Goal: Task Accomplishment & Management: Use online tool/utility

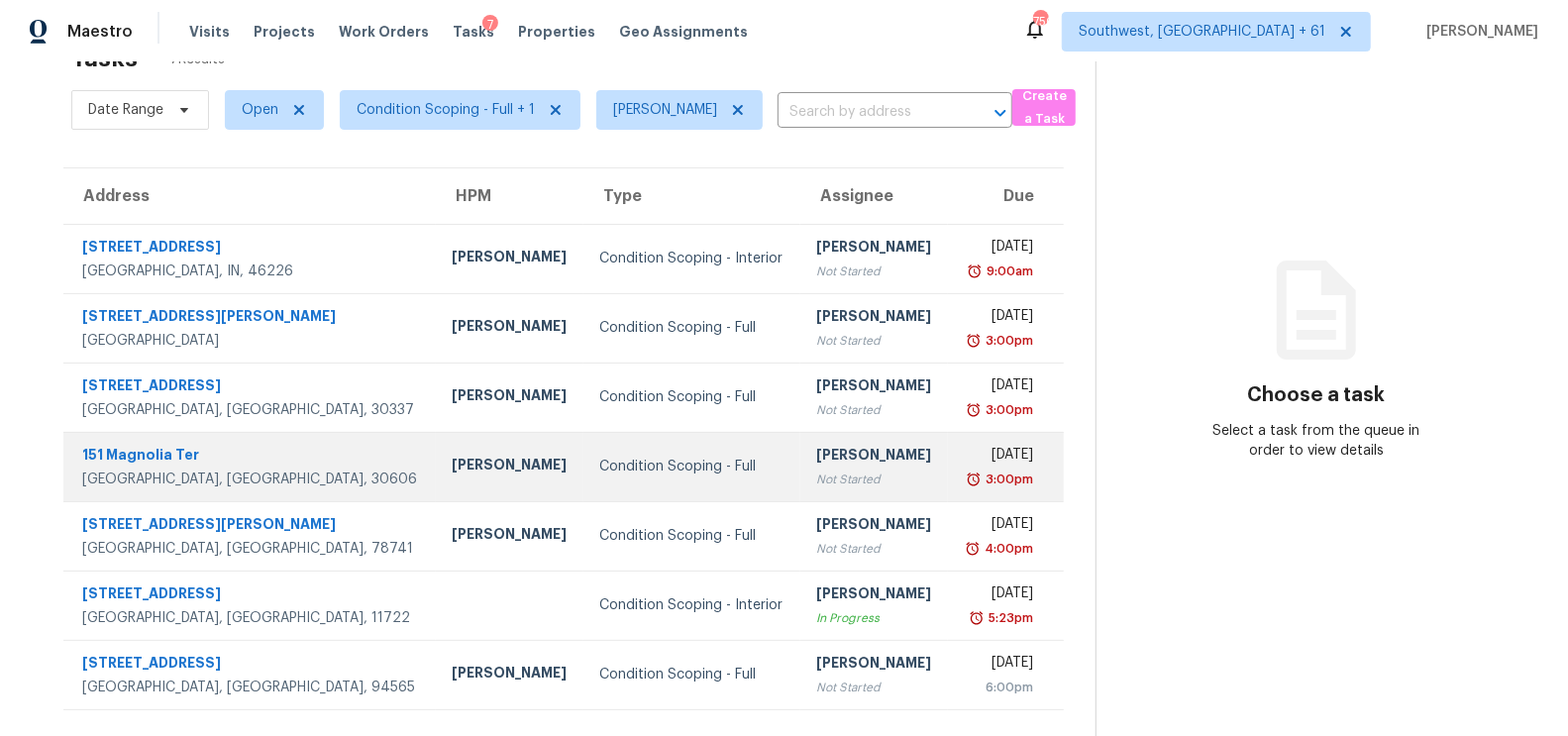
scroll to position [28, 0]
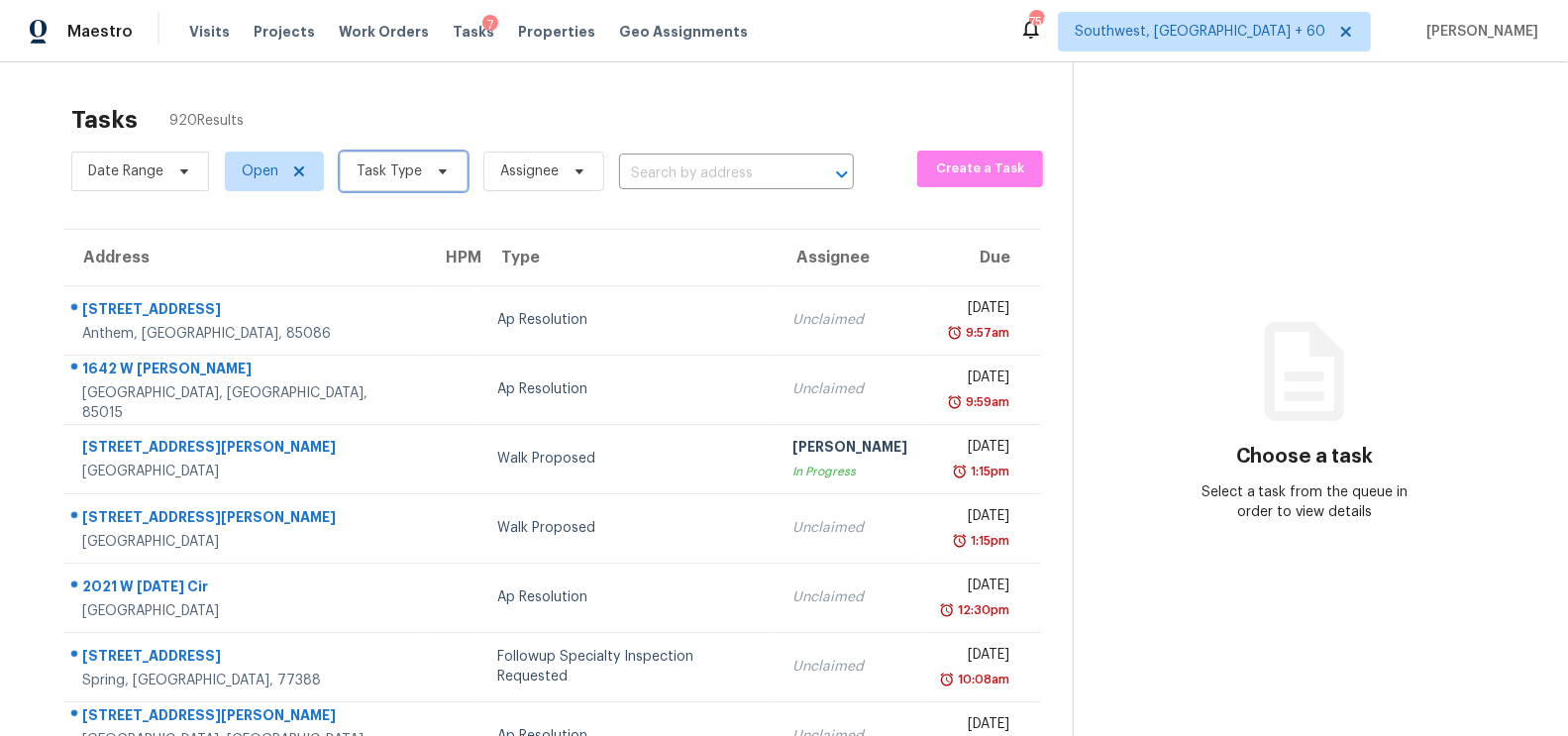
click at [421, 184] on span "Task Type" at bounding box center [403, 172] width 128 height 40
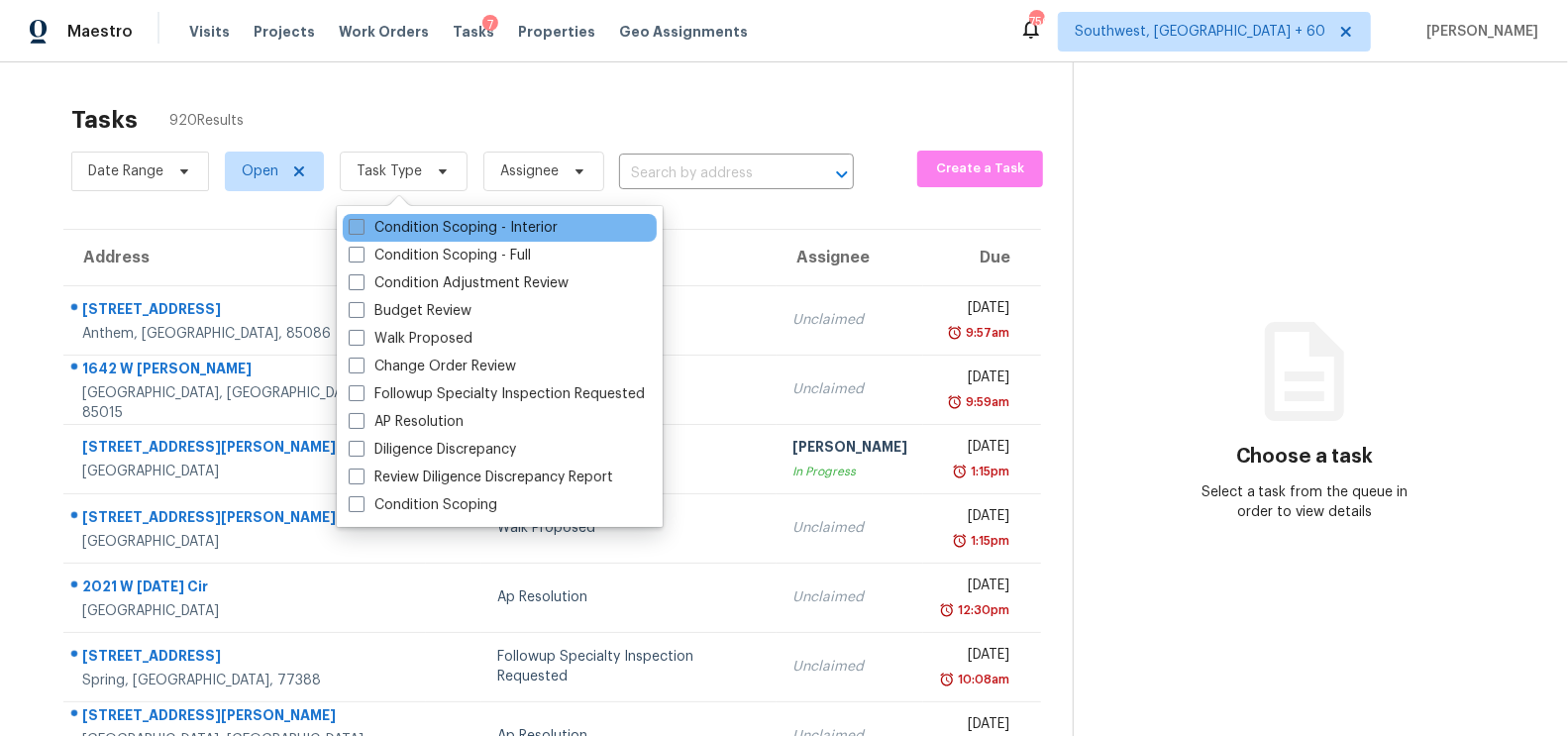
click at [418, 232] on label "Condition Scoping - Interior" at bounding box center [453, 227] width 209 height 20
click at [362, 230] on input "Condition Scoping - Interior" at bounding box center [355, 223] width 13 height 13
checkbox input "true"
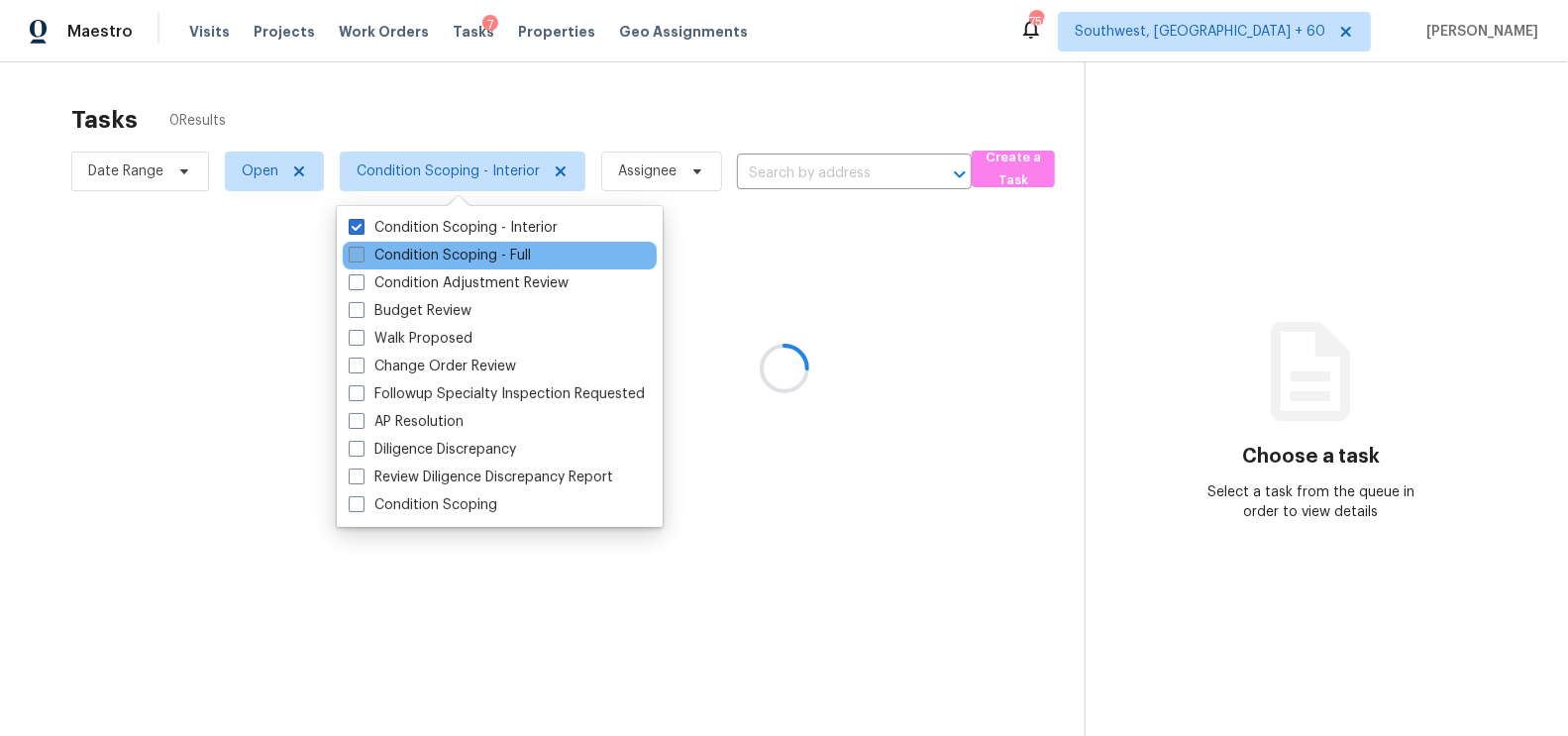
click at [420, 250] on label "Condition Scoping - Full" at bounding box center [439, 255] width 182 height 20
click at [362, 250] on input "Condition Scoping - Full" at bounding box center [355, 251] width 13 height 13
checkbox input "true"
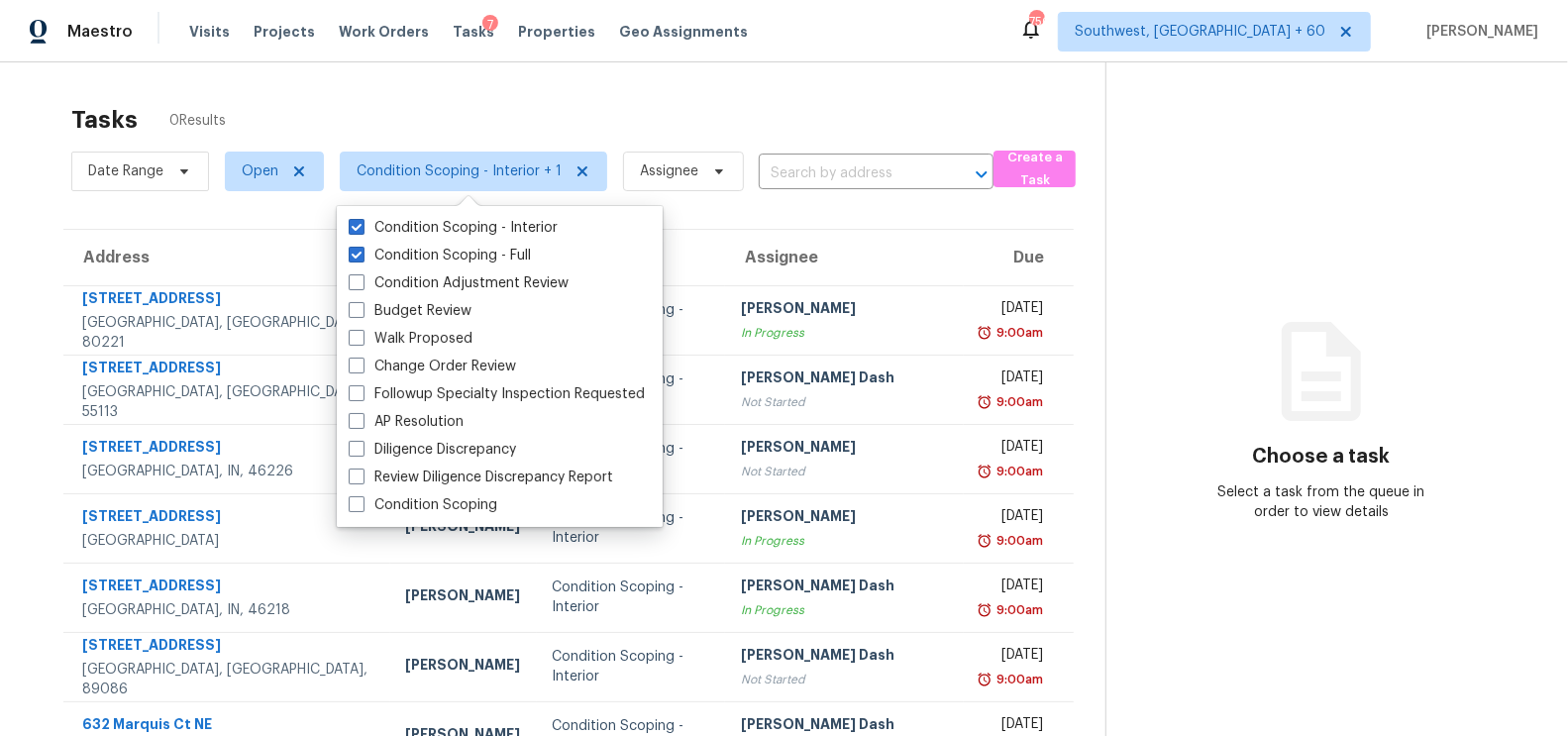
click at [707, 122] on div "Tasks 0 Results" at bounding box center [588, 120] width 1034 height 52
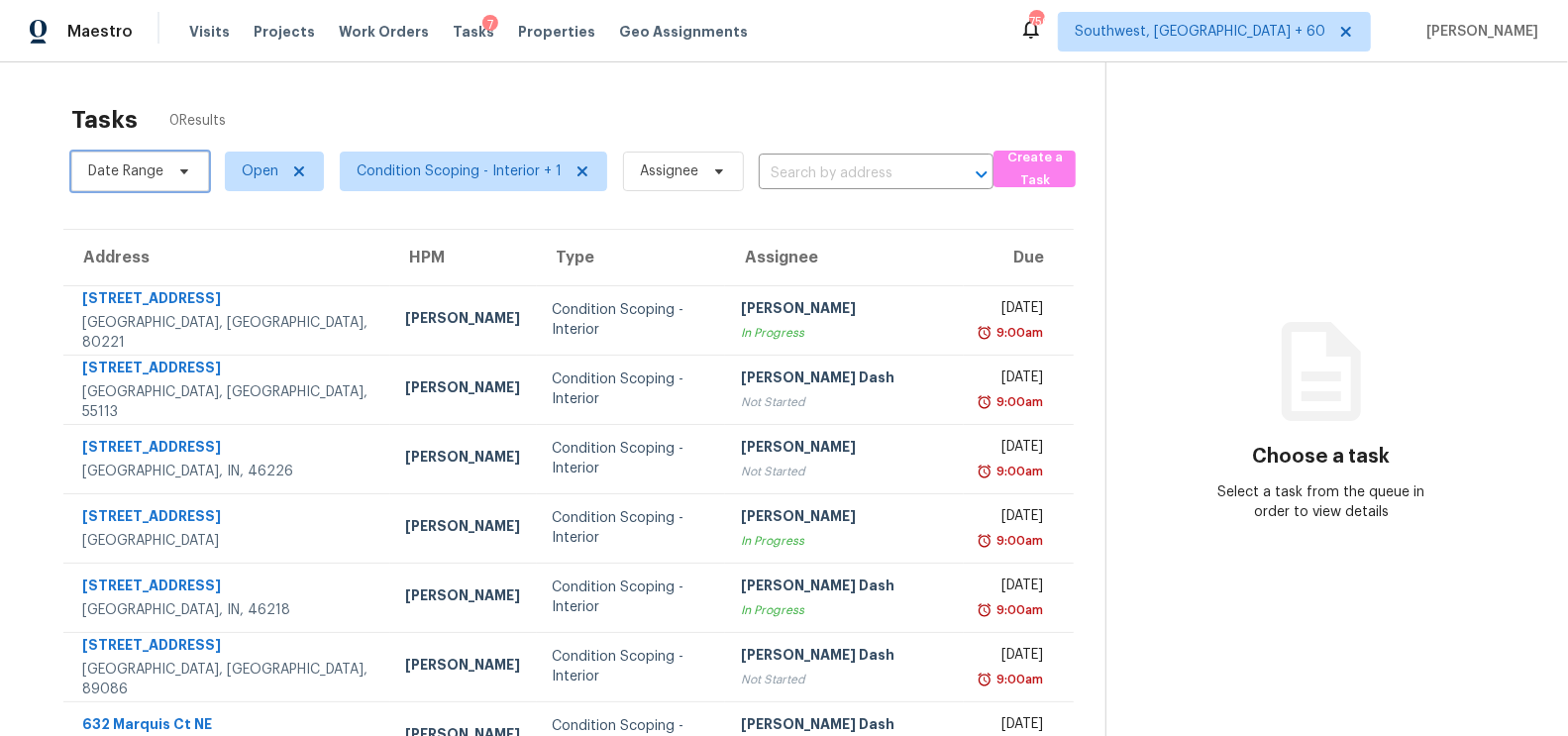
click at [125, 163] on span "Date Range" at bounding box center [126, 171] width 76 height 20
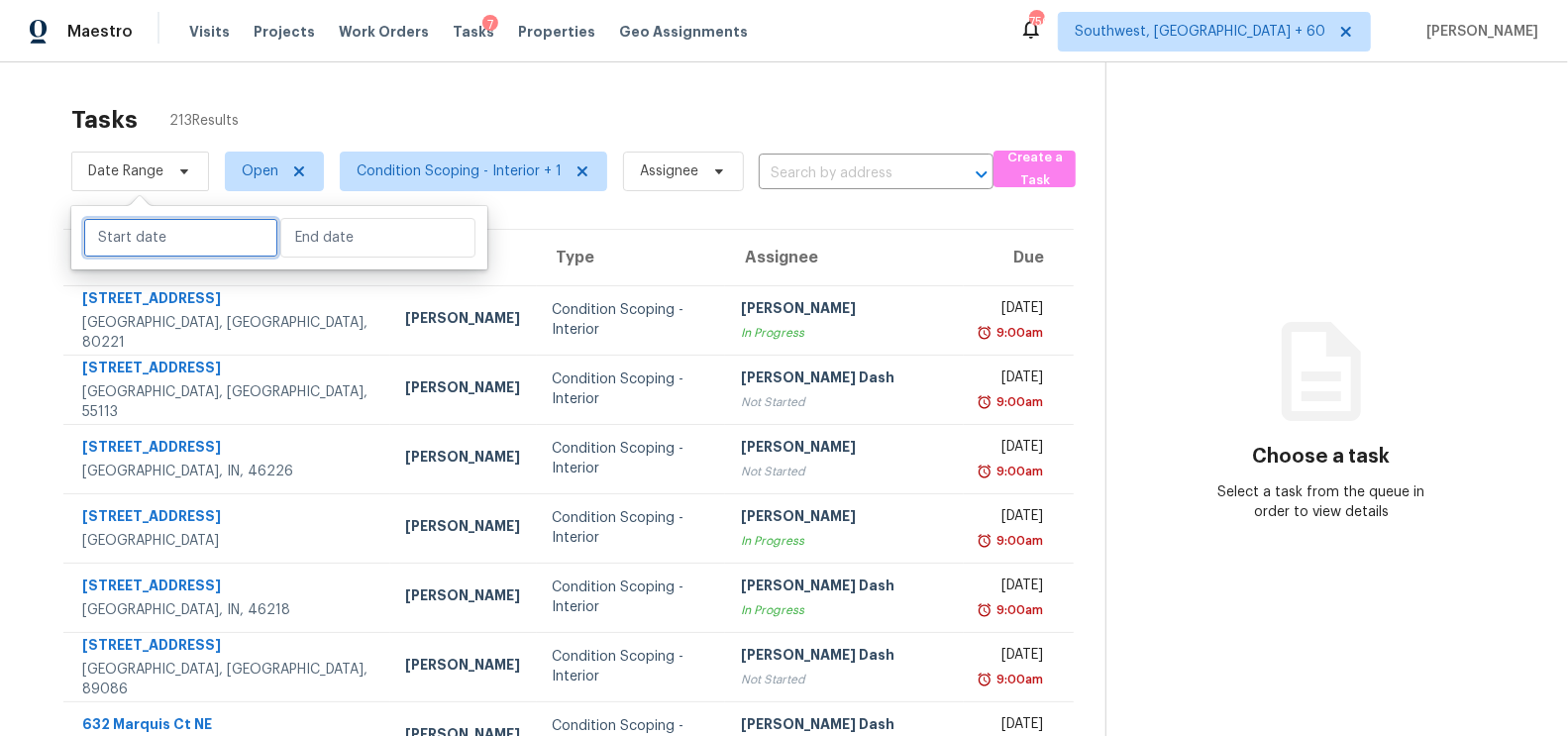
click at [112, 224] on input "text" at bounding box center [181, 237] width 195 height 40
select select "8"
select select "2025"
select select "9"
select select "2025"
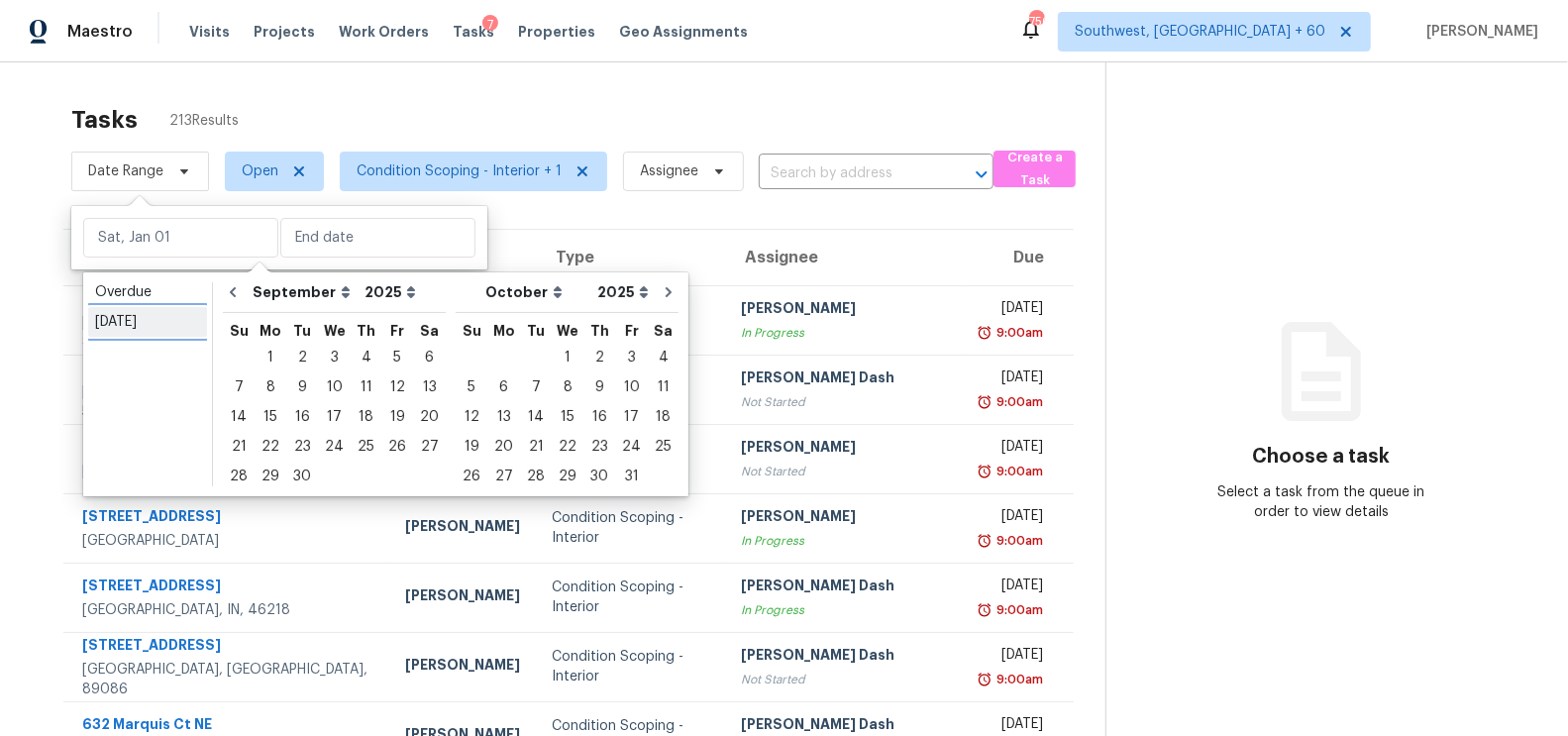
click at [104, 310] on link "Today" at bounding box center [148, 322] width 119 height 30
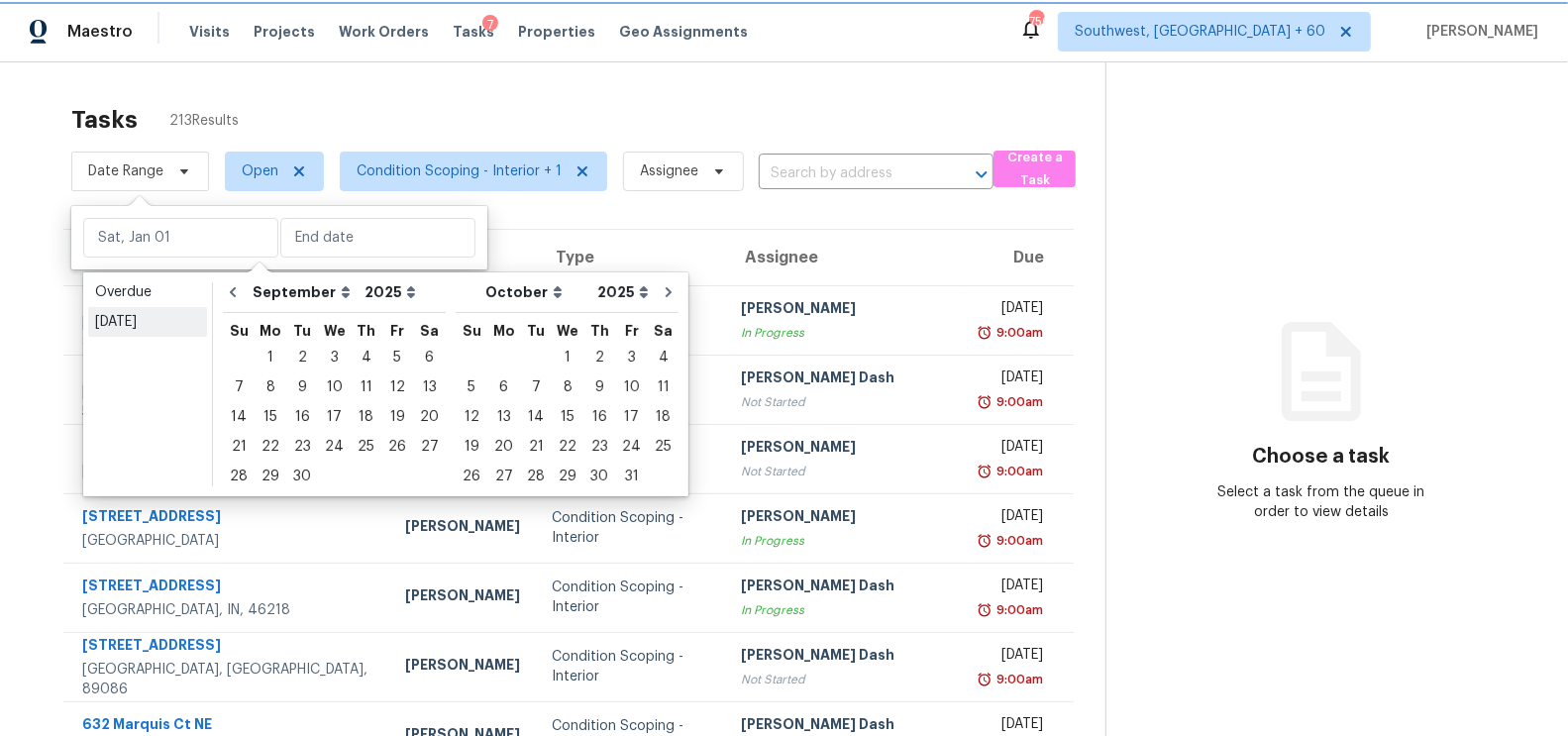
type input "[DATE]"
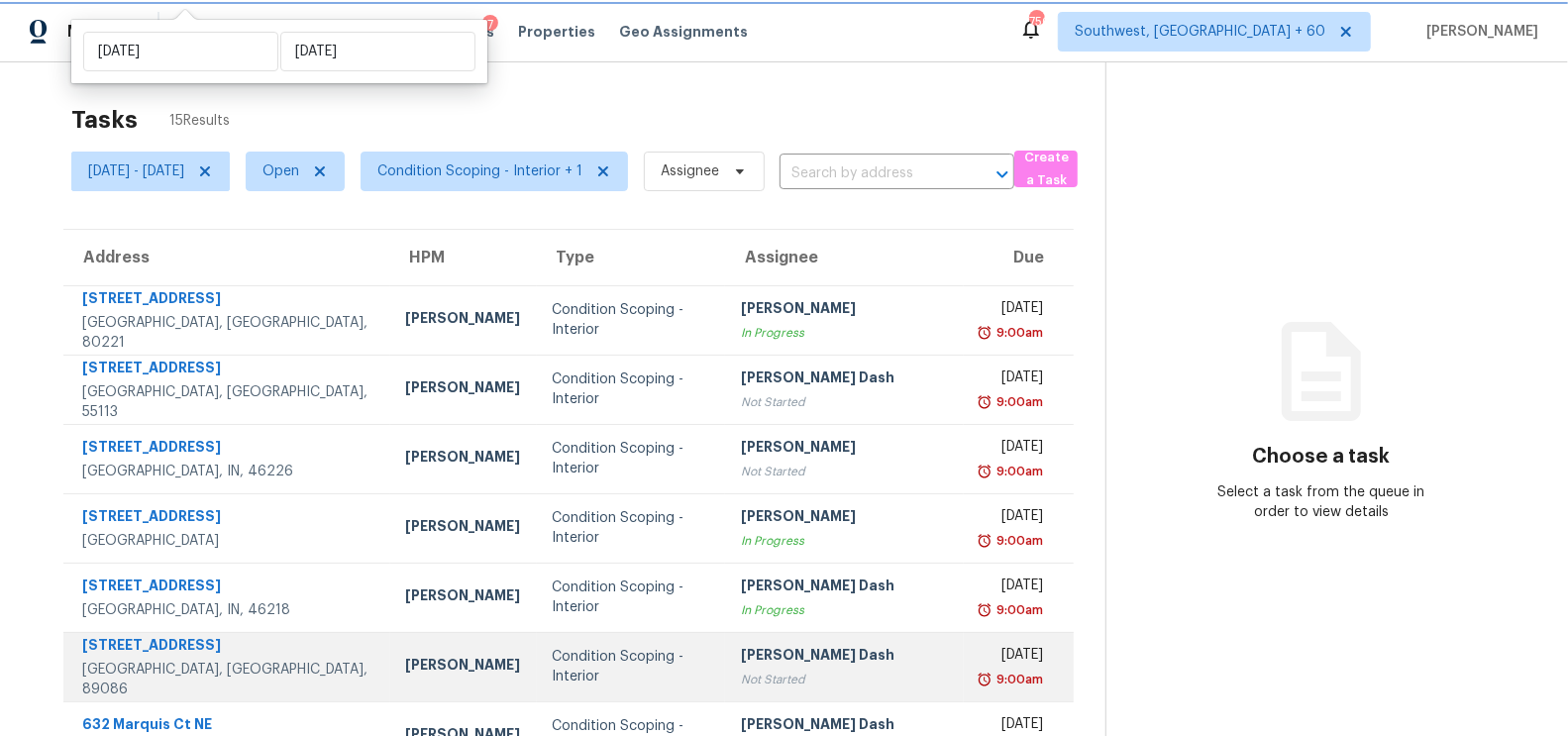
scroll to position [293, 0]
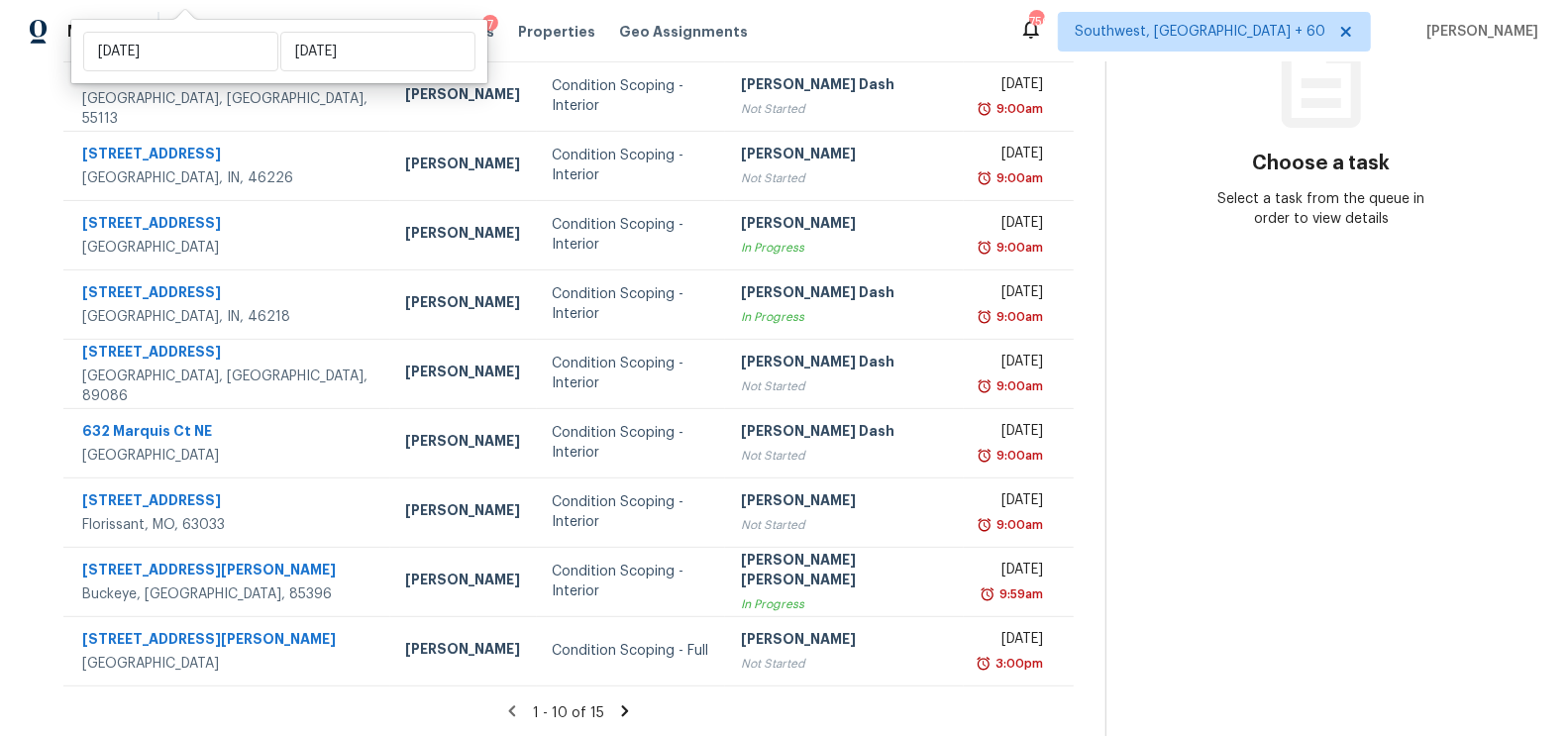
click at [640, 713] on div "1 - 10 of 15" at bounding box center [568, 712] width 1074 height 21
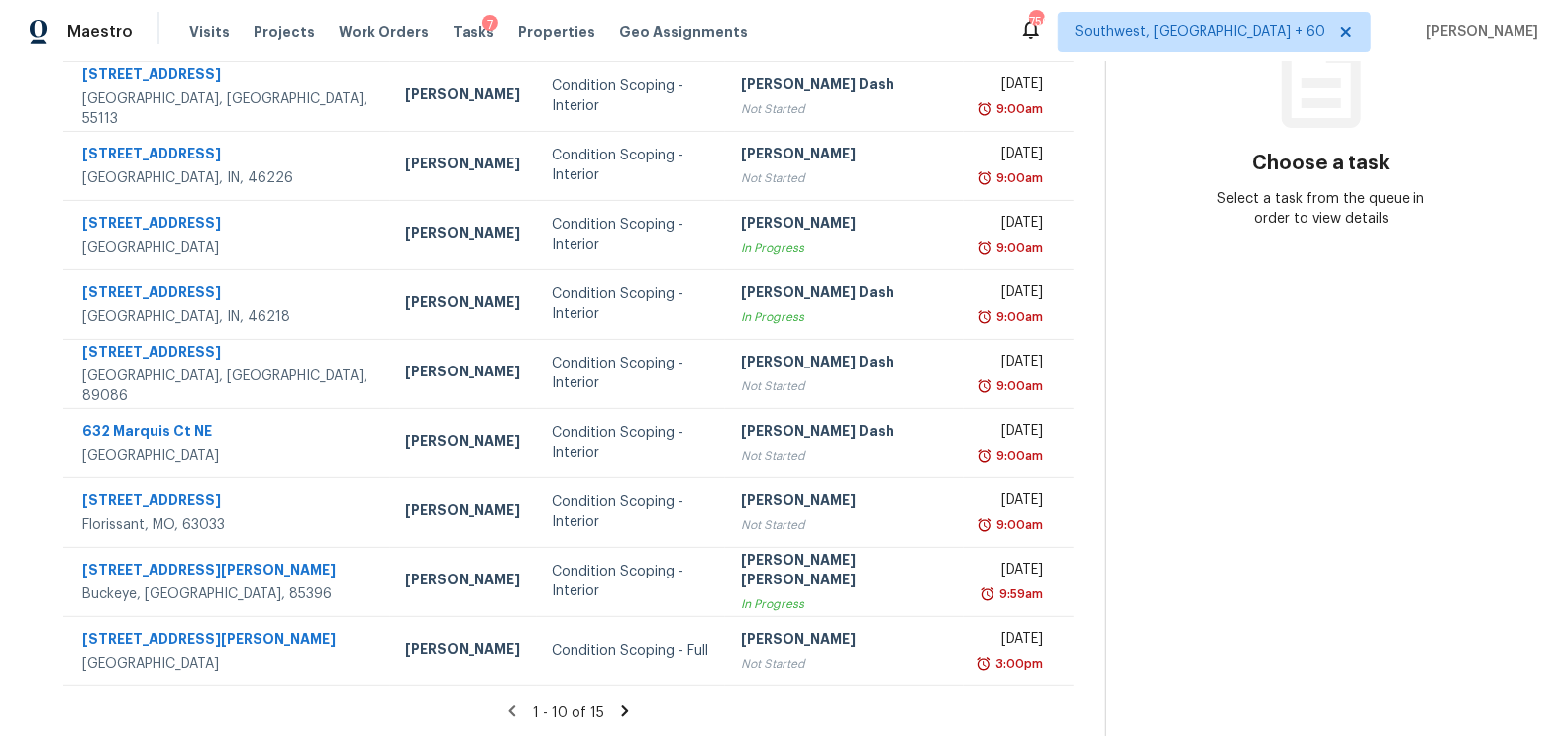
click at [627, 711] on icon at bounding box center [625, 710] width 7 height 11
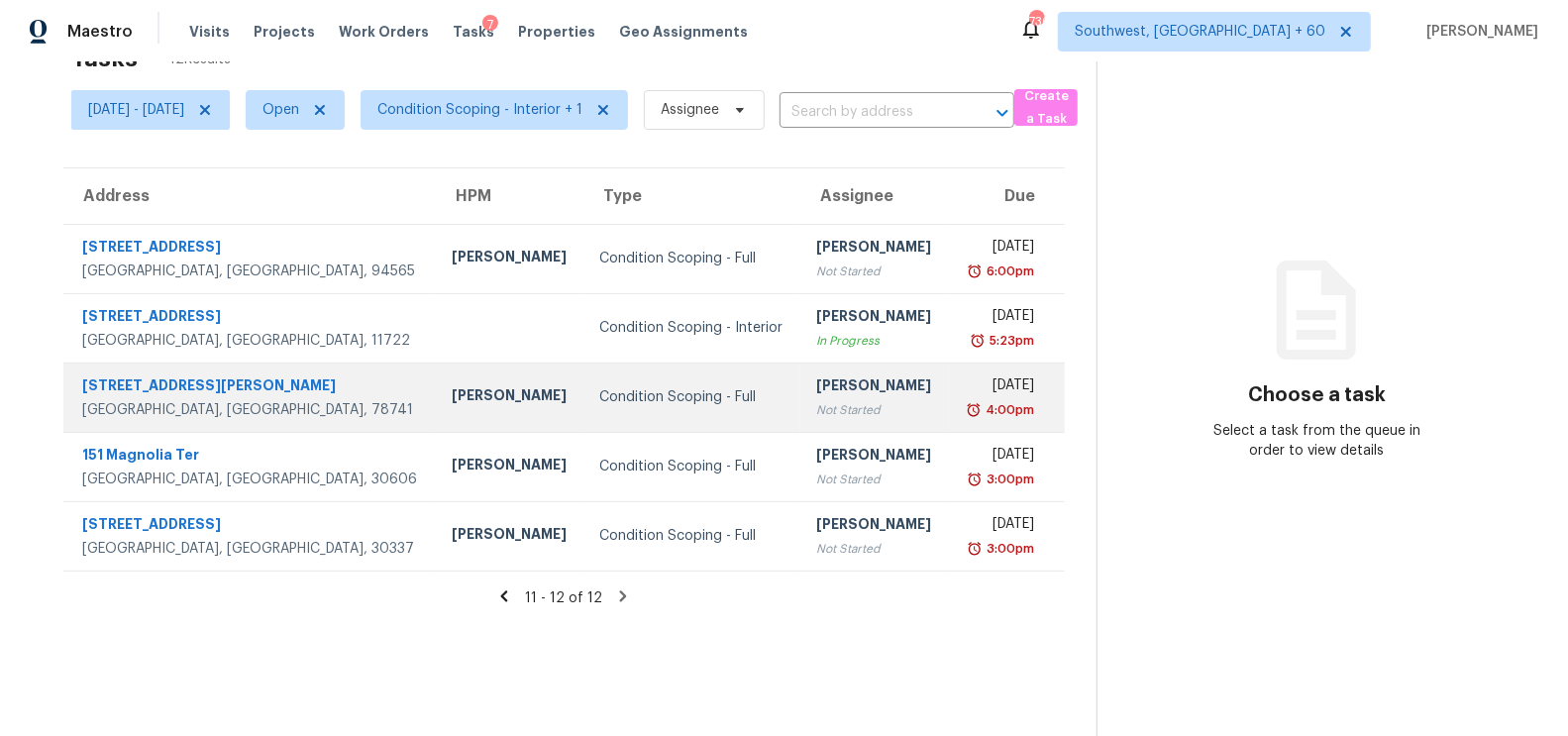
click at [862, 388] on td "Salma Ansari Not Started" at bounding box center [873, 397] width 148 height 70
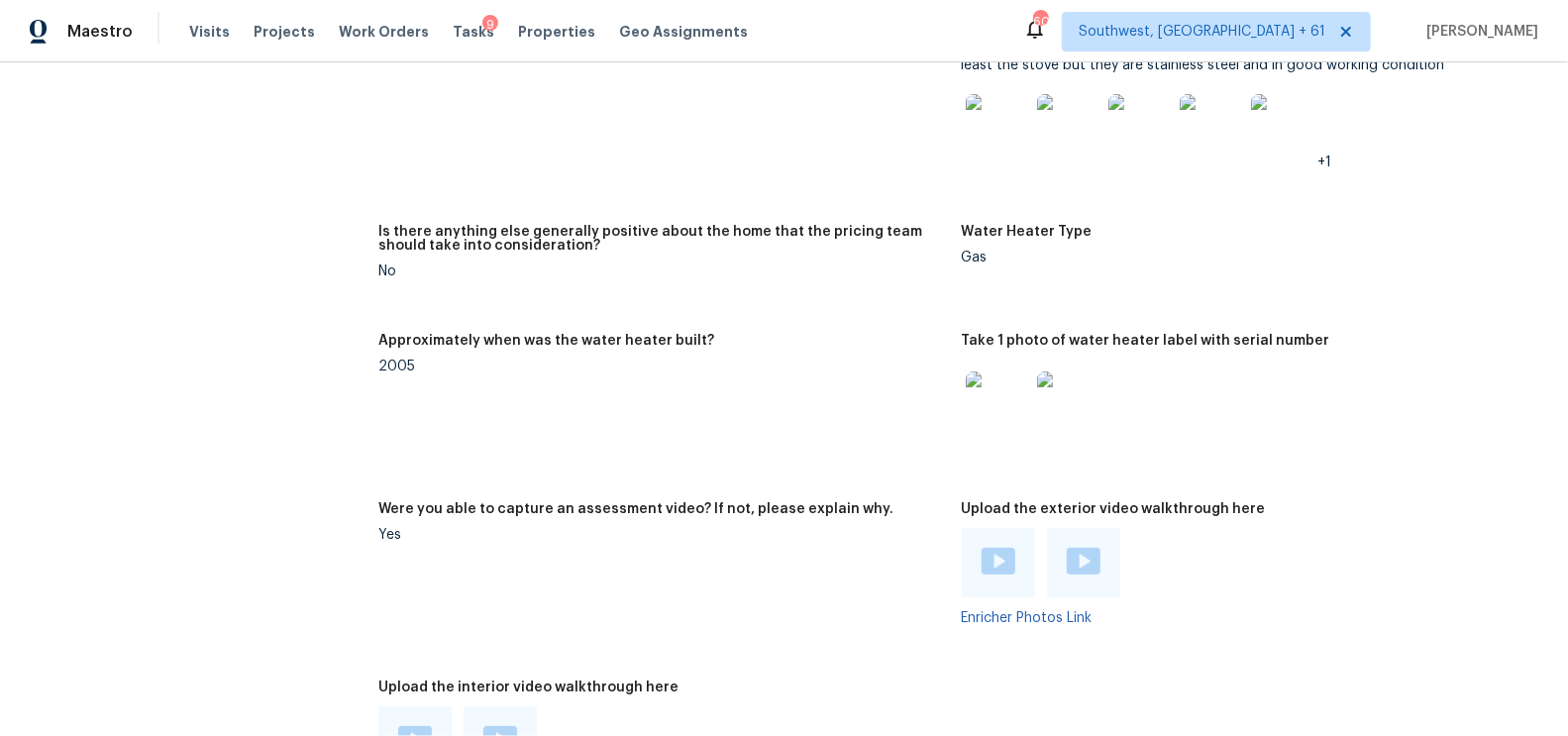
scroll to position [3676, 0]
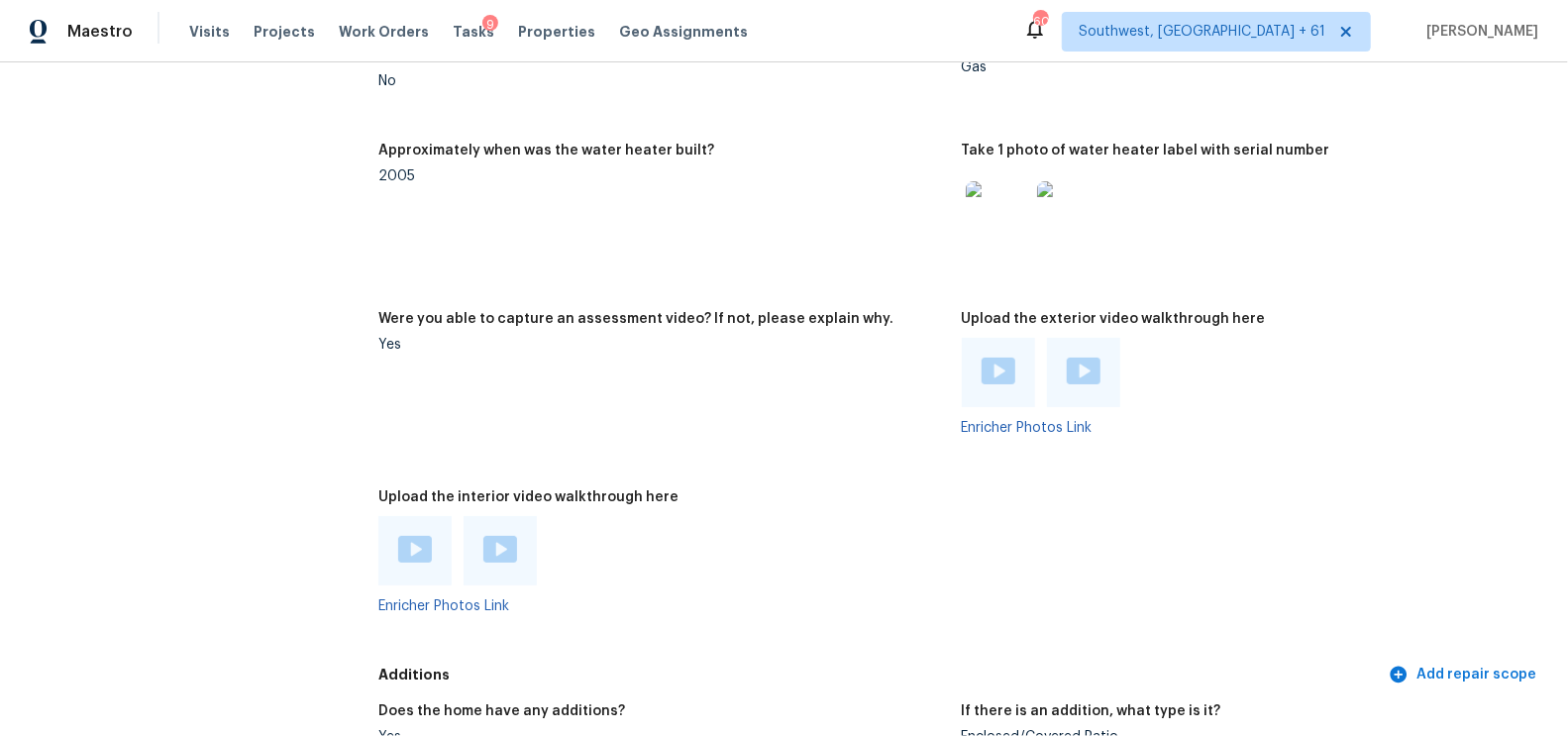
click at [1008, 372] on img at bounding box center [999, 370] width 34 height 27
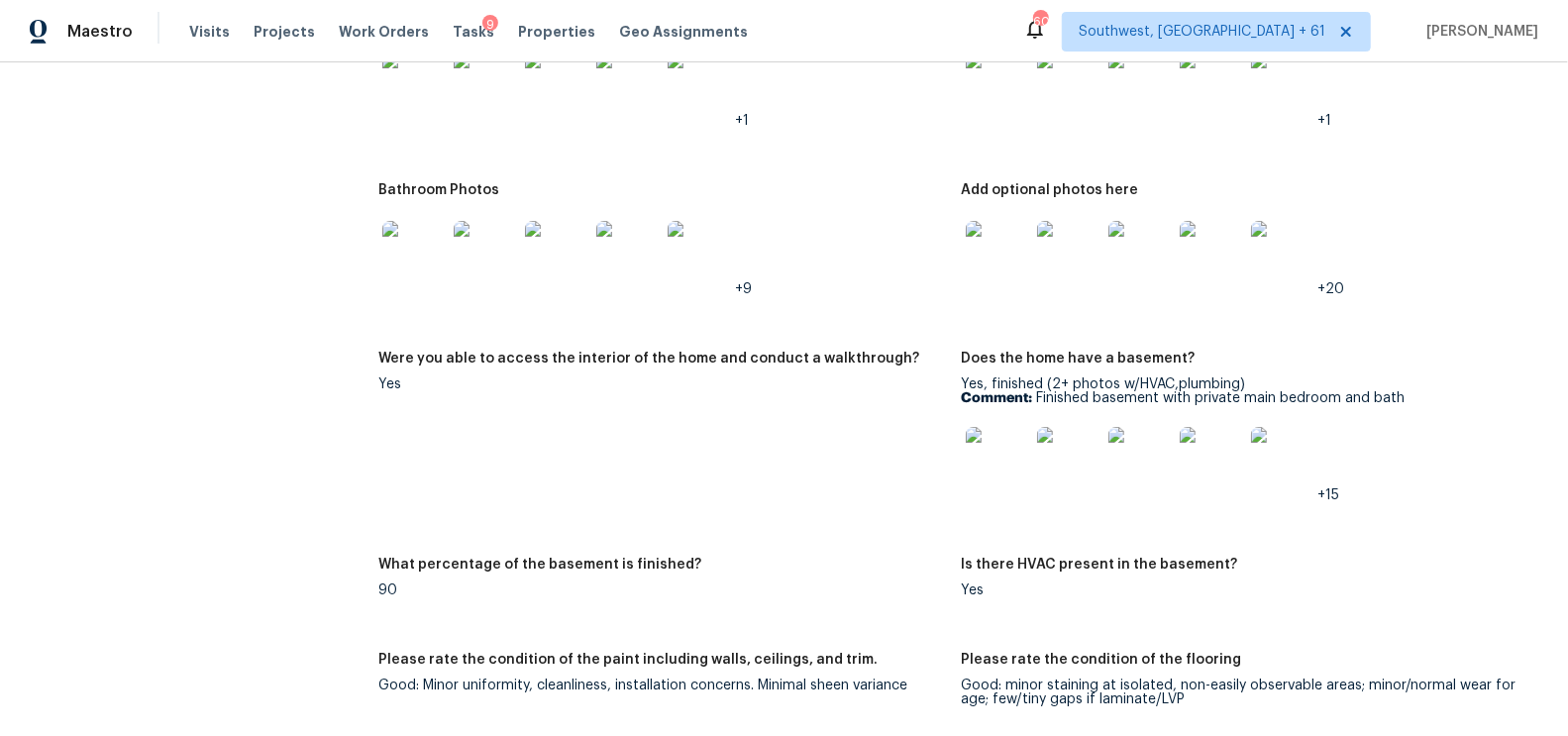
scroll to position [2358, 0]
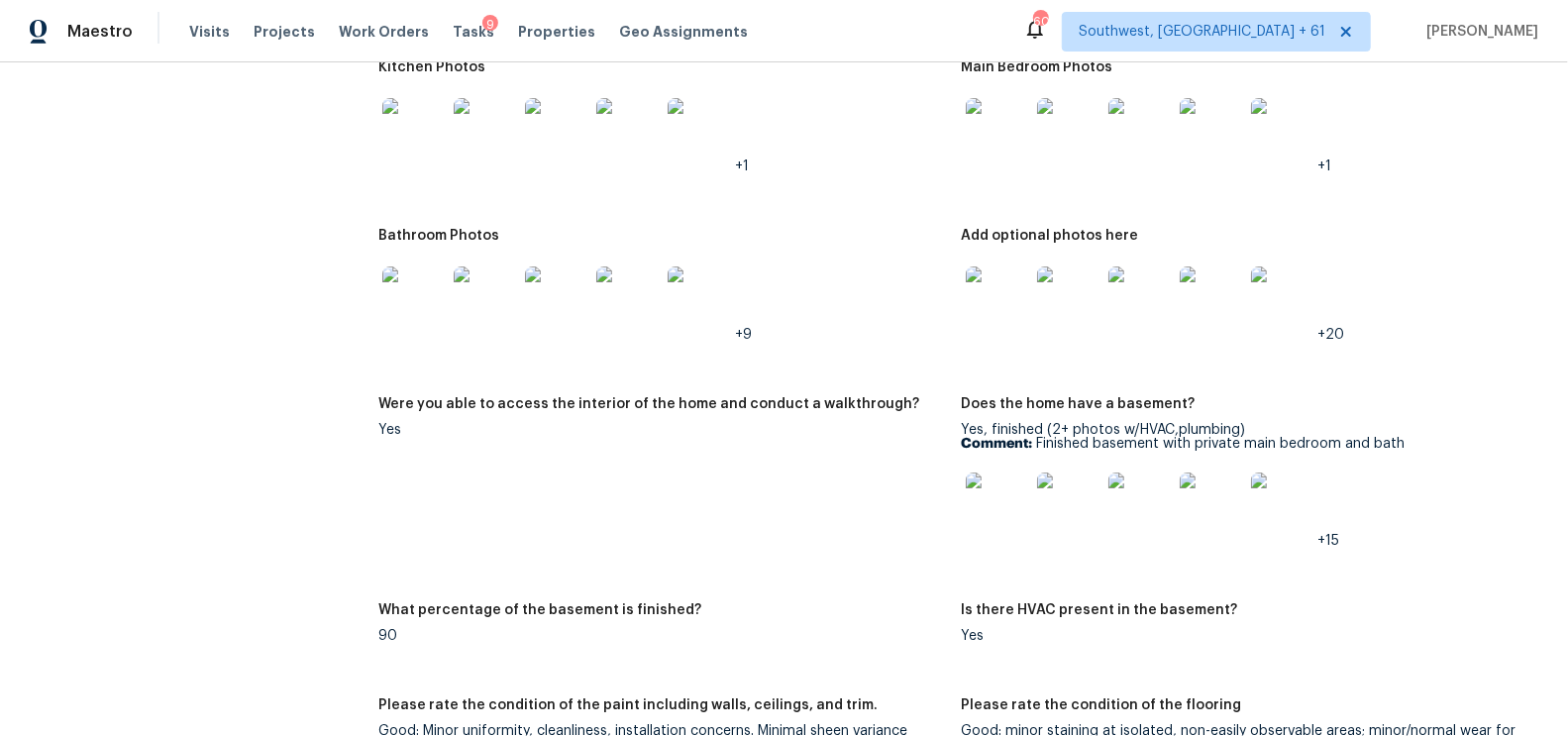
click at [1020, 108] on img at bounding box center [998, 130] width 64 height 64
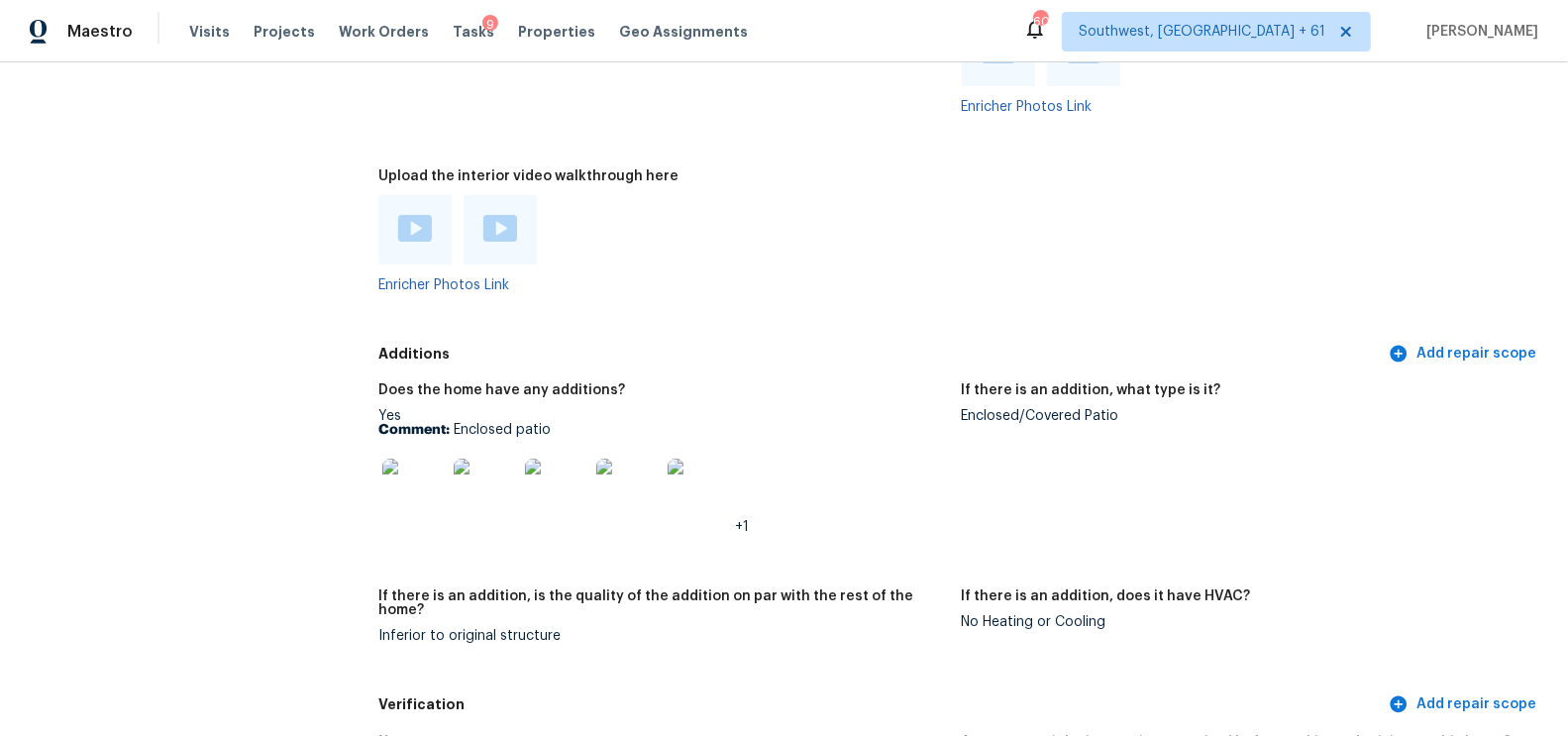
scroll to position [4003, 0]
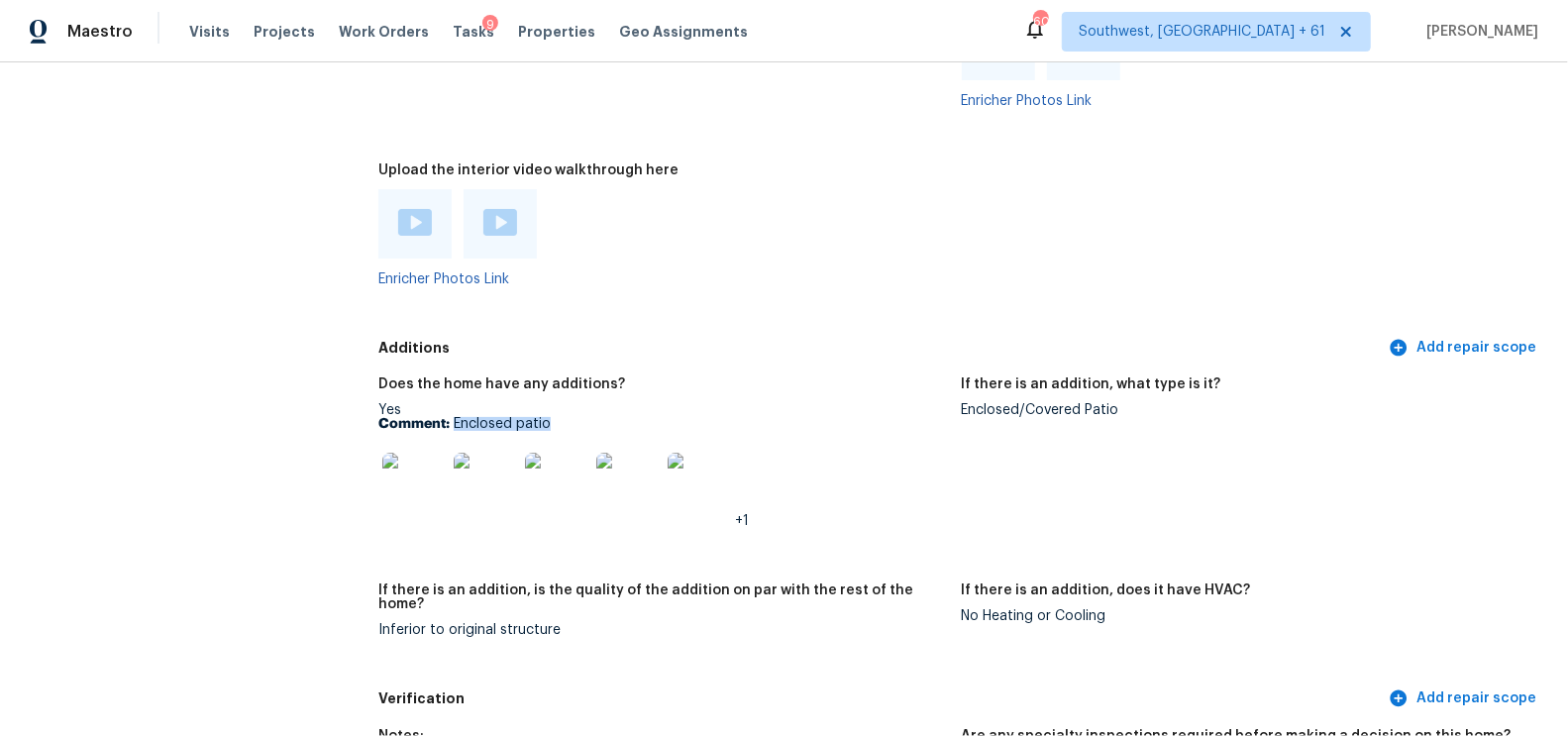
drag, startPoint x: 454, startPoint y: 425, endPoint x: 618, endPoint y: 424, distance: 164.0
click at [618, 424] on p "Comment: Enclosed patio" at bounding box center [662, 424] width 566 height 14
copy p "Enclosed patio"
click at [400, 491] on img at bounding box center [414, 485] width 64 height 64
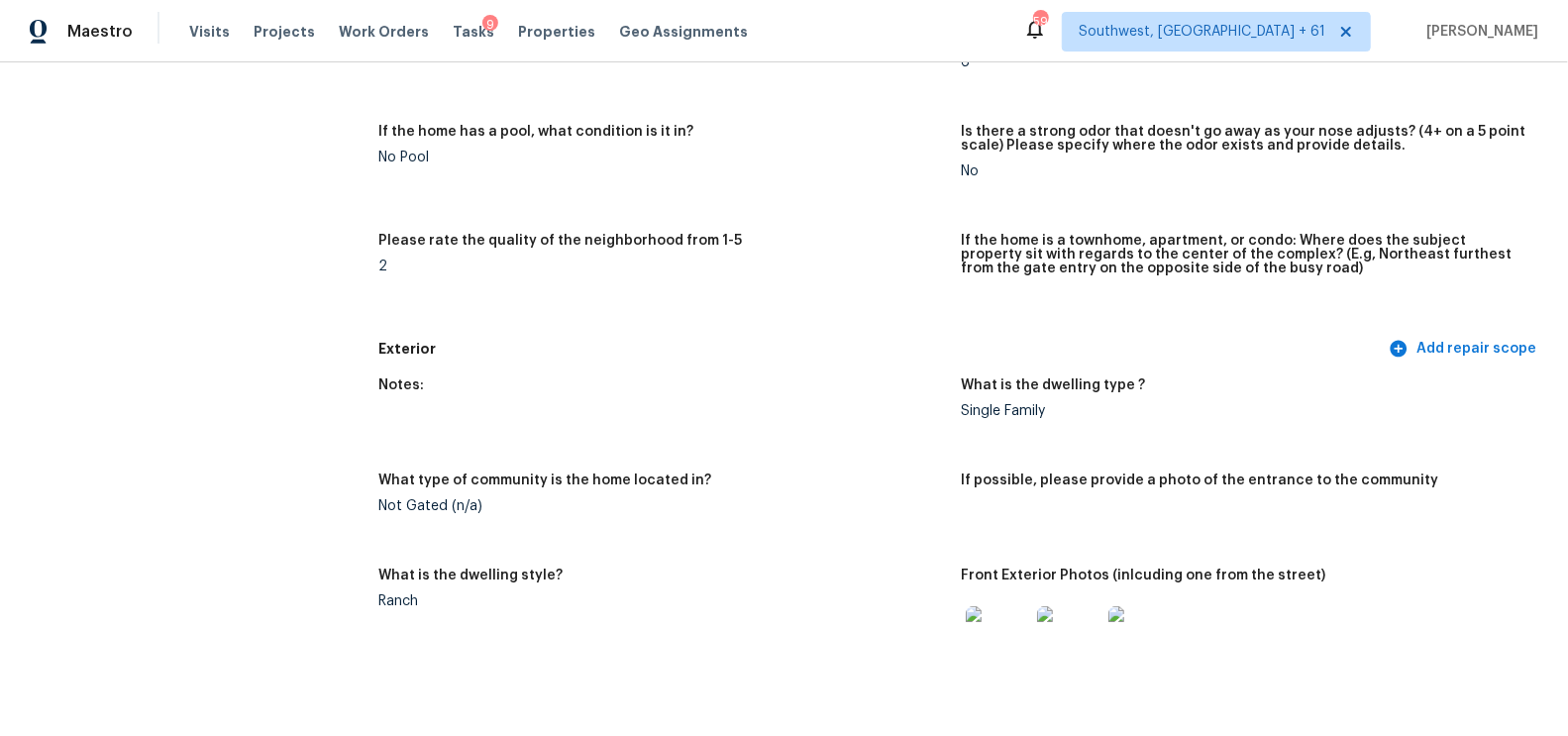
scroll to position [0, 0]
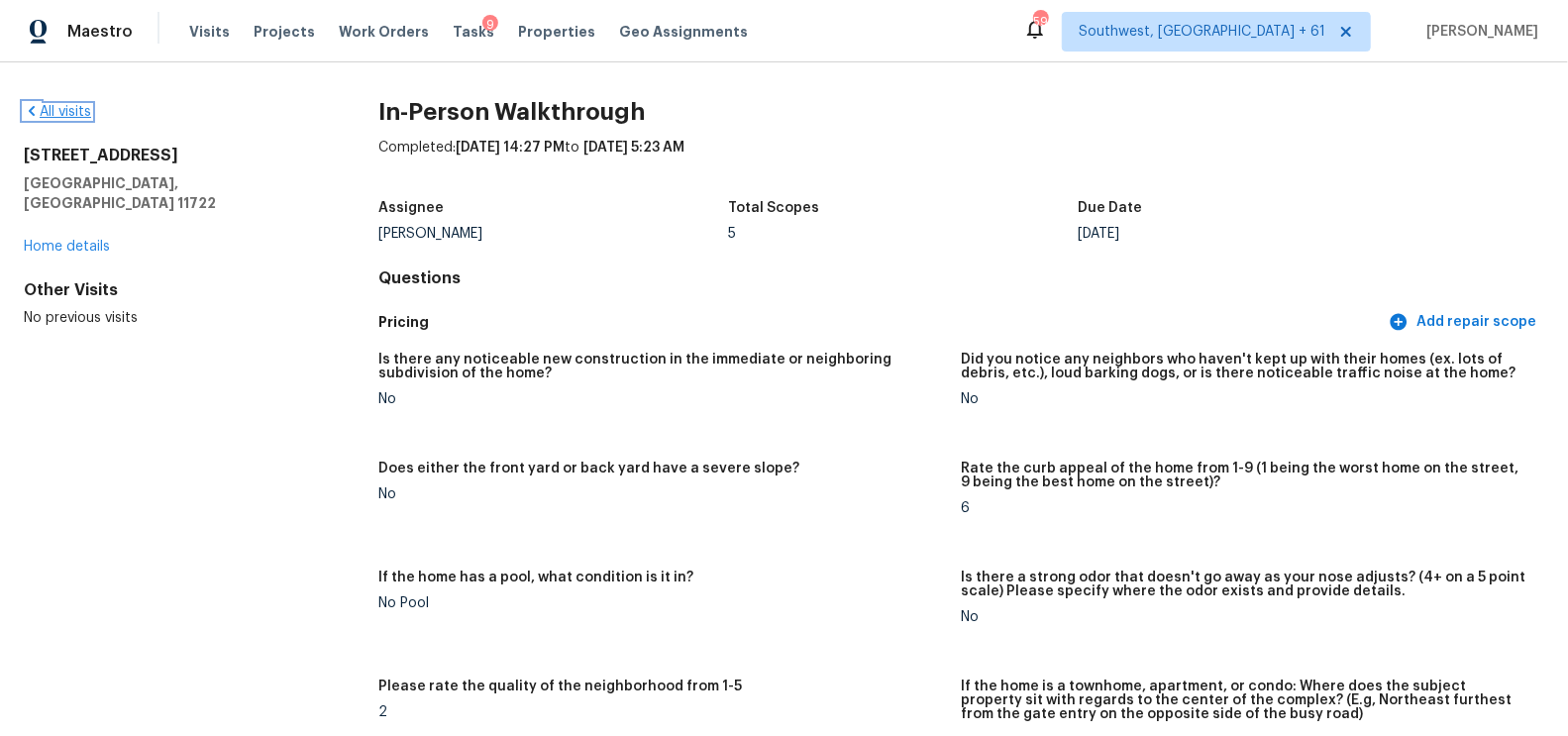
click at [65, 114] on link "All visits" at bounding box center [58, 112] width 68 height 14
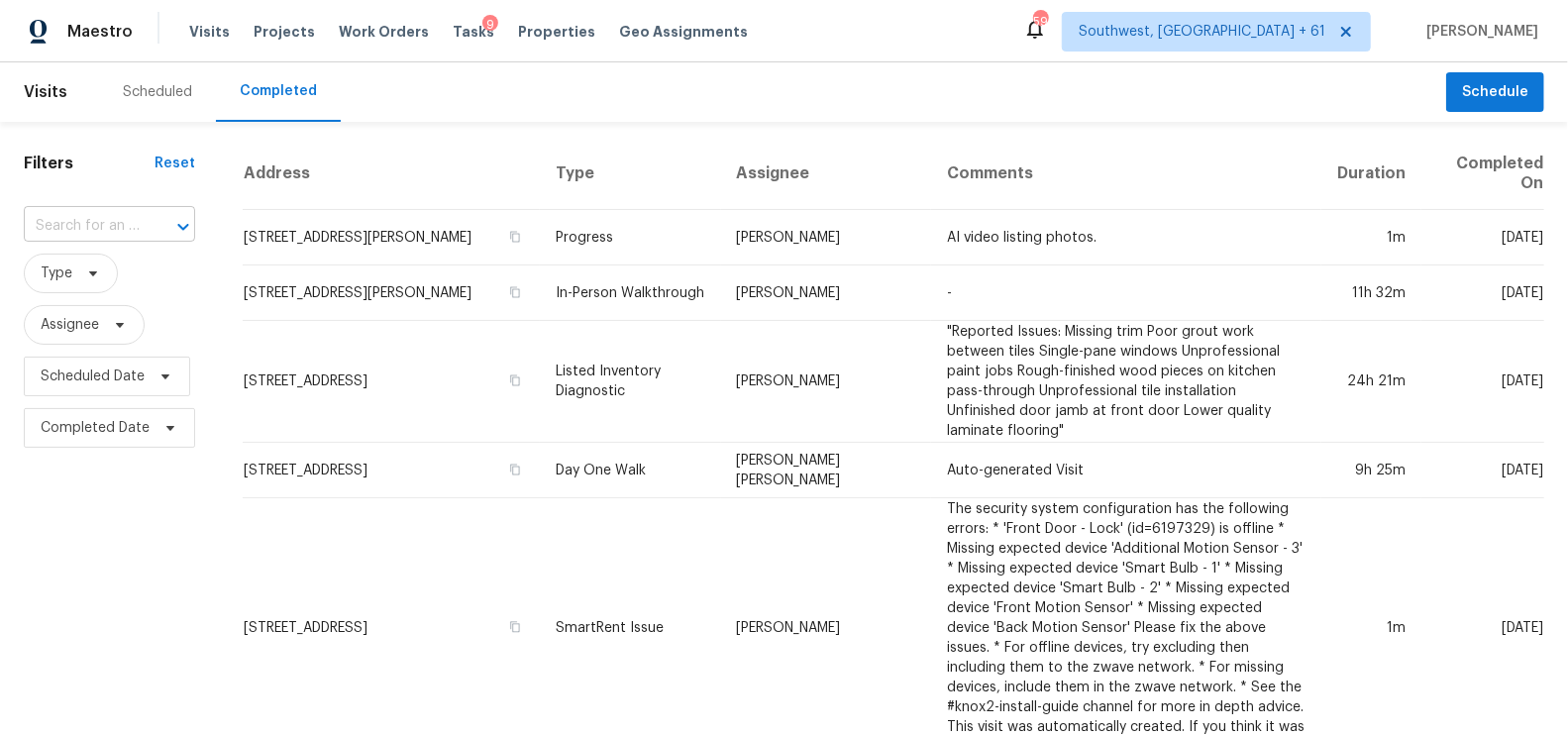
click at [130, 219] on input "text" at bounding box center [81, 225] width 116 height 31
paste input "7406 E 33rd St, Indianapolis, IN 46226"
type input "7406 E 33rd St, Indianapolis, IN 46226"
click at [109, 282] on li "7406 E 33rd St, Indianapolis, IN 46226" at bounding box center [106, 270] width 167 height 33
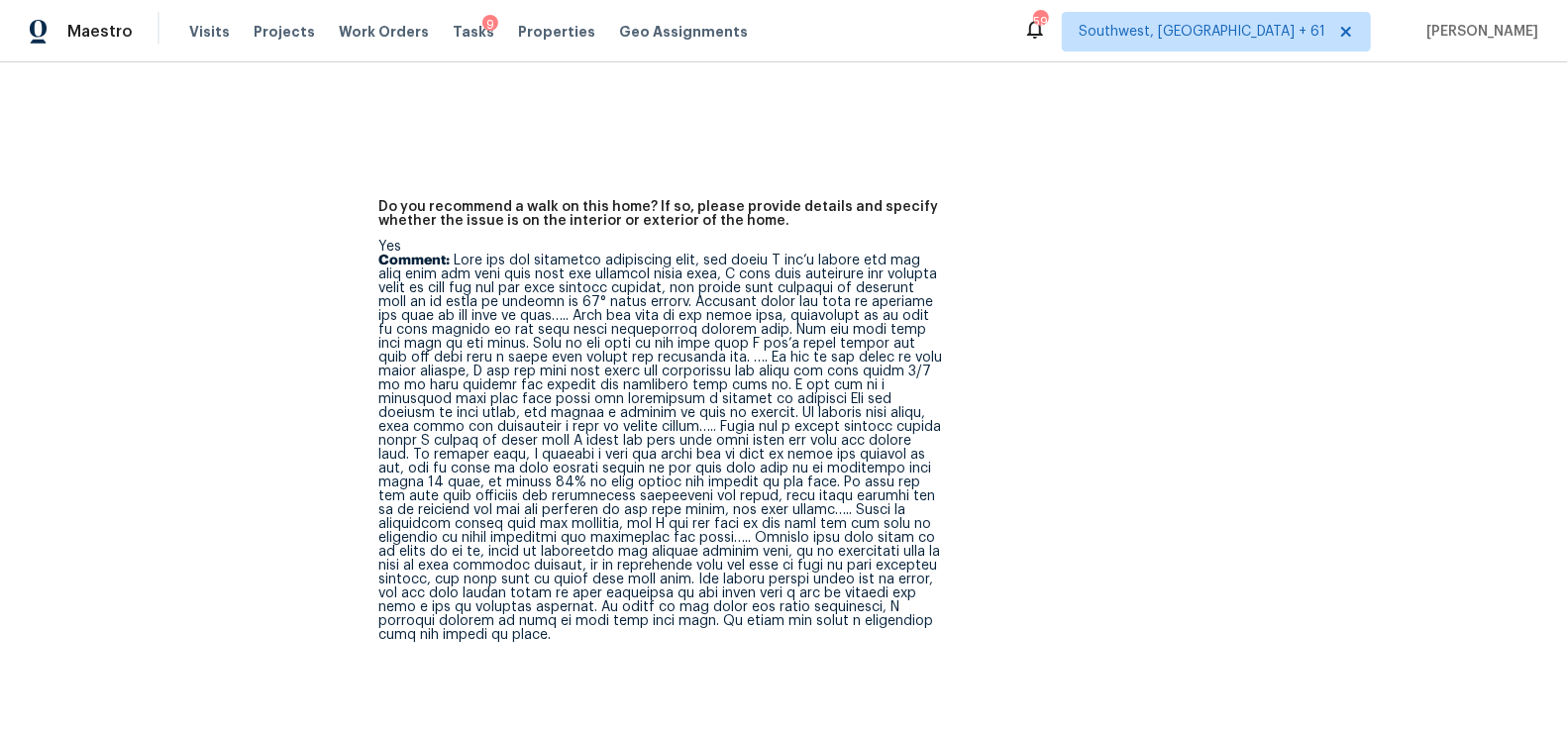
scroll to position [6169, 0]
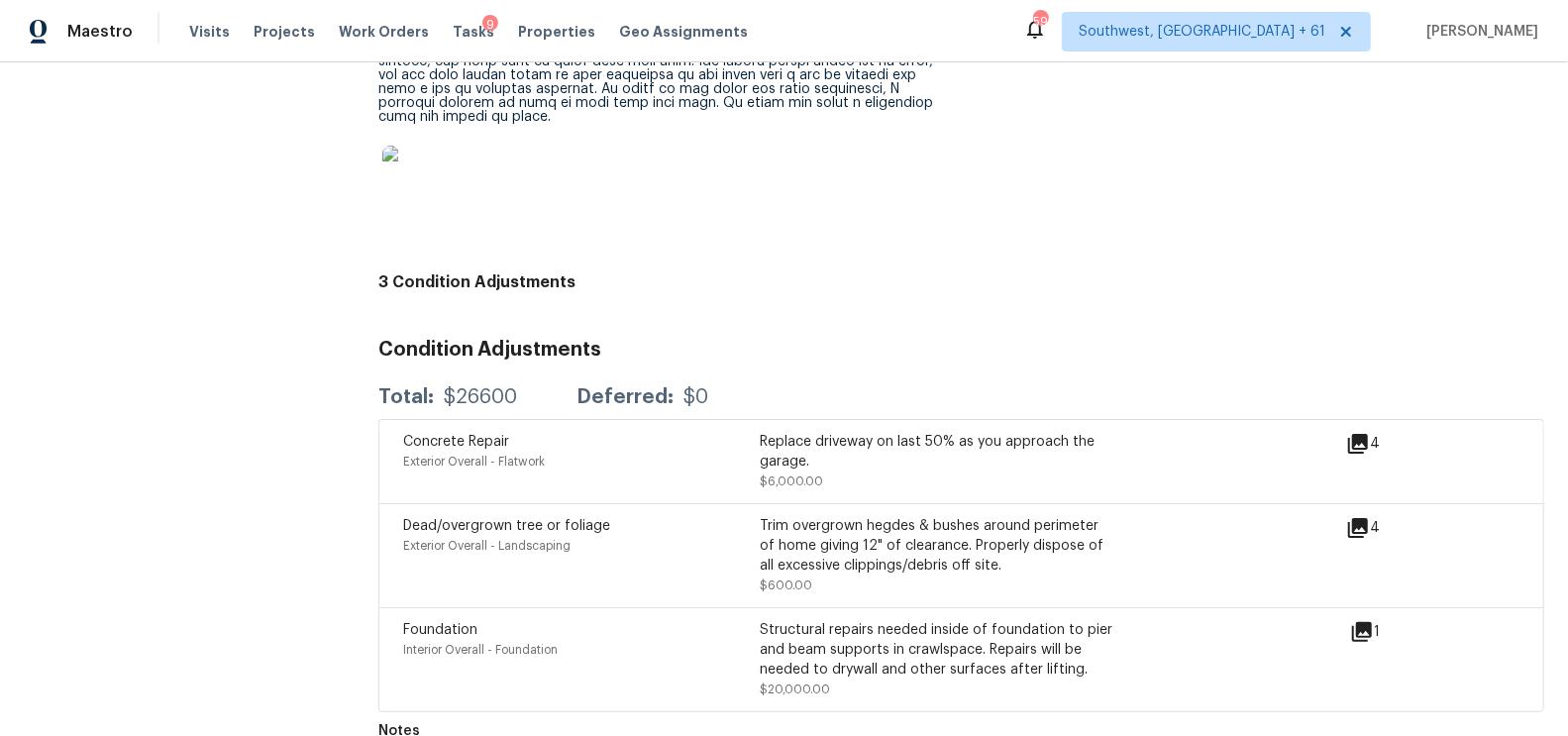
click at [1366, 622] on icon at bounding box center [1362, 632] width 20 height 20
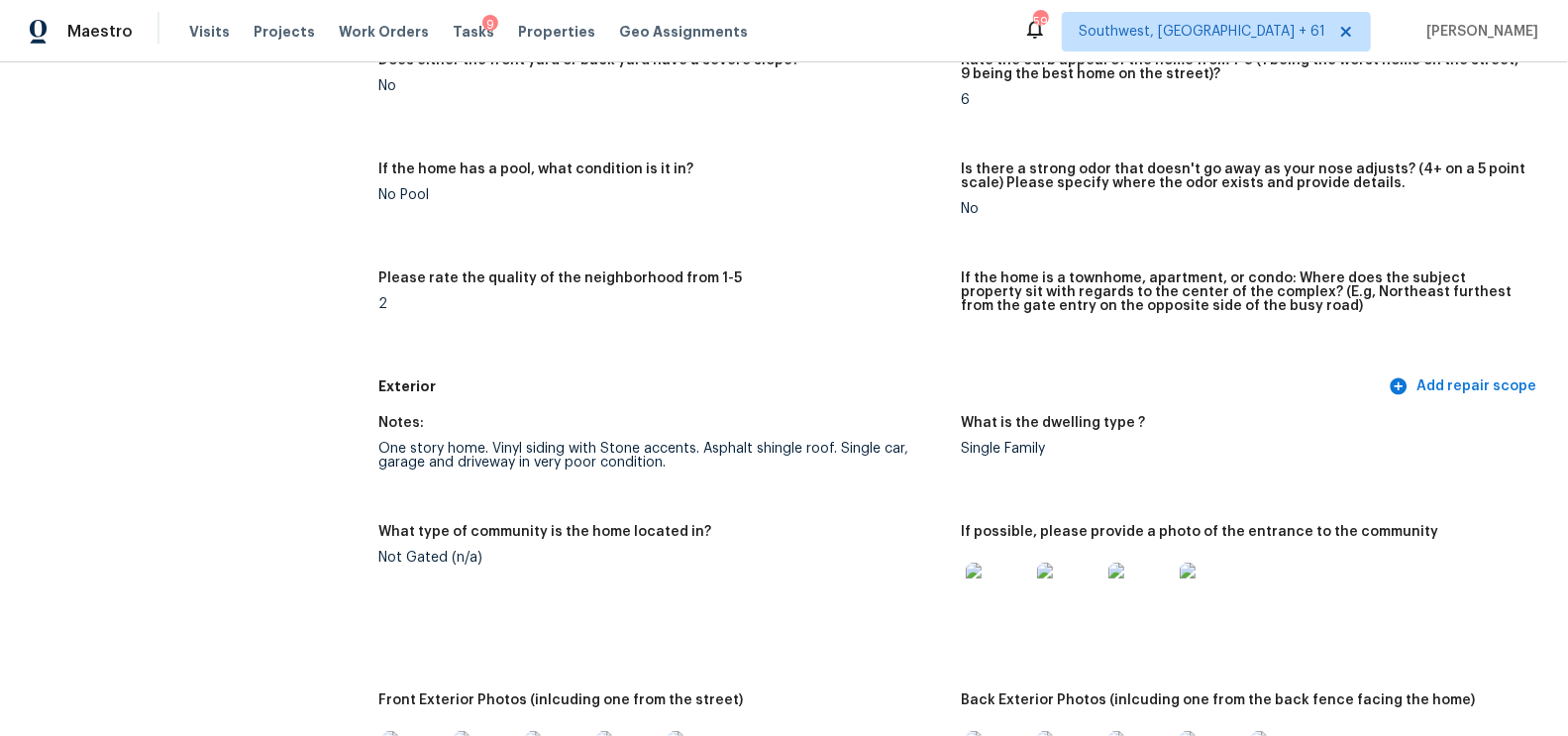
scroll to position [547, 0]
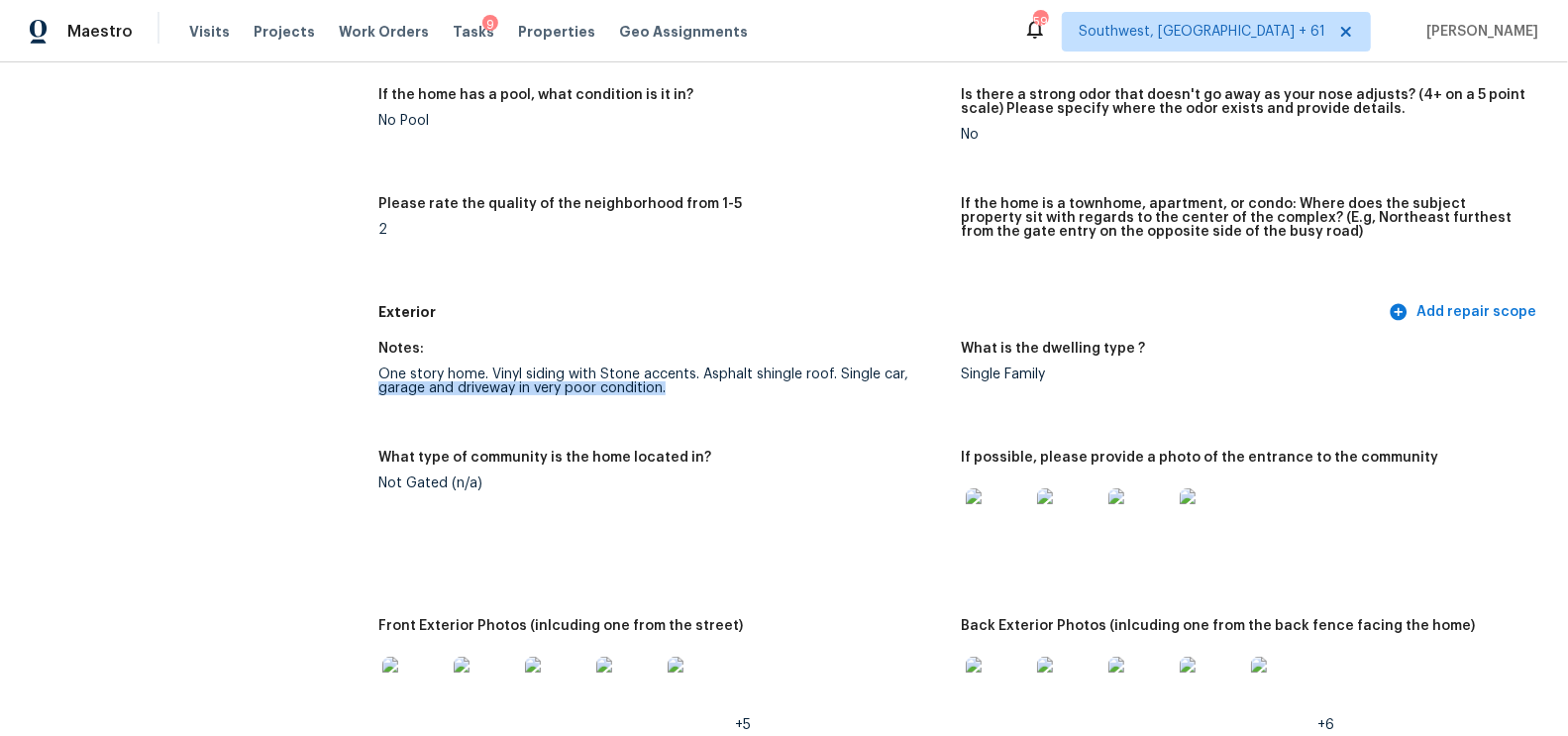
drag, startPoint x: 379, startPoint y: 388, endPoint x: 711, endPoint y: 388, distance: 332.0
click at [711, 388] on div "One story home. Vinyl siding with Stone accents. Asphalt shingle roof. Single c…" at bounding box center [662, 381] width 566 height 28
copy div "garage and driveway in very poor condition."
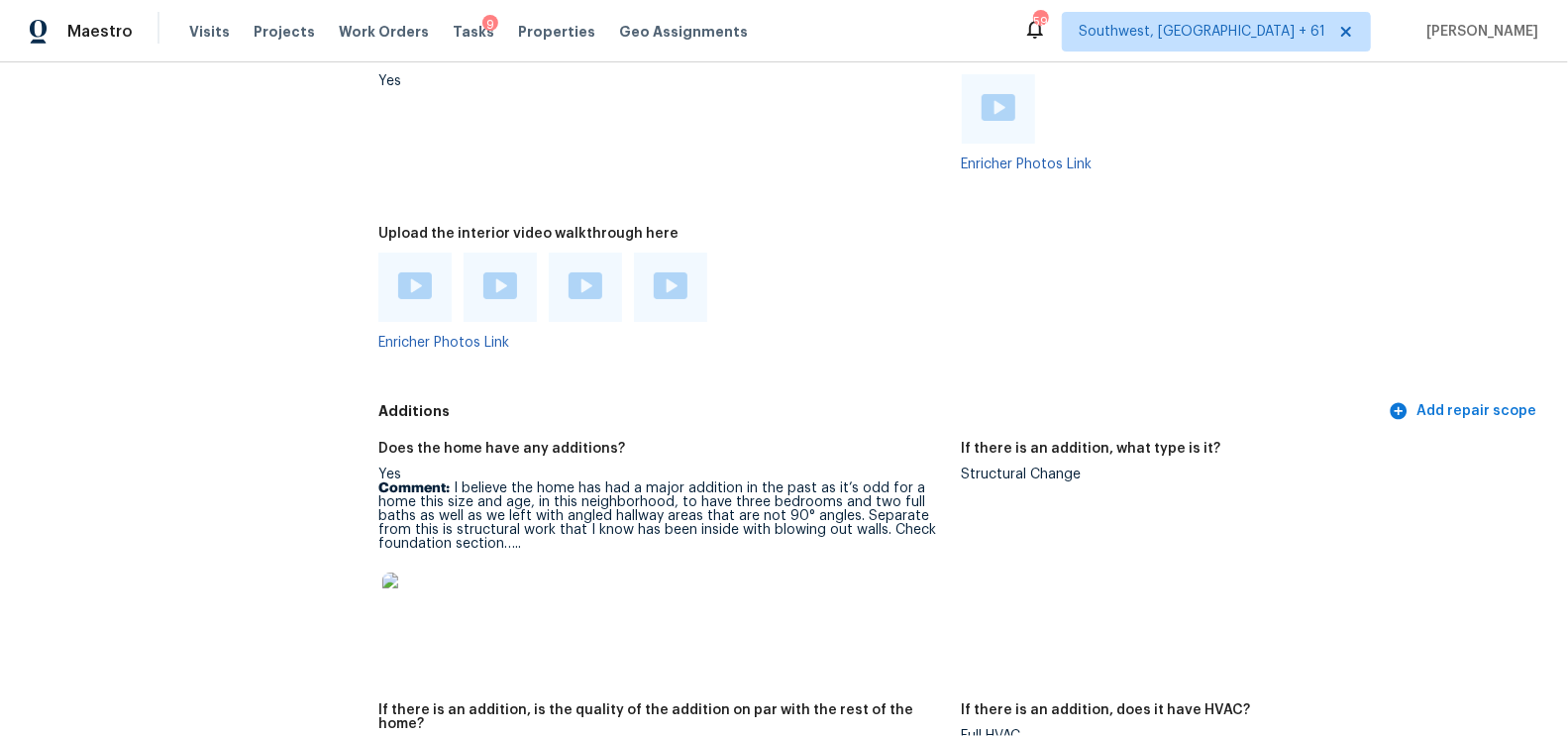
scroll to position [4707, 0]
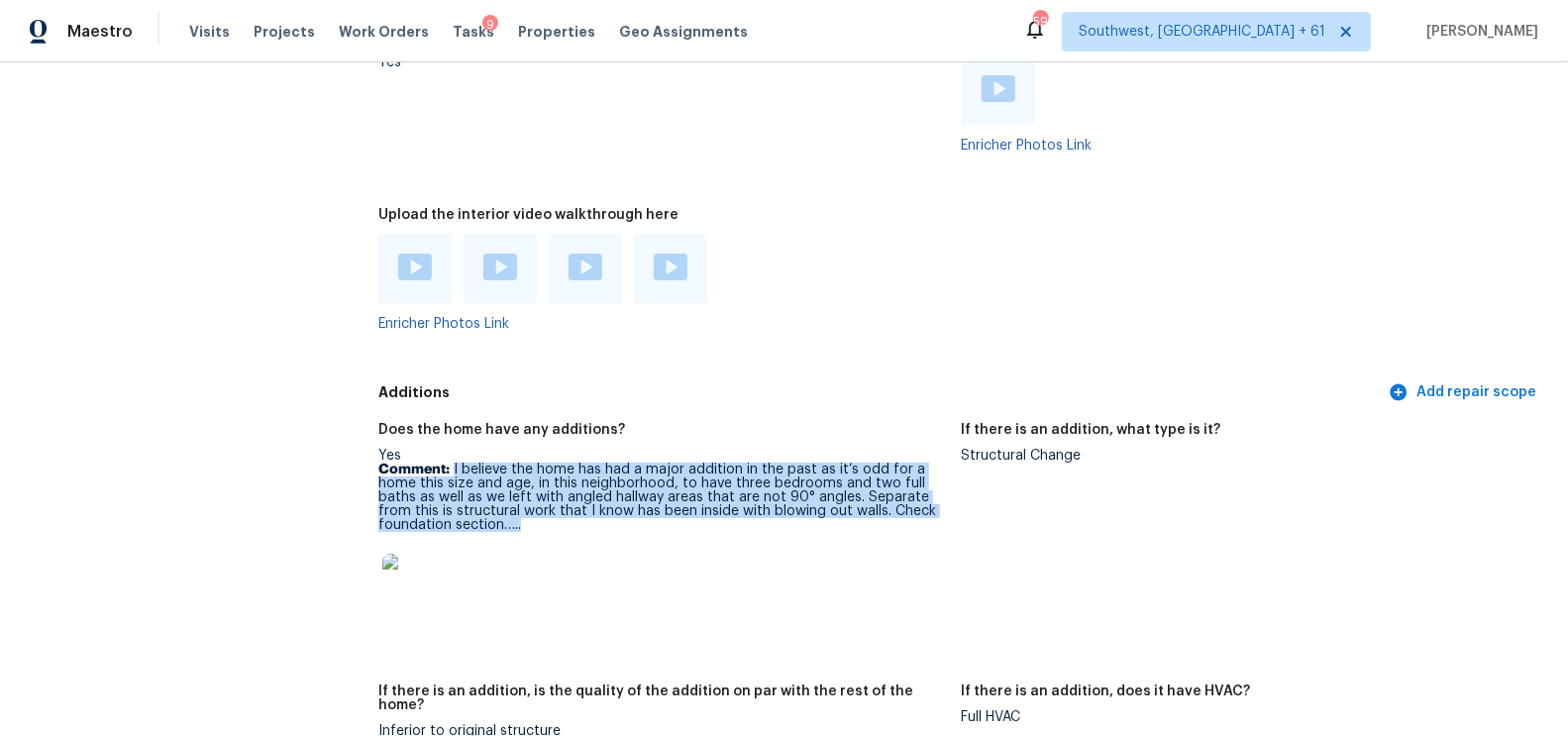
drag, startPoint x: 454, startPoint y: 454, endPoint x: 518, endPoint y: 511, distance: 85.7
click at [518, 511] on p "Comment: I believe the home has had a major addition in the past as it’s odd fo…" at bounding box center [662, 498] width 566 height 70
click at [598, 516] on p "Comment: I believe the home has had a major addition in the past as it’s odd fo…" at bounding box center [662, 498] width 566 height 70
drag, startPoint x: 455, startPoint y: 455, endPoint x: 880, endPoint y: 499, distance: 427.3
click at [880, 499] on p "Comment: I believe the home has had a major addition in the past as it’s odd fo…" at bounding box center [662, 498] width 566 height 70
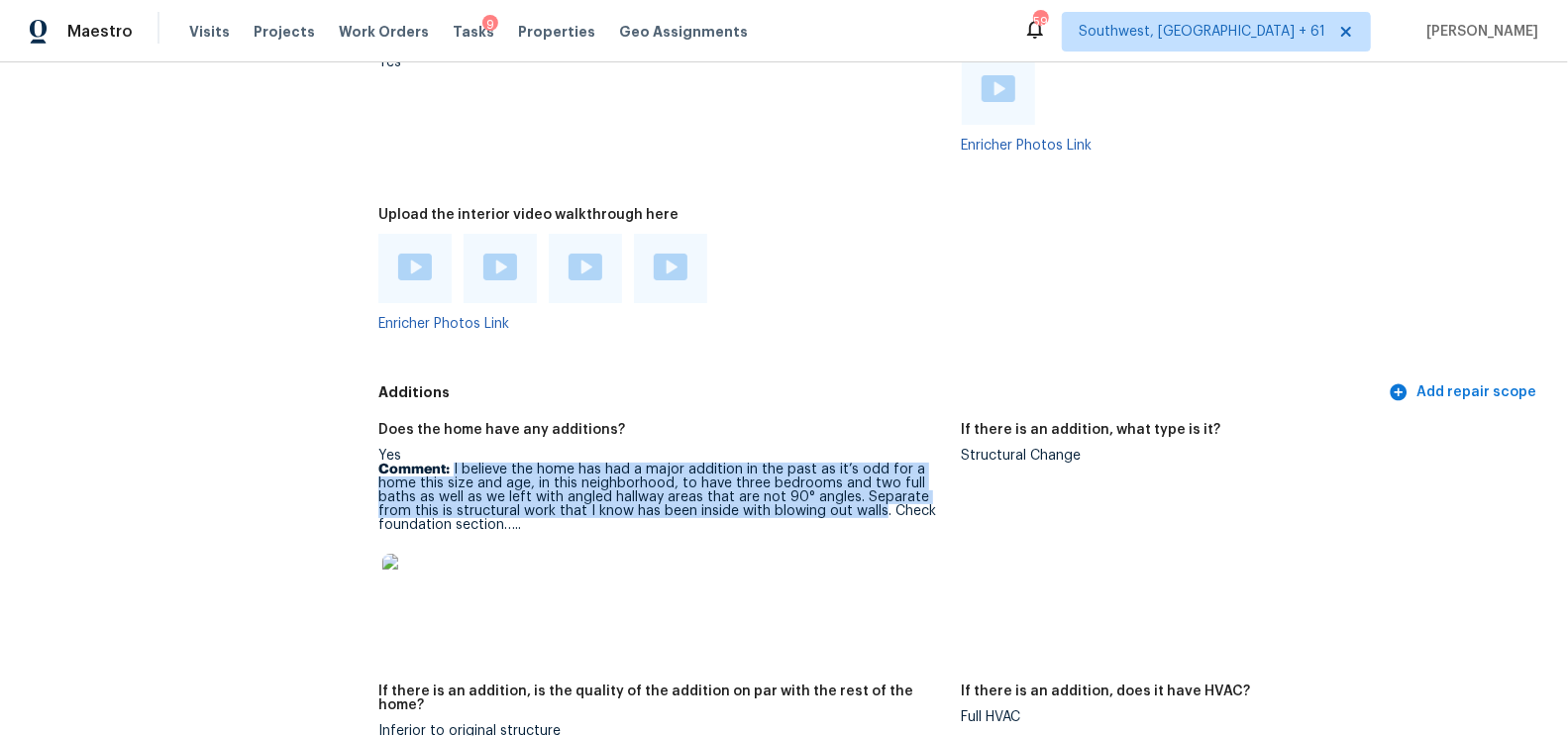
copy p "I believe the home has had a major addition in the past as it’s odd for a home …"
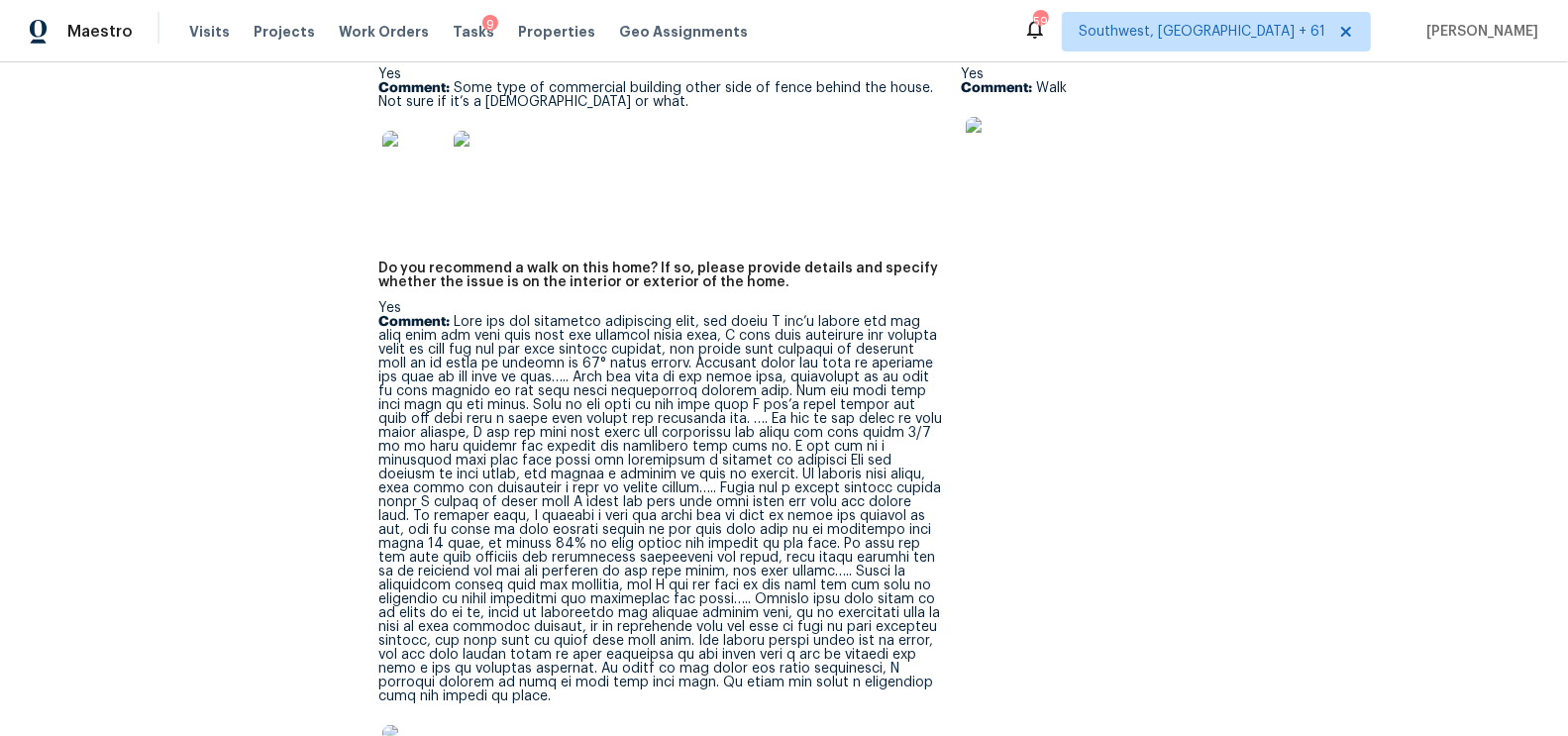
scroll to position [5592, 0]
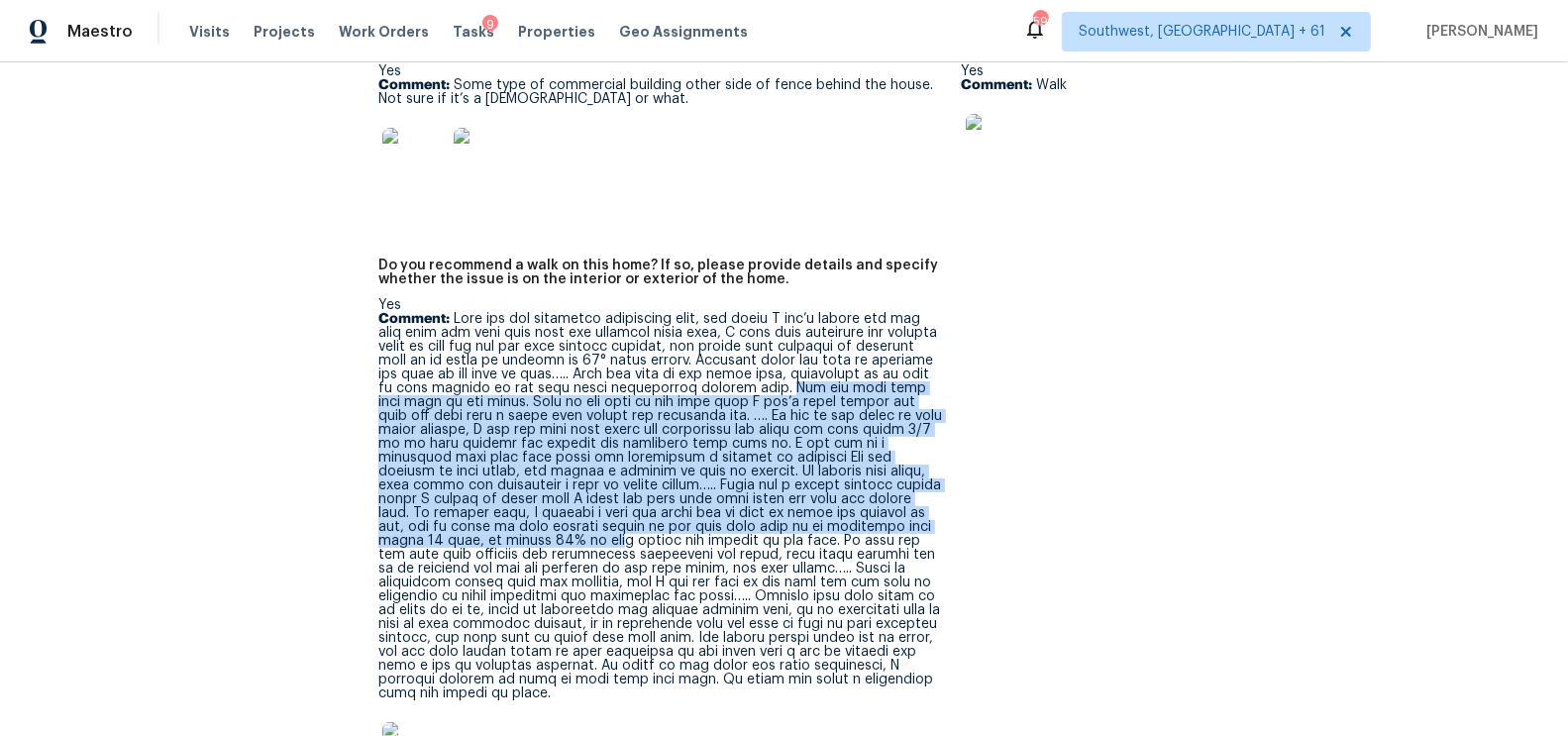
drag, startPoint x: 818, startPoint y: 363, endPoint x: 929, endPoint y: 505, distance: 180.2
click at [929, 505] on p "Comment:" at bounding box center [662, 506] width 566 height 388
click at [1015, 486] on div "Notes: Are any specialty inspections required before making a decision on this …" at bounding box center [961, 385] width 1166 height 909
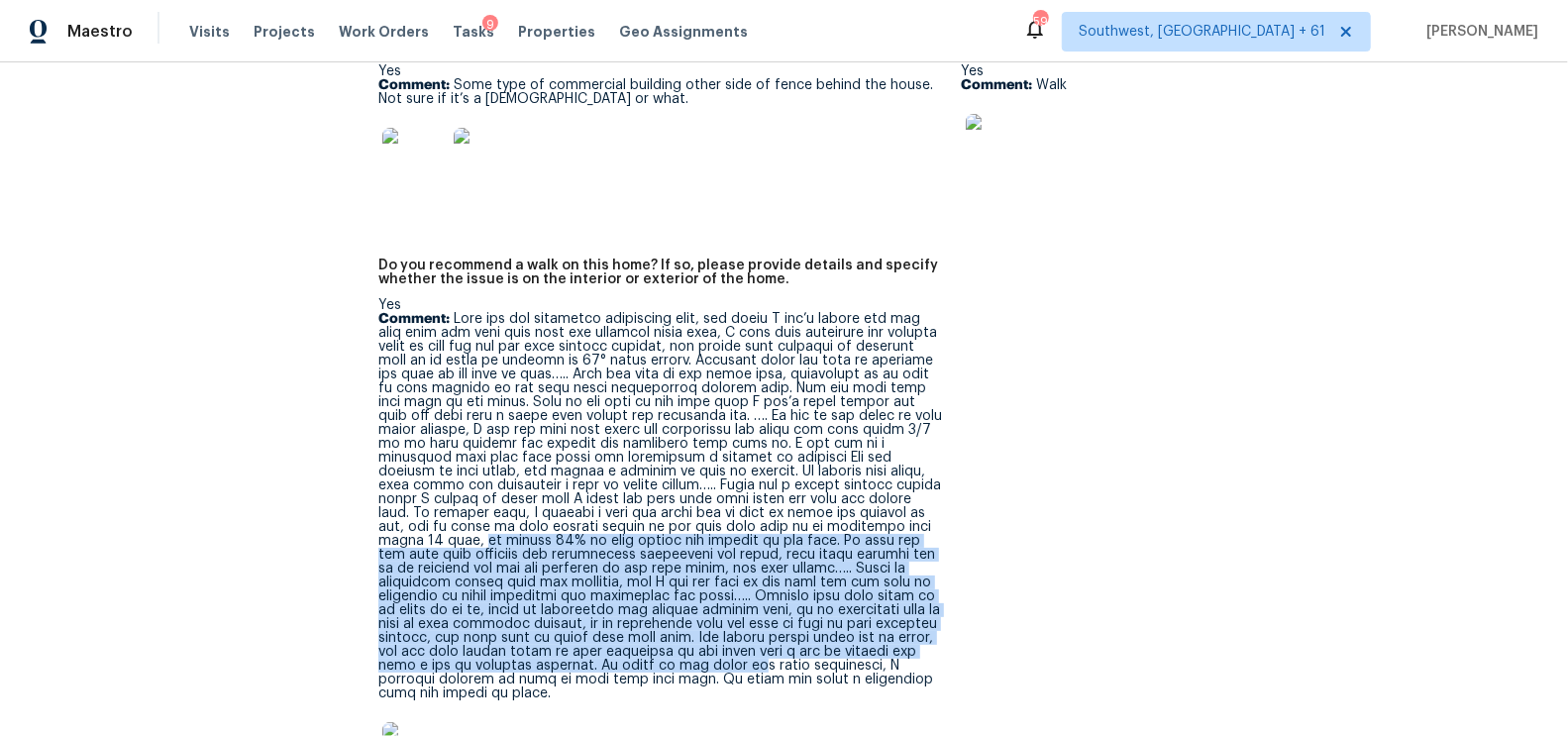
drag, startPoint x: 795, startPoint y: 500, endPoint x: 932, endPoint y: 625, distance: 185.5
click at [932, 625] on p "Comment:" at bounding box center [662, 506] width 566 height 388
click at [764, 471] on p "Comment:" at bounding box center [662, 506] width 566 height 388
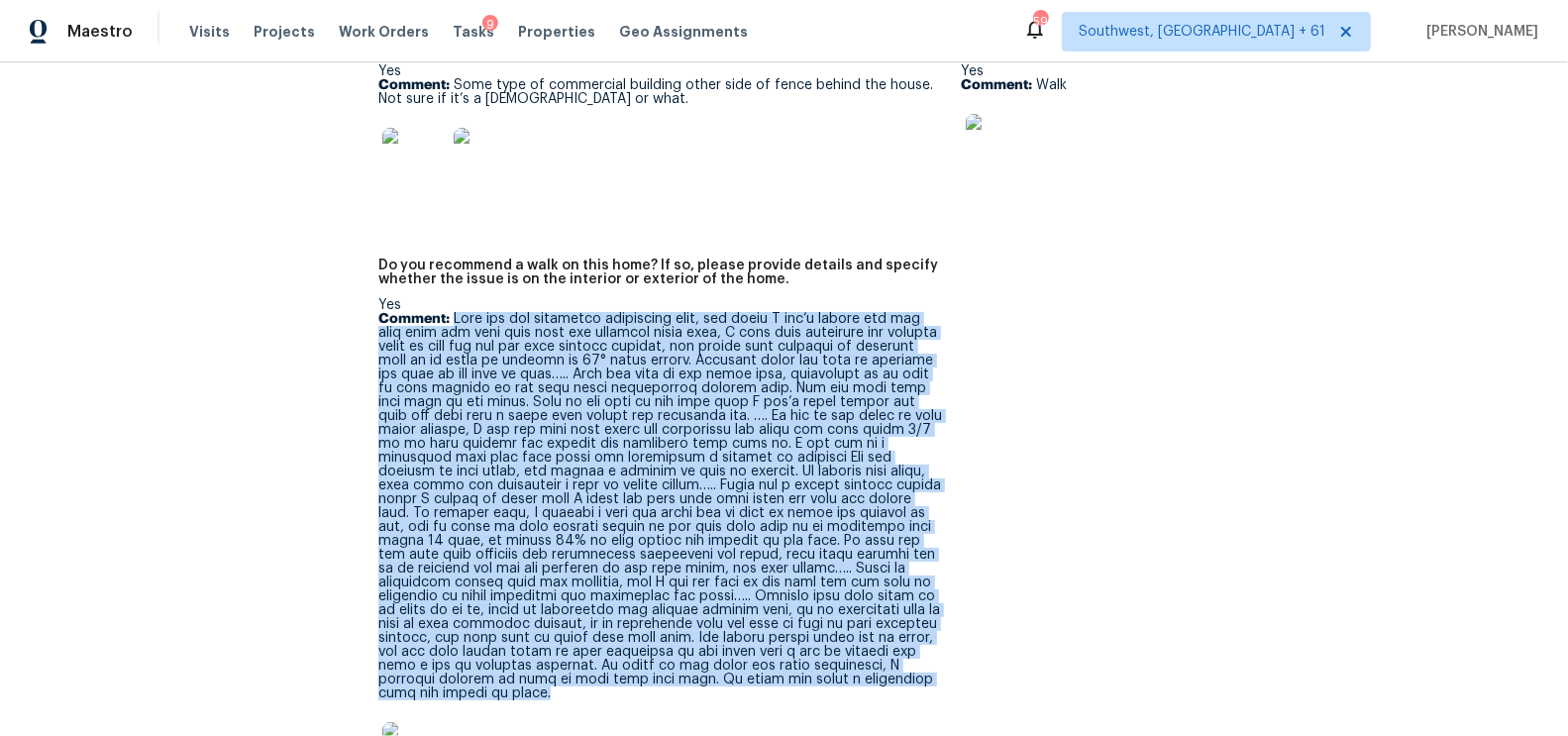
drag, startPoint x: 457, startPoint y: 291, endPoint x: 694, endPoint y: 656, distance: 435.2
click at [694, 656] on p "Comment:" at bounding box center [662, 506] width 566 height 388
copy p "Home has had extensive remodeling done, and while I can’t figure out for sure w…"
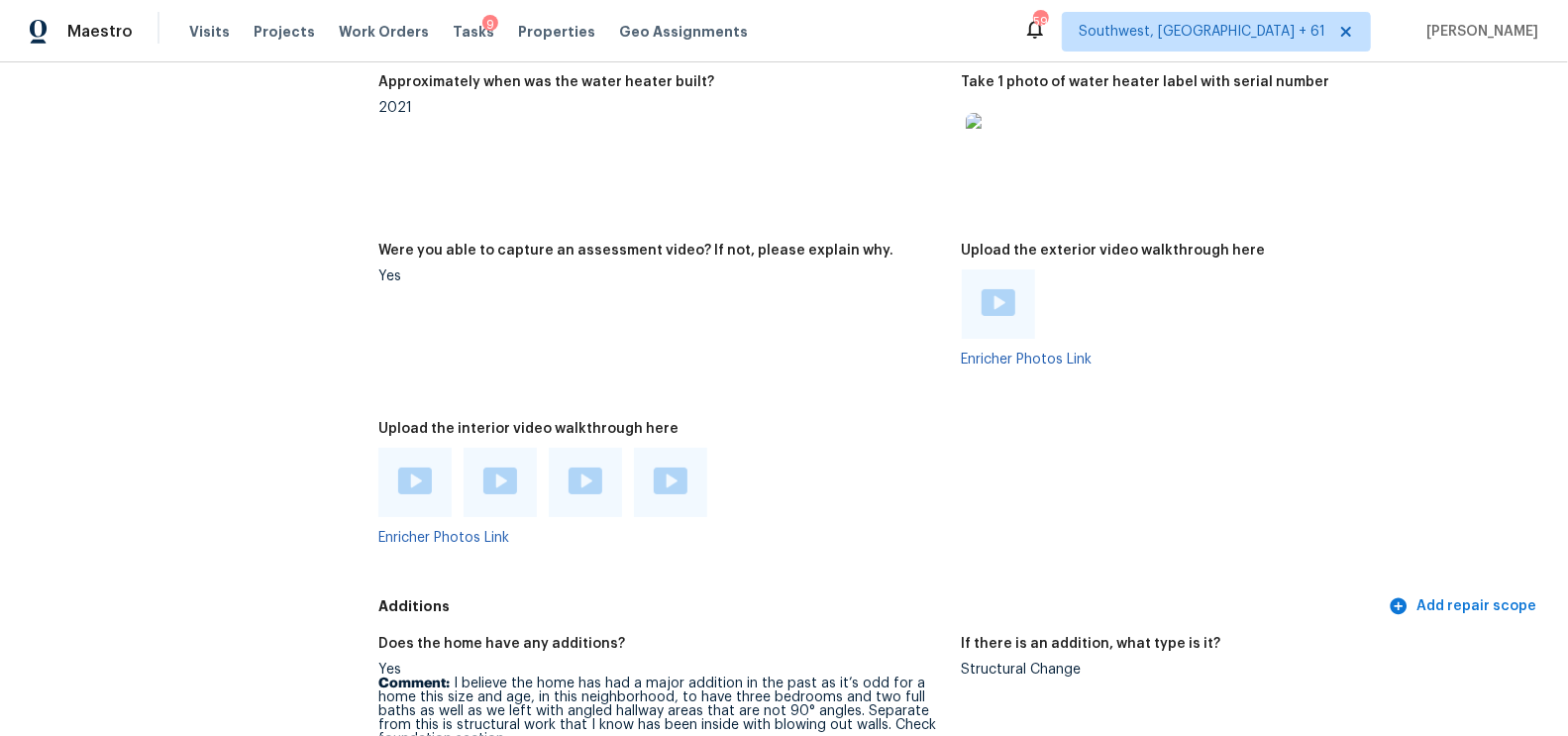
scroll to position [4335, 0]
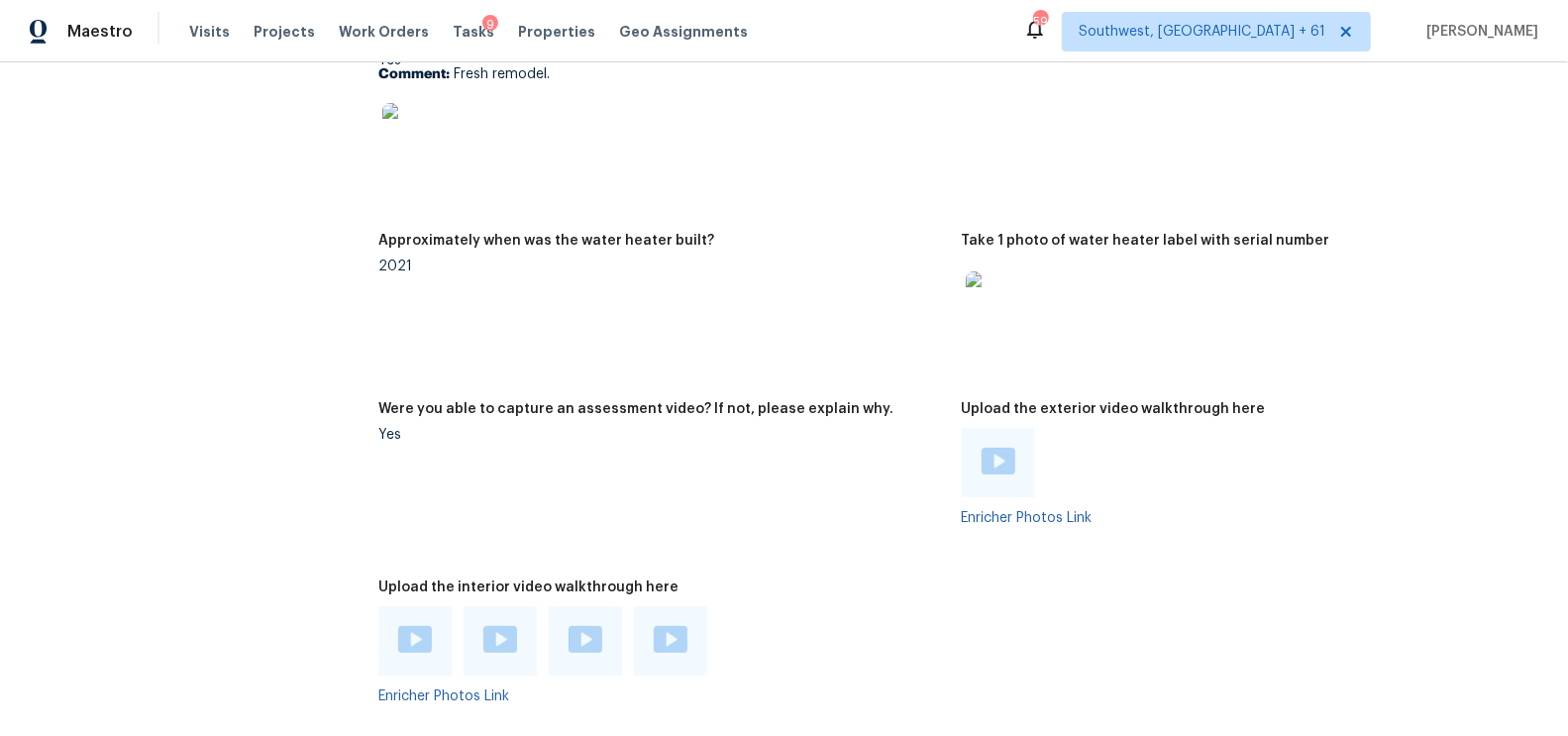
click at [987, 449] on img at bounding box center [999, 461] width 34 height 27
click at [425, 639] on div at bounding box center [415, 641] width 34 height 30
click at [494, 635] on img at bounding box center [500, 639] width 34 height 27
click at [587, 626] on img at bounding box center [585, 639] width 34 height 27
click at [684, 646] on div at bounding box center [671, 641] width 74 height 70
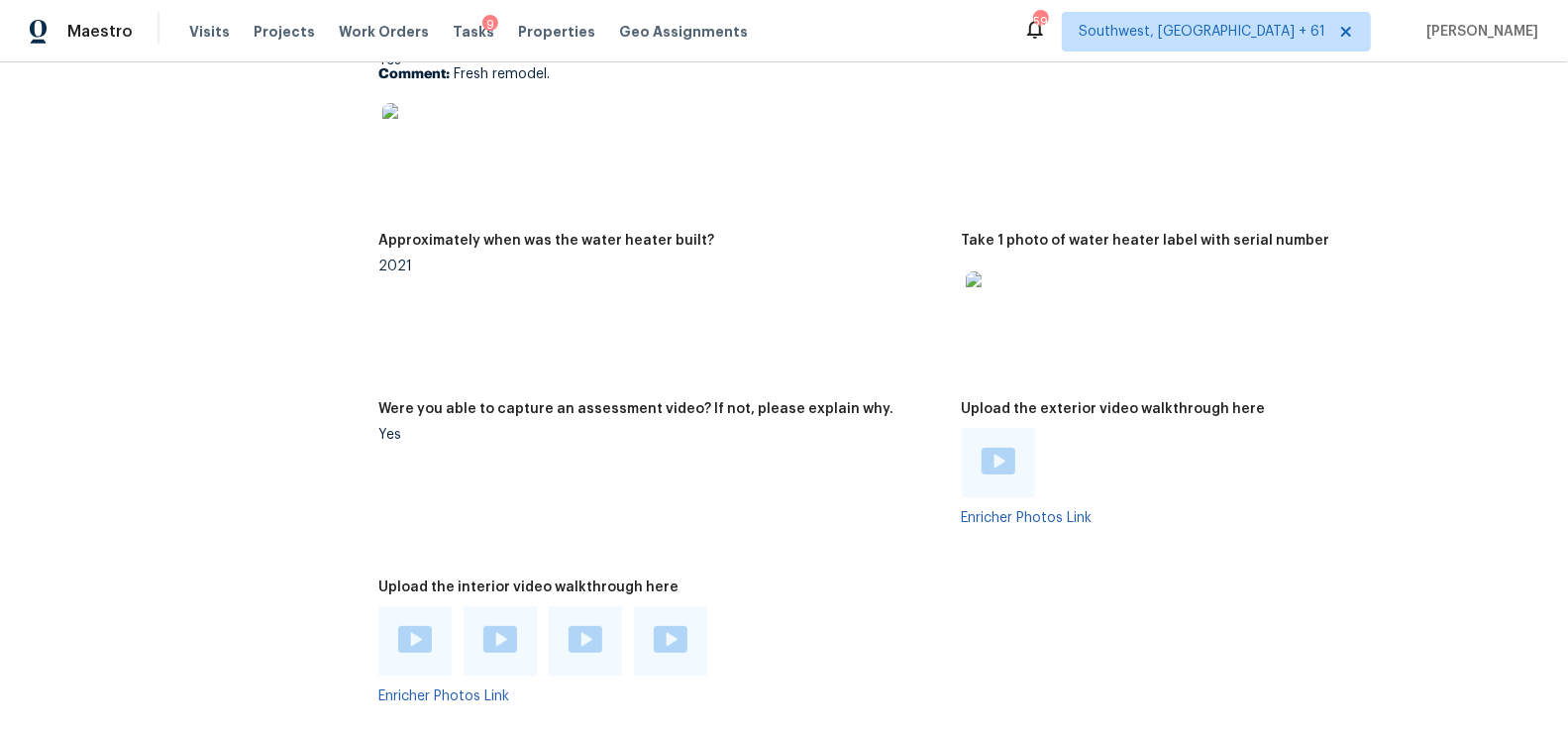
click at [675, 630] on img at bounding box center [671, 639] width 34 height 27
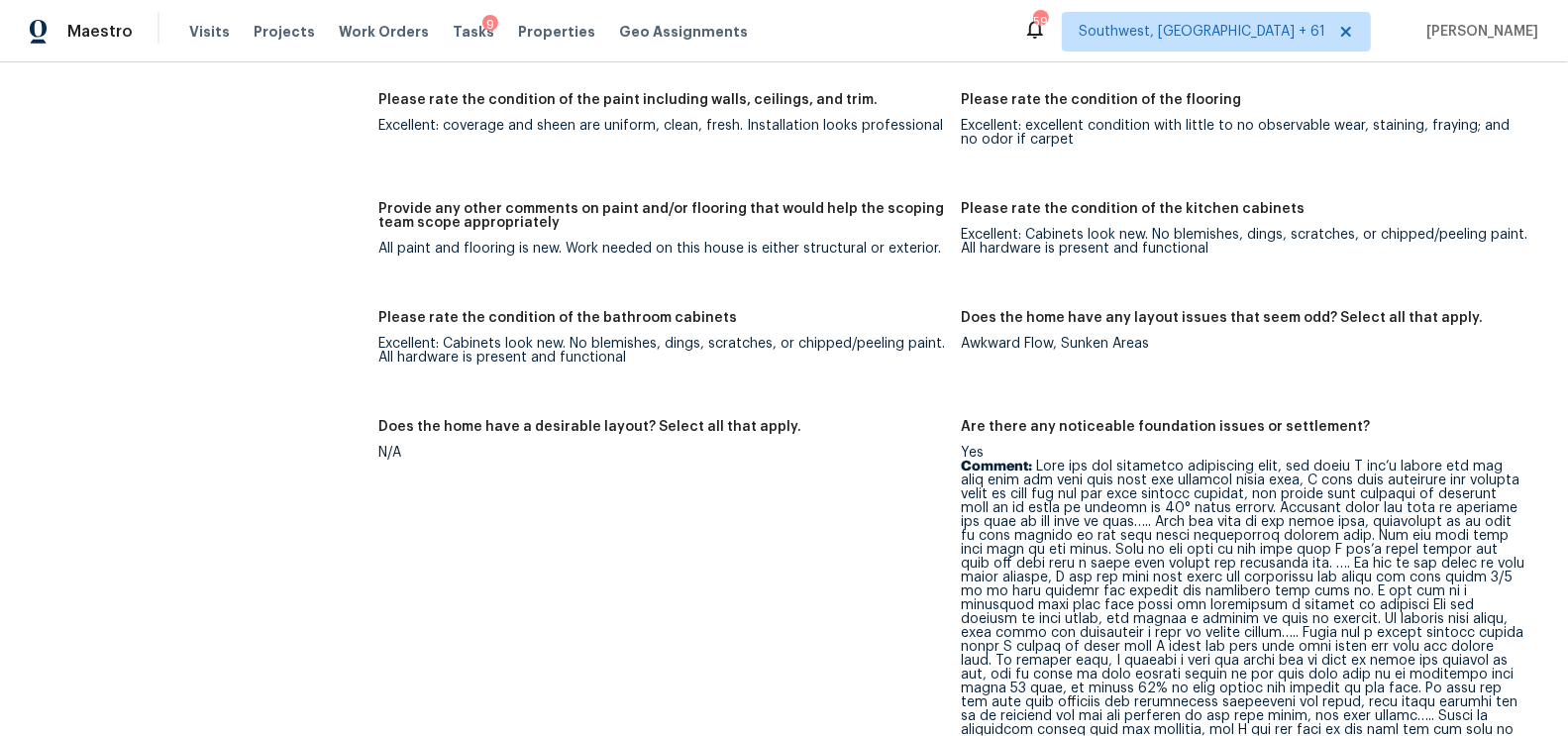
scroll to position [2909, 0]
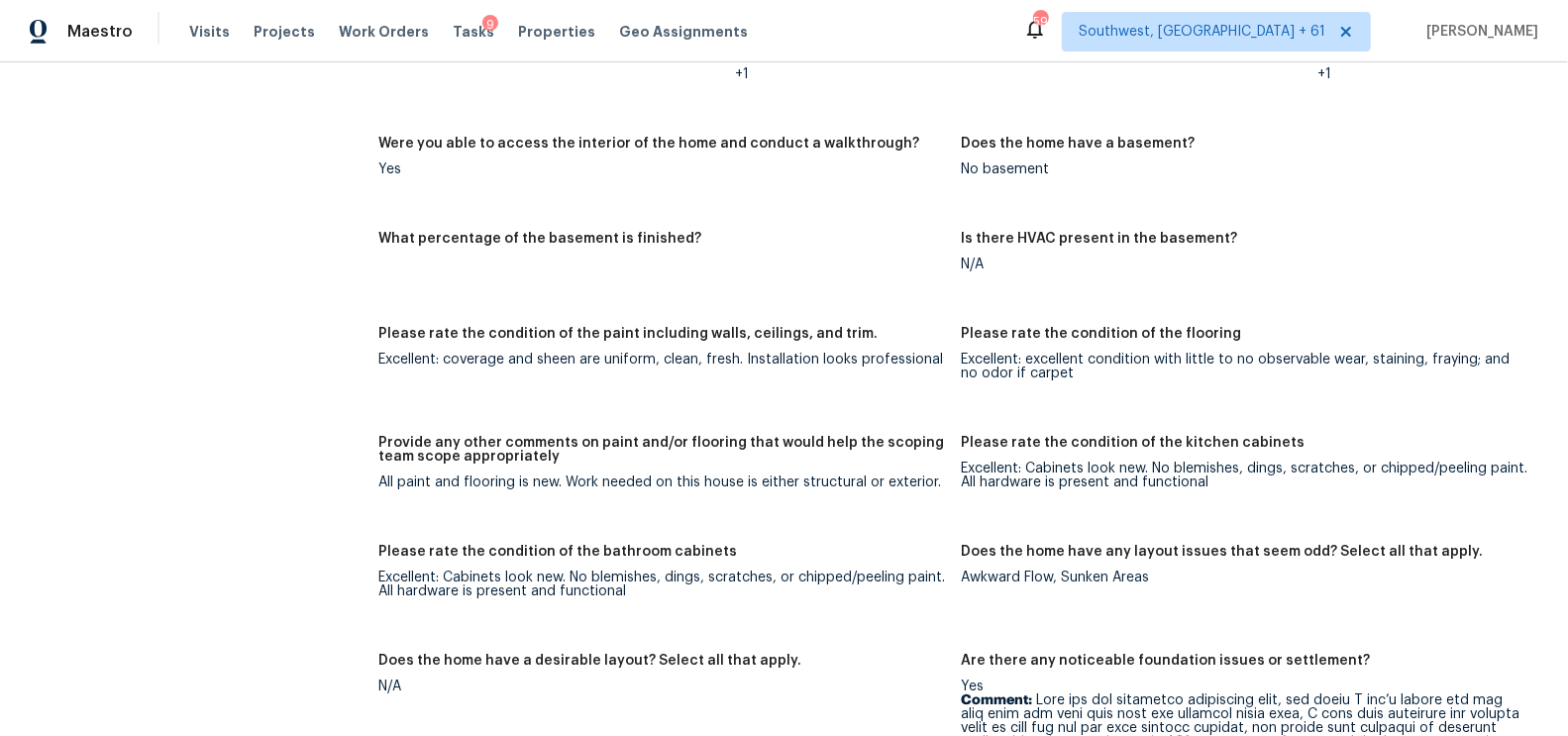
click at [911, 292] on figure "What percentage of the basement is finished?" at bounding box center [670, 267] width 582 height 72
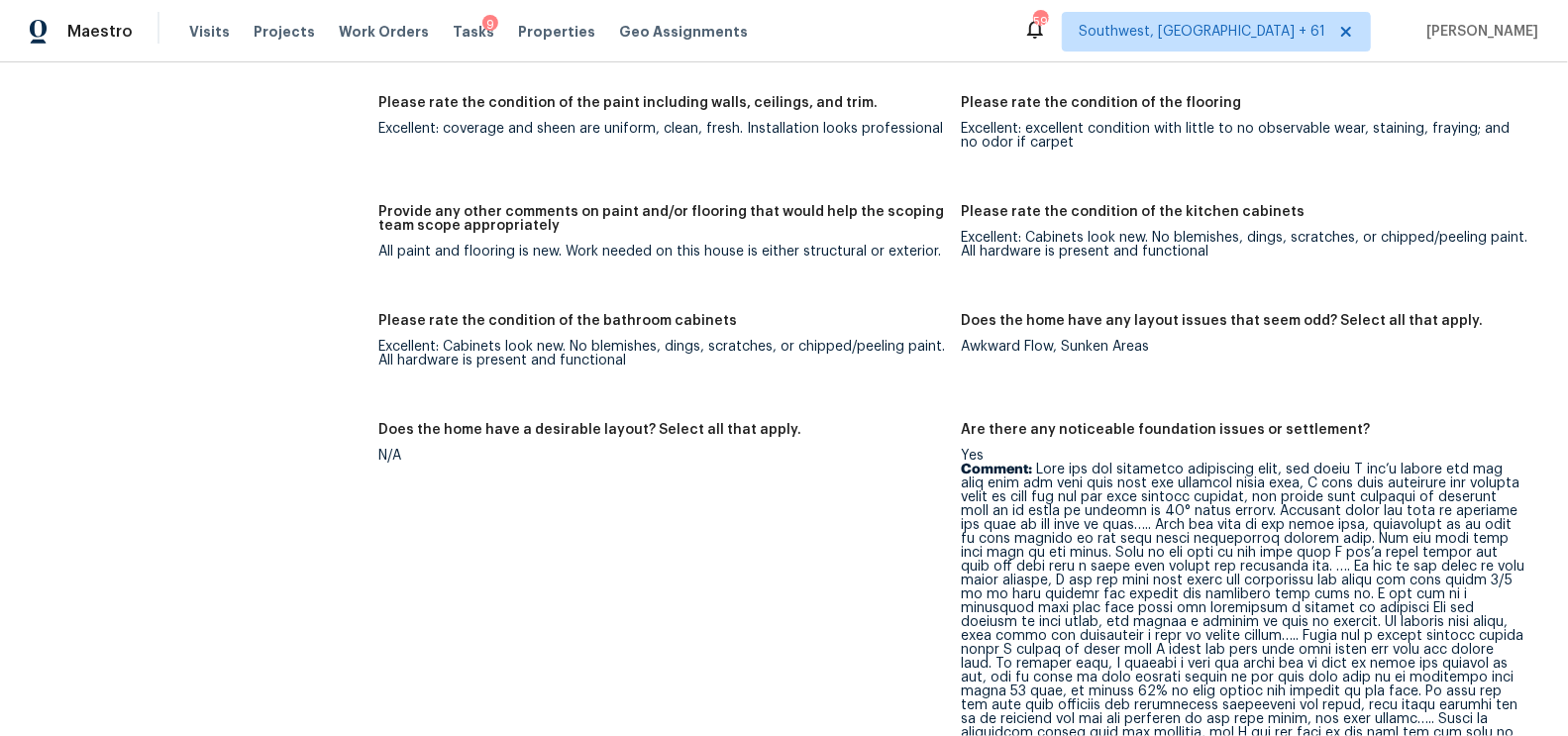
scroll to position [3142, 0]
click at [1039, 356] on figure "Does the home have any layout issues that seem odd? Select all that apply. Awkw…" at bounding box center [1253, 355] width 582 height 85
click at [1069, 340] on div "Awkward Flow, Sunken Areas" at bounding box center [1245, 345] width 566 height 14
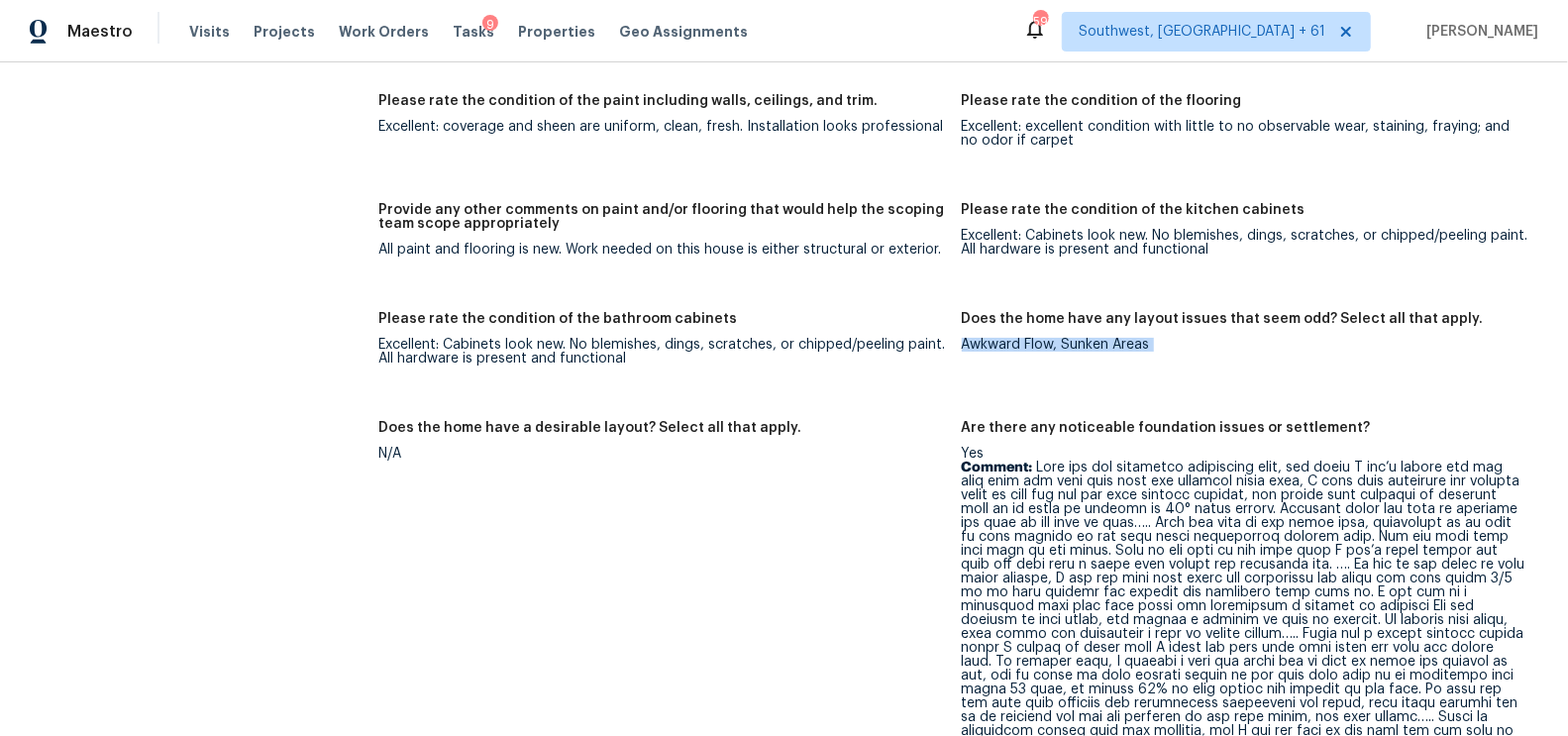
click at [1069, 340] on div "Awkward Flow, Sunken Areas" at bounding box center [1245, 345] width 566 height 14
copy div "Awkward Flow, Sunken Areas"
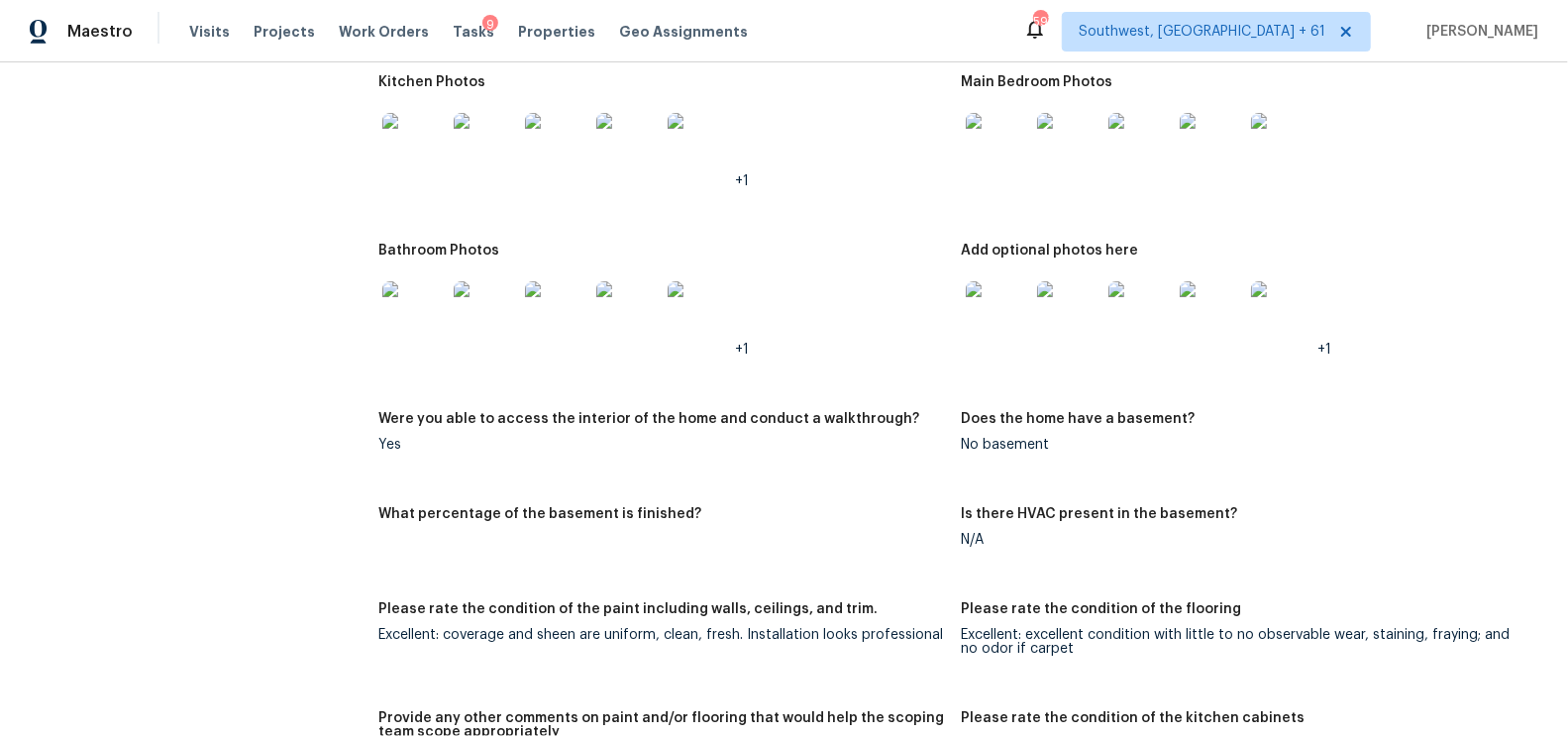
scroll to position [2738, 0]
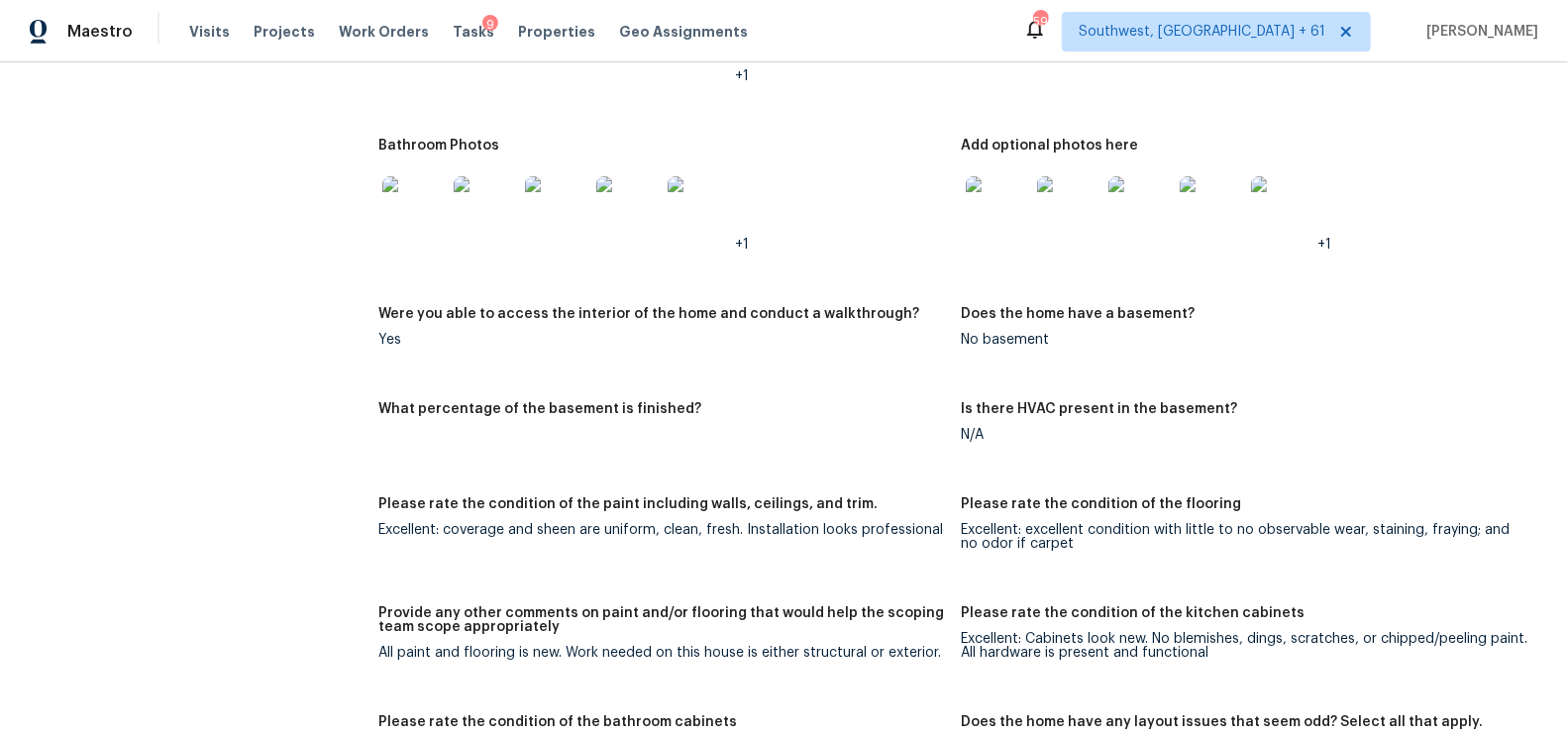
click at [659, 649] on div "All paint and flooring is new. Work needed on this house is either structural o…" at bounding box center [662, 653] width 566 height 14
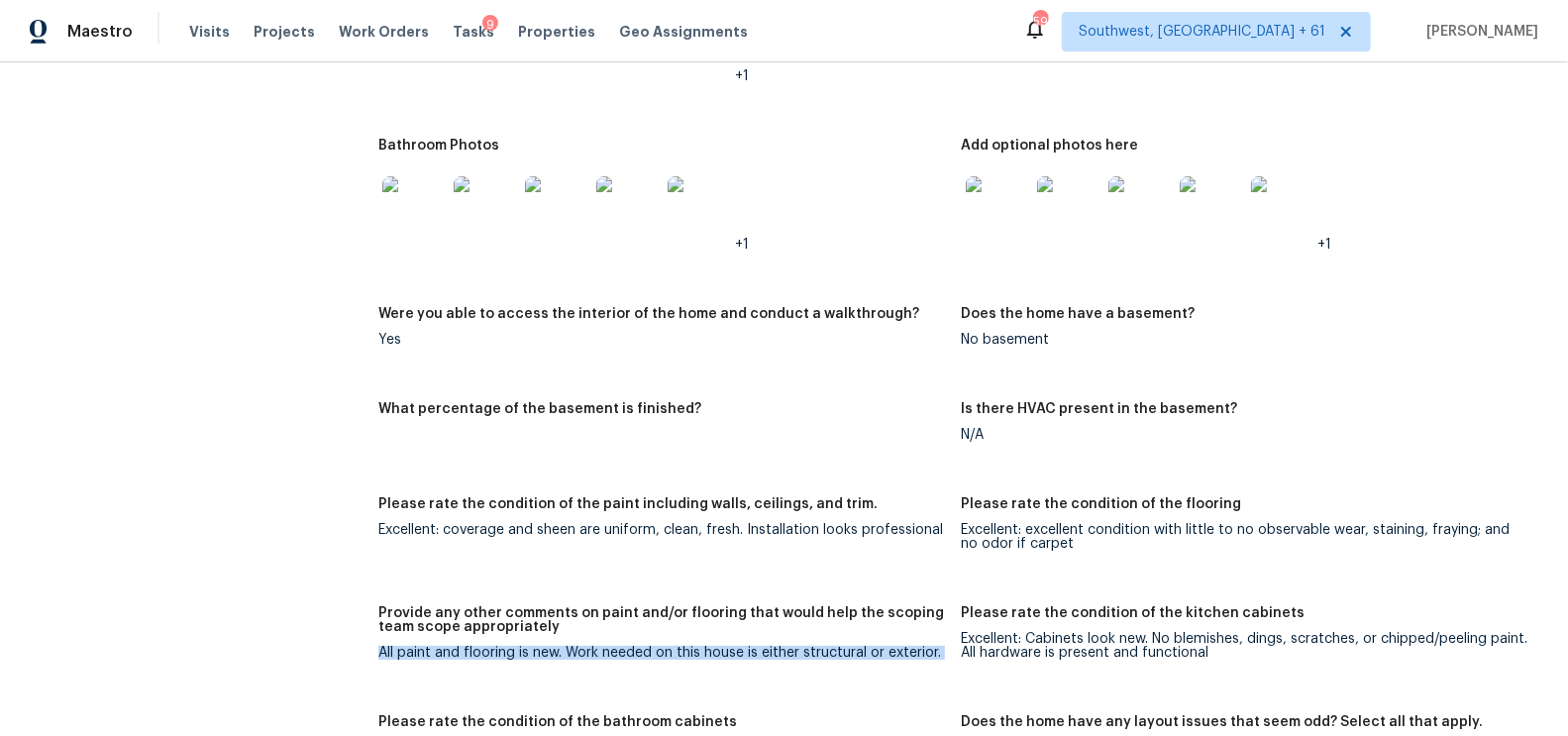
copy div "All paint and flooring is new. Work needed on this house is either structural o…"
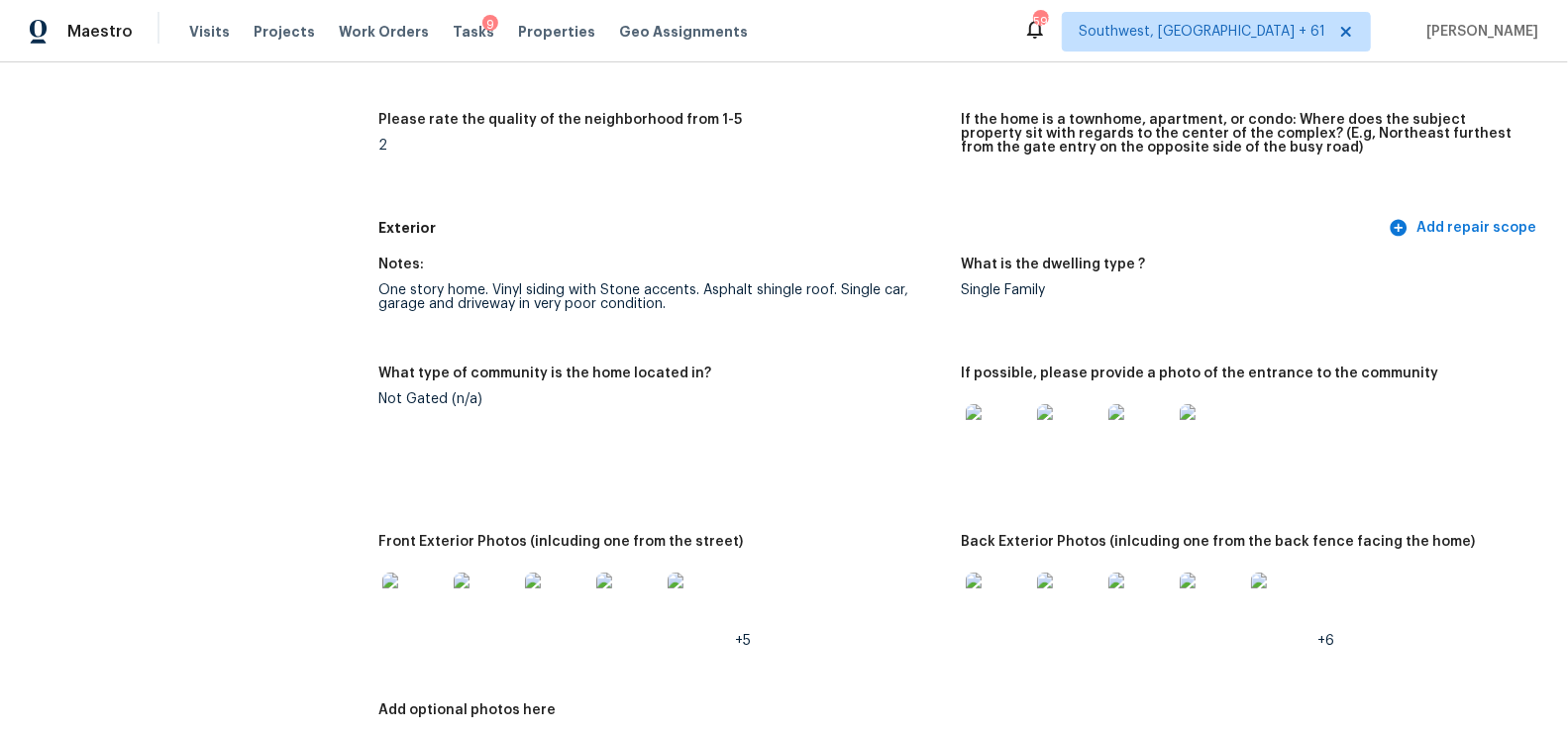
scroll to position [0, 0]
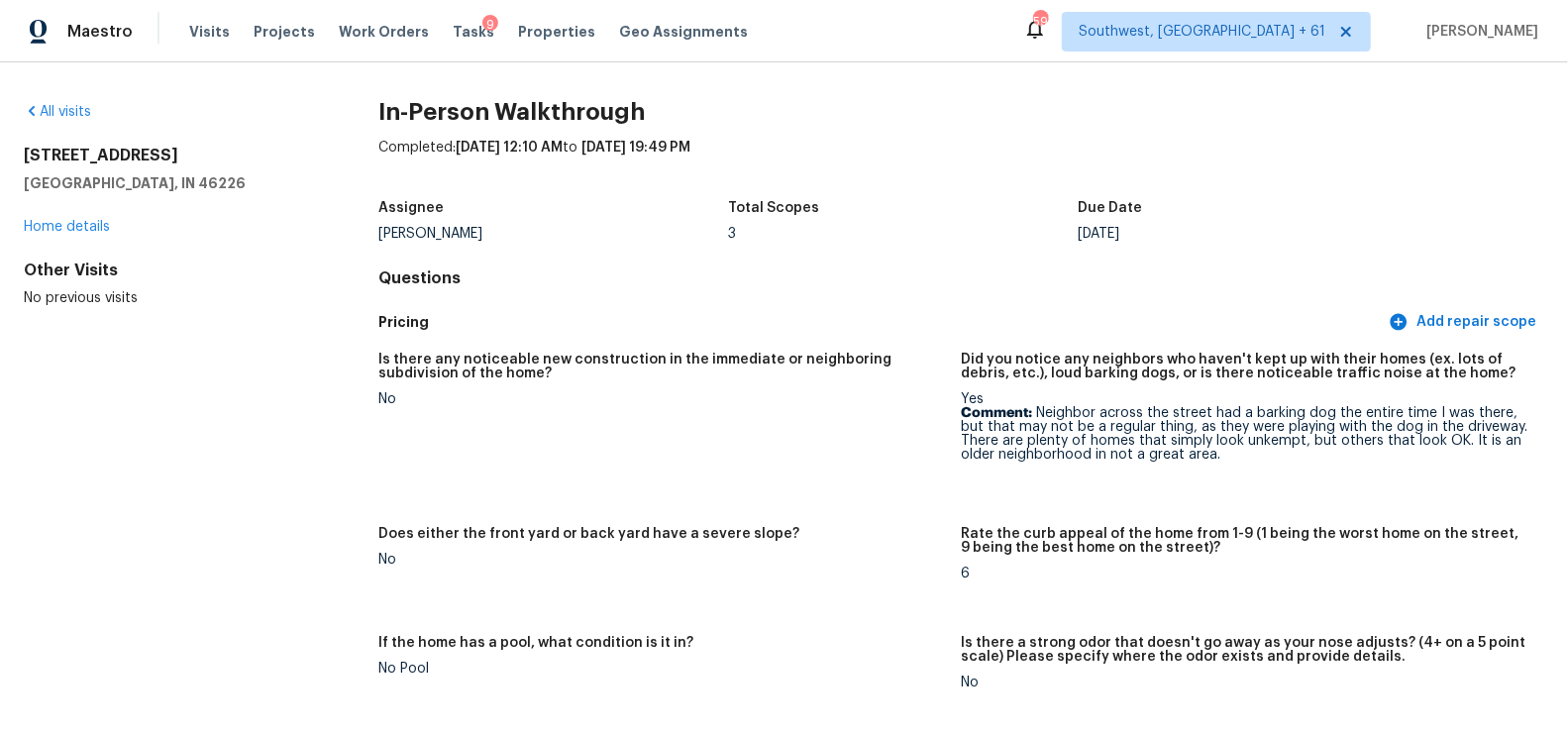
click at [88, 123] on div "All visits 7406 E 33rd St Indianapolis, IN 46226 Home details Other Visits No p…" at bounding box center [169, 205] width 291 height 206
click at [82, 109] on link "All visits" at bounding box center [58, 112] width 68 height 14
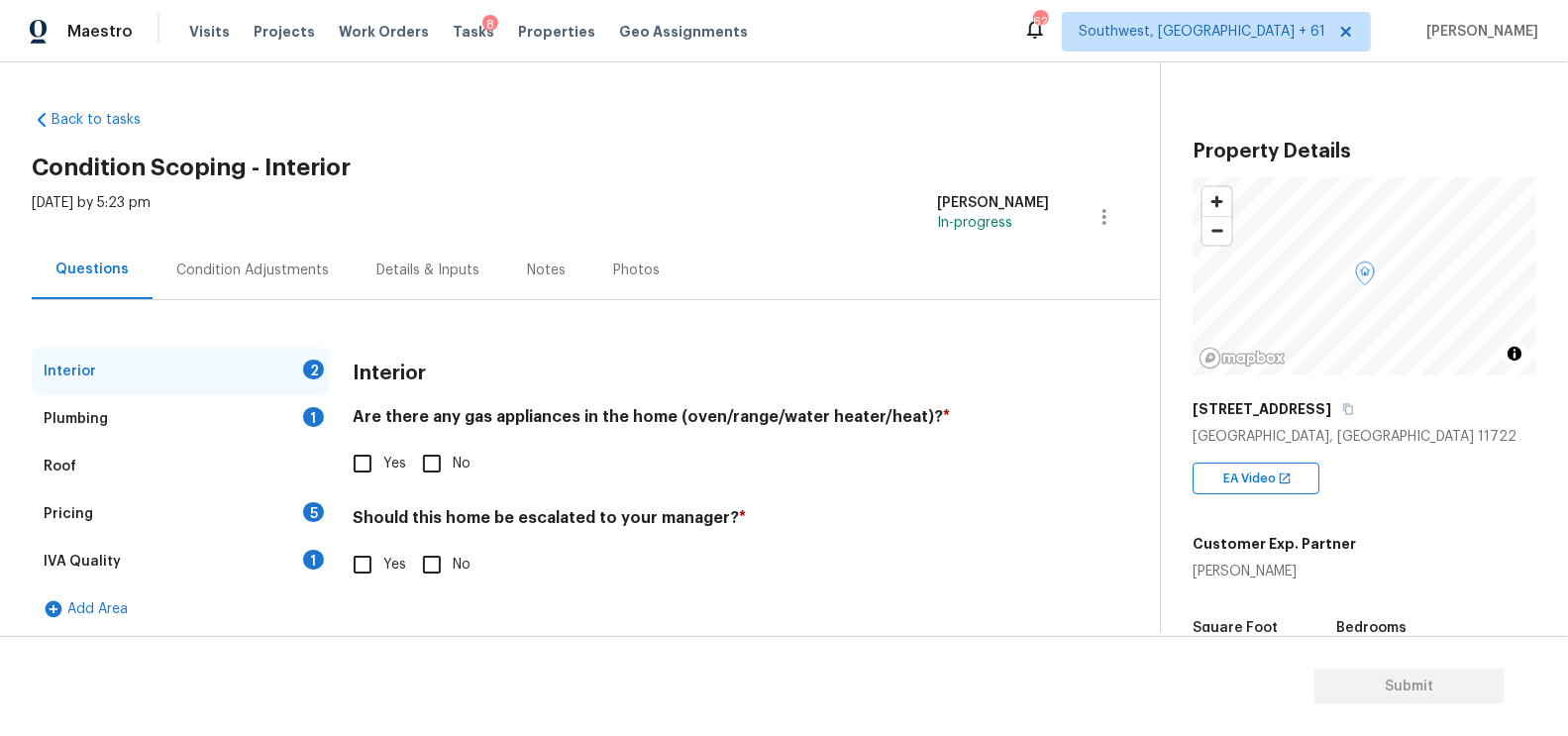
scroll to position [428, 0]
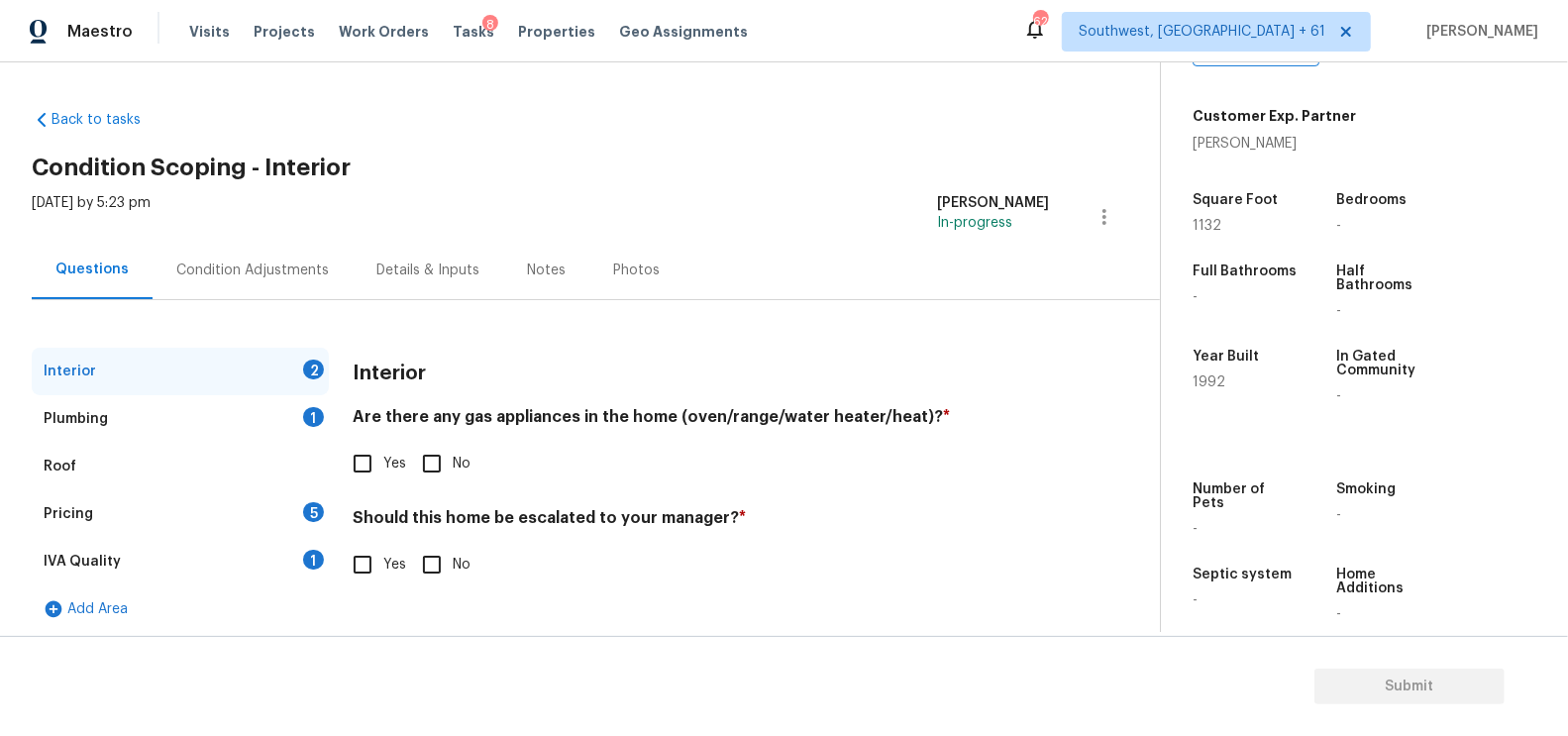
click at [346, 451] on input "Yes" at bounding box center [363, 464] width 42 height 42
checkbox input "true"
click at [432, 556] on input "No" at bounding box center [432, 566] width 42 height 42
checkbox input "true"
click at [278, 391] on div "Interior" at bounding box center [180, 371] width 297 height 48
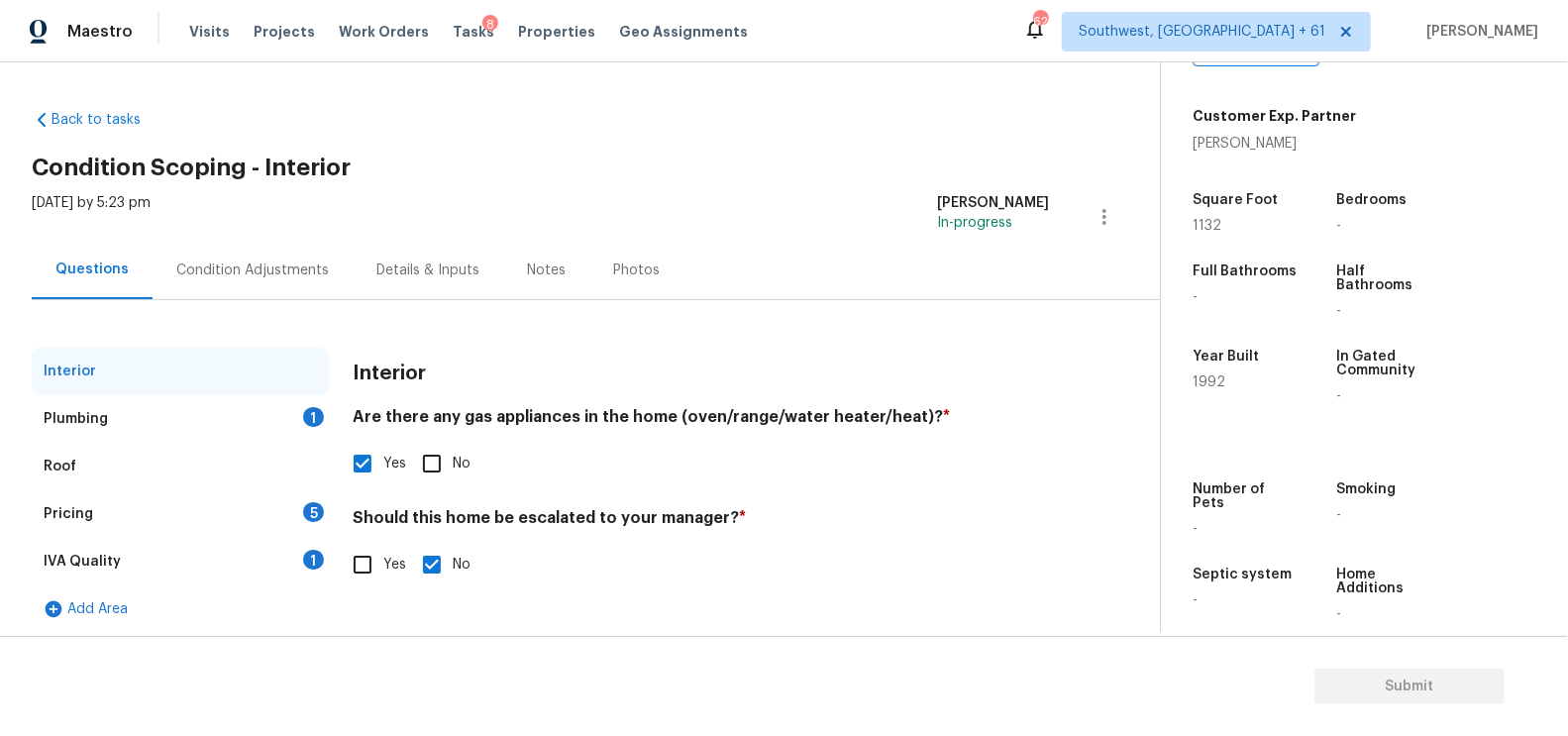
click at [291, 423] on div "Plumbing 1" at bounding box center [180, 419] width 297 height 48
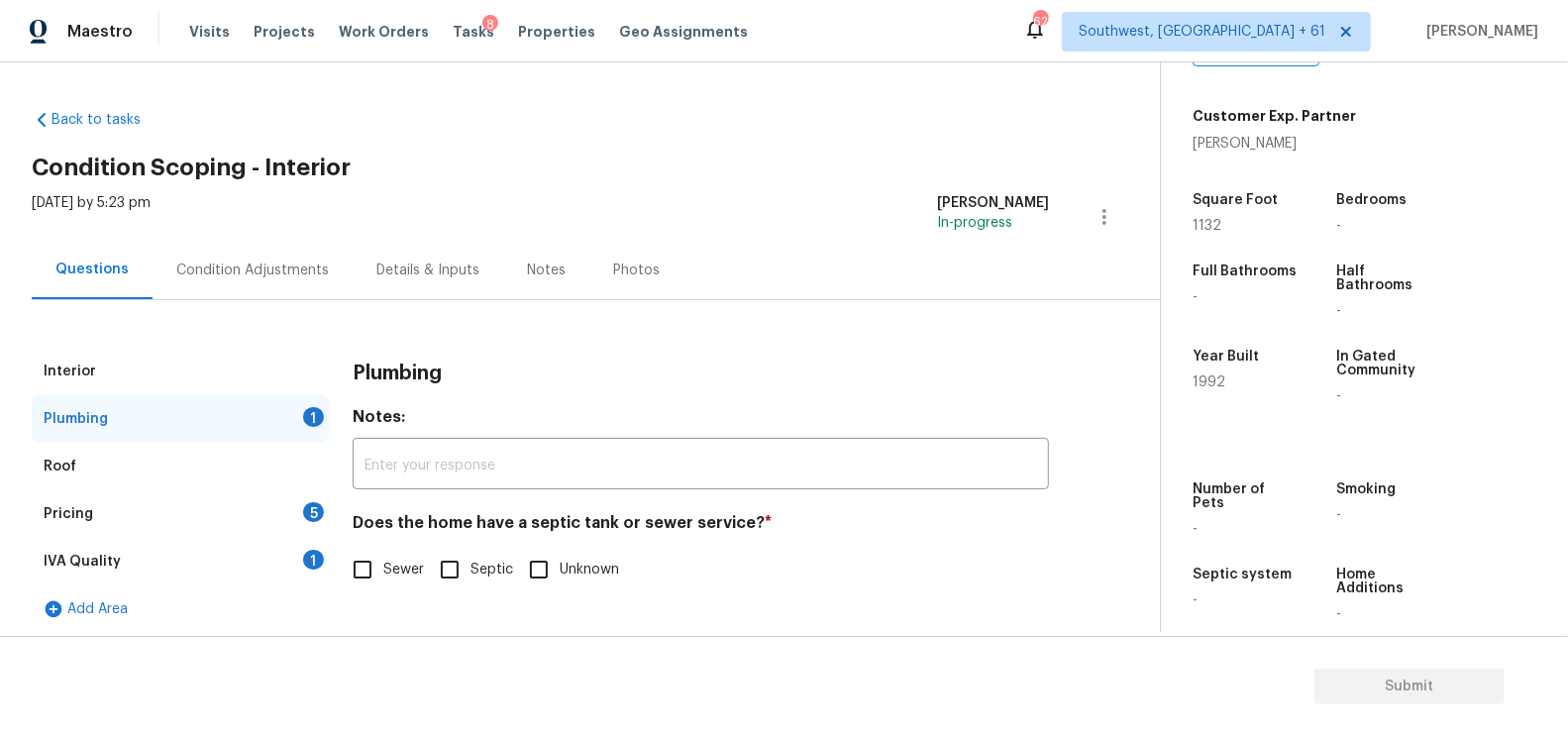
click at [468, 563] on input "Septic" at bounding box center [450, 569] width 42 height 42
checkbox input "true"
click at [288, 546] on div "IVA Quality 1" at bounding box center [180, 561] width 297 height 48
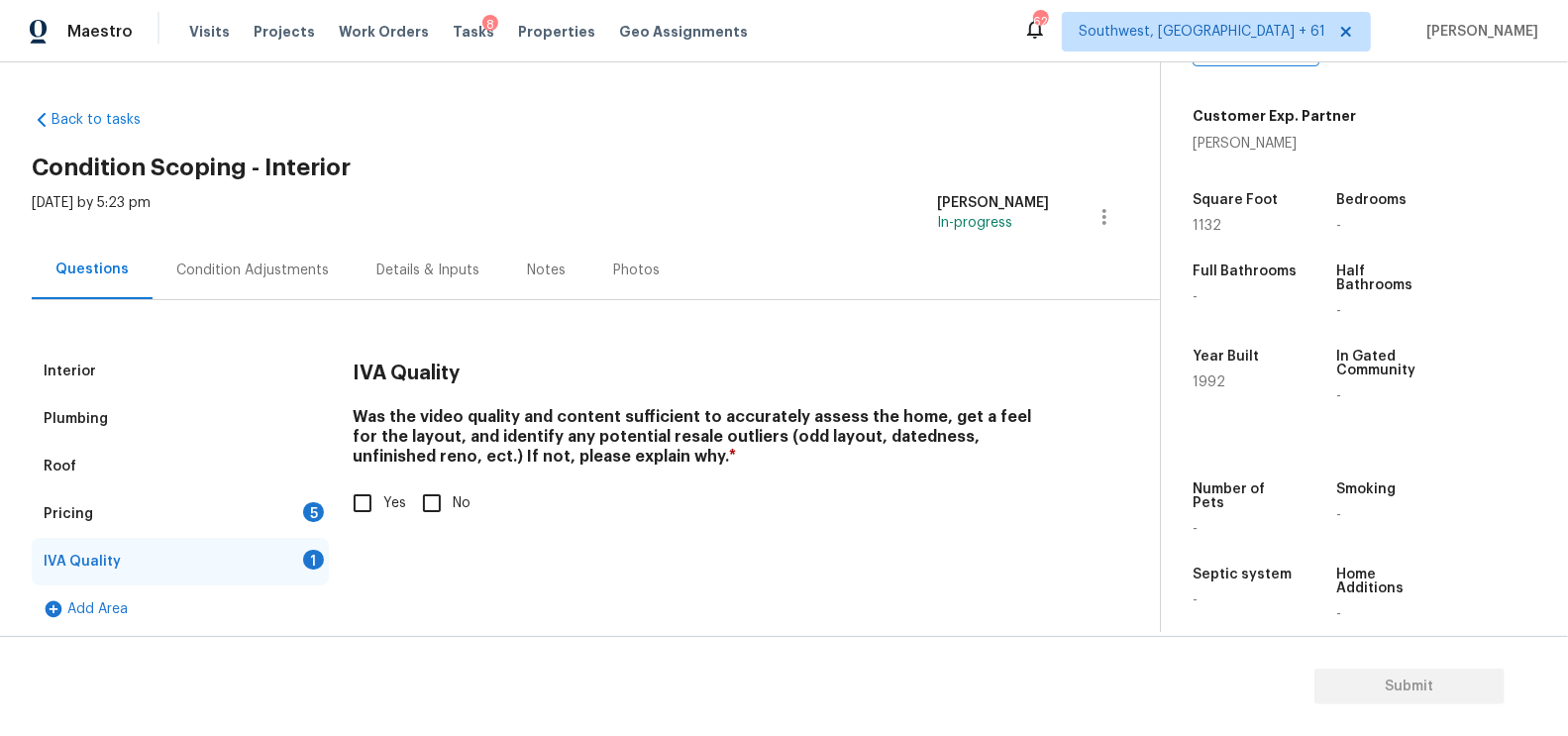
click at [427, 464] on h4 "Was the video quality and content sufficient to accurately assess the home, get…" at bounding box center [701, 441] width 697 height 68
click at [367, 508] on input "Yes" at bounding box center [363, 503] width 42 height 42
checkbox input "true"
click at [311, 503] on div "5" at bounding box center [313, 512] width 21 height 20
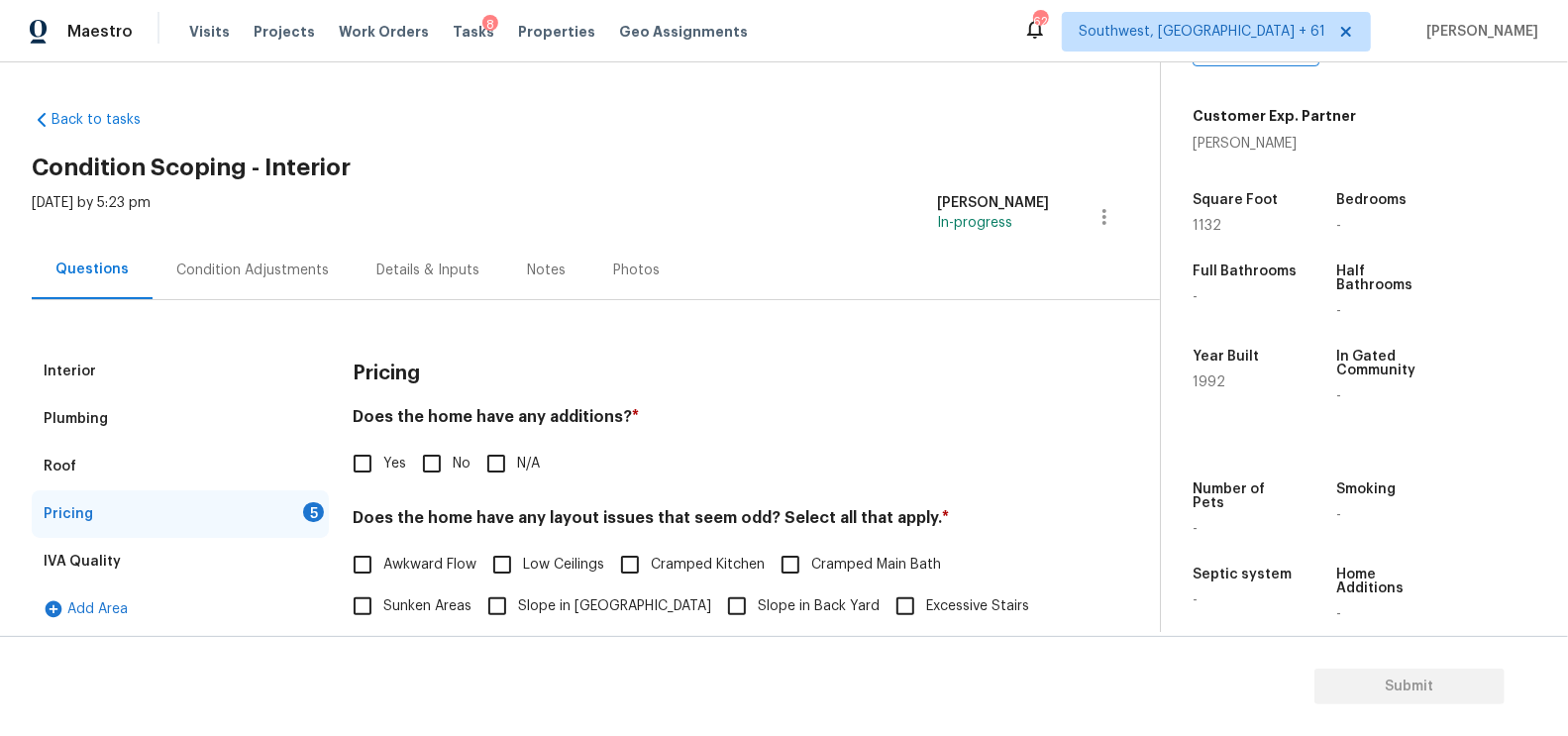
click at [427, 453] on input "No" at bounding box center [432, 464] width 42 height 42
checkbox input "true"
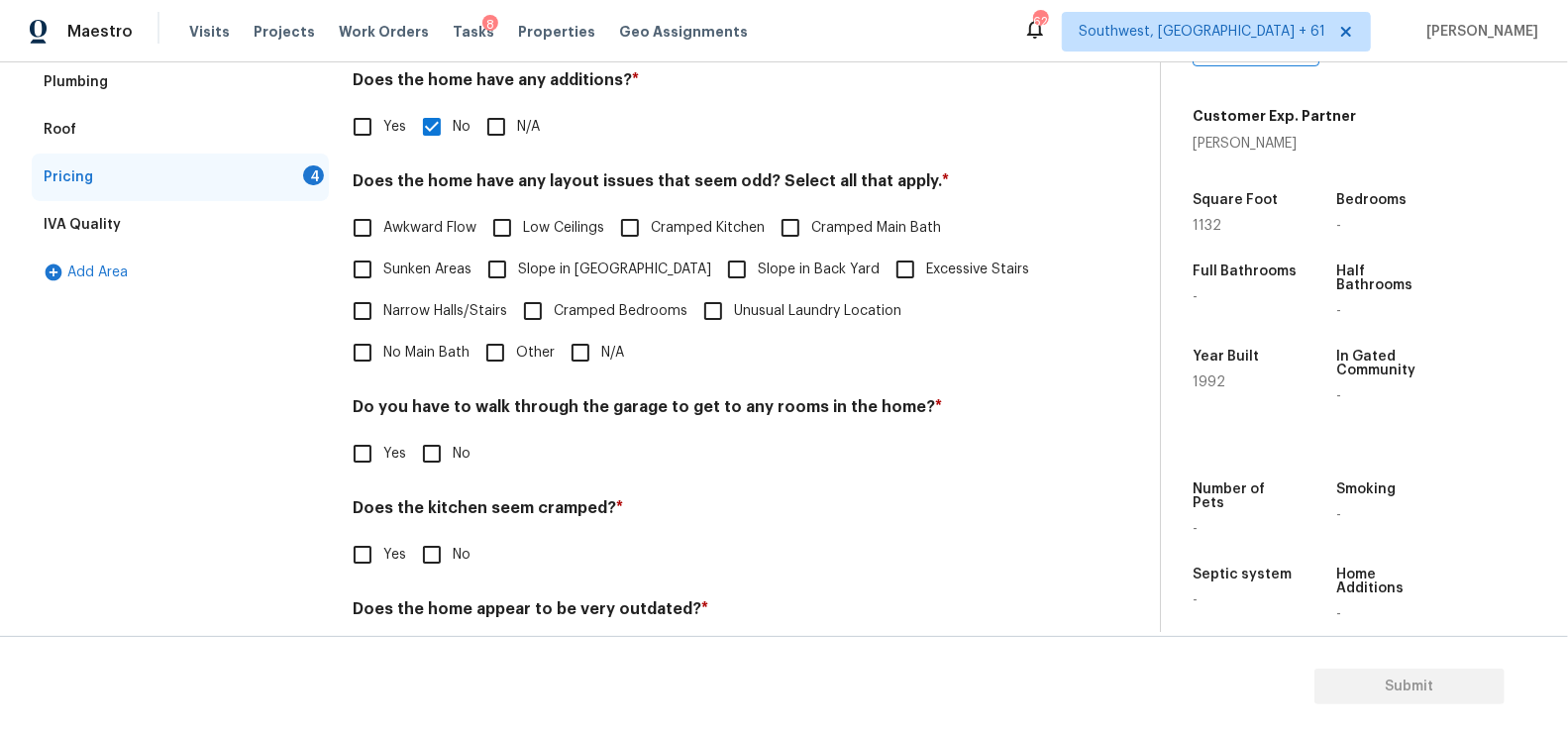
scroll to position [407, 0]
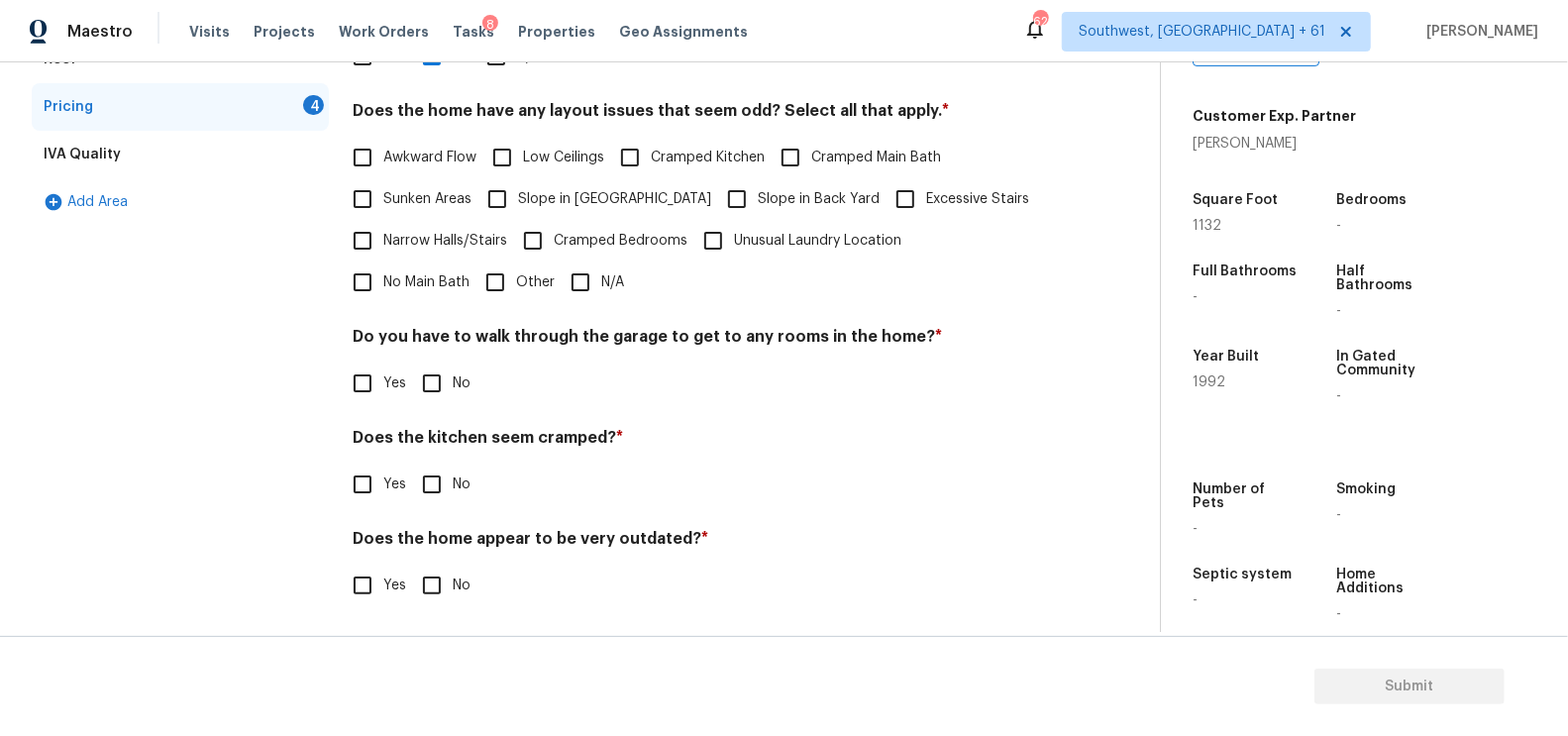
click at [559, 287] on input "N/A" at bounding box center [580, 282] width 42 height 42
checkbox input "true"
click at [450, 395] on input "No" at bounding box center [432, 385] width 42 height 42
checkbox input "true"
click at [448, 476] on input "No" at bounding box center [432, 487] width 42 height 42
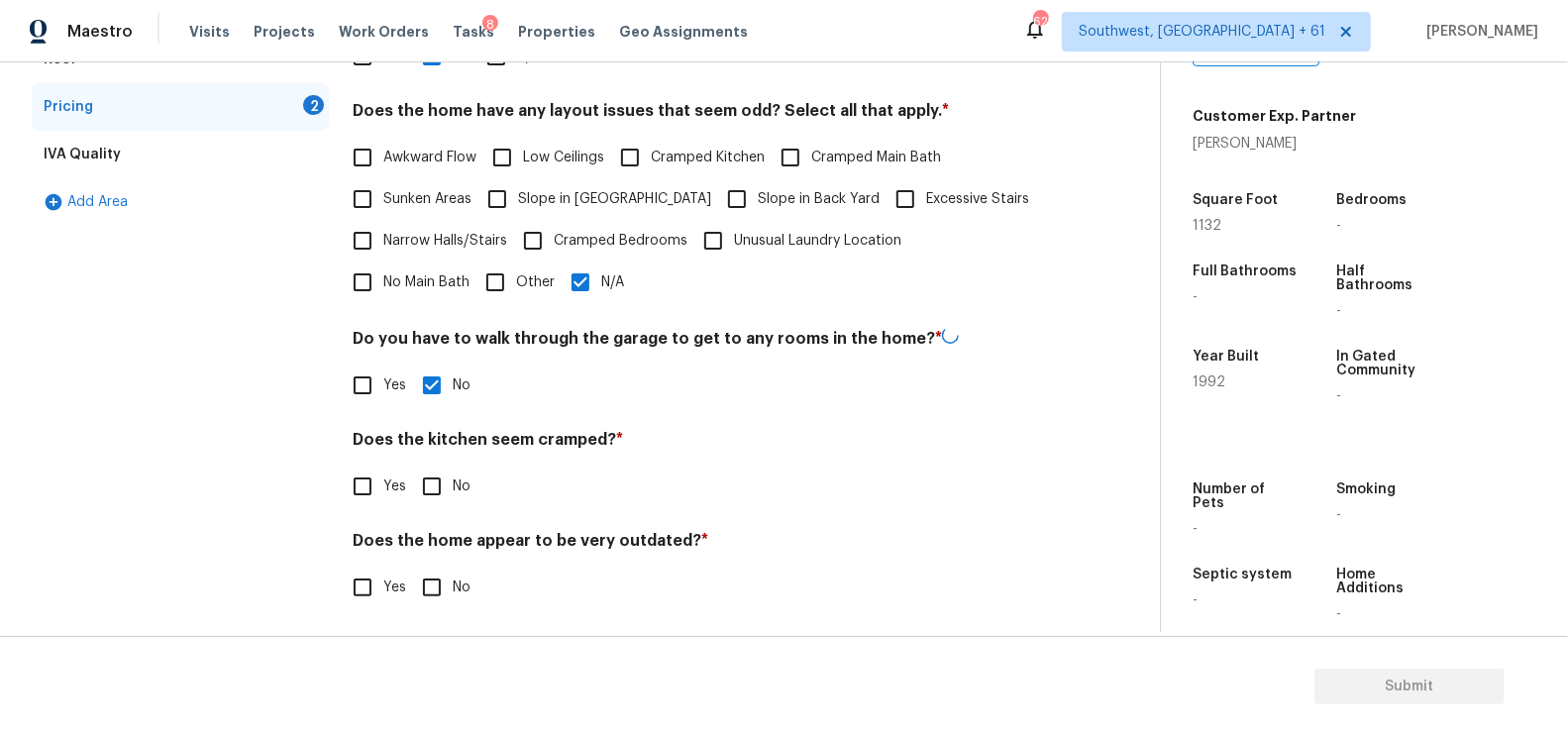
checkbox input "true"
click at [447, 590] on input "No" at bounding box center [432, 585] width 42 height 42
checkbox input "true"
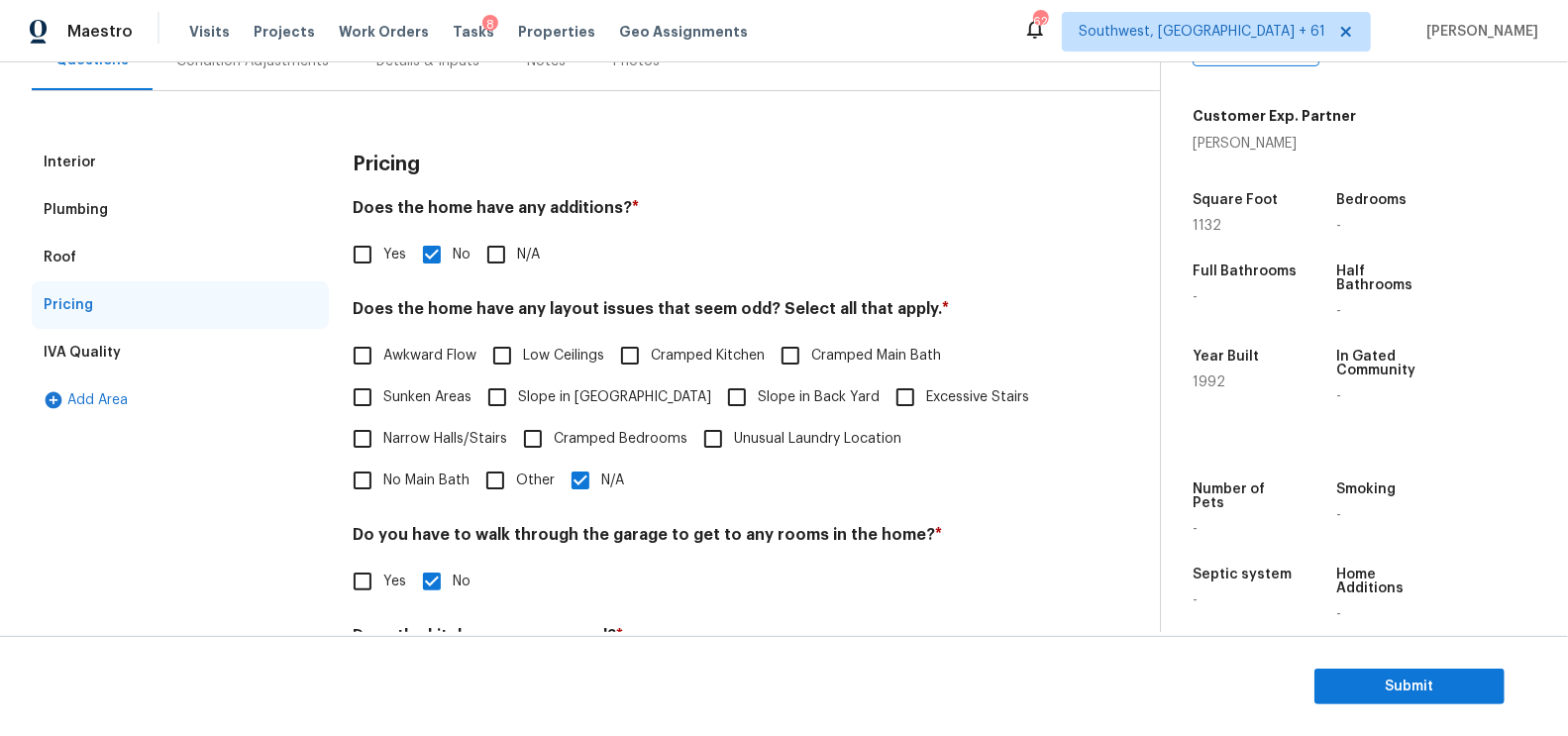
scroll to position [0, 0]
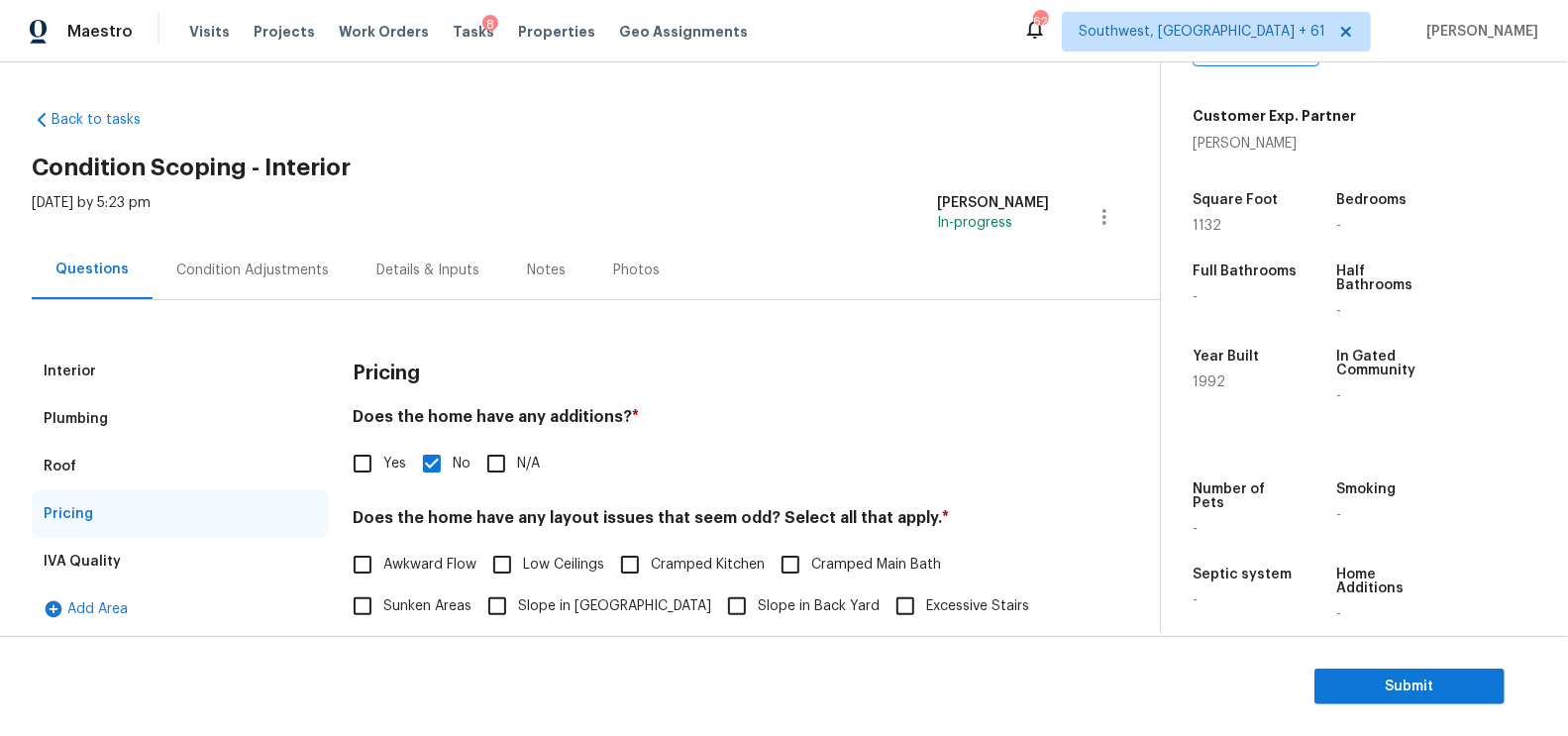
click at [281, 277] on div "Condition Adjustments" at bounding box center [252, 270] width 153 height 20
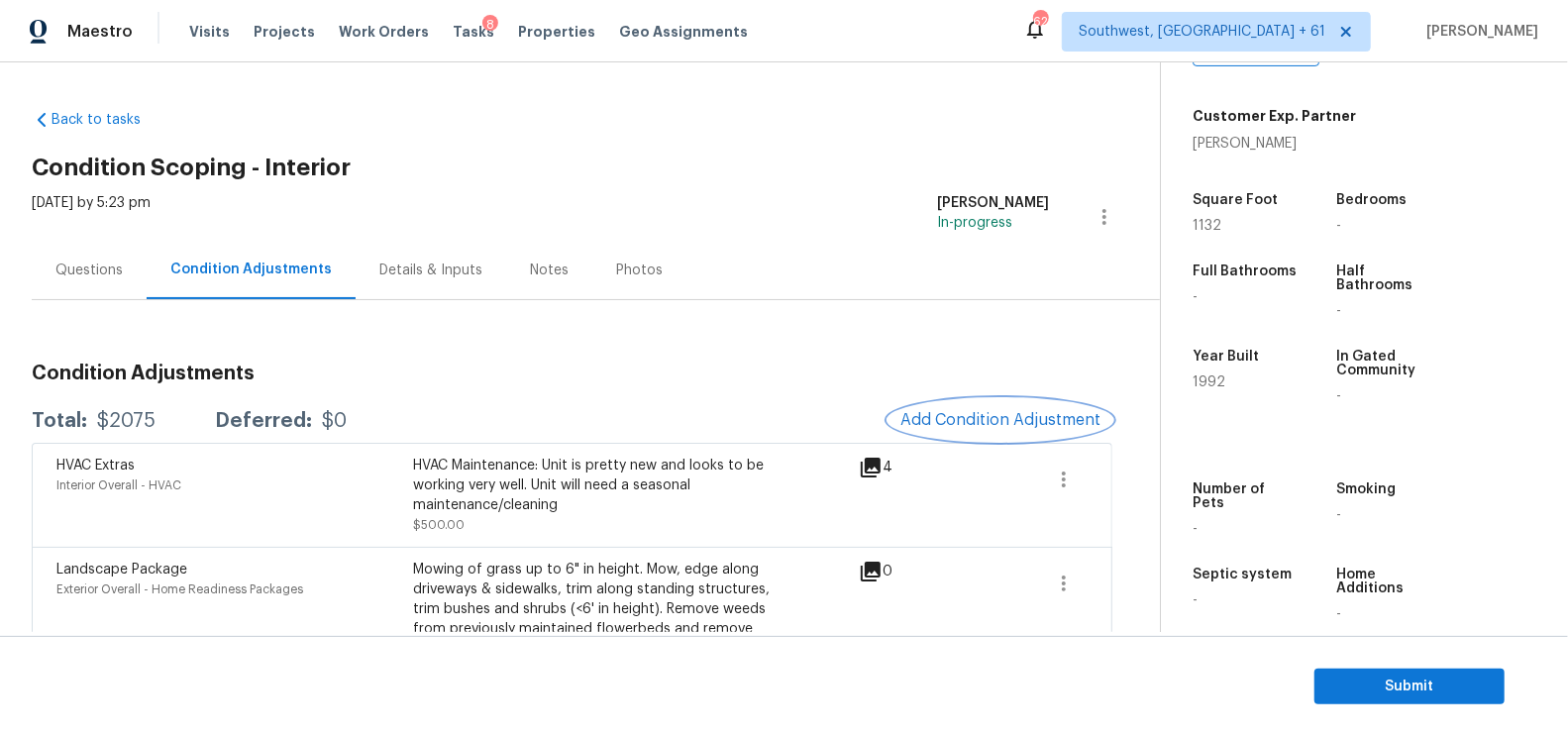
click at [991, 417] on span "Add Condition Adjustment" at bounding box center [1000, 420] width 200 height 18
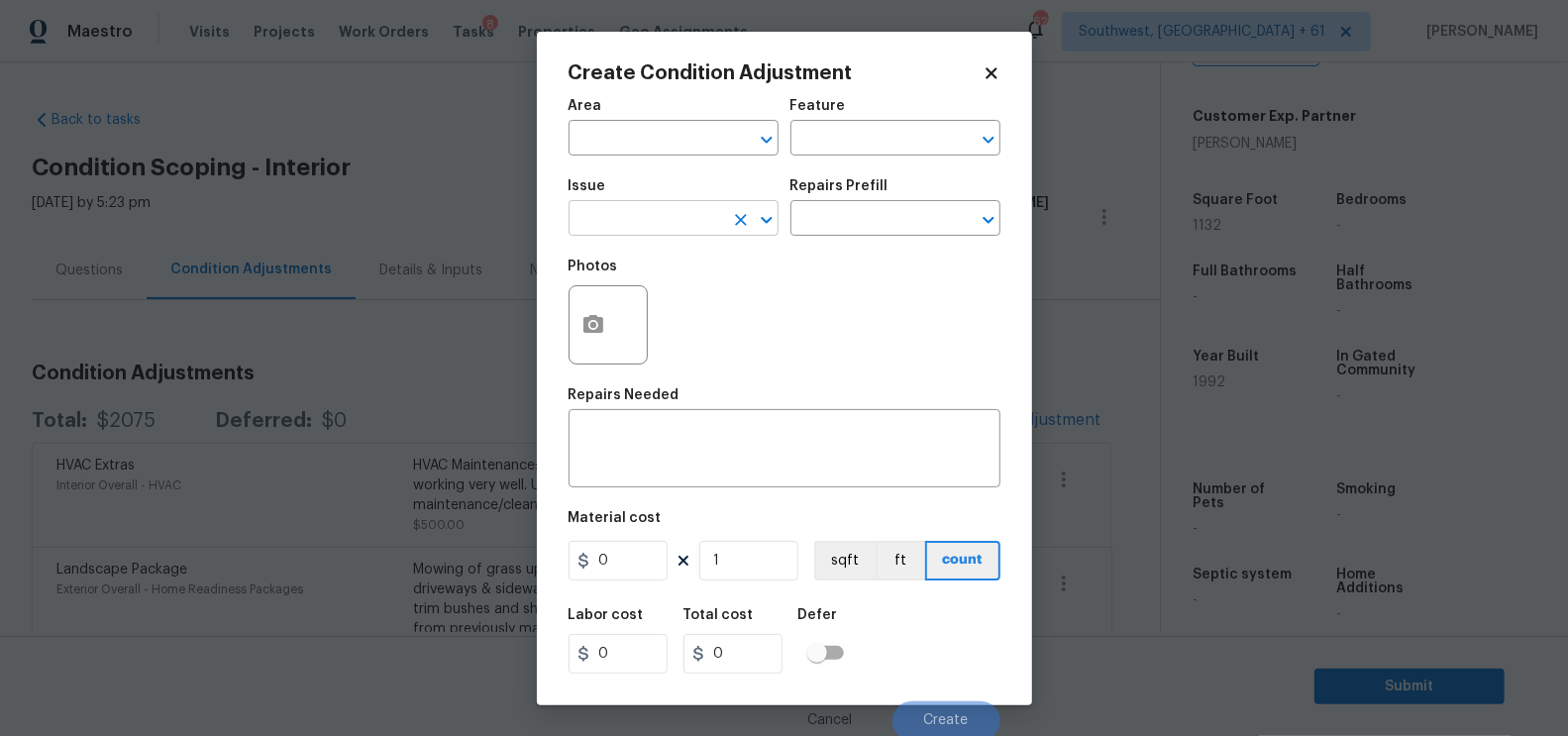
click at [688, 233] on input "text" at bounding box center [646, 220] width 155 height 31
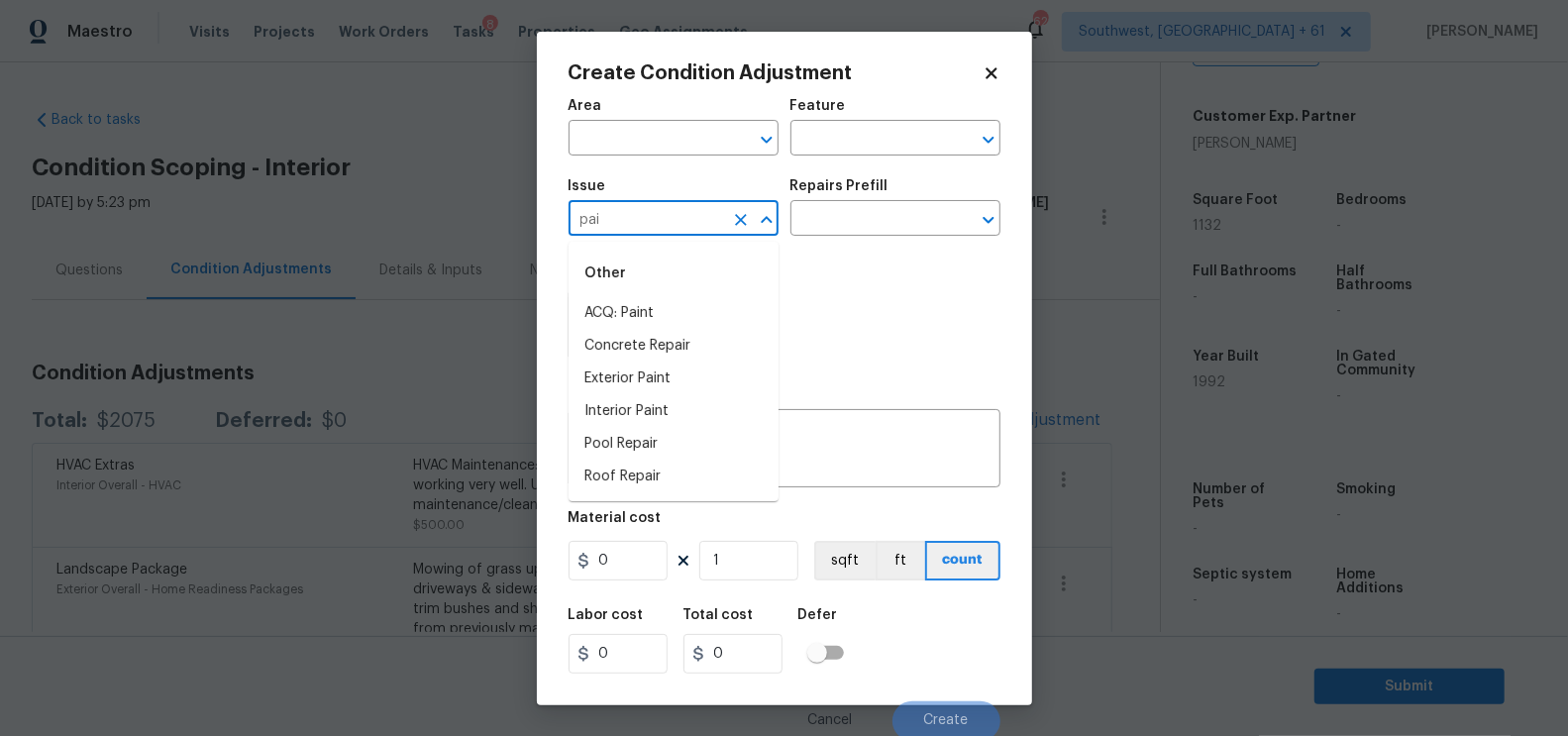
type input "pain"
click at [647, 309] on li "ACQ: Electrical" at bounding box center [673, 313] width 210 height 33
click at [700, 219] on input "ACQ: Electrical" at bounding box center [646, 220] width 155 height 31
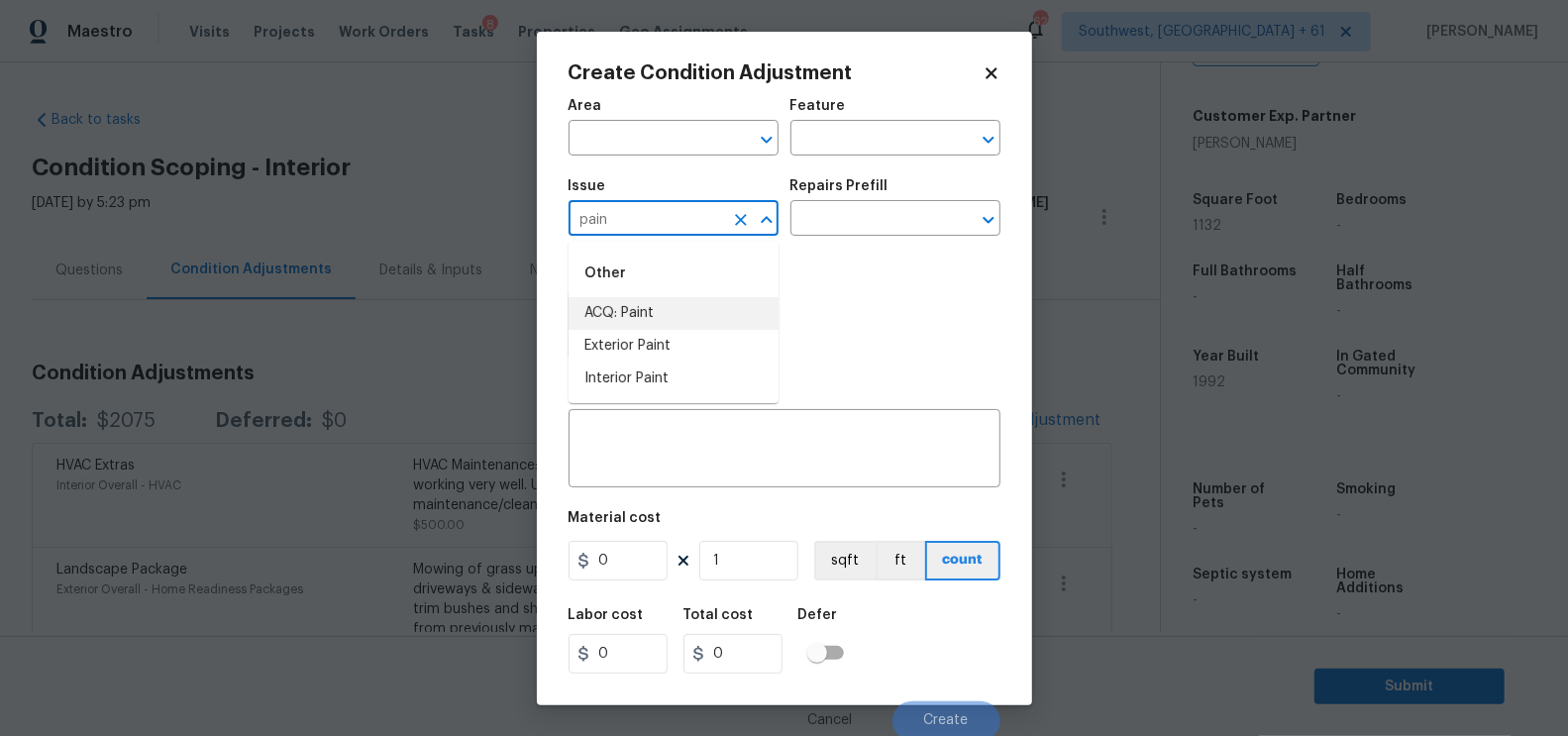
click at [656, 315] on li "ACQ: Paint" at bounding box center [673, 313] width 210 height 33
type input "ACQ: Paint"
click at [872, 229] on input "text" at bounding box center [868, 220] width 155 height 31
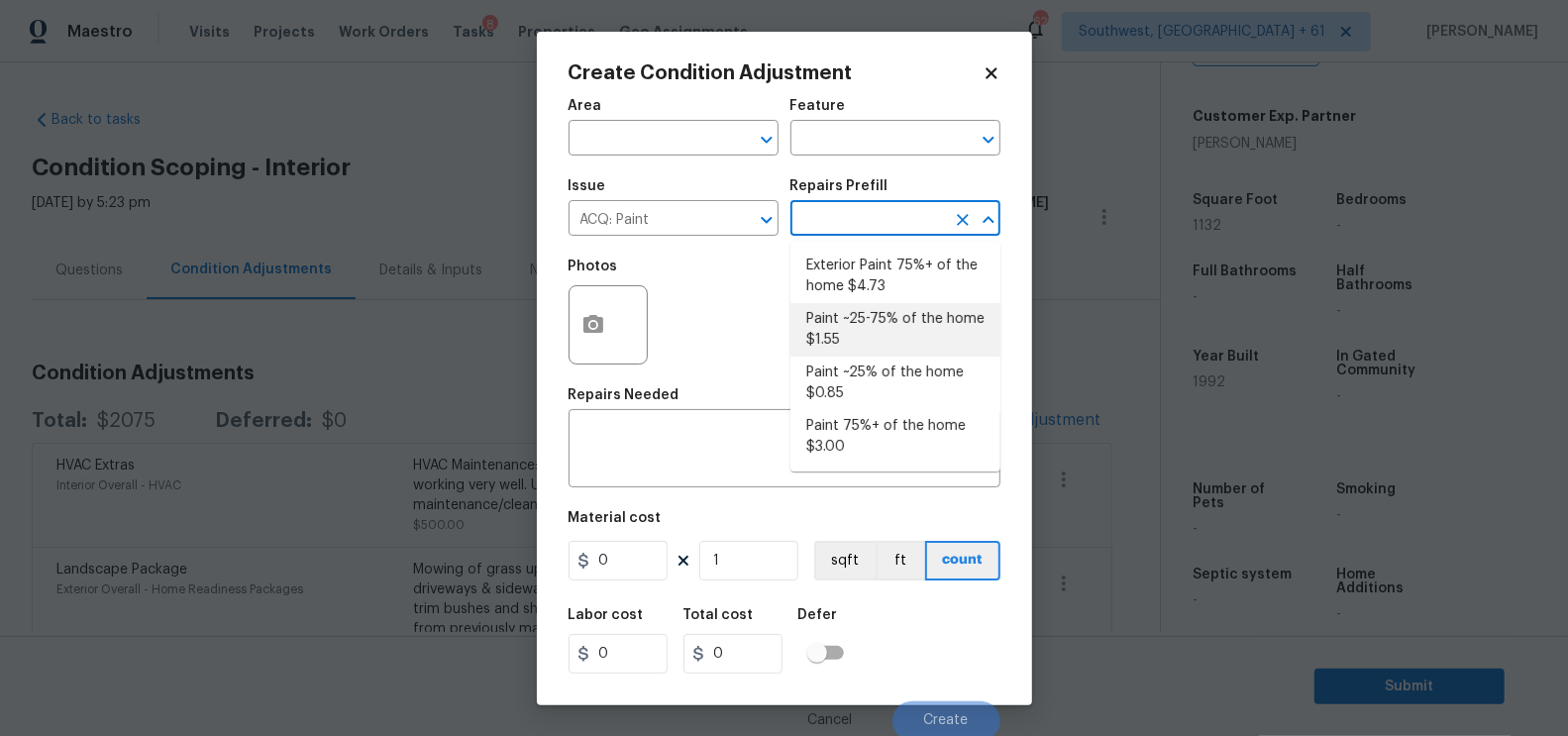
click at [884, 331] on li "Paint ~25-75% of the home $1.55" at bounding box center [895, 330] width 210 height 54
type input "Acquisition"
type textarea "Acquisition Scope: ~25 - 75% of the home needs interior paint"
type input "1.55"
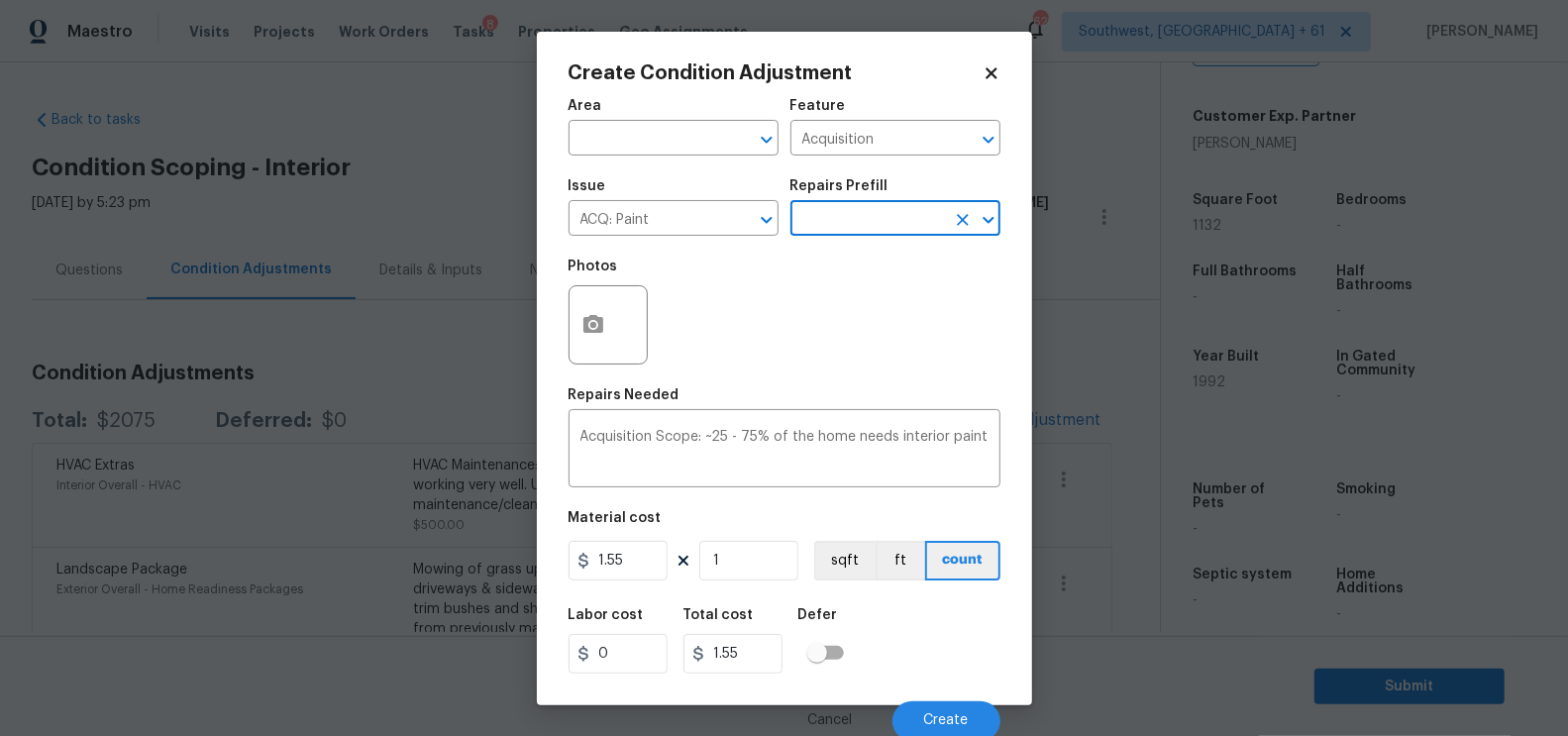
click at [753, 586] on div "Area ​ Feature Acquisition ​ Issue ACQ: Paint ​ Repairs Prefill ​ Photos Repair…" at bounding box center [784, 414] width 432 height 654
click at [751, 567] on input "1" at bounding box center [749, 560] width 99 height 40
type input "19"
type input "29.45"
type input "1"
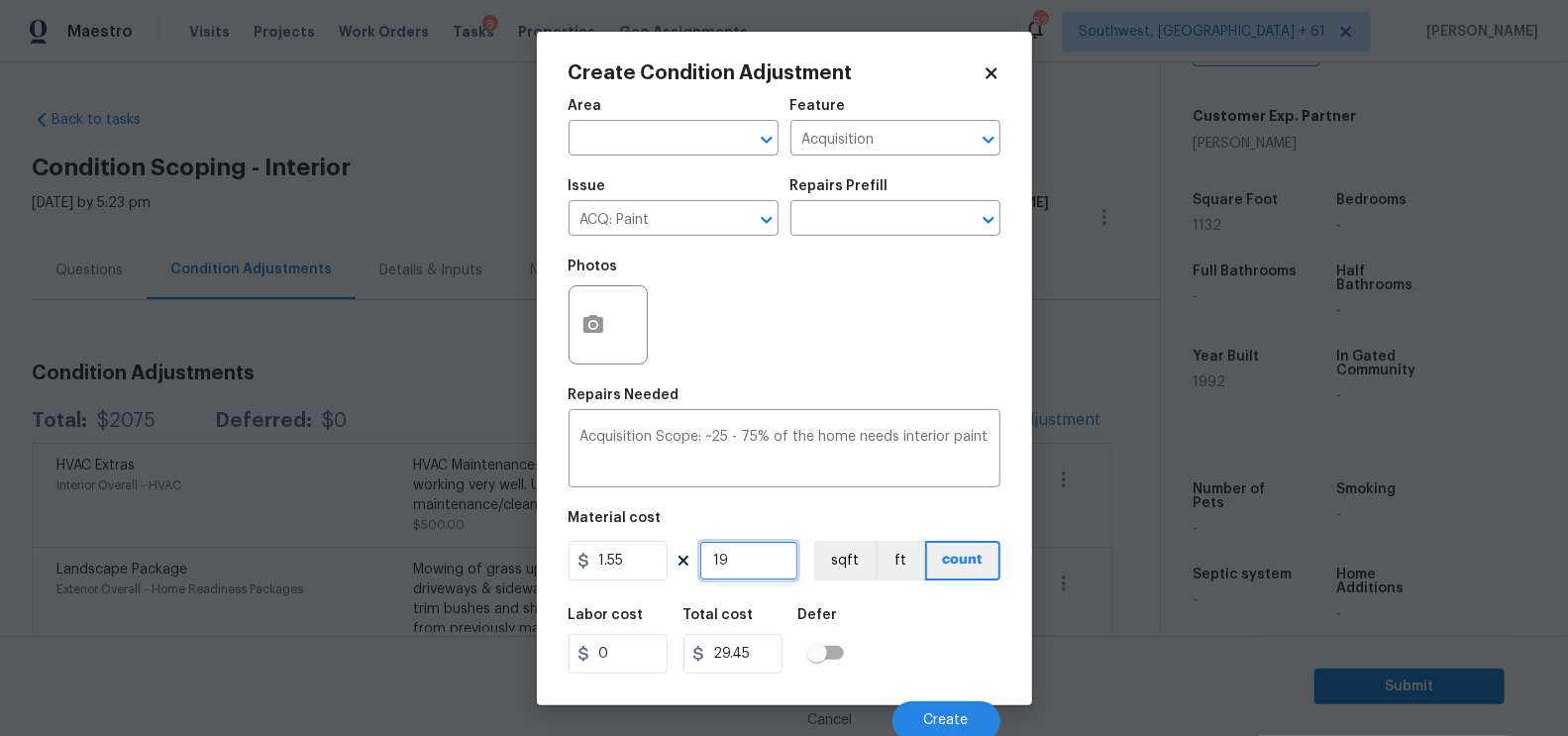
type input "1.55"
type input "18"
type input "27.9"
type input "180"
type input "279"
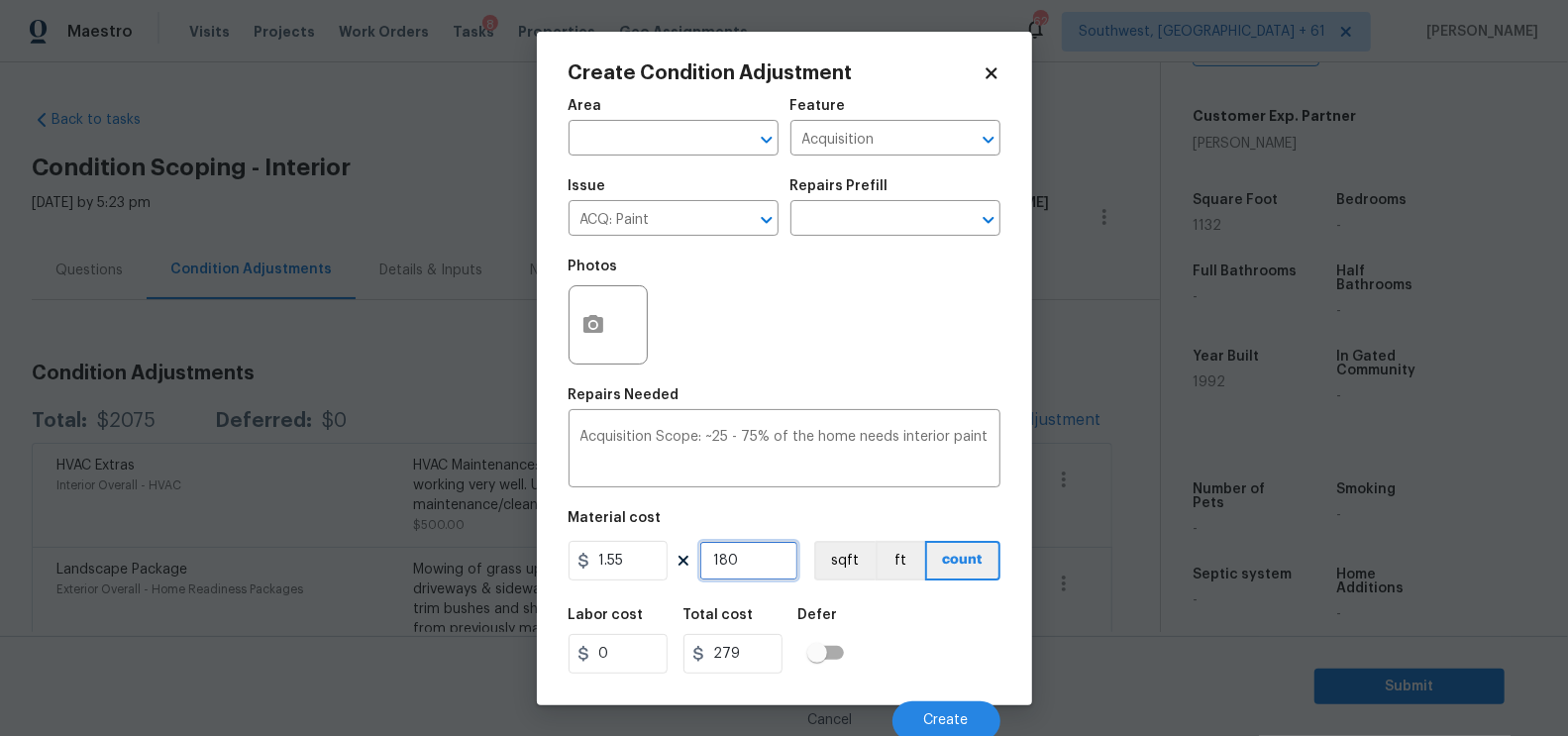
type input "1800"
type input "2790"
type input "1800"
click at [605, 322] on button "button" at bounding box center [593, 325] width 48 height 77
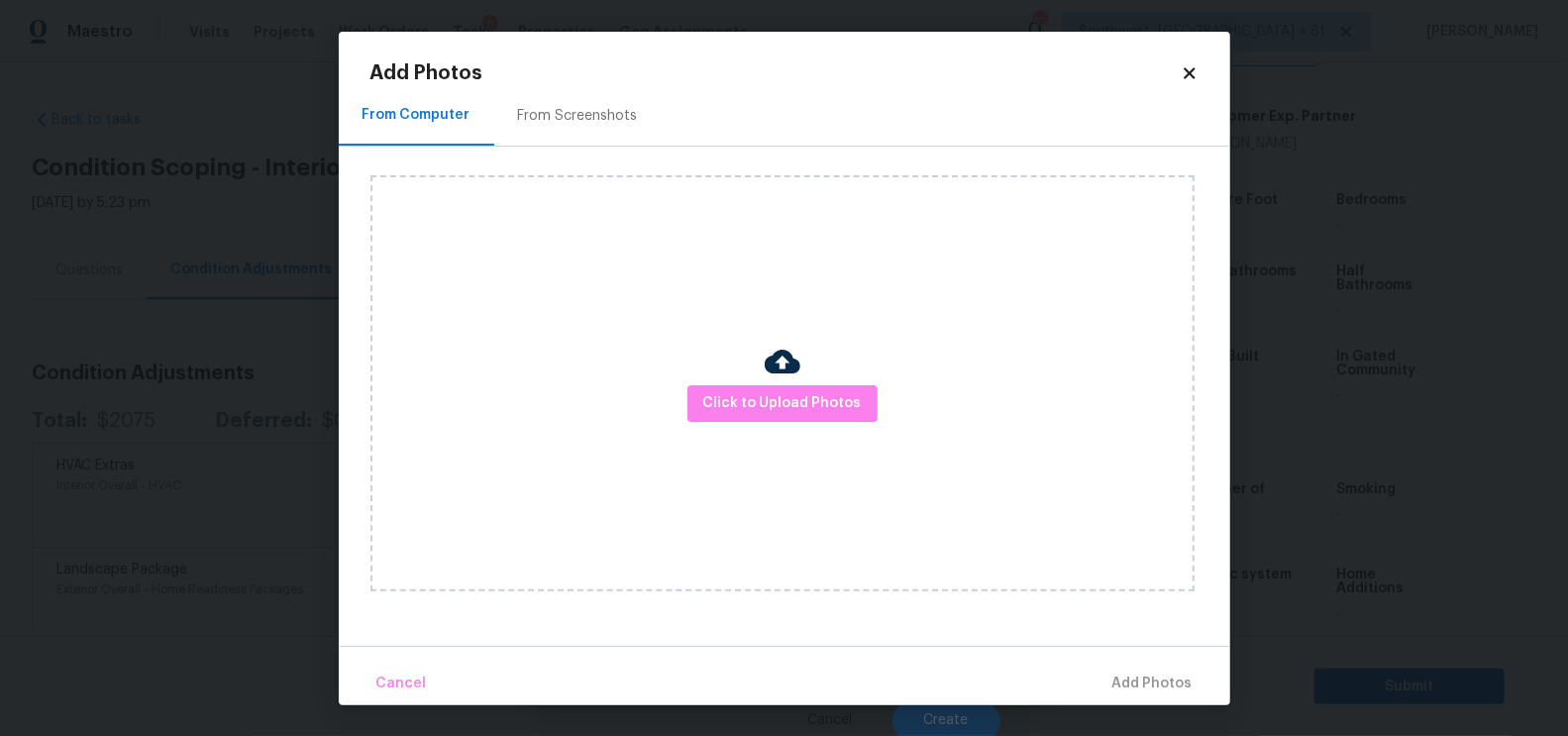
click at [595, 126] on div "From Screenshots" at bounding box center [577, 116] width 120 height 20
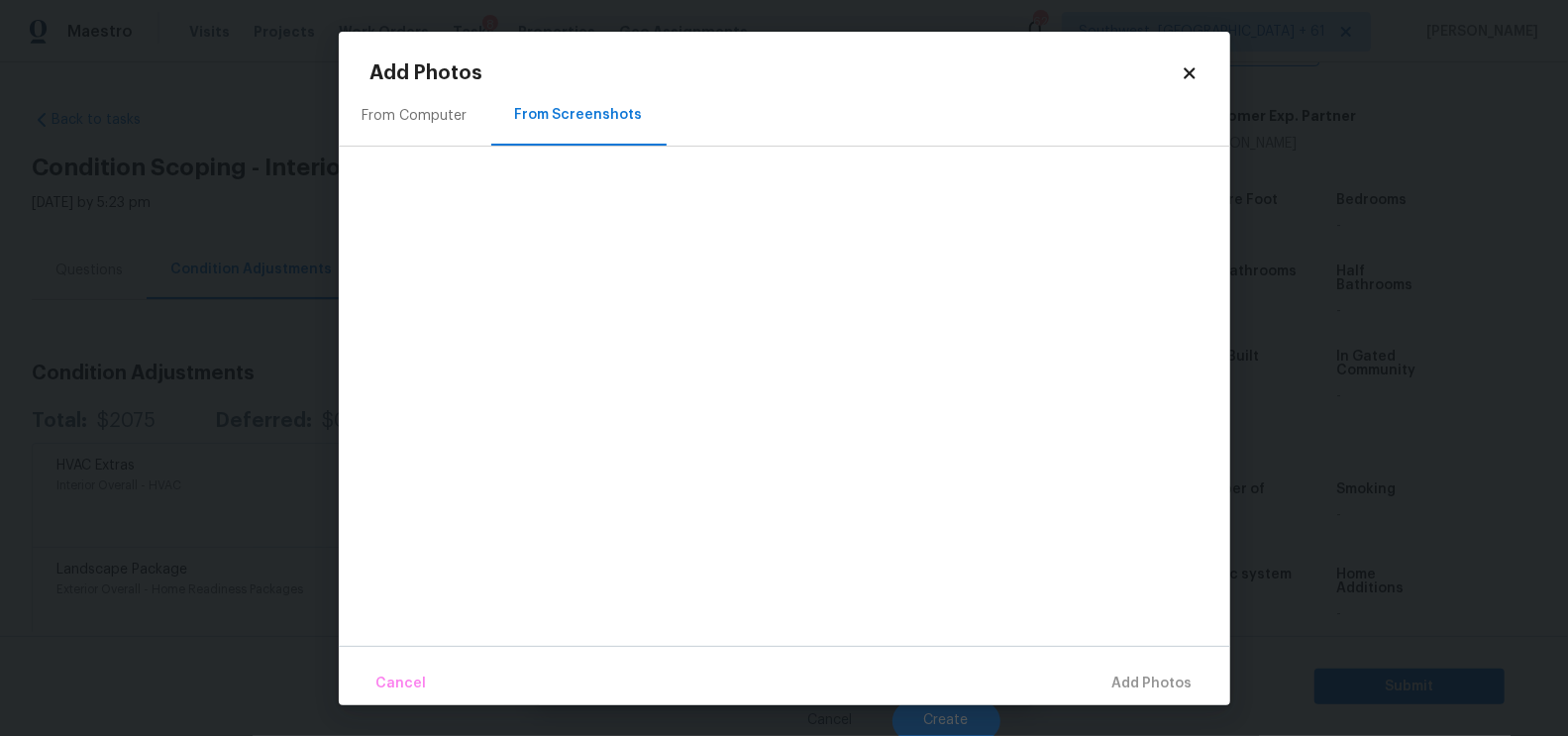
click at [425, 118] on div "From Computer" at bounding box center [415, 116] width 105 height 20
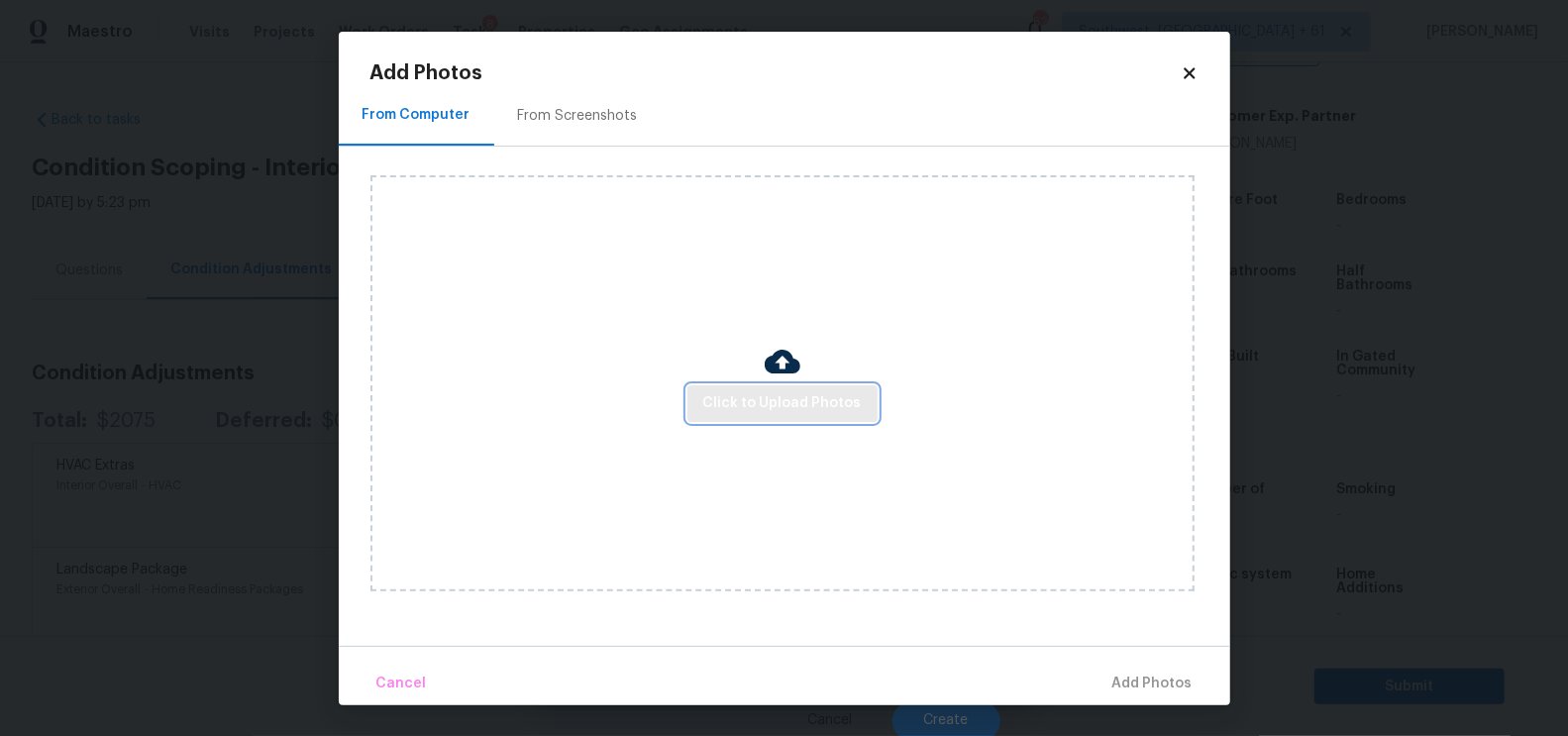
click at [780, 401] on span "Click to Upload Photos" at bounding box center [783, 403] width 159 height 25
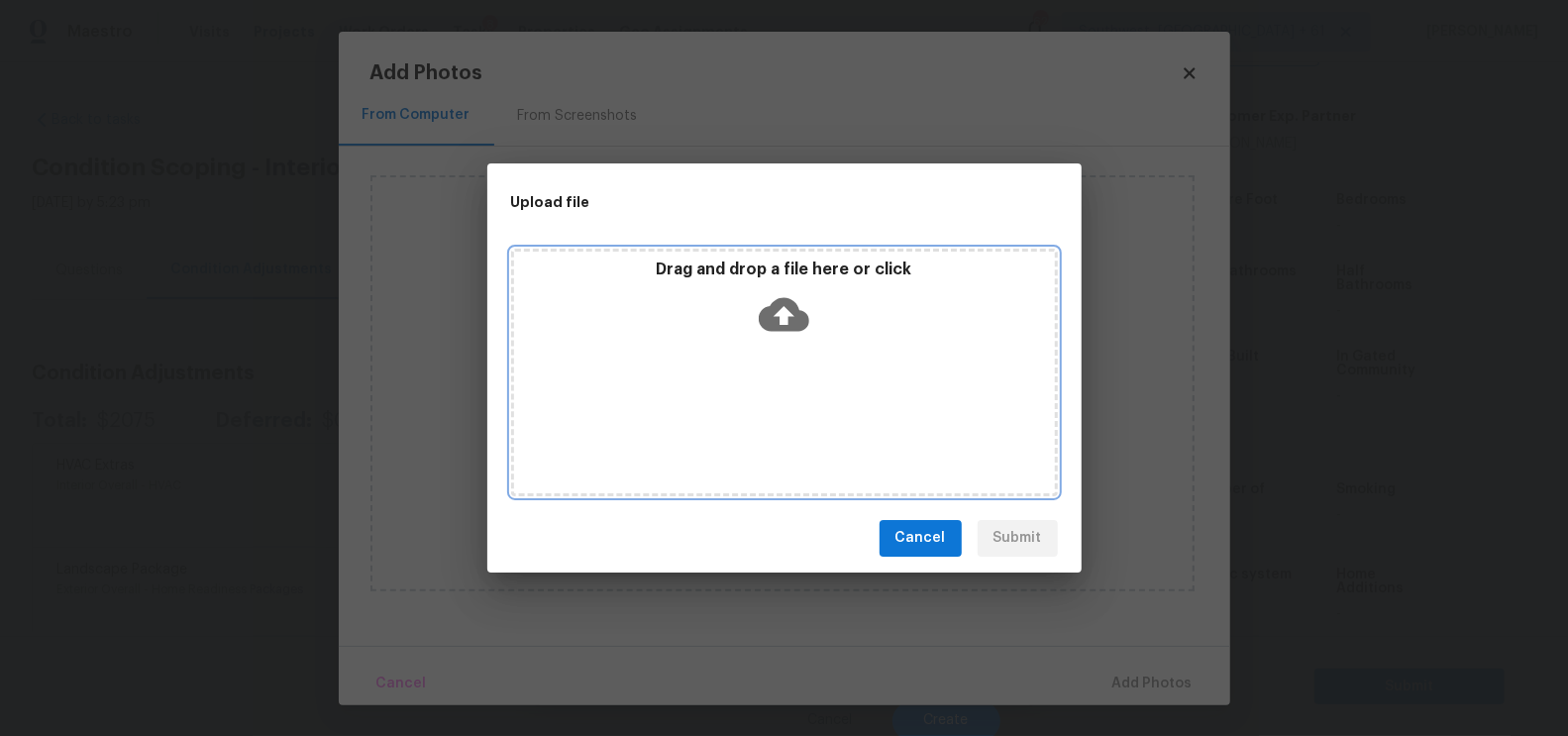
click at [794, 266] on p "Drag and drop a file here or click" at bounding box center [784, 269] width 541 height 21
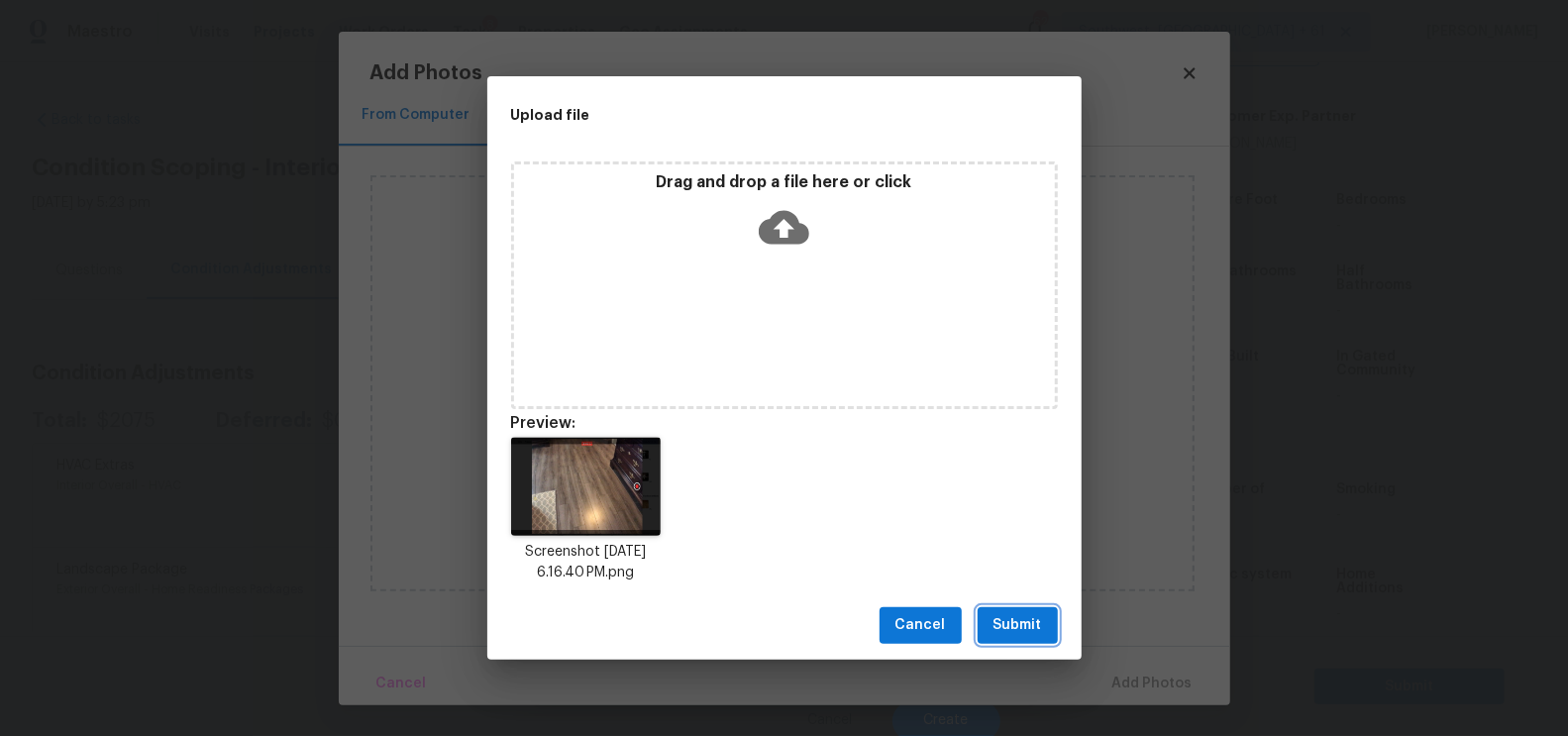
click at [1027, 617] on span "Submit" at bounding box center [1018, 625] width 49 height 25
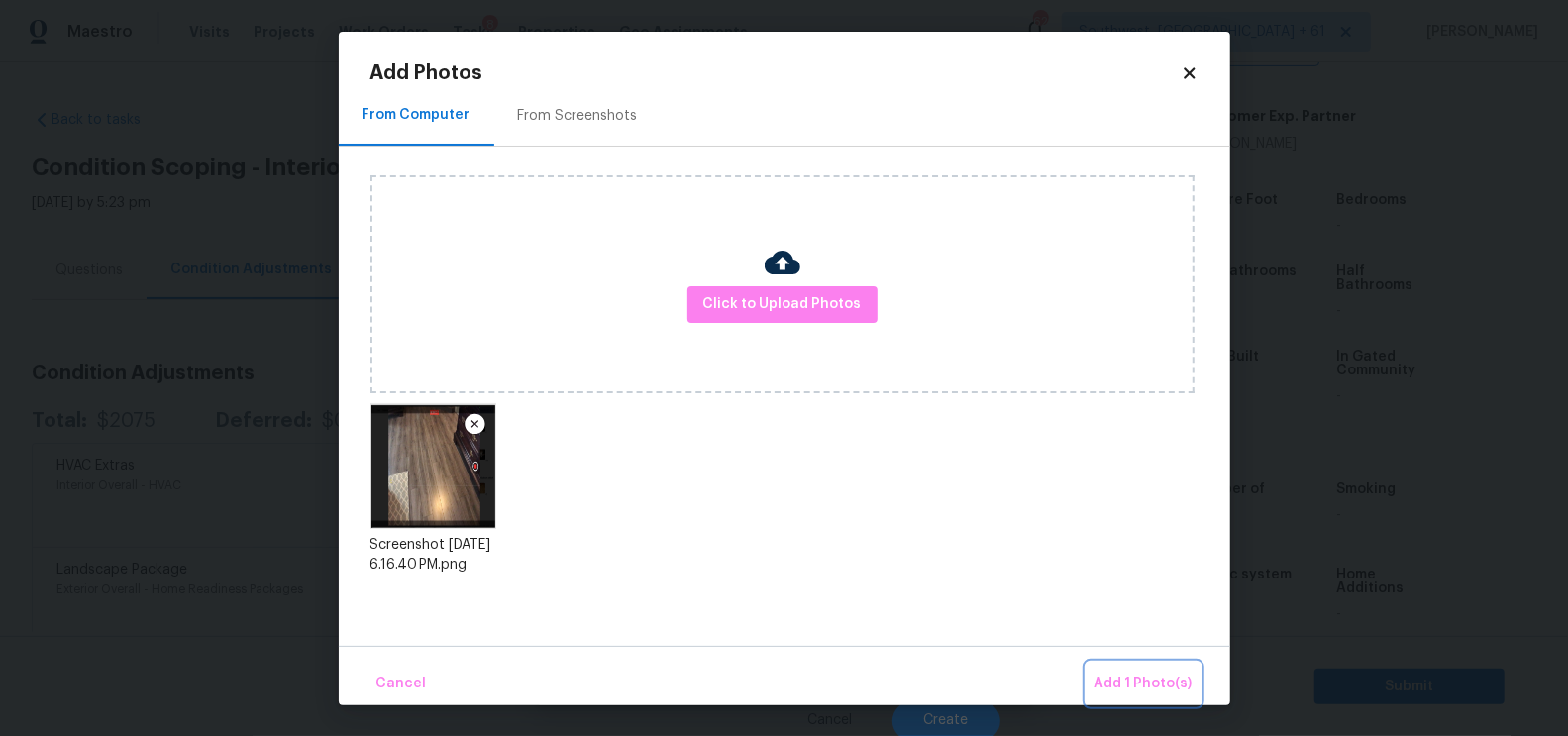
click at [1143, 687] on span "Add 1 Photo(s)" at bounding box center [1144, 683] width 98 height 25
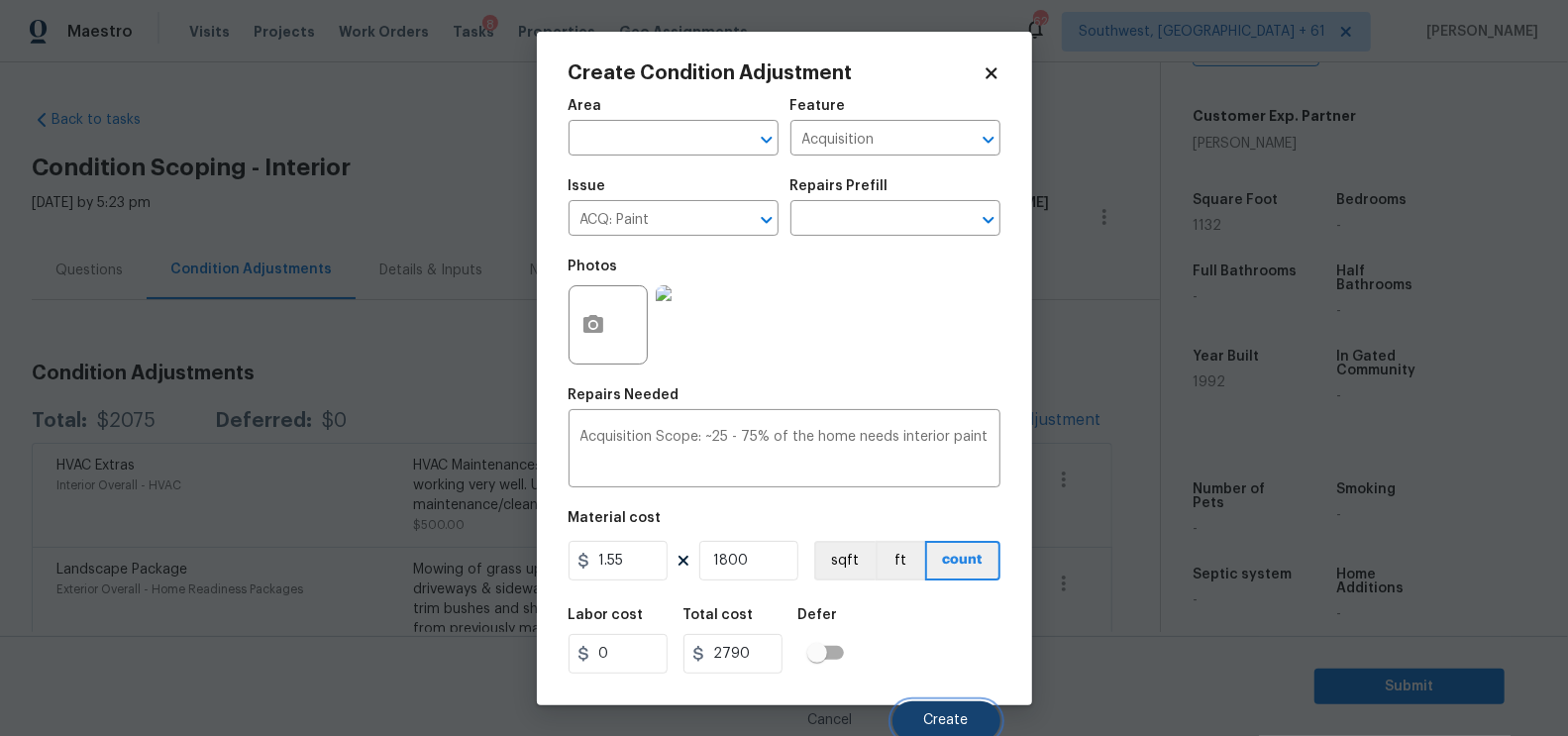
click at [936, 719] on span "Create" at bounding box center [946, 720] width 45 height 15
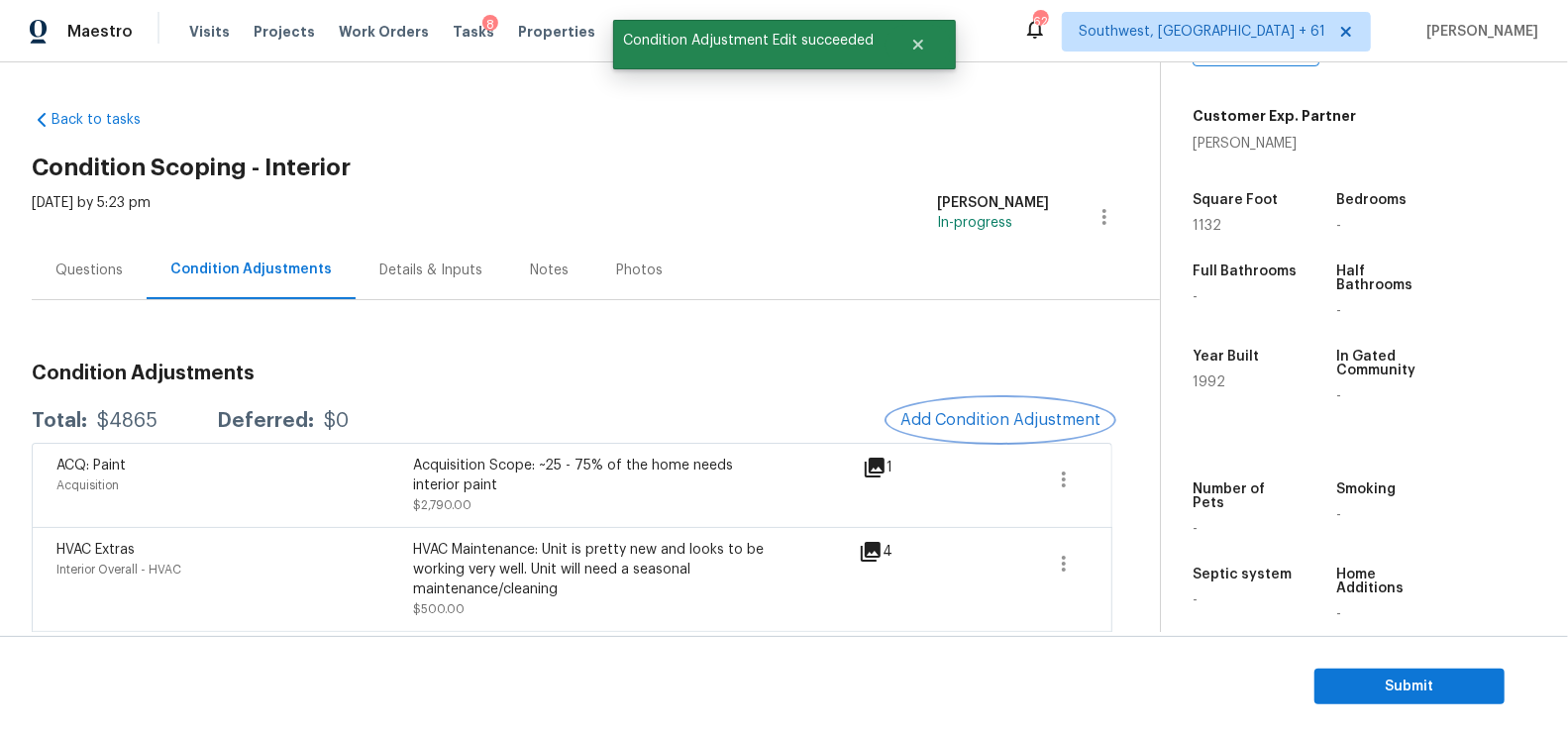
click at [943, 408] on button "Add Condition Adjustment" at bounding box center [1000, 420] width 224 height 42
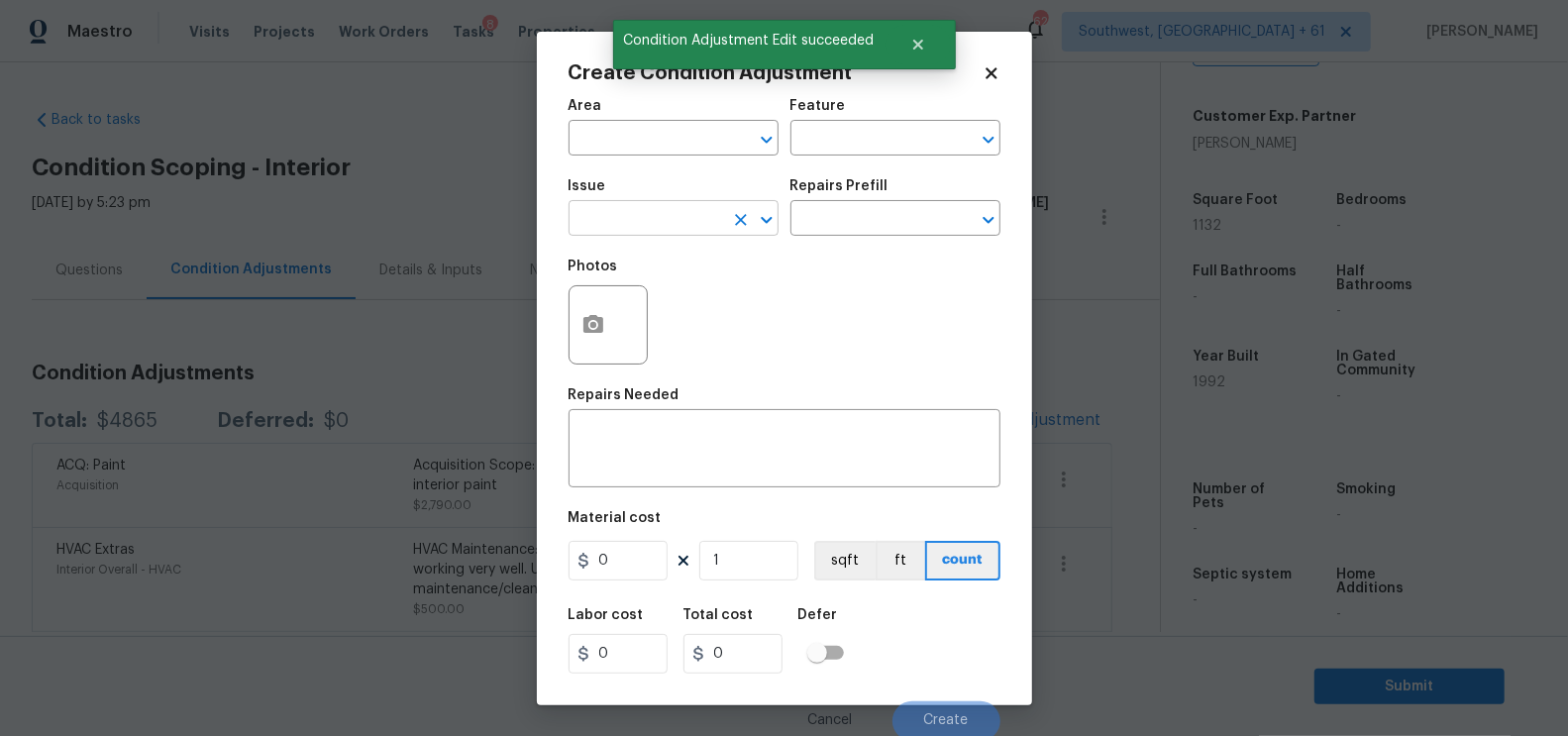
click at [646, 227] on input "text" at bounding box center [646, 220] width 155 height 31
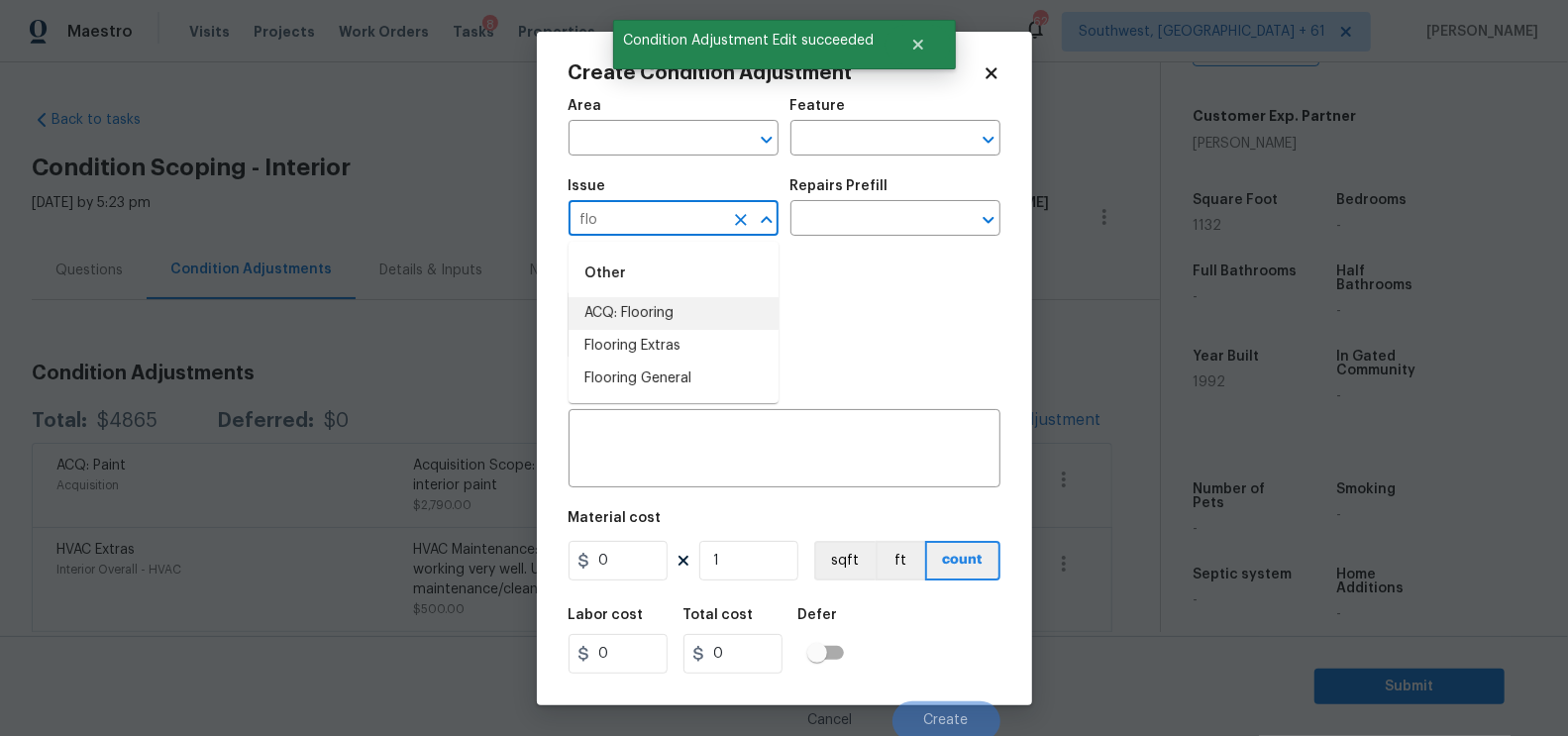
click at [648, 307] on li "ACQ: Flooring" at bounding box center [673, 313] width 210 height 33
type input "ACQ: Flooring"
click at [839, 221] on input "text" at bounding box center [868, 220] width 155 height 31
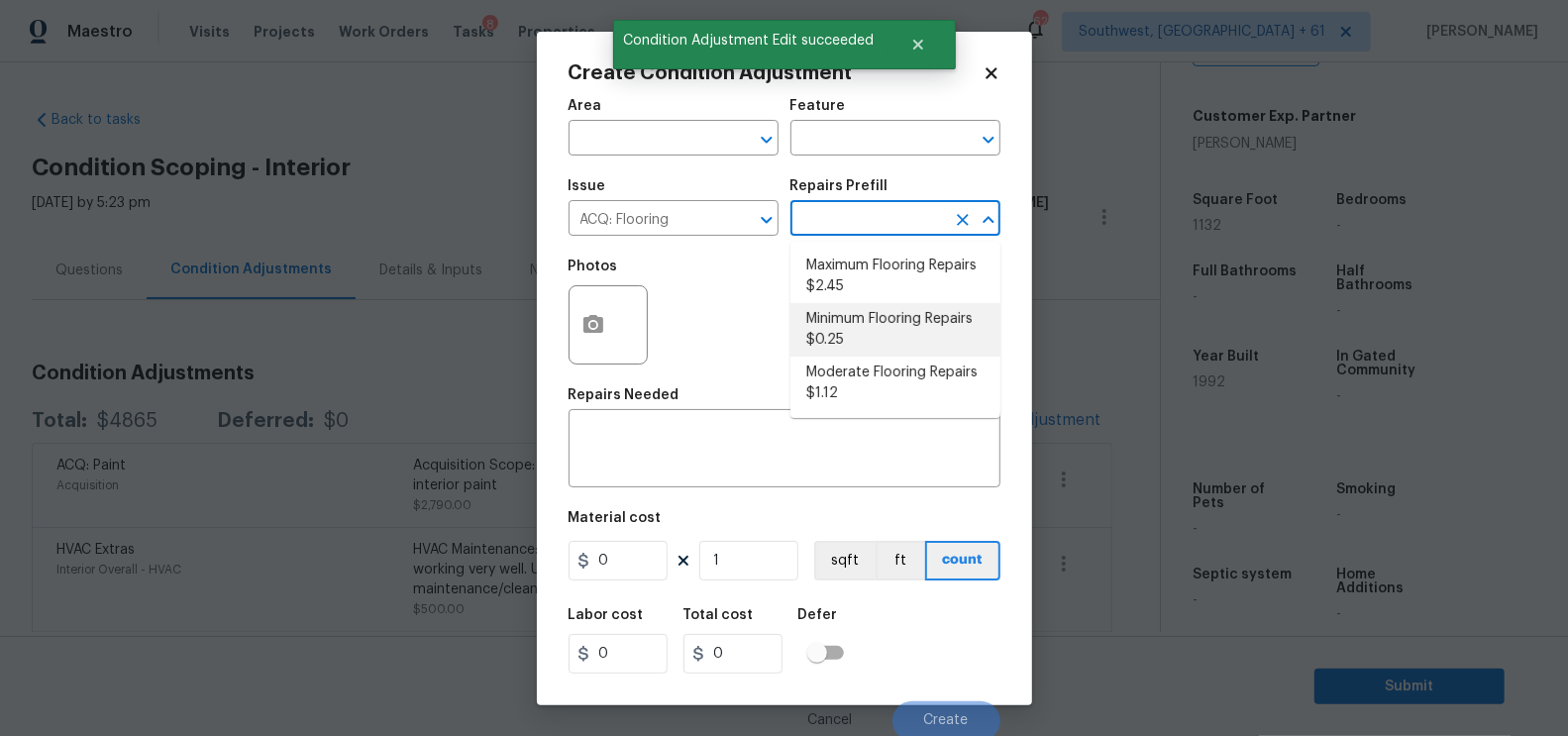
click at [859, 348] on li "Minimum Flooring Repairs $0.25" at bounding box center [895, 330] width 210 height 54
type input "Acquisition"
type textarea "Acquisition Scope: Minimum flooring repairs"
type input "0.25"
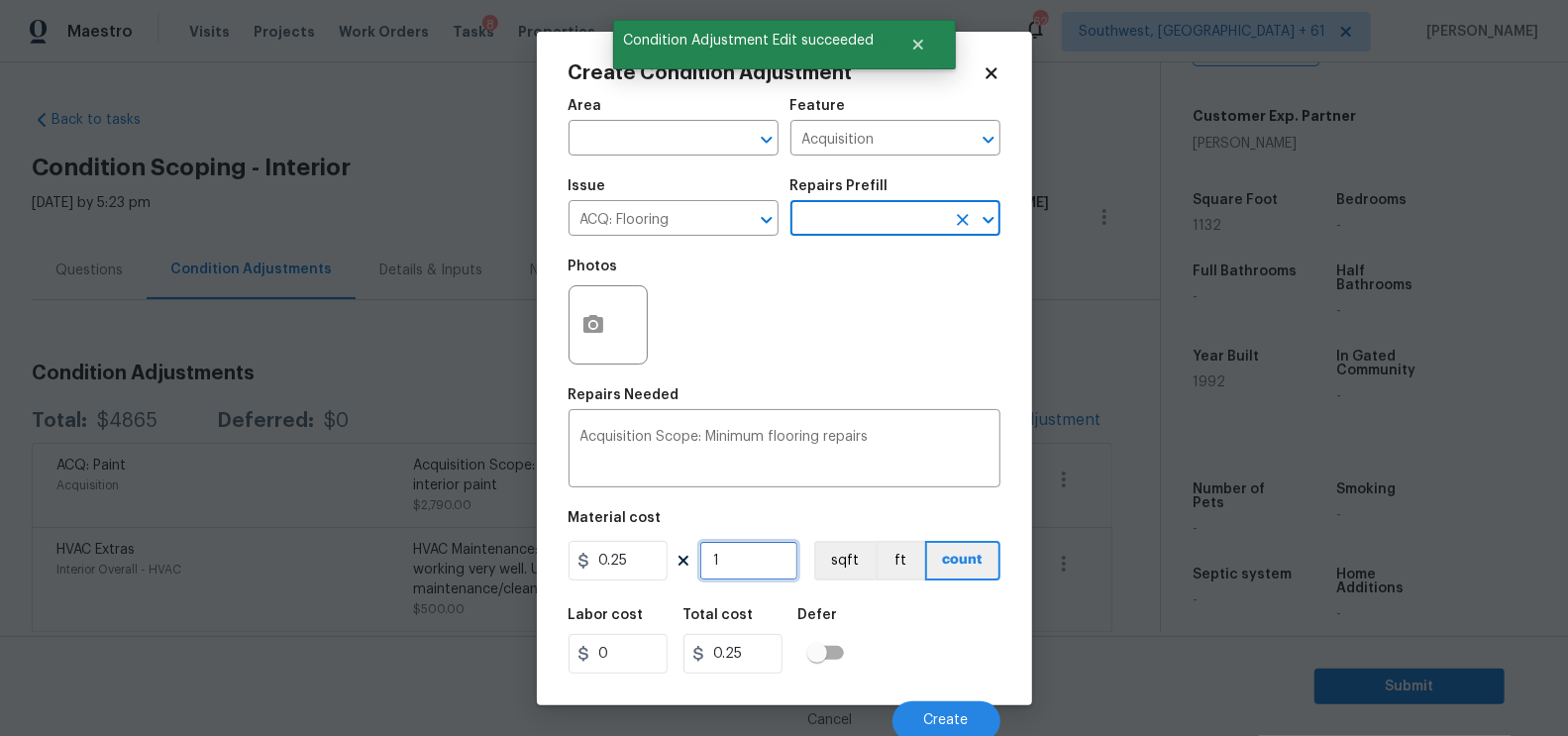
click at [772, 542] on input "1" at bounding box center [749, 560] width 99 height 40
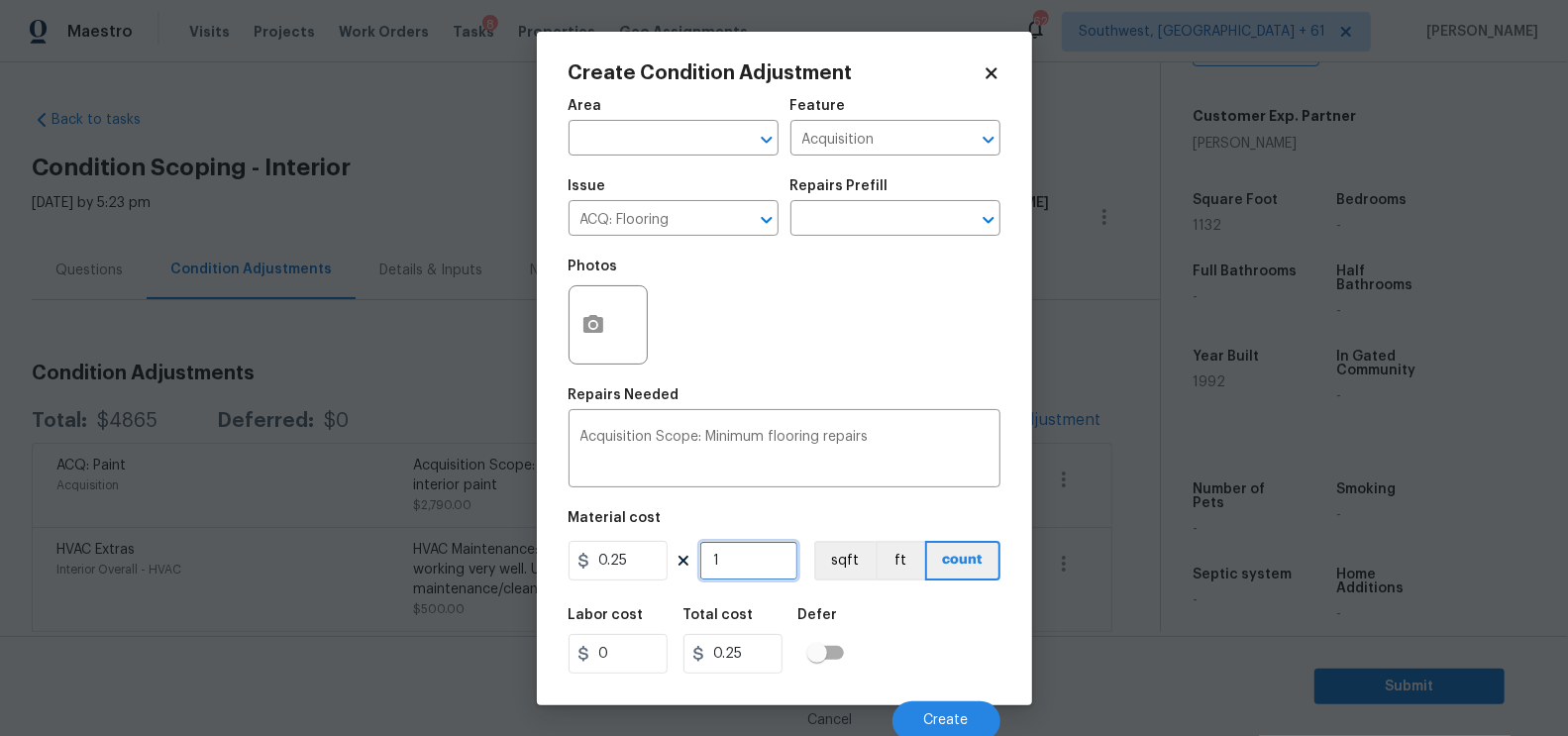
type input "0"
type input "1"
type input "0.25"
type input "18"
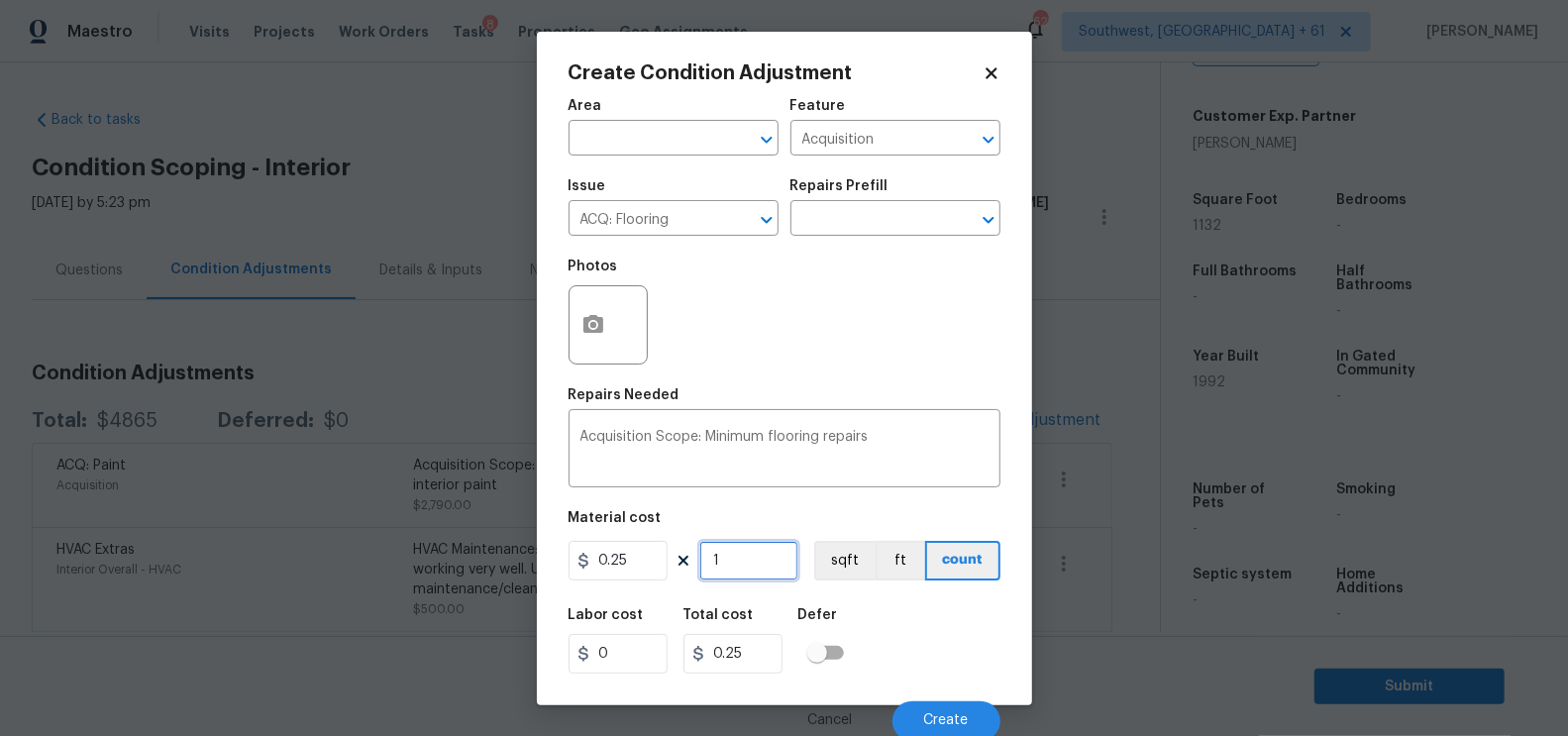
type input "4.5"
type input "180"
type input "45"
type input "1800"
type input "450"
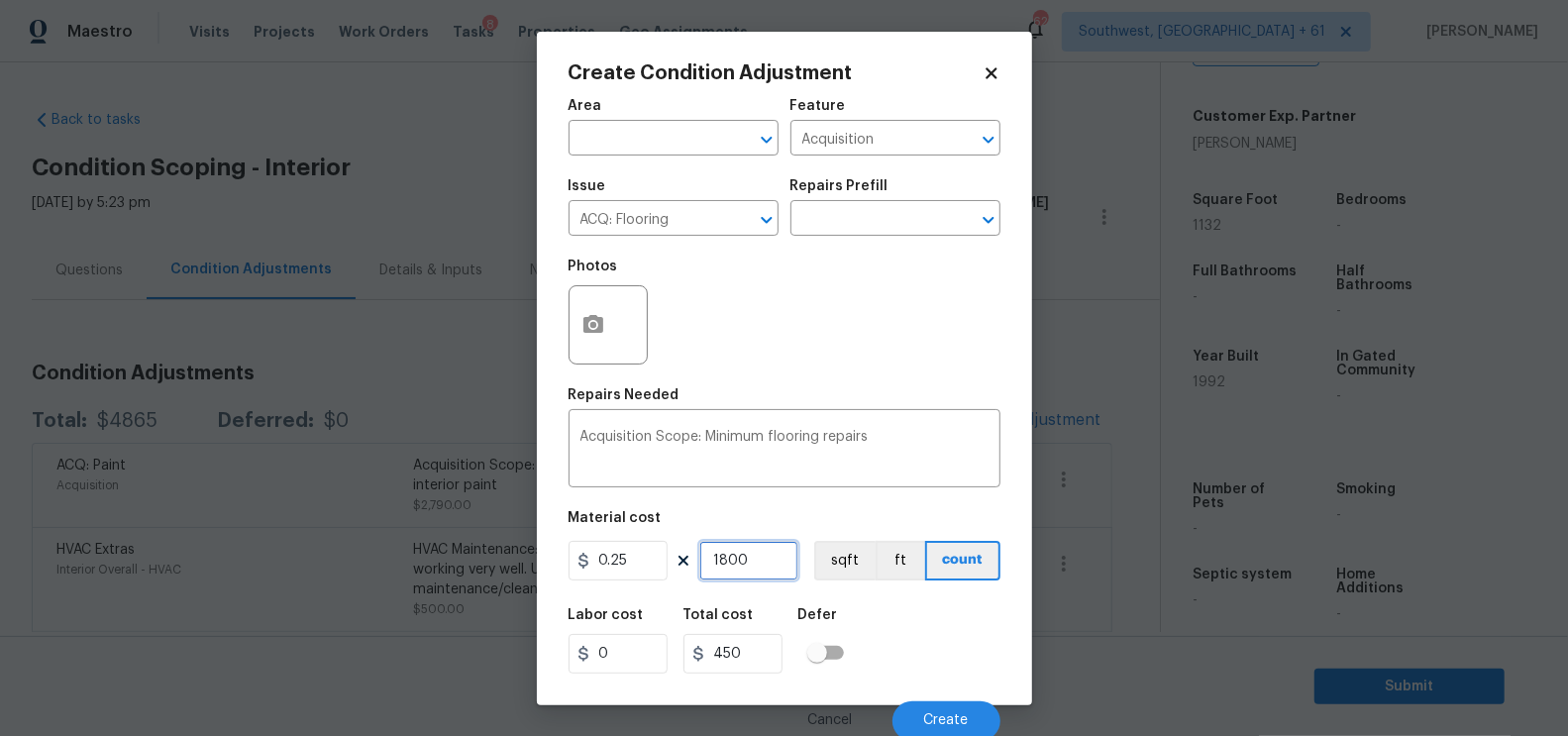
type input "1800"
click at [763, 650] on input "450" at bounding box center [733, 654] width 99 height 40
click at [915, 715] on button "Create" at bounding box center [946, 721] width 108 height 40
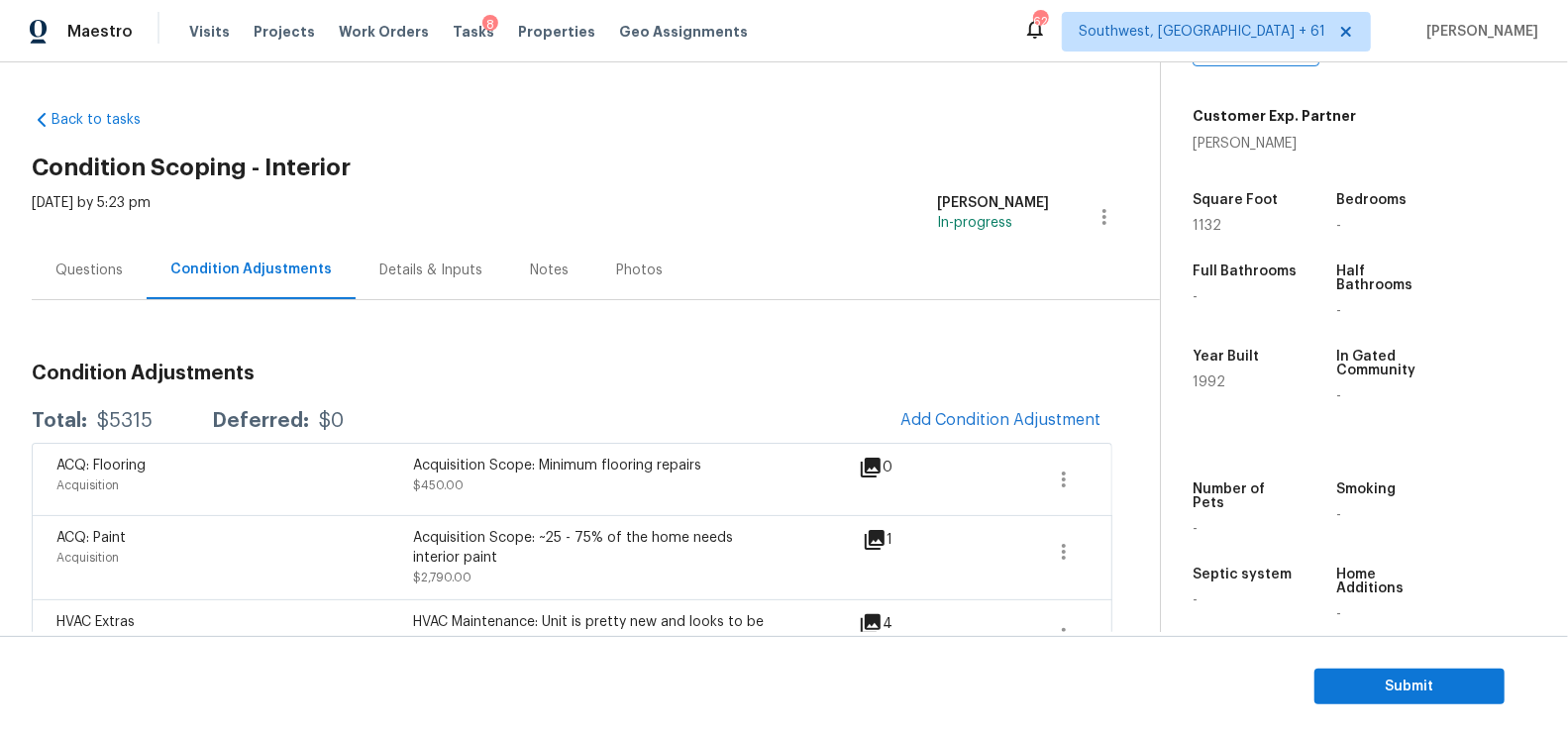
click at [95, 278] on div "Questions" at bounding box center [89, 270] width 68 height 20
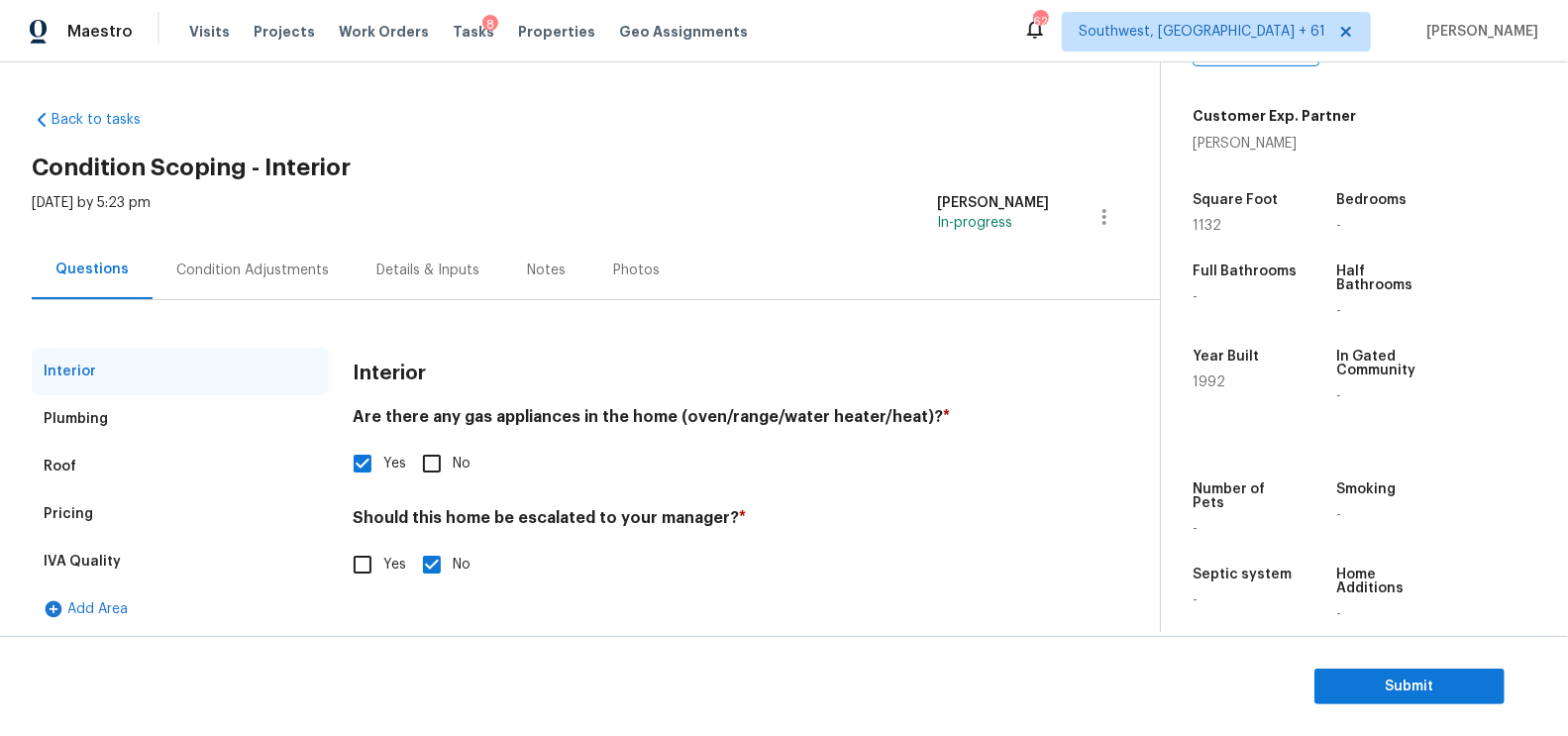
click at [119, 516] on div "Pricing" at bounding box center [180, 514] width 297 height 48
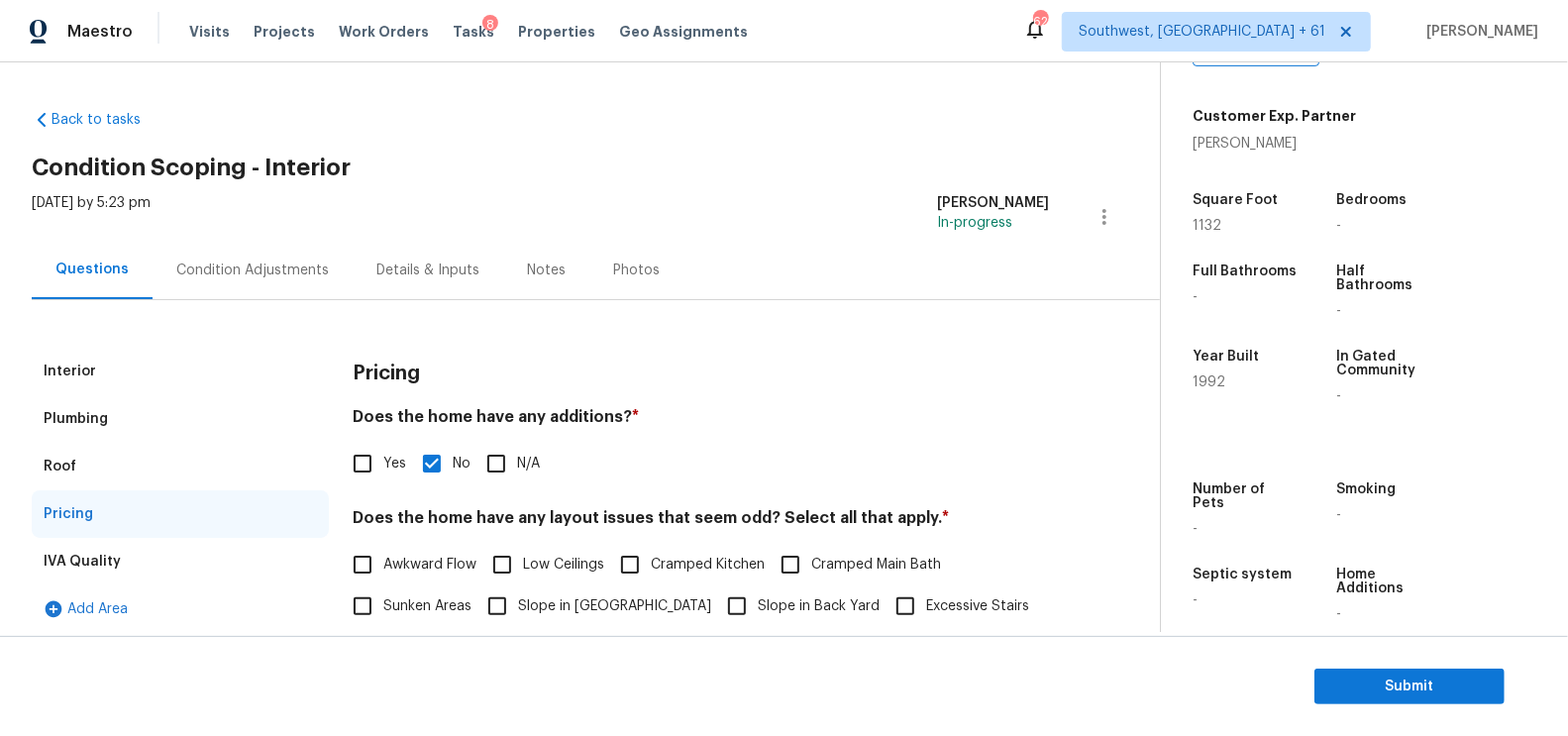
click at [378, 452] on input "Yes" at bounding box center [363, 464] width 42 height 42
checkbox input "true"
checkbox input "false"
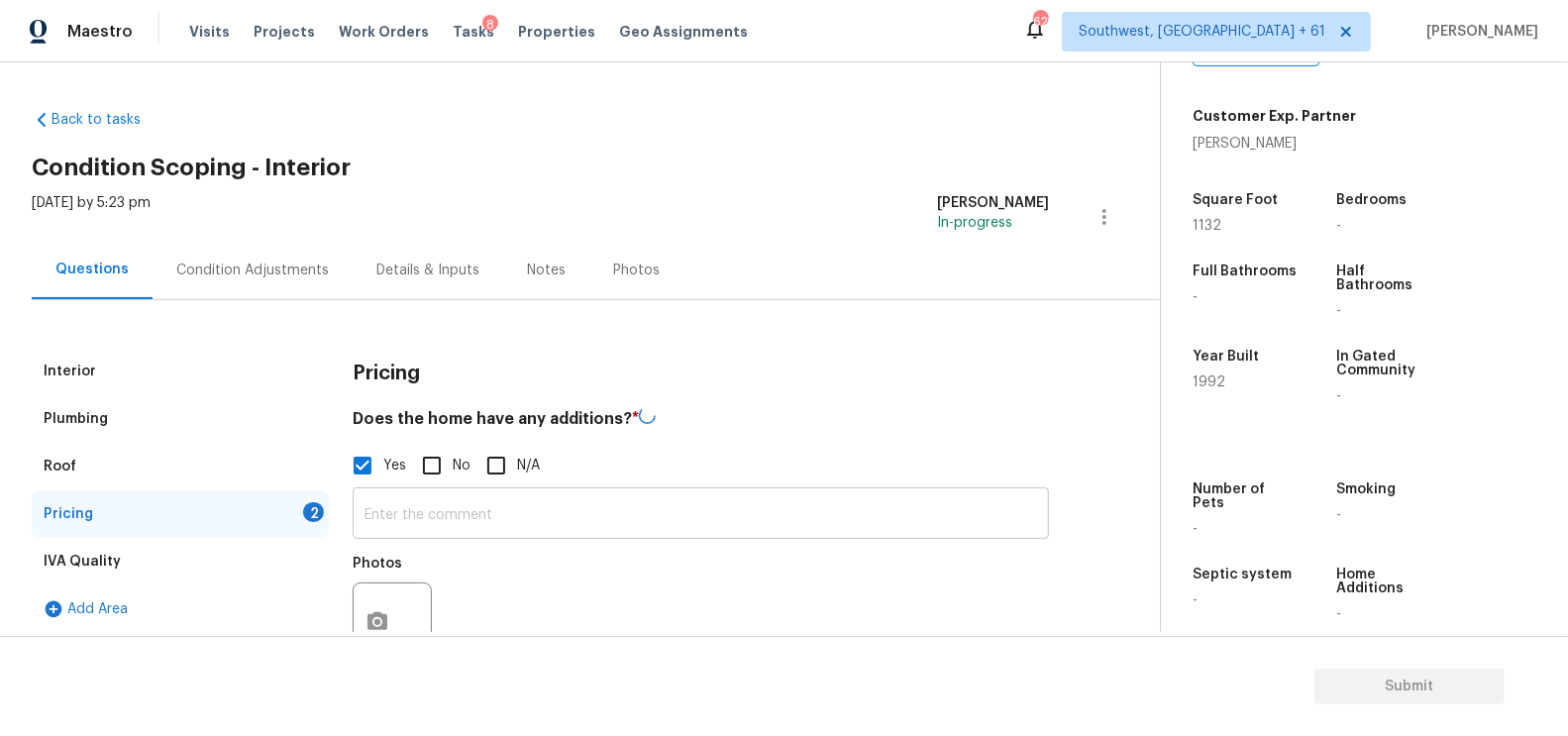
click at [413, 526] on input "text" at bounding box center [701, 515] width 697 height 47
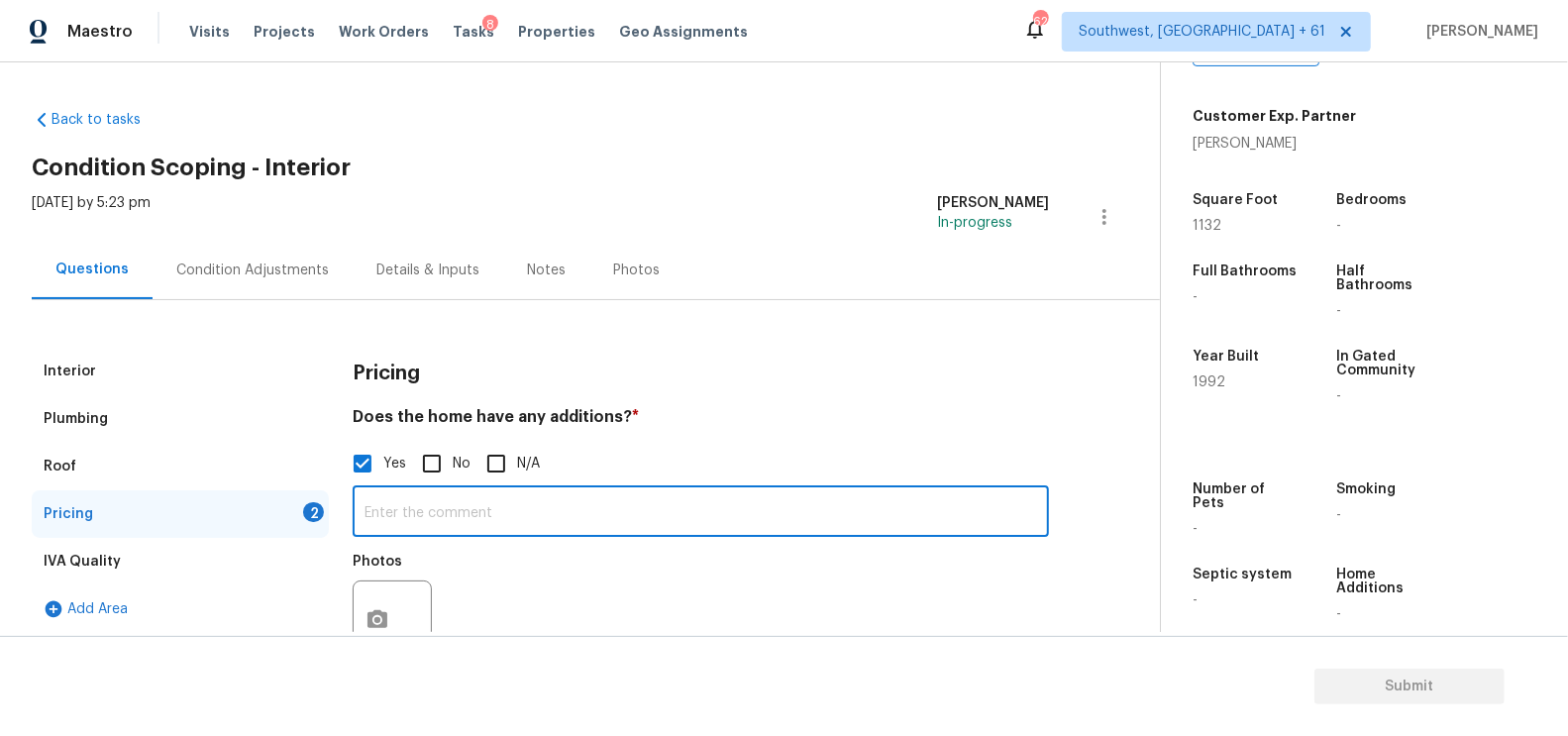
paste input "Enclosed patio"
type input "Enclosed patio"
click at [371, 619] on icon "button" at bounding box center [378, 619] width 20 height 18
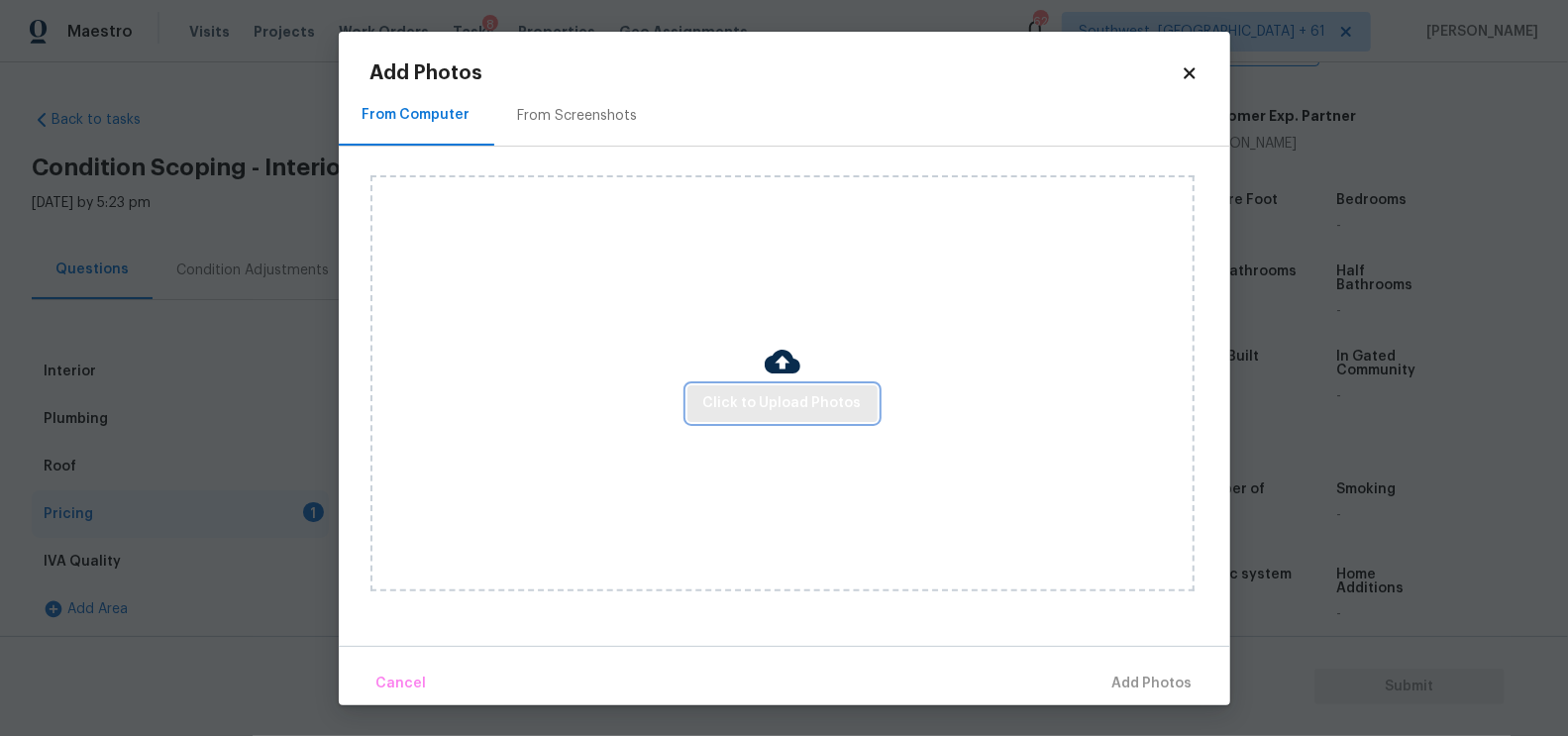
click at [757, 408] on span "Click to Upload Photos" at bounding box center [783, 403] width 159 height 25
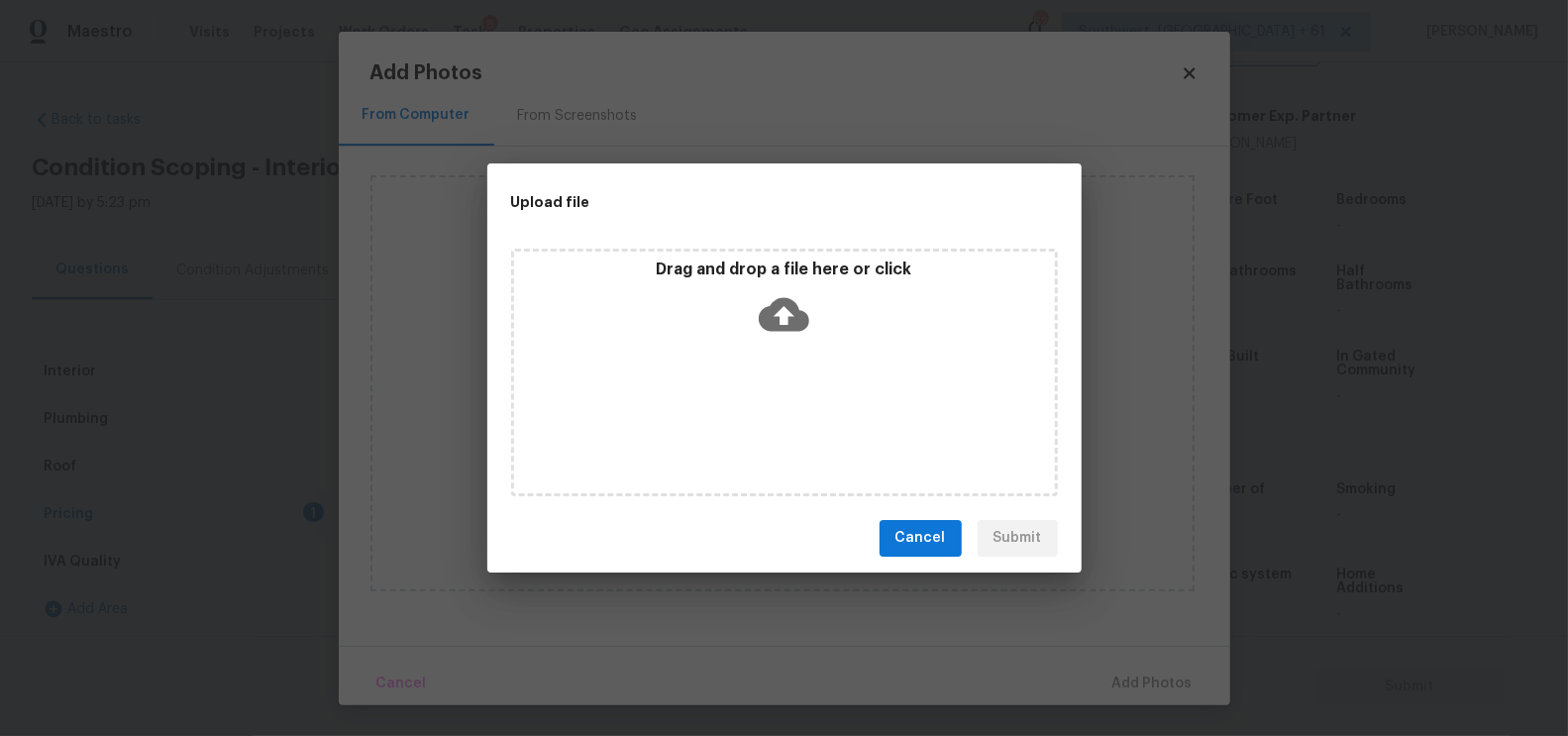
click at [784, 324] on icon at bounding box center [784, 314] width 51 height 34
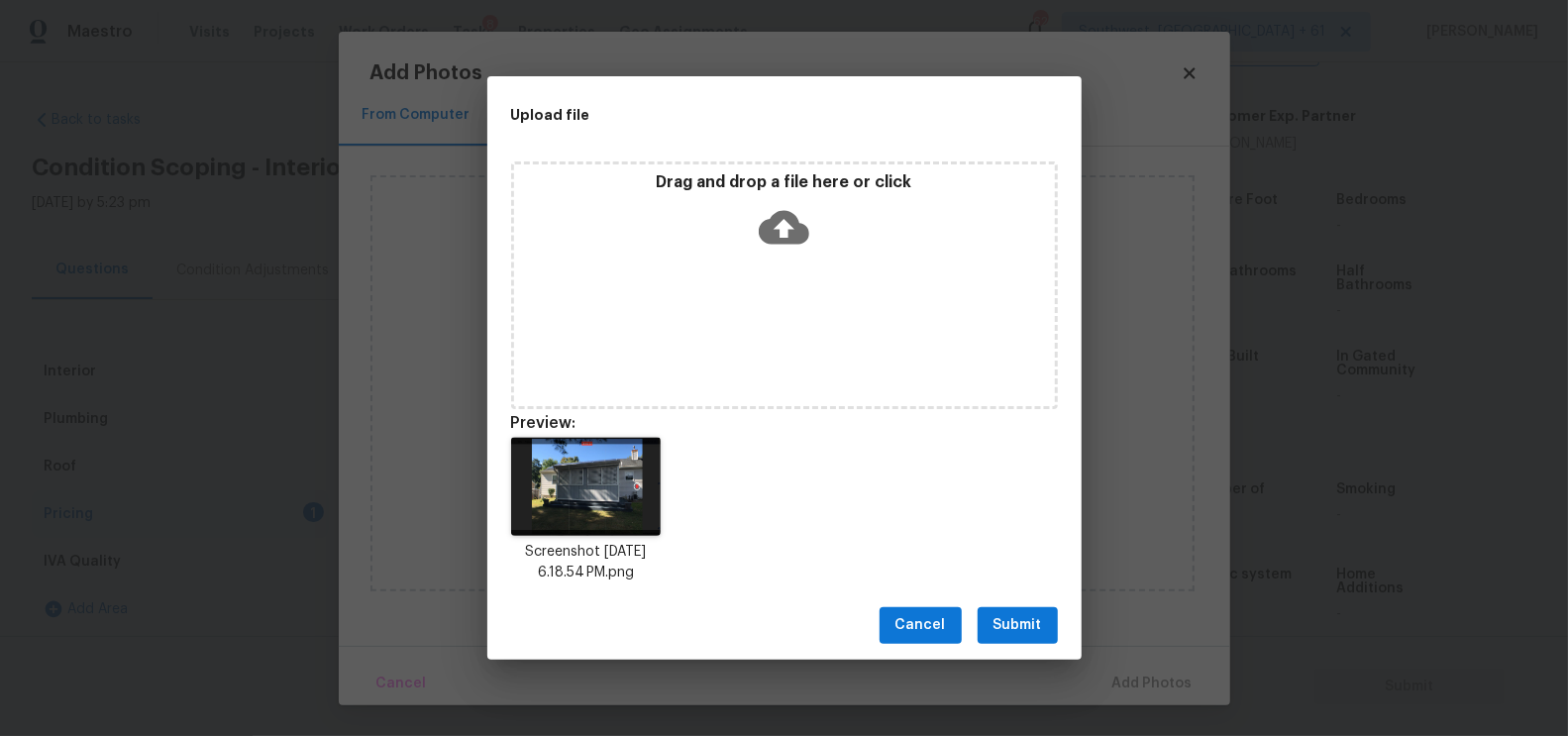
click at [1019, 621] on span "Submit" at bounding box center [1018, 625] width 49 height 25
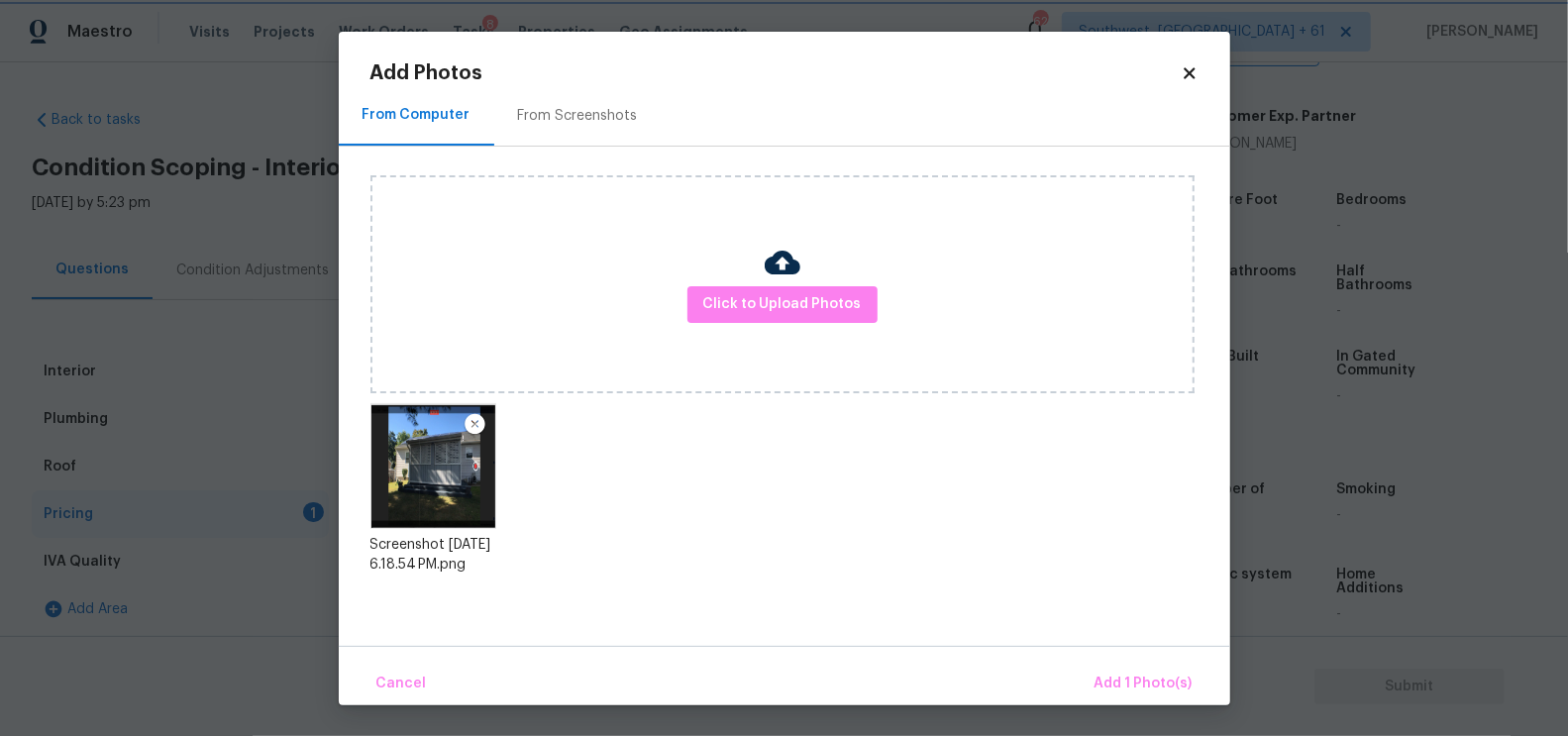
click at [1019, 621] on div "Upload file Drag and drop a file here or click Cancel Submit" at bounding box center [784, 368] width 1568 height 736
click at [1115, 673] on span "Add 1 Photo(s)" at bounding box center [1144, 683] width 98 height 25
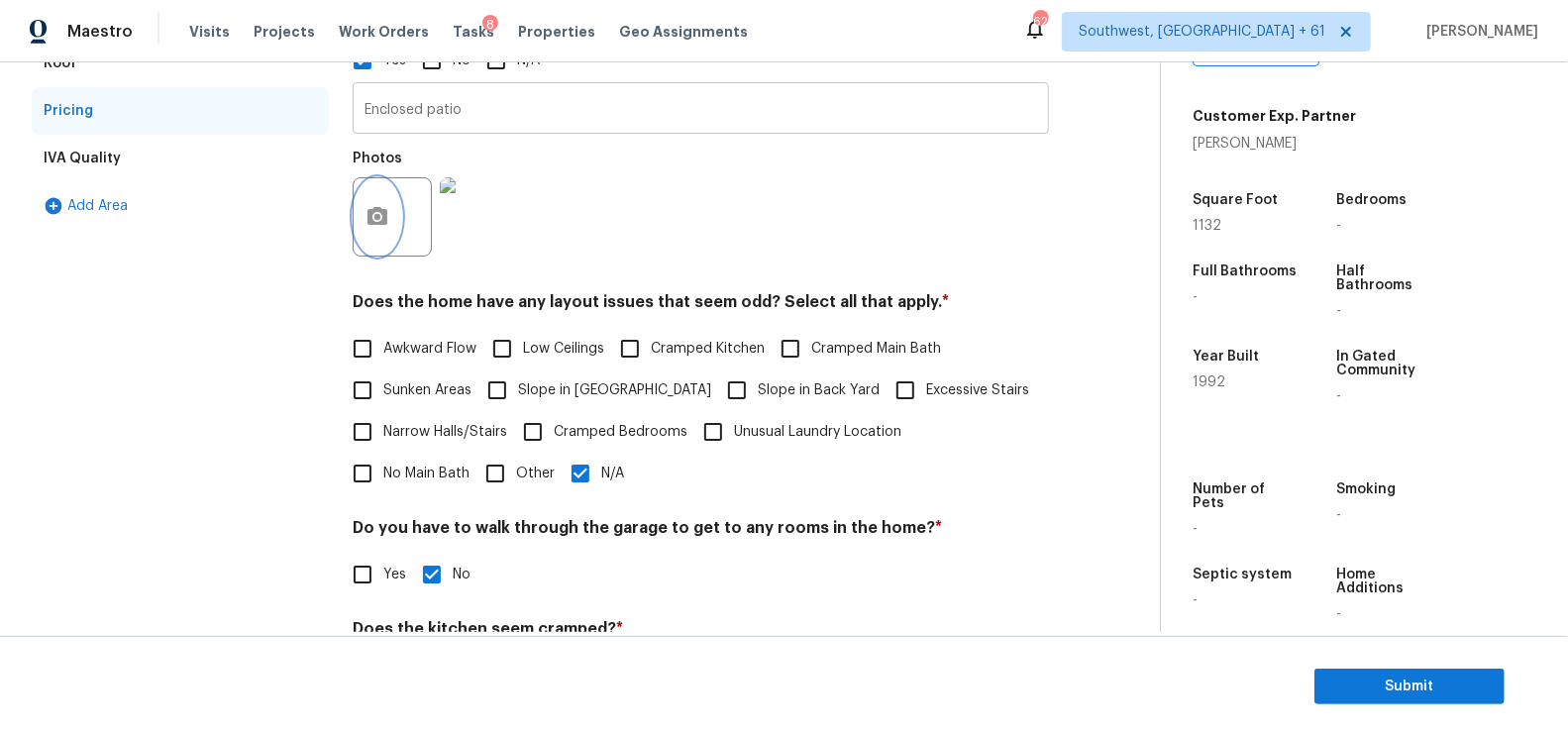
scroll to position [548, 0]
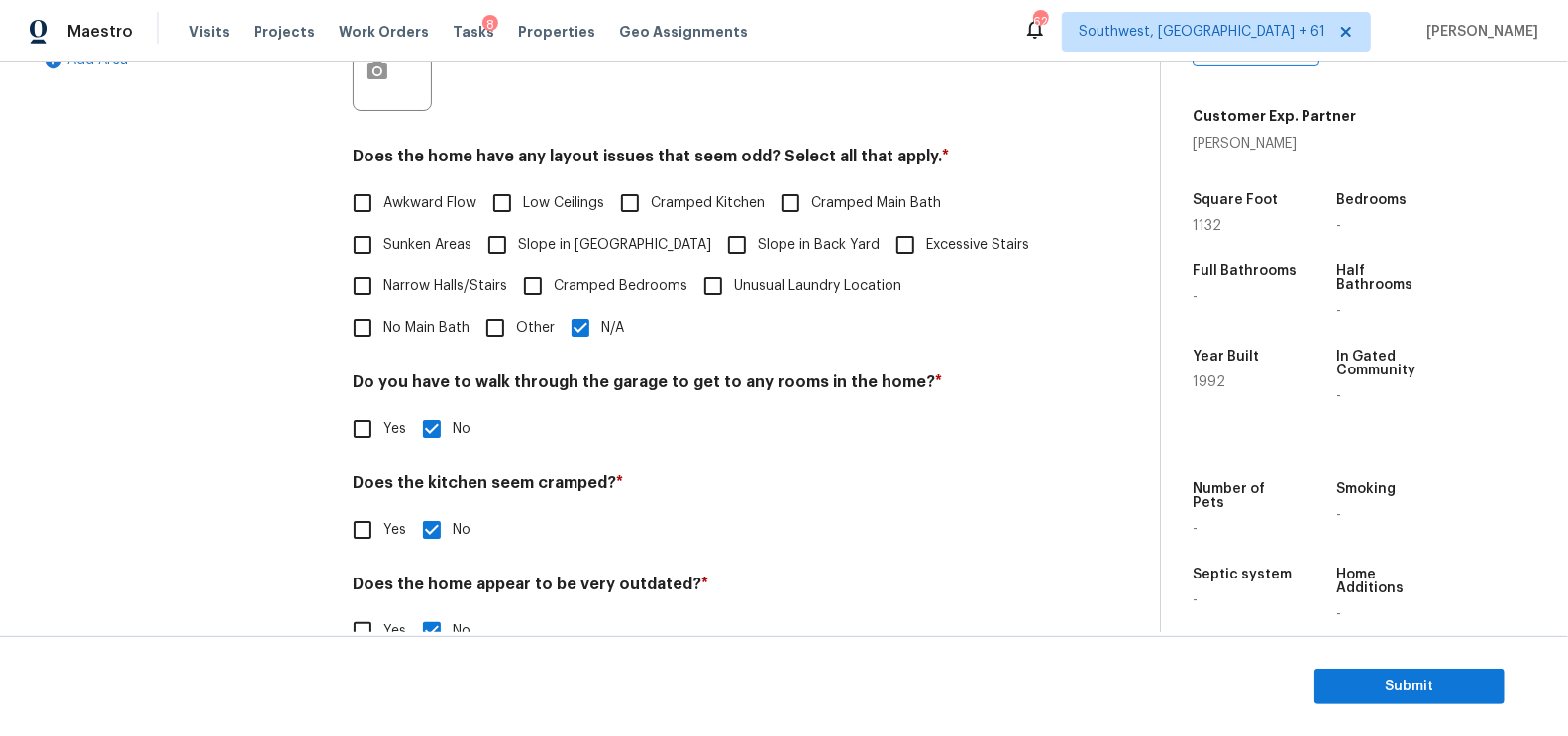
click at [475, 327] on input "Other" at bounding box center [496, 328] width 42 height 42
checkbox input "true"
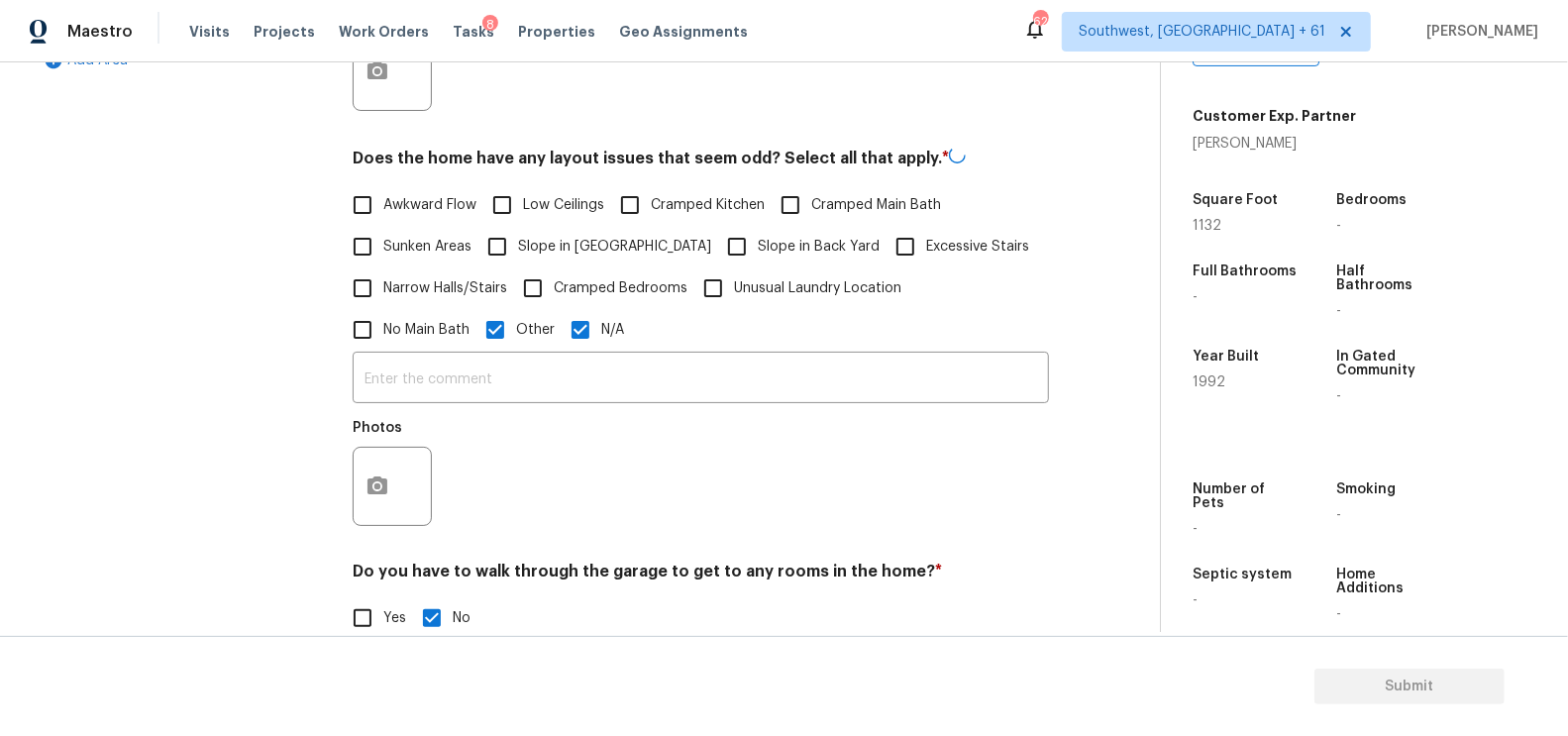
click at [601, 335] on span "N/A" at bounding box center [612, 330] width 23 height 21
click at [559, 335] on input "N/A" at bounding box center [580, 330] width 42 height 42
checkbox input "false"
click at [460, 379] on input "text" at bounding box center [701, 379] width 697 height 47
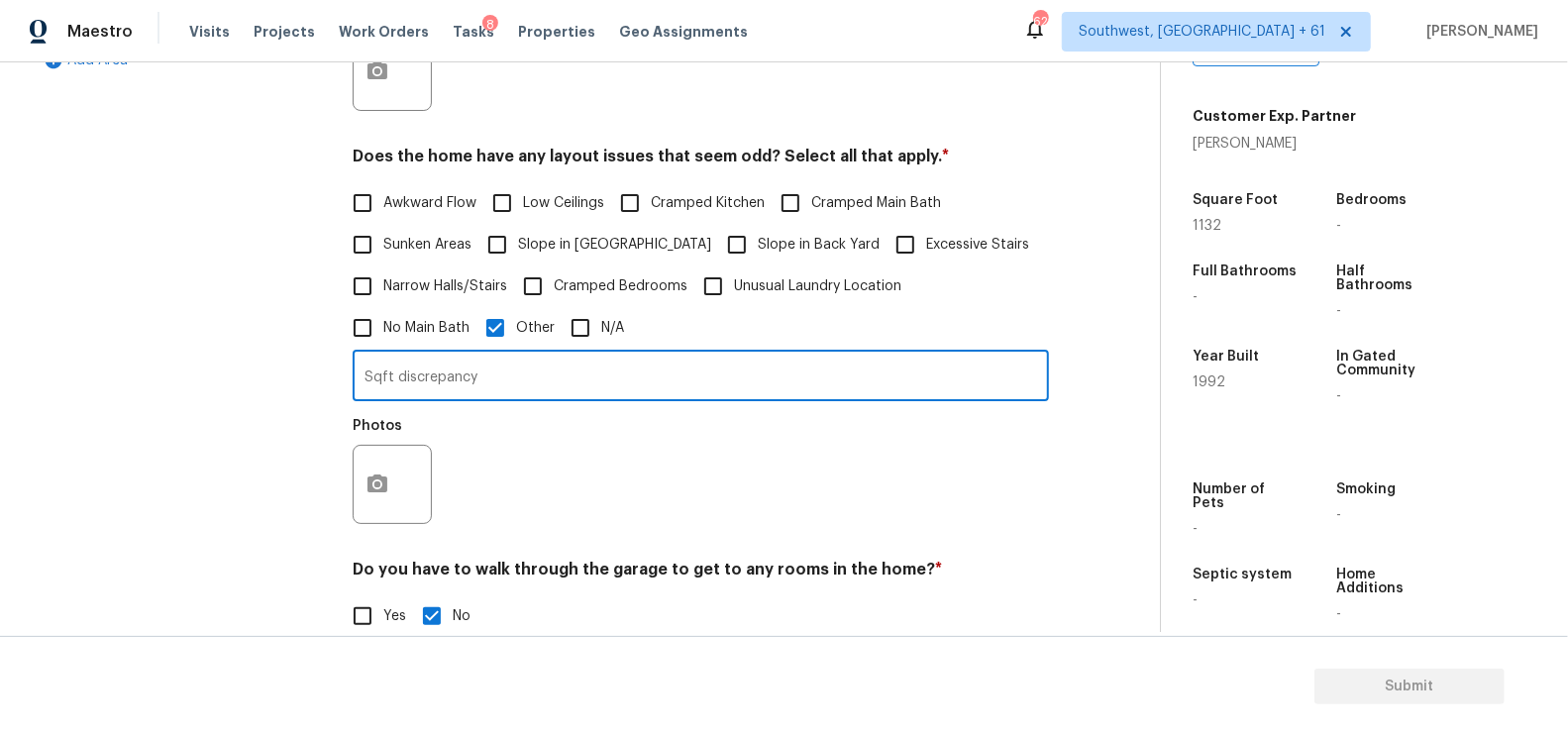
type input "Sqft discrepancy"
click at [385, 500] on button "button" at bounding box center [378, 485] width 48 height 77
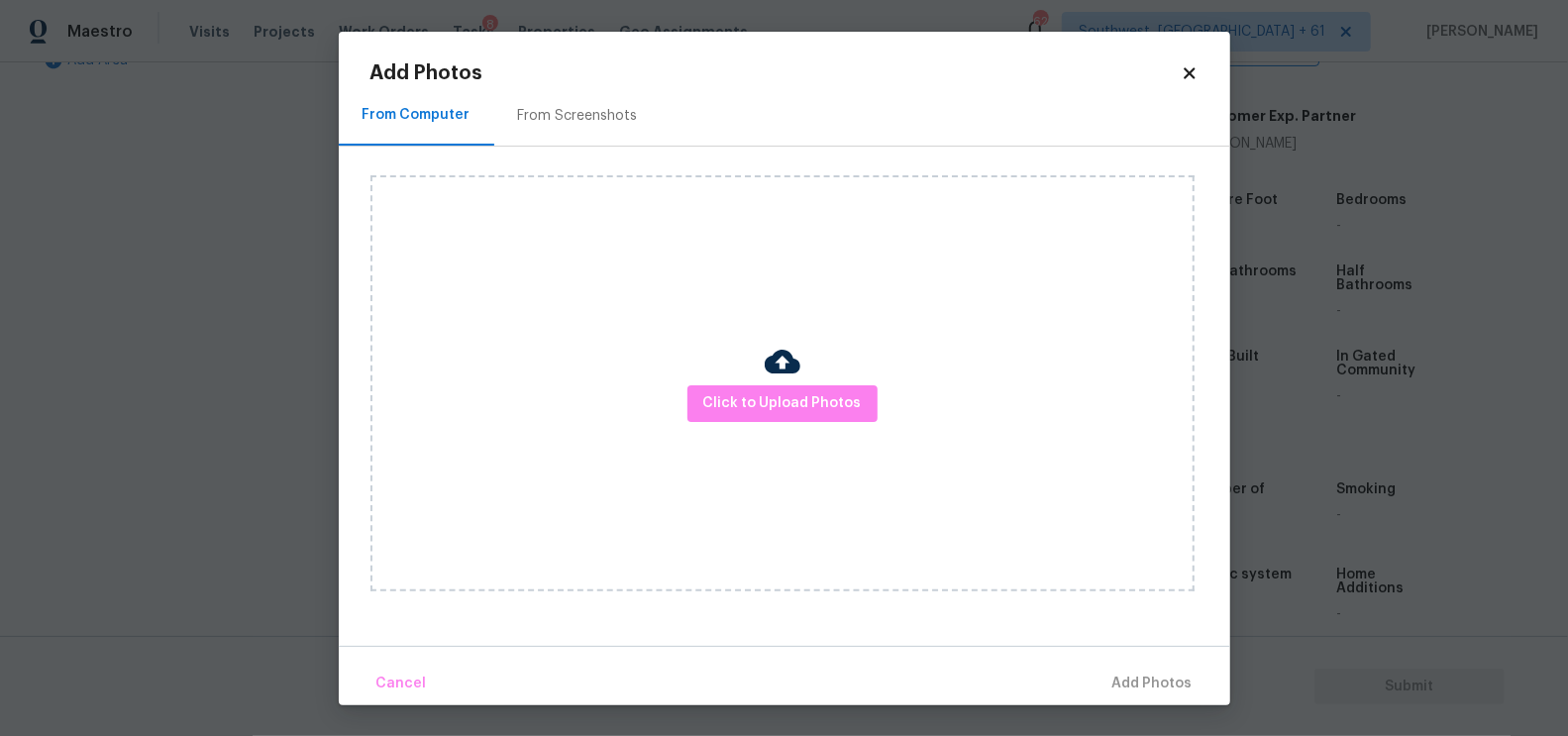
click at [815, 378] on div "Click to Upload Photos" at bounding box center [782, 382] width 824 height 416
click at [789, 413] on span "Click to Upload Photos" at bounding box center [783, 403] width 159 height 25
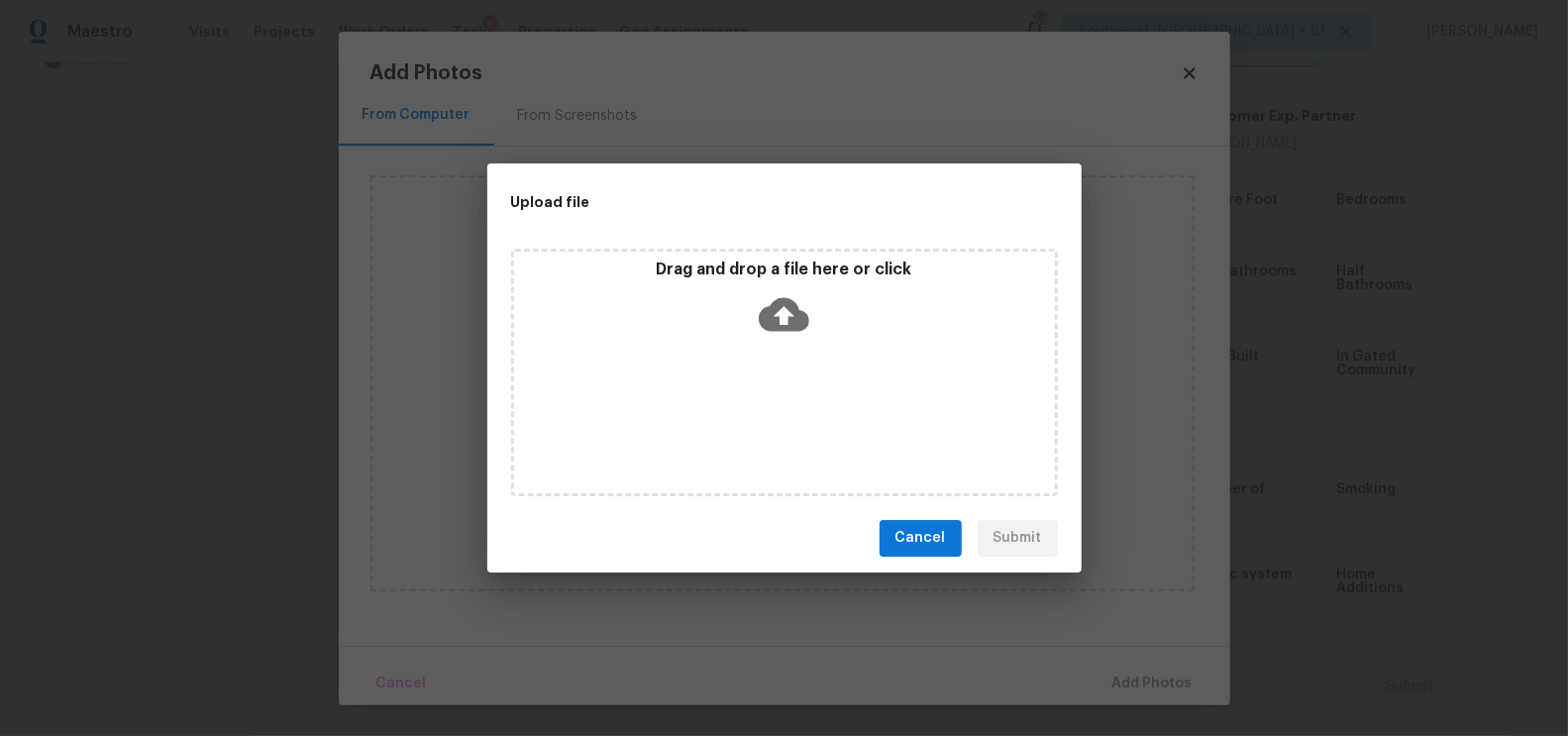
click at [792, 322] on icon at bounding box center [784, 314] width 51 height 34
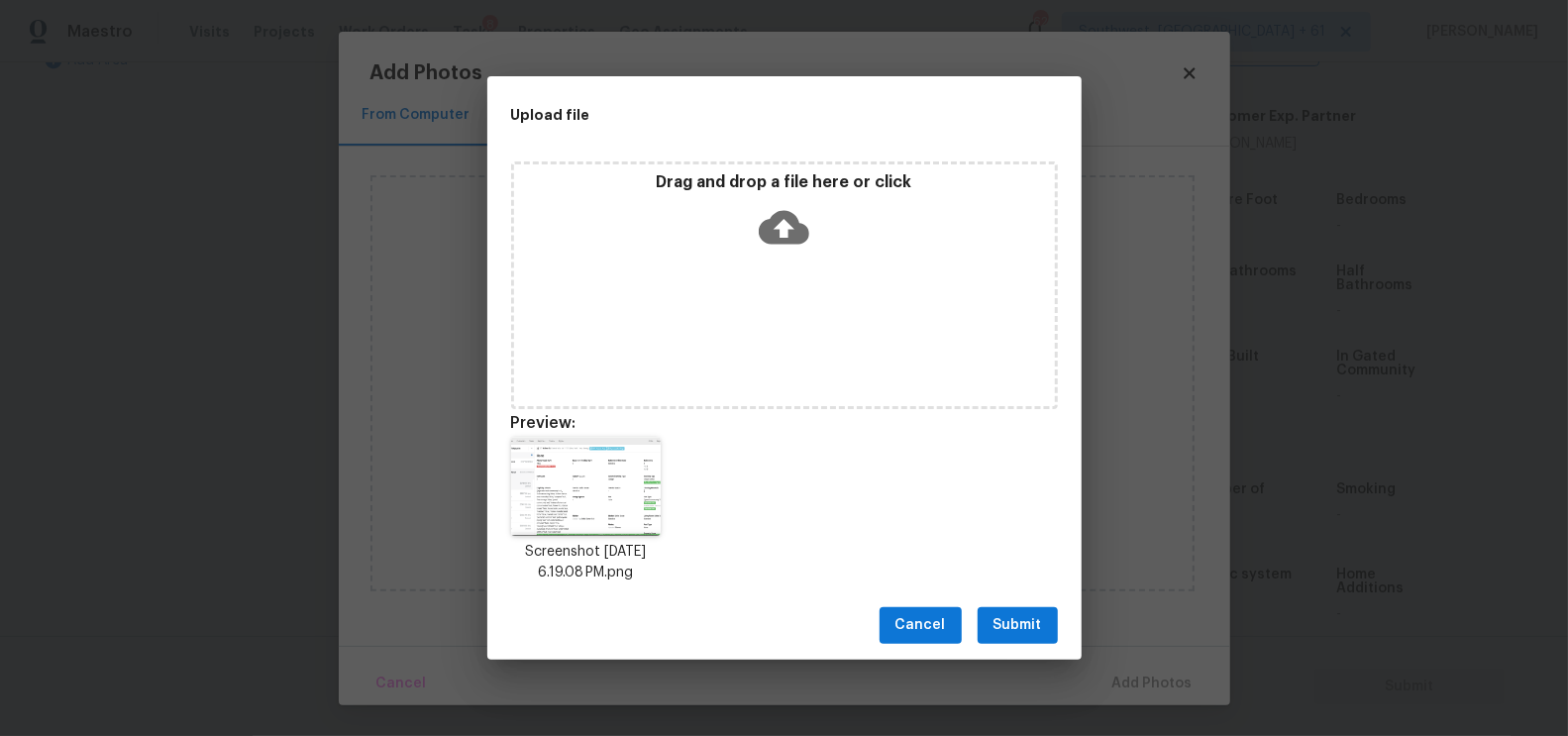
click at [1001, 631] on span "Submit" at bounding box center [1018, 625] width 49 height 25
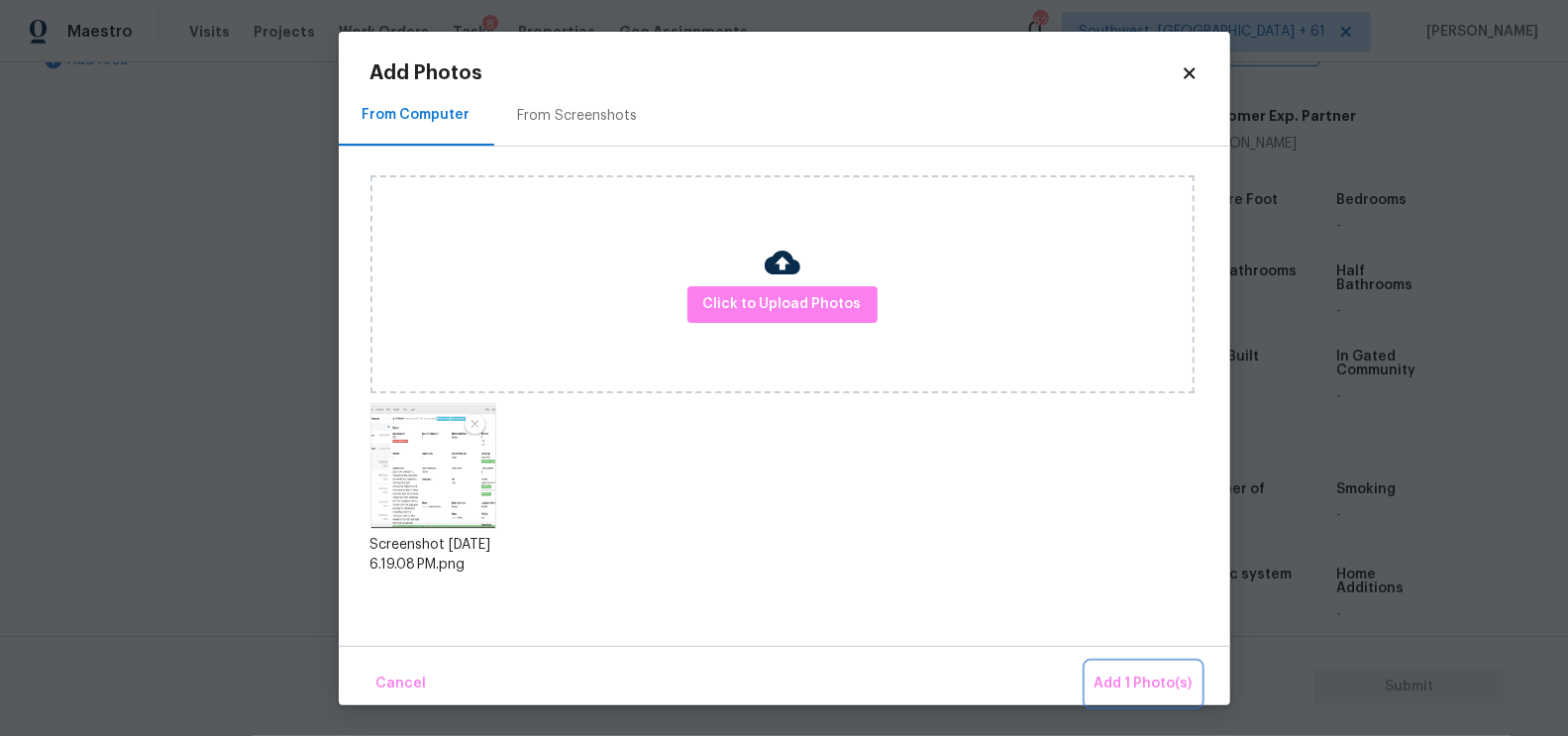
click at [1149, 682] on span "Add 1 Photo(s)" at bounding box center [1144, 683] width 98 height 25
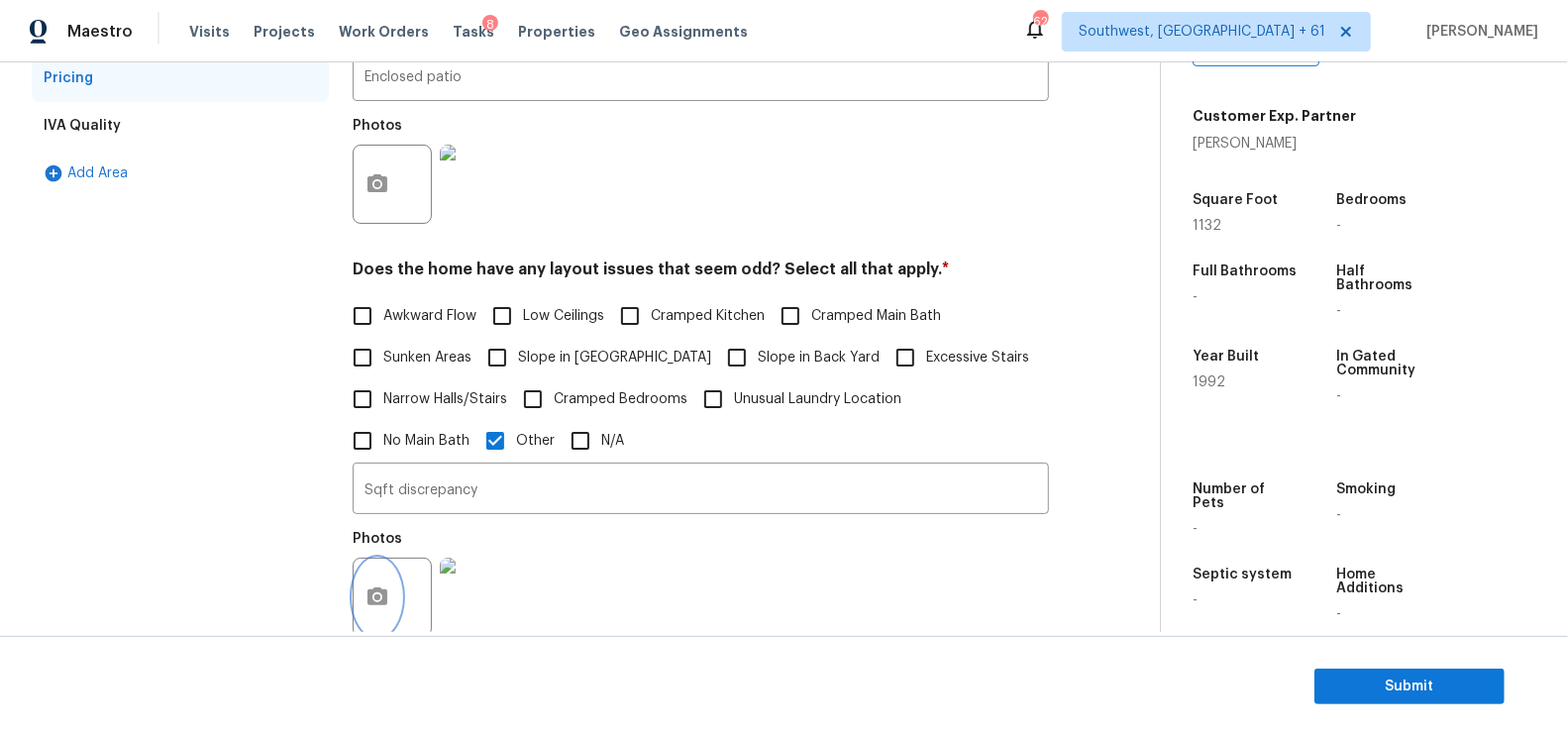
scroll to position [222, 0]
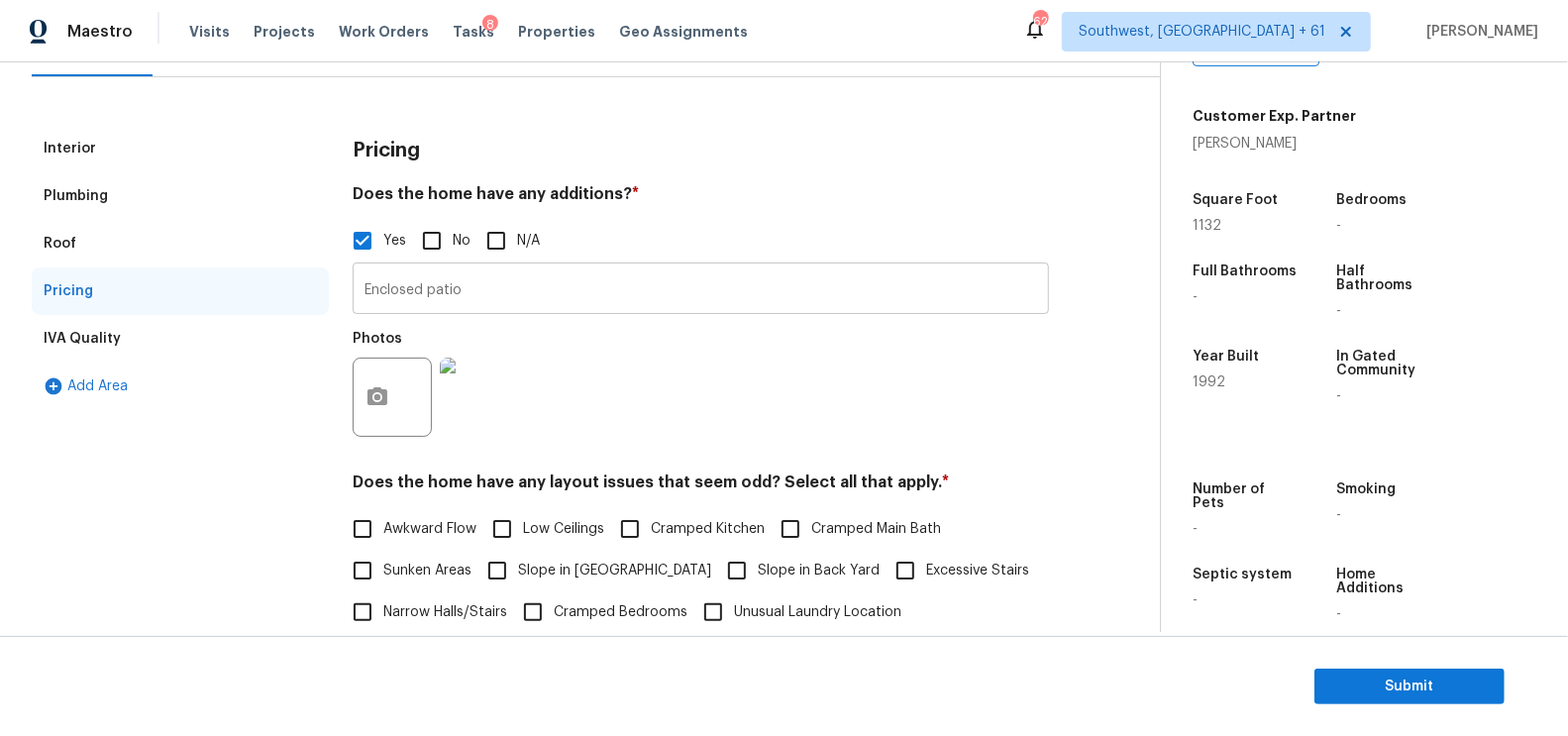
click at [483, 300] on input "Enclosed patio" at bounding box center [701, 290] width 697 height 47
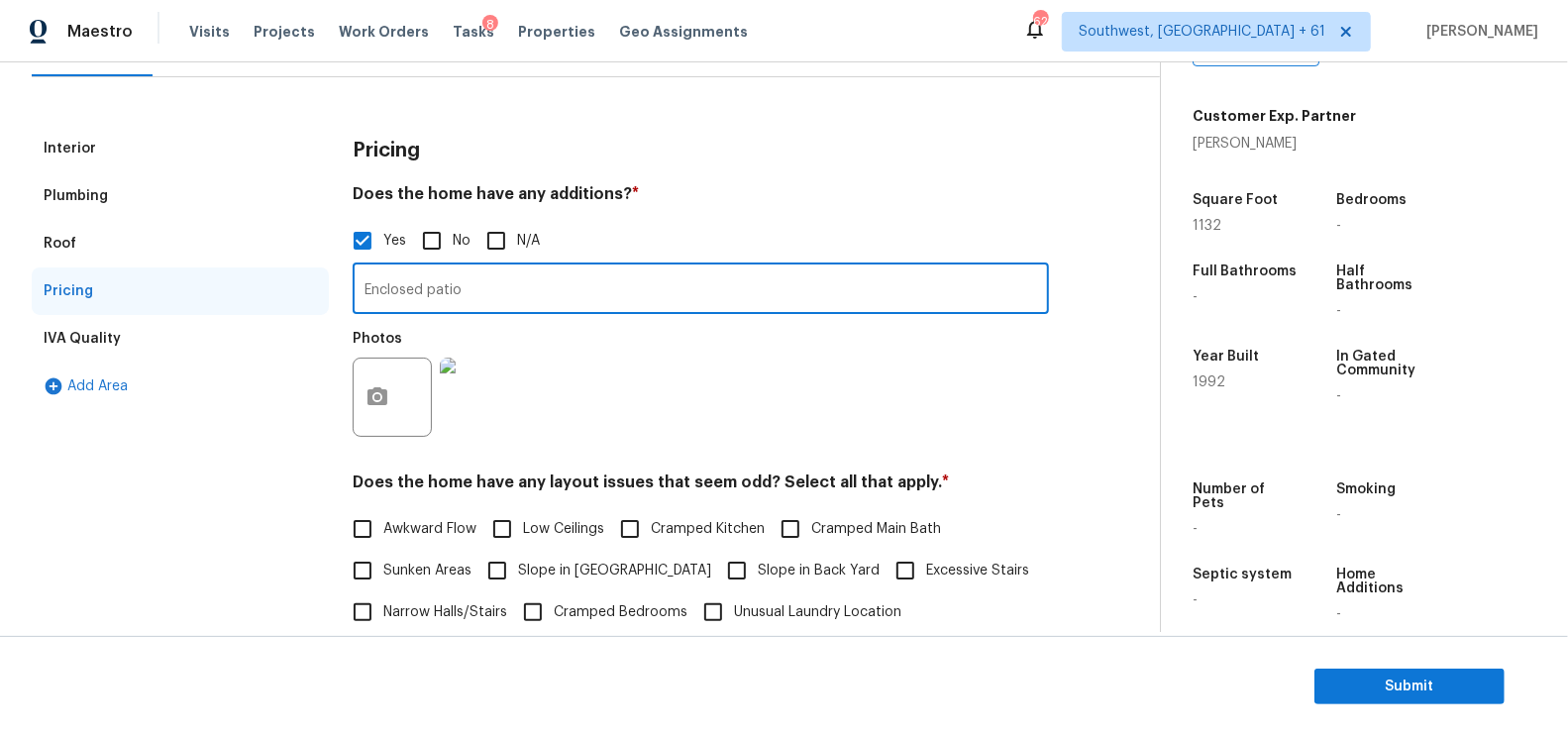
click at [483, 300] on input "Enclosed patio" at bounding box center [701, 290] width 697 height 47
paste input "House does have an enclosed patio/porch at the back yard. Need to confirm that …"
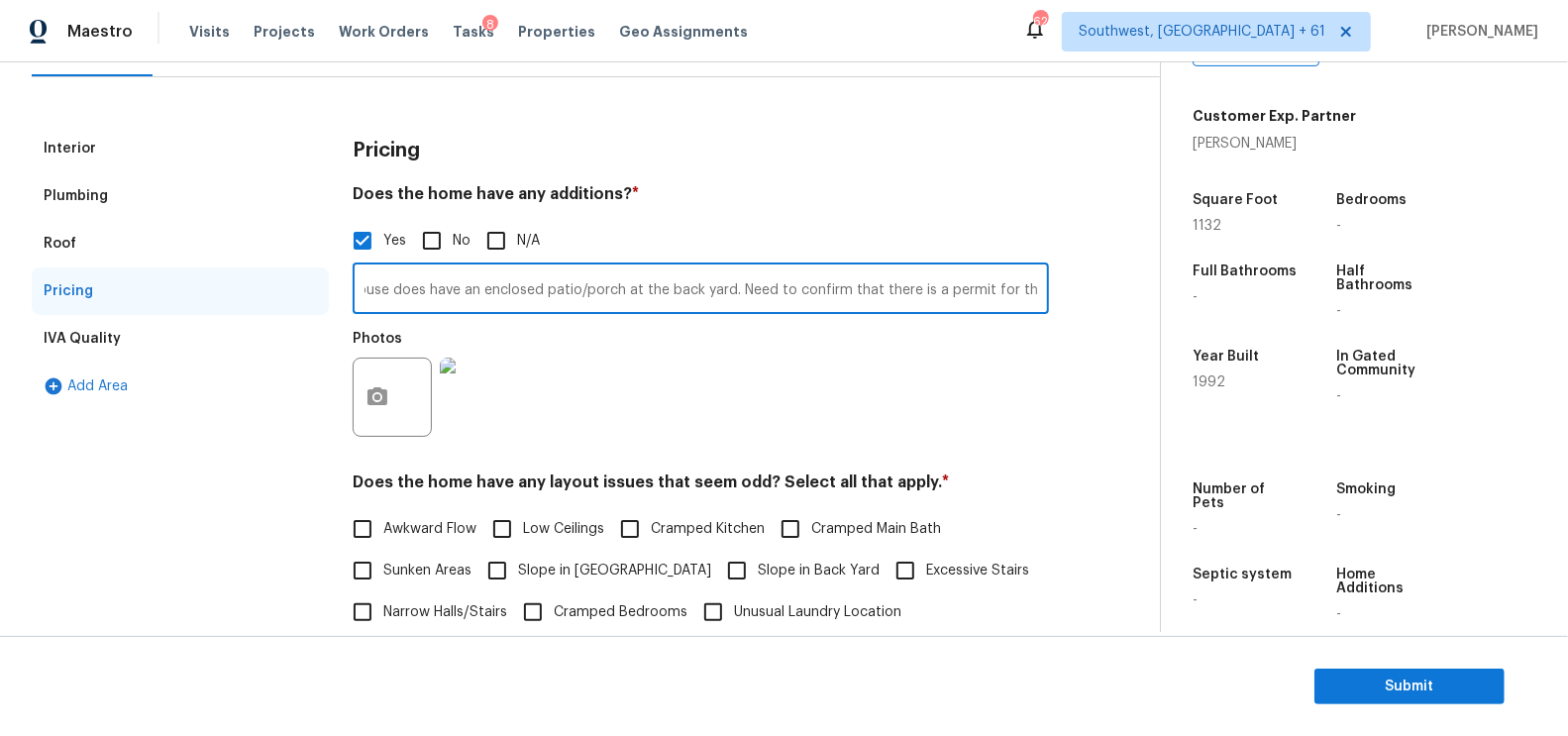
type input "House does have an enclosed patio/porch at the back yard. Need to confirm that …"
click at [823, 145] on div "Pricing" at bounding box center [701, 151] width 697 height 52
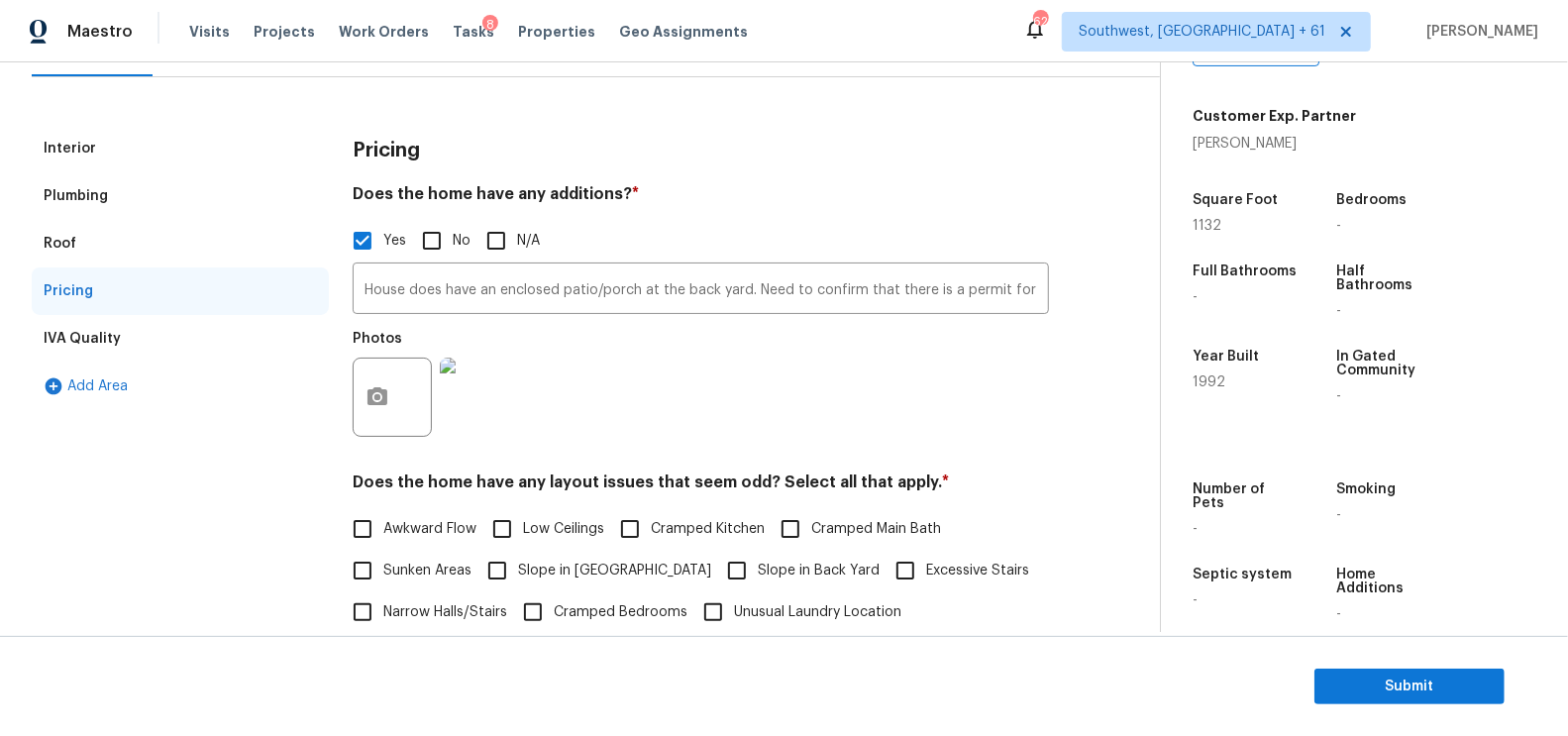
scroll to position [159, 0]
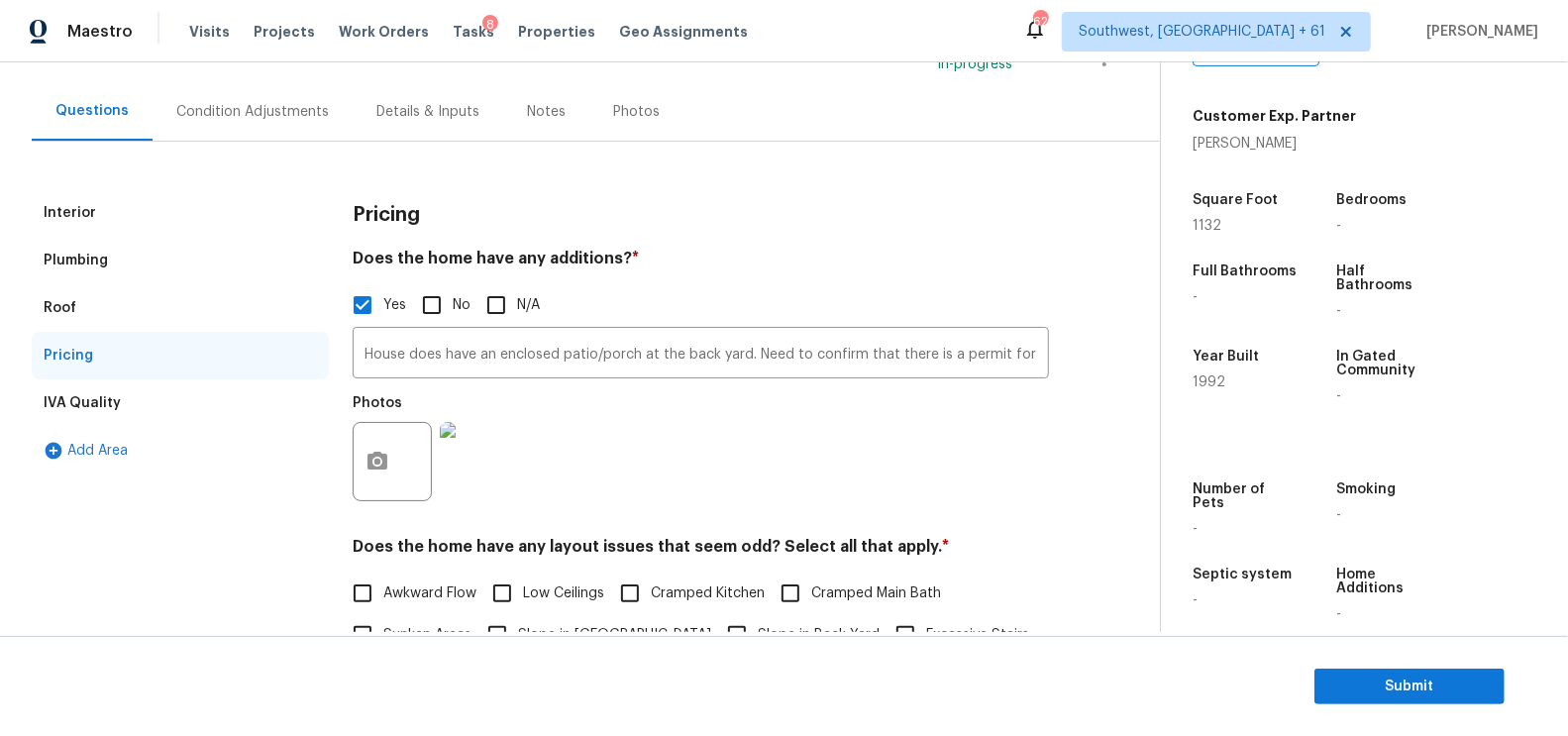
click at [277, 136] on div "Condition Adjustments" at bounding box center [252, 111] width 200 height 59
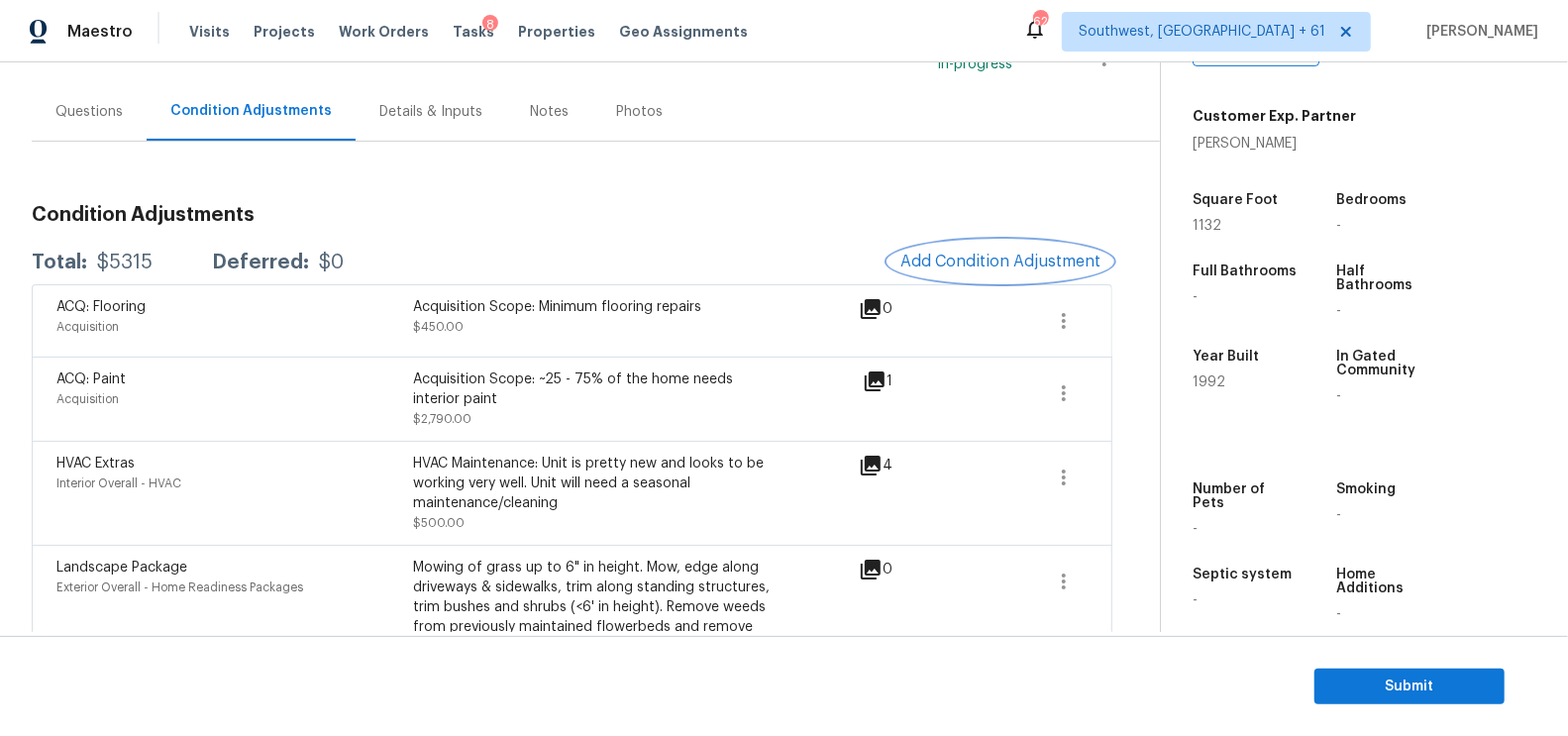
click at [973, 266] on span "Add Condition Adjustment" at bounding box center [1000, 261] width 200 height 18
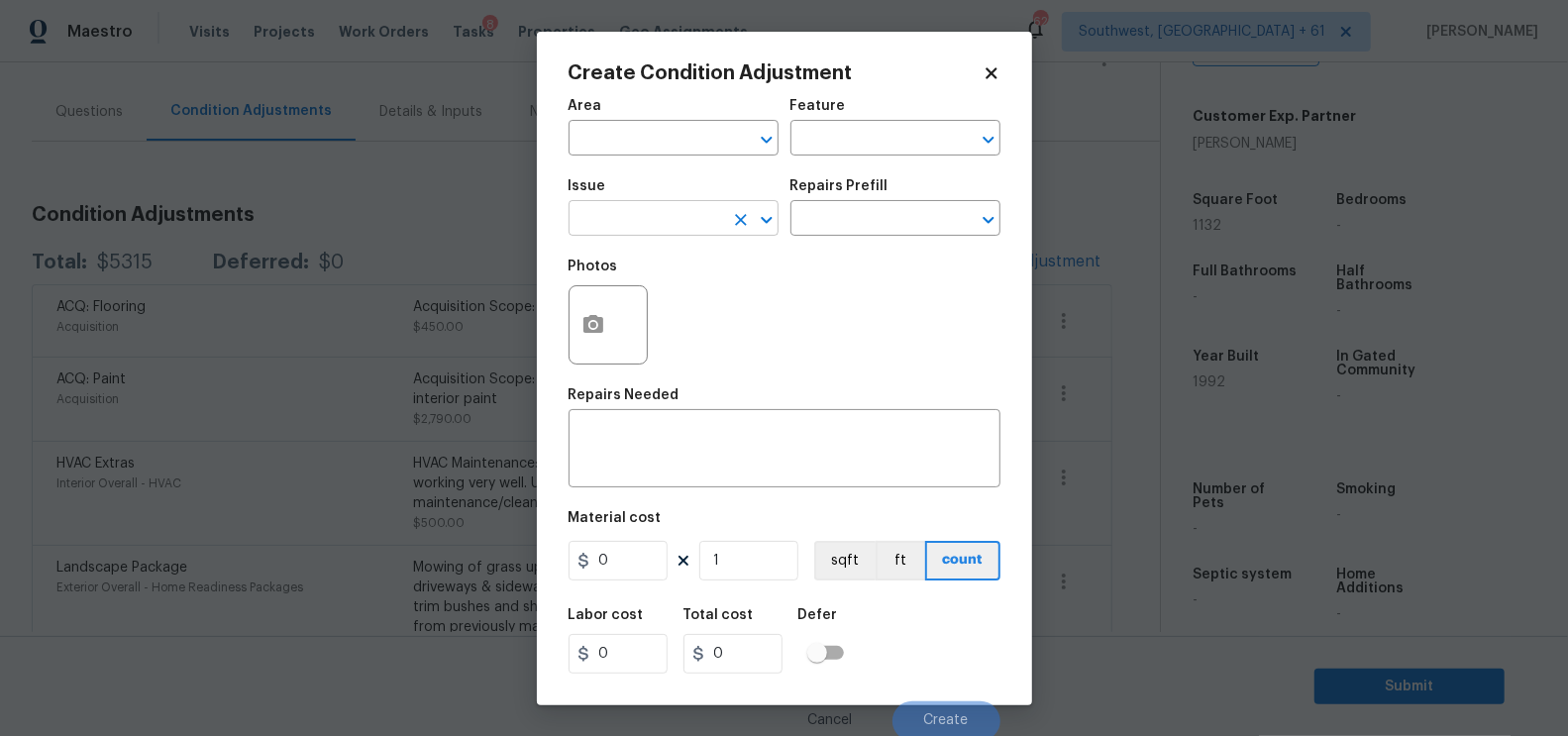
click at [668, 216] on input "text" at bounding box center [646, 220] width 155 height 31
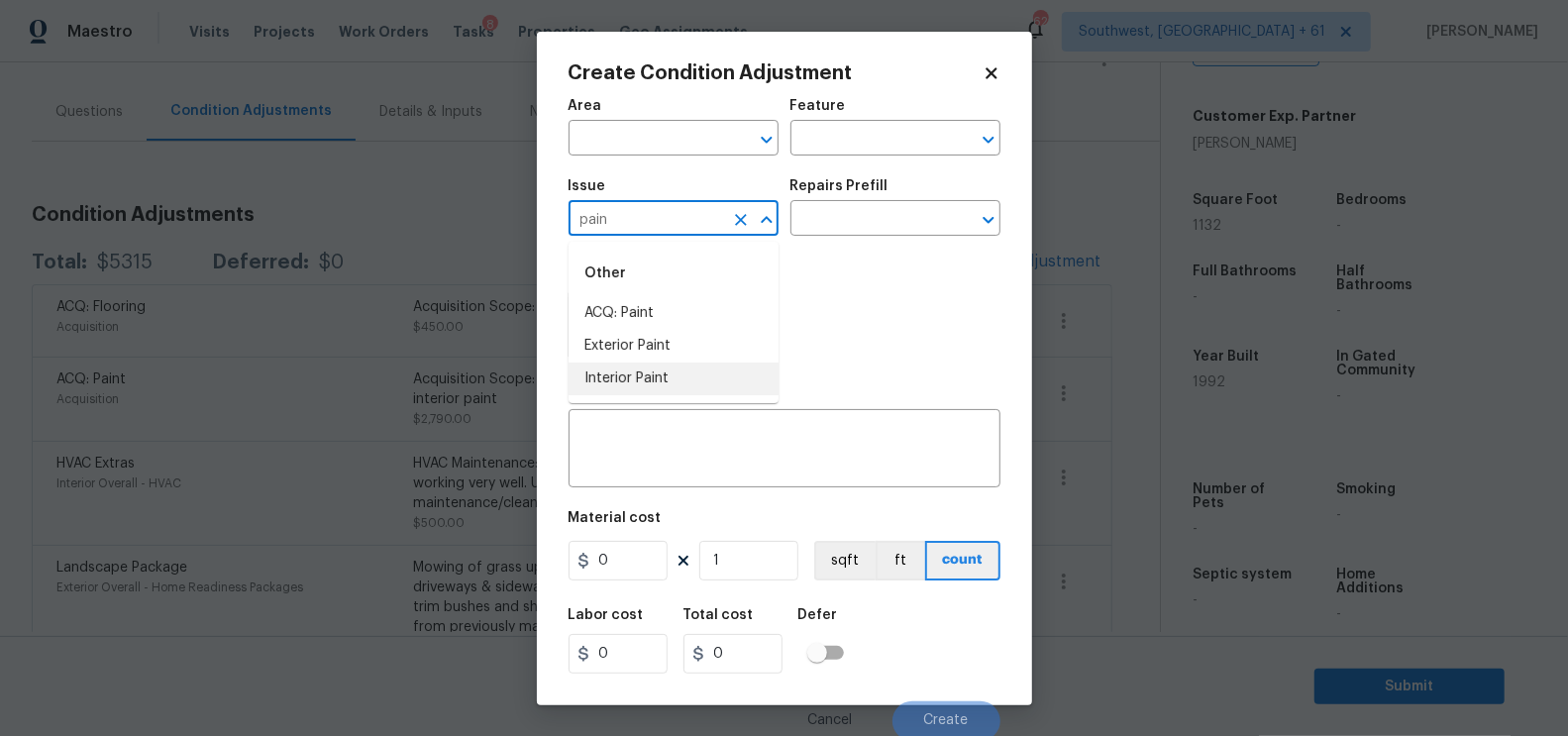
click at [653, 372] on li "Interior Paint" at bounding box center [673, 378] width 210 height 33
type input "Interior Paint"
click at [861, 238] on div "Issue Interior Paint ​ Repairs Prefill ​" at bounding box center [784, 207] width 432 height 80
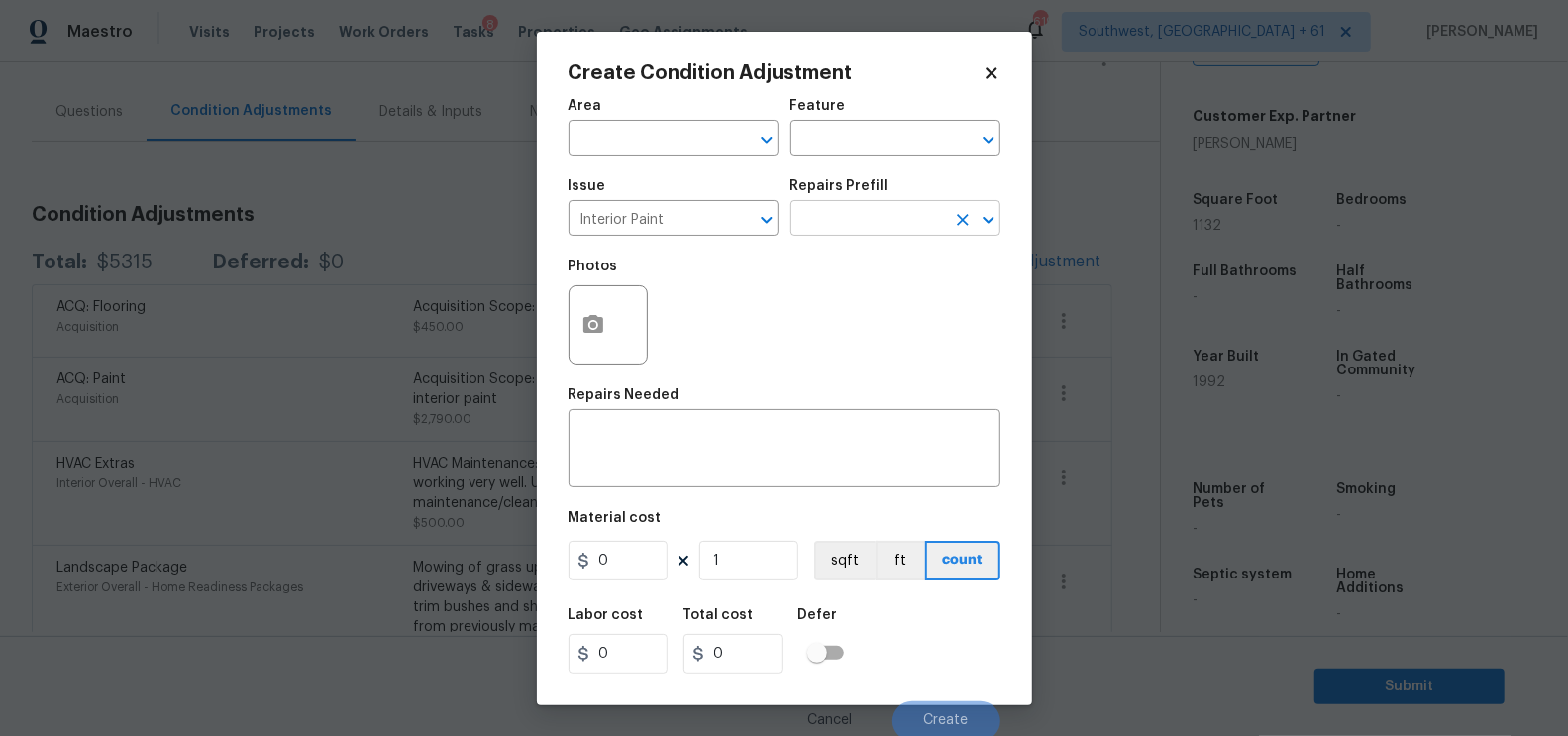
click at [864, 212] on input "text" at bounding box center [868, 220] width 155 height 31
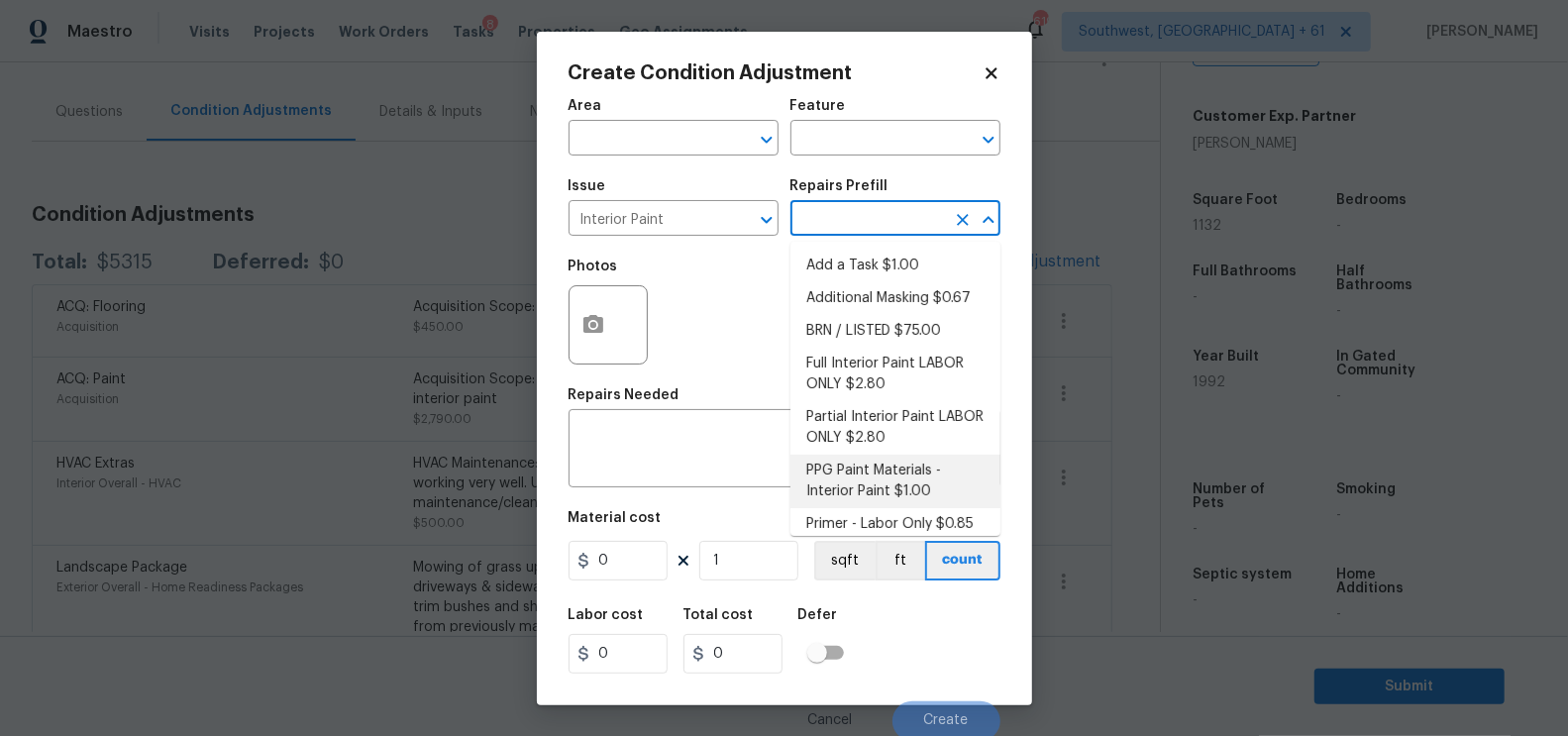
click at [894, 519] on li "Primer - Labor Only $0.85" at bounding box center [895, 523] width 210 height 33
type input "Overall Paint"
type textarea "Interior primer - PRIMER PROVIDED BY OPENDOOR - All nails, screws, drywall anch…"
type input "0.85"
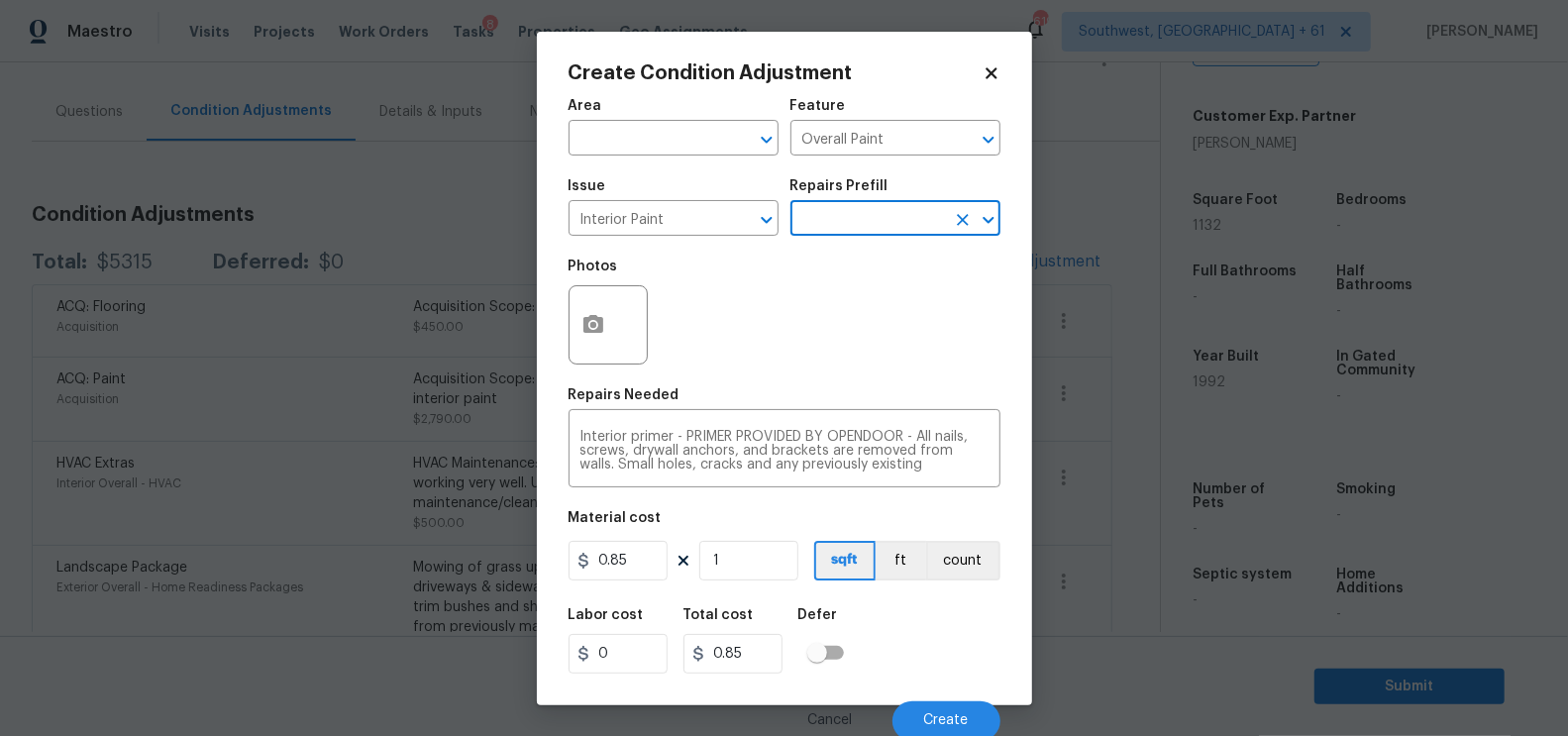
click at [646, 529] on div "Material cost" at bounding box center [784, 523] width 432 height 26
click at [641, 555] on input "0.85" at bounding box center [618, 560] width 99 height 40
type input "200"
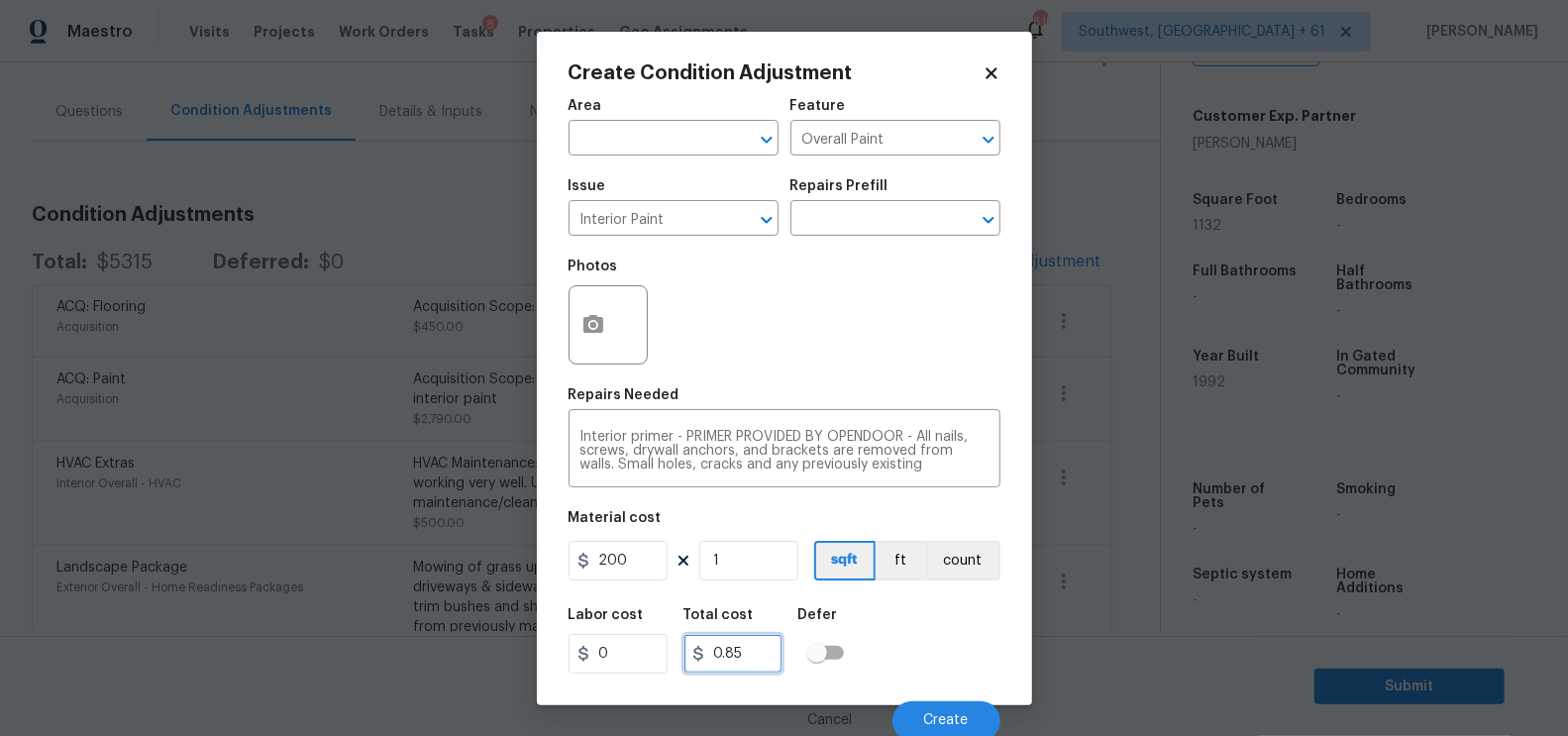
type input "200"
click at [723, 636] on input "200" at bounding box center [733, 654] width 99 height 40
click at [600, 314] on button "button" at bounding box center [593, 325] width 48 height 77
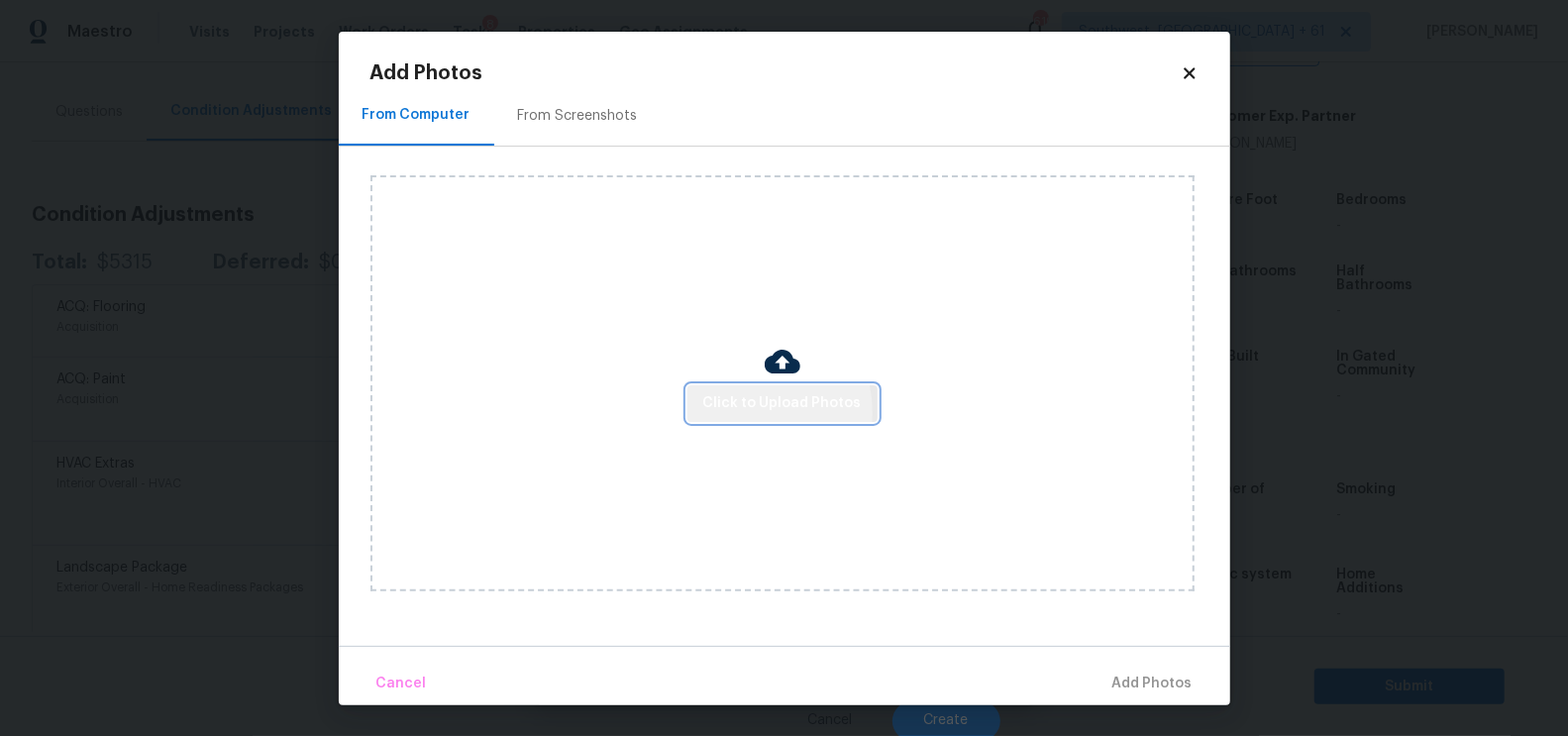
click at [752, 412] on span "Click to Upload Photos" at bounding box center [783, 403] width 159 height 25
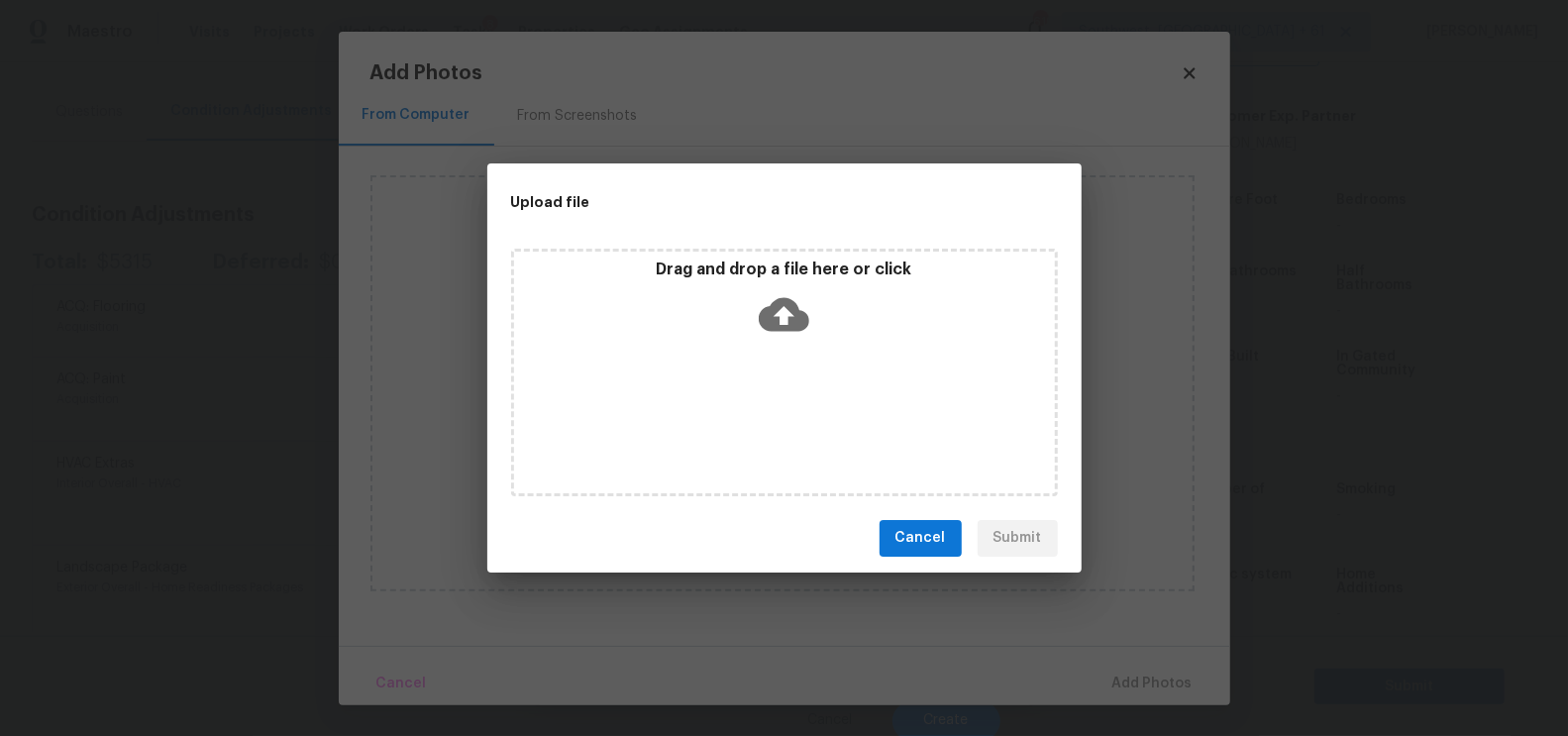
click at [795, 300] on icon at bounding box center [784, 314] width 51 height 34
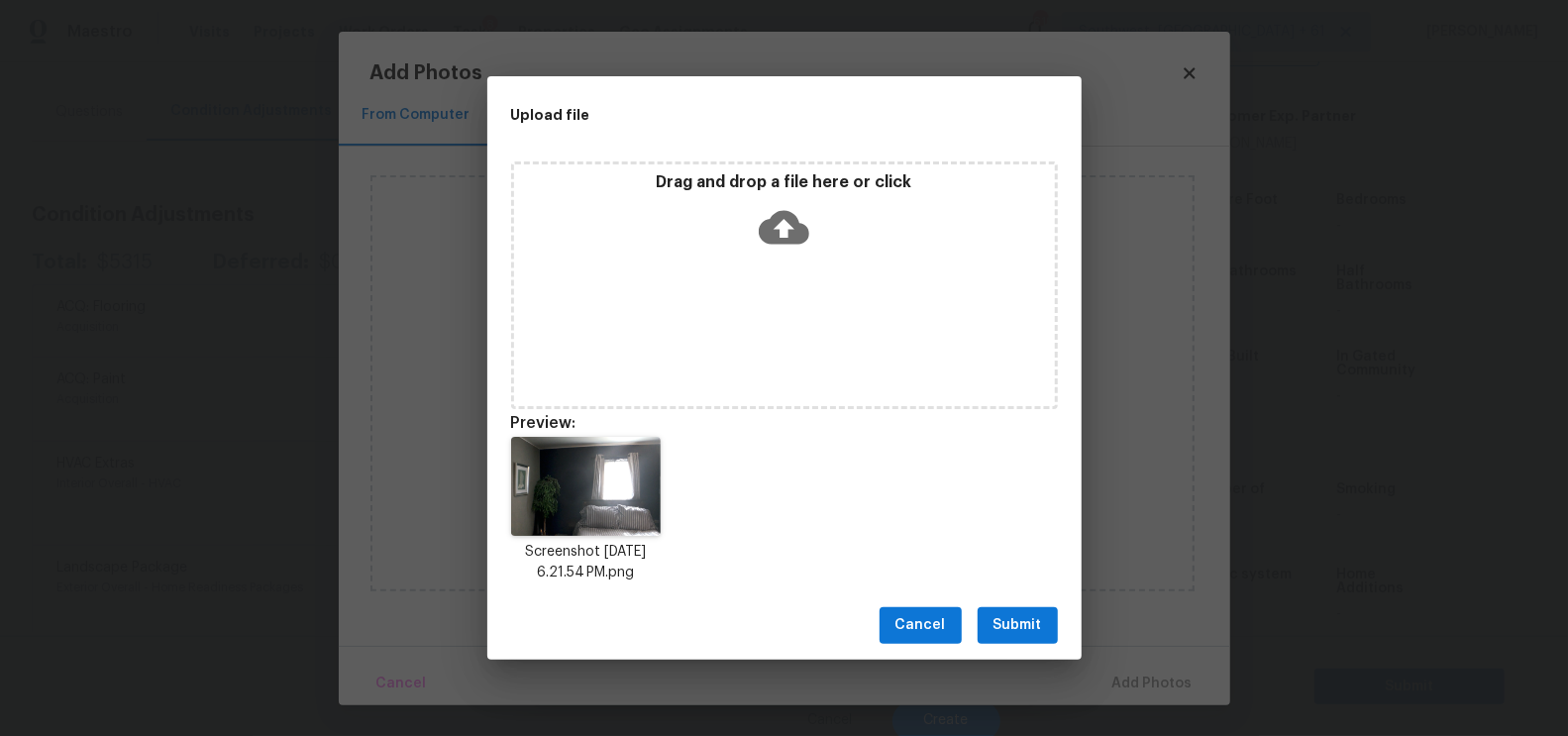
click at [1004, 635] on span "Submit" at bounding box center [1018, 625] width 49 height 25
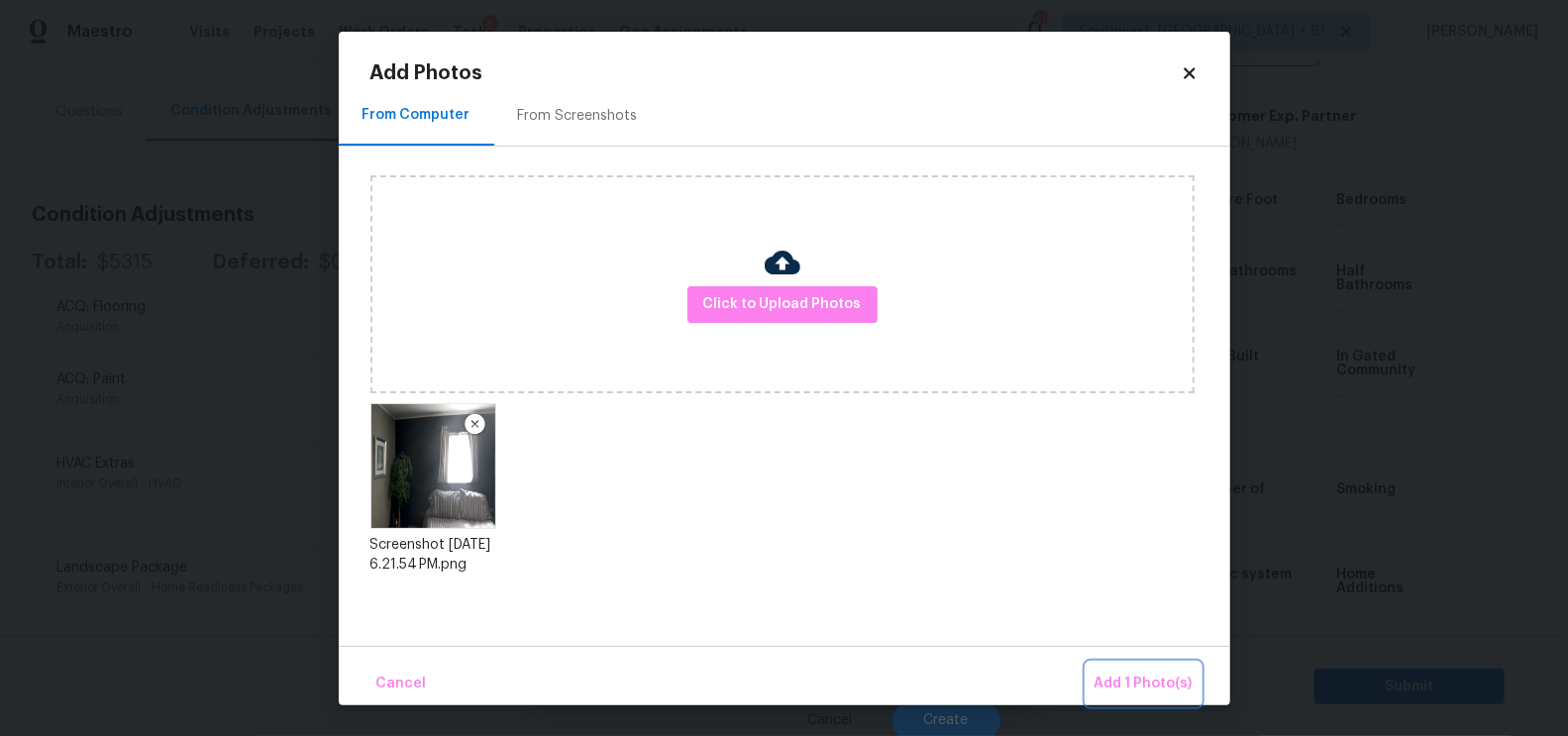
click at [1109, 677] on span "Add 1 Photo(s)" at bounding box center [1144, 683] width 98 height 25
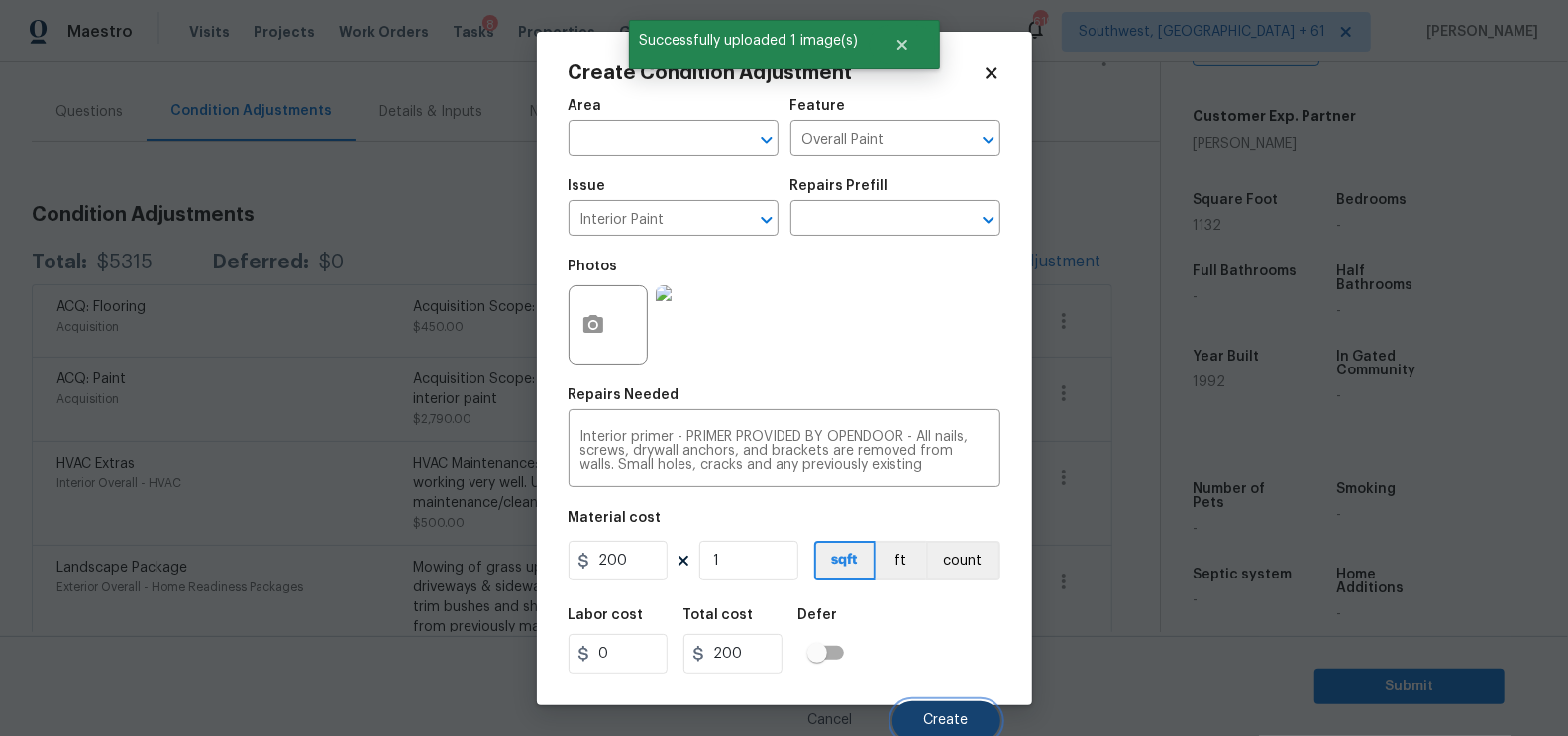
click at [946, 713] on button "Create" at bounding box center [946, 721] width 108 height 40
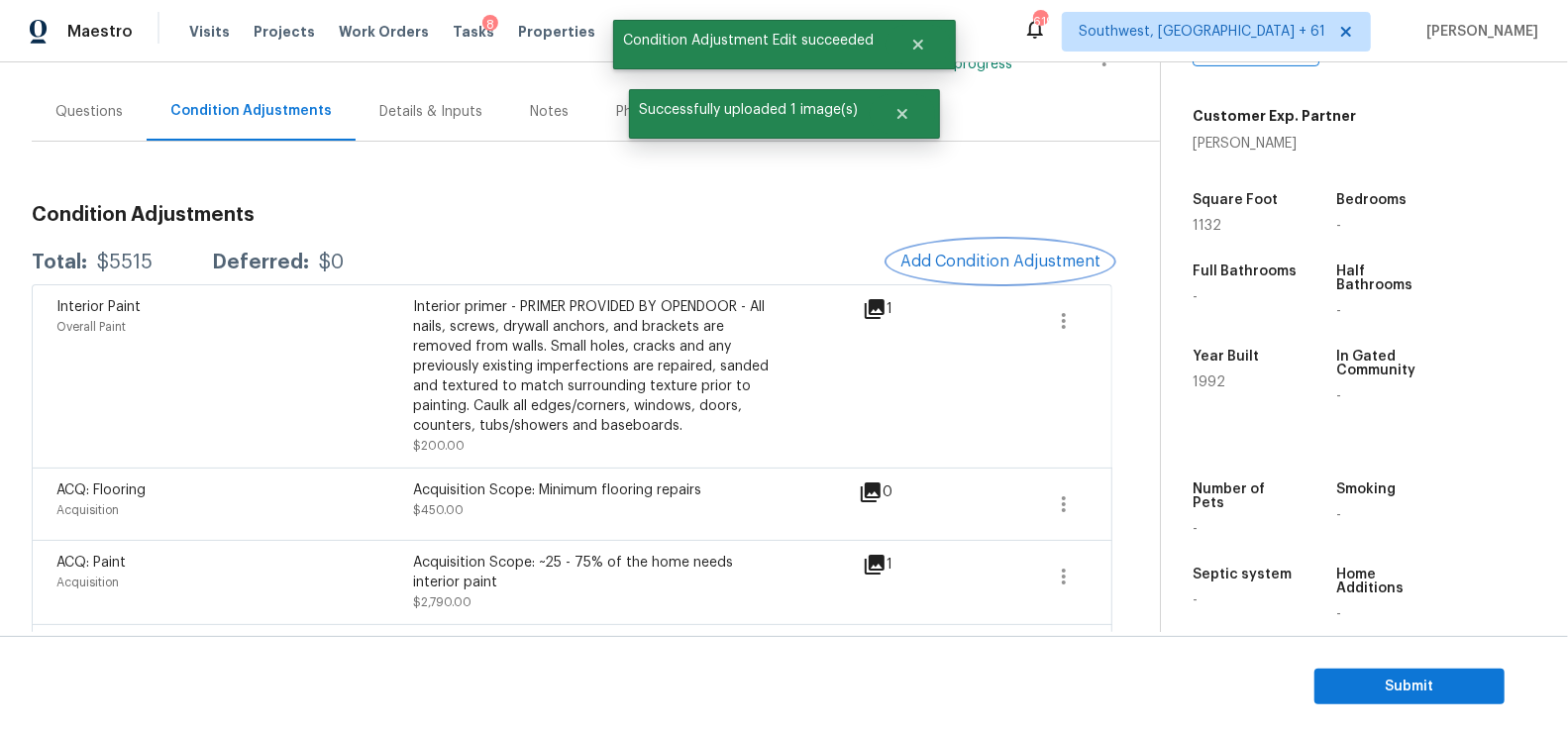
click at [950, 257] on span "Add Condition Adjustment" at bounding box center [1000, 261] width 200 height 18
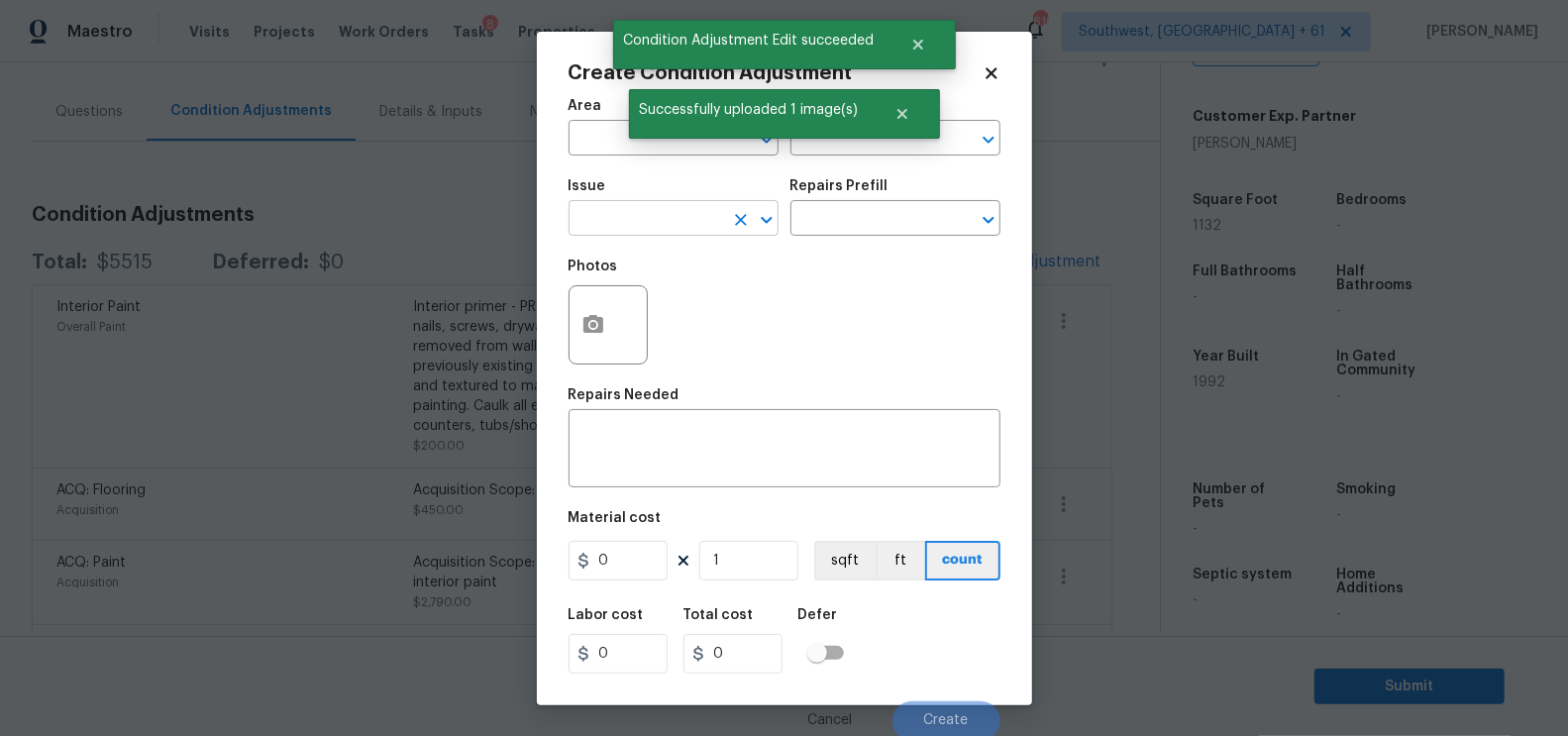
click at [663, 233] on input "text" at bounding box center [646, 220] width 155 height 31
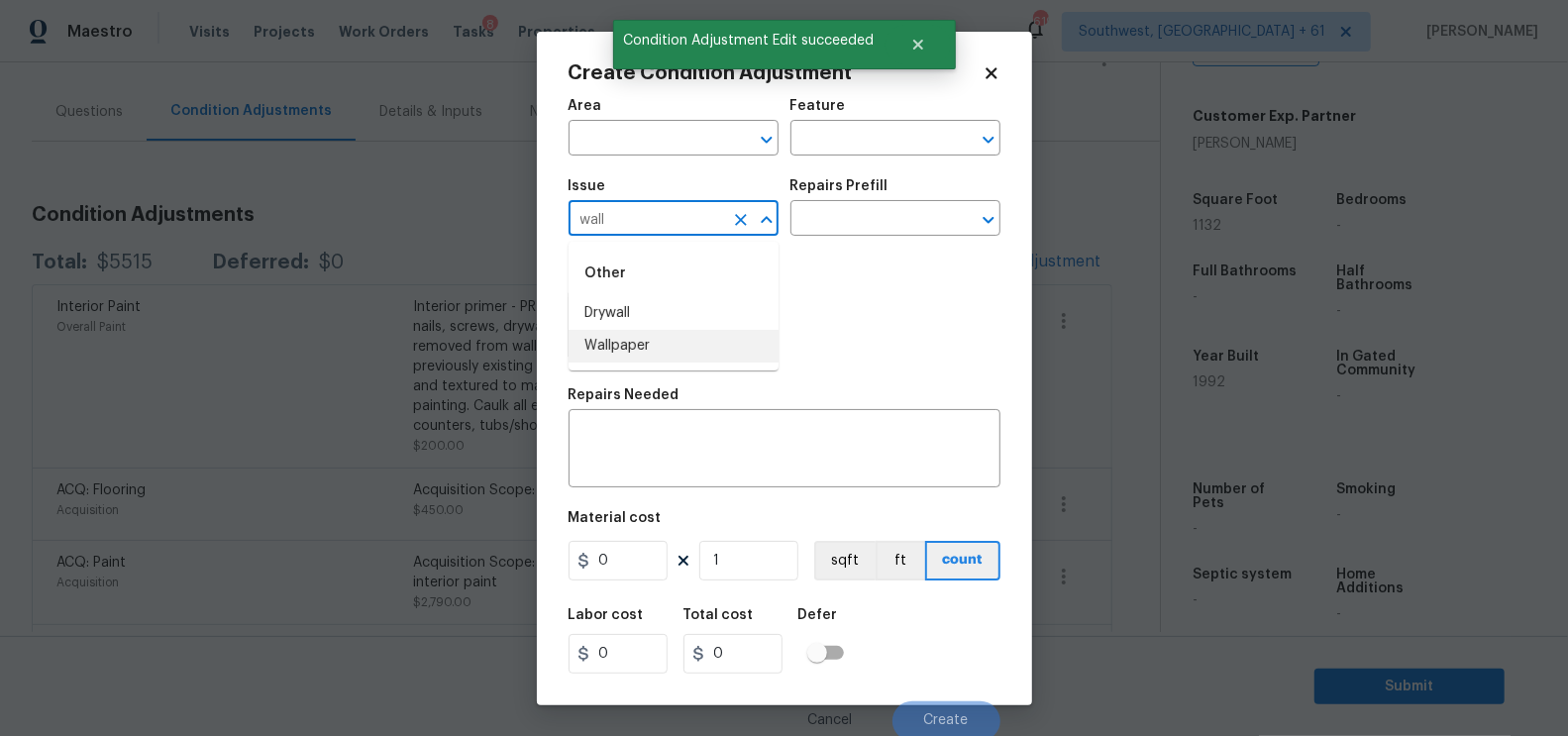
click at [662, 339] on li "Wallpaper" at bounding box center [673, 346] width 210 height 33
type input "Wallpaper"
click at [833, 207] on input "text" at bounding box center [868, 220] width 155 height 31
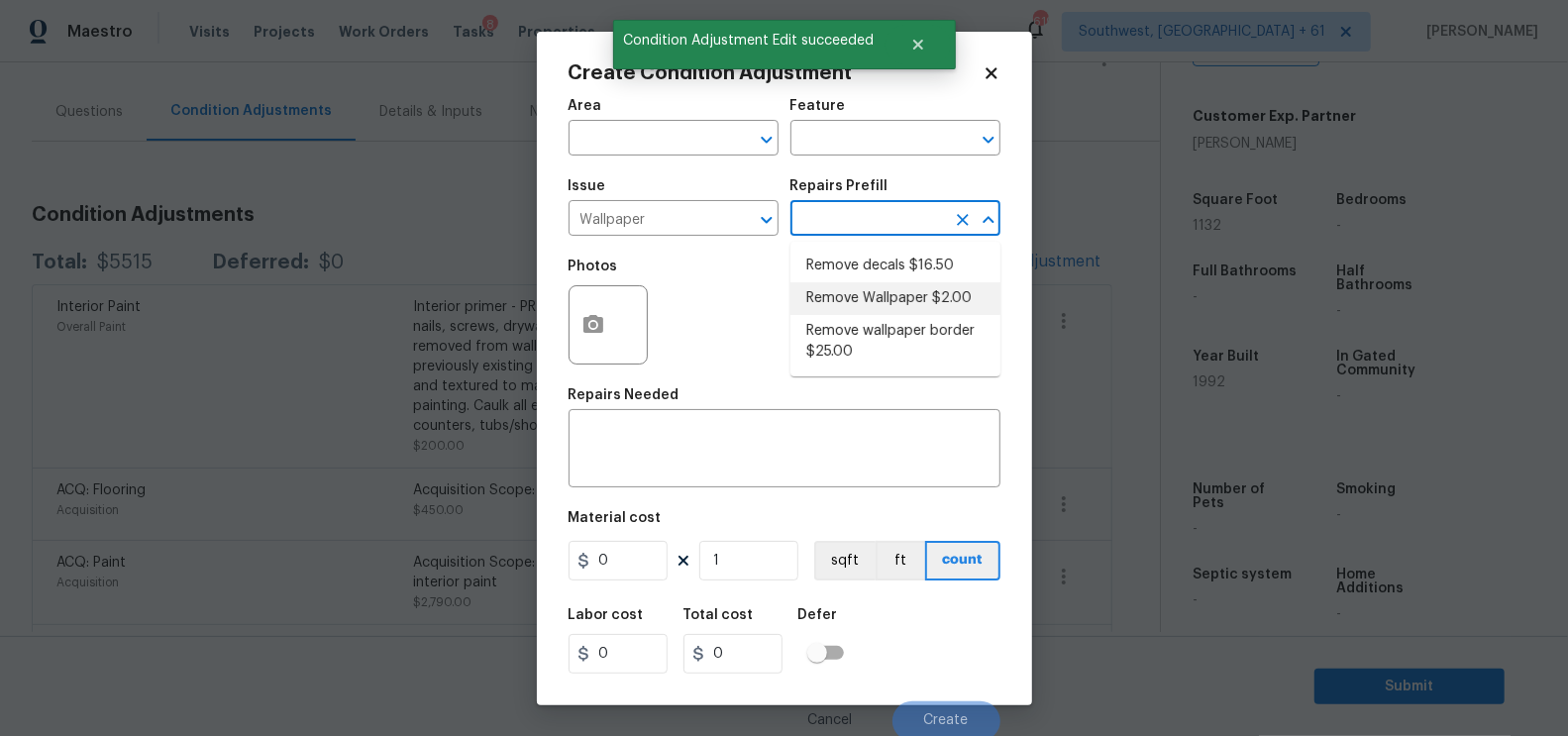
click at [862, 295] on li "Remove Wallpaper $2.00" at bounding box center [895, 298] width 210 height 33
type input "Walls and Ceiling"
type textarea "Remove wallpaper and texture walls to best match existing conditions"
type input "2"
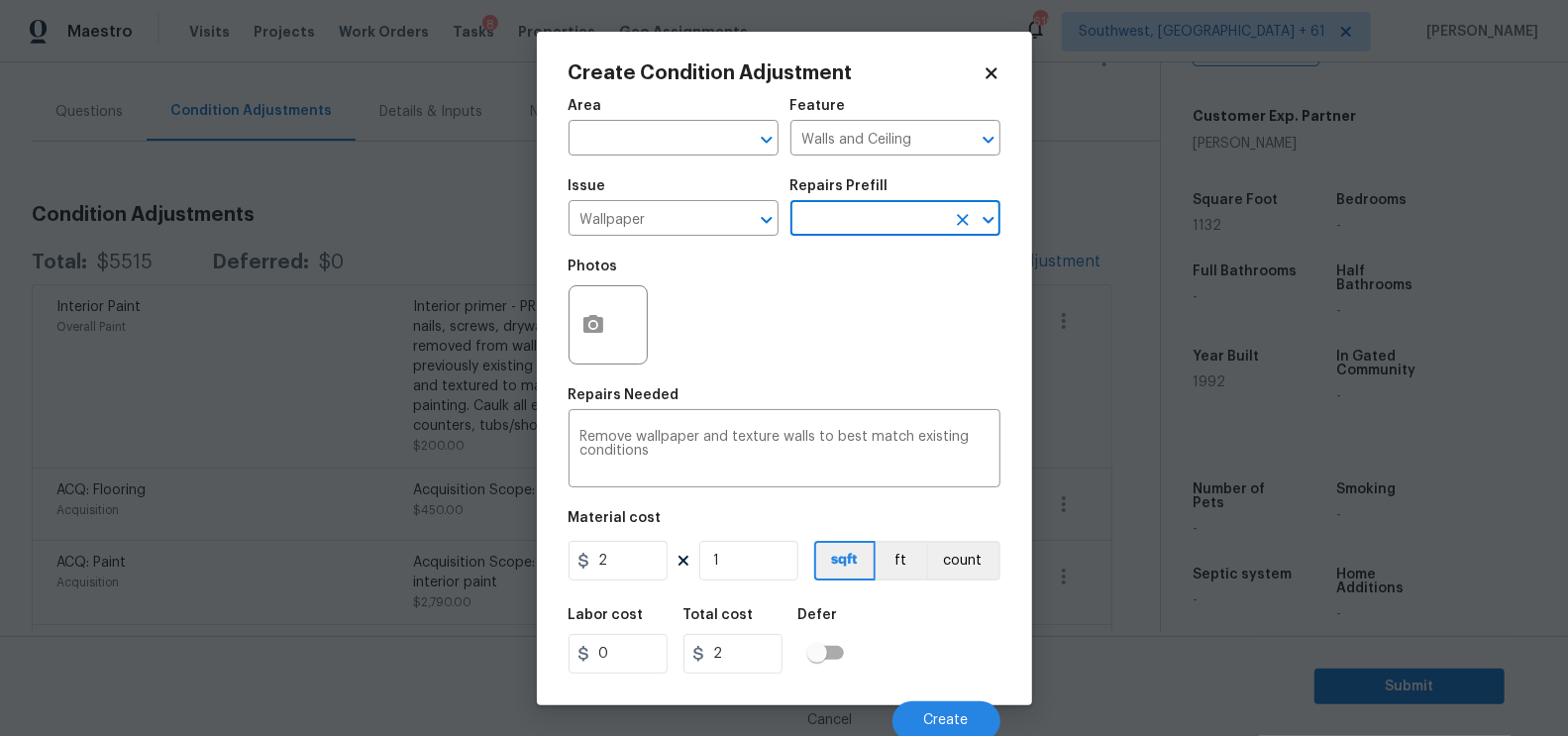
click at [861, 215] on input "text" at bounding box center [868, 220] width 155 height 31
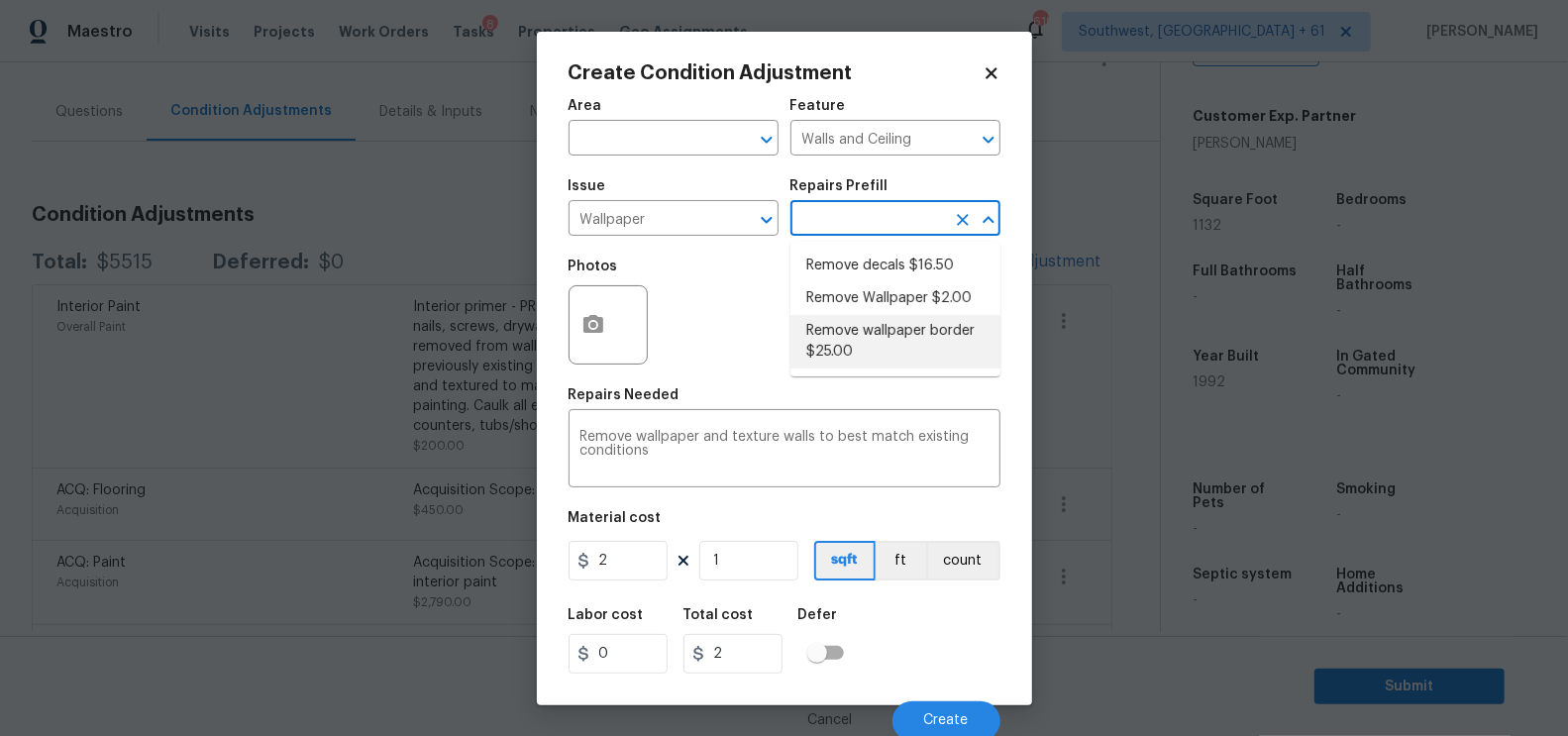
click at [878, 355] on li "Remove wallpaper border $25.00" at bounding box center [895, 342] width 210 height 54
type textarea "Remove wallpaper border in rooms/areas identified by HPM, texture to match, and…"
type input "25"
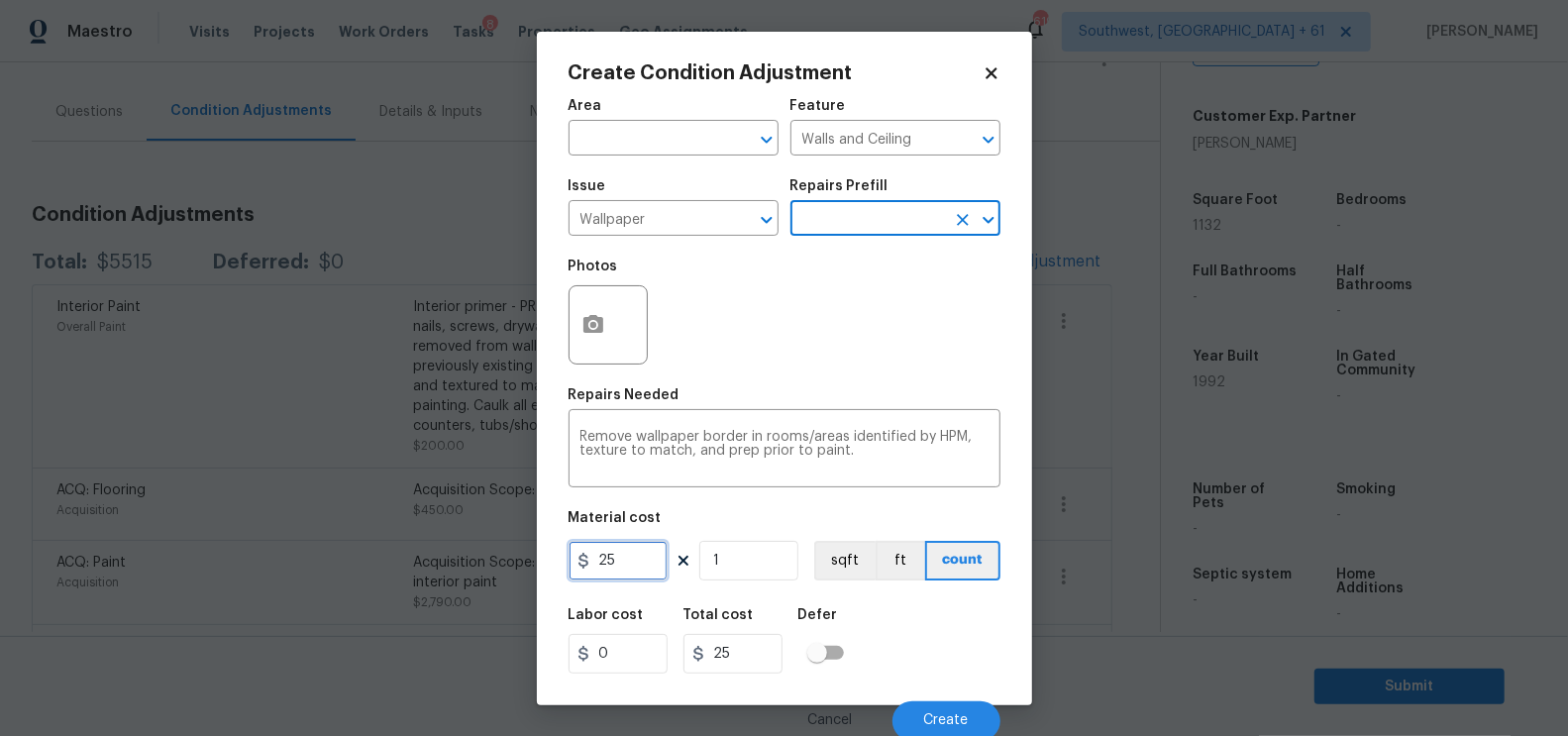
click at [611, 574] on input "25" at bounding box center [618, 560] width 99 height 40
type input "200"
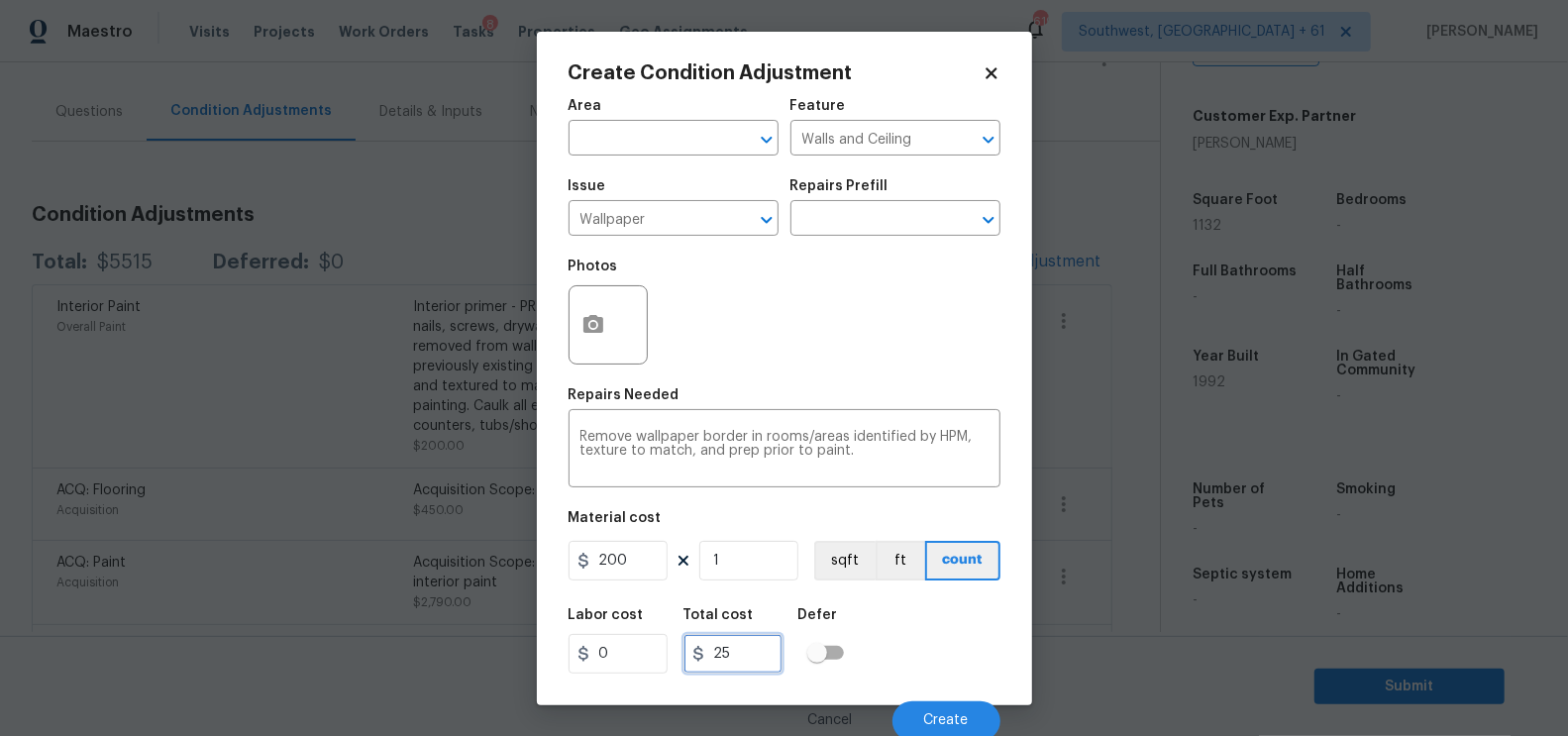
type input "200"
click at [703, 664] on input "200" at bounding box center [733, 654] width 99 height 40
click at [598, 335] on icon "button" at bounding box center [593, 325] width 24 height 24
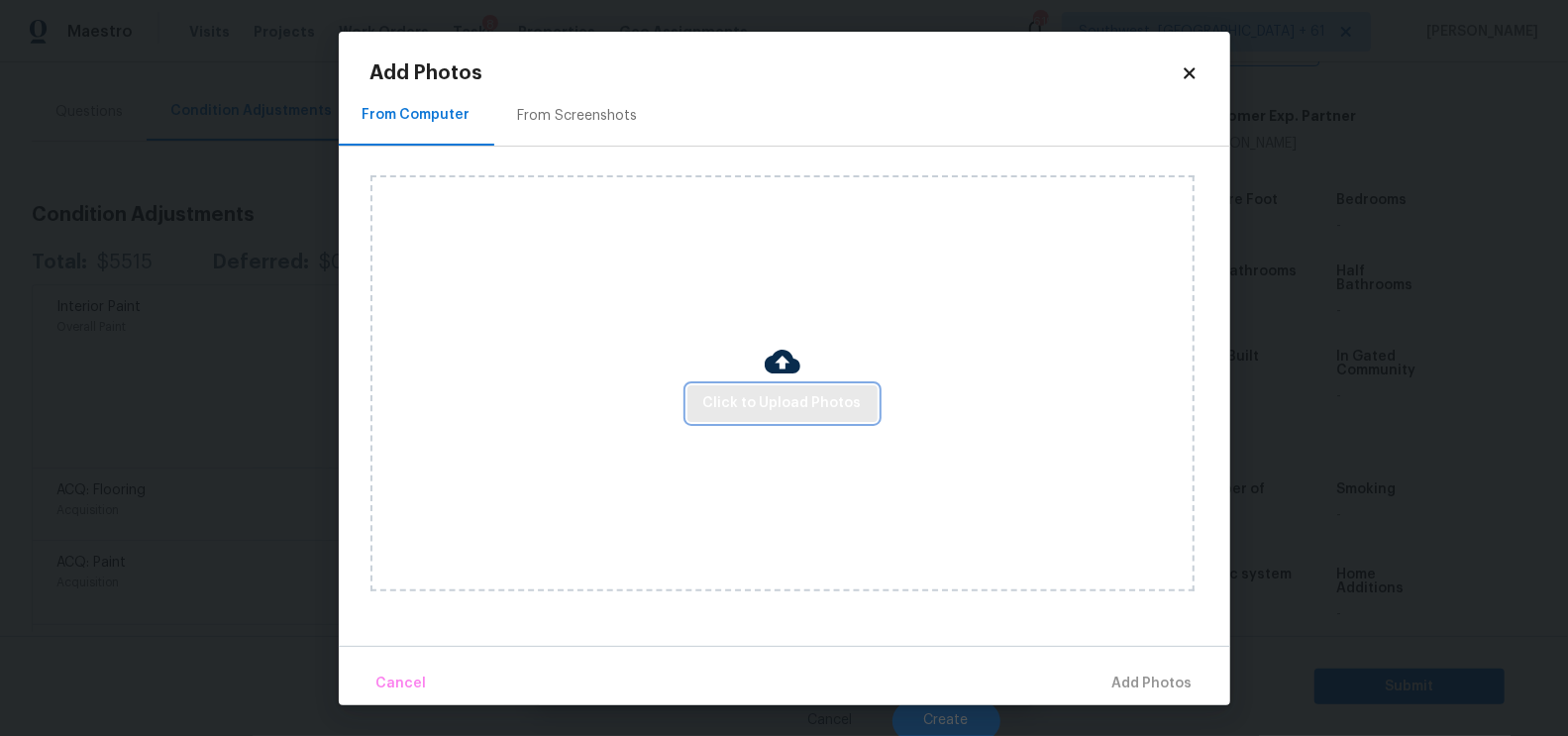
click at [769, 404] on span "Click to Upload Photos" at bounding box center [783, 403] width 159 height 25
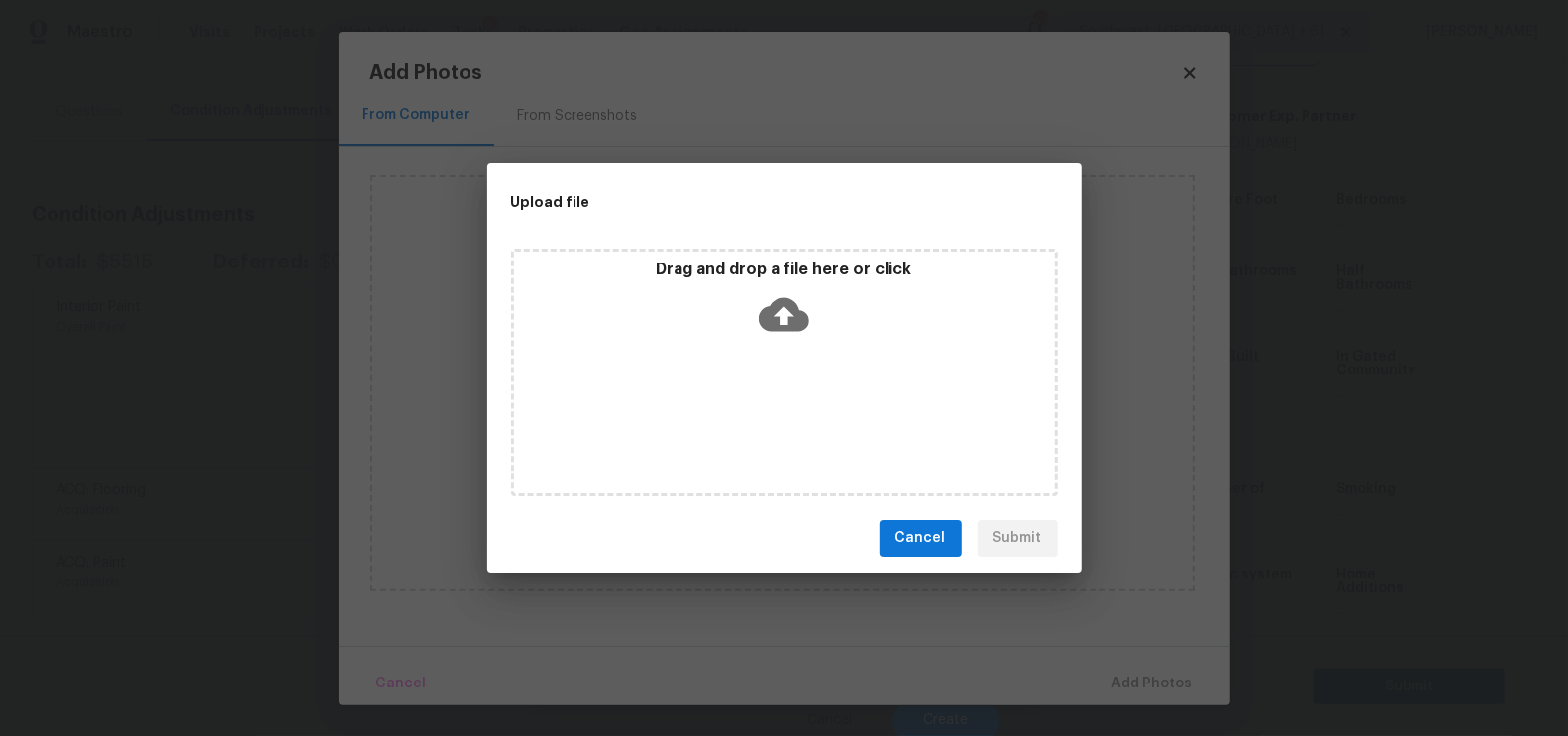
click at [775, 353] on div "Drag and drop a file here or click" at bounding box center [784, 371] width 547 height 247
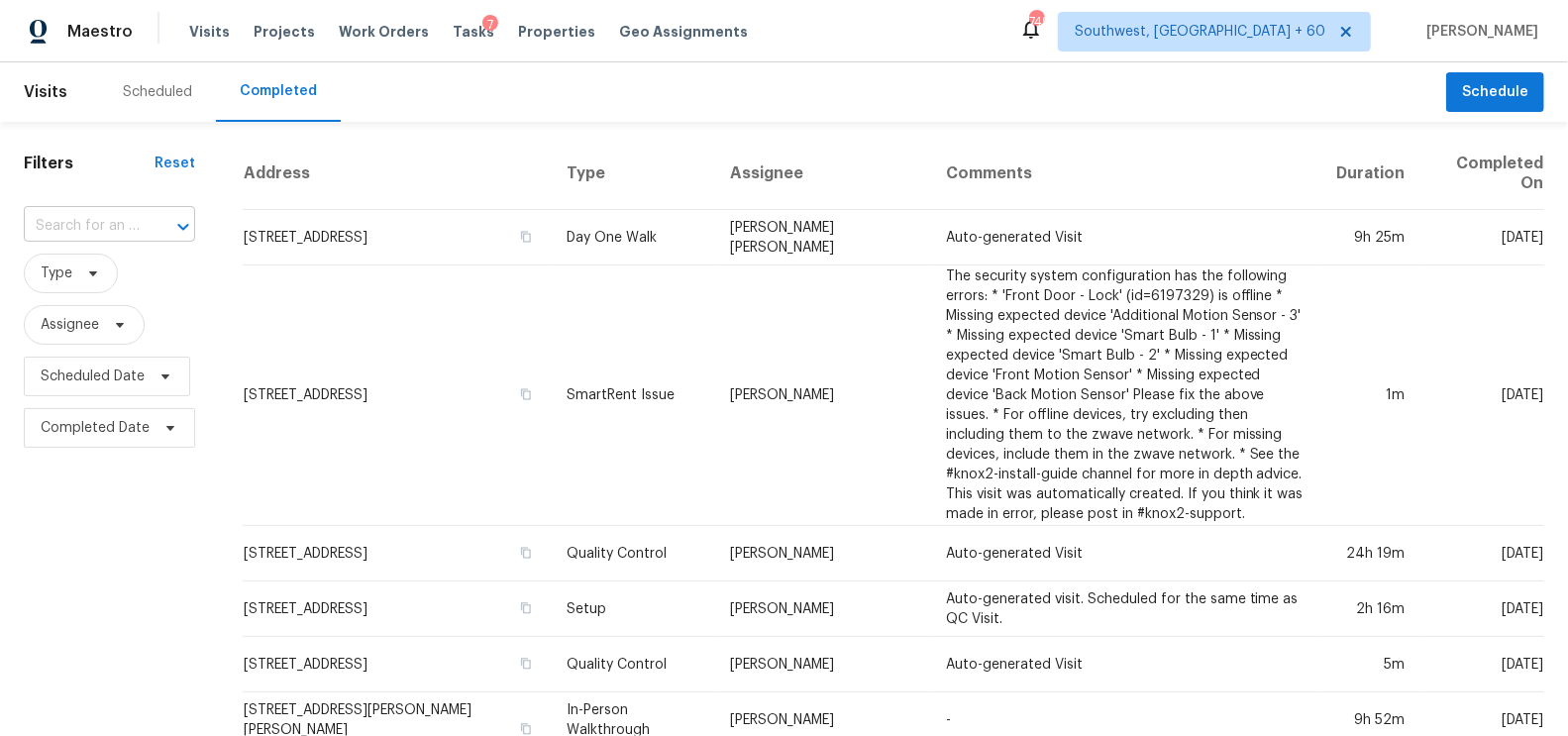
click at [93, 218] on input "text" at bounding box center [81, 225] width 116 height 31
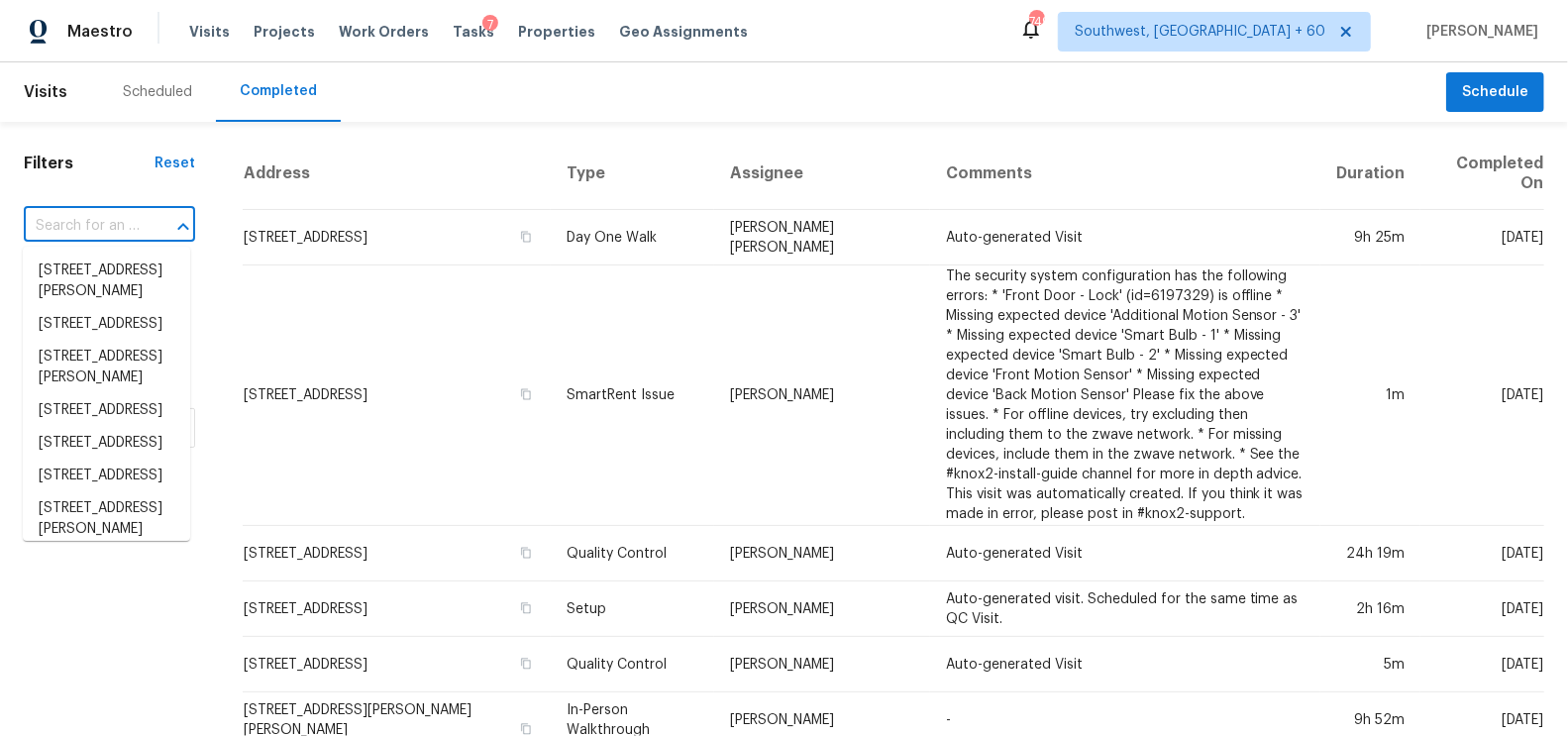
paste input "7745 Timberline Overlook Cumming GA 30041"
type input "7745 Timberline Overlook Cumming GA 30041"
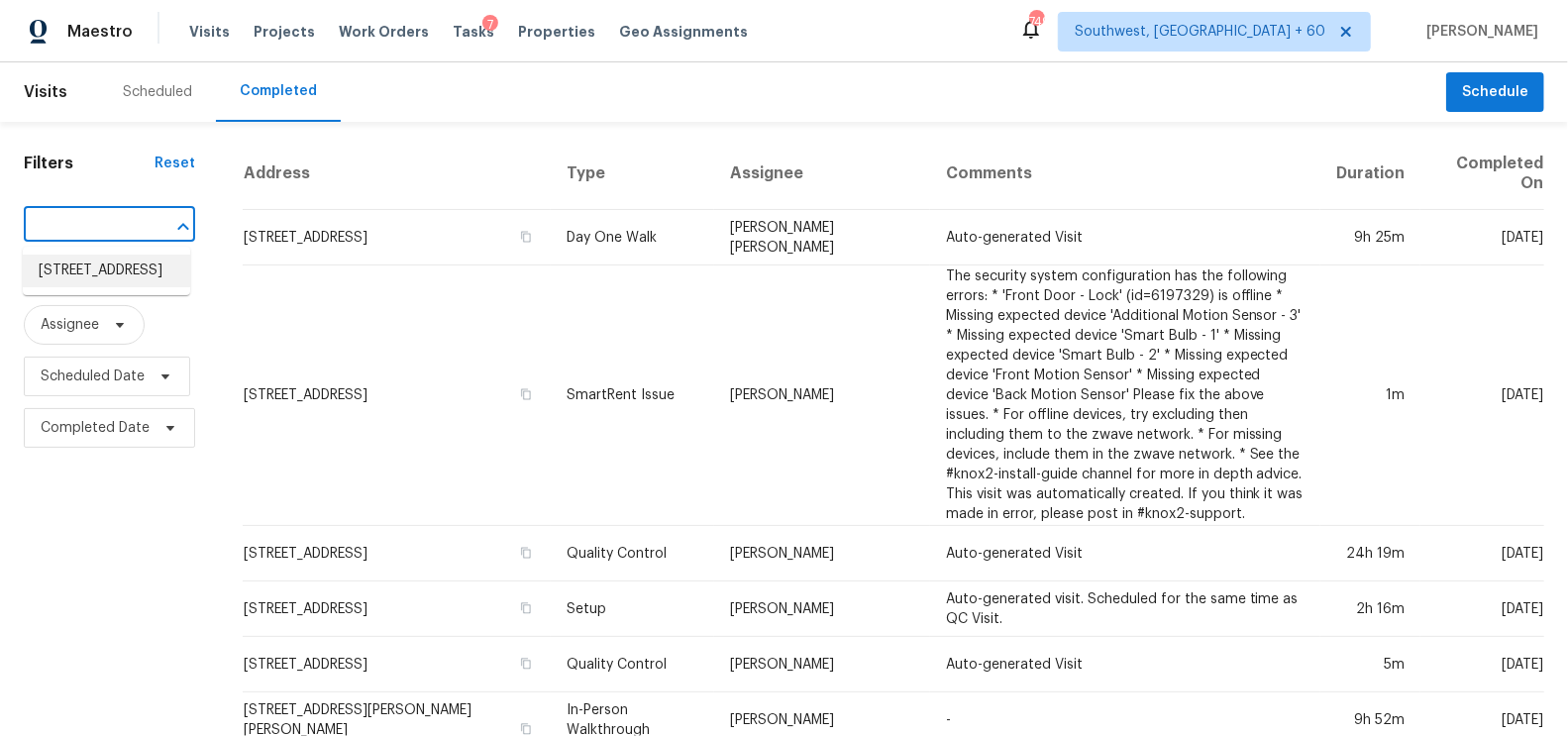
click at [109, 287] on li "[STREET_ADDRESS]" at bounding box center [106, 270] width 167 height 33
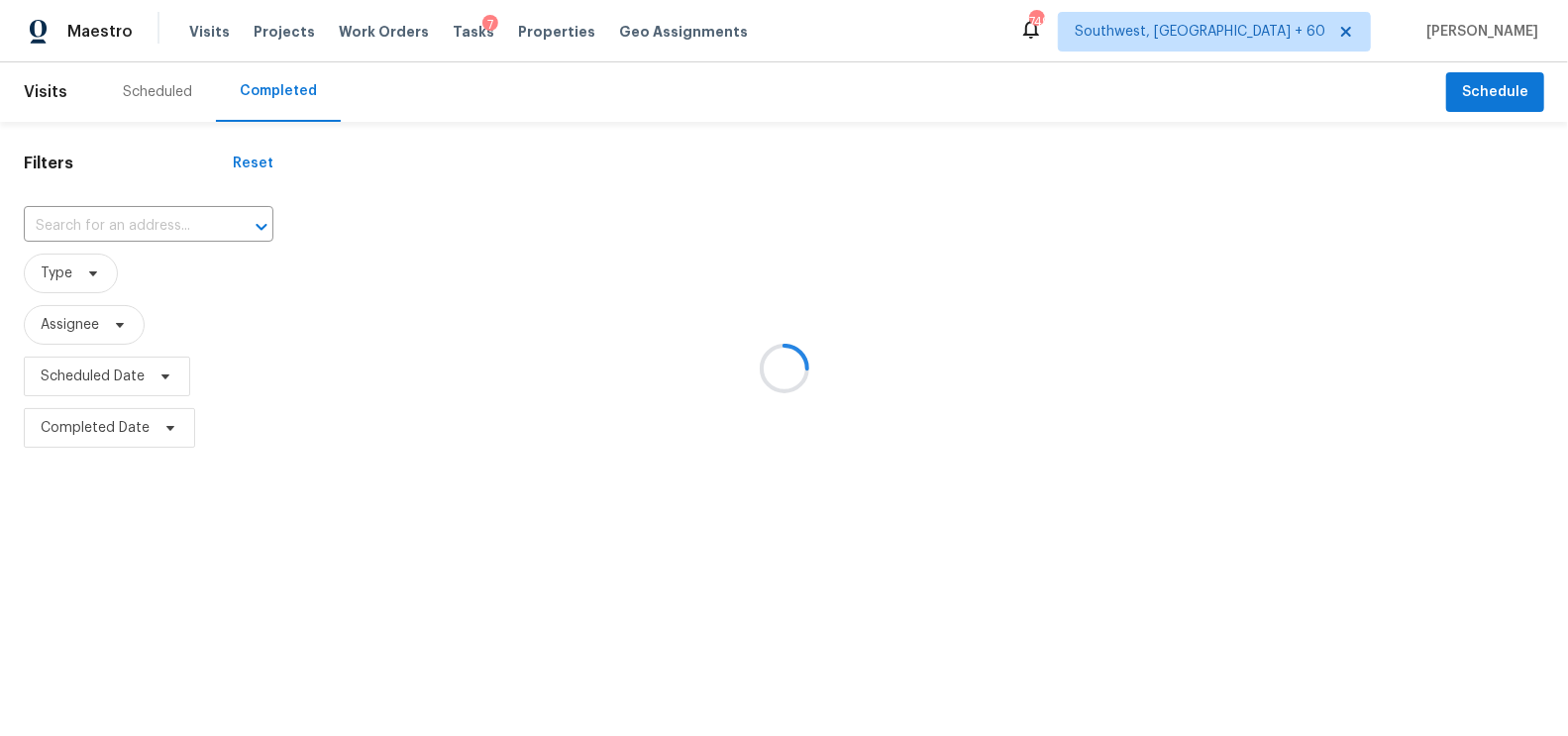
type input "[STREET_ADDRESS]"
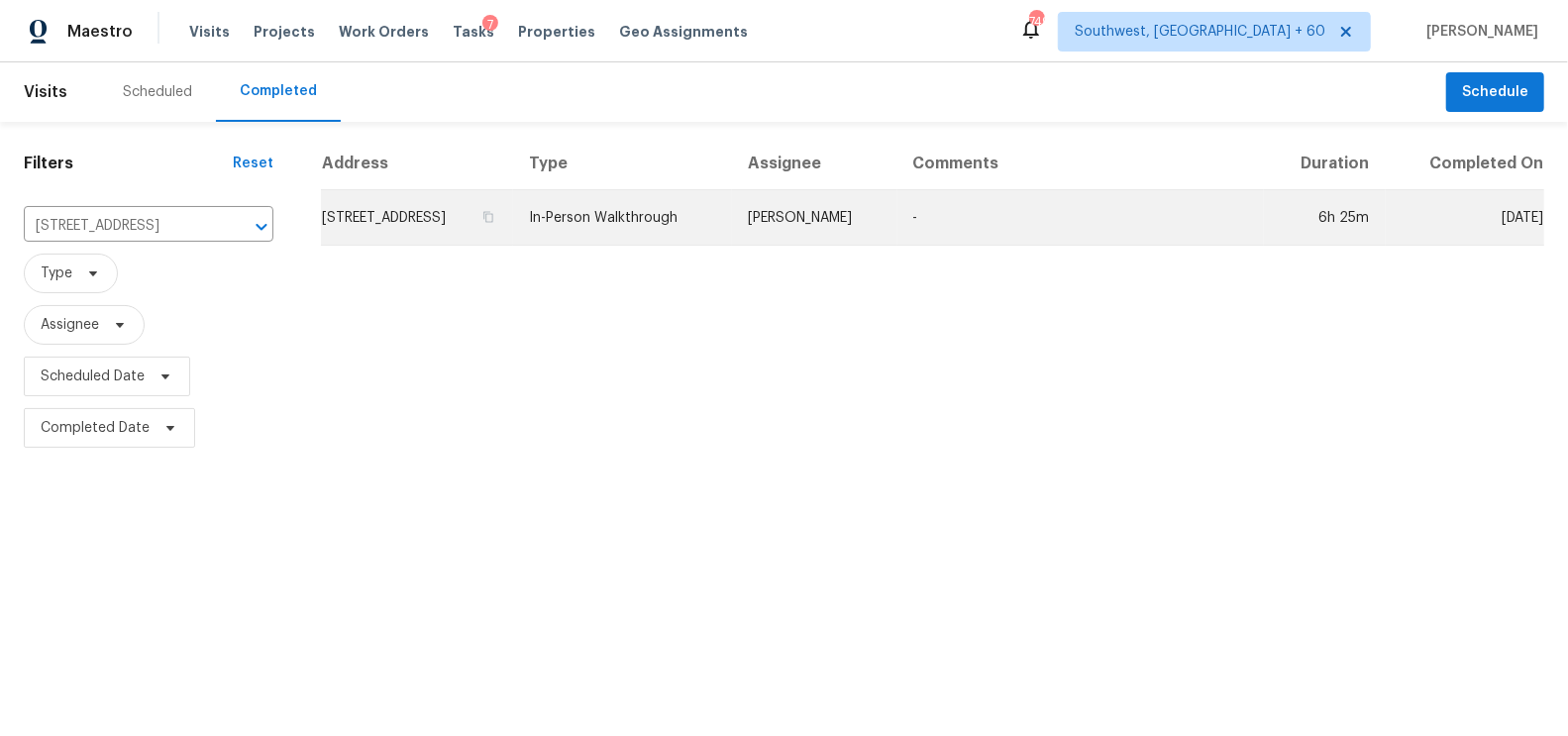
click at [427, 243] on td "[STREET_ADDRESS]" at bounding box center [416, 218] width 192 height 56
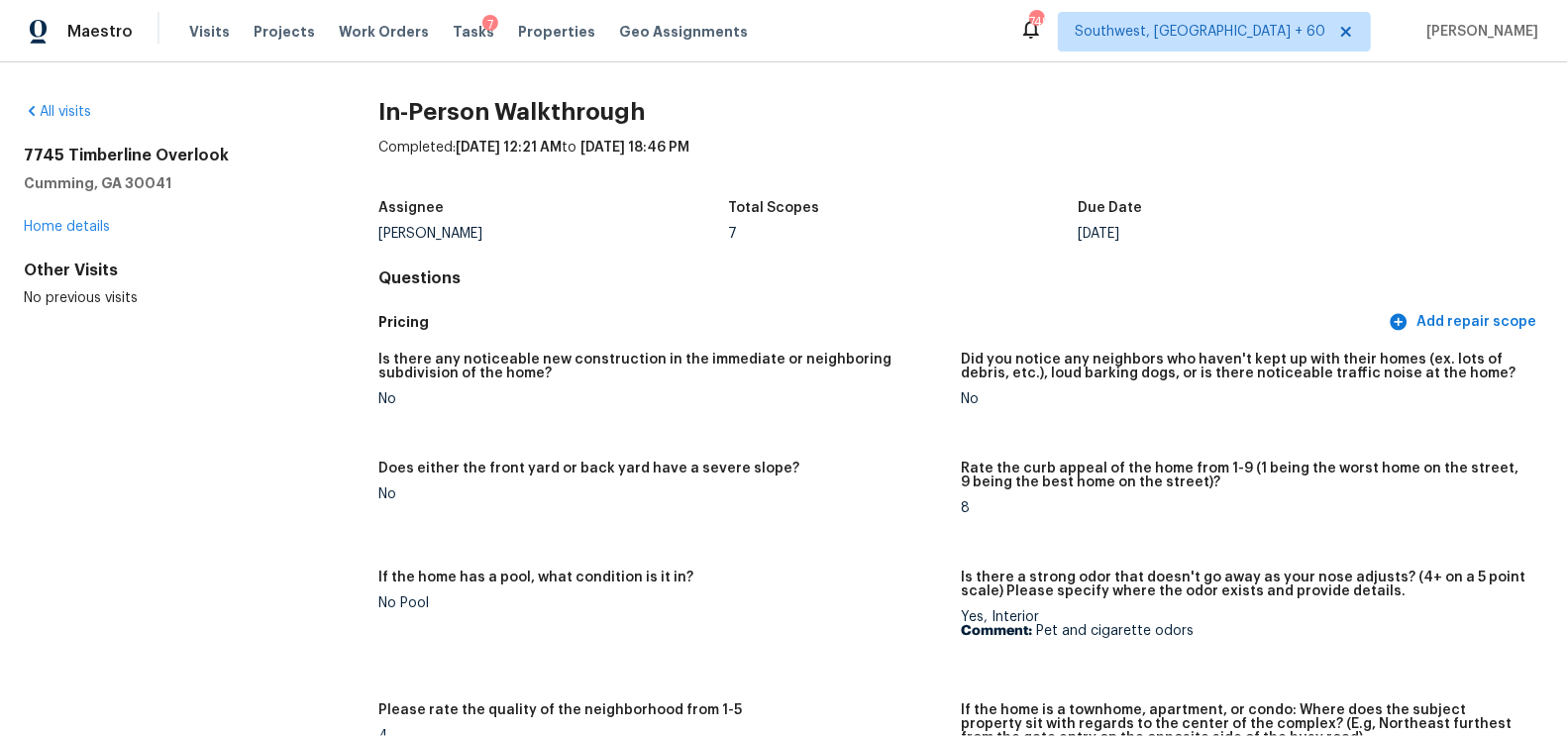
scroll to position [549, 0]
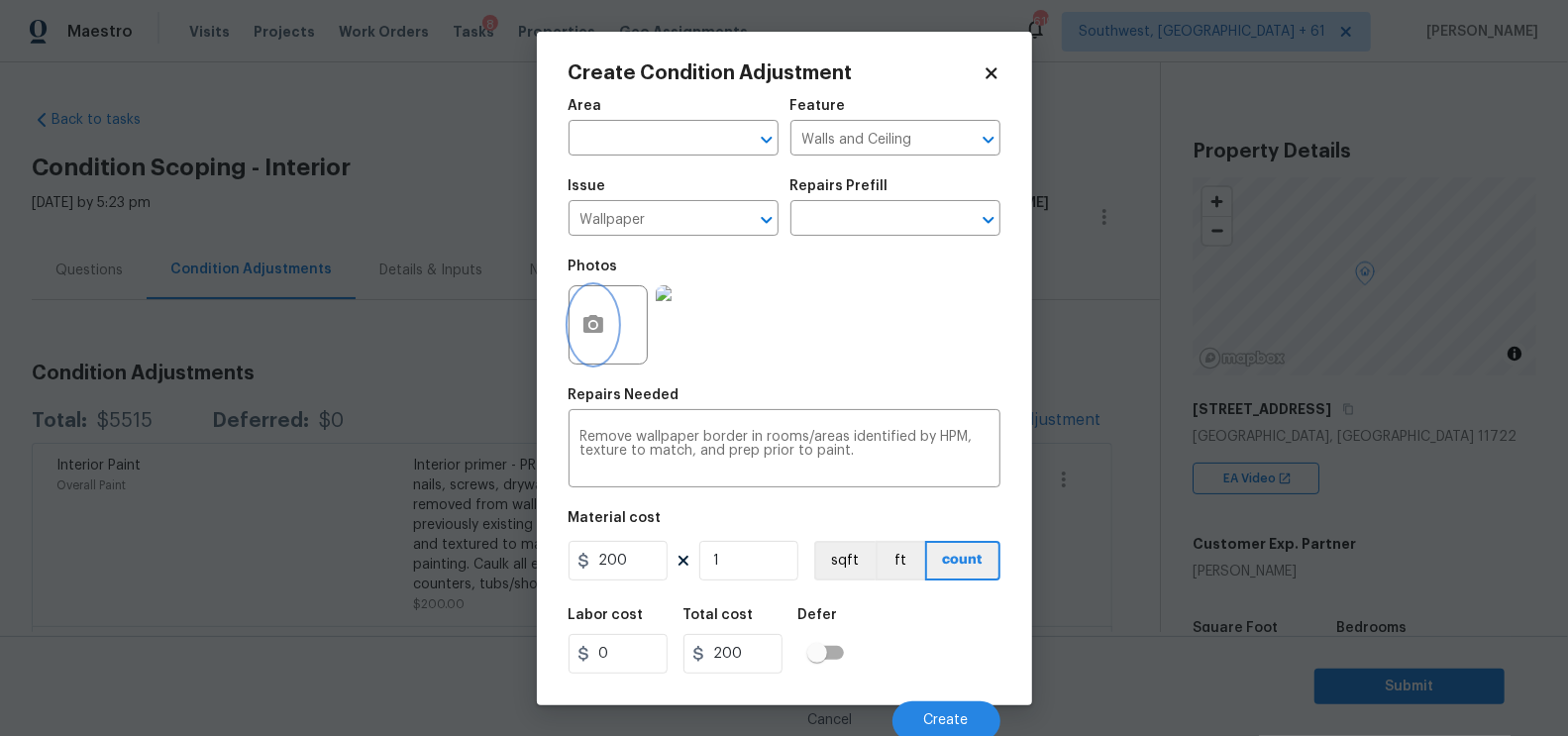
scroll to position [428, 0]
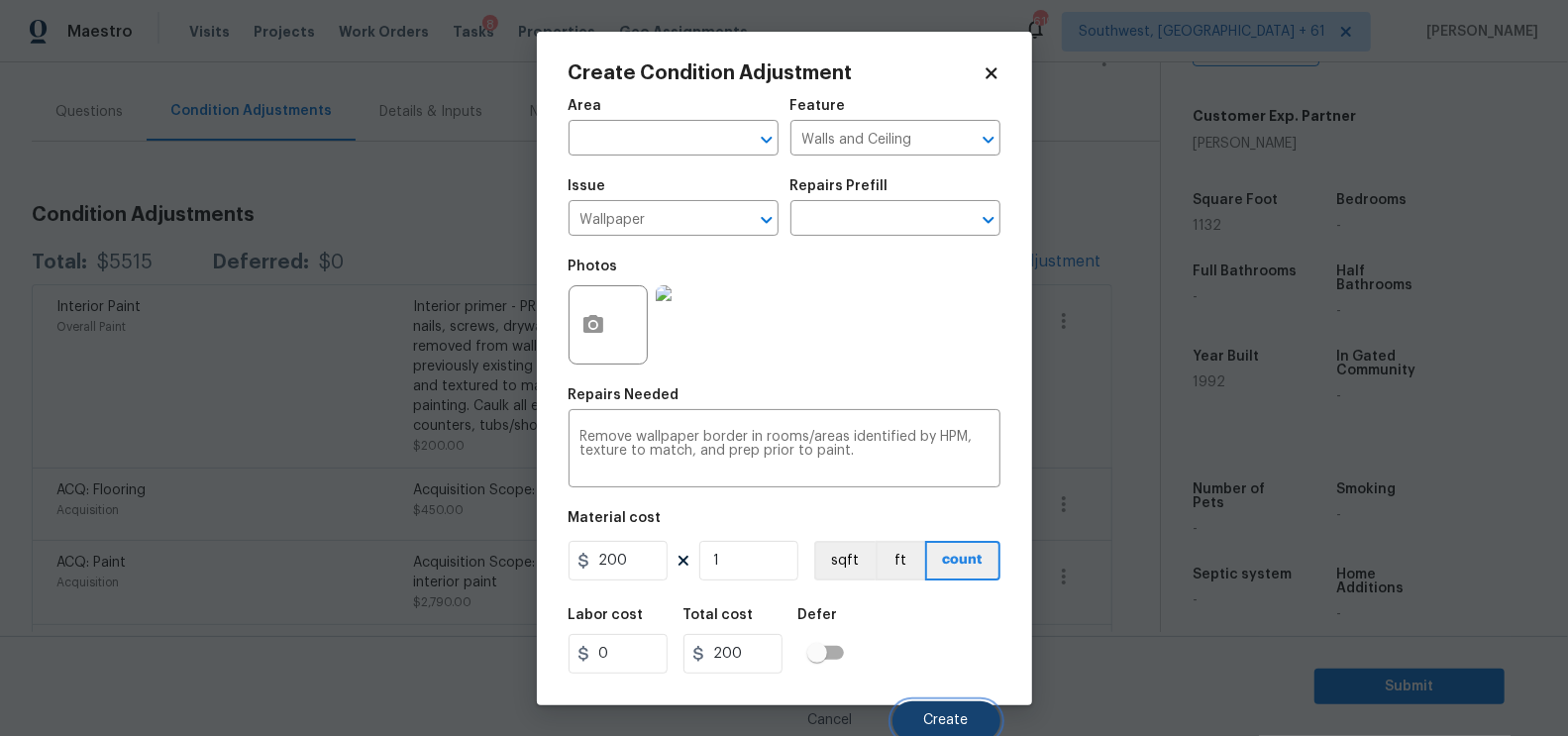
click at [926, 715] on span "Create" at bounding box center [946, 720] width 45 height 15
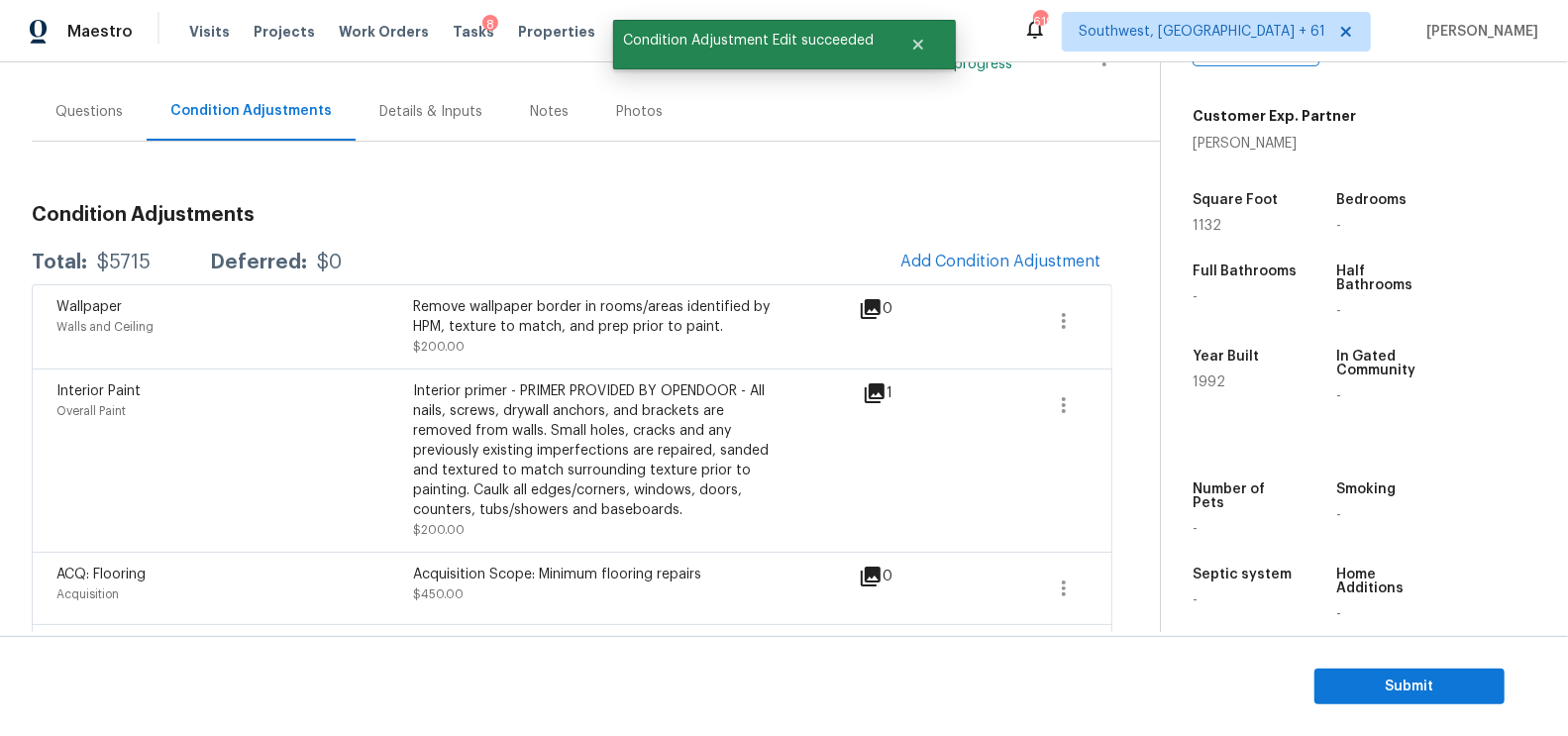
click at [92, 105] on div "Questions" at bounding box center [89, 112] width 68 height 20
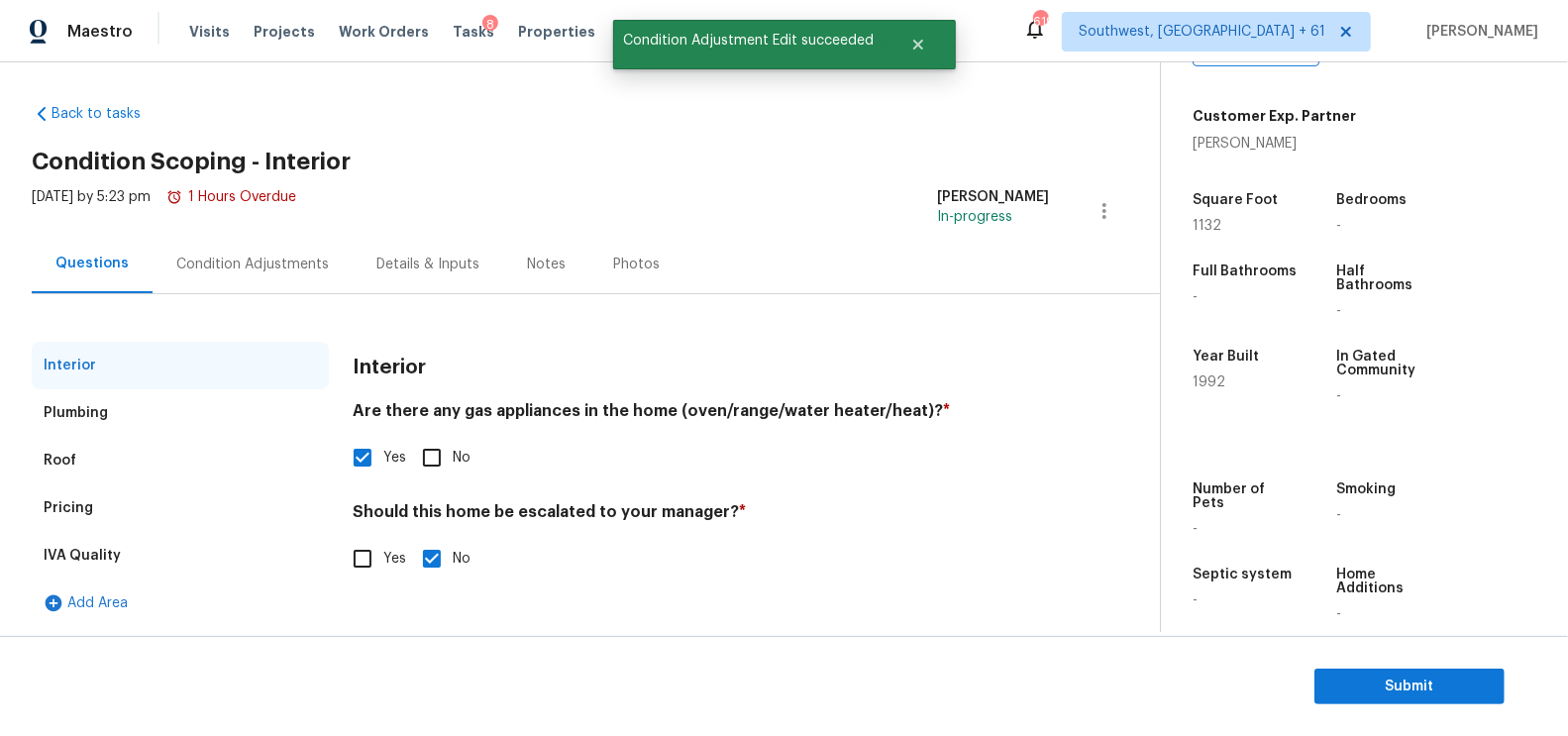
click at [110, 515] on div "Pricing" at bounding box center [180, 508] width 297 height 48
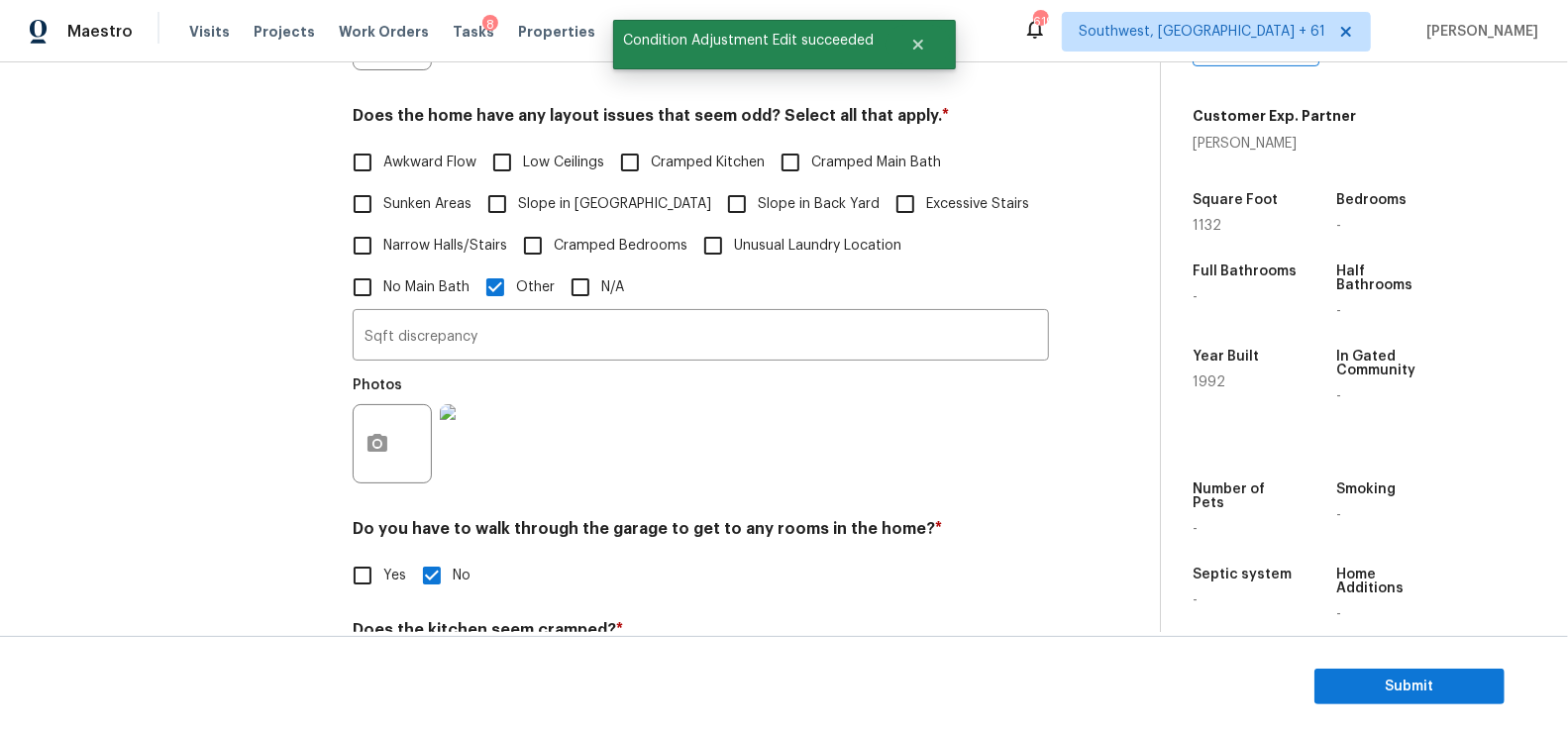
scroll to position [572, 0]
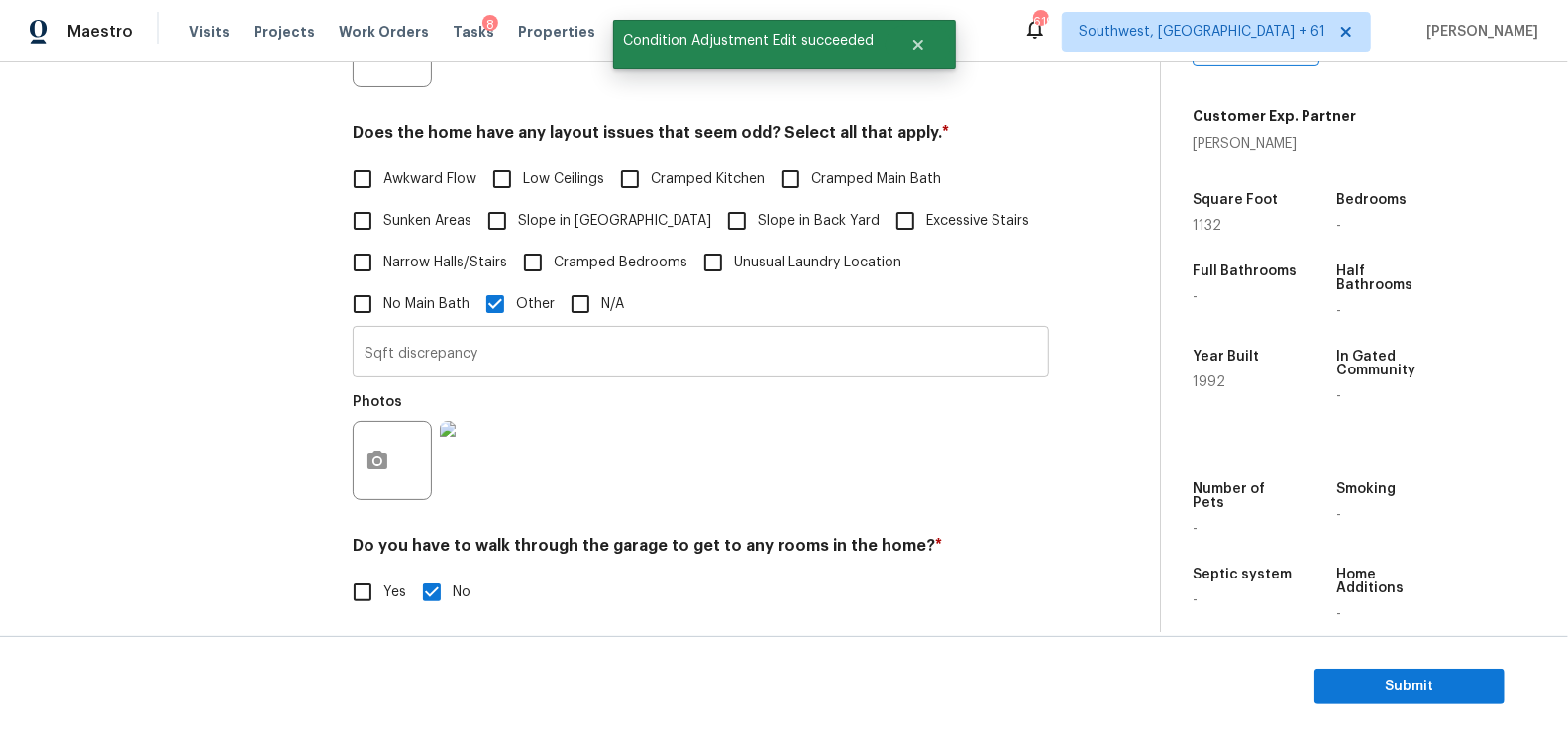
click at [453, 357] on input "Sqft discrepancy" at bounding box center [701, 354] width 697 height 47
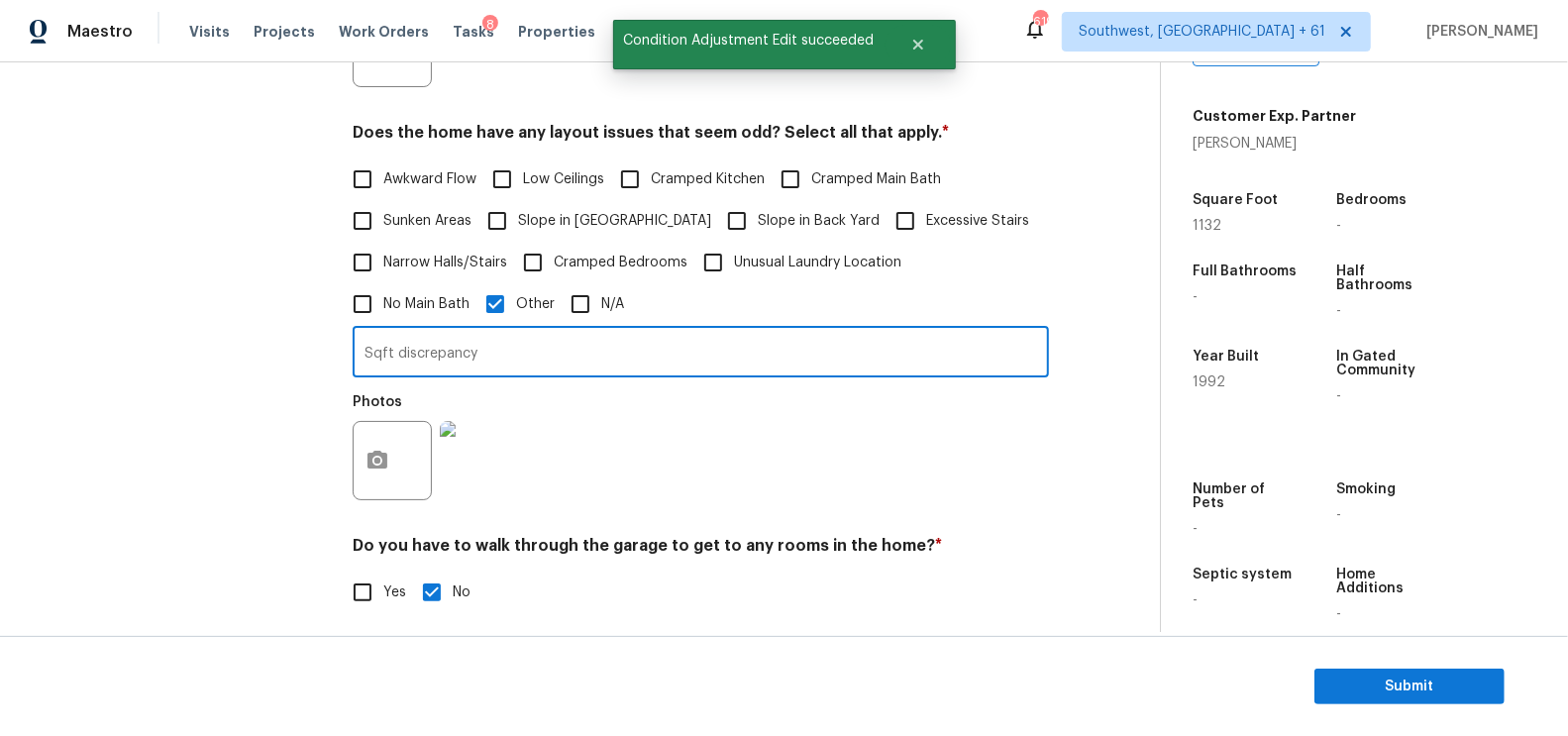
click at [453, 357] on input "Sqft discrepancy" at bounding box center [701, 354] width 697 height 47
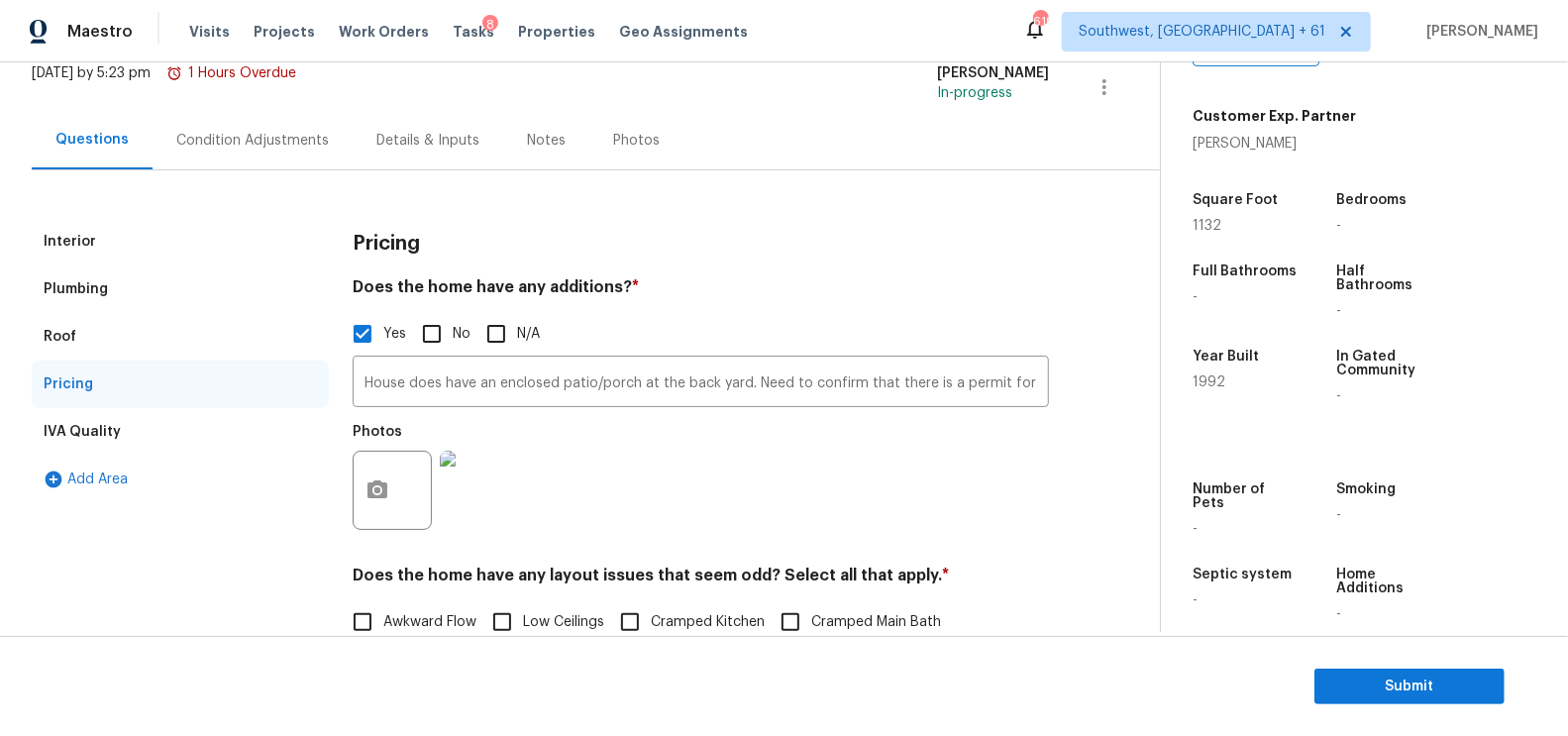
scroll to position [82, 0]
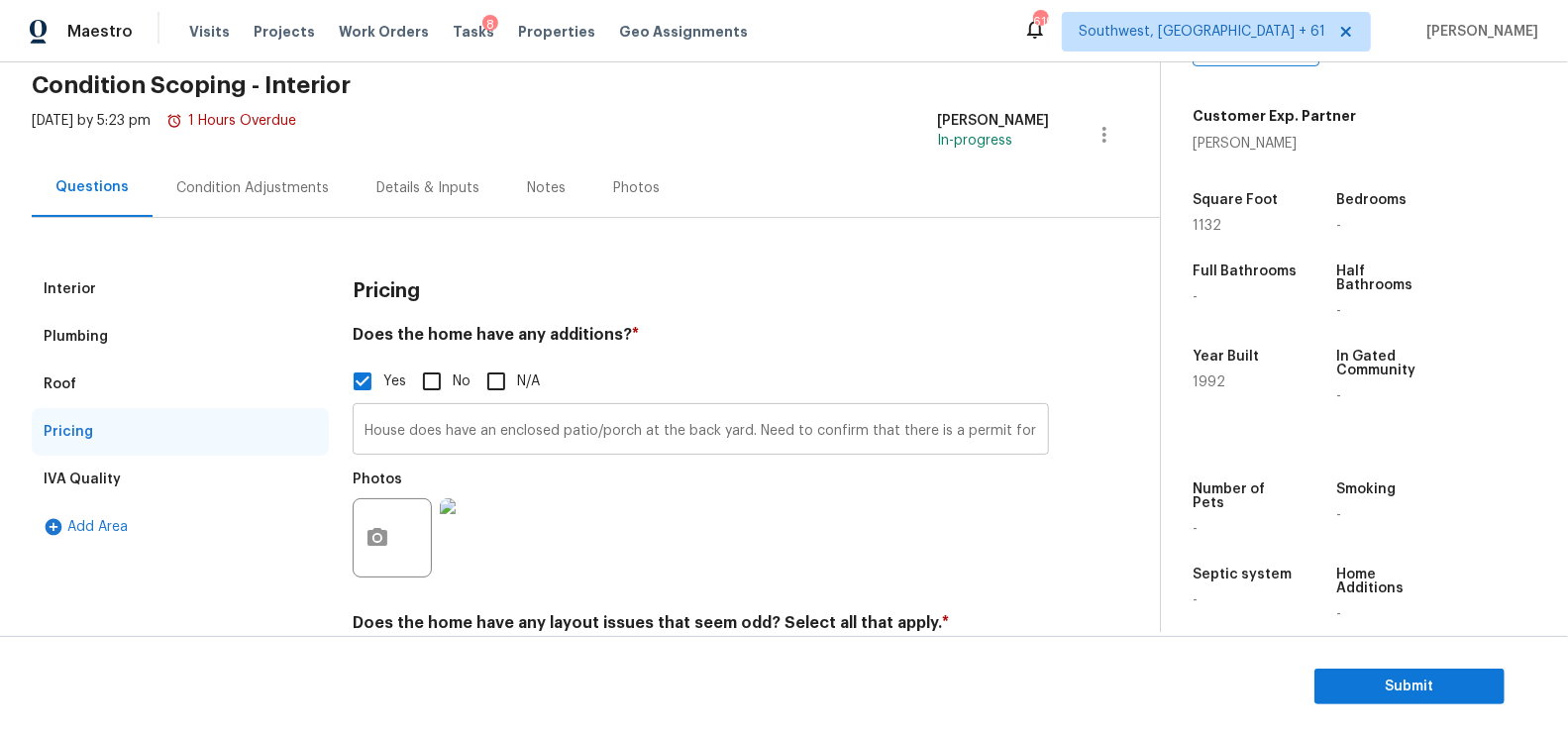
click at [505, 429] on input "House does have an enclosed patio/porch at the back yard. Need to confirm that …" at bounding box center [701, 431] width 697 height 47
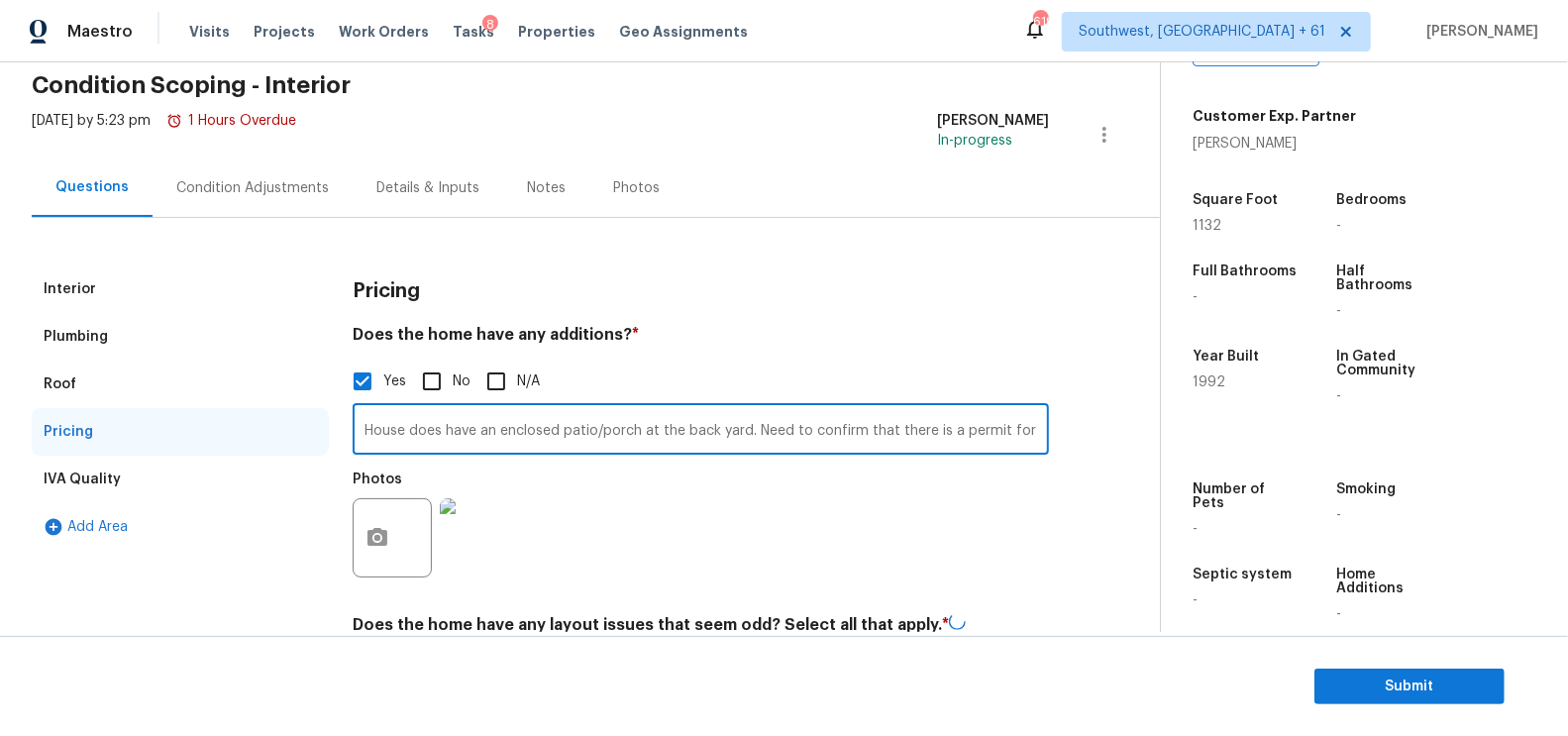
click at [505, 429] on input "House does have an enclosed patio/porch at the back yard. Need to confirm that …" at bounding box center [701, 431] width 697 height 47
click at [251, 194] on div "Condition Adjustments" at bounding box center [252, 188] width 153 height 20
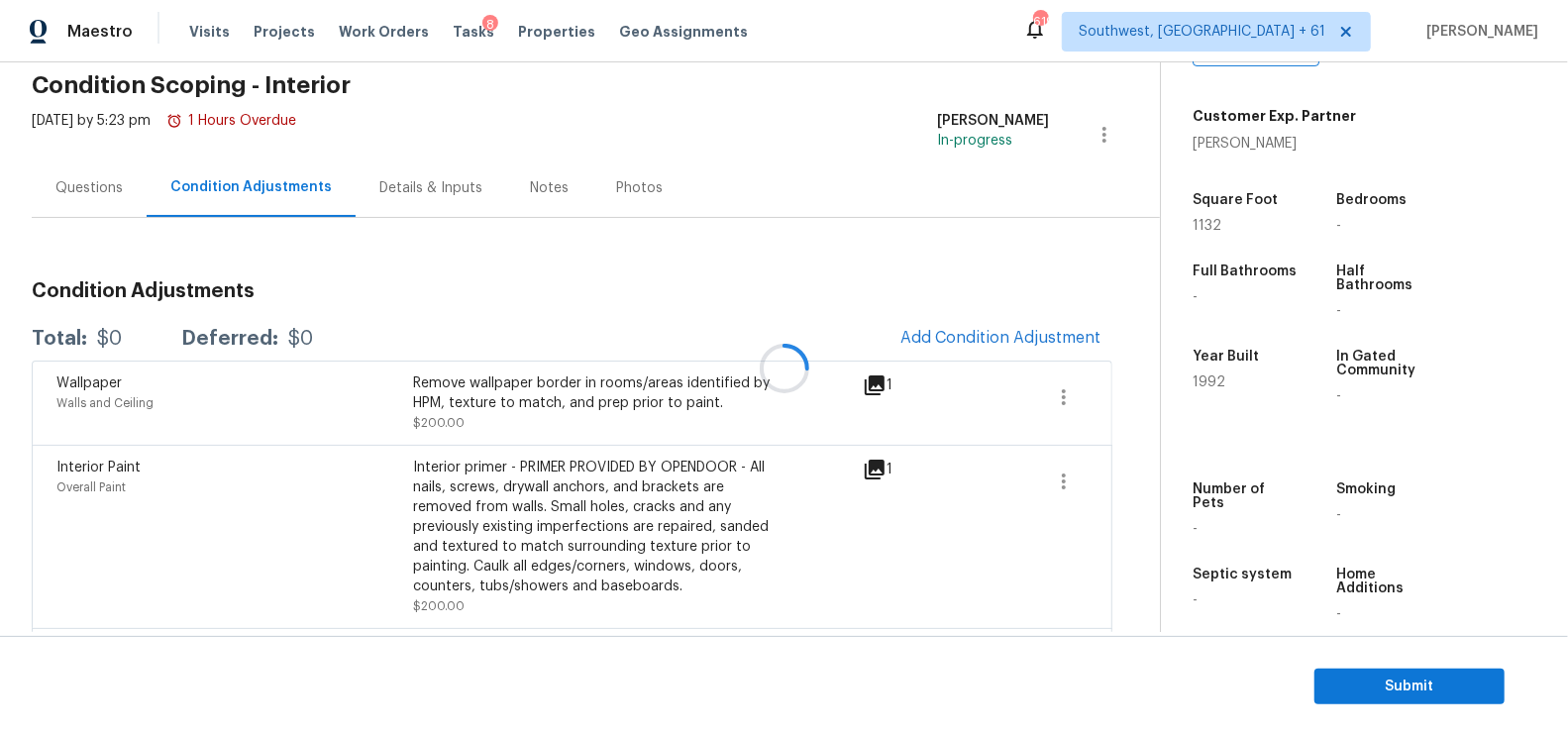
click at [147, 335] on div at bounding box center [784, 368] width 1568 height 736
click at [122, 335] on div "$0" at bounding box center [109, 339] width 25 height 20
copy div "$0"
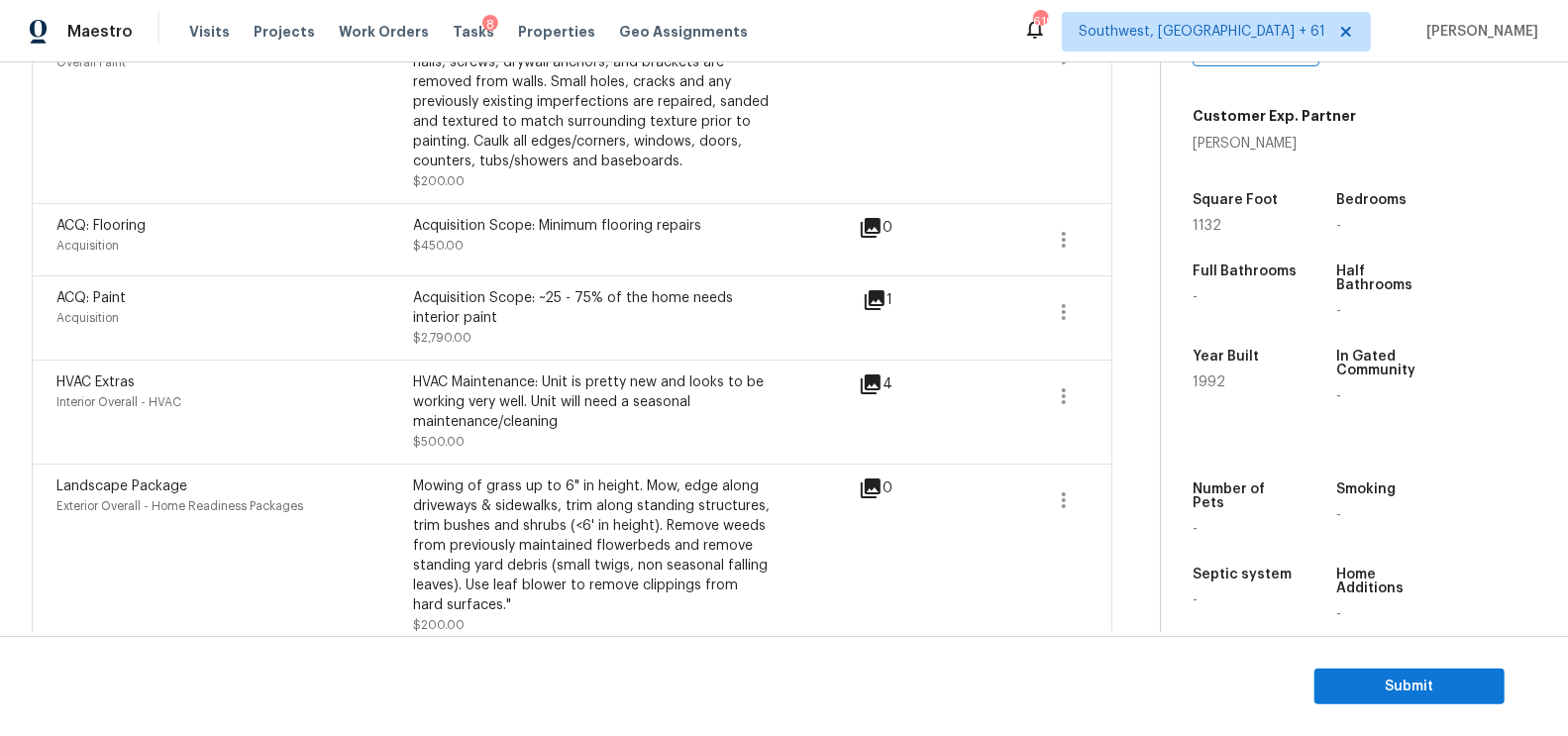
scroll to position [370, 0]
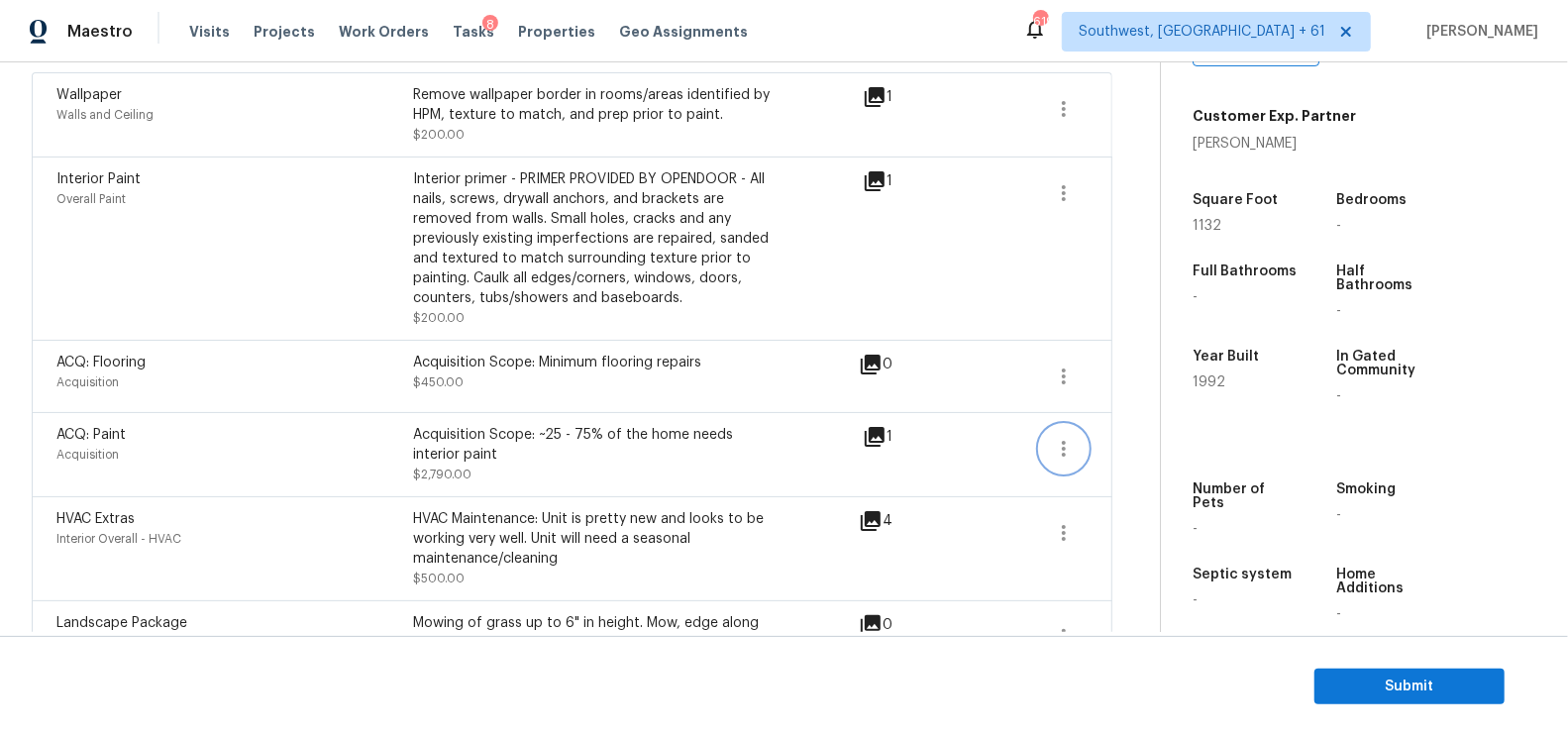
click at [1058, 450] on icon "button" at bounding box center [1064, 449] width 24 height 24
click at [1137, 438] on div "Edit" at bounding box center [1178, 443] width 155 height 20
click at [1069, 370] on icon "button" at bounding box center [1064, 376] width 24 height 24
click at [1132, 365] on div "Edit" at bounding box center [1178, 371] width 155 height 20
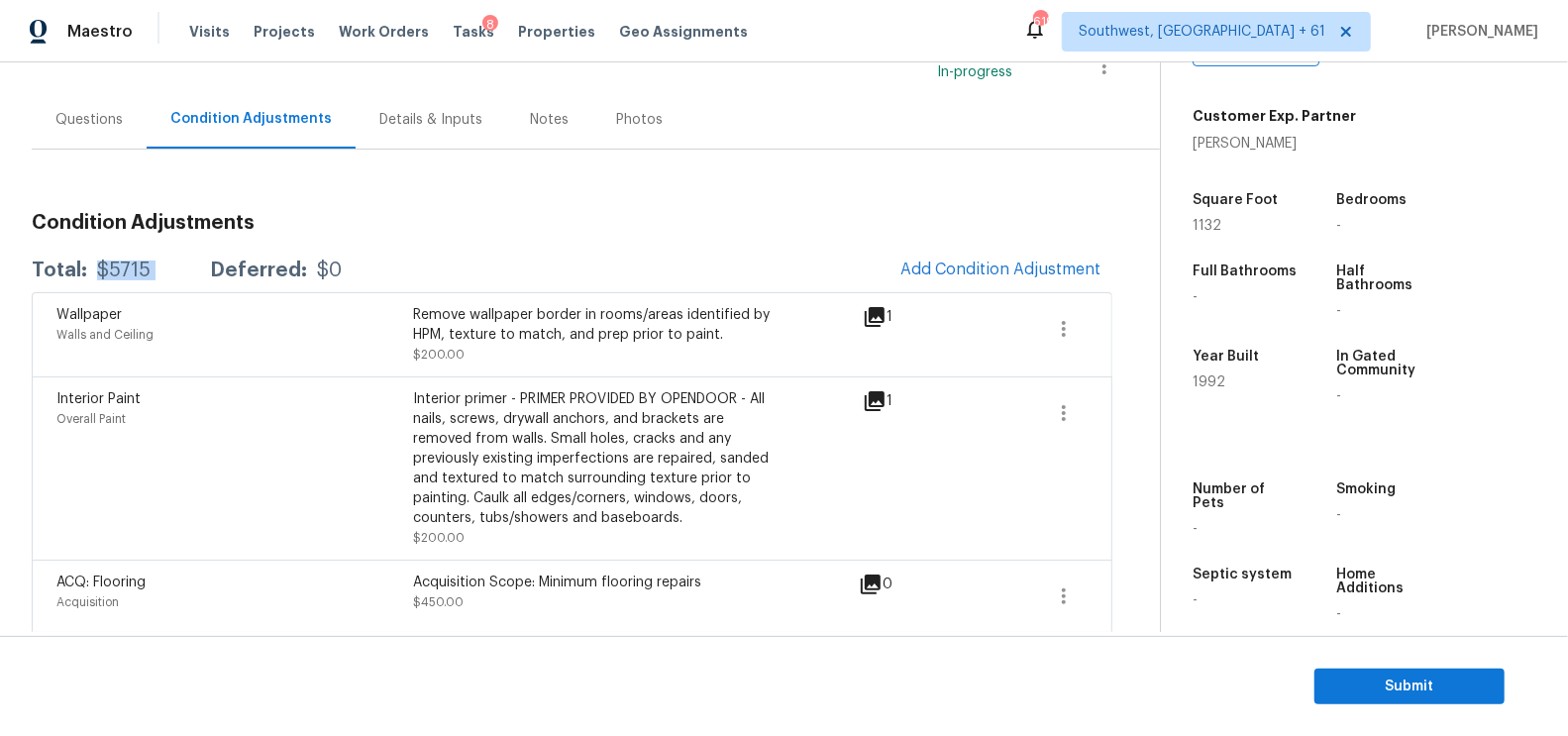
scroll to position [144, 0]
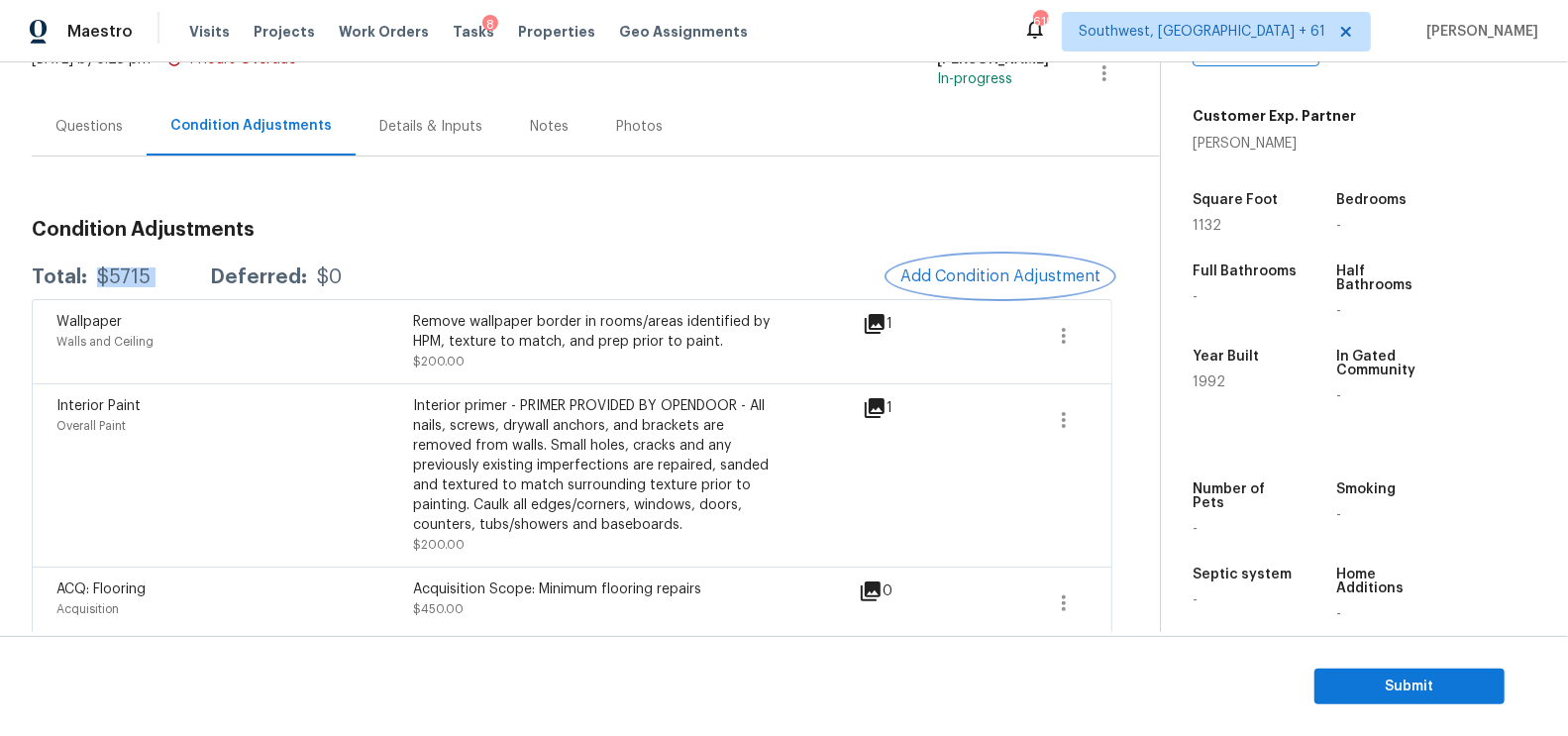
click at [997, 261] on button "Add Condition Adjustment" at bounding box center [1000, 276] width 224 height 42
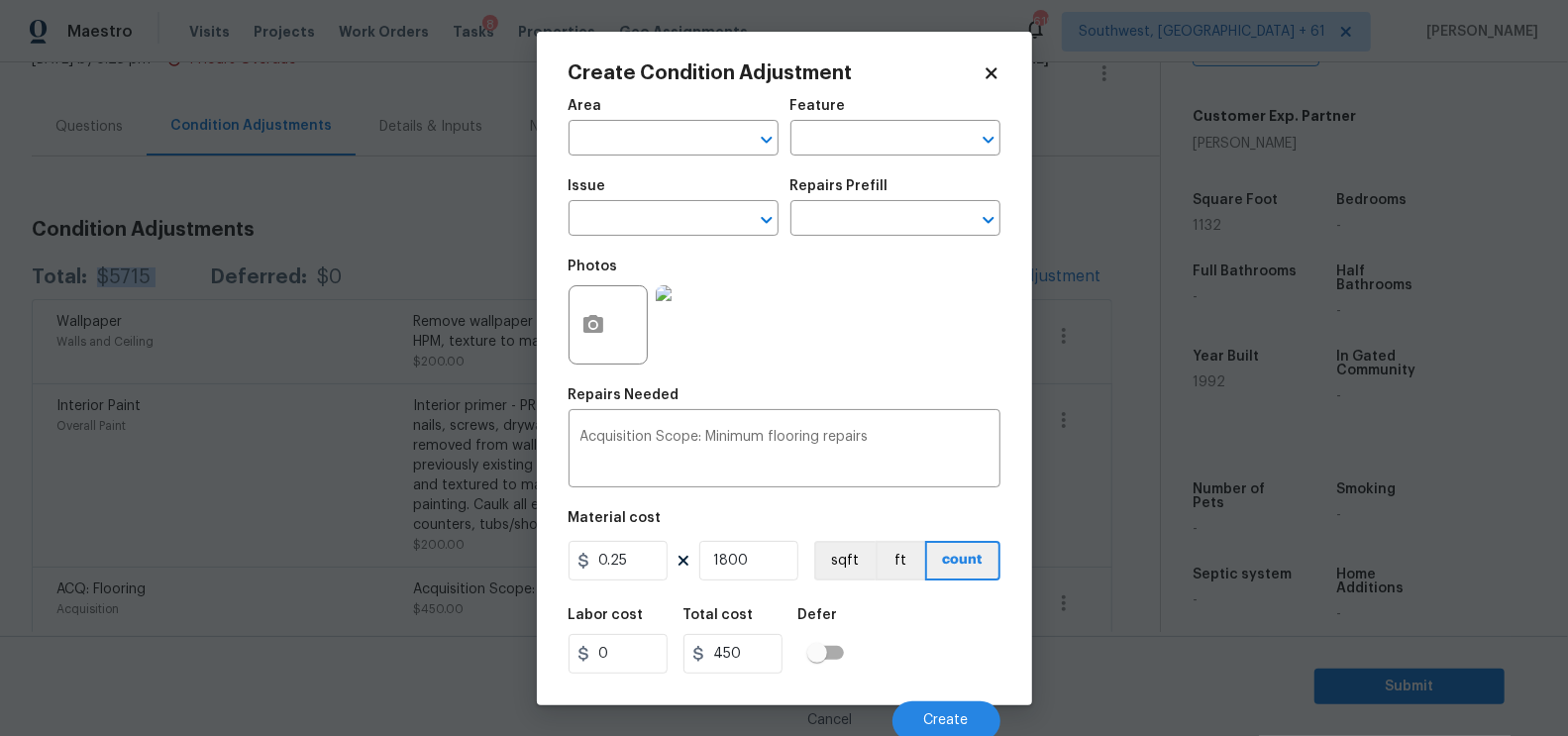
type input "0"
type input "1"
type input "0"
click at [596, 340] on button "button" at bounding box center [593, 325] width 48 height 77
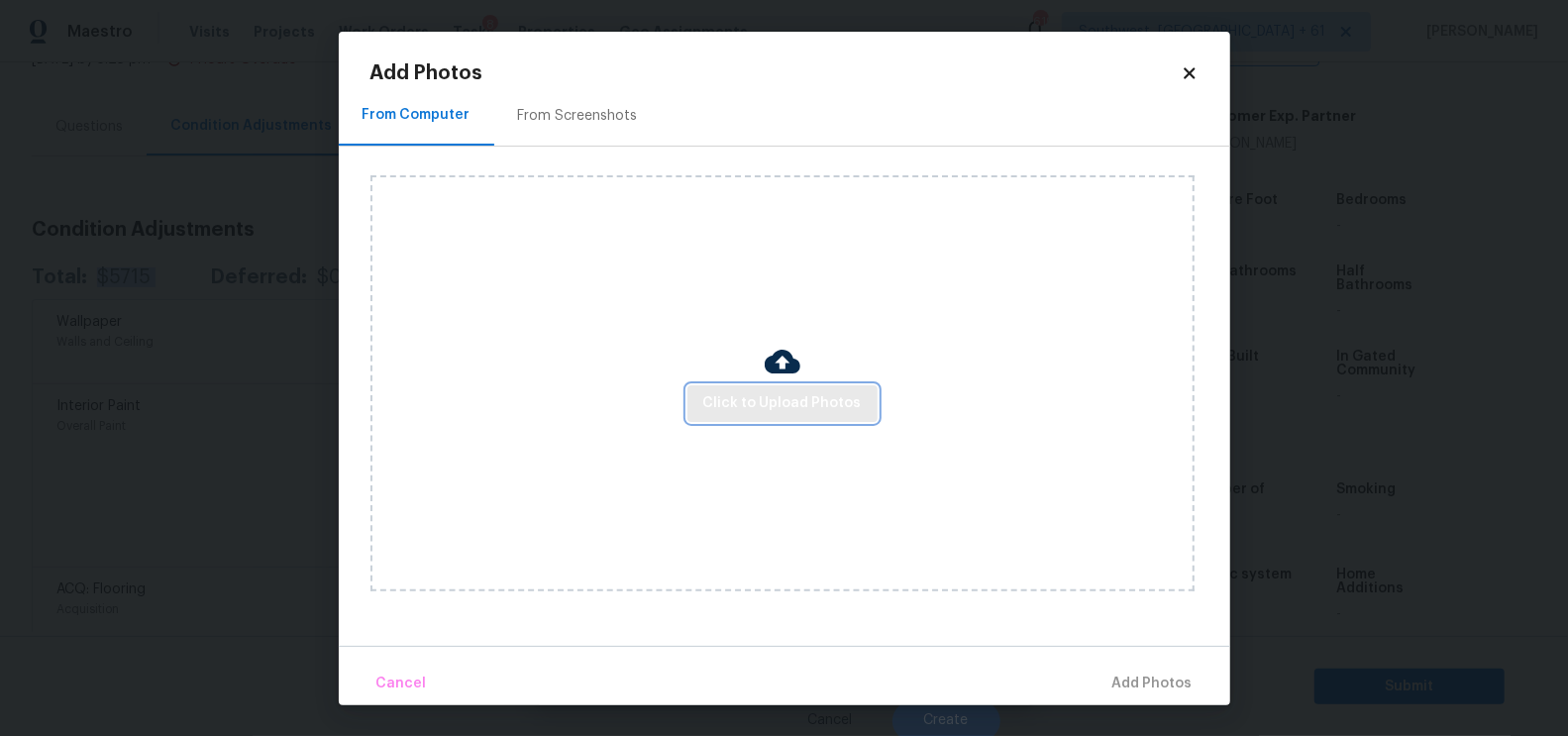
click at [767, 388] on button "Click to Upload Photos" at bounding box center [782, 403] width 190 height 37
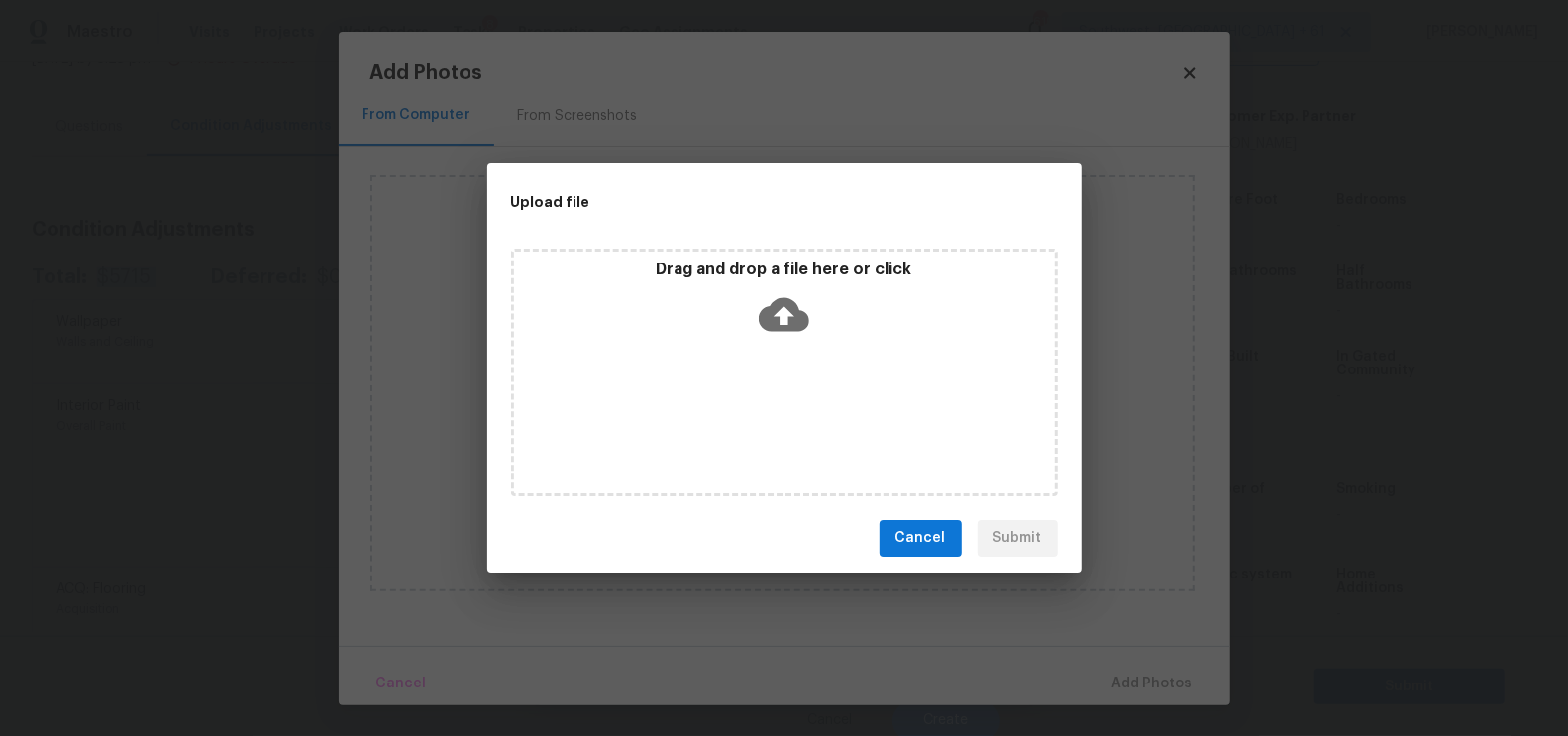
click at [778, 338] on div "Drag and drop a file here or click" at bounding box center [784, 302] width 541 height 85
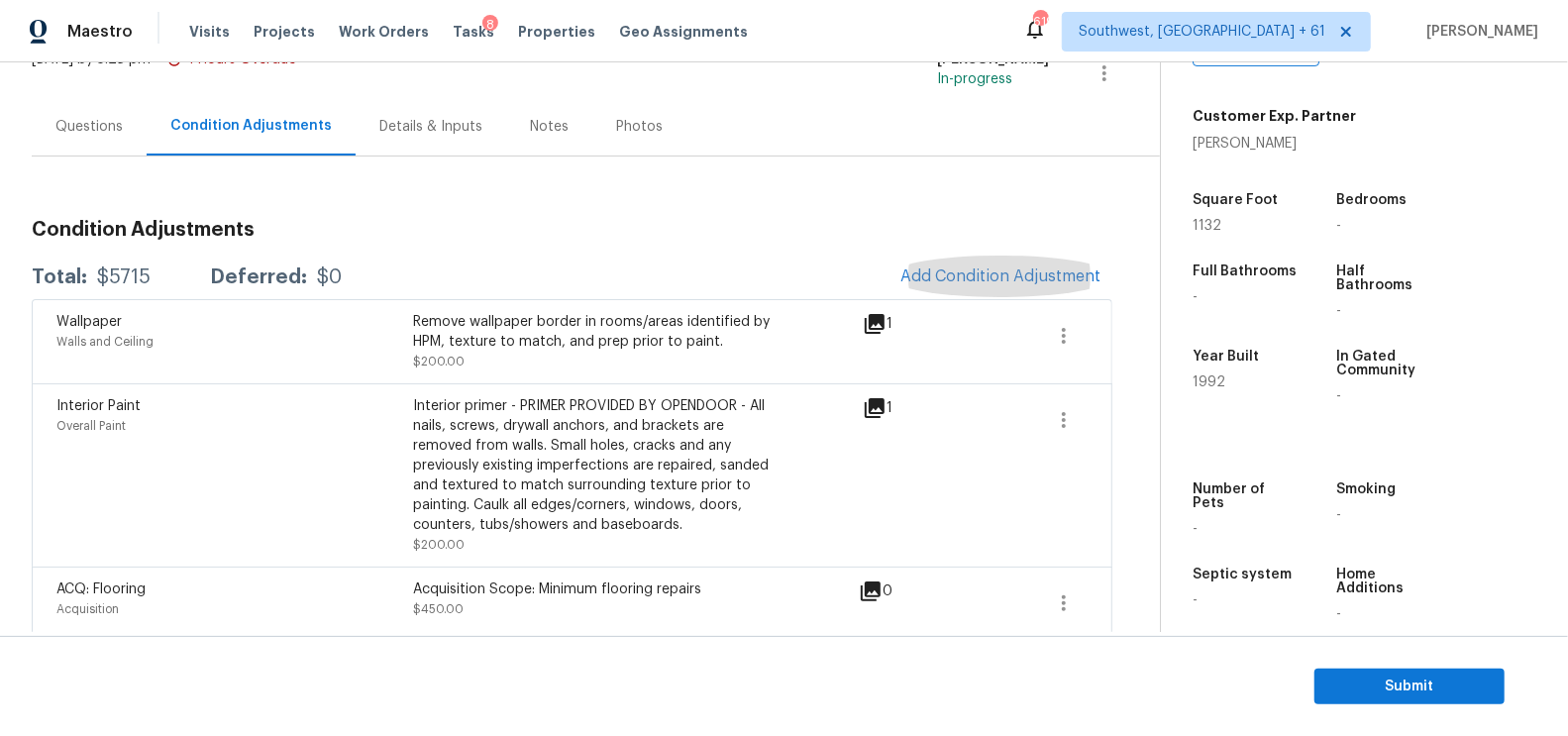
click at [972, 187] on div "Condition Adjustments Total: $5715 Deferred: $0 Add Condition Adjustment Wallpa…" at bounding box center [572, 704] width 1081 height 1096
click at [1392, 680] on span "Submit" at bounding box center [1410, 686] width 159 height 25
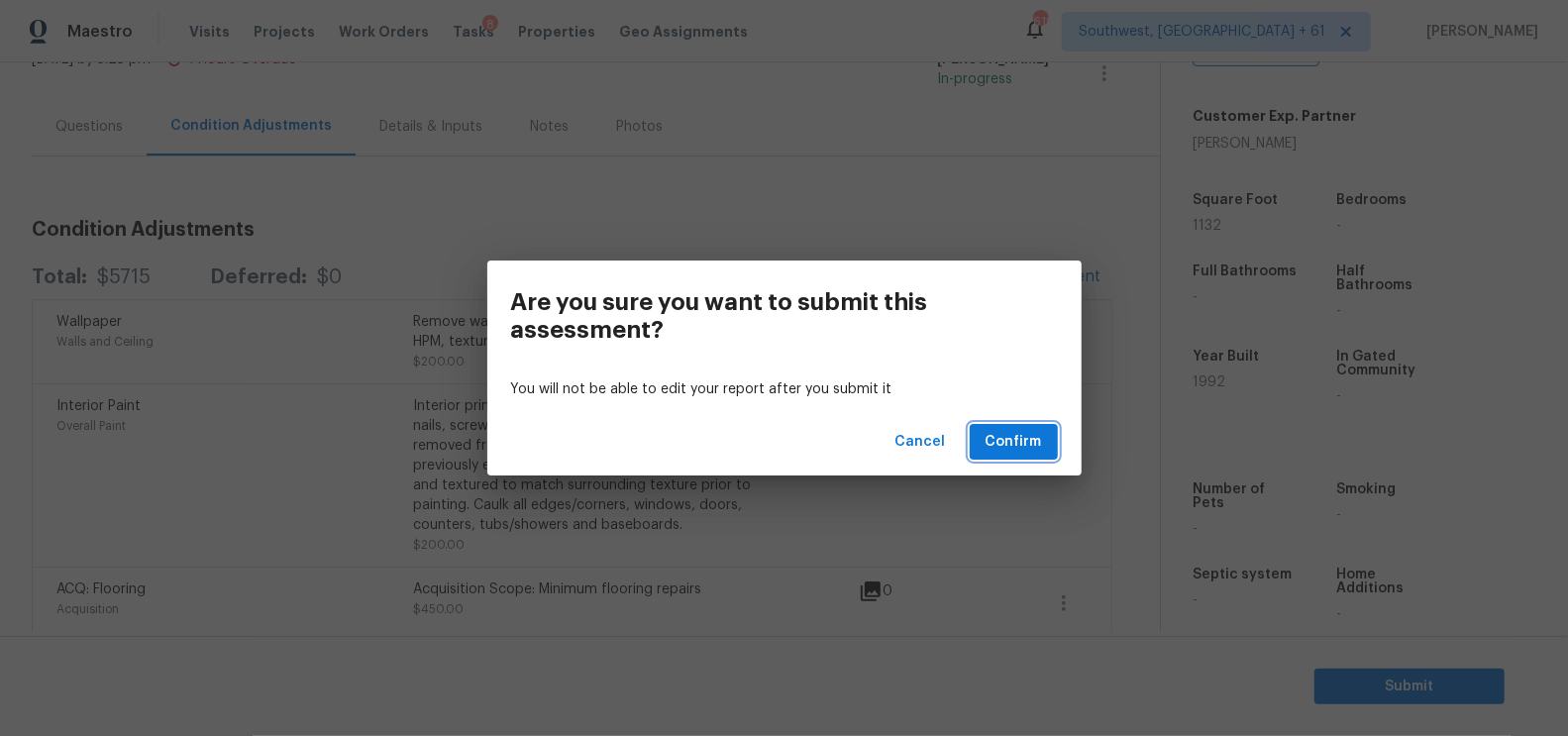
click at [1042, 430] on button "Confirm" at bounding box center [1014, 442] width 88 height 37
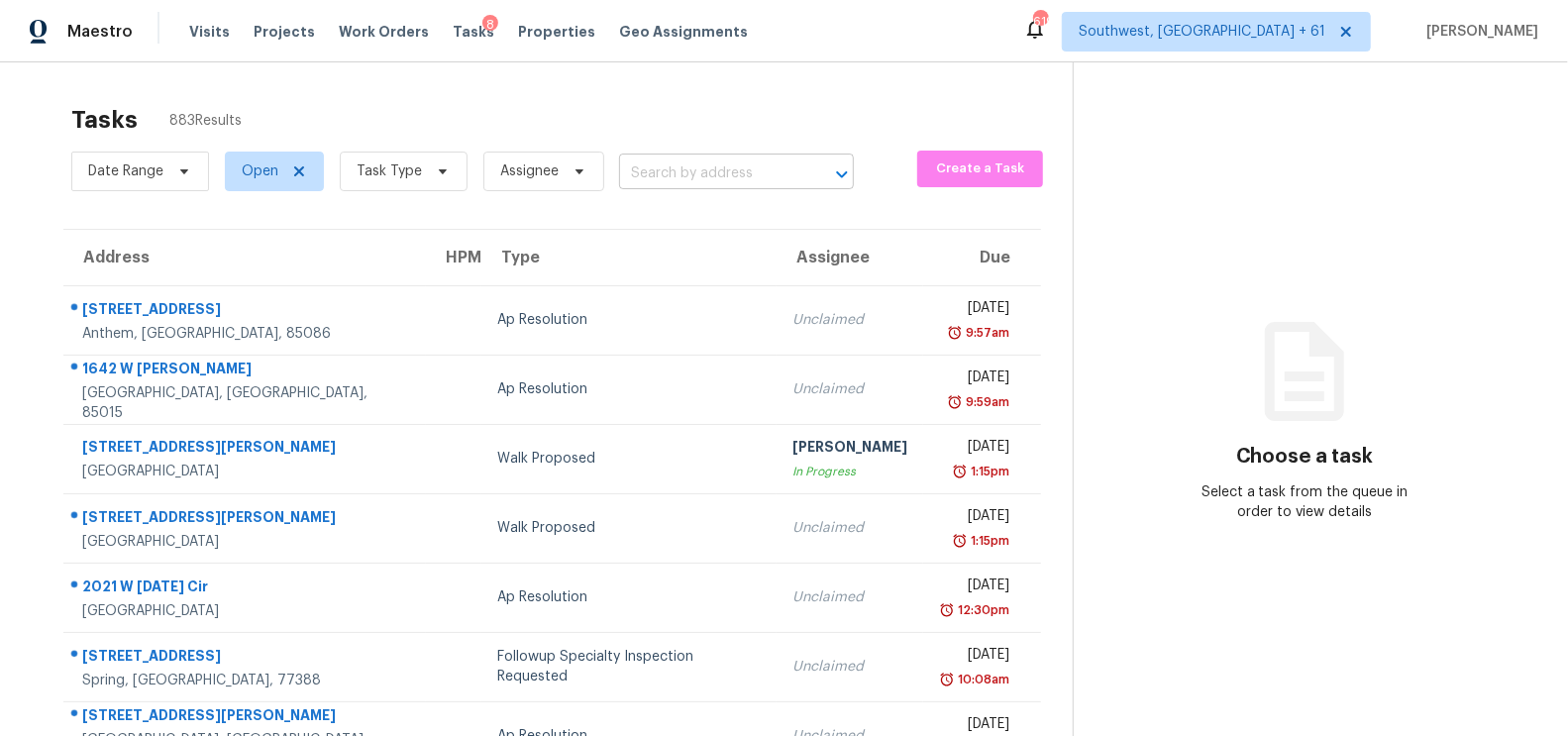
click at [673, 159] on input "text" at bounding box center [708, 174] width 179 height 31
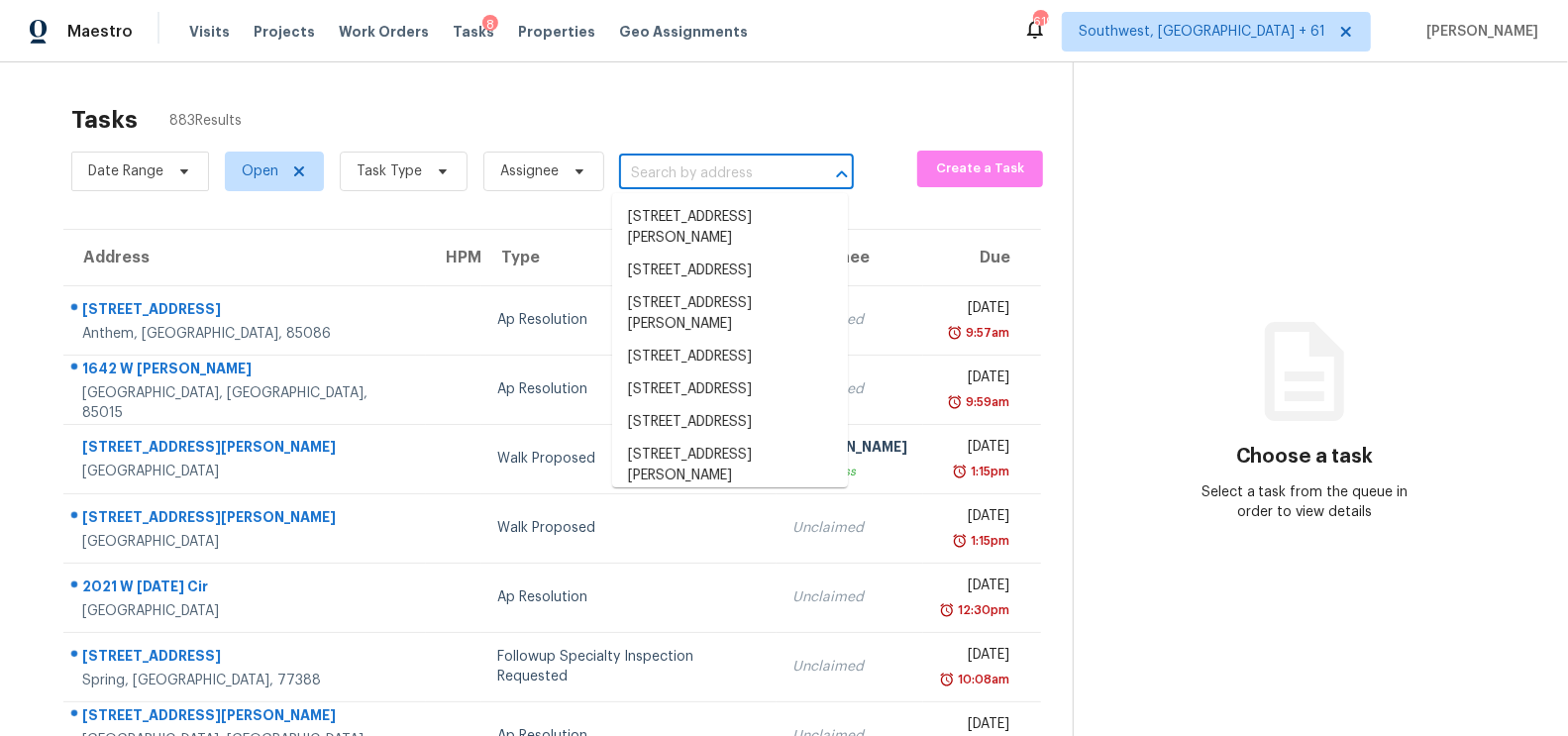
paste input "7406 E 33rd St, Indianapolis, IN 46226"
type input "7406 E 33rd St, Indianapolis, IN 46226"
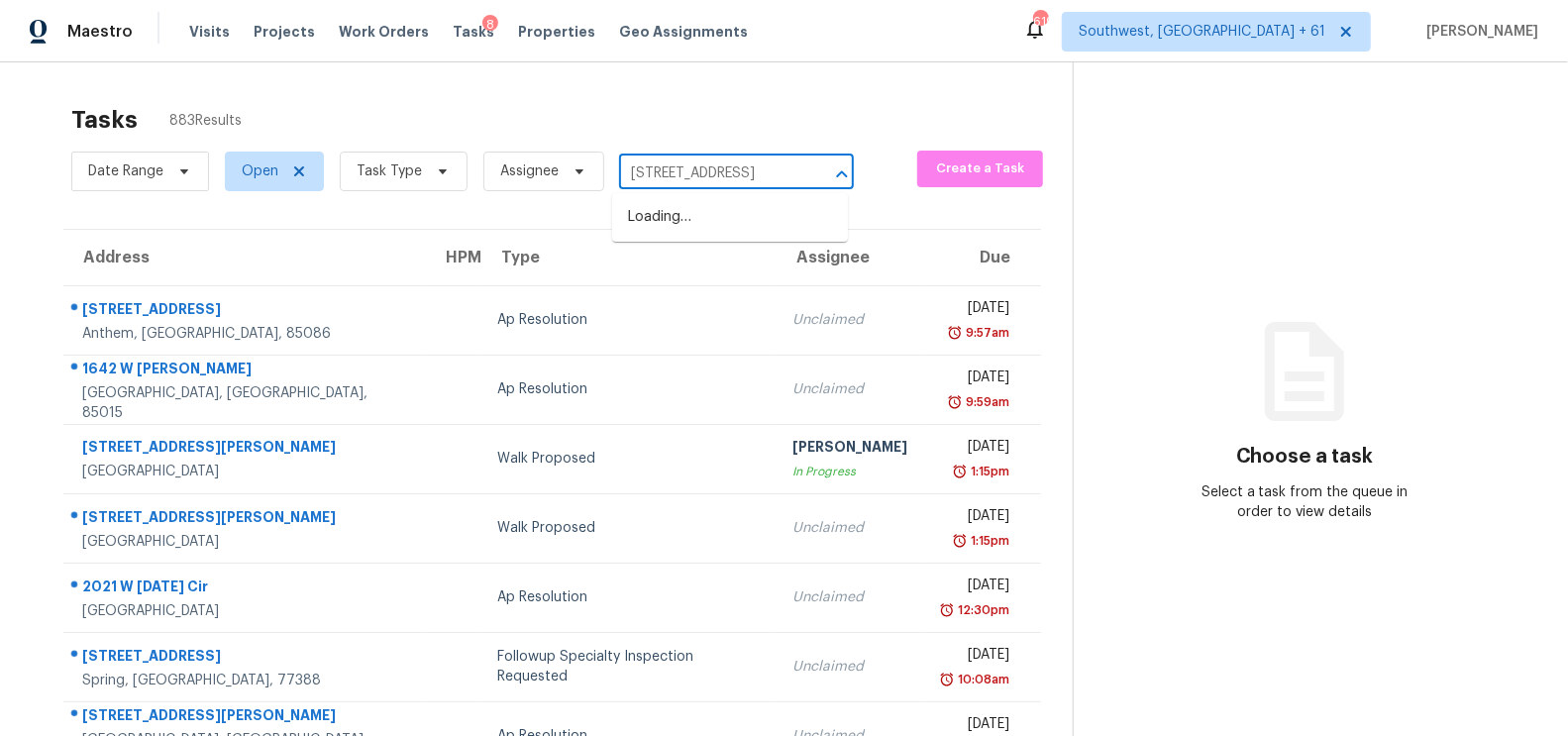
scroll to position [0, 79]
click at [718, 233] on li "7406 E 33rd St, Indianapolis, IN 46226" at bounding box center [729, 217] width 235 height 33
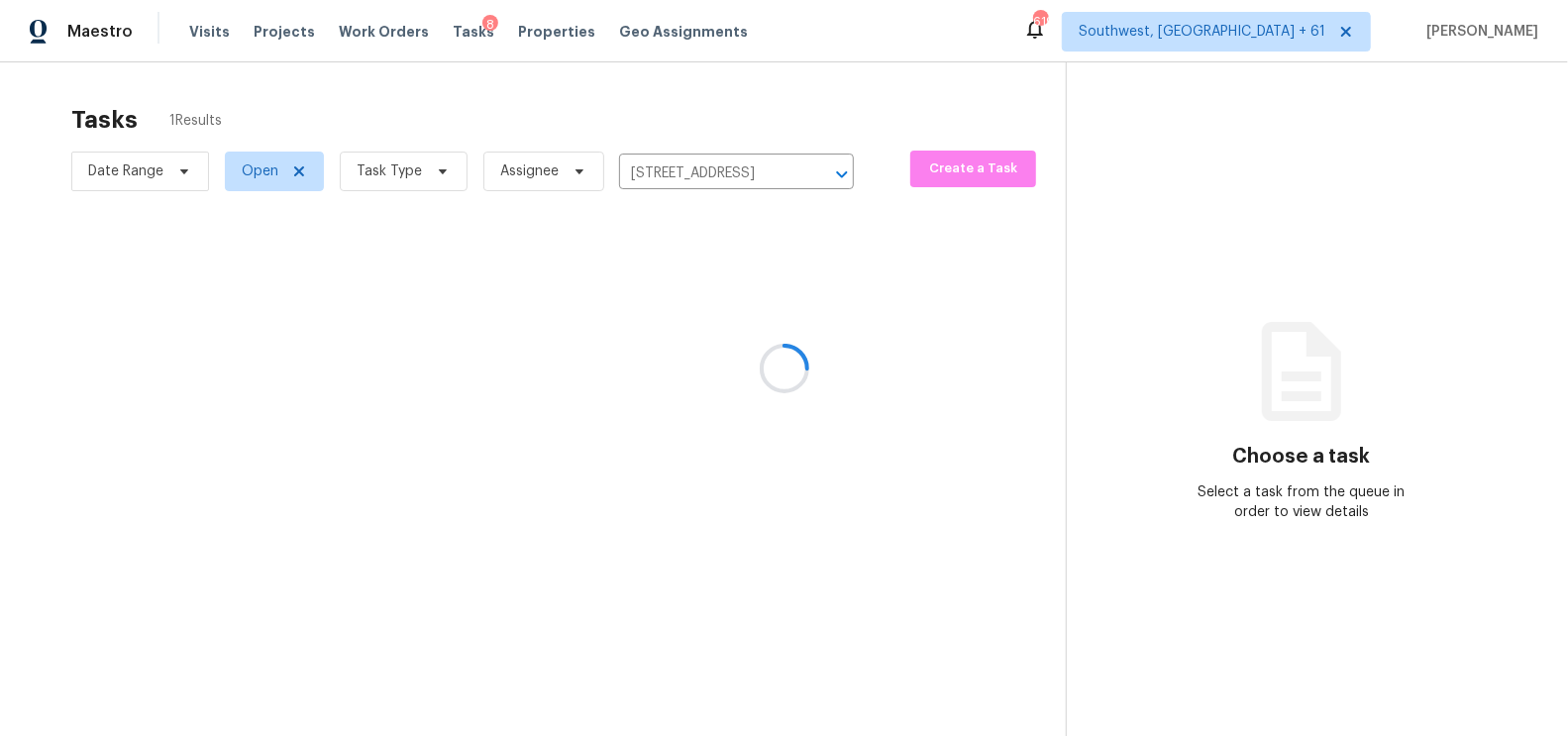
click at [721, 331] on div at bounding box center [784, 368] width 1568 height 736
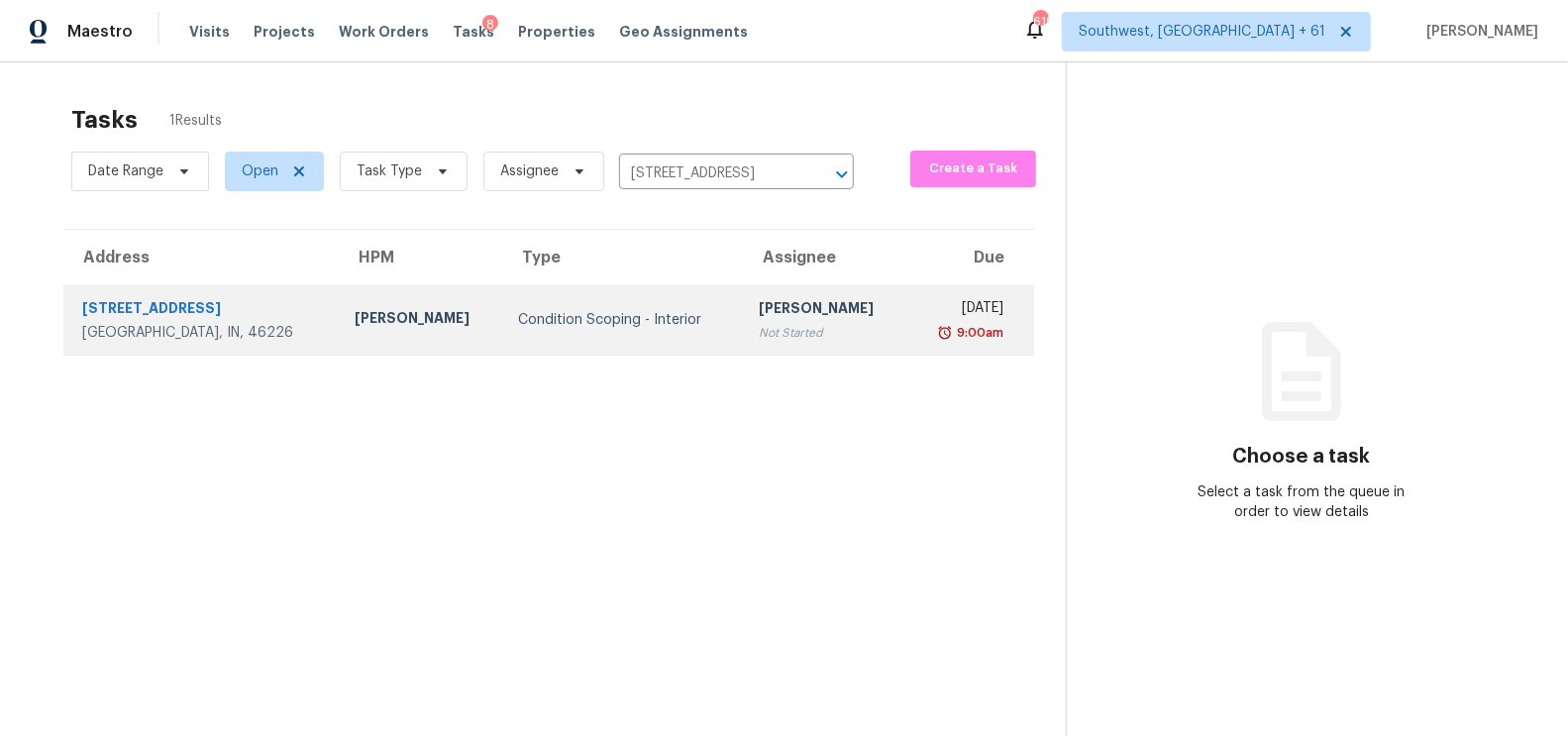
click at [776, 312] on div "[PERSON_NAME]" at bounding box center [827, 310] width 133 height 25
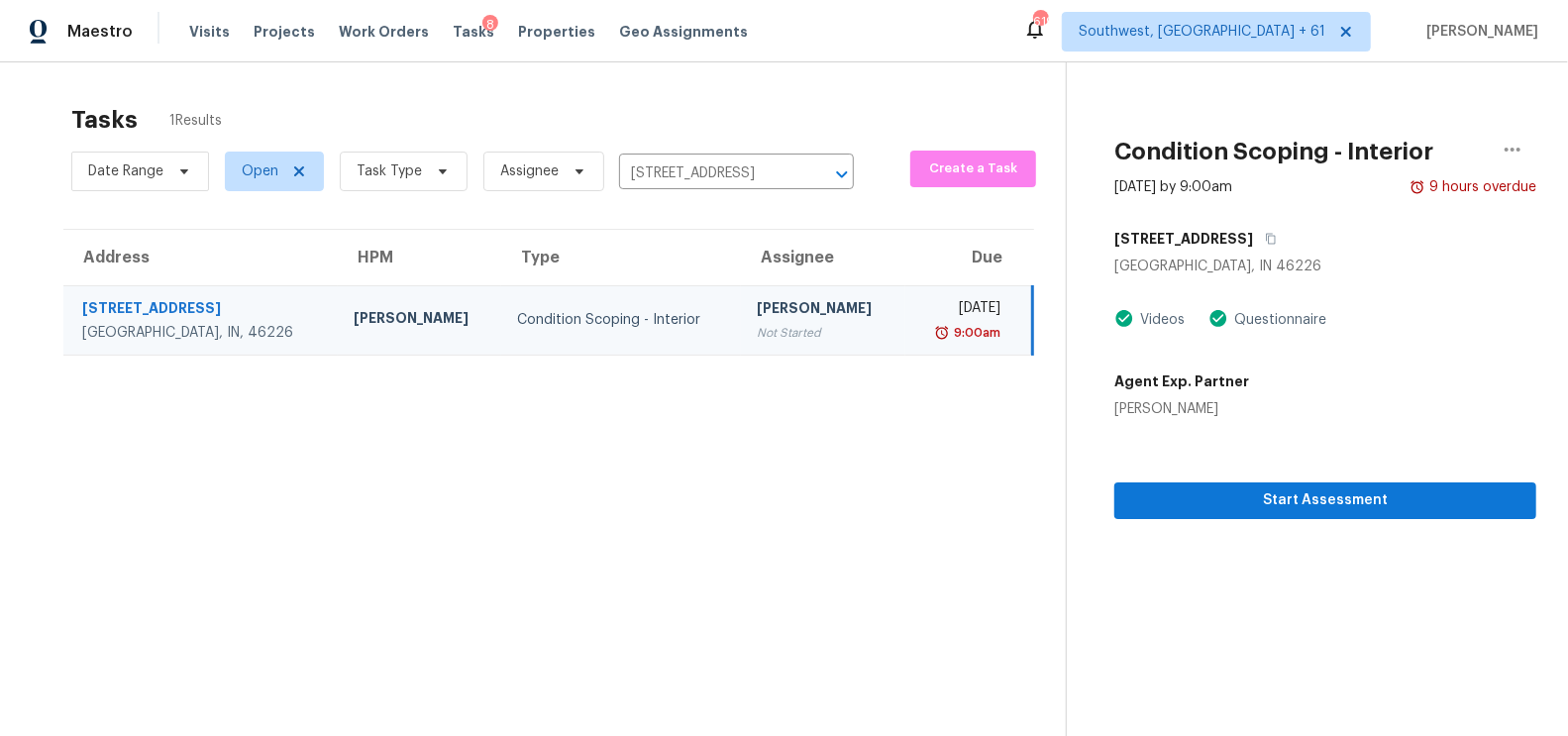
click at [1327, 518] on section "Condition Scoping - Interior Sep 9th 2025 by 9:00am 9 hours overdue 7406 E 33rd…" at bounding box center [1302, 430] width 471 height 736
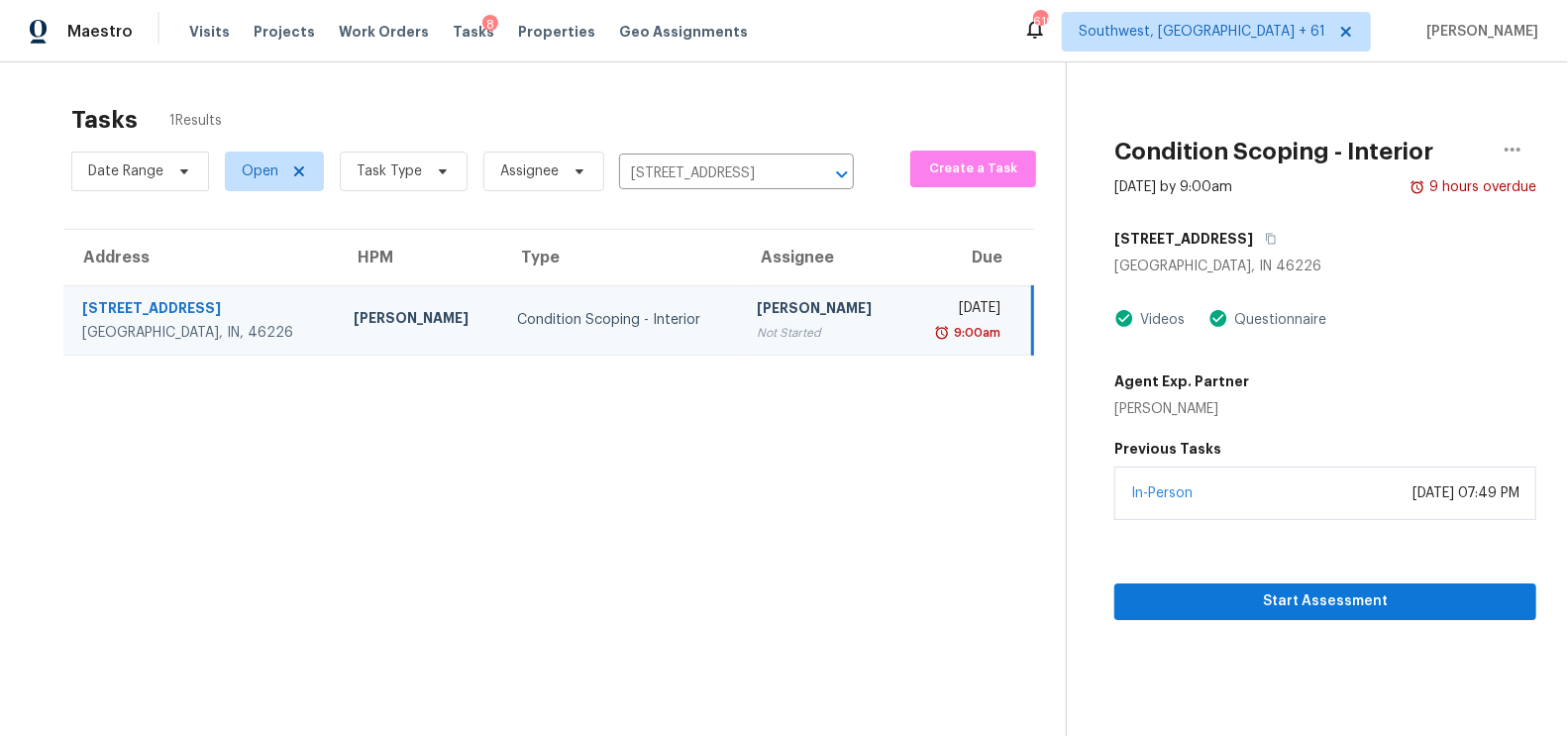
click at [1339, 505] on div "In-Person September 08, 2025 at 07:49 PM" at bounding box center [1326, 494] width 422 height 54
click at [1333, 615] on button "Start Assessment" at bounding box center [1326, 601] width 422 height 37
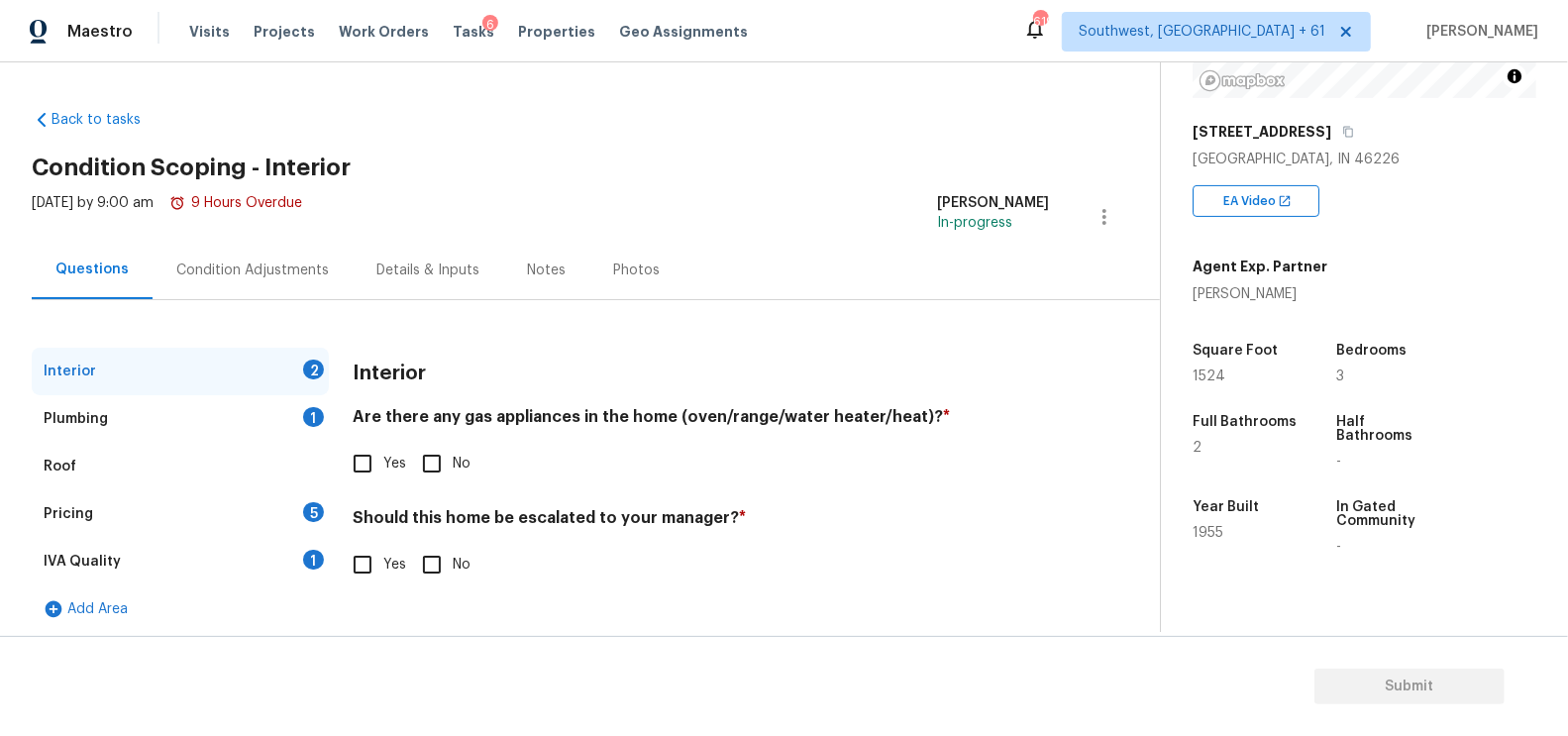
scroll to position [283, 0]
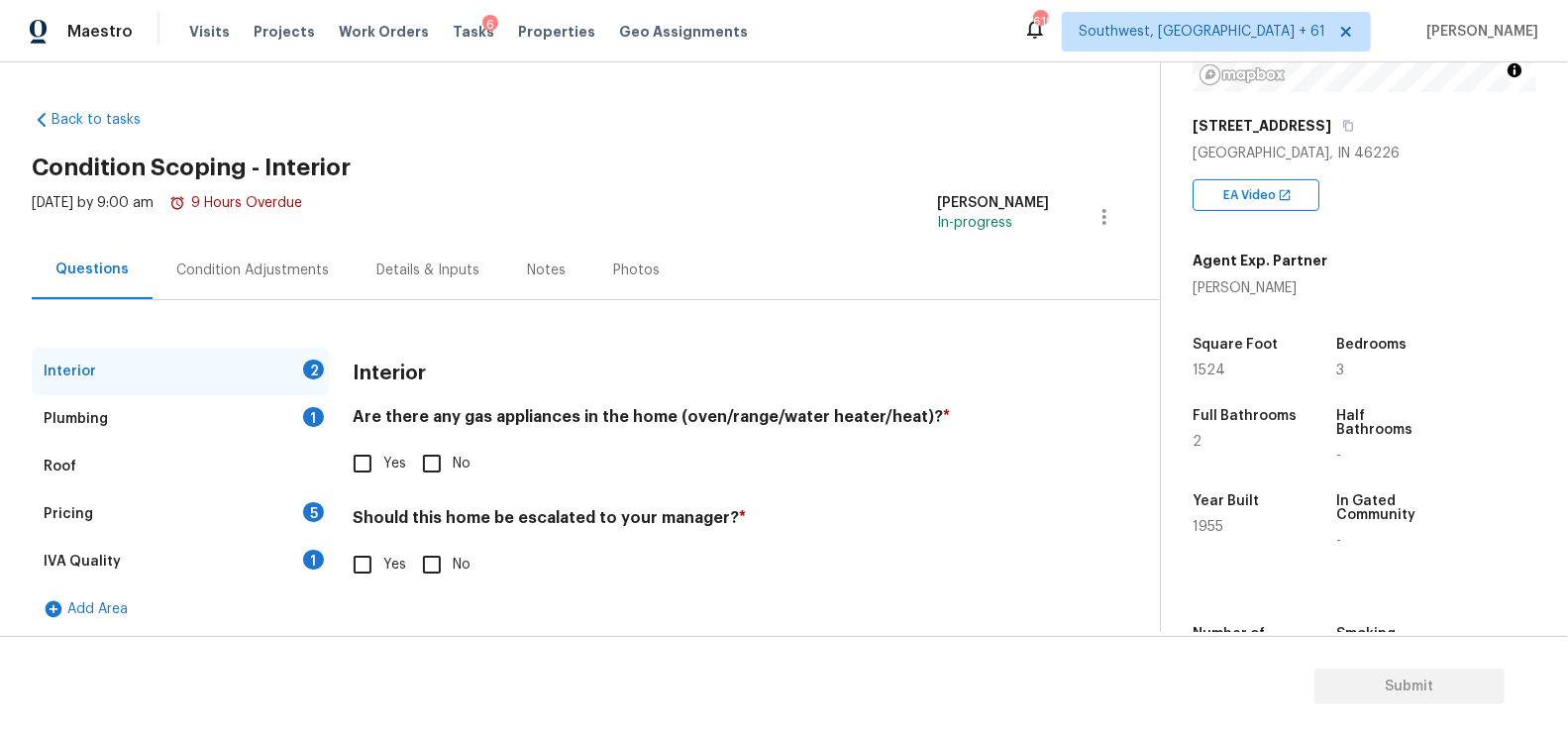
click at [384, 461] on span "Yes" at bounding box center [394, 464] width 23 height 21
click at [384, 461] on input "Yes" at bounding box center [363, 464] width 42 height 42
checkbox input "true"
click at [420, 572] on input "No" at bounding box center [432, 564] width 42 height 42
checkbox input "true"
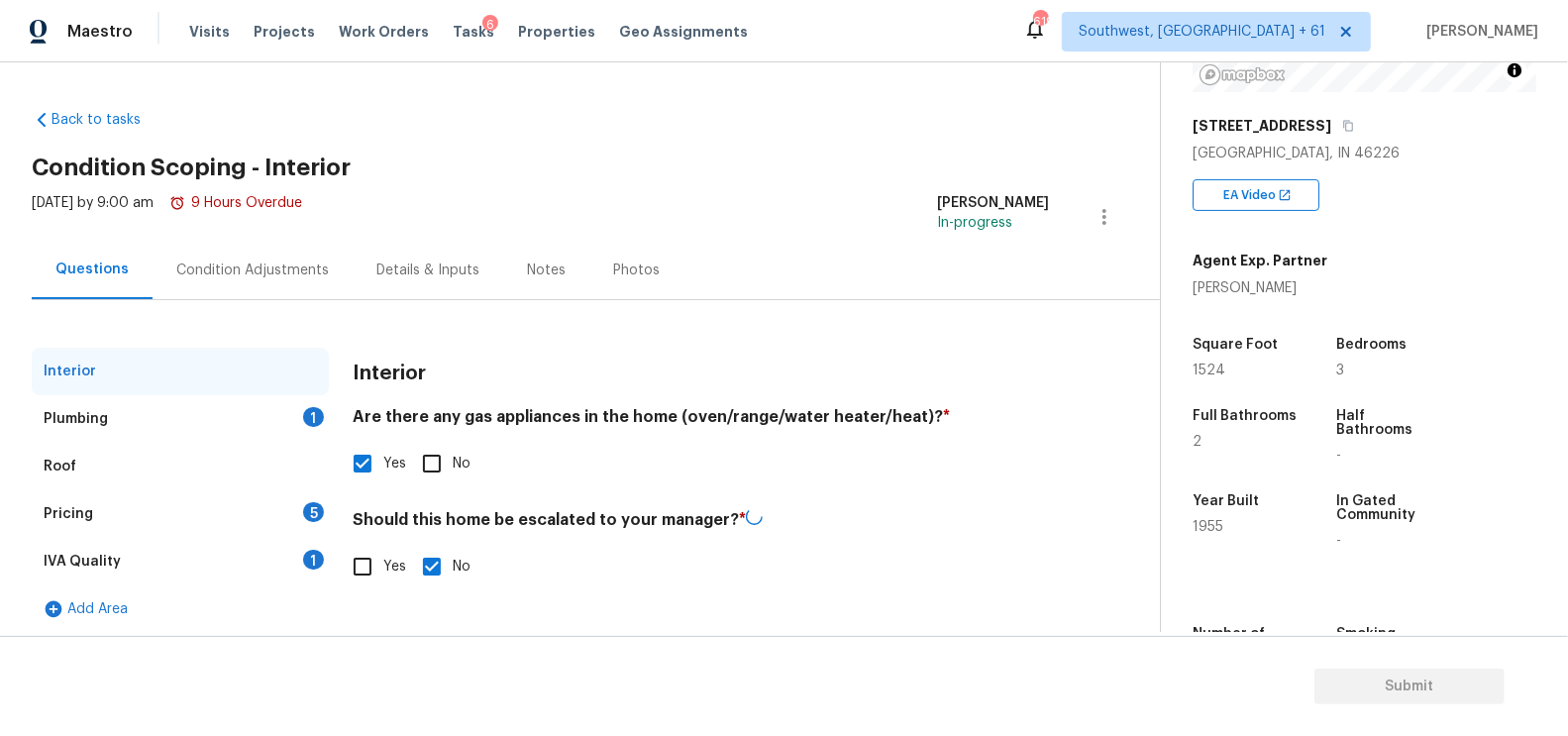
click at [297, 430] on div "Plumbing 1" at bounding box center [180, 419] width 297 height 48
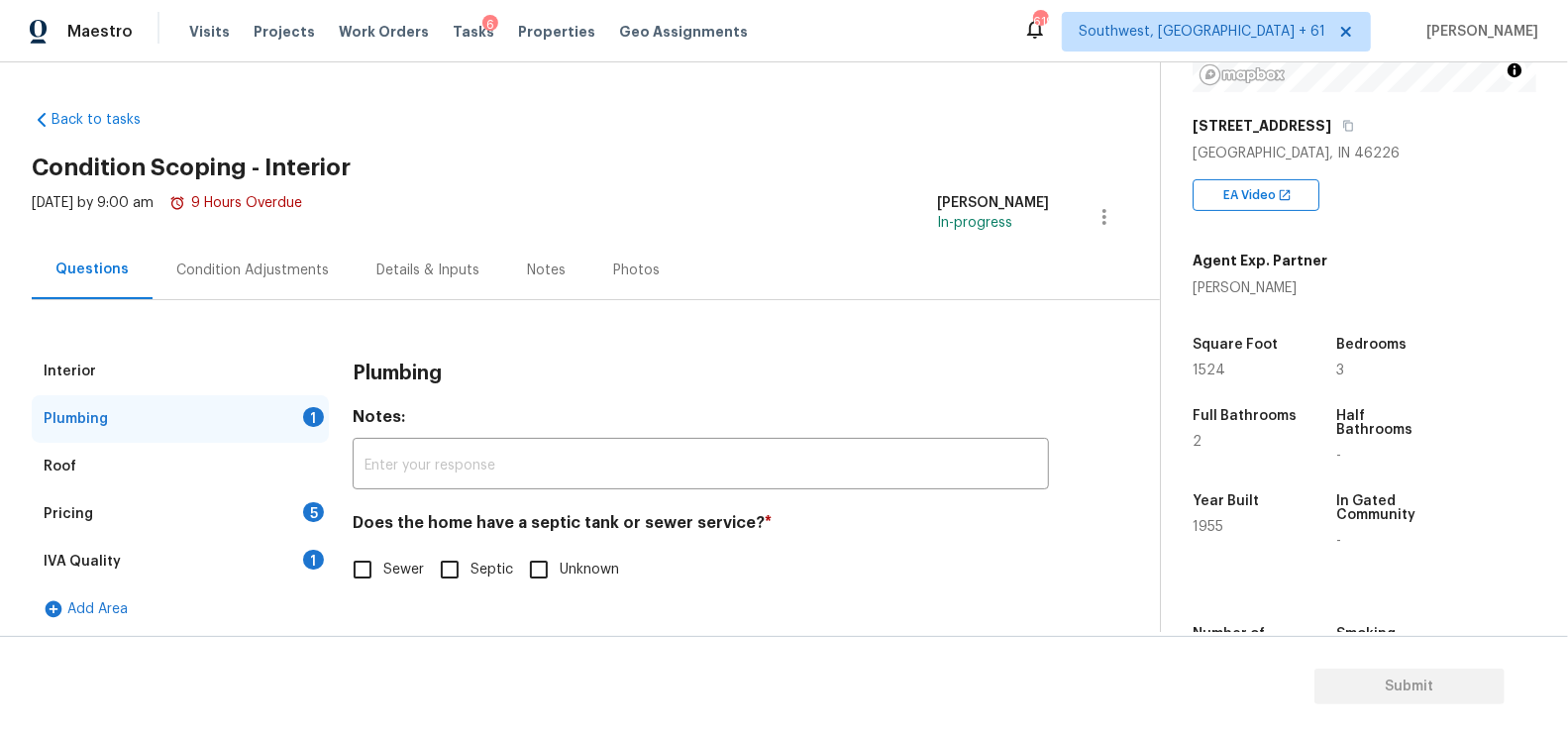
click at [389, 559] on span "Sewer" at bounding box center [403, 569] width 41 height 21
click at [384, 559] on input "Sewer" at bounding box center [363, 569] width 42 height 42
checkbox input "true"
click at [306, 561] on div "1" at bounding box center [313, 559] width 21 height 20
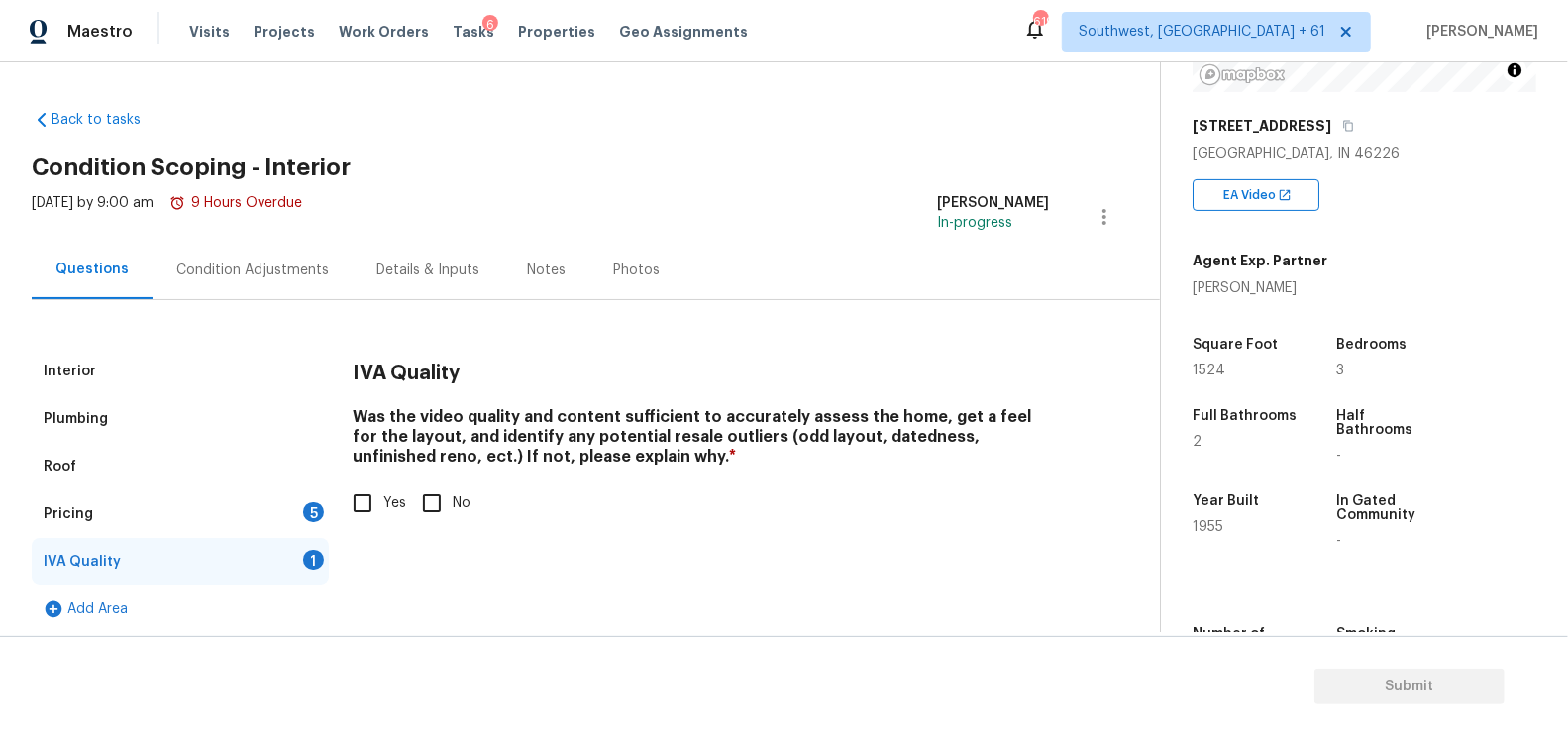
click at [389, 482] on label "Yes" at bounding box center [374, 503] width 65 height 42
click at [384, 482] on input "Yes" at bounding box center [363, 503] width 42 height 42
checkbox input "true"
click at [331, 501] on div "Interior Plumbing Roof Pricing 5 IVA Quality Add Area IVA Quality Was the video…" at bounding box center [572, 490] width 1081 height 285
click at [320, 505] on div "5" at bounding box center [313, 512] width 21 height 20
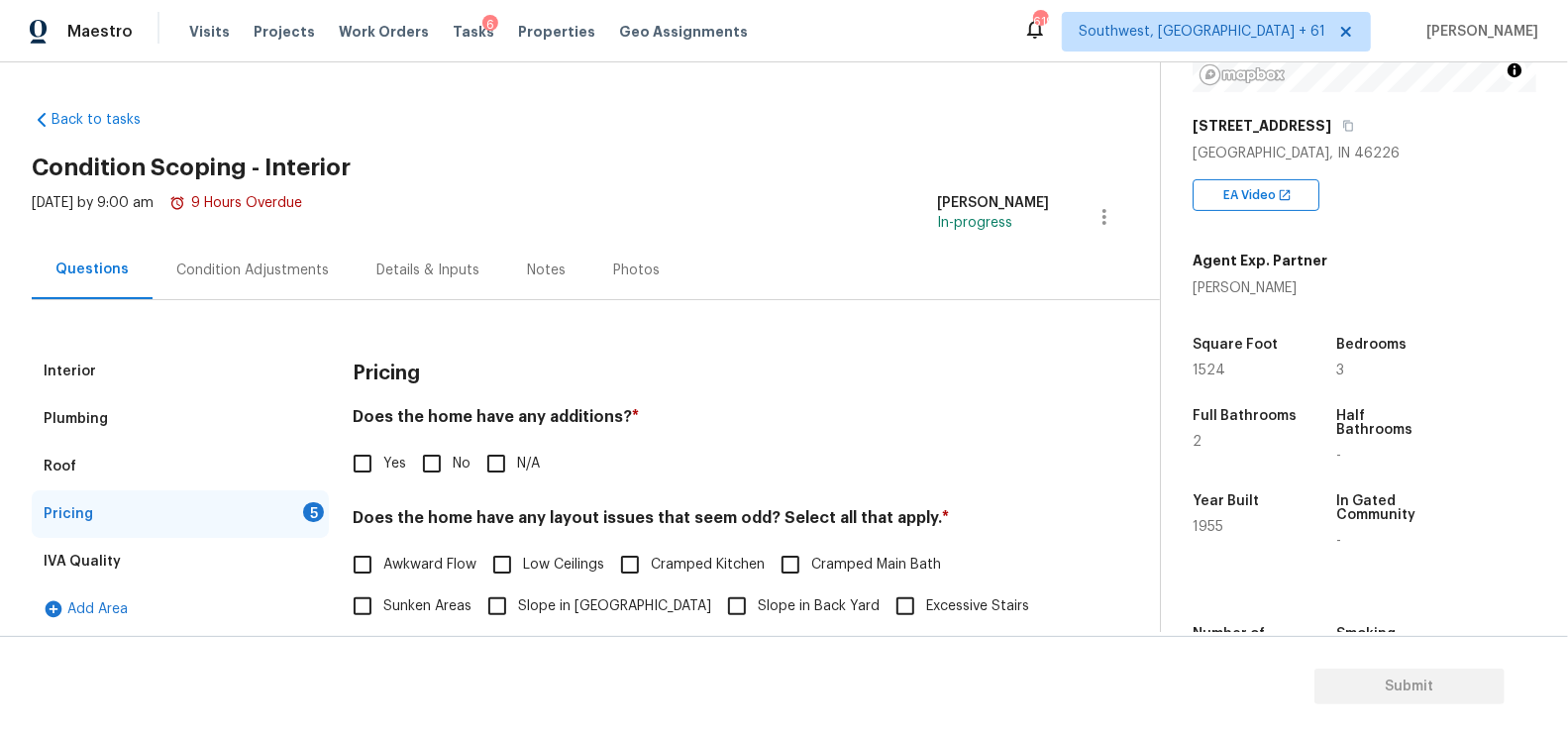
click at [416, 468] on input "No" at bounding box center [432, 464] width 42 height 42
checkbox input "true"
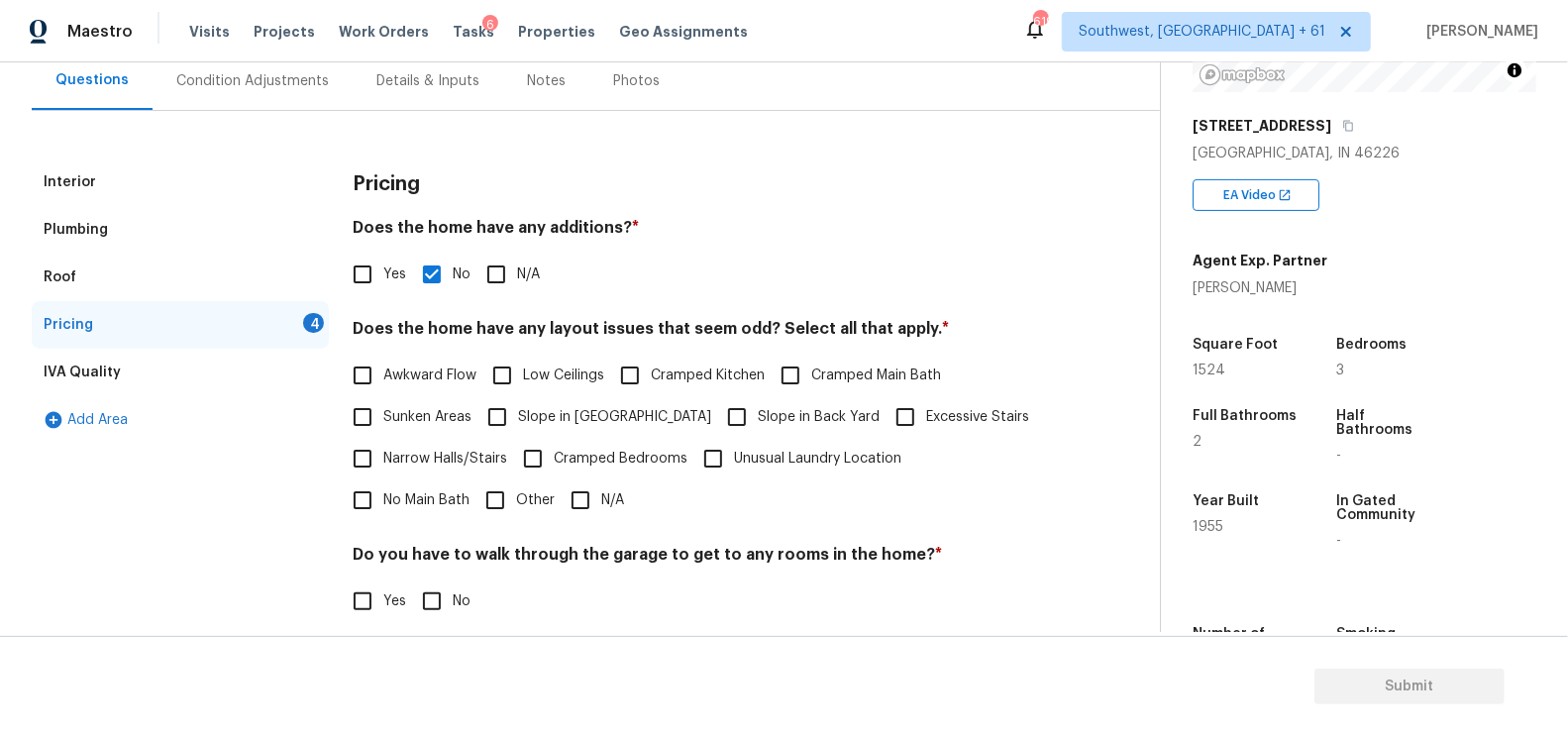
scroll to position [211, 0]
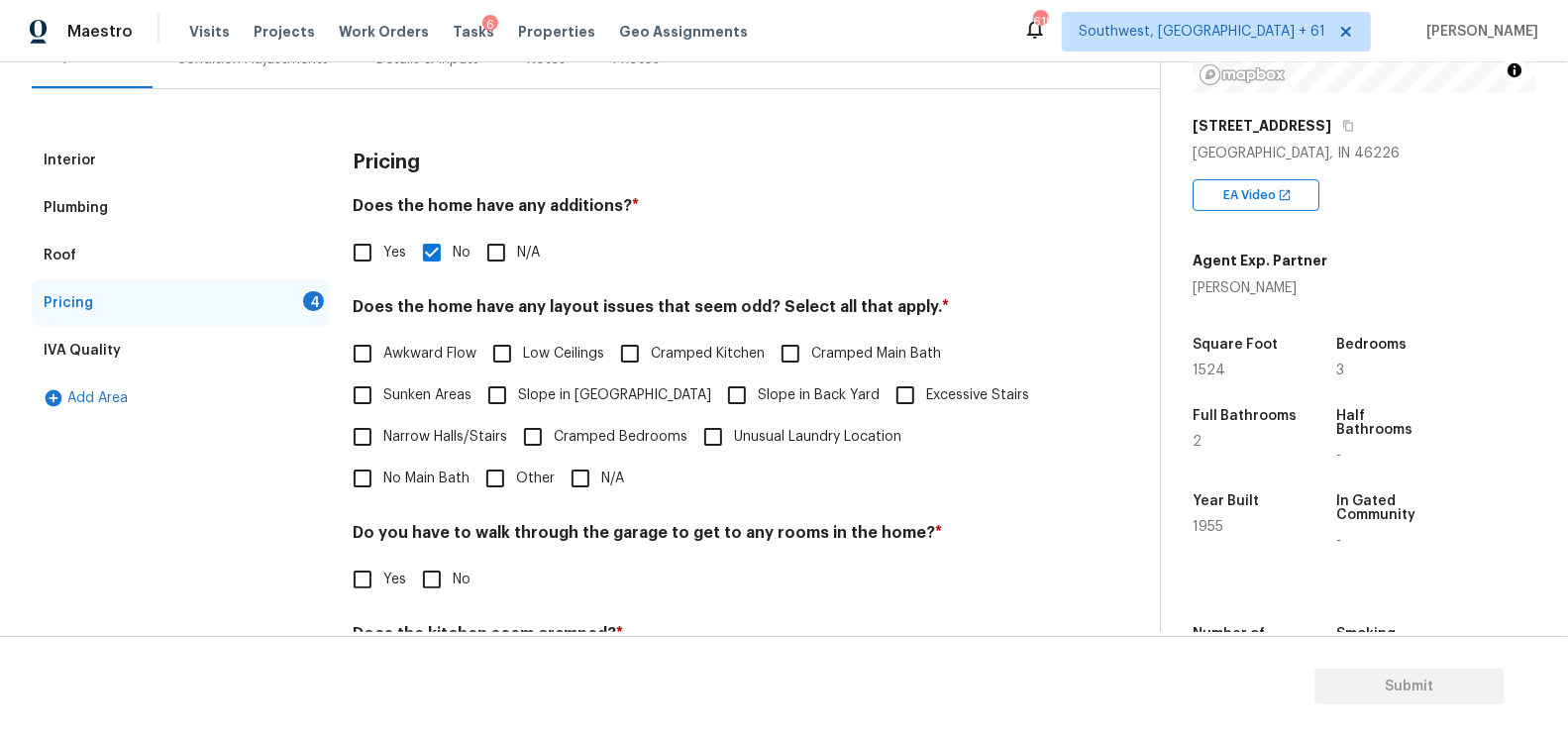
click at [559, 462] on input "N/A" at bounding box center [580, 479] width 42 height 42
checkbox input "true"
click at [438, 595] on input "No" at bounding box center [432, 581] width 42 height 42
checkbox input "true"
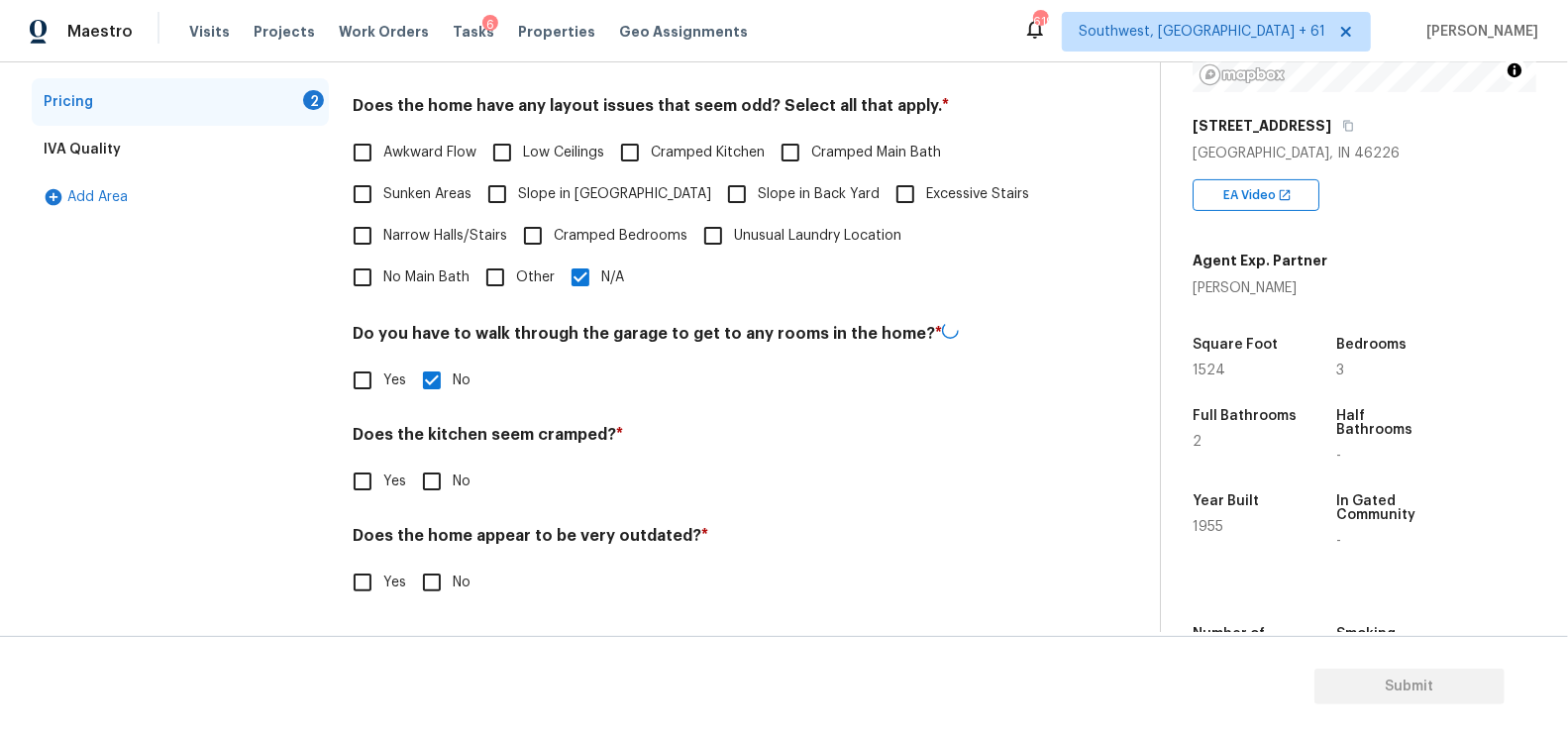
scroll to position [409, 0]
click at [422, 463] on input "No" at bounding box center [432, 483] width 42 height 42
checkbox input "true"
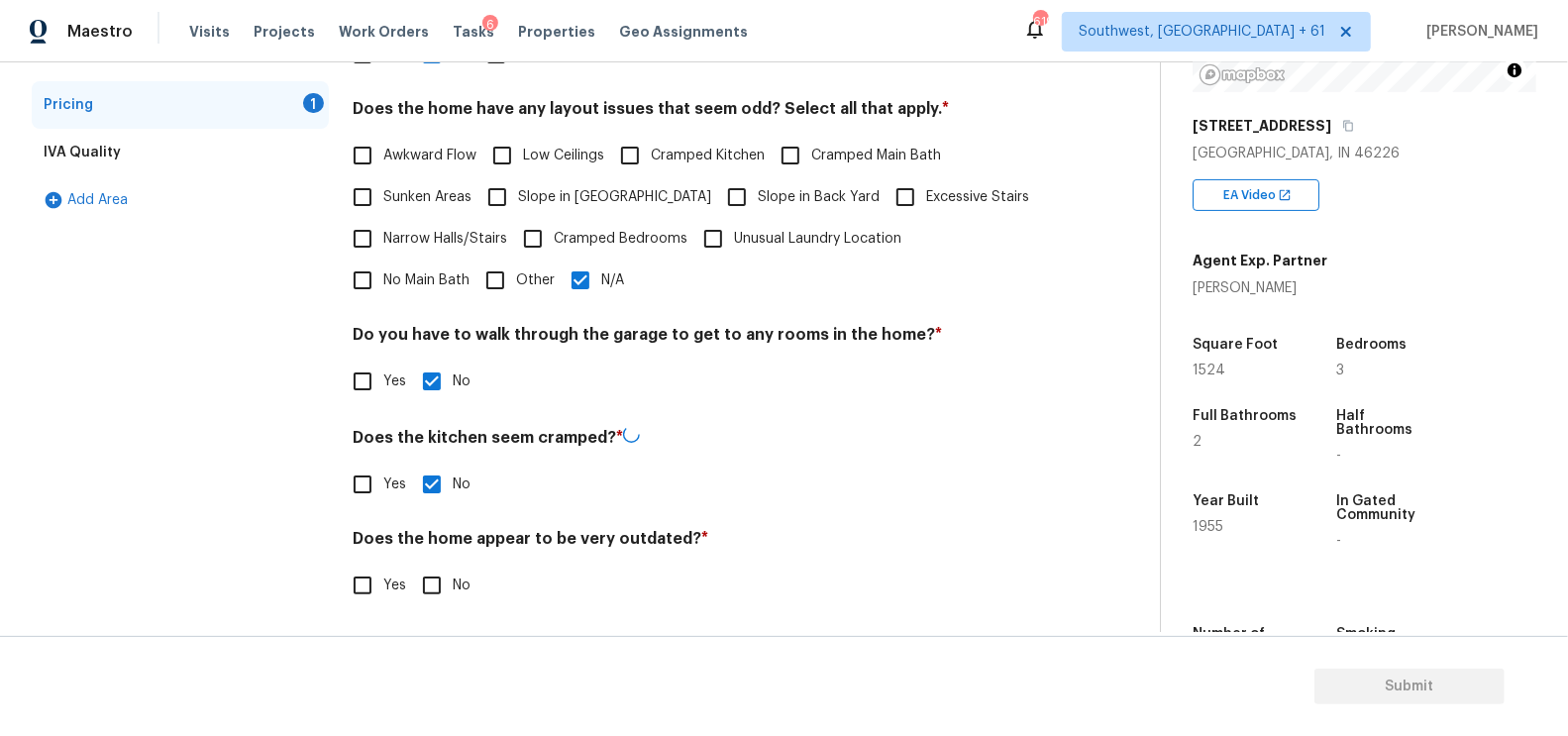
click at [433, 575] on input "No" at bounding box center [432, 585] width 42 height 42
checkbox input "true"
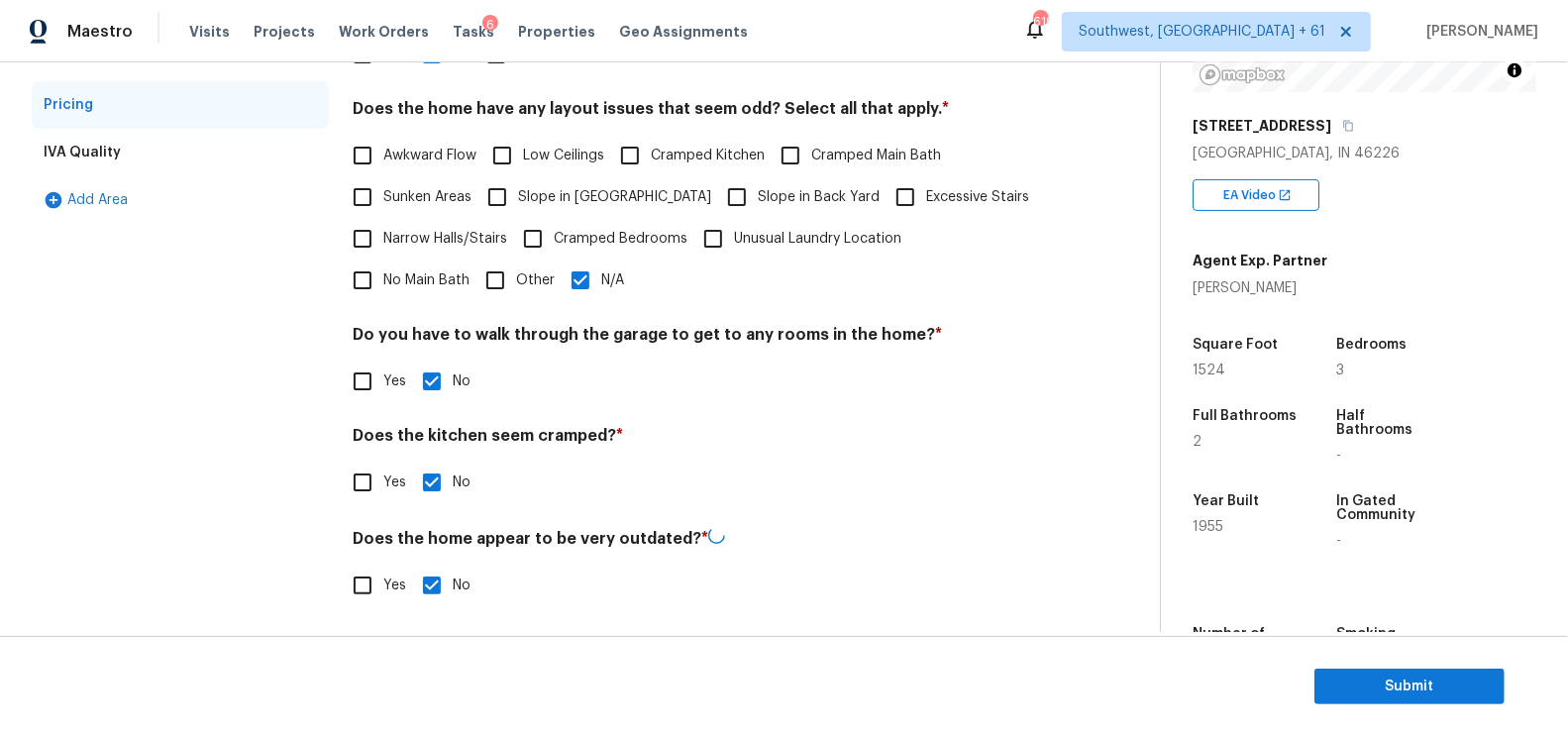
scroll to position [0, 0]
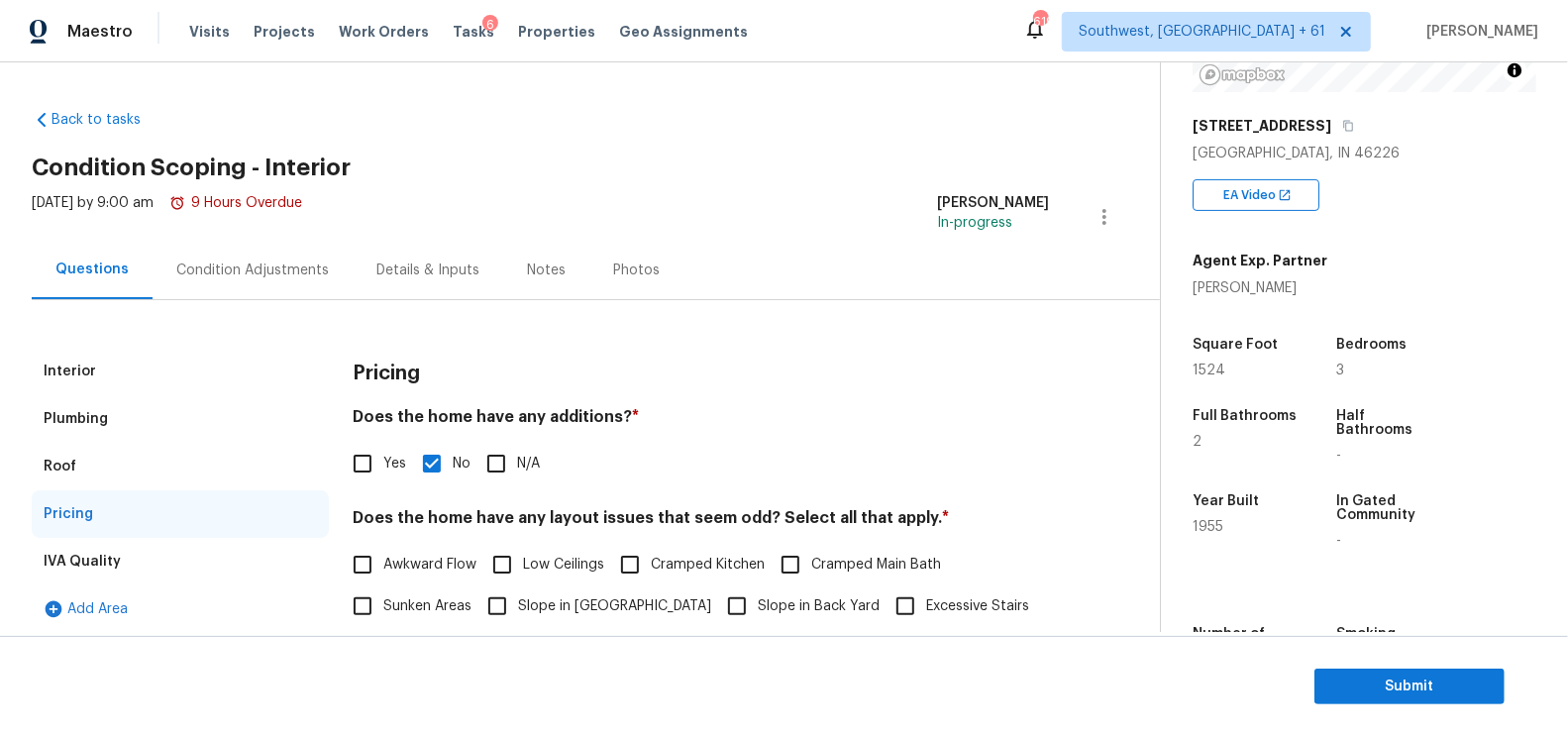
click at [257, 236] on div "Tue, Sep 09 2025 by 9:00 am 9 Hours Overdue" at bounding box center [167, 217] width 270 height 48
click at [280, 262] on div "Condition Adjustments" at bounding box center [252, 270] width 153 height 20
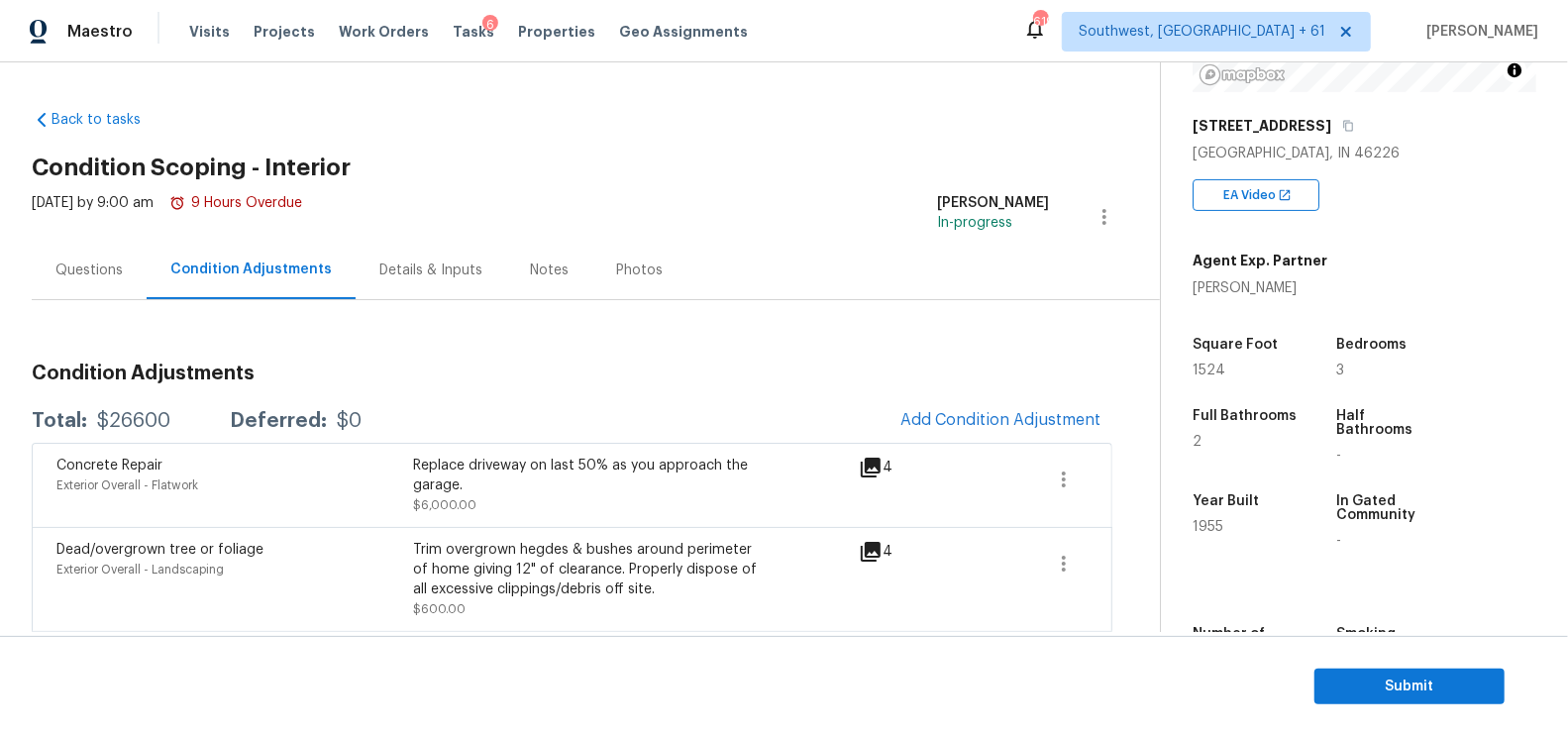
click at [64, 266] on div "Questions" at bounding box center [89, 270] width 68 height 20
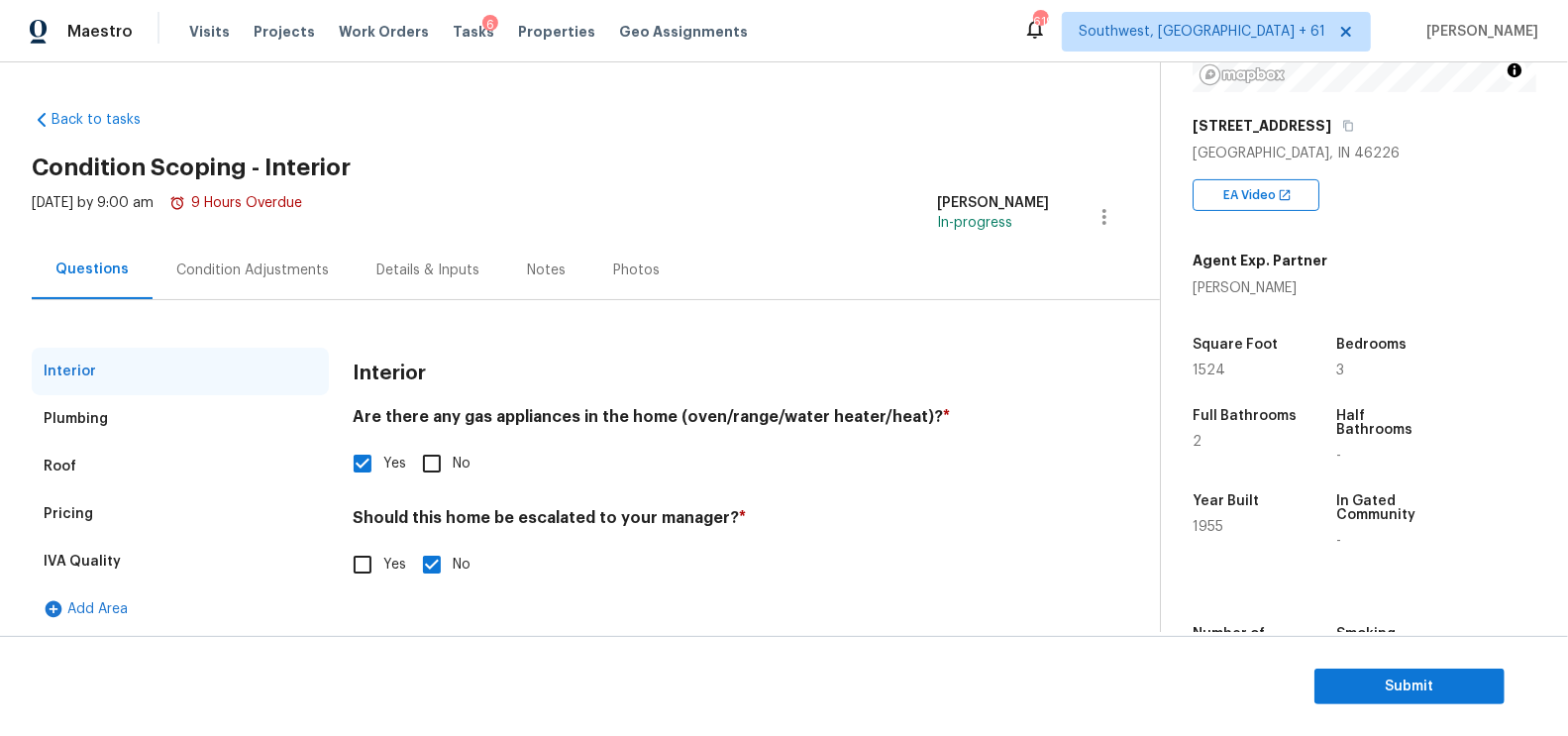
click at [380, 568] on input "Yes" at bounding box center [363, 564] width 42 height 42
checkbox input "true"
checkbox input "false"
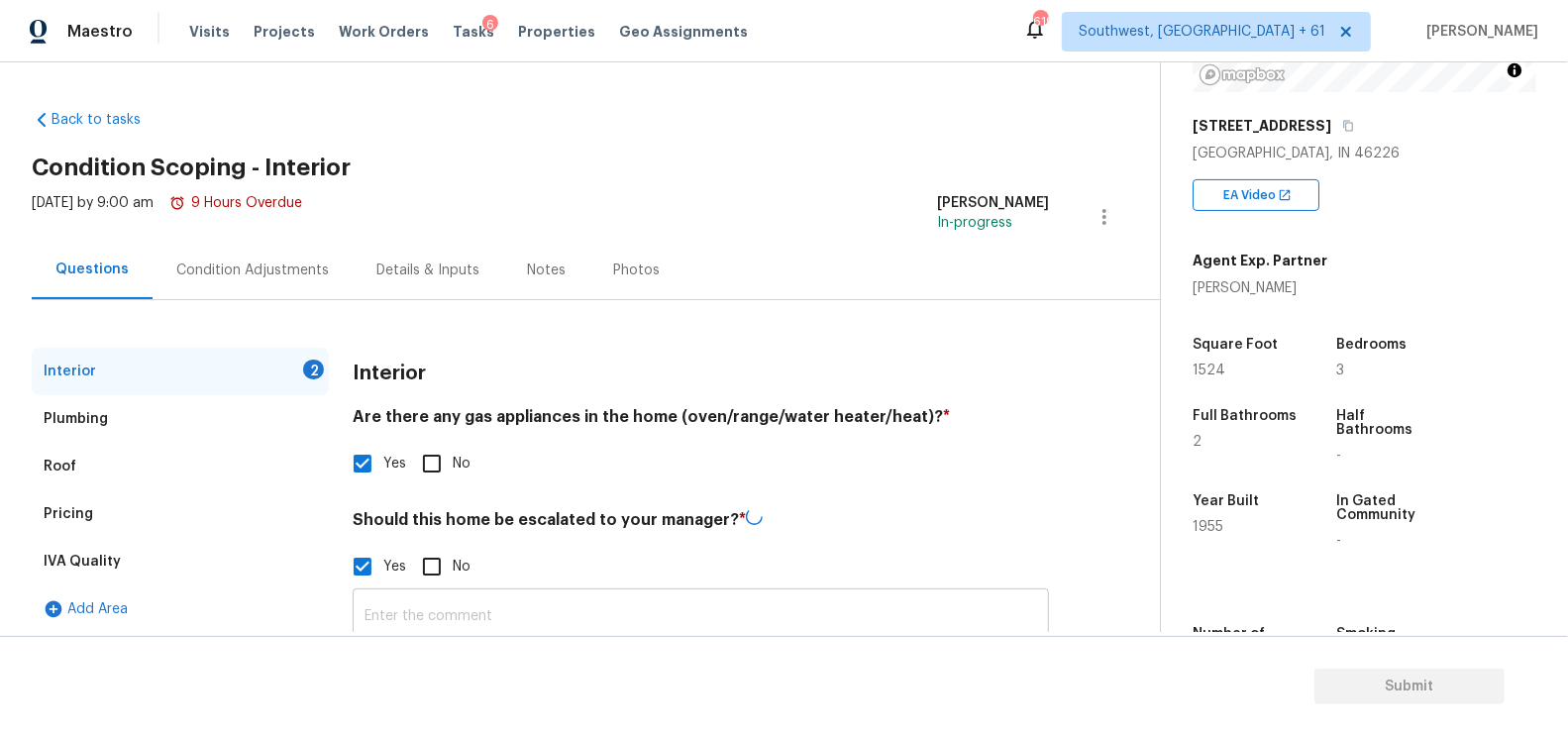
click at [417, 611] on input "text" at bounding box center [701, 616] width 697 height 47
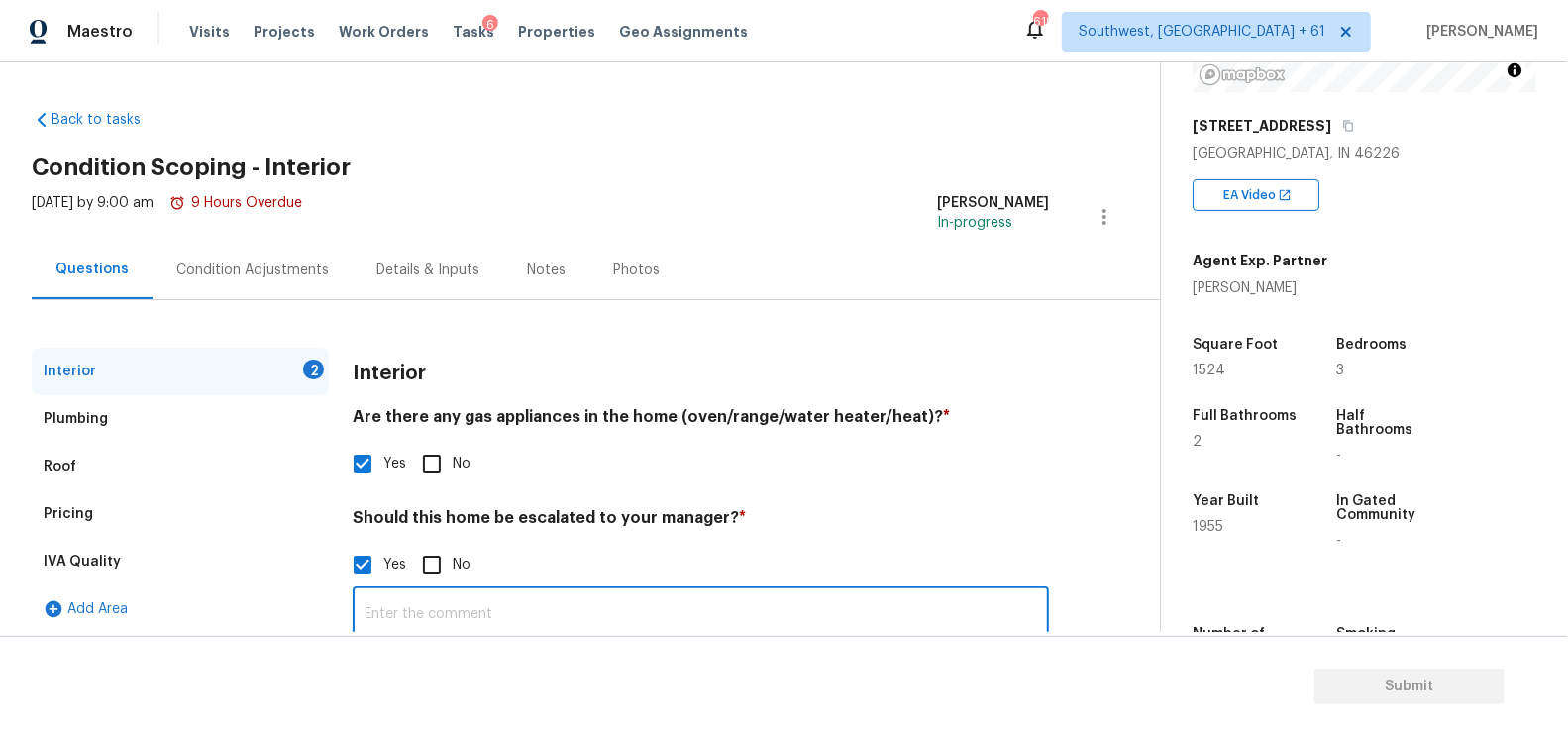
paste input "garage and driveway in very poor condition."
type input "garage and driveway in very poor condition/"
click at [110, 512] on div "Pricing" at bounding box center [180, 514] width 297 height 48
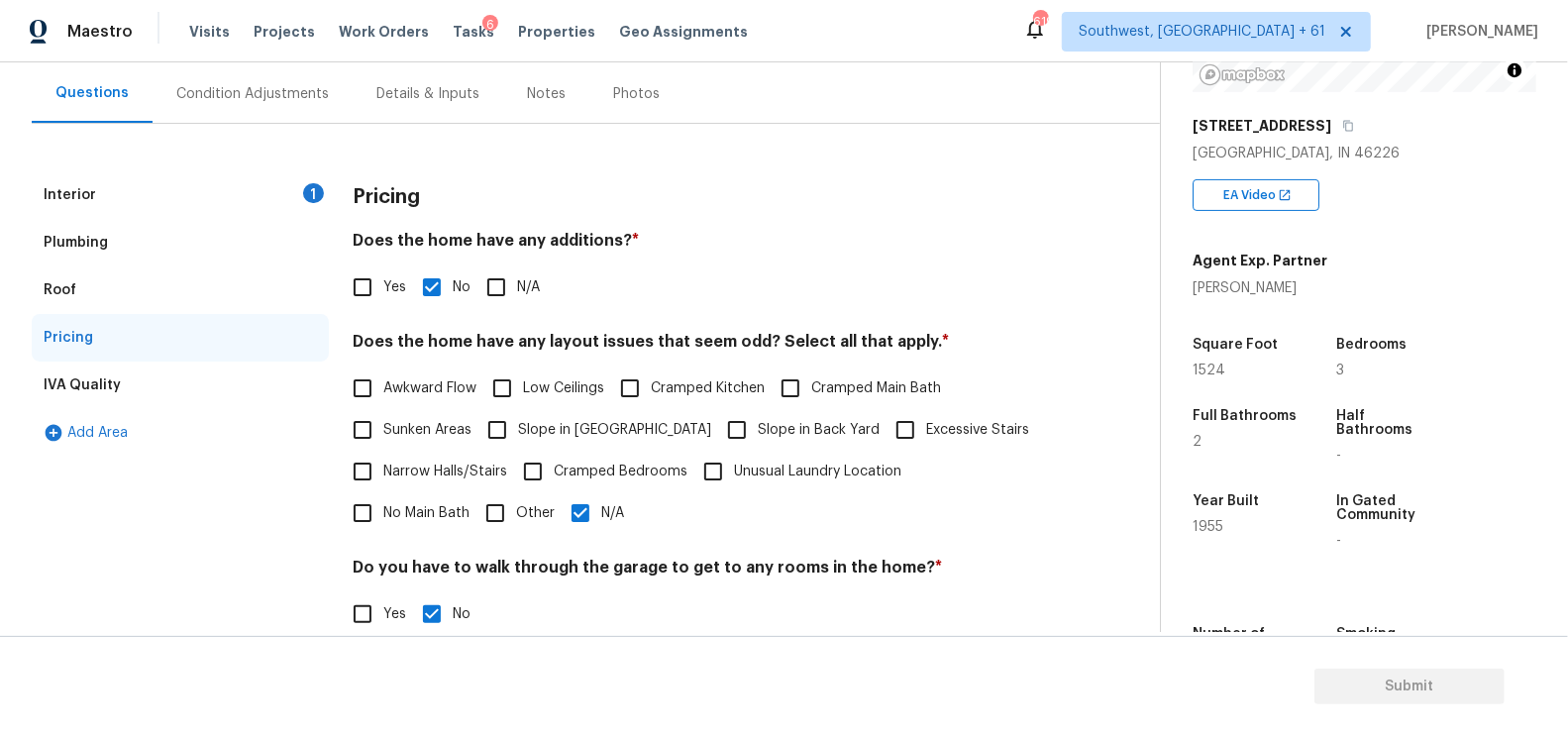
scroll to position [220, 0]
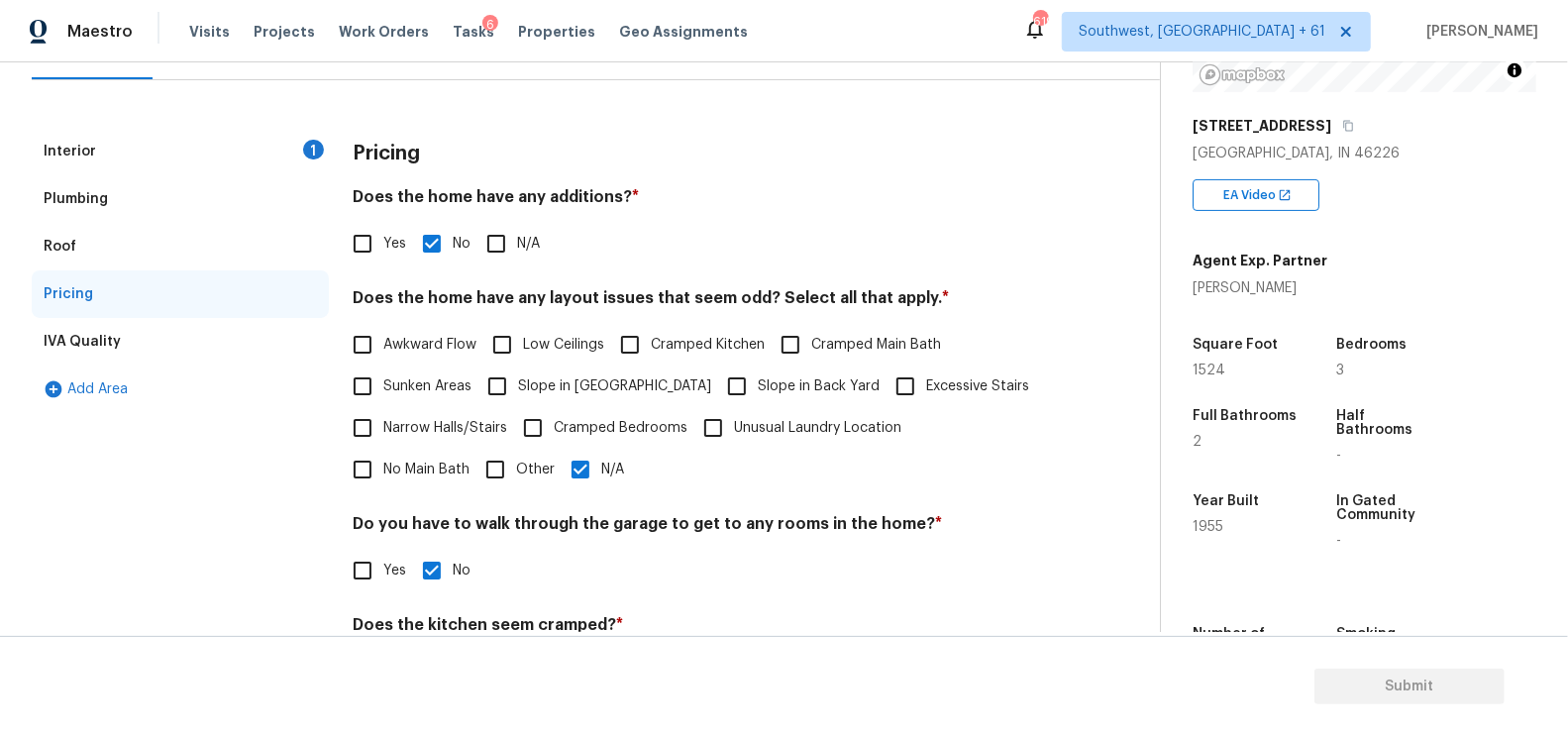
click at [403, 329] on label "Awkward Flow" at bounding box center [409, 345] width 135 height 42
click at [384, 329] on input "Awkward Flow" at bounding box center [363, 345] width 42 height 42
checkbox input "true"
click at [458, 386] on span "Sunken Areas" at bounding box center [427, 386] width 88 height 21
click at [384, 386] on input "Sunken Areas" at bounding box center [363, 386] width 42 height 42
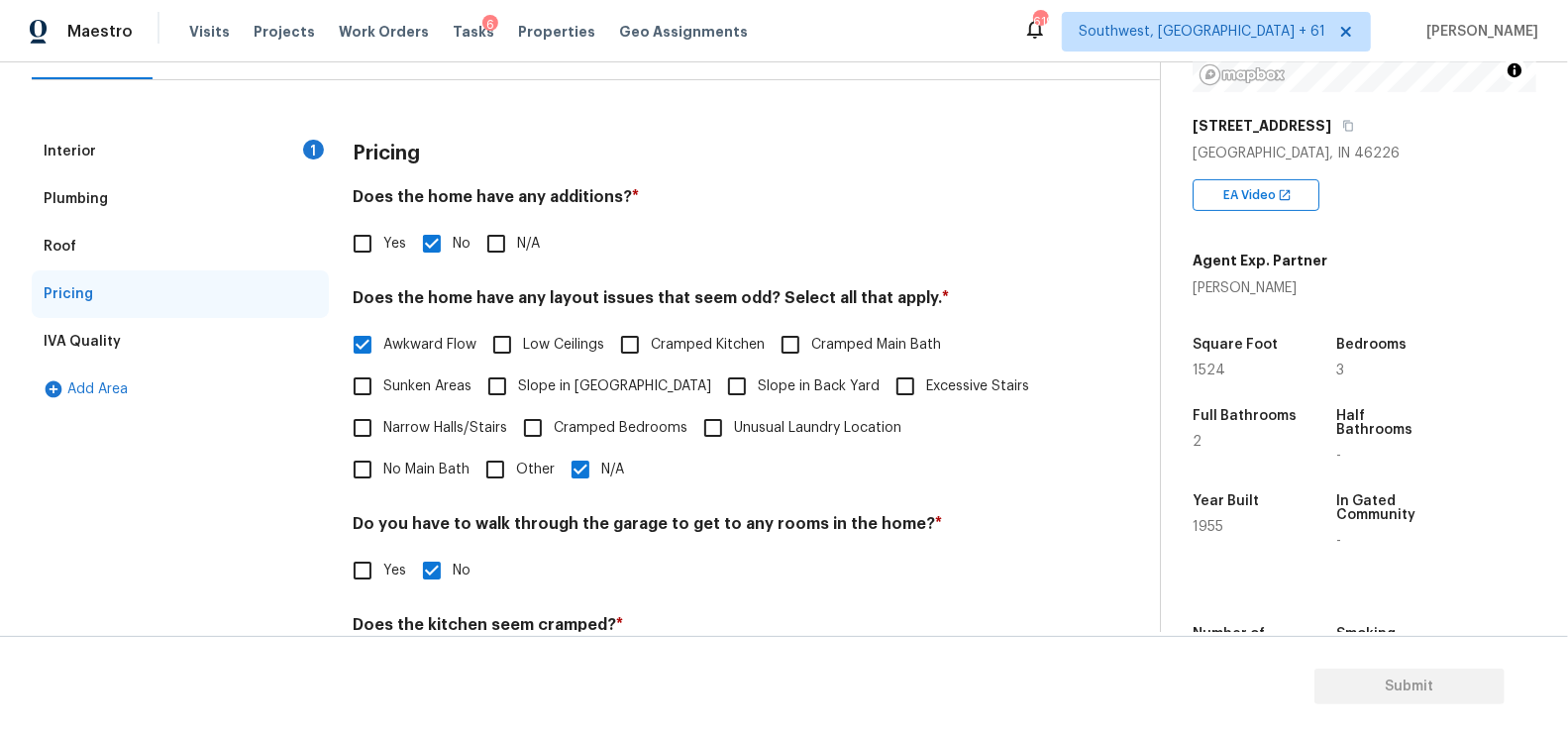
checkbox input "true"
click at [463, 509] on div "Pricing Does the home have any additions? * Yes No N/A Does the home have any l…" at bounding box center [701, 474] width 697 height 691
click at [559, 484] on input "N/A" at bounding box center [580, 470] width 42 height 42
checkbox input "false"
click at [128, 156] on div "Interior 1" at bounding box center [180, 152] width 297 height 48
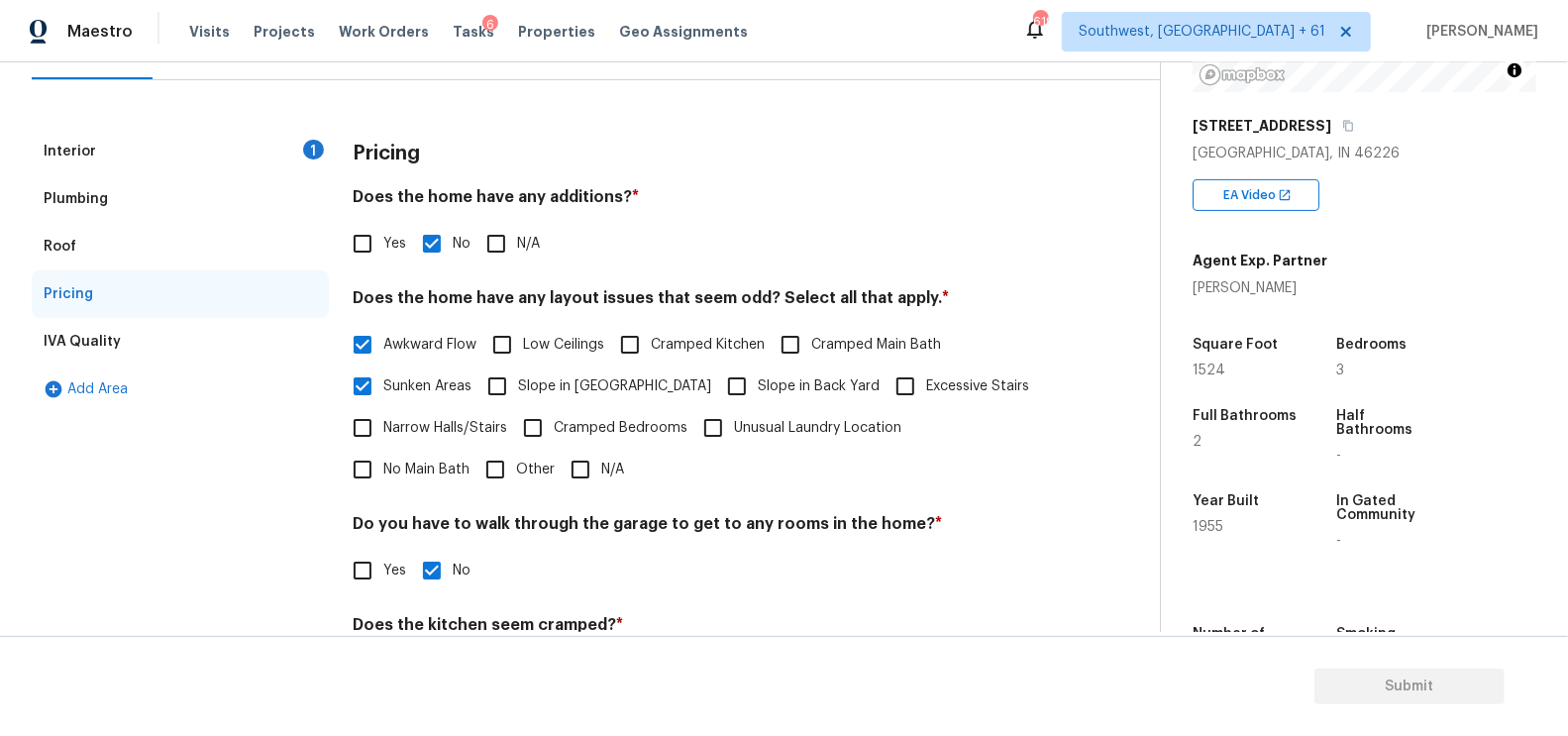
scroll to position [170, 0]
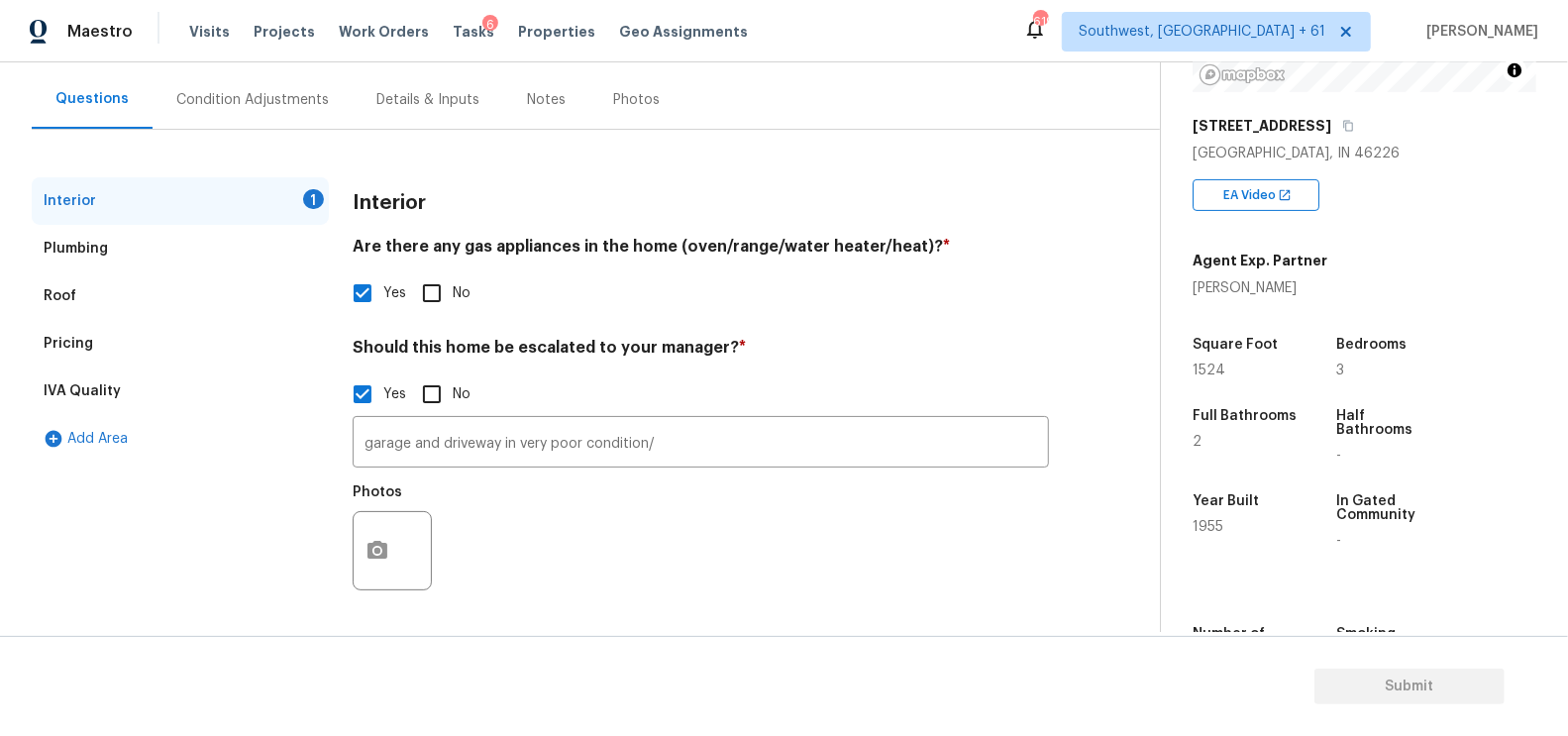
click at [104, 323] on div "Pricing" at bounding box center [180, 344] width 297 height 48
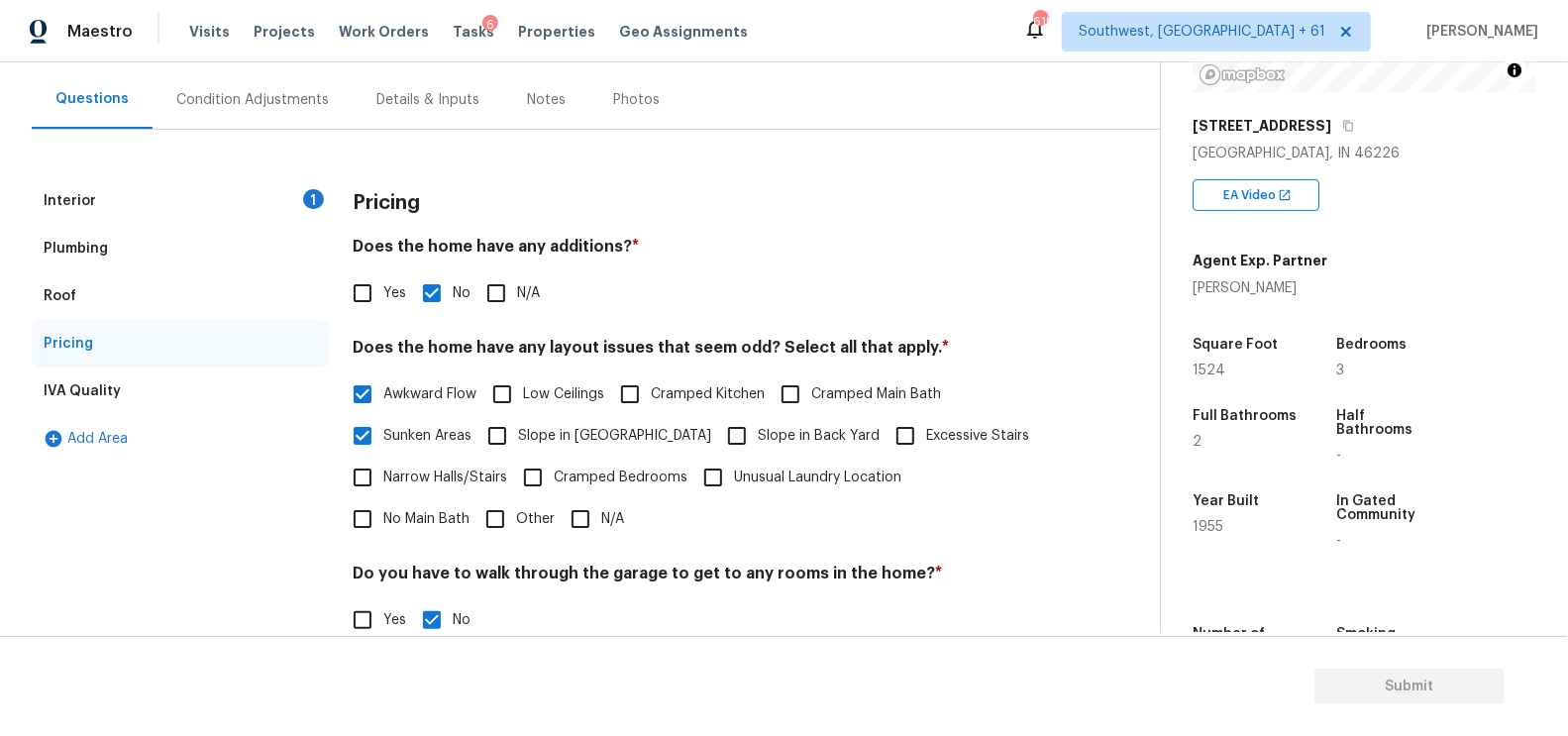
scroll to position [220, 0]
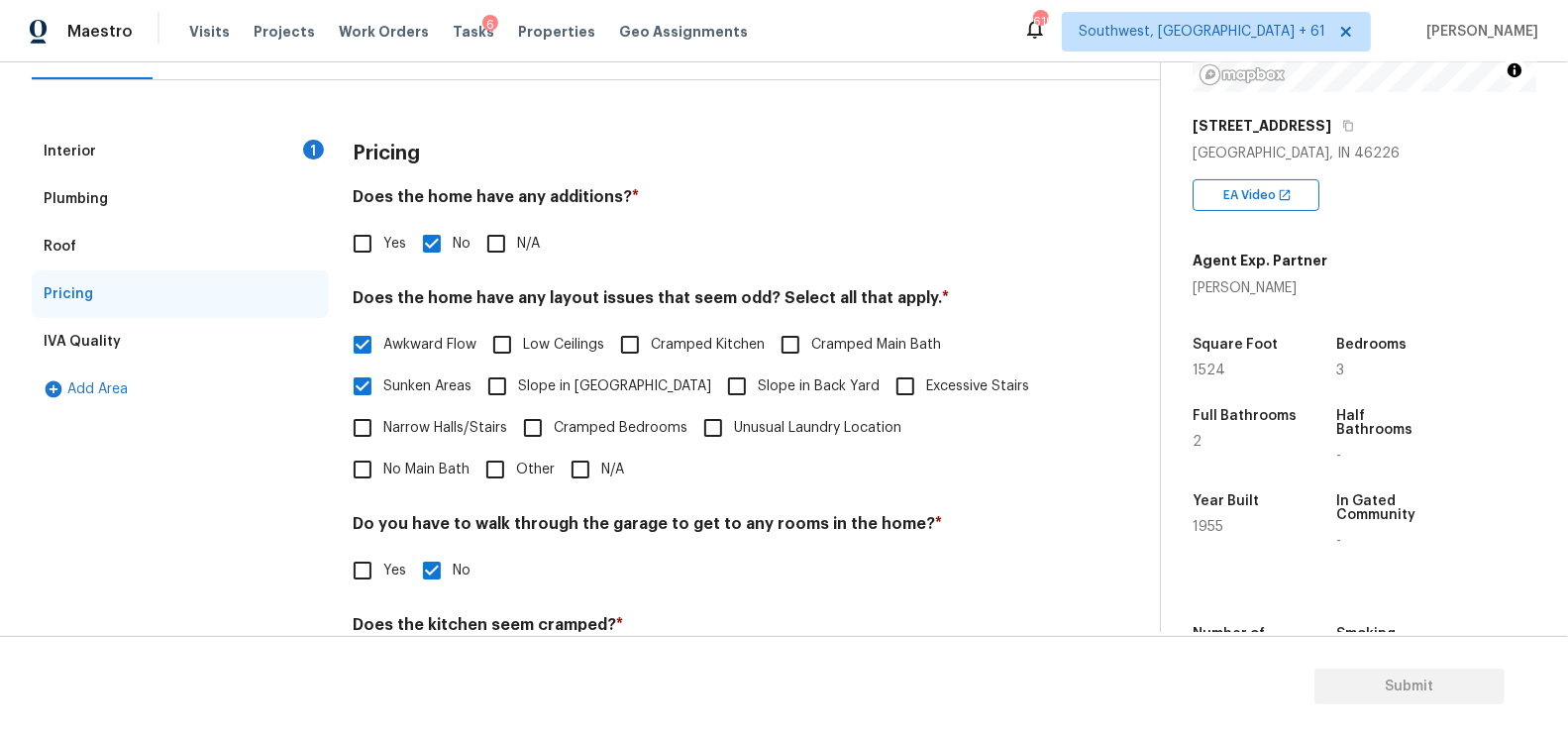
click at [371, 242] on input "Yes" at bounding box center [363, 243] width 42 height 42
checkbox input "true"
checkbox input "false"
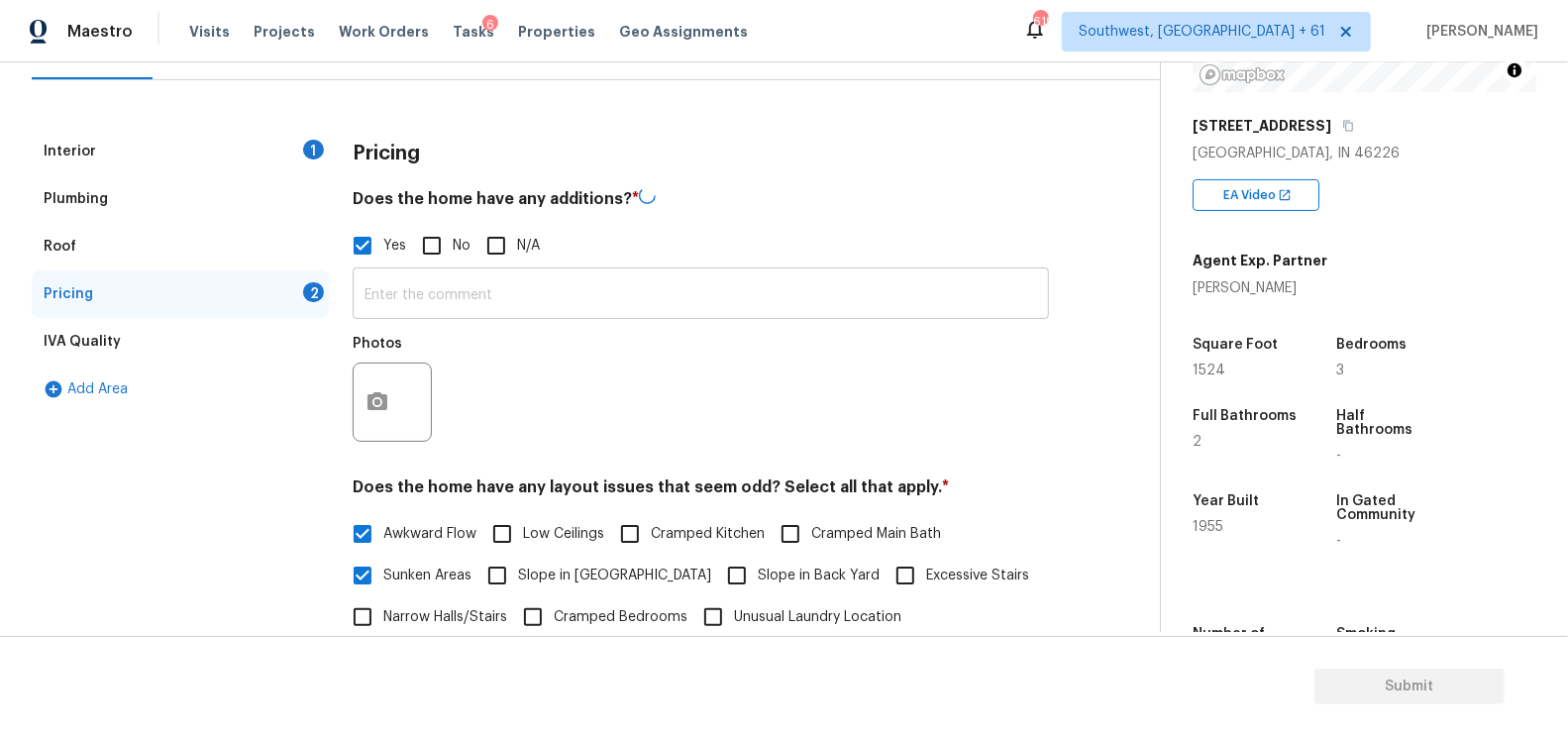
click at [476, 298] on input "text" at bounding box center [701, 295] width 697 height 47
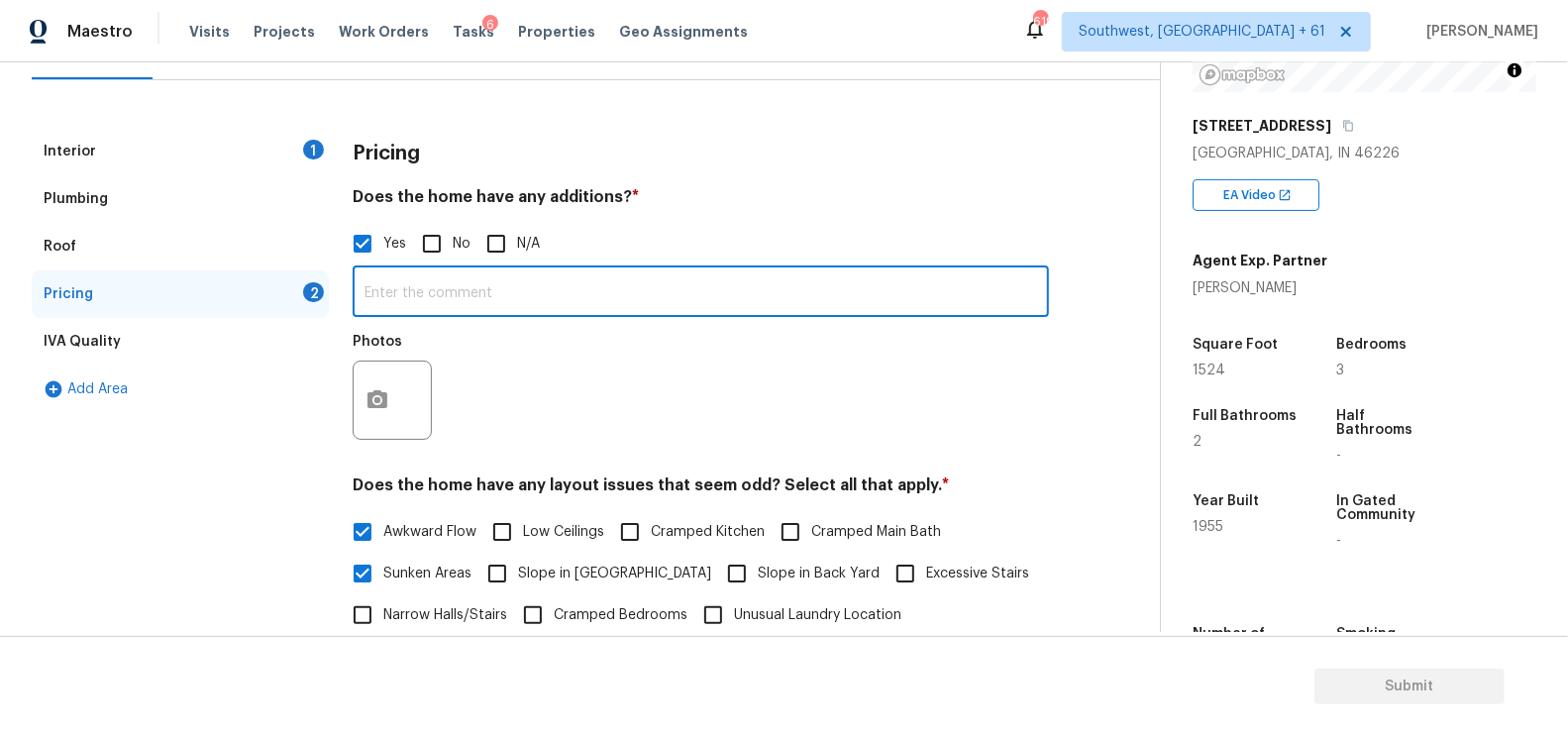
paste input "I believe the home has had a major addition in the past as it’s odd for a home …"
type input "I believe the home has had a major addition in the past as it’s odd for a home …"
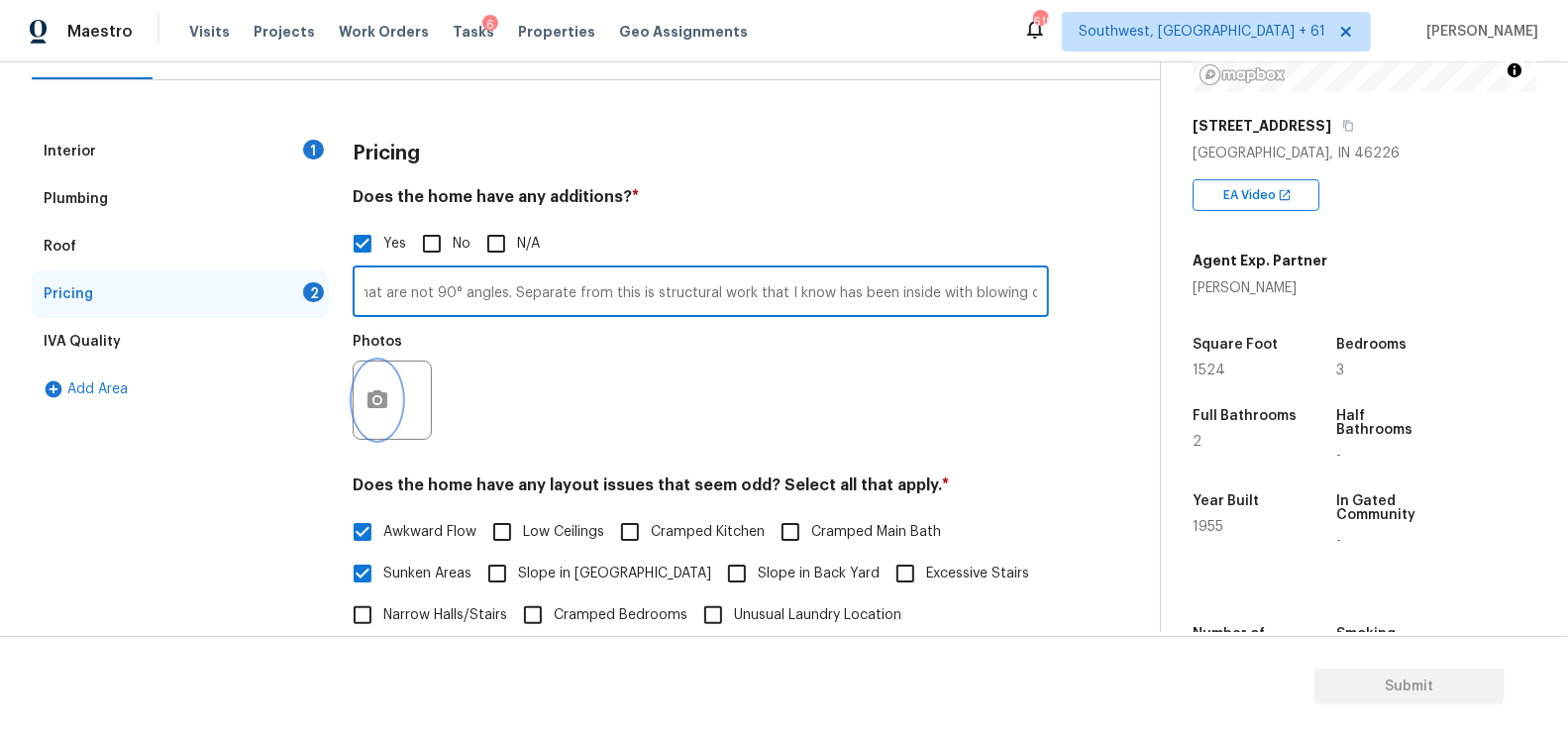
click at [379, 400] on circle "button" at bounding box center [378, 400] width 6 height 6
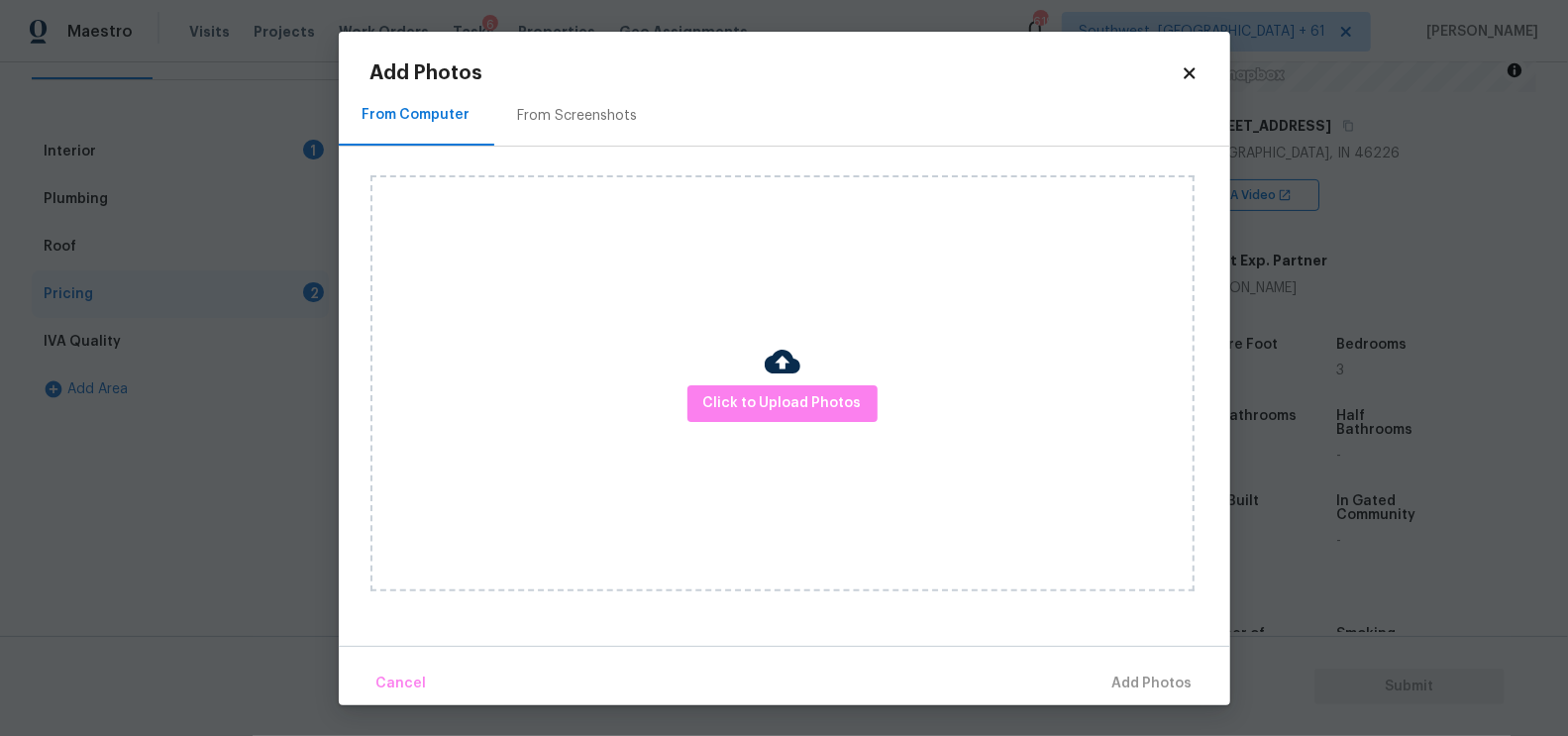
scroll to position [0, 0]
click at [800, 419] on button "Click to Upload Photos" at bounding box center [782, 403] width 190 height 37
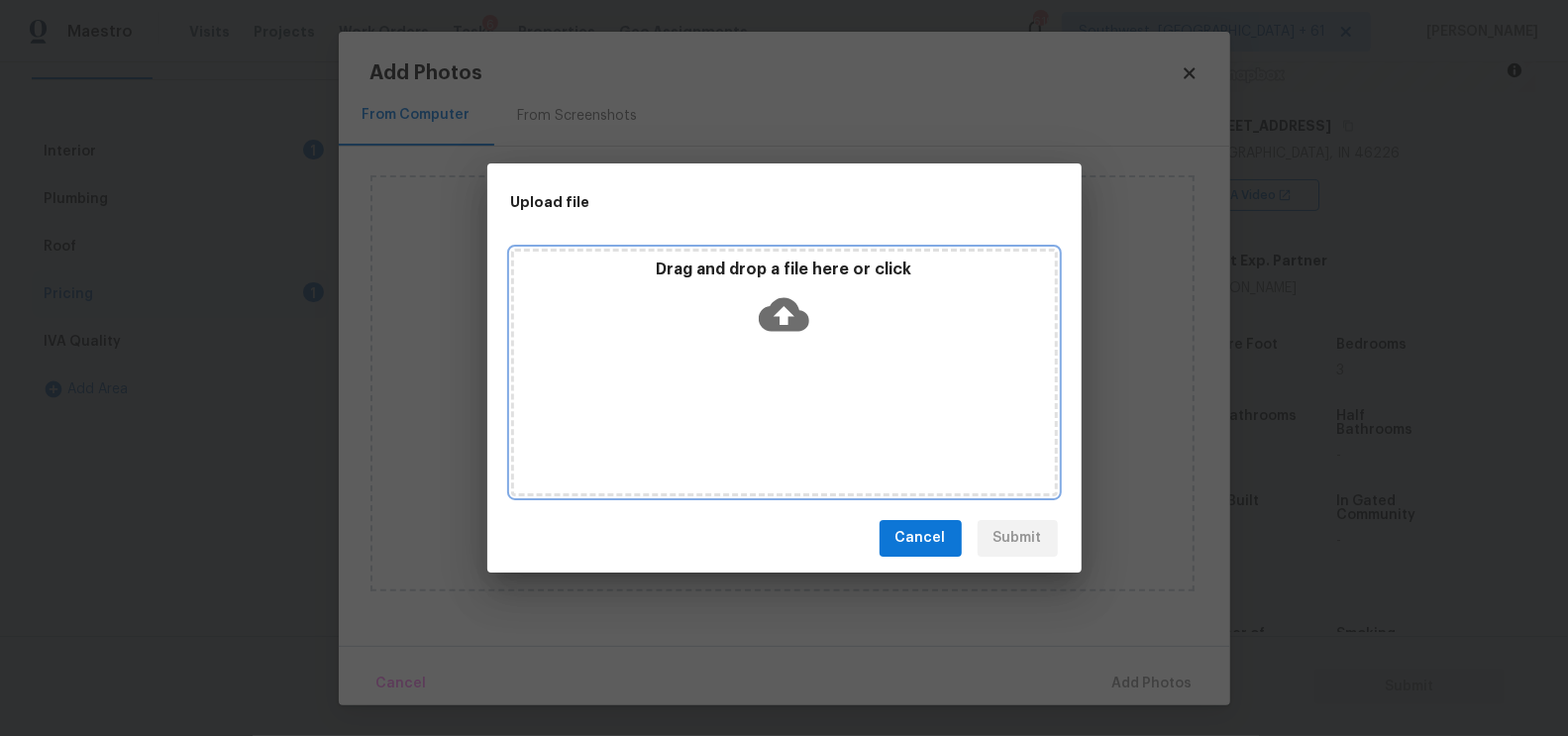
click at [786, 319] on icon at bounding box center [784, 314] width 51 height 51
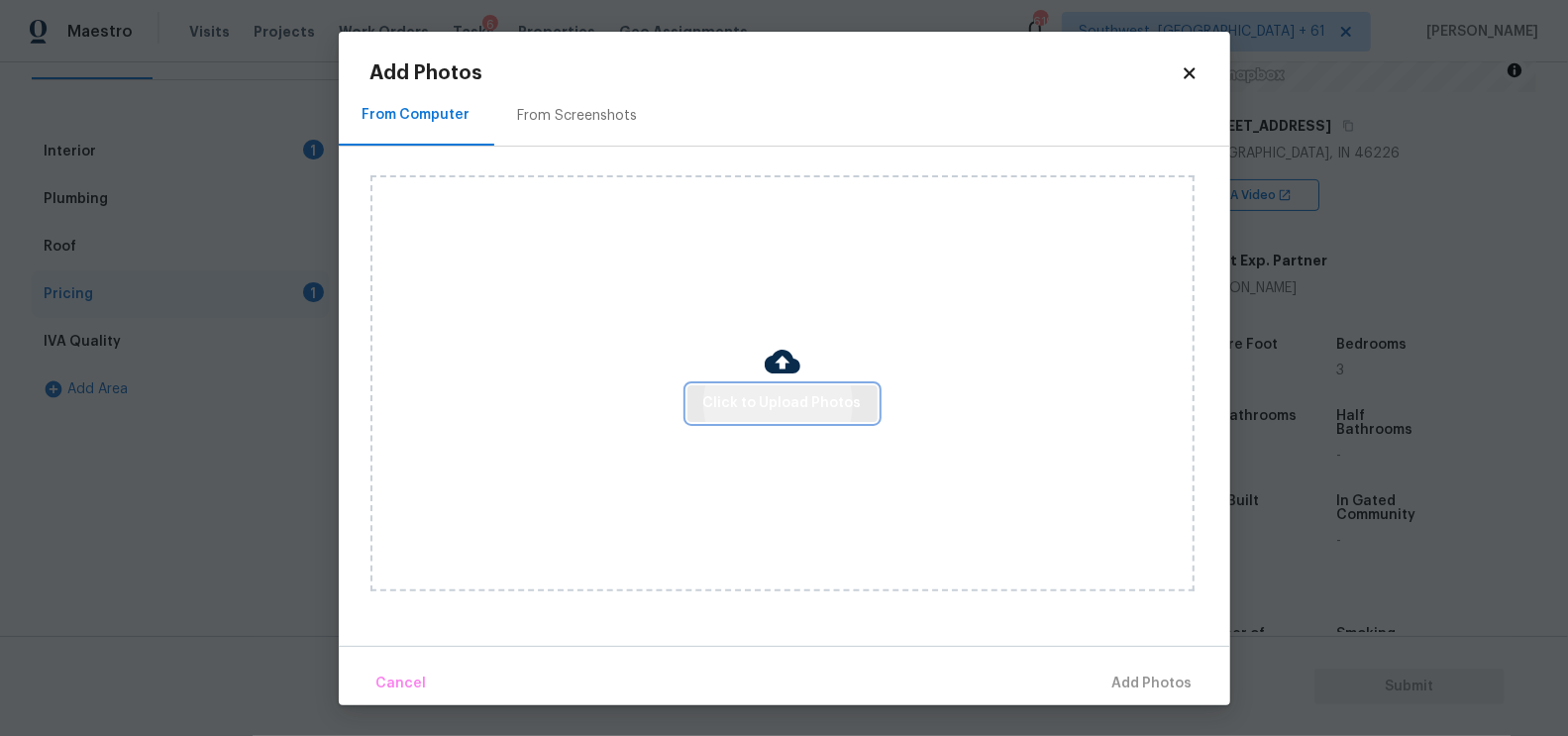
click at [776, 404] on span "Click to Upload Photos" at bounding box center [783, 403] width 159 height 25
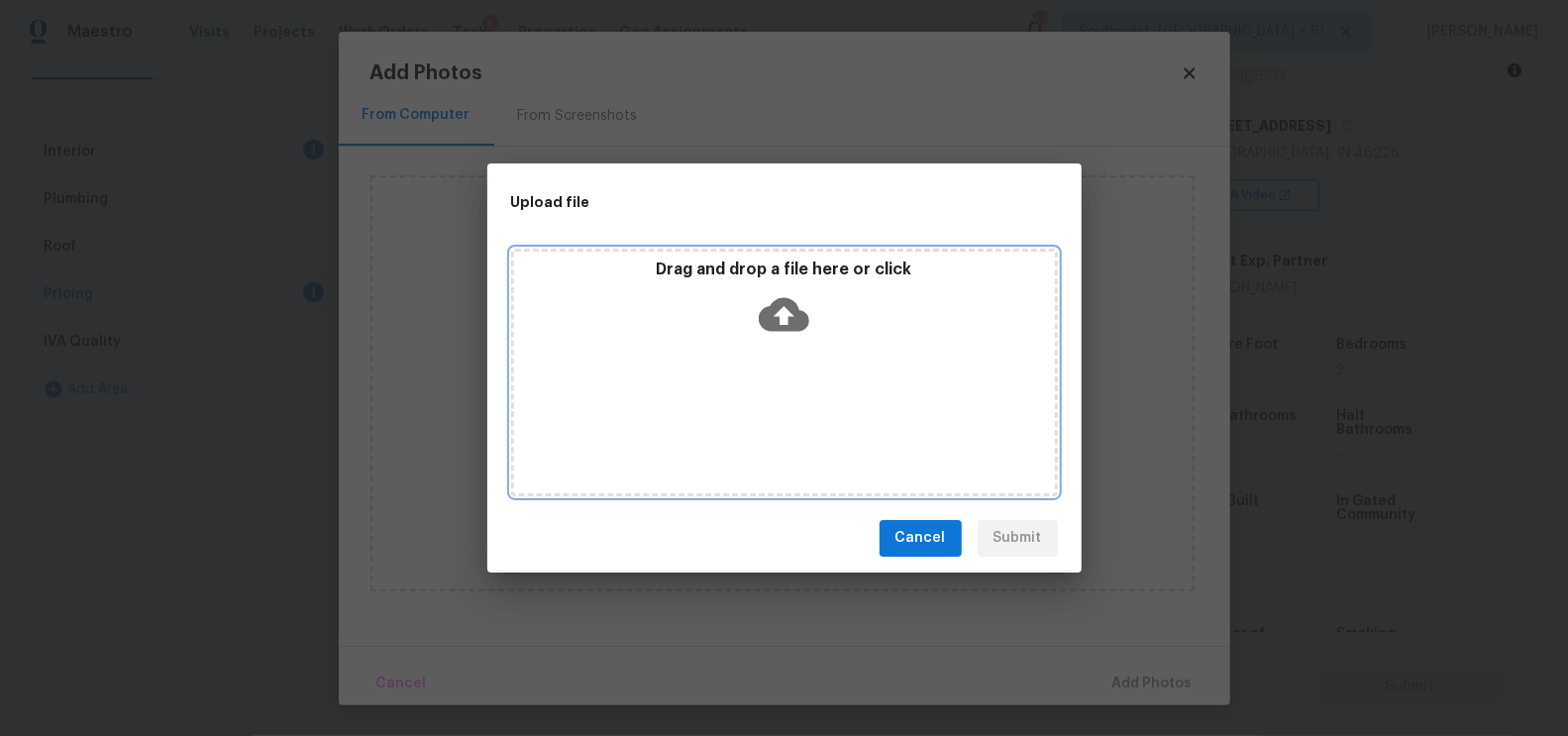
click at [772, 282] on div "Drag and drop a file here or click" at bounding box center [784, 302] width 541 height 85
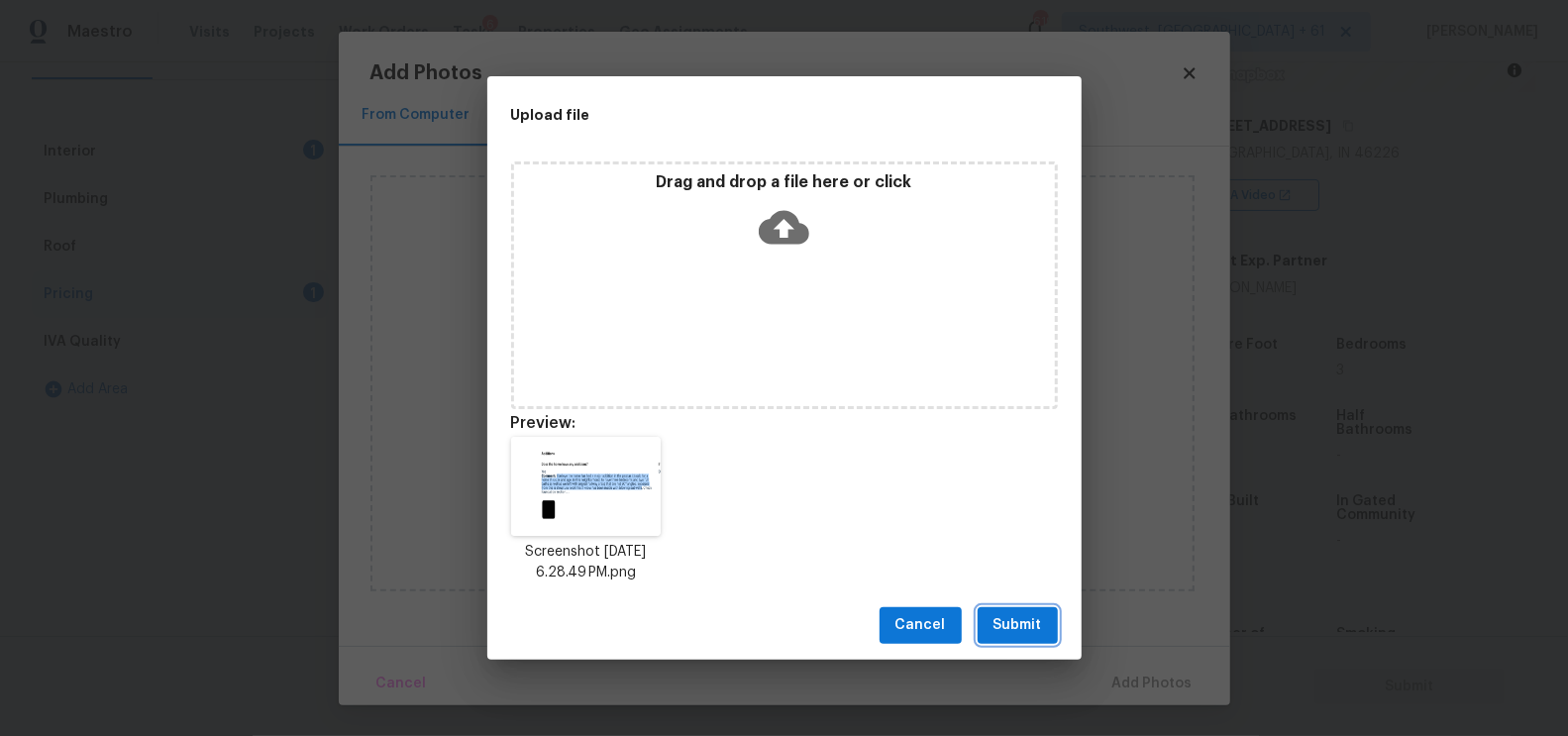
click at [1015, 631] on span "Submit" at bounding box center [1018, 625] width 49 height 25
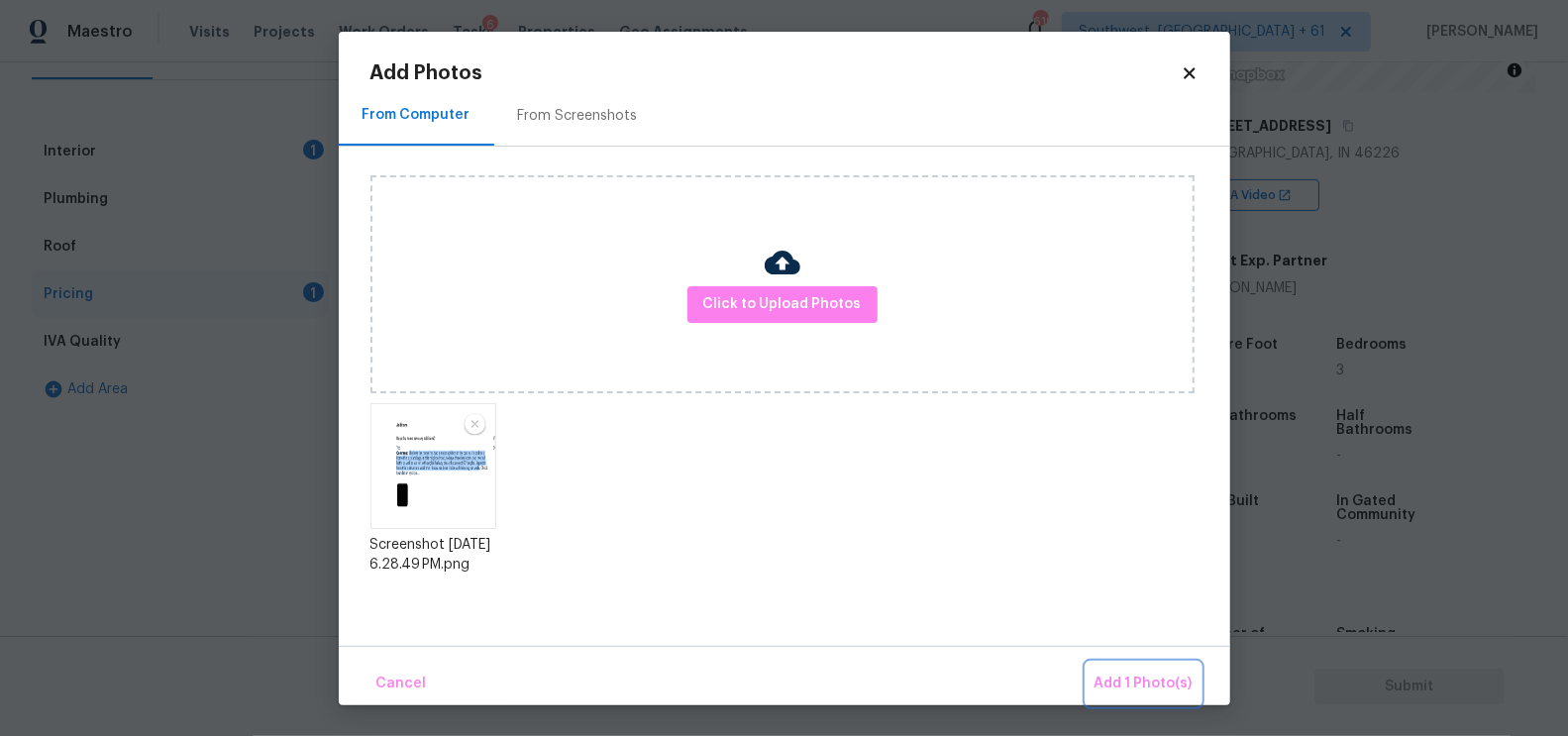
click at [1145, 694] on span "Add 1 Photo(s)" at bounding box center [1144, 683] width 98 height 25
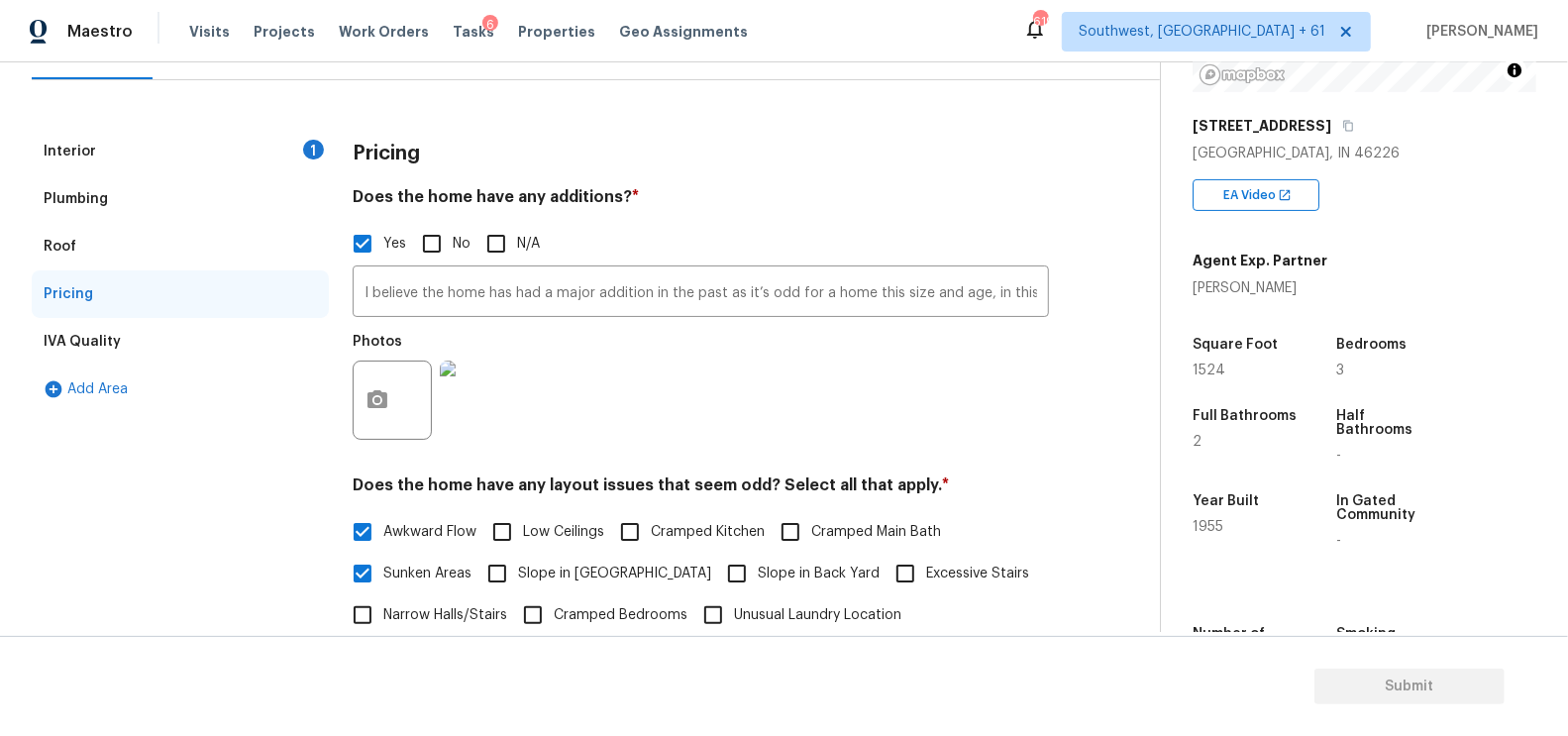
click at [135, 138] on div "Interior 1" at bounding box center [180, 152] width 297 height 48
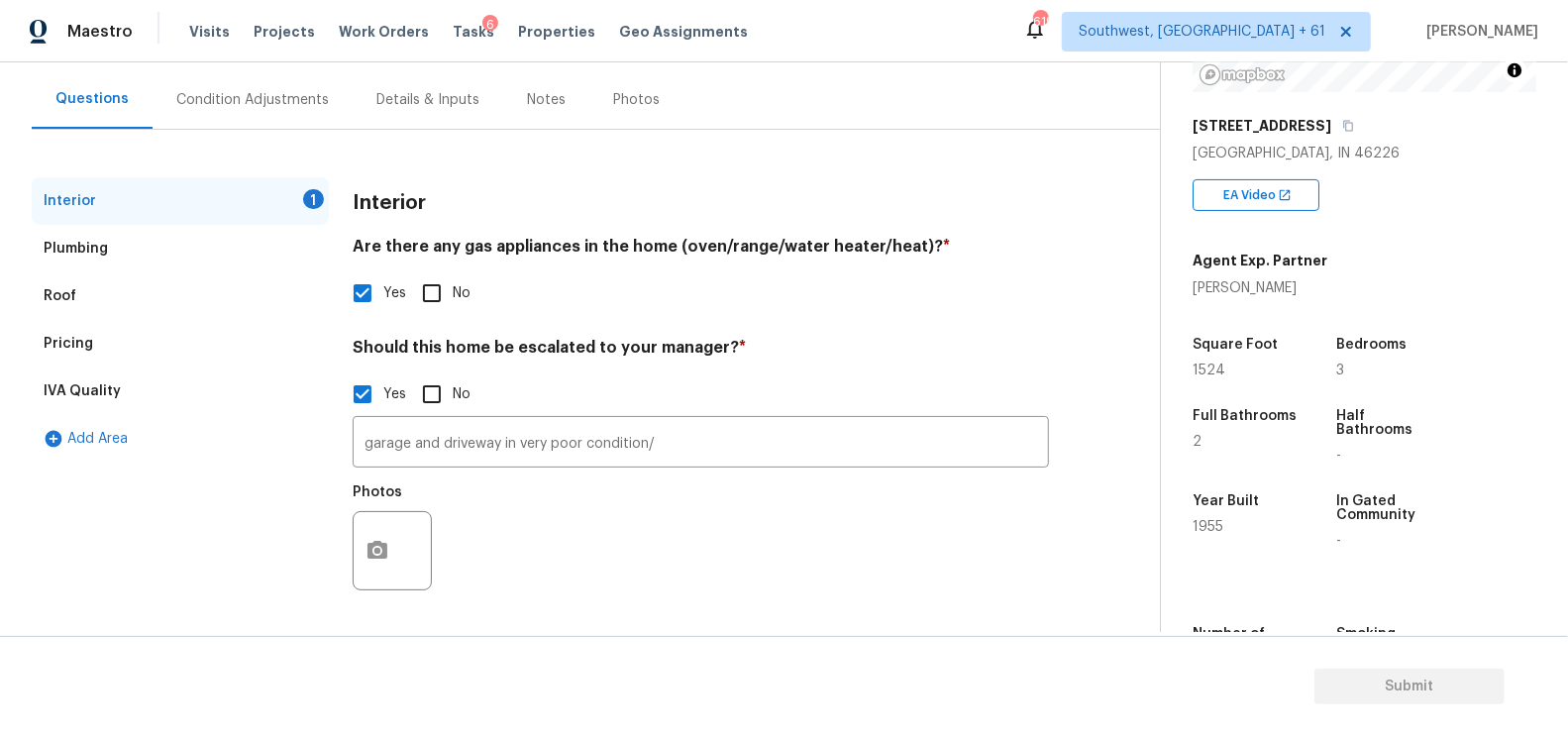
scroll to position [170, 0]
click at [135, 138] on div "Interior 1 Plumbing Roof Pricing IVA Quality Add Area Interior Are there any ga…" at bounding box center [572, 377] width 1081 height 496
click at [719, 448] on input "garage and driveway in very poor condition/" at bounding box center [701, 444] width 697 height 47
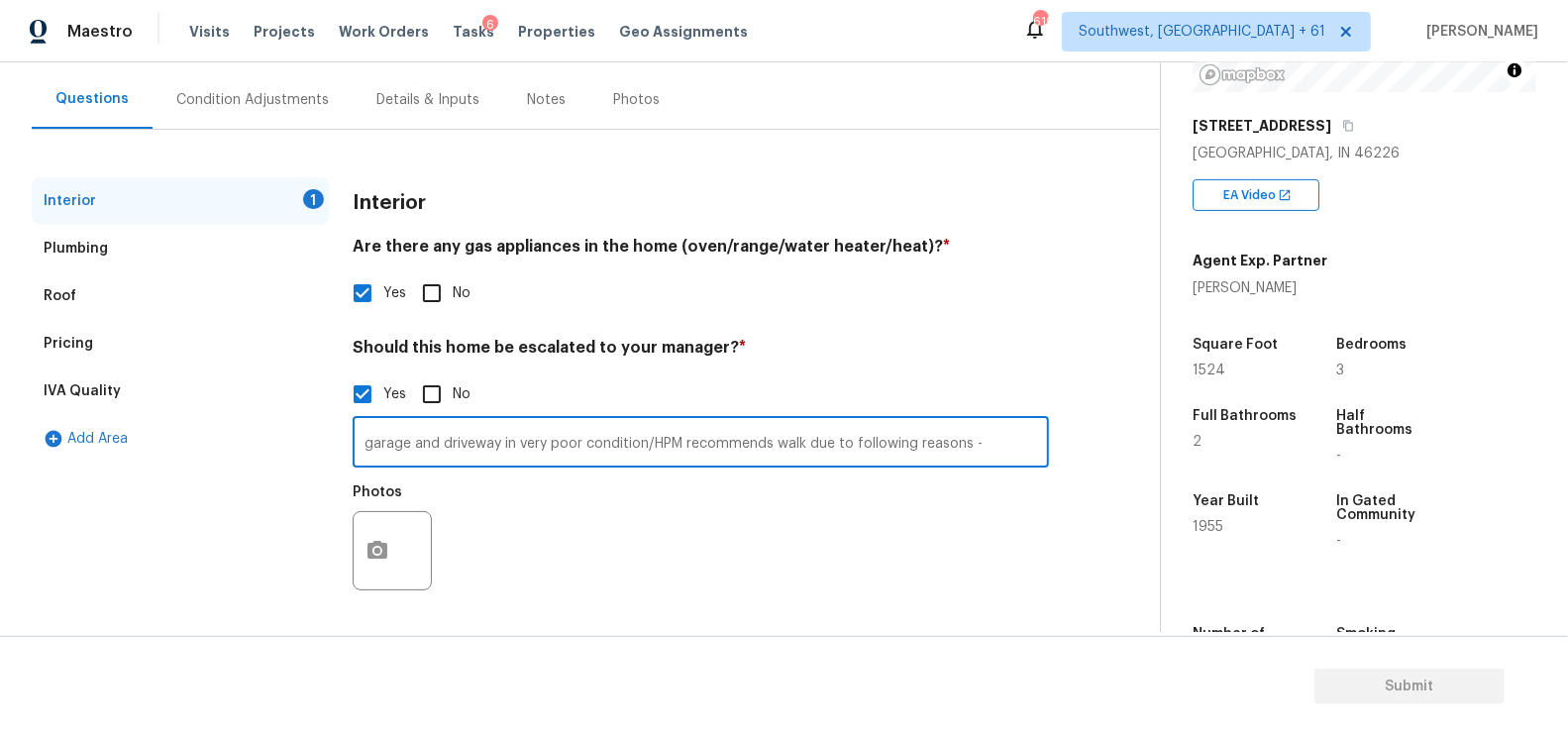
paste input "Home has had extensive remodeling done, and while I can’t figure out for sure w…"
type input "garage and driveway in very poor condition/HPM recommends walk due to following…"
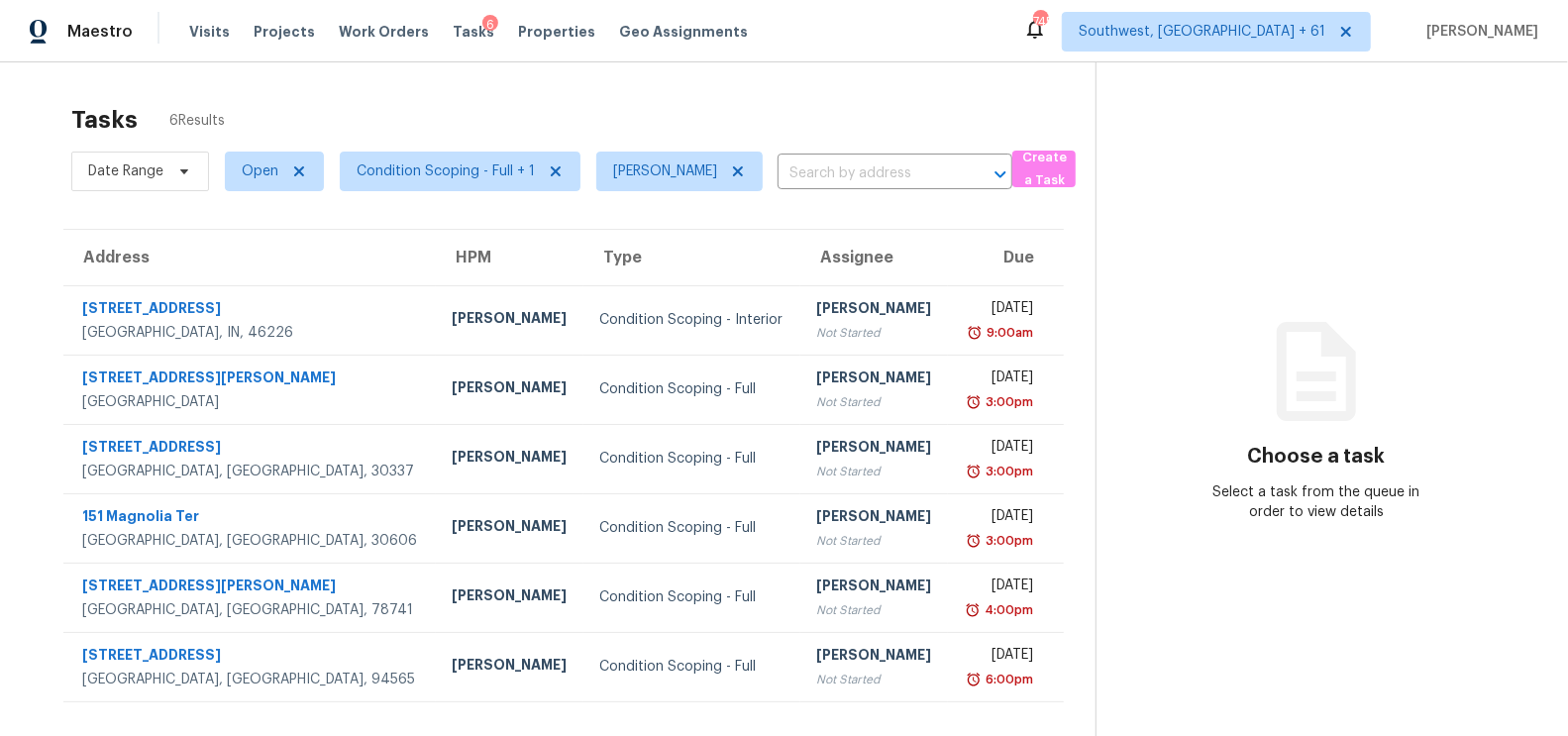
scroll to position [62, 0]
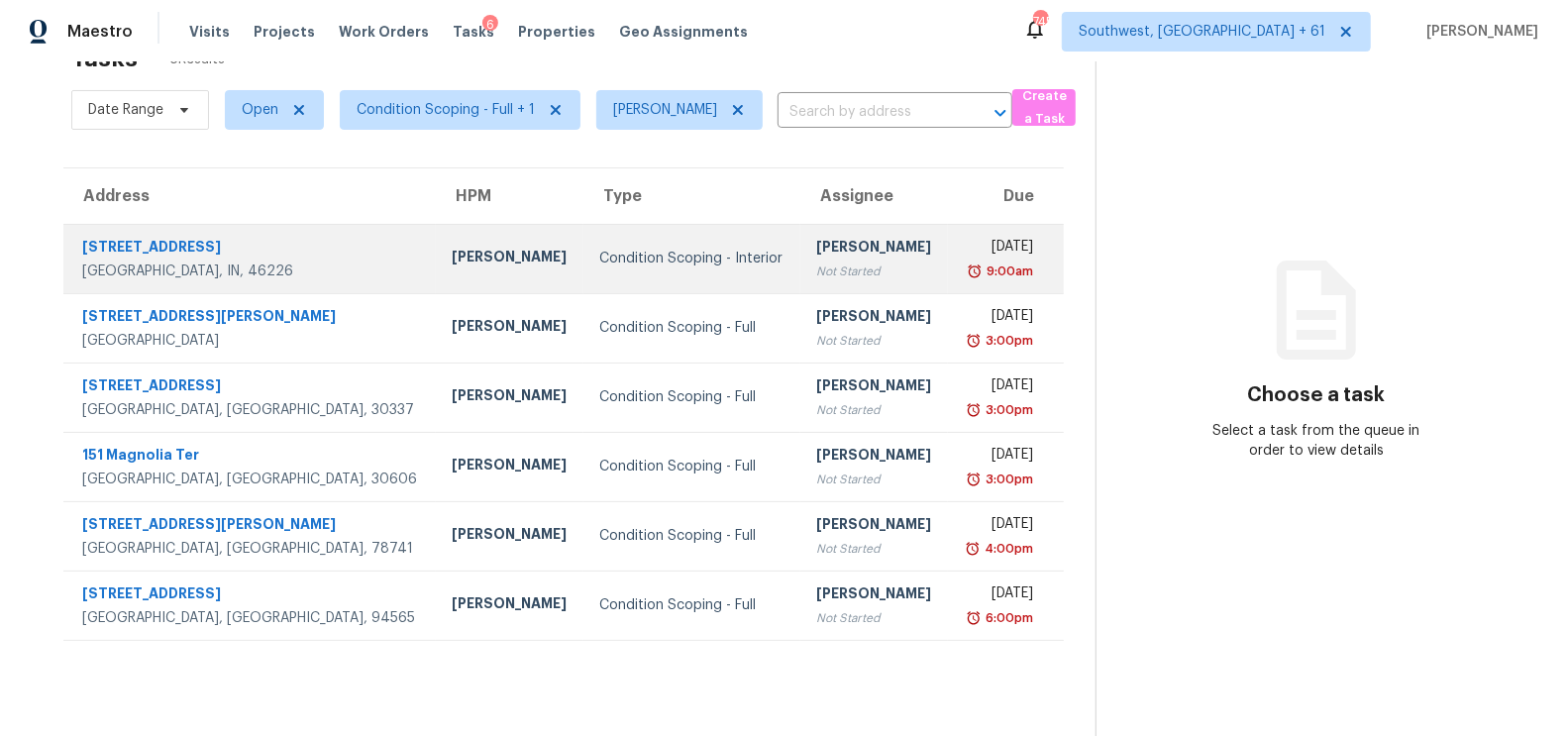
click at [816, 236] on div "[PERSON_NAME]" at bounding box center [873, 248] width 116 height 25
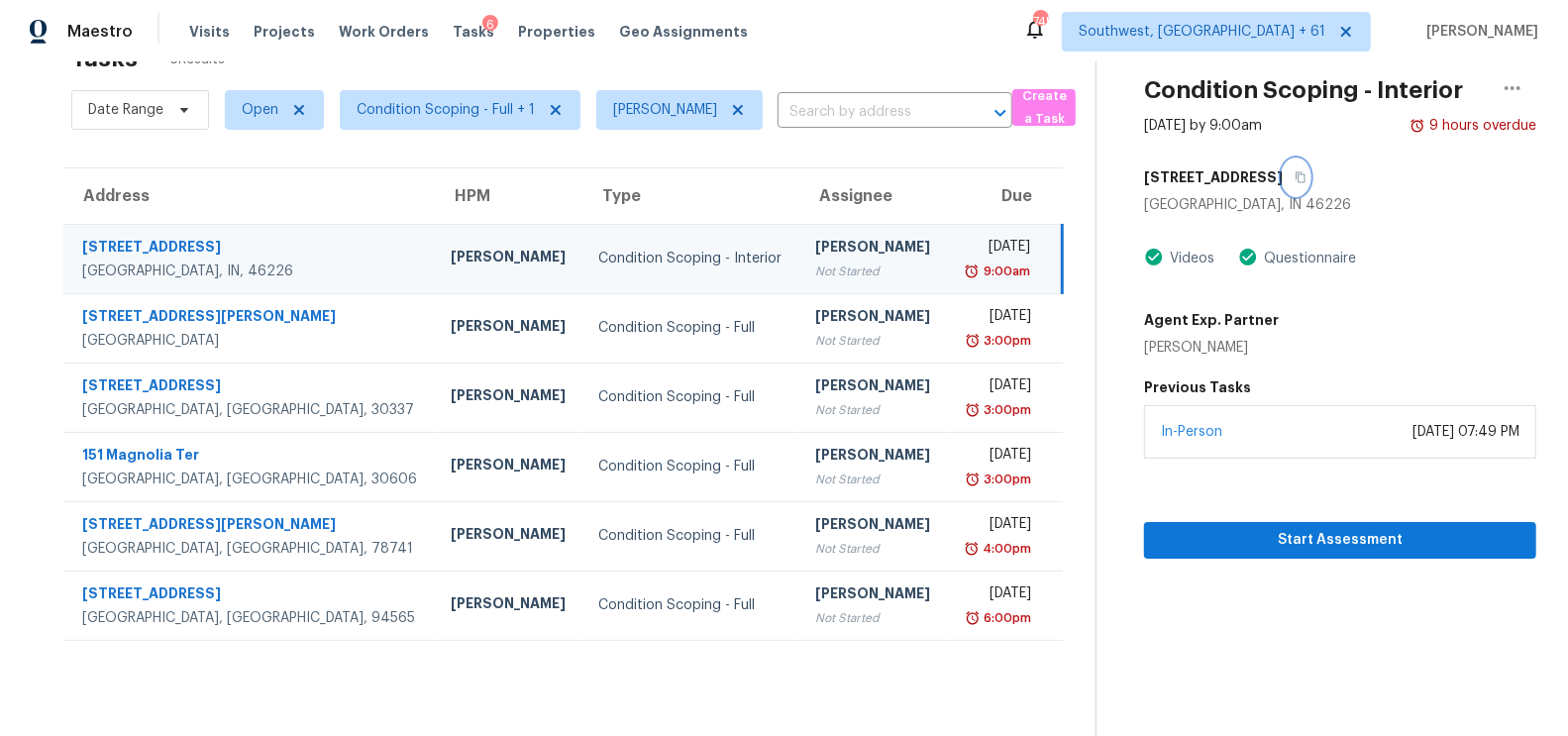
click at [1296, 172] on icon "button" at bounding box center [1301, 177] width 10 height 11
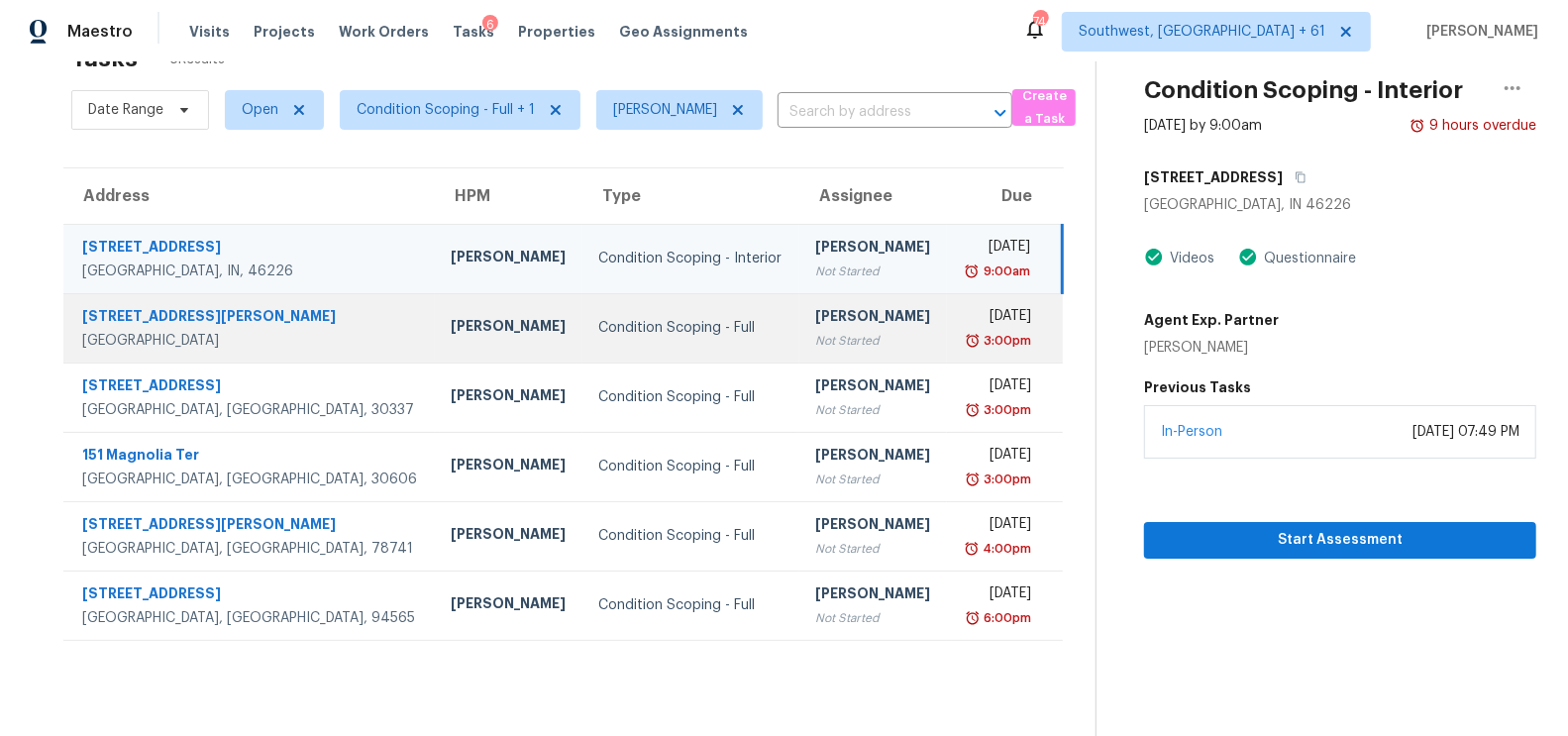
click at [947, 338] on td "[DATE] 3:00pm" at bounding box center [1005, 328] width 116 height 70
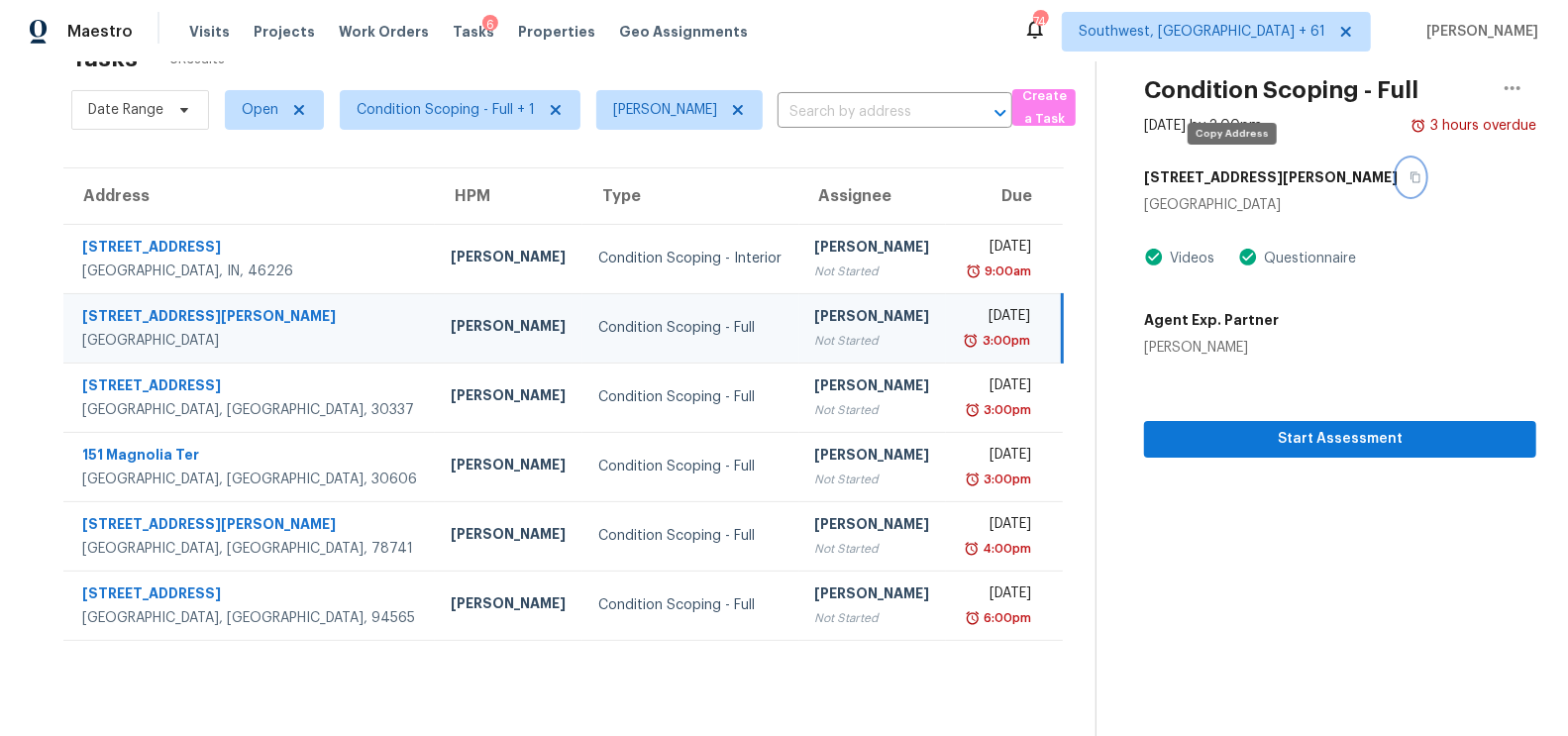
click at [1398, 171] on button "button" at bounding box center [1411, 177] width 27 height 36
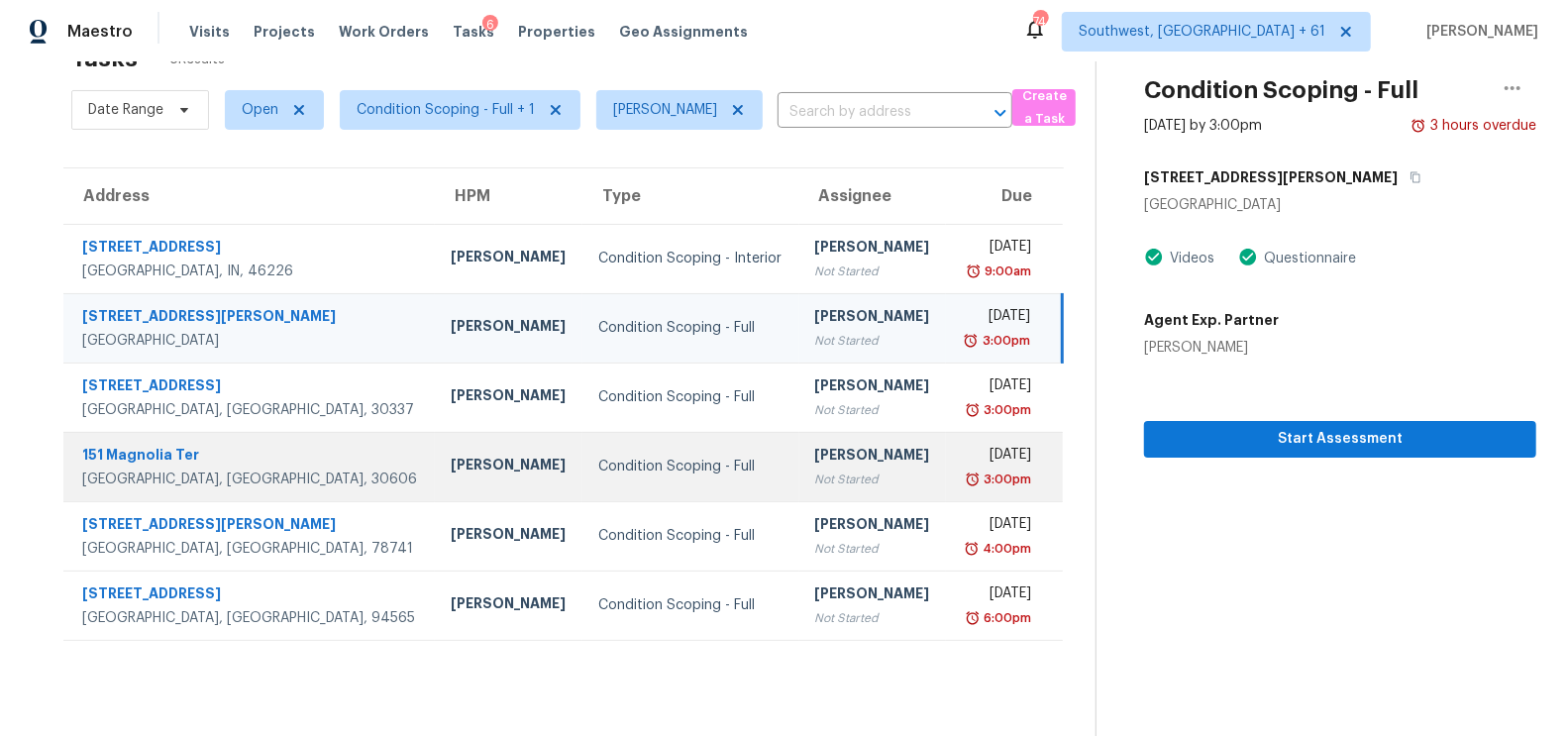
click at [814, 433] on td "[PERSON_NAME] Not Started" at bounding box center [872, 467] width 148 height 70
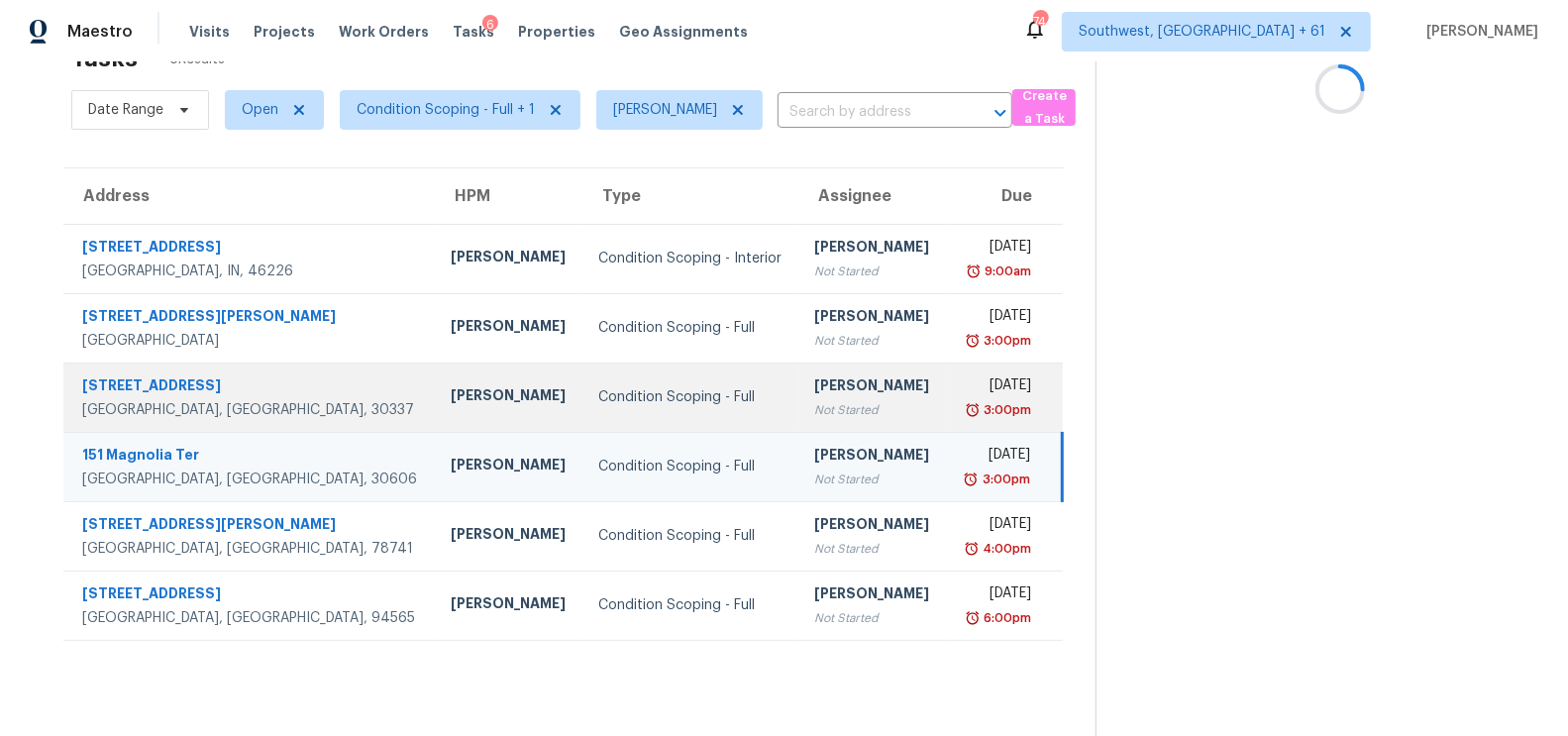
click at [946, 395] on td "[DATE] 3:00pm" at bounding box center [1004, 397] width 116 height 70
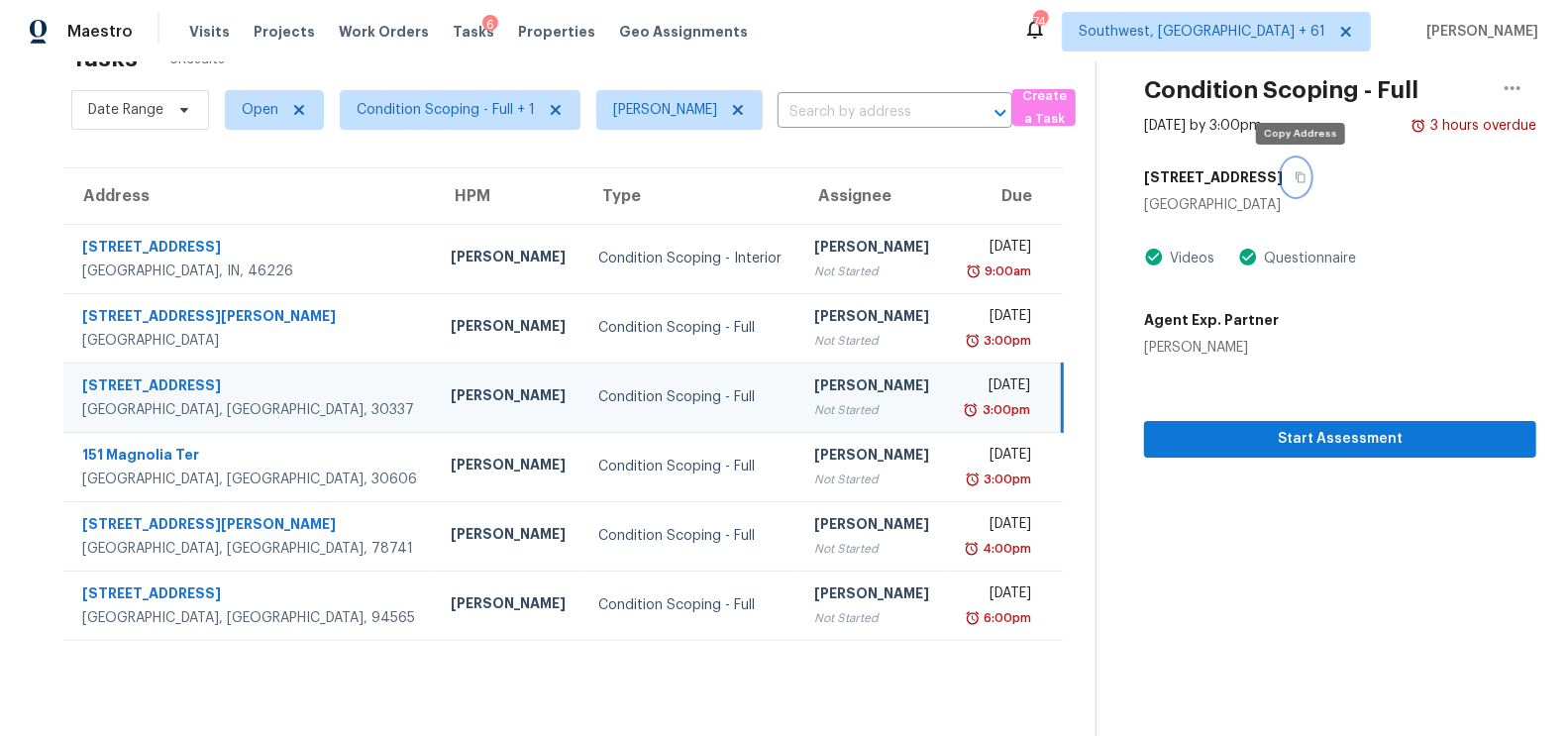
click at [1297, 173] on icon "button" at bounding box center [1301, 177] width 12 height 12
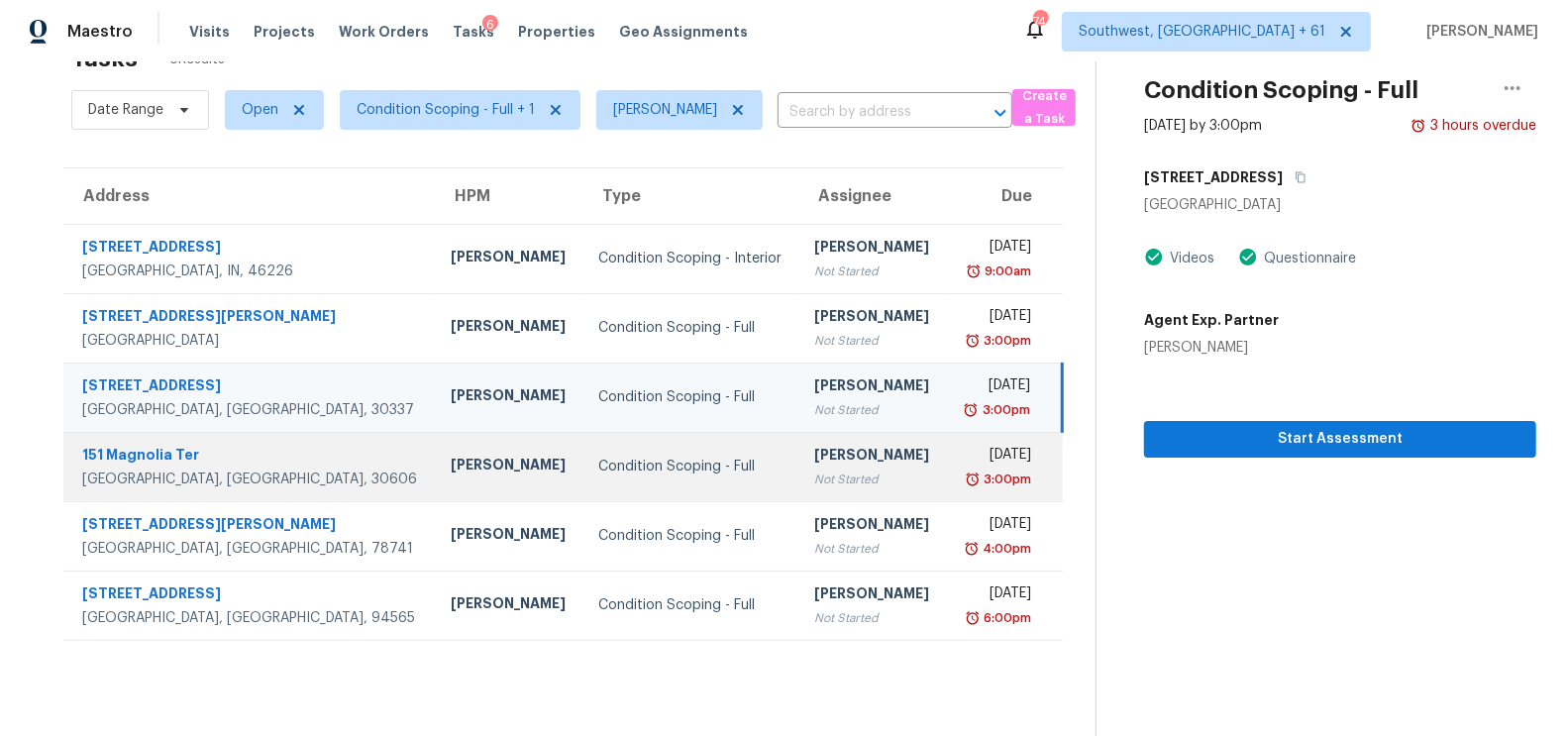
click at [962, 470] on div "3:00pm" at bounding box center [997, 480] width 70 height 20
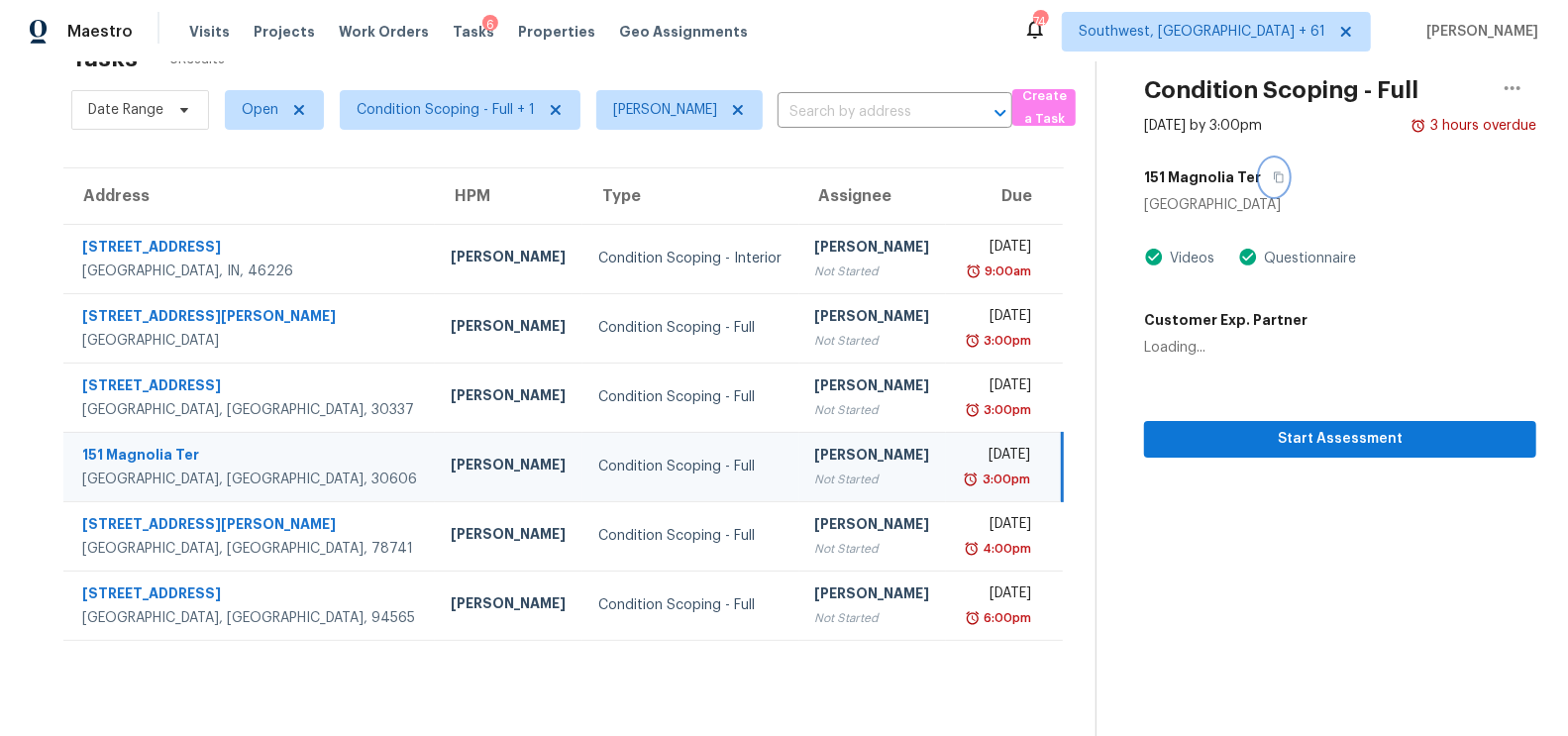
click at [1273, 176] on icon "button" at bounding box center [1279, 177] width 12 height 12
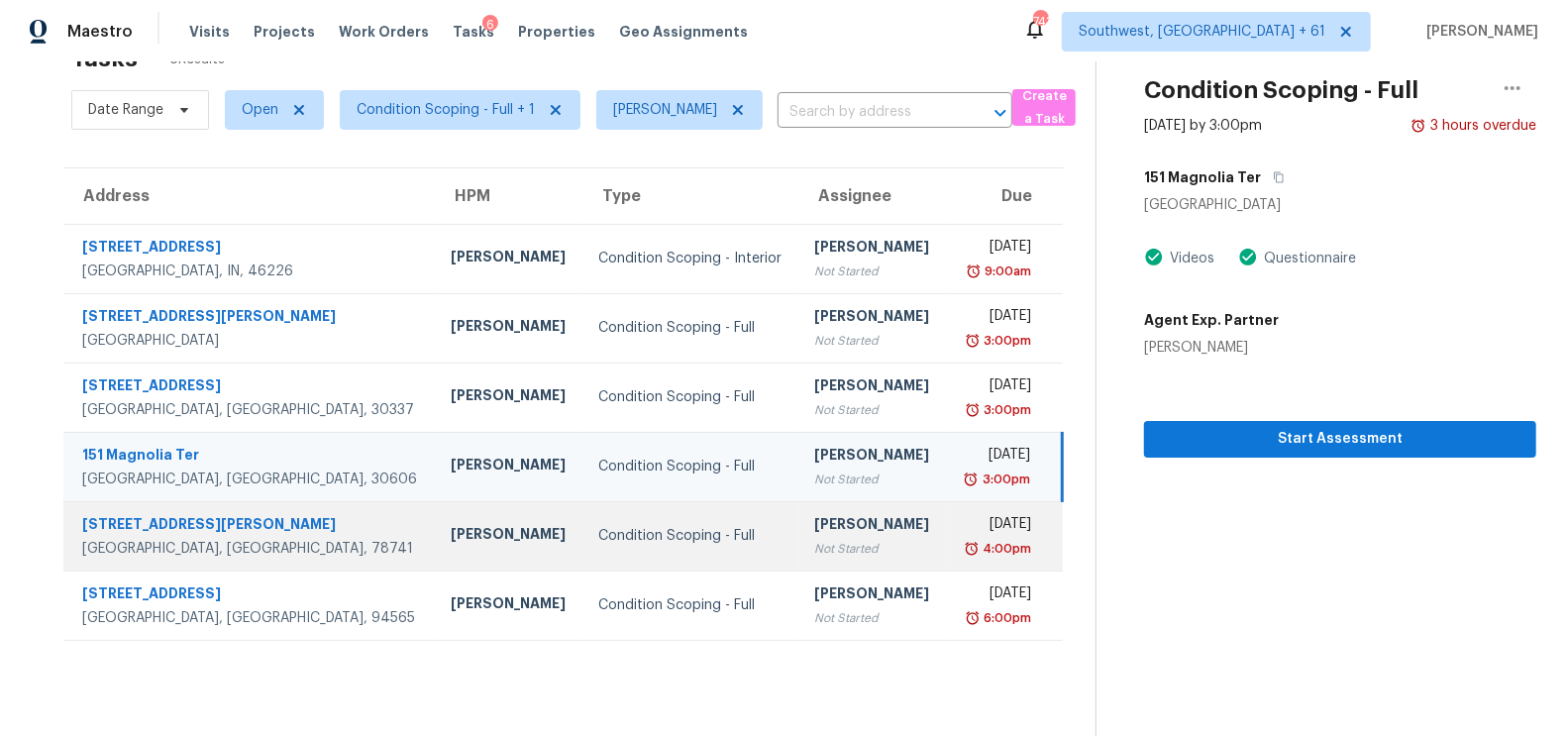
click at [839, 549] on div "Not Started" at bounding box center [872, 548] width 116 height 20
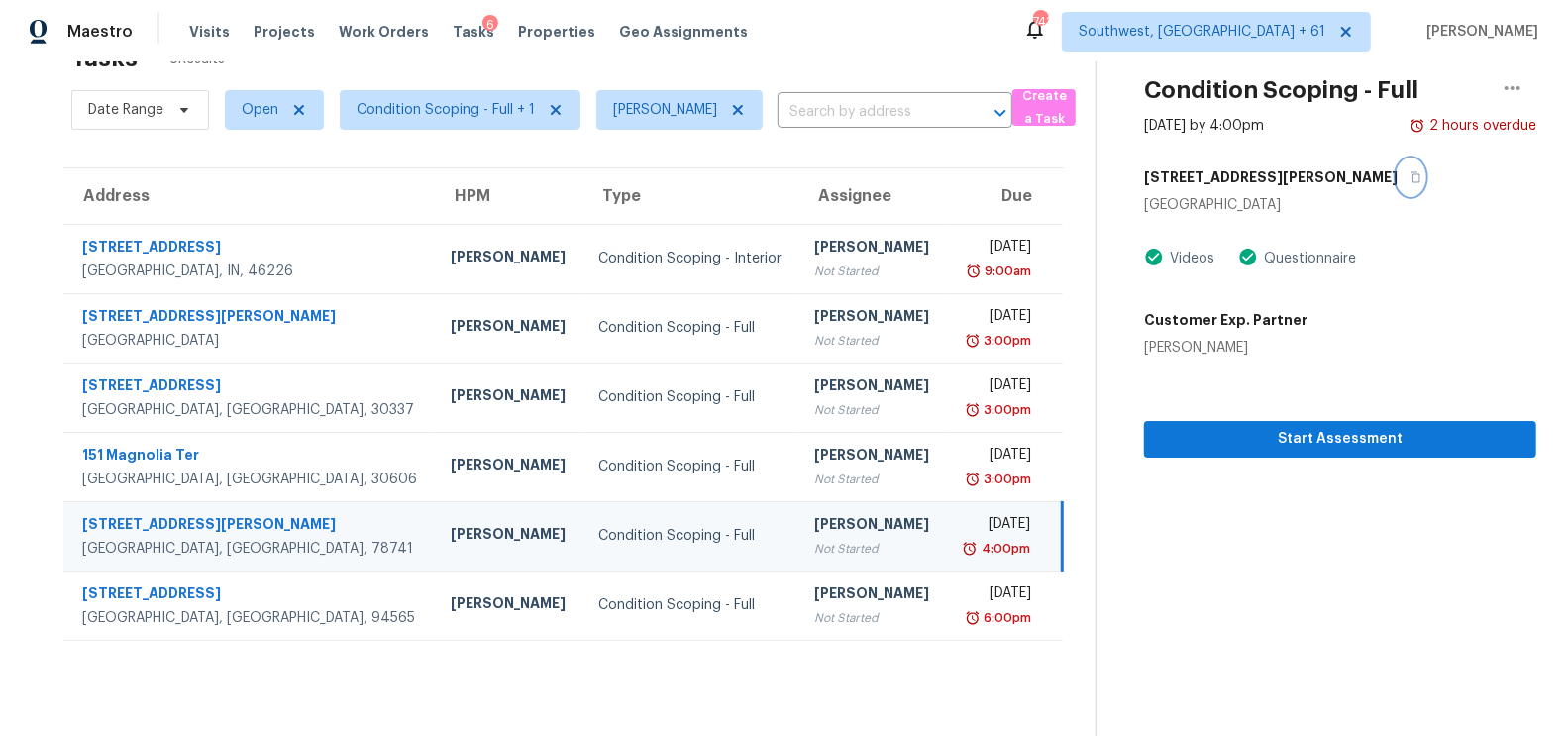
click at [1410, 179] on icon "button" at bounding box center [1416, 177] width 12 height 12
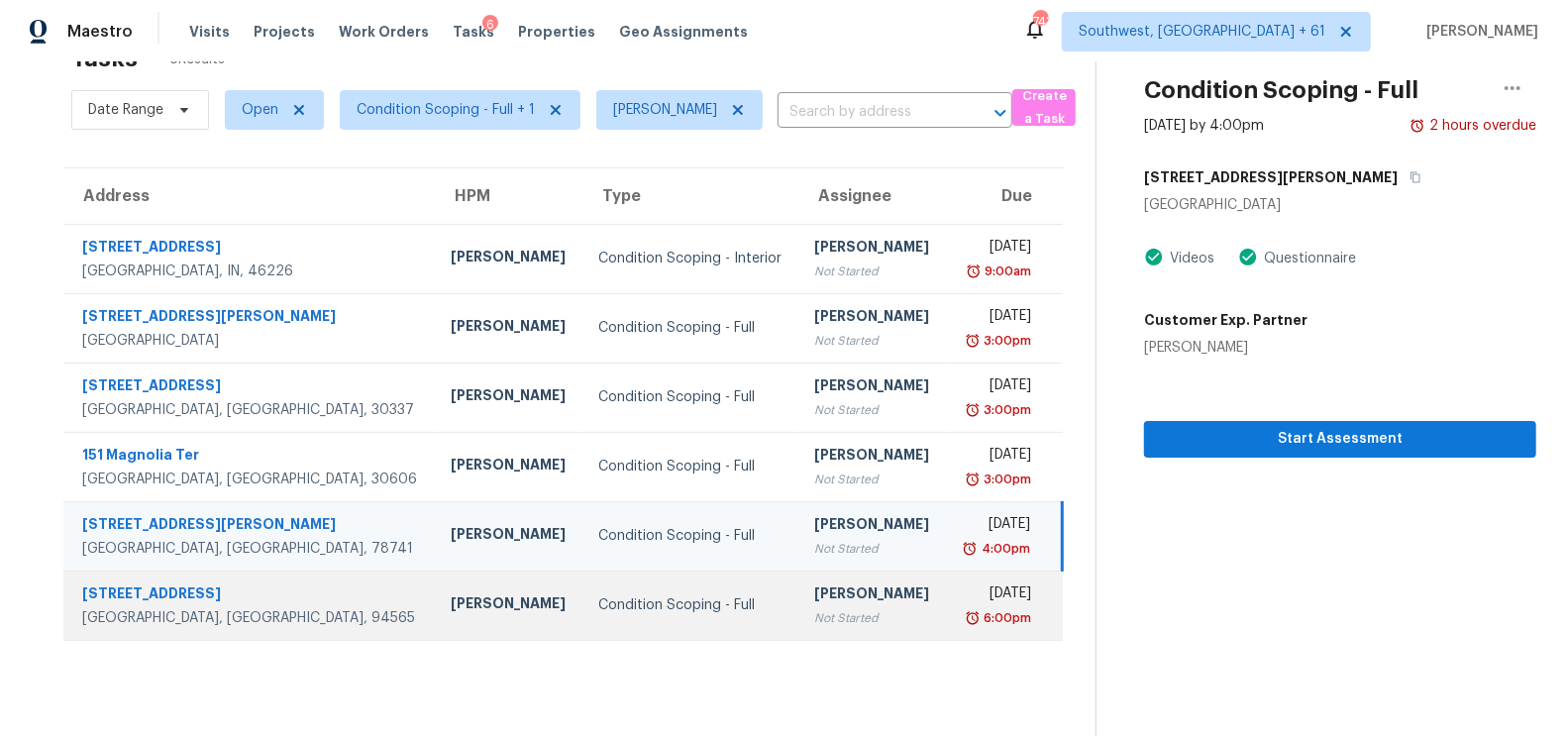
click at [814, 593] on div "[PERSON_NAME]" at bounding box center [871, 595] width 116 height 25
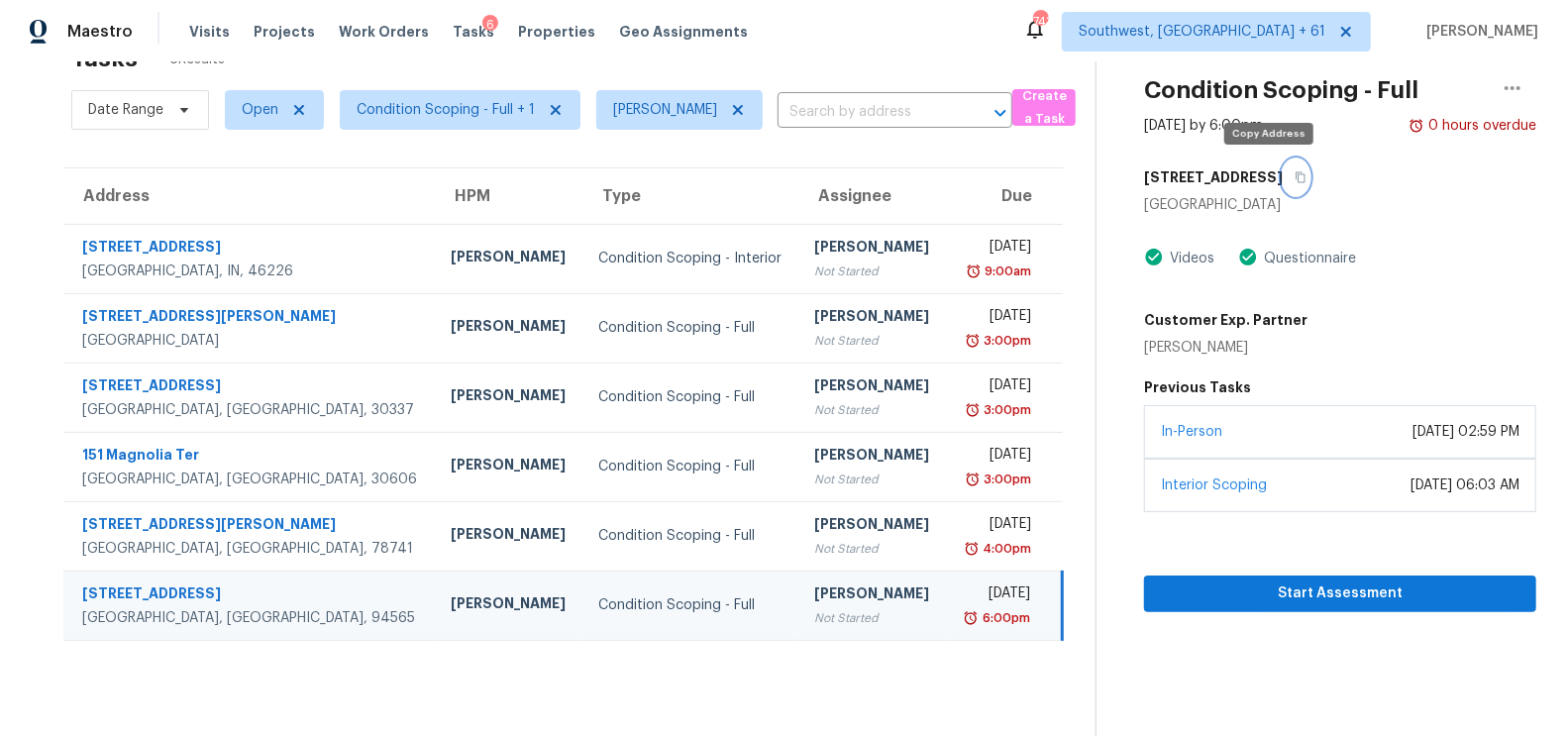
click at [1296, 172] on icon "button" at bounding box center [1301, 177] width 10 height 11
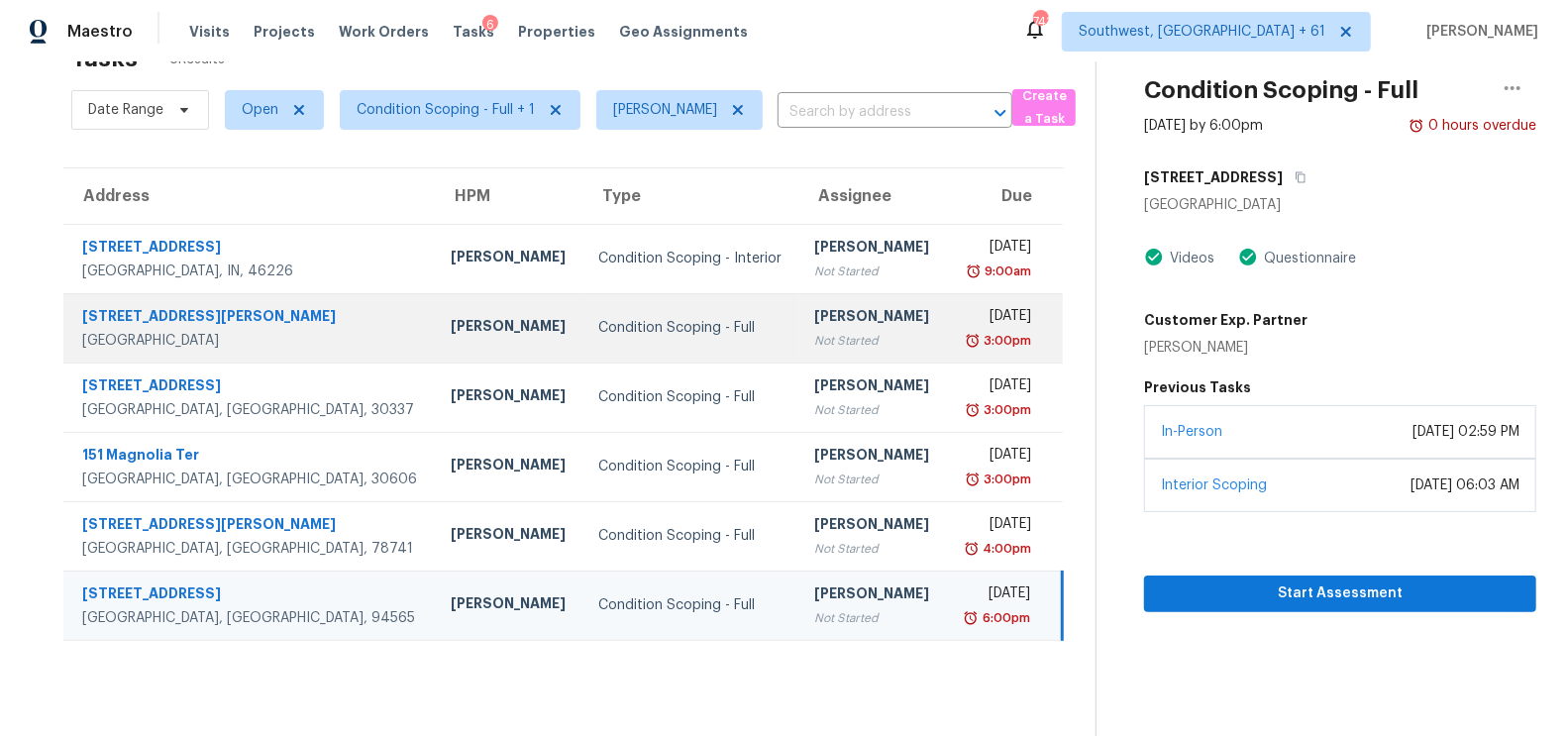
click at [853, 329] on td "[PERSON_NAME] Not Started" at bounding box center [872, 328] width 148 height 70
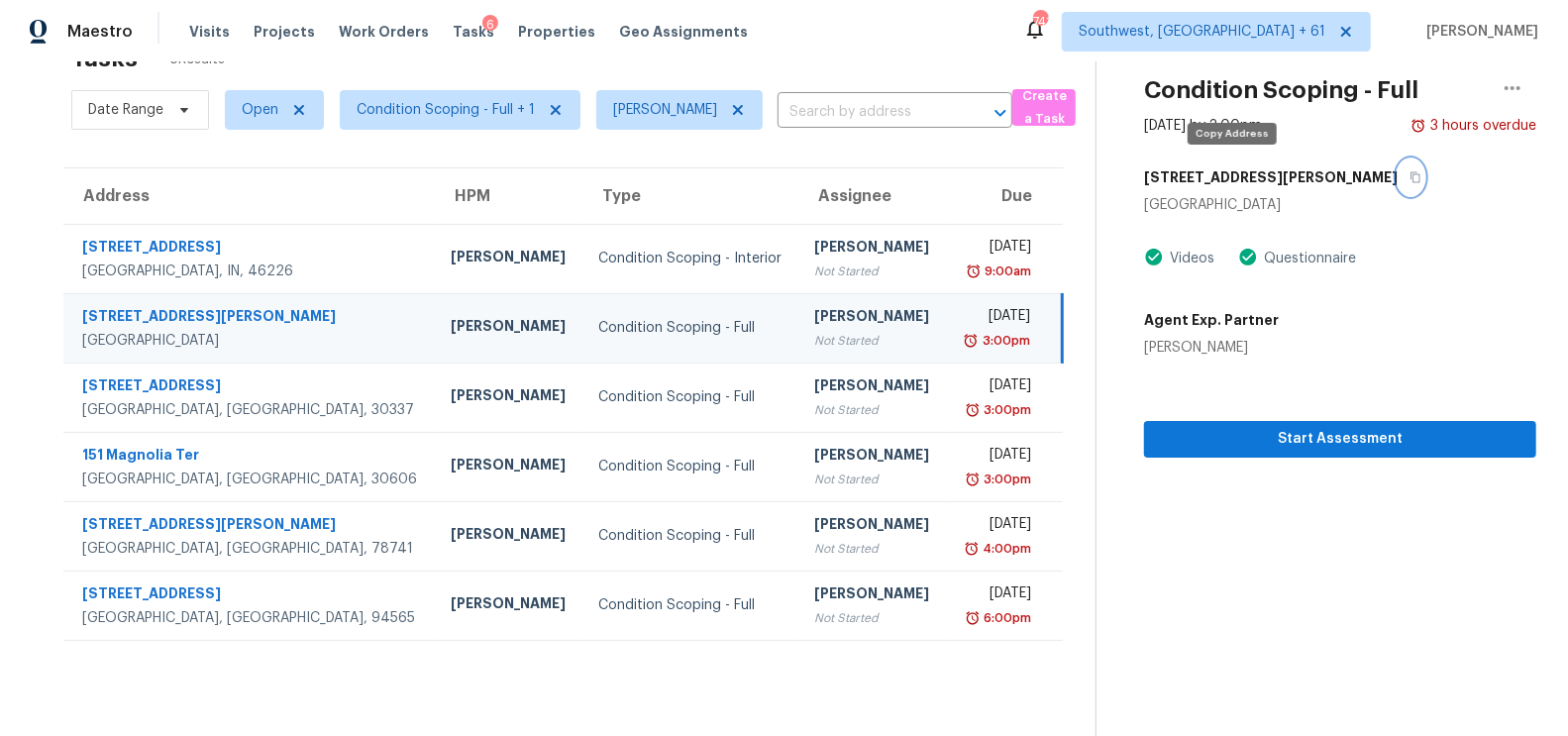
click at [1410, 171] on icon "button" at bounding box center [1416, 177] width 12 height 12
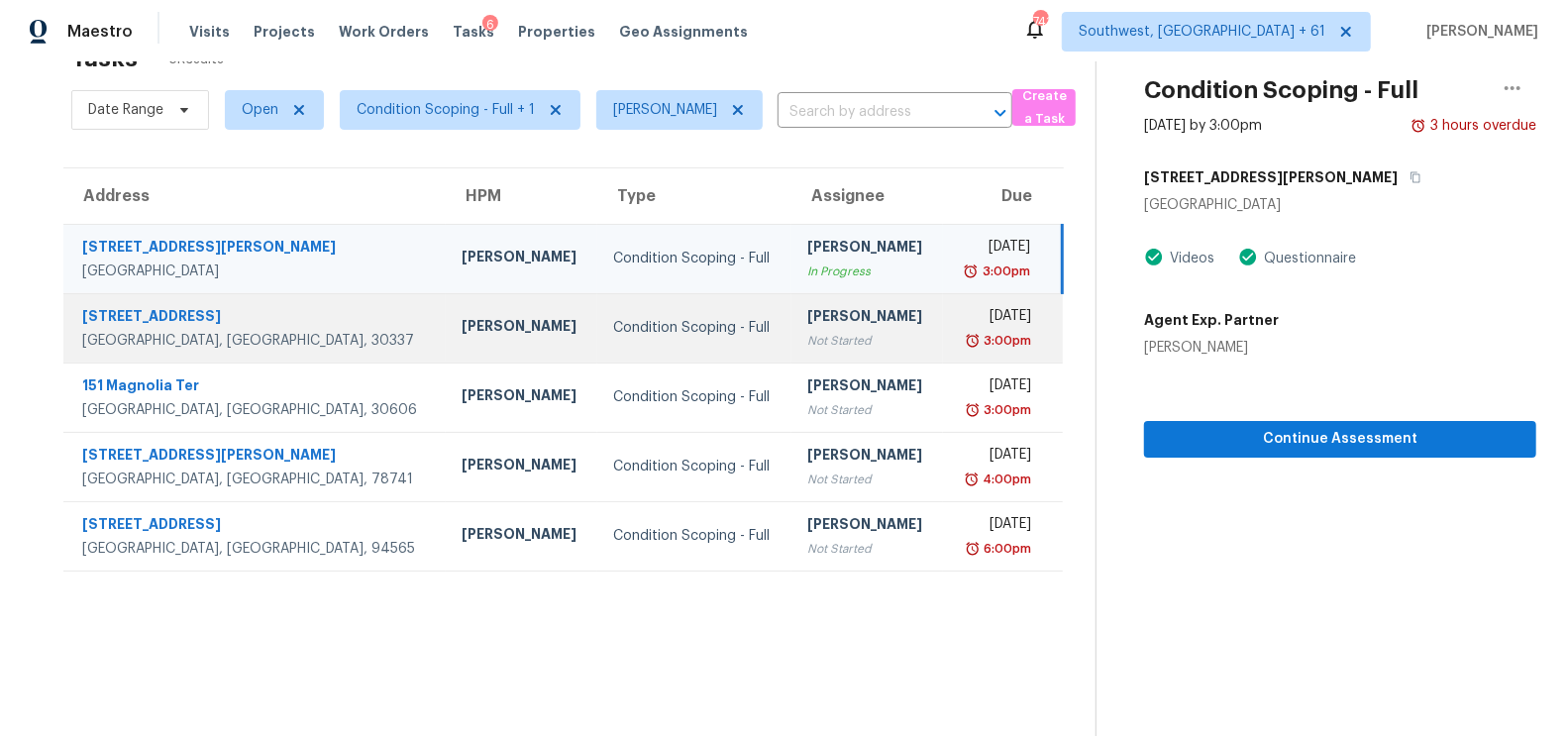
click at [959, 322] on div "[DATE]" at bounding box center [996, 318] width 74 height 25
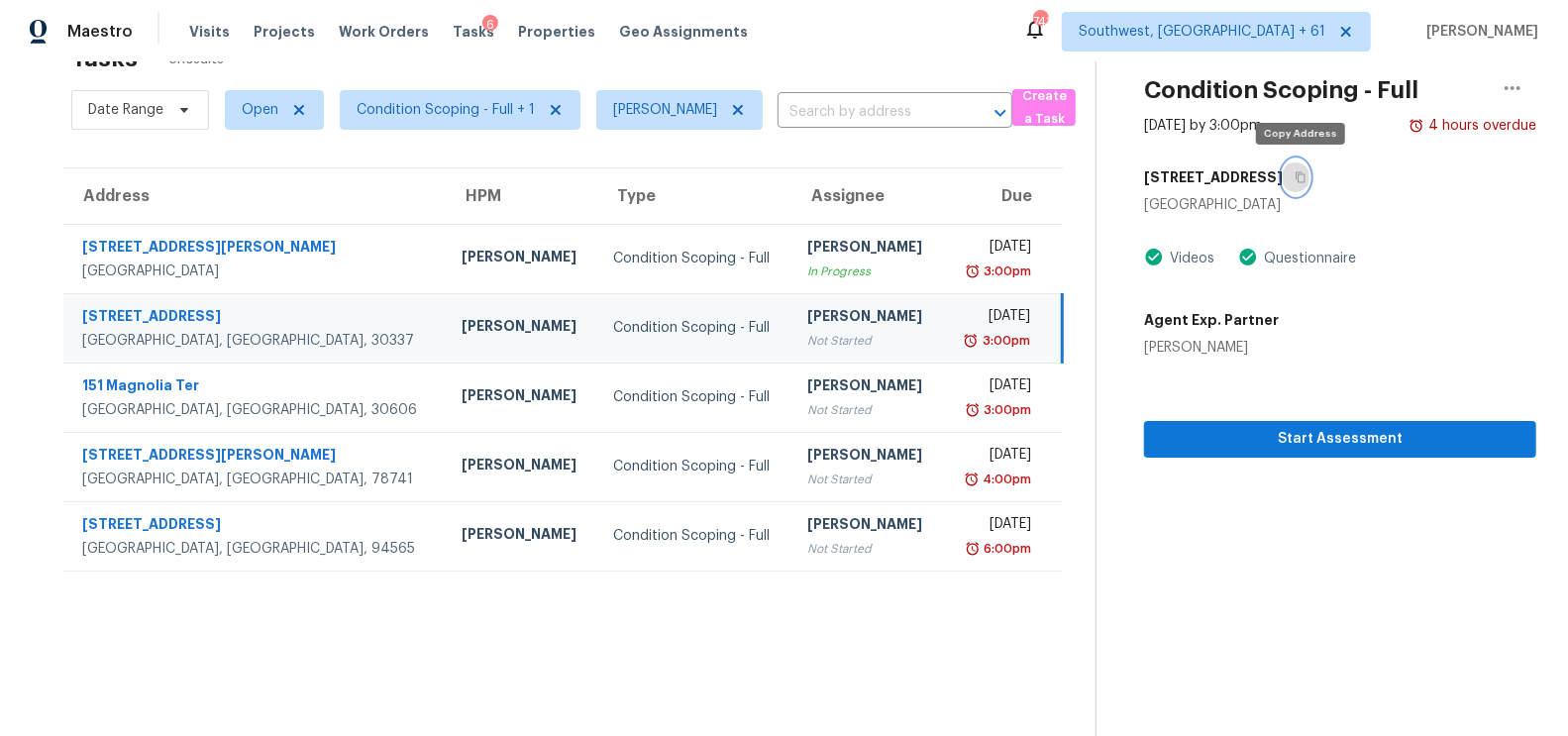
click at [1305, 176] on icon "button" at bounding box center [1301, 177] width 12 height 12
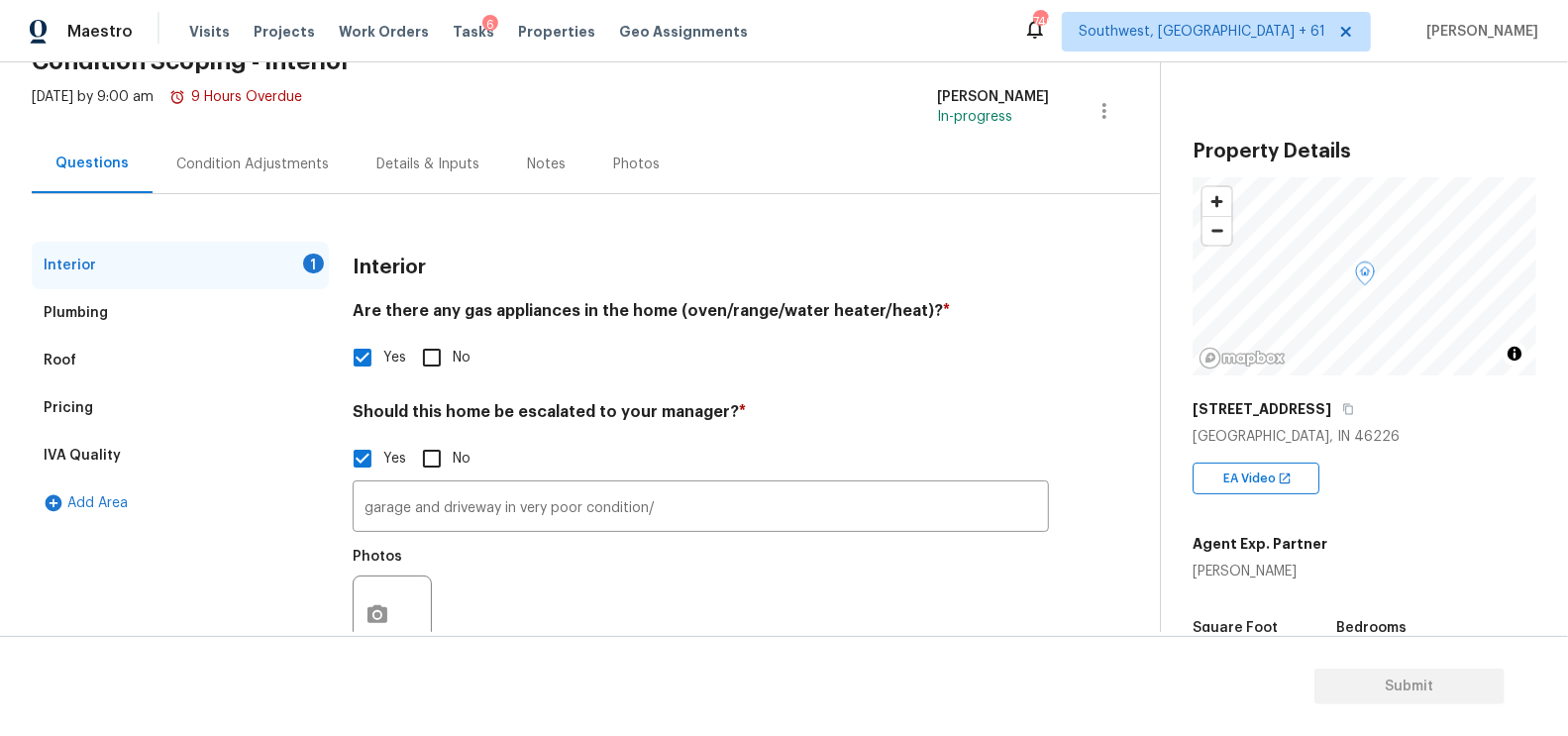
scroll to position [131, 0]
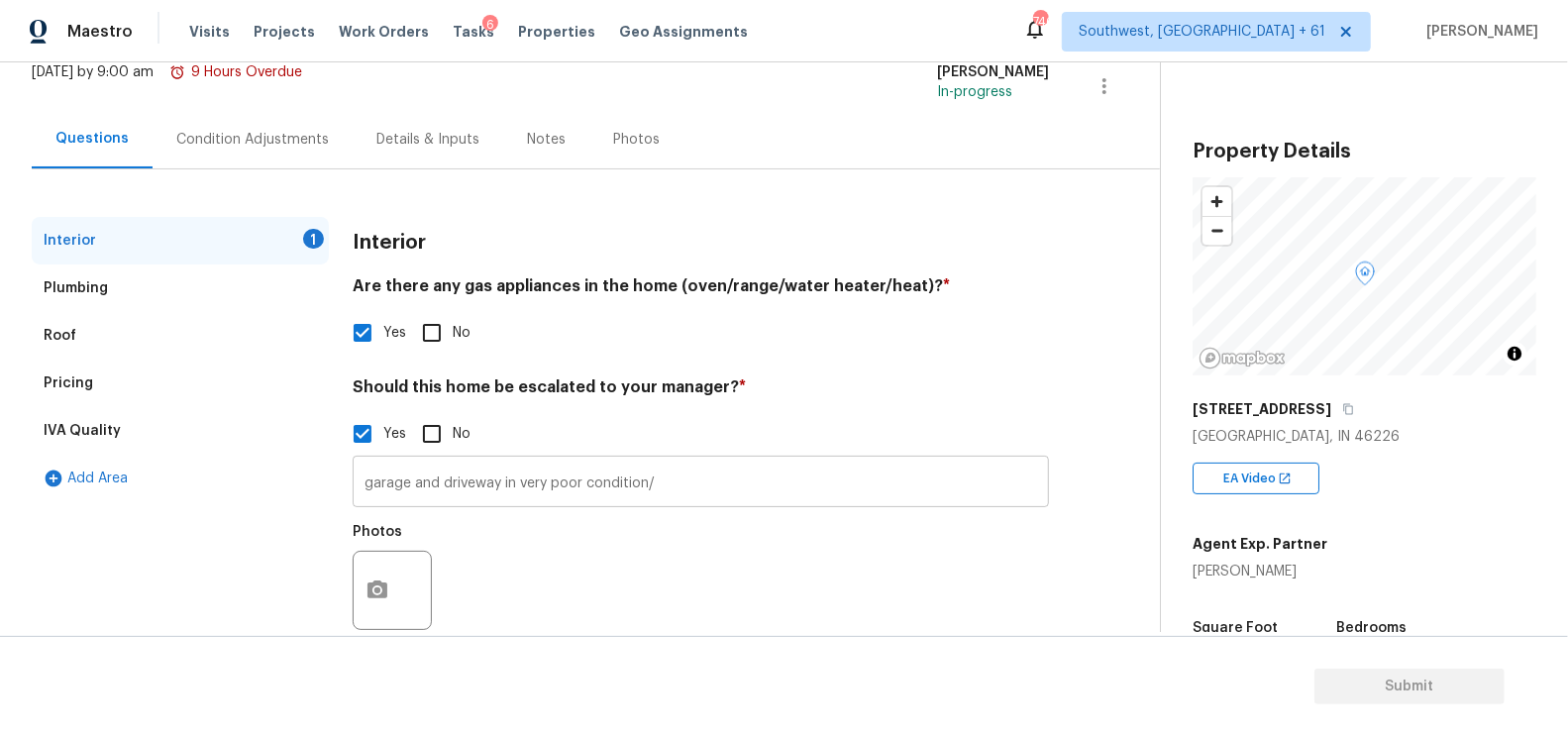
click at [712, 479] on input "garage and driveway in very poor condition/" at bounding box center [701, 484] width 697 height 47
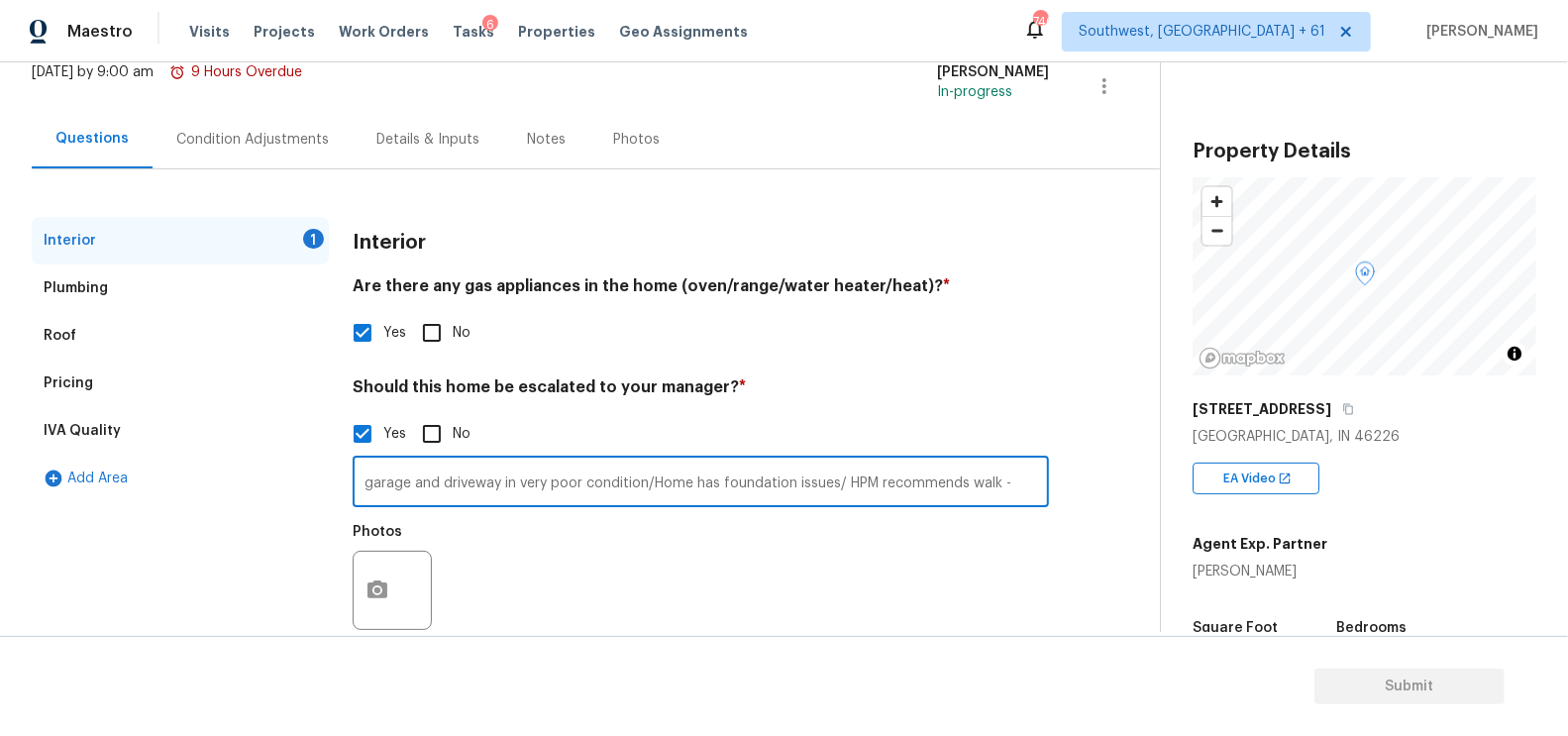
paste input "Lore ips dol sitametco adipiscing elit, sed doeiu T inc’u labore etd mag aliq e…"
type input "loremi dol sitametc ad elit sedd eiusmodte/Inci utl etdolorema aliqua/ ENI admi…"
click at [378, 577] on button "button" at bounding box center [378, 590] width 48 height 77
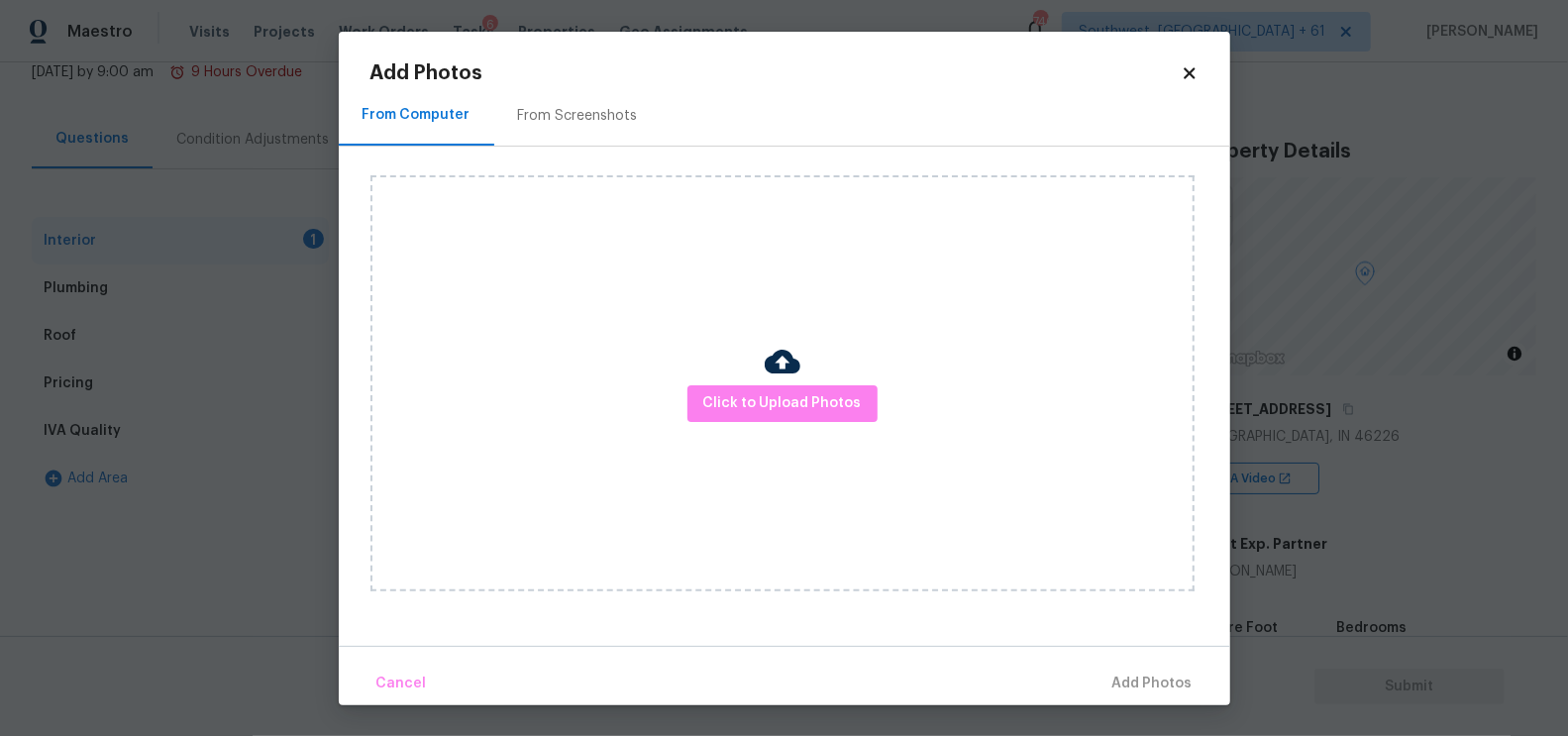
scroll to position [0, 0]
click at [753, 397] on span "Click to Upload Photos" at bounding box center [783, 403] width 159 height 25
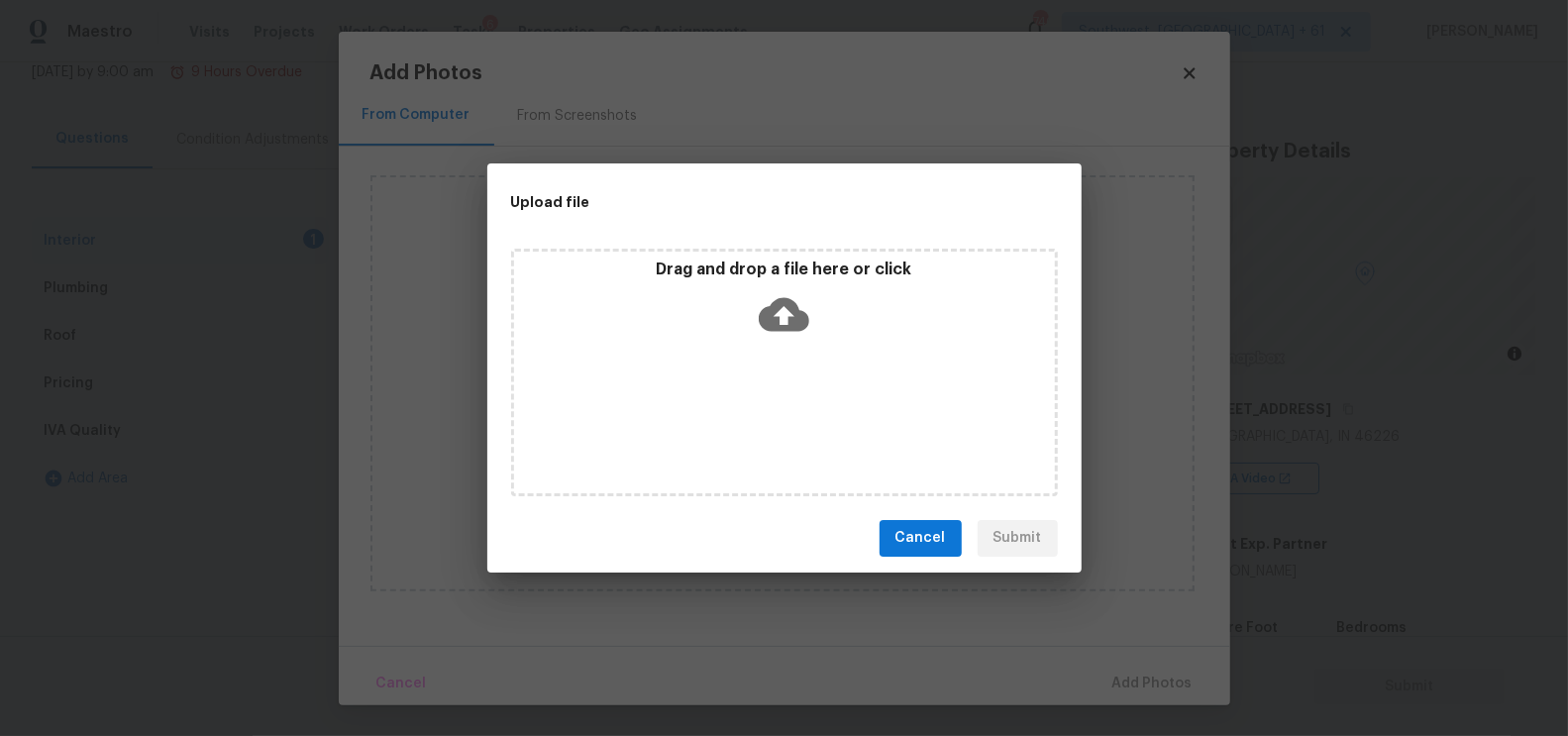
click at [784, 300] on icon at bounding box center [784, 314] width 51 height 34
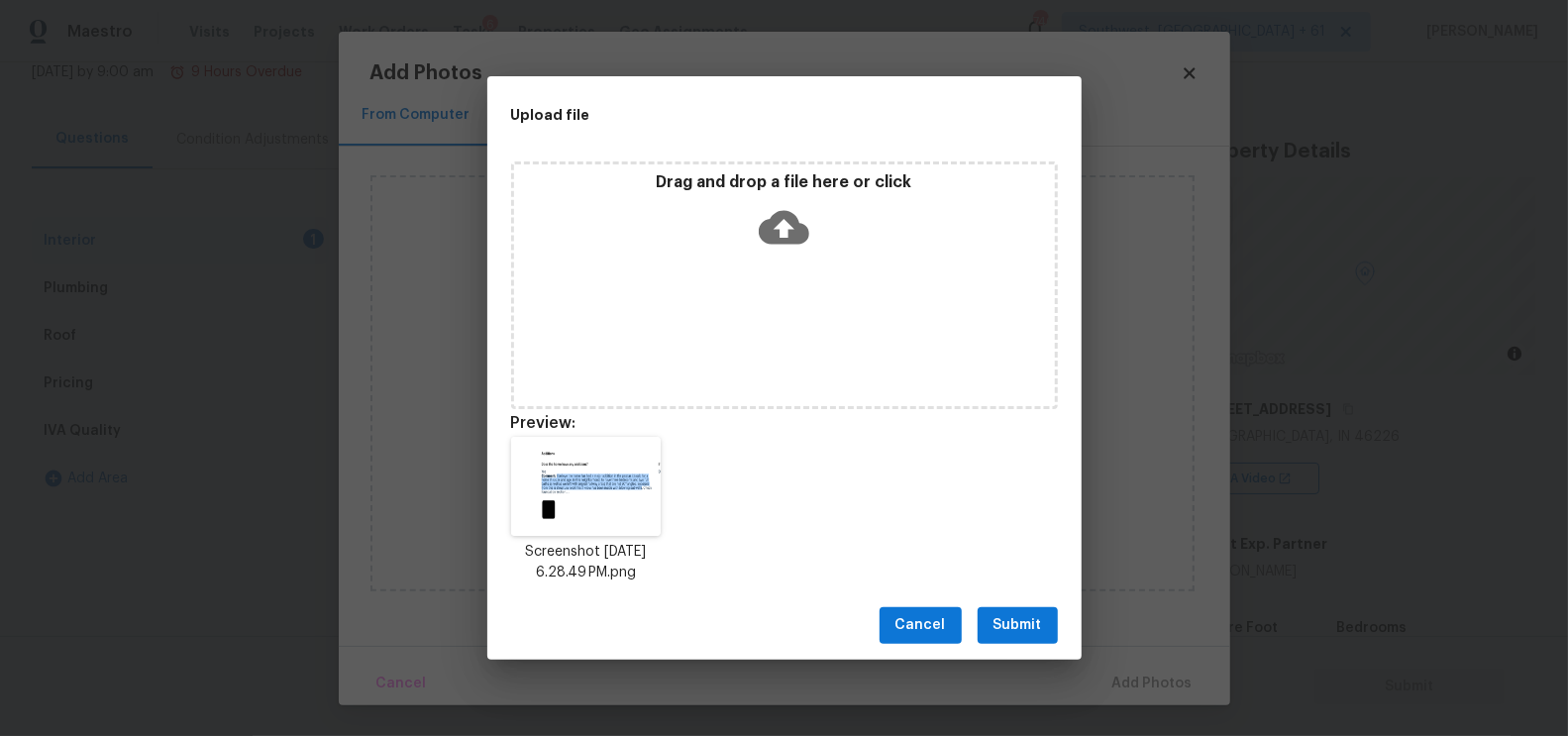
click at [1025, 626] on span "Submit" at bounding box center [1018, 625] width 49 height 25
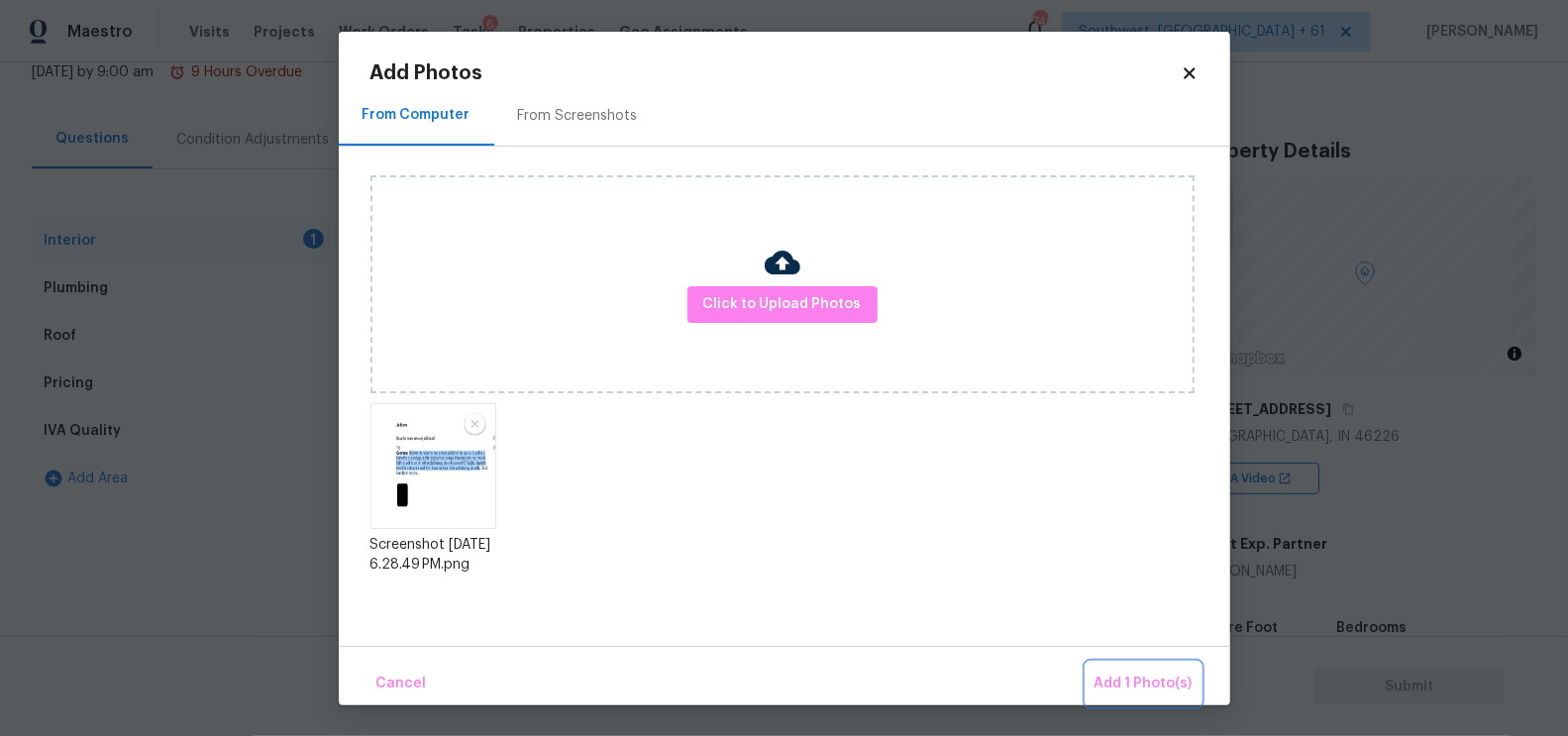
click at [1158, 678] on span "Add 1 Photo(s)" at bounding box center [1144, 683] width 98 height 25
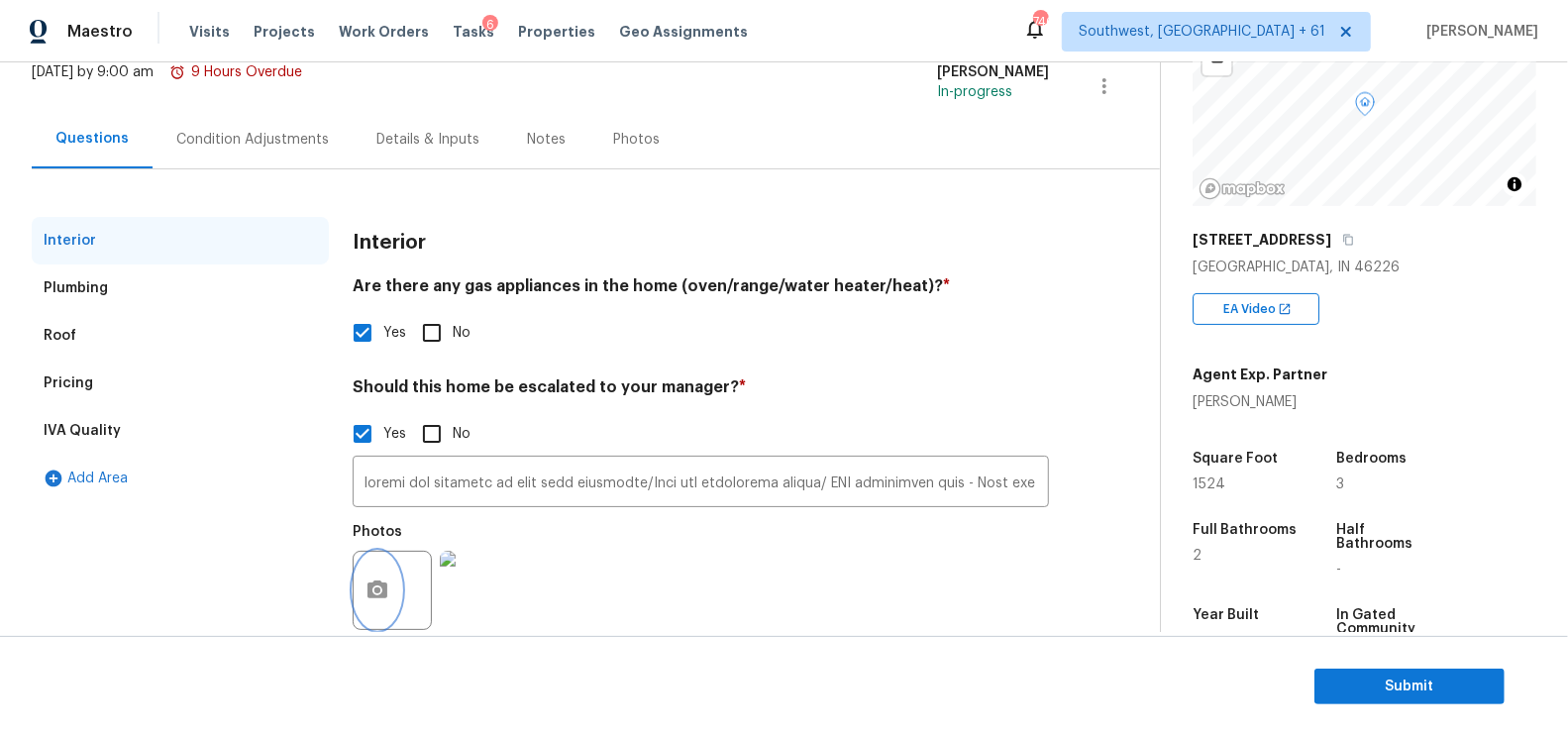
scroll to position [206, 0]
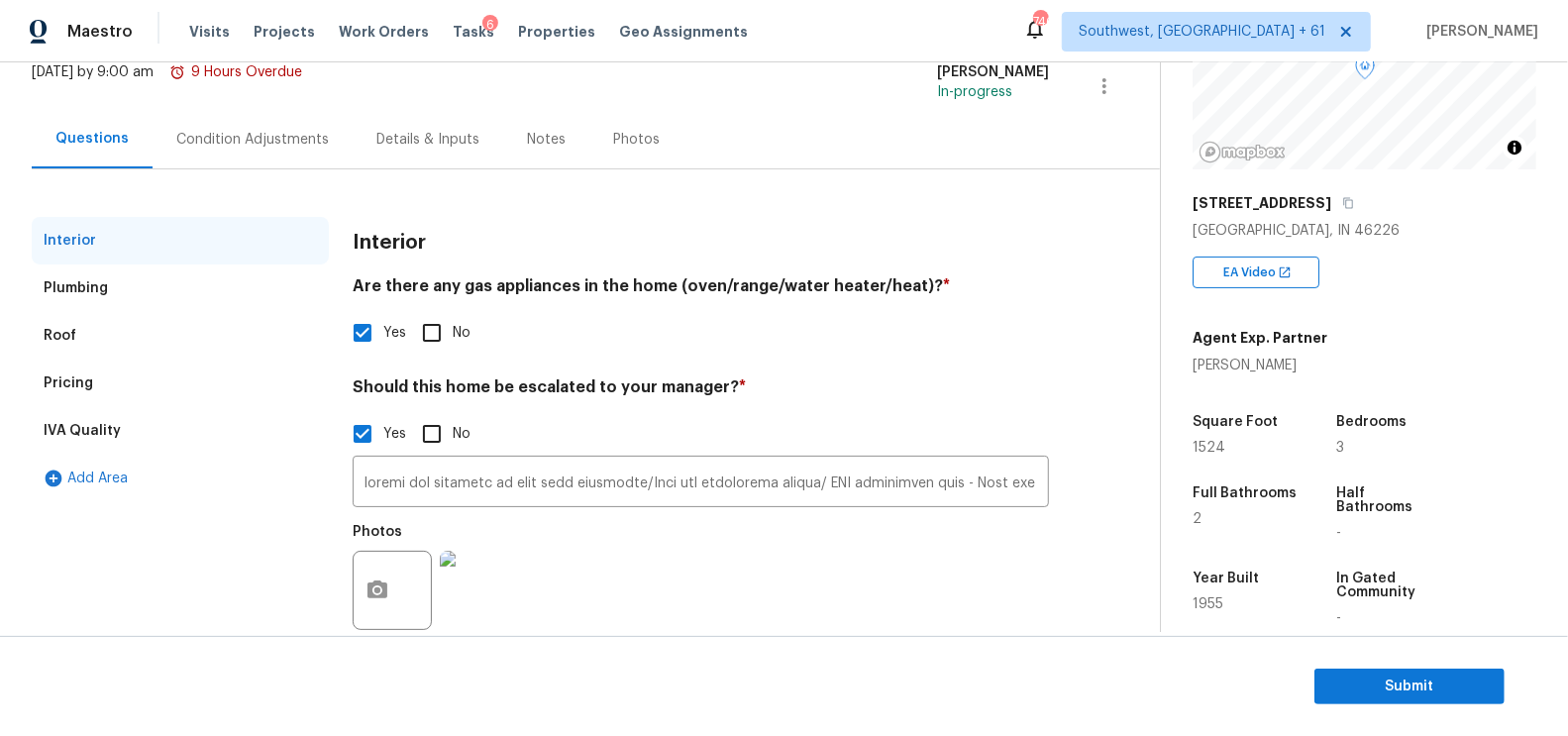
click at [289, 142] on div "Condition Adjustments" at bounding box center [252, 140] width 153 height 20
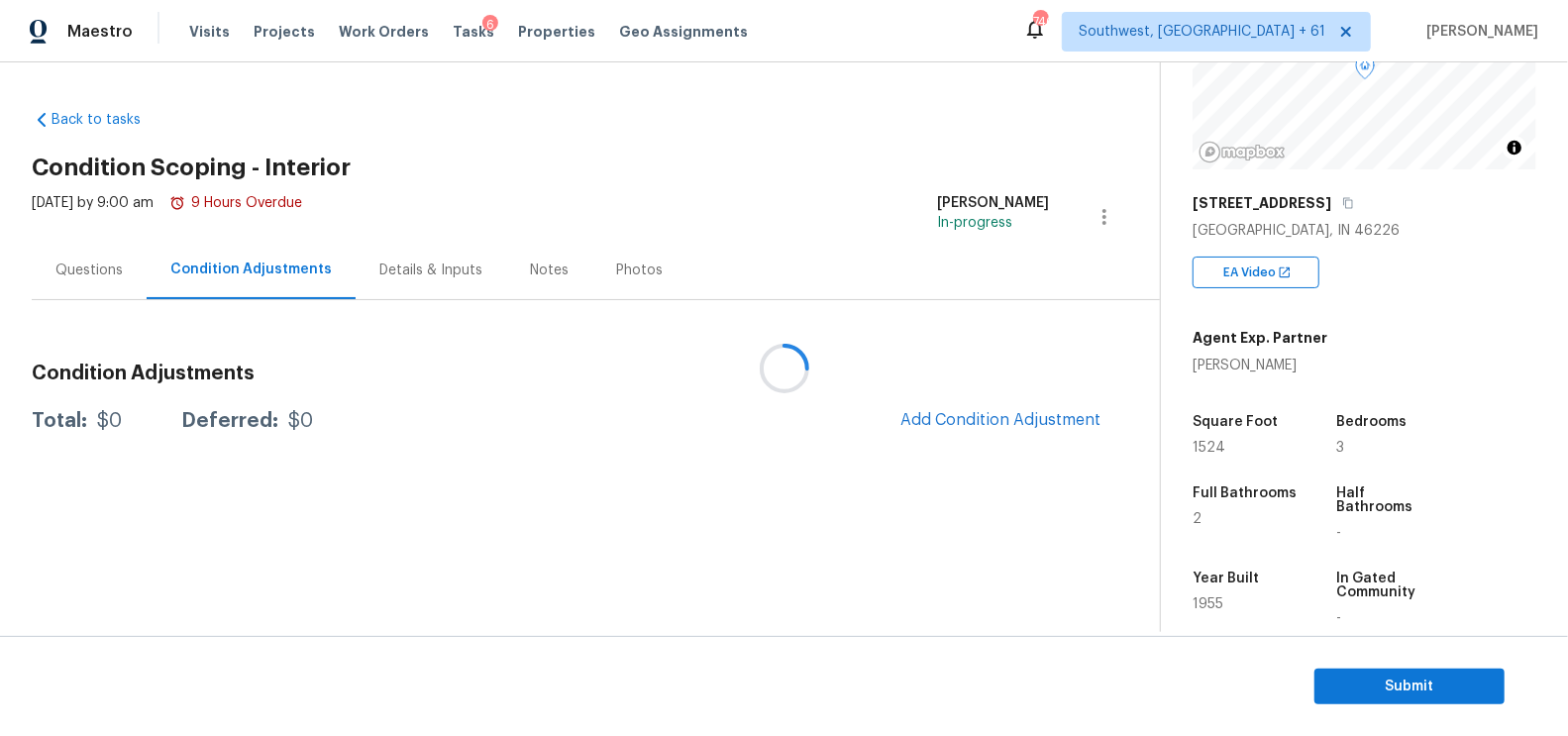
click at [1019, 417] on div at bounding box center [784, 368] width 1568 height 736
click at [953, 416] on div at bounding box center [784, 368] width 1568 height 736
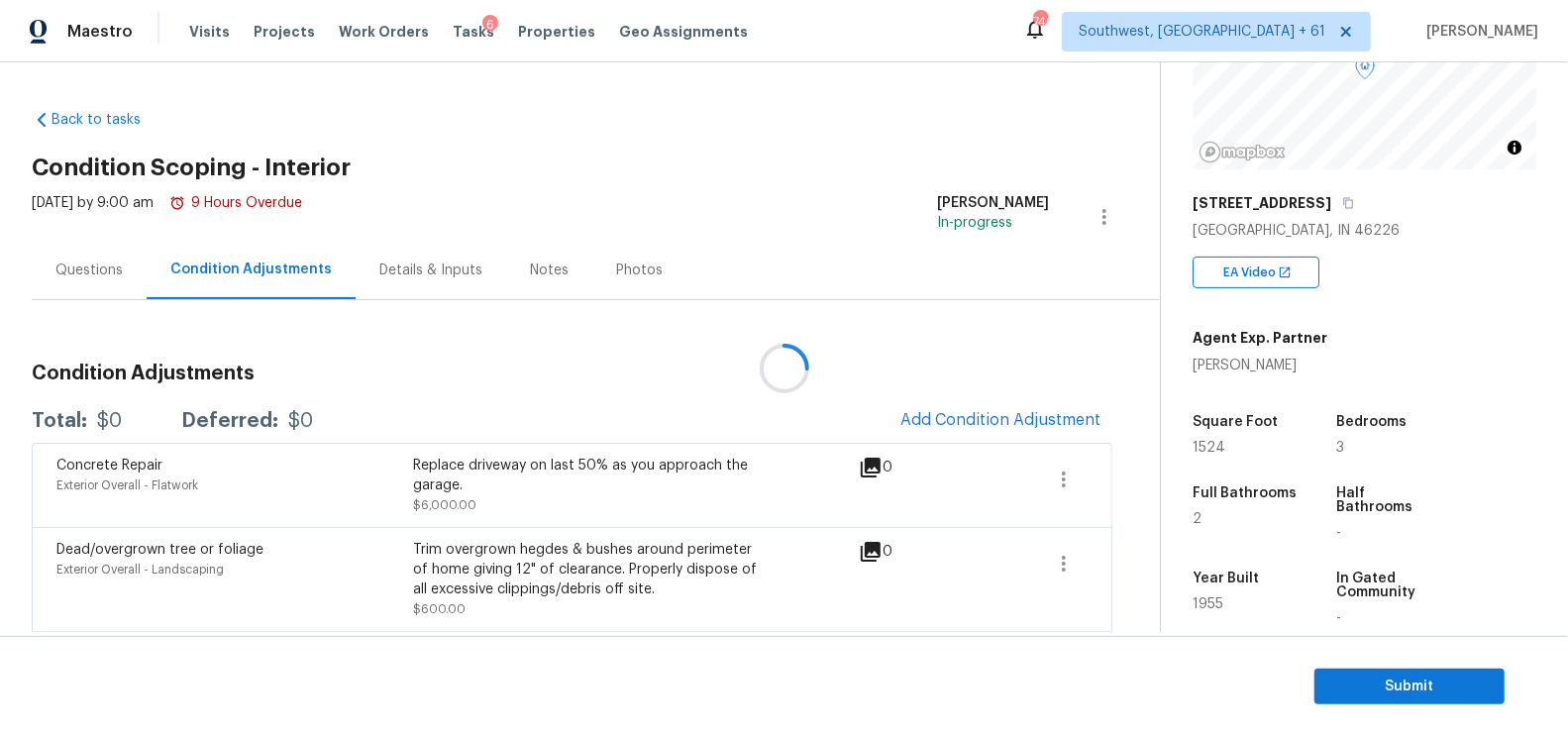
click at [953, 416] on div at bounding box center [784, 368] width 1568 height 736
click at [1059, 412] on div at bounding box center [784, 368] width 1568 height 736
click at [971, 412] on span "Add Condition Adjustment" at bounding box center [1000, 420] width 200 height 18
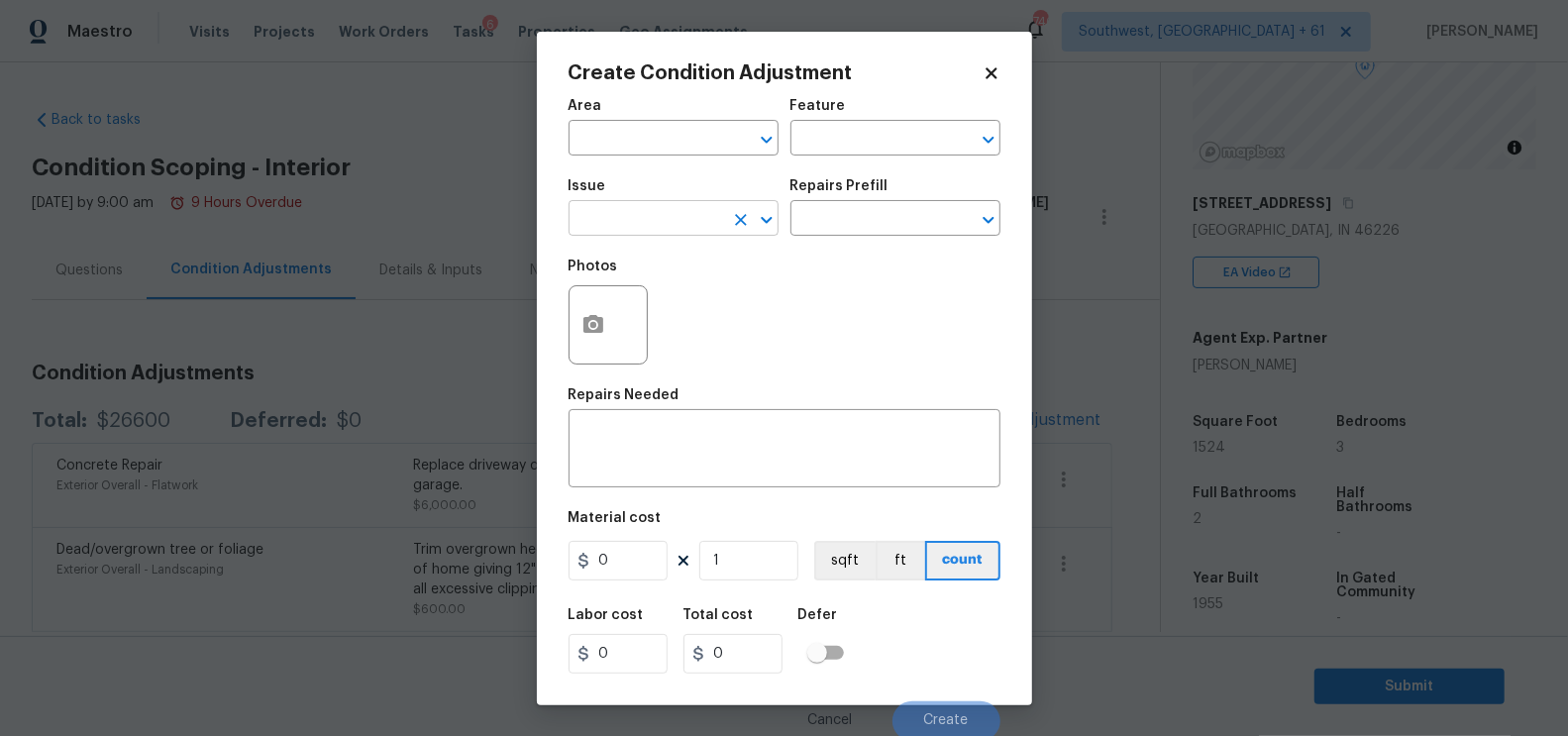
click at [609, 230] on input "text" at bounding box center [646, 220] width 155 height 31
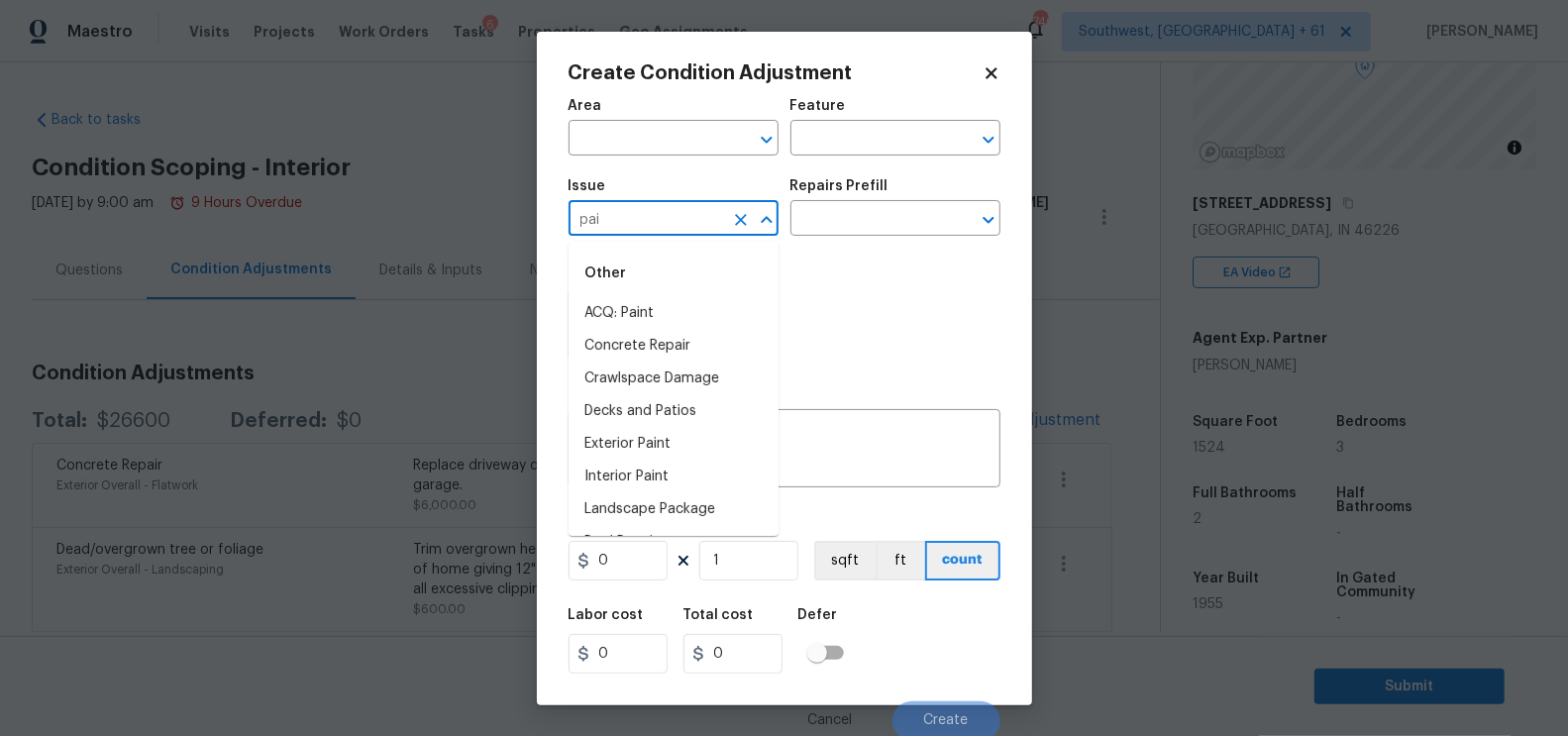
type input "pain"
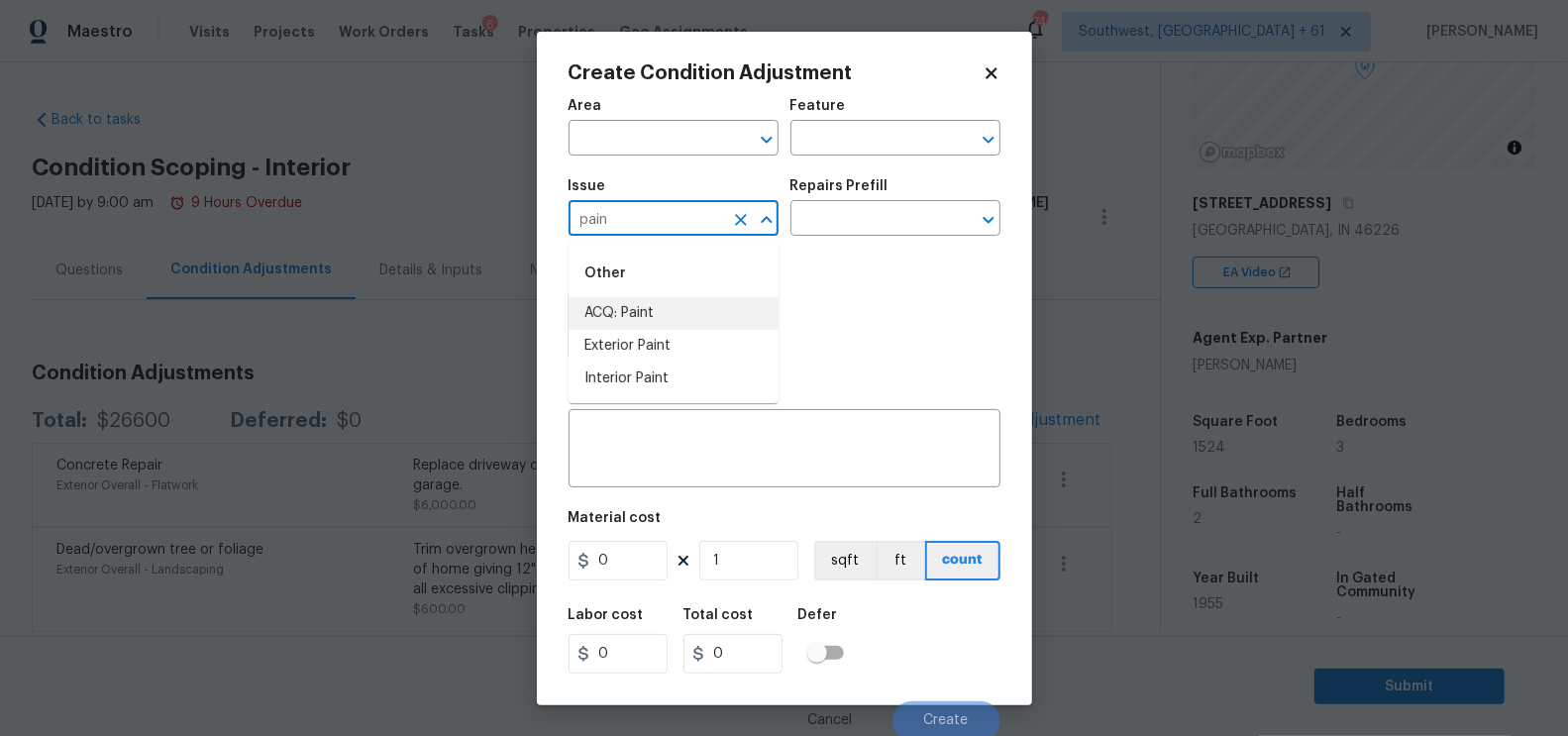
click at [638, 308] on li "ACQ: Paint" at bounding box center [673, 313] width 210 height 33
type input "ACQ: Paint"
click at [874, 232] on input "text" at bounding box center [868, 220] width 155 height 31
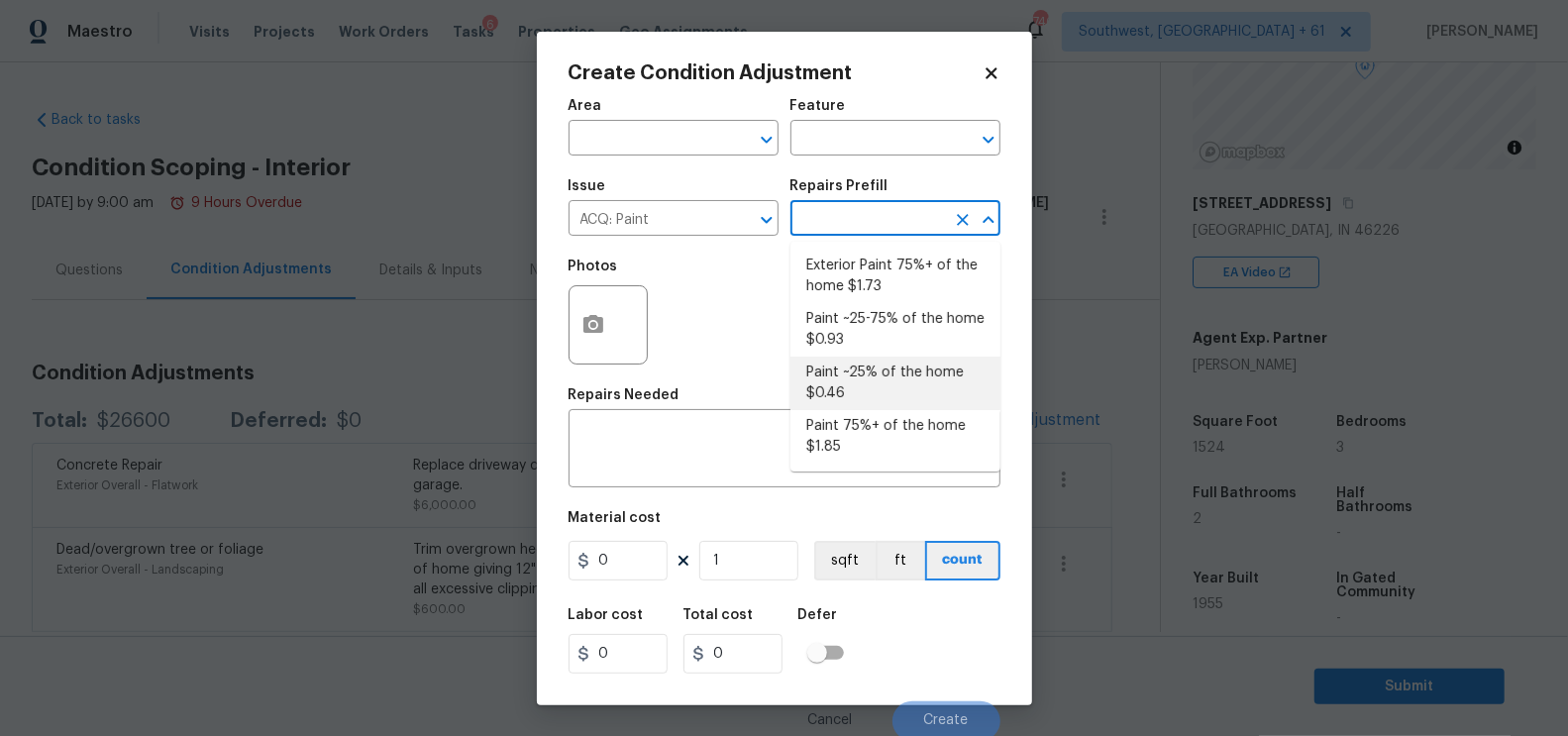
click at [860, 368] on li "Paint ~25% of the home $0.46" at bounding box center [895, 383] width 210 height 54
type input "Acquisition"
type textarea "Acquisition Scope: ~25% of the home needs interior paint"
type input "0.46"
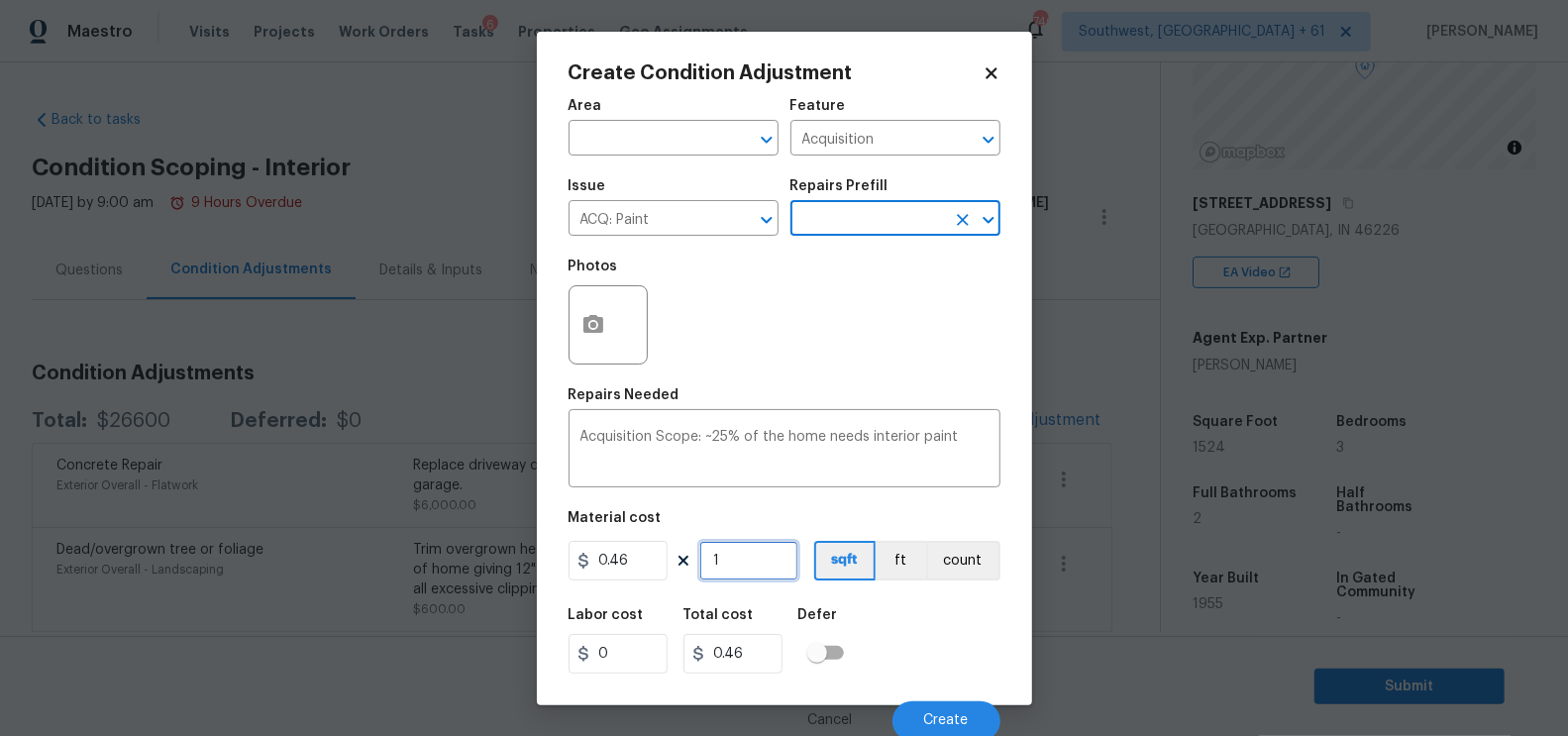
click at [755, 558] on input "1" at bounding box center [749, 560] width 99 height 40
type input "15"
type input "6.9"
type input "152"
type input "69.92"
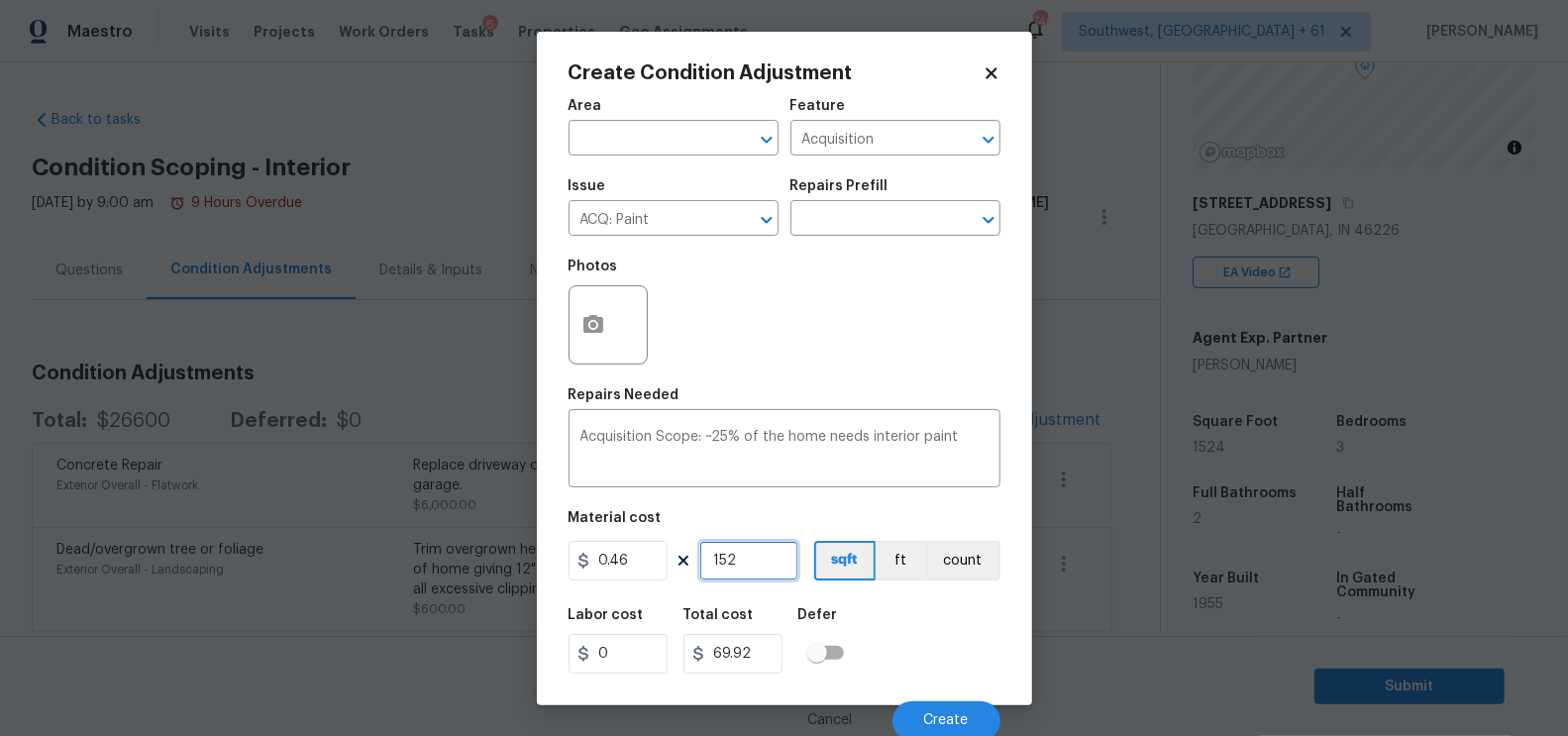
type input "1524"
type input "701.04"
type input "1524"
click at [758, 641] on input "701.04" at bounding box center [733, 654] width 99 height 40
click at [929, 711] on button "Create" at bounding box center [946, 721] width 108 height 40
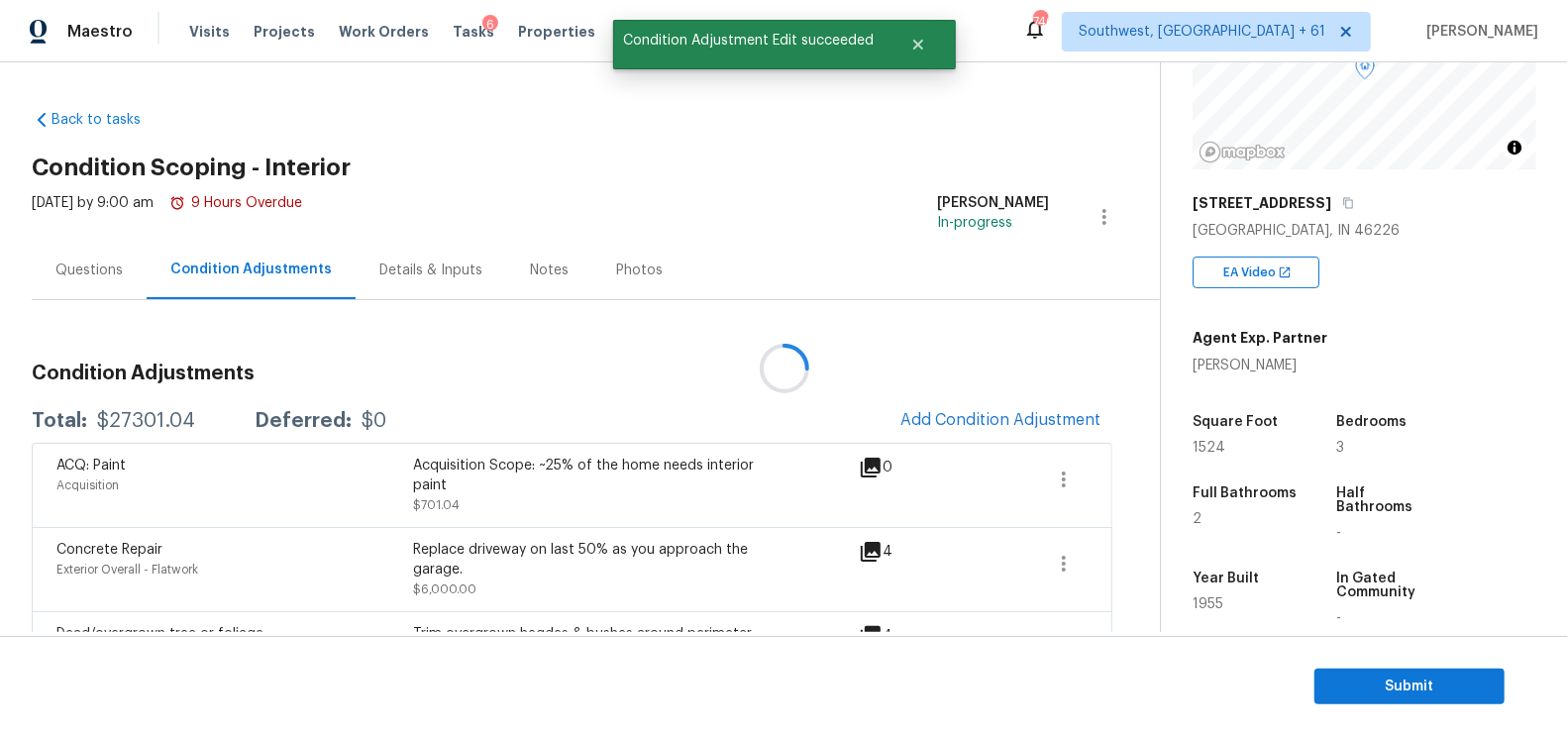
click at [1027, 394] on div at bounding box center [784, 368] width 1568 height 736
click at [995, 399] on button "Add Condition Adjustment" at bounding box center [1000, 420] width 224 height 42
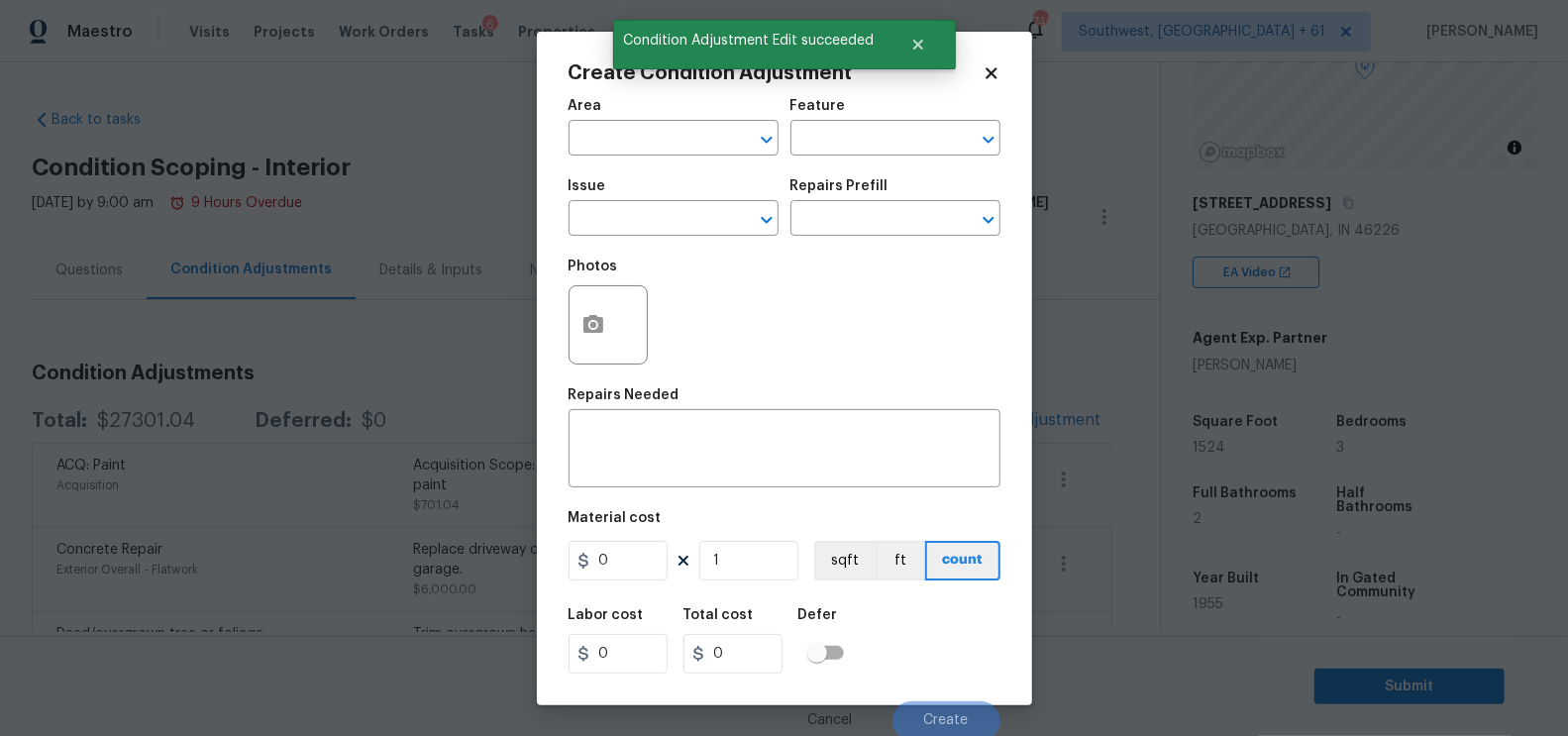
click at [717, 252] on div "Photos" at bounding box center [784, 312] width 432 height 129
click at [692, 223] on input "text" at bounding box center [646, 220] width 155 height 31
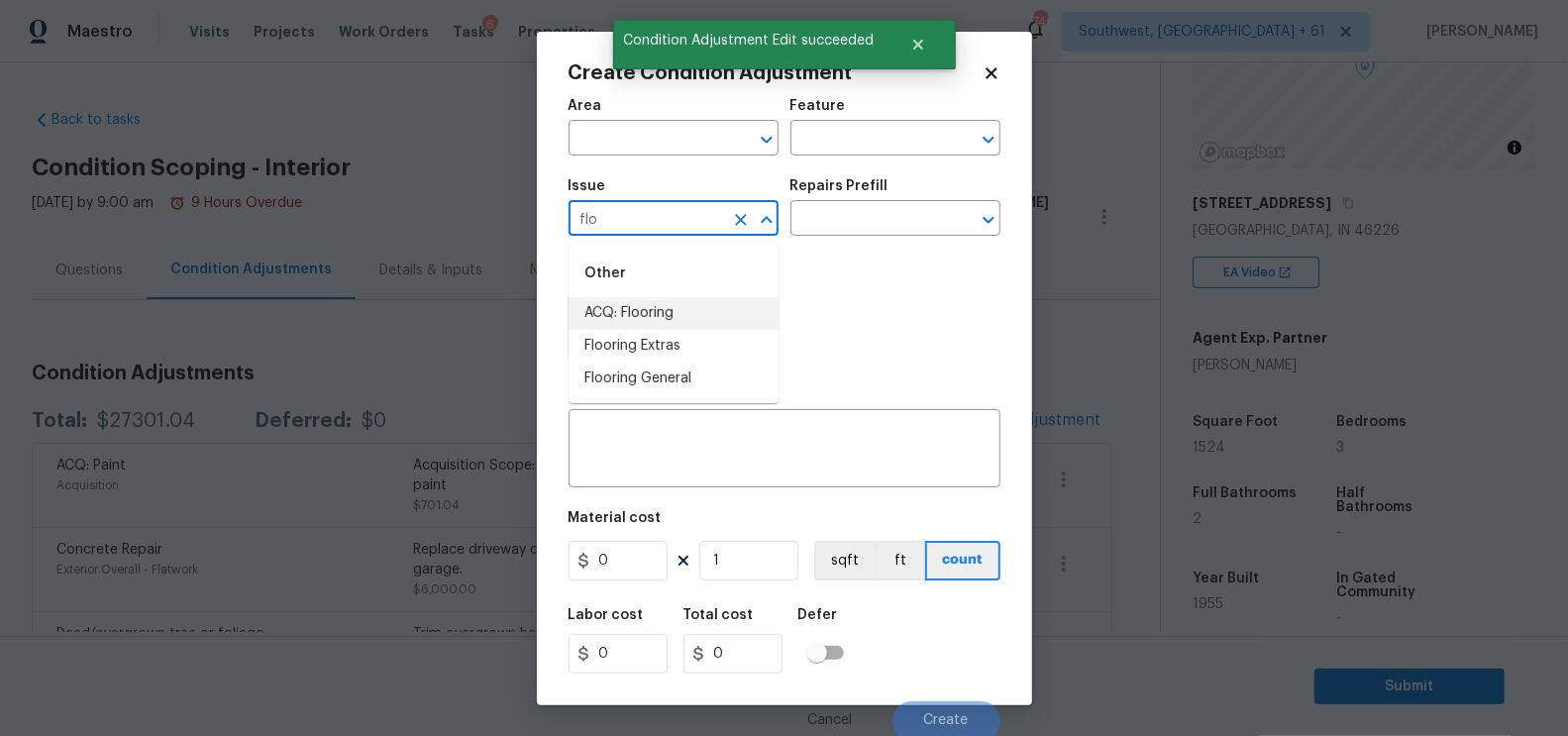
click at [679, 313] on li "ACQ: Flooring" at bounding box center [673, 313] width 210 height 33
type input "ACQ: Flooring"
click at [901, 209] on input "text" at bounding box center [868, 220] width 155 height 31
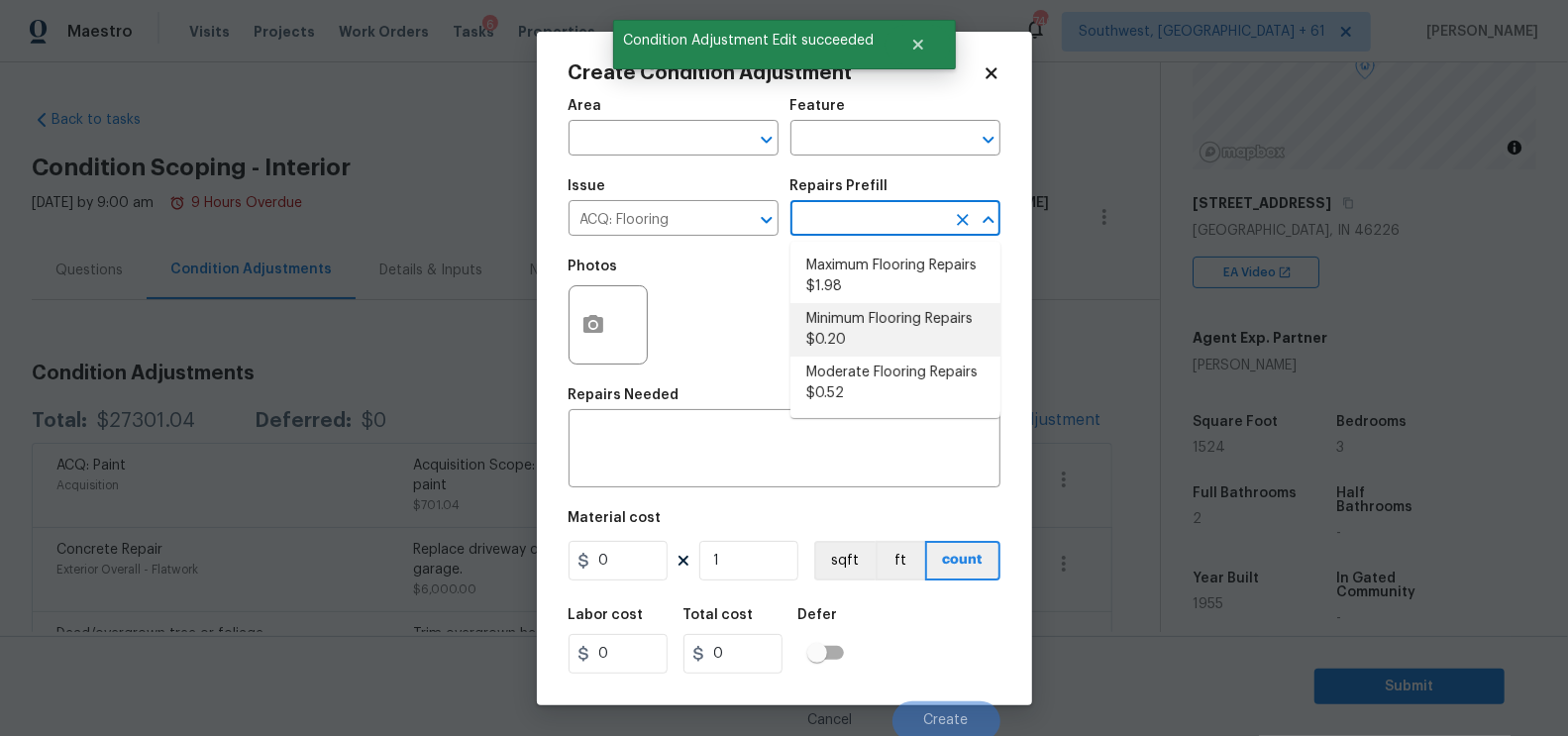
click at [885, 316] on li "Minimum Flooring Repairs $0.20" at bounding box center [895, 330] width 210 height 54
type input "Acquisition"
type textarea "Acquisition Scope: Minimum flooring repairs"
type input "0.2"
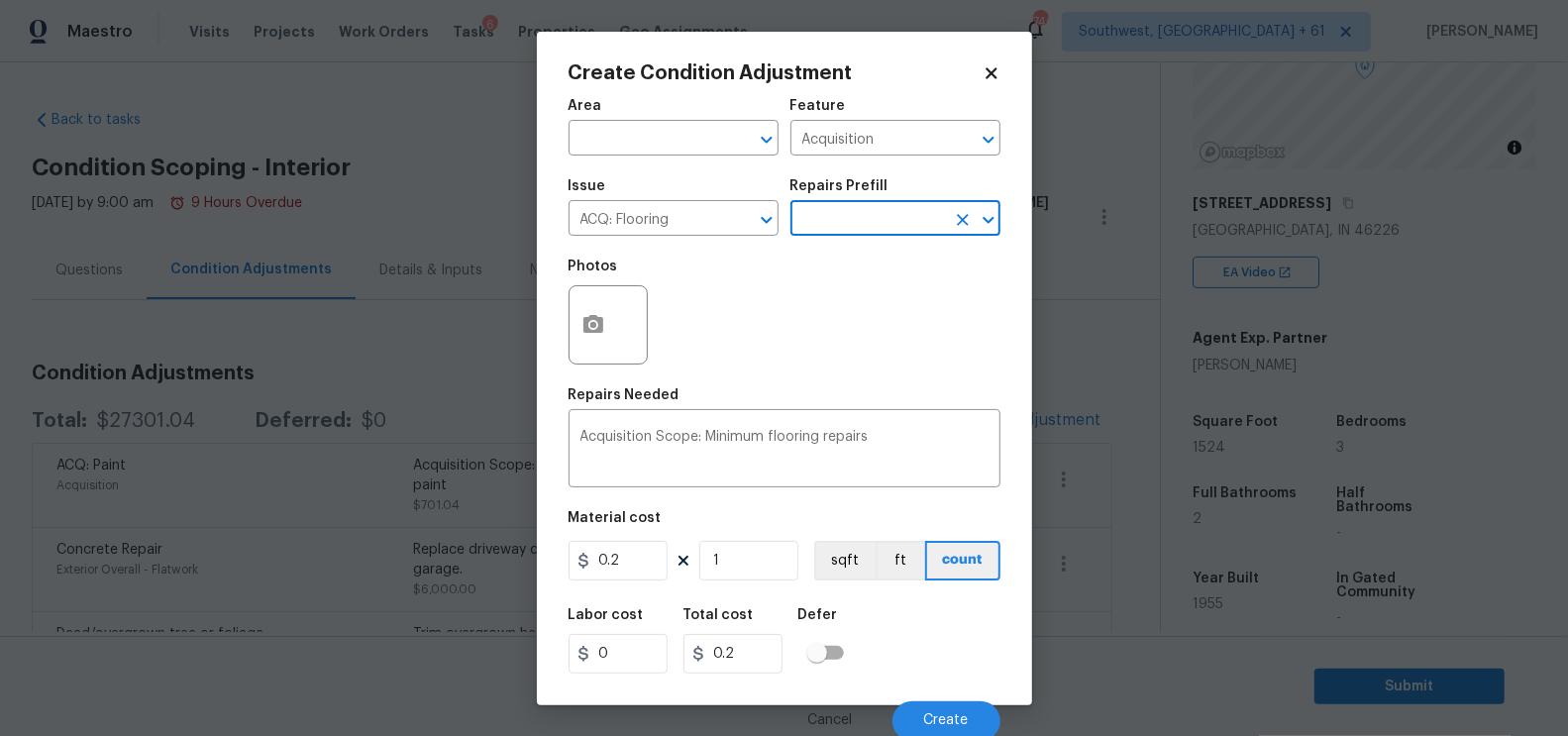
click at [735, 588] on div "Area ​ Feature Acquisition ​ Issue ACQ: Flooring ​ Repairs Prefill ​ Photos Rep…" at bounding box center [784, 414] width 432 height 654
click at [746, 548] on input "1" at bounding box center [749, 560] width 99 height 40
type input "15"
type input "3"
type input "152"
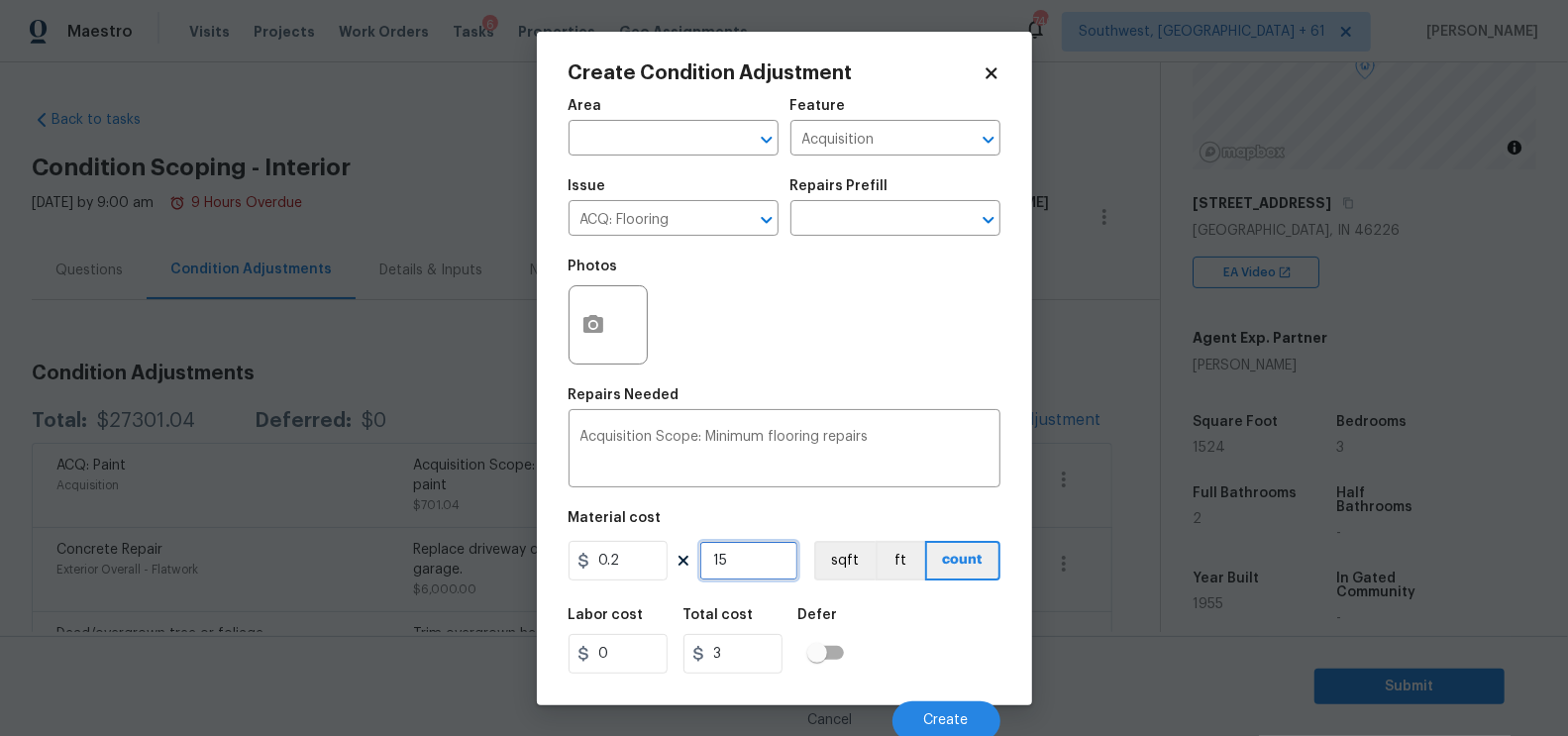
type input "30.4"
type input "1524"
type input "304.8"
type input "1524"
click at [764, 662] on input "304.8" at bounding box center [733, 654] width 99 height 40
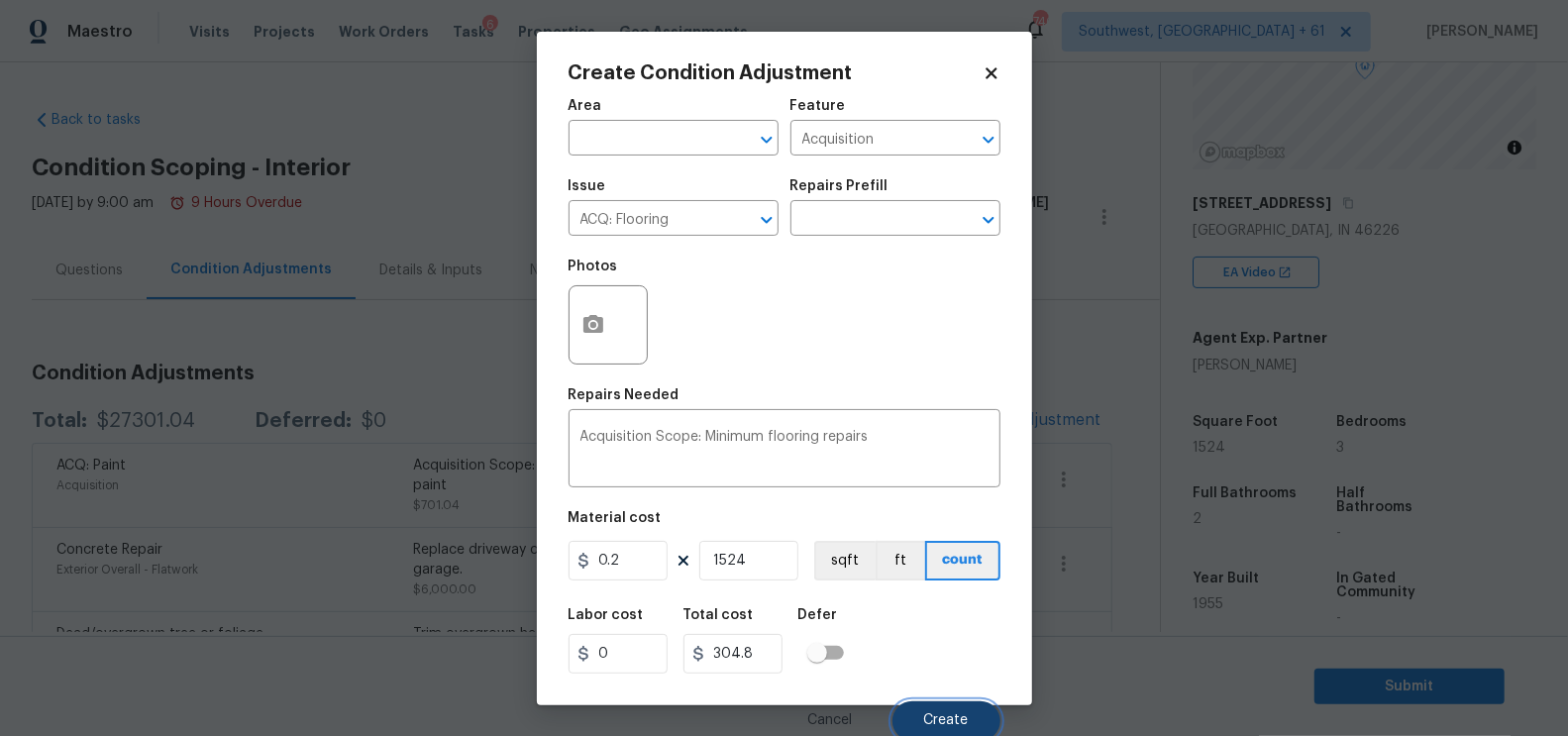
click at [921, 711] on button "Create" at bounding box center [946, 721] width 108 height 40
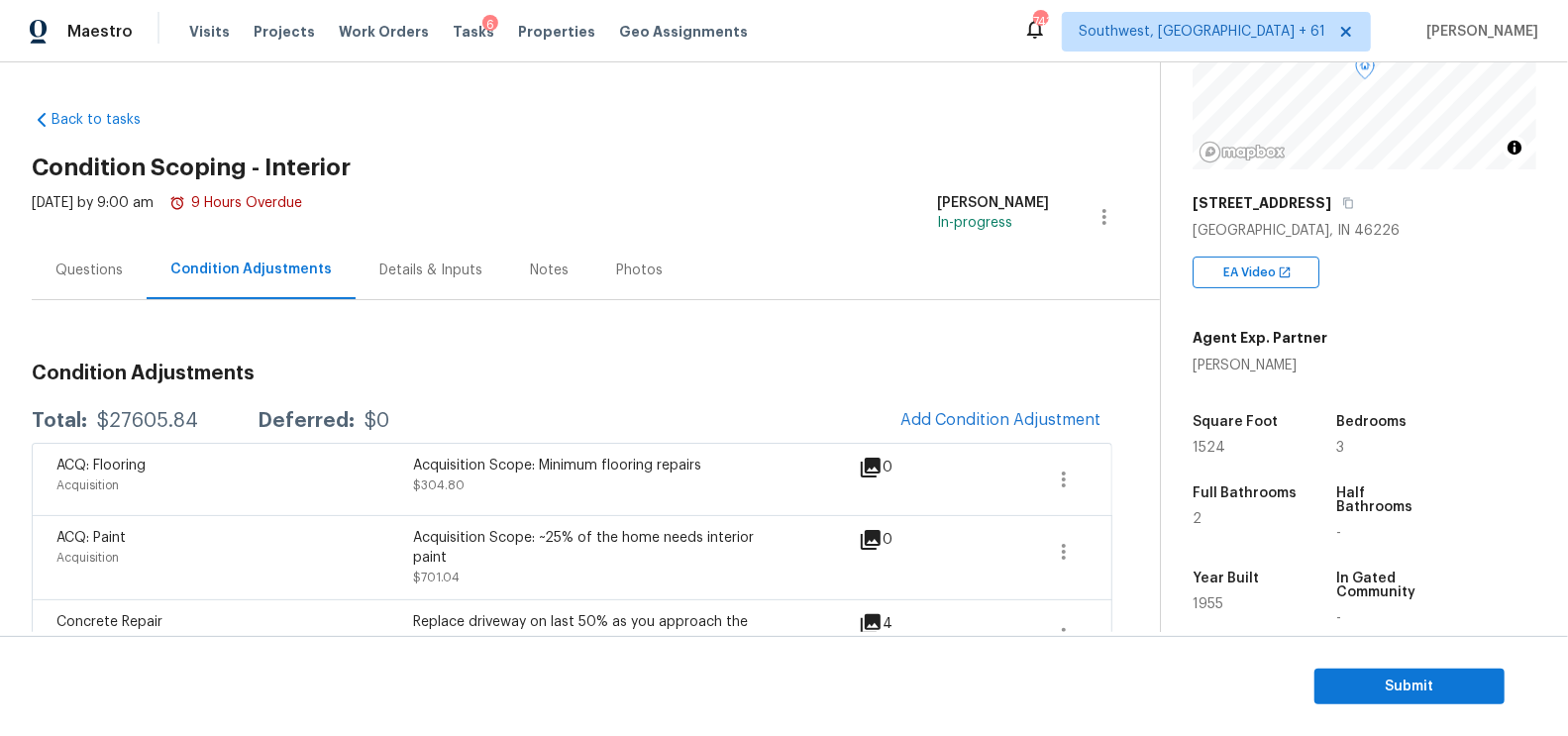
click at [96, 257] on div "Questions" at bounding box center [89, 269] width 115 height 59
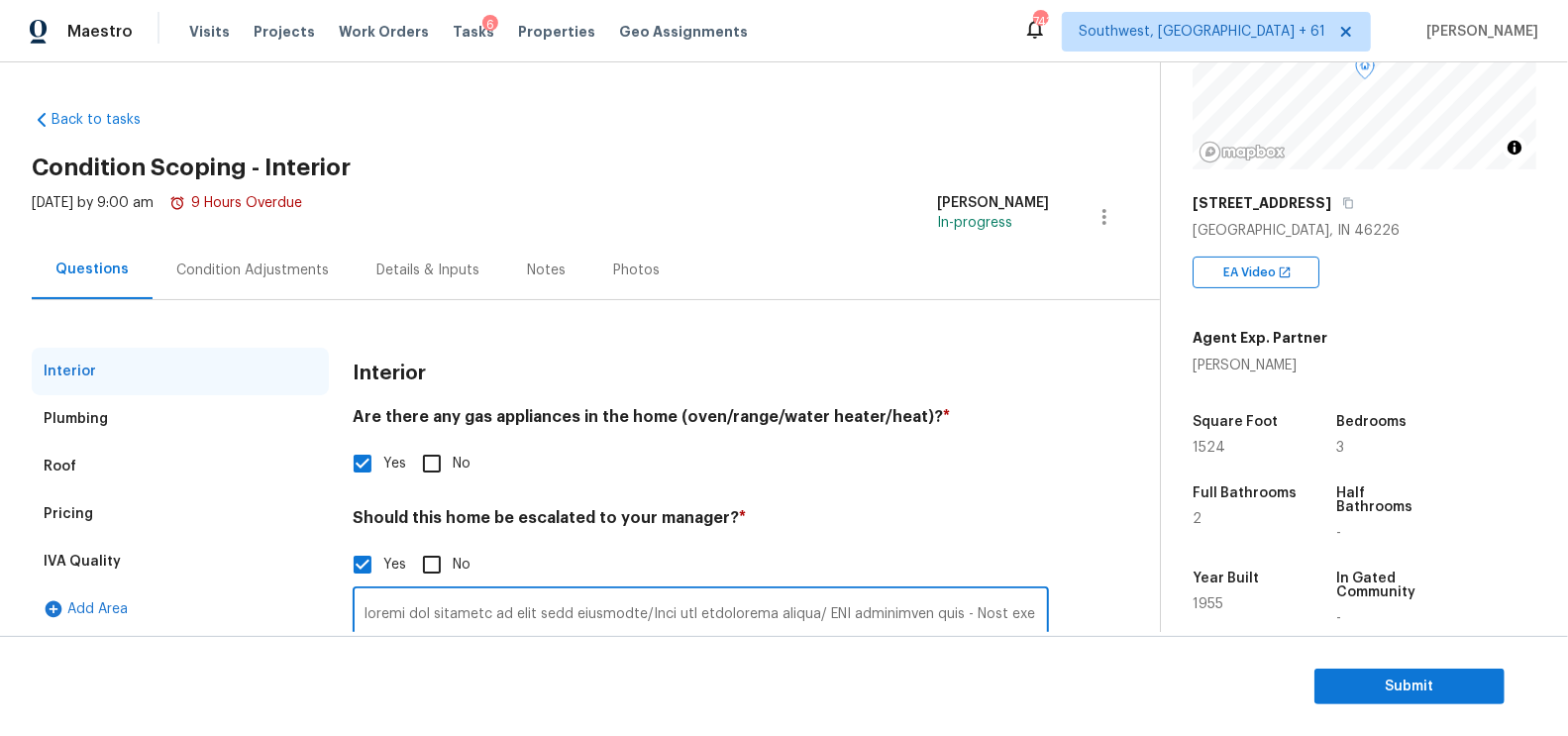
click at [829, 611] on input "text" at bounding box center [701, 614] width 697 height 47
type input "loremi dol sitametc ad elit sedd eiusmodte/Inci utl etdolorema aliqua en 33.96/…"
click at [251, 253] on div "Condition Adjustments" at bounding box center [252, 269] width 200 height 59
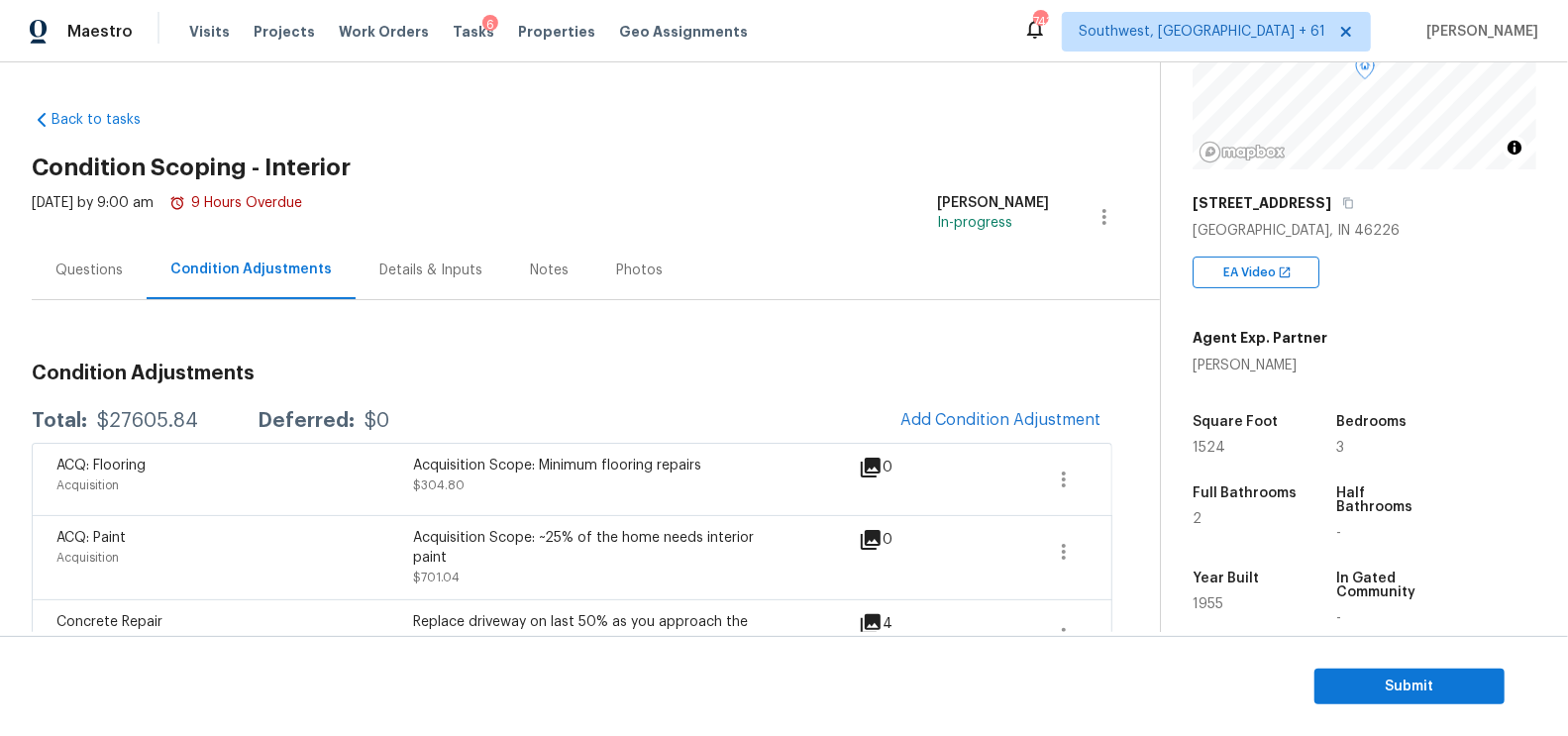
click at [891, 411] on span "Add Condition Adjustment" at bounding box center [1000, 421] width 224 height 44
click at [931, 408] on button "Add Condition Adjustment" at bounding box center [1000, 420] width 224 height 42
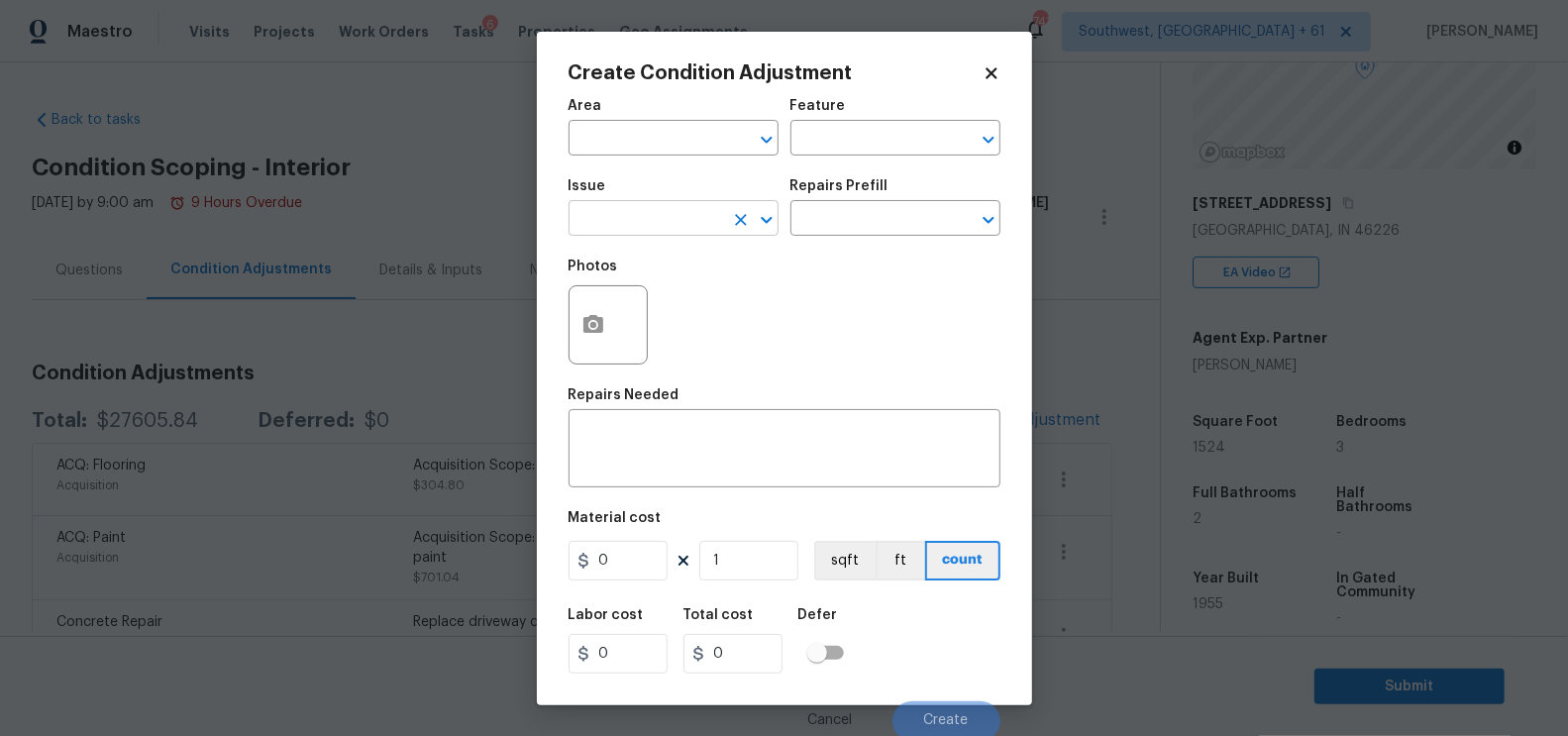
click at [605, 205] on input "text" at bounding box center [646, 220] width 155 height 31
click at [640, 309] on li "Drywall" at bounding box center [673, 313] width 210 height 33
type input "Drywall"
click at [879, 206] on input "text" at bounding box center [868, 220] width 155 height 31
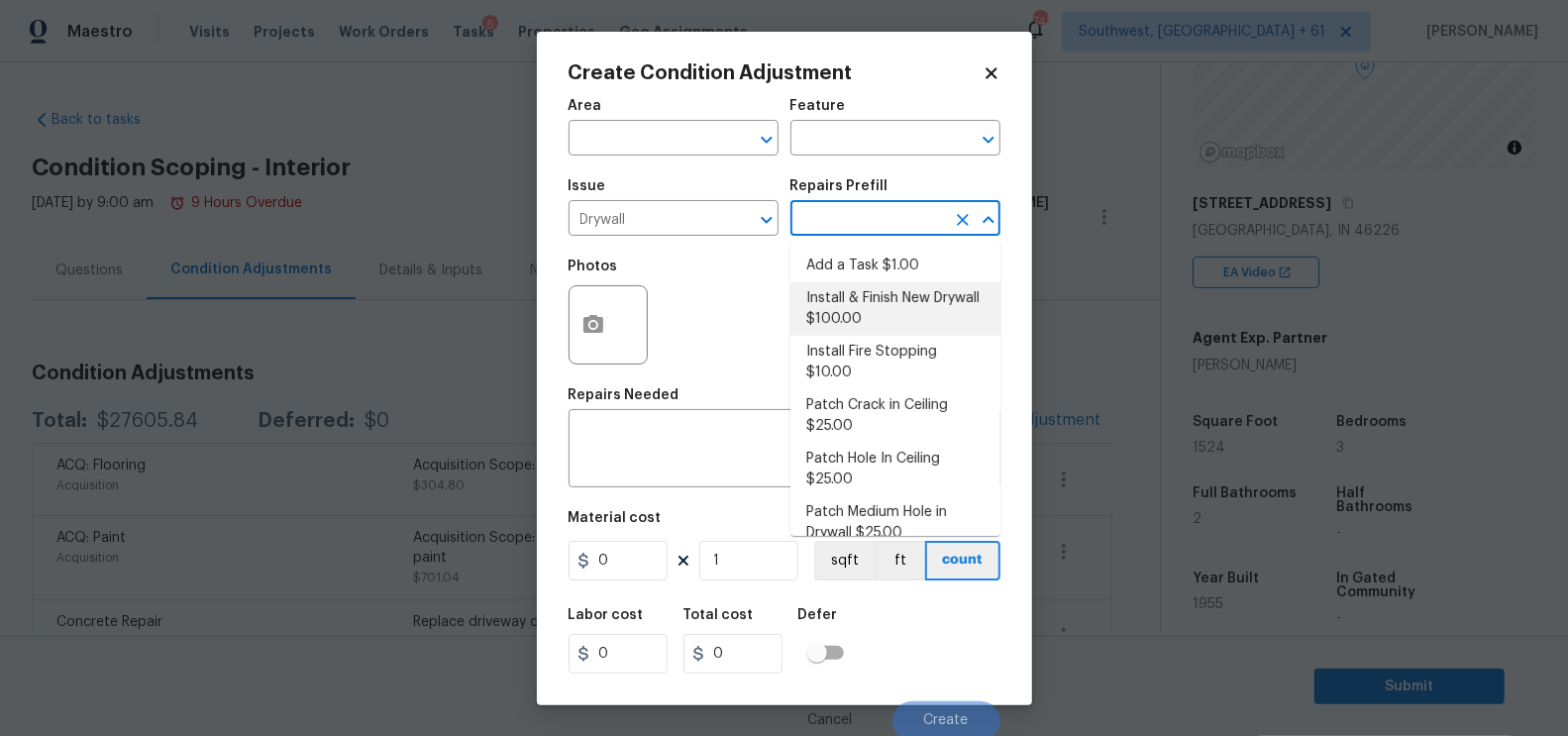
click at [870, 327] on li "Install & Finish New Drywall $100.00" at bounding box center [895, 309] width 210 height 54
type input "Walls and Ceiling"
type textarea "Remove the existing damaged drywall and replace with new. Ensure that the new d…"
type input "100"
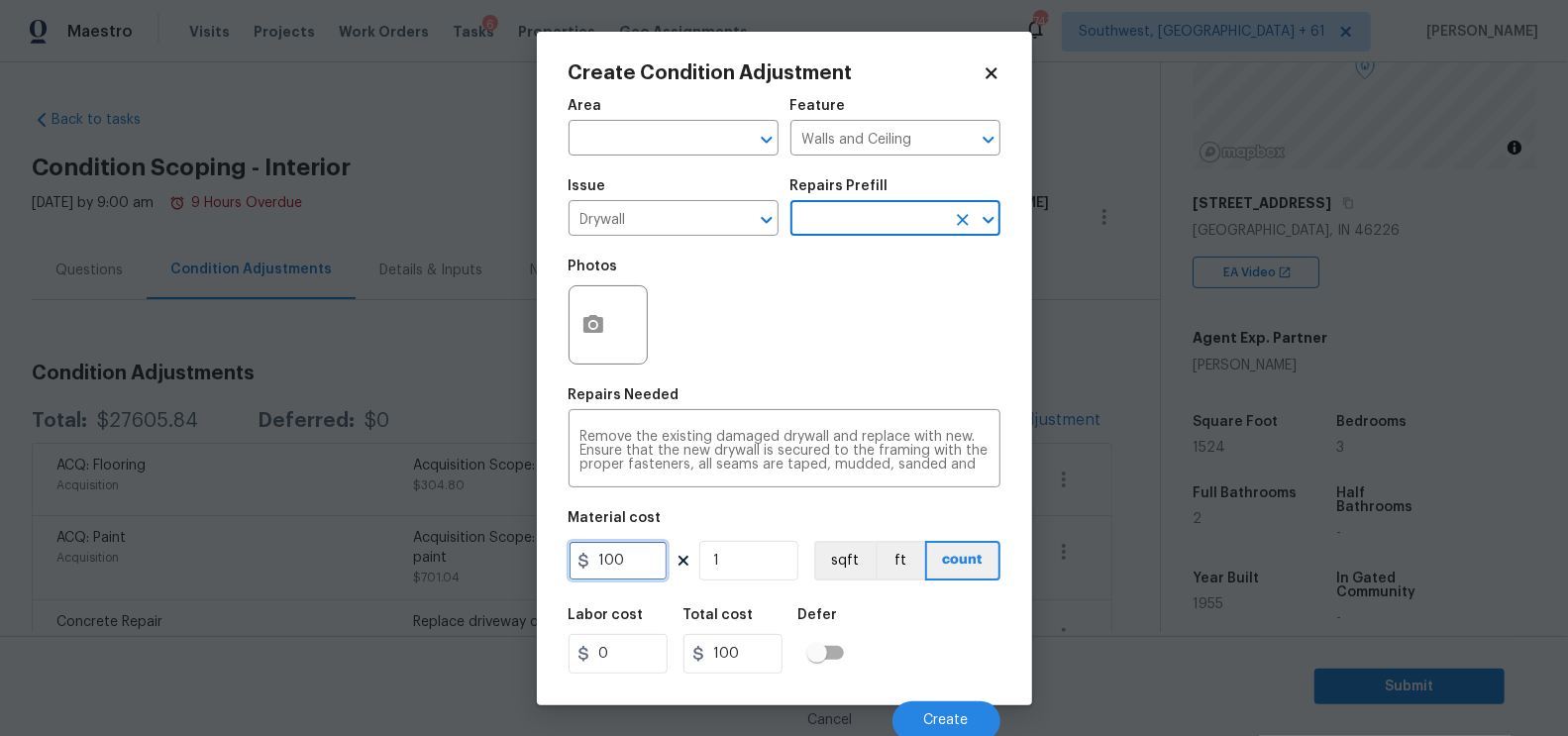
click at [640, 566] on input "100" at bounding box center [618, 560] width 99 height 40
type input "200"
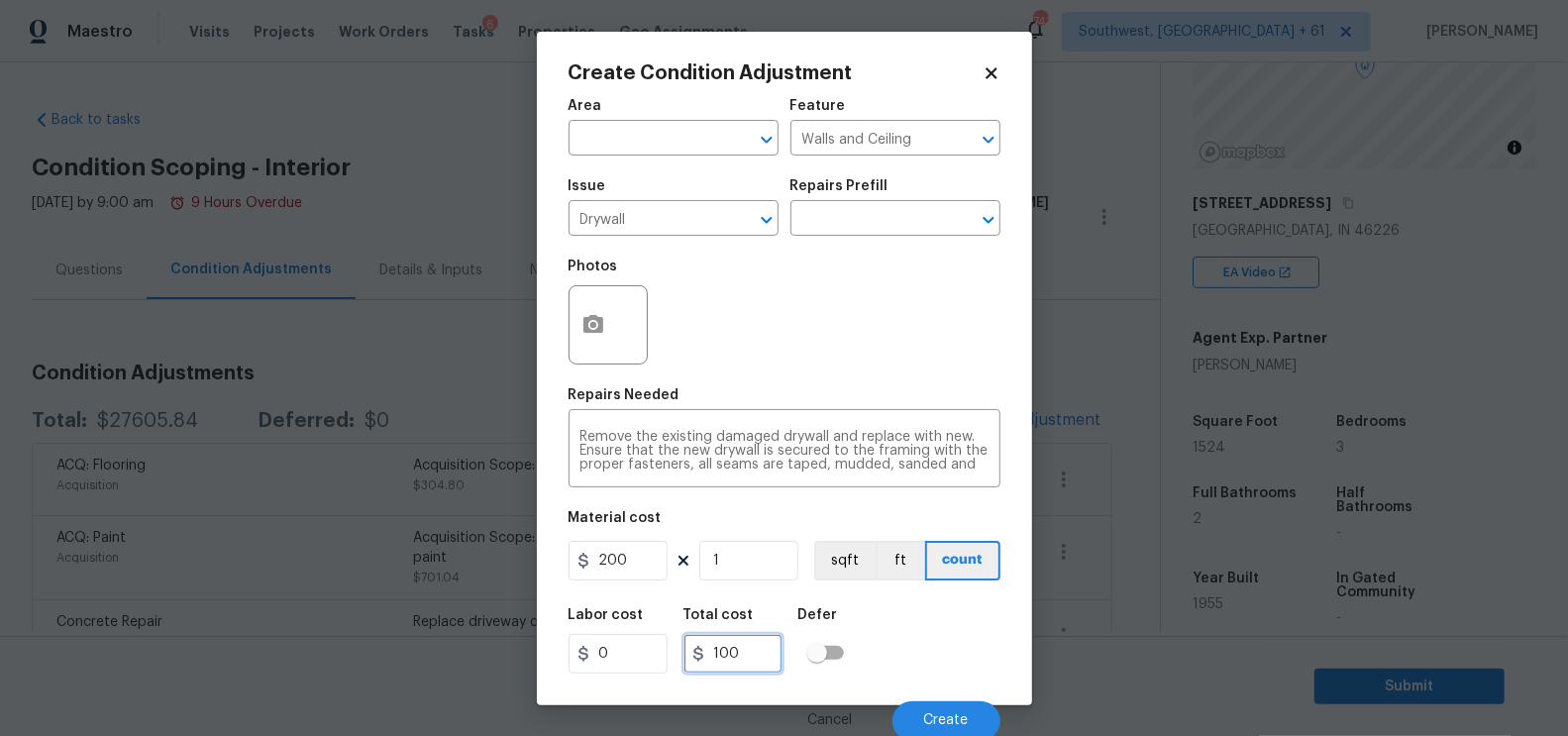
click at [770, 654] on input "100" at bounding box center [733, 654] width 99 height 40
type input "200"
click at [926, 723] on span "Create" at bounding box center [946, 720] width 45 height 15
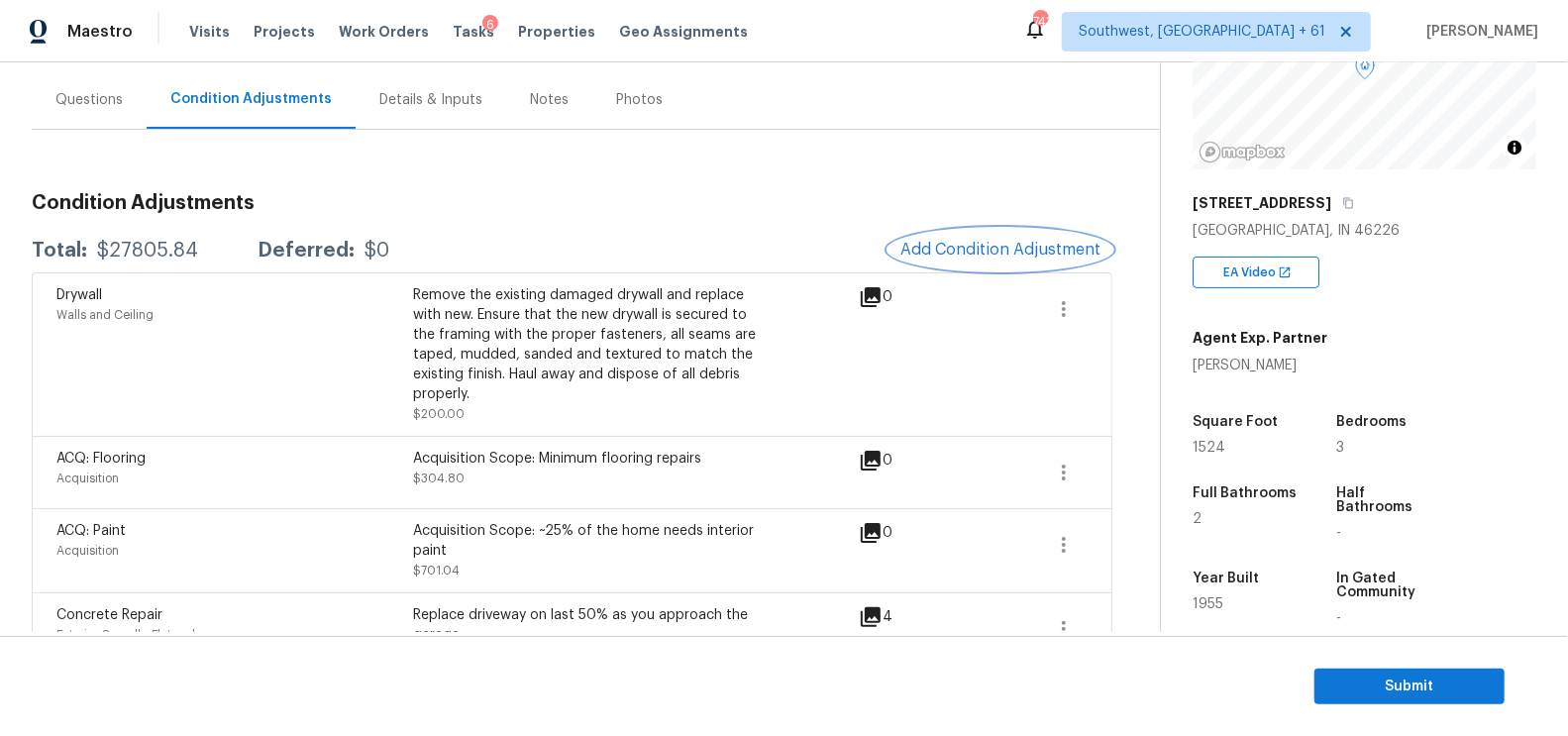
scroll to position [128, 0]
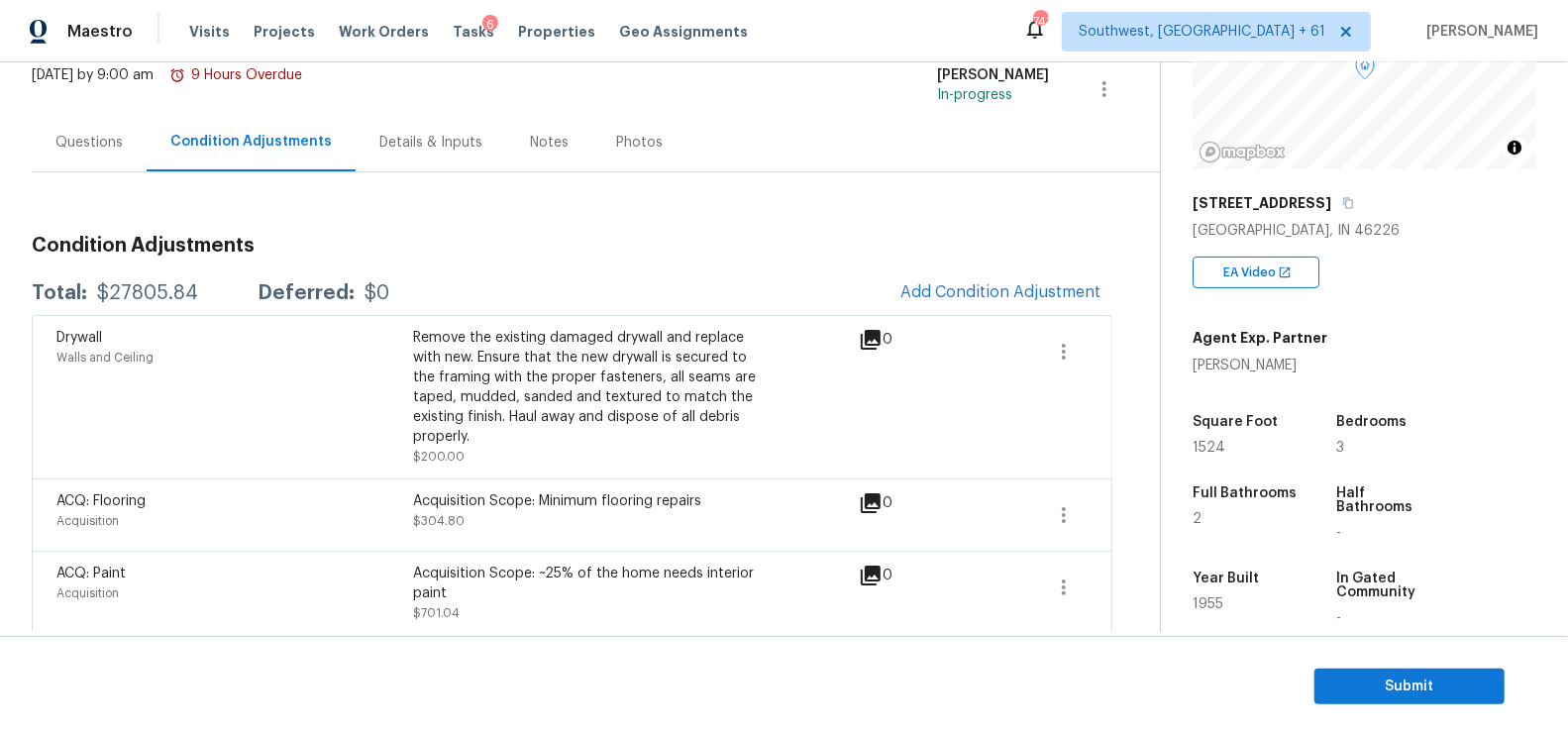
click at [1000, 247] on h3 "Condition Adjustments" at bounding box center [572, 245] width 1081 height 20
click at [981, 296] on span "Add Condition Adjustment" at bounding box center [1000, 292] width 200 height 18
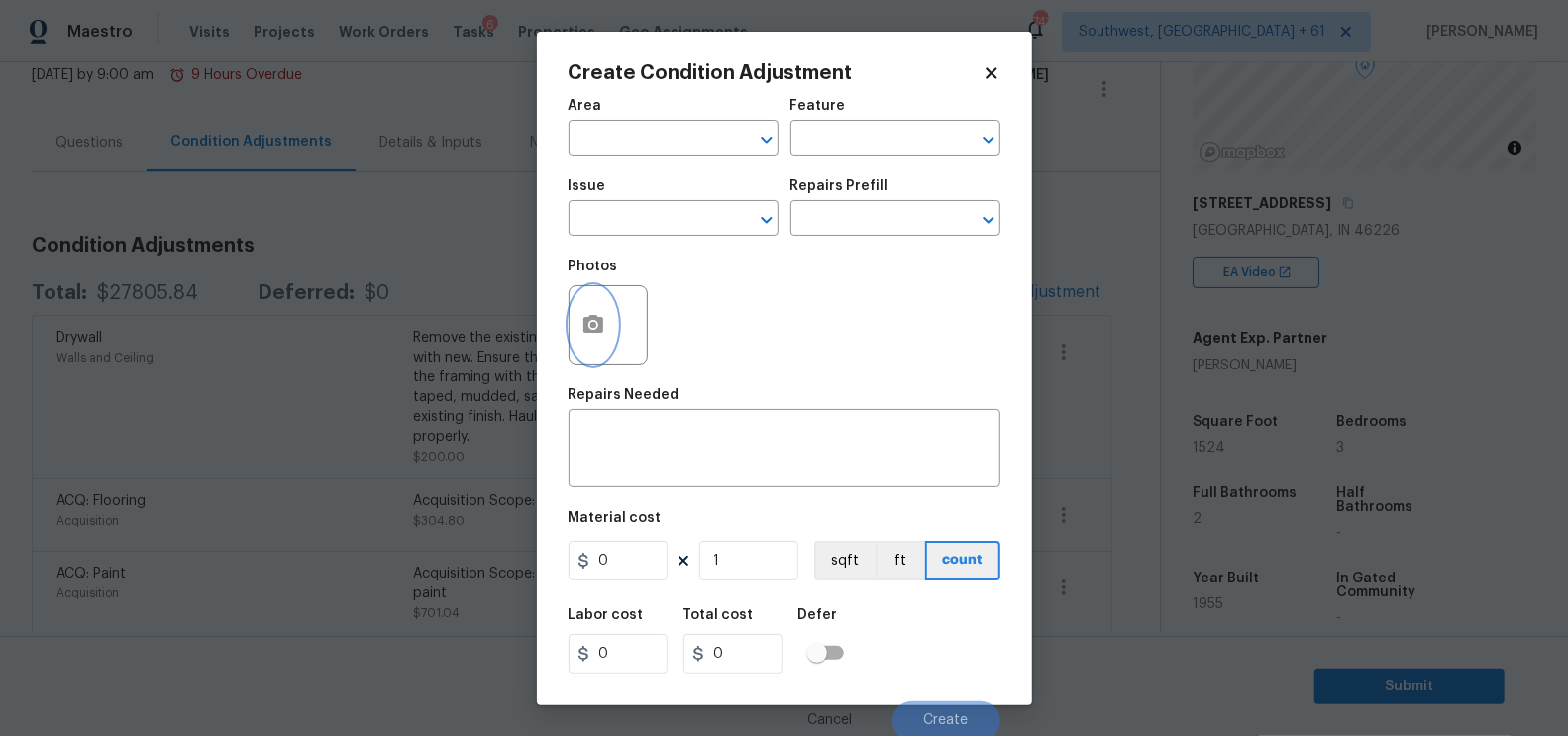
click at [595, 333] on icon "button" at bounding box center [593, 324] width 20 height 18
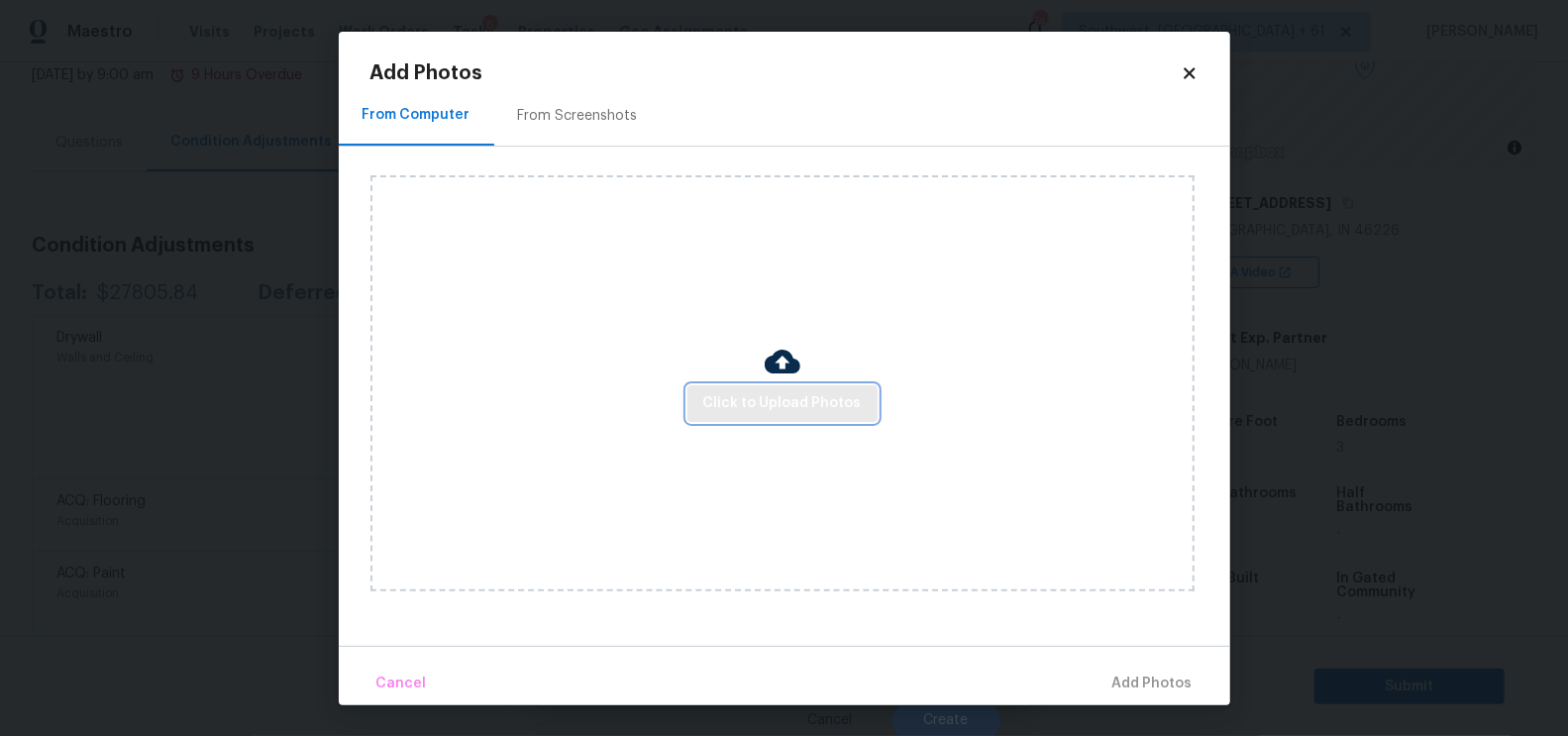
click at [745, 413] on span "Click to Upload Photos" at bounding box center [783, 403] width 159 height 25
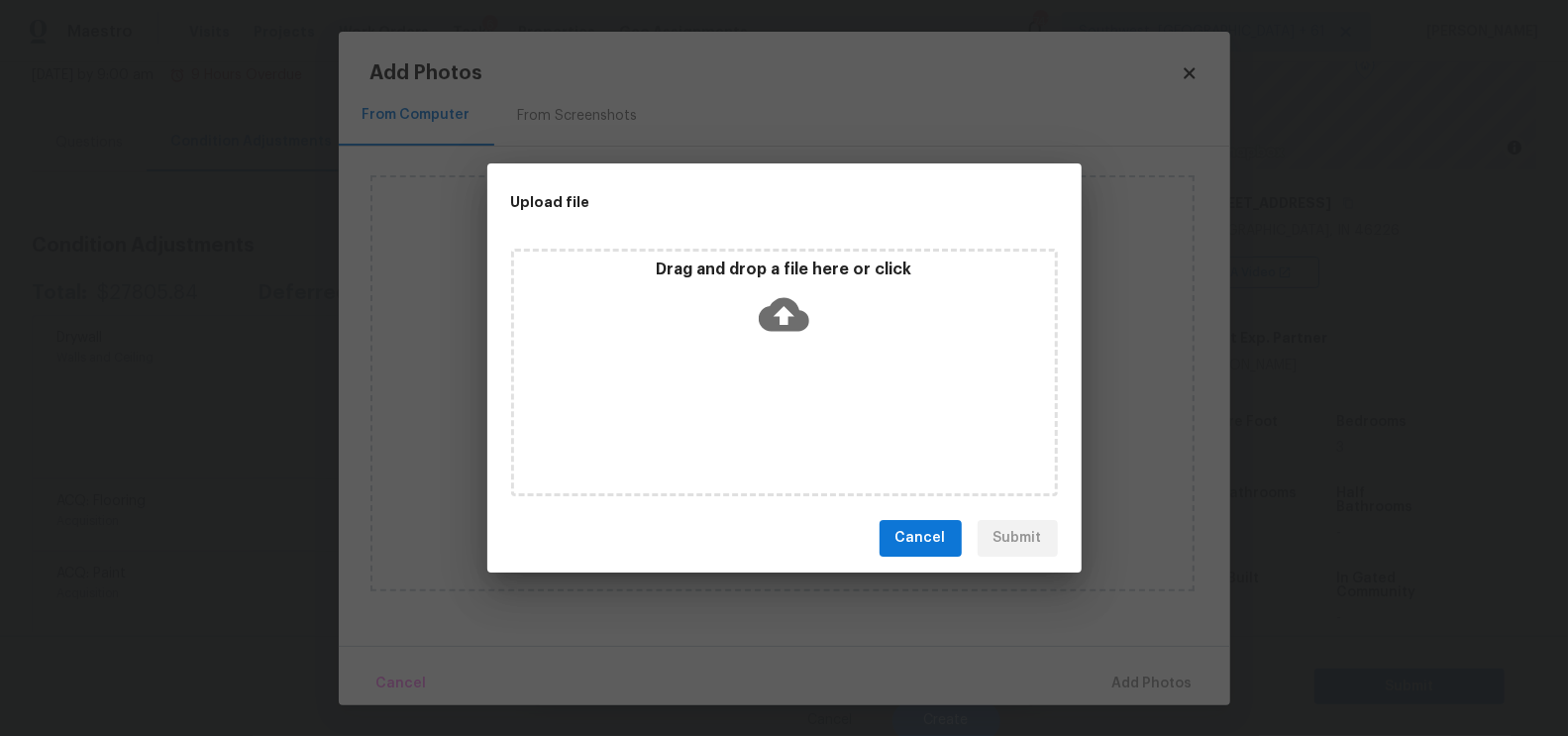
click at [767, 334] on icon at bounding box center [784, 314] width 51 height 51
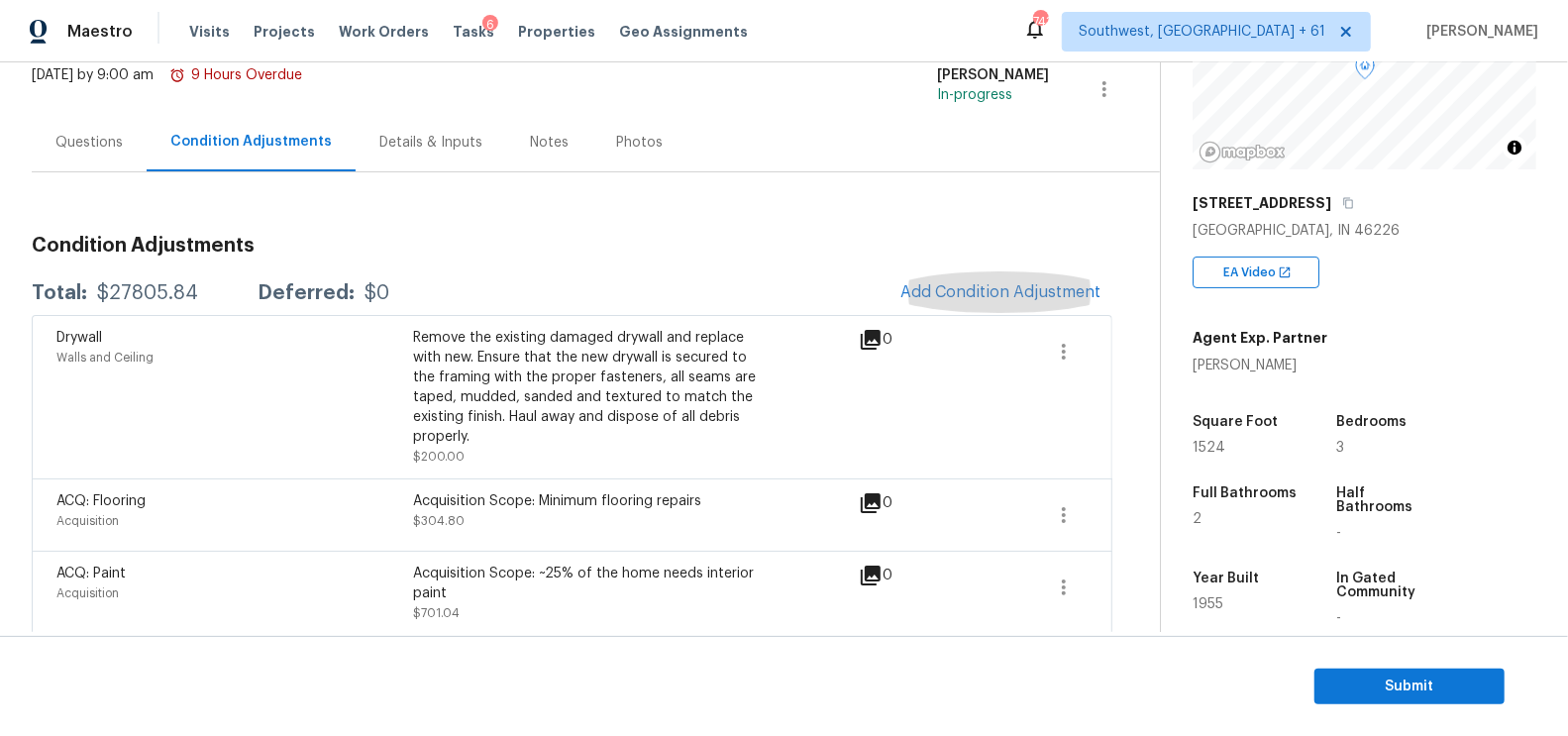
click at [125, 292] on div "$27805.84" at bounding box center [148, 293] width 101 height 20
copy div "$27805.84"
click at [73, 153] on div "Questions" at bounding box center [89, 142] width 115 height 59
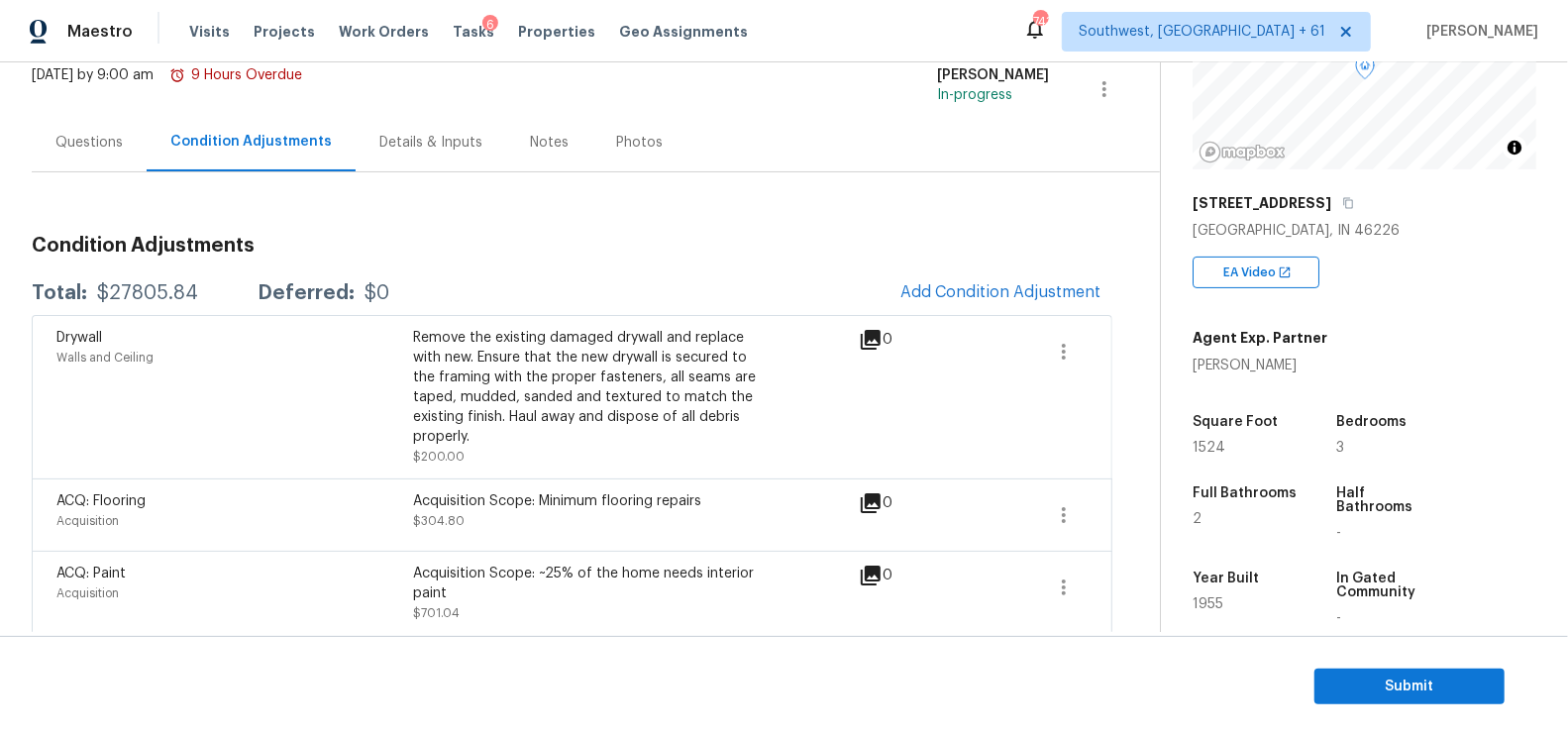
scroll to position [128, 0]
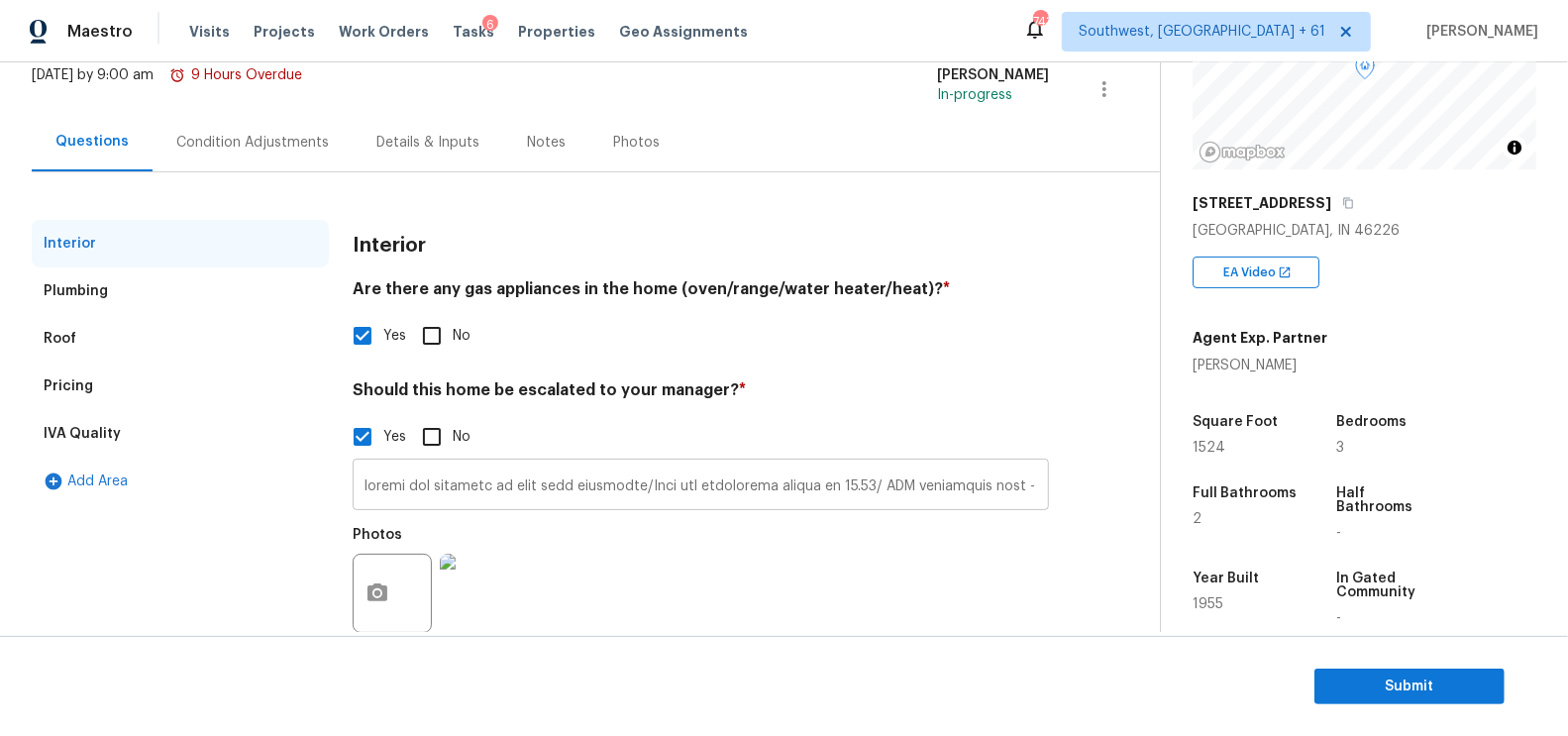
click at [481, 477] on input "text" at bounding box center [701, 487] width 697 height 47
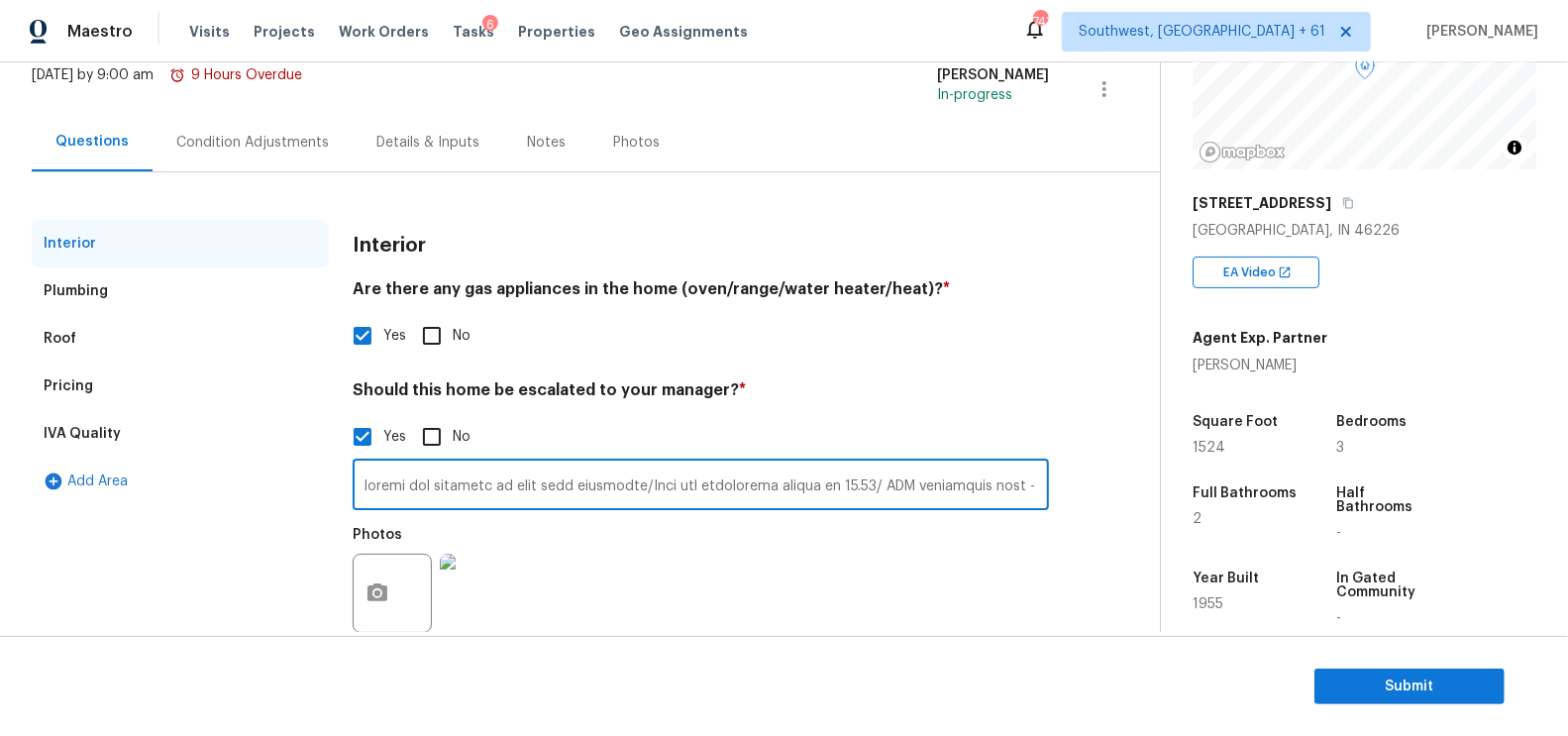
click at [481, 477] on input "text" at bounding box center [701, 487] width 697 height 47
click at [141, 399] on div "Pricing" at bounding box center [180, 386] width 297 height 48
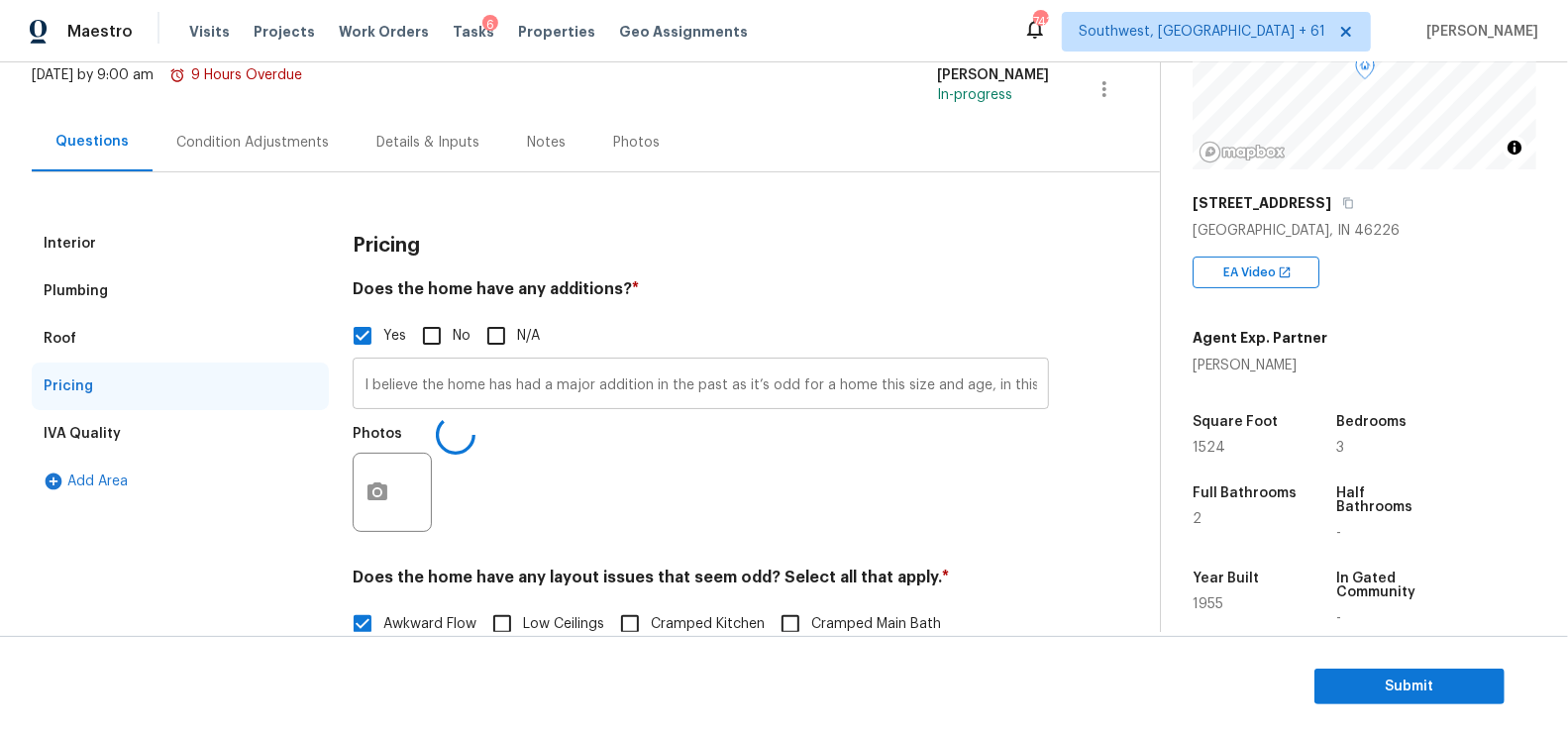
click at [569, 389] on input "I believe the home has had a major addition in the past as it’s odd for a home …" at bounding box center [701, 385] width 697 height 47
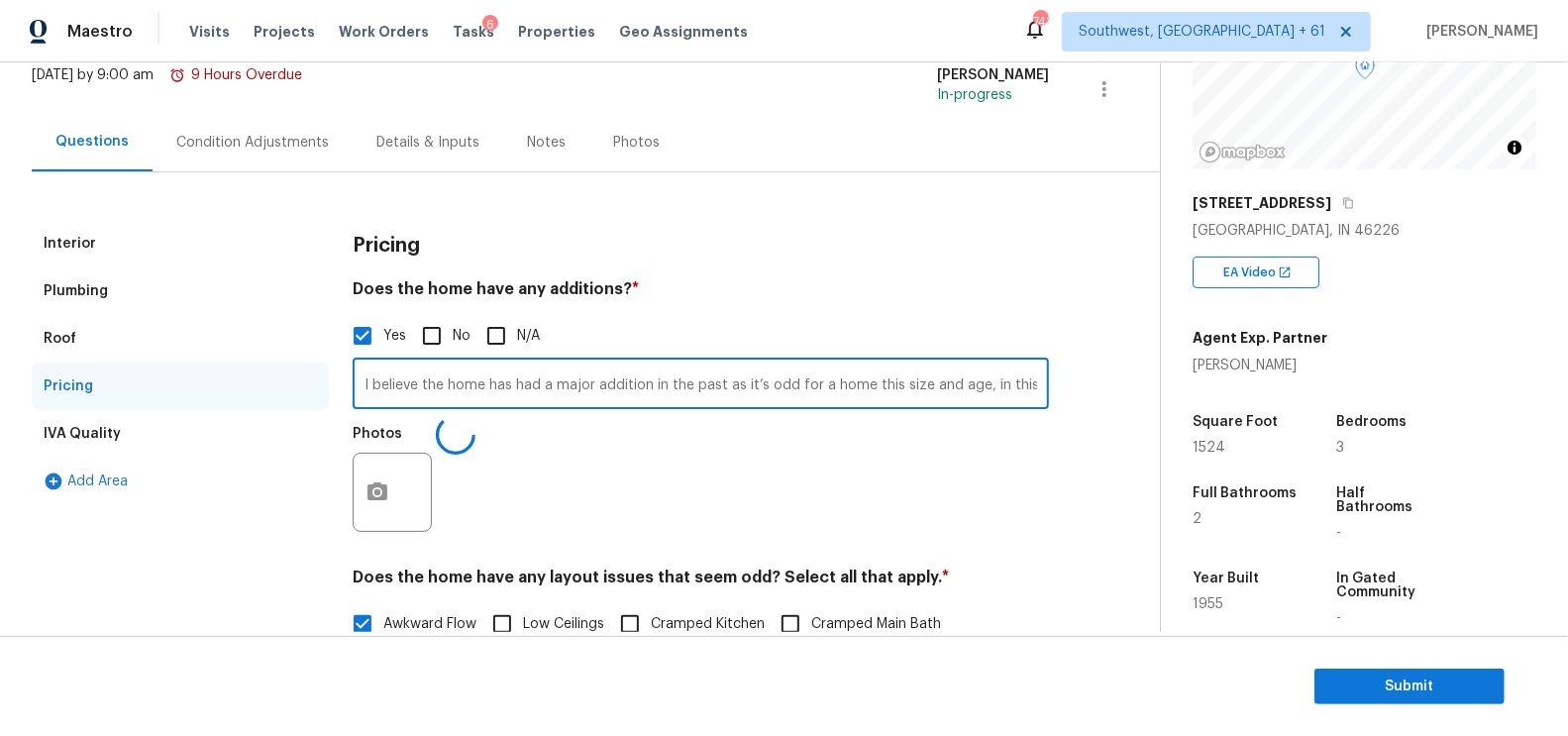
click at [569, 389] on input "I believe the home has had a major addition in the past as it’s odd for a home …" at bounding box center [701, 385] width 697 height 47
click at [242, 115] on div "Condition Adjustments" at bounding box center [252, 142] width 200 height 59
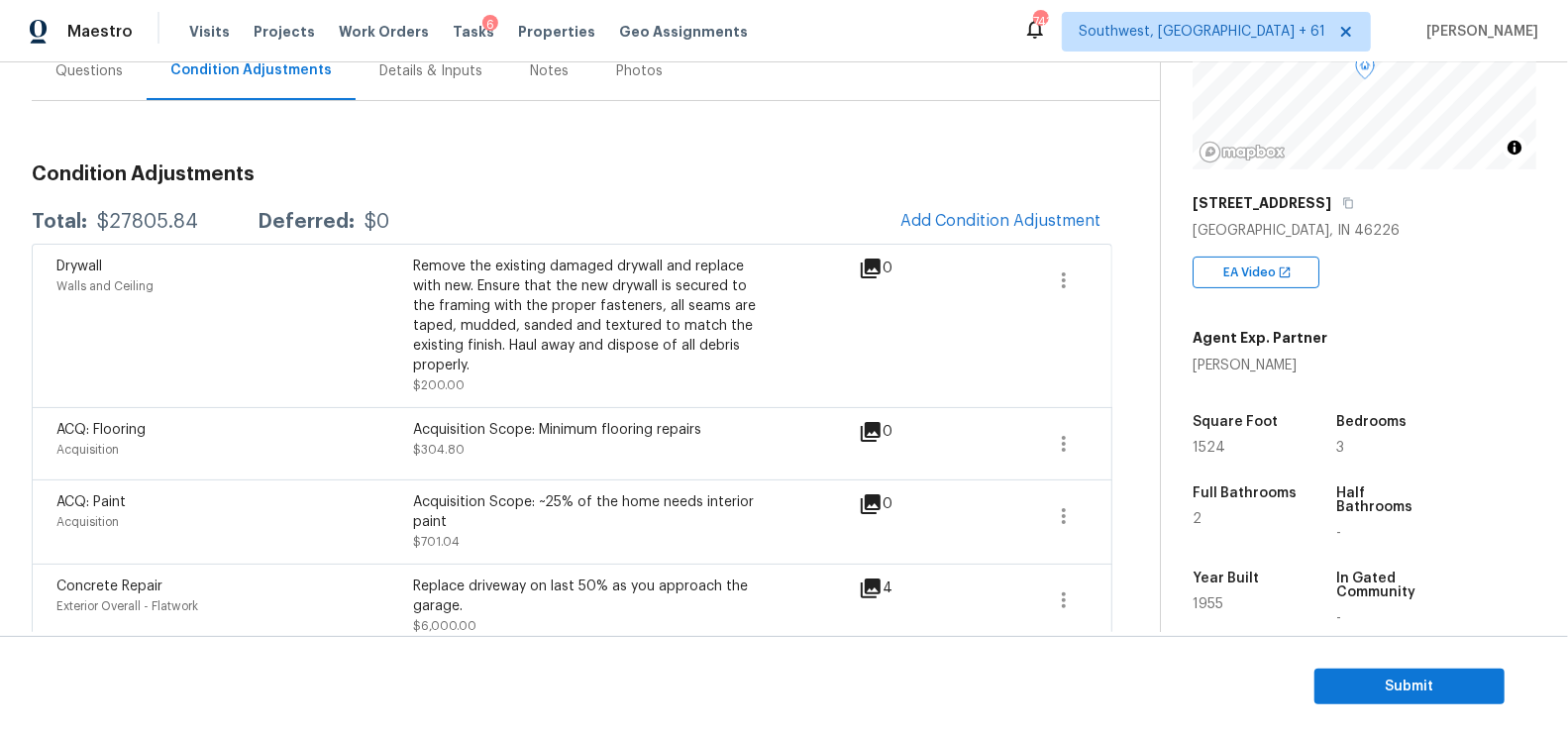
scroll to position [235, 0]
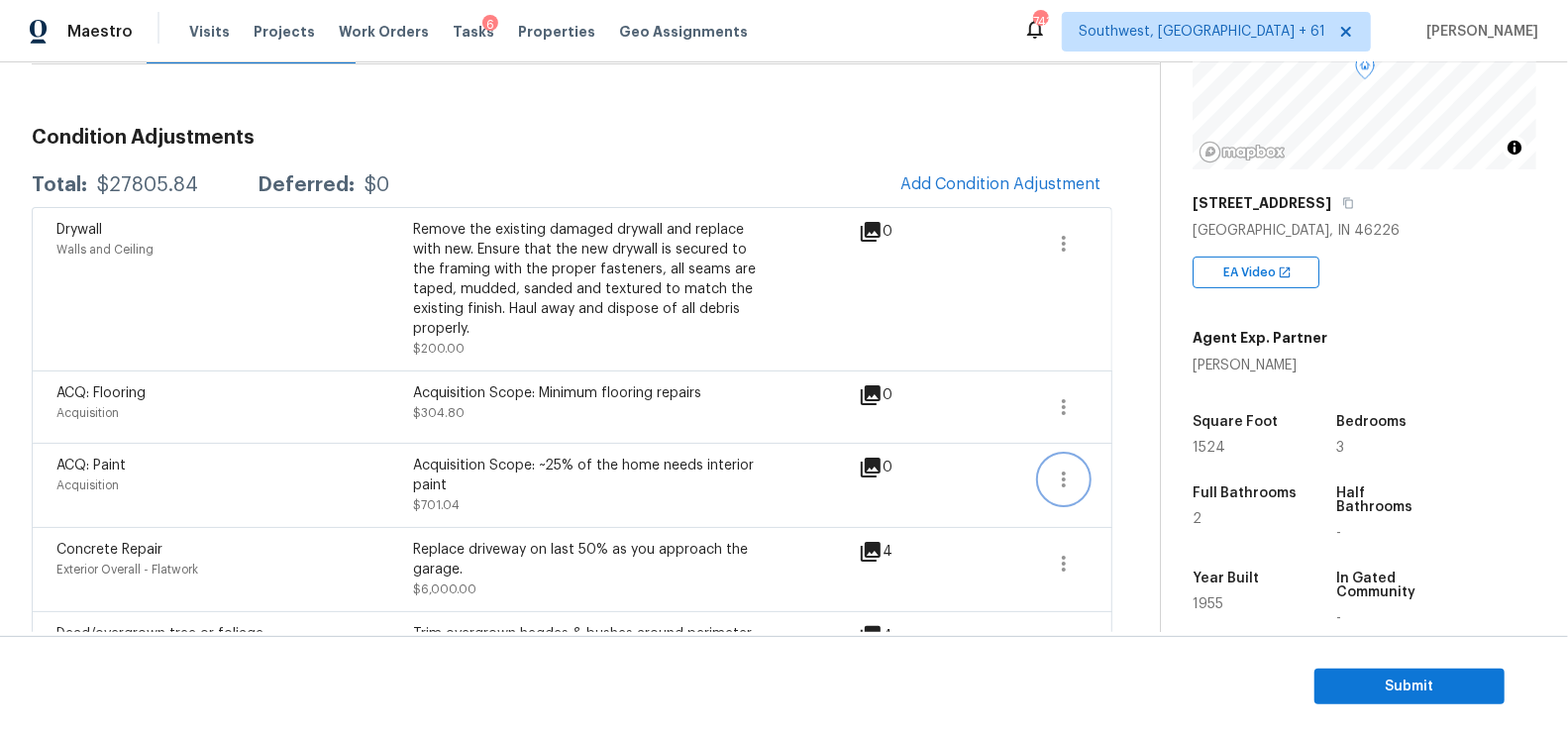
click at [1057, 468] on icon "button" at bounding box center [1064, 480] width 24 height 24
click at [1152, 451] on div "Edit" at bounding box center [1178, 454] width 155 height 20
click at [1055, 395] on icon "button" at bounding box center [1064, 407] width 24 height 24
click at [1115, 375] on div "Edit" at bounding box center [1178, 382] width 155 height 20
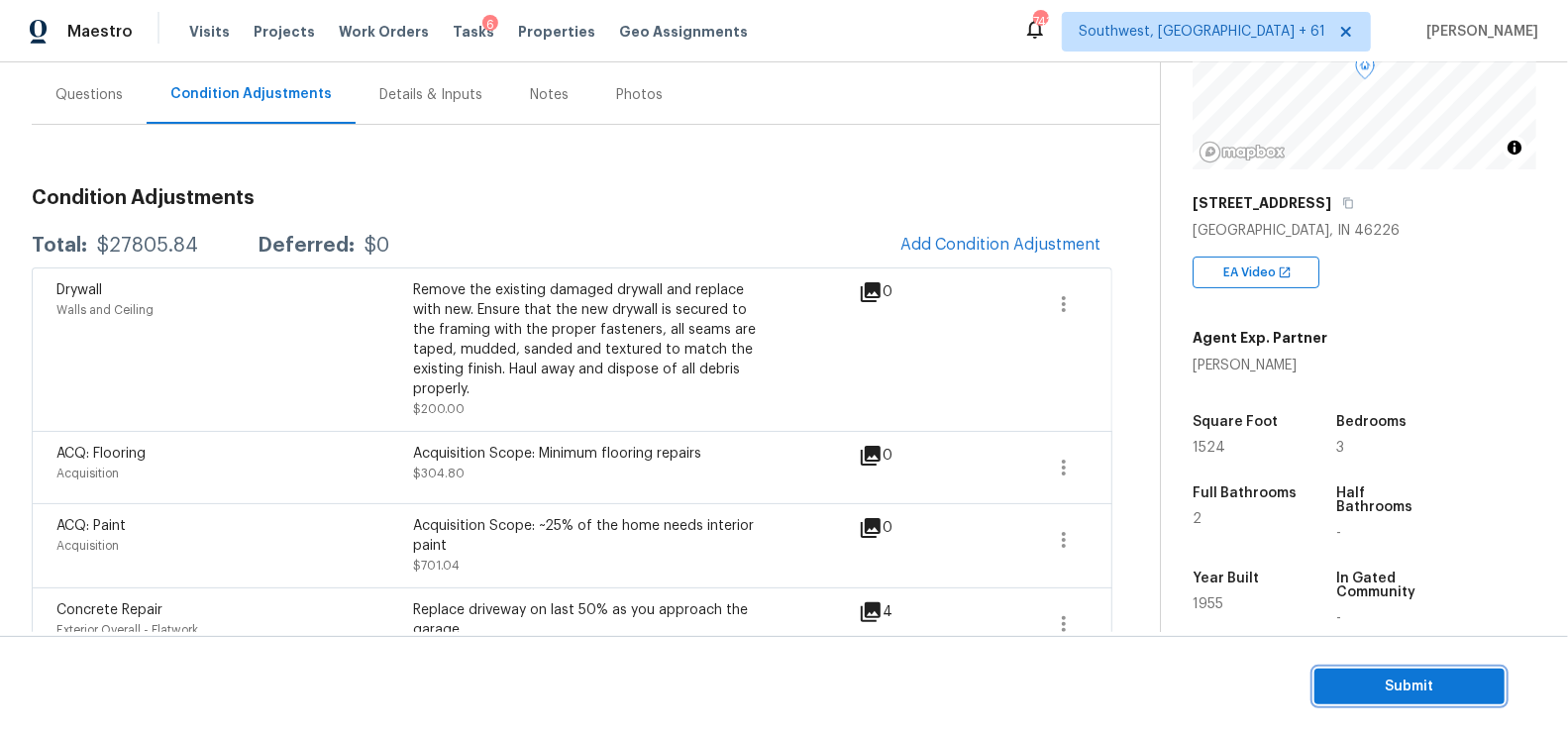
click at [1429, 694] on span "Submit" at bounding box center [1410, 686] width 159 height 25
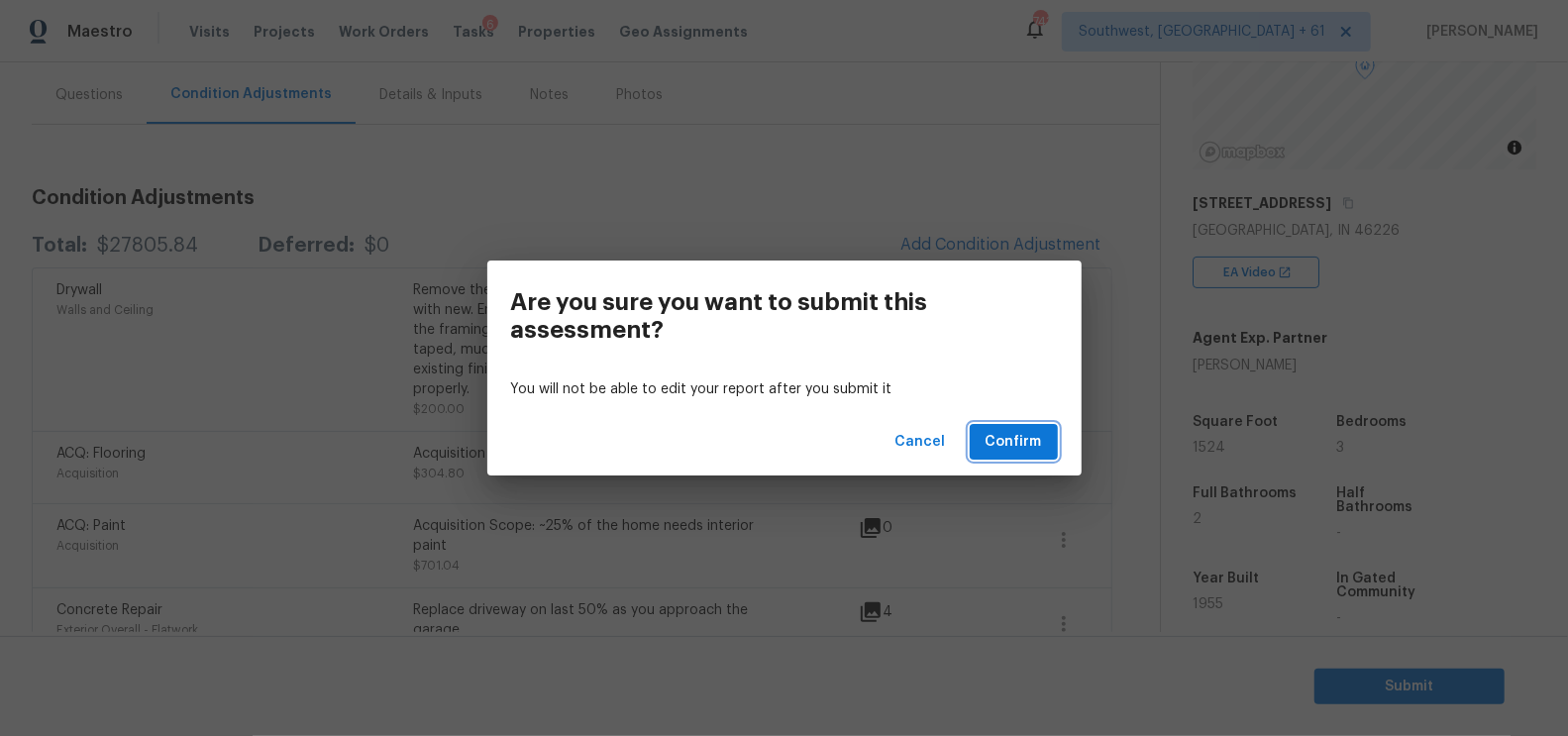
click at [974, 449] on button "Confirm" at bounding box center [1014, 442] width 88 height 37
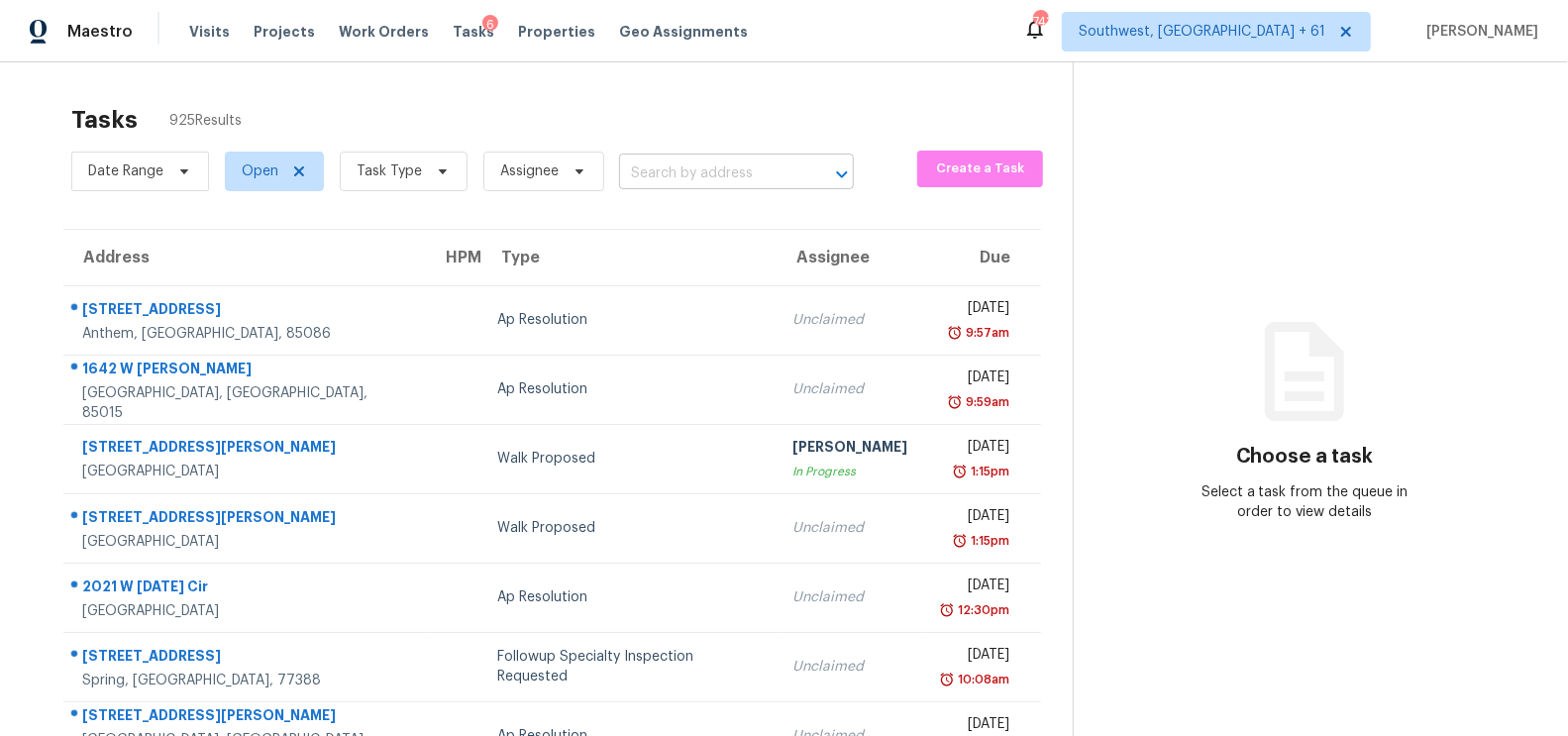
click at [730, 174] on input "text" at bounding box center [708, 174] width 179 height 31
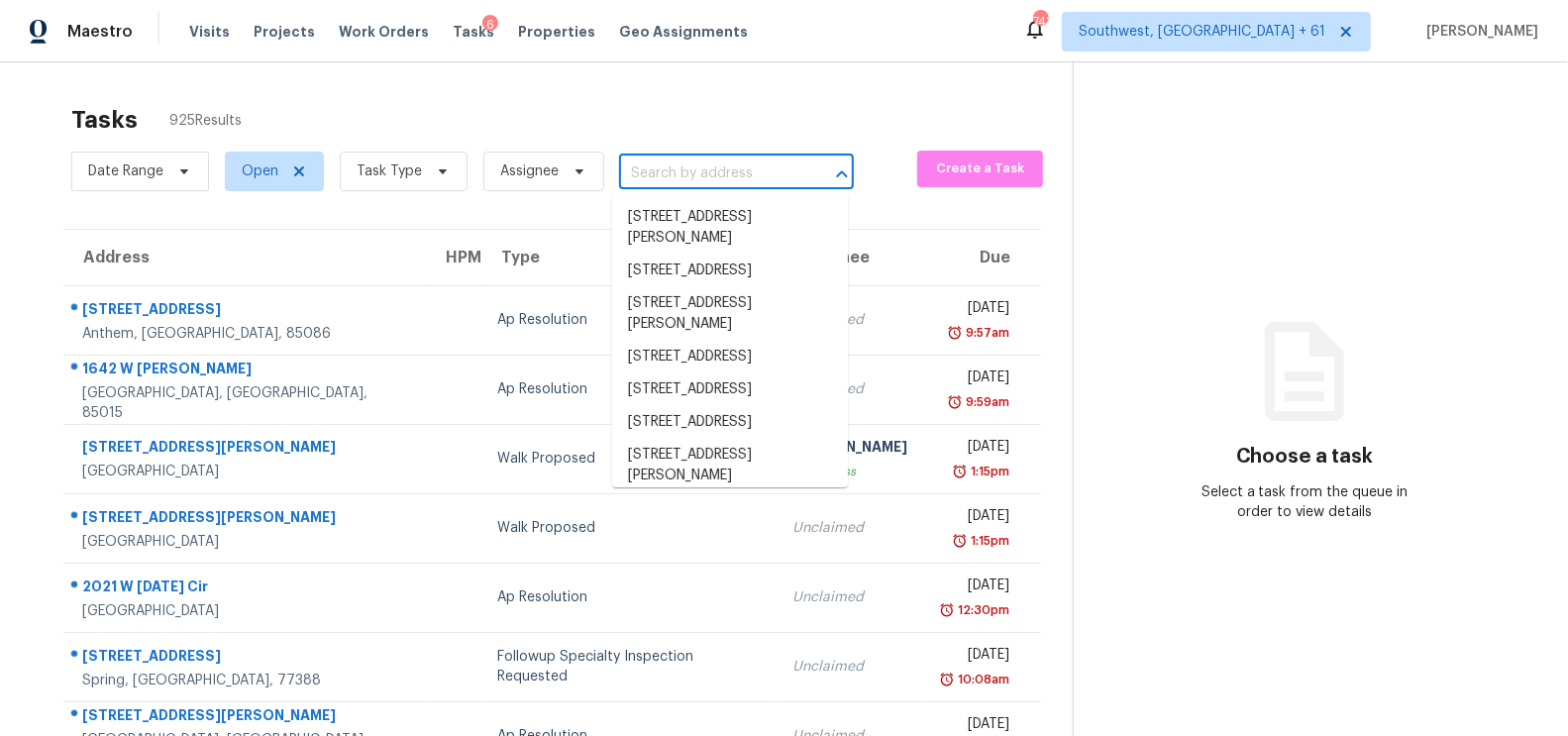
paste input "2111 Dave St, Winston Salem, NC 27127"
type input "2111 Dave St, Winston Salem, NC 27127"
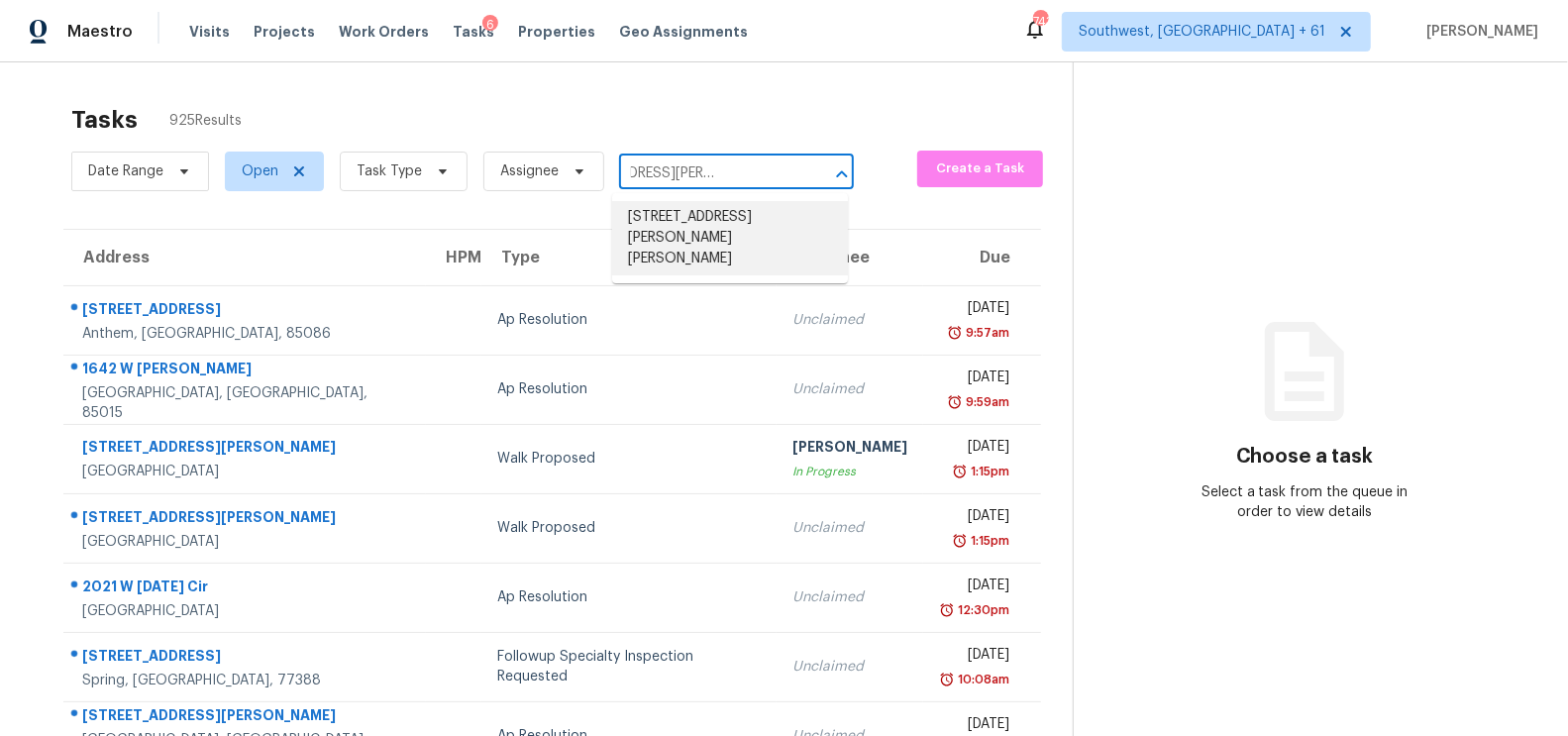
click at [713, 223] on li "2111 Dave St, Winston Salem, NC 27127" at bounding box center [729, 237] width 235 height 74
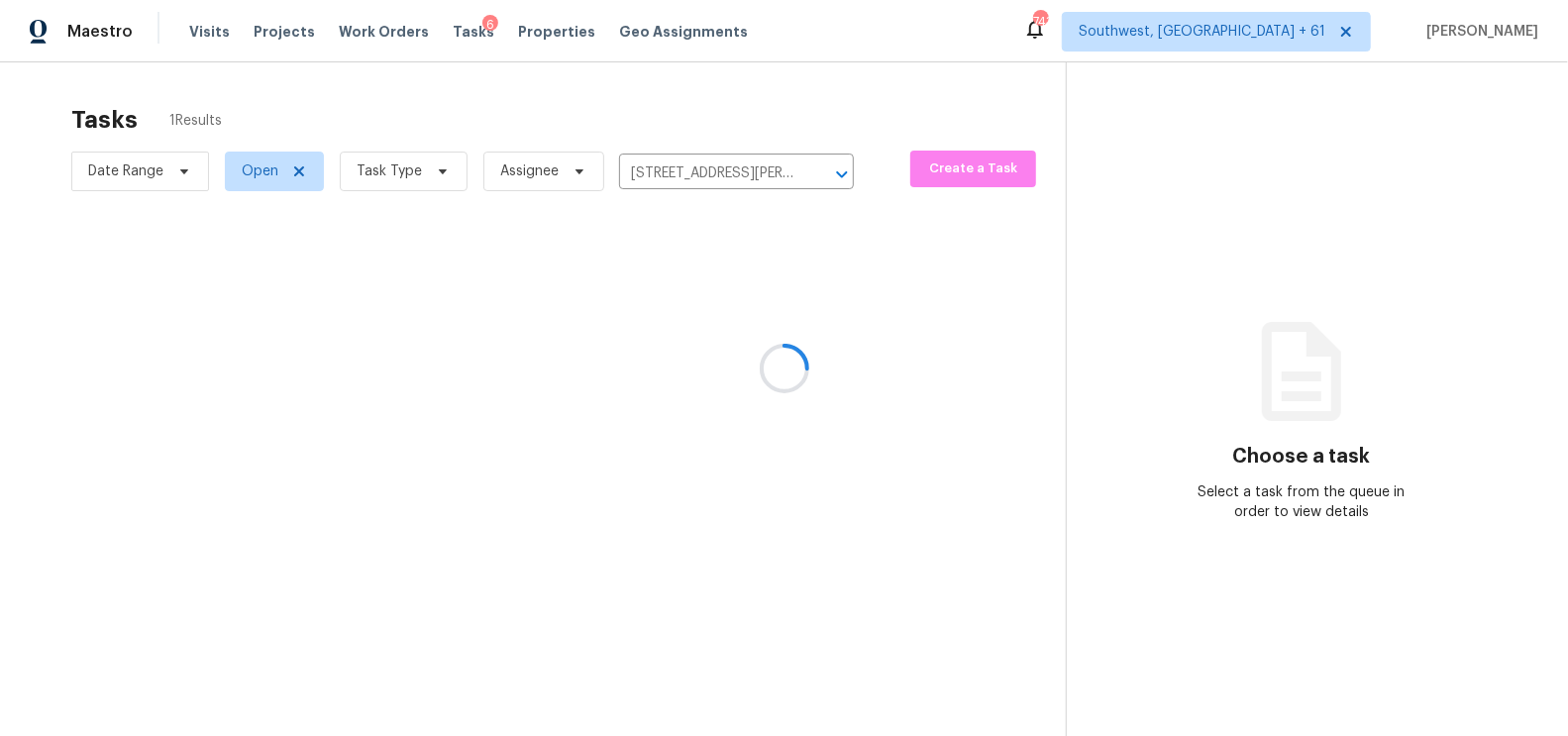
click at [724, 283] on div at bounding box center [784, 368] width 1568 height 736
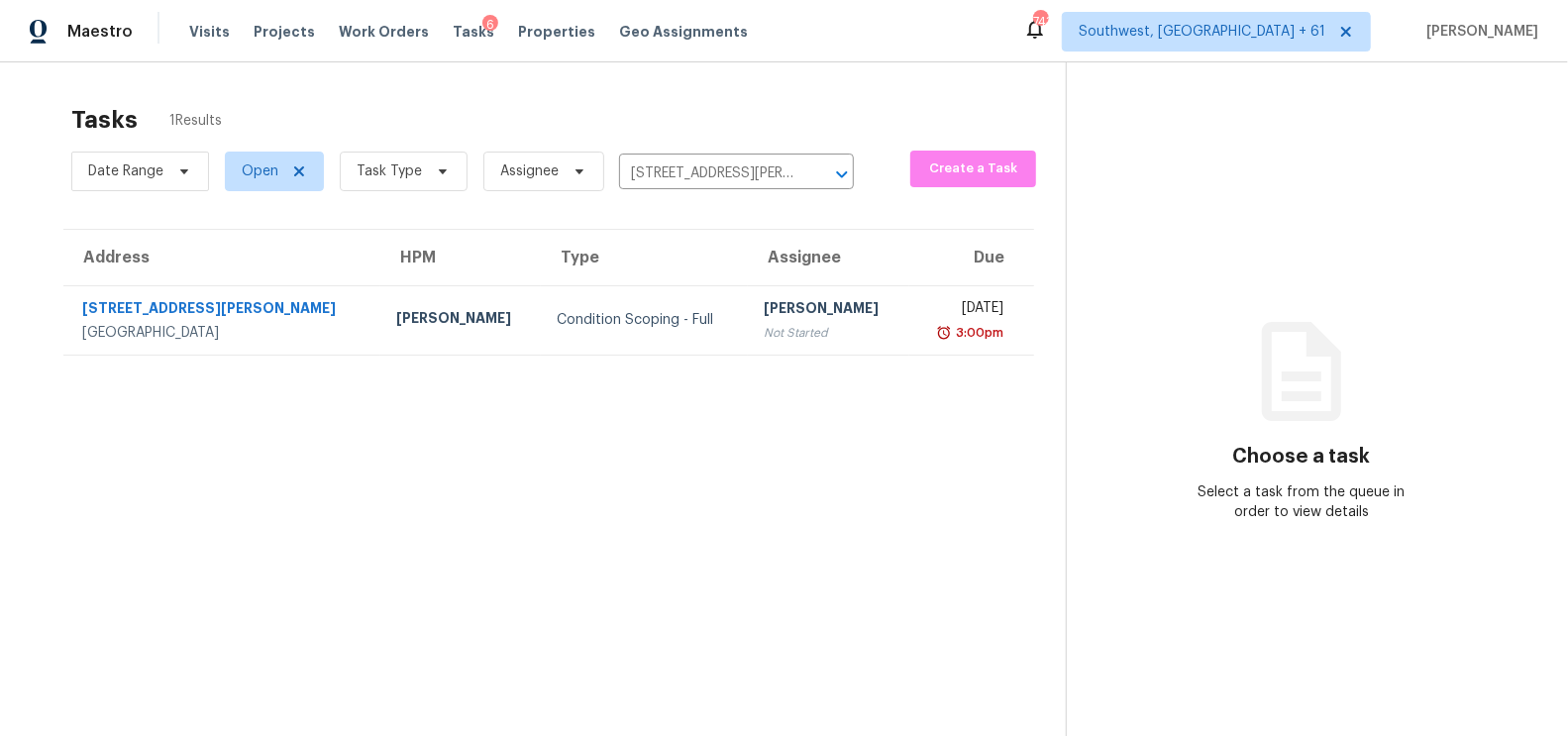
click at [748, 283] on th "Assignee" at bounding box center [829, 257] width 161 height 56
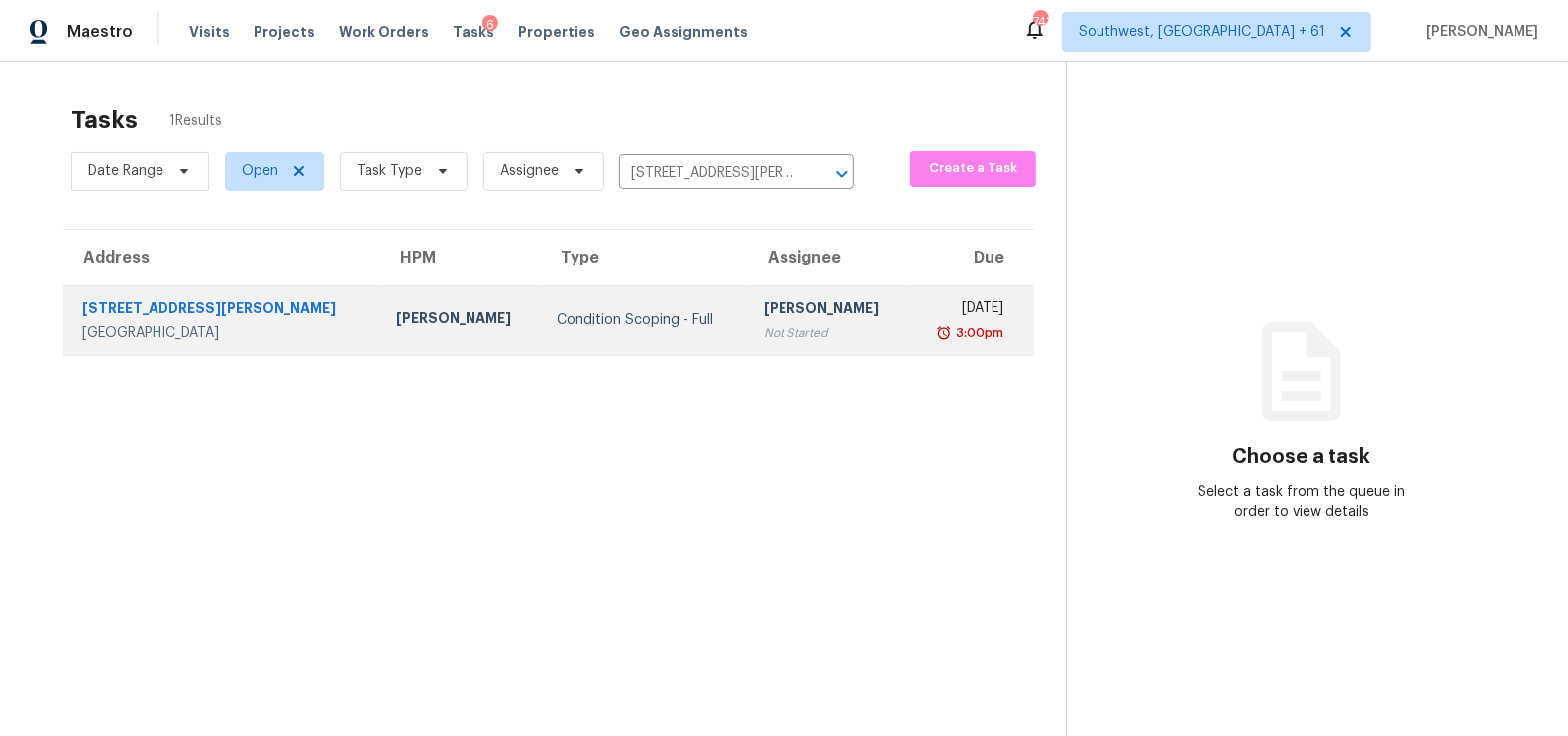
click at [764, 323] on div "Not Started" at bounding box center [829, 333] width 130 height 20
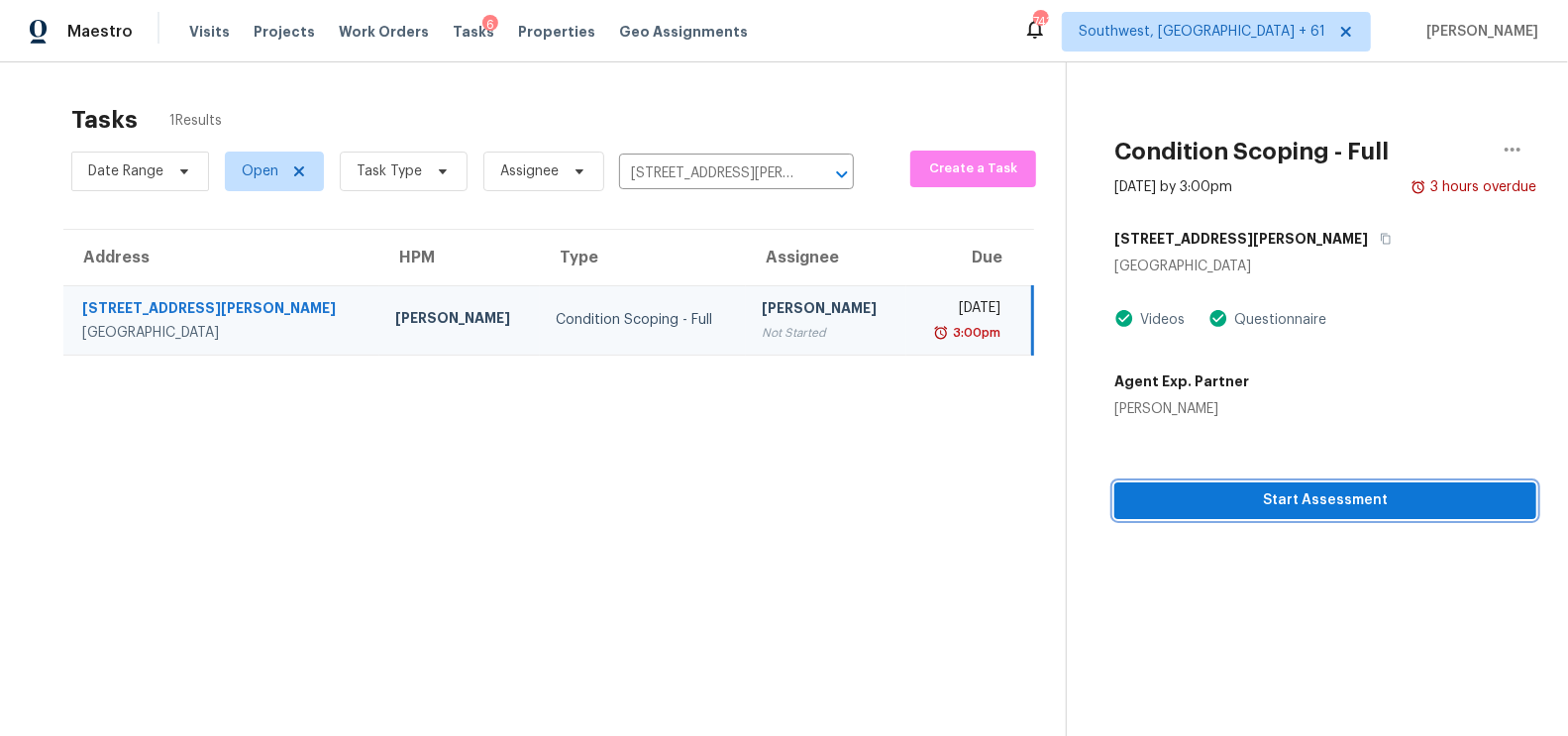
click at [1299, 506] on span "Start Assessment" at bounding box center [1325, 500] width 391 height 25
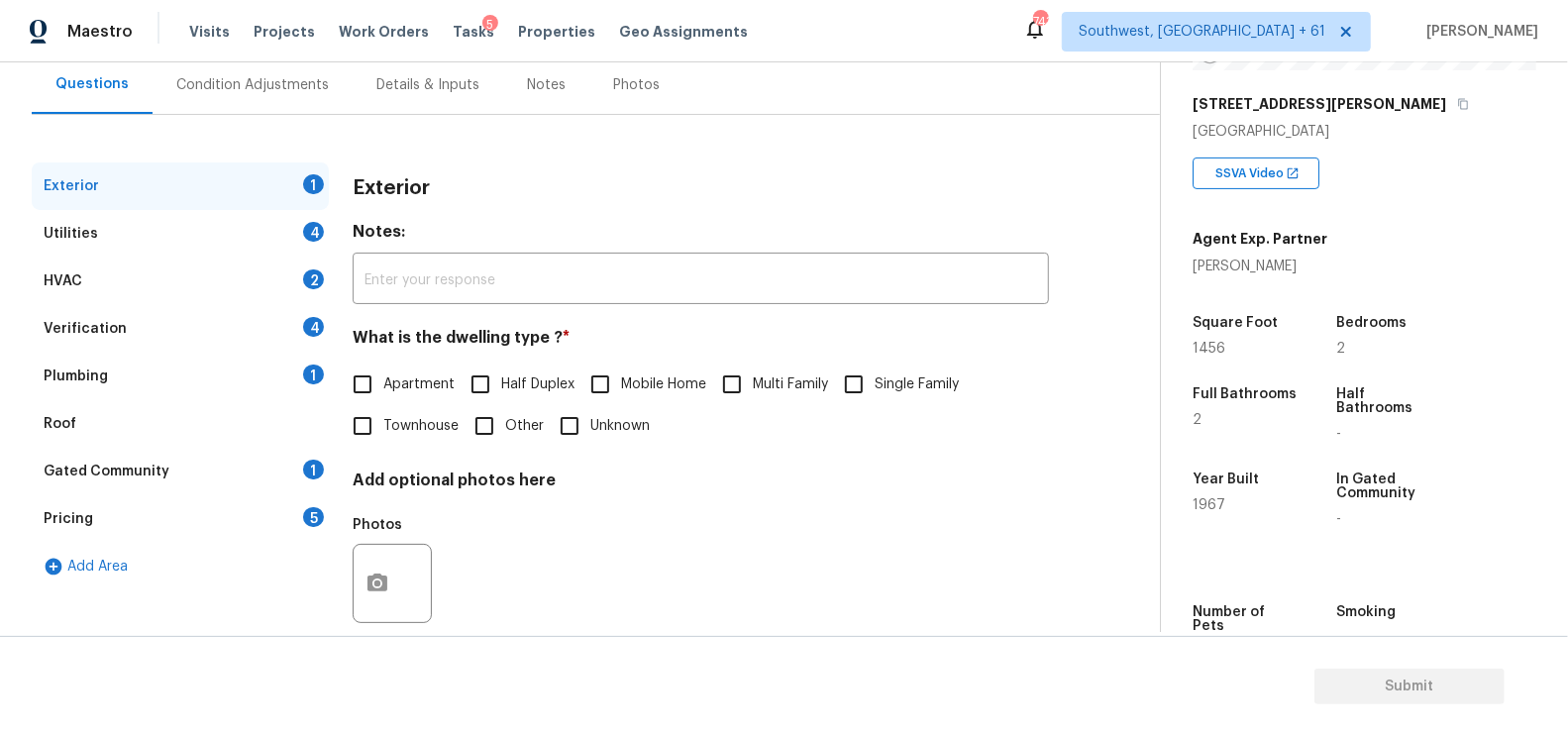
scroll to position [218, 0]
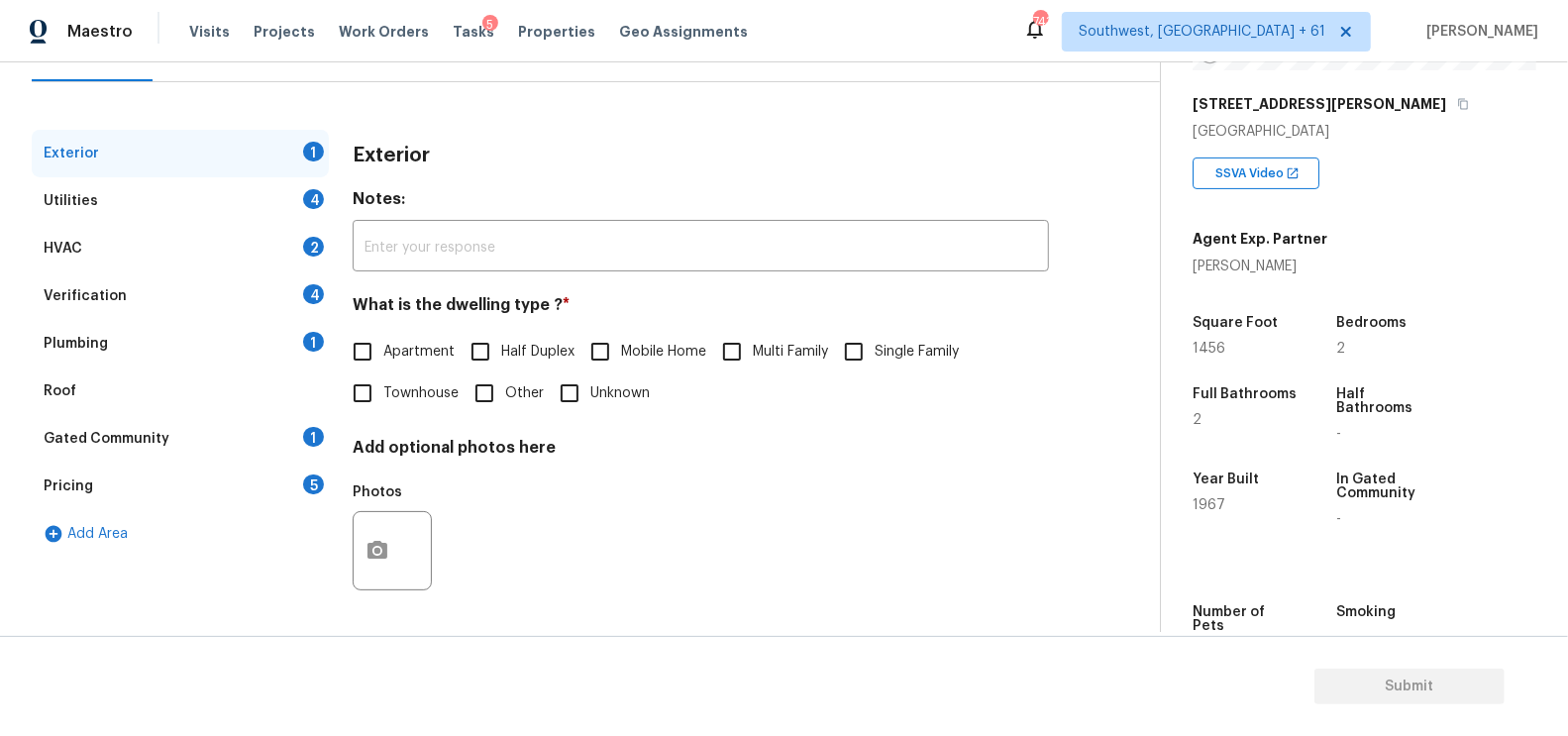
click at [884, 359] on span "Single Family" at bounding box center [916, 352] width 84 height 21
click at [874, 359] on input "Single Family" at bounding box center [854, 352] width 42 height 42
checkbox input "true"
click at [282, 221] on div "Utilities 4" at bounding box center [180, 201] width 297 height 48
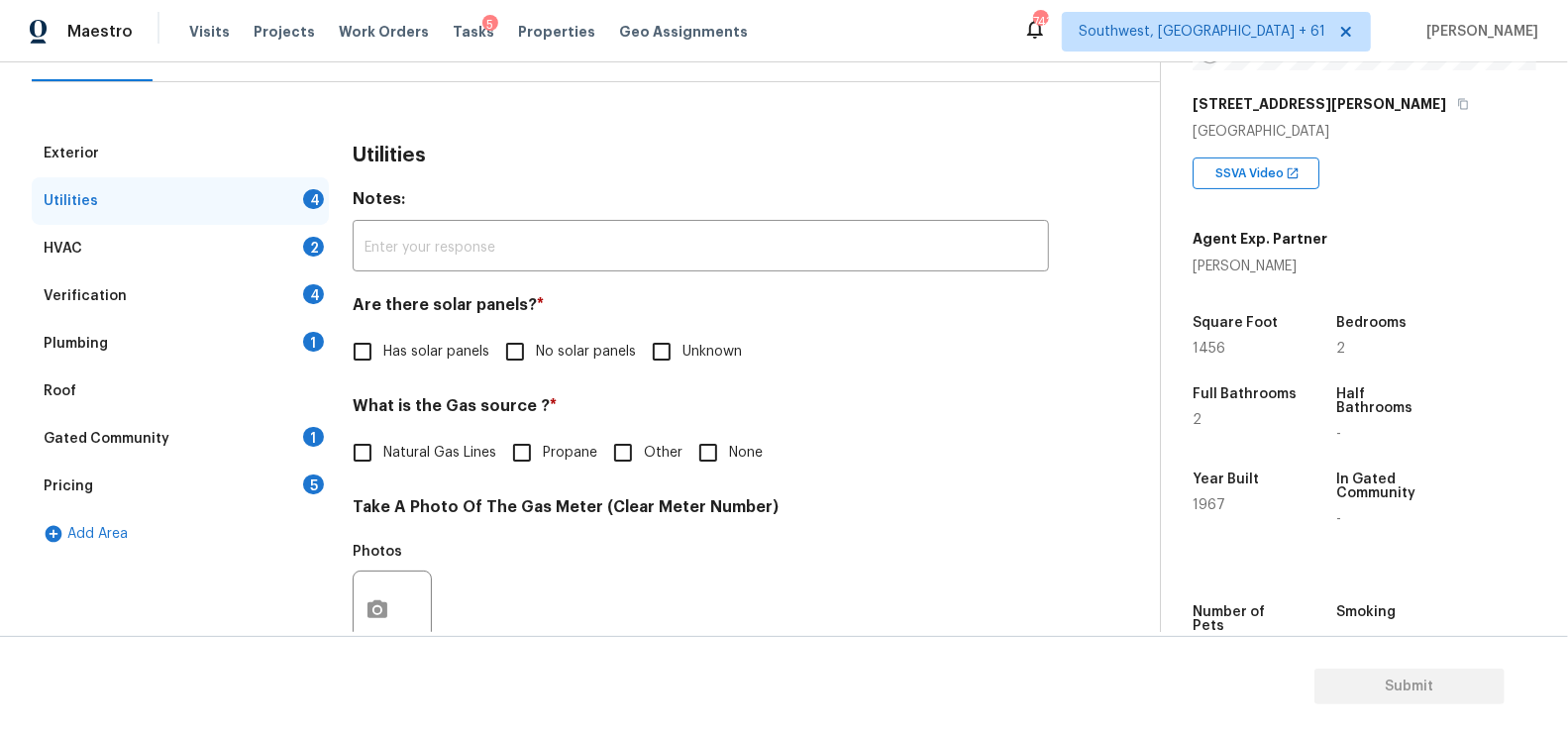
click at [532, 347] on input "No solar panels" at bounding box center [515, 352] width 42 height 42
checkbox input "true"
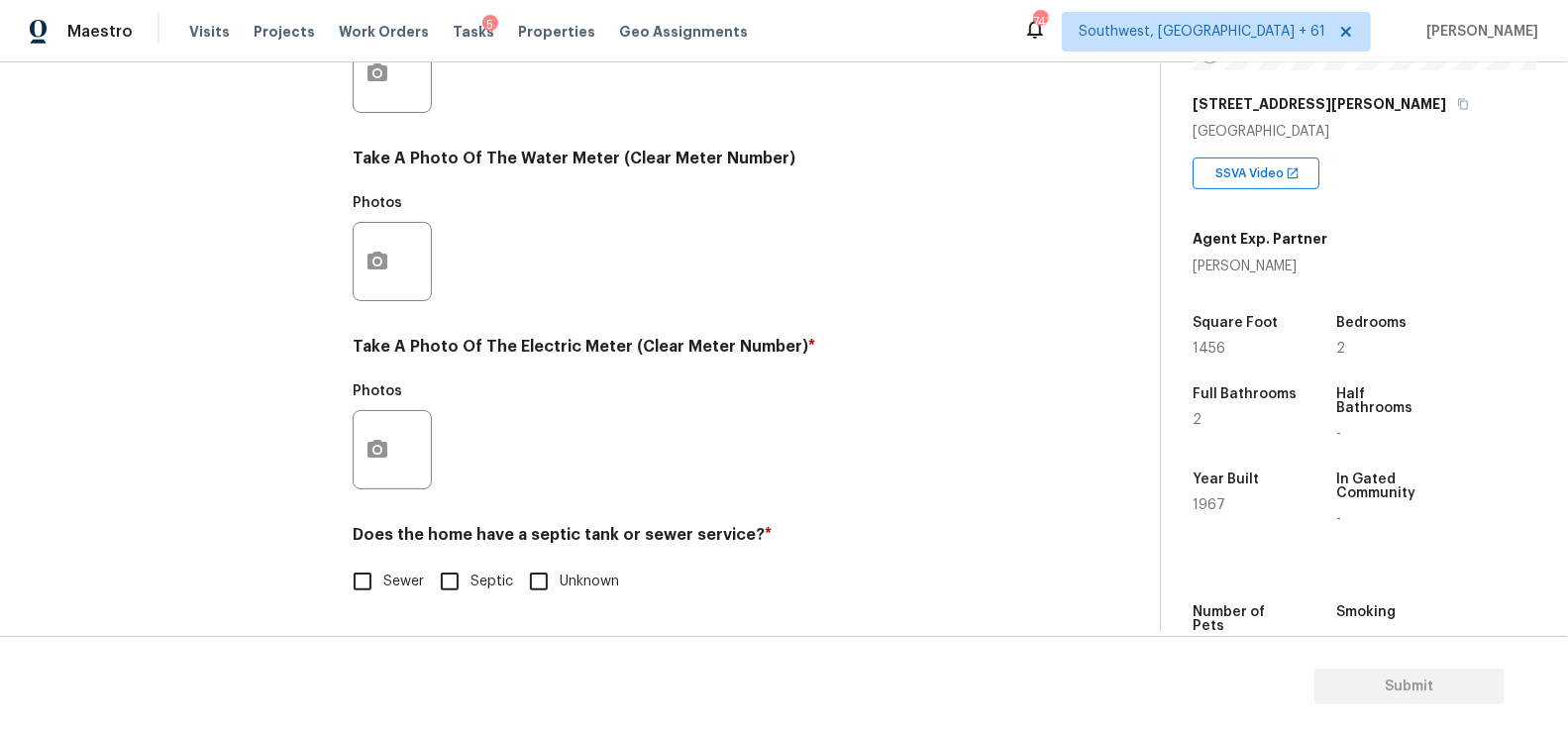
click at [359, 573] on input "Sewer" at bounding box center [363, 581] width 42 height 42
checkbox input "true"
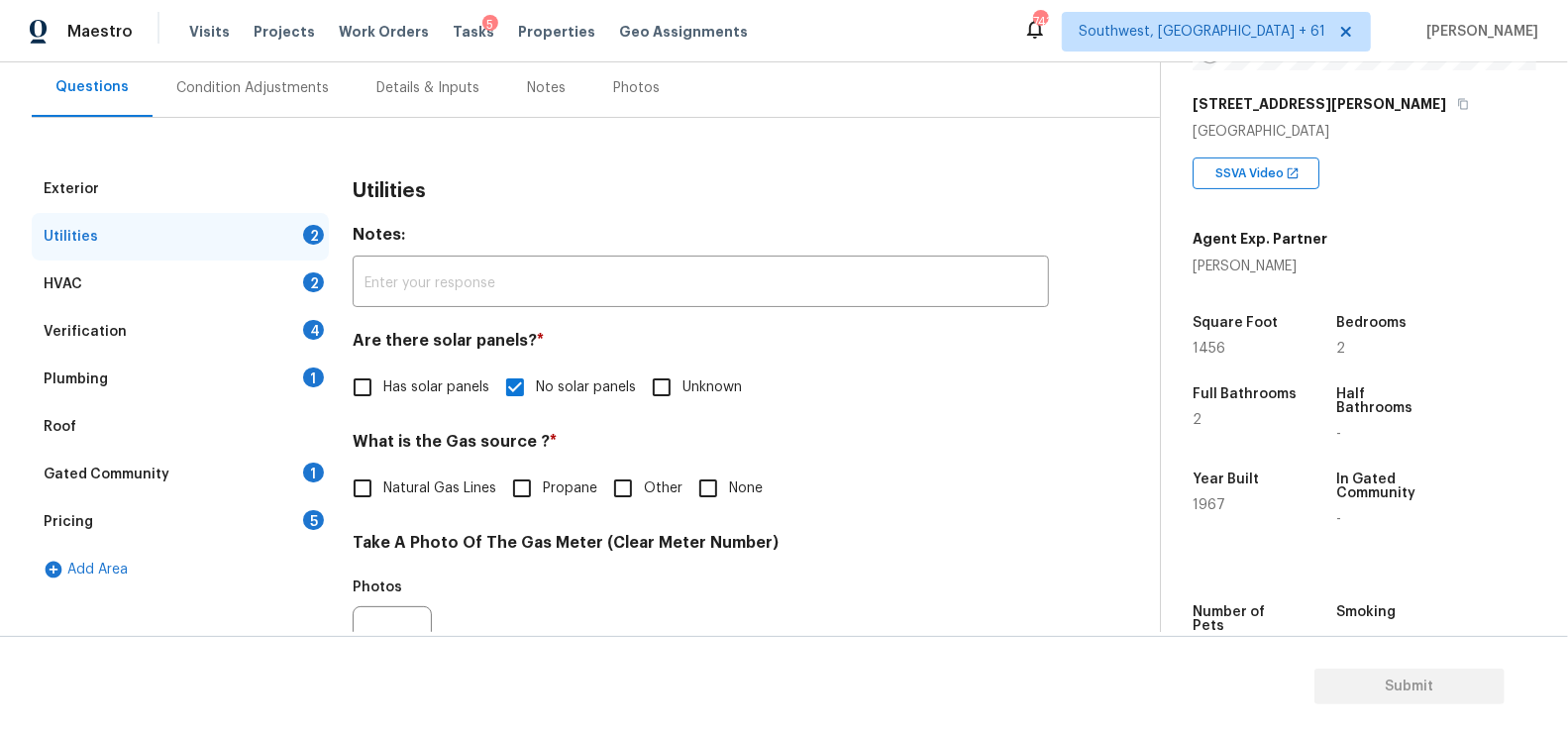
scroll to position [111, 0]
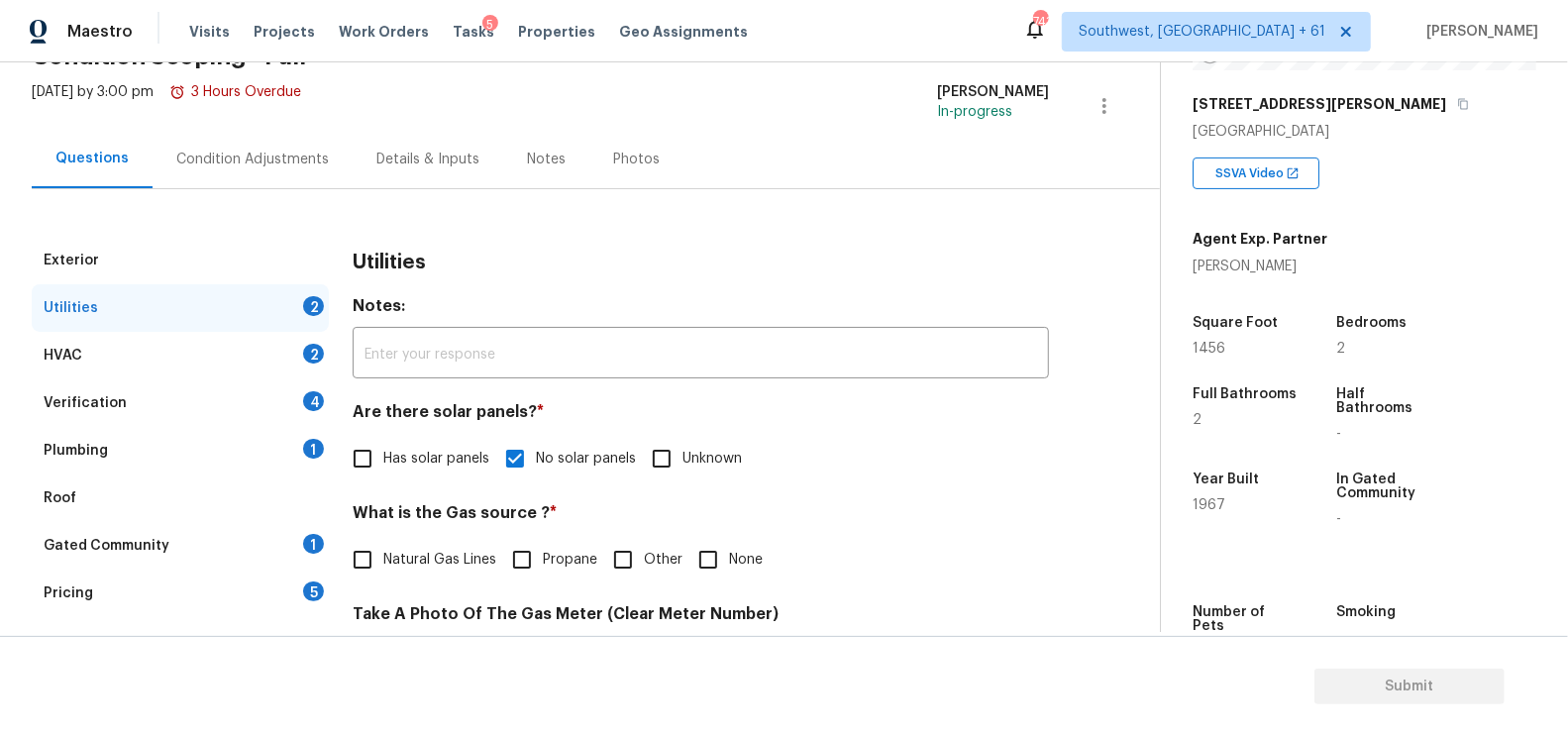
click at [260, 372] on div "HVAC 2" at bounding box center [180, 356] width 297 height 48
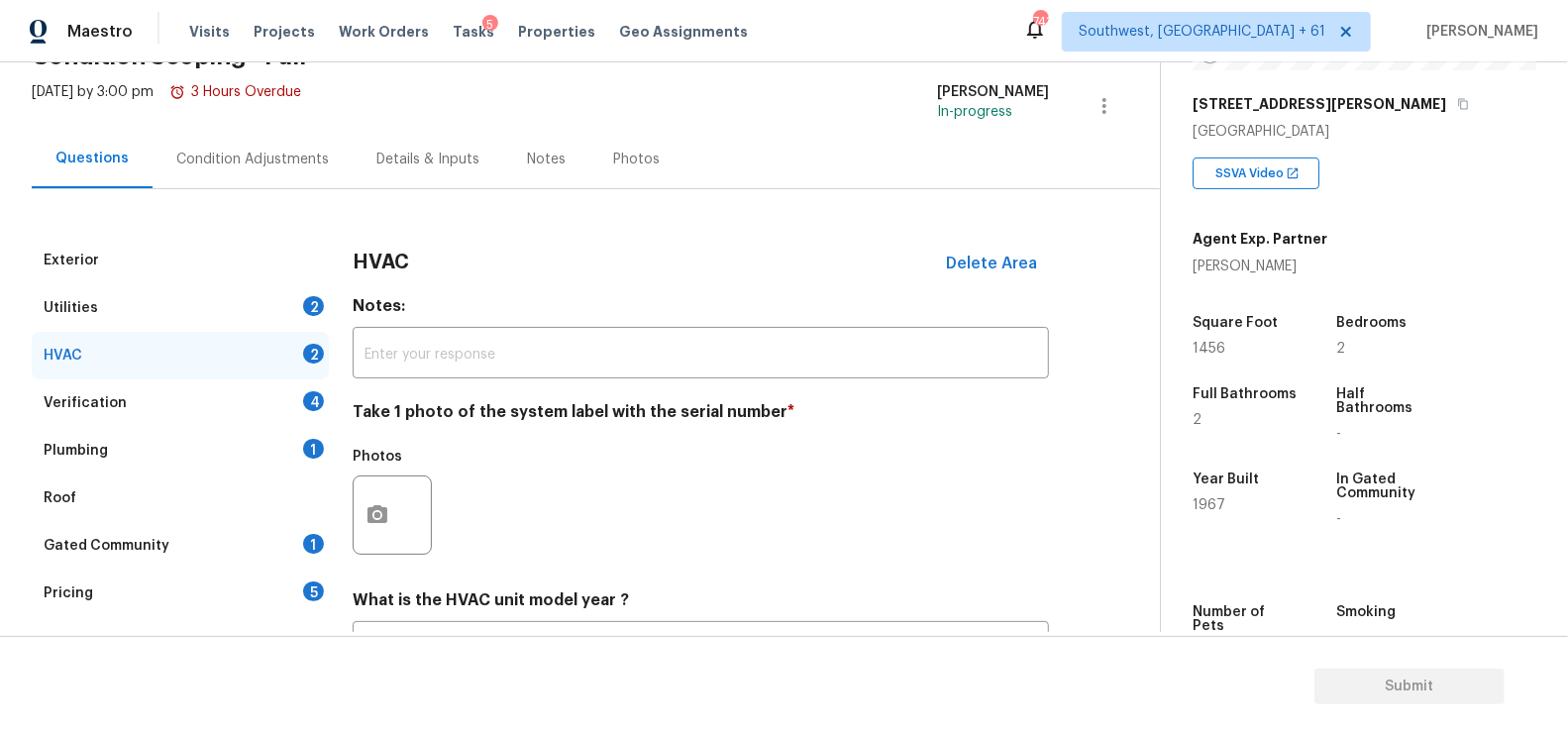
scroll to position [283, 0]
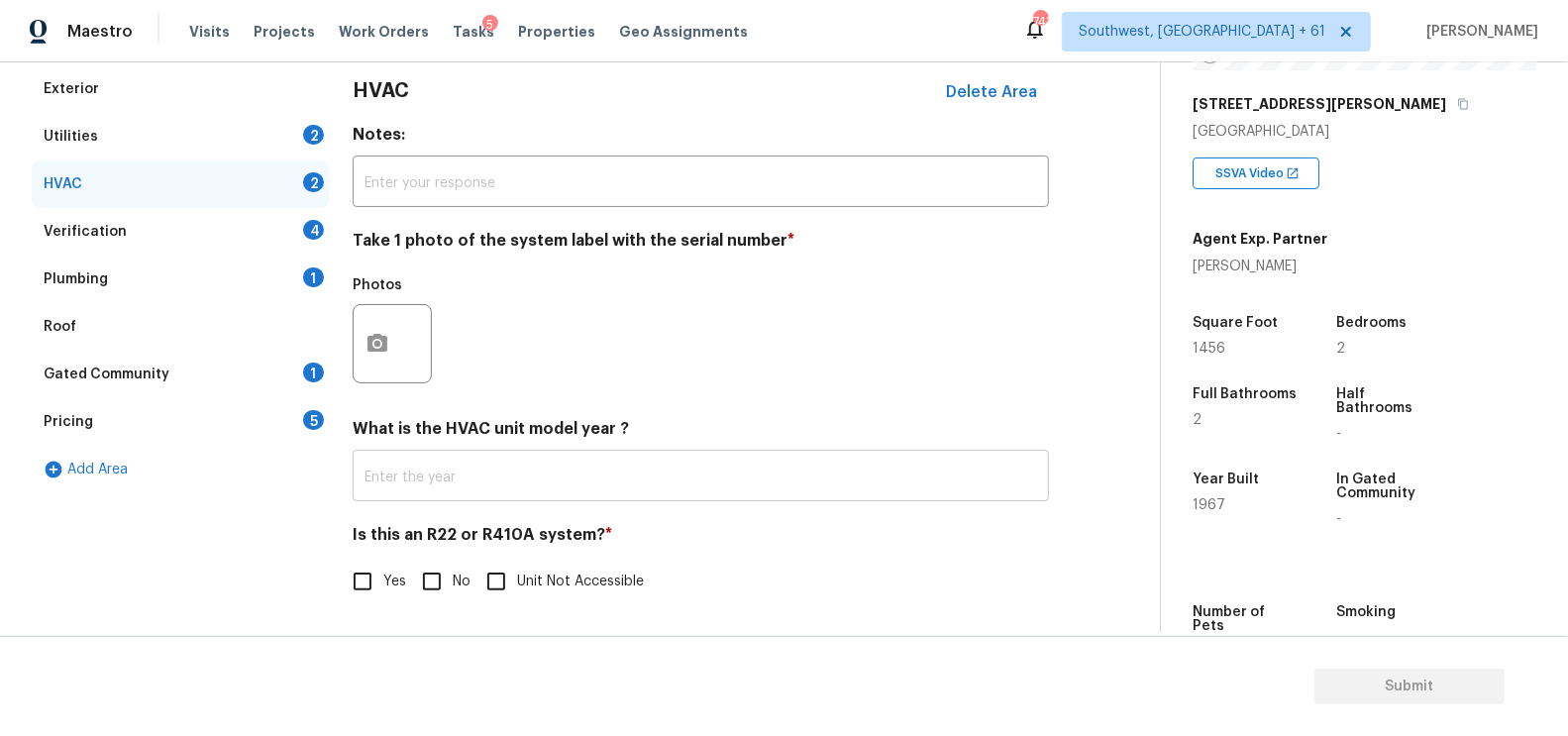
click at [443, 463] on input "text" at bounding box center [701, 478] width 697 height 47
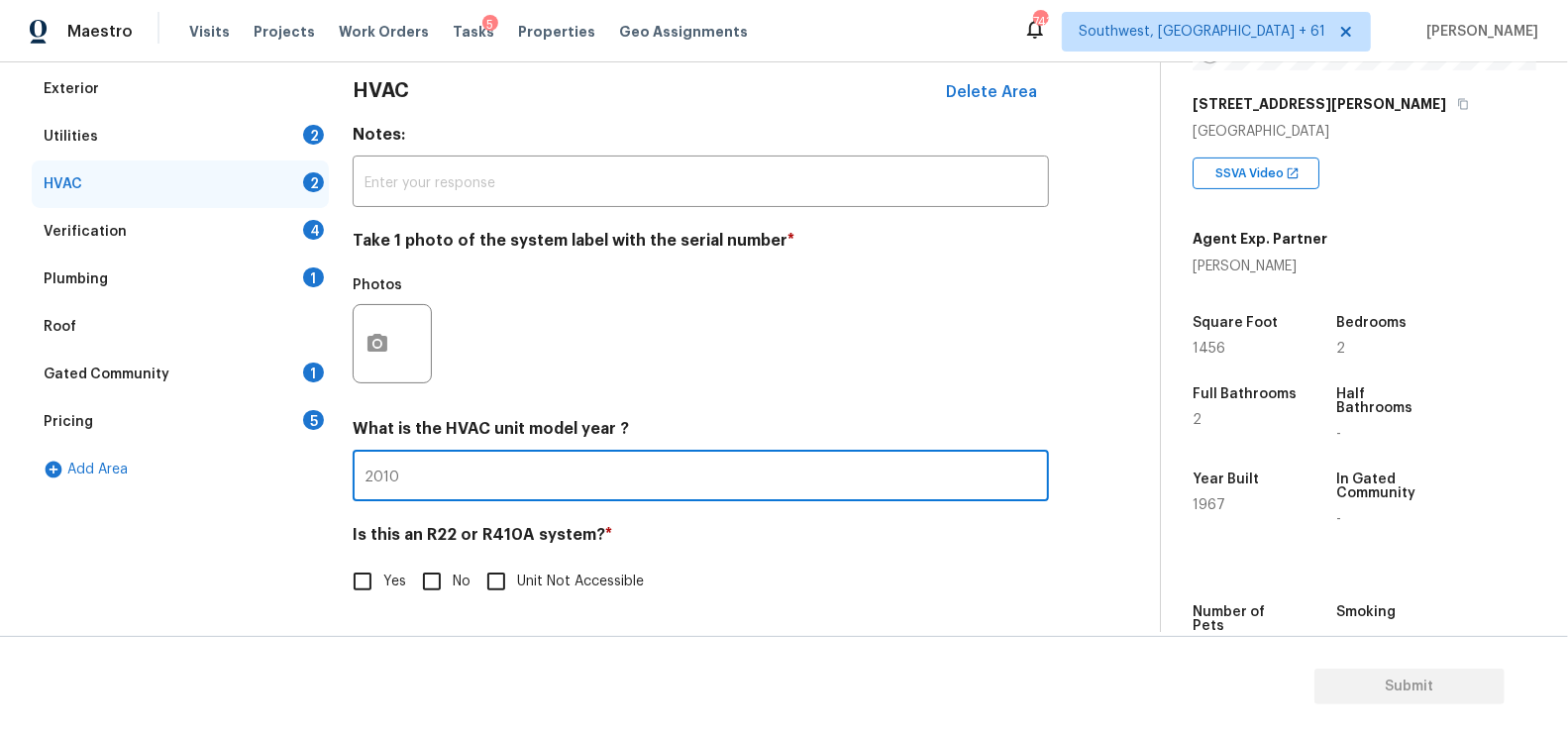
type input "2010"
click at [435, 571] on input "No" at bounding box center [432, 581] width 42 height 42
checkbox input "true"
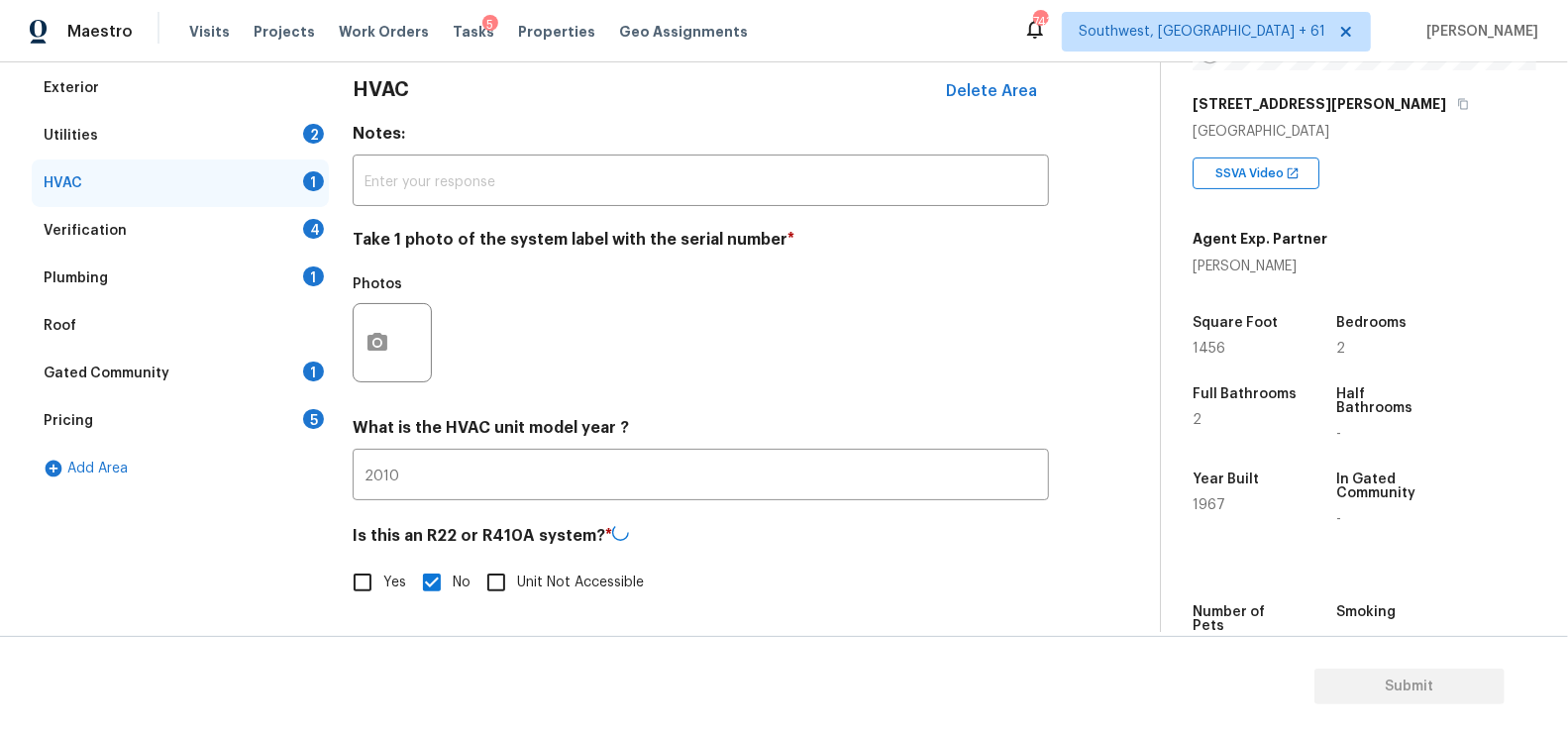
click at [258, 247] on div "Verification 4" at bounding box center [180, 230] width 297 height 48
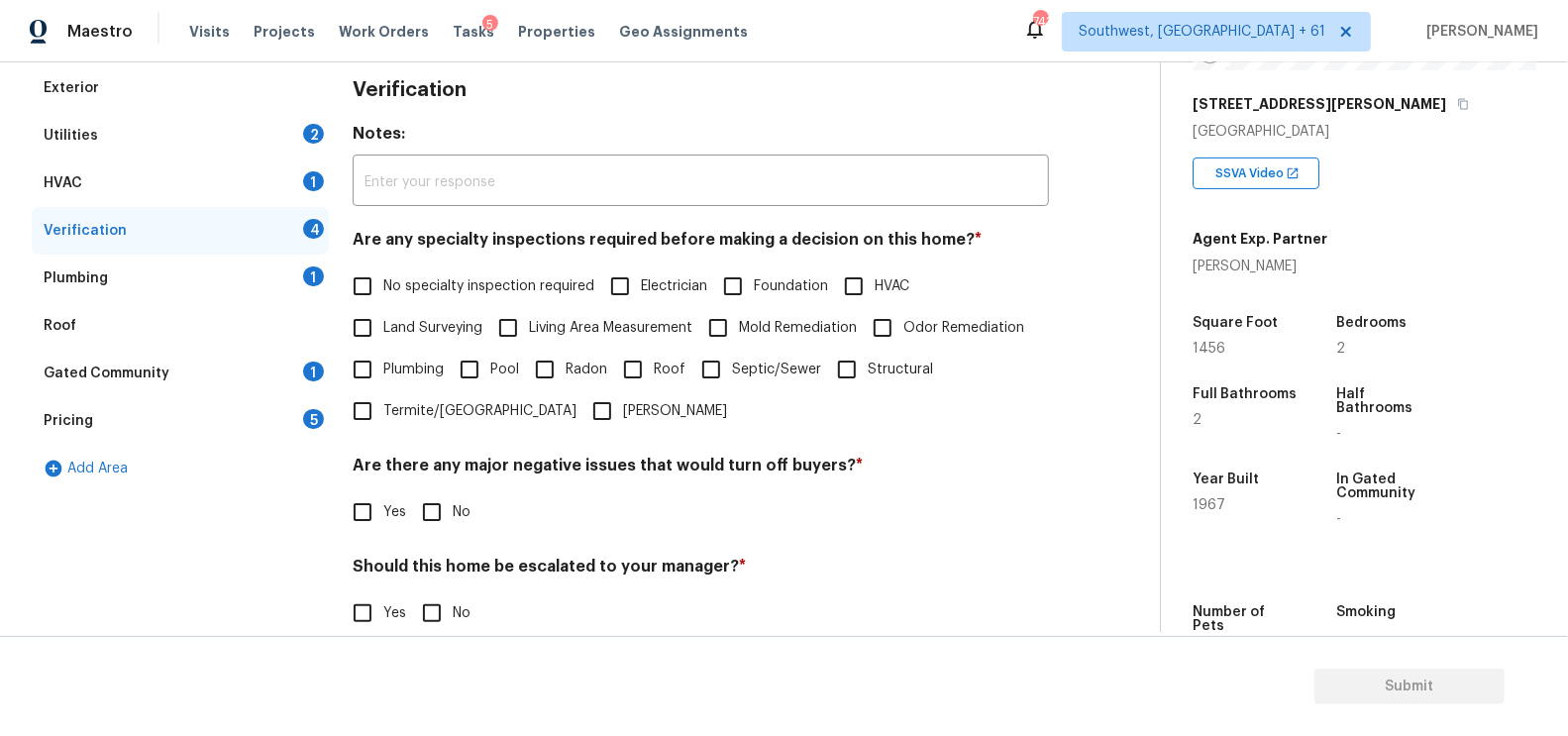
click at [420, 290] on span "No specialty inspection required" at bounding box center [489, 286] width 211 height 21
click at [384, 290] on input "No specialty inspection required" at bounding box center [363, 286] width 42 height 42
checkbox input "true"
click at [421, 501] on input "No" at bounding box center [432, 514] width 42 height 42
checkbox input "true"
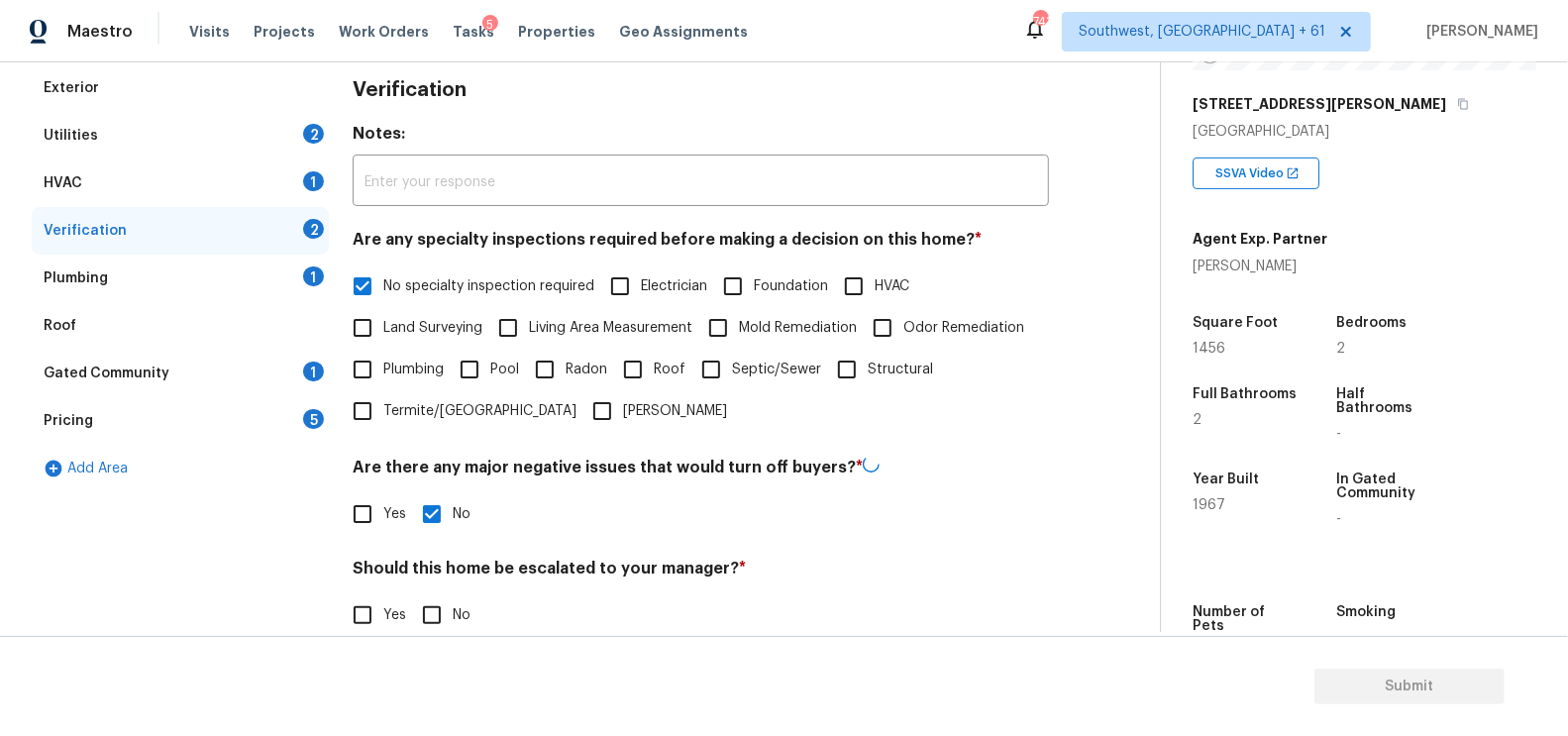
click at [430, 611] on input "No" at bounding box center [432, 615] width 42 height 42
checkbox input "true"
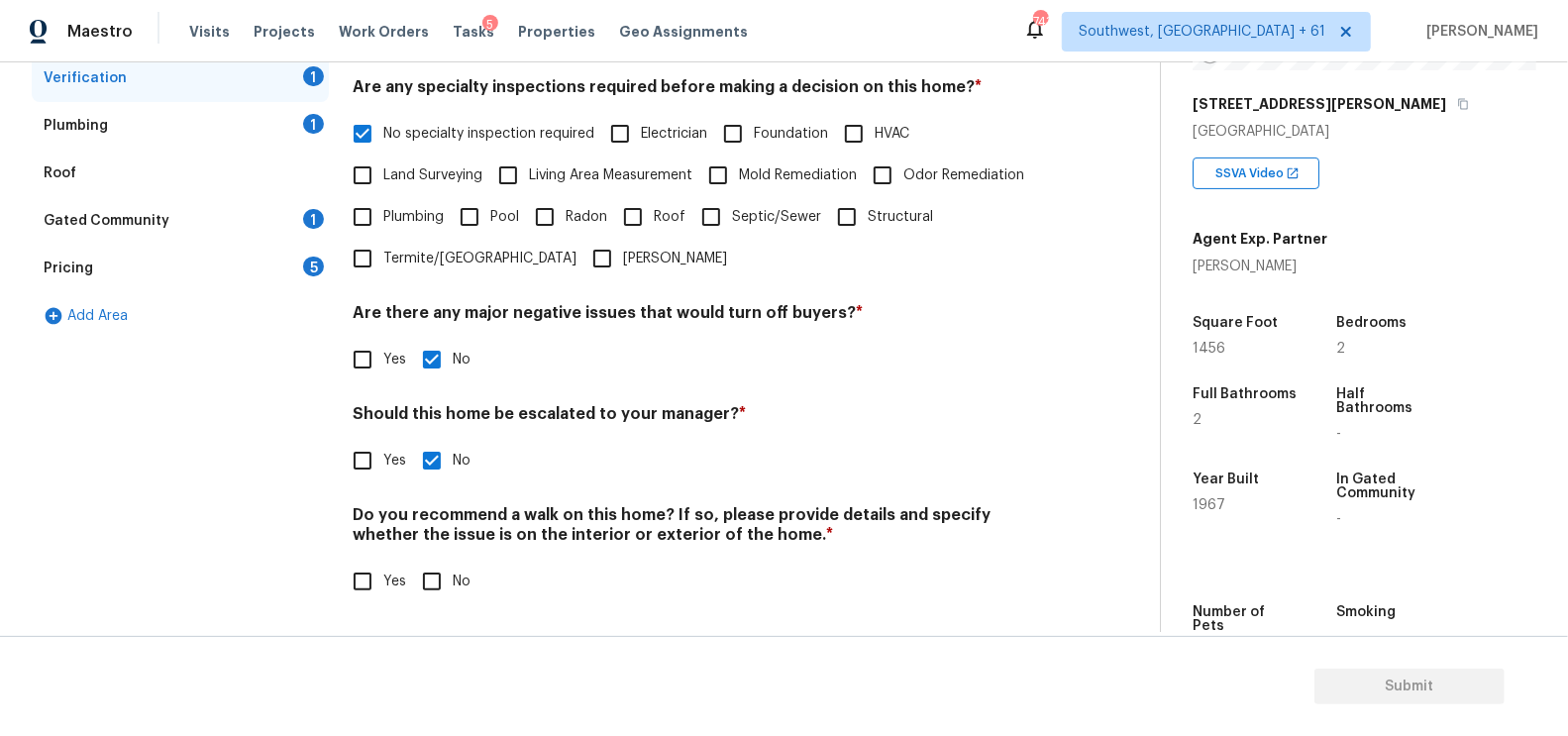
click at [433, 583] on input "No" at bounding box center [432, 581] width 42 height 42
checkbox input "true"
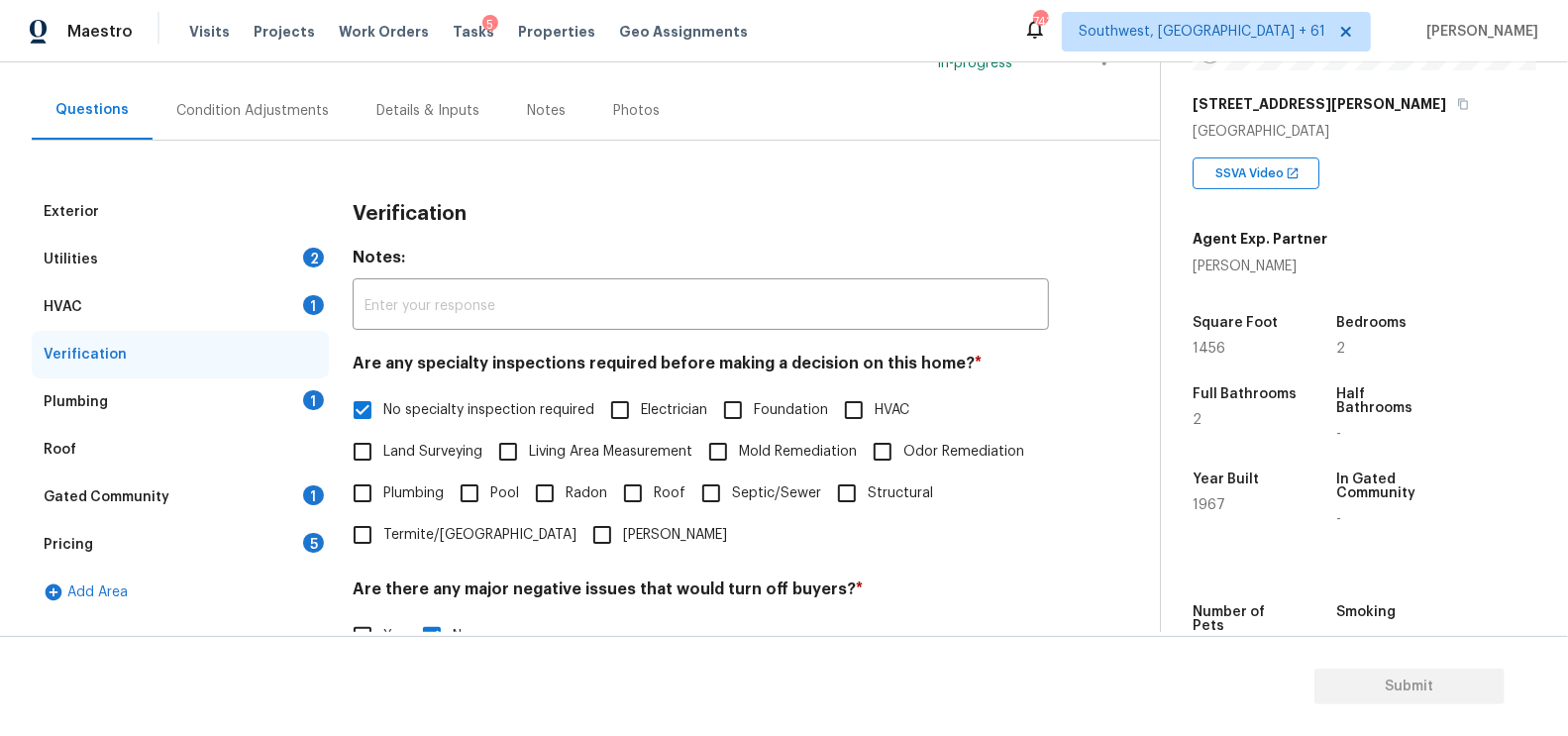
scroll to position [63, 0]
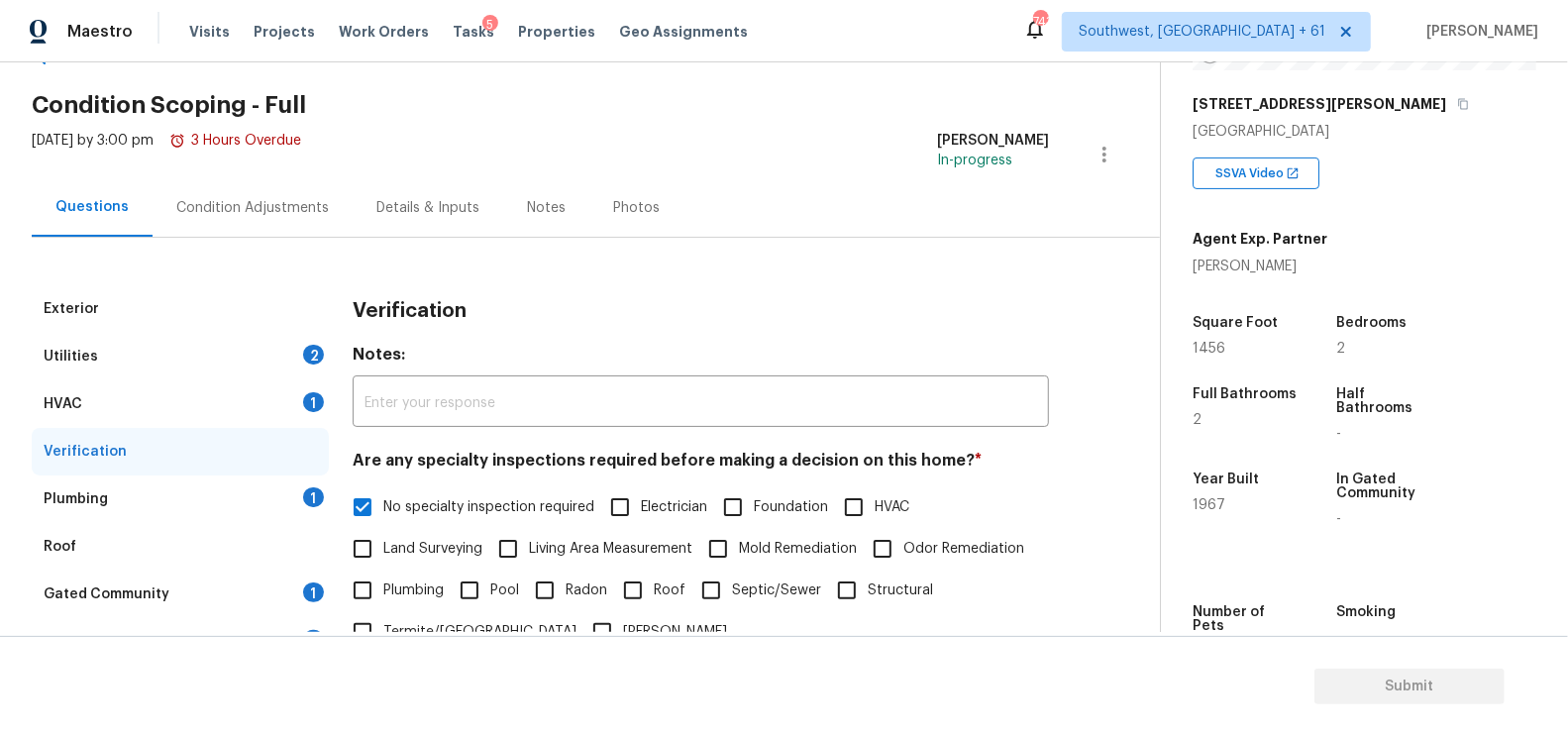
click at [278, 481] on div "Plumbing 1" at bounding box center [180, 500] width 297 height 48
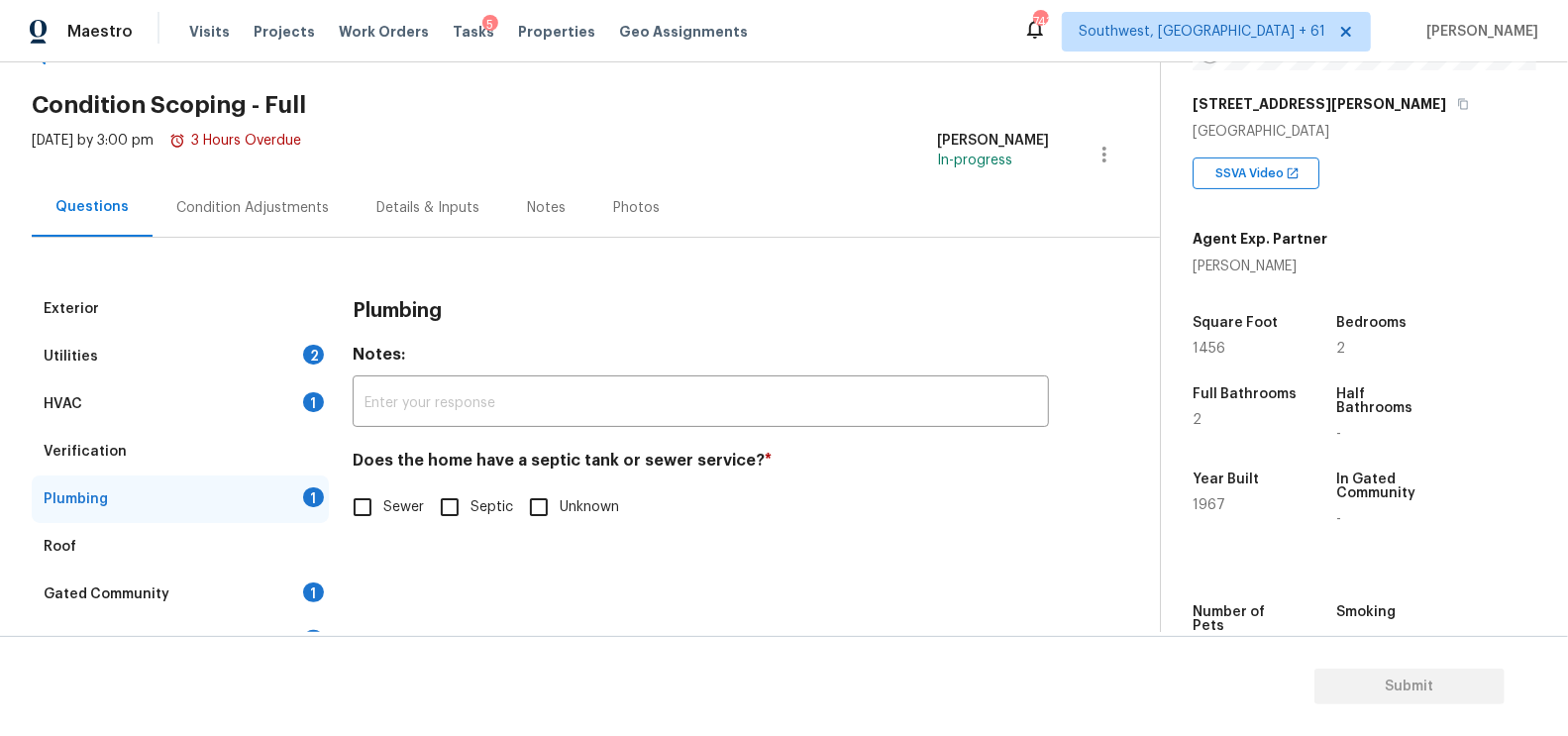
click at [382, 499] on input "Sewer" at bounding box center [363, 507] width 42 height 42
checkbox input "true"
click at [309, 593] on div "1" at bounding box center [313, 592] width 21 height 20
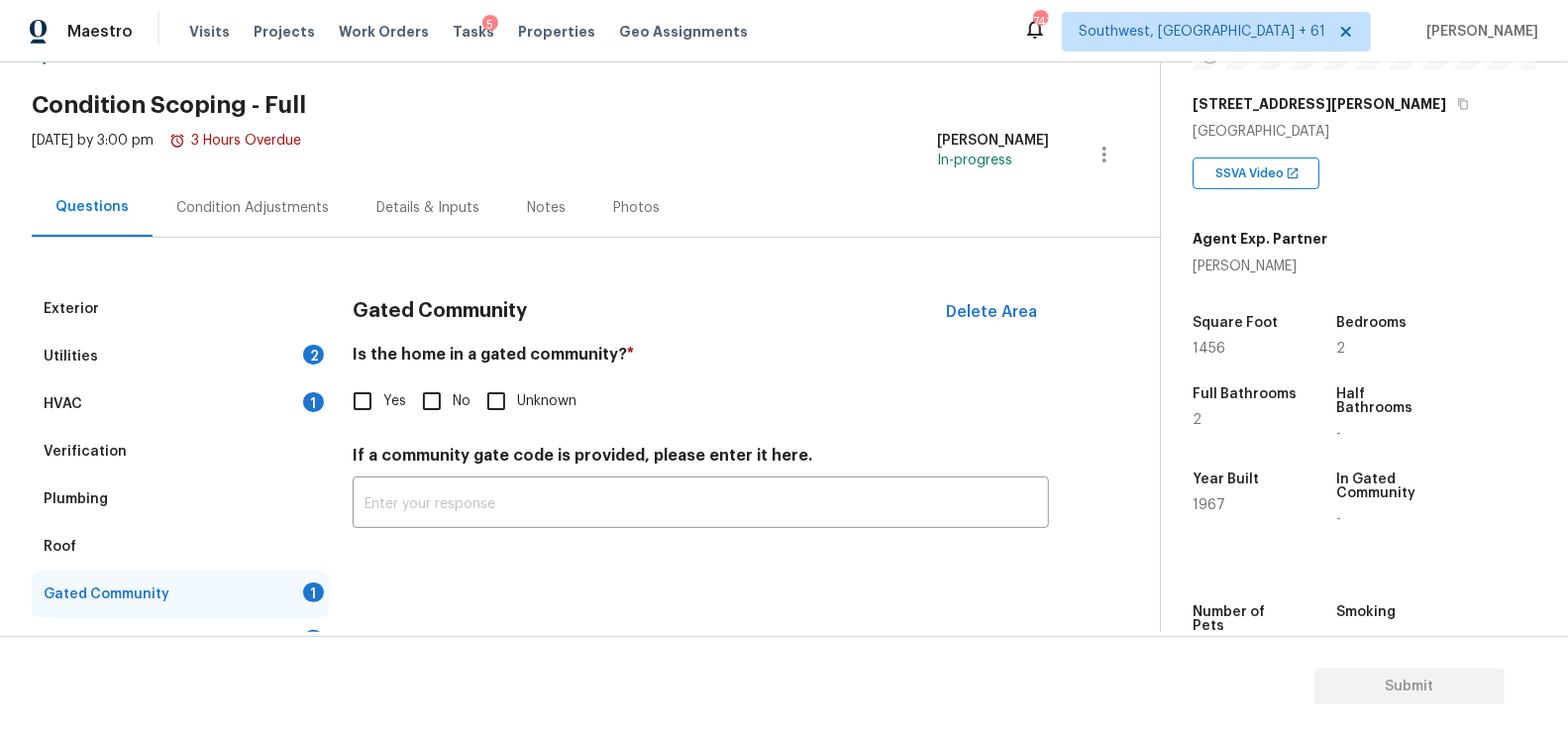
click at [418, 384] on input "No" at bounding box center [432, 401] width 42 height 42
checkbox input "true"
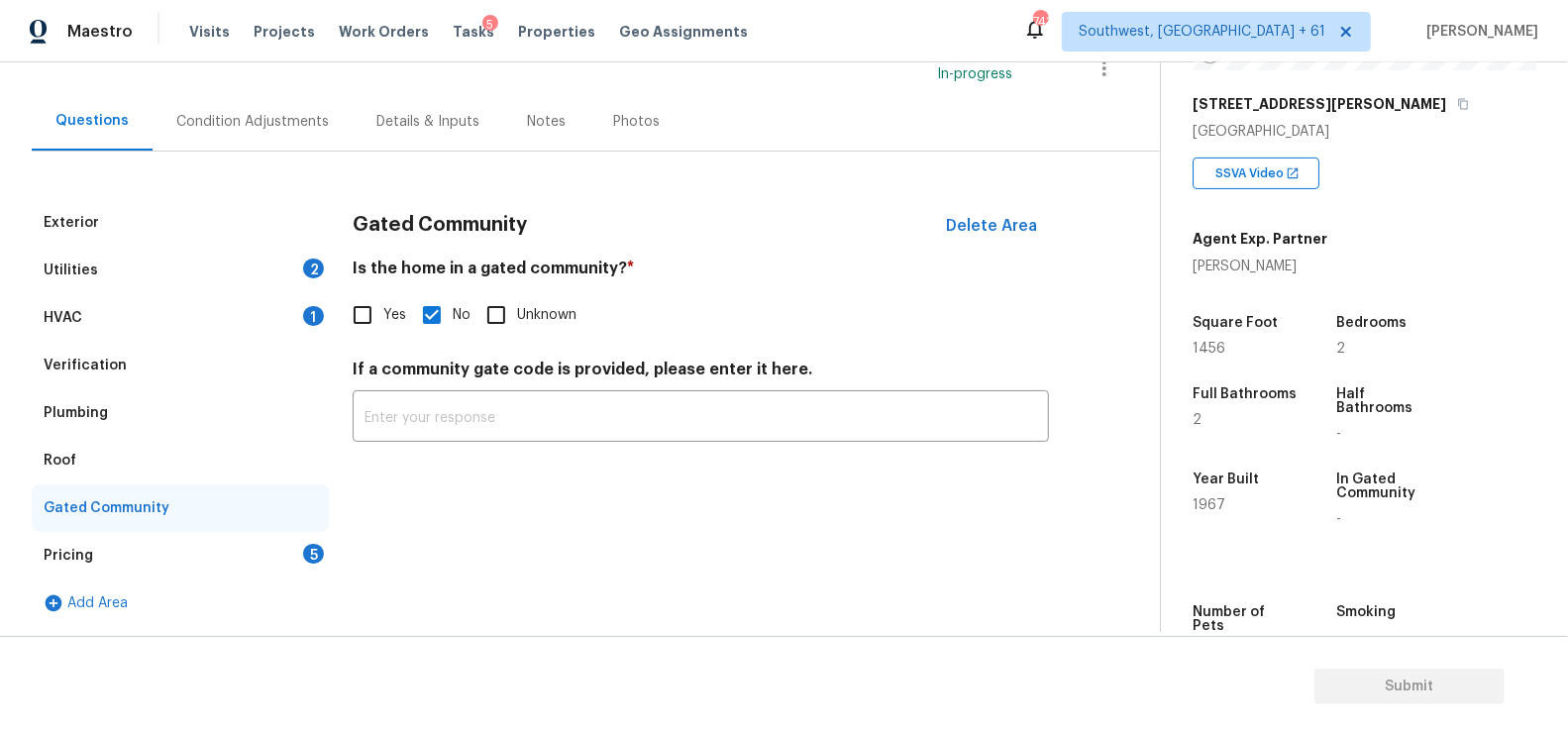
click at [283, 531] on div "Pricing 5" at bounding box center [180, 555] width 297 height 48
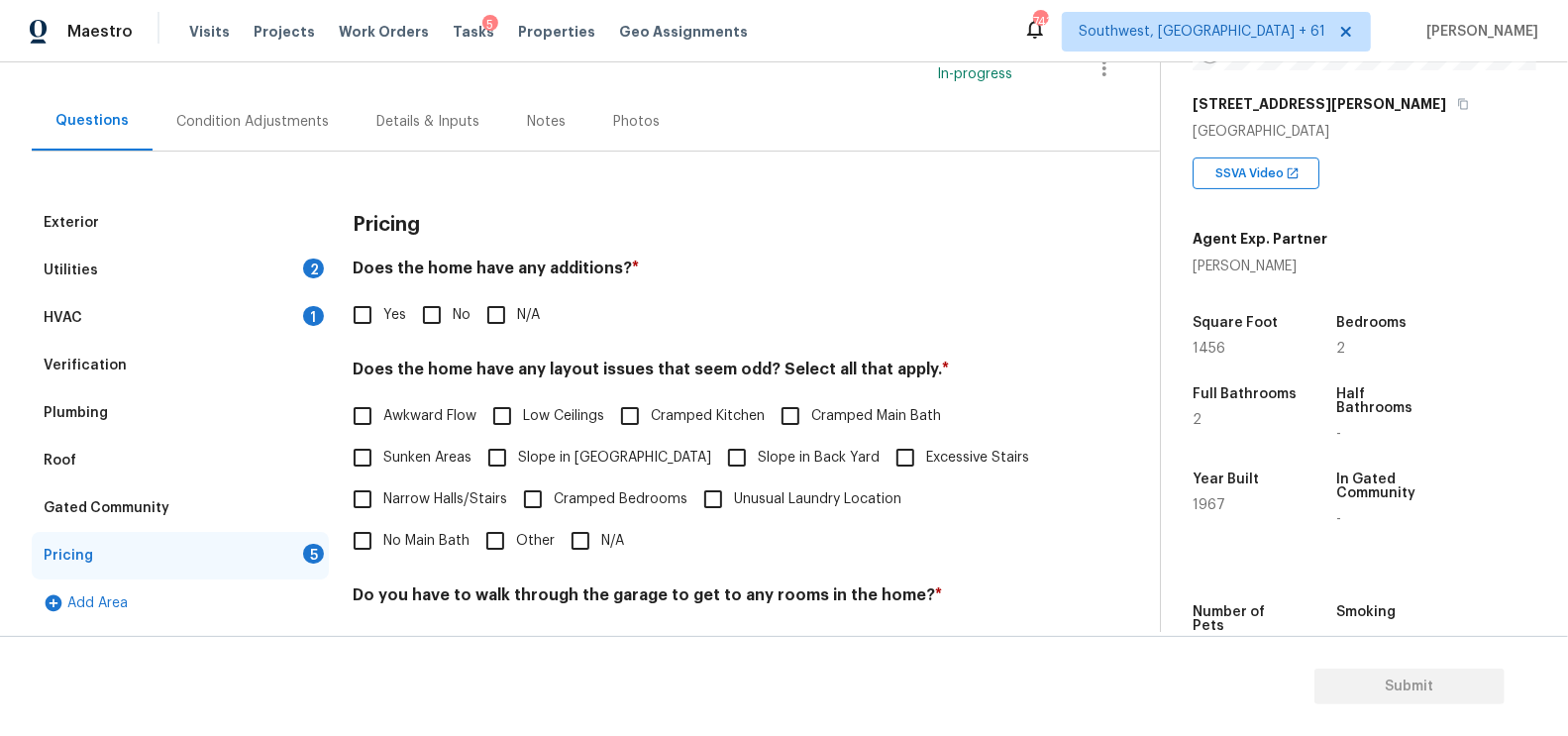
click at [416, 328] on input "No" at bounding box center [432, 315] width 42 height 42
checkbox input "true"
click at [559, 523] on input "N/A" at bounding box center [580, 540] width 42 height 42
checkbox input "true"
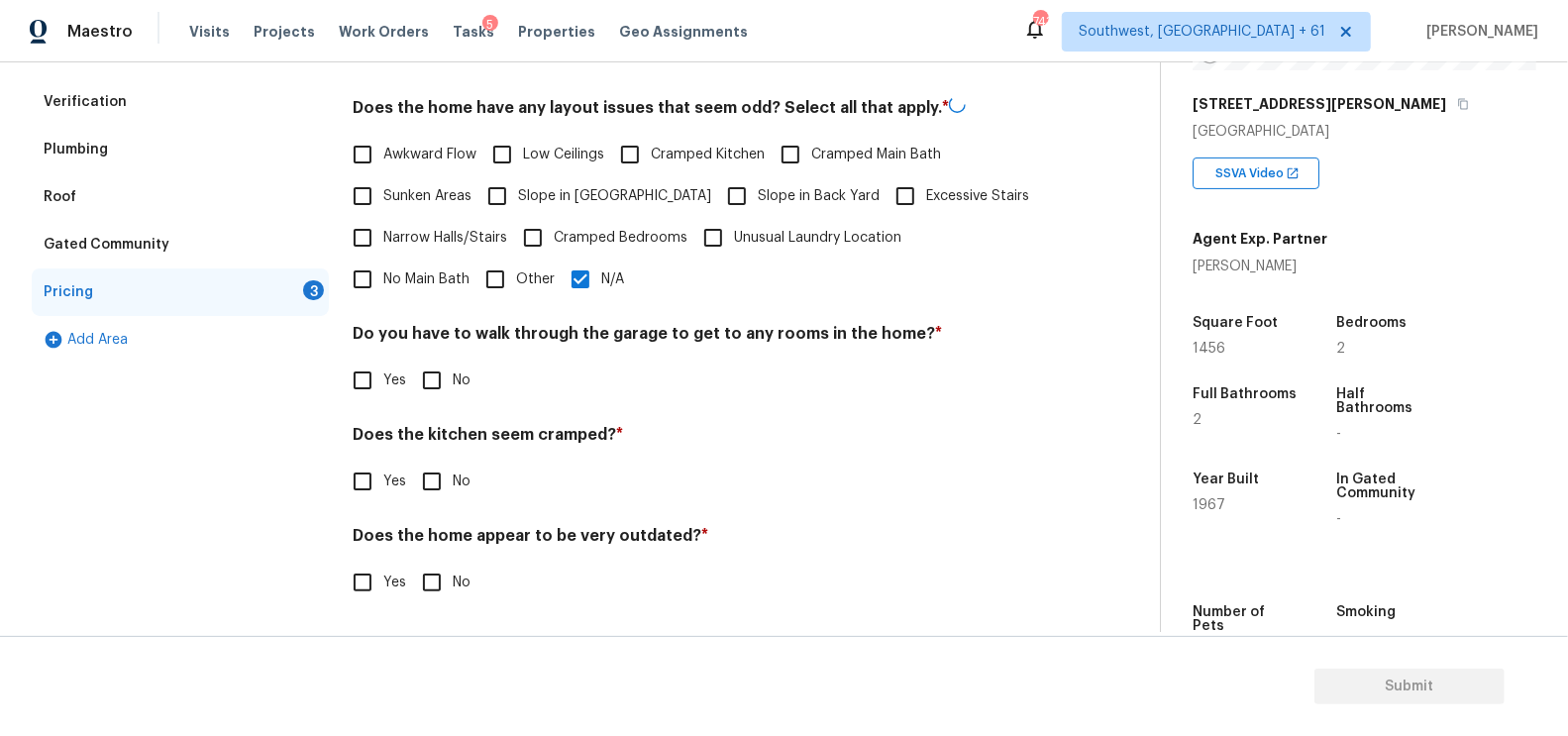
scroll to position [409, 0]
click at [432, 409] on div "Pricing Does the home have any additions? * Yes No N/A Does the home have any l…" at bounding box center [701, 283] width 697 height 689
click at [436, 388] on input "No" at bounding box center [432, 381] width 42 height 42
checkbox input "true"
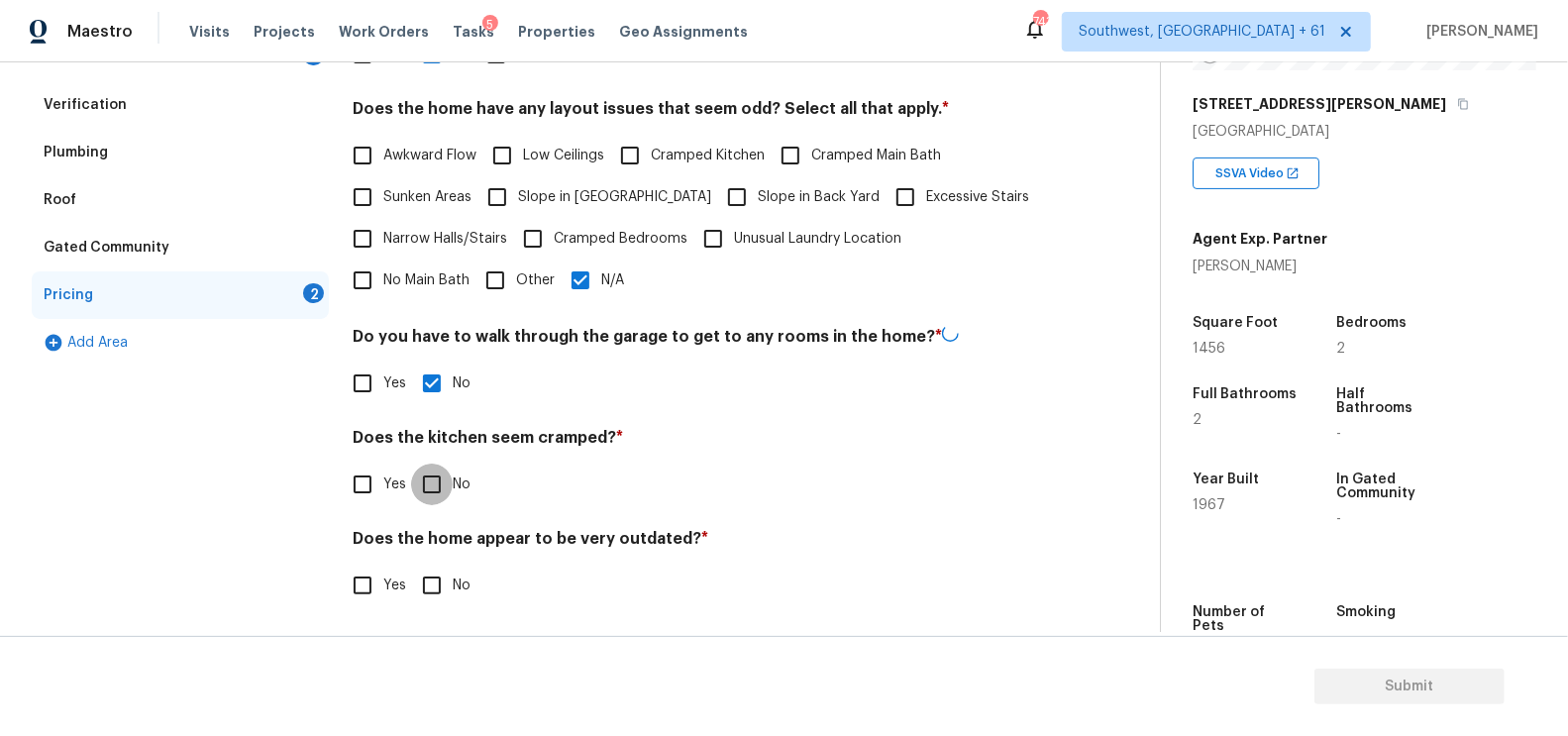
click at [424, 493] on input "No" at bounding box center [432, 485] width 42 height 42
checkbox input "true"
click at [432, 569] on input "No" at bounding box center [432, 585] width 42 height 42
checkbox input "true"
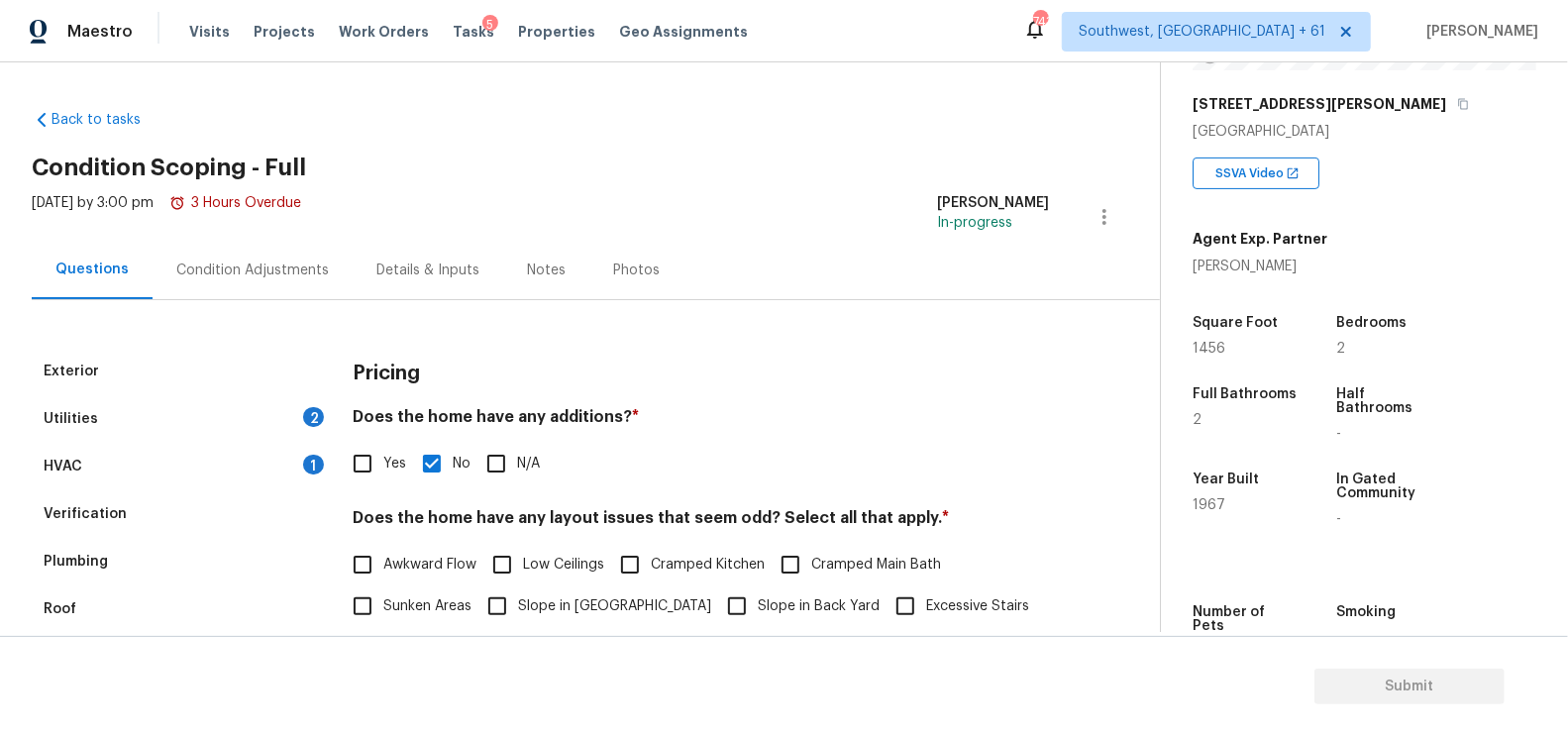
click at [258, 272] on div "Condition Adjustments" at bounding box center [252, 270] width 153 height 20
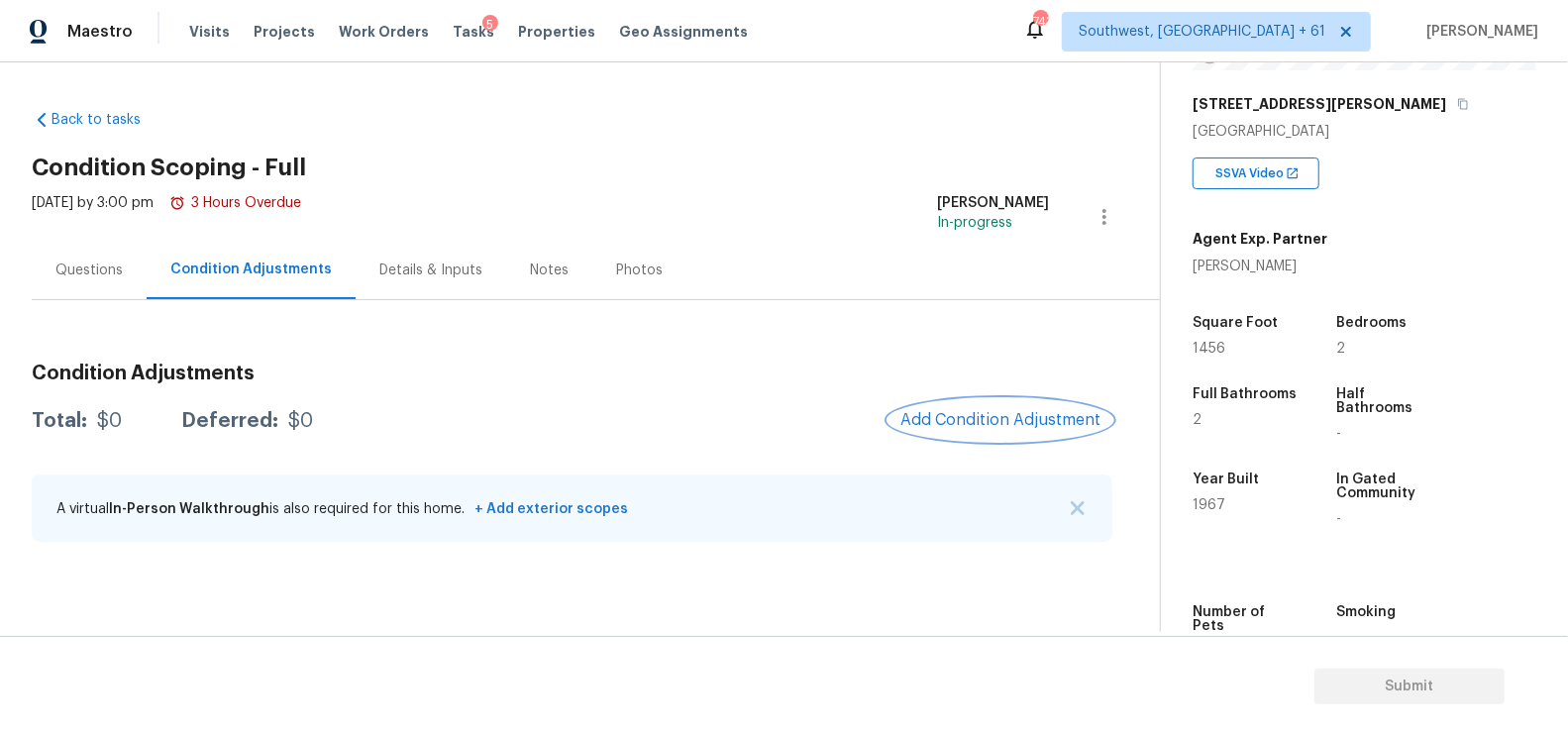
click at [987, 427] on span "Add Condition Adjustment" at bounding box center [1000, 420] width 200 height 18
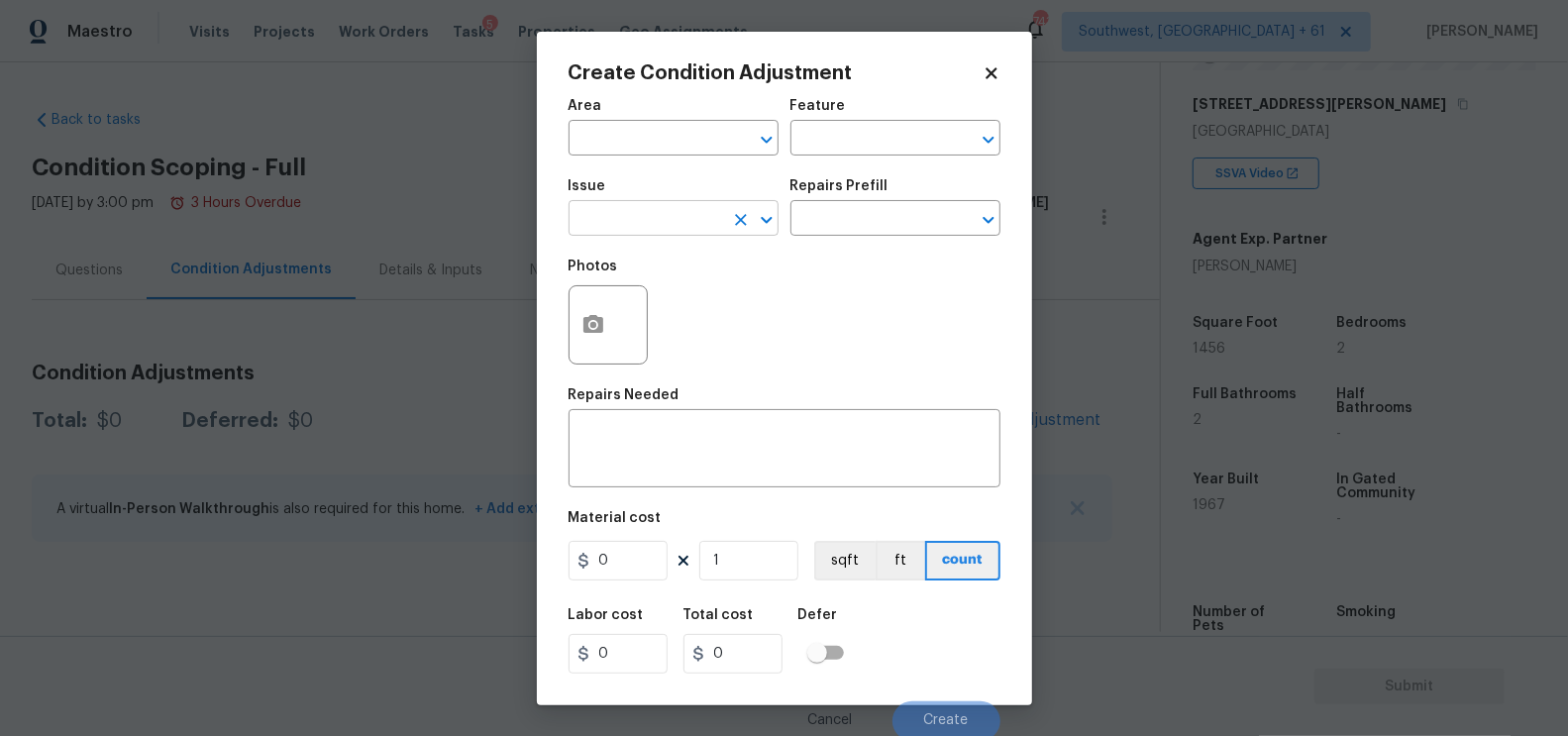
click at [602, 218] on input "text" at bounding box center [646, 220] width 155 height 31
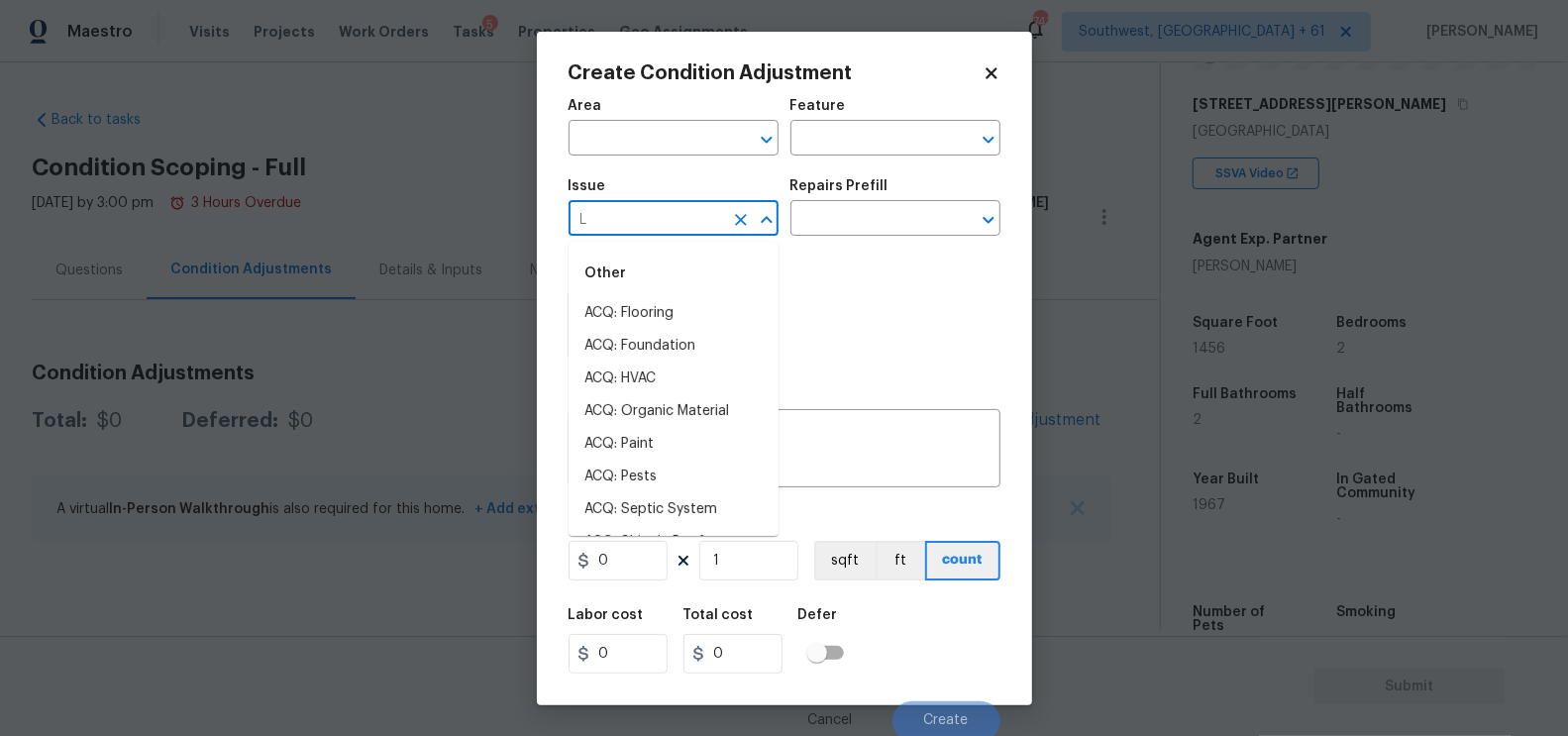
type input "LA"
click at [653, 434] on li "Landscape Package" at bounding box center [673, 444] width 210 height 33
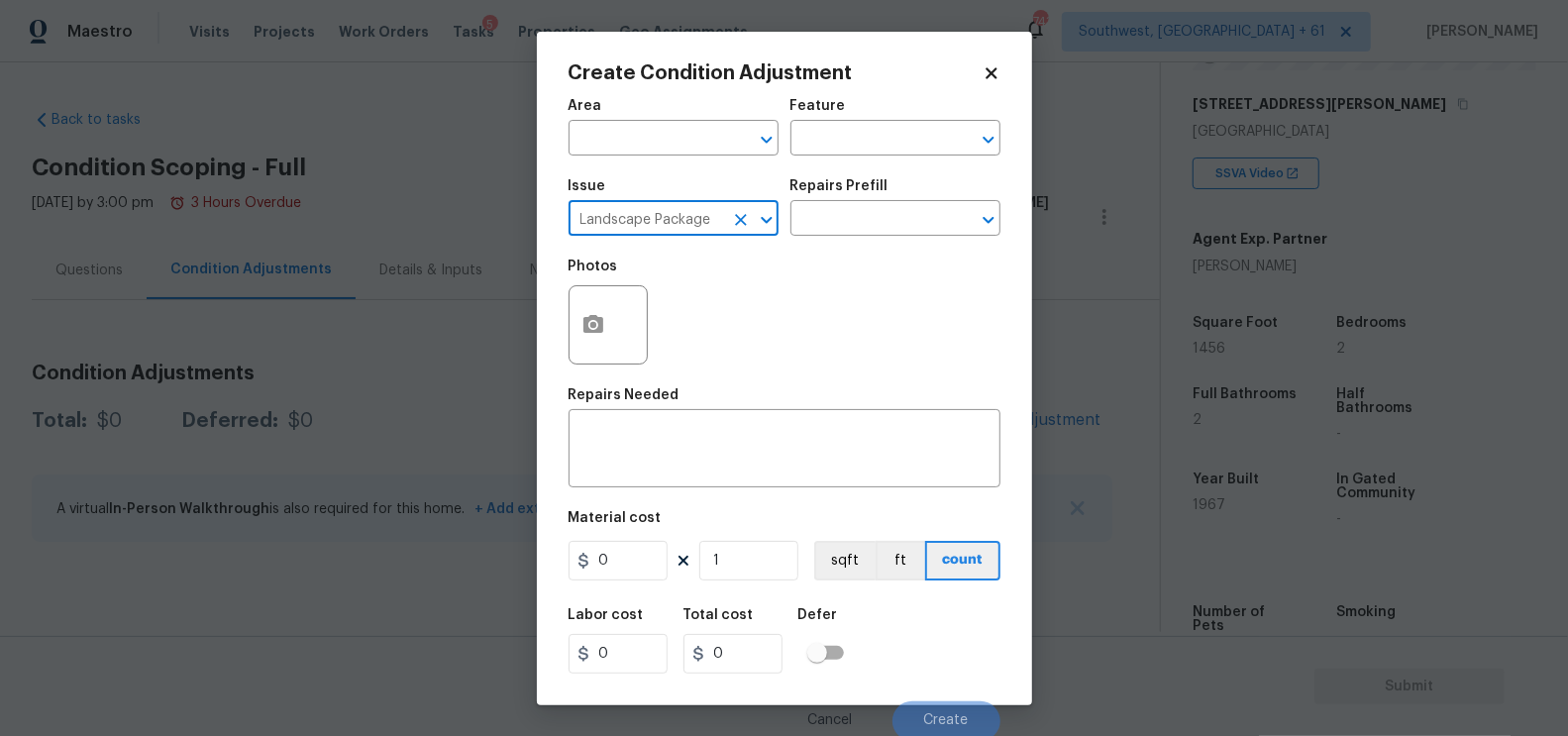
type input "Landscape Package"
click at [866, 200] on div "Repairs Prefill" at bounding box center [895, 192] width 210 height 26
click at [859, 232] on input "text" at bounding box center [868, 220] width 155 height 31
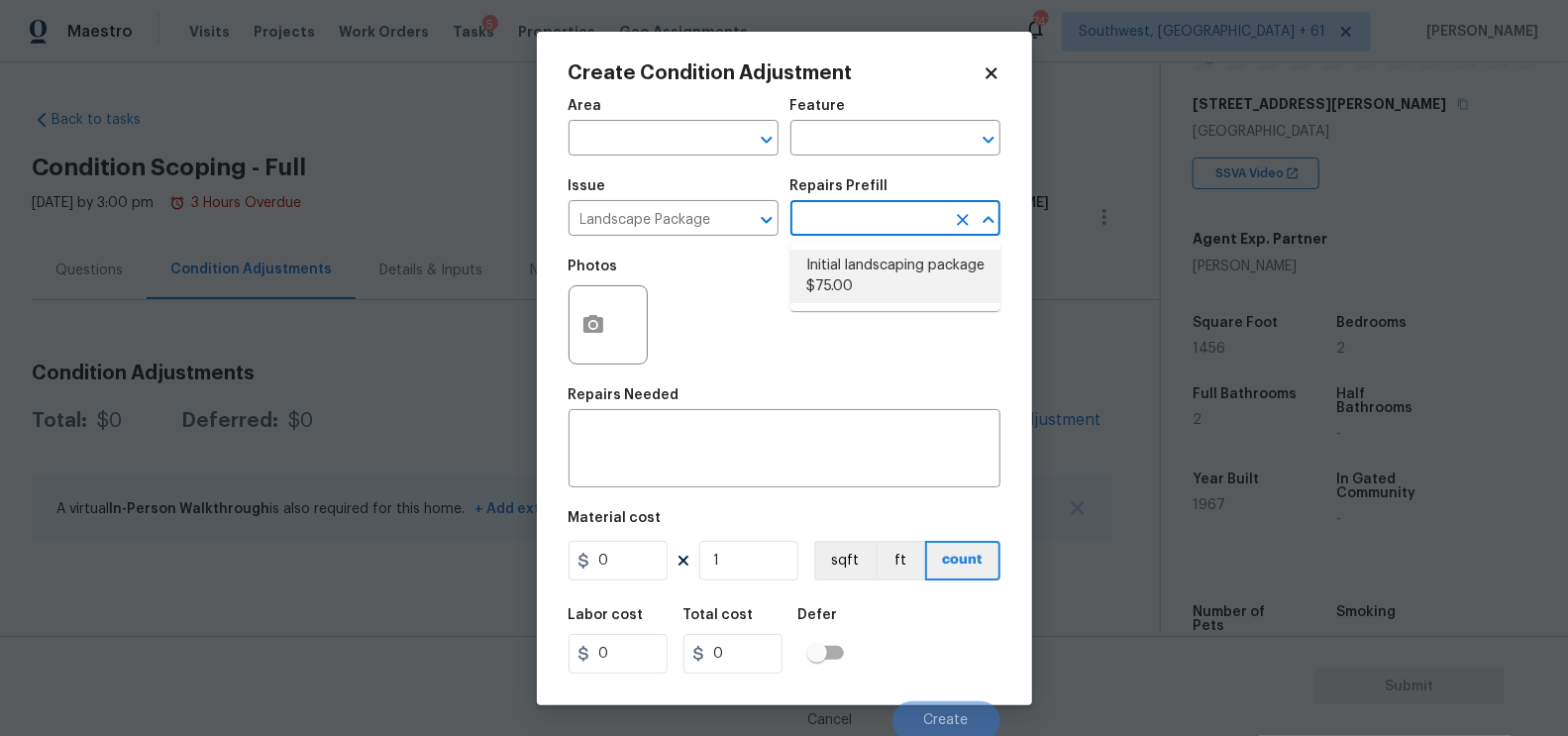
click at [853, 277] on li "Initial landscaping package $75.00" at bounding box center [895, 276] width 210 height 54
type input "Home Readiness Packages"
type textarea "Mowing of grass up to 6" in height. Mow, edge along driveways & sidewalks, trim…"
type input "75"
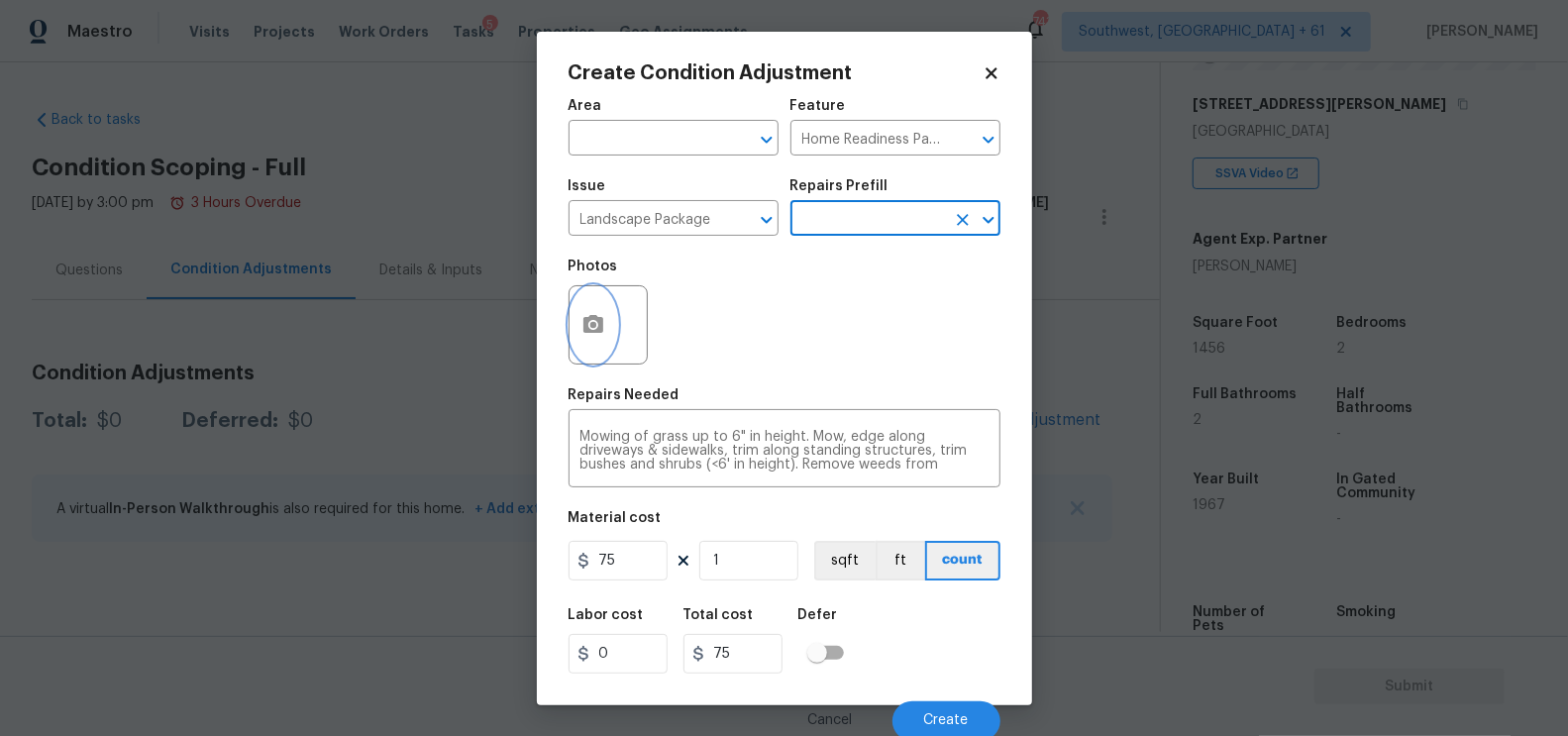
click at [606, 319] on button "button" at bounding box center [593, 325] width 48 height 77
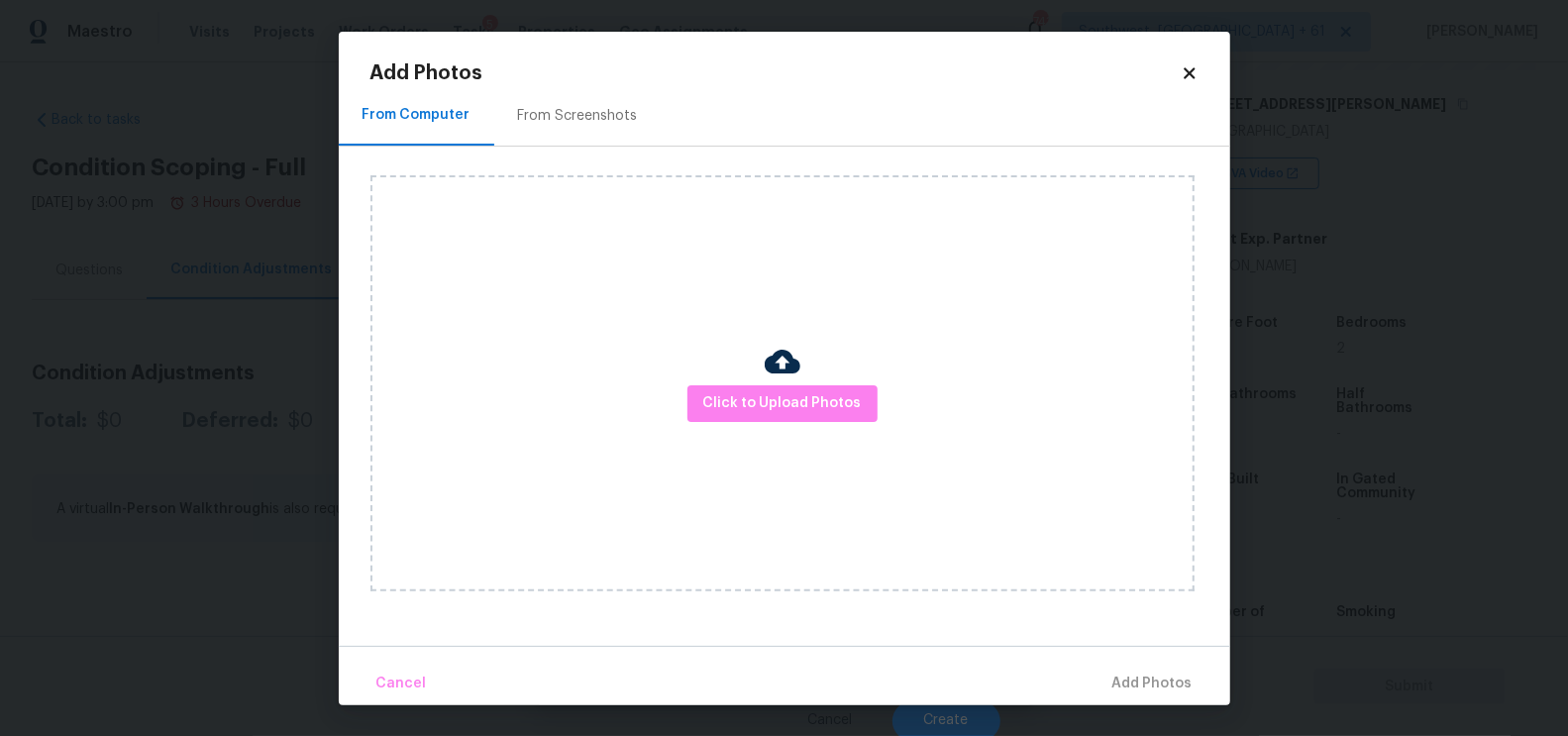
click at [571, 100] on div "From Screenshots" at bounding box center [577, 116] width 167 height 59
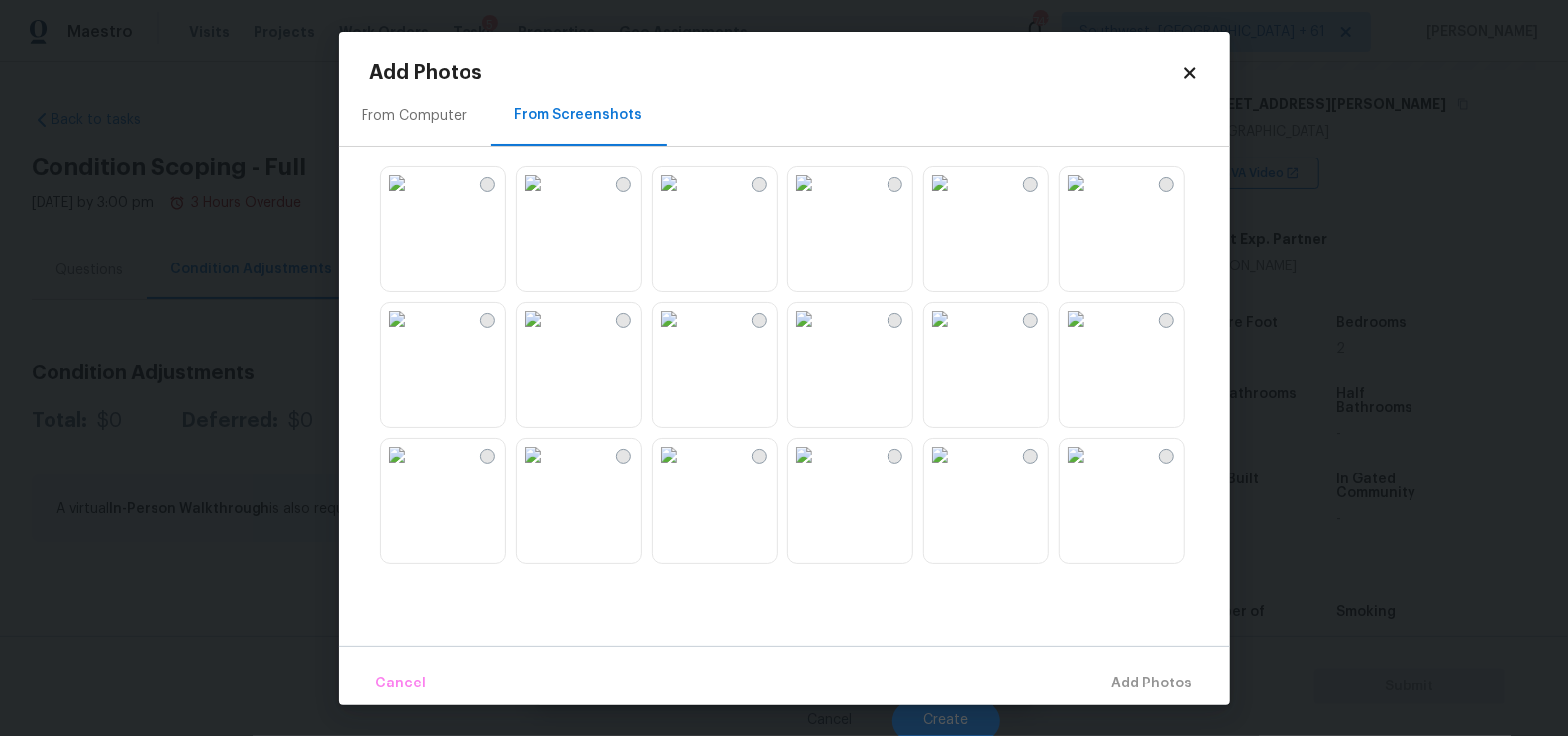
click at [685, 471] on img at bounding box center [669, 455] width 32 height 32
click at [1142, 682] on span "Add 1 Photo(s)" at bounding box center [1144, 683] width 98 height 25
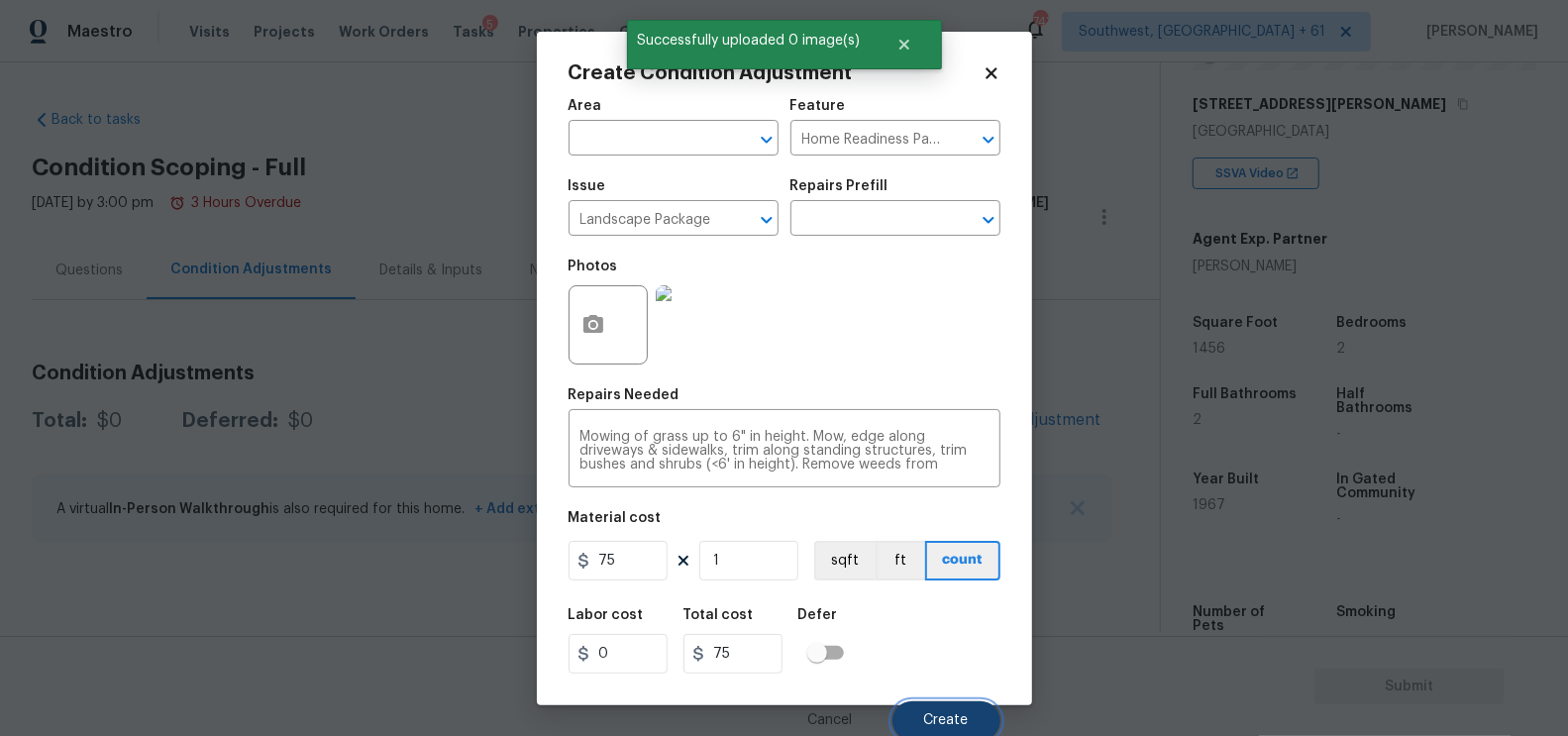
click at [931, 724] on span "Create" at bounding box center [946, 720] width 45 height 15
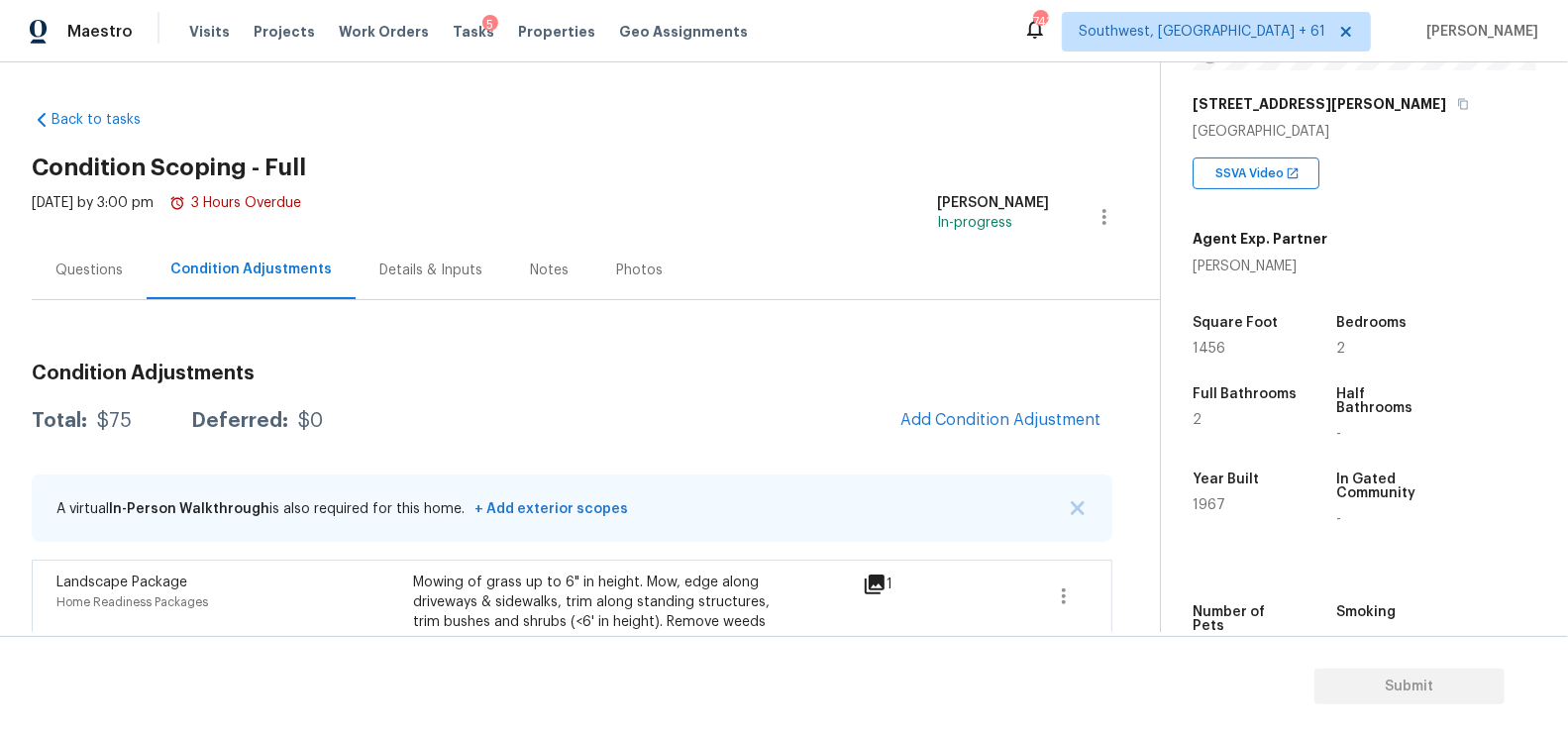
click at [73, 253] on div "Questions" at bounding box center [89, 269] width 115 height 59
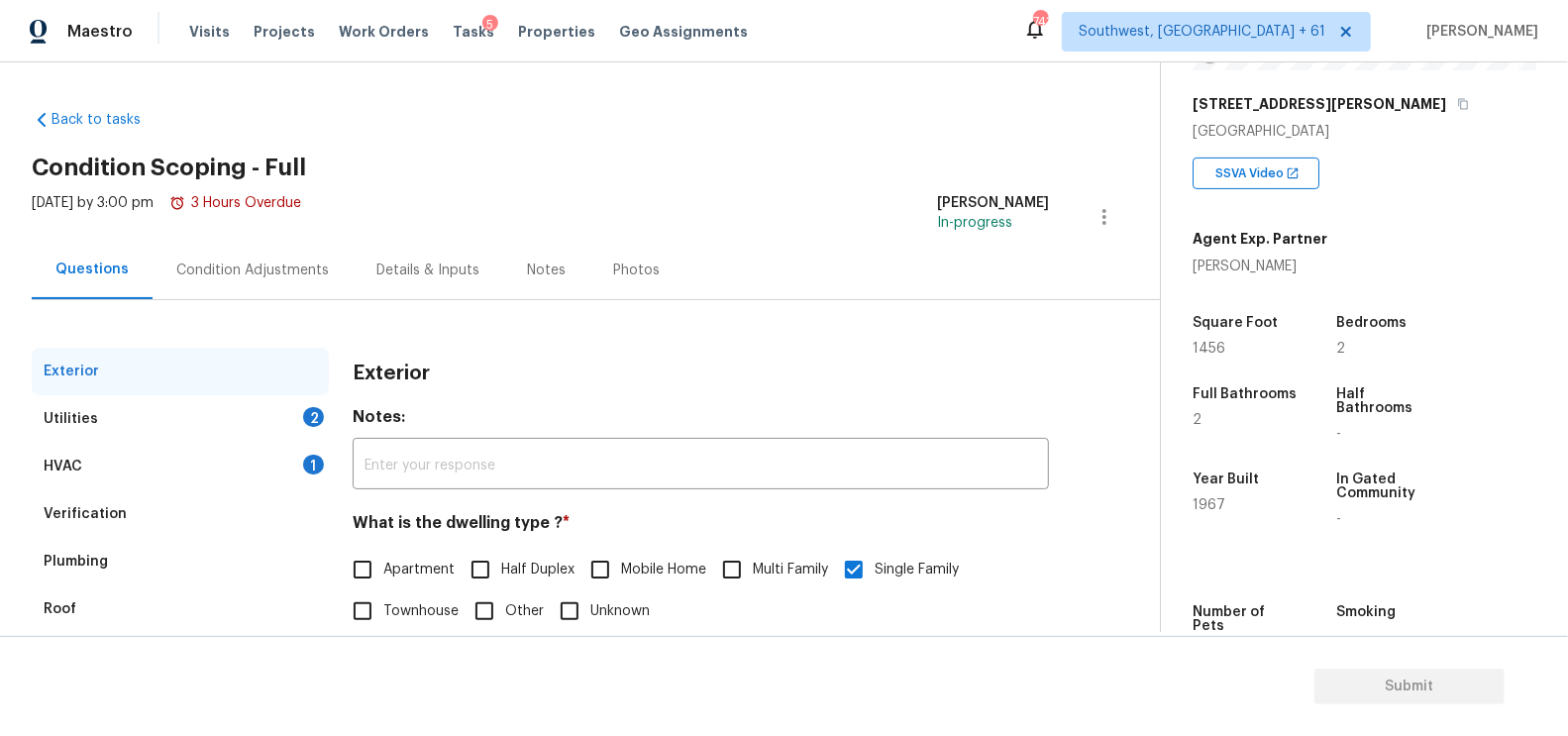
click at [221, 521] on div "Verification" at bounding box center [180, 514] width 297 height 48
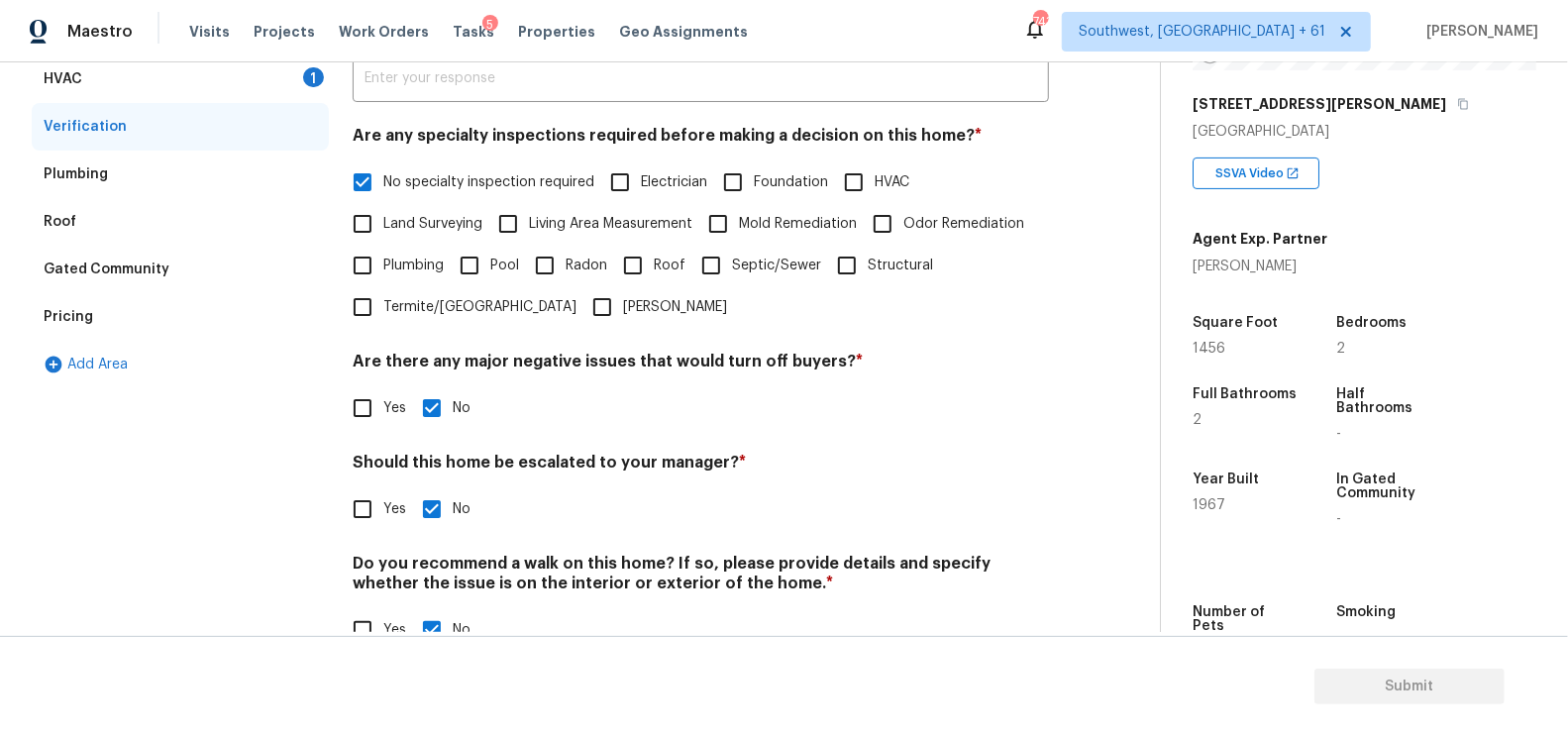
scroll to position [436, 0]
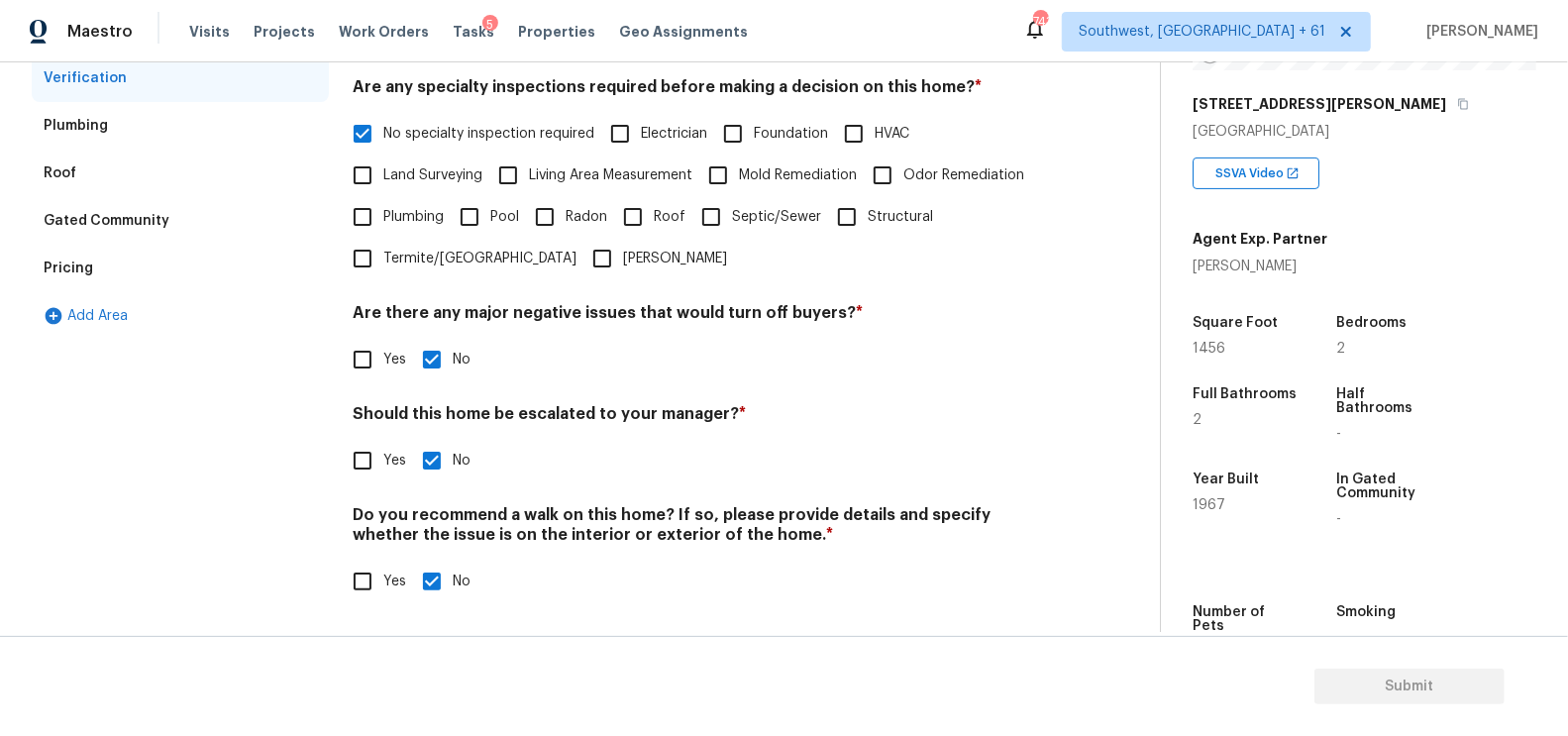
click at [397, 460] on span "Yes" at bounding box center [394, 461] width 23 height 21
click at [384, 460] on input "Yes" at bounding box center [363, 461] width 42 height 42
checkbox input "true"
checkbox input "false"
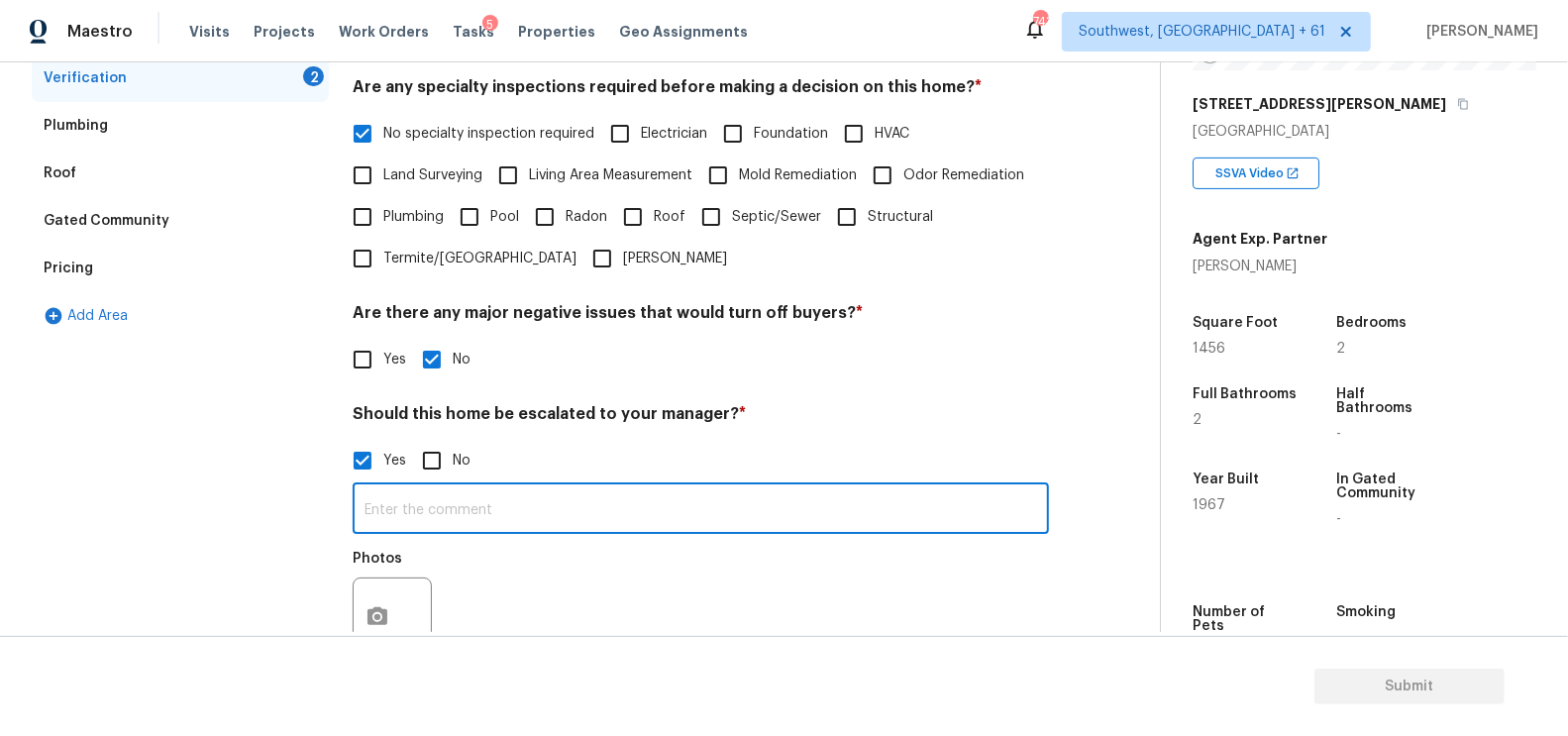
click at [432, 515] on input "text" at bounding box center [701, 510] width 697 height 47
type input "d"
type input "Driveway is caving at 00.44"
click at [375, 611] on icon "button" at bounding box center [378, 616] width 20 height 18
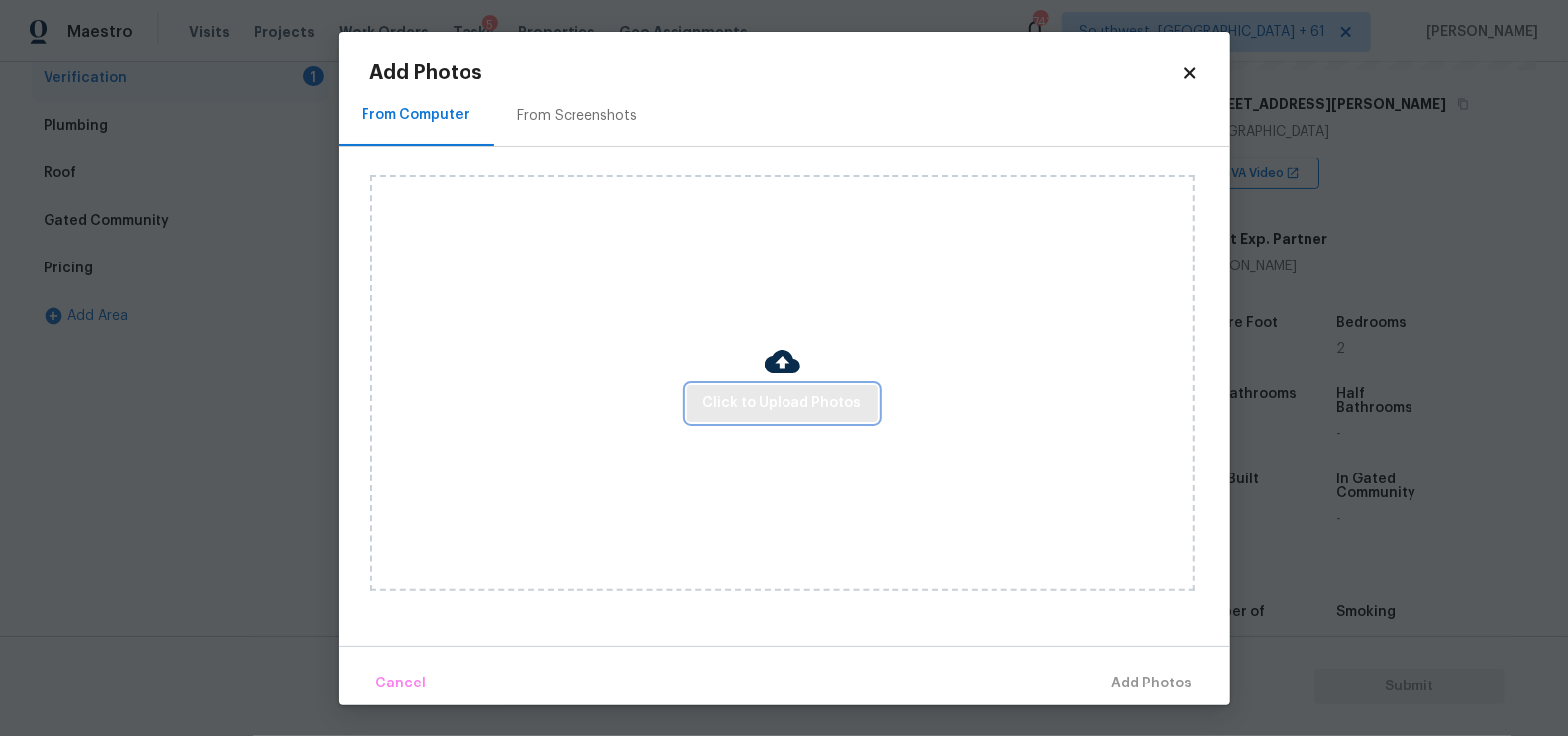
click at [785, 414] on span "Click to Upload Photos" at bounding box center [783, 403] width 159 height 25
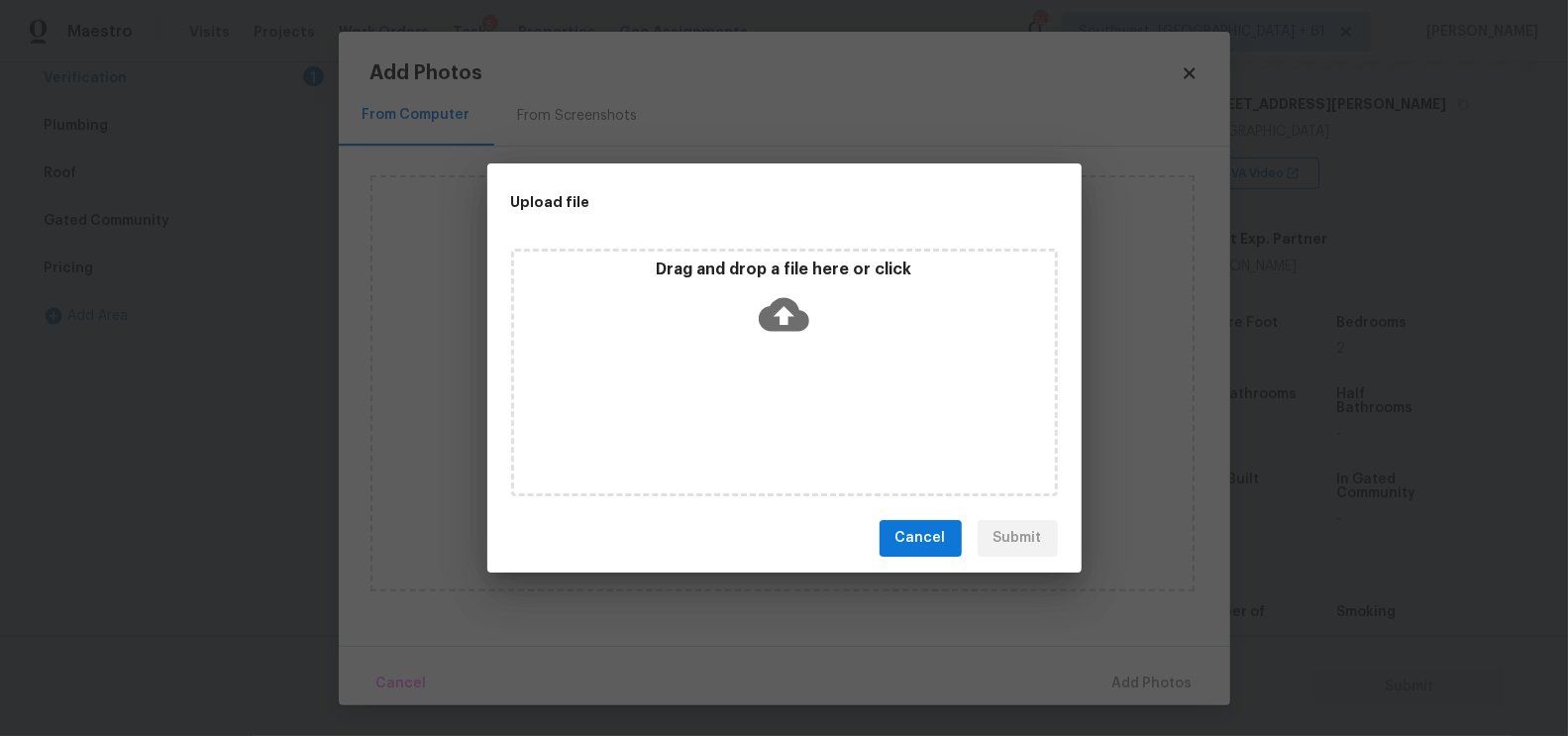
click at [797, 326] on icon at bounding box center [784, 314] width 51 height 34
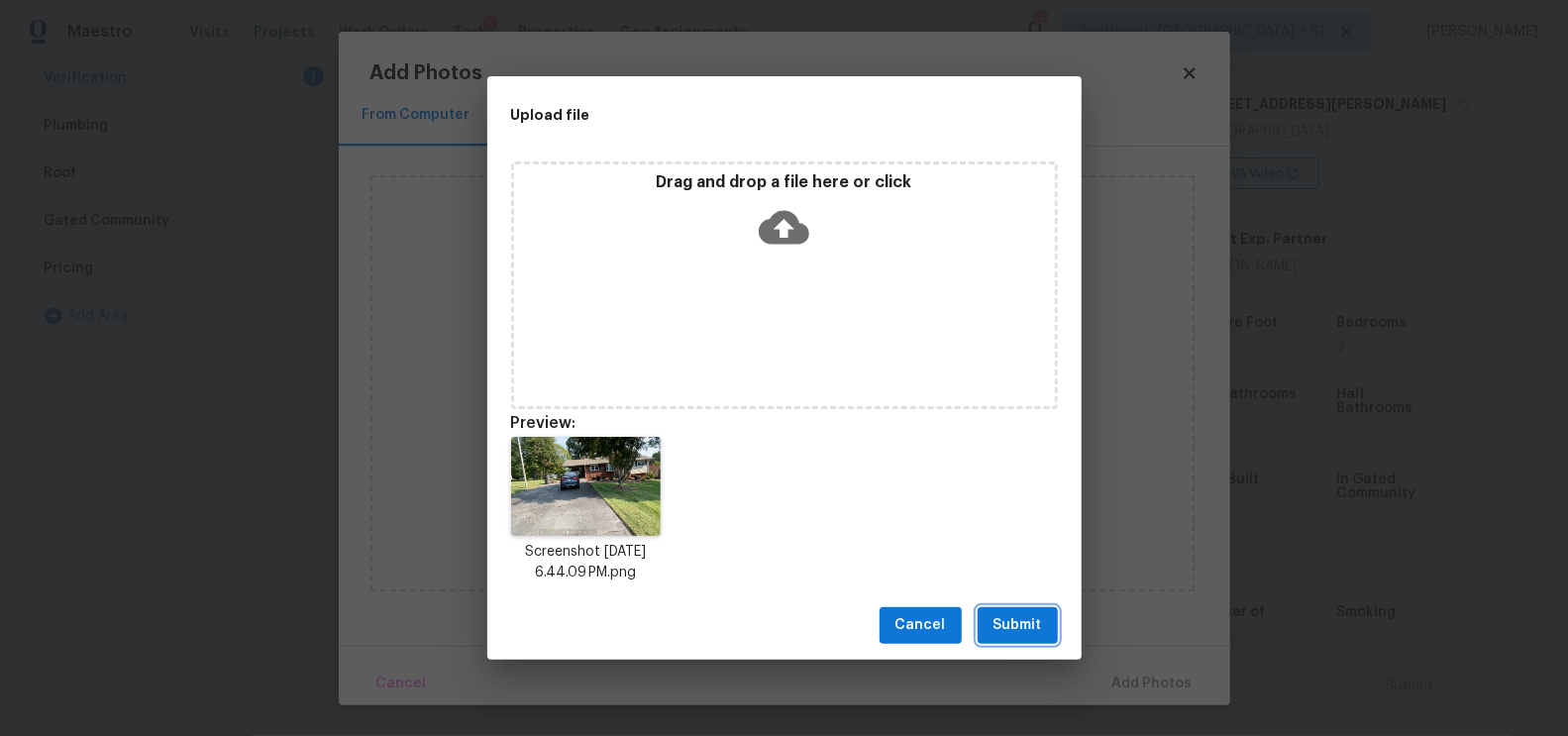
click at [1019, 622] on span "Submit" at bounding box center [1018, 625] width 49 height 25
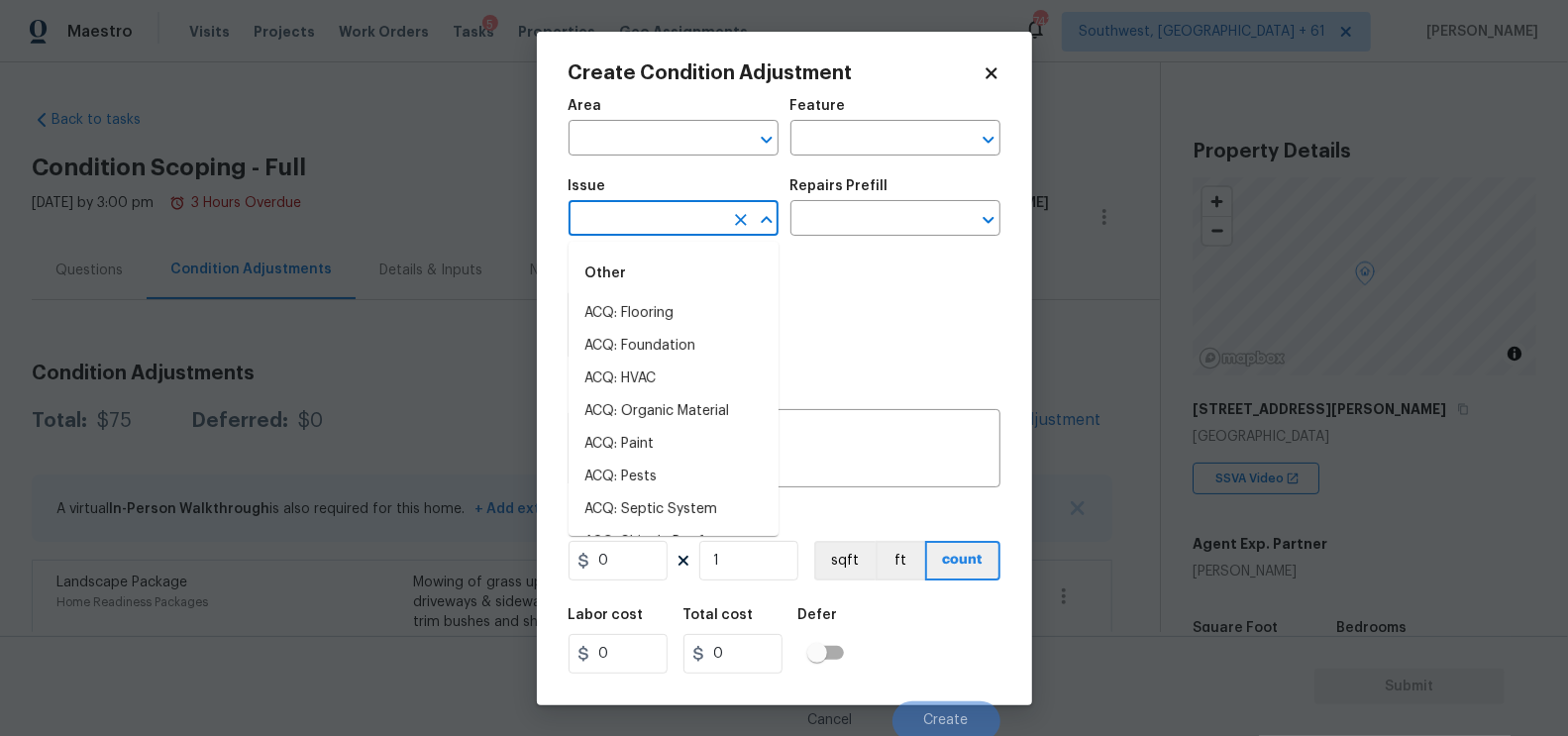
scroll to position [305, 0]
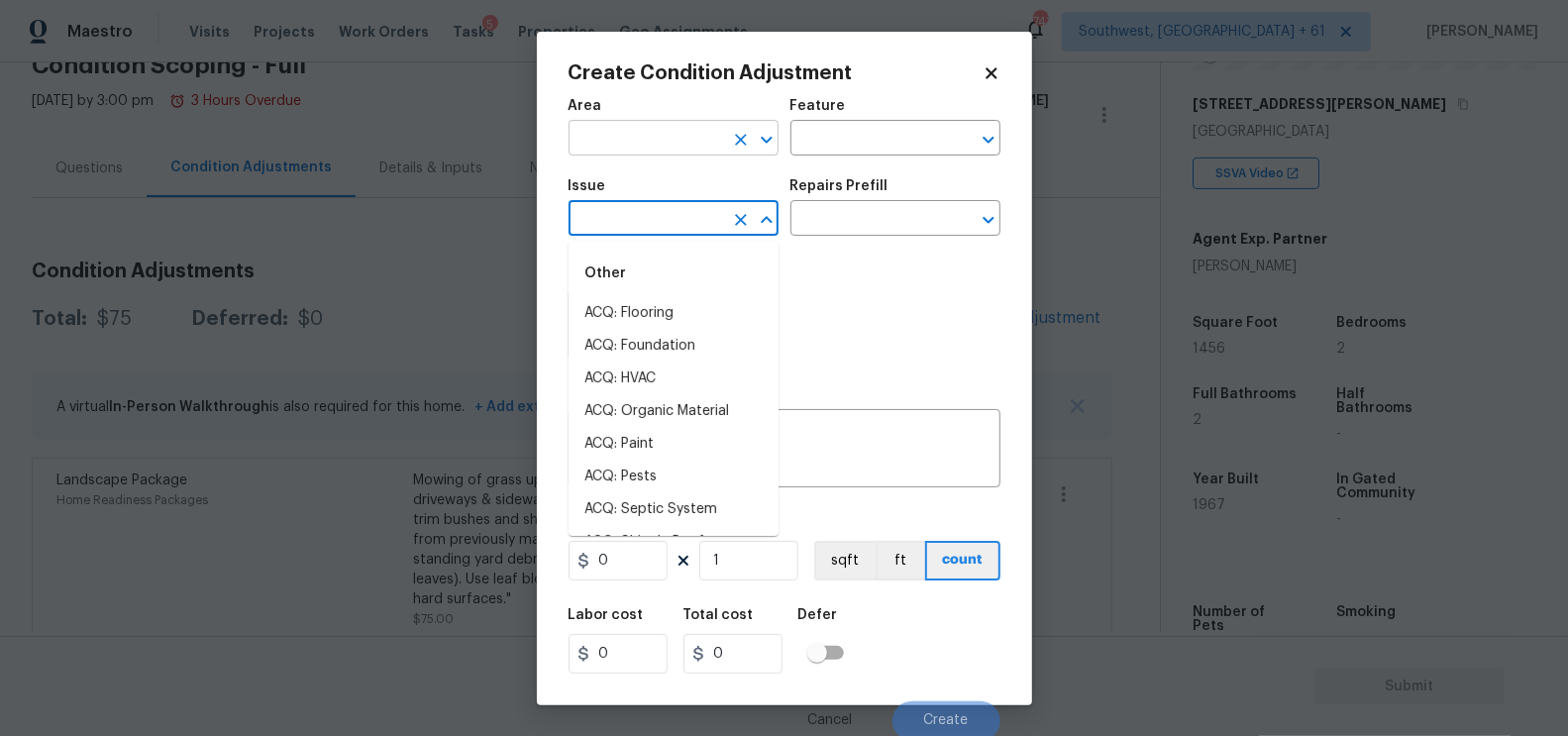
click at [663, 129] on input "text" at bounding box center [646, 140] width 155 height 31
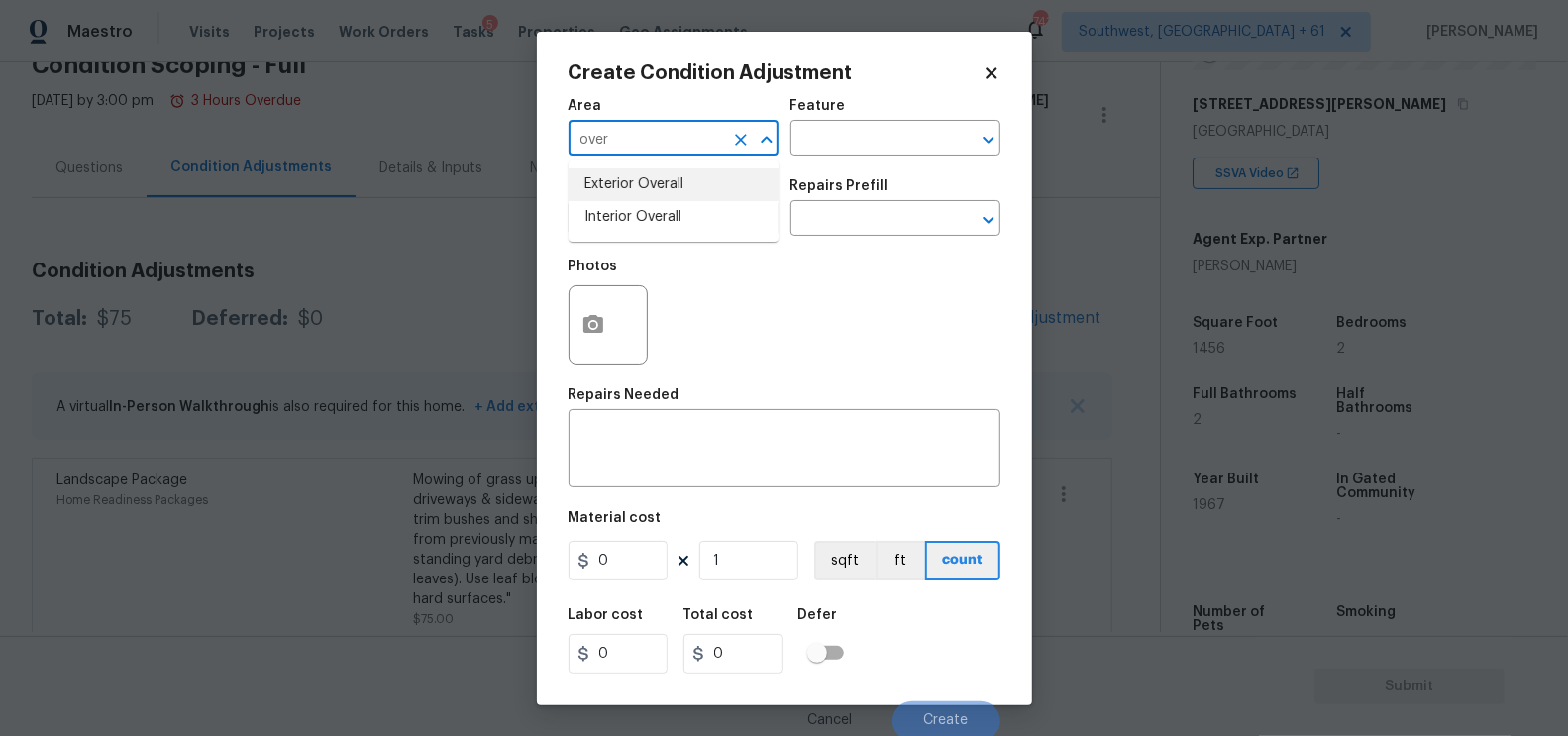
click at [677, 192] on li "Exterior Overall" at bounding box center [673, 184] width 210 height 33
type input "Exterior Overall"
click at [594, 367] on div "Photos" at bounding box center [610, 312] width 83 height 129
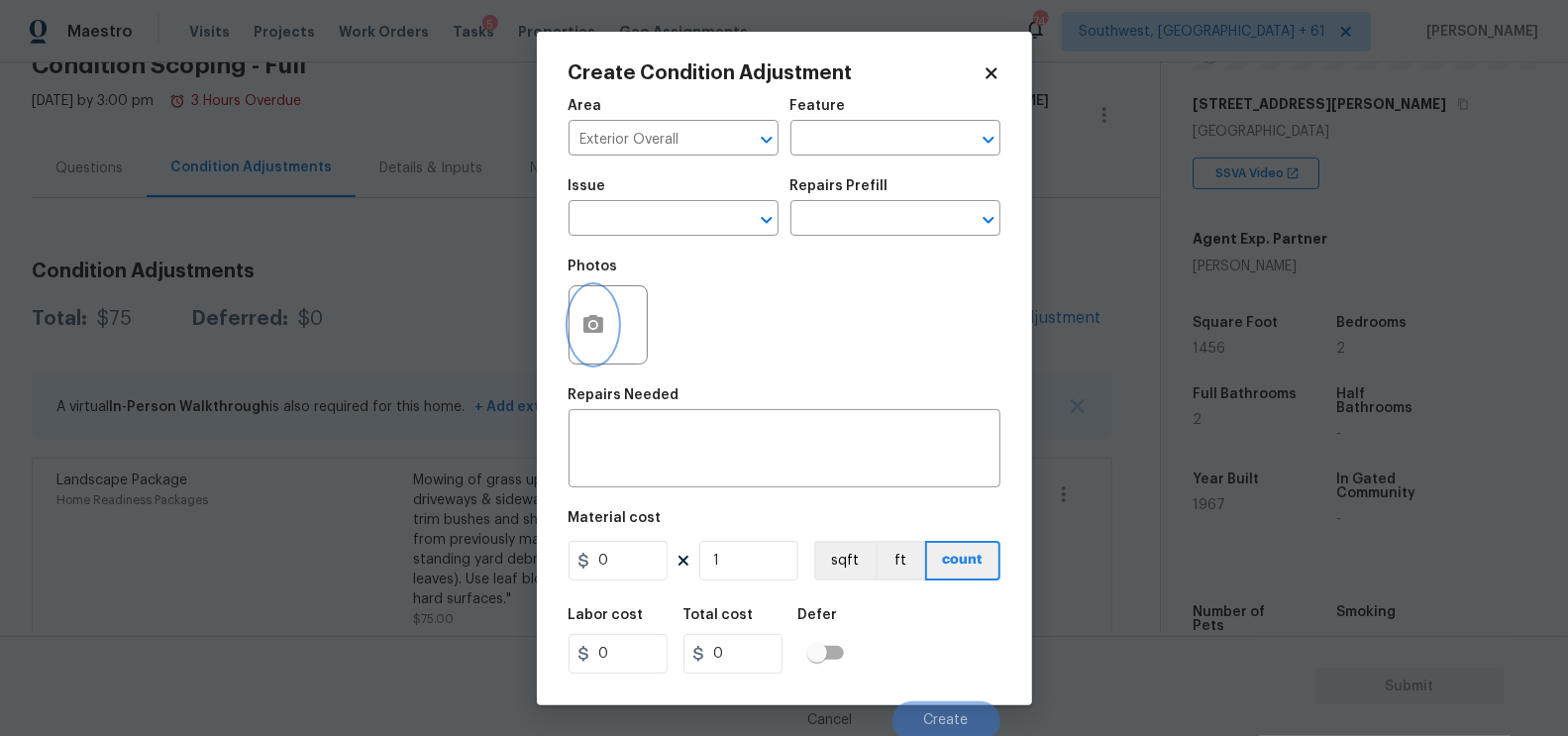
click at [601, 344] on button "button" at bounding box center [593, 325] width 48 height 77
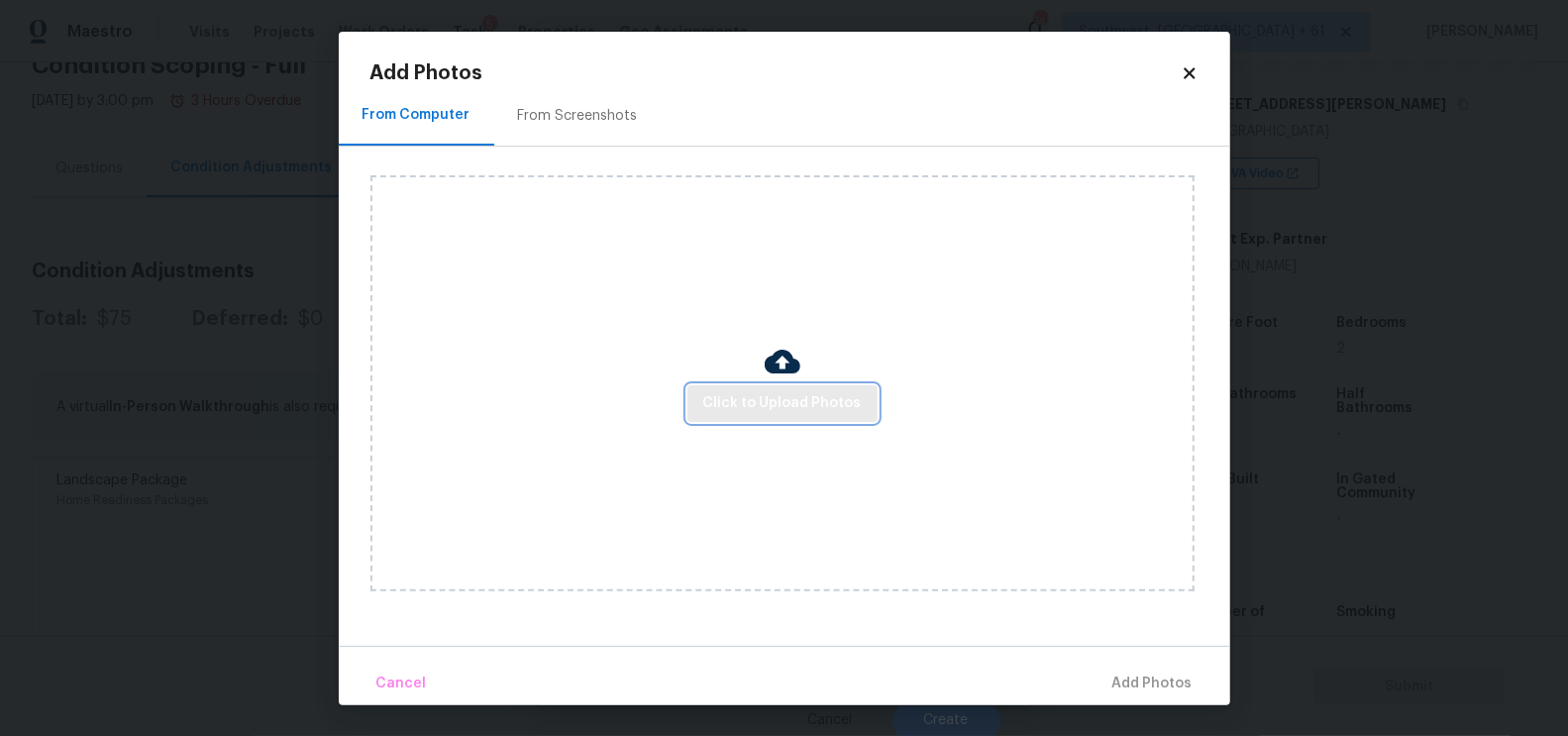
click at [795, 402] on span "Click to Upload Photos" at bounding box center [783, 403] width 159 height 25
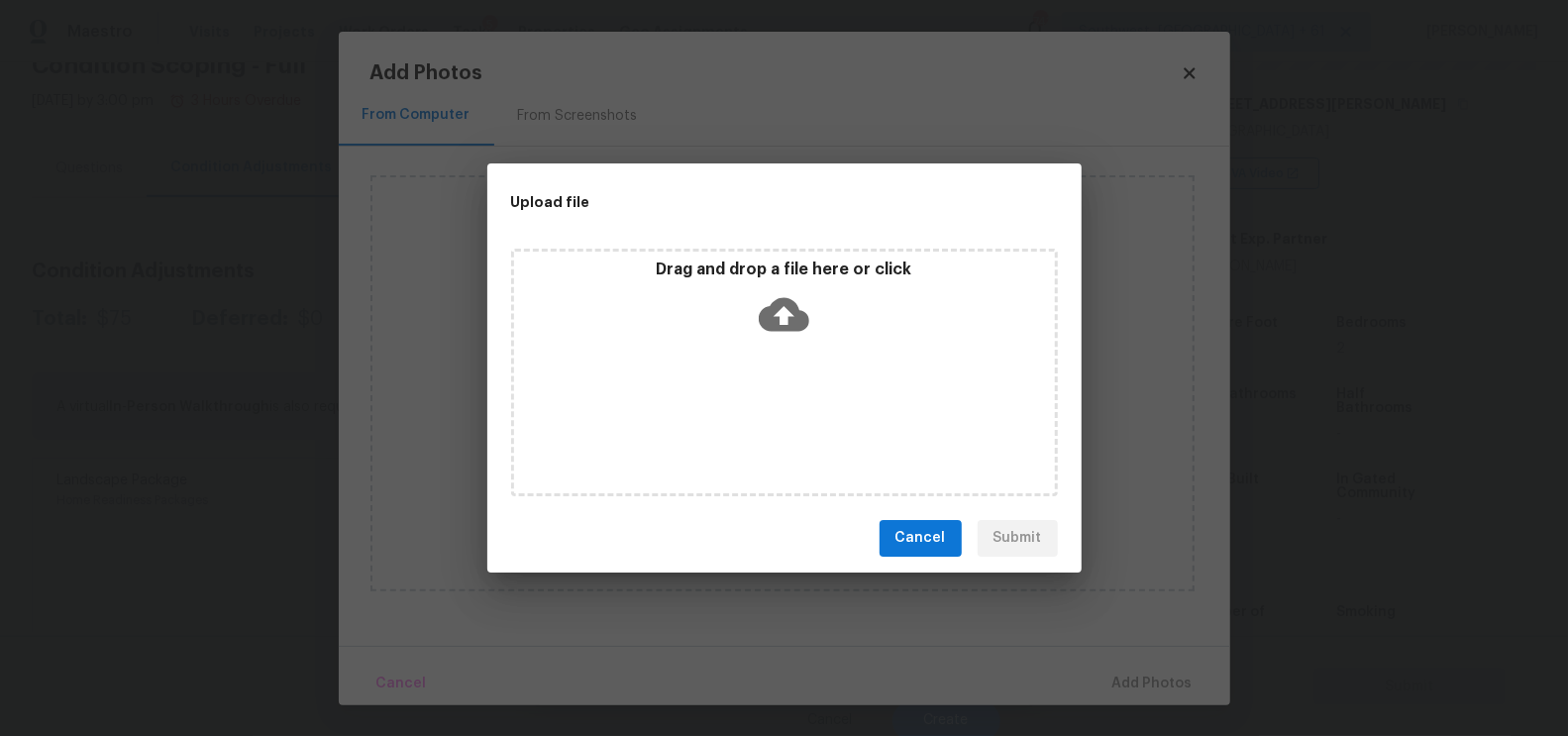
click at [793, 313] on icon at bounding box center [784, 314] width 51 height 34
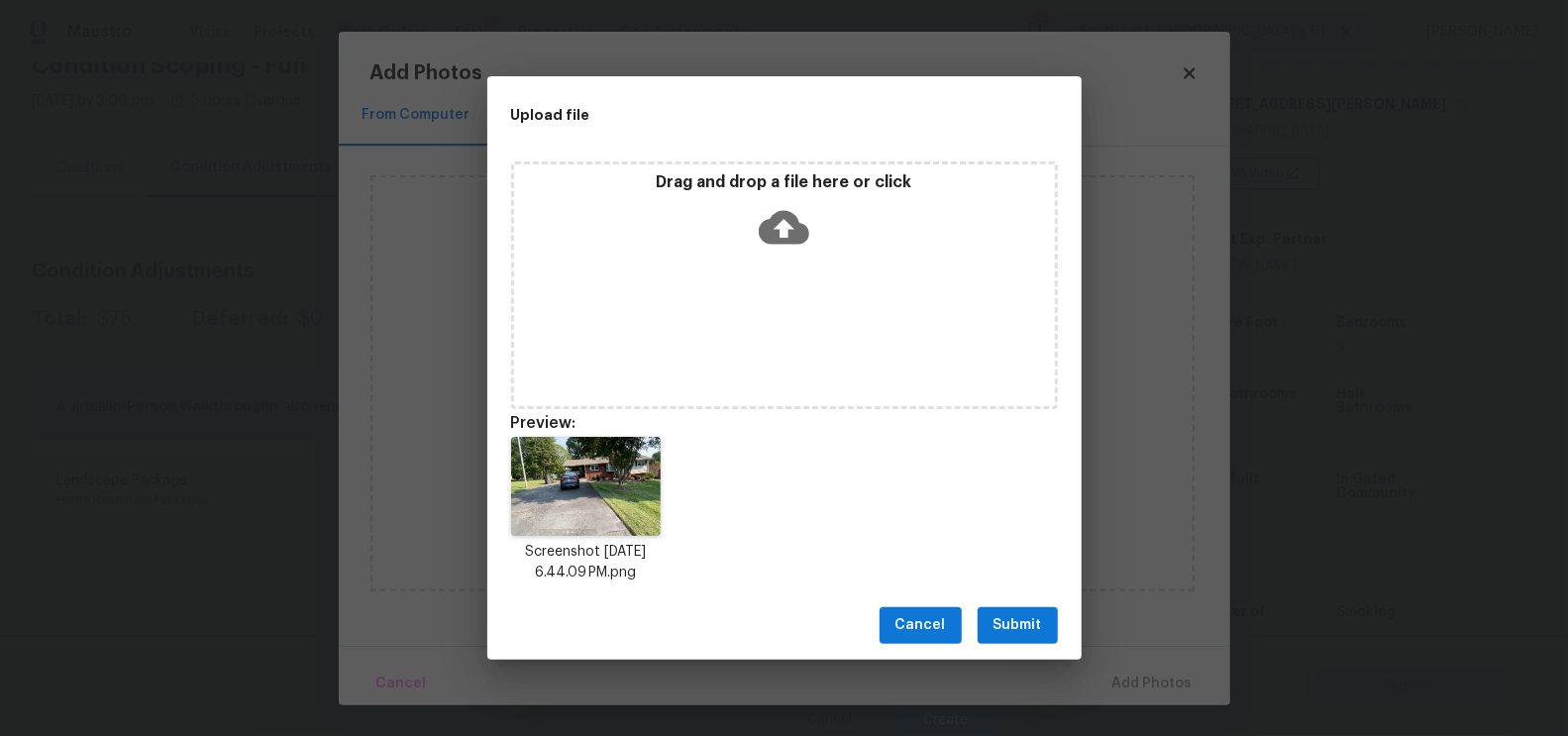
click at [1025, 622] on span "Submit" at bounding box center [1018, 625] width 49 height 25
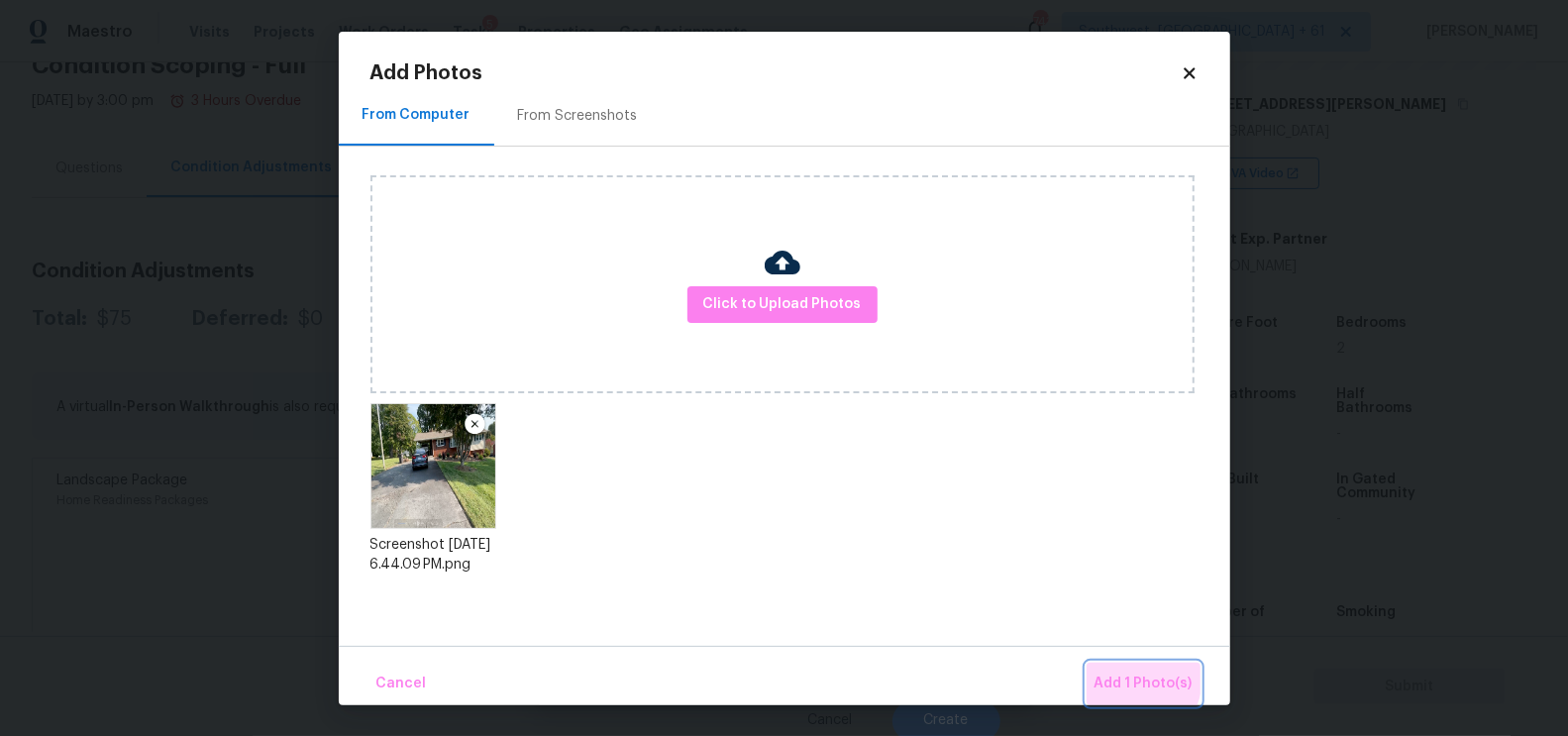
click at [1125, 676] on span "Add 1 Photo(s)" at bounding box center [1144, 683] width 98 height 25
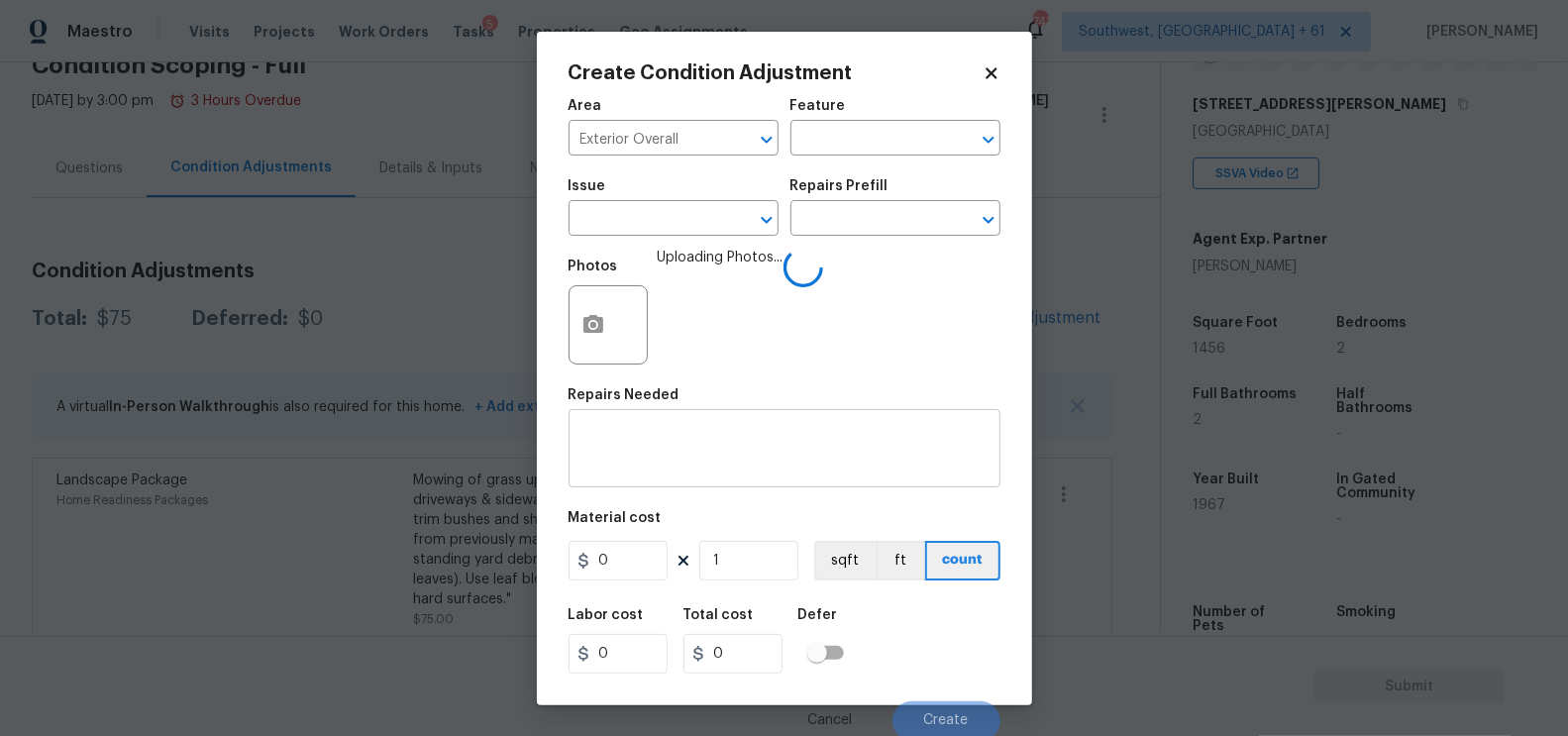
click at [738, 442] on textarea at bounding box center [784, 451] width 408 height 42
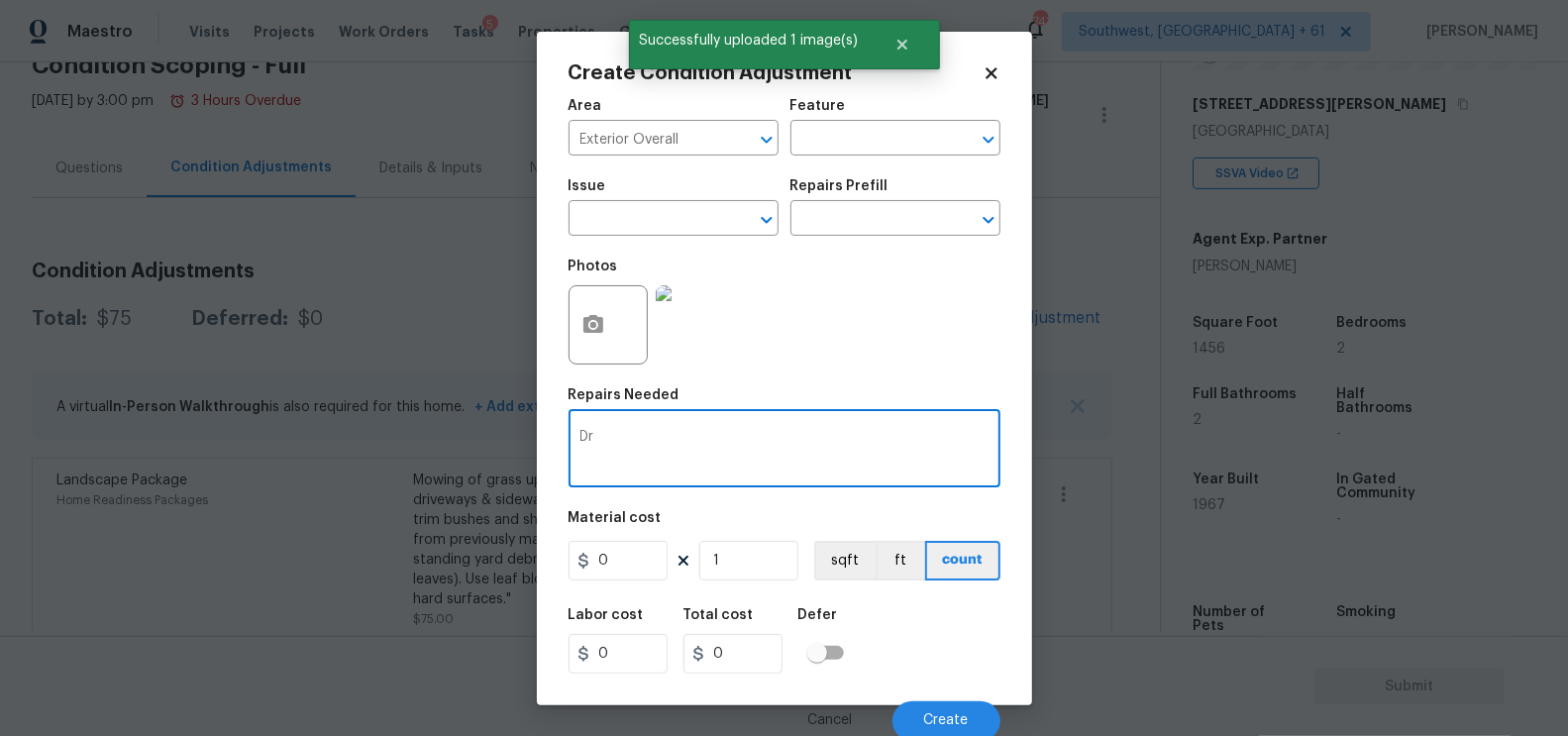
type textarea "D"
type textarea "Driveway repairs"
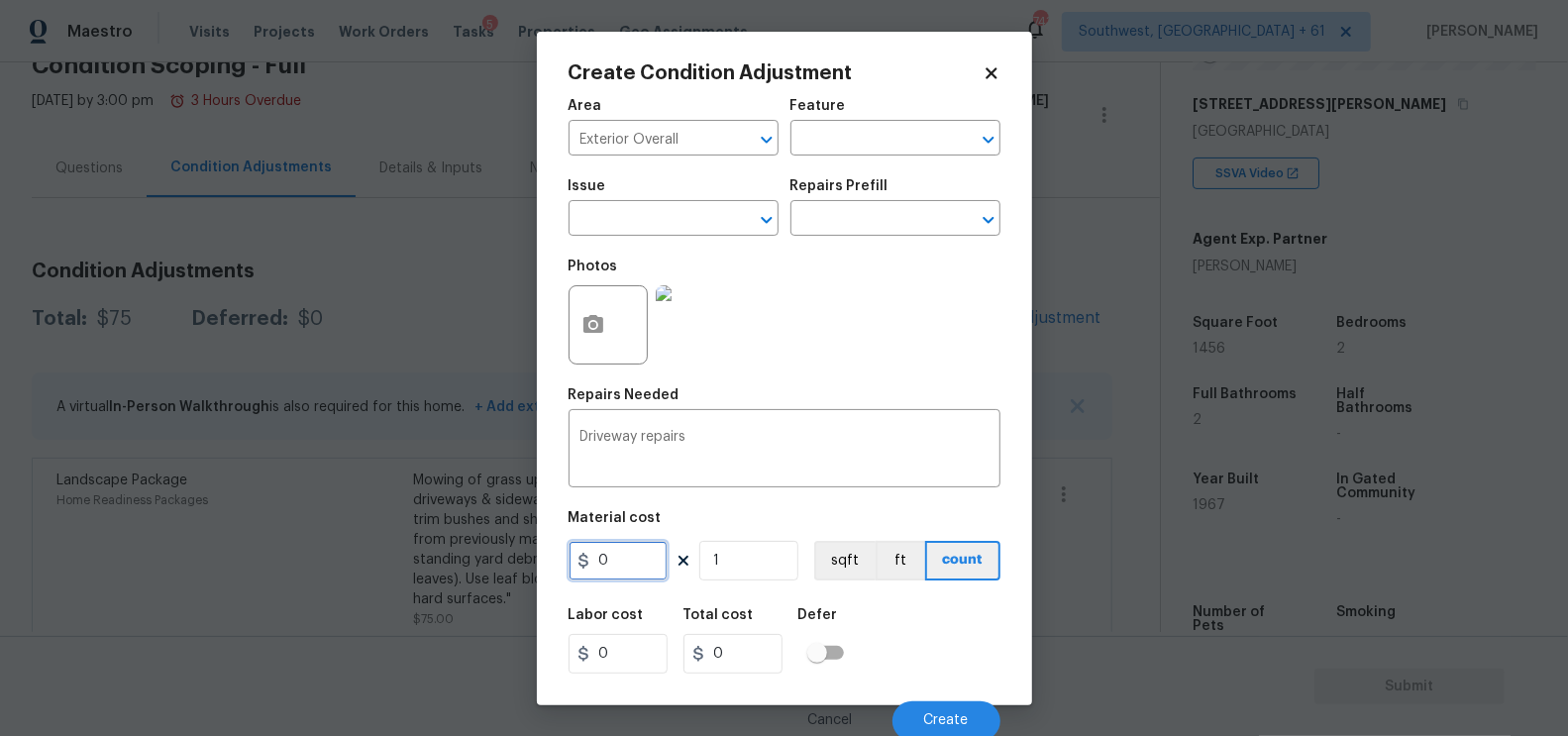
click at [599, 565] on input "0" at bounding box center [618, 560] width 99 height 40
type input "2500"
click at [768, 649] on input "0" at bounding box center [733, 654] width 99 height 40
type input "2500"
click at [917, 714] on button "Create" at bounding box center [946, 721] width 108 height 40
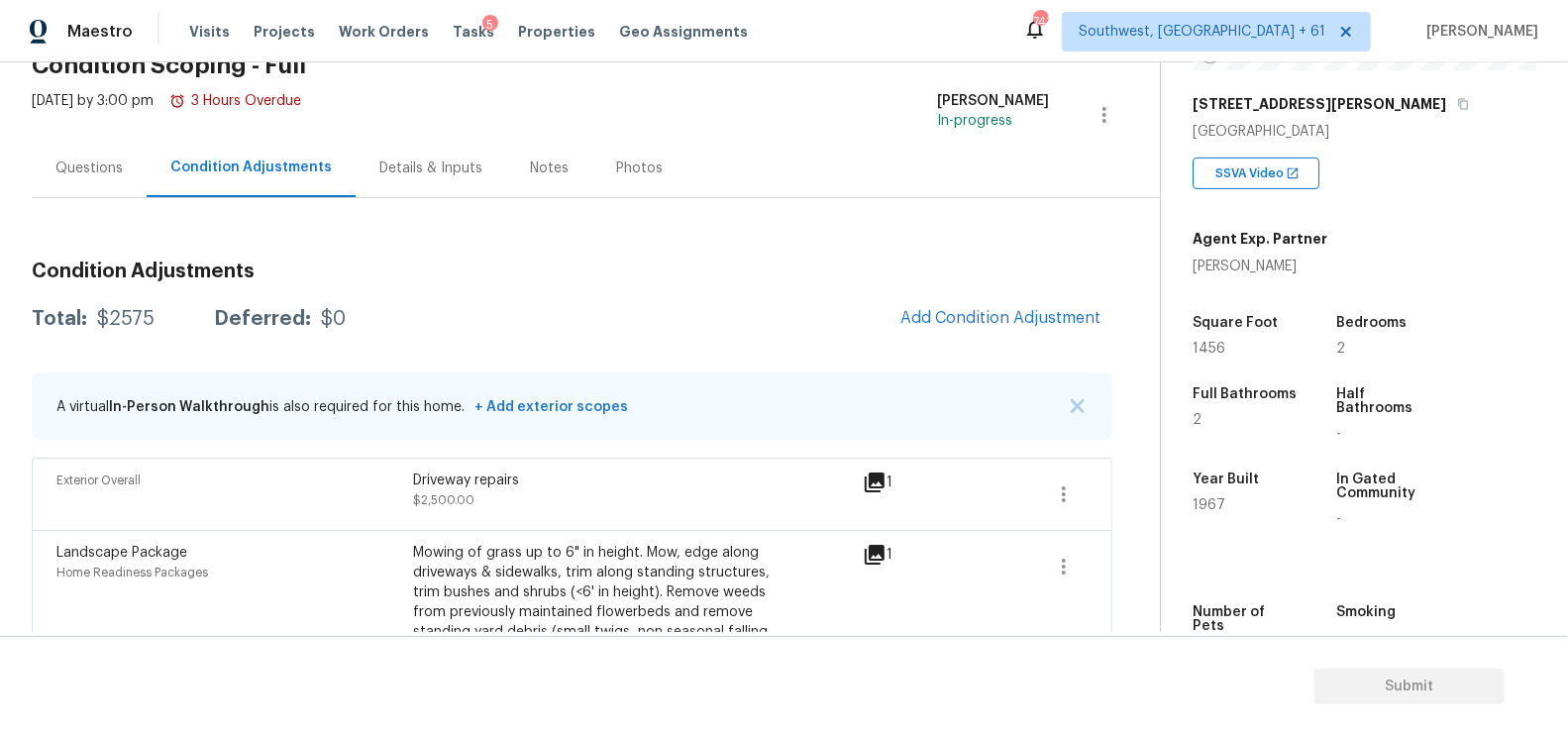
click at [147, 168] on div "Condition Adjustments" at bounding box center [251, 168] width 209 height 59
click at [98, 163] on div "Questions" at bounding box center [89, 169] width 68 height 20
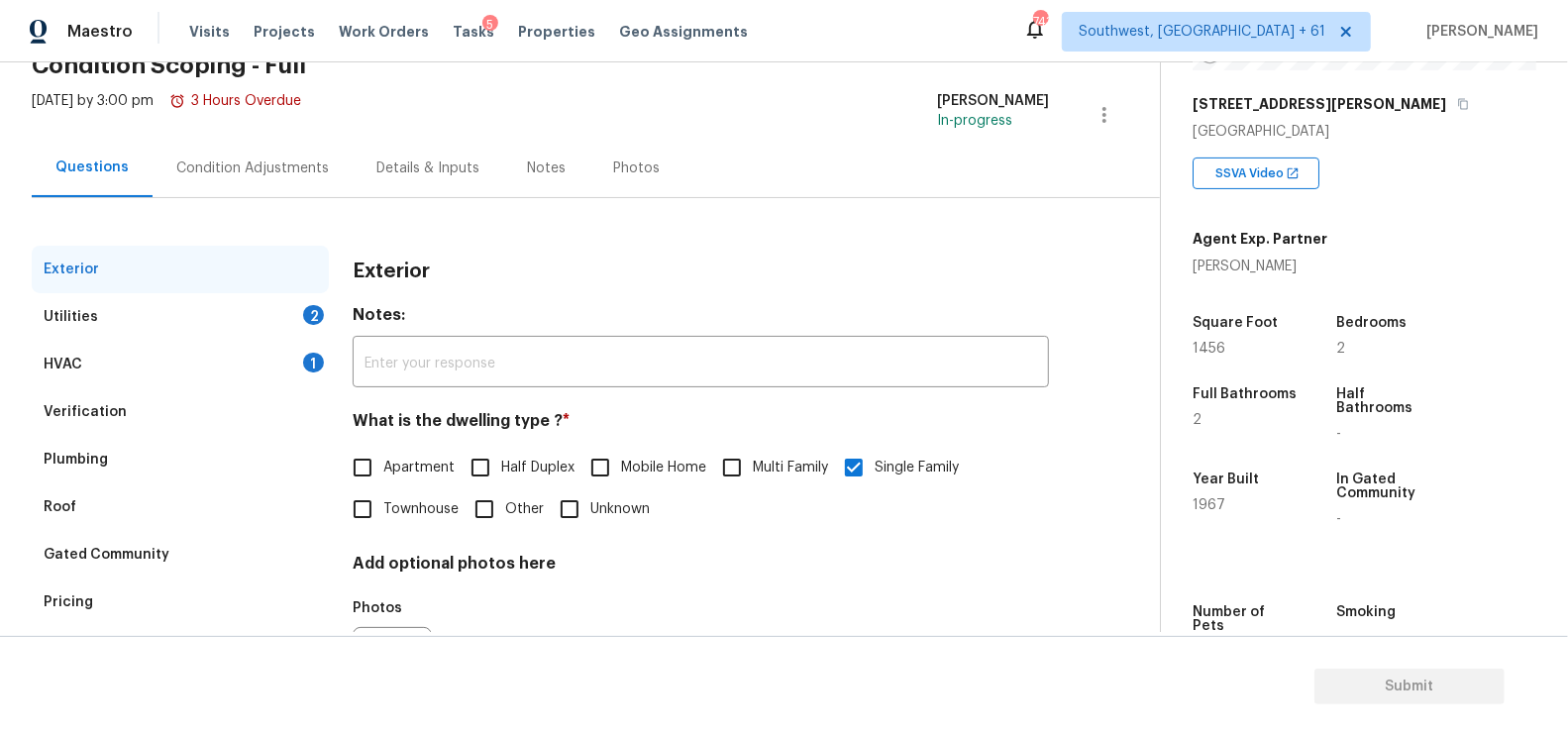
click at [154, 396] on div "Verification" at bounding box center [180, 412] width 297 height 48
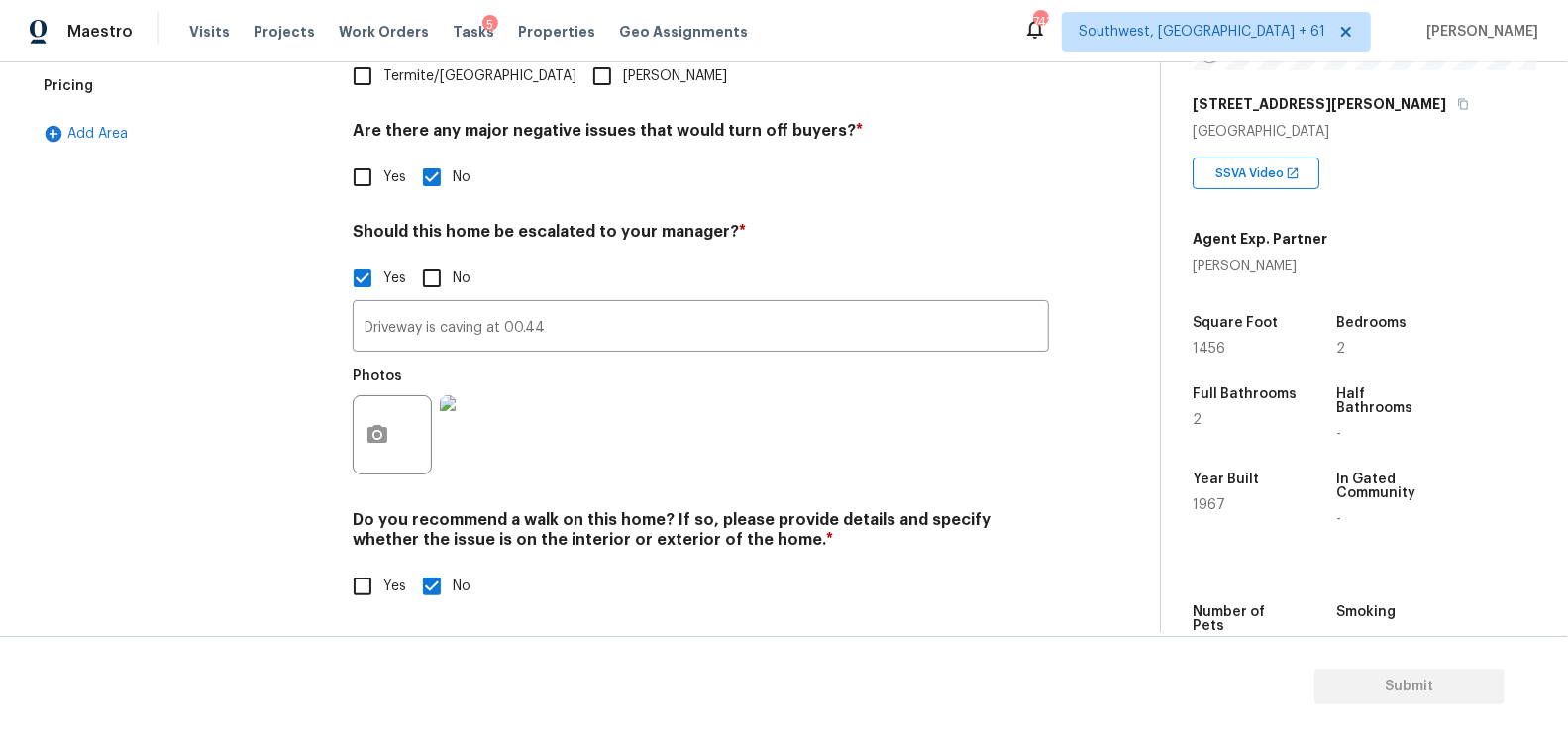
scroll to position [624, 0]
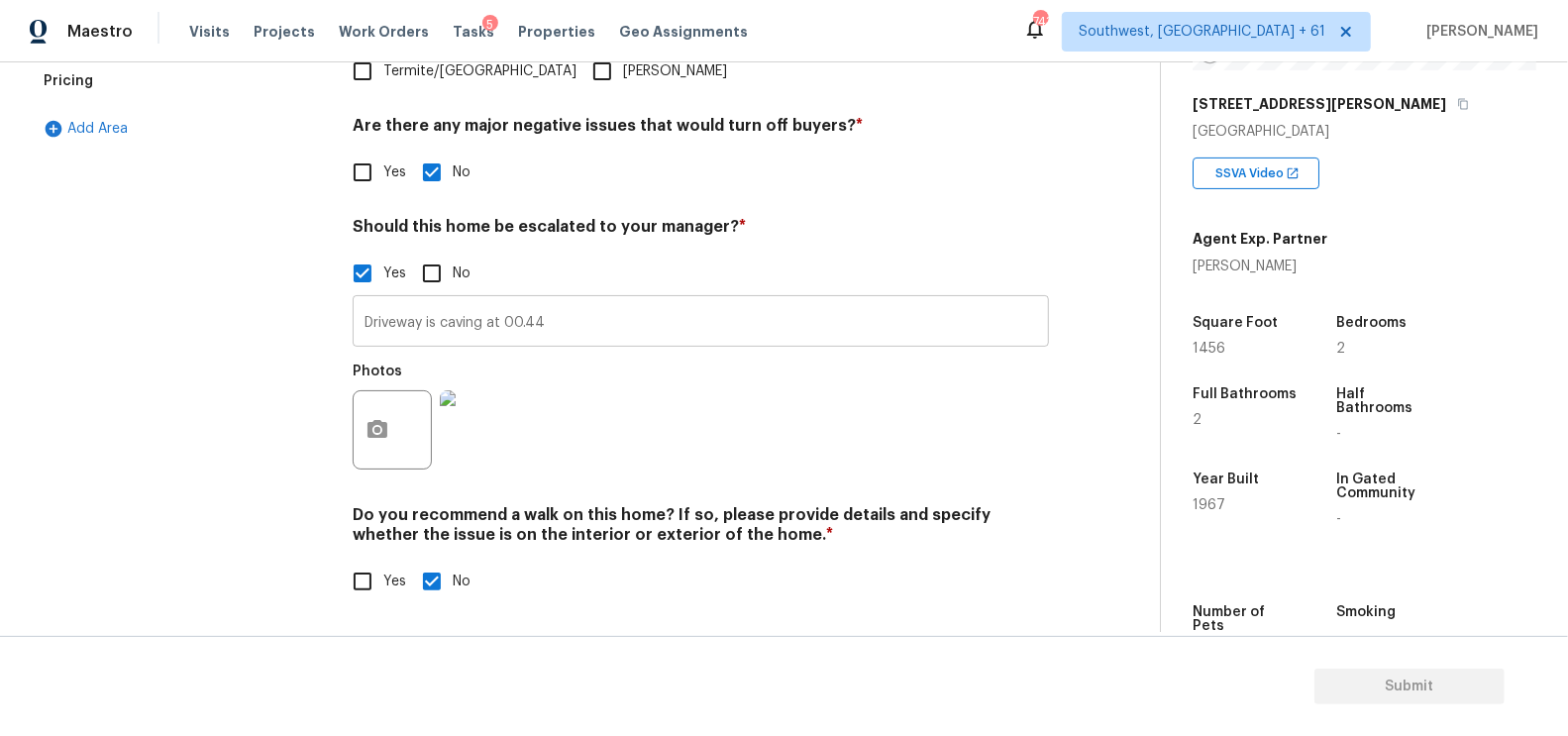
click at [646, 329] on input "Driveway is caving at 00.44" at bounding box center [701, 323] width 697 height 47
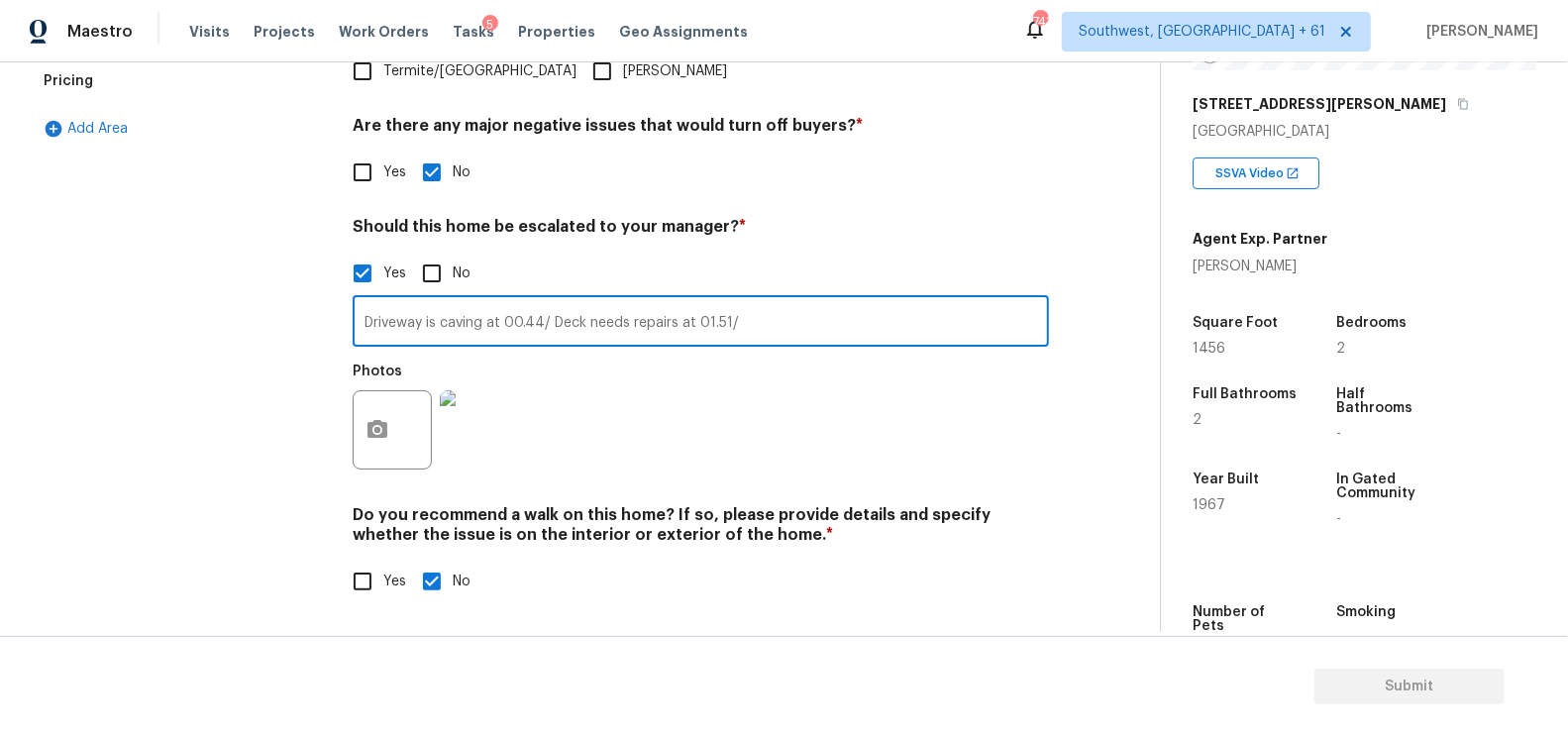
type input "Driveway is caving at 00.44/ Deck needs repairs at 01.51/"
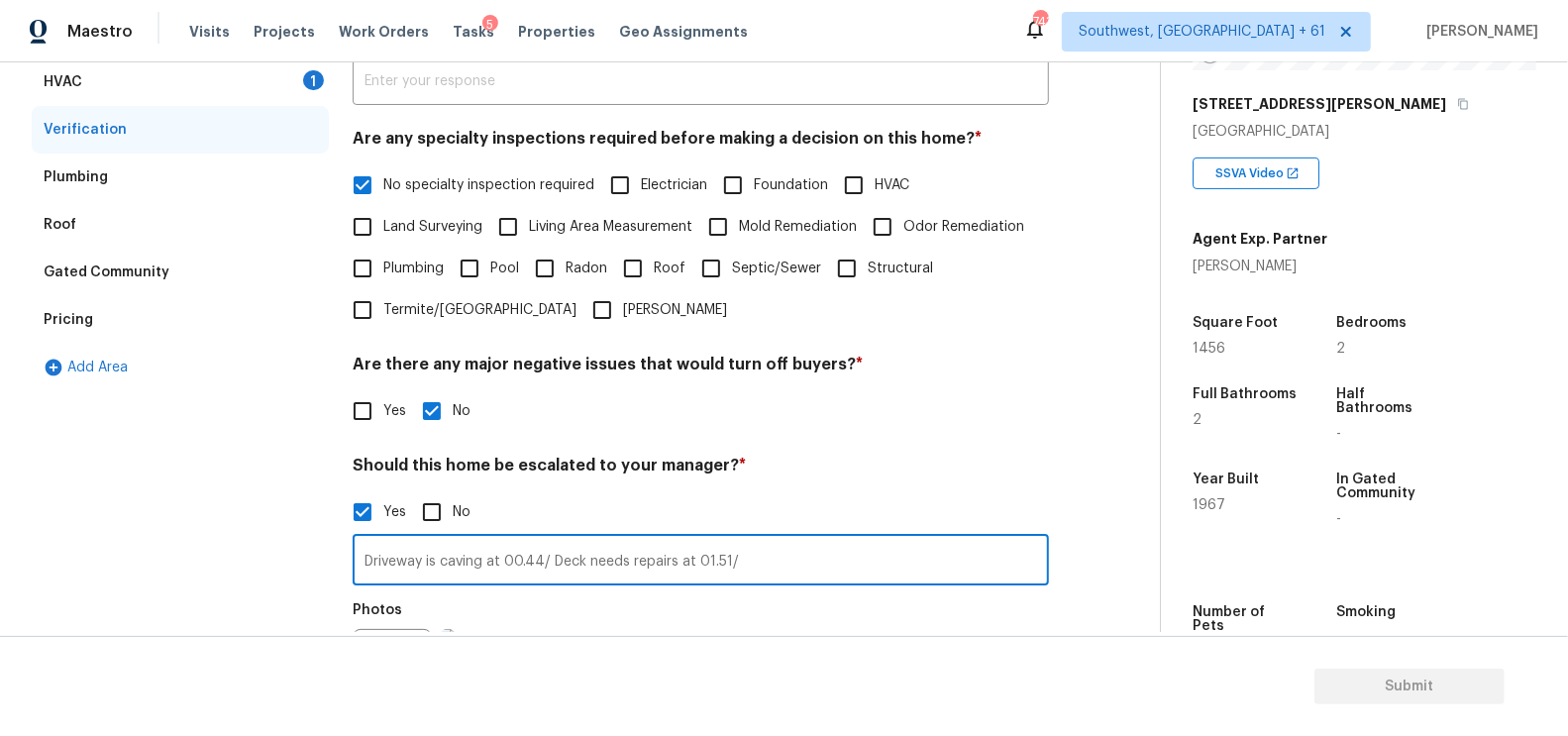
click at [92, 308] on div "Pricing" at bounding box center [180, 320] width 297 height 48
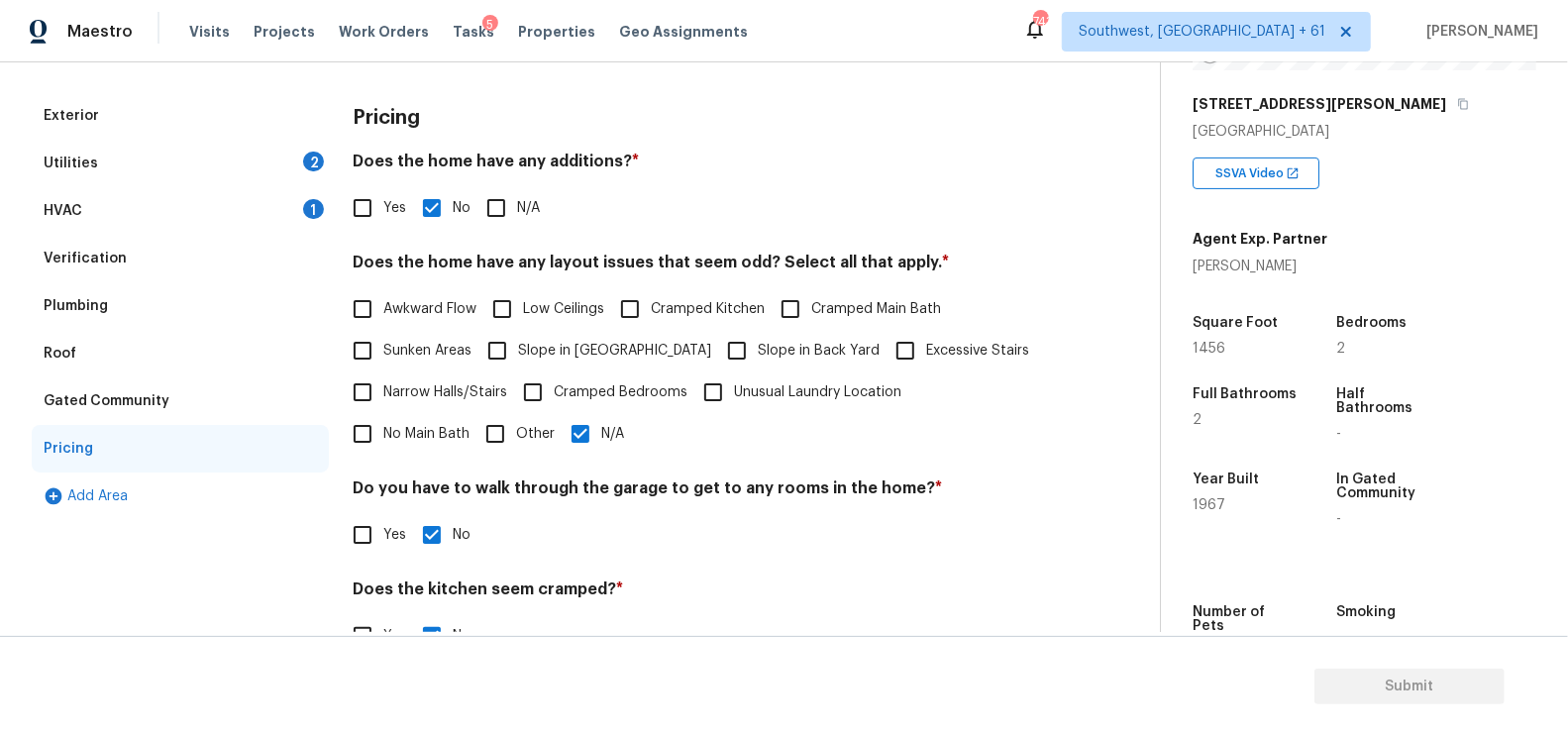
scroll to position [245, 0]
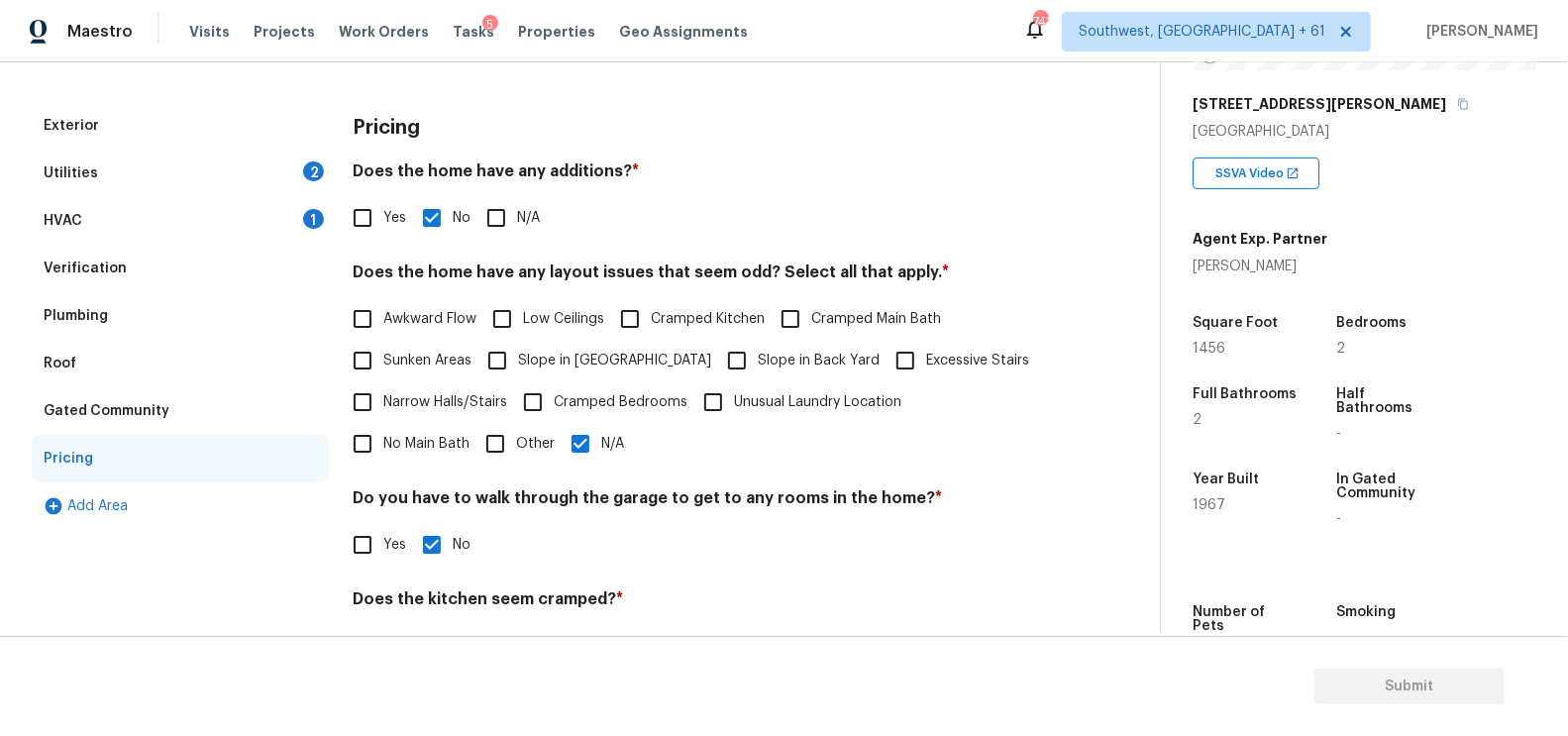
click at [390, 204] on label "Yes" at bounding box center [374, 218] width 65 height 42
click at [384, 204] on input "Yes" at bounding box center [363, 218] width 42 height 42
checkbox input "true"
checkbox input "false"
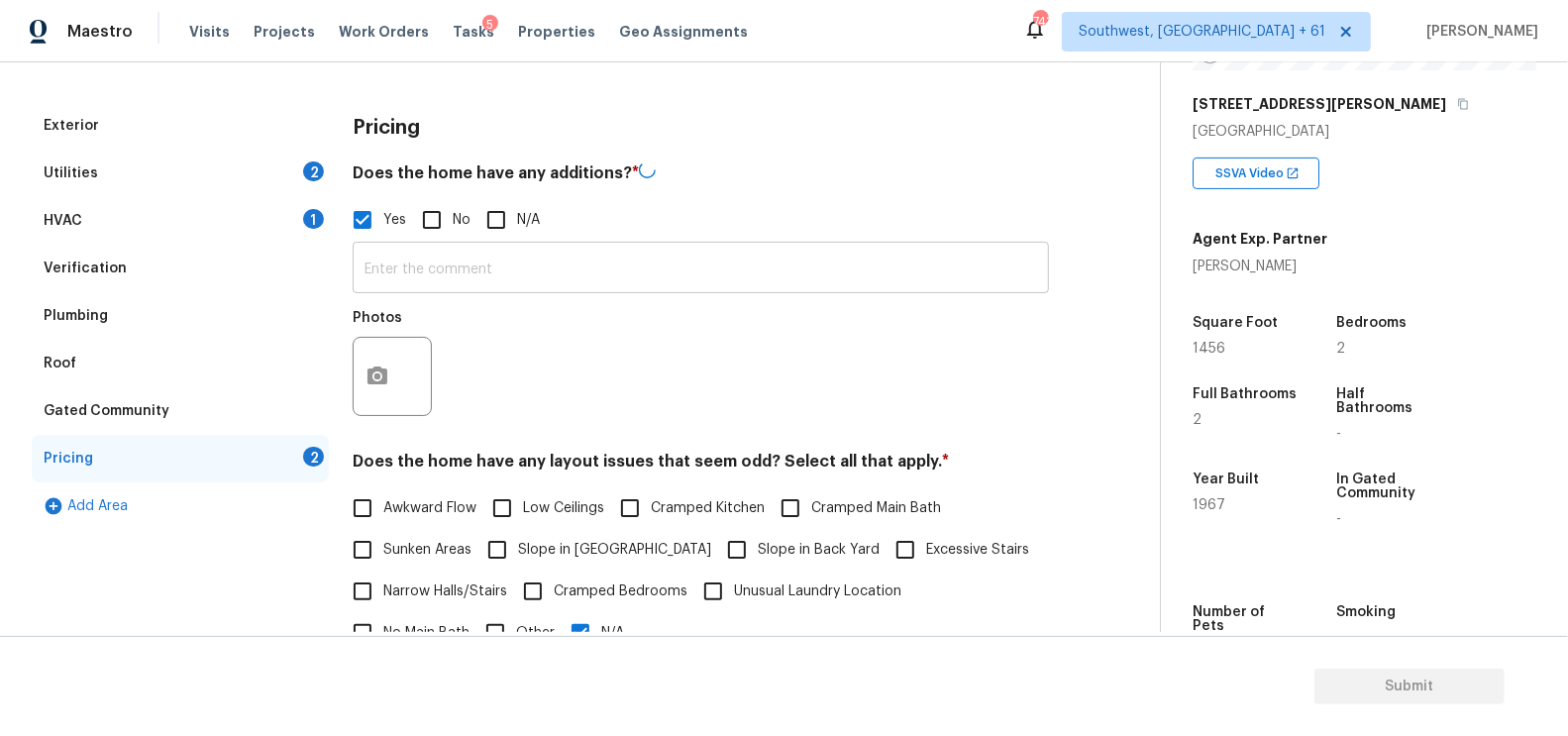
click at [398, 277] on input "text" at bounding box center [701, 269] width 697 height 47
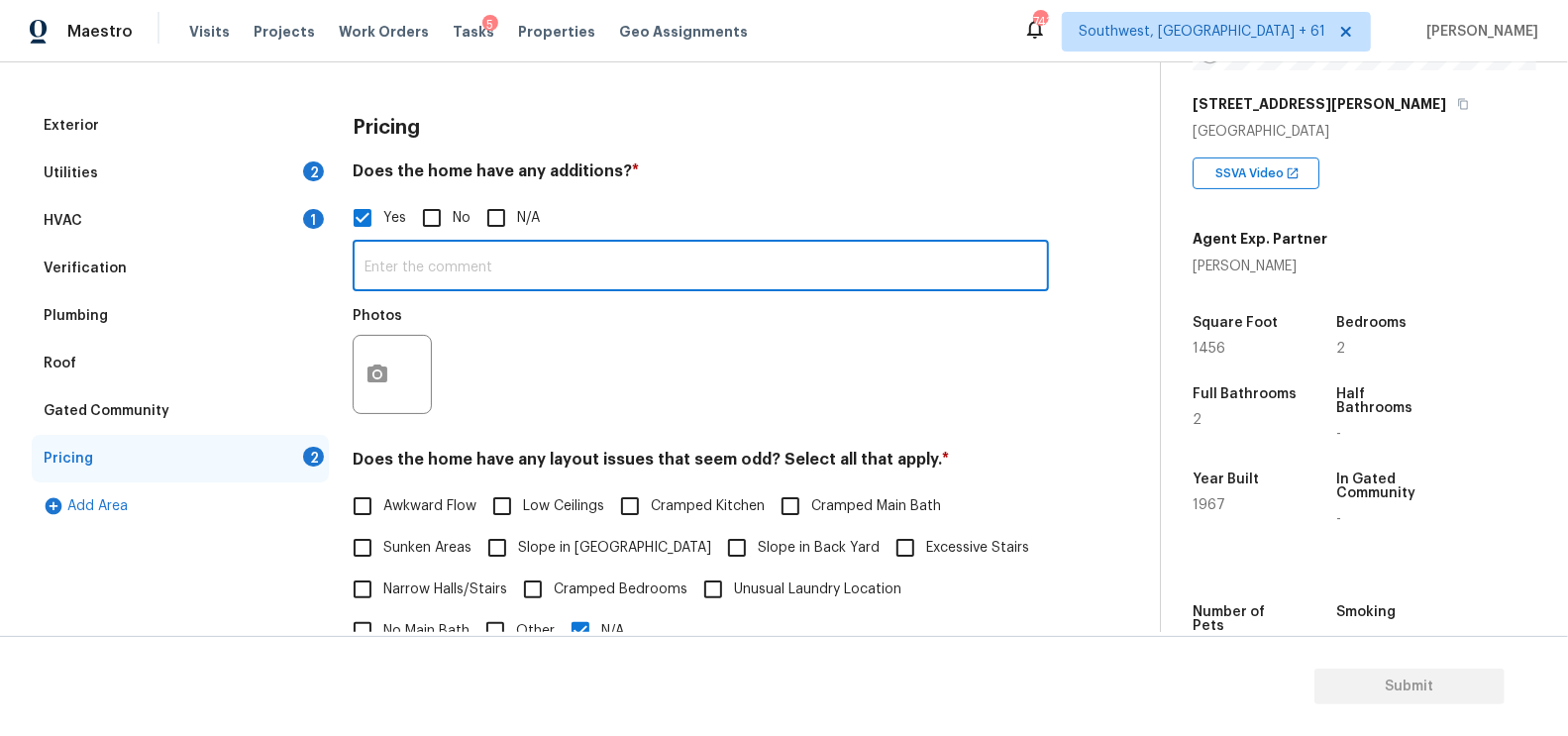
type input "D"
click at [371, 384] on icon "button" at bounding box center [378, 374] width 24 height 24
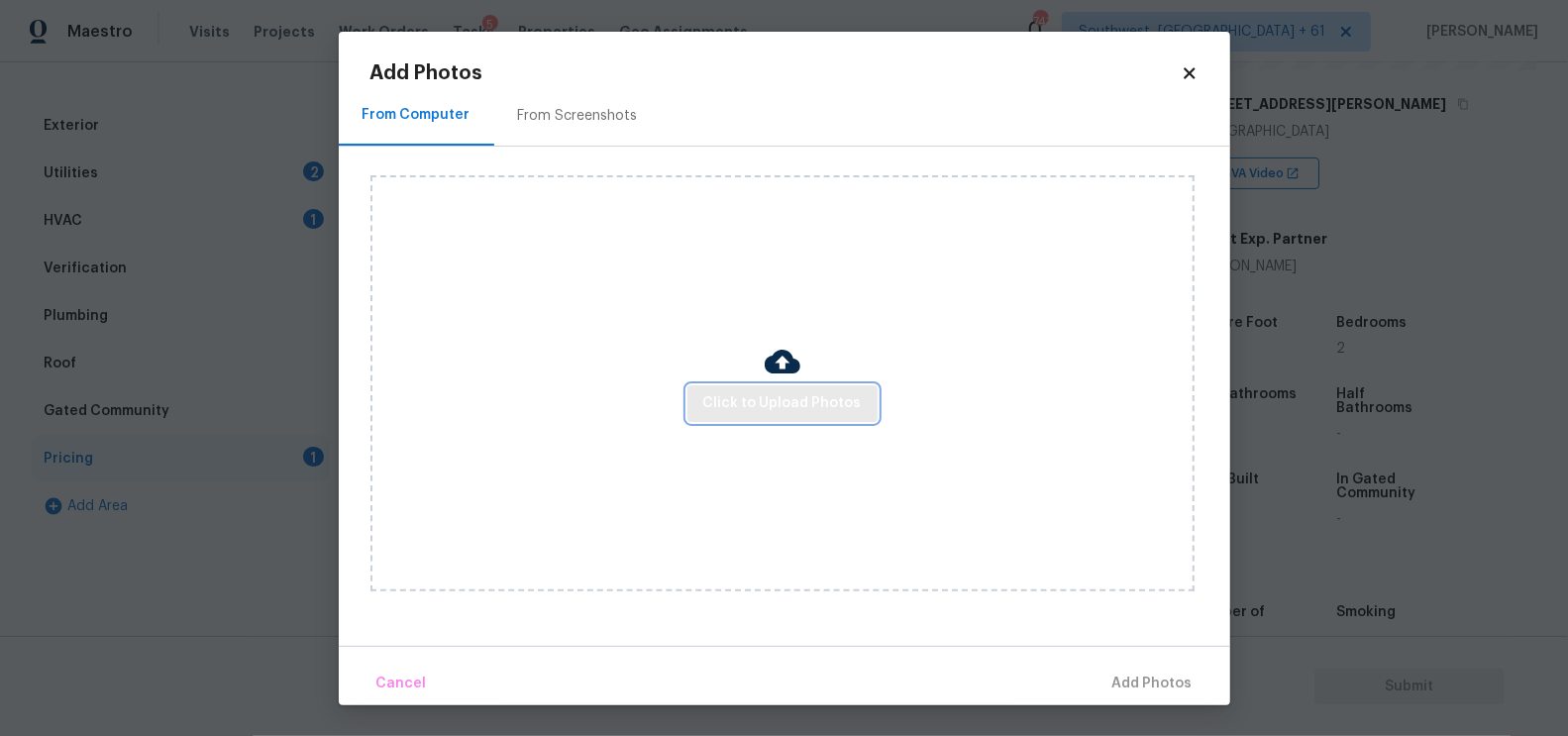
click at [787, 407] on span "Click to Upload Photos" at bounding box center [783, 403] width 159 height 25
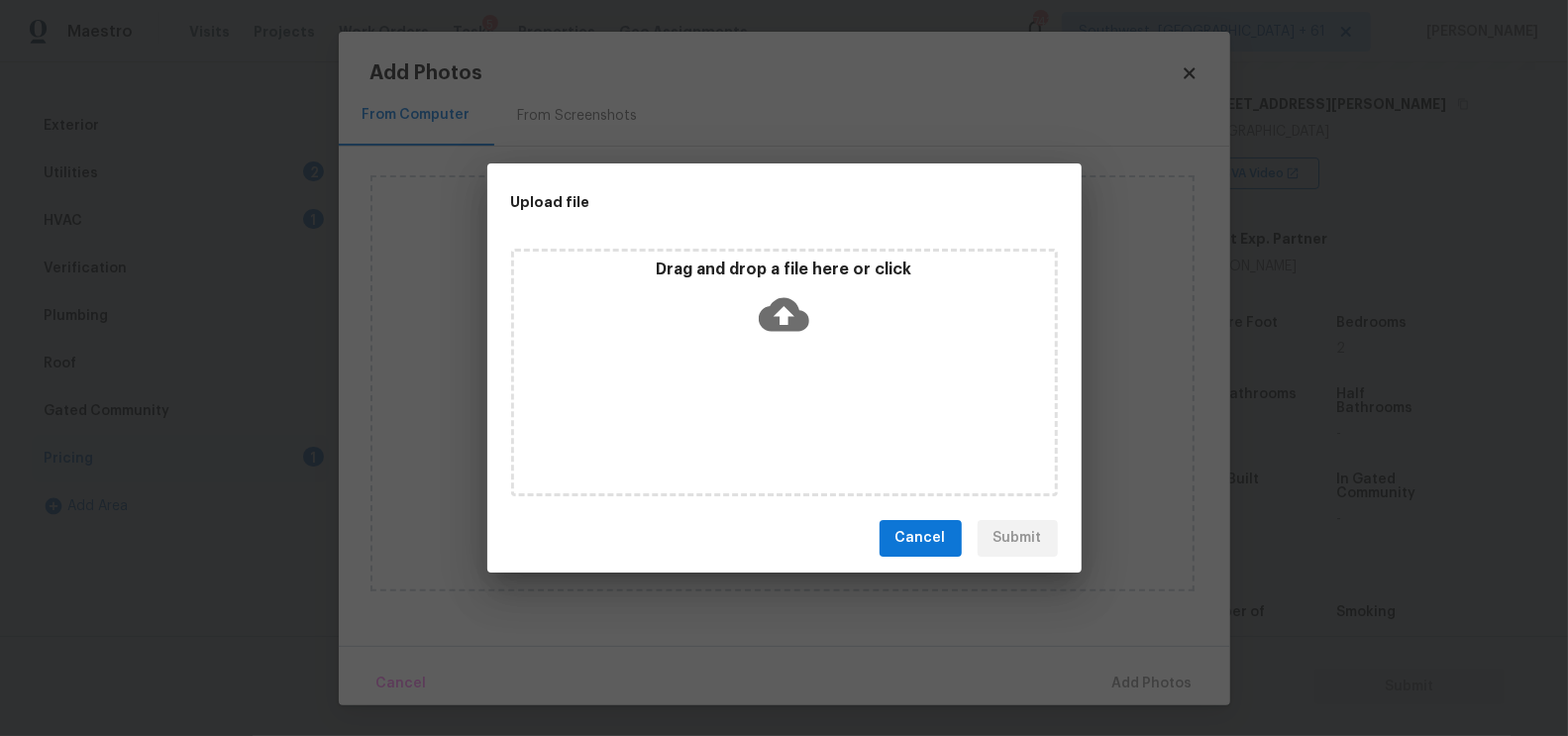
click at [783, 317] on icon at bounding box center [784, 314] width 51 height 51
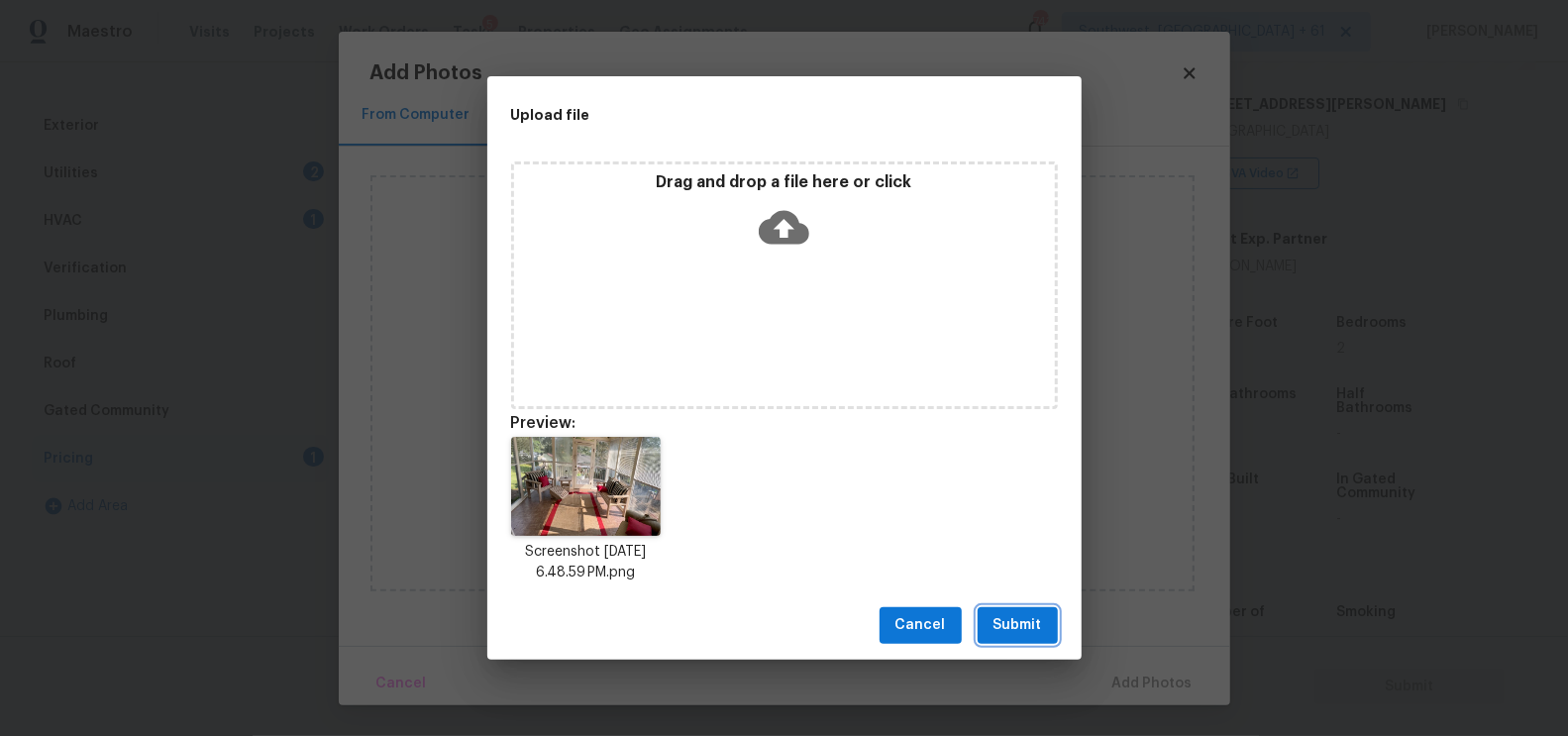
click at [988, 617] on button "Submit" at bounding box center [1018, 625] width 80 height 37
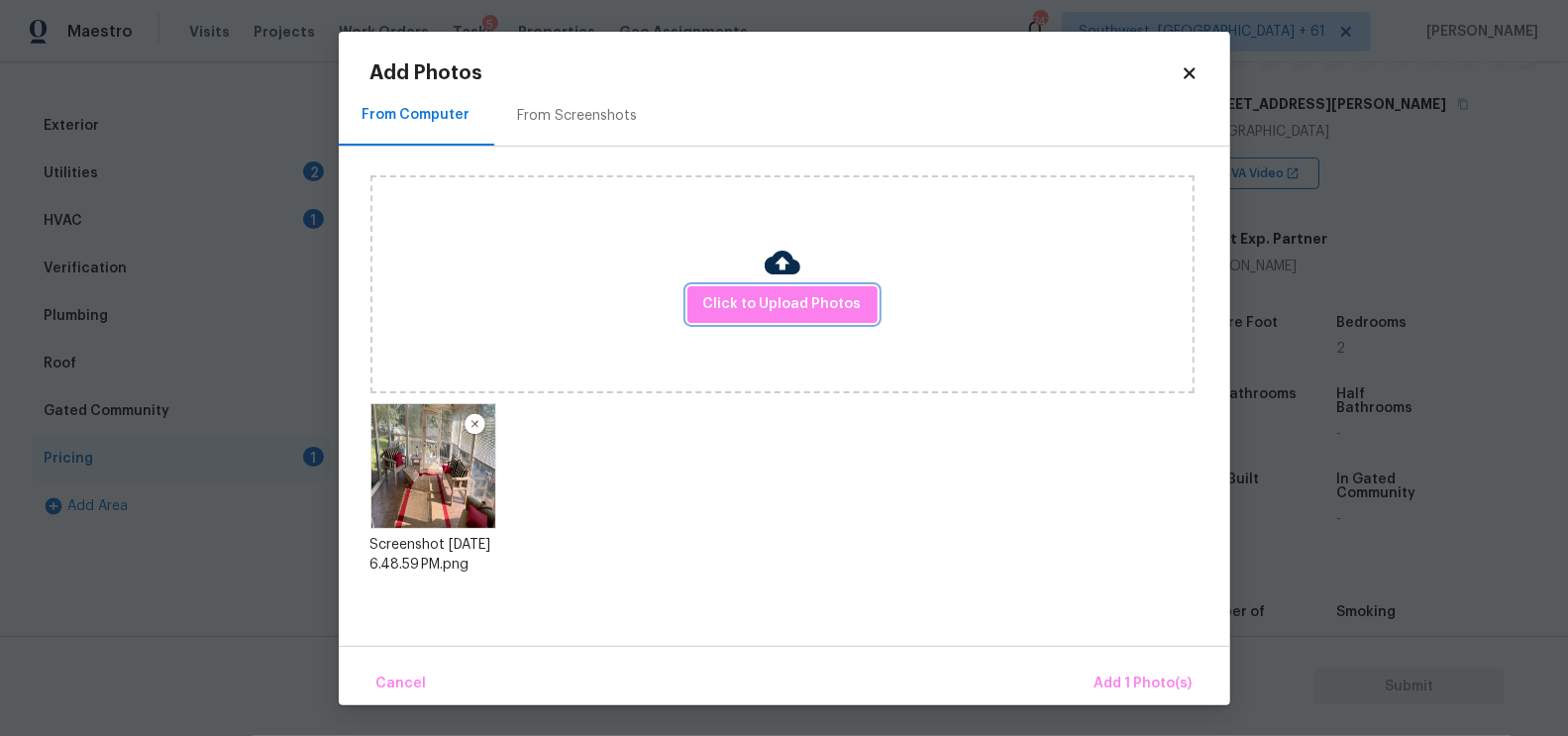
click at [1105, 678] on span "Add 1 Photo(s)" at bounding box center [1144, 683] width 98 height 25
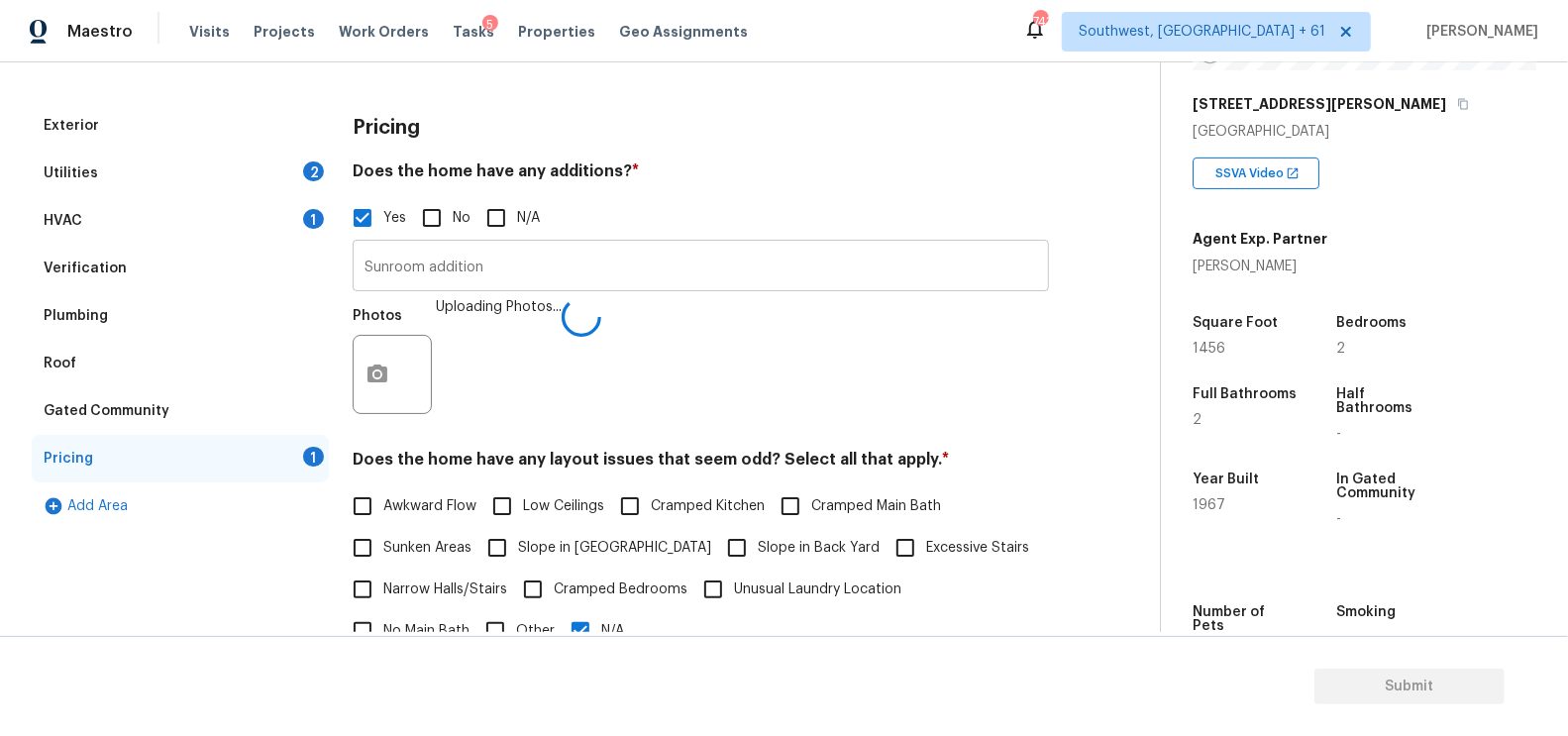
click at [621, 264] on input "Sunroom addition" at bounding box center [701, 267] width 697 height 47
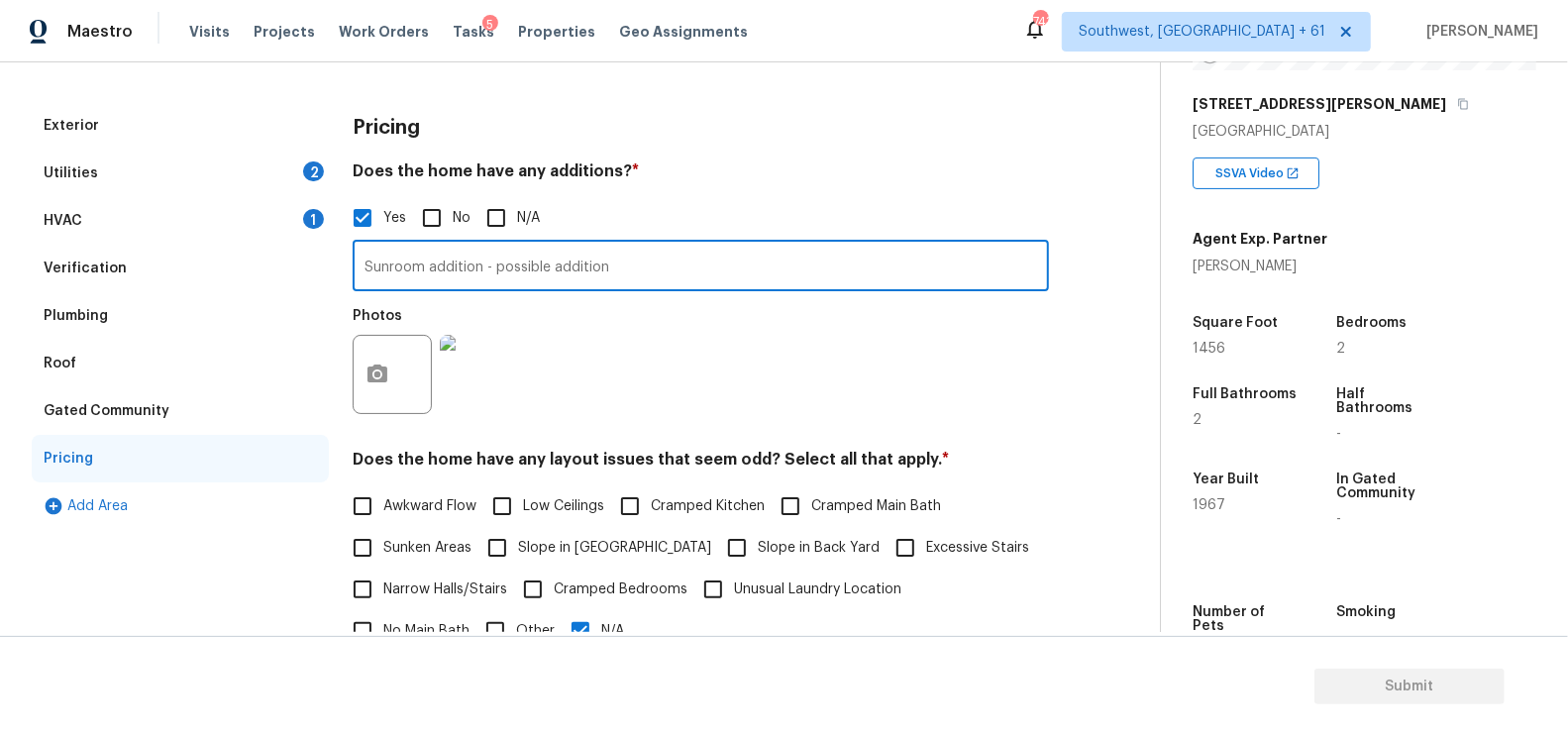
type input "Sunroom addition - possible addition"
click at [171, 267] on div "Verification" at bounding box center [180, 268] width 297 height 48
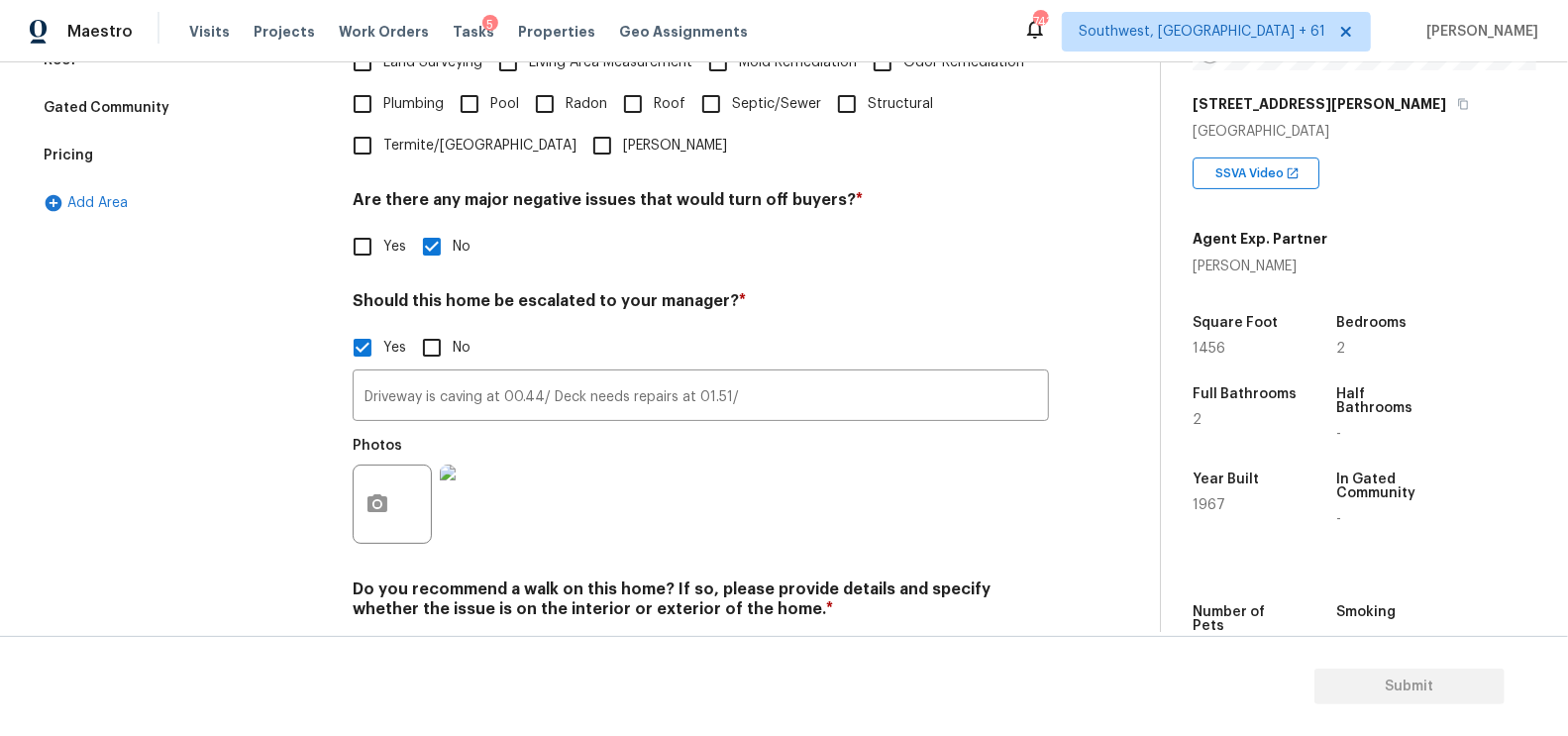
scroll to position [595, 0]
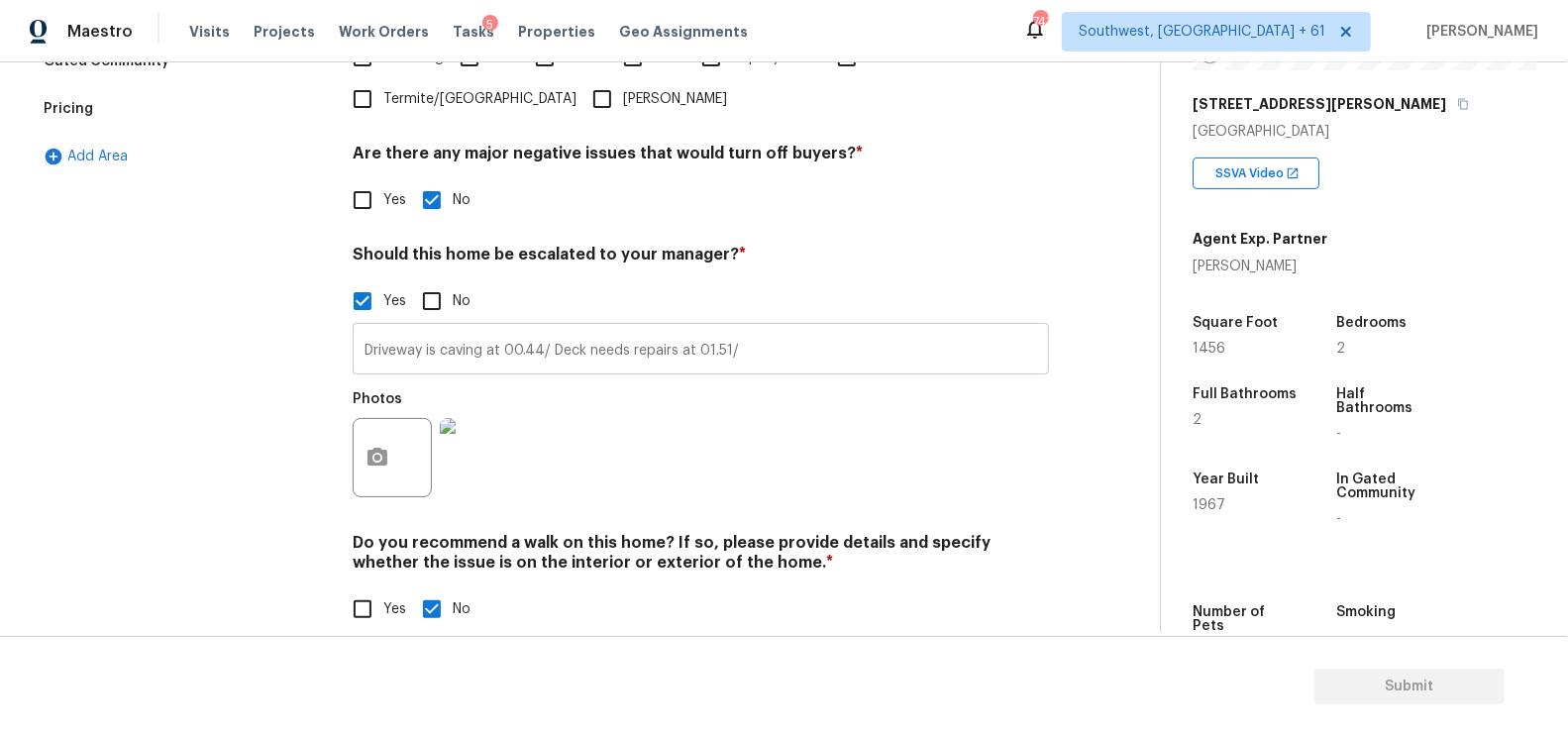
click at [782, 353] on input "Driveway is caving at 00.44/ Deck needs repairs at 01.51/" at bounding box center [701, 351] width 697 height 47
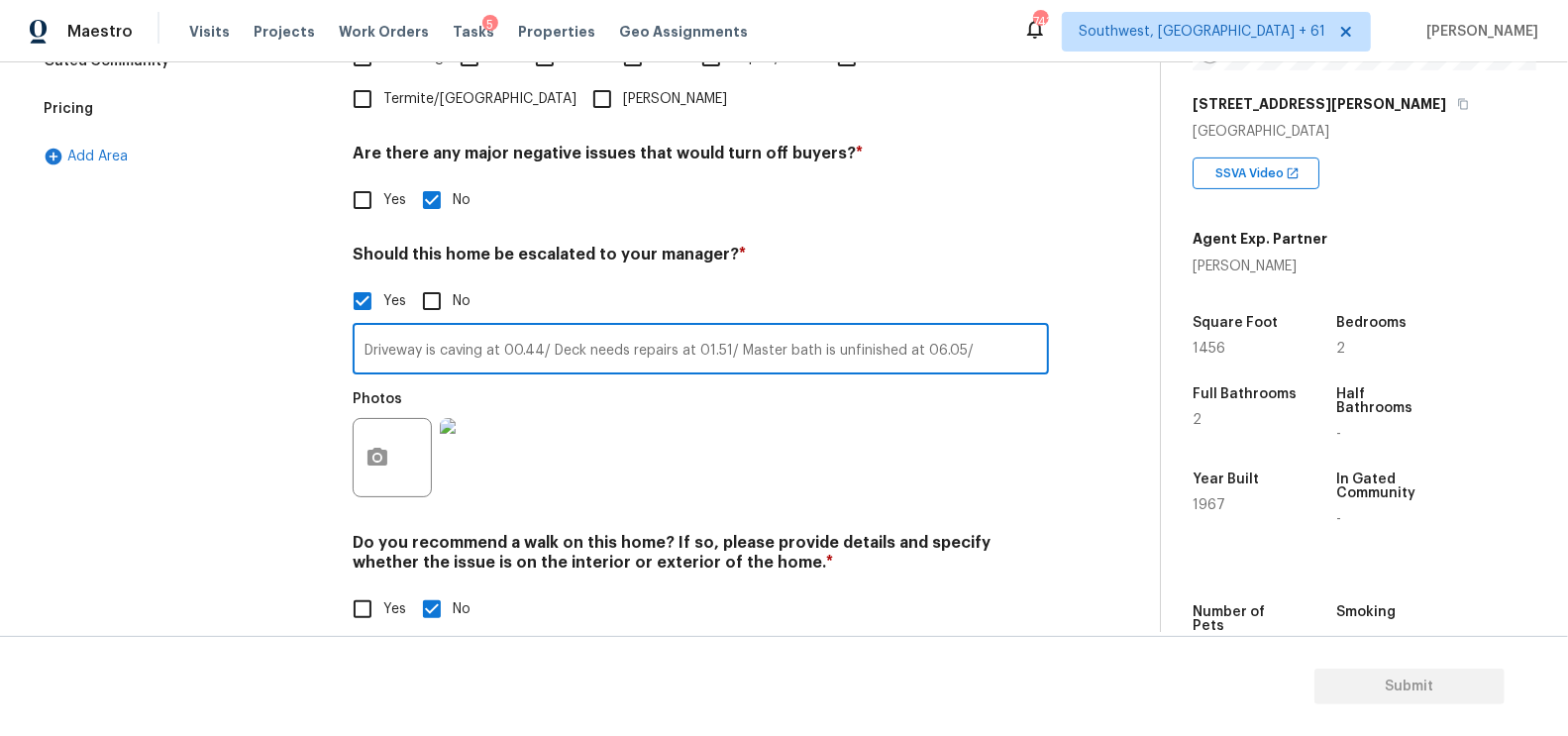
type input "Driveway is caving at 00.44/ Deck needs repairs at 01.51/ Master bath is unfini…"
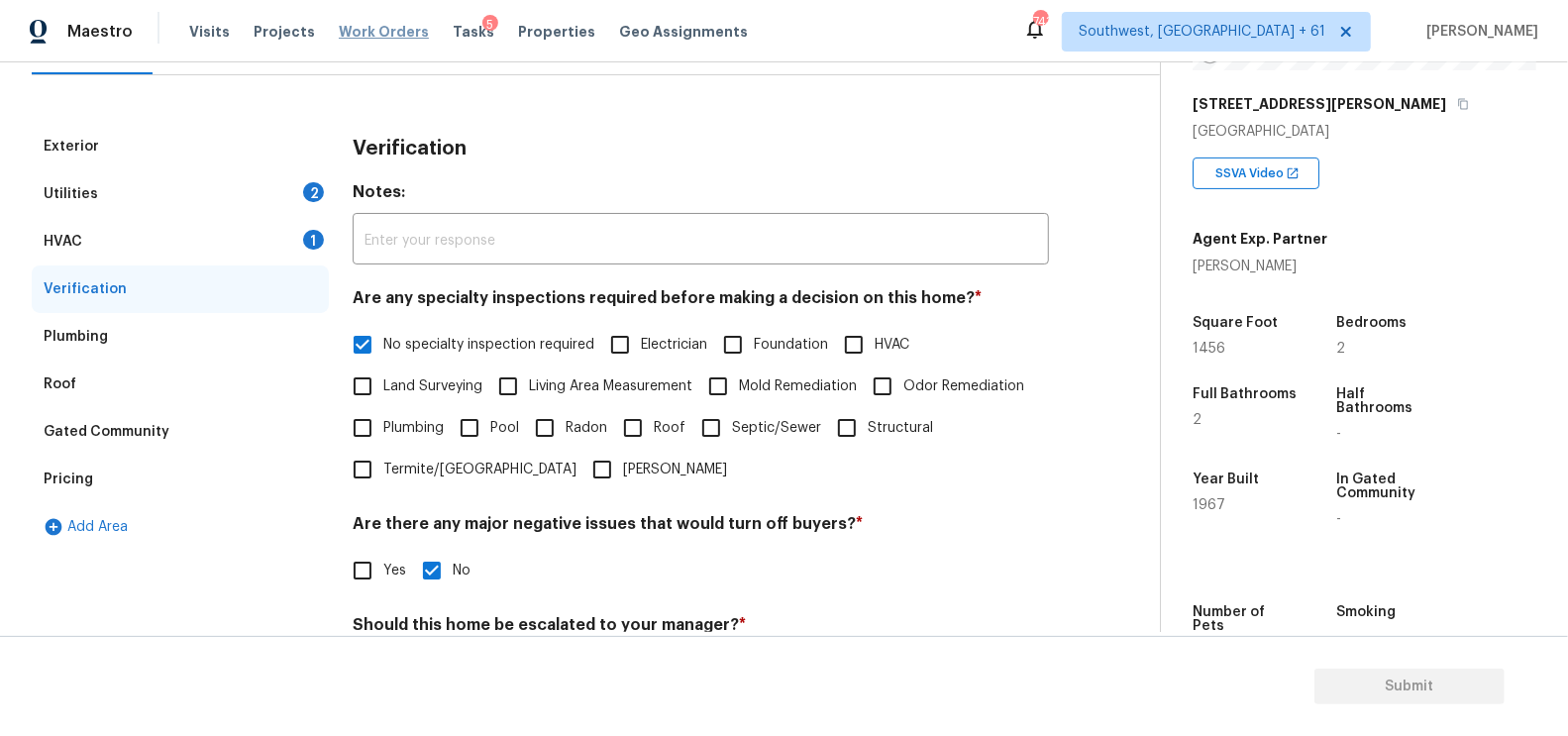
scroll to position [0, 0]
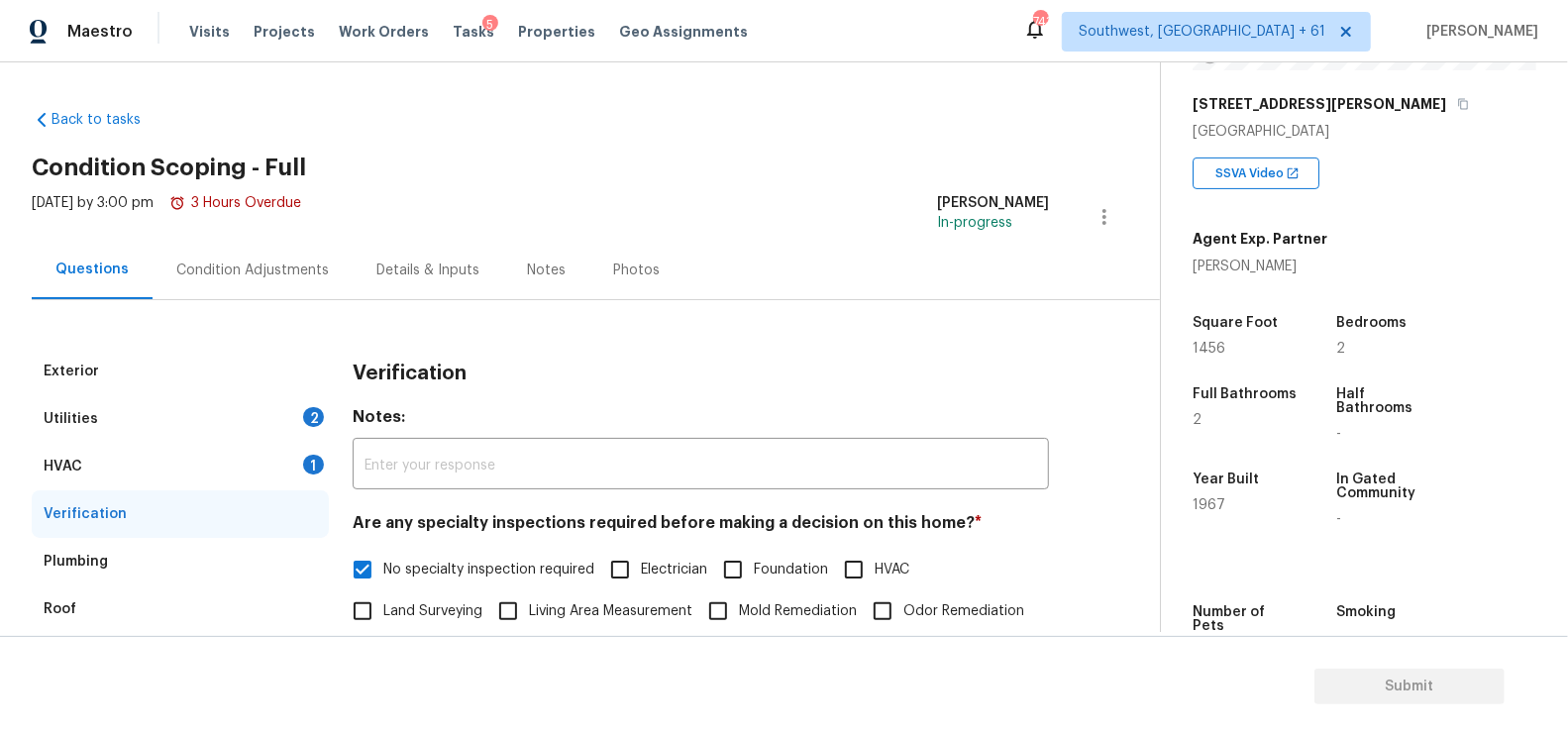
click at [258, 263] on div "Condition Adjustments" at bounding box center [252, 270] width 153 height 20
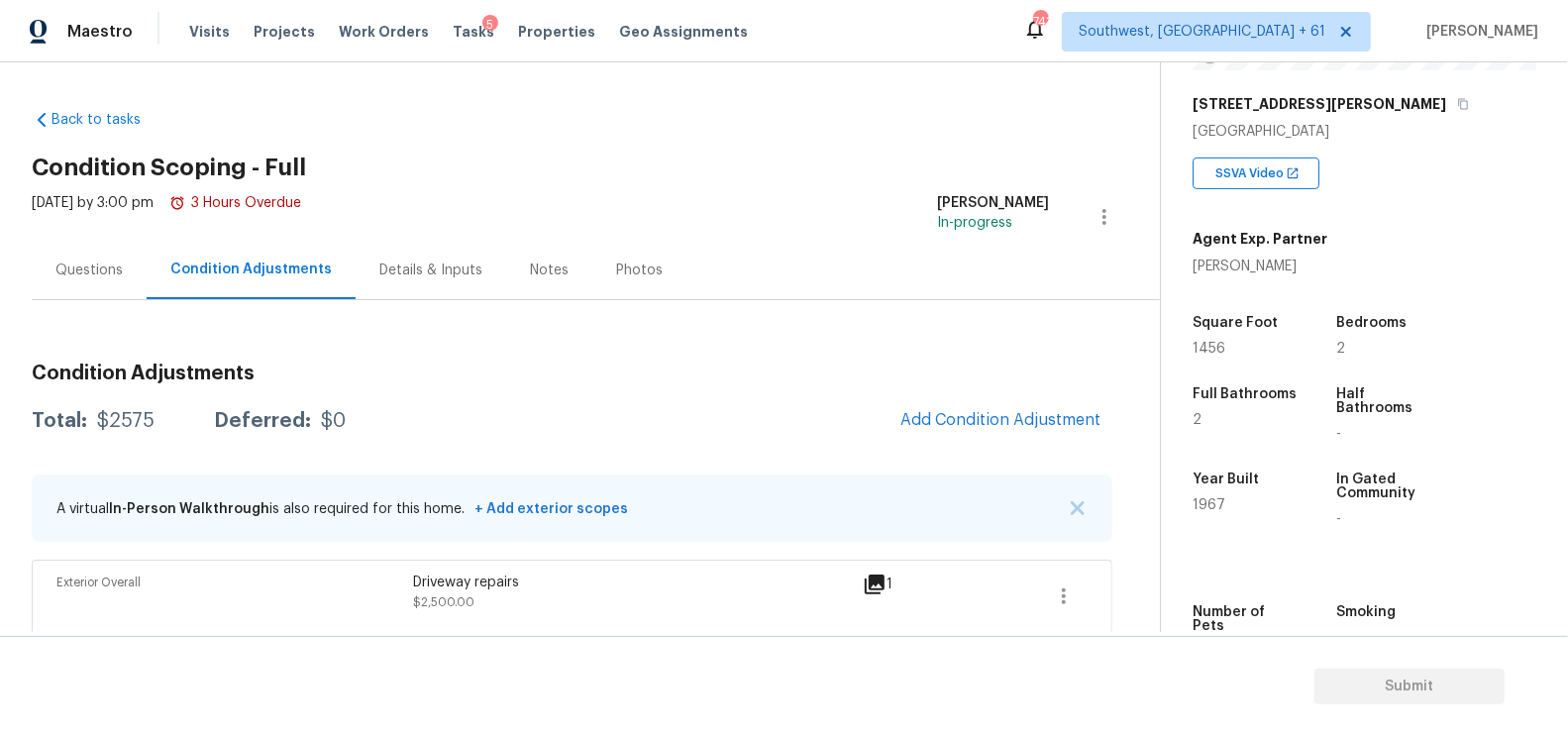
scroll to position [188, 0]
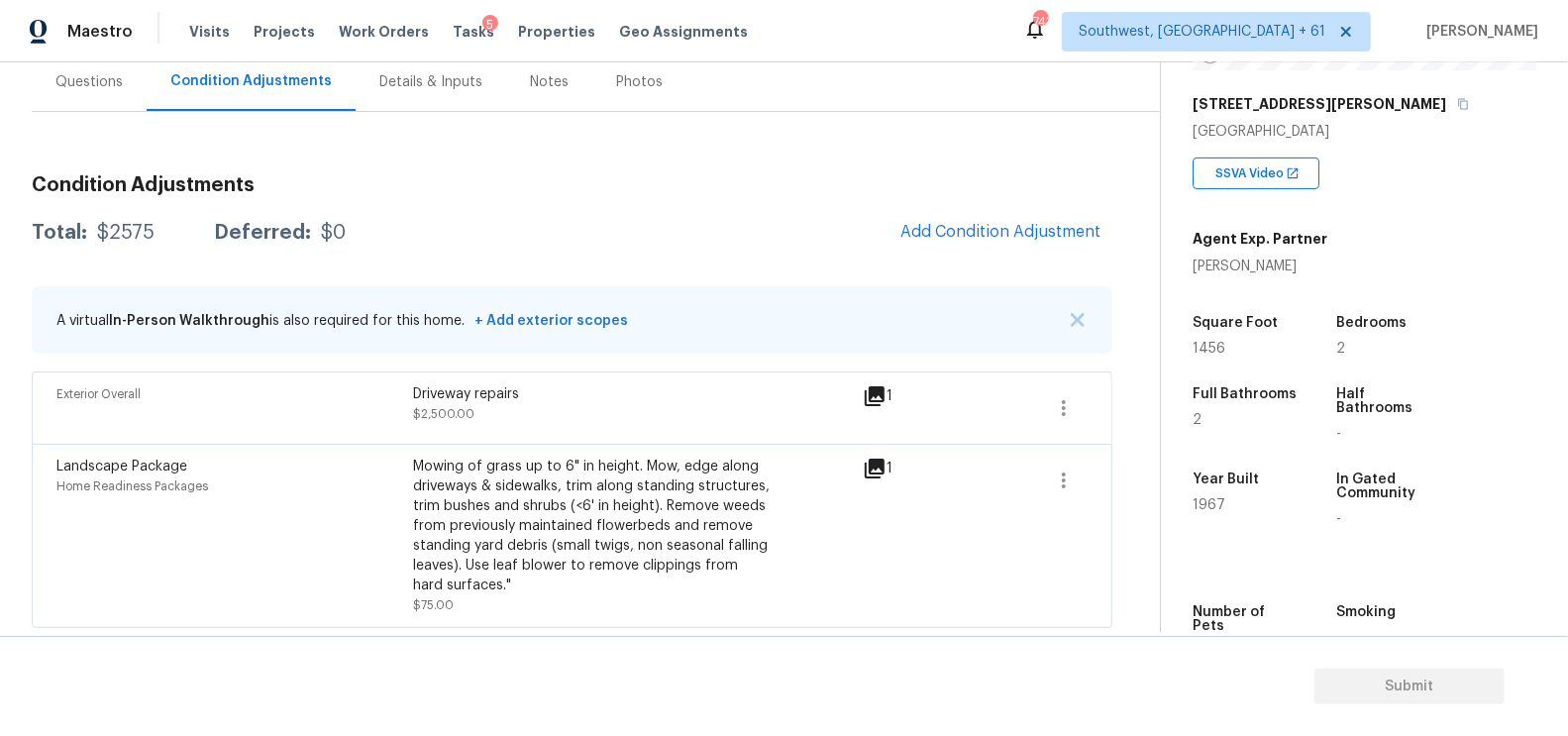
click at [1020, 184] on h3 "Condition Adjustments" at bounding box center [572, 185] width 1081 height 20
click at [1013, 216] on button "Add Condition Adjustment" at bounding box center [1000, 231] width 224 height 42
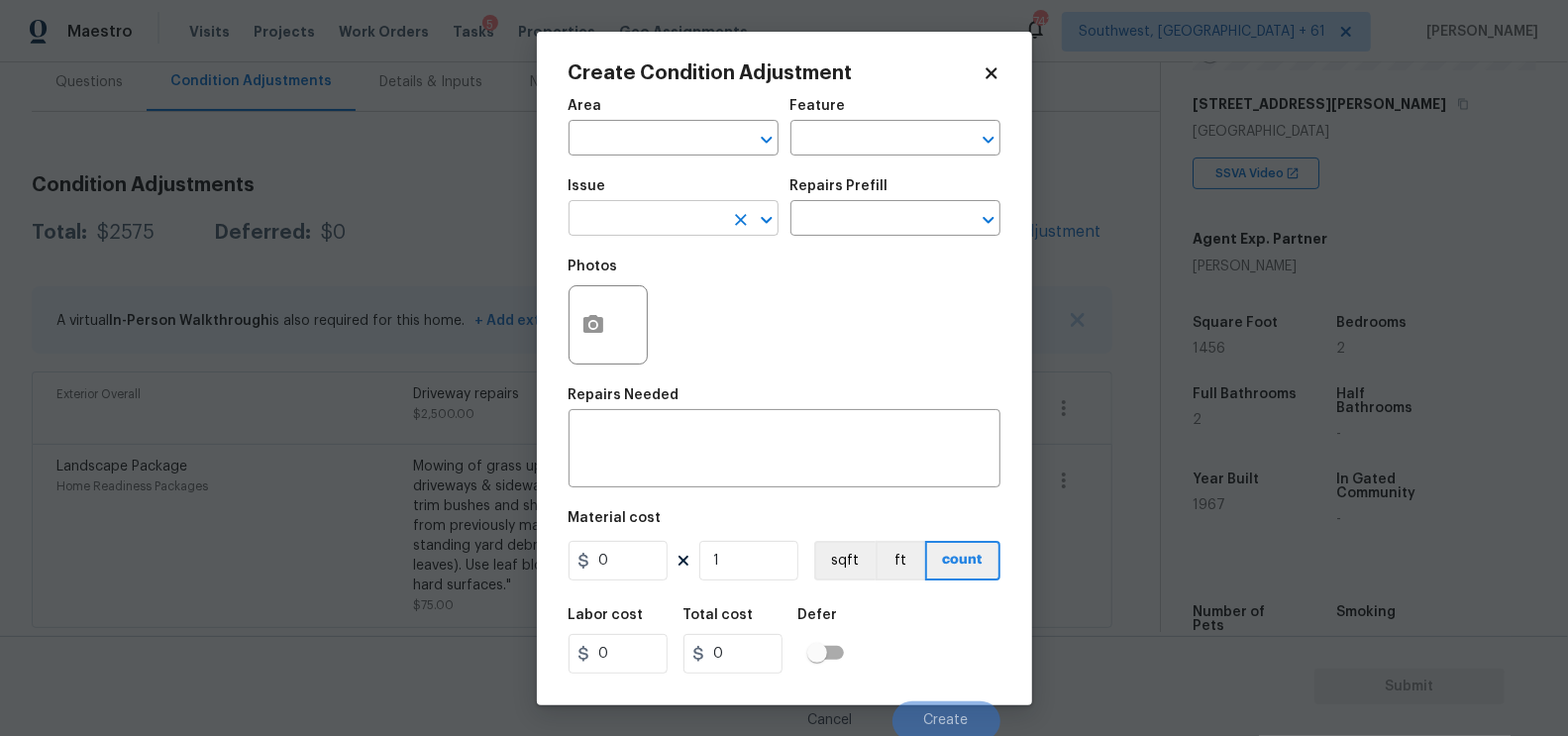
click at [677, 213] on input "text" at bounding box center [646, 220] width 155 height 31
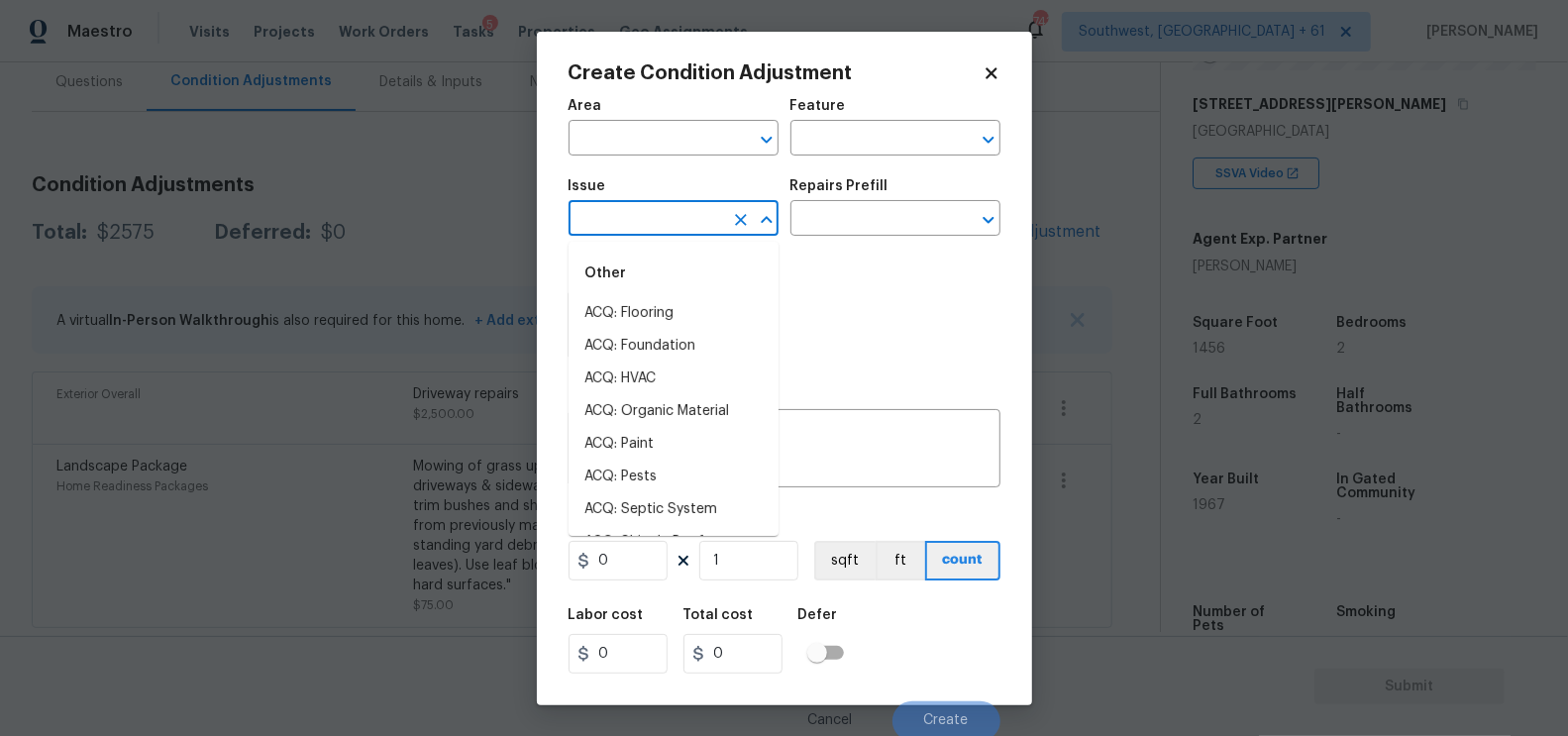
click at [677, 213] on input "text" at bounding box center [646, 220] width 155 height 31
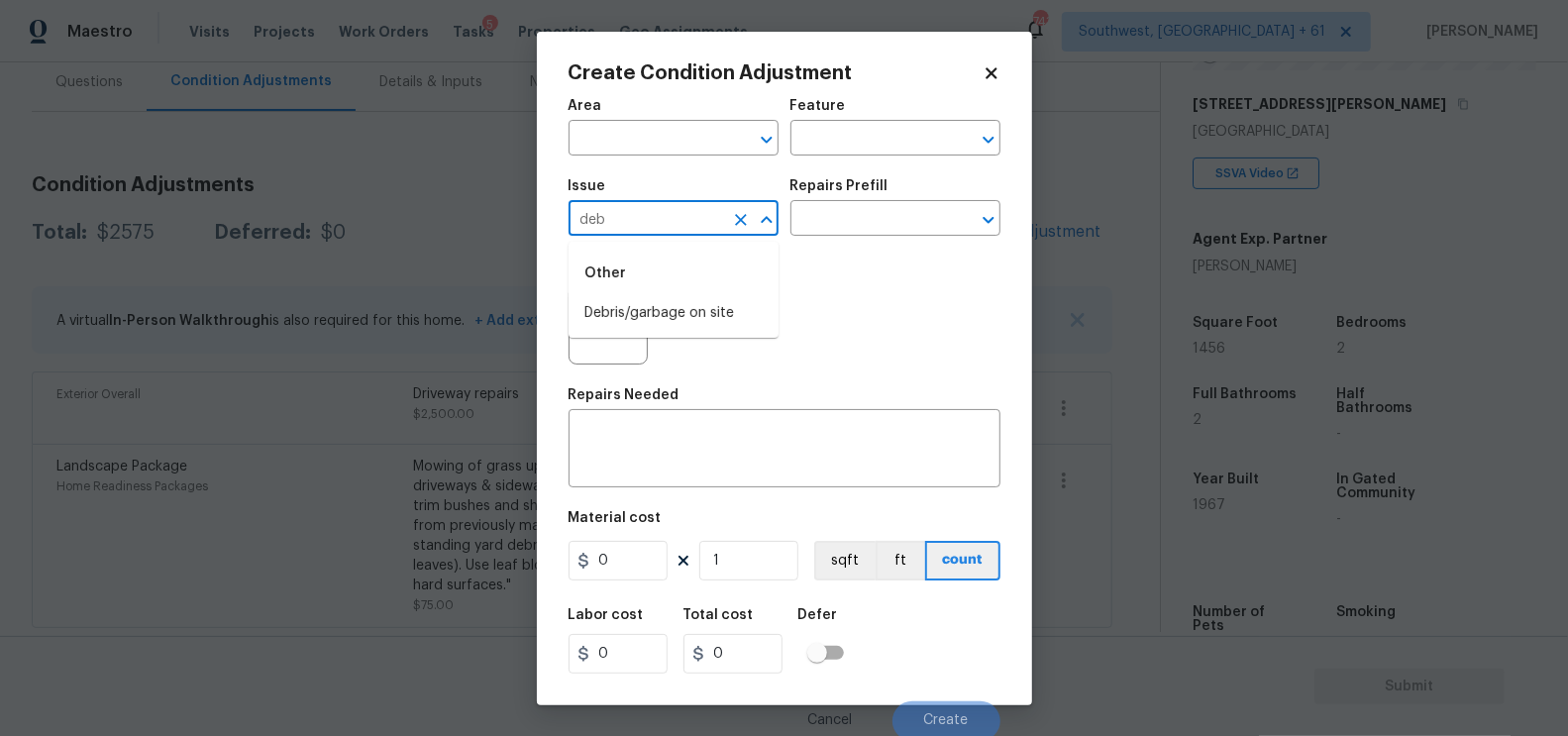
click at [687, 291] on div "Other" at bounding box center [673, 273] width 210 height 48
click at [694, 301] on li "Debris/garbage on site" at bounding box center [673, 313] width 210 height 33
type input "Debris/garbage on site"
click at [875, 214] on input "text" at bounding box center [868, 220] width 155 height 31
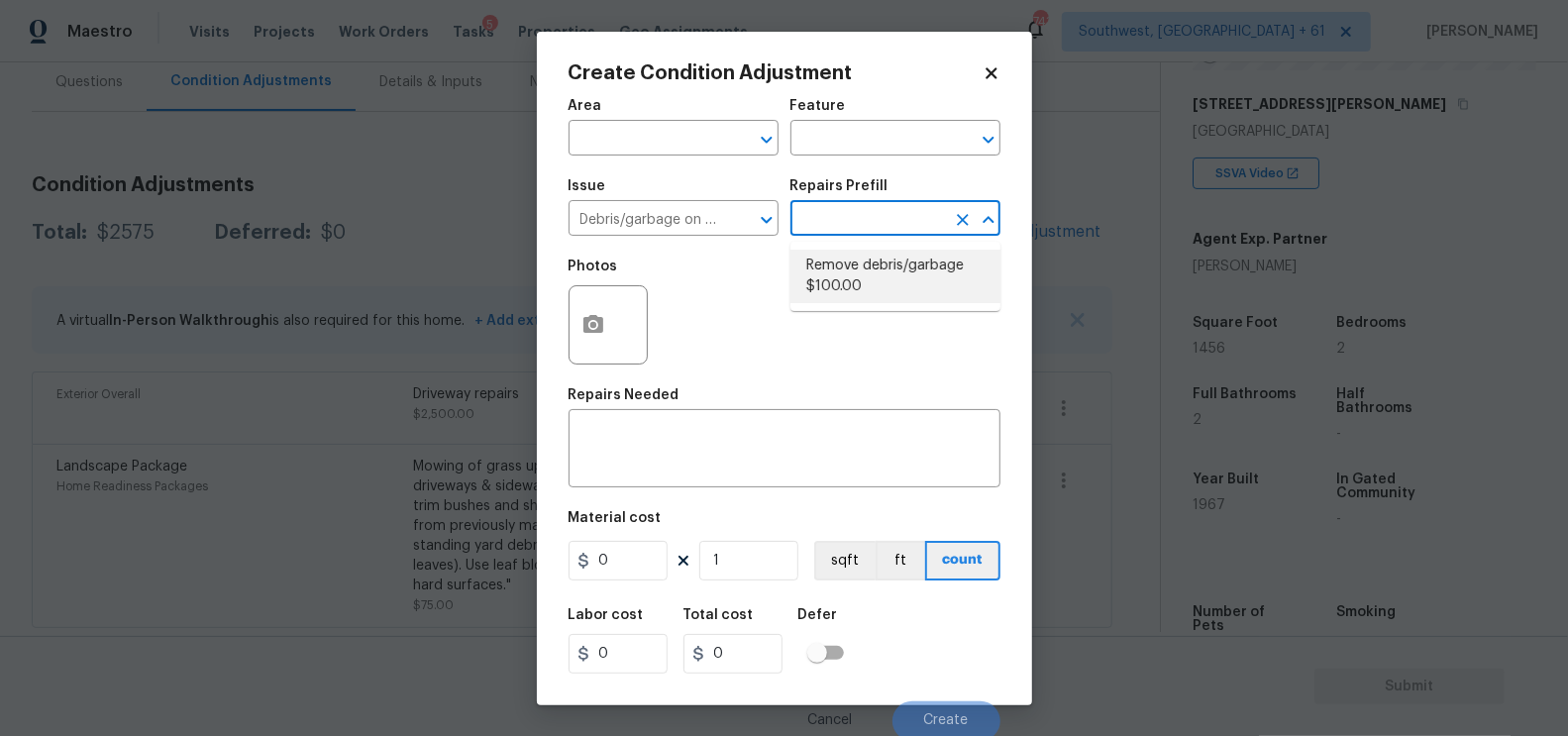
click at [873, 264] on li "Remove debris/garbage $100.00" at bounding box center [895, 276] width 210 height 54
type textarea "Remove, haul off, and properly dispose of any debris left by seller to offsite …"
type input "100"
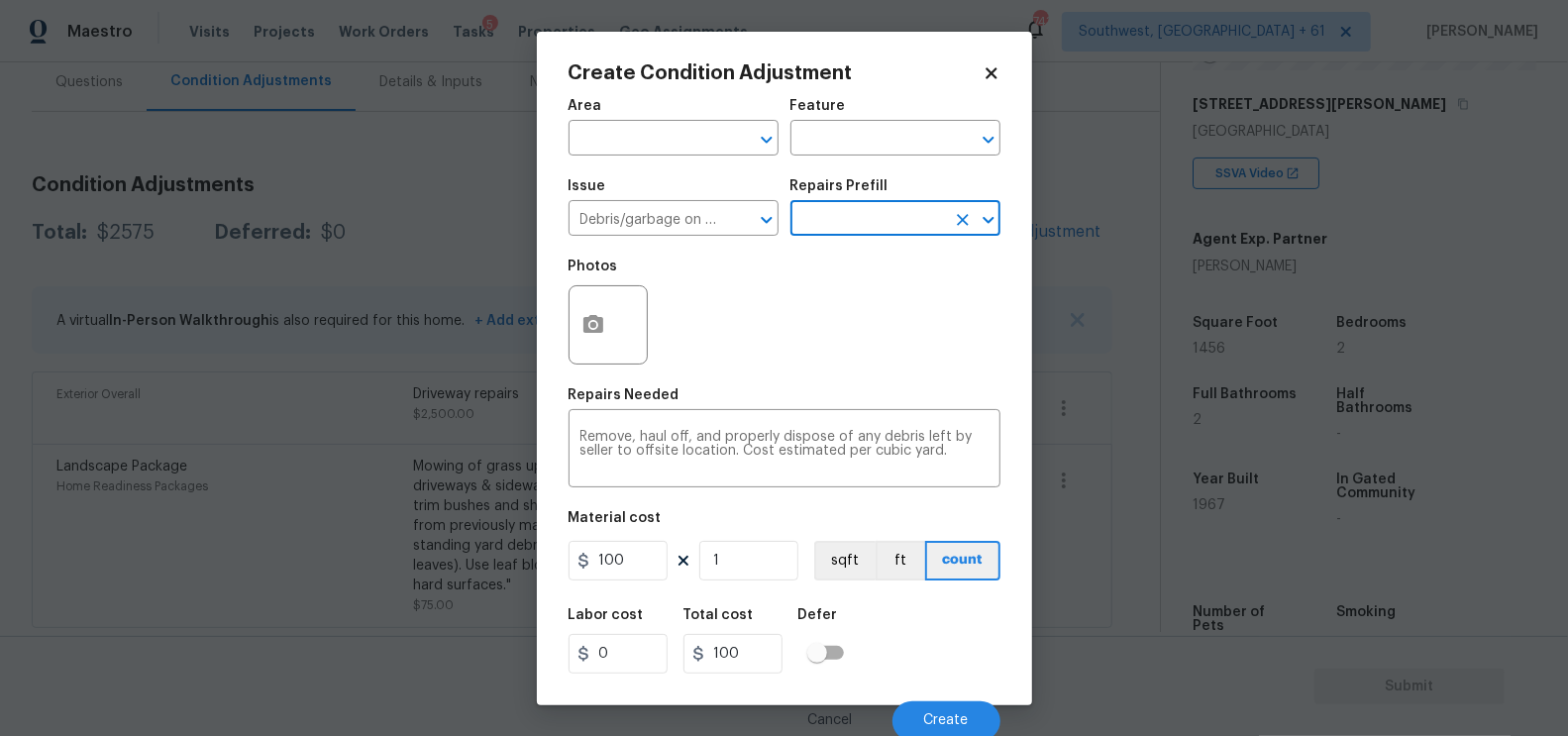
click at [674, 539] on figure "Material cost 100 1 sqft ft count" at bounding box center [784, 547] width 432 height 74
click at [643, 560] on input "100" at bounding box center [618, 560] width 99 height 40
type input "500"
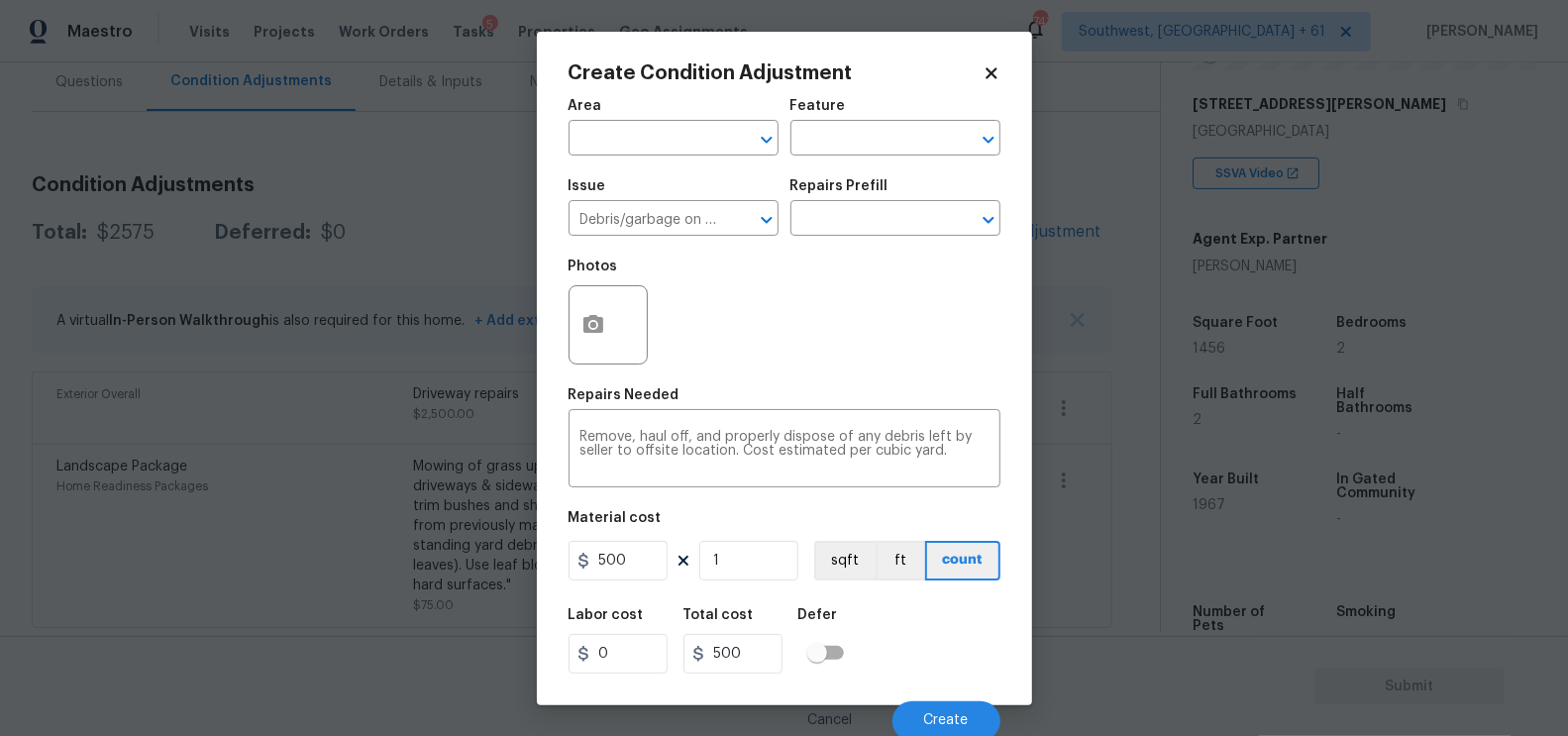
click at [733, 592] on div "Area ​ Feature ​ Issue Debris/garbage on site ​ Repairs Prefill ​ Photos Repair…" at bounding box center [784, 414] width 432 height 654
click at [608, 412] on div "Repairs Needed" at bounding box center [784, 401] width 432 height 26
click at [600, 336] on icon "button" at bounding box center [593, 325] width 24 height 24
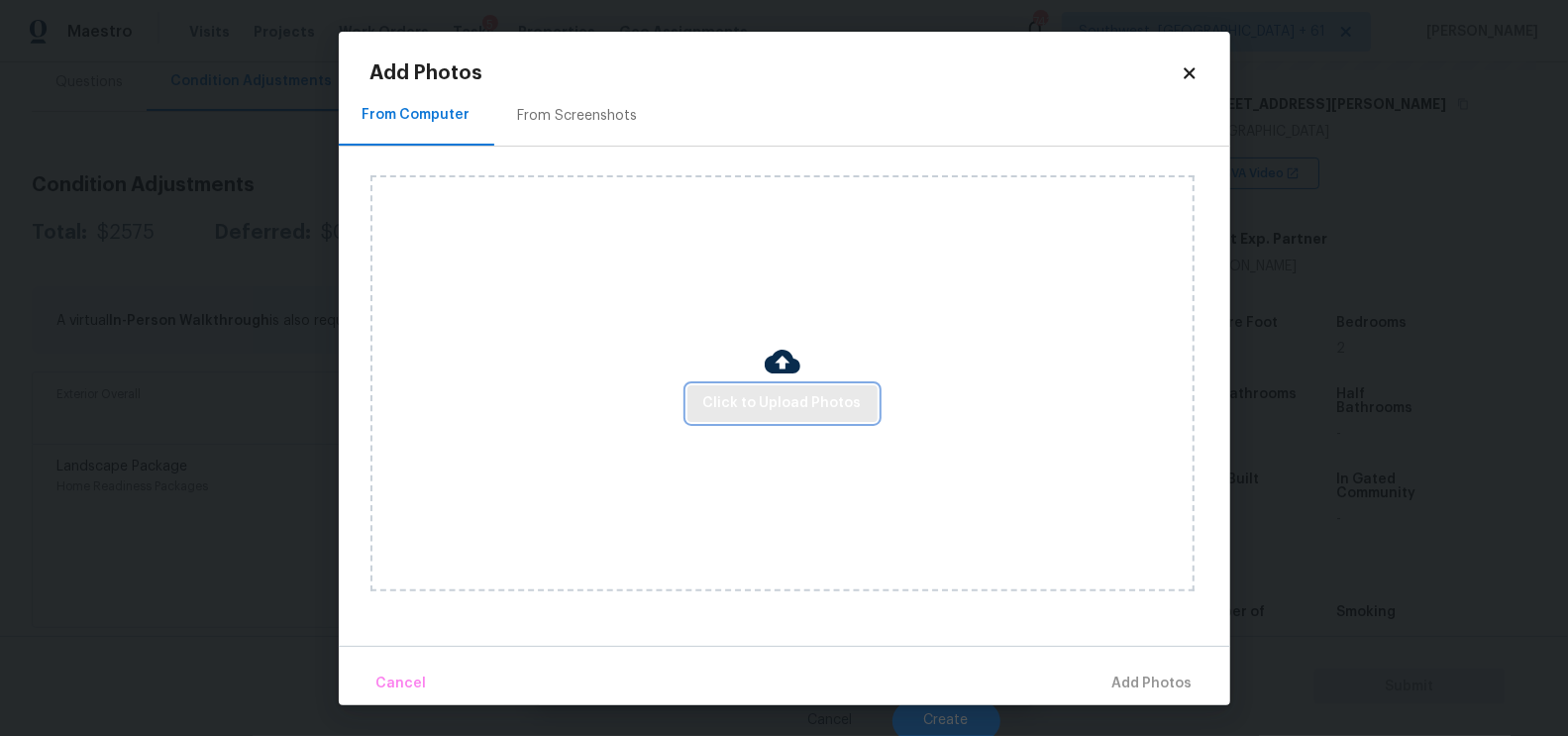
click at [771, 409] on span "Click to Upload Photos" at bounding box center [783, 403] width 159 height 25
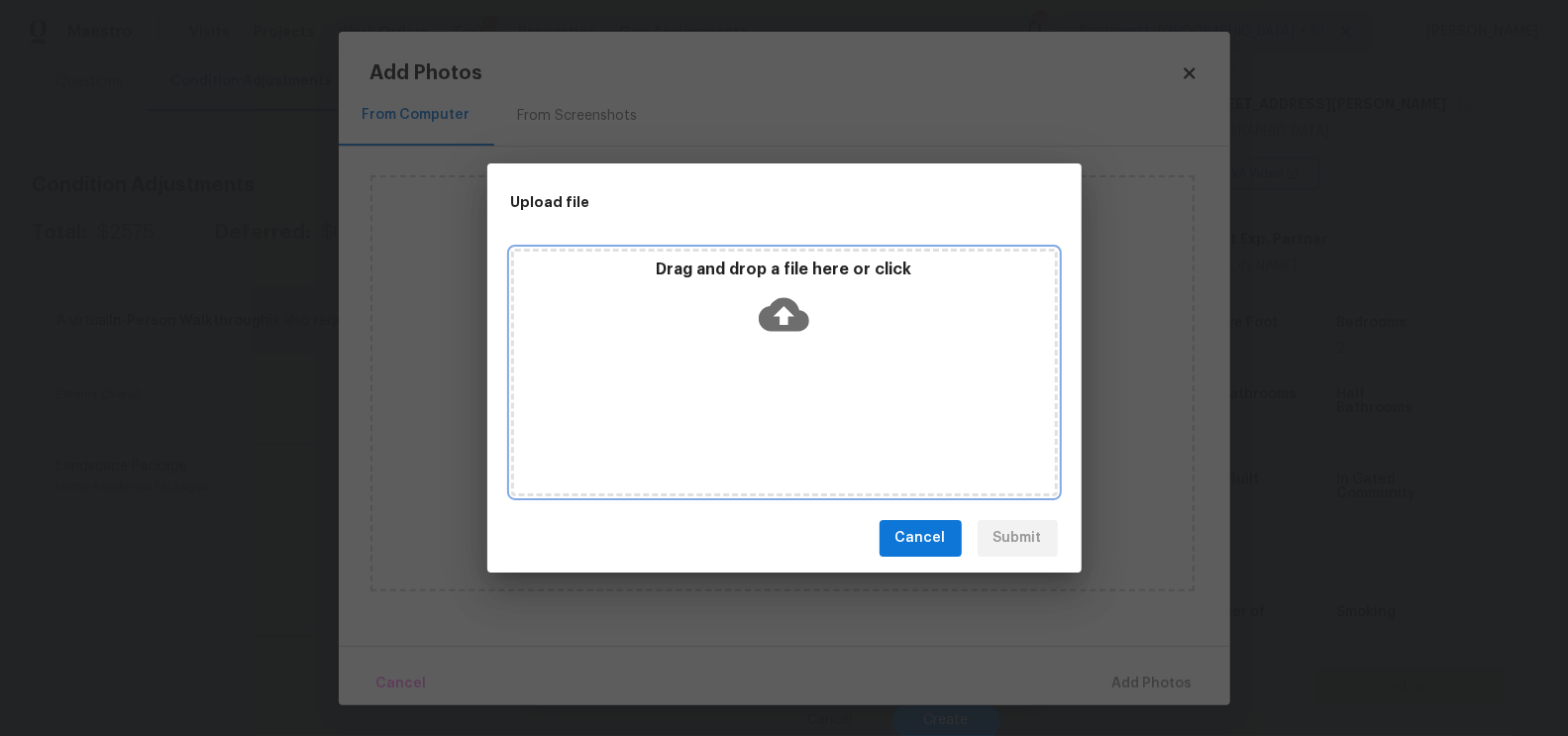
click at [788, 313] on icon at bounding box center [784, 314] width 51 height 51
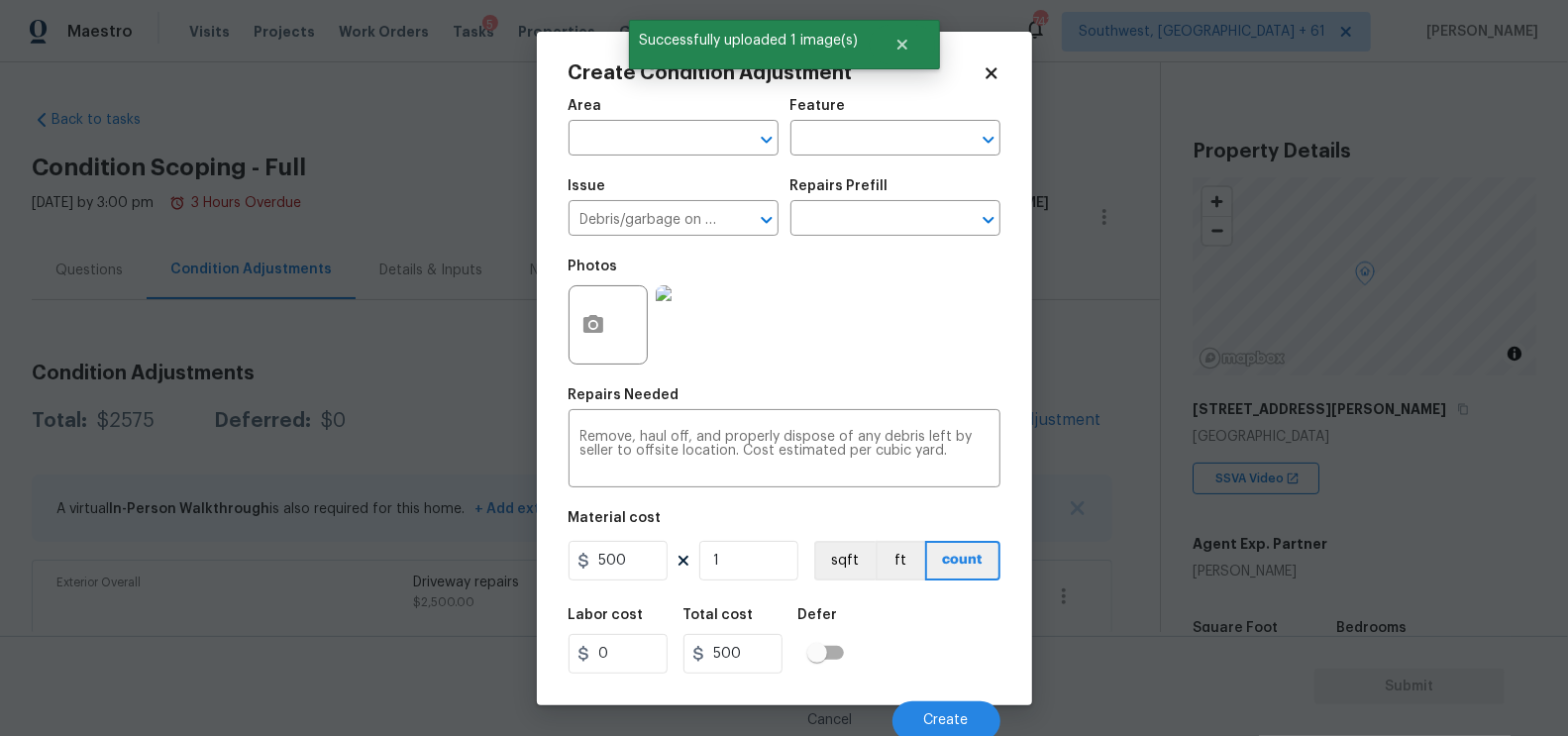
scroll to position [305, 0]
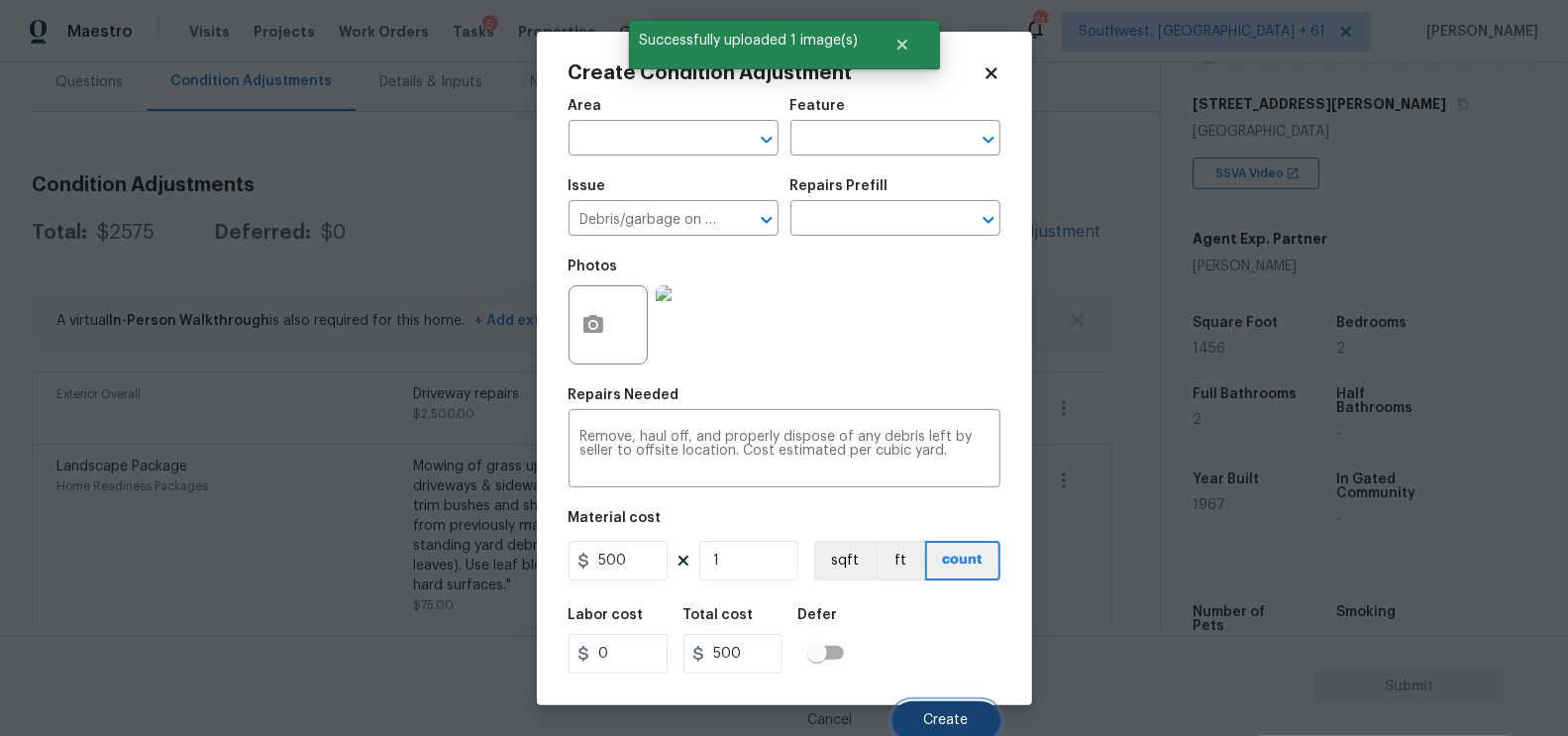
click at [946, 718] on span "Create" at bounding box center [946, 720] width 45 height 15
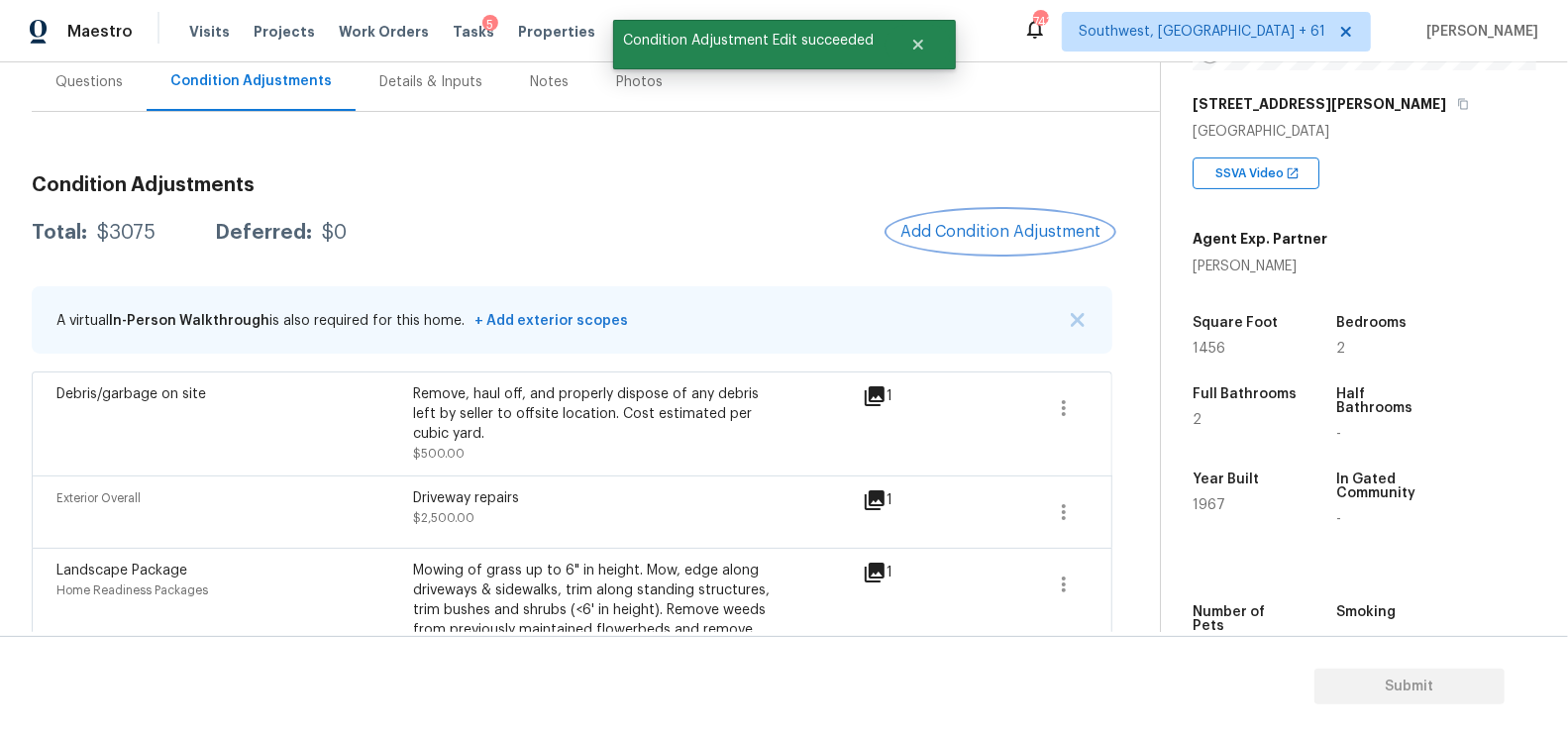
click at [1036, 225] on span "Add Condition Adjustment" at bounding box center [1000, 231] width 200 height 18
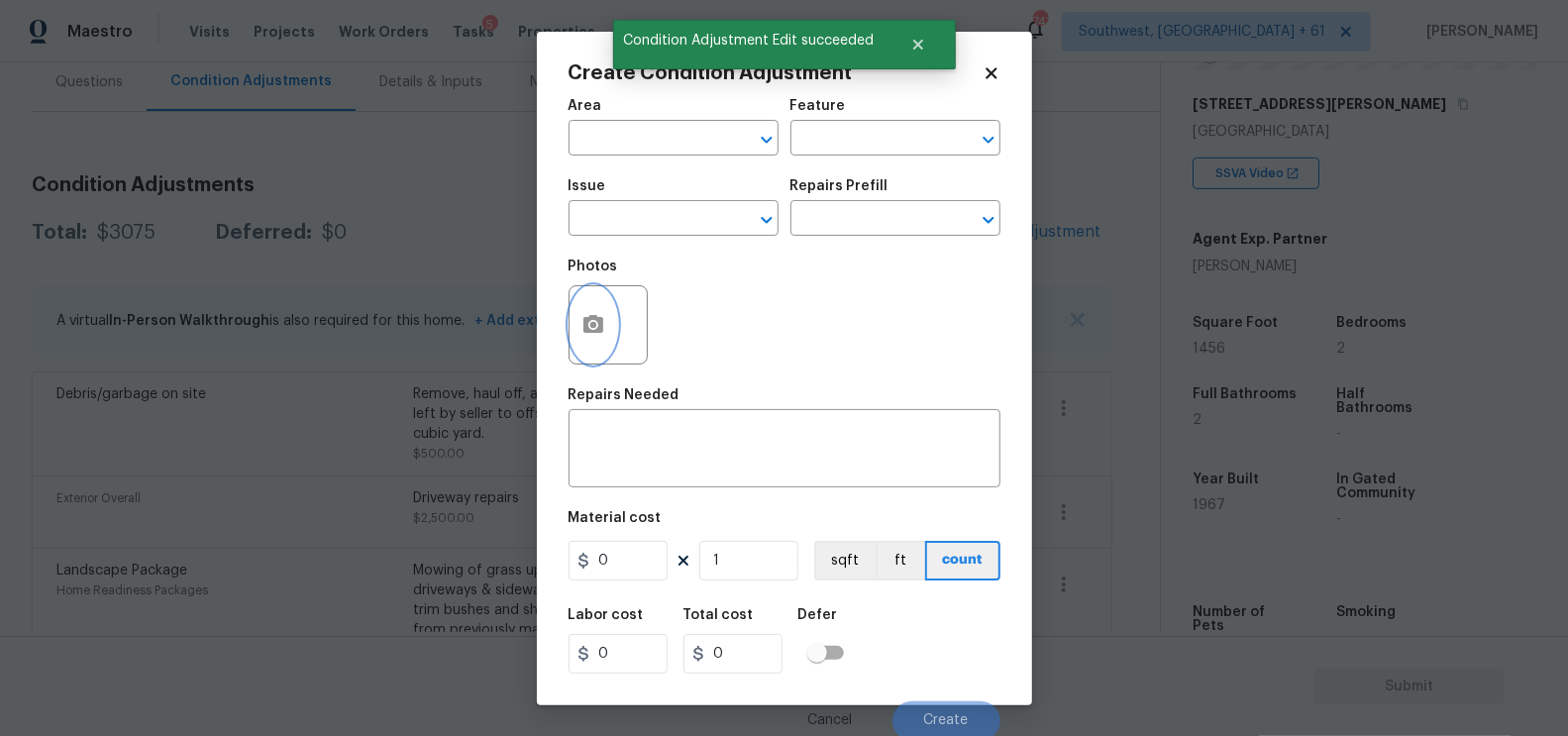
click at [596, 331] on icon "button" at bounding box center [593, 324] width 20 height 18
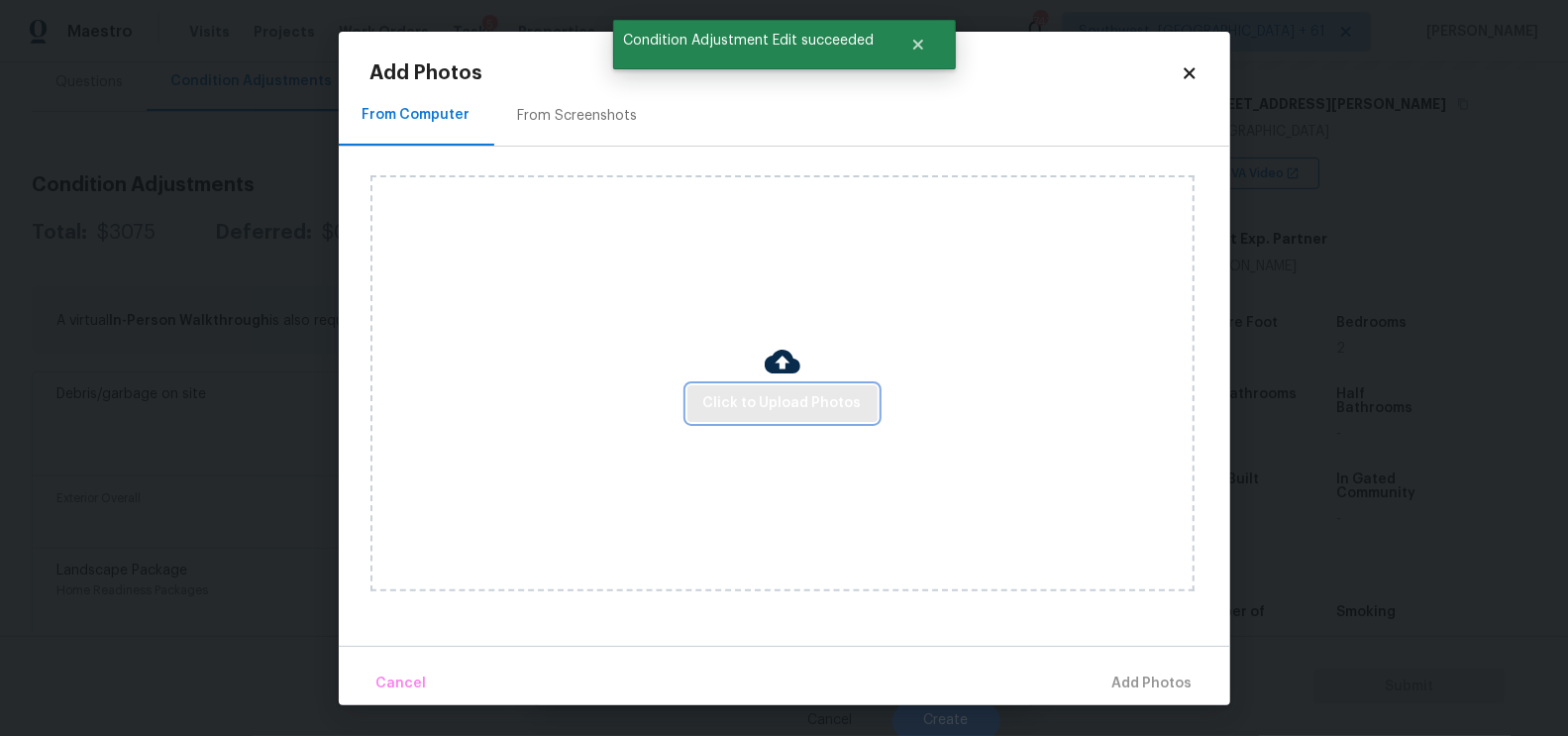
click at [771, 401] on span "Click to Upload Photos" at bounding box center [783, 403] width 159 height 25
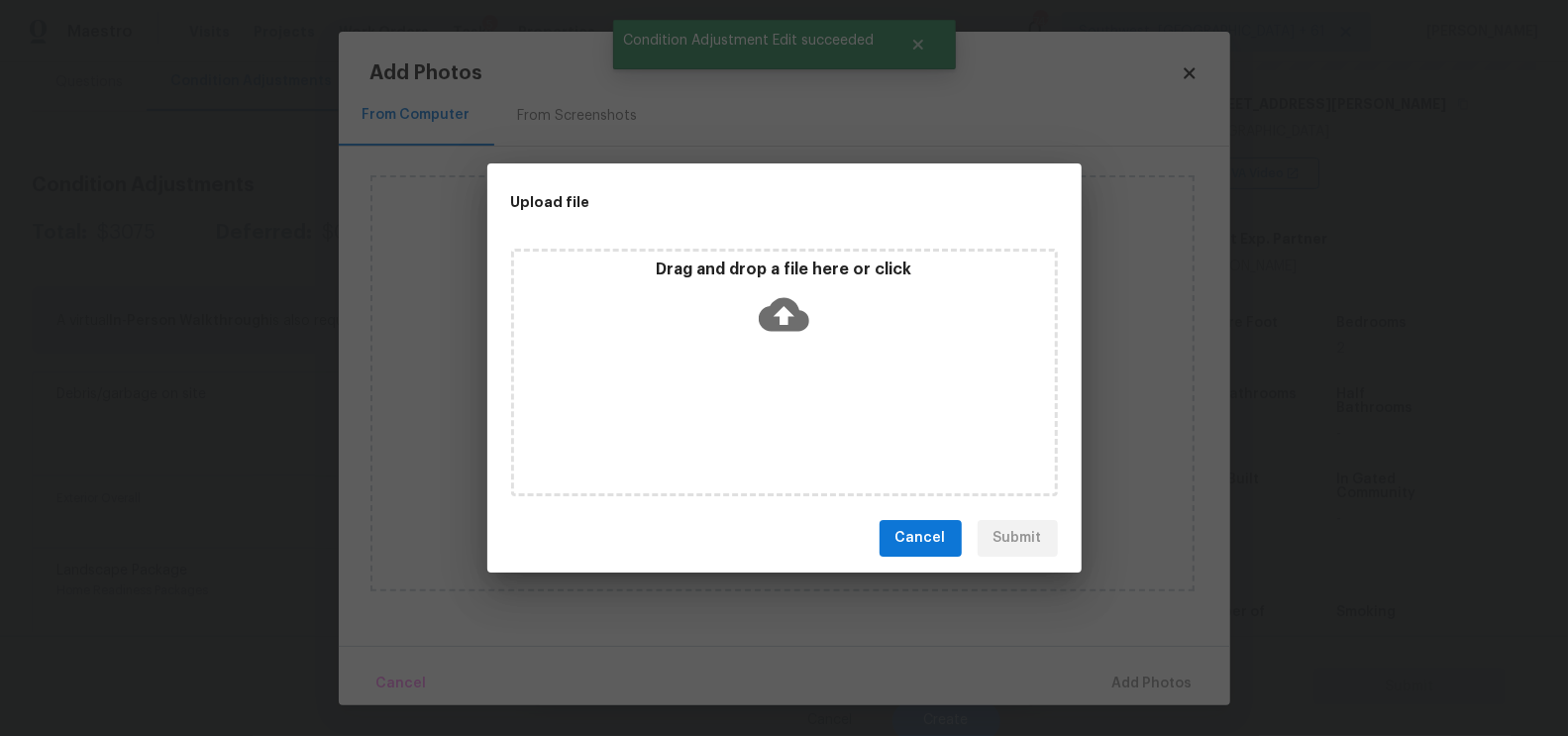
click at [784, 317] on icon at bounding box center [784, 314] width 51 height 51
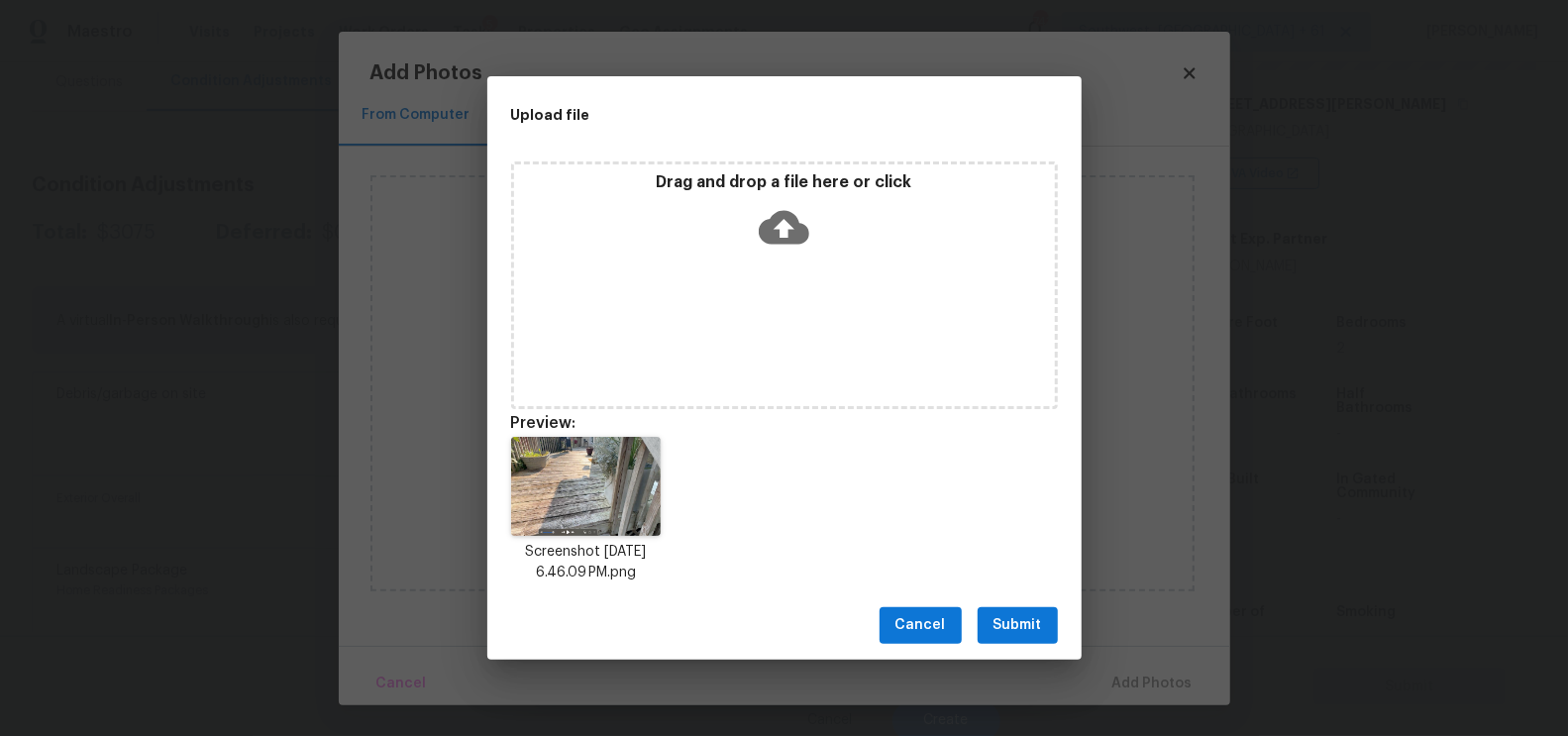
click at [1050, 627] on button "Submit" at bounding box center [1018, 625] width 80 height 37
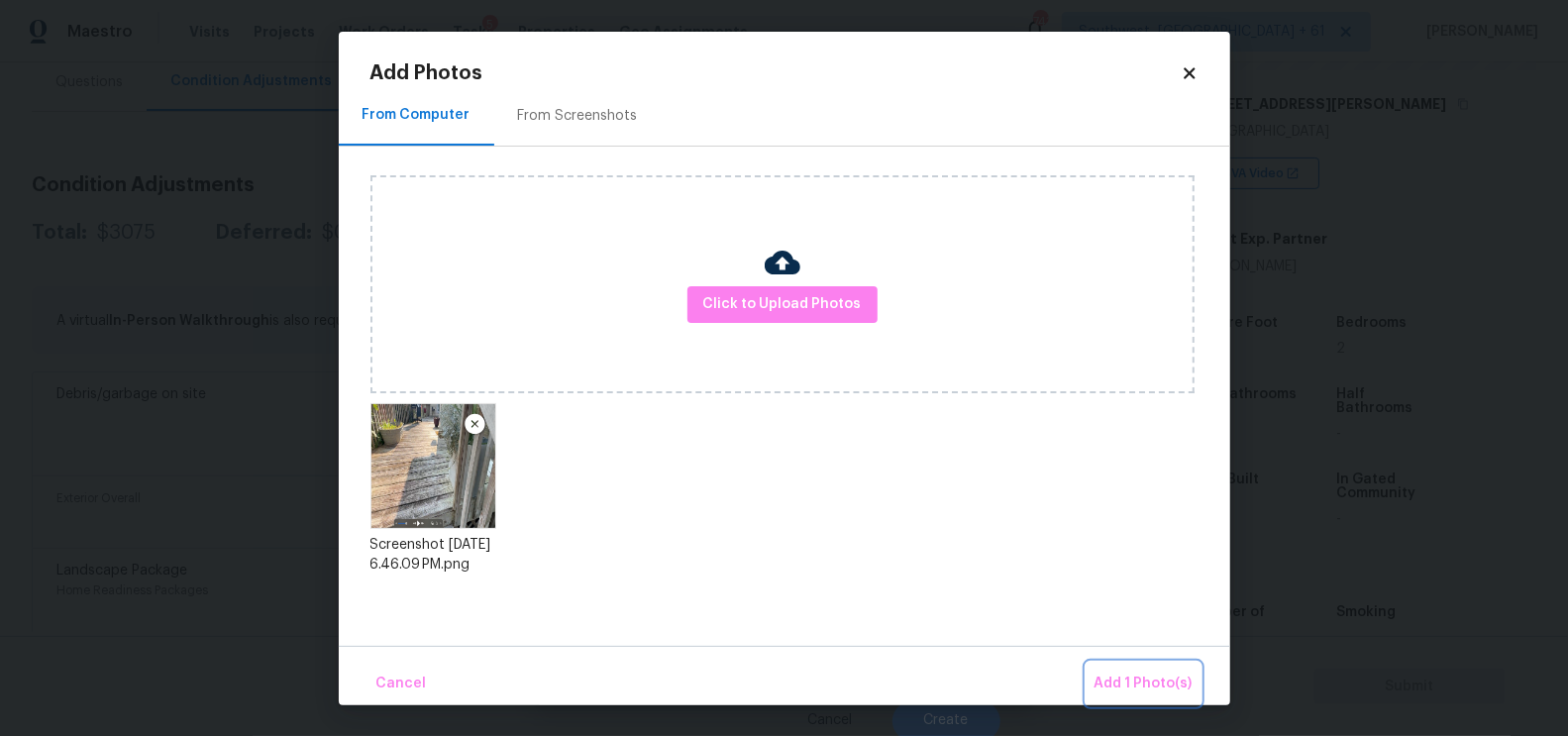
click at [1157, 678] on span "Add 1 Photo(s)" at bounding box center [1144, 683] width 98 height 25
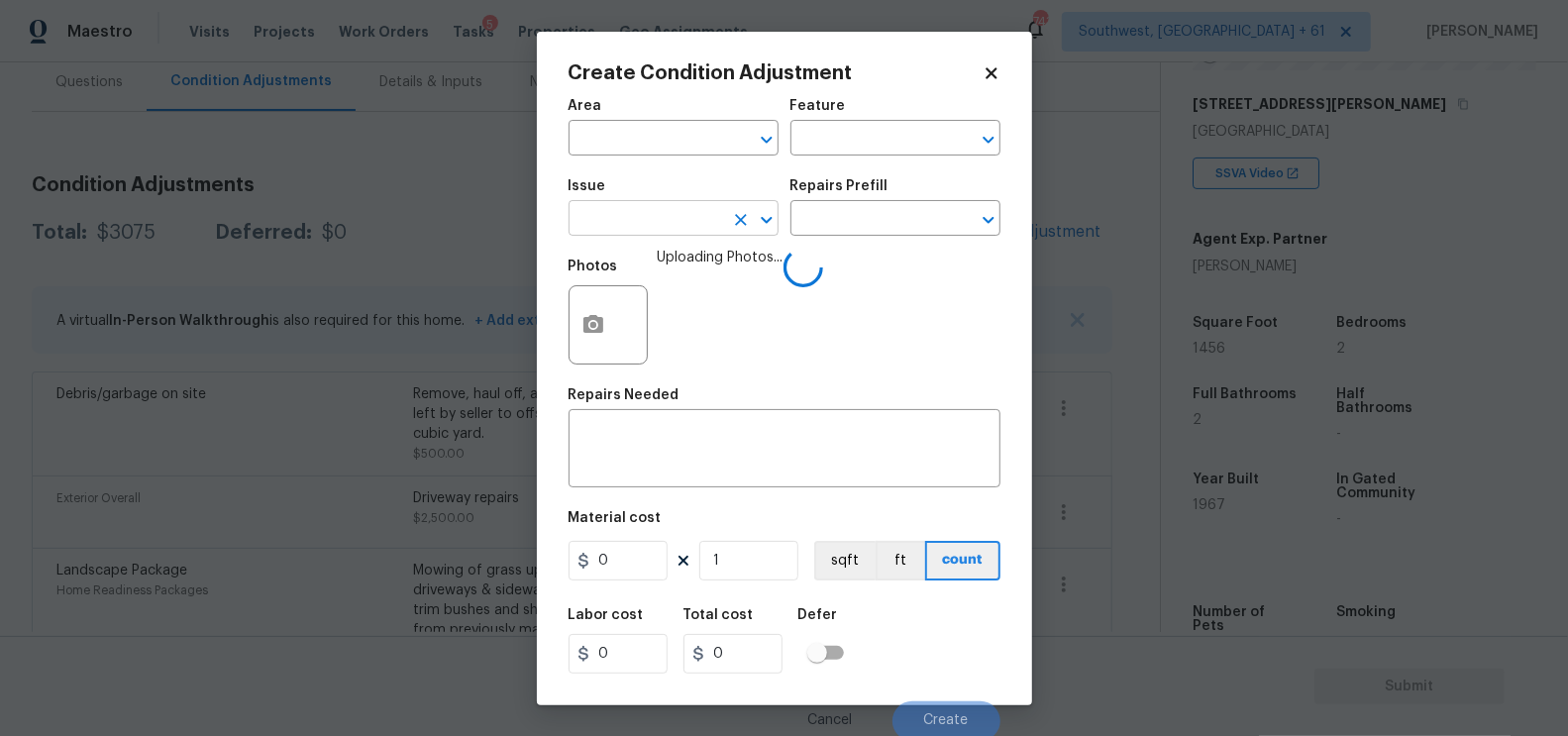
click at [618, 214] on input "text" at bounding box center [646, 220] width 155 height 31
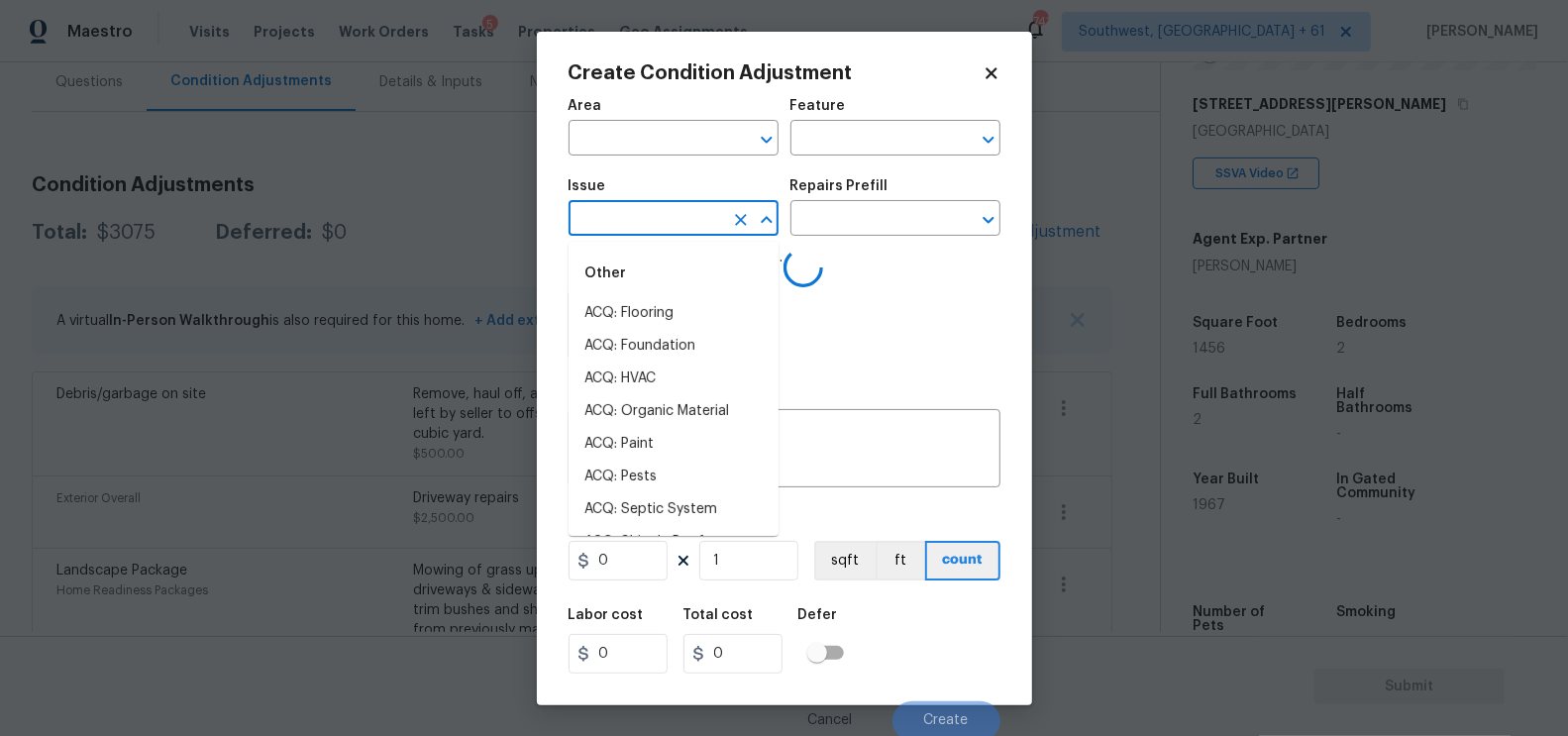
click at [637, 123] on div "Area" at bounding box center [673, 112] width 210 height 26
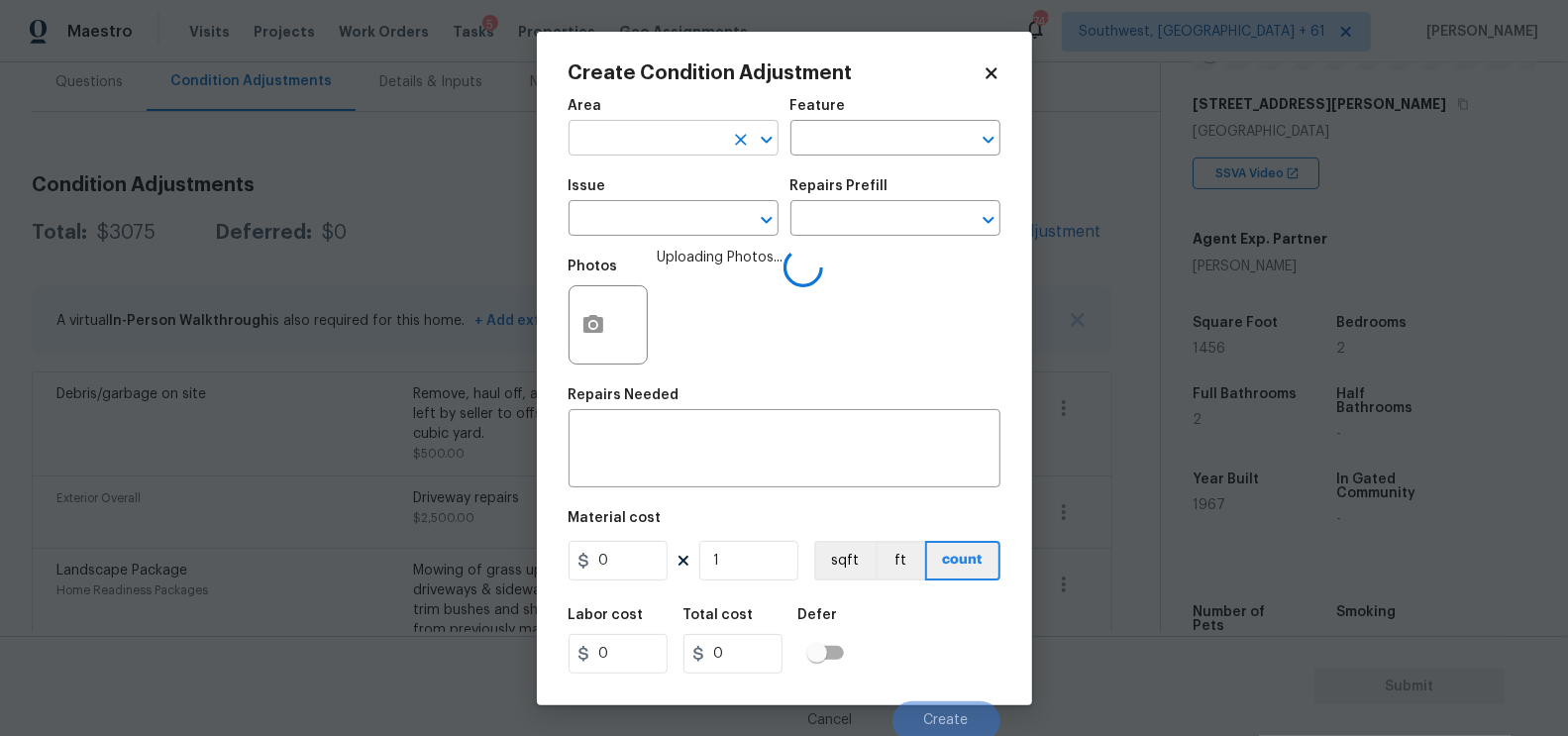
click at [642, 145] on input "text" at bounding box center [646, 140] width 155 height 31
type input "over"
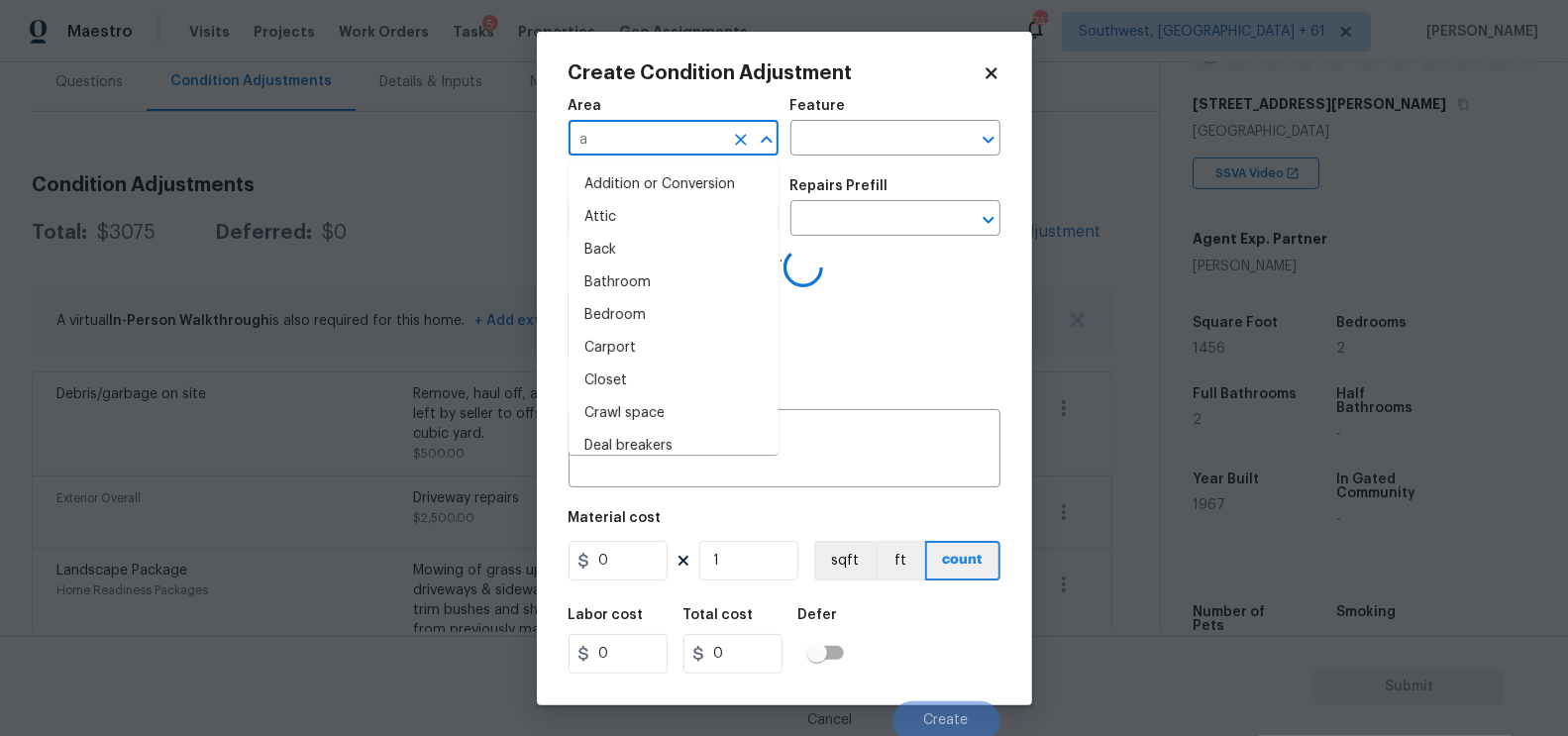
type input "al"
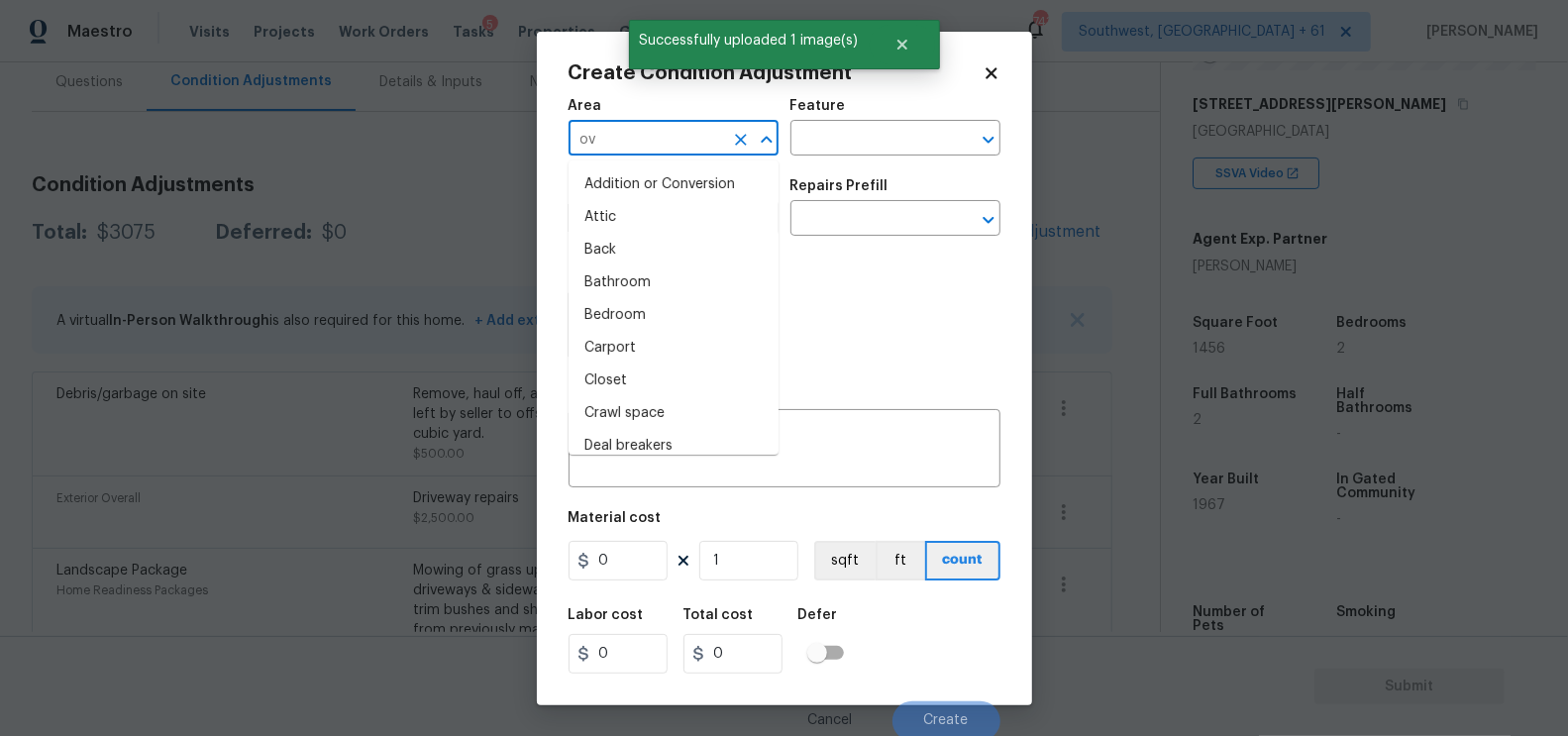
type input "ove"
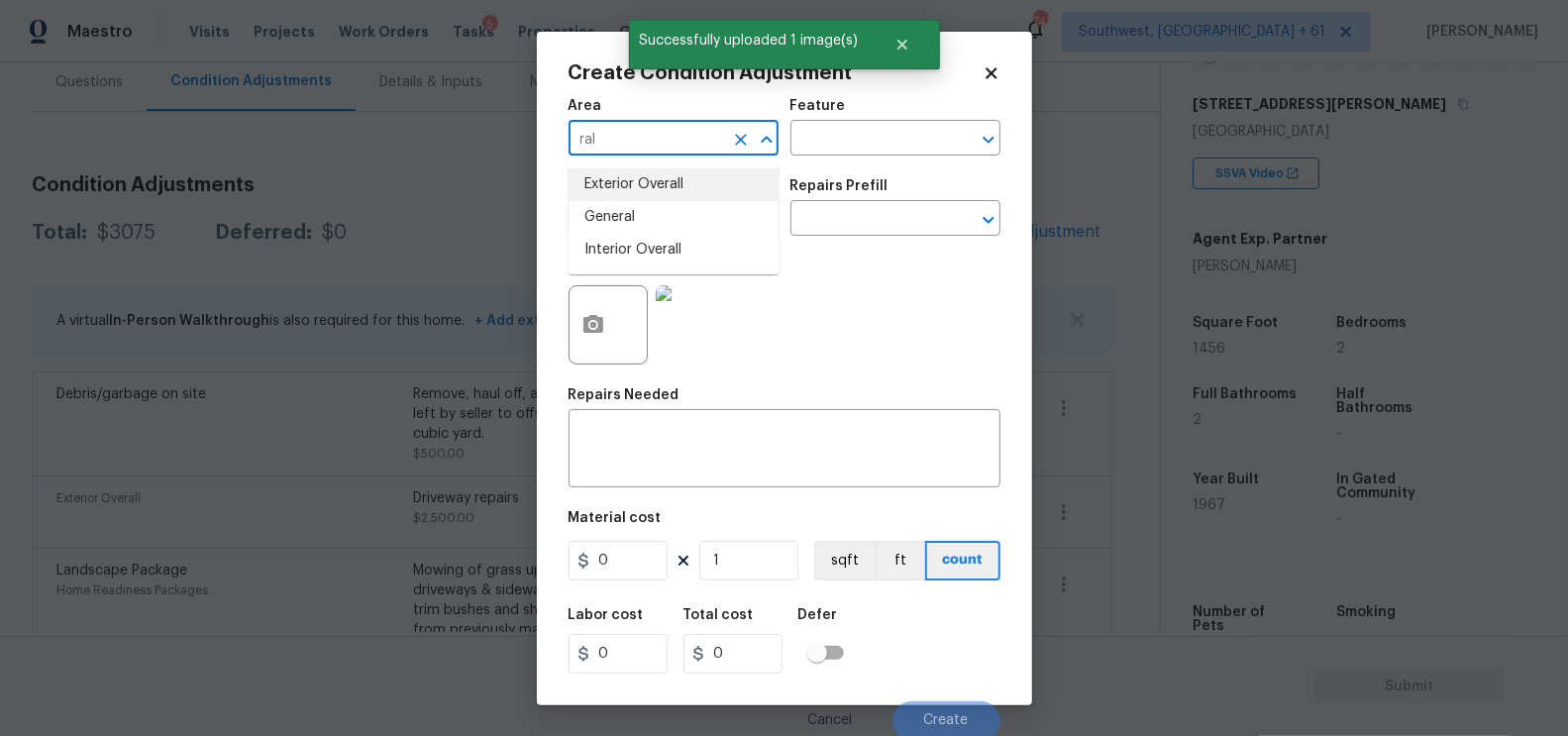
click at [663, 185] on li "Exterior Overall" at bounding box center [673, 184] width 210 height 33
type input "Exterior Overall"
click at [671, 442] on textarea at bounding box center [784, 451] width 408 height 42
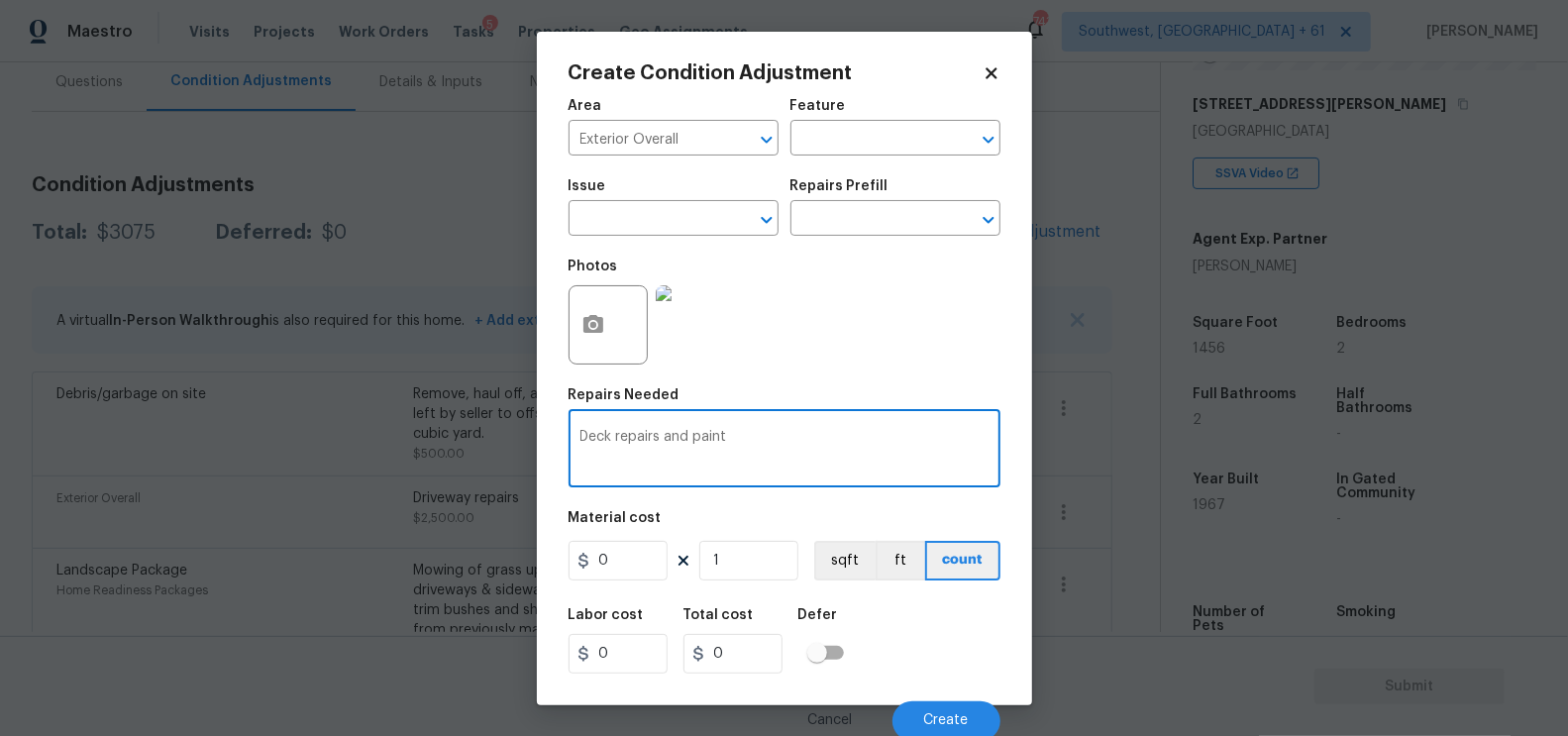
type textarea "Deck repairs and paint"
click at [628, 554] on input "0" at bounding box center [618, 560] width 99 height 40
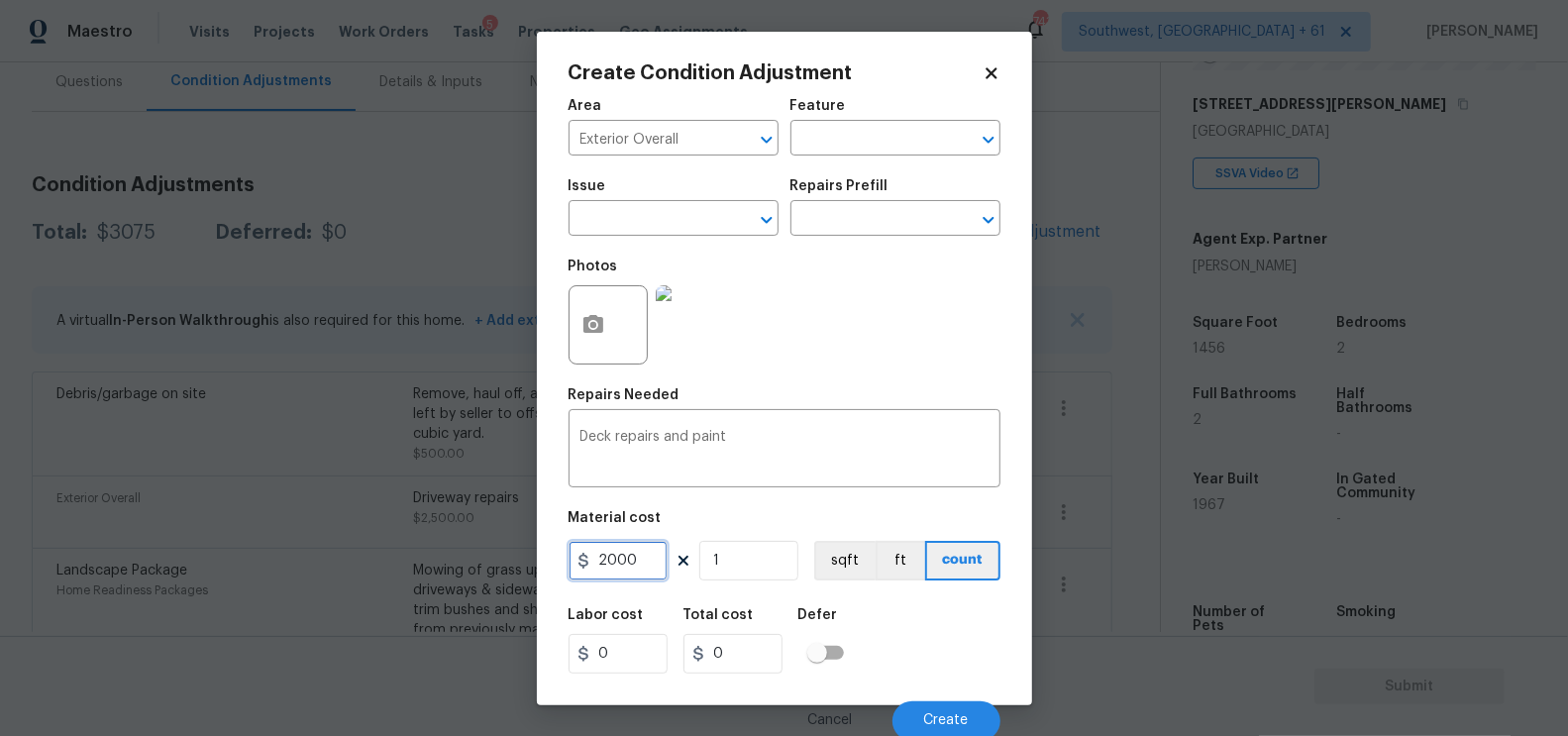
type input "2000"
click at [737, 662] on input "2000" at bounding box center [733, 654] width 99 height 40
click at [935, 716] on span "Create" at bounding box center [946, 720] width 45 height 15
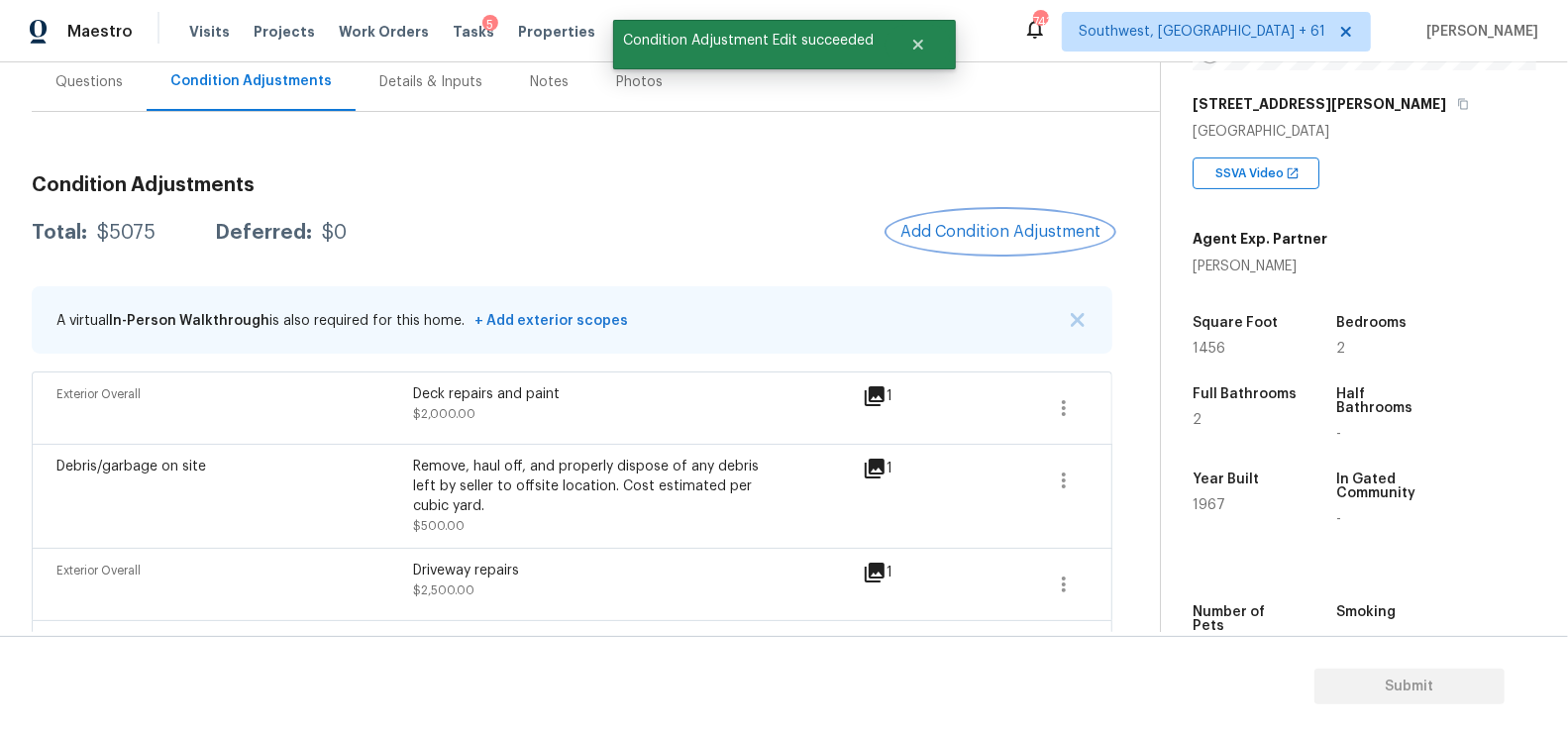
click at [998, 212] on button "Add Condition Adjustment" at bounding box center [1000, 231] width 224 height 42
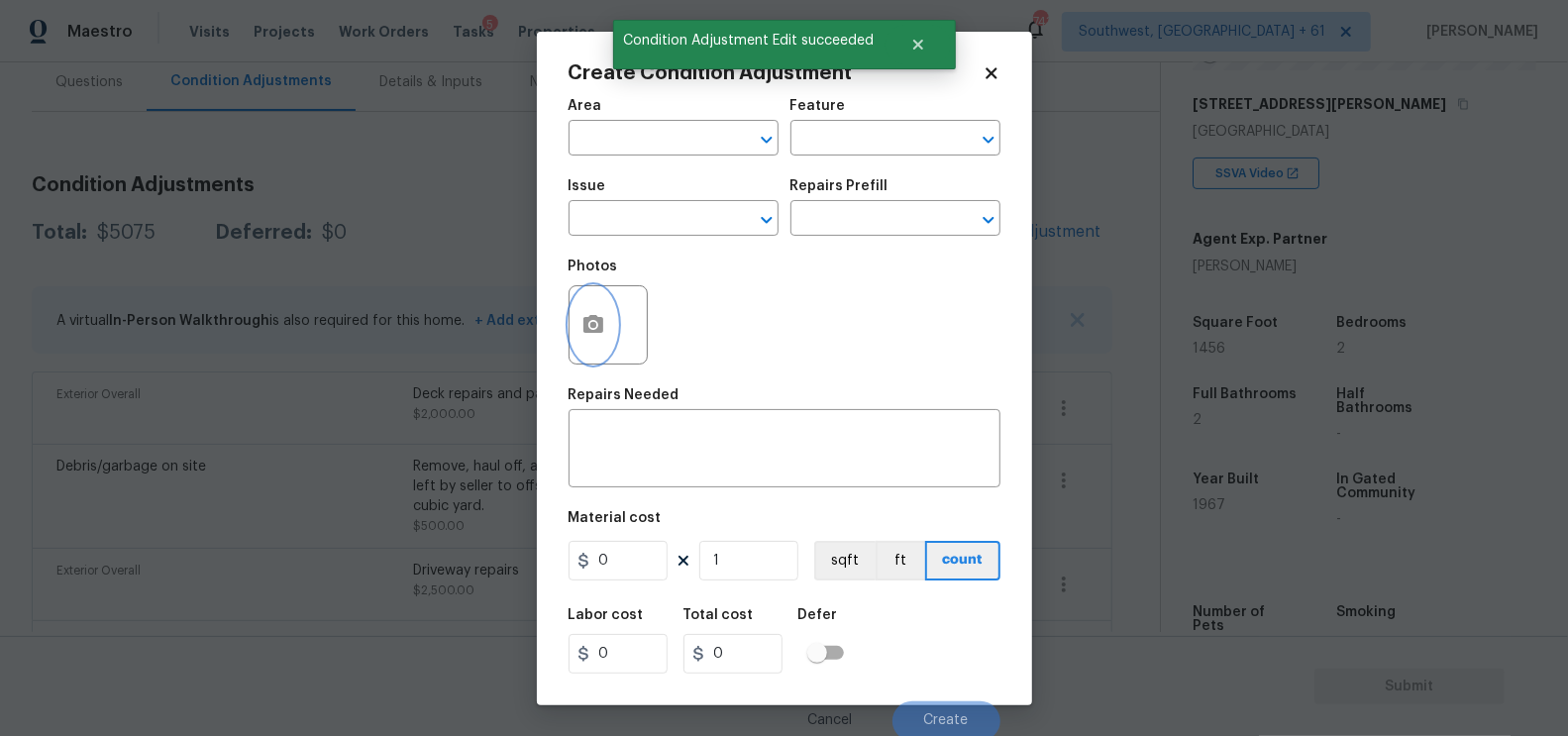
click at [593, 345] on button "button" at bounding box center [593, 325] width 48 height 77
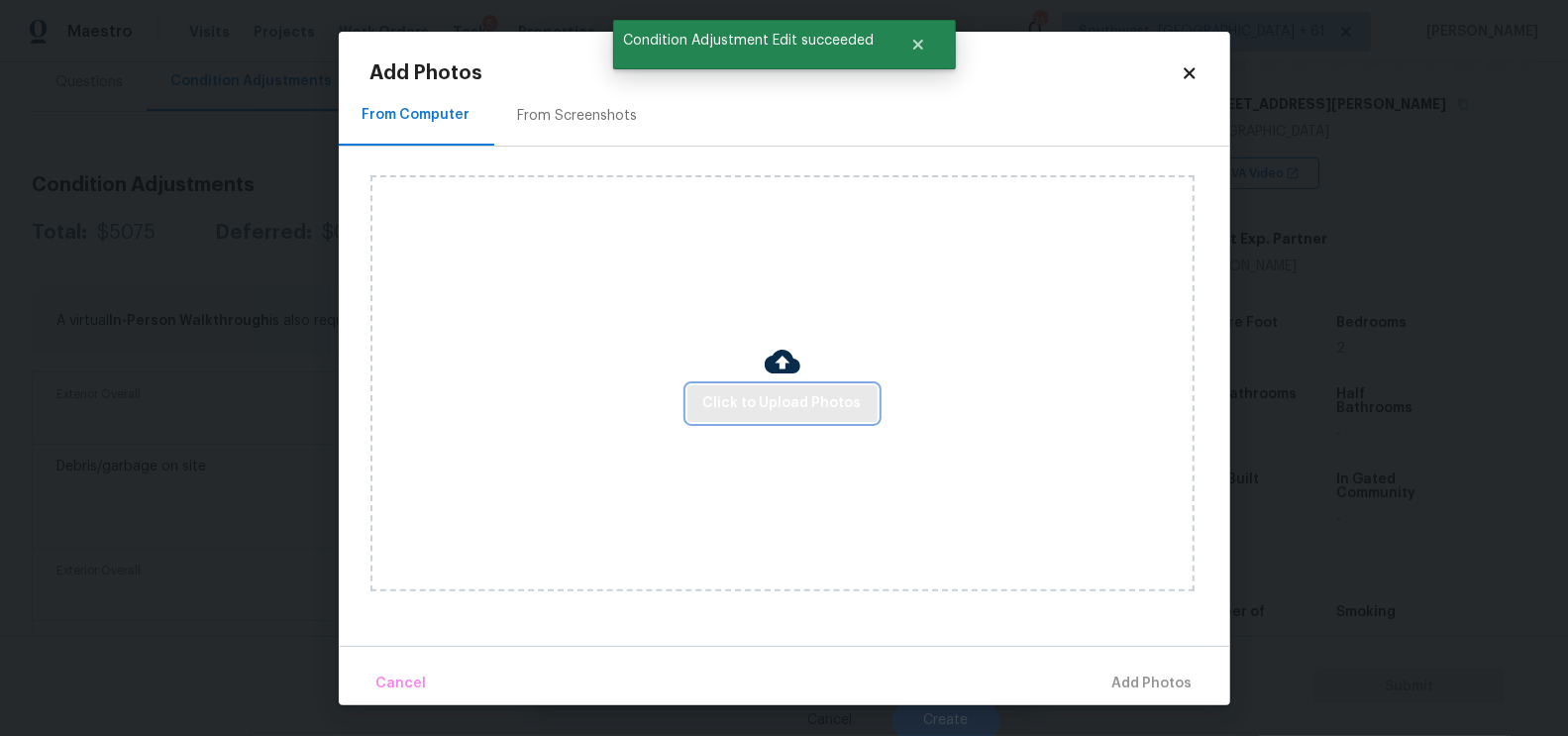
click at [742, 403] on span "Click to Upload Photos" at bounding box center [783, 403] width 159 height 25
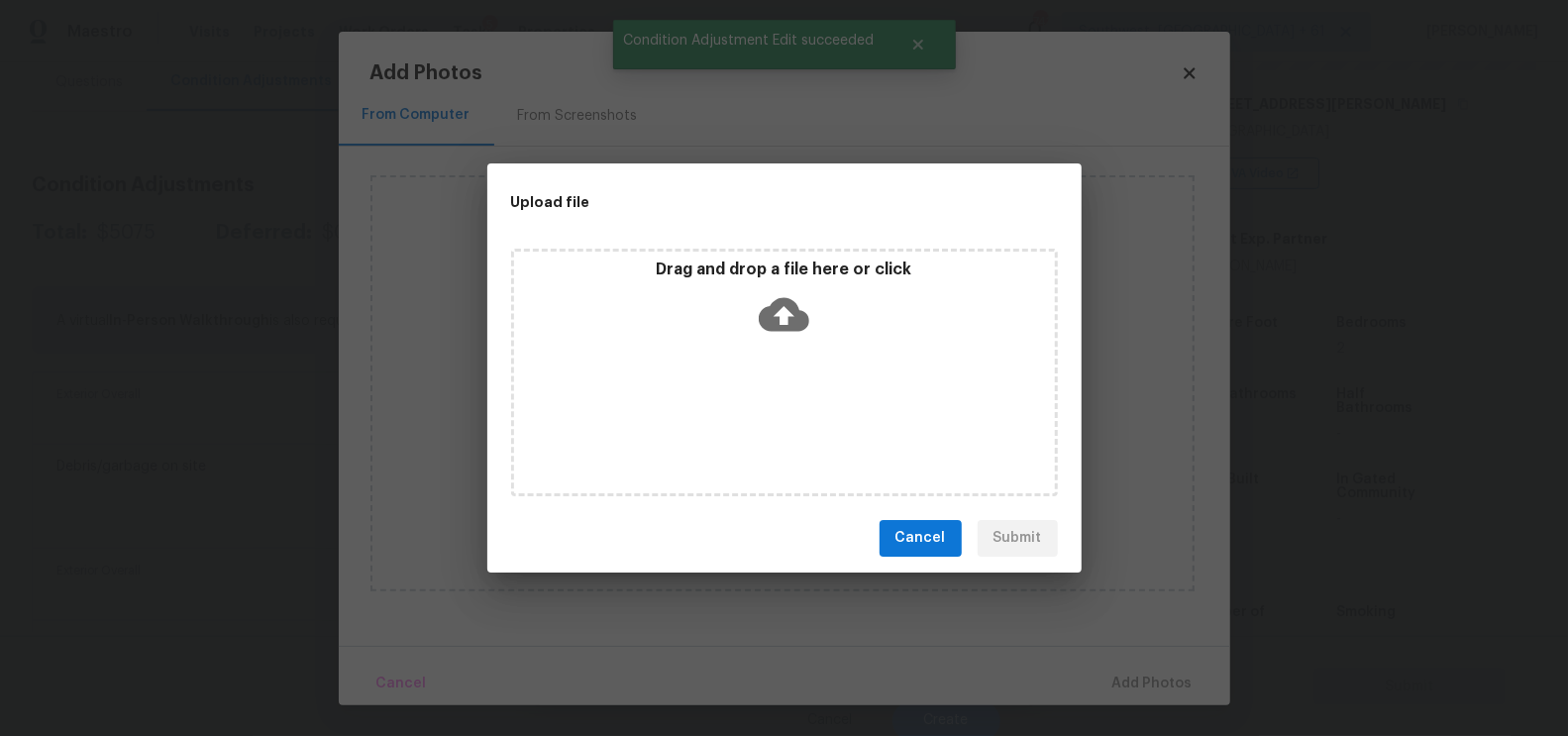
click at [761, 348] on div "Drag and drop a file here or click" at bounding box center [784, 371] width 547 height 247
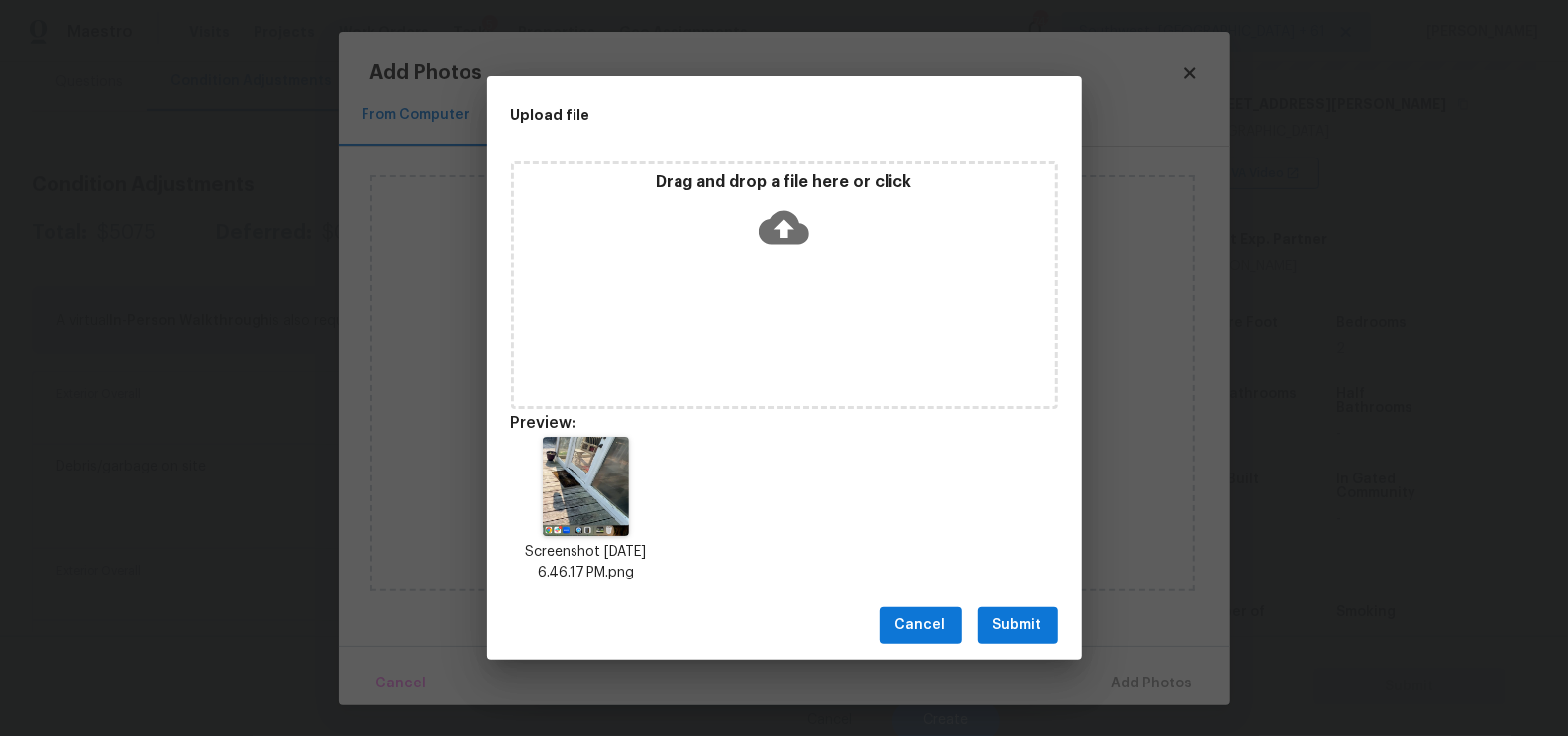
click at [1014, 617] on span "Submit" at bounding box center [1018, 625] width 49 height 25
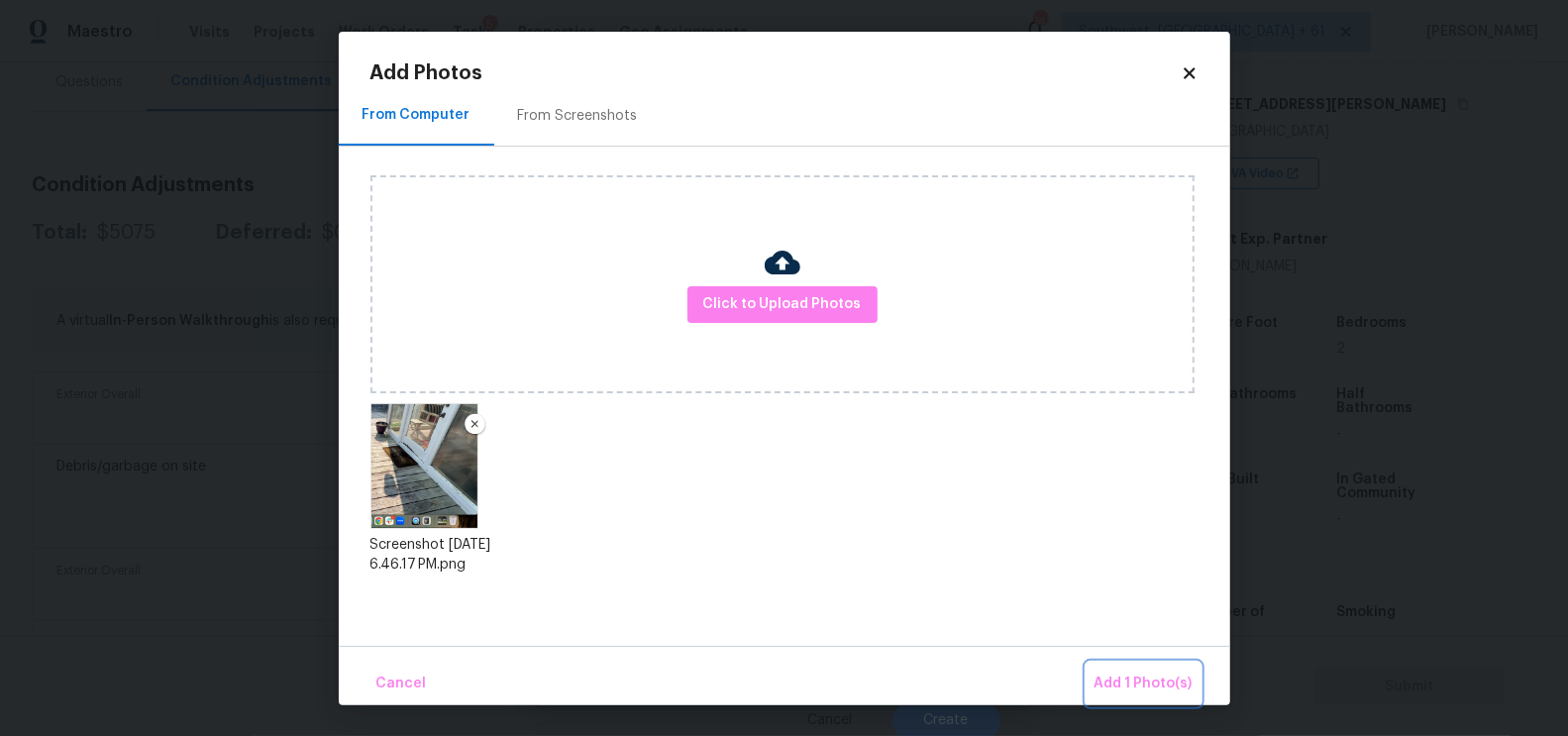
click at [1150, 679] on span "Add 1 Photo(s)" at bounding box center [1144, 683] width 98 height 25
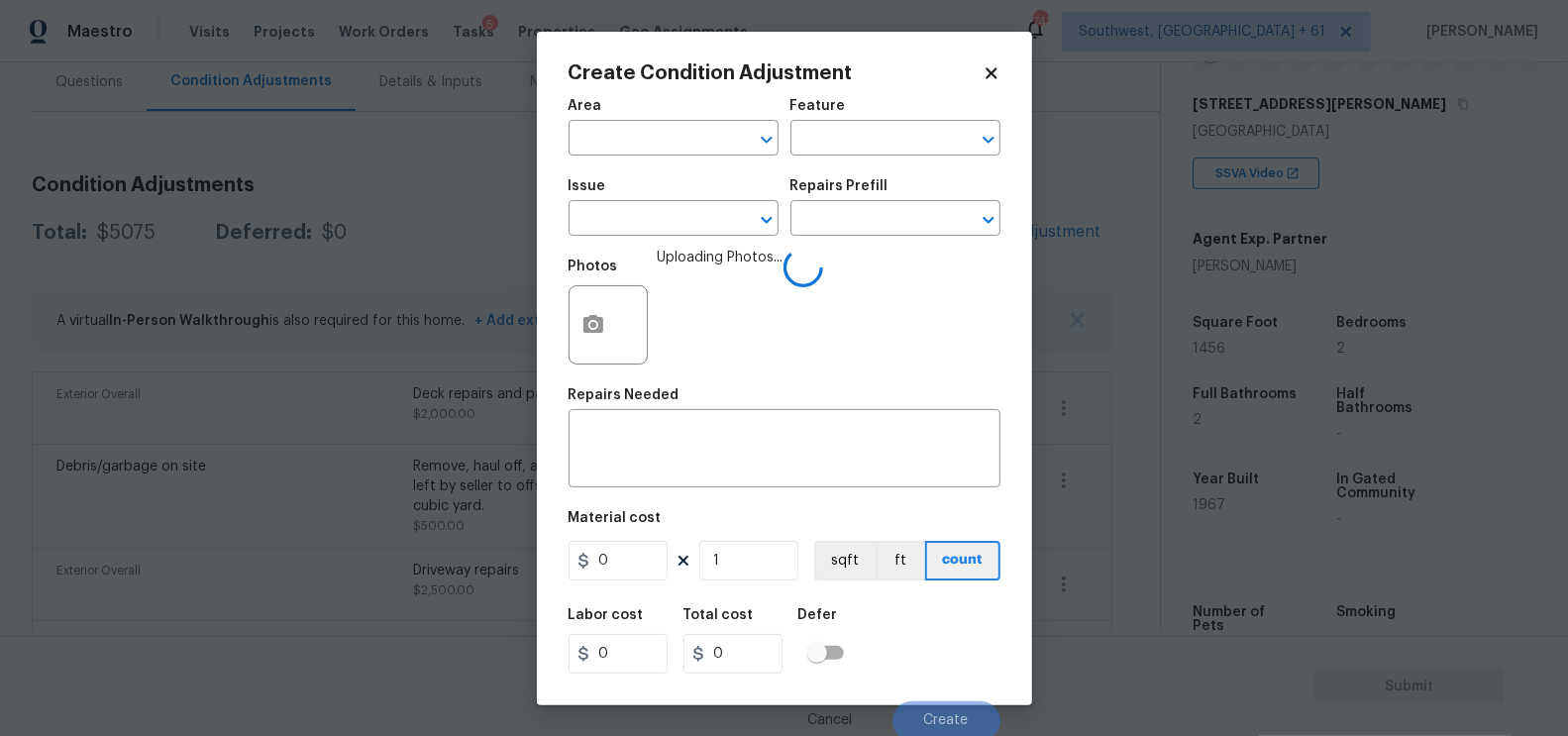
click at [615, 237] on span "Issue ​" at bounding box center [673, 207] width 210 height 80
click at [635, 224] on input "text" at bounding box center [646, 220] width 155 height 31
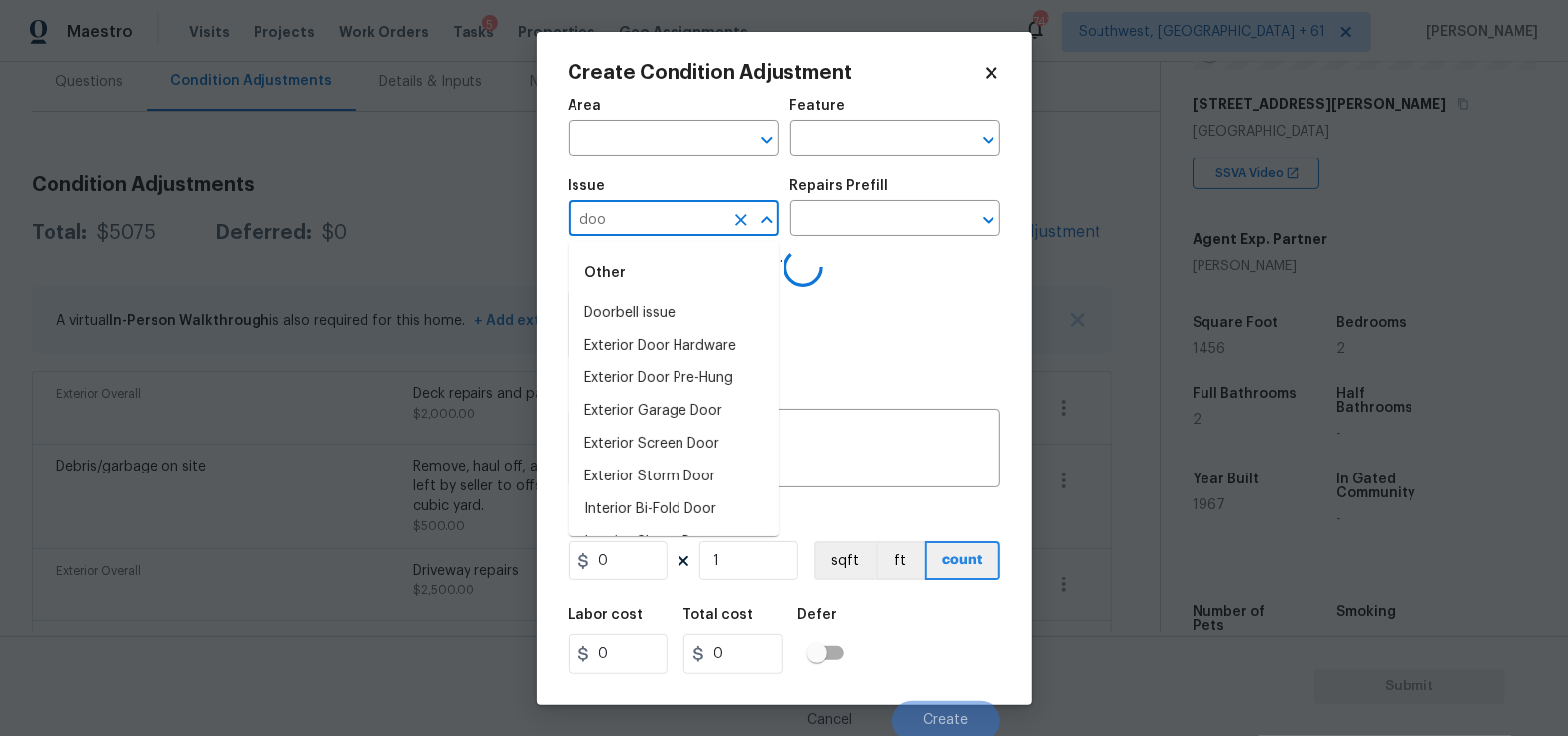
type input "door"
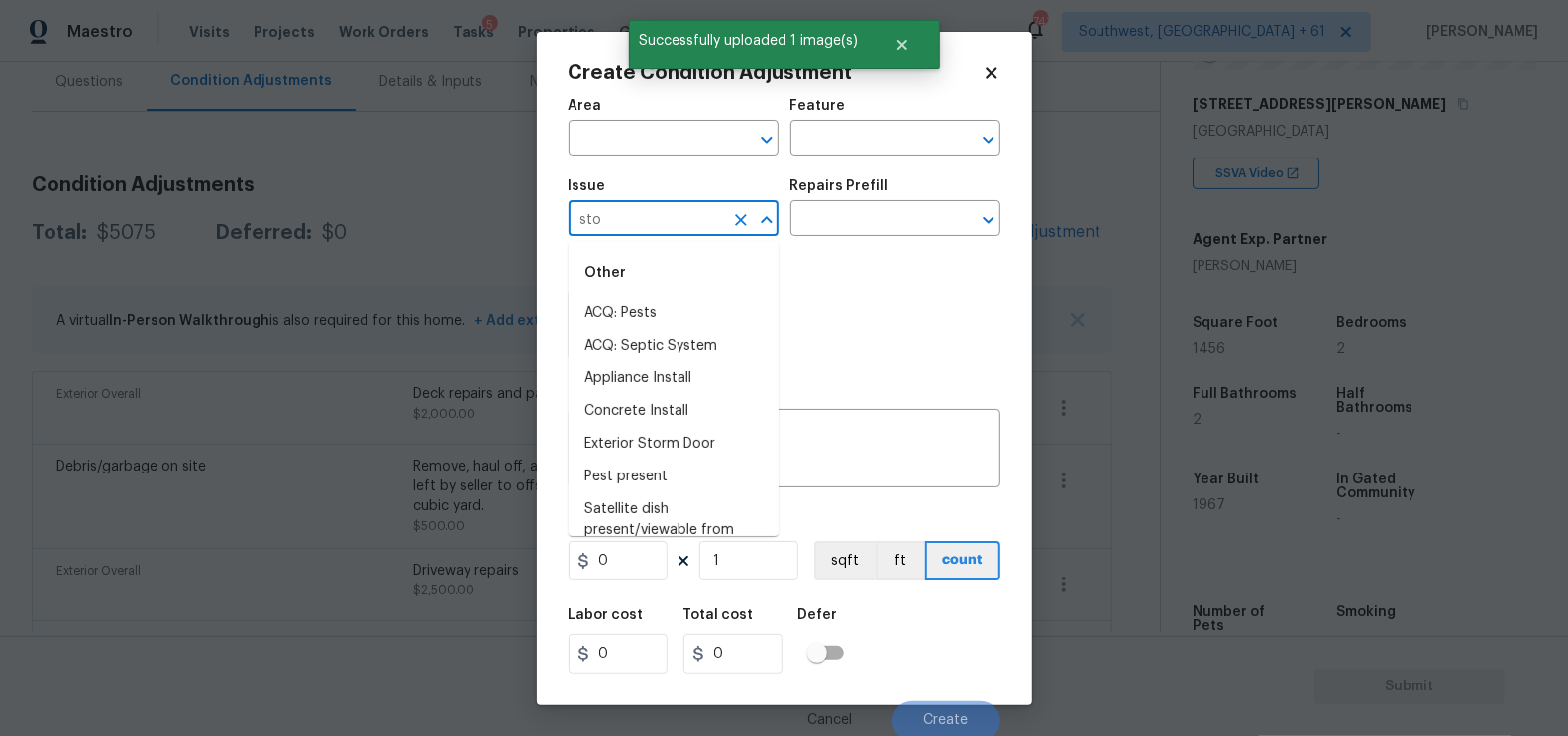
type input "stor"
type input "m"
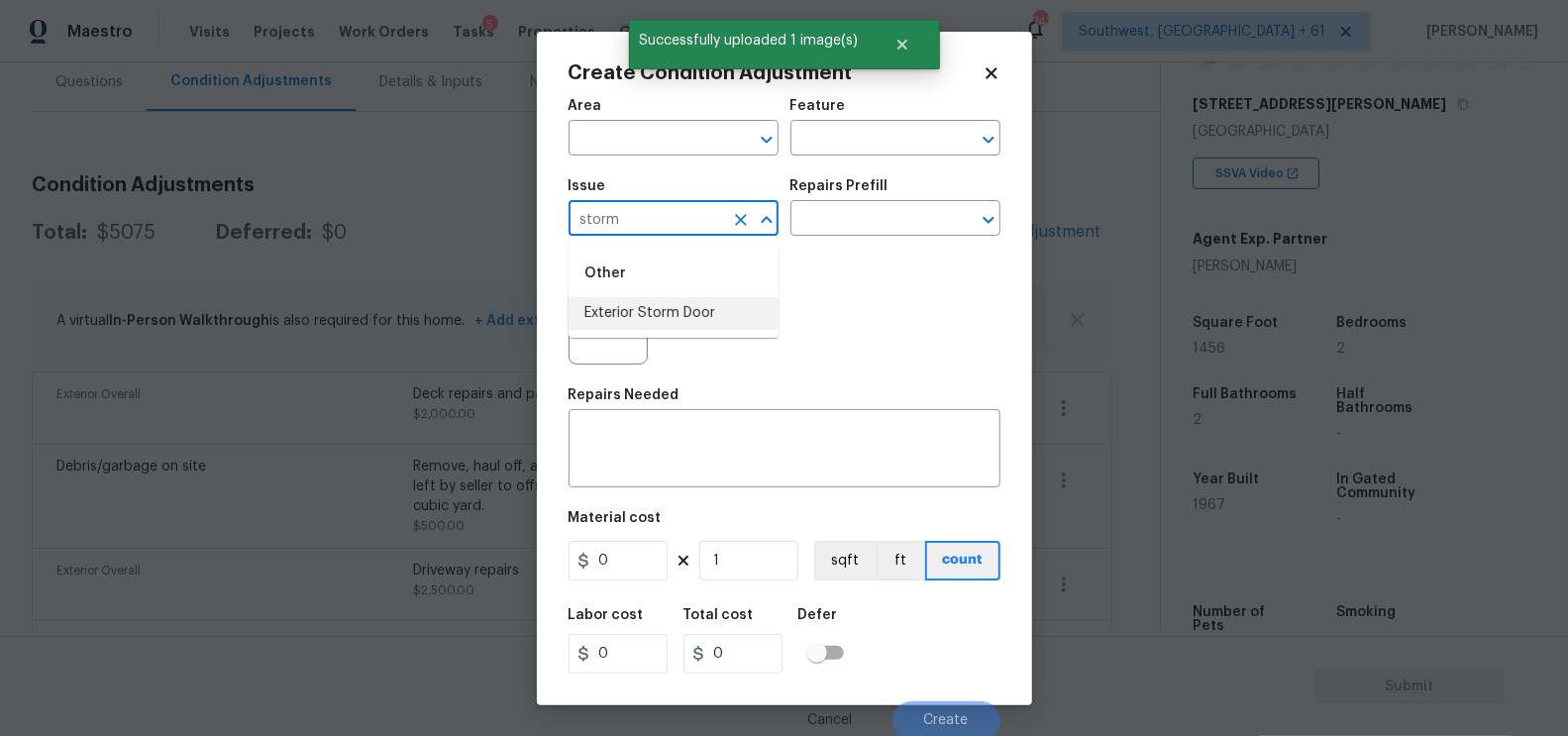
click at [662, 312] on li "Exterior Storm Door" at bounding box center [673, 313] width 210 height 33
type input "Exterior Storm Door"
click at [860, 225] on input "text" at bounding box center [868, 220] width 155 height 31
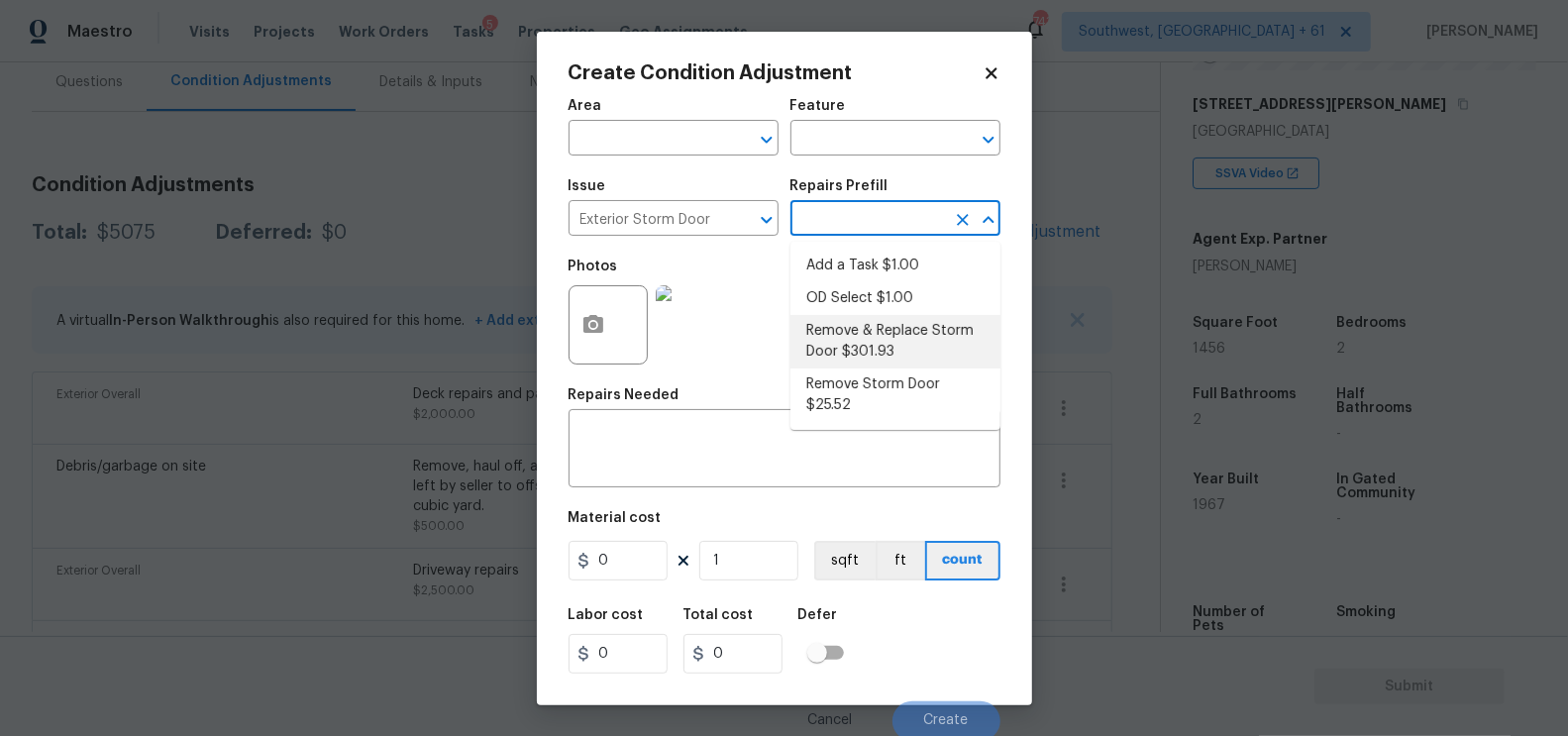
click at [871, 359] on li "Remove & Replace Storm Door $301.93" at bounding box center [895, 342] width 210 height 54
type input "Interior Door"
type textarea "Remove the existing storm door, prep the door jamb and install a new exterior s…"
type input "301.93"
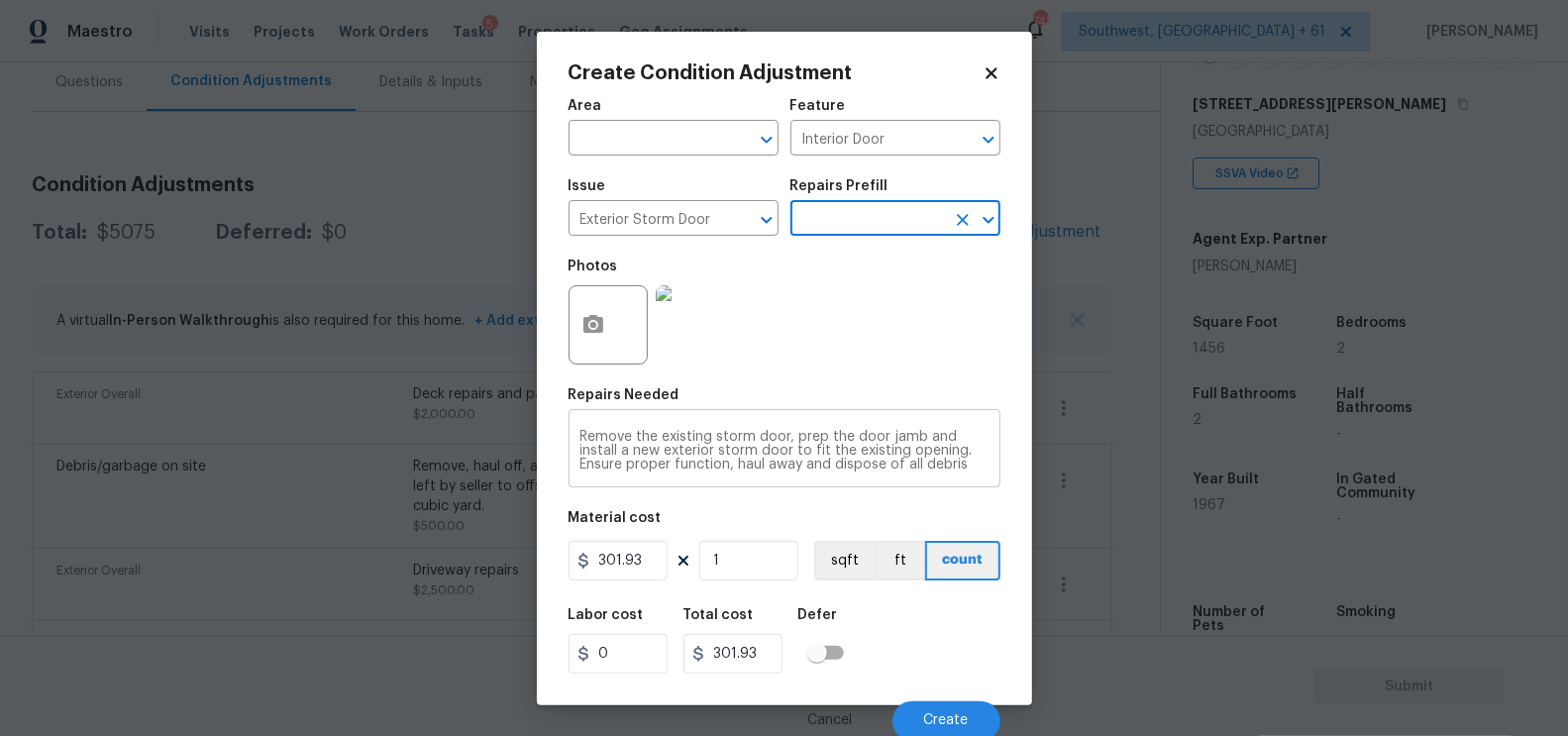
click at [726, 448] on textarea "Remove the existing storm door, prep the door jamb and install a new exterior s…" at bounding box center [784, 451] width 408 height 42
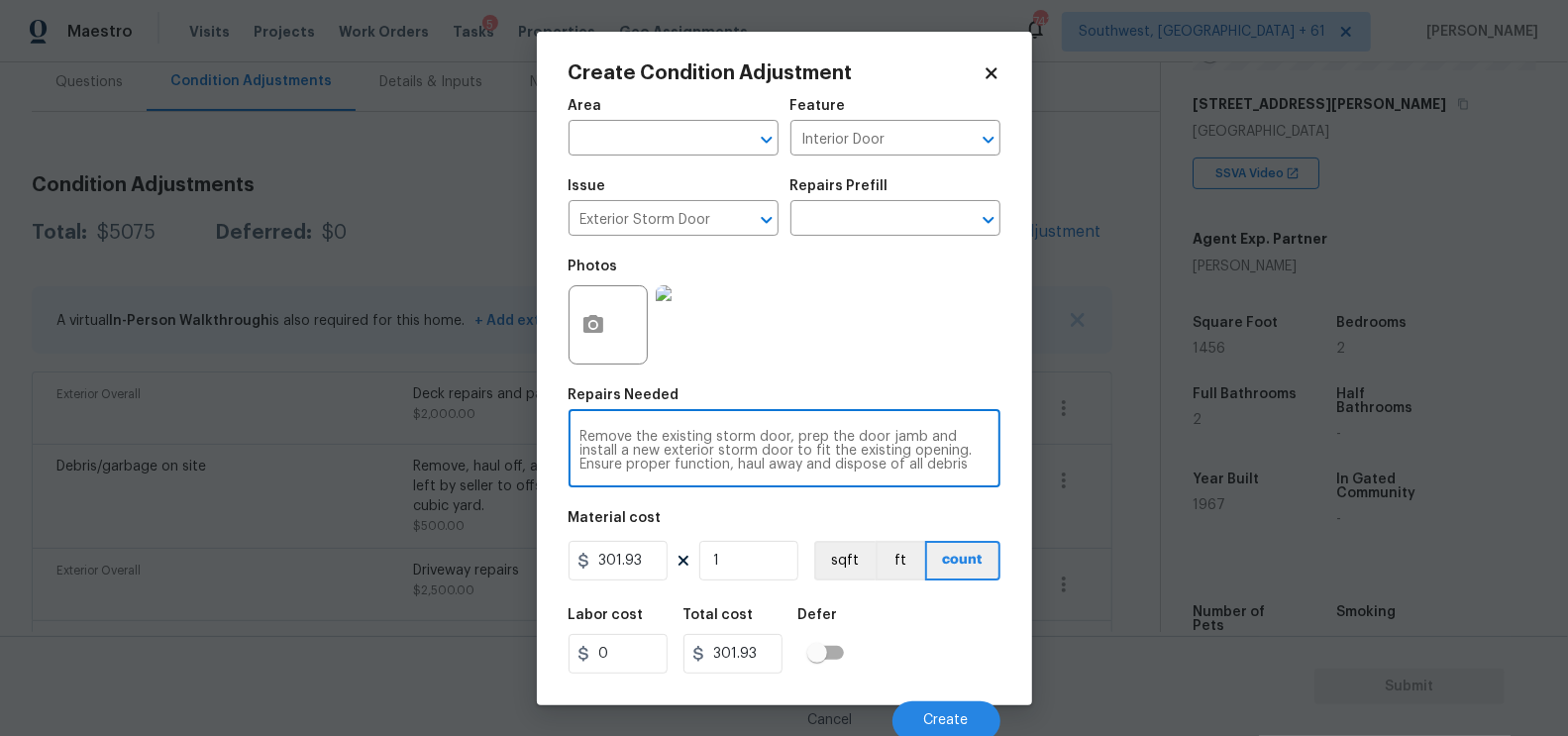
click at [726, 448] on textarea "Remove the existing storm door, prep the door jamb and install a new exterior s…" at bounding box center [784, 451] width 408 height 42
type textarea "Exterior door replacement"
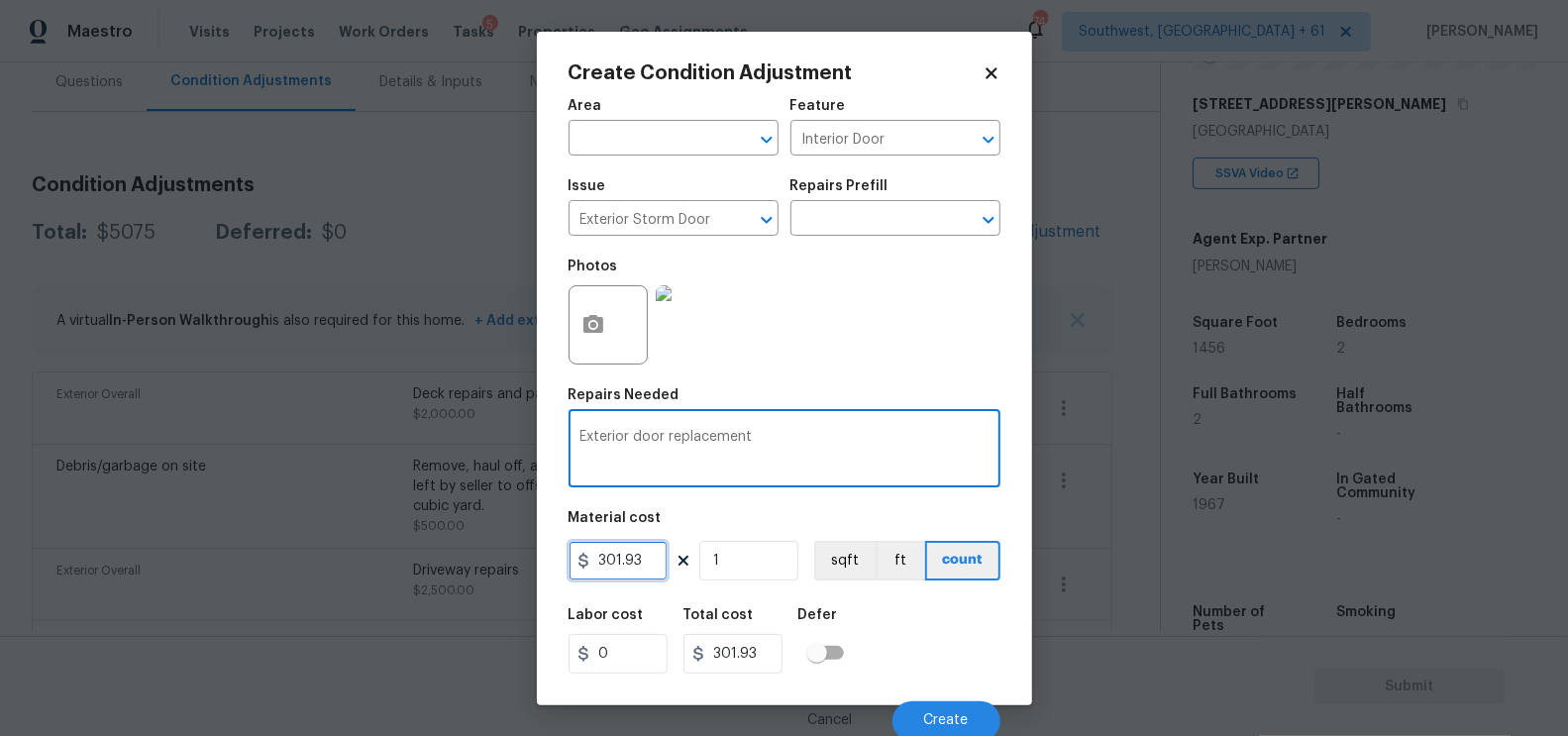
click at [629, 559] on input "301.93" at bounding box center [618, 560] width 99 height 40
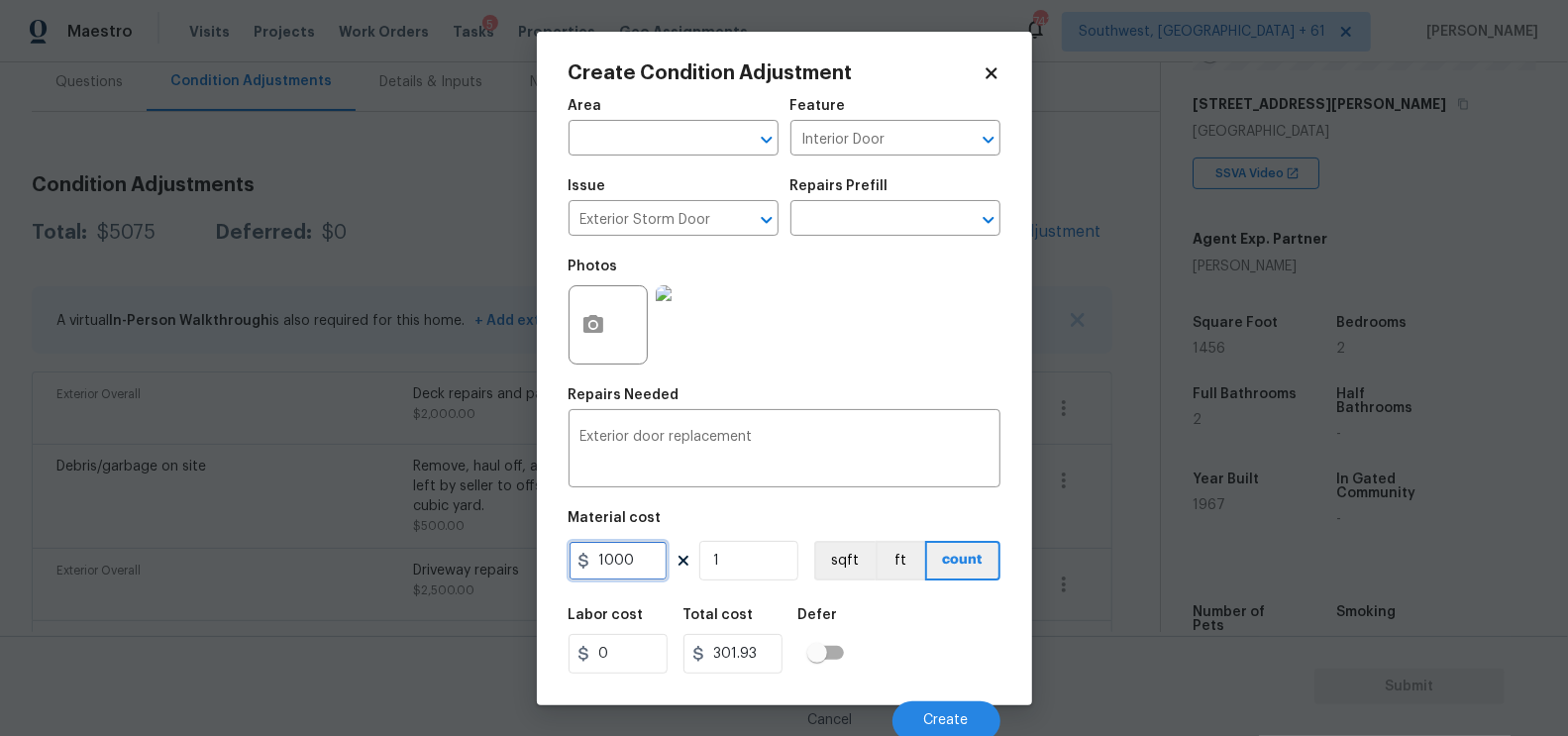
type input "1000"
click at [743, 662] on input "1000" at bounding box center [733, 654] width 99 height 40
click at [932, 710] on button "Create" at bounding box center [946, 721] width 108 height 40
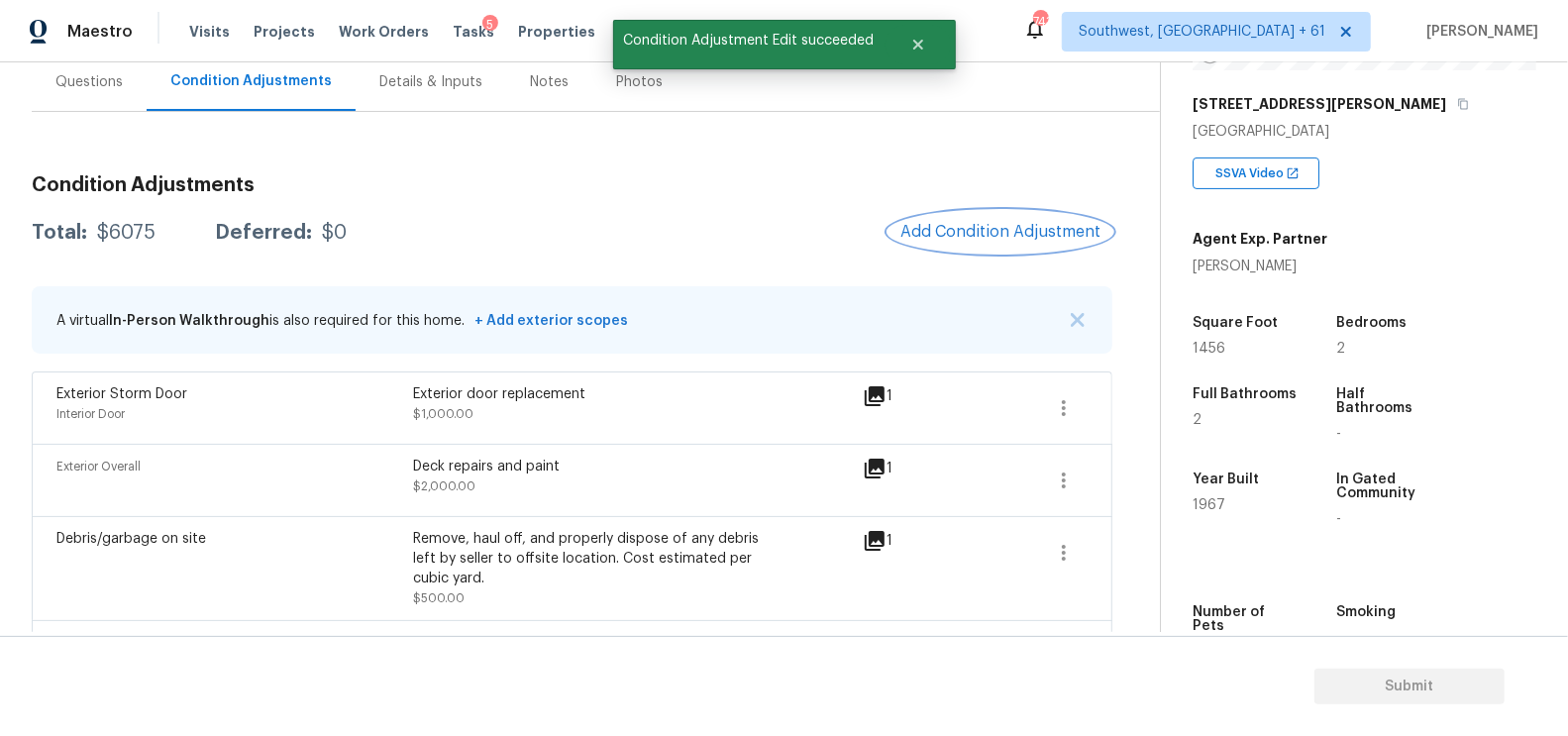
click at [1054, 216] on button "Add Condition Adjustment" at bounding box center [1000, 231] width 224 height 42
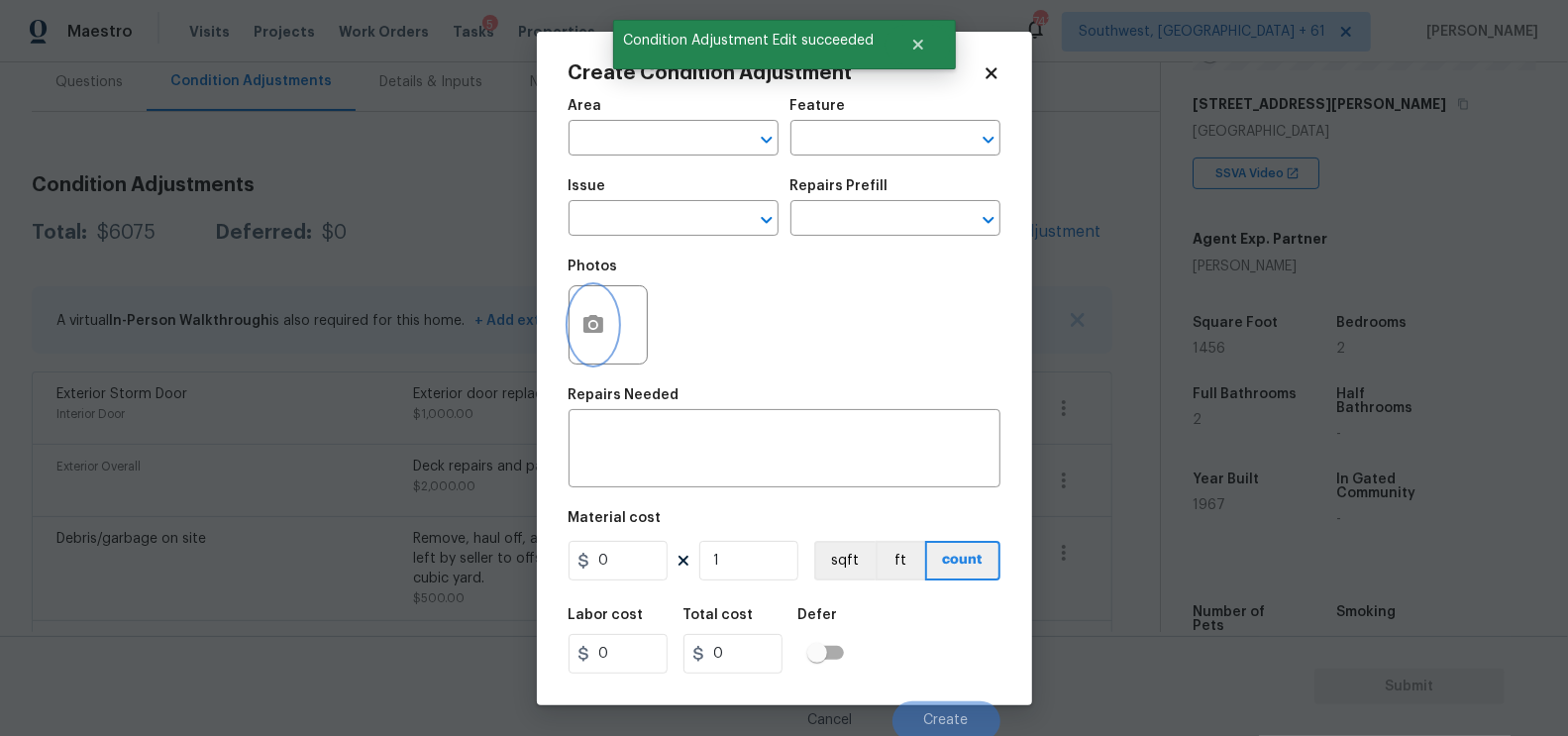
click at [612, 326] on button "button" at bounding box center [593, 325] width 48 height 77
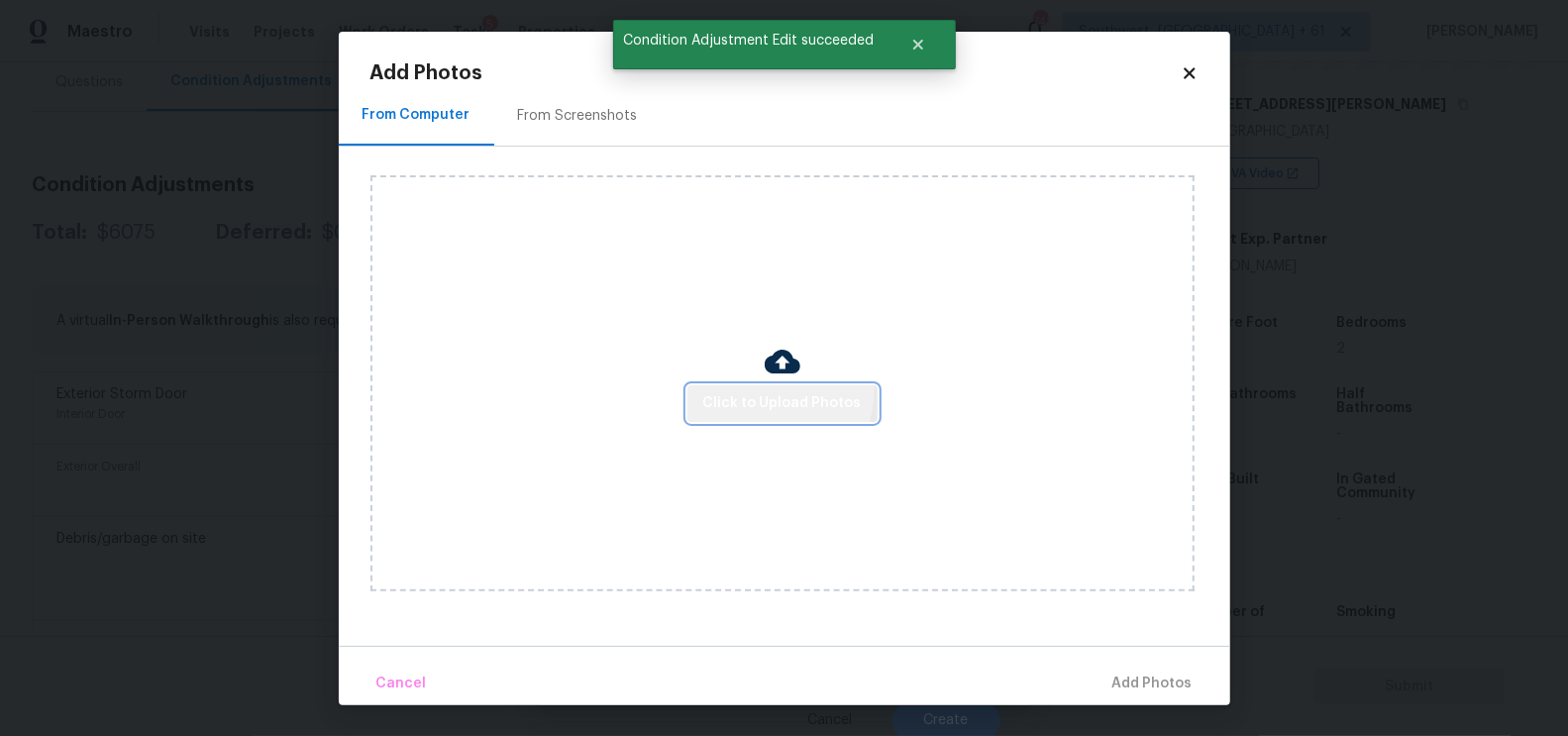
click at [761, 387] on button "Click to Upload Photos" at bounding box center [782, 403] width 190 height 37
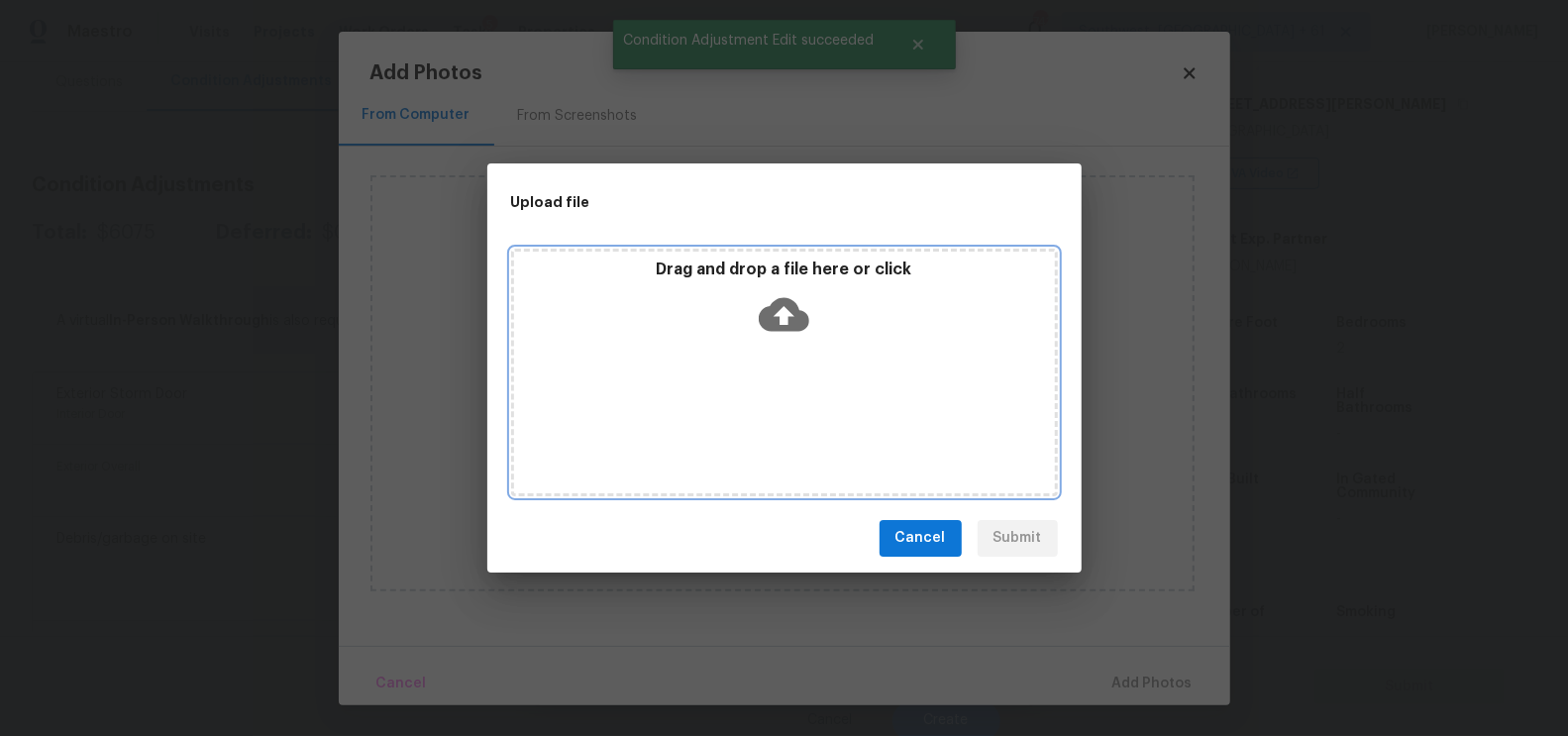
click at [782, 322] on icon at bounding box center [784, 314] width 51 height 51
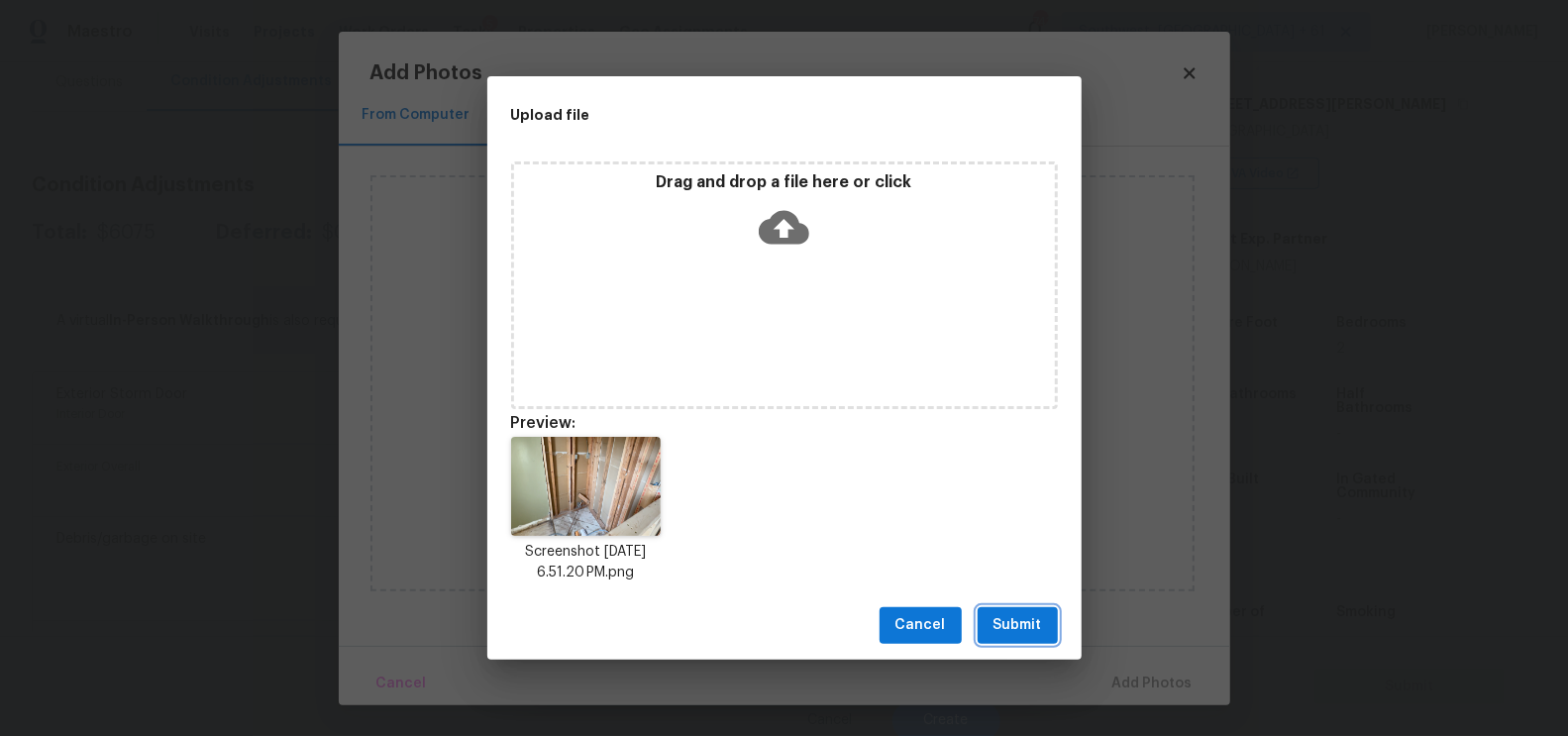
click at [1014, 609] on button "Submit" at bounding box center [1018, 625] width 80 height 37
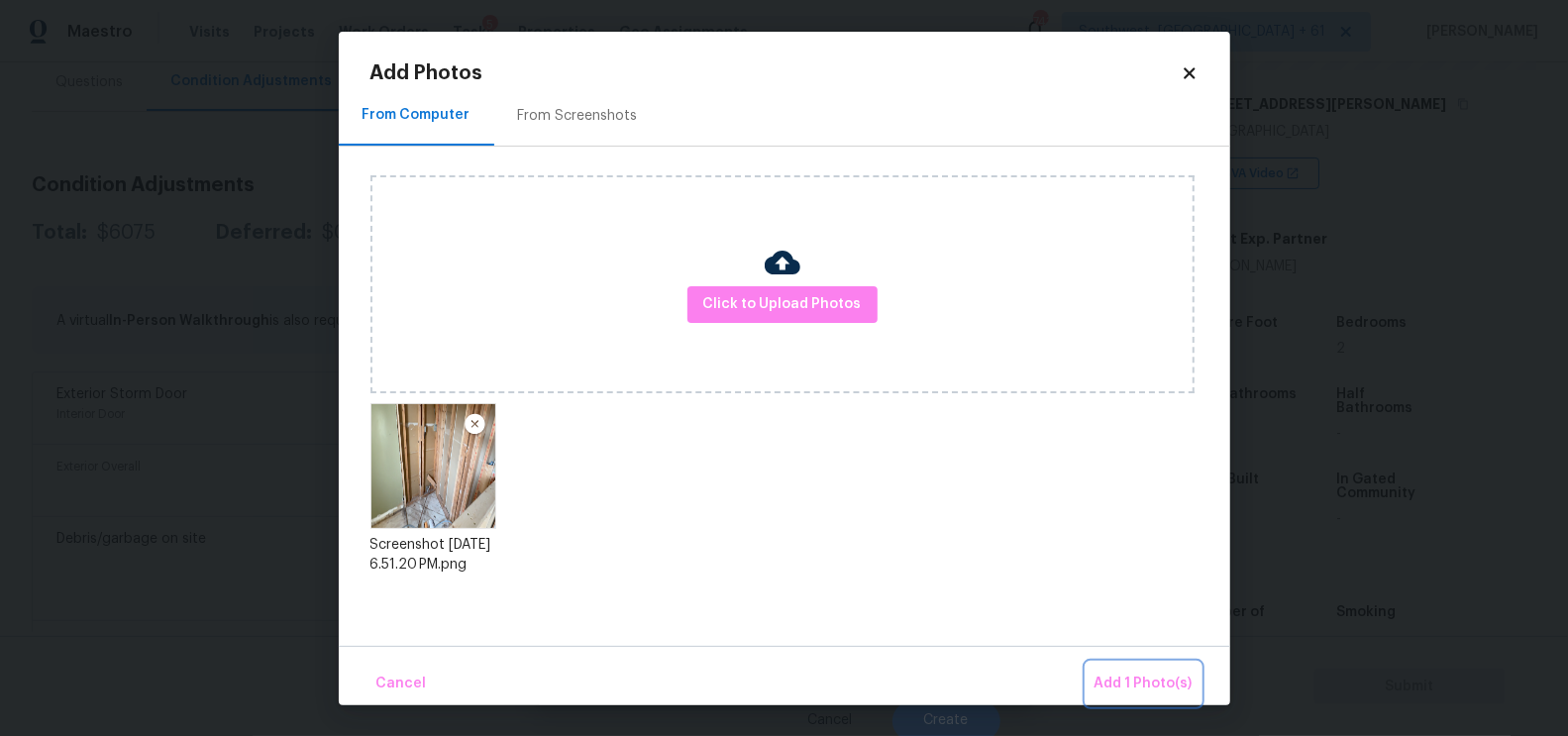
click at [1124, 669] on button "Add 1 Photo(s)" at bounding box center [1144, 683] width 114 height 43
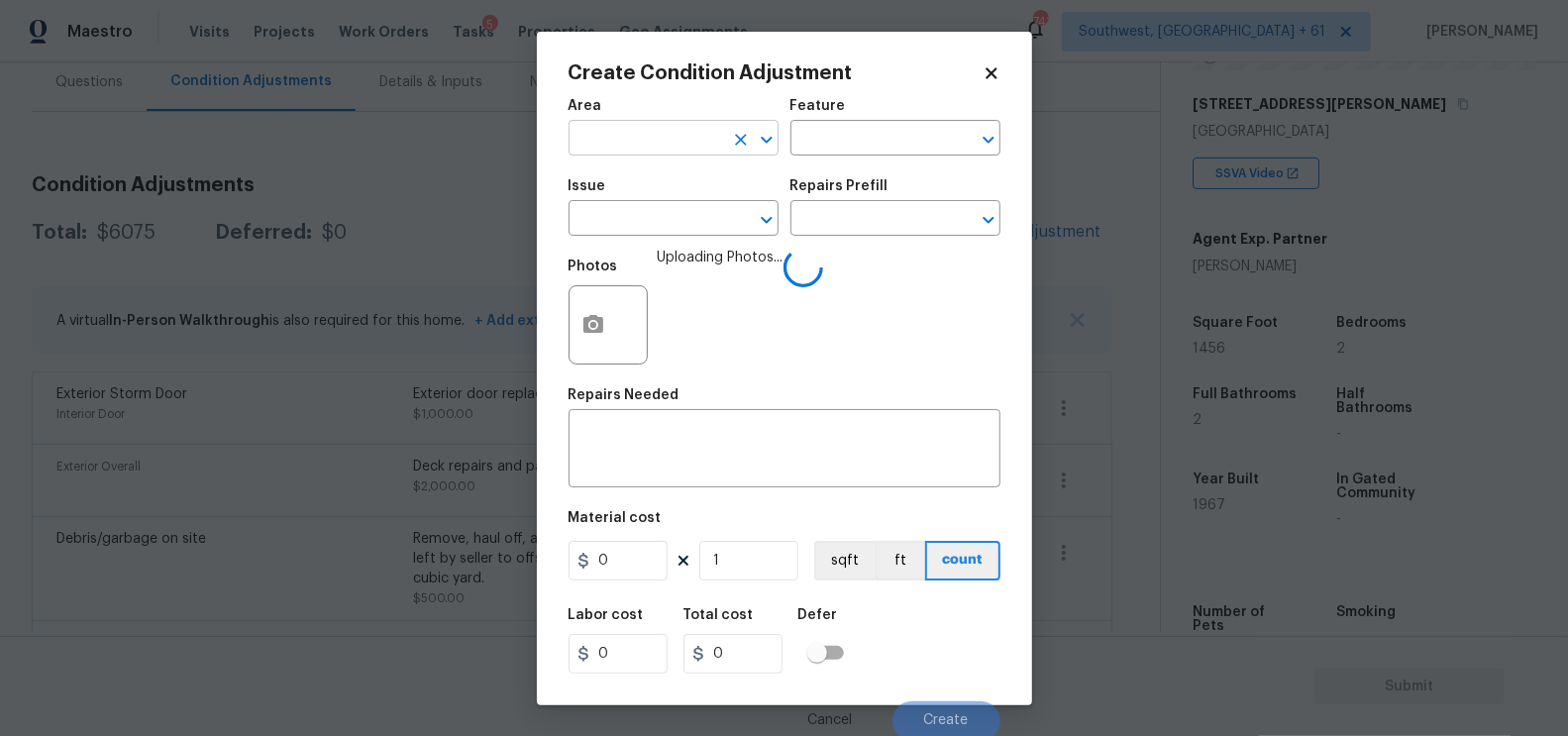
click at [626, 143] on input "text" at bounding box center [646, 140] width 155 height 31
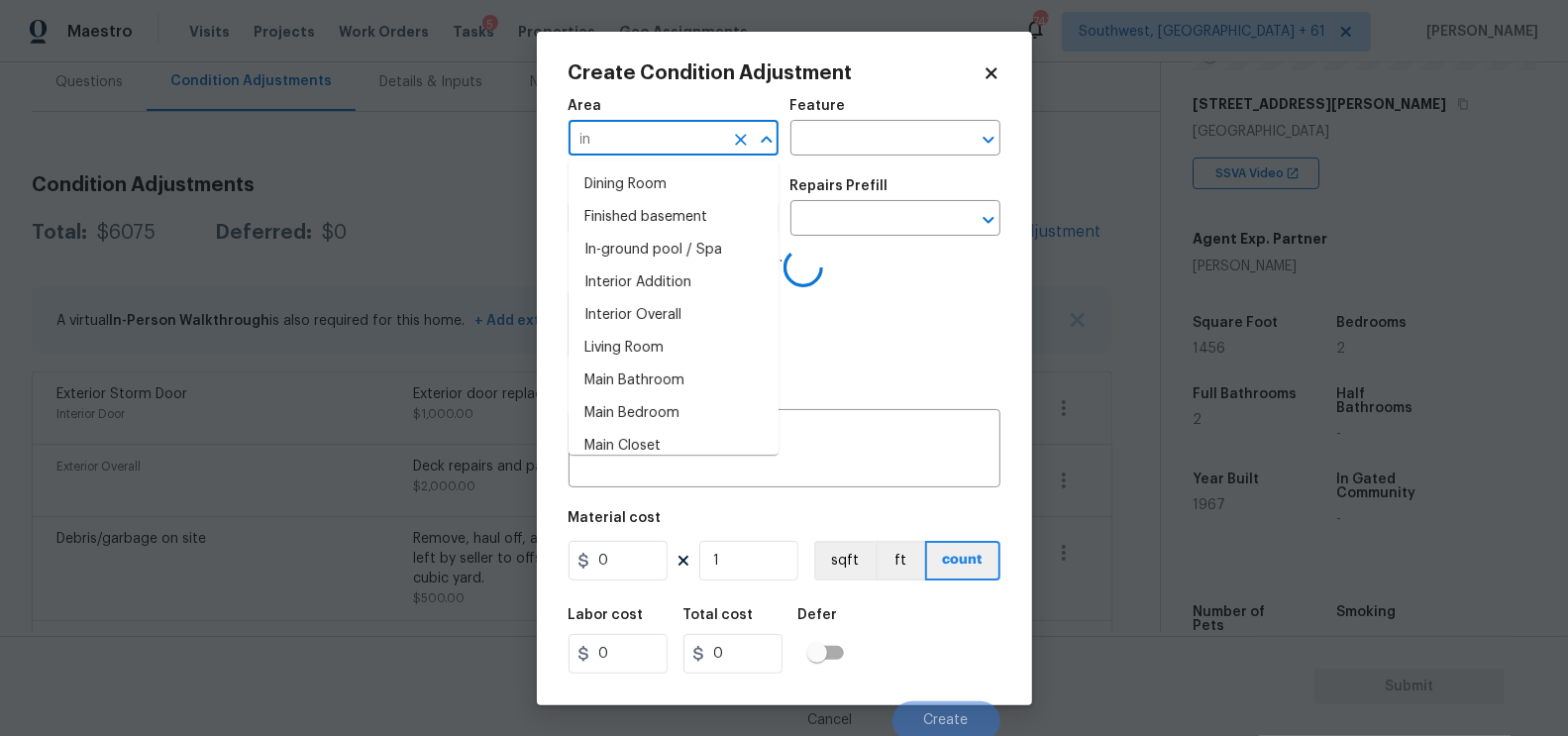
type input "int"
click at [643, 208] on li "Attic" at bounding box center [673, 217] width 210 height 33
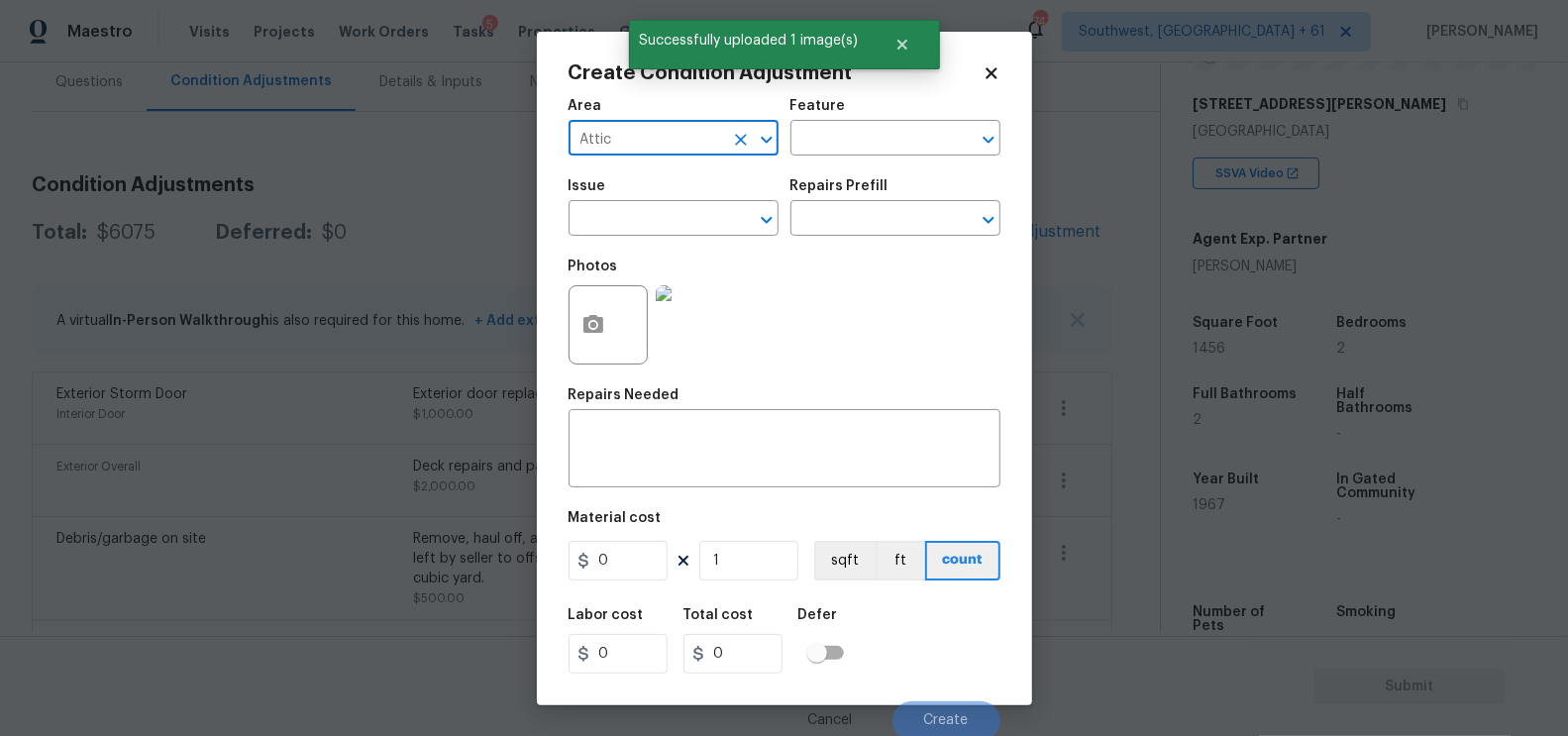
click at [633, 149] on input "Attic" at bounding box center [646, 140] width 155 height 31
click at [608, 145] on input "Atticnt" at bounding box center [646, 140] width 155 height 31
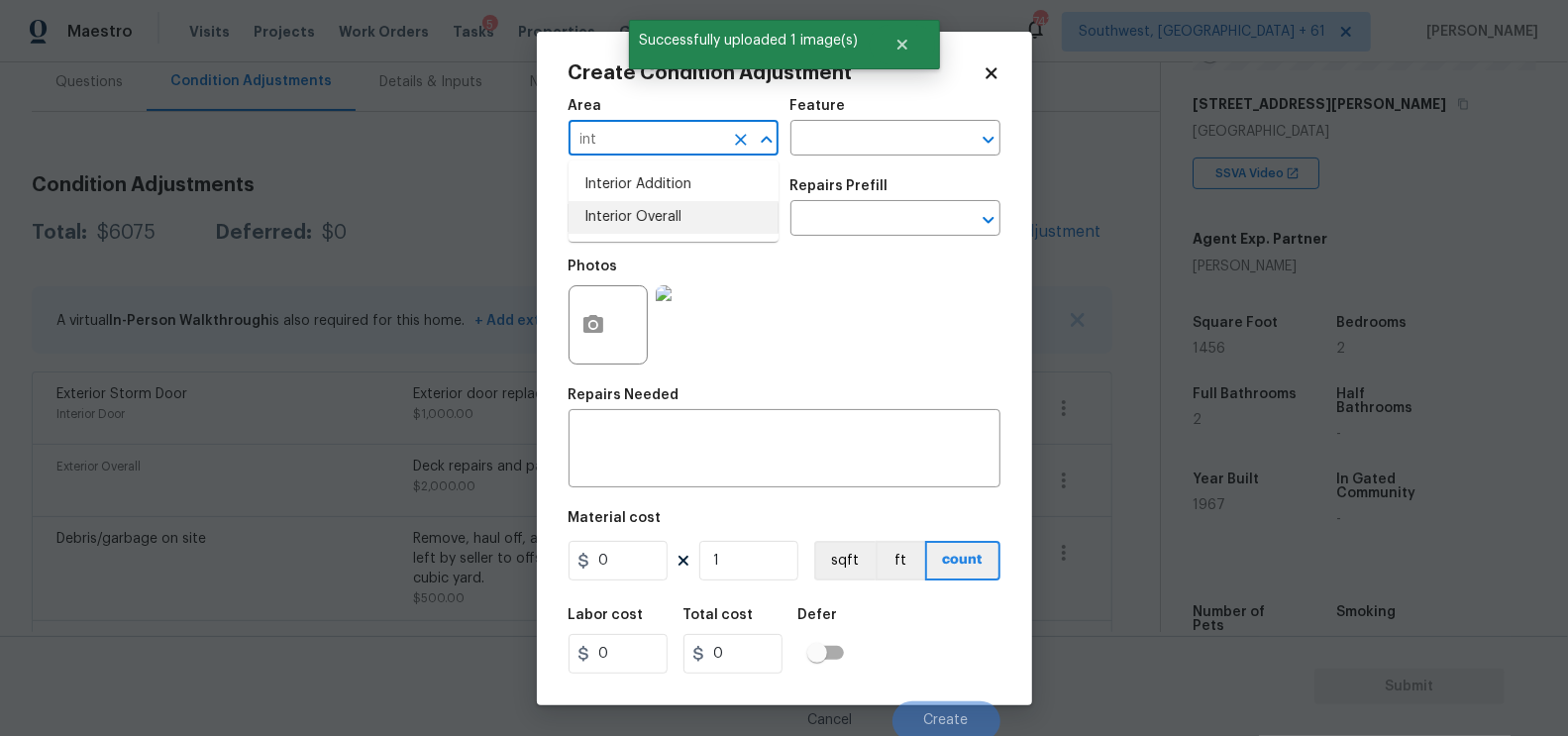
click at [649, 207] on li "Interior Overall" at bounding box center [673, 217] width 210 height 33
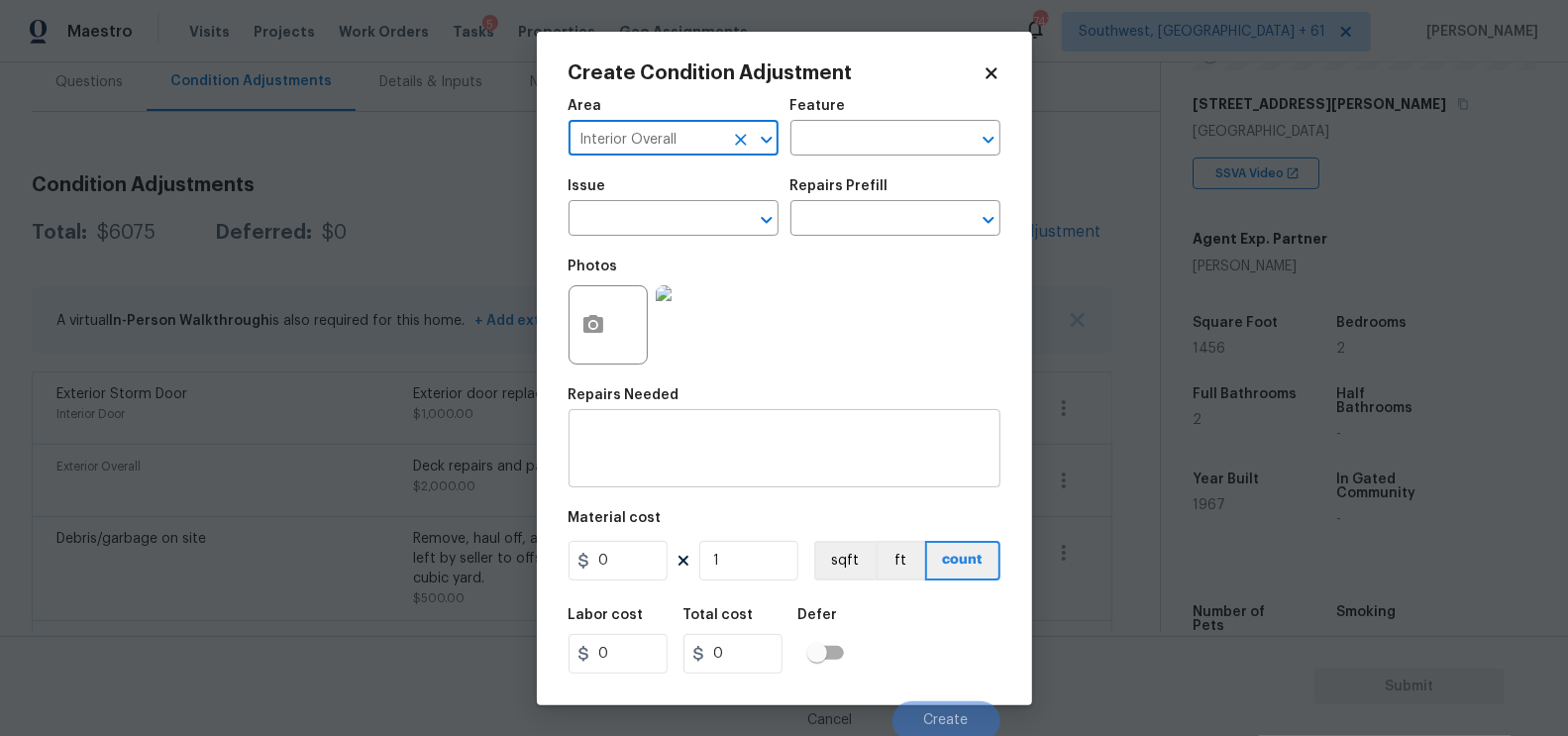
type input "Interior Overall"
click at [692, 448] on textarea at bounding box center [784, 451] width 408 height 42
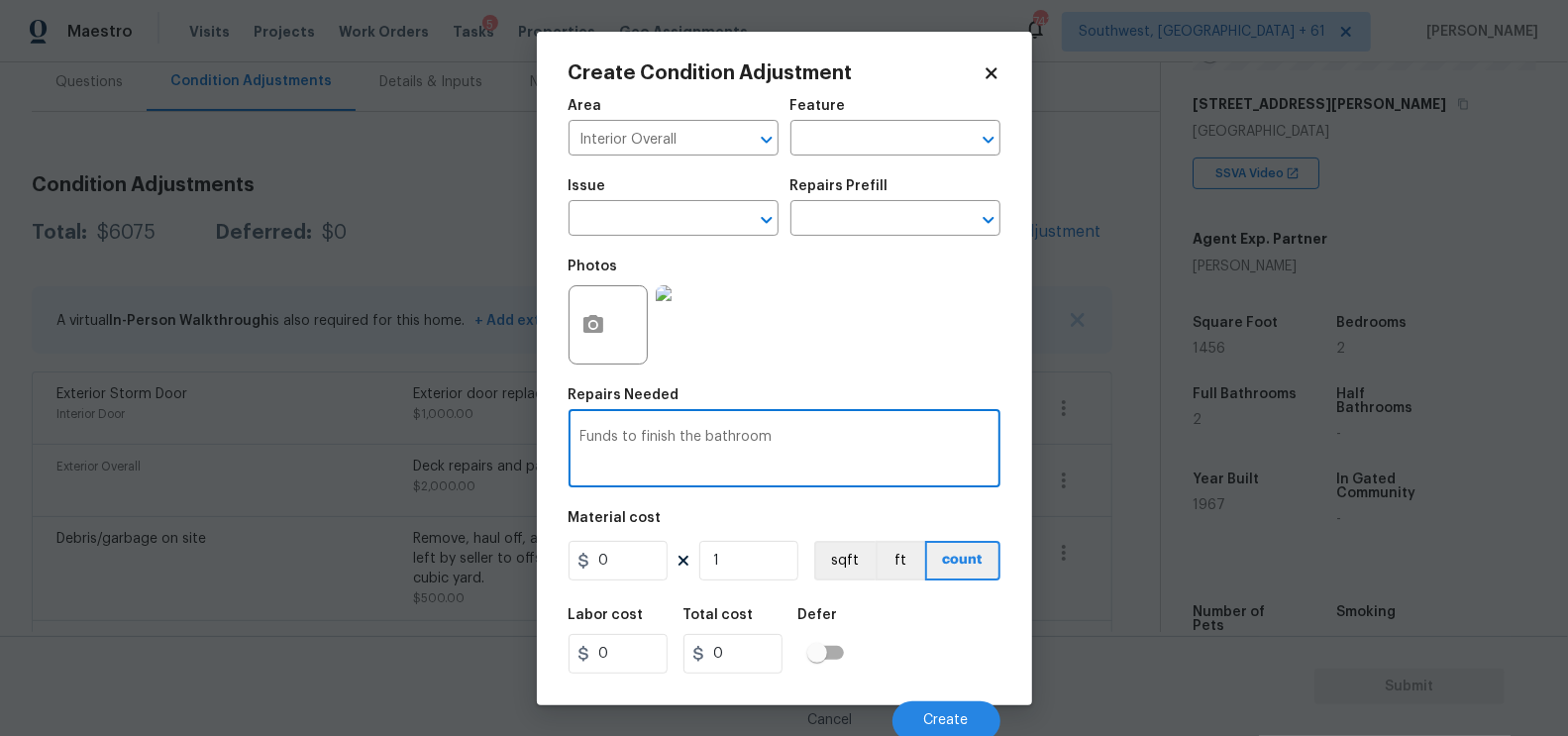
type textarea "Funds to finish the bathroom"
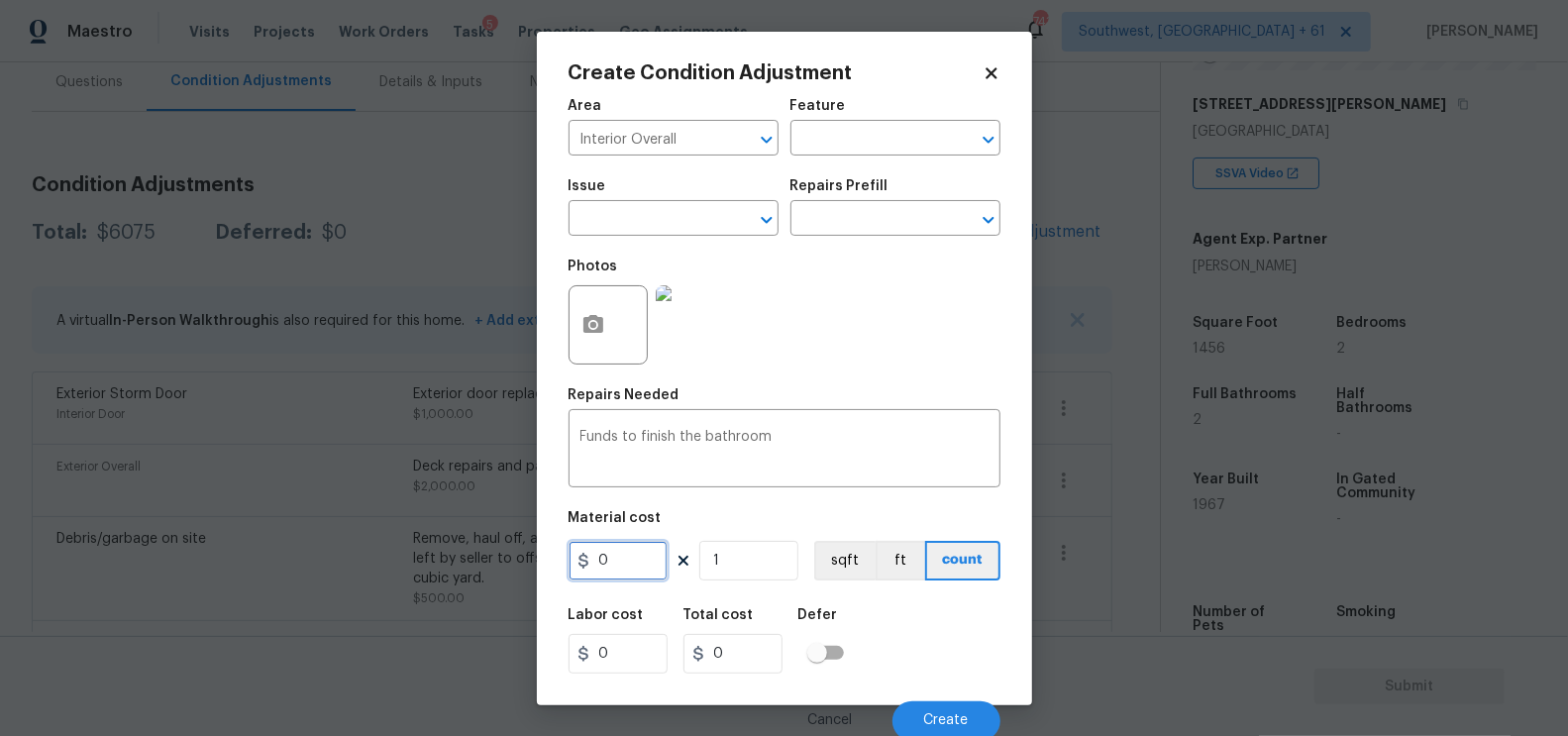
click at [630, 569] on input "0" at bounding box center [618, 560] width 99 height 40
type input "2000"
click at [741, 656] on input "2000" at bounding box center [733, 654] width 99 height 40
click at [906, 715] on button "Create" at bounding box center [946, 721] width 108 height 40
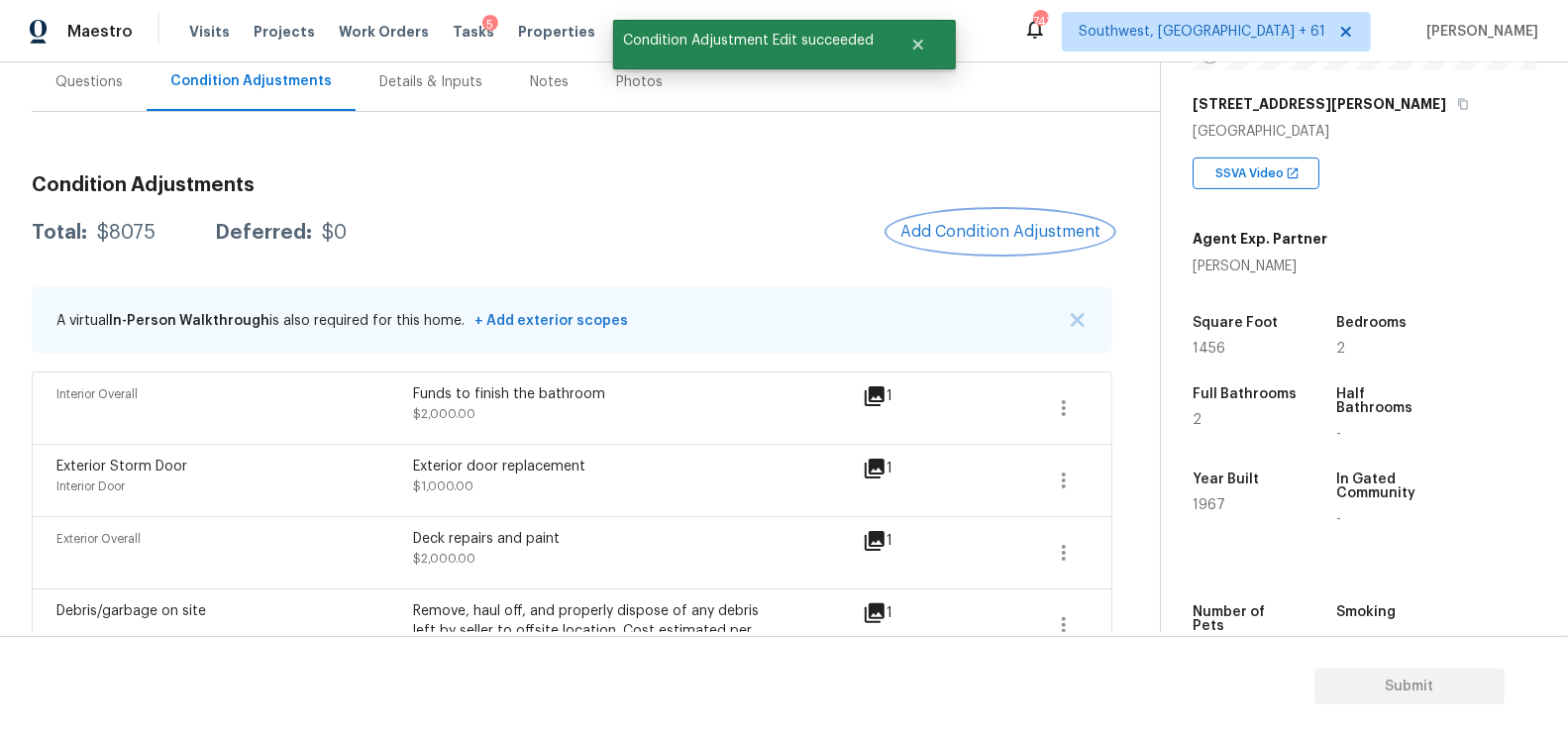
click at [1012, 230] on span "Add Condition Adjustment" at bounding box center [1000, 231] width 200 height 18
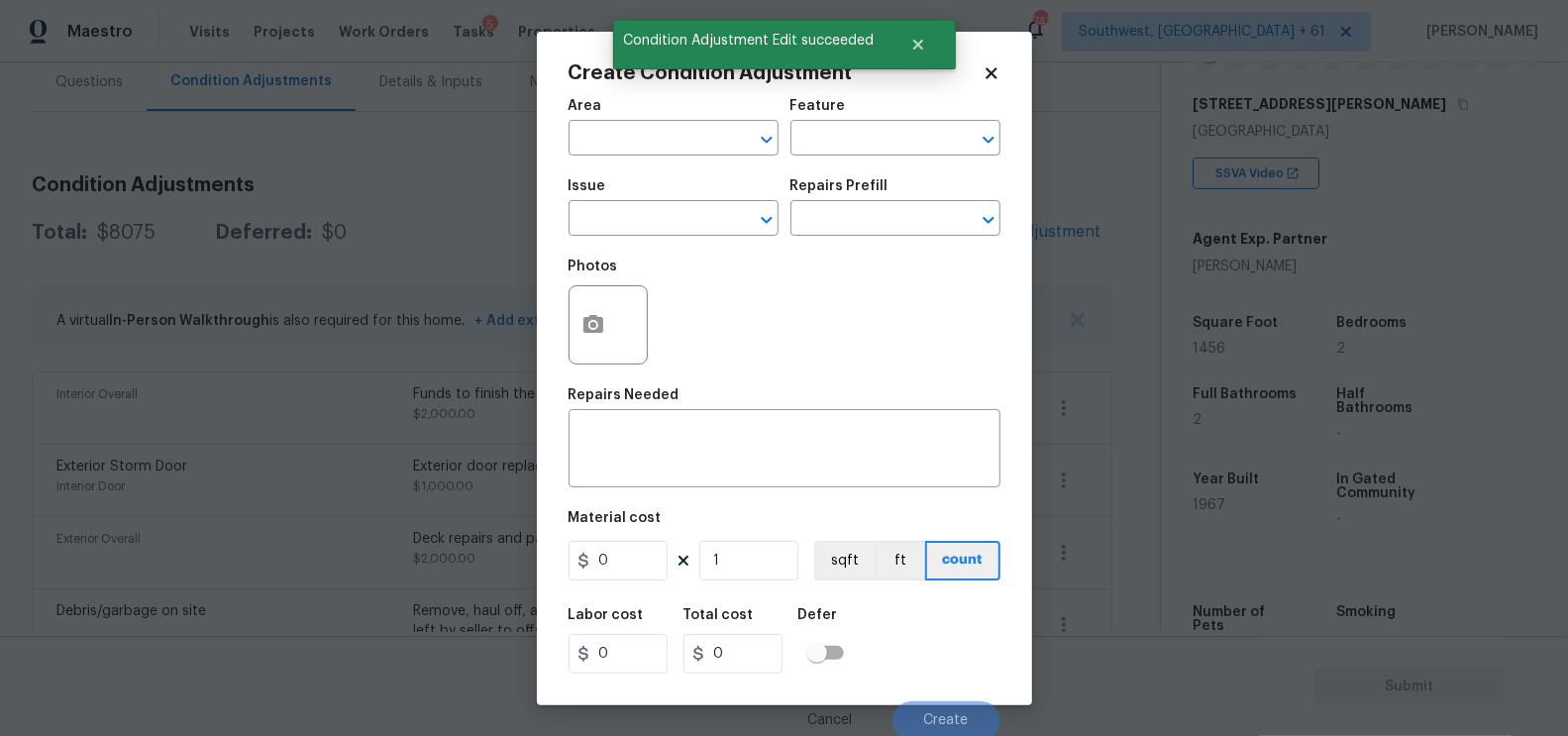
click at [633, 320] on div at bounding box center [608, 325] width 79 height 79
click at [596, 330] on icon "button" at bounding box center [593, 324] width 20 height 18
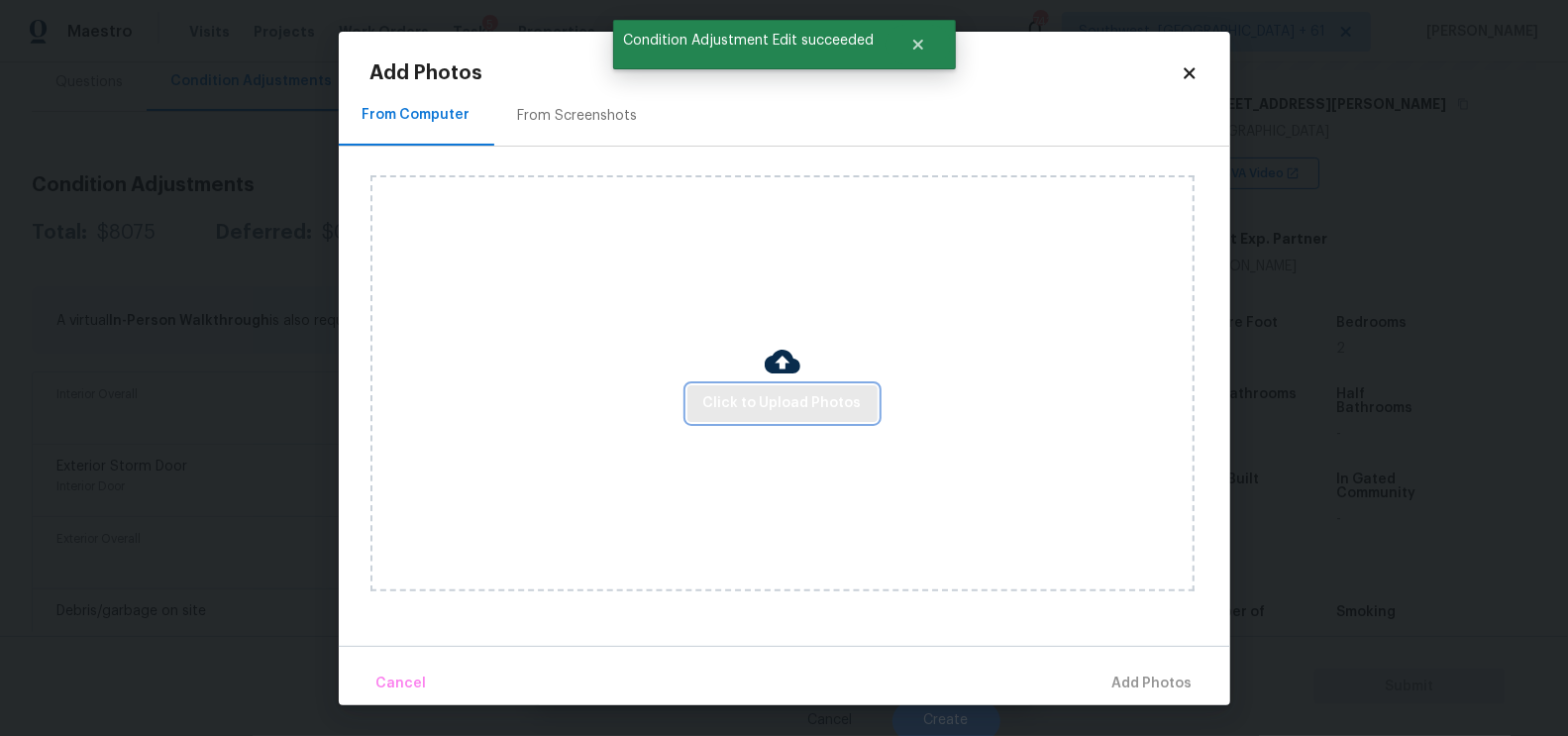
click at [783, 407] on span "Click to Upload Photos" at bounding box center [783, 403] width 159 height 25
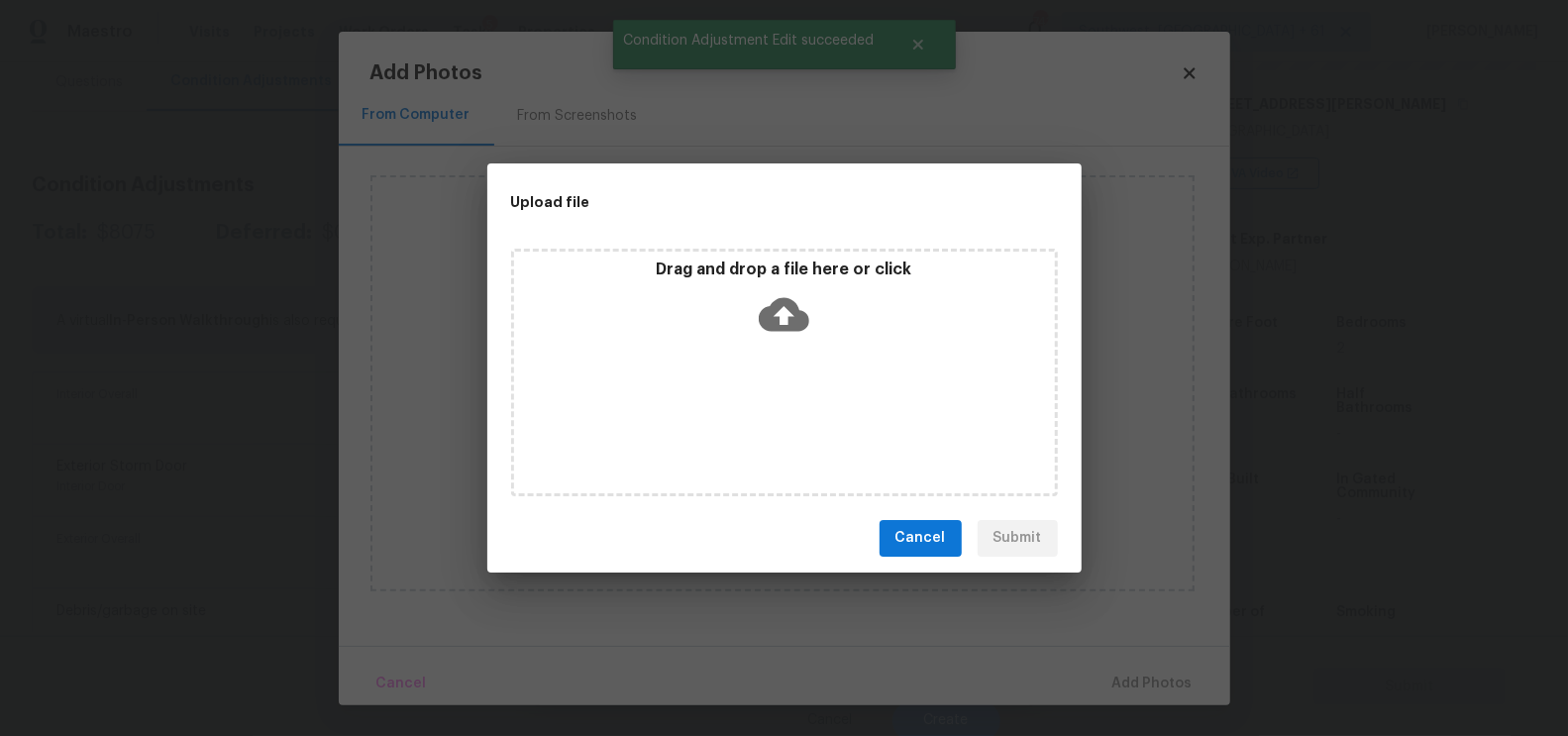
click at [785, 321] on icon at bounding box center [784, 314] width 51 height 51
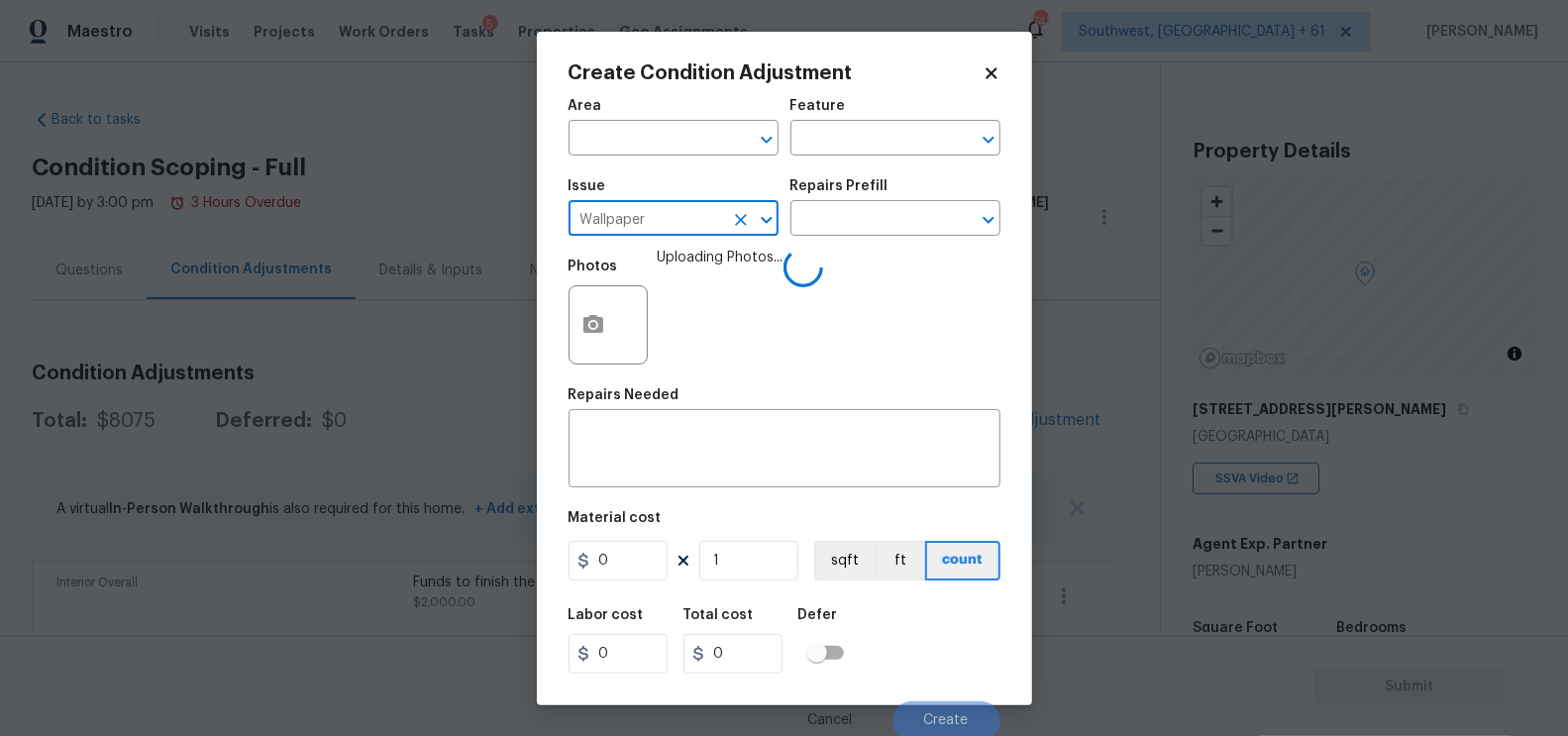
type input "Wallpaper"
click at [876, 210] on input "text" at bounding box center [868, 220] width 155 height 31
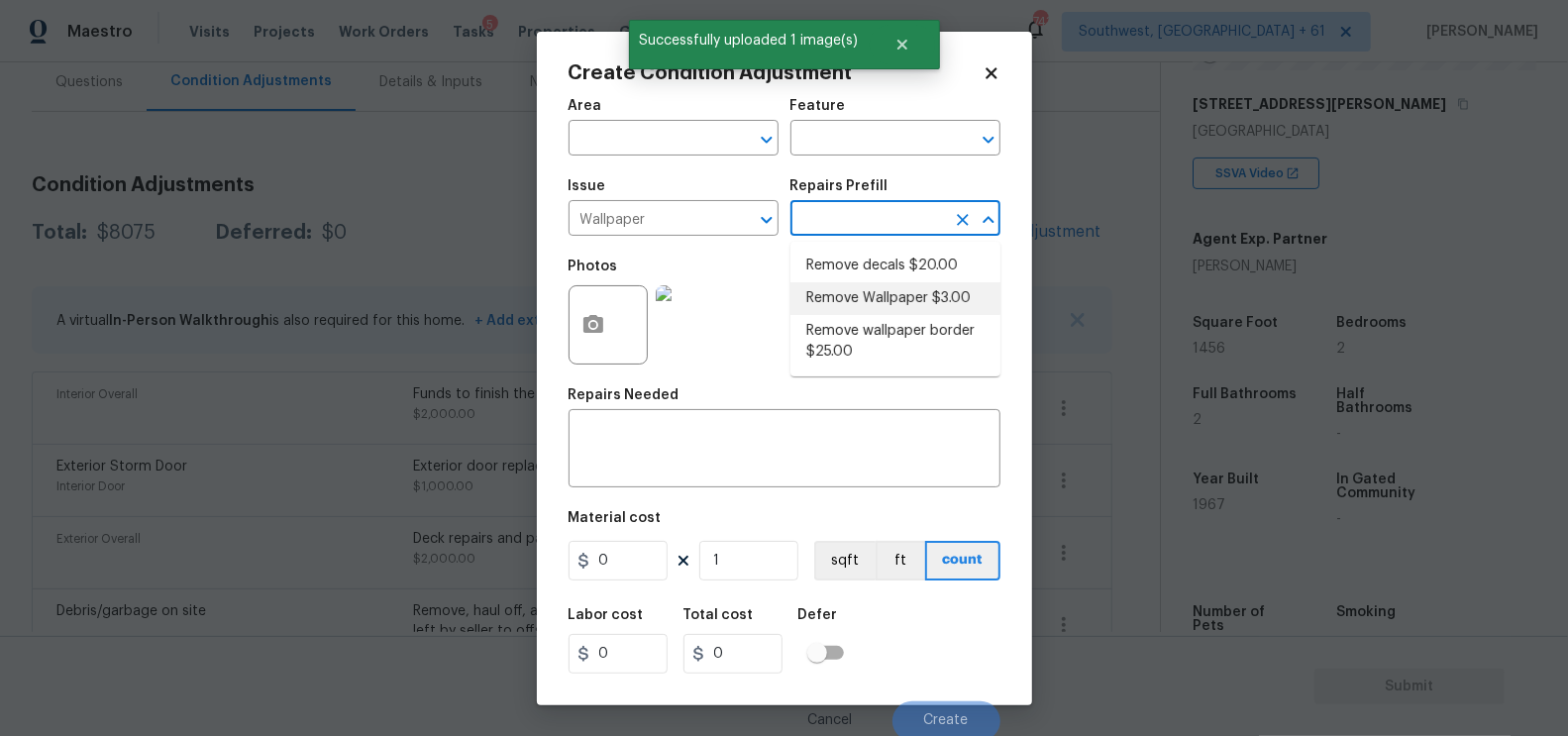
click at [873, 296] on li "Remove Wallpaper $3.00" at bounding box center [895, 298] width 210 height 33
type input "Walls and Ceiling"
type input "3"
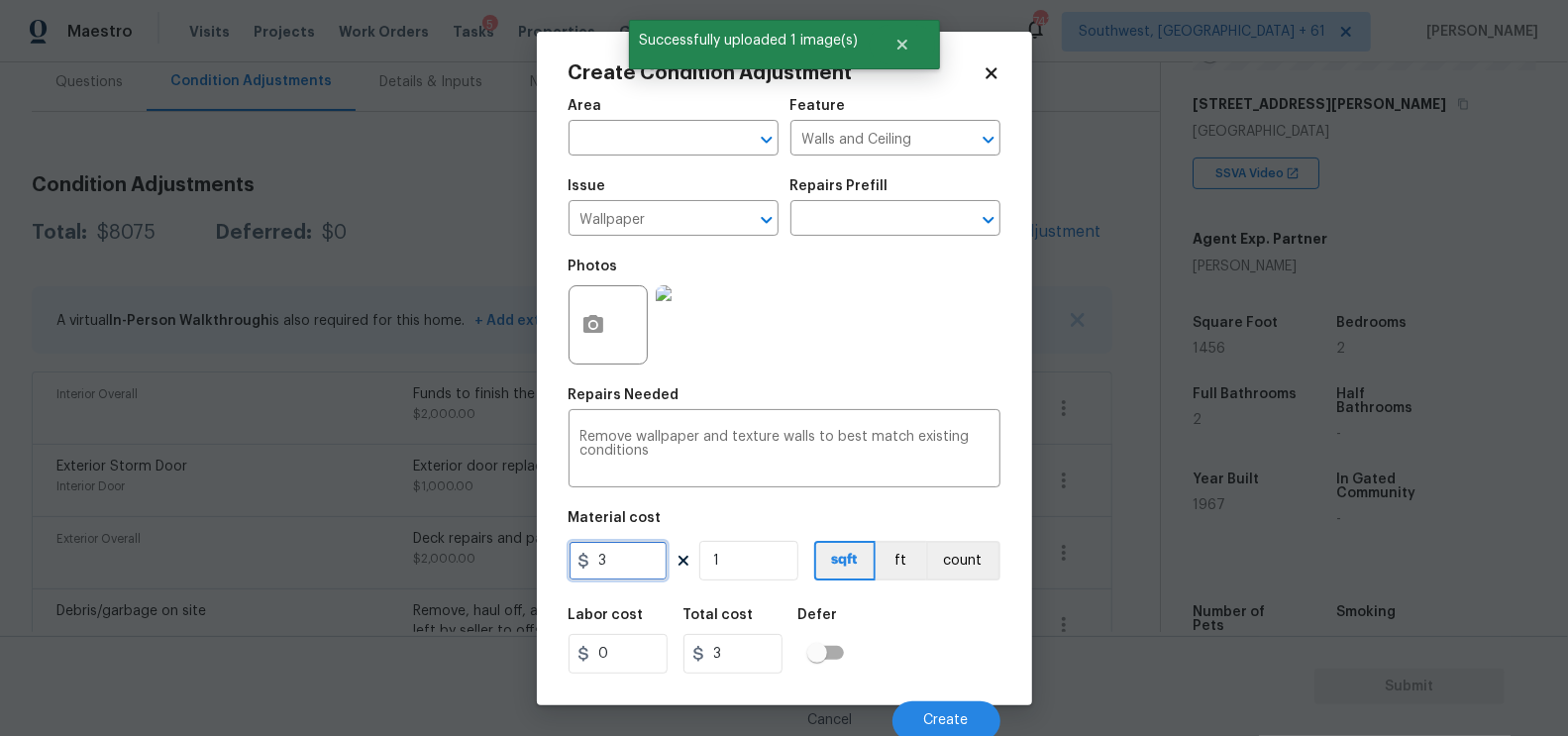
click at [626, 552] on input "3" at bounding box center [618, 560] width 99 height 40
type input "300"
click at [718, 665] on input "3" at bounding box center [733, 654] width 99 height 40
type input "300"
click at [918, 713] on button "Create" at bounding box center [946, 721] width 108 height 40
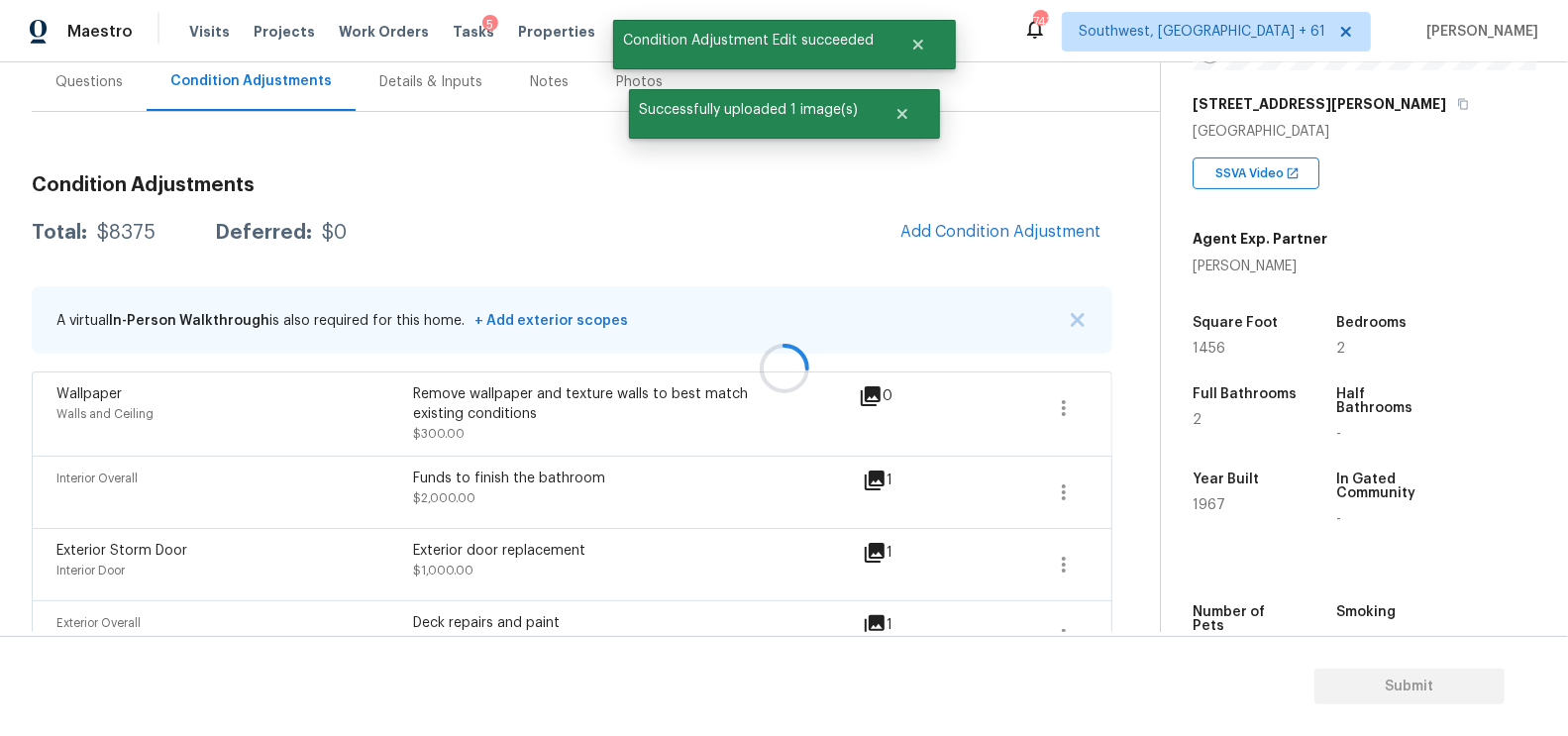
click at [1032, 237] on div at bounding box center [784, 368] width 1568 height 736
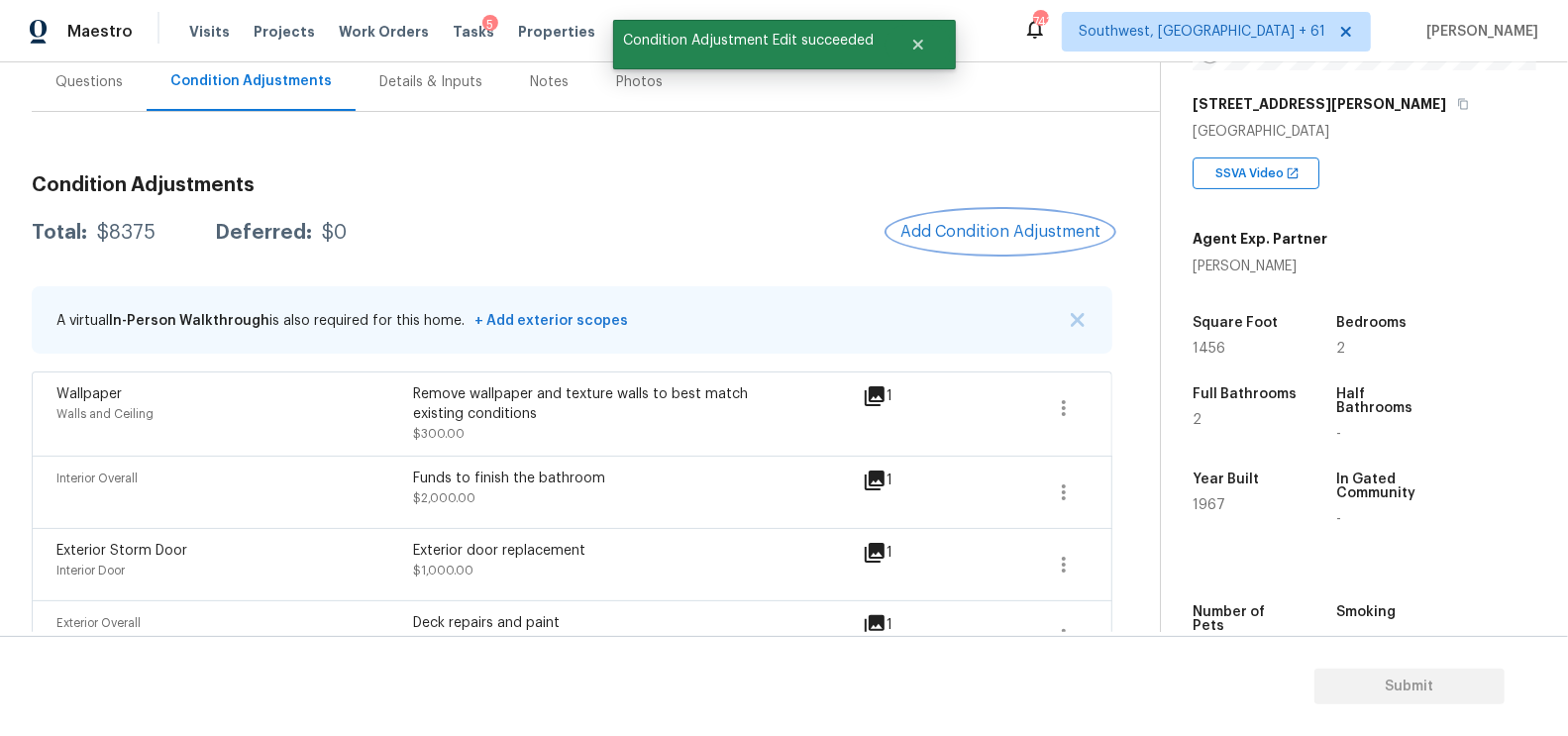
click at [921, 242] on button "Add Condition Adjustment" at bounding box center [1000, 231] width 224 height 42
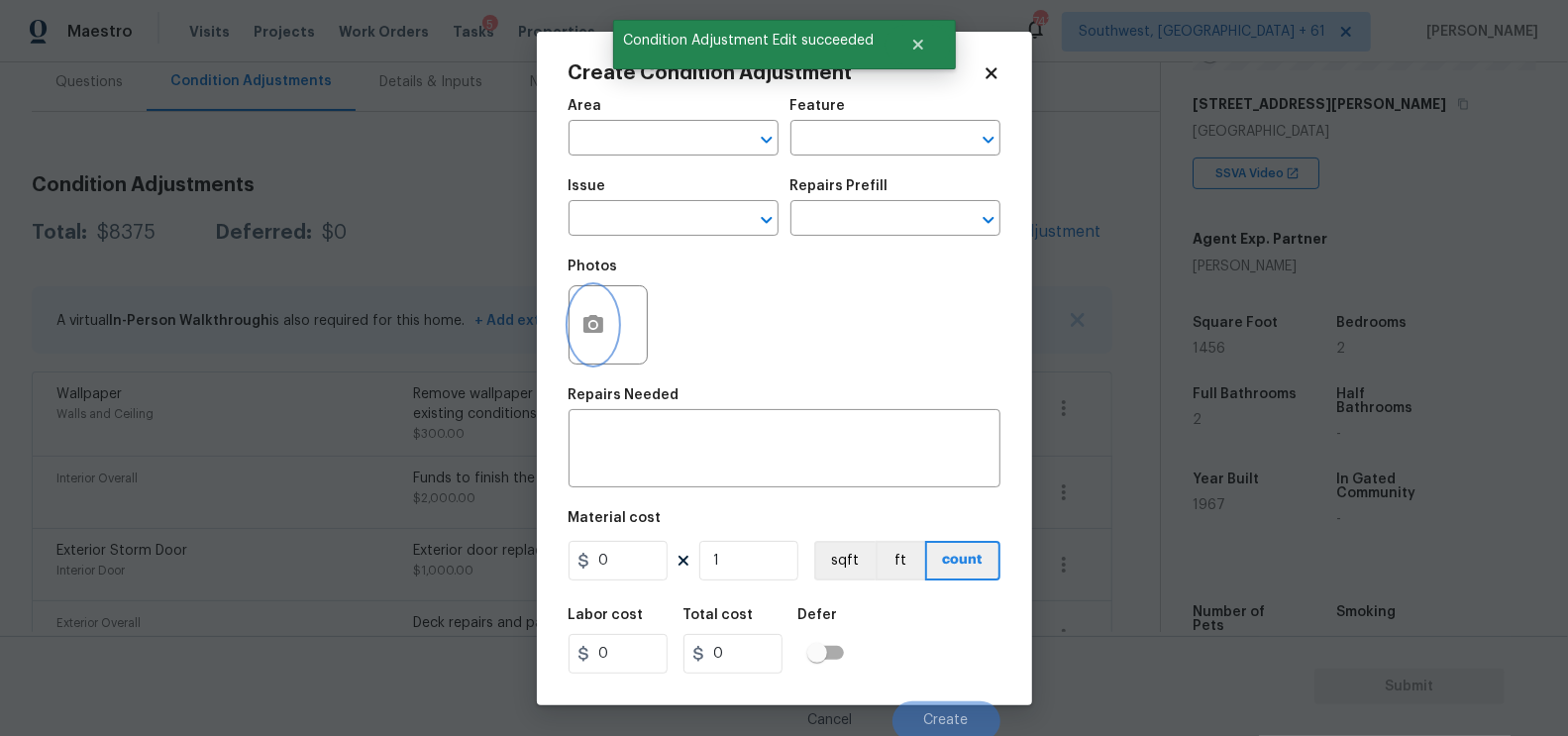
click at [610, 342] on button "button" at bounding box center [593, 325] width 48 height 77
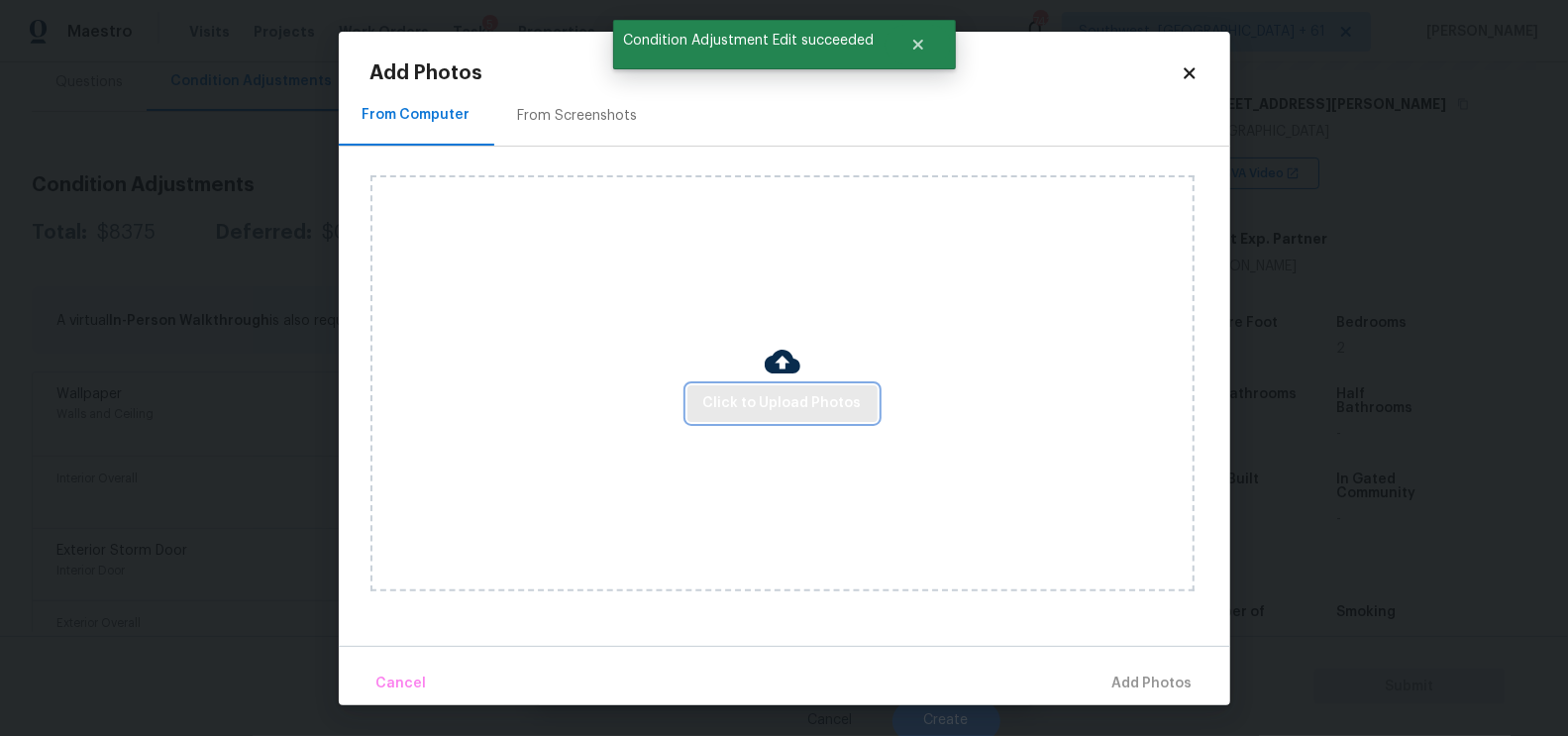
click at [764, 395] on span "Click to Upload Photos" at bounding box center [783, 403] width 159 height 25
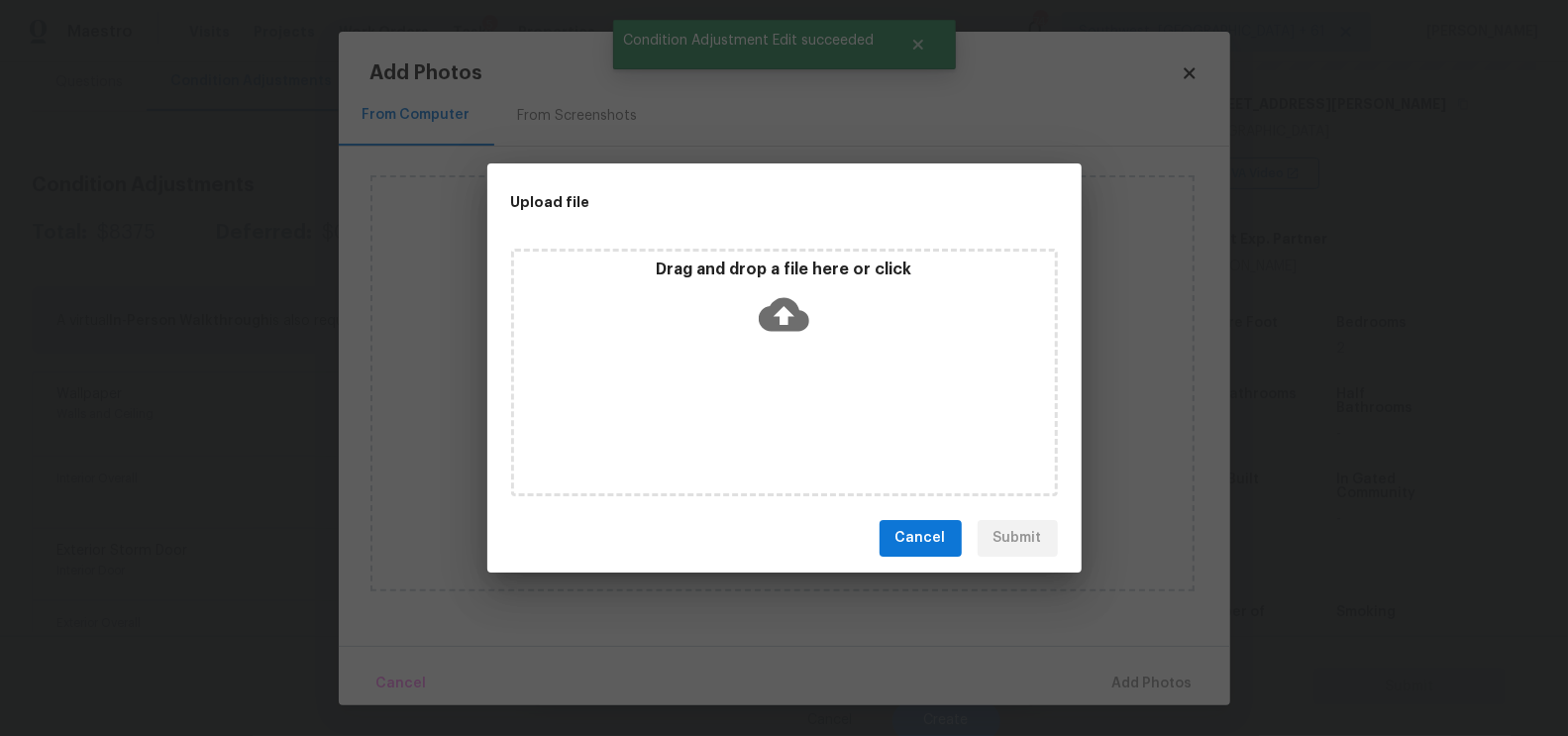
click at [776, 319] on icon at bounding box center [784, 314] width 51 height 34
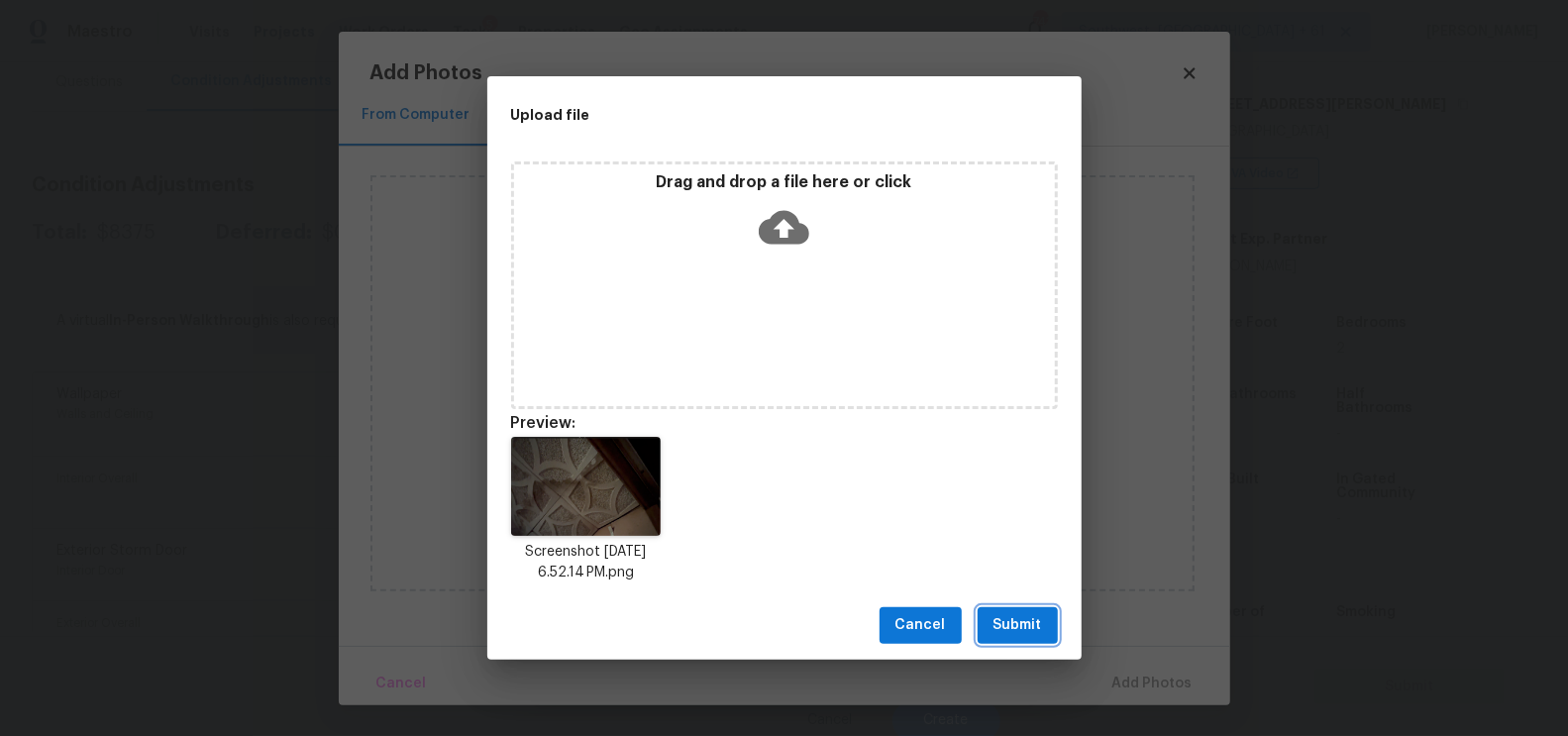
click at [1014, 612] on button "Submit" at bounding box center [1018, 625] width 80 height 37
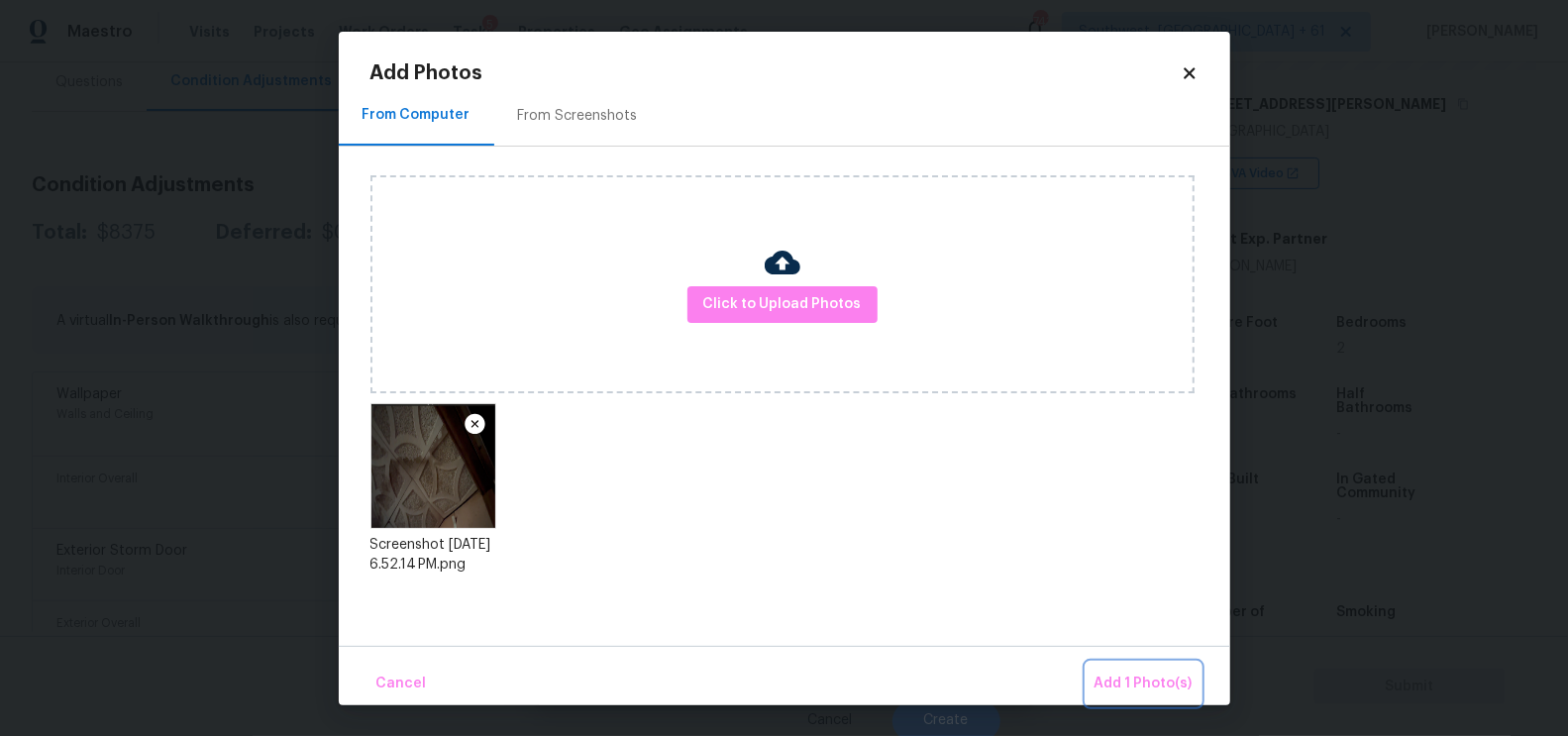
click at [1163, 679] on span "Add 1 Photo(s)" at bounding box center [1144, 683] width 98 height 25
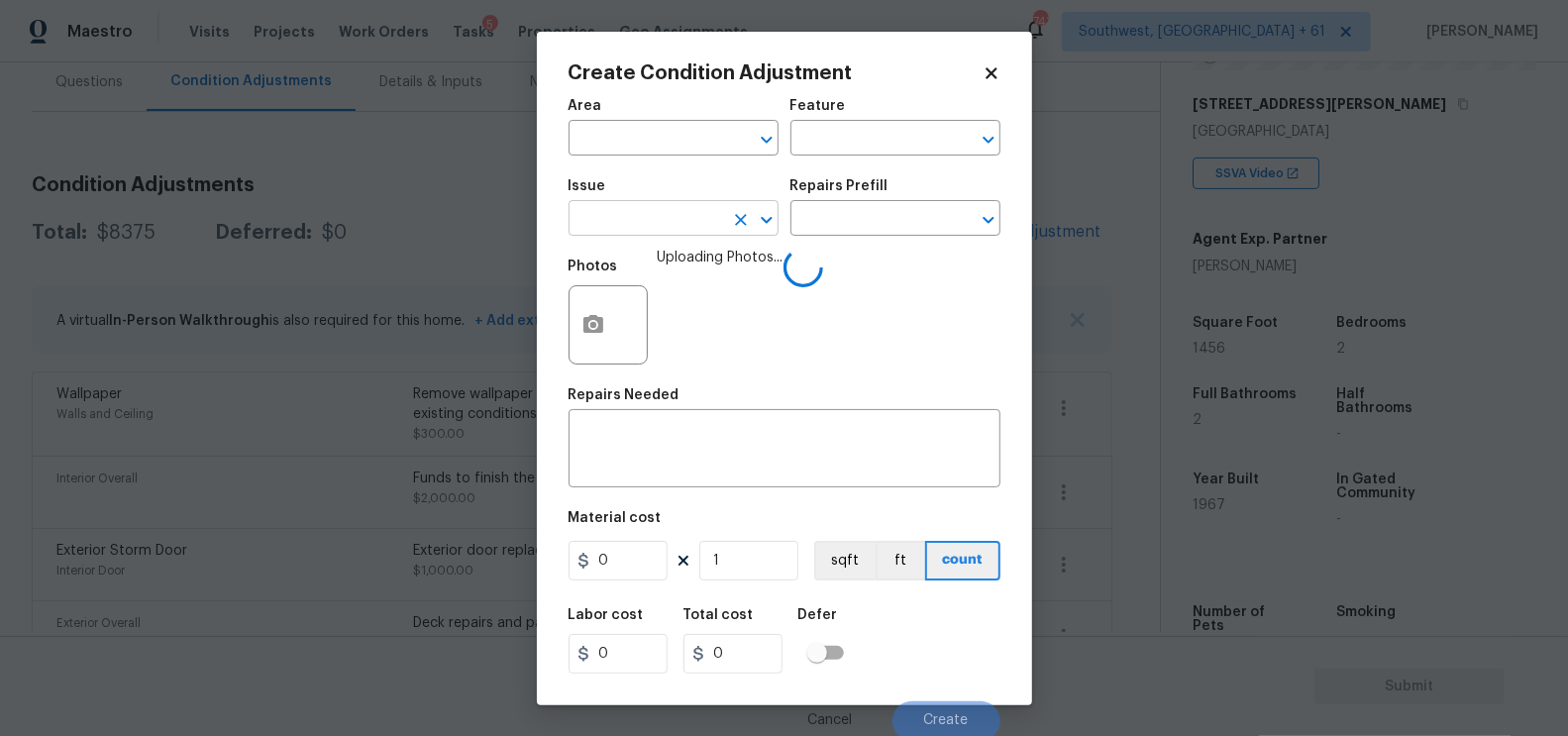
click at [673, 218] on input "text" at bounding box center [646, 220] width 155 height 31
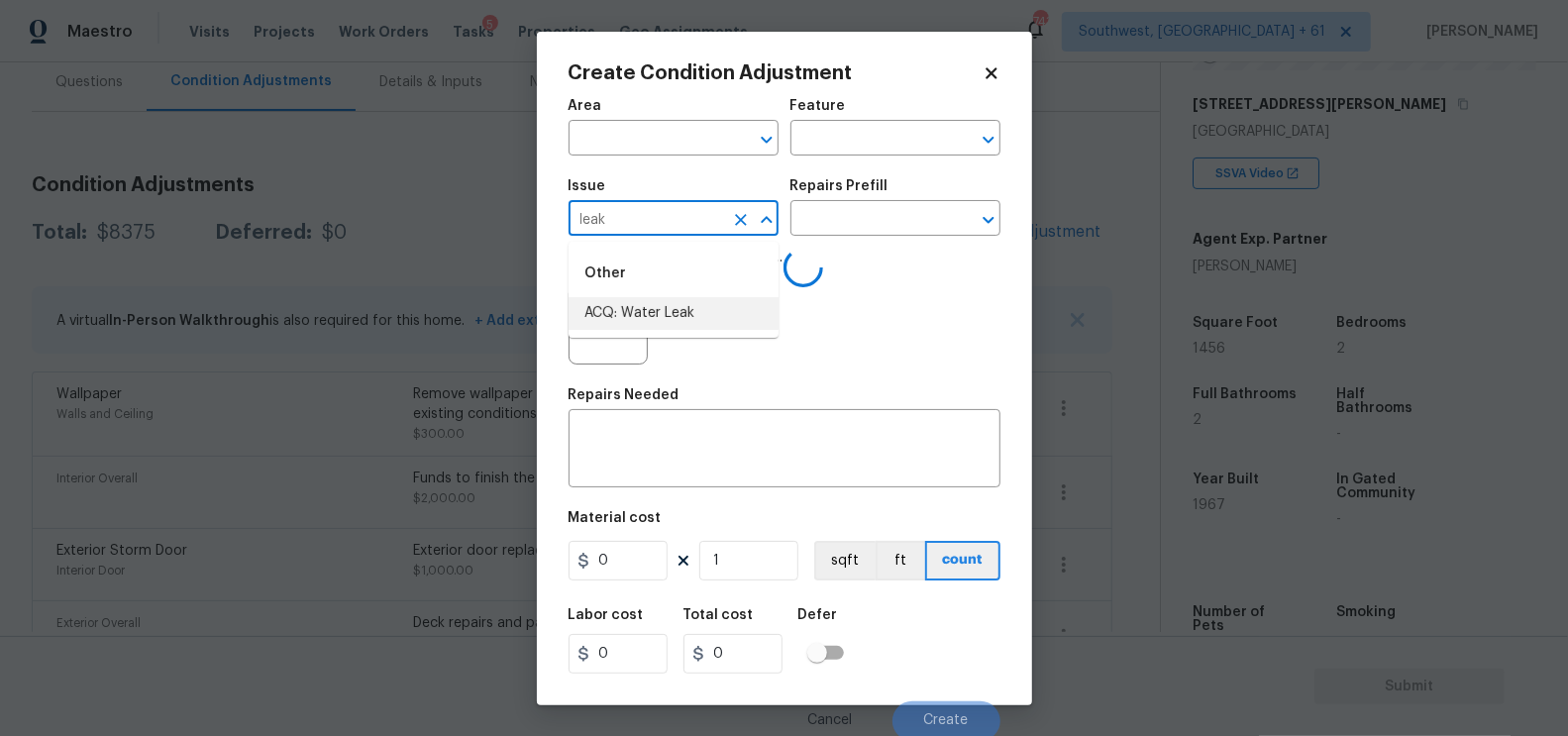
click at [680, 312] on li "ACQ: Water Leak" at bounding box center [673, 313] width 210 height 33
type input "ACQ: Water Leak"
click at [849, 221] on input "text" at bounding box center [868, 220] width 155 height 31
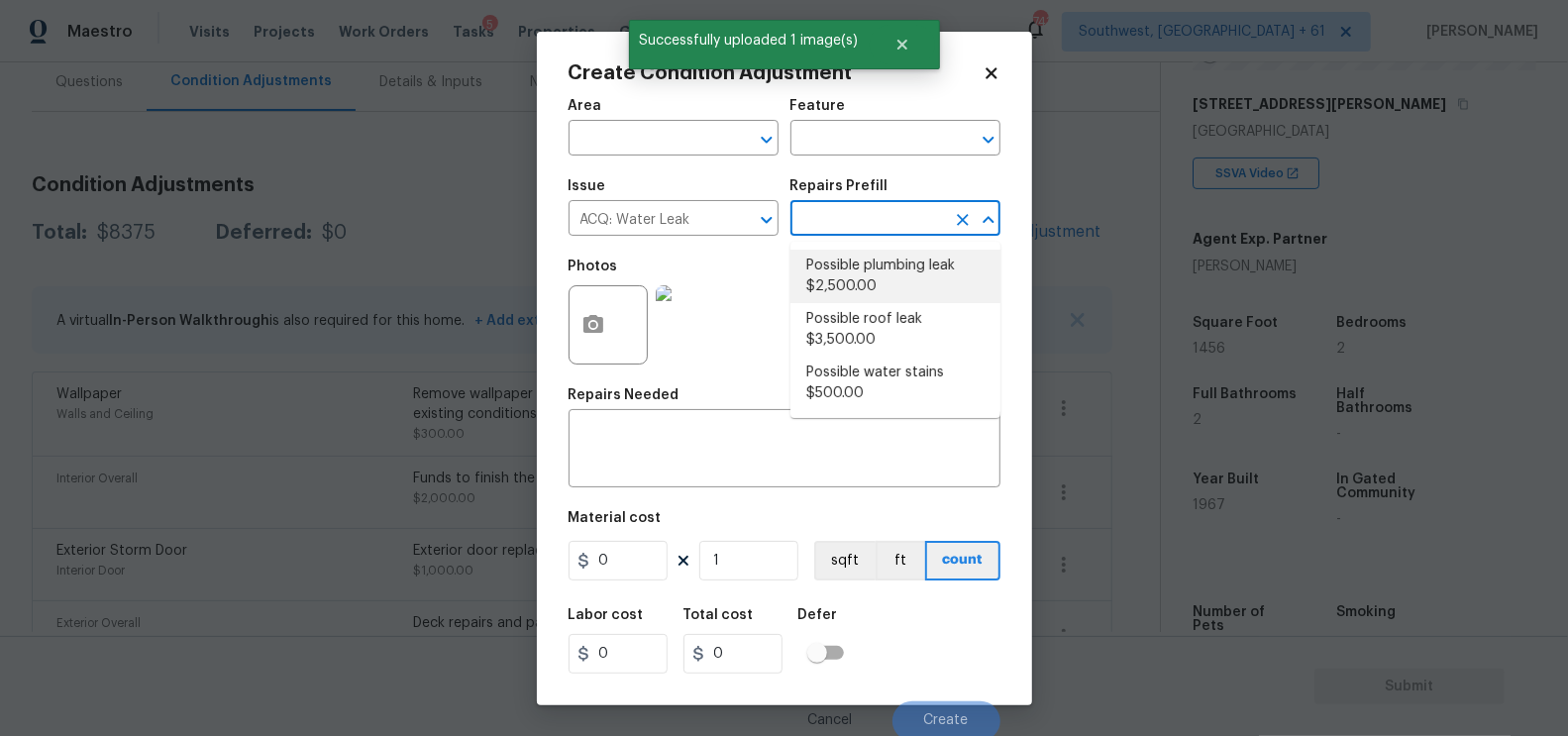
click at [866, 281] on li "Possible plumbing leak $2,500.00" at bounding box center [895, 276] width 210 height 54
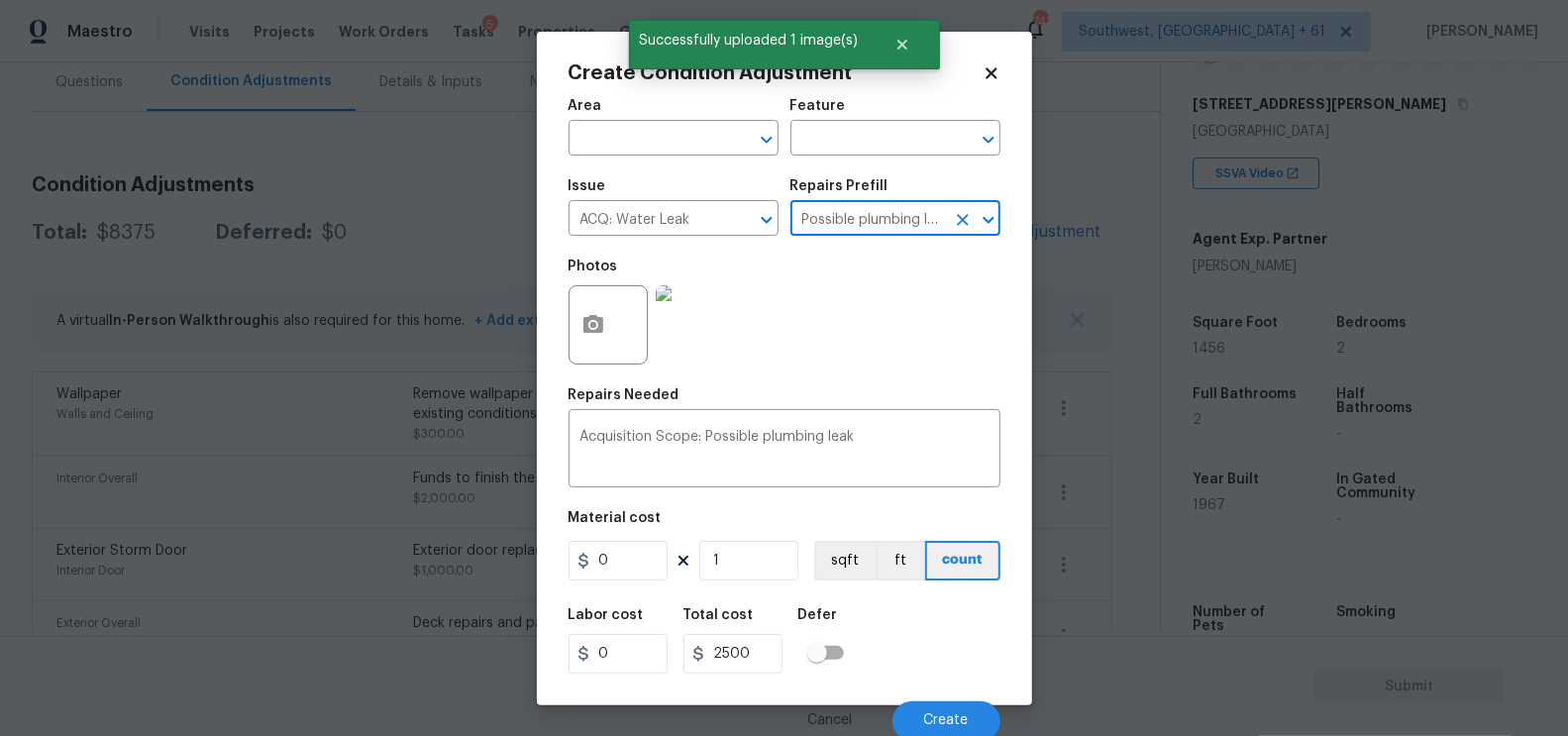
type input "Acquisition"
type textarea "Acquisition Scope: Possible plumbing leak"
type input "2500"
click at [773, 645] on input "2500" at bounding box center [733, 654] width 99 height 40
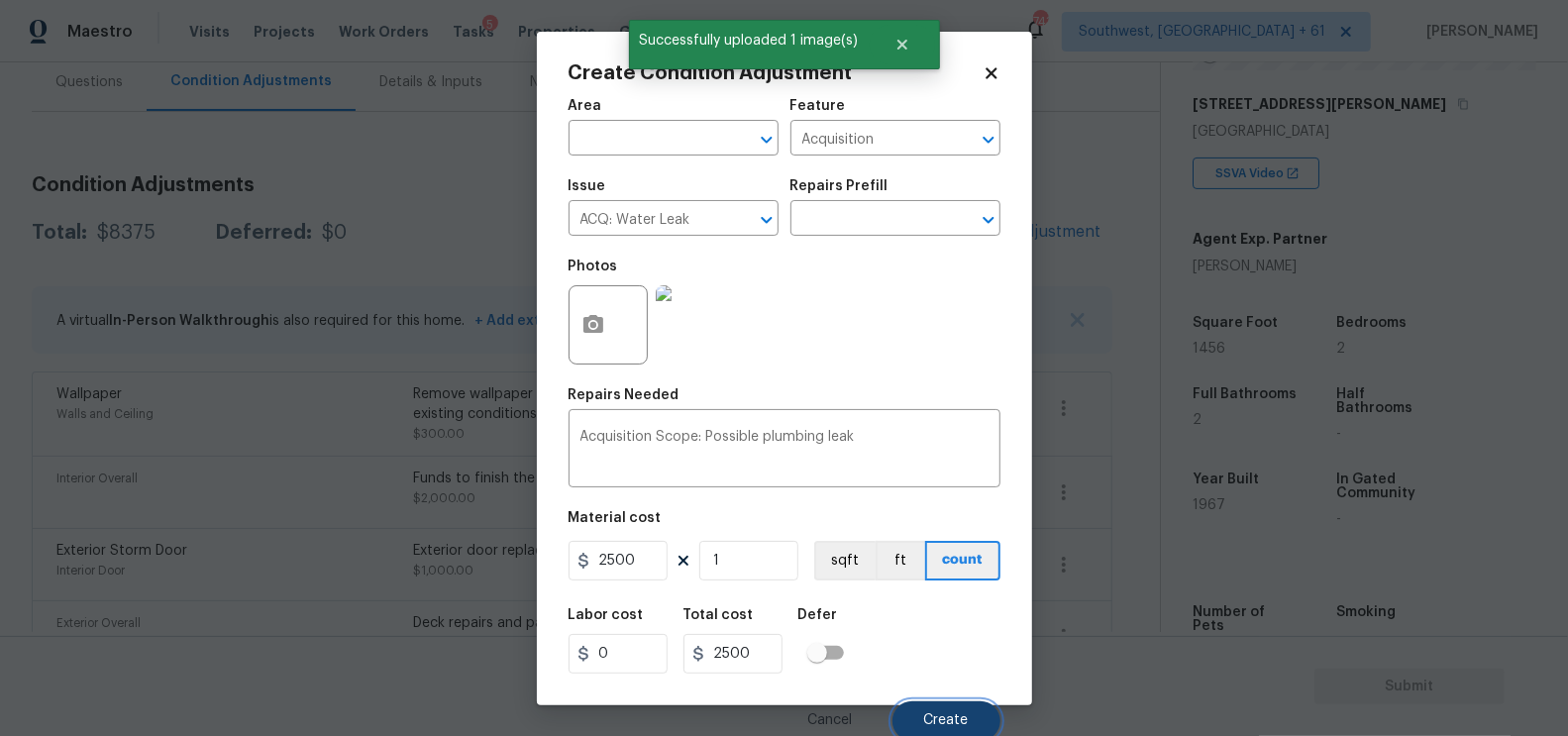
click at [961, 717] on span "Create" at bounding box center [946, 720] width 45 height 15
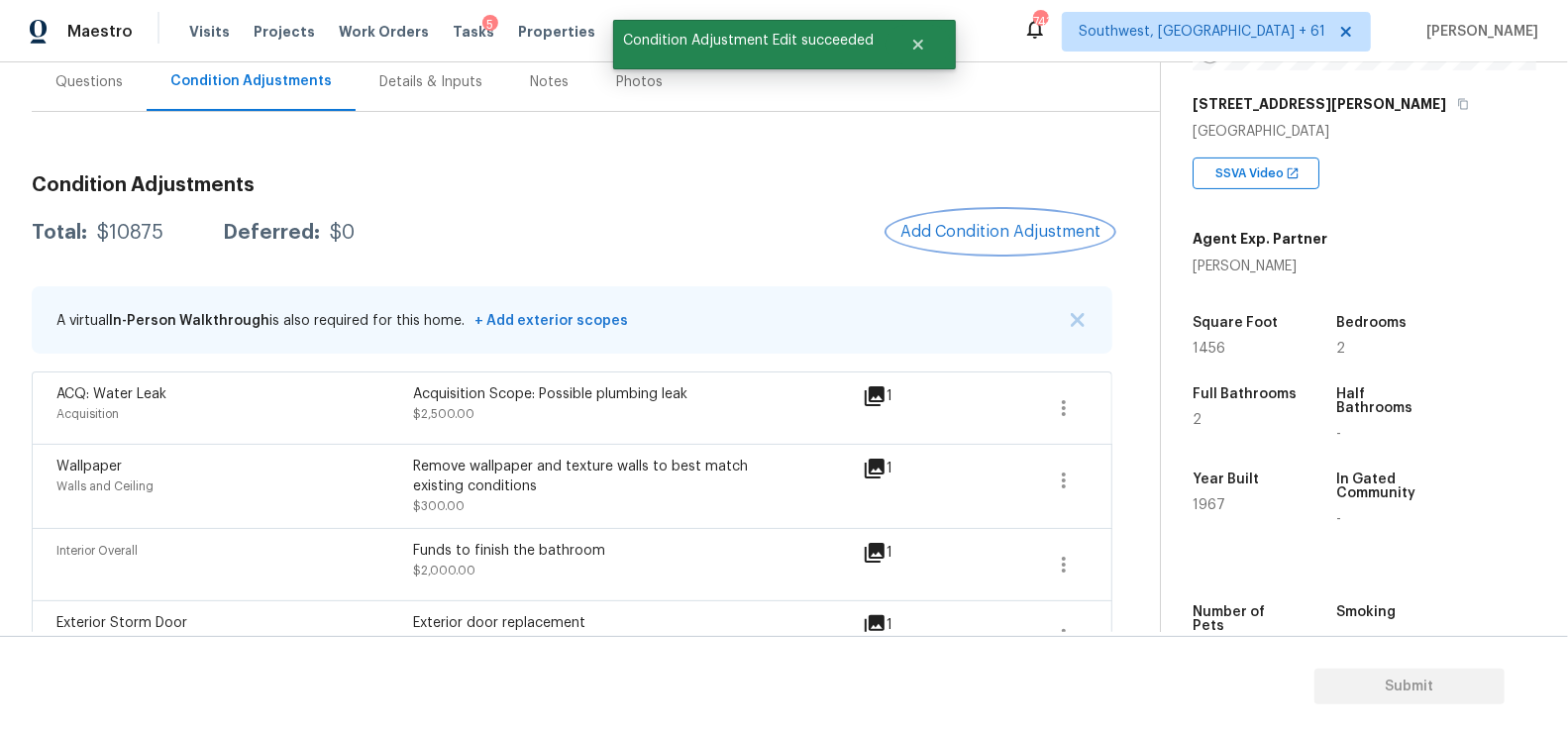
click at [1040, 243] on button "Add Condition Adjustment" at bounding box center [1000, 231] width 224 height 42
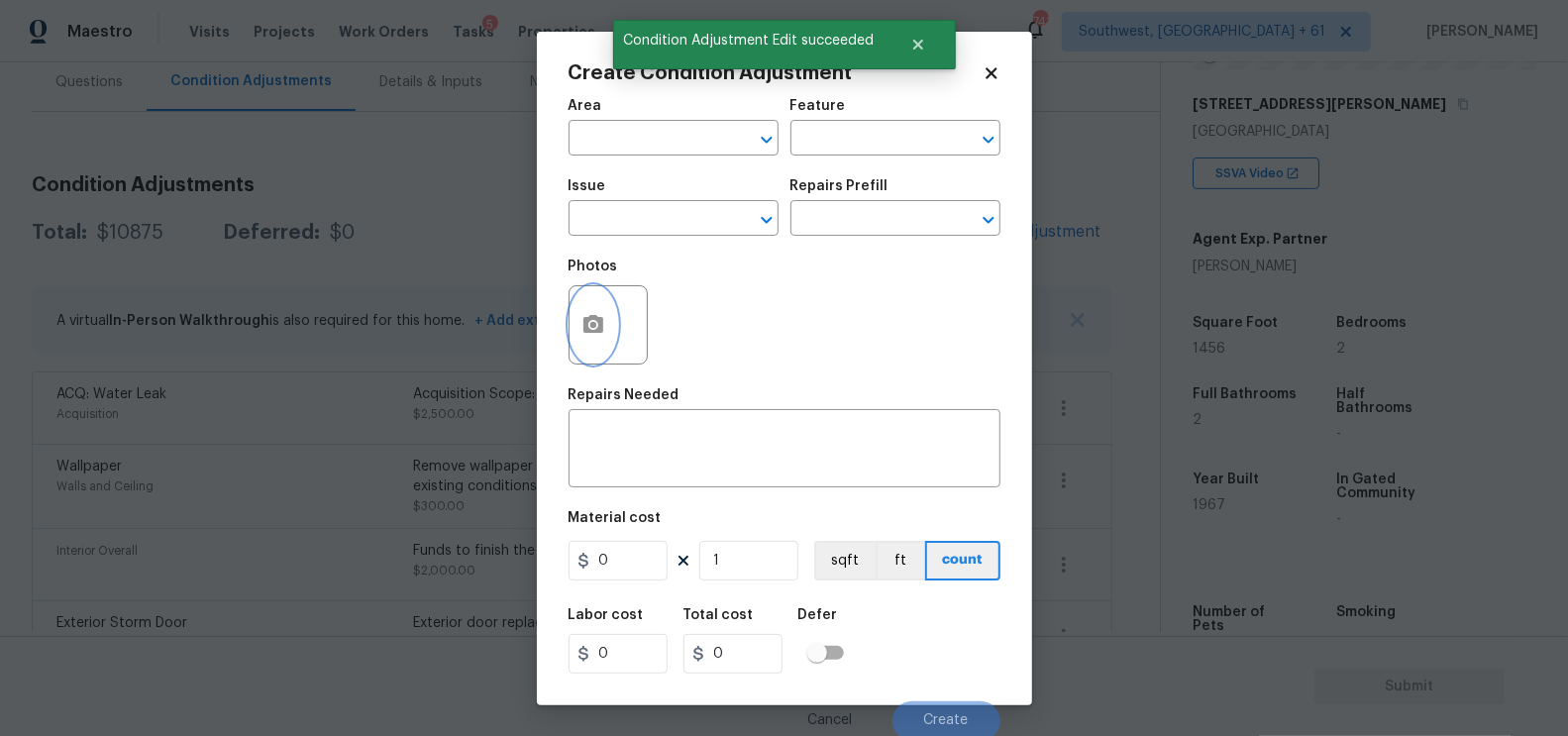
click at [575, 340] on button "button" at bounding box center [593, 325] width 48 height 77
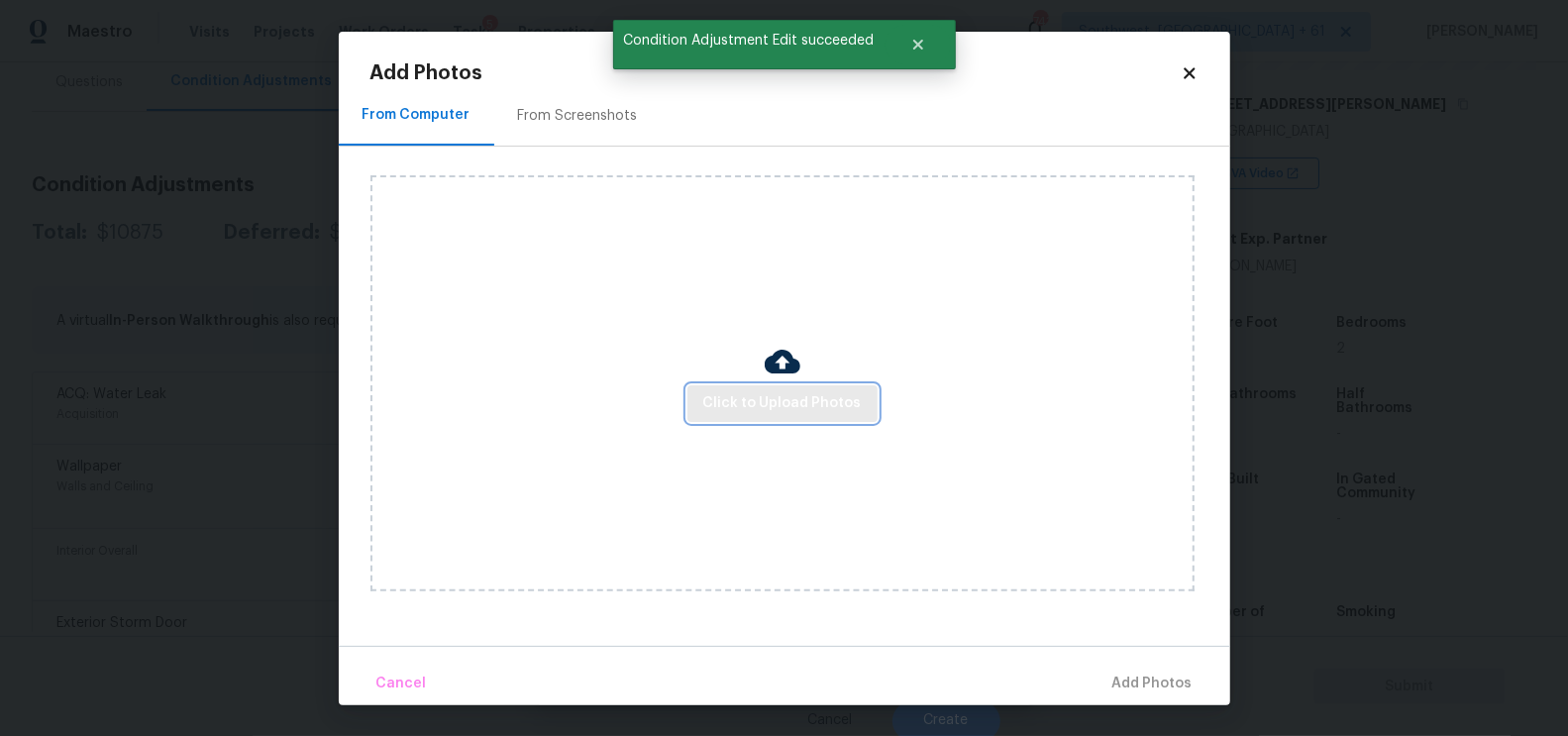
click at [740, 400] on span "Click to Upload Photos" at bounding box center [783, 403] width 159 height 25
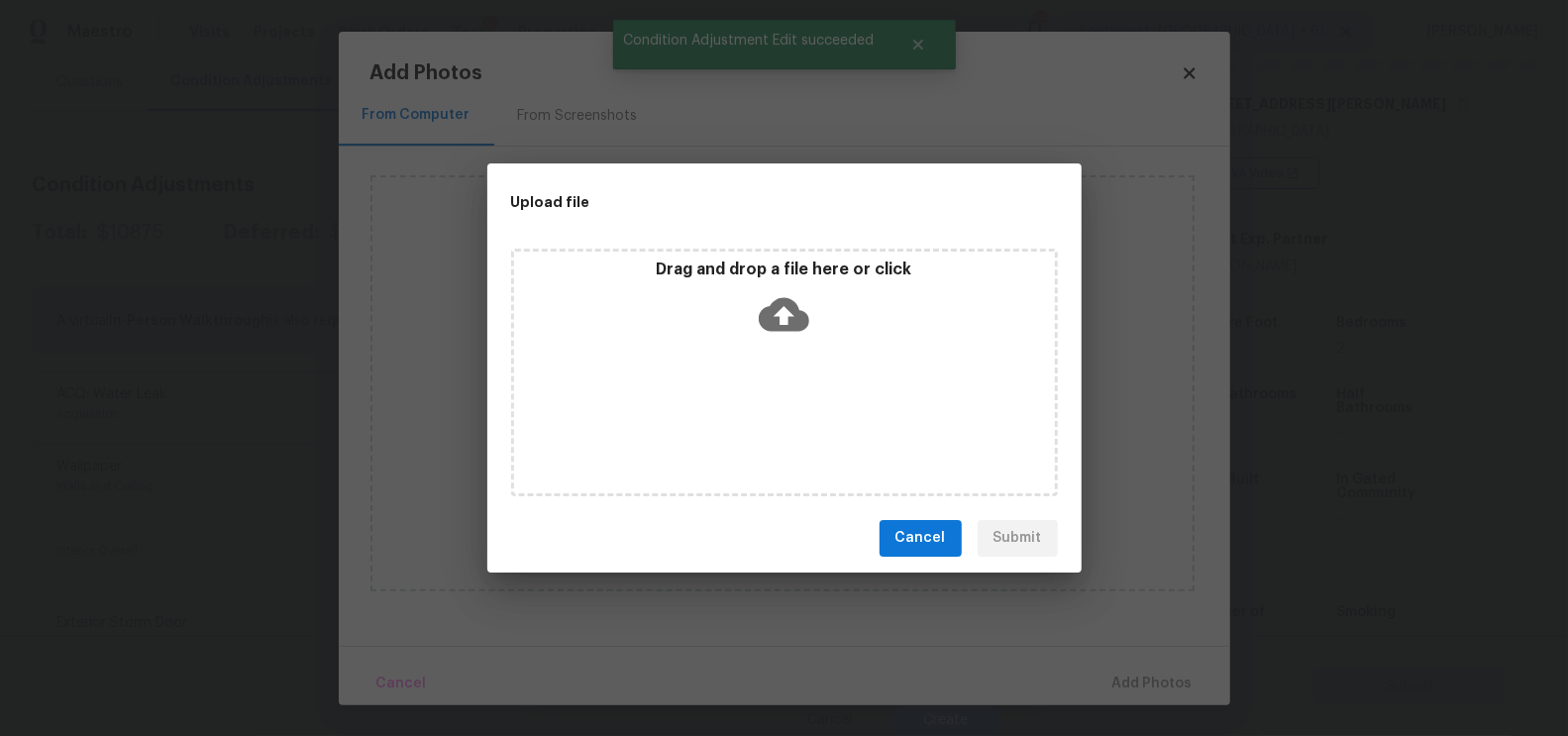
click at [784, 324] on icon at bounding box center [784, 314] width 51 height 34
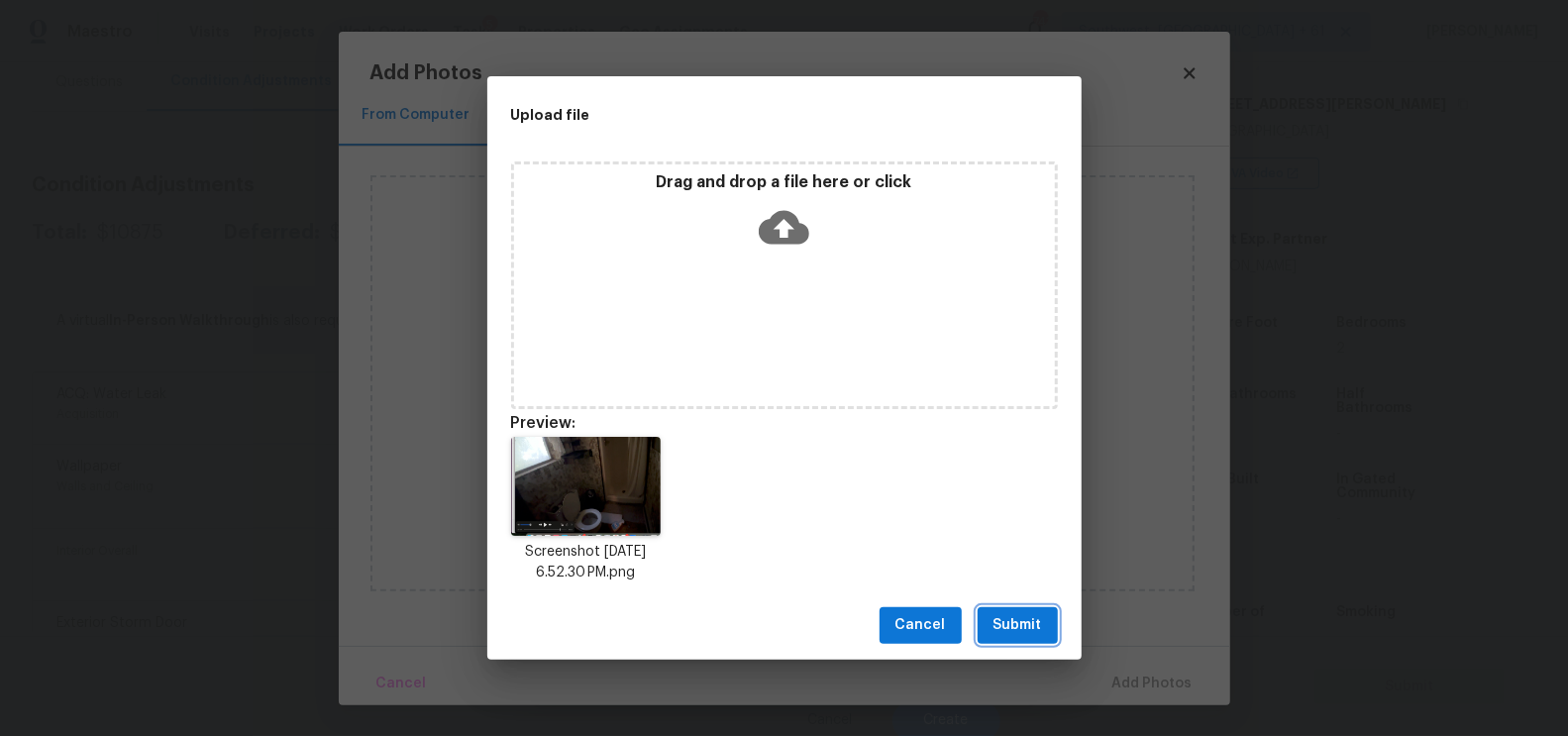
click at [1020, 639] on button "Submit" at bounding box center [1018, 625] width 80 height 37
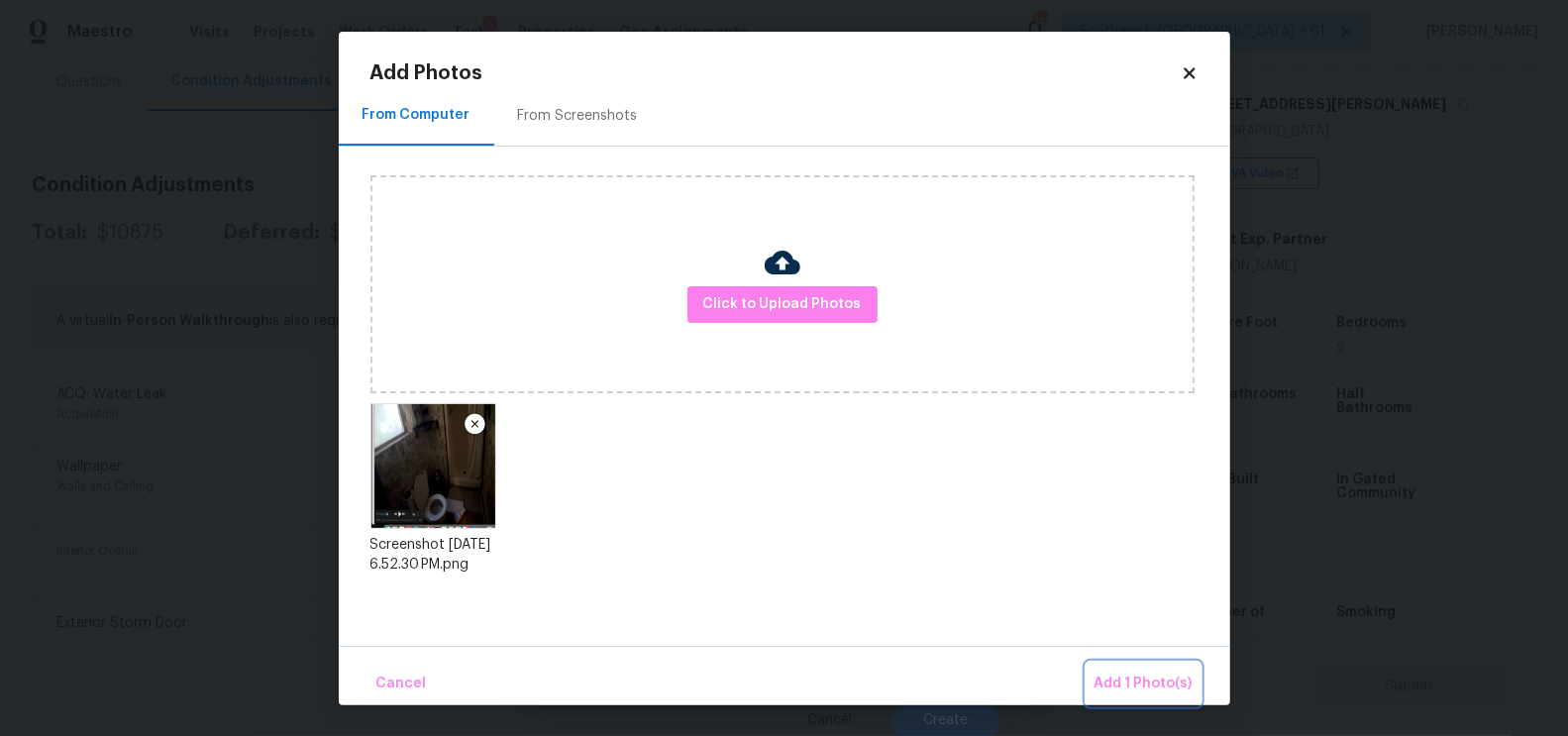
click at [1117, 677] on span "Add 1 Photo(s)" at bounding box center [1144, 683] width 98 height 25
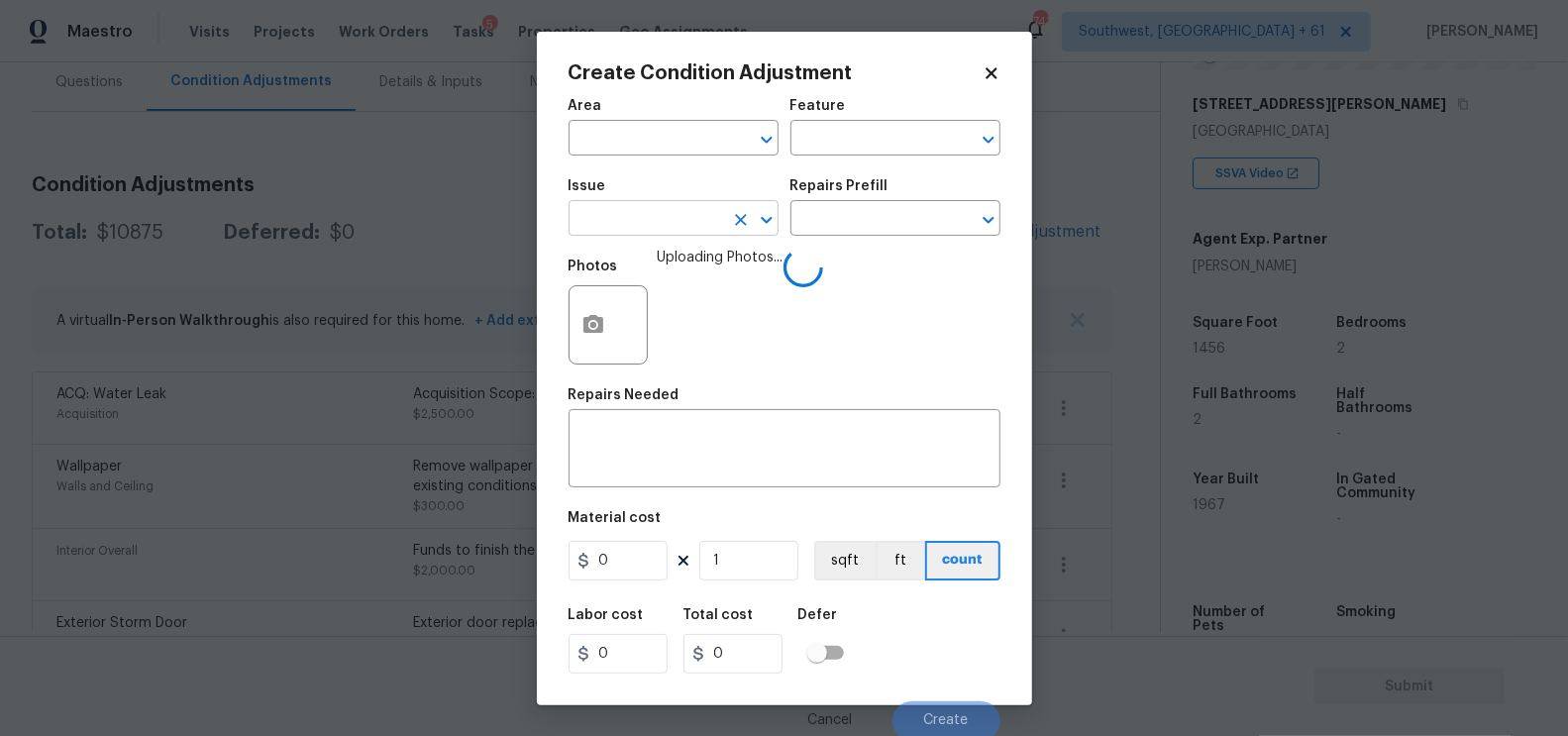
click at [652, 222] on input "text" at bounding box center [646, 220] width 155 height 31
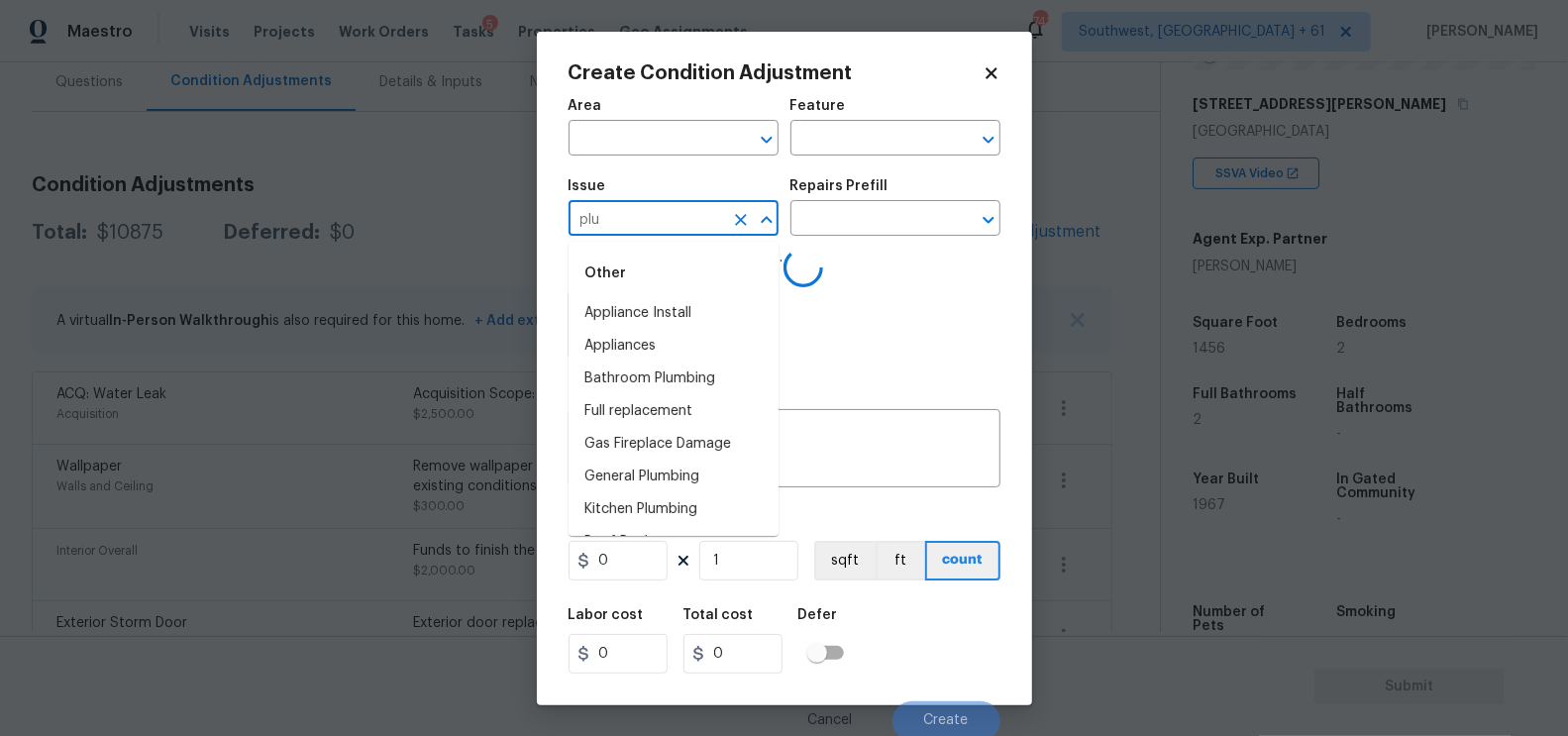
type input "plum"
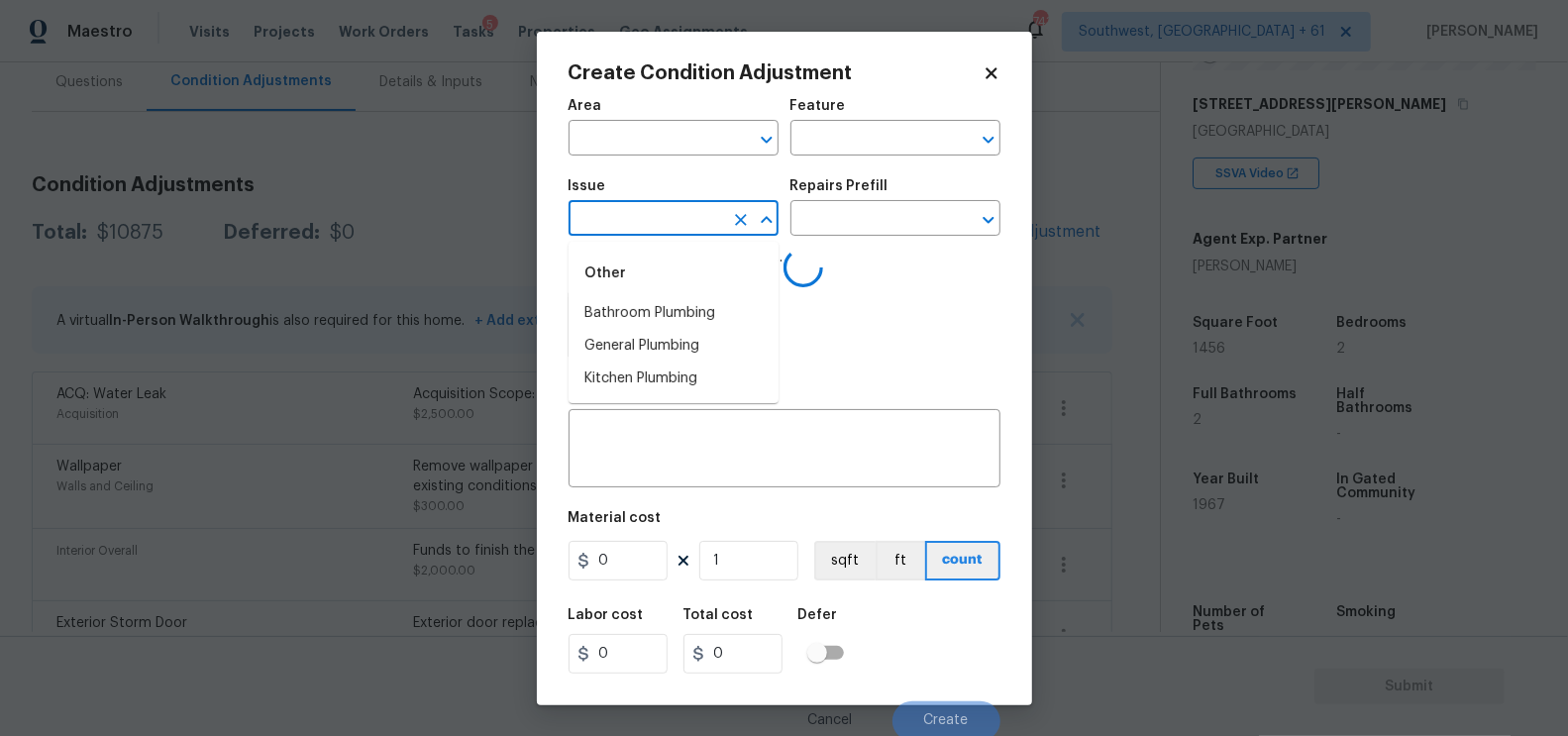
type input "b"
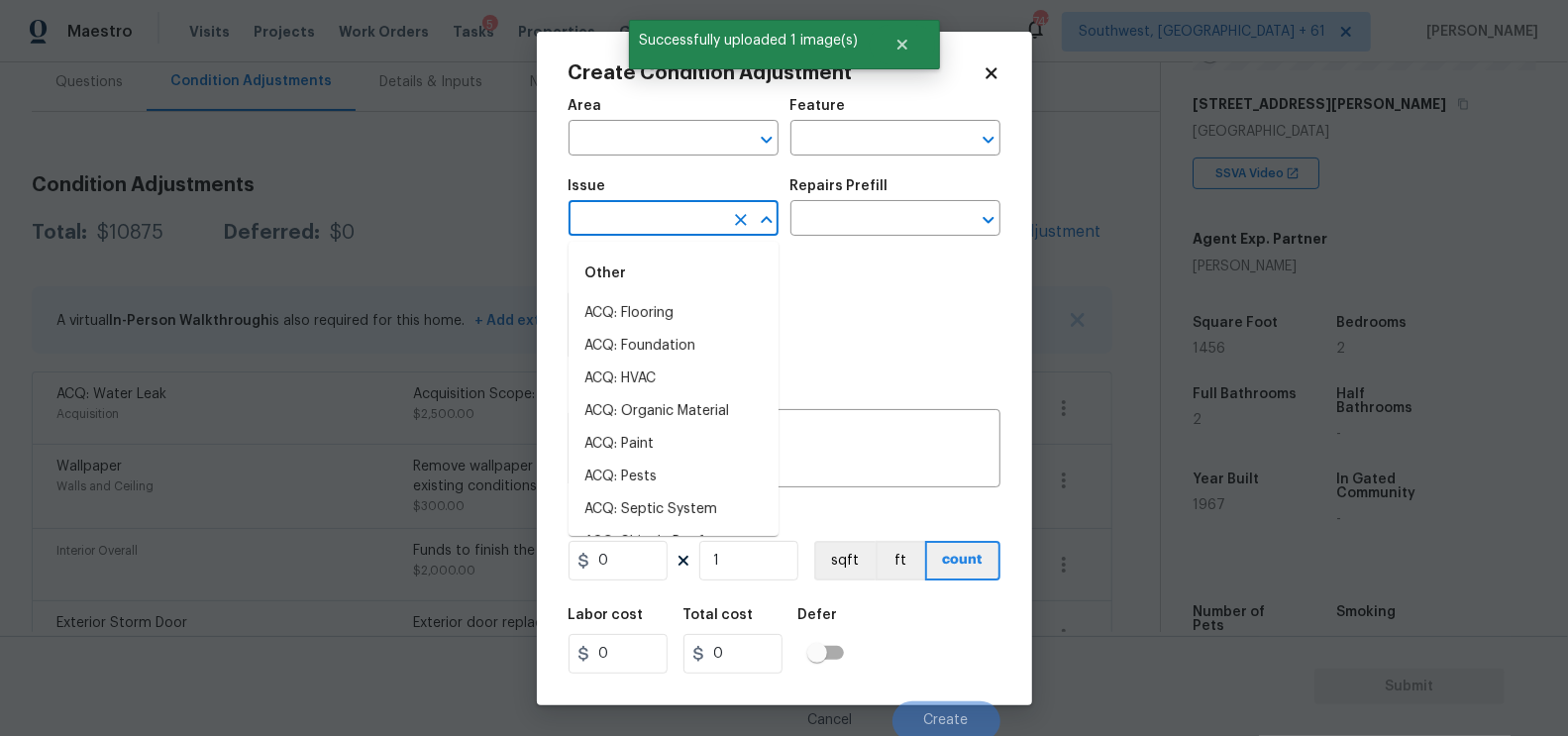
click at [628, 231] on input "text" at bounding box center [646, 220] width 155 height 31
type input "b"
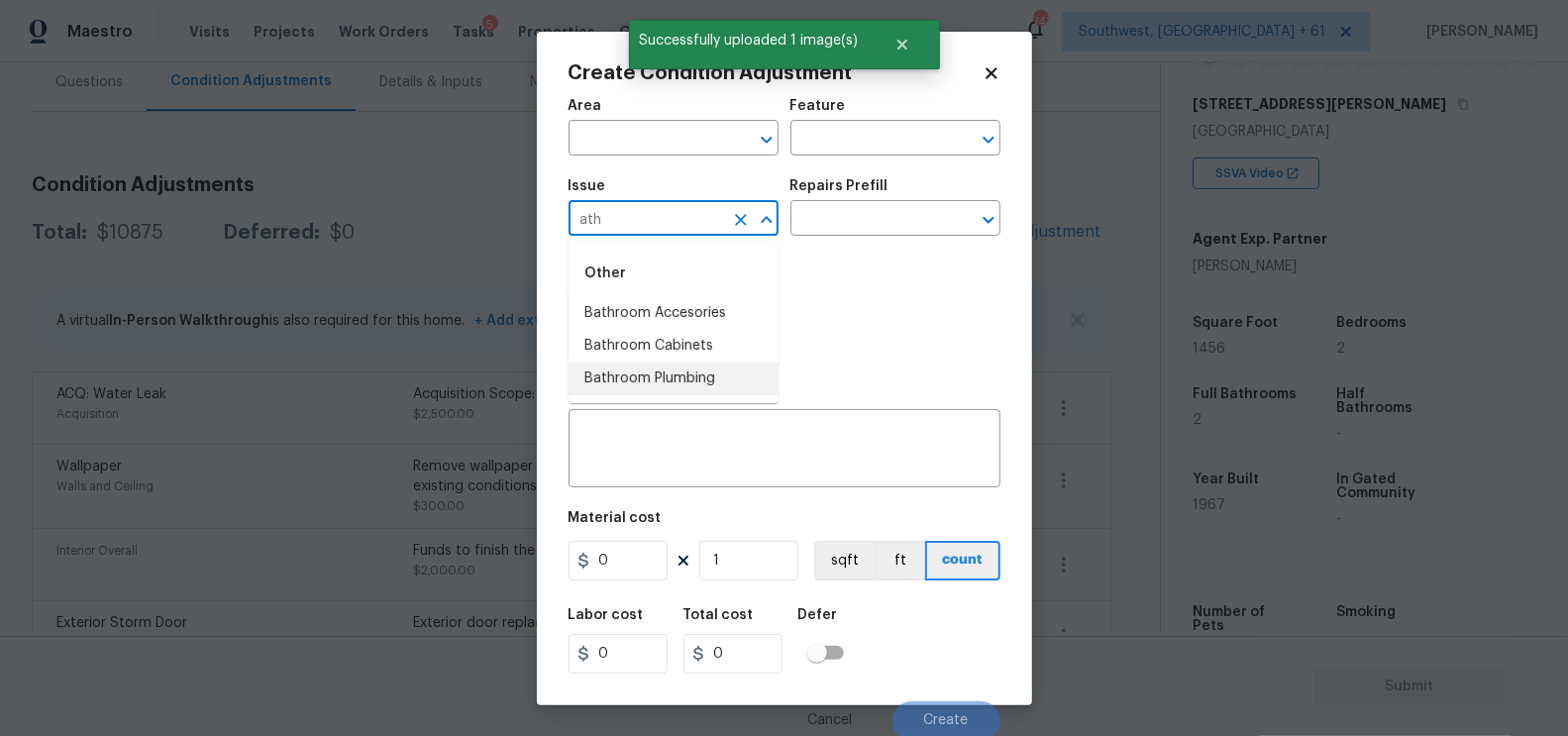
click at [667, 372] on li "Bathroom Plumbing" at bounding box center [673, 378] width 210 height 33
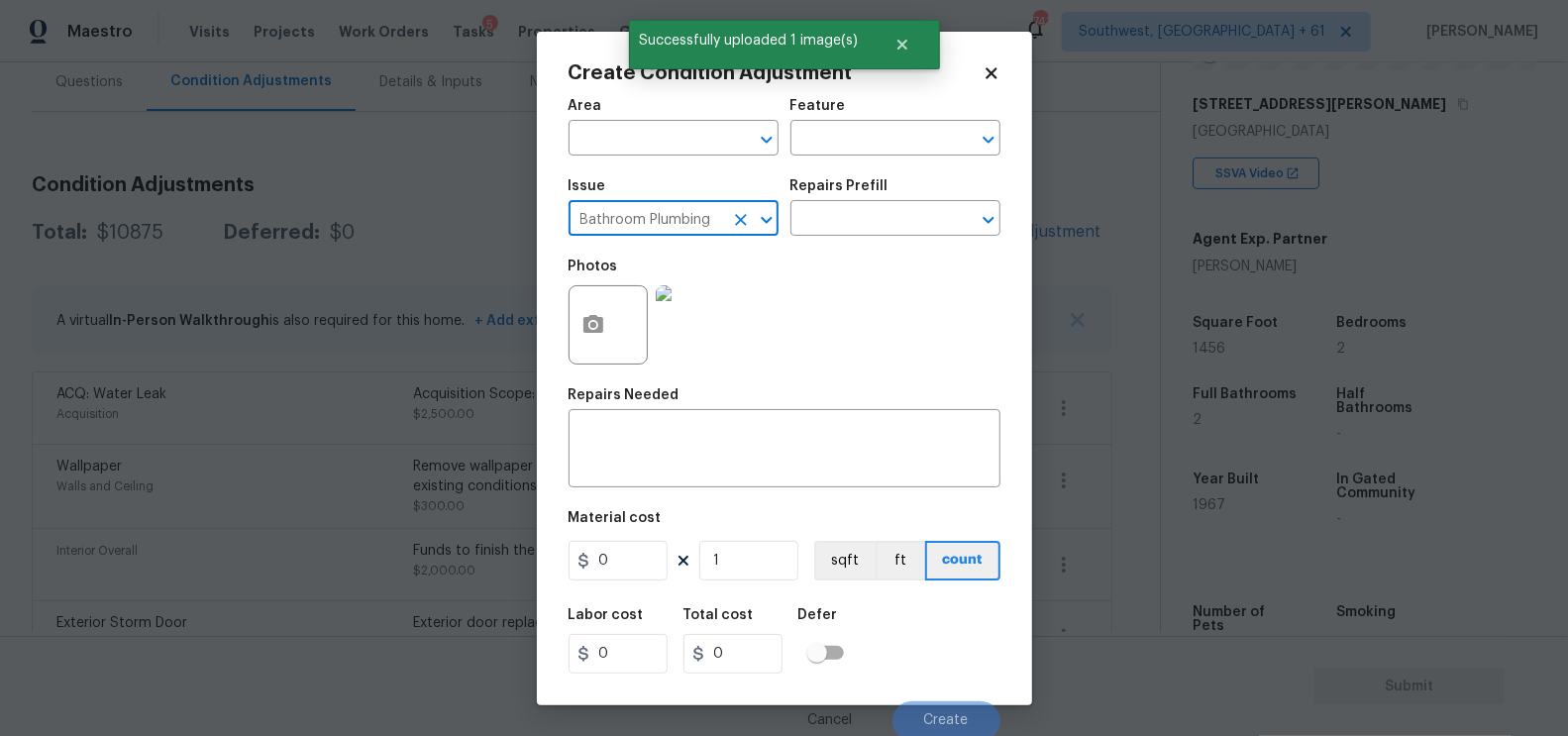
type input "Bathroom Plumbing"
click at [827, 239] on div "Issue Bathroom Plumbing ​ Repairs Prefill ​" at bounding box center [784, 207] width 432 height 80
click at [832, 221] on input "text" at bounding box center [868, 220] width 155 height 31
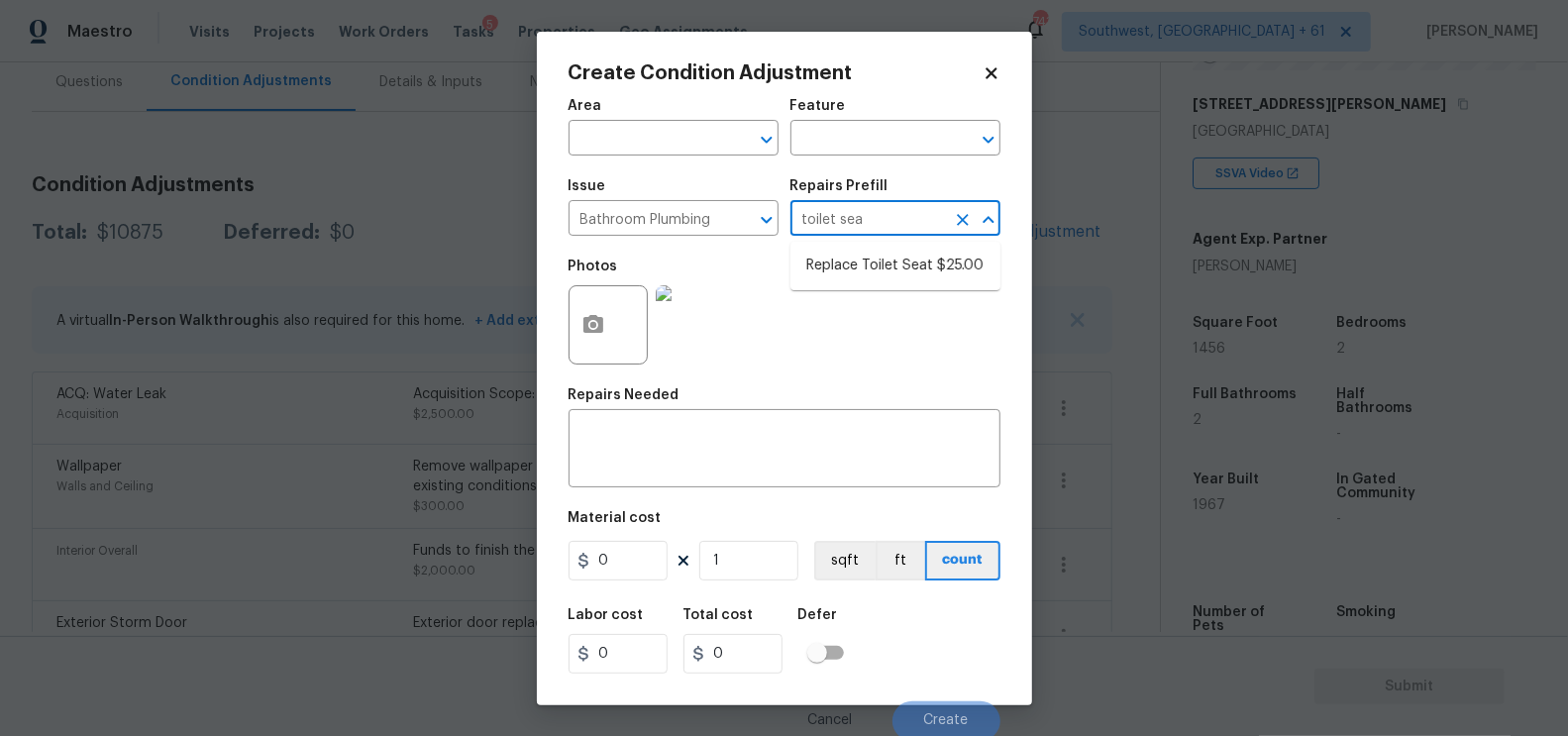
type input "toilet seat"
click at [949, 255] on li "Replace Toilet Seat $25.00" at bounding box center [895, 265] width 210 height 33
type input "Plumbing"
type textarea "Remove and replace the existing toilet seat with new. If removing a bidet style…"
type input "25"
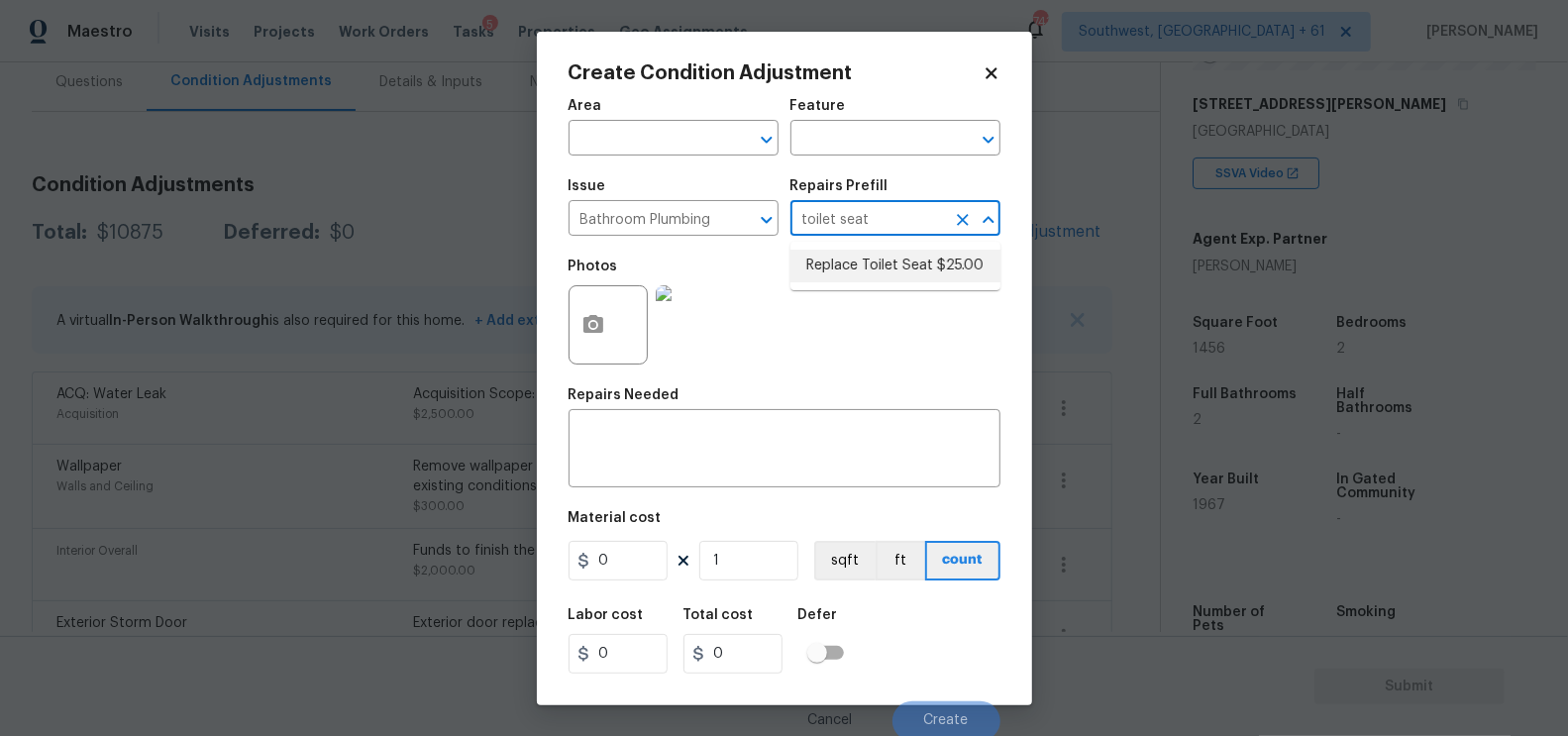
type input "25"
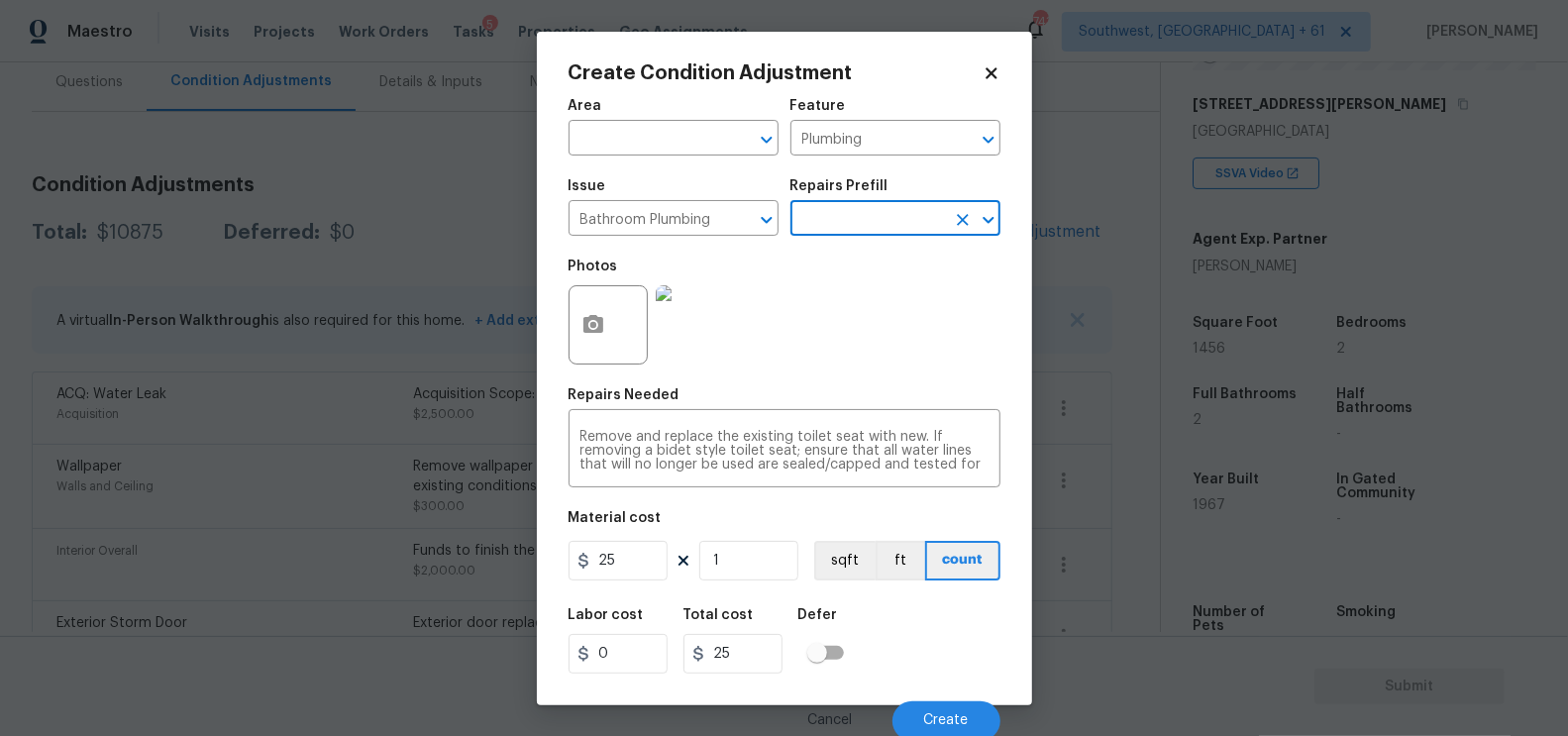
click at [641, 534] on div "Material cost" at bounding box center [784, 523] width 432 height 26
click at [625, 562] on input "25" at bounding box center [618, 560] width 99 height 40
type input "150"
click at [762, 655] on input "25" at bounding box center [733, 654] width 99 height 40
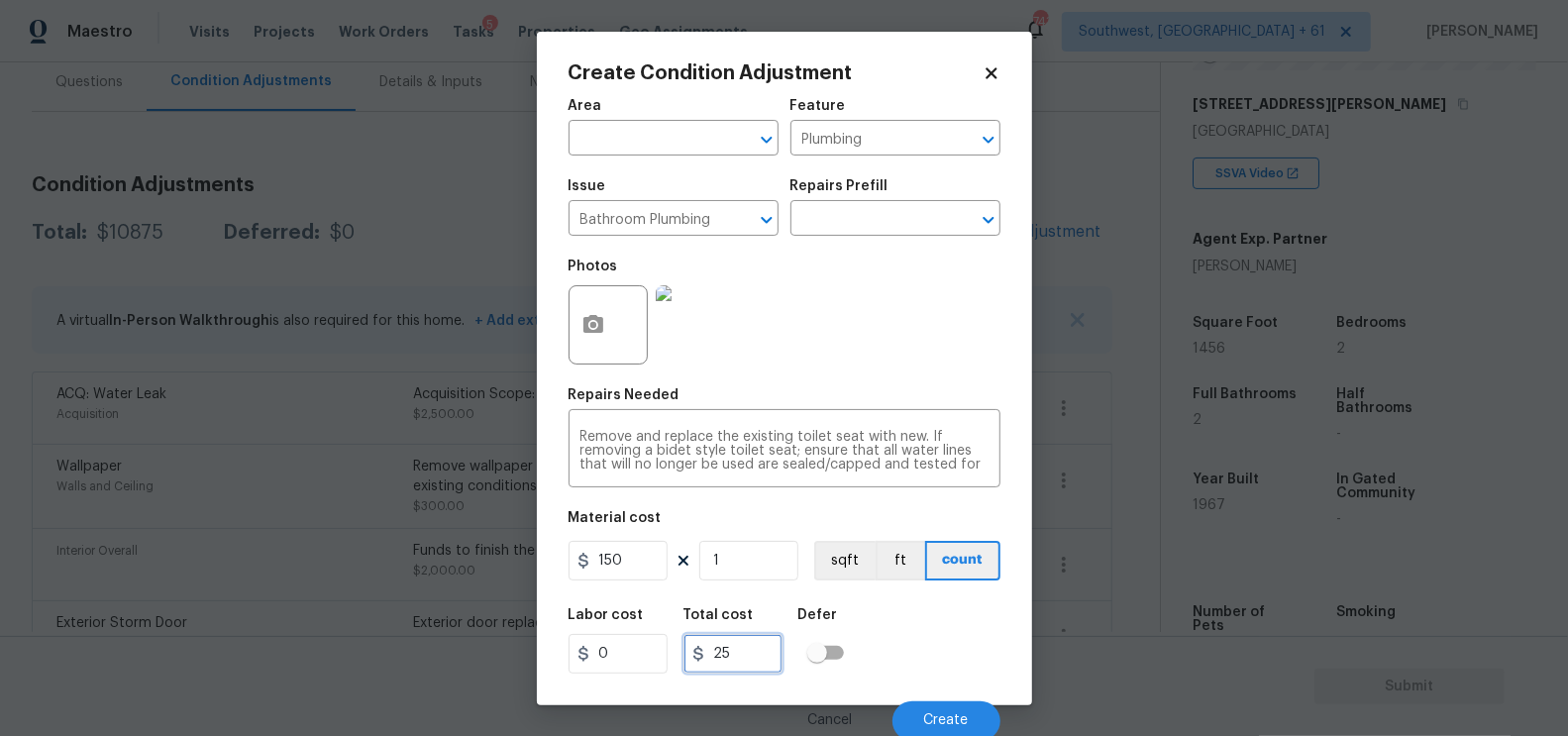
type input "150"
click at [948, 705] on button "Create" at bounding box center [946, 721] width 108 height 40
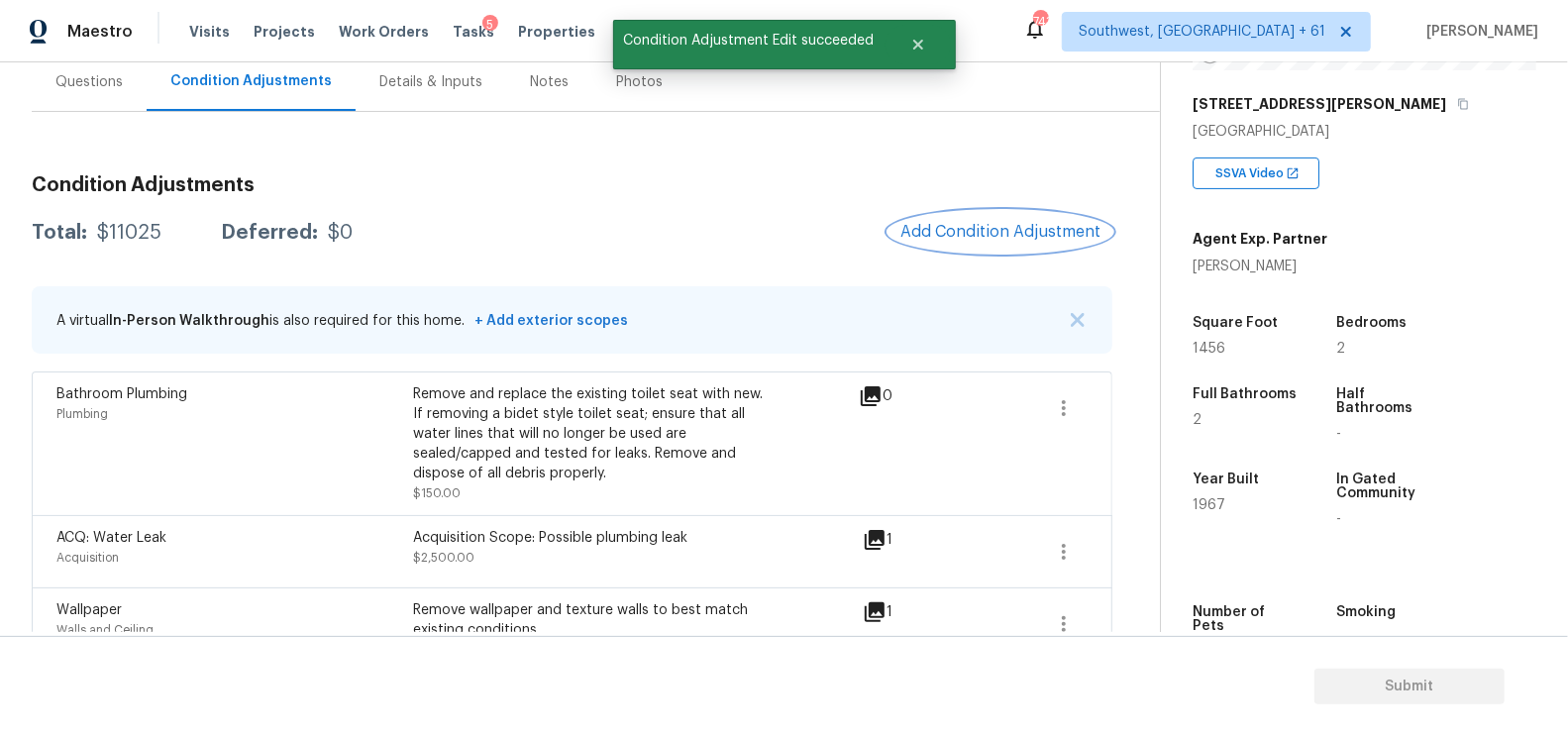
click at [1016, 230] on span "Add Condition Adjustment" at bounding box center [1000, 231] width 200 height 18
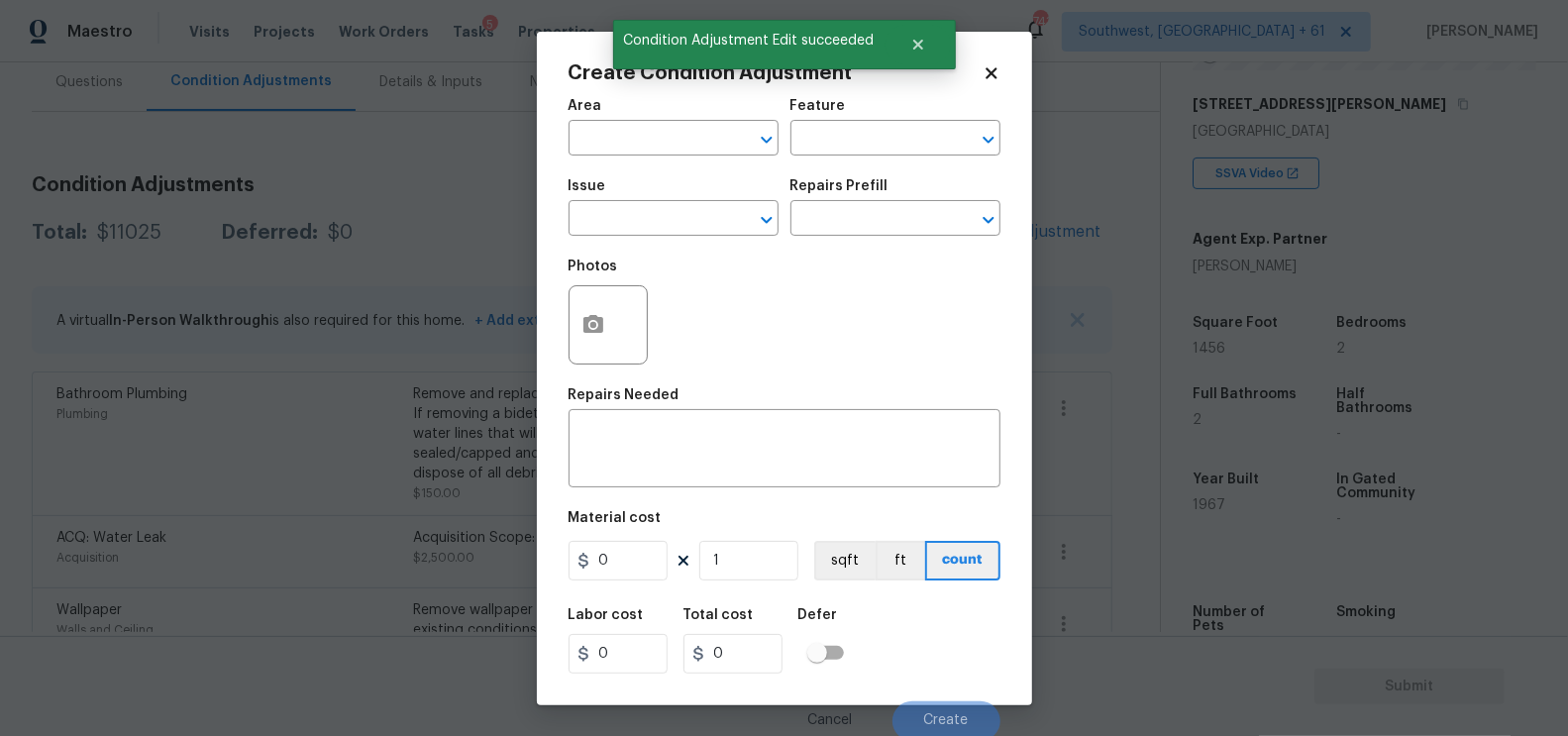
click at [642, 237] on span "Issue ​" at bounding box center [673, 207] width 210 height 80
click at [629, 222] on input "text" at bounding box center [646, 220] width 155 height 31
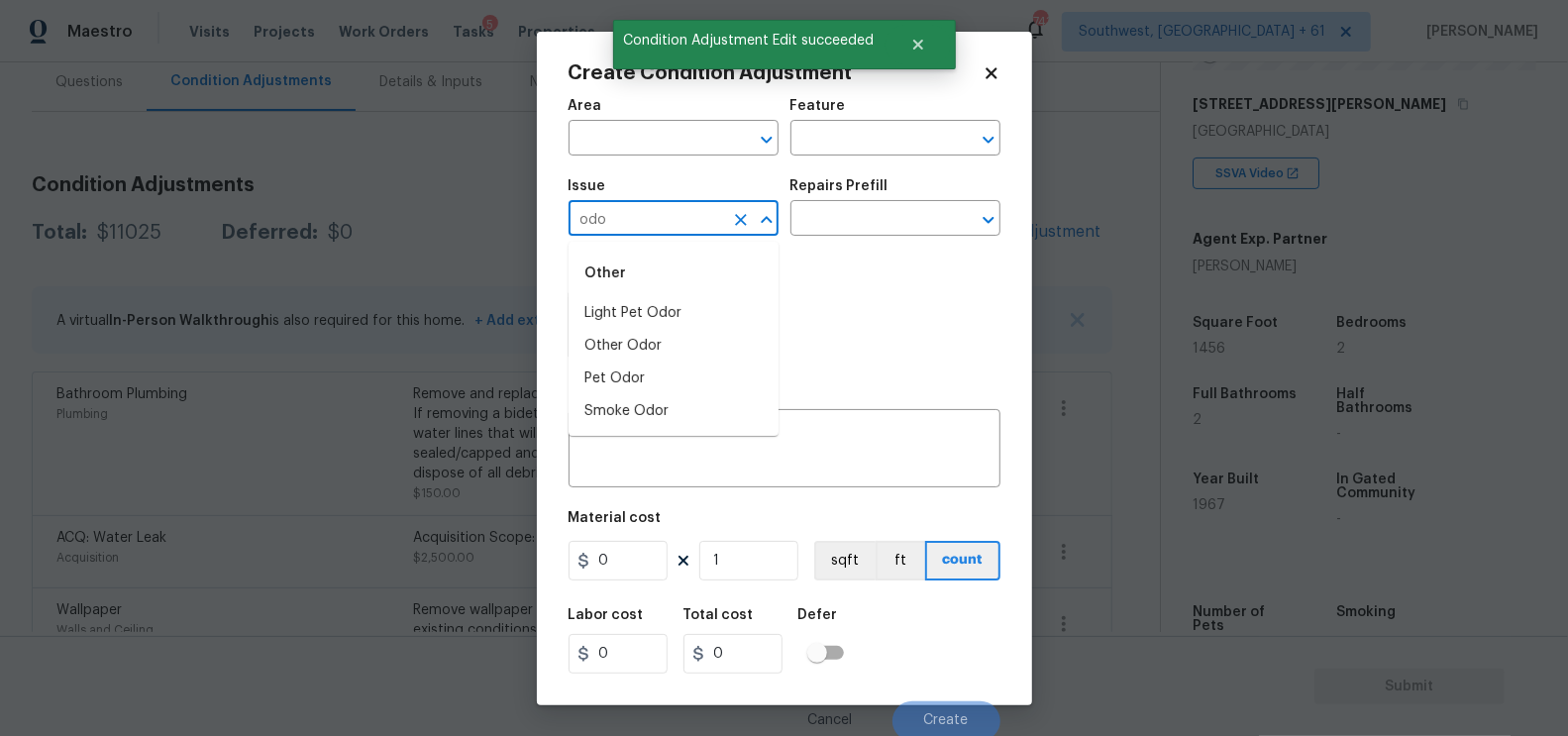
click at [655, 315] on li "Light Pet Odor" at bounding box center [673, 313] width 210 height 33
type input "Light Pet Odor"
click at [845, 221] on input "text" at bounding box center [868, 220] width 155 height 31
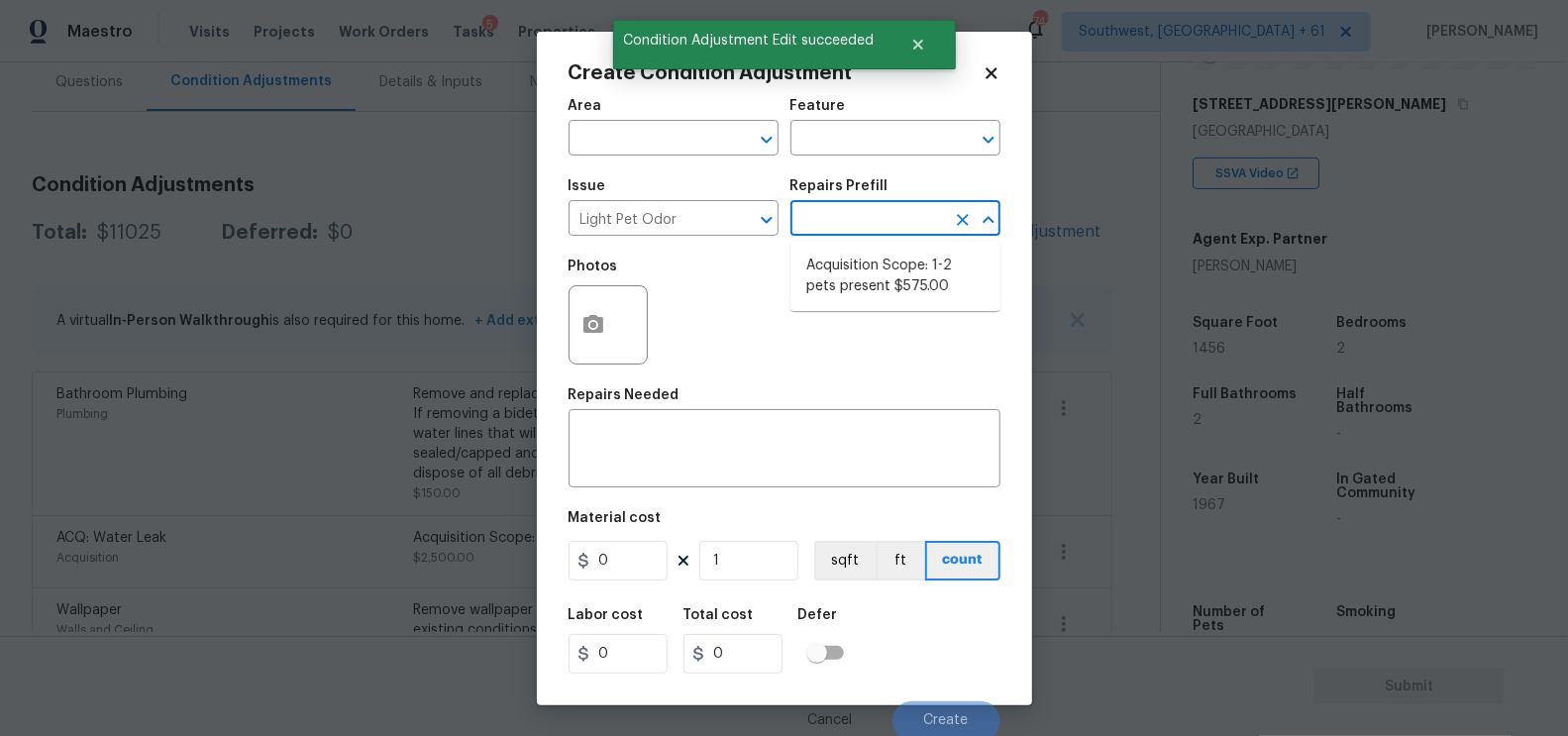
click at [856, 265] on li "Acquisition Scope: 1-2 pets present $575.00" at bounding box center [895, 276] width 210 height 54
type textarea "Acquisition Scope: 1-2 pets present"
type input "575"
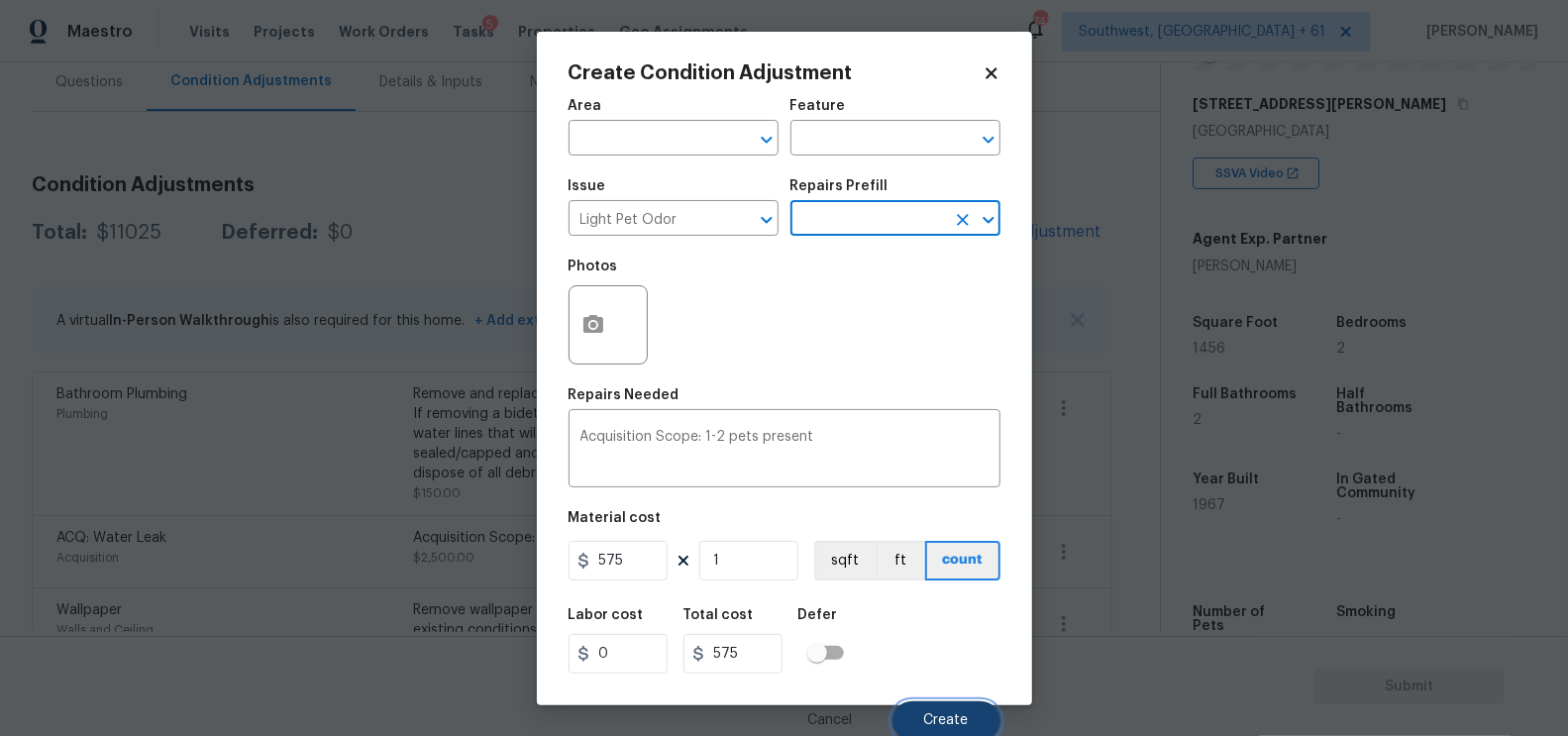
click at [940, 717] on span "Create" at bounding box center [946, 720] width 45 height 15
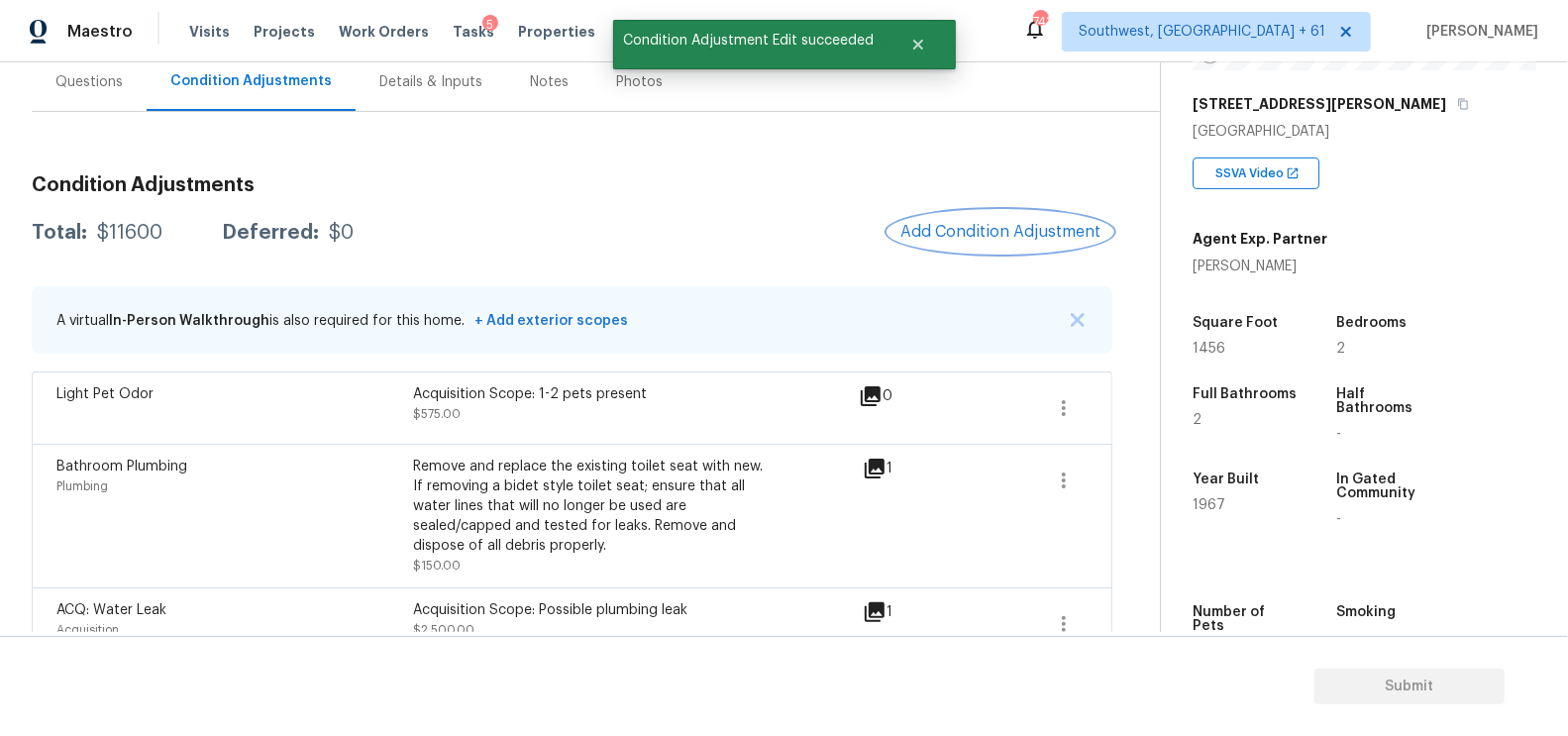
click at [986, 211] on button "Add Condition Adjustment" at bounding box center [1000, 231] width 224 height 42
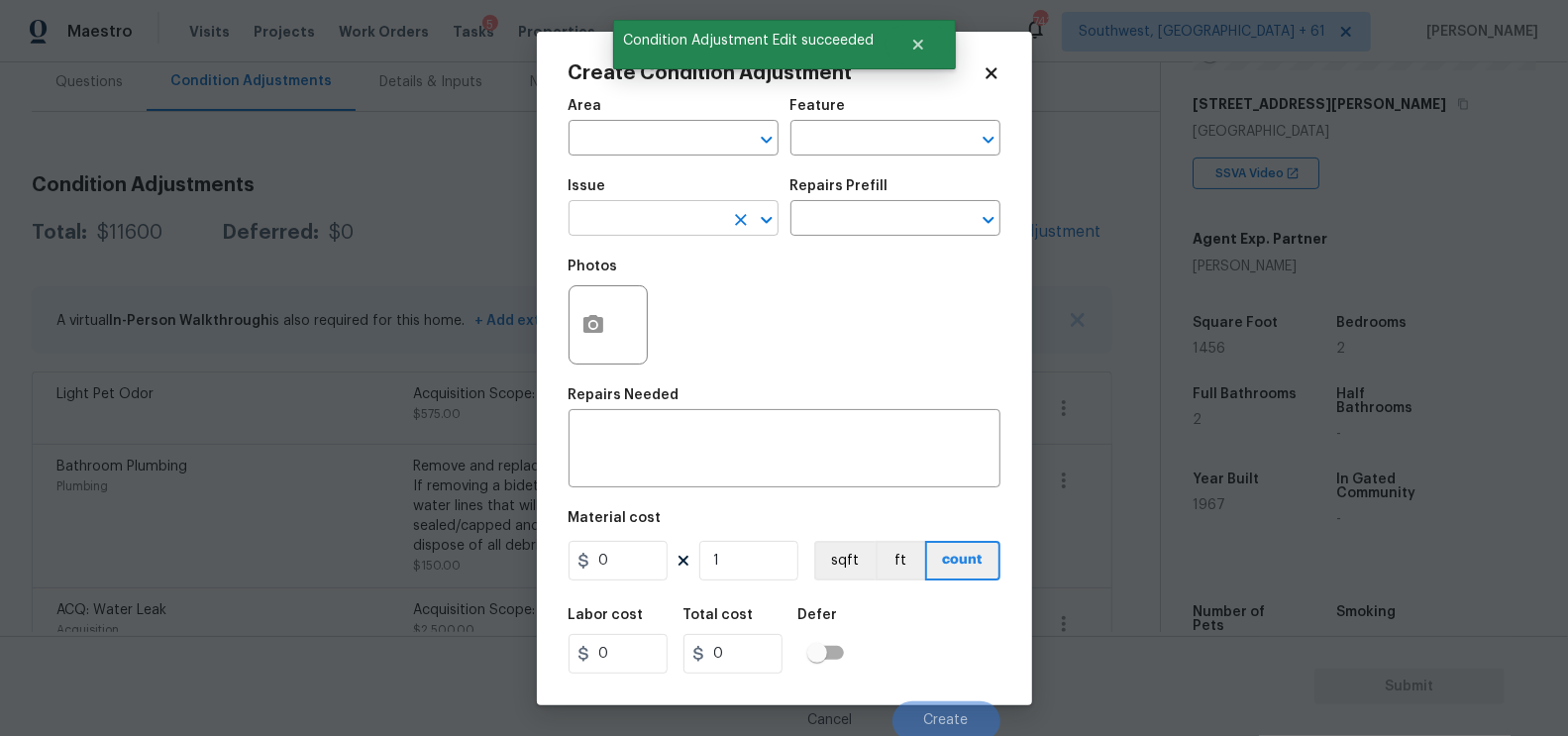
click at [600, 221] on input "text" at bounding box center [646, 220] width 155 height 31
type input "o"
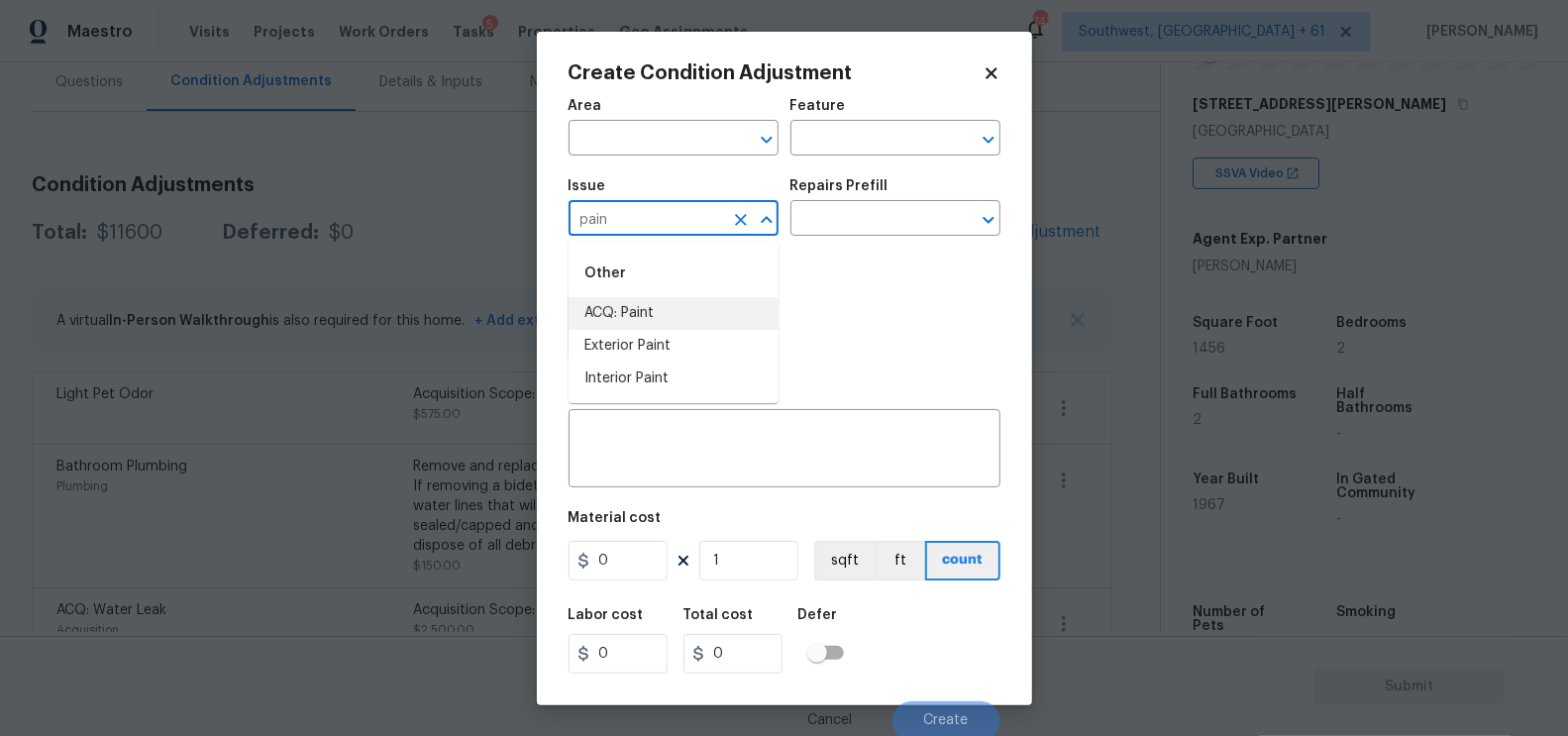
click at [640, 313] on li "ACQ: Paint" at bounding box center [673, 313] width 210 height 33
type input "ACQ: Paint"
click at [833, 215] on input "text" at bounding box center [868, 220] width 155 height 31
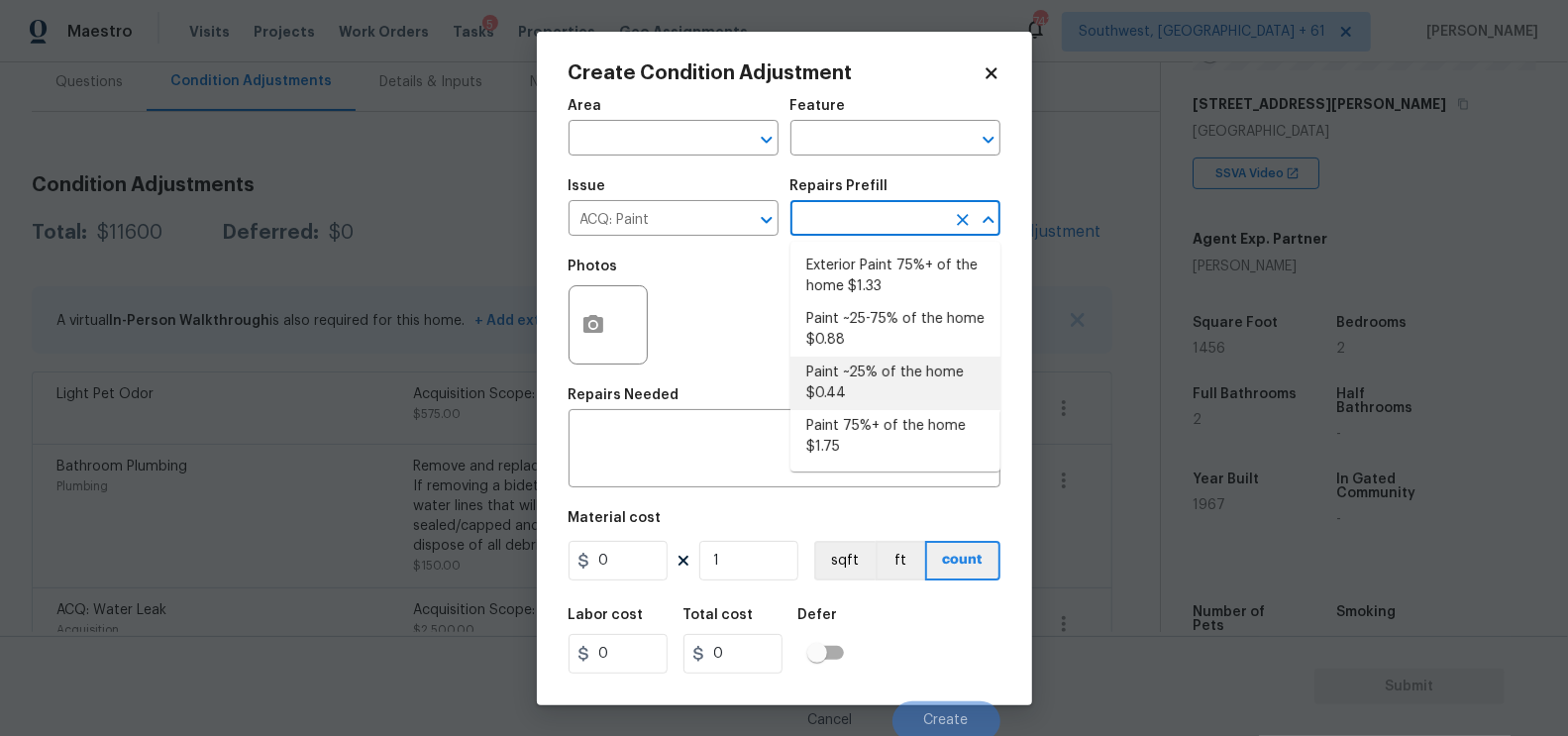
click at [855, 377] on li "Paint ~25% of the home $0.44" at bounding box center [895, 383] width 210 height 54
type input "Acquisition"
type textarea "Acquisition Scope: ~25% of the home needs interior paint"
type input "0.44"
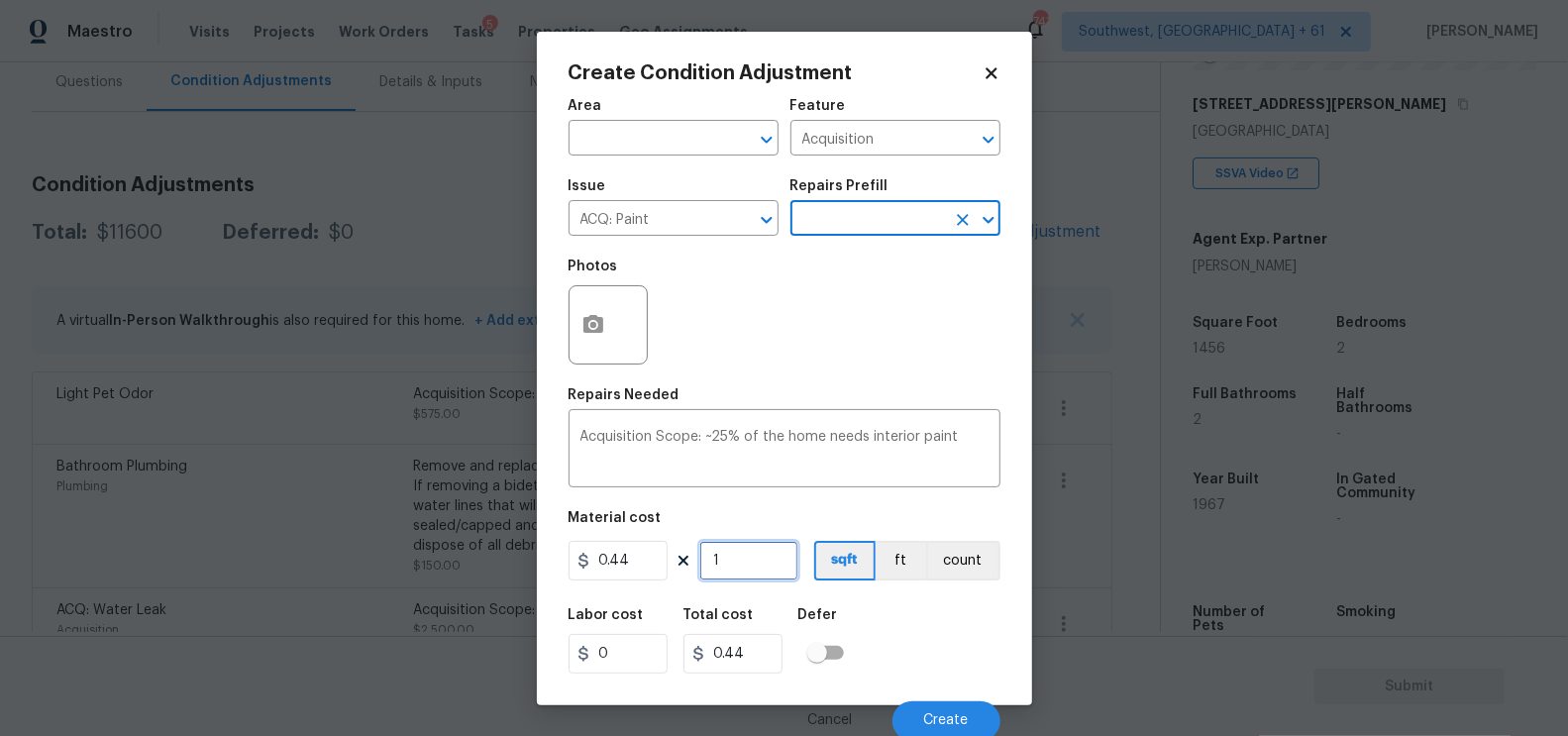
click at [754, 561] on input "1" at bounding box center [749, 560] width 99 height 40
type input "14"
type input "6.16"
type input "145"
type input "63.8"
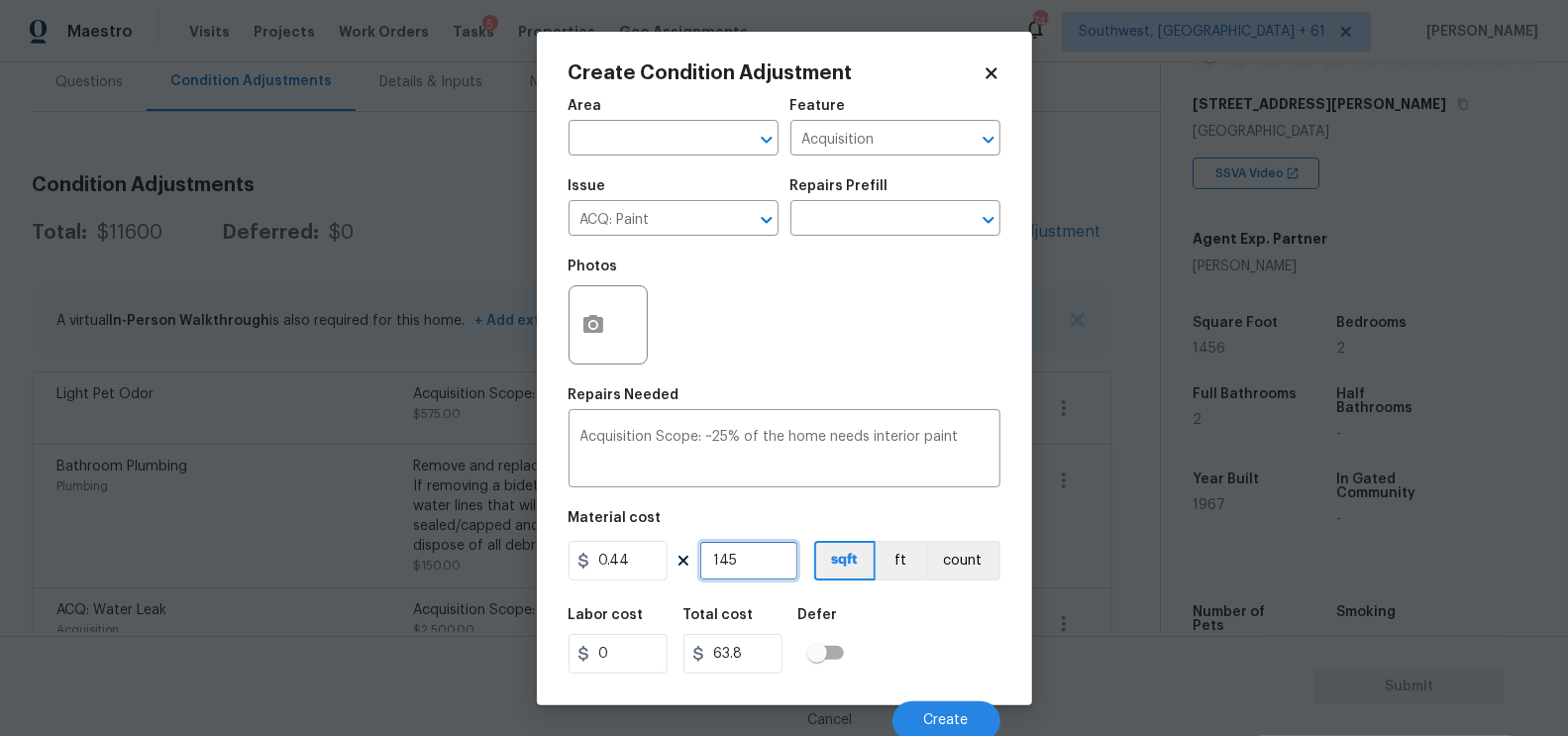
type input "1456"
type input "640.64"
type input "1456"
click at [758, 658] on input "640.64" at bounding box center [733, 654] width 99 height 40
click at [926, 720] on span "Create" at bounding box center [946, 720] width 45 height 15
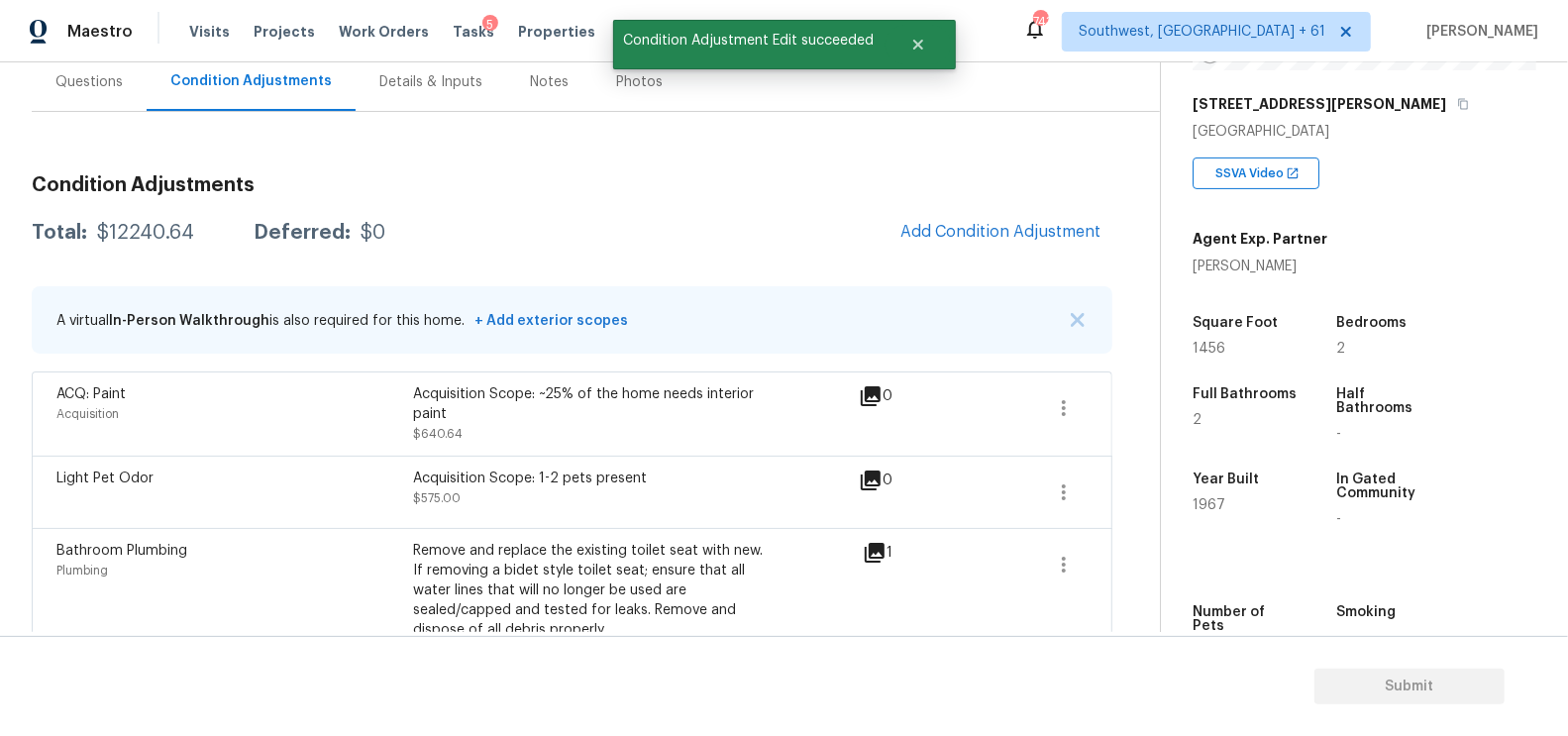
click at [1012, 229] on span "Add Condition Adjustment" at bounding box center [1000, 231] width 200 height 18
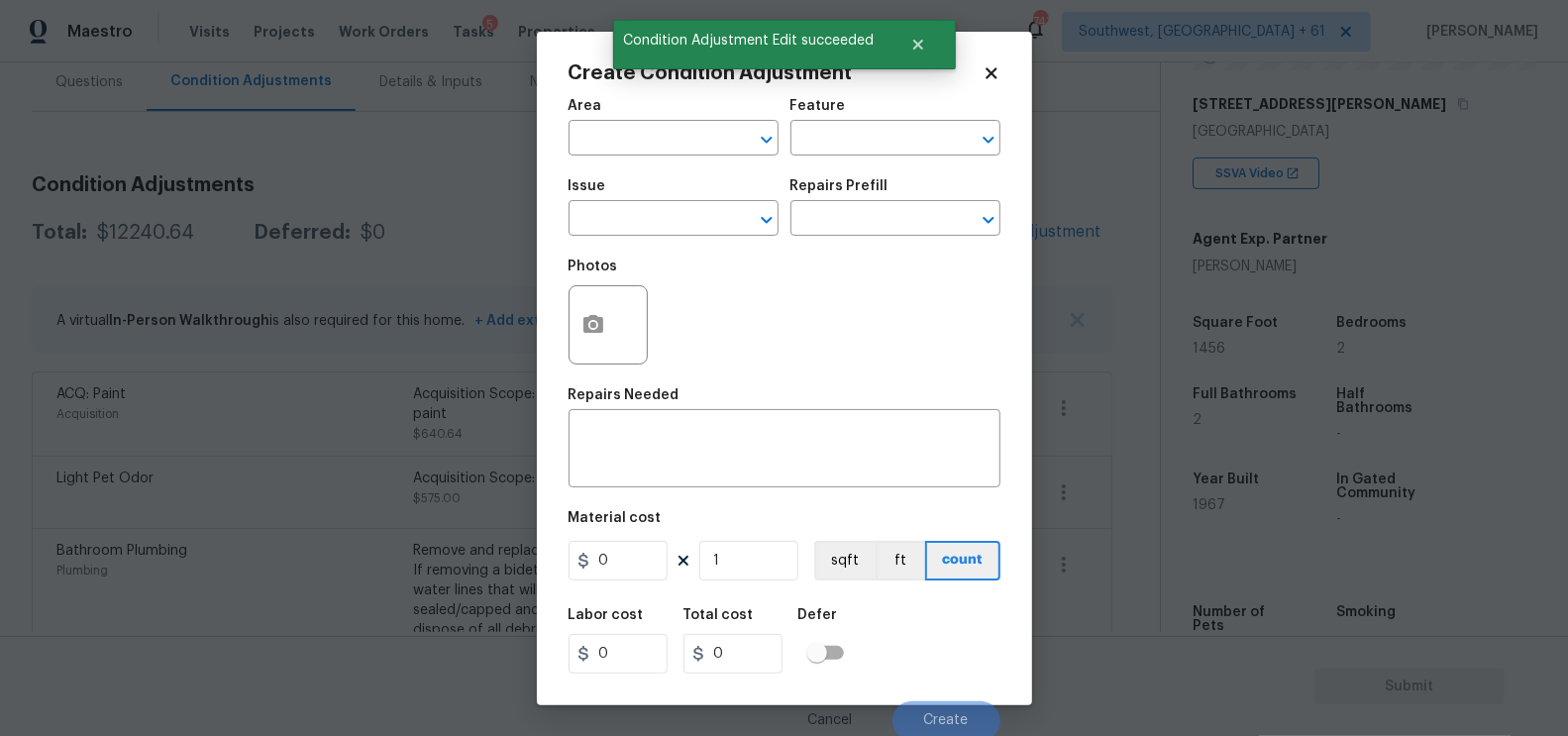
click at [604, 239] on span "Issue ​" at bounding box center [673, 207] width 210 height 80
click at [612, 225] on input "text" at bounding box center [646, 220] width 155 height 31
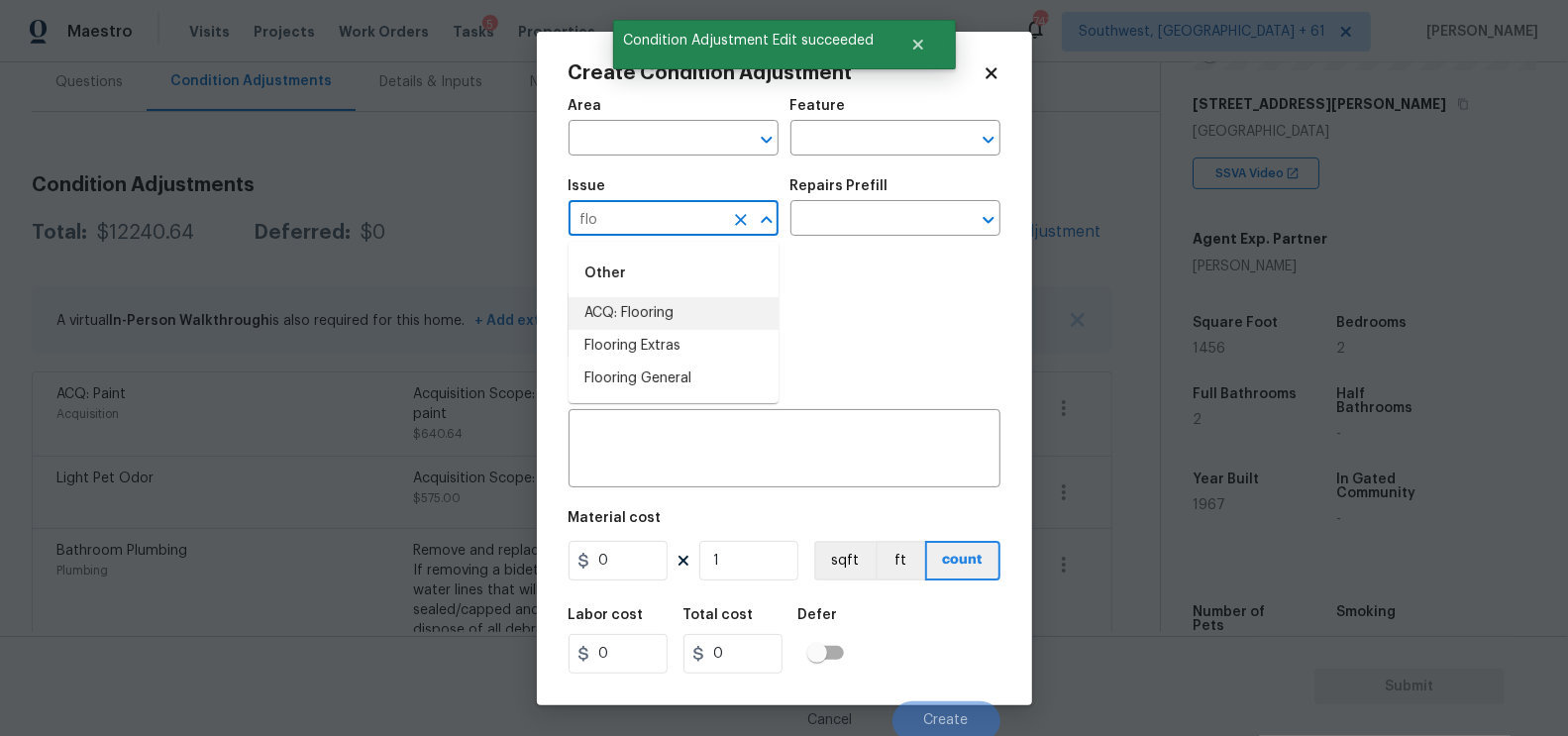
click at [644, 304] on li "ACQ: Flooring" at bounding box center [673, 313] width 210 height 33
type input "ACQ: Flooring"
click at [850, 215] on input "text" at bounding box center [868, 220] width 155 height 31
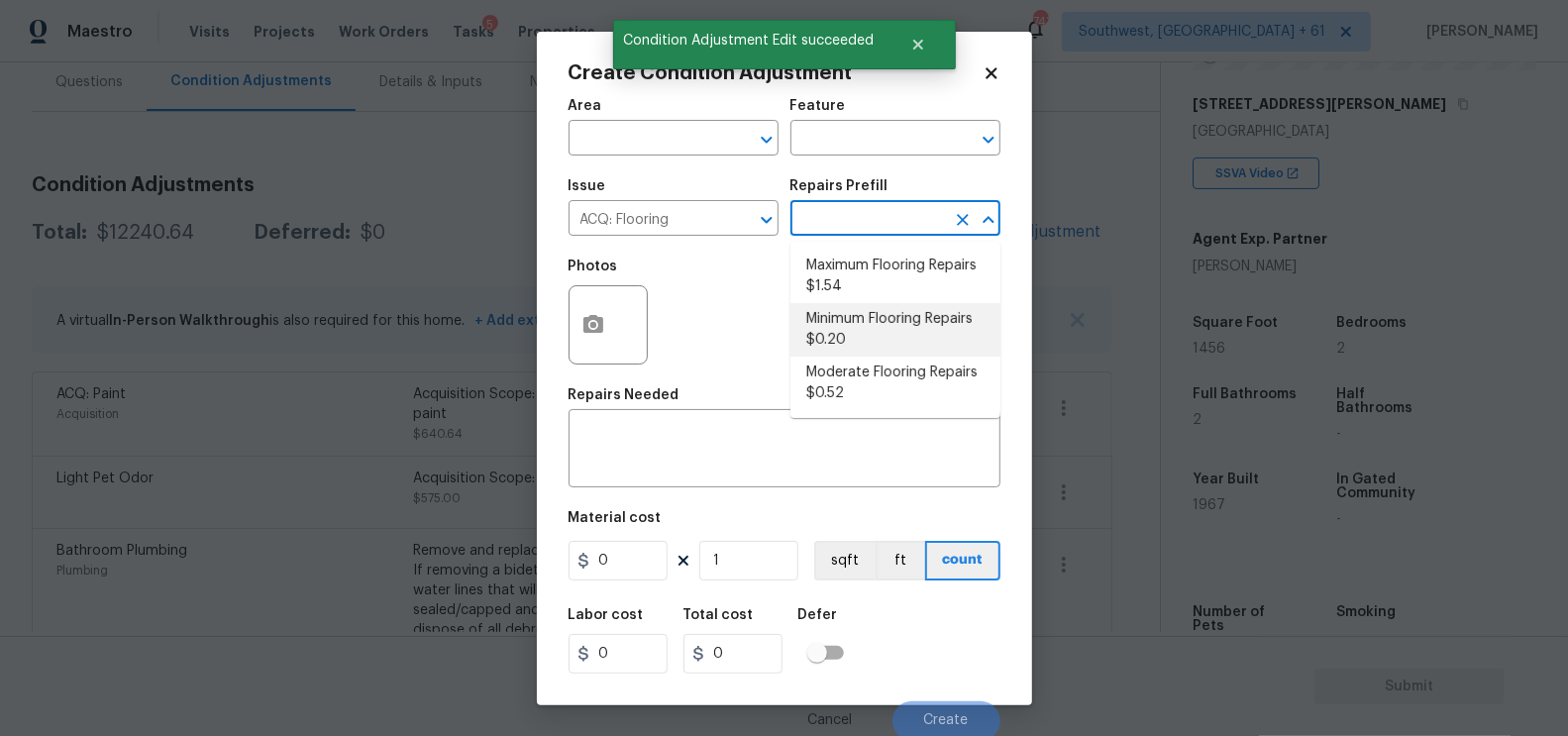
click at [863, 343] on li "Minimum Flooring Repairs $0.20" at bounding box center [895, 330] width 210 height 54
type input "Acquisition"
type textarea "Acquisition Scope: Minimum flooring repairs"
type input "0.2"
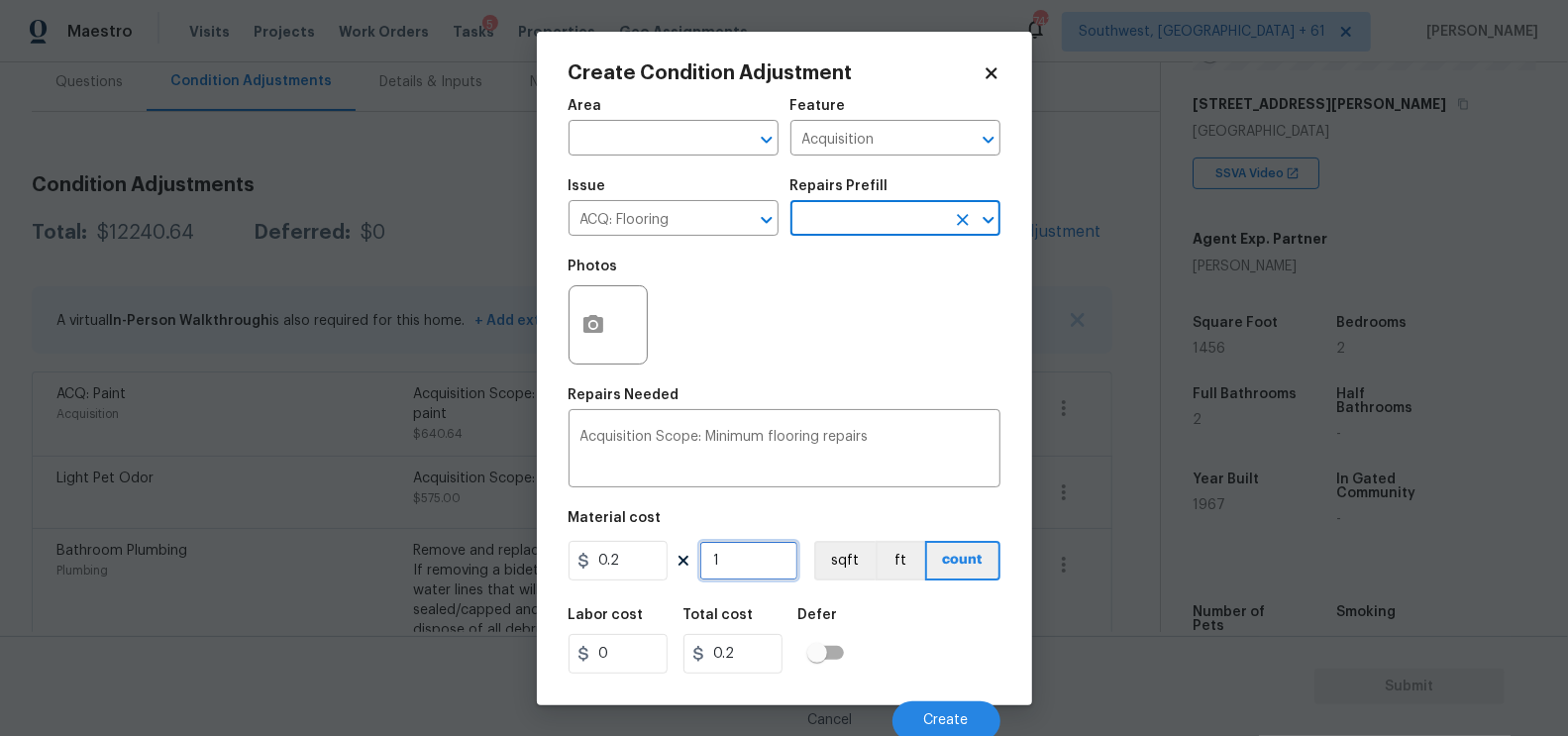
click at [776, 567] on input "1" at bounding box center [749, 560] width 99 height 40
type input "14"
type input "2.8"
type input "145"
type input "29"
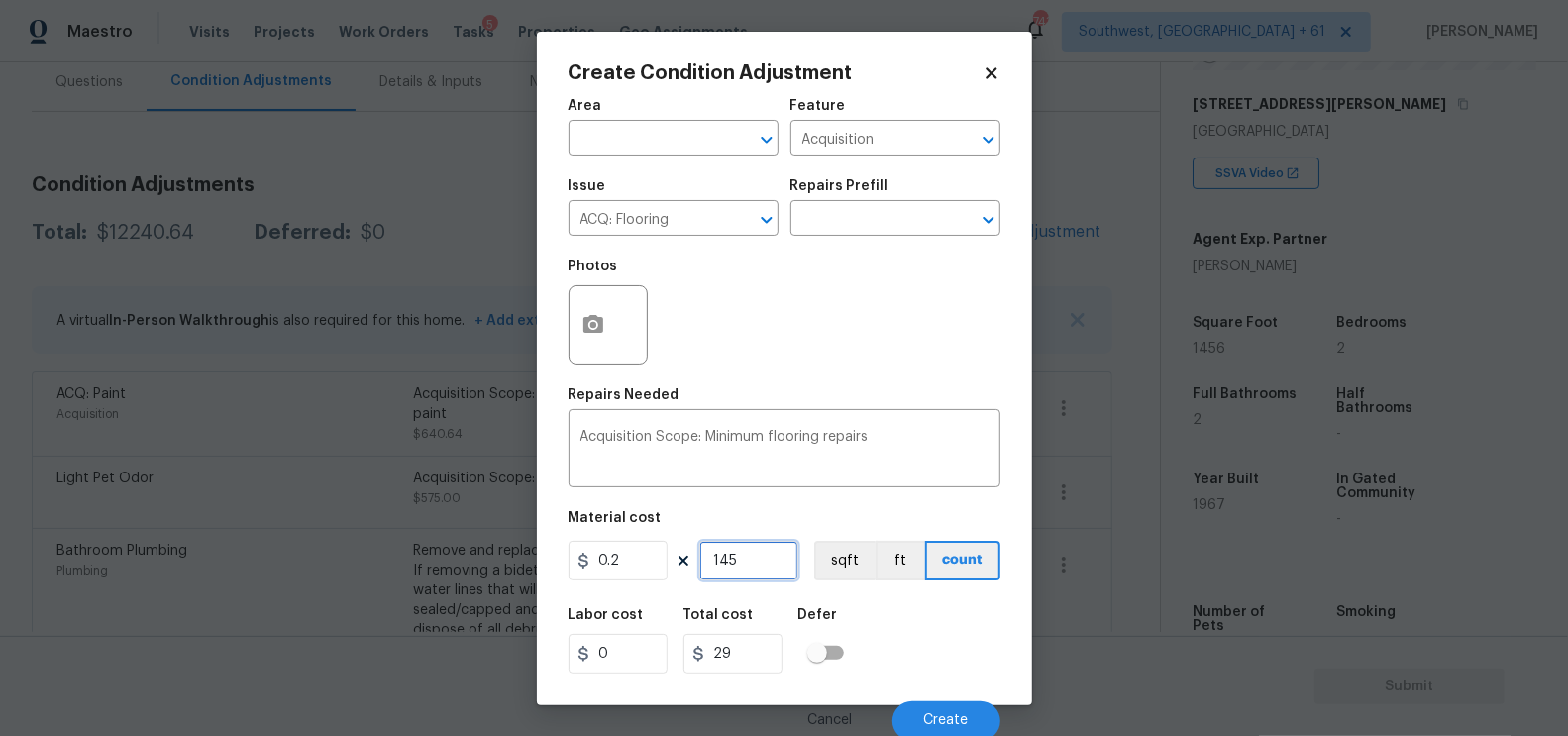
type input "1456"
type input "291.2"
type input "1456"
click at [765, 644] on input "291.2" at bounding box center [733, 654] width 99 height 40
click at [932, 707] on button "Create" at bounding box center [946, 721] width 108 height 40
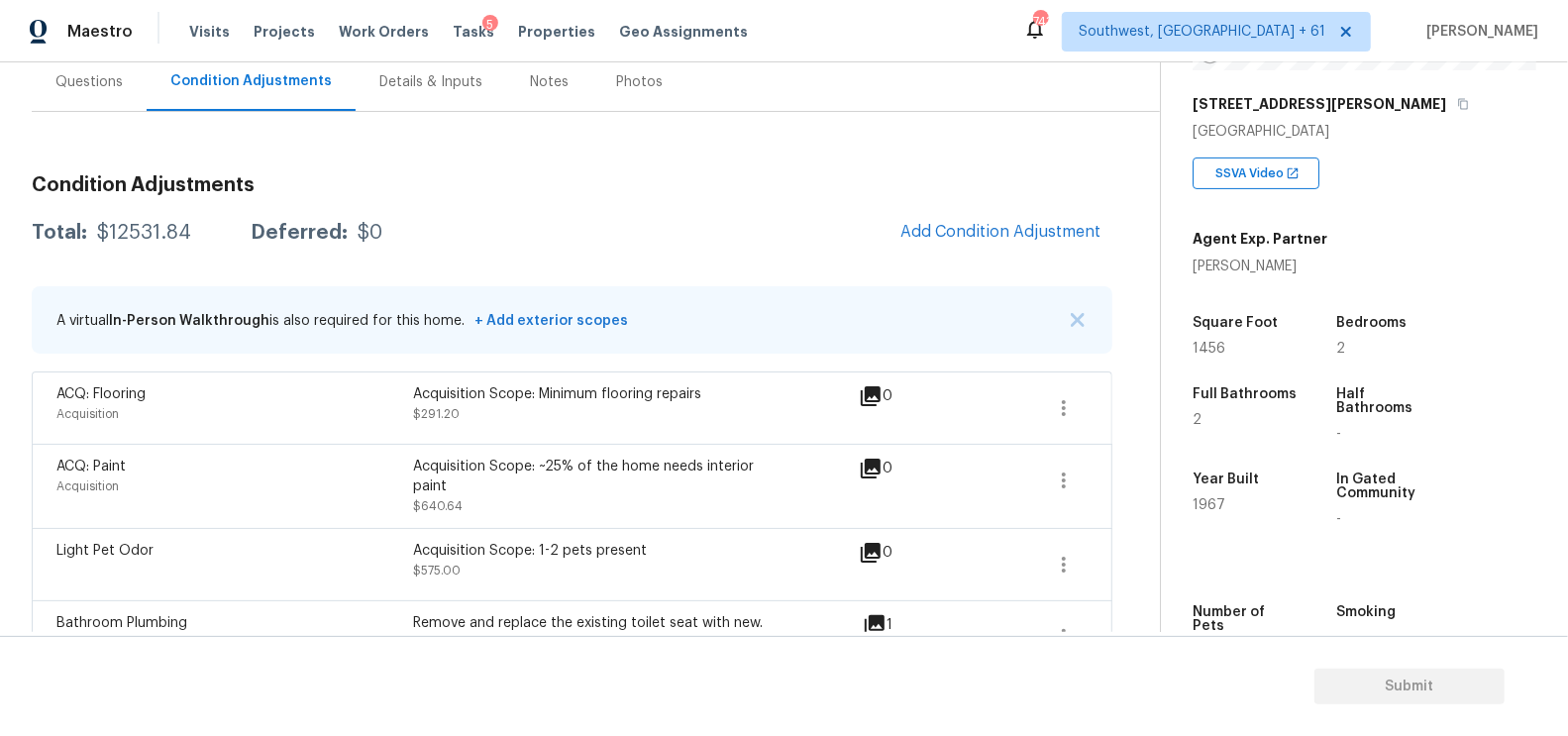
click at [104, 89] on div "Questions" at bounding box center [89, 82] width 68 height 20
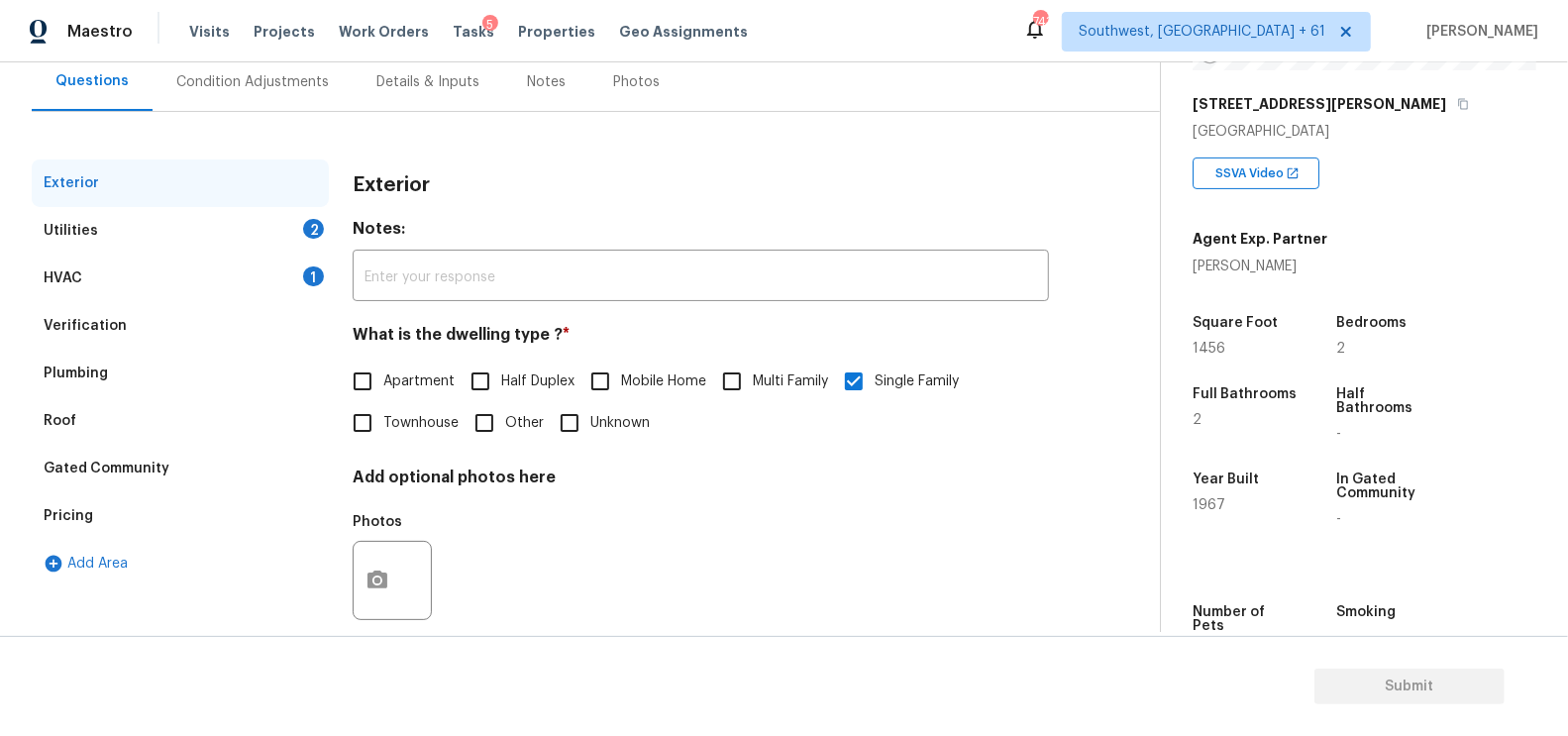
scroll to position [188, 0]
click at [126, 492] on div "Pricing" at bounding box center [180, 515] width 297 height 48
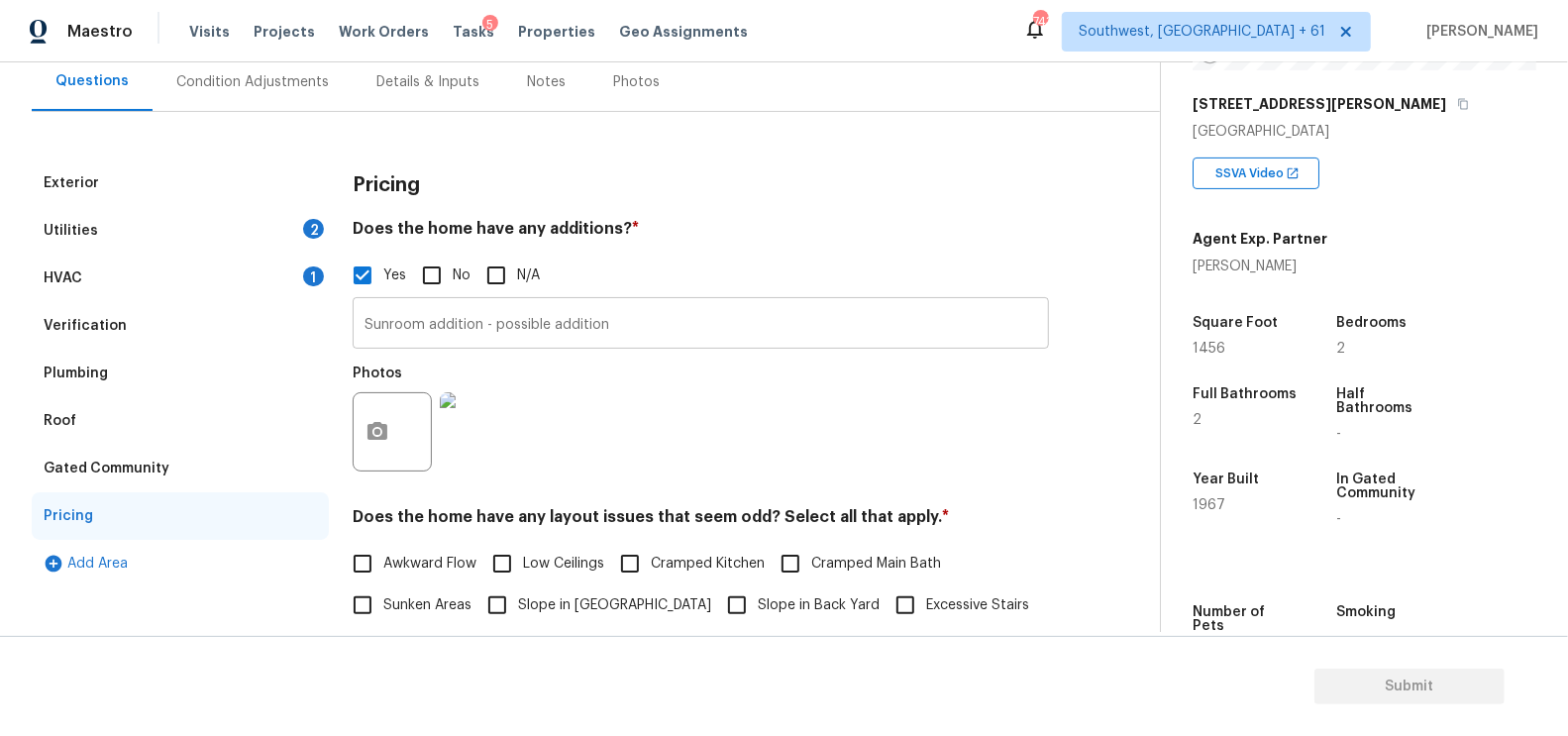
click at [599, 345] on input "Sunroom addition - possible addition" at bounding box center [701, 325] width 697 height 47
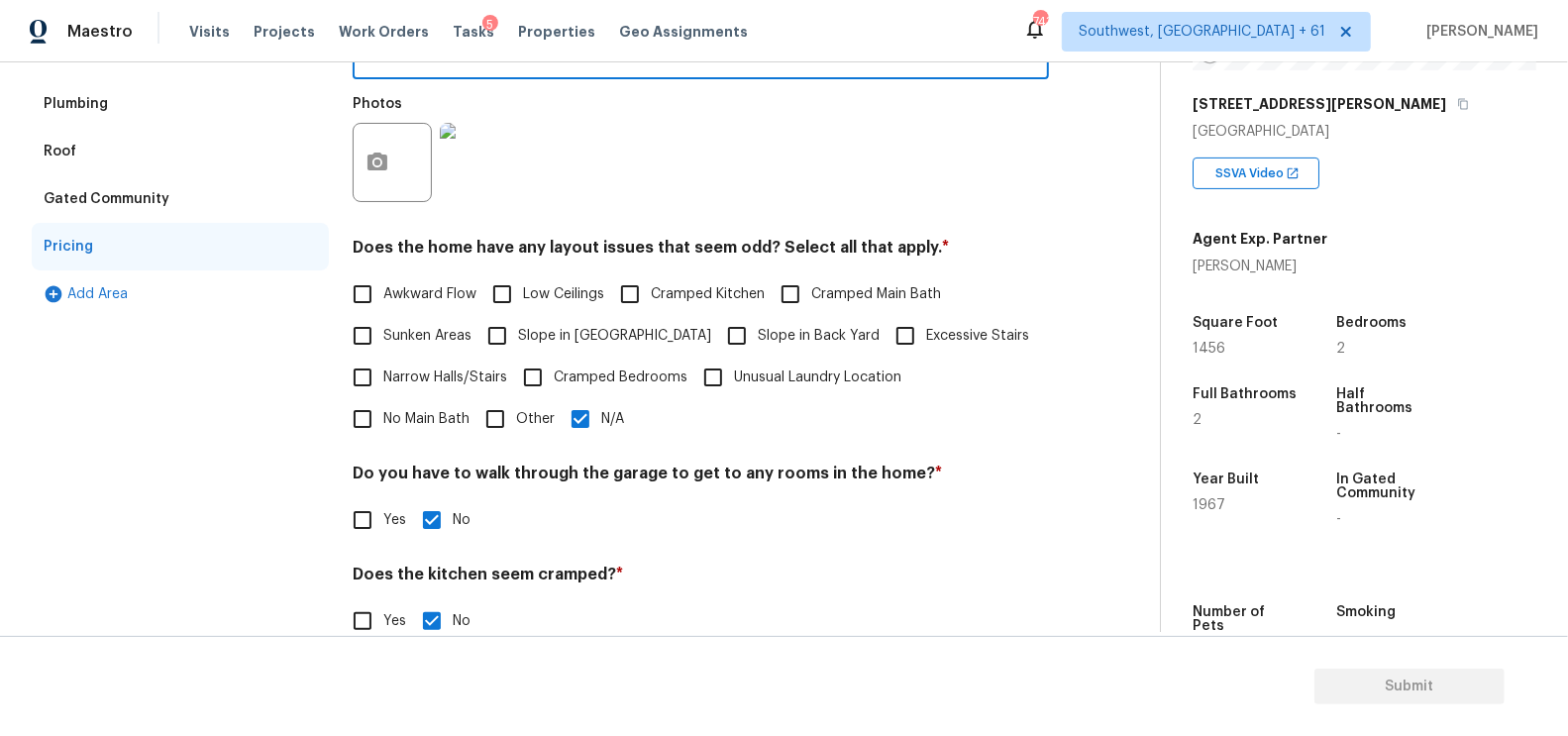
scroll to position [585, 0]
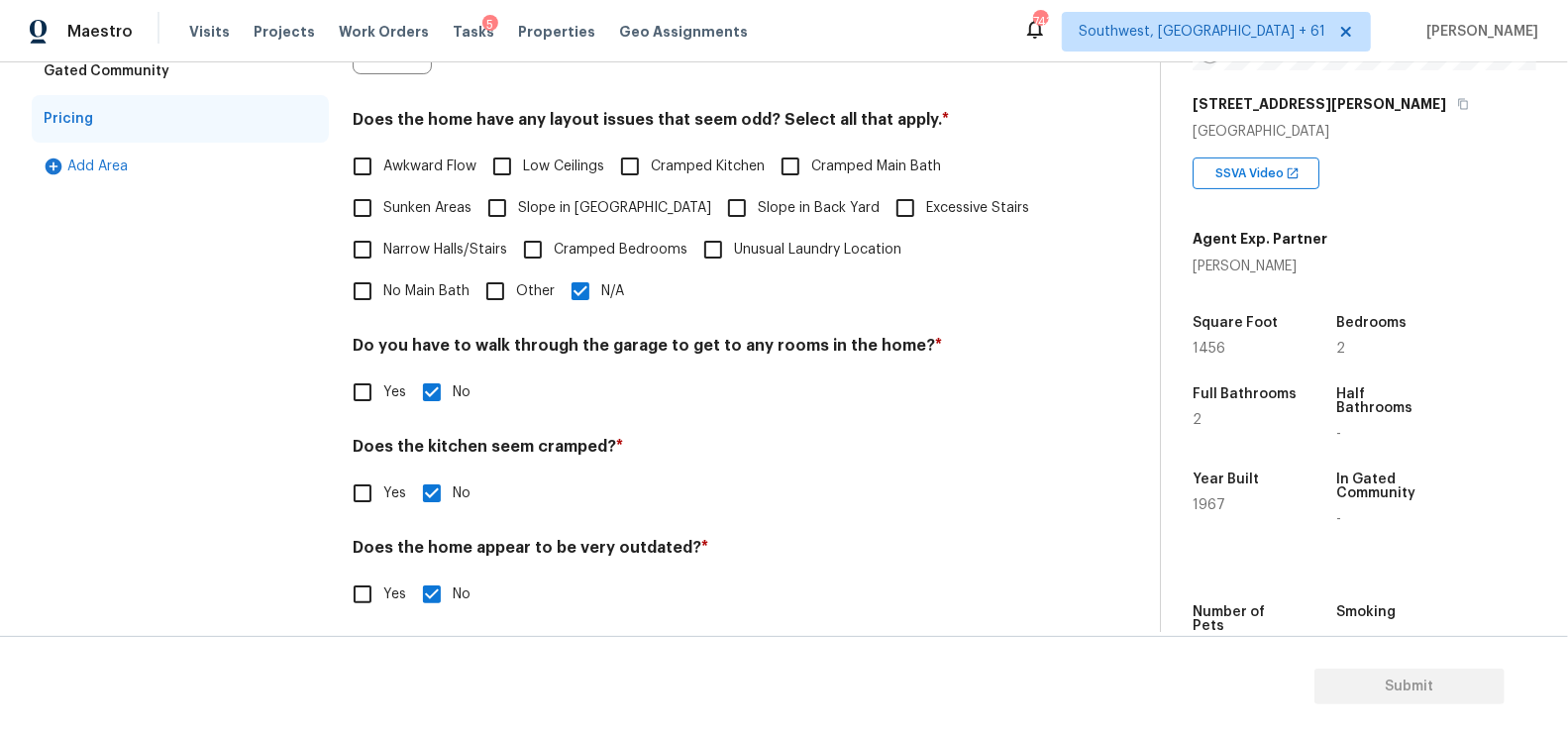
click at [475, 290] on input "Other" at bounding box center [496, 291] width 42 height 42
checkbox input "true"
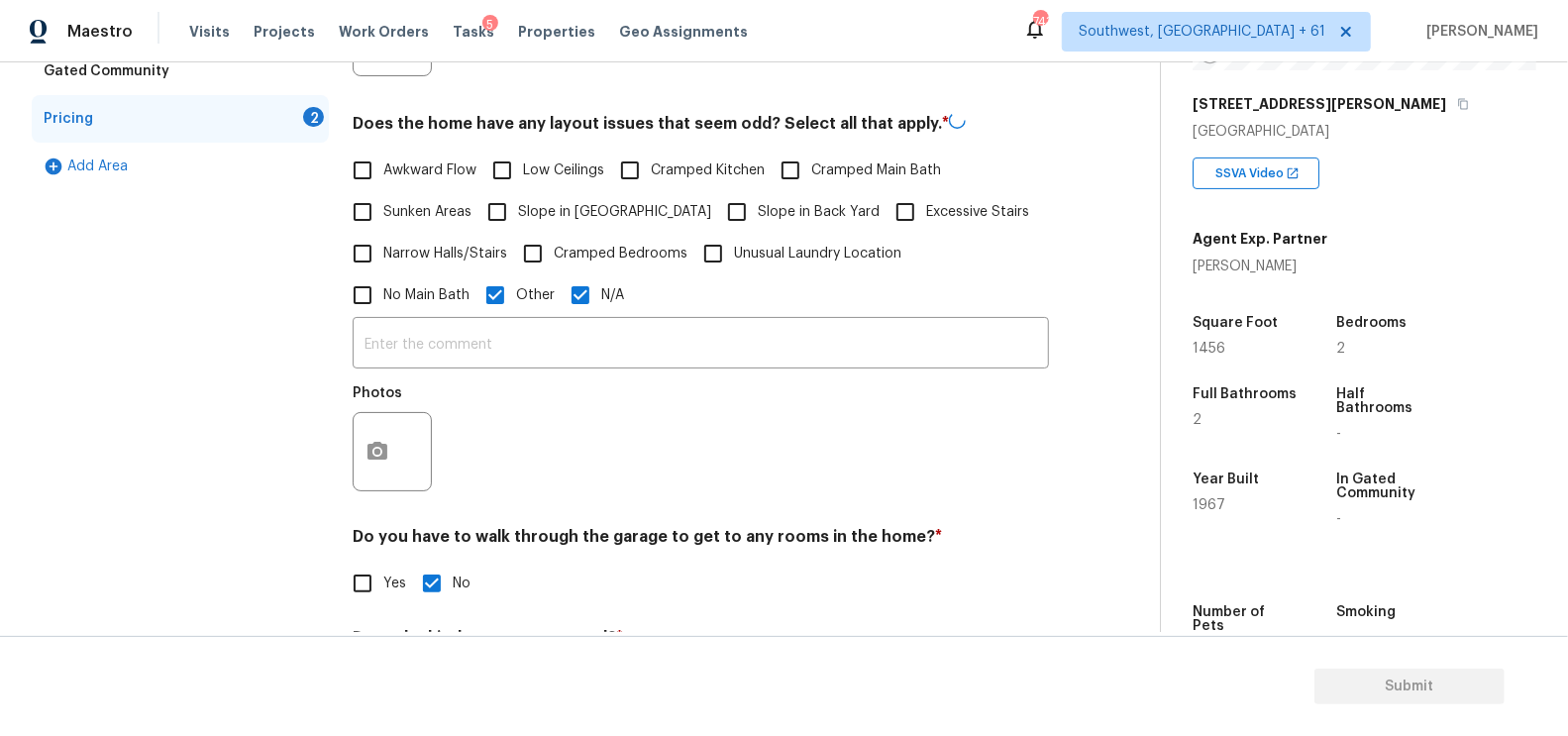
click at [559, 290] on input "N/A" at bounding box center [580, 295] width 42 height 42
checkbox input "false"
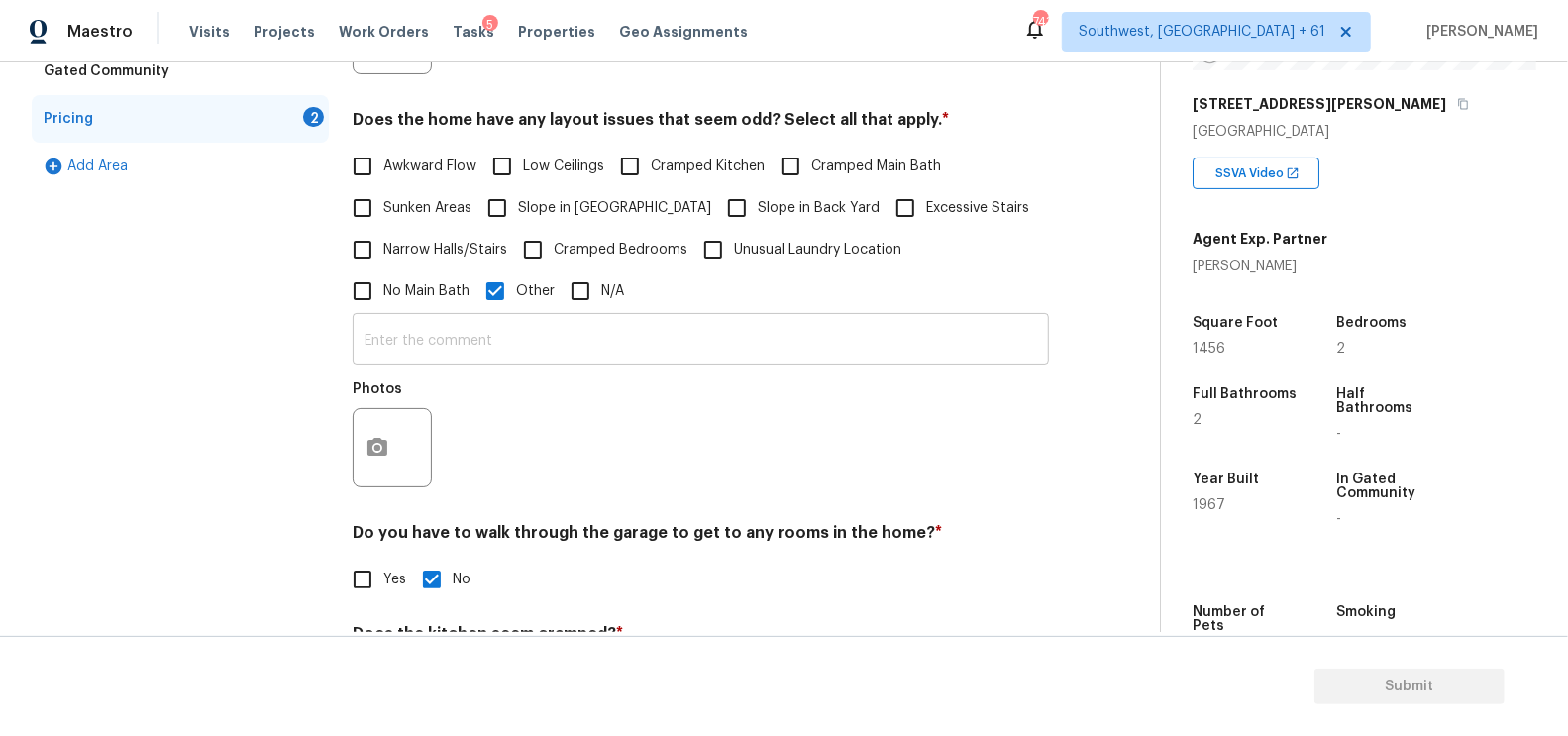
click at [449, 348] on input "text" at bounding box center [701, 341] width 697 height 47
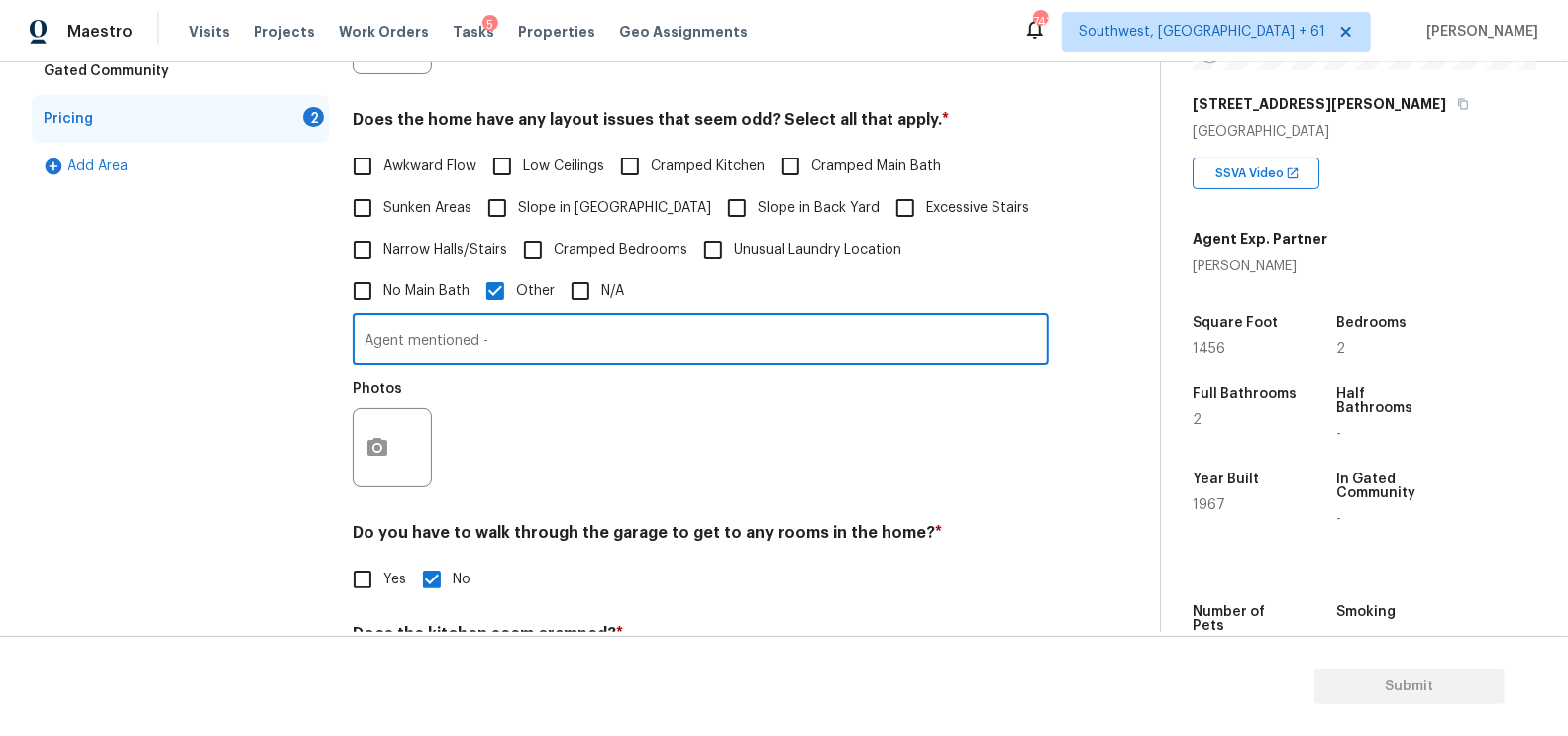
paste input "basement is labeled as unfinished on realist but it appears that majority of it…"
type input "Agent mentioned - basement is labeled as unfinished on realist but it appears t…"
click at [361, 433] on button "button" at bounding box center [378, 448] width 48 height 77
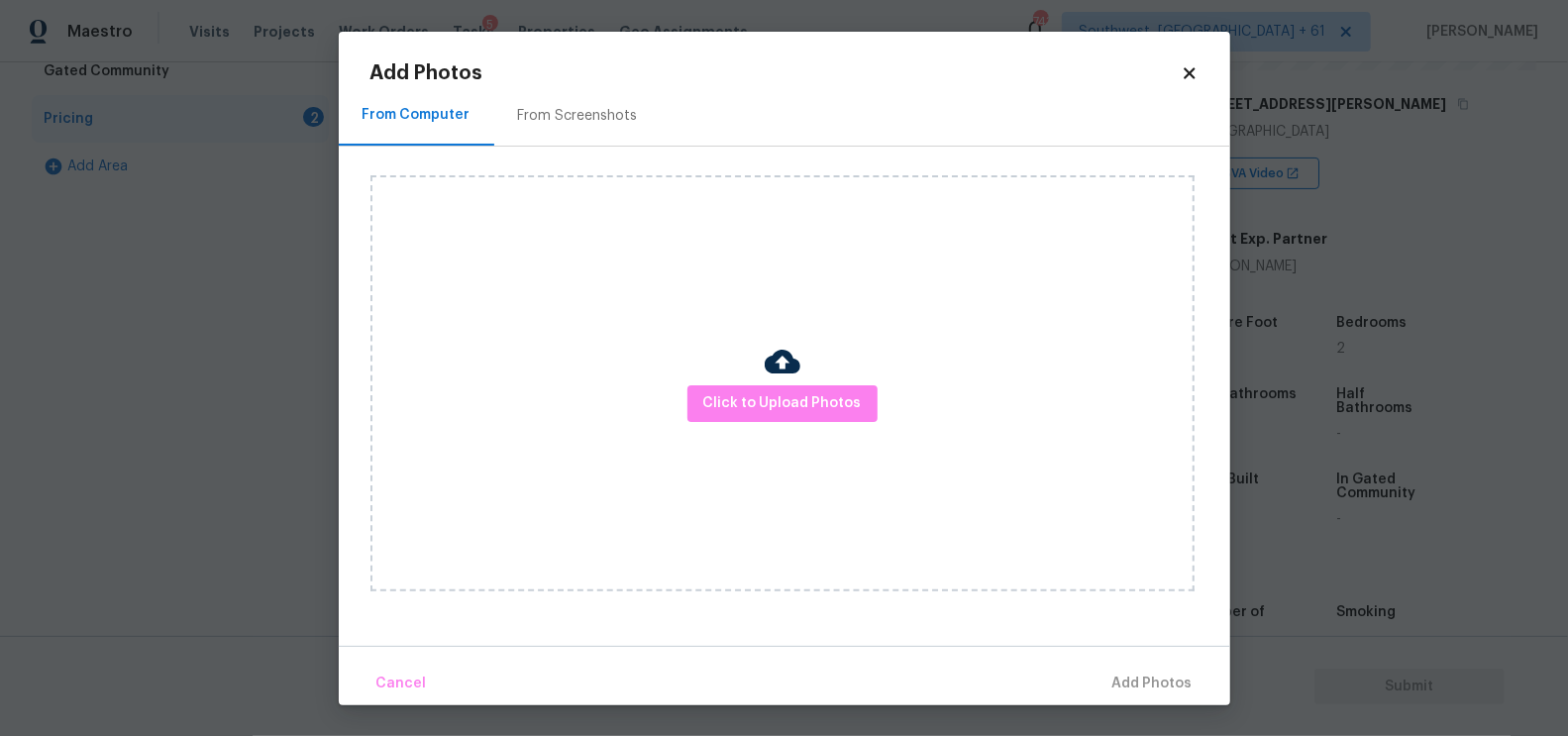
click at [777, 367] on img at bounding box center [783, 362] width 36 height 36
click at [782, 401] on span "Click to Upload Photos" at bounding box center [783, 403] width 159 height 25
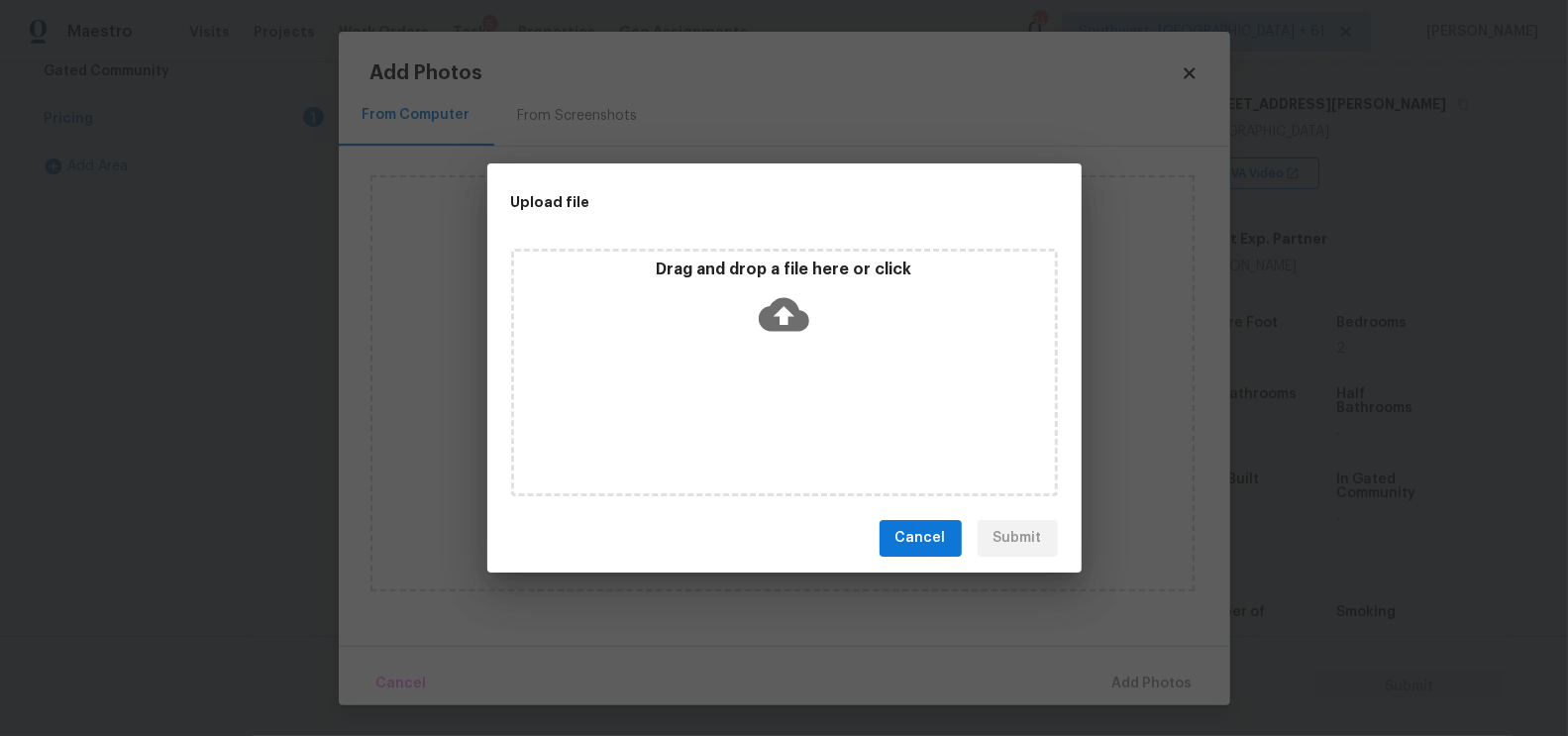
click at [791, 330] on icon at bounding box center [784, 314] width 51 height 51
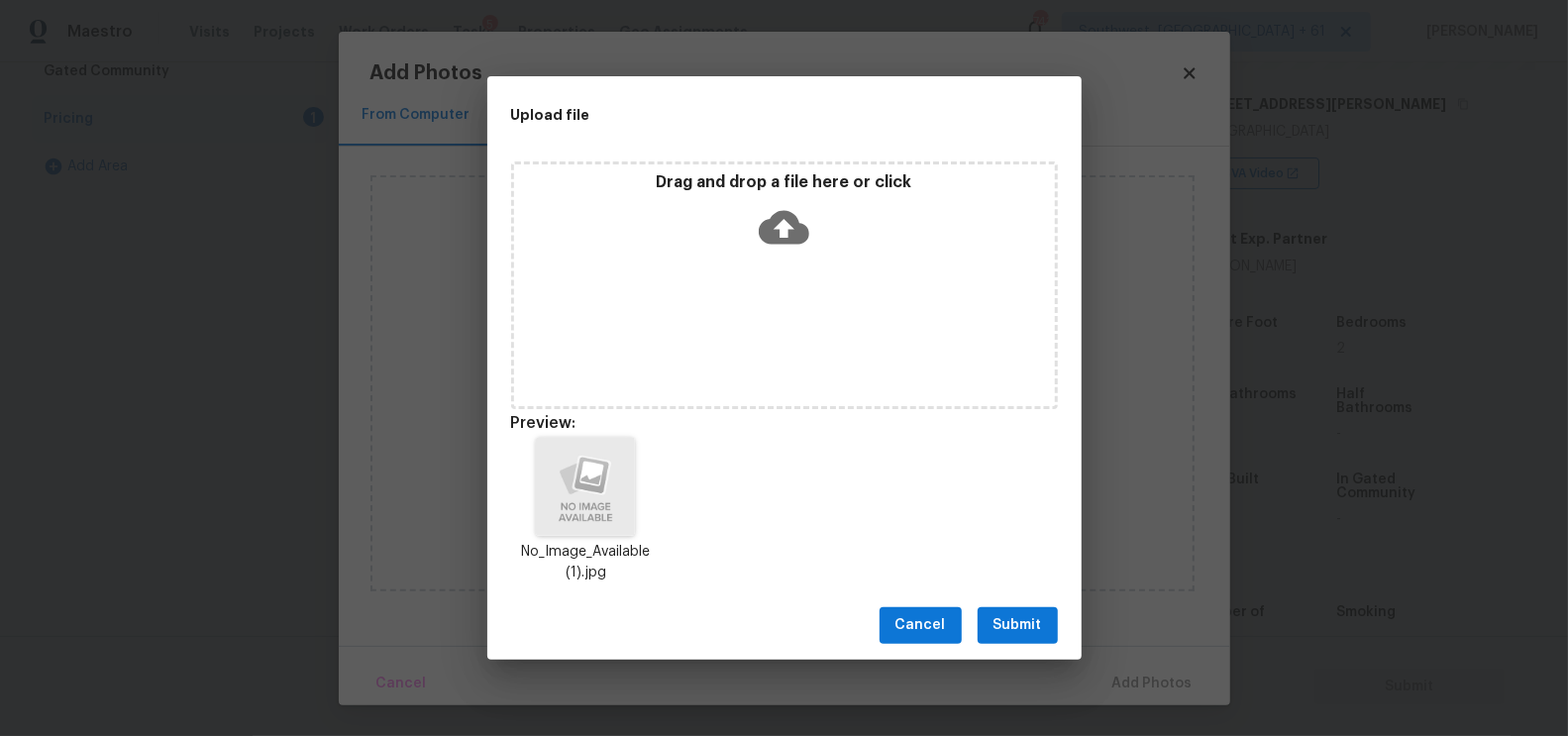
click at [1027, 606] on div "Cancel Submit" at bounding box center [784, 625] width 594 height 69
click at [1034, 629] on span "Submit" at bounding box center [1018, 625] width 49 height 25
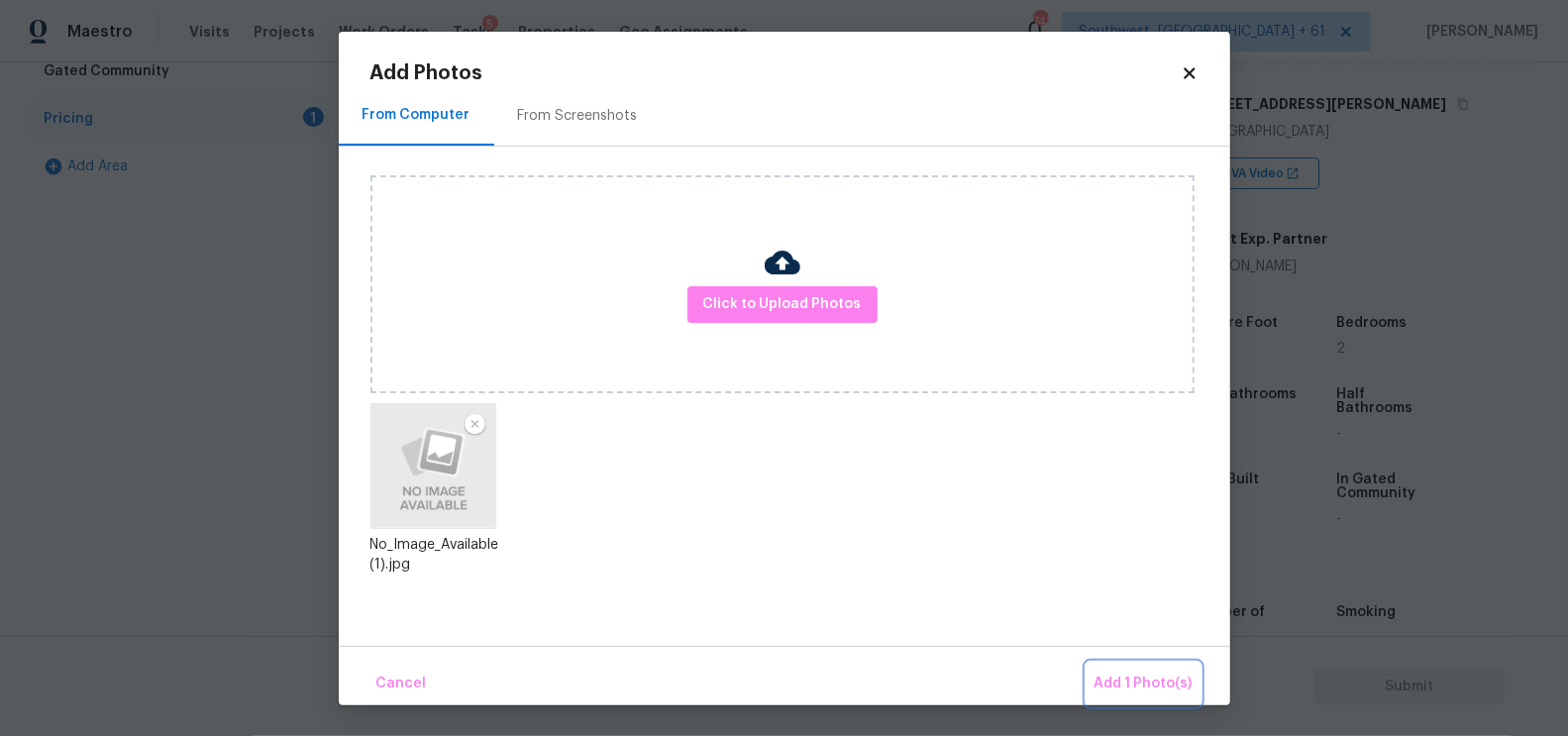
click at [1160, 694] on span "Add 1 Photo(s)" at bounding box center [1144, 683] width 98 height 25
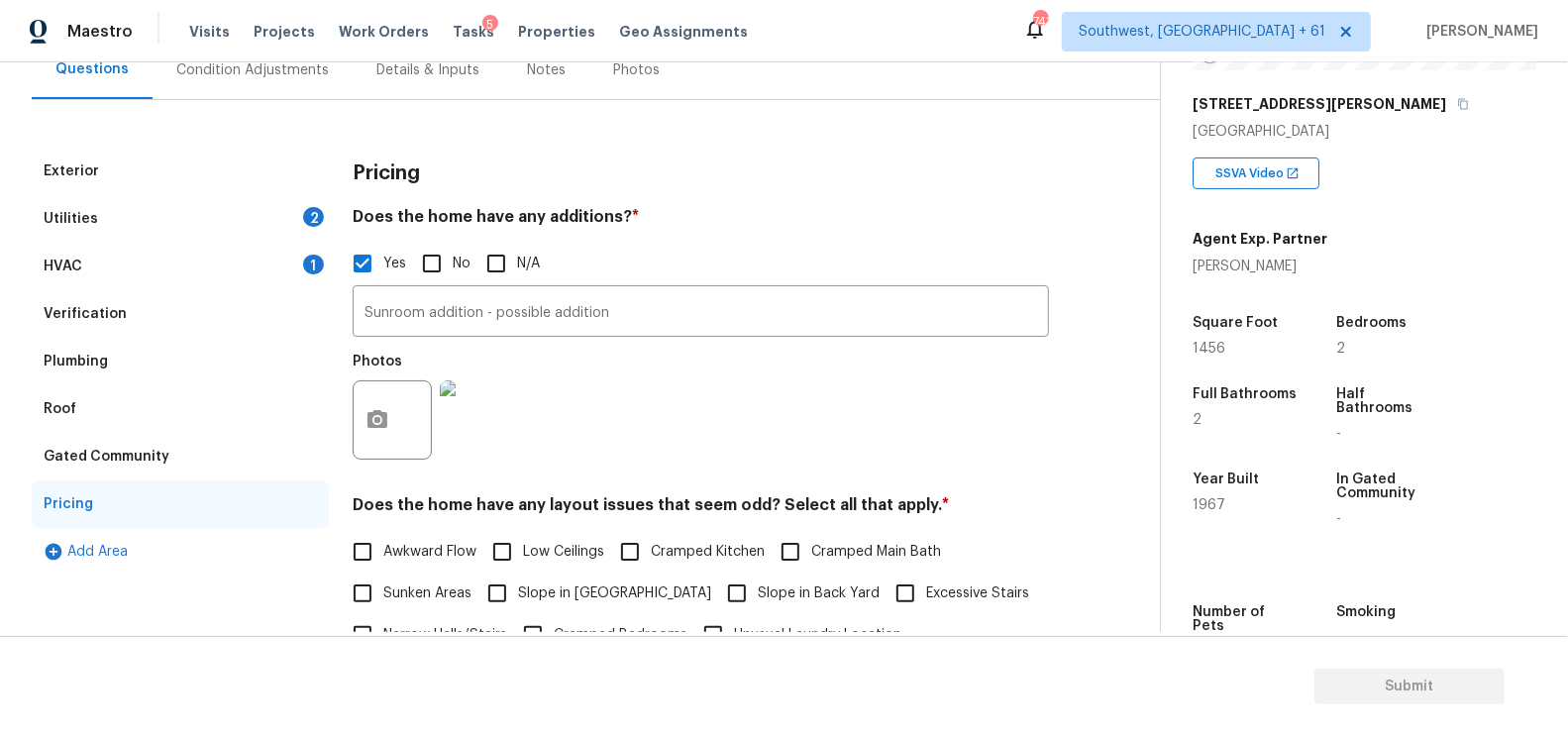
scroll to position [91, 0]
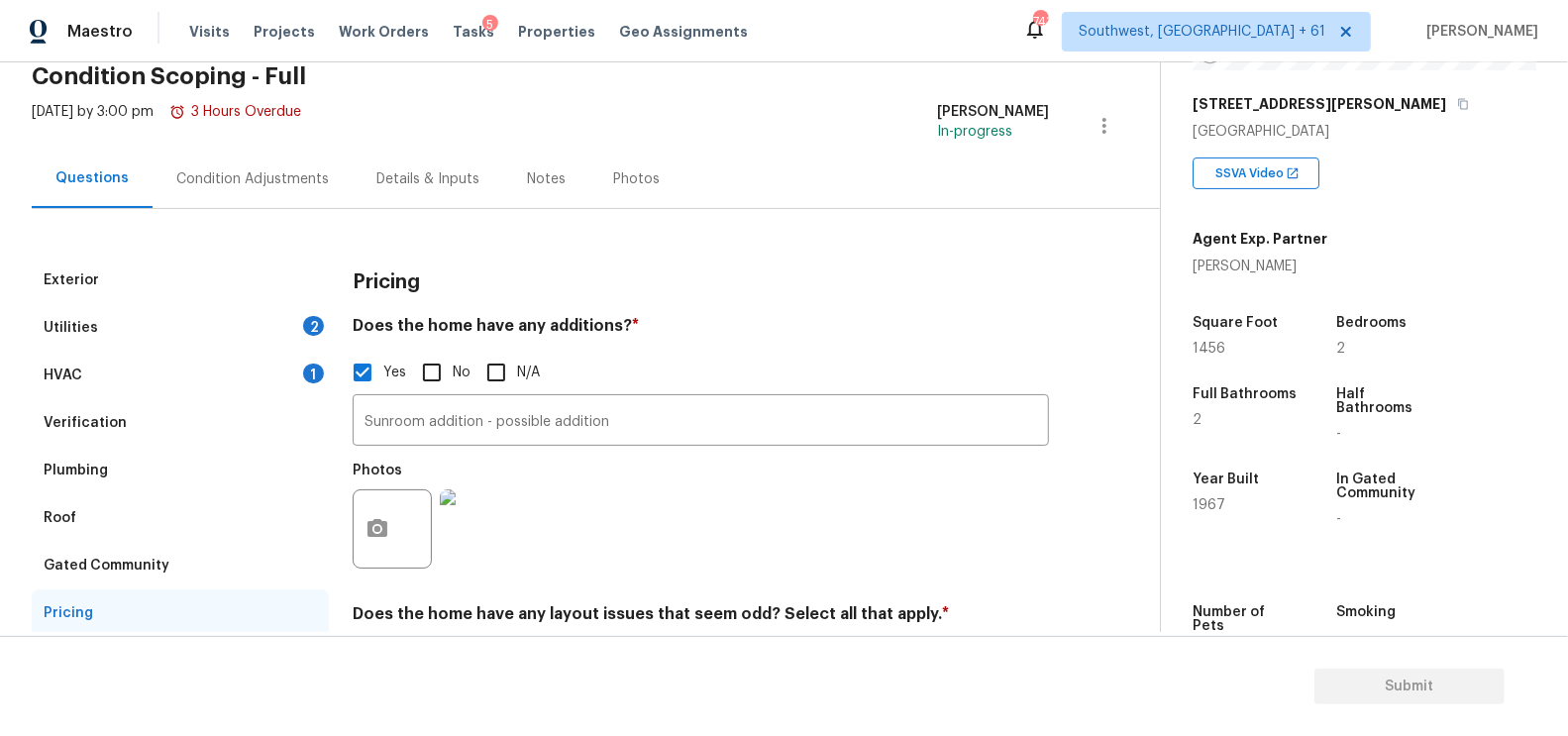
click at [219, 395] on div "HVAC 1" at bounding box center [180, 375] width 297 height 48
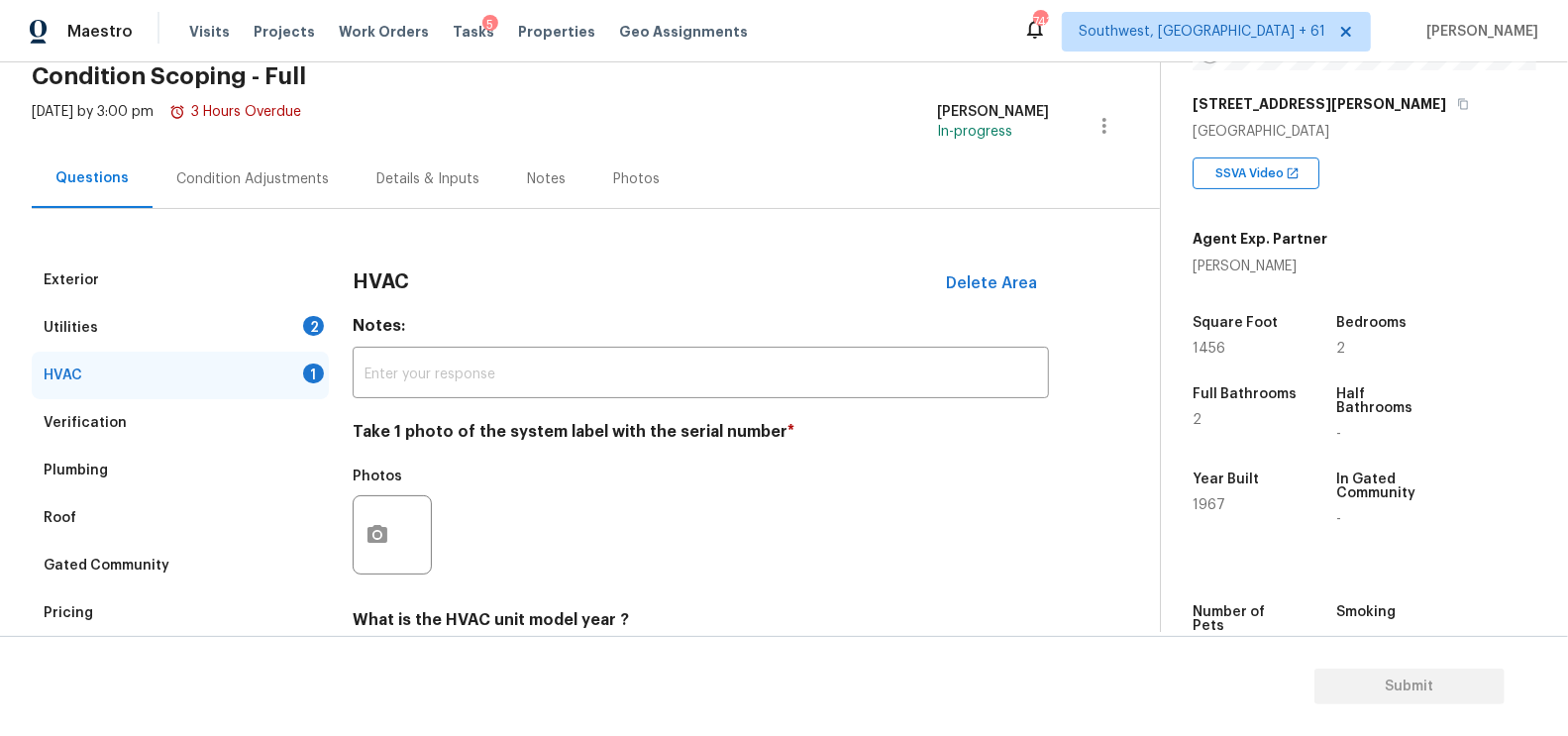
scroll to position [283, 0]
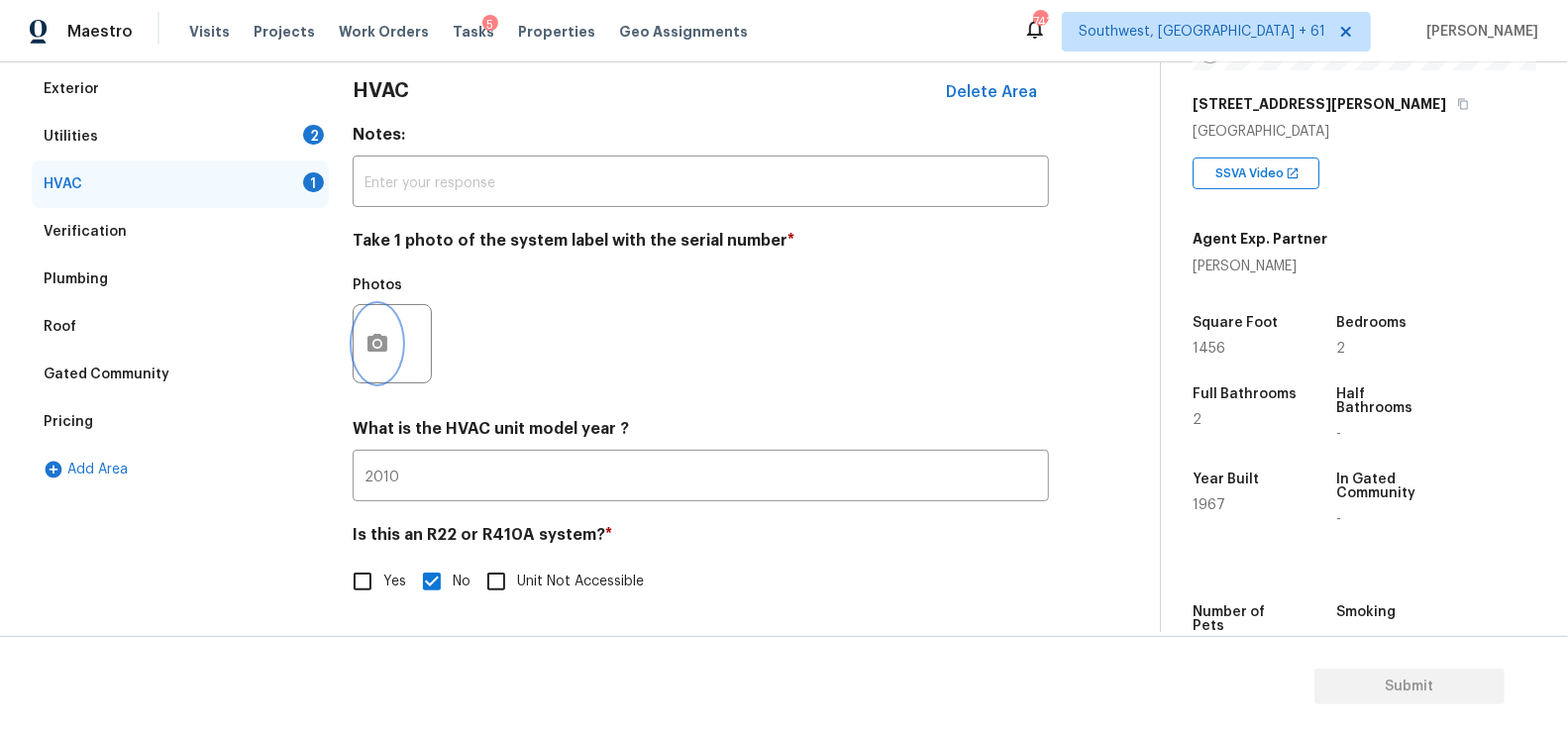
click at [385, 336] on icon "button" at bounding box center [378, 343] width 20 height 18
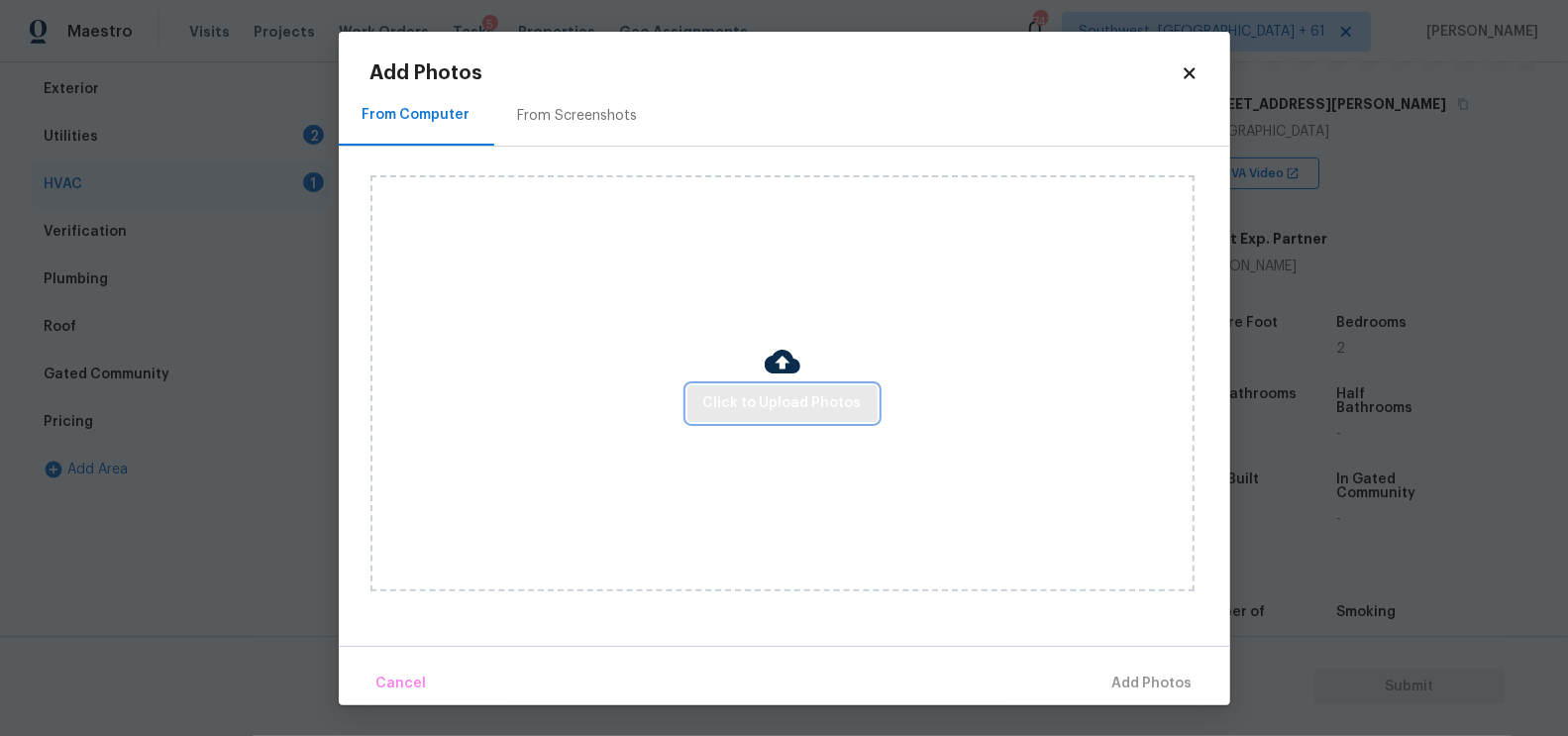
click at [753, 410] on span "Click to Upload Photos" at bounding box center [783, 403] width 159 height 25
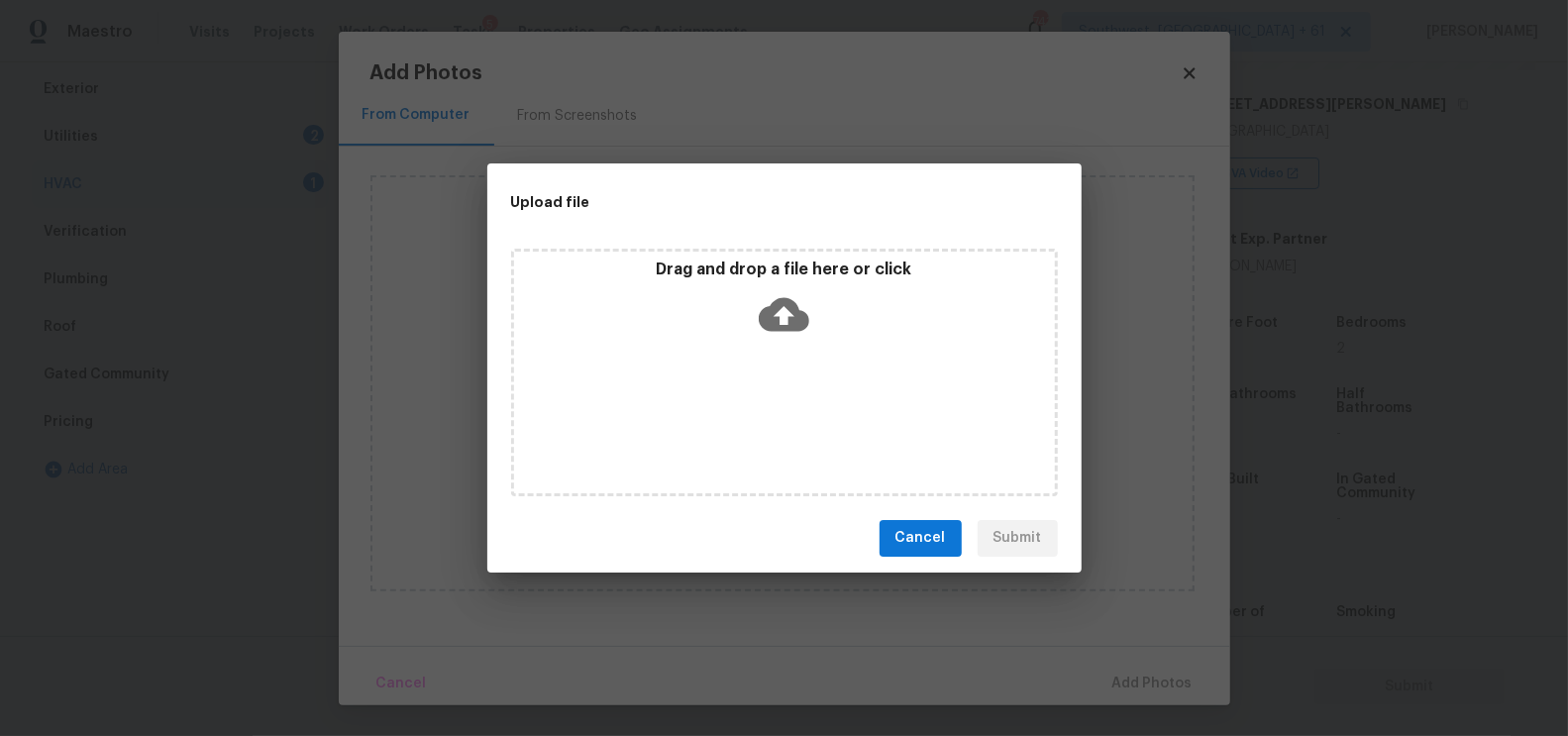
click at [782, 309] on icon at bounding box center [784, 314] width 51 height 51
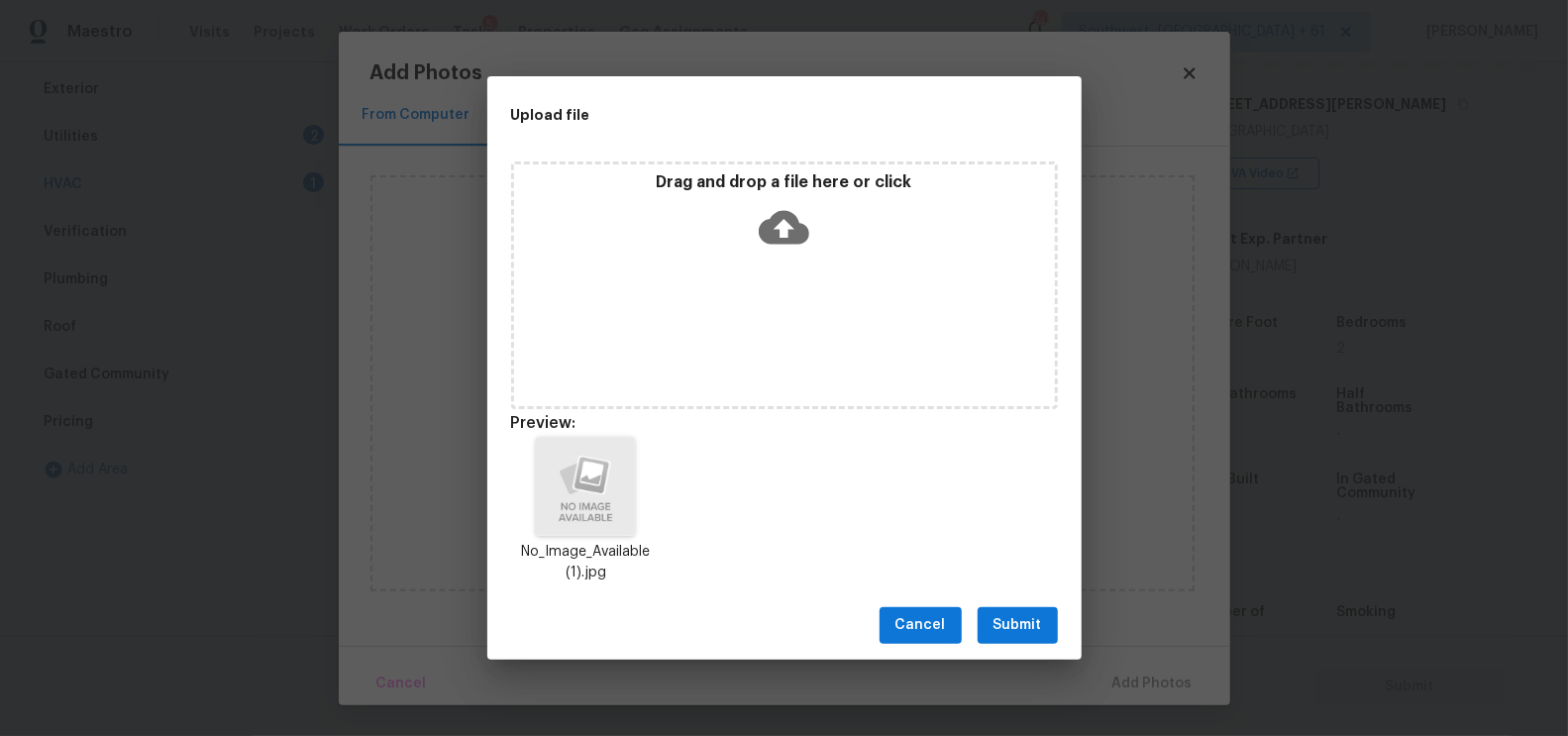
click at [1020, 625] on span "Submit" at bounding box center [1018, 625] width 49 height 25
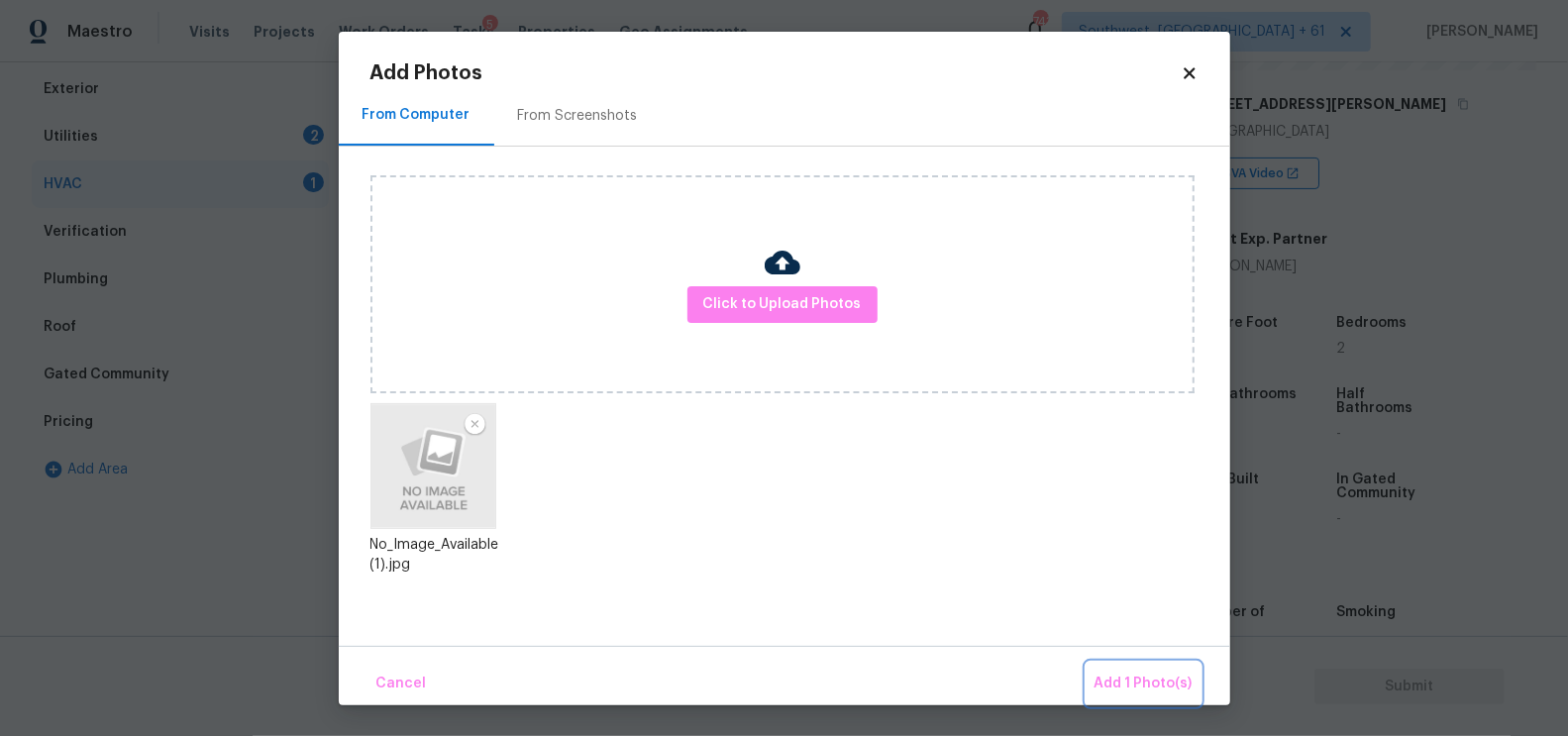
click at [1120, 687] on span "Add 1 Photo(s)" at bounding box center [1144, 683] width 98 height 25
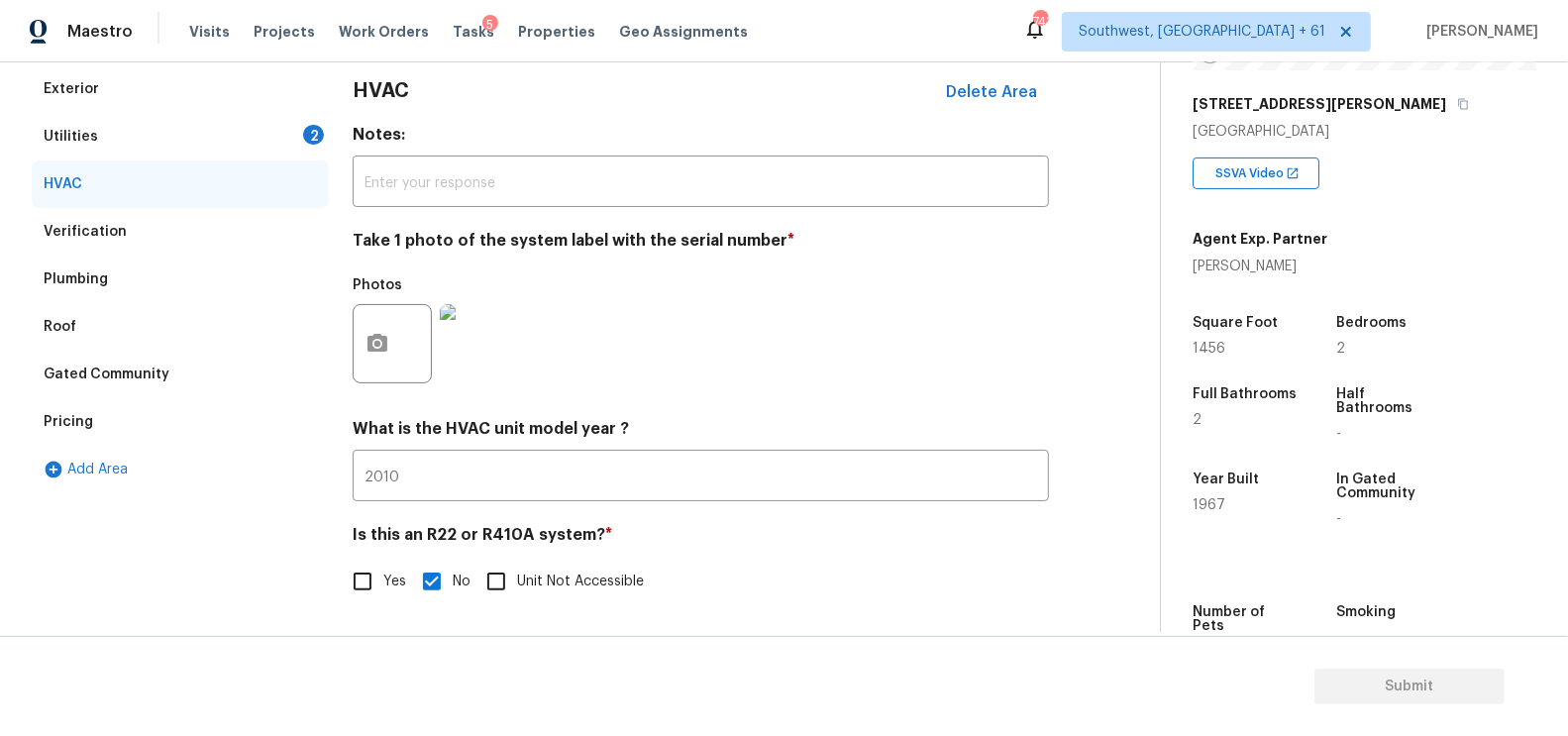
click at [280, 128] on div "Utilities 2" at bounding box center [180, 137] width 297 height 48
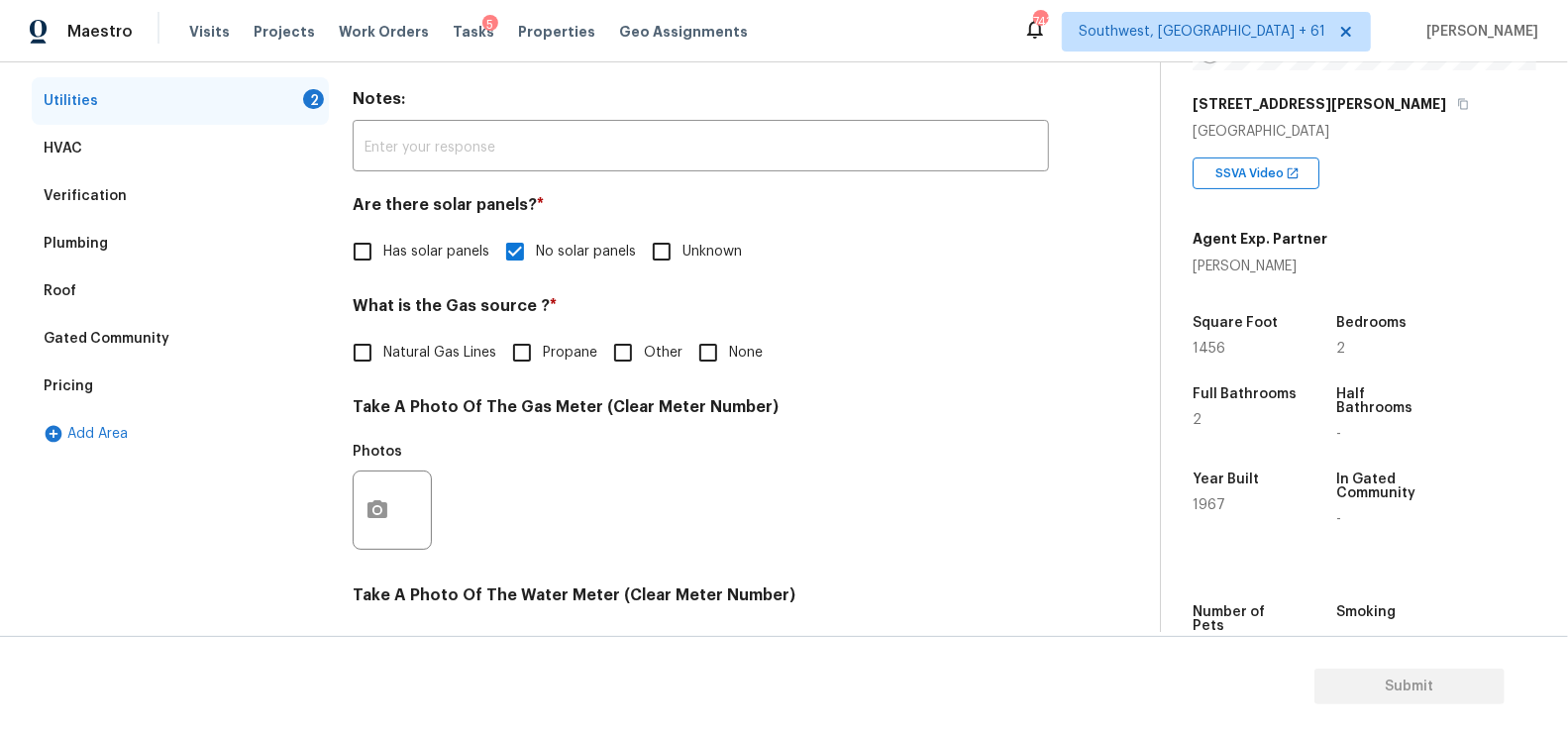
scroll to position [323, 0]
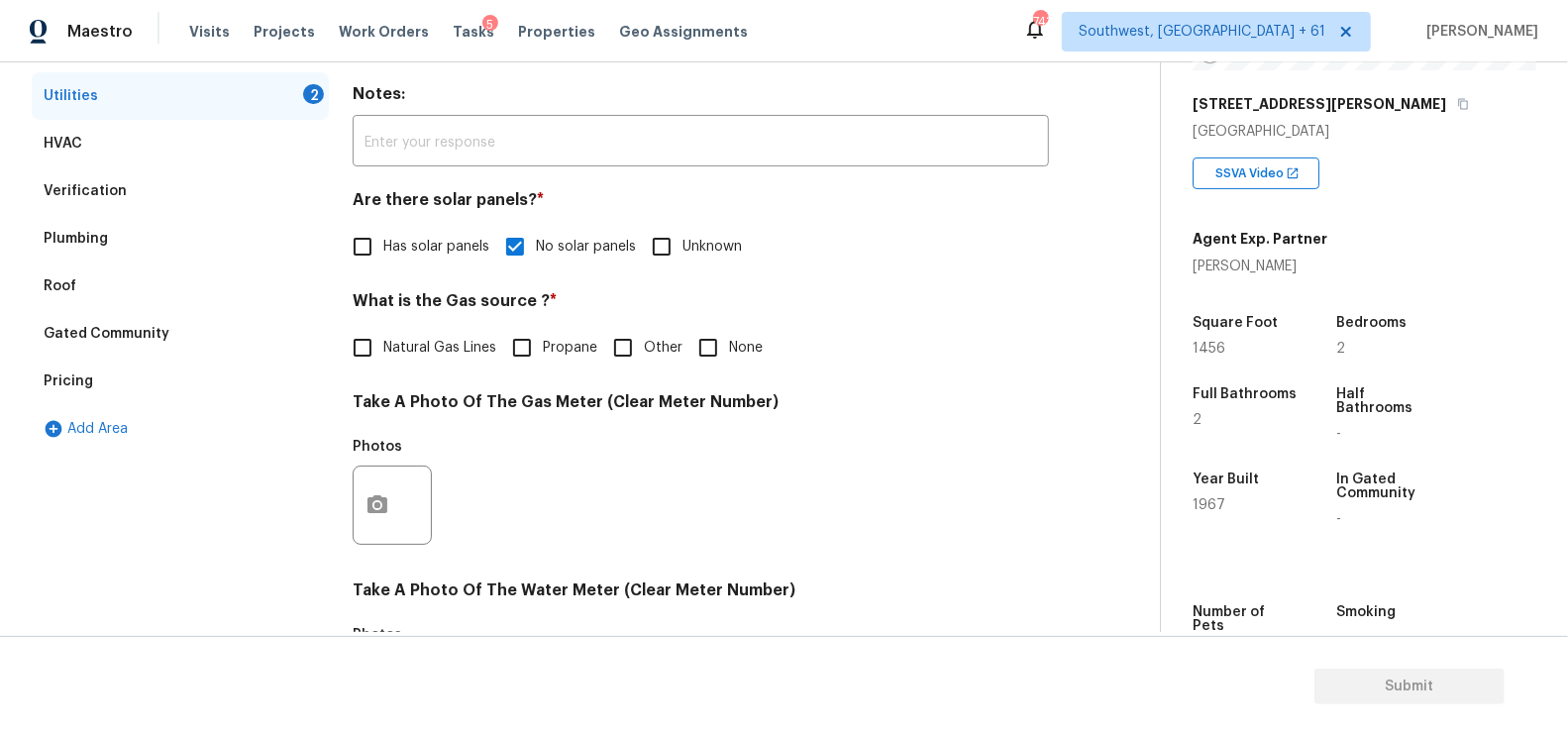
click at [699, 346] on input "None" at bounding box center [708, 348] width 42 height 42
checkbox input "true"
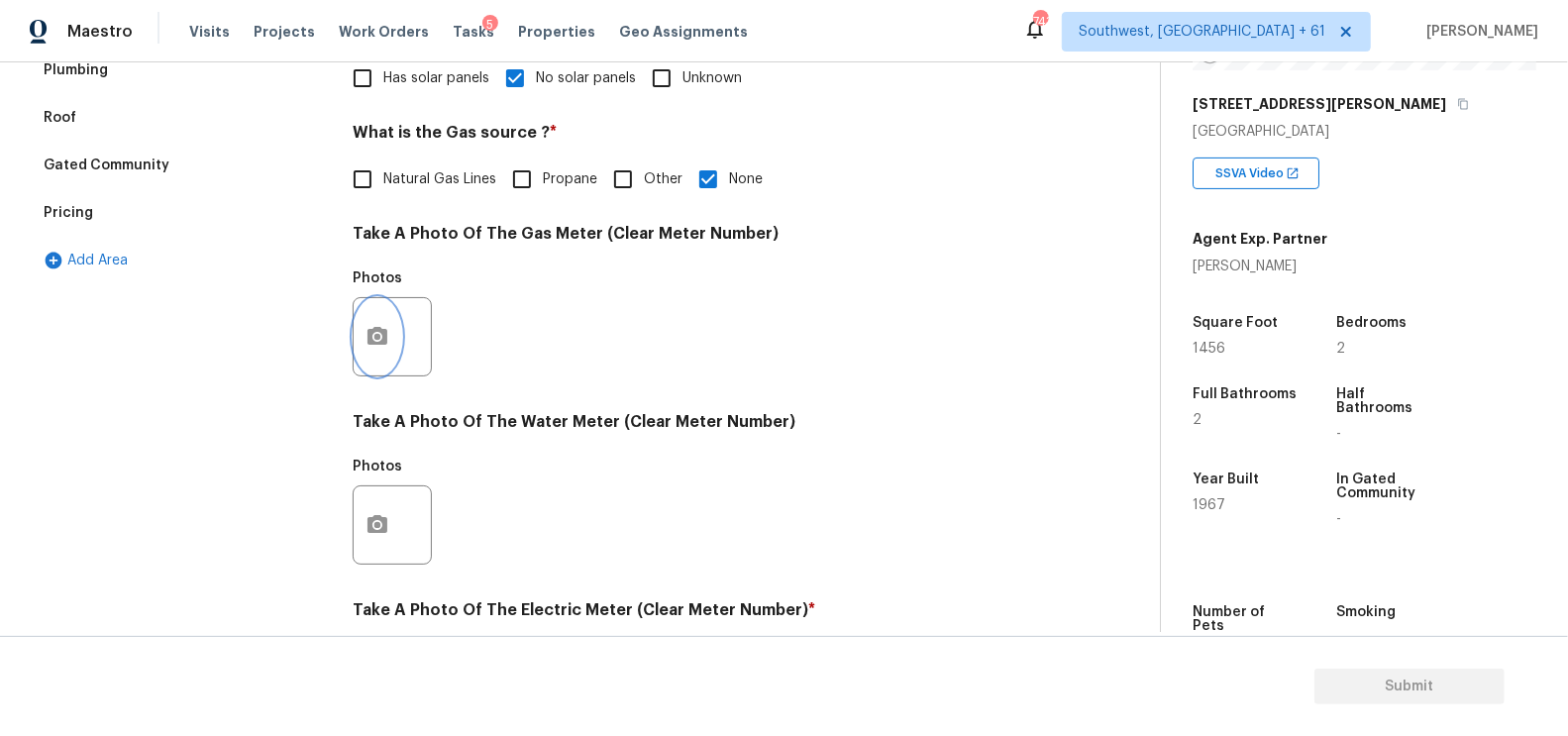
click at [368, 326] on icon "button" at bounding box center [378, 337] width 24 height 24
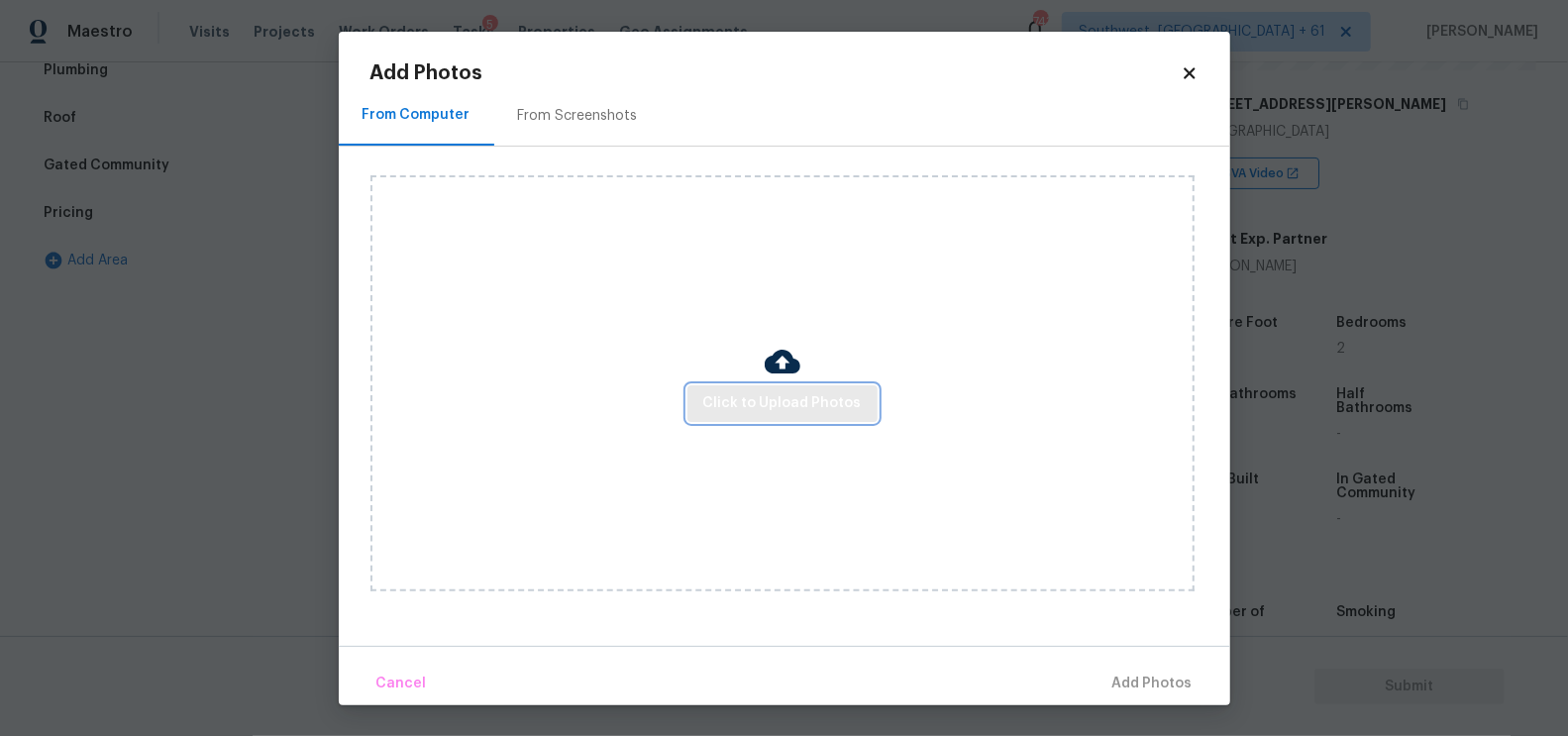
click at [734, 407] on span "Click to Upload Photos" at bounding box center [783, 403] width 159 height 25
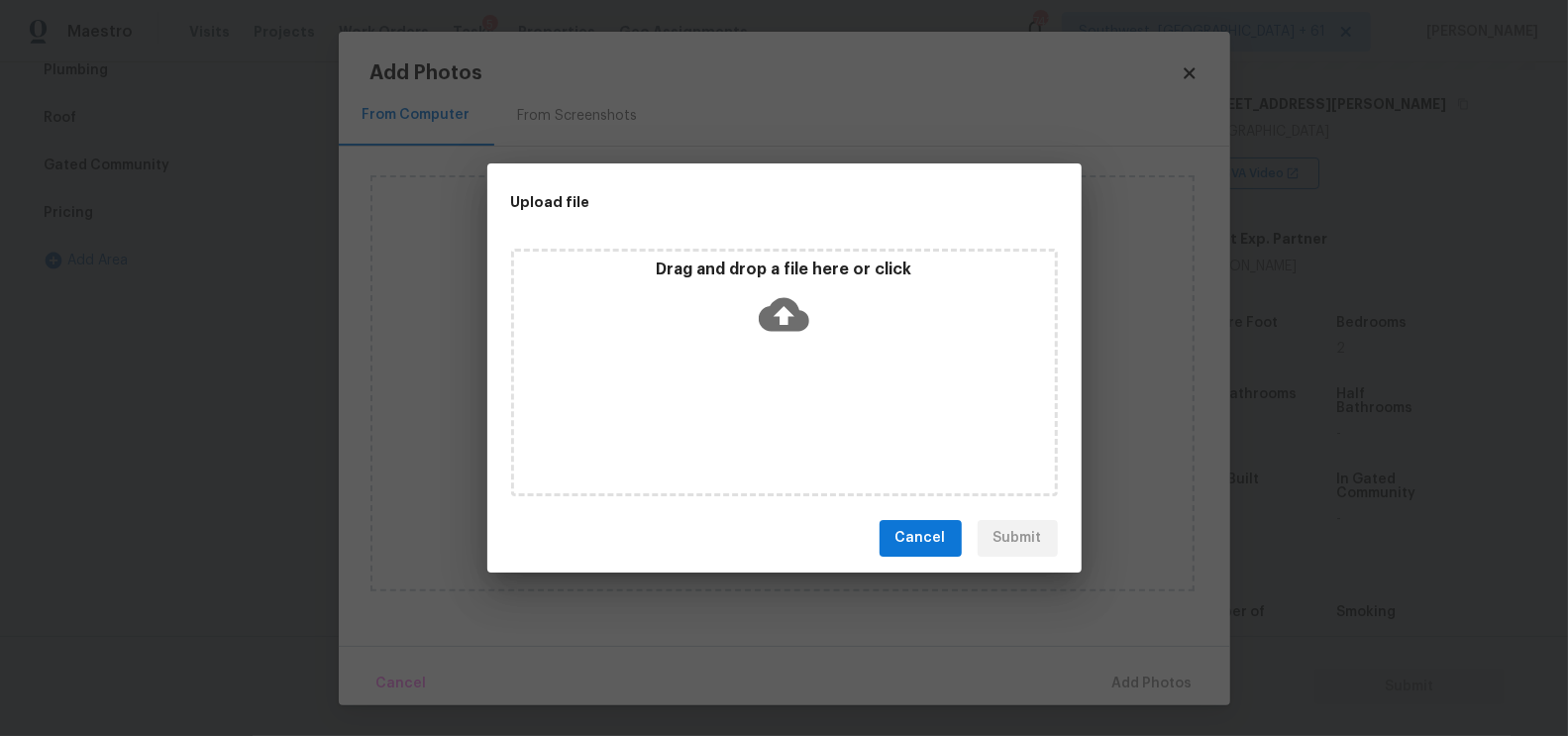
click at [775, 326] on icon at bounding box center [784, 314] width 51 height 34
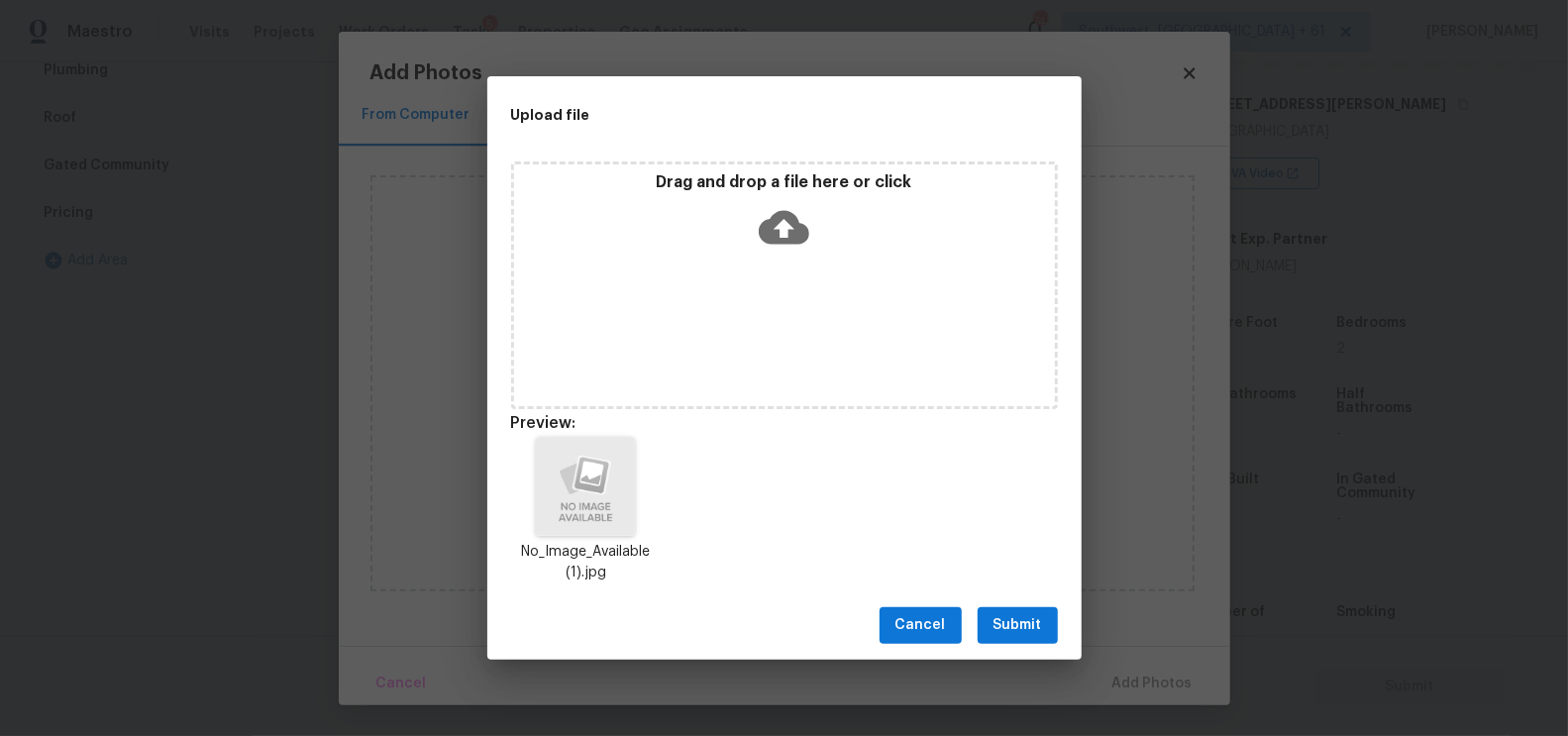
click at [1019, 619] on span "Submit" at bounding box center [1018, 625] width 49 height 25
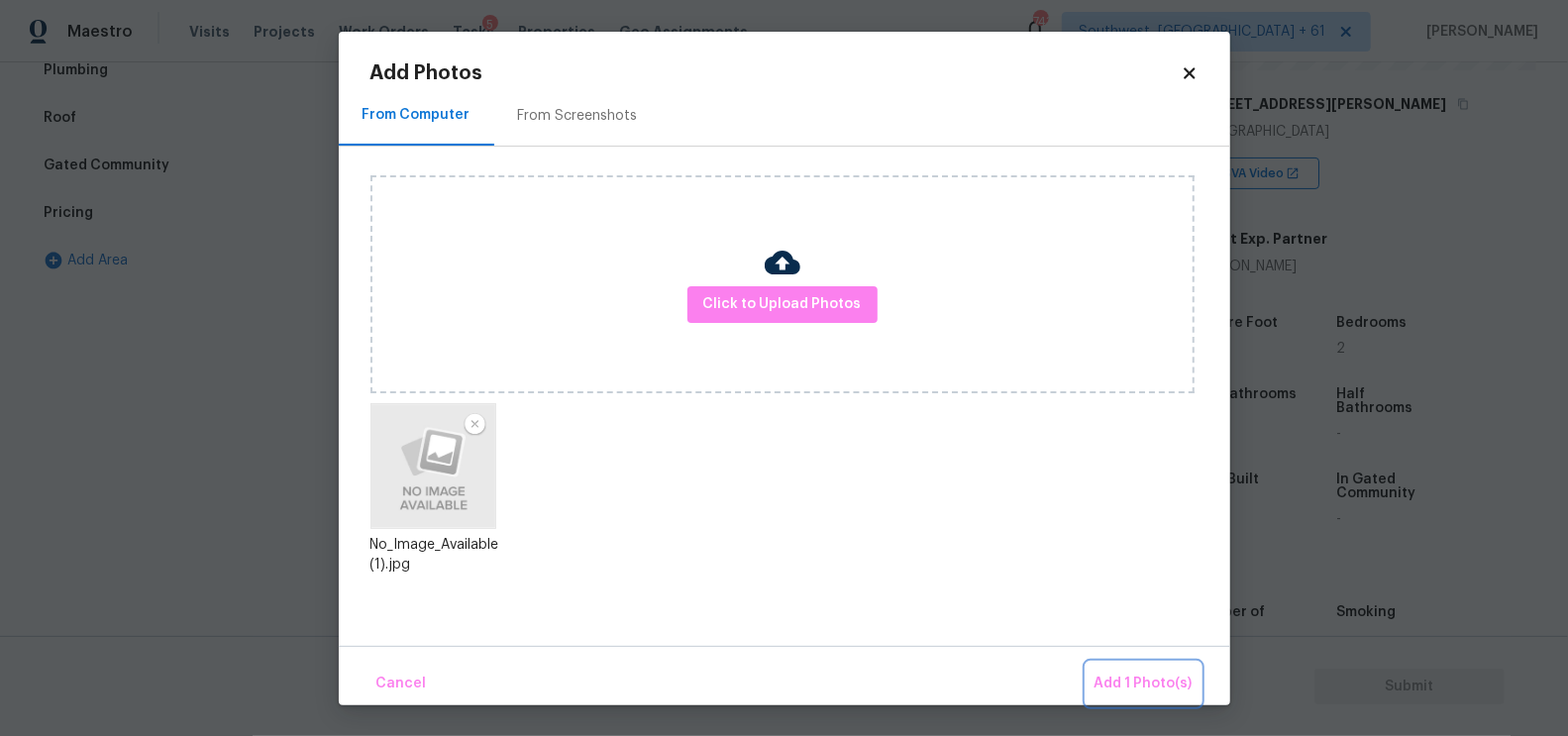
click at [1139, 679] on span "Add 1 Photo(s)" at bounding box center [1144, 683] width 98 height 25
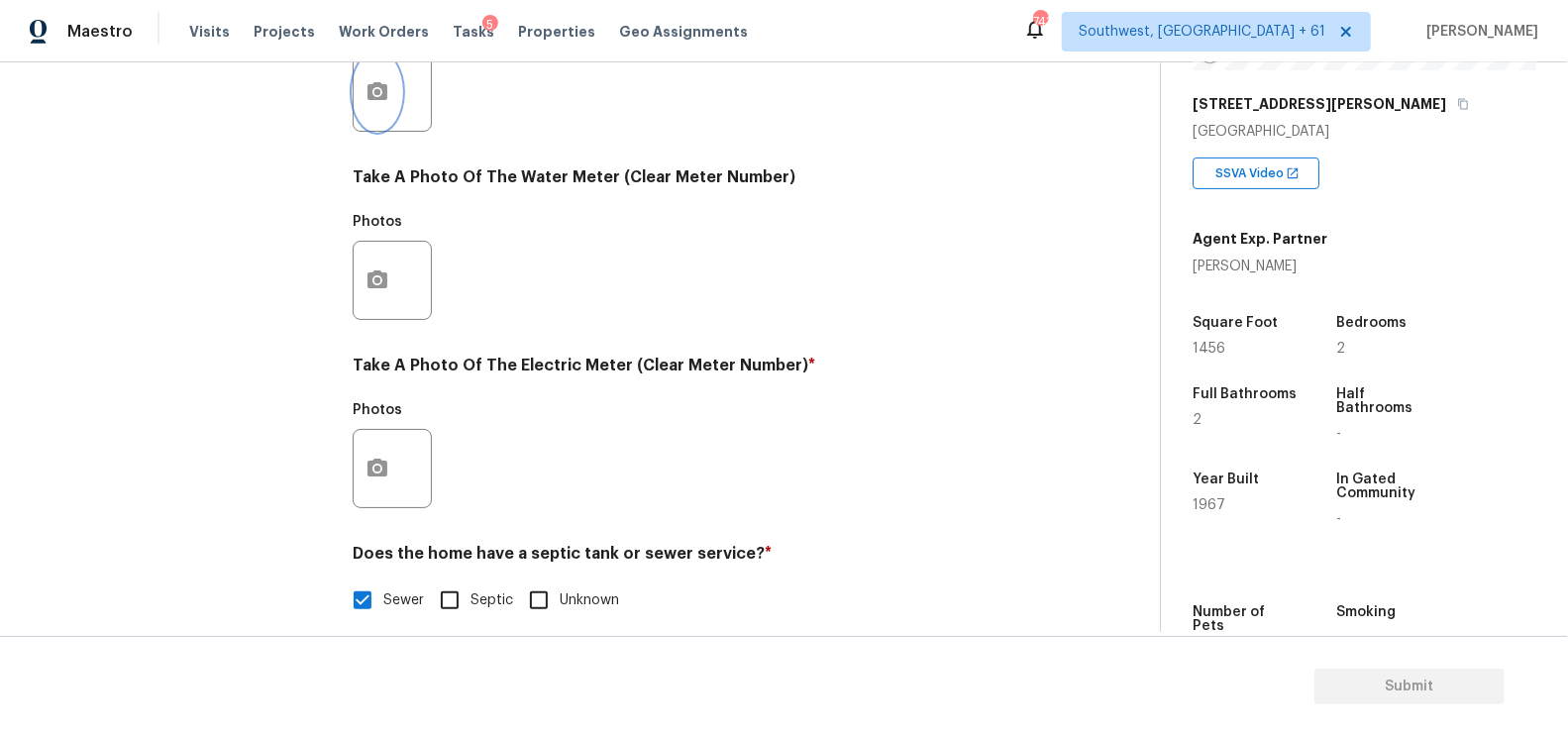
scroll to position [755, 0]
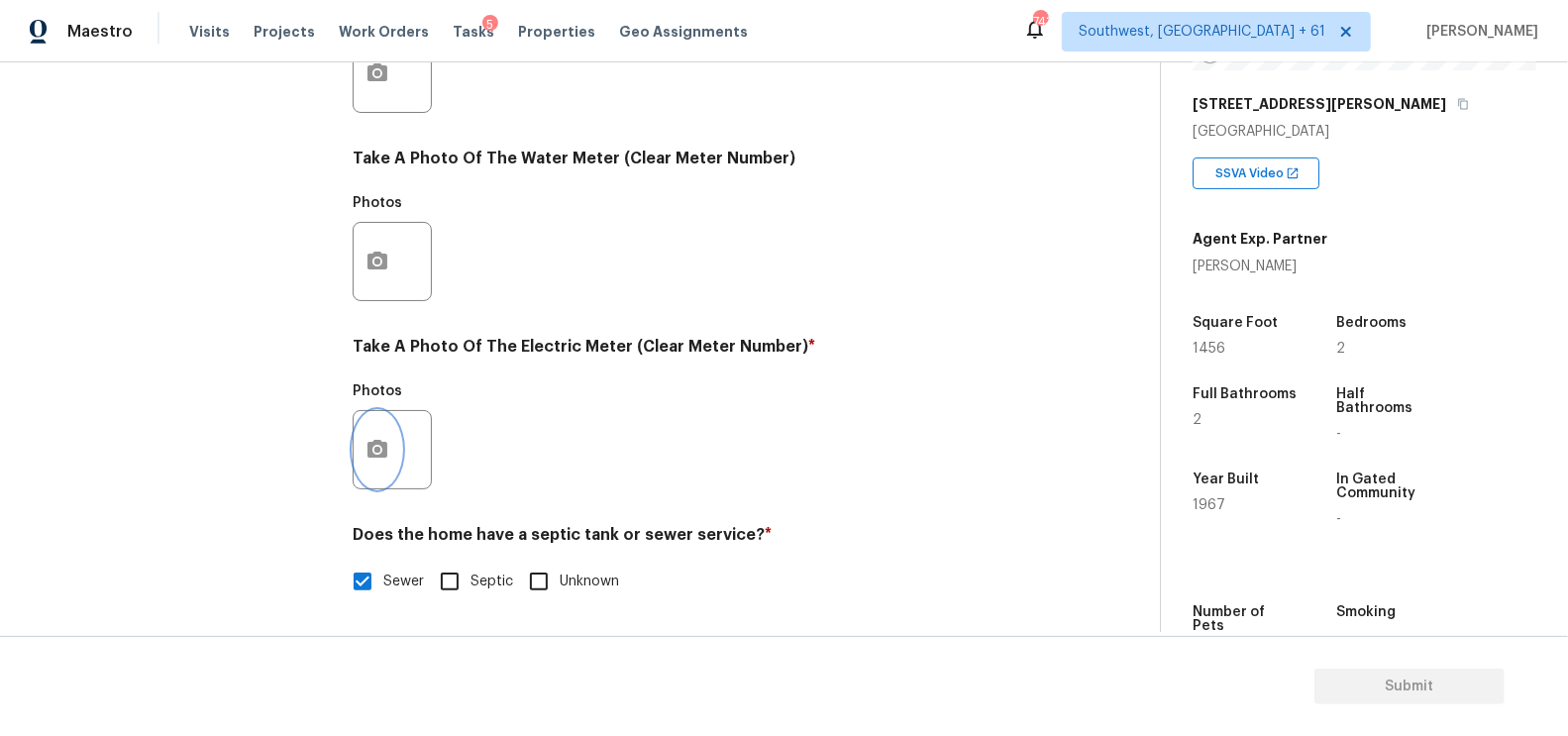
click at [385, 447] on icon "button" at bounding box center [378, 449] width 20 height 18
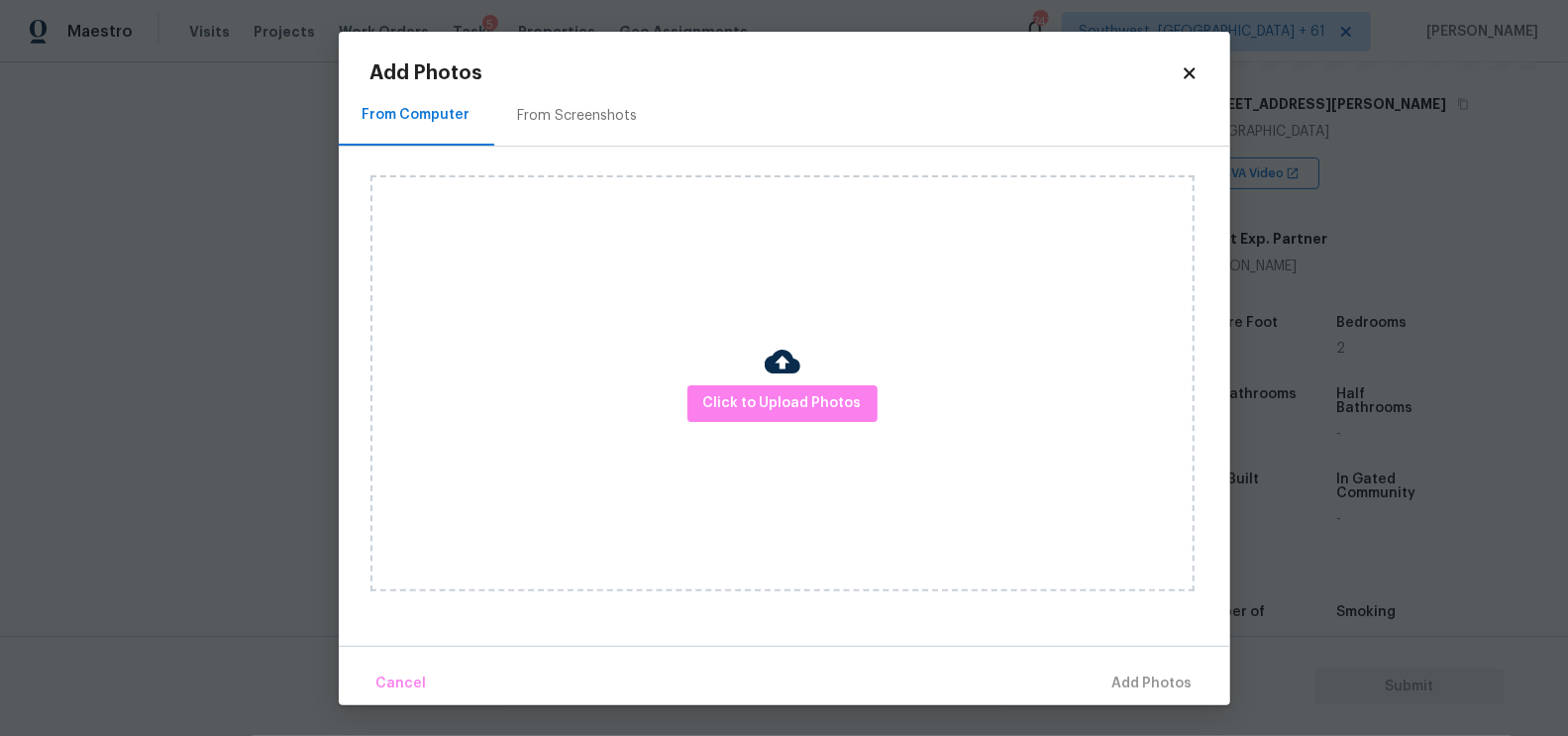
click at [821, 371] on div "Click to Upload Photos" at bounding box center [782, 382] width 824 height 416
click at [784, 410] on span "Click to Upload Photos" at bounding box center [783, 403] width 159 height 25
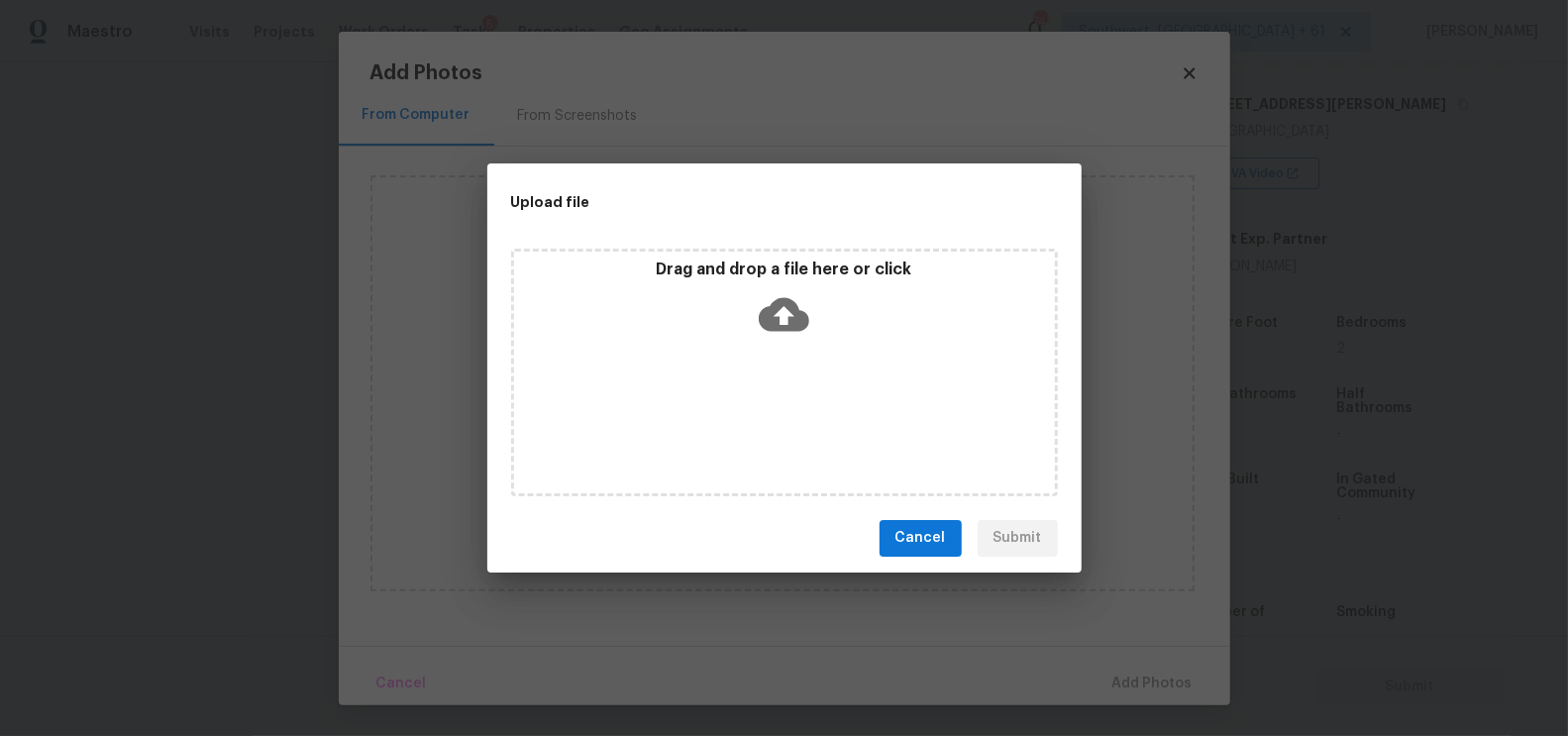
click at [793, 332] on icon at bounding box center [784, 314] width 51 height 51
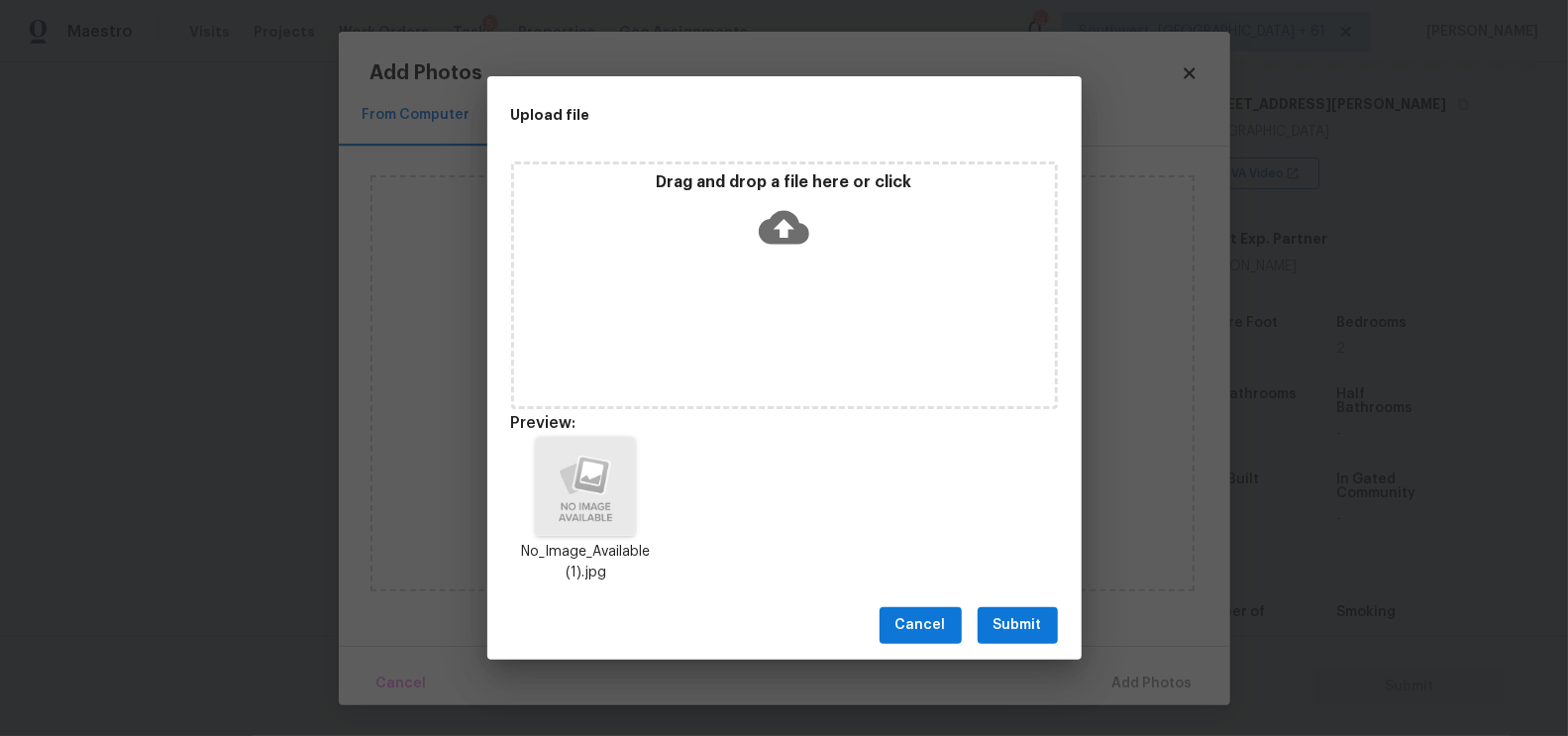
click at [1034, 623] on span "Submit" at bounding box center [1018, 625] width 49 height 25
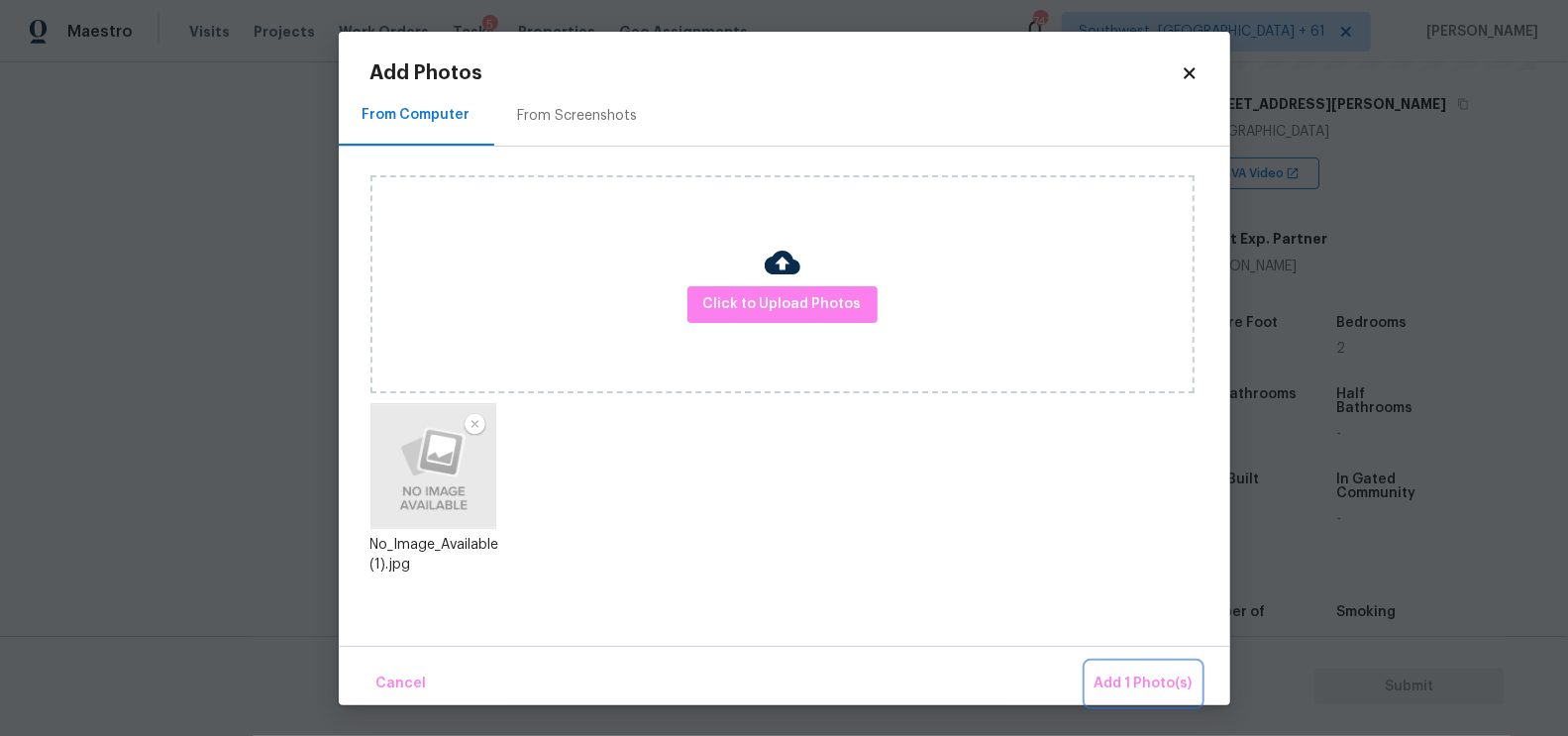
click at [1122, 685] on span "Add 1 Photo(s)" at bounding box center [1144, 683] width 98 height 25
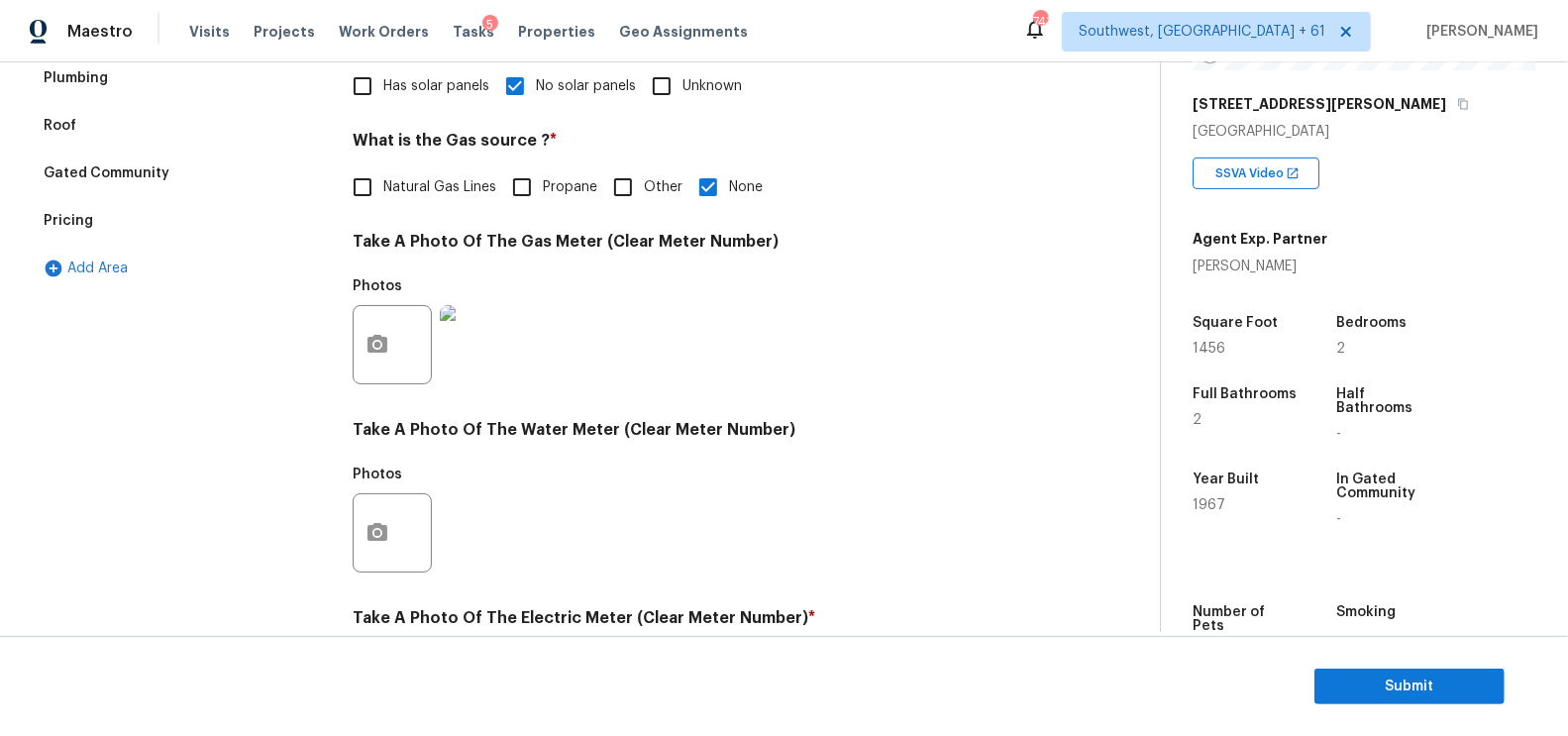
scroll to position [0, 0]
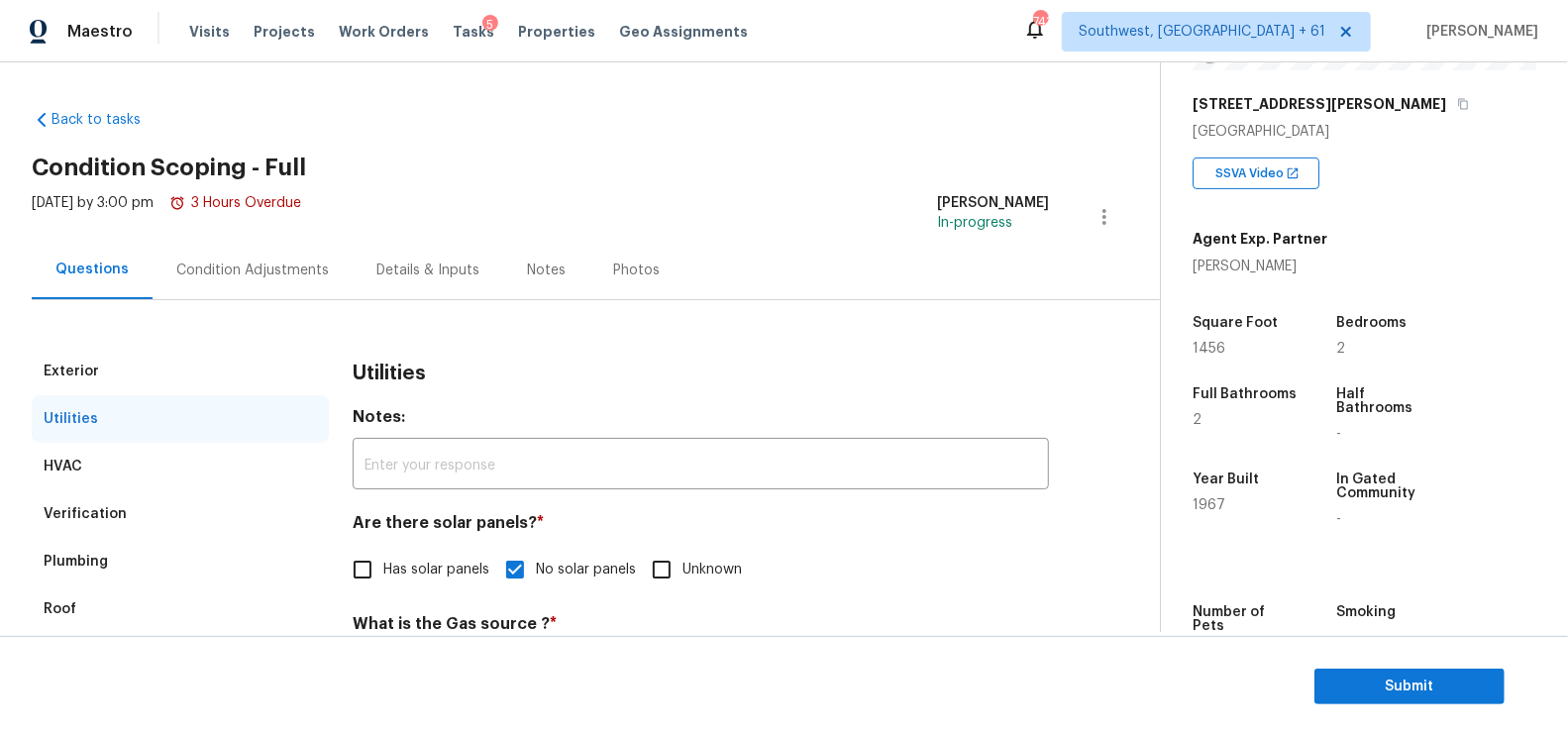
click at [293, 281] on div "Condition Adjustments" at bounding box center [252, 269] width 200 height 59
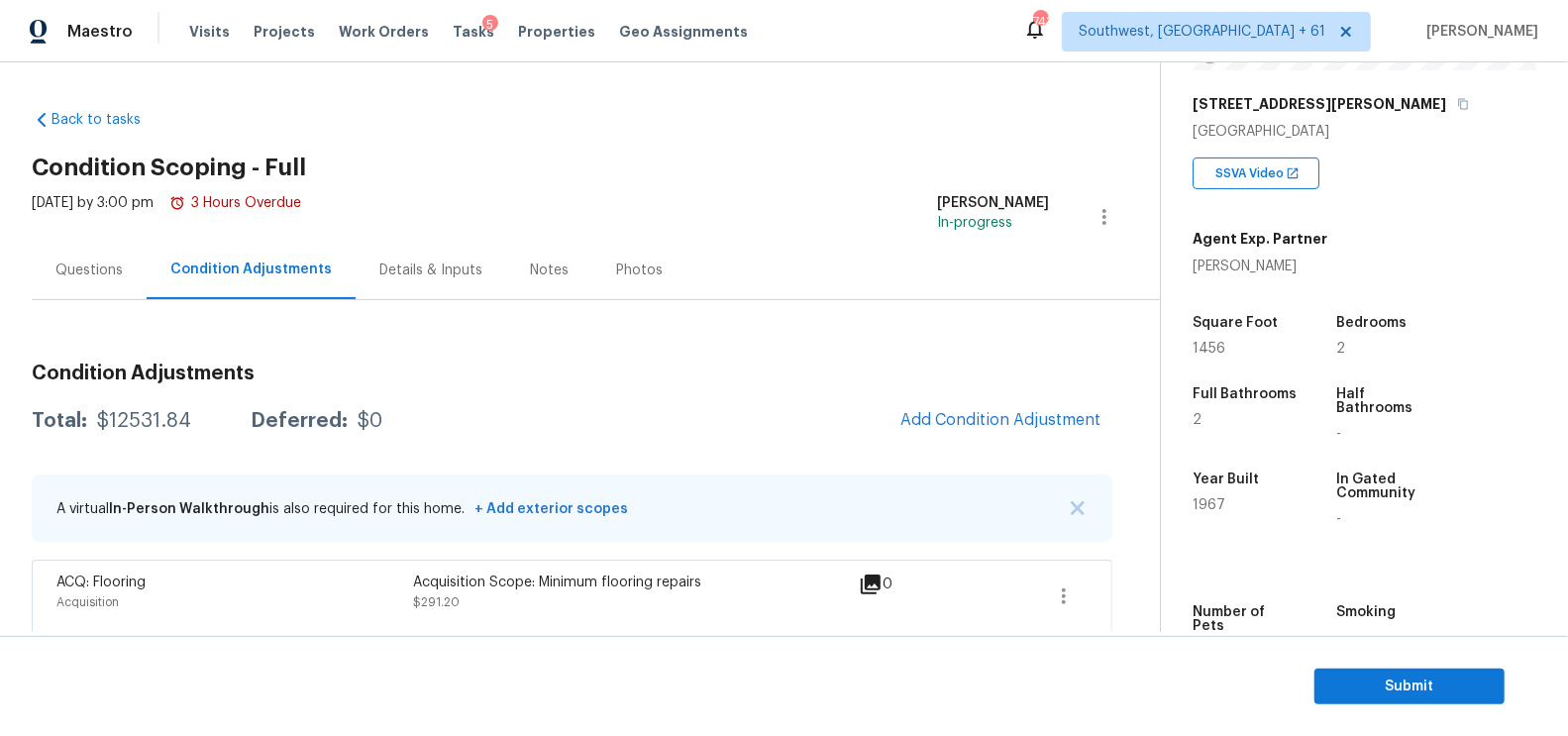
click at [81, 284] on div "Questions" at bounding box center [89, 269] width 115 height 59
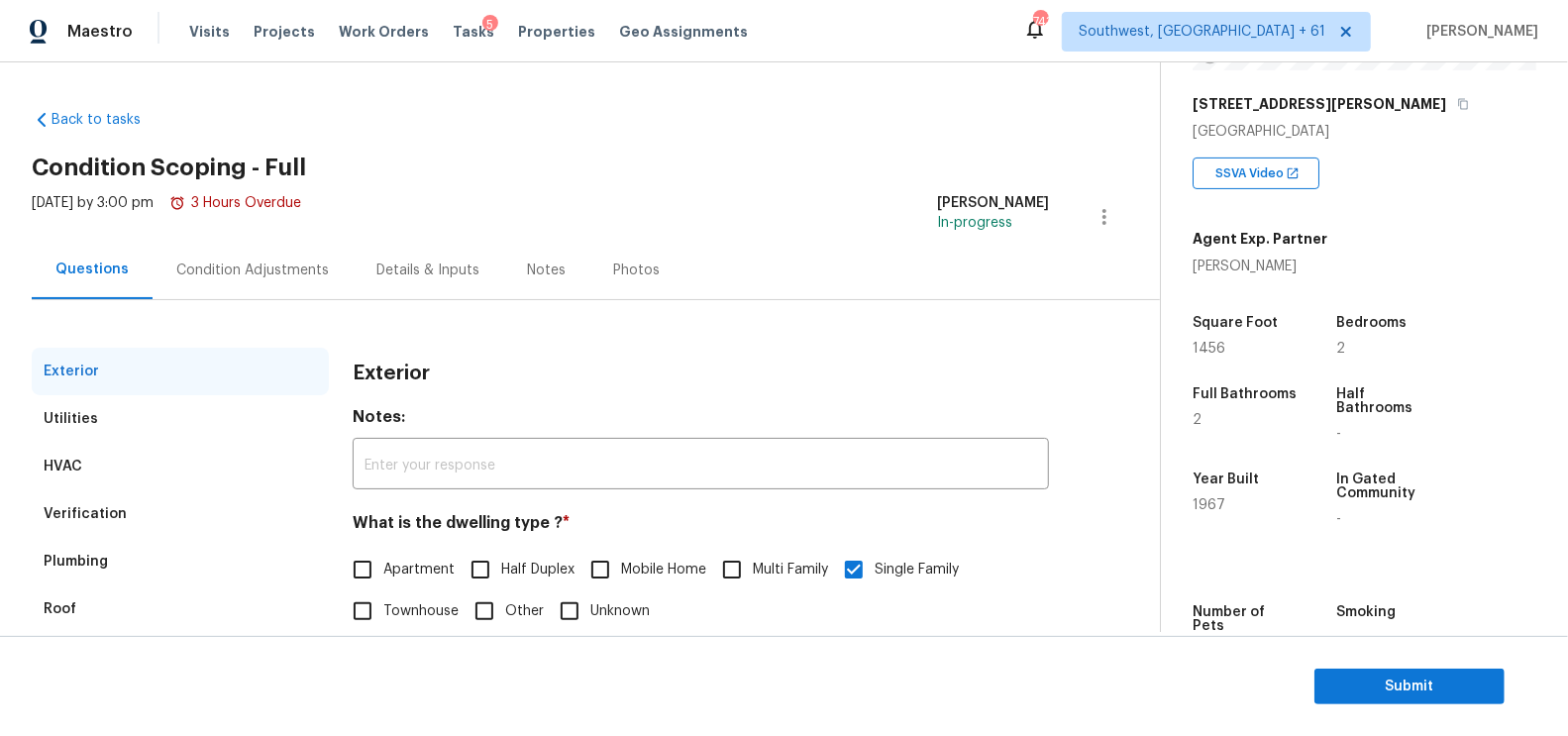
click at [239, 245] on div "Condition Adjustments" at bounding box center [252, 269] width 200 height 59
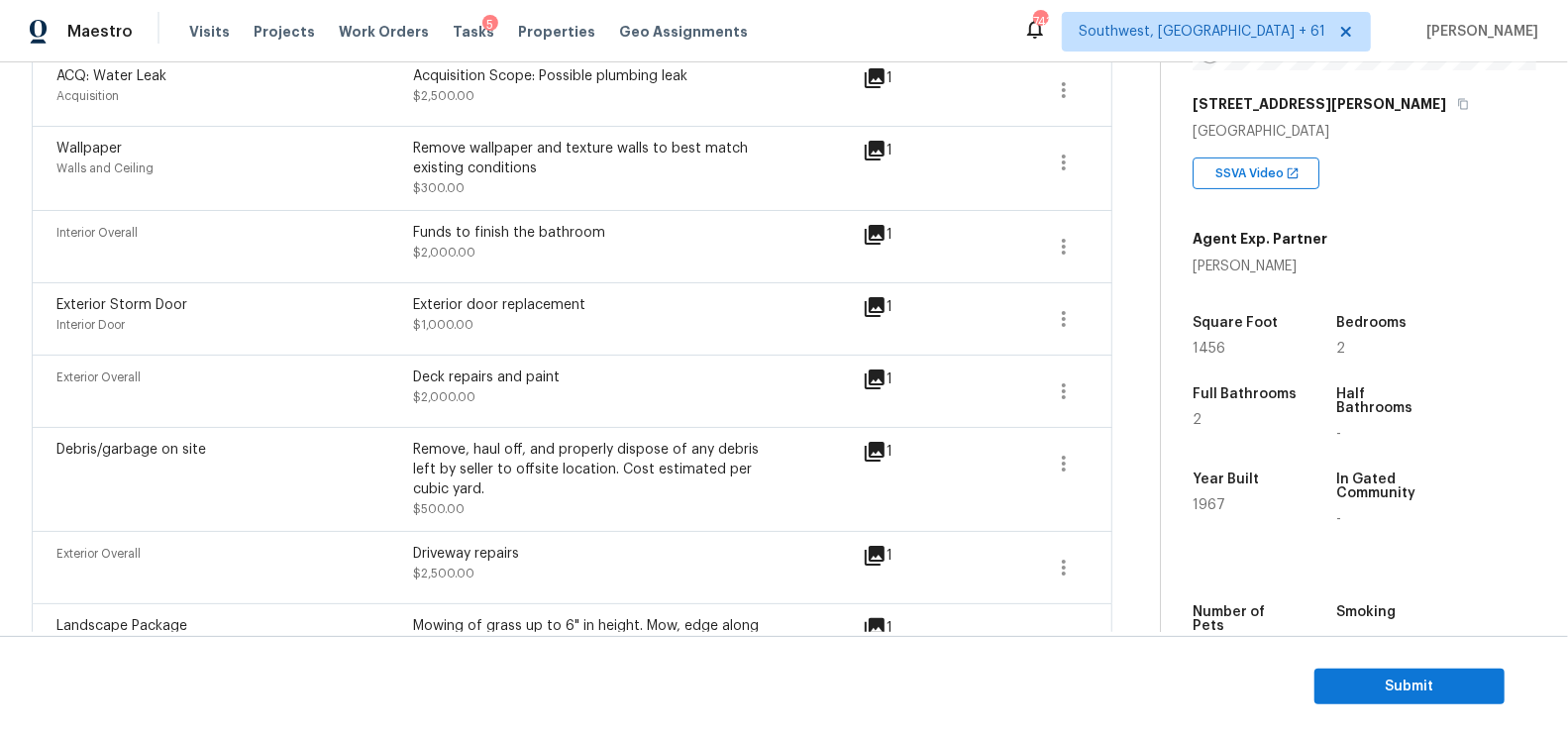
scroll to position [832, 0]
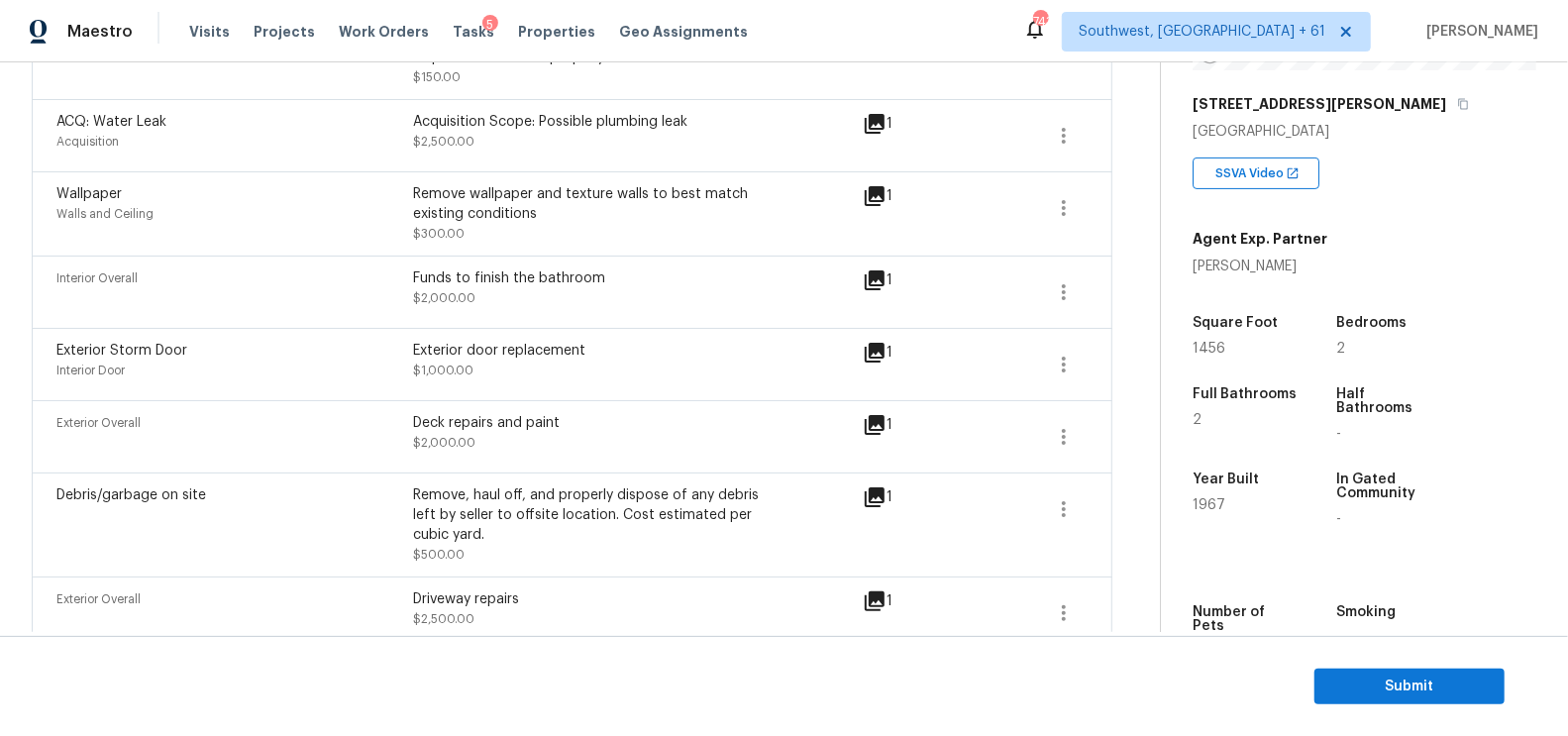
click at [728, 494] on div "Remove, haul off, and properly dispose of any debris left by seller to offsite …" at bounding box center [591, 515] width 357 height 60
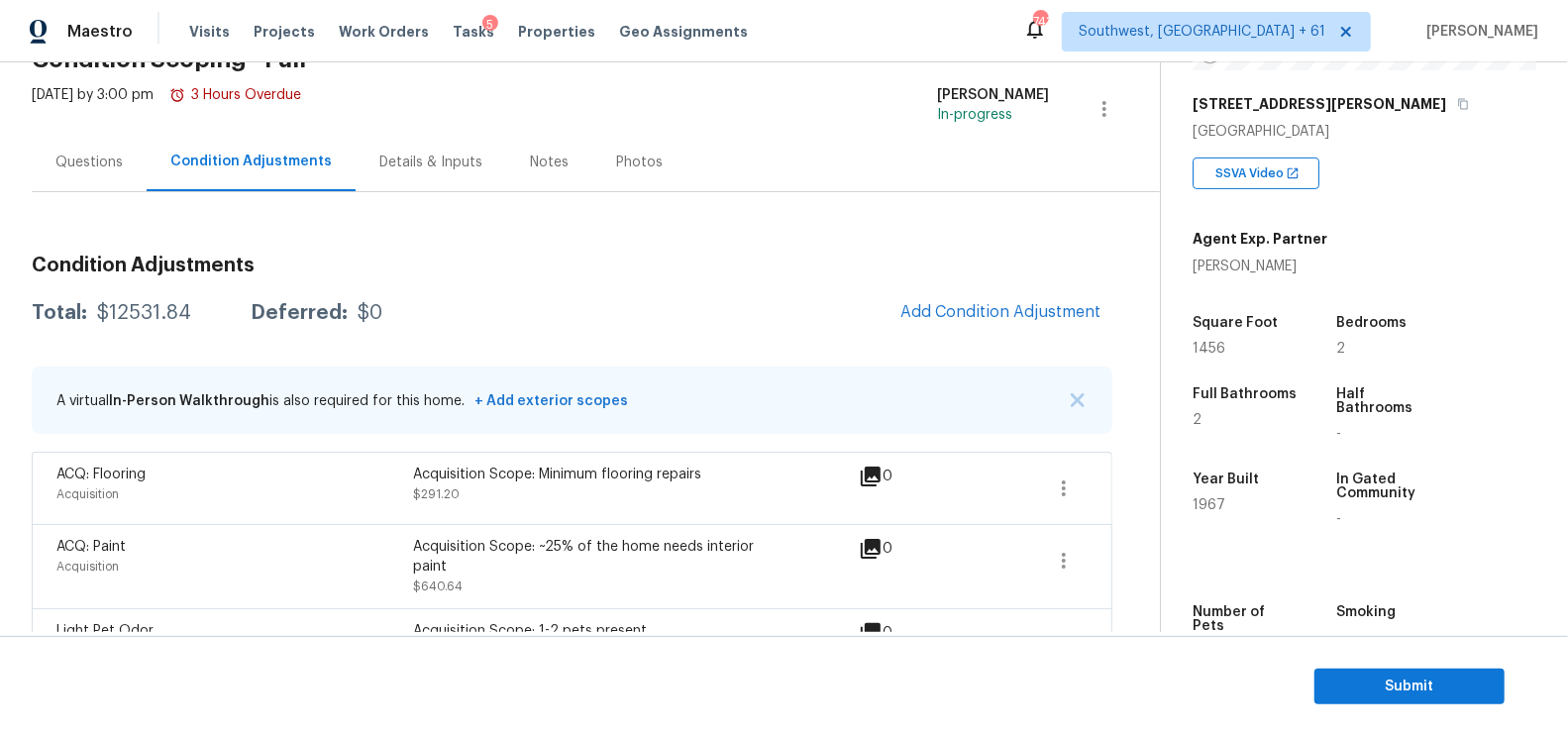
scroll to position [56, 0]
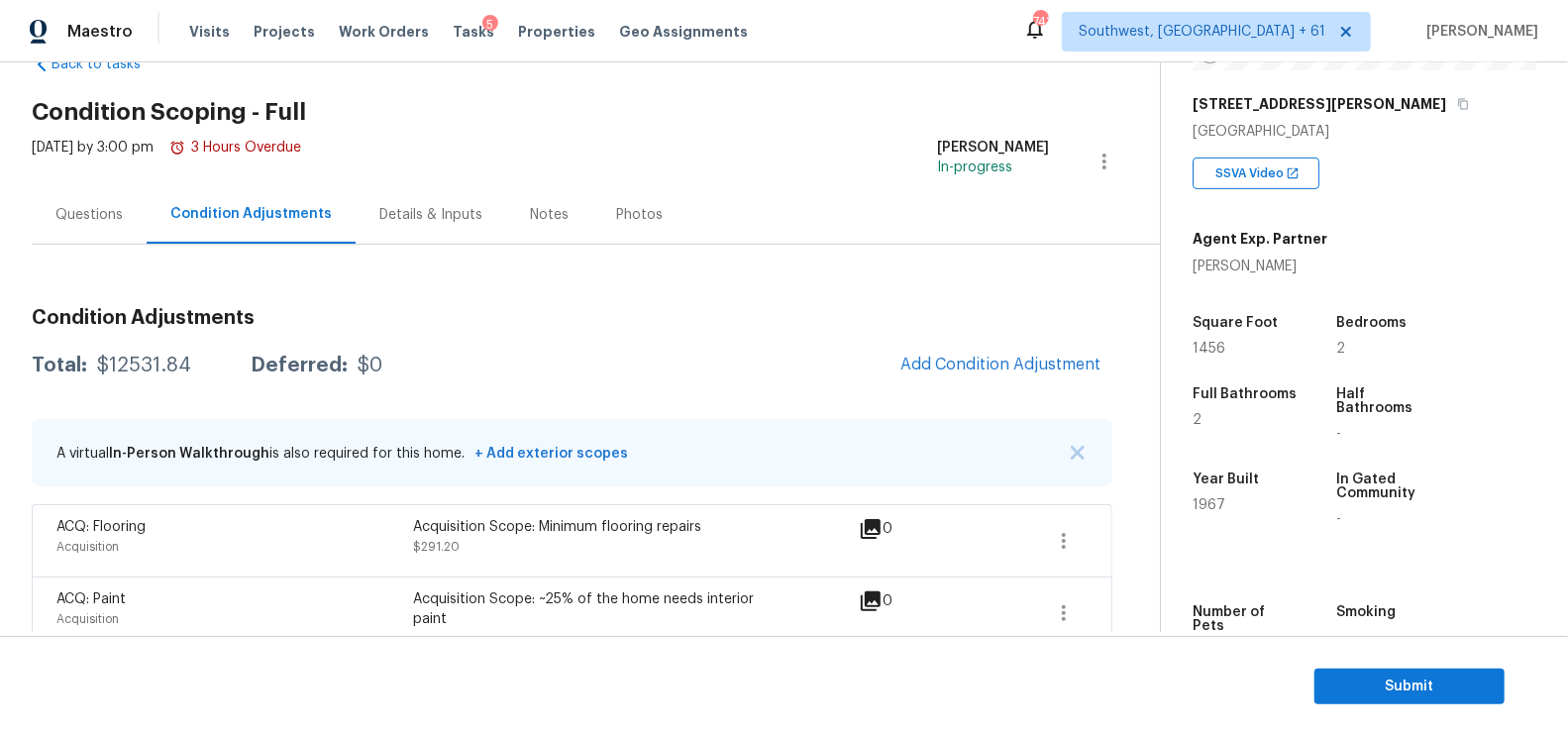
click at [95, 205] on div "Questions" at bounding box center [89, 215] width 68 height 20
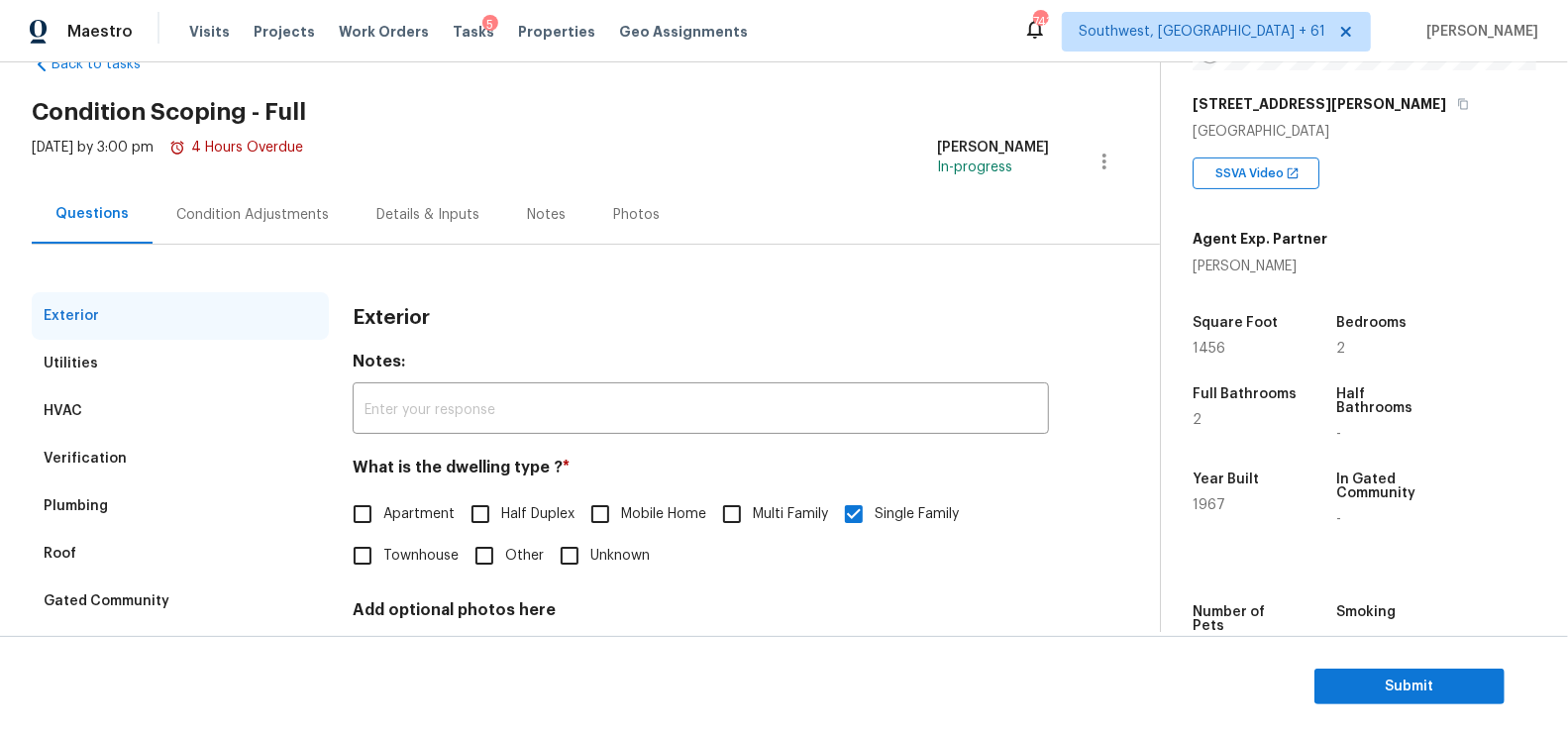
scroll to position [218, 0]
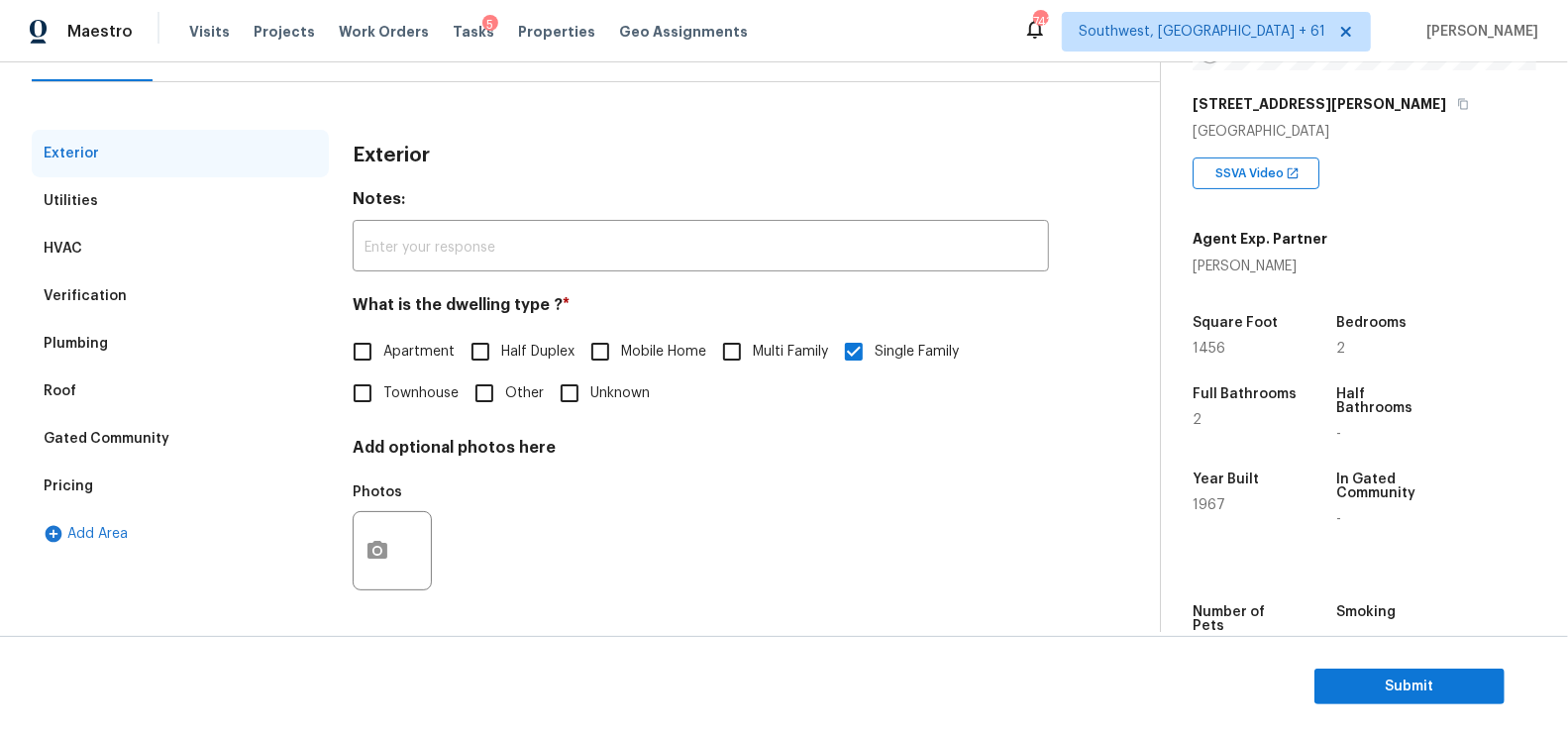
click at [153, 493] on div "Pricing" at bounding box center [180, 487] width 297 height 48
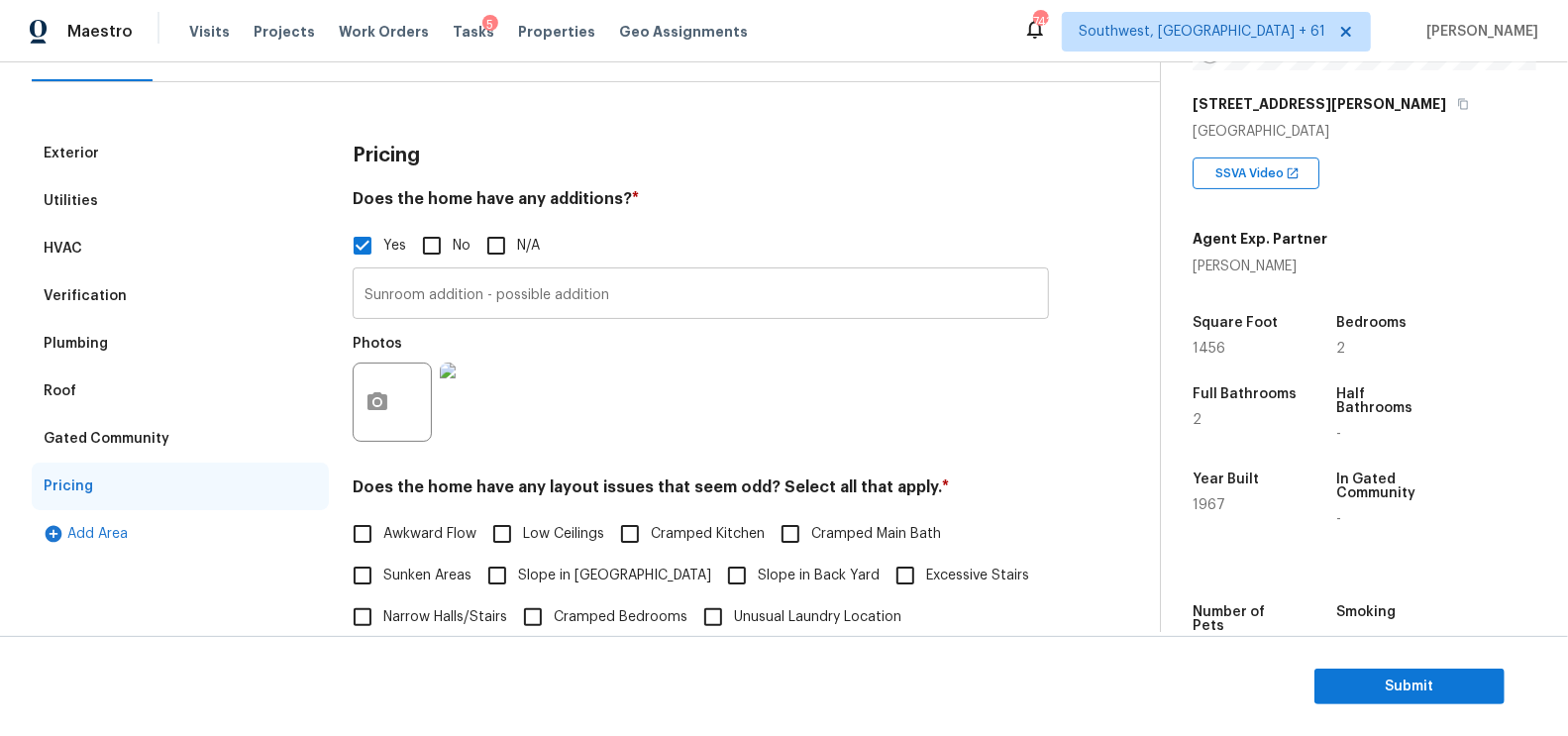
click at [437, 296] on input "Sunroom addition - possible addition" at bounding box center [701, 295] width 697 height 47
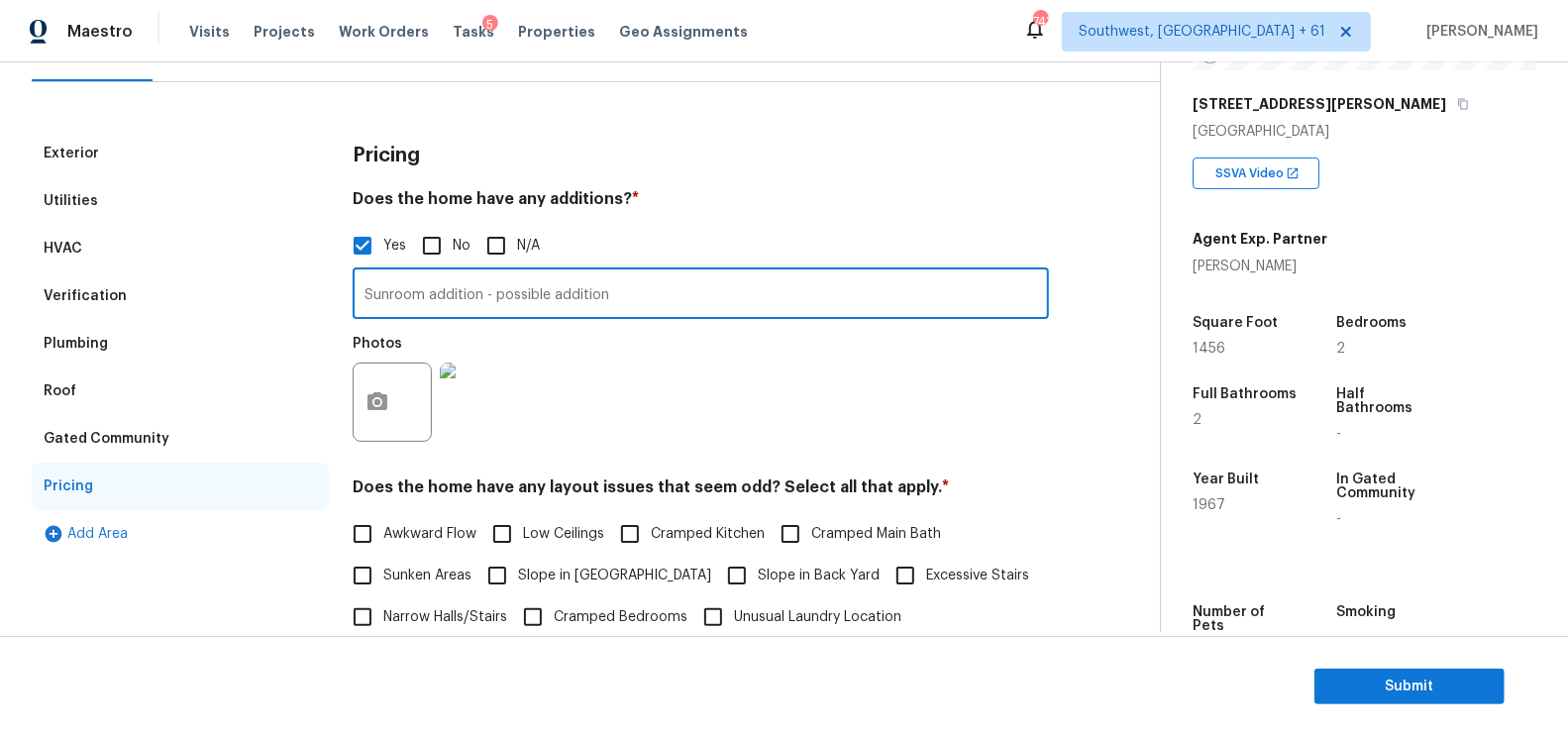
click at [437, 296] on input "Sunroom addition - possible addition" at bounding box center [701, 295] width 697 height 47
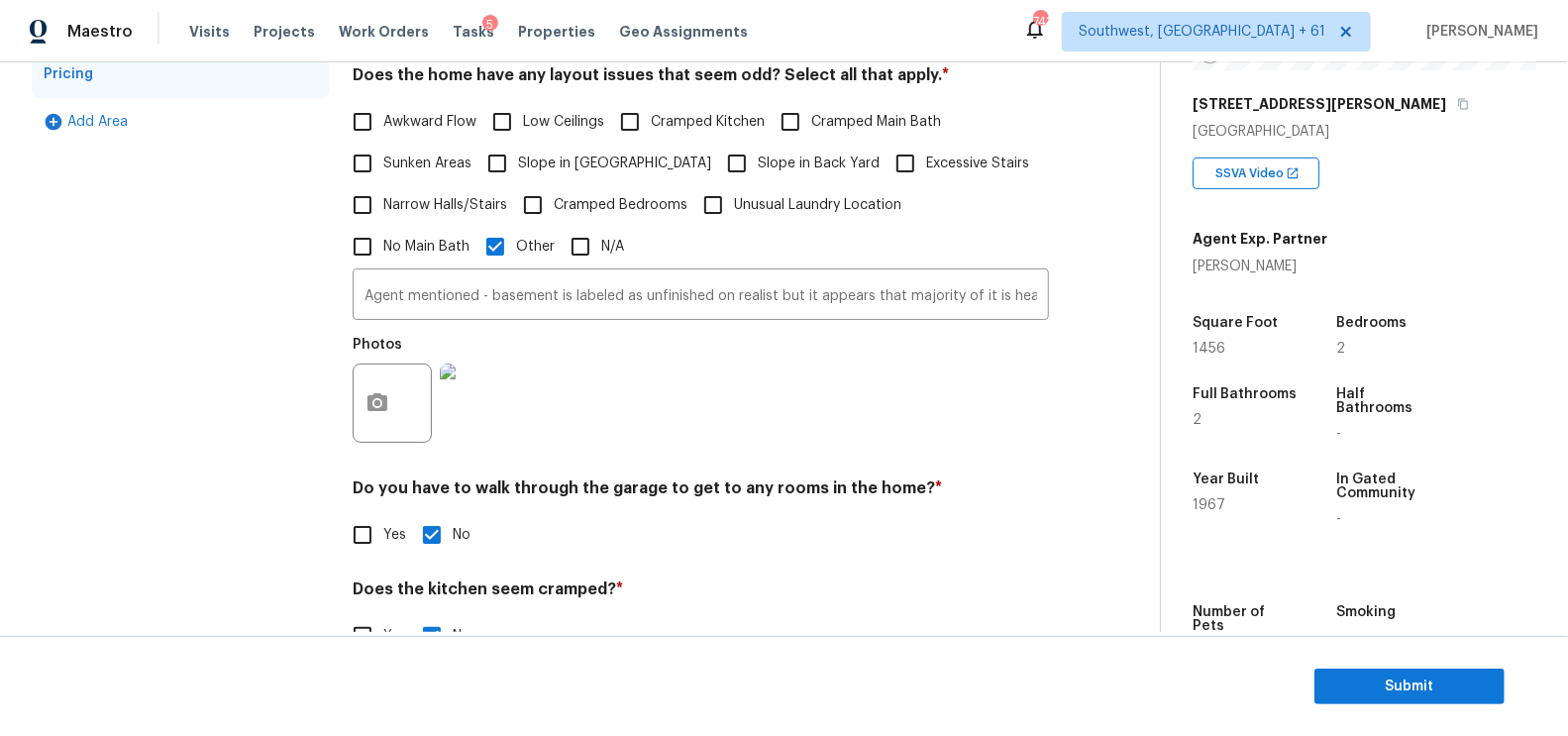
scroll to position [581, 0]
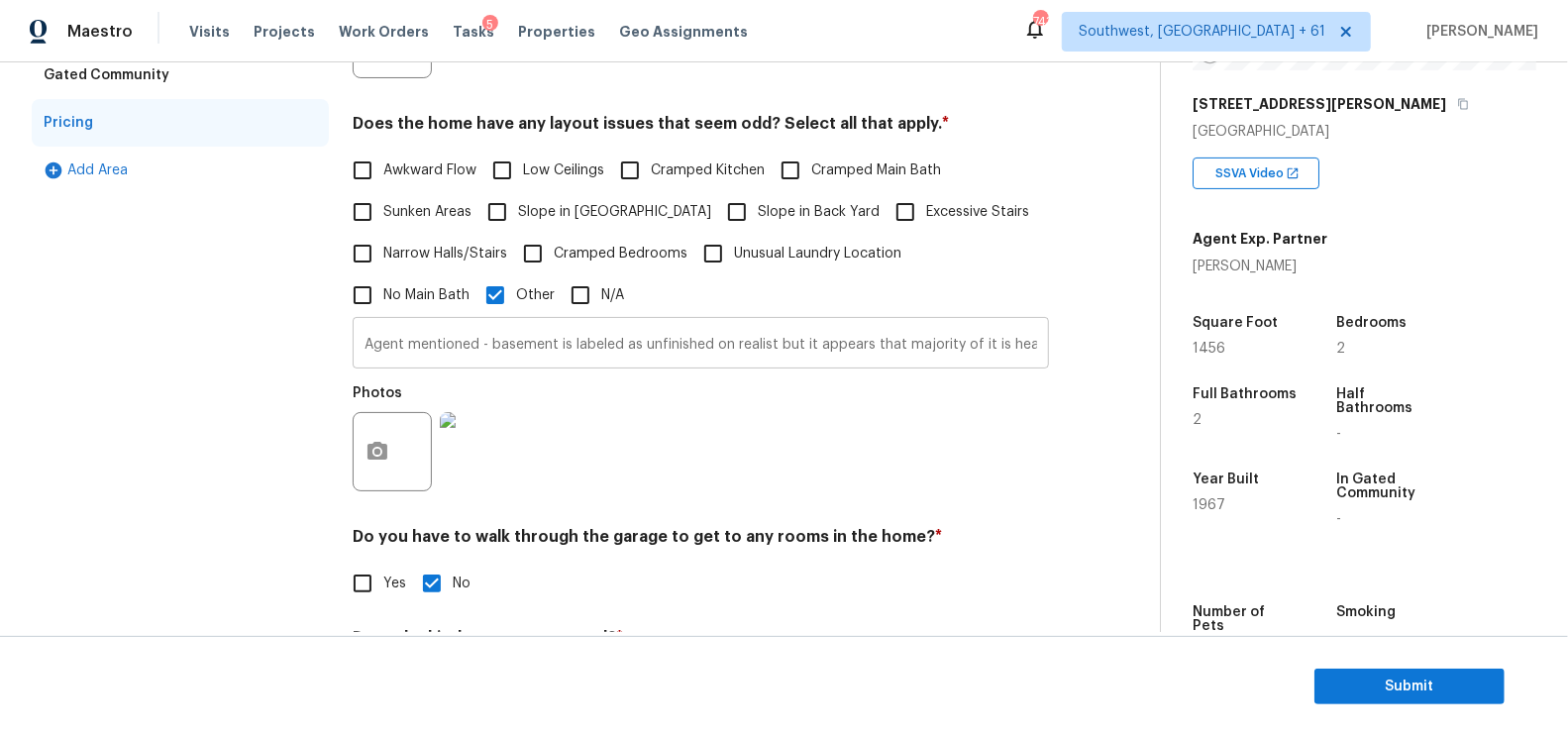
click at [548, 343] on input "Agent mentioned - basement is labeled as unfinished on realist but it appears t…" at bounding box center [701, 345] width 697 height 47
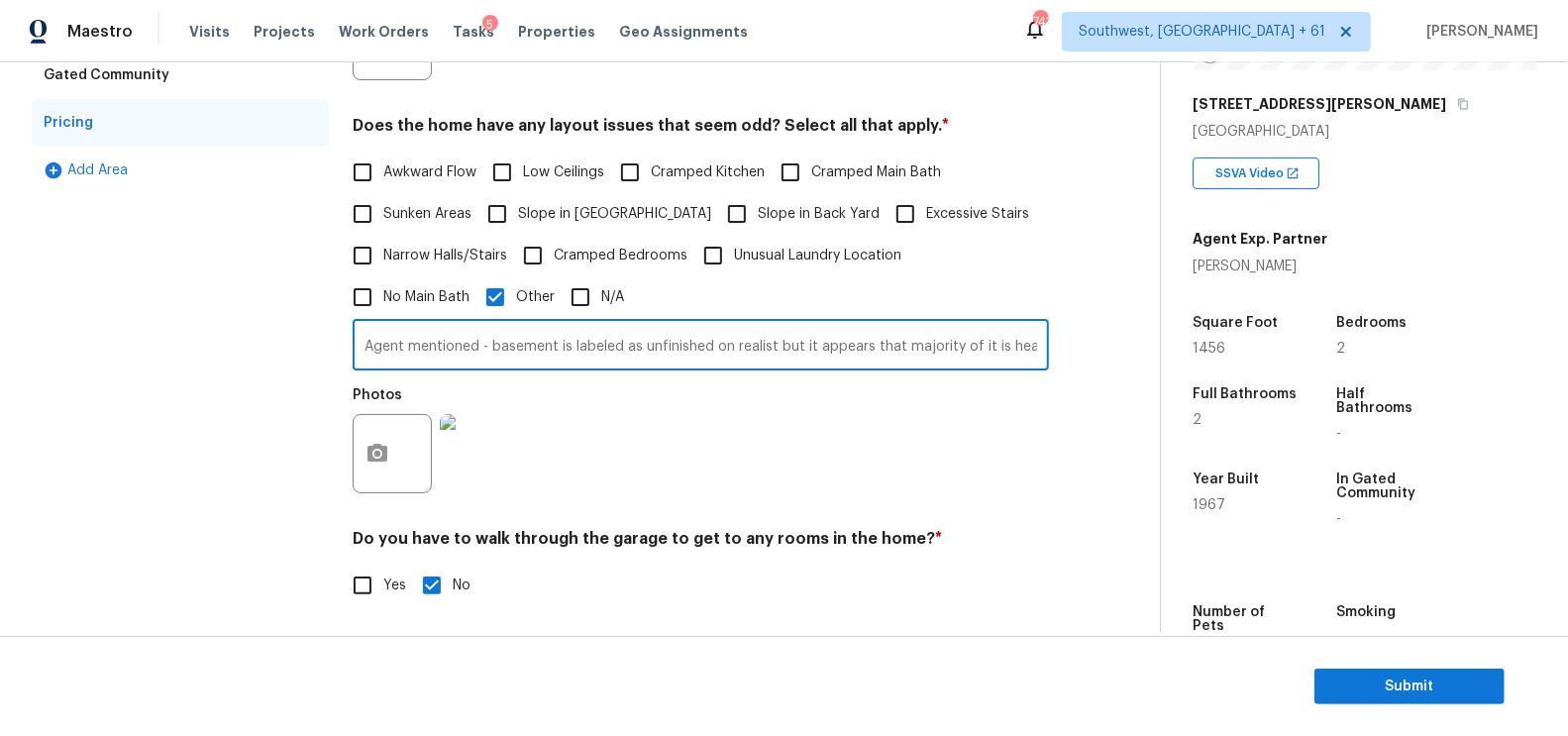
click at [548, 343] on input "Agent mentioned - basement is labeled as unfinished on realist but it appears t…" at bounding box center [701, 347] width 697 height 47
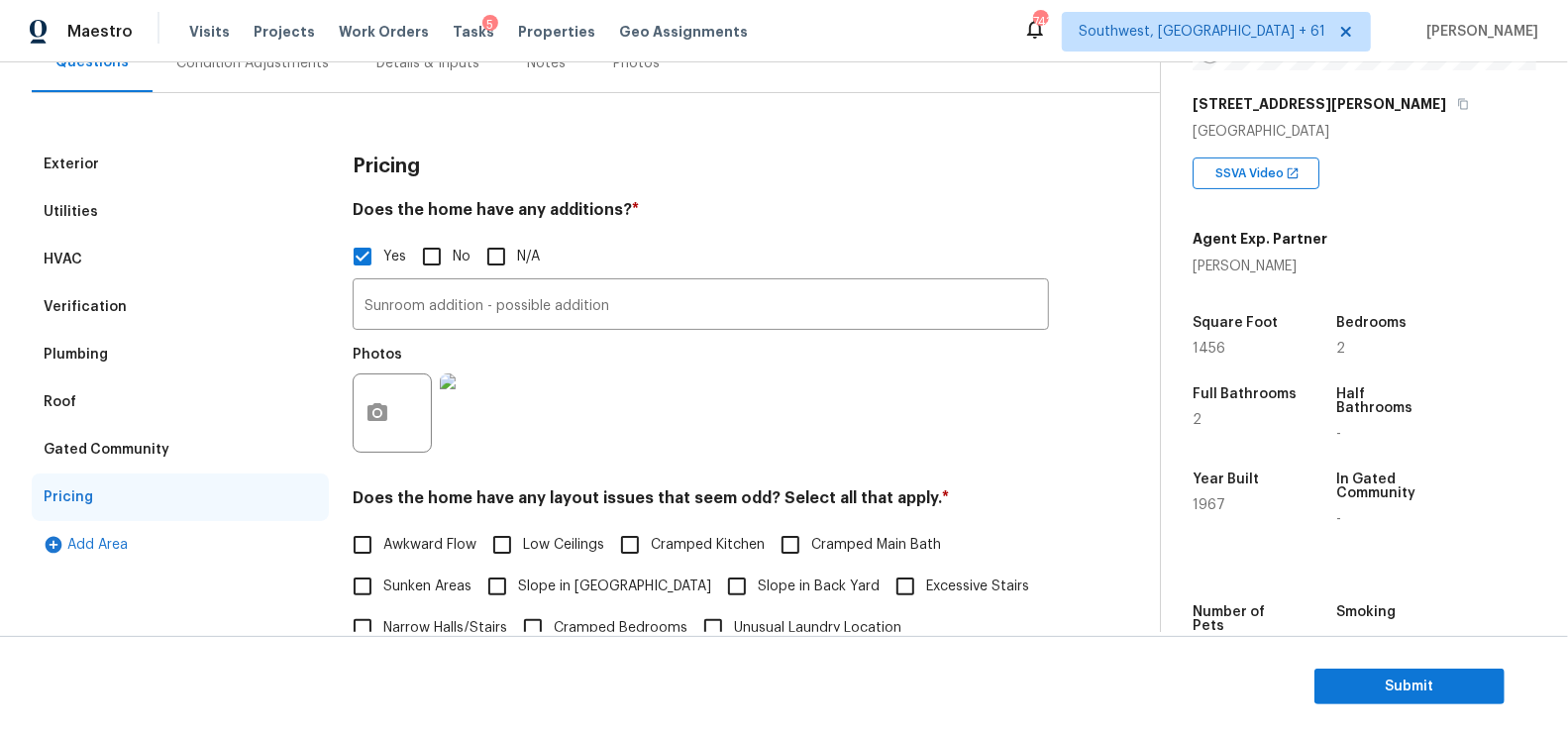
scroll to position [185, 0]
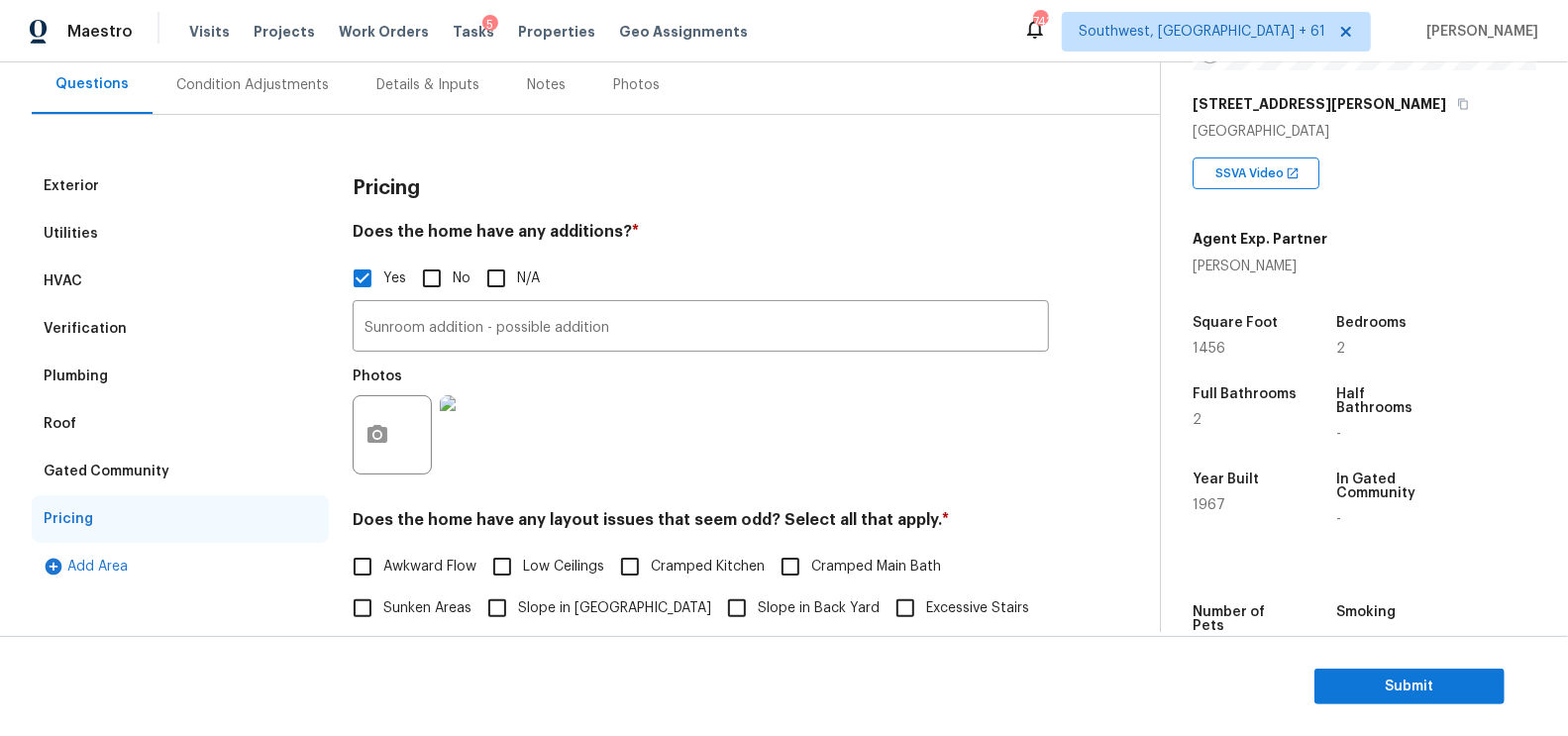
click at [165, 198] on div "Exterior" at bounding box center [180, 186] width 297 height 48
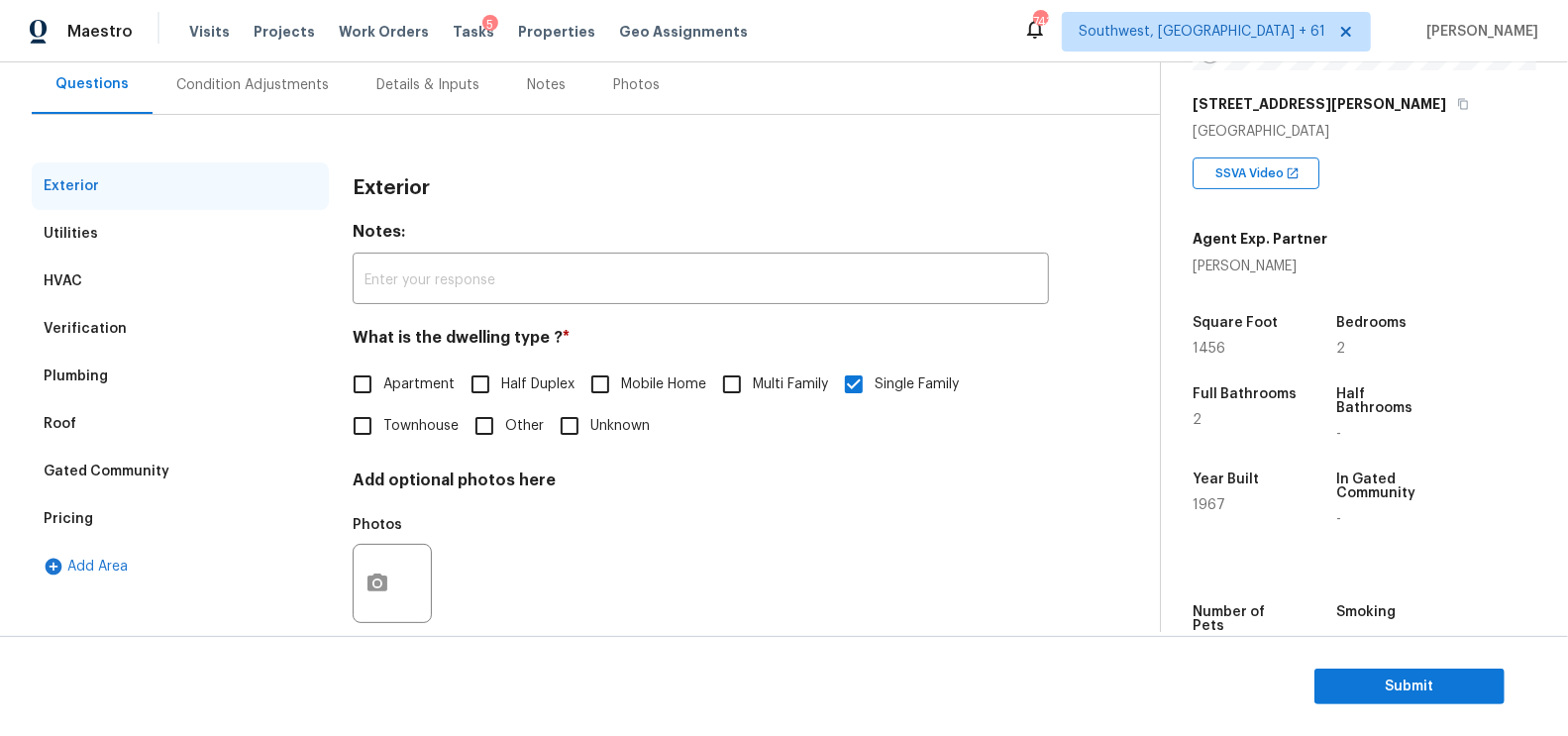
click at [140, 313] on div "Verification" at bounding box center [180, 329] width 297 height 48
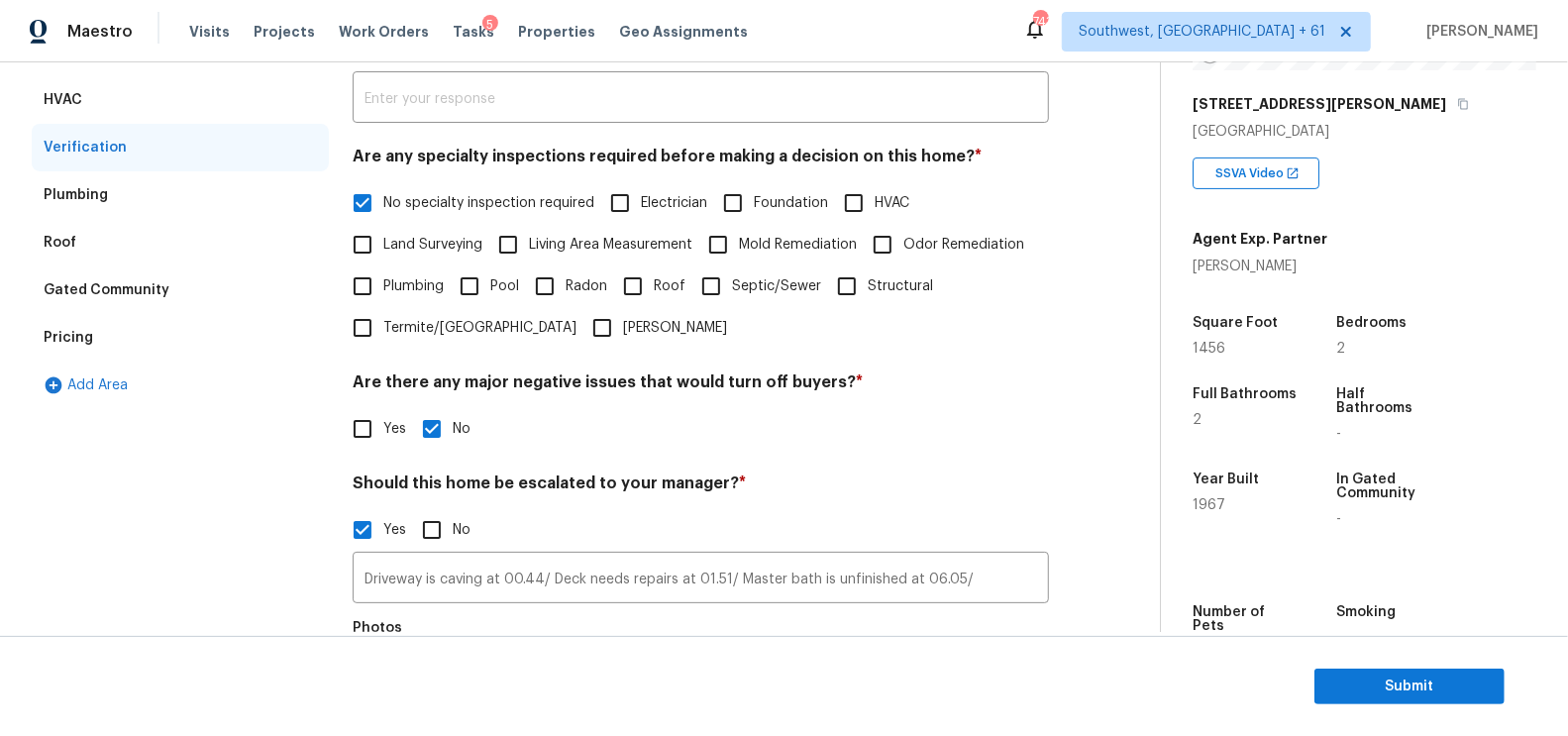
scroll to position [368, 0]
click at [574, 581] on input "Driveway is caving at 00.44/ Deck needs repairs at 01.51/ Master bath is unfini…" at bounding box center [701, 577] width 697 height 47
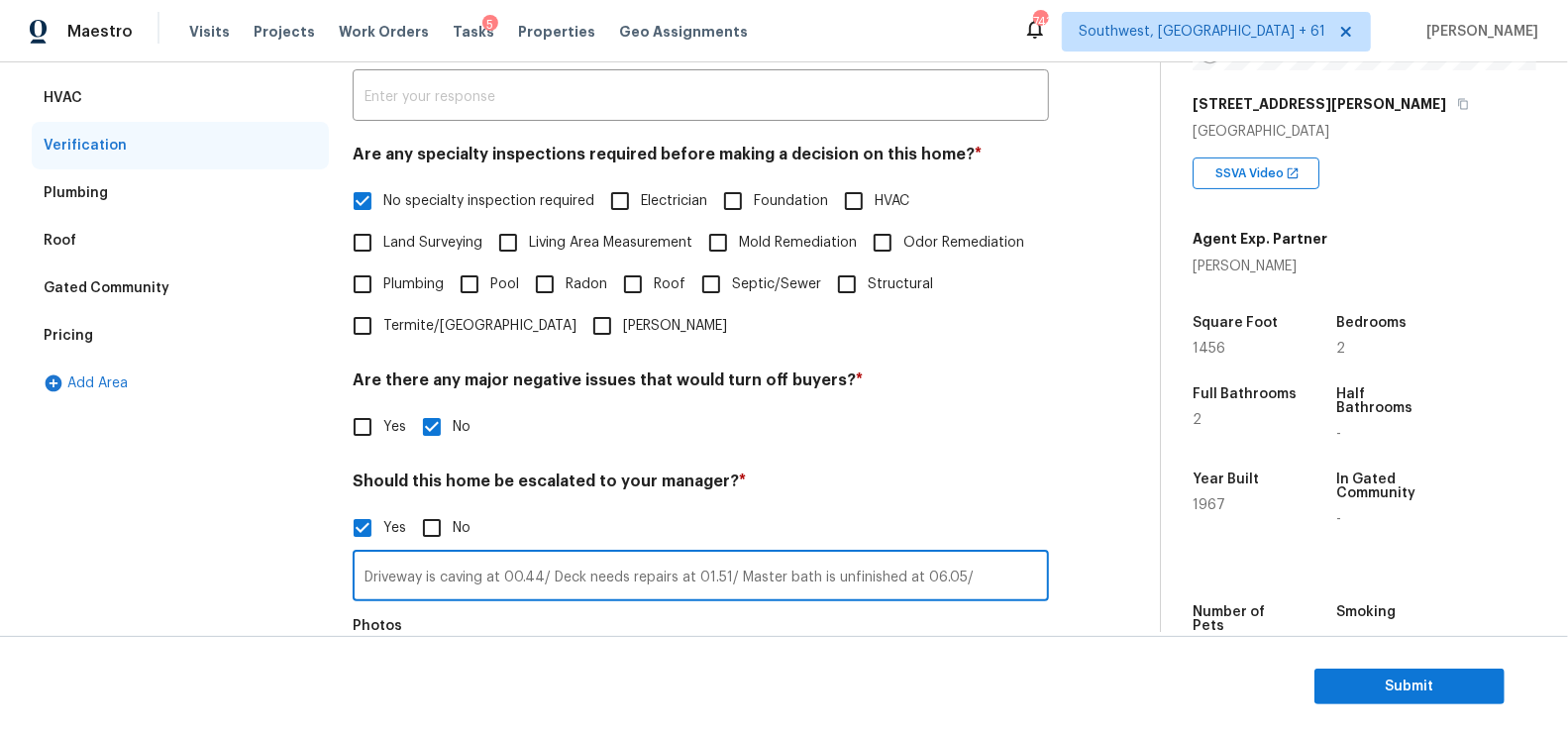
click at [574, 581] on input "Driveway is caving at 00.44/ Deck needs repairs at 01.51/ Master bath is unfini…" at bounding box center [701, 577] width 697 height 47
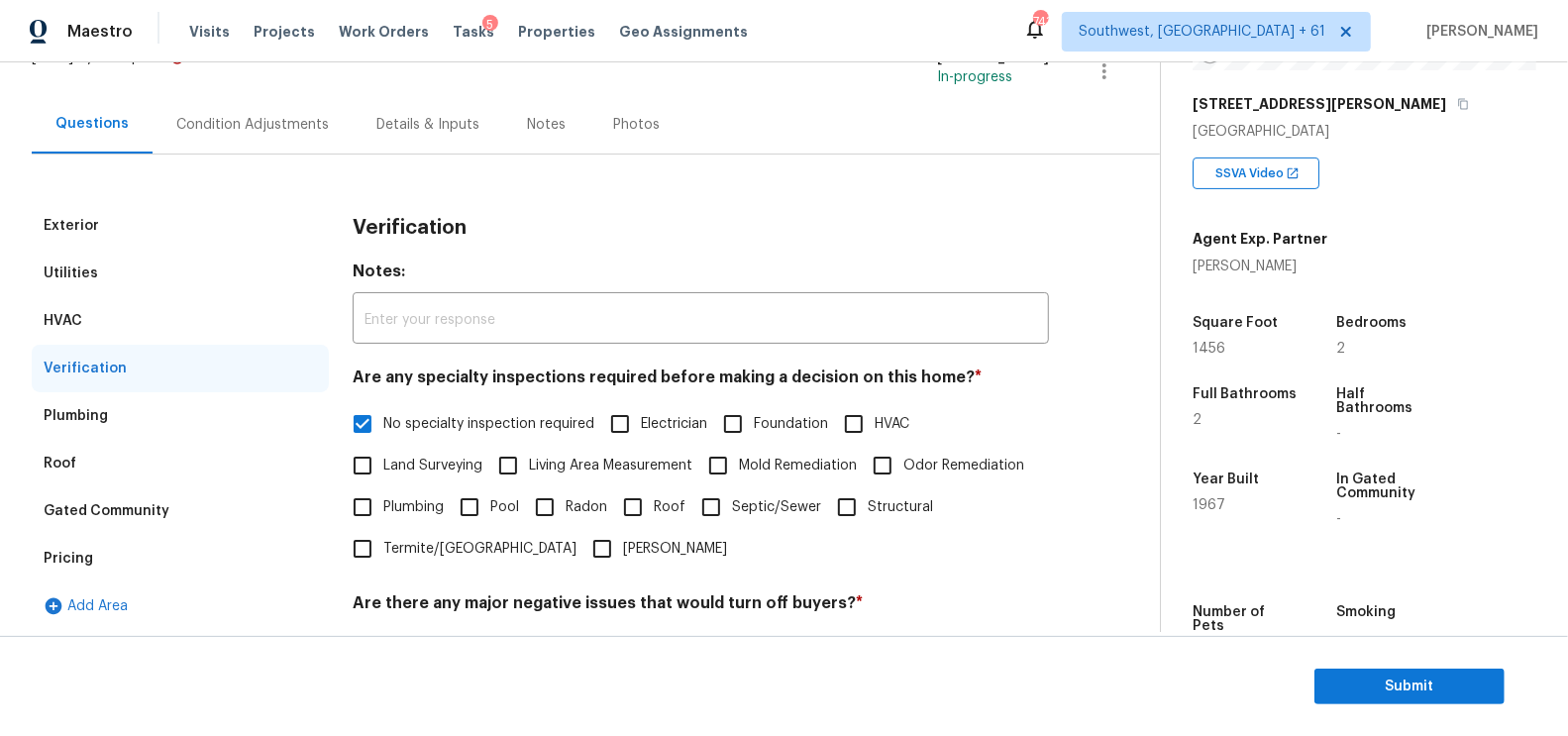
scroll to position [141, 0]
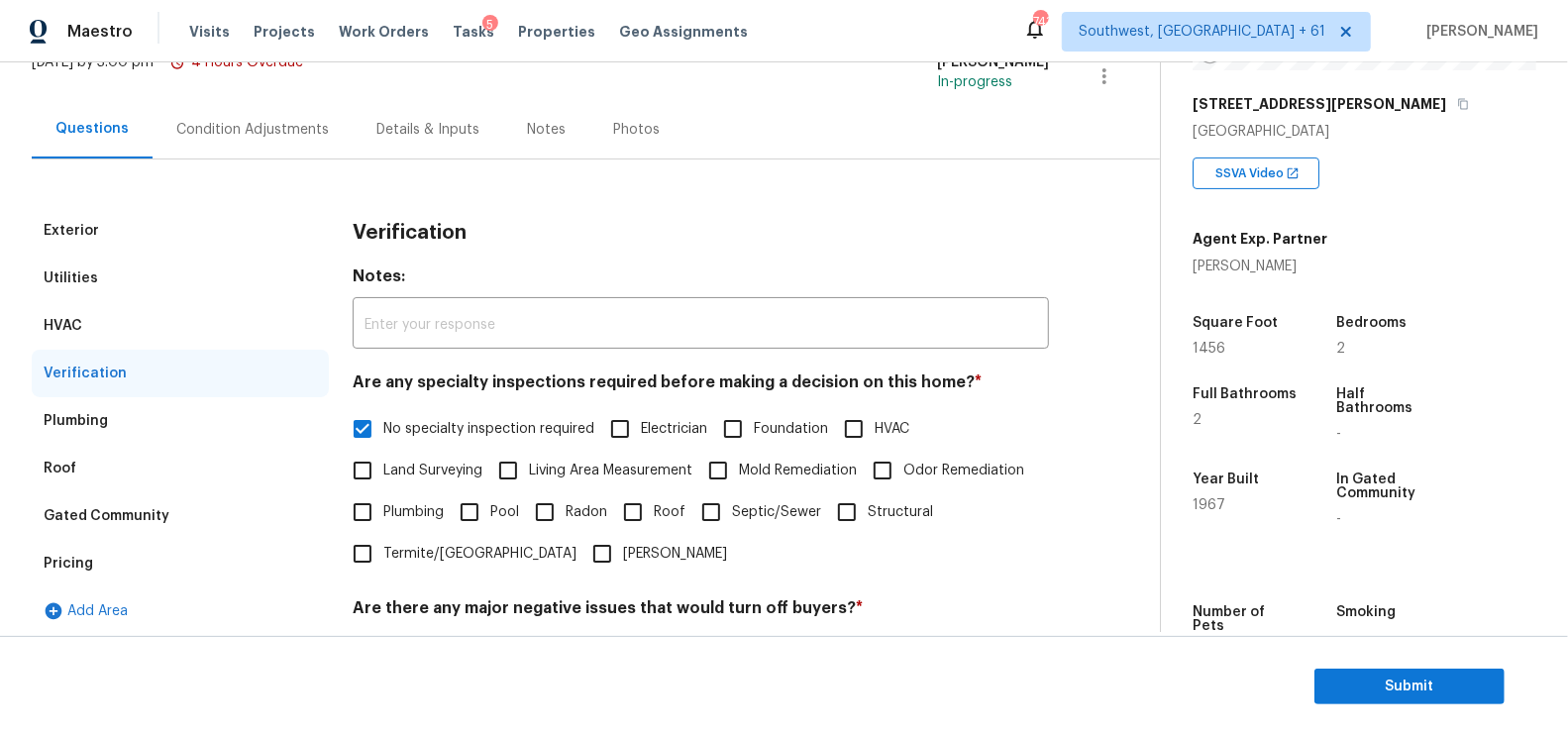
click at [287, 124] on div "Condition Adjustments" at bounding box center [252, 130] width 153 height 20
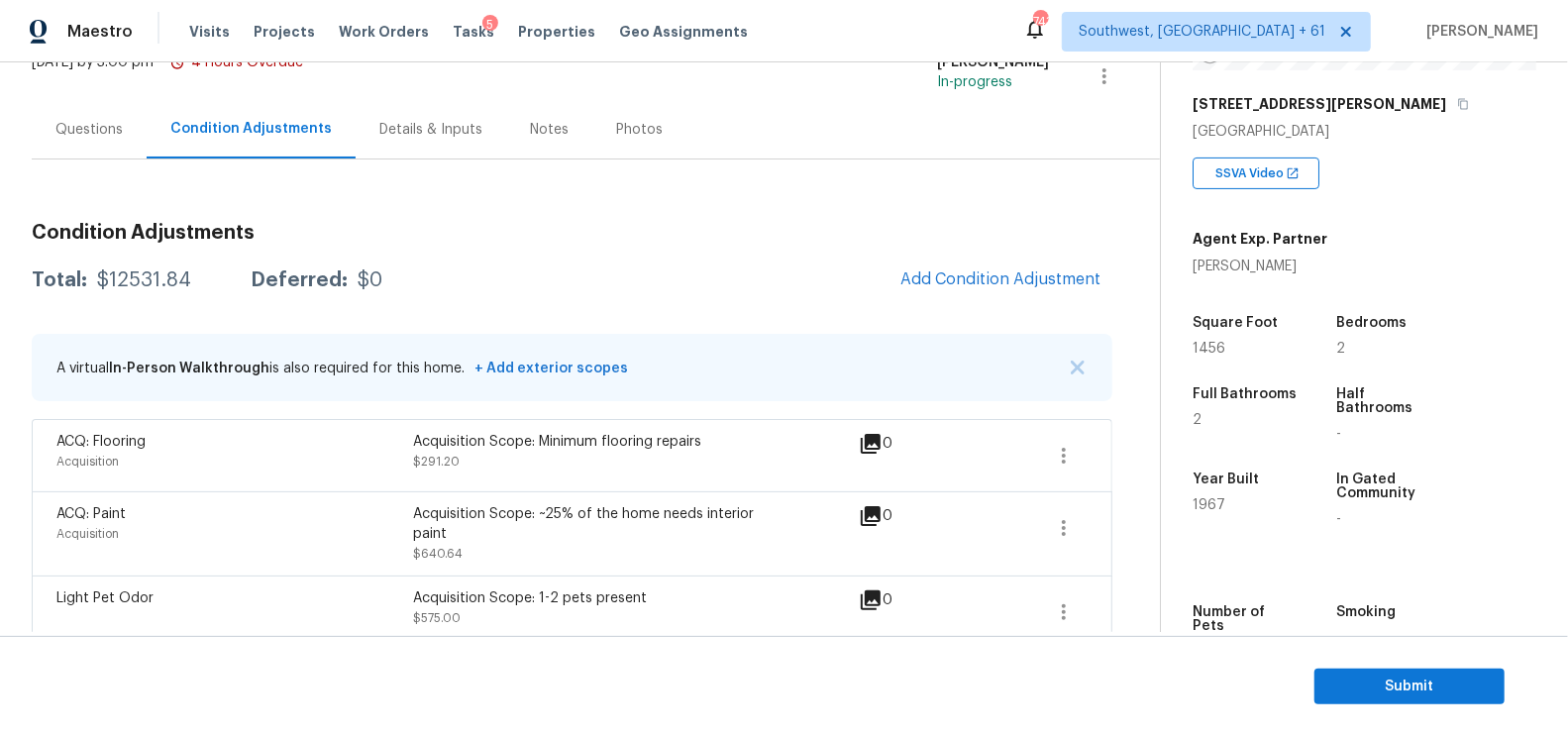
click at [148, 277] on div "$12531.84" at bounding box center [144, 280] width 94 height 20
copy div "$12531.84"
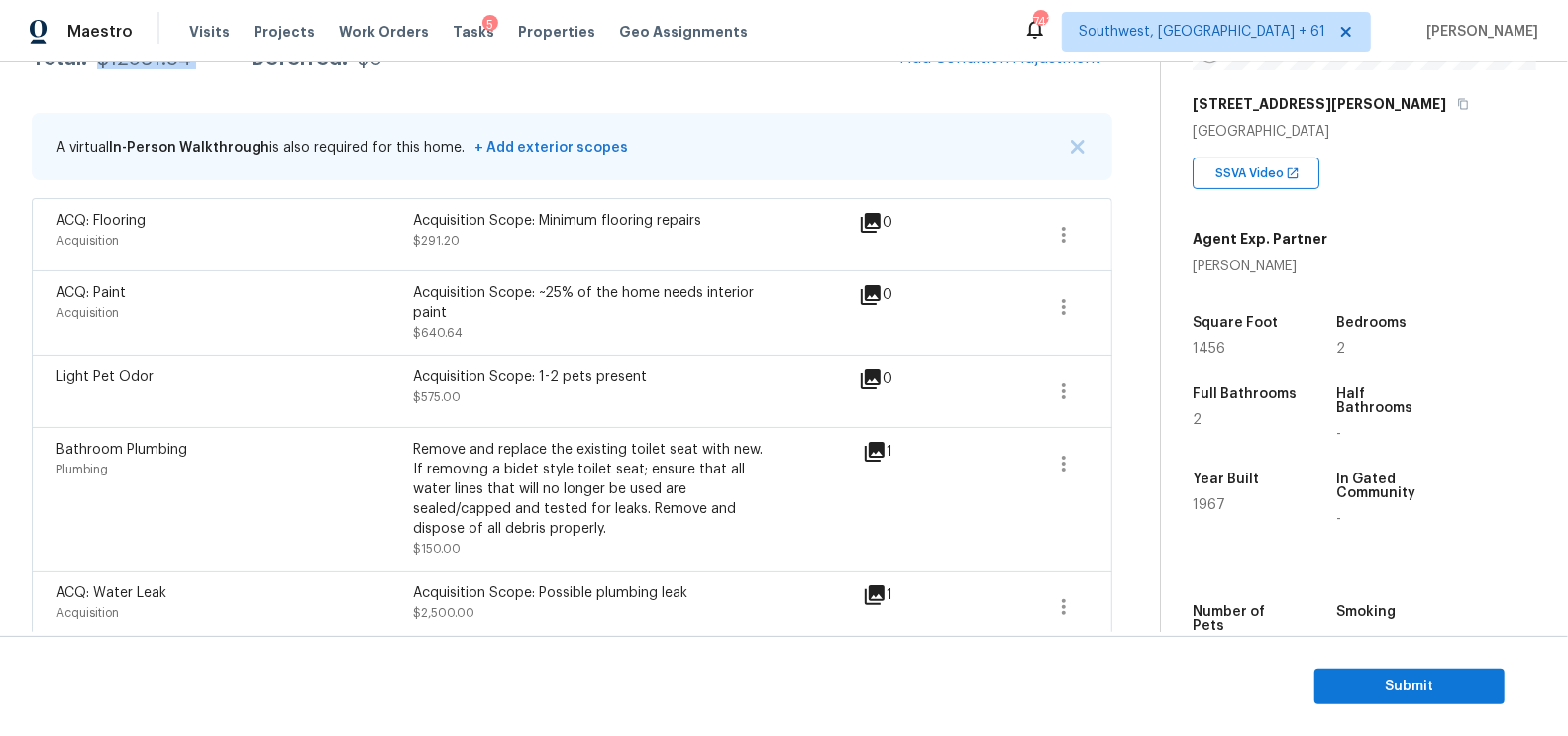
scroll to position [262, 0]
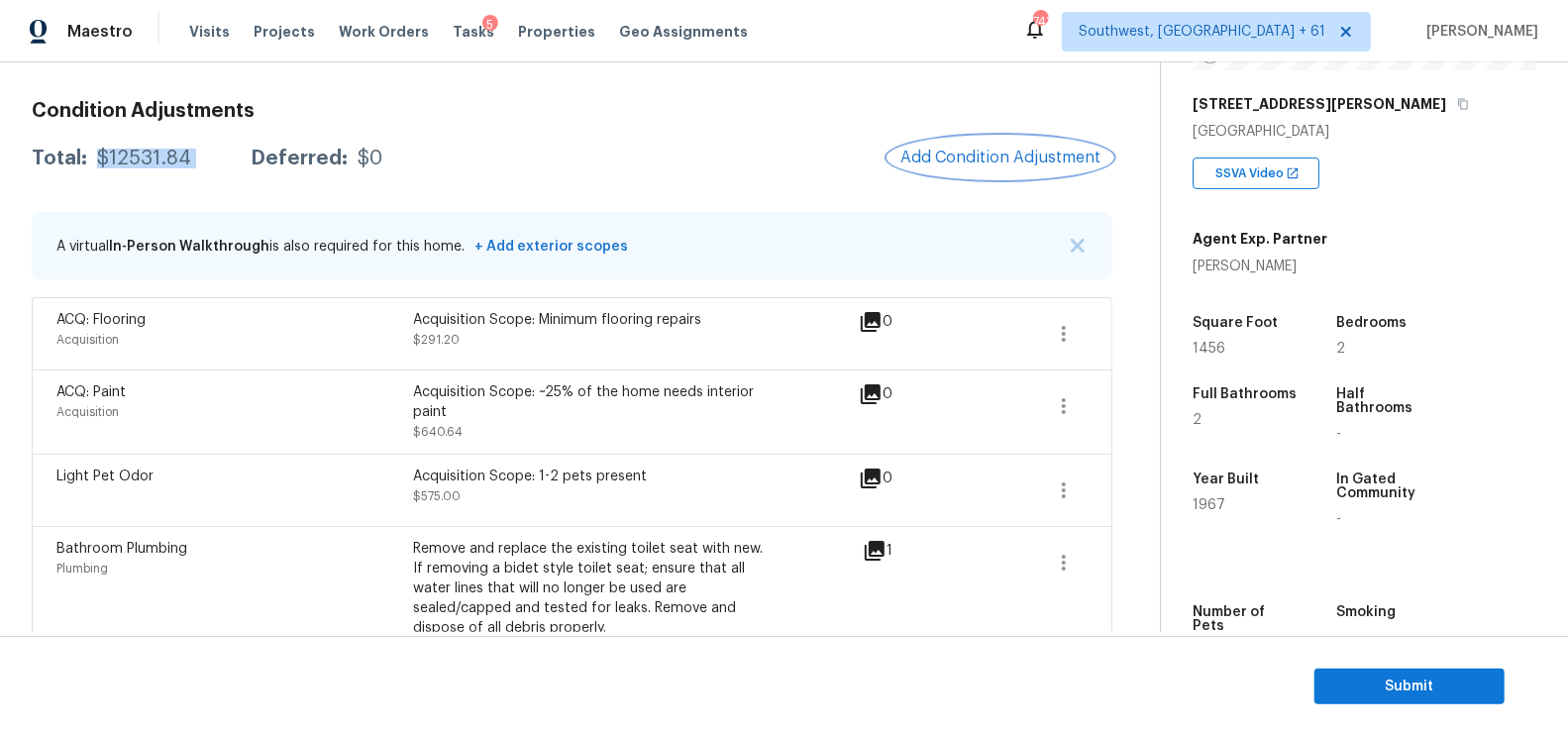
click at [1043, 163] on span "Add Condition Adjustment" at bounding box center [1000, 158] width 200 height 18
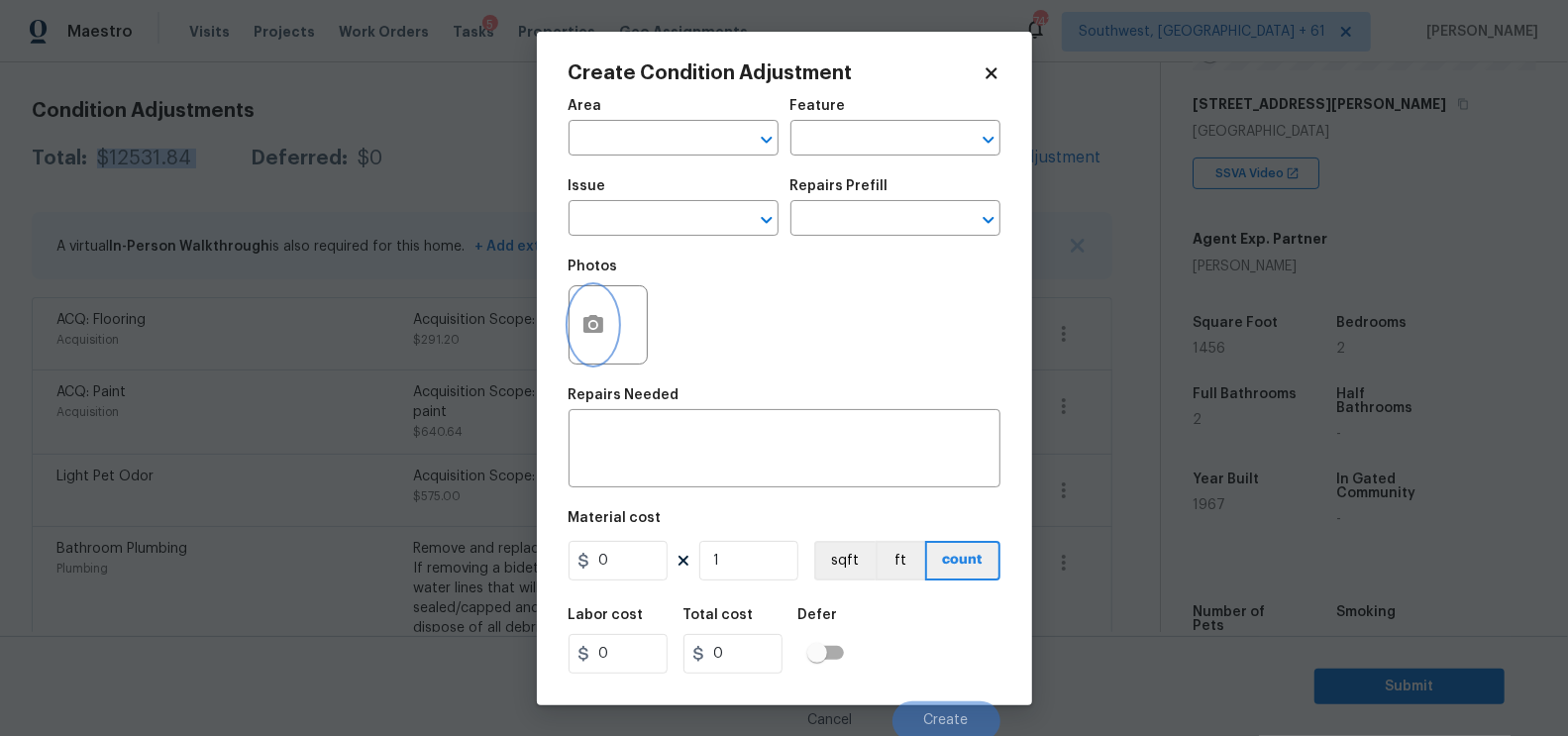
click at [589, 336] on icon "button" at bounding box center [593, 325] width 24 height 24
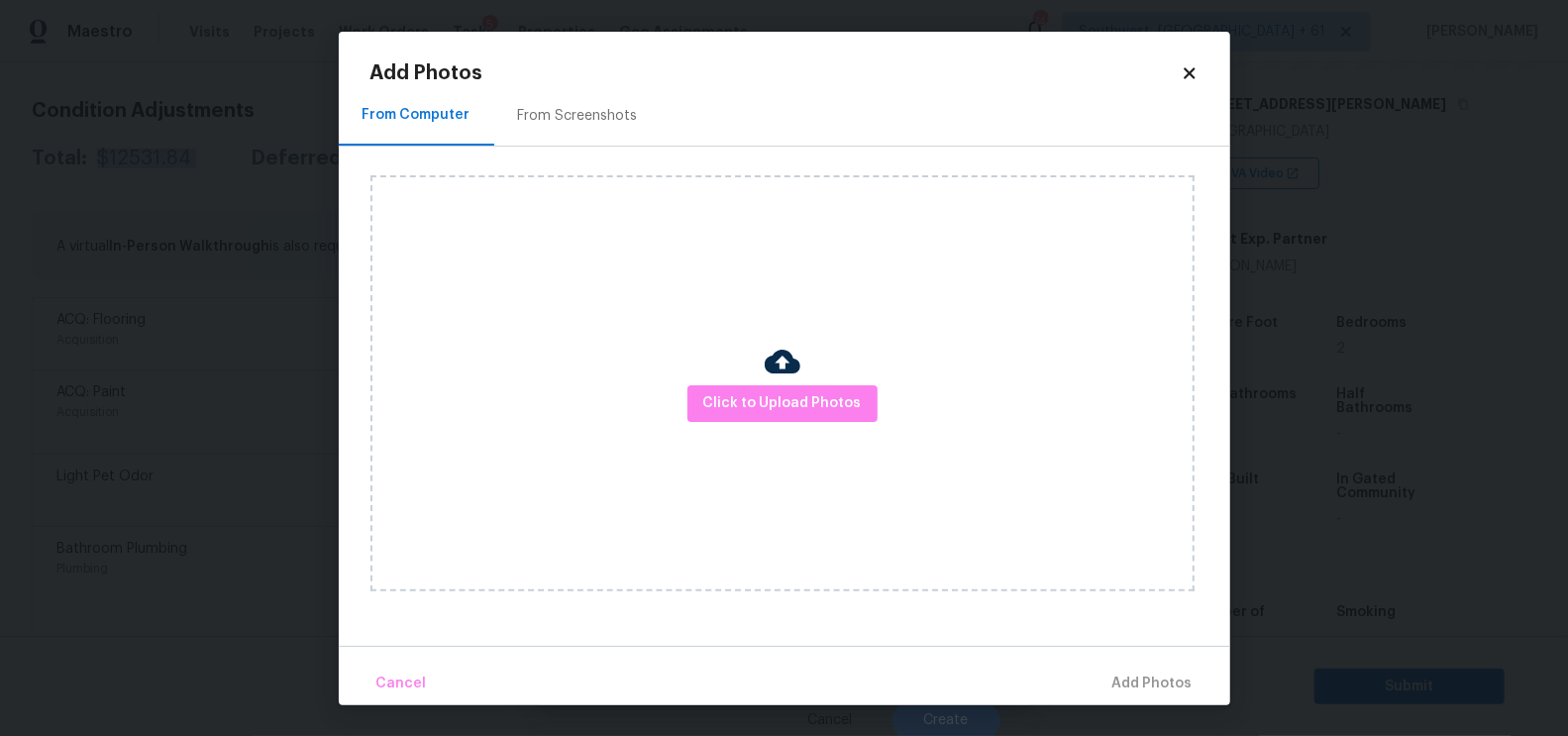
click at [799, 423] on div "Click to Upload Photos" at bounding box center [782, 382] width 824 height 416
click at [785, 393] on span "Click to Upload Photos" at bounding box center [783, 403] width 159 height 25
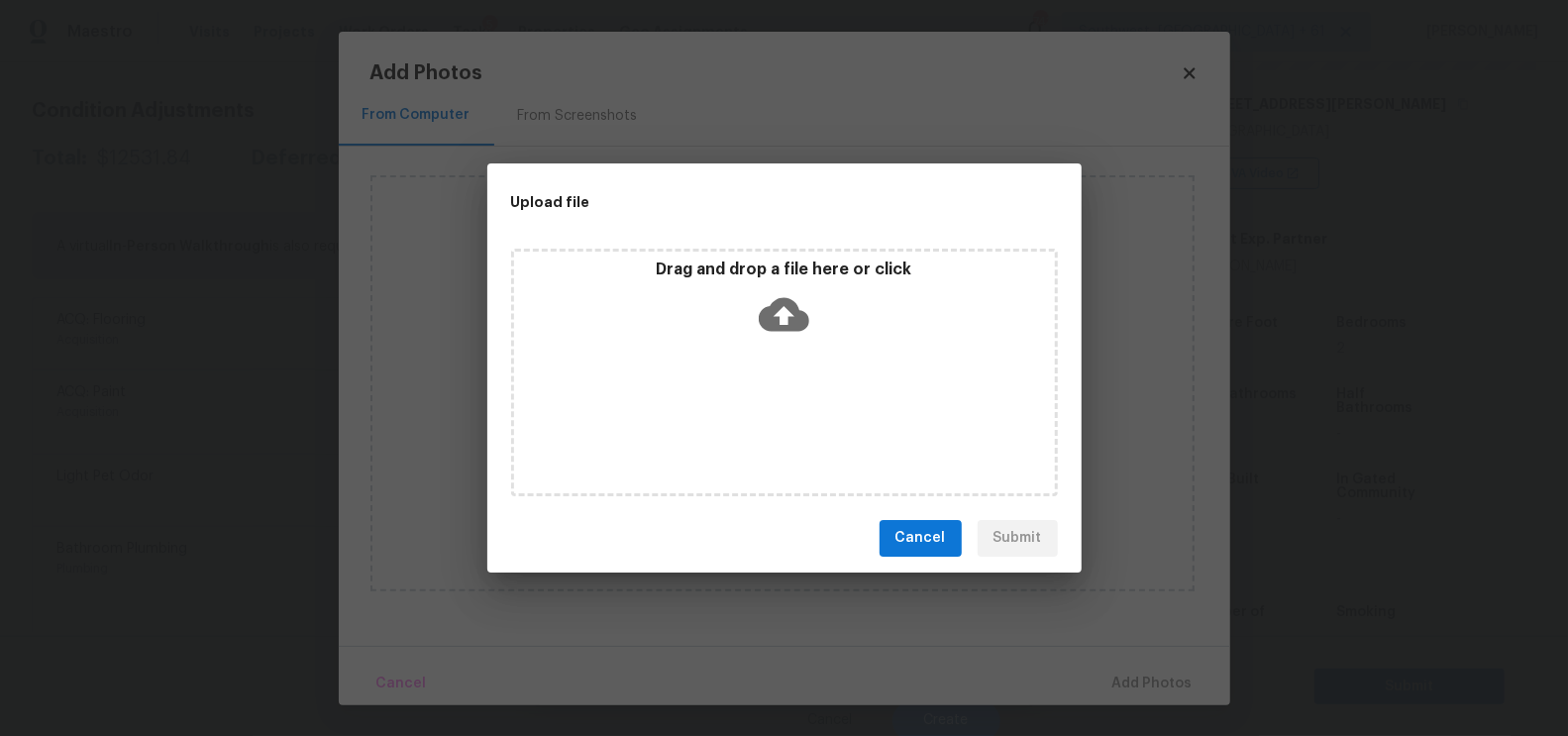
click at [782, 318] on icon at bounding box center [784, 314] width 51 height 51
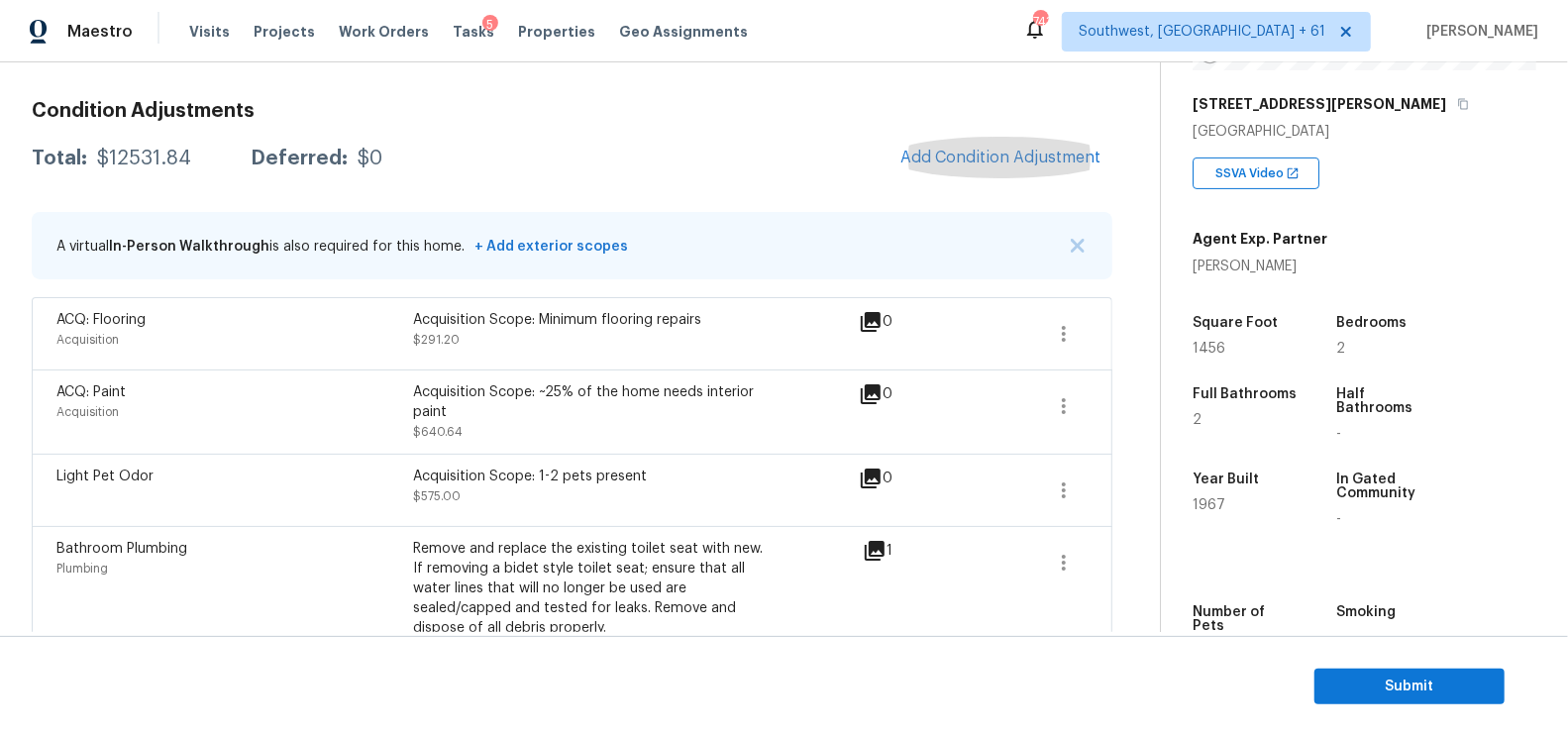
click at [503, 131] on div "Condition Adjustments Total: $12531.84 Deferred: $0 Add Condition Adjustment A …" at bounding box center [572, 744] width 1081 height 1318
click at [155, 160] on div "$12531.84" at bounding box center [144, 159] width 94 height 20
click at [746, 137] on div "Total: $12531.84 Deferred: $0 Add Condition Adjustment" at bounding box center [572, 159] width 1081 height 44
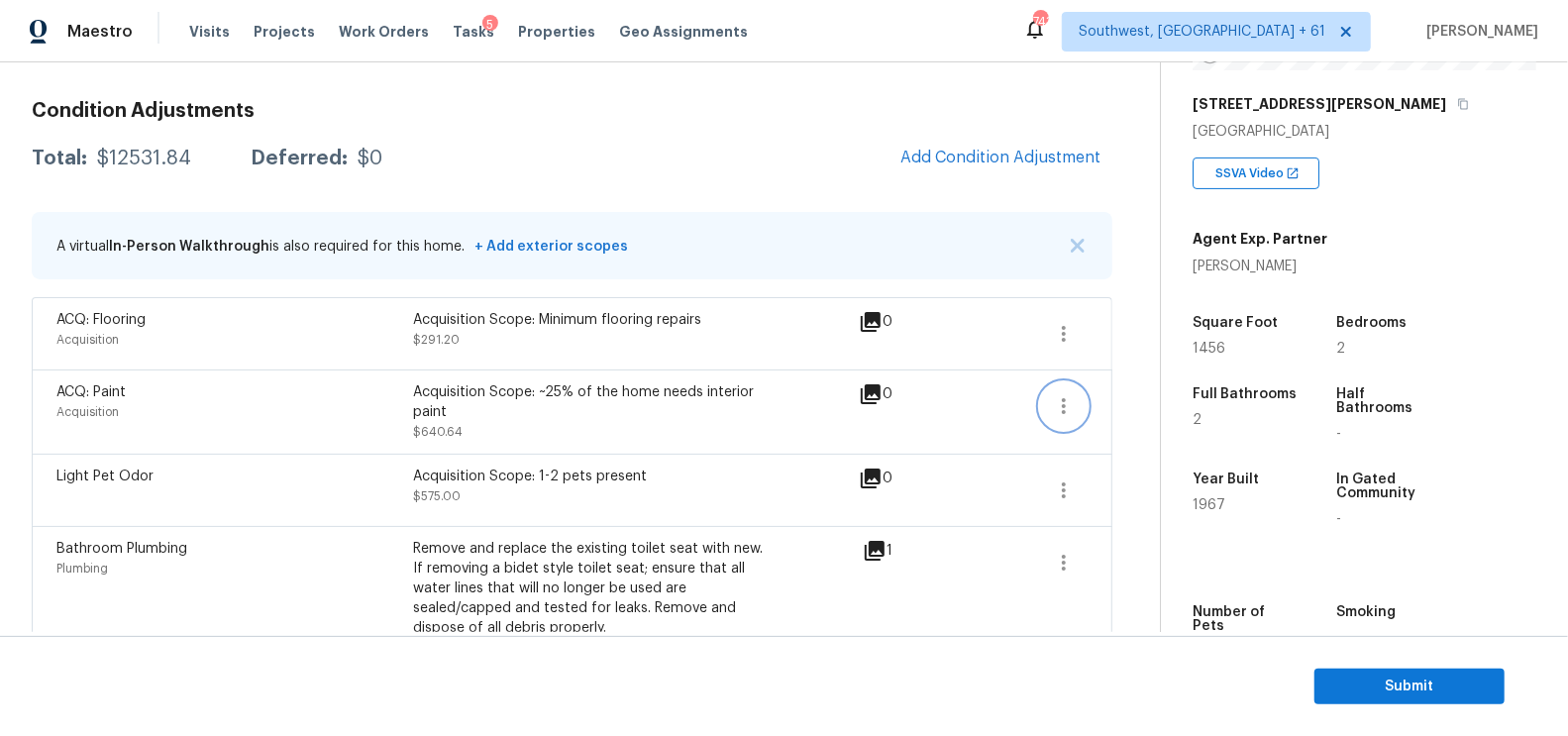
click at [1059, 413] on icon "button" at bounding box center [1064, 406] width 24 height 24
click at [1107, 411] on link "Edit" at bounding box center [1177, 401] width 168 height 30
click at [1068, 322] on icon "button" at bounding box center [1064, 334] width 24 height 24
click at [1116, 331] on div "Edit" at bounding box center [1178, 329] width 155 height 20
click at [1415, 683] on span "Submit" at bounding box center [1410, 686] width 159 height 25
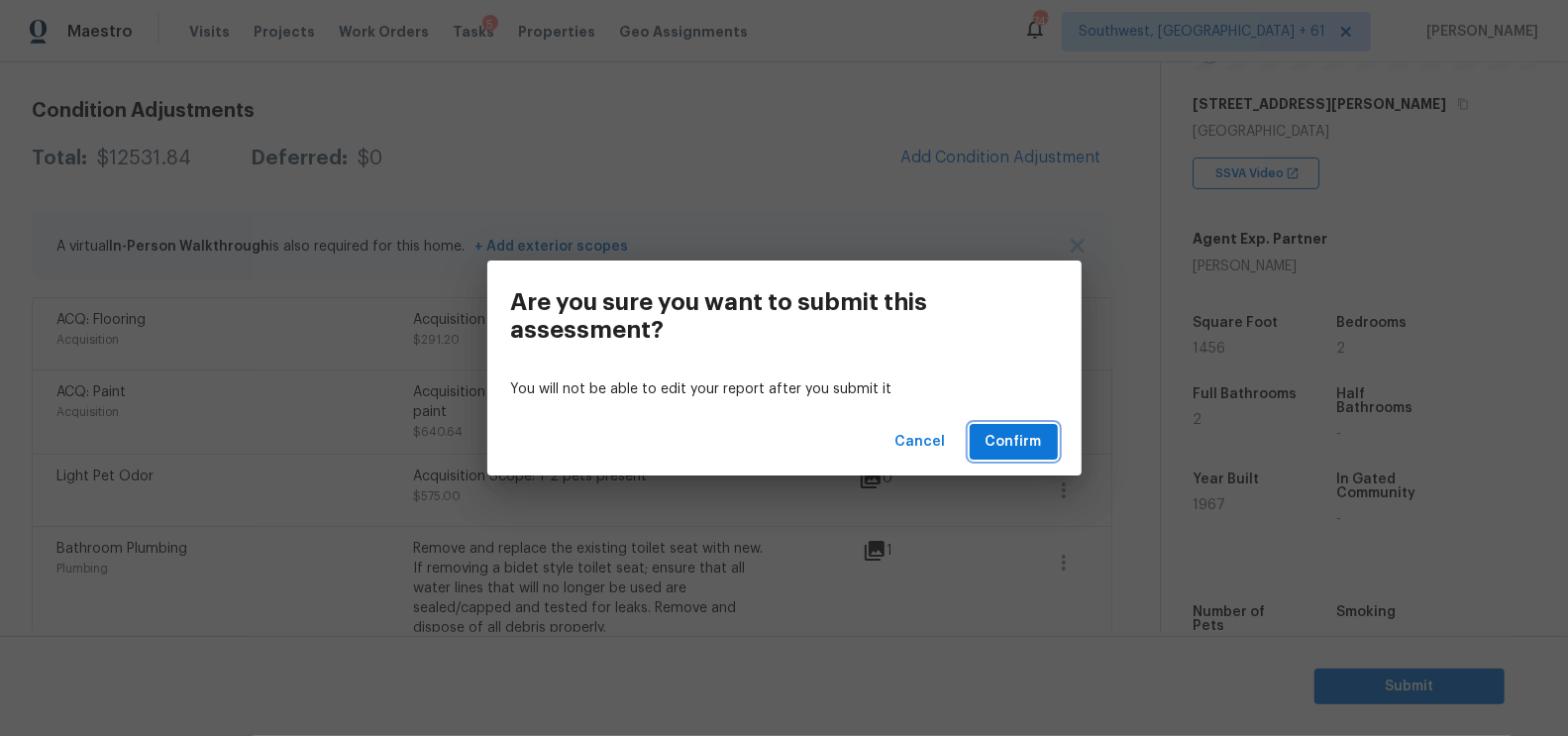
click at [1001, 443] on span "Confirm" at bounding box center [1014, 442] width 57 height 25
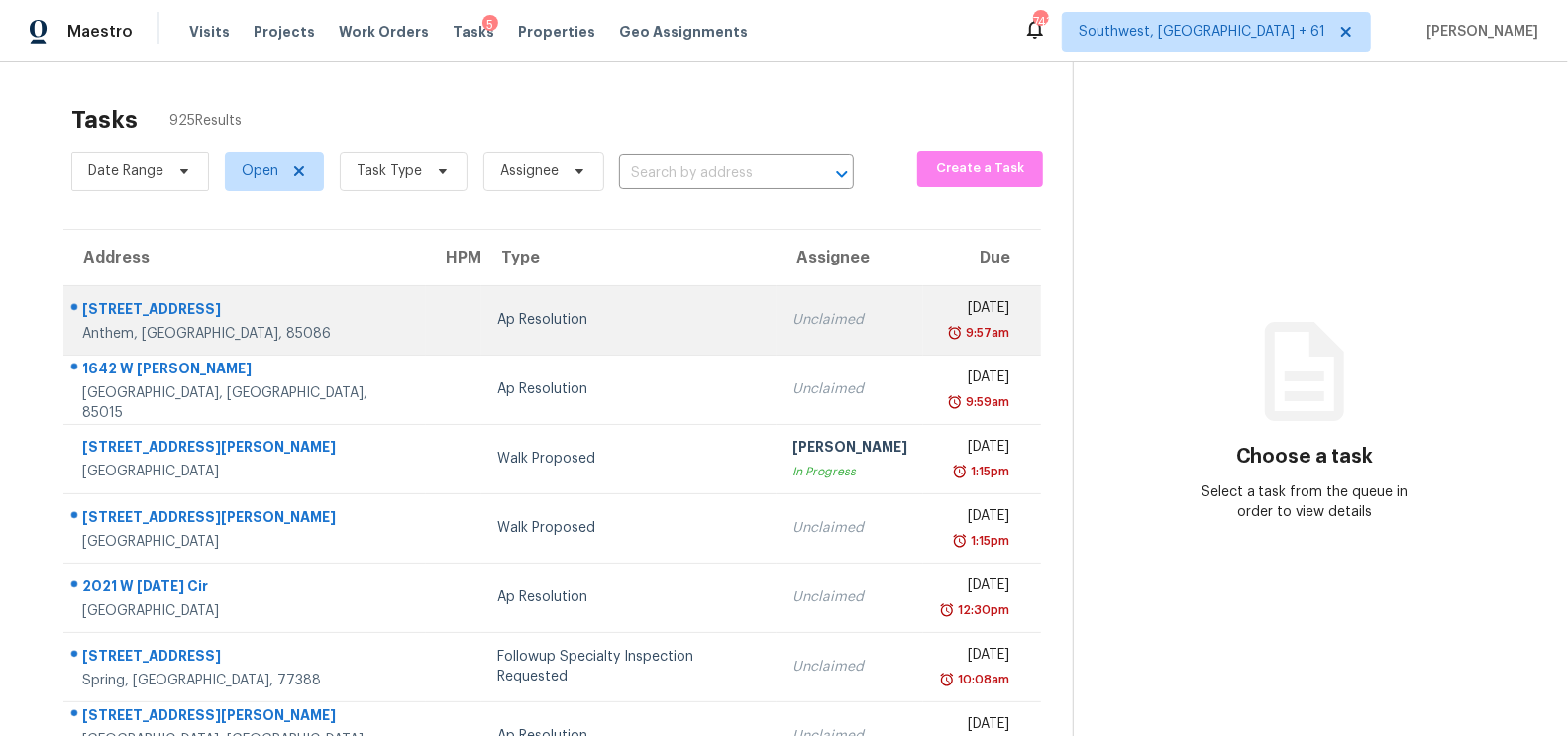
scroll to position [58, 0]
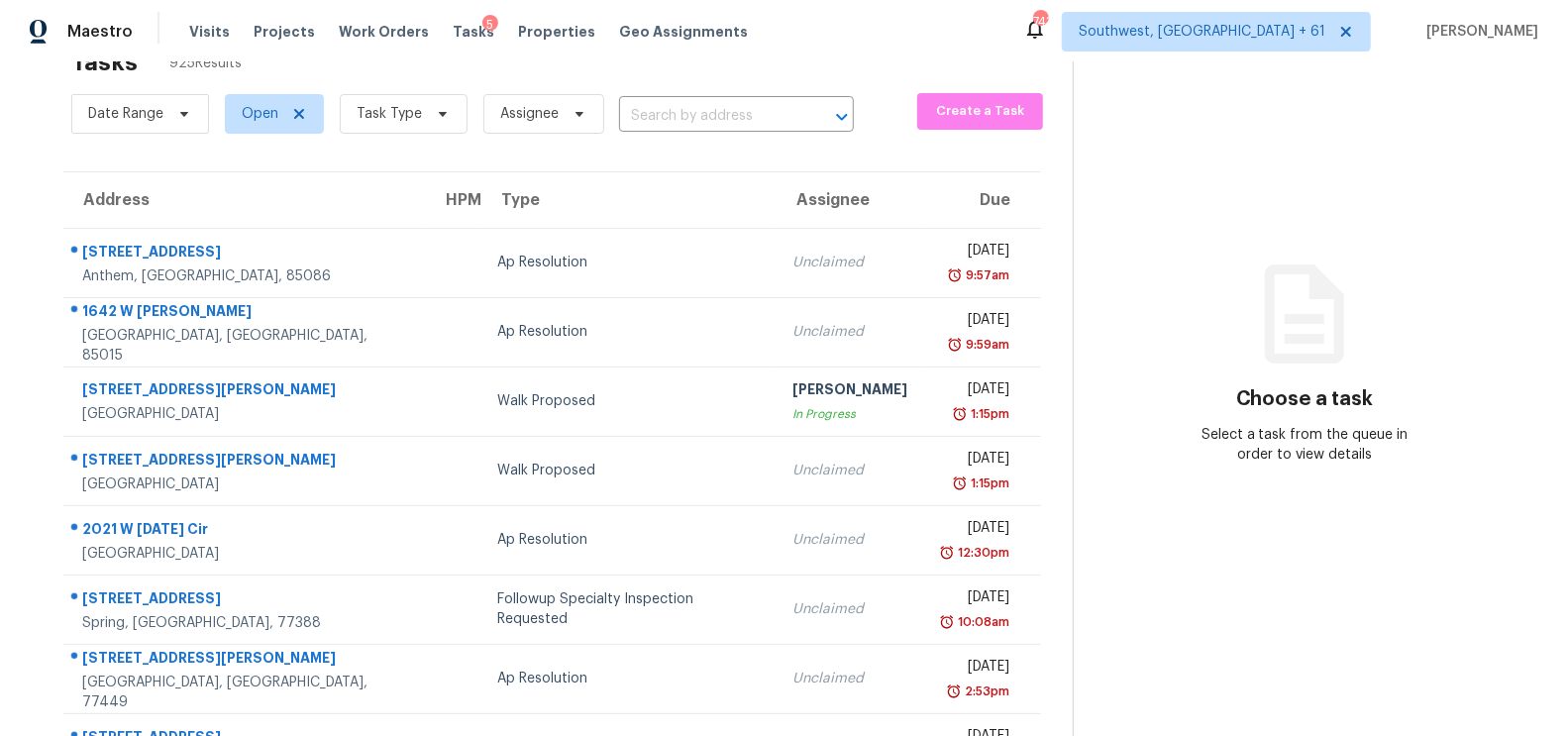
click at [710, 95] on div "Date Range Open Task Type Assignee ​" at bounding box center [463, 114] width 783 height 52
click at [710, 109] on input "text" at bounding box center [708, 116] width 179 height 31
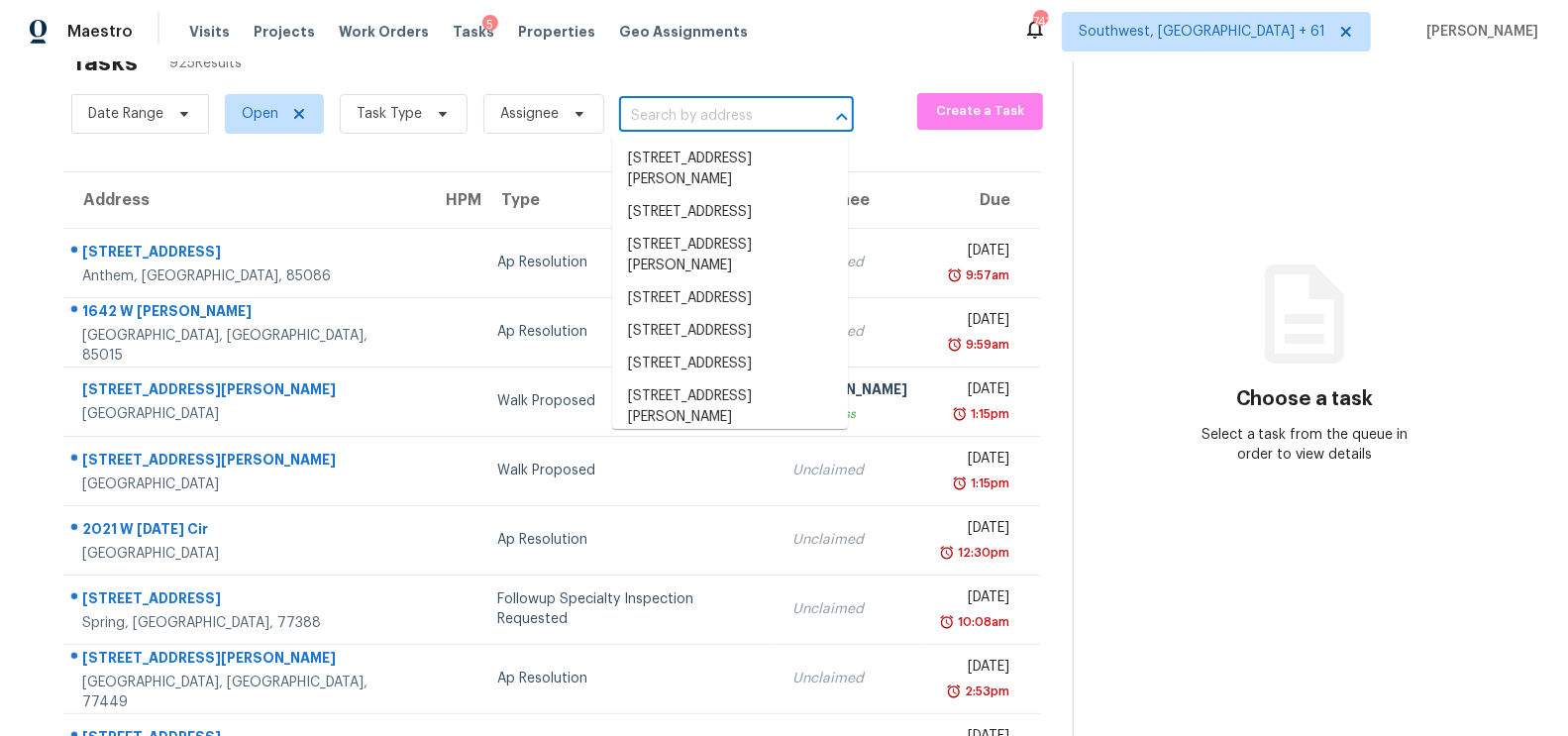
paste input "4616 Greensprings Rd, Atlanta, GA 30337"
type input "4616 Greensprings Rd, Atlanta, GA 30337"
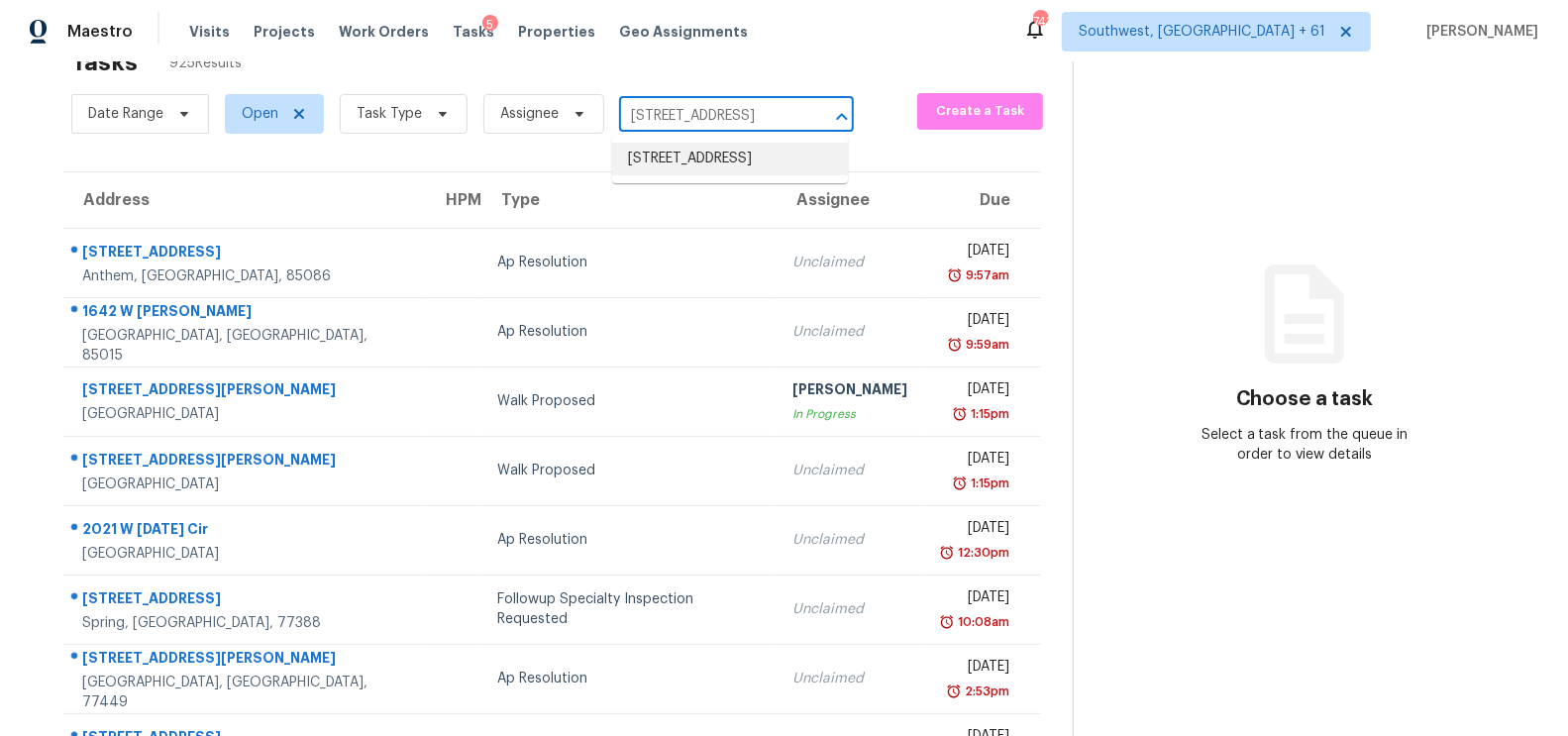
click at [700, 164] on li "4616 Greensprings Rd, Atlanta, GA 30337" at bounding box center [729, 159] width 235 height 33
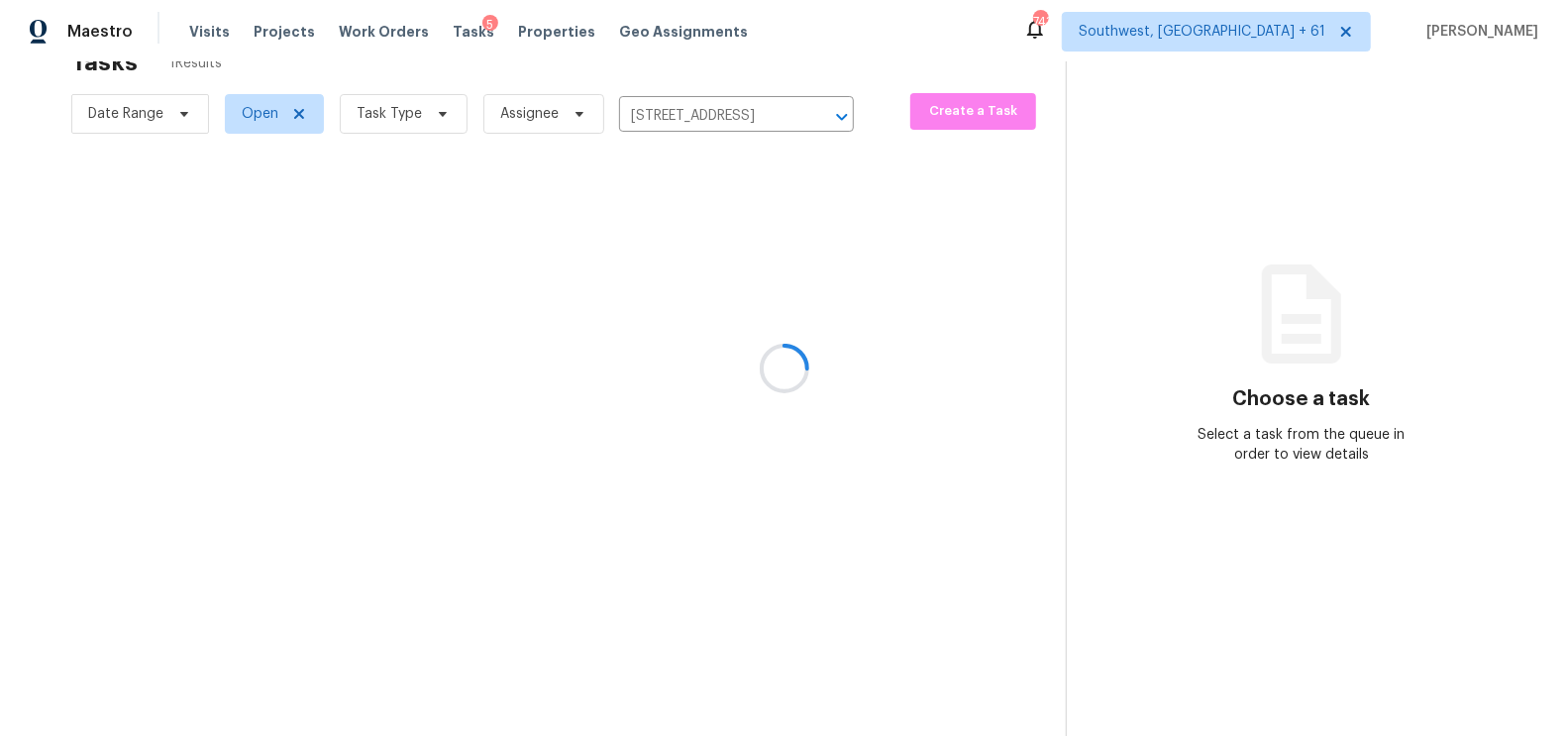
click at [748, 264] on div at bounding box center [784, 368] width 1568 height 736
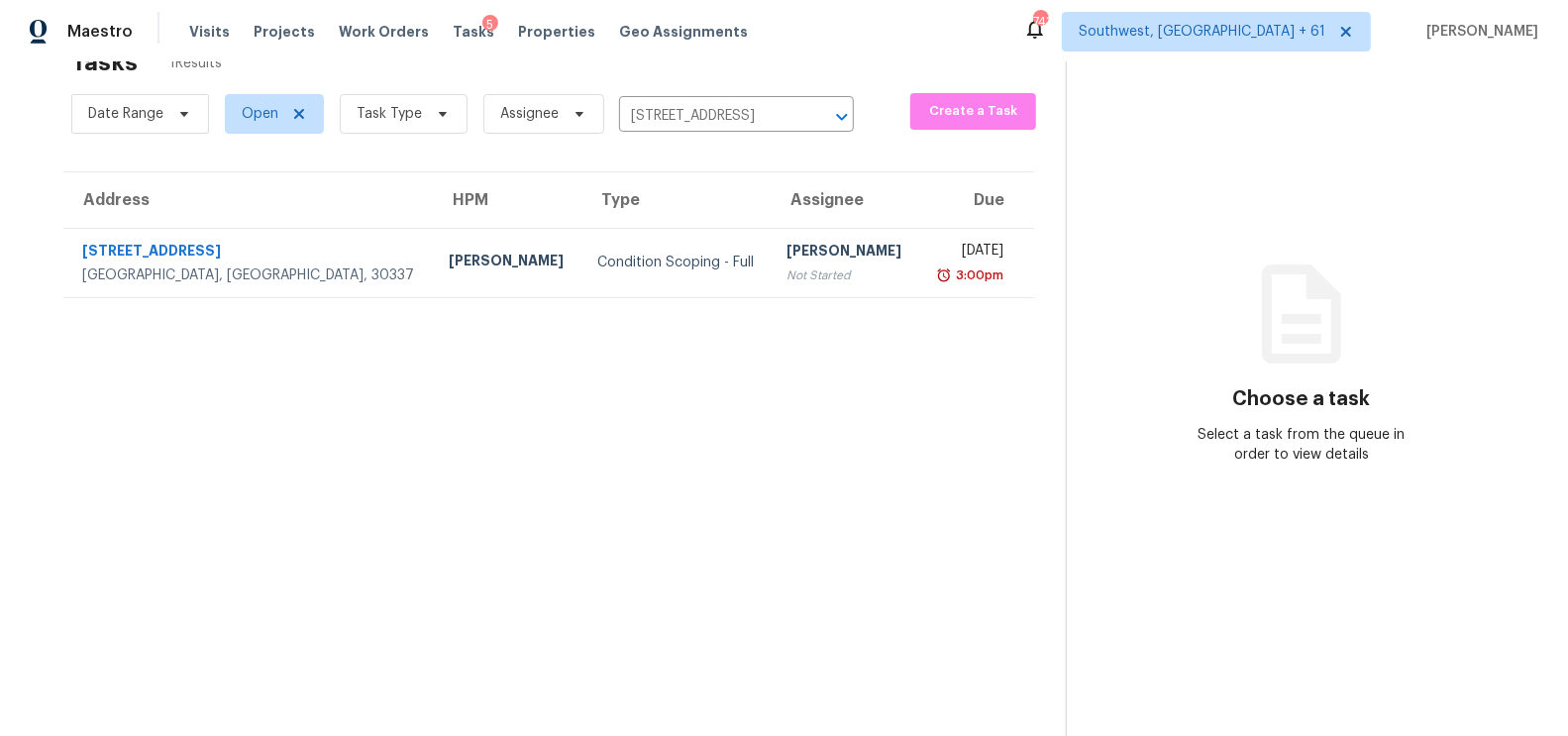
click at [788, 265] on div "Not Started" at bounding box center [846, 275] width 116 height 20
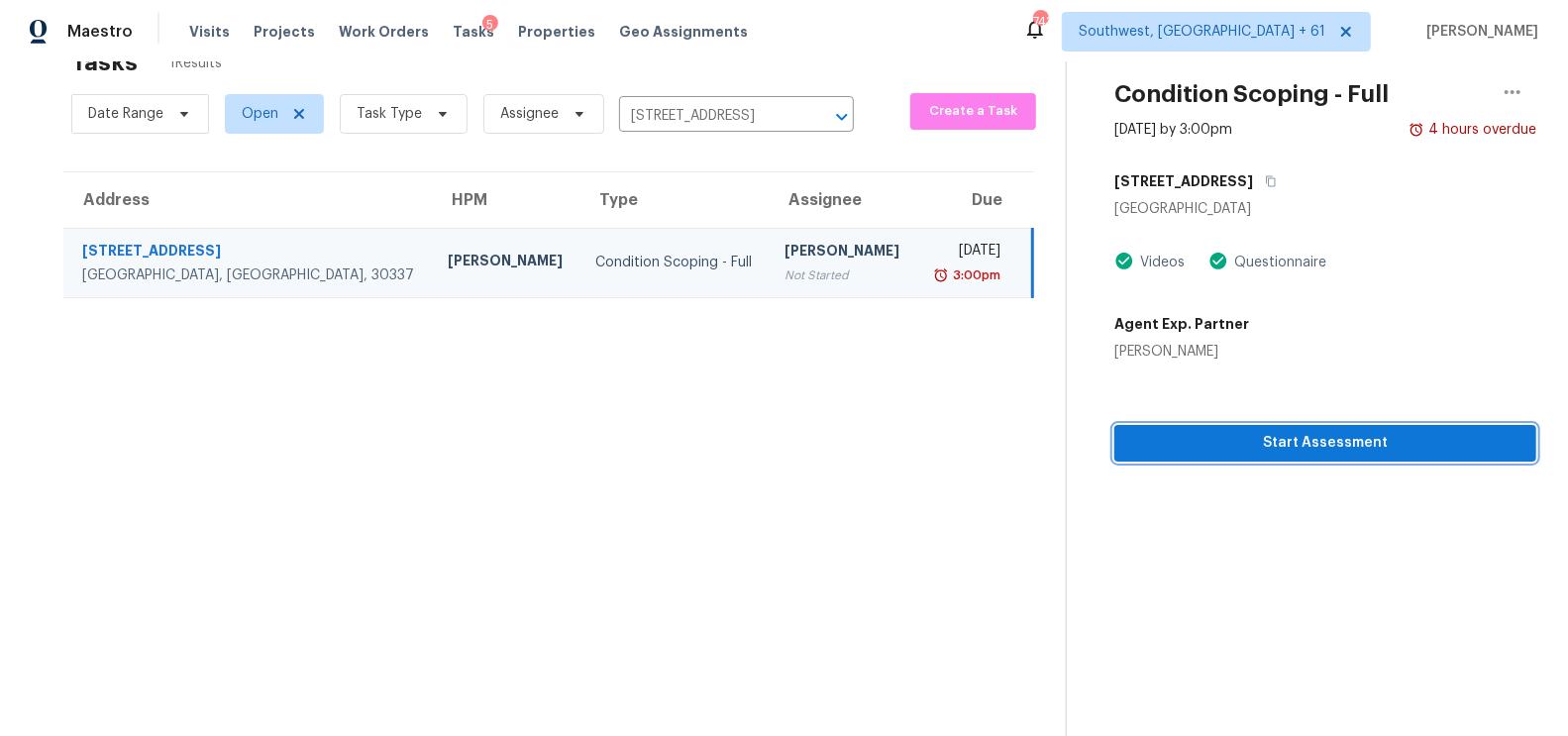
click at [1330, 444] on span "Start Assessment" at bounding box center [1325, 443] width 391 height 25
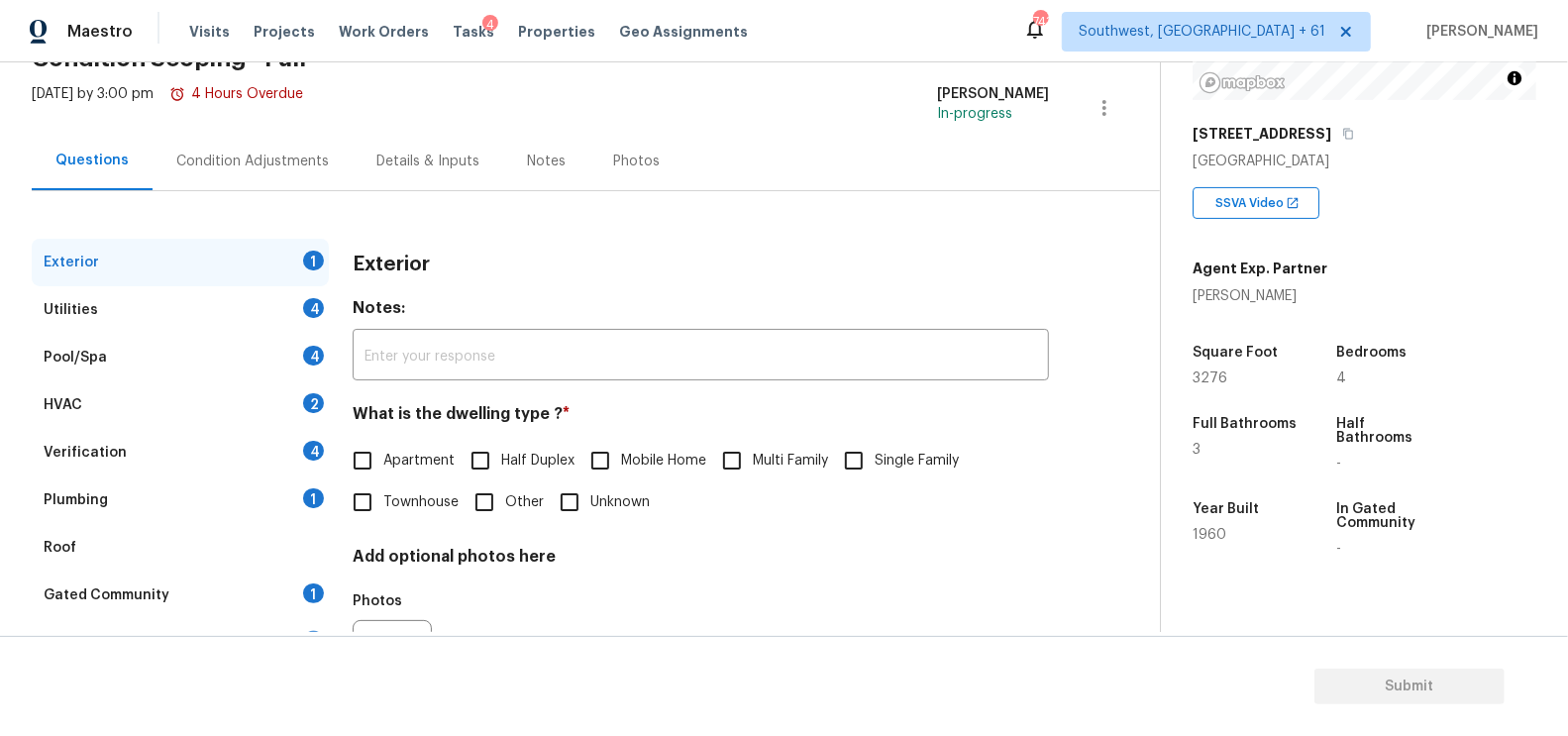
scroll to position [218, 0]
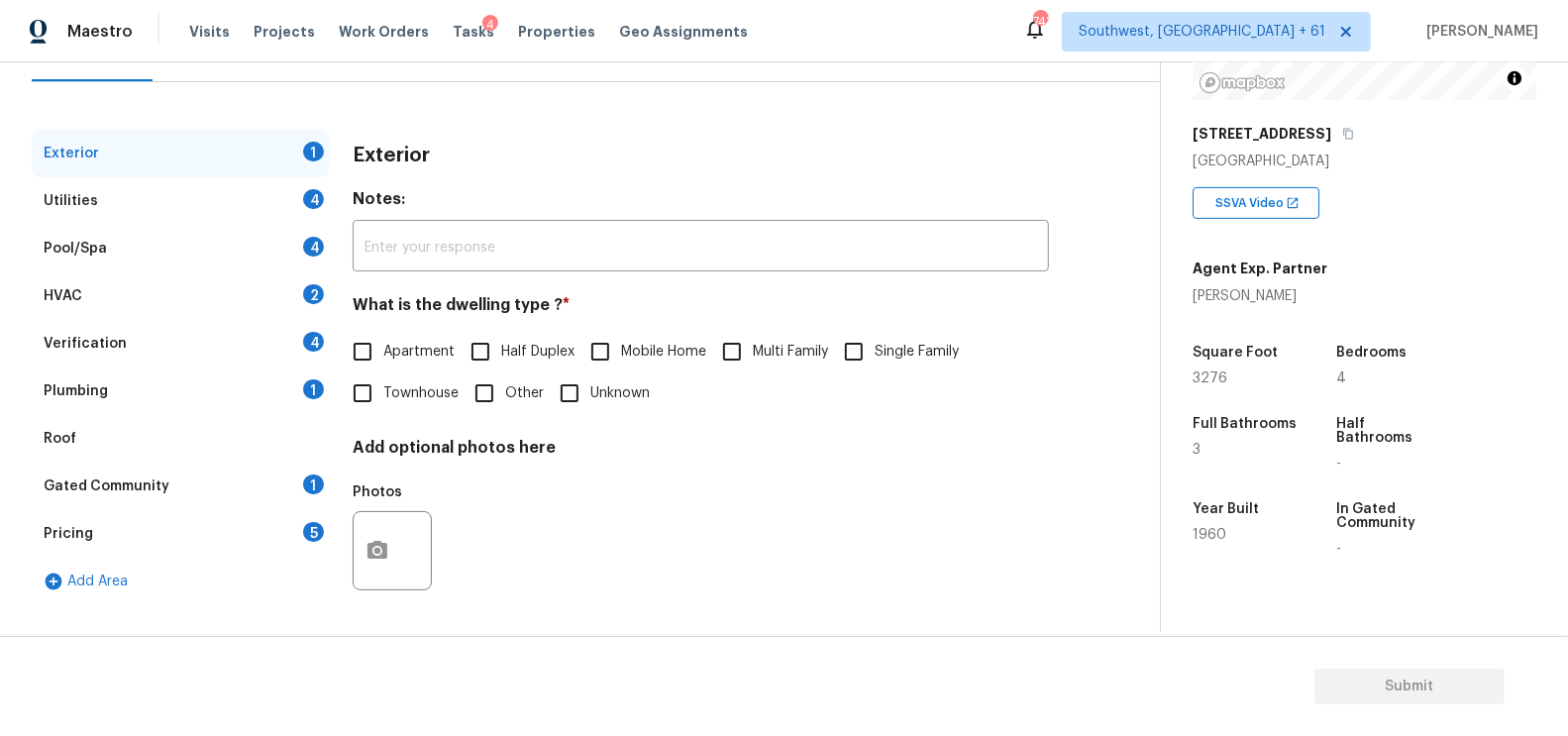
click at [891, 343] on span "Single Family" at bounding box center [916, 352] width 84 height 21
click at [874, 343] on input "Single Family" at bounding box center [854, 352] width 42 height 42
checkbox input "true"
click at [285, 201] on div "Utilities 4" at bounding box center [180, 201] width 297 height 48
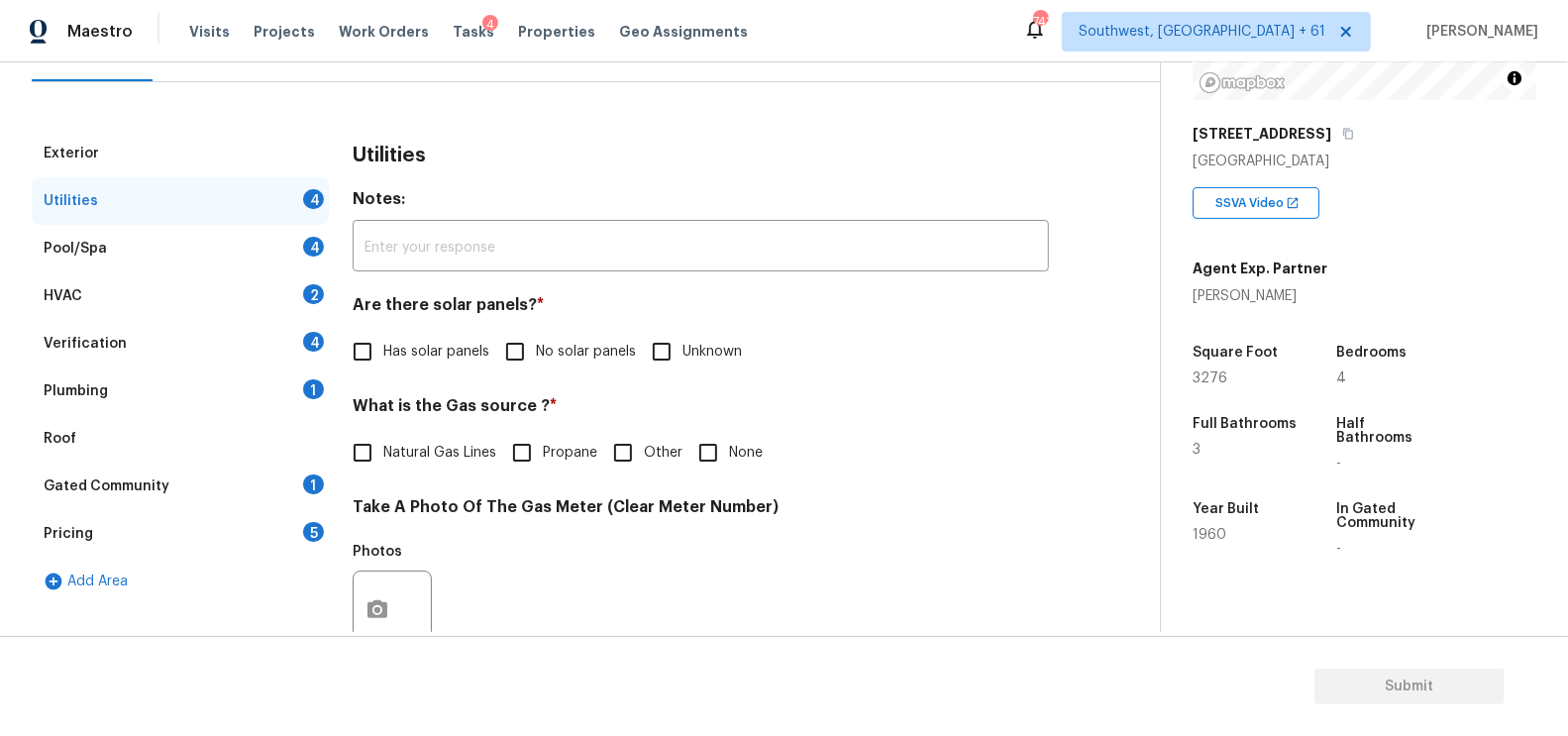
click at [577, 396] on h4 "What is the Gas source ? *" at bounding box center [701, 410] width 697 height 28
click at [551, 355] on span "No solar panels" at bounding box center [585, 352] width 100 height 21
click at [536, 355] on input "No solar panels" at bounding box center [515, 352] width 42 height 42
checkbox input "true"
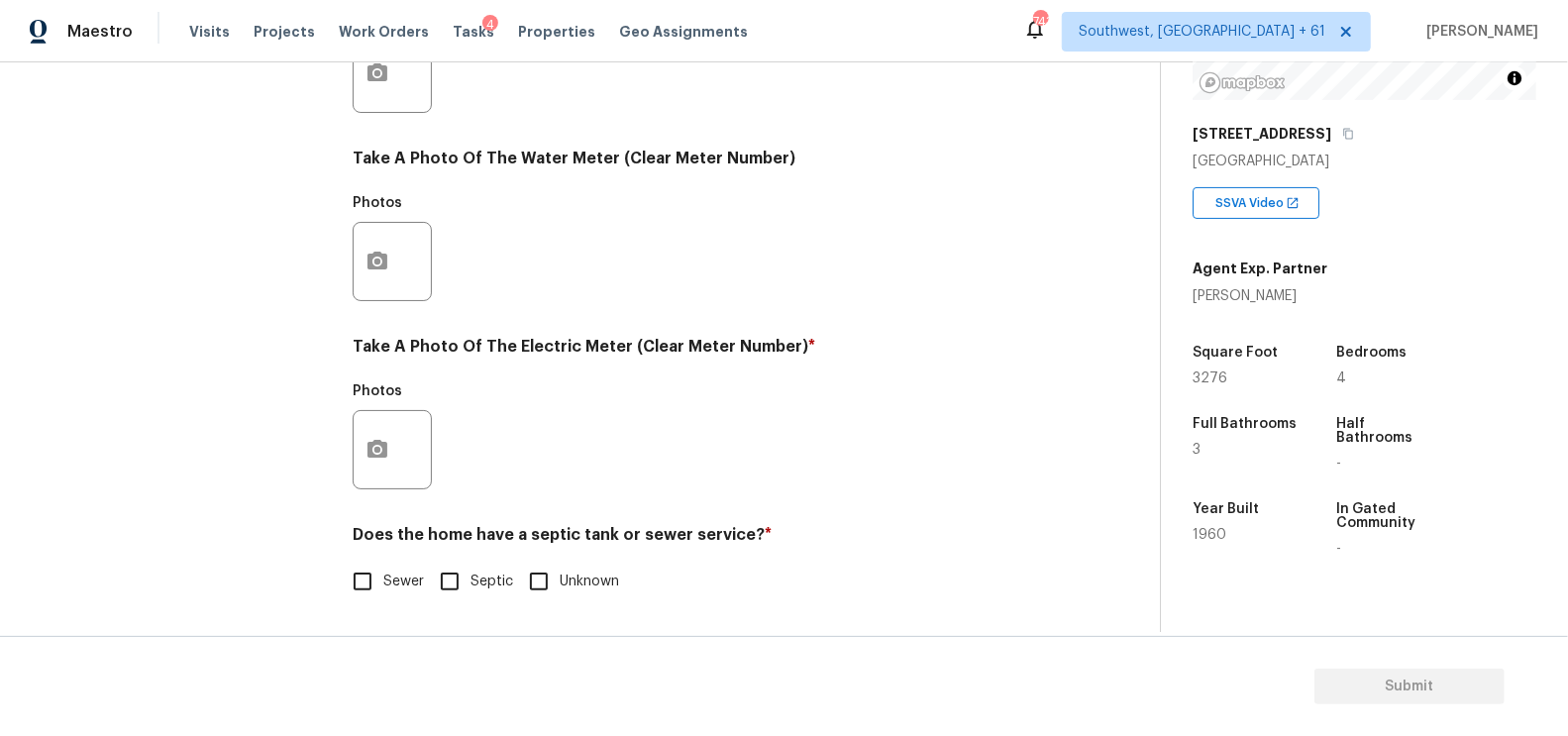
click at [389, 550] on h4 "Does the home have a septic tank or sewer service? *" at bounding box center [701, 538] width 697 height 28
click at [386, 585] on span "Sewer" at bounding box center [403, 581] width 41 height 21
click at [384, 585] on input "Sewer" at bounding box center [363, 581] width 42 height 42
checkbox input "true"
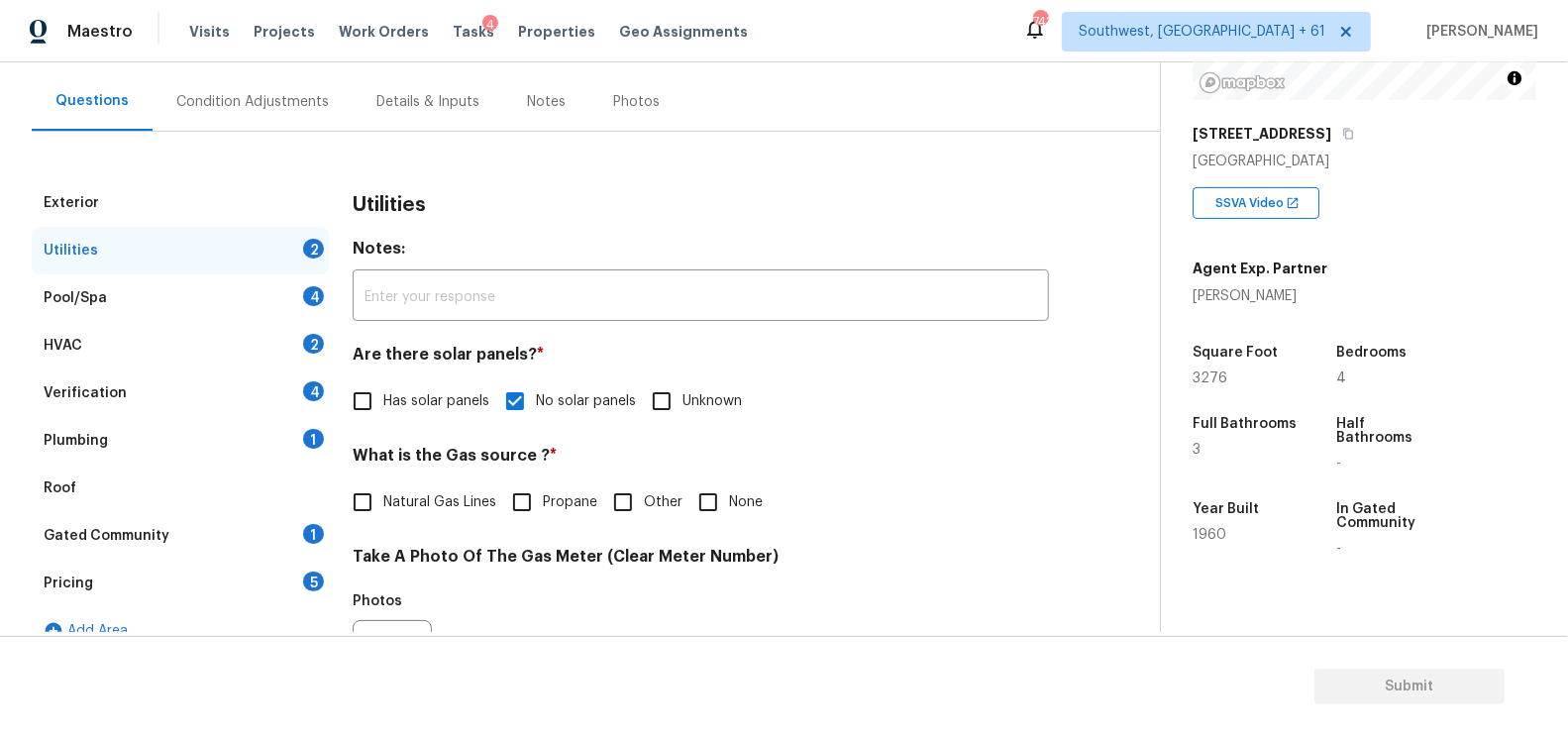
click at [278, 304] on div "Pool/Spa 4" at bounding box center [180, 298] width 297 height 48
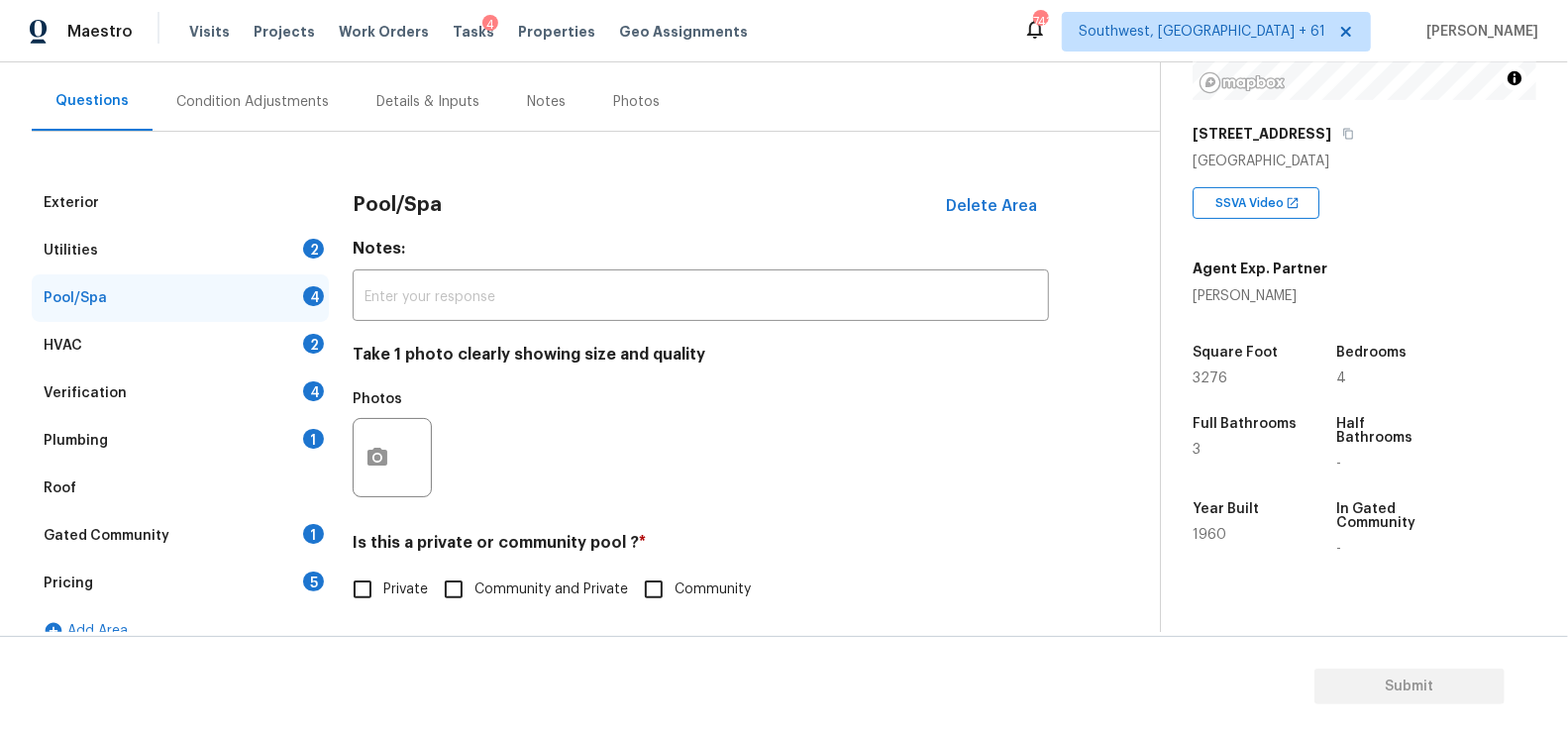
scroll to position [277, 0]
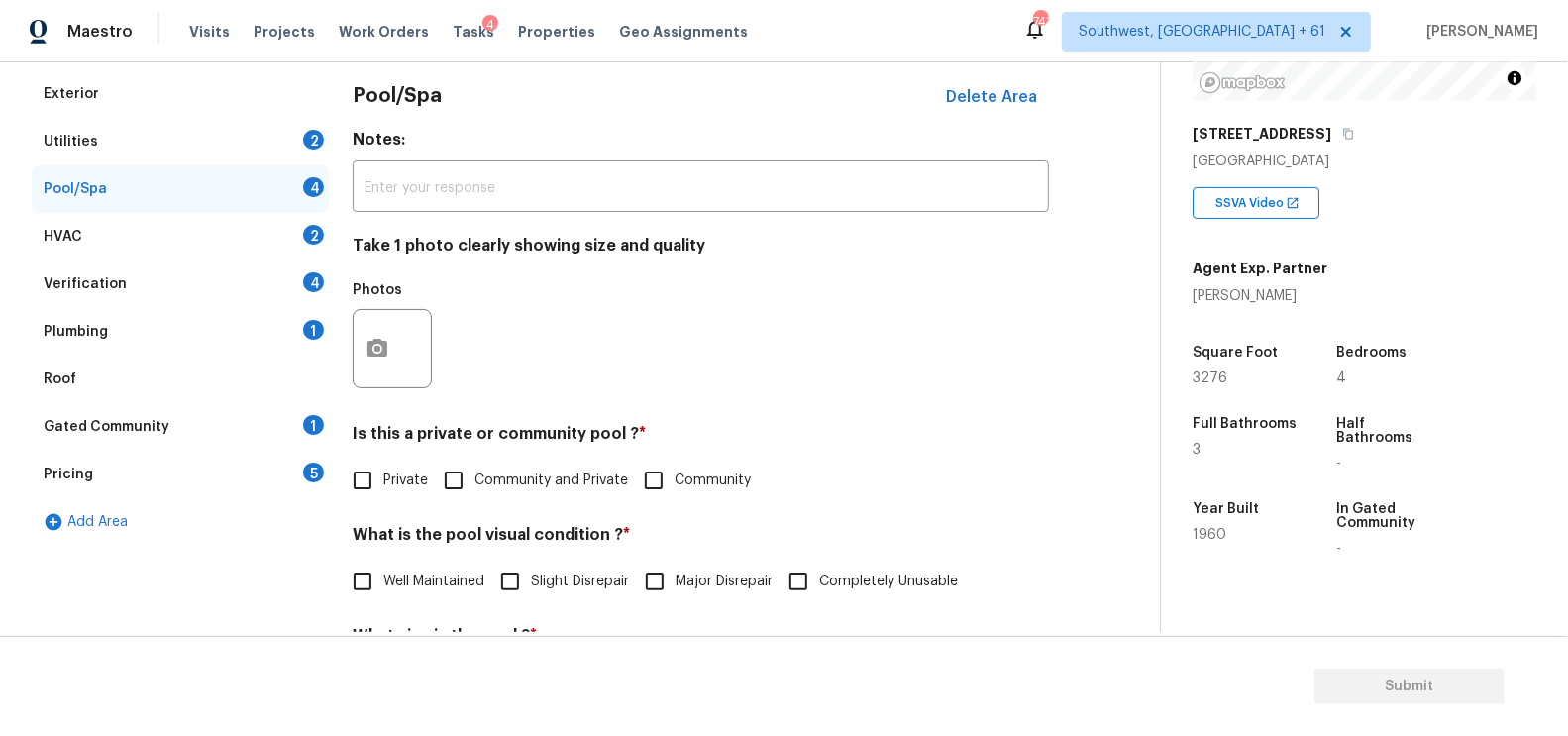
click at [268, 234] on div "HVAC 2" at bounding box center [180, 236] width 297 height 48
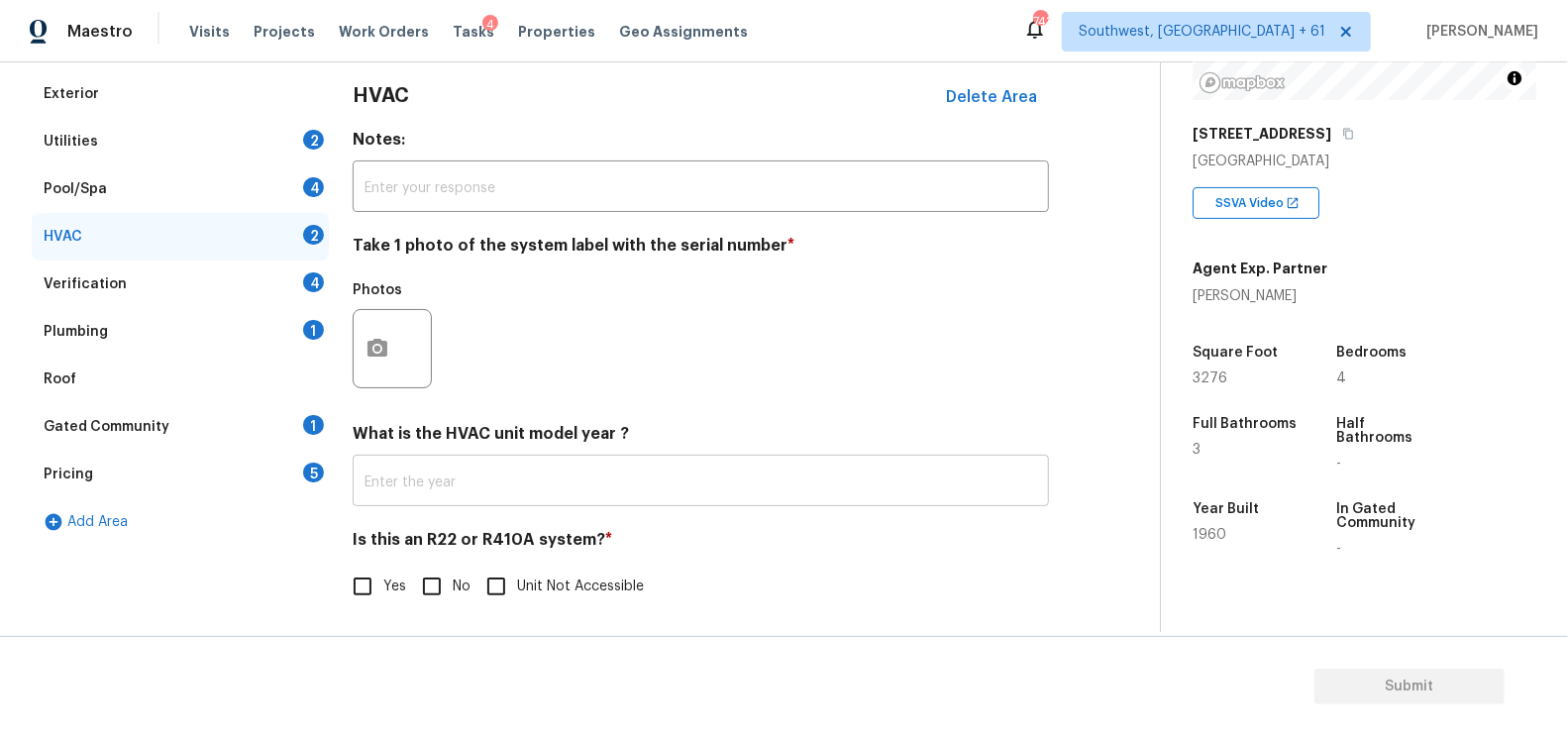
click at [477, 466] on input "text" at bounding box center [701, 483] width 697 height 47
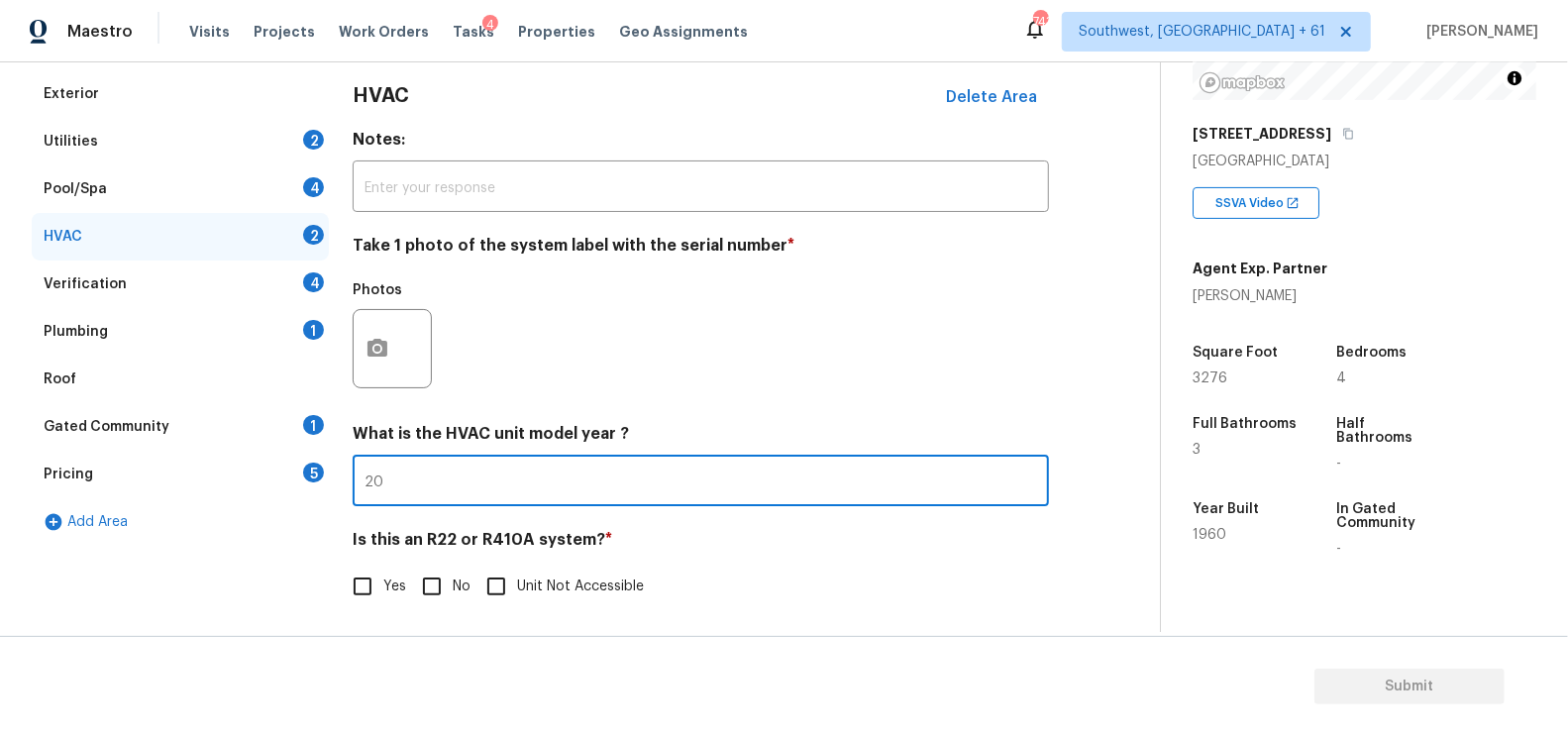
type input "2"
type input "2018"
click at [436, 603] on input "No" at bounding box center [432, 586] width 42 height 42
checkbox input "true"
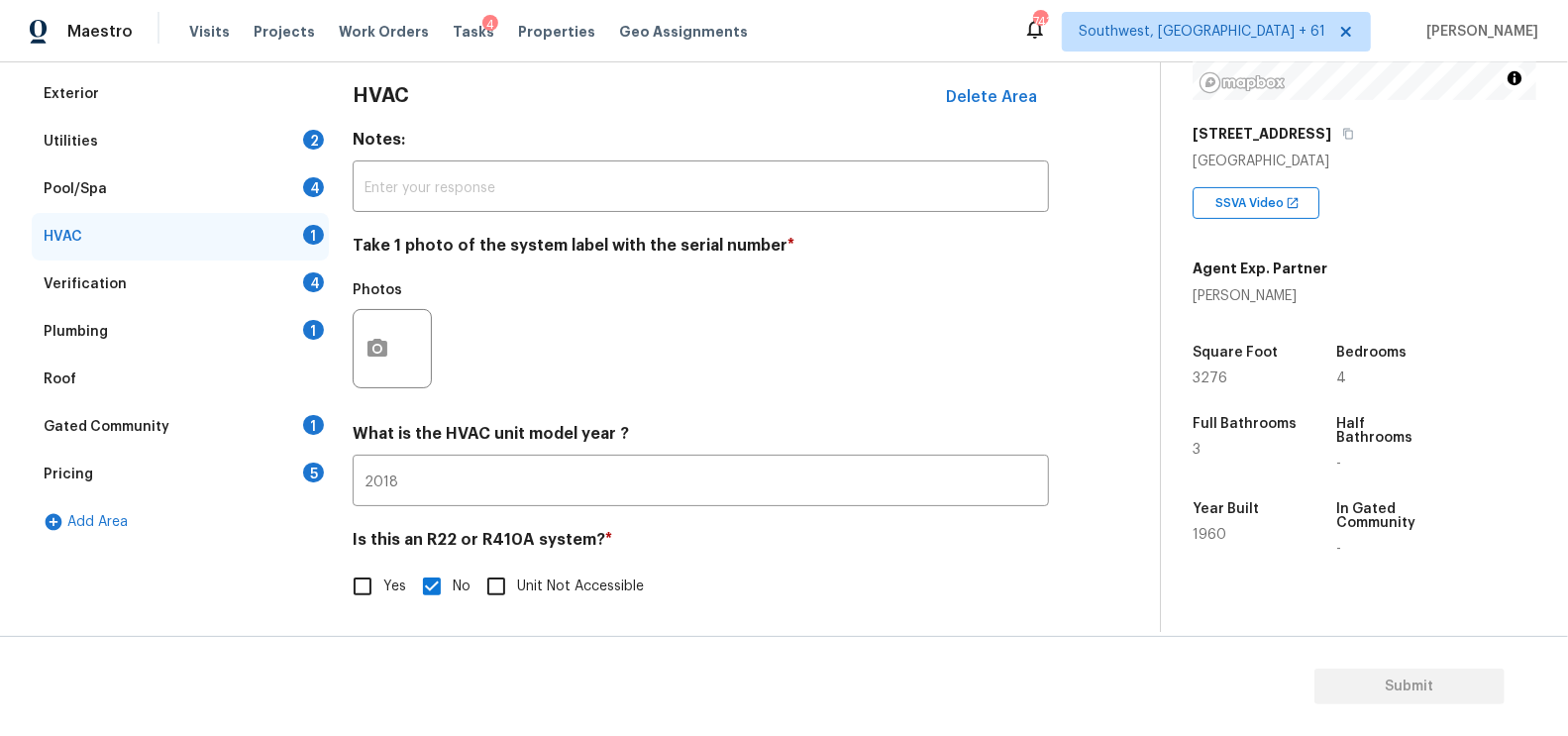
click at [277, 282] on div "Verification 4" at bounding box center [180, 284] width 297 height 48
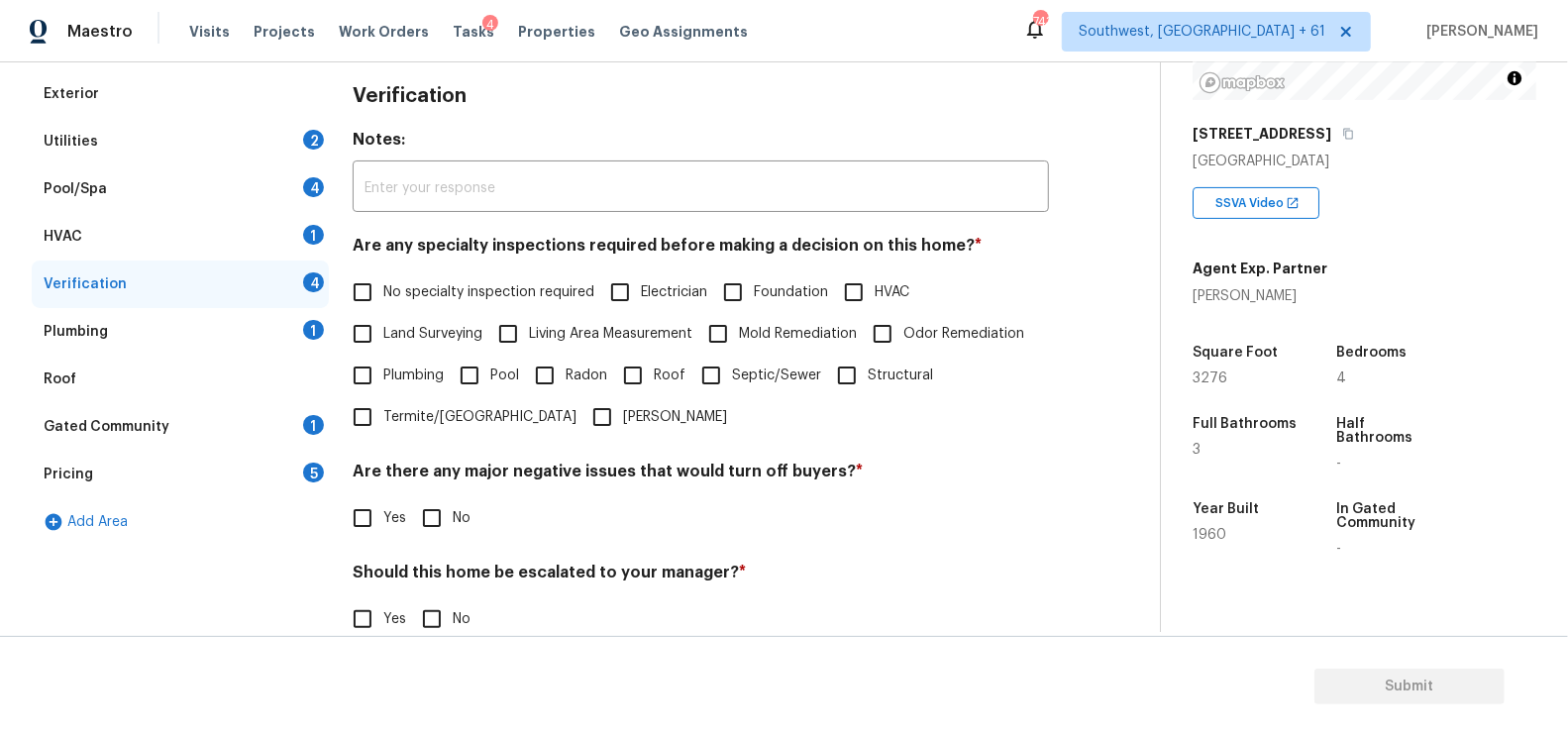
click at [421, 301] on span "No specialty inspection required" at bounding box center [489, 292] width 211 height 21
click at [384, 301] on input "No specialty inspection required" at bounding box center [363, 292] width 42 height 42
checkbox input "true"
click at [443, 505] on input "No" at bounding box center [432, 517] width 42 height 42
checkbox input "true"
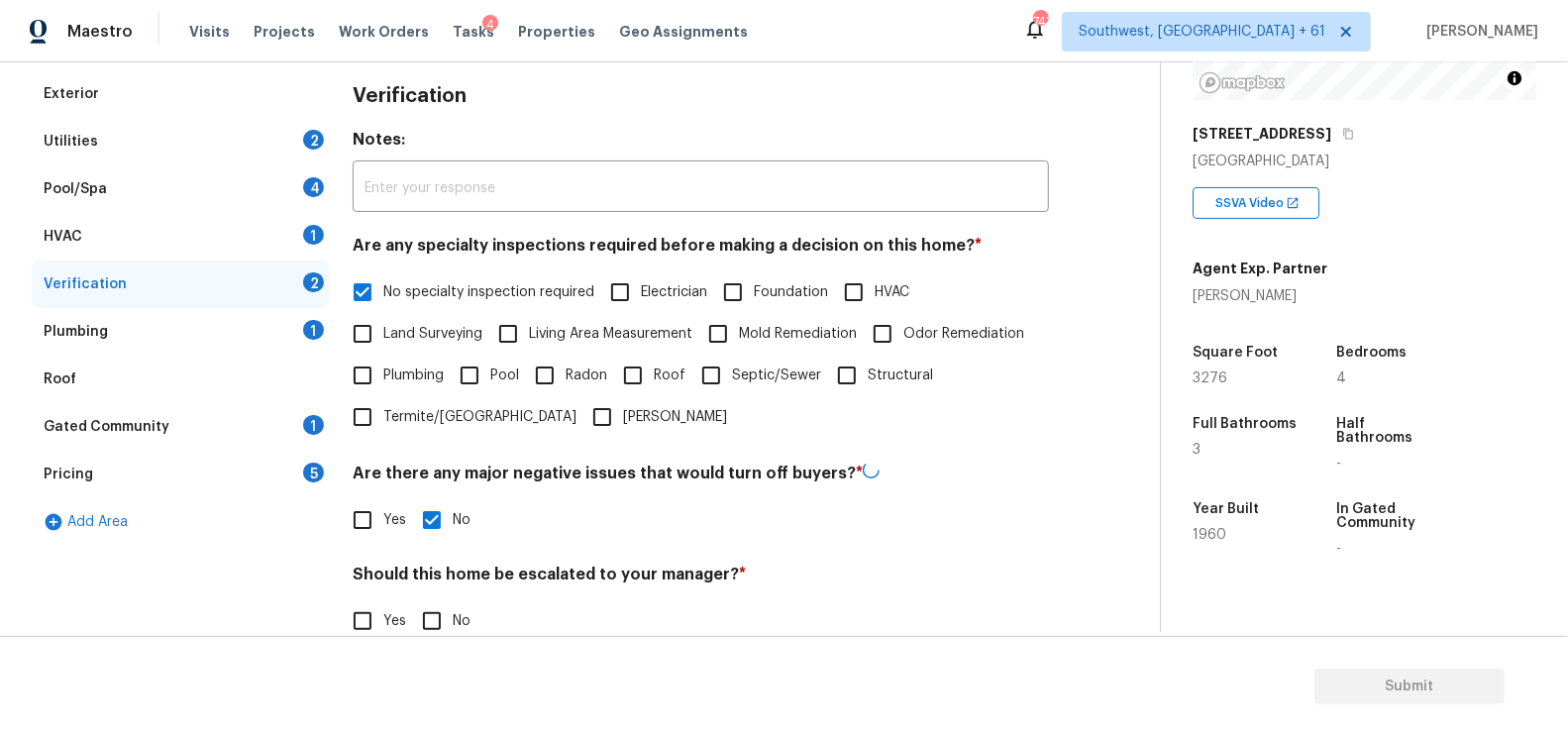
click at [431, 625] on input "No" at bounding box center [432, 621] width 42 height 42
checkbox input "true"
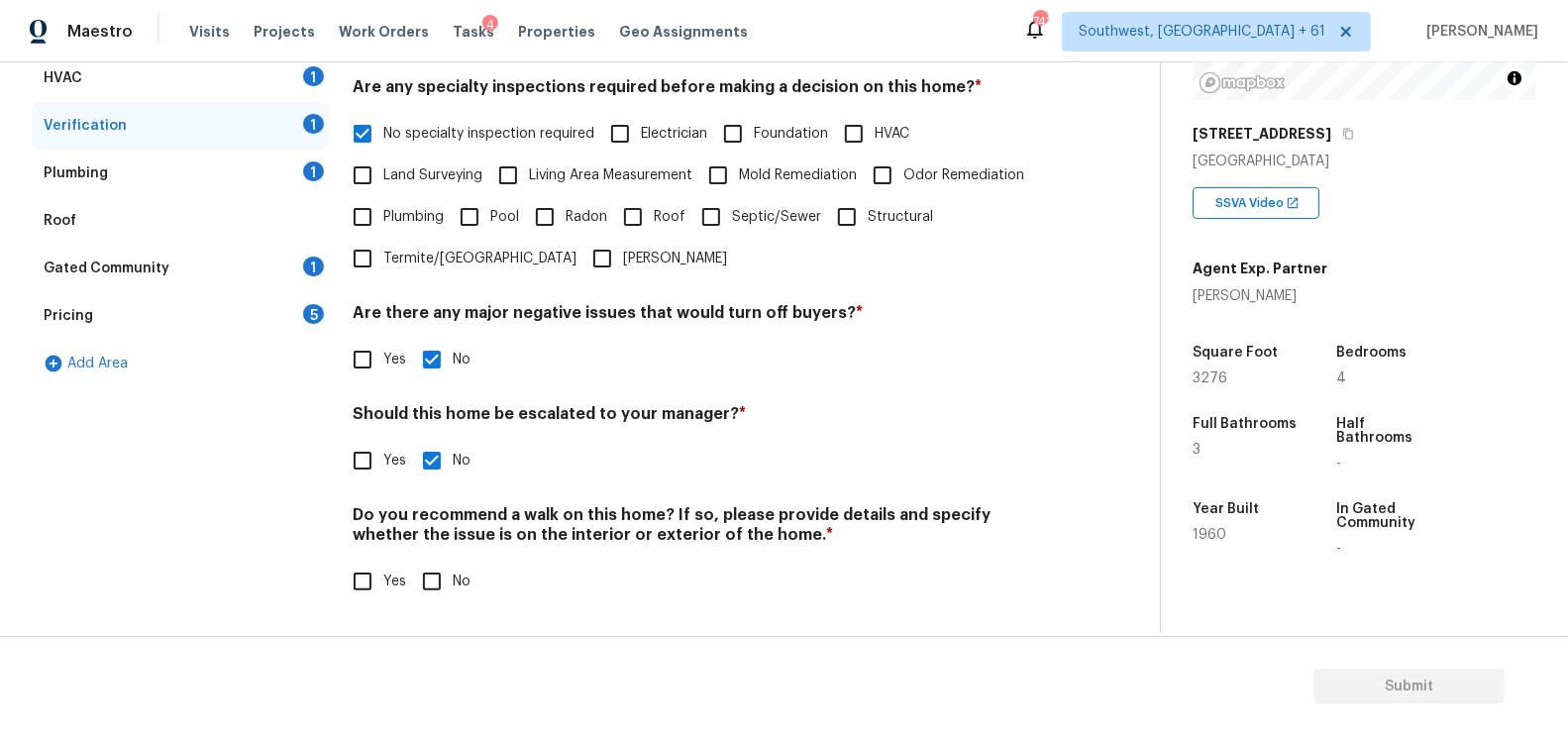
click at [434, 605] on div "Verification Notes: ​ Are any specialty inspections required before making a de…" at bounding box center [701, 268] width 697 height 714
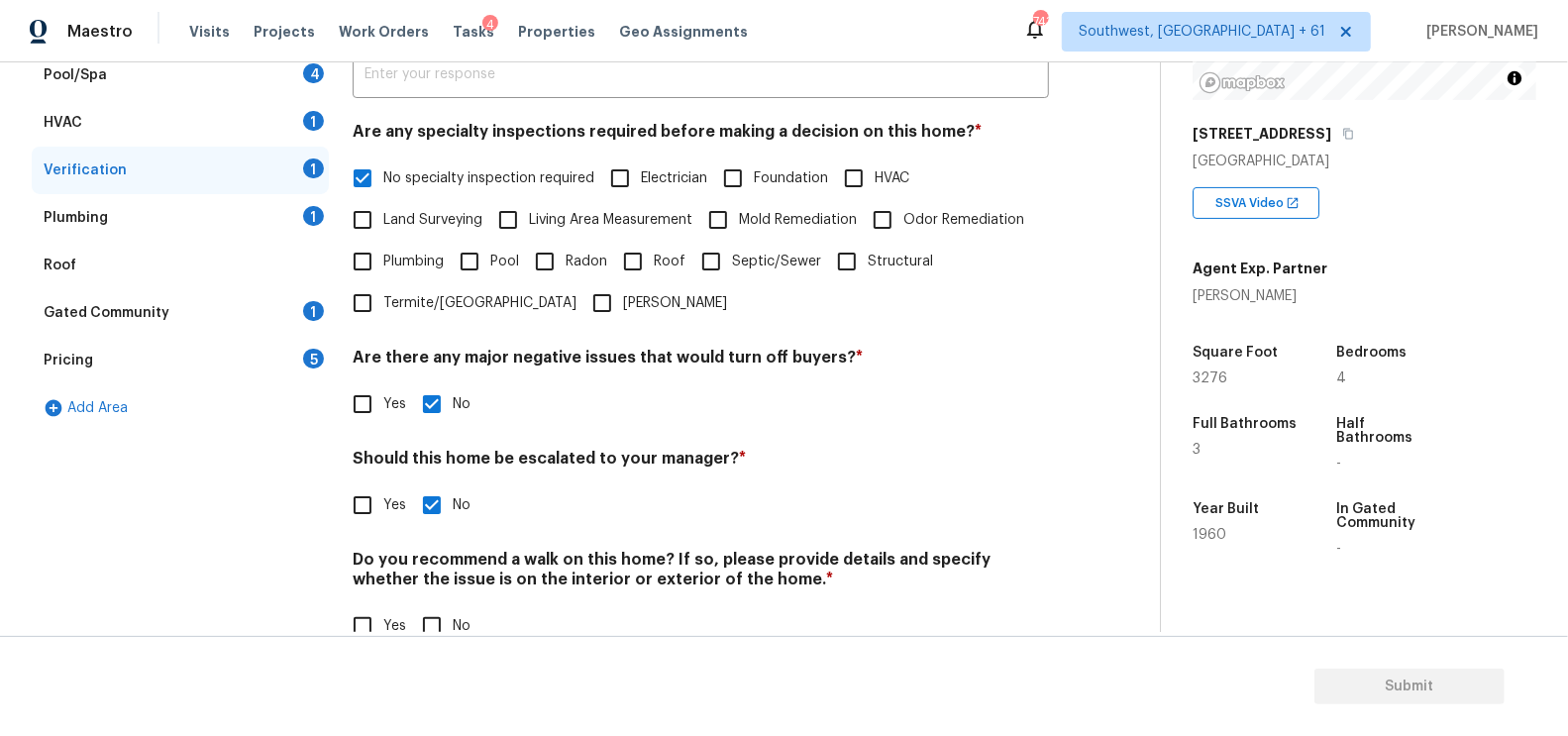
click at [432, 615] on input "No" at bounding box center [432, 626] width 42 height 42
checkbox input "true"
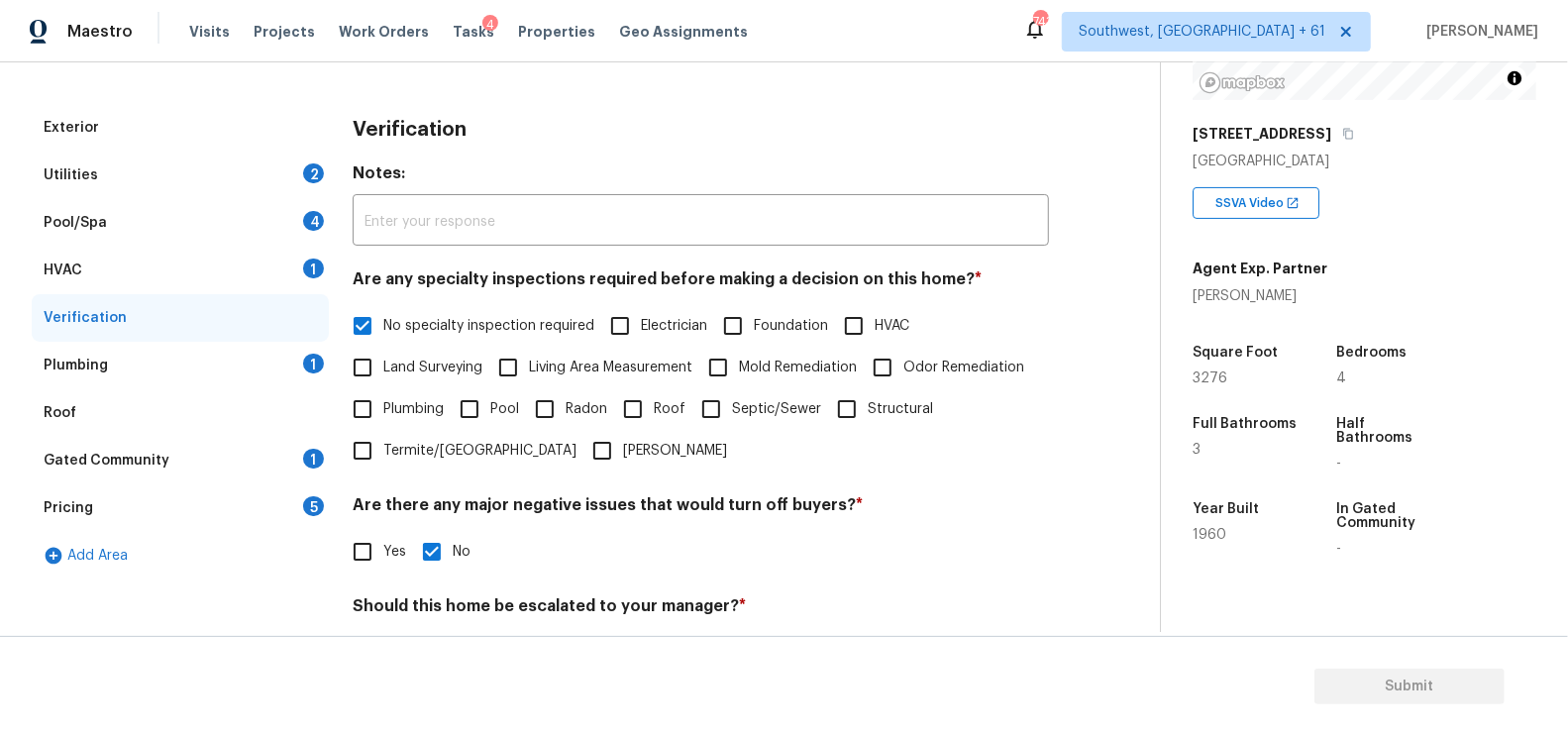
click at [277, 358] on div "Plumbing 1" at bounding box center [180, 366] width 297 height 48
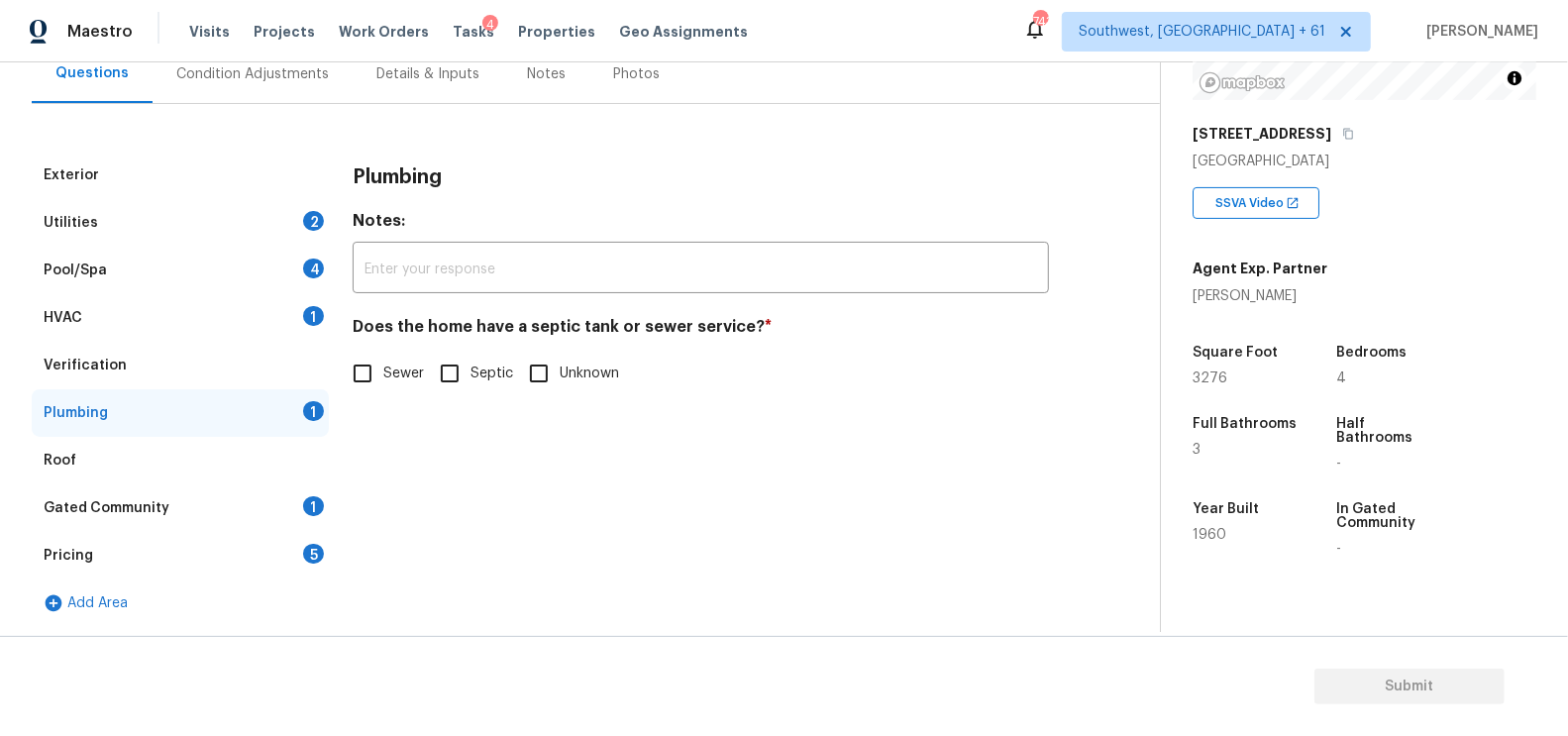
click at [420, 341] on h4 "Does the home have a septic tank or sewer service? *" at bounding box center [701, 331] width 697 height 28
click at [400, 362] on label "Sewer" at bounding box center [383, 373] width 82 height 42
click at [384, 362] on input "Sewer" at bounding box center [363, 373] width 42 height 42
checkbox input "true"
click at [306, 505] on div "1" at bounding box center [313, 506] width 21 height 20
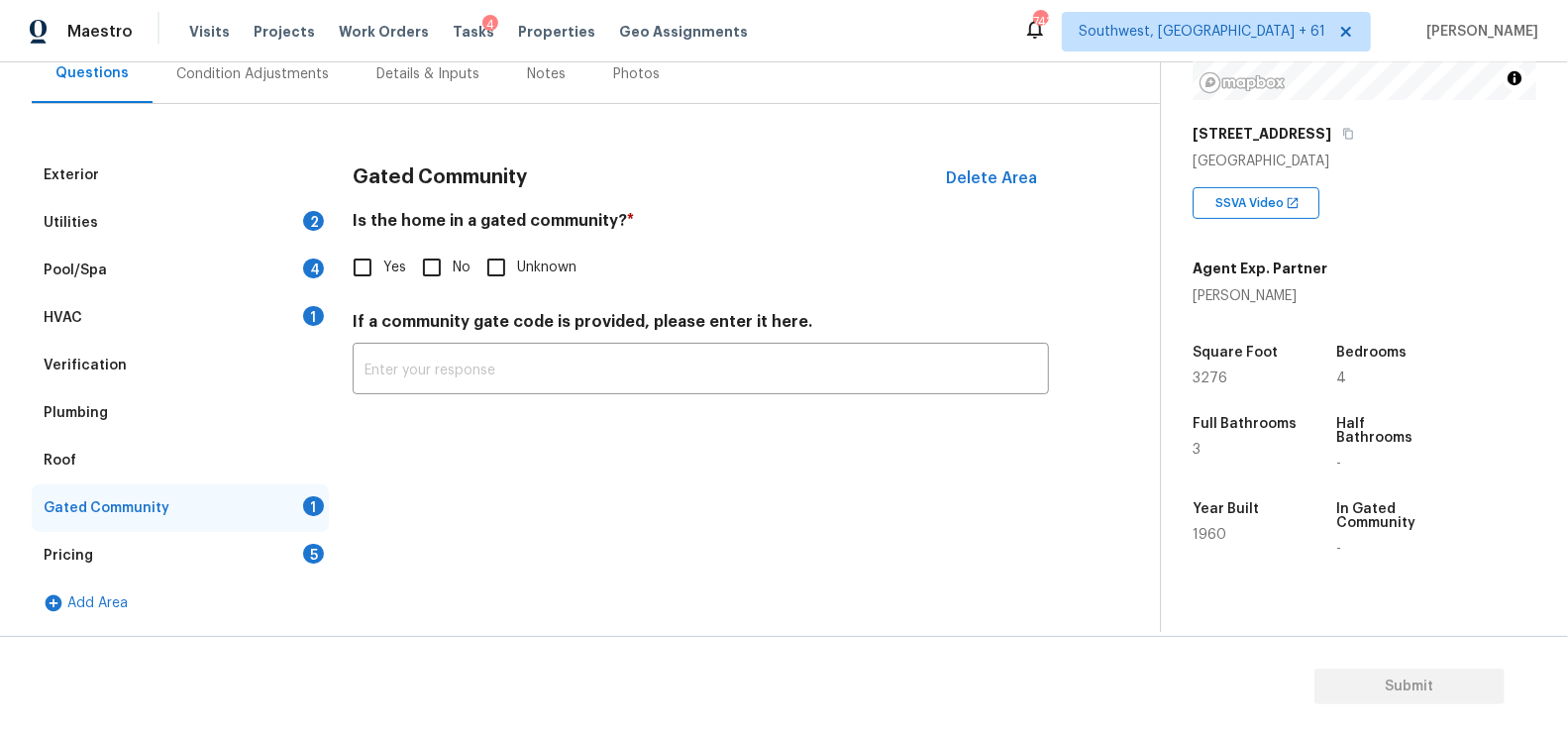
click at [422, 282] on input "No" at bounding box center [432, 267] width 42 height 42
checkbox input "true"
click at [324, 510] on div "Gated Community" at bounding box center [180, 508] width 297 height 48
click at [309, 536] on div "Pricing 5" at bounding box center [180, 555] width 297 height 48
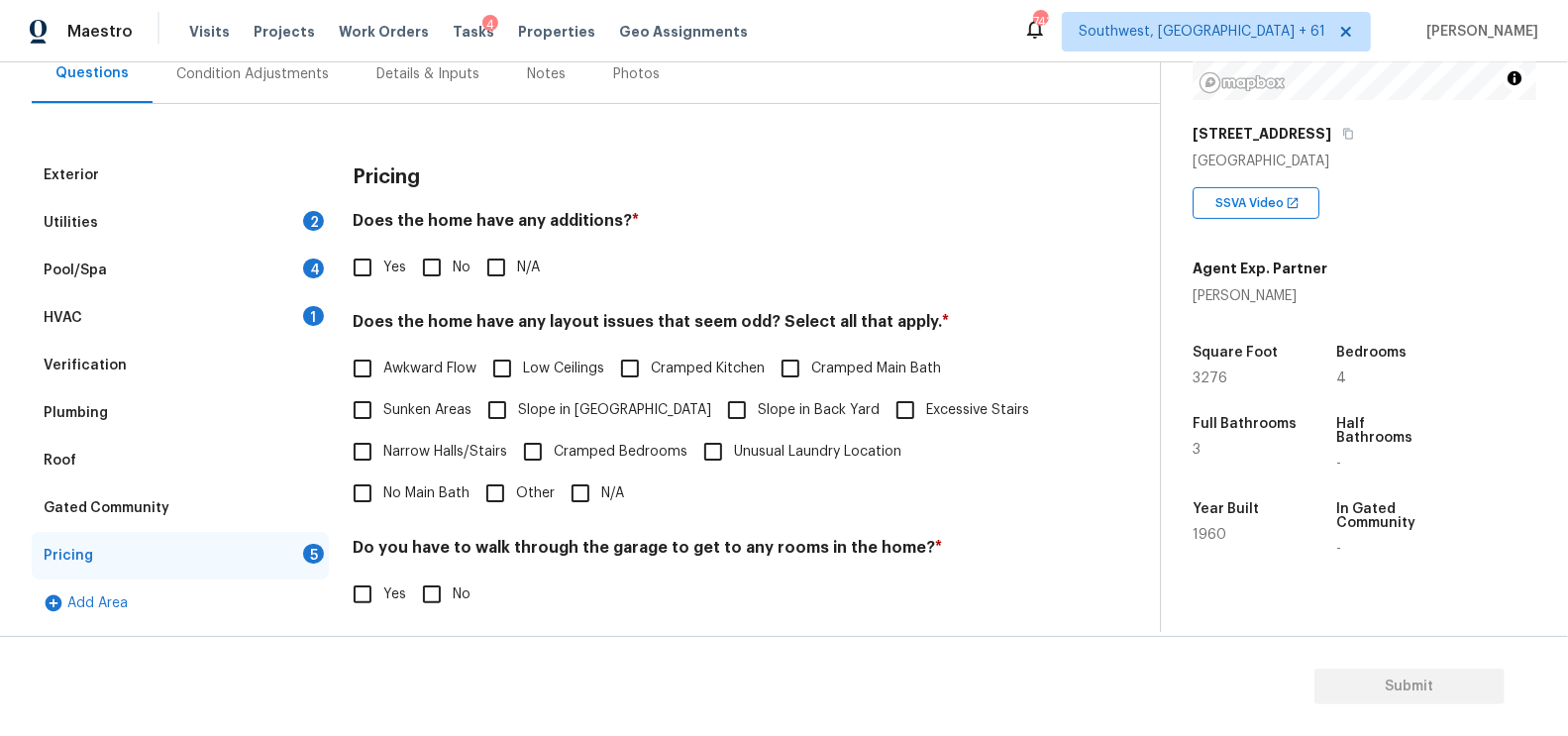
click at [431, 264] on input "No" at bounding box center [432, 267] width 42 height 42
checkbox input "true"
click at [559, 499] on input "N/A" at bounding box center [580, 496] width 42 height 42
checkbox input "true"
click at [435, 589] on input "No" at bounding box center [432, 594] width 42 height 42
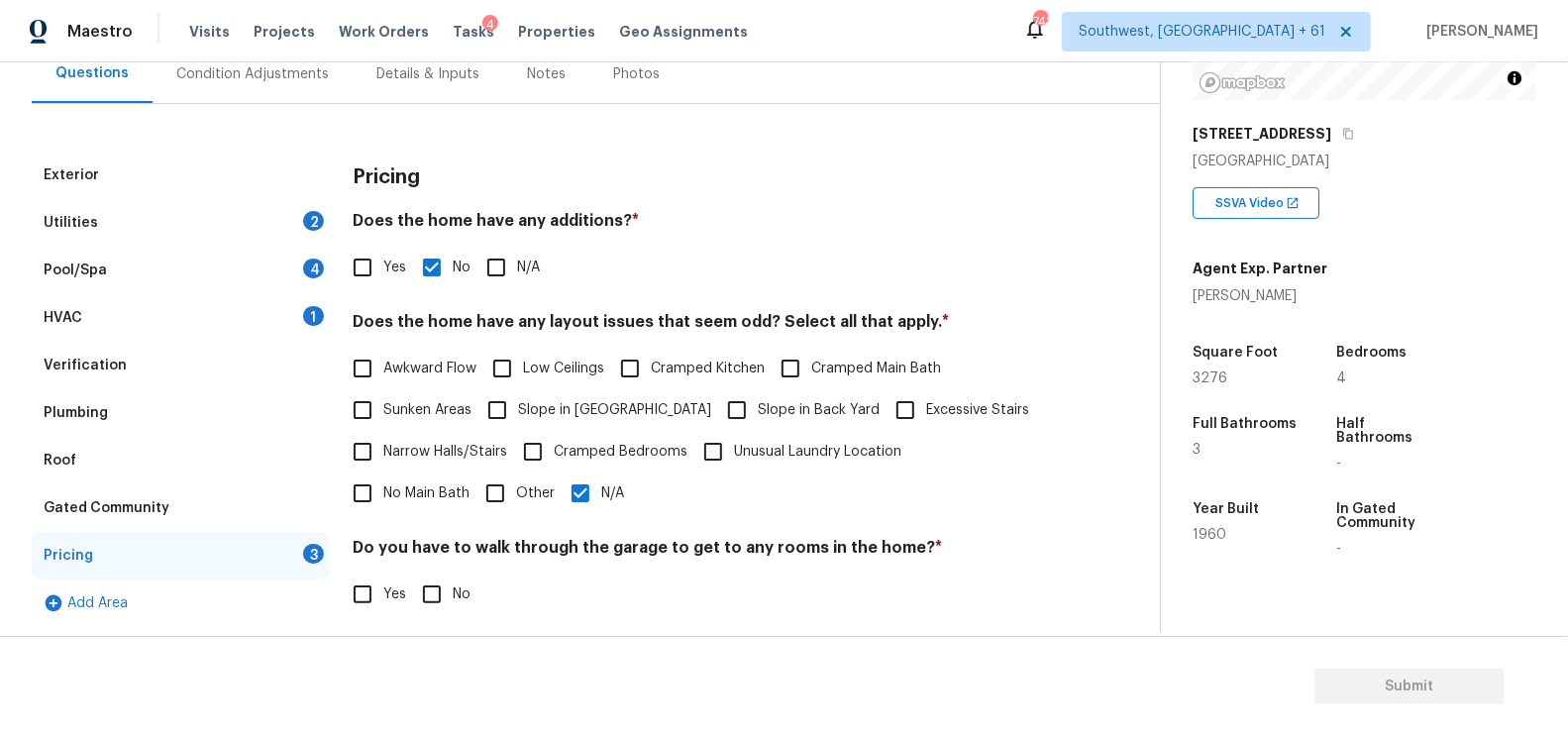
checkbox input "true"
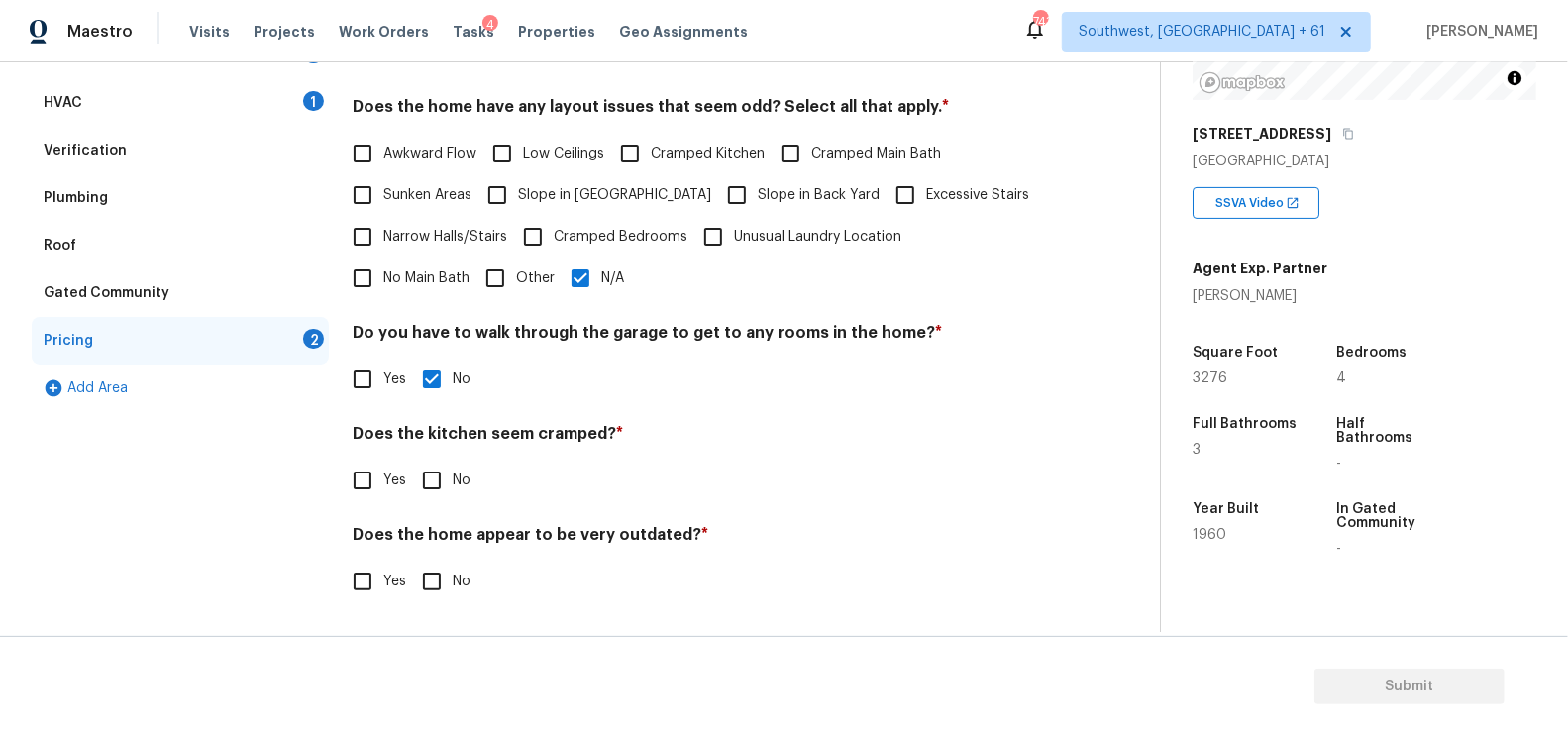
scroll to position [409, 0]
click at [433, 505] on div "Pricing Does the home have any additions? * Yes No N/A Does the home have any l…" at bounding box center [701, 283] width 697 height 689
click at [434, 476] on input "No" at bounding box center [432, 483] width 42 height 42
checkbox input "true"
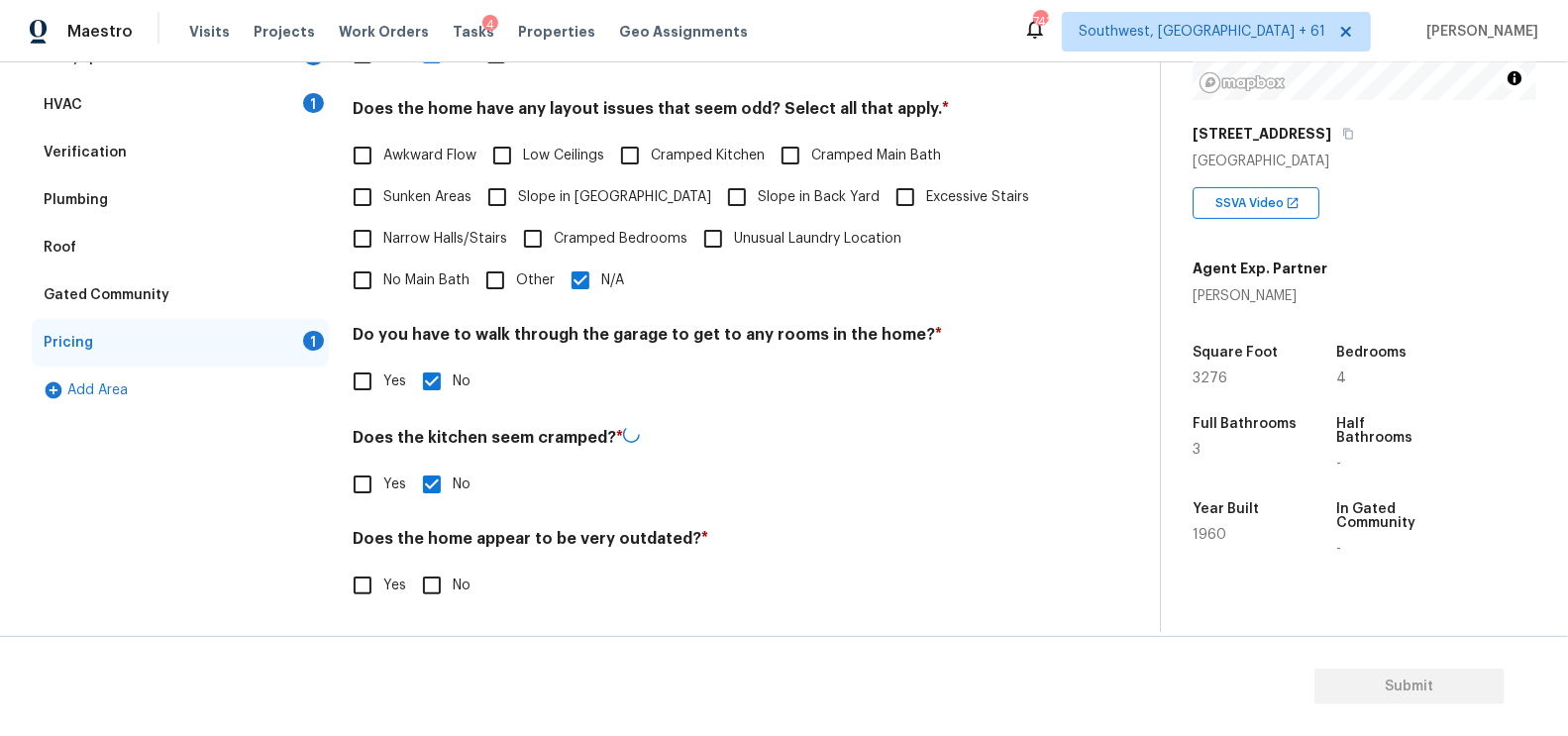
click at [433, 594] on input "No" at bounding box center [432, 585] width 42 height 42
checkbox input "true"
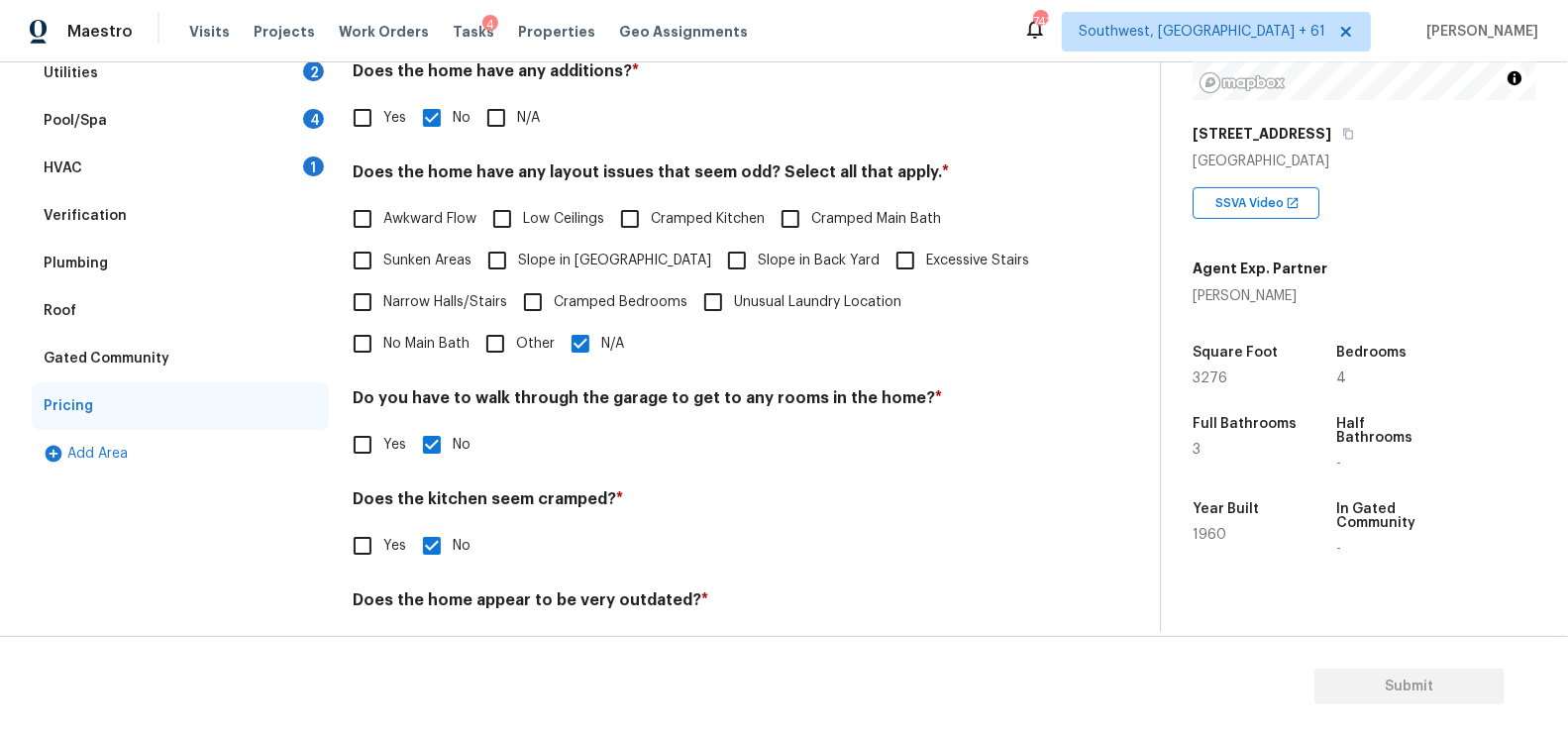
scroll to position [198, 0]
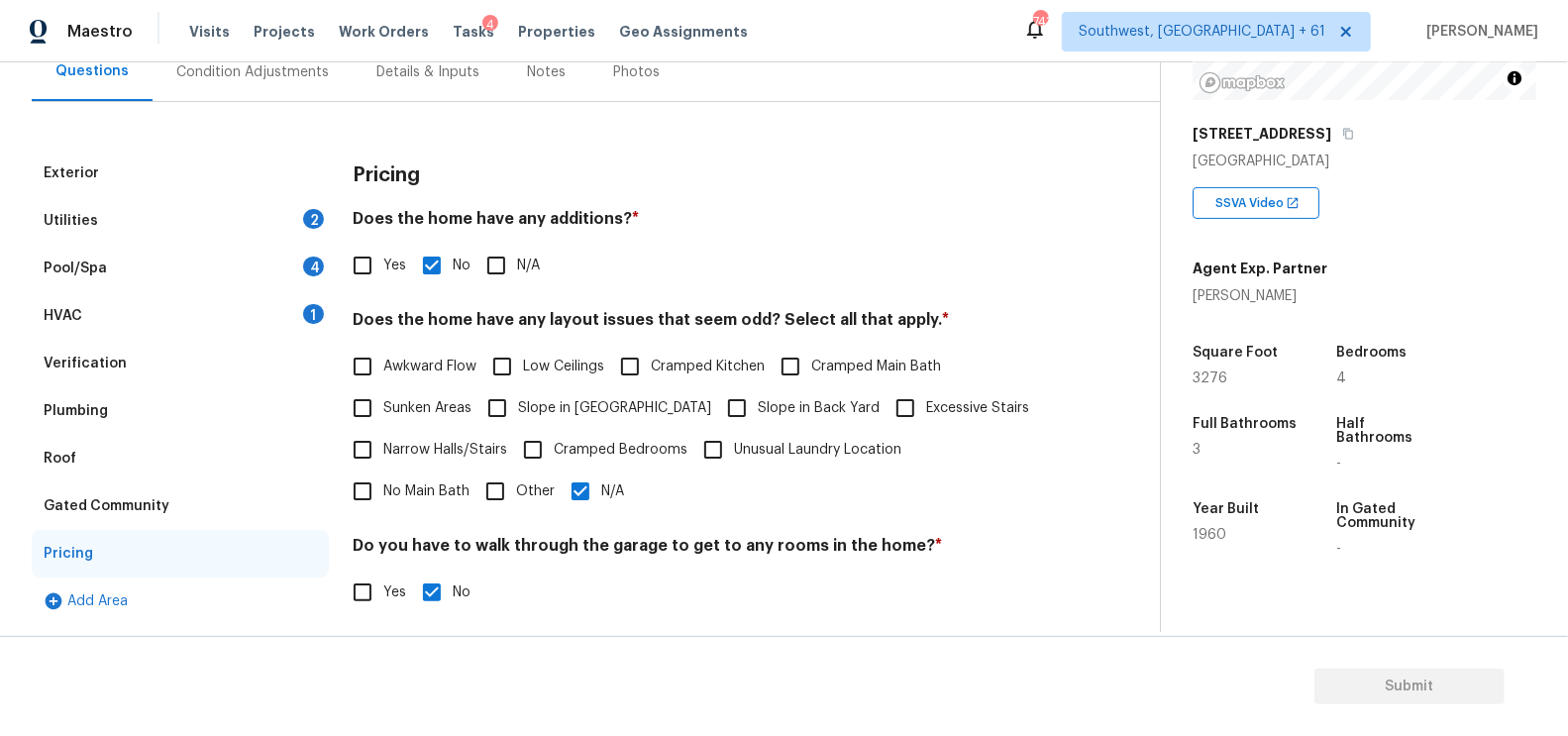
click at [263, 214] on div "Utilities 2" at bounding box center [180, 221] width 297 height 48
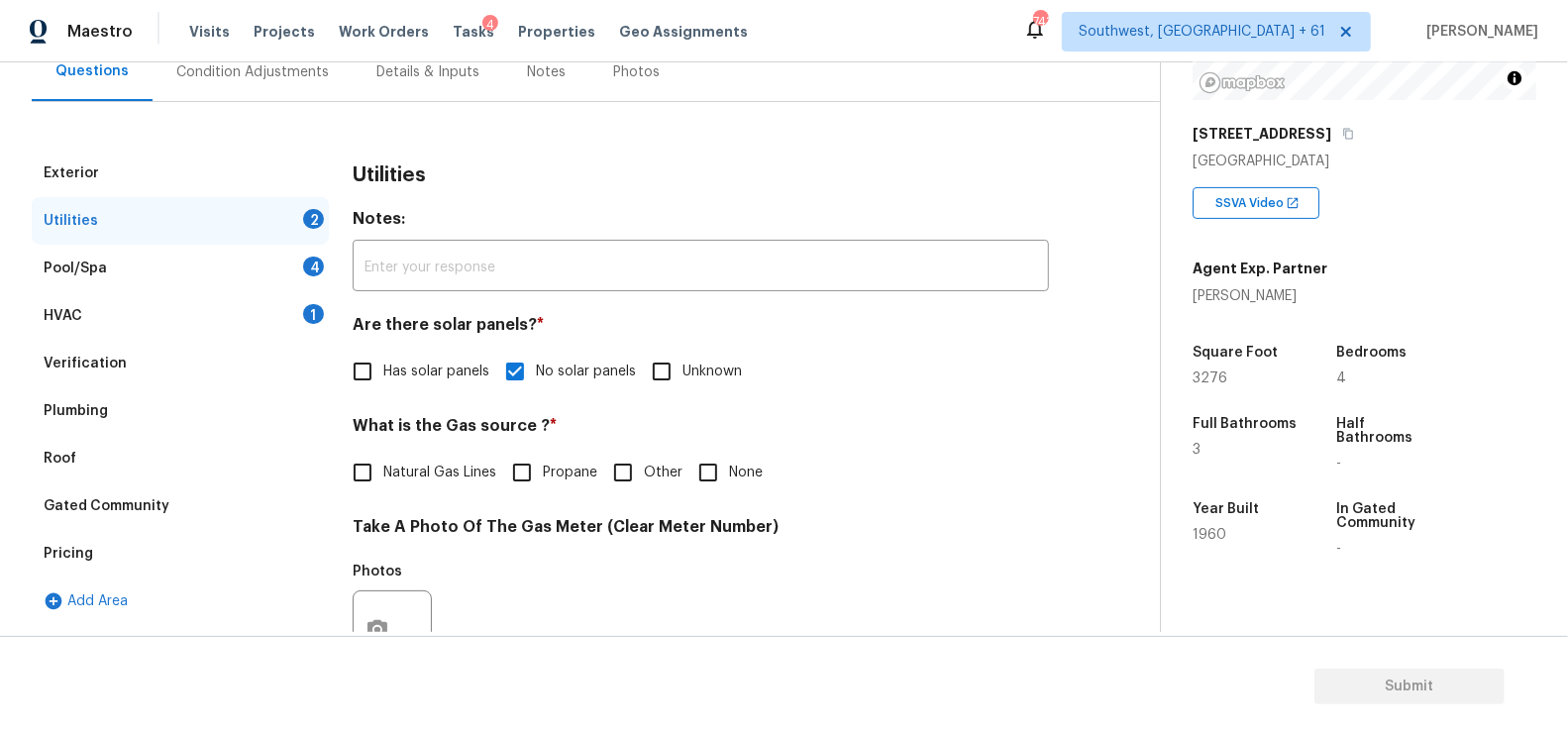
click at [260, 80] on div "Condition Adjustments" at bounding box center [252, 73] width 153 height 20
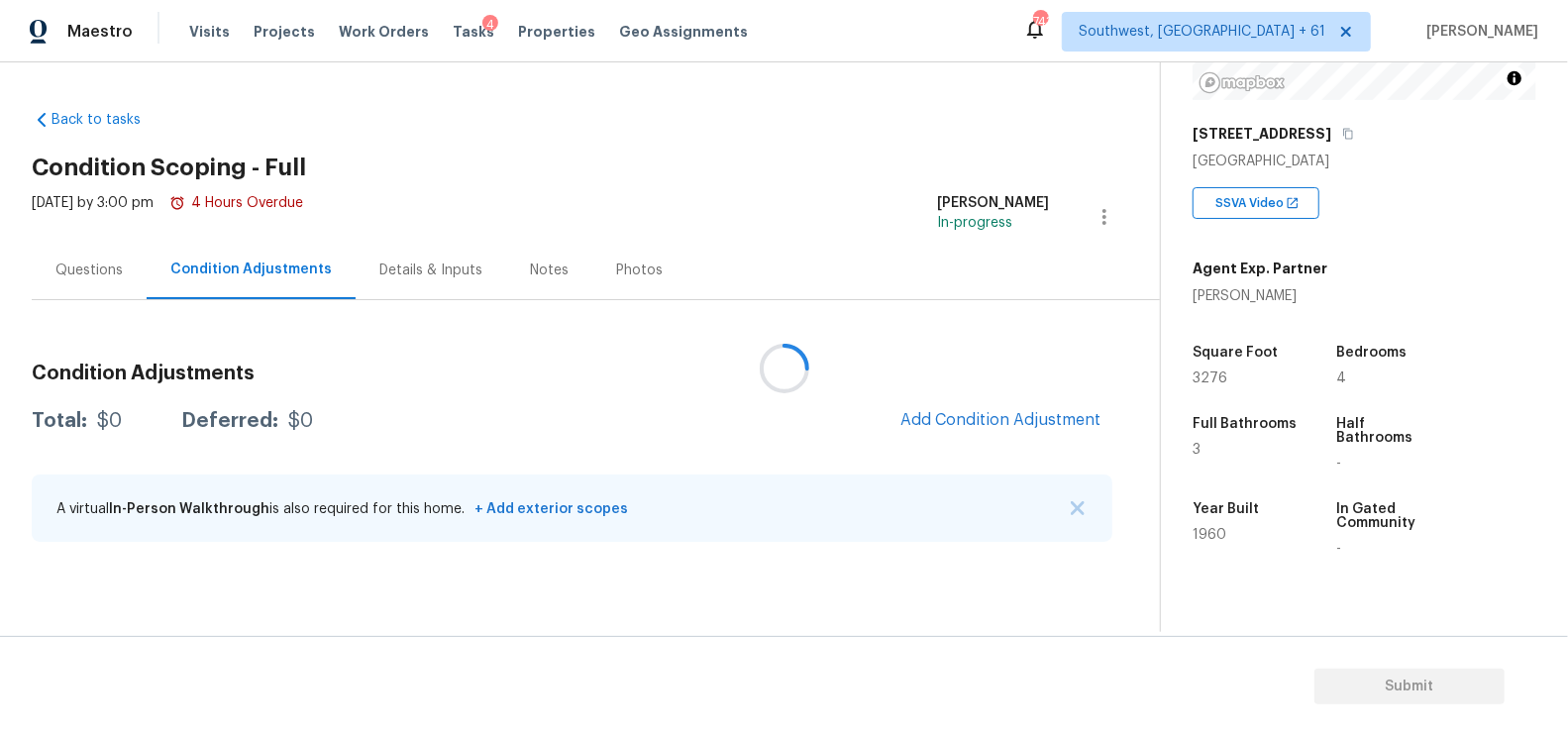
click at [1008, 417] on div at bounding box center [784, 368] width 1568 height 736
click at [963, 430] on button "Add Condition Adjustment" at bounding box center [1000, 420] width 224 height 42
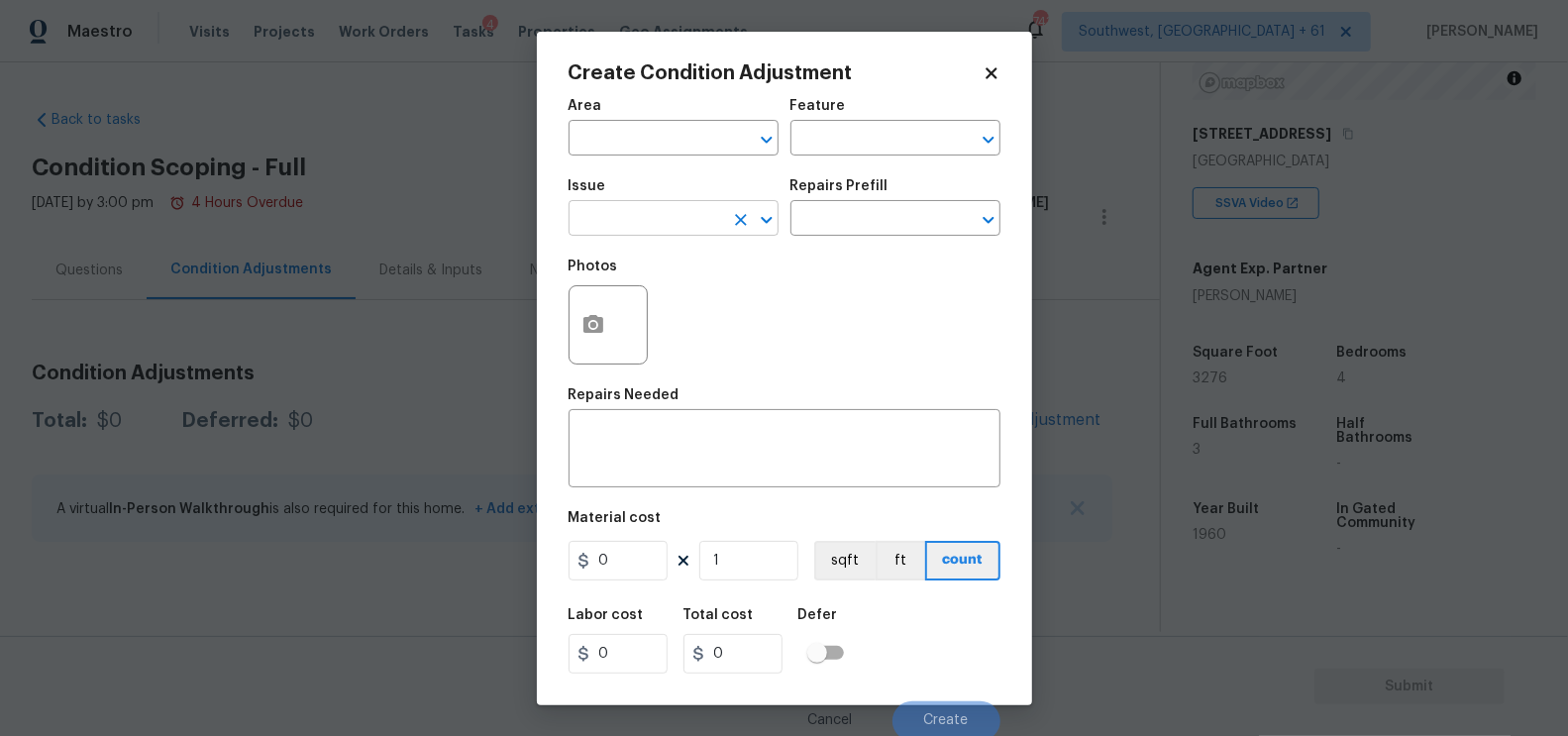
click at [620, 231] on input "text" at bounding box center [646, 220] width 155 height 31
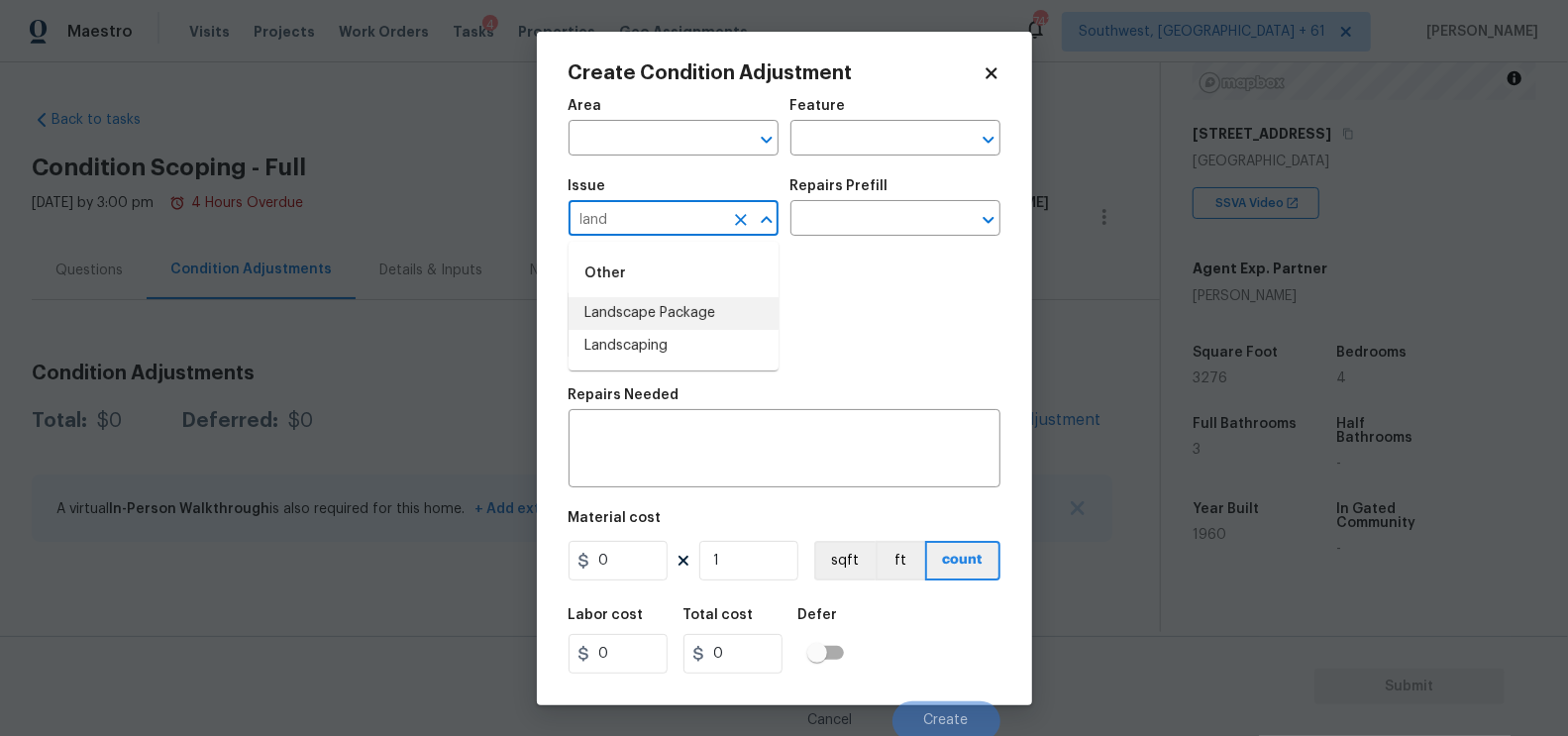
click at [659, 311] on li "Landscape Package" at bounding box center [673, 313] width 210 height 33
type input "Landscape Package"
click at [875, 205] on input "text" at bounding box center [868, 220] width 155 height 31
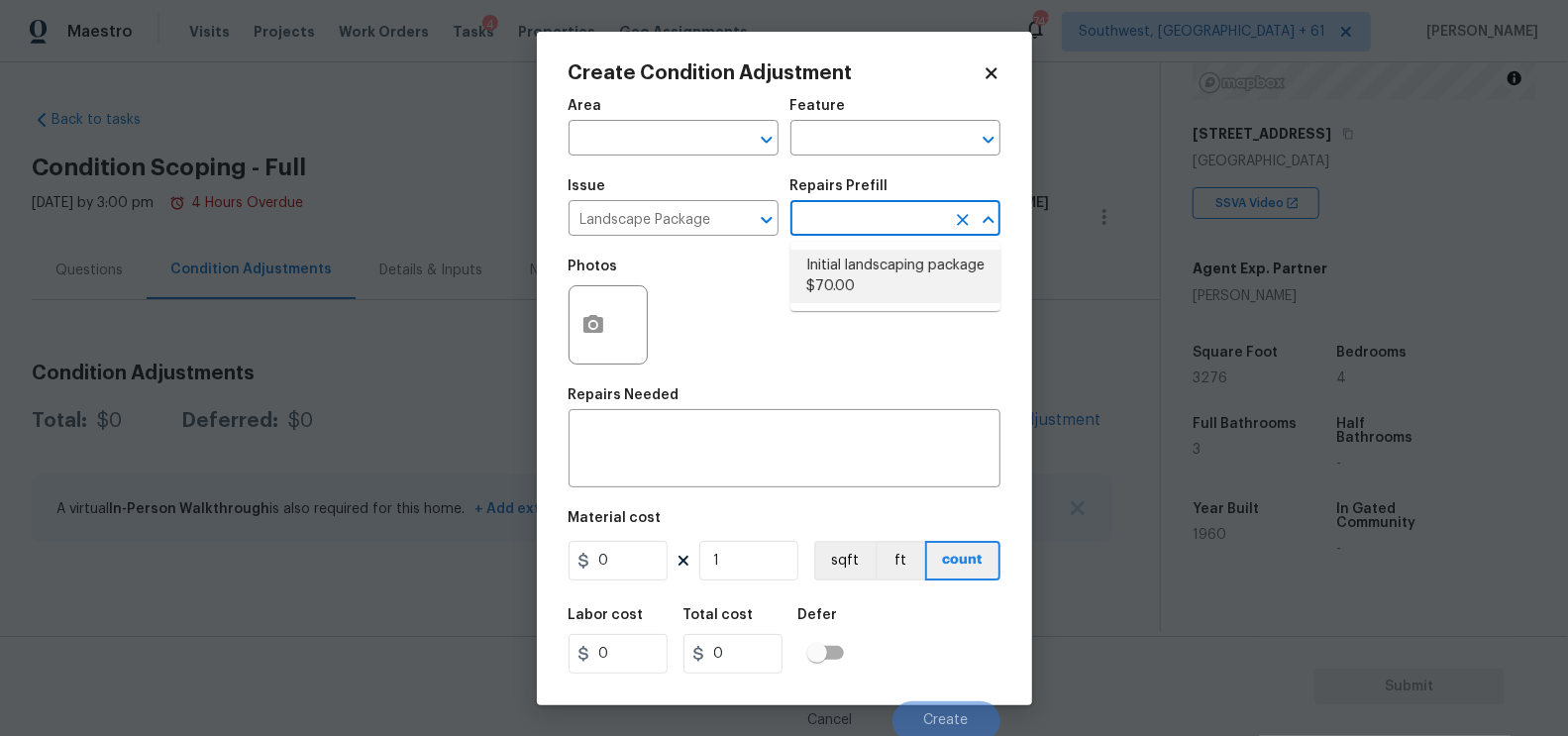
click at [878, 258] on li "Initial landscaping package $70.00" at bounding box center [895, 276] width 210 height 54
type input "Home Readiness Packages"
type textarea "Mowing of grass up to 6" in height. Mow, edge along driveways & sidewalks, trim…"
type input "70"
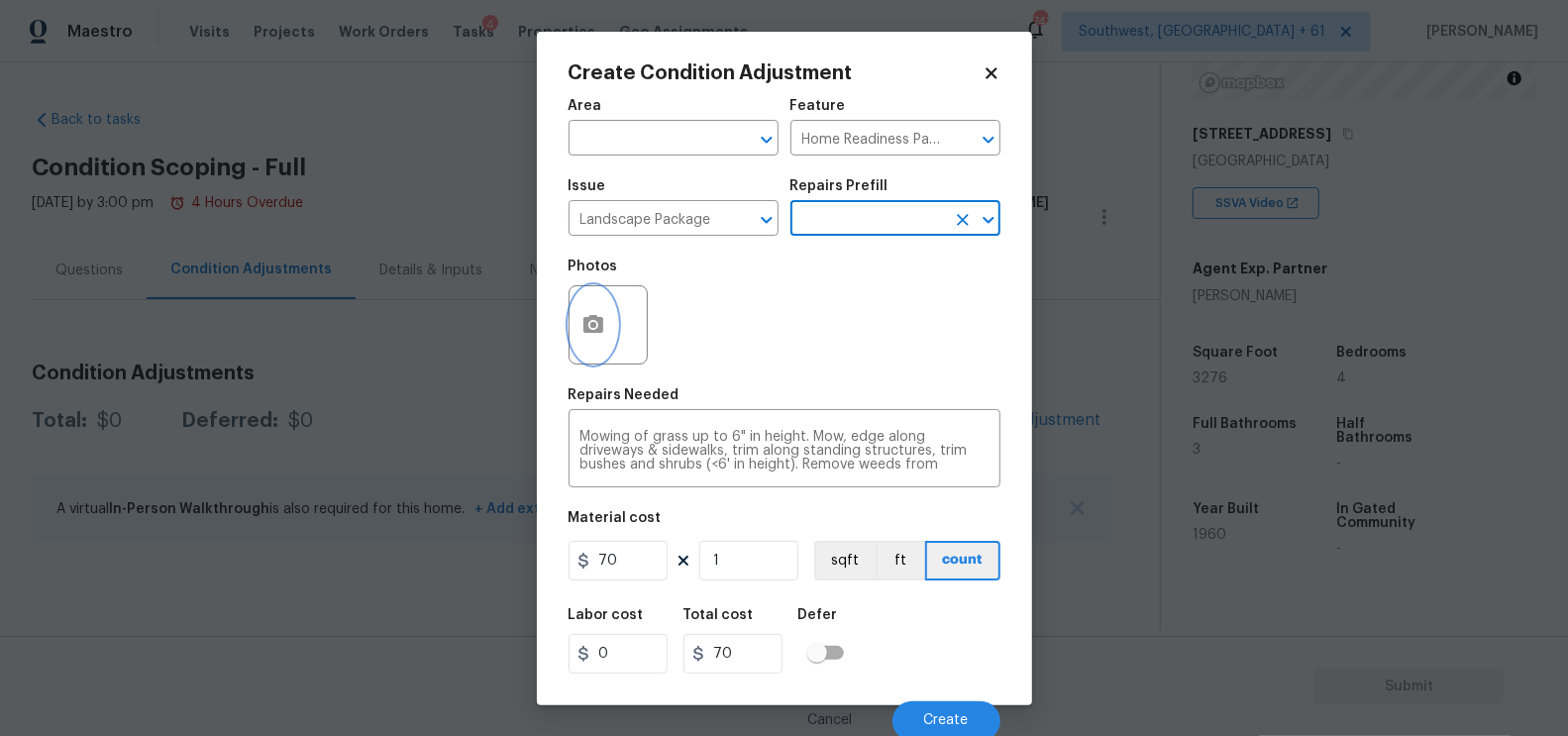
click at [591, 343] on button "button" at bounding box center [593, 325] width 48 height 77
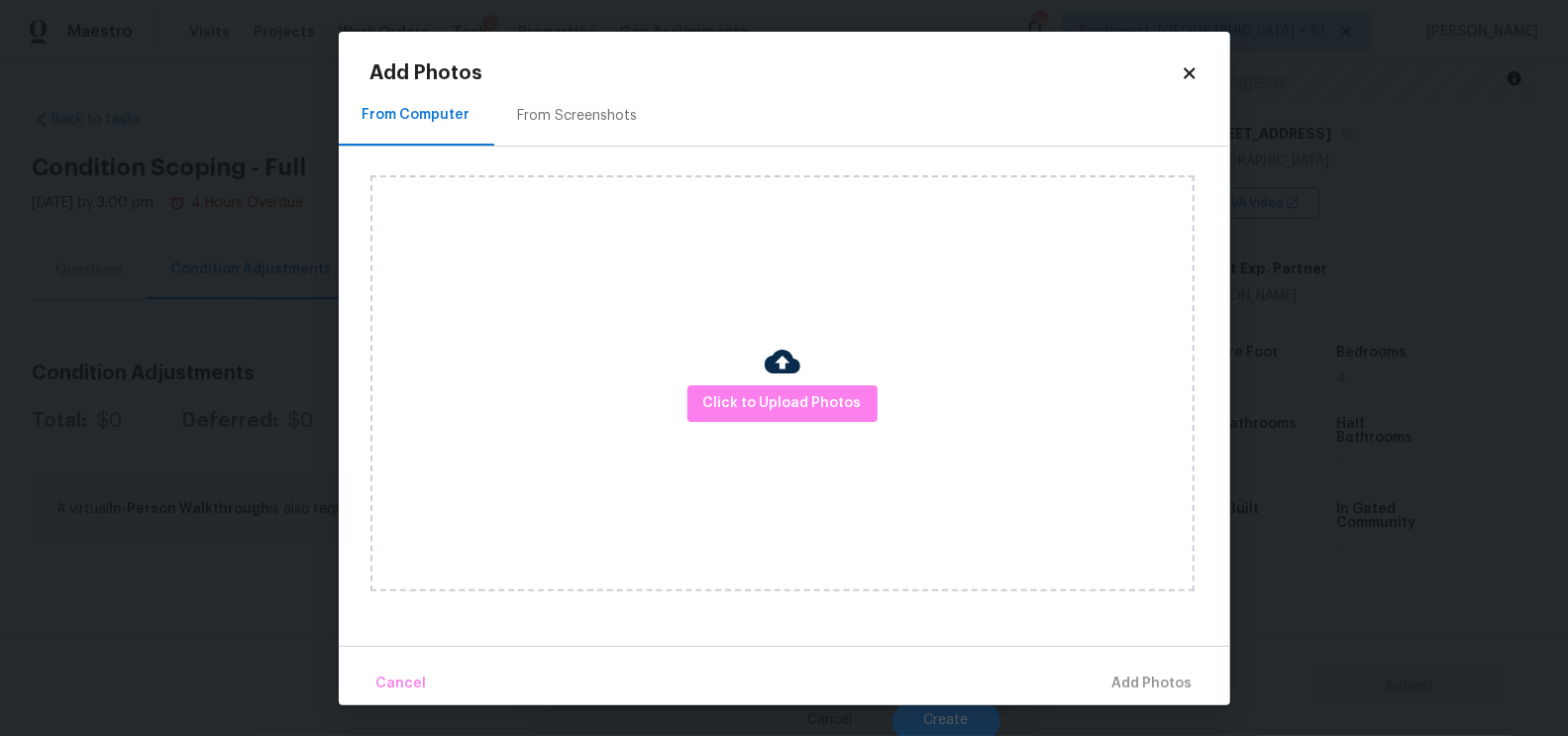
click at [599, 147] on div "Click to Upload Photos" at bounding box center [800, 383] width 860 height 474
click at [600, 124] on div "From Screenshots" at bounding box center [577, 116] width 120 height 20
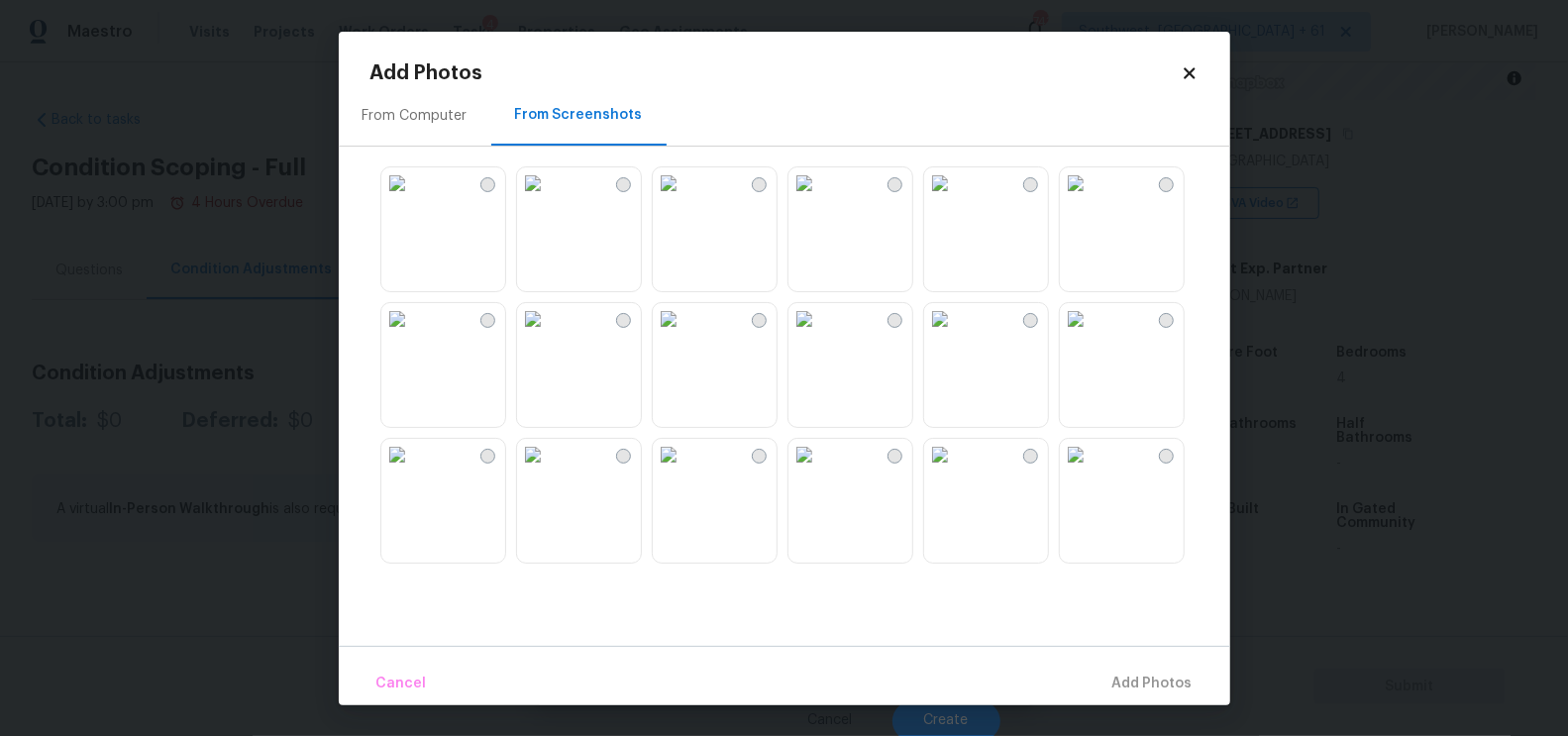
click at [549, 335] on img at bounding box center [533, 319] width 32 height 32
click at [1144, 680] on span "Add 1 Photo(s)" at bounding box center [1144, 683] width 98 height 25
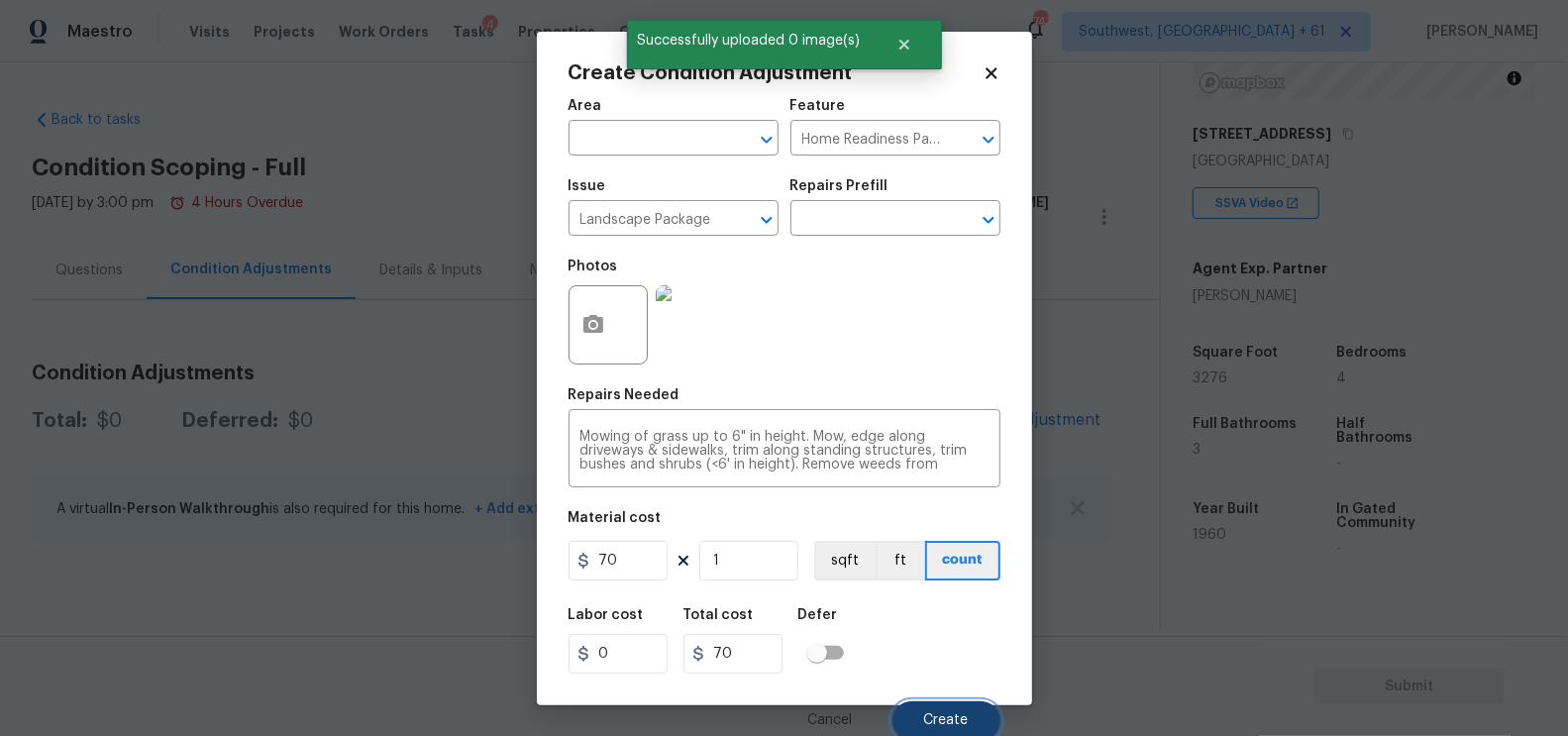
click at [934, 712] on button "Create" at bounding box center [946, 721] width 108 height 40
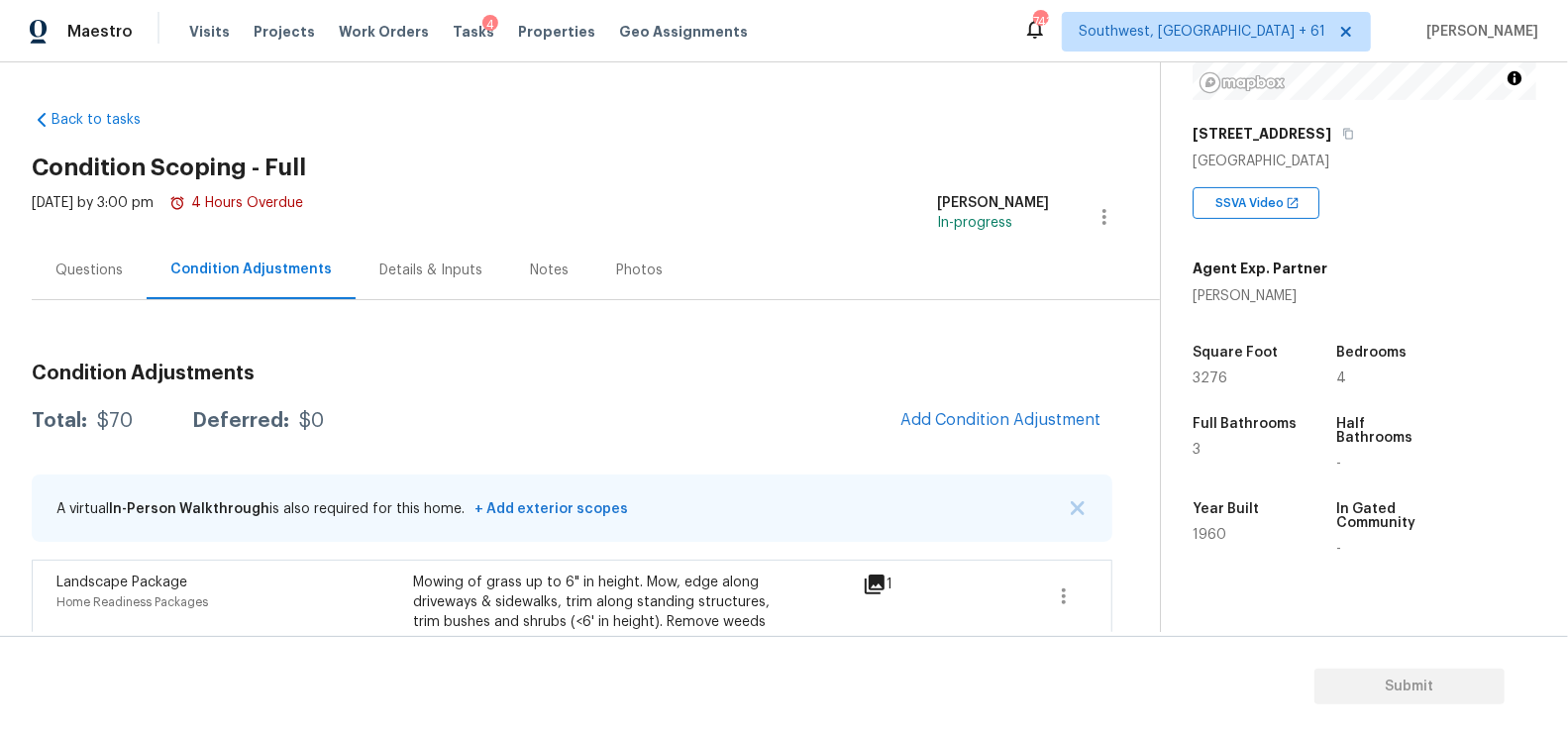
click at [86, 272] on div "Questions" at bounding box center [89, 270] width 68 height 20
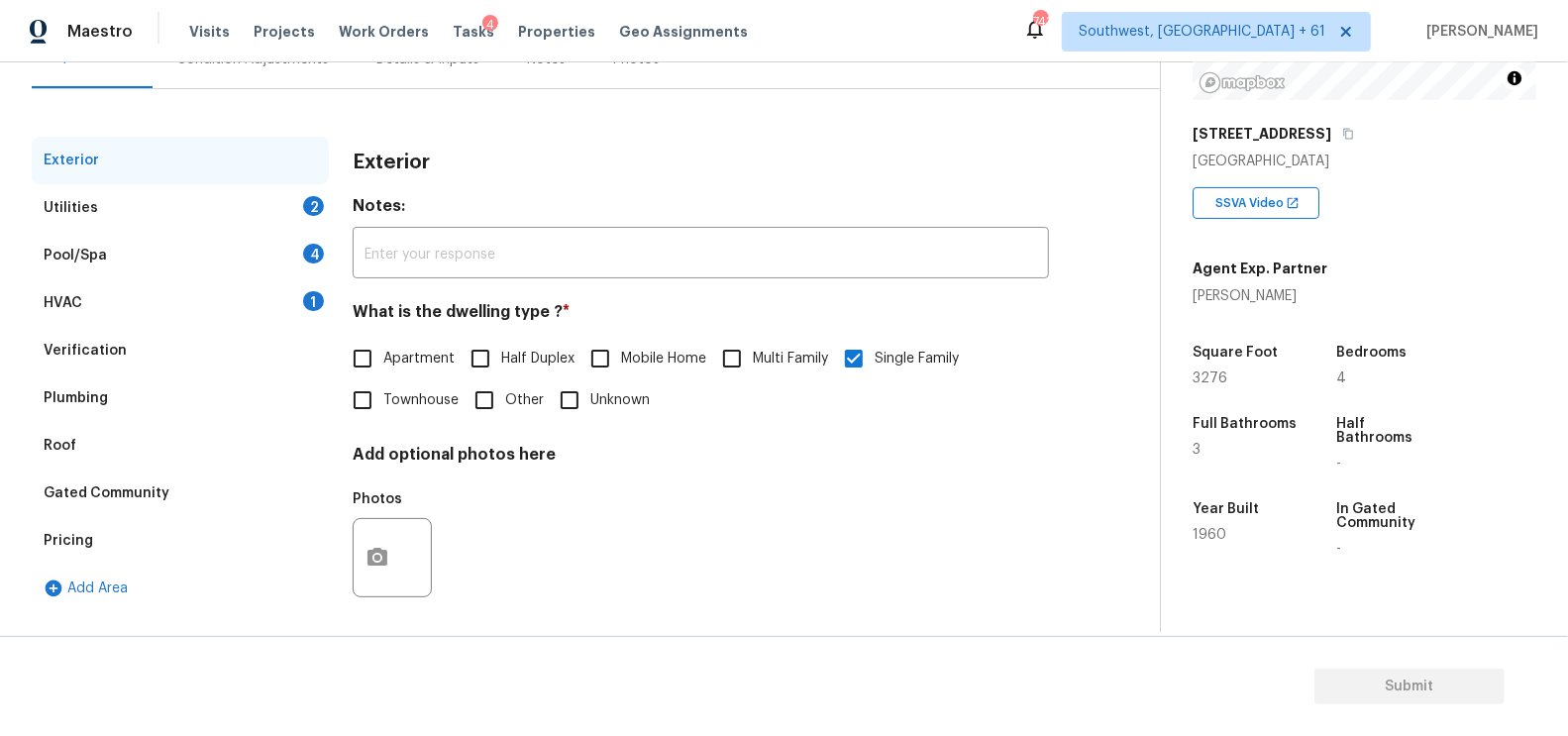
scroll to position [218, 0]
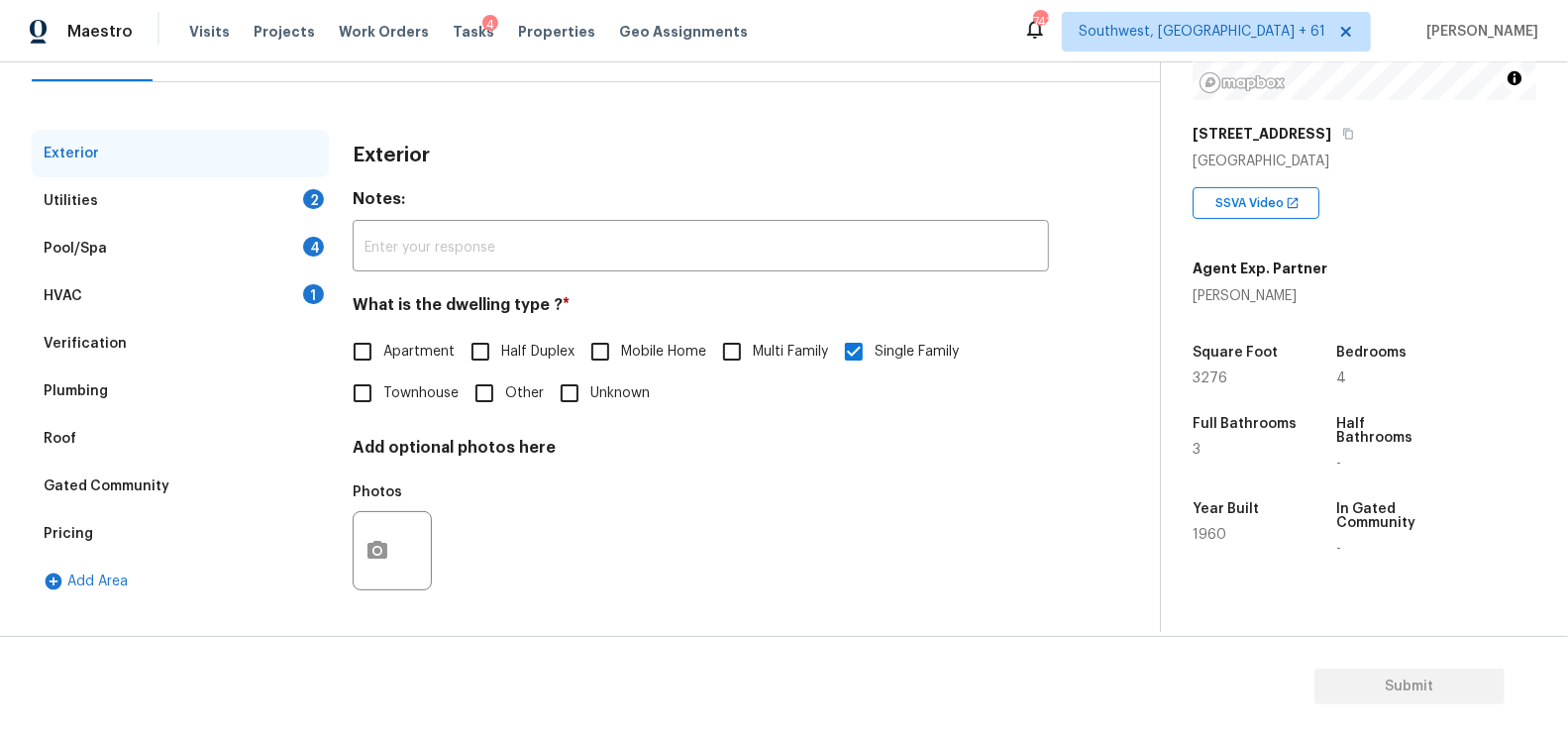
click at [136, 348] on div "Verification" at bounding box center [180, 344] width 297 height 48
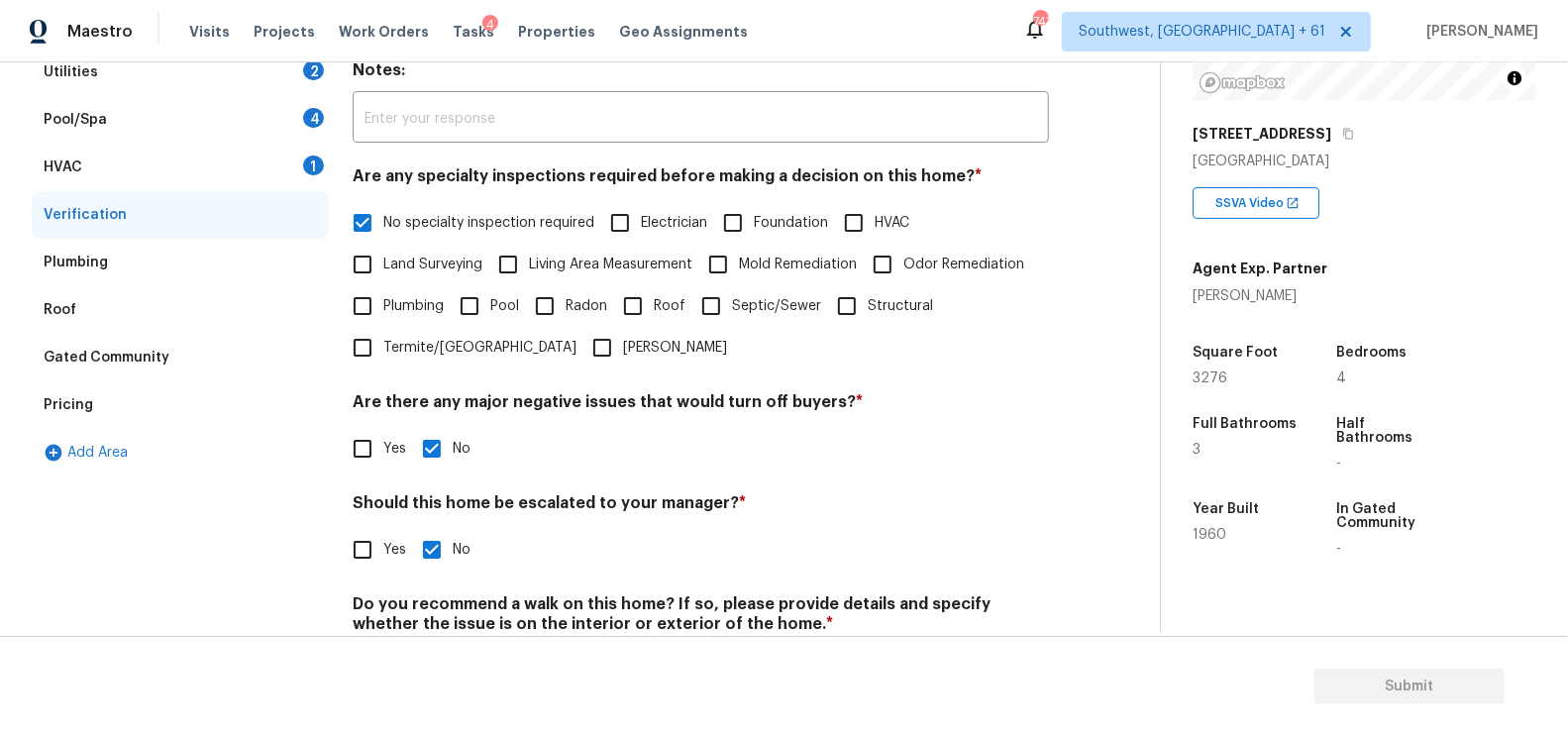
scroll to position [380, 0]
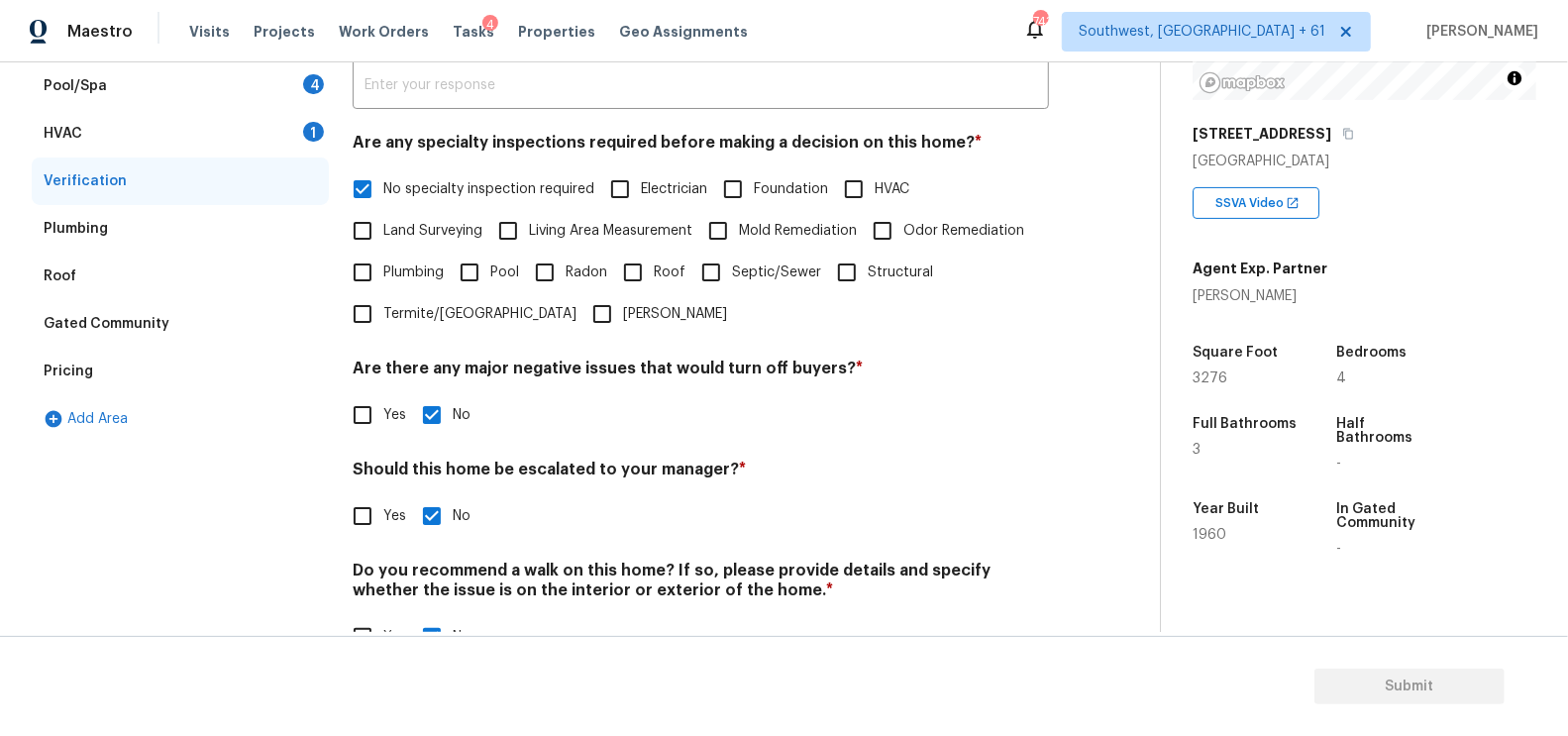
click at [361, 521] on input "Yes" at bounding box center [363, 515] width 42 height 42
checkbox input "true"
checkbox input "false"
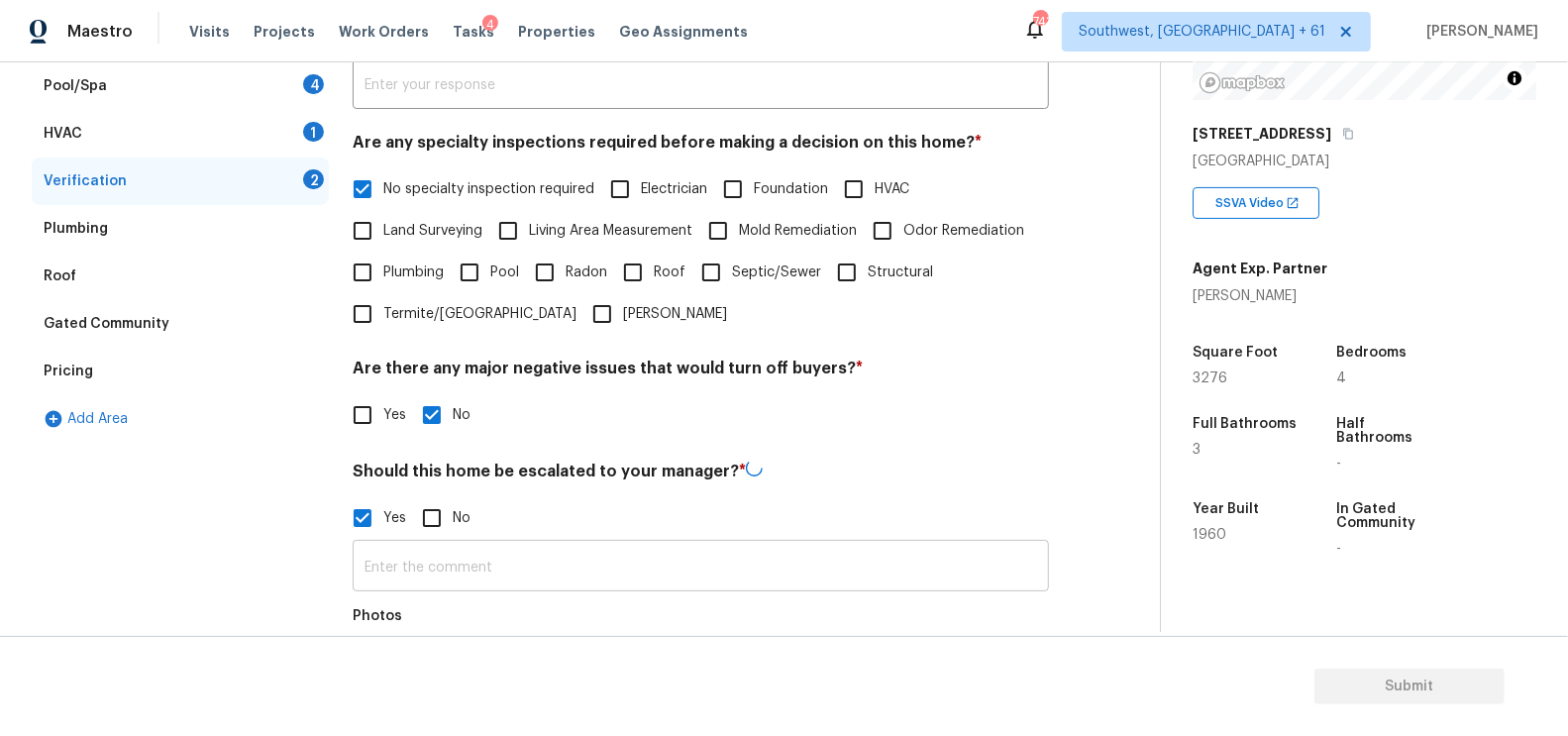
click at [431, 561] on input "text" at bounding box center [701, 567] width 697 height 47
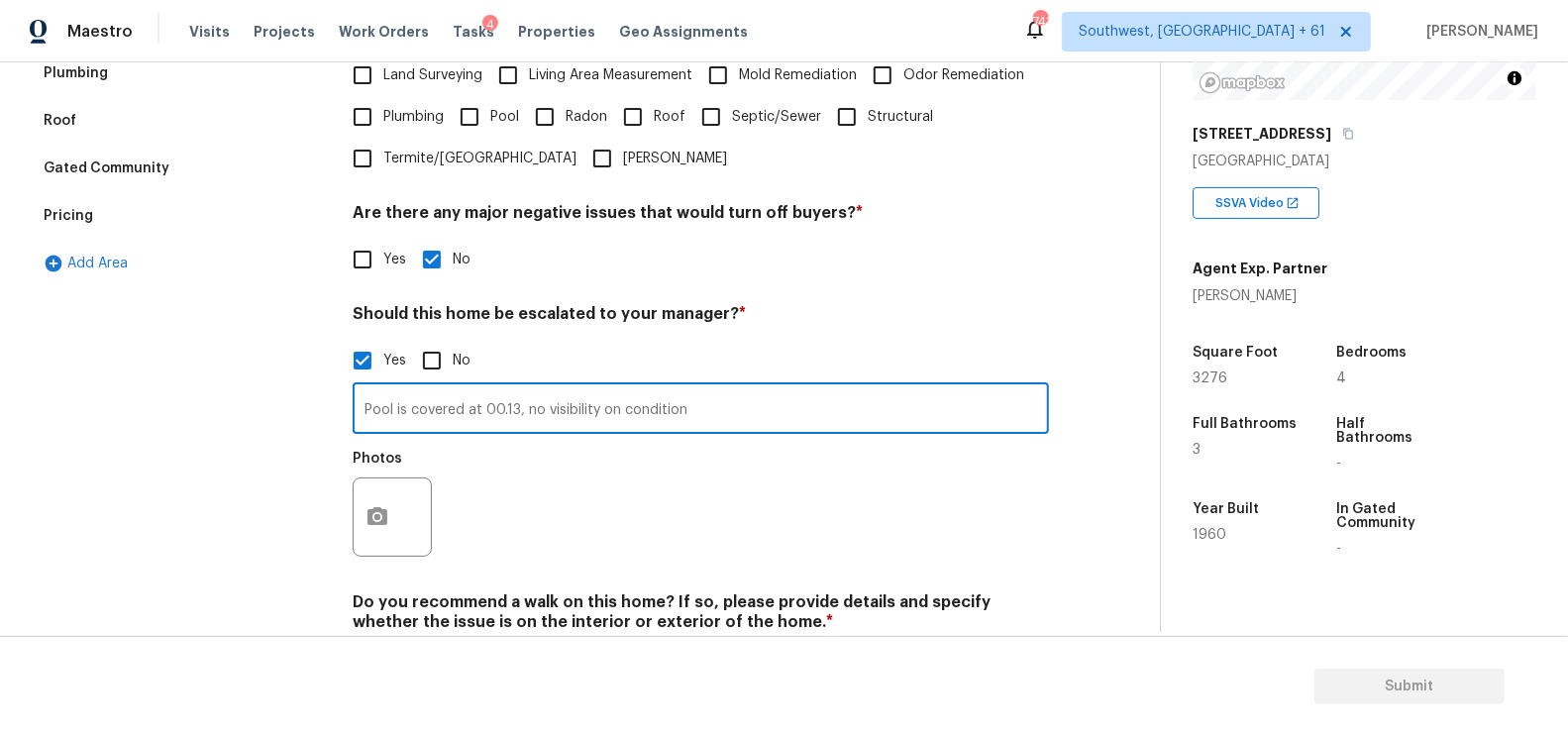
scroll to position [587, 0]
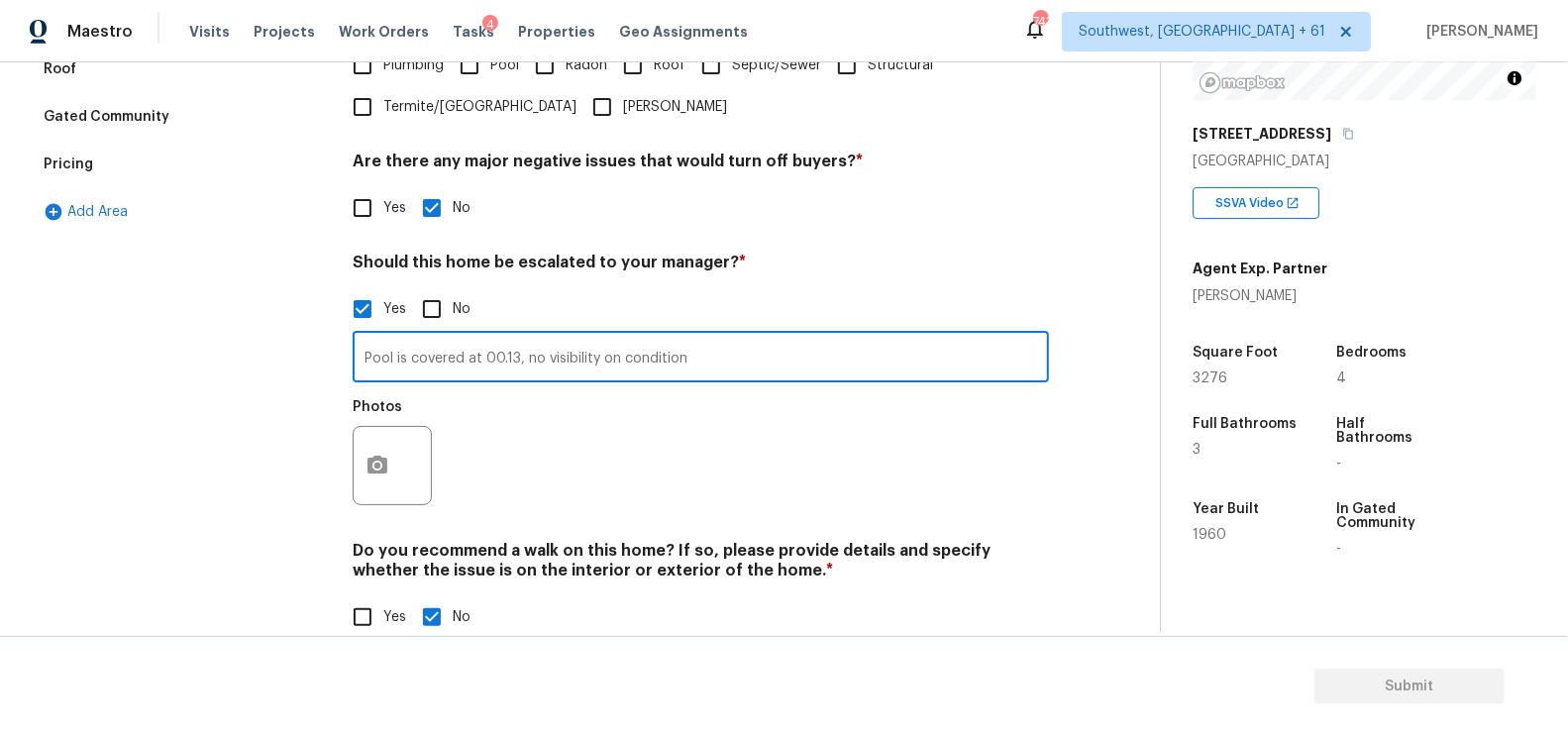
type input "Pool is covered at 00.13, no visibility on condition"
click at [381, 466] on icon "button" at bounding box center [378, 466] width 24 height 24
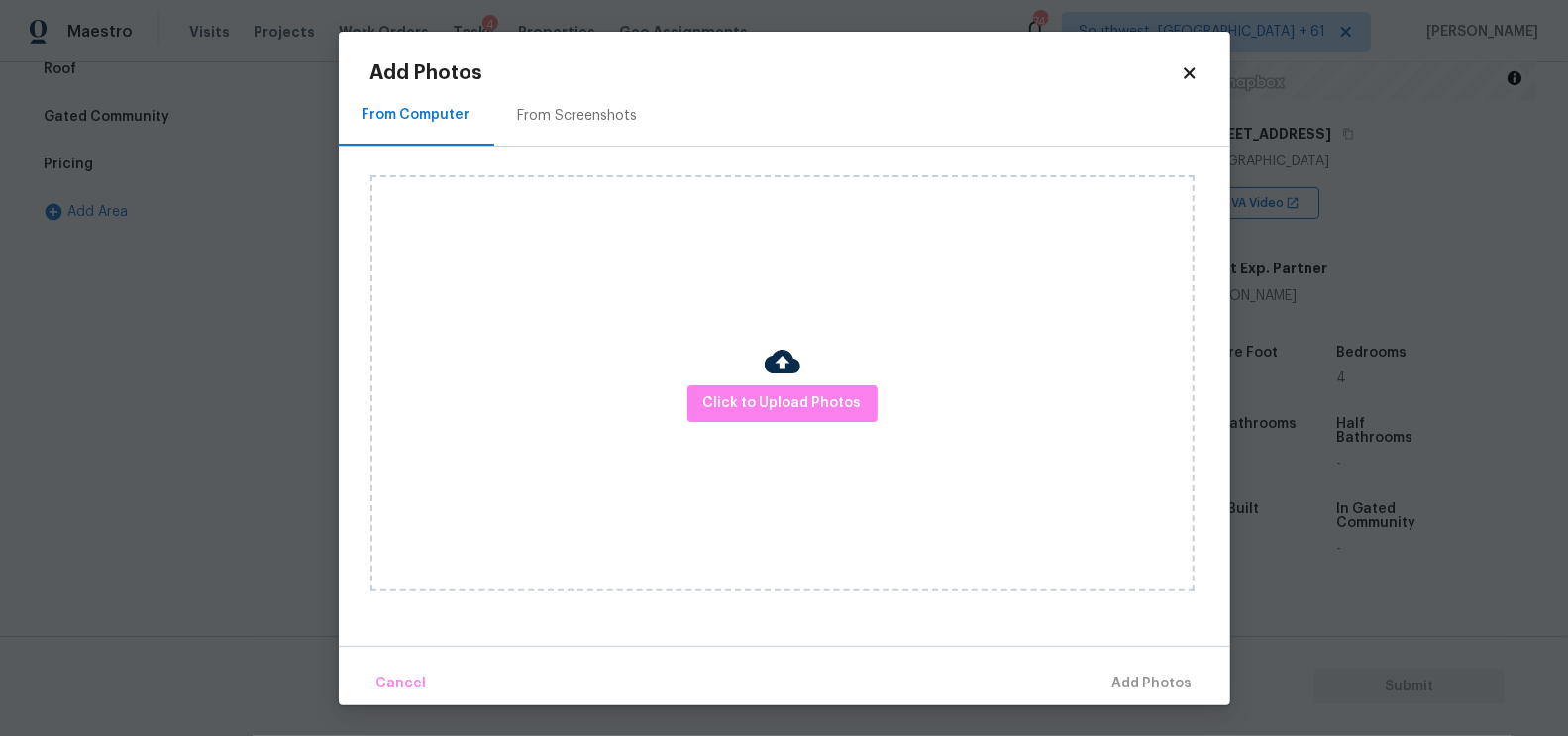
click at [776, 381] on div at bounding box center [783, 365] width 36 height 42
click at [776, 404] on span "Click to Upload Photos" at bounding box center [783, 403] width 159 height 25
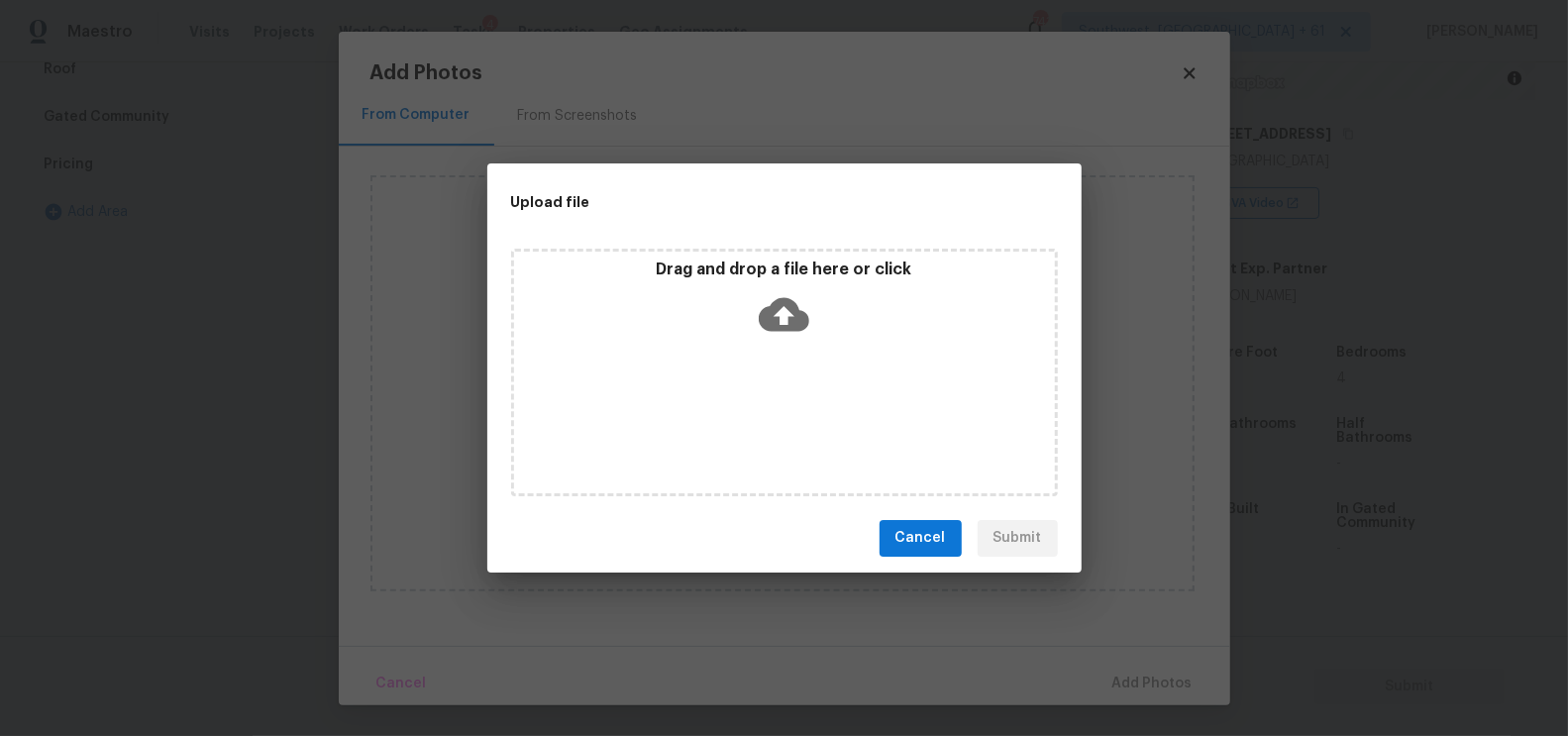
click at [775, 339] on div "Drag and drop a file here or click" at bounding box center [784, 302] width 541 height 85
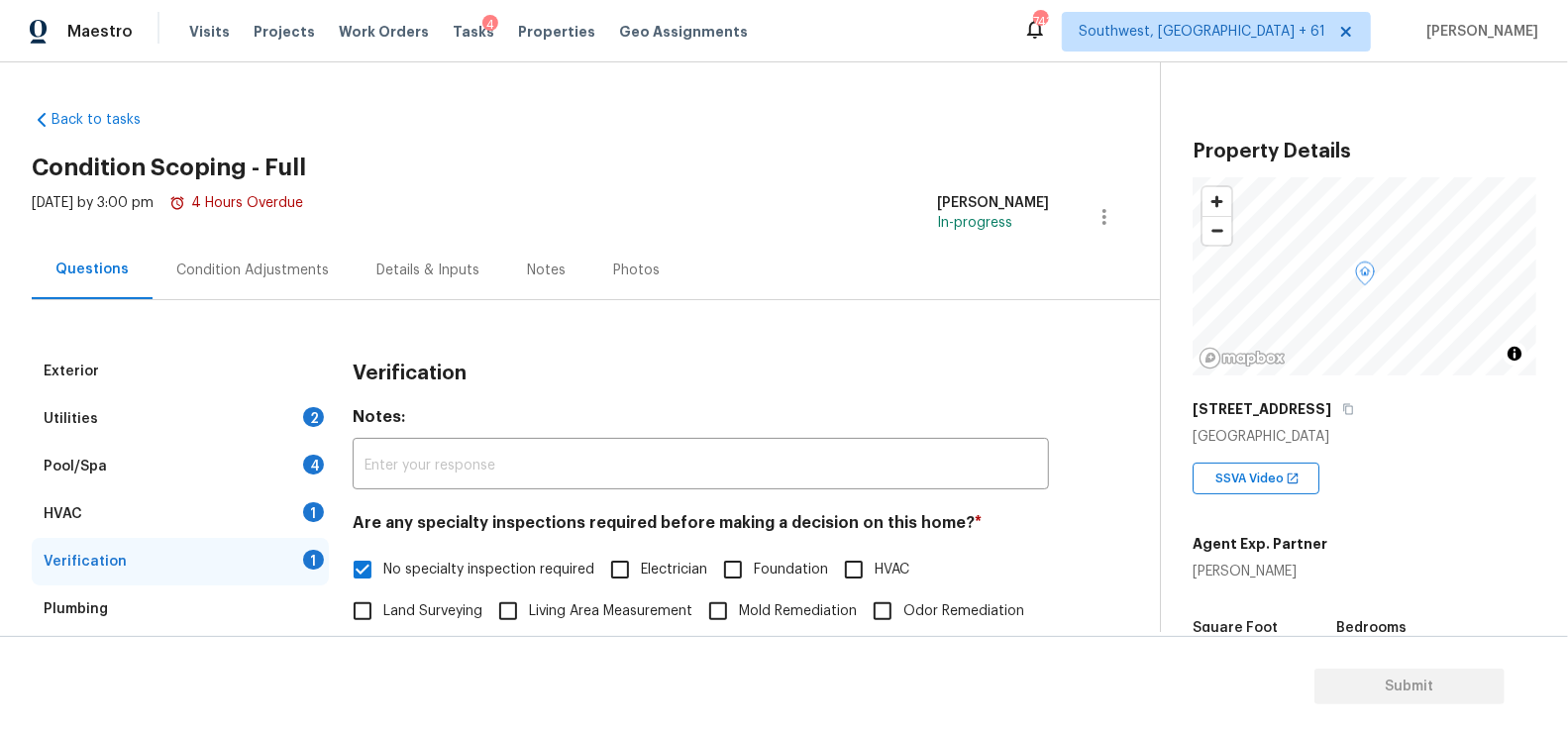
scroll to position [275, 0]
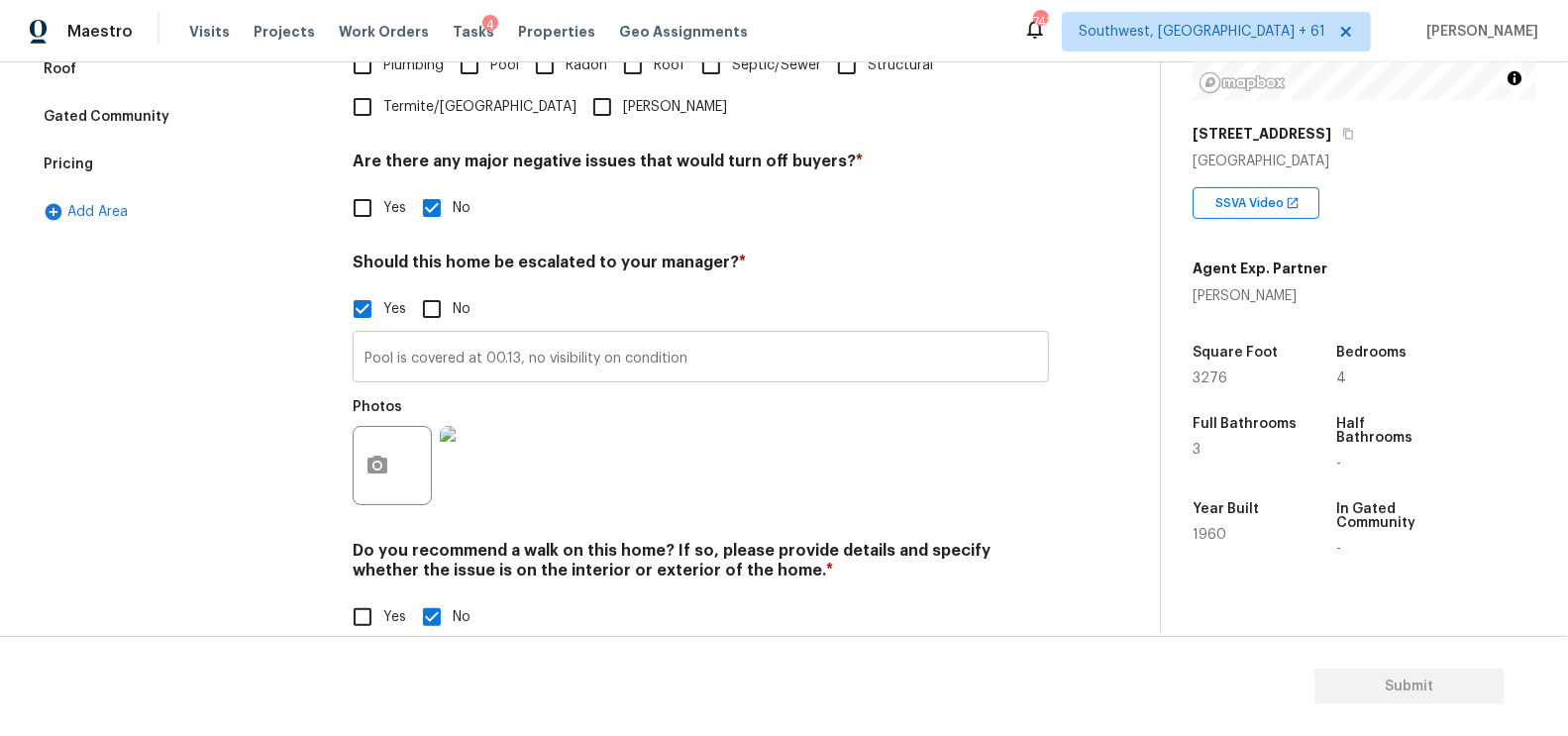
click at [735, 376] on input "Pool is covered at 00.13, no visibility on condition" at bounding box center [701, 359] width 697 height 47
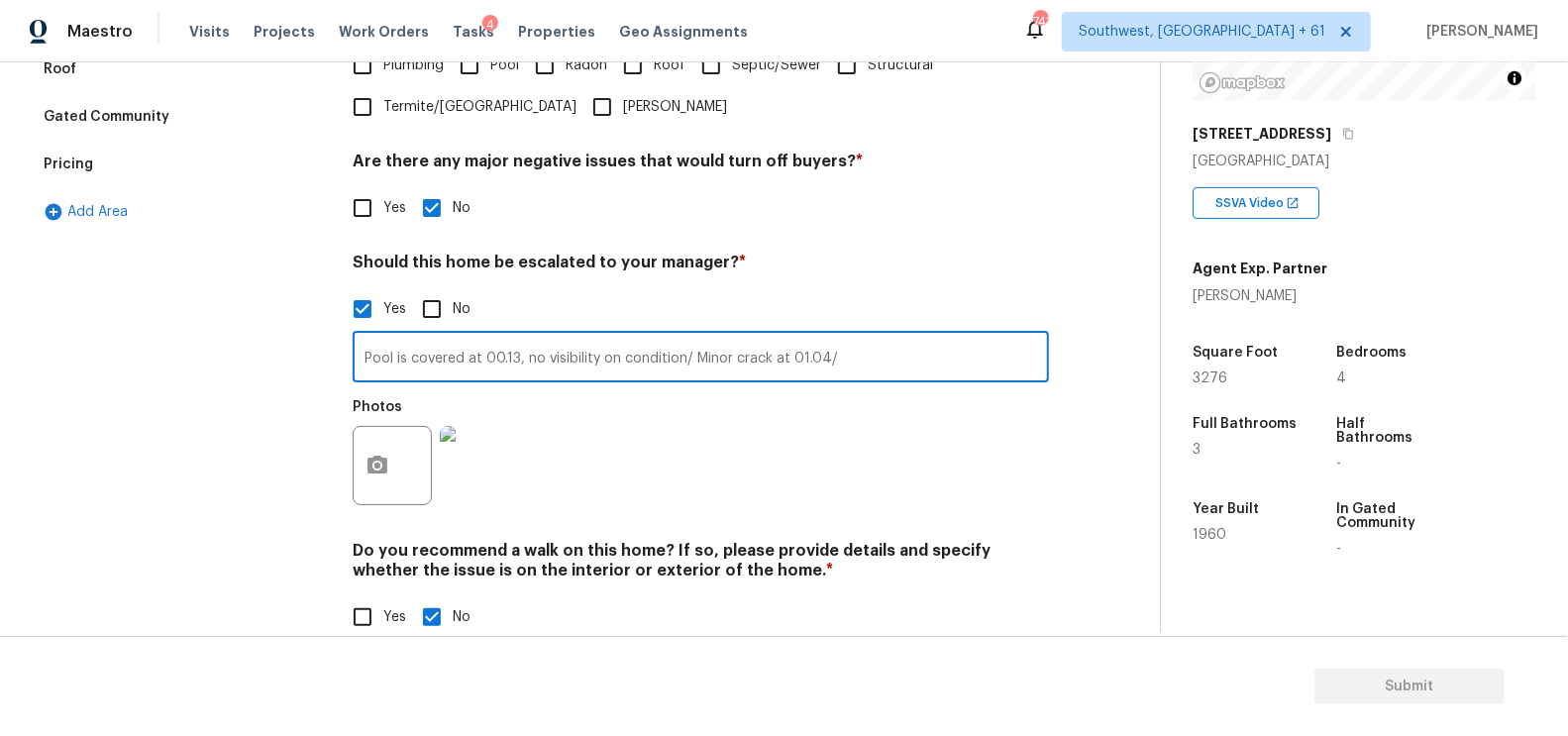
type input "Pool is covered at 00.13, no visibility on condition/ Minor crack at 01.04/"
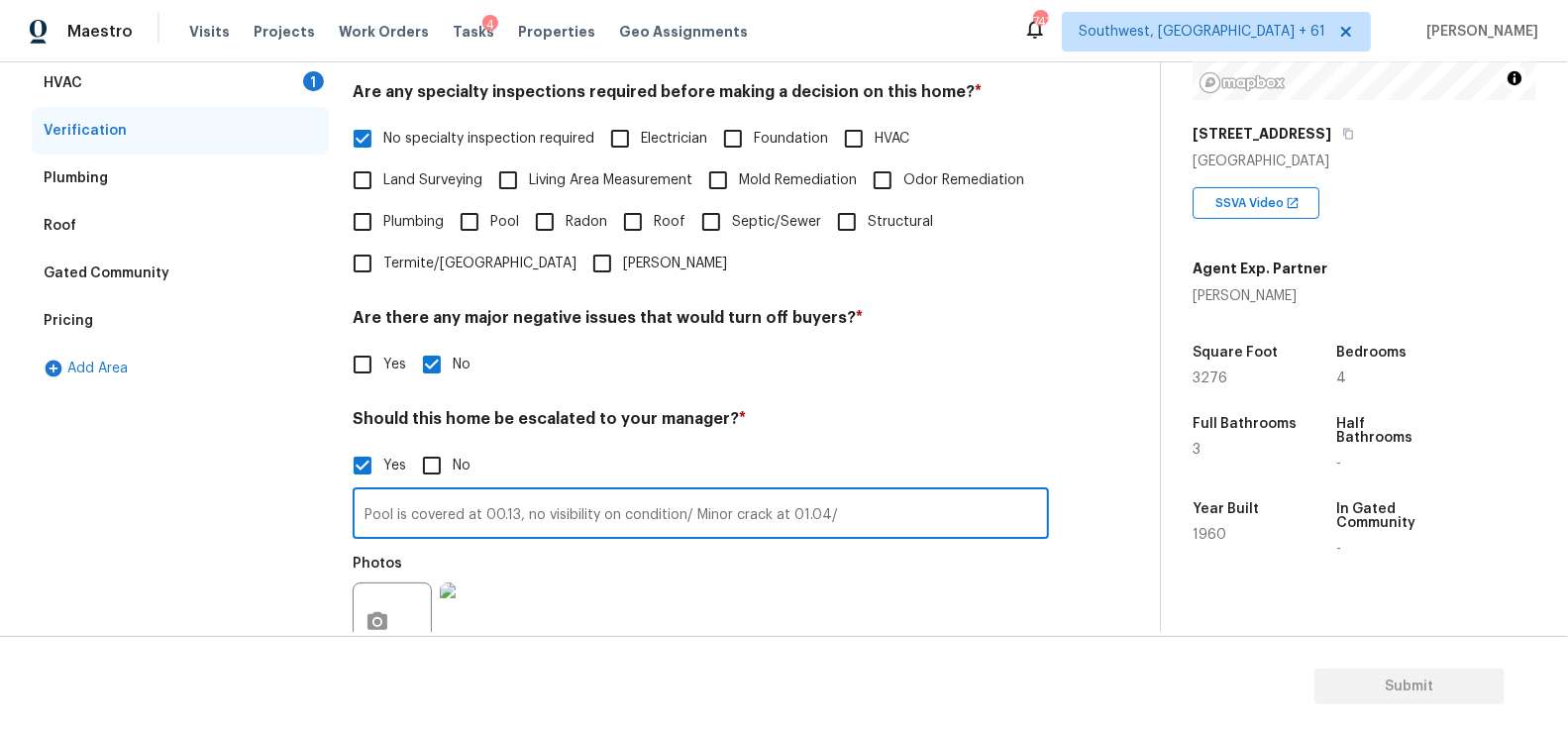
scroll to position [0, 0]
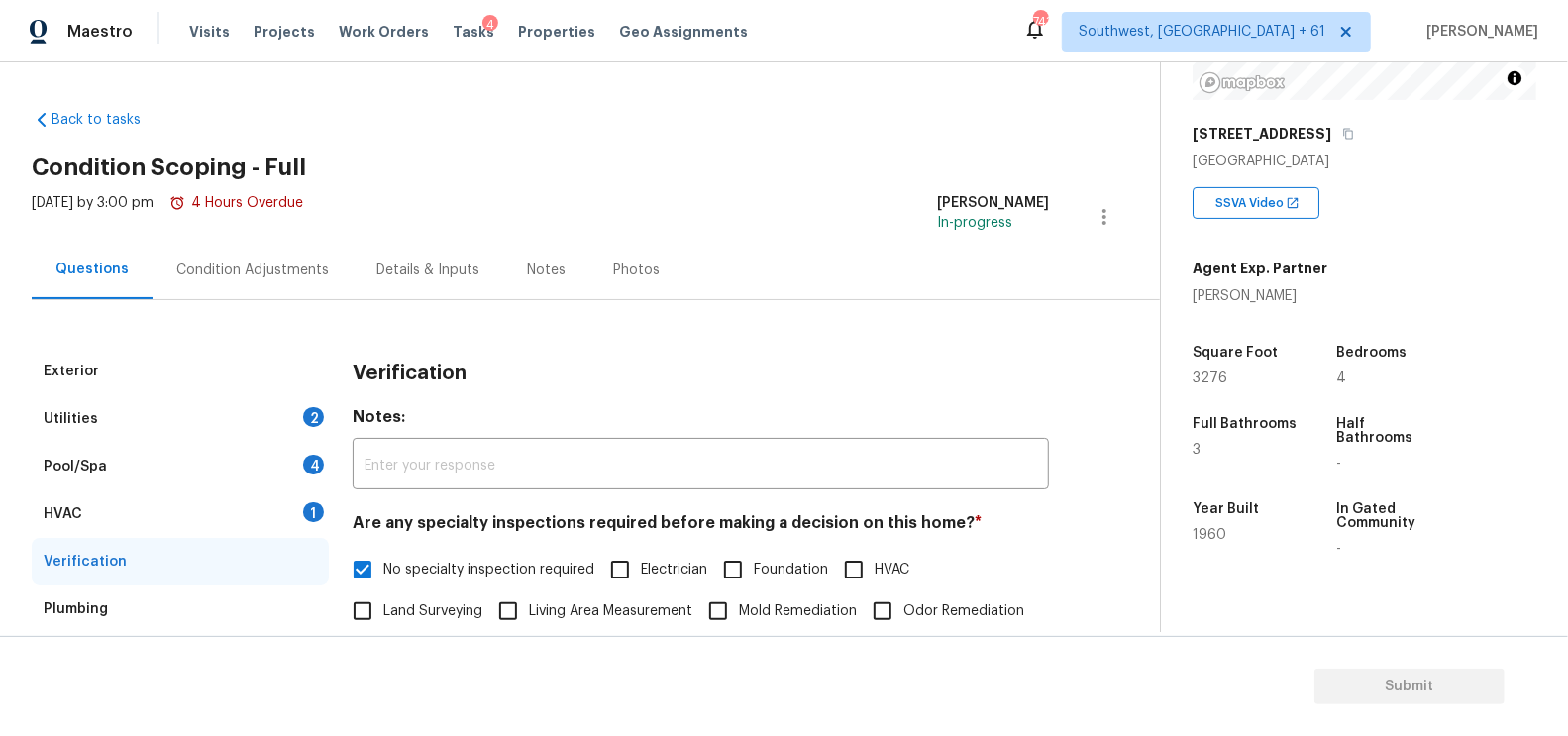
click at [256, 289] on div "Condition Adjustments" at bounding box center [252, 269] width 200 height 59
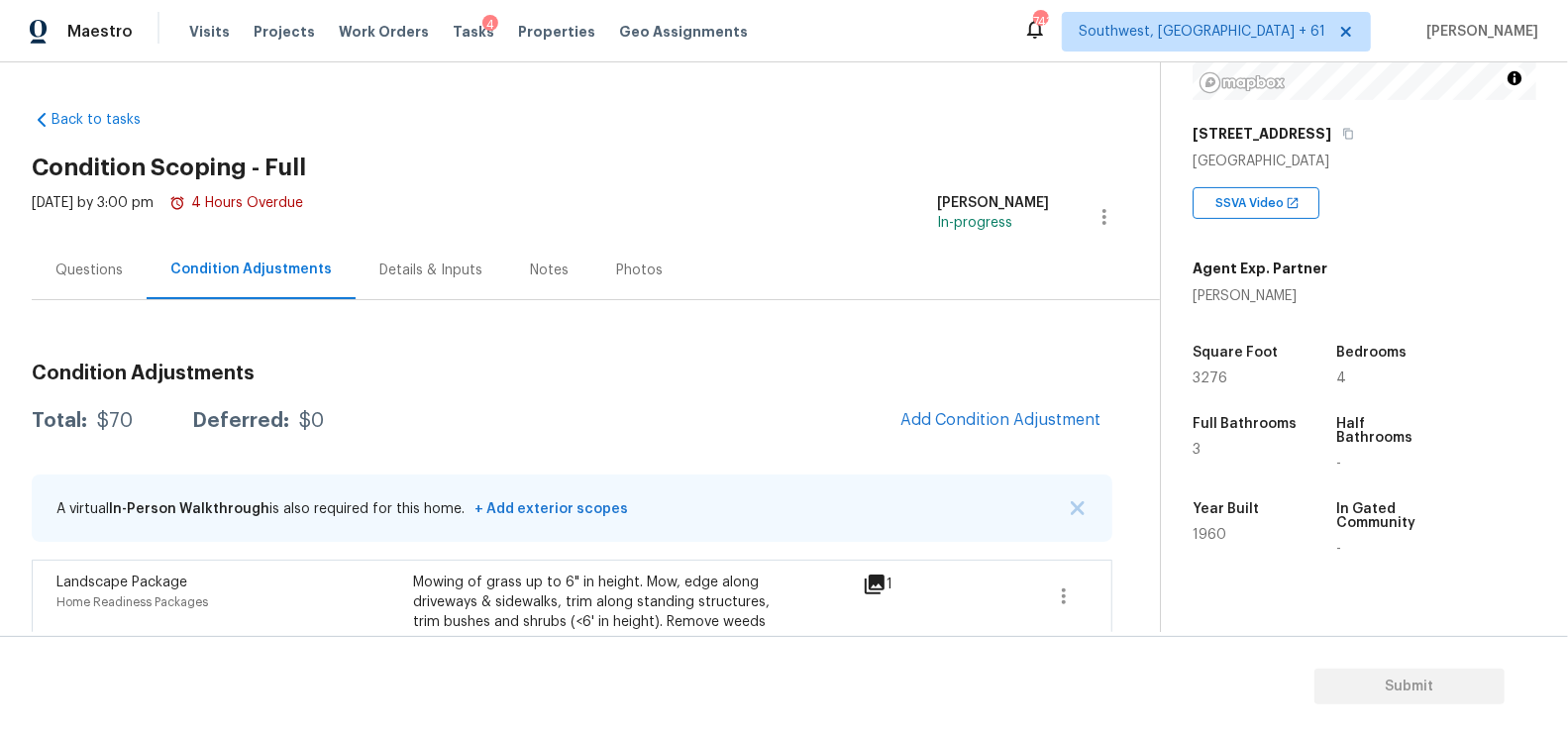
scroll to position [116, 0]
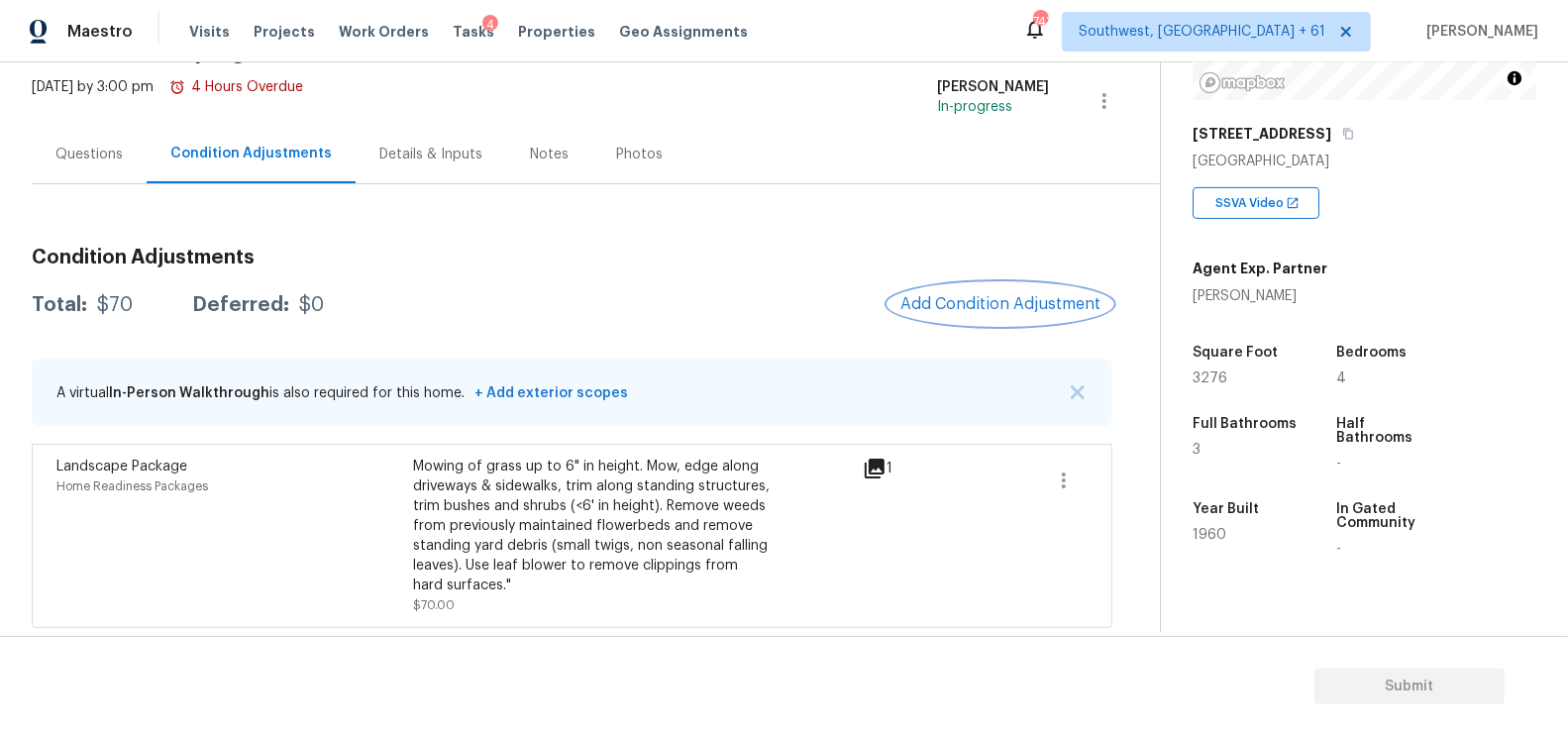
click at [977, 300] on span "Add Condition Adjustment" at bounding box center [1000, 304] width 200 height 18
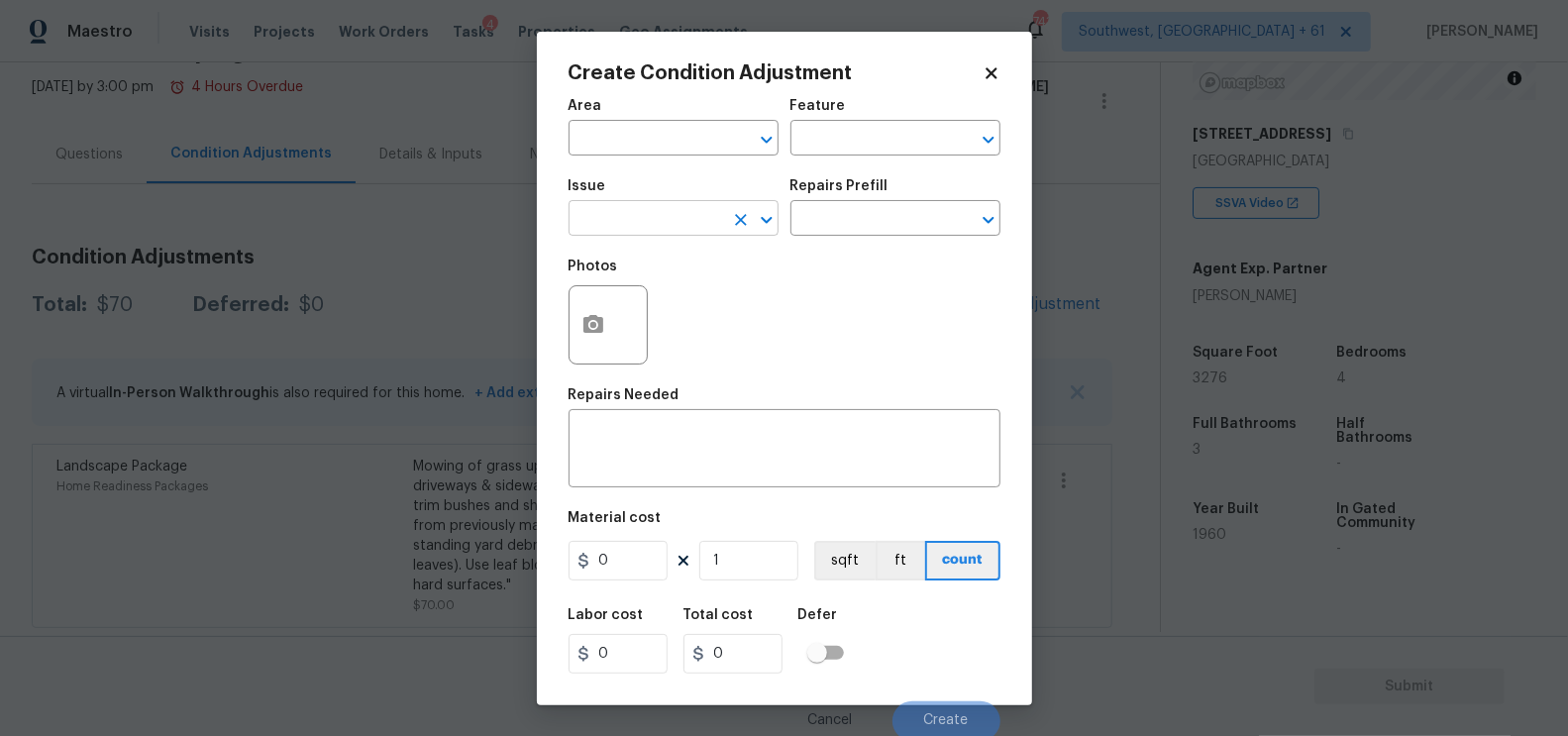
click at [651, 211] on input "text" at bounding box center [646, 220] width 155 height 31
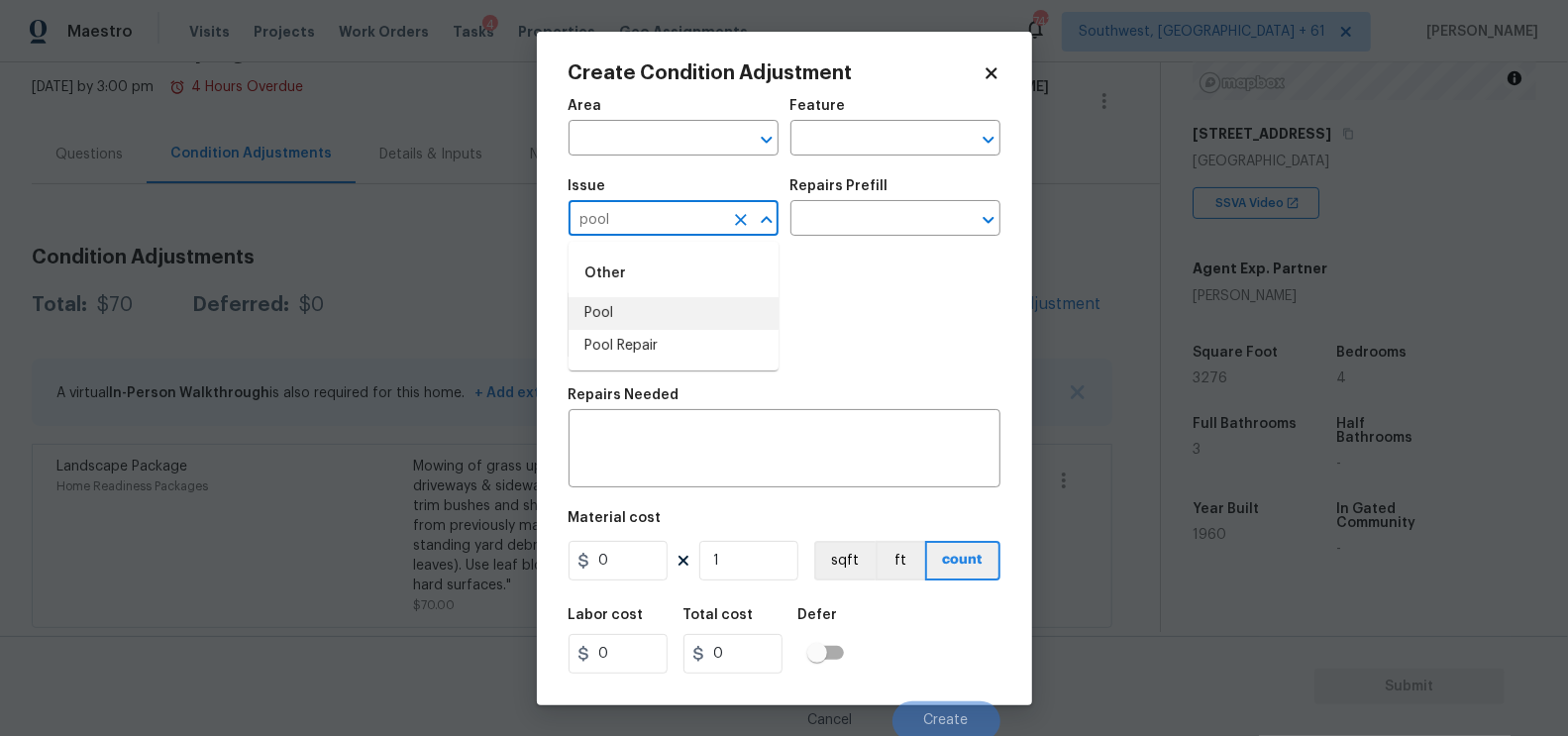
click at [649, 312] on li "Pool" at bounding box center [673, 313] width 210 height 33
type input "Pool"
click at [836, 234] on input "text" at bounding box center [868, 220] width 155 height 31
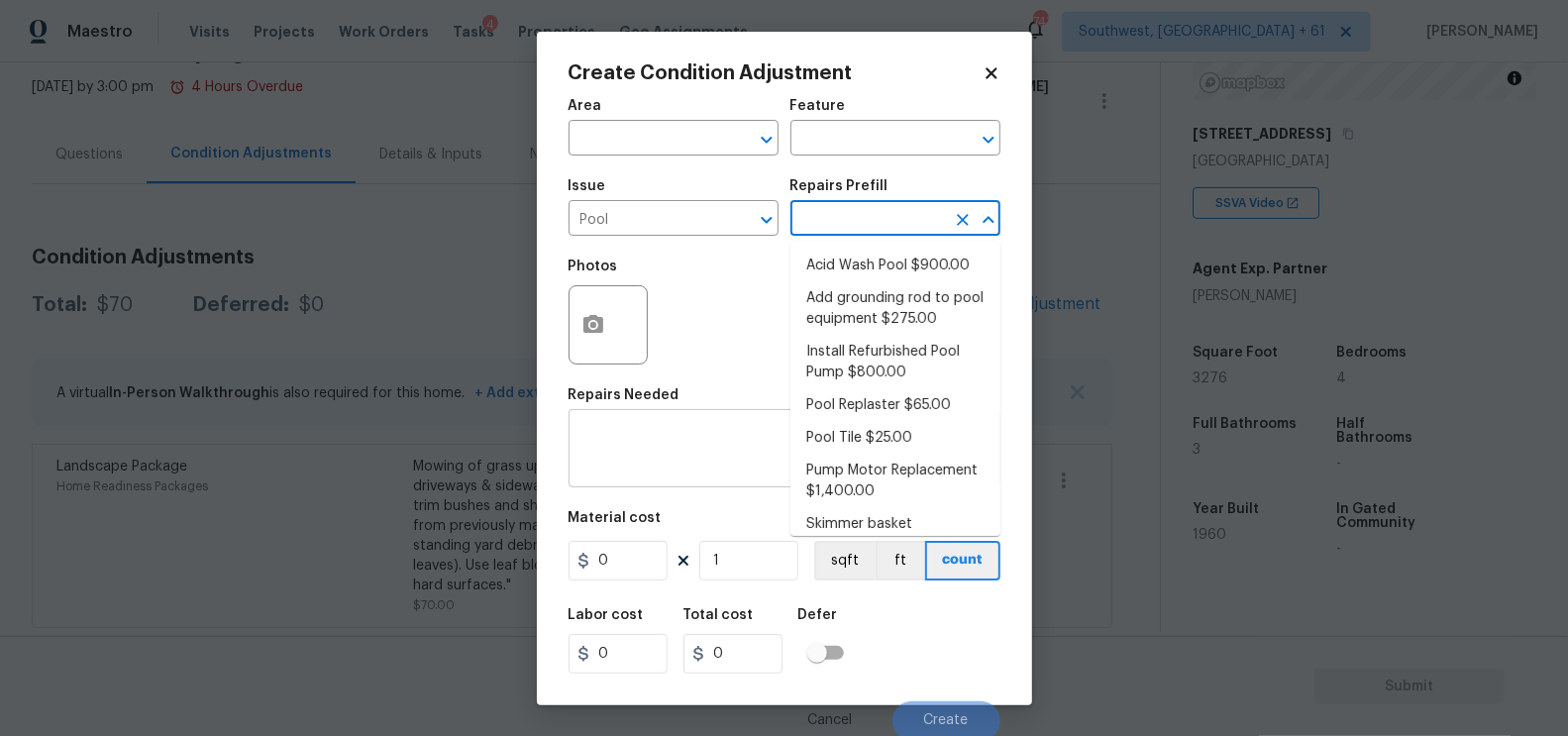
click at [653, 473] on div "x ​" at bounding box center [784, 451] width 432 height 74
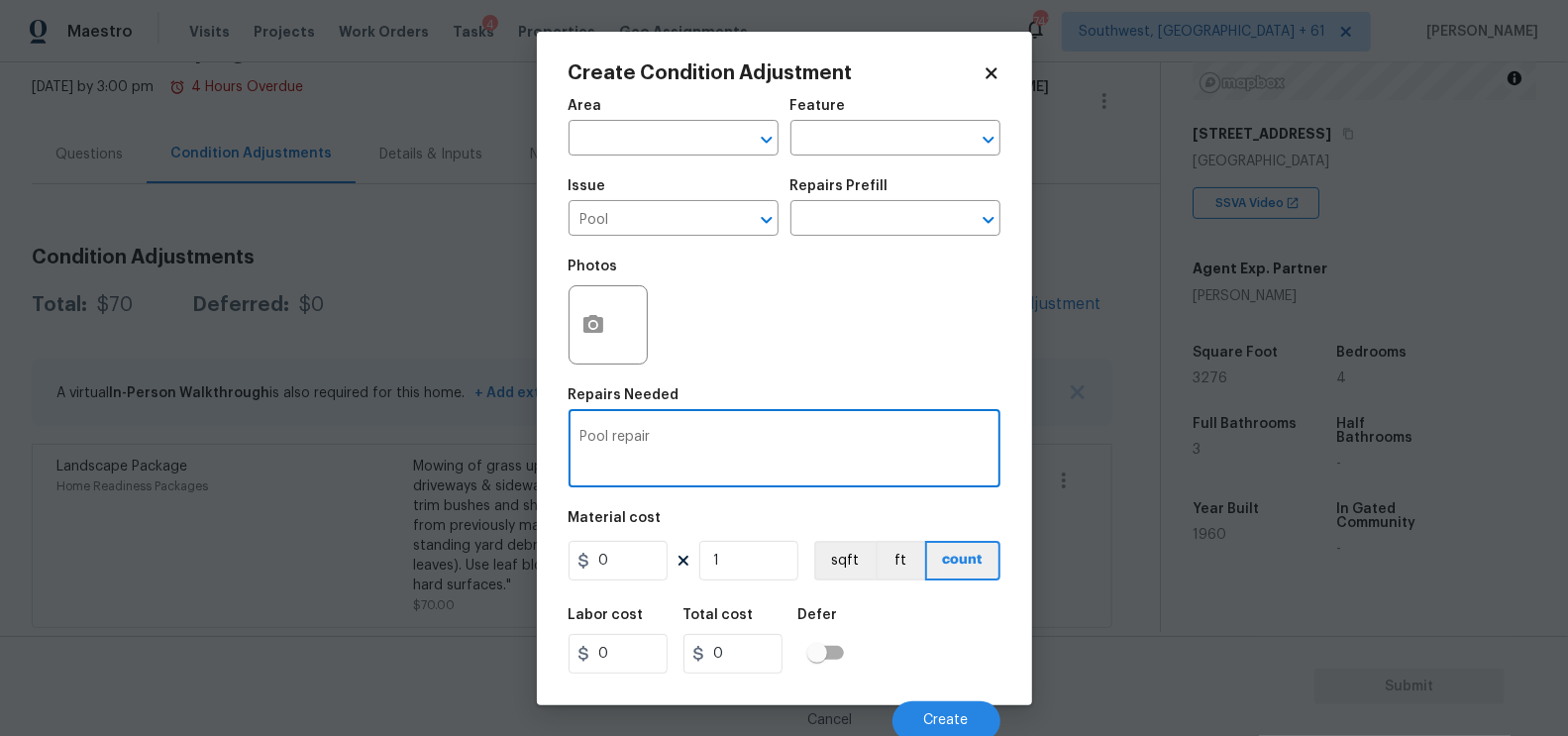
type textarea "Pool repair"
click at [633, 568] on input "0" at bounding box center [618, 560] width 99 height 40
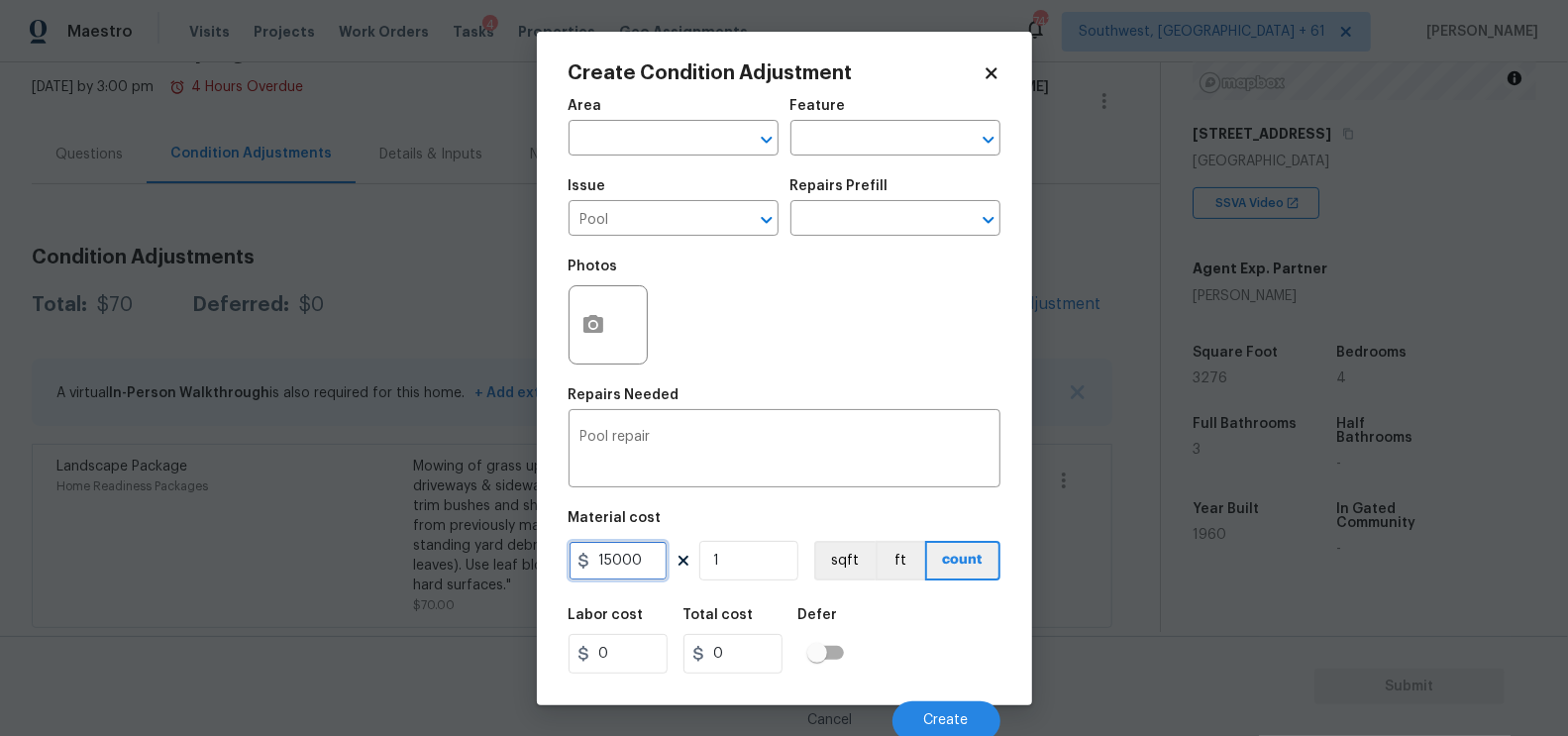
type input "15000"
click at [736, 656] on input "0" at bounding box center [733, 654] width 99 height 40
type input "15000"
click at [596, 322] on icon "button" at bounding box center [593, 324] width 20 height 18
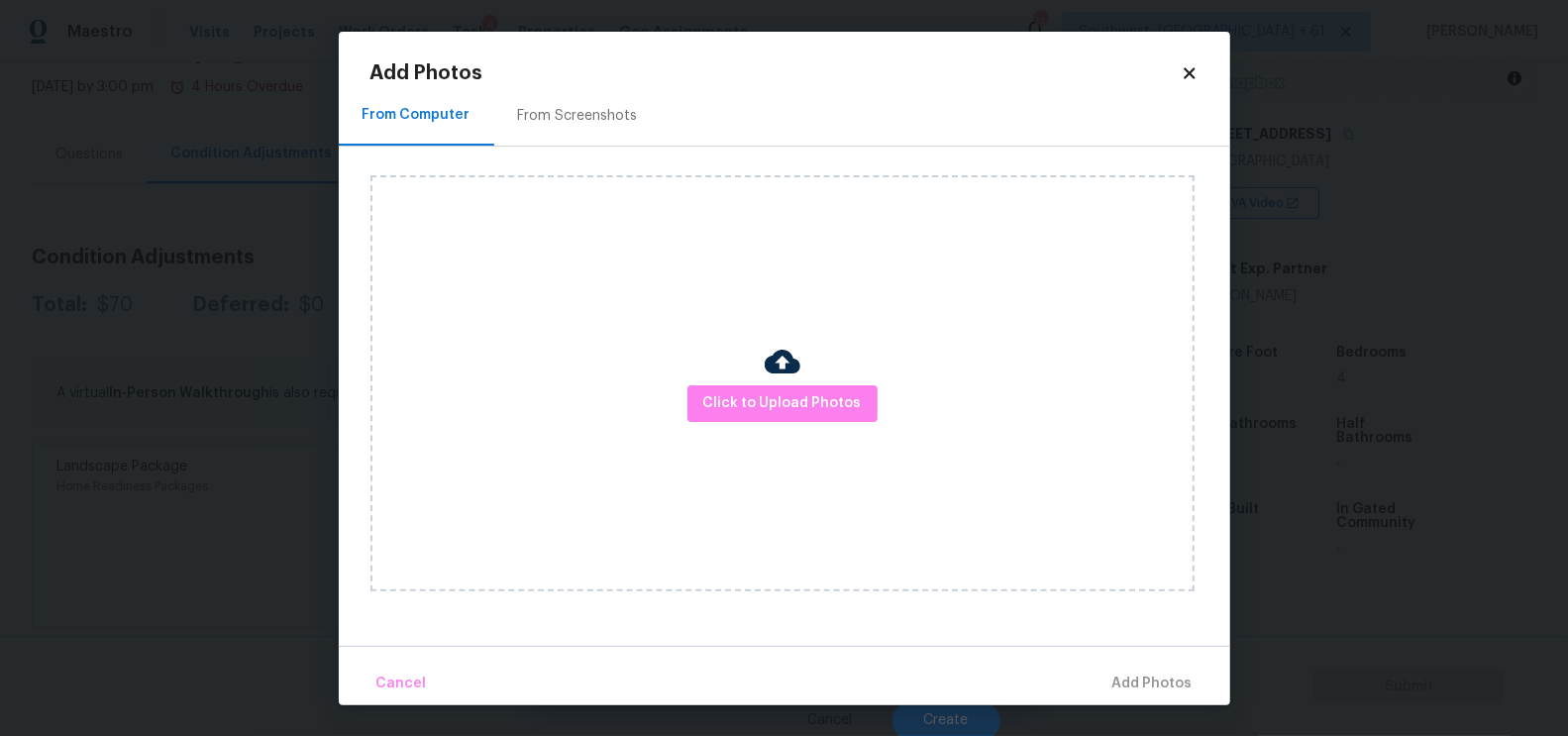
click at [586, 114] on div "From Screenshots" at bounding box center [577, 116] width 120 height 20
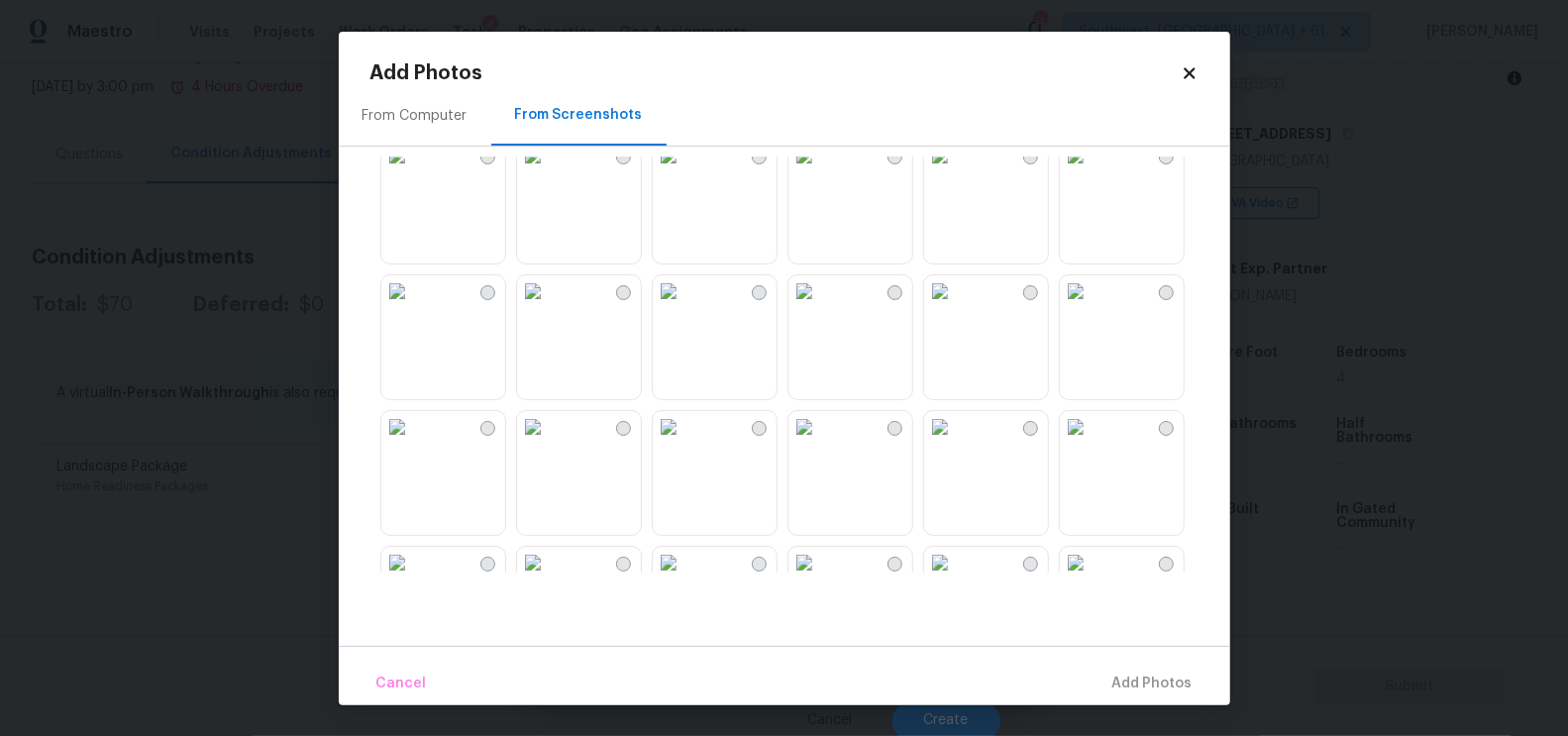
scroll to position [355, 0]
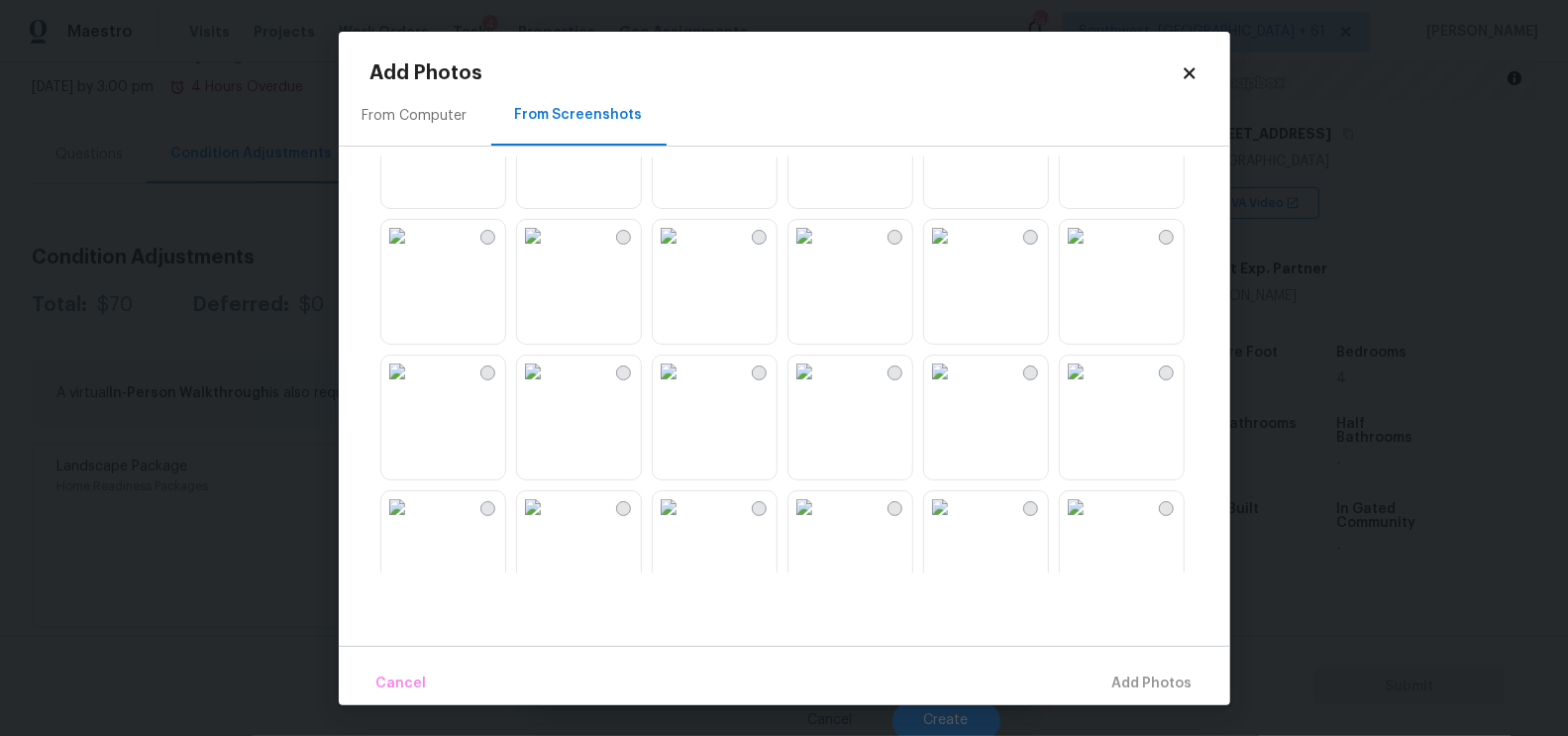
click at [812, 251] on img at bounding box center [805, 235] width 32 height 32
click at [1143, 675] on span "Add 1 Photo(s)" at bounding box center [1144, 683] width 98 height 25
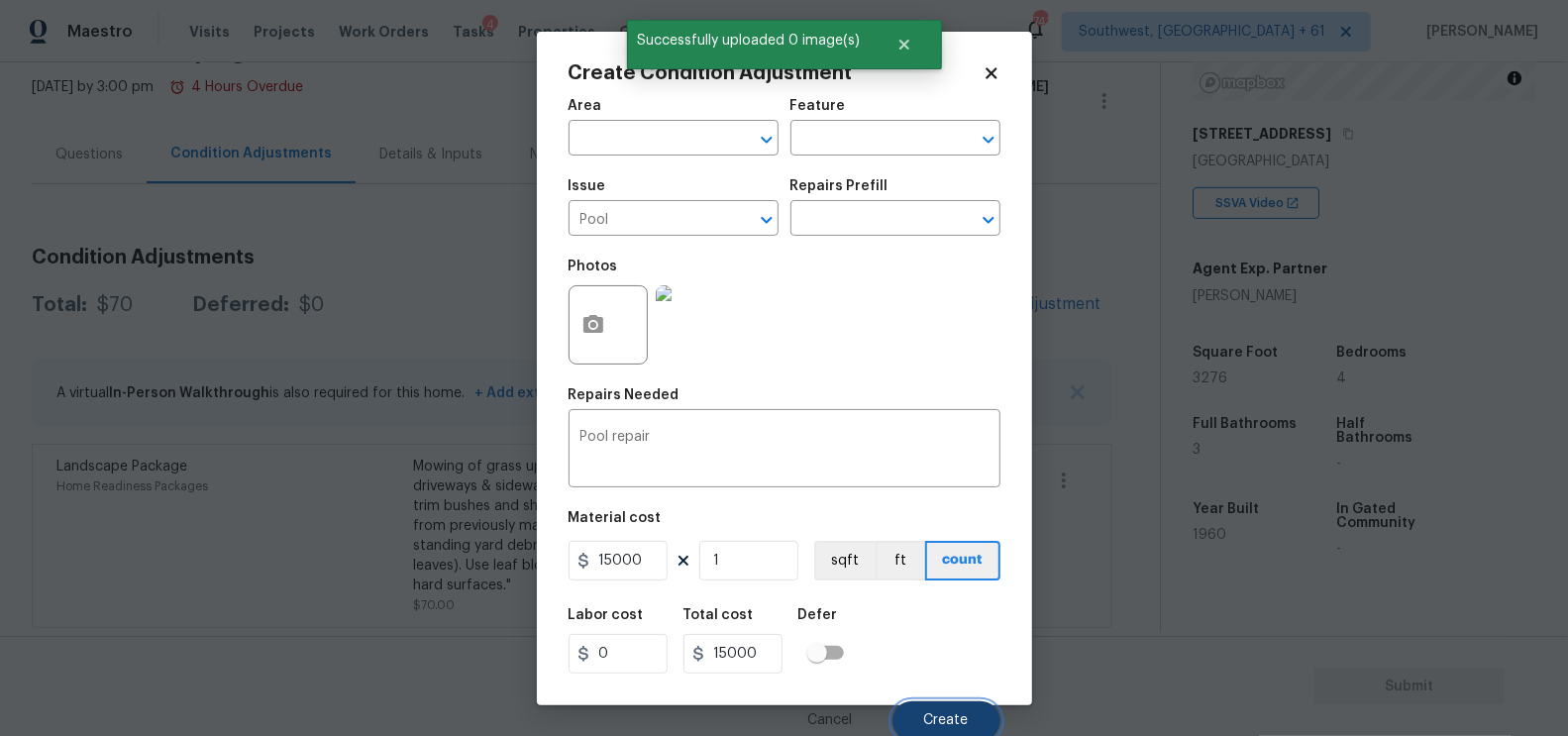
click at [933, 721] on span "Create" at bounding box center [946, 720] width 45 height 15
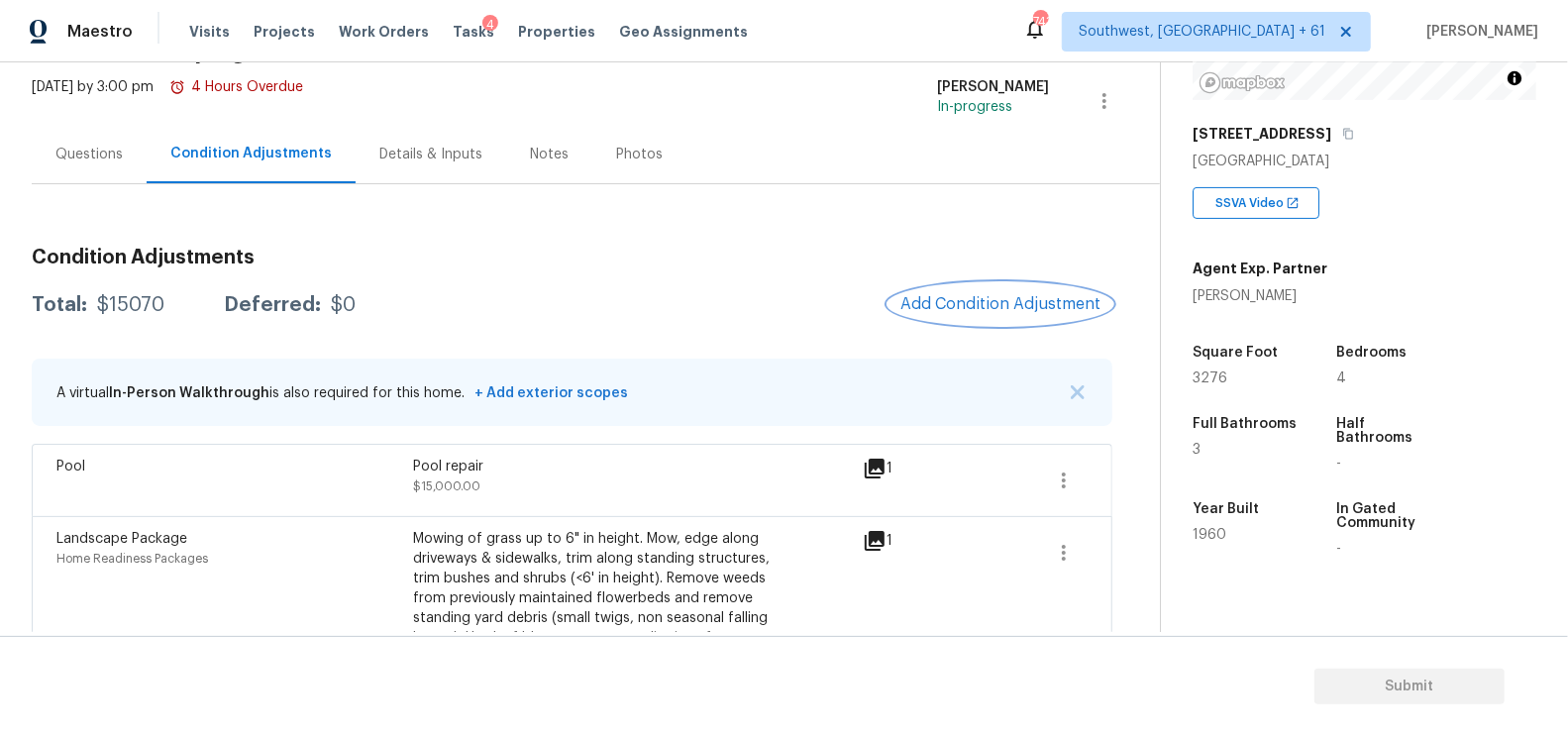
click at [971, 291] on button "Add Condition Adjustment" at bounding box center [1000, 304] width 224 height 42
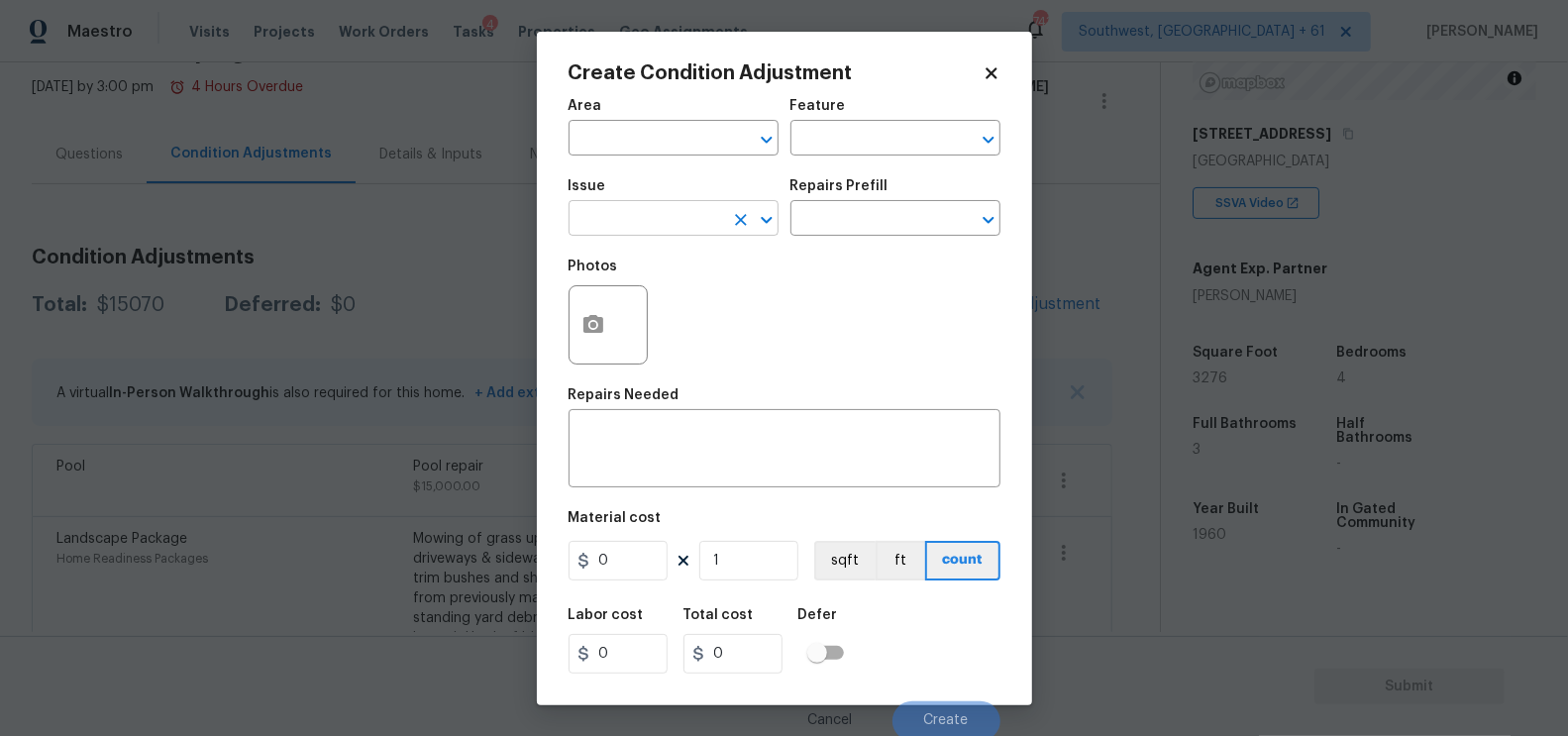
click at [669, 213] on input "text" at bounding box center [646, 220] width 155 height 31
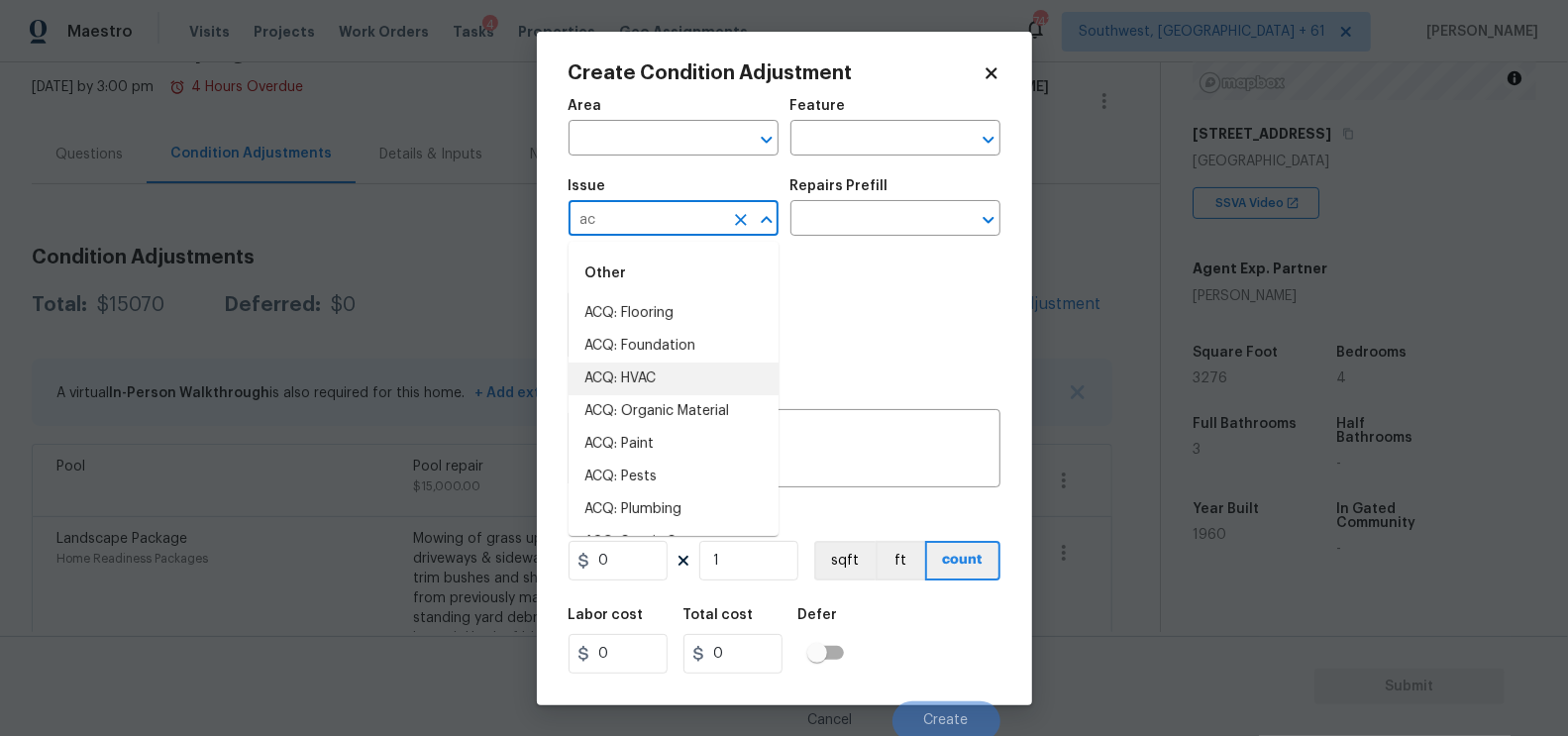
click at [626, 378] on li "ACQ: HVAC" at bounding box center [673, 378] width 210 height 33
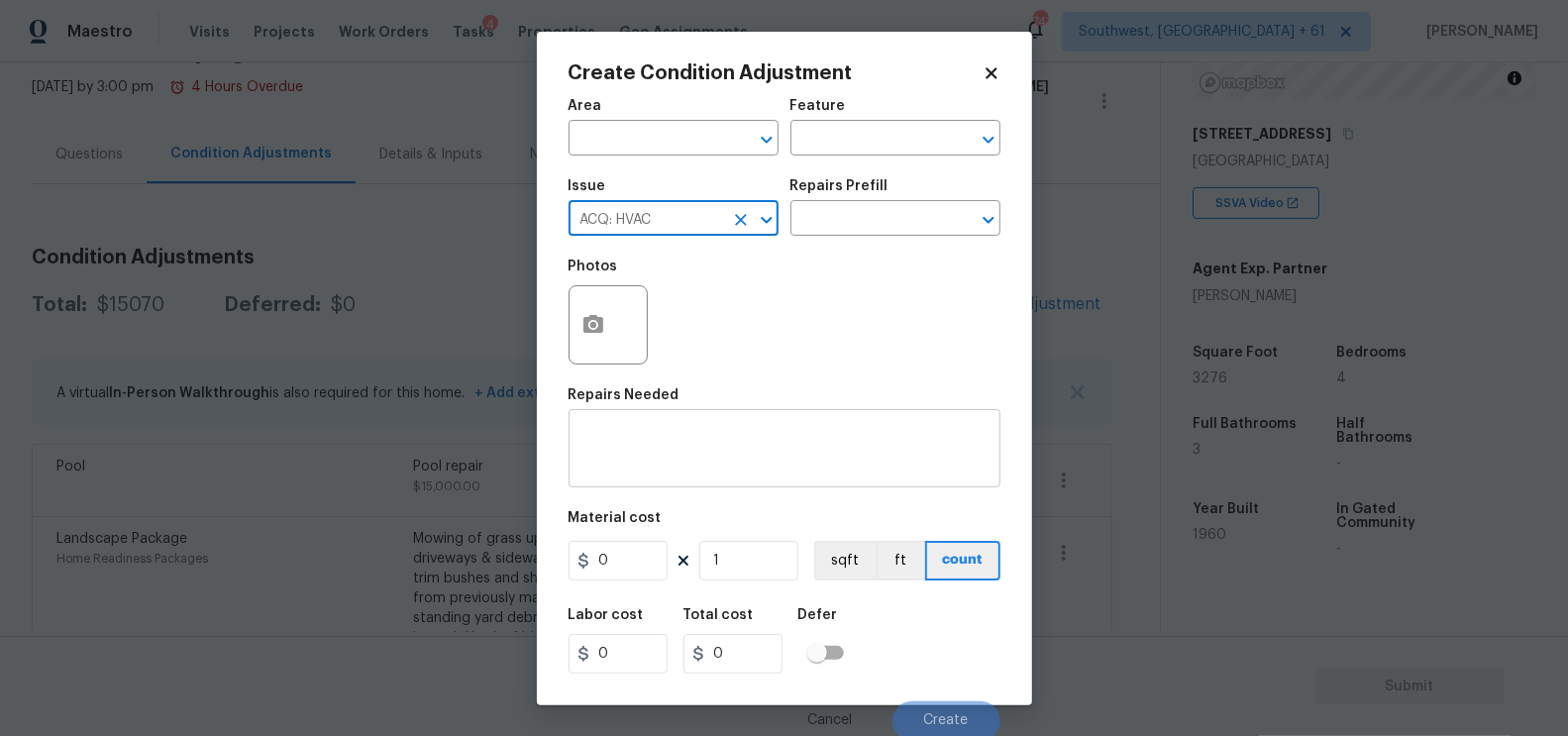
type input "ACQ: HVAC"
click at [656, 466] on textarea at bounding box center [784, 451] width 408 height 42
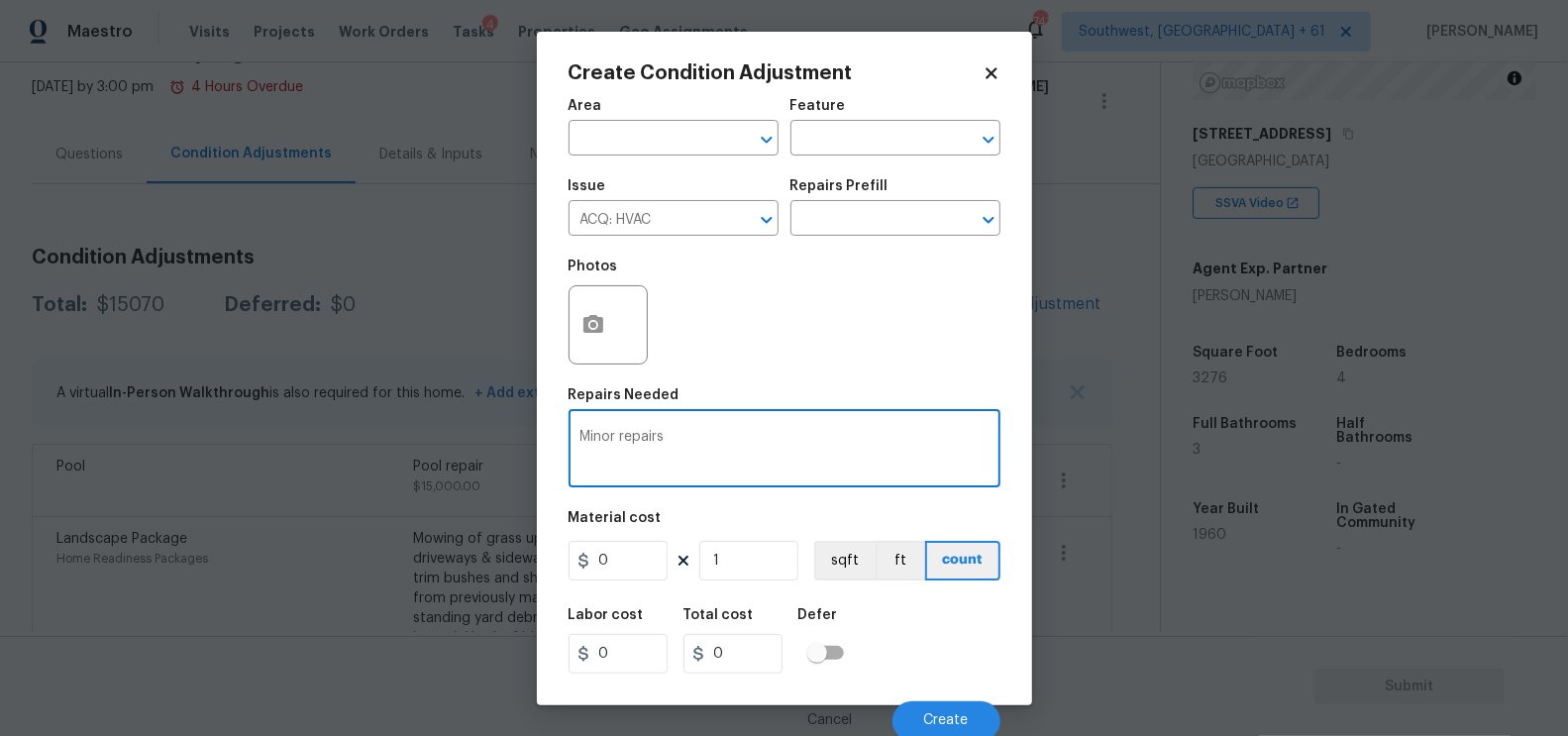
type textarea "Minor repairs"
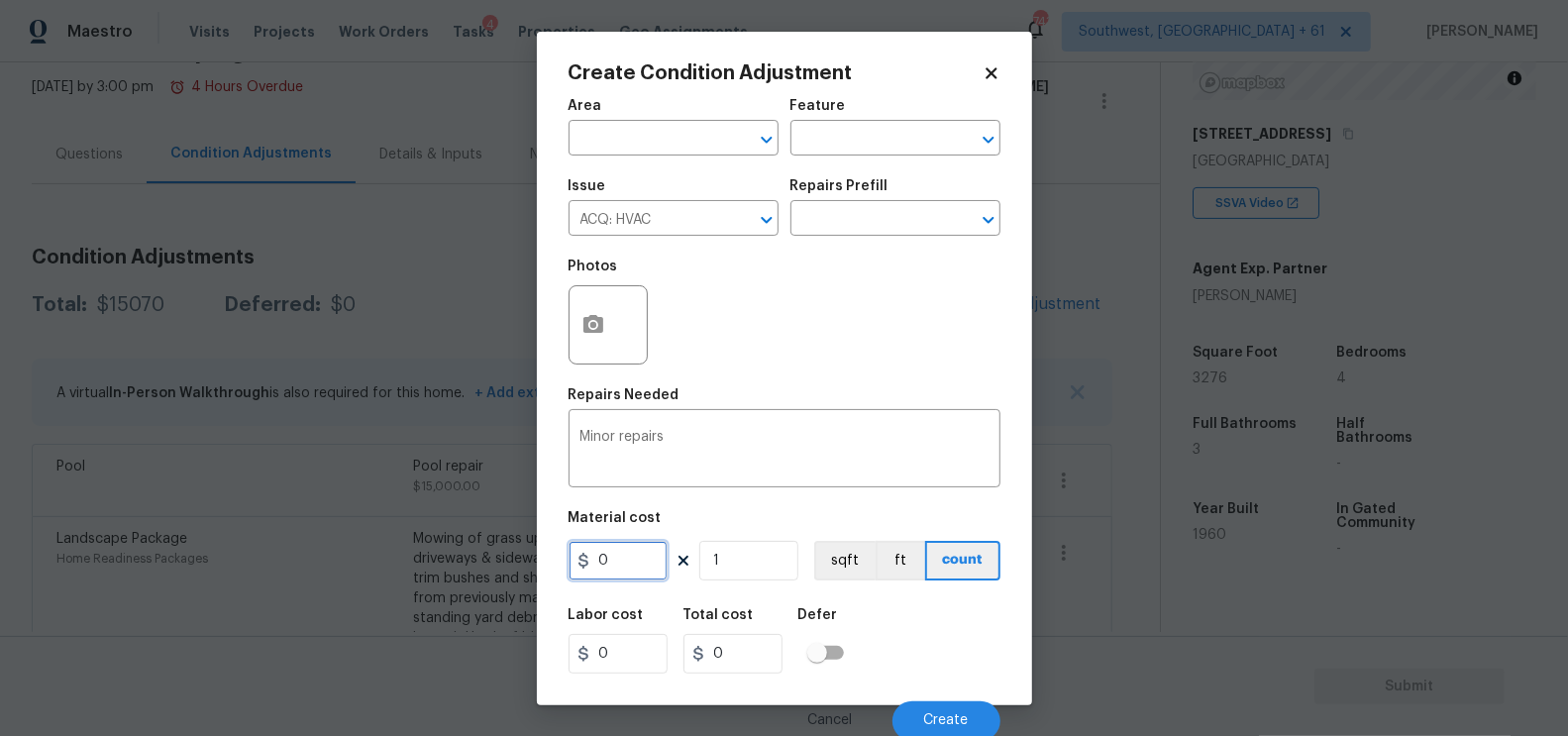
click at [615, 559] on input "0" at bounding box center [618, 560] width 99 height 40
type input "750"
click at [746, 669] on input "750" at bounding box center [733, 654] width 99 height 40
click at [920, 706] on button "Create" at bounding box center [946, 721] width 108 height 40
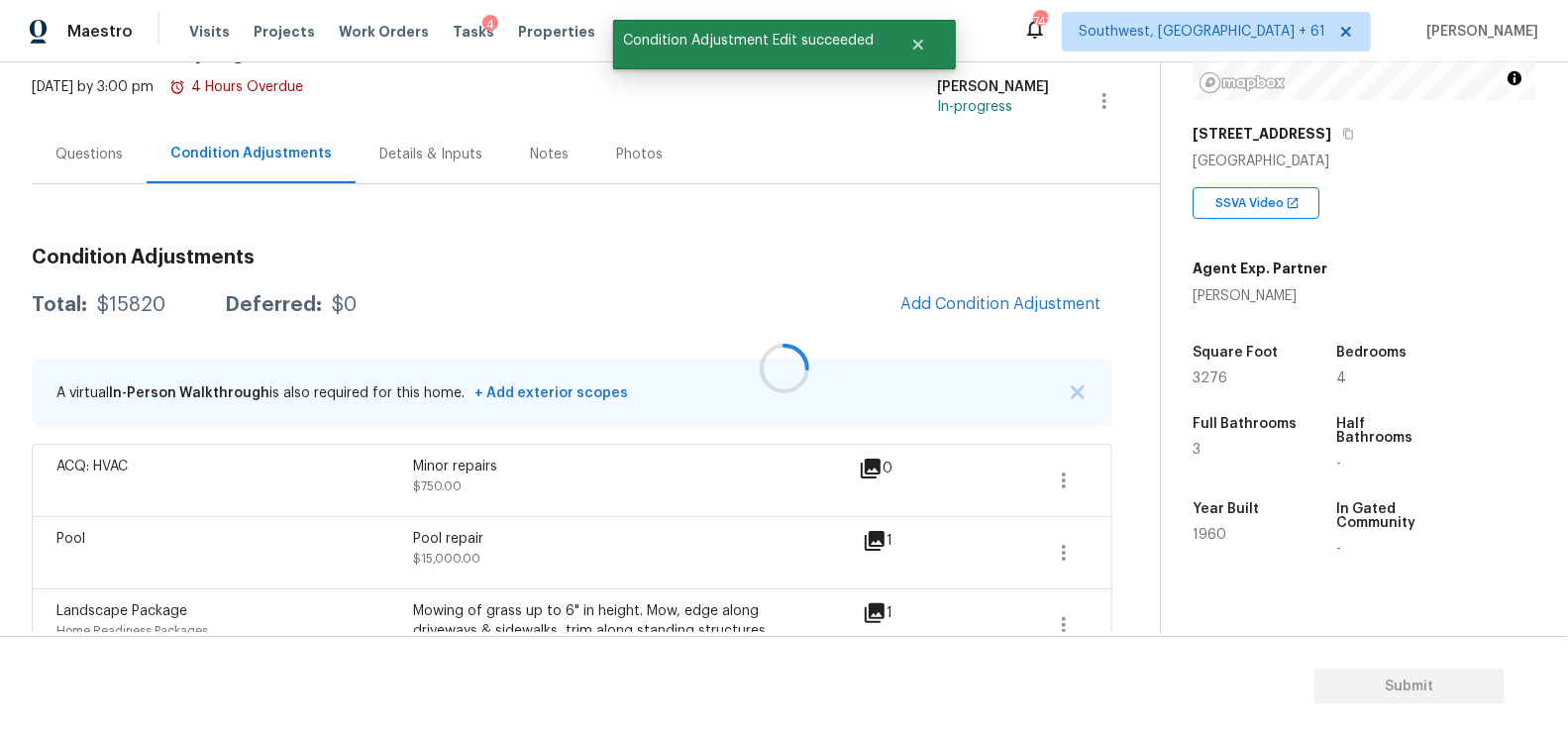
click at [992, 322] on div at bounding box center [784, 368] width 1568 height 736
click at [1007, 301] on div at bounding box center [784, 368] width 1568 height 736
click at [1014, 291] on button "Add Condition Adjustment" at bounding box center [1000, 304] width 224 height 42
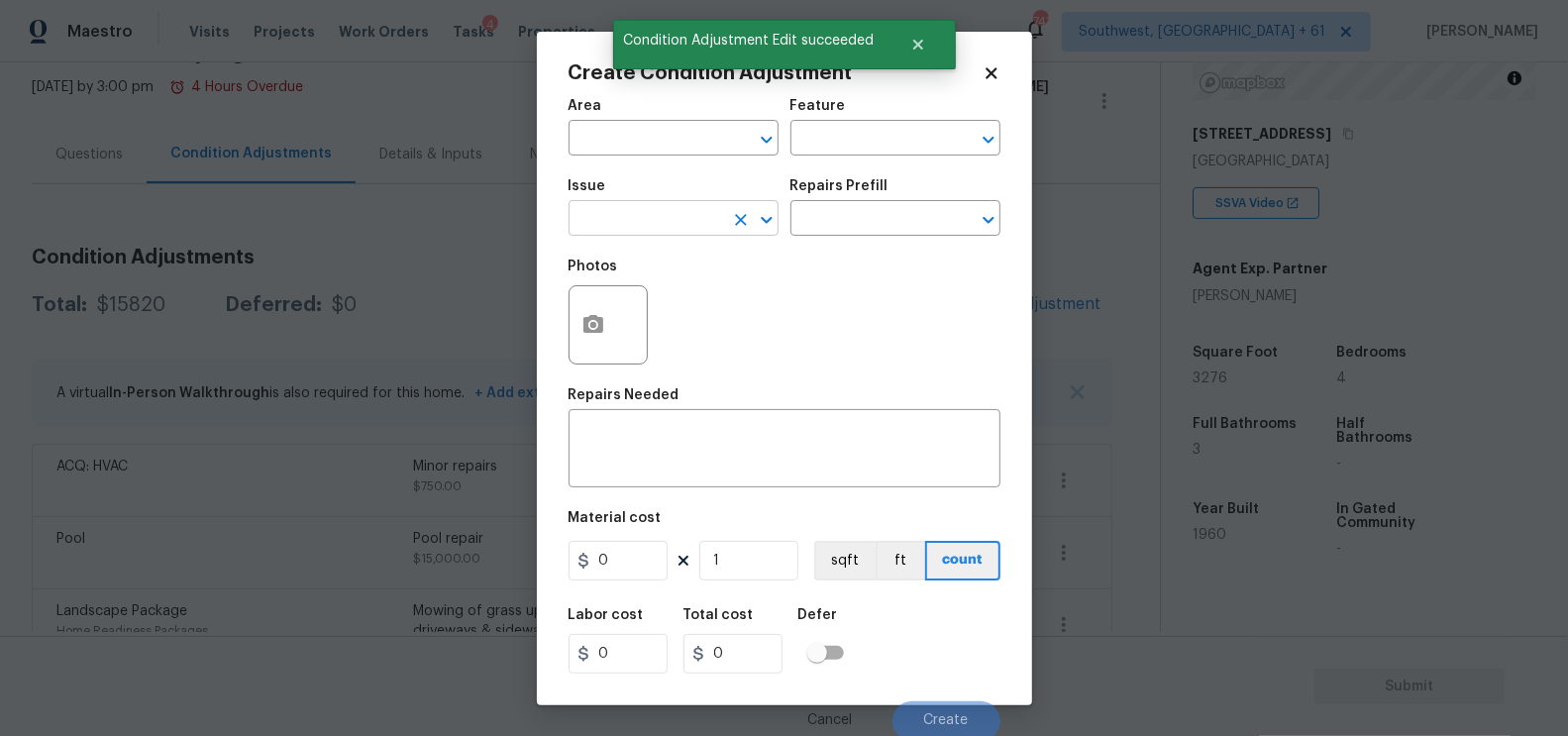
click at [625, 232] on input "text" at bounding box center [646, 220] width 155 height 31
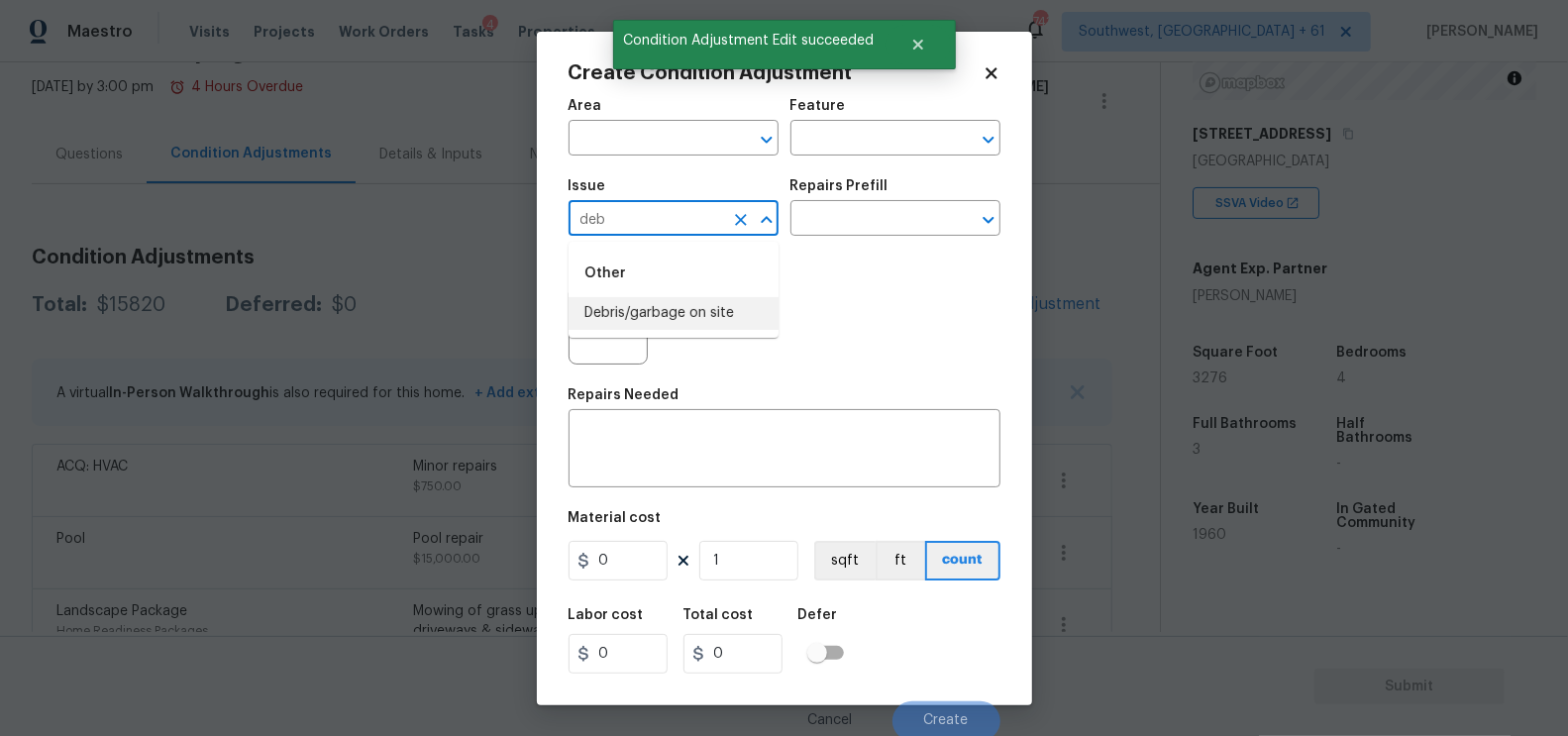
click at [654, 310] on li "Debris/garbage on site" at bounding box center [673, 313] width 210 height 33
type input "Debris/garbage on site"
click at [825, 225] on input "text" at bounding box center [868, 220] width 155 height 31
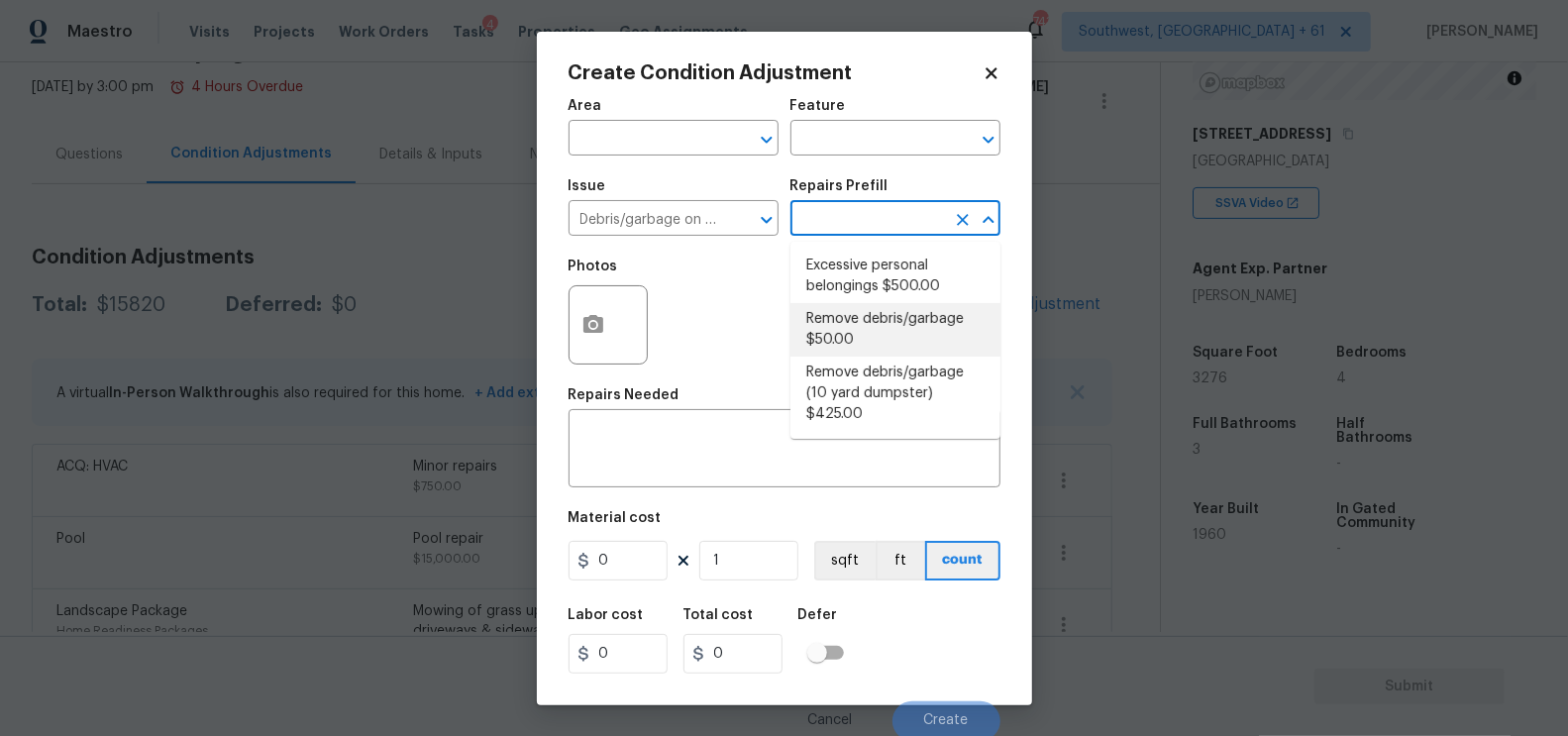
click at [844, 321] on li "Remove debris/garbage $50.00" at bounding box center [895, 330] width 210 height 54
type textarea "Remove, haul off, and properly dispose of any debris left by seller to offsite …"
type input "50"
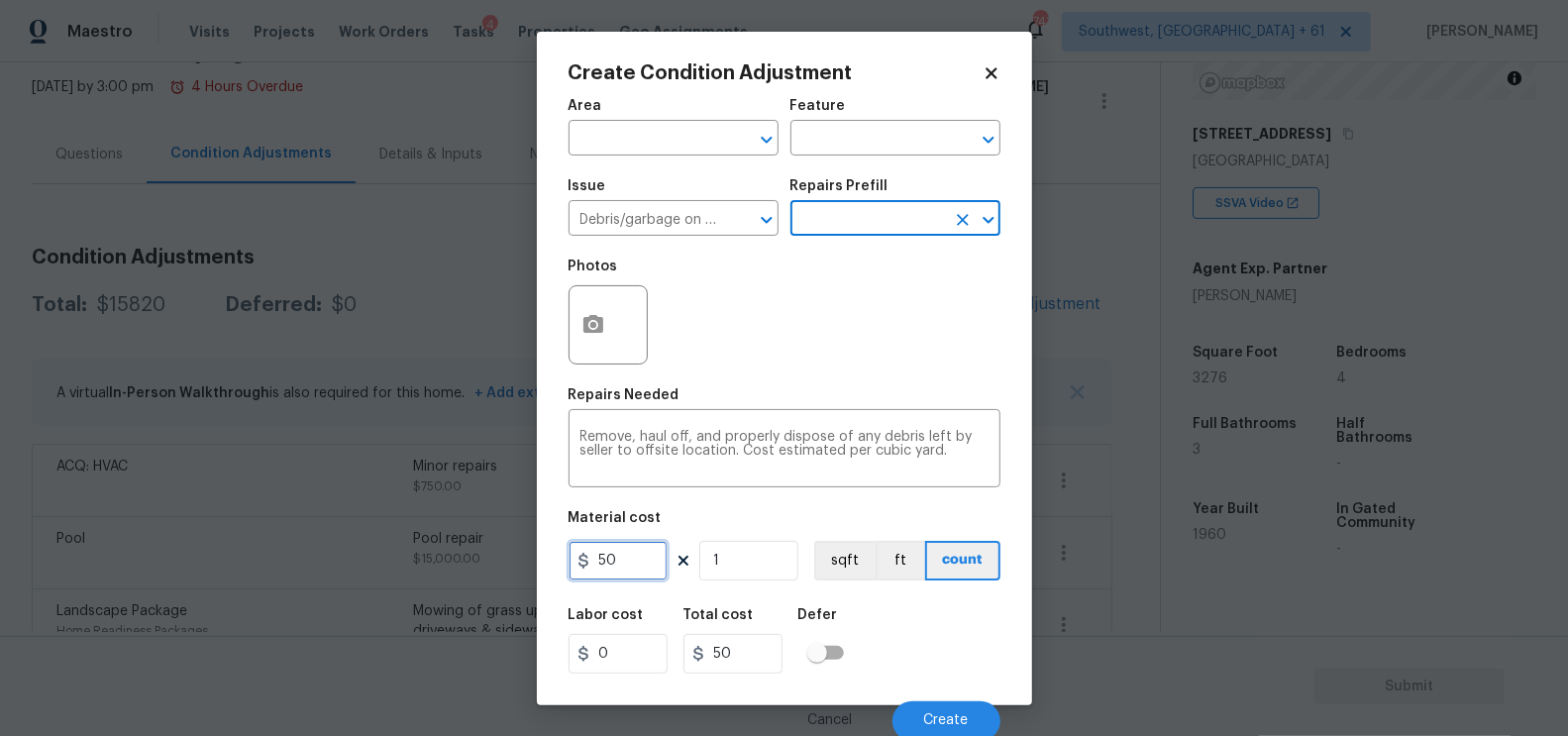
click at [612, 541] on input "50" at bounding box center [618, 560] width 99 height 40
click at [636, 560] on input "50" at bounding box center [618, 560] width 99 height 40
type input "500"
click at [709, 538] on figure "Material cost 500 1 sqft ft count" at bounding box center [784, 547] width 432 height 74
type input "500"
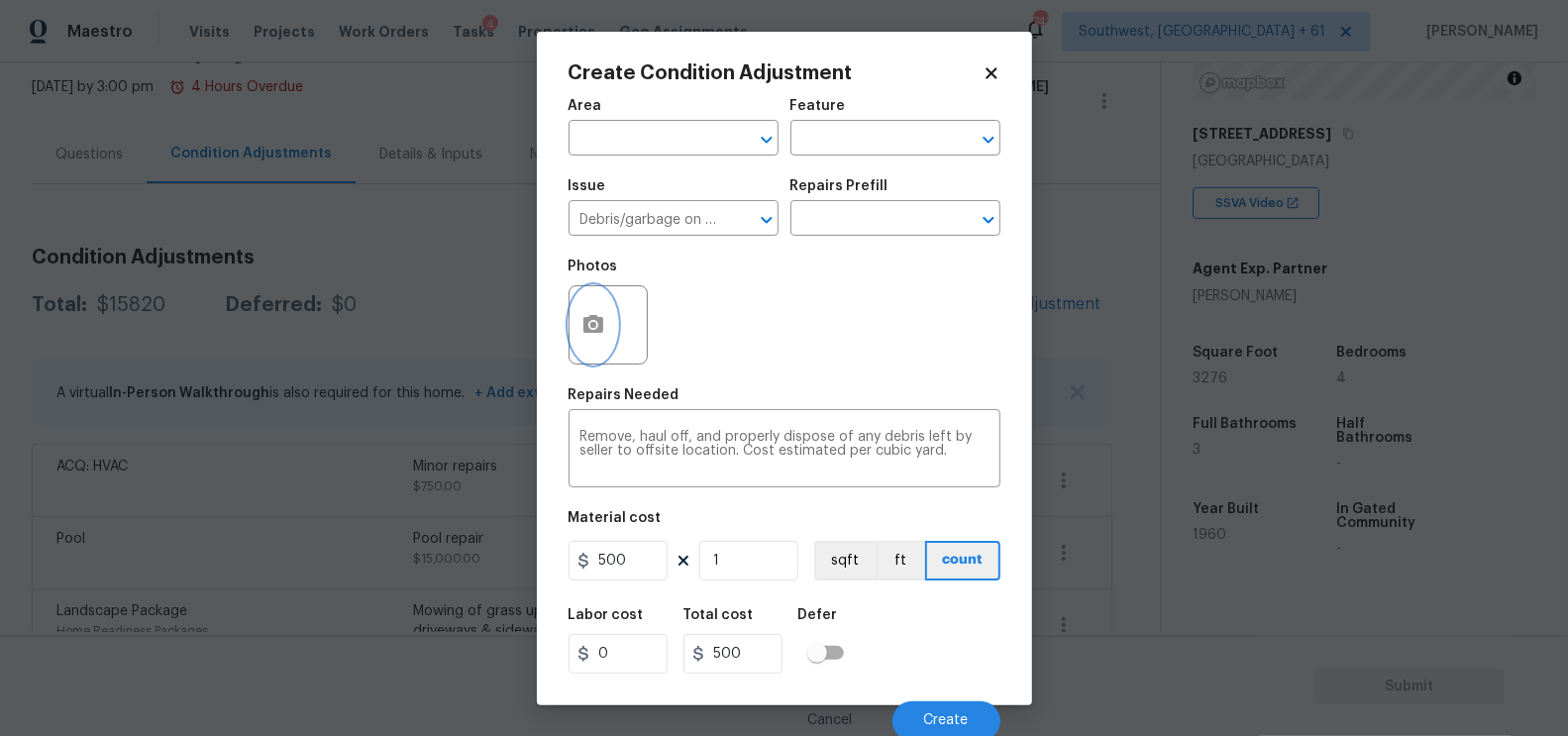
click at [588, 364] on button "button" at bounding box center [593, 325] width 48 height 77
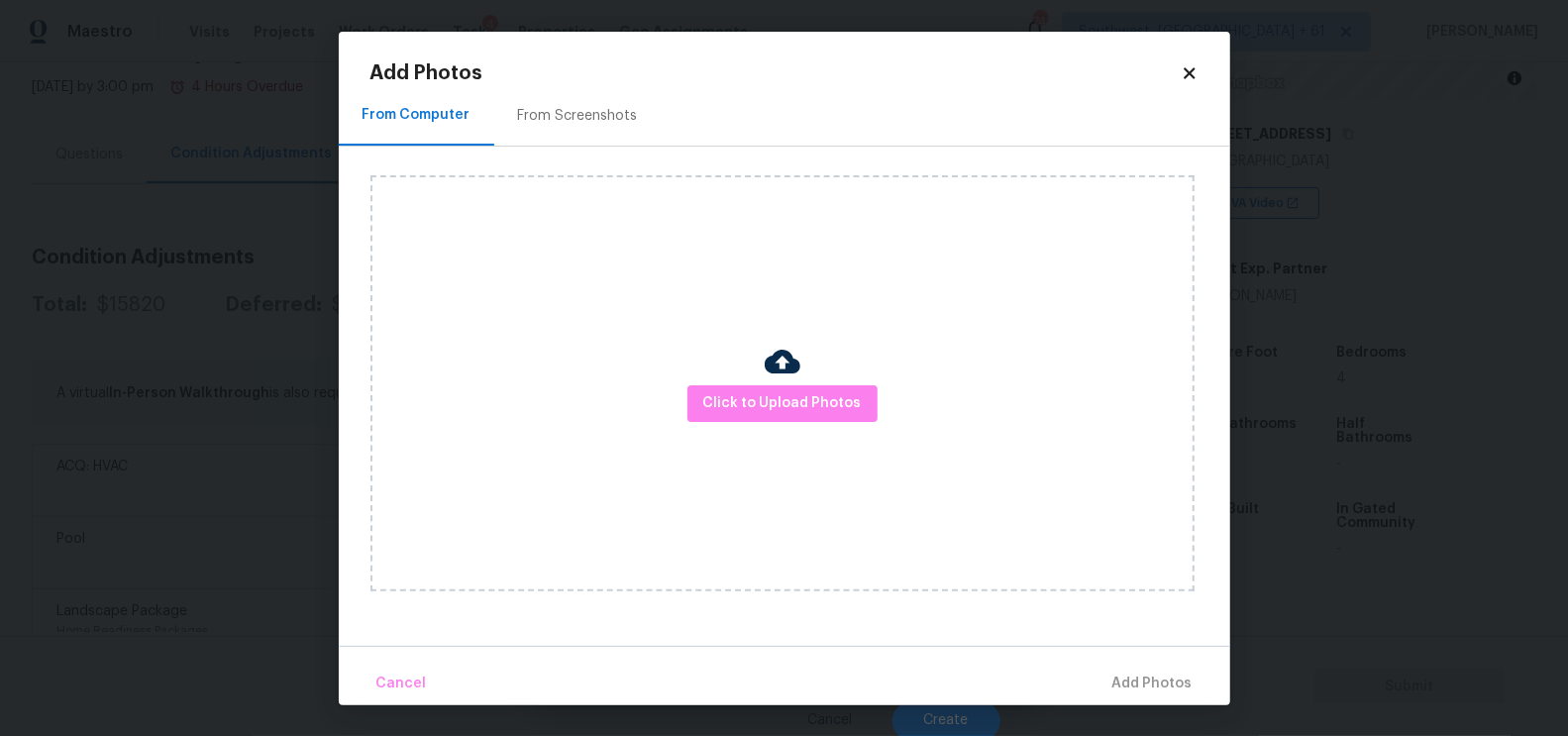
click at [586, 181] on div "Click to Upload Photos" at bounding box center [782, 382] width 824 height 416
click at [589, 123] on div "From Screenshots" at bounding box center [577, 116] width 120 height 20
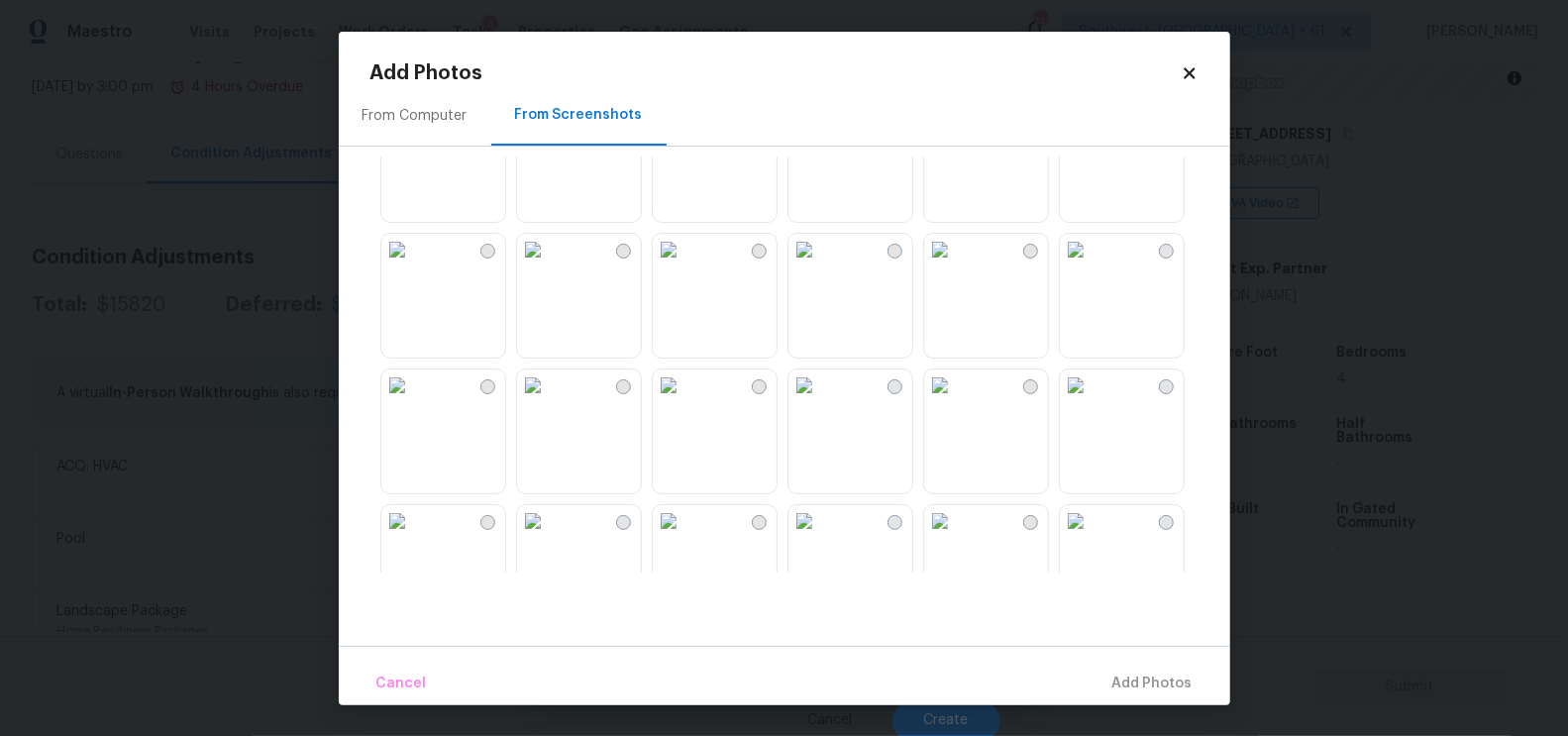
scroll to position [347, 0]
click at [956, 259] on img at bounding box center [940, 243] width 32 height 32
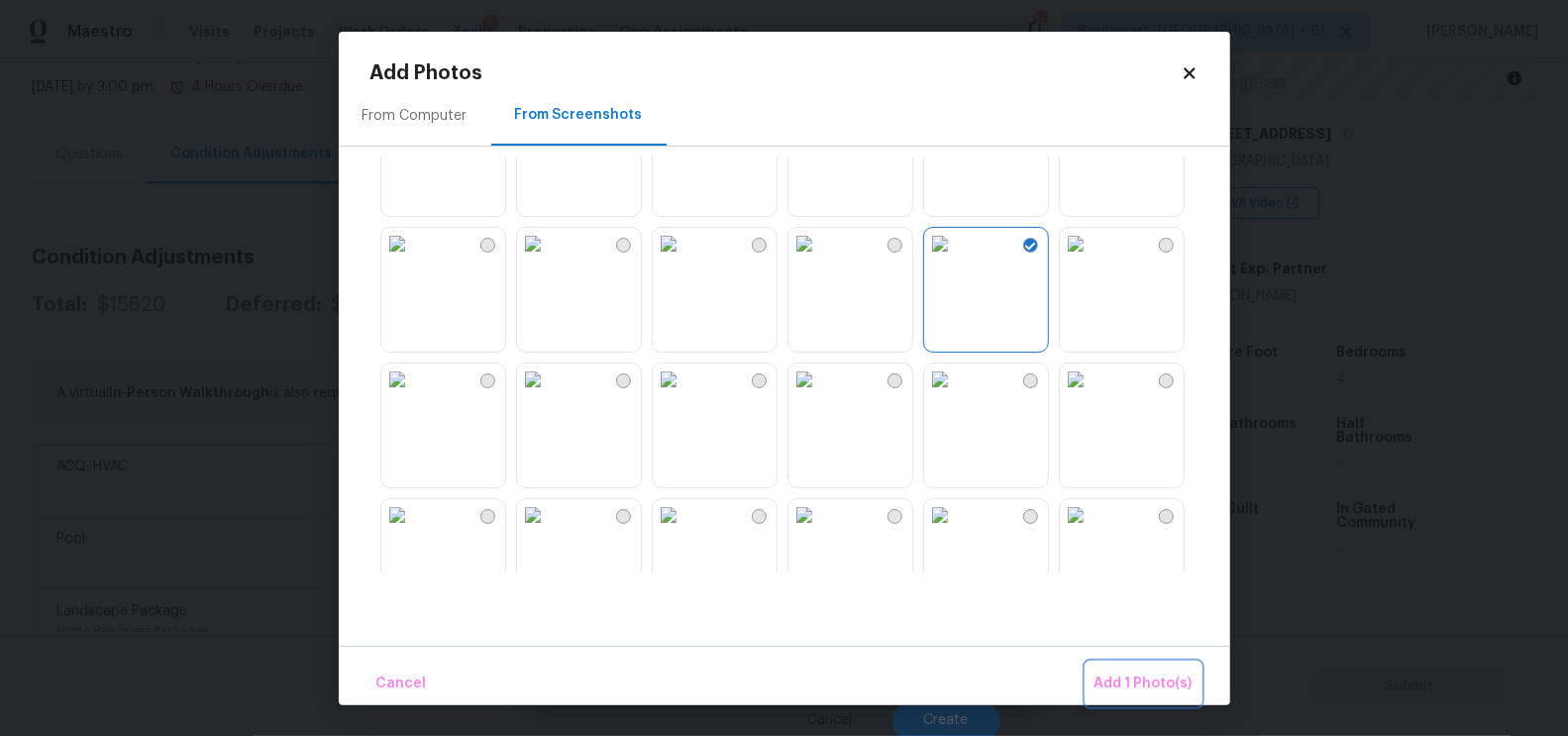
click at [1131, 678] on span "Add 1 Photo(s)" at bounding box center [1144, 683] width 98 height 25
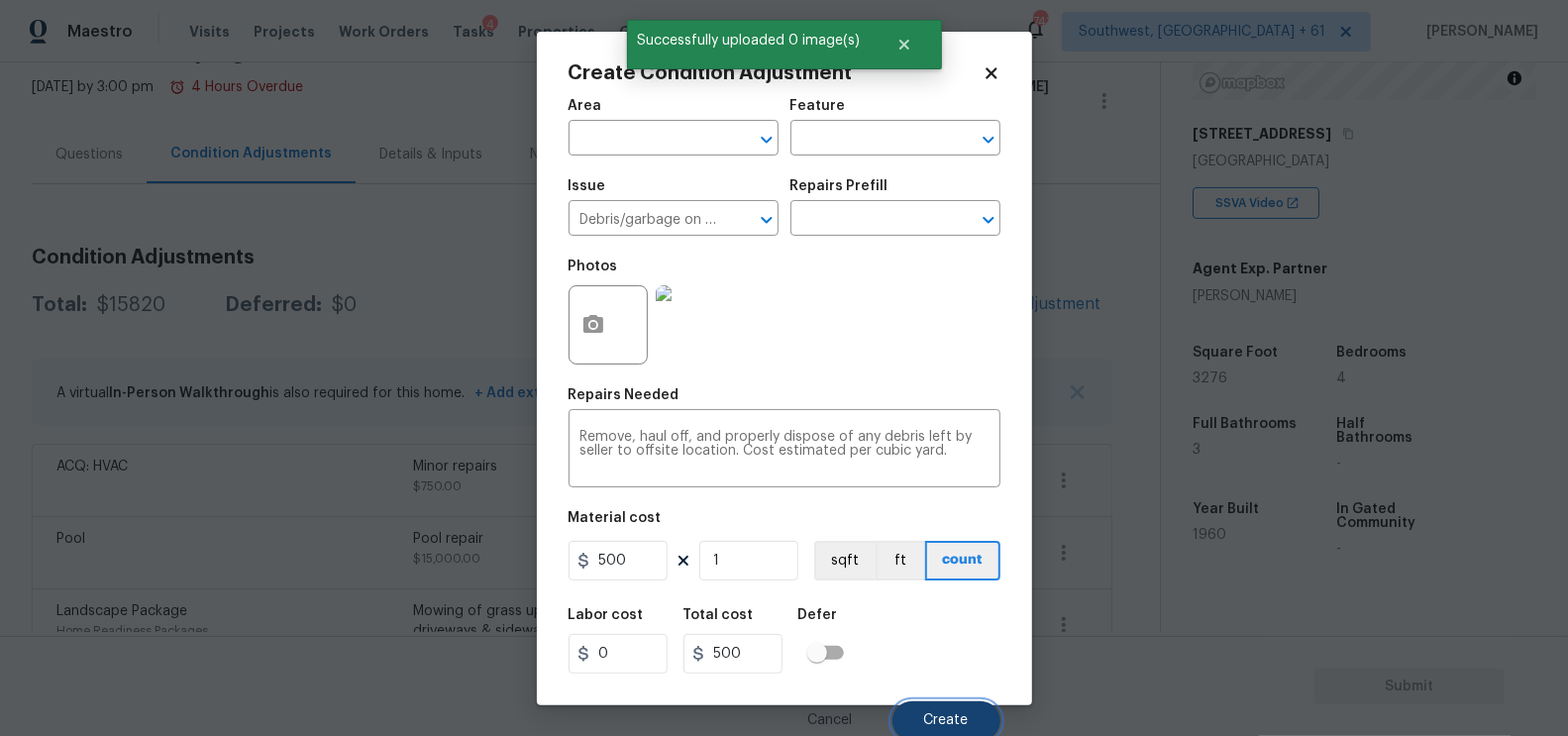
click at [927, 726] on span "Create" at bounding box center [946, 720] width 45 height 15
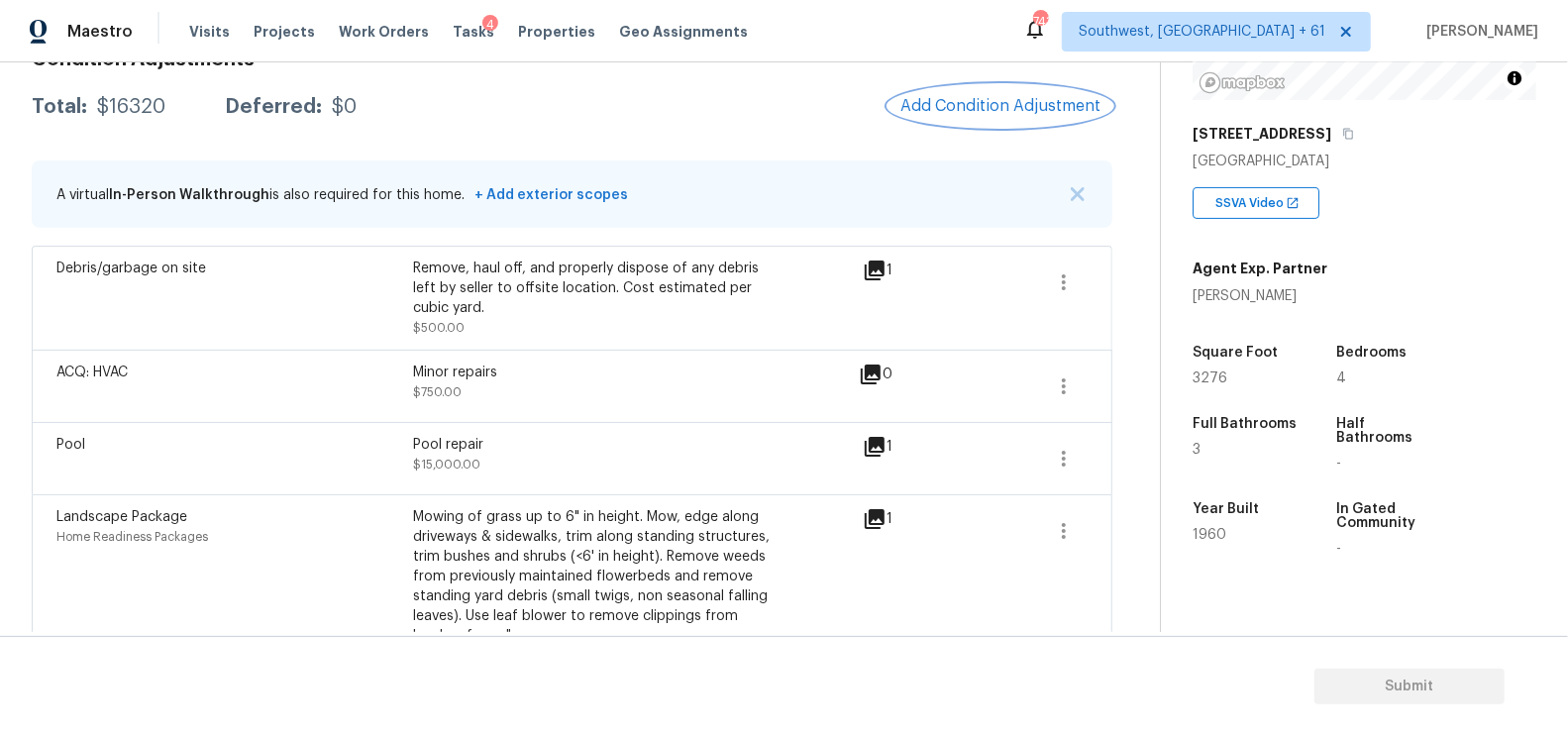
scroll to position [262, 0]
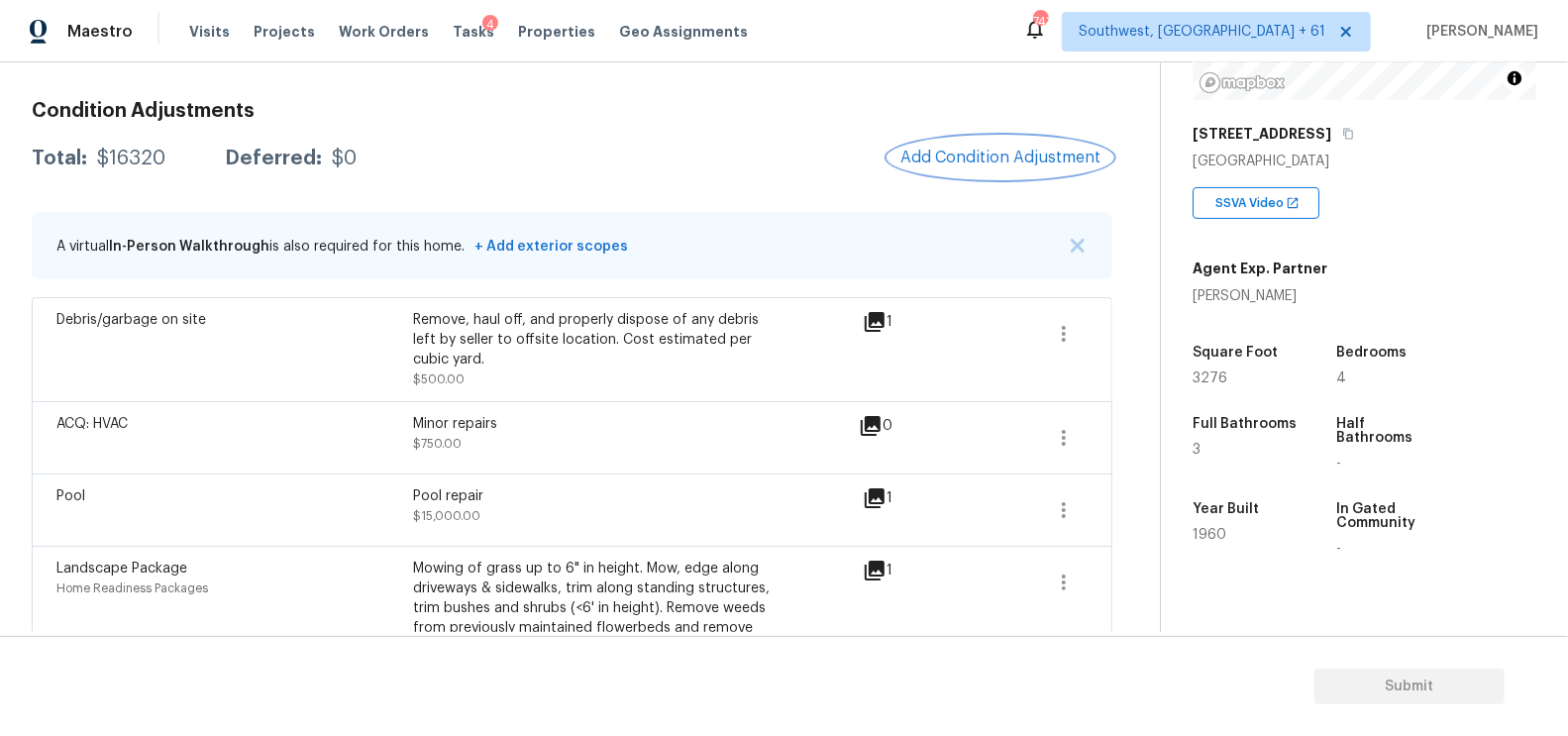
click at [1008, 160] on span "Add Condition Adjustment" at bounding box center [1000, 158] width 200 height 18
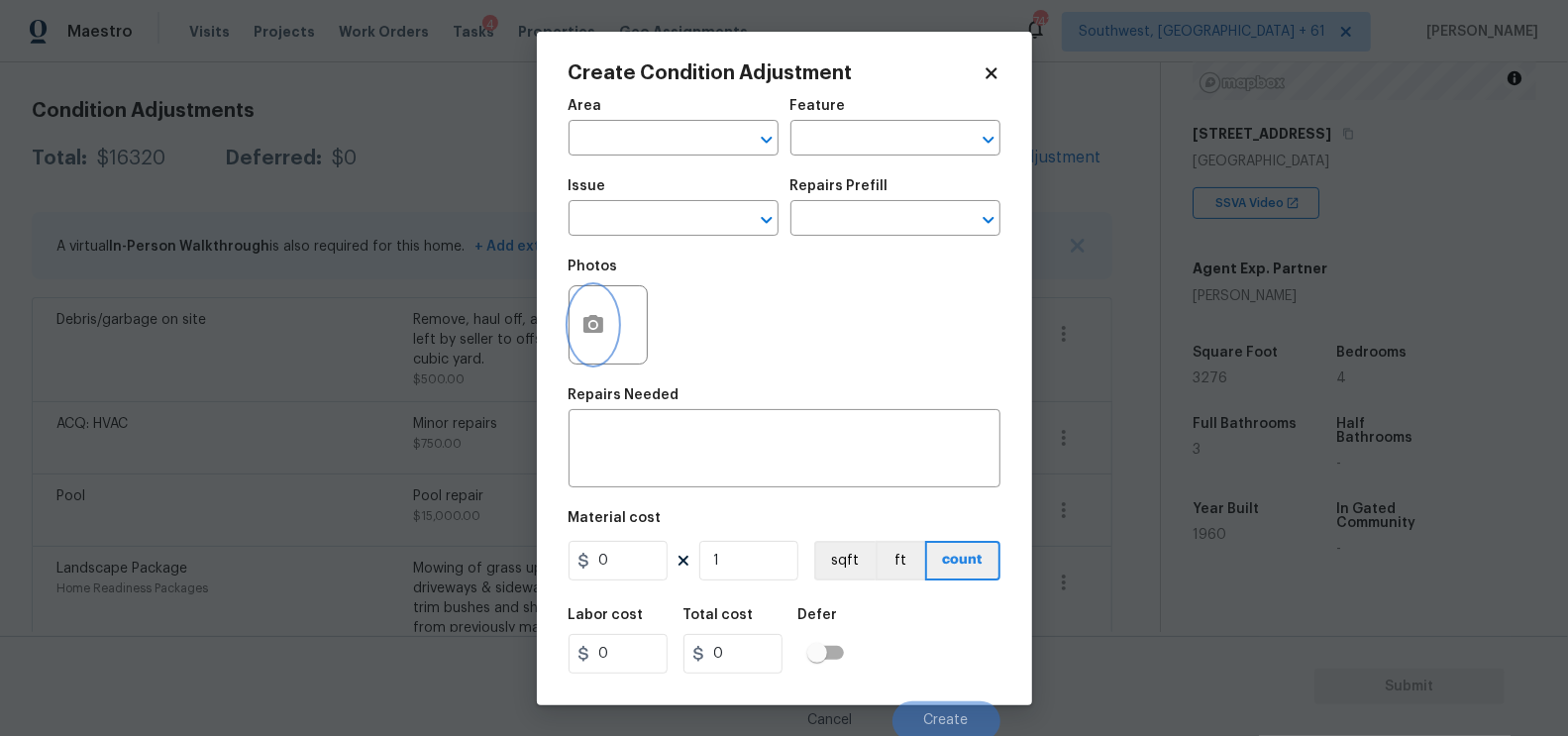
click at [604, 346] on button "button" at bounding box center [593, 325] width 48 height 77
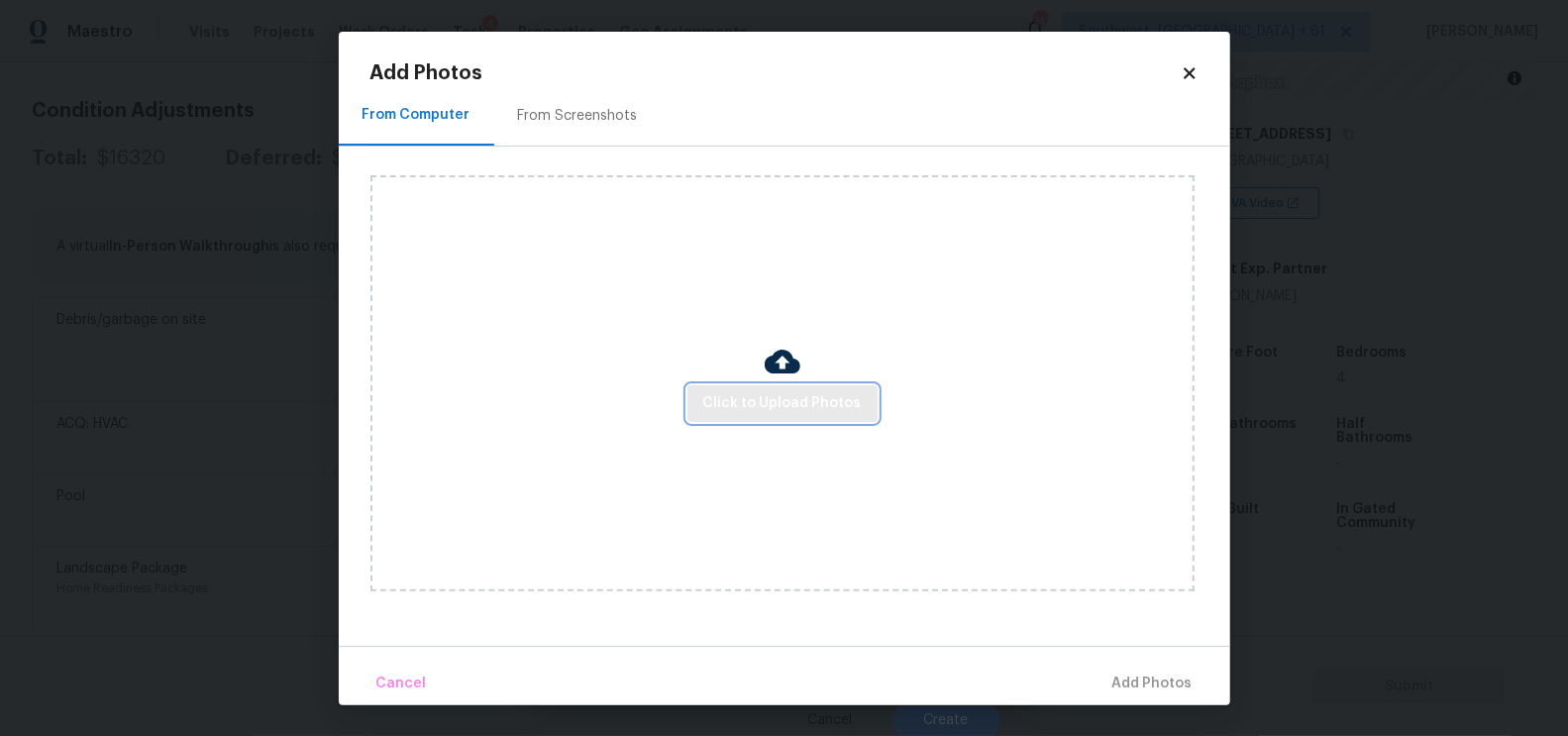
click at [765, 401] on span "Click to Upload Photos" at bounding box center [783, 403] width 159 height 25
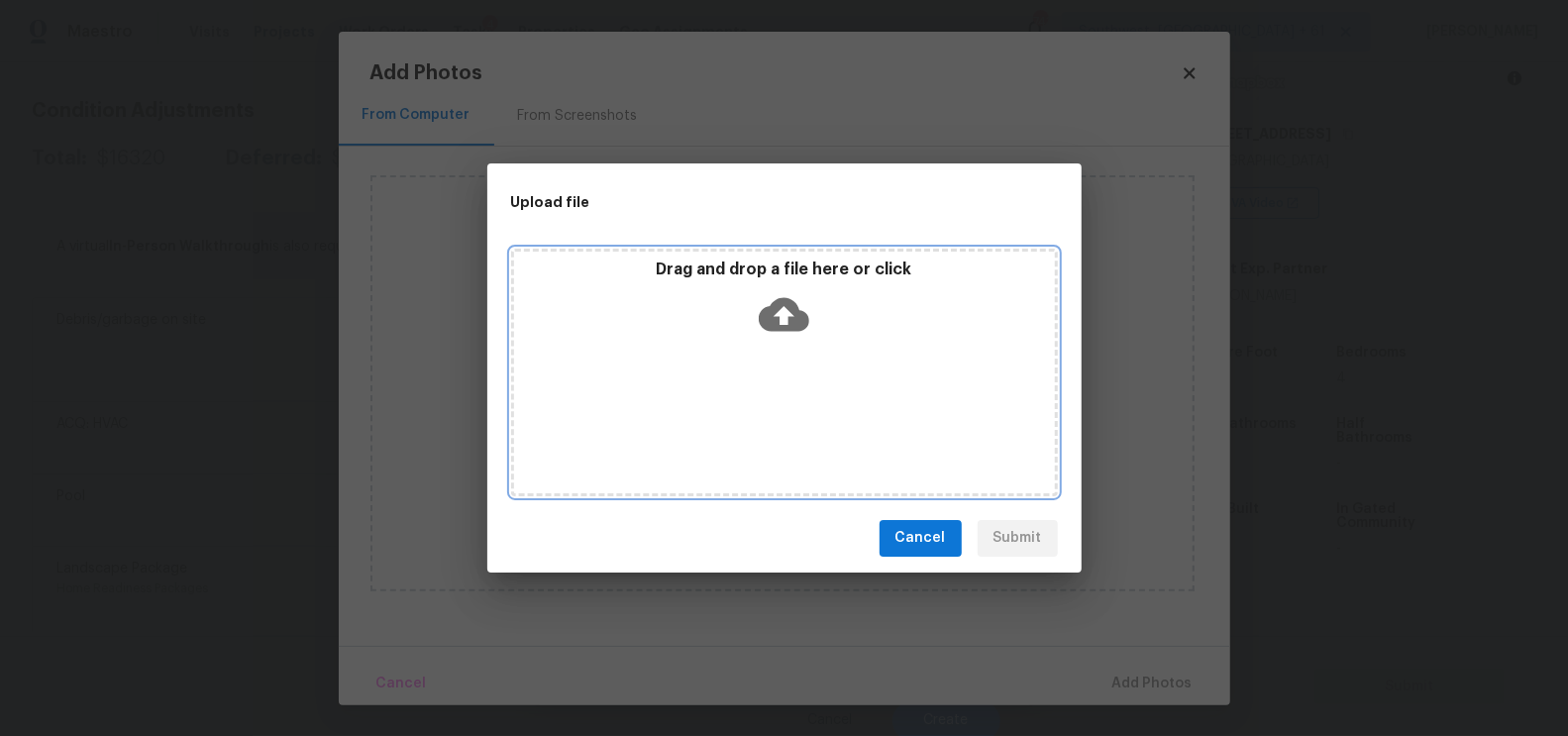
click at [781, 329] on icon at bounding box center [784, 314] width 51 height 34
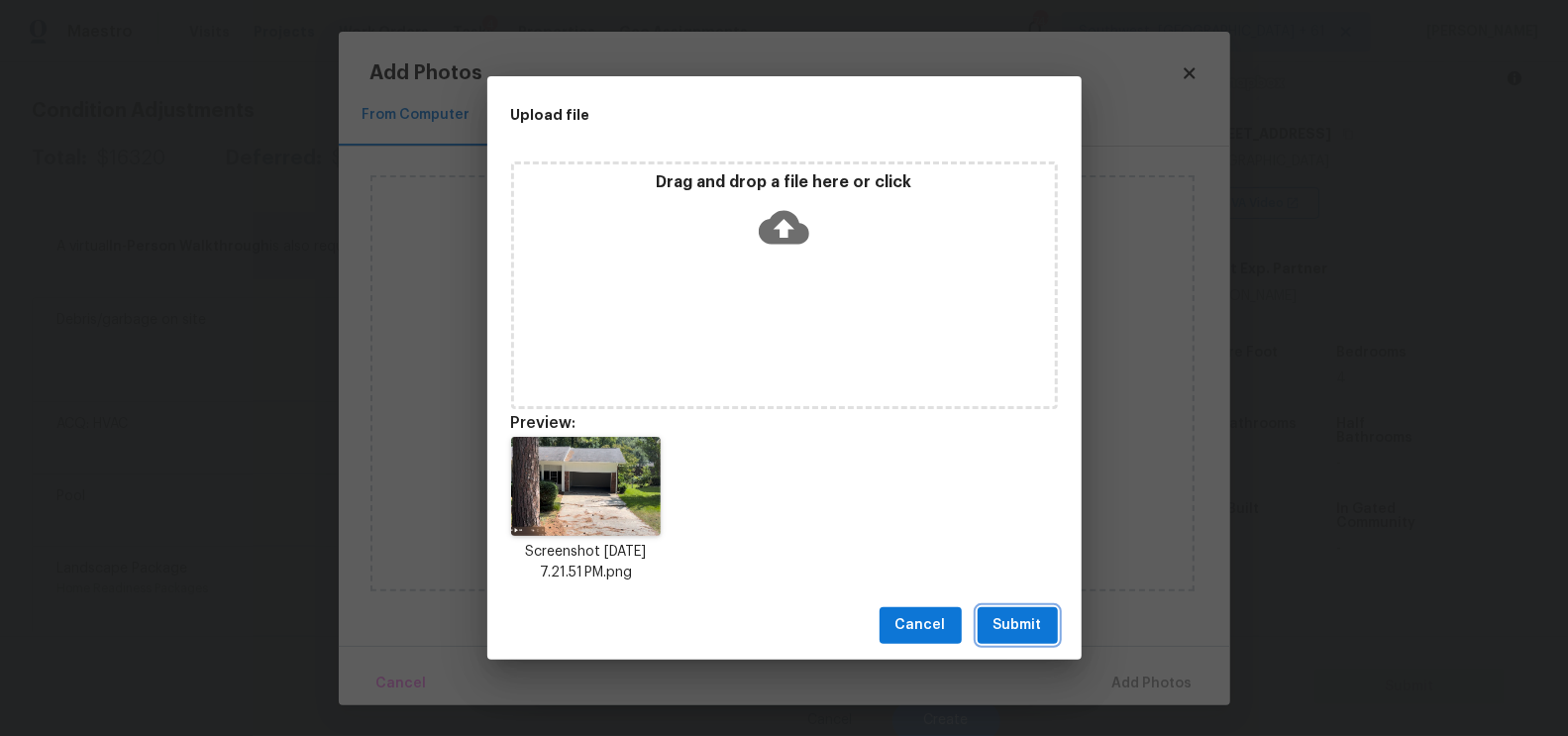
click at [1009, 621] on span "Submit" at bounding box center [1018, 625] width 49 height 25
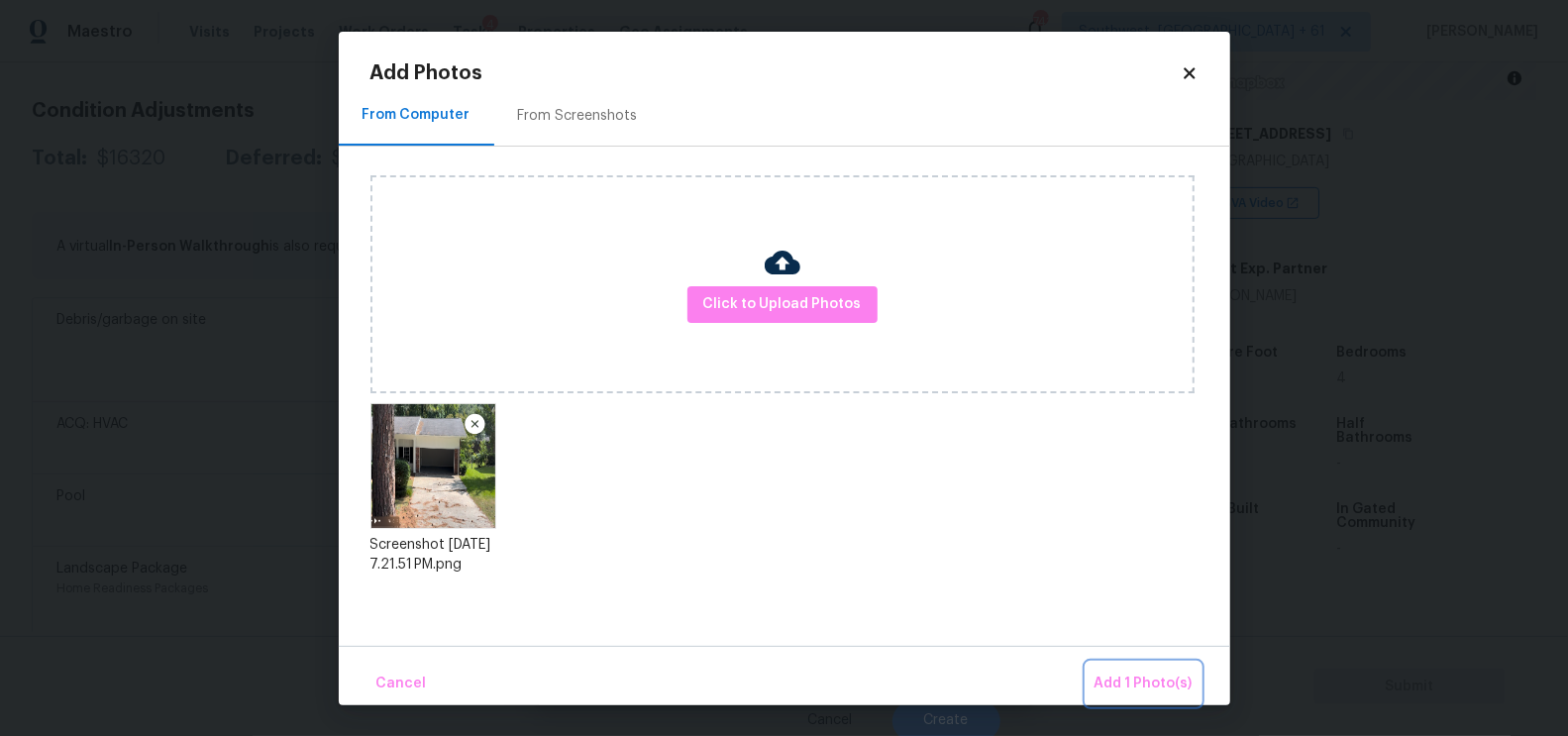
click at [1159, 664] on button "Add 1 Photo(s)" at bounding box center [1144, 683] width 114 height 43
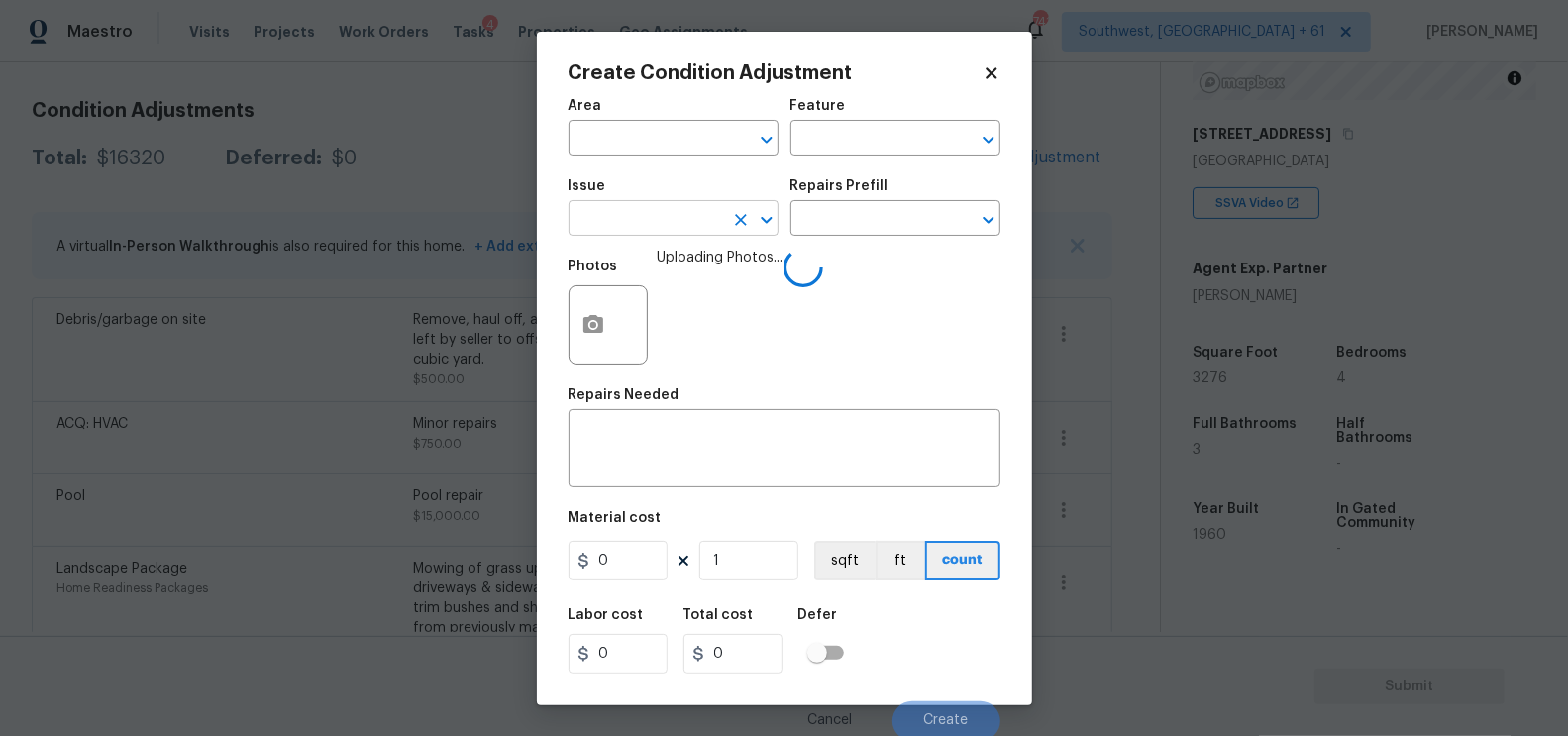
click at [677, 211] on input "text" at bounding box center [646, 220] width 155 height 31
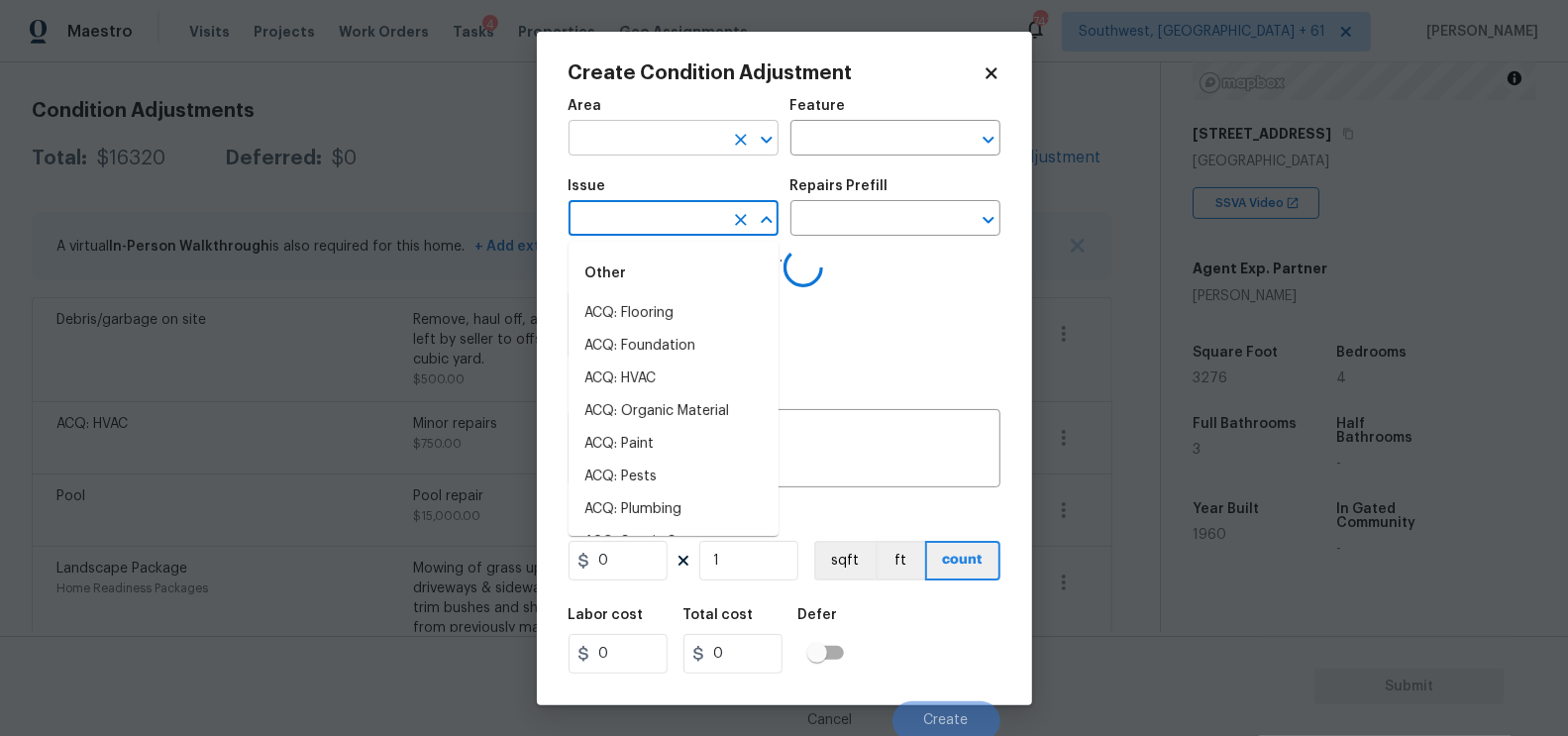
click at [649, 130] on input "text" at bounding box center [646, 140] width 155 height 31
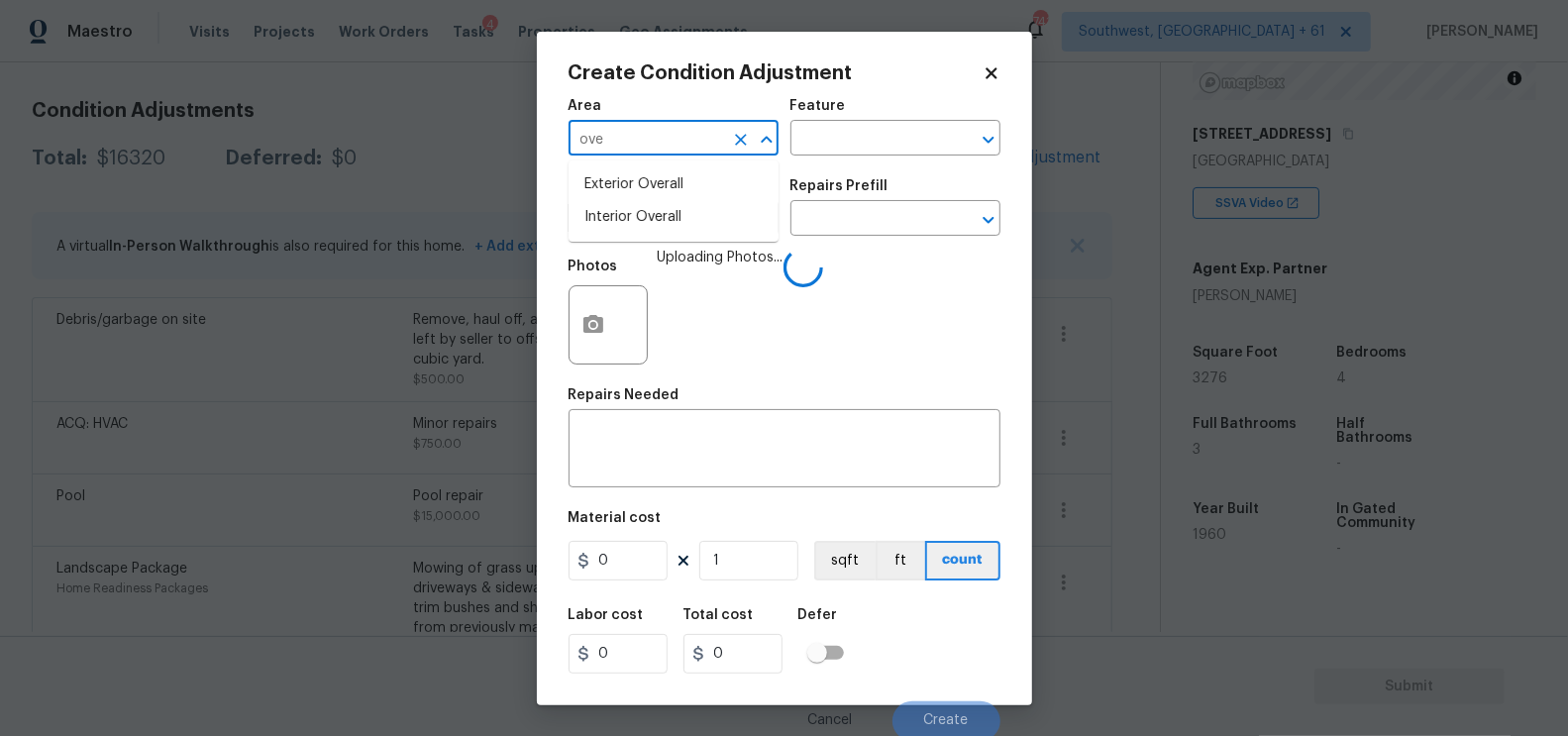
type input "over"
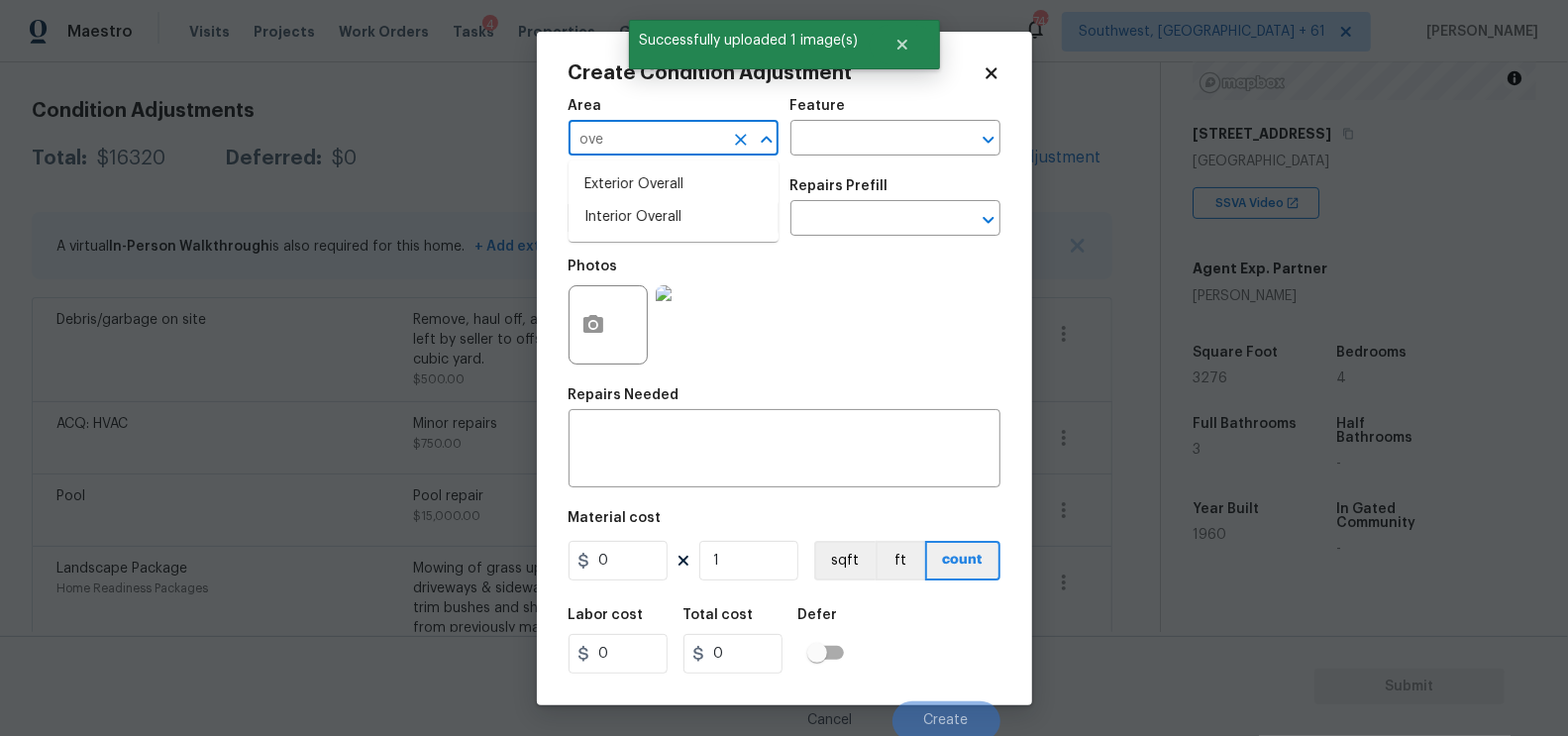
type input "over"
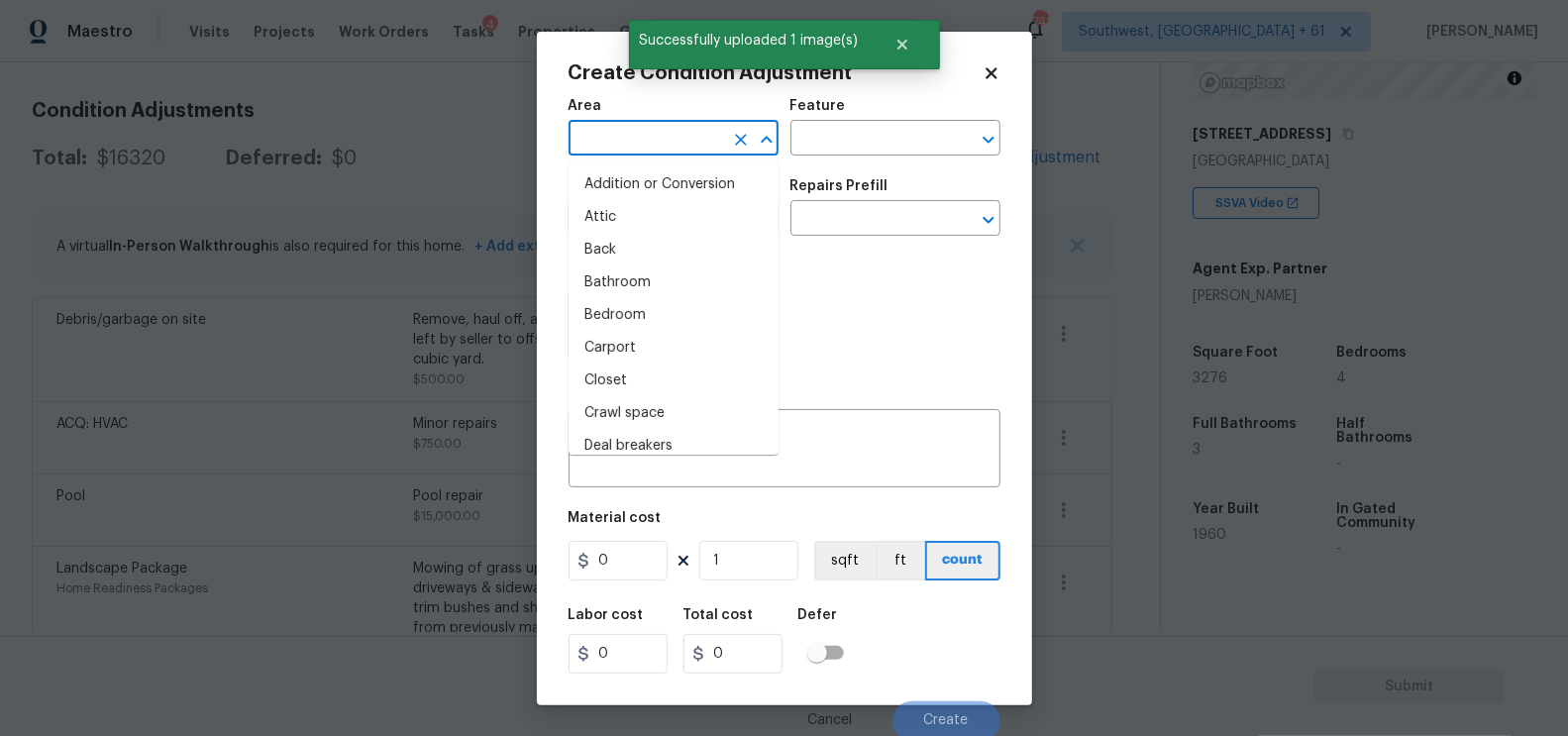
click at [644, 147] on input "text" at bounding box center [646, 140] width 155 height 31
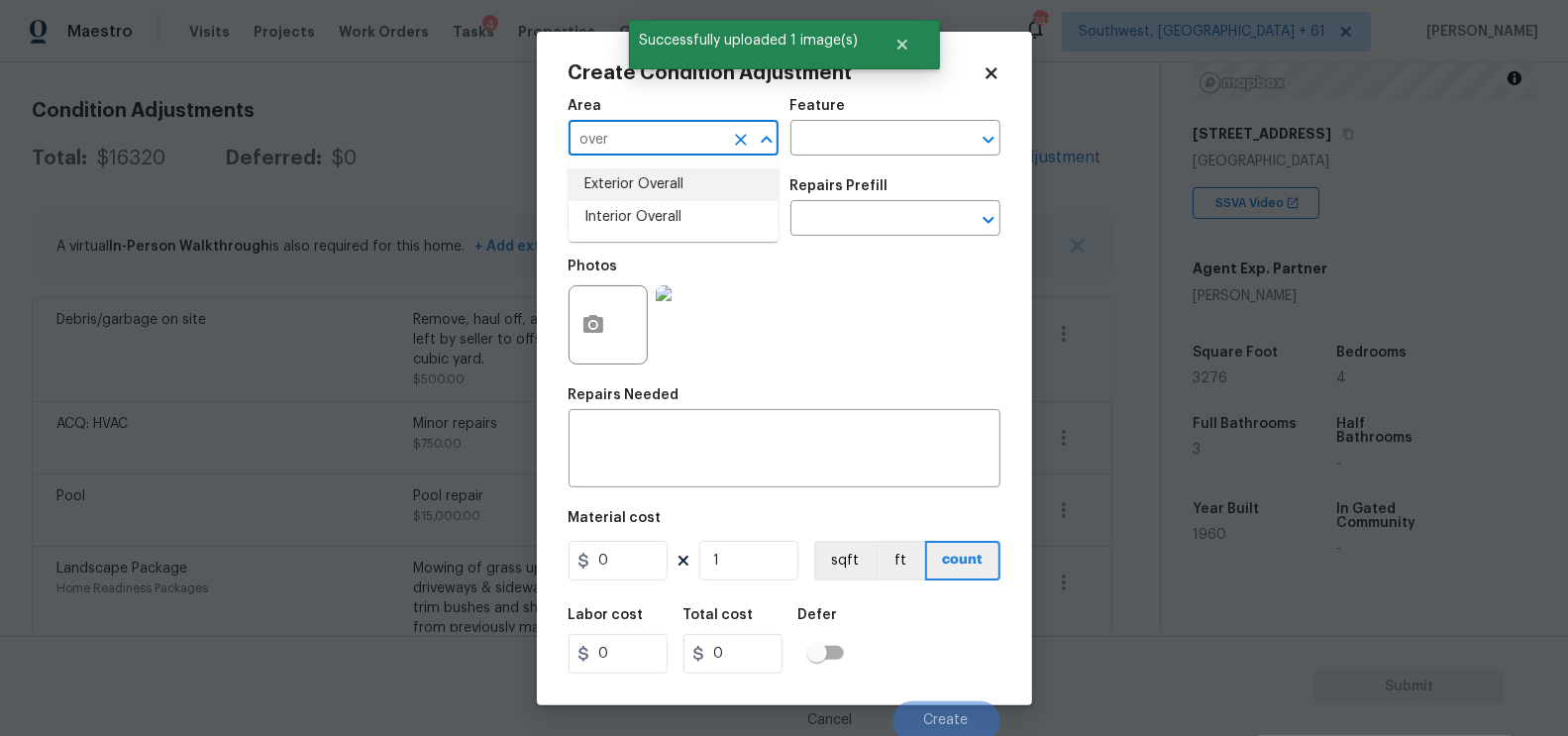
click at [659, 190] on li "Exterior Overall" at bounding box center [673, 184] width 210 height 33
type input "Exterior Overall"
click at [653, 454] on textarea at bounding box center [784, 451] width 408 height 42
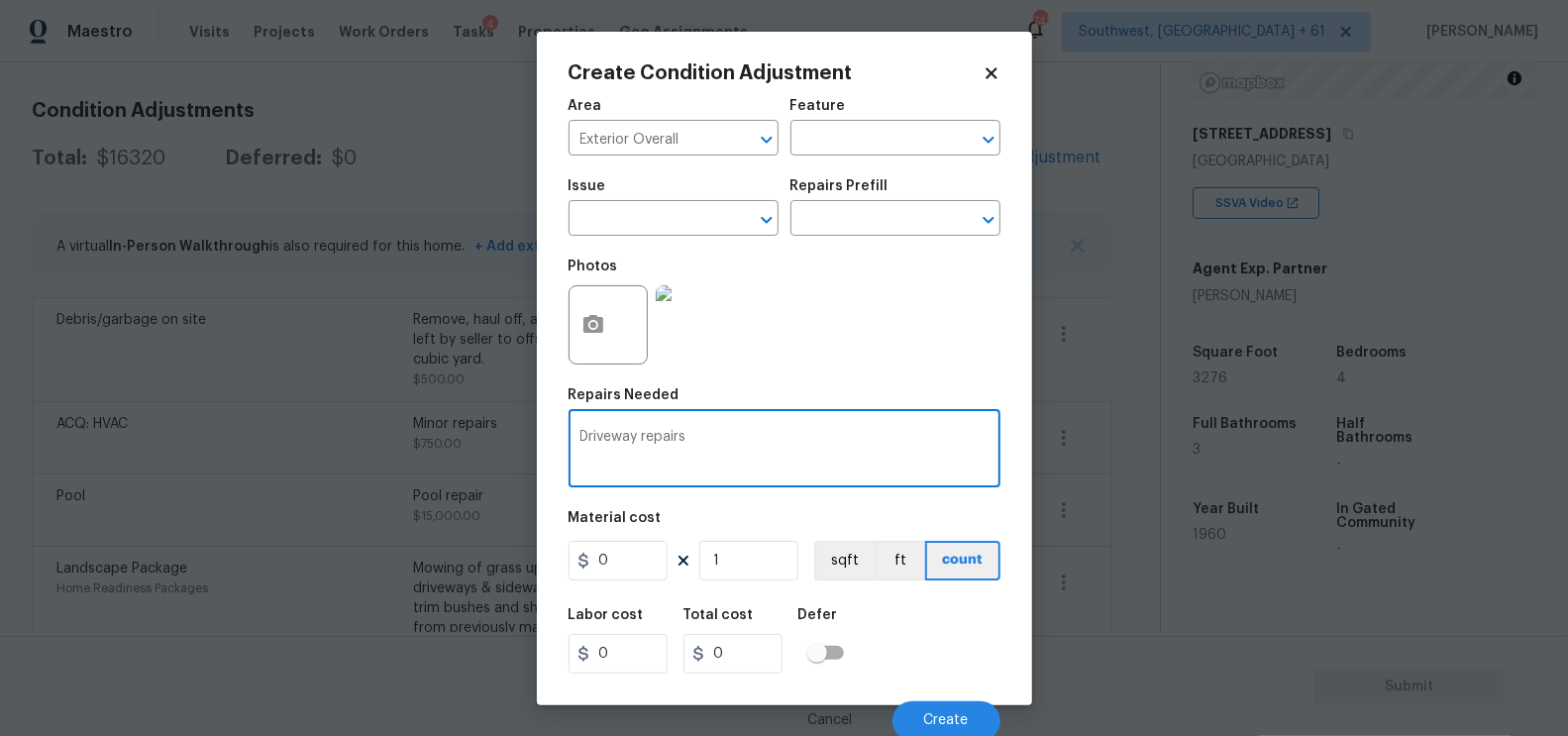
type textarea "Driveway repairs"
click at [624, 548] on input "0" at bounding box center [618, 560] width 99 height 40
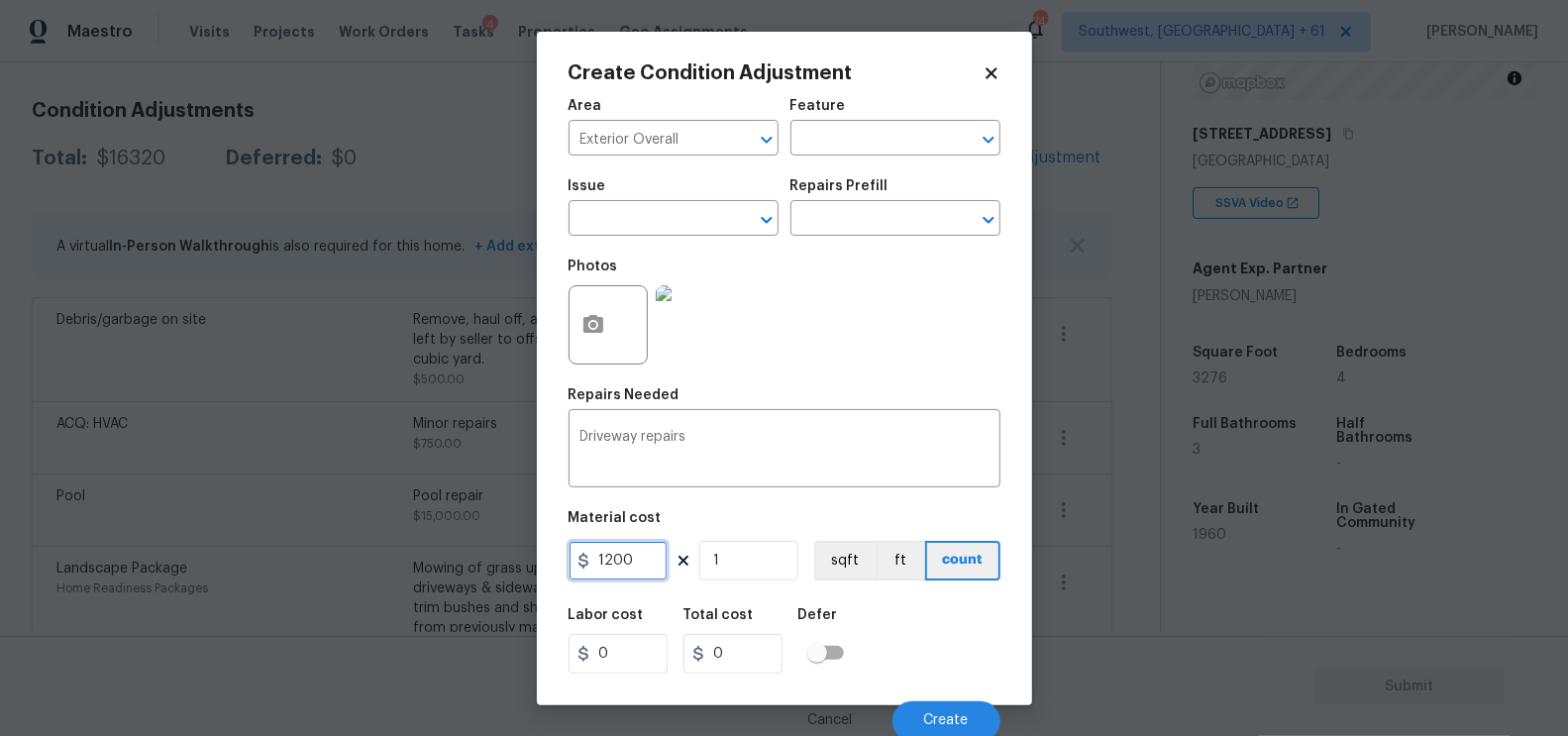
type input "1200"
click at [749, 654] on input "1200" at bounding box center [733, 654] width 99 height 40
click at [963, 722] on span "Create" at bounding box center [946, 720] width 45 height 15
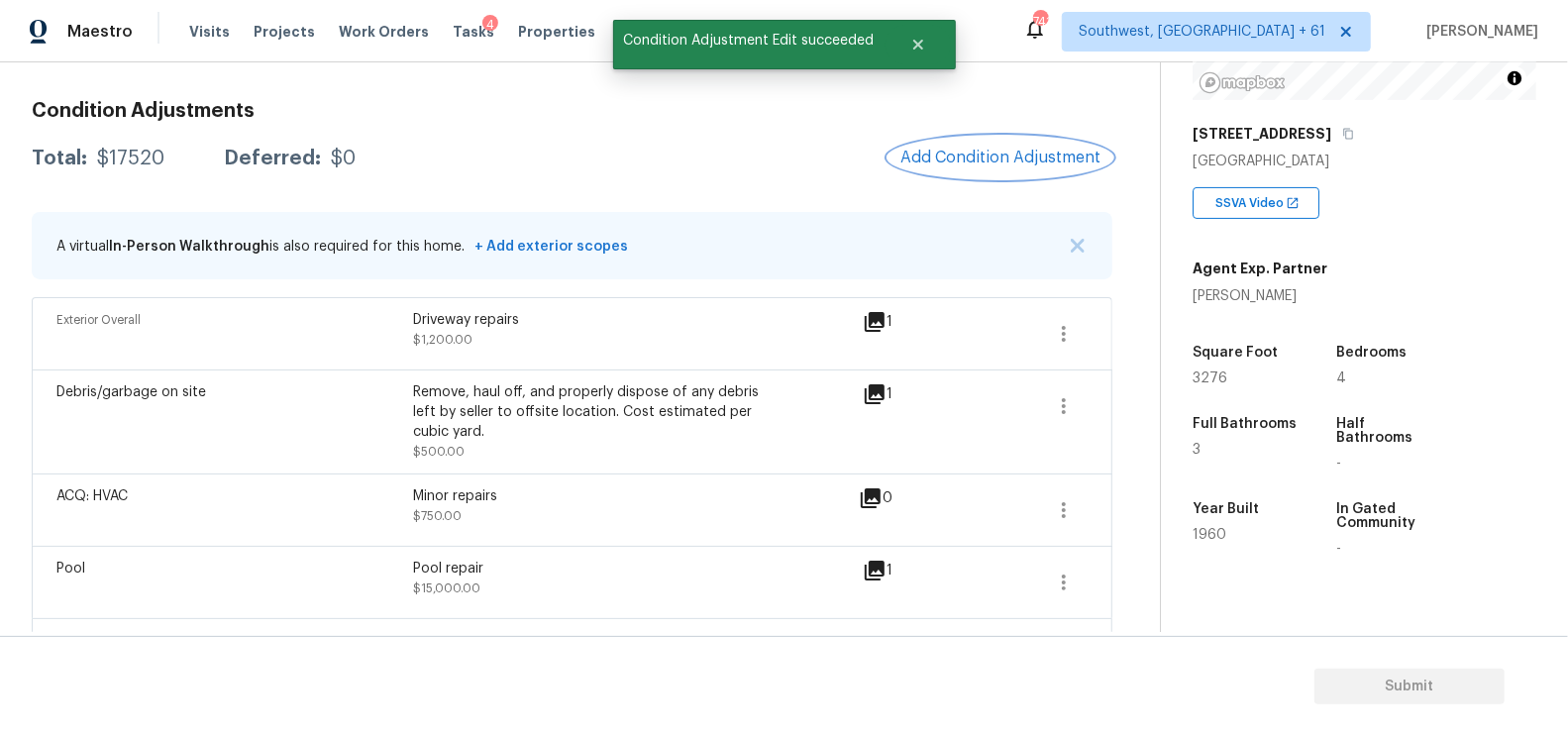
click at [972, 150] on span "Add Condition Adjustment" at bounding box center [1000, 158] width 200 height 18
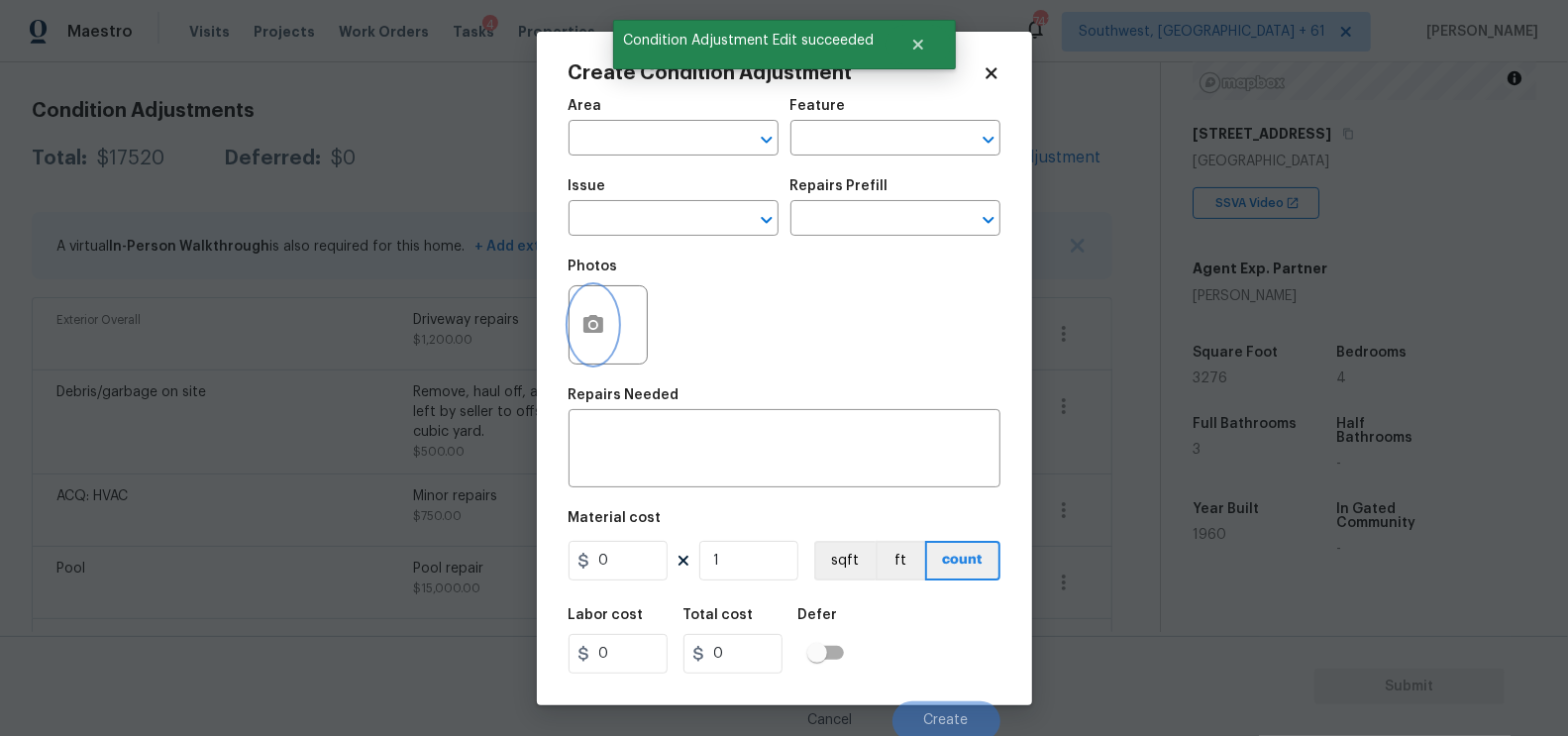
click at [602, 342] on button "button" at bounding box center [593, 325] width 48 height 77
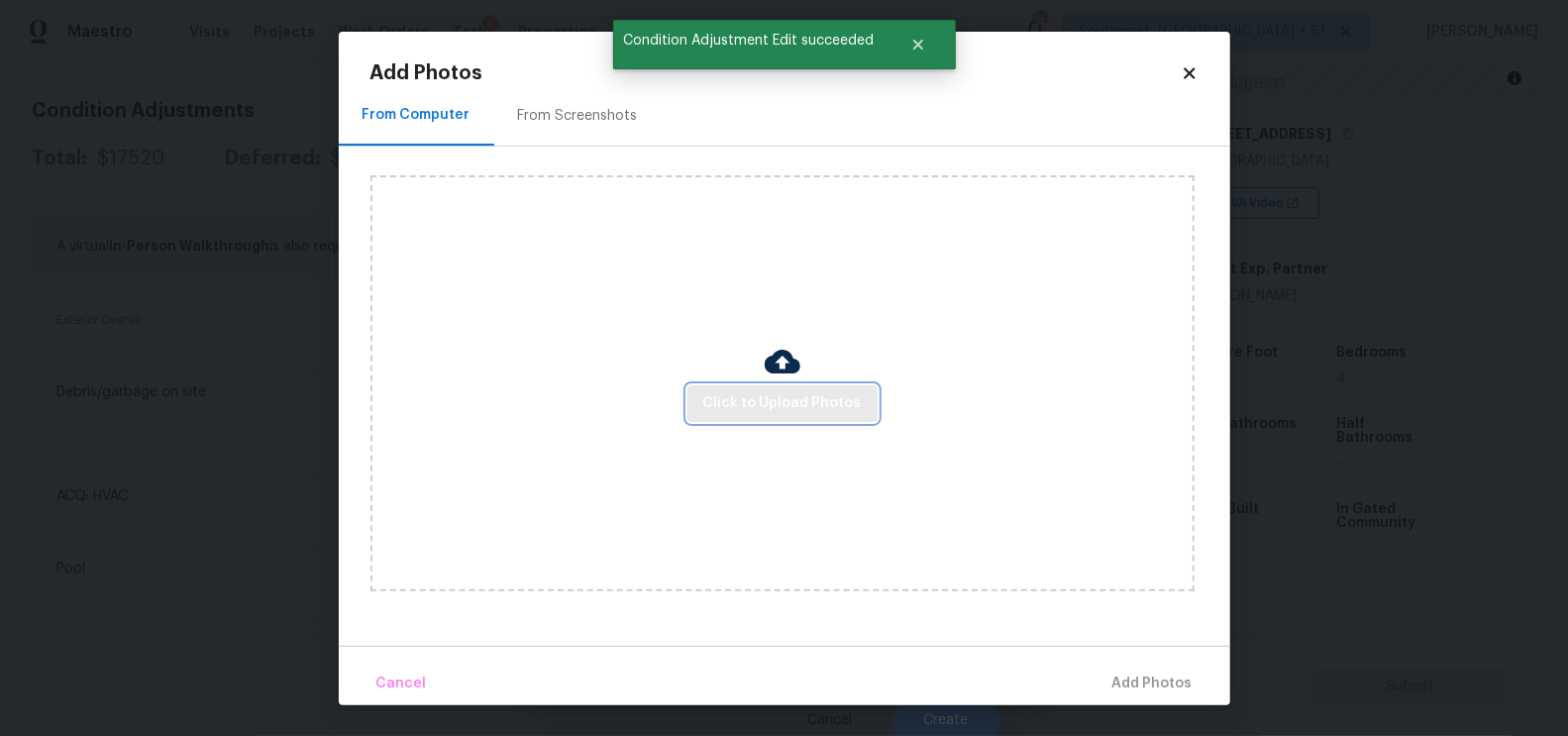
click at [790, 411] on span "Click to Upload Photos" at bounding box center [783, 403] width 159 height 25
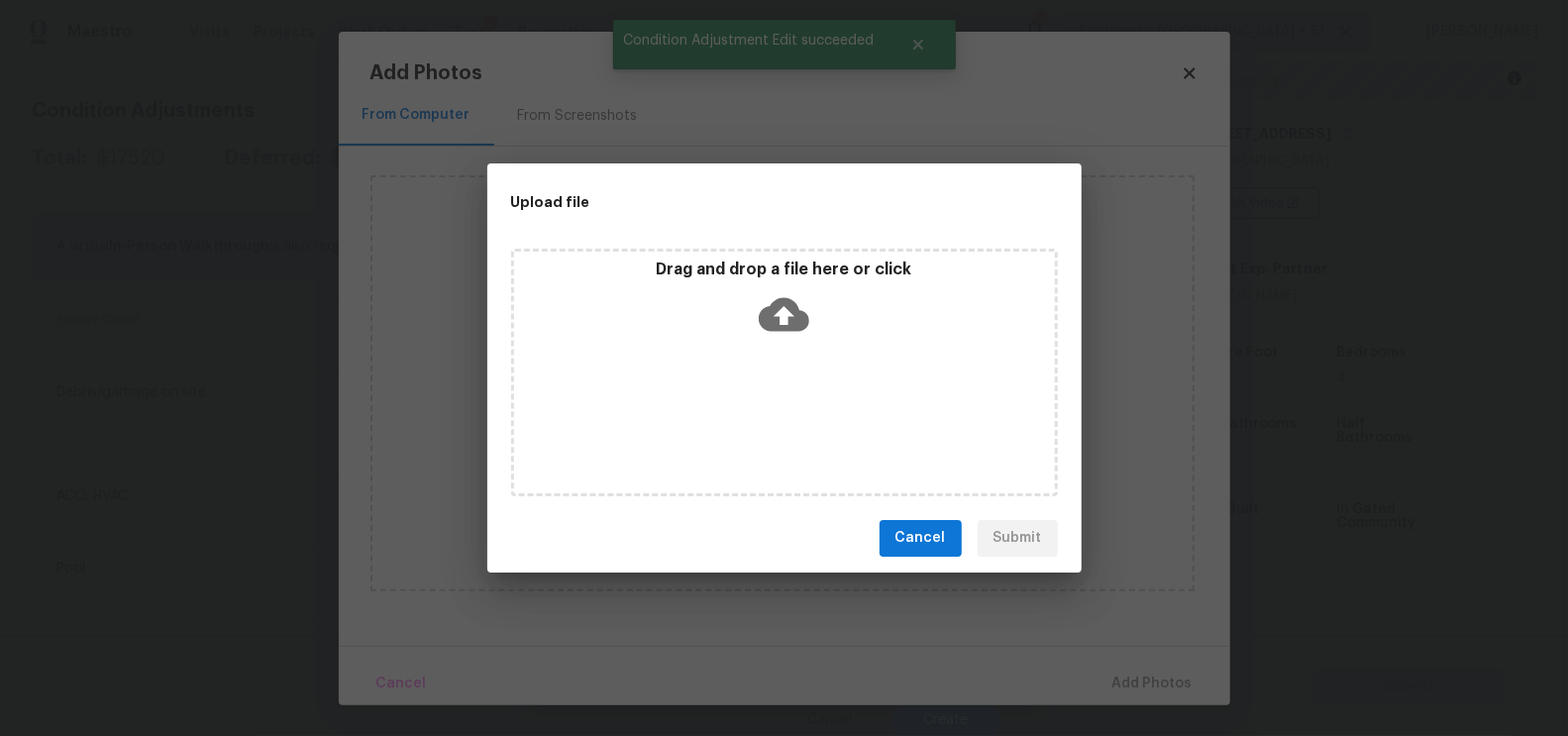
click at [788, 337] on icon at bounding box center [784, 314] width 51 height 51
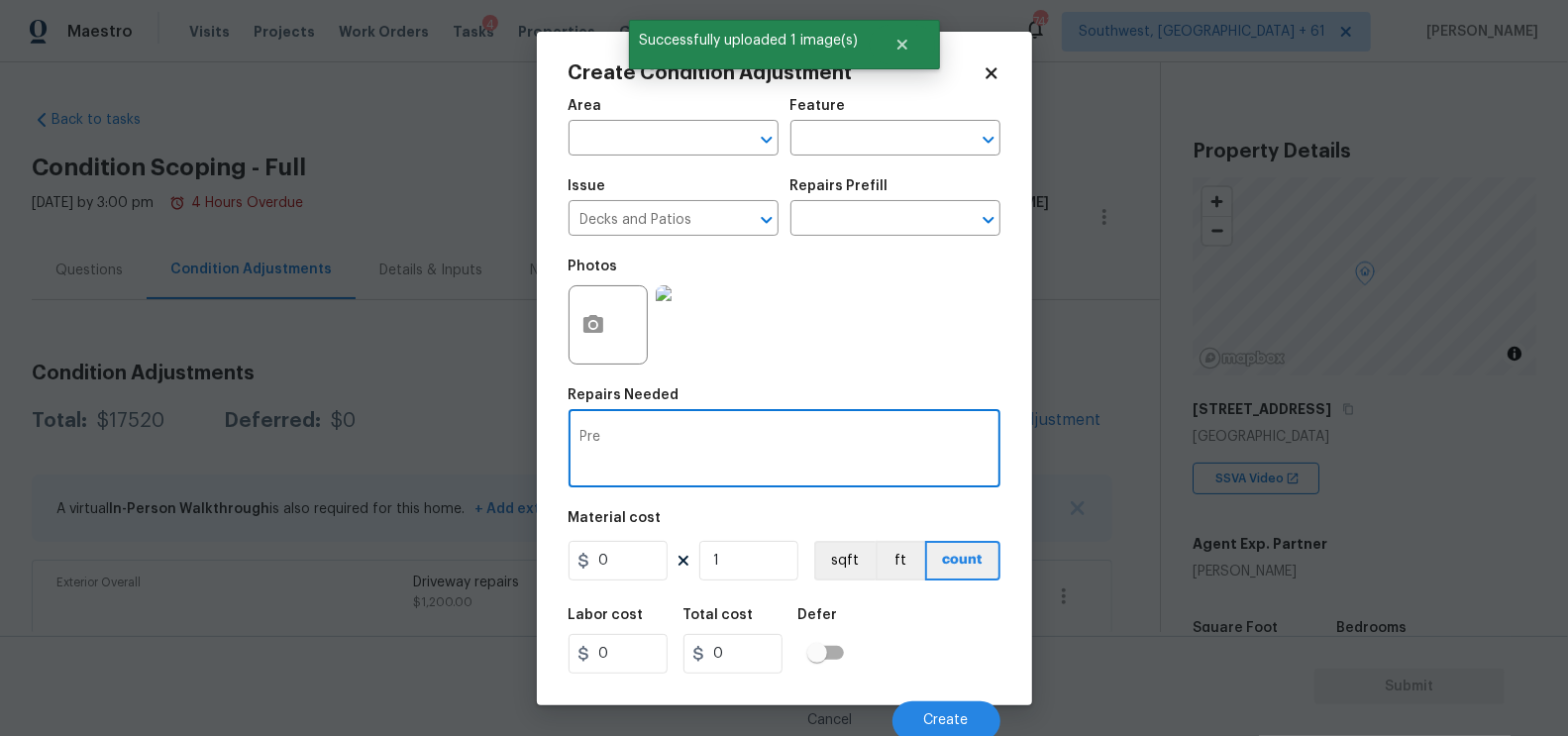
scroll to position [275, 0]
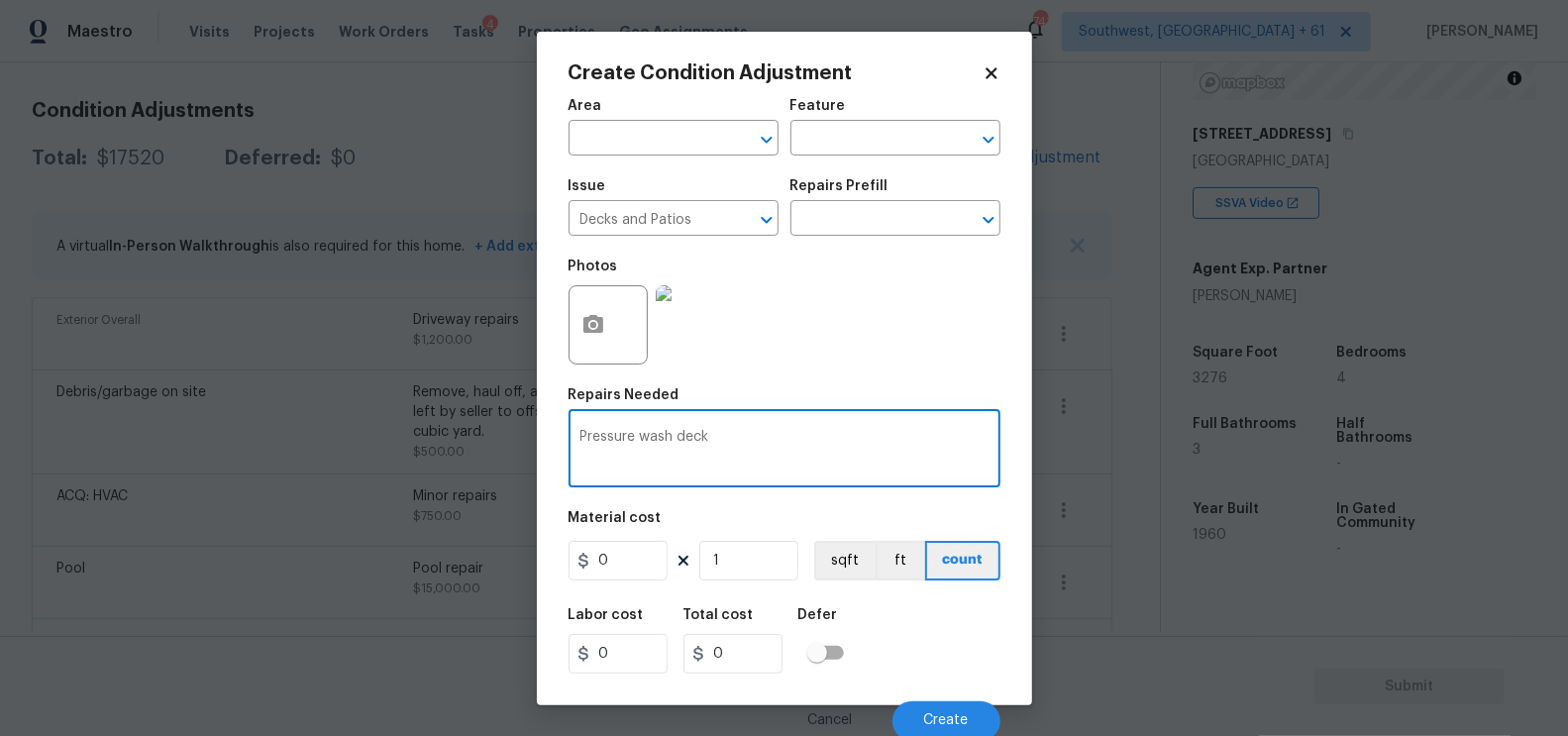
type textarea "Pressure wash deck"
click at [624, 566] on input "0" at bounding box center [618, 560] width 99 height 40
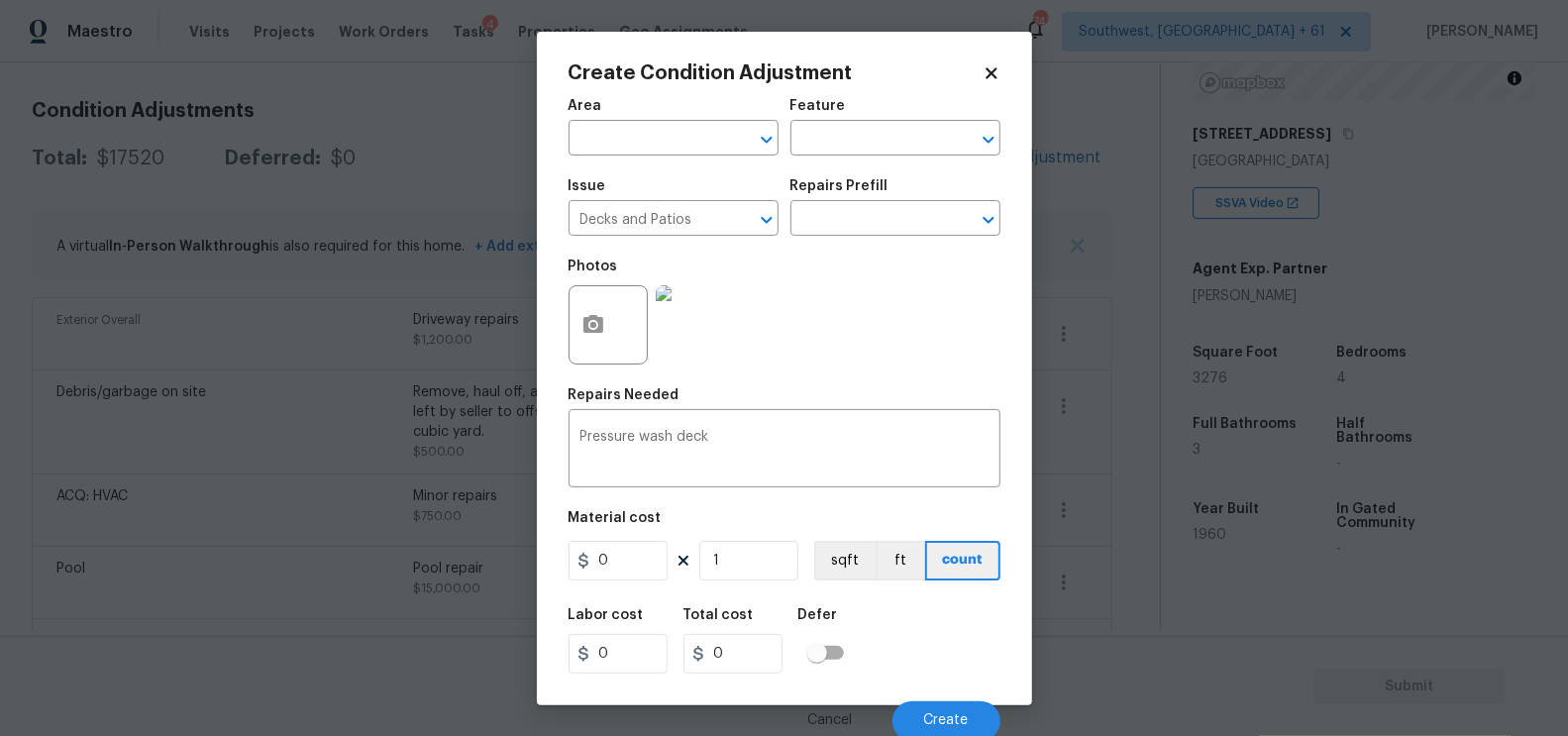
click at [683, 349] on img at bounding box center [696, 325] width 79 height 79
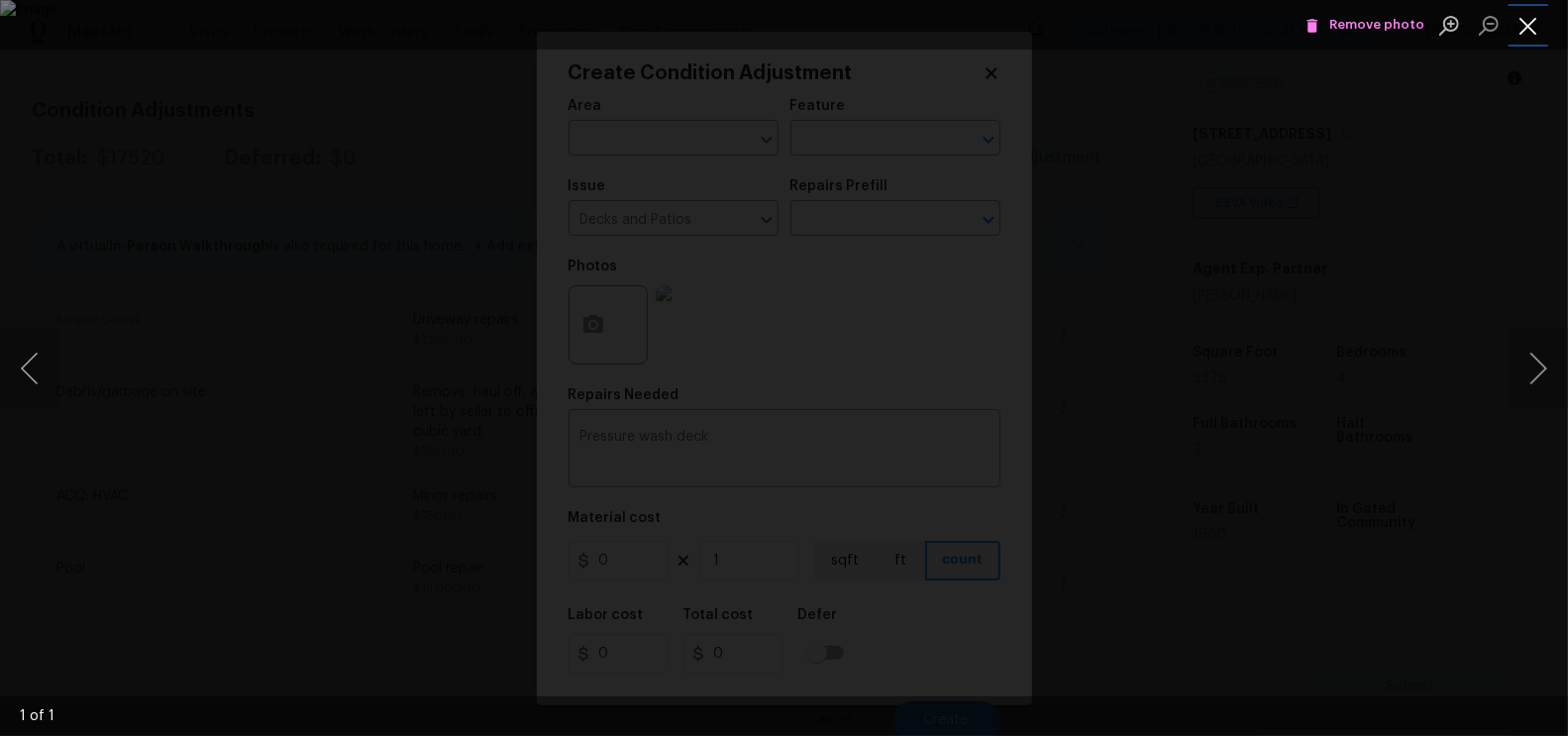
click at [1521, 35] on button "Close lightbox" at bounding box center [1528, 25] width 40 height 35
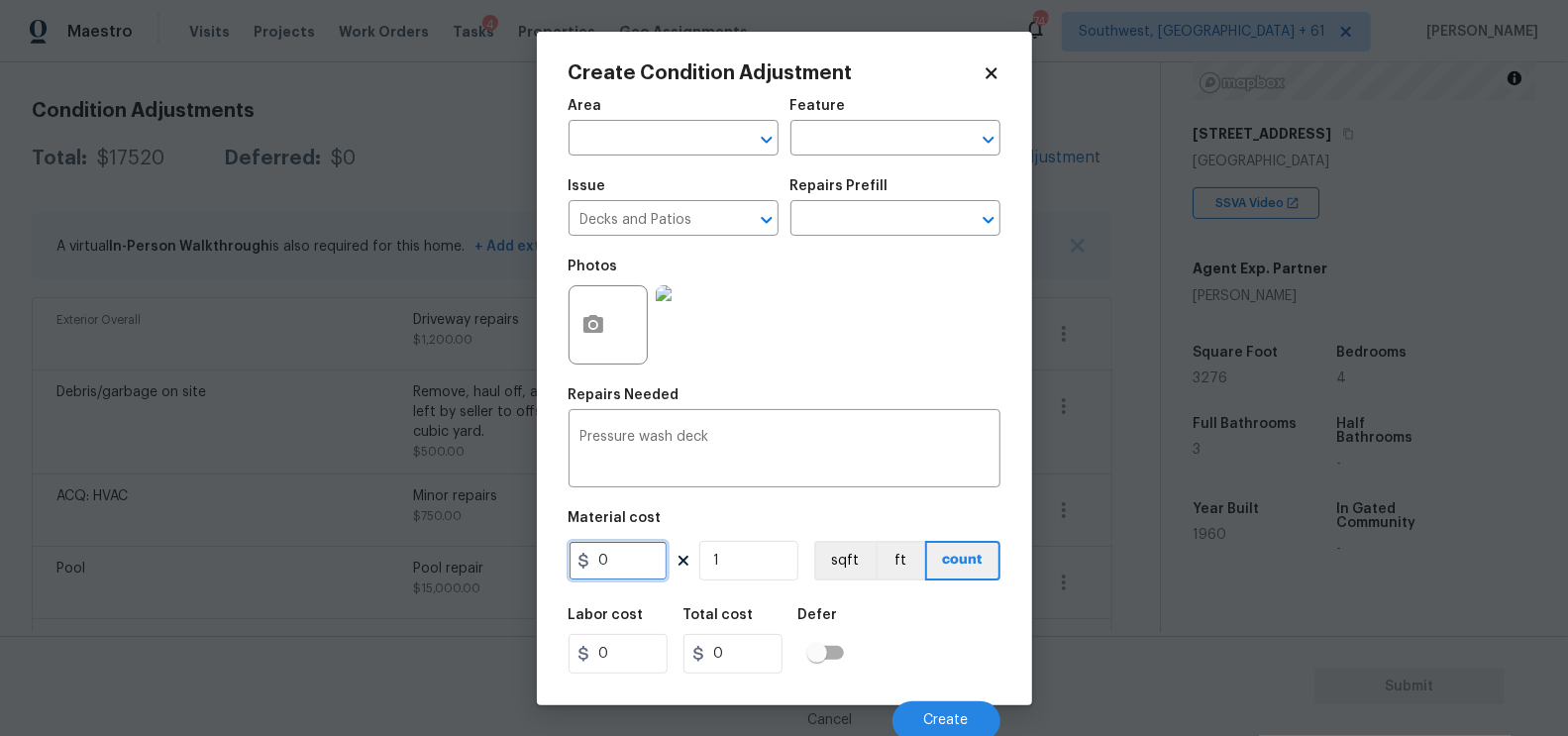
click at [648, 551] on input "0" at bounding box center [618, 560] width 99 height 40
type input "200"
click at [746, 656] on input "0" at bounding box center [733, 654] width 99 height 40
type input "200"
click at [930, 726] on span "Create" at bounding box center [946, 720] width 45 height 15
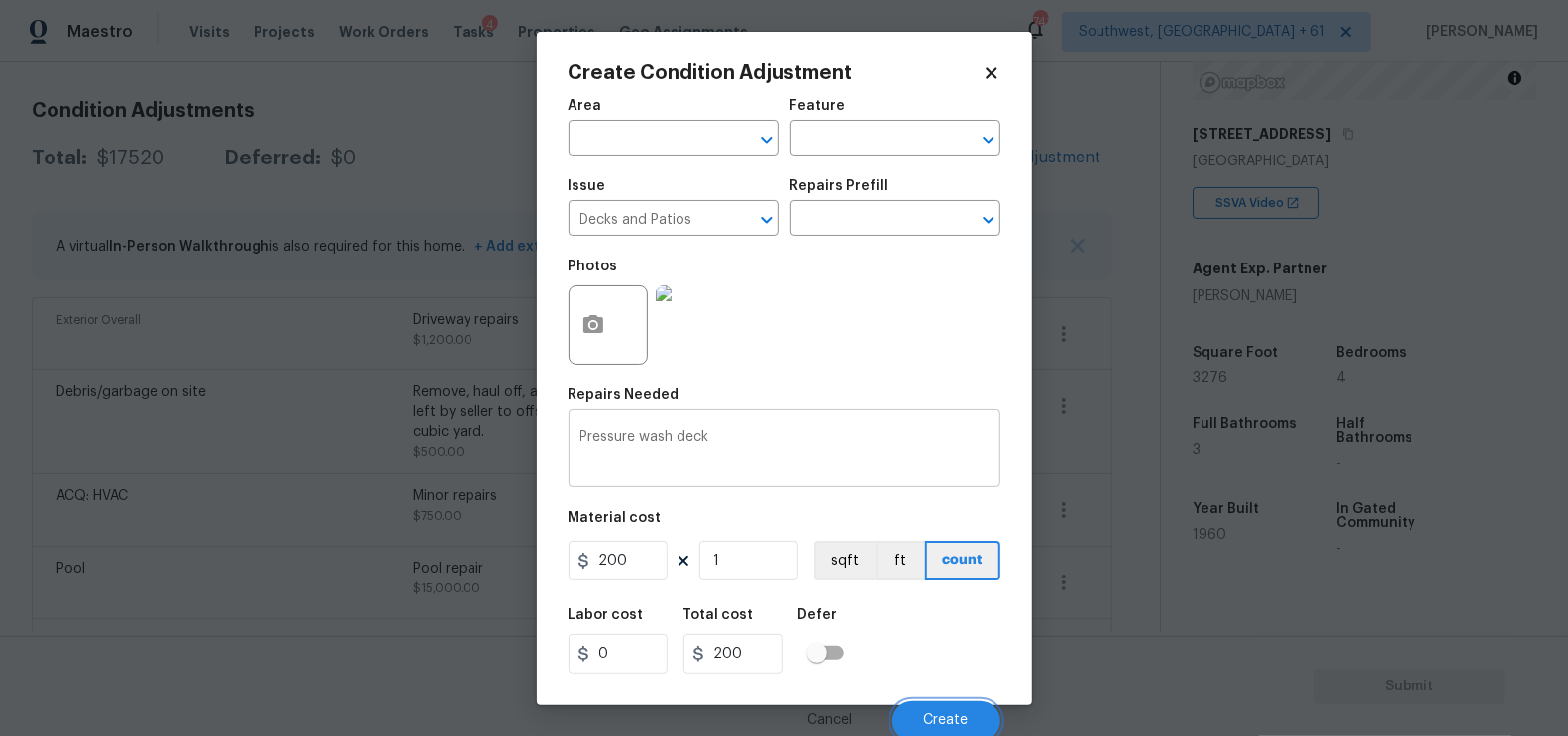
scroll to position [262, 0]
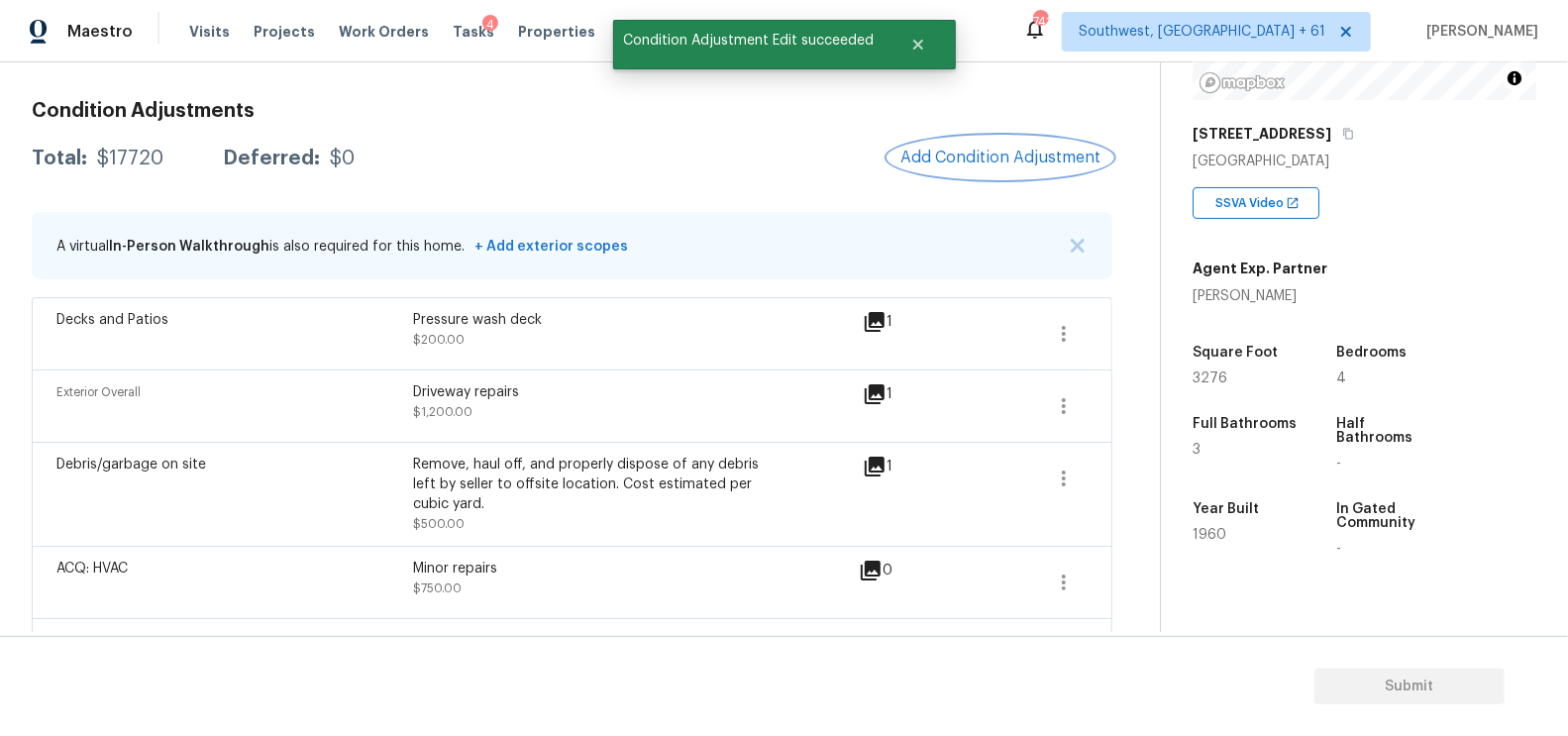
click at [1027, 154] on span "Add Condition Adjustment" at bounding box center [1000, 158] width 200 height 18
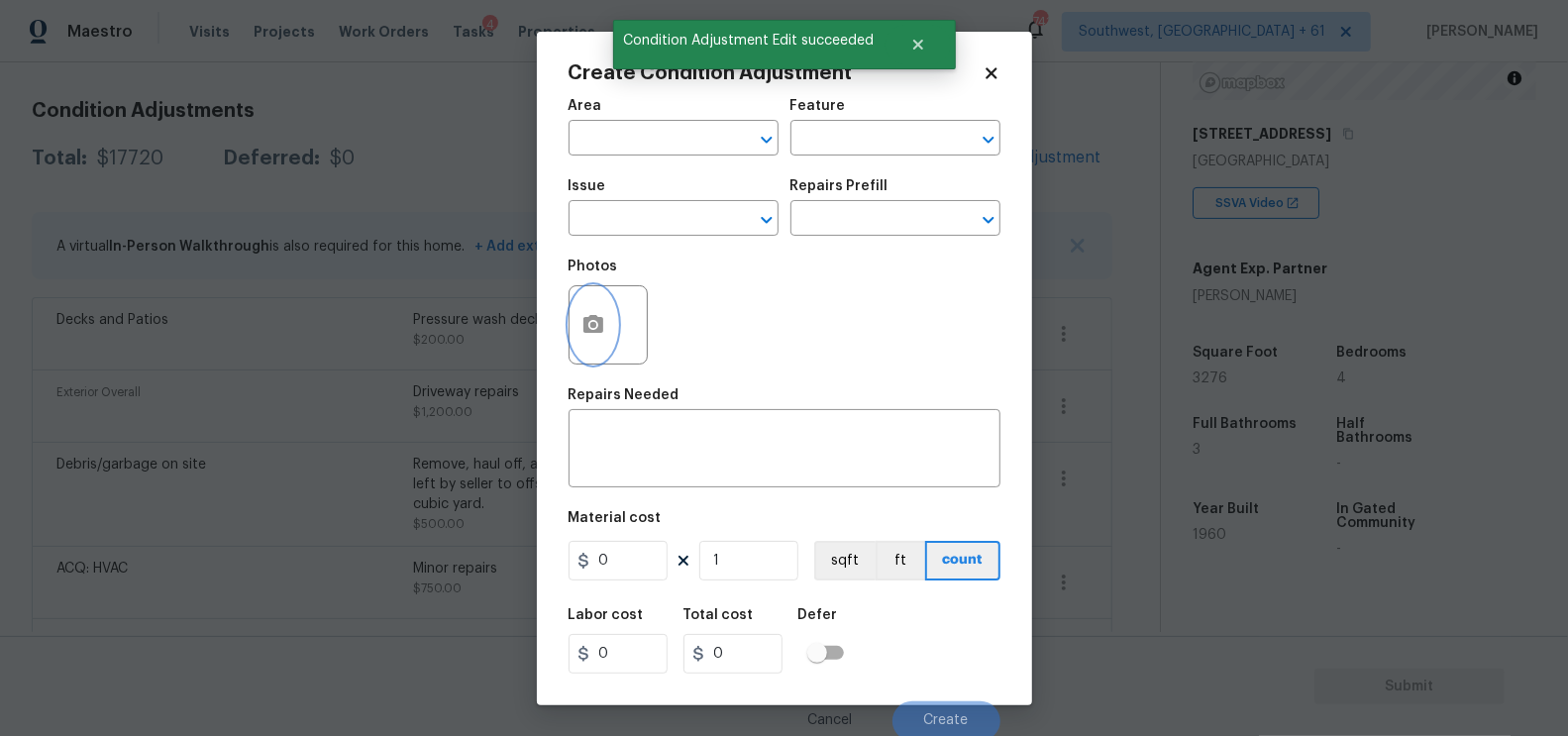
click at [611, 322] on button "button" at bounding box center [593, 325] width 48 height 77
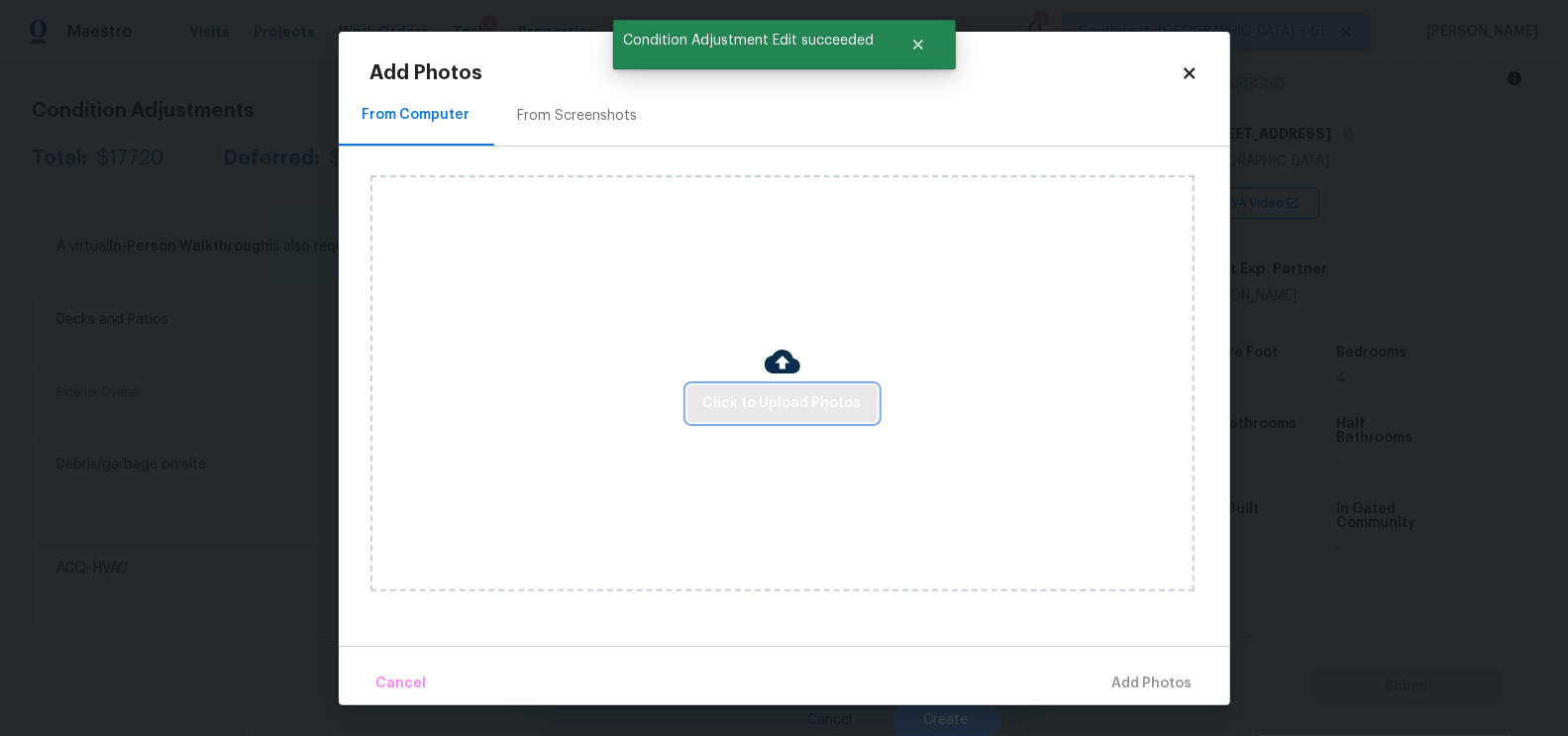
click at [770, 399] on span "Click to Upload Photos" at bounding box center [783, 403] width 159 height 25
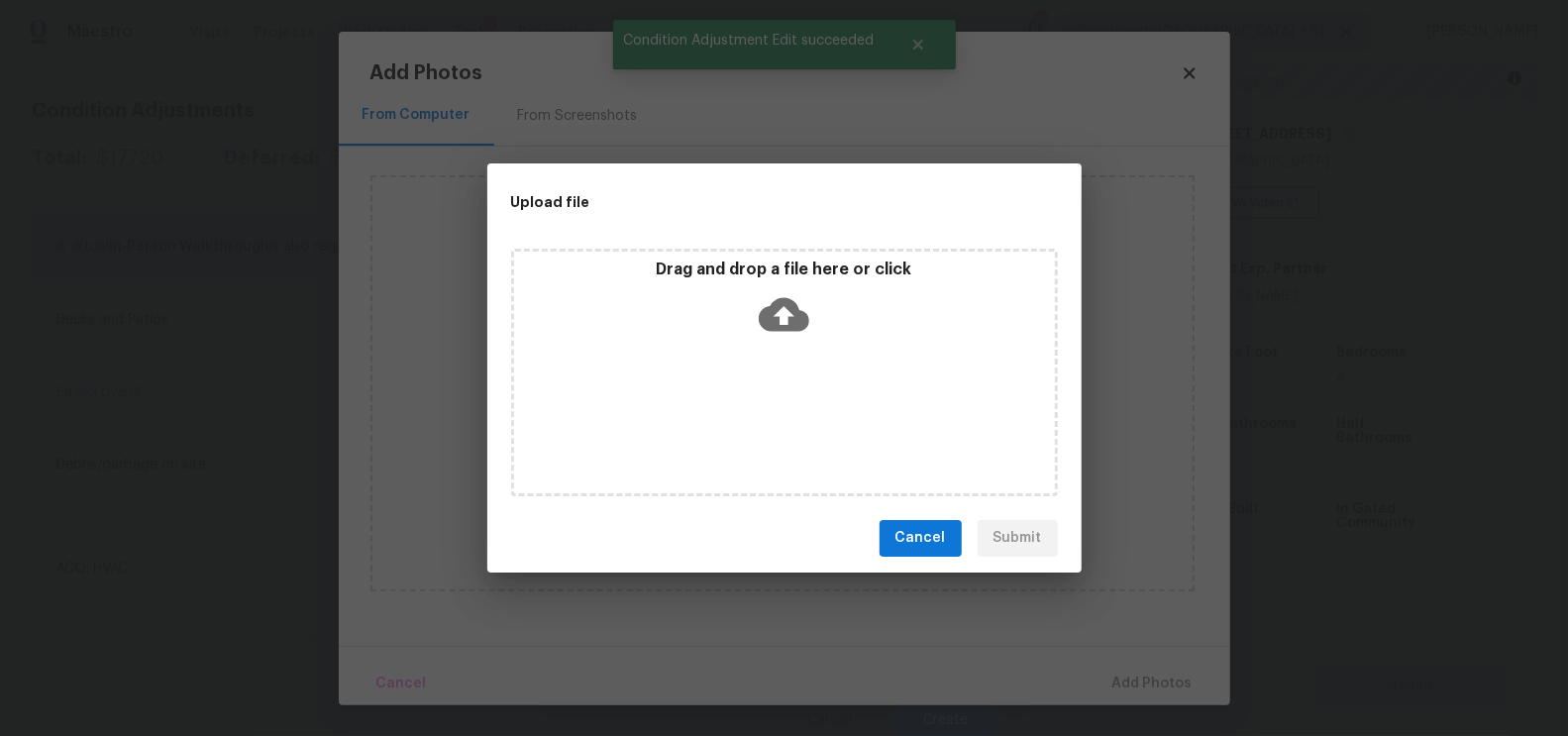
click at [793, 317] on icon at bounding box center [784, 314] width 51 height 34
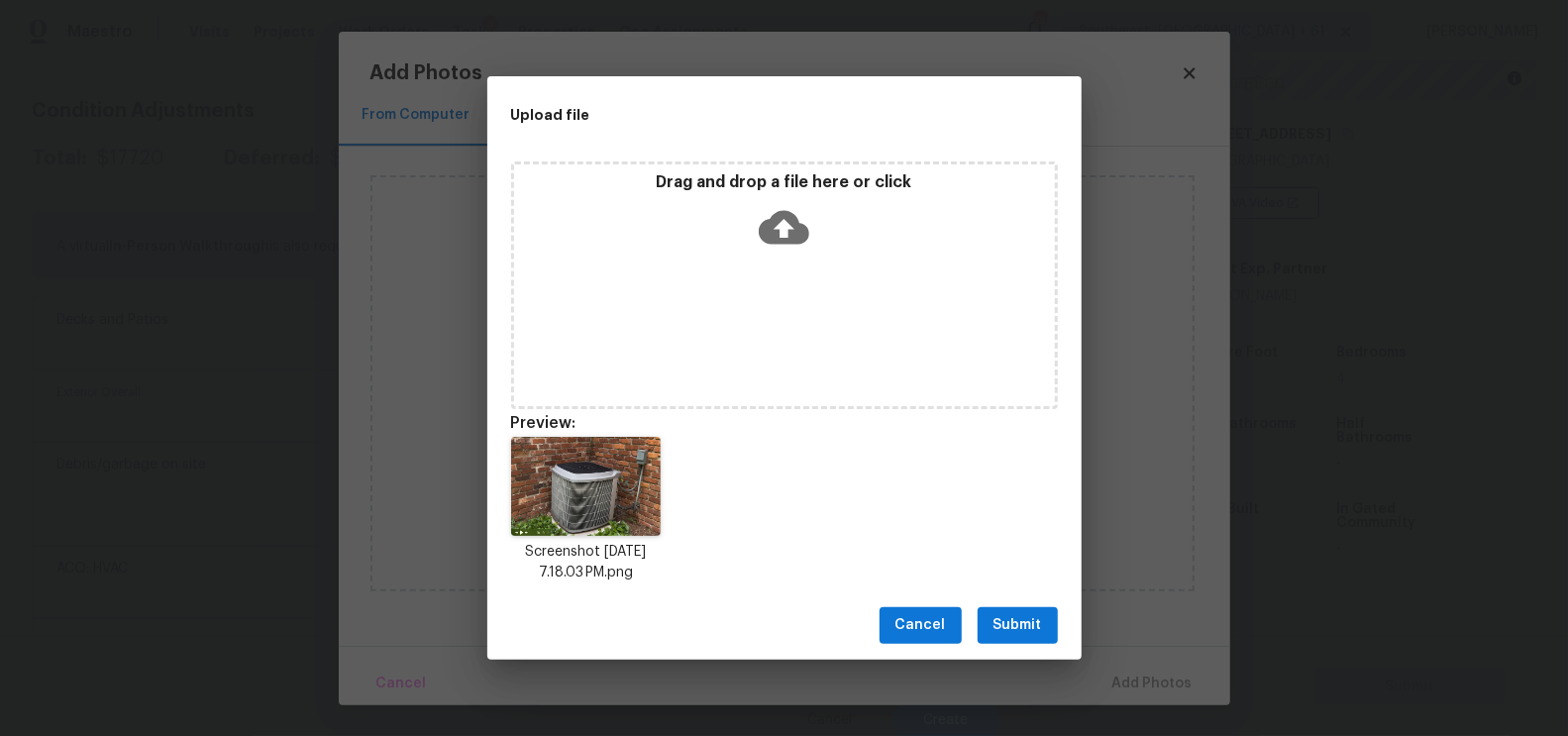
click at [1007, 613] on span "Submit" at bounding box center [1018, 625] width 49 height 25
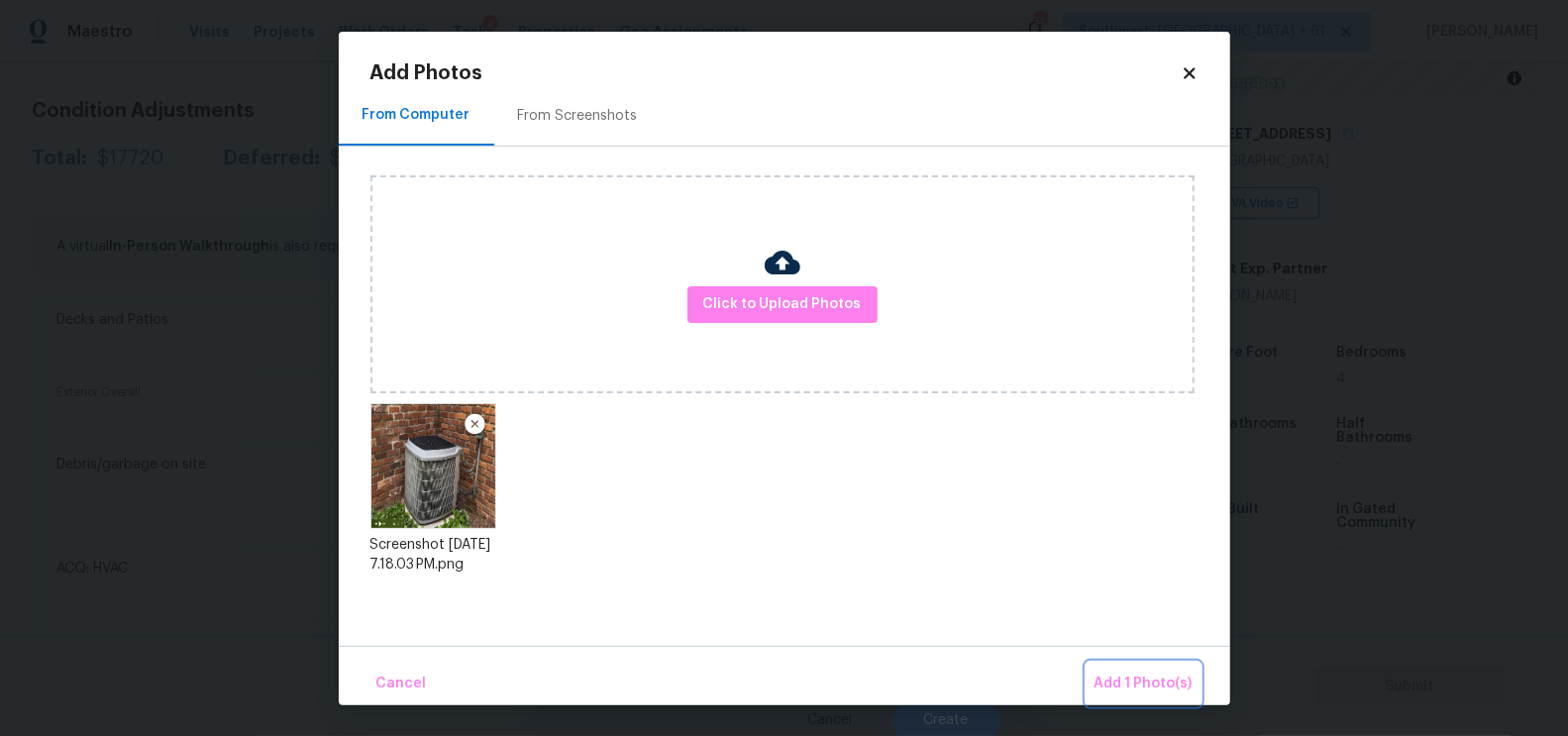
click at [1153, 685] on span "Add 1 Photo(s)" at bounding box center [1144, 683] width 98 height 25
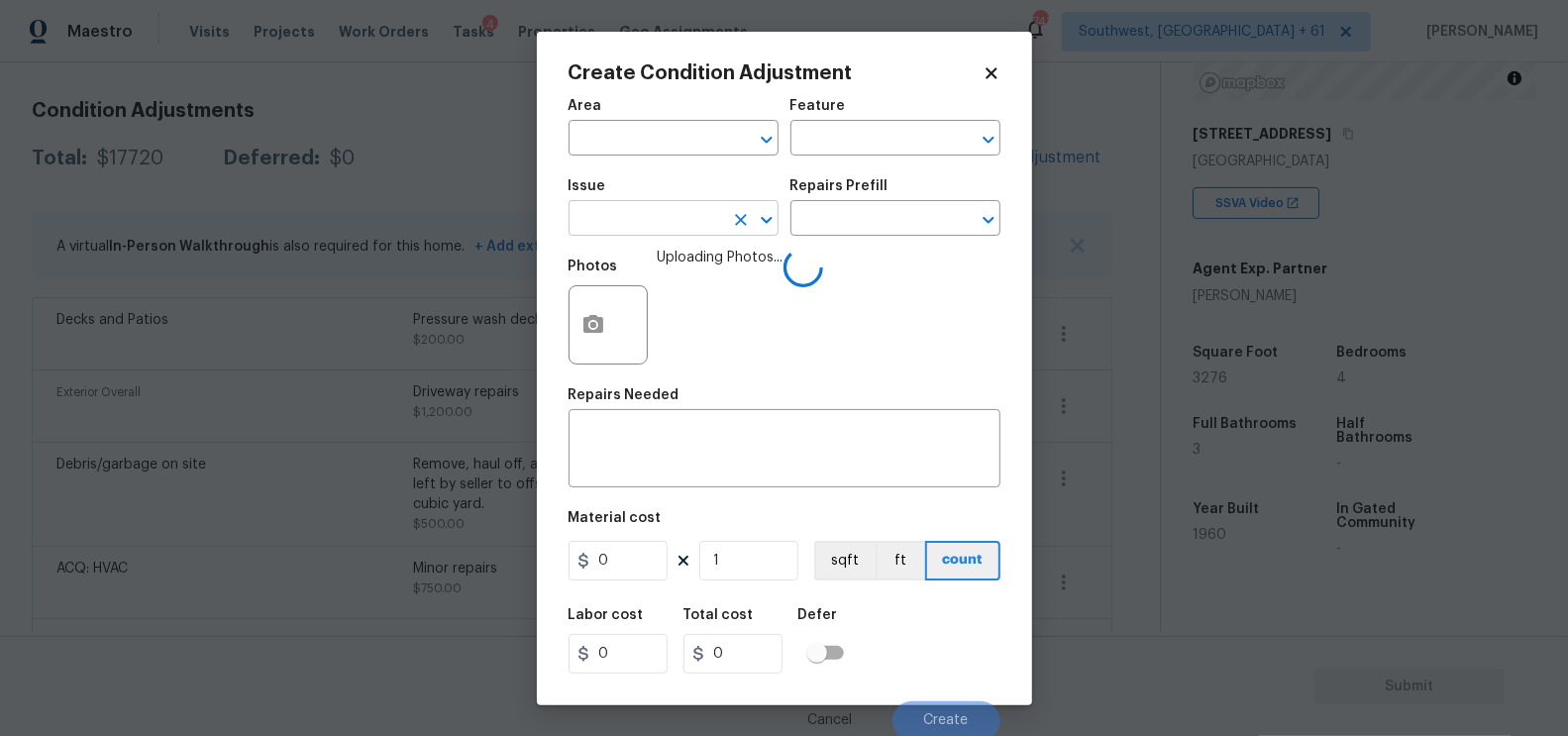
click at [646, 216] on input "text" at bounding box center [646, 220] width 155 height 31
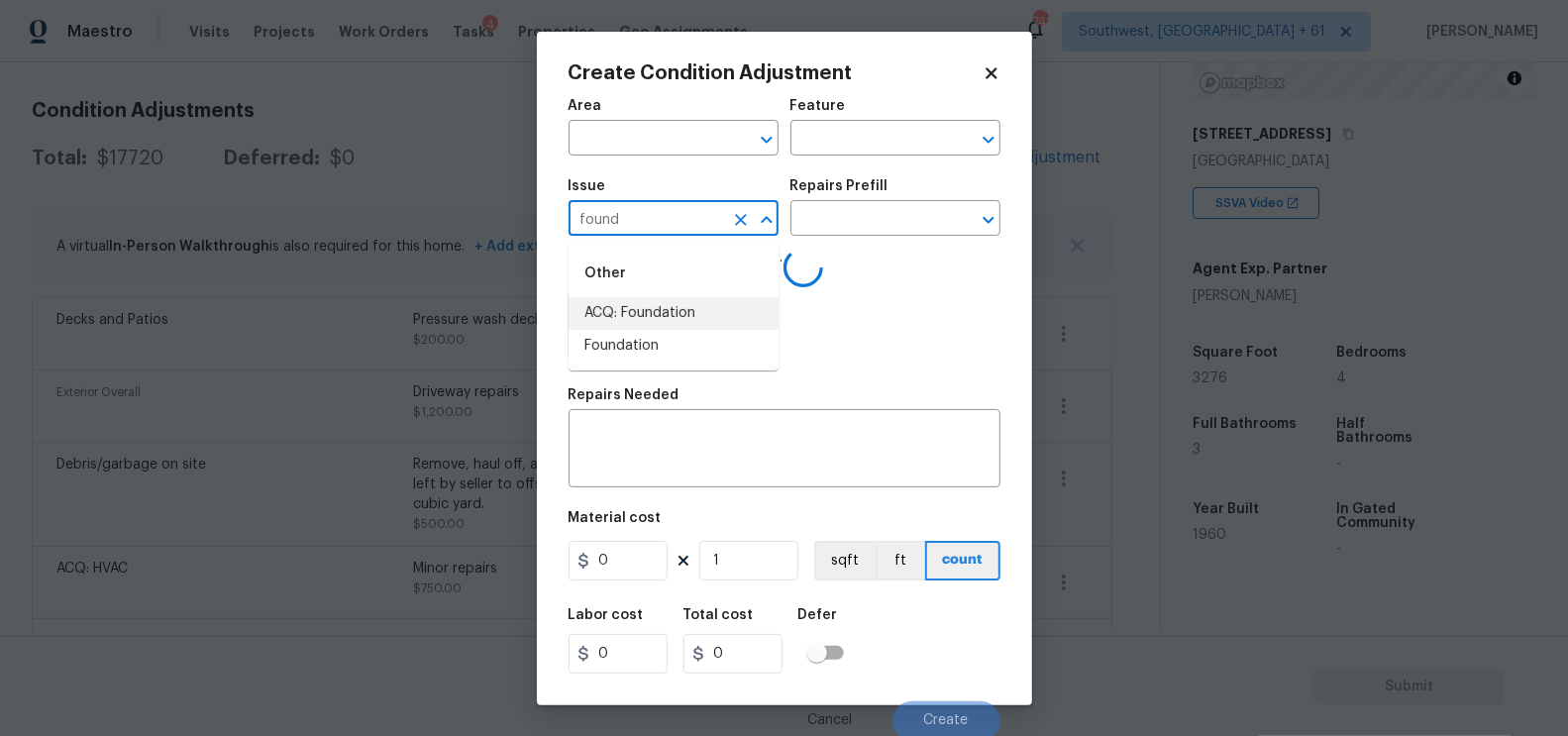
click at [654, 304] on li "ACQ: Foundation" at bounding box center [673, 313] width 210 height 33
type input "ACQ: Foundation"
click at [838, 234] on input "text" at bounding box center [868, 220] width 155 height 31
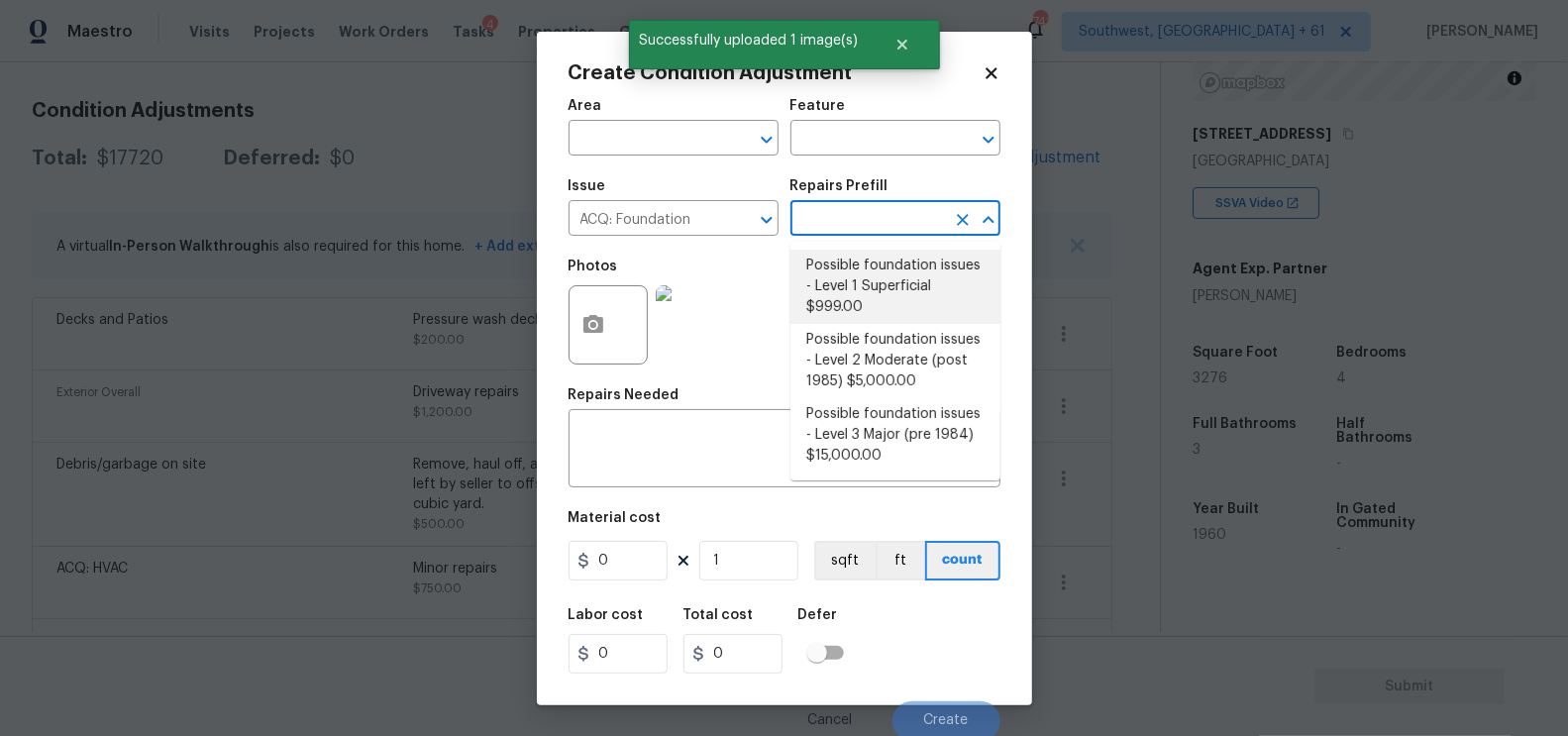
click at [853, 297] on li "Possible foundation issues - Level 1 Superficial $999.00" at bounding box center [895, 286] width 210 height 74
type input "Acquisition"
type textarea "Possible foundation issues - Level 1 - Superficial. Disclaimer: This is NOT a t…"
type input "999"
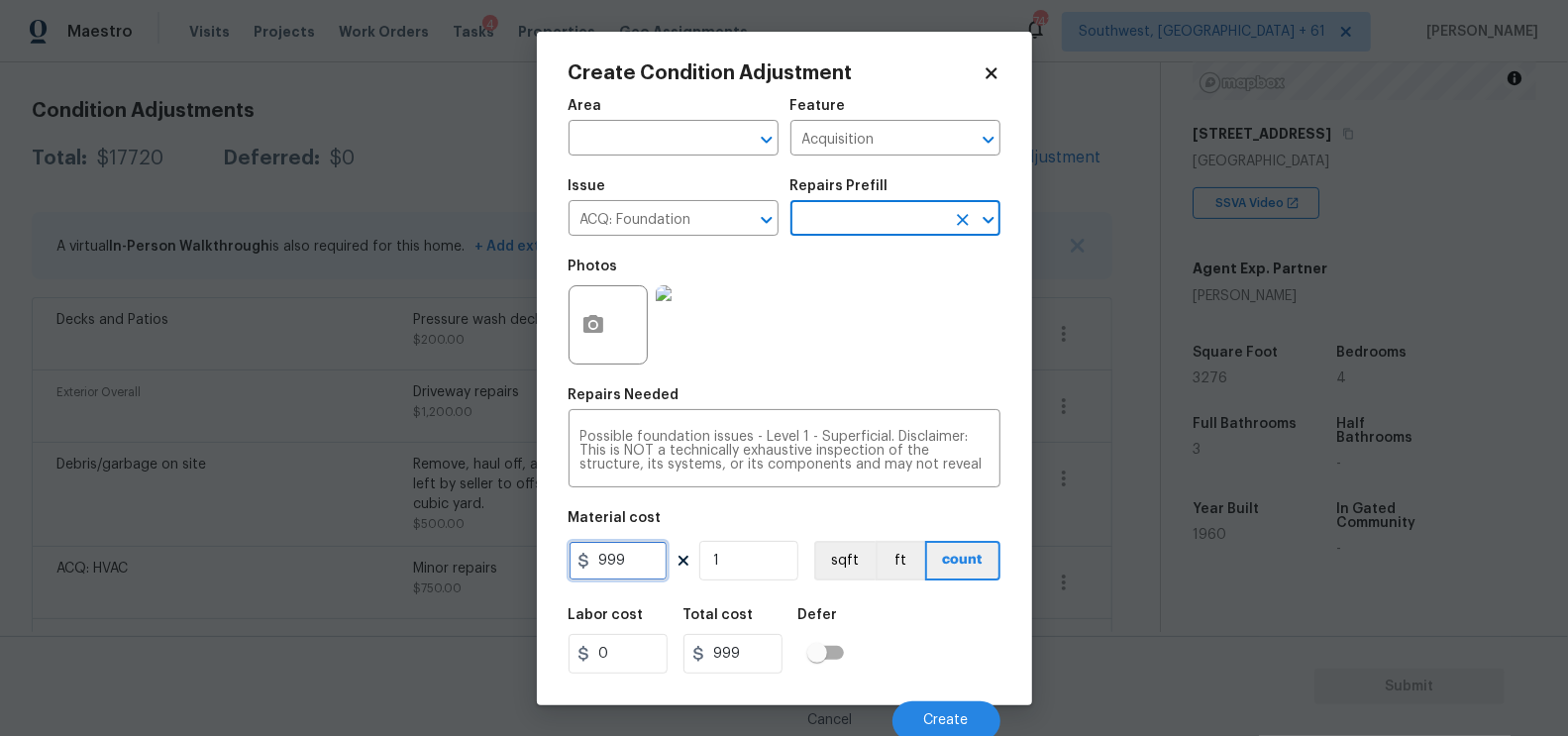
click at [630, 563] on input "999" at bounding box center [618, 560] width 99 height 40
type input "1000"
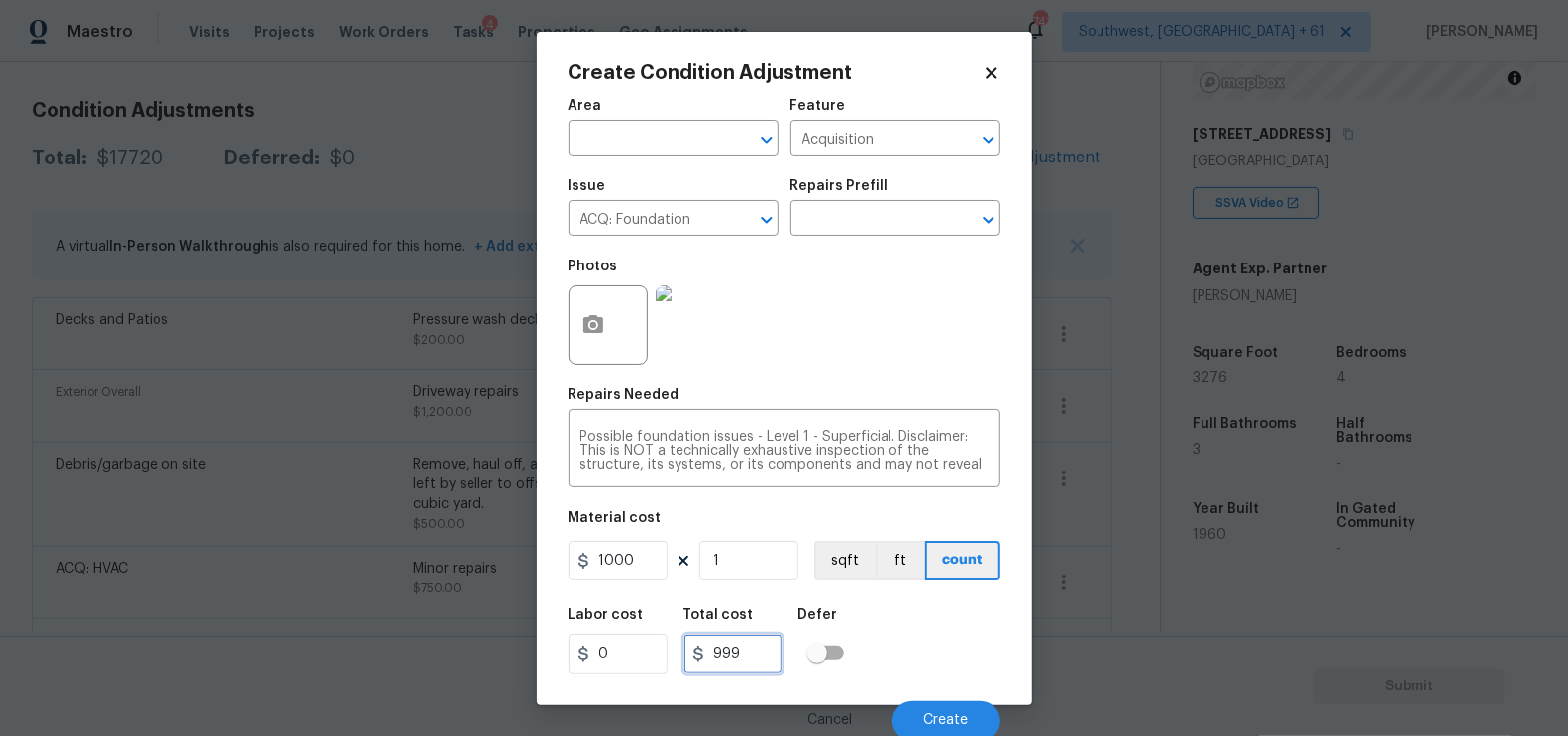
type input "1000"
click at [749, 648] on input "1000" at bounding box center [733, 654] width 99 height 40
click at [859, 213] on input "text" at bounding box center [868, 220] width 155 height 31
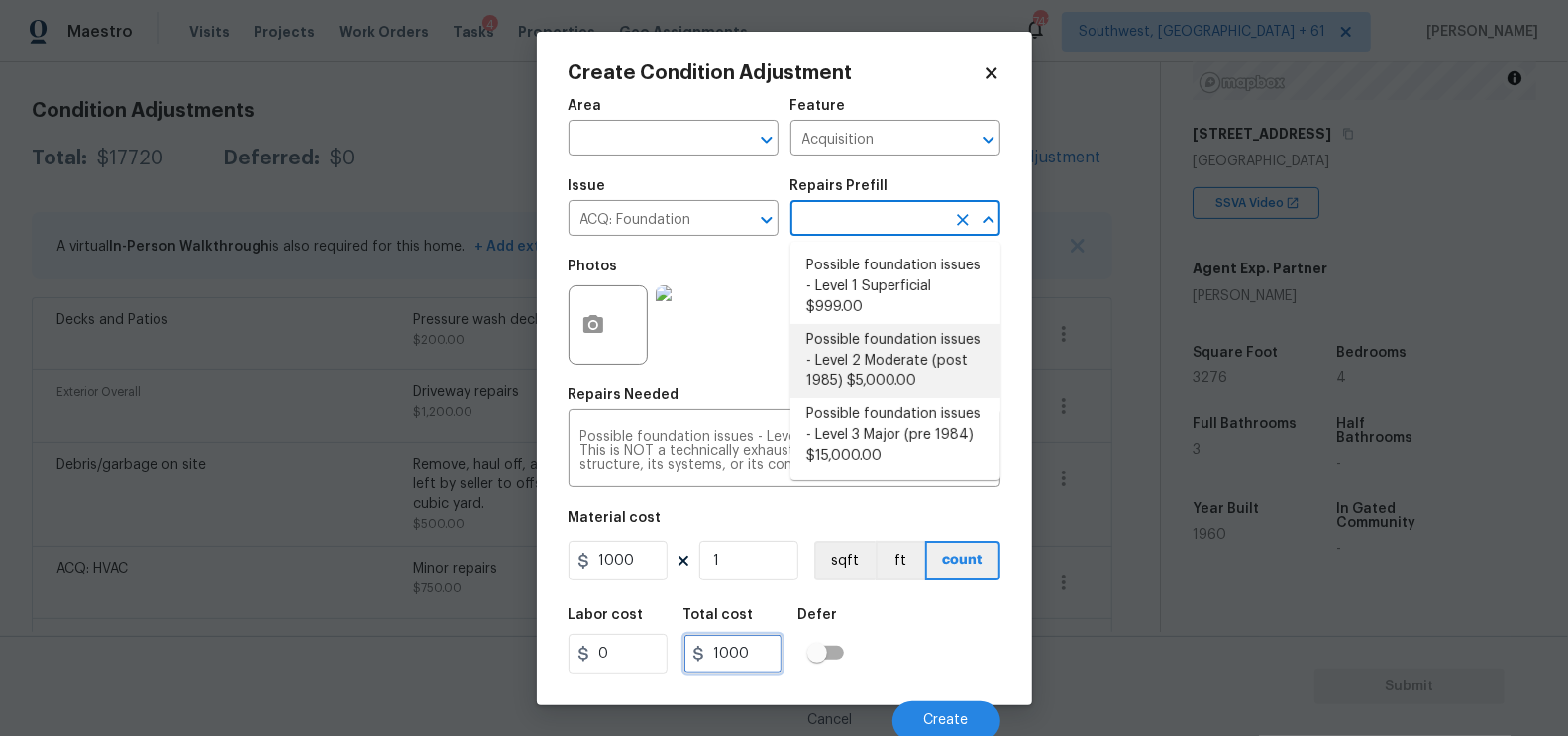
click at [756, 638] on input "1000" at bounding box center [733, 654] width 99 height 40
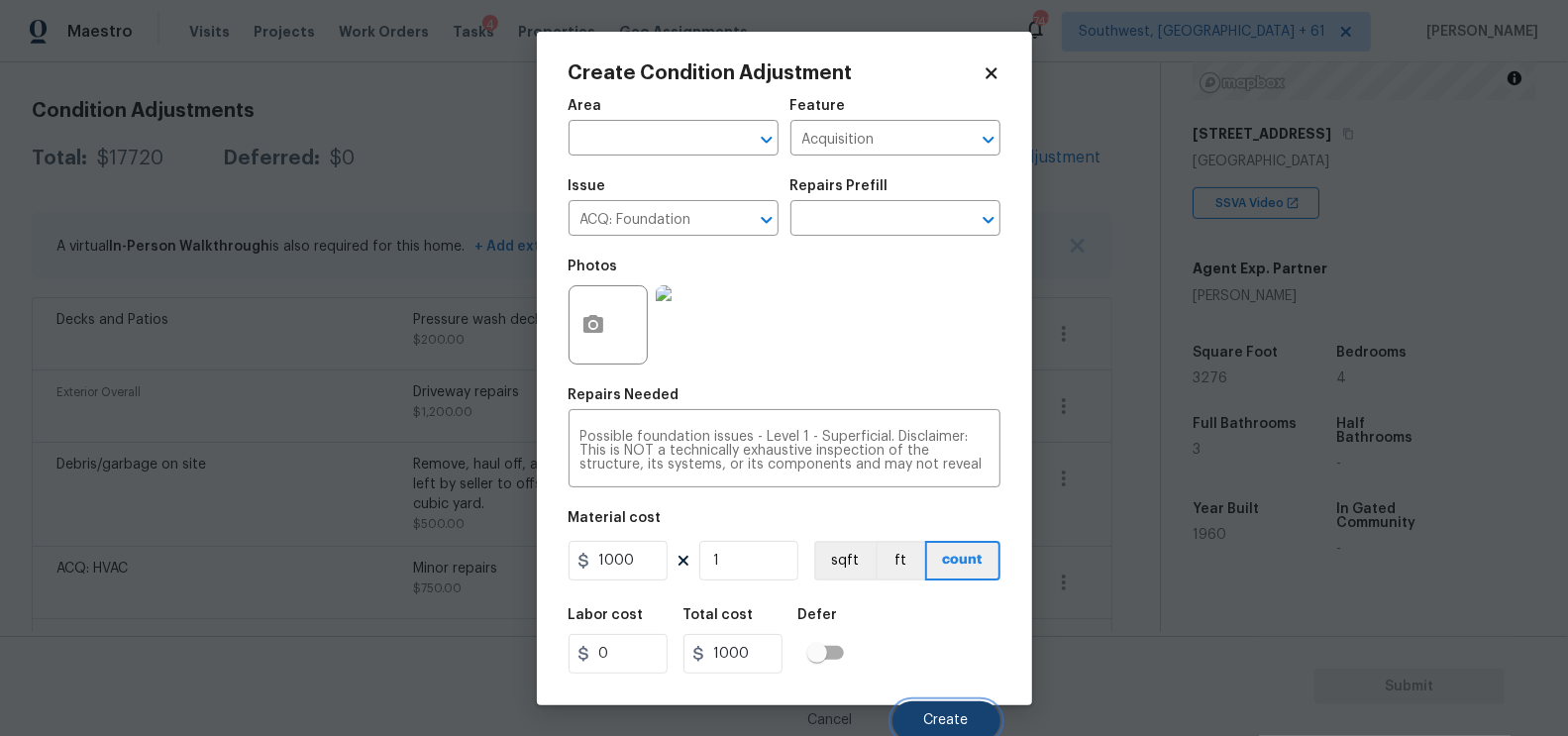
click at [933, 717] on span "Create" at bounding box center [946, 720] width 45 height 15
click at [949, 710] on button "Create" at bounding box center [946, 721] width 108 height 40
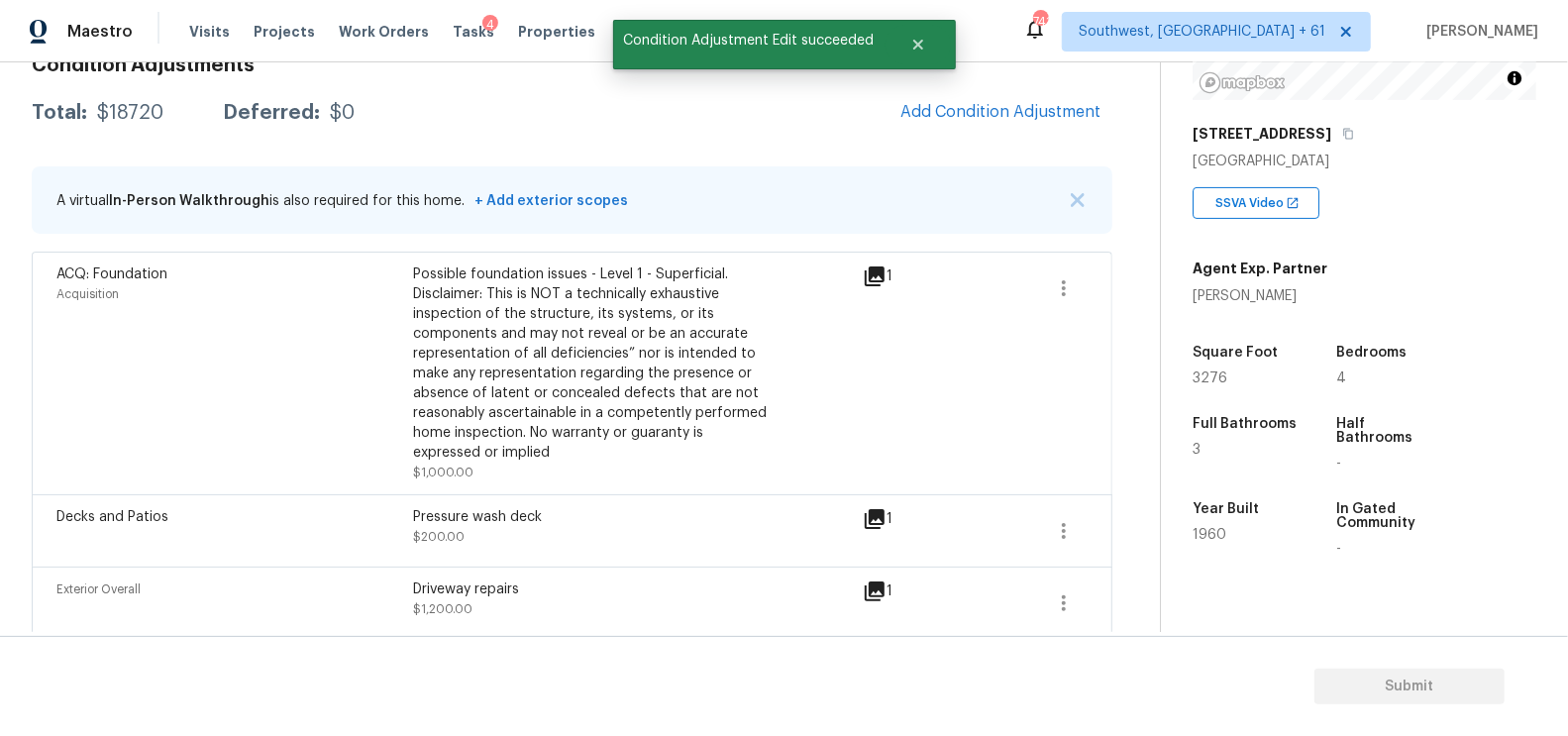
scroll to position [262, 0]
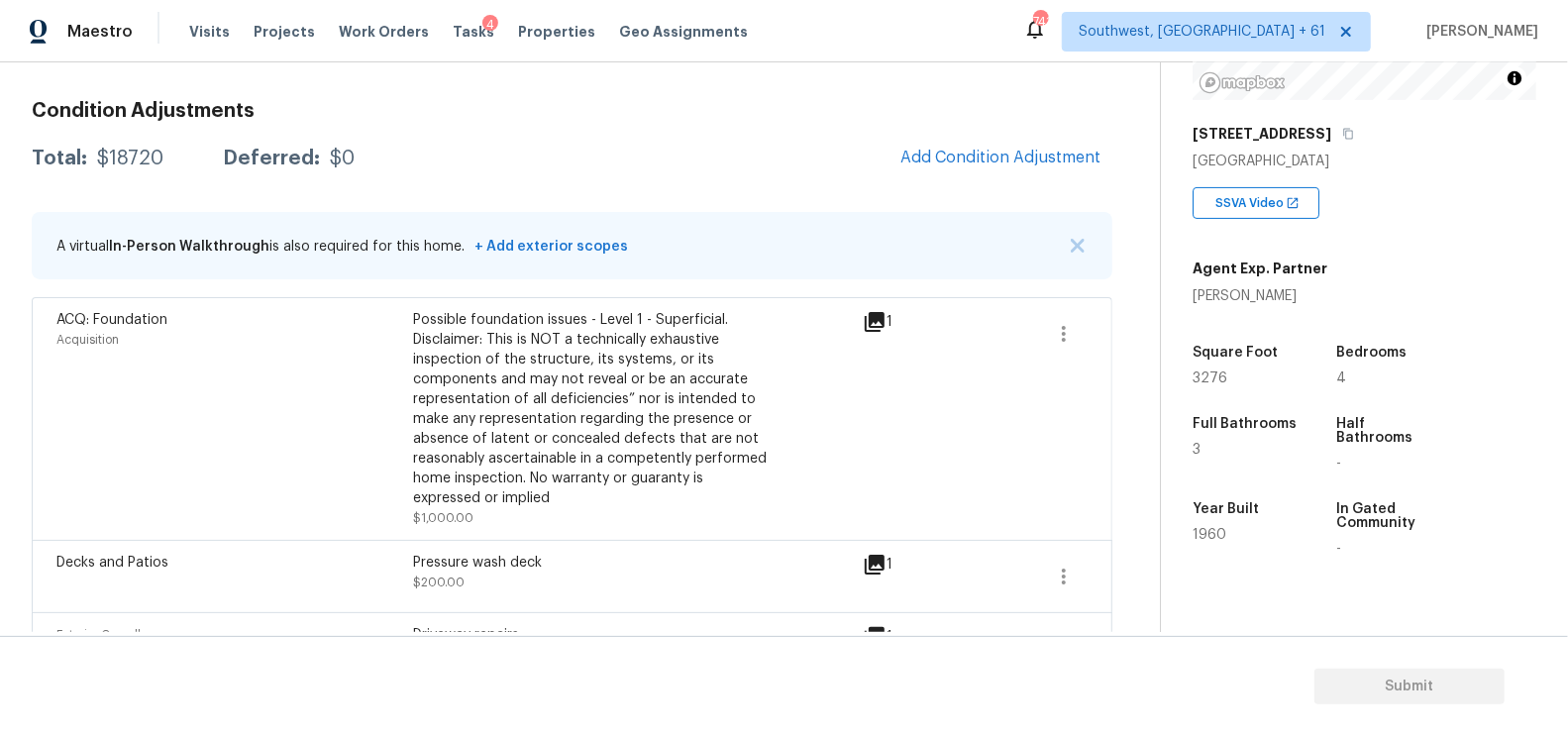
click at [980, 125] on div "Condition Adjustments Total: $18720 Deferred: $0 Add Condition Adjustment A vir…" at bounding box center [572, 601] width 1081 height 1032
click at [965, 171] on button "Add Condition Adjustment" at bounding box center [1000, 158] width 224 height 42
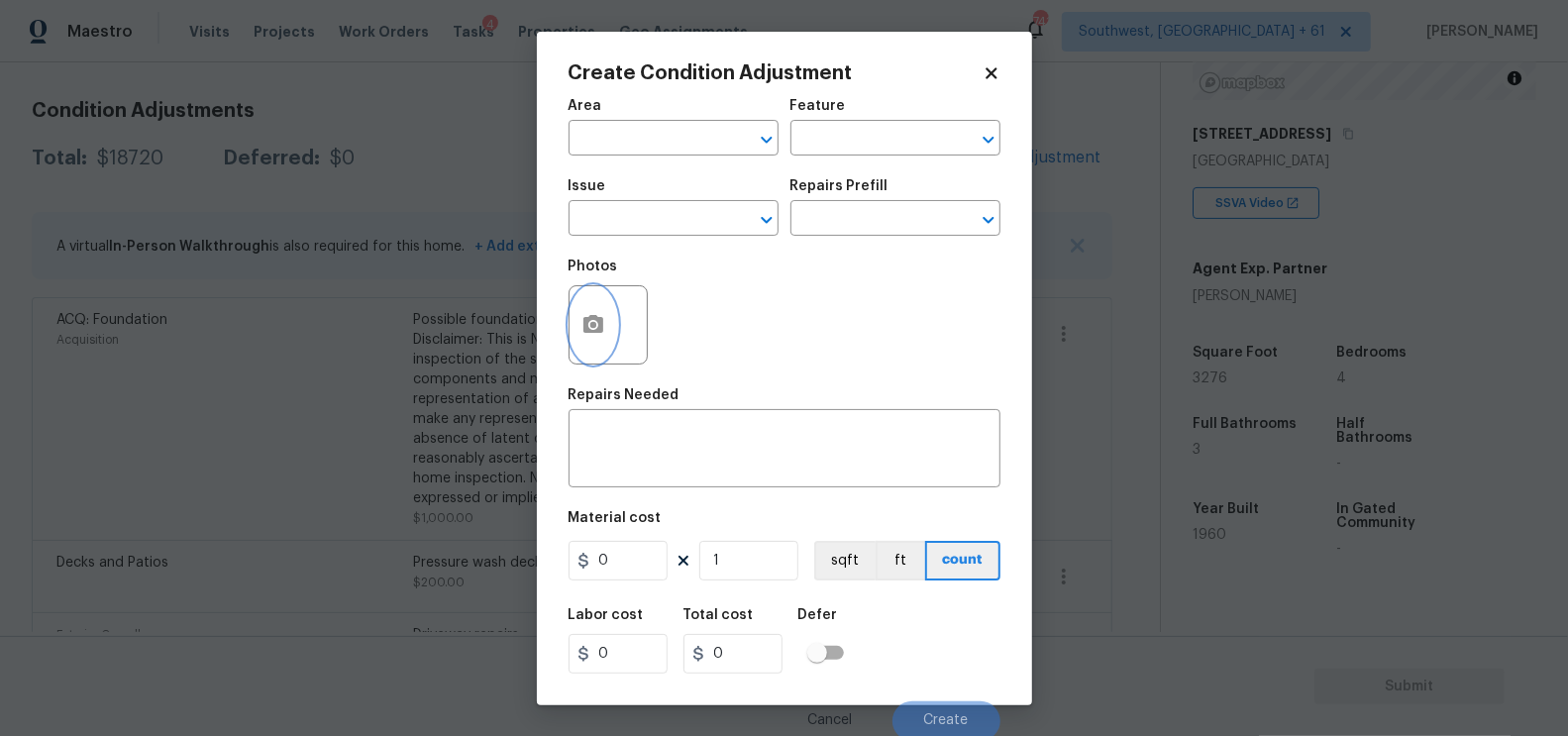
click at [599, 339] on button "button" at bounding box center [593, 325] width 48 height 77
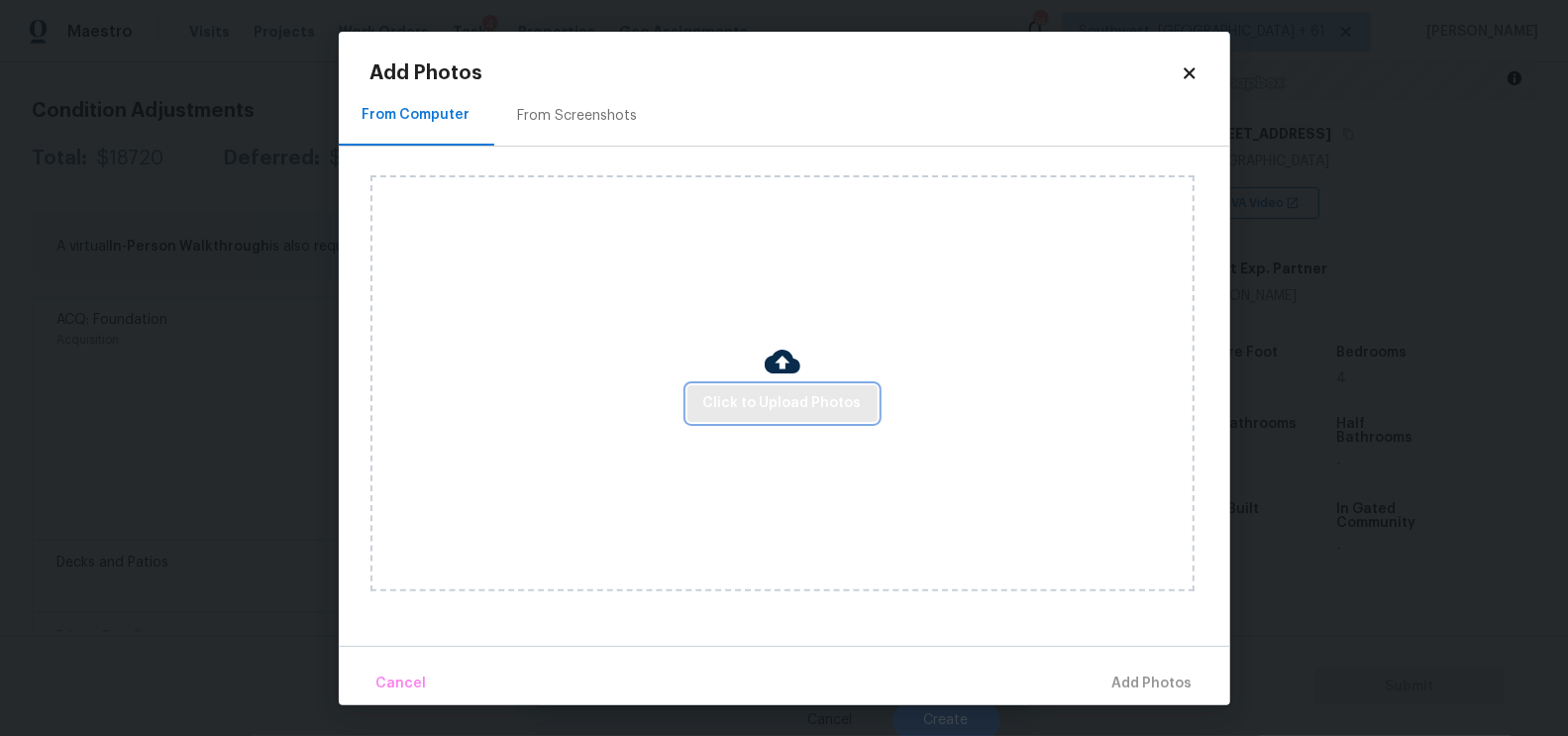
click at [783, 403] on span "Click to Upload Photos" at bounding box center [783, 403] width 159 height 25
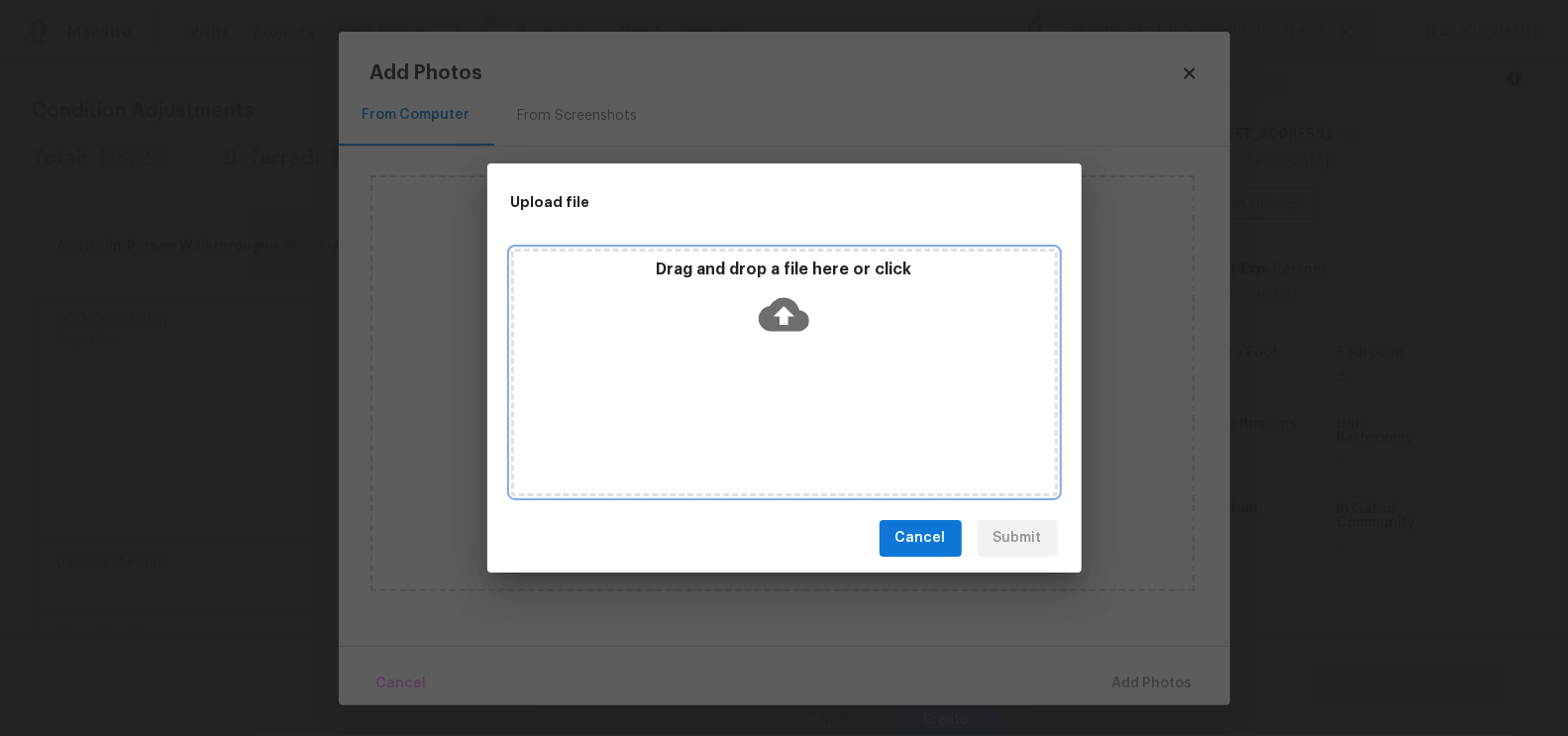
click at [791, 333] on icon at bounding box center [784, 314] width 51 height 51
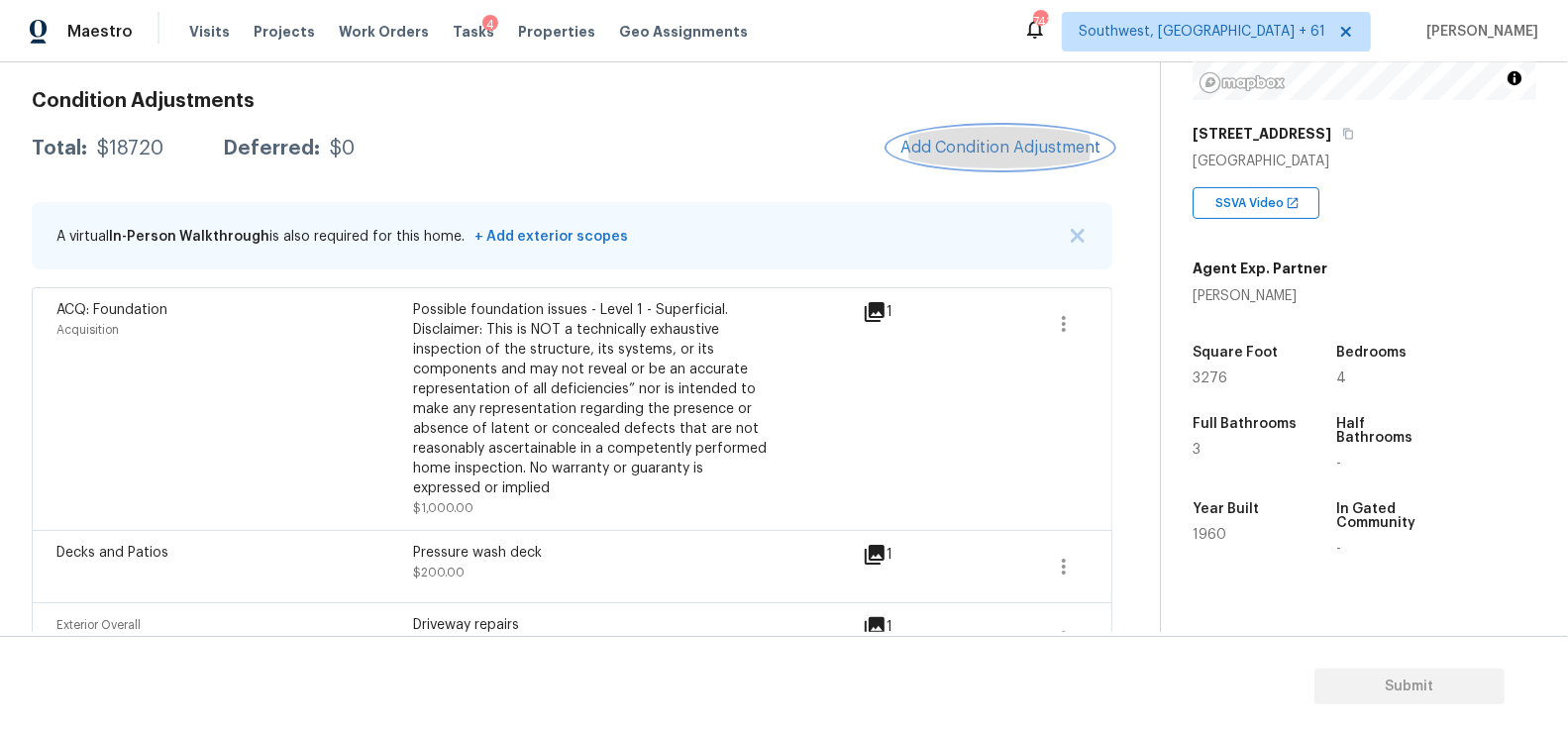
scroll to position [177, 0]
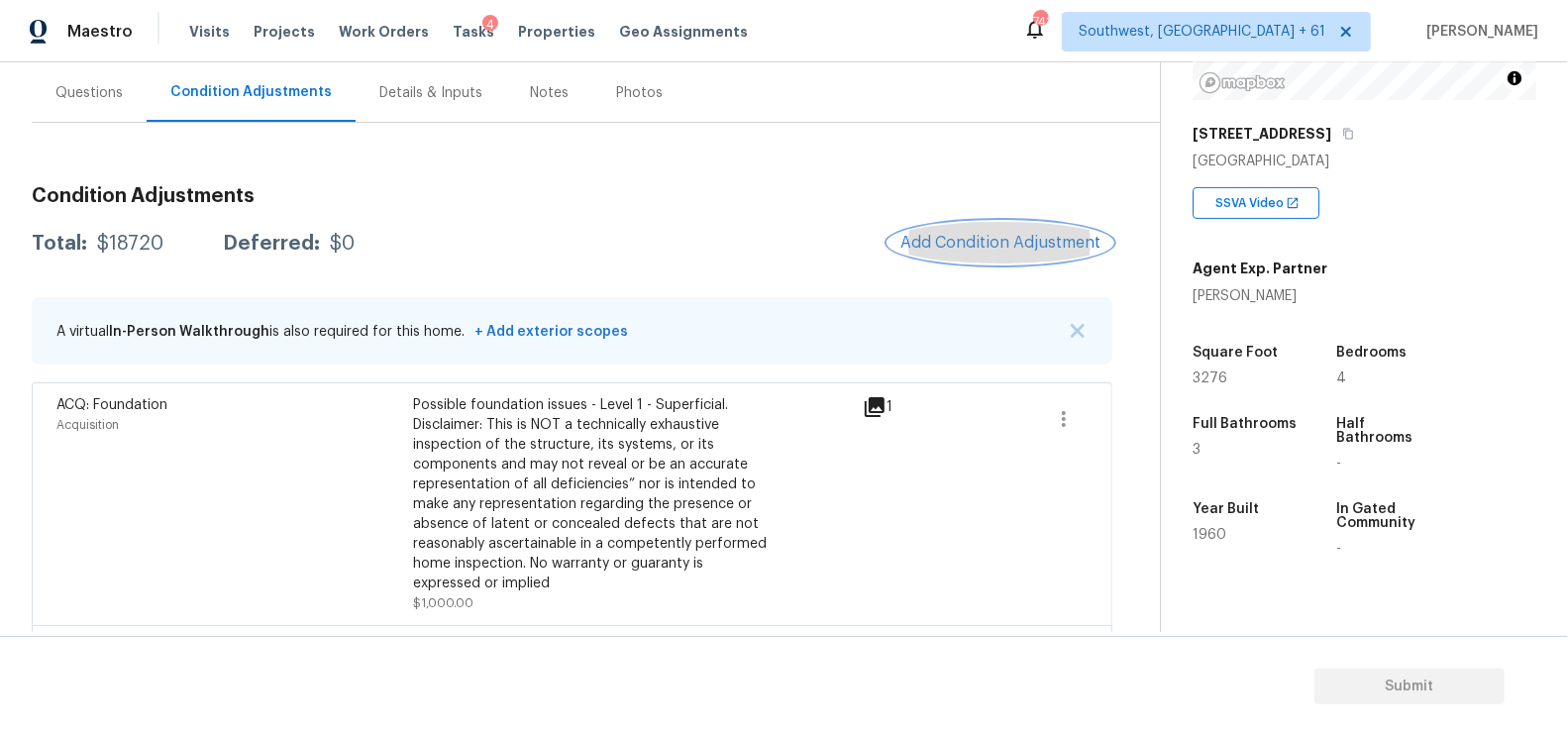
click at [982, 240] on span "Add Condition Adjustment" at bounding box center [1000, 242] width 200 height 18
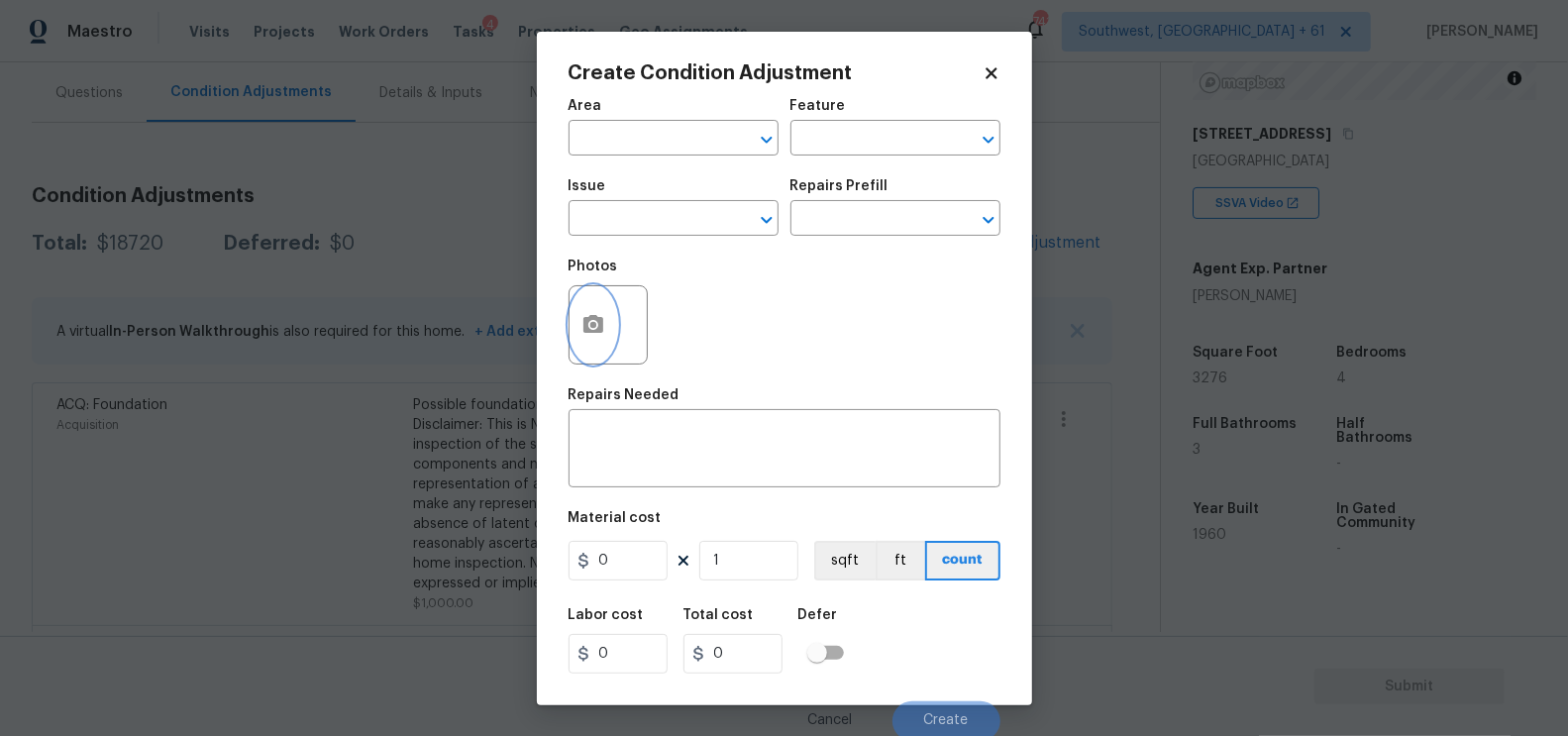
click at [592, 335] on icon "button" at bounding box center [593, 325] width 24 height 24
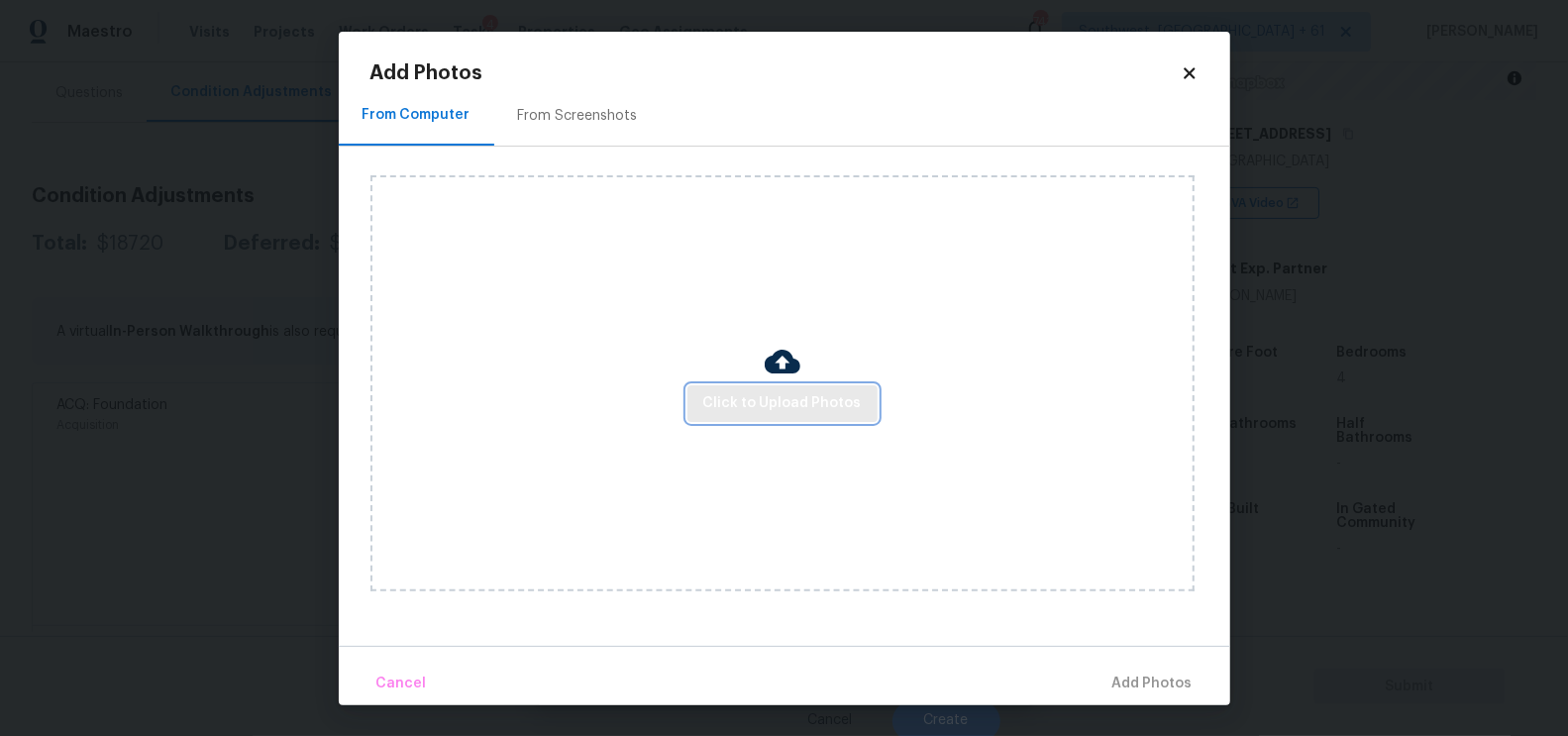
click at [749, 400] on span "Click to Upload Photos" at bounding box center [783, 403] width 159 height 25
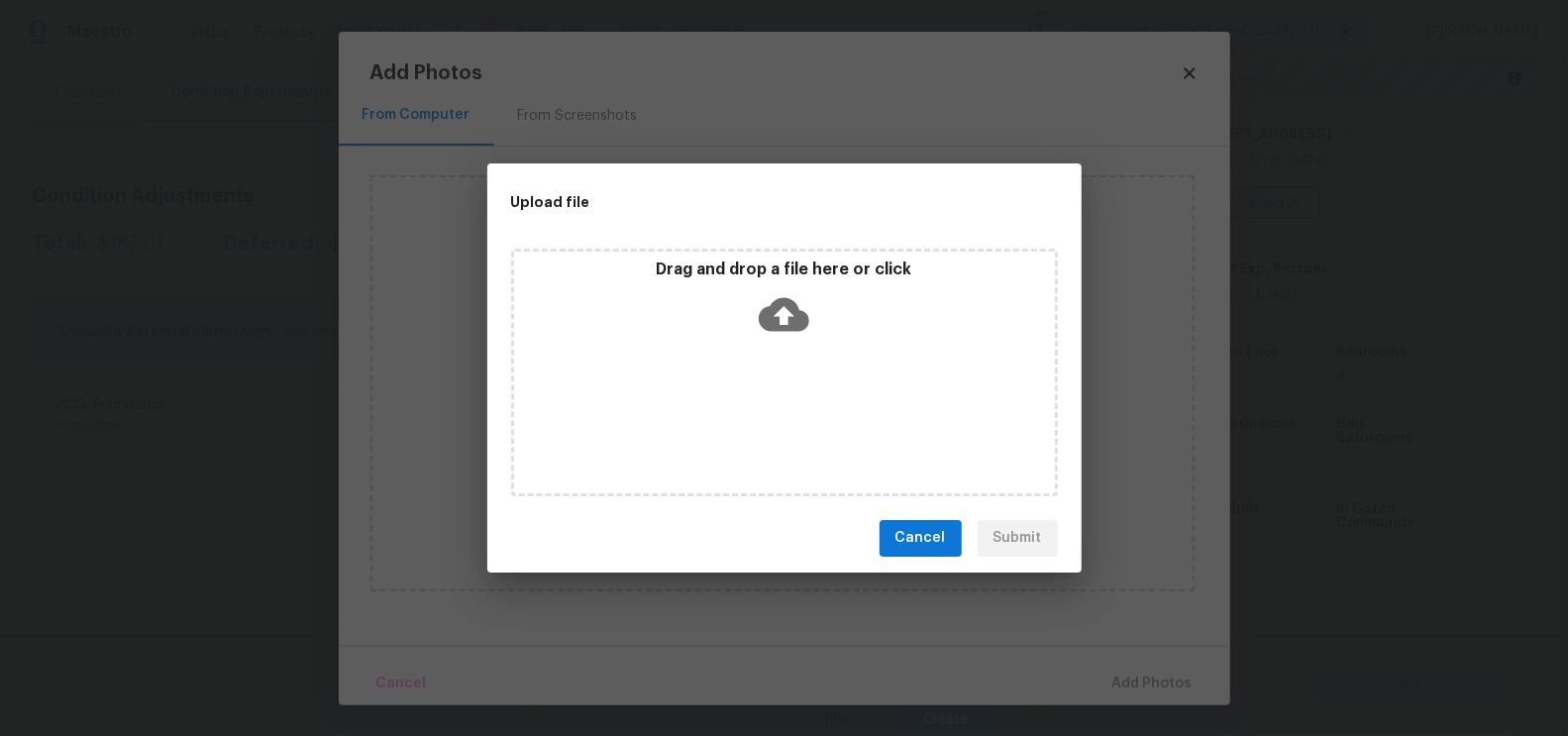
click at [780, 326] on icon at bounding box center [784, 314] width 51 height 34
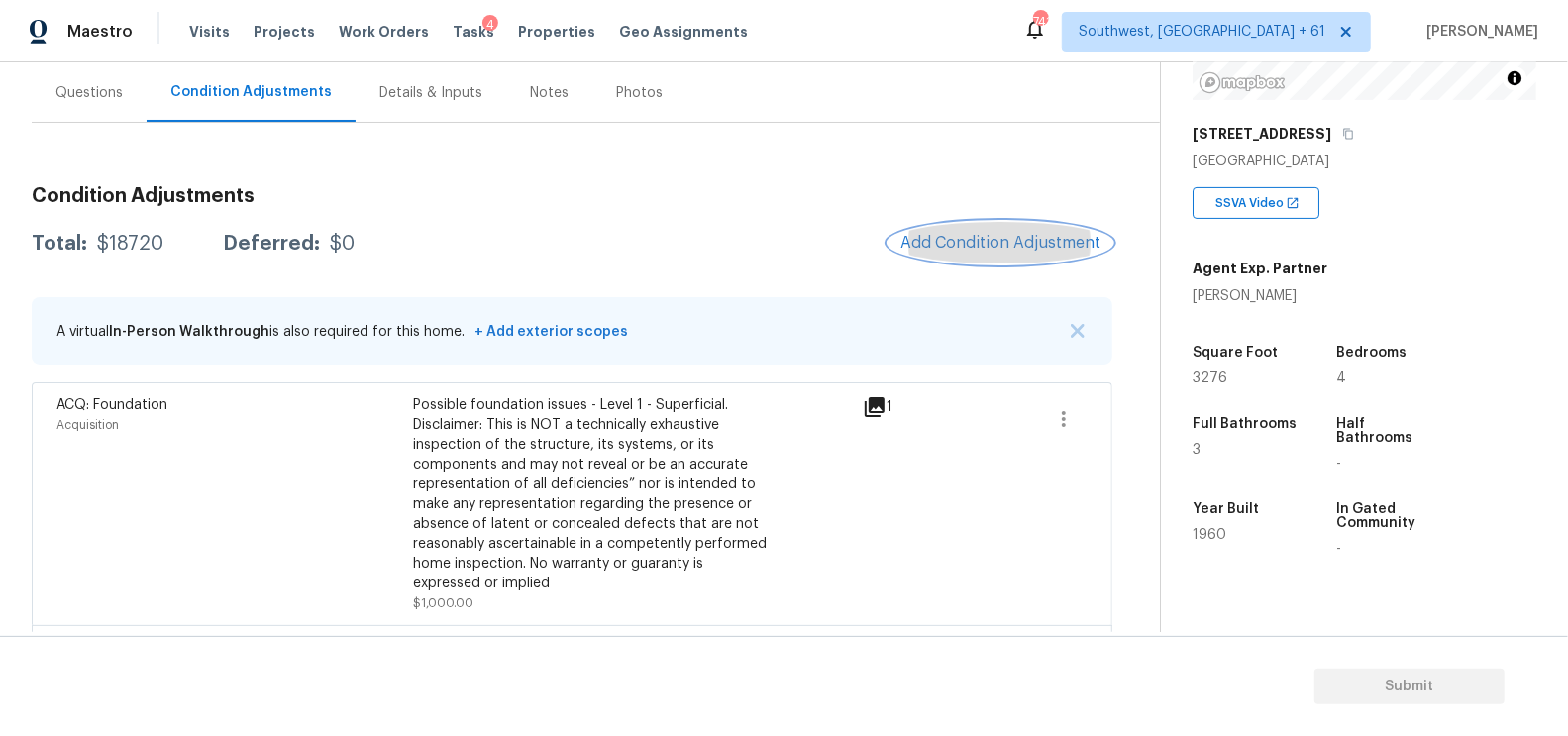
scroll to position [159, 0]
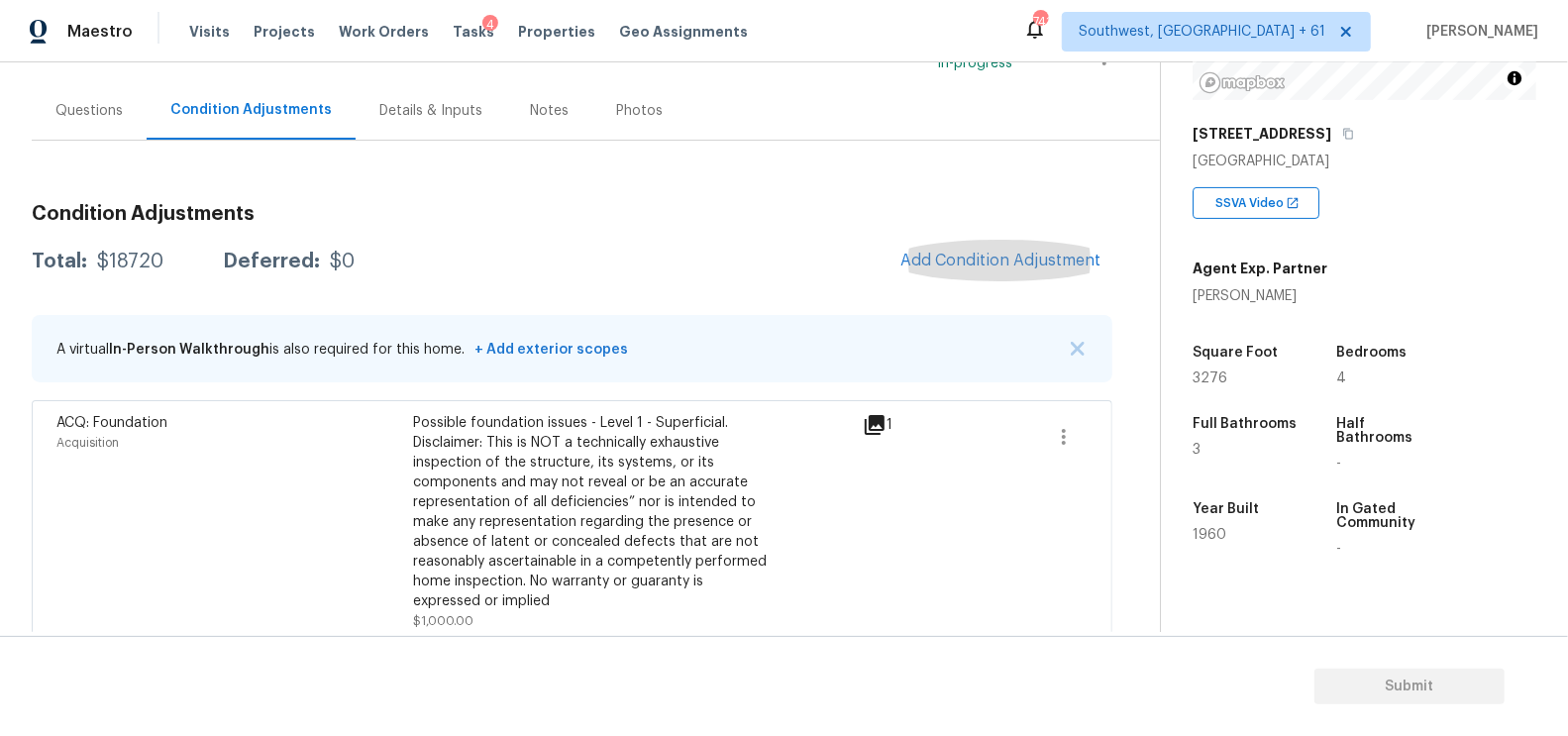
click at [91, 118] on div "Questions" at bounding box center [89, 111] width 68 height 20
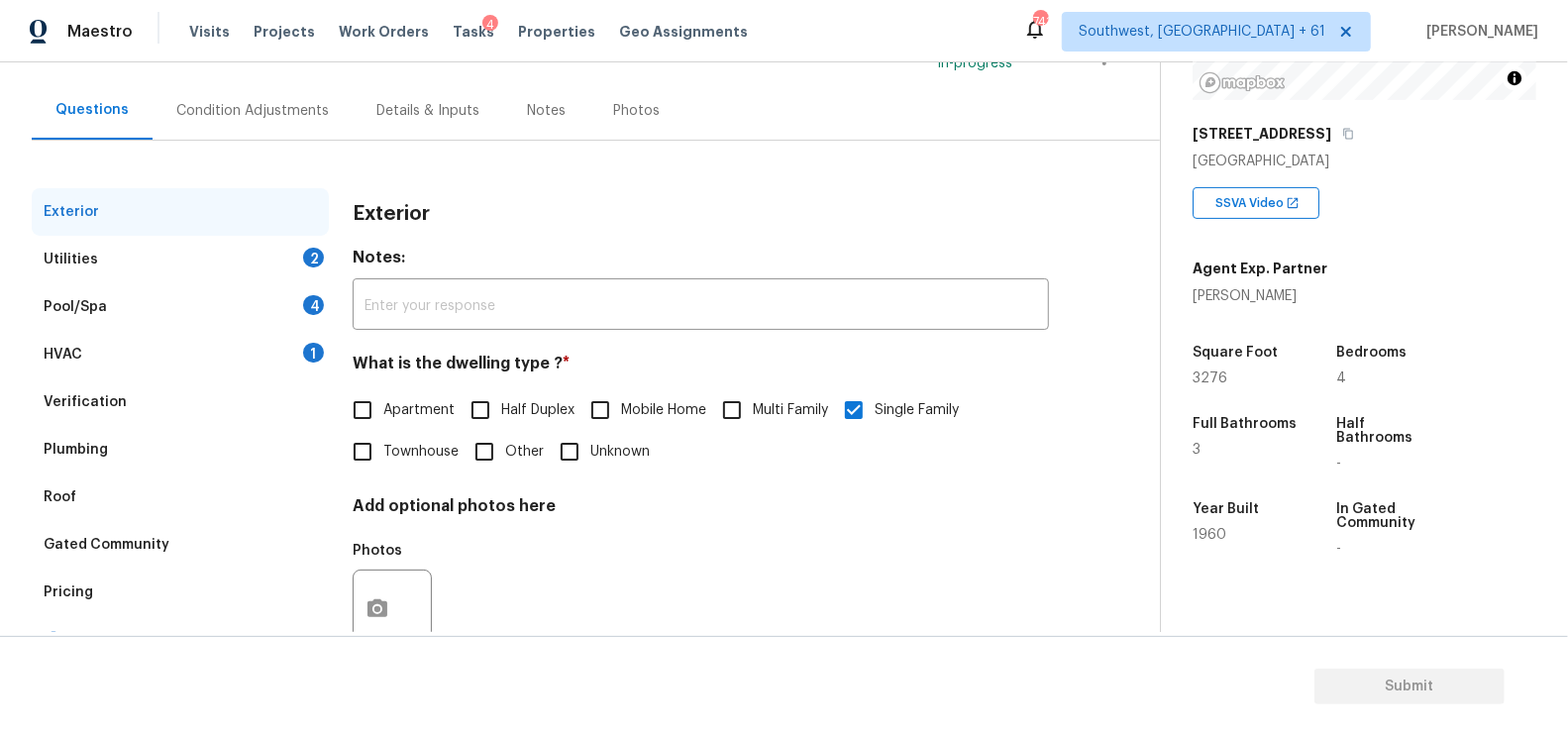
click at [115, 591] on div "Pricing" at bounding box center [180, 592] width 297 height 48
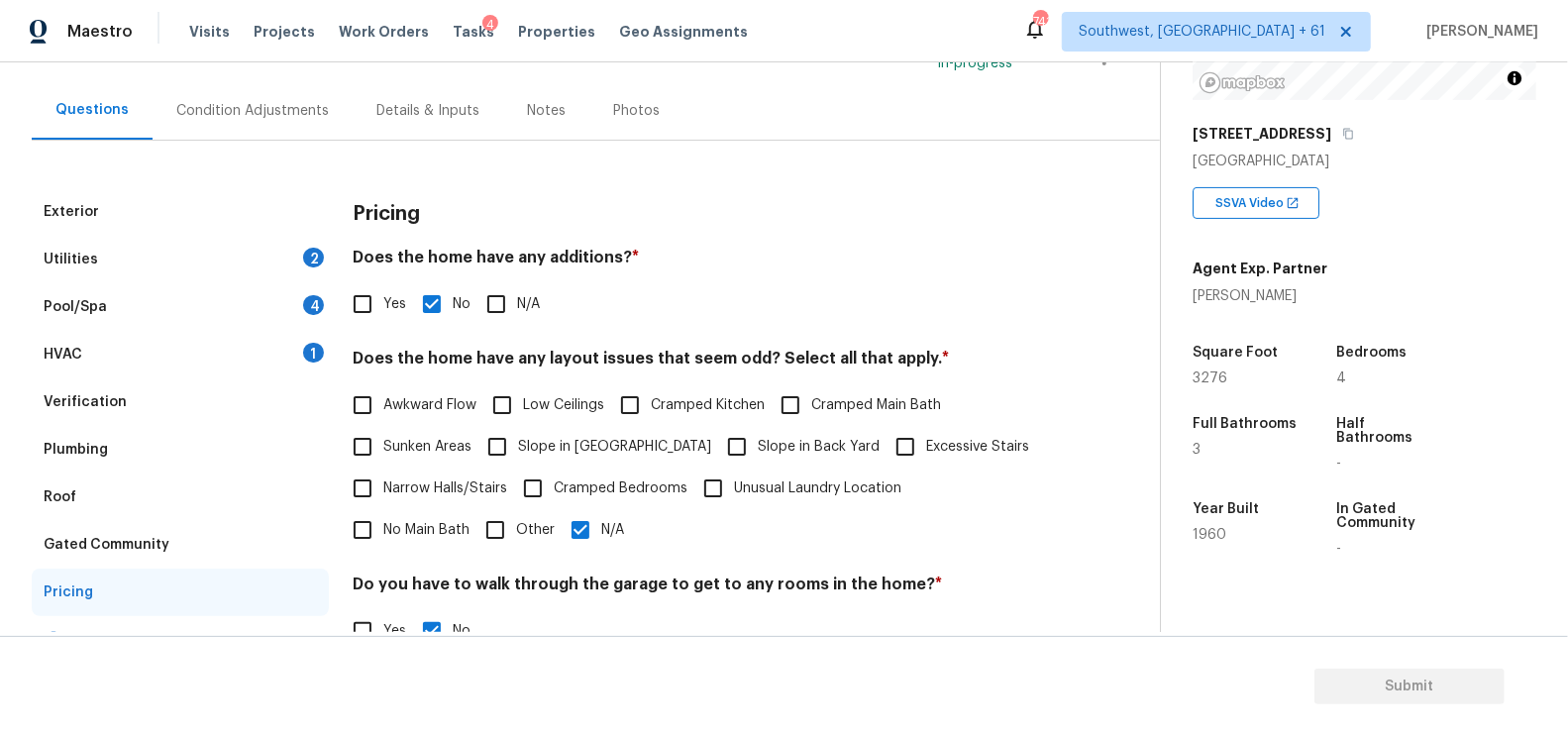
click at [361, 304] on input "Yes" at bounding box center [363, 304] width 42 height 42
checkbox input "true"
checkbox input "false"
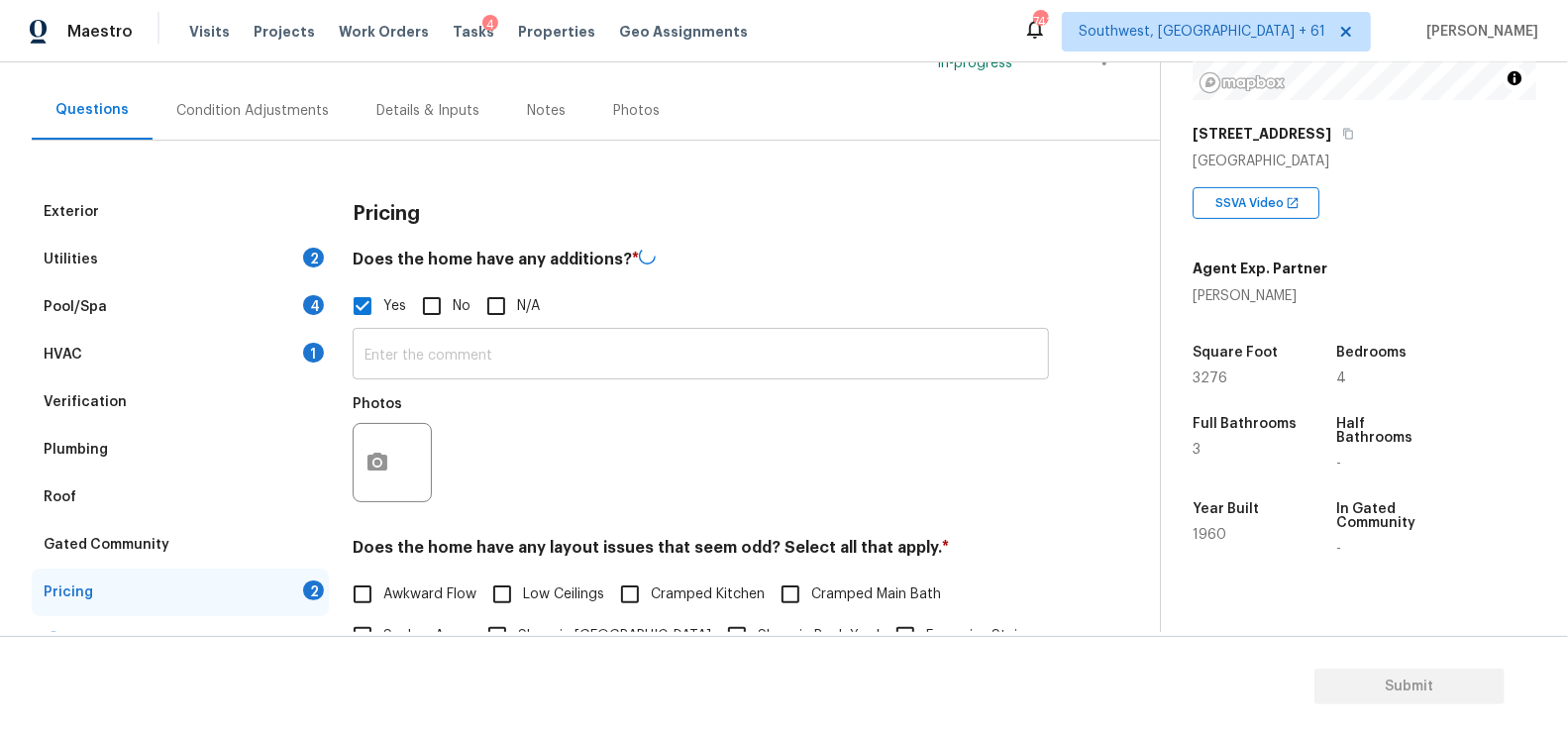
click at [394, 352] on input "text" at bounding box center [701, 356] width 697 height 47
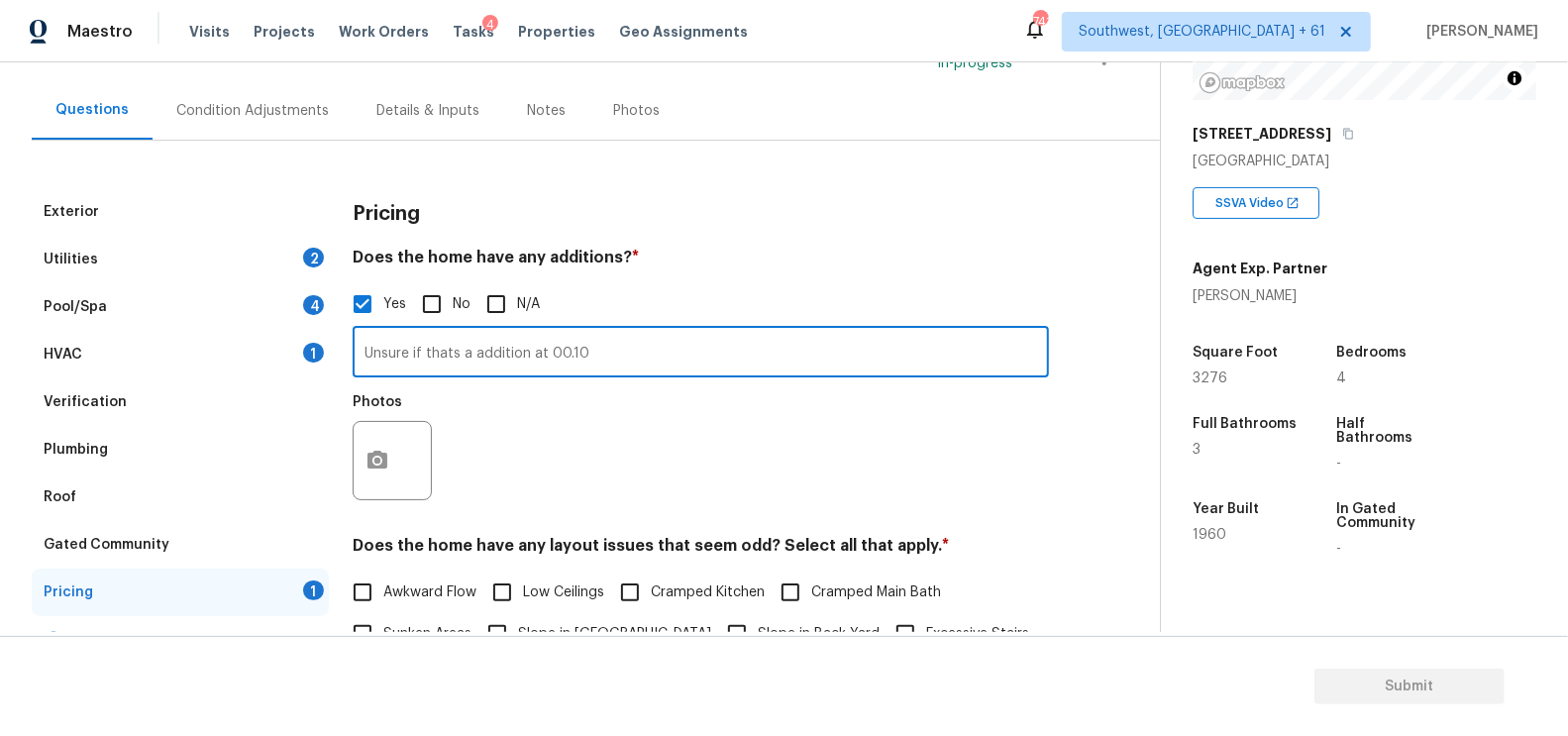
type input "Unsure if thats a addition at 00.10"
click at [383, 478] on button "button" at bounding box center [378, 461] width 48 height 77
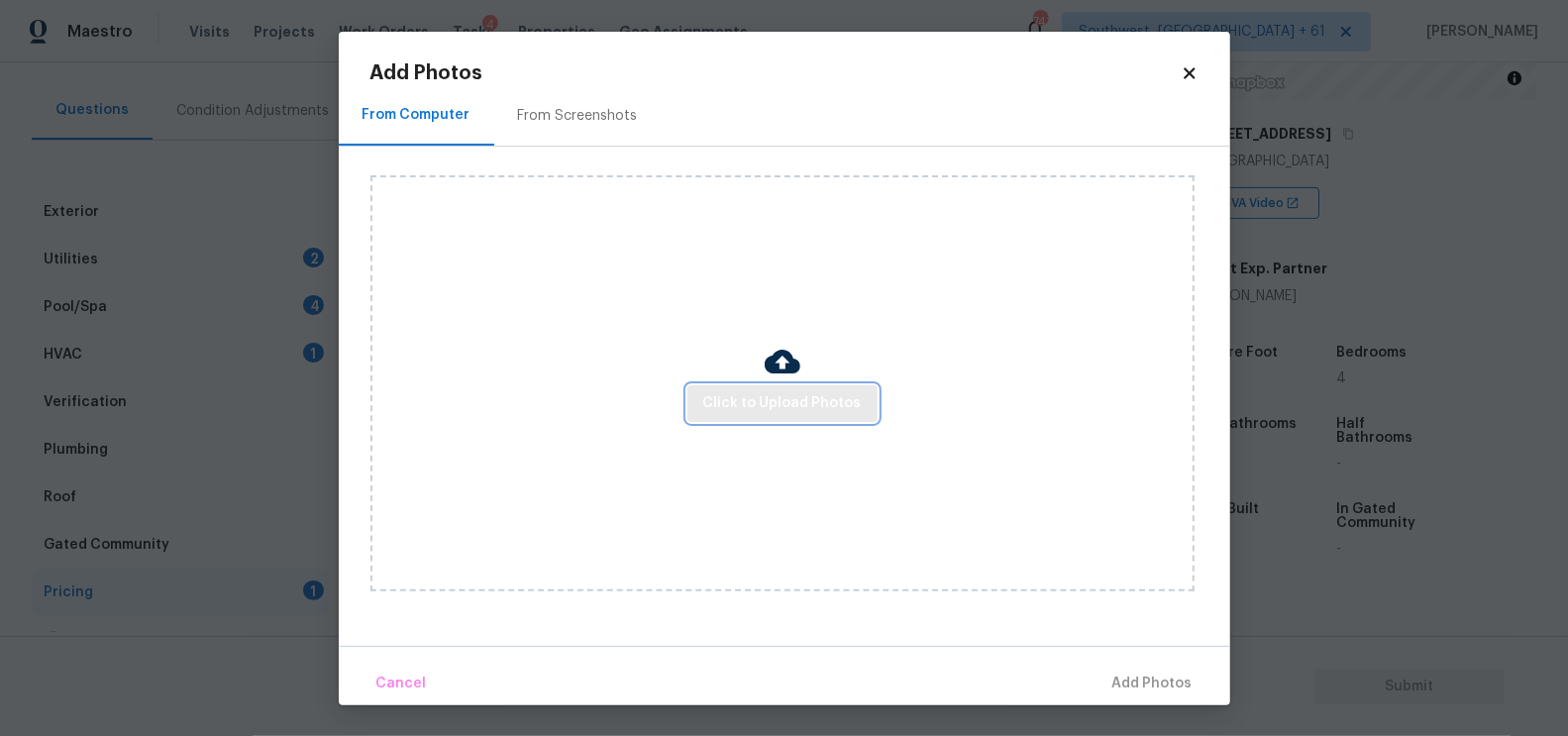
click at [797, 407] on span "Click to Upload Photos" at bounding box center [783, 403] width 159 height 25
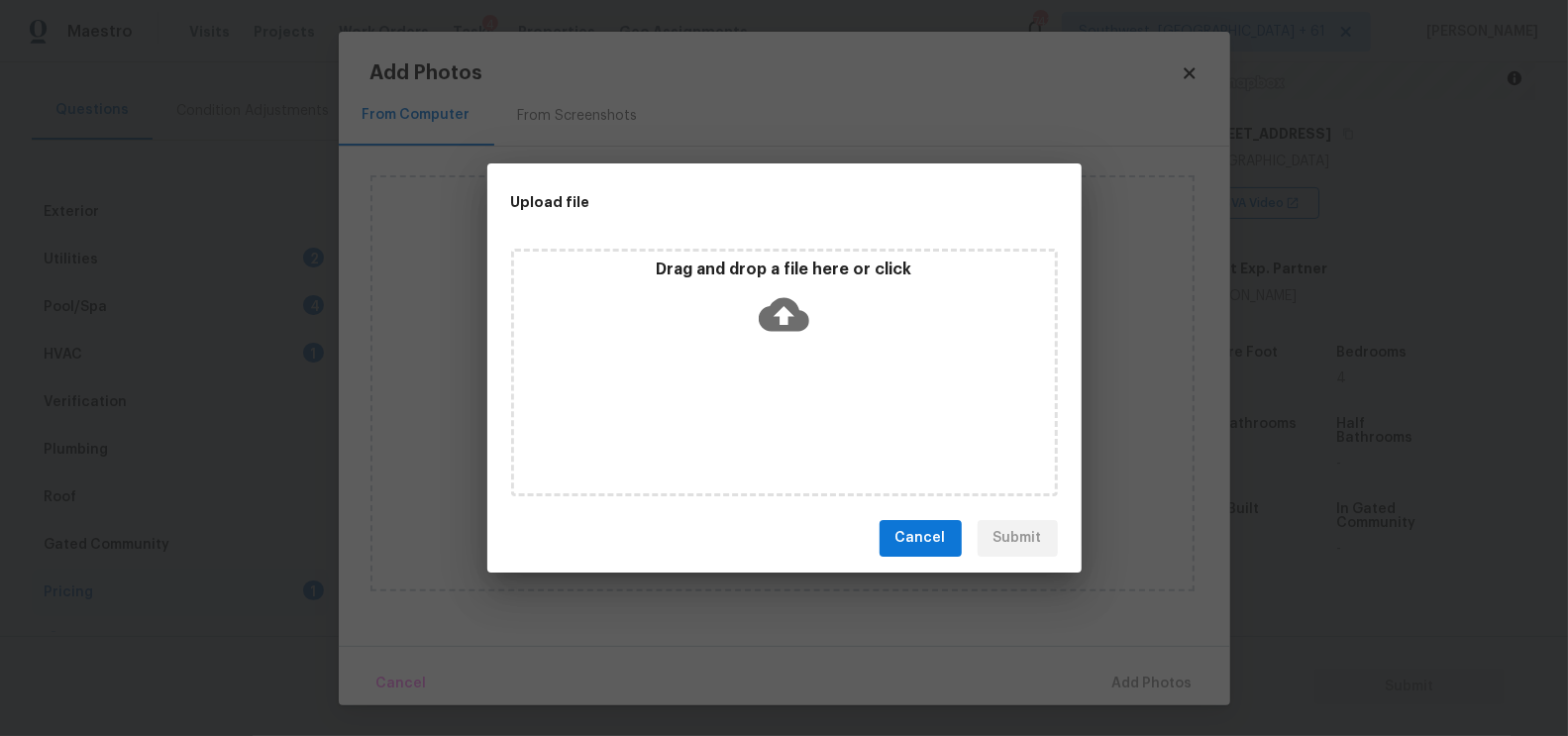
click at [779, 333] on icon at bounding box center [784, 314] width 51 height 51
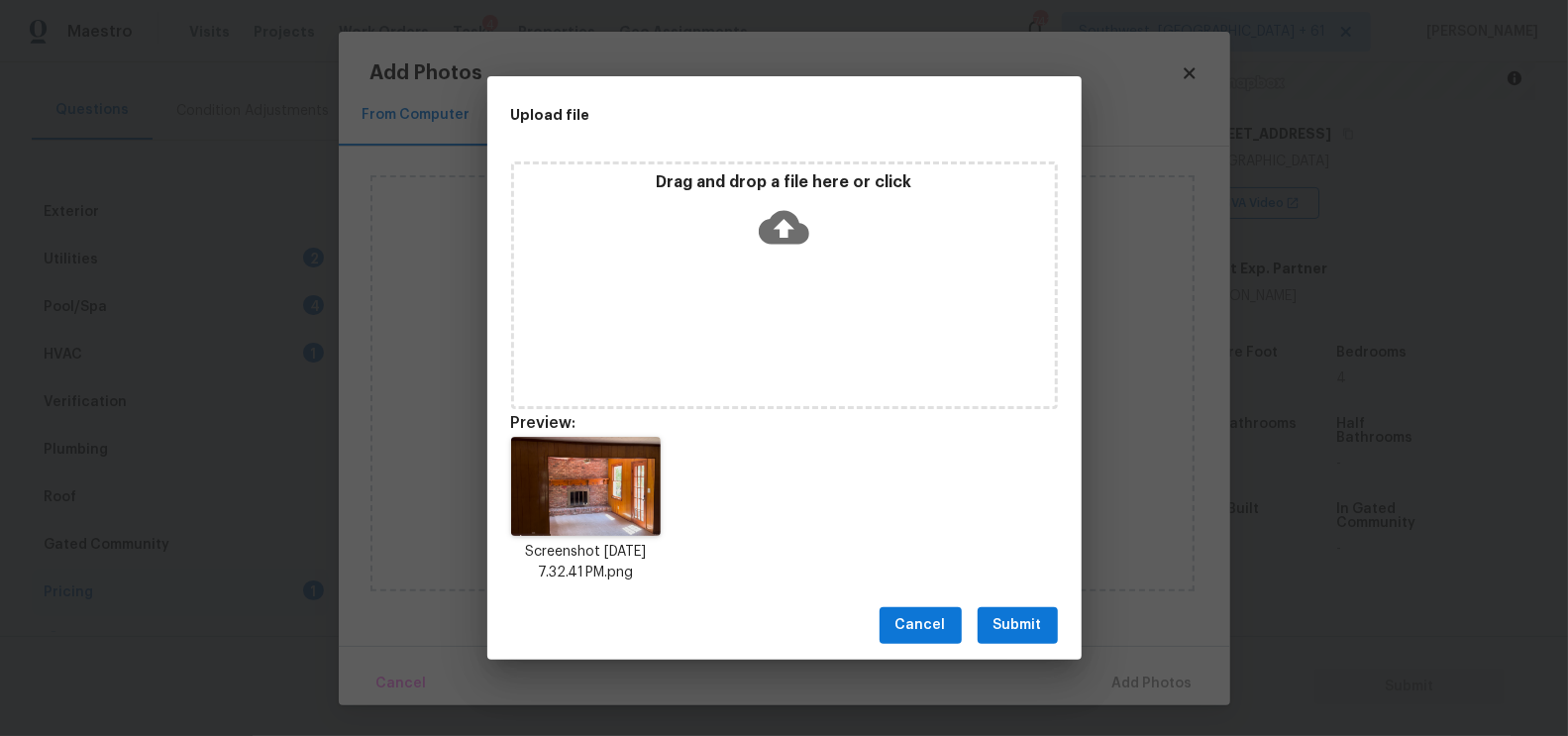
click at [1005, 608] on button "Submit" at bounding box center [1018, 625] width 80 height 37
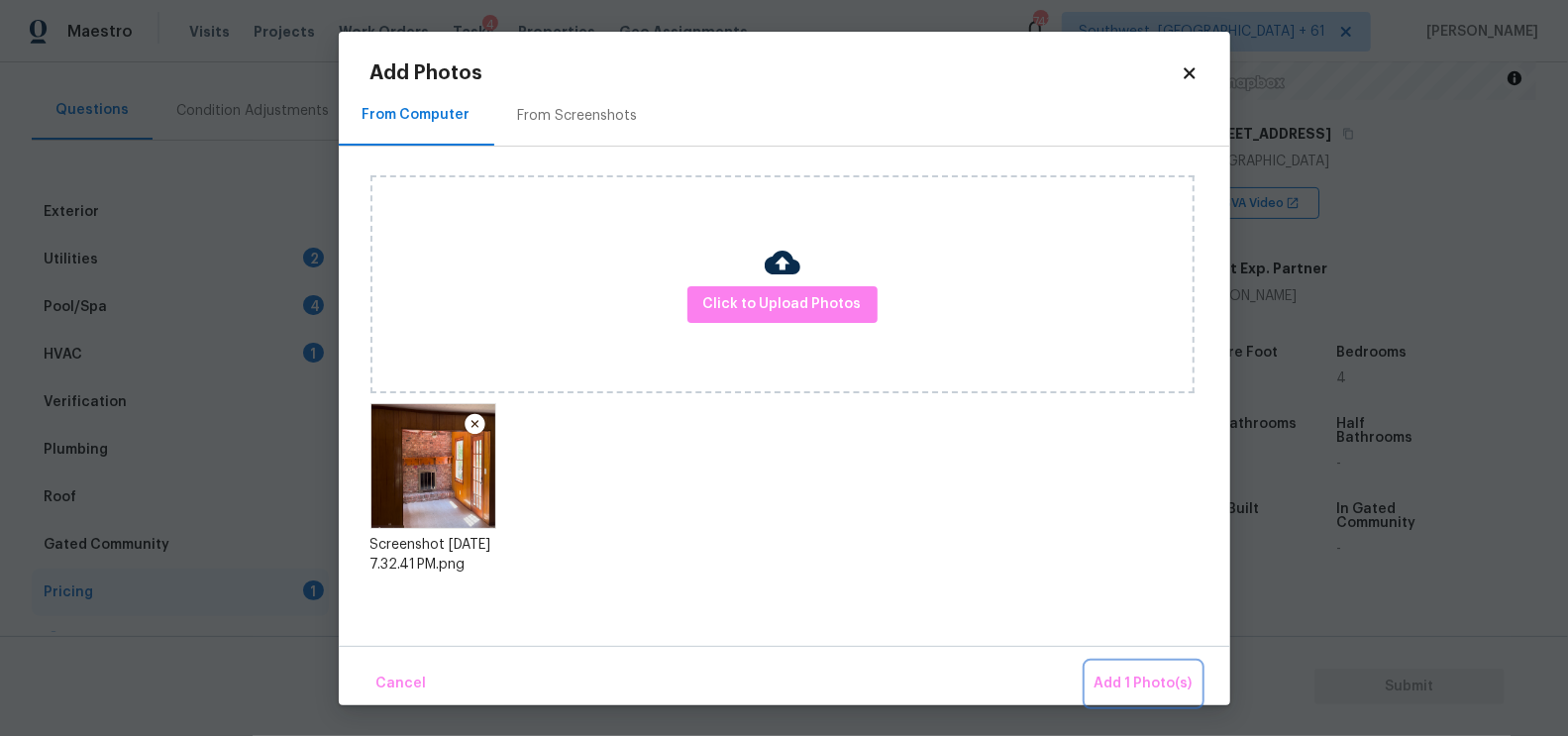
click at [1131, 694] on span "Add 1 Photo(s)" at bounding box center [1144, 683] width 98 height 25
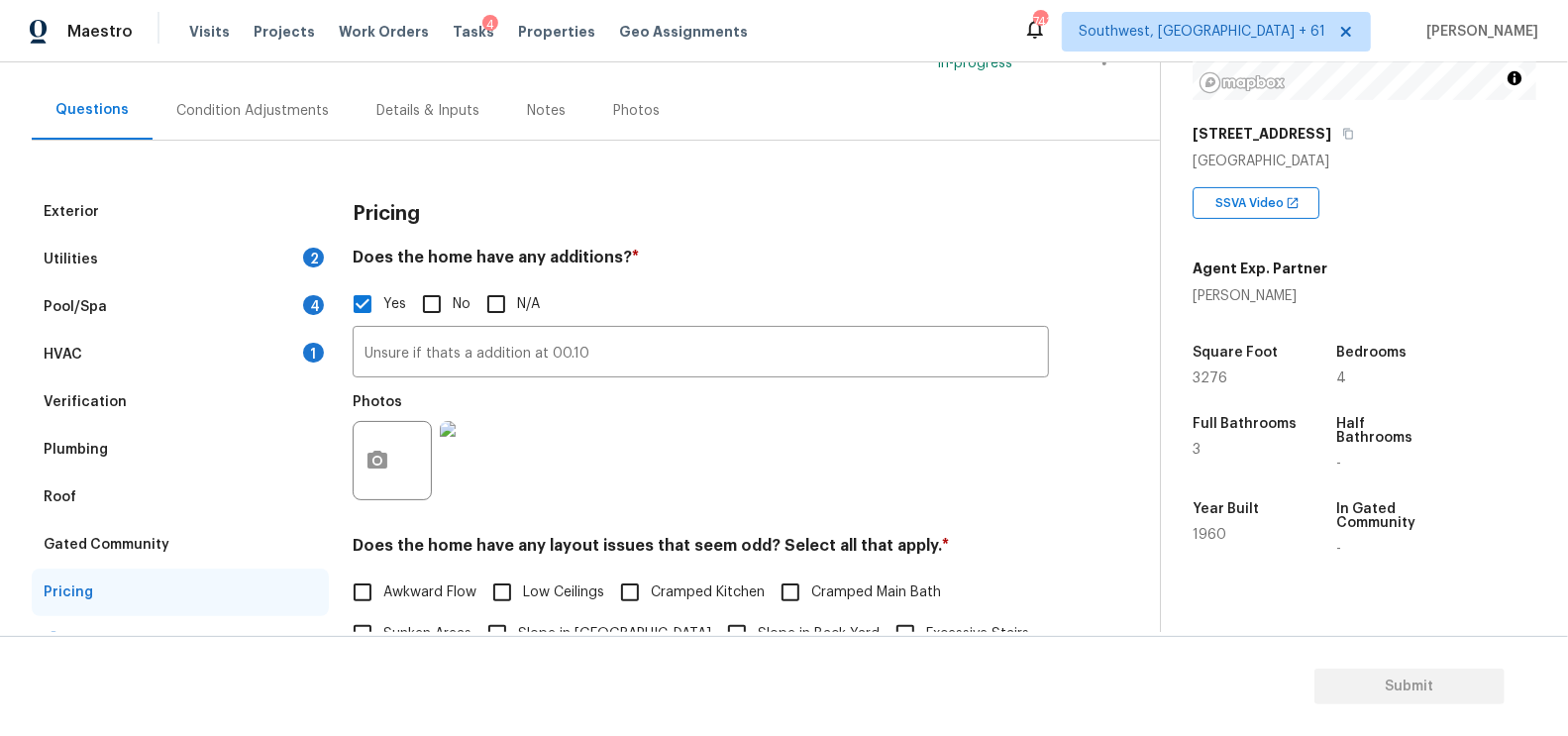
click at [153, 420] on div "Verification" at bounding box center [180, 402] width 297 height 48
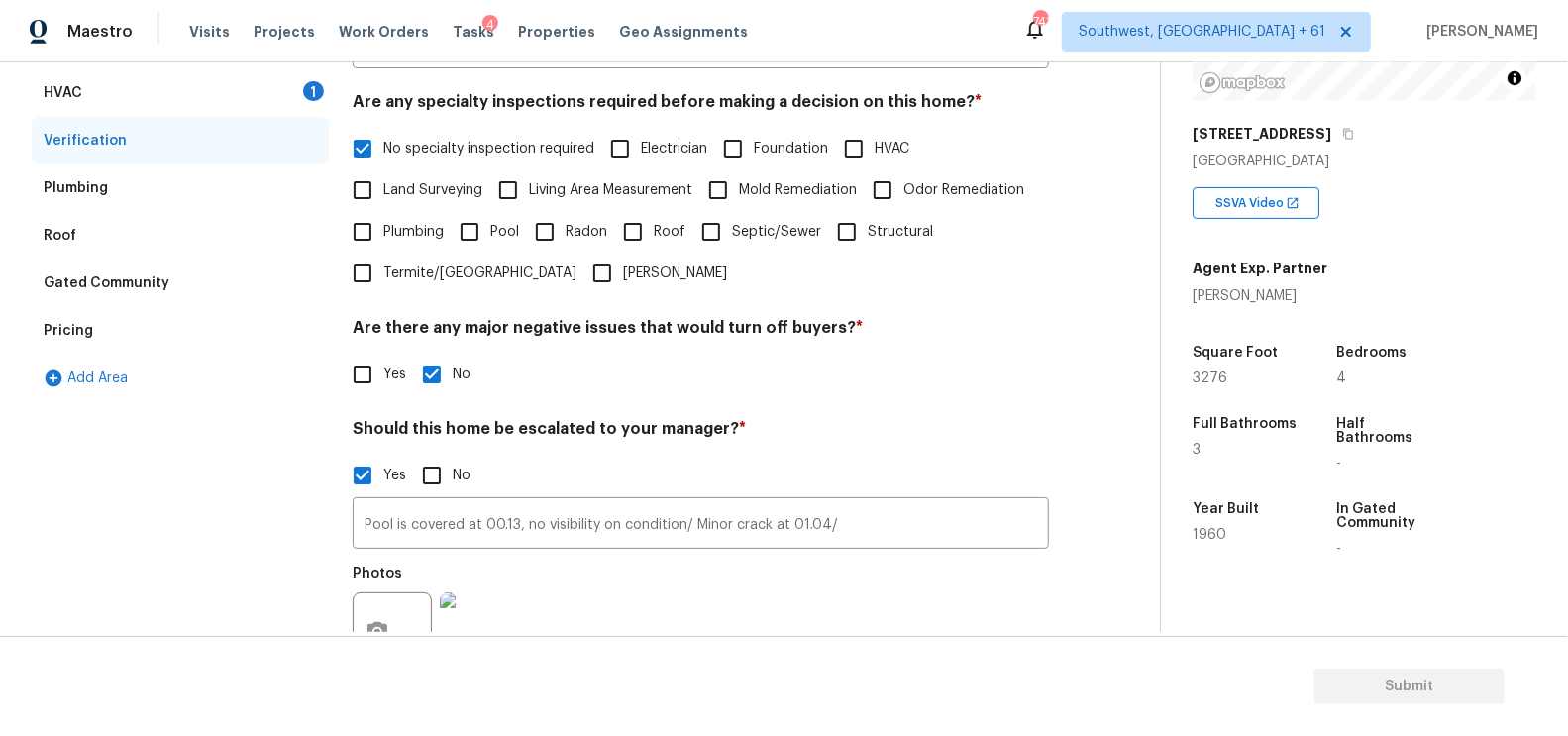
scroll to position [491, 0]
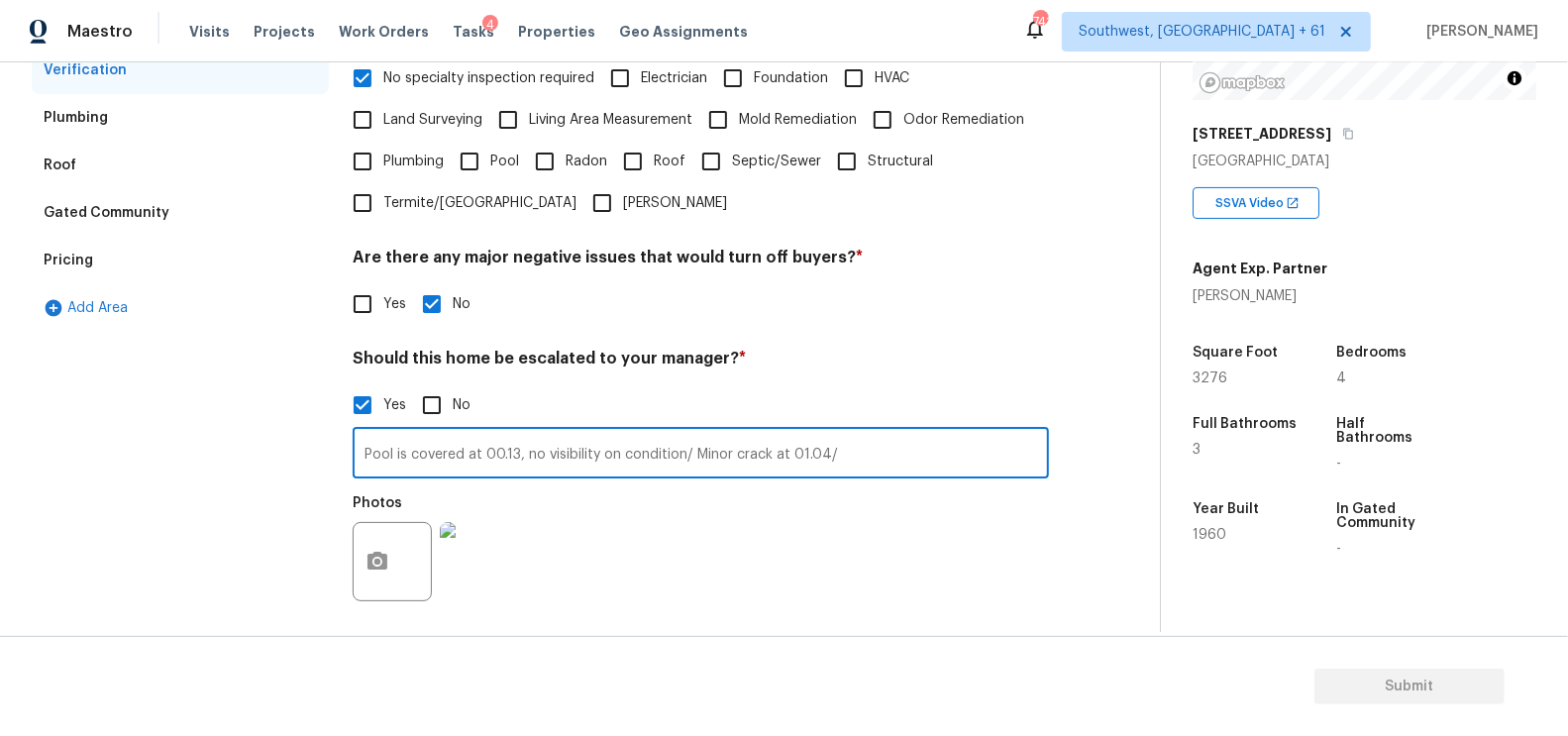
click at [827, 456] on input "Pool is covered at 00.13, no visibility on condition/ Minor crack at 01.04/" at bounding box center [701, 455] width 697 height 47
type input "Pool is covered at 00.13, no visibility on condition/ Minor crack at 01.04, 03.…"
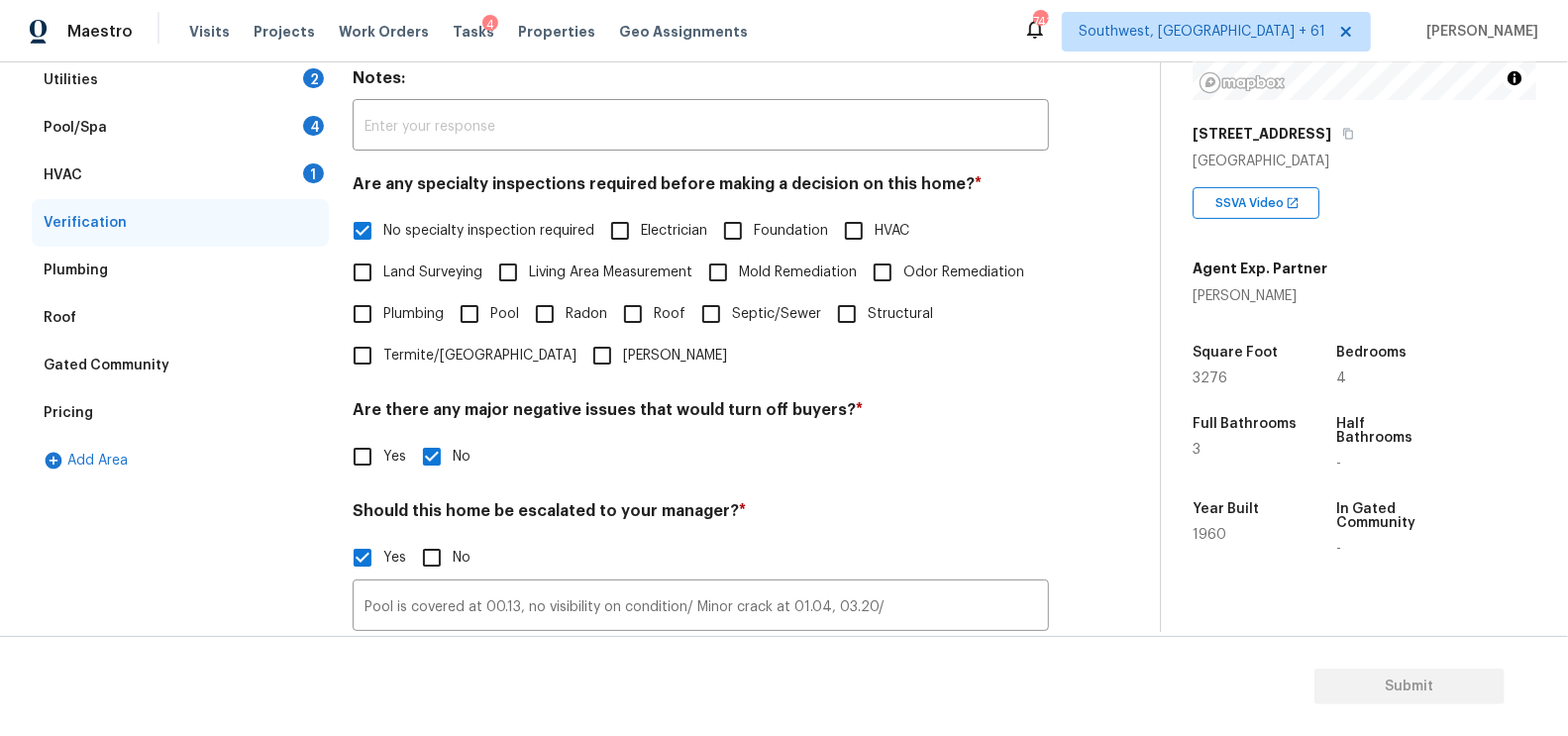
scroll to position [0, 0]
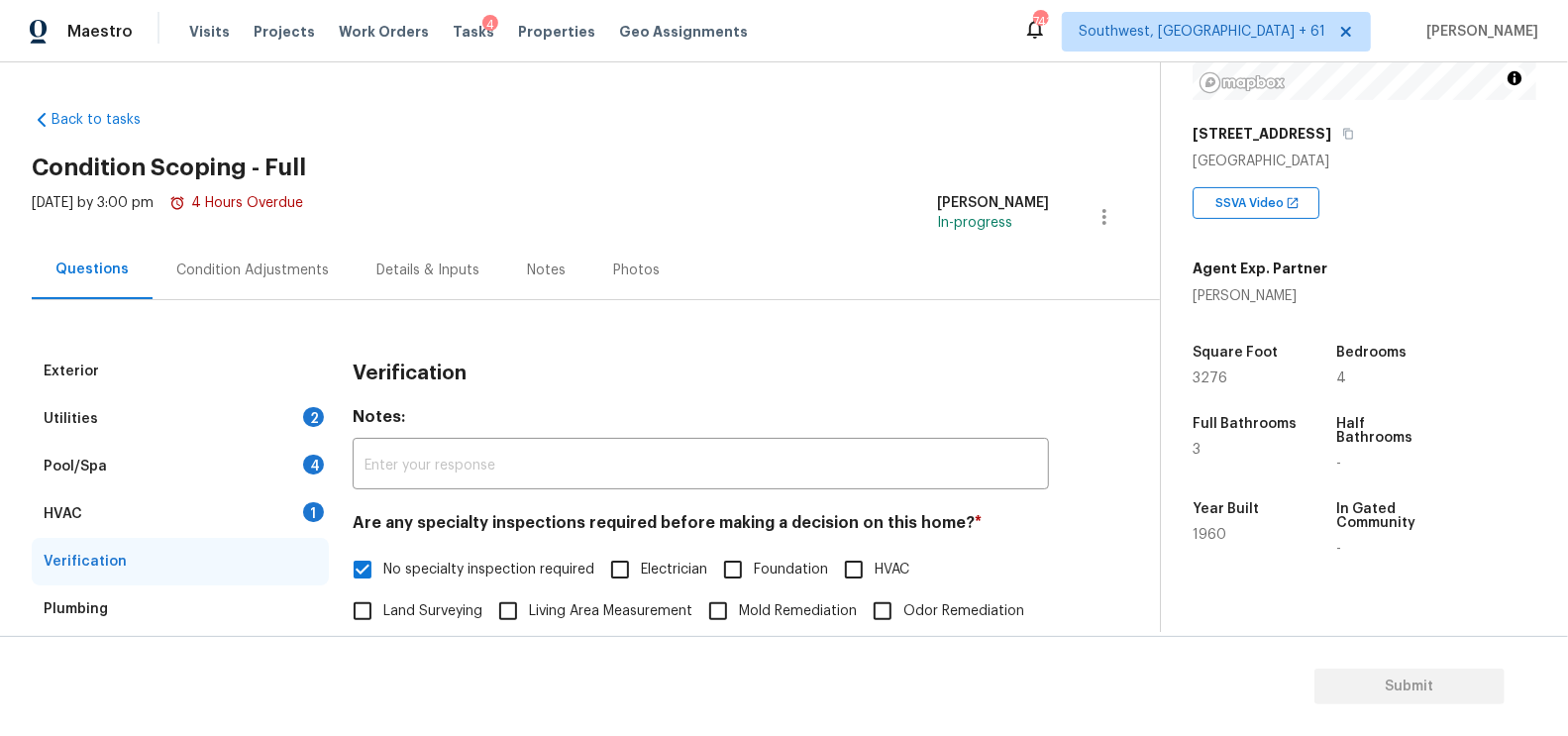
click at [292, 505] on div "HVAC 1" at bounding box center [180, 514] width 297 height 48
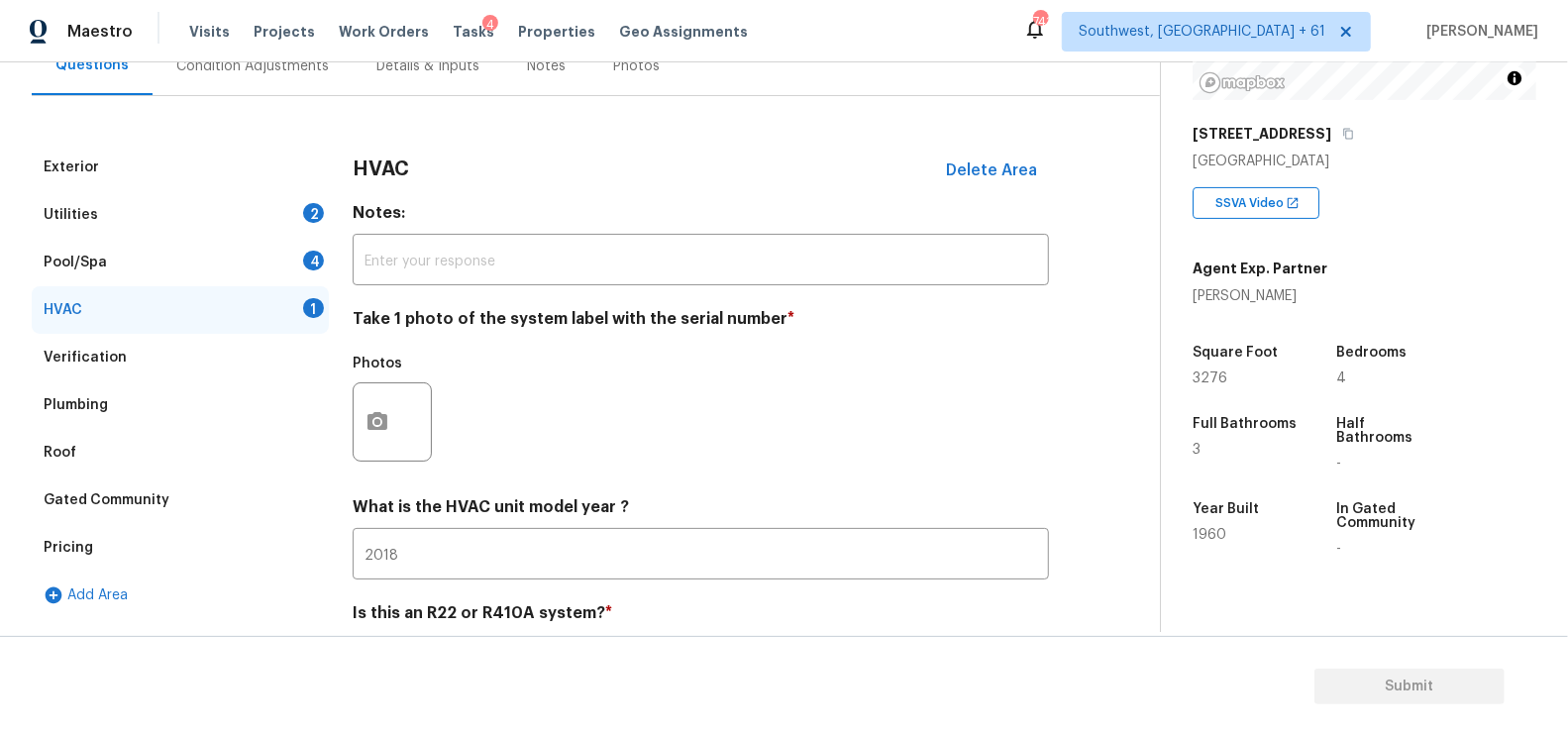
scroll to position [254, 0]
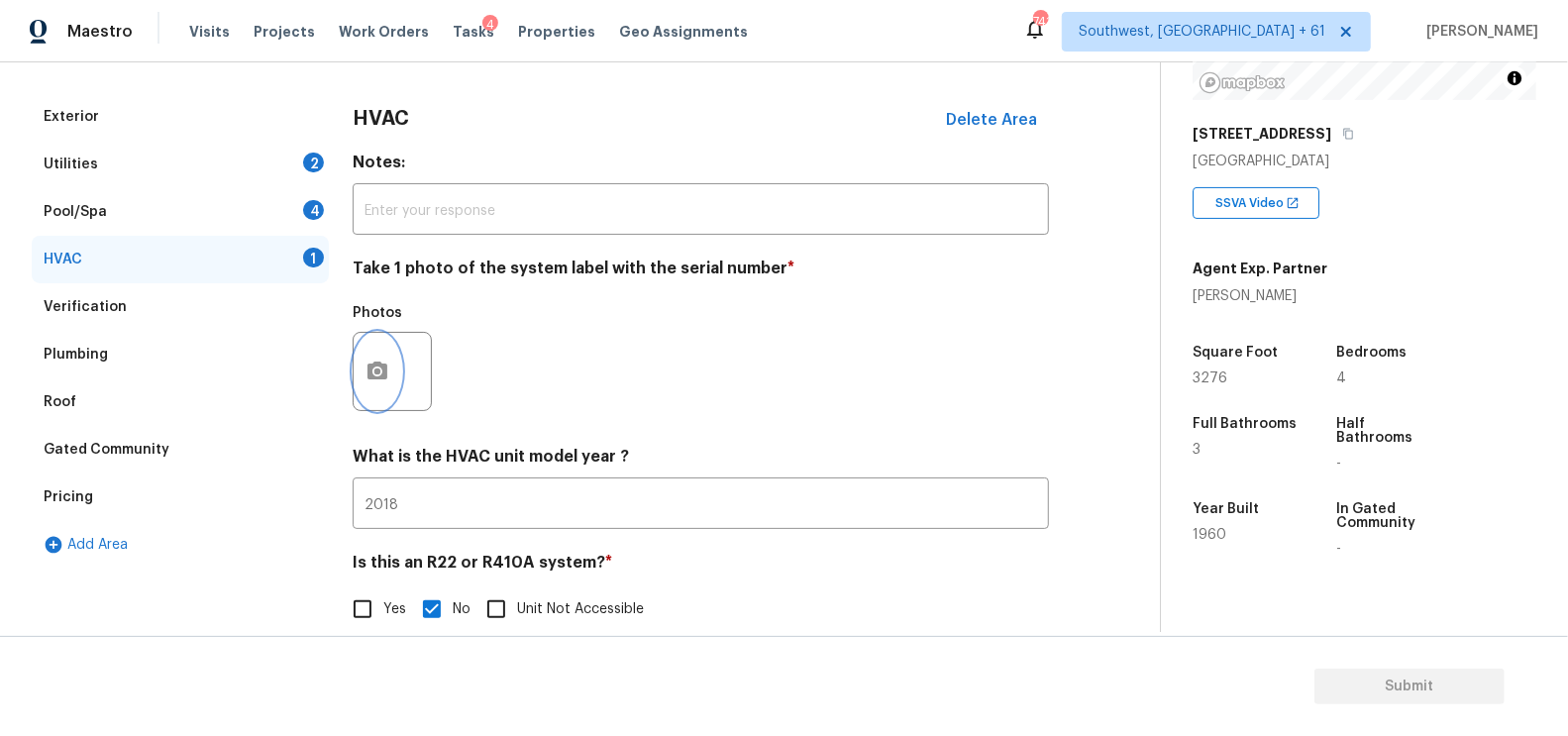
click at [357, 363] on button "button" at bounding box center [378, 371] width 48 height 77
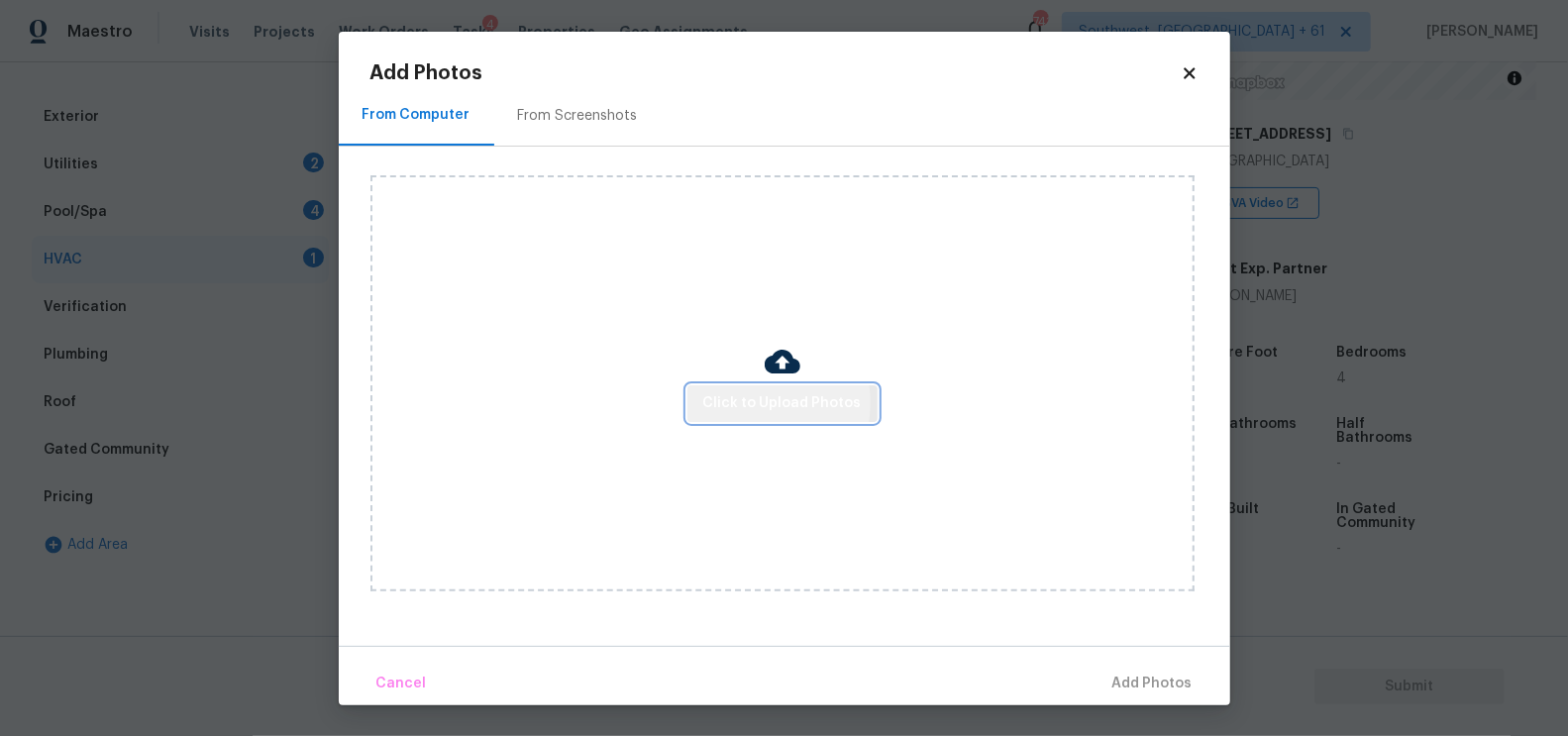
click at [758, 402] on span "Click to Upload Photos" at bounding box center [783, 403] width 159 height 25
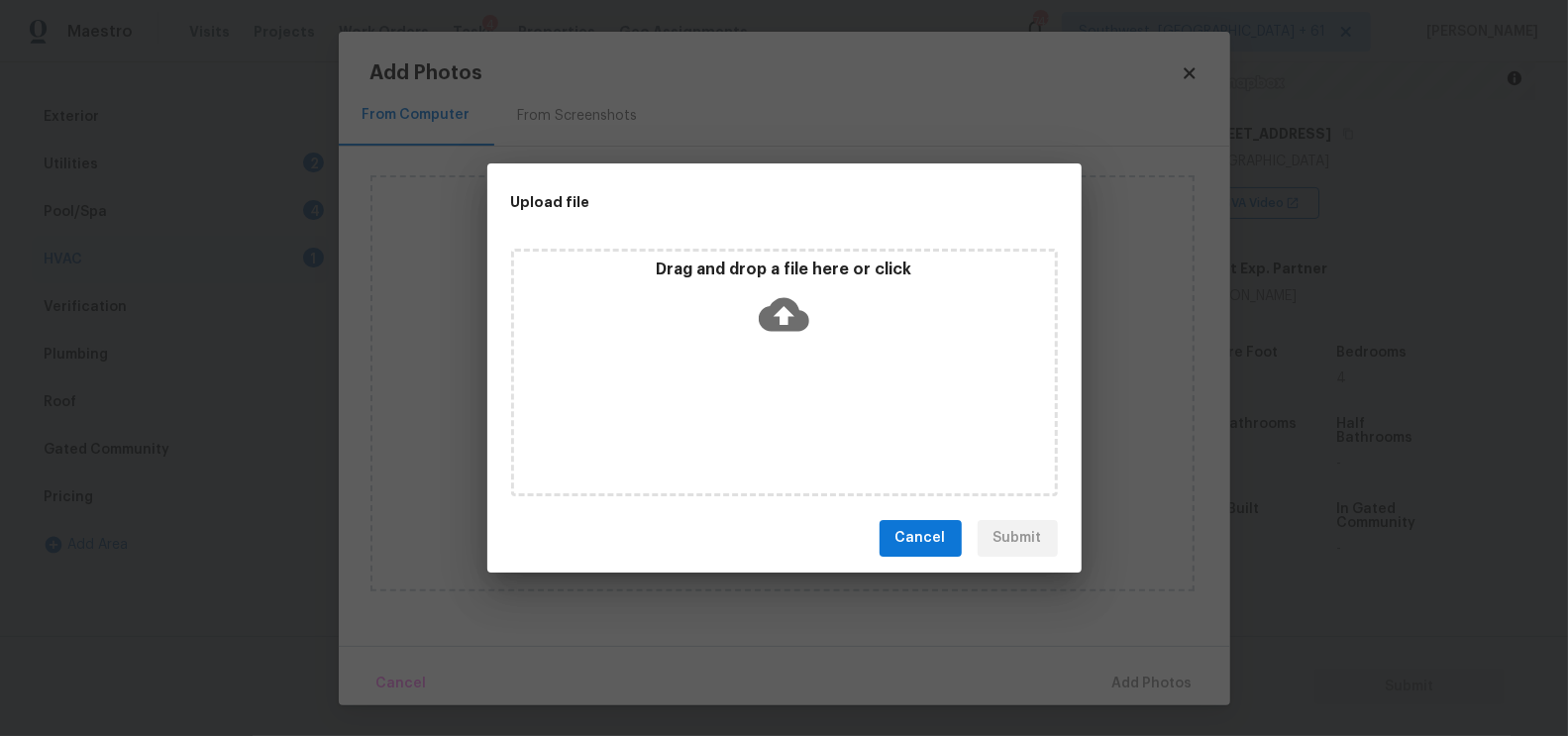
click at [789, 327] on icon at bounding box center [784, 314] width 51 height 34
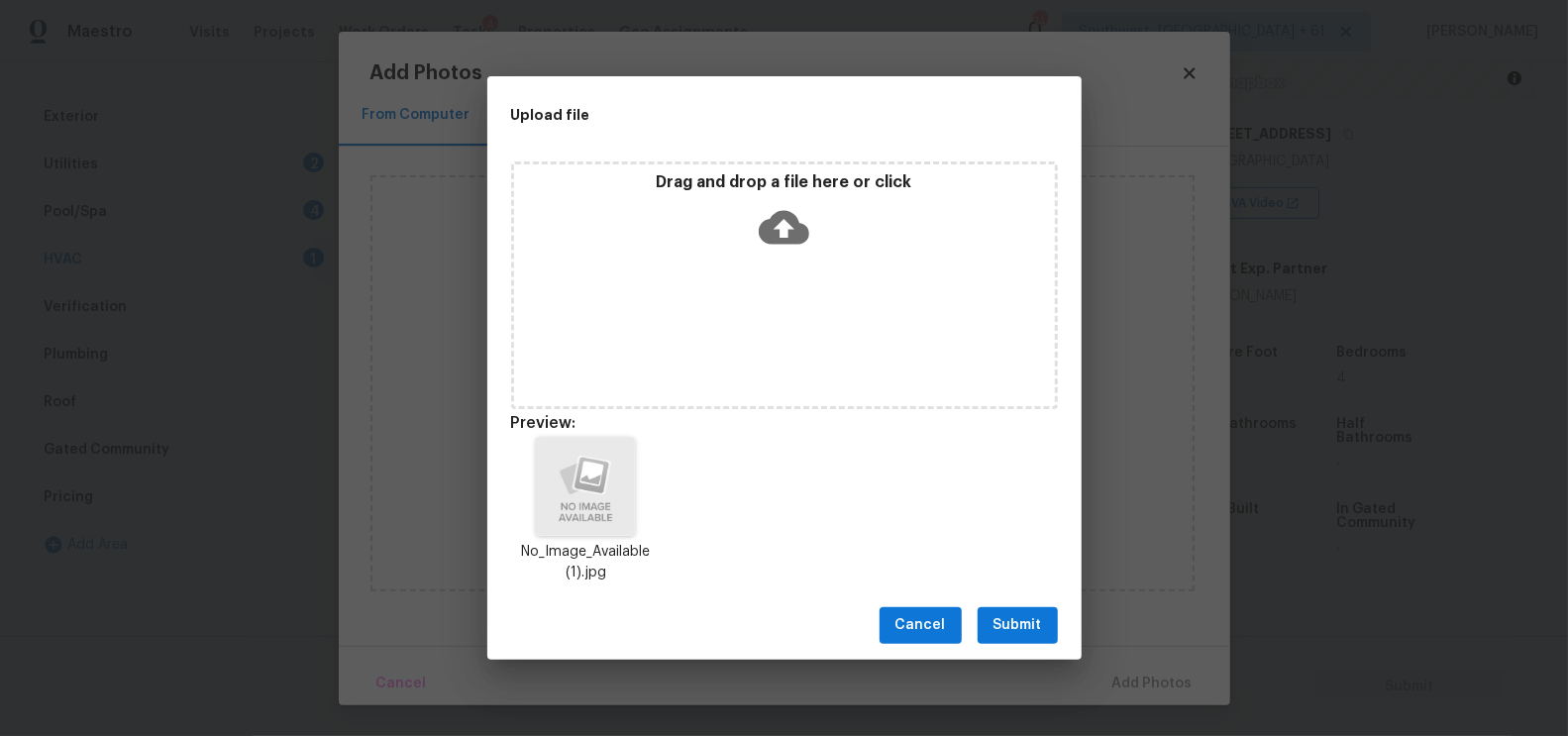
click at [1012, 625] on span "Submit" at bounding box center [1018, 625] width 49 height 25
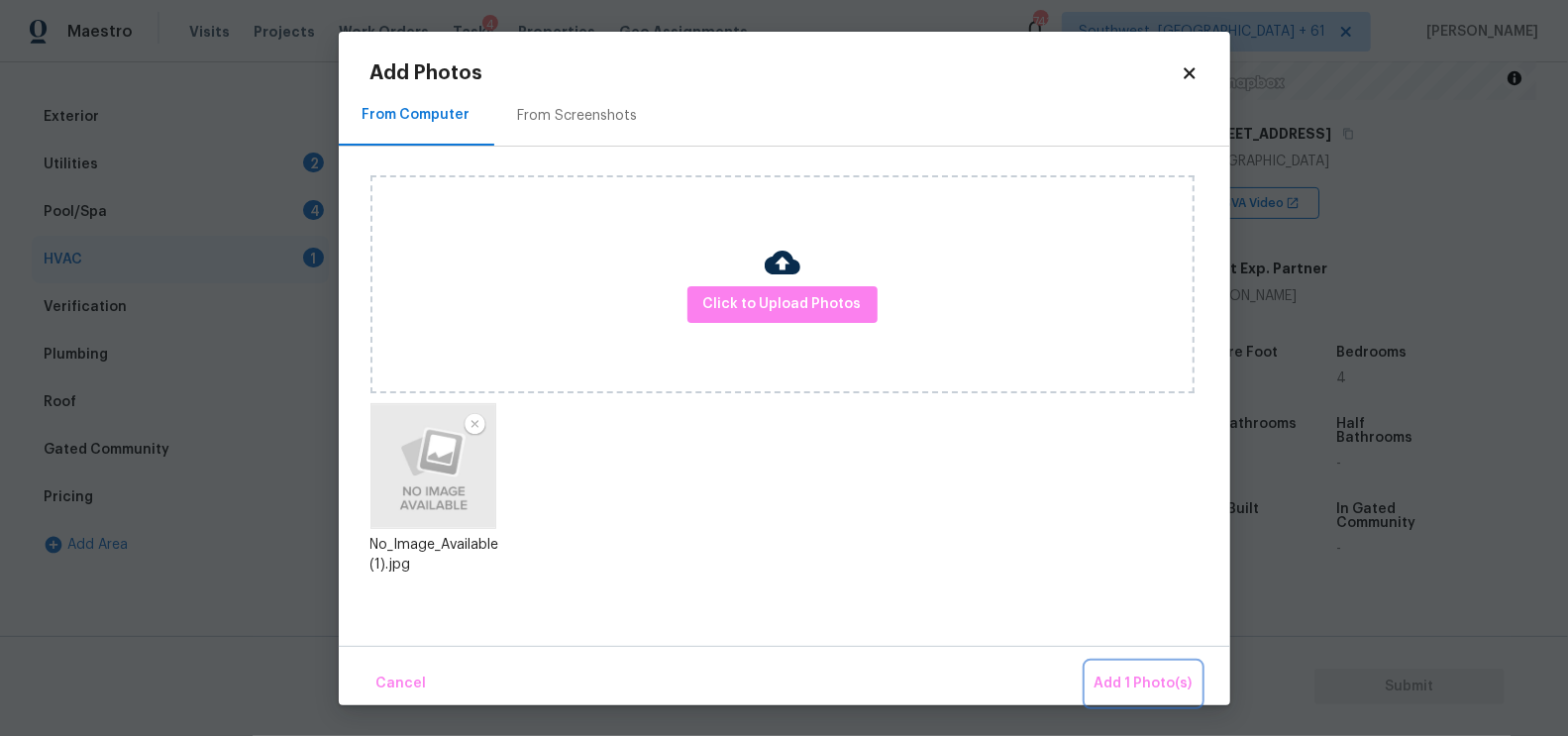
click at [1122, 676] on span "Add 1 Photo(s)" at bounding box center [1144, 683] width 98 height 25
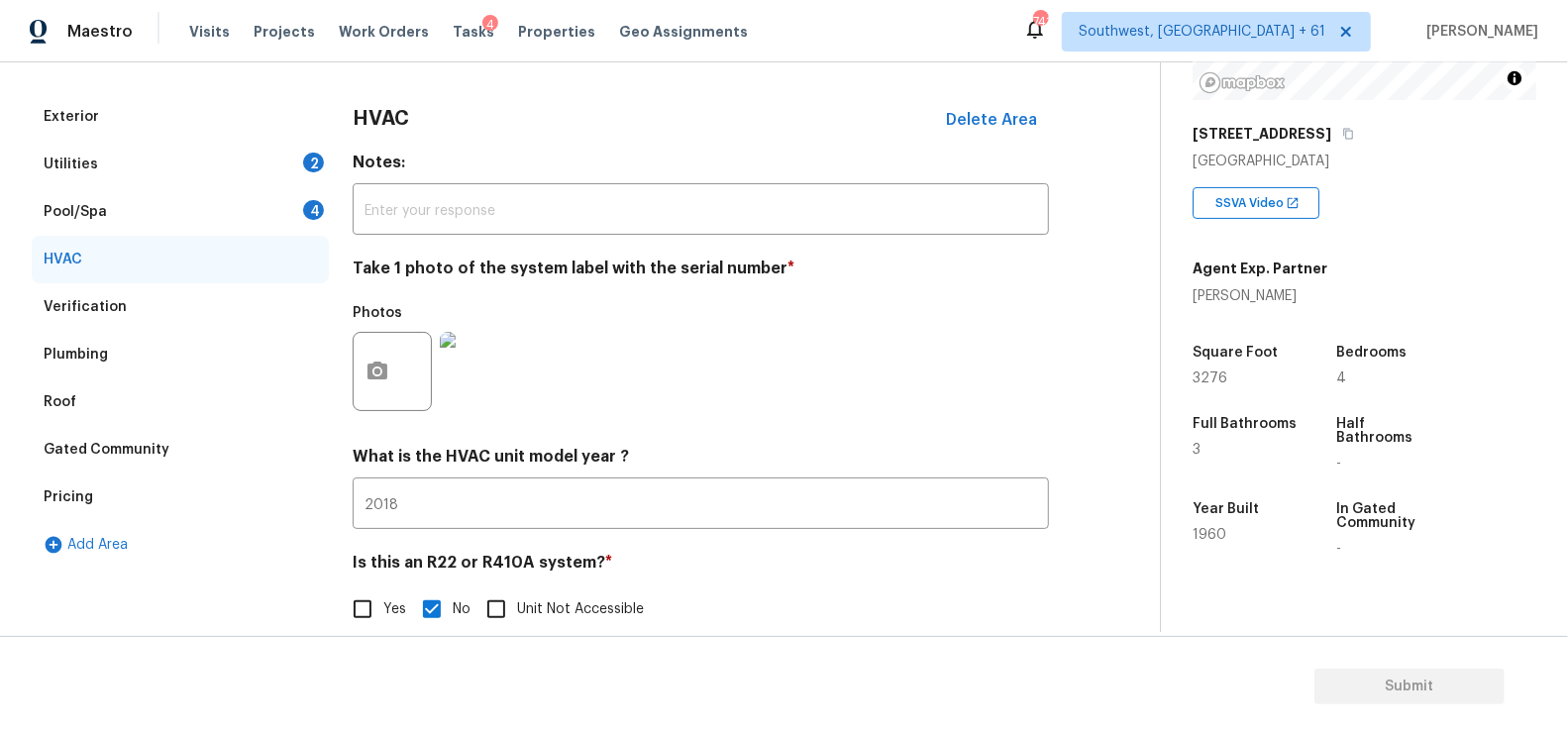
click at [265, 208] on div "Pool/Spa 4" at bounding box center [180, 212] width 297 height 48
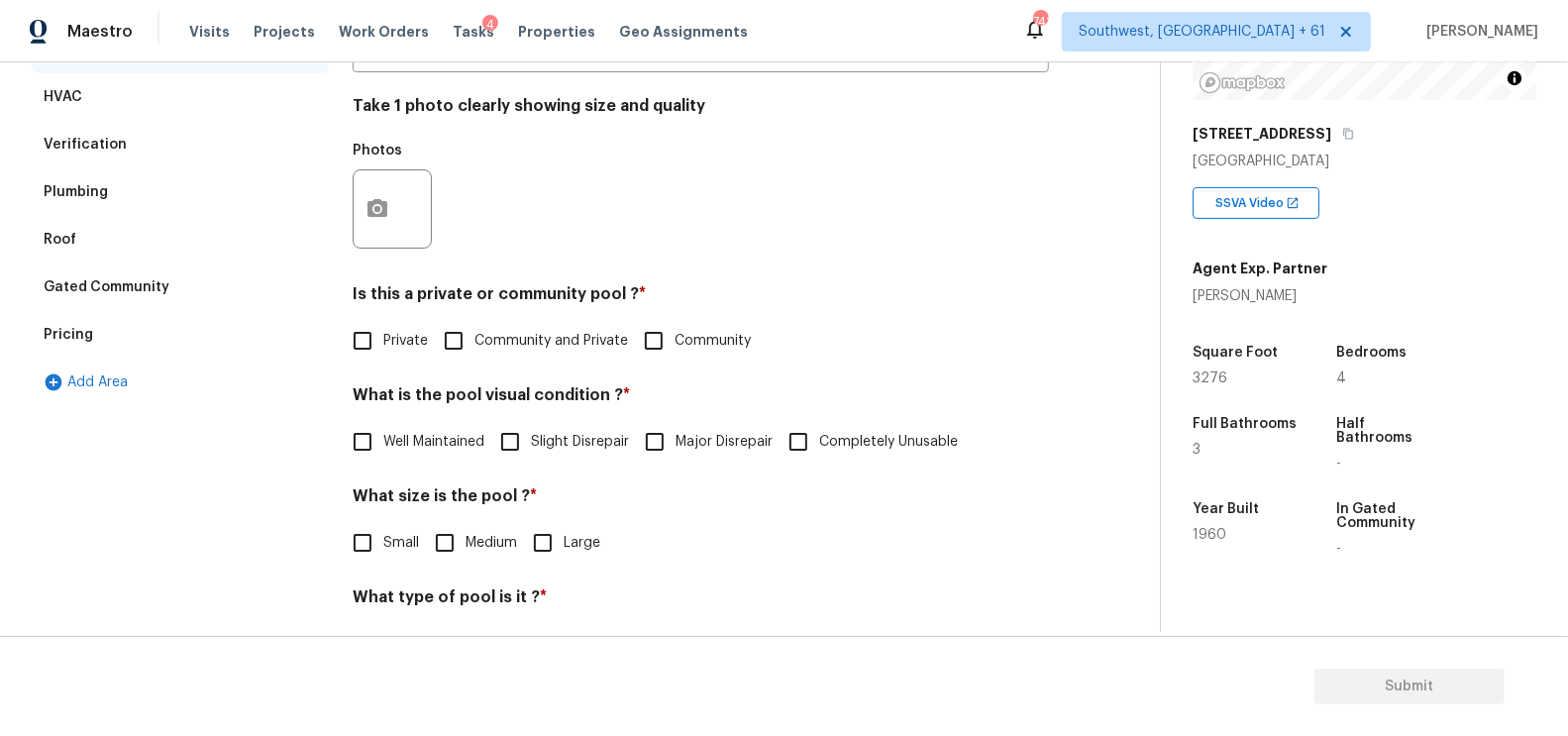
scroll to position [458, 0]
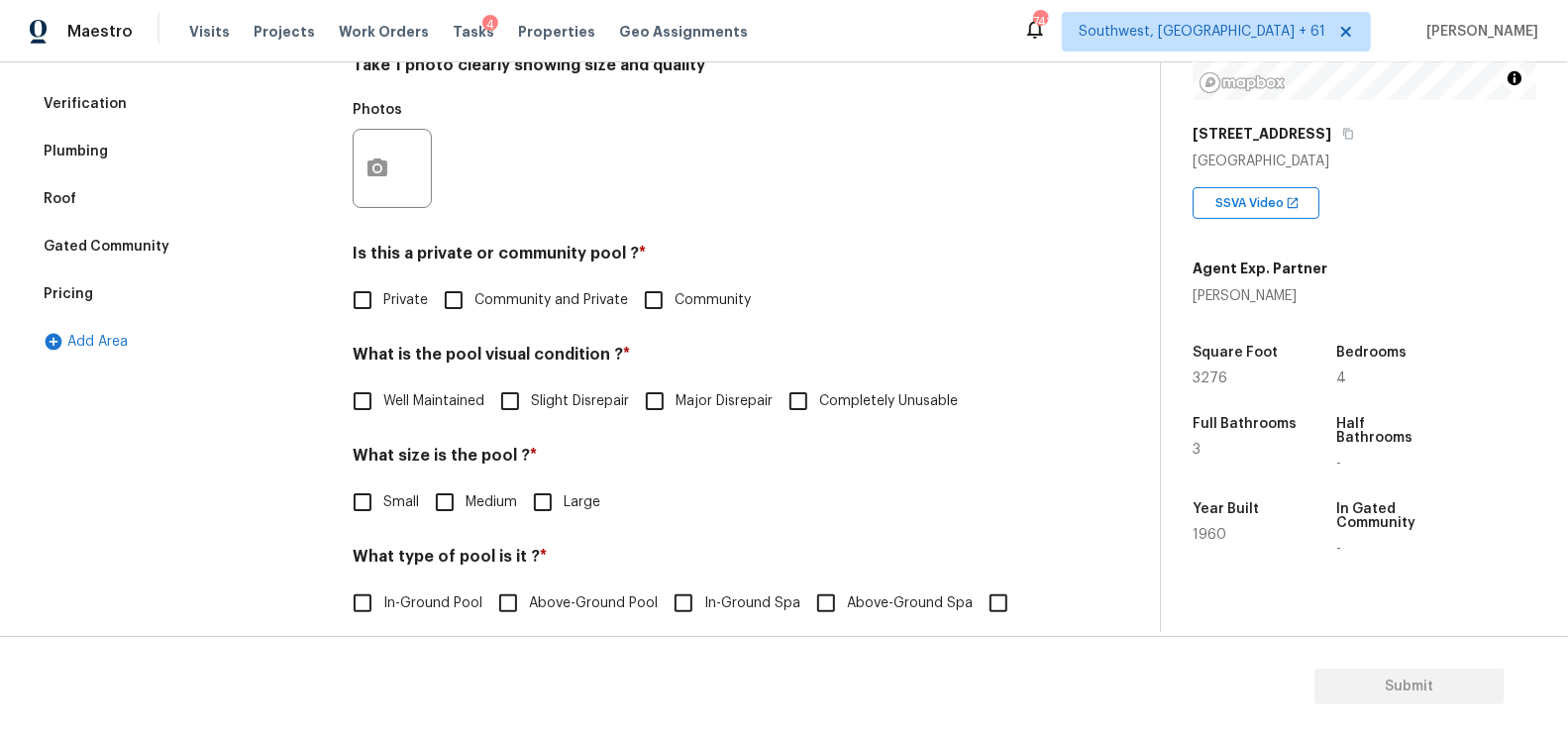
click at [390, 326] on div "Pool/Spa Delete Area Notes: ​ Take 1 photo clearly showing size and quality Pho…" at bounding box center [701, 268] width 697 height 758
click at [374, 294] on input "Private" at bounding box center [363, 300] width 42 height 42
checkbox input "true"
click at [374, 184] on button "button" at bounding box center [378, 169] width 48 height 77
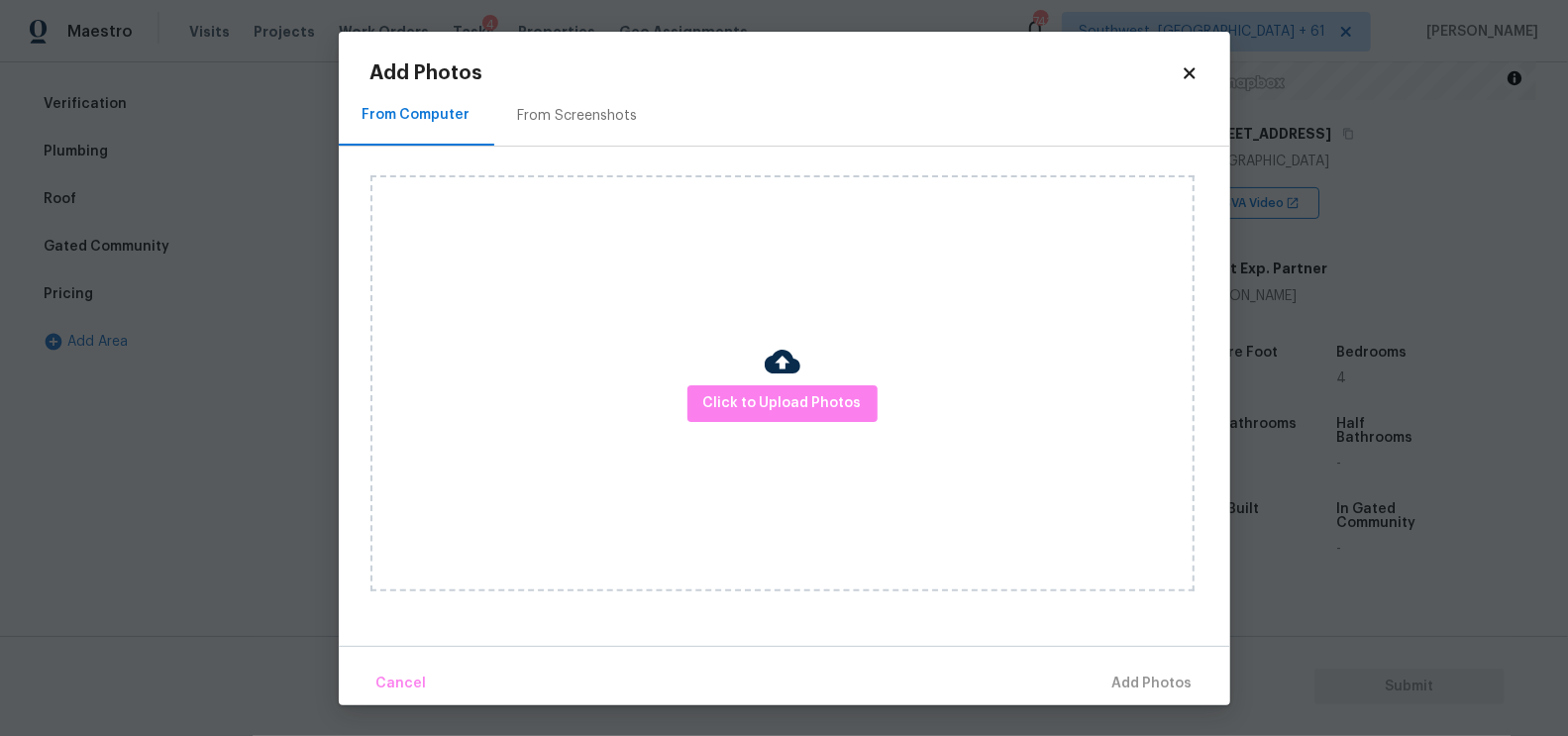
click at [625, 136] on div "From Screenshots" at bounding box center [577, 116] width 167 height 59
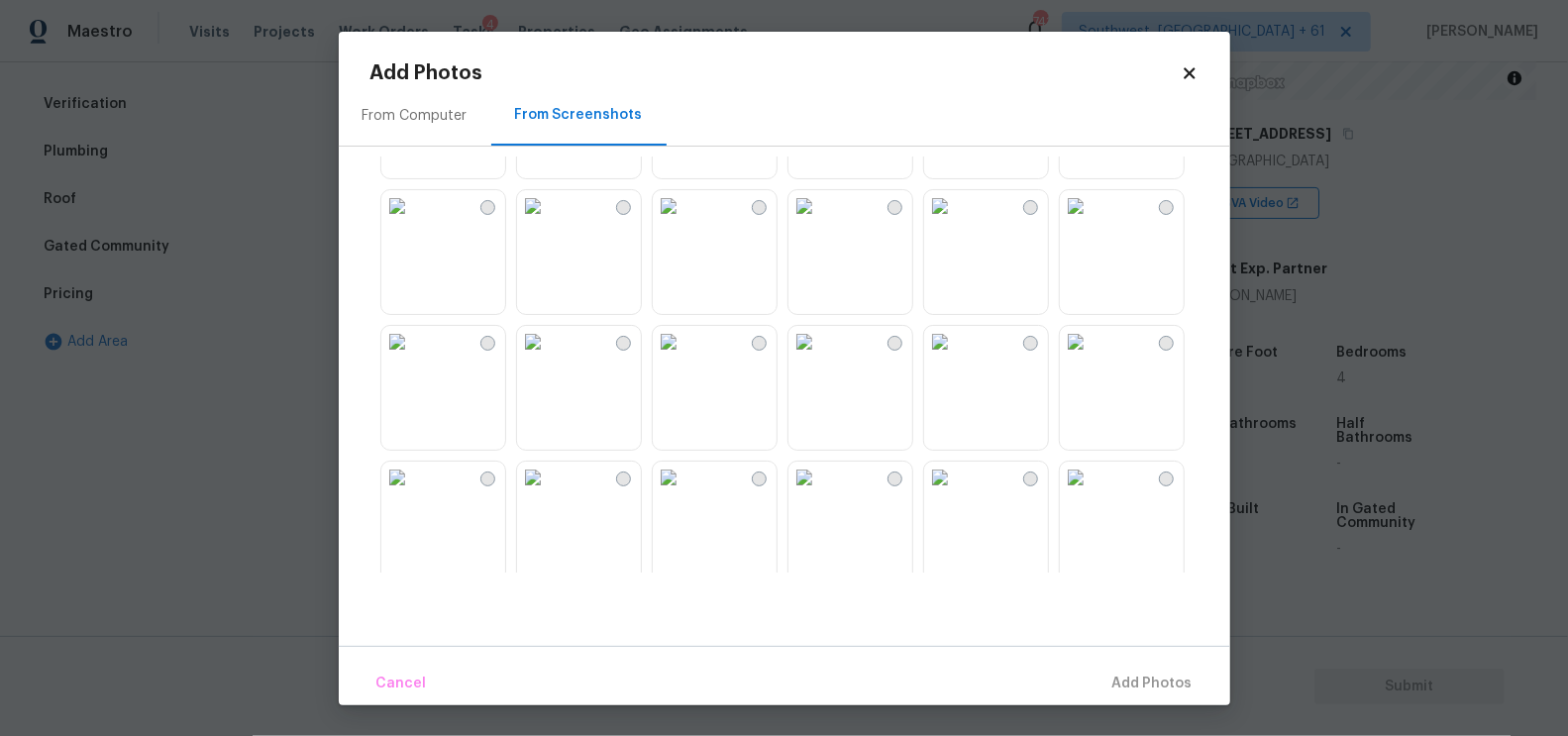
scroll to position [257, 0]
click at [818, 349] on img at bounding box center [805, 333] width 32 height 32
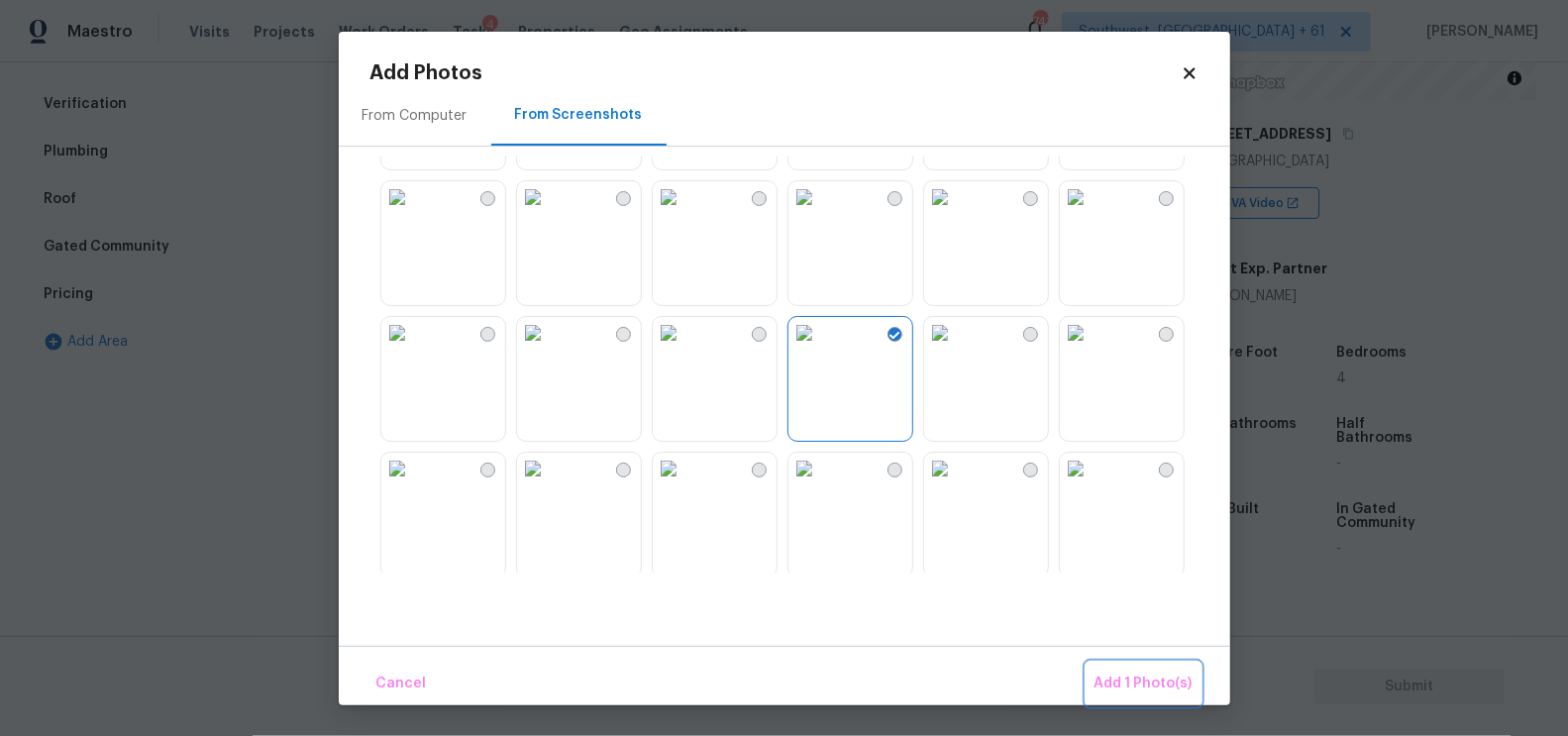
click at [1152, 676] on span "Add 1 Photo(s)" at bounding box center [1144, 683] width 98 height 25
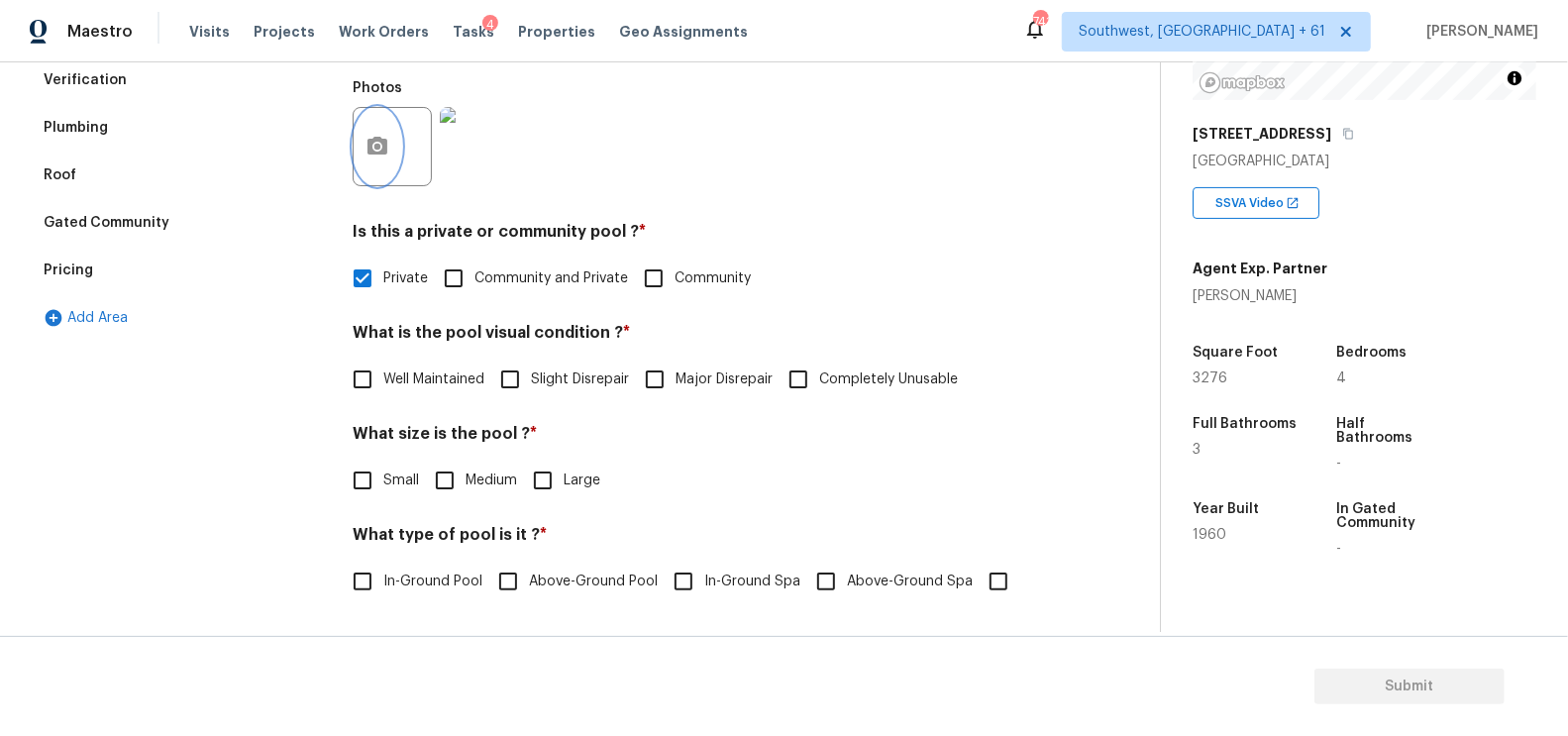
scroll to position [481, 0]
click at [433, 351] on h4 "What is the pool visual condition ? *" at bounding box center [701, 337] width 697 height 28
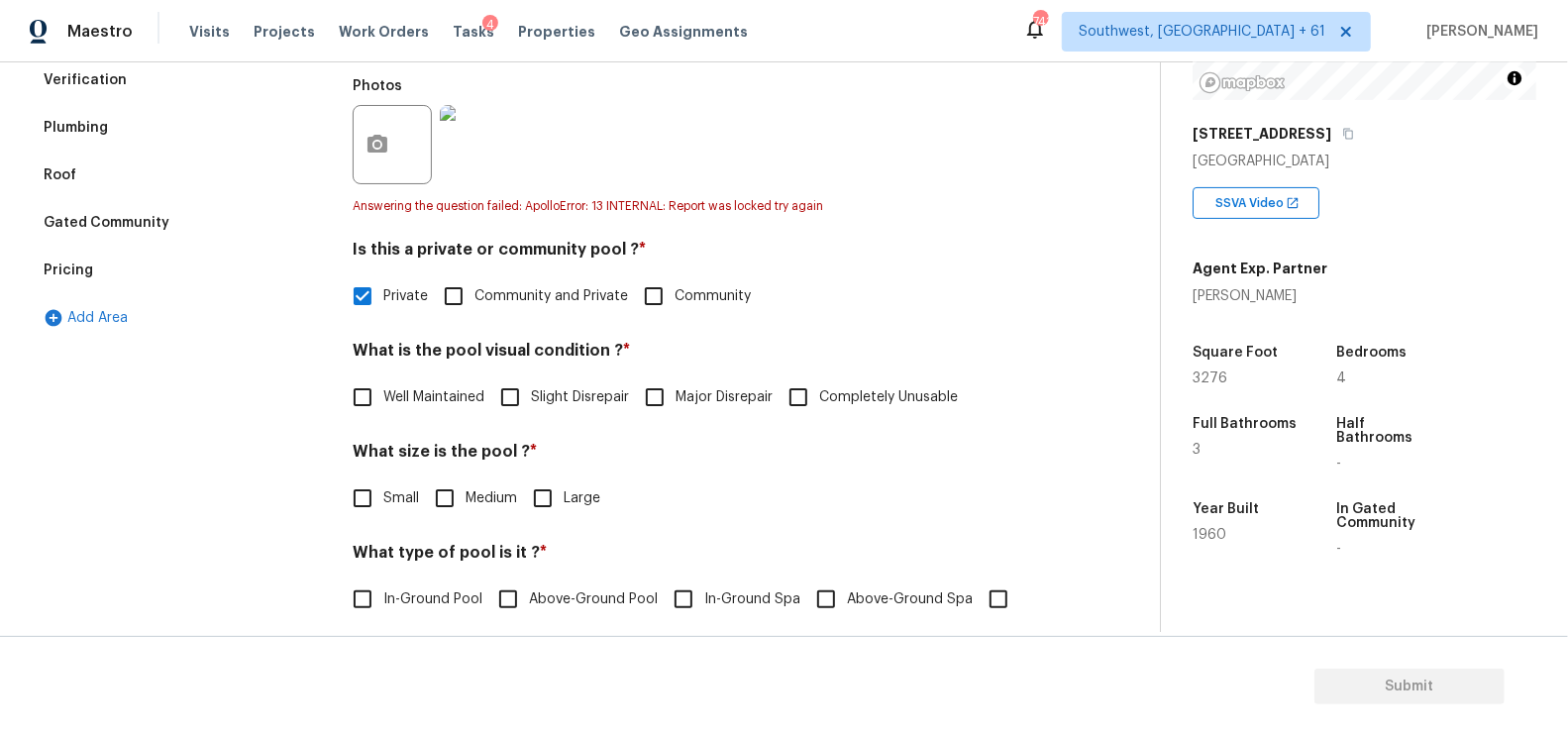
click at [406, 390] on span "Well Maintained" at bounding box center [434, 397] width 101 height 21
click at [384, 390] on input "Well Maintained" at bounding box center [363, 397] width 42 height 42
checkbox input "true"
click at [905, 398] on span "Completely Unusable" at bounding box center [888, 397] width 139 height 21
click at [819, 398] on input "Completely Unusable" at bounding box center [799, 397] width 42 height 42
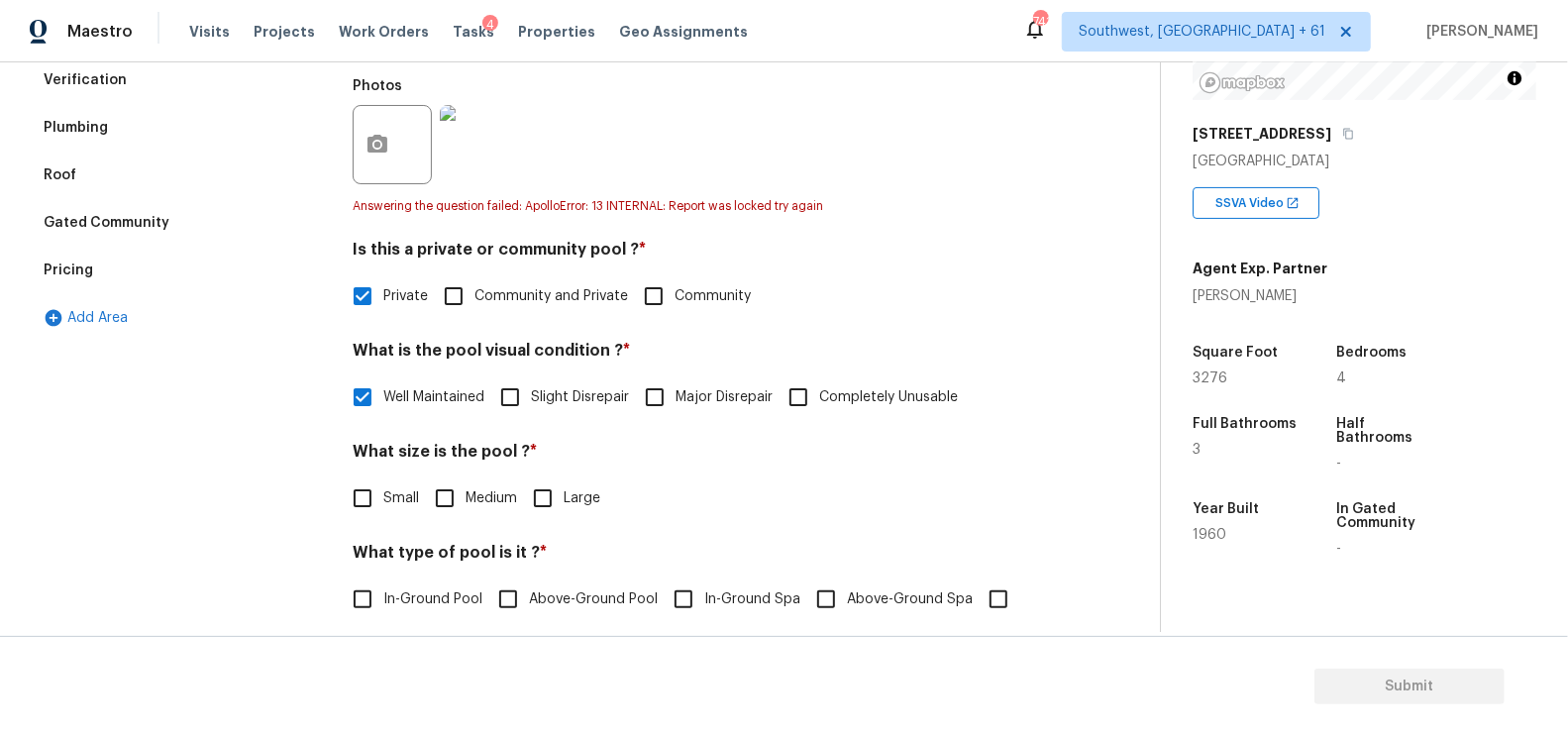
checkbox input "true"
checkbox input "false"
click at [473, 495] on span "Medium" at bounding box center [492, 498] width 52 height 21
click at [466, 495] on input "Medium" at bounding box center [445, 499] width 42 height 42
checkbox input "true"
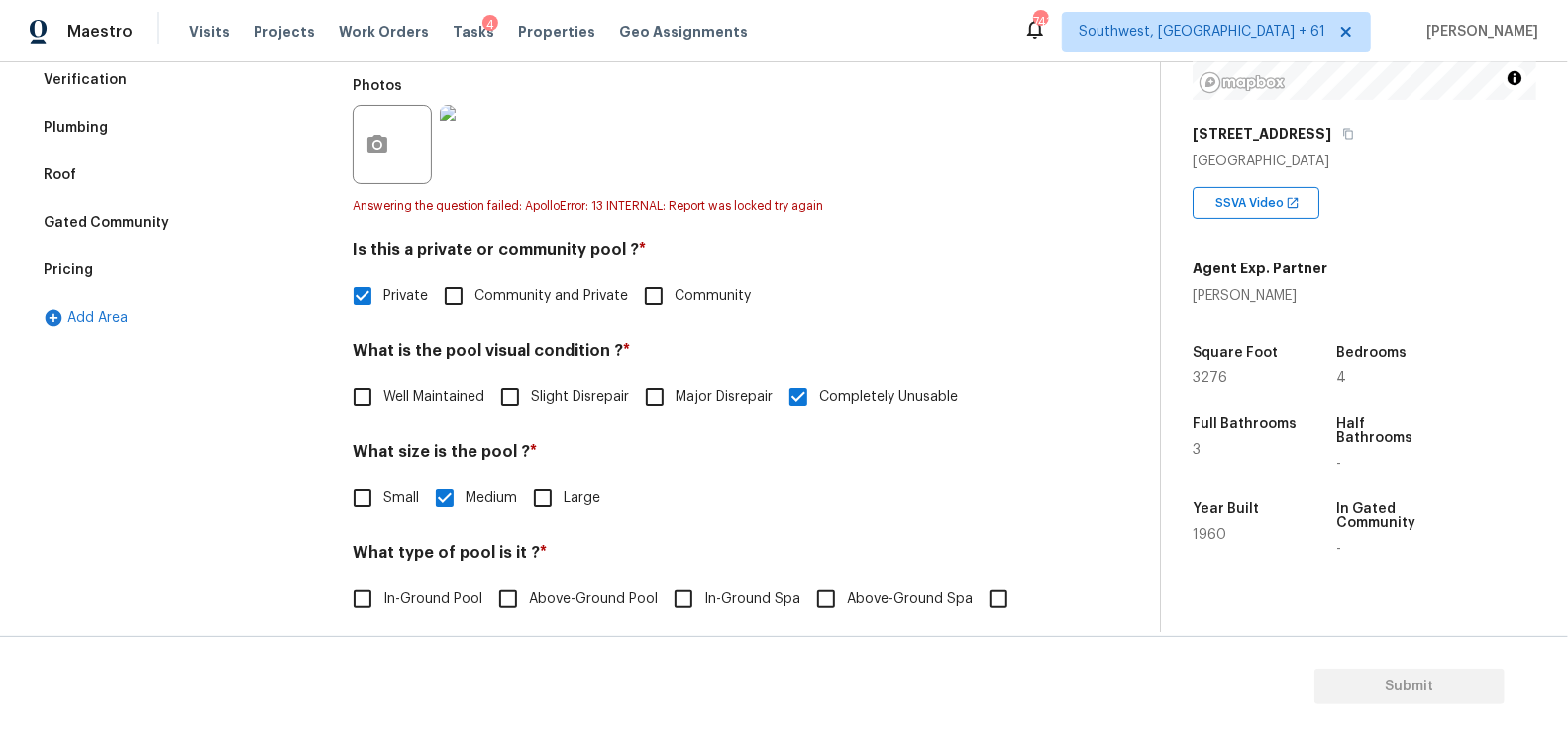
click at [425, 587] on label "In-Ground Pool" at bounding box center [412, 599] width 141 height 42
click at [384, 587] on input "In-Ground Pool" at bounding box center [363, 599] width 42 height 42
checkbox input "true"
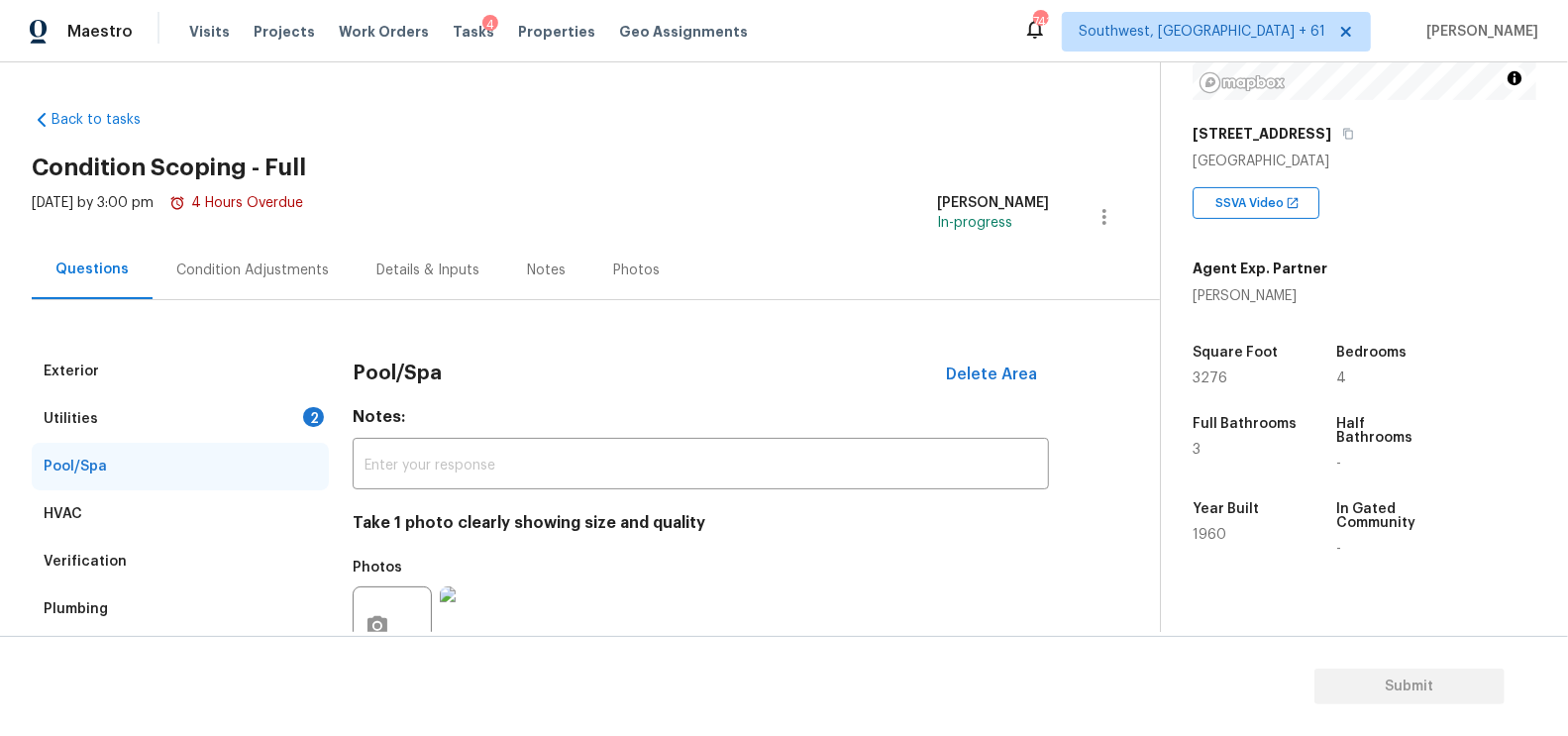
click at [287, 434] on div "Utilities 2" at bounding box center [180, 419] width 297 height 48
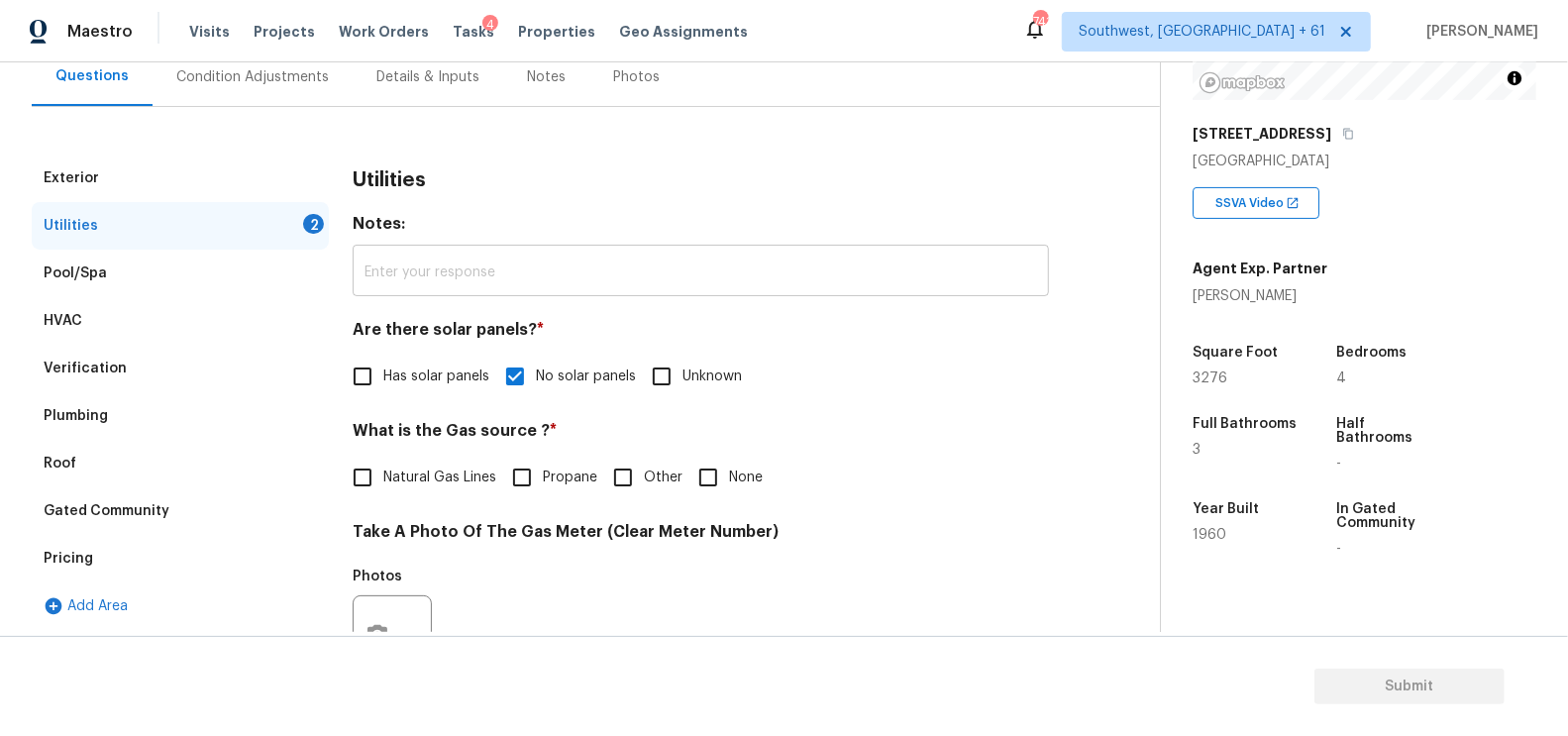
scroll to position [216, 0]
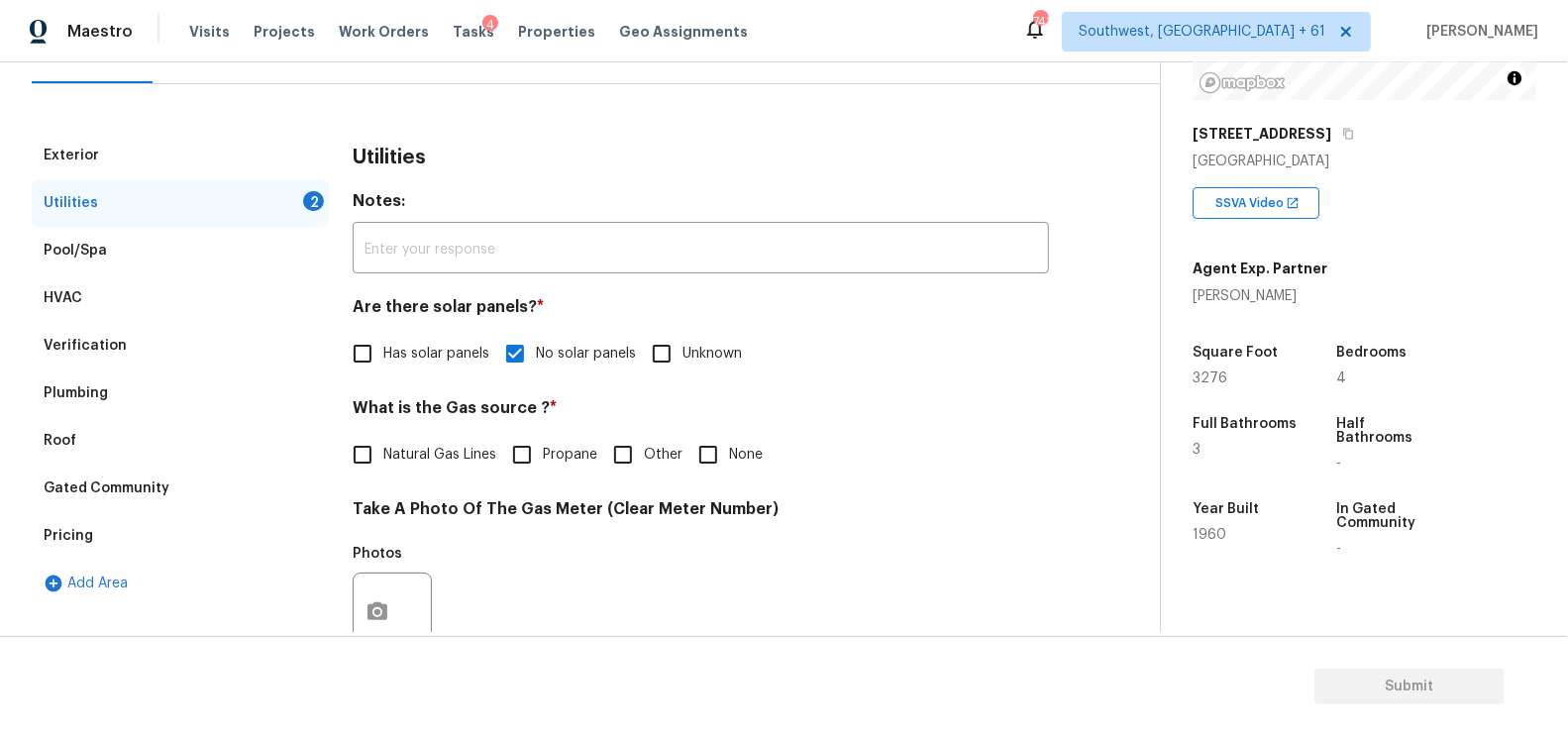
click at [461, 452] on span "Natural Gas Lines" at bounding box center [440, 455] width 113 height 21
click at [384, 452] on input "Natural Gas Lines" at bounding box center [363, 455] width 42 height 42
checkbox input "true"
click at [385, 615] on icon "button" at bounding box center [378, 613] width 20 height 18
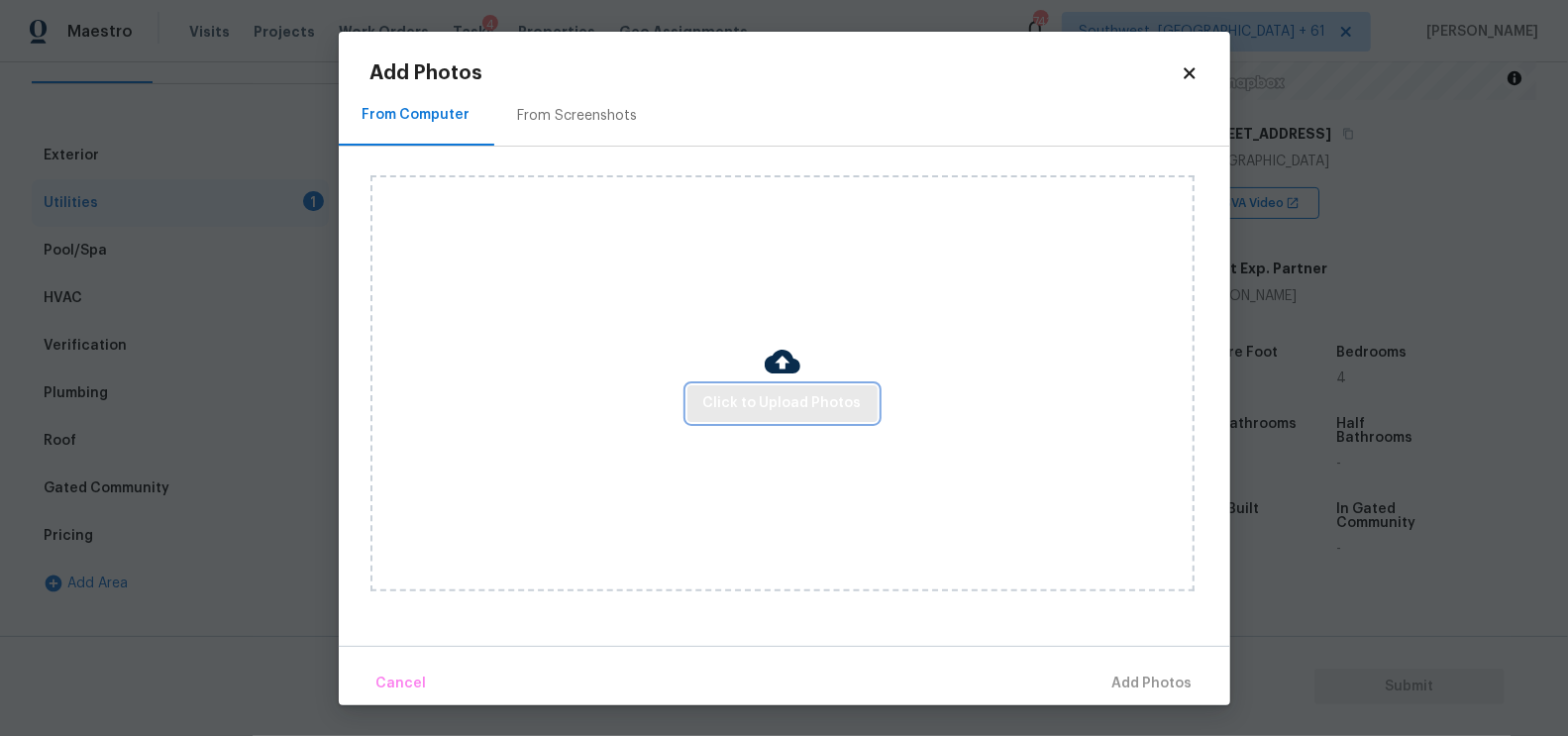
click at [842, 400] on span "Click to Upload Photos" at bounding box center [783, 403] width 159 height 25
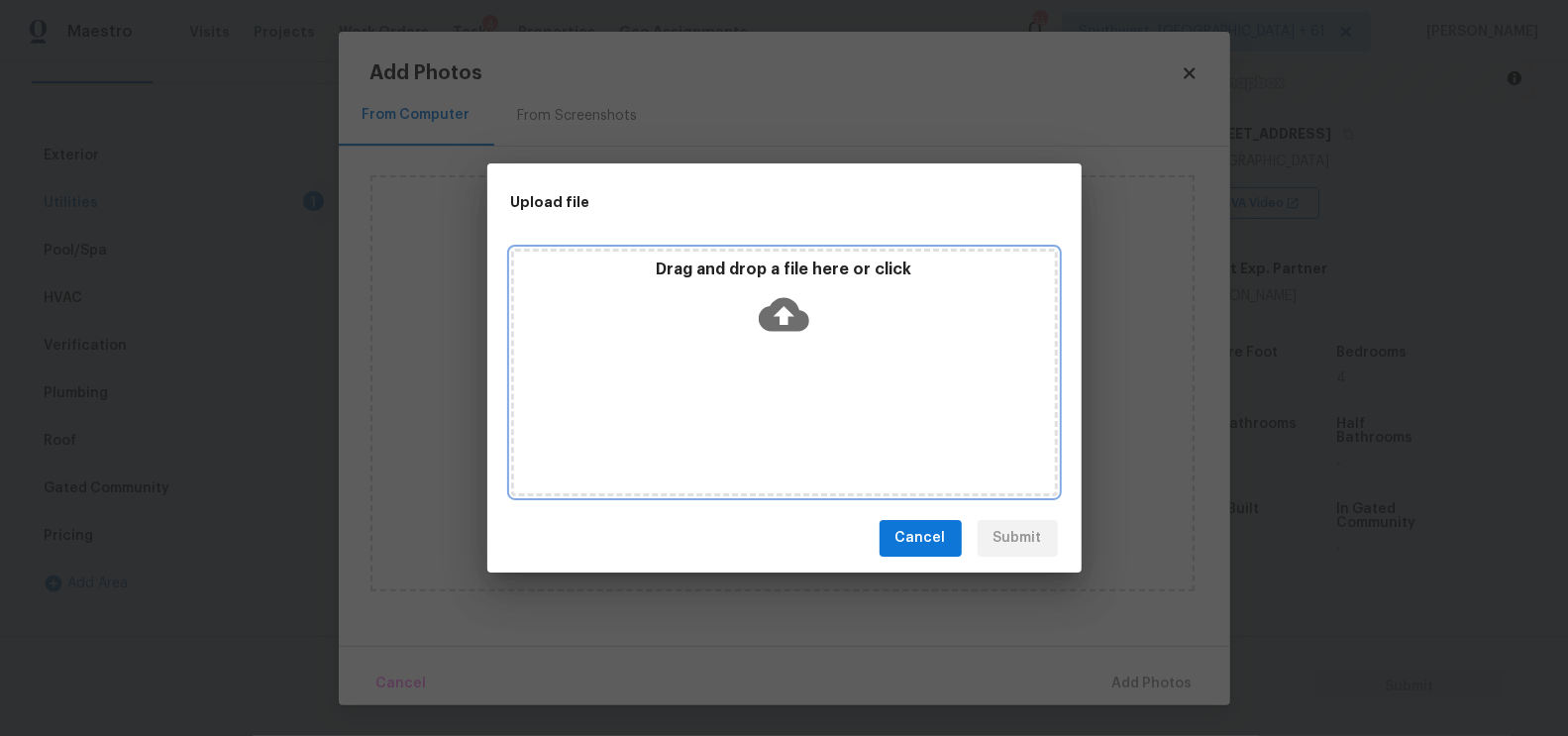
click at [812, 331] on div "Drag and drop a file here or click" at bounding box center [784, 302] width 541 height 85
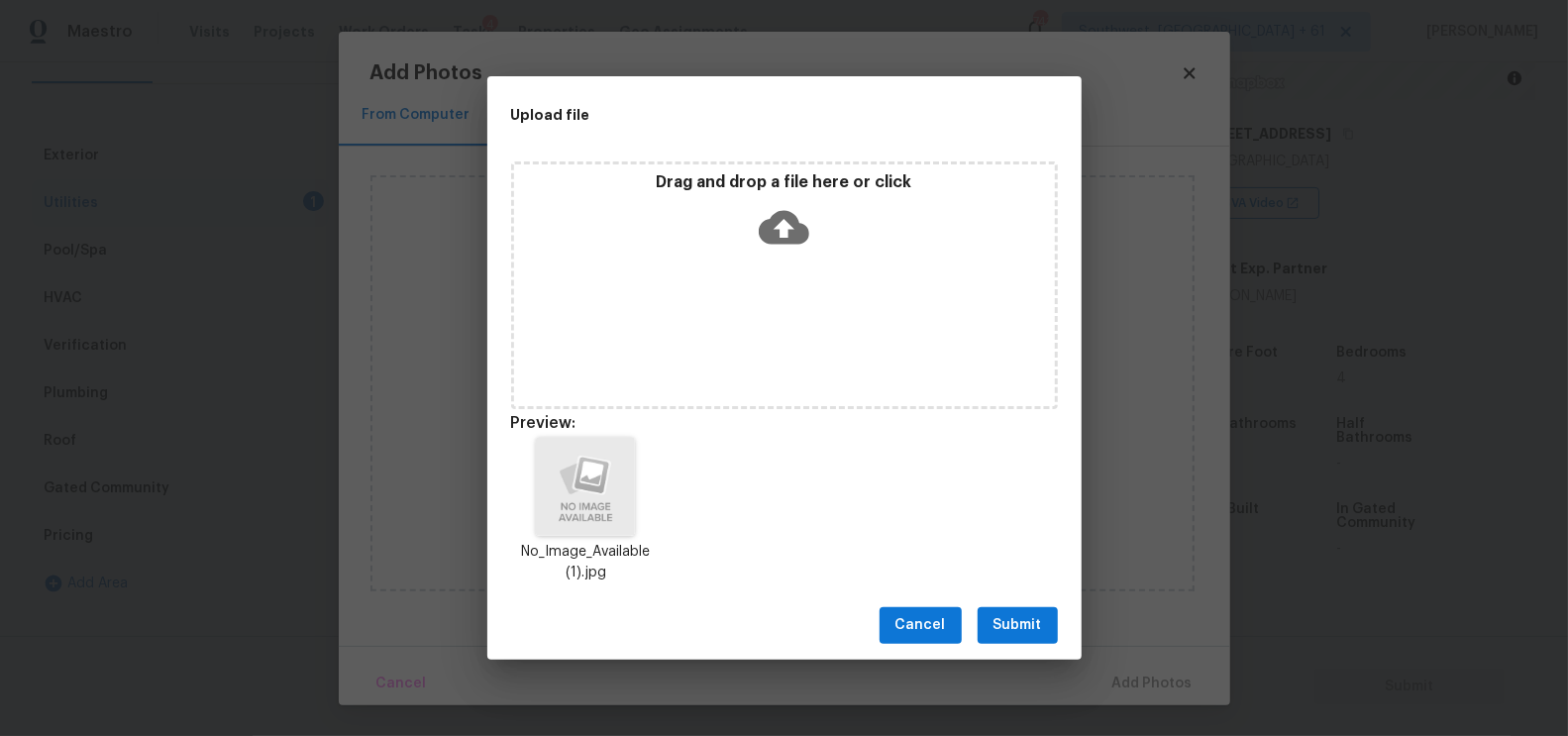
click at [1011, 610] on button "Submit" at bounding box center [1018, 625] width 80 height 37
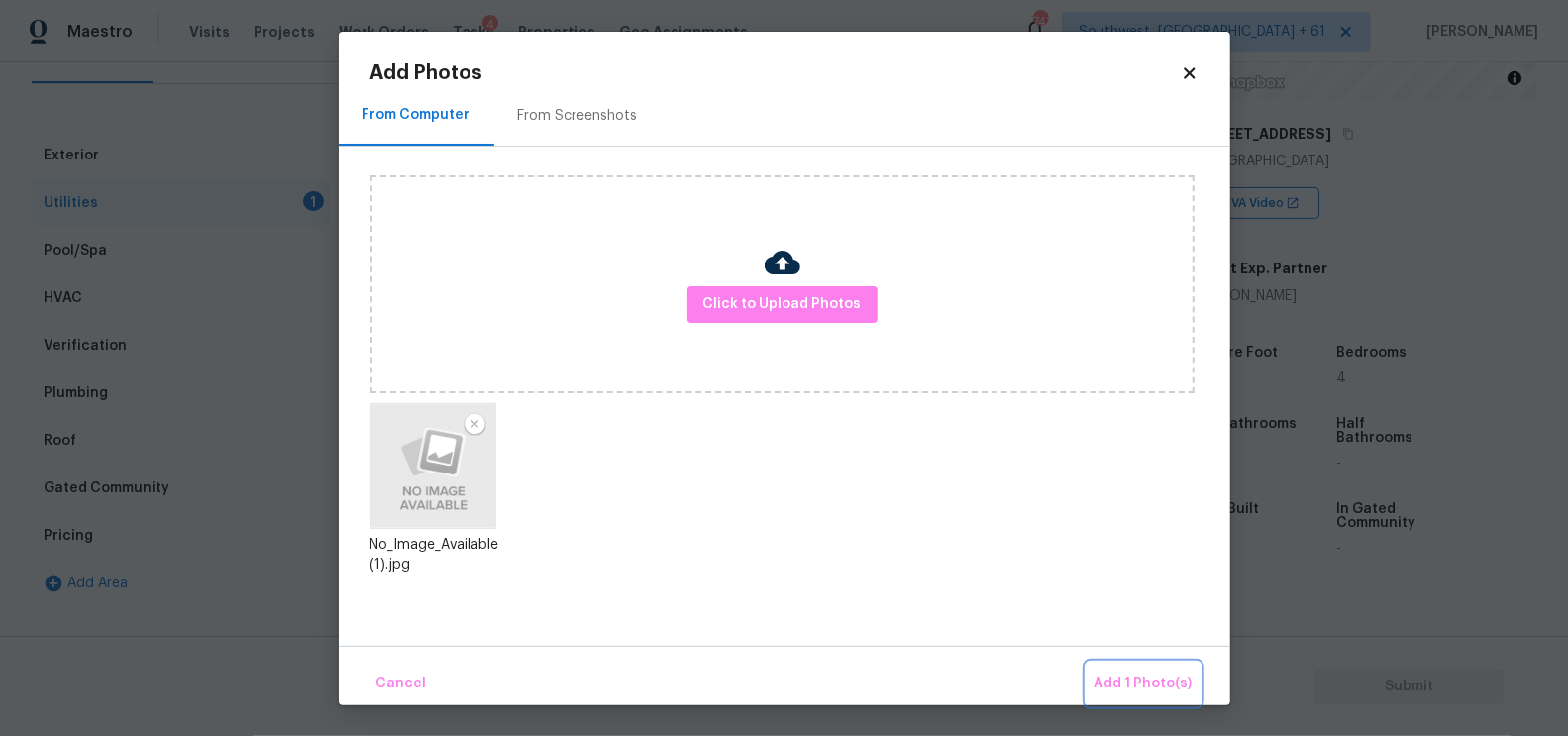
click at [1131, 678] on span "Add 1 Photo(s)" at bounding box center [1144, 683] width 98 height 25
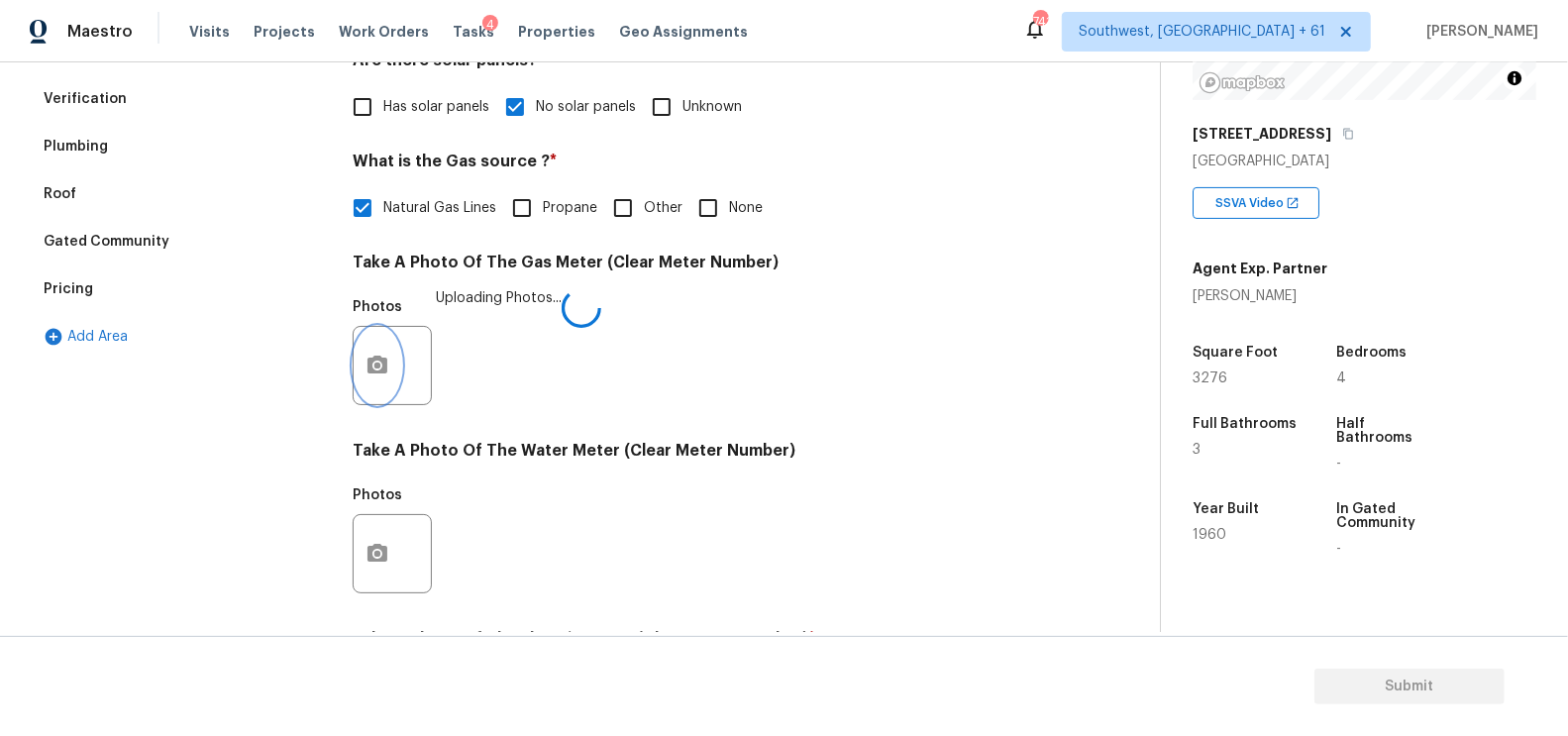
scroll to position [622, 0]
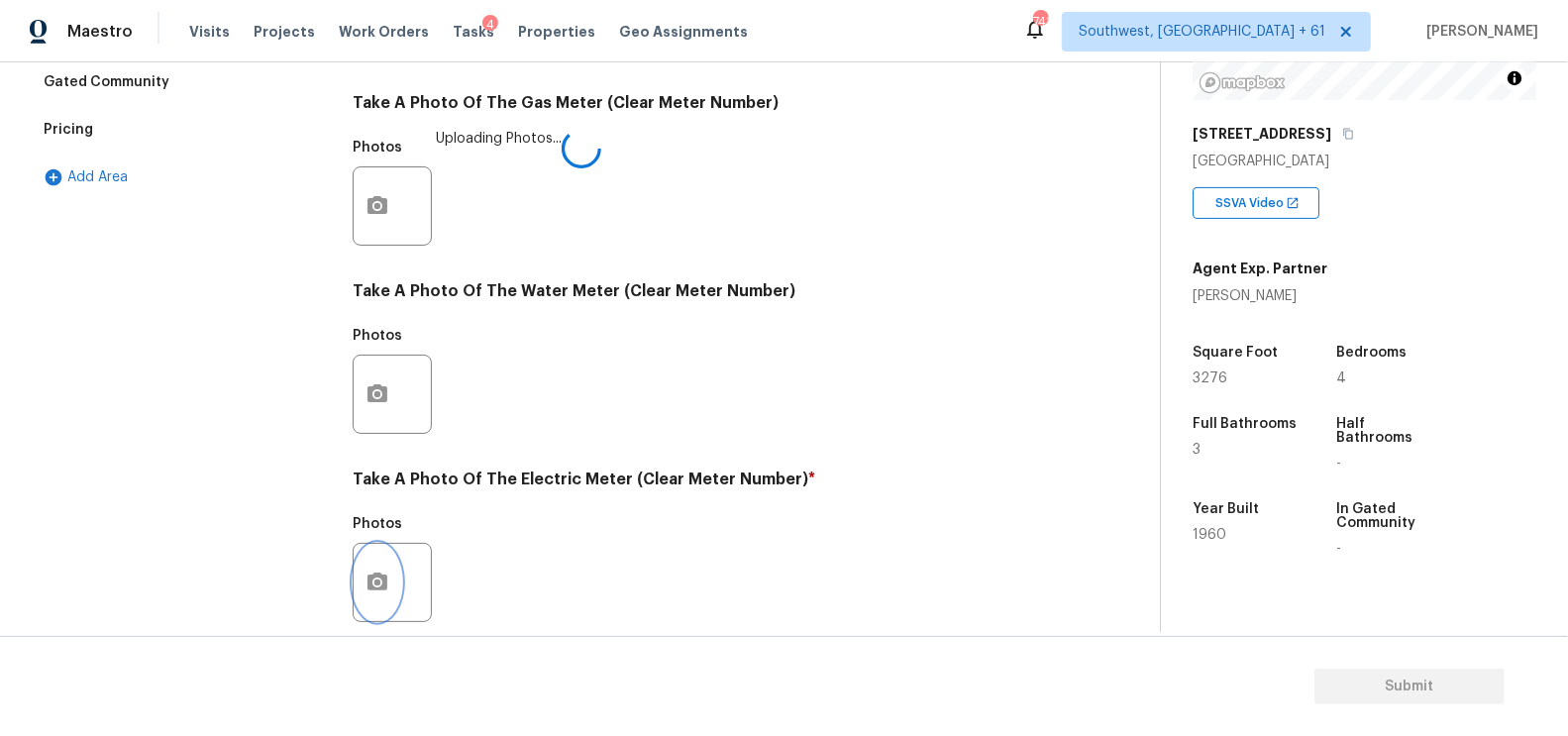
click at [375, 572] on icon "button" at bounding box center [378, 581] width 20 height 18
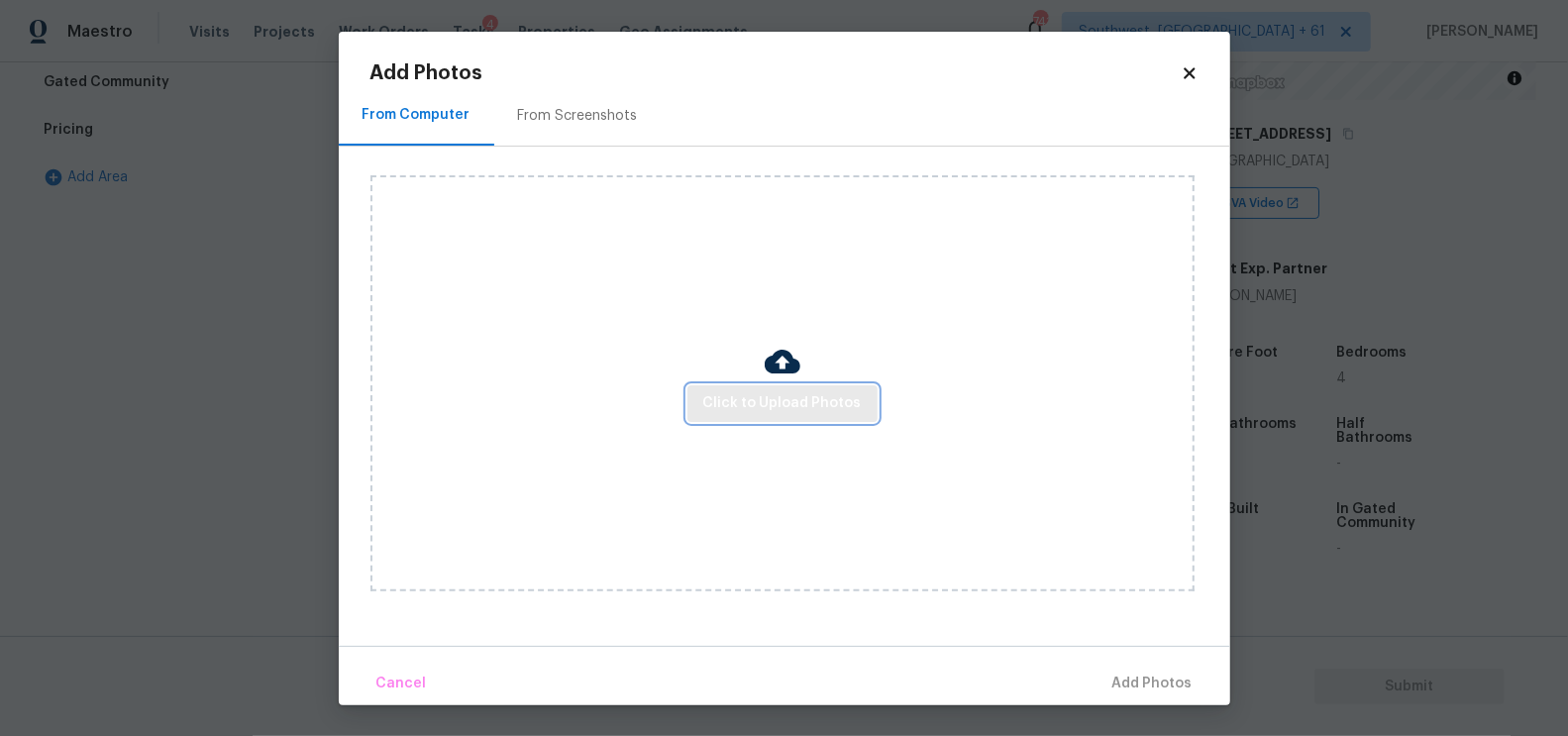
click at [773, 411] on span "Click to Upload Photos" at bounding box center [783, 403] width 159 height 25
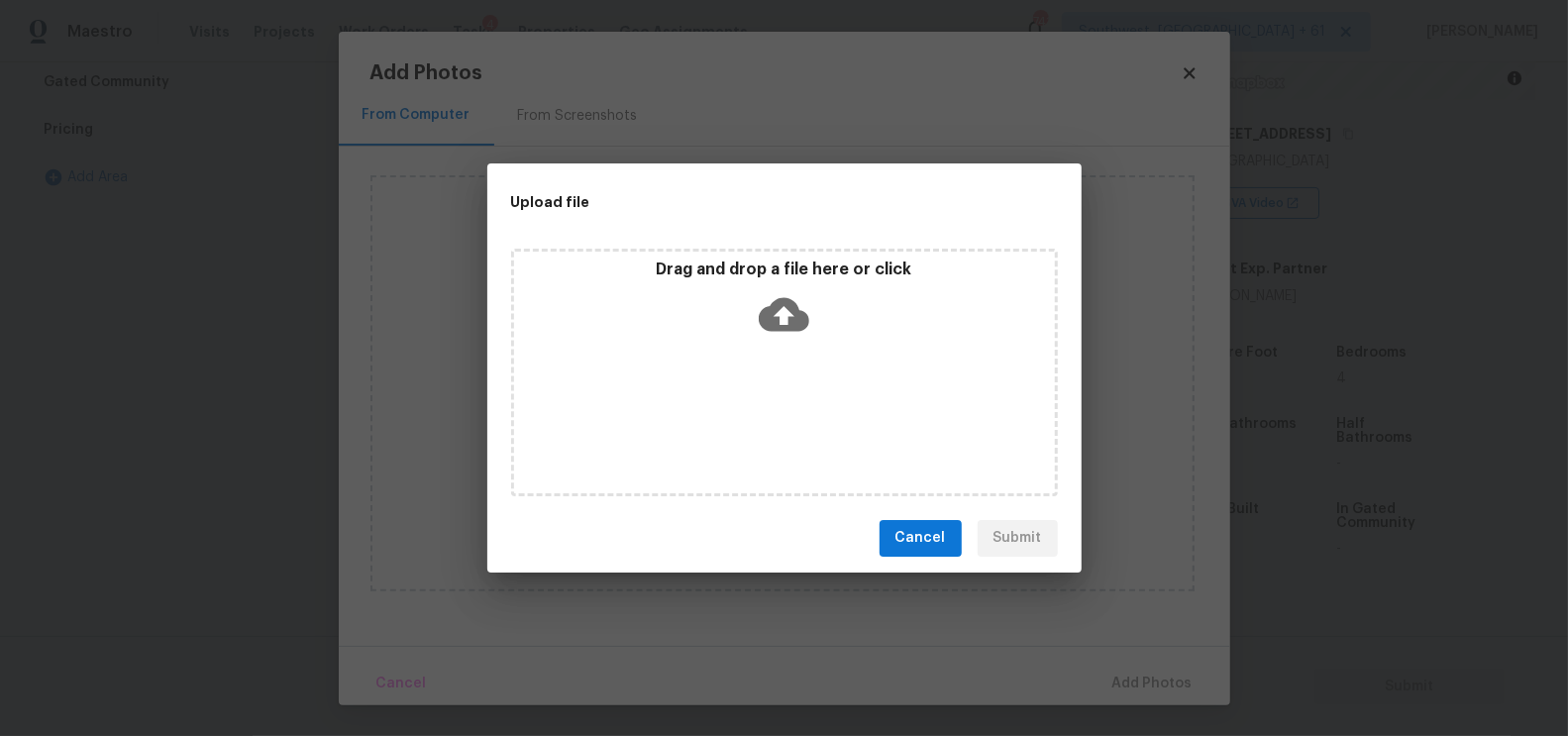
click at [773, 316] on icon at bounding box center [784, 314] width 51 height 34
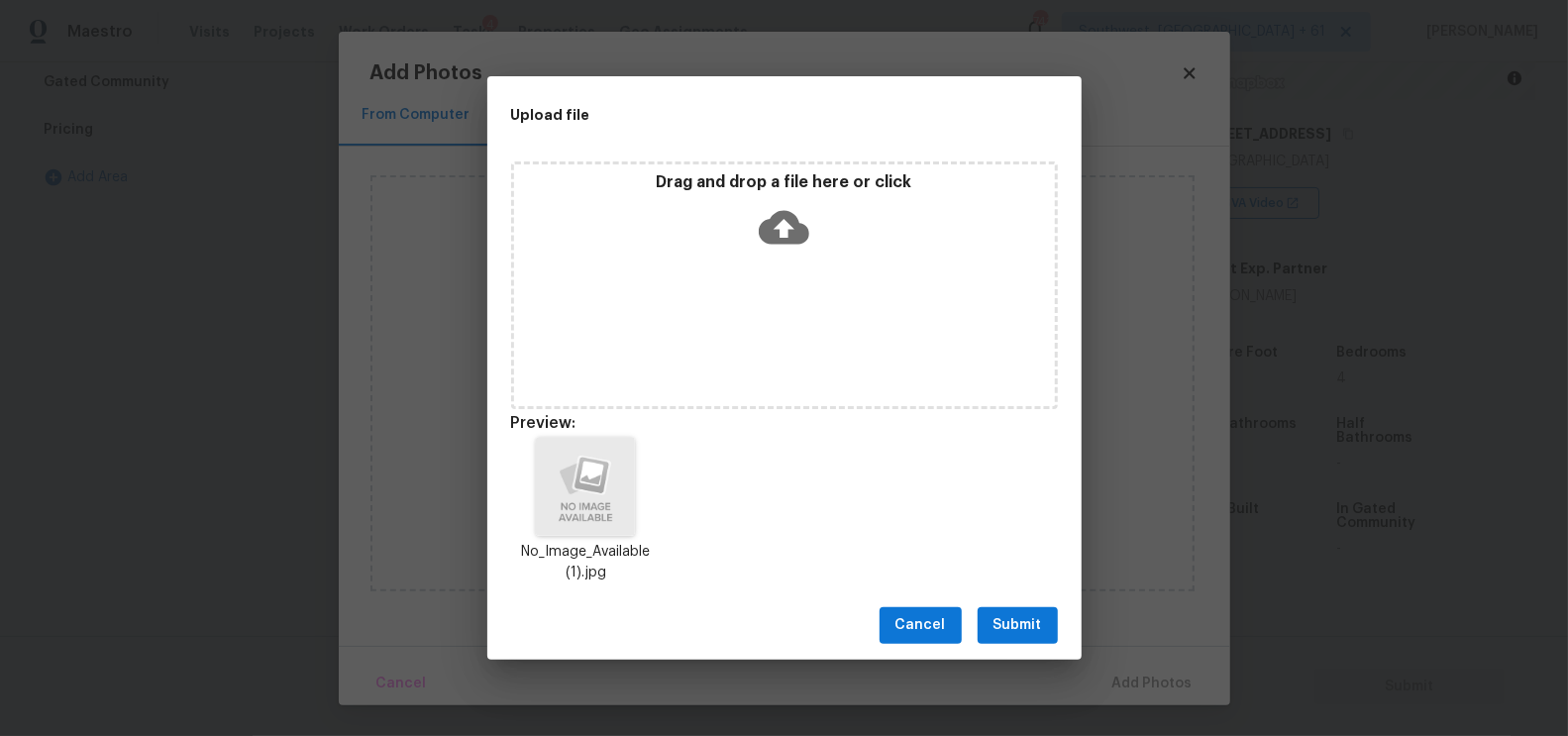
click at [1000, 627] on span "Submit" at bounding box center [1018, 625] width 49 height 25
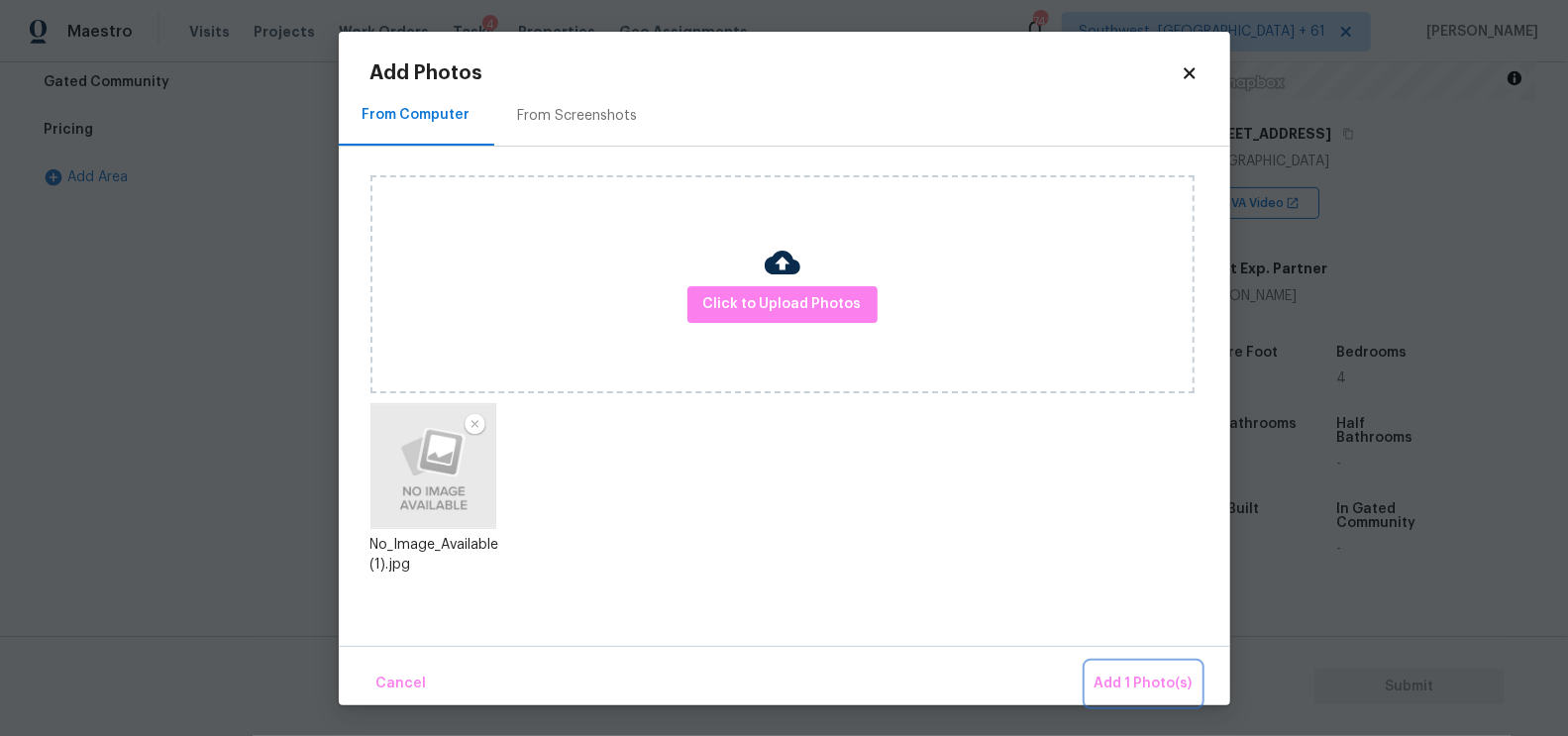
click at [1162, 676] on span "Add 1 Photo(s)" at bounding box center [1144, 683] width 98 height 25
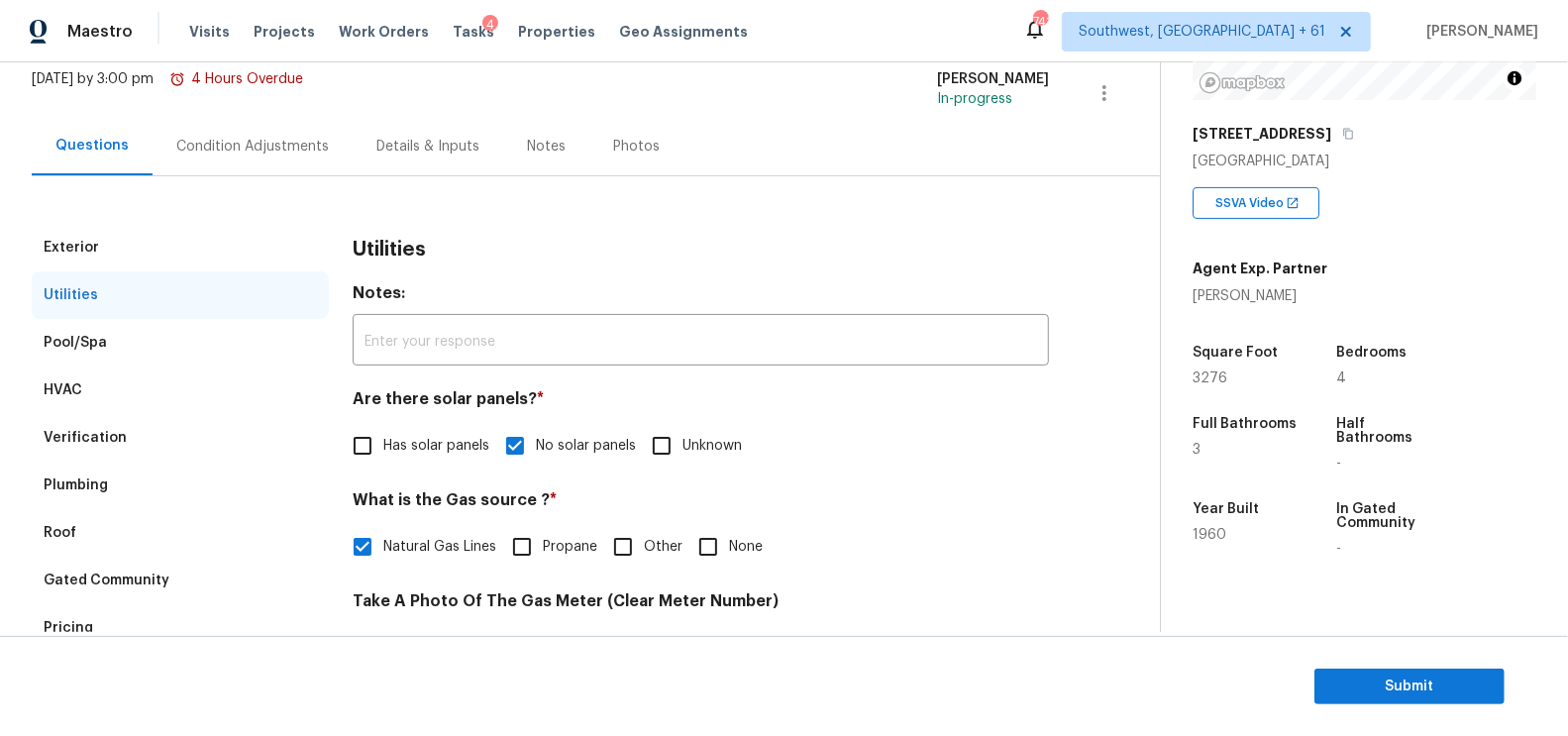
scroll to position [114, 0]
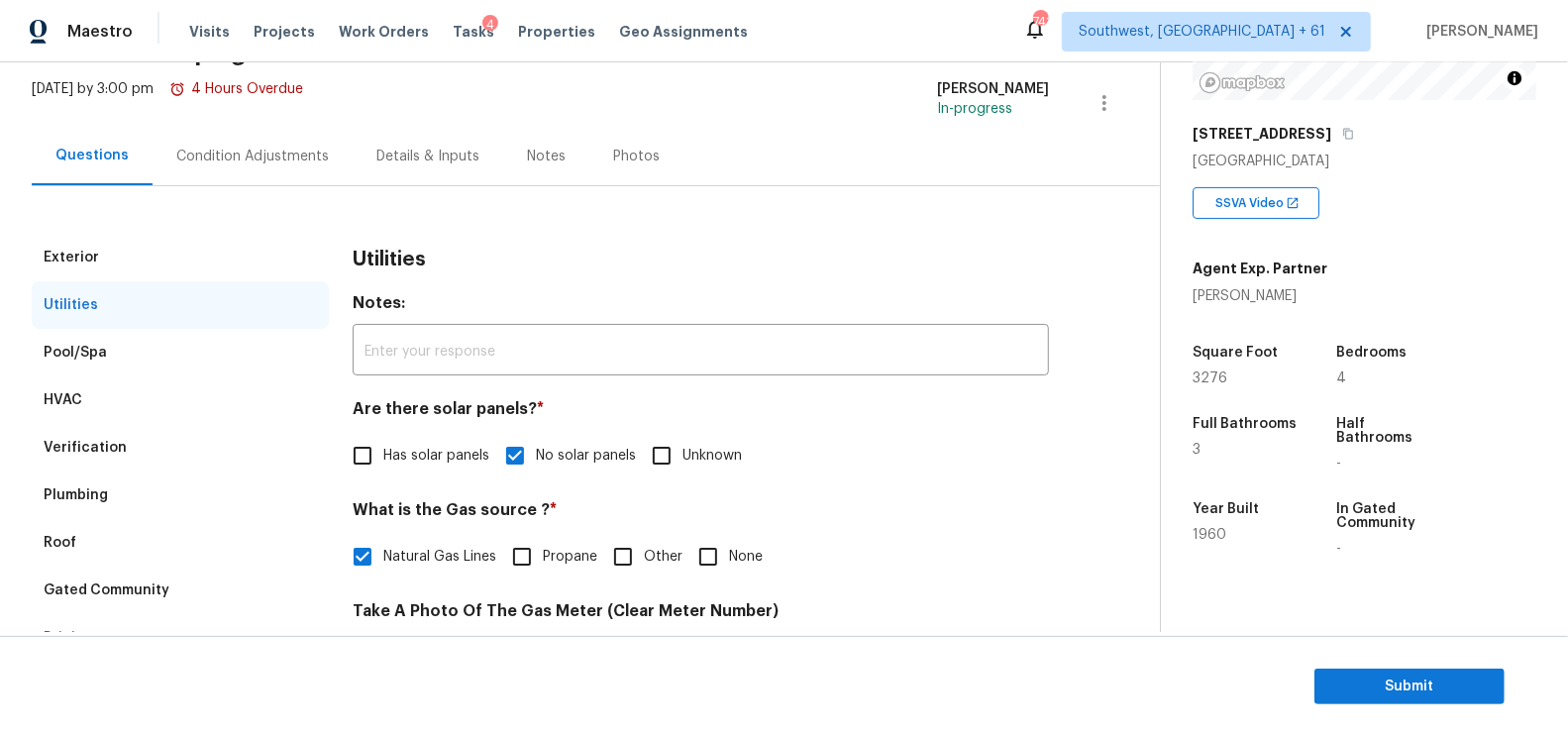
click at [262, 162] on div "Condition Adjustments" at bounding box center [252, 157] width 153 height 20
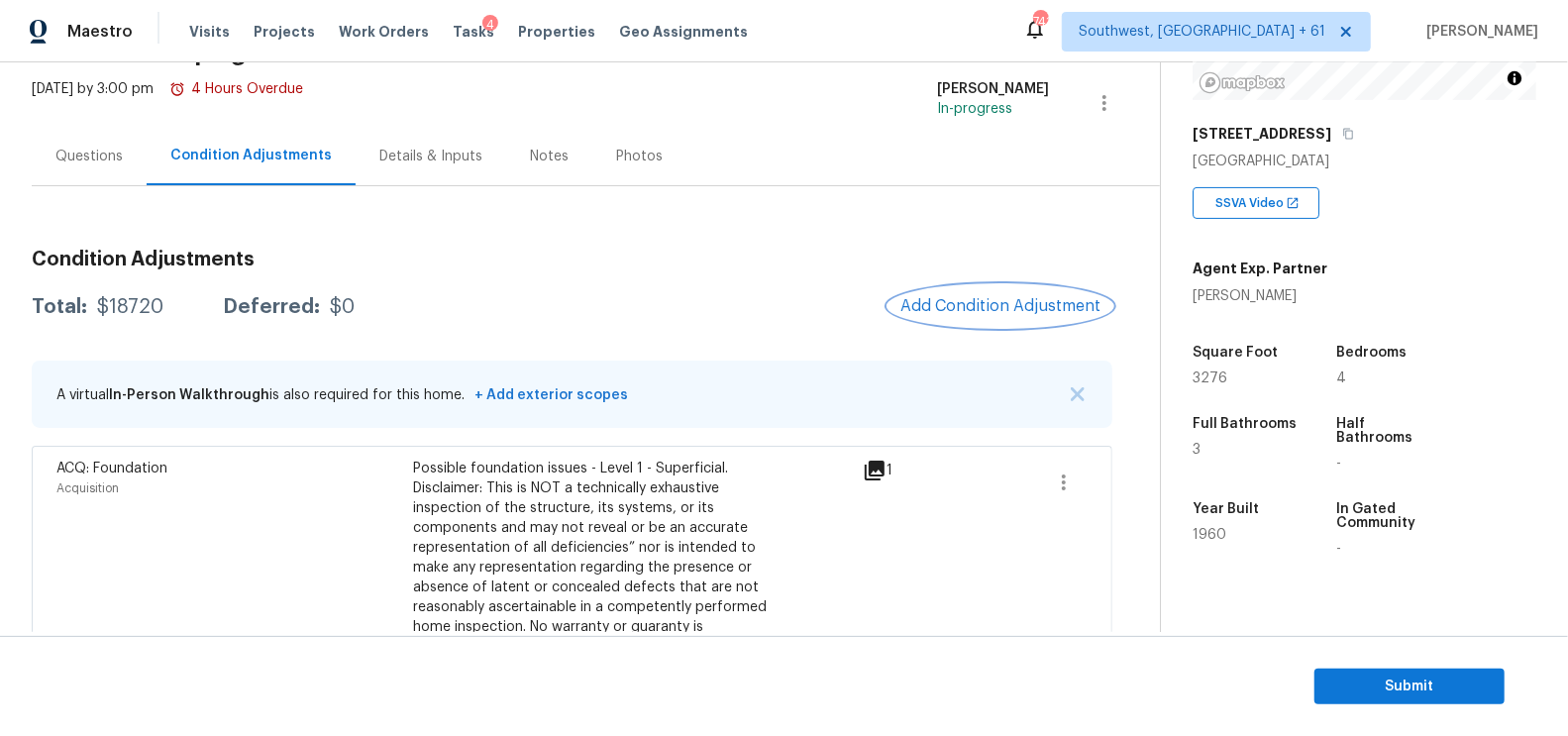
click at [968, 289] on button "Add Condition Adjustment" at bounding box center [1000, 306] width 224 height 42
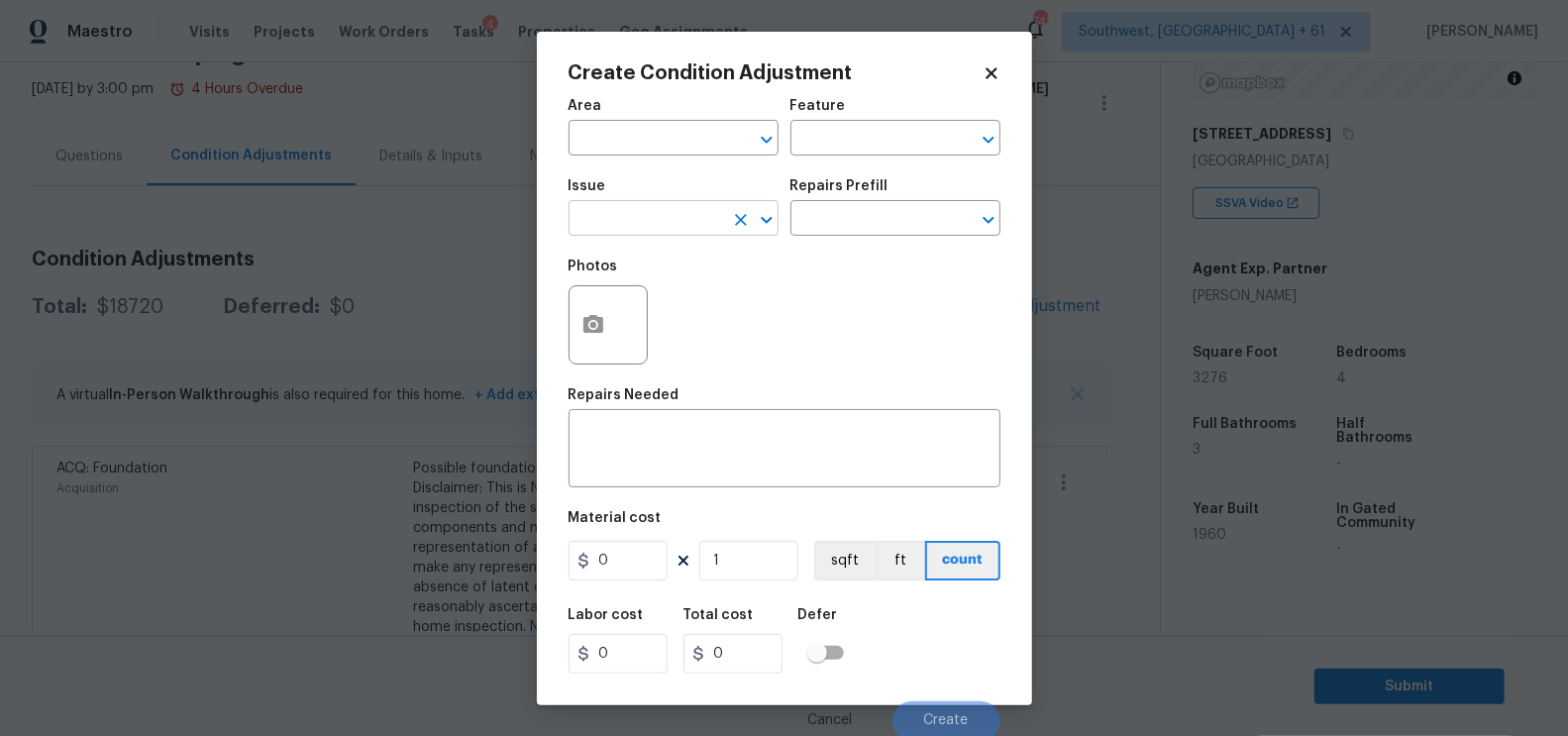
click at [592, 223] on input "text" at bounding box center [646, 220] width 155 height 31
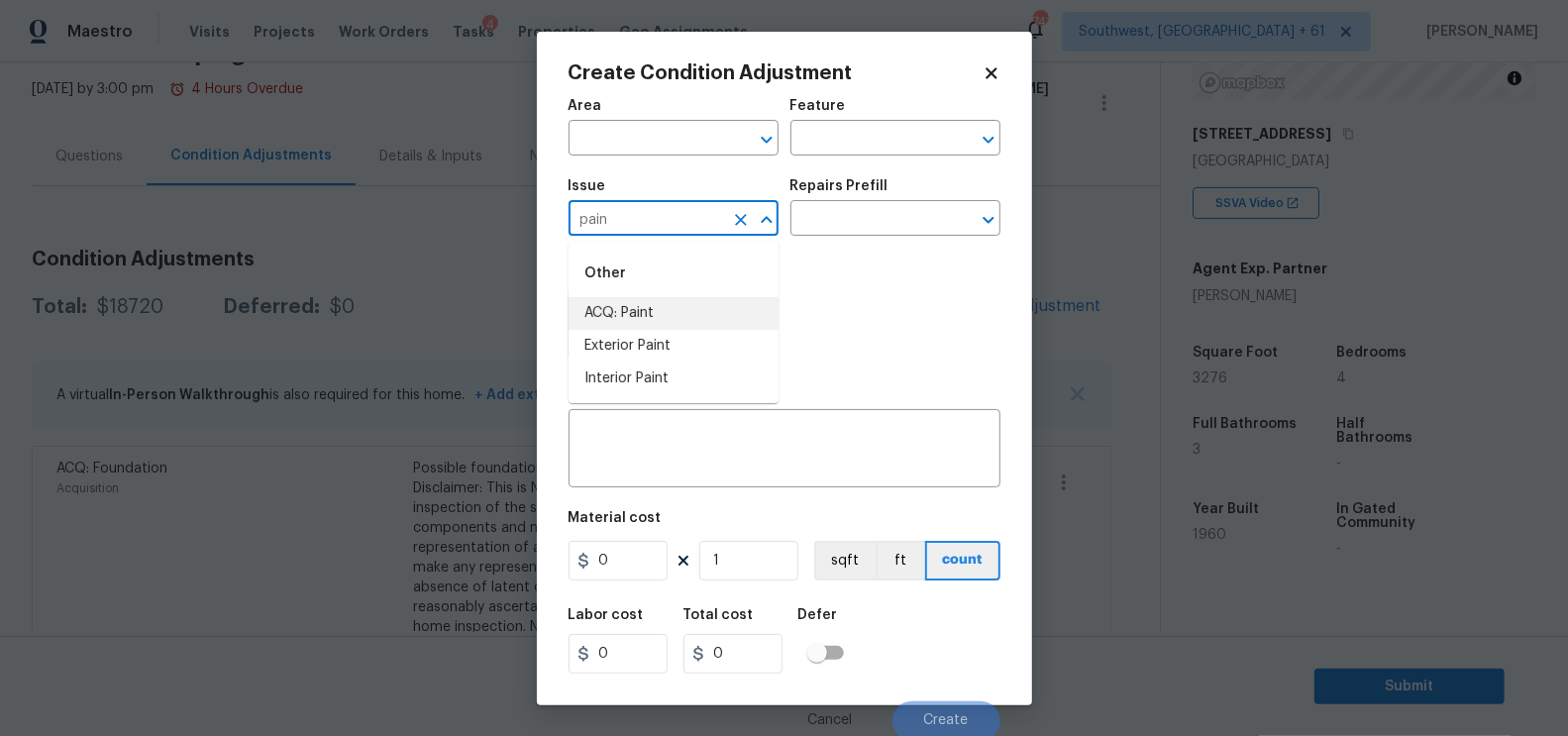
click at [642, 328] on li "ACQ: Paint" at bounding box center [673, 313] width 210 height 33
type input "ACQ: Paint"
click at [821, 244] on div "Issue ACQ: Paint ​ Repairs Prefill ​" at bounding box center [784, 207] width 432 height 80
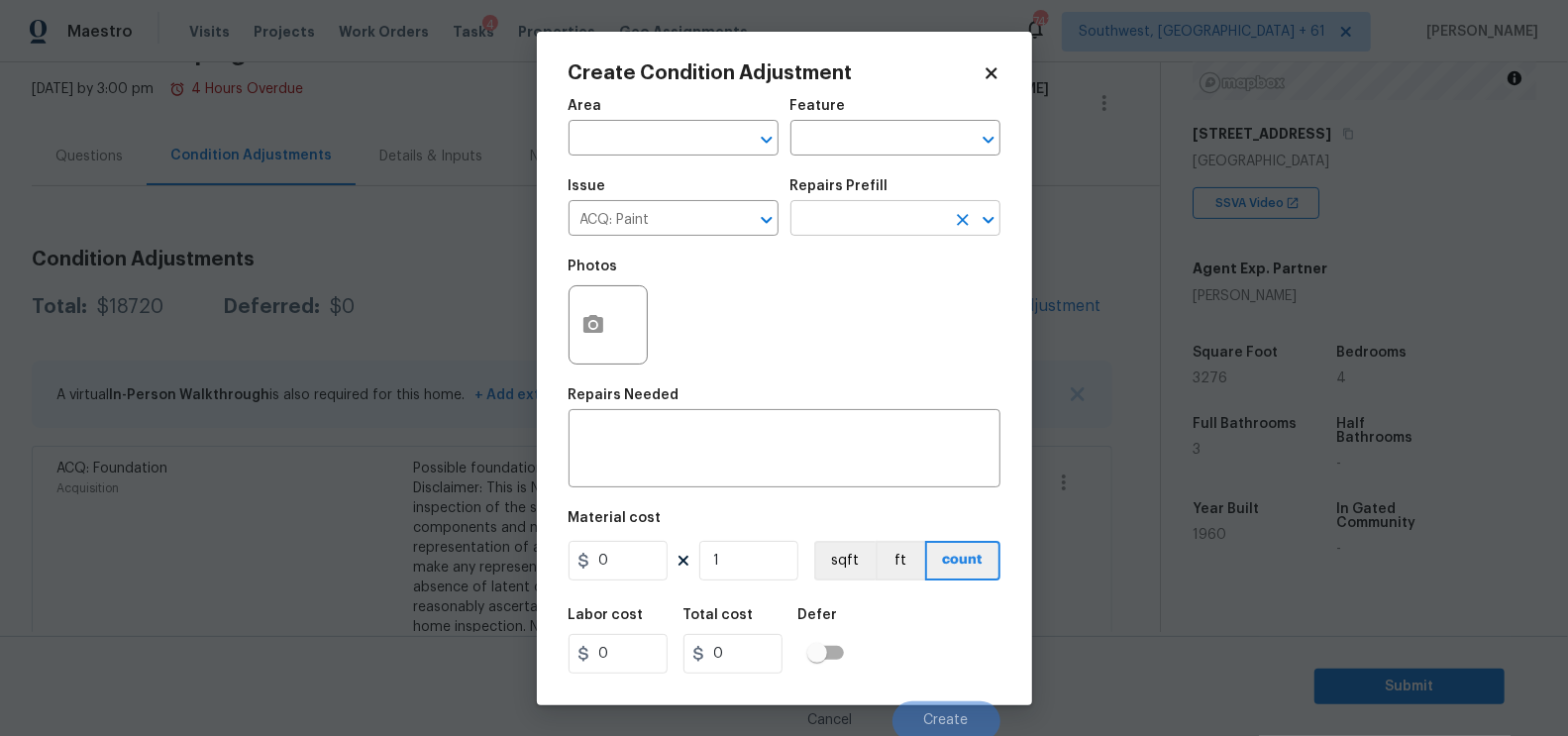
click at [857, 221] on input "text" at bounding box center [868, 220] width 155 height 31
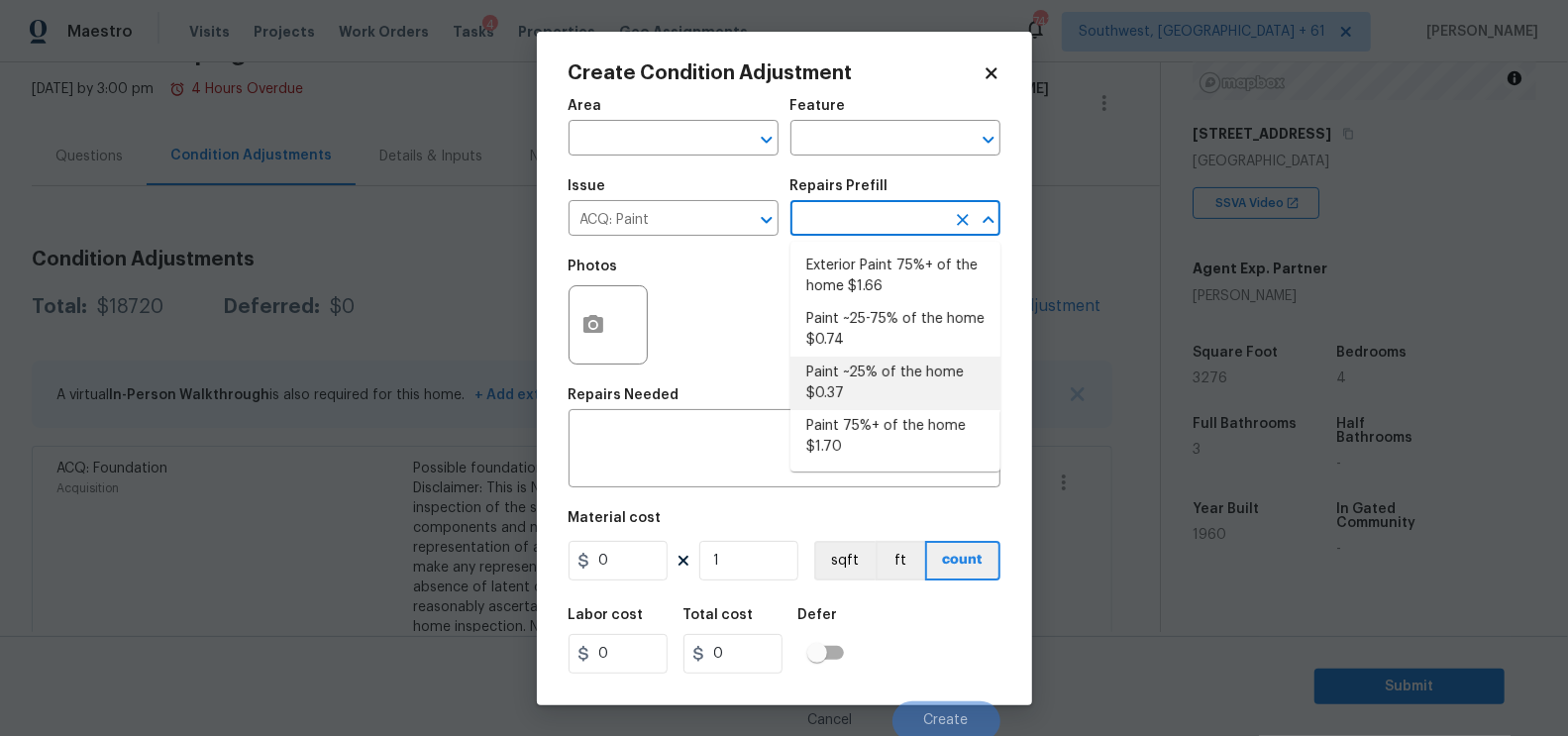
click at [865, 390] on li "Paint ~25% of the home $0.37" at bounding box center [895, 383] width 210 height 54
type input "Acquisition"
type textarea "Acquisition Scope: ~25% of the home needs interior paint"
type input "0.37"
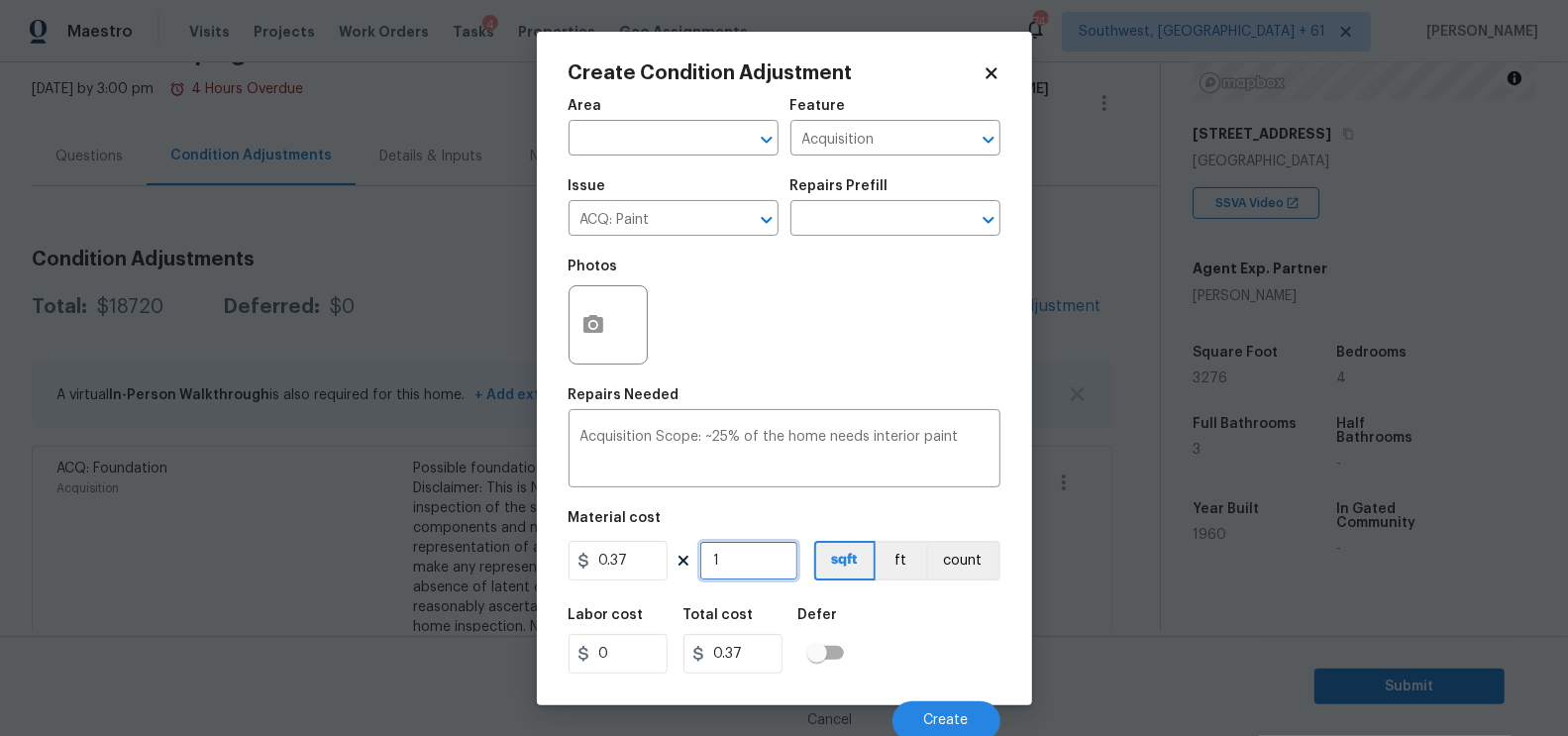
click at [754, 560] on input "1" at bounding box center [749, 560] width 99 height 40
type input "0"
type input "3"
type input "1.11"
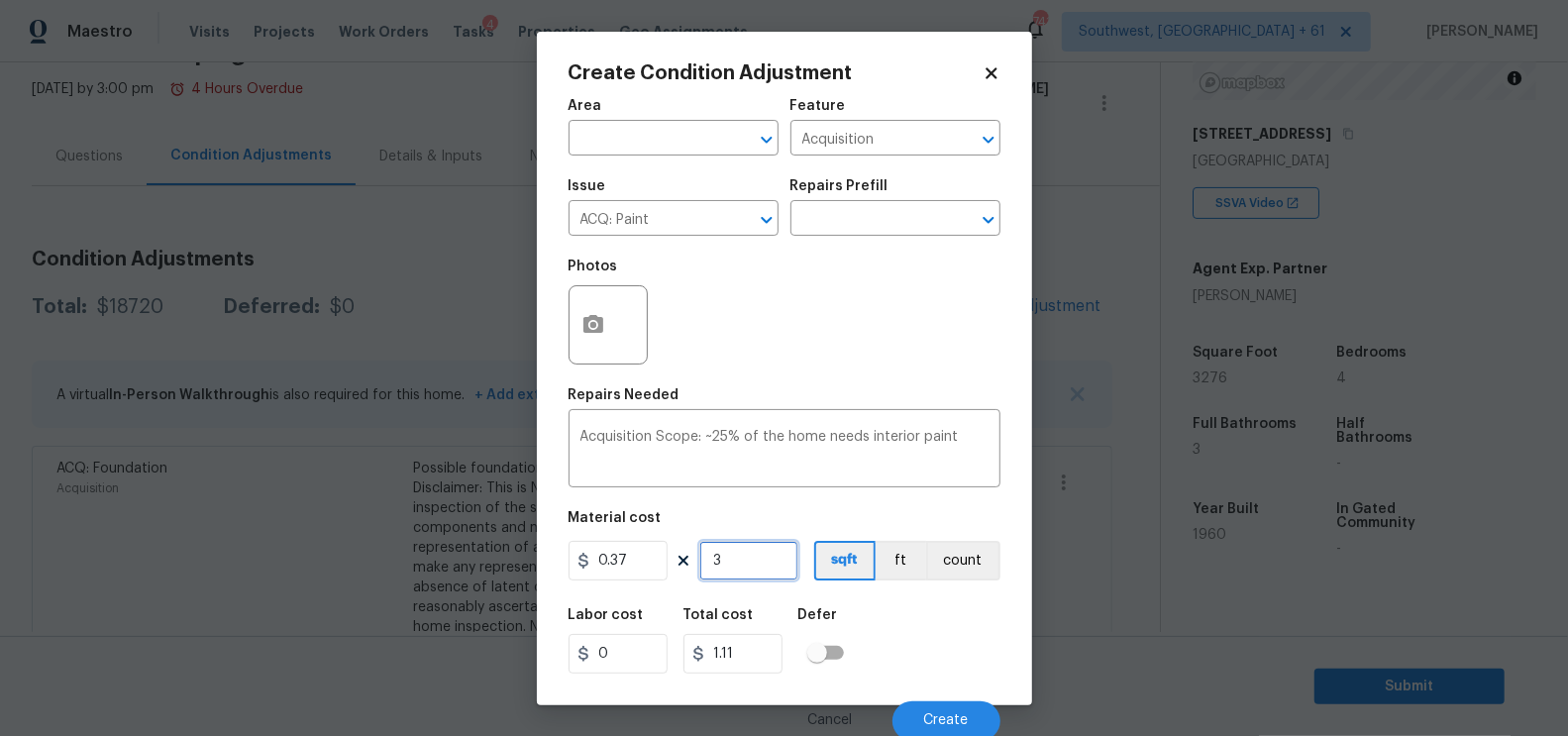
type input "32"
type input "11.84"
type input "327"
type input "120.99"
type input "3276"
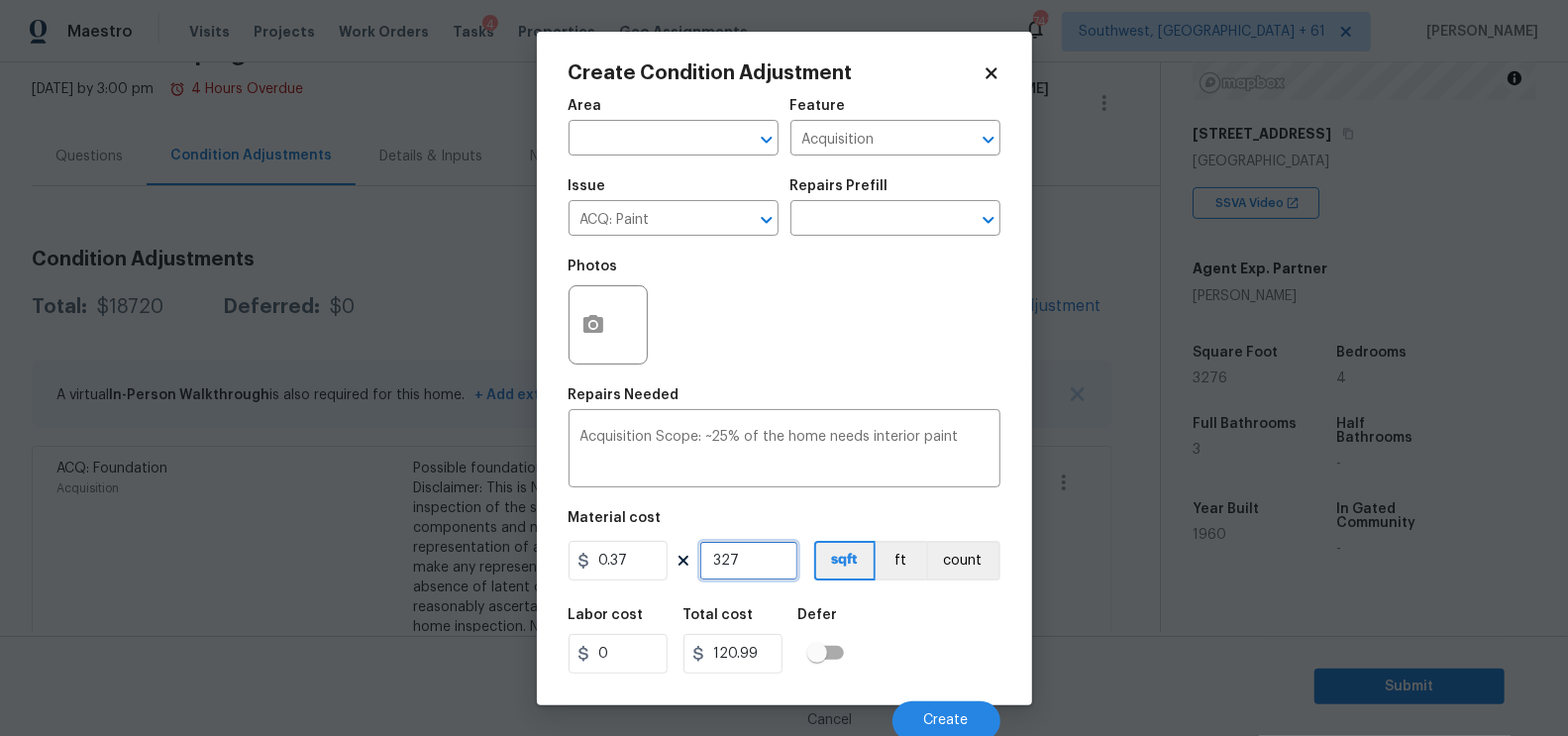
type input "1212.12"
type input "3276"
click at [766, 651] on input "1212.12" at bounding box center [733, 654] width 99 height 40
click at [941, 714] on span "Create" at bounding box center [946, 720] width 45 height 15
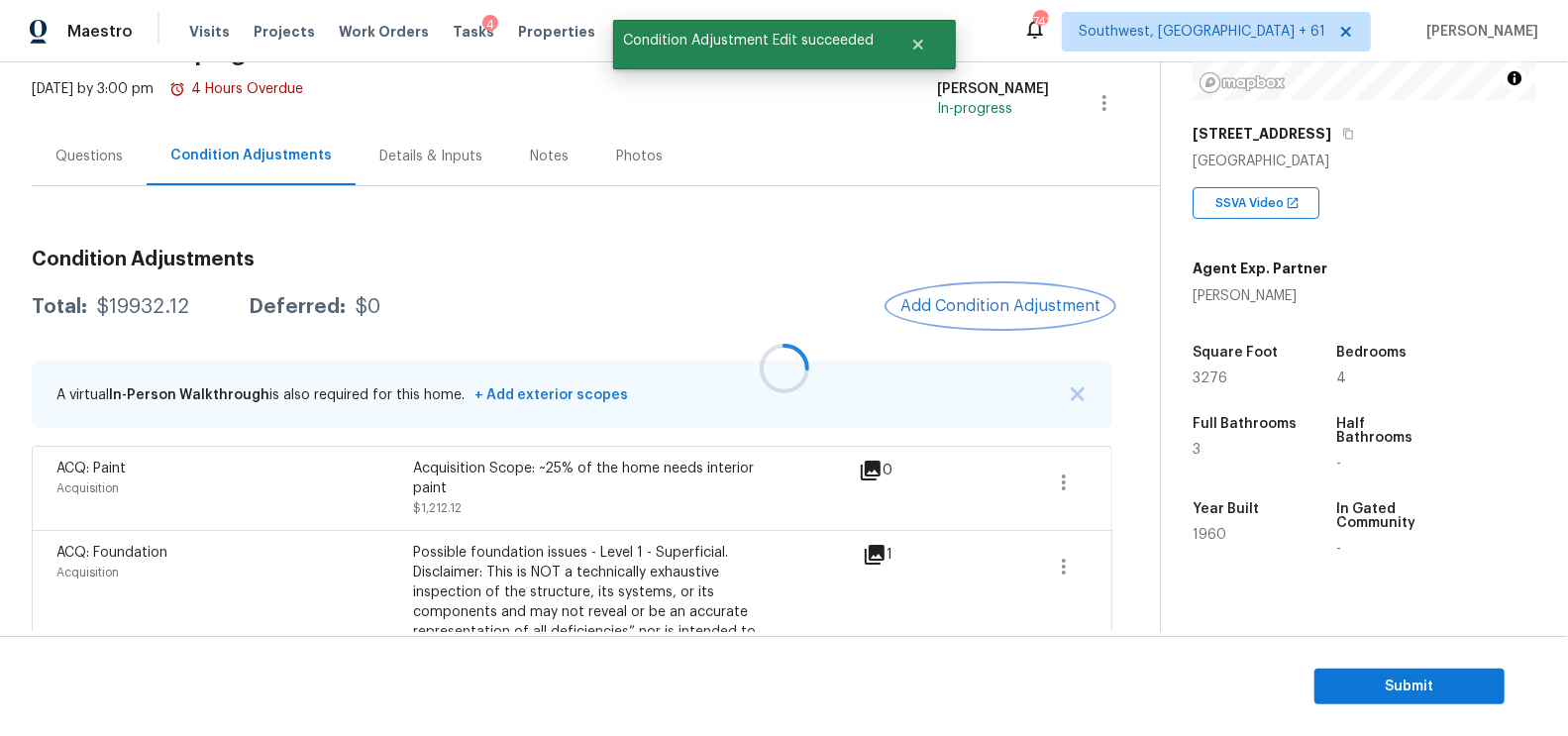
click at [999, 285] on button "Add Condition Adjustment" at bounding box center [1000, 306] width 224 height 42
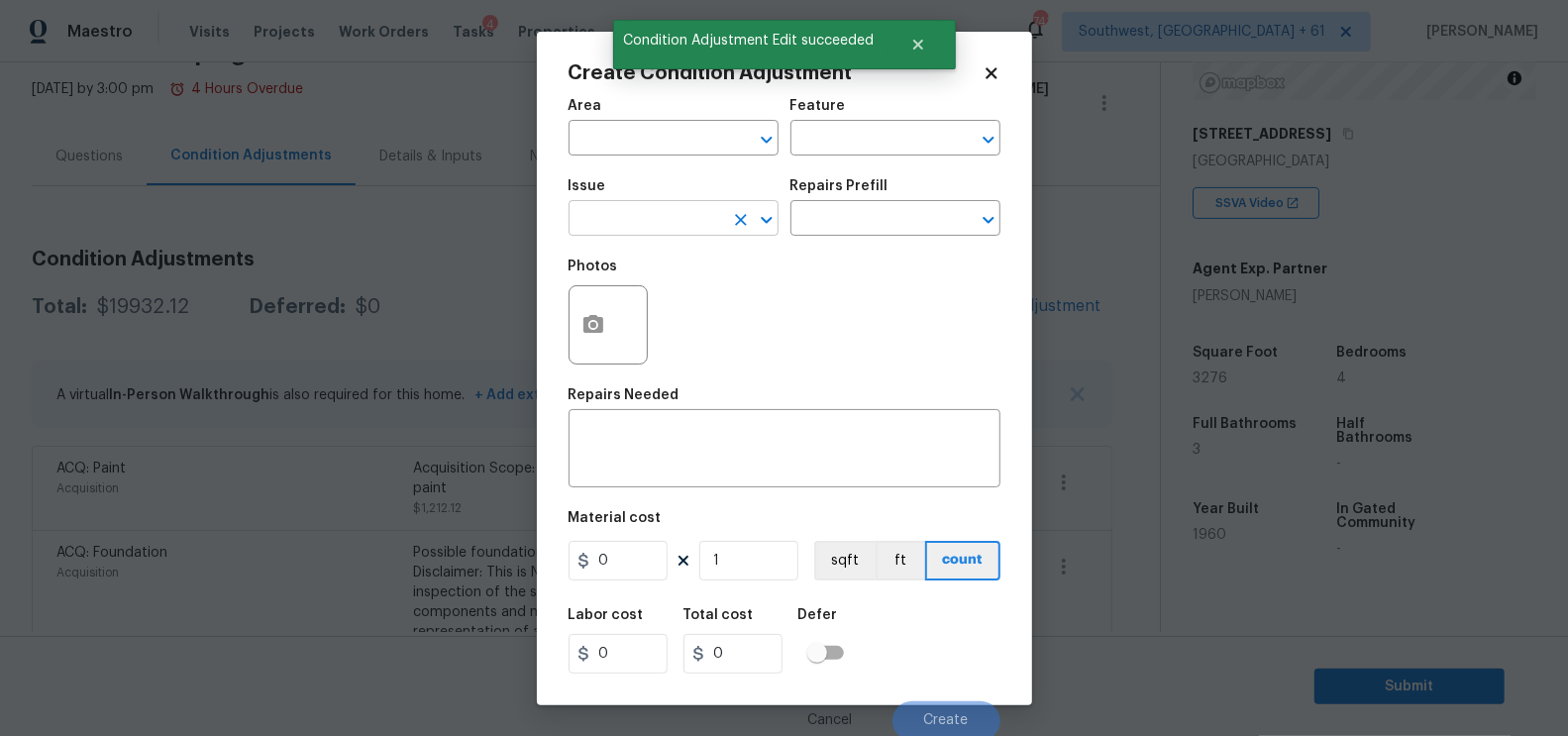
click at [609, 221] on input "text" at bounding box center [646, 220] width 155 height 31
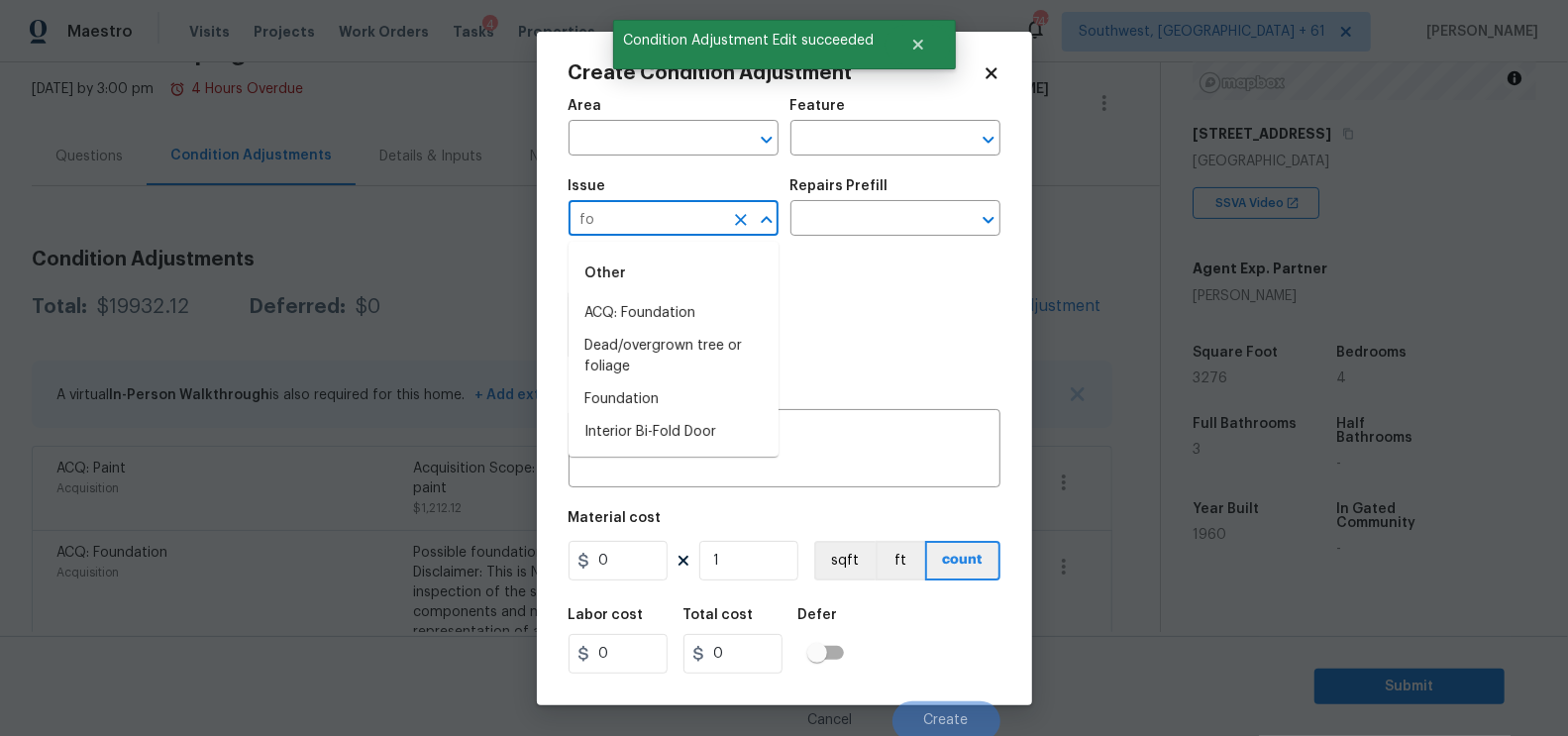
type input "f"
click at [623, 317] on li "ACQ: Flooring" at bounding box center [673, 313] width 210 height 33
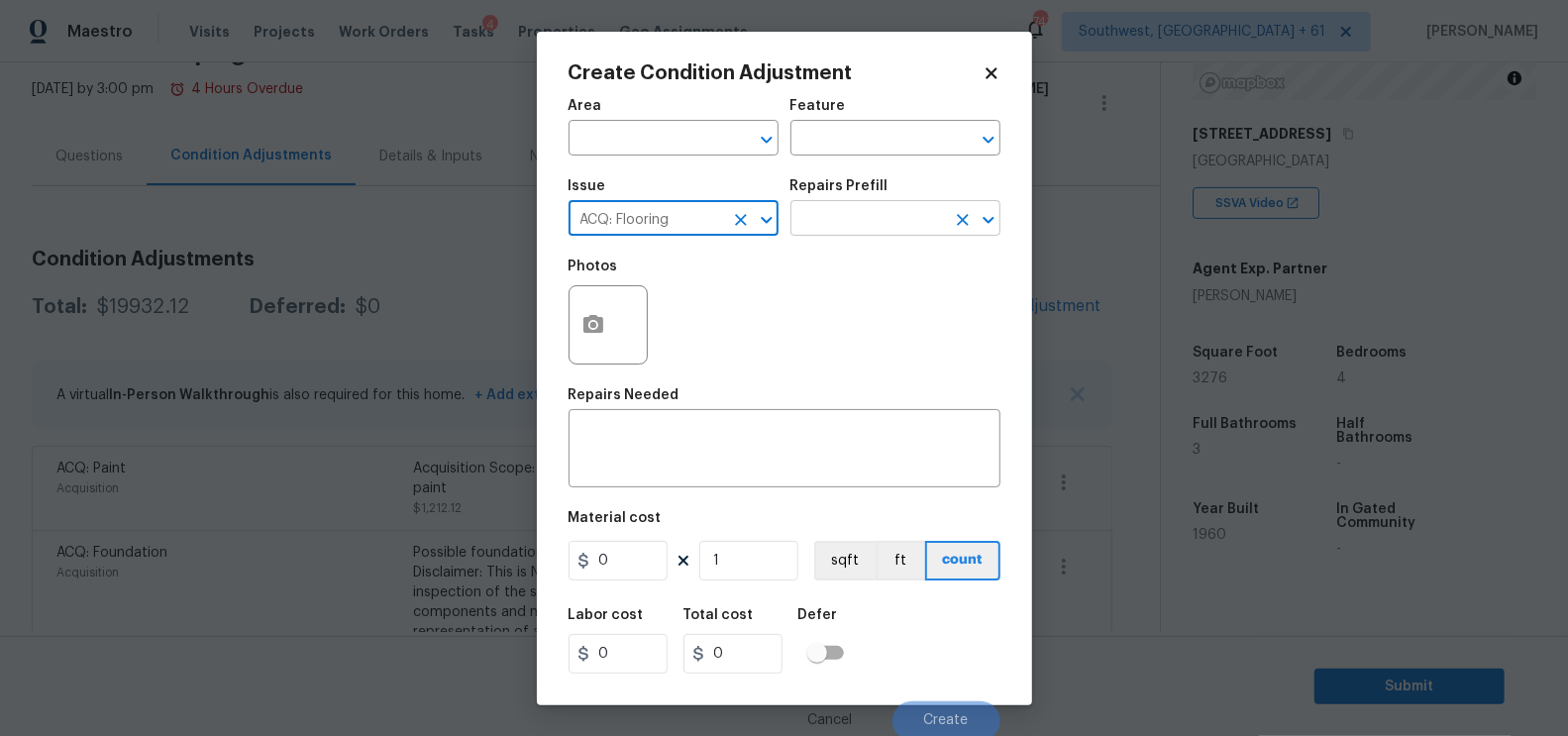
type input "ACQ: Flooring"
click at [843, 215] on input "text" at bounding box center [868, 220] width 155 height 31
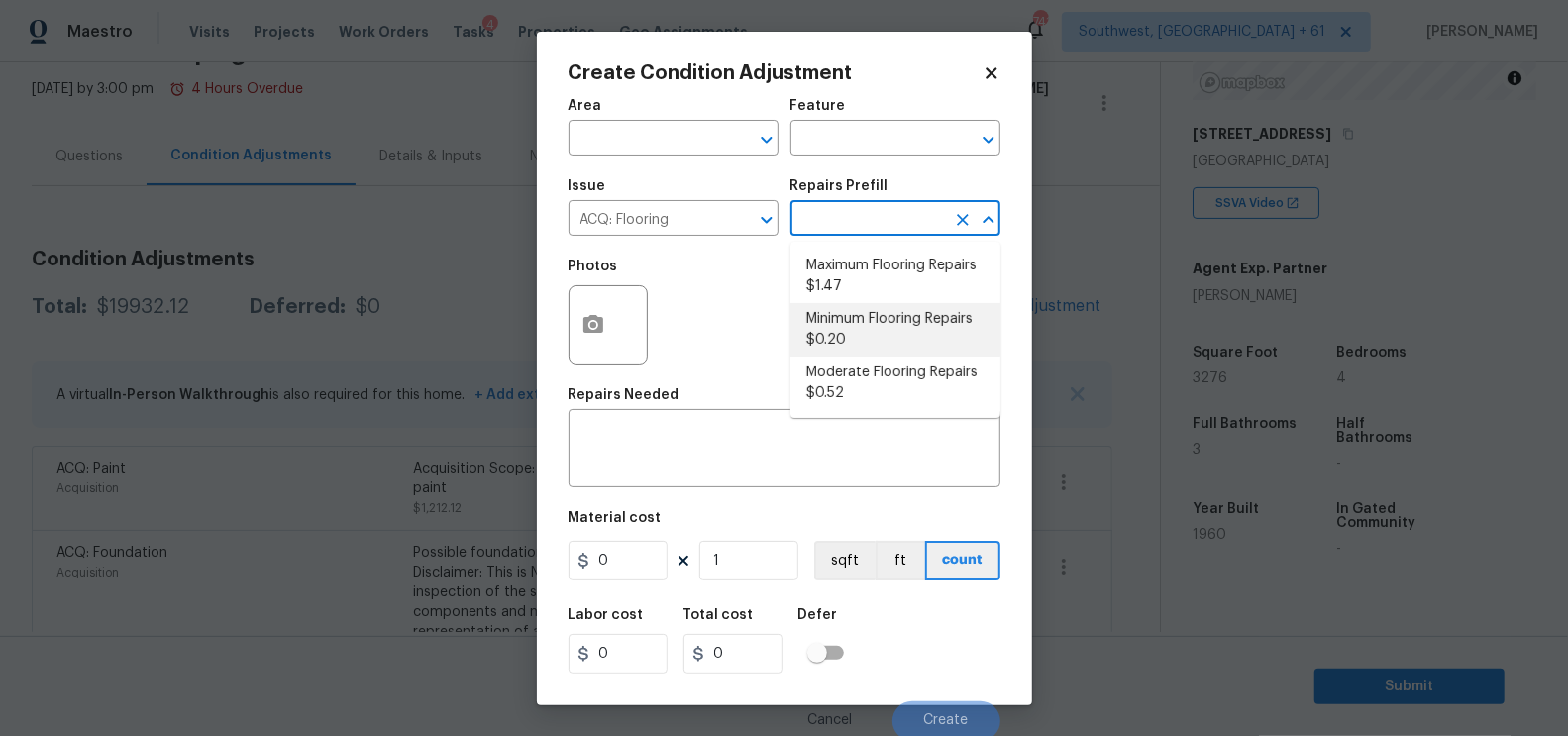
click at [858, 314] on li "Minimum Flooring Repairs $0.20" at bounding box center [895, 330] width 210 height 54
type input "Acquisition"
type textarea "Acquisition Scope: Minimum flooring repairs"
type input "0.2"
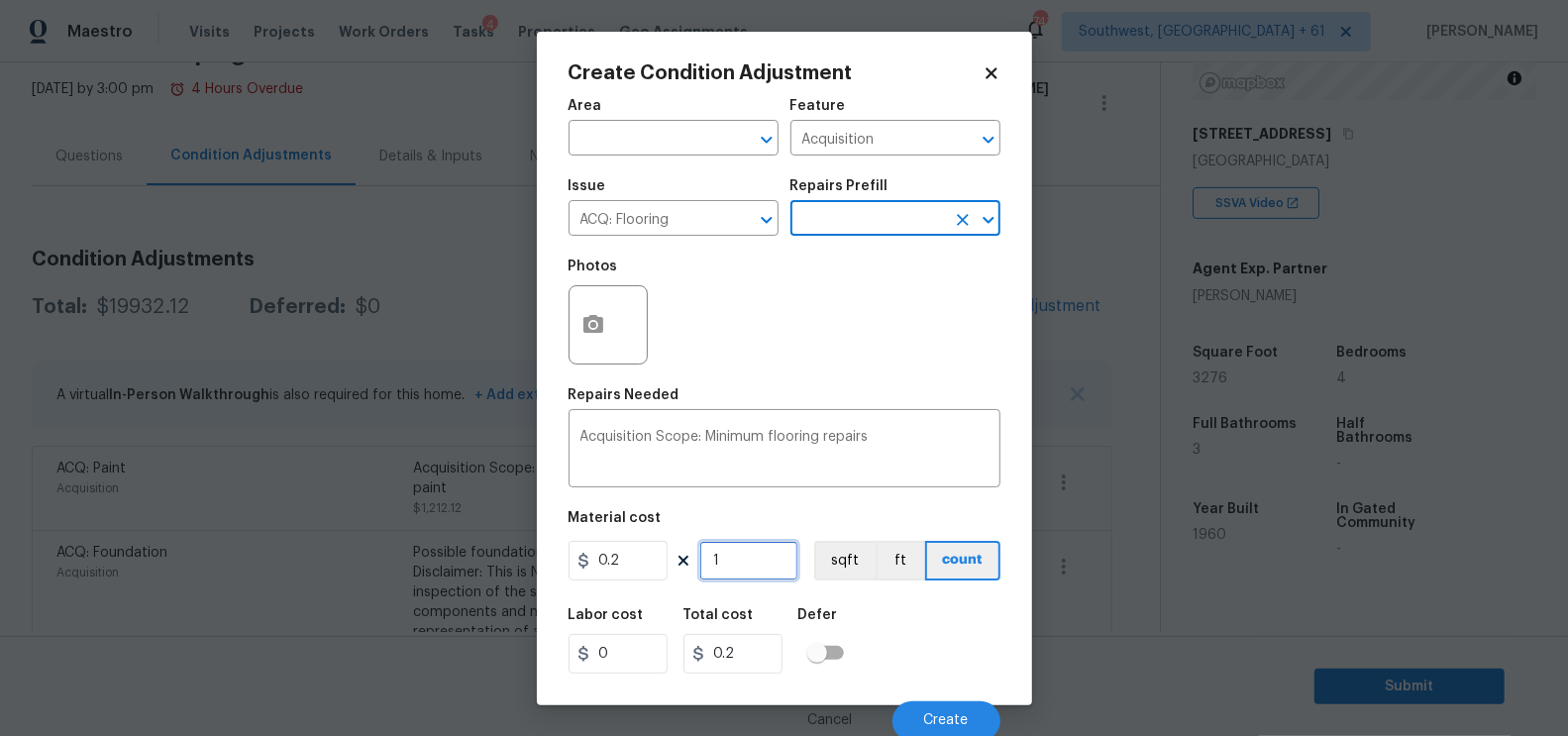
click at [761, 557] on input "1" at bounding box center [749, 560] width 99 height 40
type input "0"
type input "3"
type input "0.6"
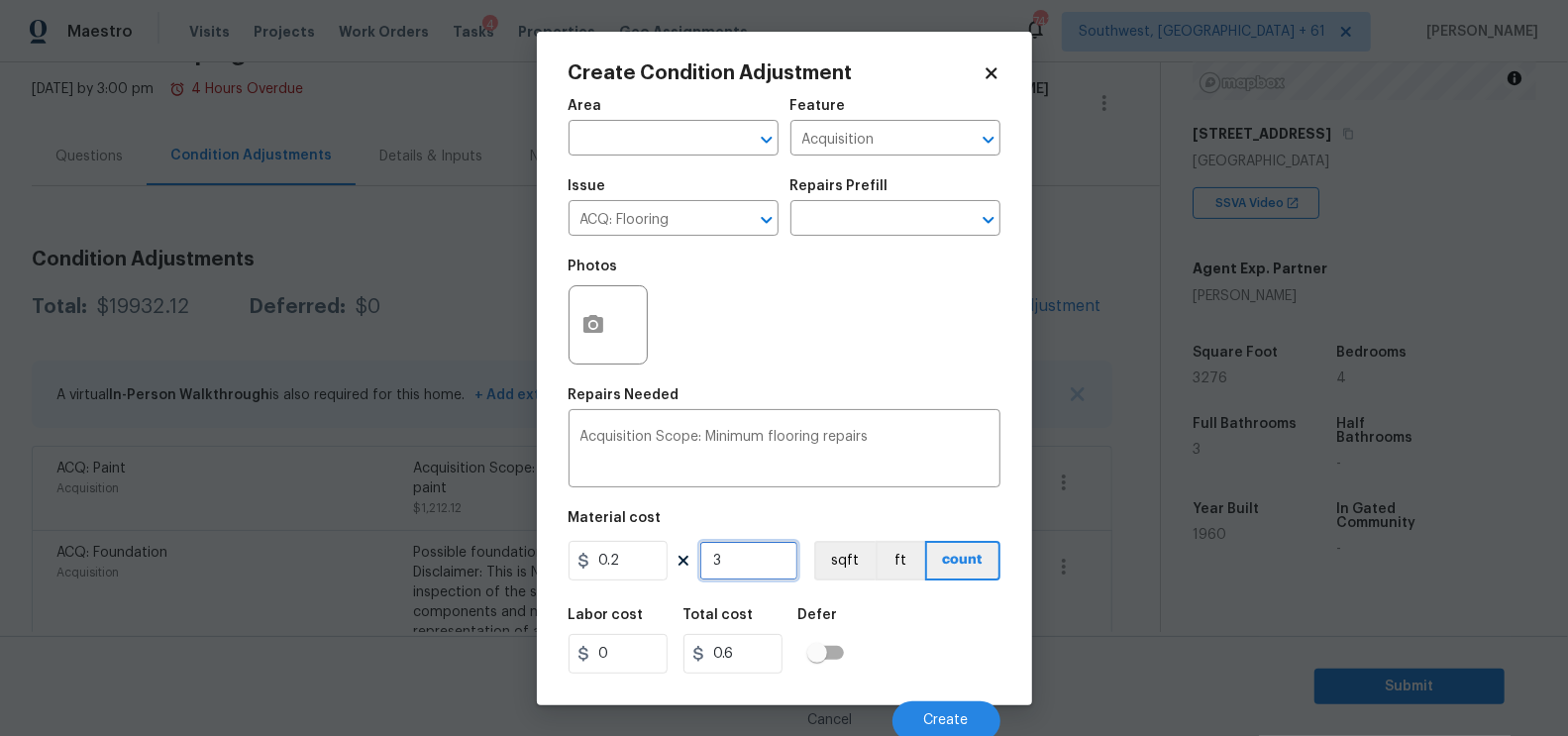
type input "32"
type input "6.4"
type input "327"
type input "65.4"
type input "3276"
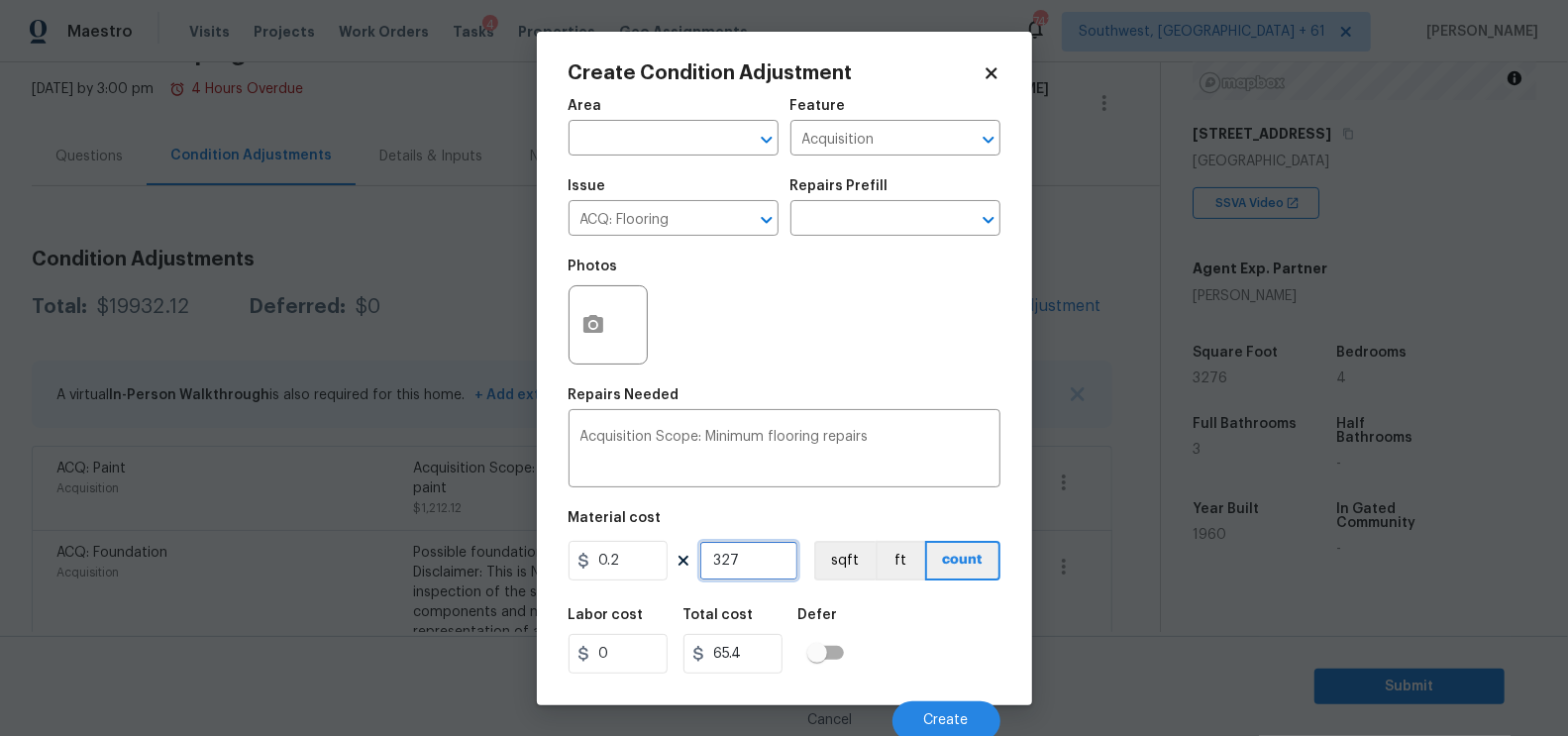
type input "655.2"
type input "3276"
click at [771, 675] on div "Labor cost 0 Total cost 655.2 Defer" at bounding box center [784, 641] width 432 height 89
click at [772, 655] on input "655.2" at bounding box center [733, 654] width 99 height 40
click at [945, 705] on button "Create" at bounding box center [946, 721] width 108 height 40
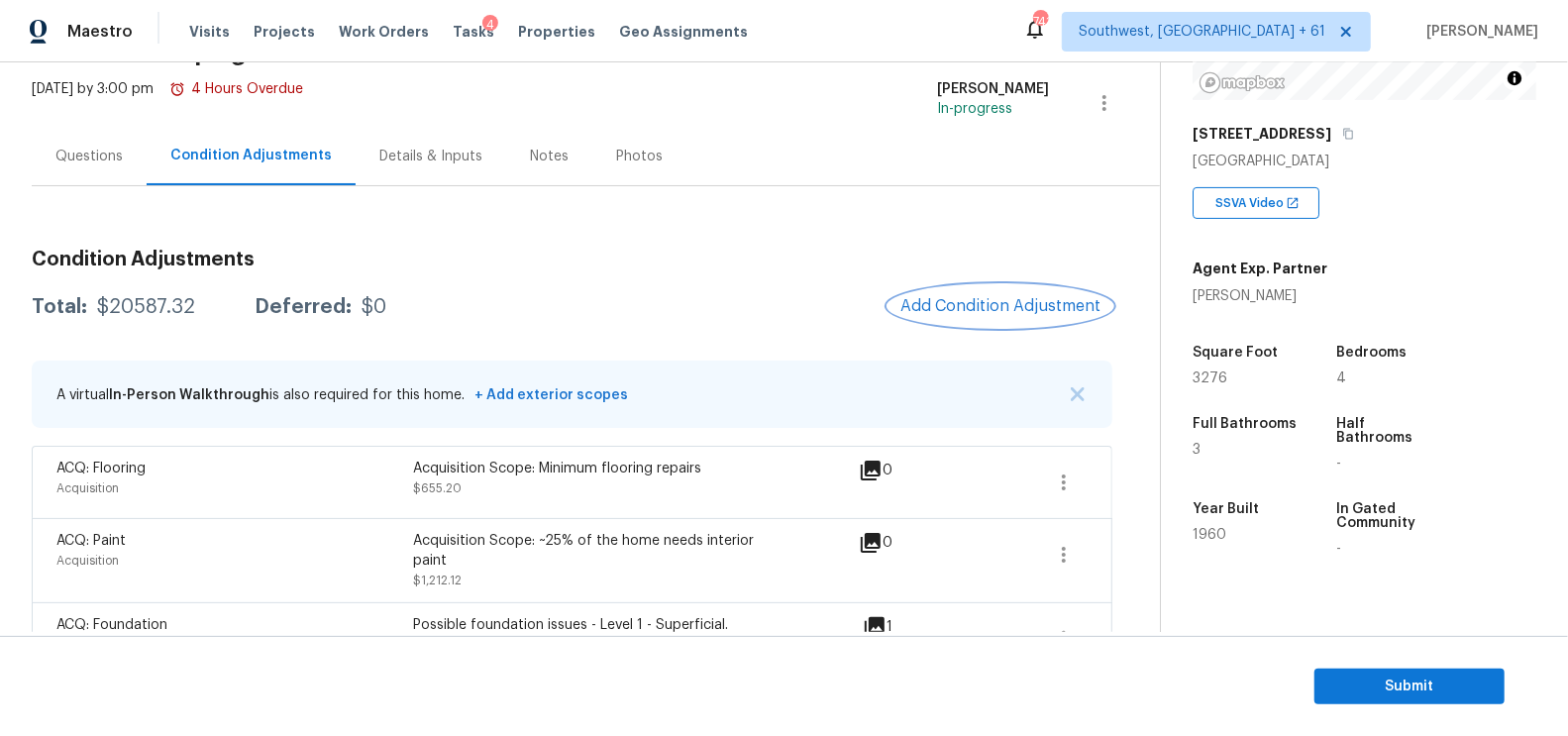
click at [988, 310] on span "Add Condition Adjustment" at bounding box center [1000, 306] width 200 height 18
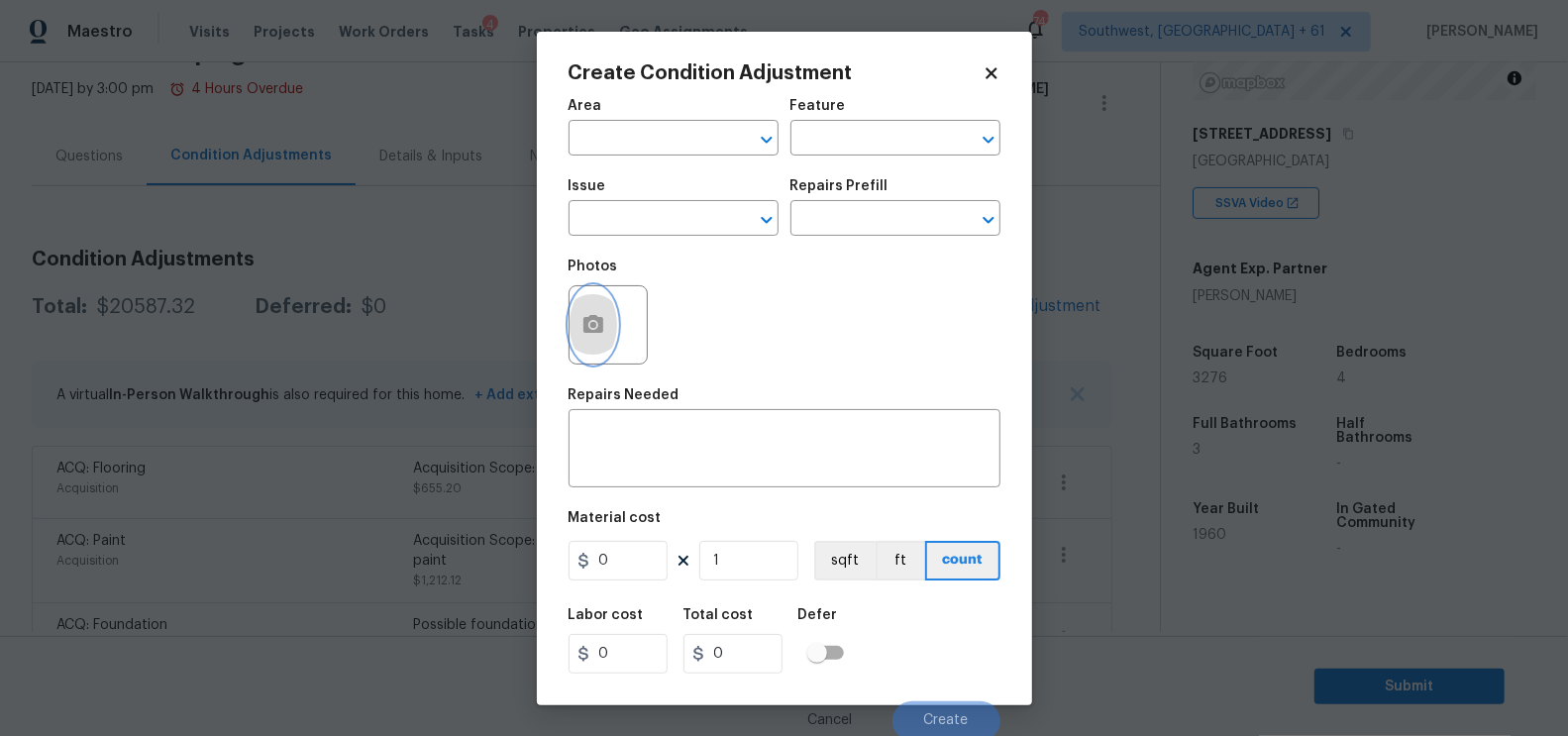
click at [588, 329] on icon "button" at bounding box center [593, 324] width 20 height 18
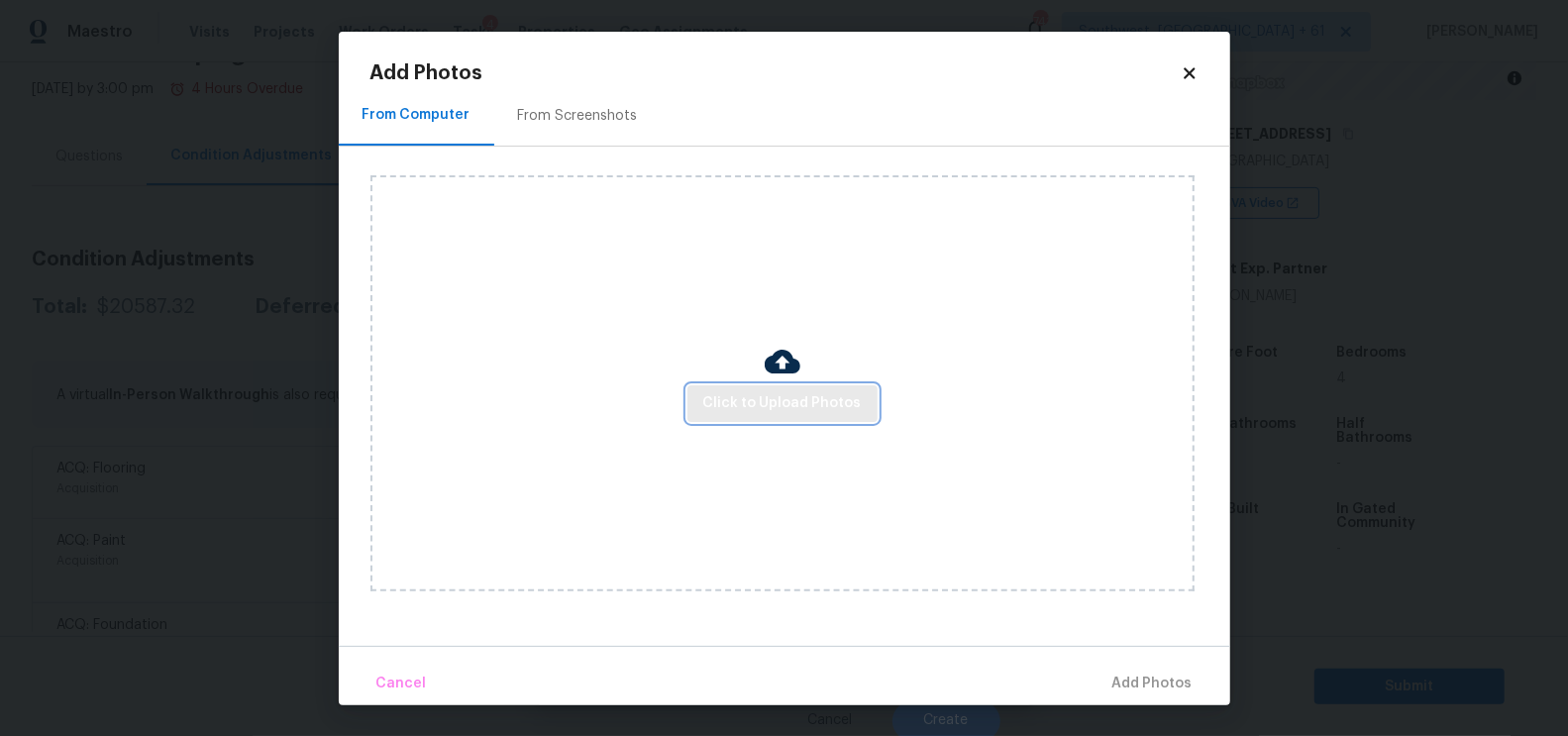
click at [739, 396] on span "Click to Upload Photos" at bounding box center [783, 403] width 159 height 25
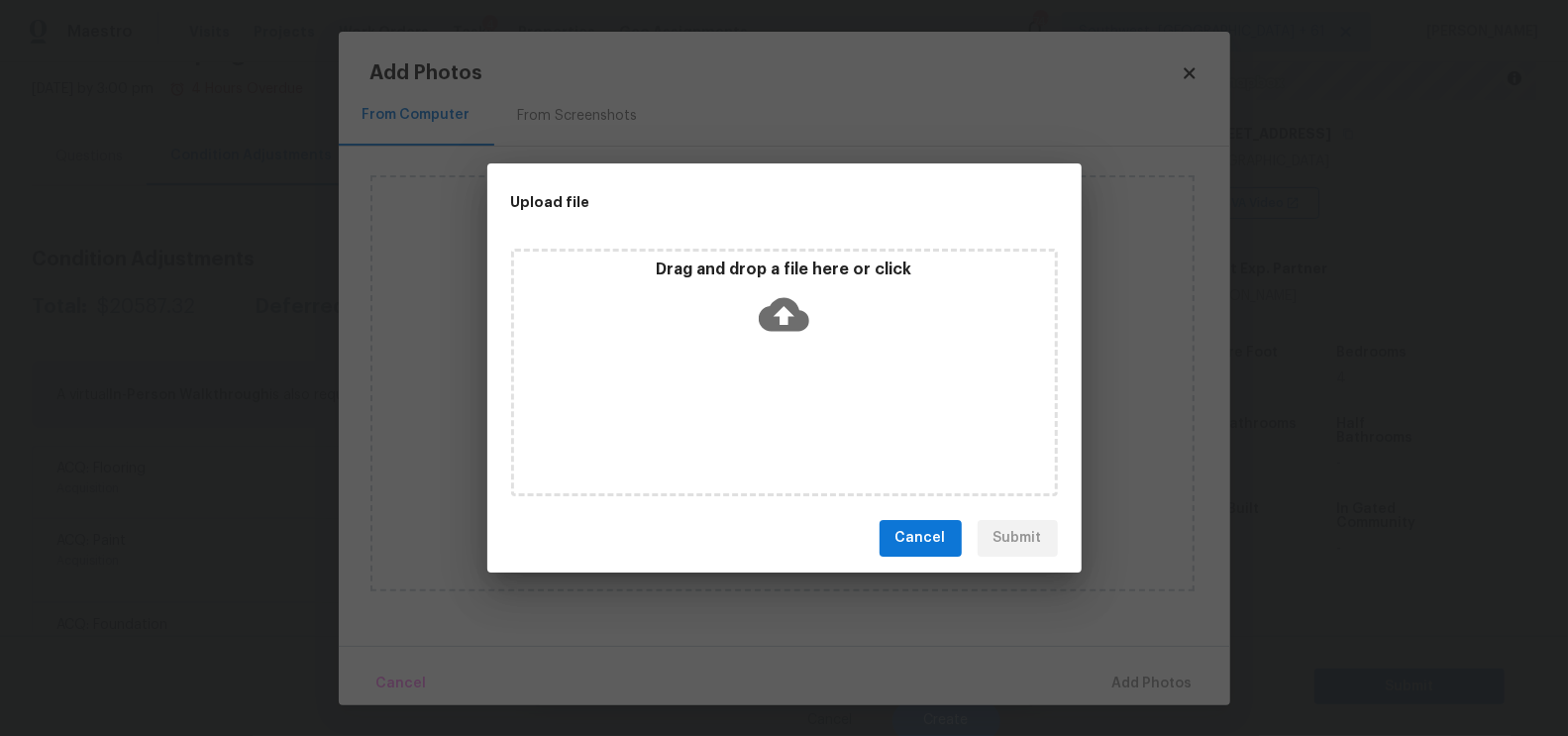
click at [786, 333] on icon at bounding box center [784, 314] width 51 height 51
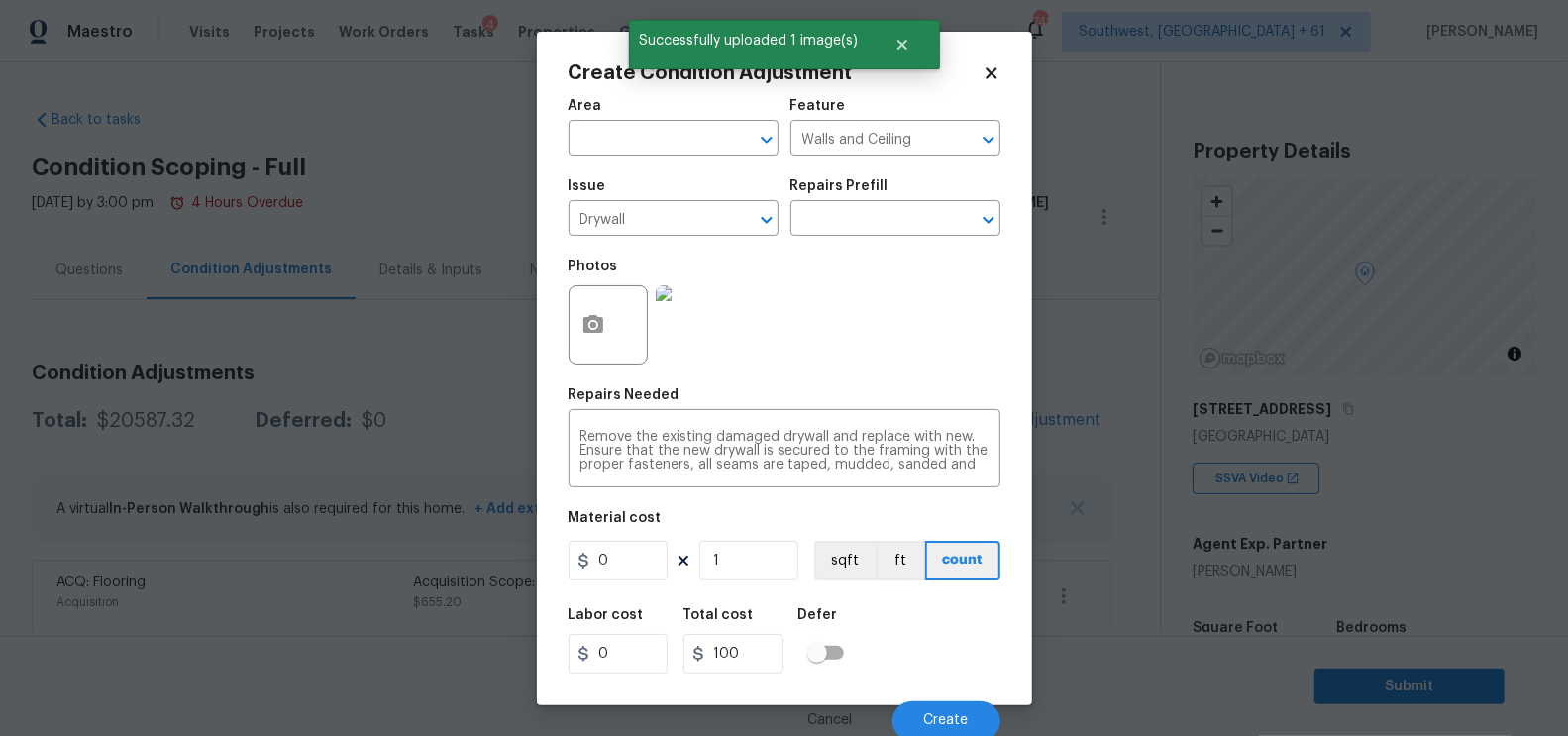
scroll to position [275, 0]
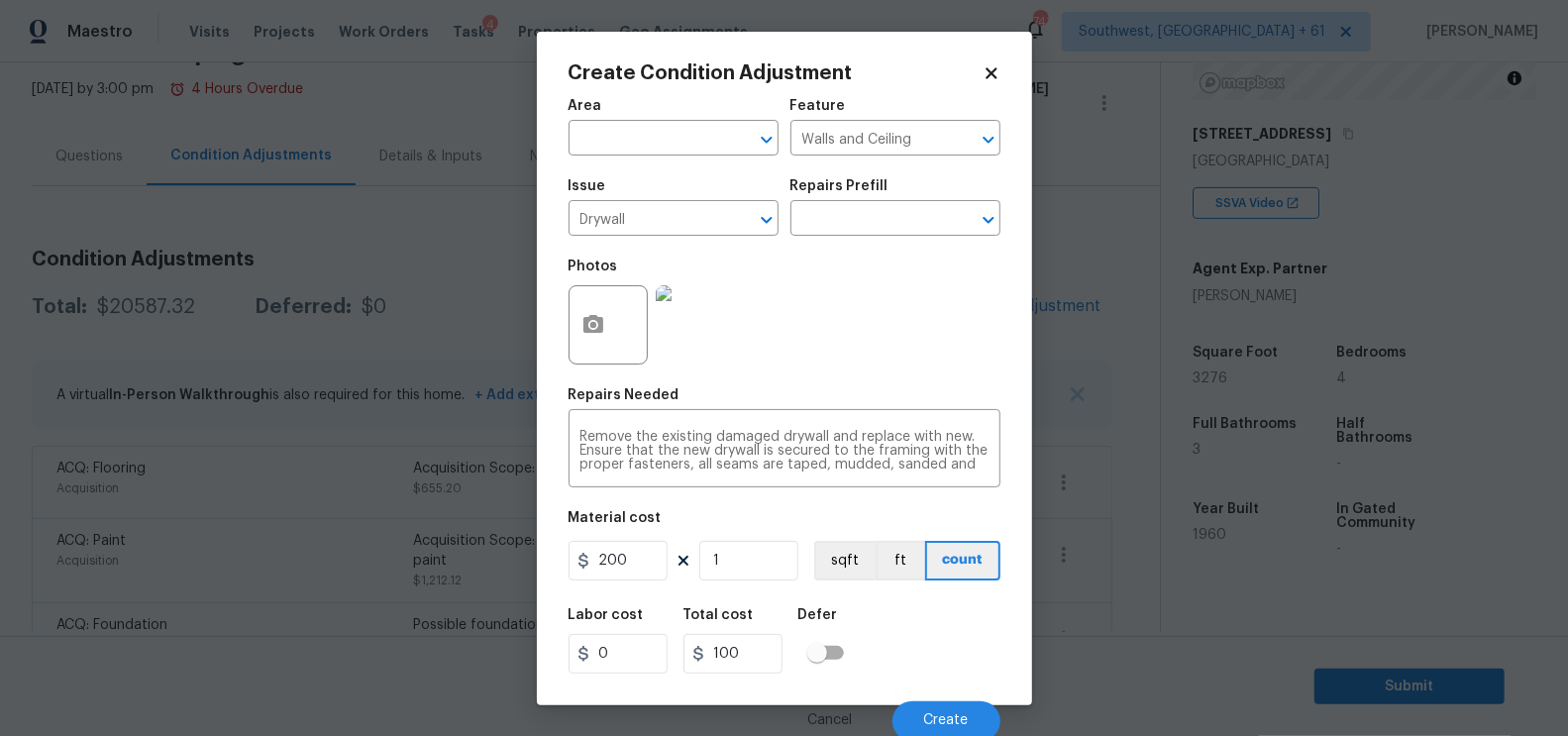
type input "200"
click at [747, 668] on input "200" at bounding box center [733, 654] width 99 height 40
click at [720, 555] on input "1" at bounding box center [749, 560] width 99 height 40
click at [937, 703] on button "Create" at bounding box center [946, 721] width 108 height 40
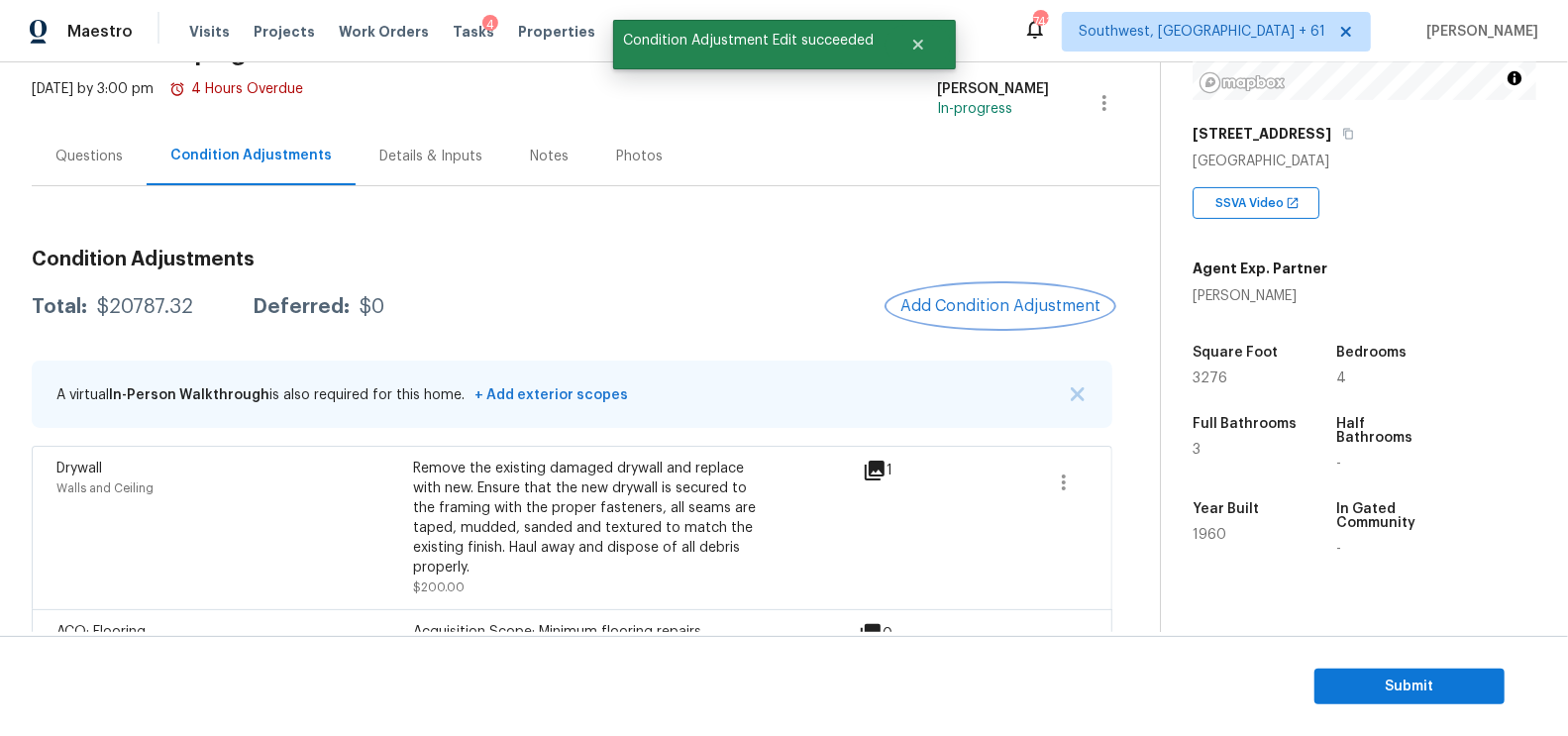
click at [1017, 305] on span "Add Condition Adjustment" at bounding box center [1000, 306] width 200 height 18
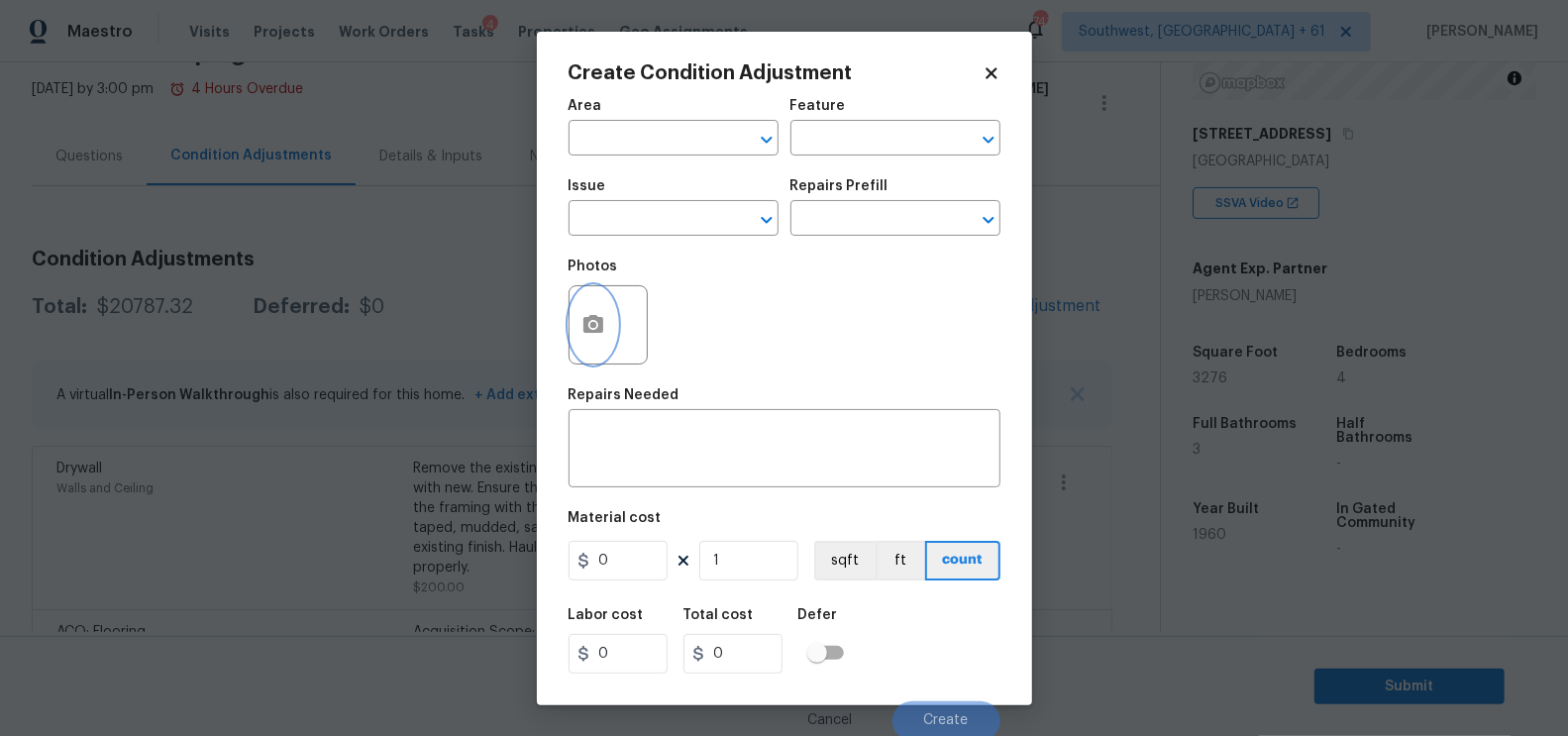
click at [600, 324] on icon "button" at bounding box center [593, 324] width 20 height 18
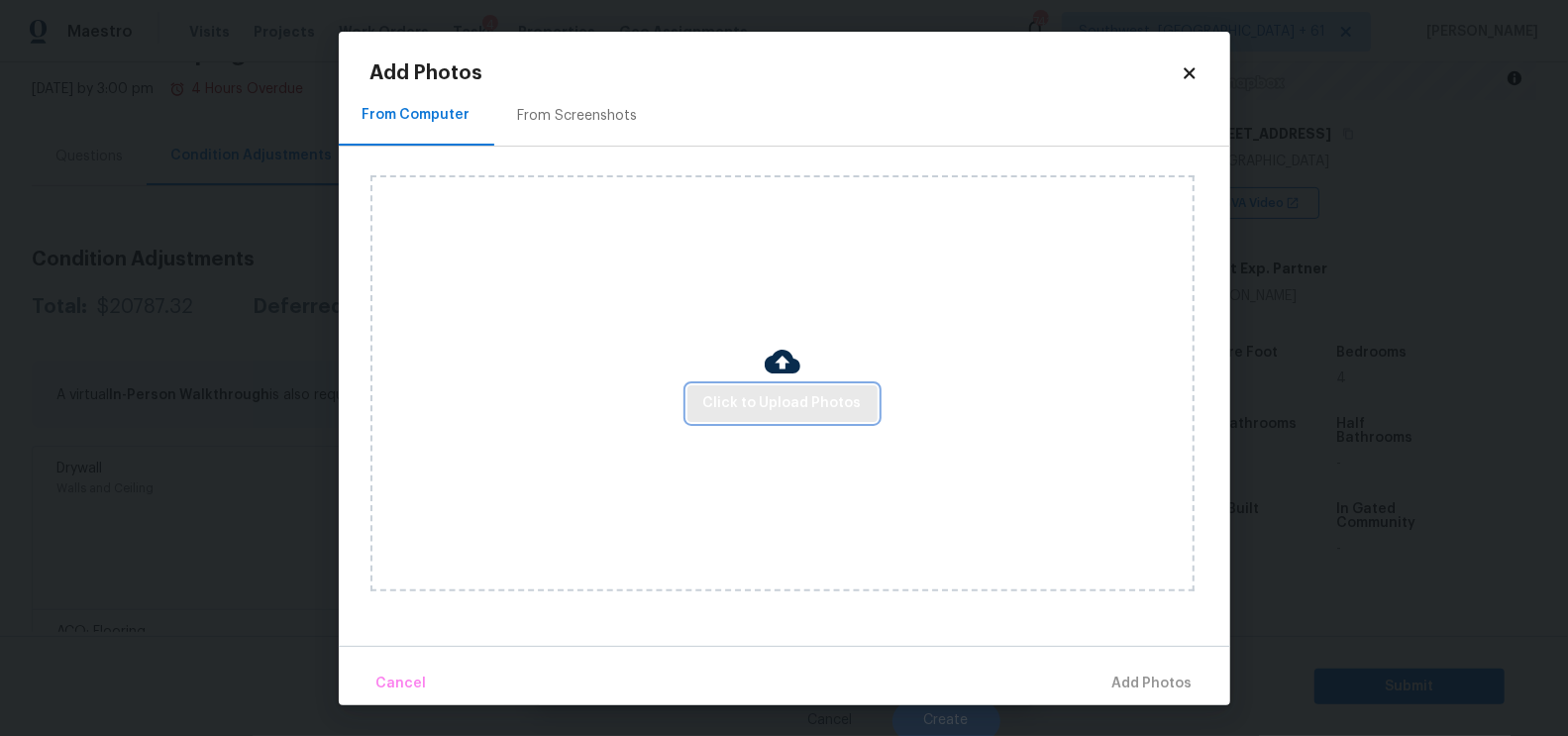
click at [764, 411] on span "Click to Upload Photos" at bounding box center [783, 403] width 159 height 25
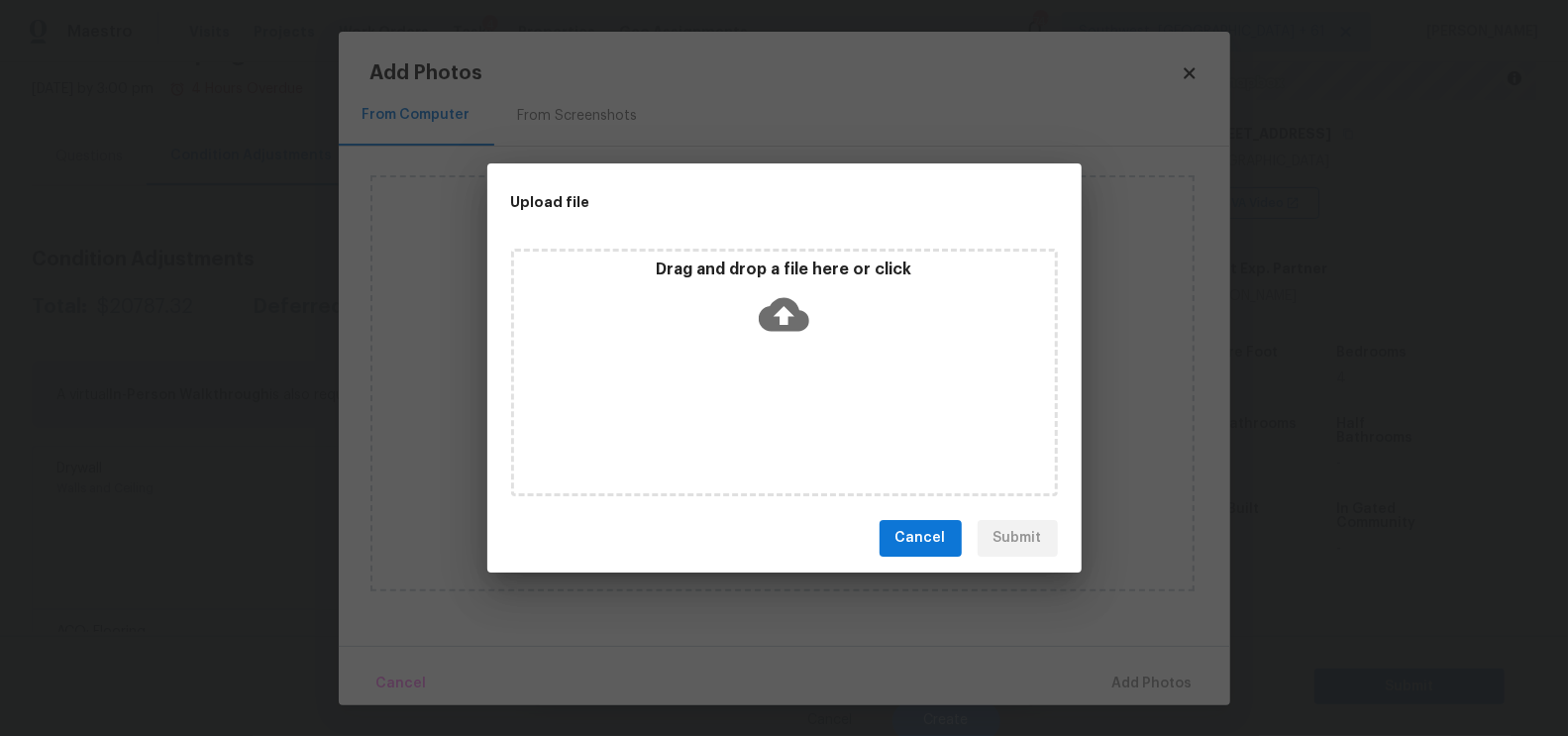
click at [796, 317] on icon at bounding box center [784, 314] width 51 height 34
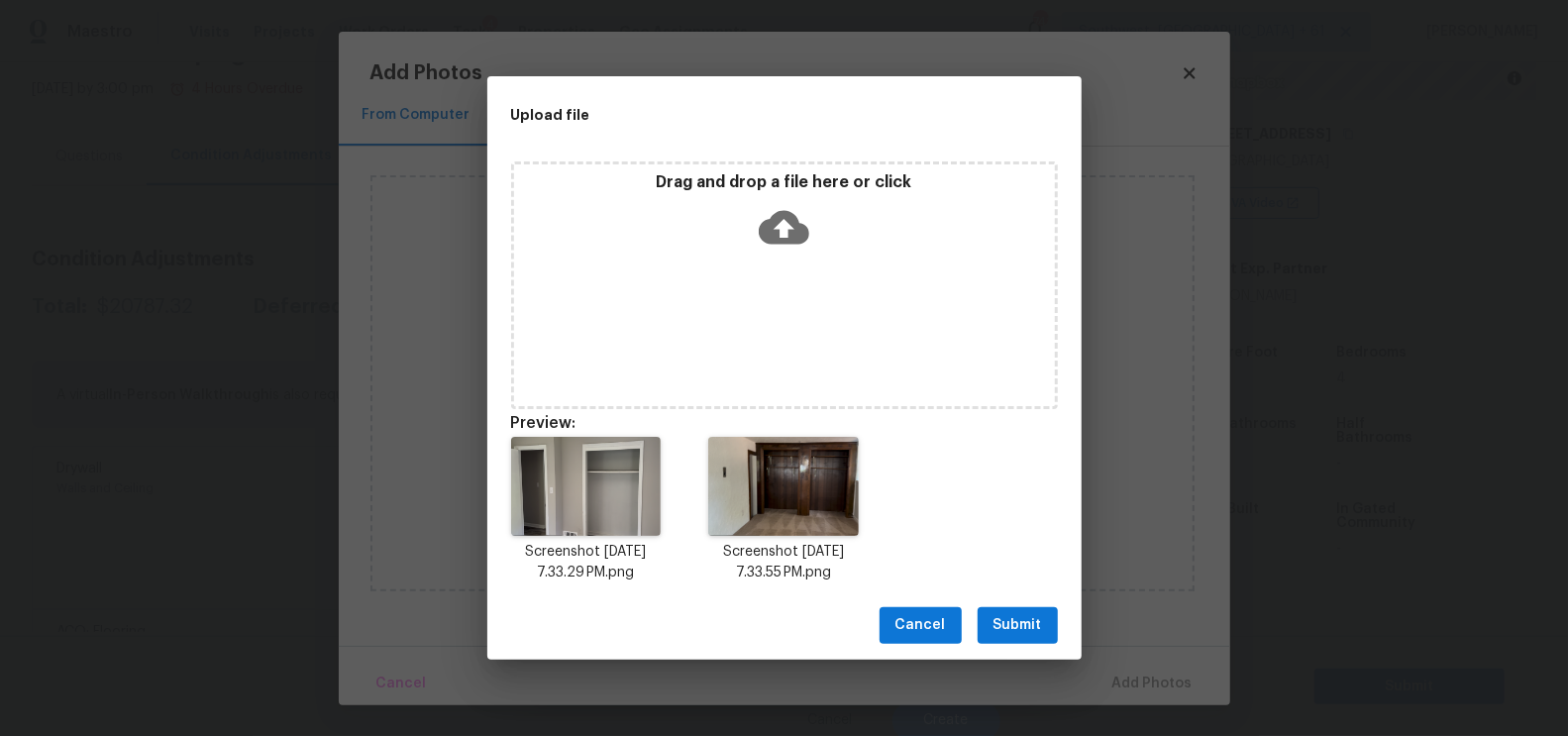
click at [1029, 629] on span "Submit" at bounding box center [1018, 625] width 49 height 25
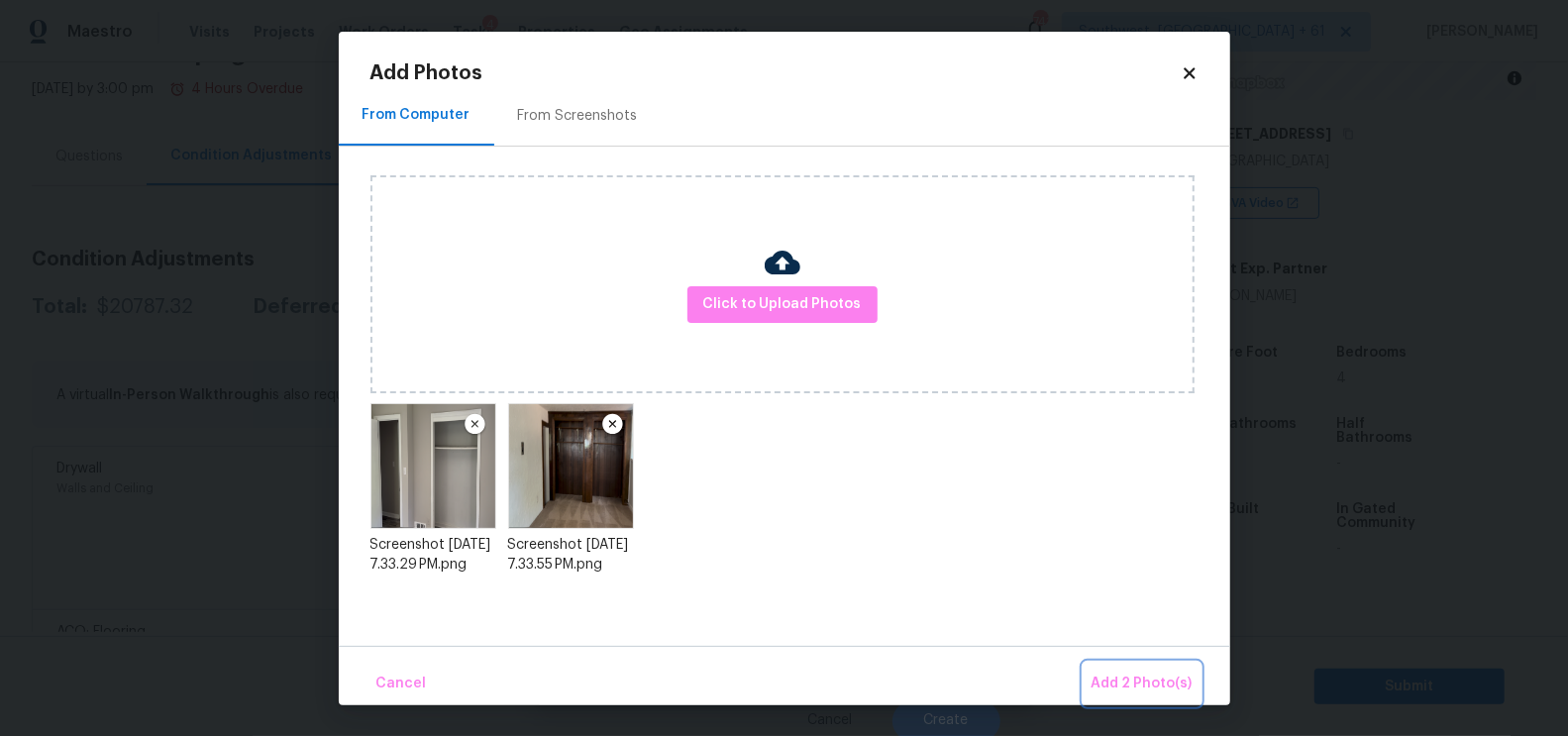
click at [1164, 684] on span "Add 2 Photo(s)" at bounding box center [1143, 683] width 101 height 25
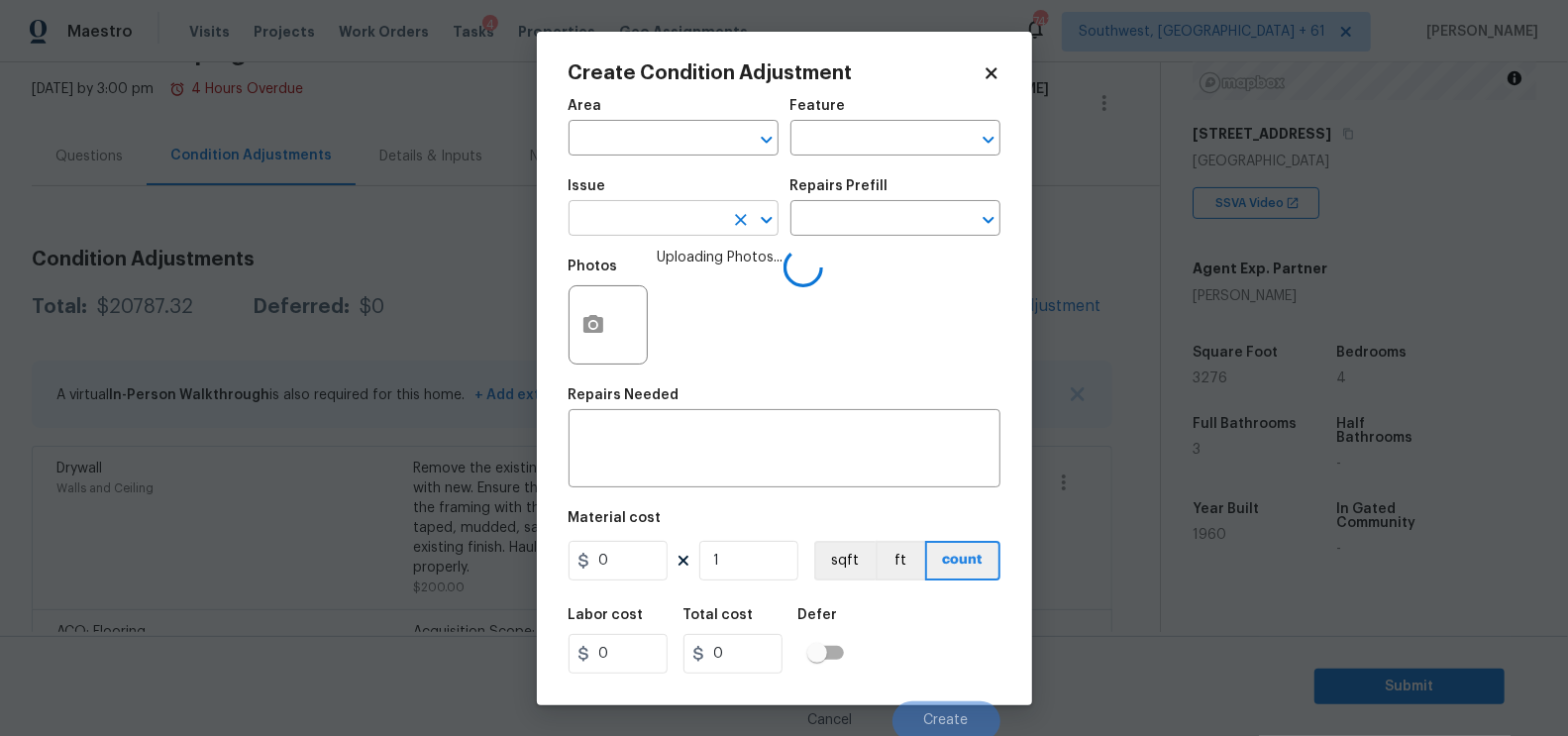
click at [676, 223] on input "text" at bounding box center [646, 220] width 155 height 31
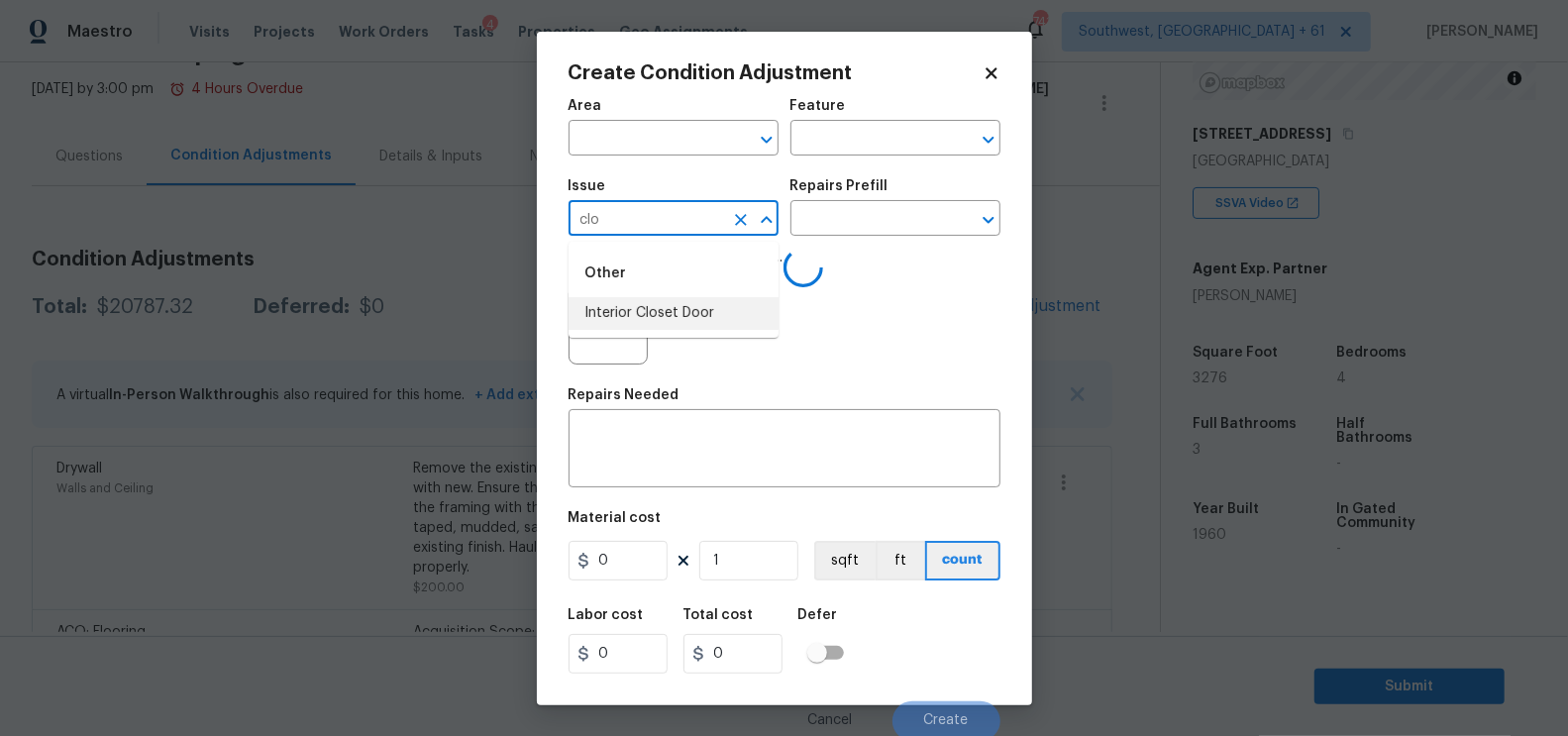
click at [686, 319] on li "Interior Closet Door" at bounding box center [673, 313] width 210 height 33
type input "Interior Closet Door"
click at [882, 221] on input "text" at bounding box center [868, 220] width 155 height 31
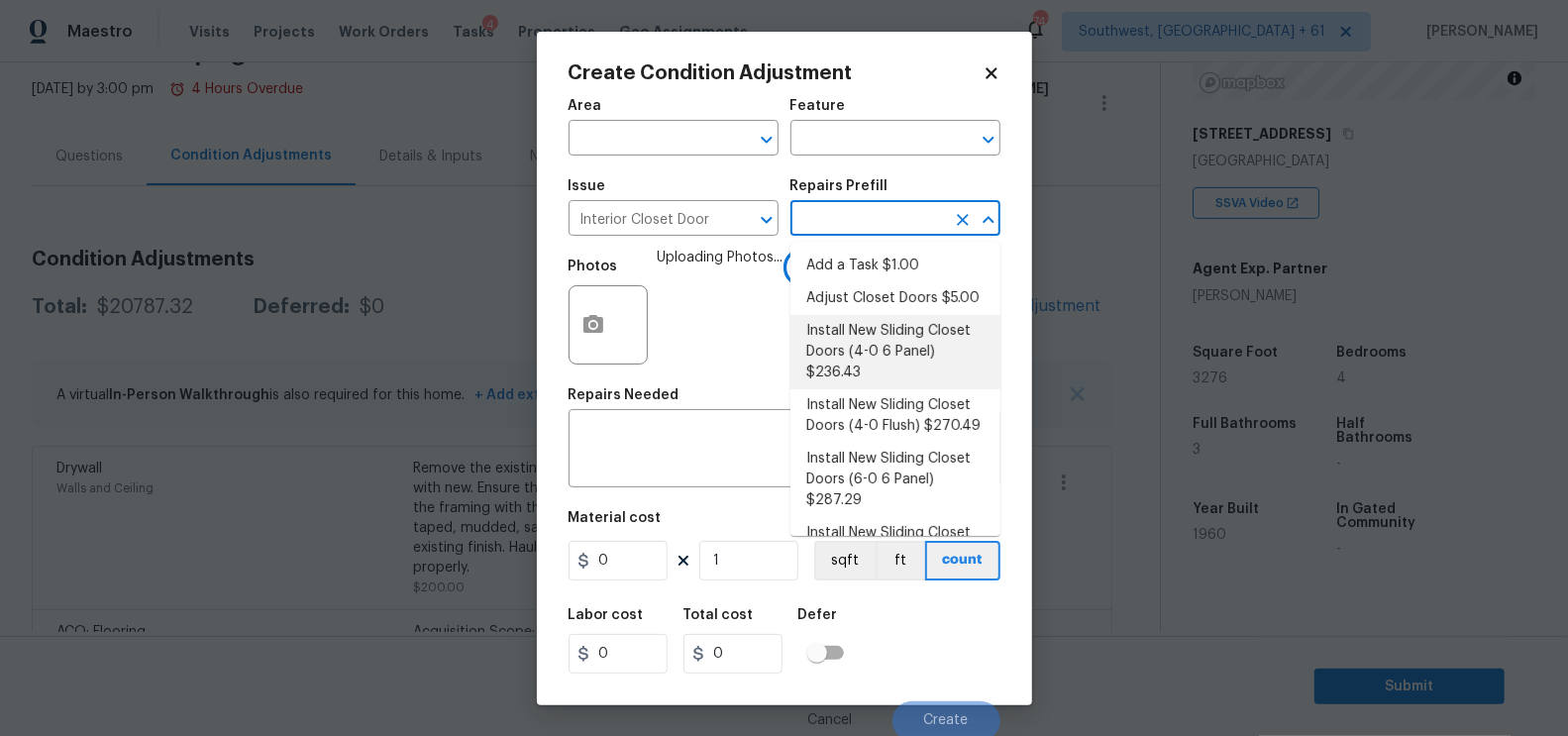
click at [866, 359] on li "Install New Sliding Closet Doors (4-0 6 Panel) $236.43" at bounding box center [895, 352] width 210 height 74
type input "Interior Door"
type textarea "Remove the existing door (if present). Install a new 4-0 bi-fold 6 panel interi…"
type input "236.43"
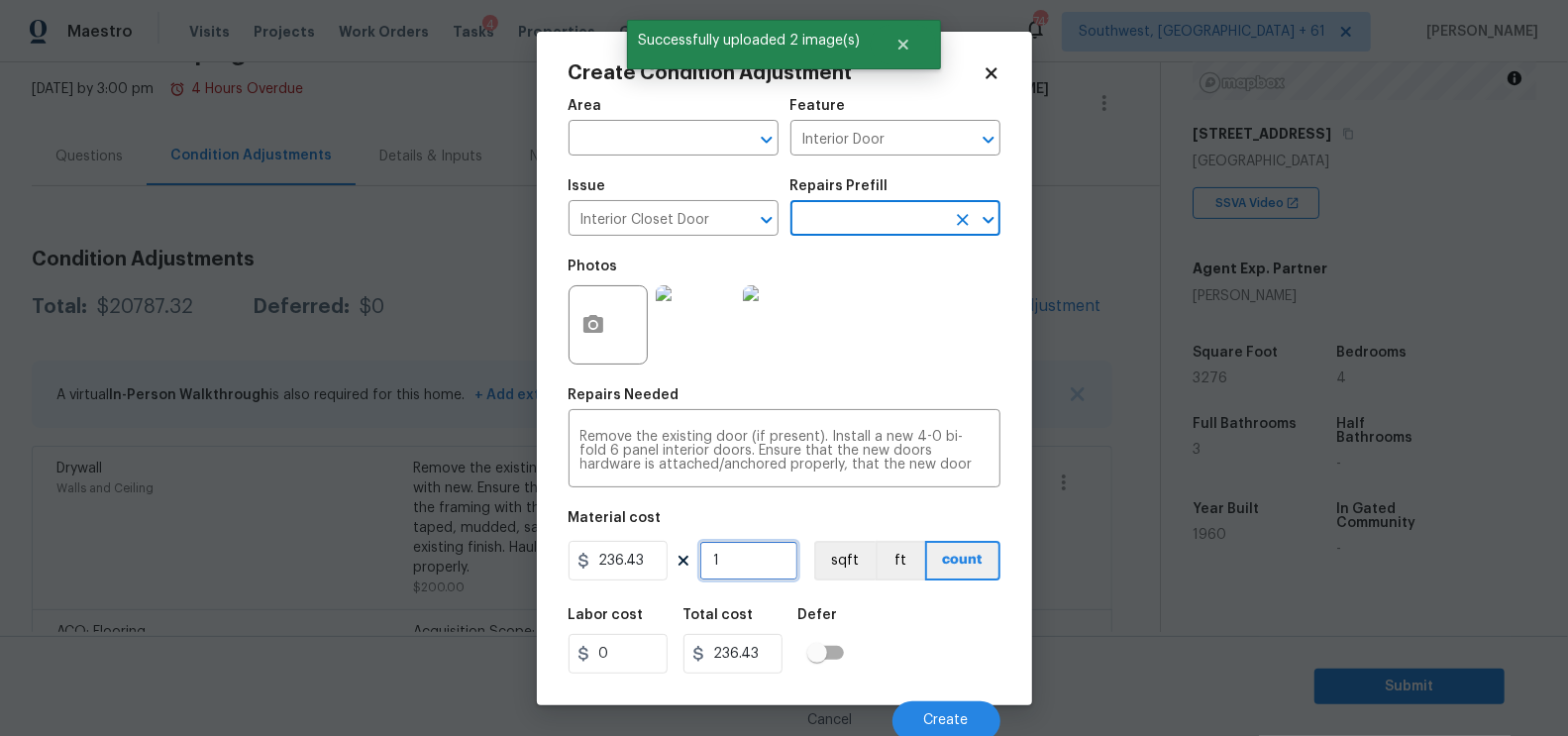
click at [769, 573] on input "1" at bounding box center [749, 560] width 99 height 40
type input "0"
type input "2"
type input "472.86"
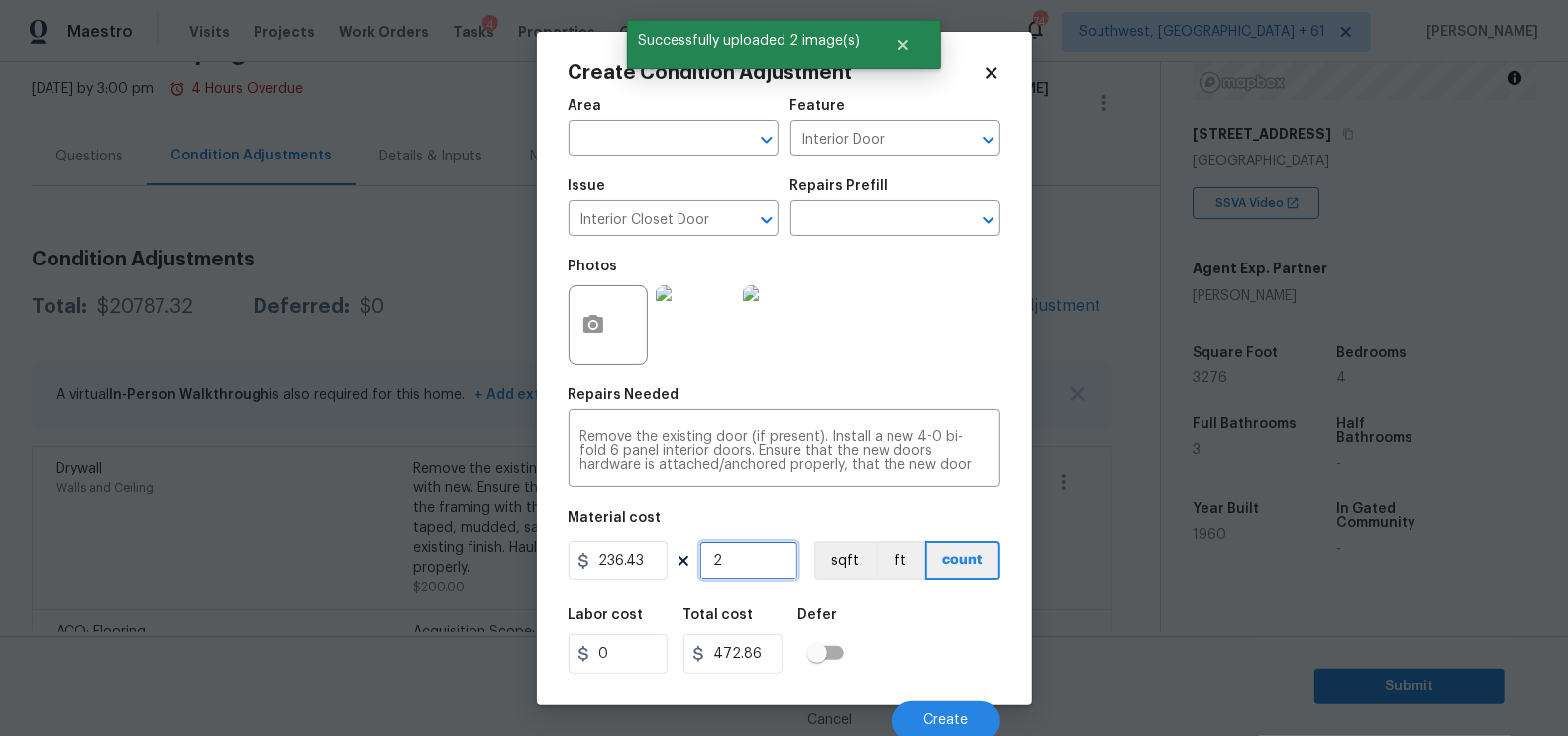
type input "2"
click at [771, 660] on input "472.86" at bounding box center [733, 654] width 99 height 40
click at [946, 723] on span "Create" at bounding box center [946, 720] width 45 height 15
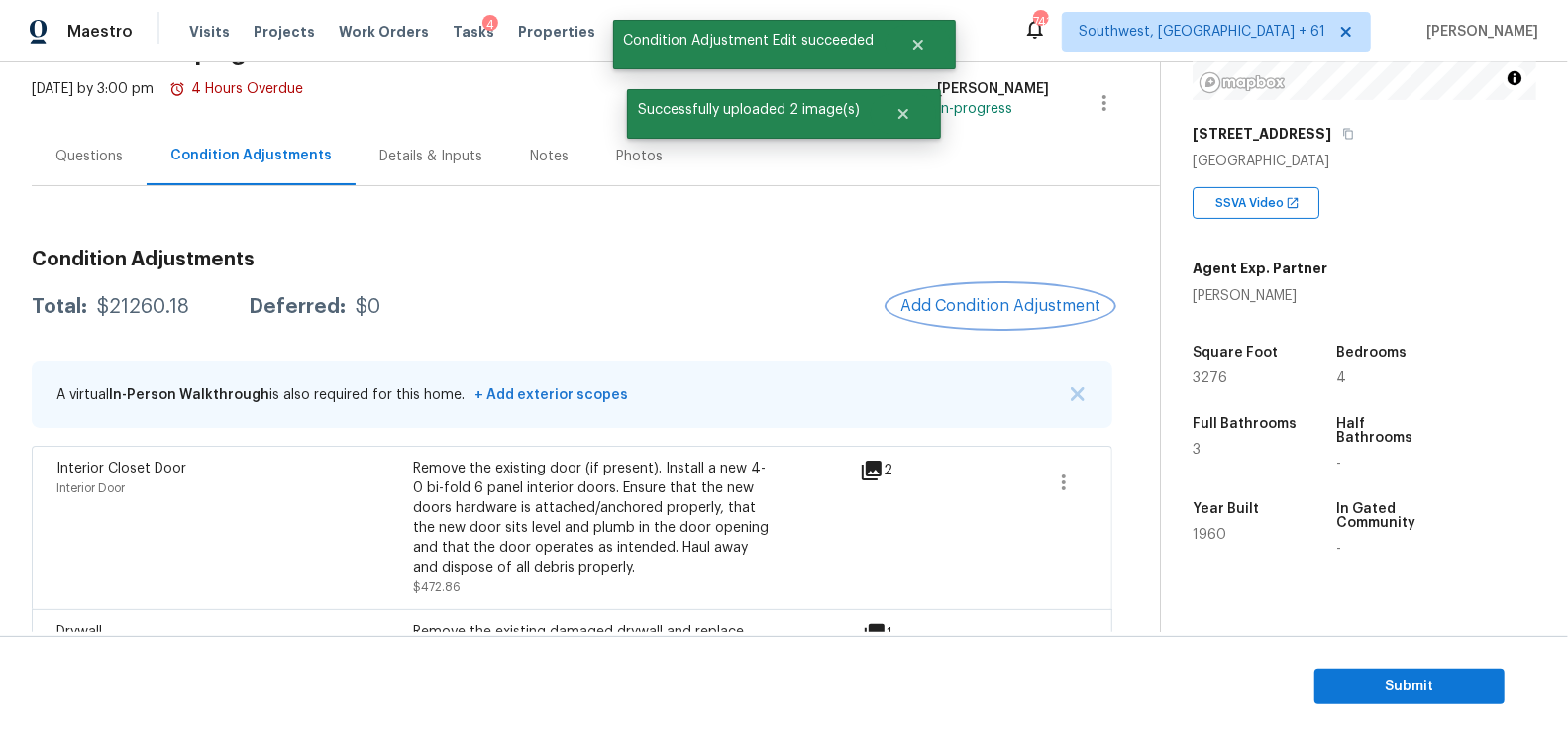
click at [1008, 301] on span "Add Condition Adjustment" at bounding box center [1000, 306] width 200 height 18
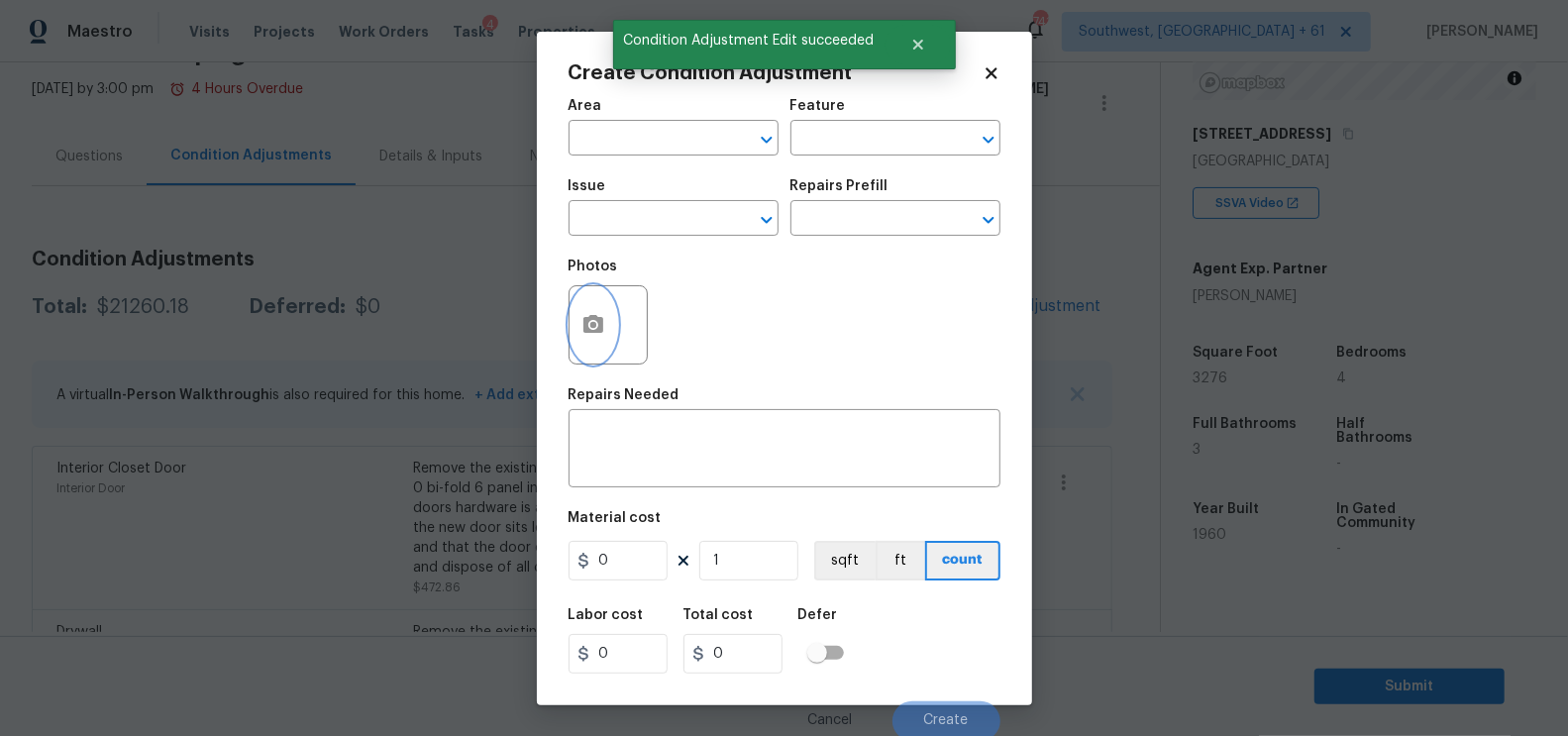
click at [603, 335] on icon "button" at bounding box center [593, 325] width 24 height 24
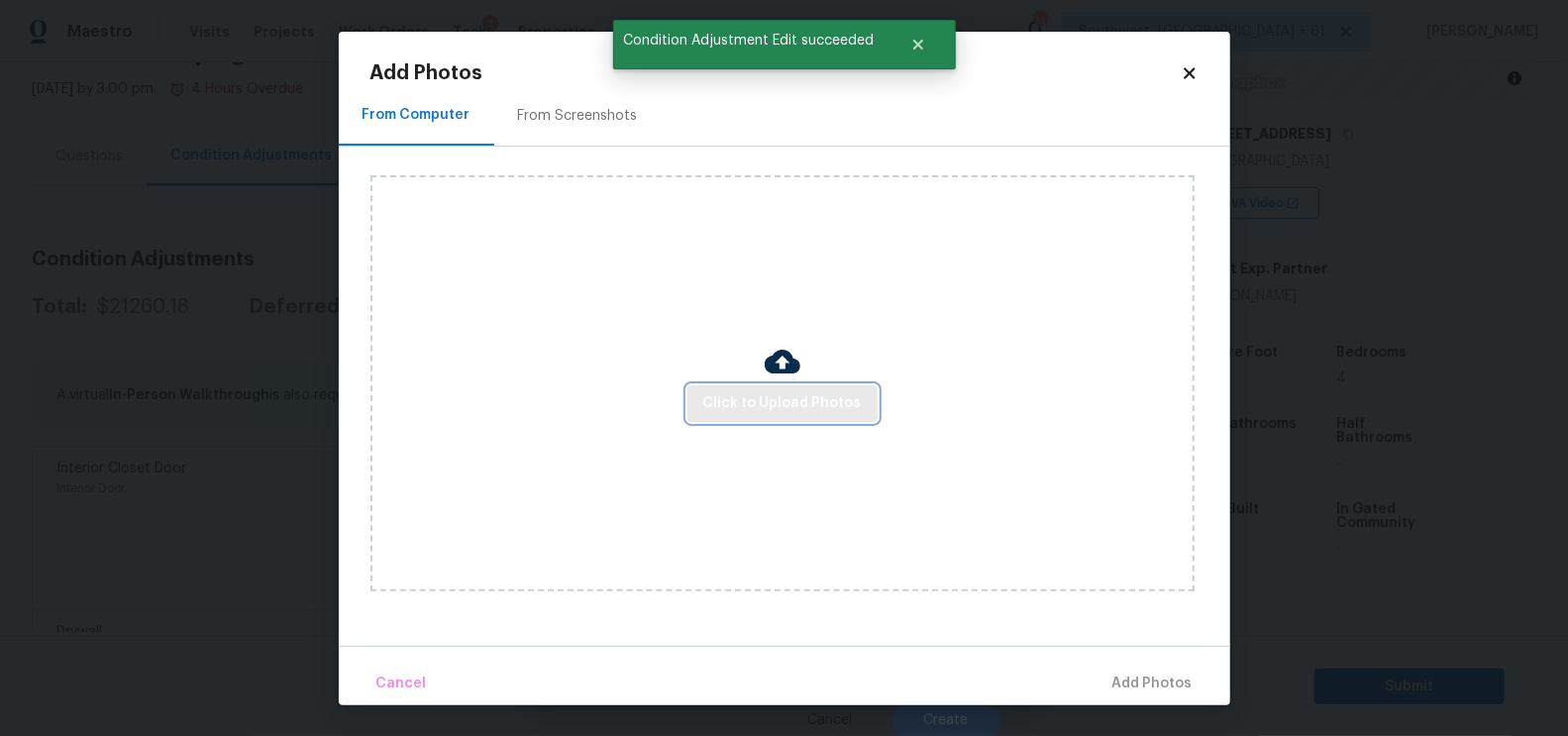
click at [776, 395] on span "Click to Upload Photos" at bounding box center [783, 403] width 159 height 25
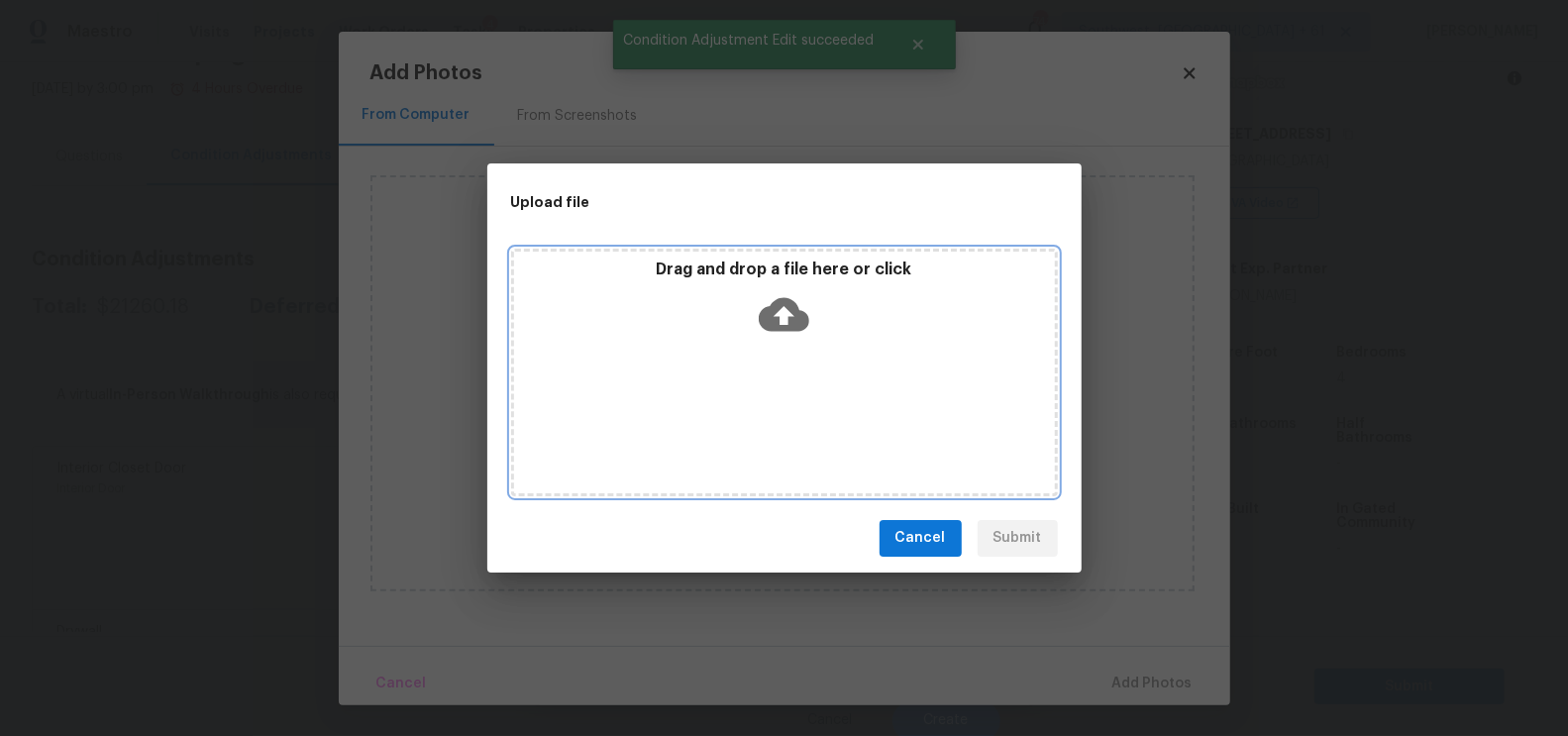
click at [790, 335] on icon at bounding box center [784, 314] width 51 height 51
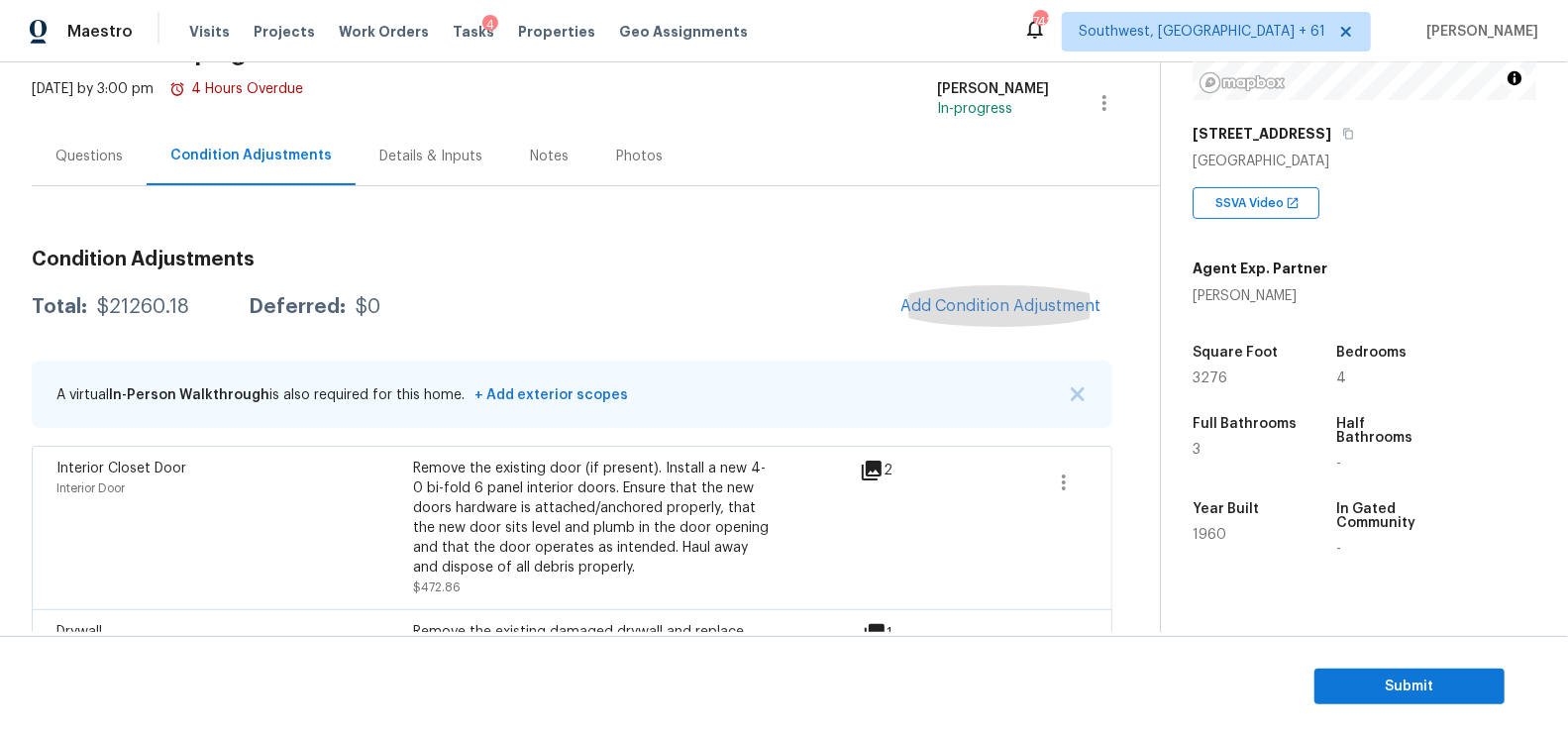
click at [124, 308] on div "$21260.18" at bounding box center [143, 307] width 92 height 20
copy div "$21260.18"
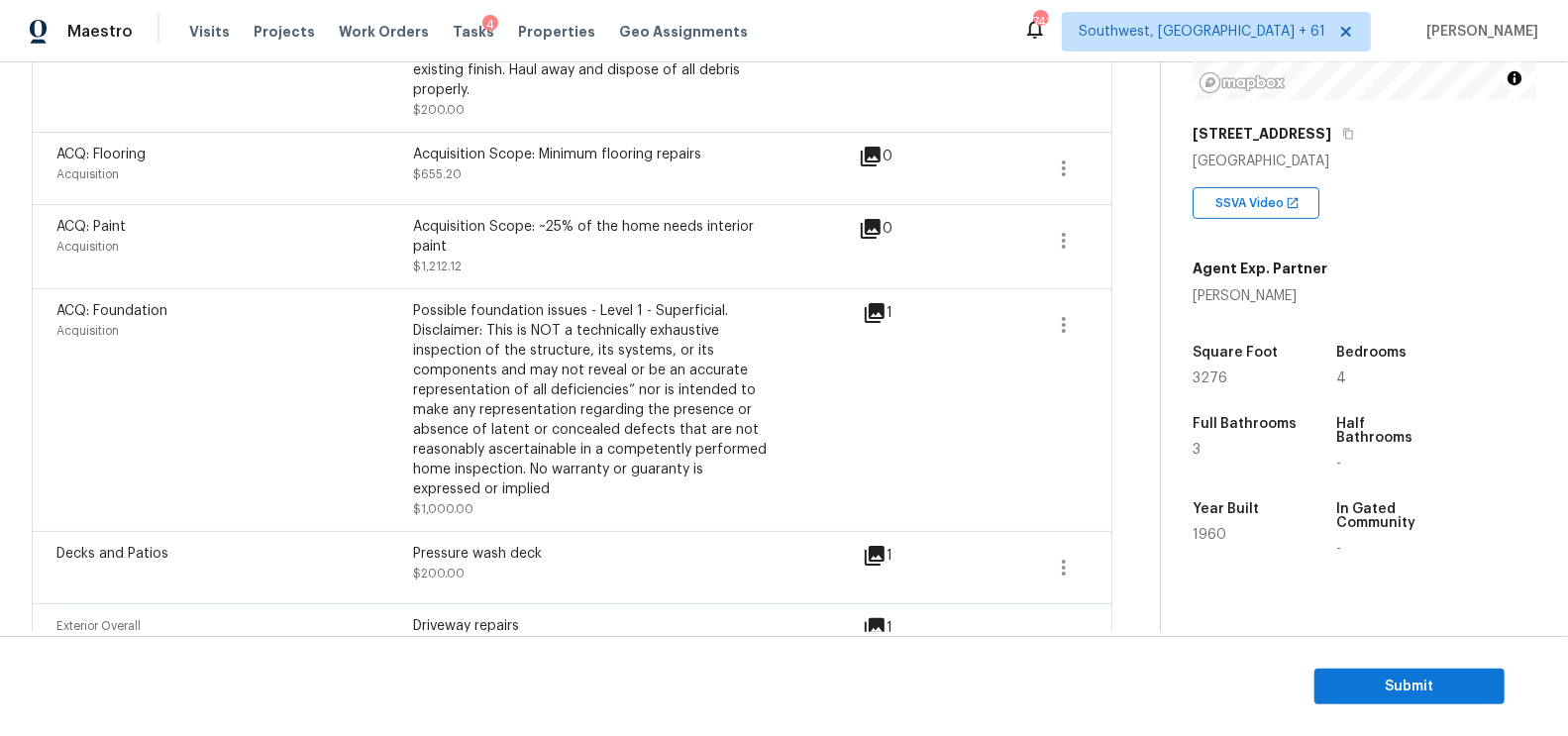
scroll to position [1214, 0]
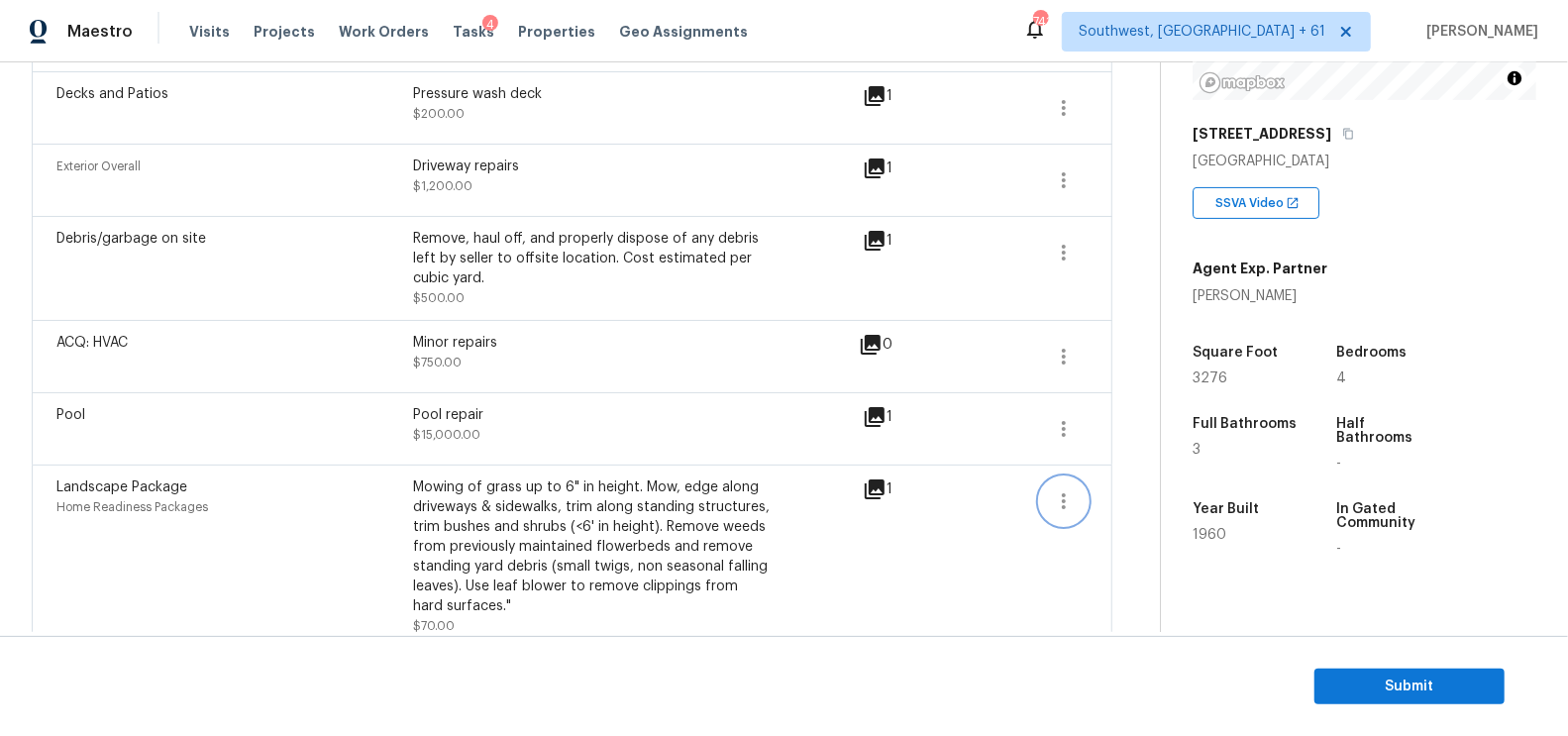
click at [1073, 489] on icon "button" at bounding box center [1064, 501] width 24 height 24
click at [1127, 469] on div "Edit" at bounding box center [1178, 475] width 155 height 20
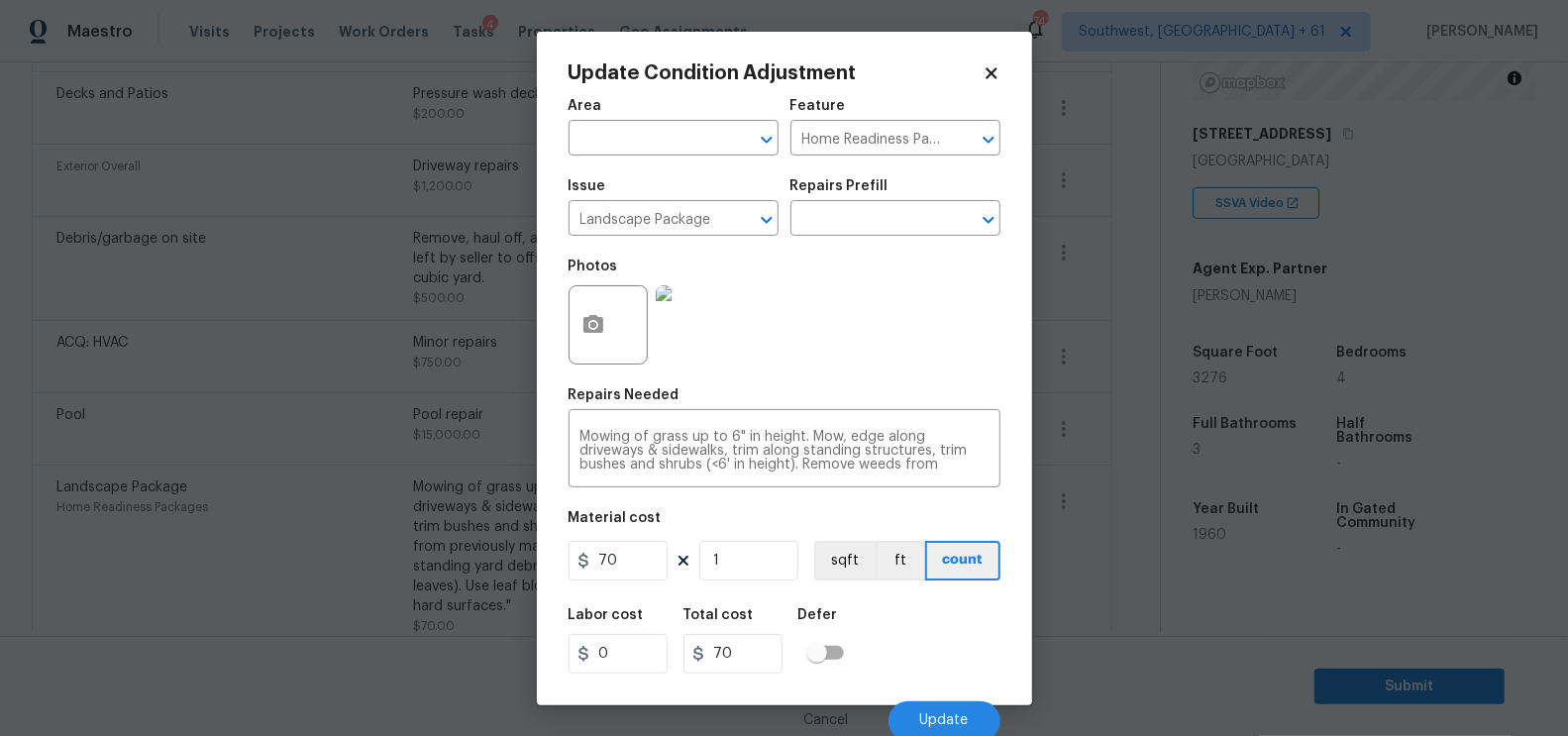
click at [630, 582] on figure "Material cost 70 1 sqft ft count" at bounding box center [784, 547] width 432 height 74
click at [626, 572] on input "70" at bounding box center [618, 560] width 99 height 40
type input "100"
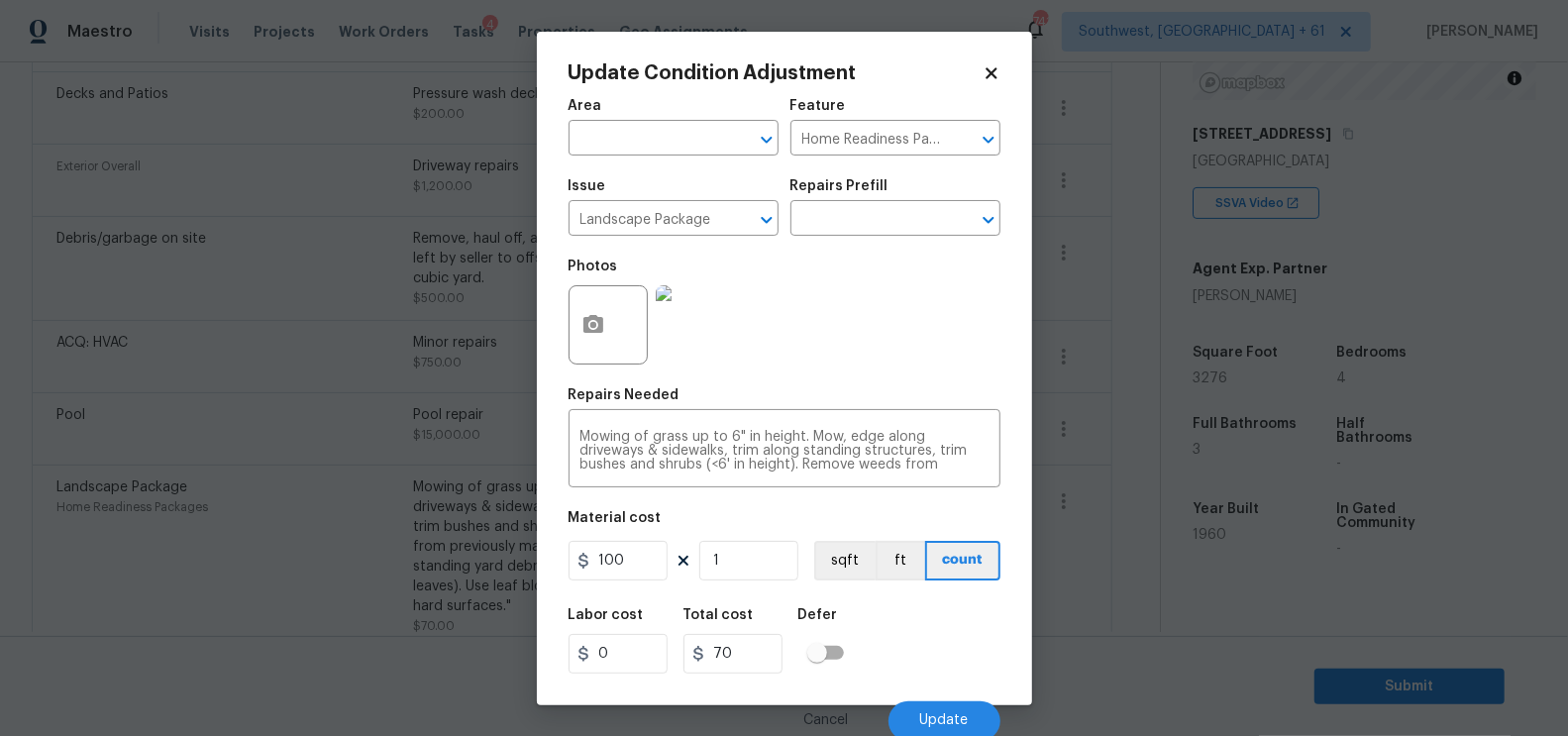
type input "100"
click at [730, 617] on h5 "Total cost" at bounding box center [718, 615] width 71 height 14
click at [775, 675] on div "Labor cost 0 Total cost 100 Defer" at bounding box center [784, 641] width 432 height 89
click at [921, 686] on div "Cancel Update" at bounding box center [784, 713] width 432 height 56
click at [943, 705] on button "Update" at bounding box center [944, 721] width 112 height 40
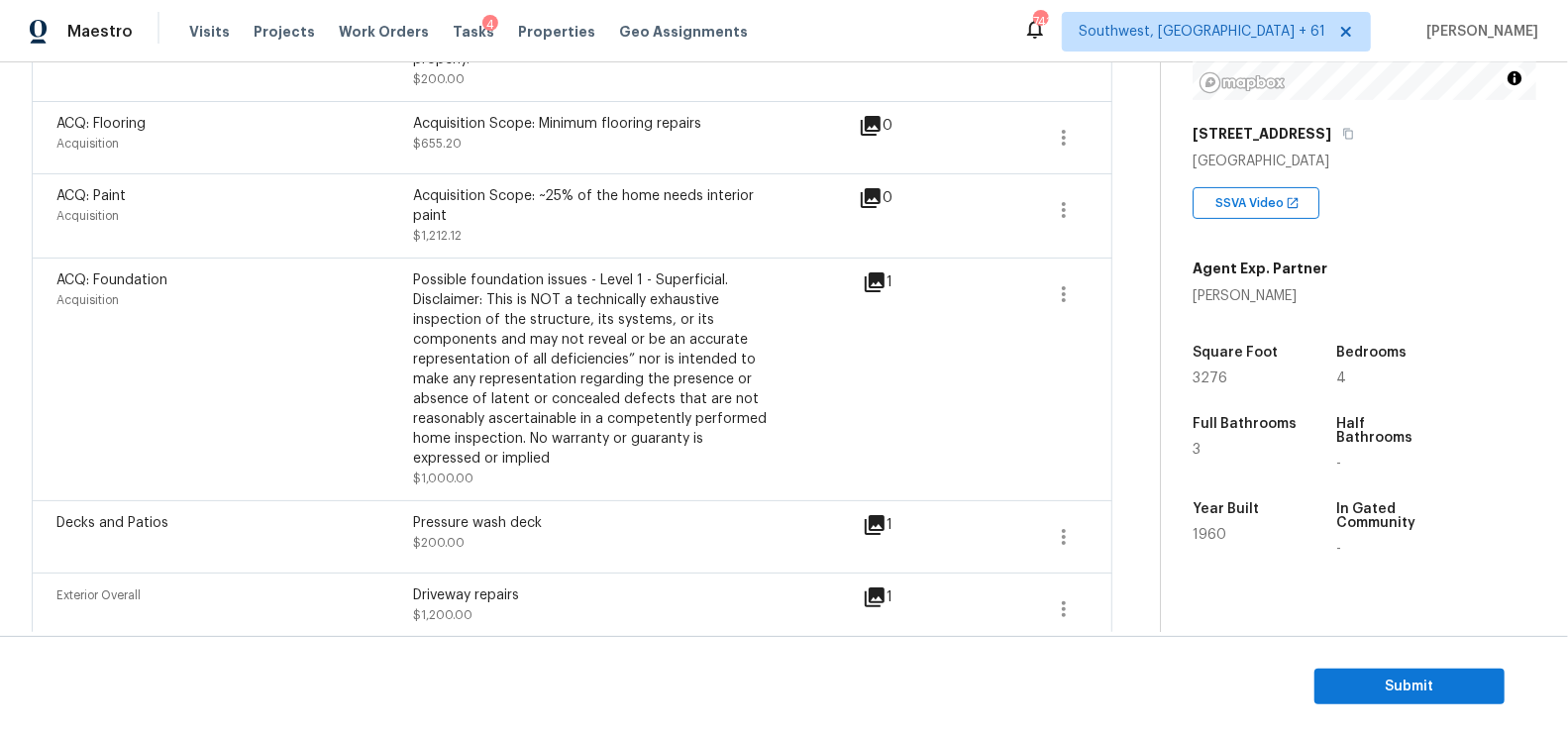
scroll to position [775, 0]
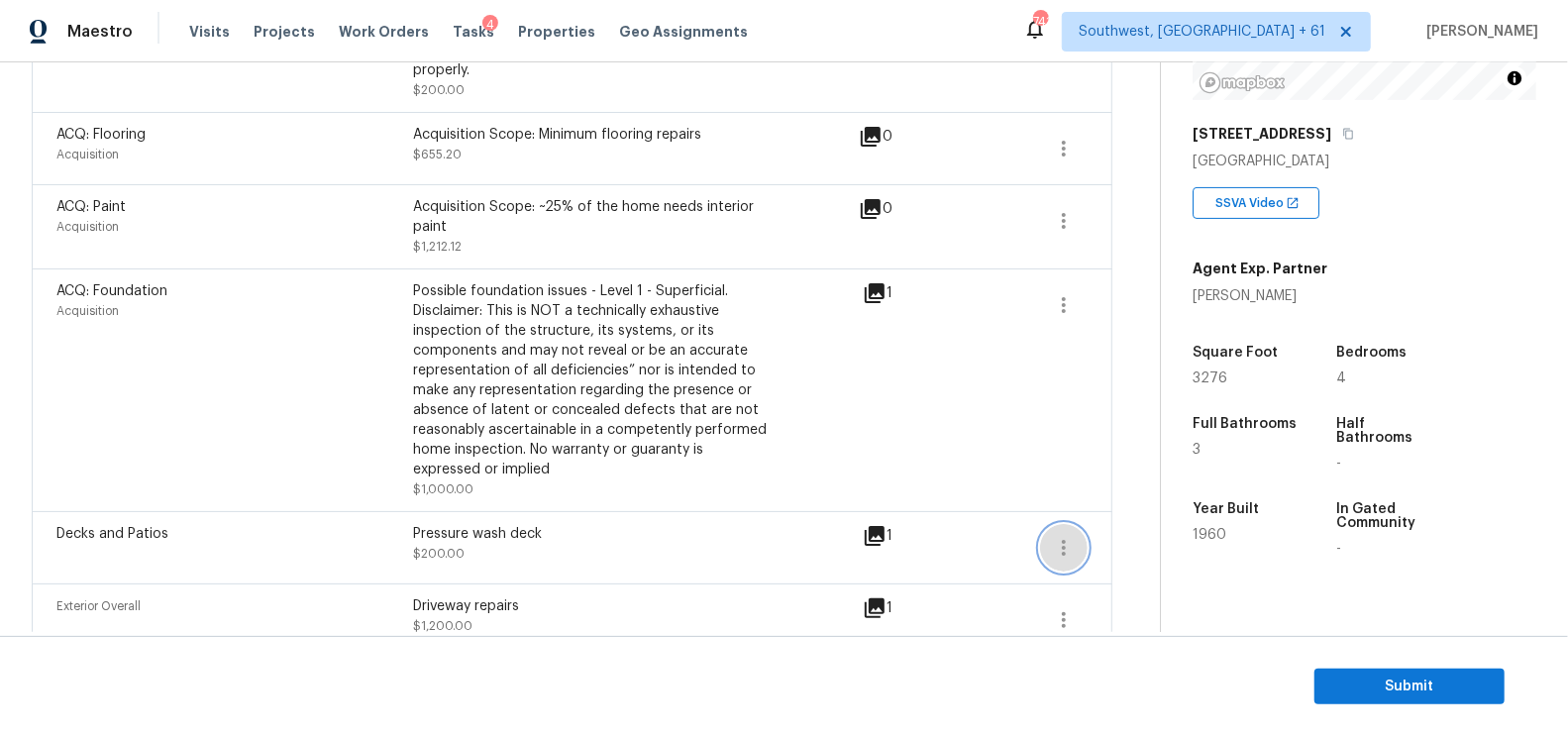
click at [1072, 523] on button "button" at bounding box center [1064, 547] width 48 height 48
click at [1127, 515] on div "Edit" at bounding box center [1178, 521] width 155 height 20
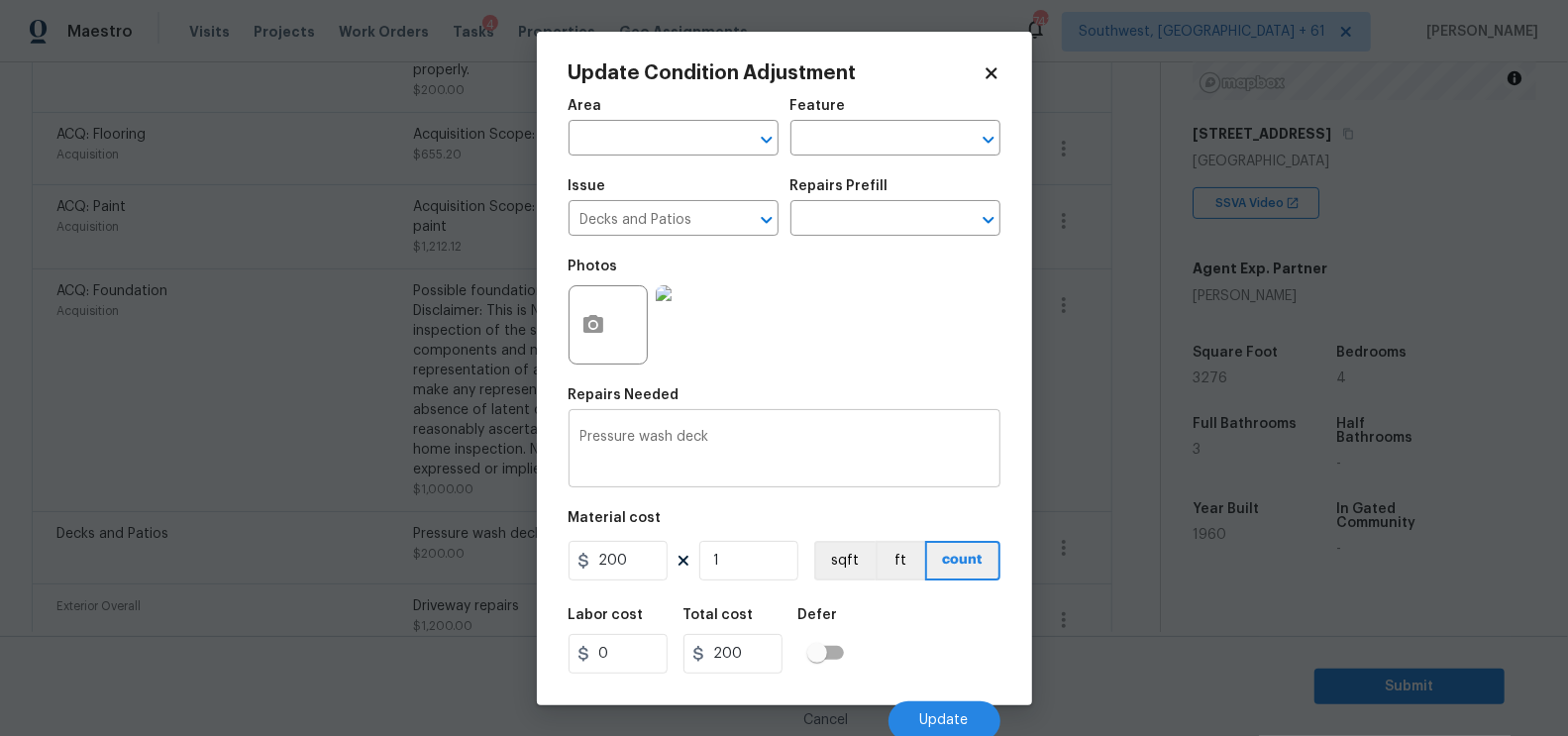
click at [734, 460] on textarea "Pressure wash deck" at bounding box center [784, 451] width 408 height 42
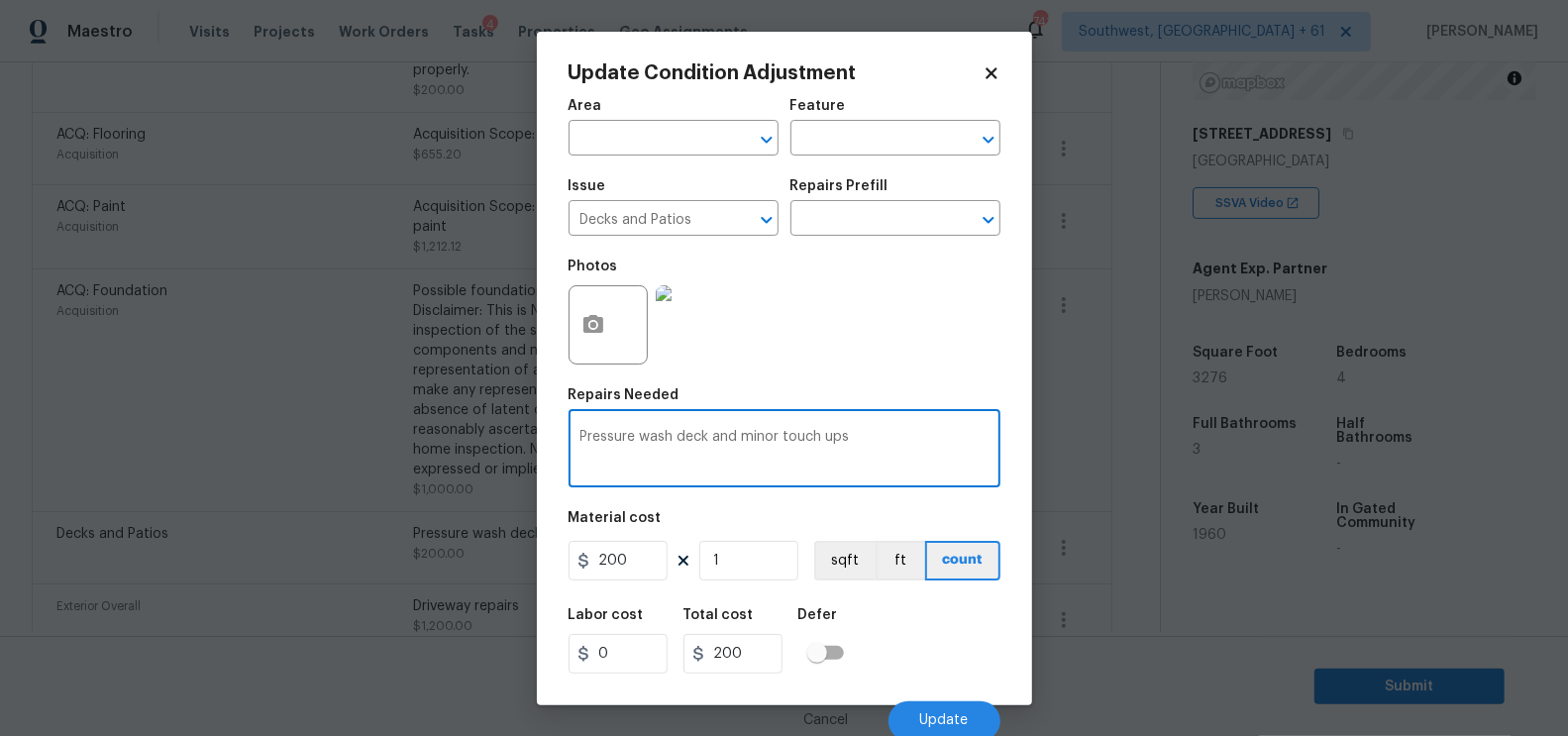
type textarea "Pressure wash deck and minor touch ups"
click at [653, 561] on input "200" at bounding box center [618, 560] width 99 height 40
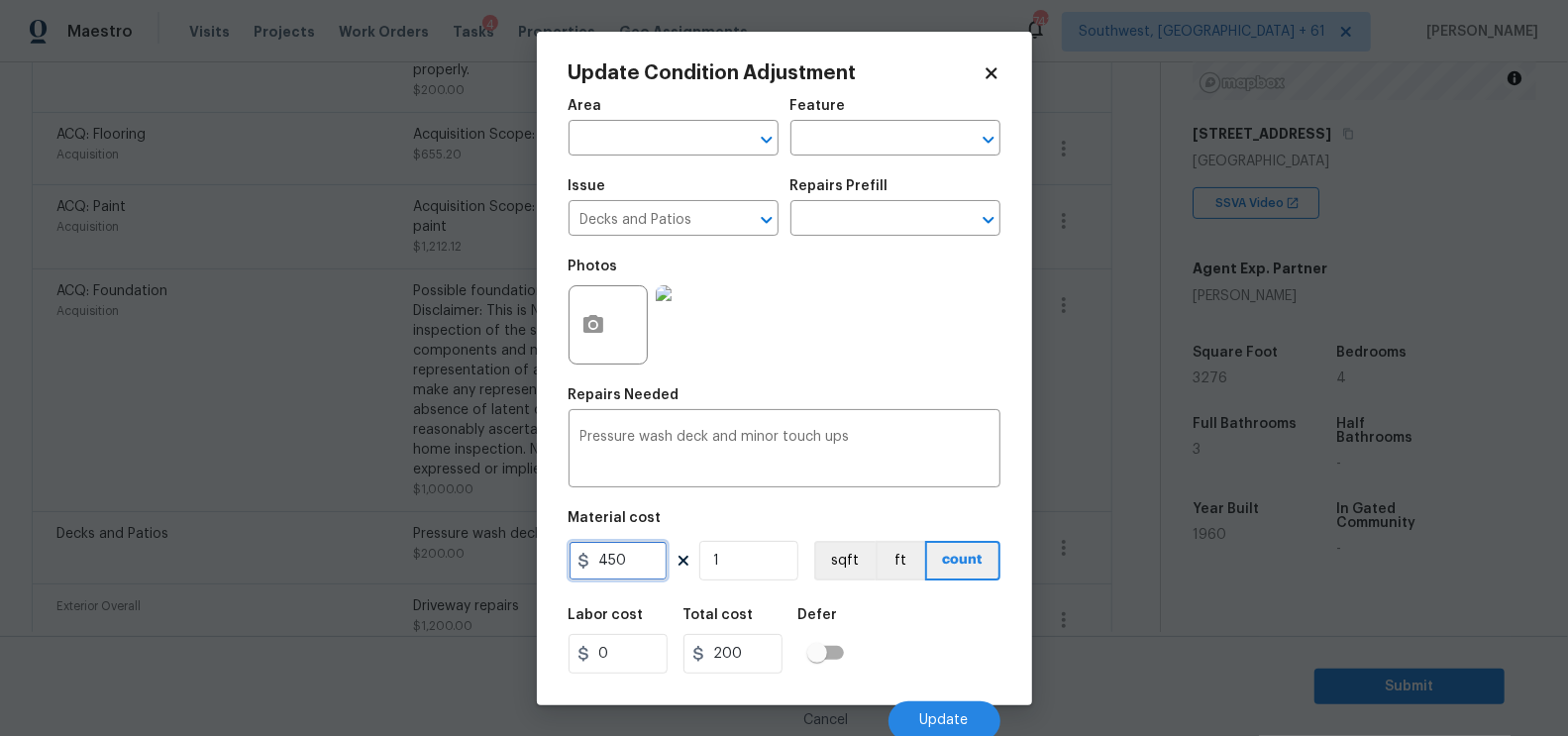
type input "450"
click at [758, 657] on input "200" at bounding box center [733, 654] width 99 height 40
type input "450"
click at [961, 719] on span "Update" at bounding box center [944, 720] width 49 height 15
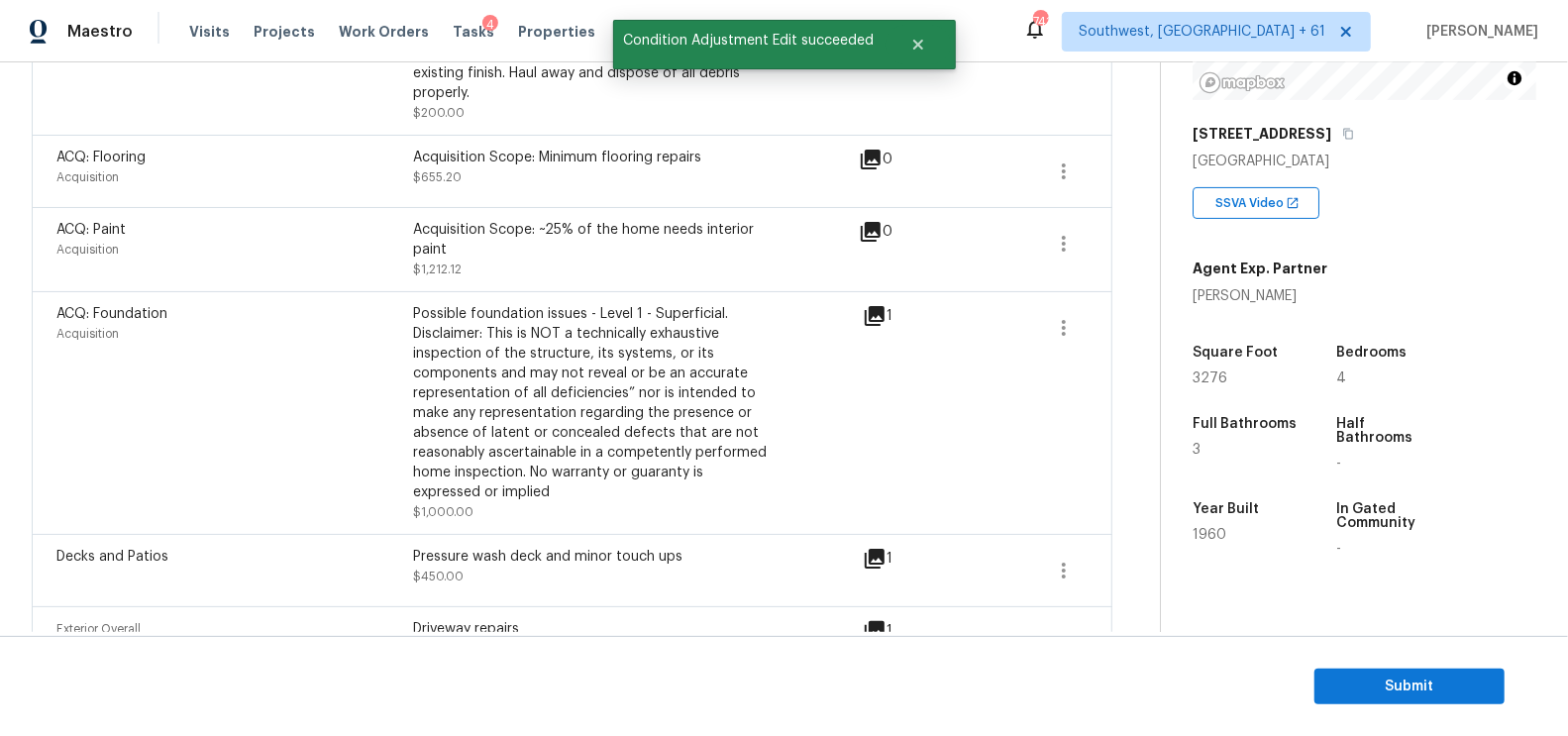
scroll to position [684, 0]
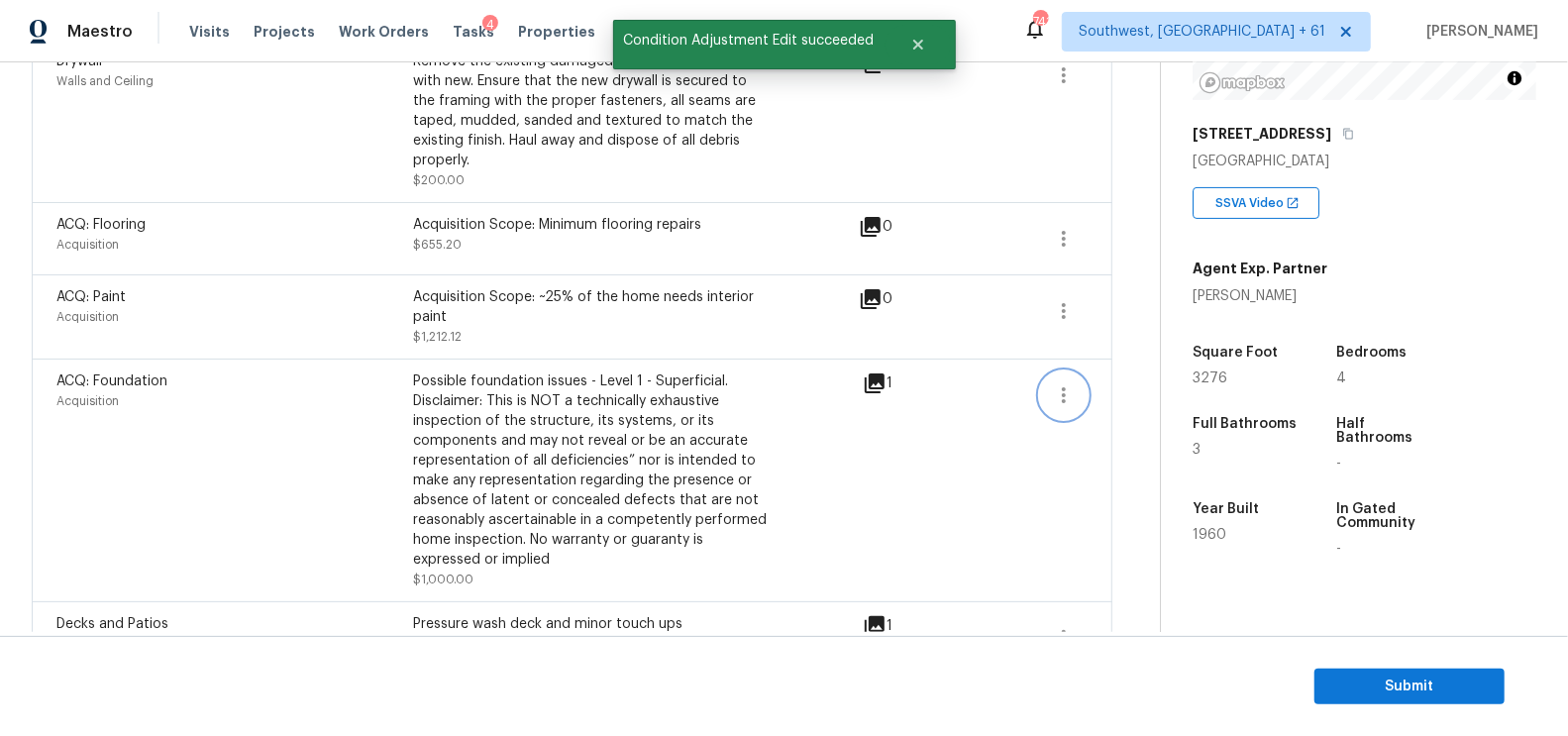
click at [1058, 383] on icon "button" at bounding box center [1064, 395] width 24 height 24
click at [1151, 362] on div "Edit" at bounding box center [1178, 369] width 155 height 20
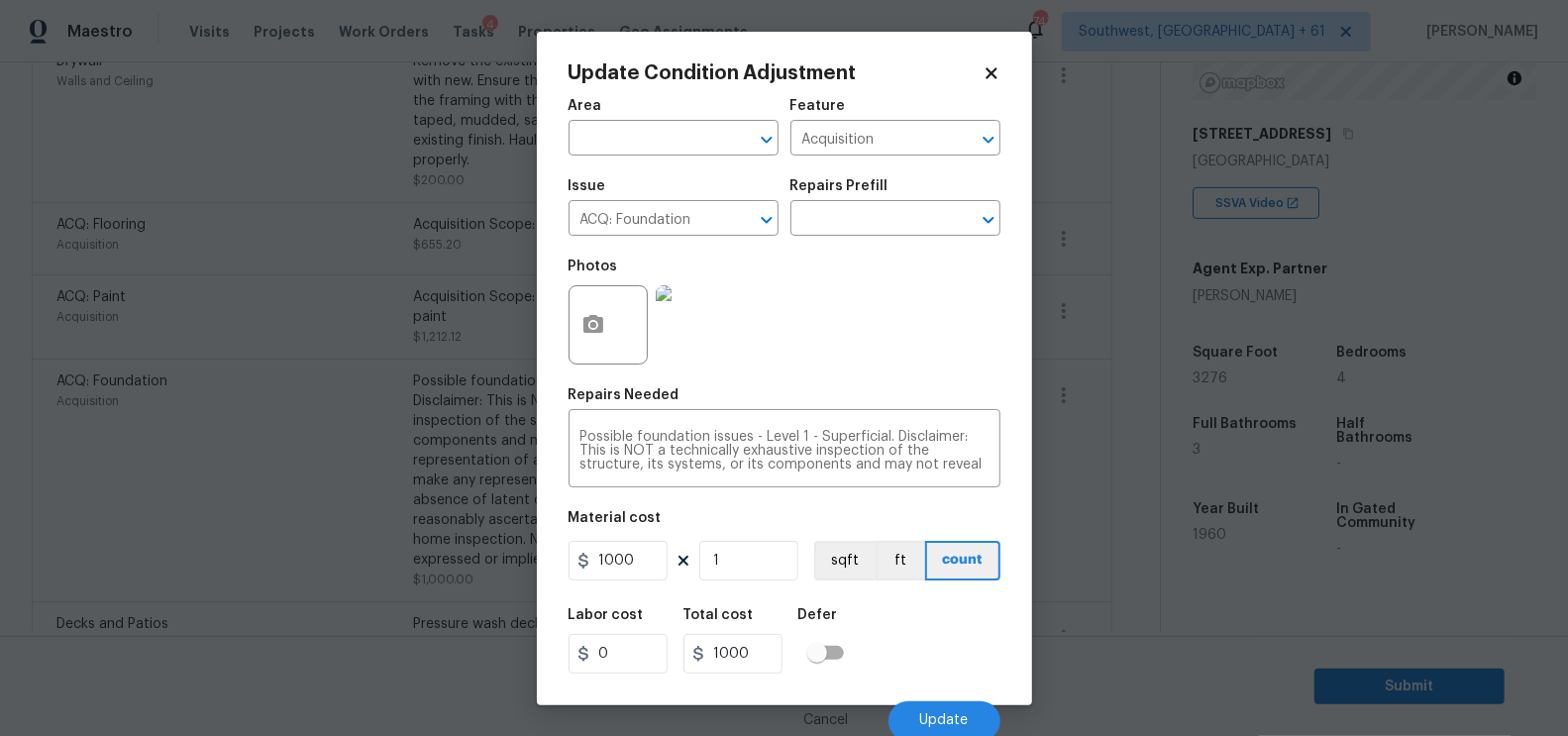
click at [988, 74] on icon at bounding box center [992, 74] width 18 height 18
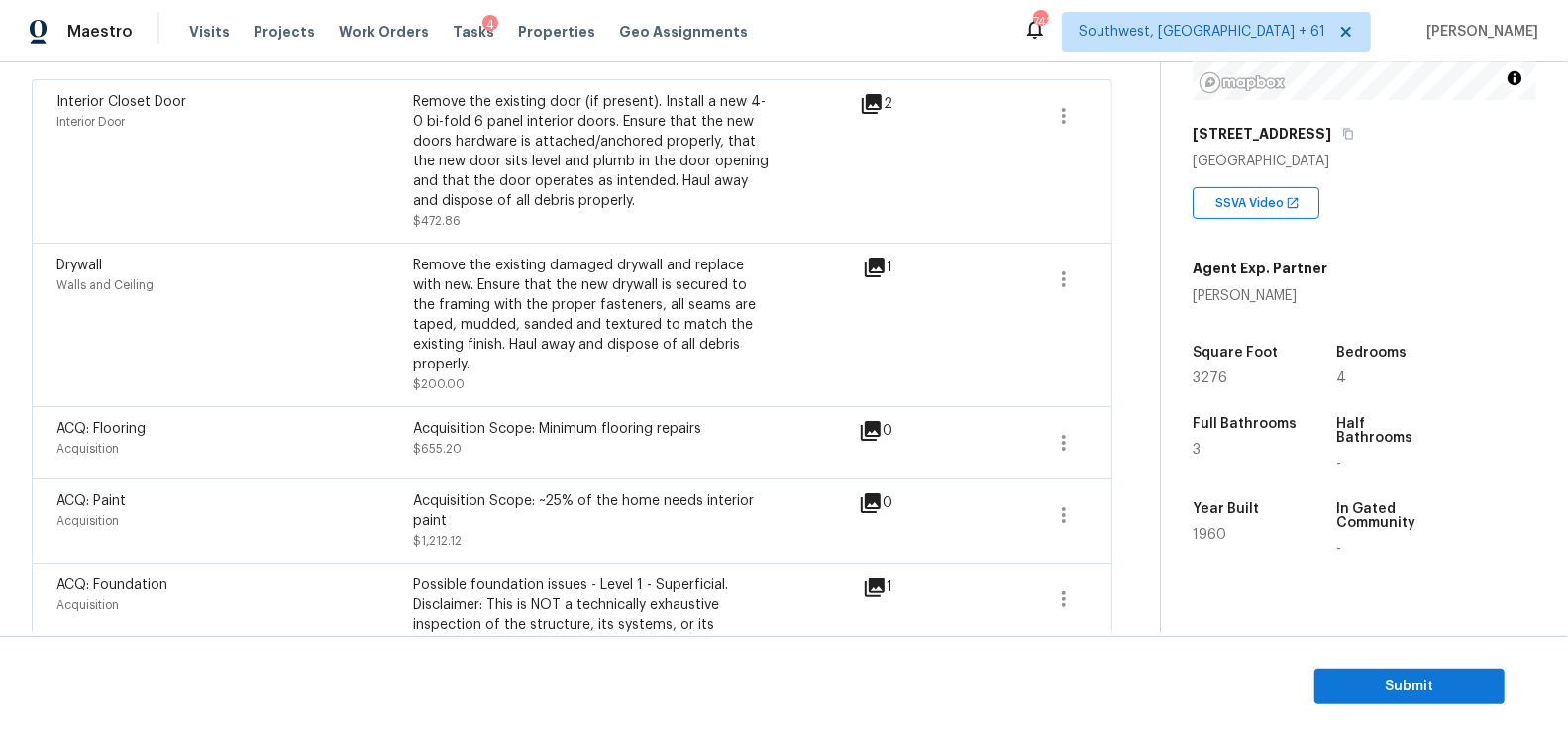
scroll to position [453, 0]
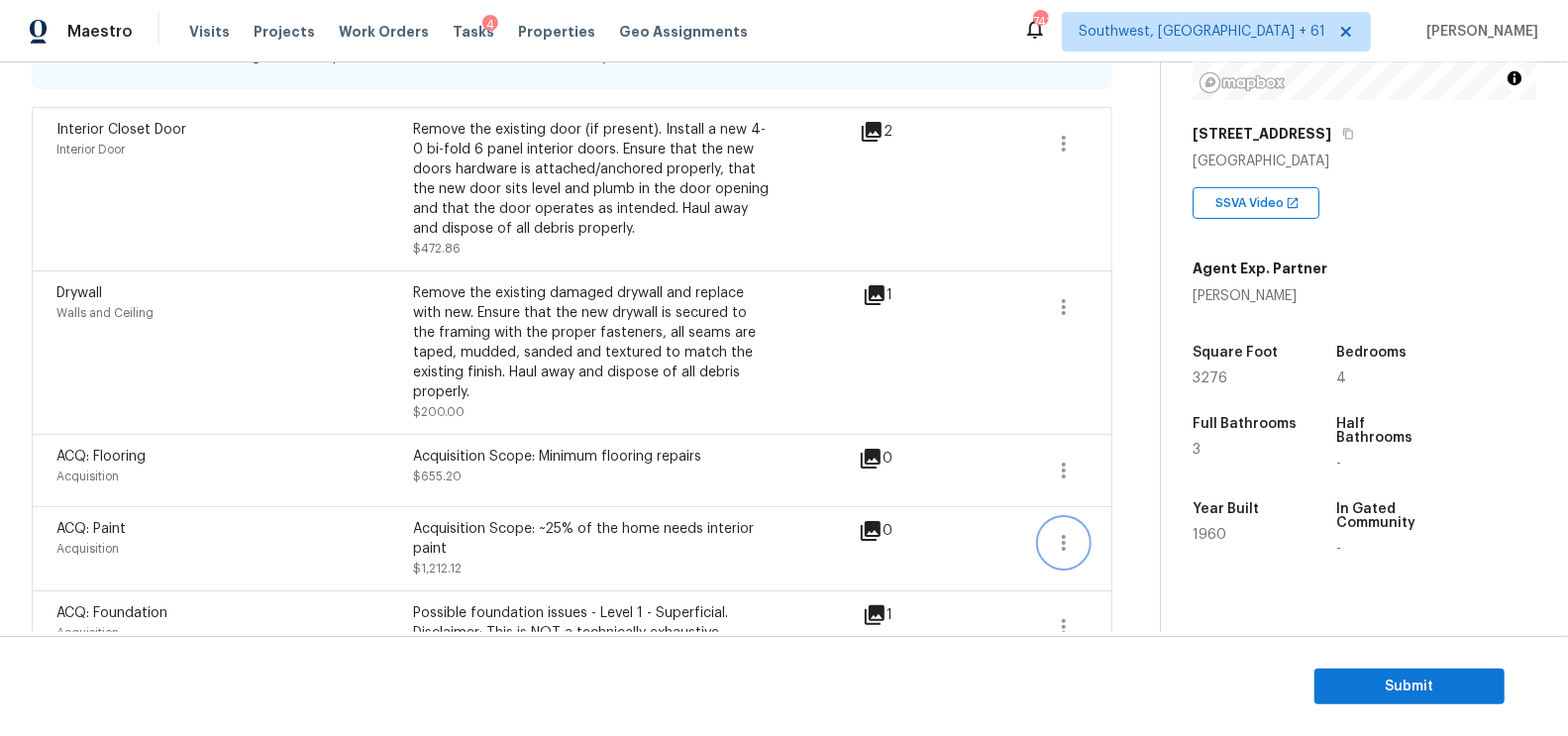
click at [1068, 530] on icon "button" at bounding box center [1064, 542] width 24 height 24
click at [1134, 516] on div "Edit" at bounding box center [1178, 517] width 155 height 20
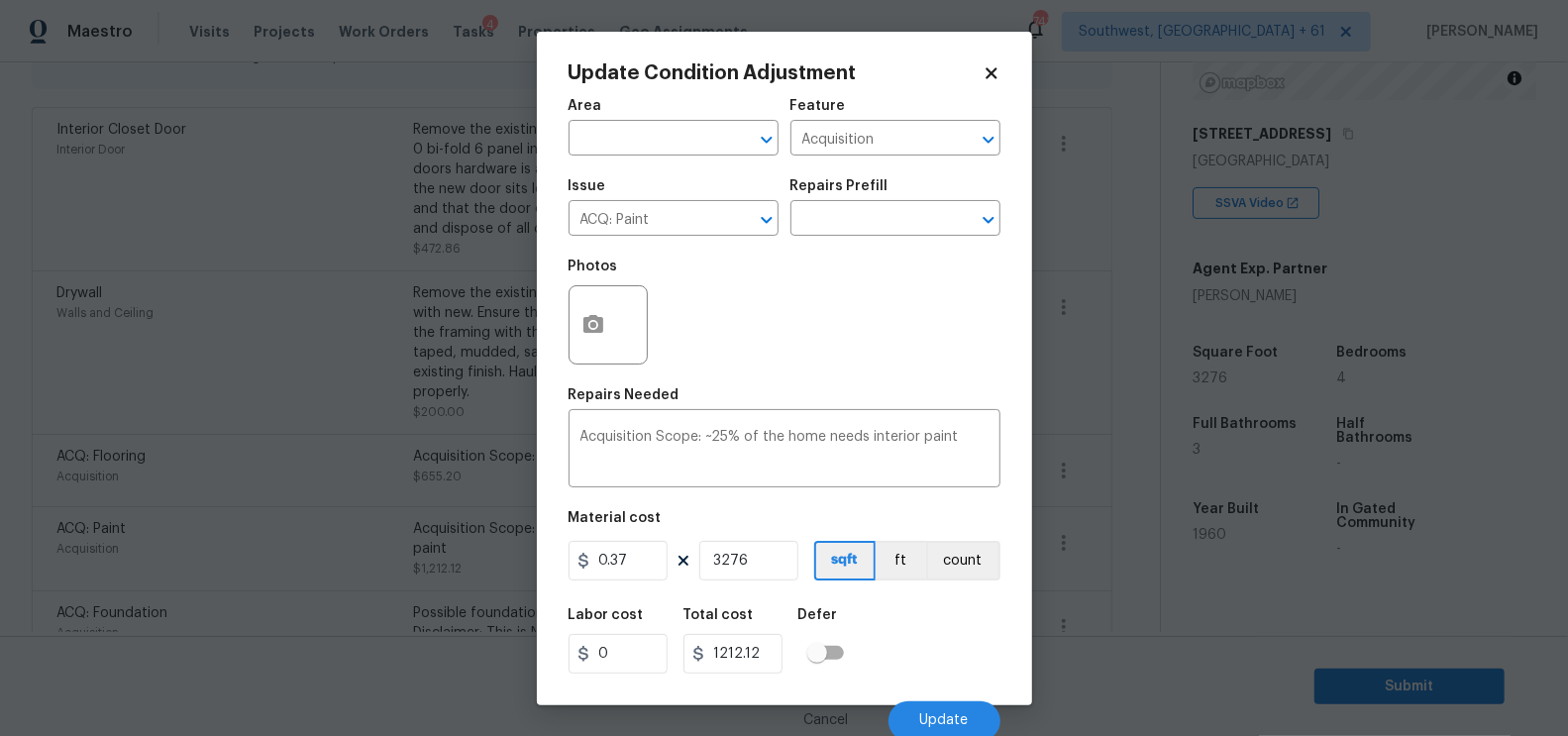
click at [1115, 567] on body "Maestro Visits Projects Work Orders Tasks 4 Properties Geo Assignments 741 Sout…" at bounding box center [784, 368] width 1568 height 736
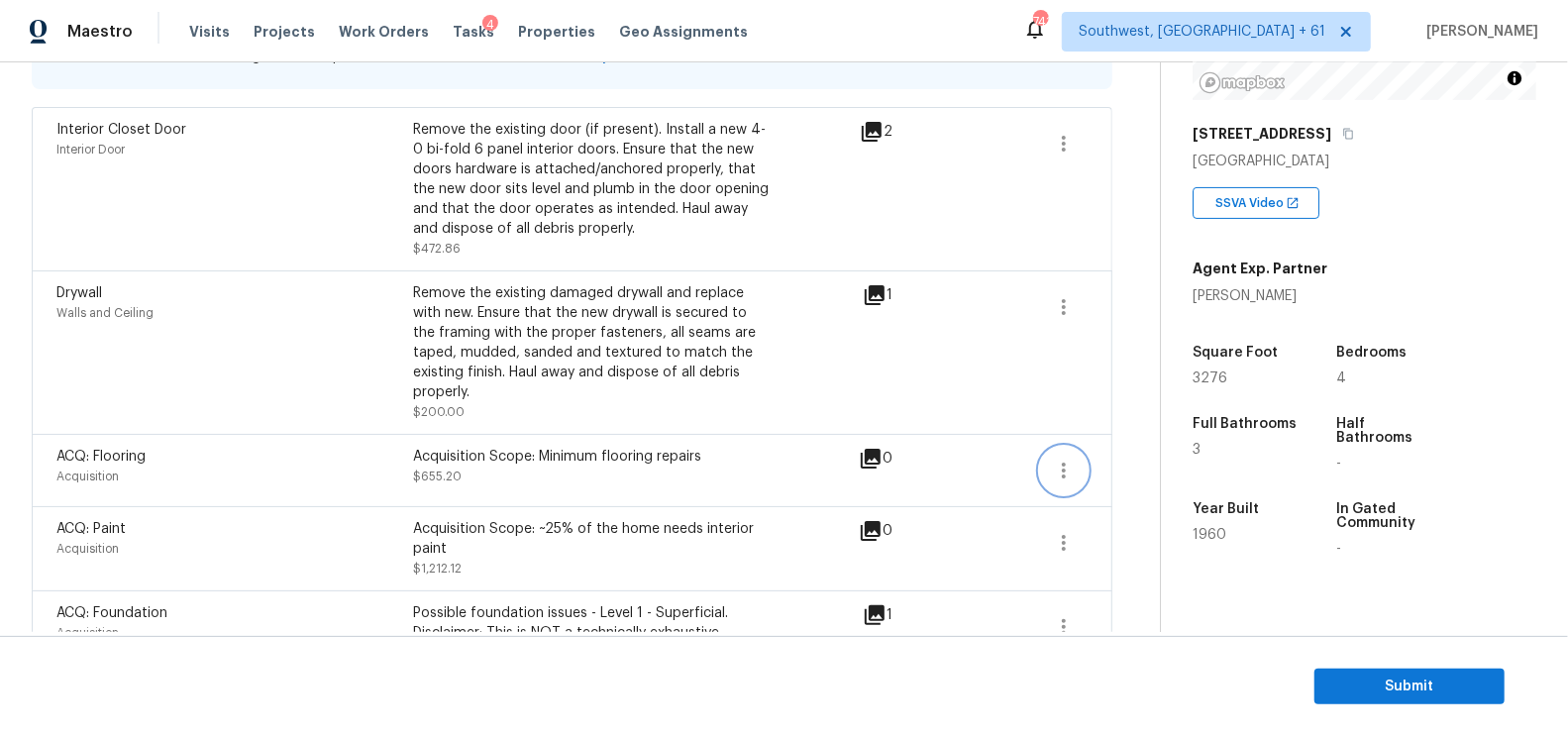
click at [1067, 459] on icon "button" at bounding box center [1064, 471] width 24 height 24
click at [1125, 445] on div "Edit" at bounding box center [1178, 446] width 155 height 20
click at [1113, 546] on body "Maestro Visits Projects Work Orders Tasks 4 Properties Geo Assignments 741 Sout…" at bounding box center [784, 368] width 1568 height 736
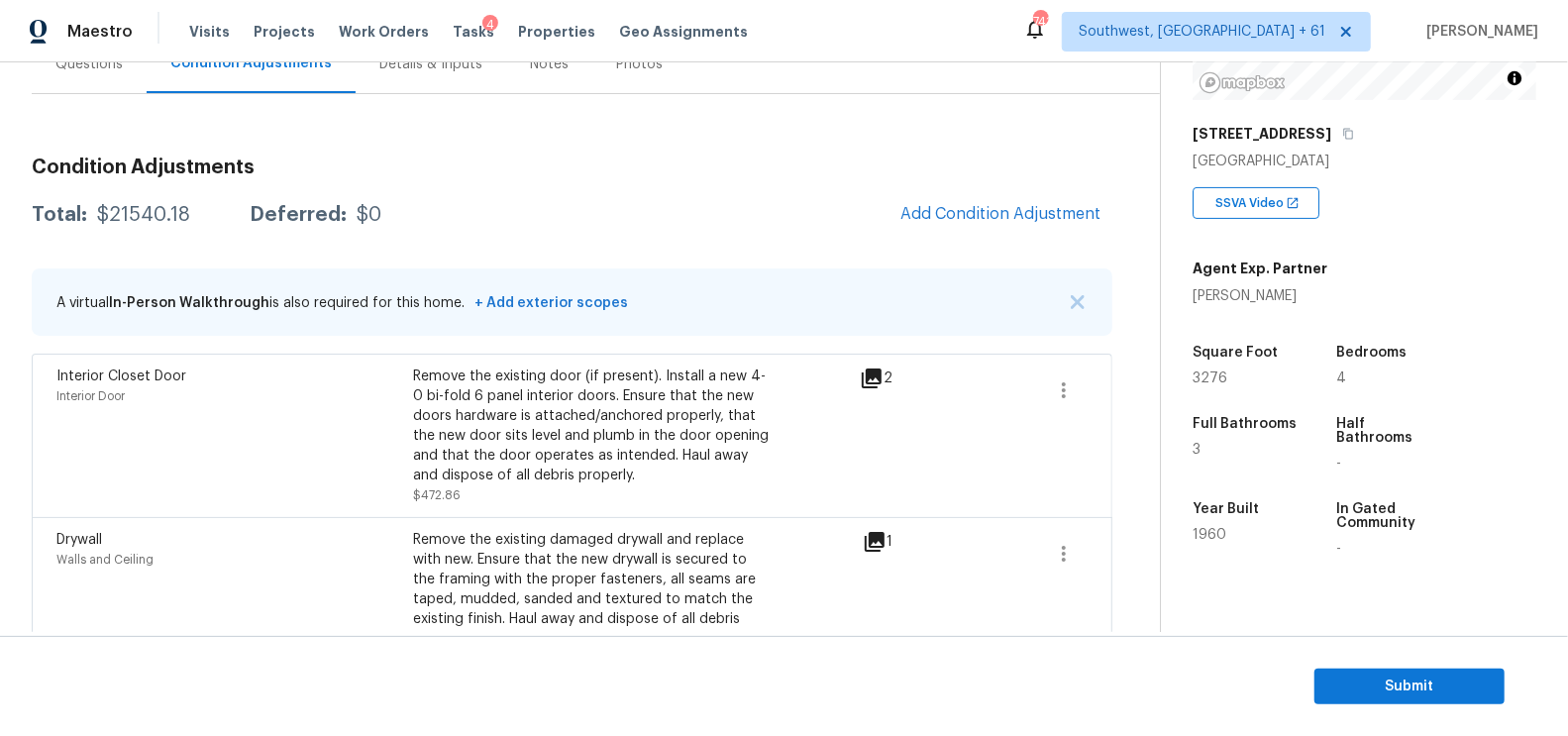
scroll to position [189, 0]
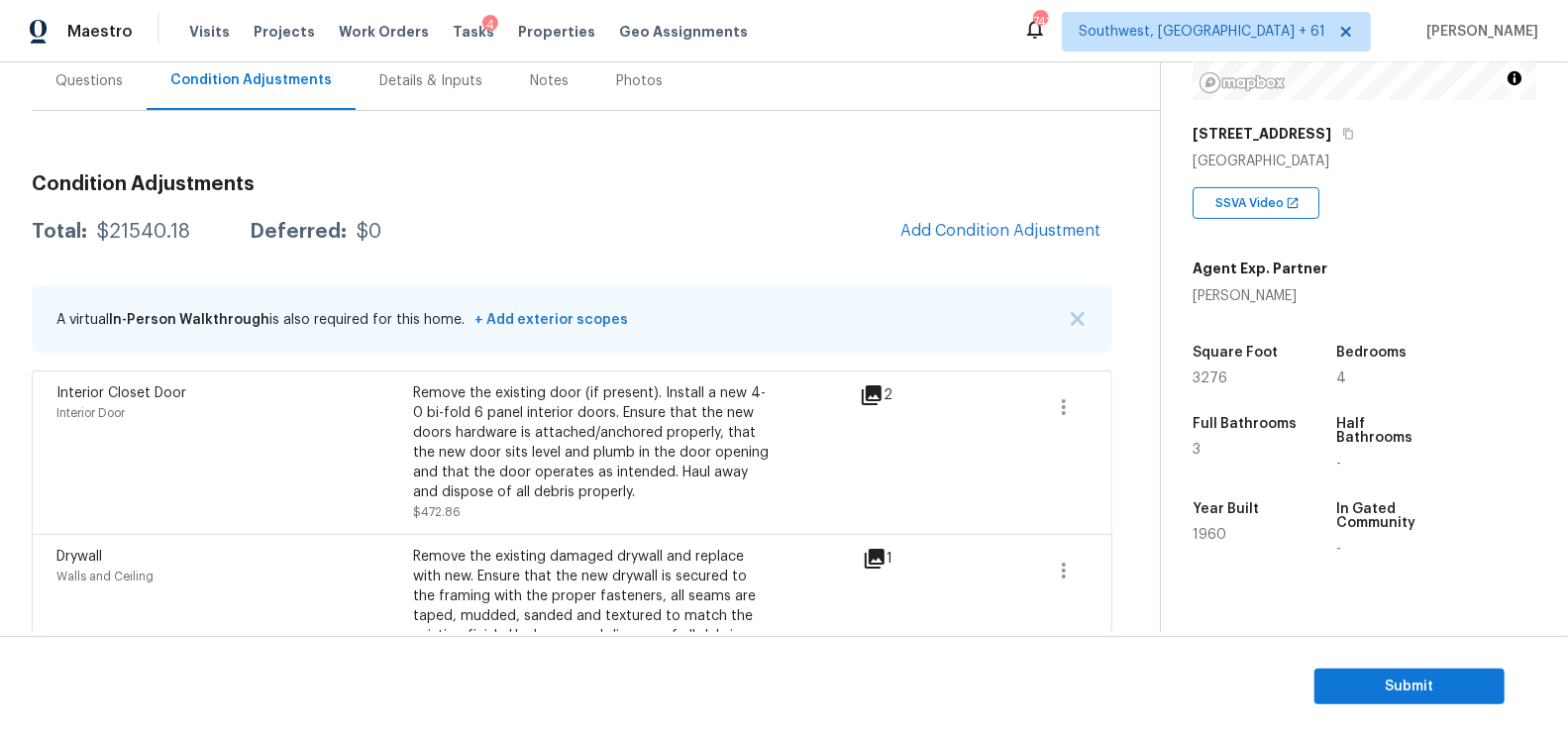
click at [974, 242] on button "Add Condition Adjustment" at bounding box center [1000, 230] width 224 height 42
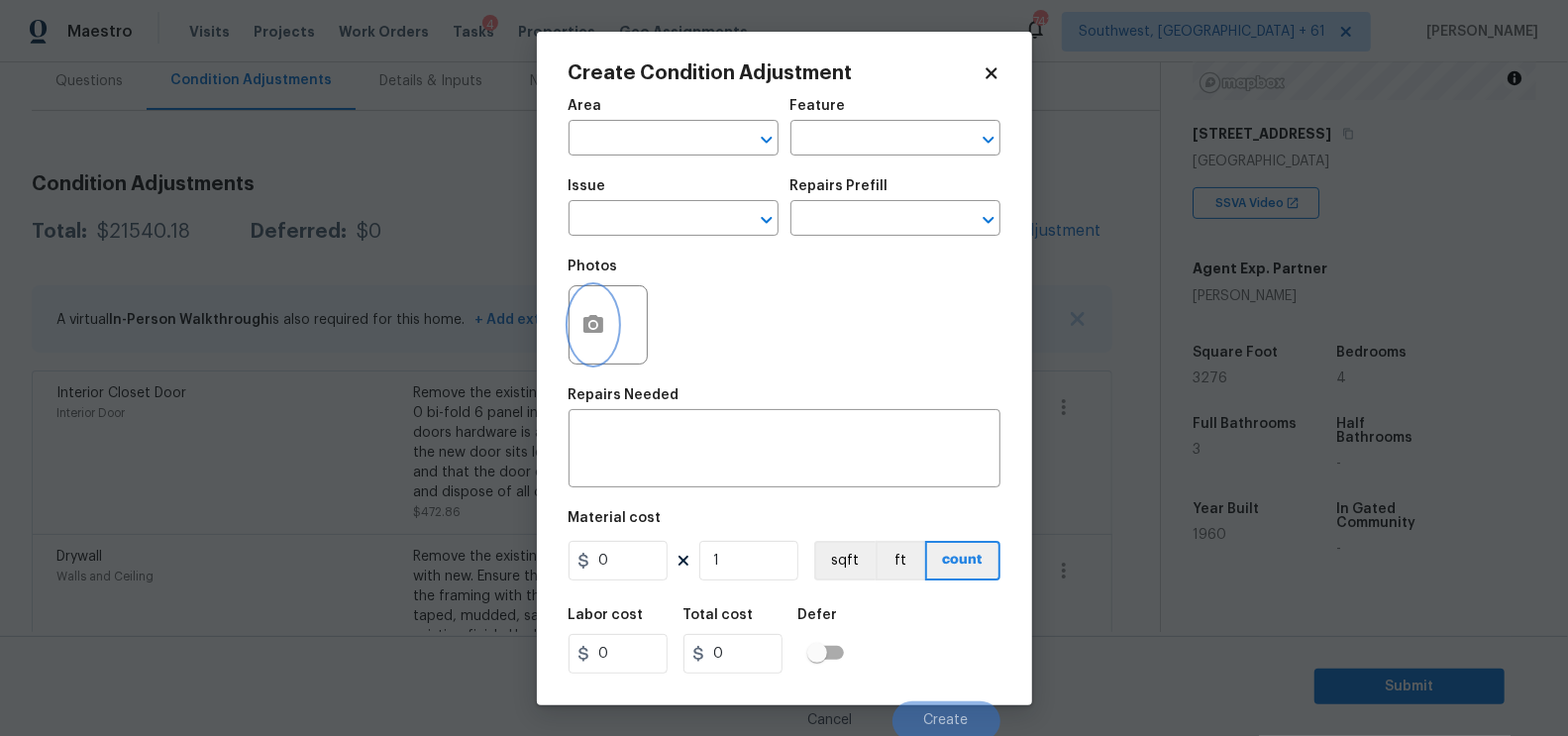
click at [602, 313] on button "button" at bounding box center [593, 325] width 48 height 77
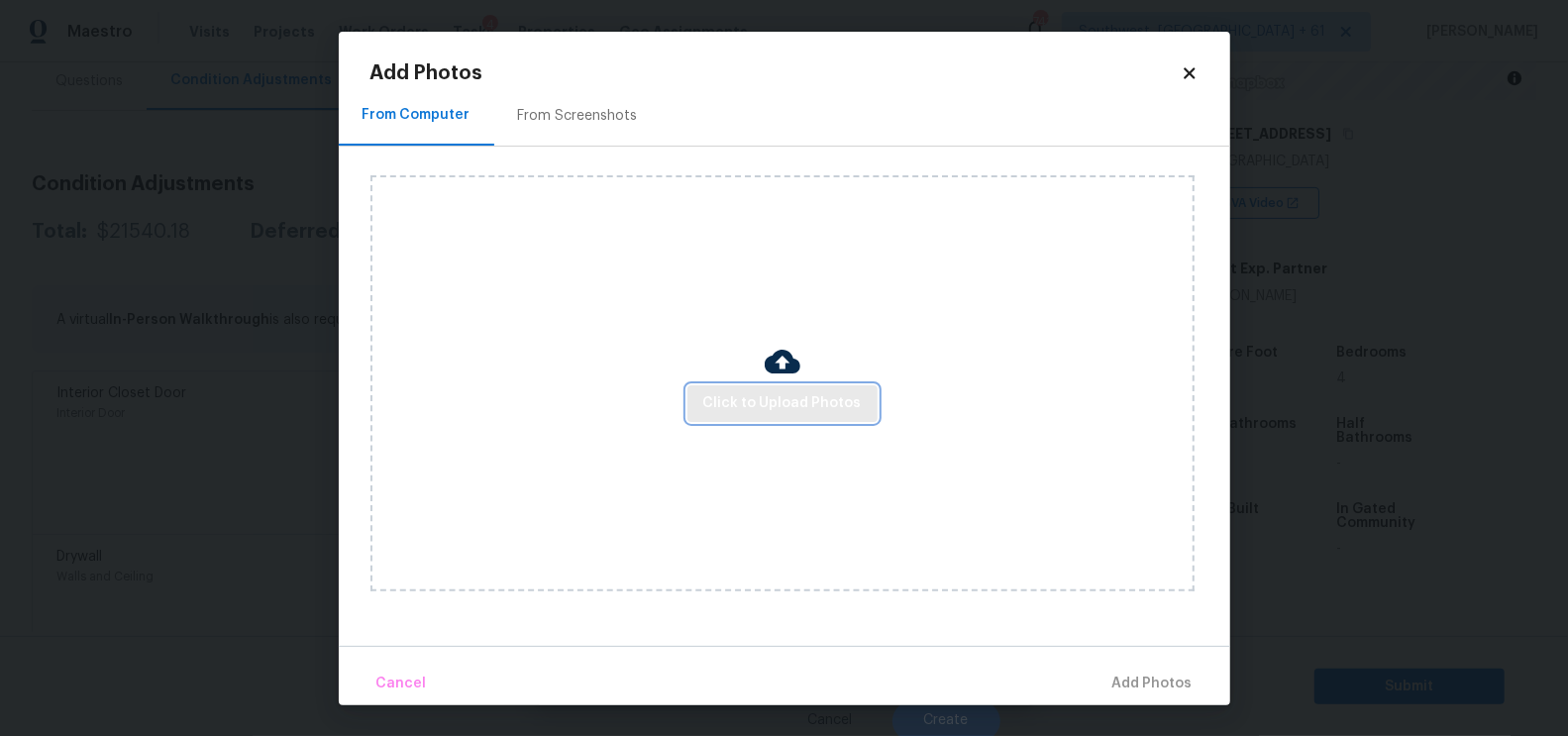
click at [766, 391] on span "Click to Upload Photos" at bounding box center [783, 403] width 159 height 25
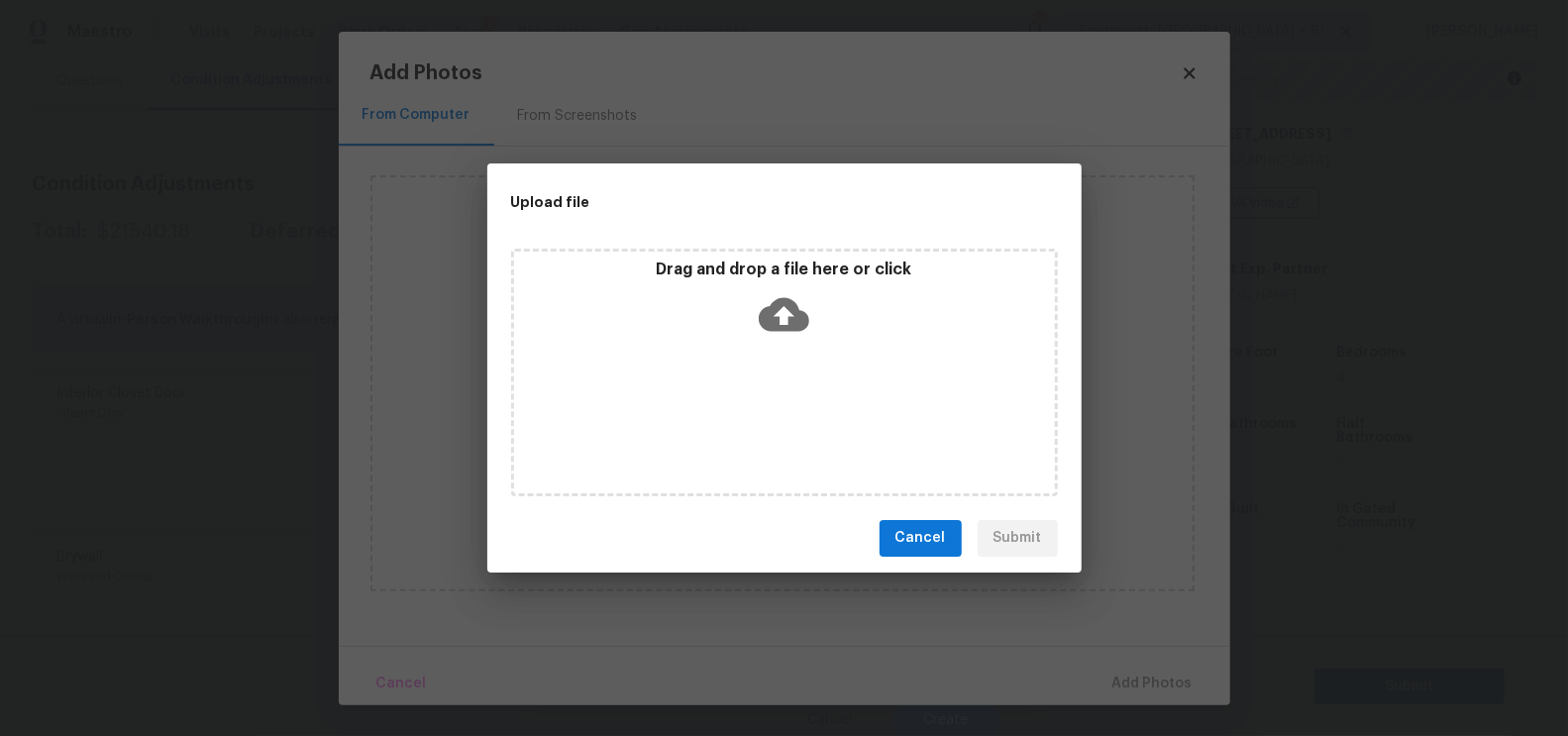
click at [783, 337] on icon at bounding box center [784, 314] width 51 height 51
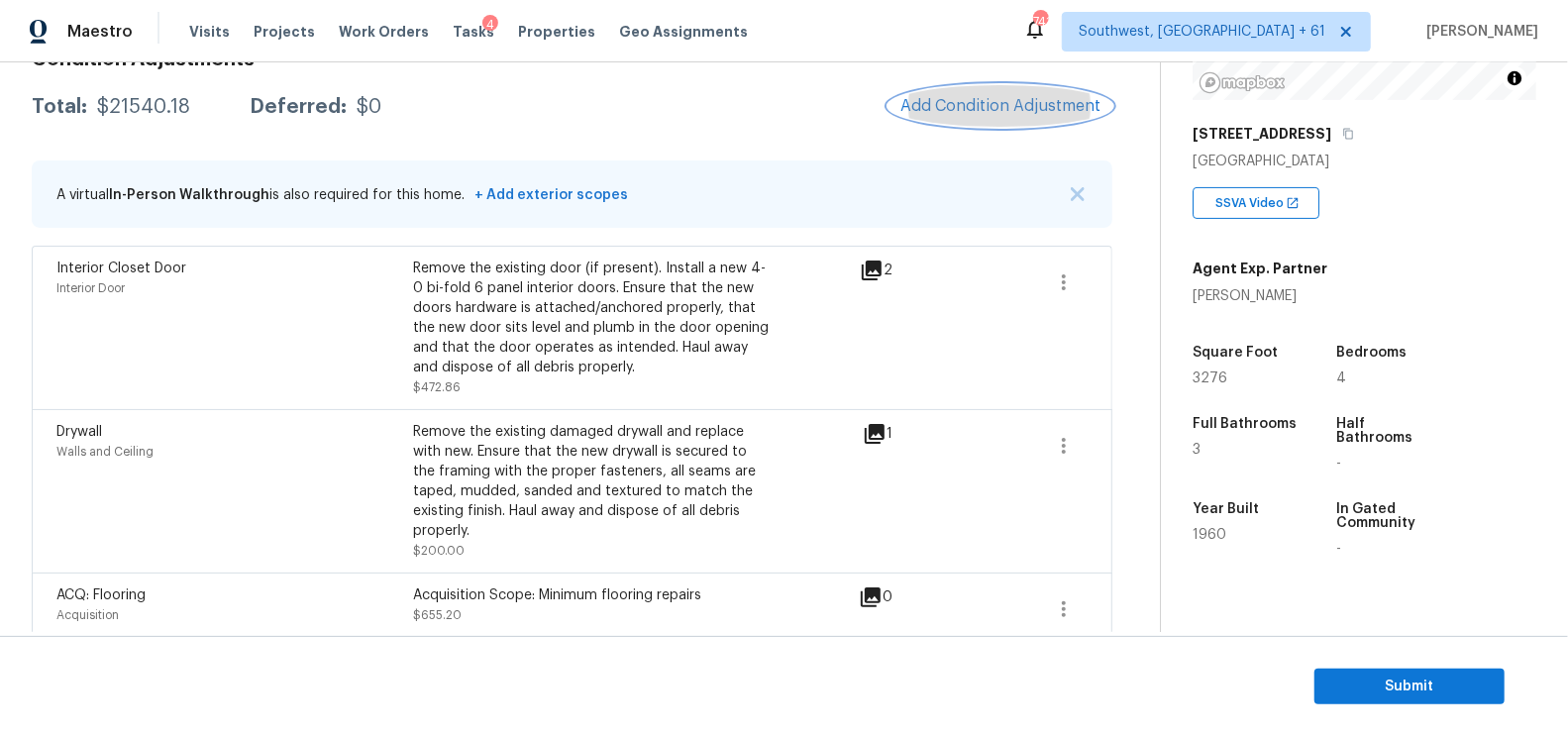
scroll to position [348, 0]
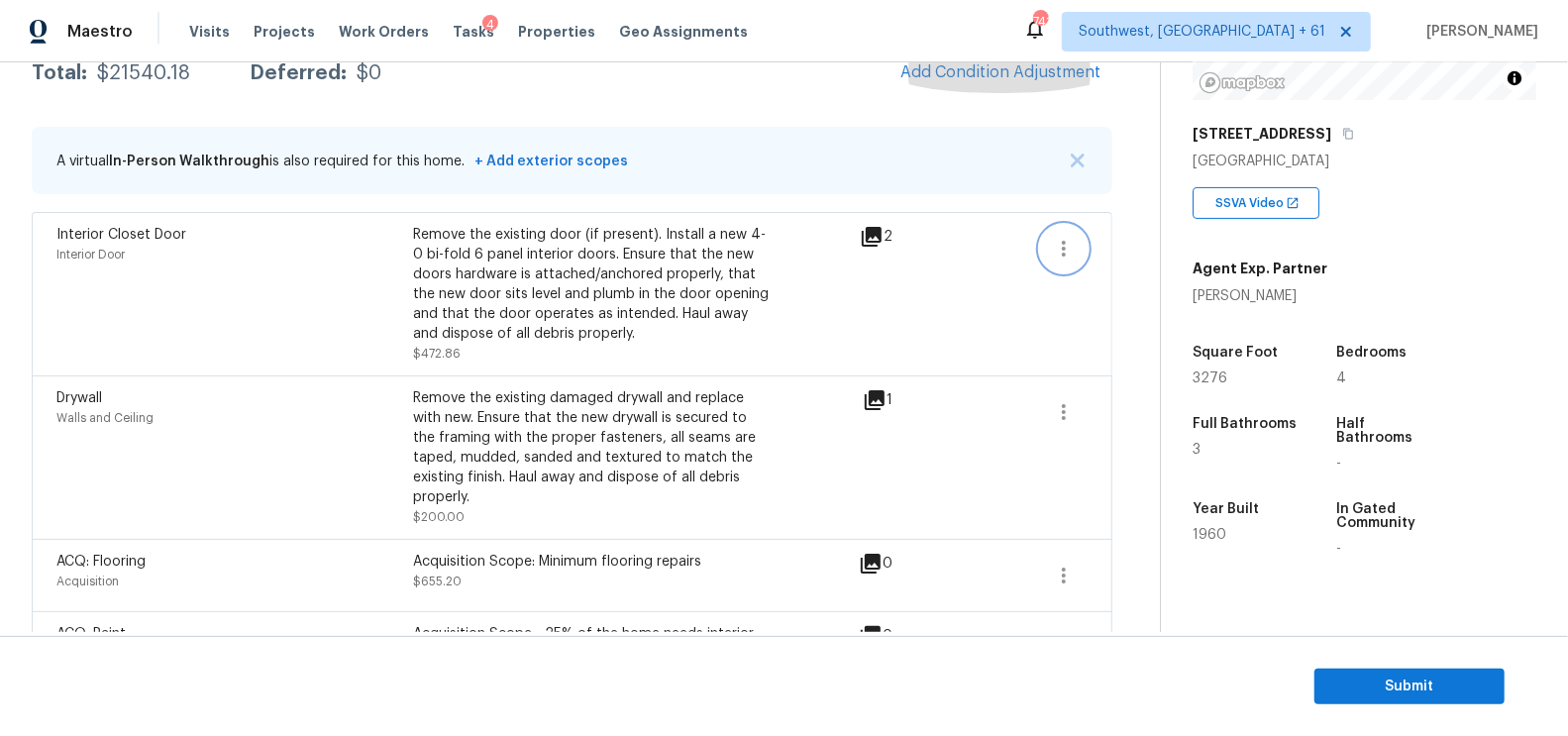
click at [1065, 246] on icon "button" at bounding box center [1064, 248] width 4 height 16
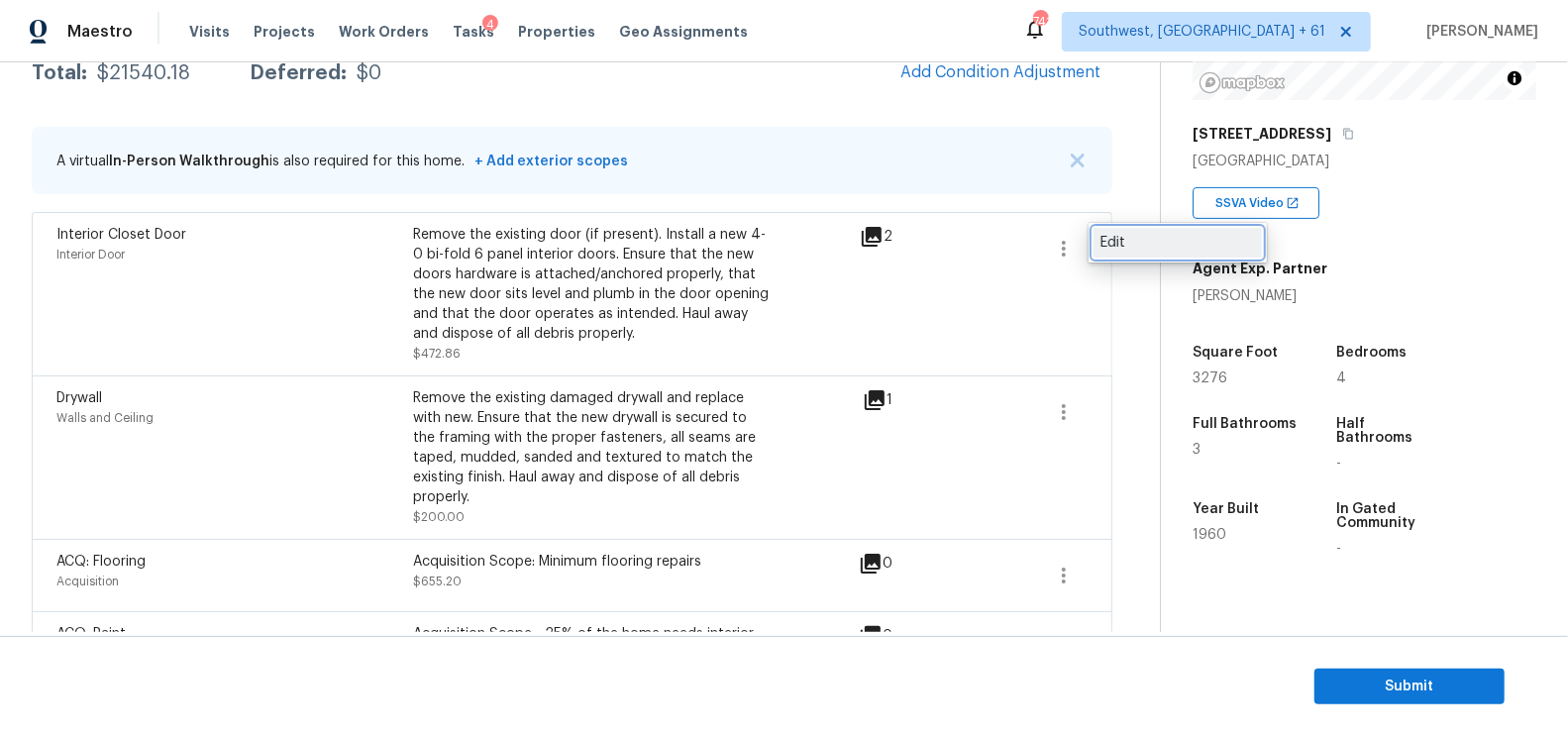
click at [1149, 236] on div "Edit" at bounding box center [1178, 242] width 155 height 20
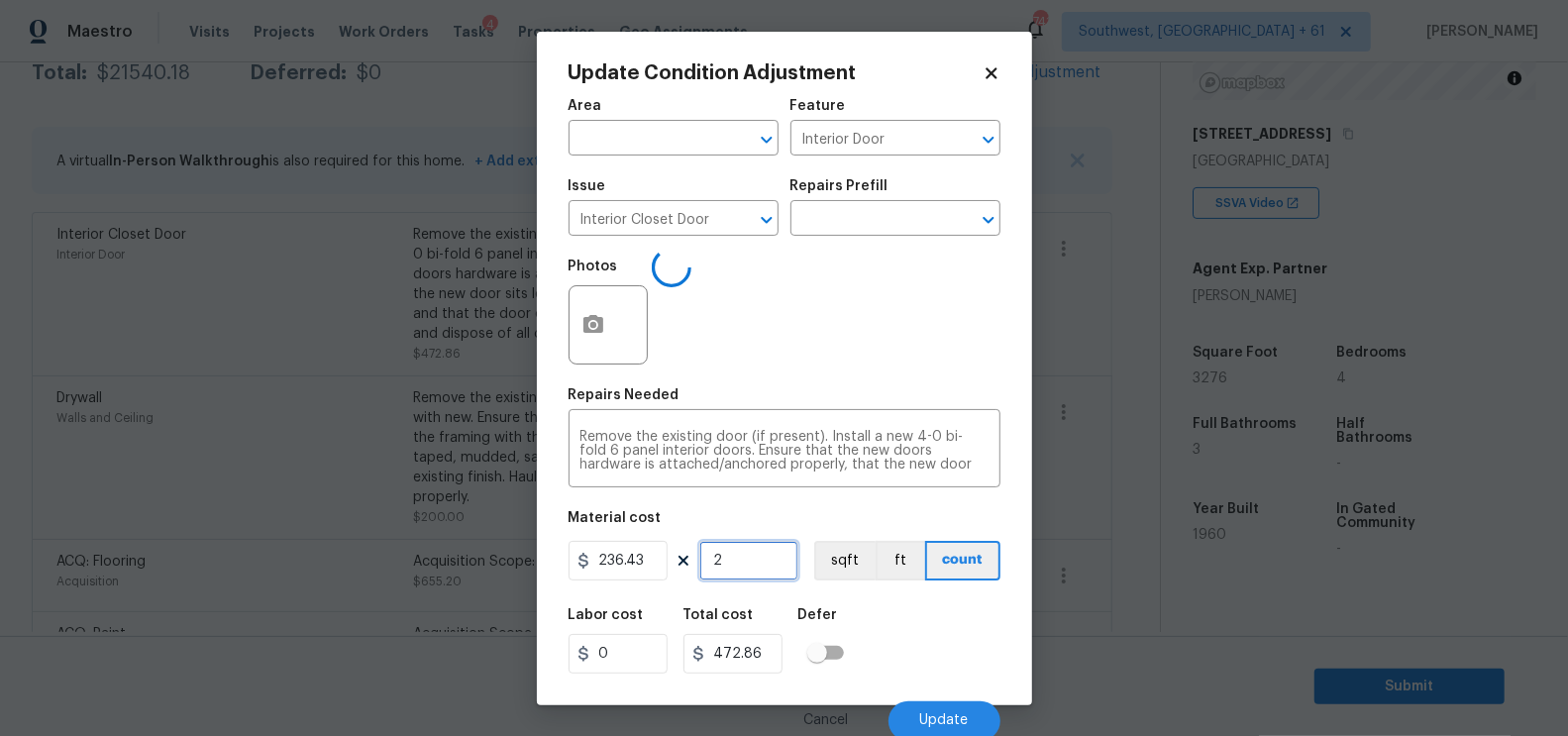
click at [760, 542] on input "2" at bounding box center [749, 560] width 99 height 40
type input "0"
type input "4"
type input "945.72"
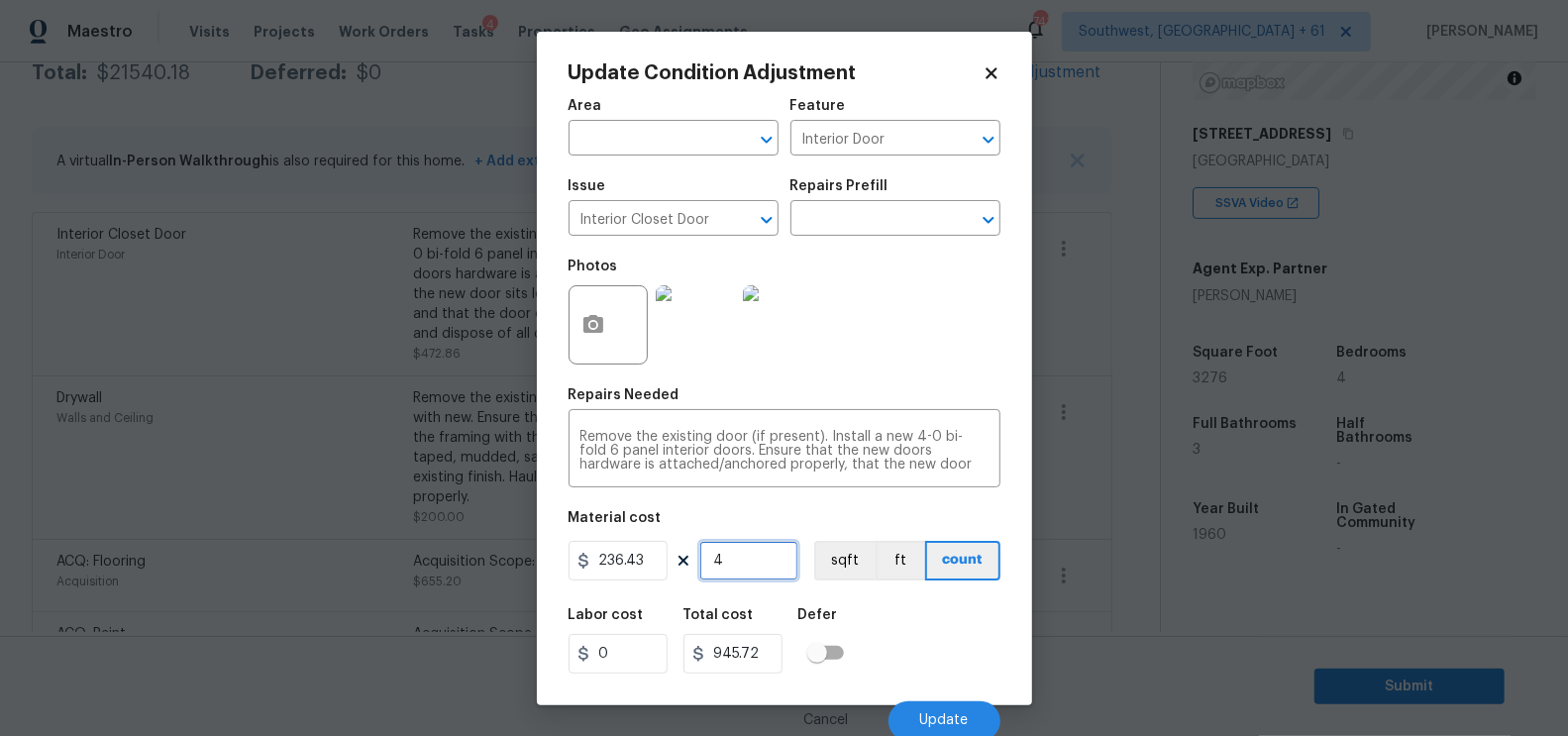
type input "4"
click at [771, 673] on input "945.72" at bounding box center [733, 654] width 99 height 40
click at [948, 696] on div "Cancel Update" at bounding box center [784, 713] width 432 height 56
click at [949, 707] on button "Update" at bounding box center [944, 721] width 112 height 40
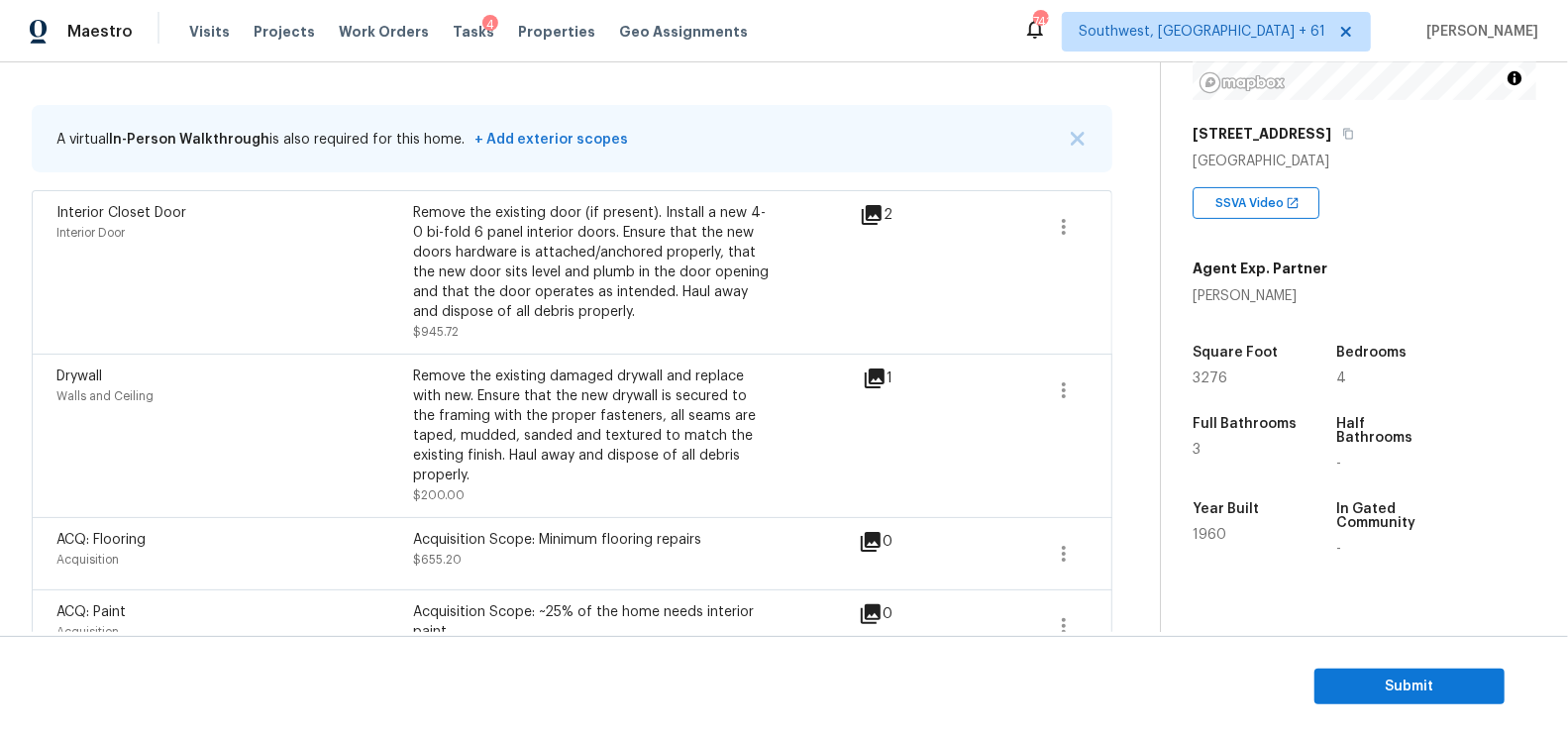
scroll to position [316, 0]
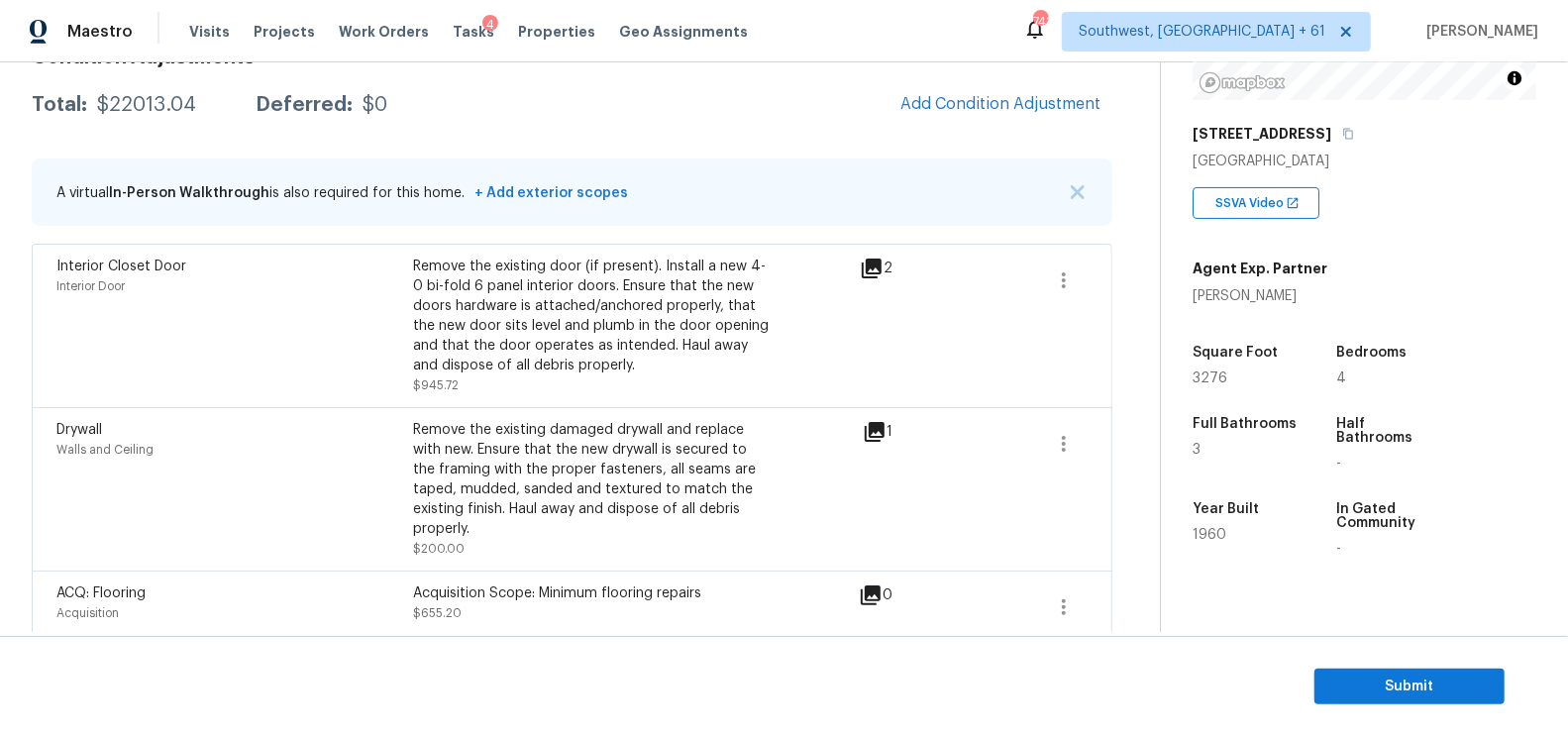
click at [151, 114] on div "Total: $22013.04 Deferred: $0 Add Condition Adjustment" at bounding box center [572, 105] width 1081 height 44
copy div "$22013.04"
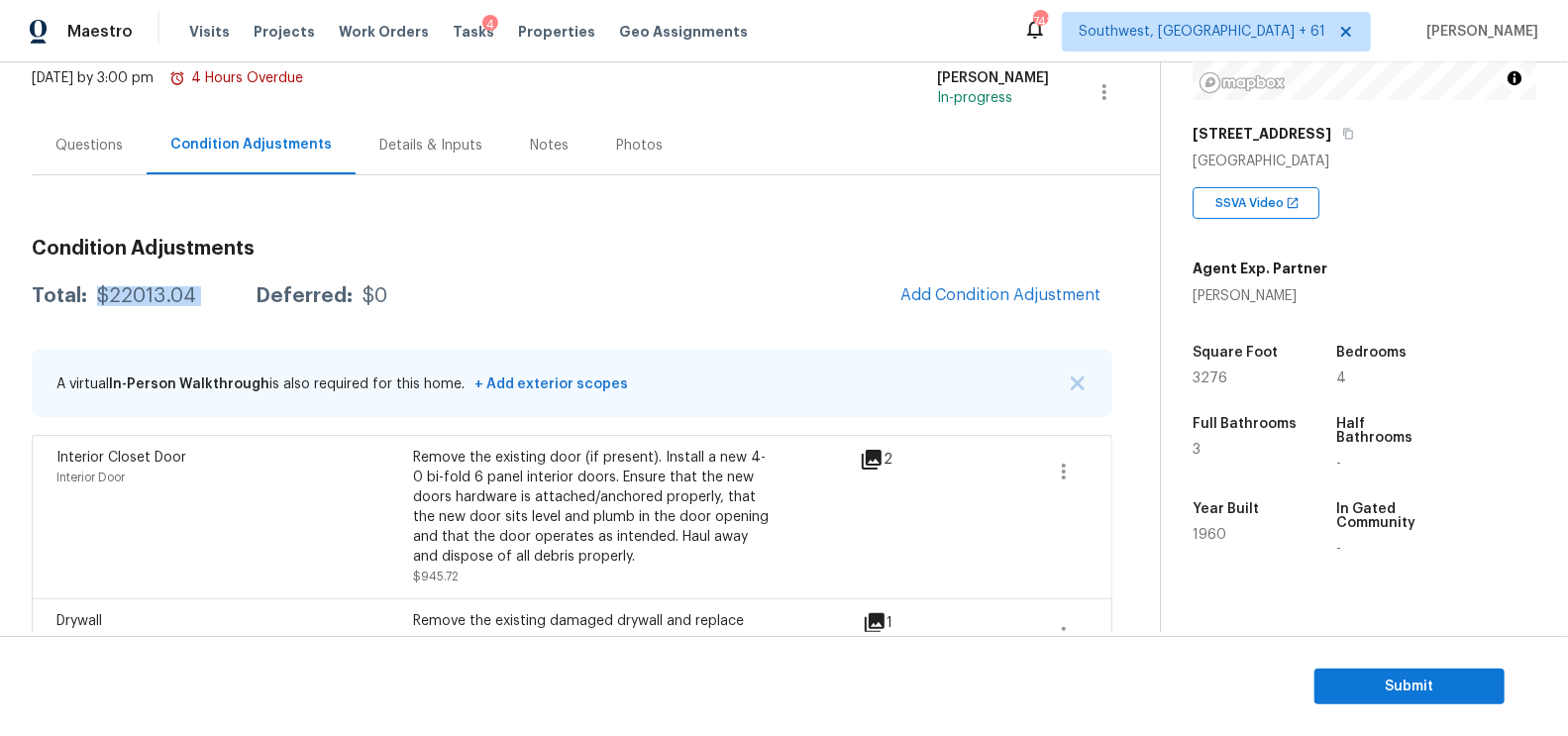
scroll to position [16, 0]
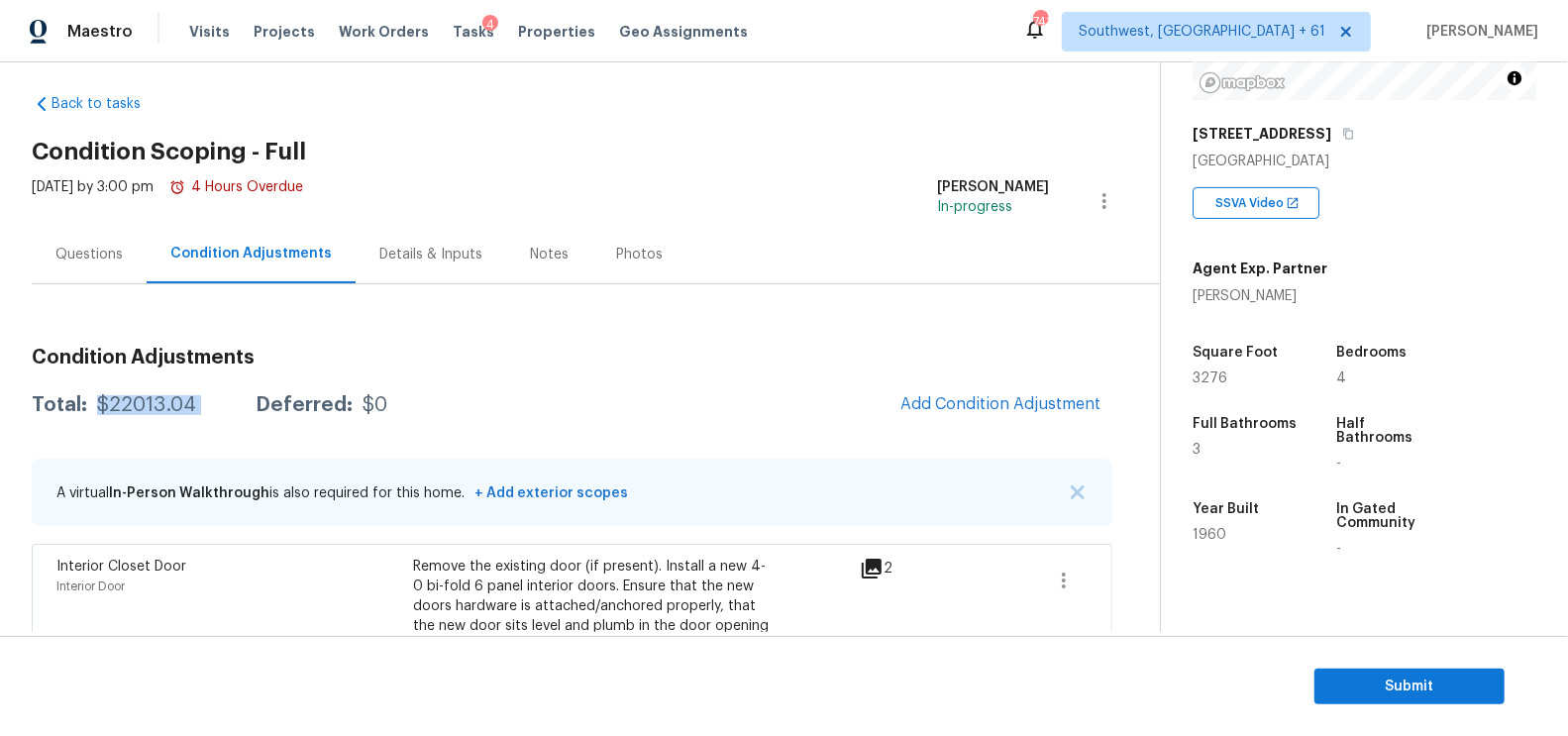
click at [82, 257] on div "Questions" at bounding box center [89, 254] width 68 height 20
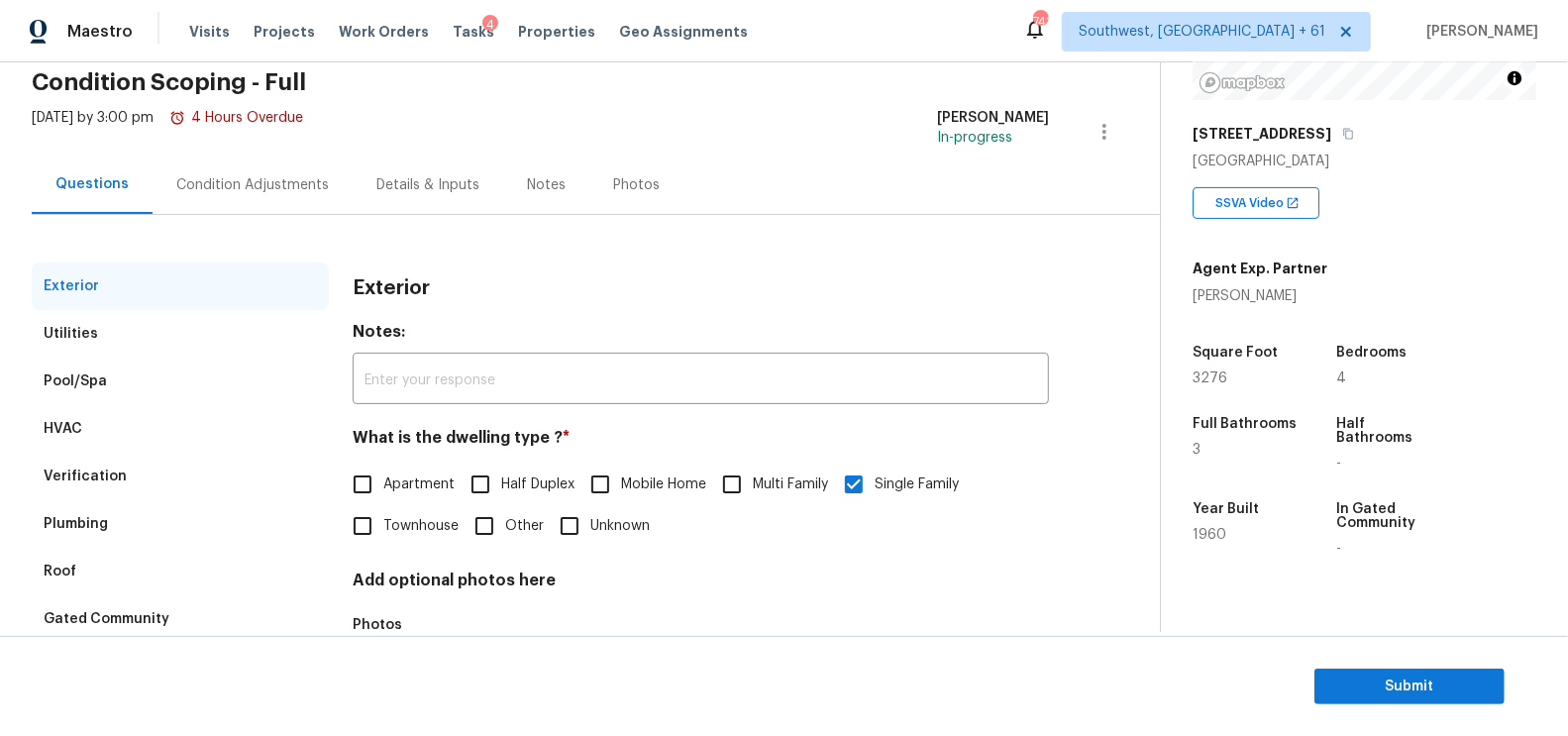
click at [178, 476] on div "Verification" at bounding box center [180, 477] width 297 height 48
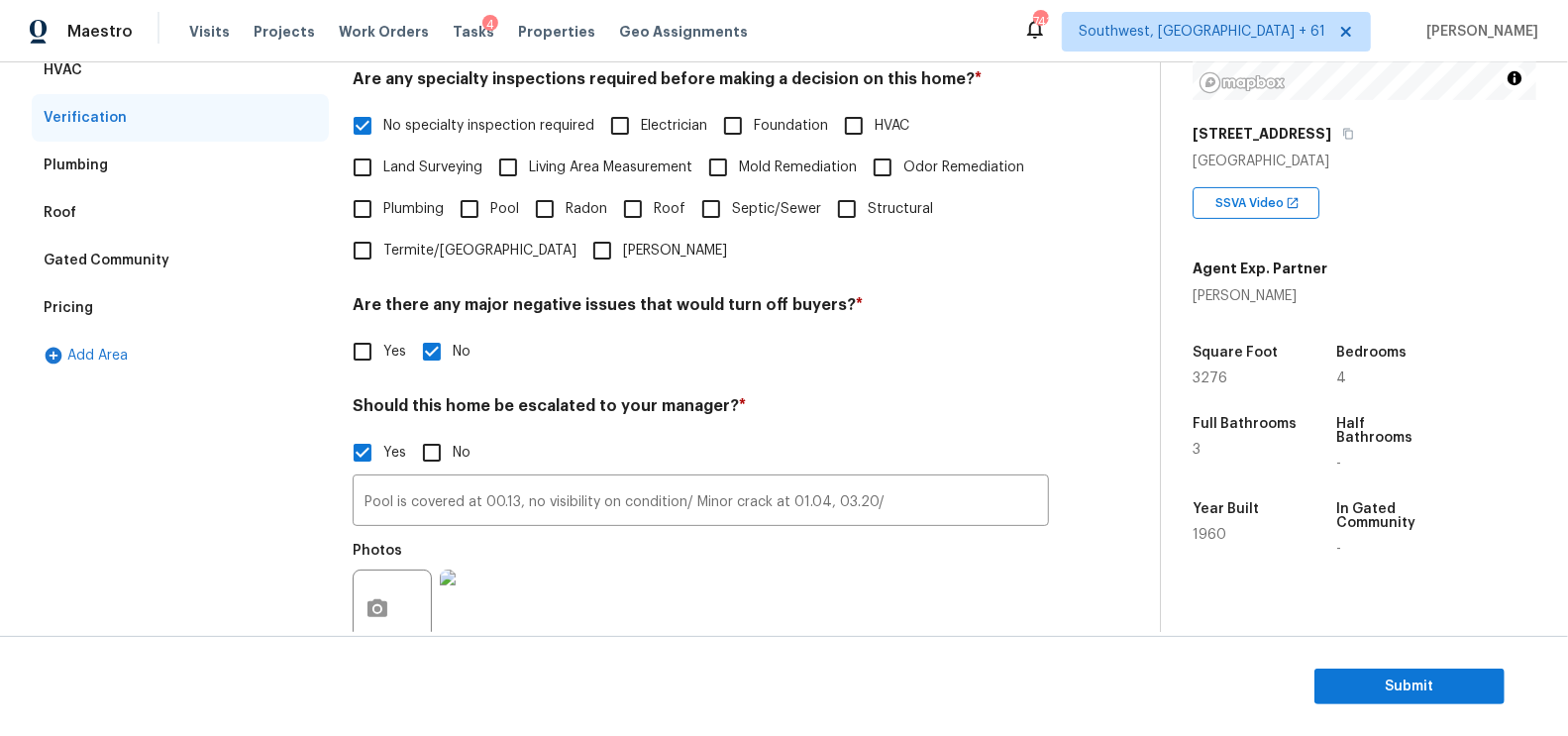
scroll to position [445, 0]
click at [521, 484] on input "Pool is covered at 00.13, no visibility on condition/ Minor crack at 01.04, 03.…" at bounding box center [701, 501] width 697 height 47
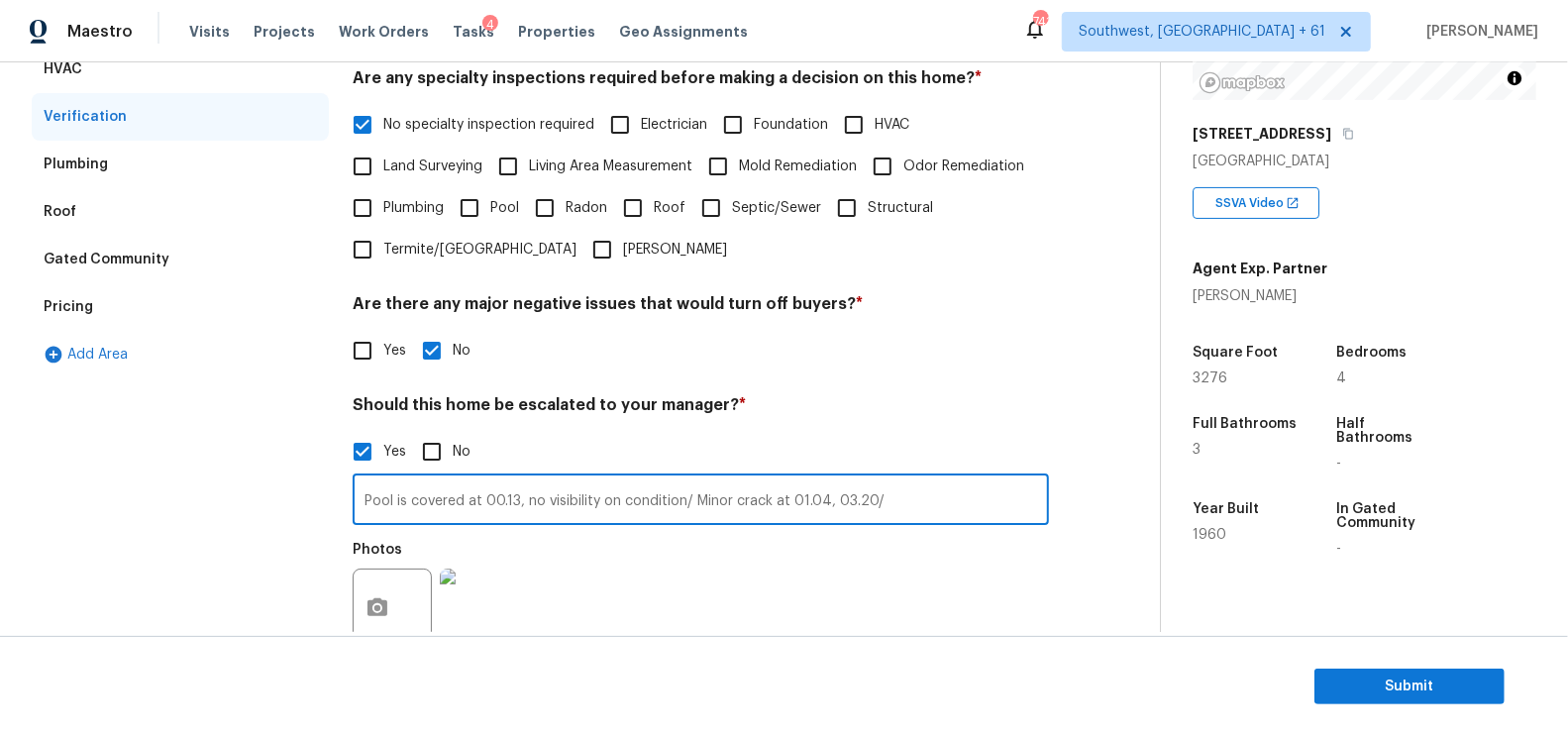
click at [521, 484] on input "Pool is covered at 00.13, no visibility on condition/ Minor crack at 01.04, 03.…" at bounding box center [701, 501] width 697 height 47
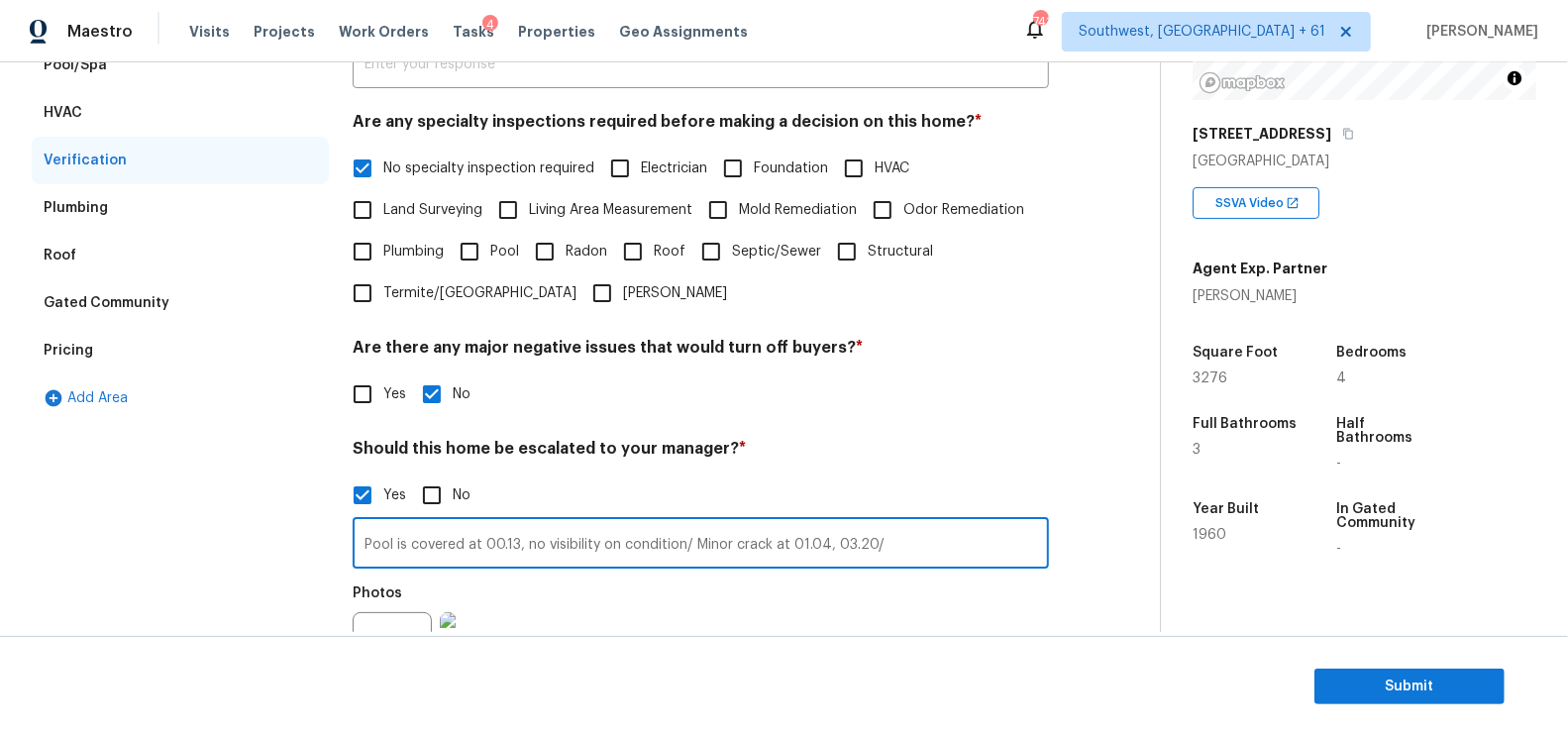
scroll to position [389, 0]
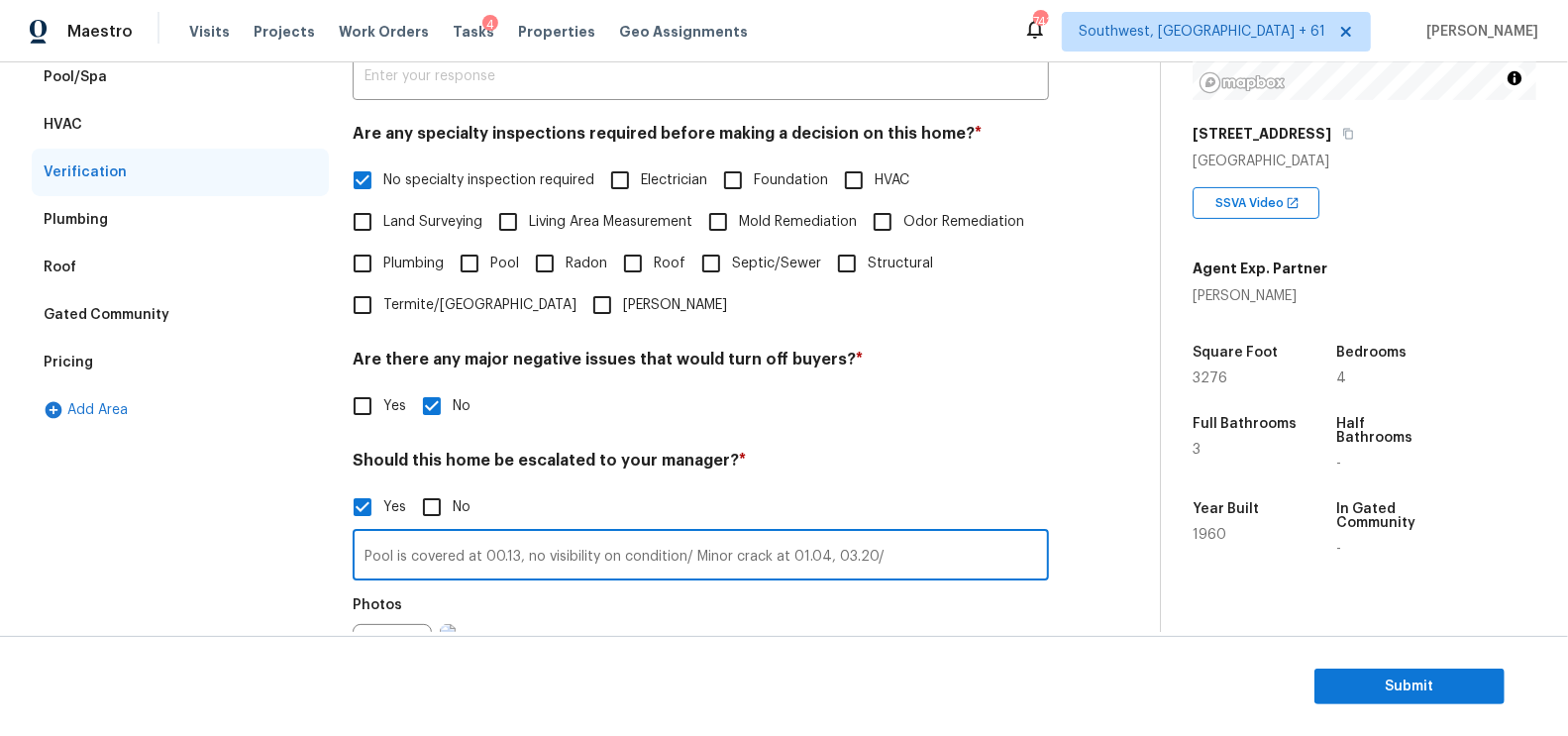
click at [131, 364] on div "Pricing" at bounding box center [180, 363] width 297 height 48
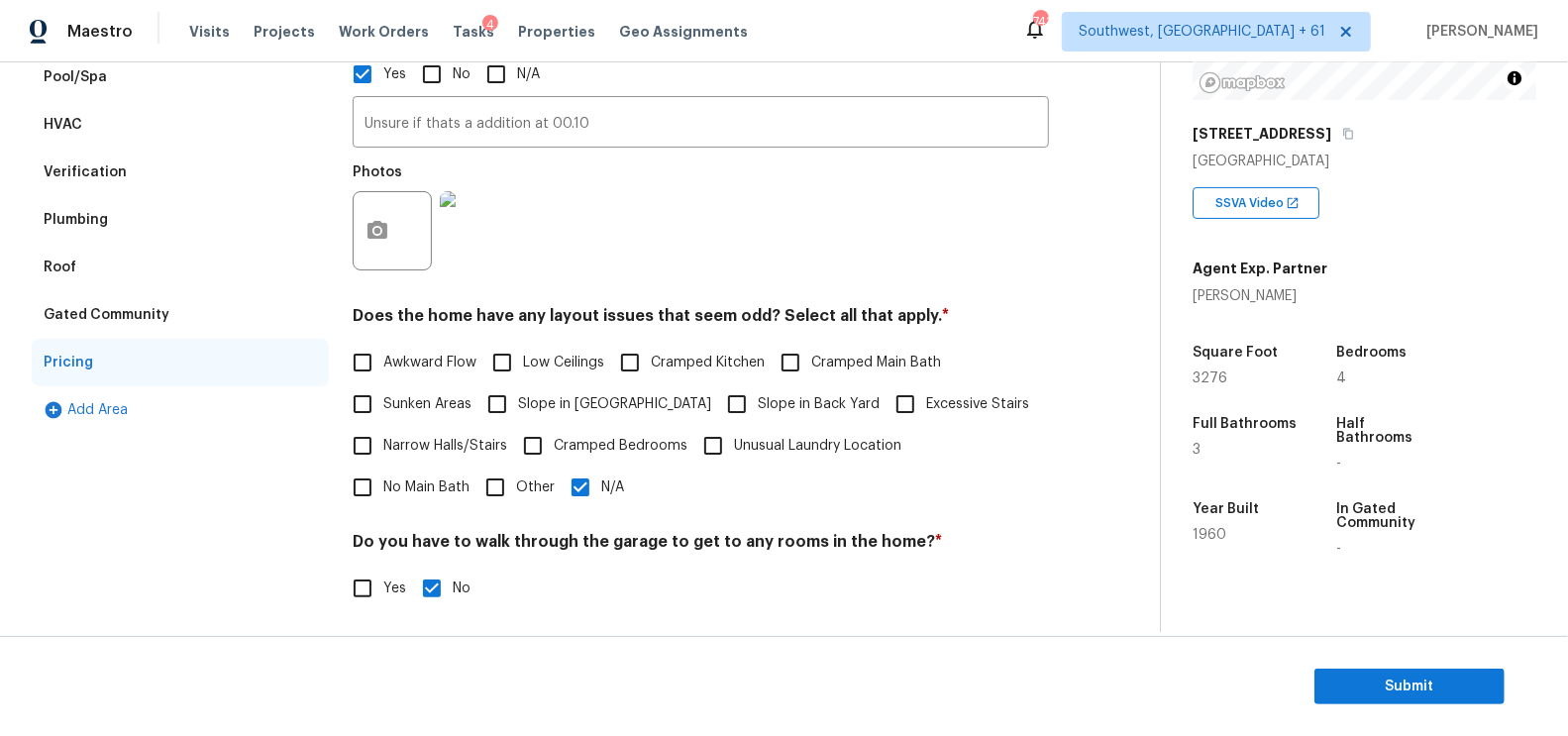
click at [537, 394] on span "Slope in Front Yard" at bounding box center [614, 404] width 193 height 21
click at [518, 393] on input "Slope in Front Yard" at bounding box center [498, 404] width 42 height 42
checkbox input "true"
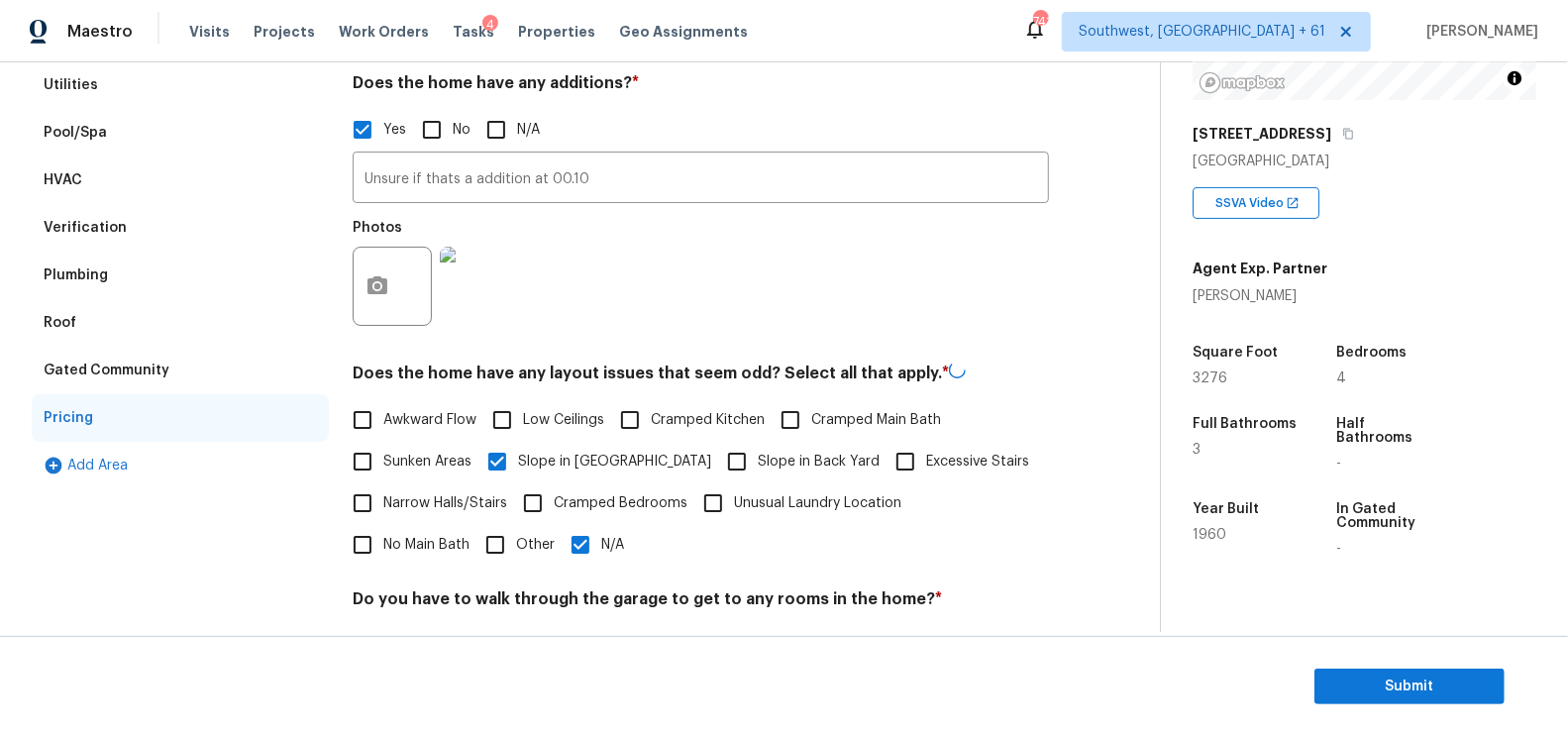
scroll to position [319, 0]
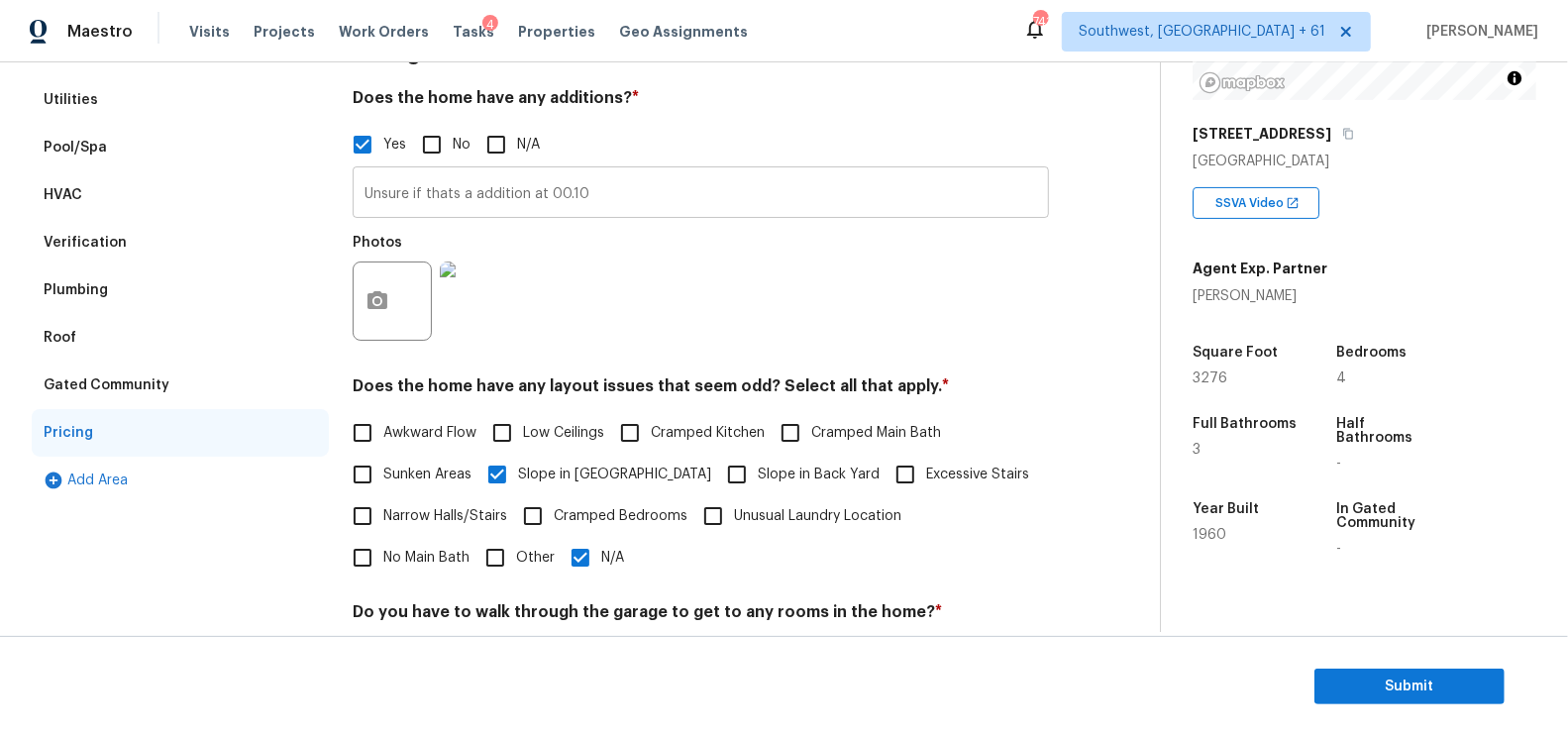
click at [520, 191] on input "Unsure if thats a addition at 00.10" at bounding box center [701, 194] width 697 height 47
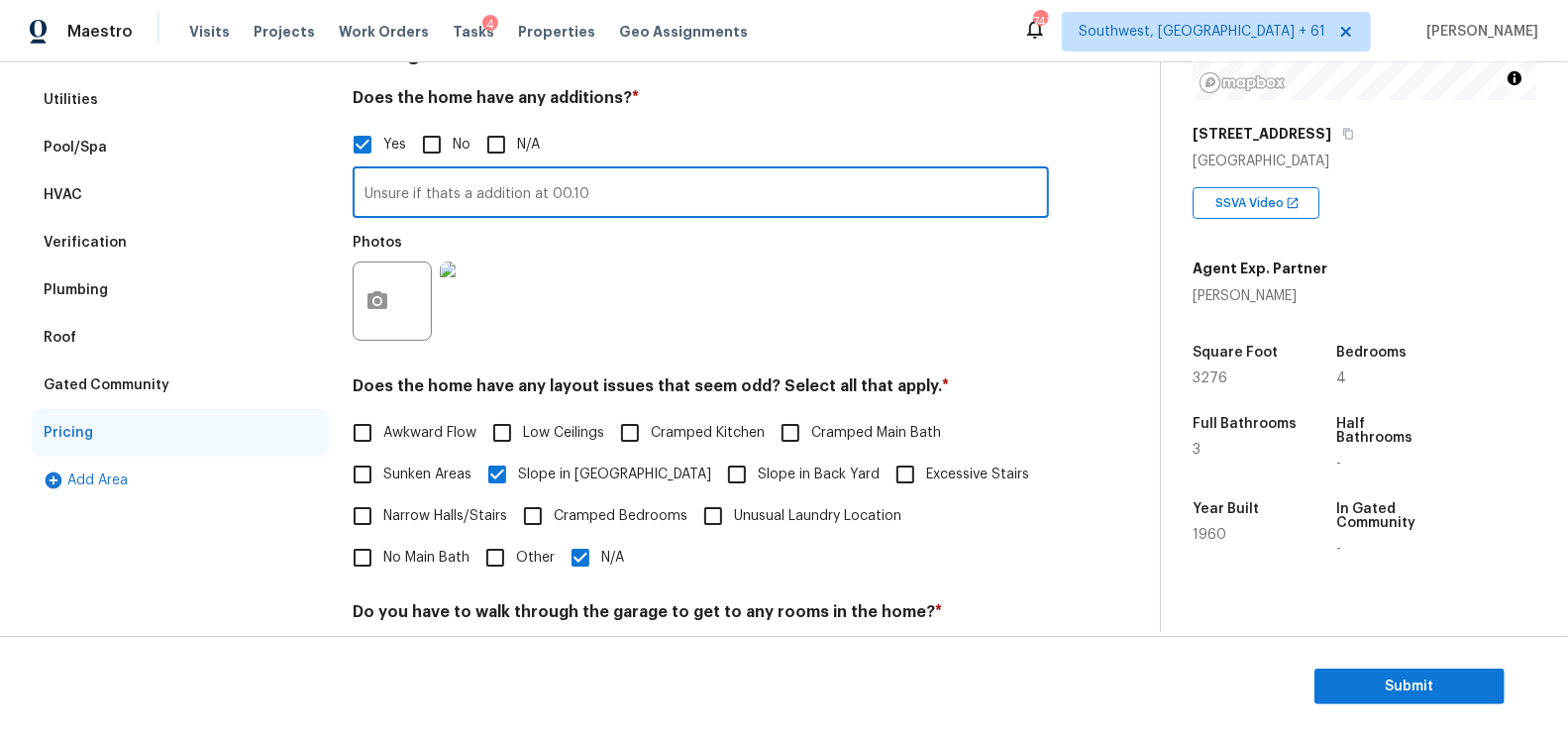
click at [520, 191] on input "Unsure if thats a addition at 00.10" at bounding box center [701, 194] width 697 height 47
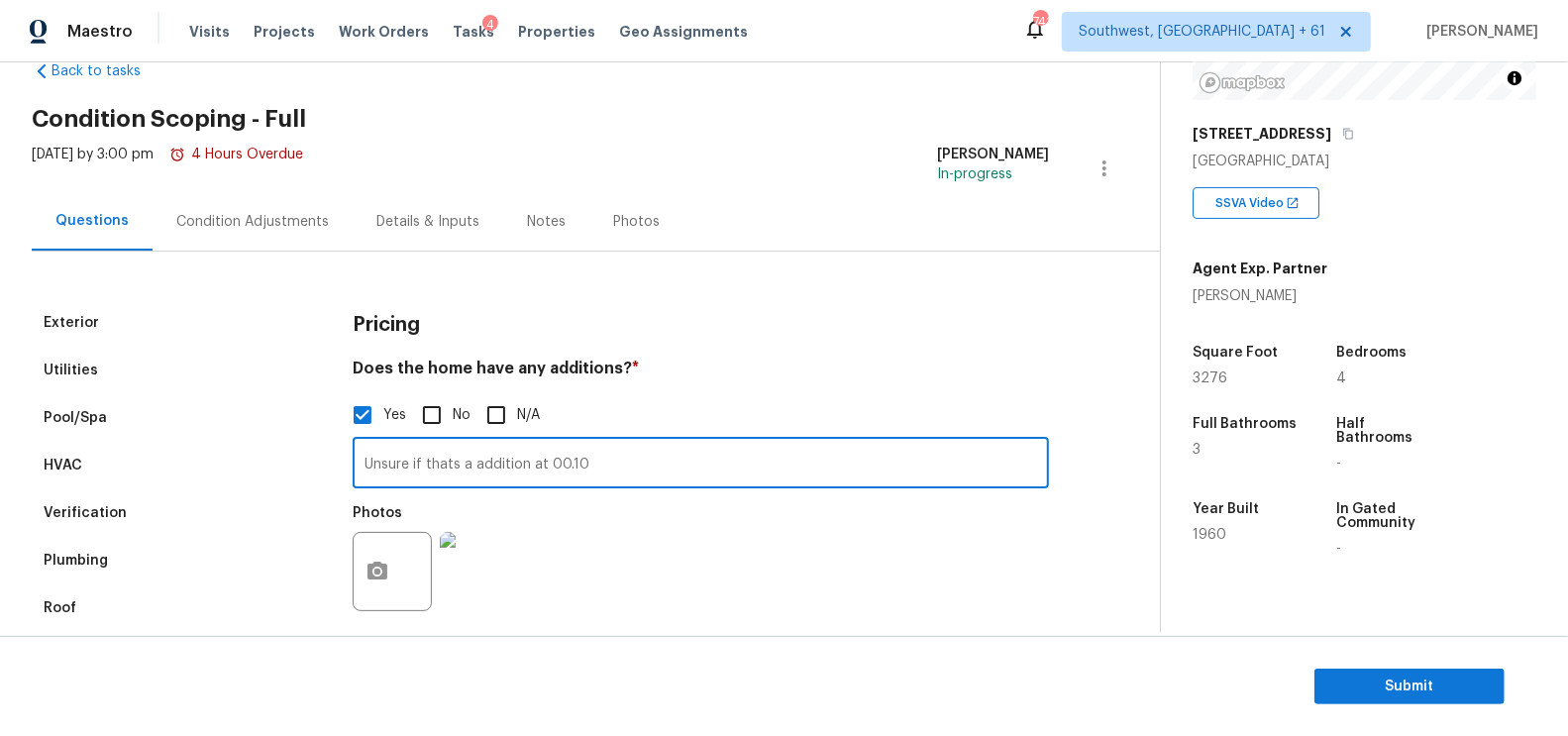
scroll to position [0, 0]
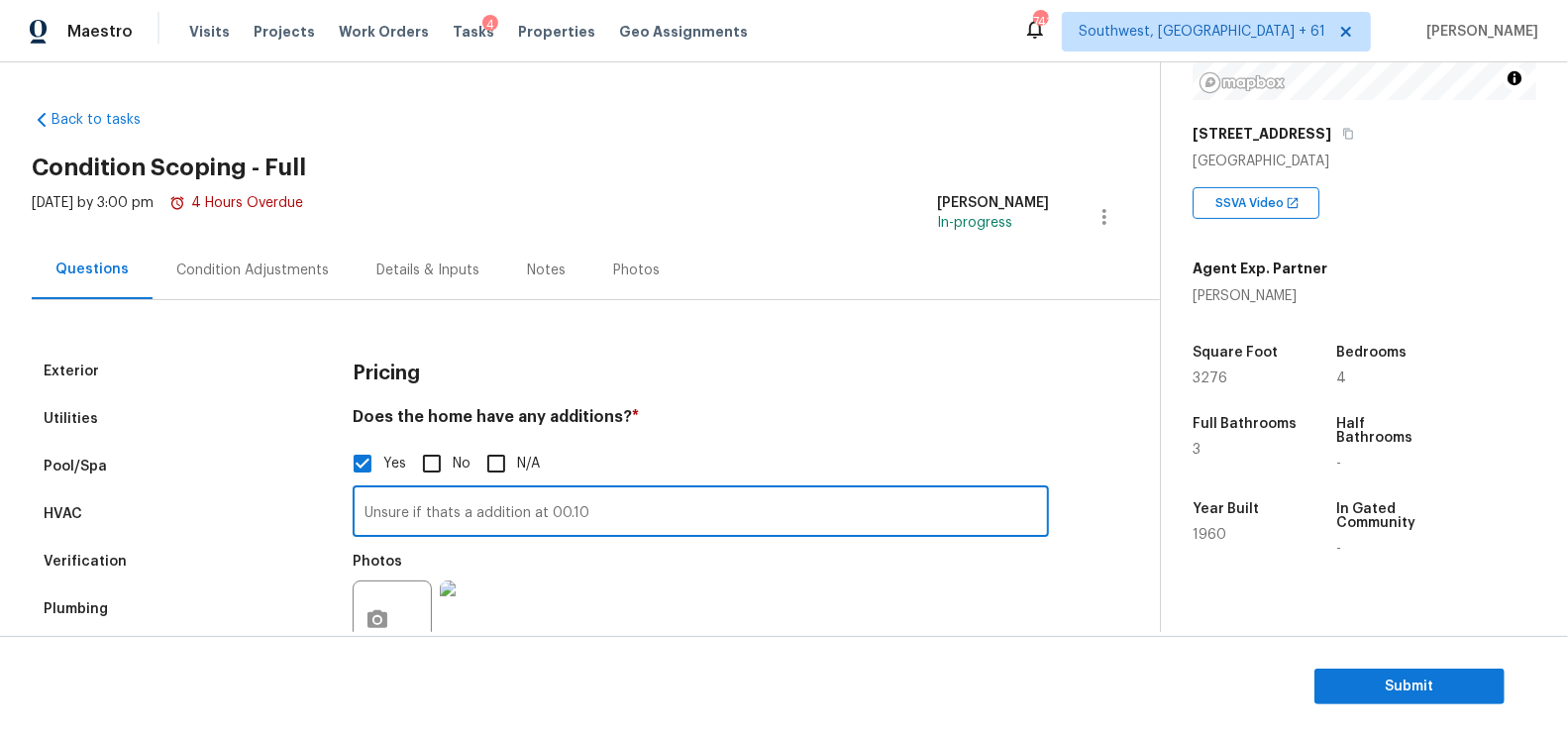
click at [253, 254] on div "Condition Adjustments" at bounding box center [252, 269] width 200 height 59
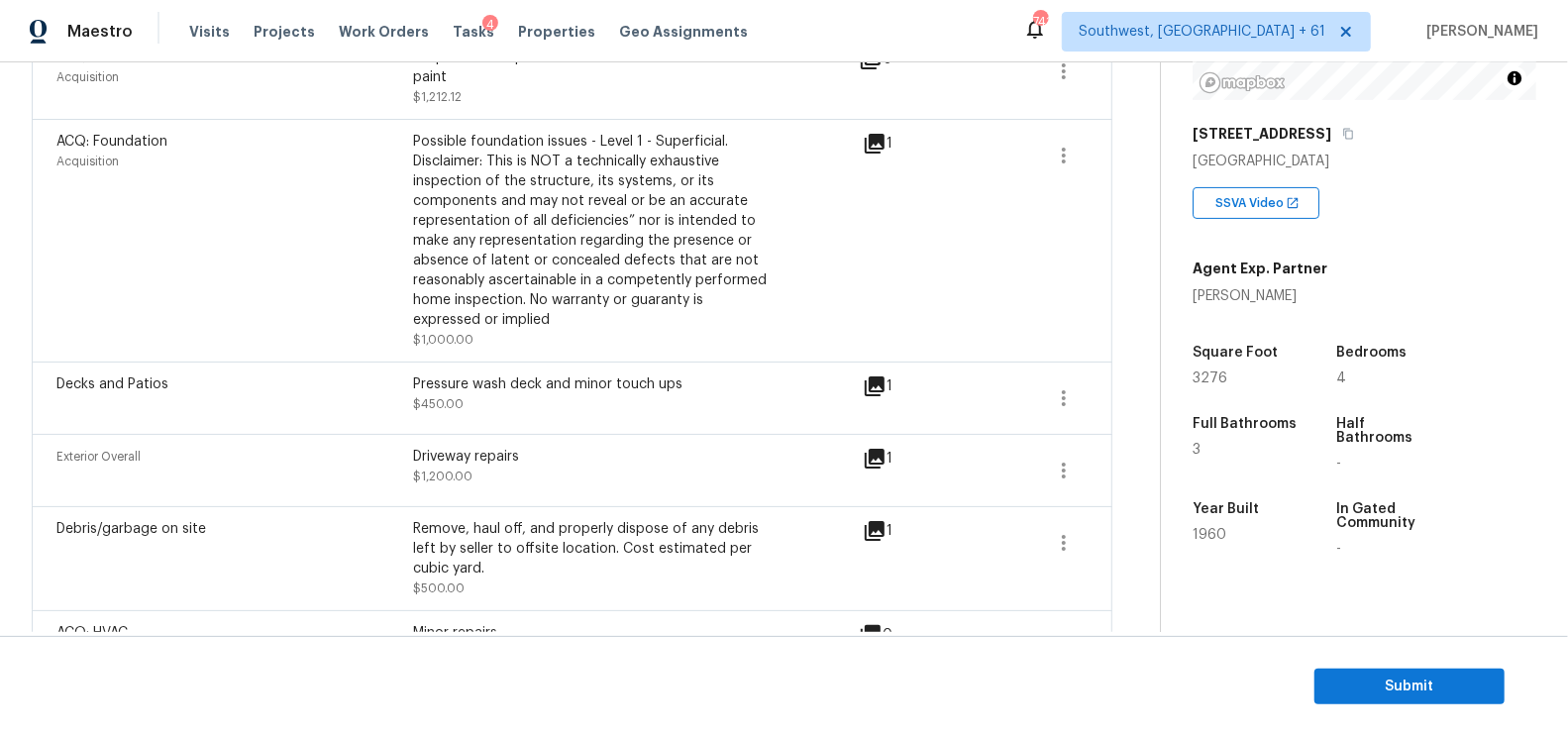
scroll to position [941, 0]
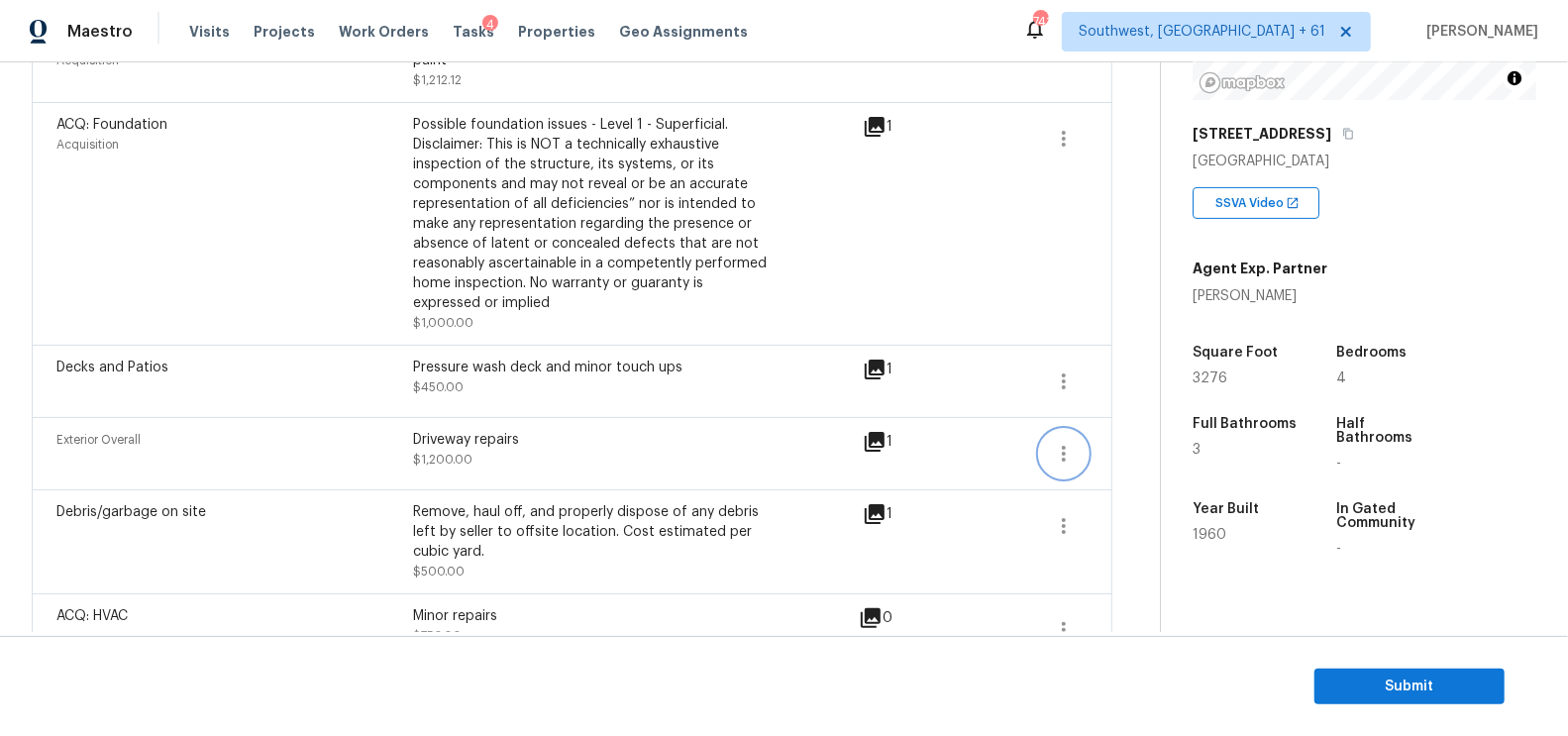
click at [1056, 442] on icon "button" at bounding box center [1064, 454] width 24 height 24
click at [1141, 426] on div "Edit" at bounding box center [1178, 428] width 155 height 20
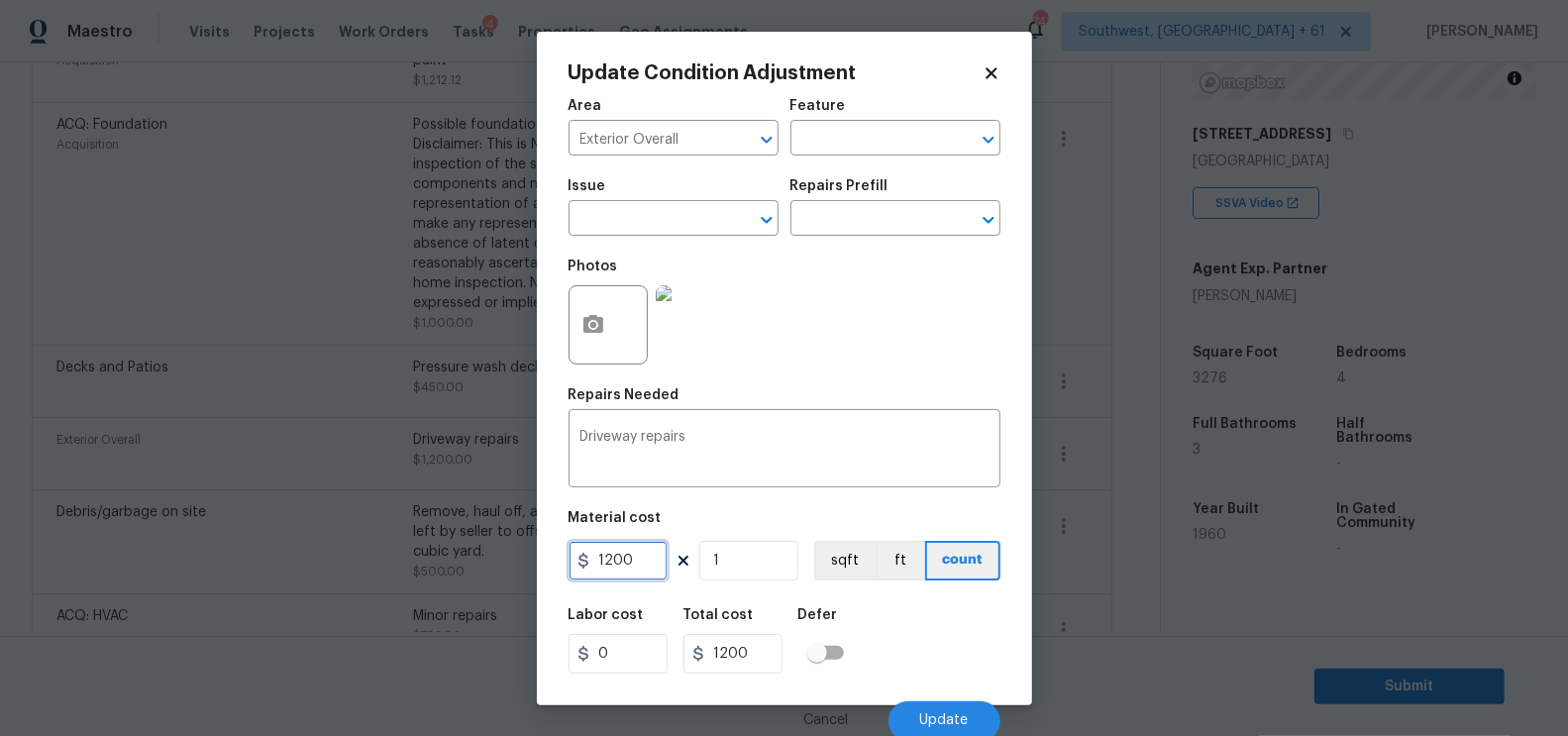
click at [610, 569] on input "1200" at bounding box center [618, 560] width 99 height 40
type input "1000"
click at [747, 650] on input "1000" at bounding box center [733, 654] width 99 height 40
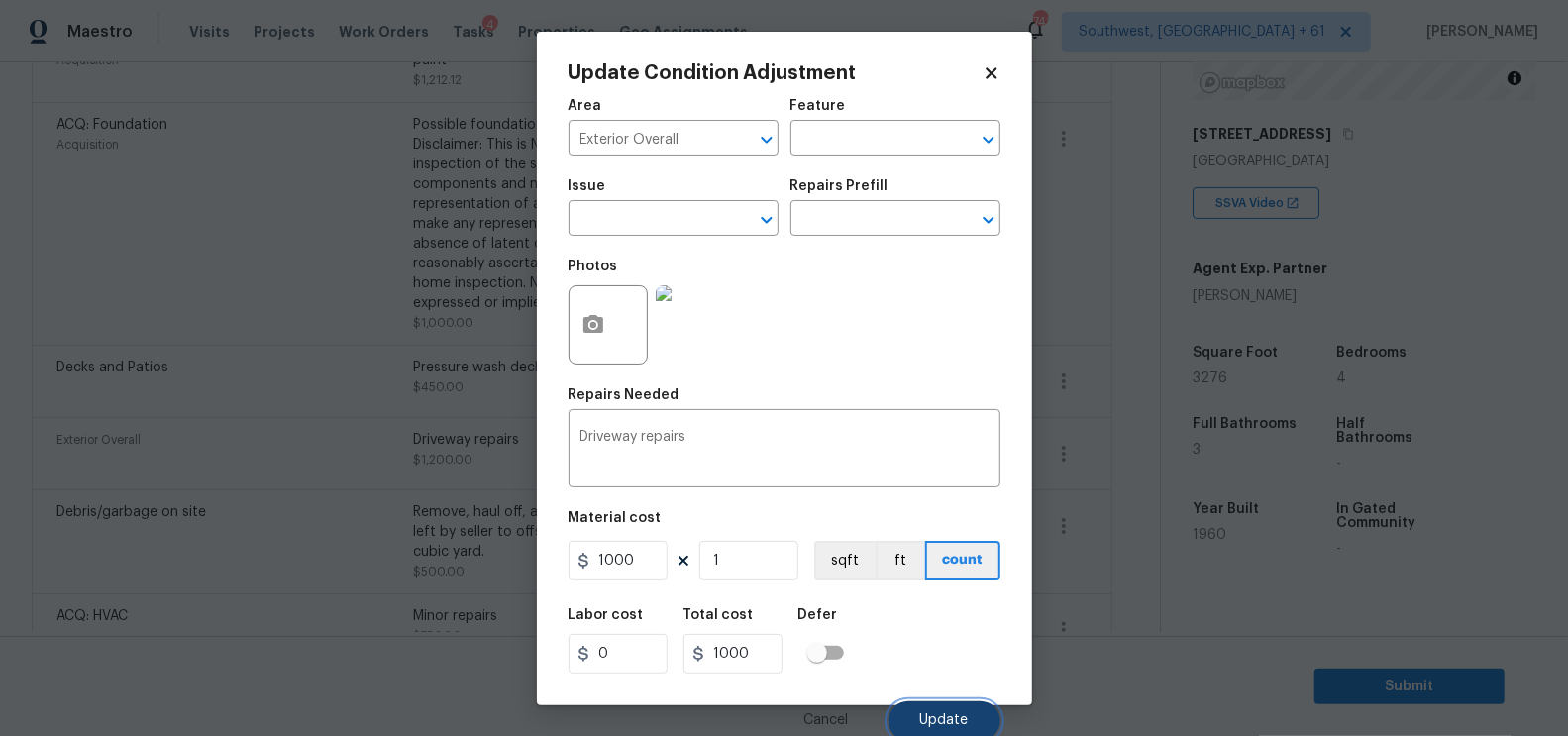
click at [944, 721] on span "Update" at bounding box center [944, 720] width 49 height 15
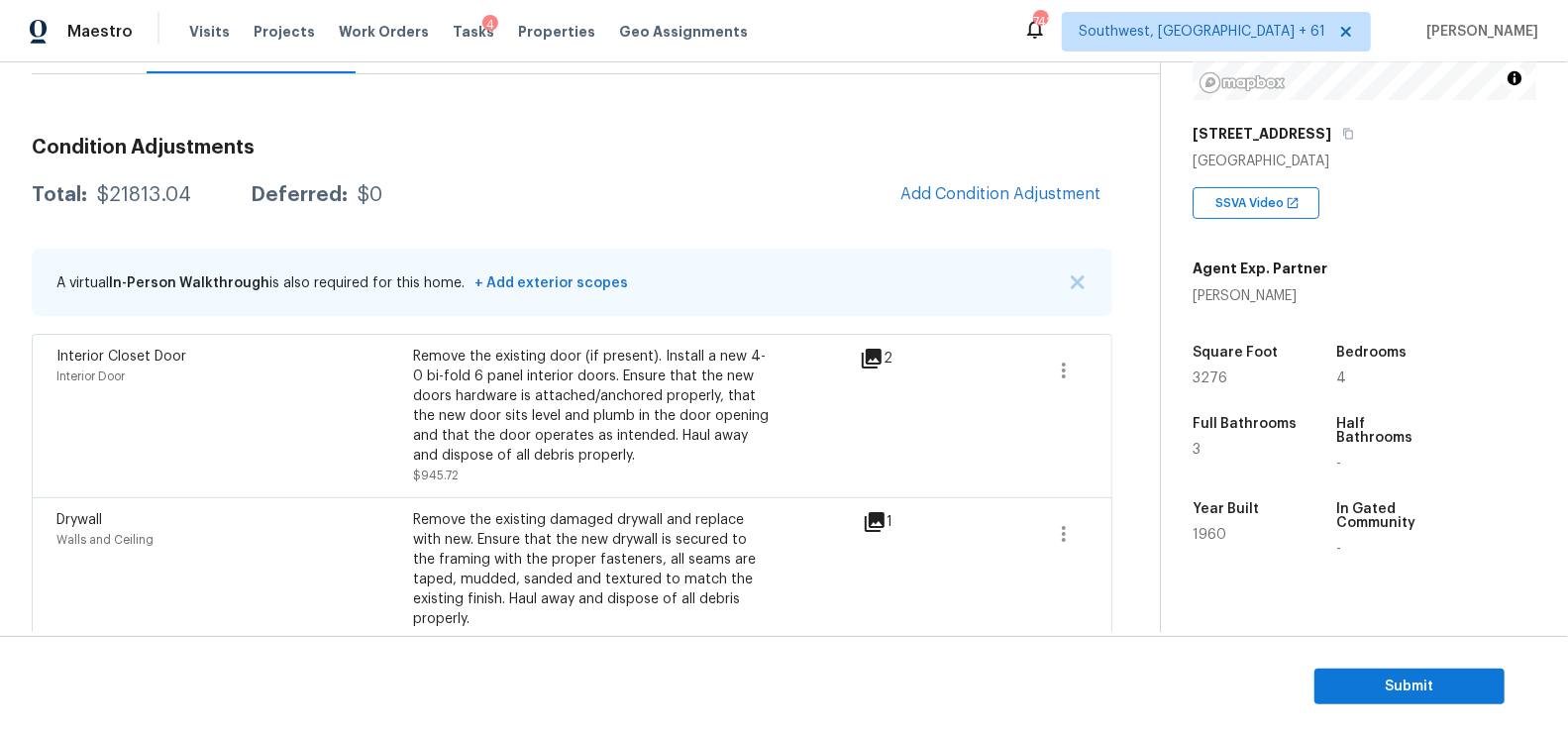
scroll to position [218, 0]
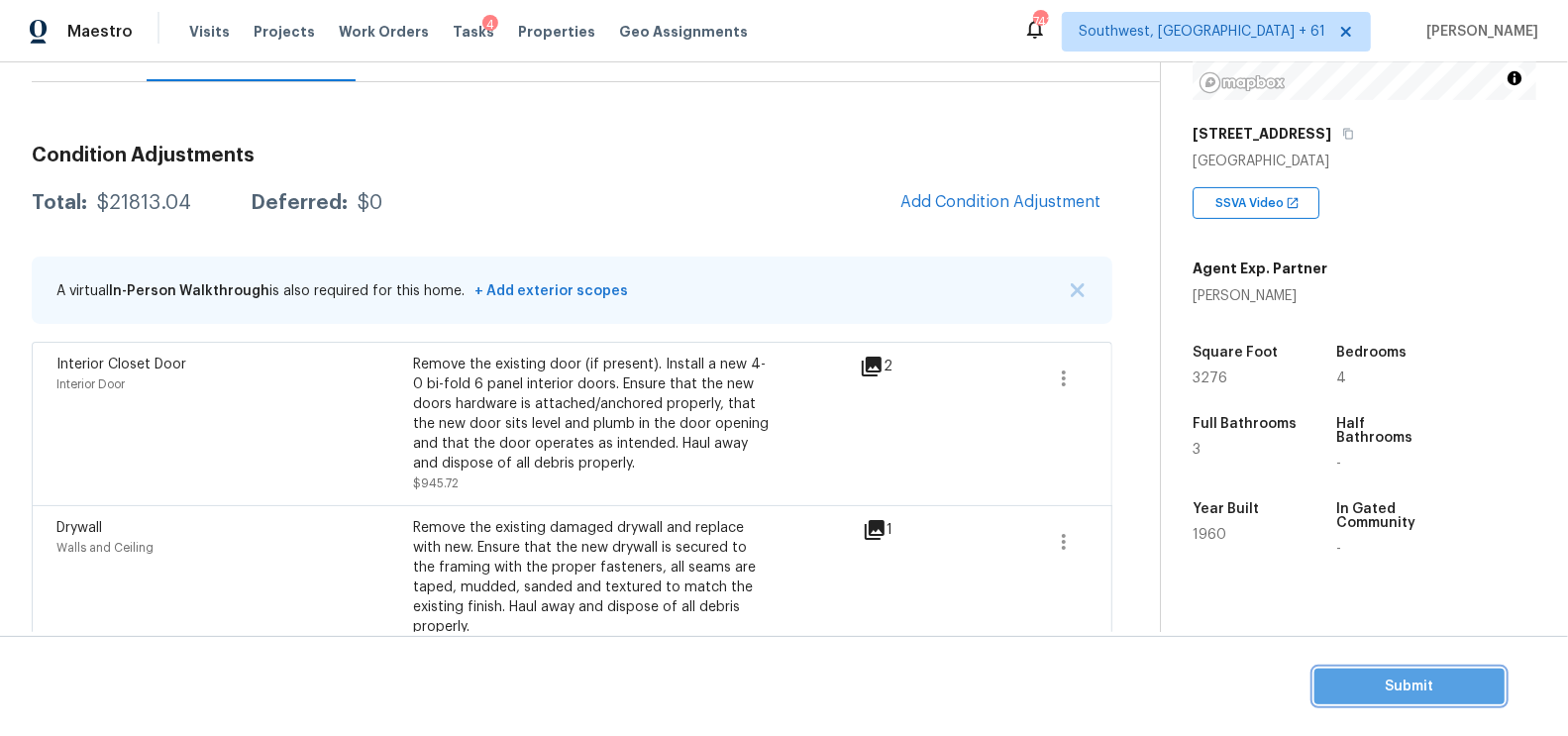
click at [1429, 679] on span "Submit" at bounding box center [1410, 686] width 159 height 25
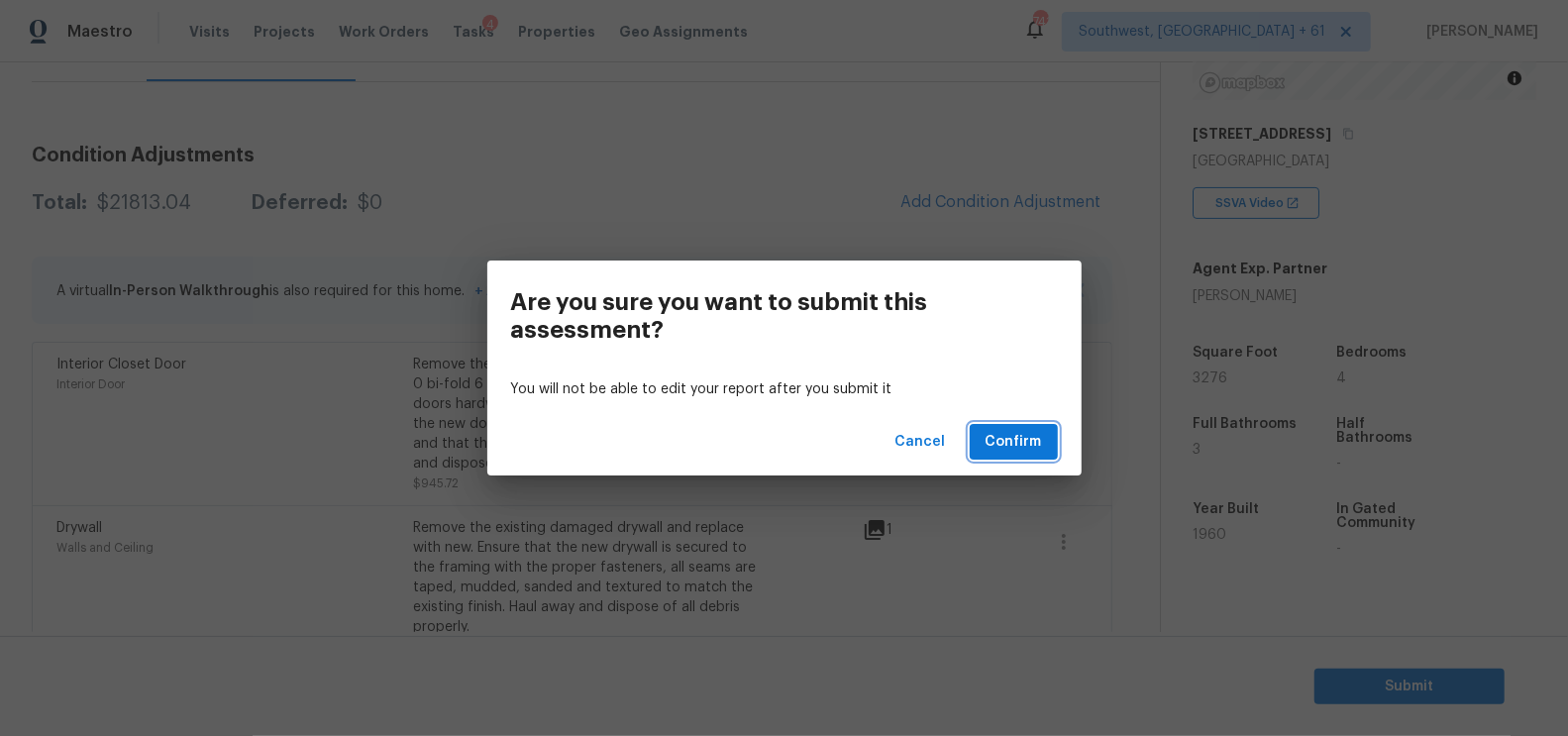
click at [1025, 436] on span "Confirm" at bounding box center [1014, 442] width 57 height 25
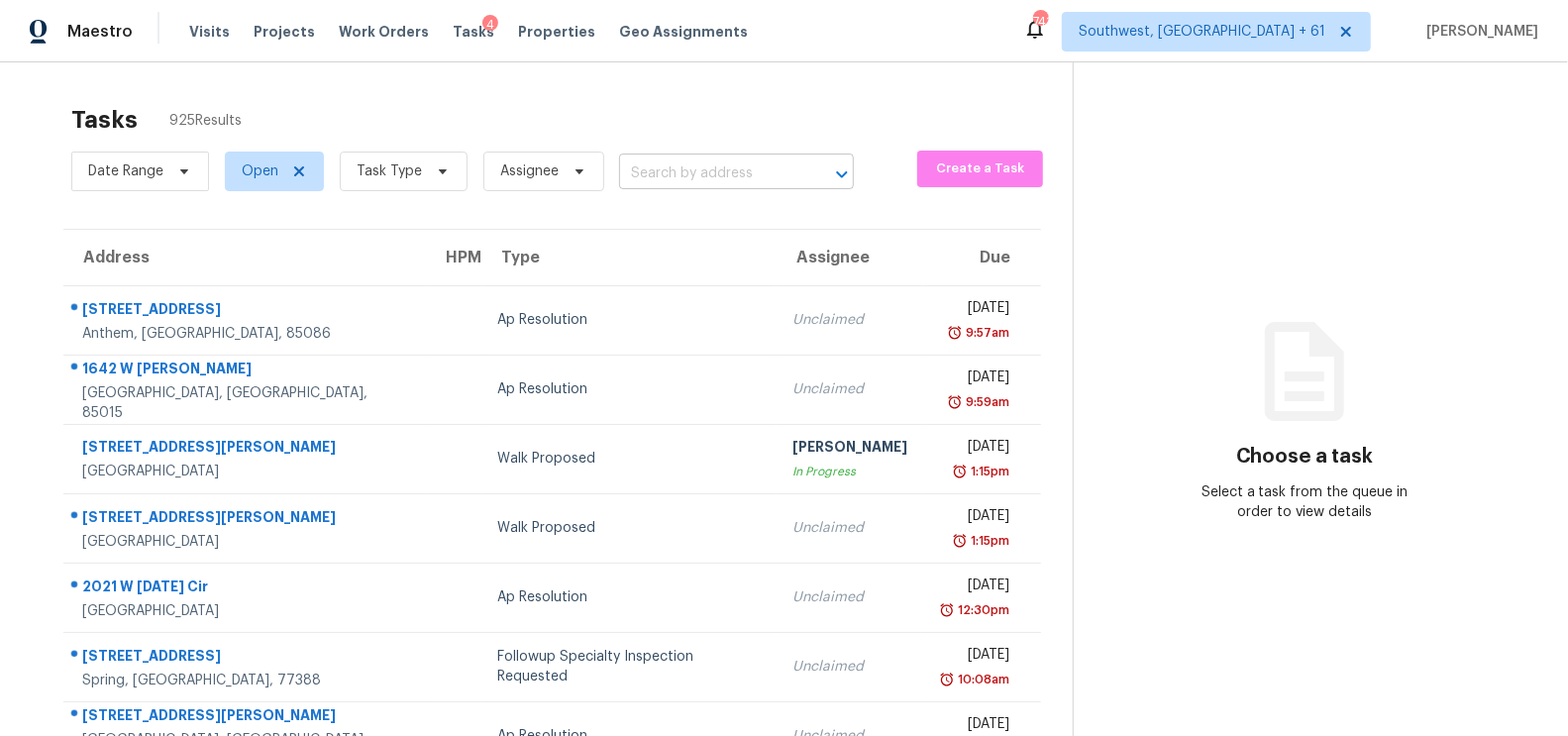
click at [691, 176] on input "text" at bounding box center [708, 174] width 179 height 31
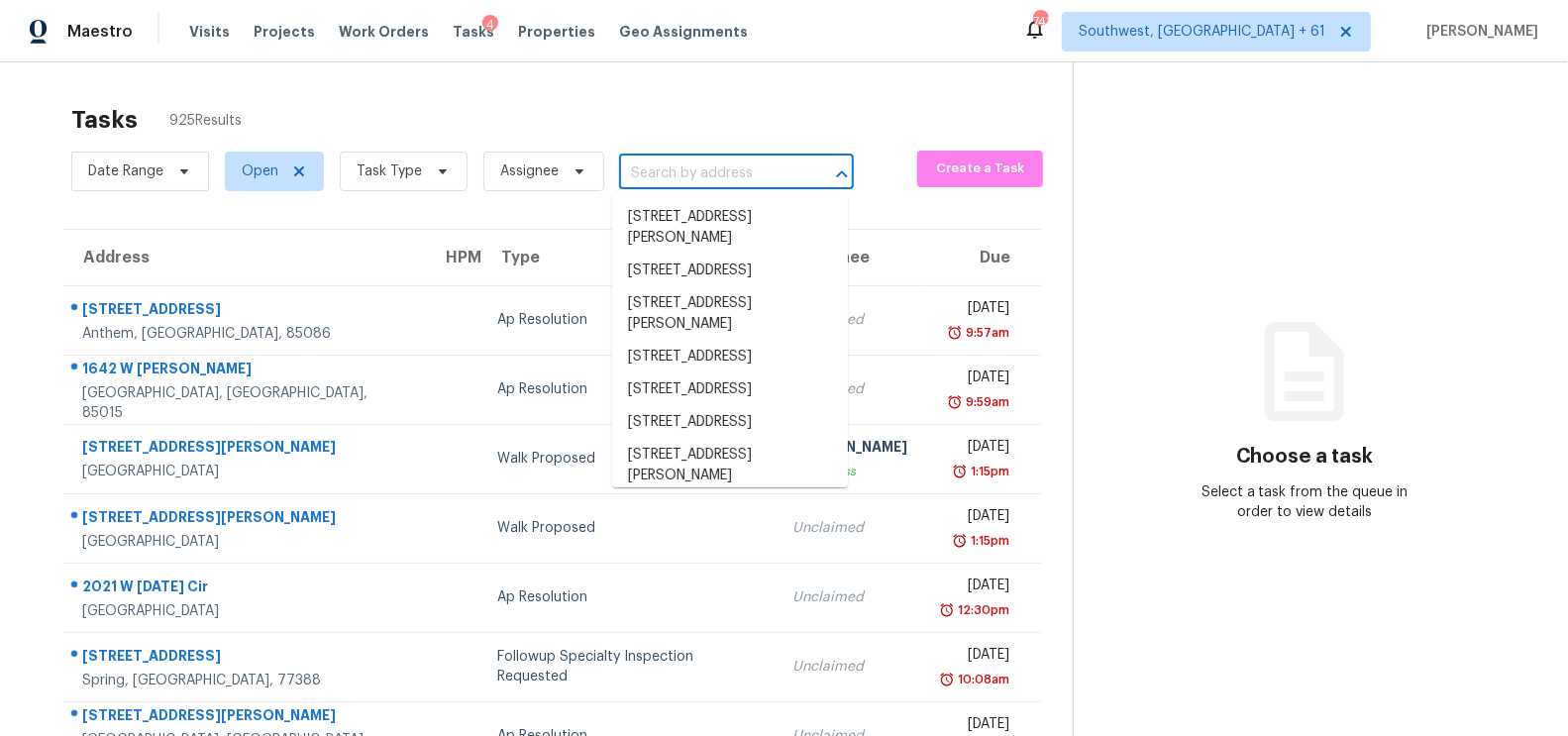
paste input "6213 Felix Ave # B, Austin, TX 78741"
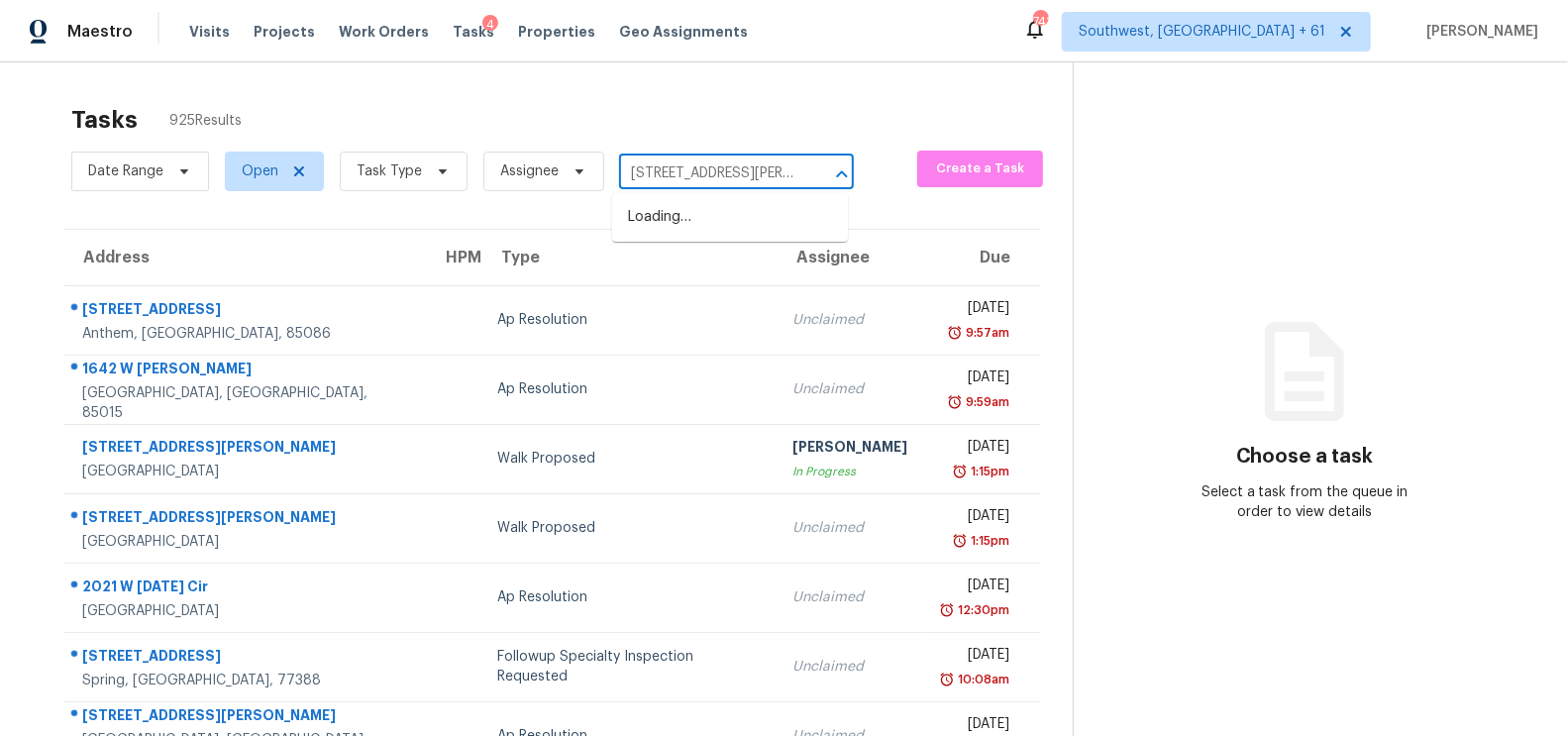
type input "6213 Felix Ave"
click at [672, 233] on li "6213 Felix Ave # B, Austin, TX 78741" at bounding box center [729, 227] width 235 height 54
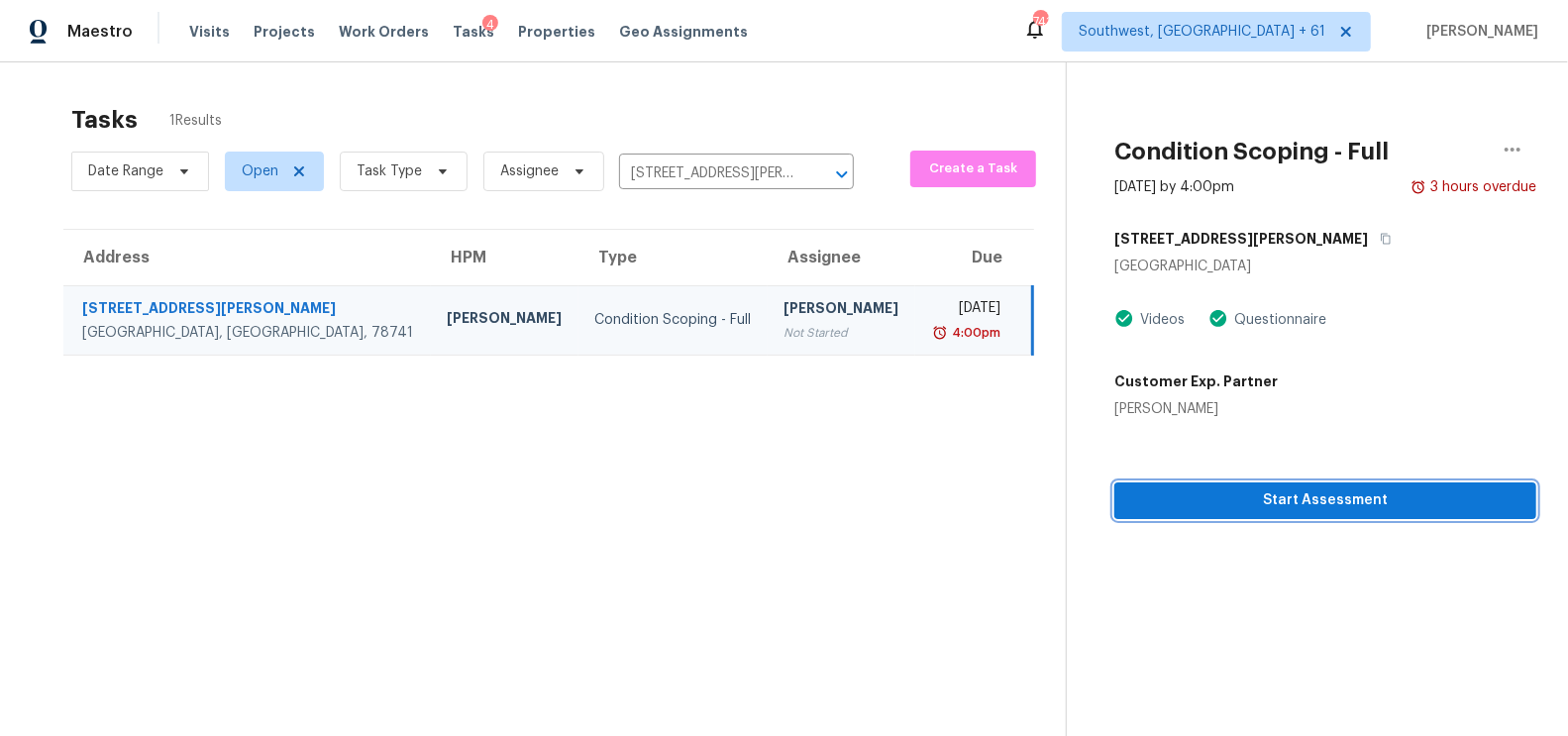
click at [1348, 501] on span "Start Assessment" at bounding box center [1325, 500] width 391 height 25
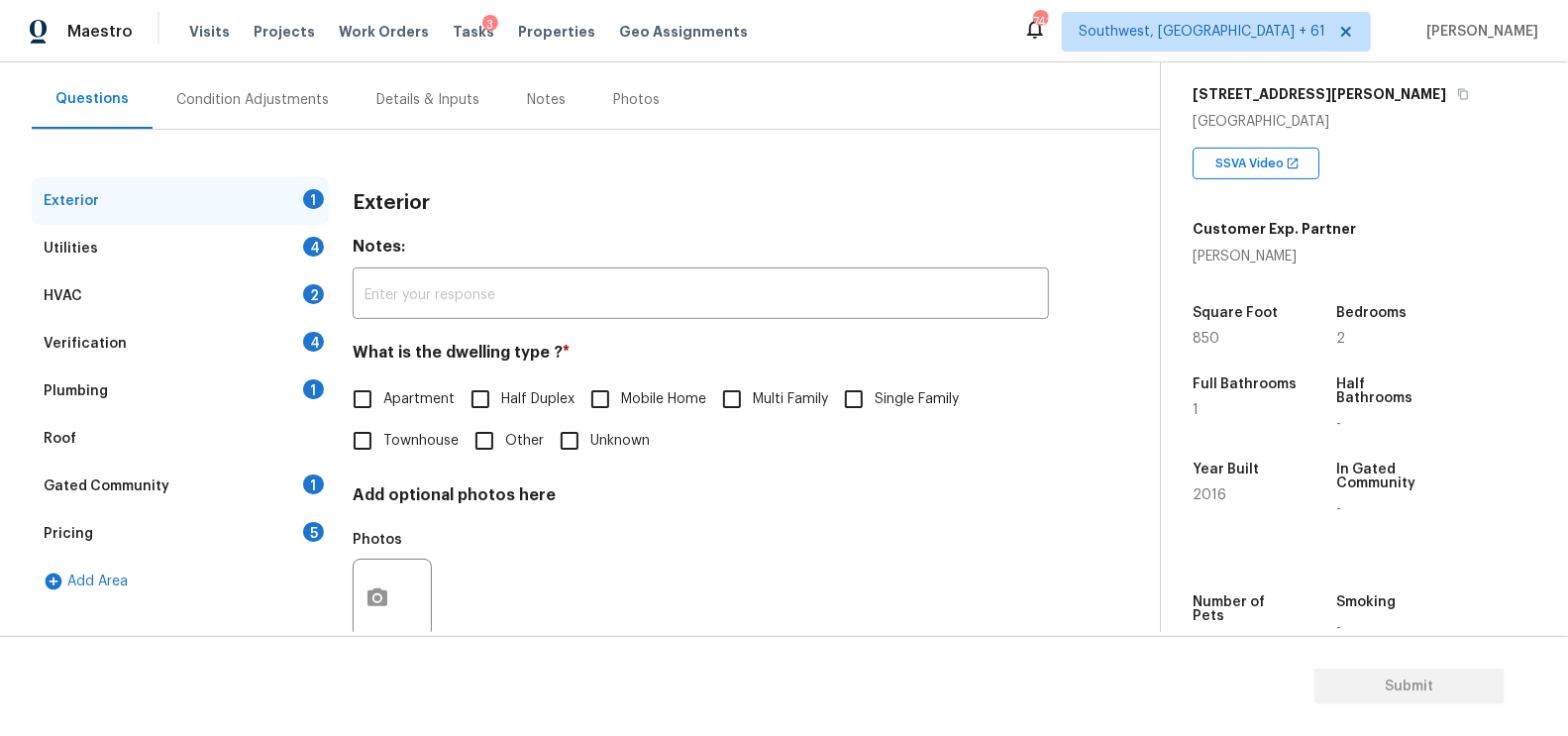
scroll to position [186, 0]
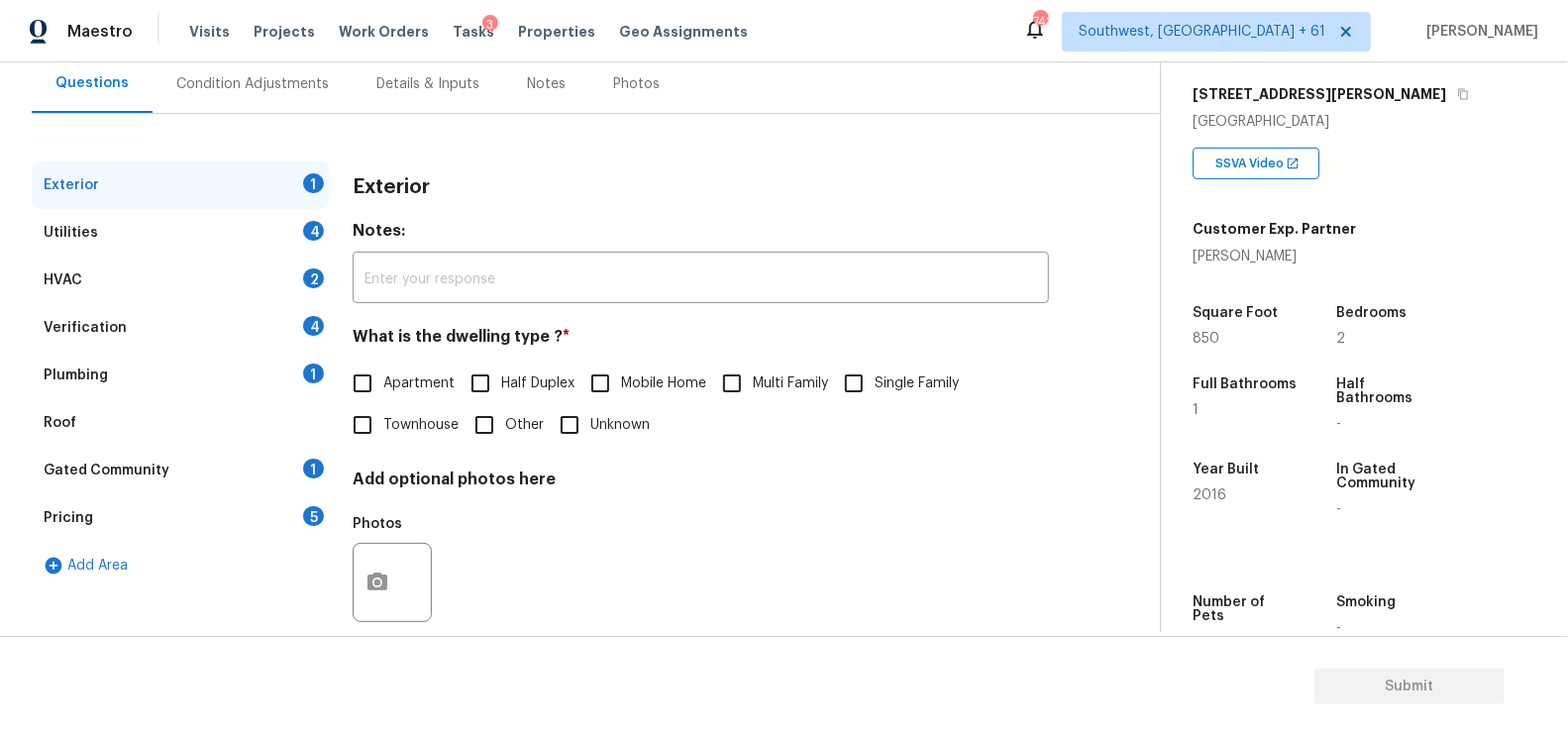
click at [908, 380] on span "Single Family" at bounding box center [916, 383] width 84 height 21
click at [874, 380] on input "Single Family" at bounding box center [854, 383] width 42 height 42
checkbox input "true"
click at [313, 228] on div "4" at bounding box center [313, 230] width 21 height 20
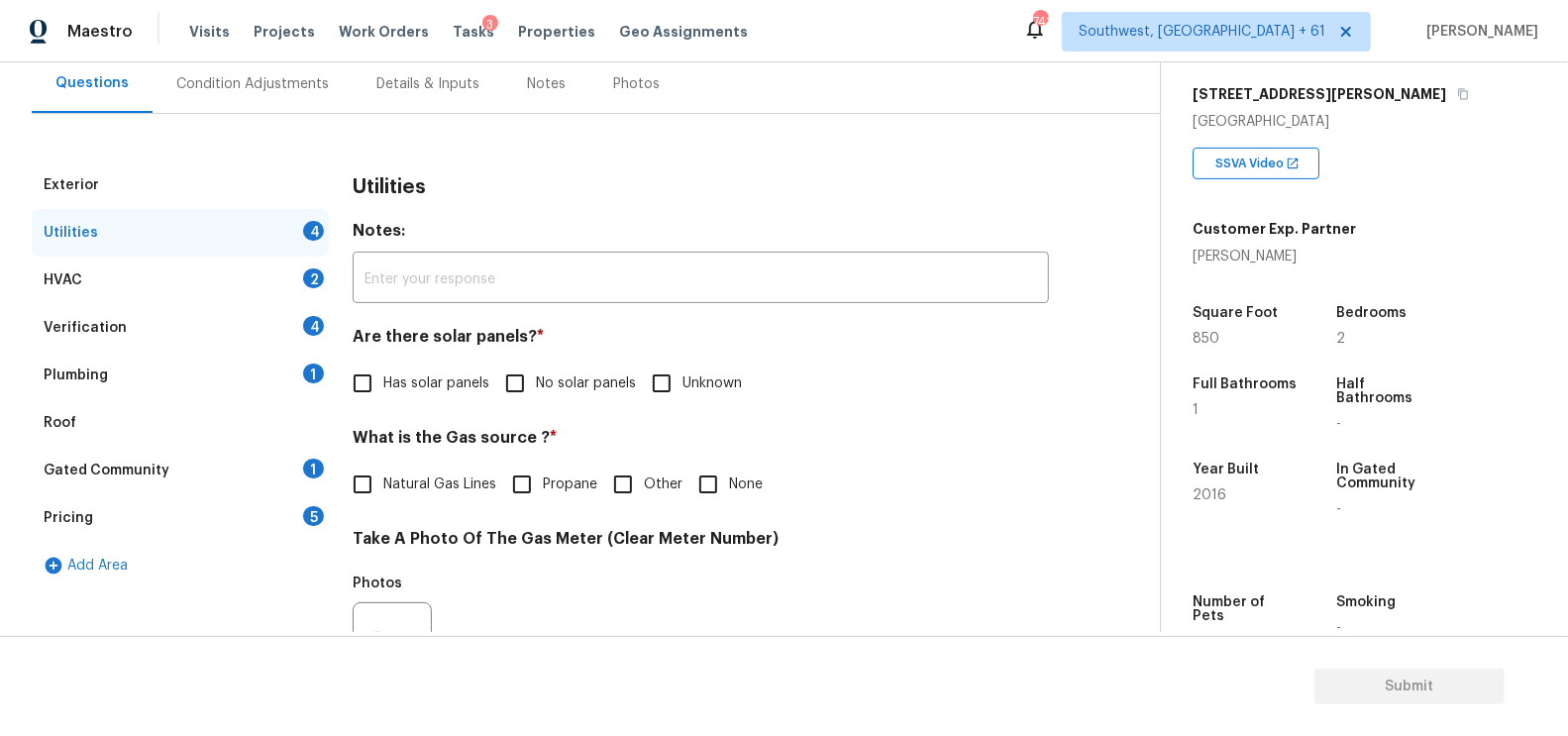
click at [520, 383] on input "No solar panels" at bounding box center [515, 383] width 42 height 42
checkbox input "true"
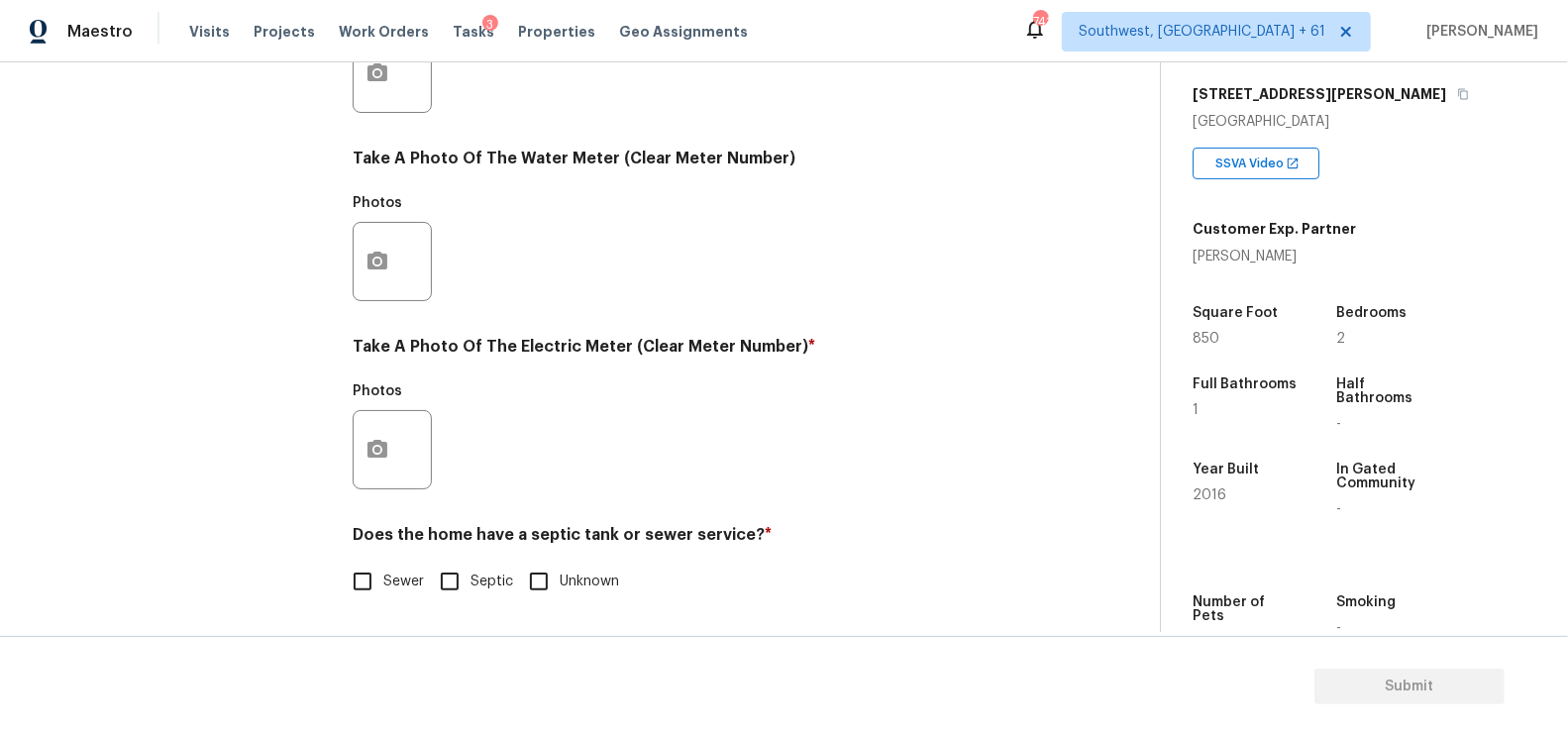
click at [380, 592] on input "Sewer" at bounding box center [363, 581] width 42 height 42
checkbox input "true"
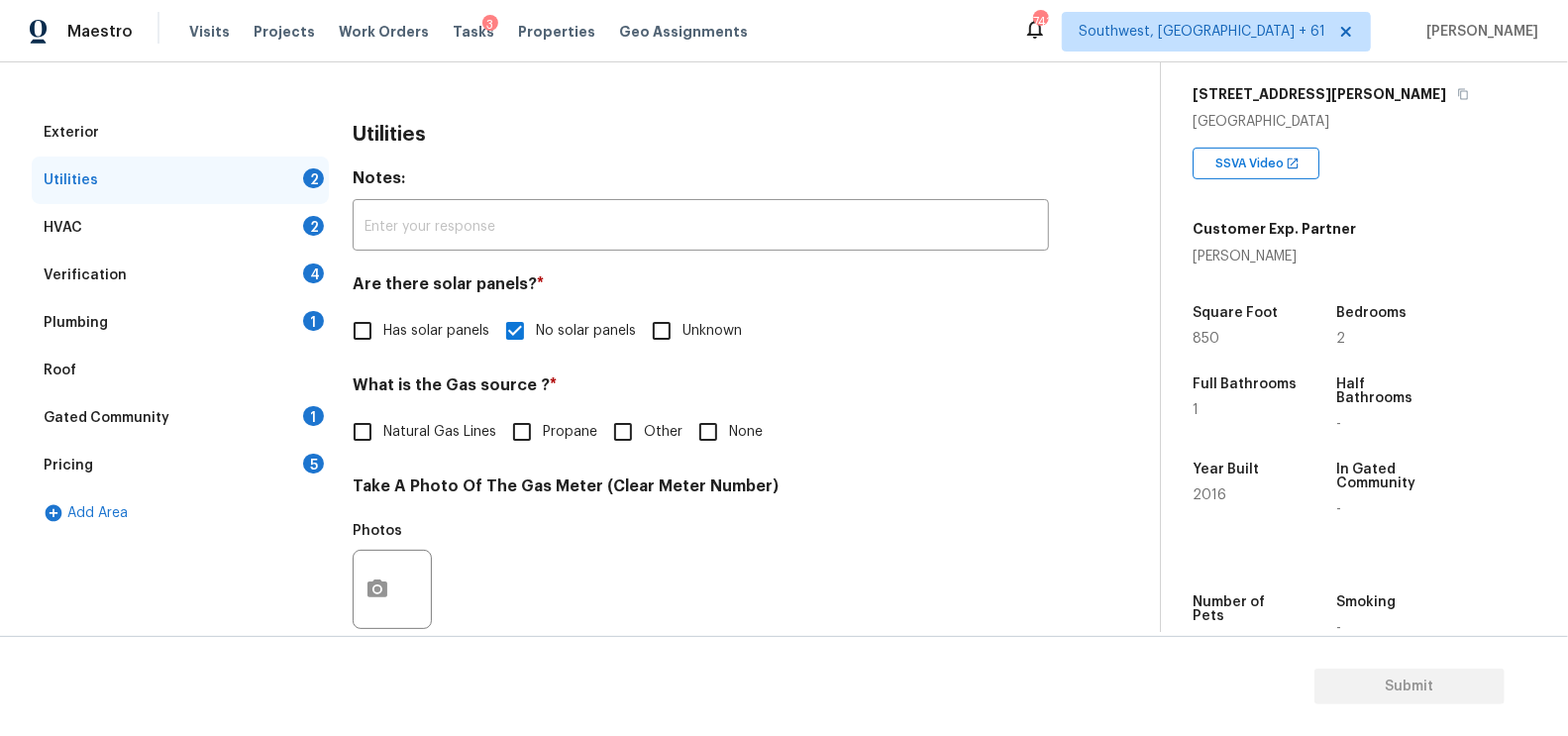
click at [266, 238] on div "HVAC 2" at bounding box center [180, 227] width 297 height 48
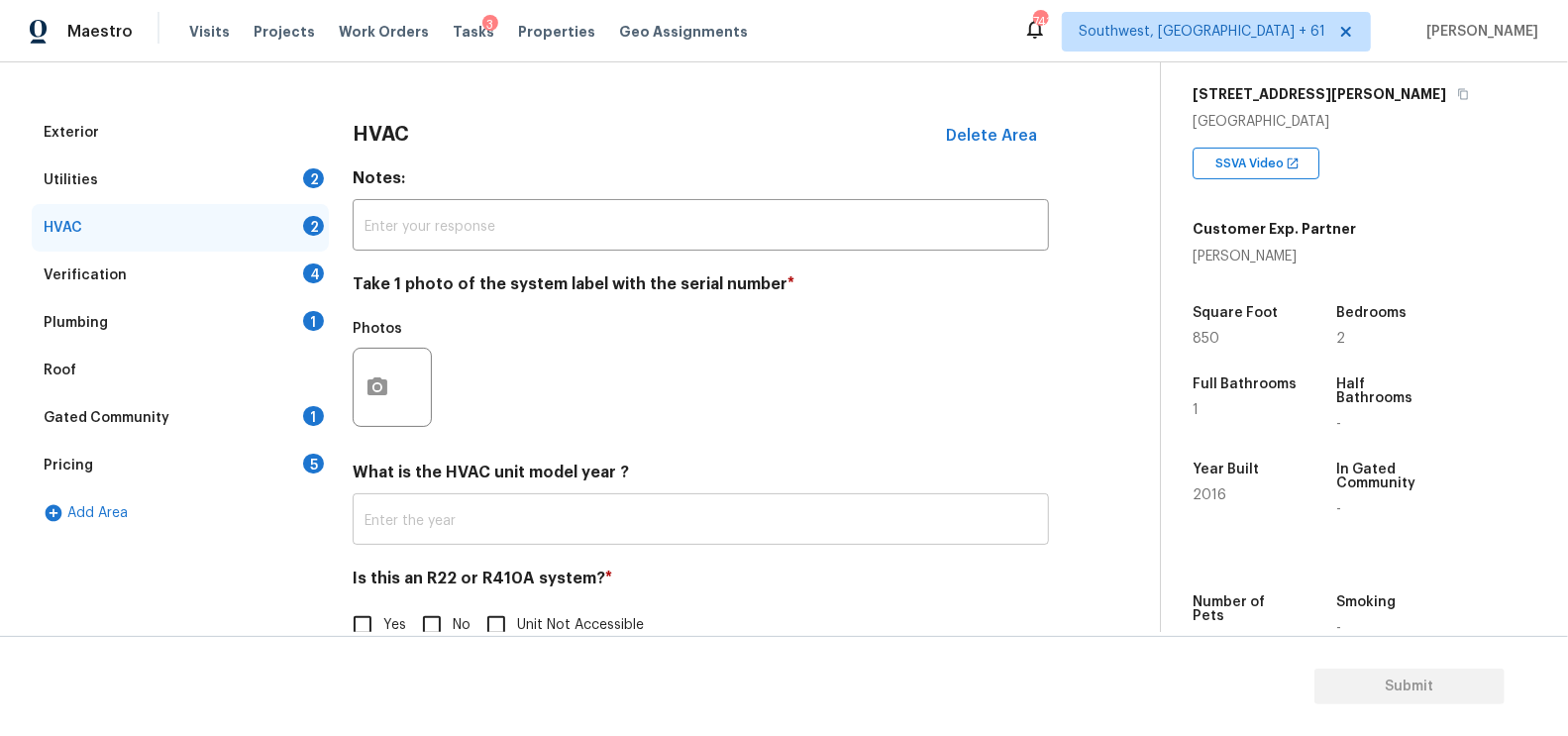
click at [462, 520] on input "text" at bounding box center [701, 520] width 697 height 47
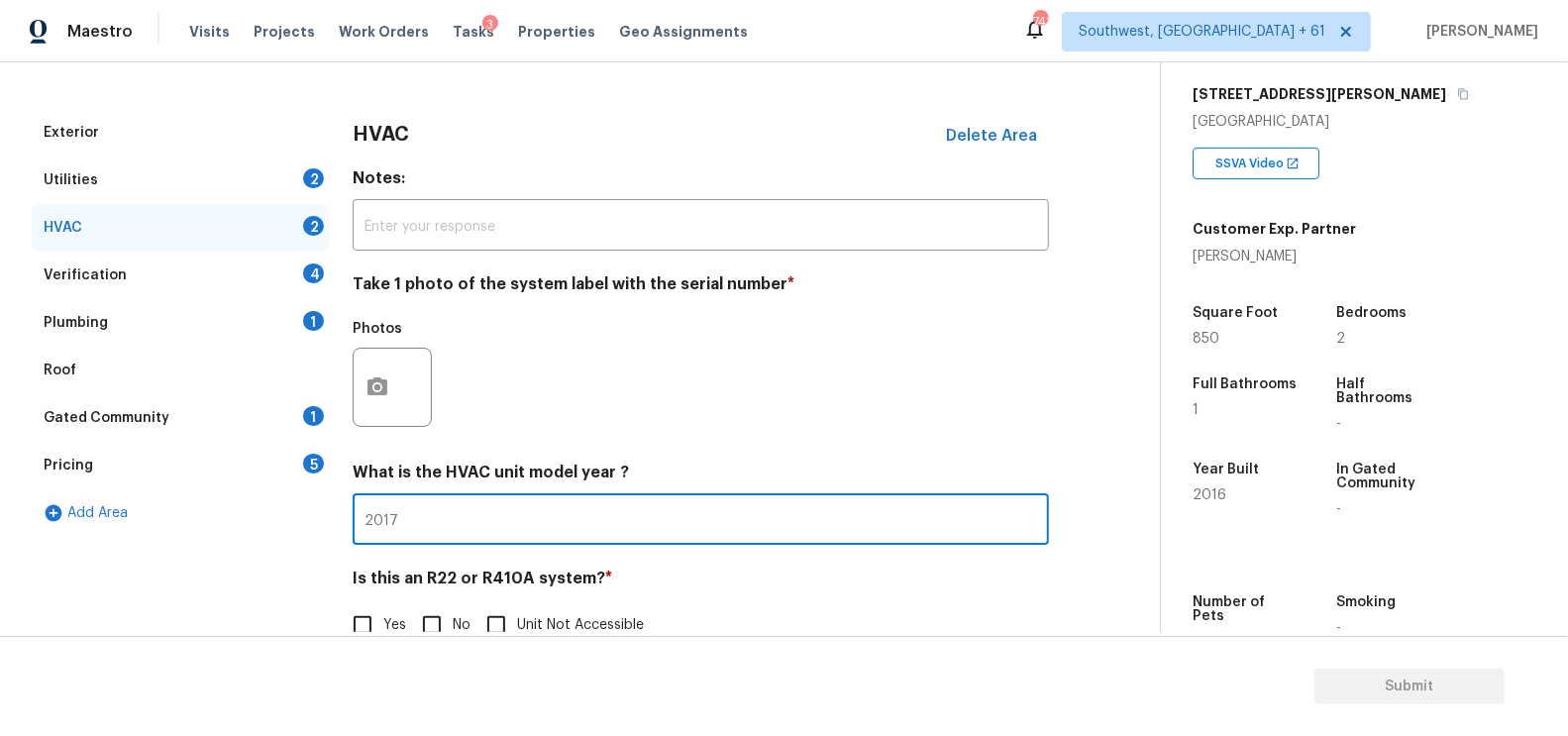
type input "2017"
click at [433, 632] on div "Back to tasks Condition Scoping - Full Tue, Sep 09 2025 by 4:00 pm 3 Hours Over…" at bounding box center [784, 399] width 1568 height 673
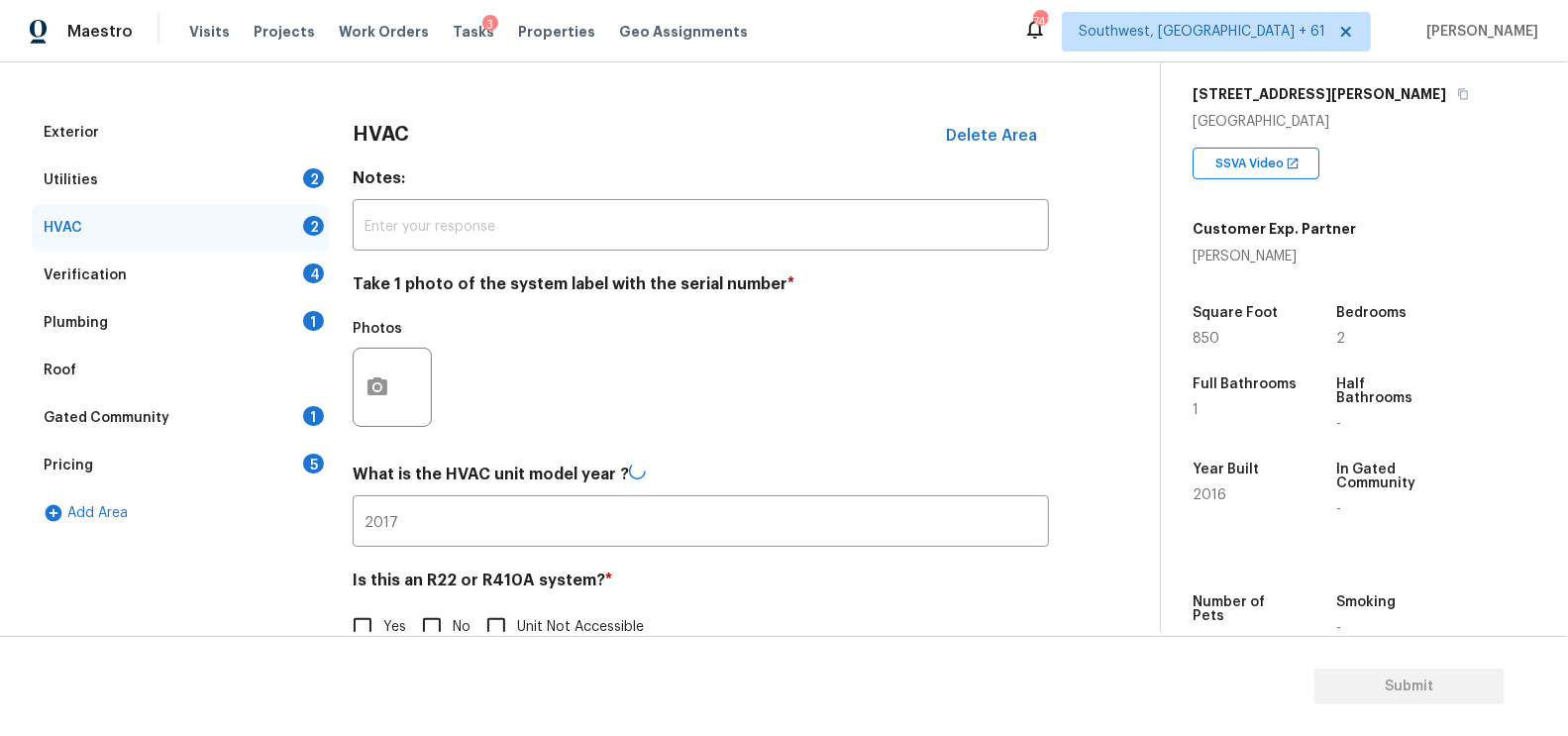
click at [436, 593] on h4 "Is this an R22 or R410A system? *" at bounding box center [701, 584] width 697 height 28
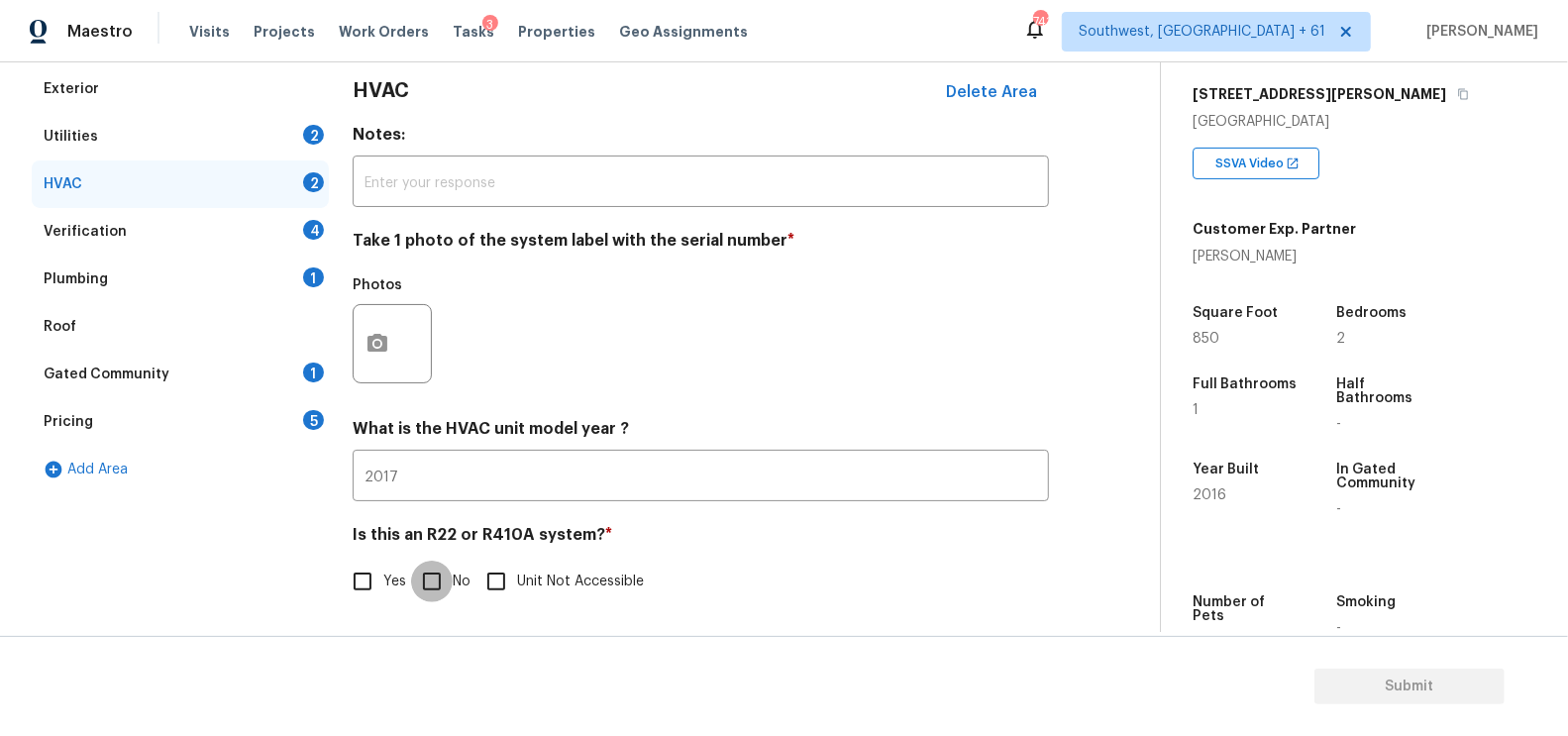
click at [435, 582] on input "No" at bounding box center [432, 581] width 42 height 42
checkbox input "true"
click at [246, 214] on div "Verification 4" at bounding box center [180, 231] width 297 height 48
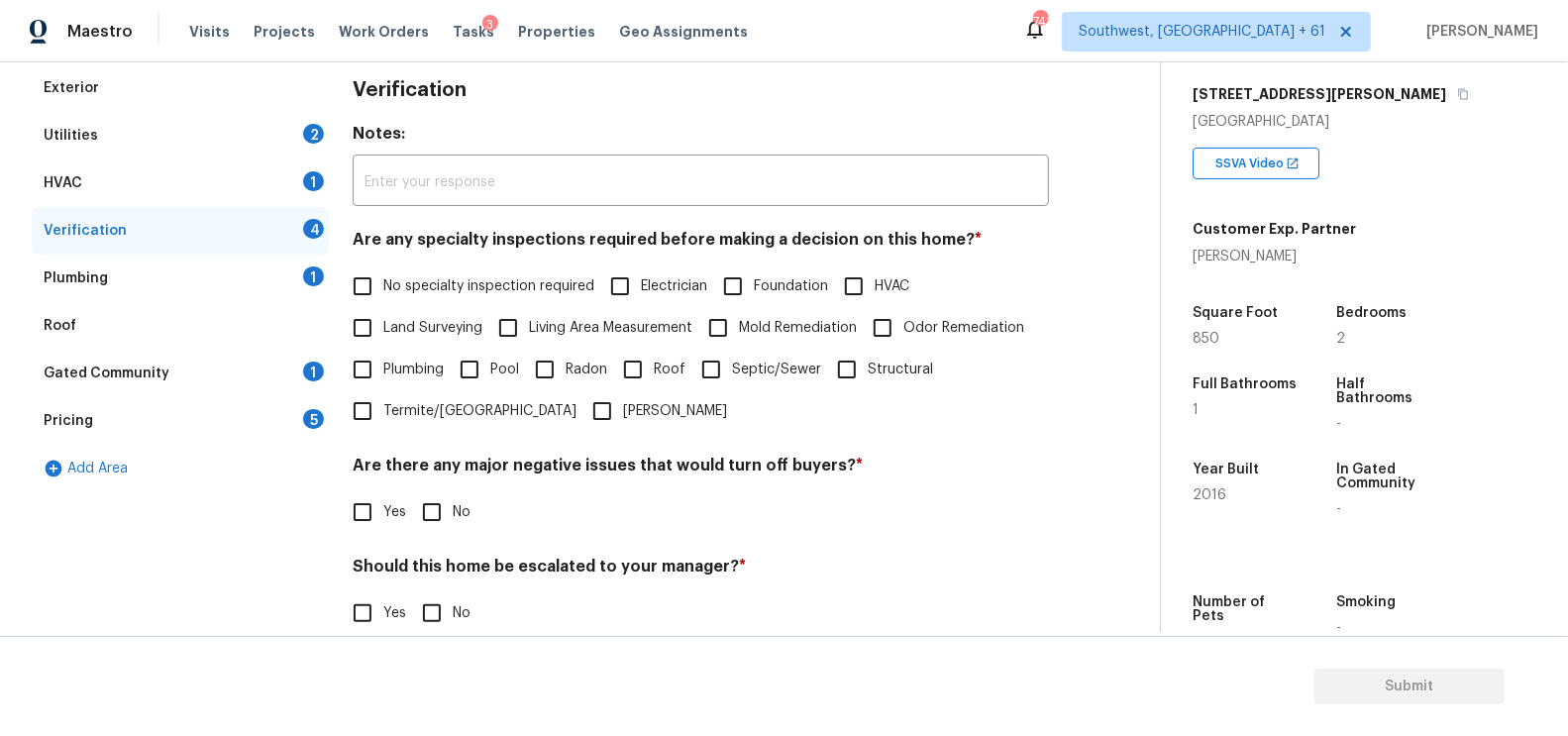
click at [433, 269] on label "No specialty inspection required" at bounding box center [468, 286] width 252 height 42
click at [384, 269] on input "No specialty inspection required" at bounding box center [363, 286] width 42 height 42
checkbox input "true"
click at [440, 497] on input "No" at bounding box center [432, 514] width 42 height 42
checkbox input "true"
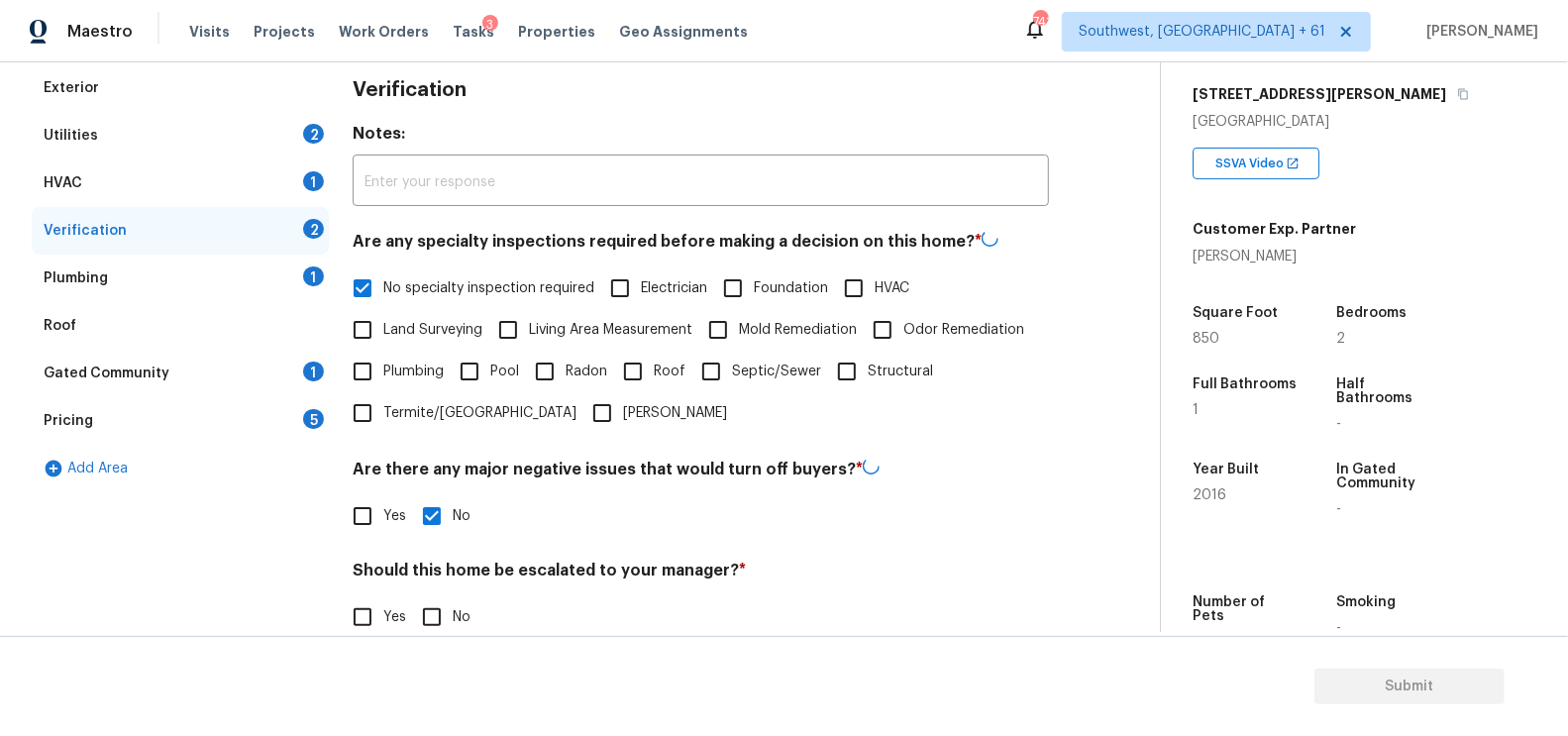
click at [433, 637] on section "Submit" at bounding box center [784, 686] width 1568 height 101
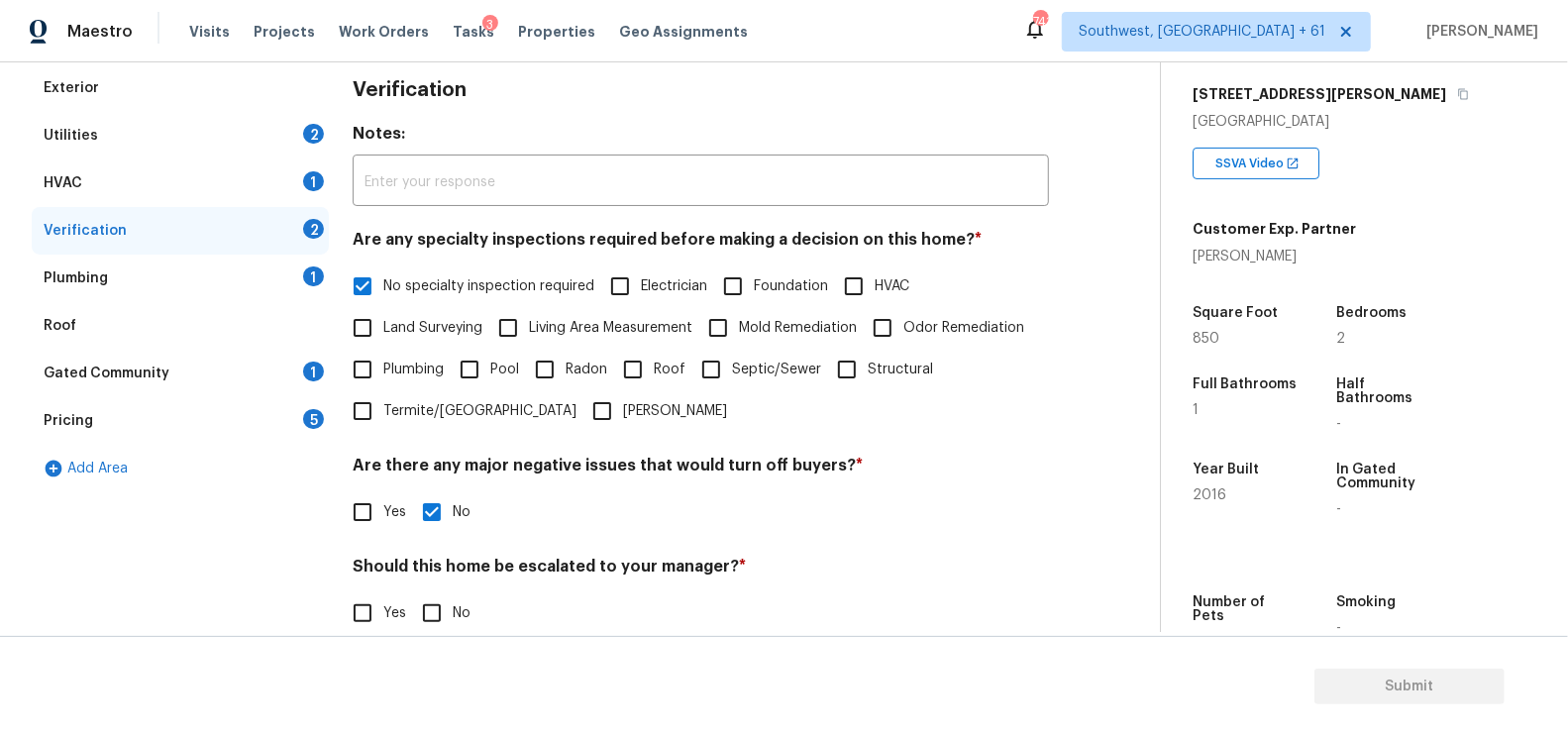
click at [431, 609] on input "No" at bounding box center [432, 613] width 42 height 42
checkbox input "true"
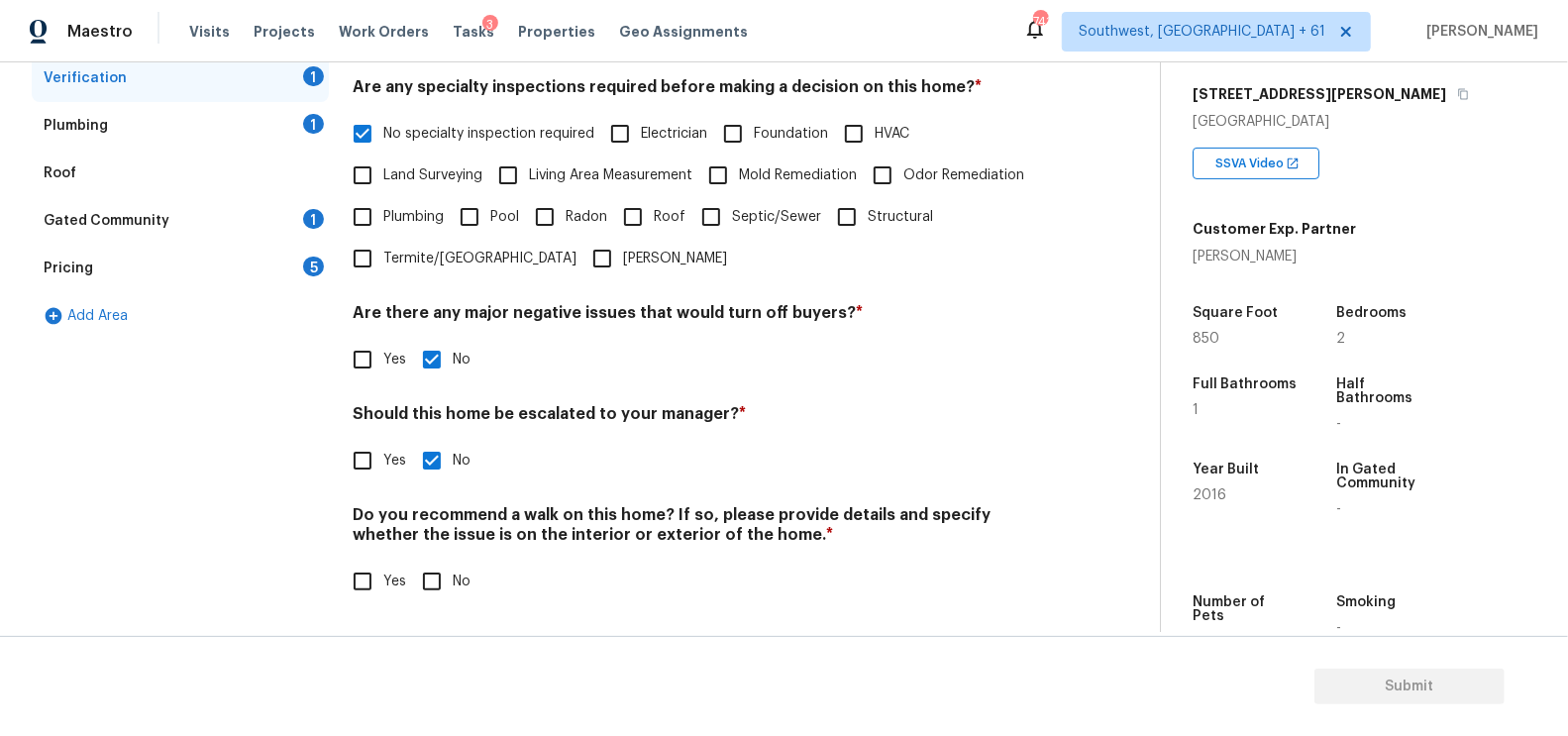
click at [431, 579] on input "No" at bounding box center [432, 581] width 42 height 42
checkbox input "true"
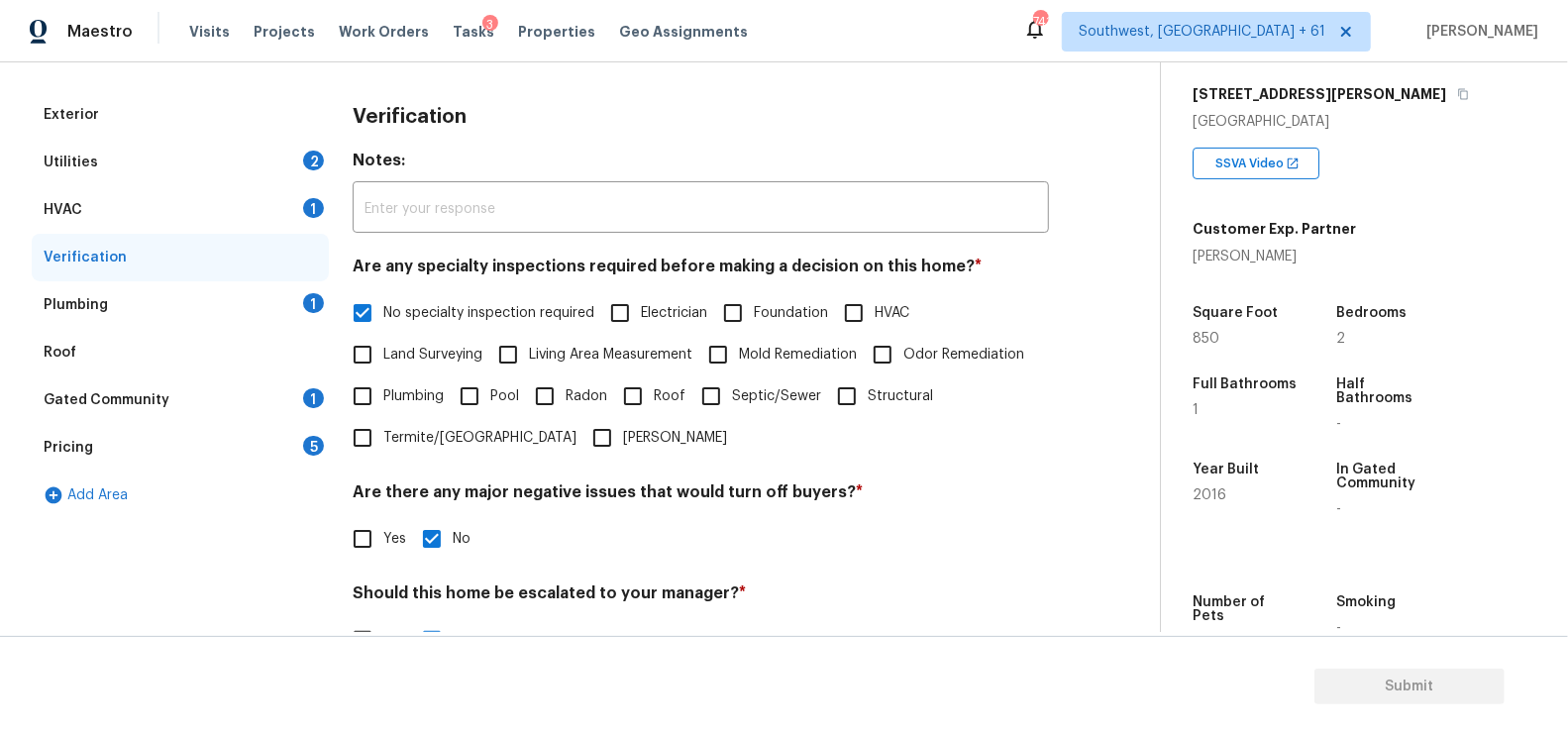
click at [268, 306] on div "Plumbing 1" at bounding box center [180, 305] width 297 height 48
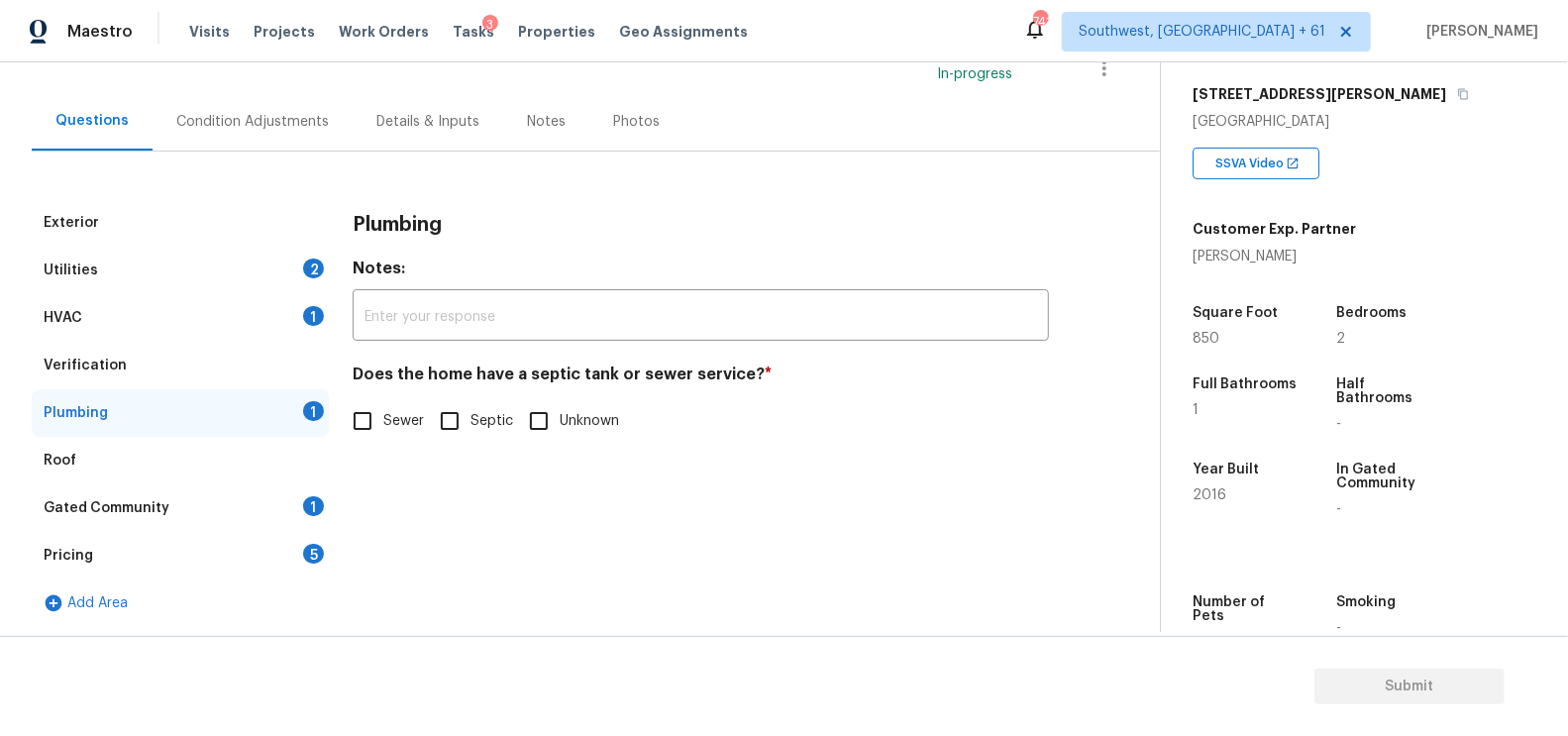
click at [375, 423] on input "Sewer" at bounding box center [363, 421] width 42 height 42
checkbox input "true"
click at [260, 503] on div "Gated Community 1" at bounding box center [180, 508] width 297 height 48
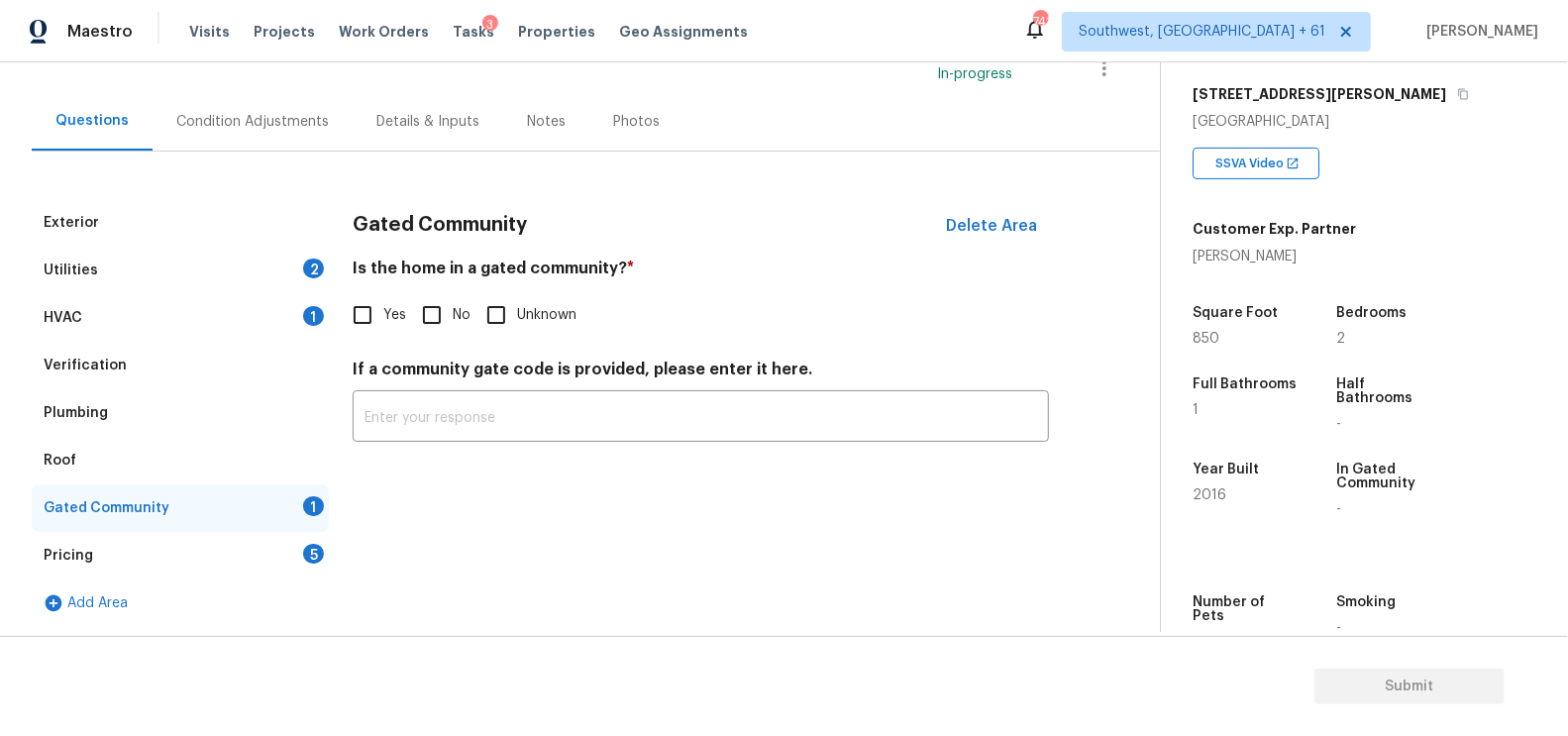
click at [415, 320] on input "No" at bounding box center [432, 315] width 42 height 42
checkbox input "true"
click at [323, 556] on div "Pricing 5" at bounding box center [180, 555] width 297 height 48
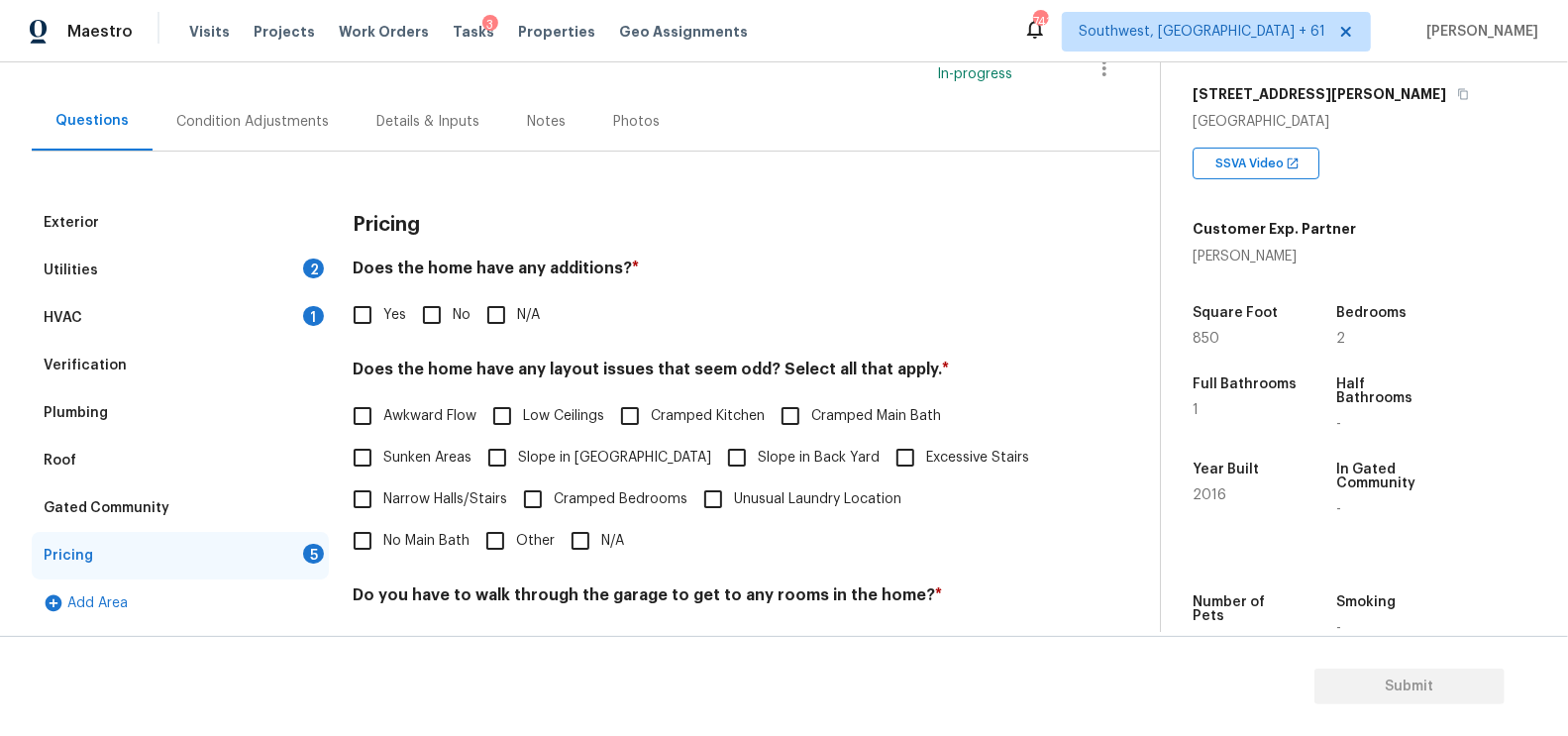
click at [433, 324] on input "No" at bounding box center [432, 315] width 42 height 42
checkbox input "true"
click at [601, 536] on span "N/A" at bounding box center [612, 542] width 23 height 21
click at [559, 536] on input "N/A" at bounding box center [580, 542] width 42 height 42
checkbox input "true"
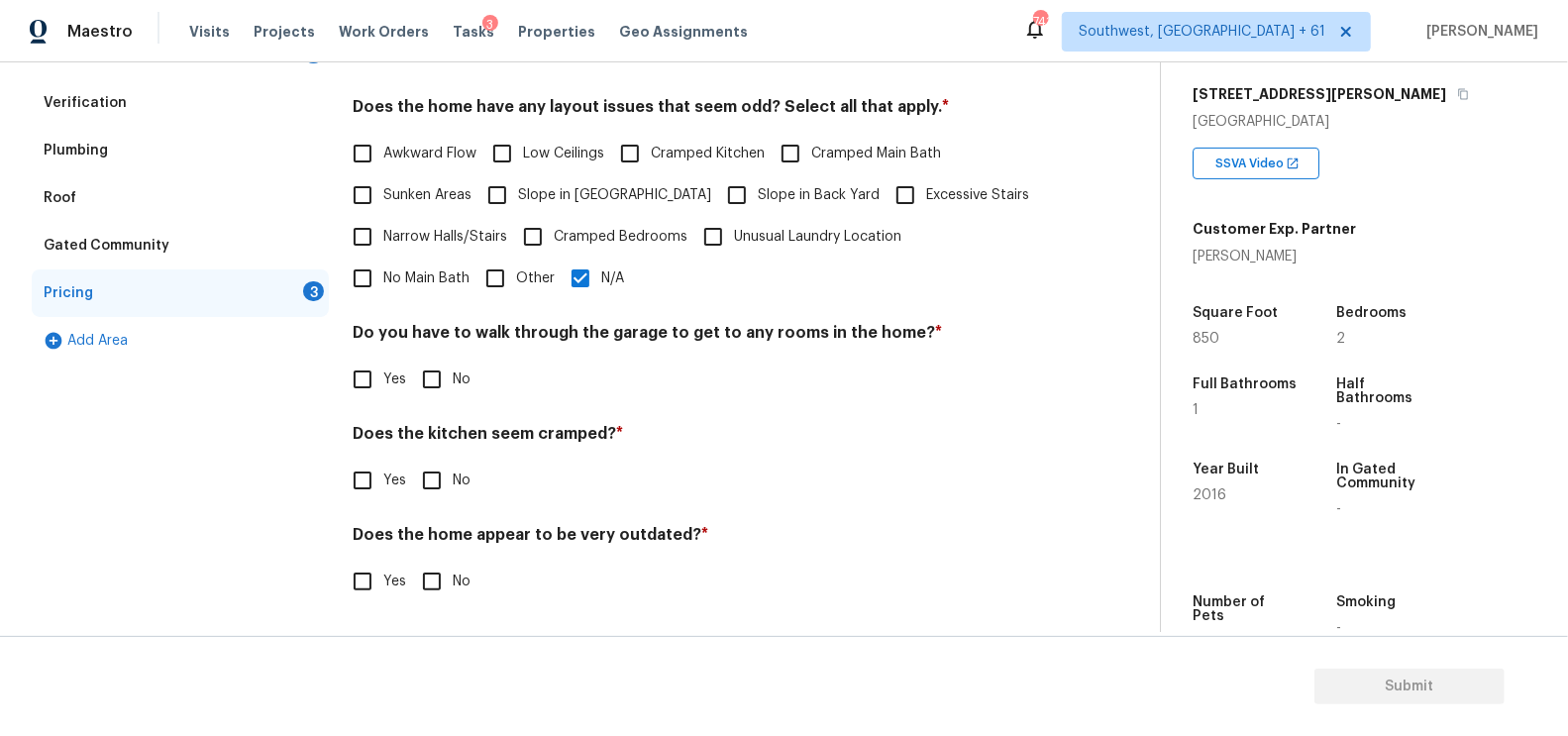
scroll to position [409, 0]
click at [447, 385] on input "No" at bounding box center [432, 381] width 42 height 42
checkbox input "true"
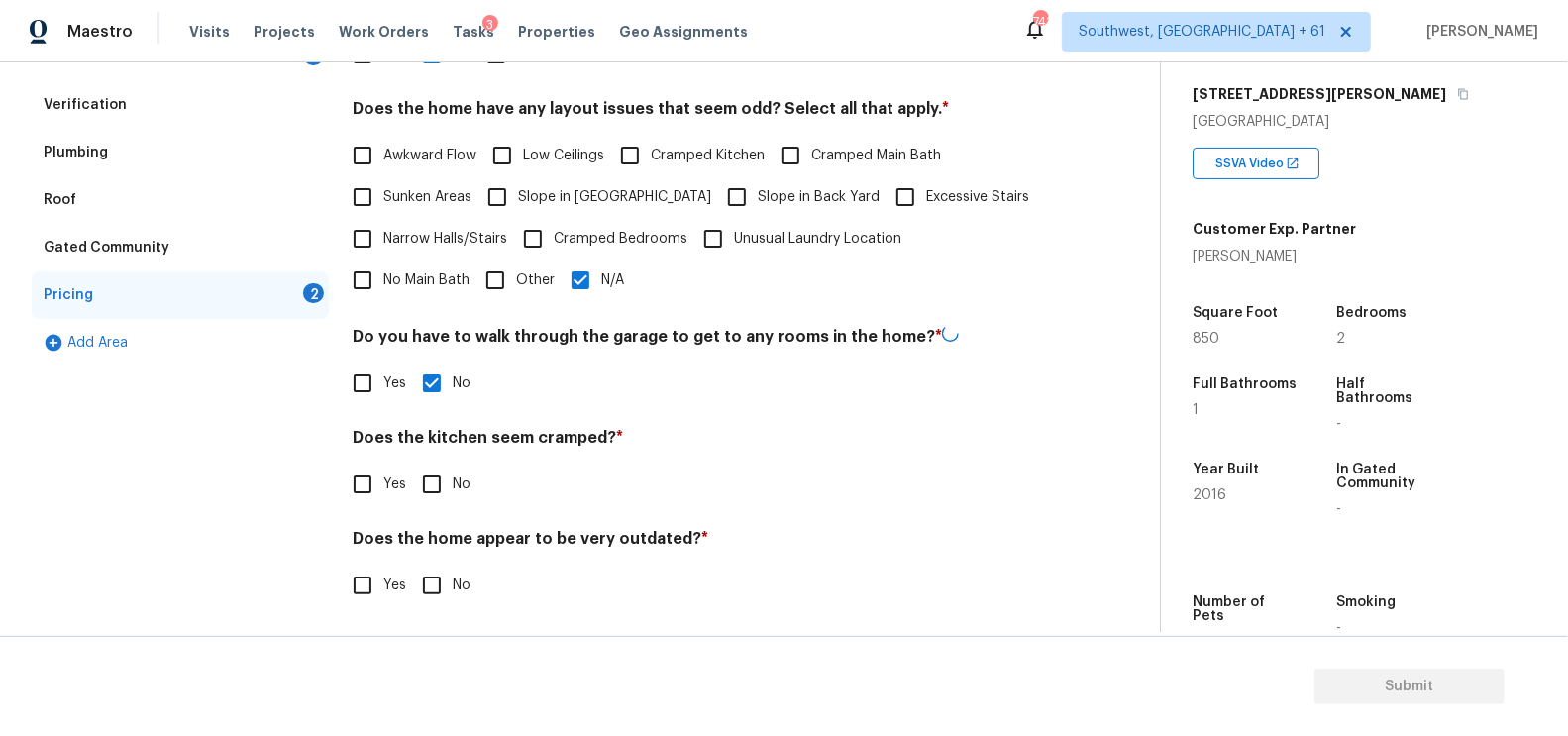
click at [447, 491] on input "No" at bounding box center [432, 485] width 42 height 42
checkbox input "true"
click at [440, 587] on input "No" at bounding box center [432, 585] width 42 height 42
checkbox input "true"
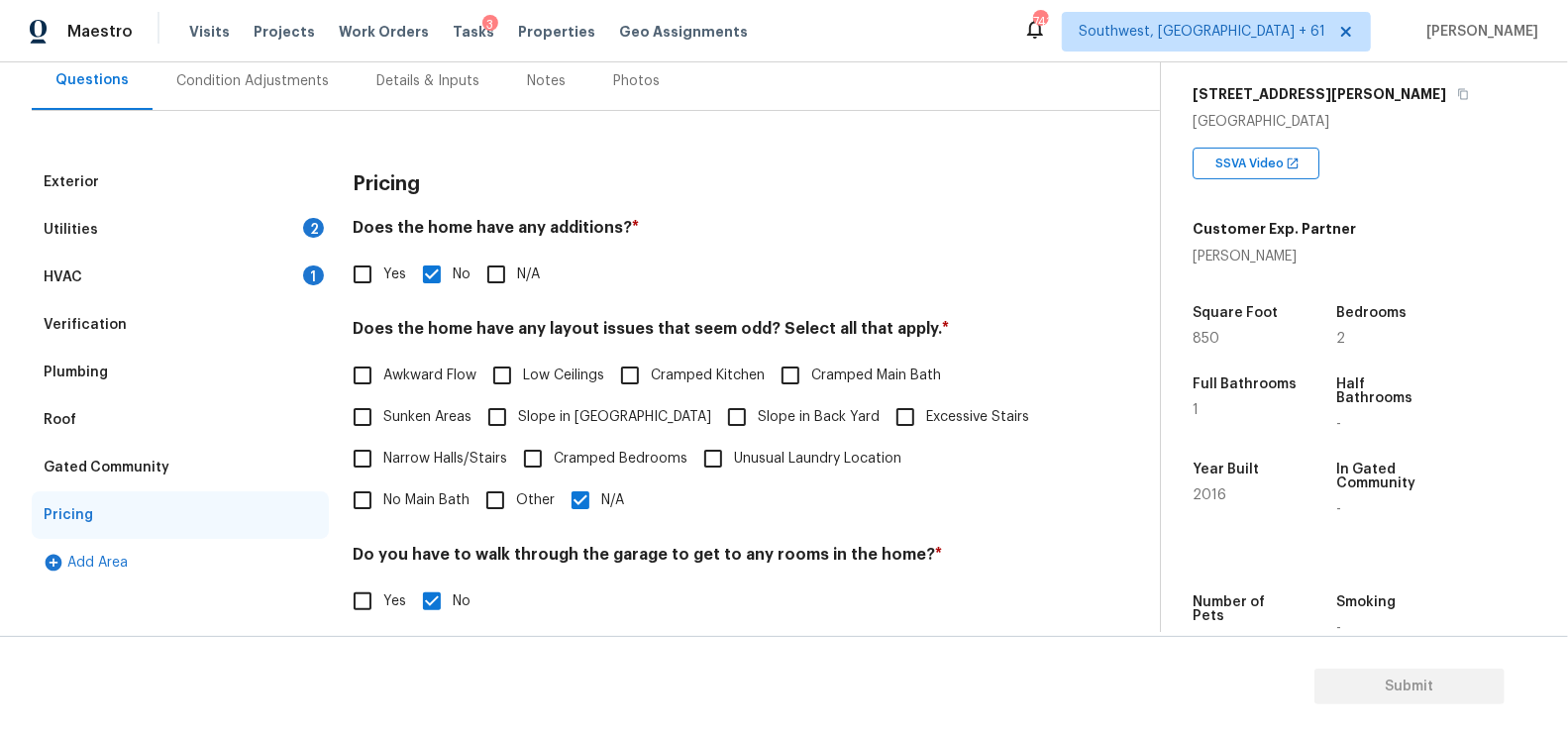
scroll to position [0, 0]
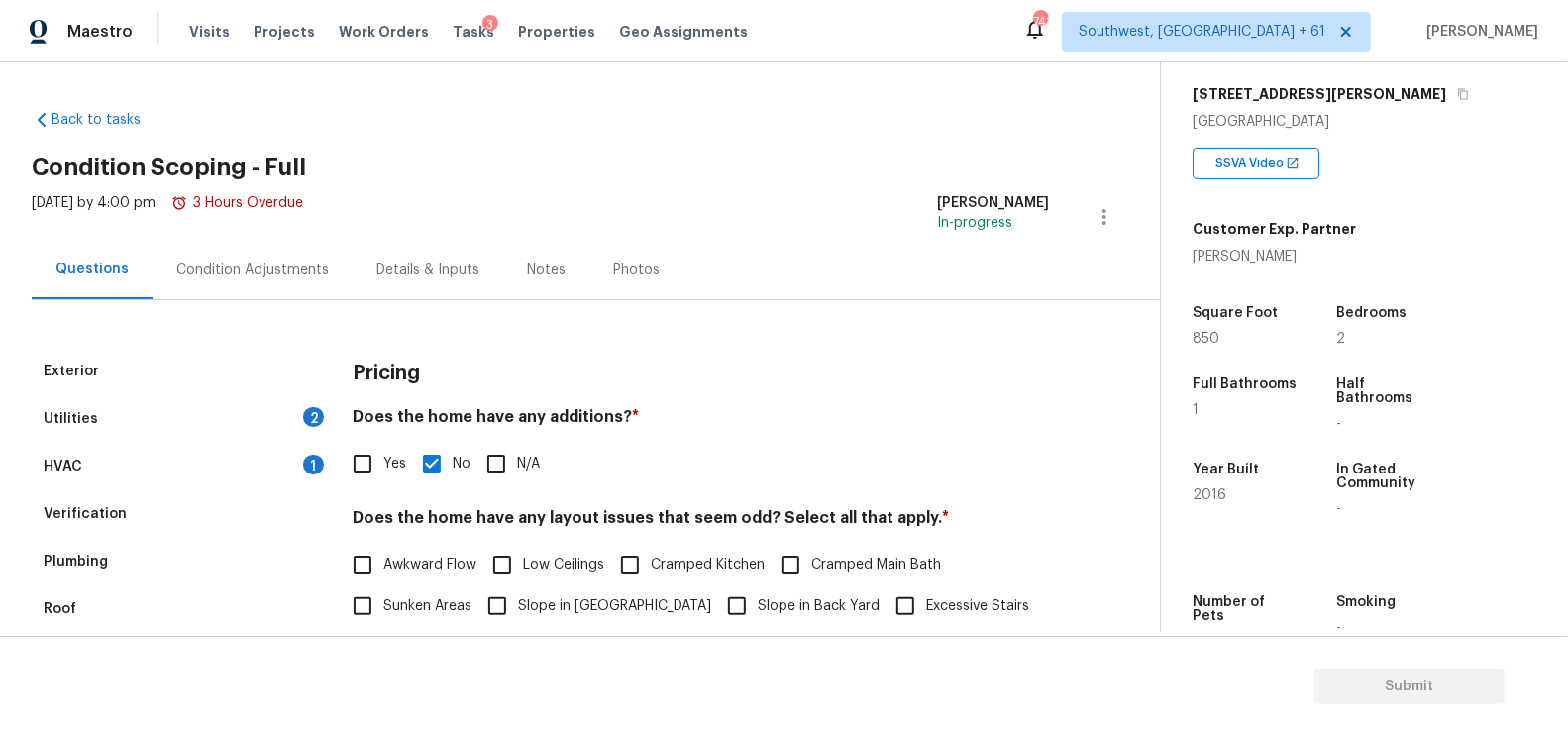
click at [239, 269] on div "Condition Adjustments" at bounding box center [252, 270] width 153 height 20
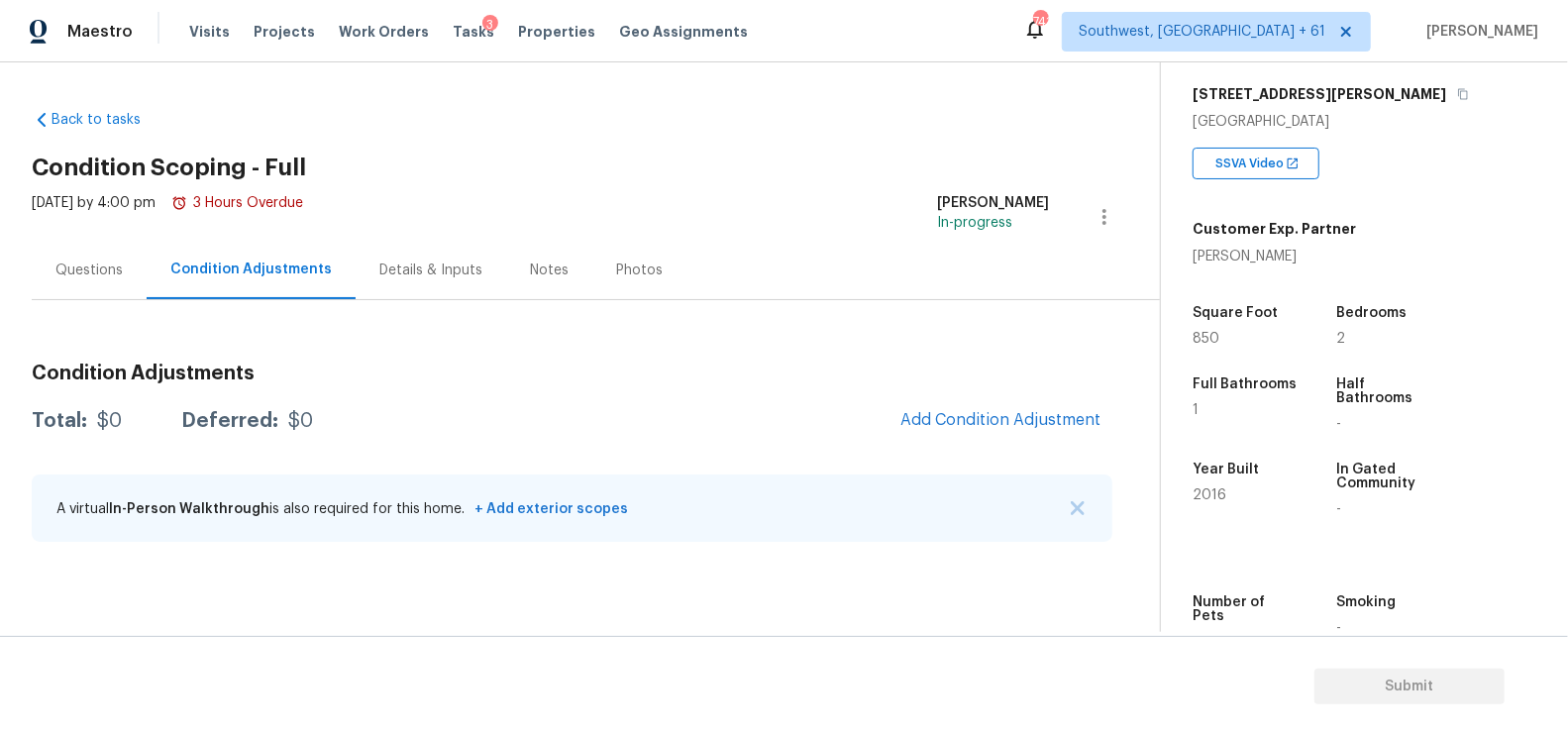
click at [990, 446] on div "Condition Adjustments Total: $0 Deferred: $0 Add Condition Adjustment A virtual…" at bounding box center [572, 453] width 1081 height 212
click at [990, 426] on span "Add Condition Adjustment" at bounding box center [1000, 420] width 200 height 18
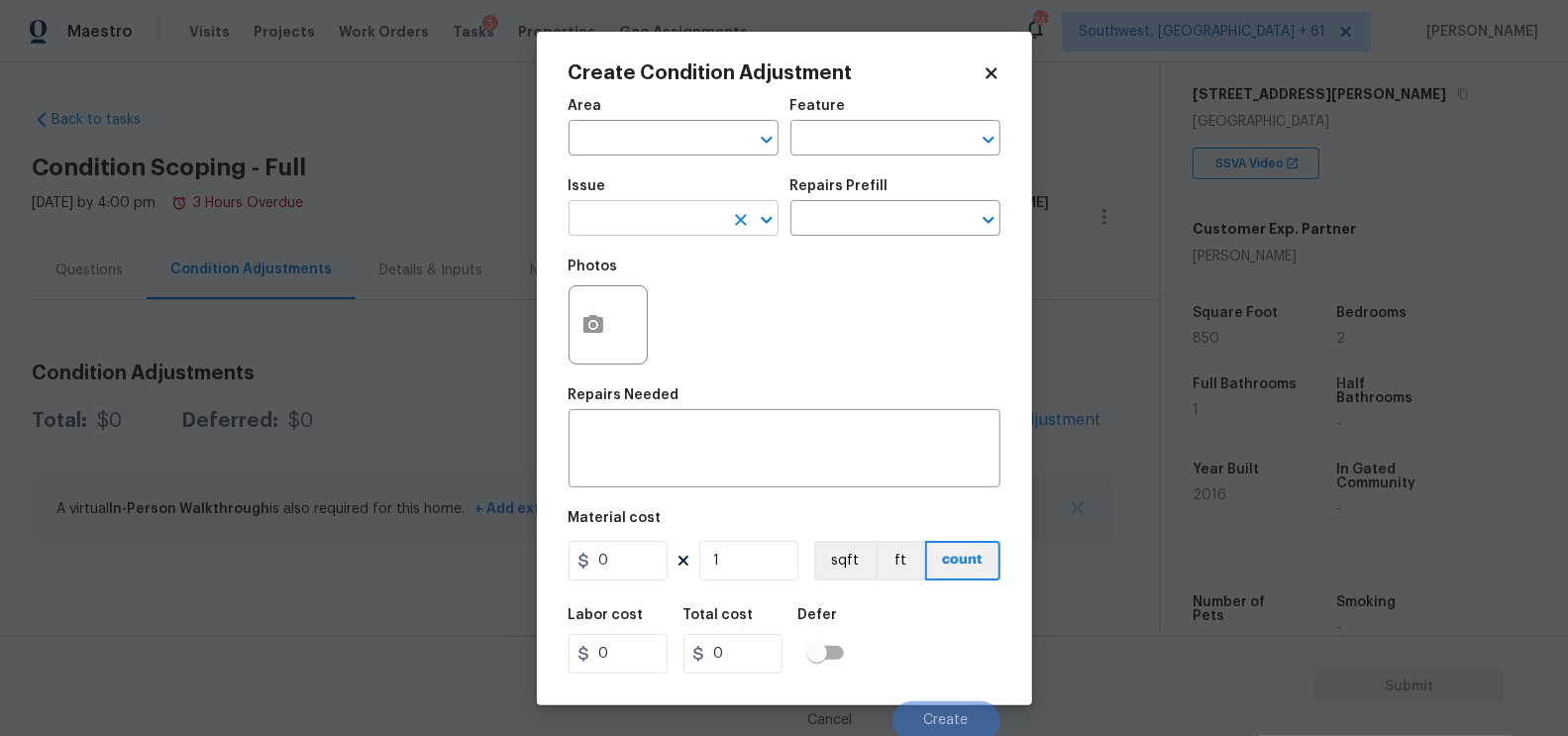
click at [691, 217] on input "text" at bounding box center [646, 220] width 155 height 31
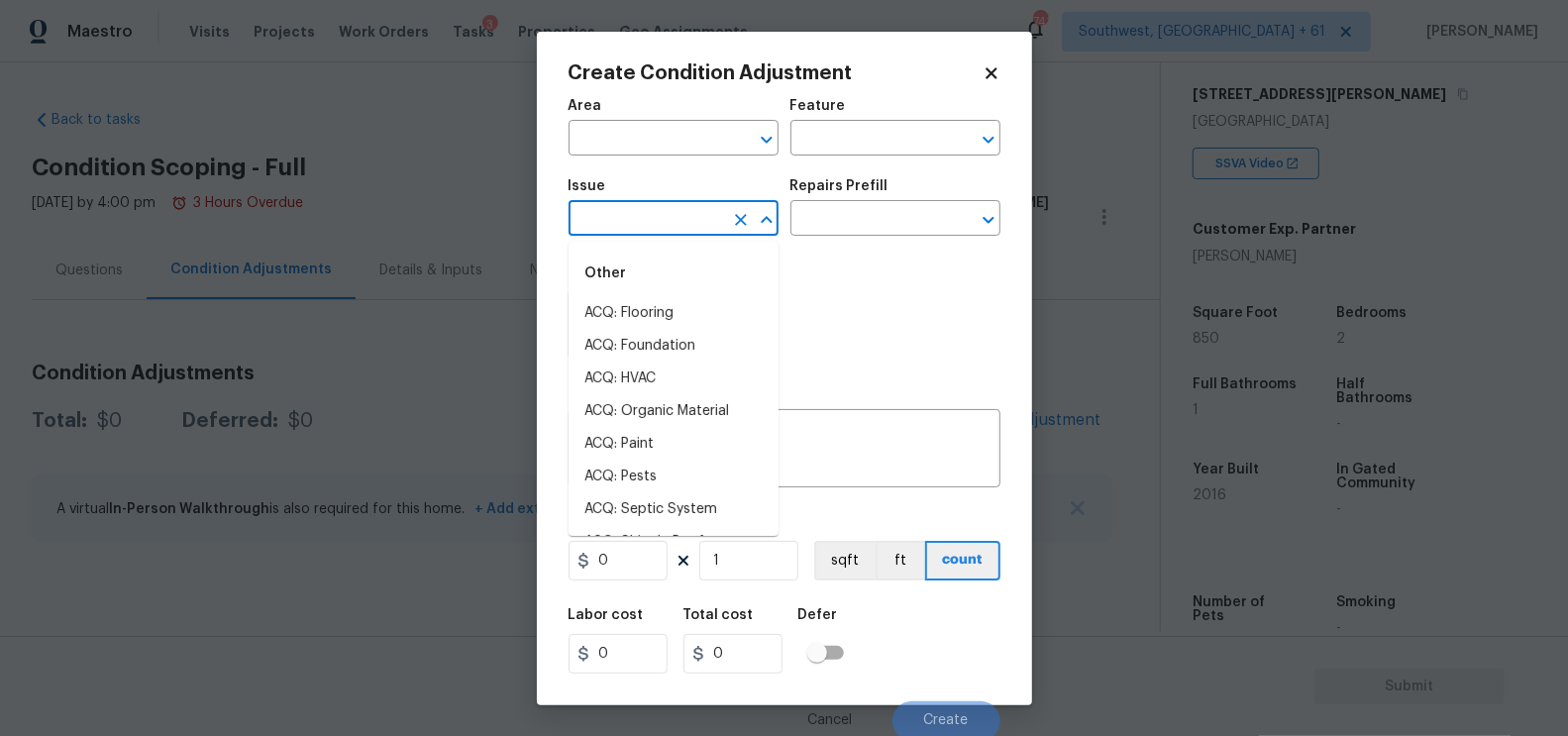
click at [691, 217] on input "text" at bounding box center [646, 220] width 155 height 31
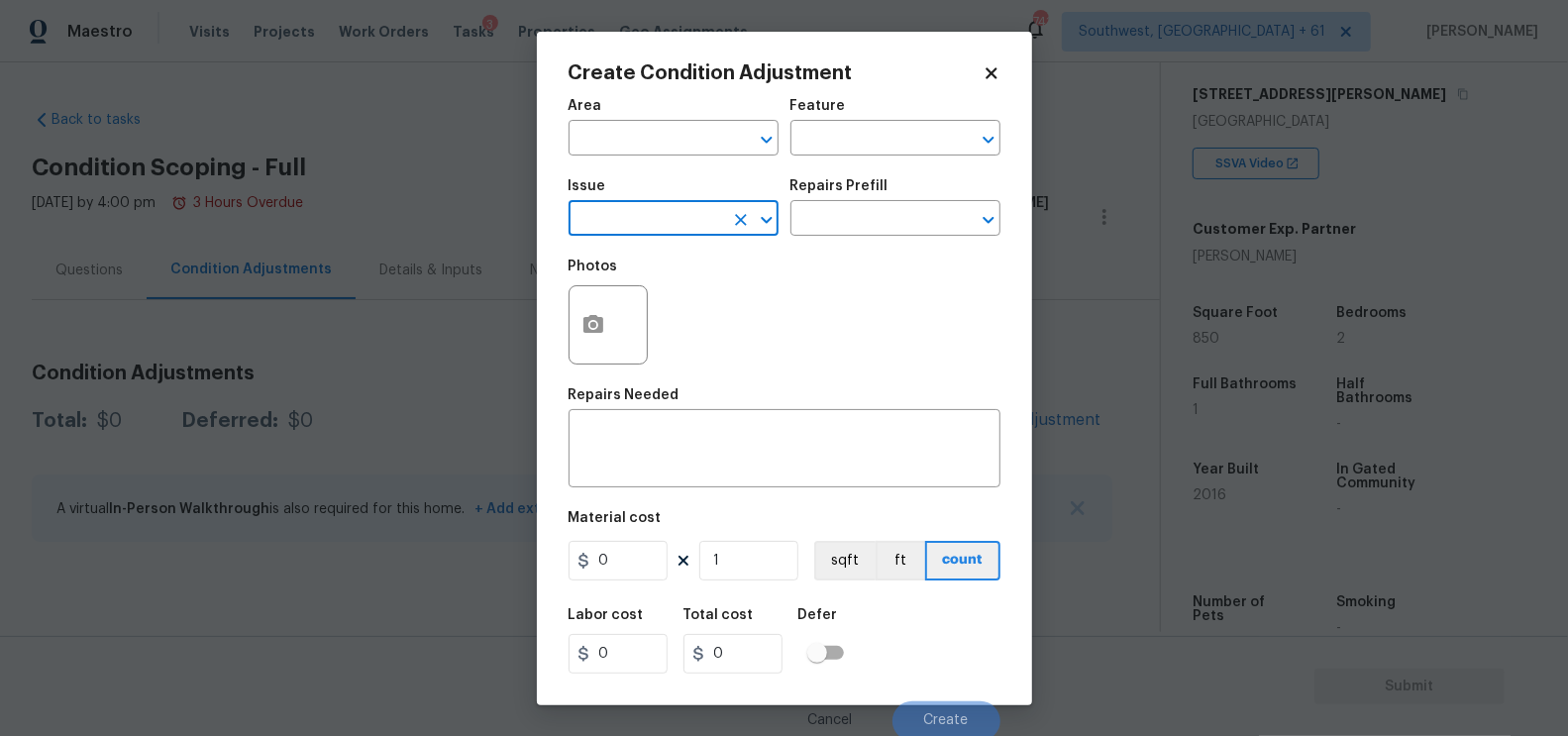
type input "l"
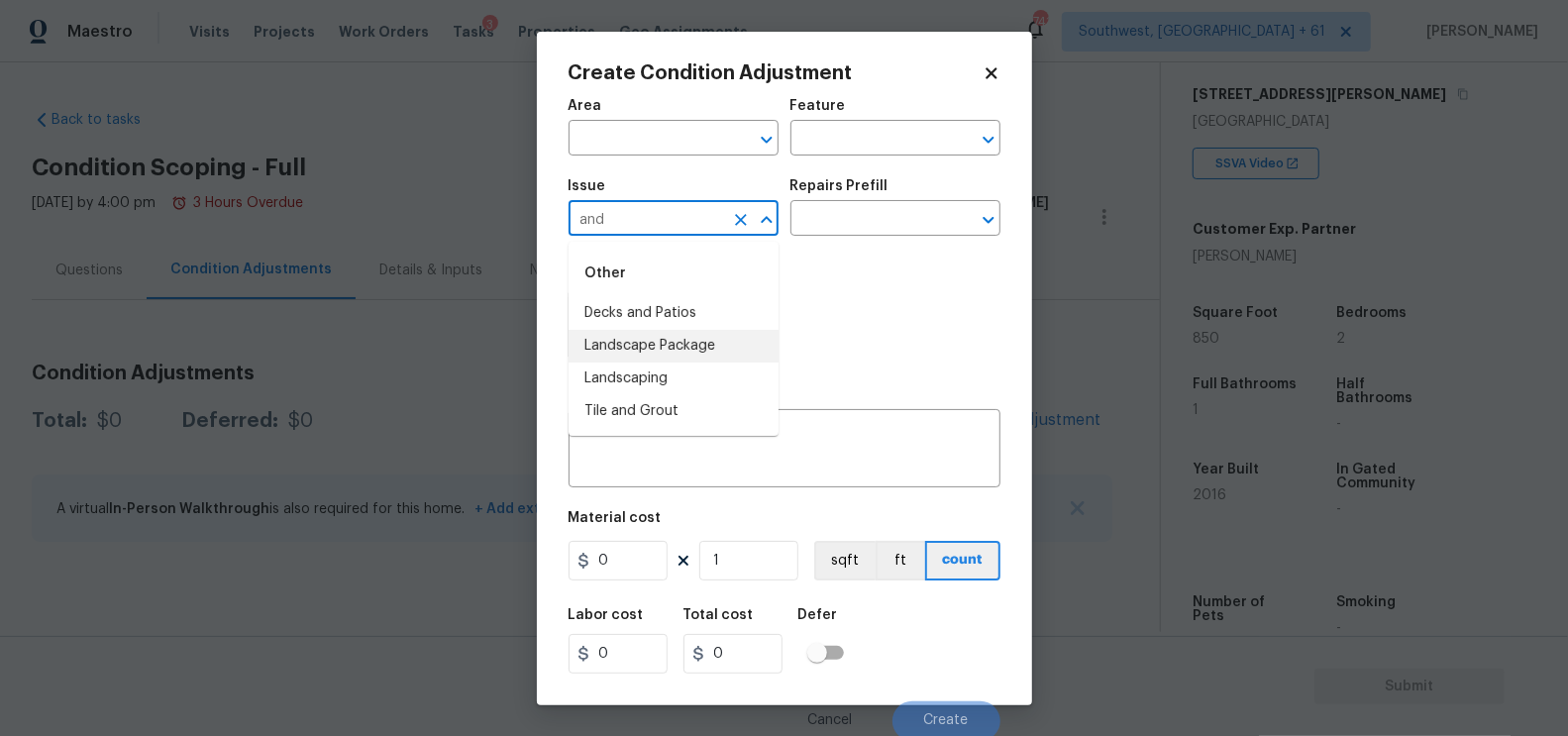
click at [715, 342] on li "Landscape Package" at bounding box center [673, 346] width 210 height 33
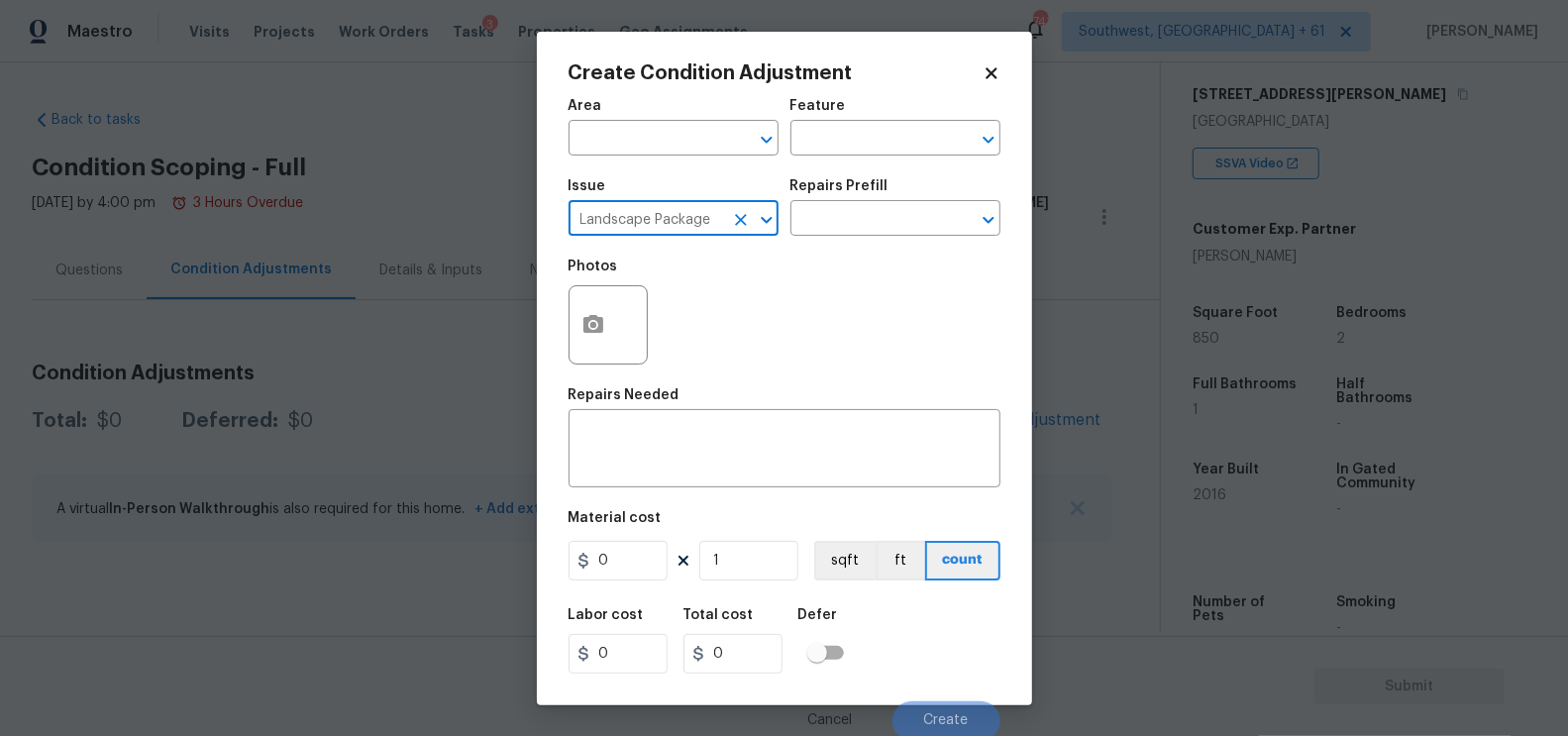
type input "Landscape Package"
click at [885, 185] on div "Repairs Prefill" at bounding box center [895, 192] width 210 height 26
click at [879, 217] on input "text" at bounding box center [868, 220] width 155 height 31
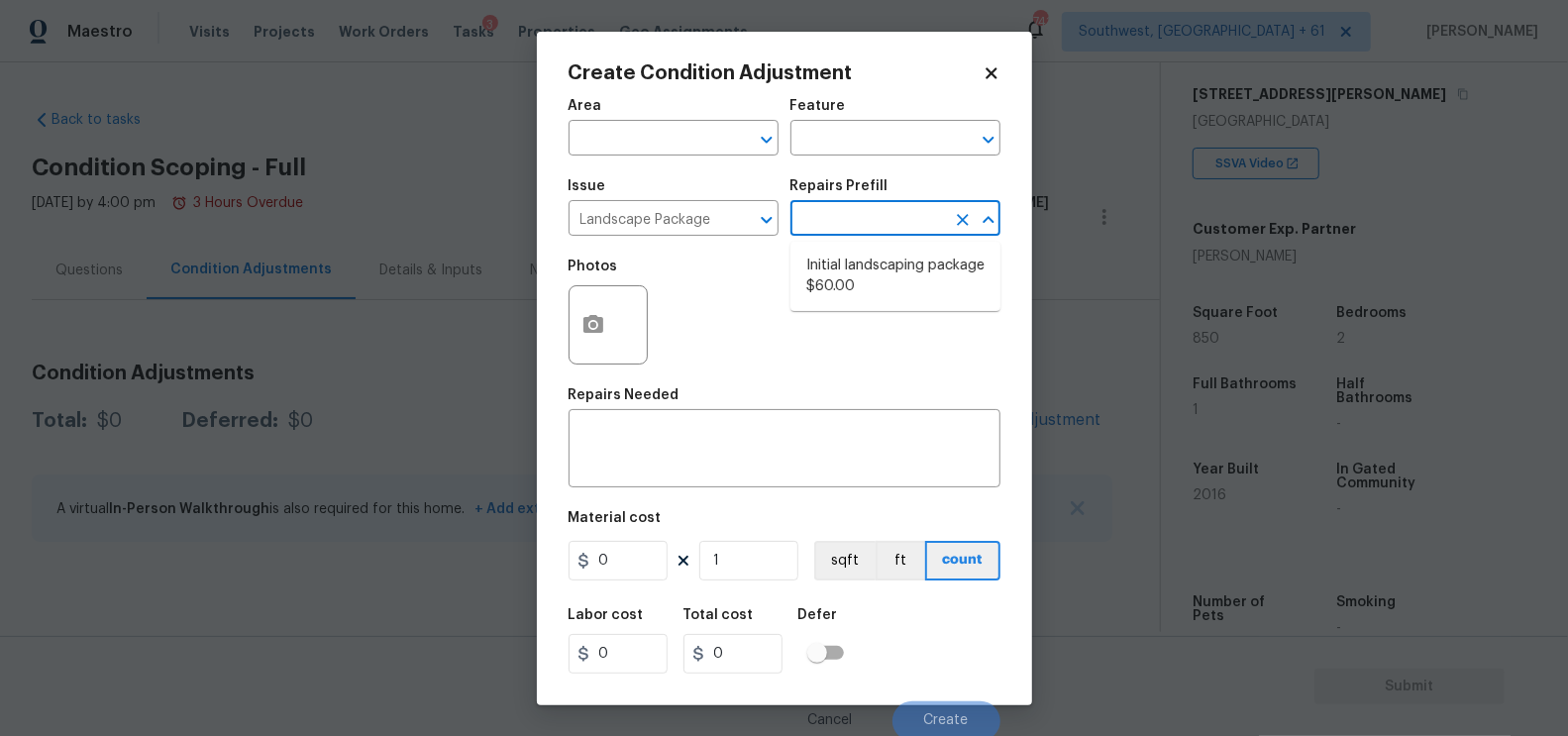
click at [862, 266] on li "Initial landscaping package $60.00" at bounding box center [895, 276] width 210 height 54
type input "Home Readiness Packages"
type textarea "Mowing of grass up to 6" in height. Mow, edge along driveways & sidewalks, trim…"
type input "60"
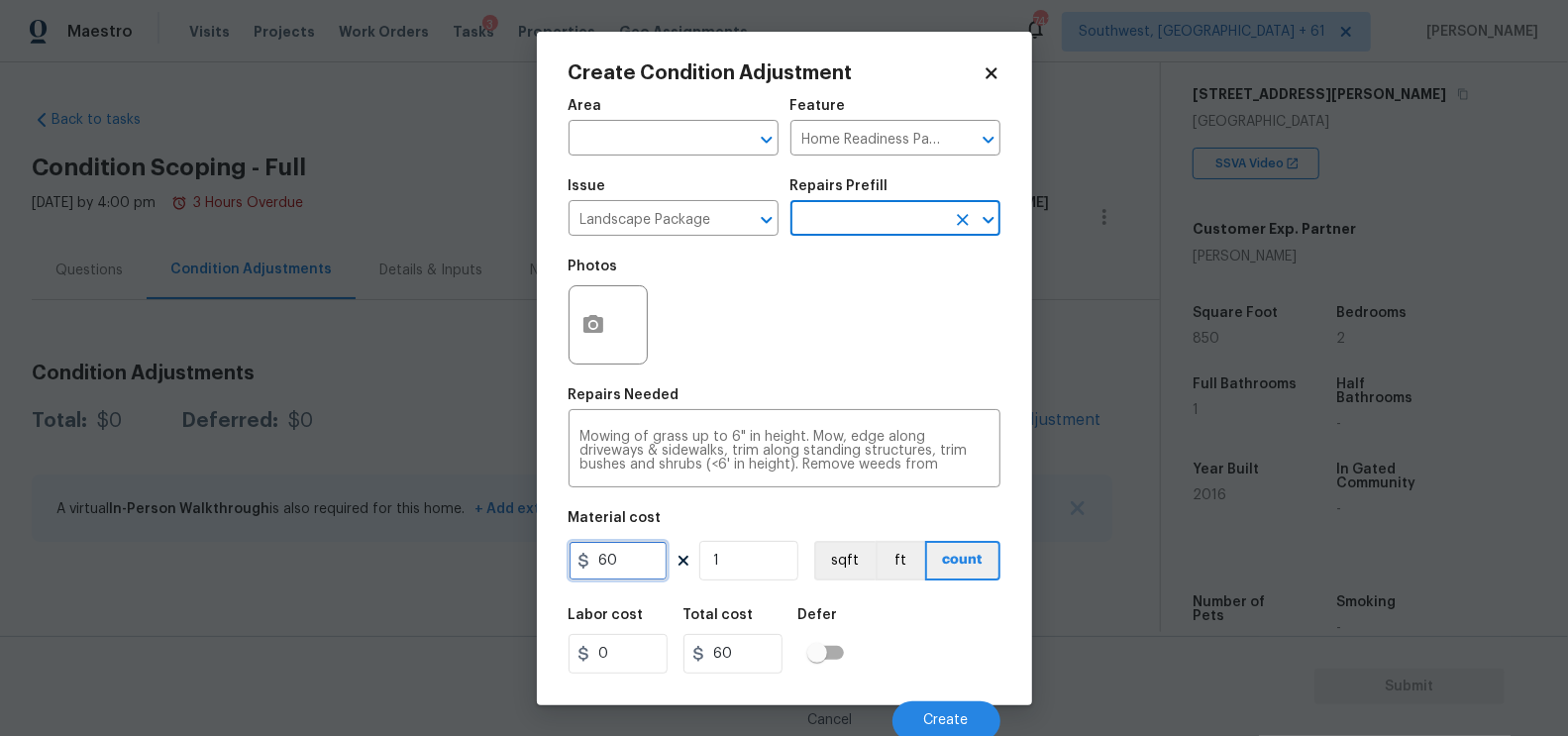
click at [634, 542] on input "60" at bounding box center [618, 560] width 99 height 40
click at [644, 565] on input "300" at bounding box center [618, 560] width 99 height 40
type input "300"
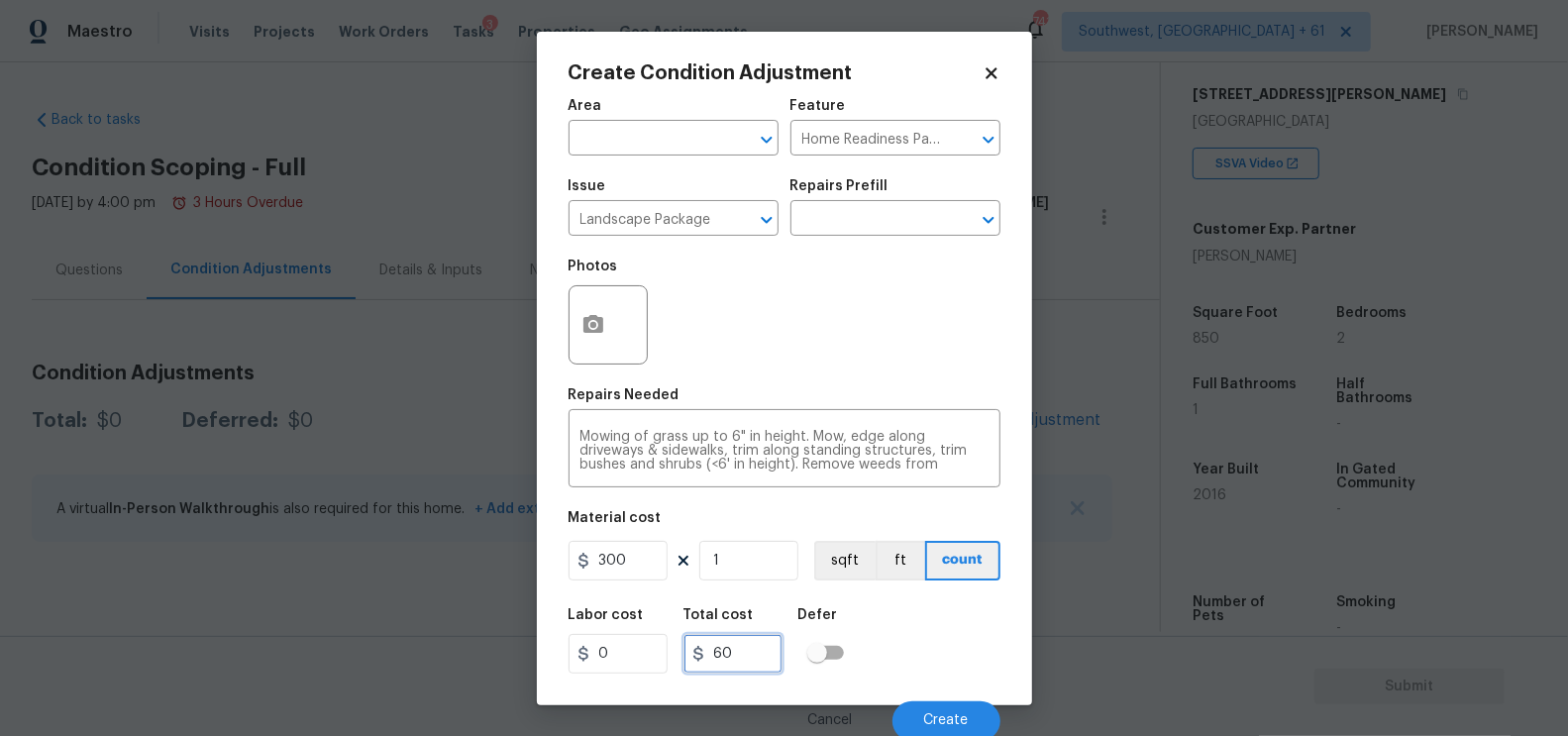
type input "300"
click at [740, 651] on input "300" at bounding box center [733, 654] width 99 height 40
click at [584, 304] on button "button" at bounding box center [593, 325] width 48 height 77
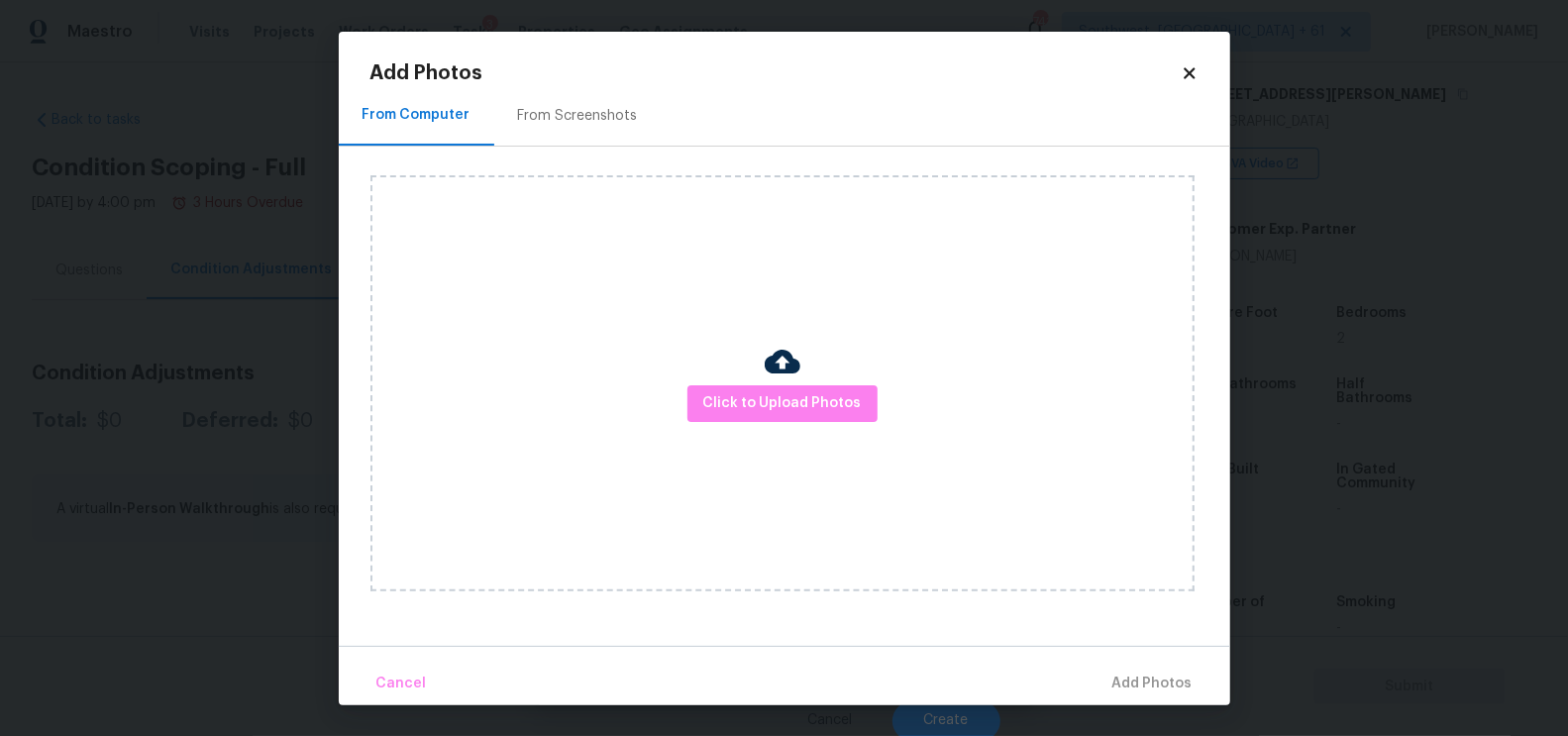
click at [605, 120] on div "From Screenshots" at bounding box center [577, 116] width 120 height 20
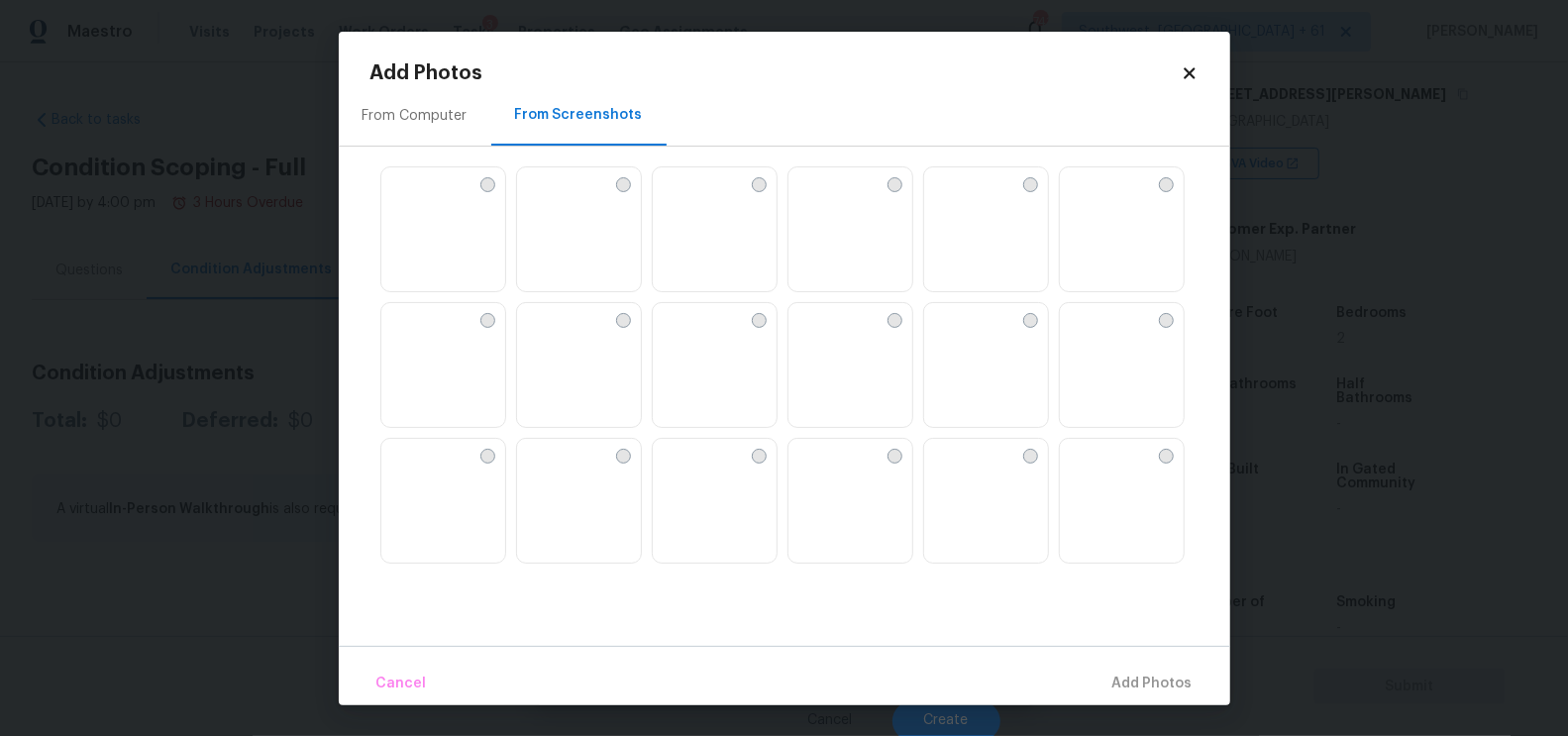
click at [1067, 251] on img at bounding box center [1122, 229] width 124 height 126
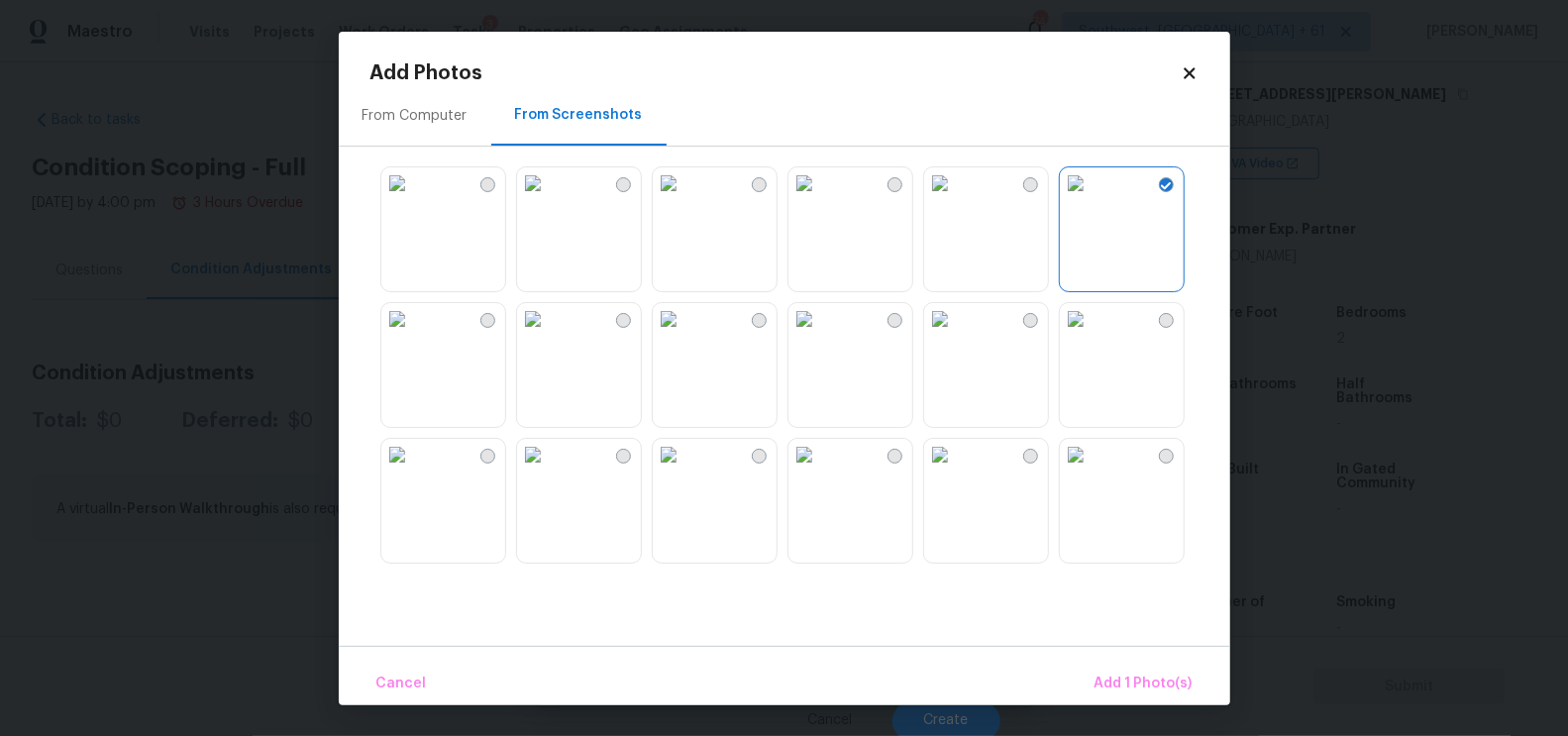
click at [956, 335] on img at bounding box center [940, 319] width 32 height 32
click at [1128, 685] on span "Add 2 Photo(s)" at bounding box center [1143, 683] width 101 height 25
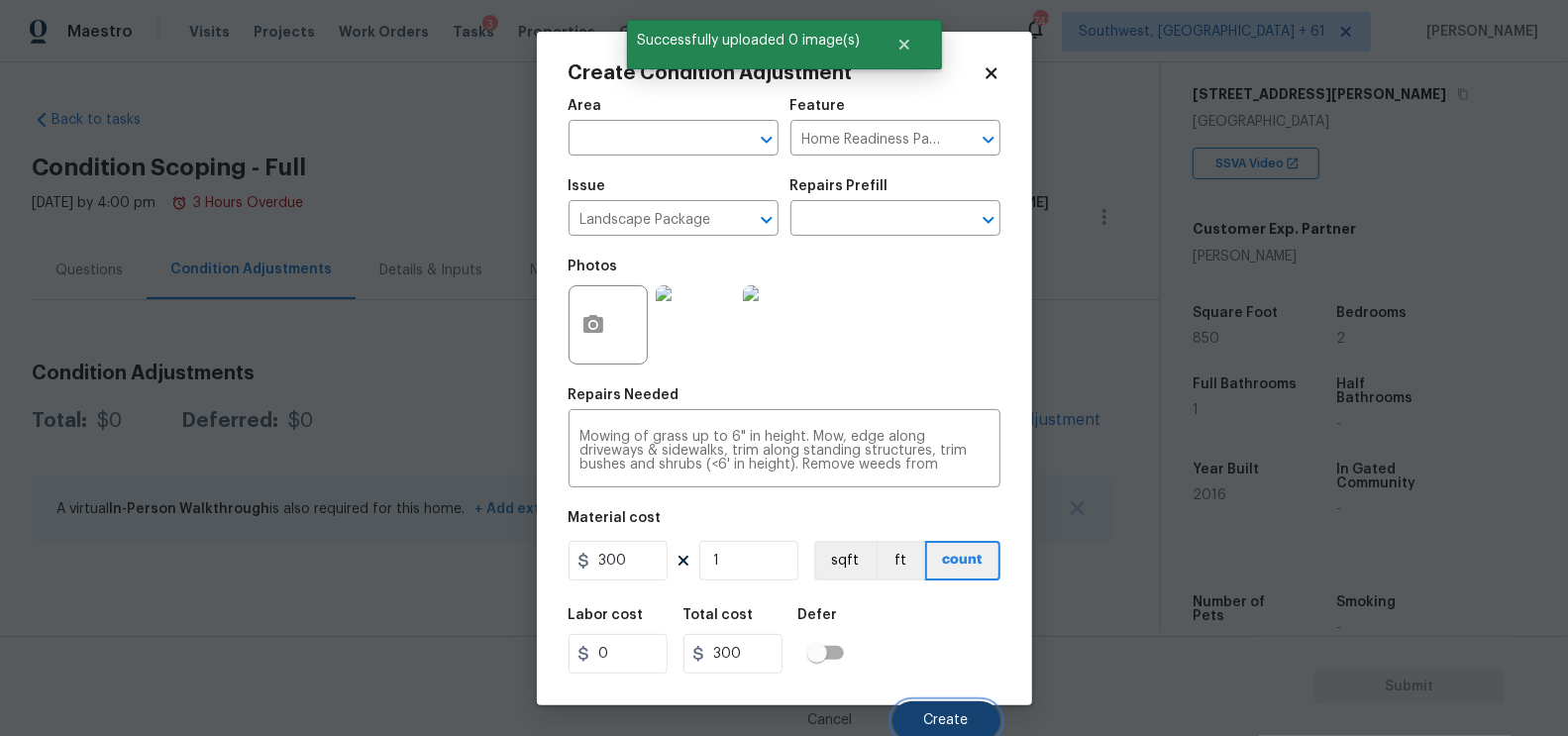
click at [954, 708] on button "Create" at bounding box center [946, 721] width 108 height 40
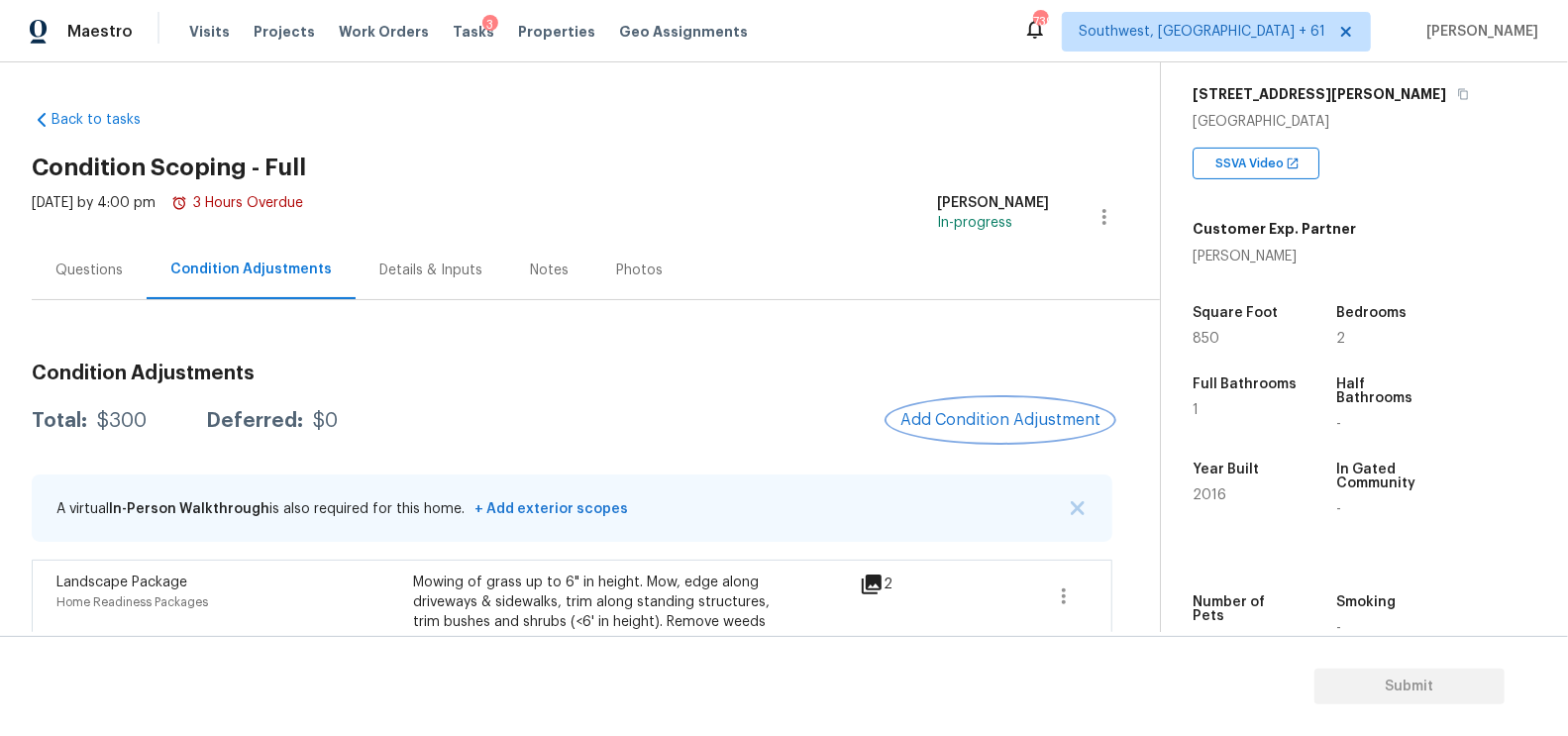
click at [1024, 435] on button "Add Condition Adjustment" at bounding box center [1000, 420] width 224 height 42
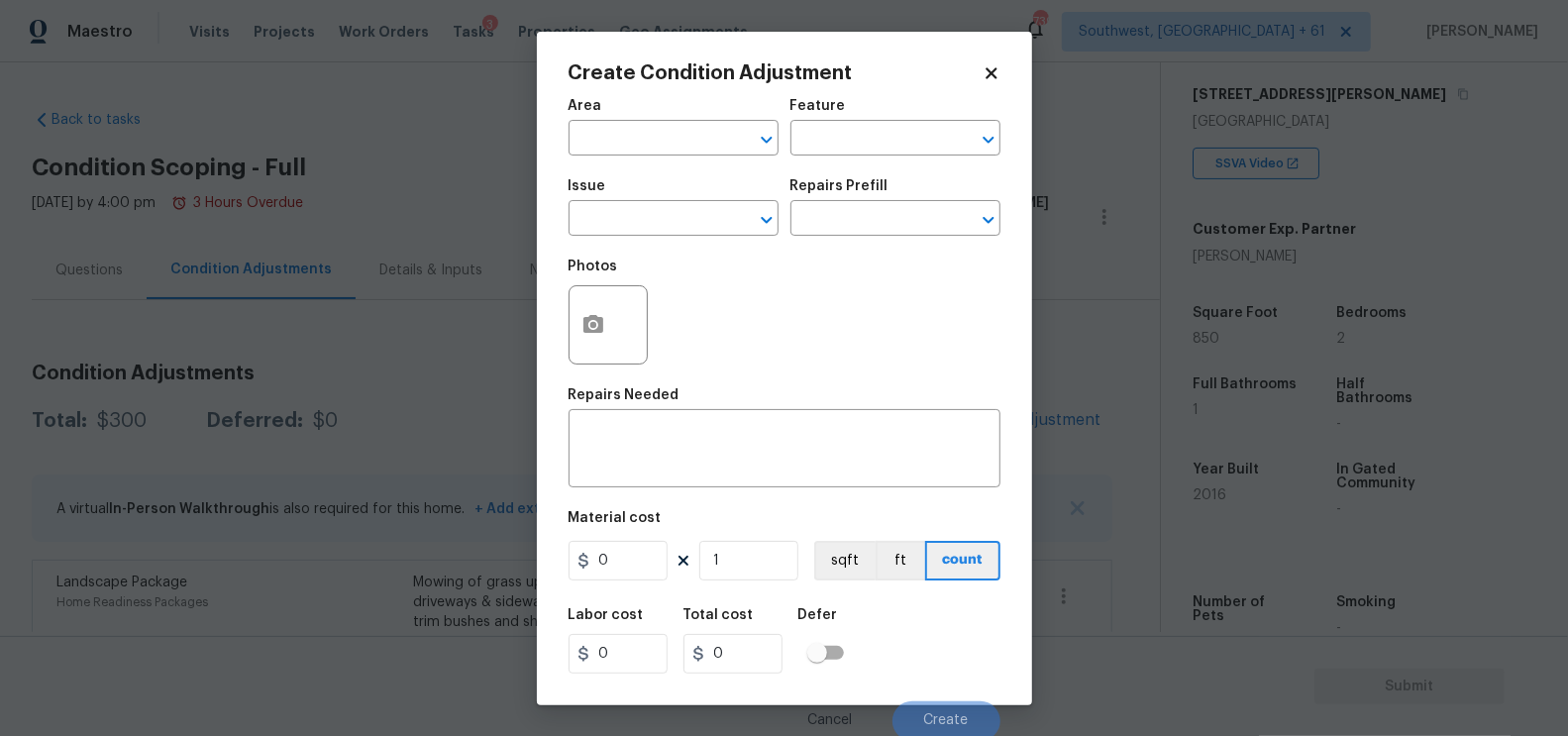
click at [671, 170] on span "Issue ​" at bounding box center [673, 207] width 210 height 80
click at [661, 201] on div "Issue" at bounding box center [673, 192] width 210 height 26
click at [660, 203] on div "Issue" at bounding box center [673, 192] width 210 height 26
click at [648, 224] on input "text" at bounding box center [646, 220] width 155 height 31
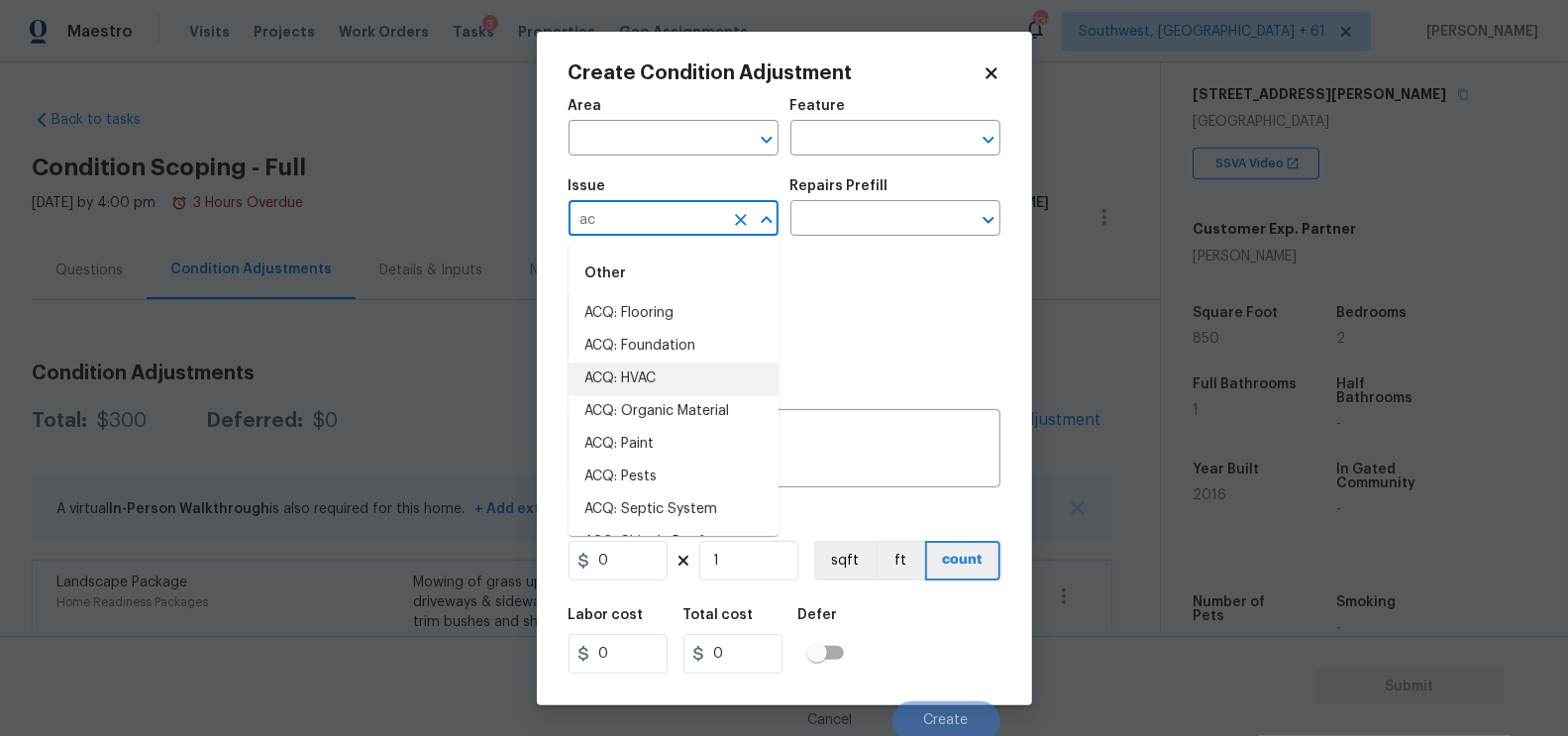
click at [659, 385] on li "ACQ: HVAC" at bounding box center [673, 378] width 210 height 33
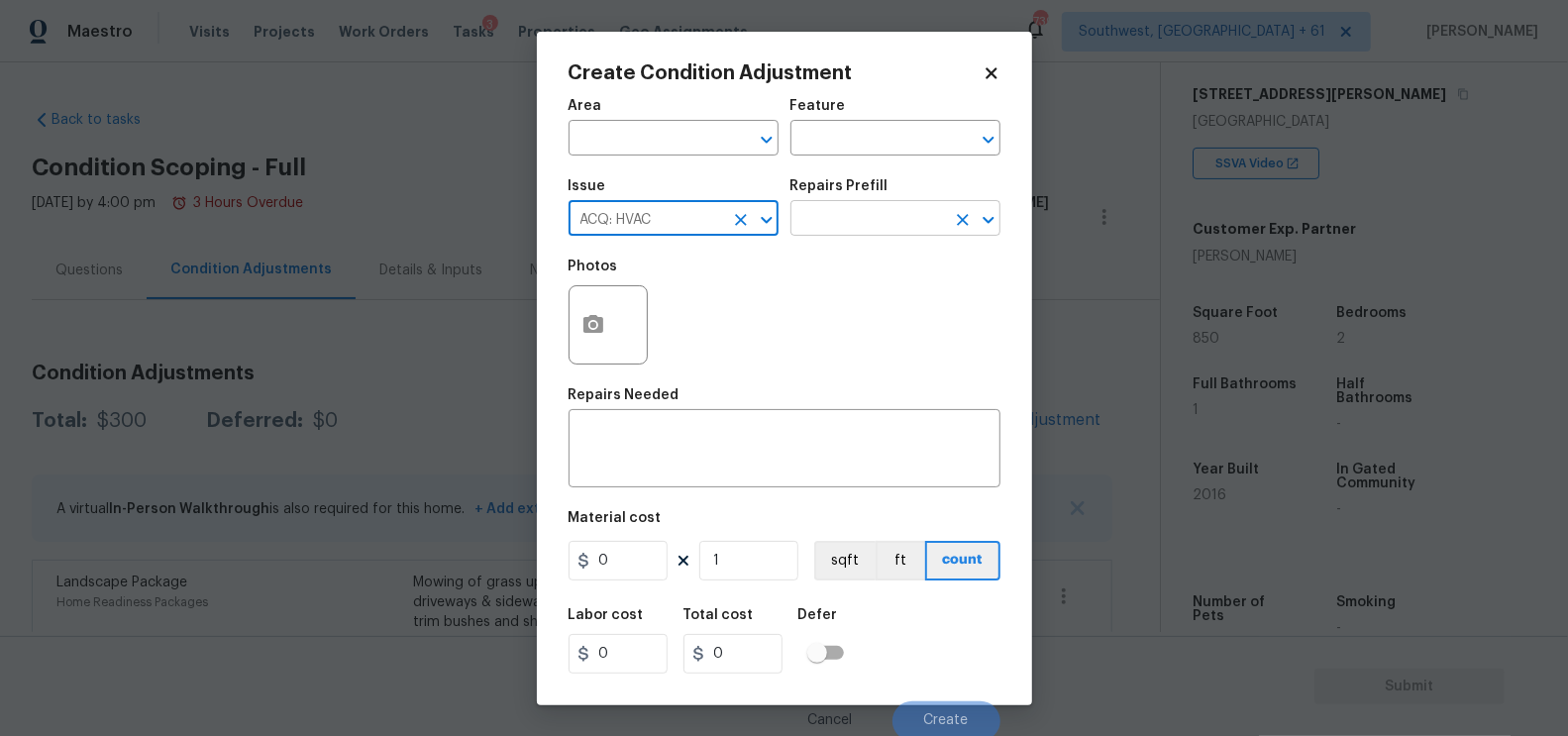
type input "ACQ: HVAC"
click at [851, 222] on input "text" at bounding box center [868, 220] width 155 height 31
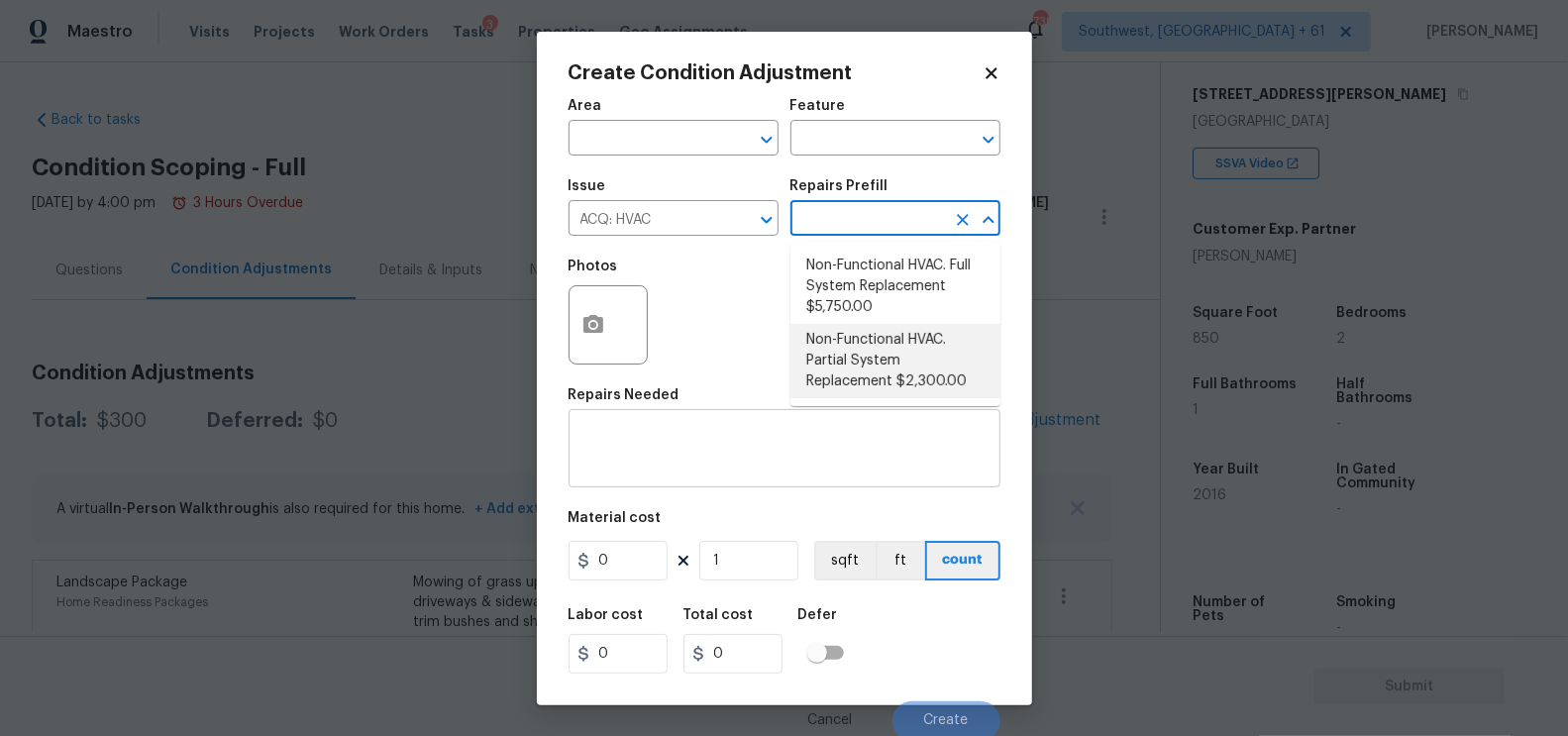
click at [675, 475] on div "x ​" at bounding box center [784, 451] width 432 height 74
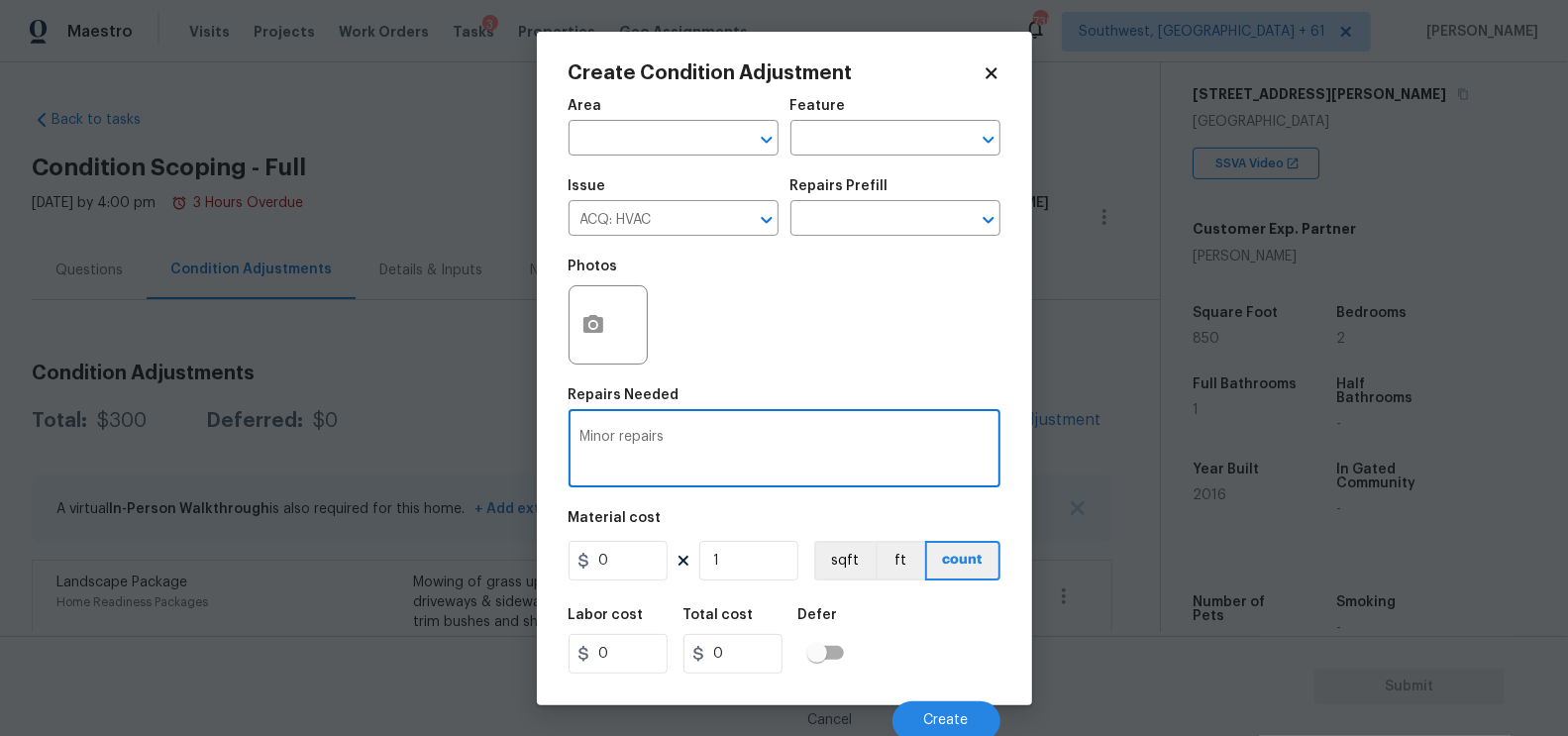
type textarea "Minor repairs"
click at [617, 568] on input "0" at bounding box center [618, 560] width 99 height 40
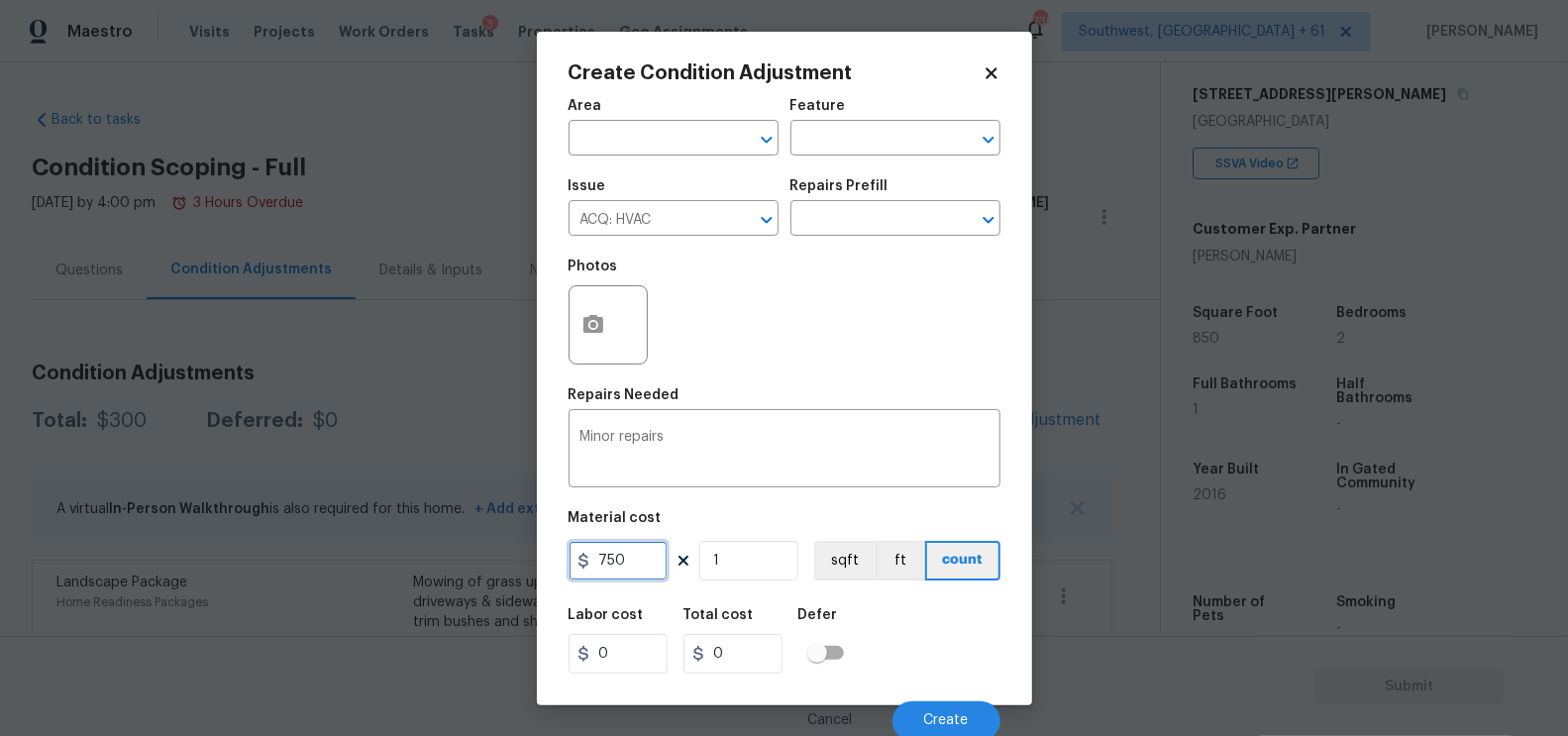
type input "750"
click at [752, 656] on input "0" at bounding box center [733, 654] width 99 height 40
type input "750"
click at [944, 728] on span "Create" at bounding box center [946, 720] width 45 height 15
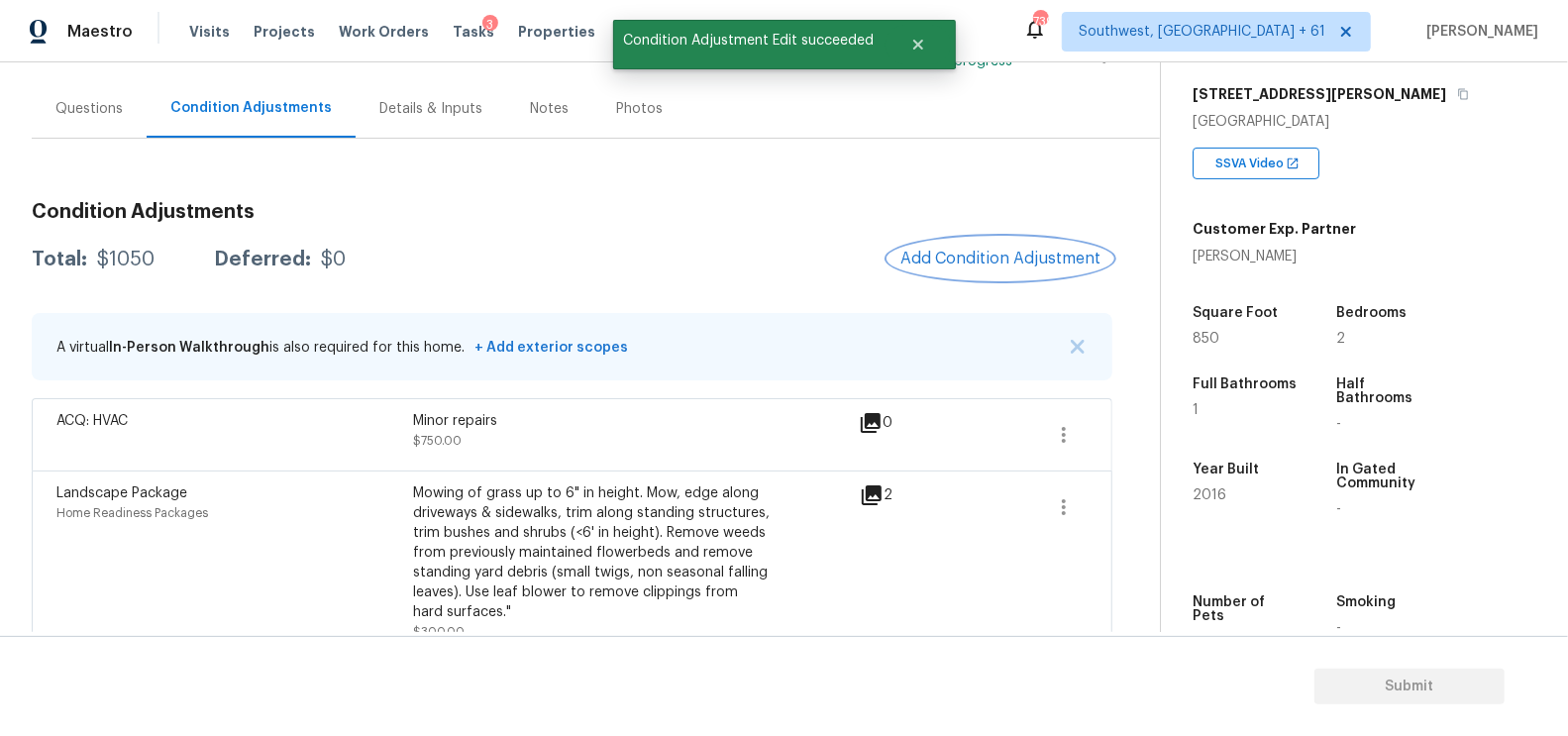
scroll to position [174, 0]
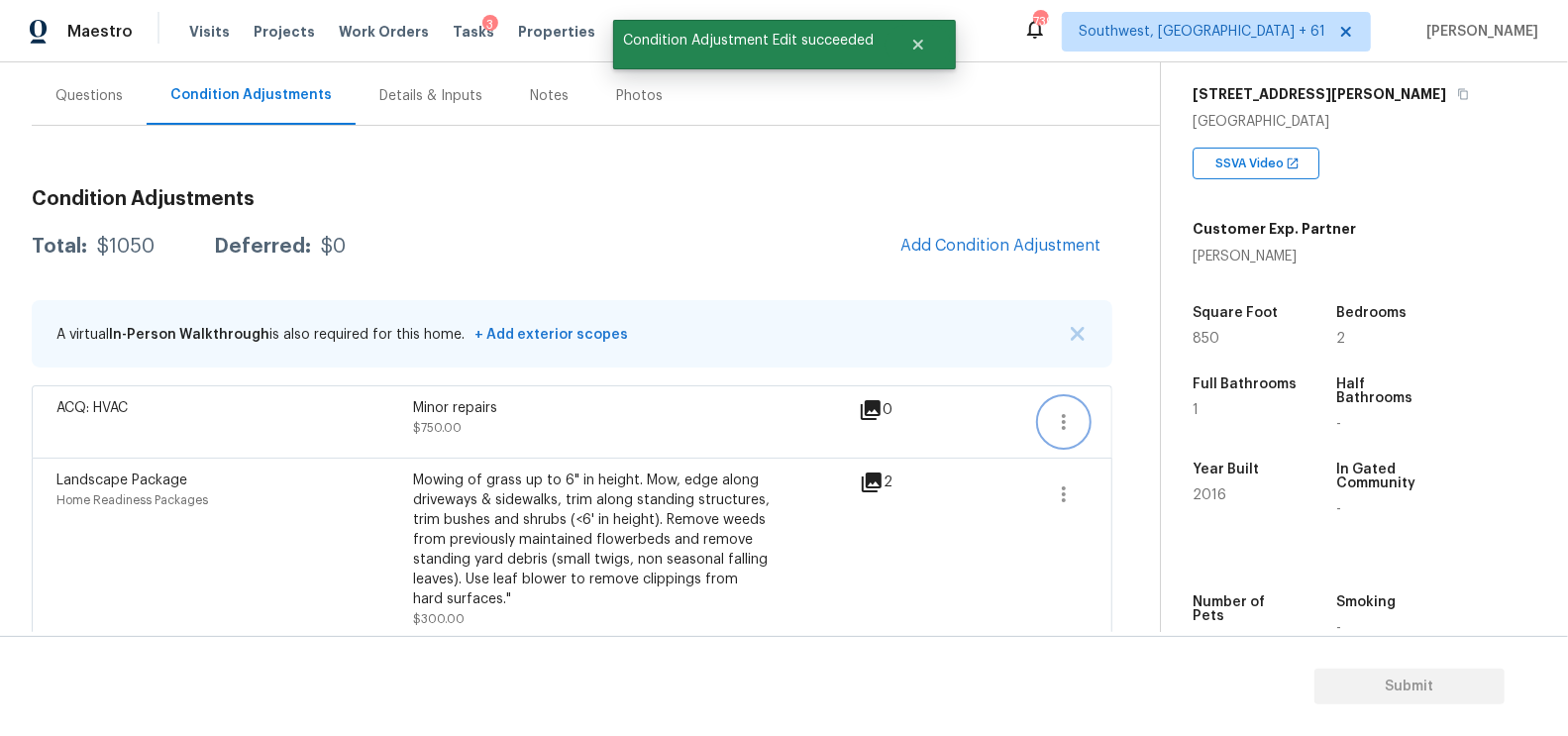
click at [1053, 431] on icon "button" at bounding box center [1064, 422] width 24 height 24
click at [1132, 415] on div "Edit" at bounding box center [1178, 416] width 155 height 20
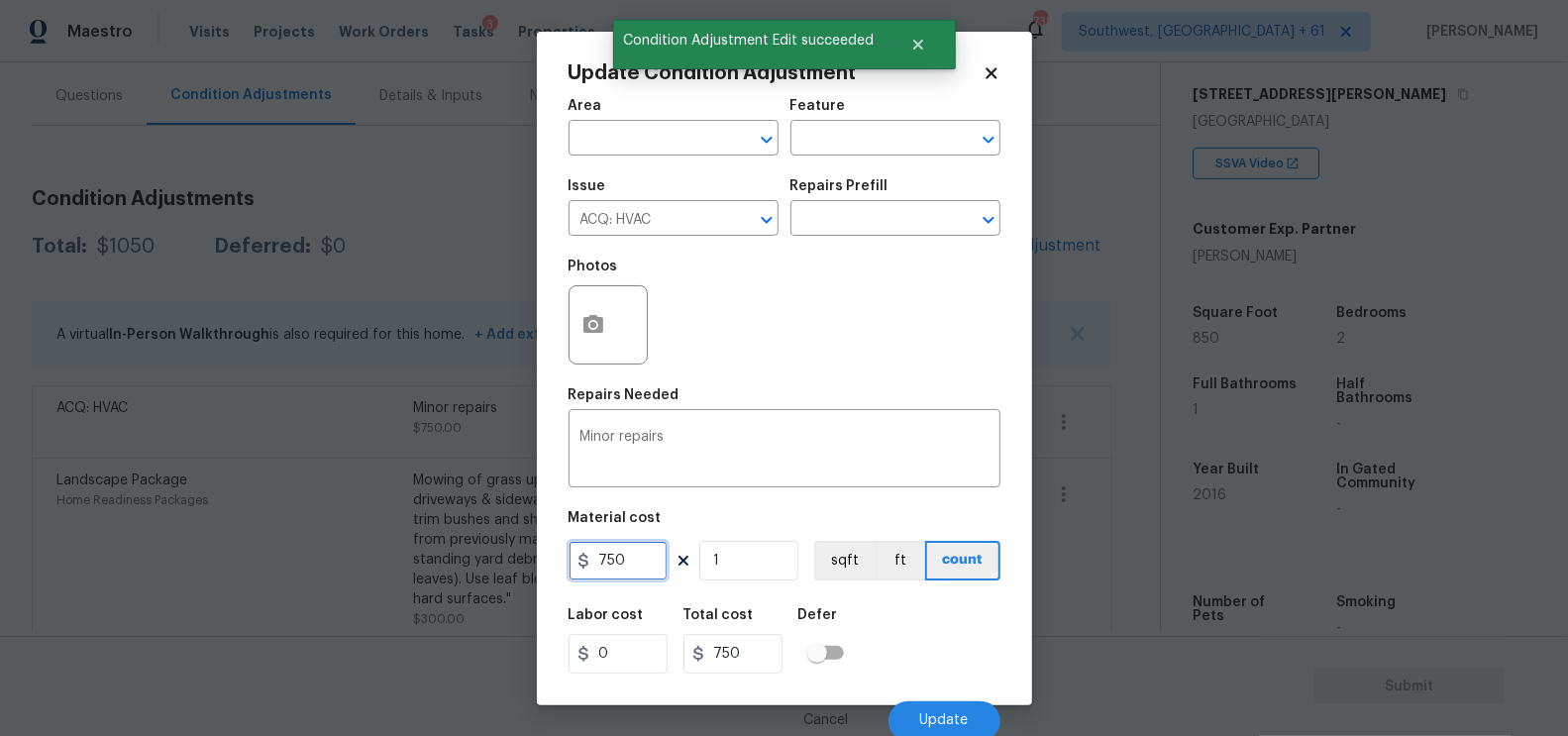
click at [591, 572] on input "750" at bounding box center [618, 560] width 99 height 40
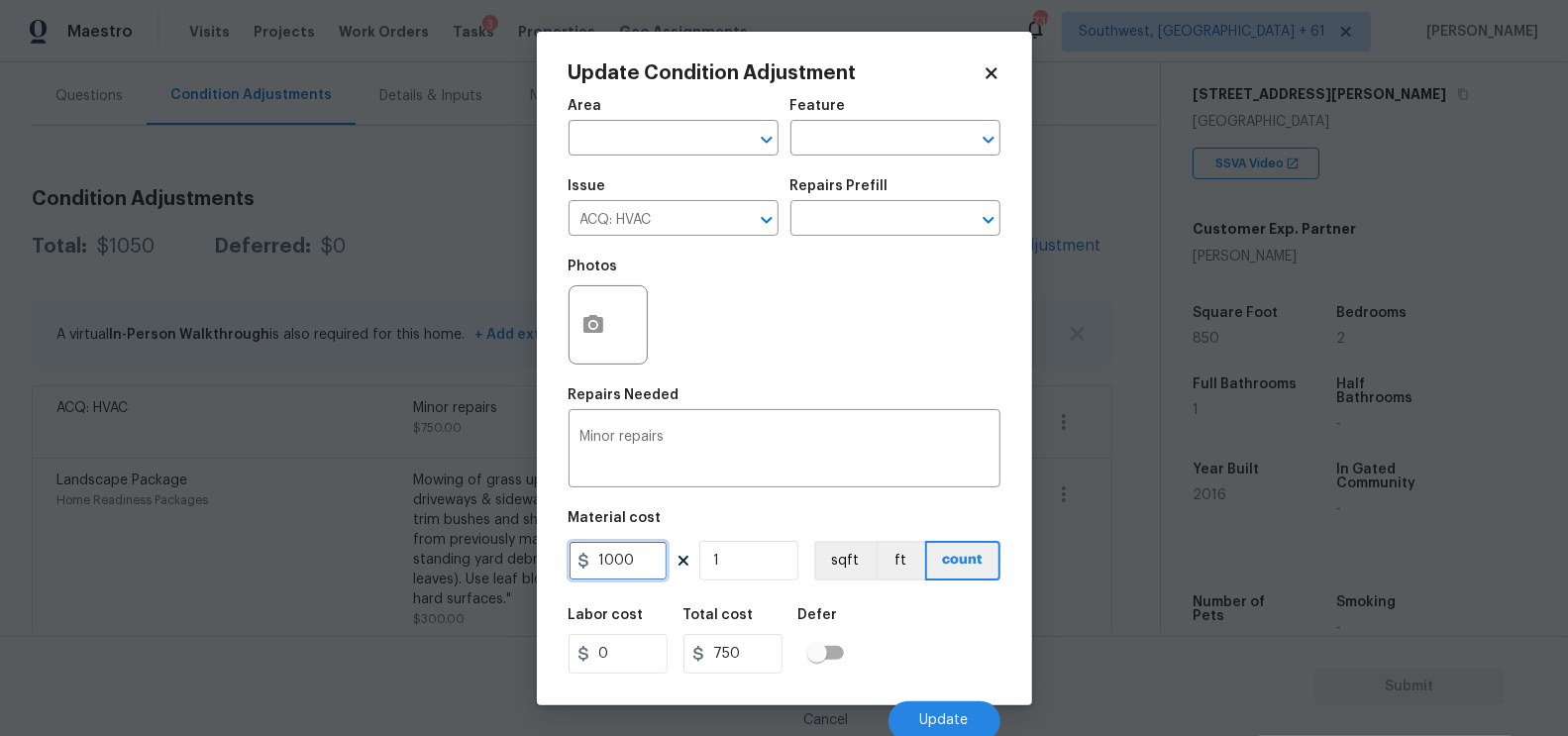
type input "1000"
click at [742, 657] on input "1000" at bounding box center [733, 654] width 99 height 40
click at [963, 725] on span "Update" at bounding box center [944, 720] width 49 height 15
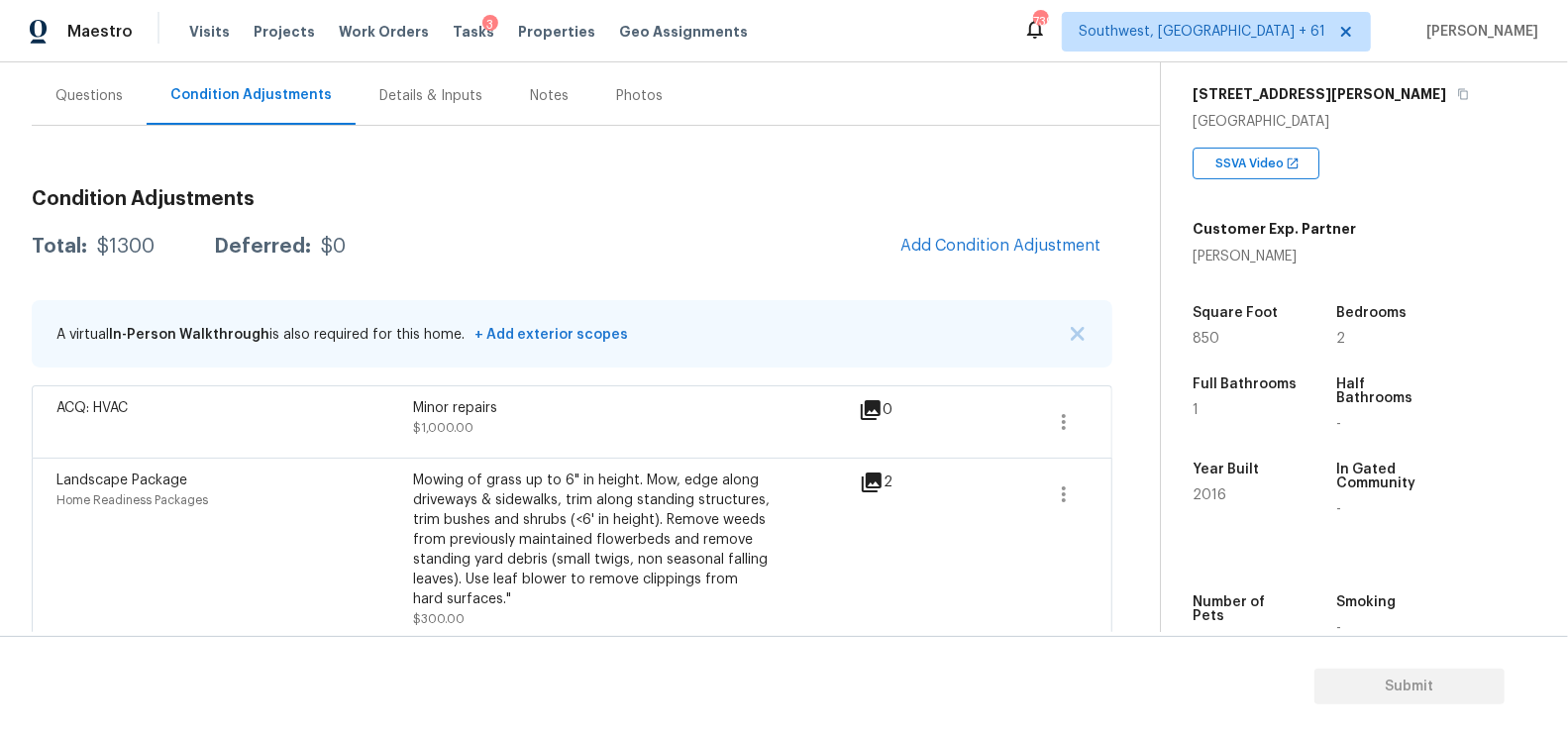
click at [79, 93] on div "Questions" at bounding box center [89, 96] width 68 height 20
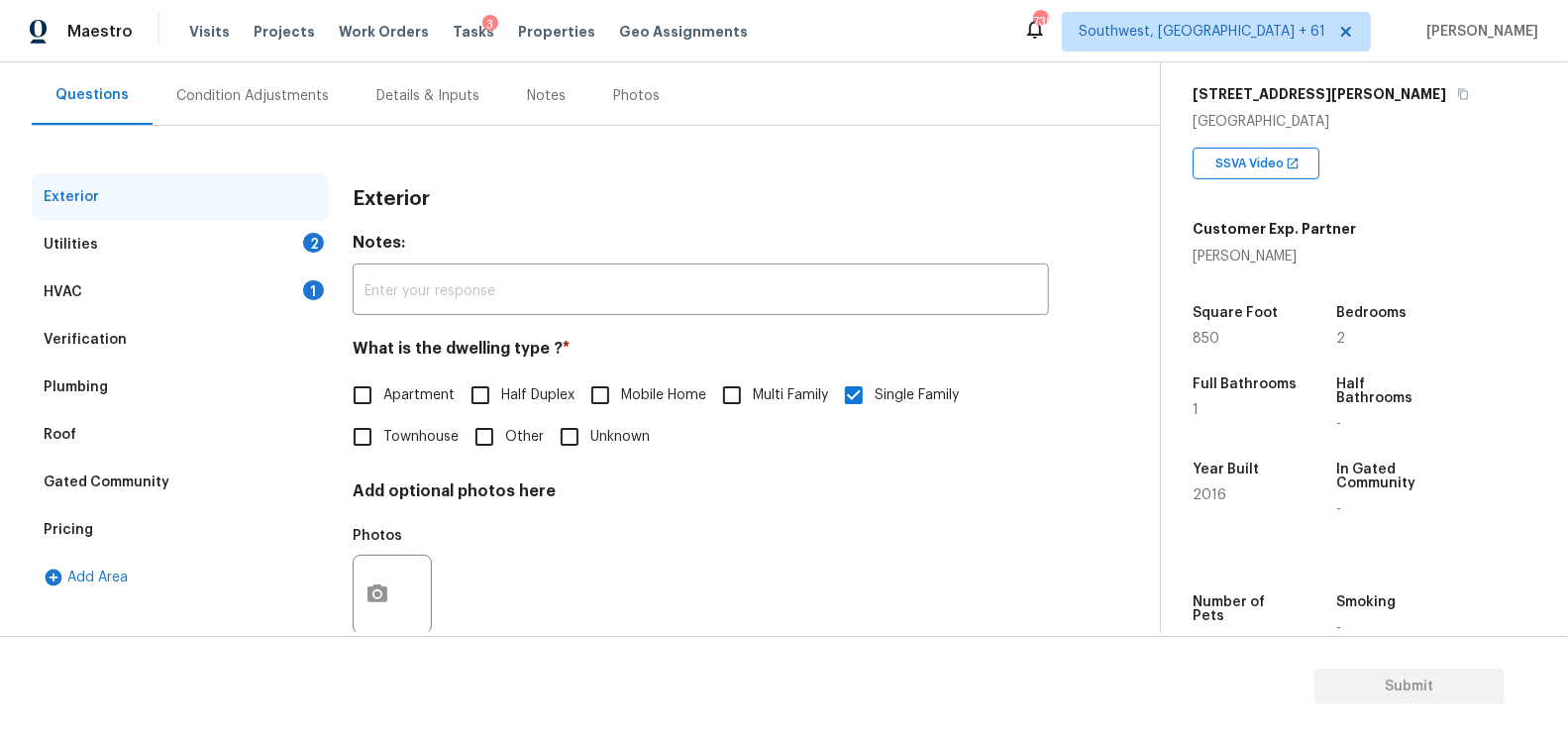
click at [104, 344] on div "Verification" at bounding box center [85, 340] width 83 height 20
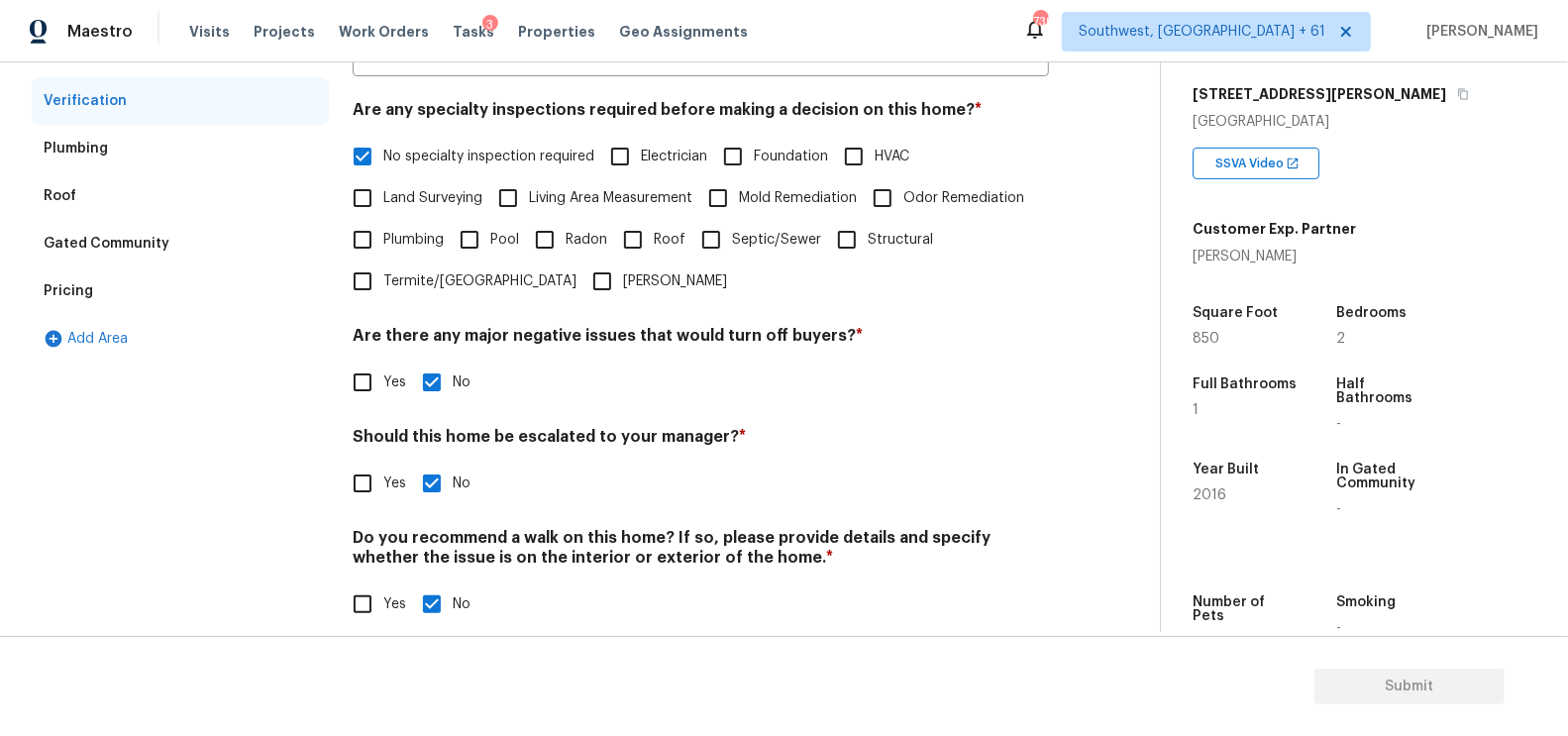
scroll to position [436, 0]
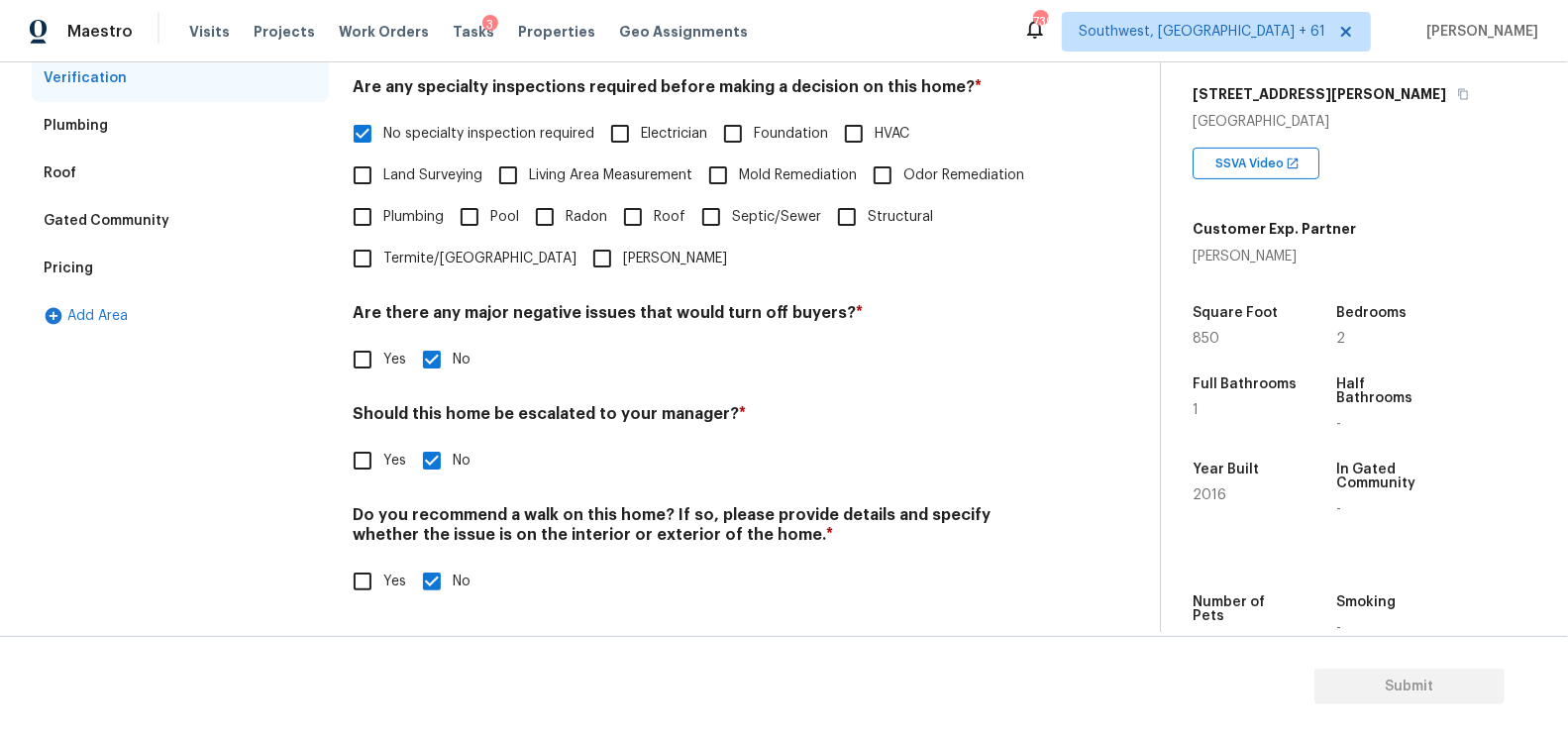
click at [324, 460] on div "Exterior Utilities 2 HVAC 1 Verification Plumbing Roof Gated Community Pricing …" at bounding box center [180, 268] width 297 height 714
click at [365, 462] on input "Yes" at bounding box center [363, 461] width 42 height 42
checkbox input "true"
checkbox input "false"
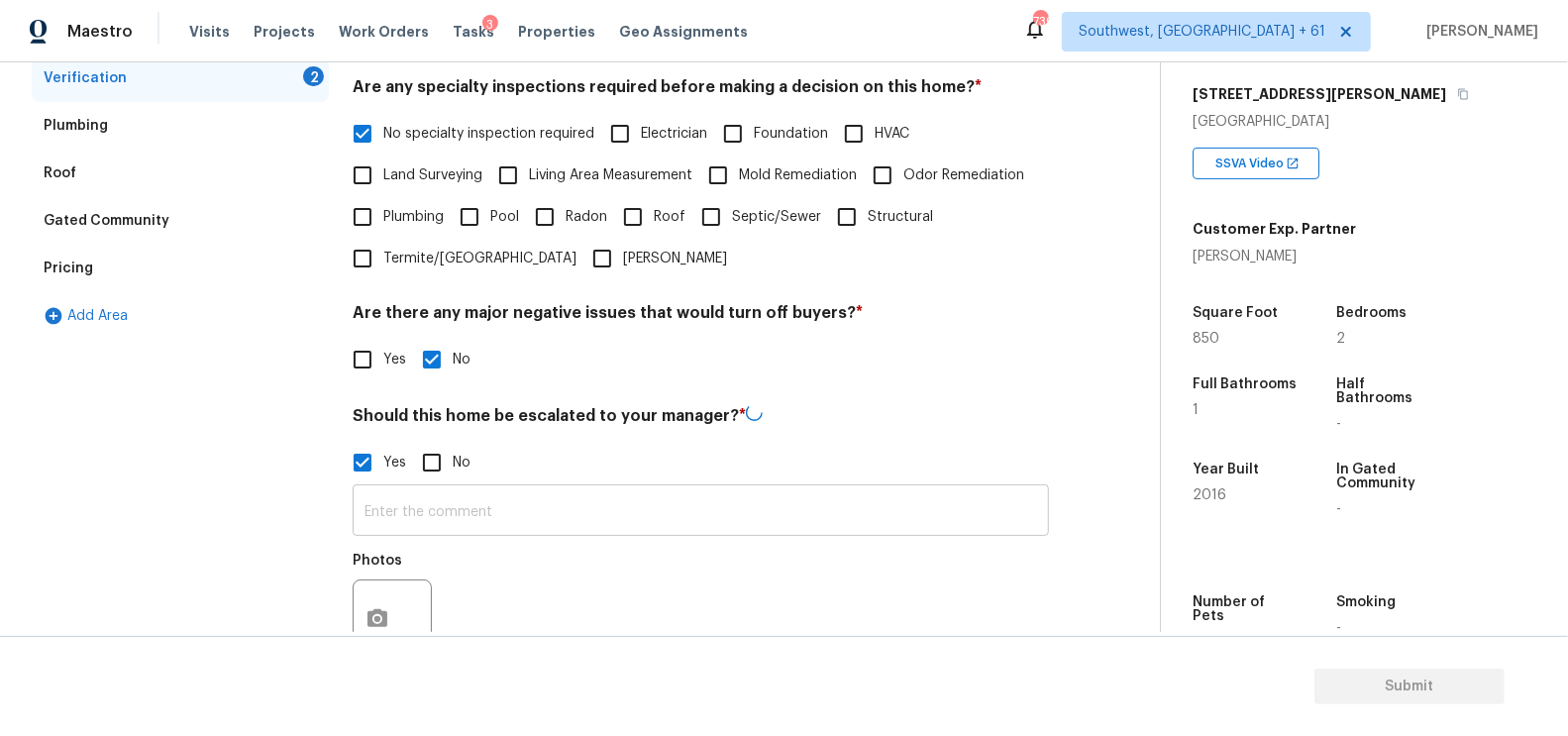
click at [398, 502] on input "text" at bounding box center [701, 512] width 697 height 47
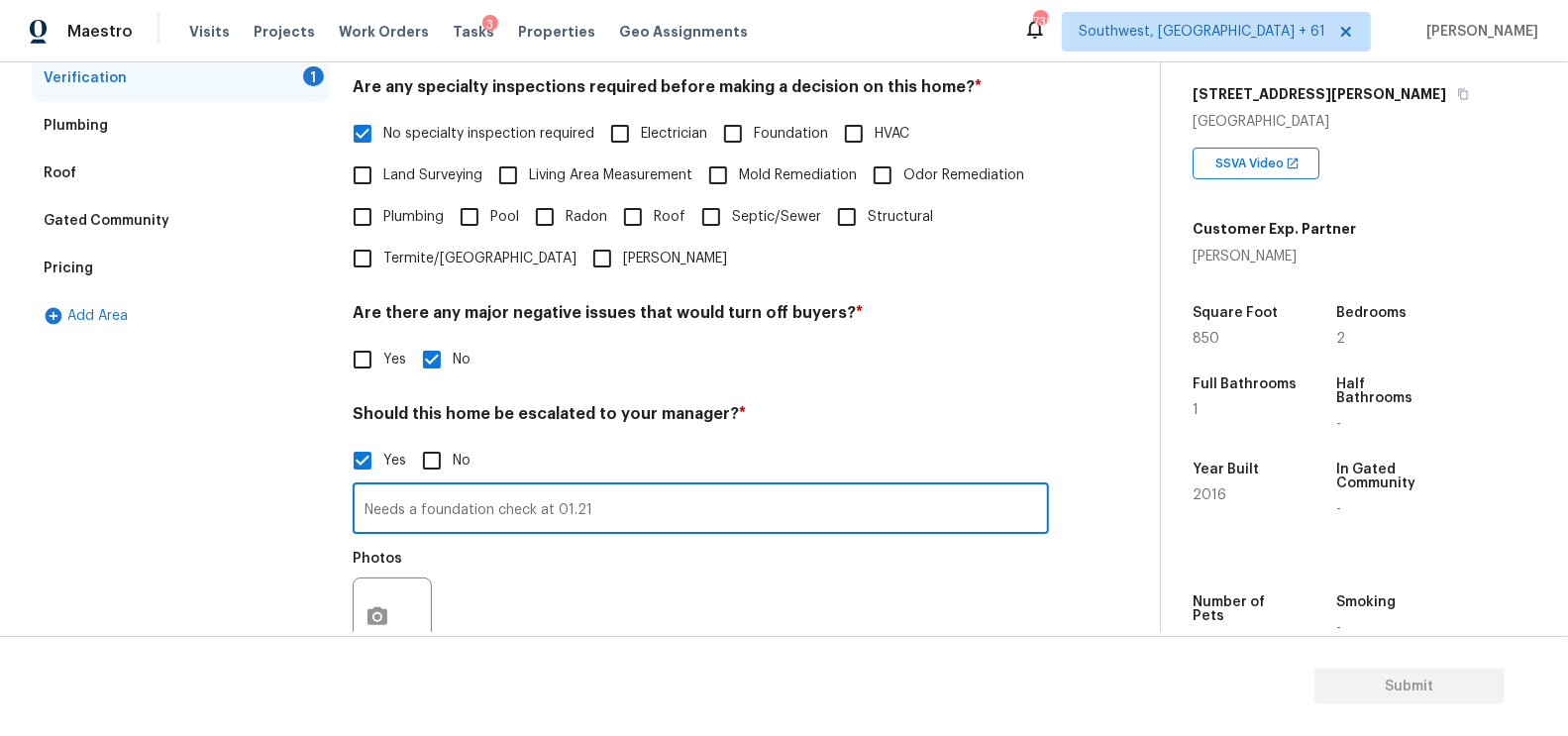
type input "Needs a foundation check at 01.21"
click at [349, 621] on div "Exterior Utilities 2 HVAC 1 Verification 1 Plumbing Roof Gated Community Pricin…" at bounding box center [572, 362] width 1081 height 901
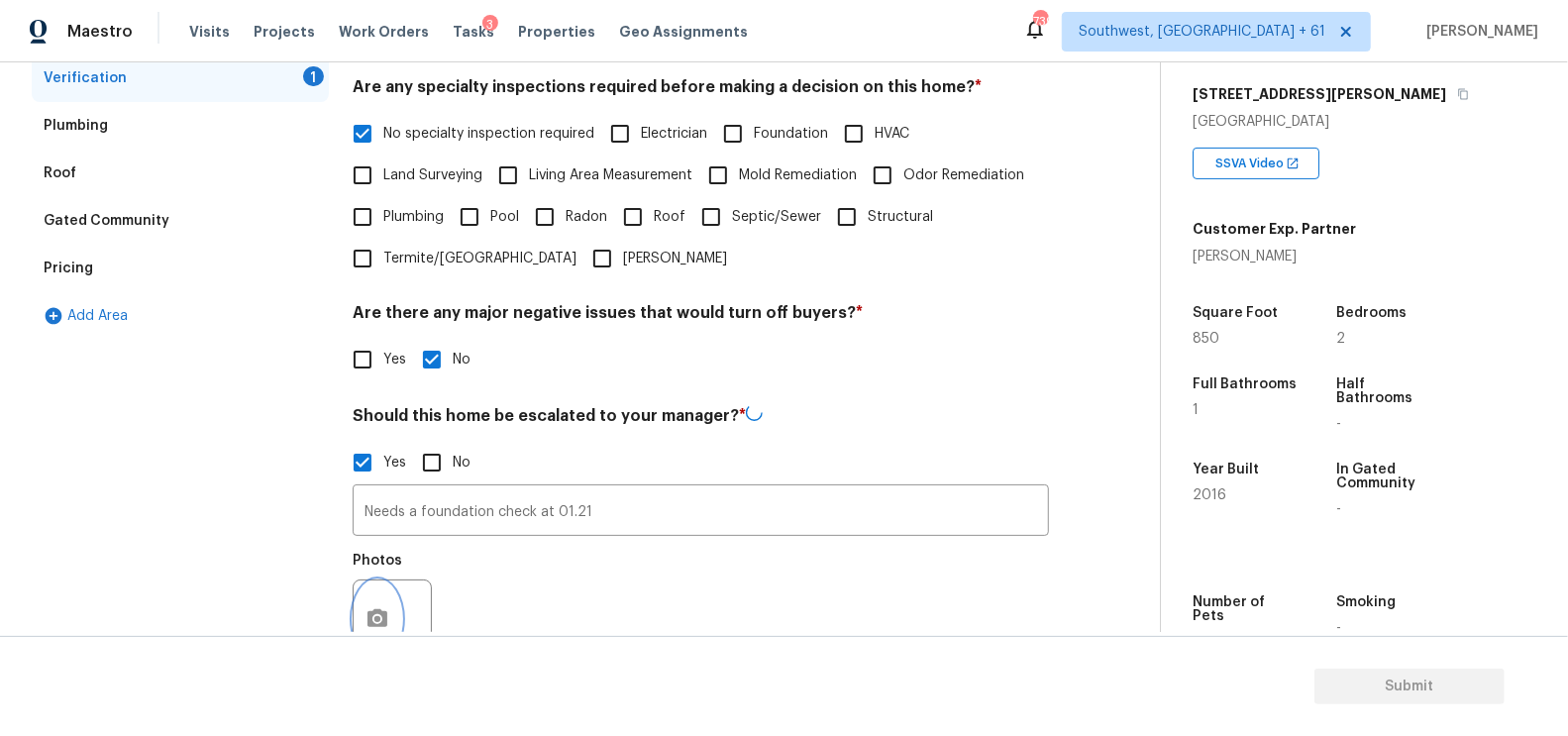
click at [394, 610] on button "button" at bounding box center [378, 619] width 48 height 77
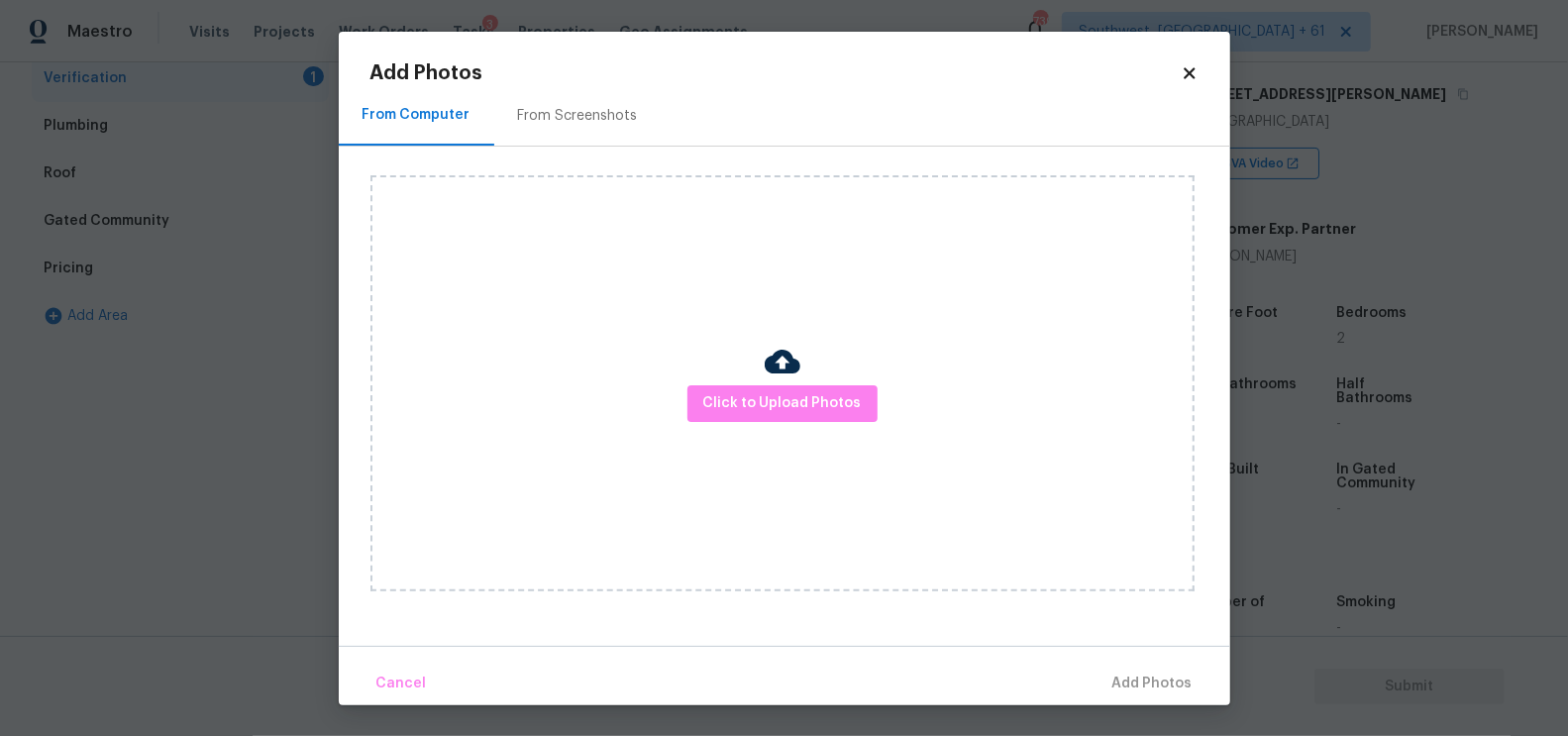
click at [743, 429] on div "Click to Upload Photos" at bounding box center [782, 382] width 824 height 416
click at [758, 413] on span "Click to Upload Photos" at bounding box center [783, 403] width 159 height 25
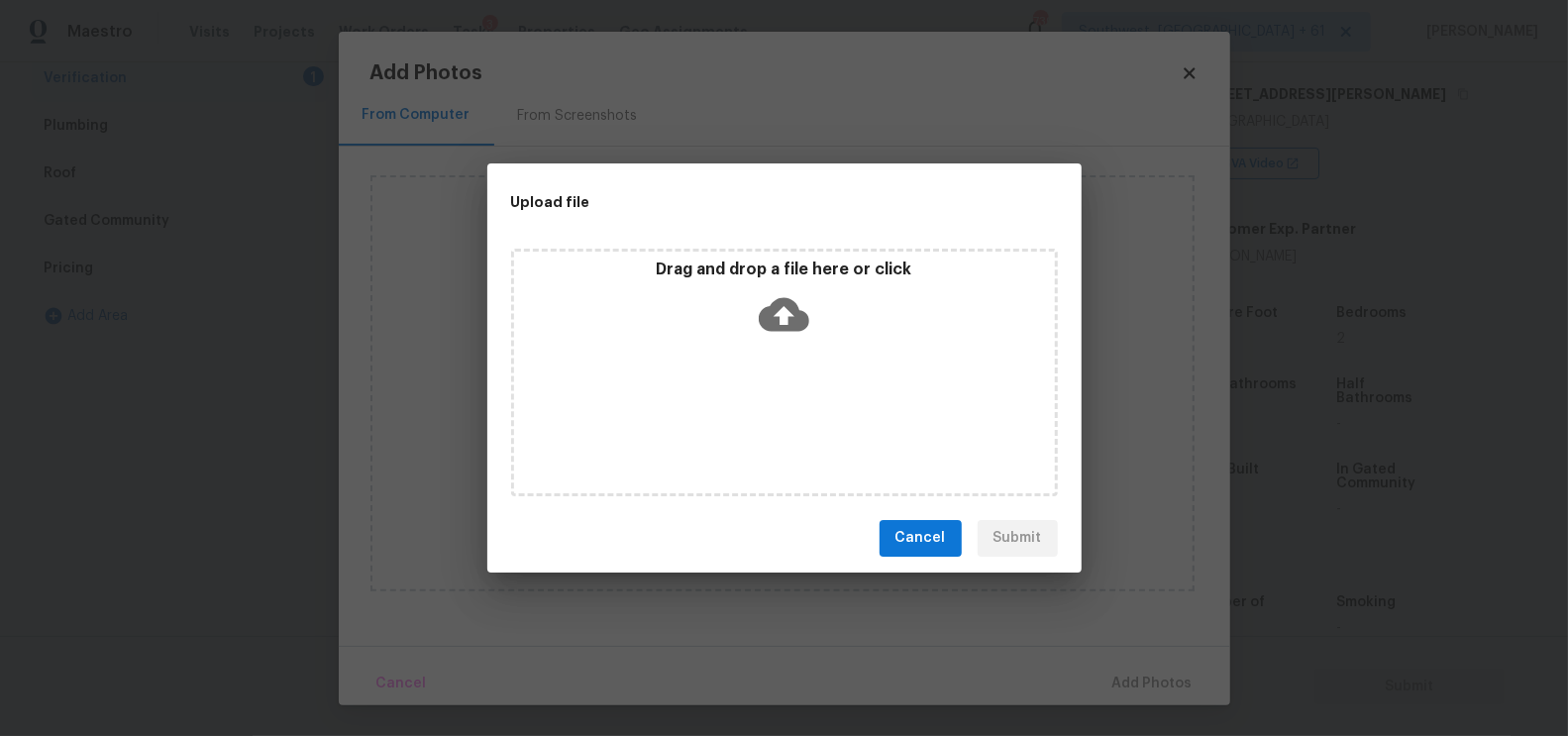
click at [792, 310] on icon at bounding box center [784, 314] width 51 height 34
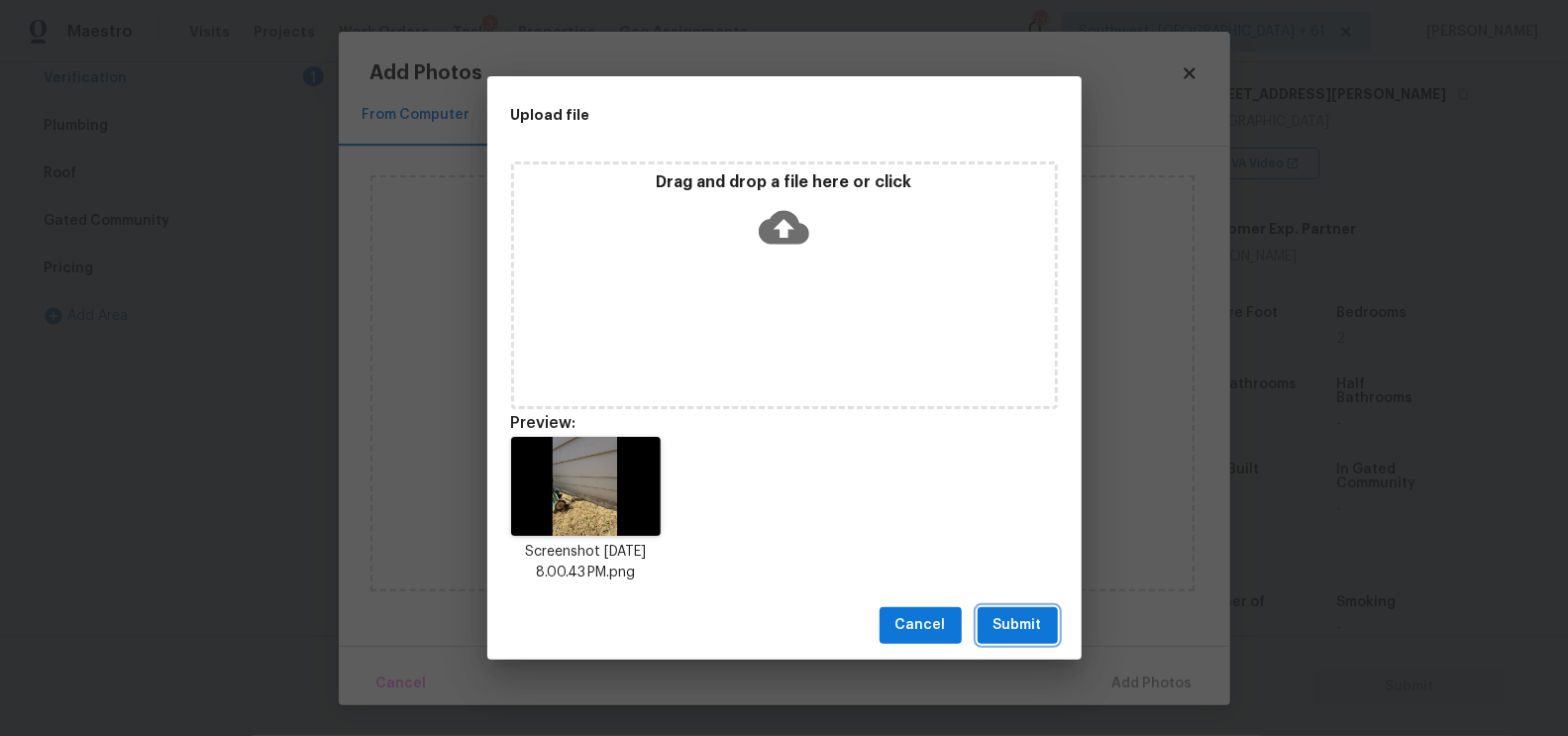
click at [1024, 614] on span "Submit" at bounding box center [1018, 625] width 49 height 25
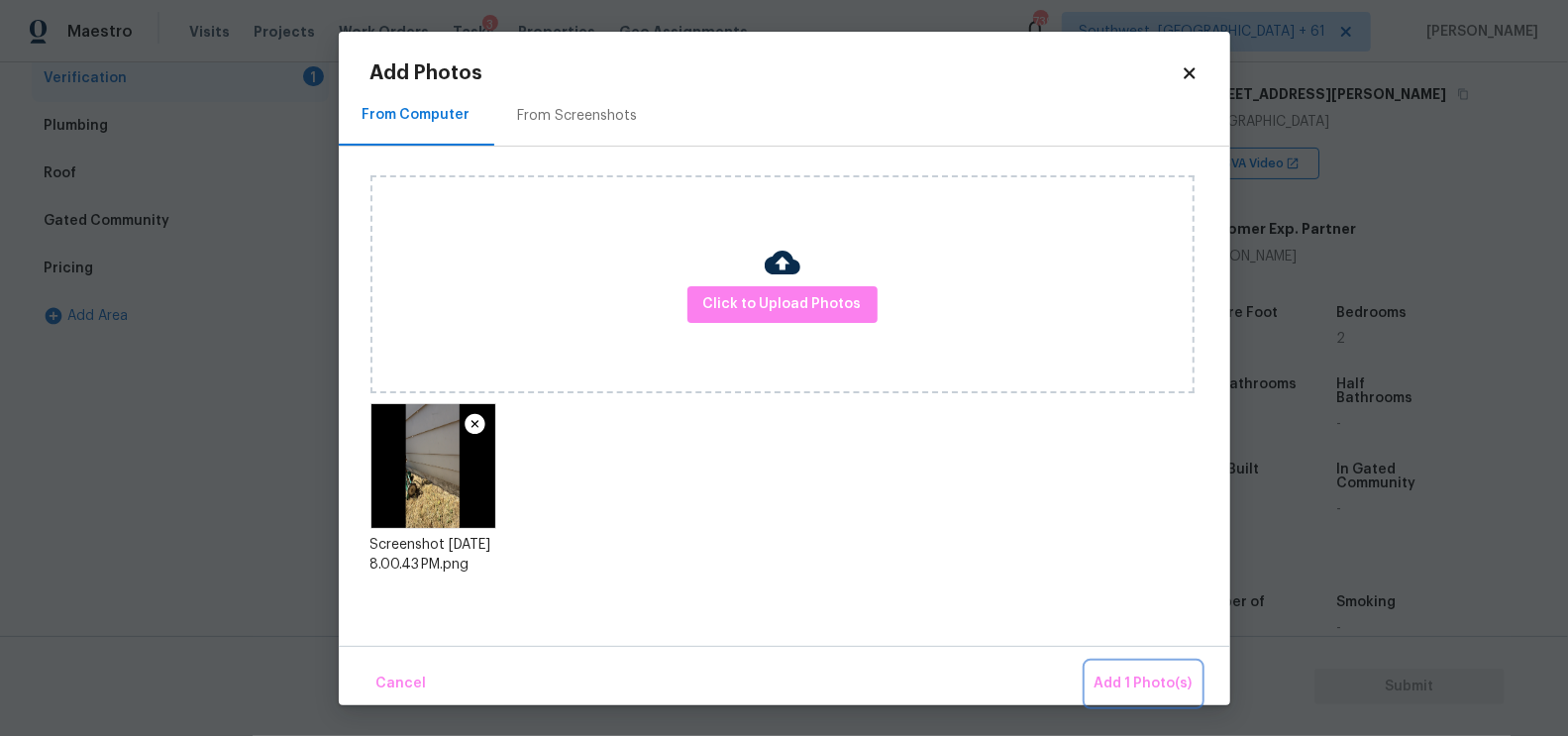
click at [1141, 673] on span "Add 1 Photo(s)" at bounding box center [1144, 683] width 98 height 25
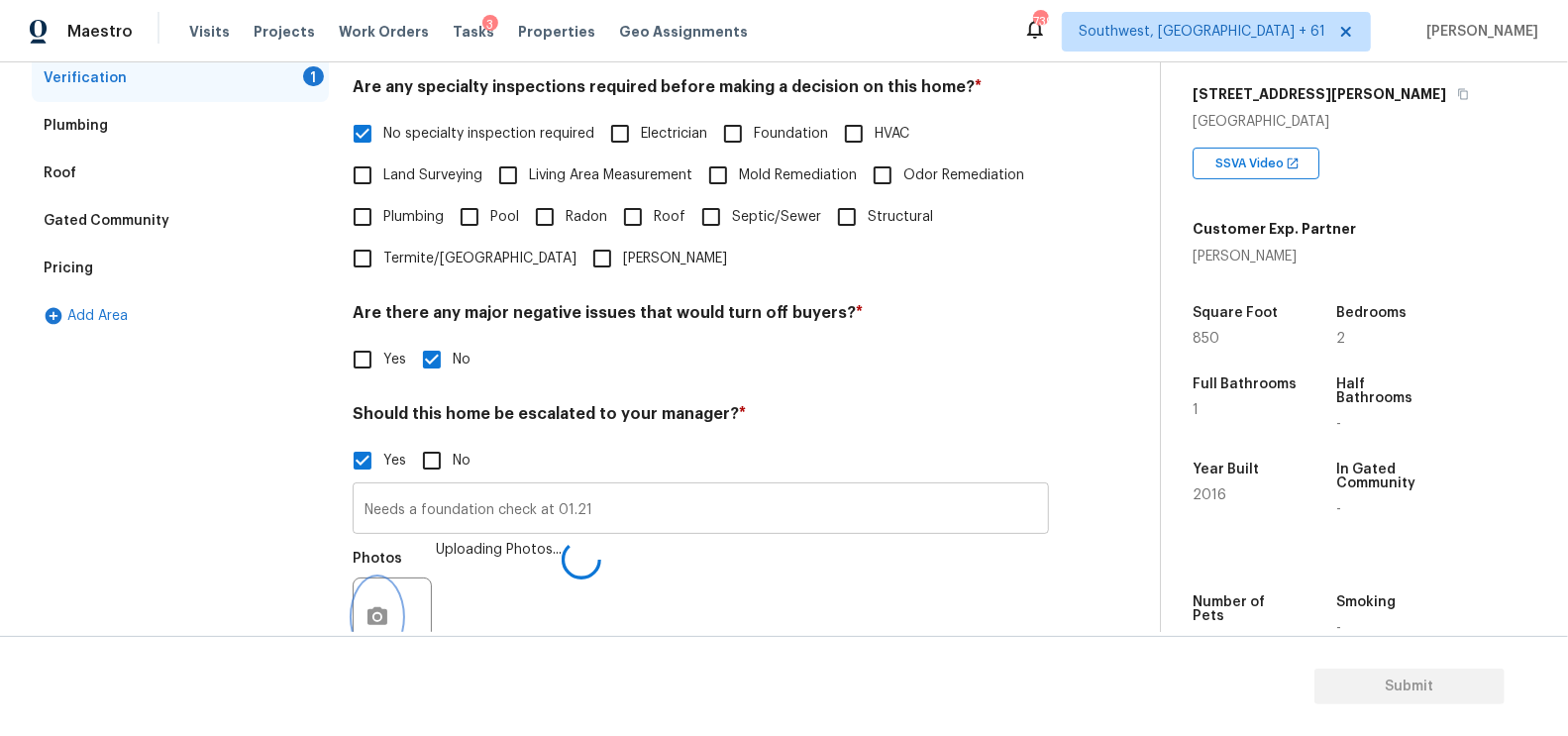
scroll to position [461, 0]
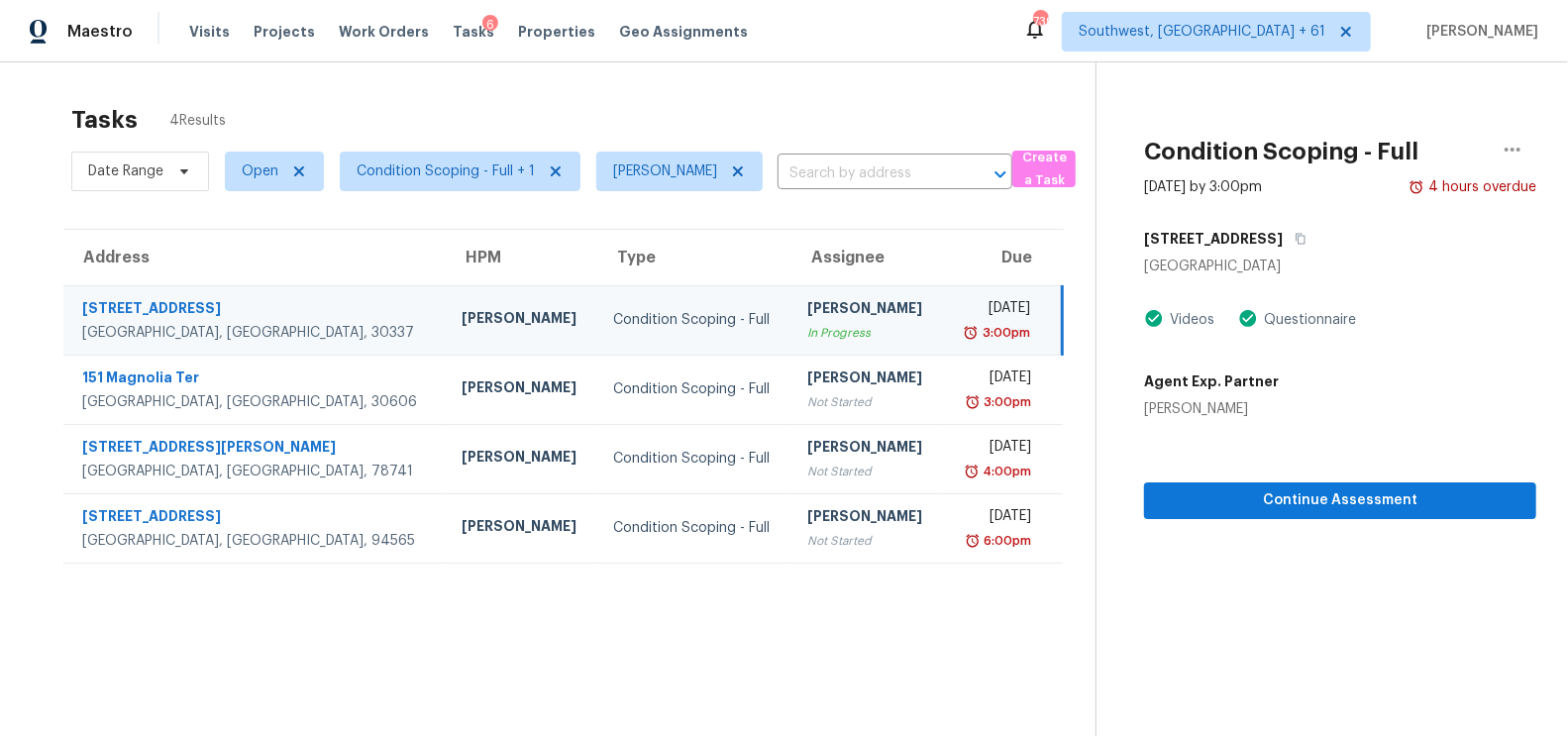
click at [807, 392] on div "Not Started" at bounding box center [866, 402] width 120 height 20
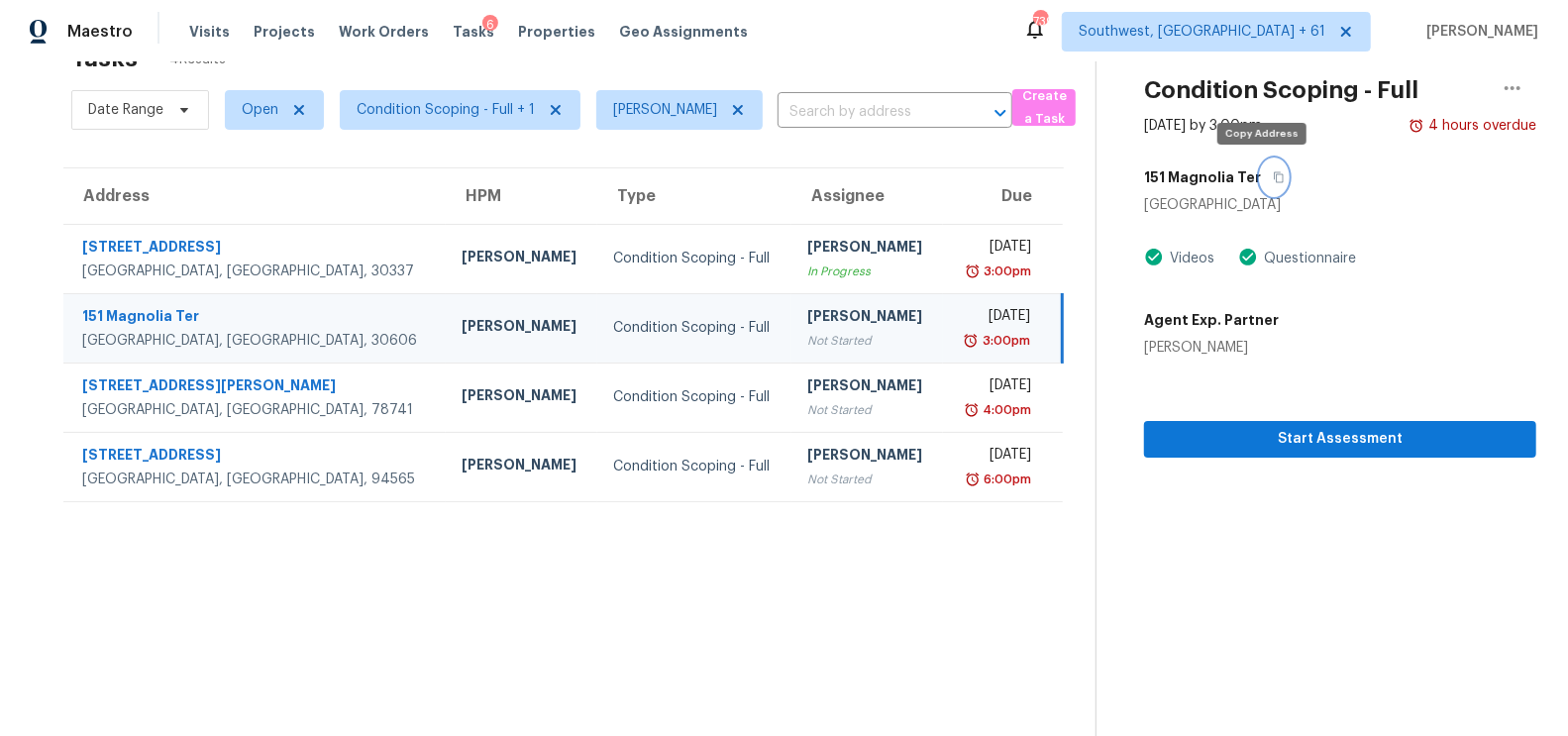
click at [1274, 173] on icon "button" at bounding box center [1279, 177] width 10 height 11
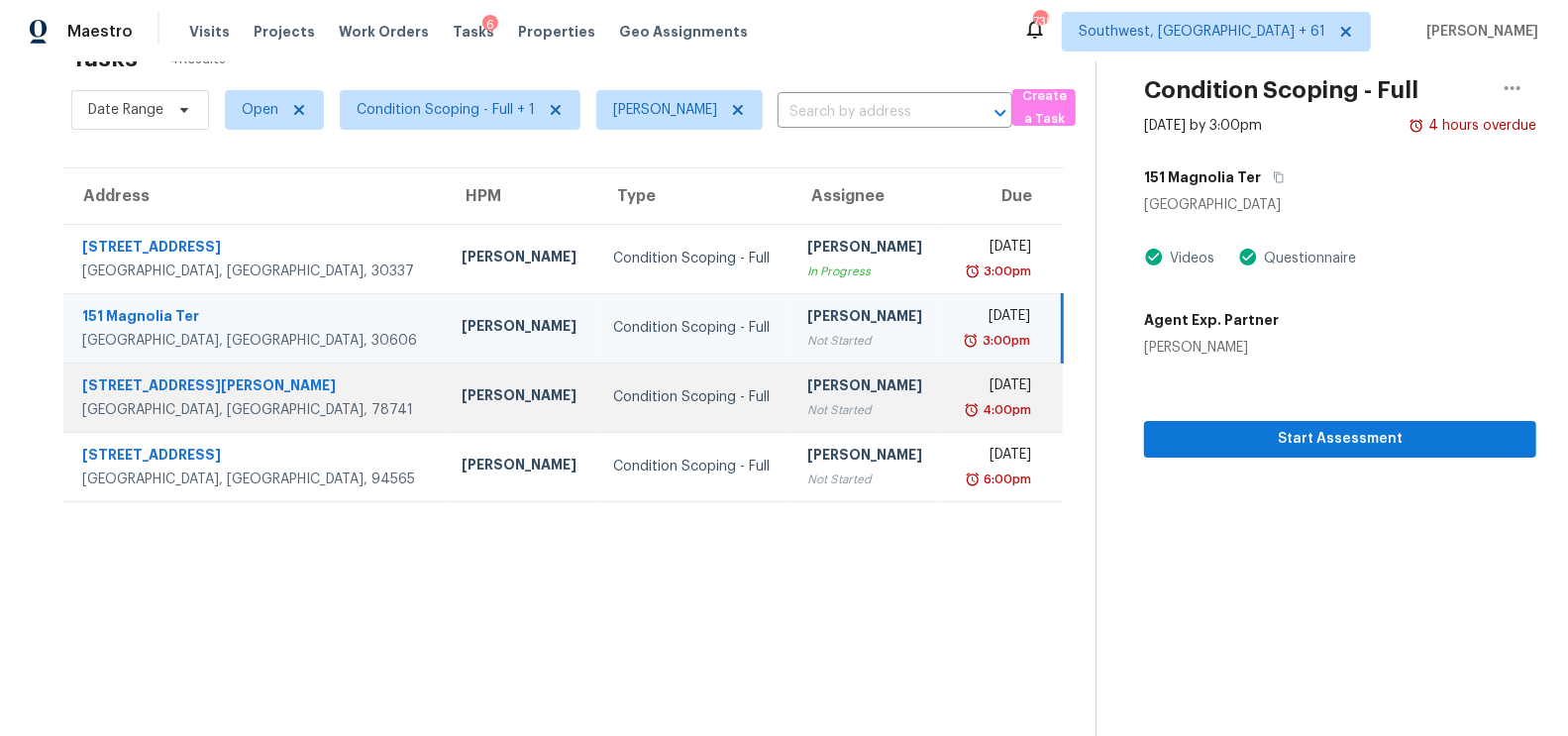
click at [807, 400] on div "Not Started" at bounding box center [866, 410] width 120 height 20
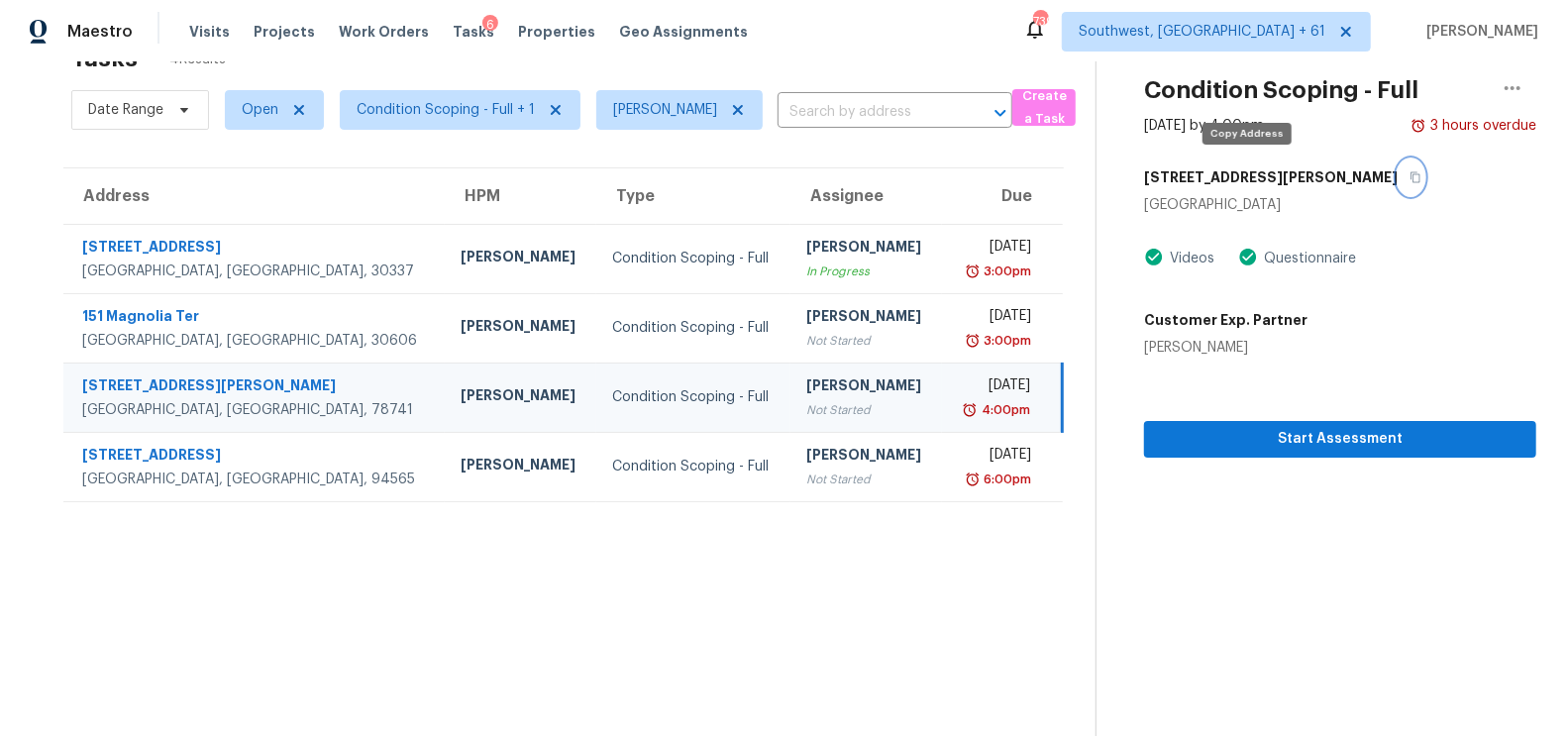
click at [1411, 174] on icon "button" at bounding box center [1416, 177] width 10 height 11
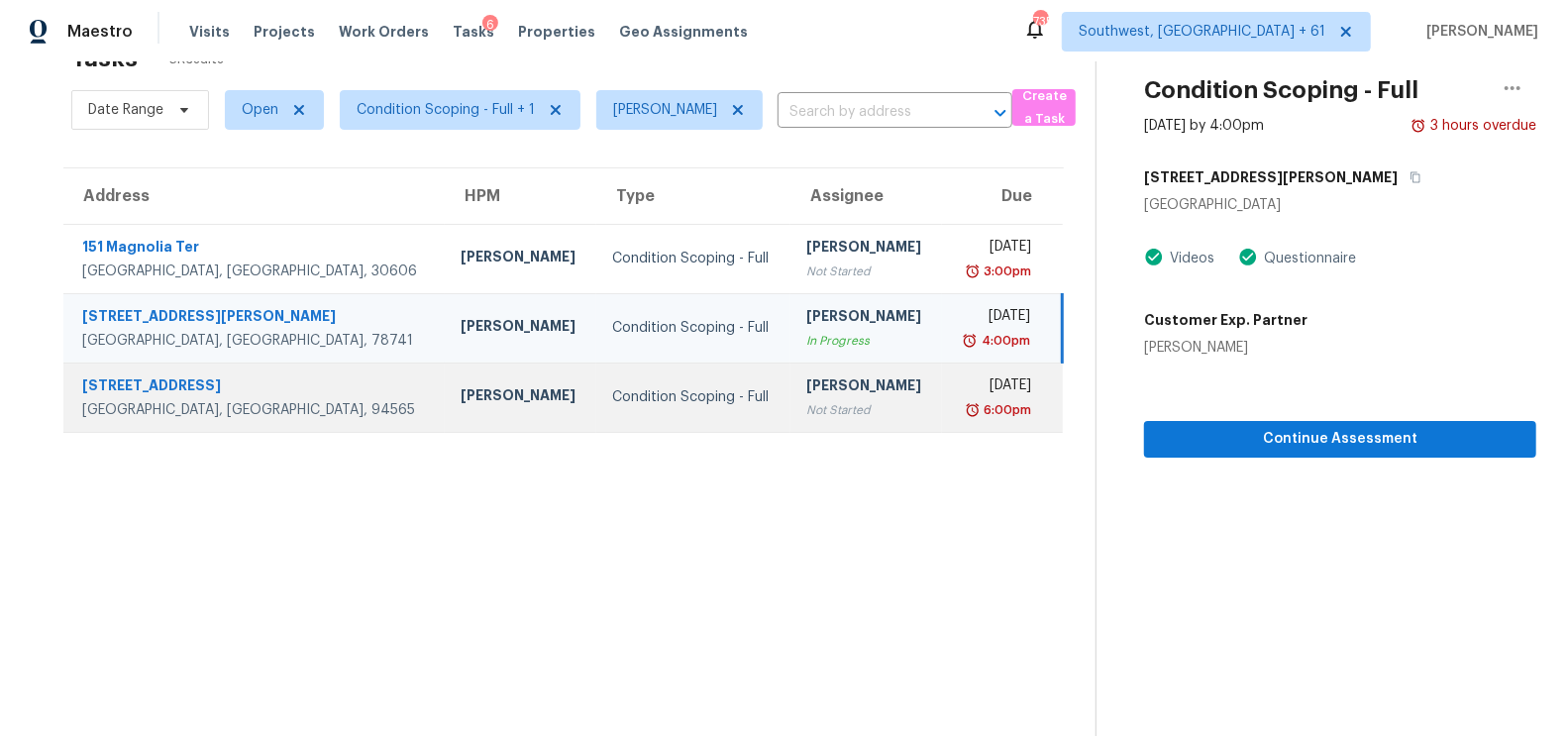
click at [839, 401] on td "[PERSON_NAME] Not Started" at bounding box center [866, 397] width 152 height 70
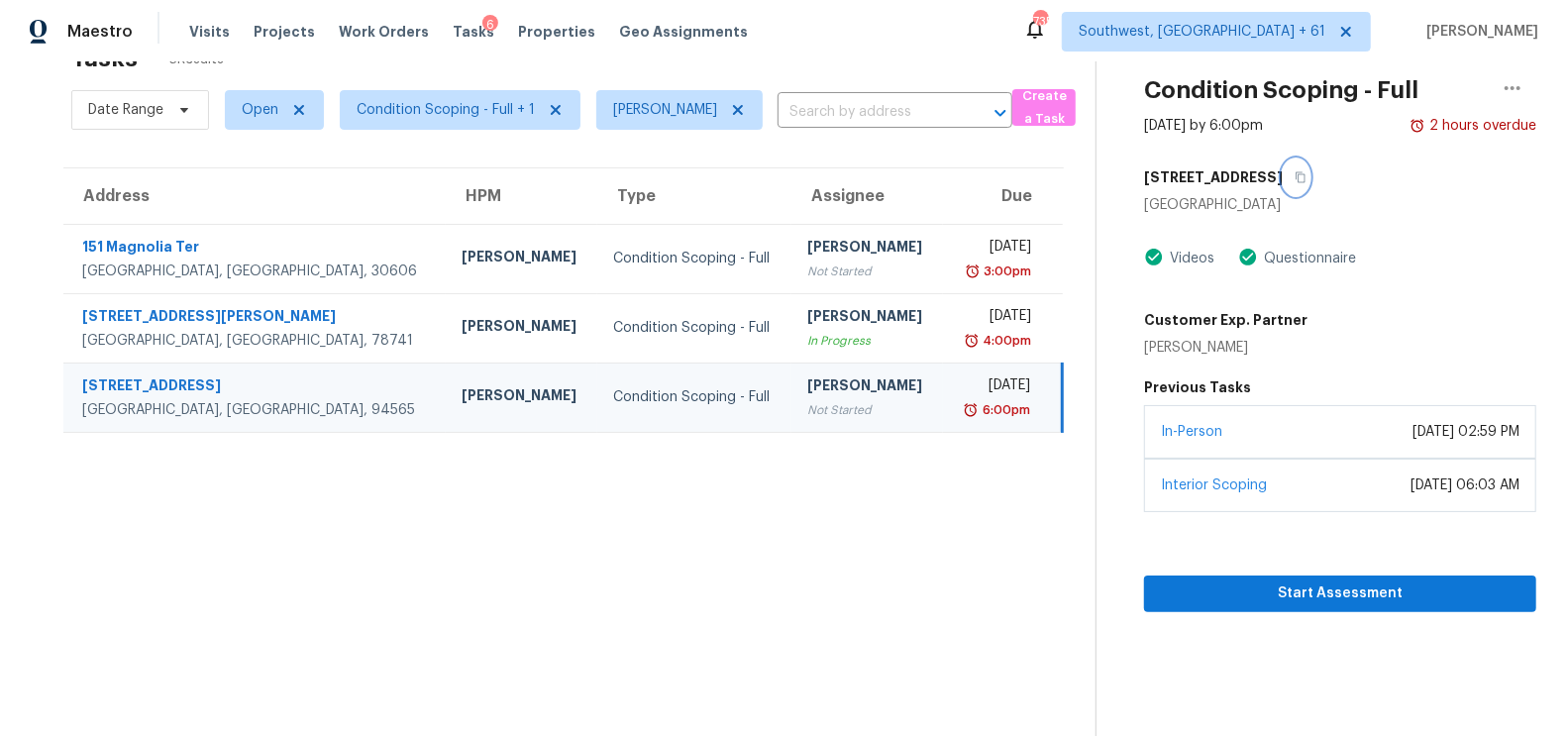
click at [1283, 175] on button "button" at bounding box center [1296, 177] width 27 height 36
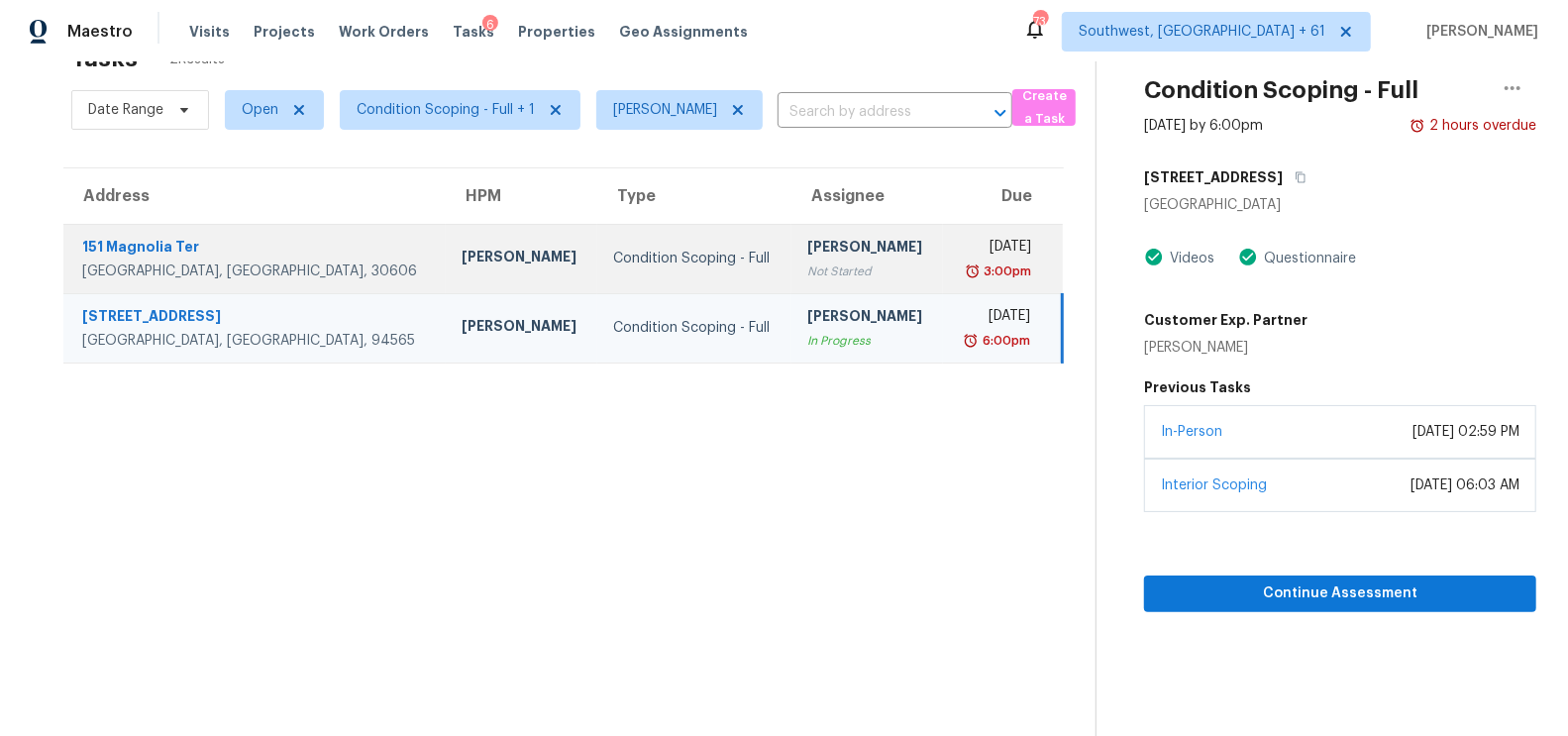
click at [807, 250] on div "[PERSON_NAME]" at bounding box center [866, 248] width 120 height 25
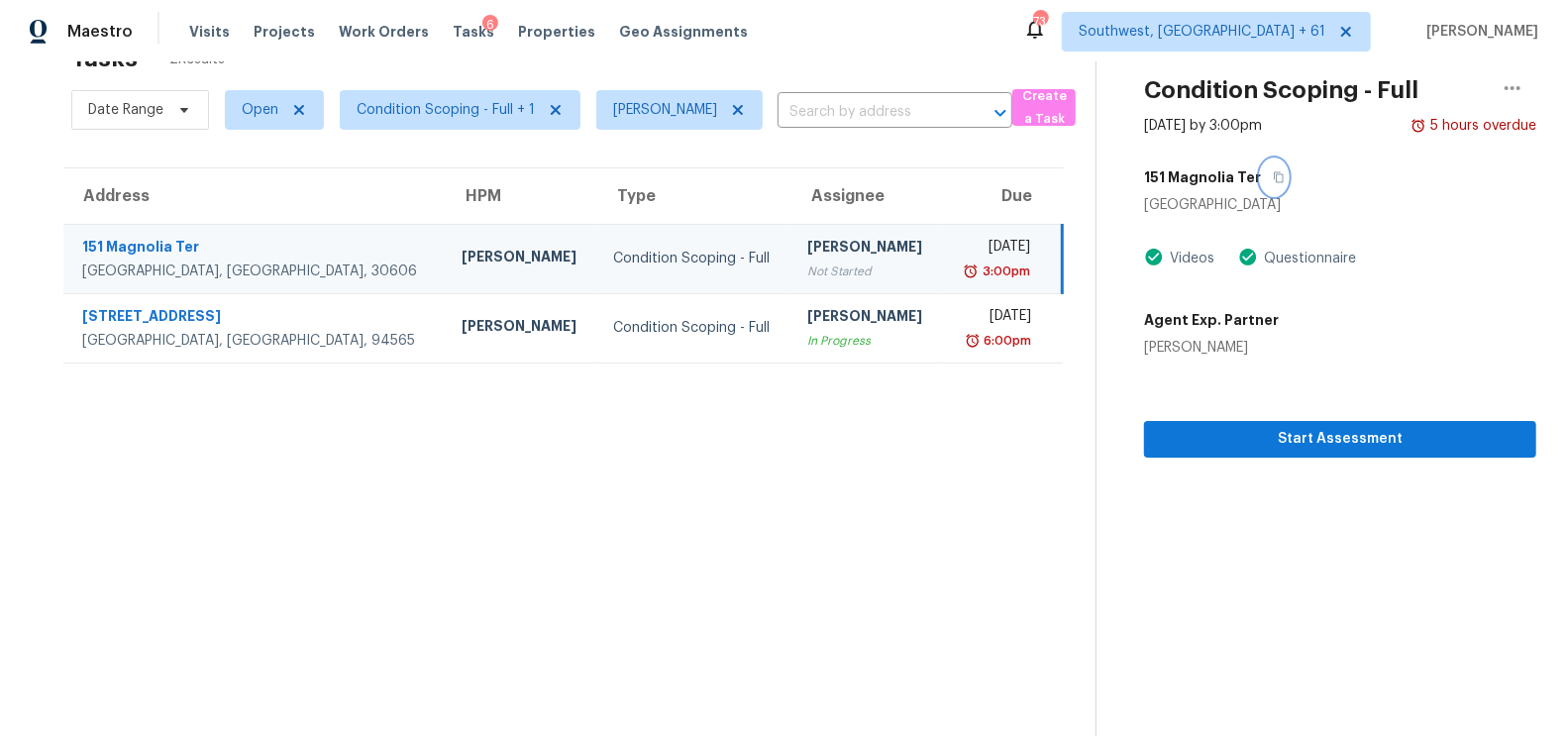
click at [1273, 179] on icon "button" at bounding box center [1279, 177] width 12 height 12
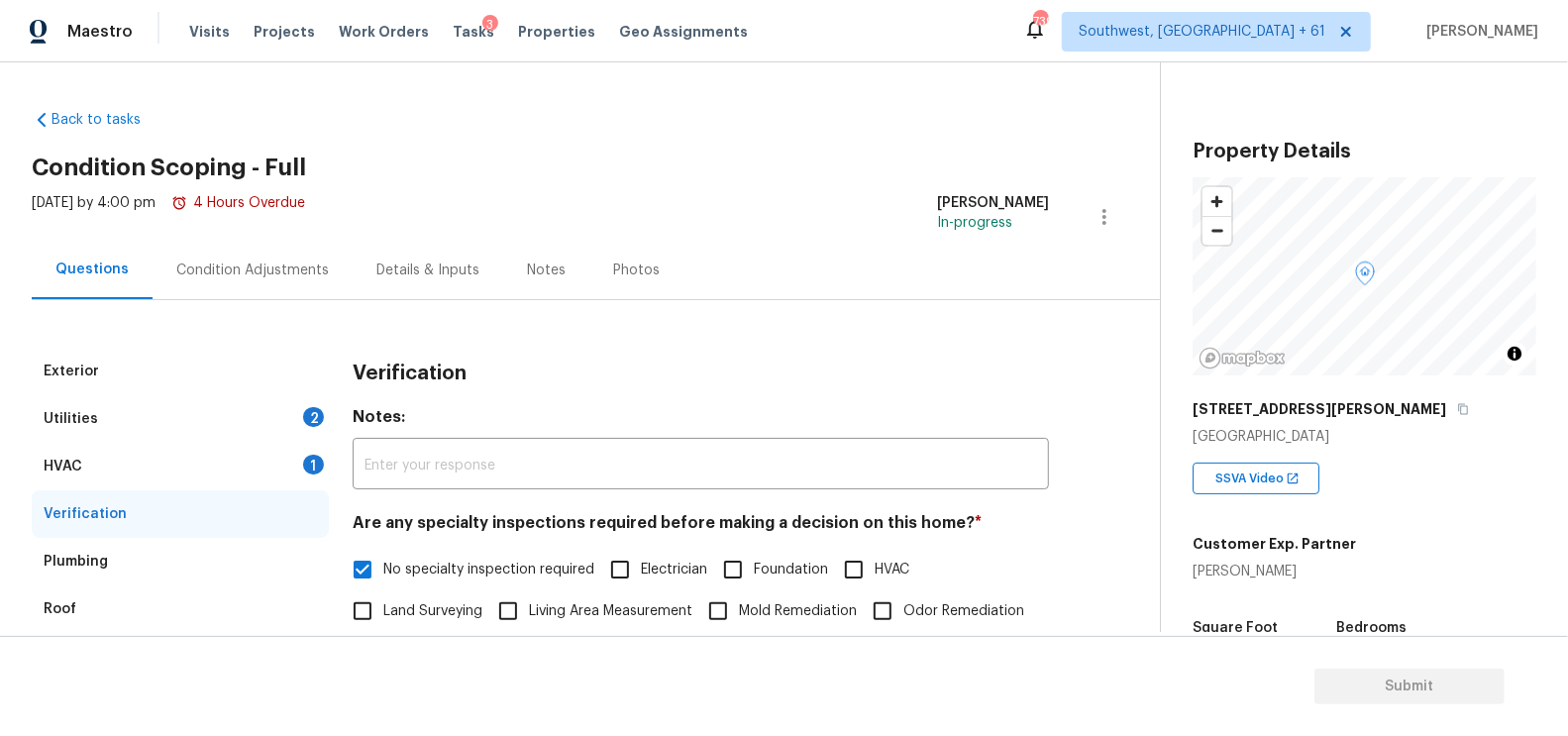
scroll to position [315, 0]
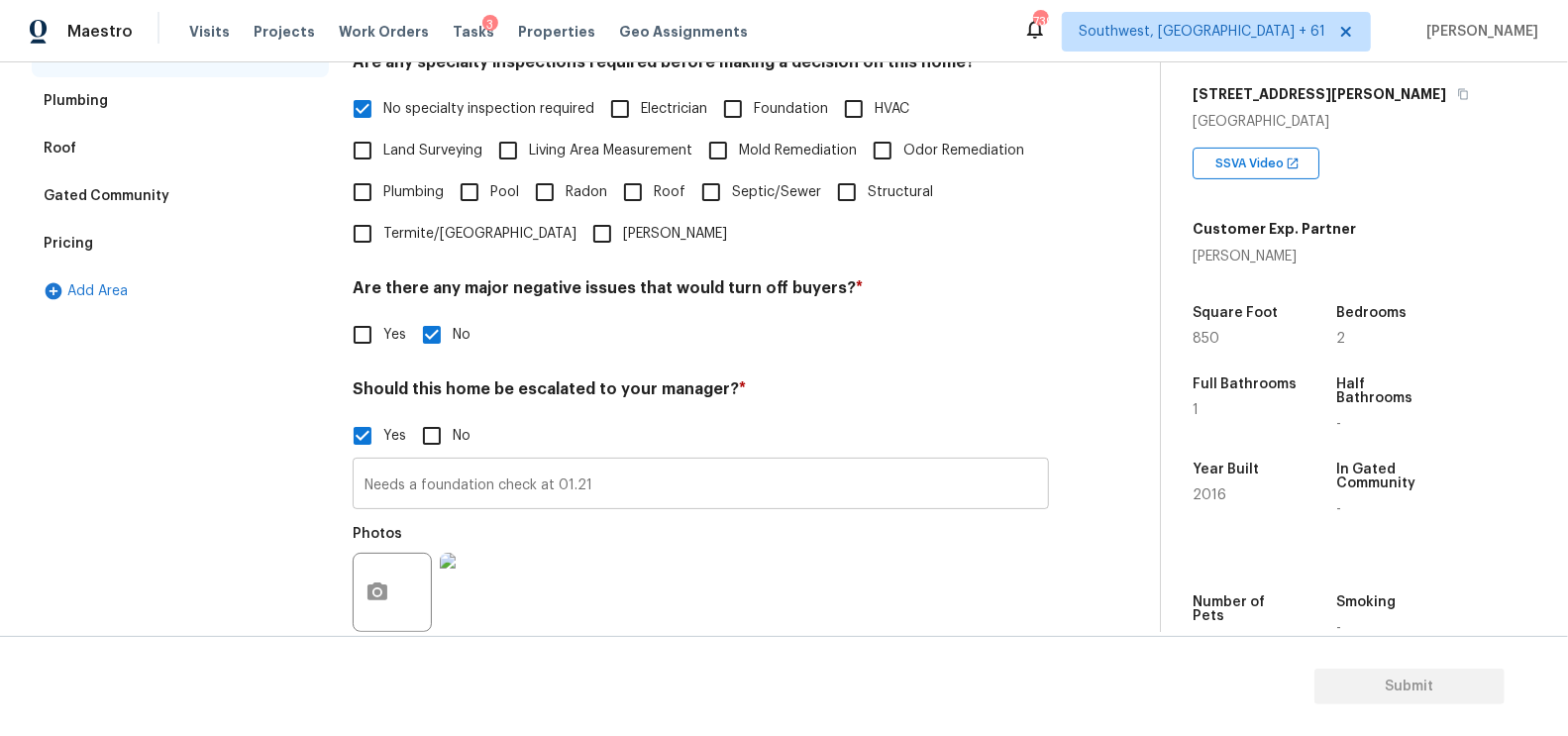
click at [609, 492] on input "Needs a foundation check at 01.21" at bounding box center [701, 486] width 697 height 47
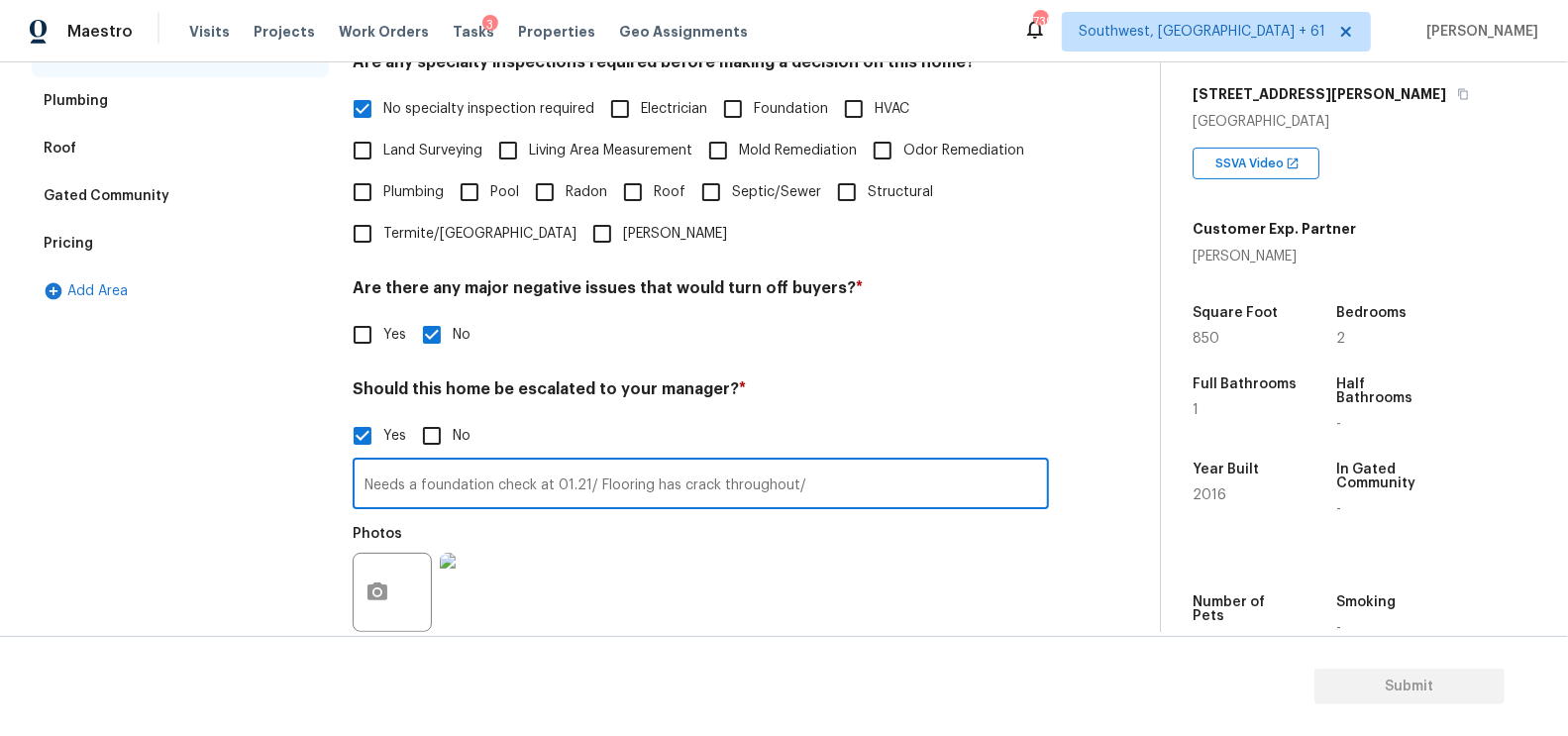
type input "Needs a foundation check at 01.21/ Flooring has crack throughout/"
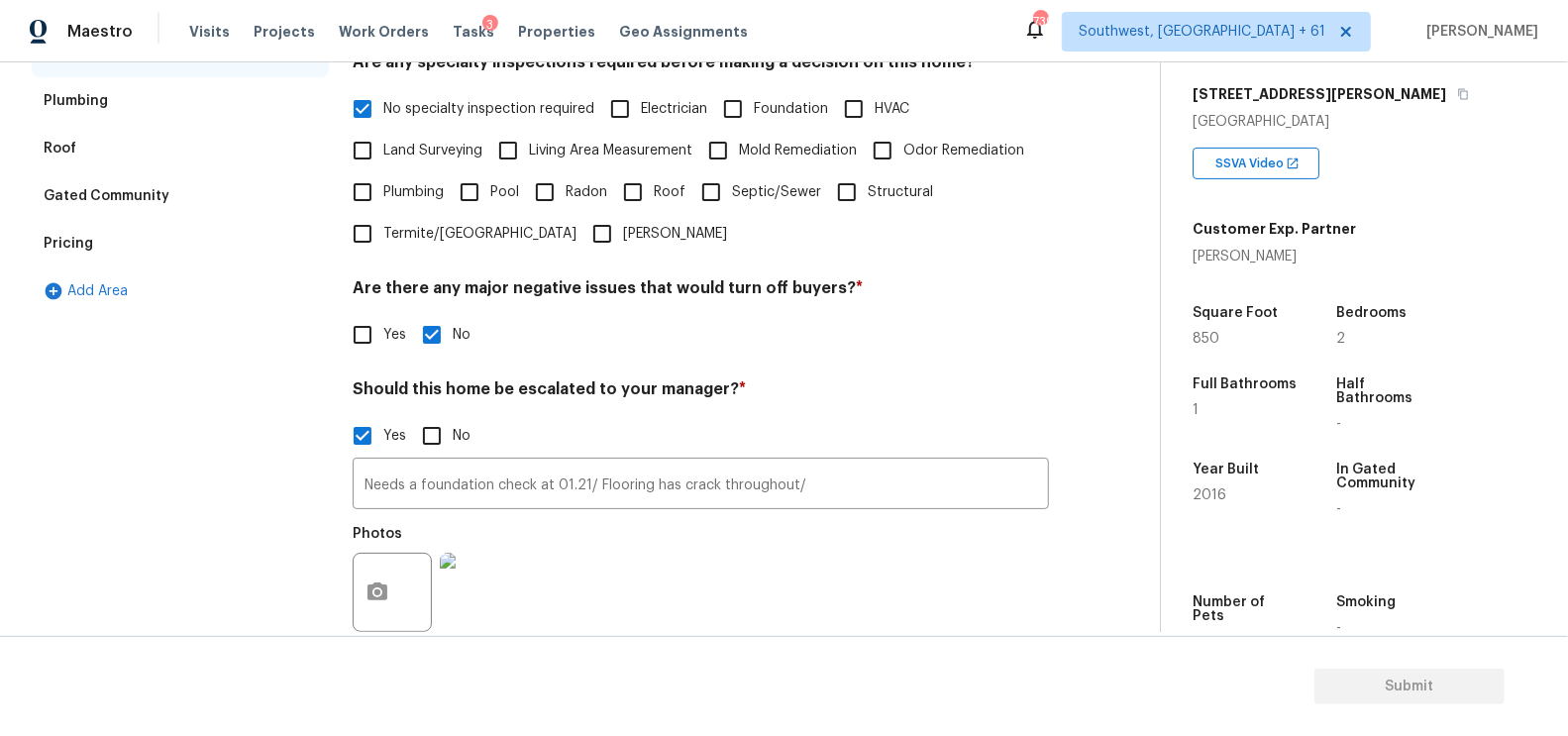
scroll to position [150, 0]
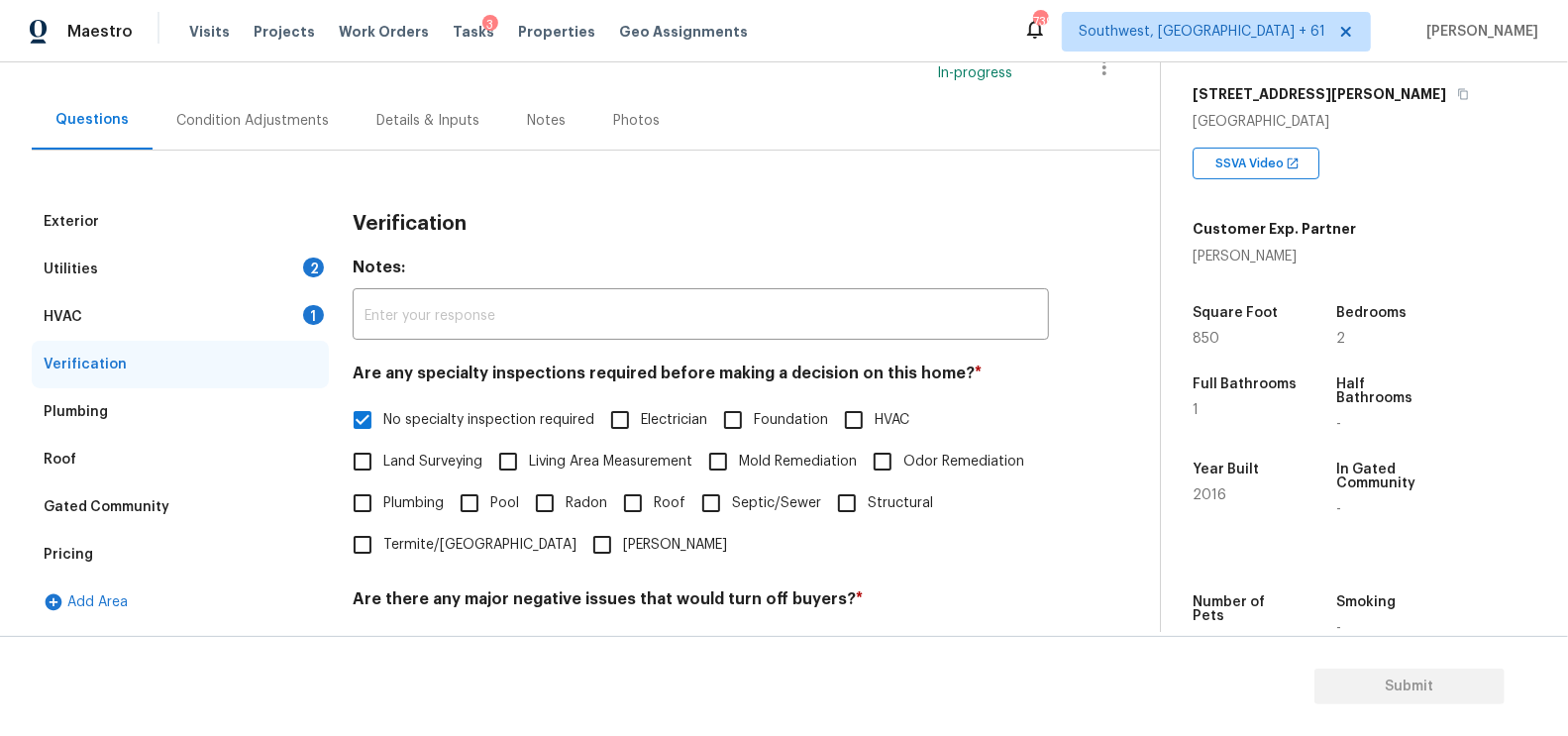
click at [302, 125] on div "Condition Adjustments" at bounding box center [252, 121] width 153 height 20
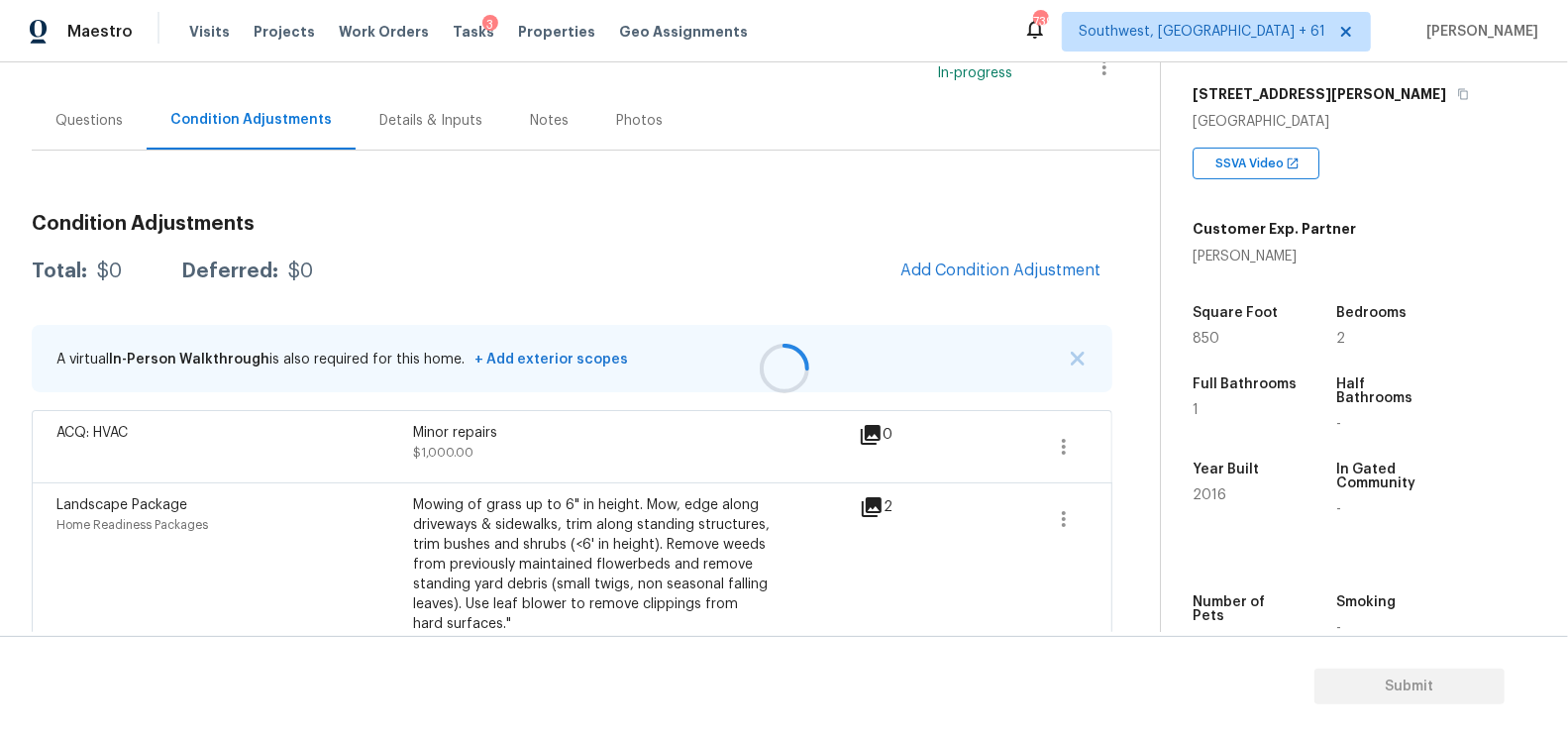
click at [66, 116] on div at bounding box center [784, 368] width 1568 height 736
click at [147, 164] on div "Condition Adjustments Total: $1300 Deferred: $0 Add Condition Adjustment A virt…" at bounding box center [572, 408] width 1081 height 515
click at [94, 124] on div "Questions" at bounding box center [89, 121] width 68 height 20
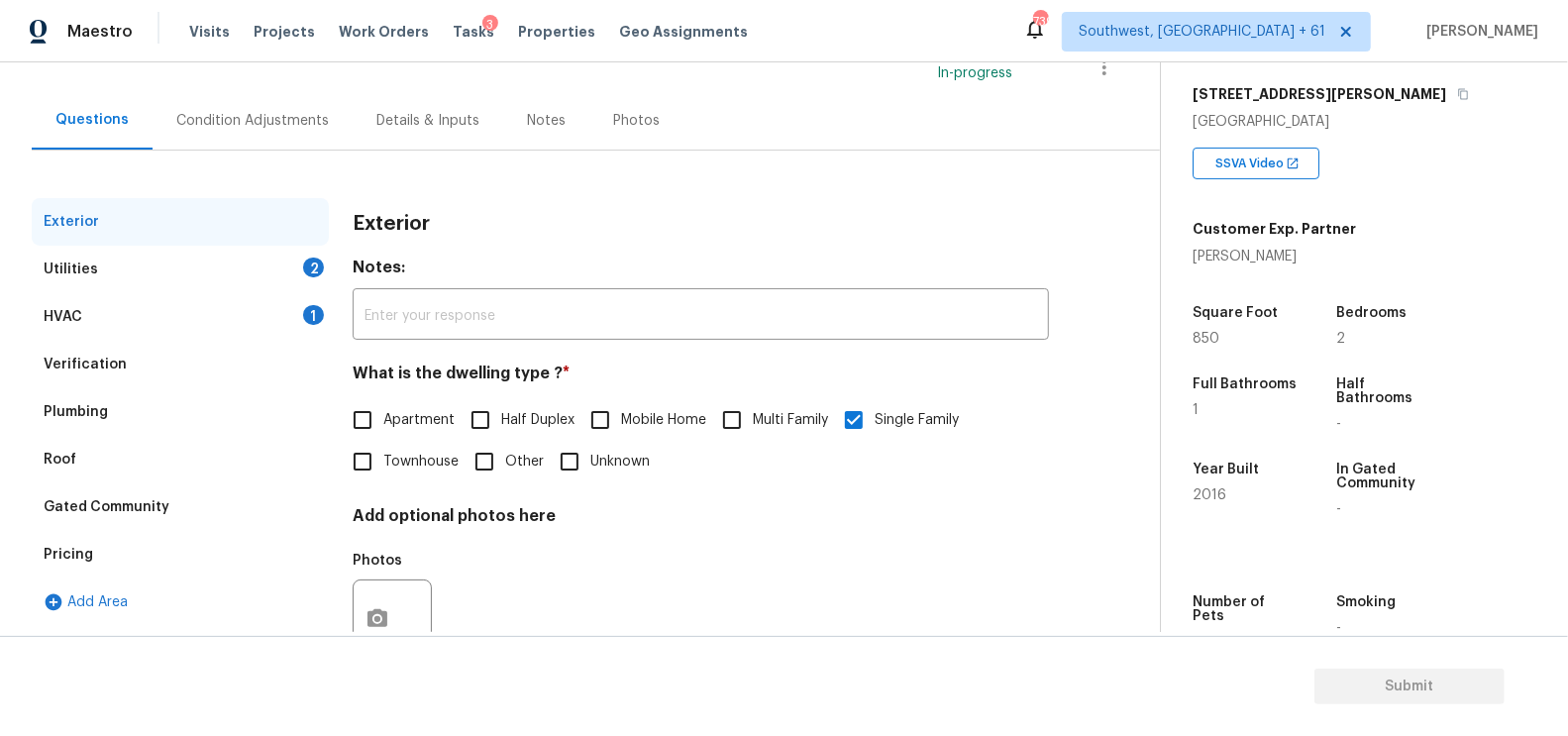
click at [263, 319] on div "HVAC 1" at bounding box center [180, 317] width 297 height 48
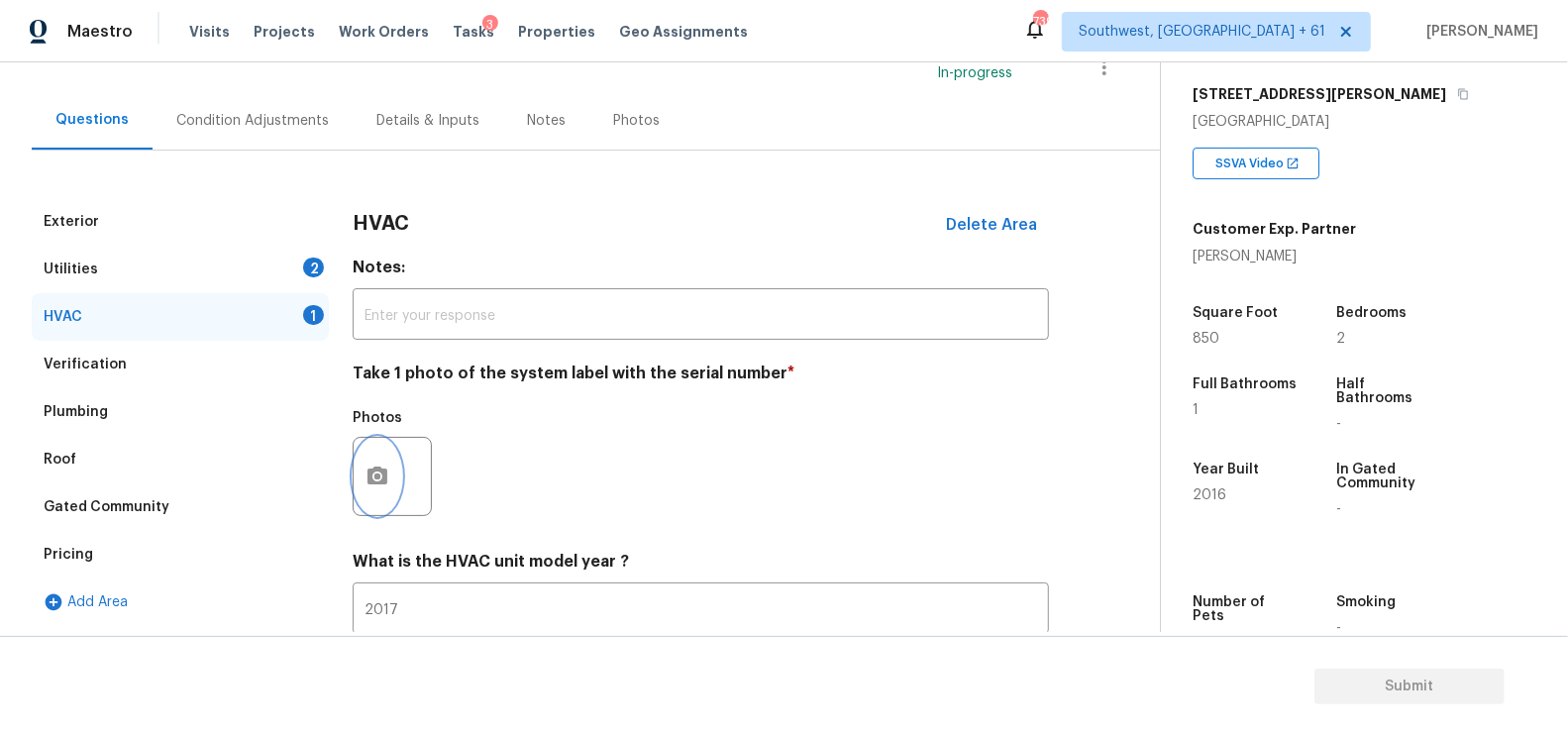
click at [371, 484] on icon "button" at bounding box center [378, 476] width 20 height 18
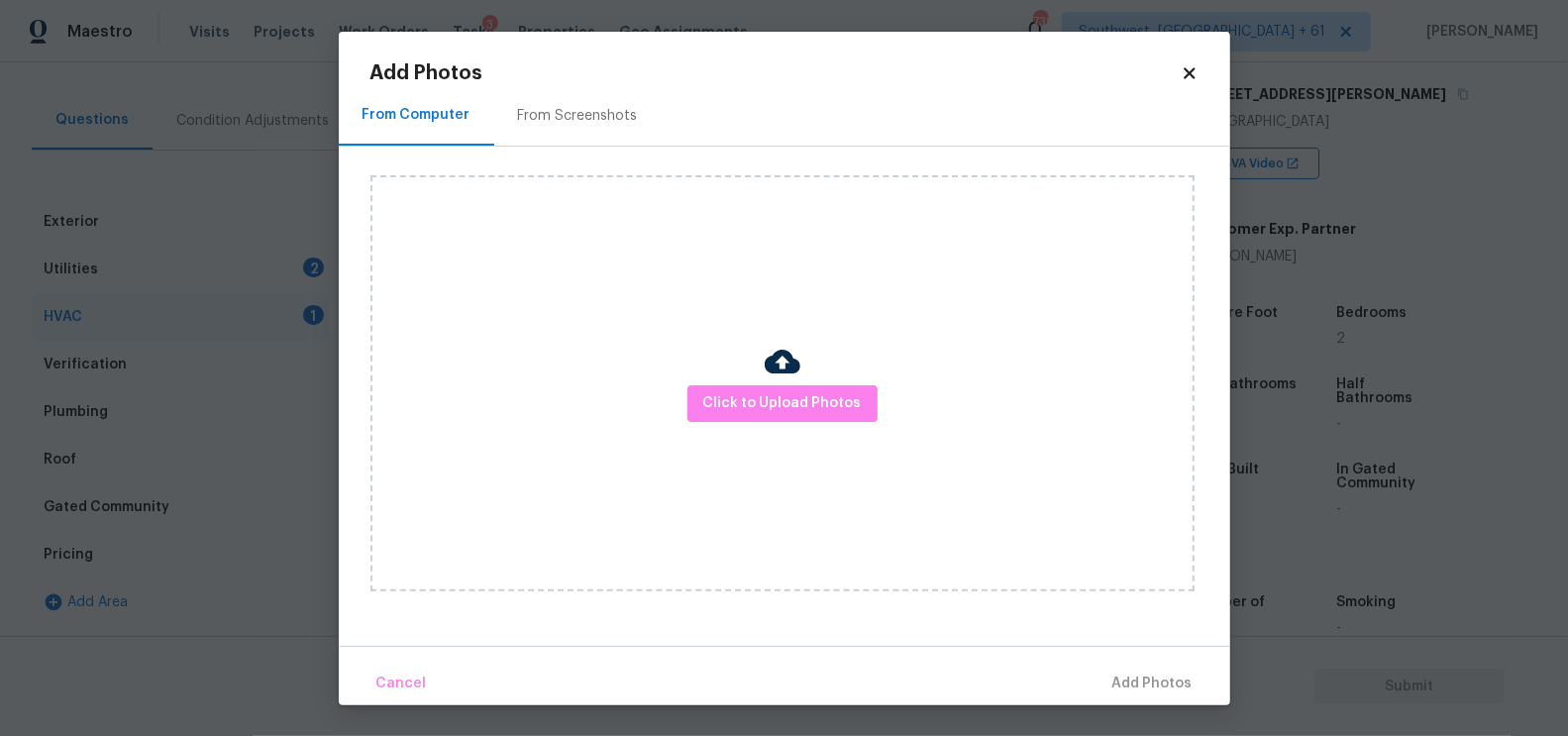
click at [791, 377] on img at bounding box center [783, 362] width 36 height 36
click at [786, 407] on span "Click to Upload Photos" at bounding box center [783, 403] width 159 height 25
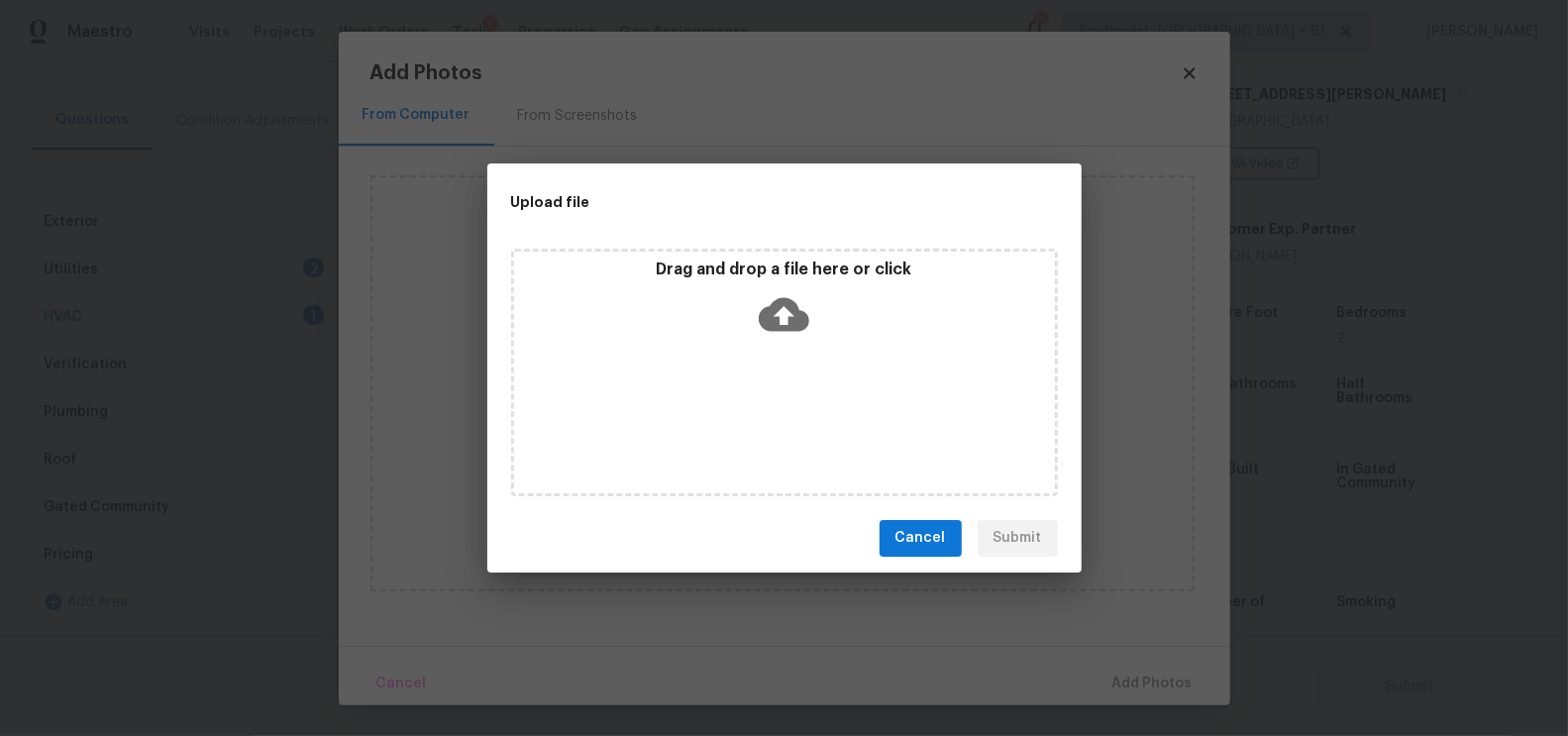
click at [783, 346] on div "Drag and drop a file here or click" at bounding box center [784, 371] width 547 height 247
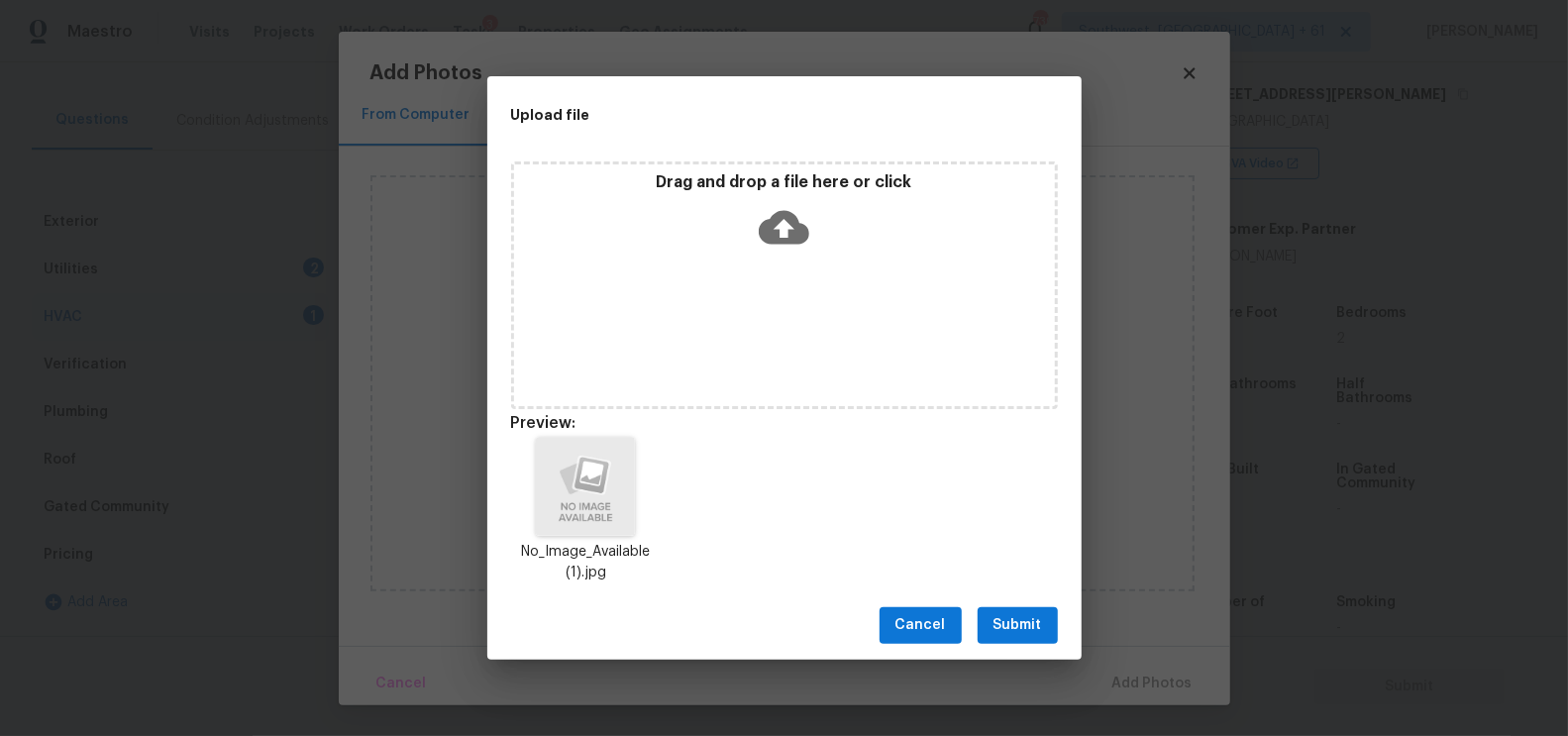
click at [1016, 615] on span "Submit" at bounding box center [1018, 625] width 49 height 25
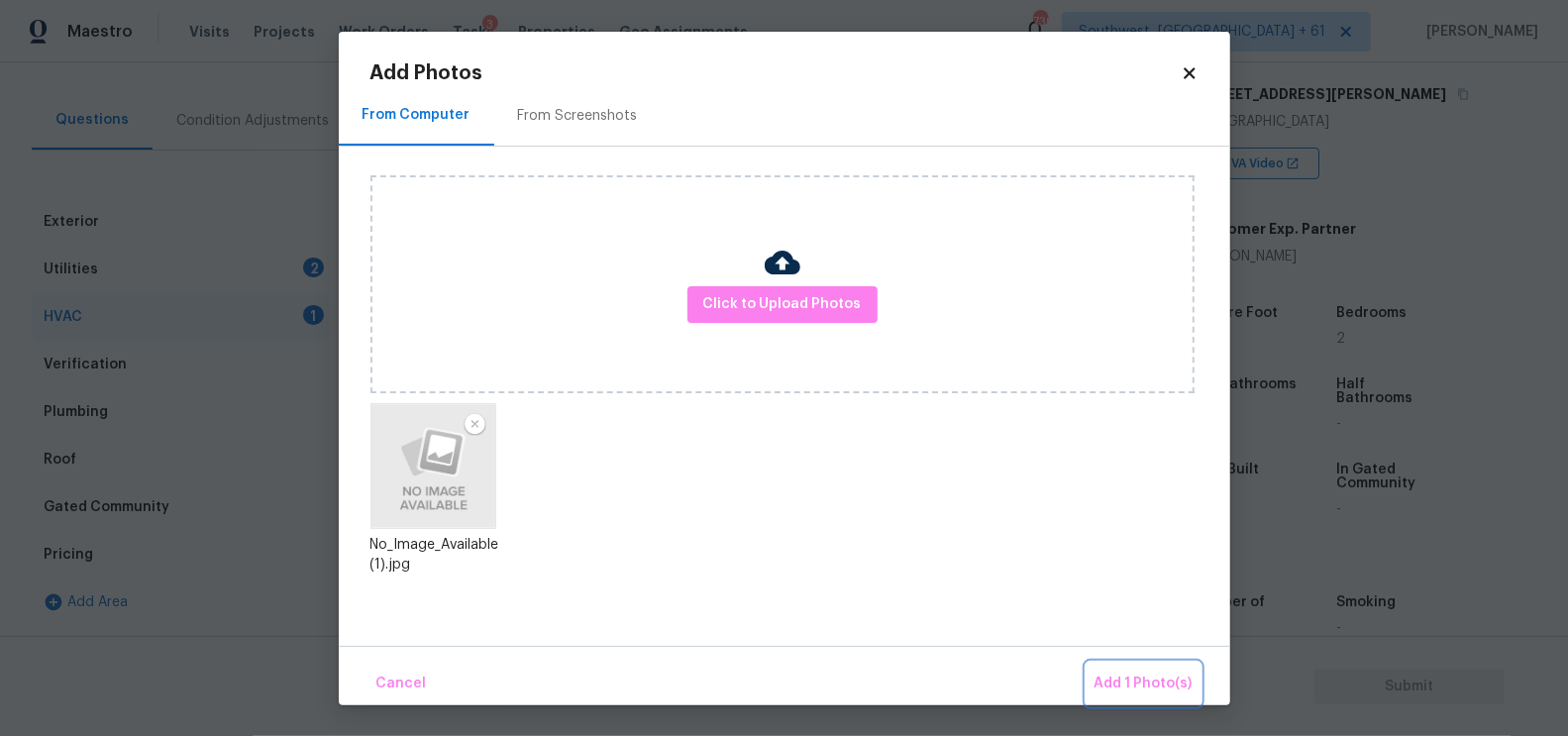
click at [1125, 684] on span "Add 1 Photo(s)" at bounding box center [1144, 683] width 98 height 25
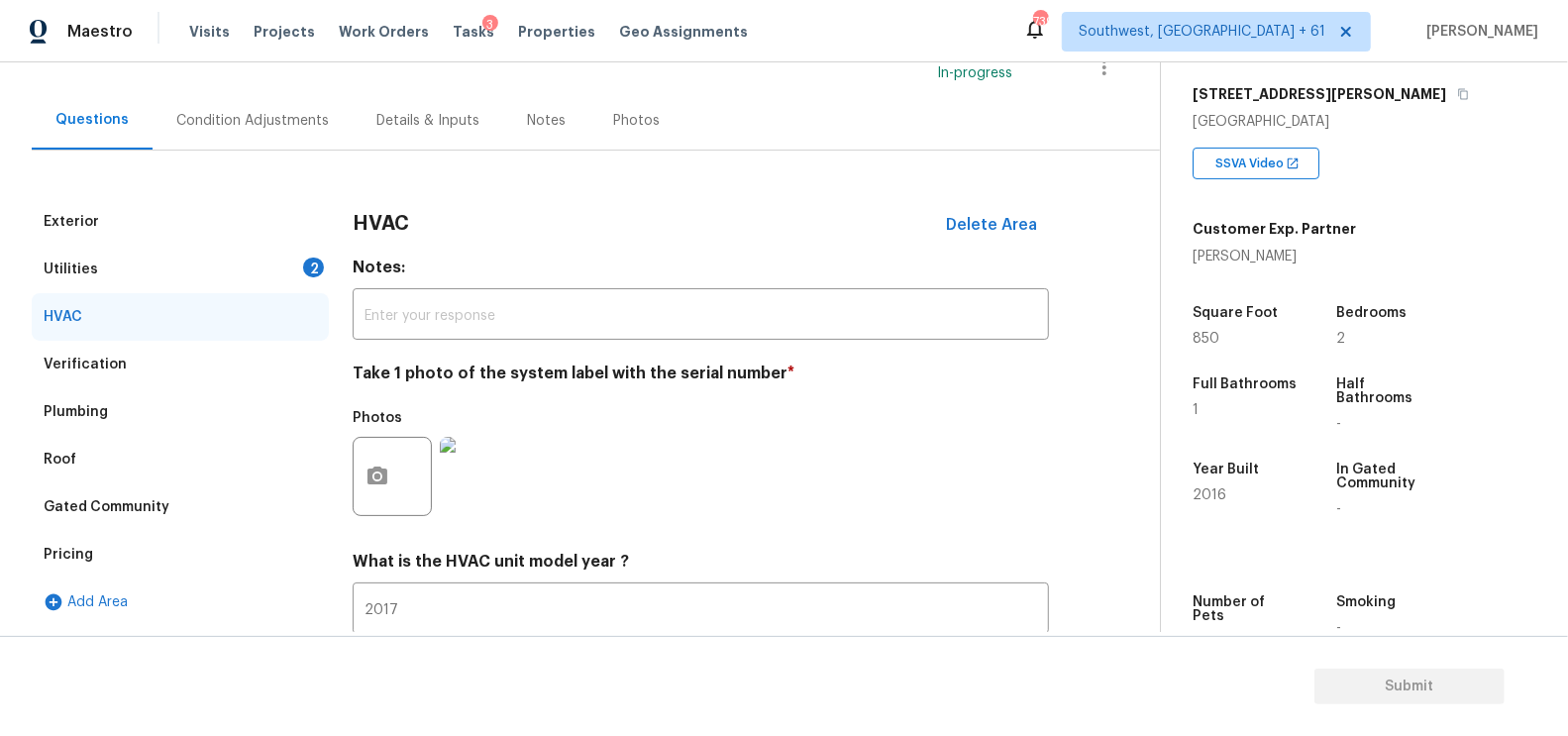
click at [265, 258] on div "Utilities 2" at bounding box center [180, 269] width 297 height 48
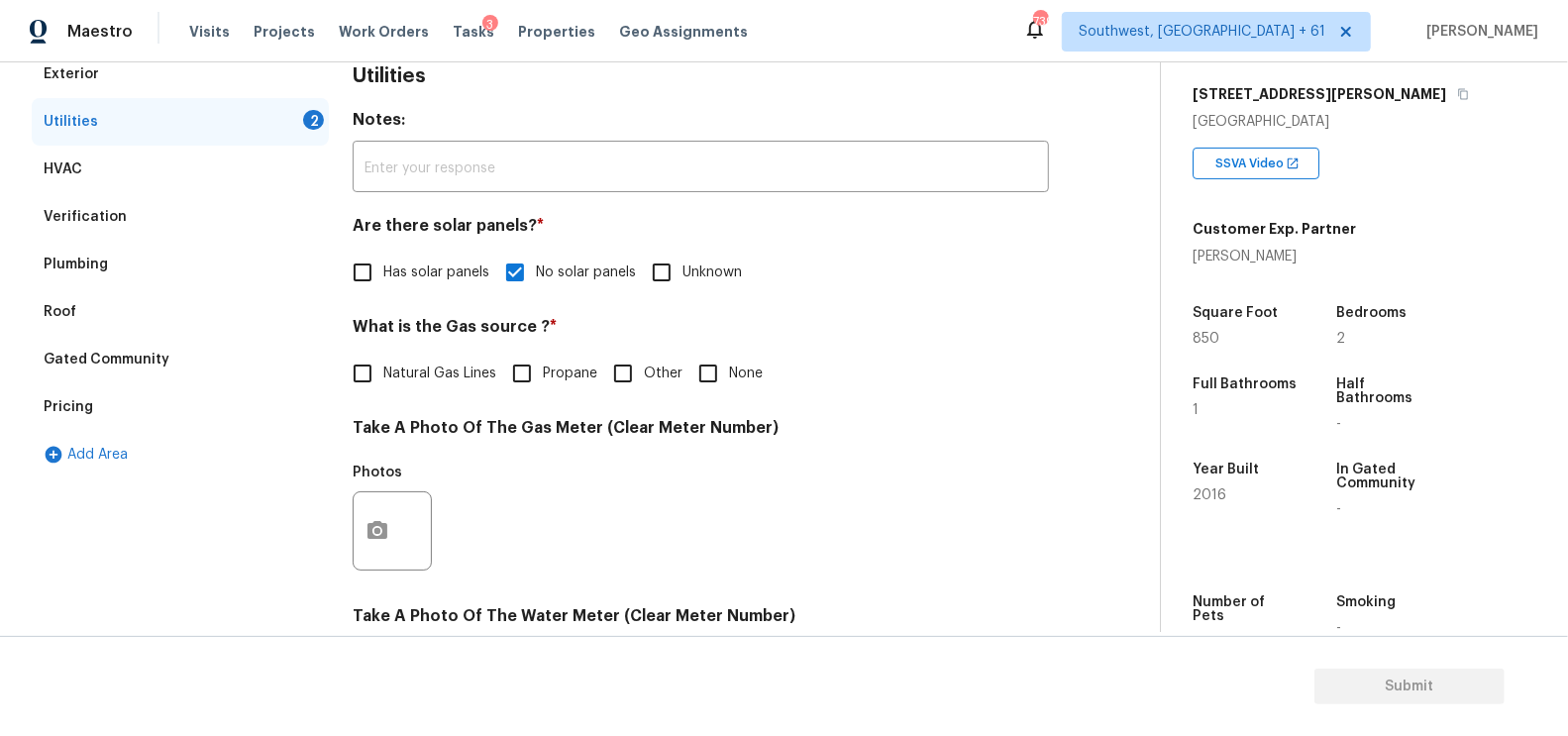
scroll to position [340, 0]
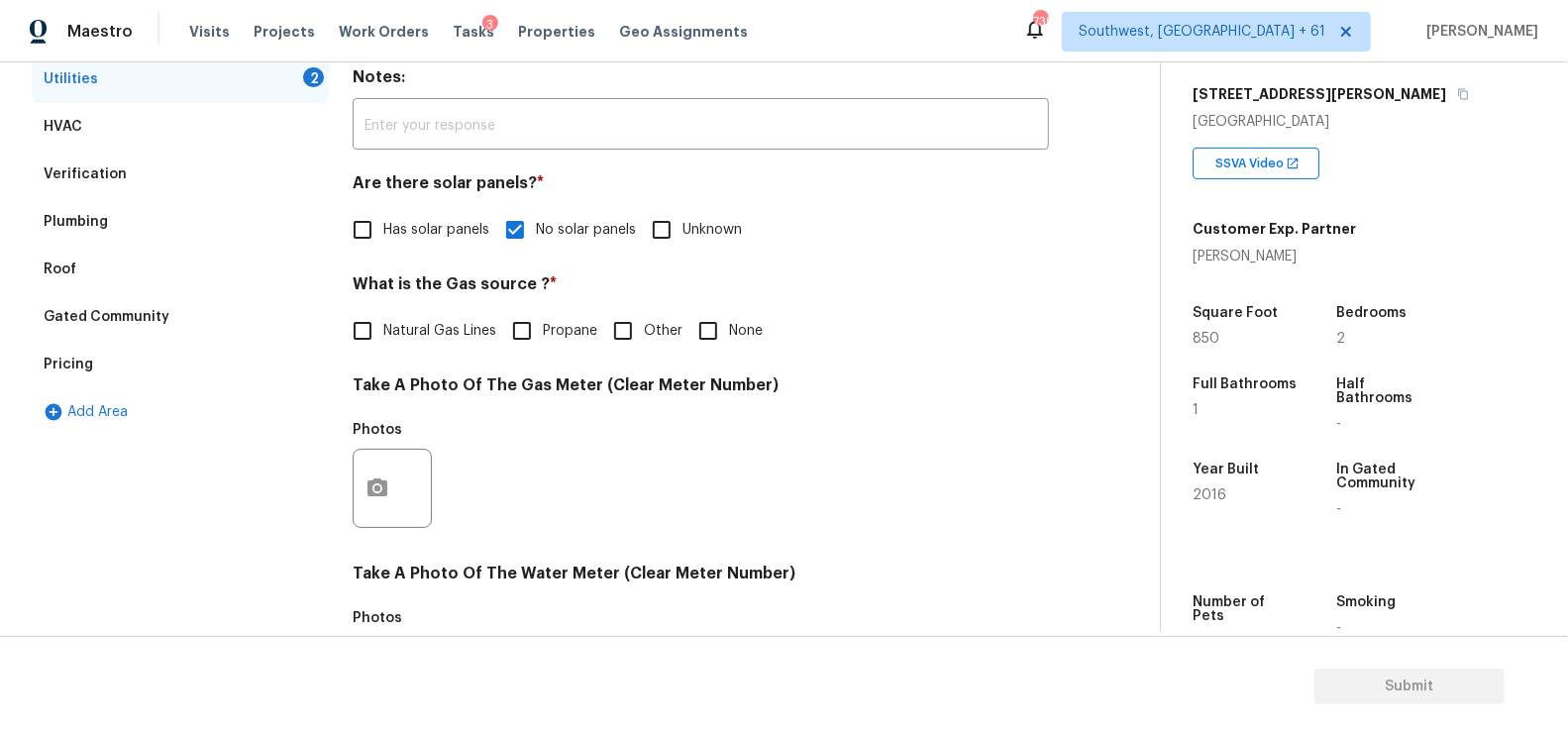
click at [753, 319] on label "None" at bounding box center [725, 331] width 76 height 42
click at [729, 319] on input "None" at bounding box center [708, 331] width 42 height 42
checkbox input "true"
click at [381, 481] on icon "button" at bounding box center [378, 489] width 20 height 18
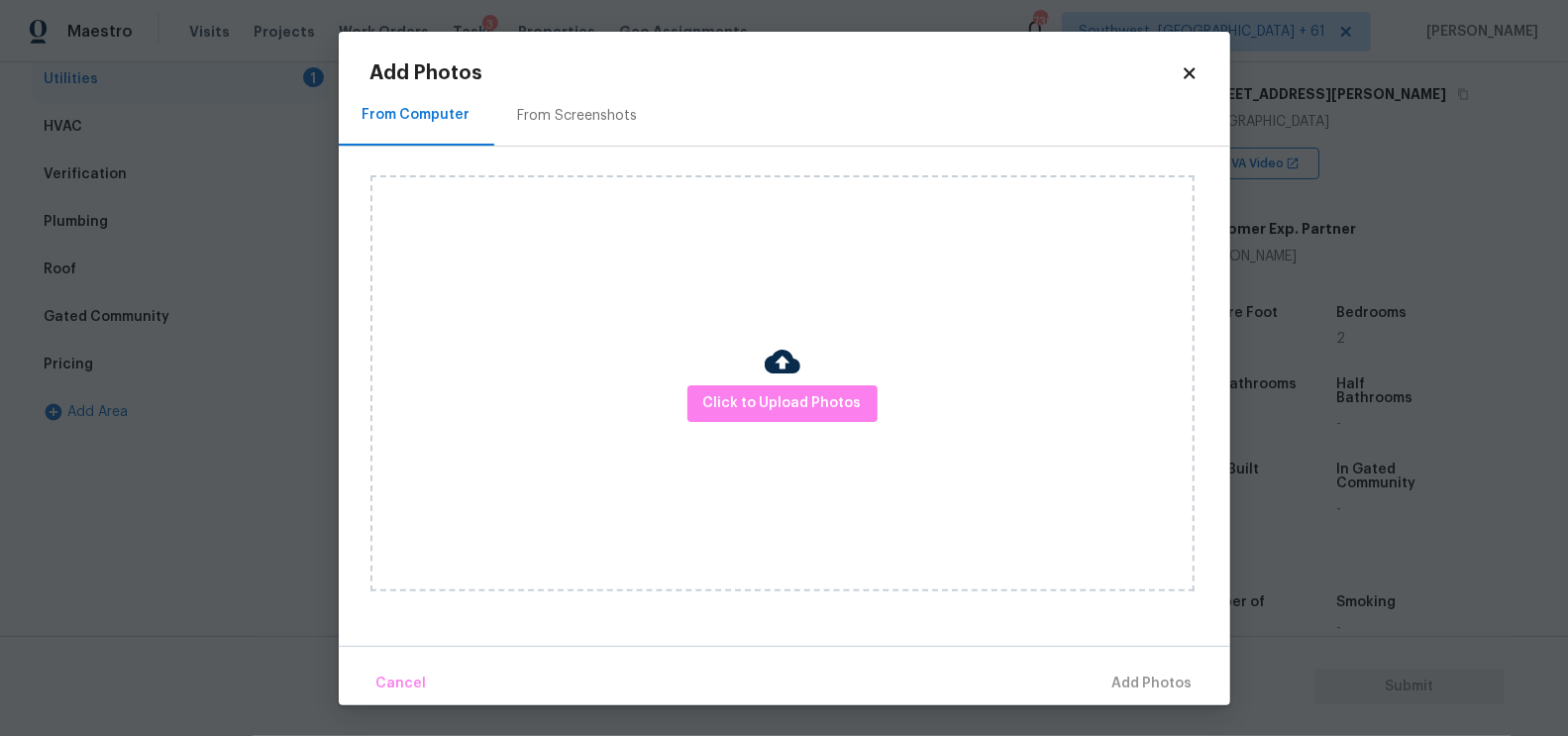
click at [726, 441] on div "Click to Upload Photos" at bounding box center [782, 382] width 824 height 416
click at [744, 412] on span "Click to Upload Photos" at bounding box center [783, 403] width 159 height 25
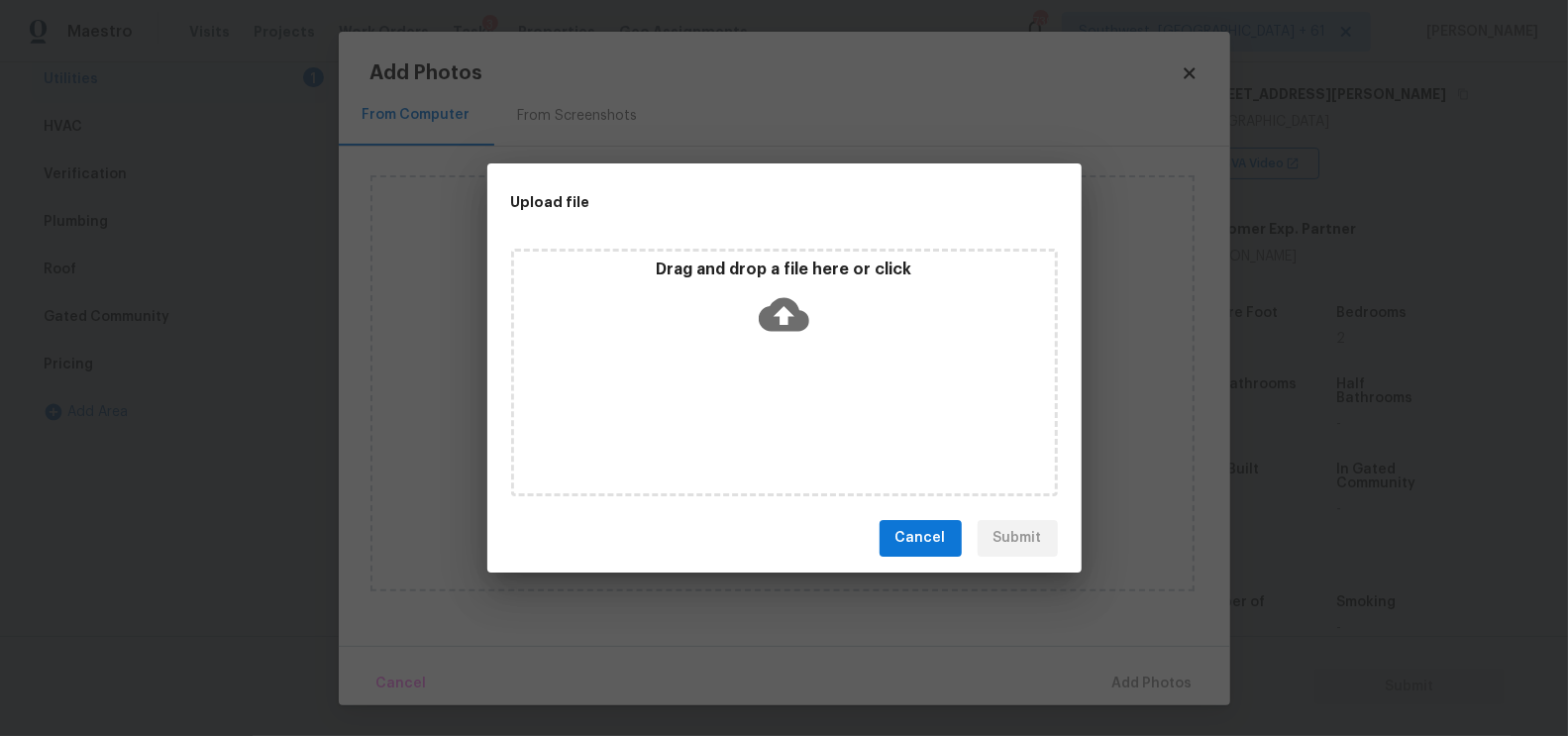
click at [800, 309] on icon at bounding box center [784, 314] width 51 height 34
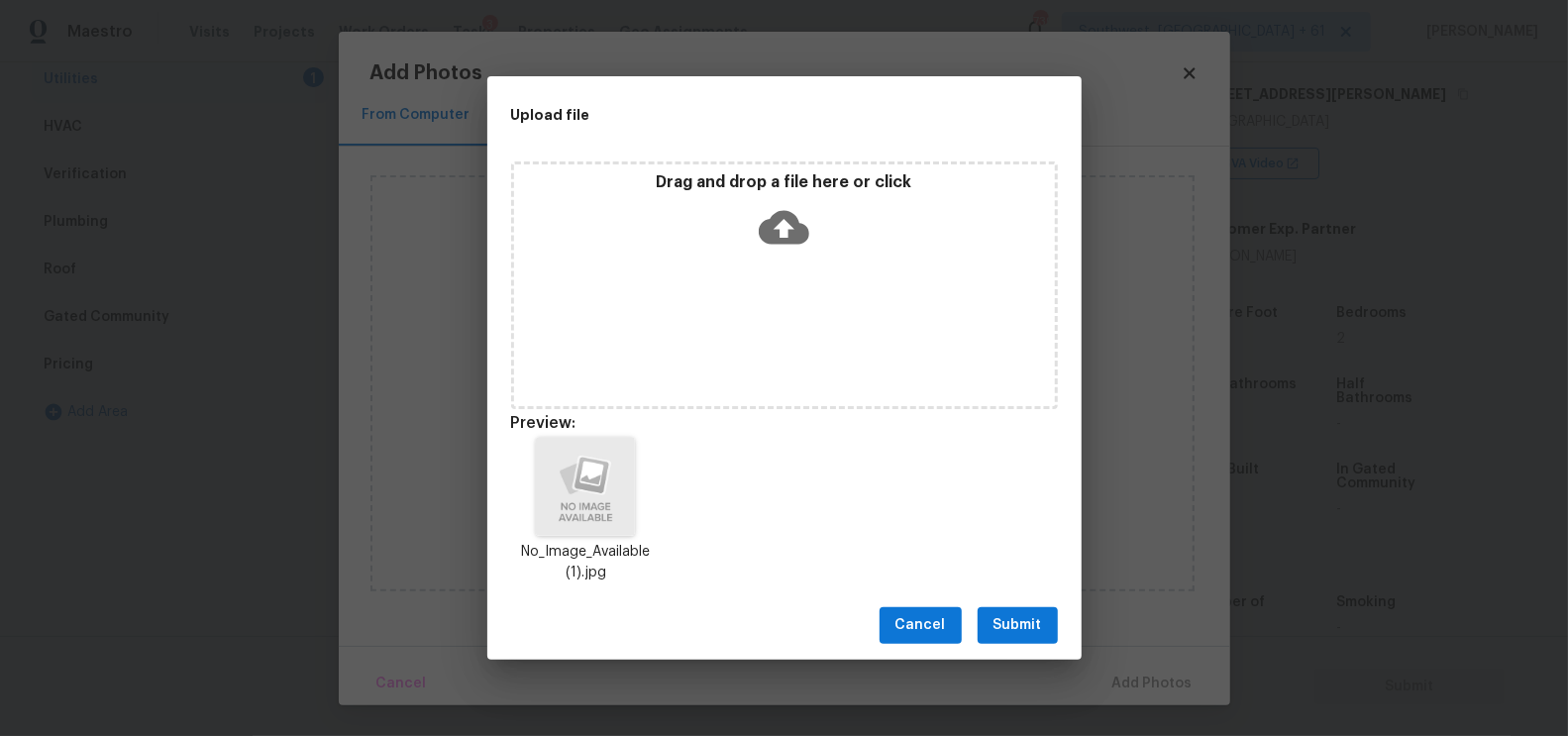
click at [1021, 617] on span "Submit" at bounding box center [1018, 625] width 49 height 25
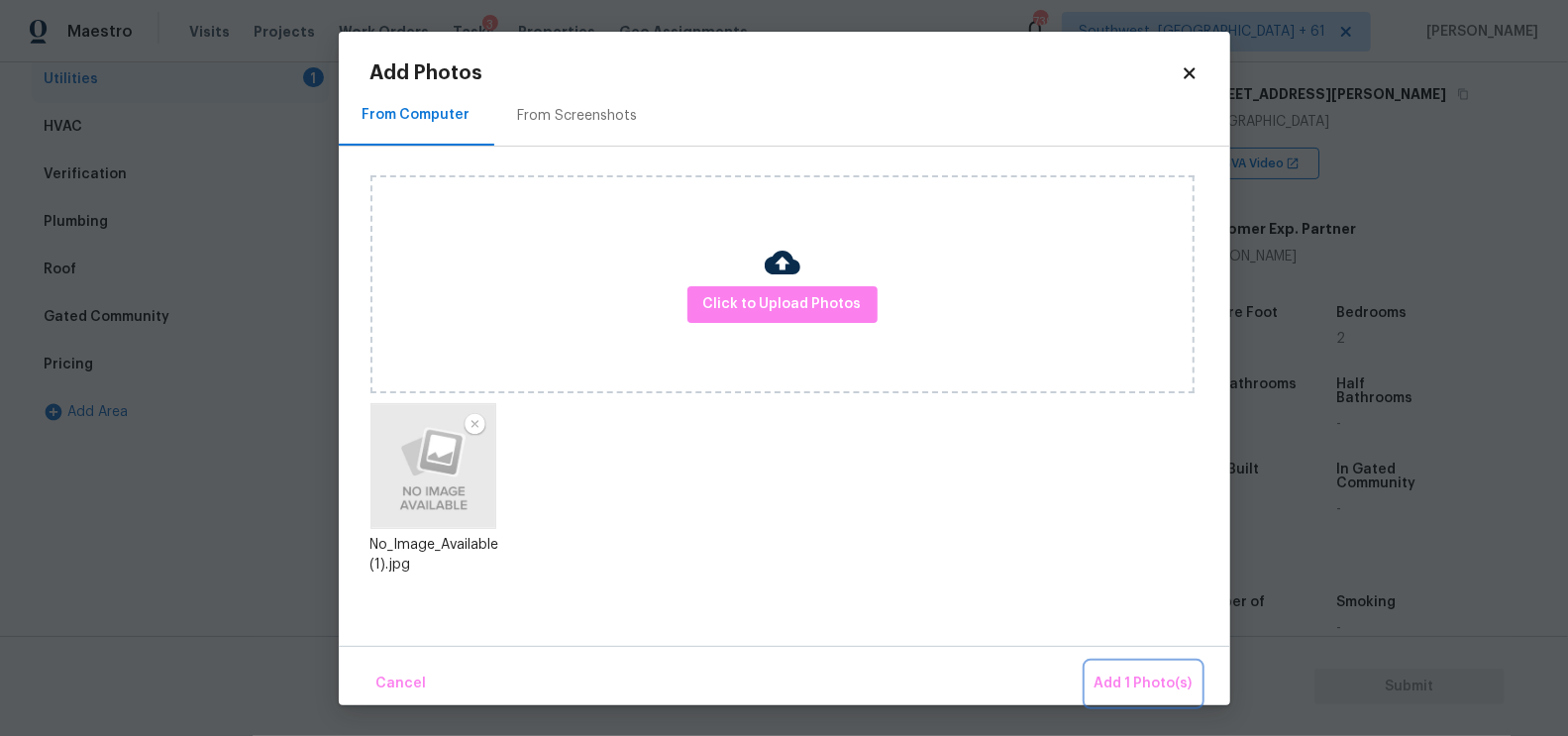
click at [1136, 690] on span "Add 1 Photo(s)" at bounding box center [1144, 683] width 98 height 25
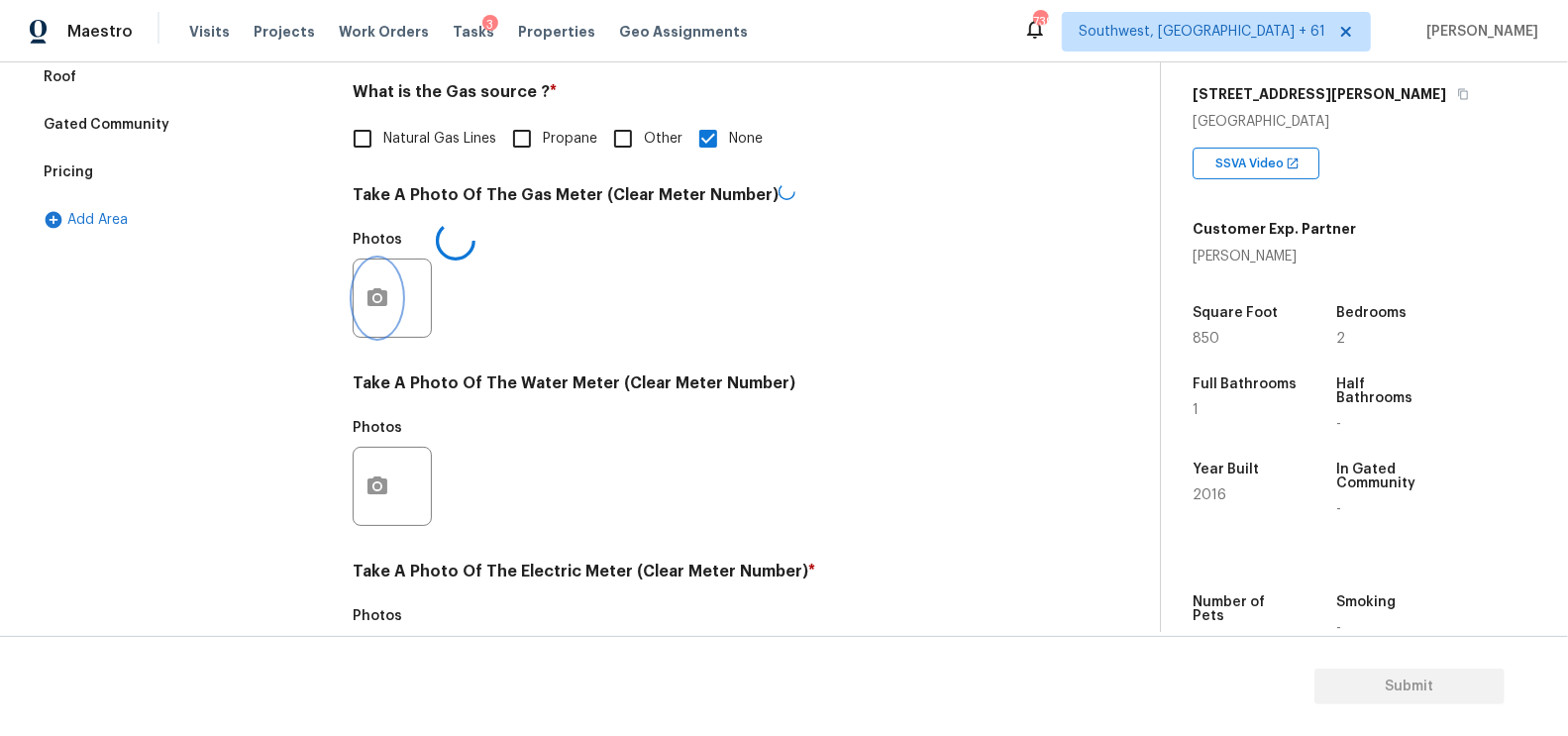
scroll to position [518, 0]
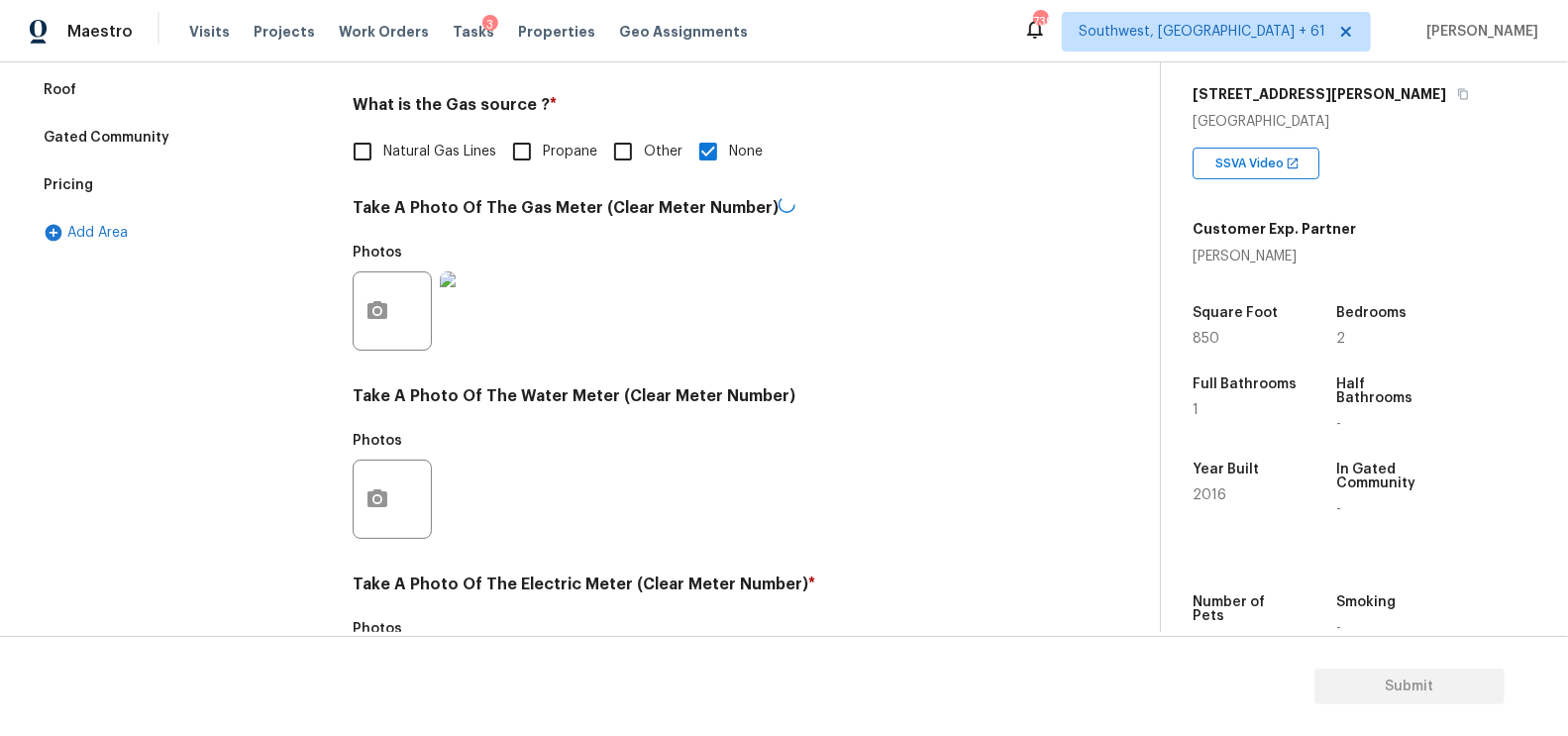
click at [424, 131] on label "Natural Gas Lines" at bounding box center [419, 152] width 155 height 42
click at [384, 131] on input "Natural Gas Lines" at bounding box center [363, 152] width 42 height 42
checkbox input "true"
checkbox input "false"
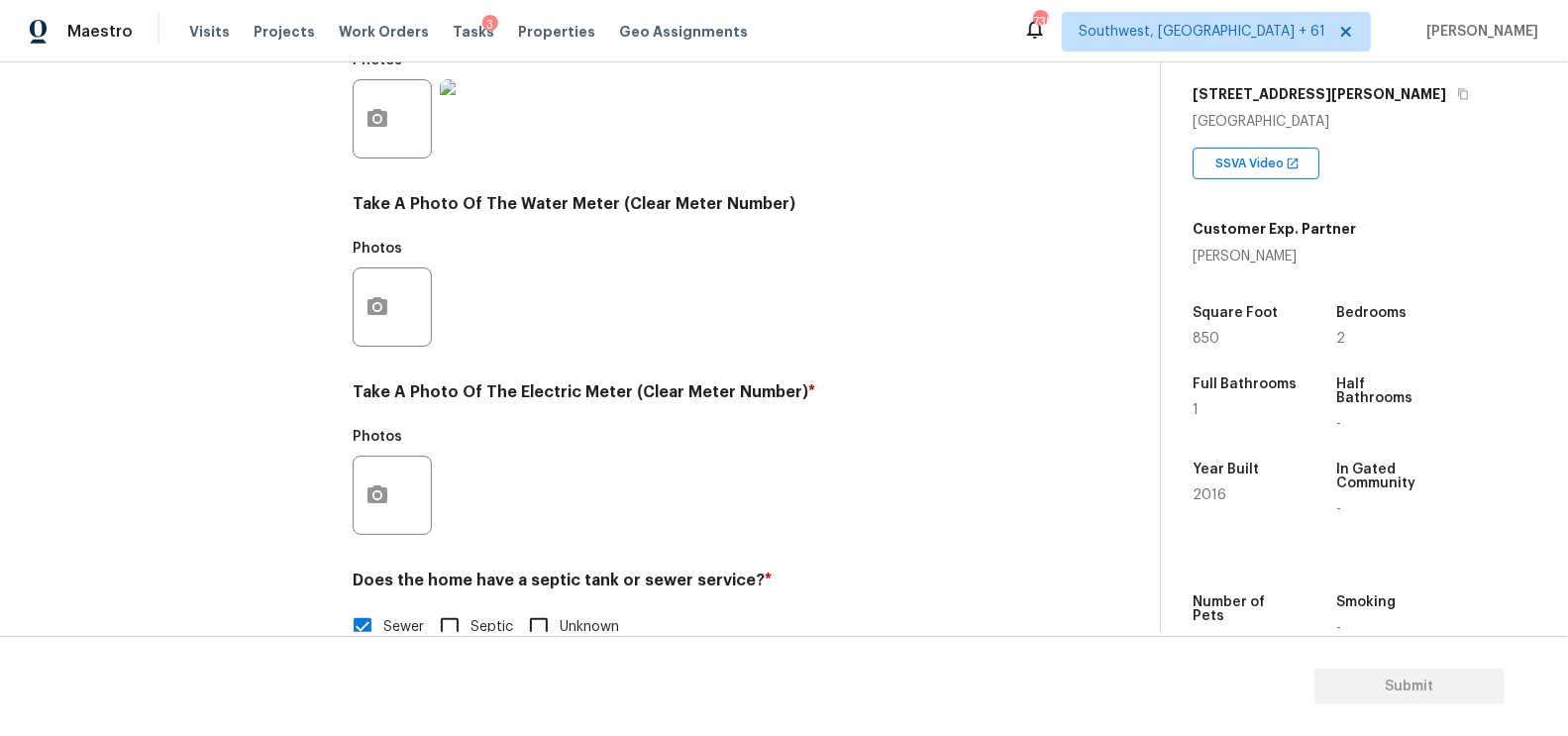
scroll to position [755, 0]
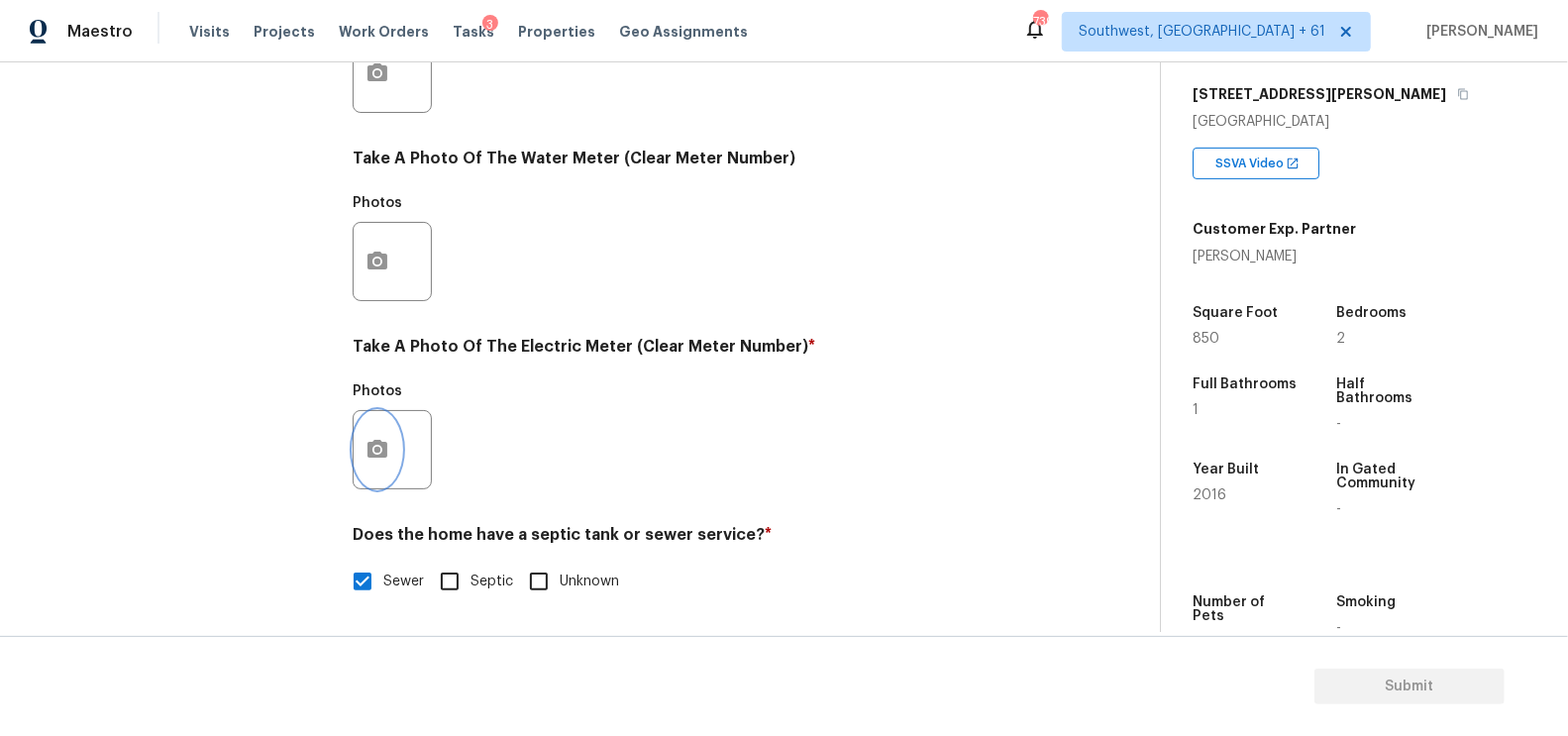
click at [387, 466] on button "button" at bounding box center [378, 450] width 48 height 77
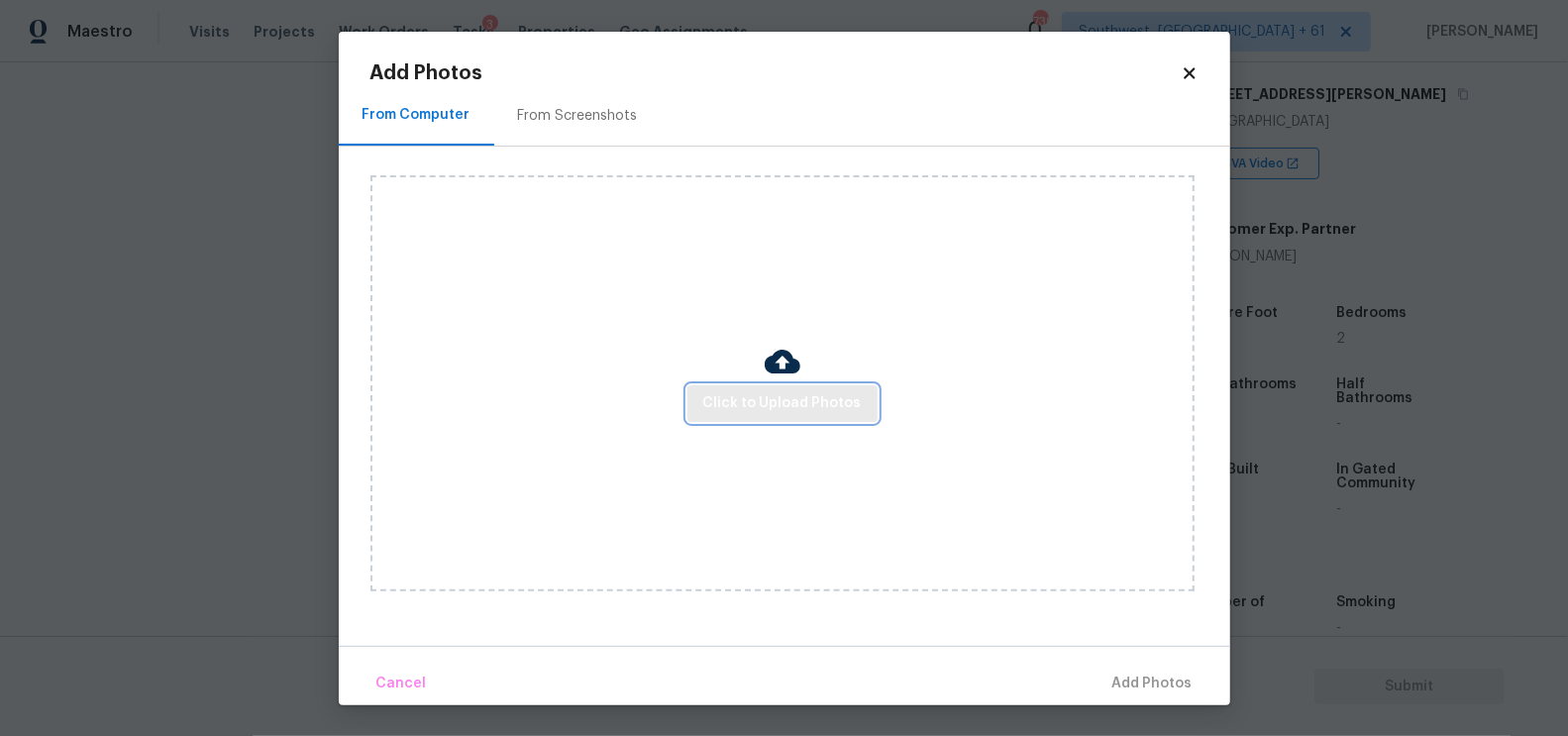
click at [807, 396] on span "Click to Upload Photos" at bounding box center [783, 403] width 159 height 25
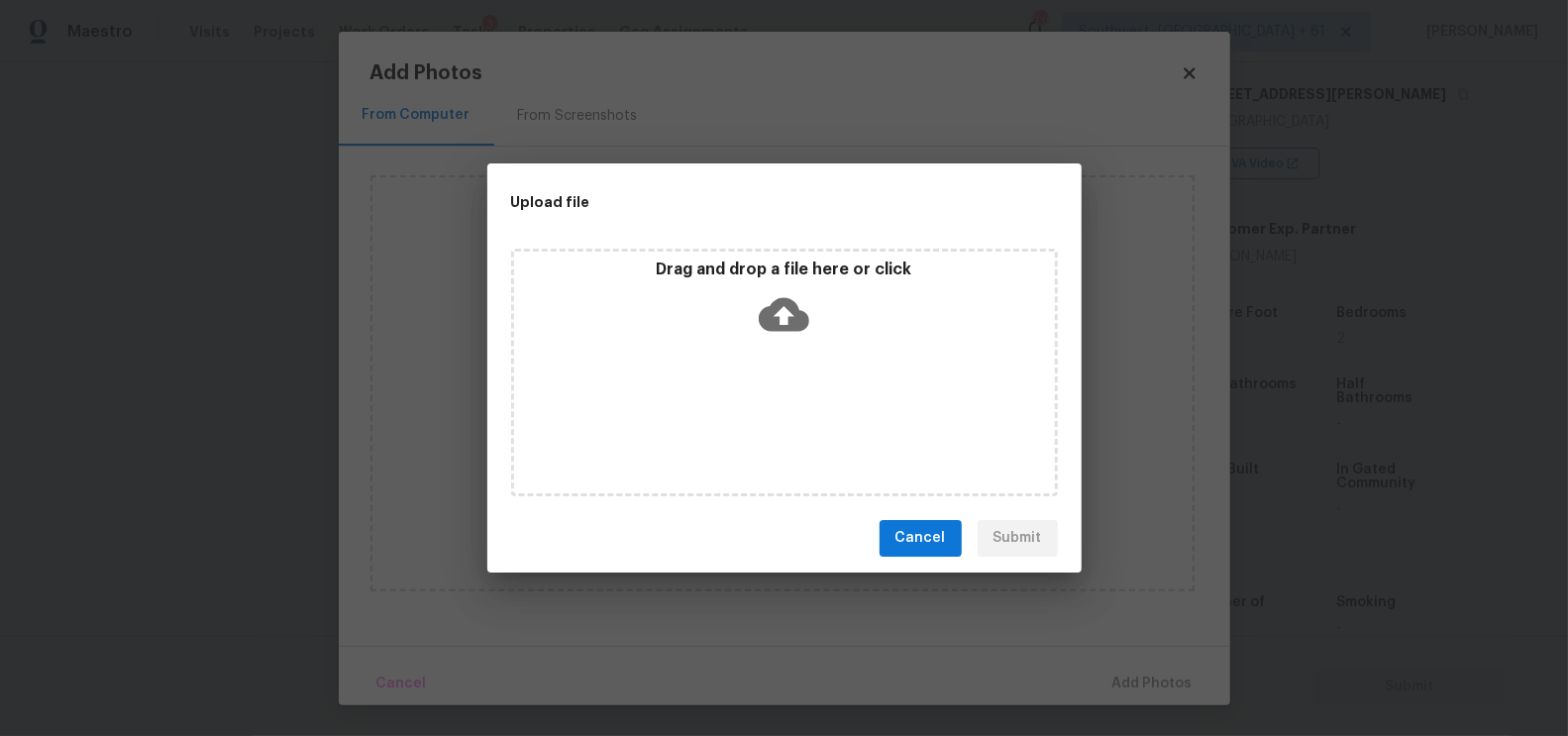
click at [788, 322] on icon at bounding box center [784, 314] width 51 height 51
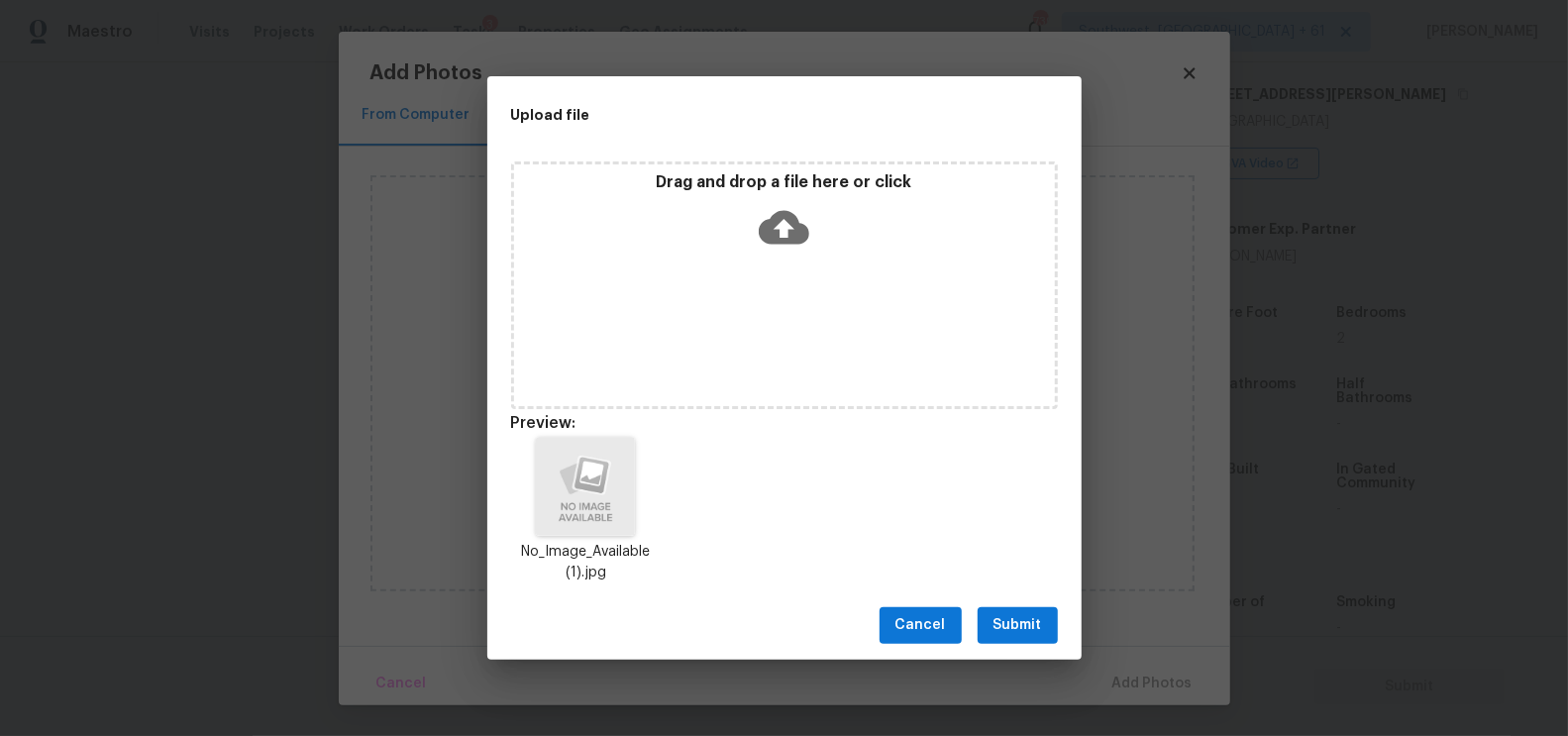
click at [1000, 621] on span "Submit" at bounding box center [1018, 625] width 49 height 25
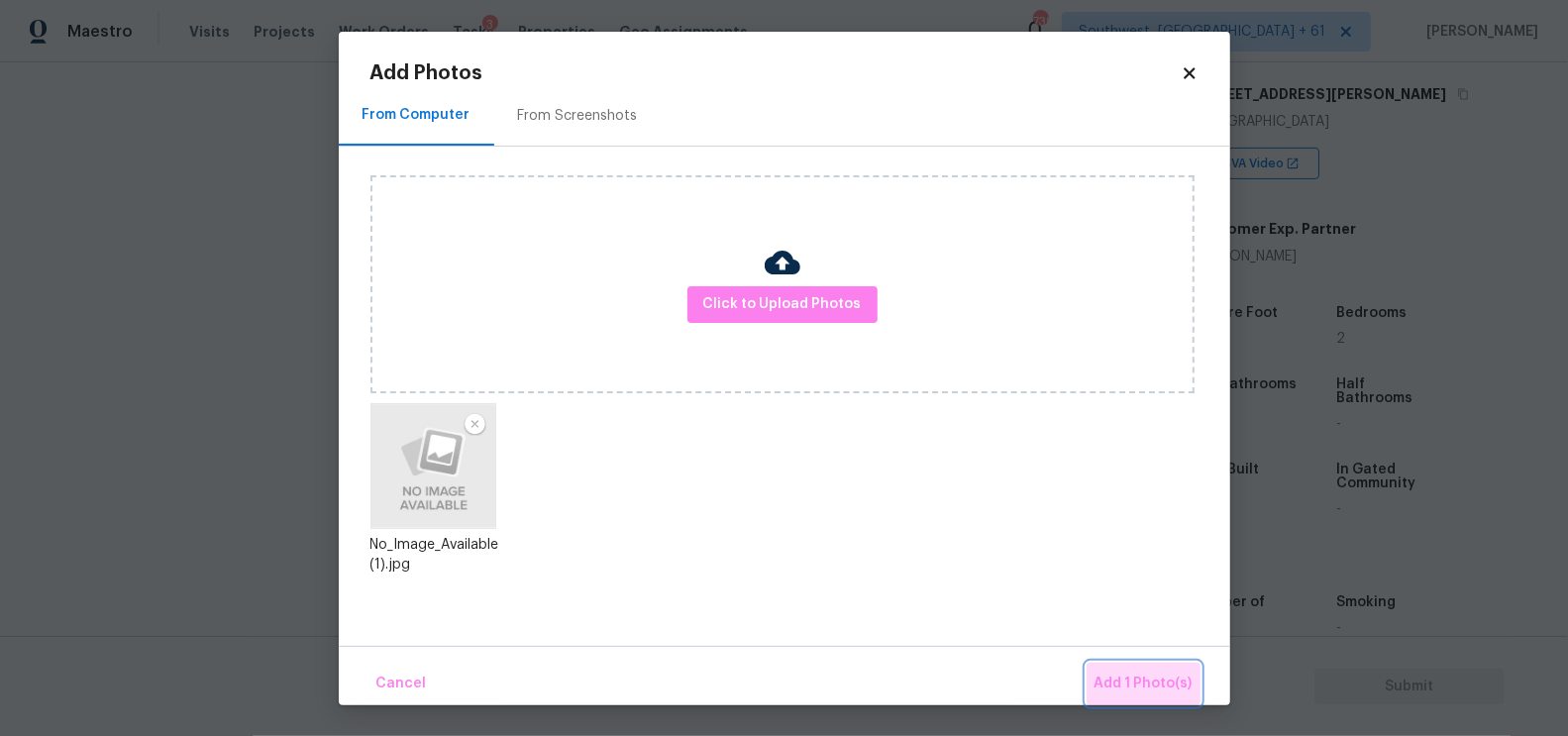
click at [1152, 677] on span "Add 1 Photo(s)" at bounding box center [1144, 683] width 98 height 25
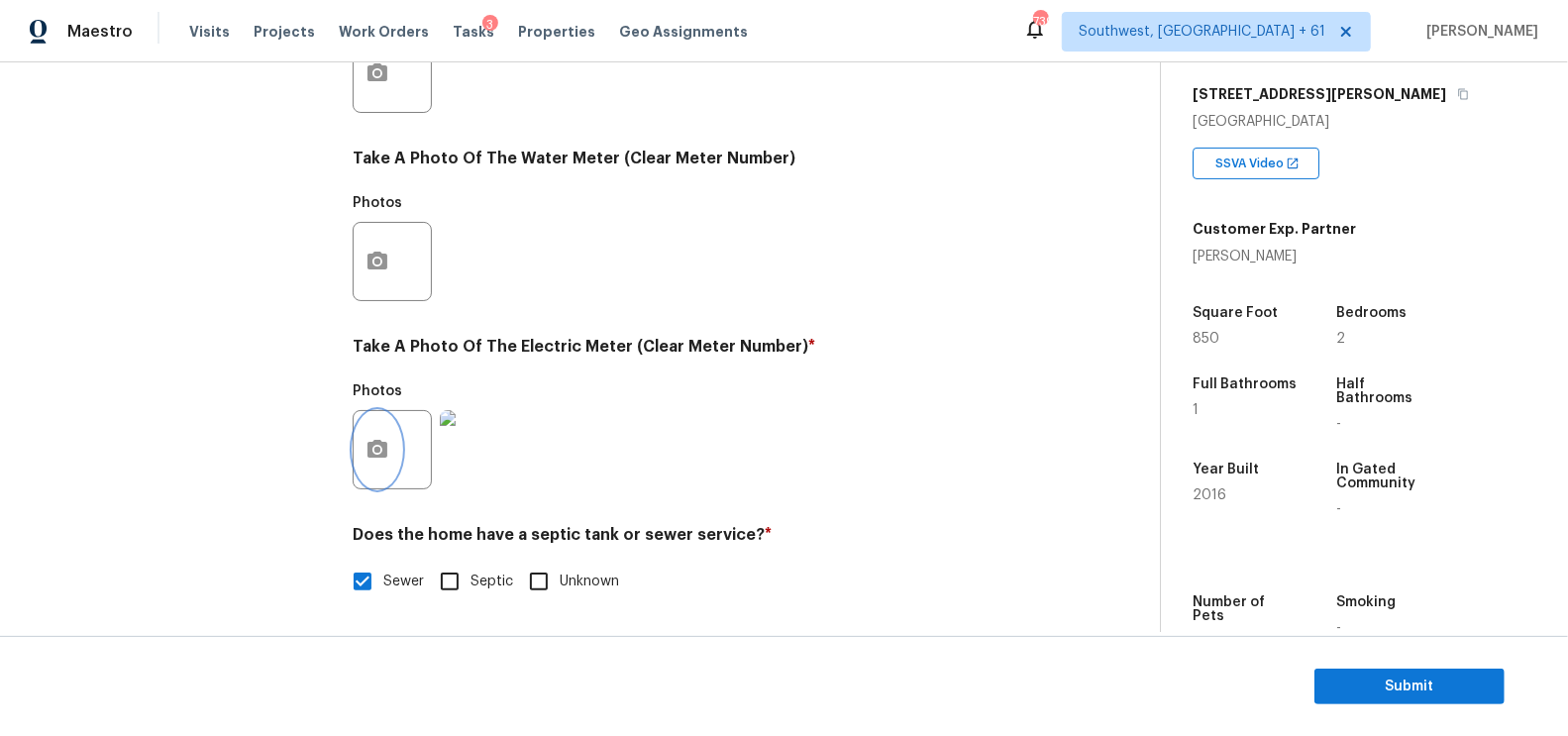
scroll to position [0, 0]
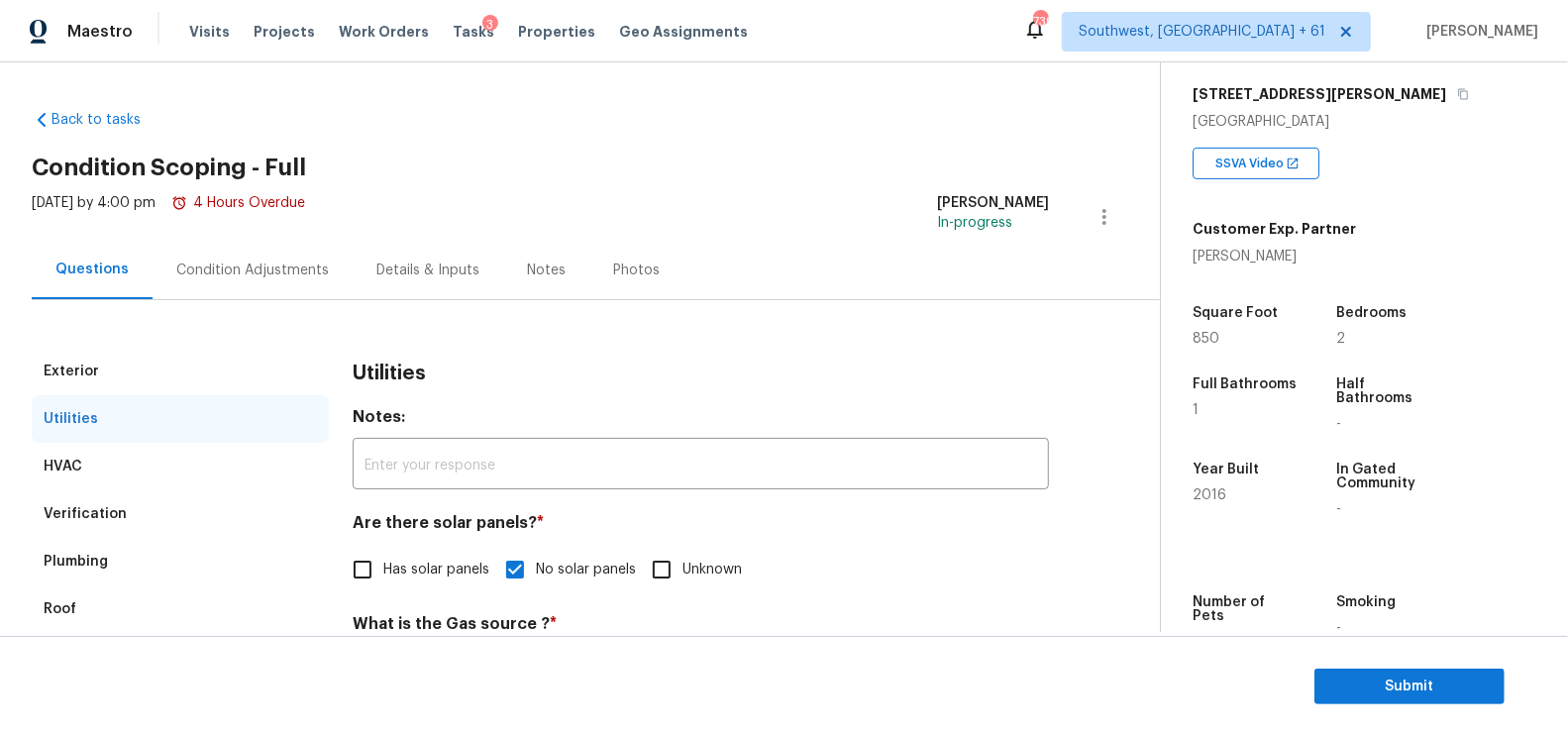
click at [301, 234] on div "[DATE] by 4:00 pm 4 Hours Overdue" at bounding box center [168, 217] width 273 height 48
click at [280, 255] on div "Condition Adjustments" at bounding box center [252, 269] width 200 height 59
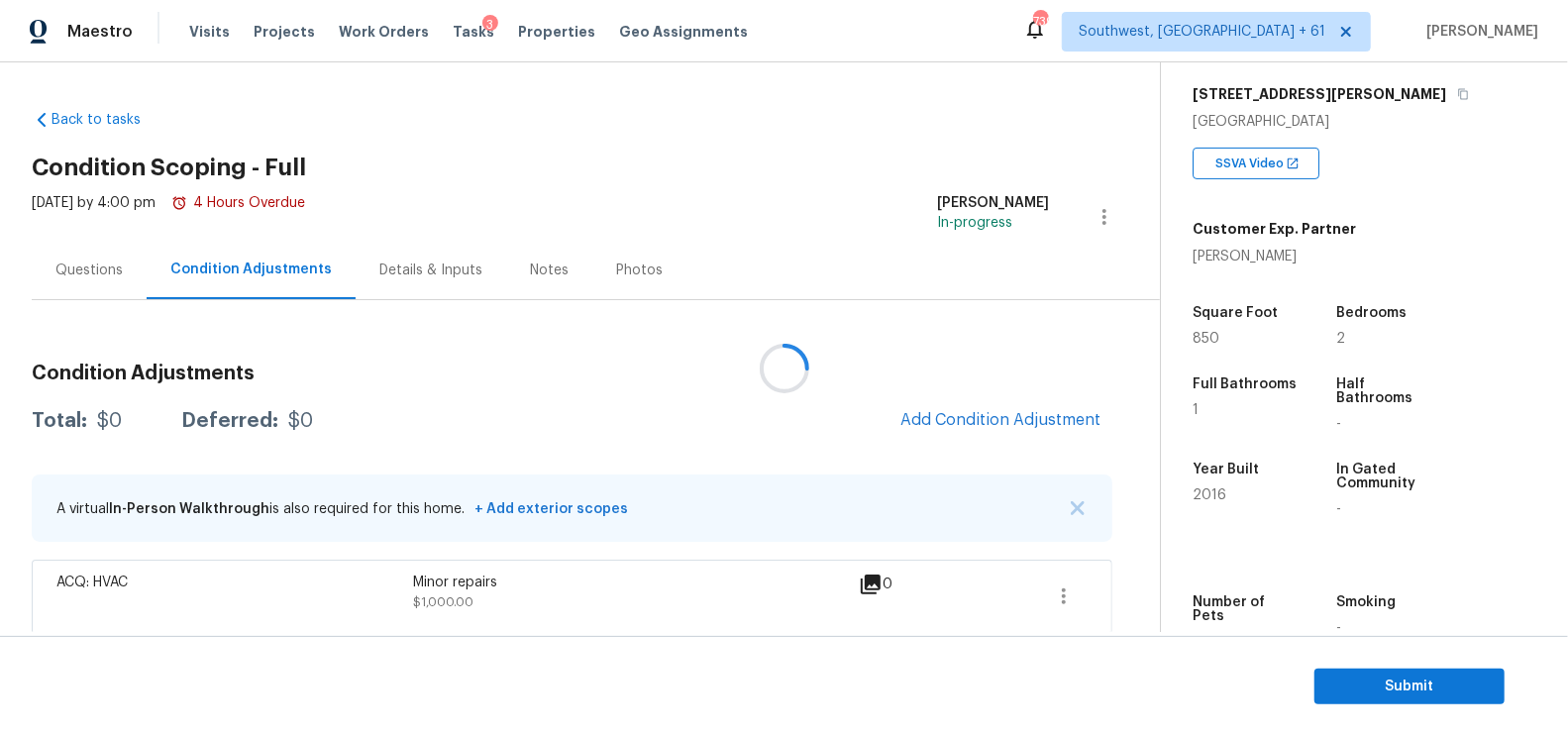
click at [972, 468] on div at bounding box center [784, 368] width 1568 height 736
click at [990, 426] on span "Add Condition Adjustment" at bounding box center [1000, 420] width 200 height 18
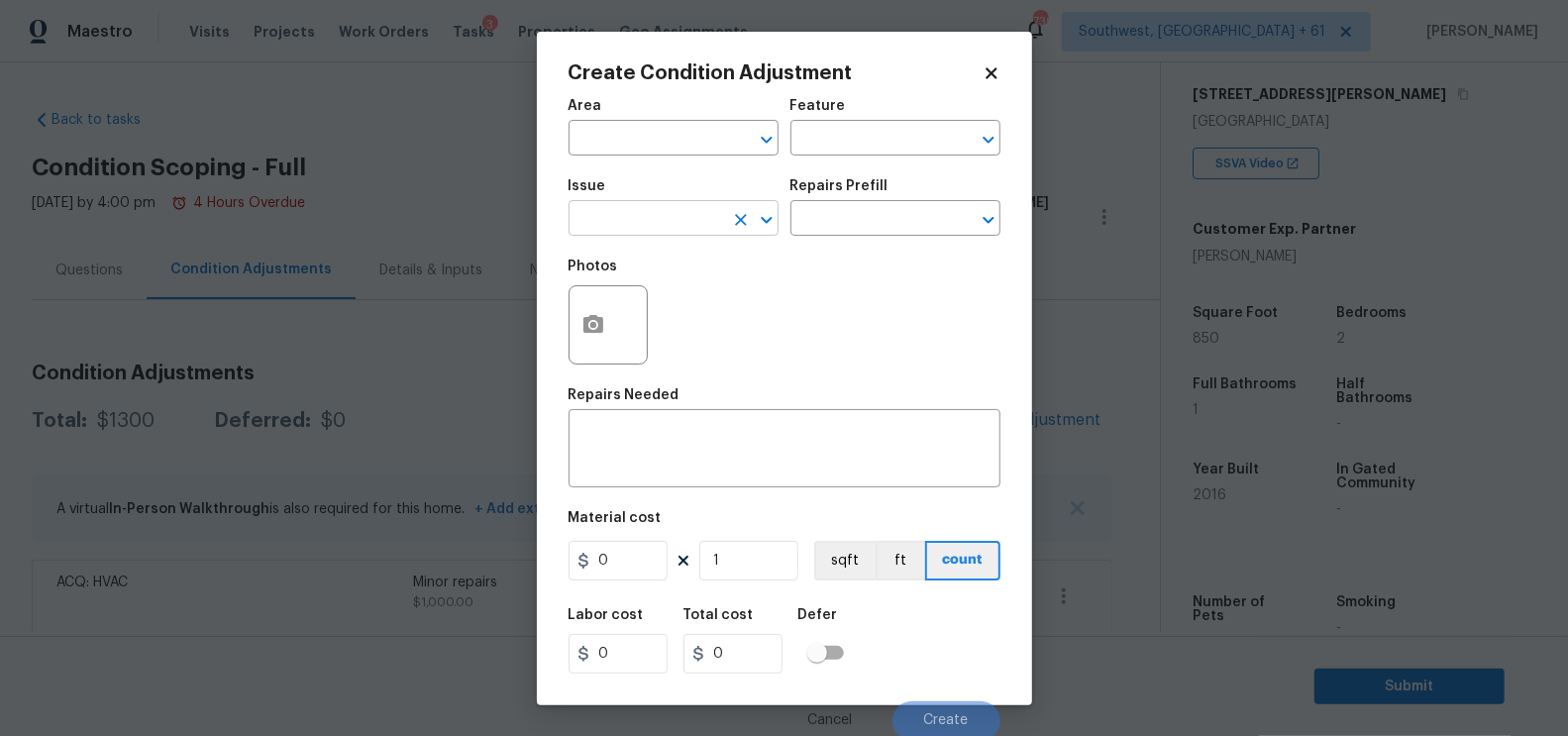
click at [613, 227] on input "text" at bounding box center [646, 220] width 155 height 31
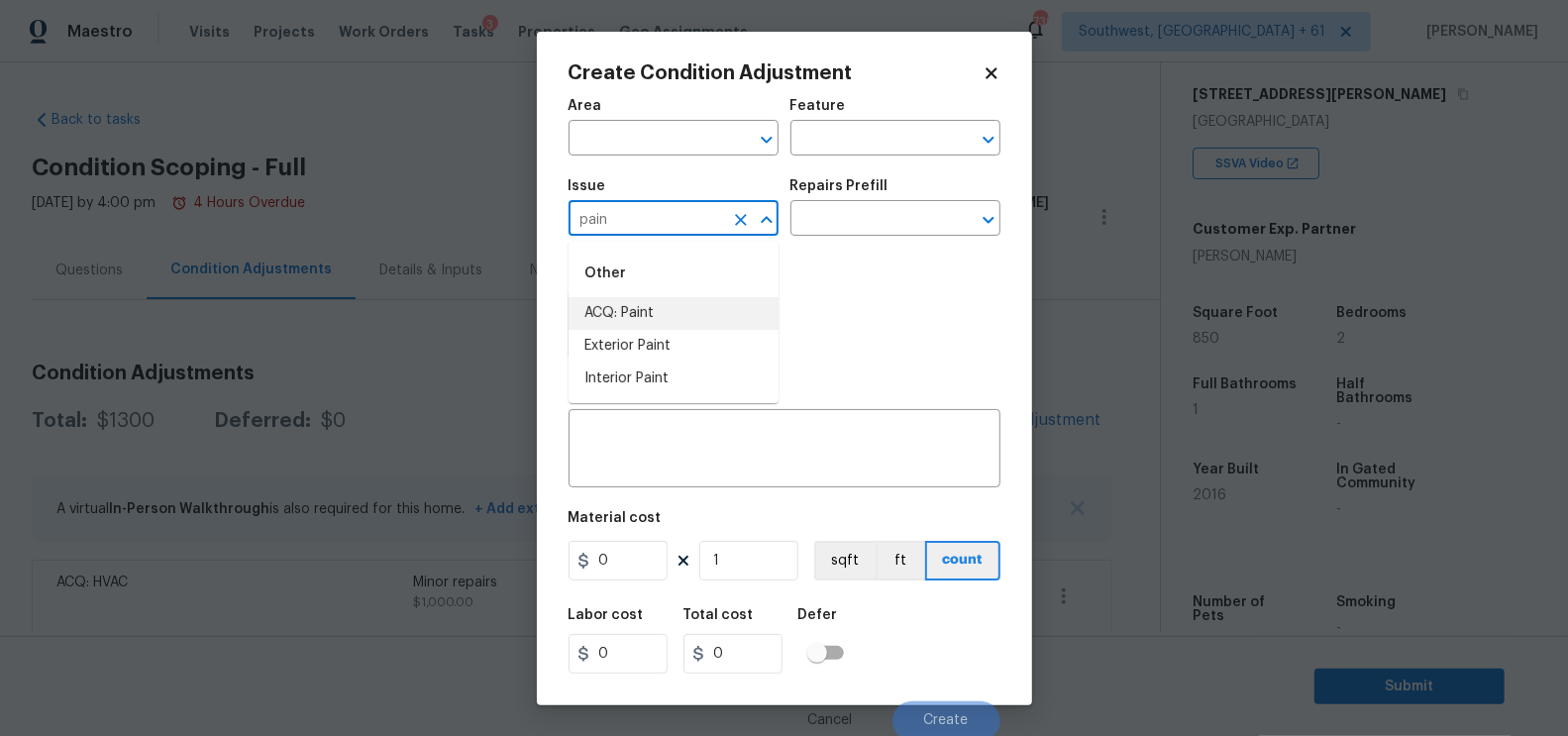
click at [635, 310] on li "ACQ: Paint" at bounding box center [673, 313] width 210 height 33
type input "ACQ: Paint"
click at [868, 219] on input "text" at bounding box center [868, 220] width 155 height 31
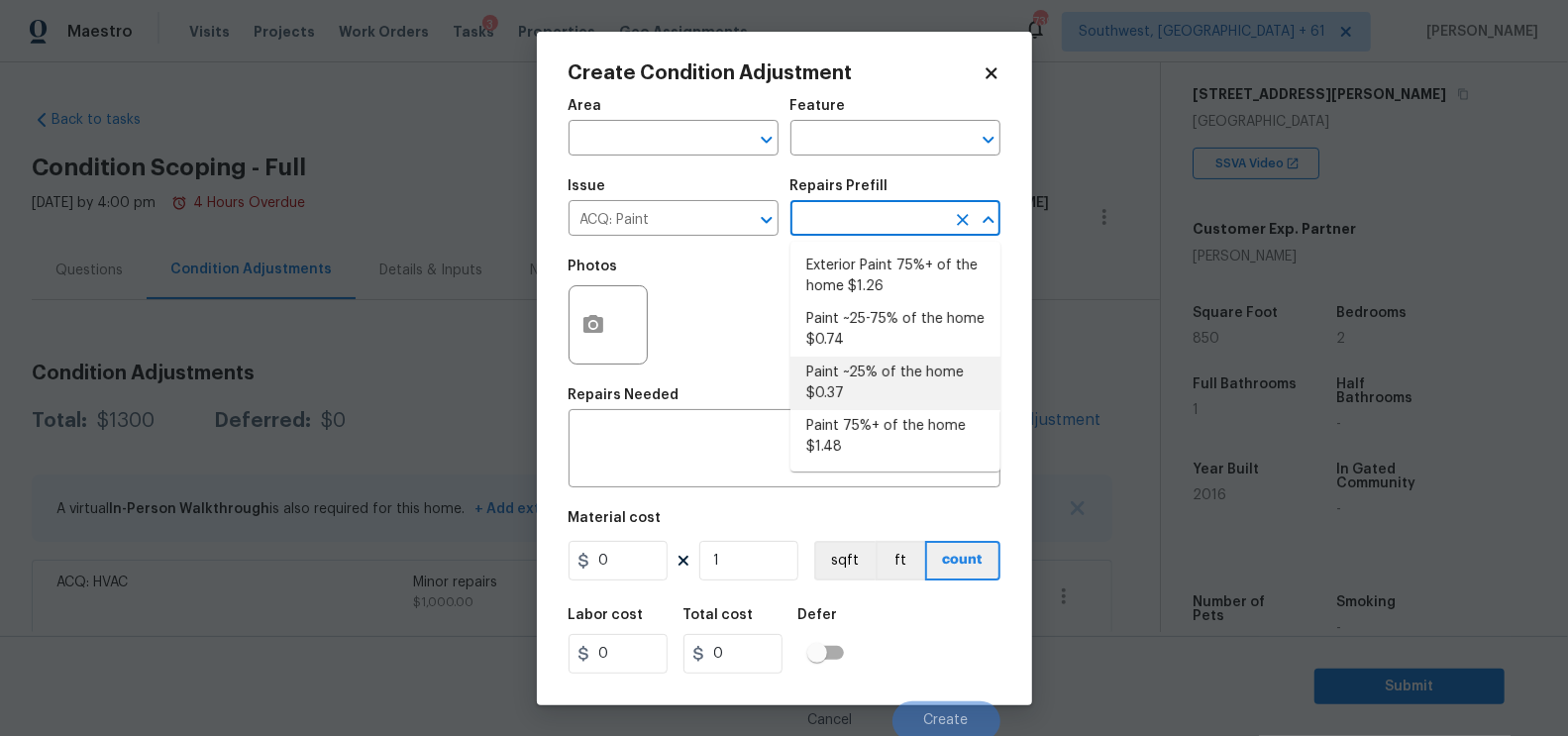
click at [860, 433] on li "Paint 75%+ of the home $1.48" at bounding box center [895, 437] width 210 height 54
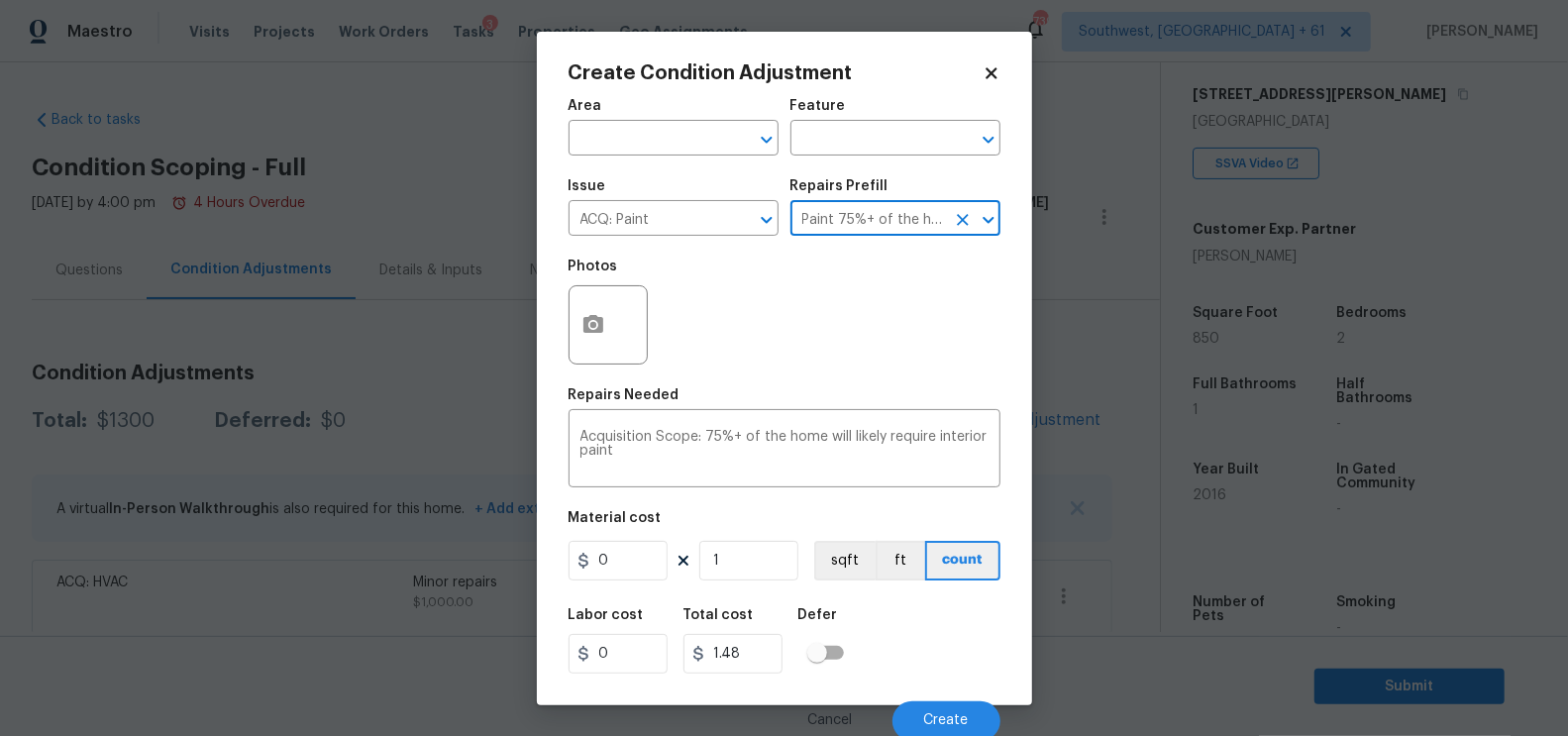
type input "Acquisition"
type textarea "Acquisition Scope: 75%+ of the home will likely require interior paint"
type input "1.48"
click at [763, 561] on input "1" at bounding box center [749, 560] width 99 height 40
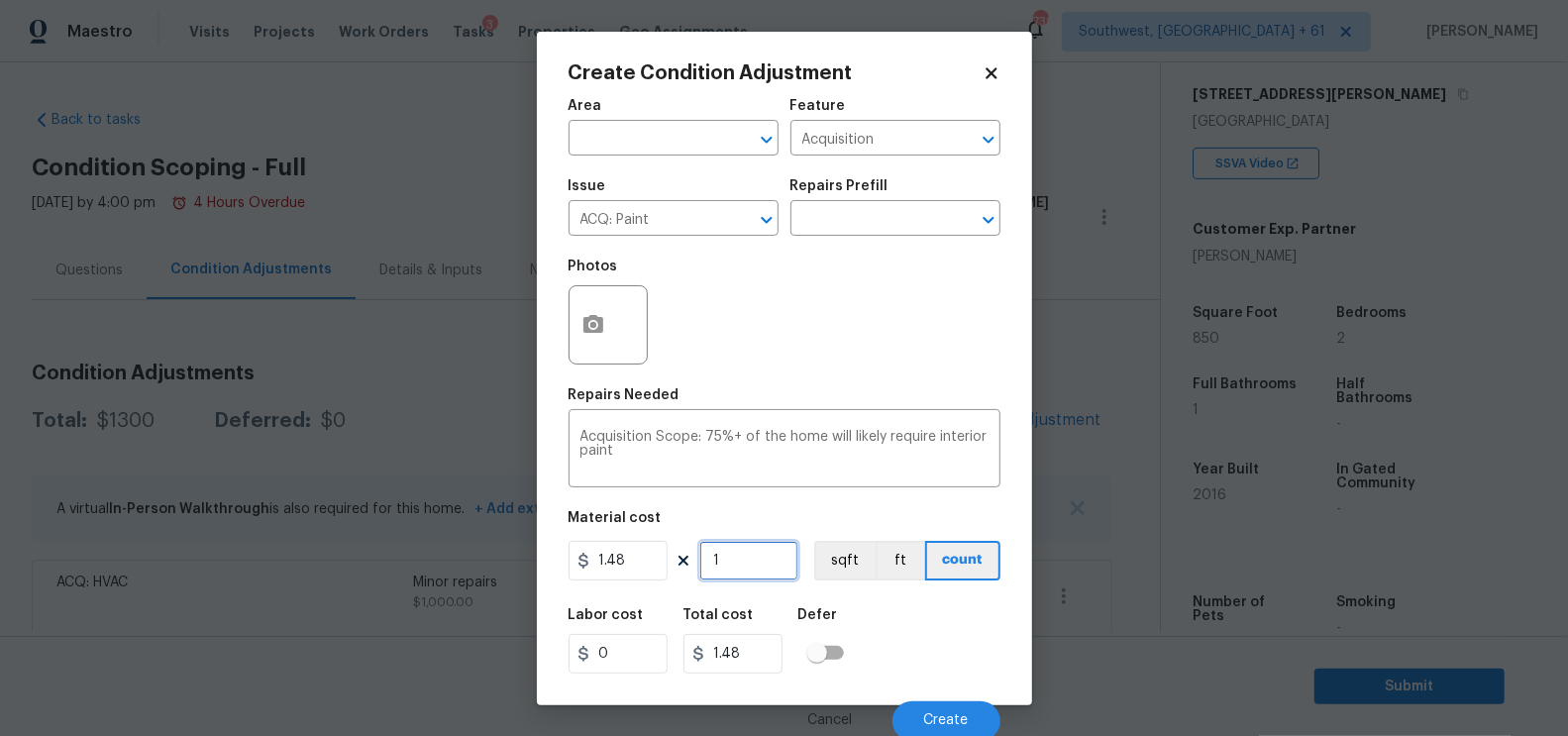
type input "0"
type input "8"
type input "11.84"
type input "85"
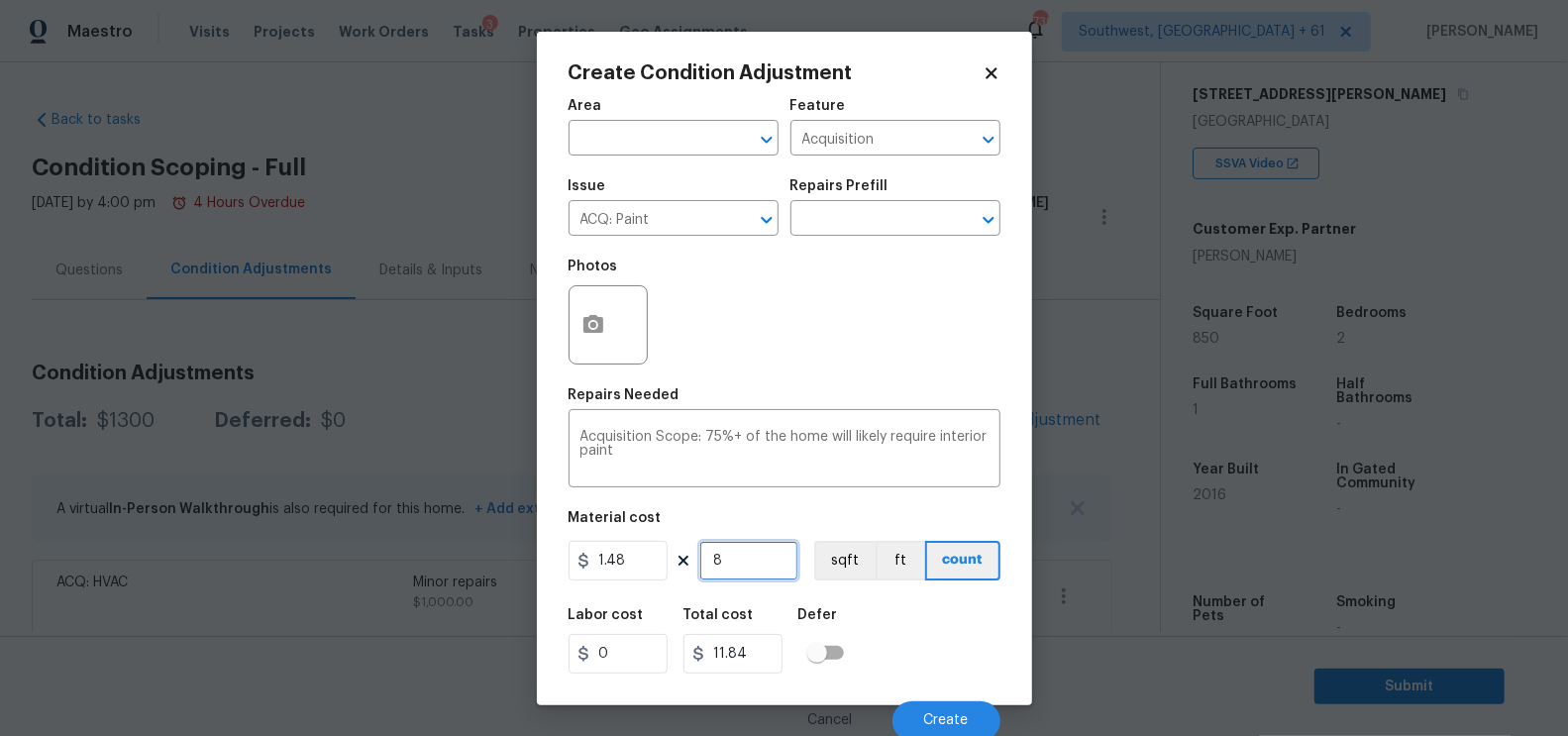
type input "125.8"
type input "850"
type input "1258"
type input "850"
click at [593, 314] on icon "button" at bounding box center [593, 325] width 24 height 24
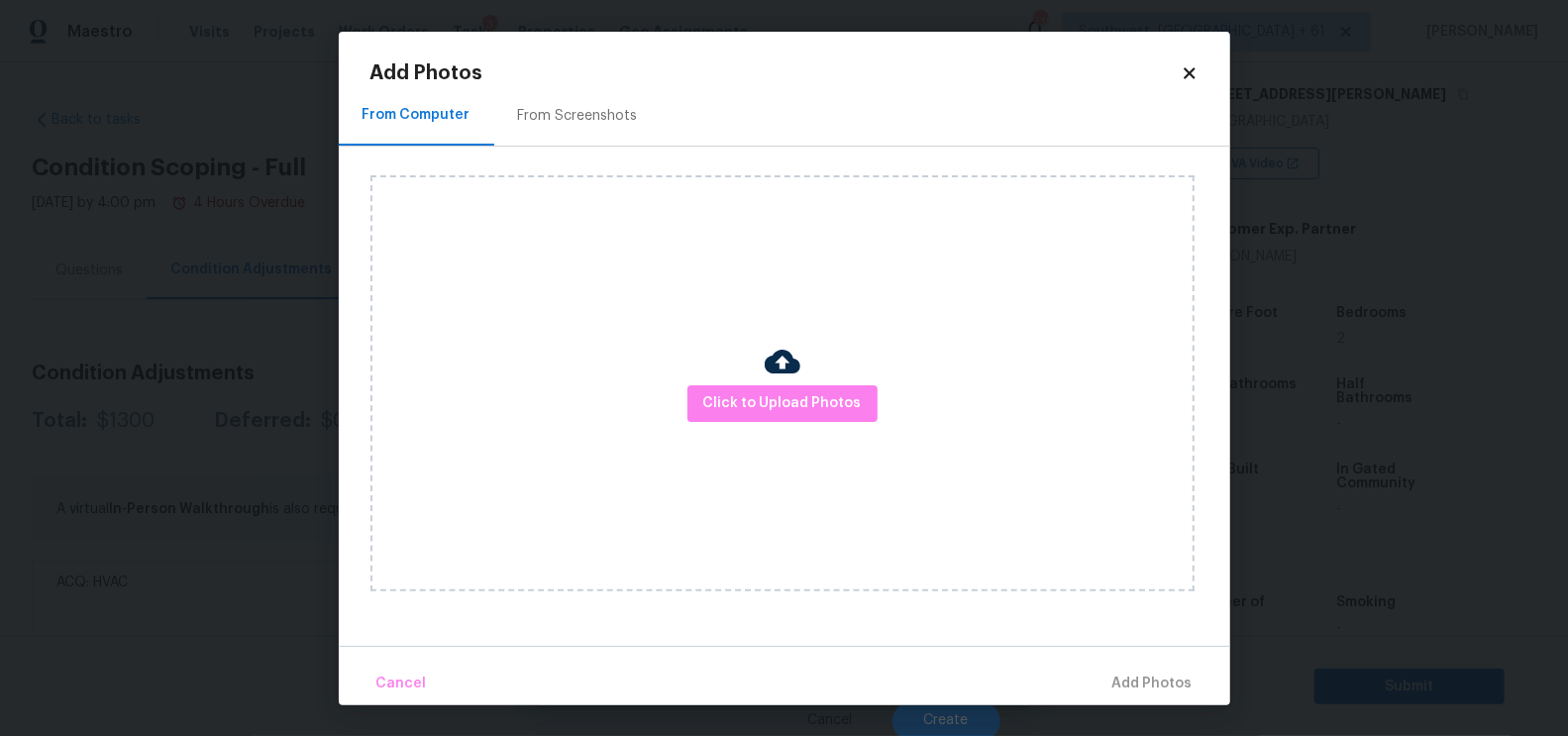
click at [614, 115] on div "From Screenshots" at bounding box center [577, 116] width 120 height 20
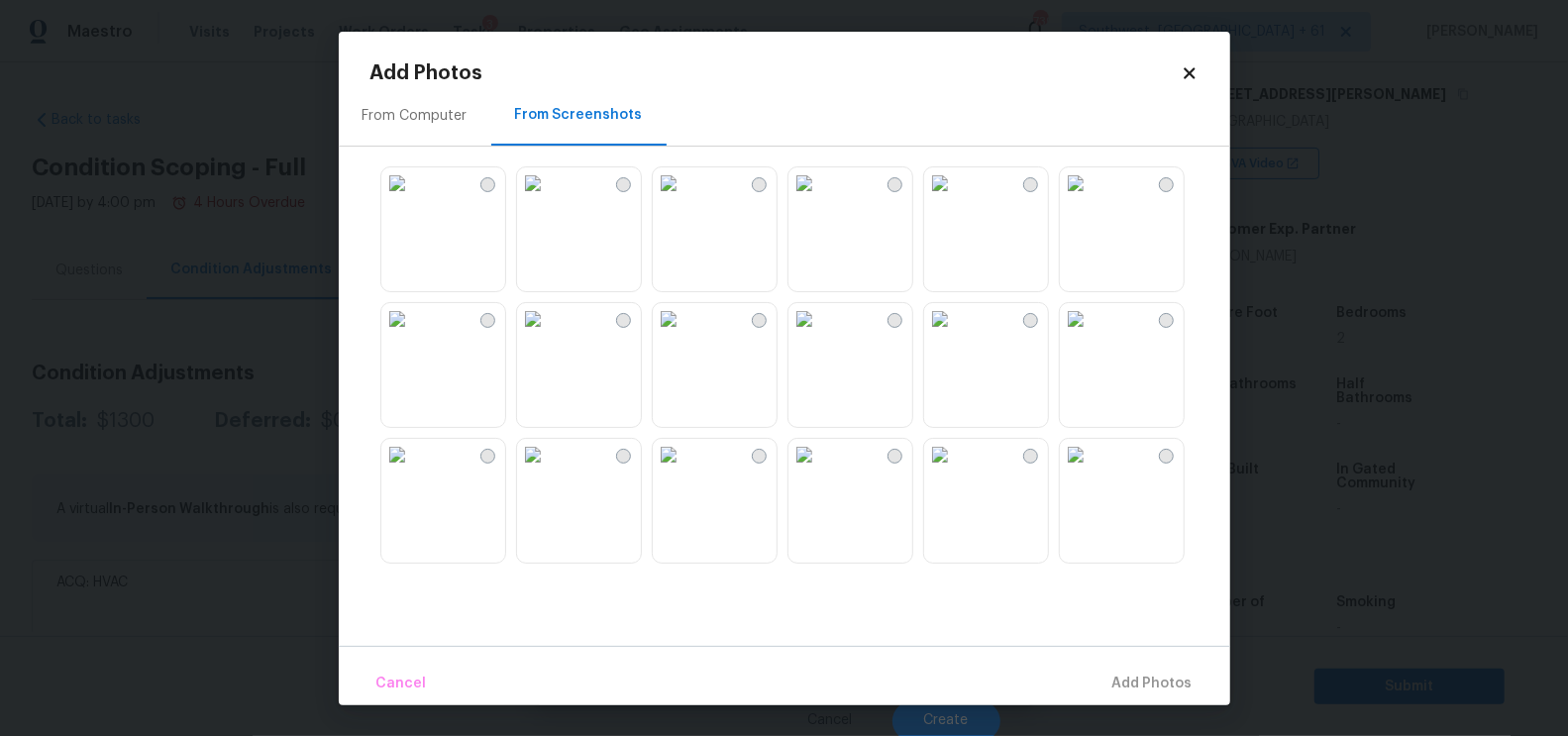
click at [685, 199] on img at bounding box center [669, 183] width 32 height 32
click at [1161, 668] on button "Add 1 Photo(s)" at bounding box center [1144, 683] width 114 height 43
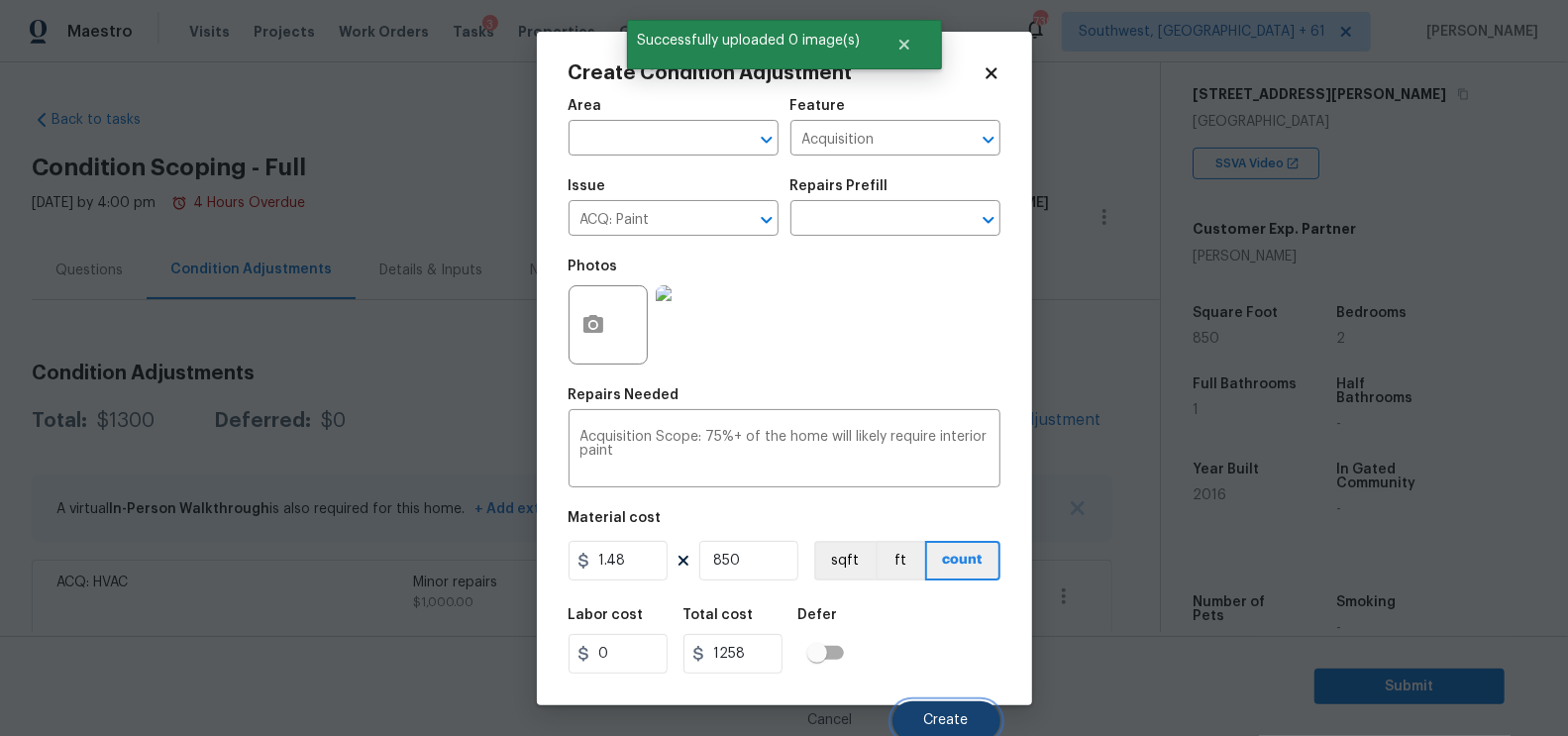
click at [954, 711] on button "Create" at bounding box center [946, 721] width 108 height 40
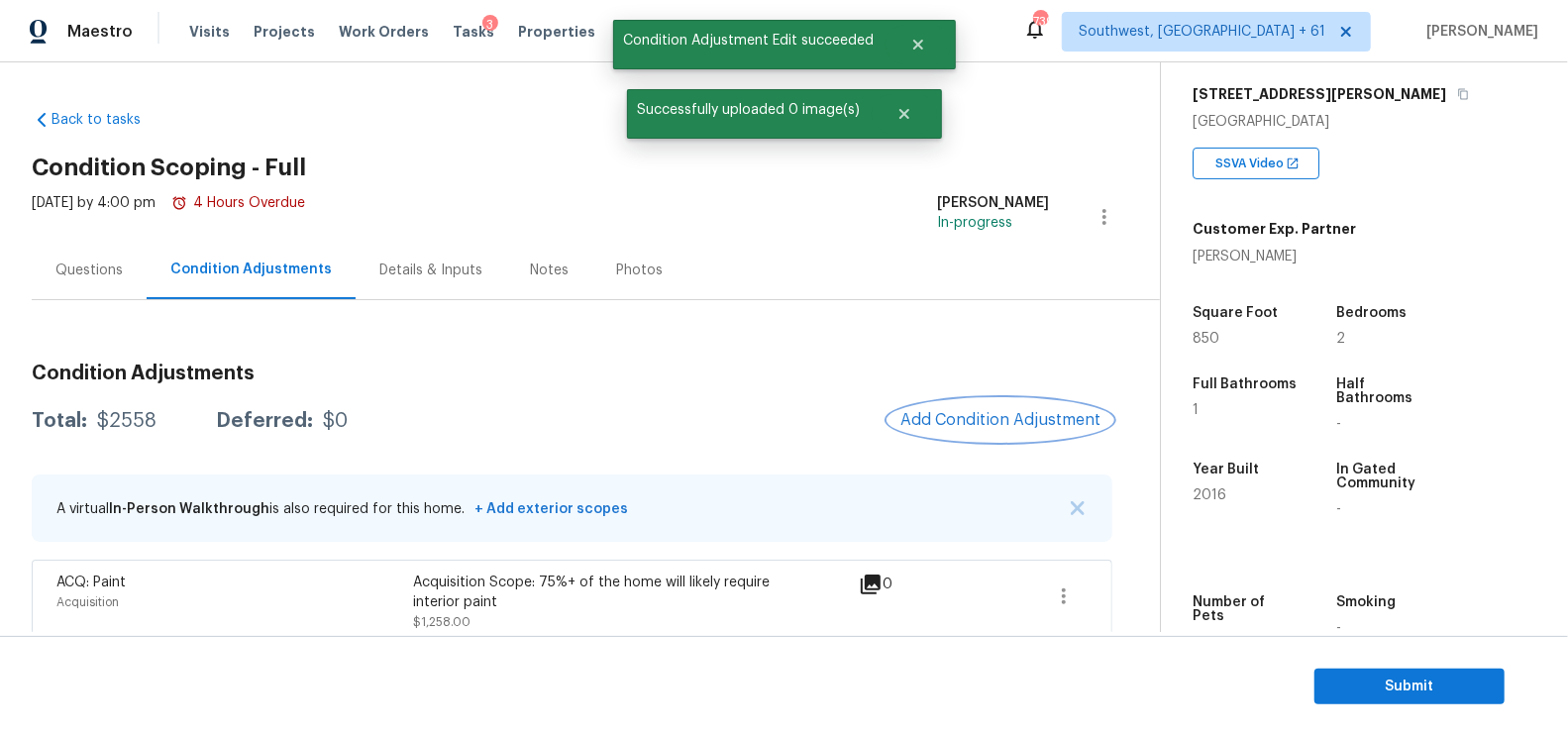
click at [1047, 417] on span "Add Condition Adjustment" at bounding box center [1000, 420] width 200 height 18
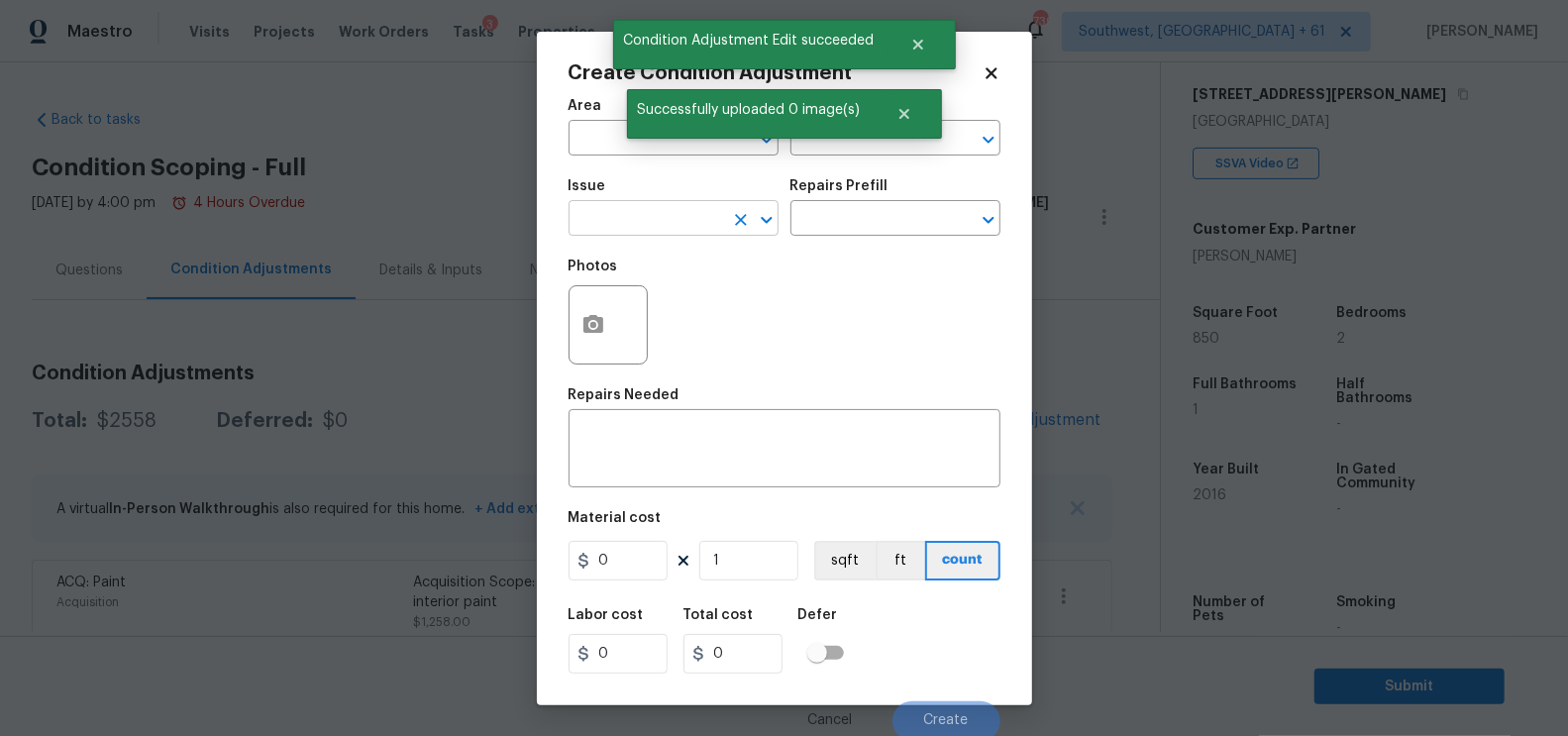
click at [633, 227] on input "text" at bounding box center [646, 220] width 155 height 31
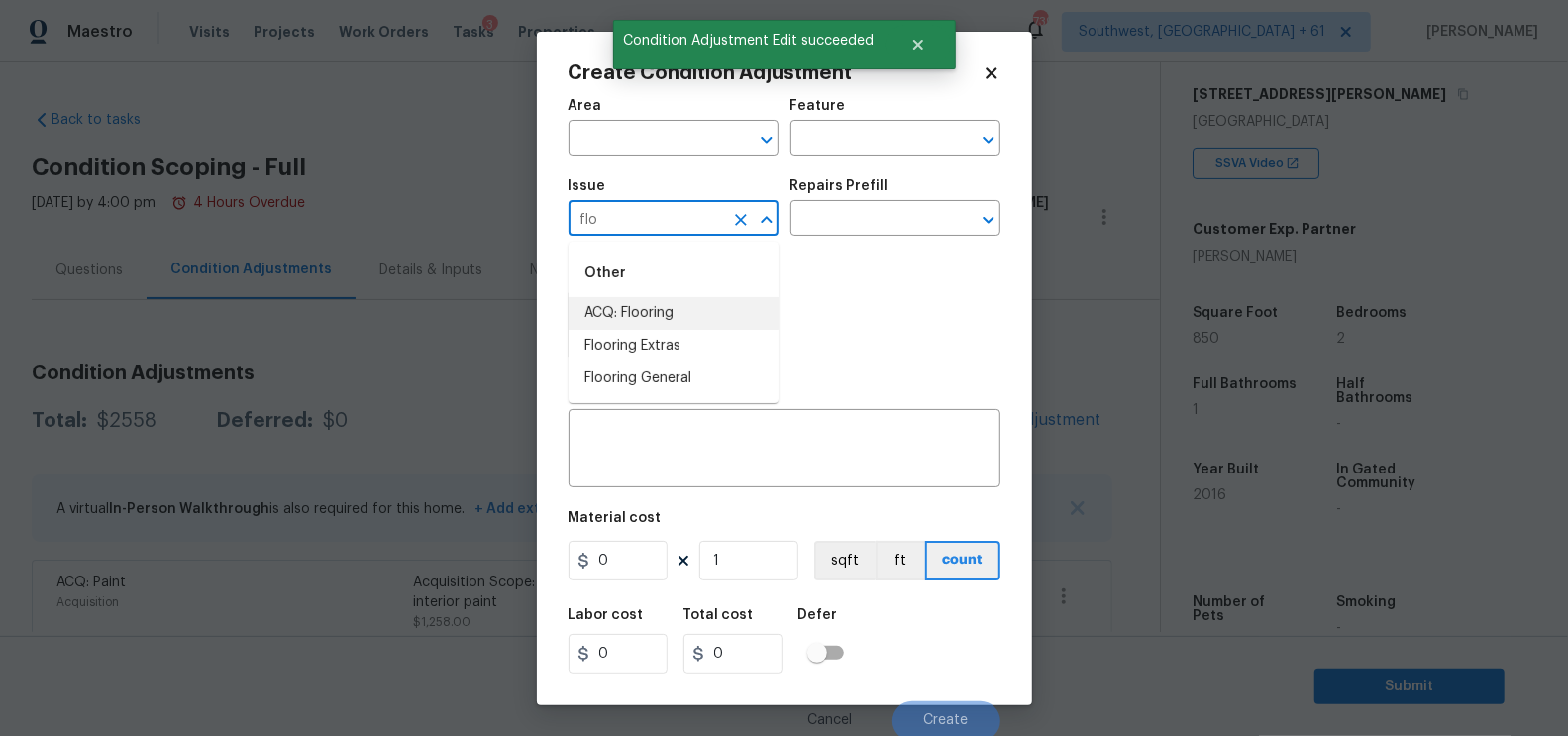
click at [649, 314] on li "ACQ: Flooring" at bounding box center [673, 313] width 210 height 33
type input "ACQ: Flooring"
click at [886, 210] on input "text" at bounding box center [868, 220] width 155 height 31
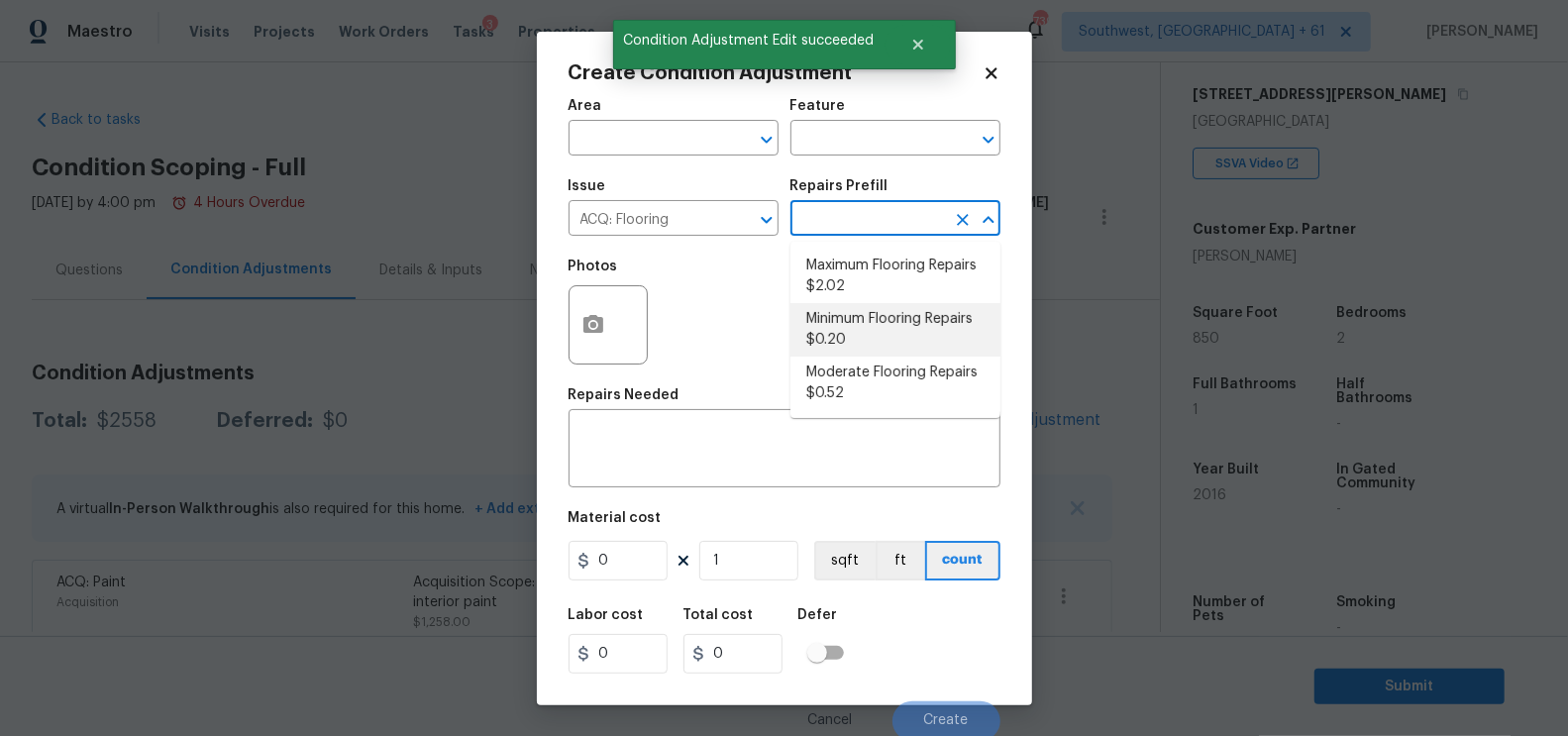
click at [864, 314] on li "Minimum Flooring Repairs $0.20" at bounding box center [895, 330] width 210 height 54
type input "Acquisition"
type textarea "Acquisition Scope: Minimum flooring repairs"
type input "0.2"
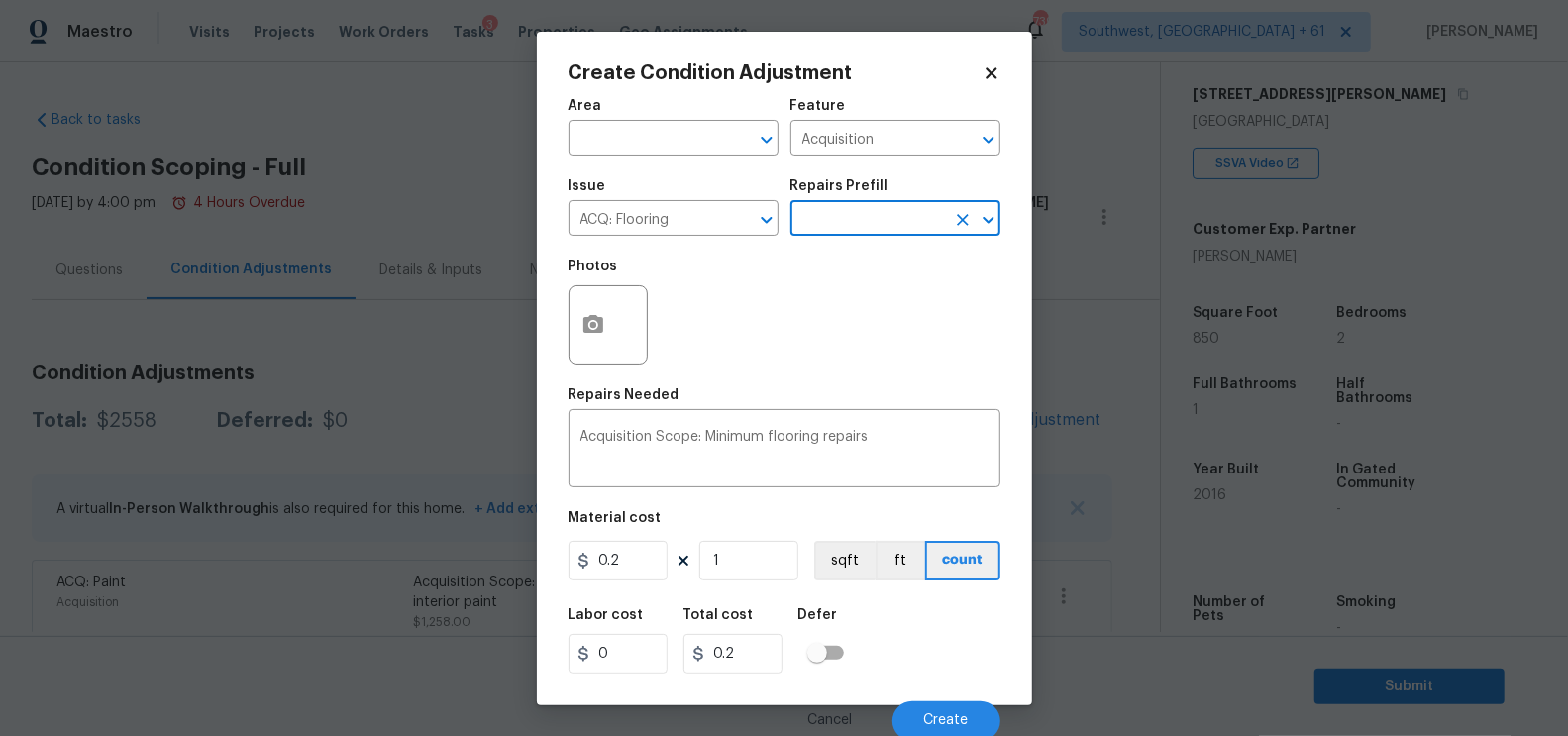
click at [858, 210] on input "text" at bounding box center [868, 220] width 155 height 31
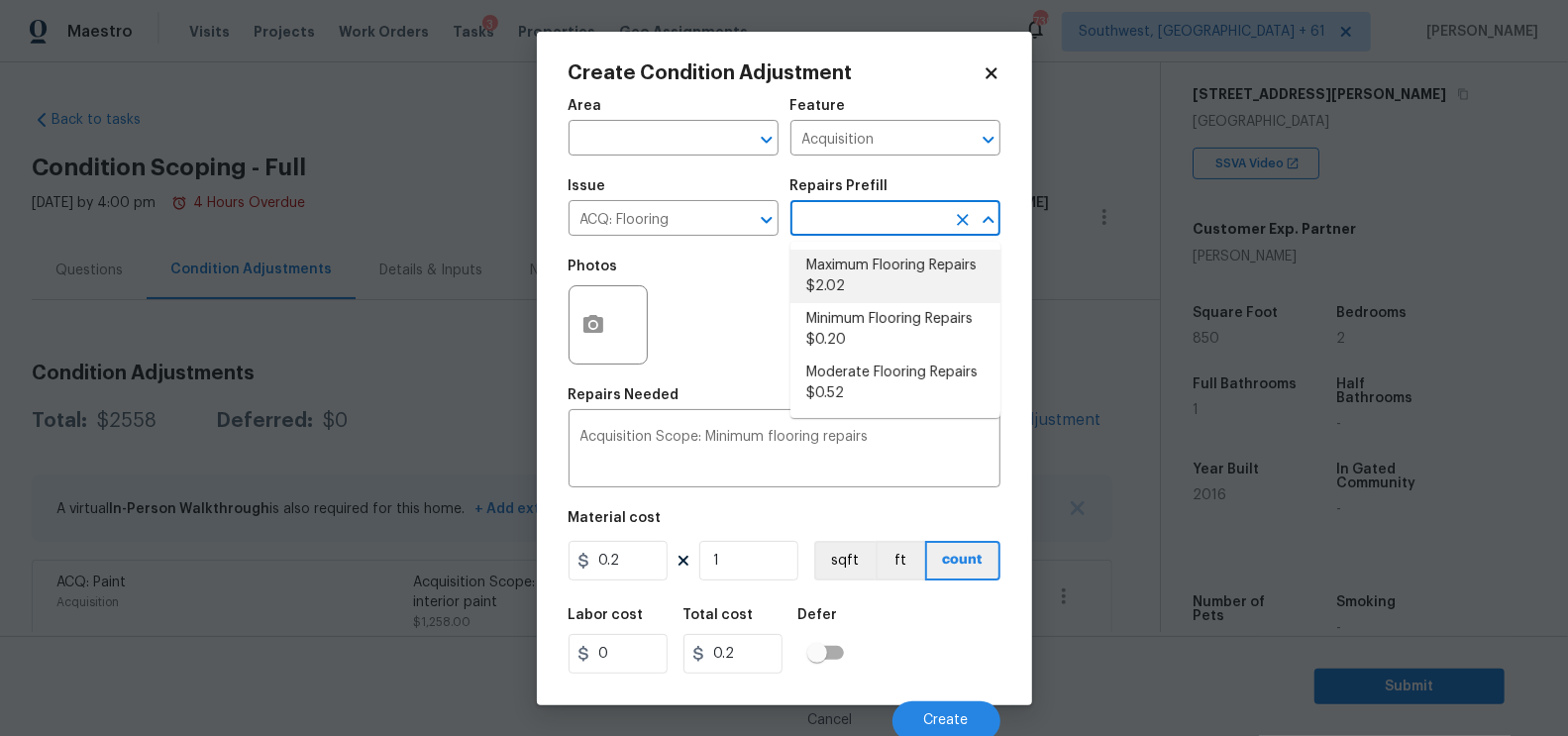
click at [854, 271] on li "Maximum Flooring Repairs $2.02" at bounding box center [895, 276] width 210 height 54
type textarea "Acquisition Scope: Maximum flooring repairs"
type input "2.02"
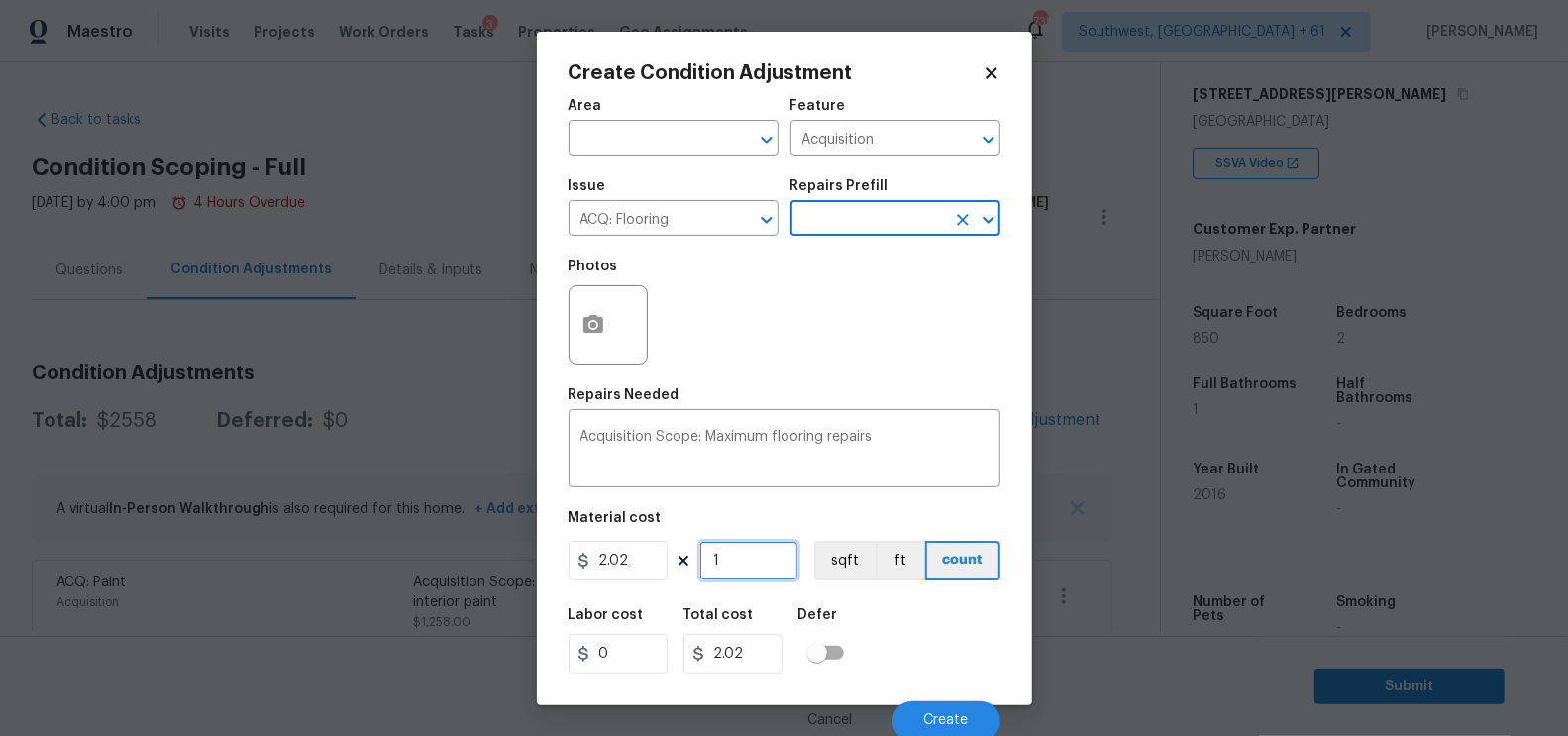
click at [746, 556] on input "1" at bounding box center [749, 560] width 99 height 40
type input "0"
type input "8"
type input "16.16"
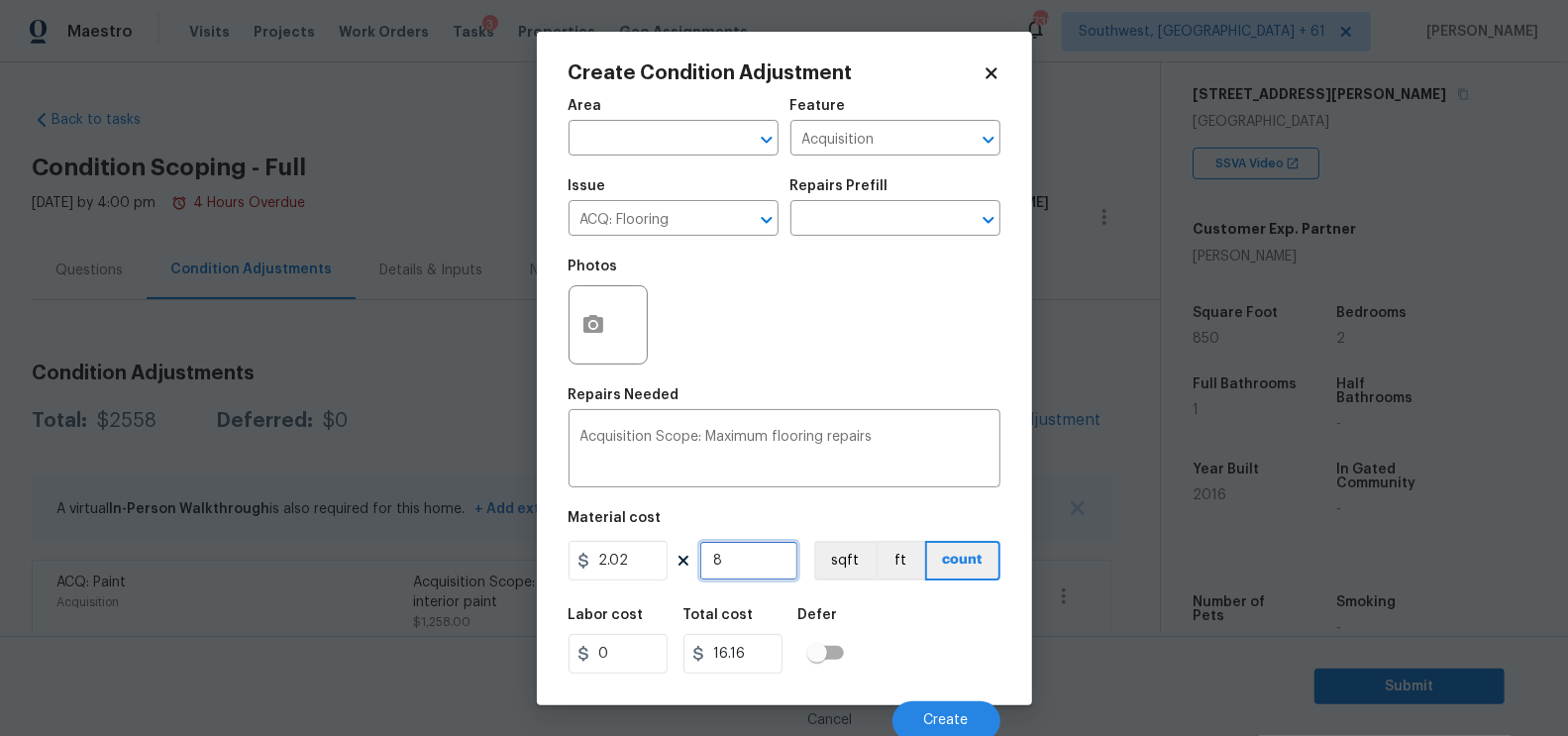
type input "85"
type input "171.7"
type input "850"
type input "1717"
type input "850"
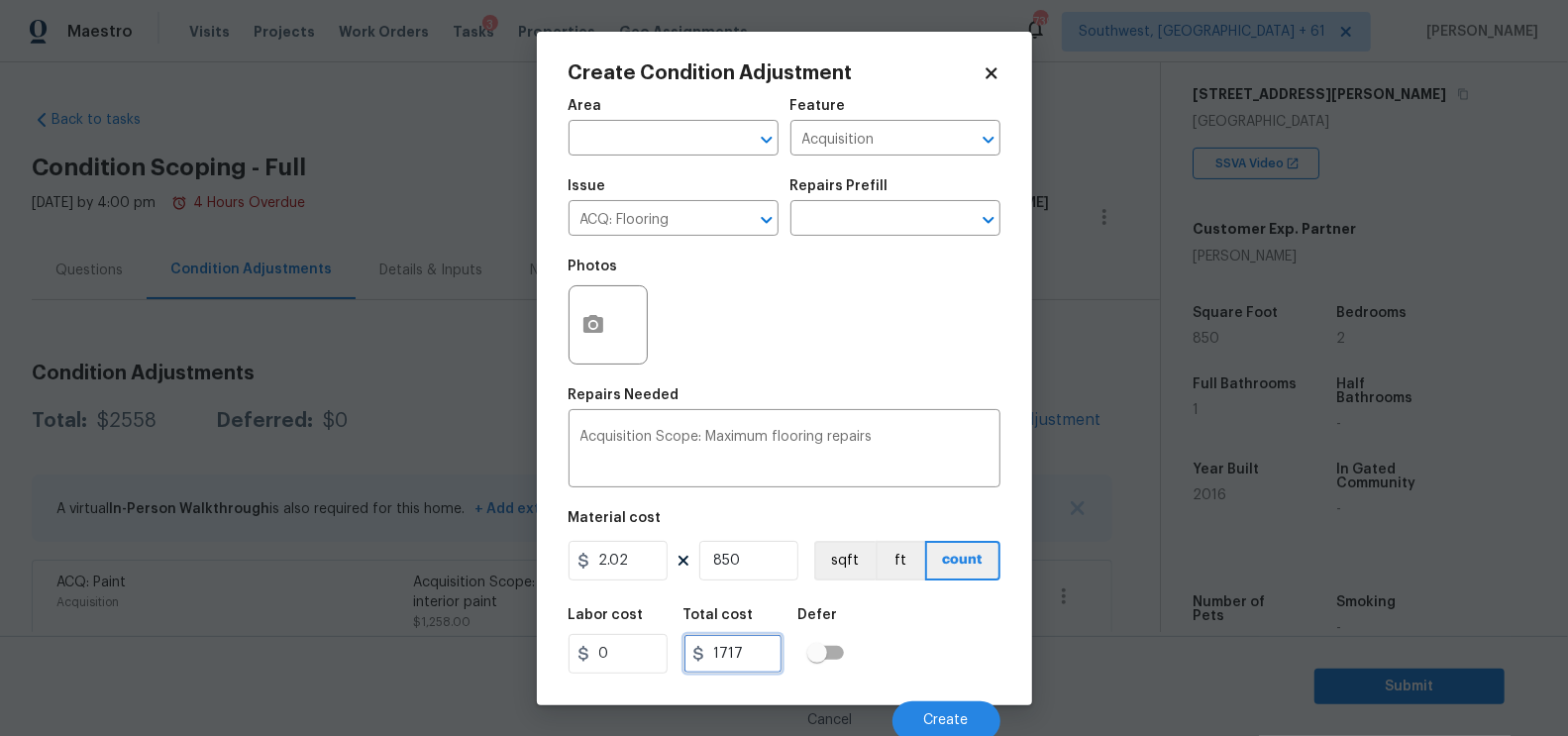
click at [758, 658] on input "1717" at bounding box center [733, 654] width 99 height 40
click at [918, 715] on button "Create" at bounding box center [946, 721] width 108 height 40
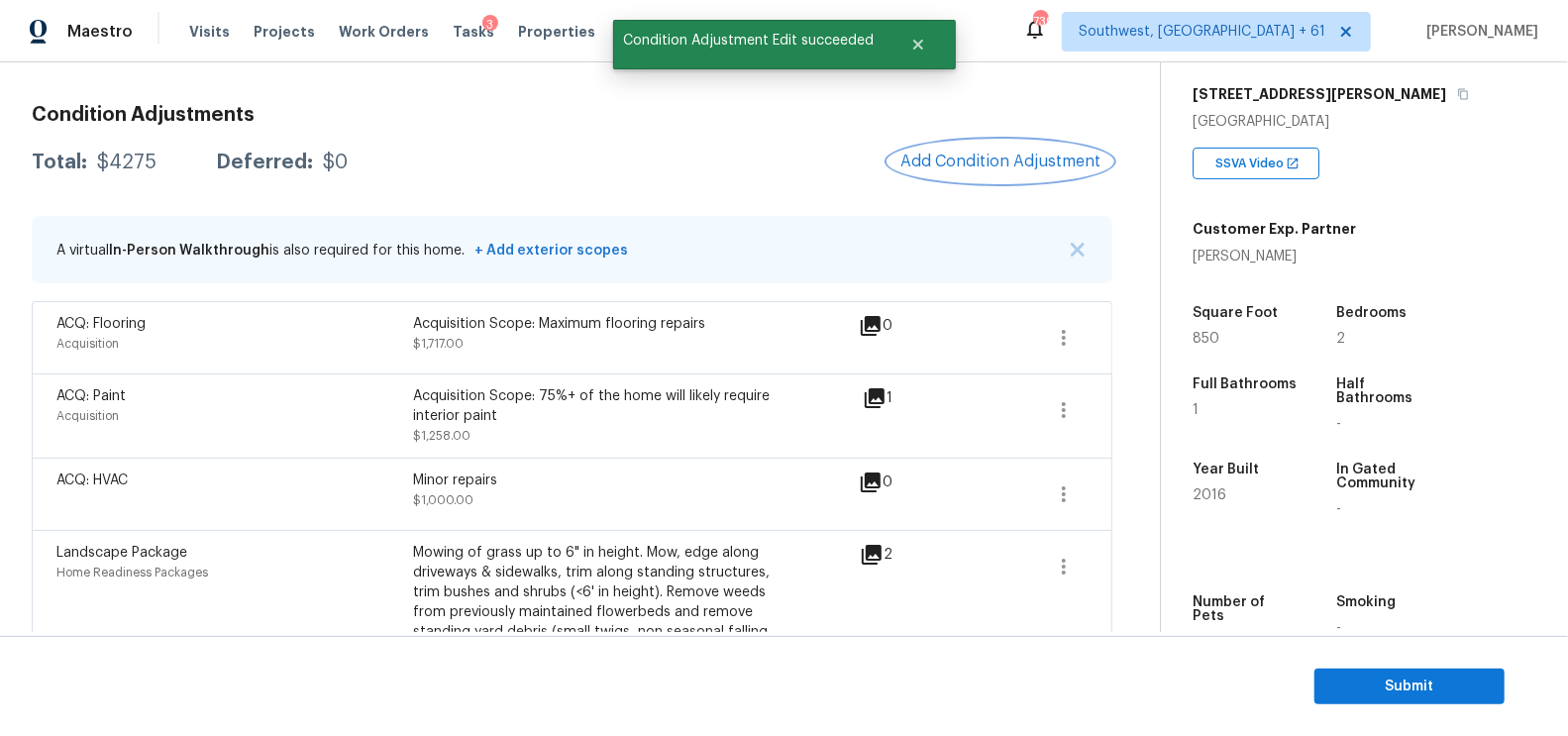
scroll to position [235, 0]
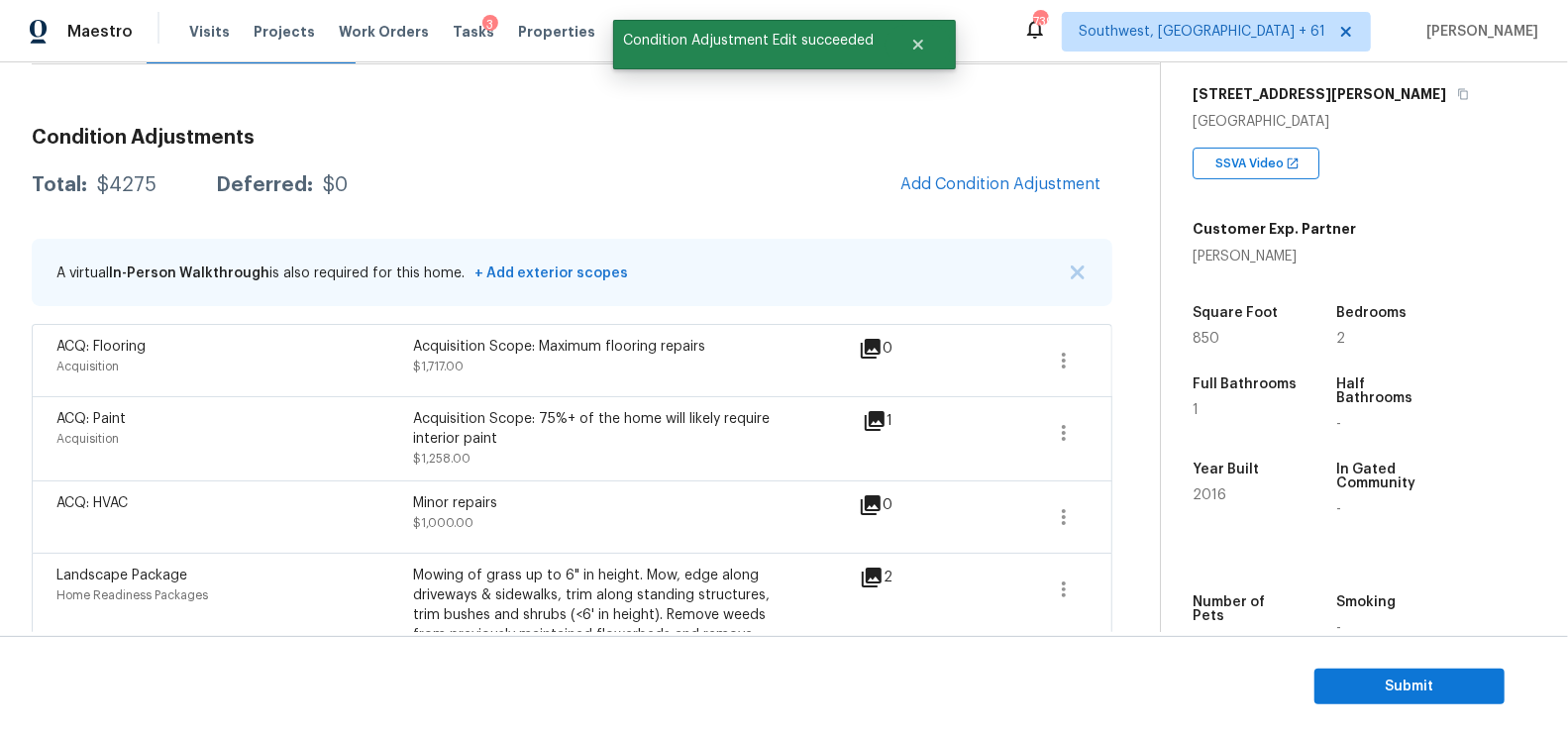
click at [968, 205] on span "Add Condition Adjustment" at bounding box center [1000, 185] width 224 height 44
click at [987, 190] on span "Add Condition Adjustment" at bounding box center [1000, 184] width 200 height 18
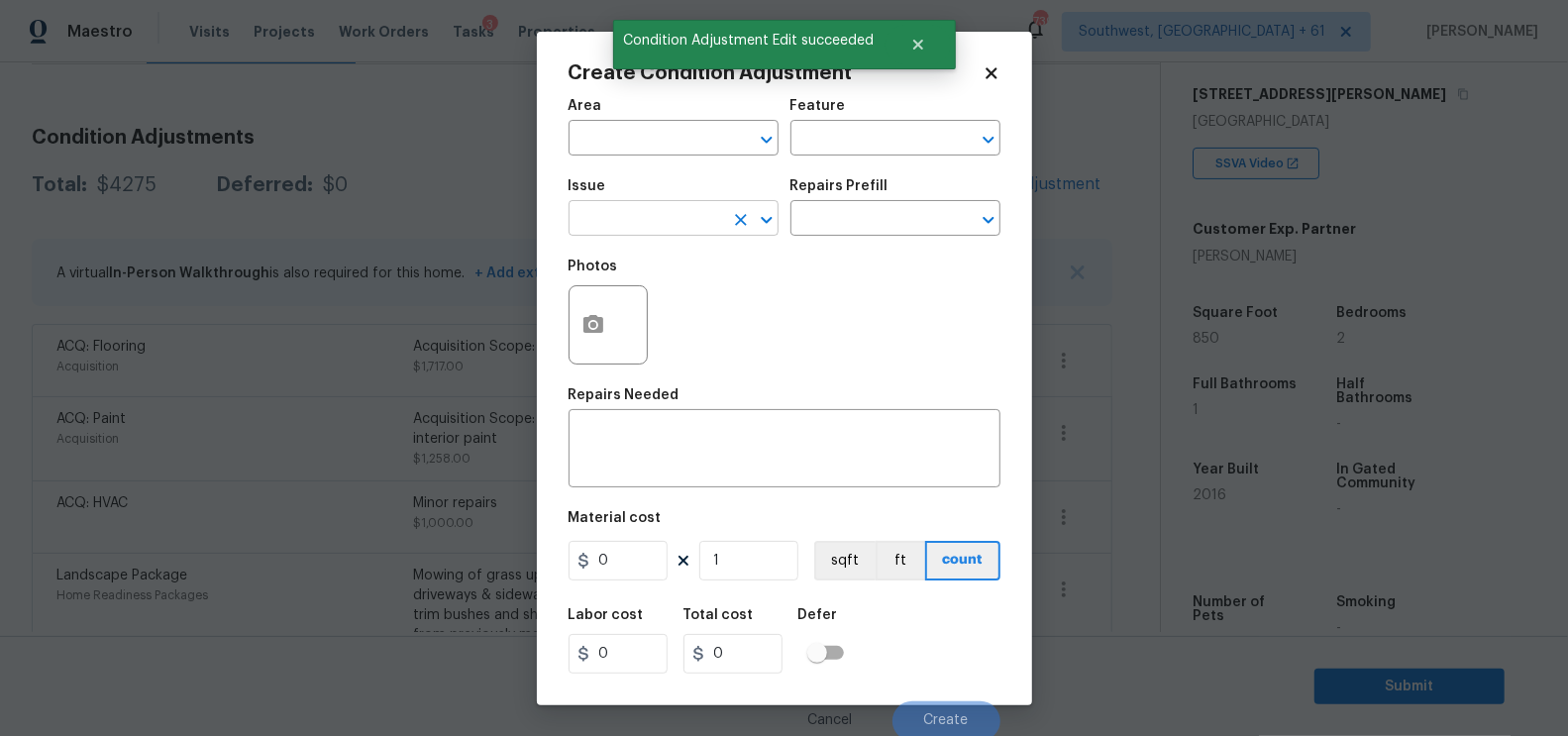
click at [681, 232] on input "text" at bounding box center [646, 220] width 155 height 31
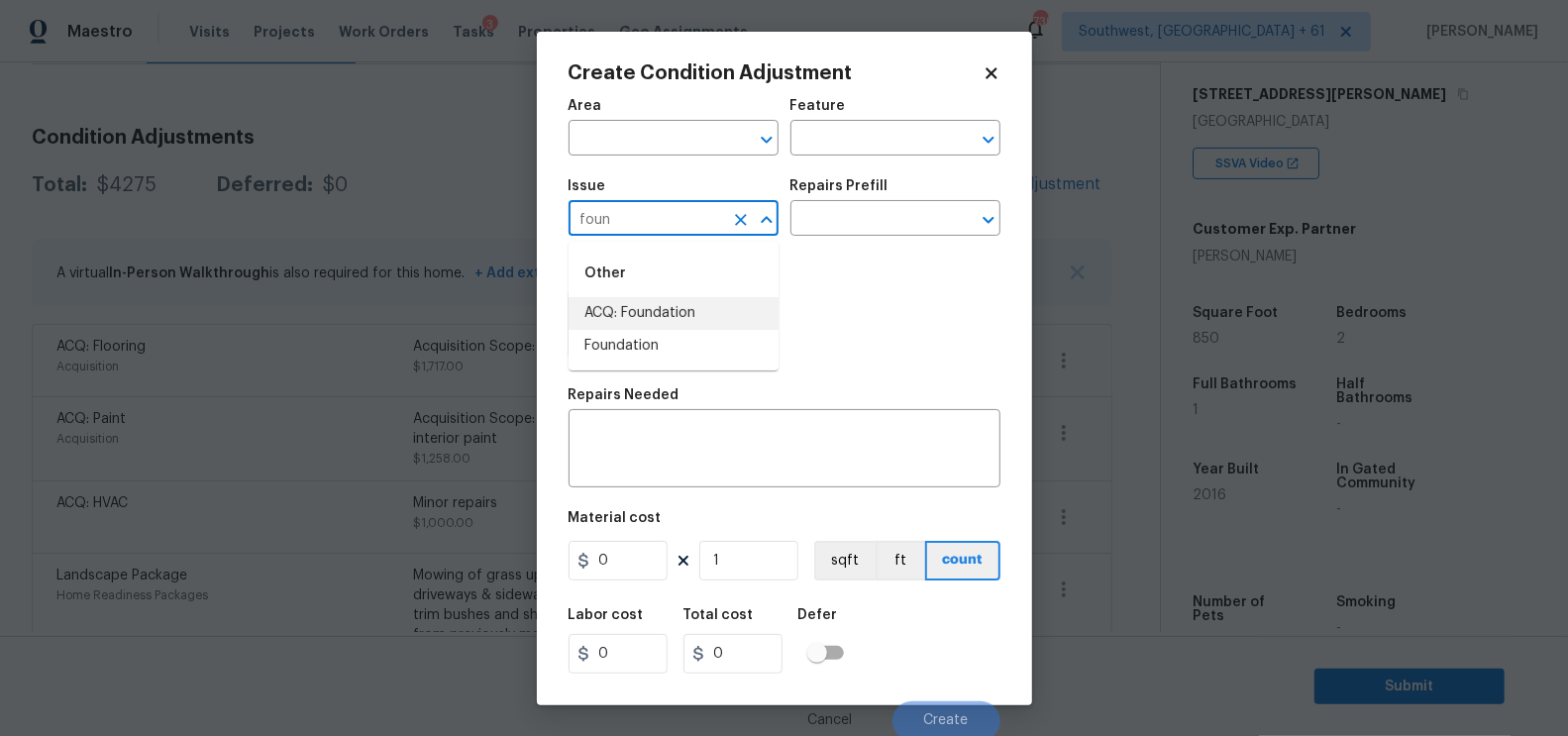
click at [668, 313] on li "ACQ: Foundation" at bounding box center [673, 313] width 210 height 33
type input "ACQ: Foundation"
click at [880, 216] on input "text" at bounding box center [868, 220] width 155 height 31
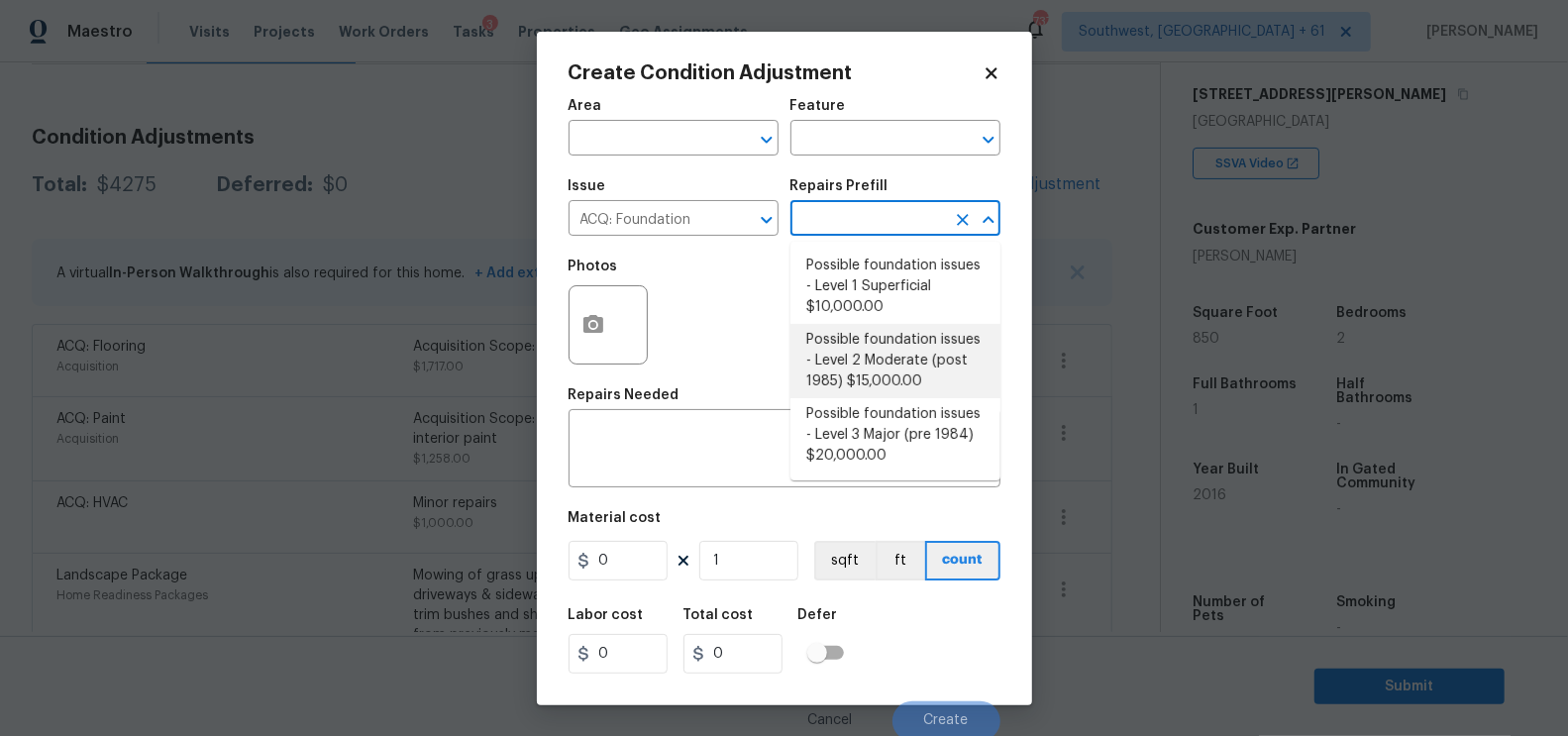
click at [873, 378] on li "Possible foundation issues - Level 2 Moderate (post 1985) $15,000.00" at bounding box center [895, 361] width 210 height 74
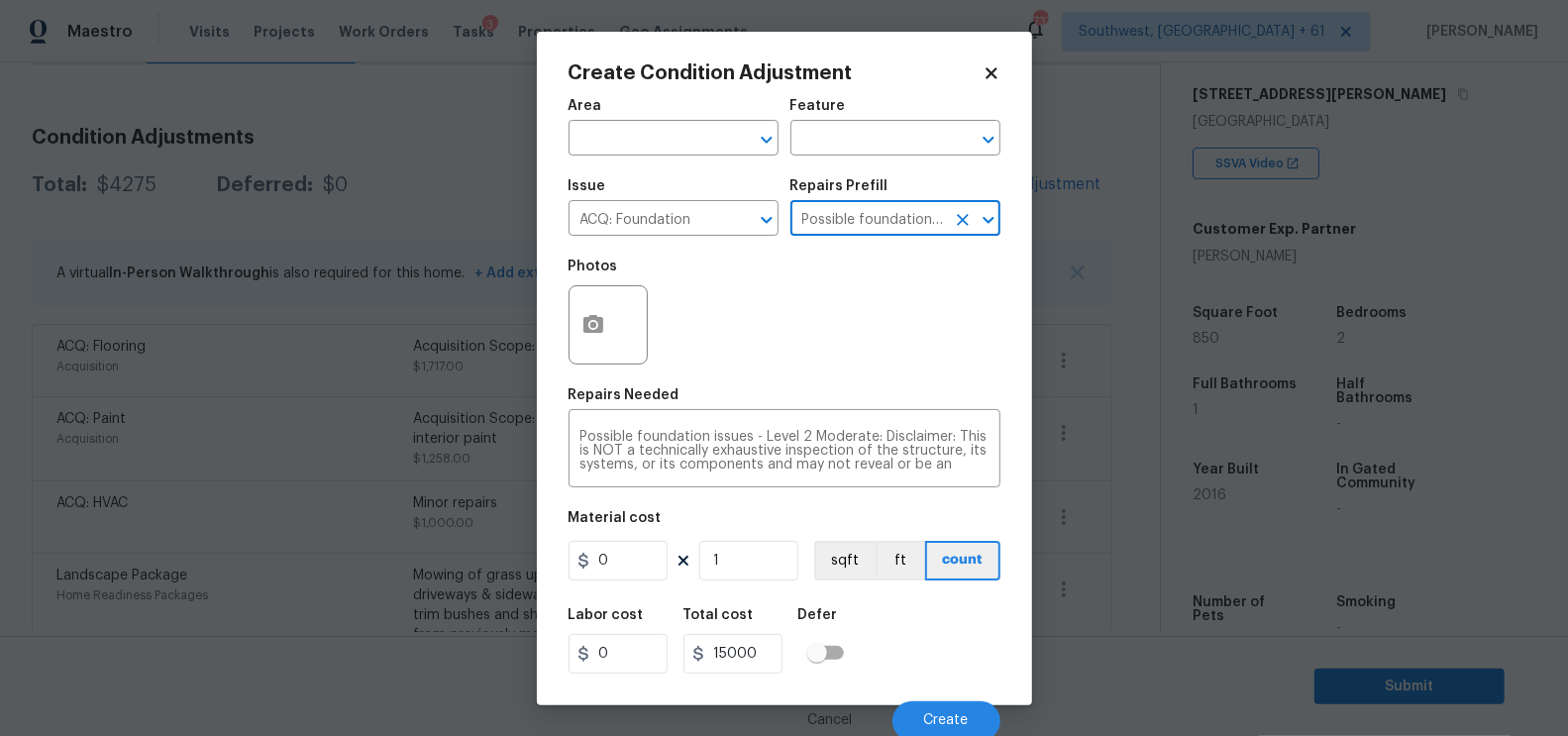
type input "Acquisition"
type textarea "Possible foundation issues - Level 2 Moderate: Disclaimer: This is NOT a techni…"
type input "15000"
click at [848, 215] on input "text" at bounding box center [868, 220] width 155 height 31
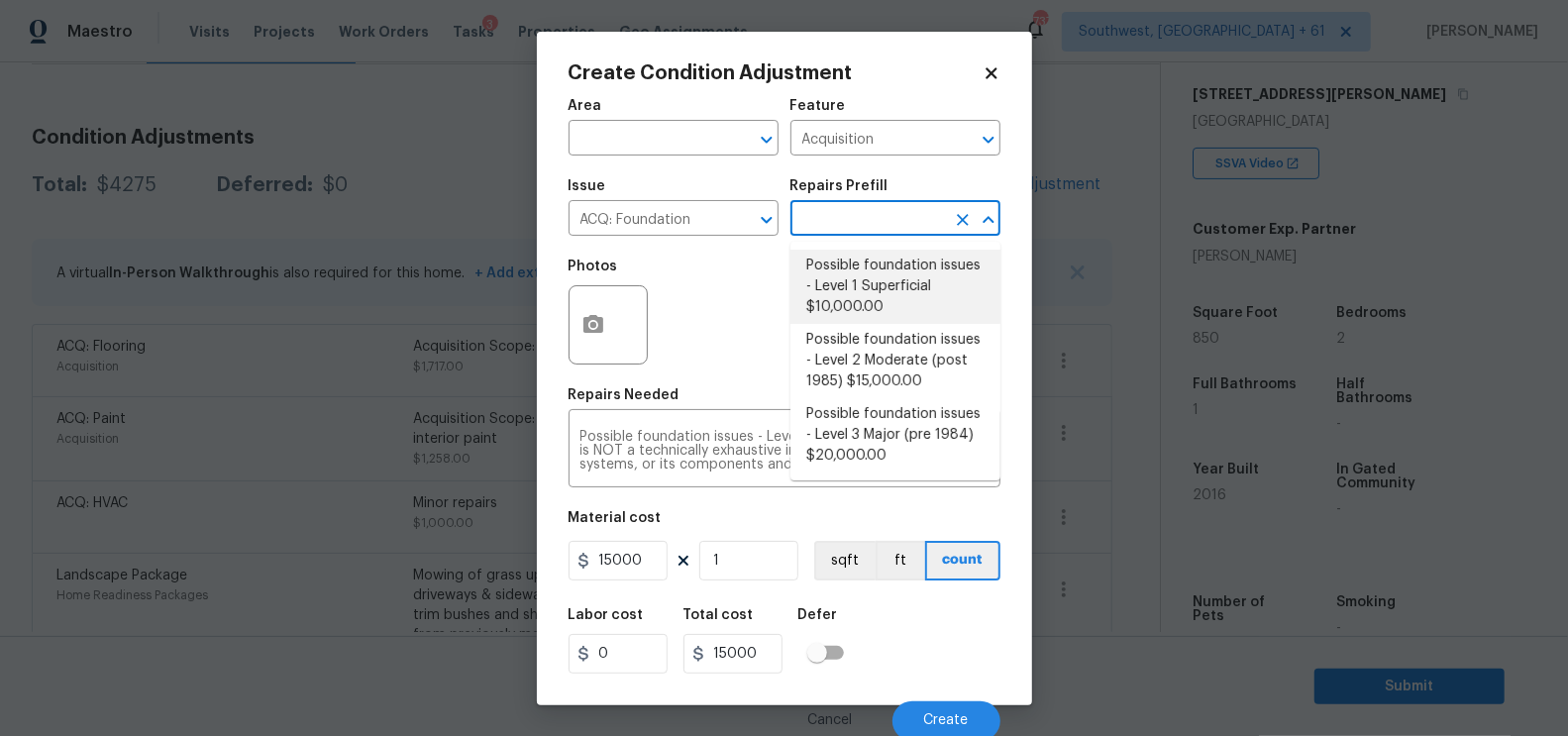
click at [852, 274] on li "Possible foundation issues - Level 1 Superficial $10,000.00" at bounding box center [895, 286] width 210 height 74
type textarea "Possible foundation issues - Level 1 - Superficial. Disclaimer: This is NOT a t…"
type input "10000"
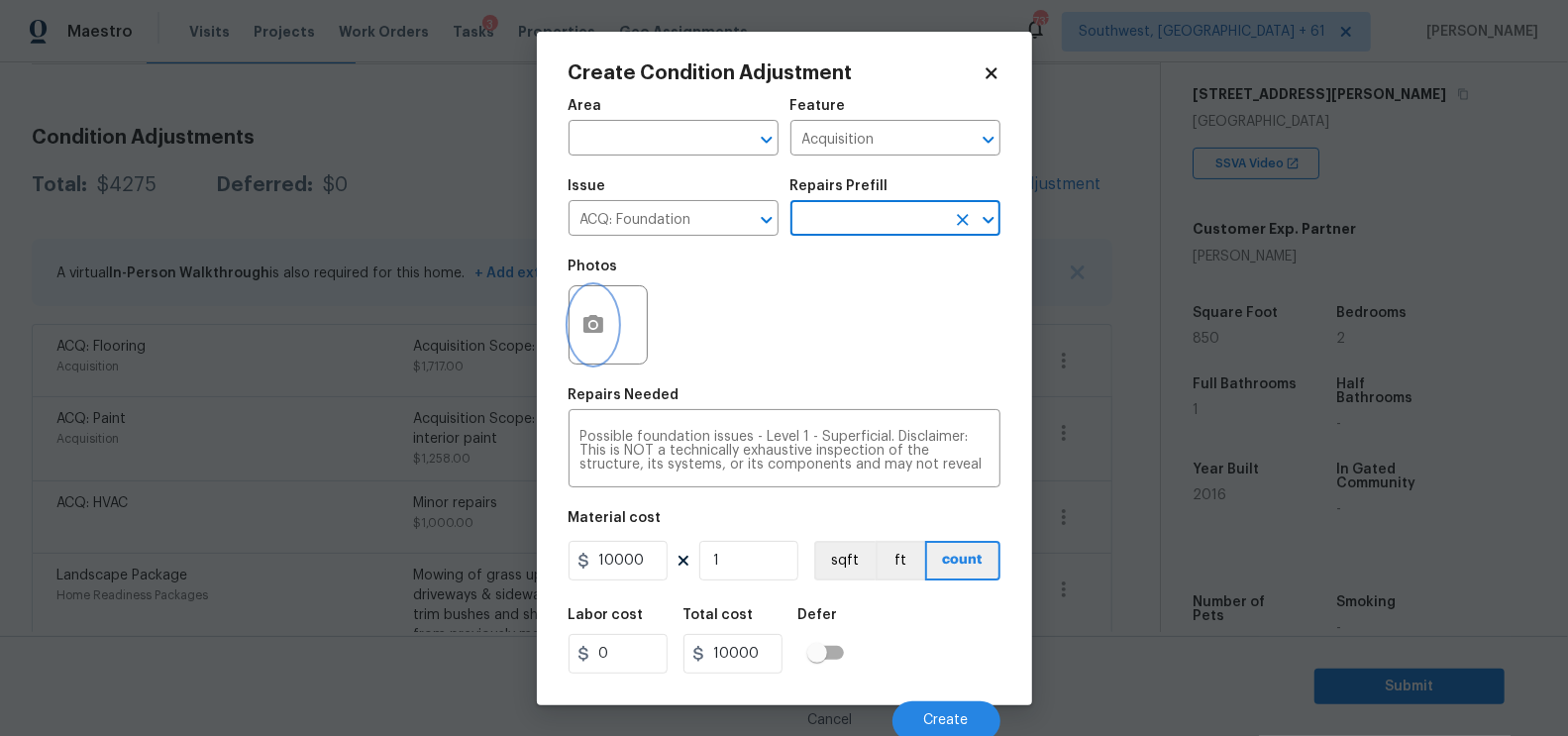
click at [605, 327] on button "button" at bounding box center [593, 325] width 48 height 77
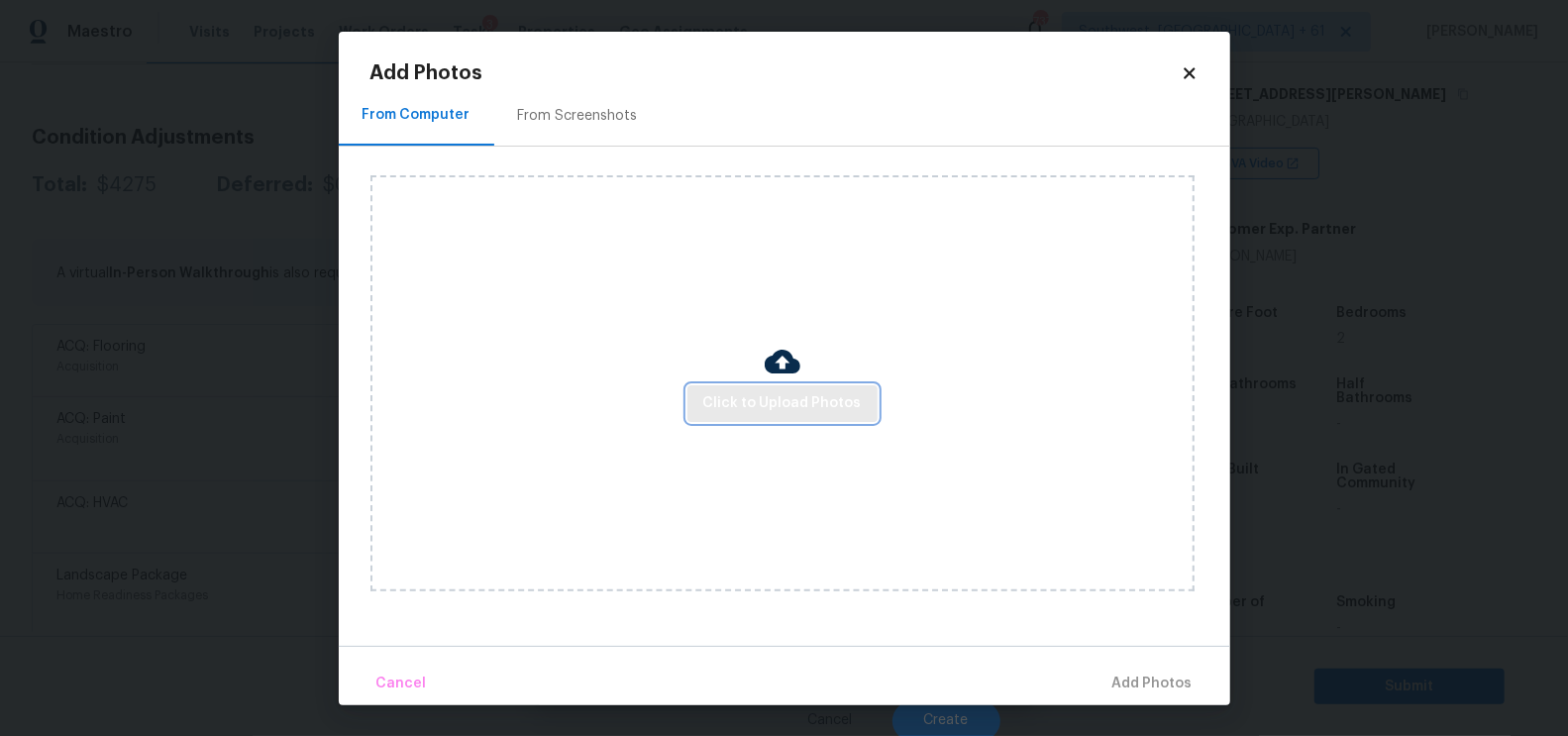
click at [729, 395] on span "Click to Upload Photos" at bounding box center [783, 403] width 159 height 25
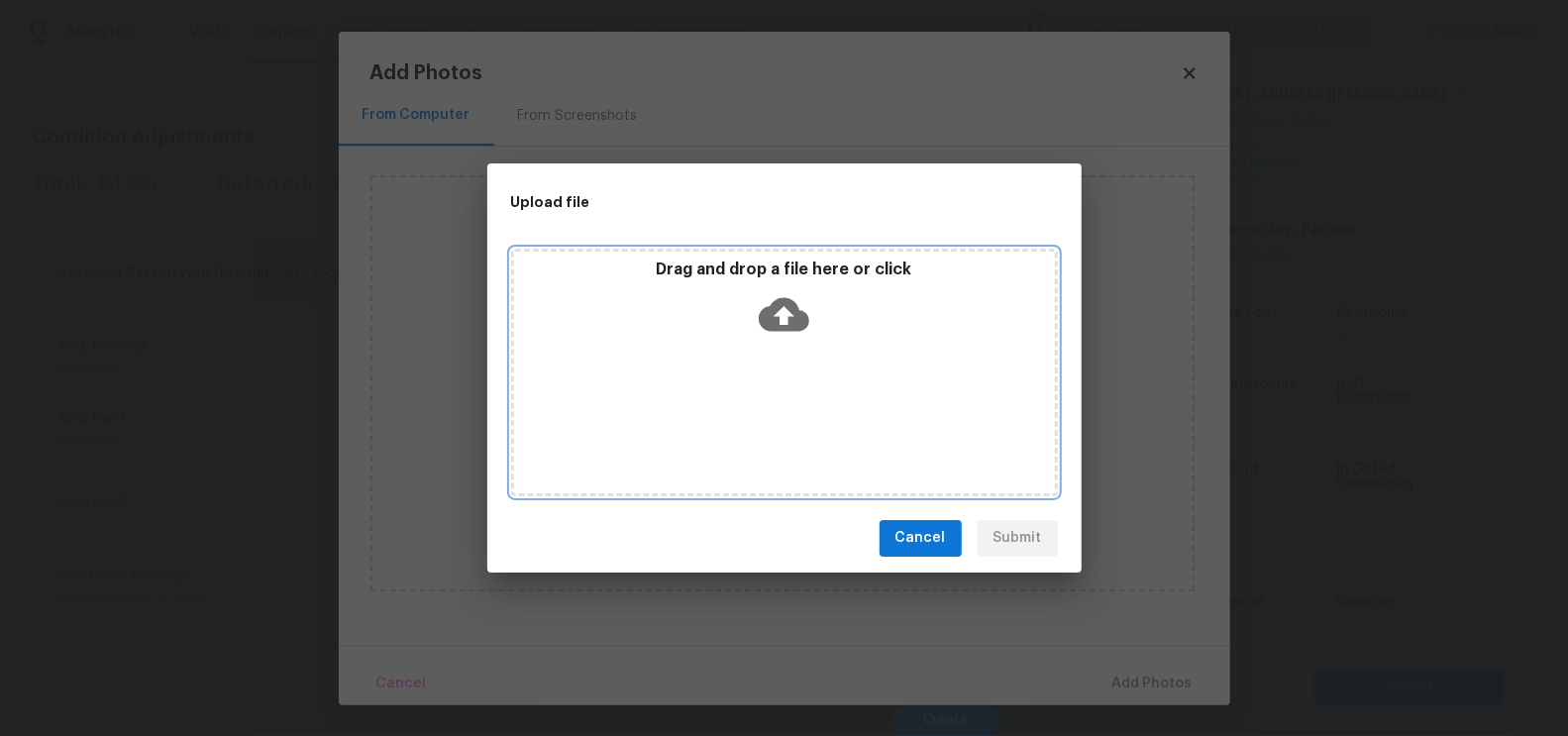
click at [779, 336] on icon at bounding box center [784, 314] width 51 height 51
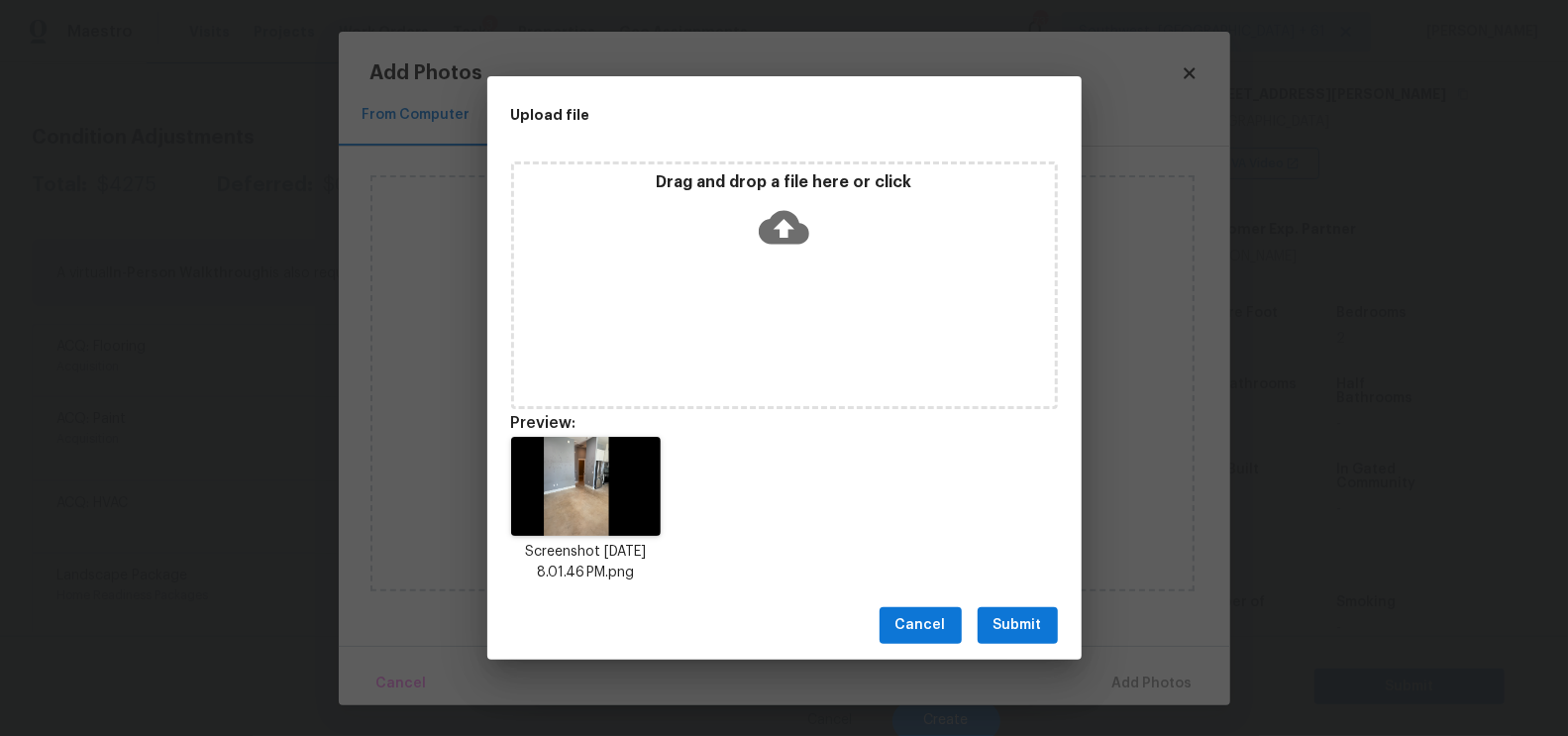
click at [1024, 620] on span "Submit" at bounding box center [1018, 625] width 49 height 25
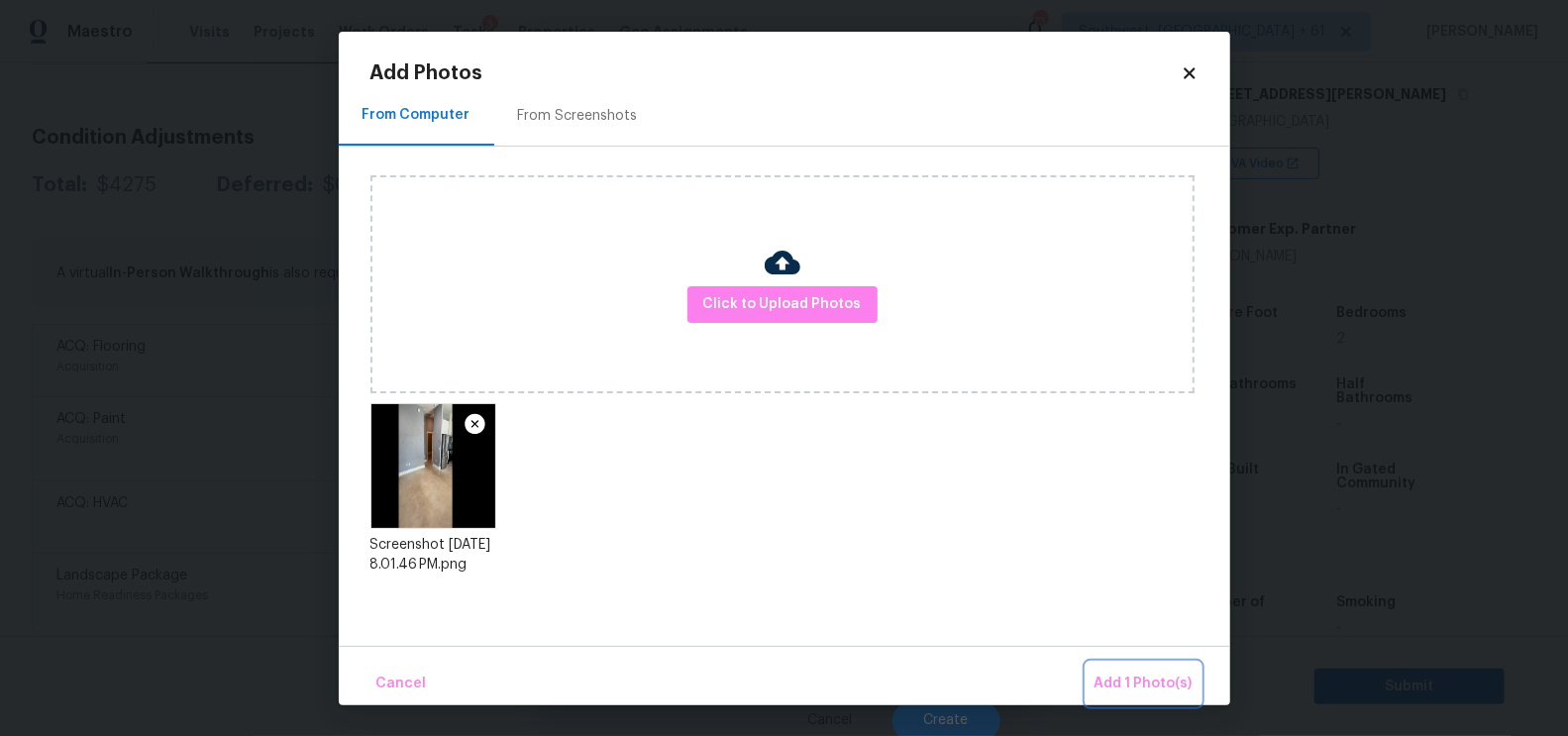
click at [1119, 688] on span "Add 1 Photo(s)" at bounding box center [1144, 683] width 98 height 25
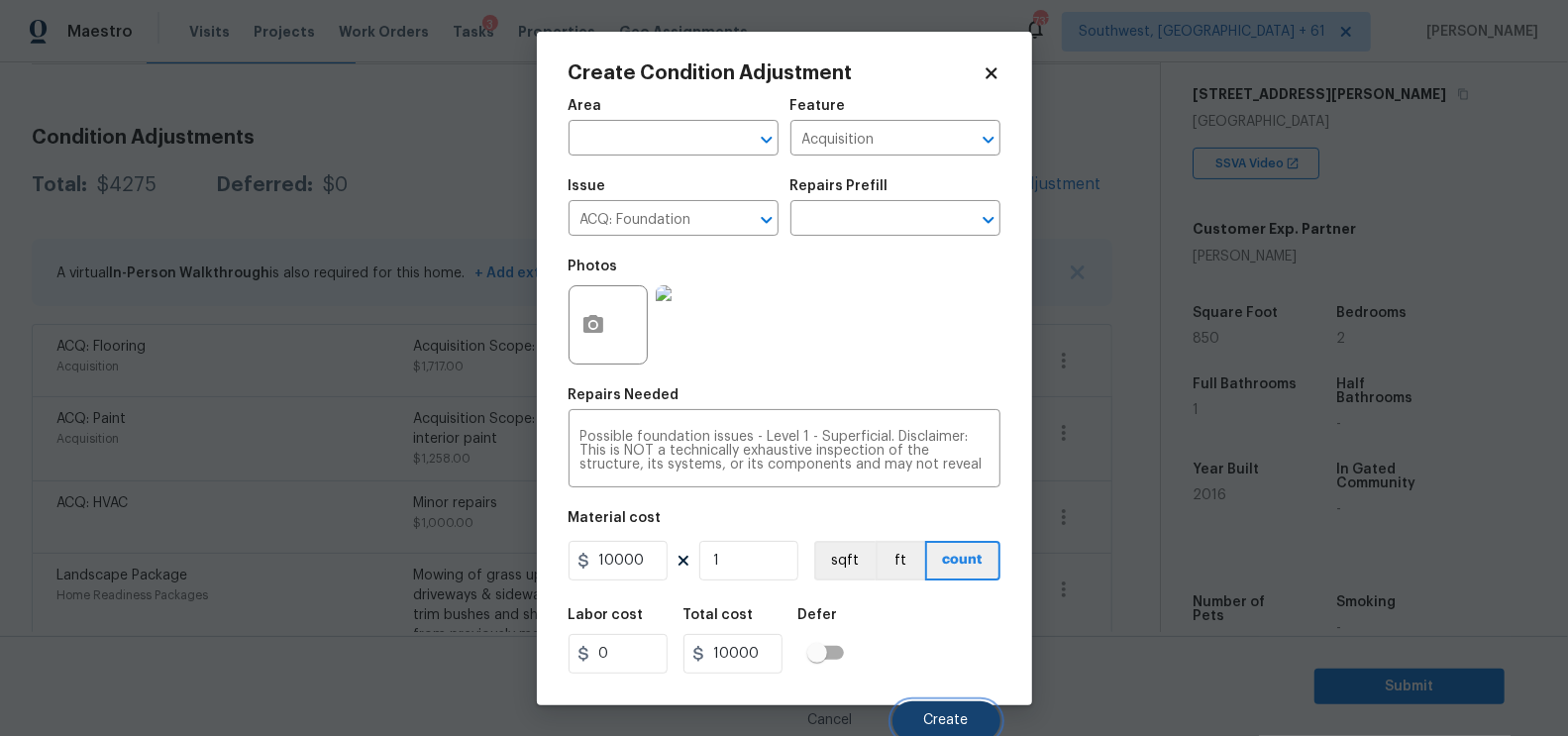
click at [955, 716] on span "Create" at bounding box center [946, 720] width 45 height 15
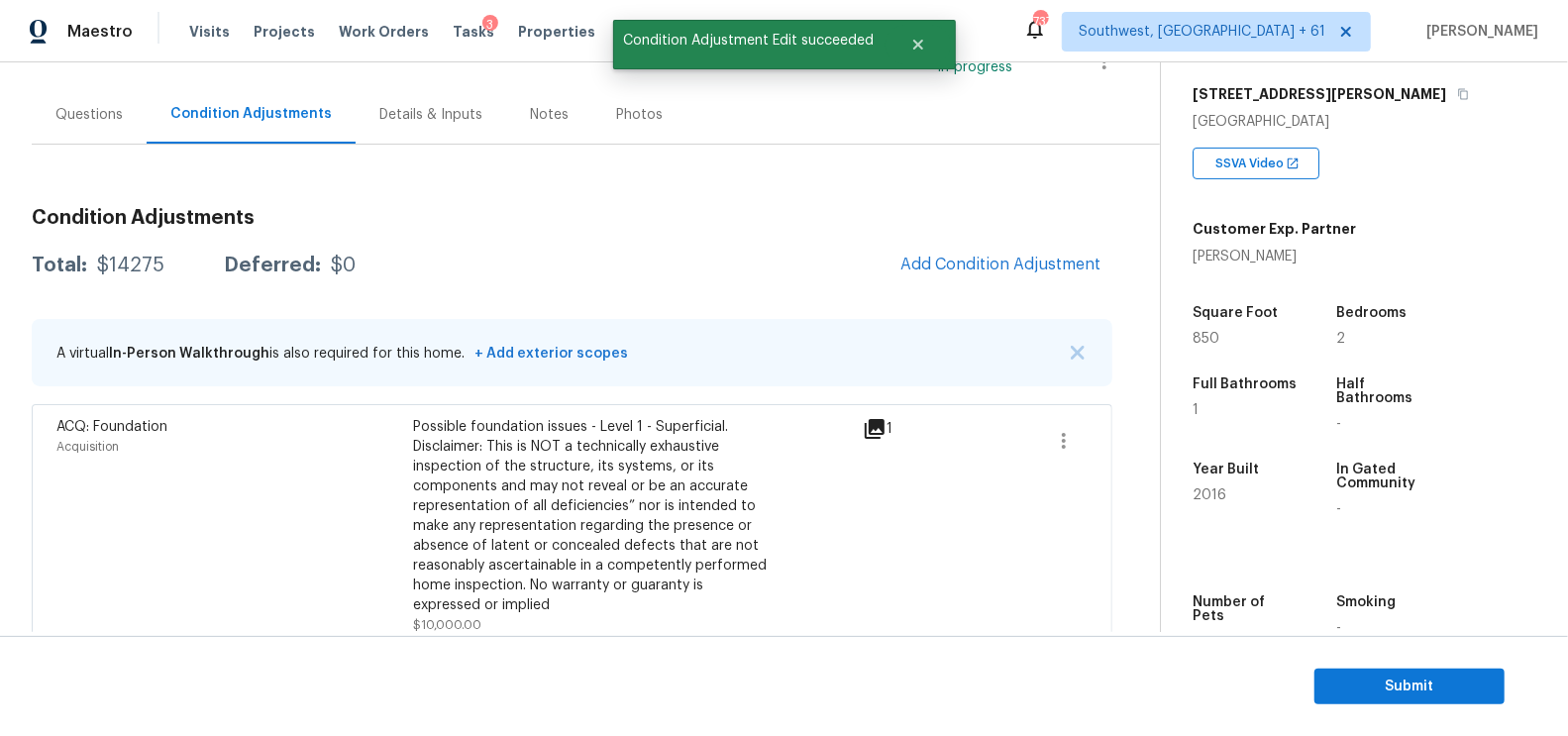
click at [99, 114] on div "Questions" at bounding box center [89, 115] width 68 height 20
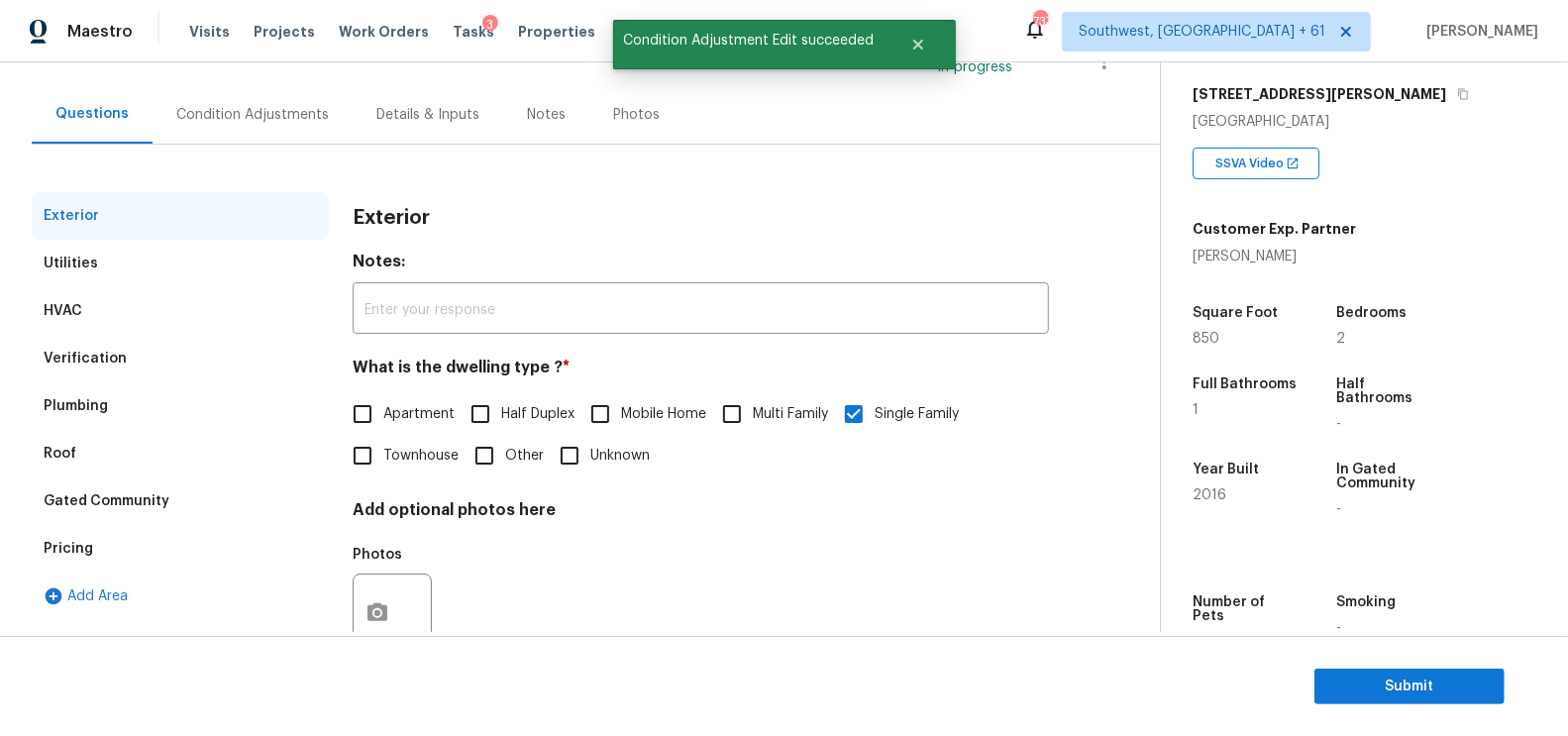
click at [128, 382] on div "Plumbing" at bounding box center [180, 406] width 297 height 48
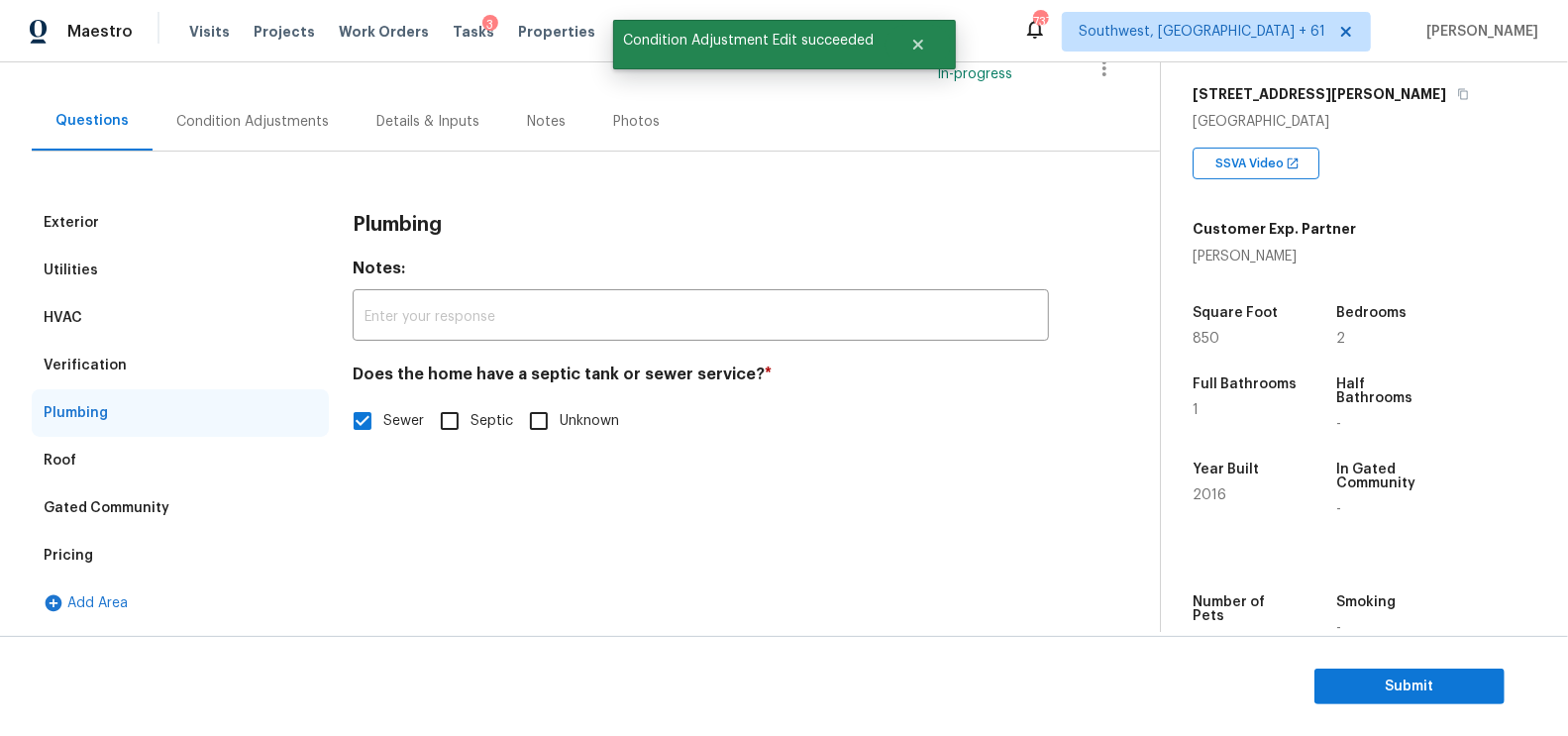
click at [181, 369] on div "Verification" at bounding box center [180, 366] width 297 height 48
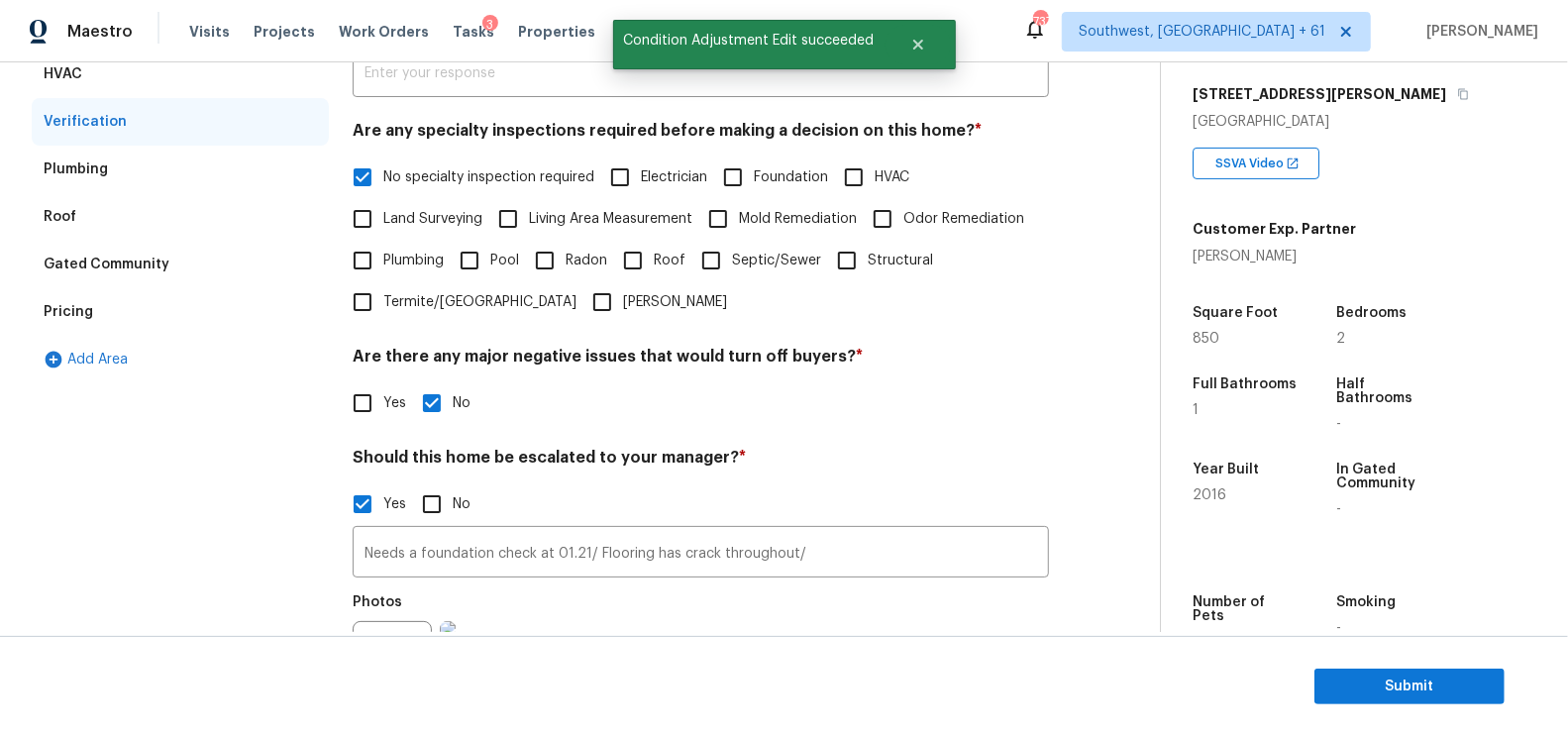
scroll to position [427, 0]
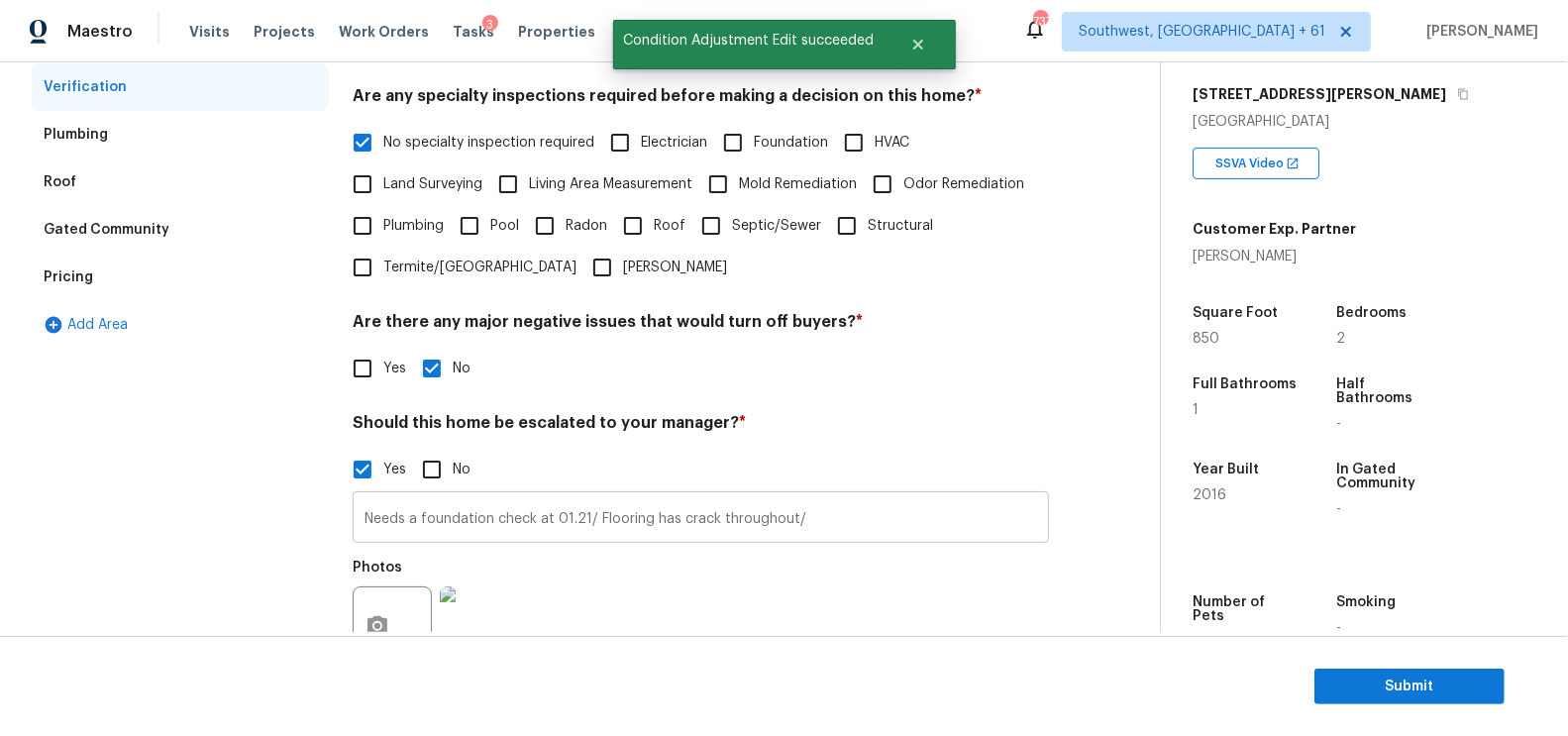
click at [556, 529] on input "Needs a foundation check at 01.21/ Flooring has crack throughout/" at bounding box center [701, 518] width 697 height 47
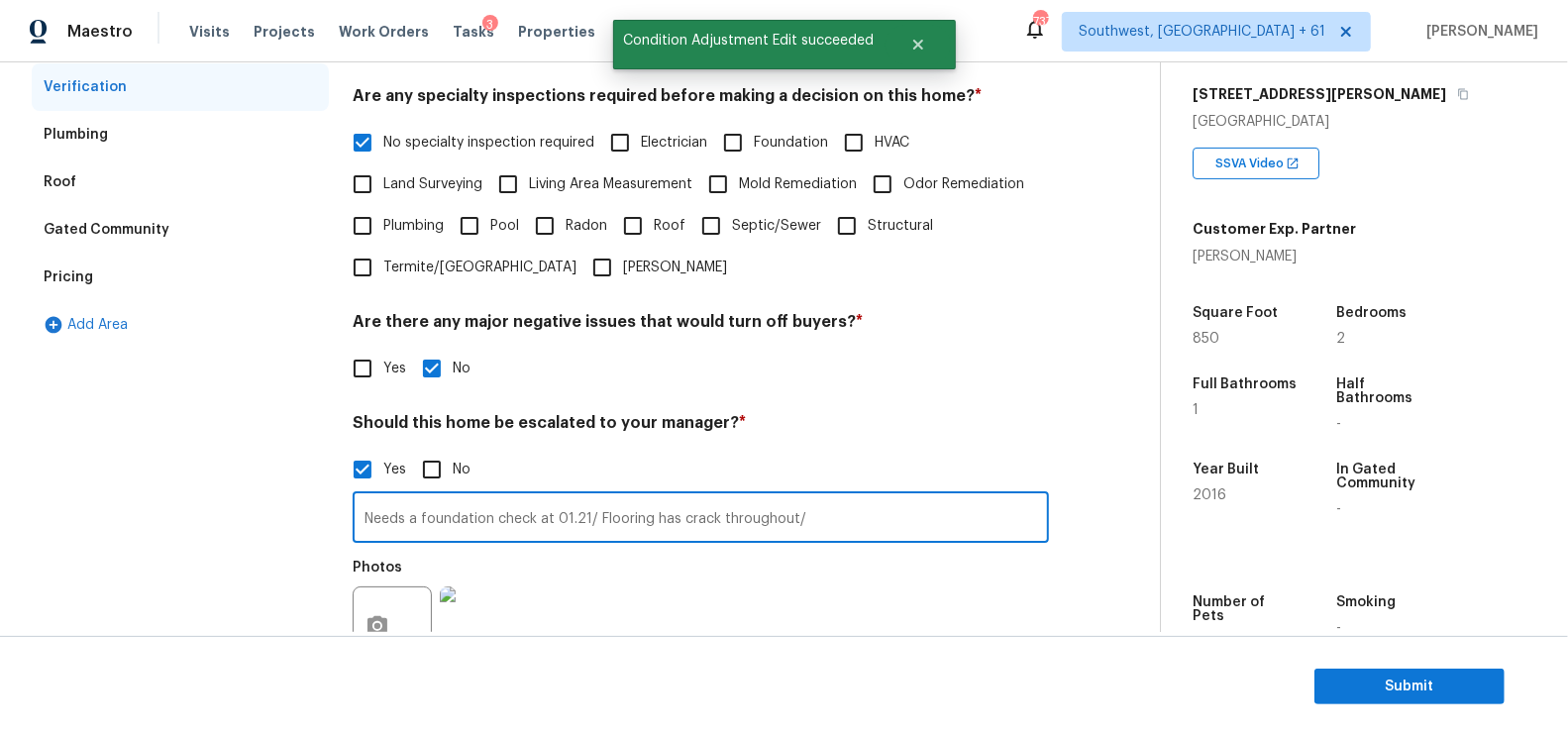
click at [556, 529] on input "Needs a foundation check at 01.21/ Flooring has crack throughout/" at bounding box center [701, 518] width 697 height 47
click at [149, 283] on div "Pricing" at bounding box center [180, 277] width 297 height 48
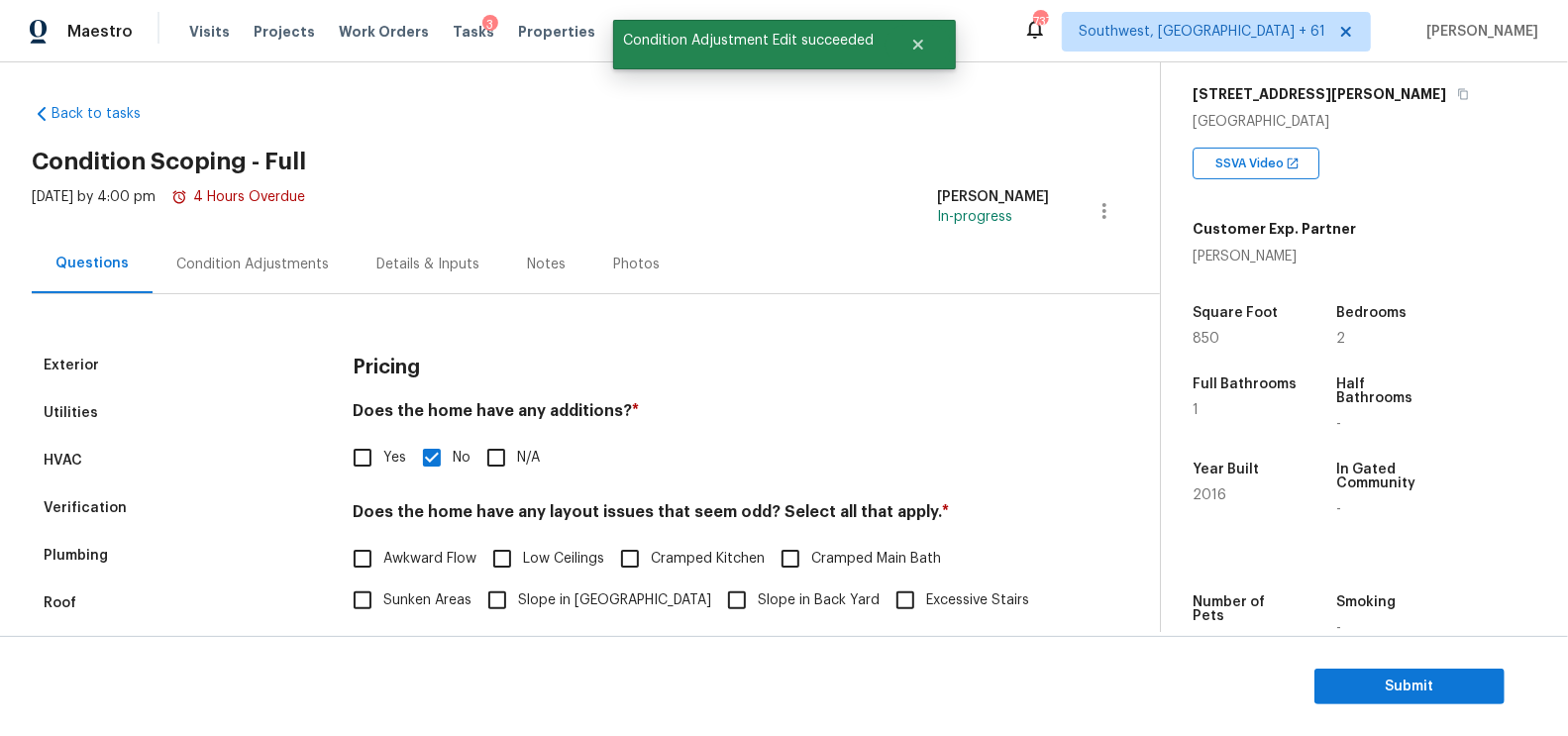
scroll to position [0, 0]
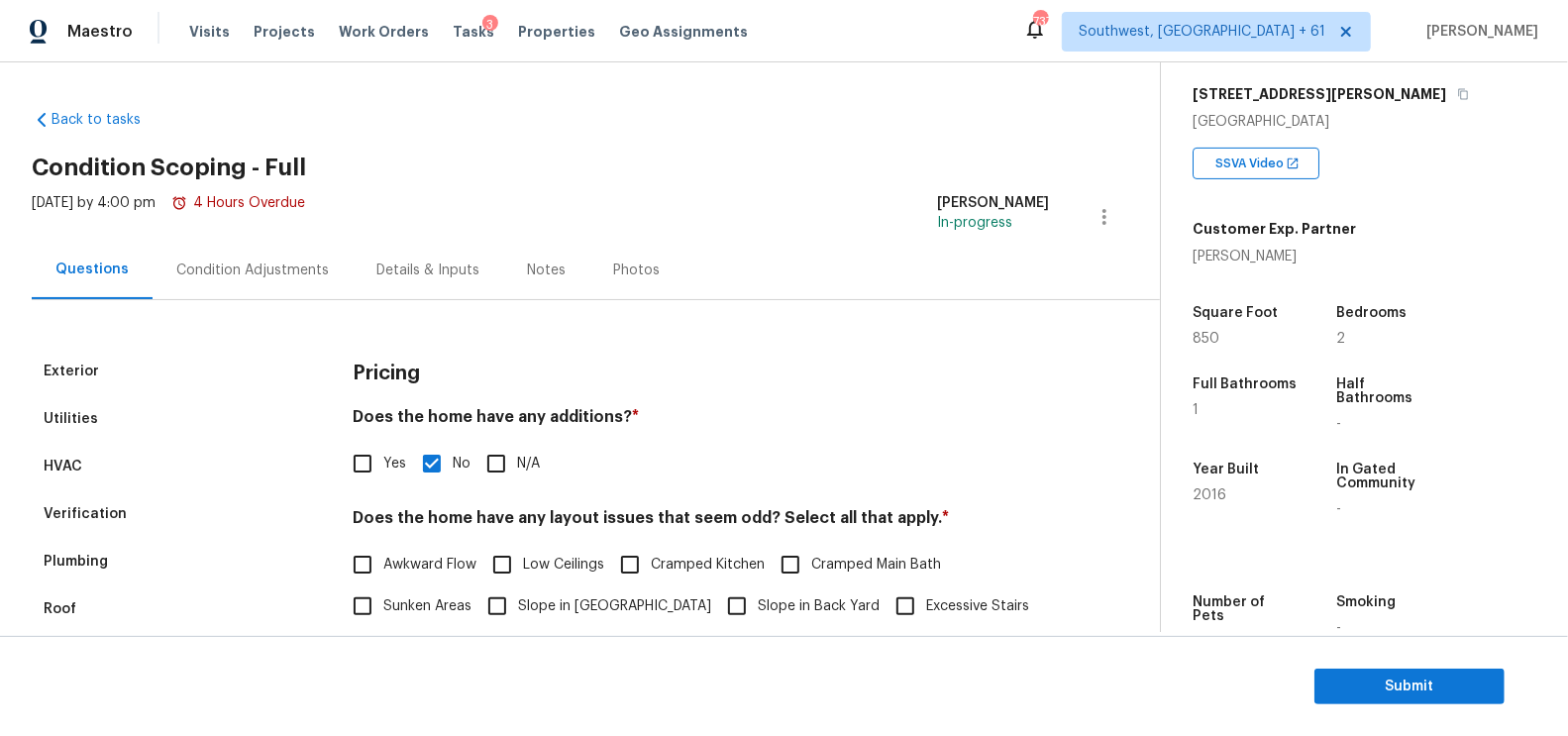
click at [293, 268] on div "Condition Adjustments" at bounding box center [252, 270] width 153 height 20
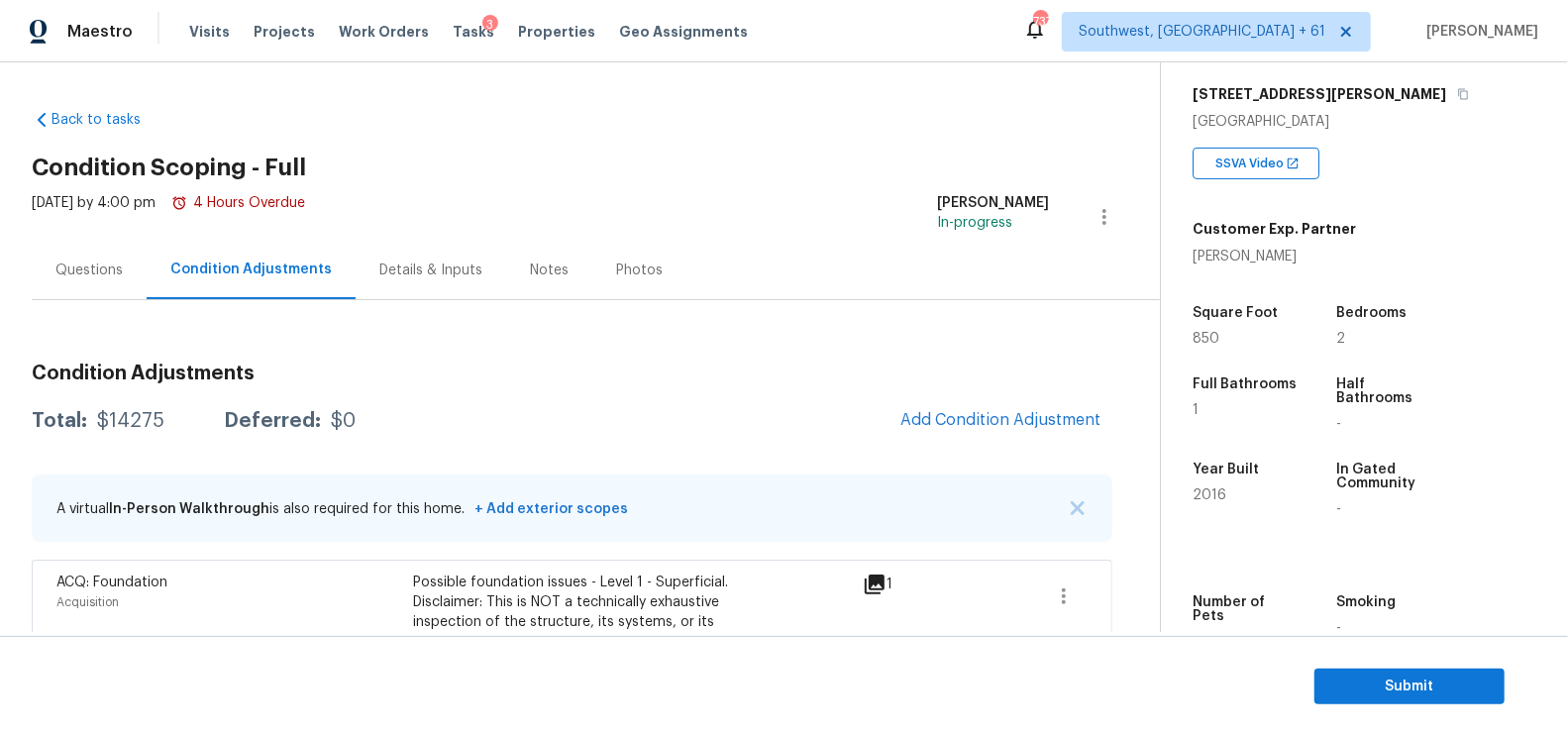
click at [128, 424] on div "$14275" at bounding box center [131, 421] width 68 height 20
copy div "$14275"
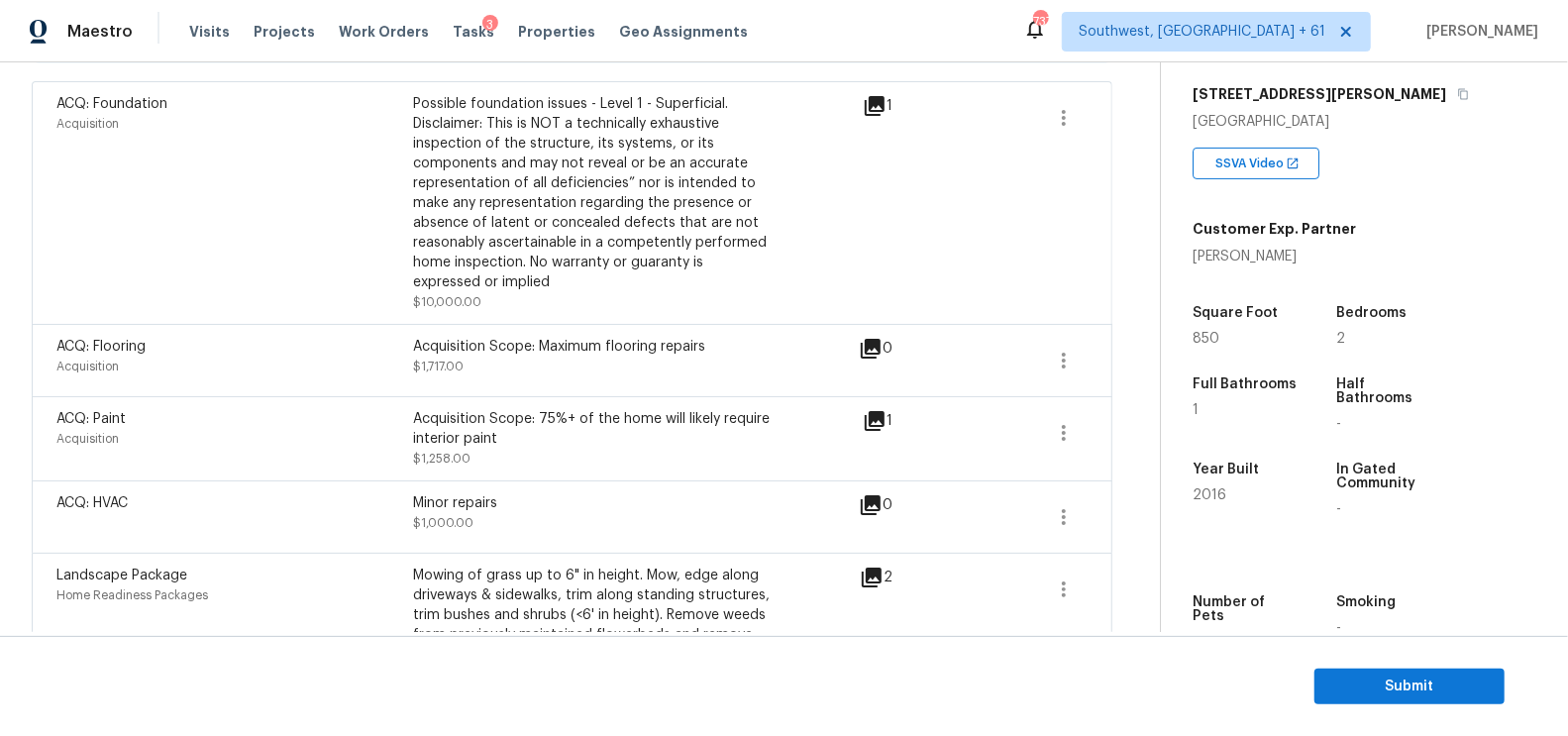
scroll to position [432, 0]
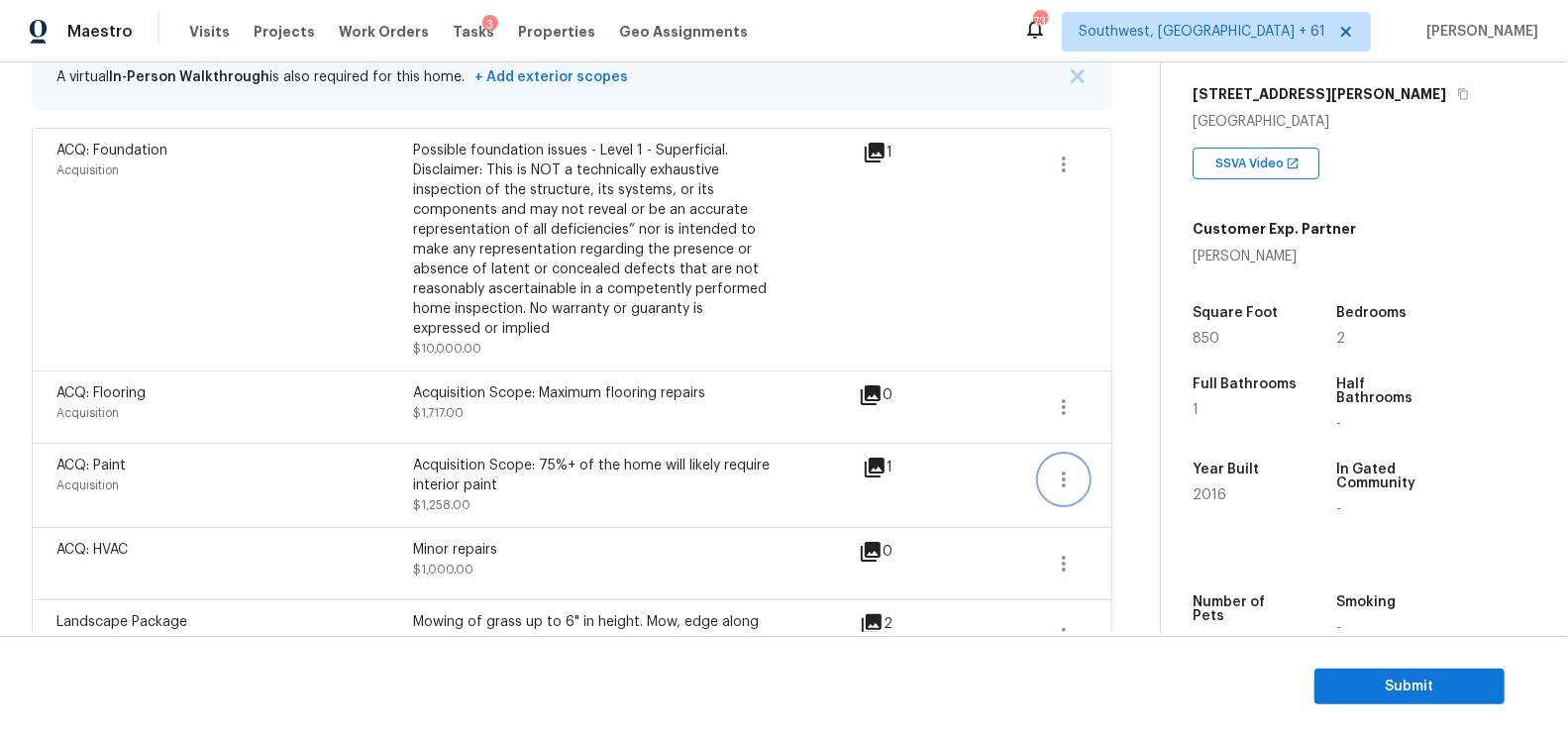
click at [1049, 474] on button "button" at bounding box center [1064, 480] width 48 height 48
click at [1103, 471] on div "Edit" at bounding box center [1178, 474] width 155 height 20
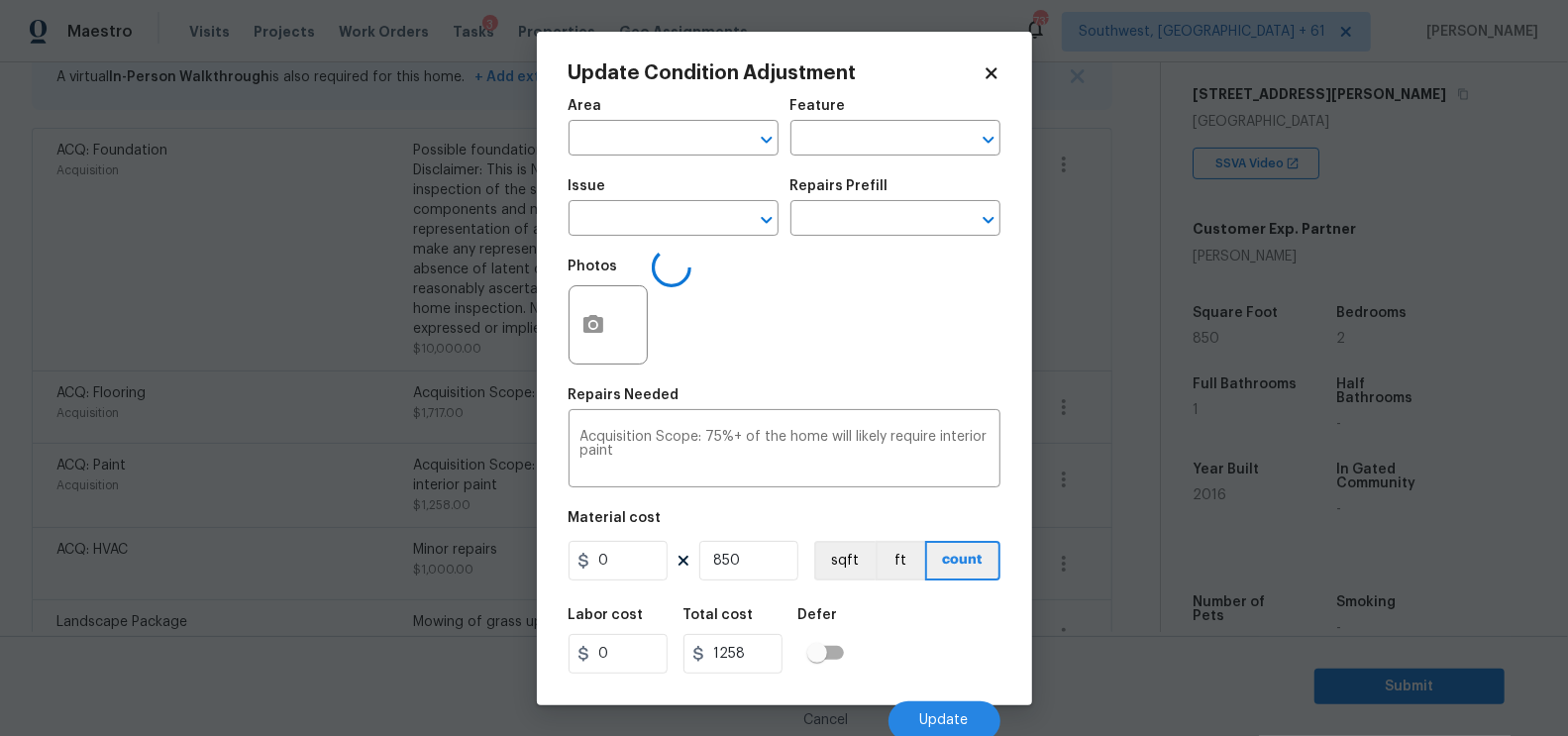
type input "Acquisition"
type input "ACQ: Paint"
type input "1.48"
click at [1121, 541] on body "Maestro Visits Projects Work Orders Tasks 3 Properties Geo Assignments 737 Sout…" at bounding box center [784, 368] width 1568 height 736
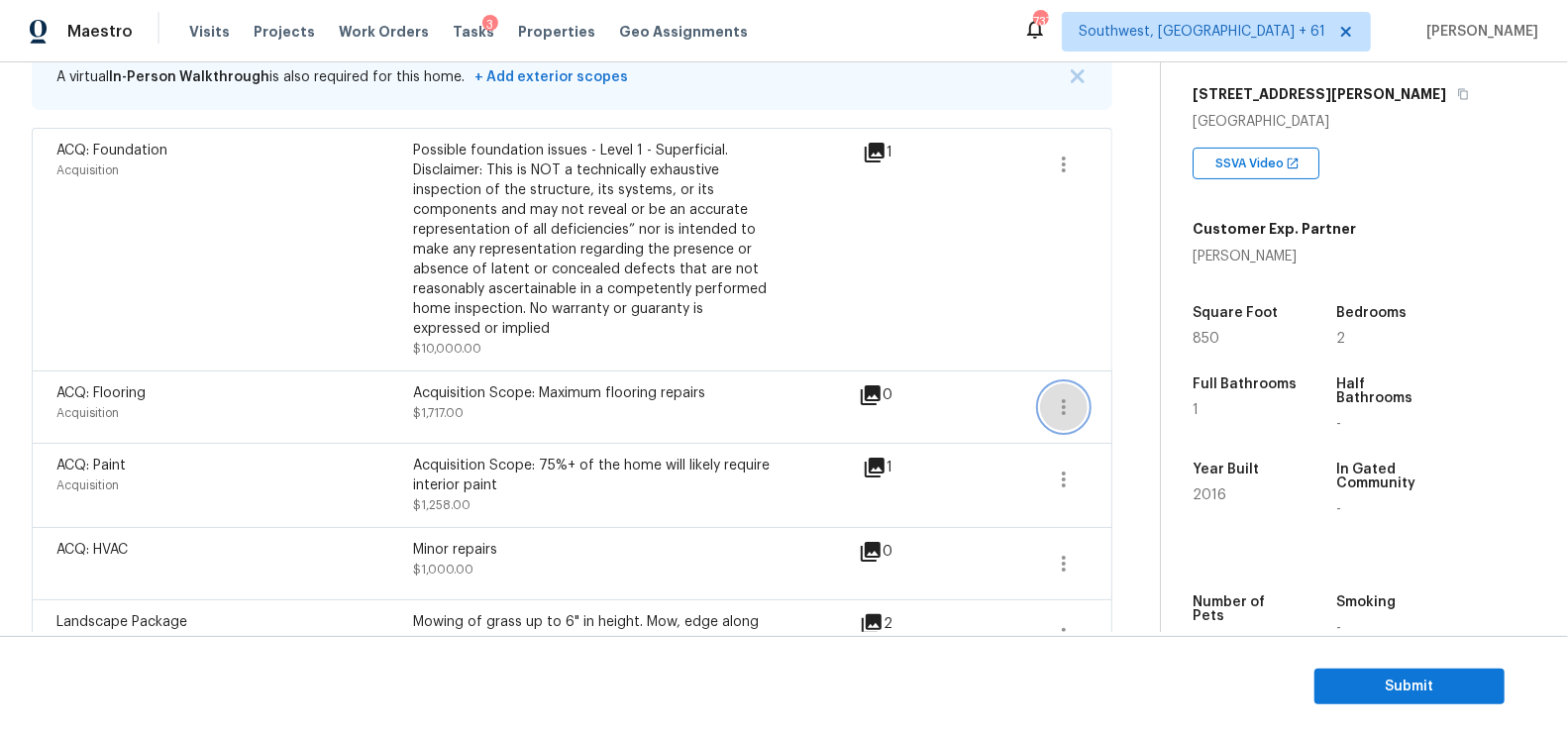
click at [1071, 396] on icon "button" at bounding box center [1064, 407] width 24 height 24
click at [1115, 393] on div "Edit" at bounding box center [1178, 401] width 155 height 20
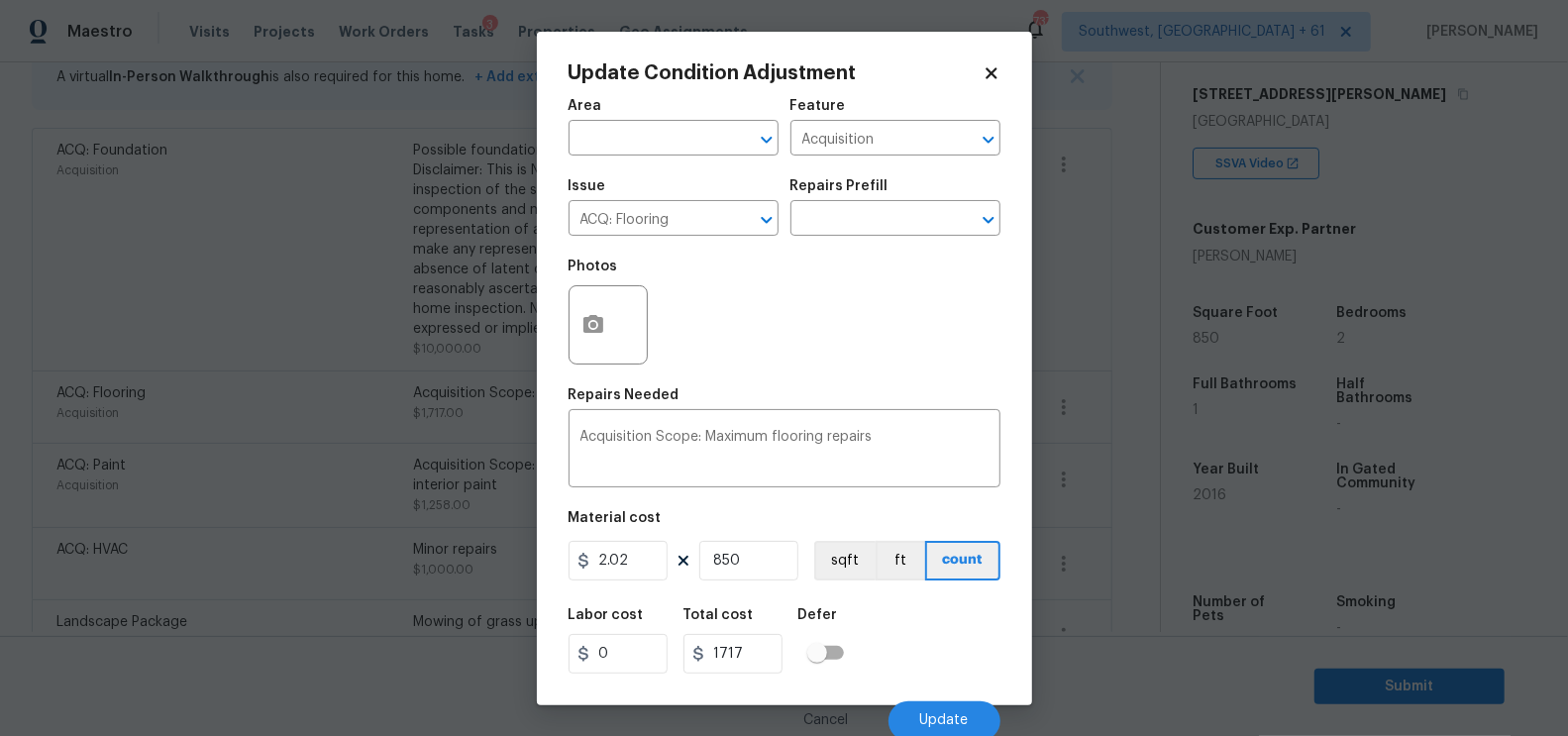
click at [1125, 478] on body "Maestro Visits Projects Work Orders Tasks 3 Properties Geo Assignments 737 Sout…" at bounding box center [784, 368] width 1568 height 736
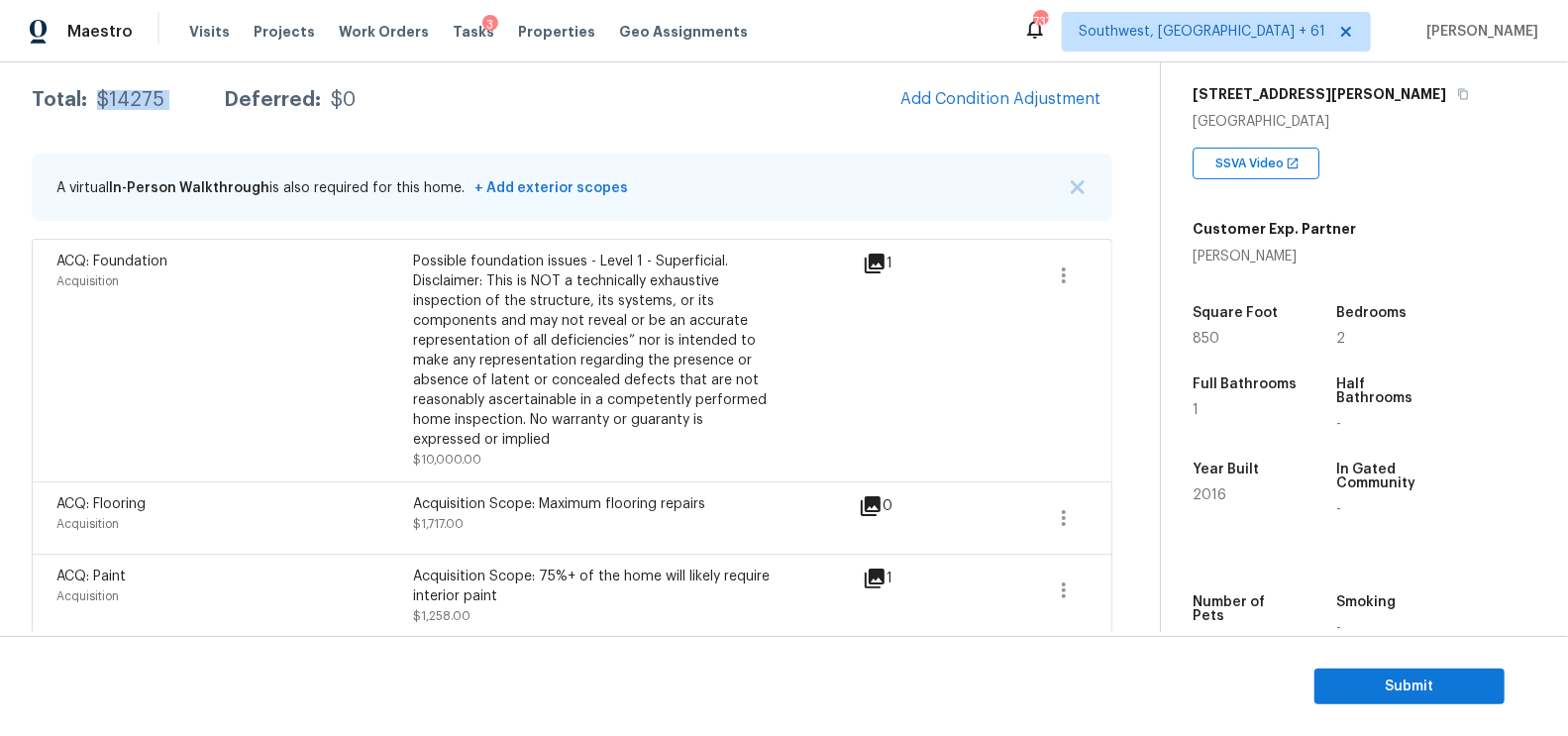
scroll to position [294, 0]
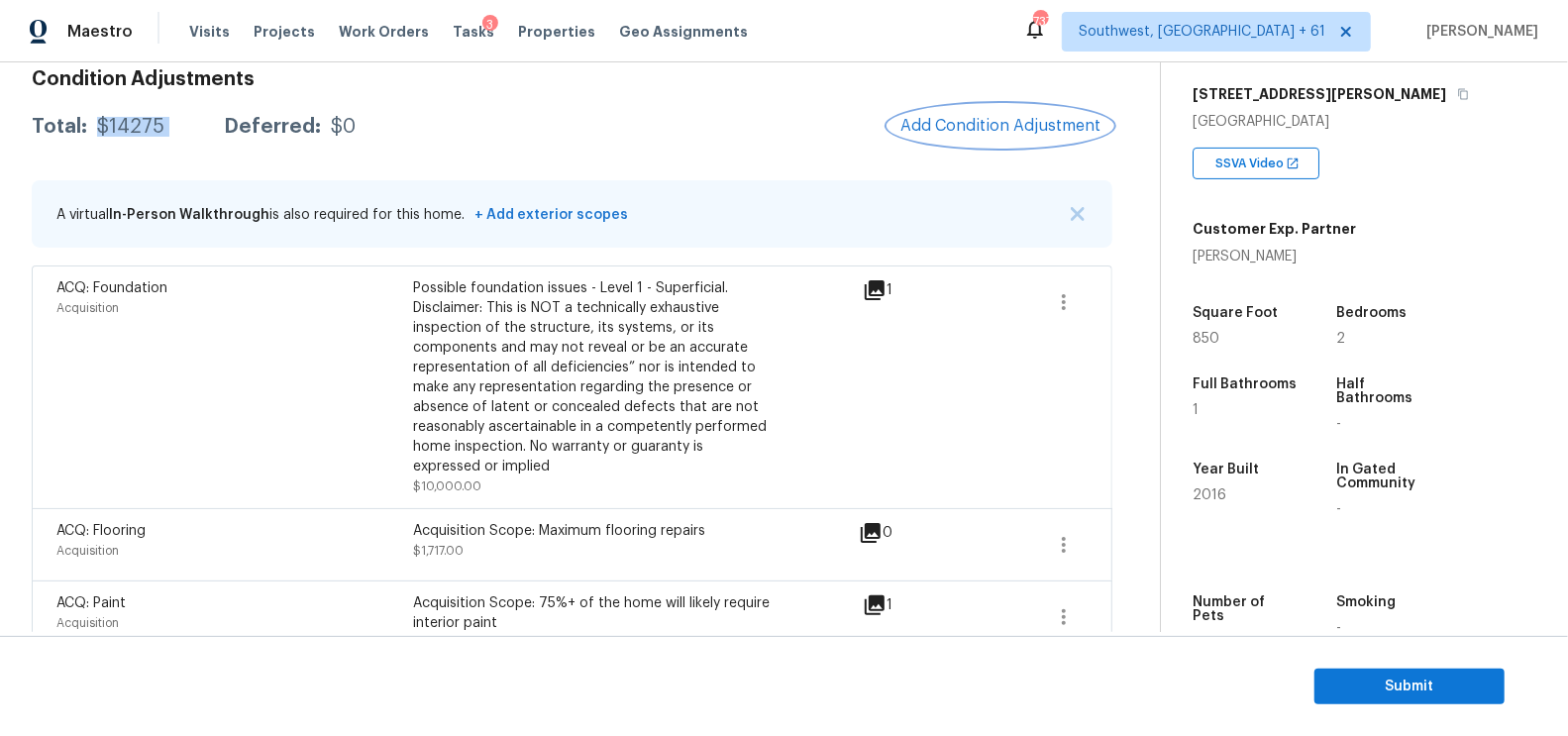
click at [981, 130] on span "Add Condition Adjustment" at bounding box center [1000, 126] width 200 height 18
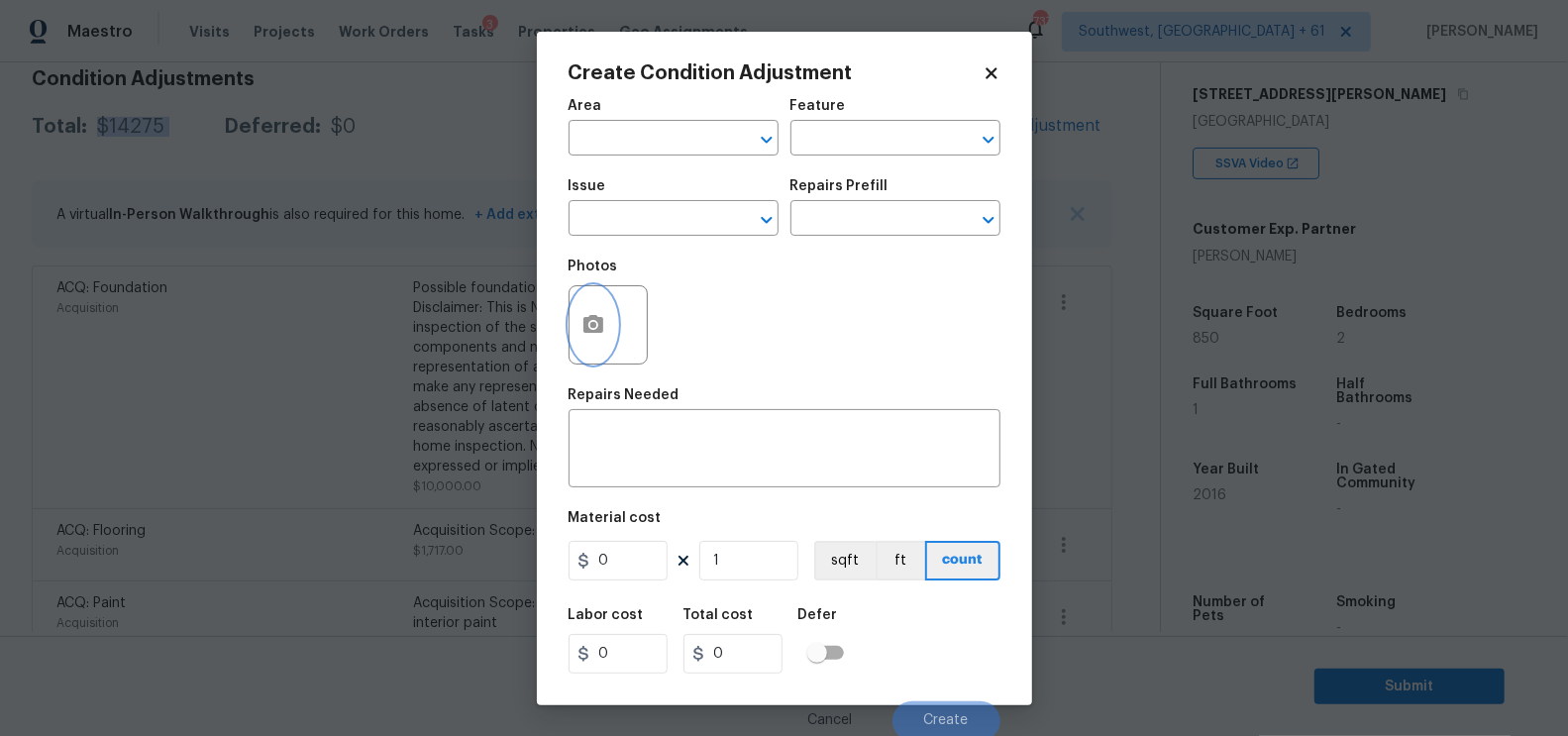
click at [583, 323] on icon "button" at bounding box center [593, 324] width 20 height 18
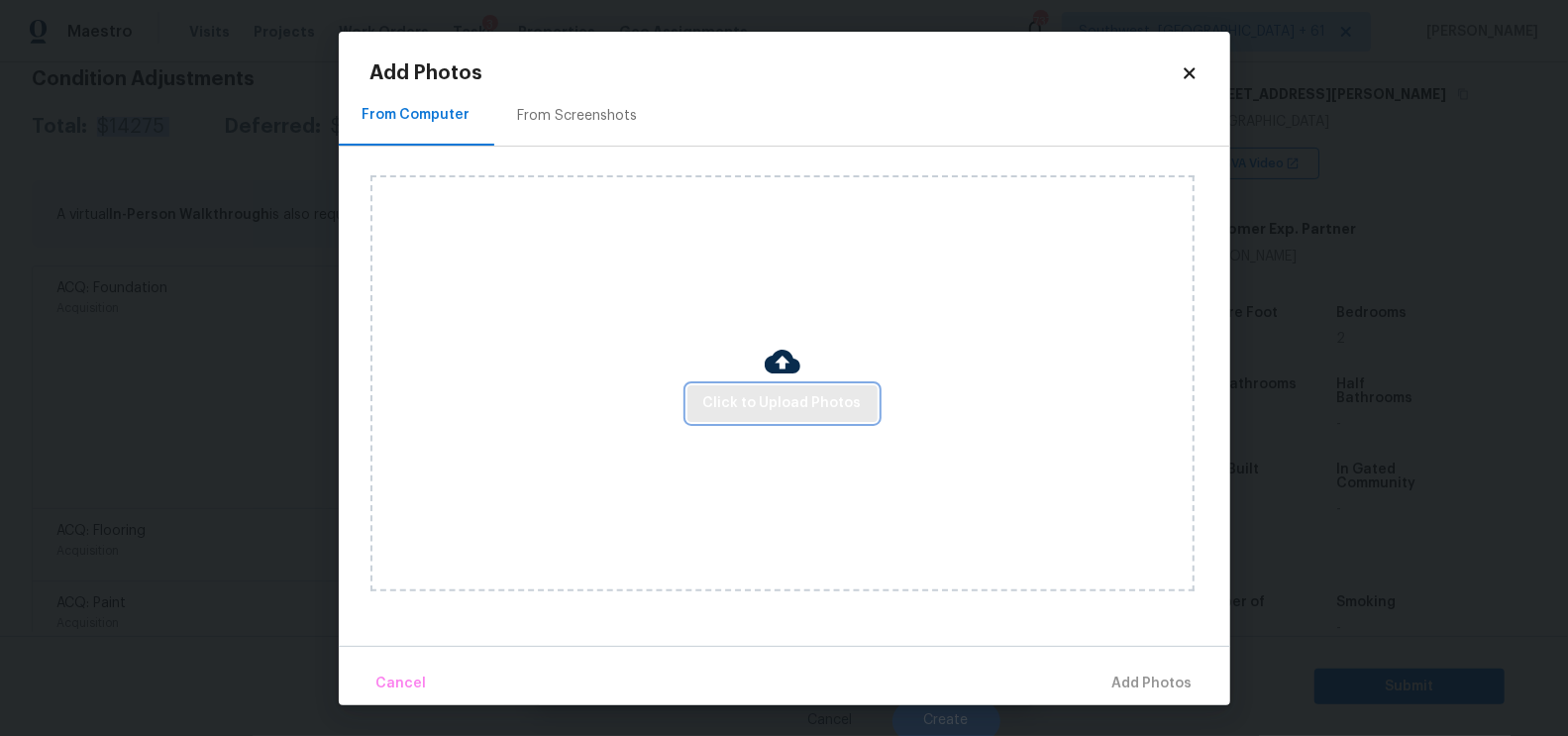
click at [737, 403] on span "Click to Upload Photos" at bounding box center [783, 403] width 159 height 25
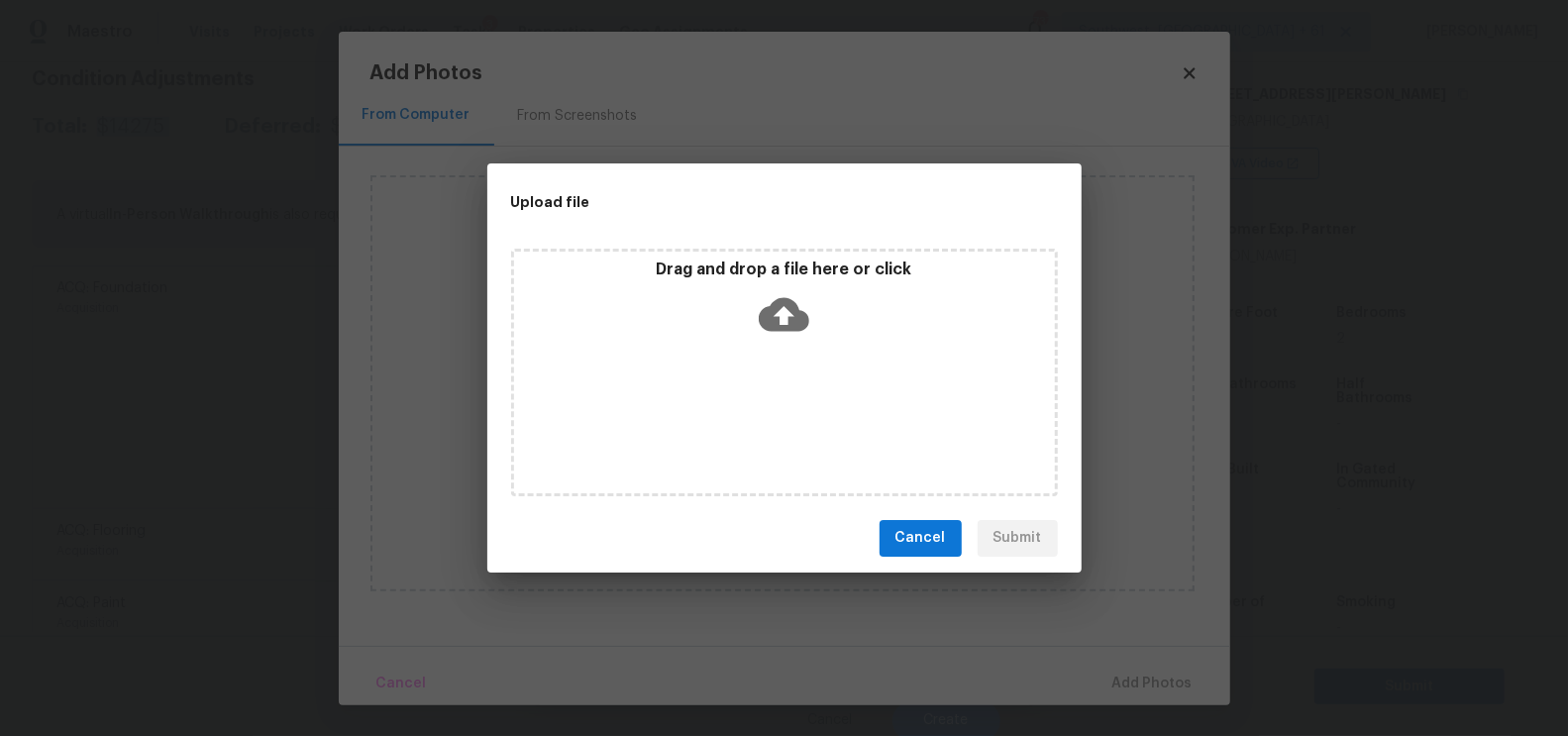
click at [782, 319] on icon at bounding box center [784, 314] width 51 height 51
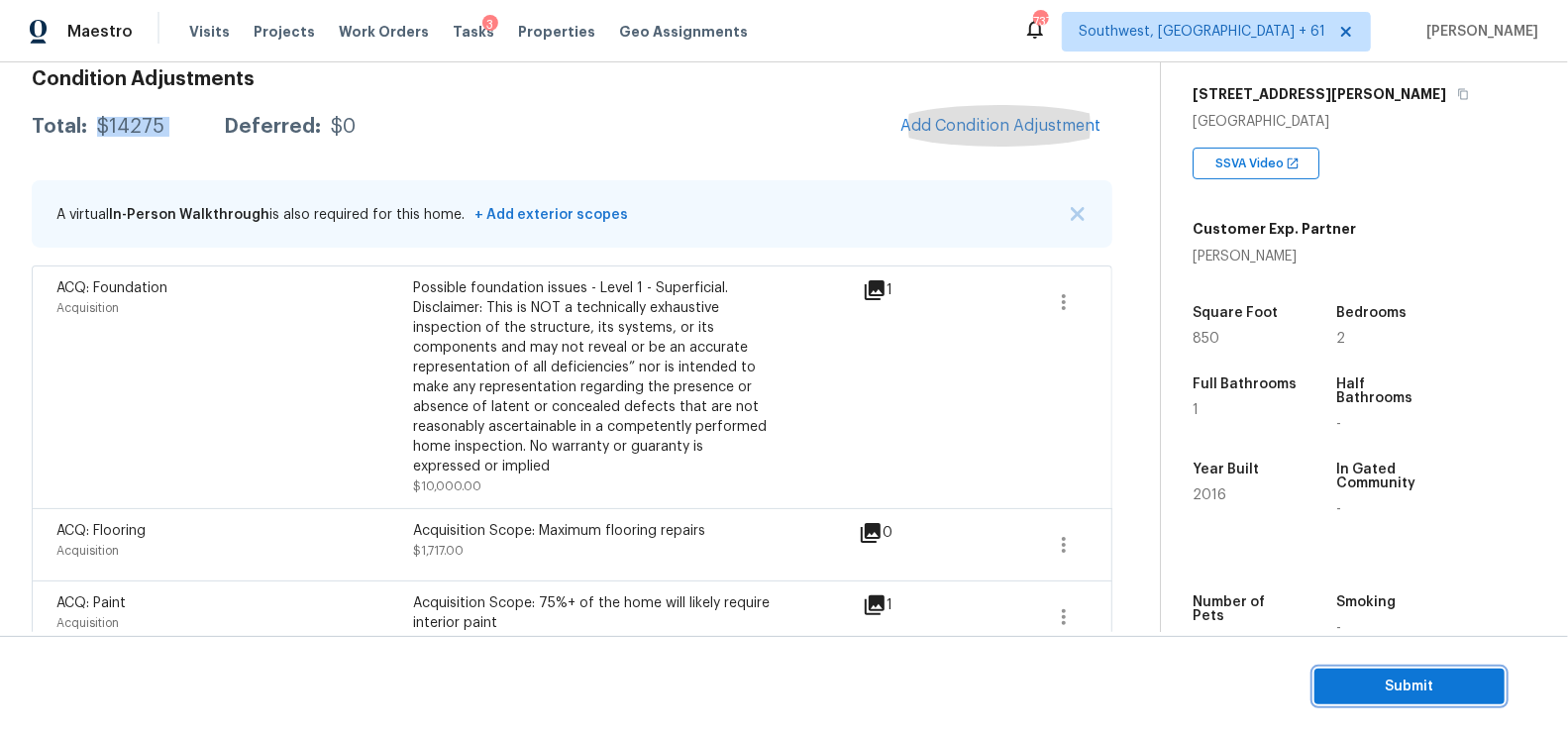
click at [1387, 674] on span "Submit" at bounding box center [1410, 686] width 159 height 25
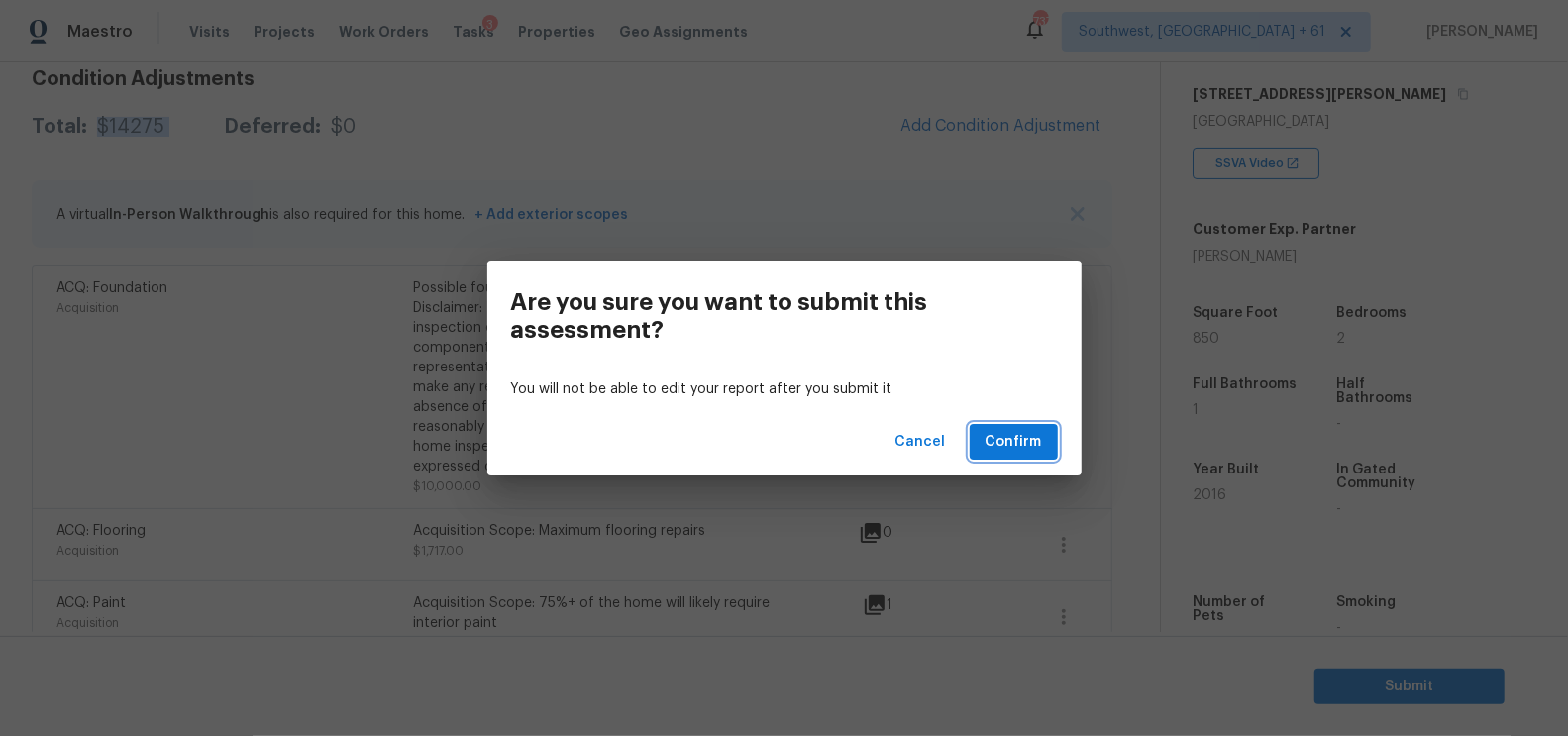
click at [1035, 449] on span "Confirm" at bounding box center [1014, 442] width 57 height 25
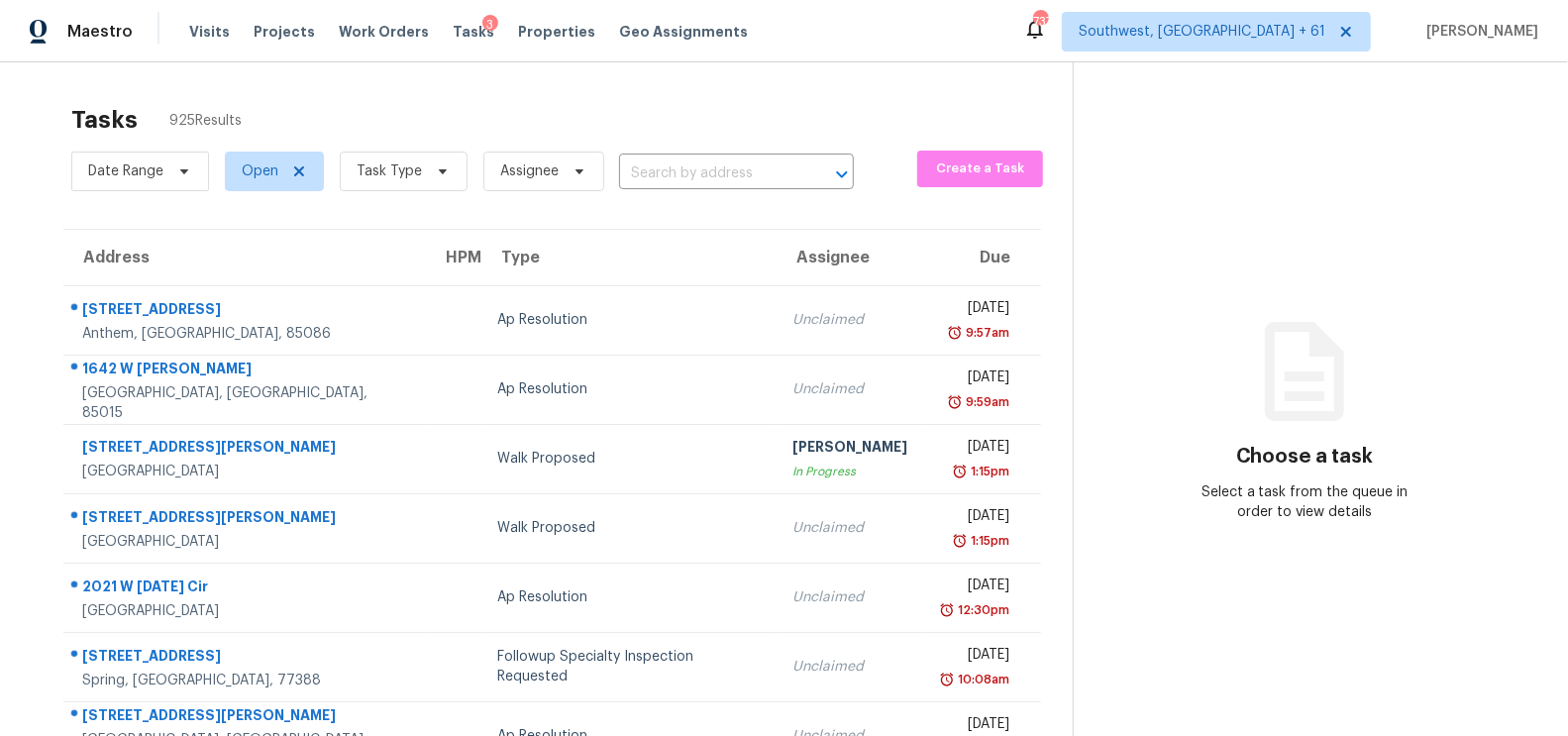
click at [693, 189] on div "Date Range Open Task Type Assignee ​" at bounding box center [463, 172] width 783 height 52
click at [708, 165] on input "text" at bounding box center [708, 174] width 179 height 31
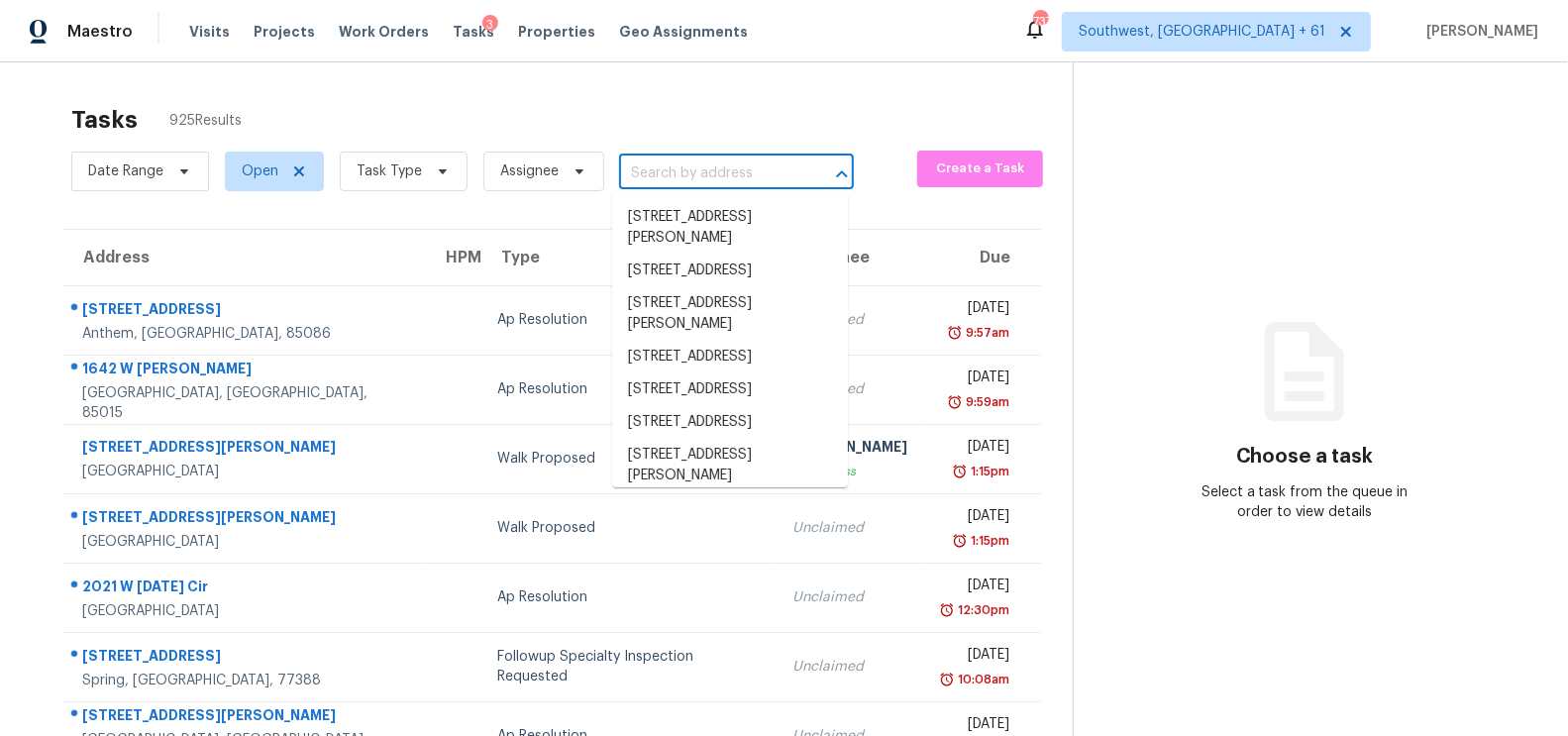
paste input "[STREET_ADDRESS]"
type input "[STREET_ADDRESS]"
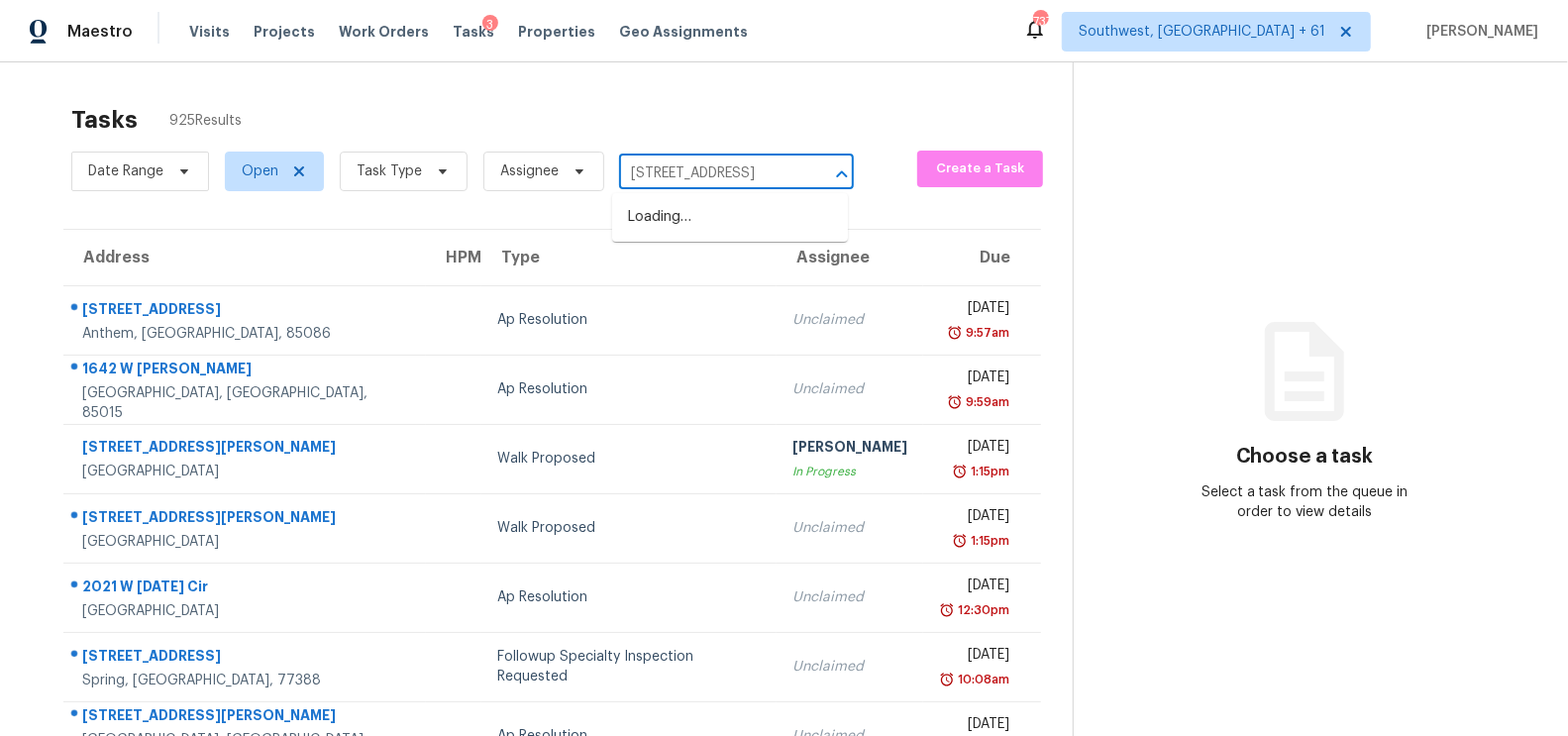
scroll to position [0, 82]
click at [695, 224] on li "[STREET_ADDRESS]" at bounding box center [729, 217] width 235 height 33
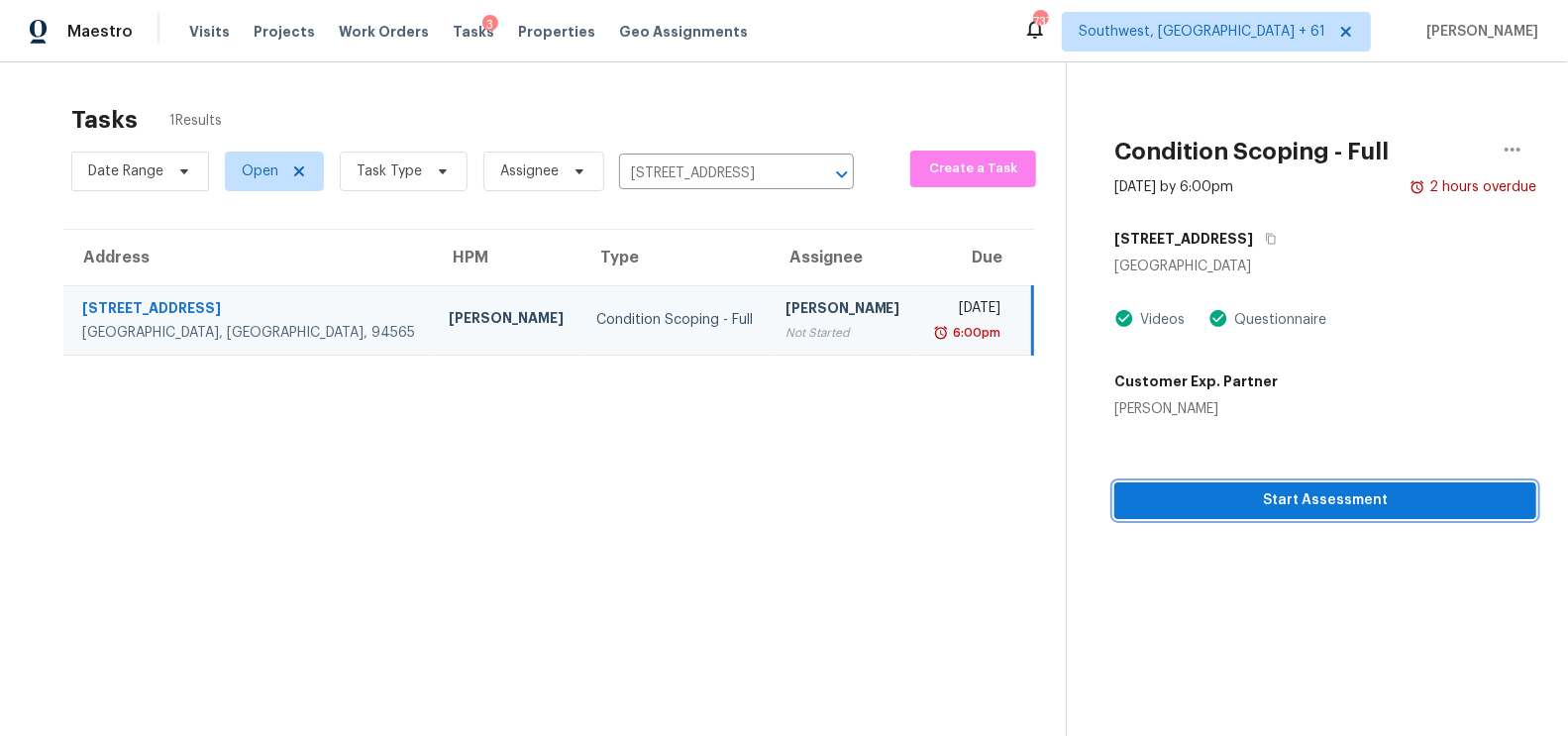
click at [1304, 506] on span "Start Assessment" at bounding box center [1325, 500] width 391 height 25
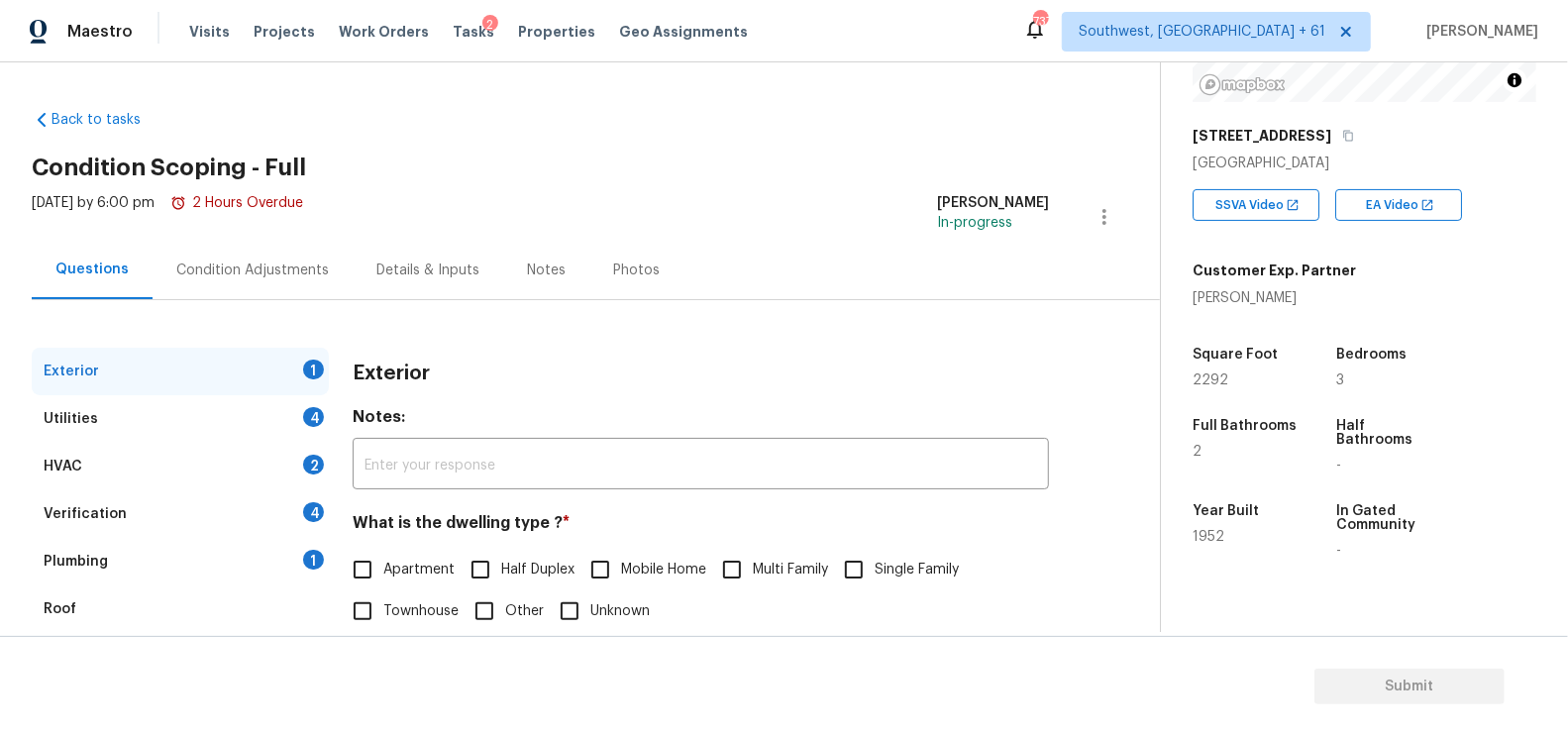
scroll to position [275, 0]
click at [858, 547] on div "What is the dwelling type ? * Apartment Half Duplex Mobile Home Multi Family Si…" at bounding box center [701, 572] width 697 height 119
click at [862, 579] on input "Single Family" at bounding box center [854, 569] width 42 height 42
checkbox input "true"
click at [242, 411] on div "Utilities 4" at bounding box center [180, 419] width 297 height 48
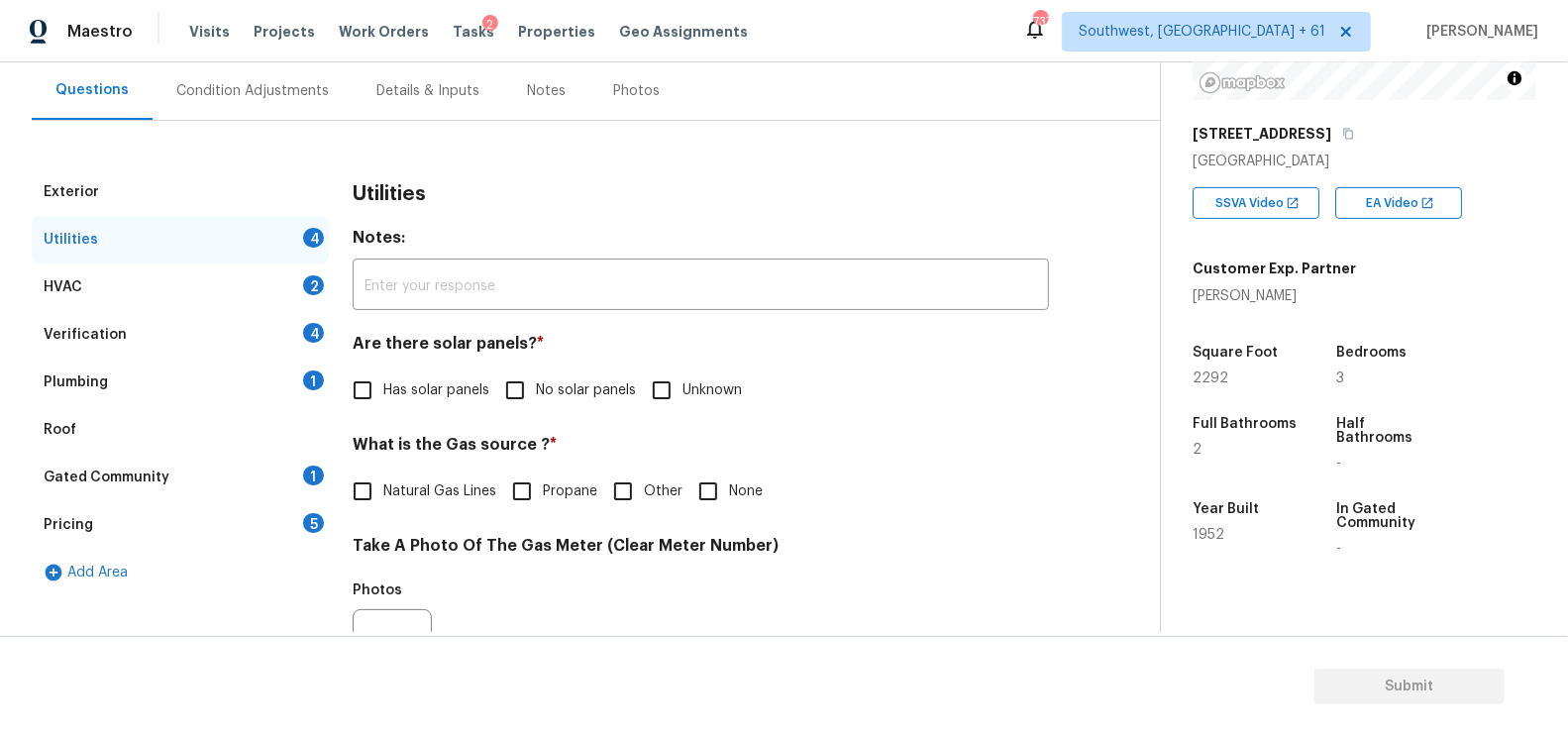
click at [519, 387] on input "No solar panels" at bounding box center [515, 390] width 42 height 42
checkbox input "true"
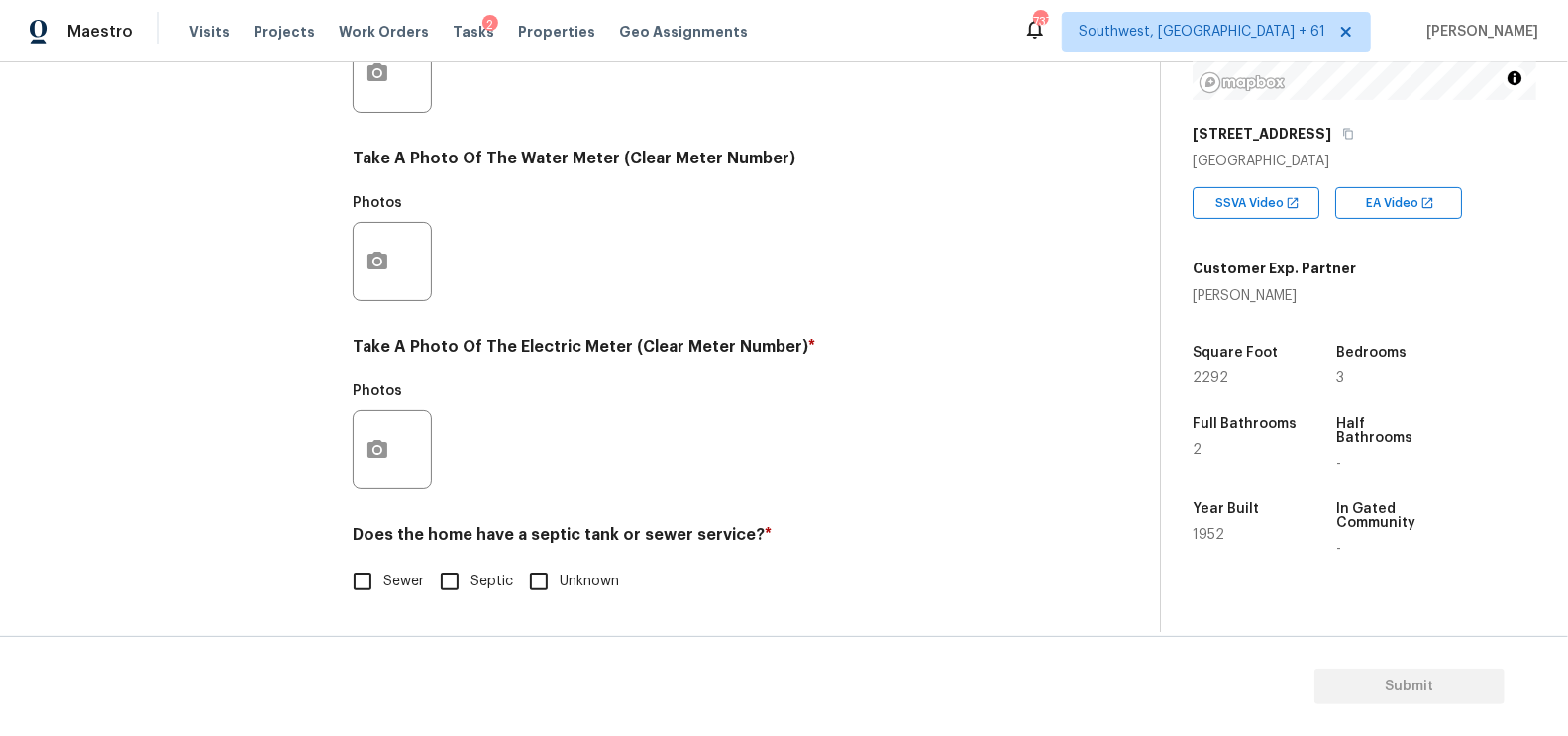
click at [390, 580] on span "Sewer" at bounding box center [403, 581] width 41 height 21
click at [384, 580] on input "Sewer" at bounding box center [363, 581] width 42 height 42
checkbox input "true"
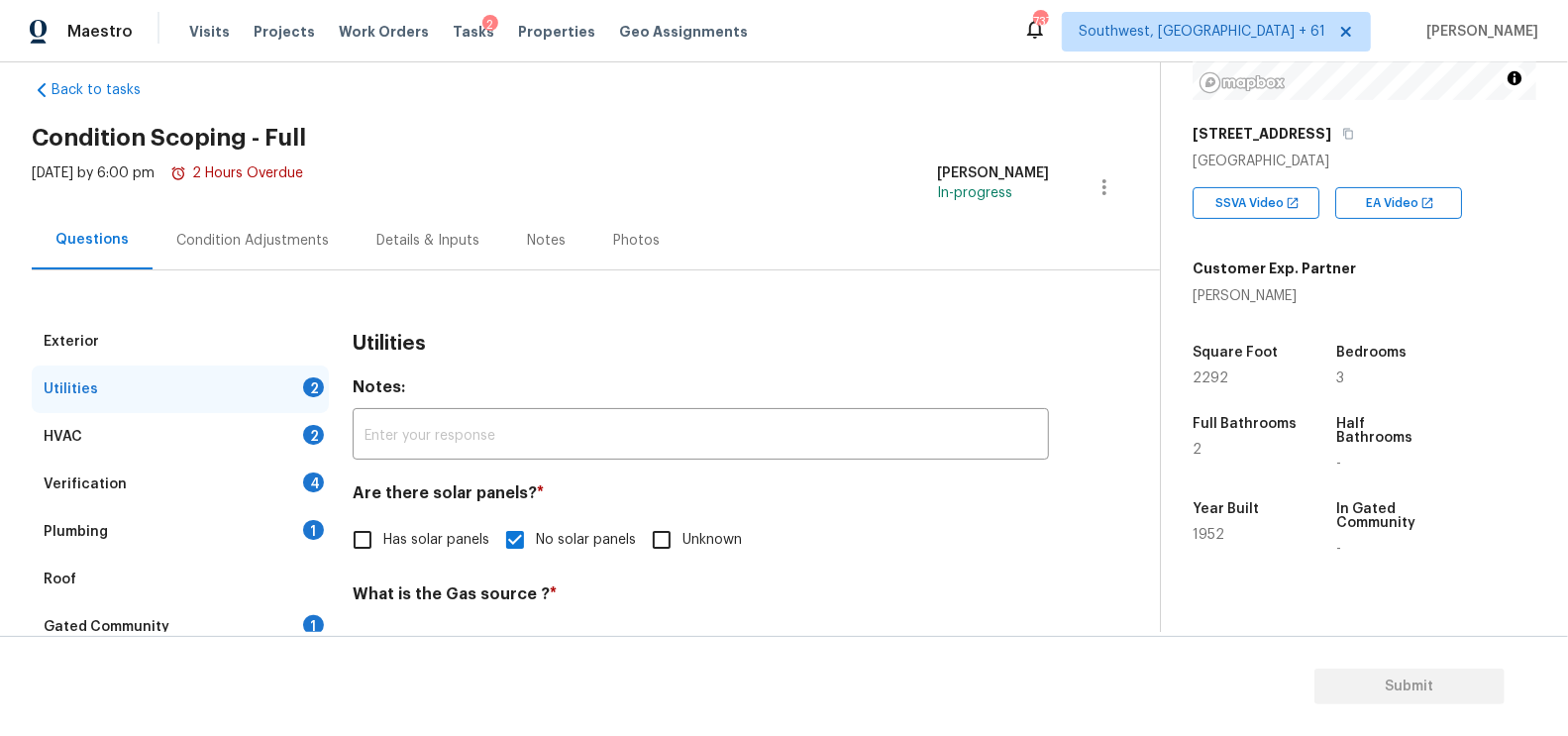
click at [256, 429] on div "HVAC 2" at bounding box center [180, 437] width 297 height 48
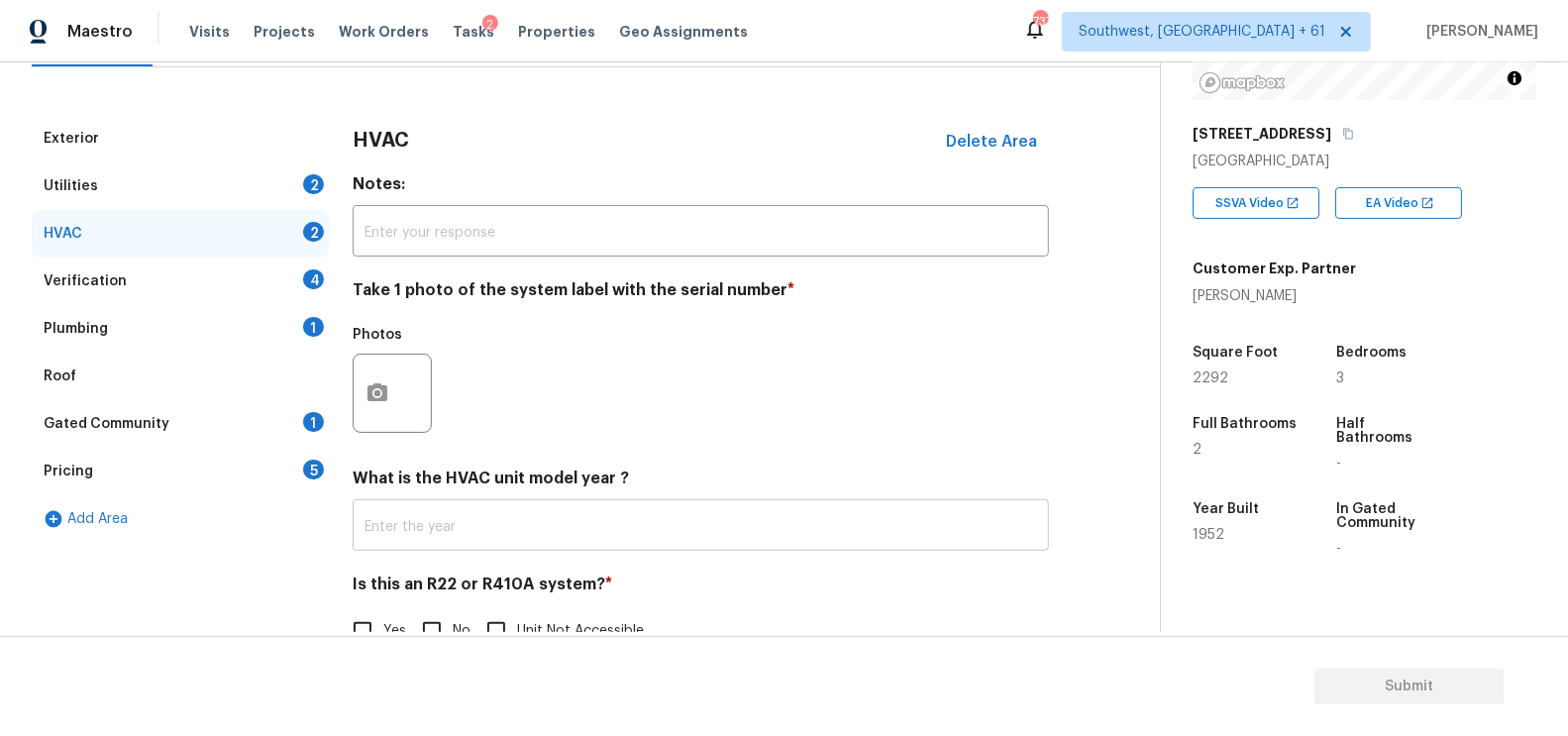
scroll to position [262, 0]
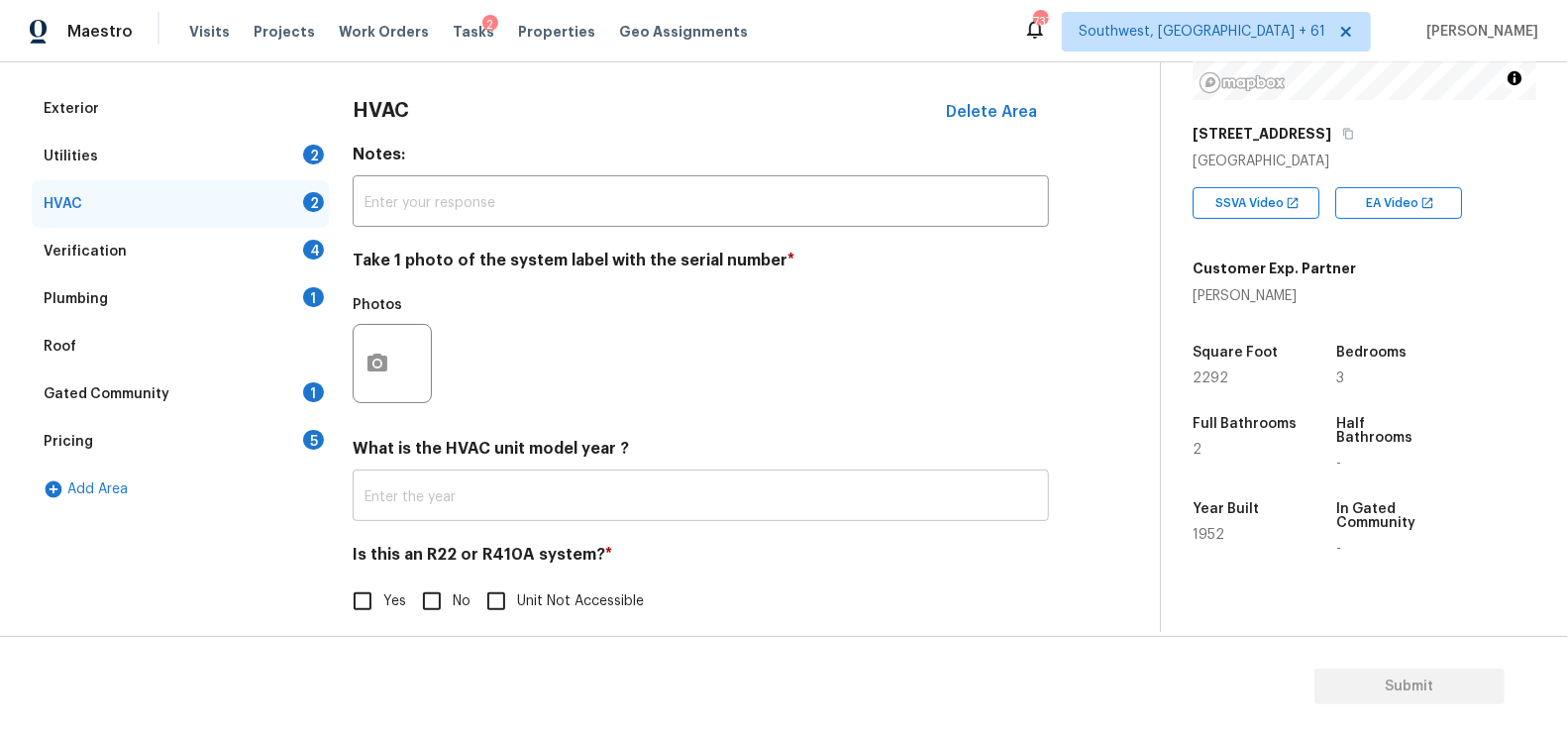
click at [430, 509] on input "text" at bounding box center [701, 498] width 697 height 47
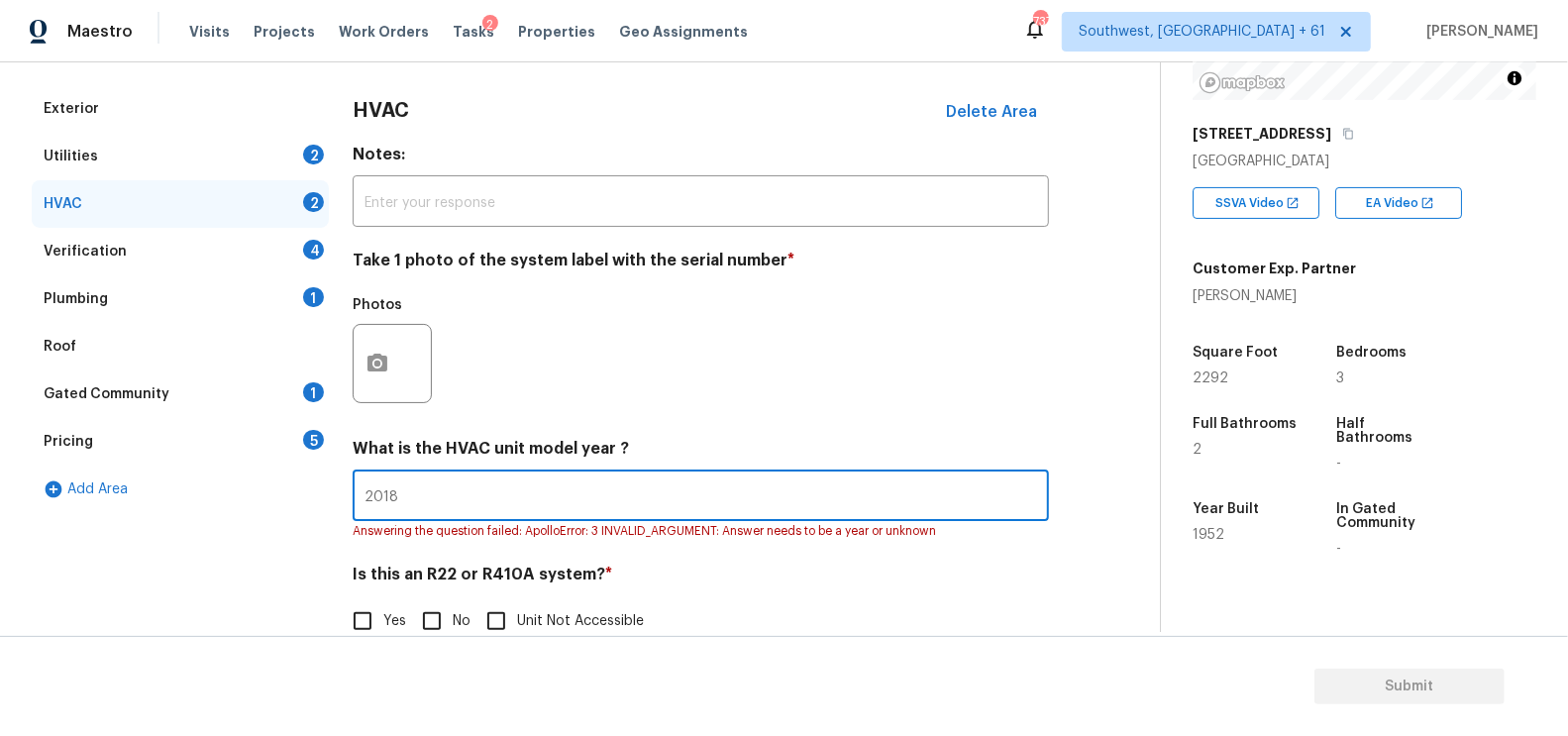
type input "2018"
click at [448, 626] on div "HVAC Delete Area Notes: ​ Take 1 photo of the system label with the serial numb…" at bounding box center [701, 375] width 697 height 580
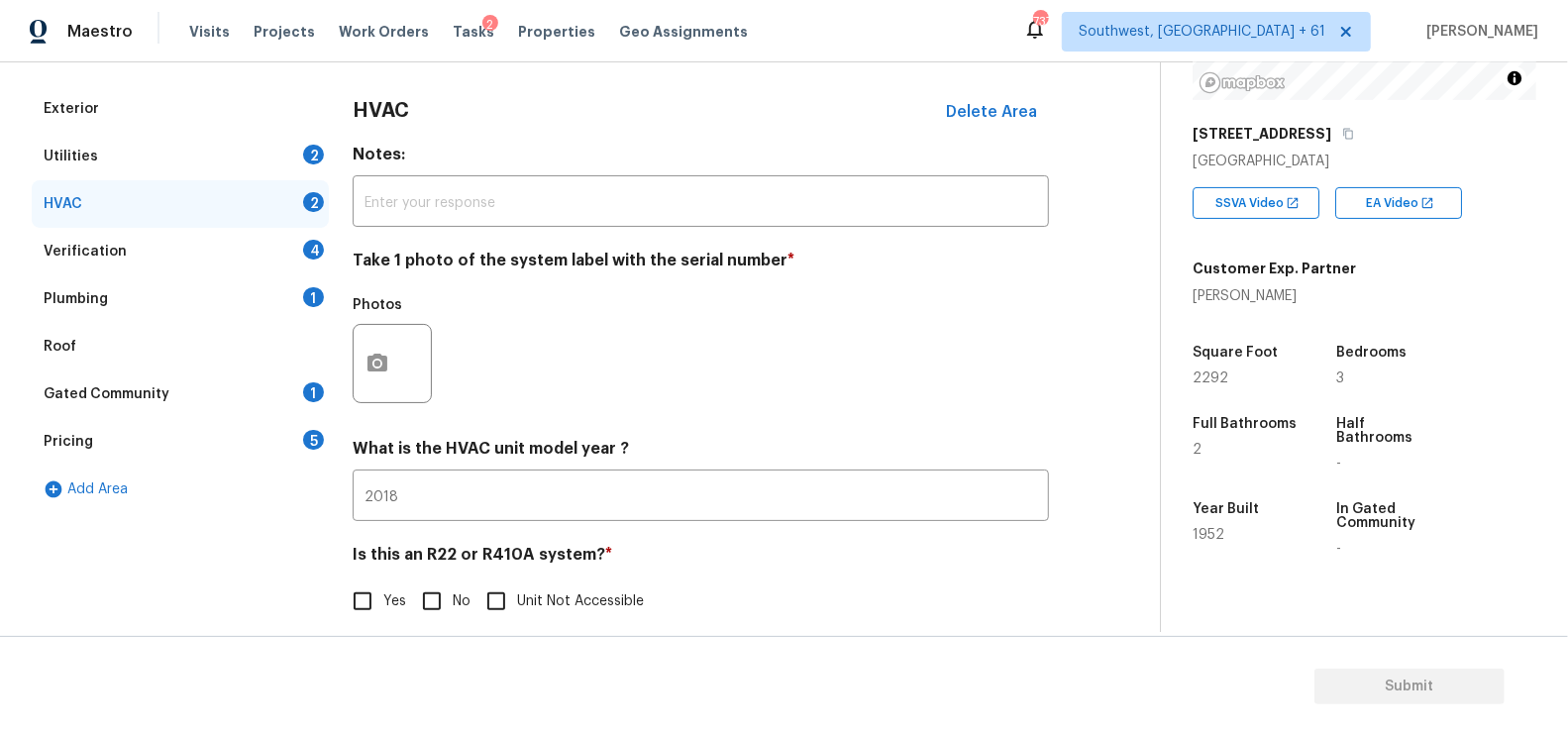
click at [437, 594] on input "No" at bounding box center [432, 601] width 42 height 42
checkbox input "true"
click at [290, 260] on div "Verification 4" at bounding box center [180, 251] width 297 height 48
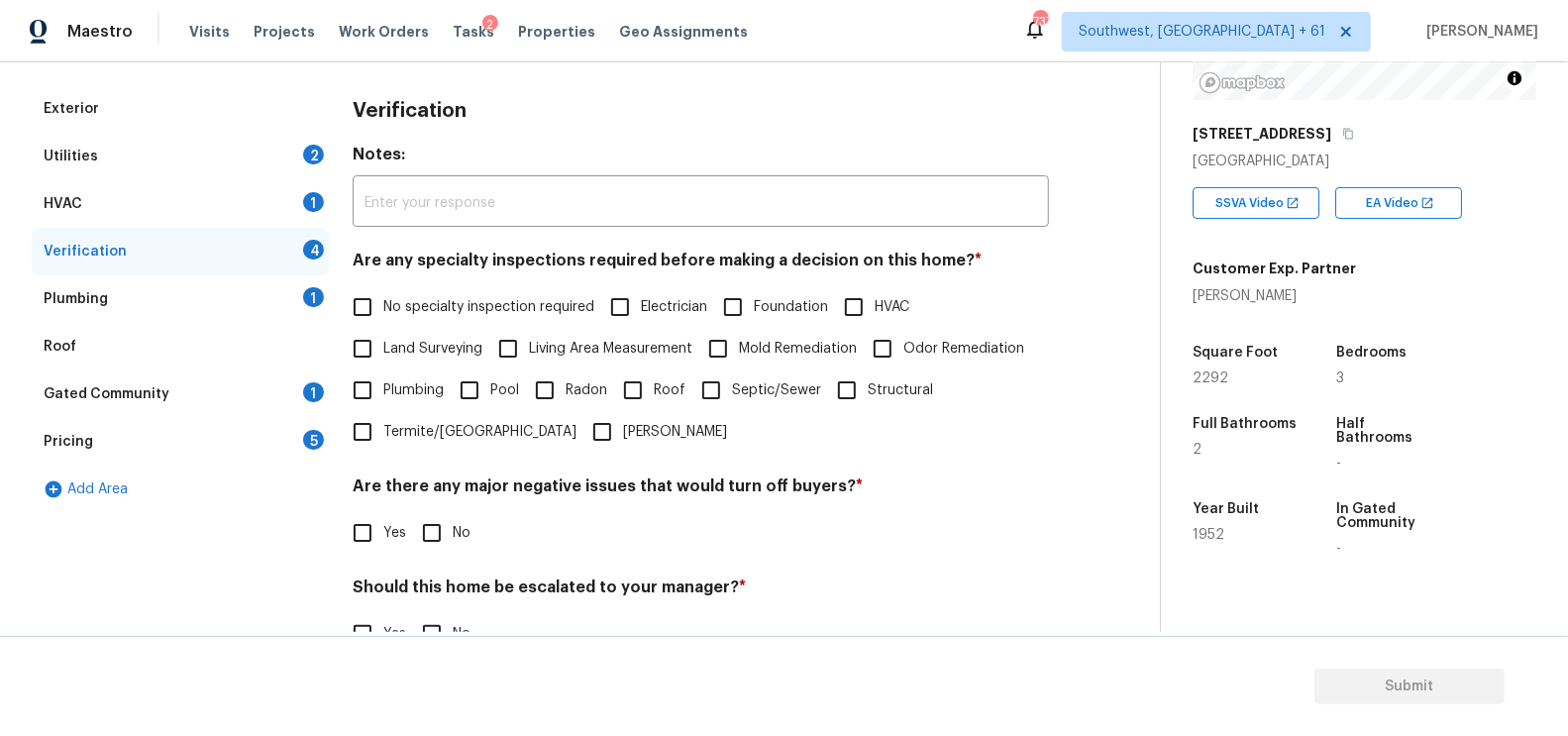
click at [439, 282] on div "Are any specialty inspections required before making a decision on this home? *…" at bounding box center [701, 351] width 697 height 202
click at [436, 300] on span "No specialty inspection required" at bounding box center [489, 307] width 211 height 21
click at [384, 300] on input "No specialty inspection required" at bounding box center [363, 307] width 42 height 42
checkbox input "true"
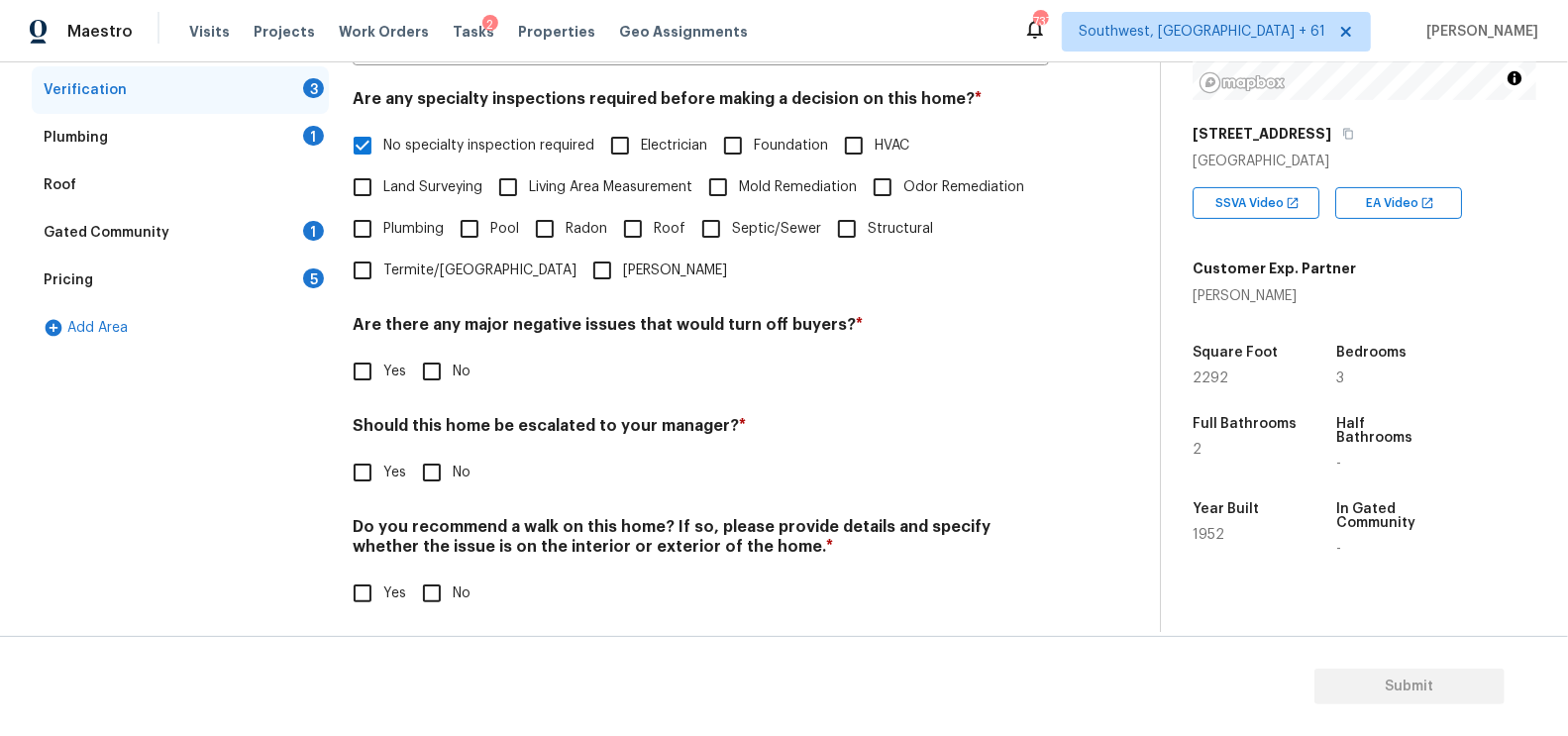
scroll to position [436, 0]
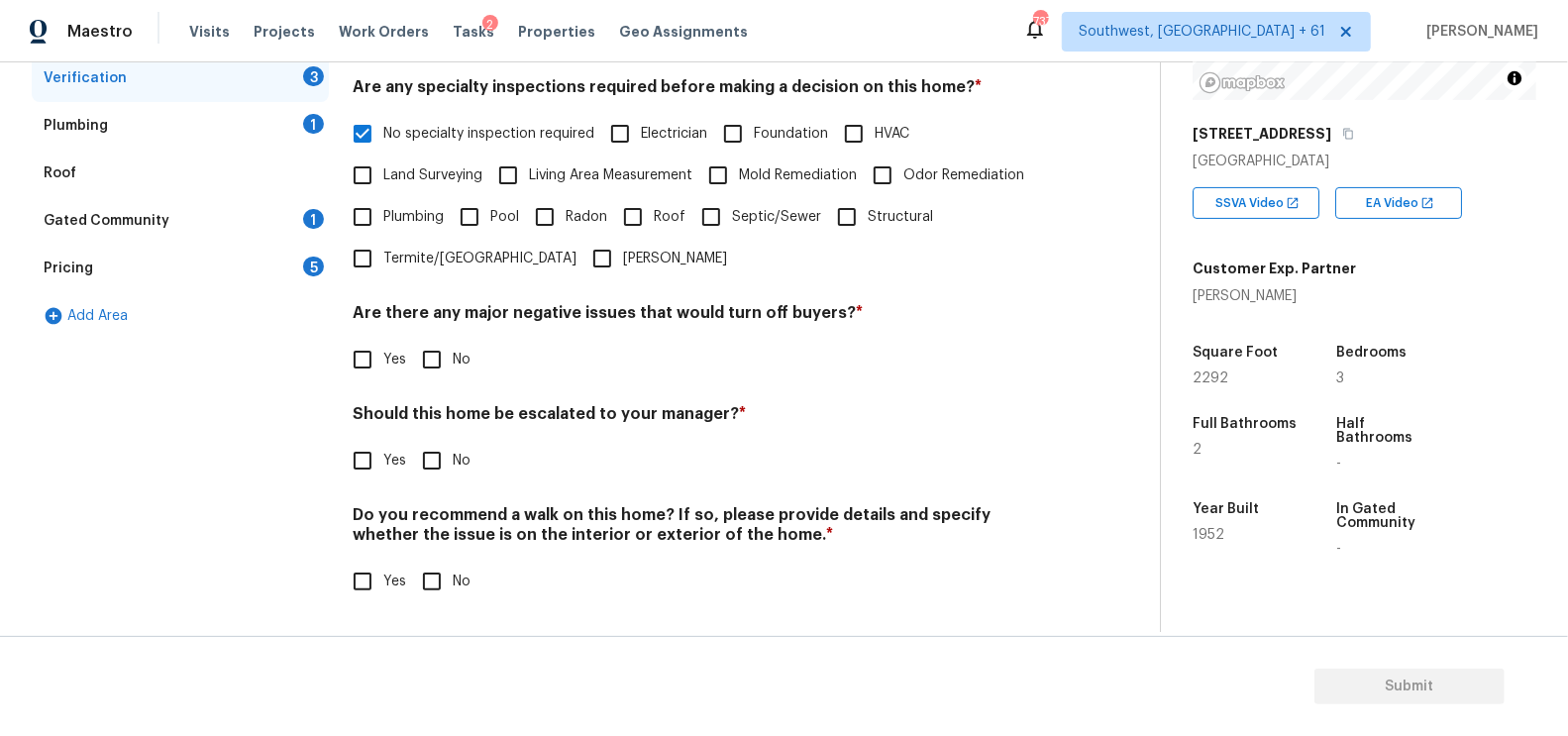
click at [436, 372] on input "No" at bounding box center [432, 360] width 42 height 42
checkbox input "true"
click at [434, 435] on div "Should this home be escalated to your manager? * Yes No" at bounding box center [701, 445] width 697 height 77
click at [437, 456] on input "No" at bounding box center [432, 463] width 42 height 42
checkbox input "true"
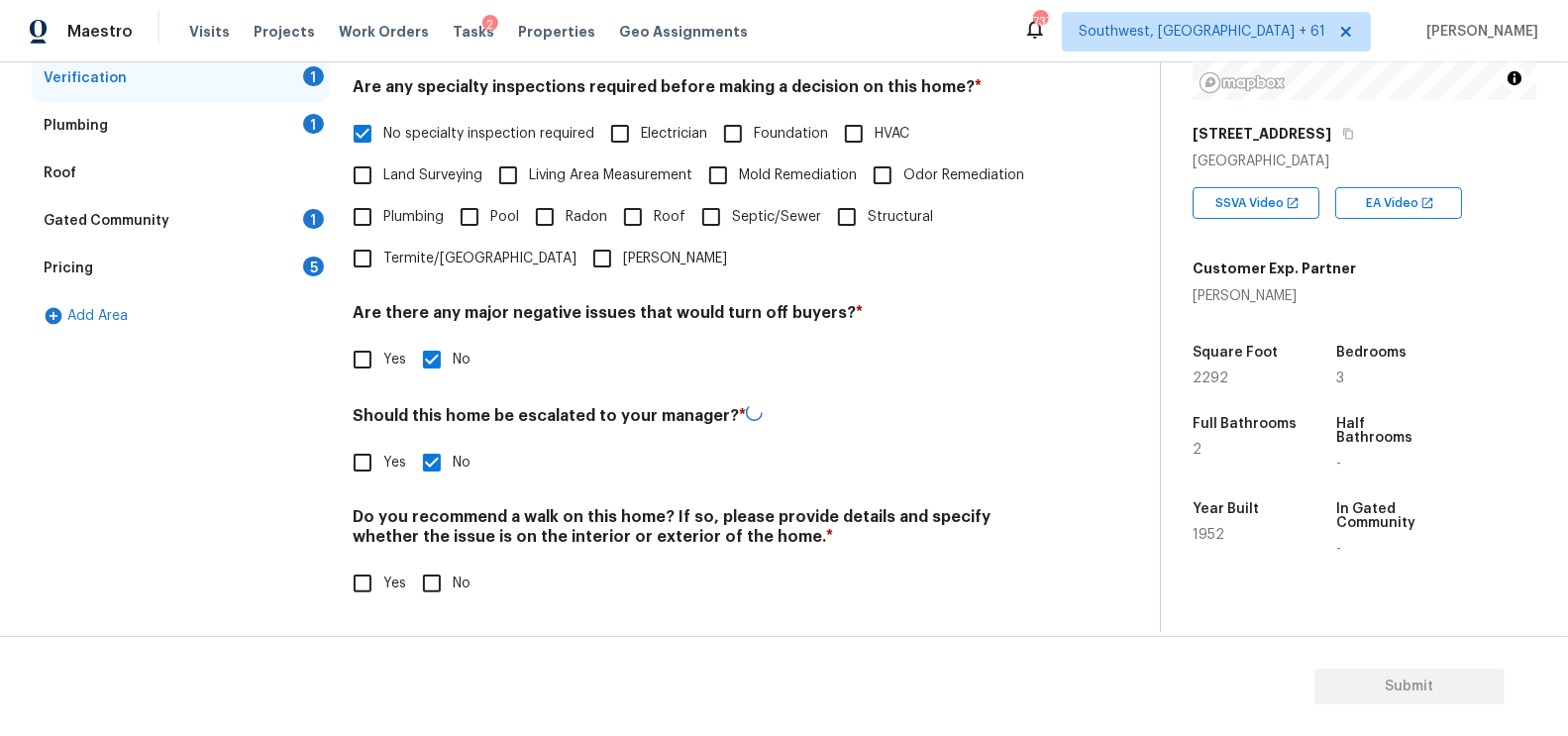
click at [444, 578] on input "No" at bounding box center [432, 583] width 42 height 42
checkbox input "true"
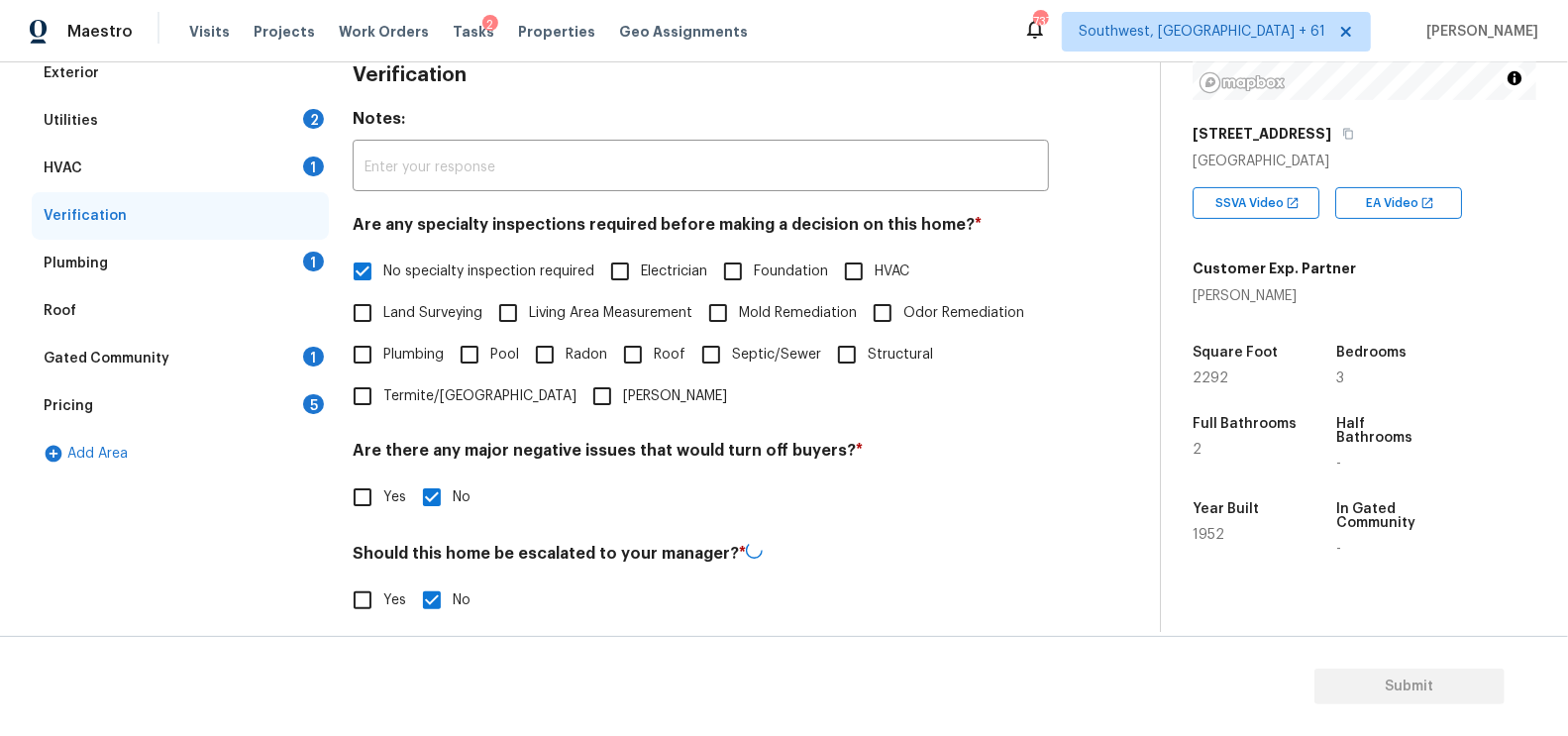
scroll to position [106, 0]
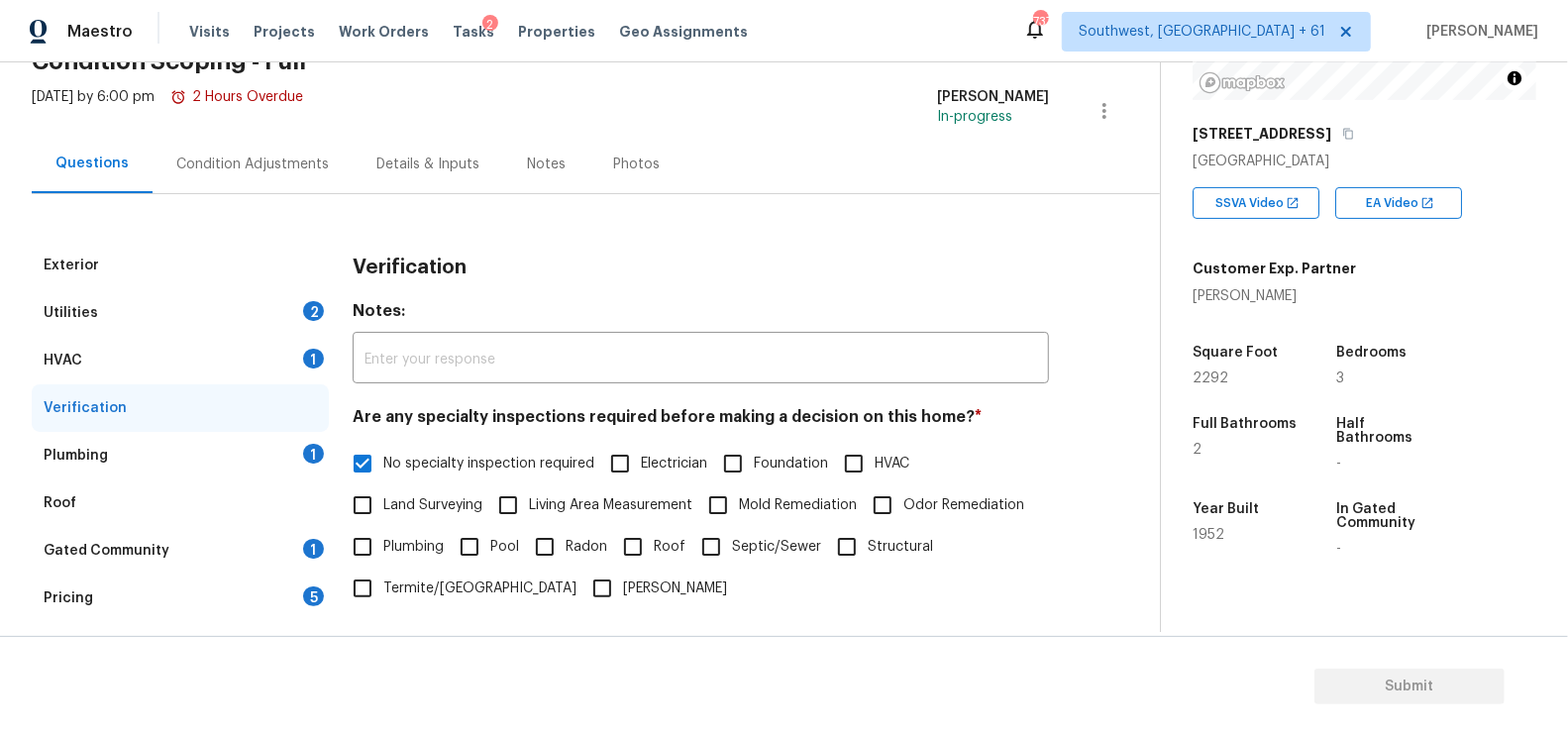
click at [252, 449] on div "Plumbing 1" at bounding box center [180, 456] width 297 height 48
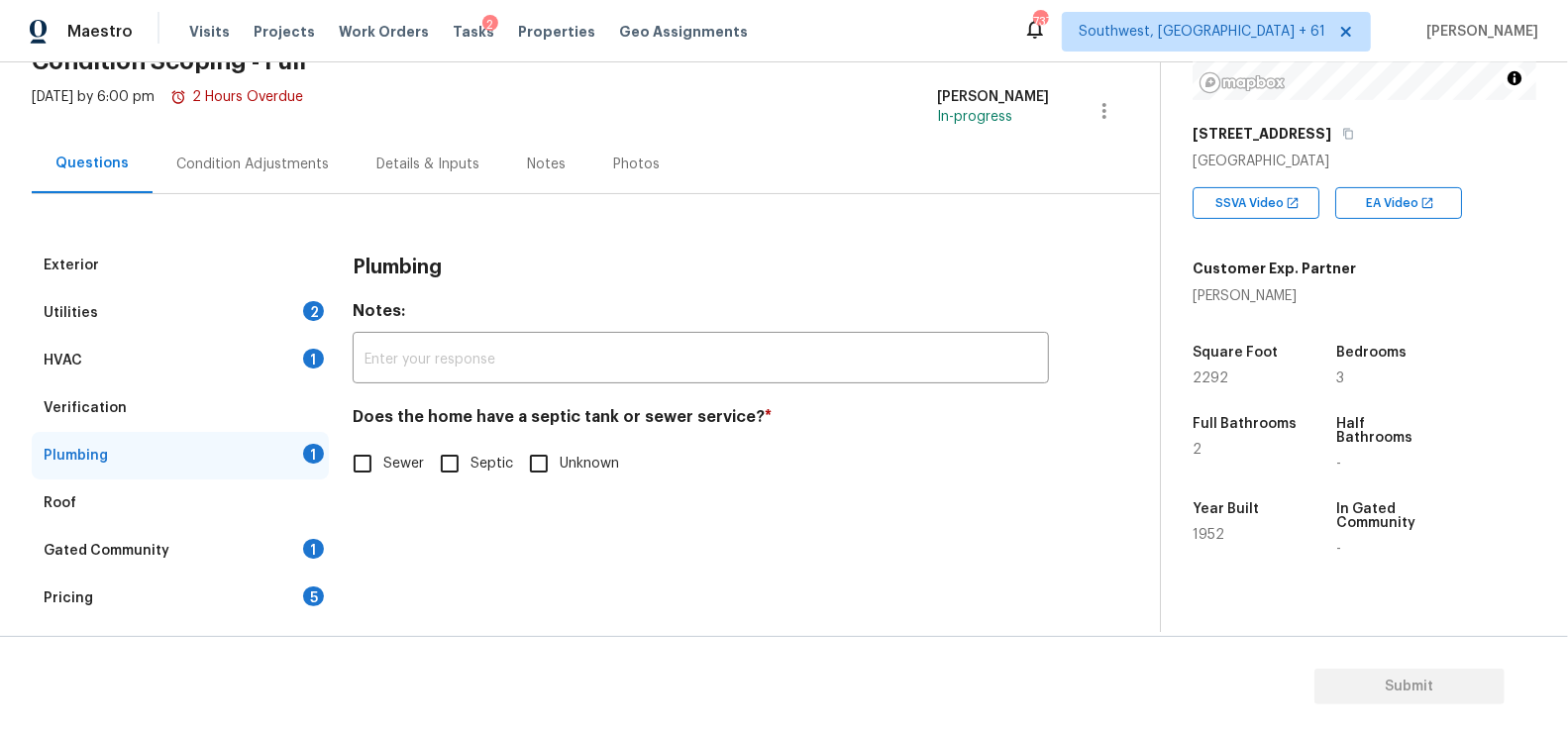
click at [372, 473] on input "Sewer" at bounding box center [363, 464] width 42 height 42
checkbox input "true"
click at [302, 542] on div "Gated Community 1" at bounding box center [180, 550] width 297 height 48
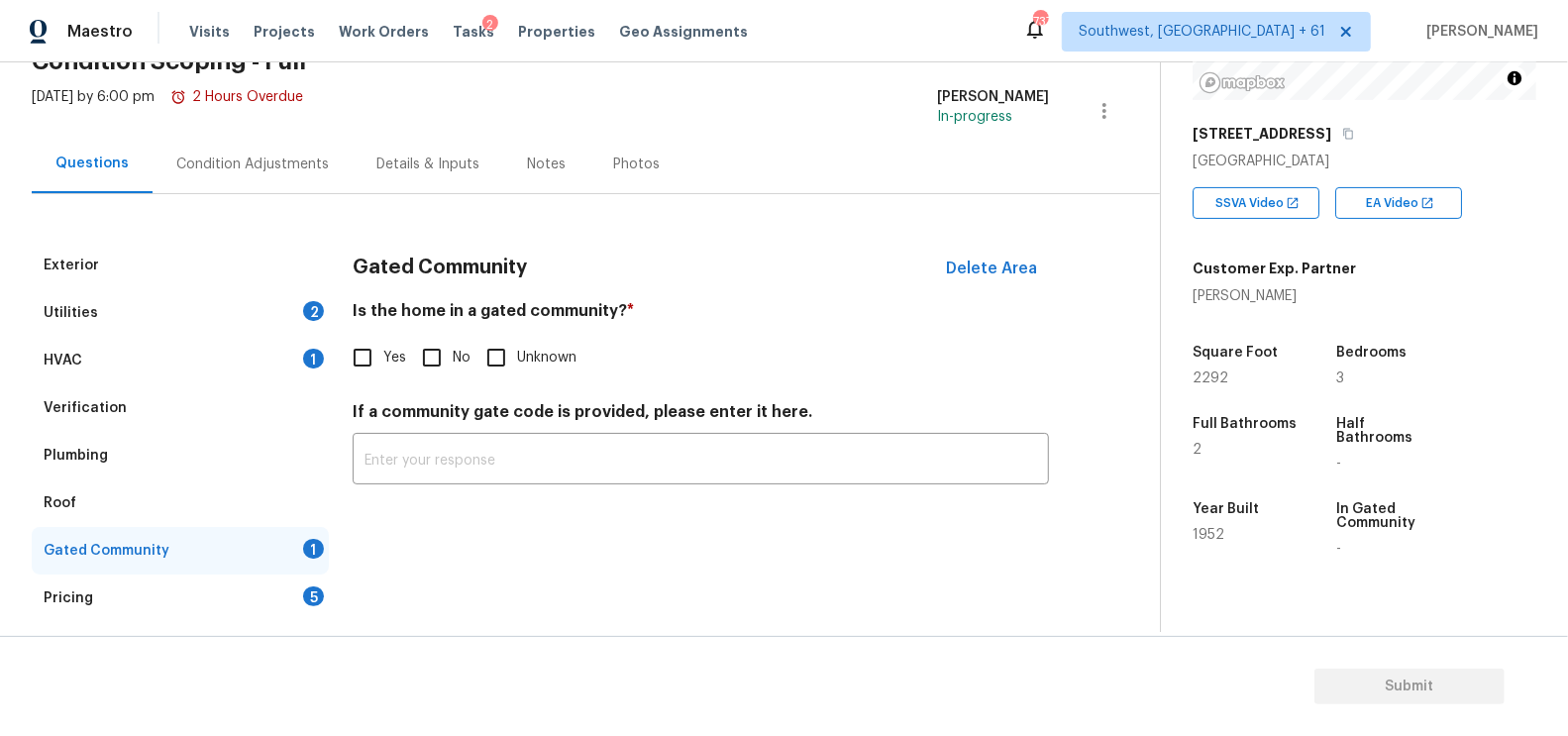
click at [420, 368] on input "No" at bounding box center [432, 358] width 42 height 42
checkbox input "true"
click at [272, 586] on div "Pricing 5" at bounding box center [180, 598] width 297 height 48
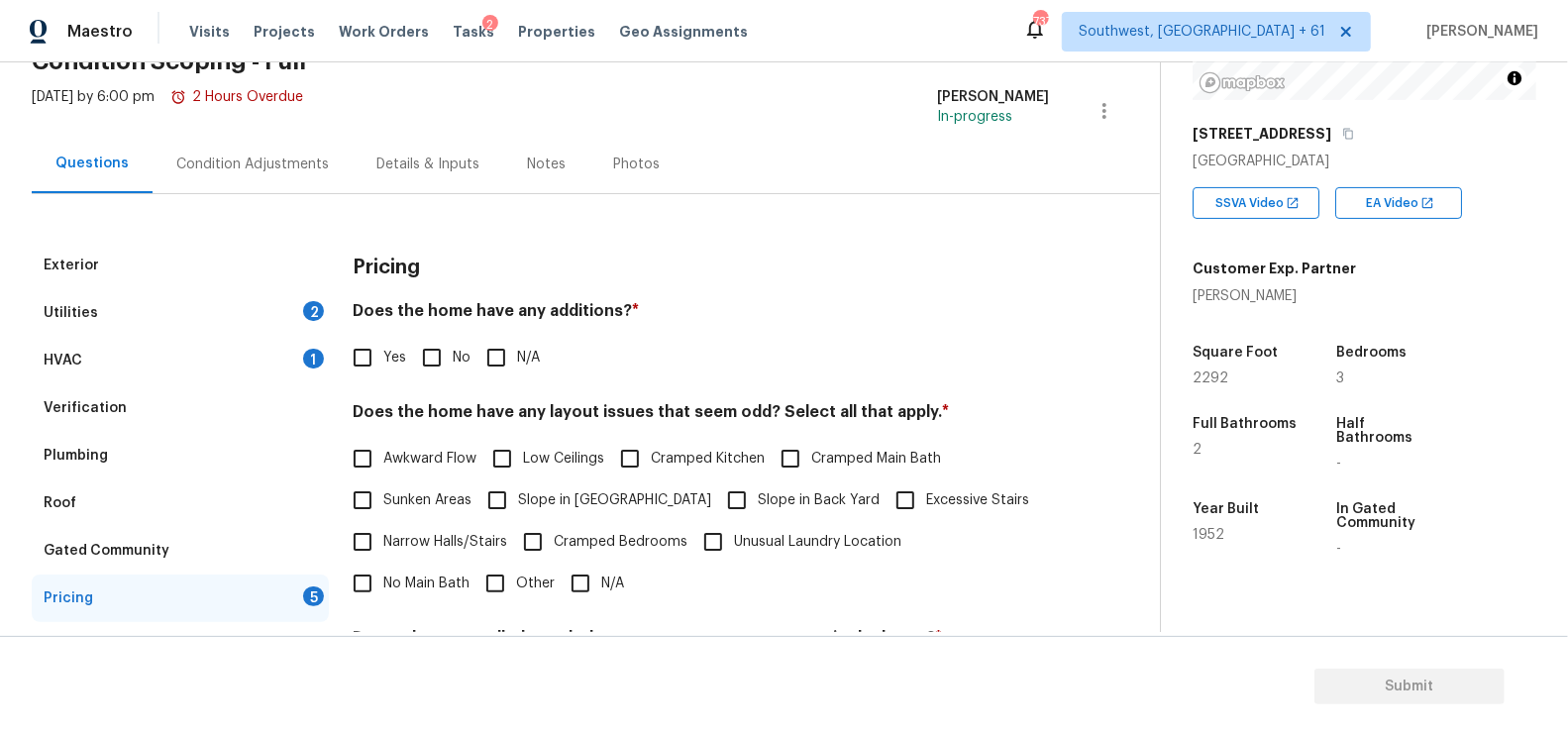
click at [441, 357] on input "No" at bounding box center [432, 358] width 42 height 42
checkbox input "true"
click at [559, 564] on input "N/A" at bounding box center [580, 585] width 42 height 42
checkbox input "true"
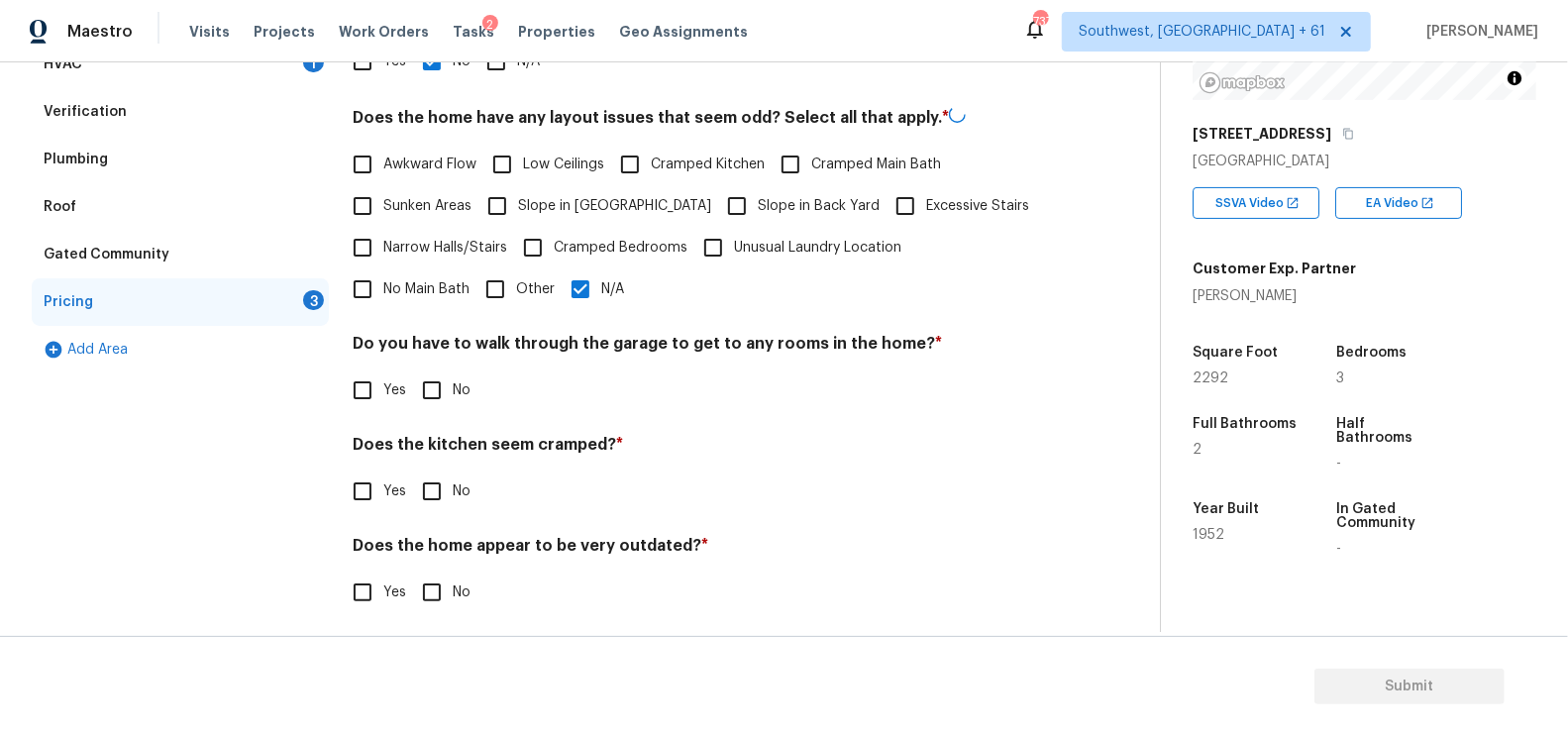
scroll to position [409, 0]
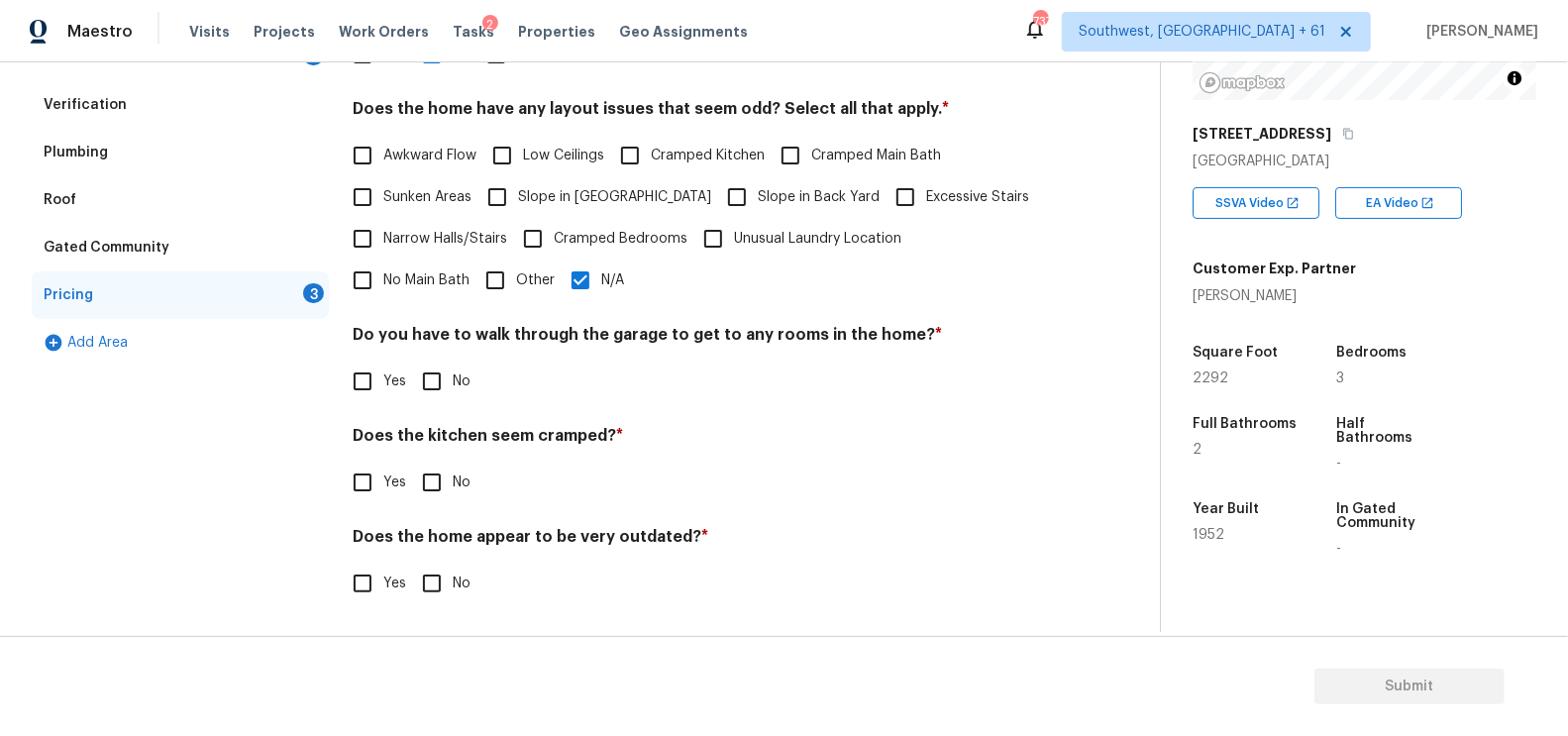
click at [440, 385] on input "No" at bounding box center [432, 381] width 42 height 42
checkbox input "true"
click at [438, 487] on input "No" at bounding box center [432, 485] width 42 height 42
checkbox input "true"
click at [435, 587] on input "No" at bounding box center [432, 583] width 42 height 42
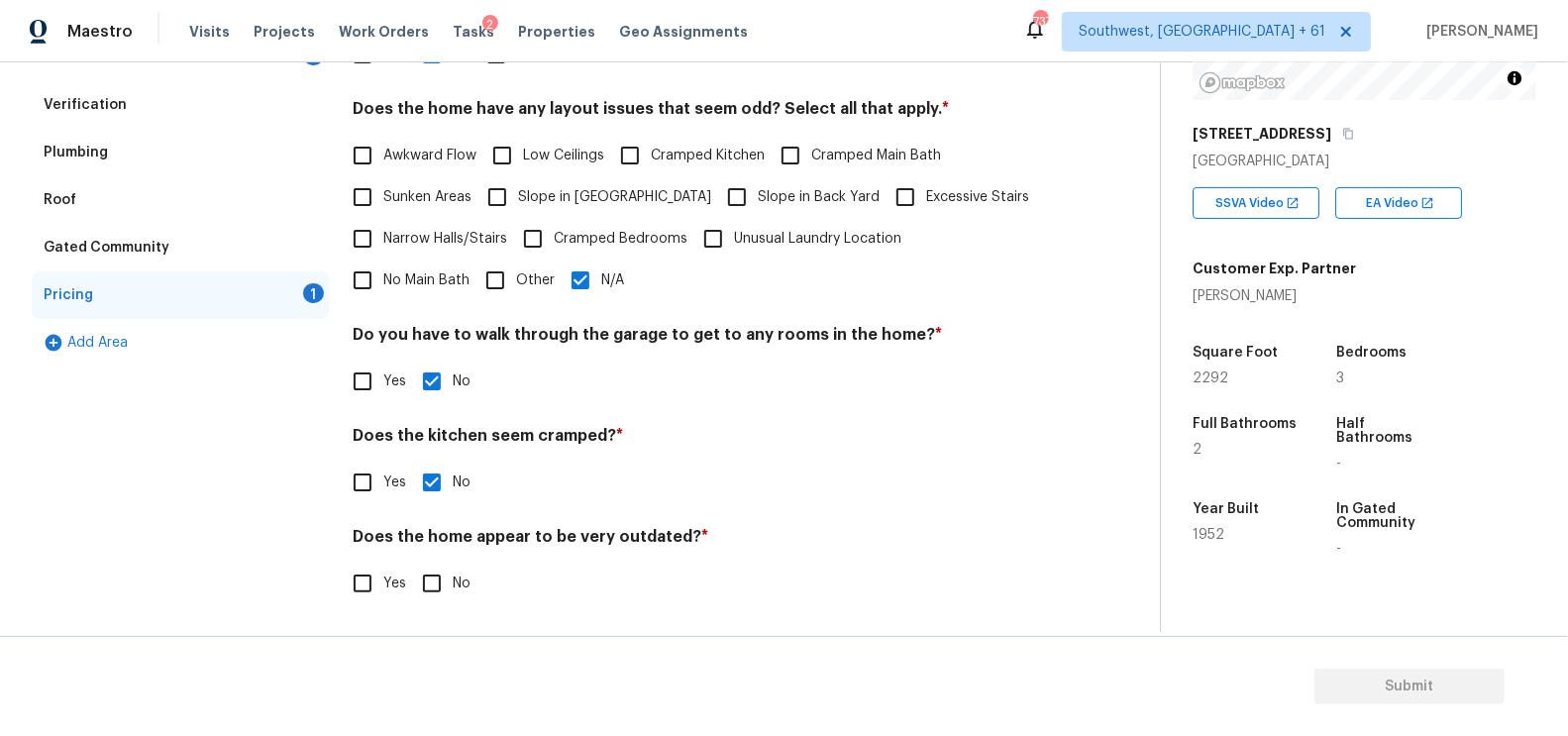
checkbox input "true"
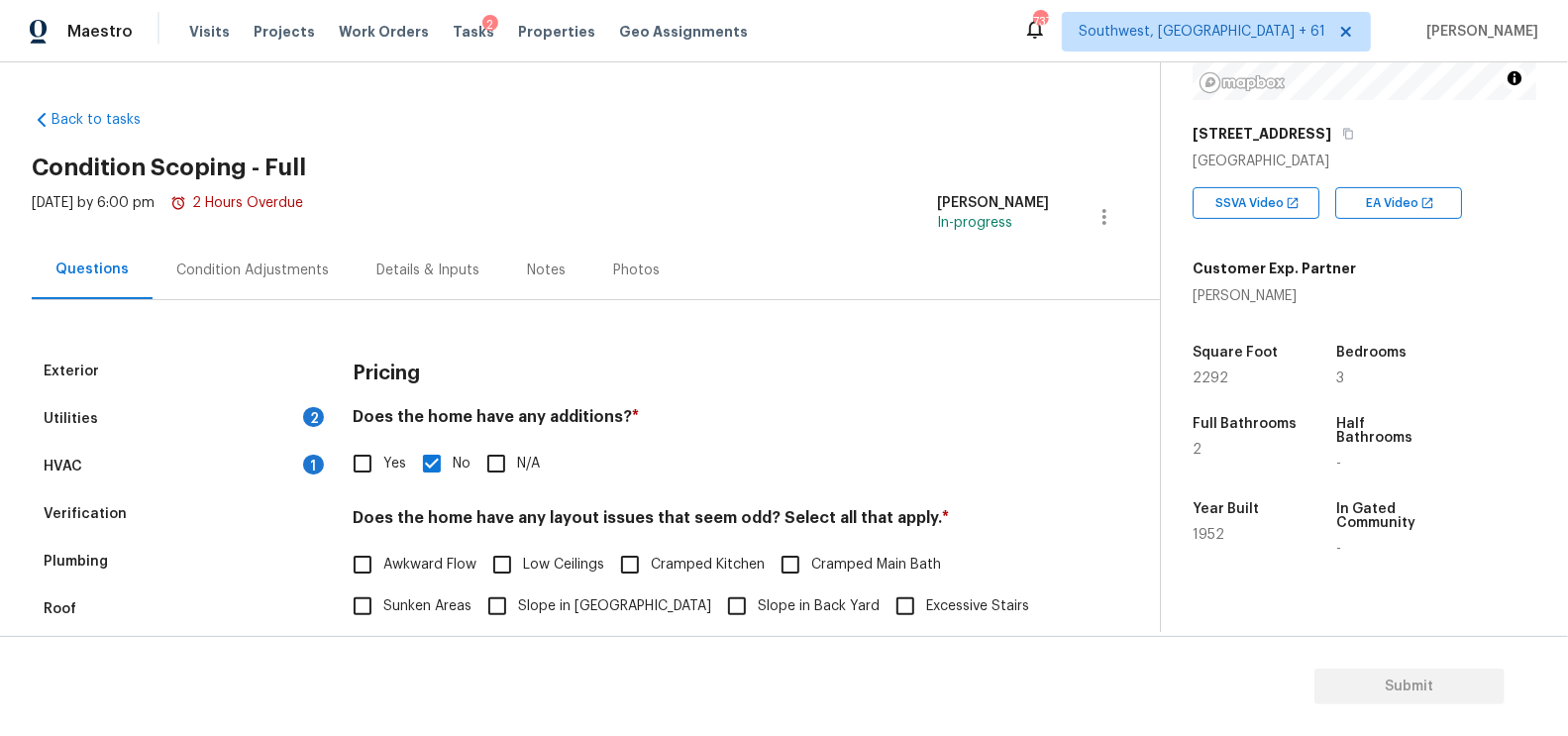
click at [284, 284] on div "Condition Adjustments" at bounding box center [252, 269] width 200 height 59
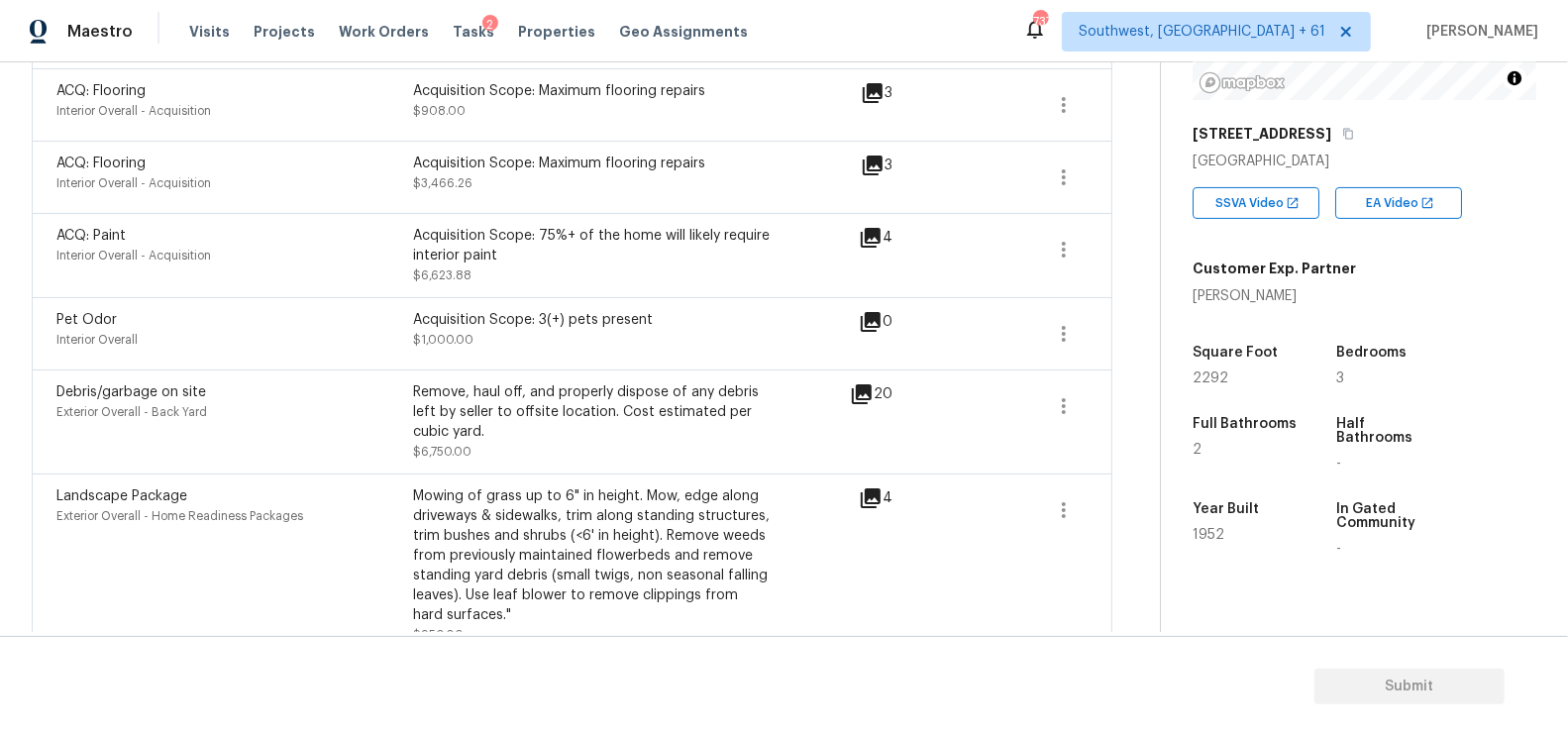
scroll to position [812, 0]
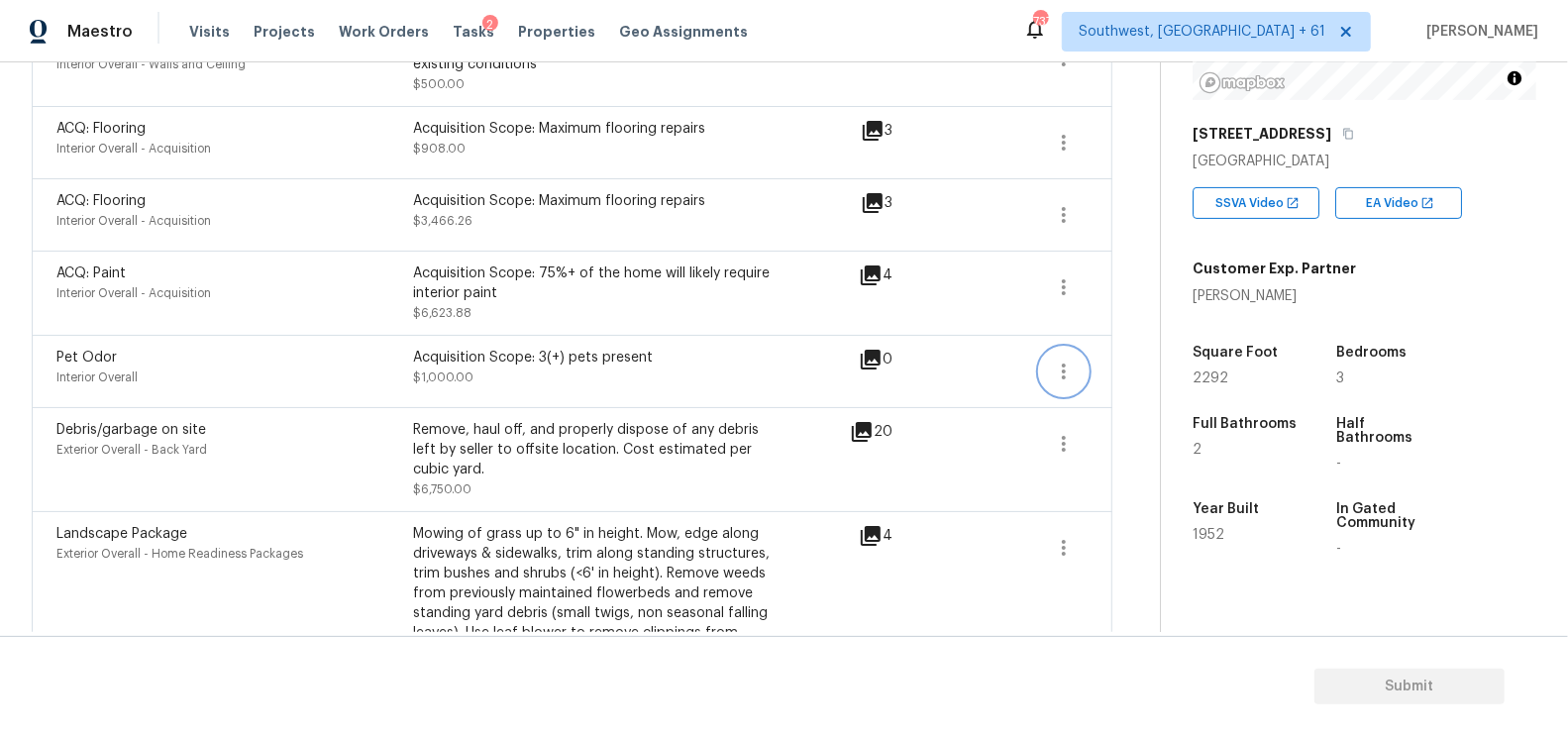
click at [1079, 359] on button "button" at bounding box center [1064, 371] width 48 height 48
click at [1124, 367] on div "Back to tasks Condition Scoping - Full [DATE] by 6:00 pm 2 Hours Overdue [PERSO…" at bounding box center [595, 572] width 1128 height 2582
click at [1069, 360] on icon "button" at bounding box center [1064, 371] width 24 height 24
click at [1130, 341] on div "Edit" at bounding box center [1178, 345] width 155 height 20
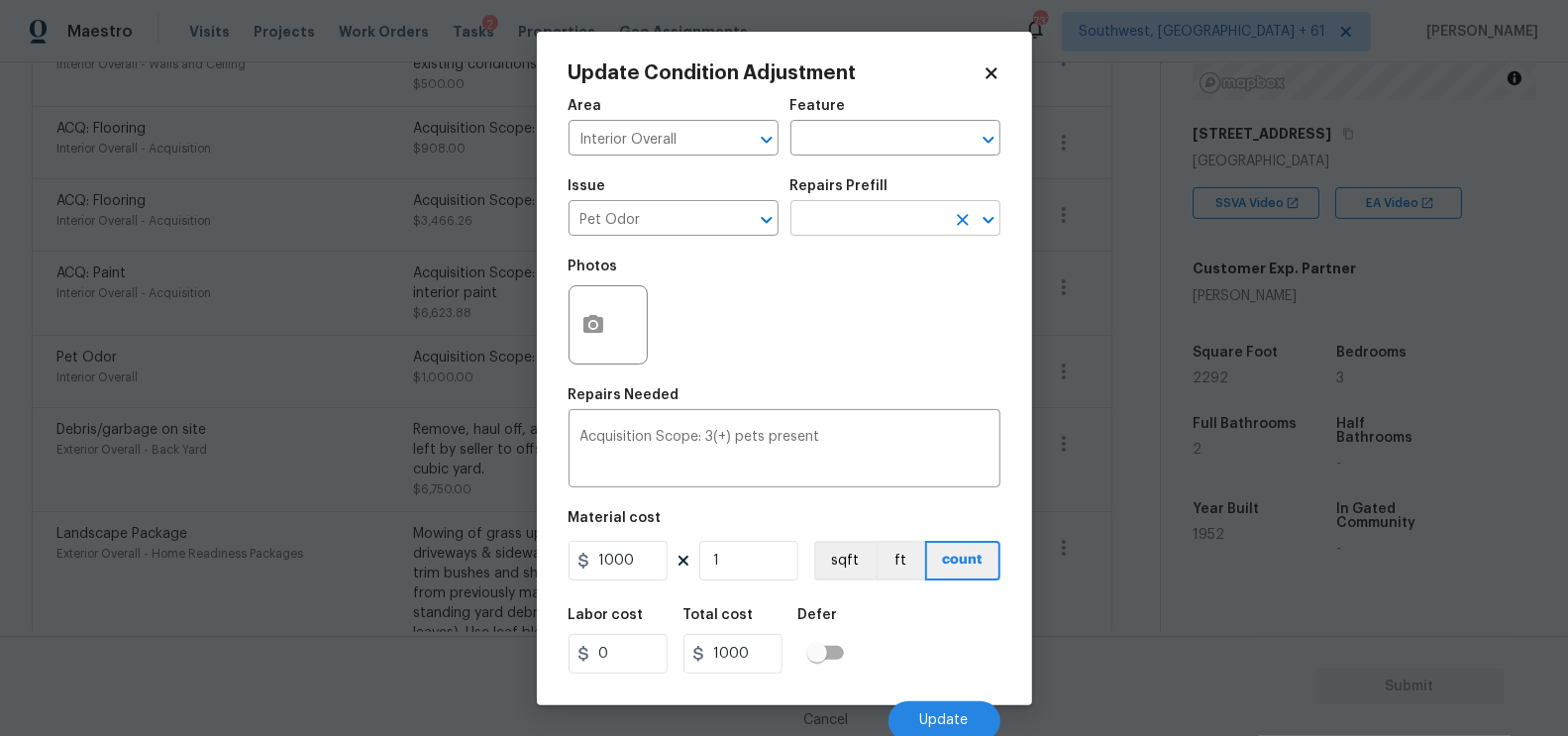
click at [913, 228] on input "text" at bounding box center [868, 220] width 155 height 31
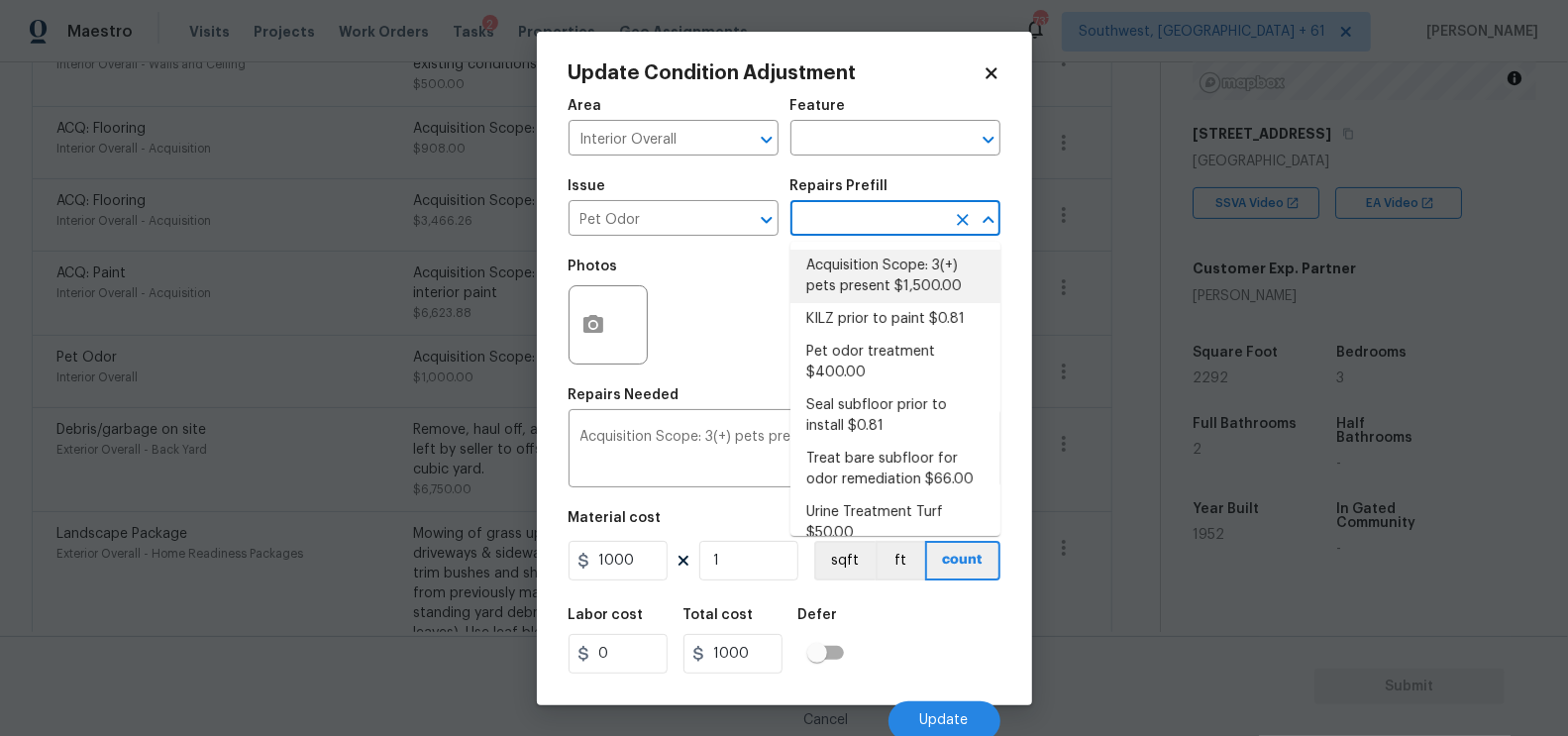
click at [900, 266] on li "Acquisition Scope: 3(+) pets present $1,500.00" at bounding box center [895, 276] width 210 height 54
type input "1500"
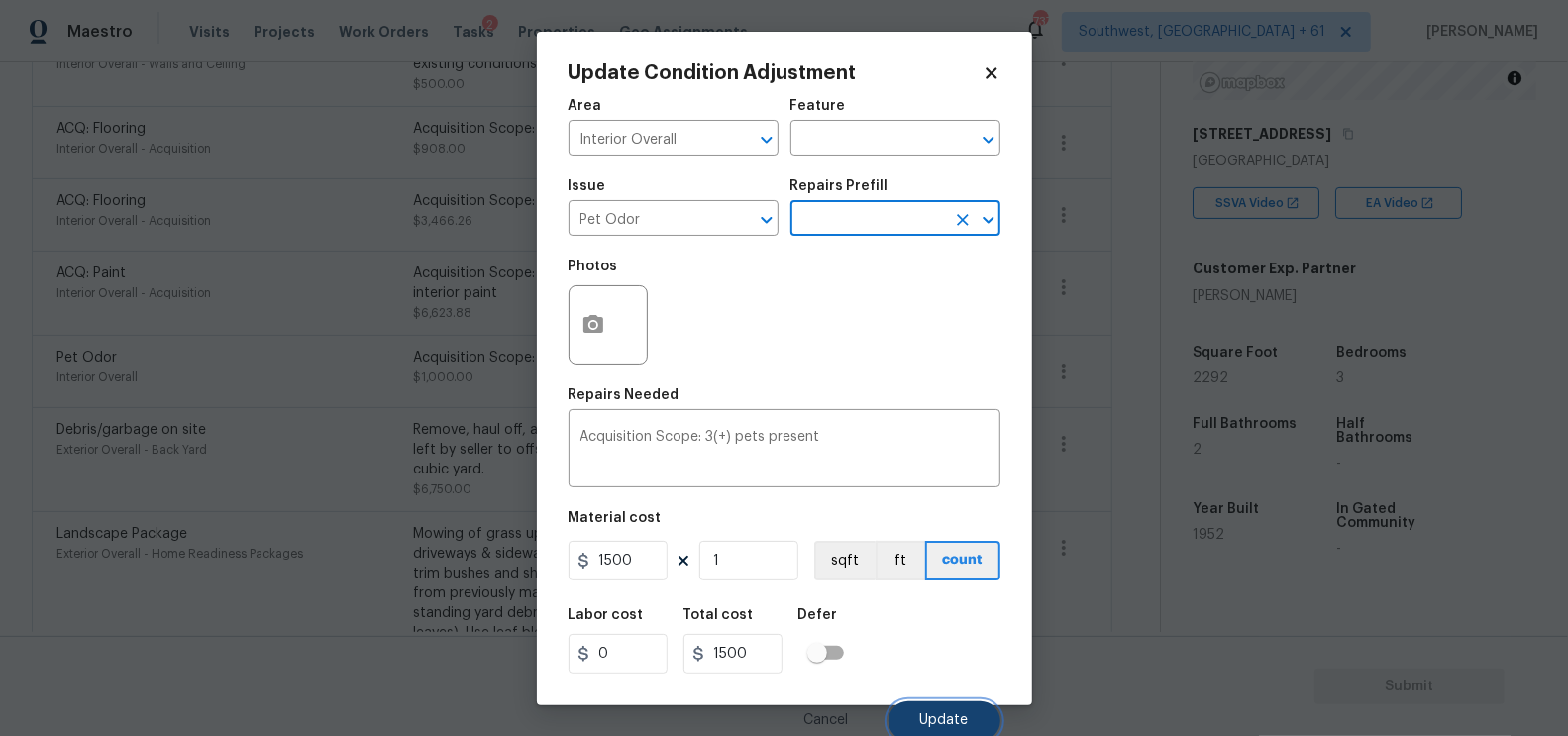
click at [955, 718] on span "Update" at bounding box center [944, 720] width 49 height 15
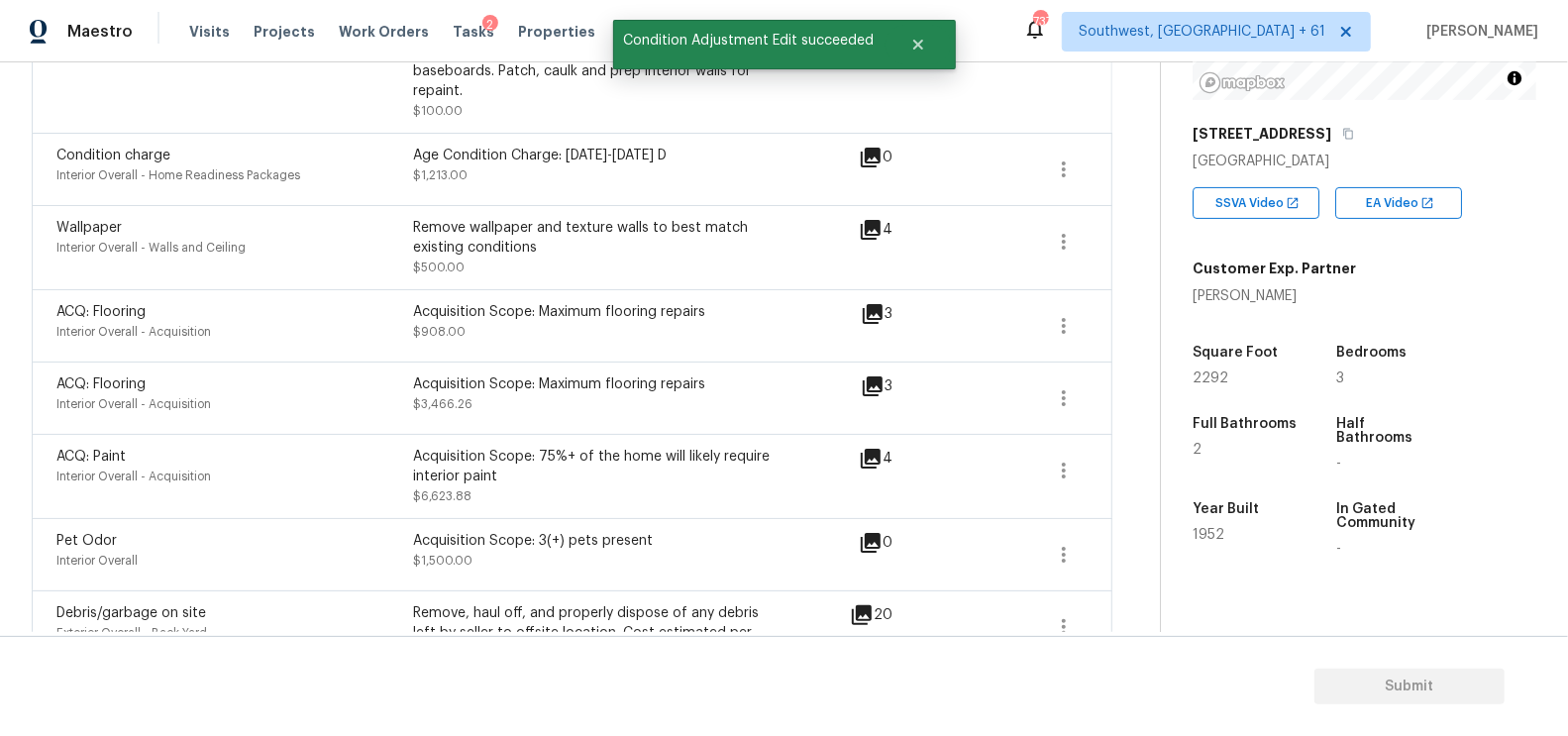
scroll to position [595, 0]
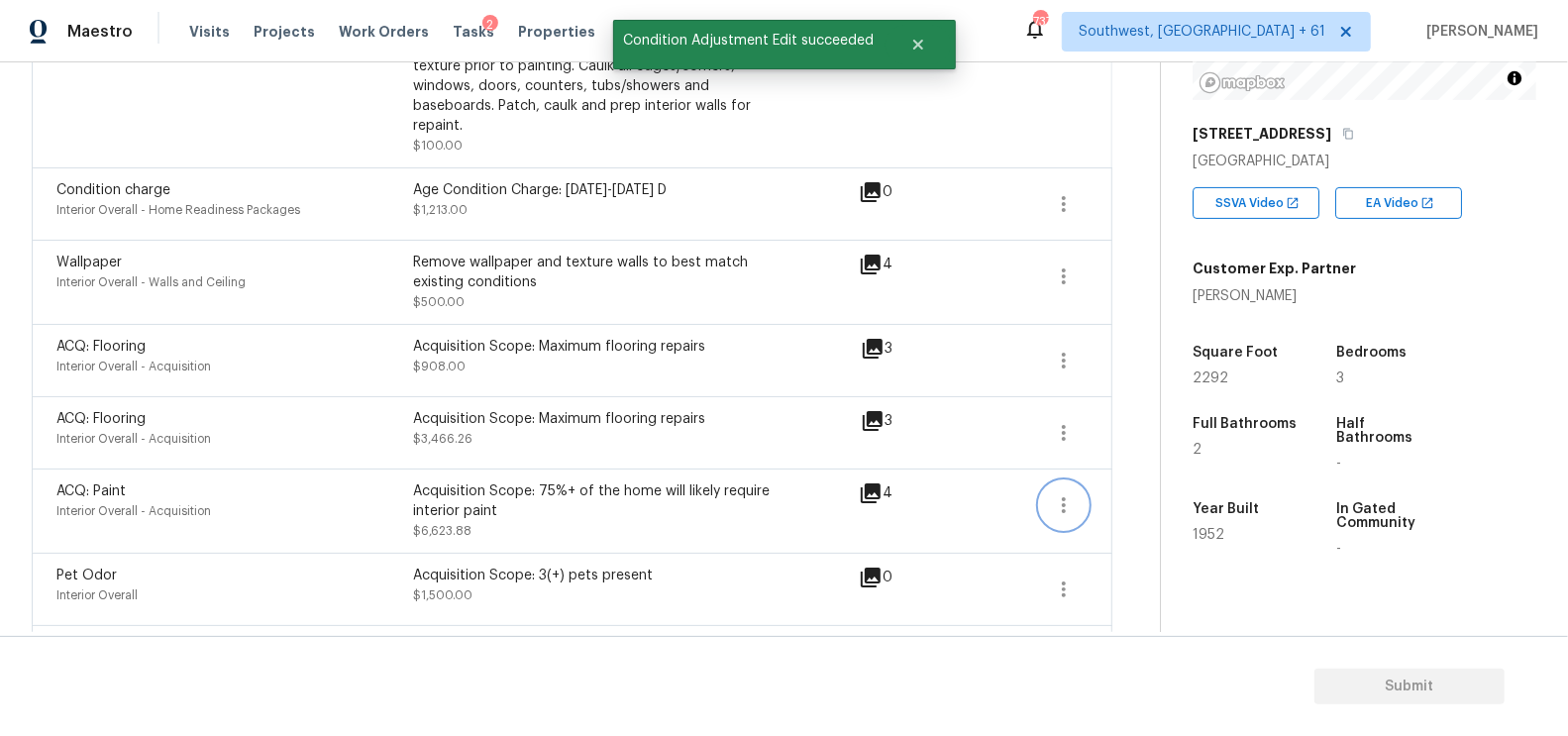
click at [1057, 493] on icon "button" at bounding box center [1064, 505] width 24 height 24
click at [1104, 485] on div "Edit" at bounding box center [1178, 479] width 155 height 20
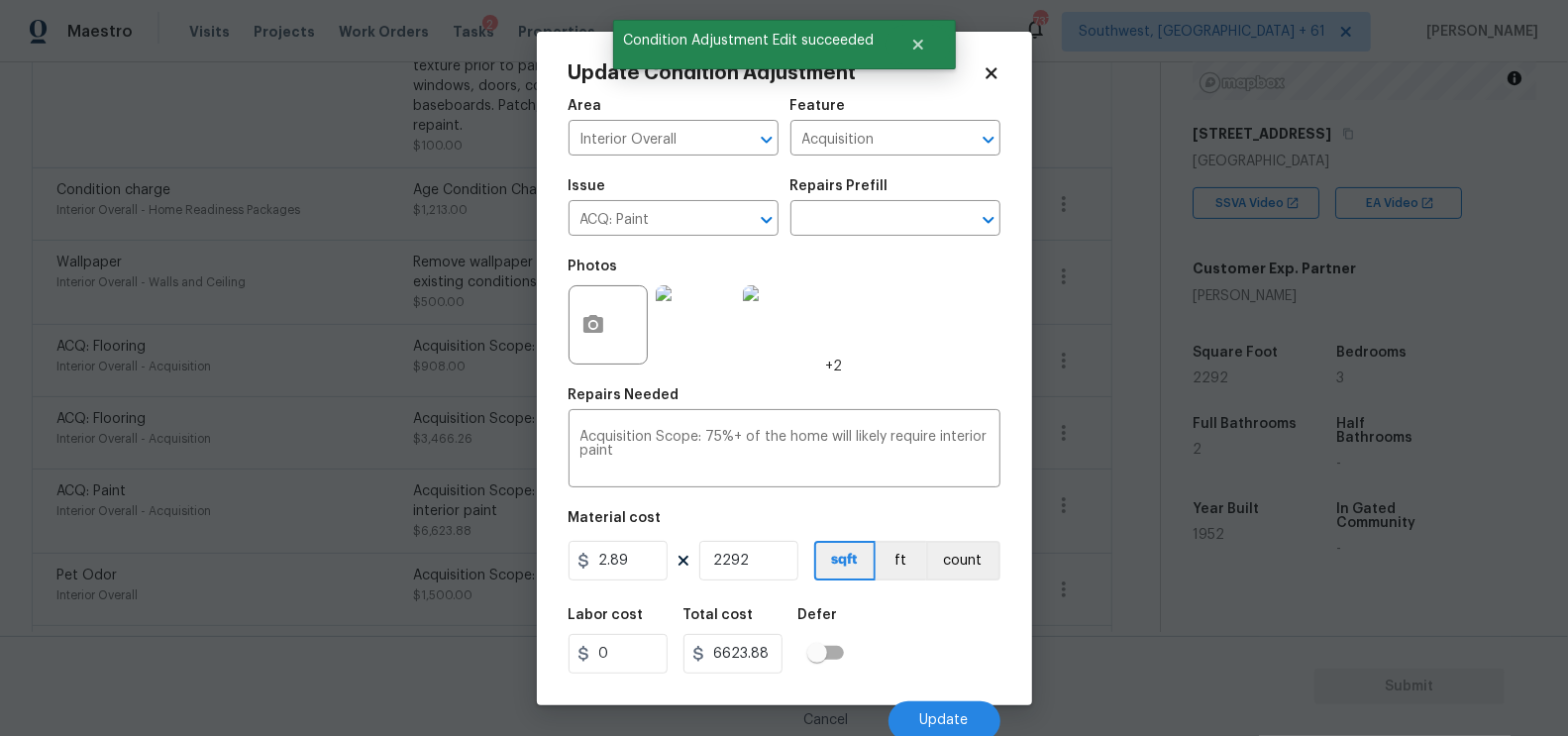
click at [1096, 516] on body "Maestro Visits Projects Work Orders Tasks 2 Properties Geo Assignments [GEOGRAP…" at bounding box center [784, 368] width 1568 height 736
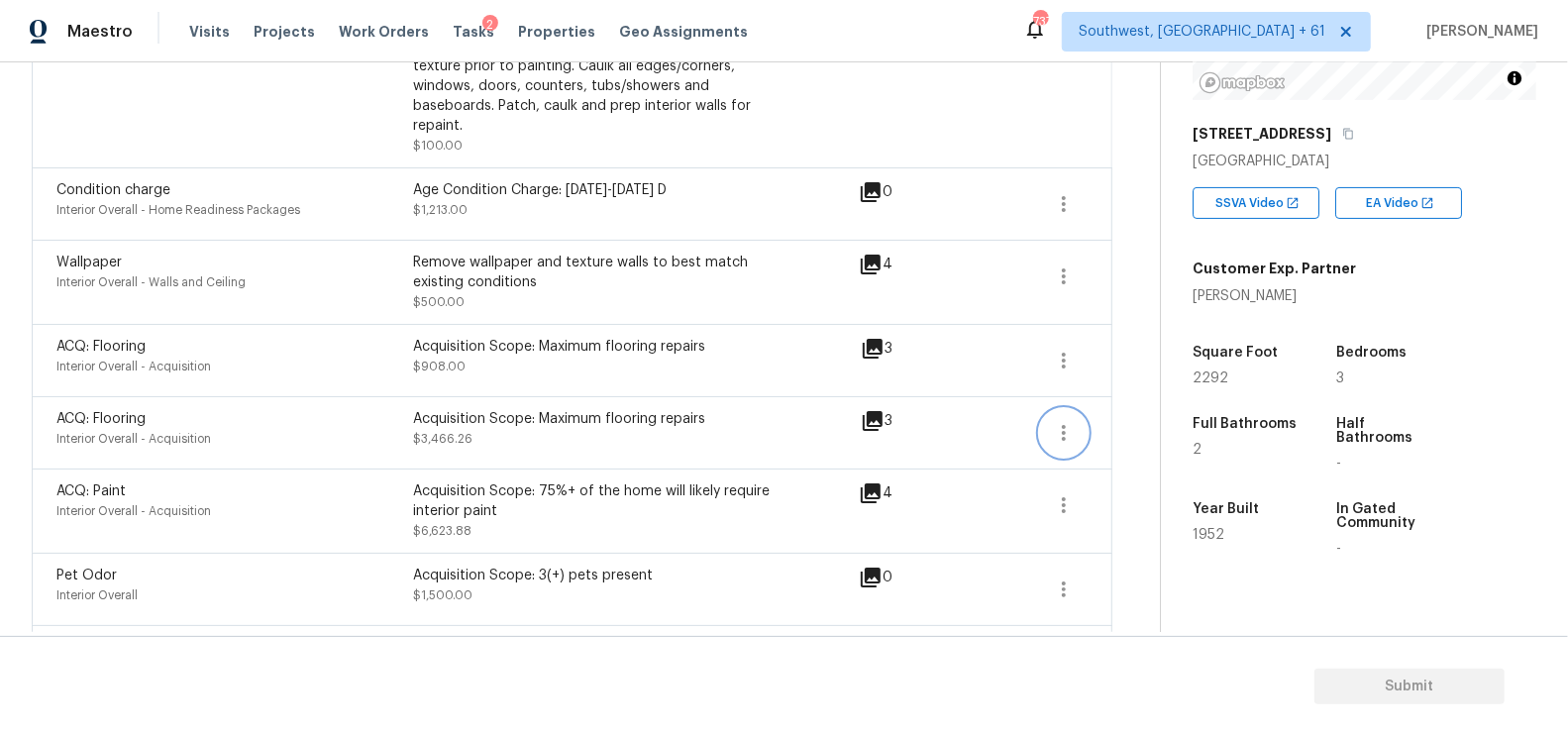
click at [1055, 421] on icon "button" at bounding box center [1064, 433] width 24 height 24
click at [1114, 403] on div "Edit" at bounding box center [1178, 407] width 155 height 20
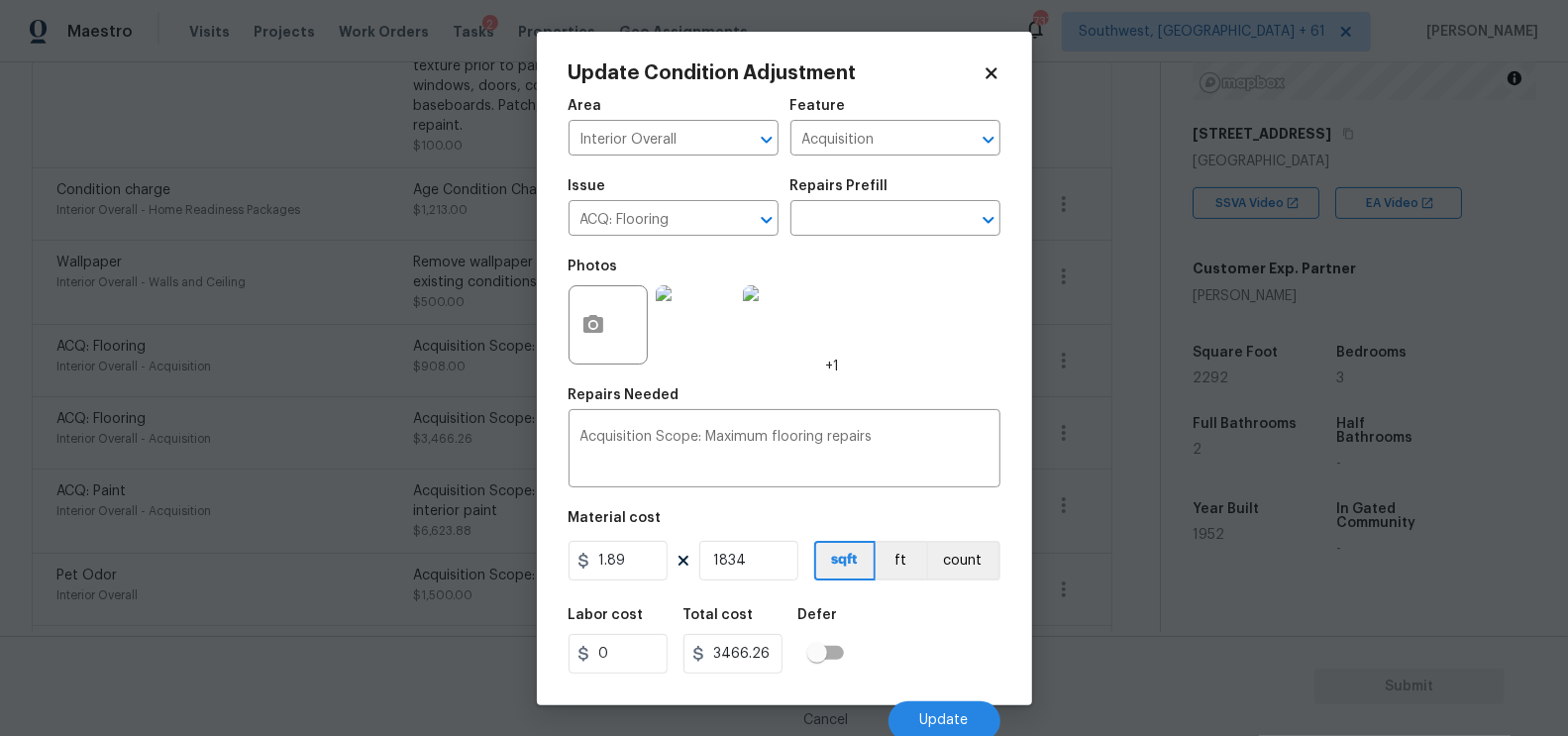
click at [420, 396] on body "Maestro Visits Projects Work Orders Tasks 2 Properties Geo Assignments [GEOGRAP…" at bounding box center [784, 368] width 1568 height 736
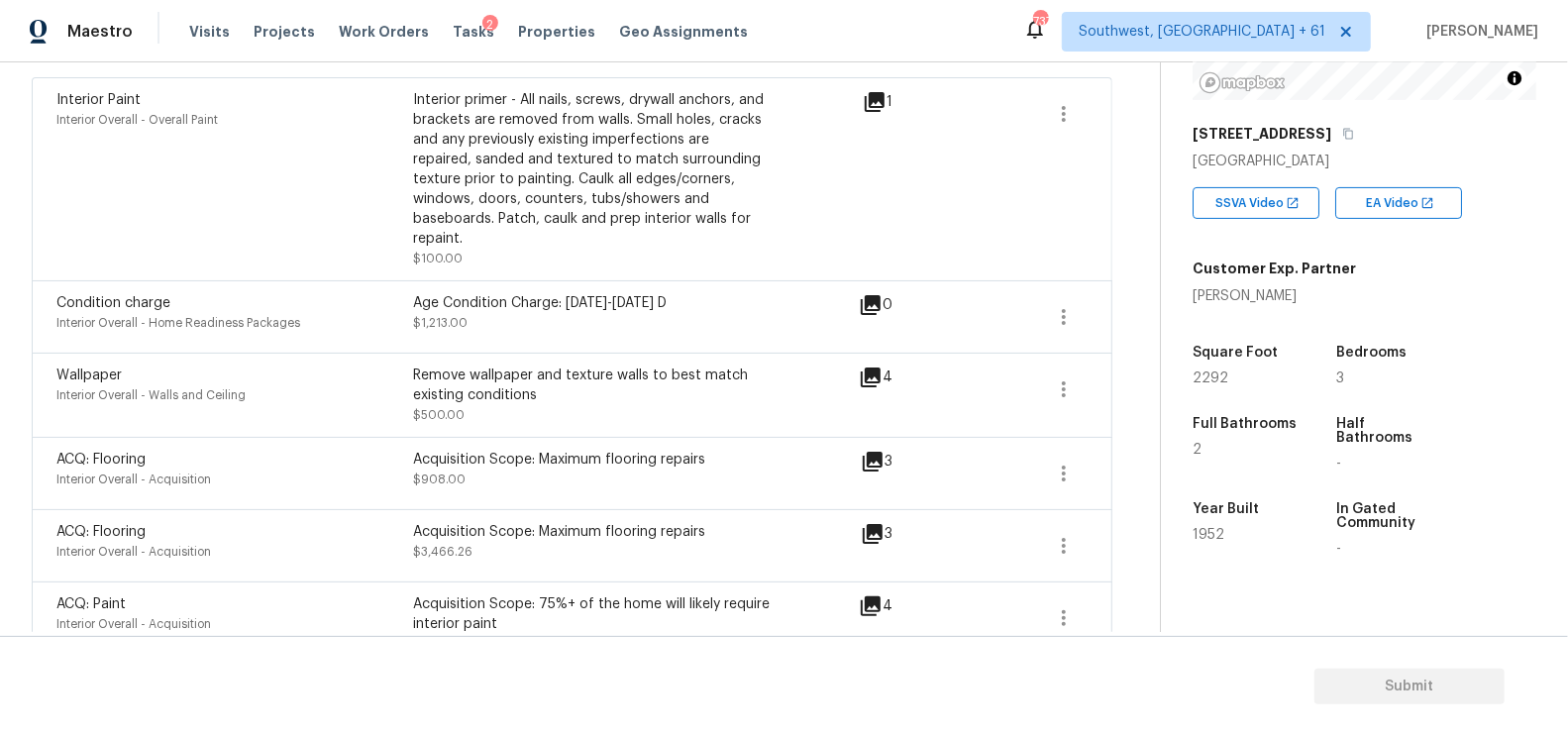
scroll to position [448, 0]
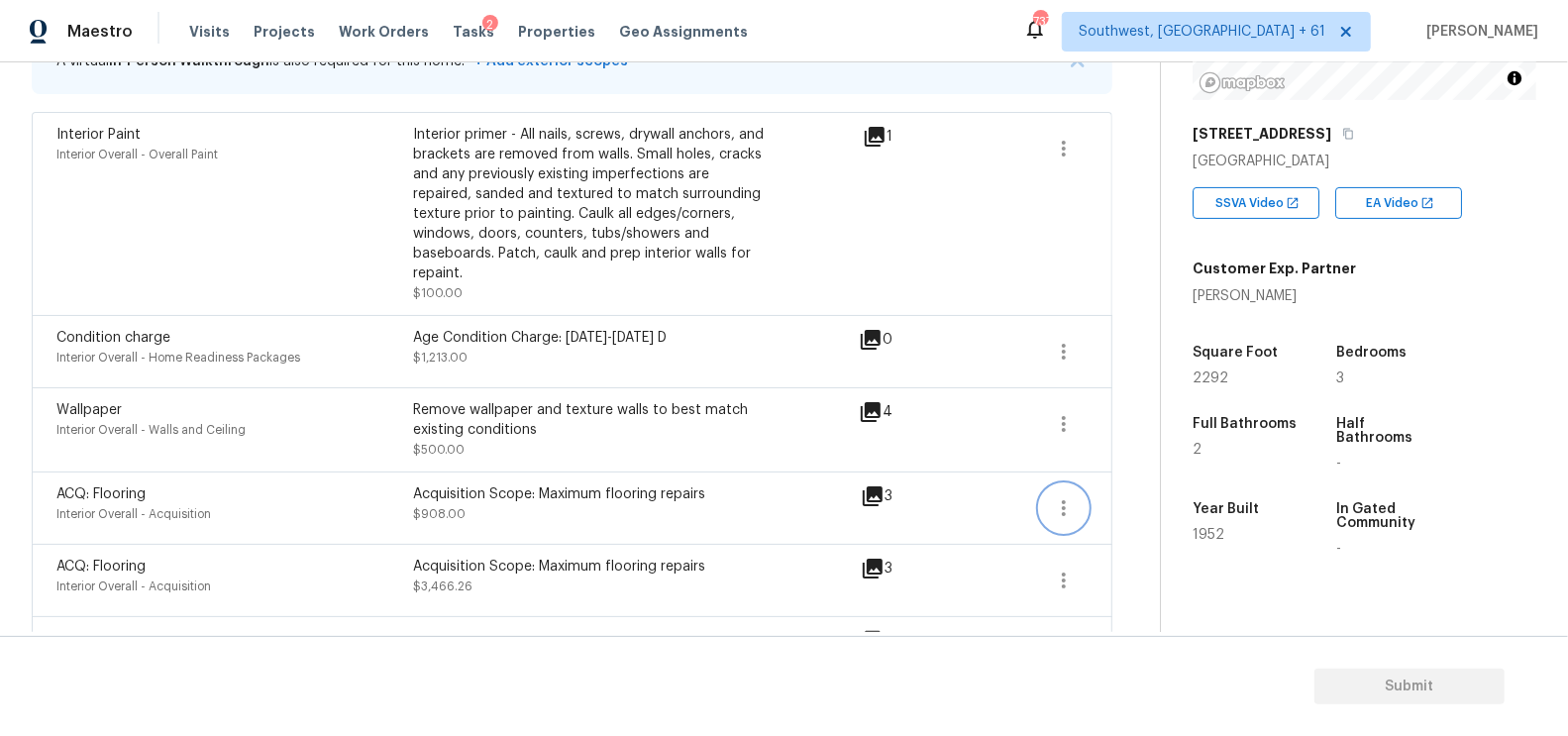
click at [1071, 496] on icon "button" at bounding box center [1064, 508] width 24 height 24
click at [1122, 470] on link "Edit" at bounding box center [1177, 483] width 168 height 30
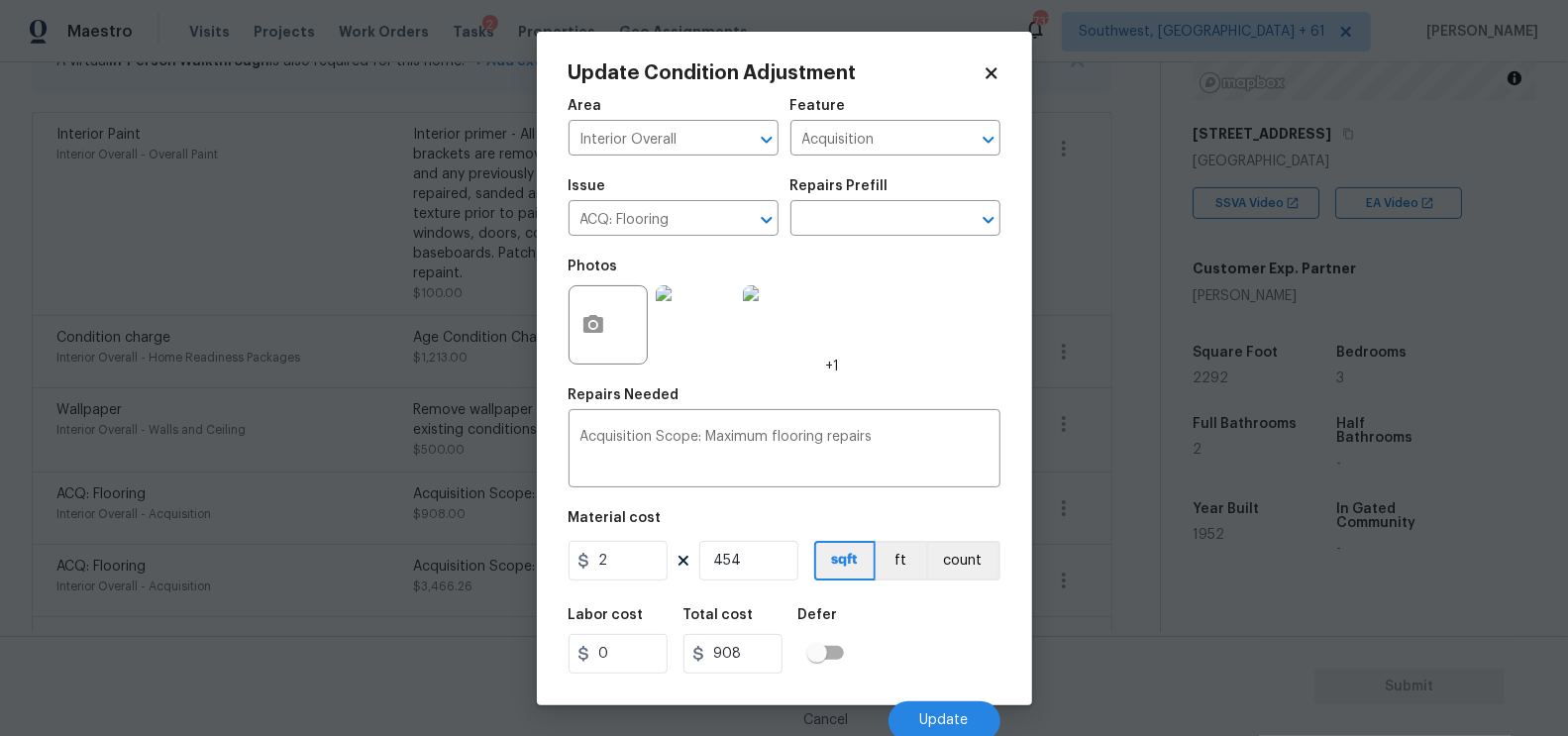
click at [1121, 544] on body "Maestro Visits Projects Work Orders Tasks 2 Properties Geo Assignments [GEOGRAP…" at bounding box center [784, 368] width 1568 height 736
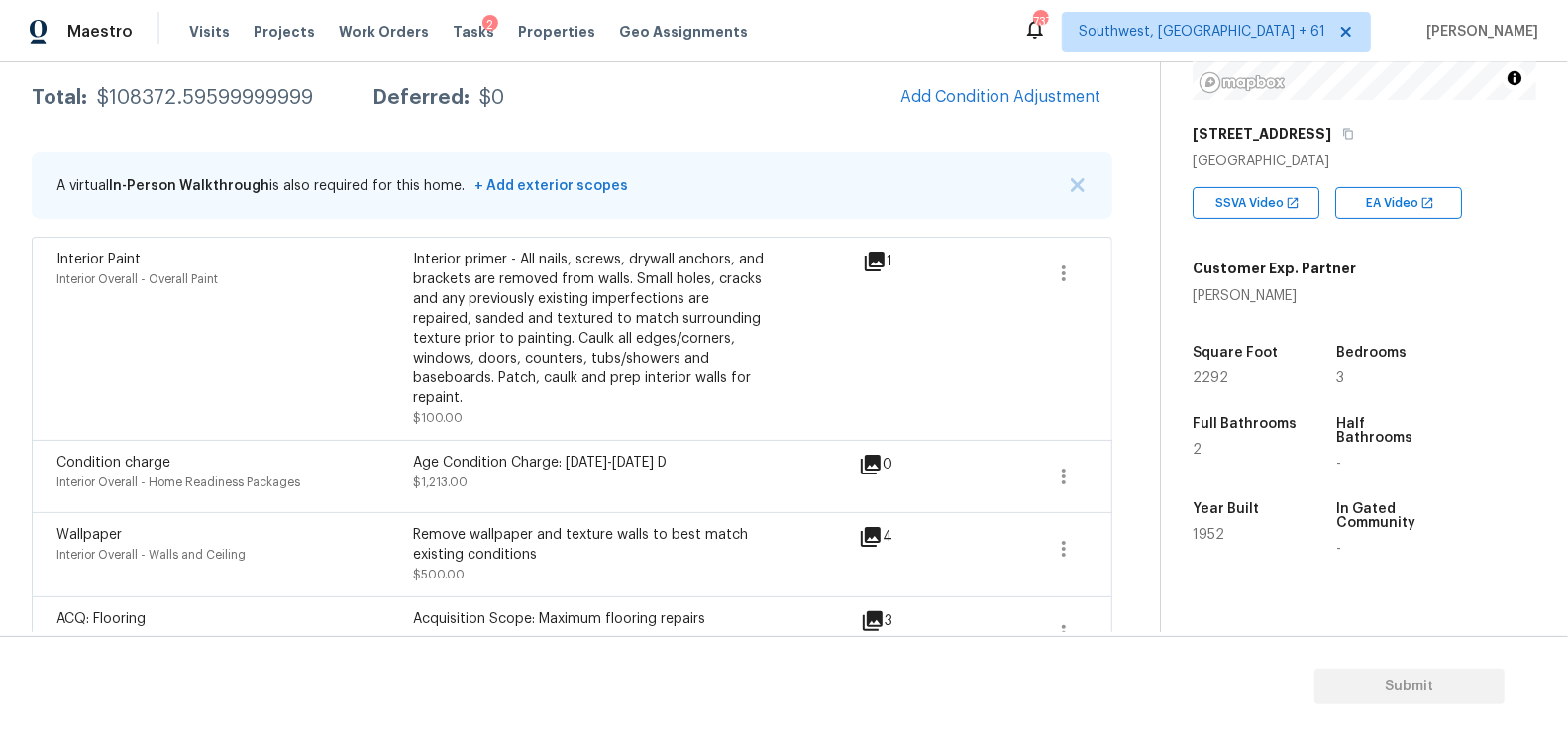
scroll to position [318, 0]
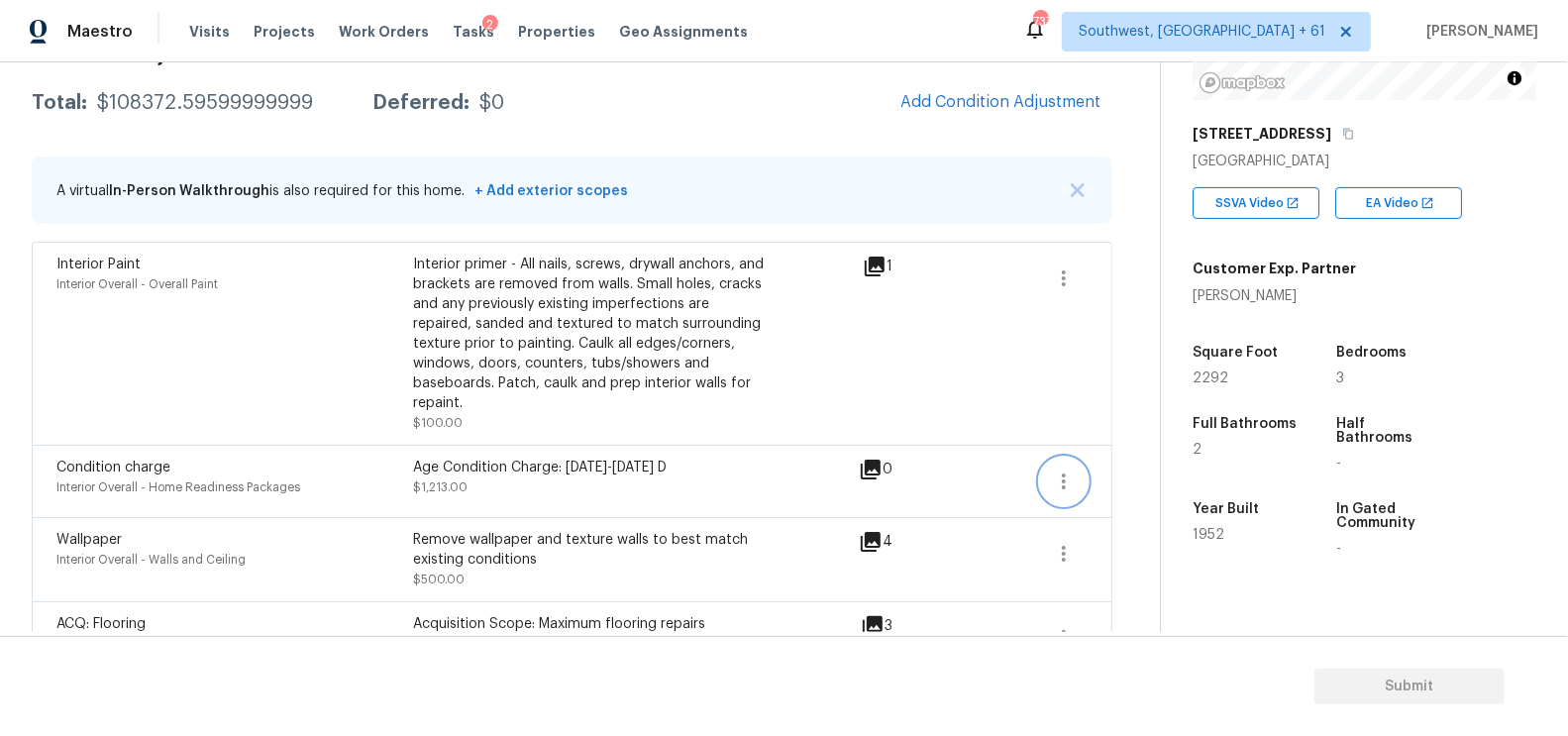
click at [1069, 470] on icon "button" at bounding box center [1064, 482] width 24 height 24
click at [1165, 452] on div "Edit" at bounding box center [1178, 456] width 155 height 20
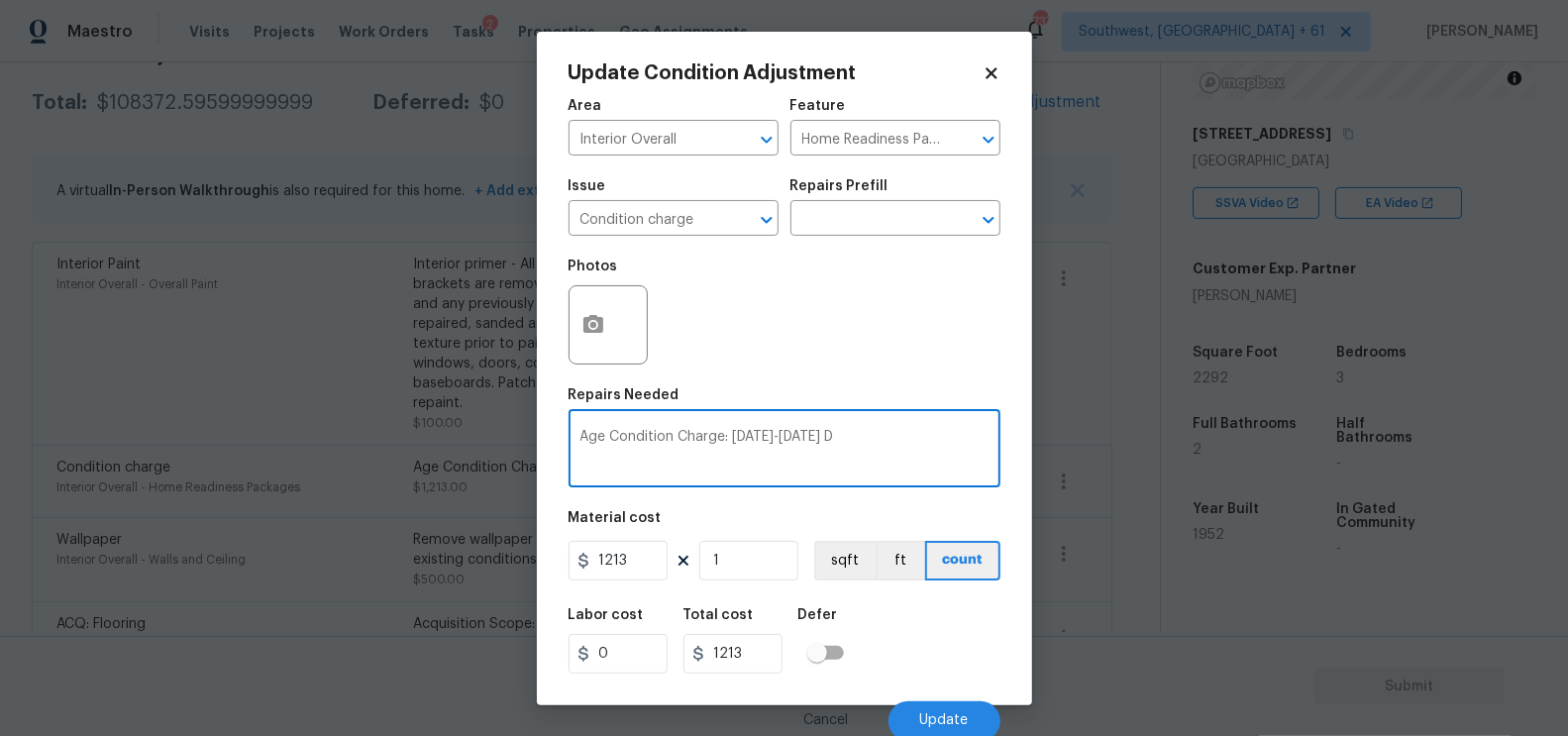
click at [751, 432] on textarea "Age Condition Charge: [DATE]-[DATE] D" at bounding box center [784, 451] width 408 height 42
type textarea "Disregard condition charge"
click at [636, 549] on input "1213" at bounding box center [618, 560] width 99 height 40
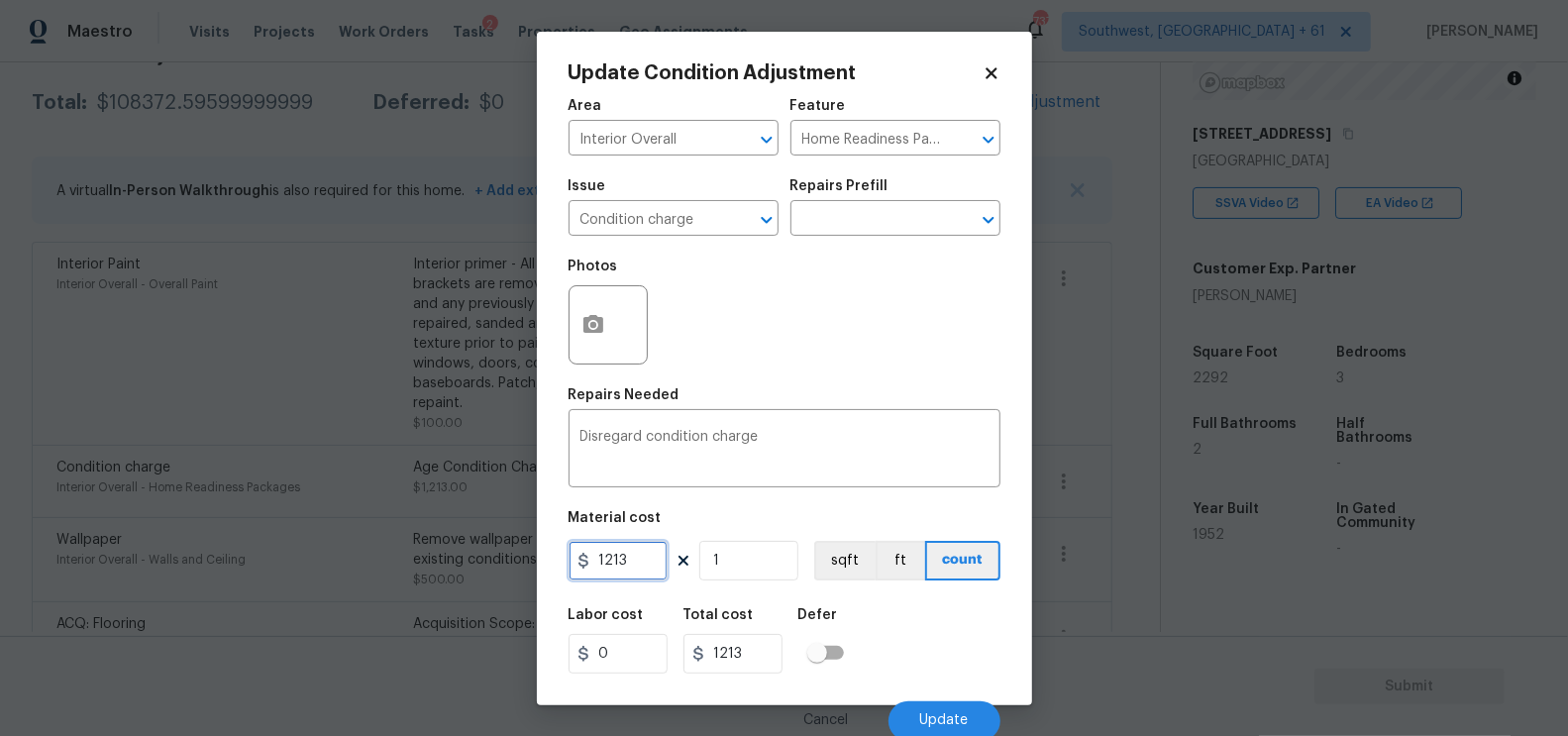
click at [636, 549] on input "1213" at bounding box center [618, 560] width 99 height 40
type input "0"
click at [743, 645] on input "1213" at bounding box center [733, 654] width 99 height 40
type input "0"
click at [938, 728] on span "Update" at bounding box center [944, 720] width 49 height 15
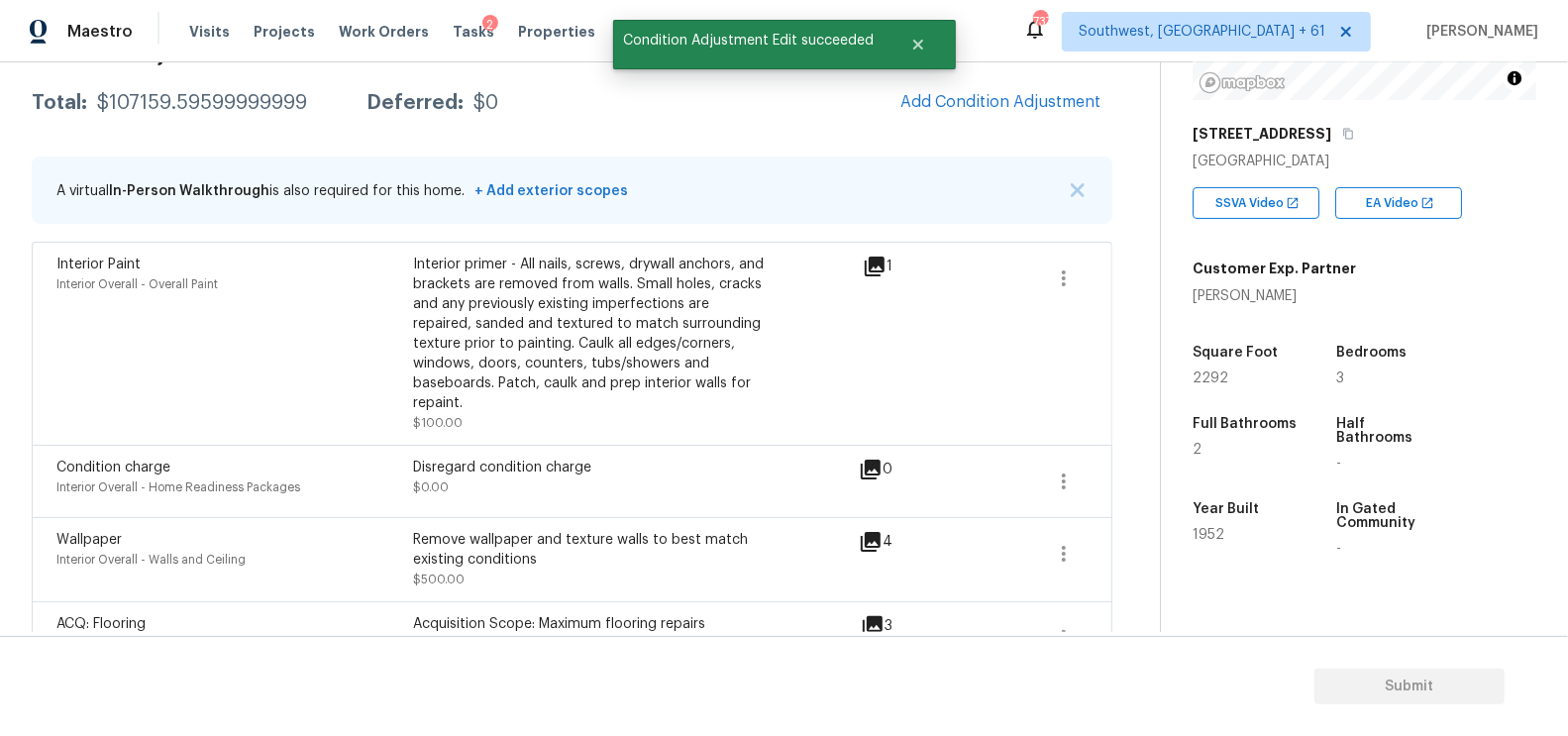
scroll to position [289, 0]
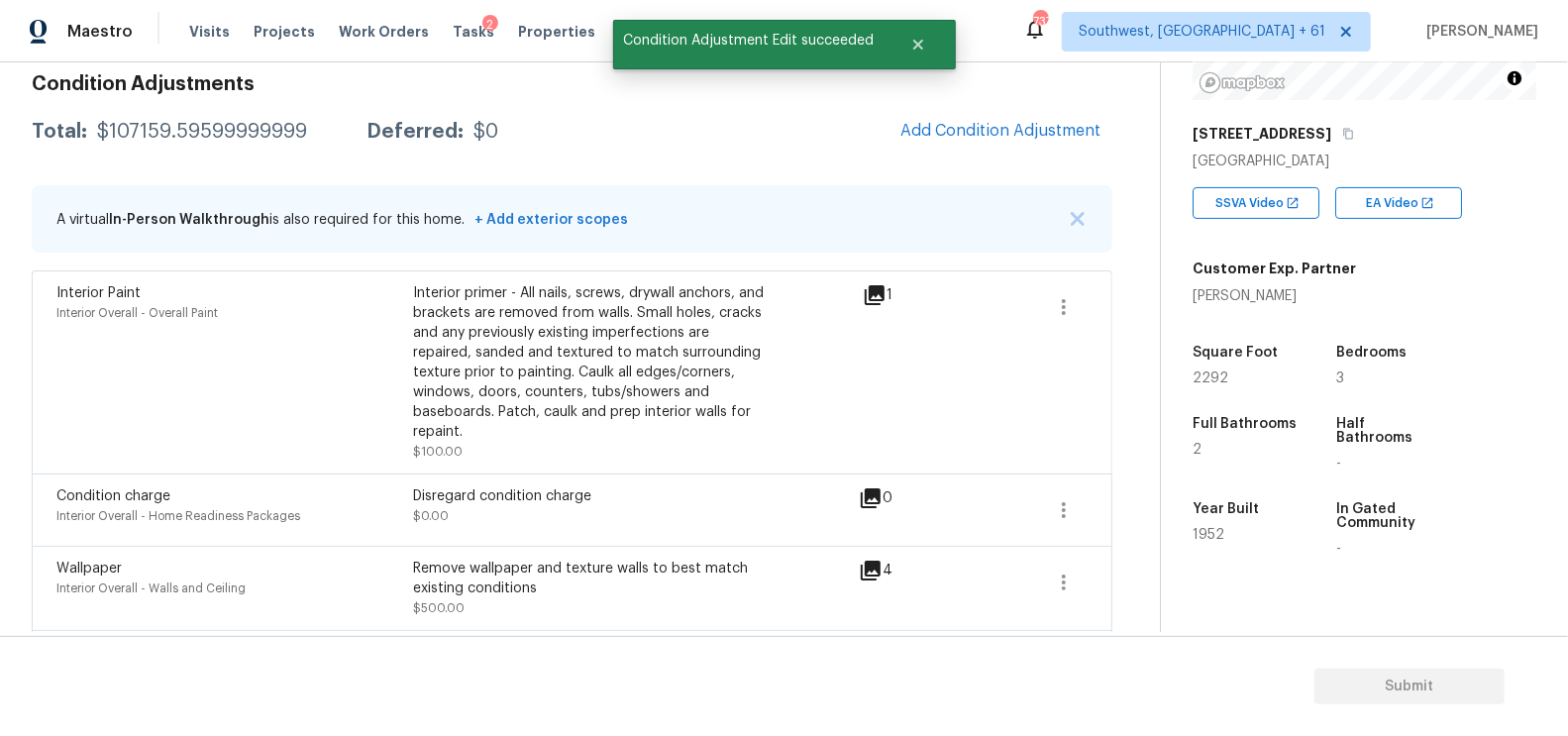
click at [869, 290] on icon at bounding box center [874, 295] width 20 height 20
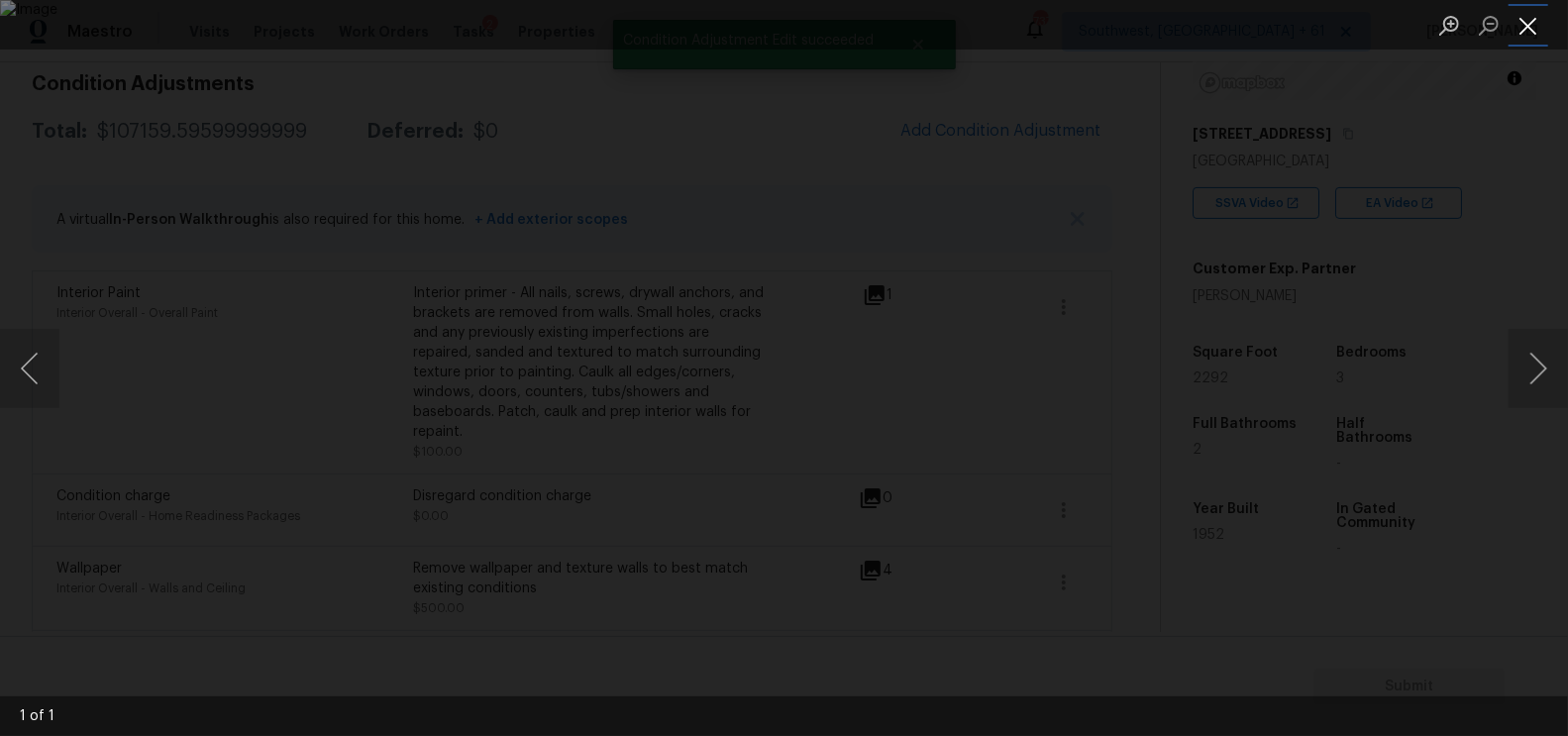
click at [1526, 38] on button "Close lightbox" at bounding box center [1528, 25] width 40 height 35
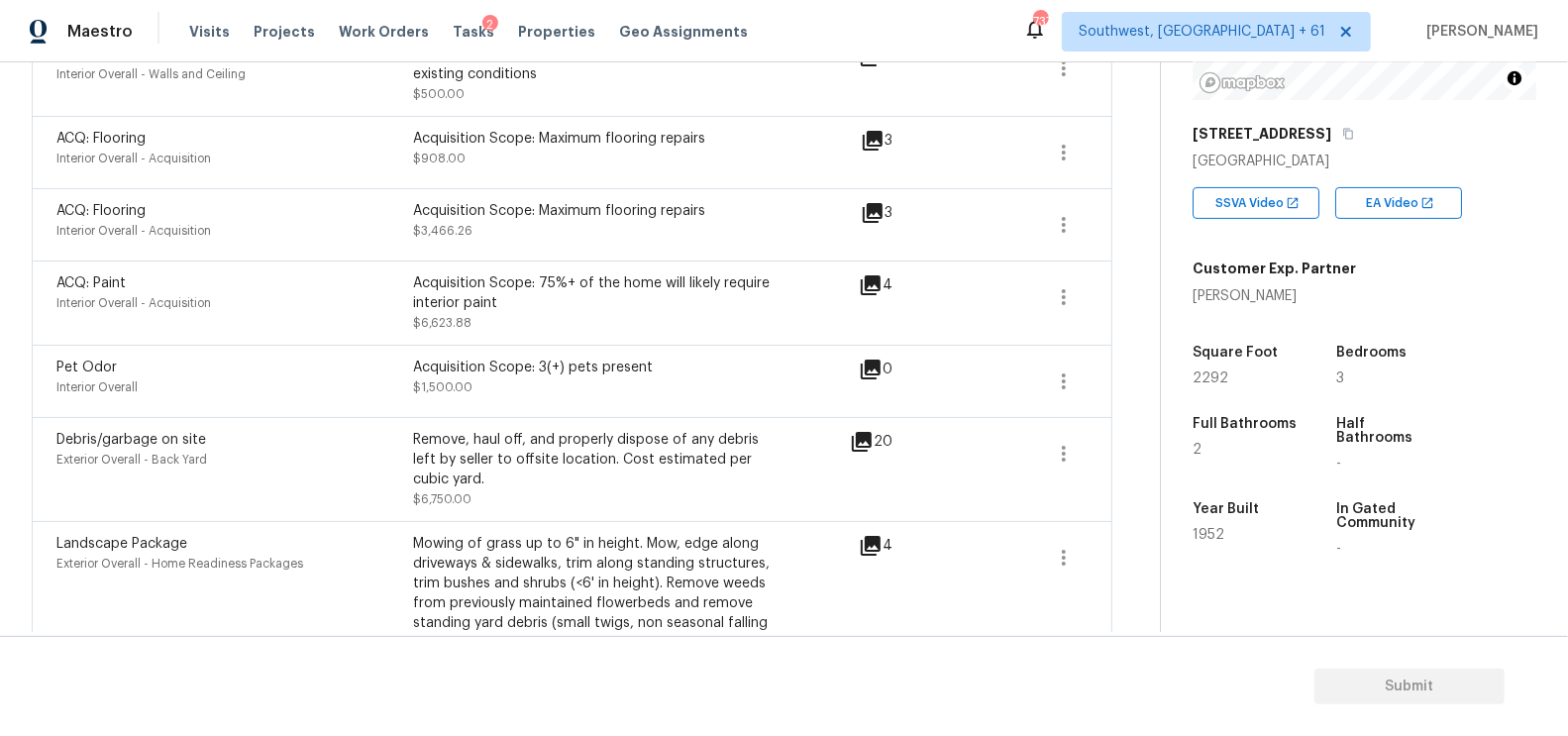
scroll to position [2021, 0]
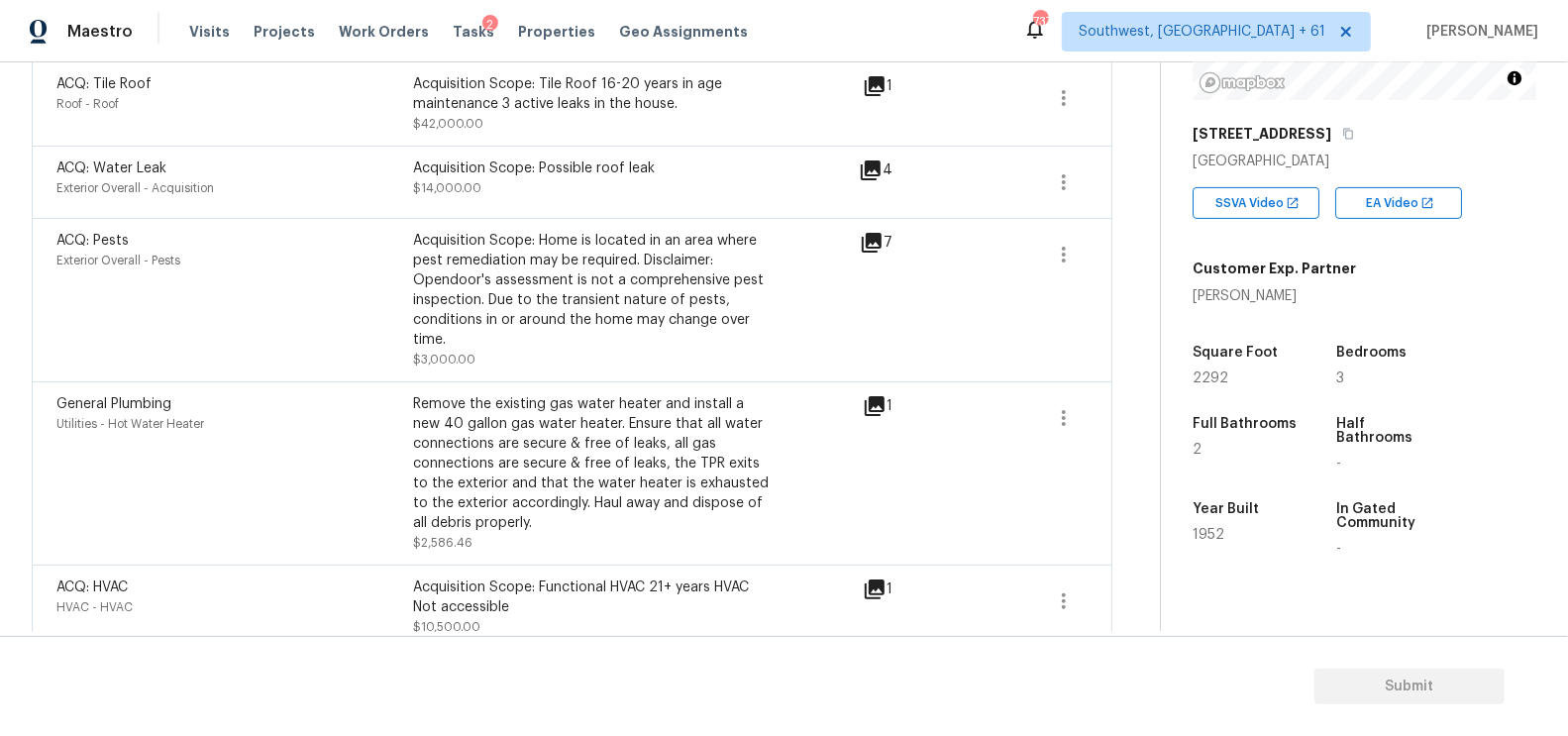
click at [879, 579] on icon at bounding box center [874, 589] width 20 height 20
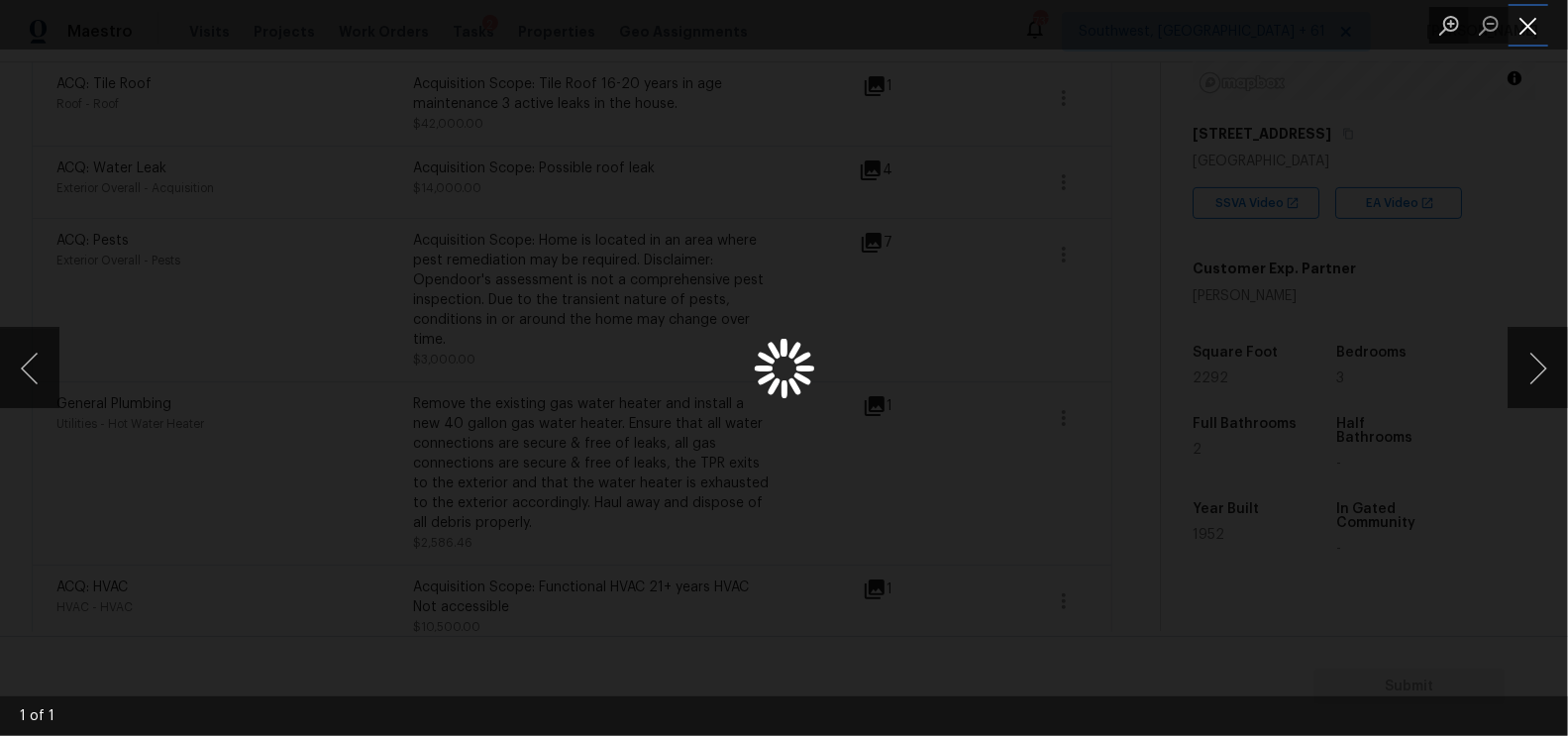
click at [1528, 26] on button "Close lightbox" at bounding box center [1528, 25] width 40 height 35
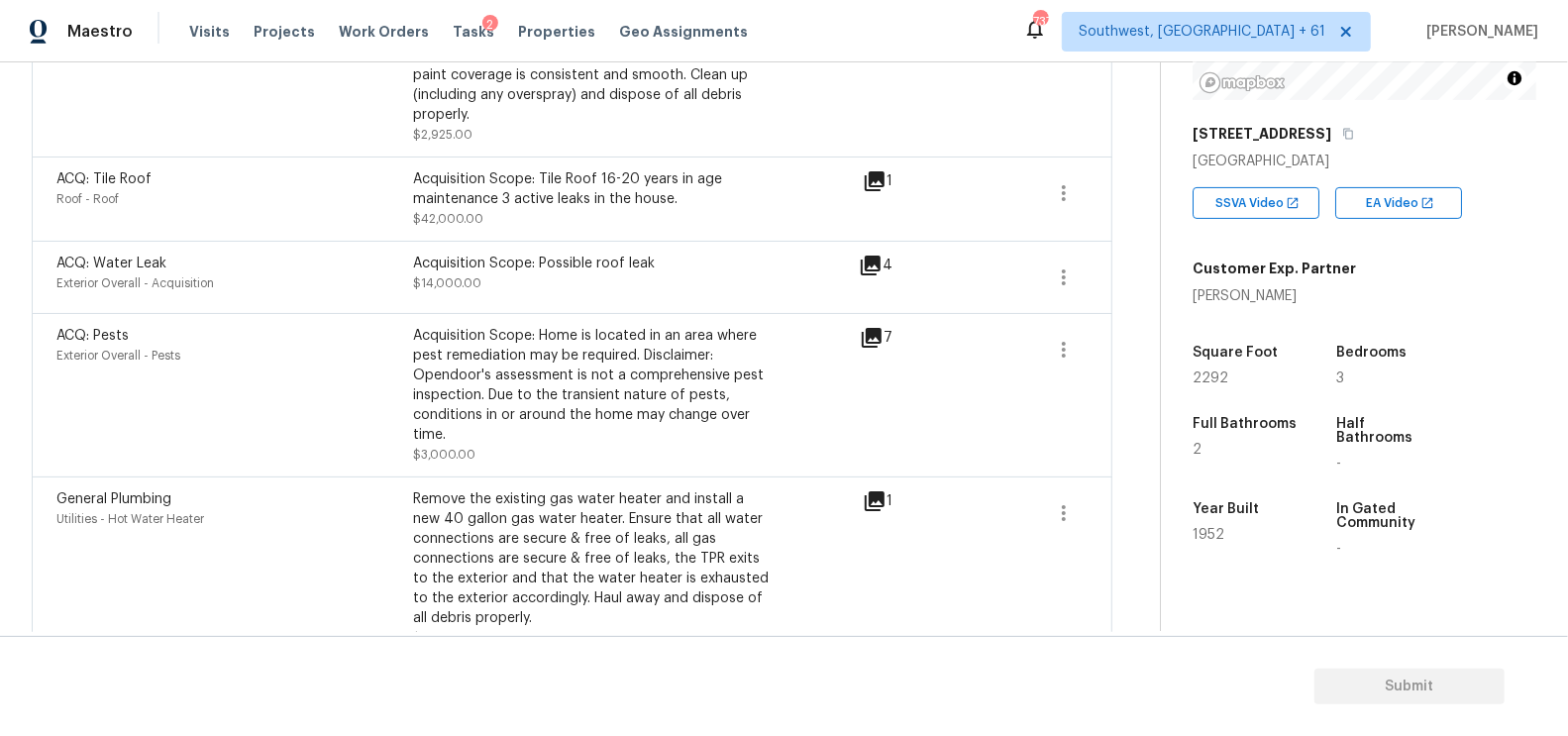
scroll to position [1924, 0]
click at [879, 328] on icon at bounding box center [871, 340] width 24 height 24
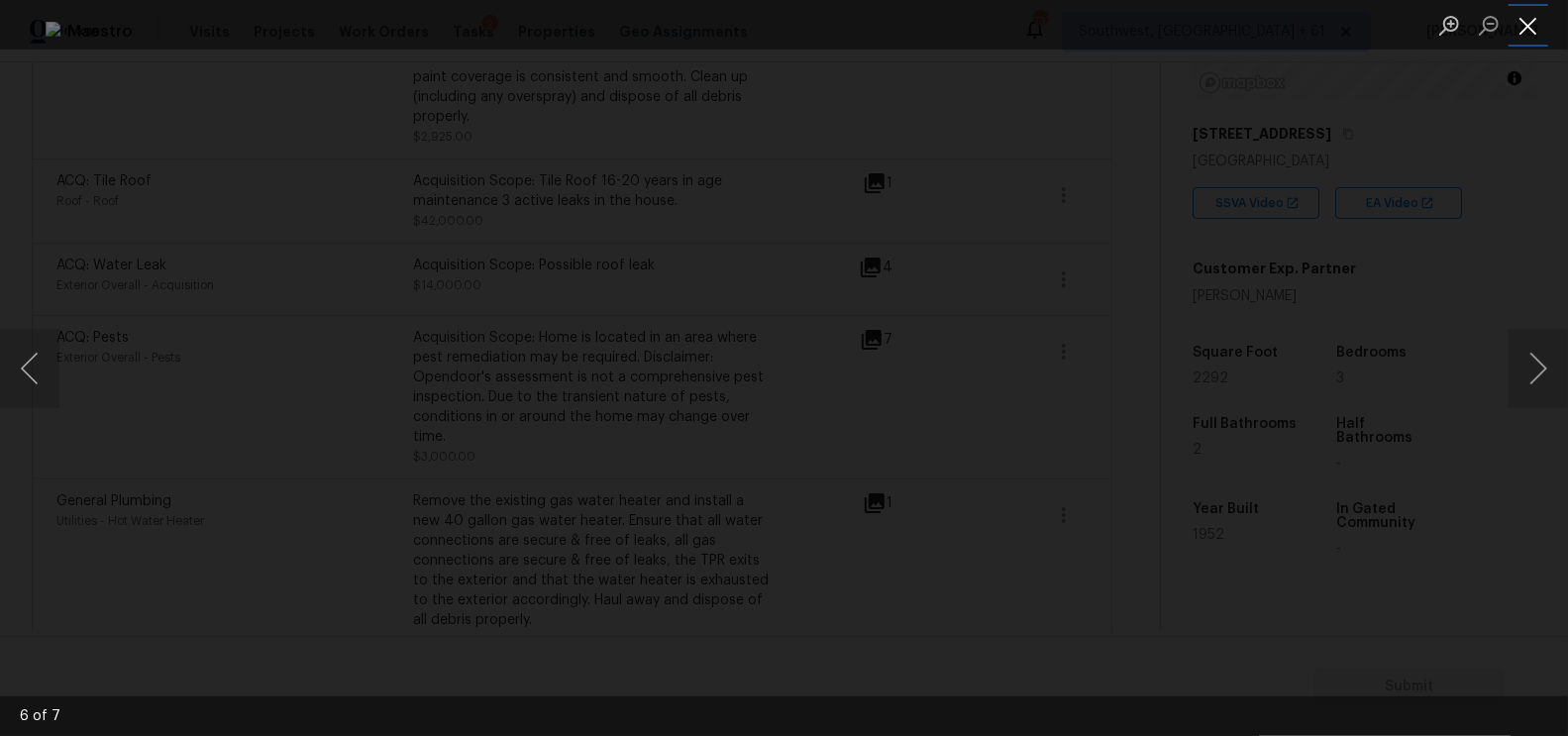
click at [1529, 21] on button "Close lightbox" at bounding box center [1528, 25] width 40 height 35
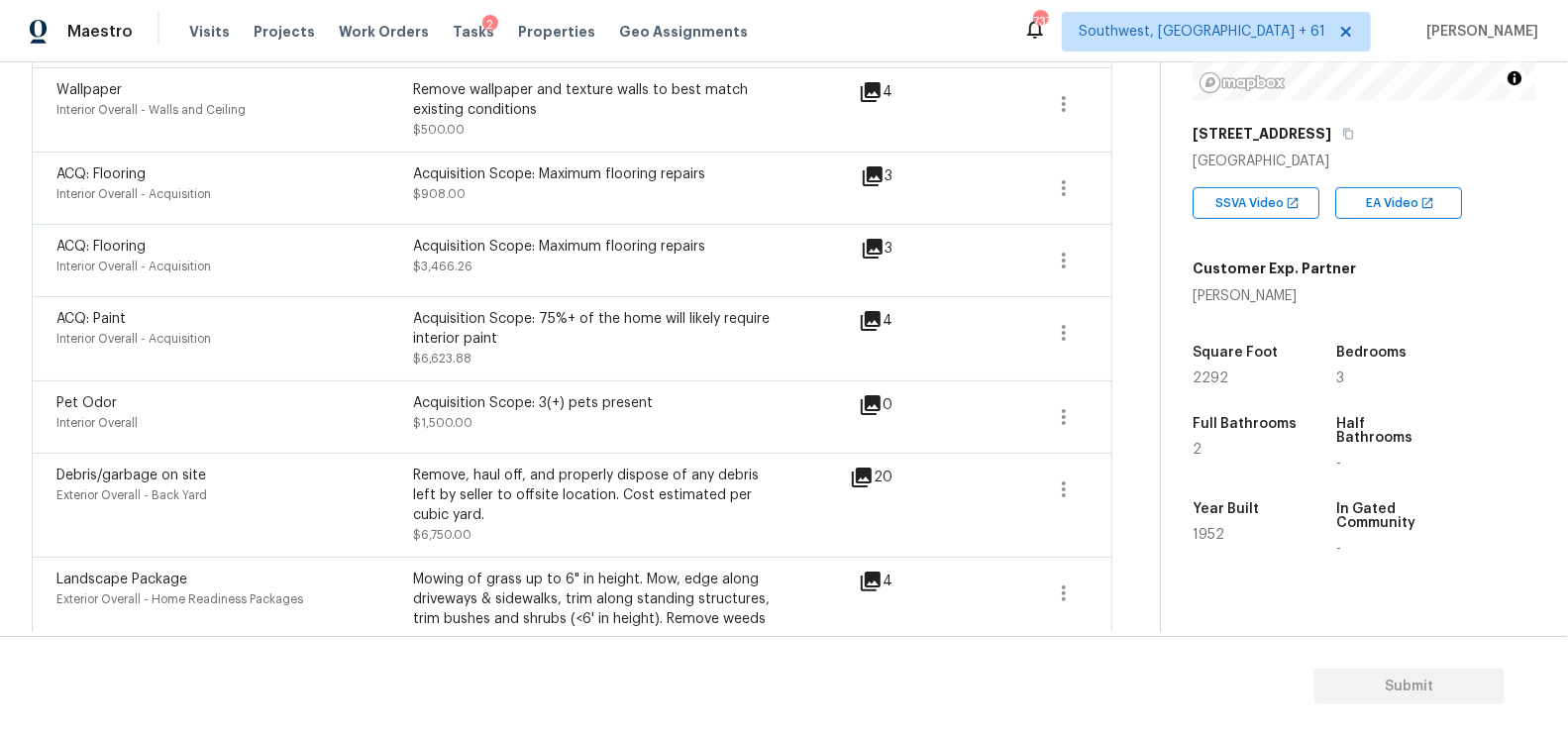
scroll to position [713, 0]
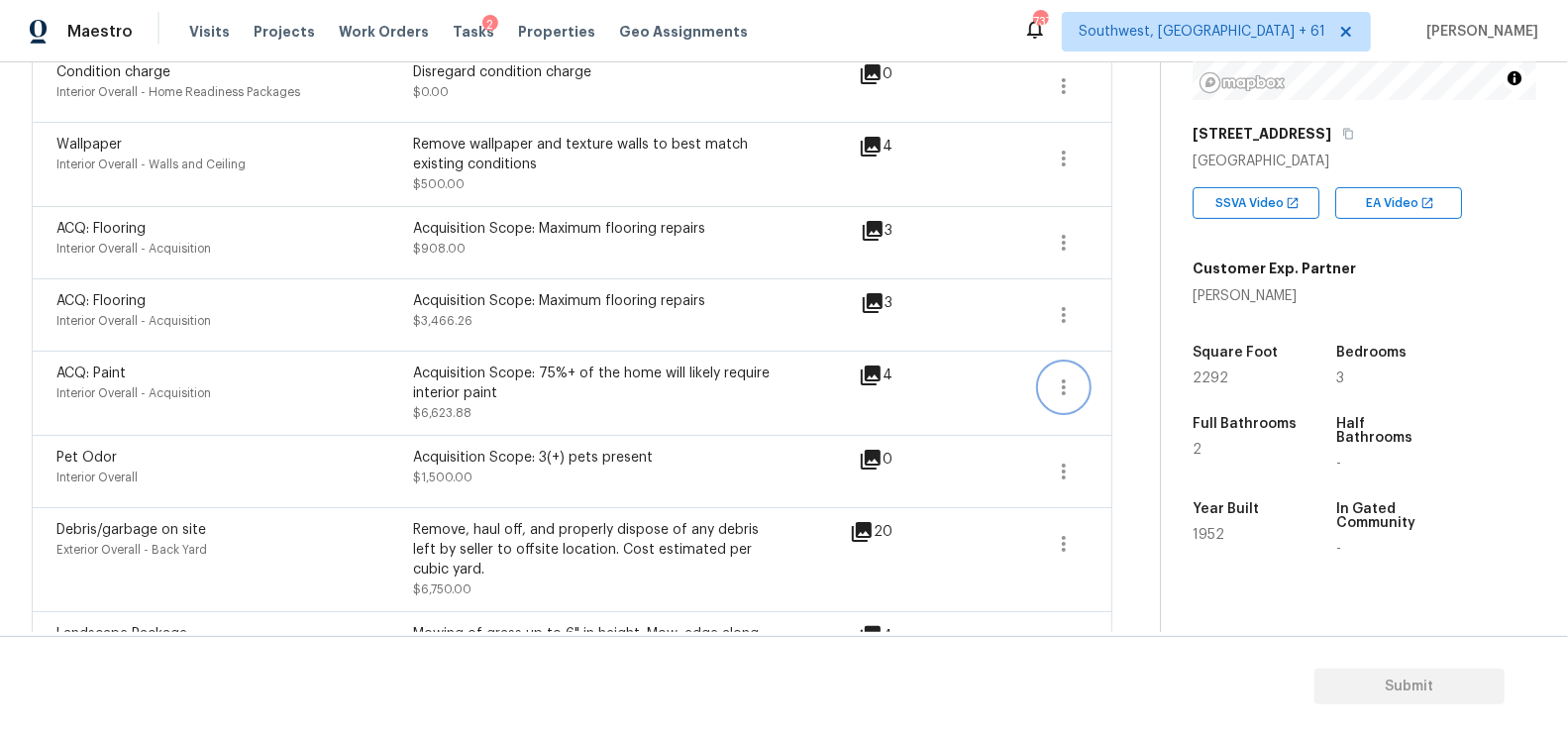
click at [1056, 375] on icon "button" at bounding box center [1064, 387] width 24 height 24
click at [1142, 360] on div "Edit" at bounding box center [1178, 361] width 155 height 20
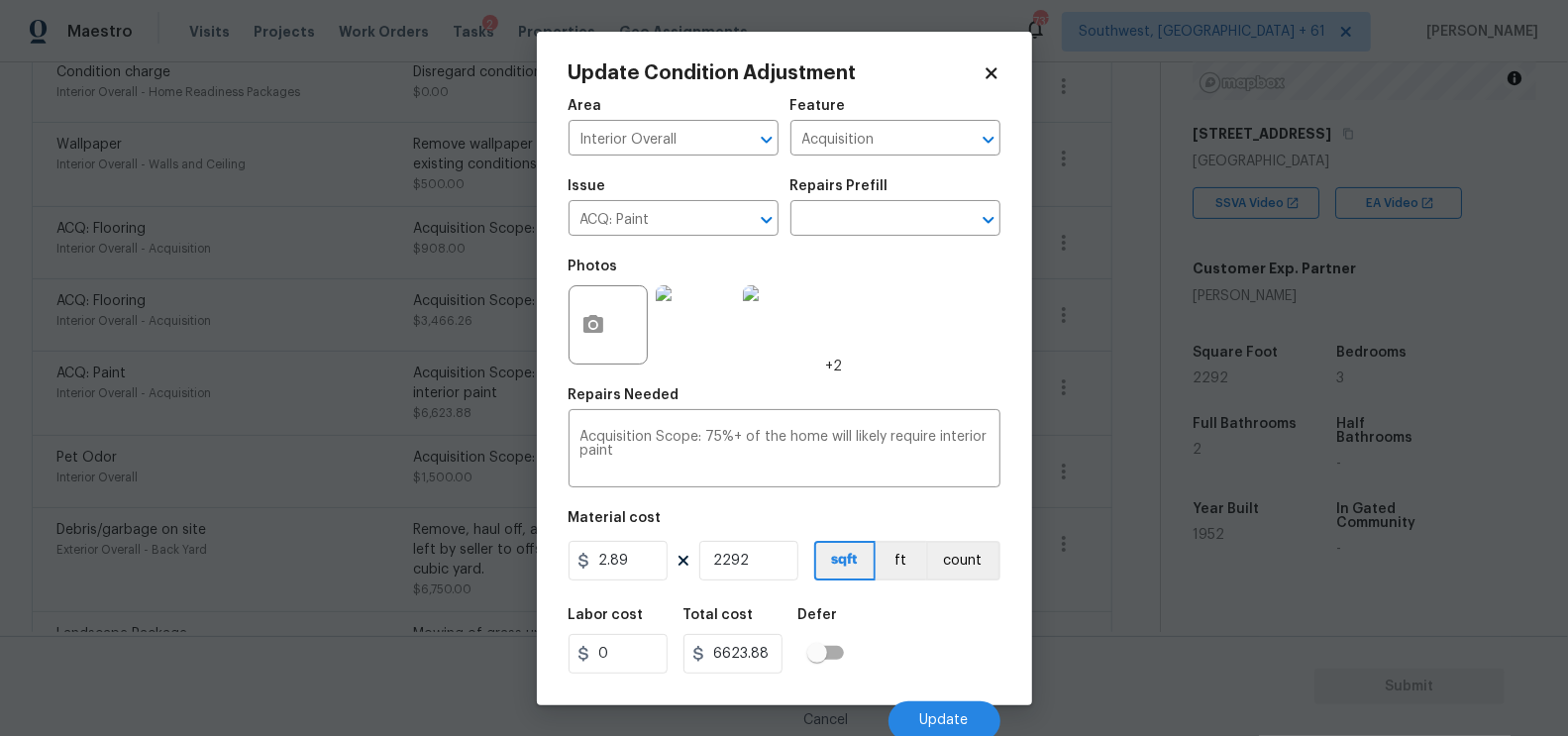
click at [840, 238] on div "Issue ACQ: Paint ​ Repairs Prefill ​" at bounding box center [784, 207] width 432 height 80
click at [857, 221] on input "text" at bounding box center [868, 220] width 155 height 31
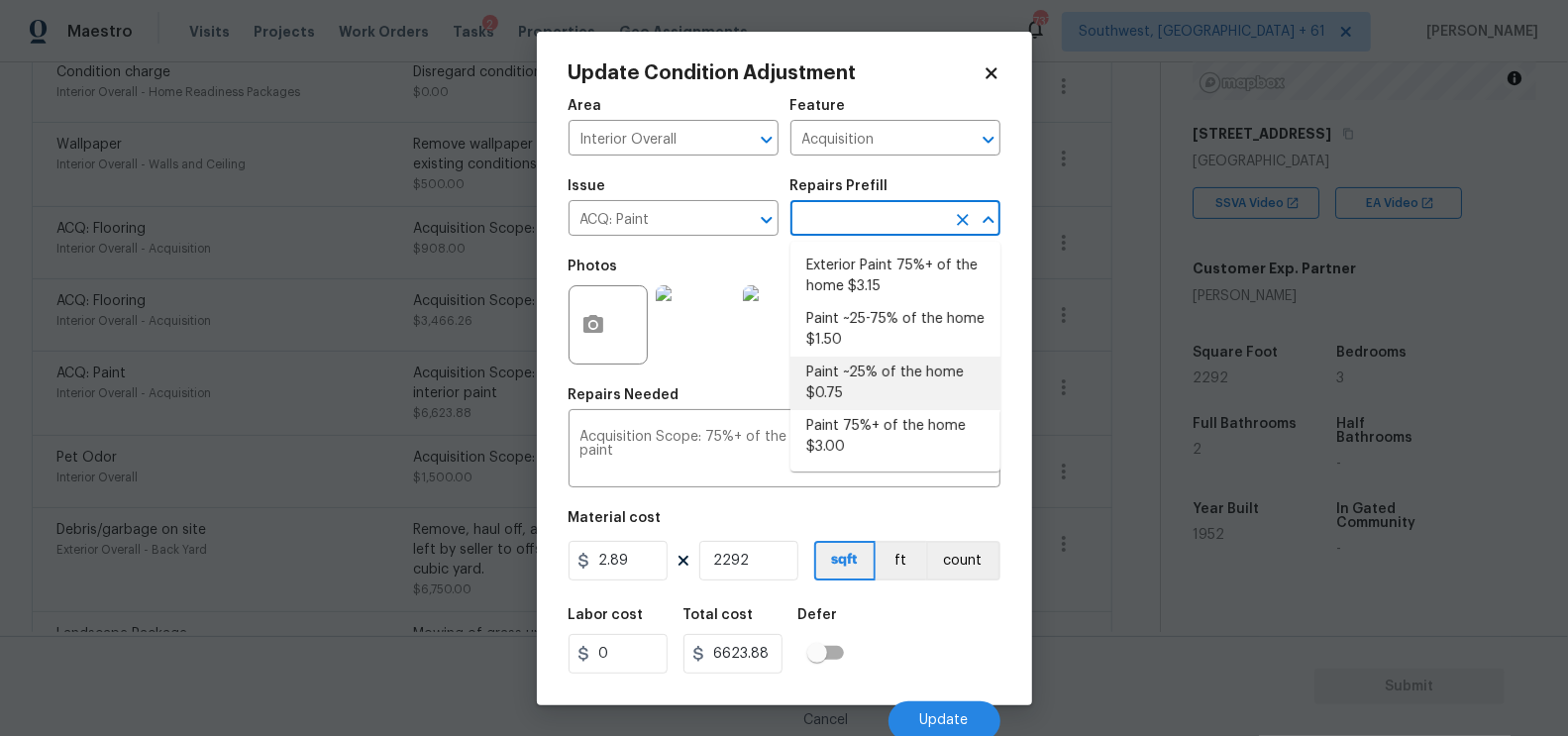
click at [859, 363] on li "Paint ~25% of the home $0.75" at bounding box center [895, 383] width 210 height 54
type textarea "Acquisition Scope: ~25% of the home needs interior paint"
type input "0.75"
type input "1719"
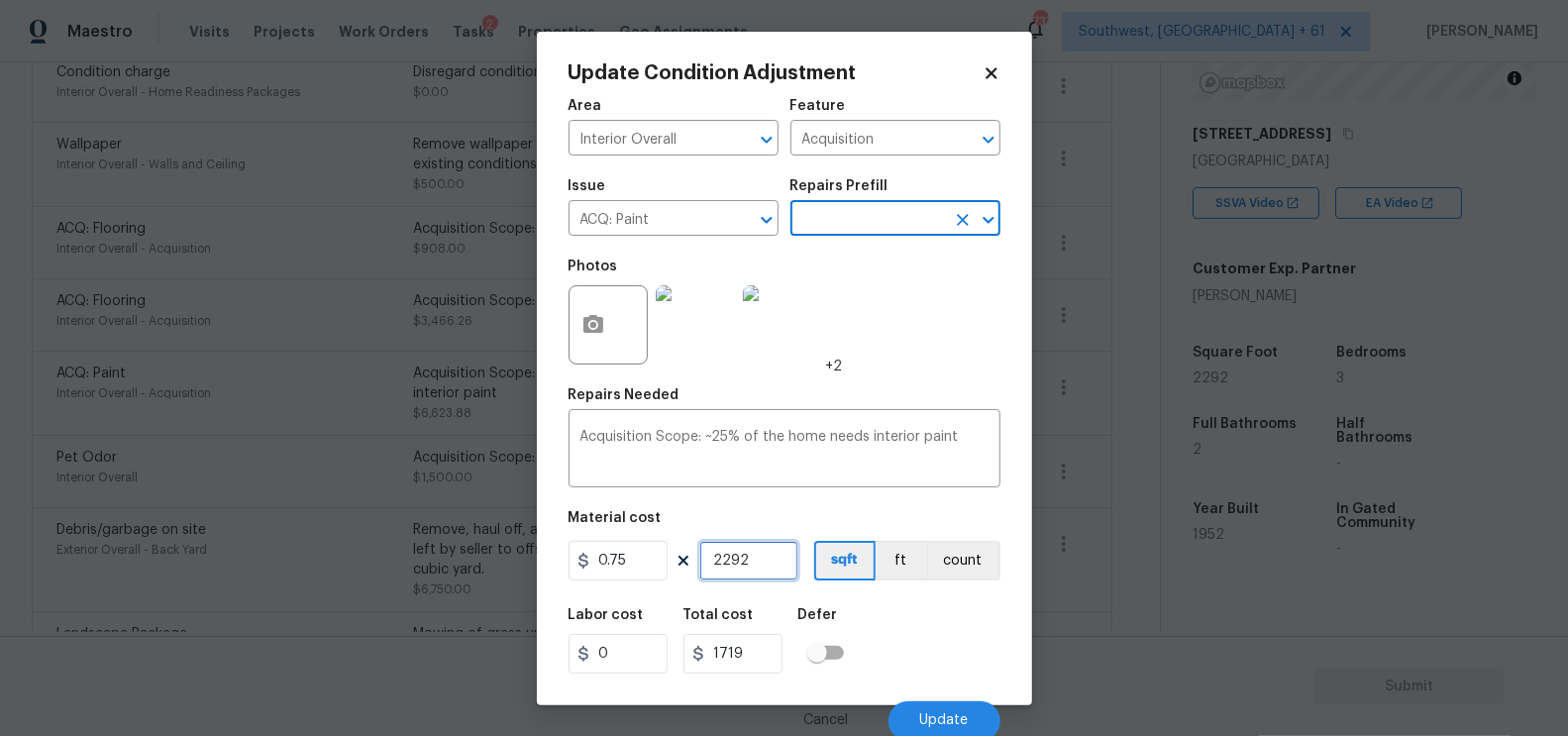
click at [771, 566] on input "2292" at bounding box center [749, 560] width 99 height 40
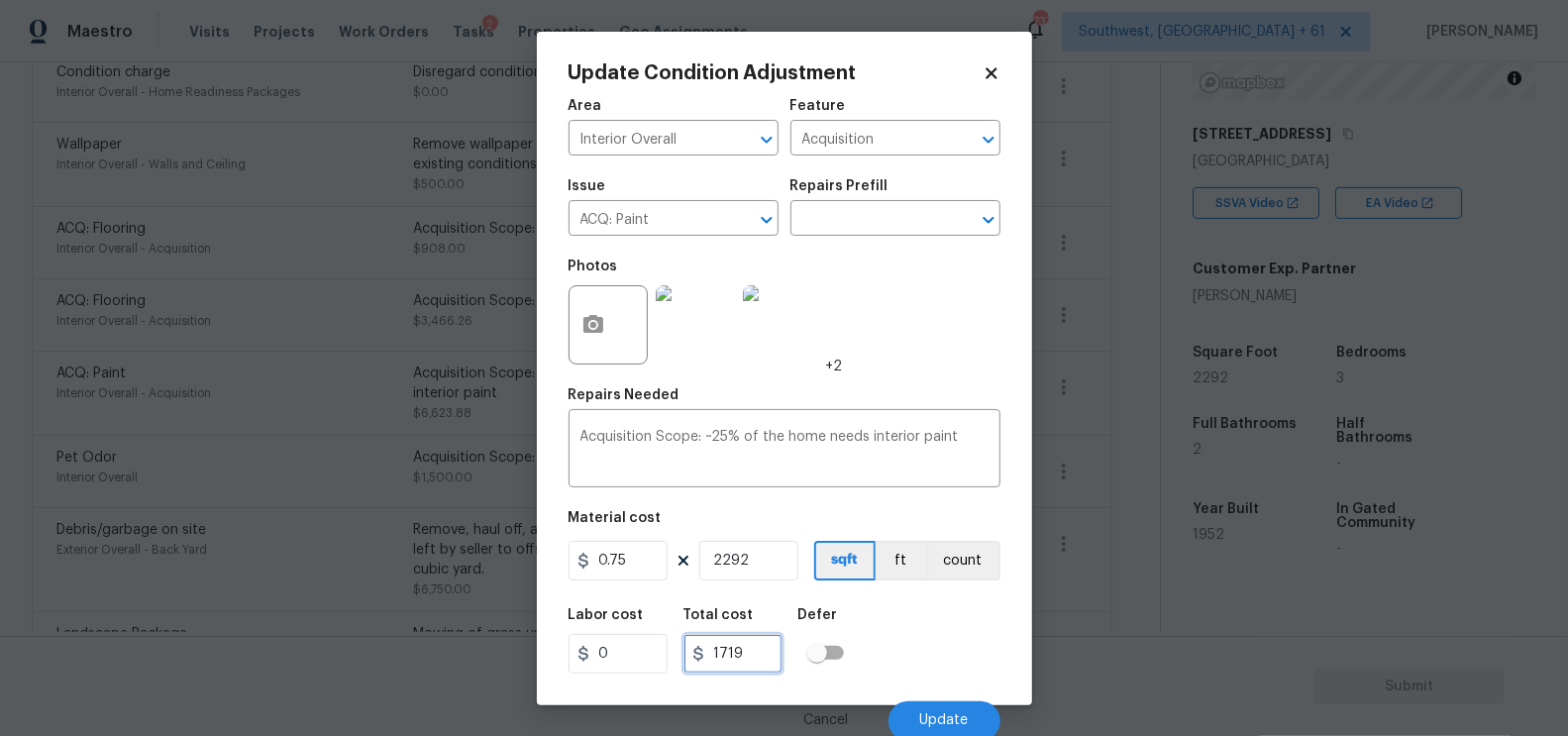
click at [769, 651] on input "1719" at bounding box center [733, 654] width 99 height 40
click at [940, 716] on span "Update" at bounding box center [944, 720] width 49 height 15
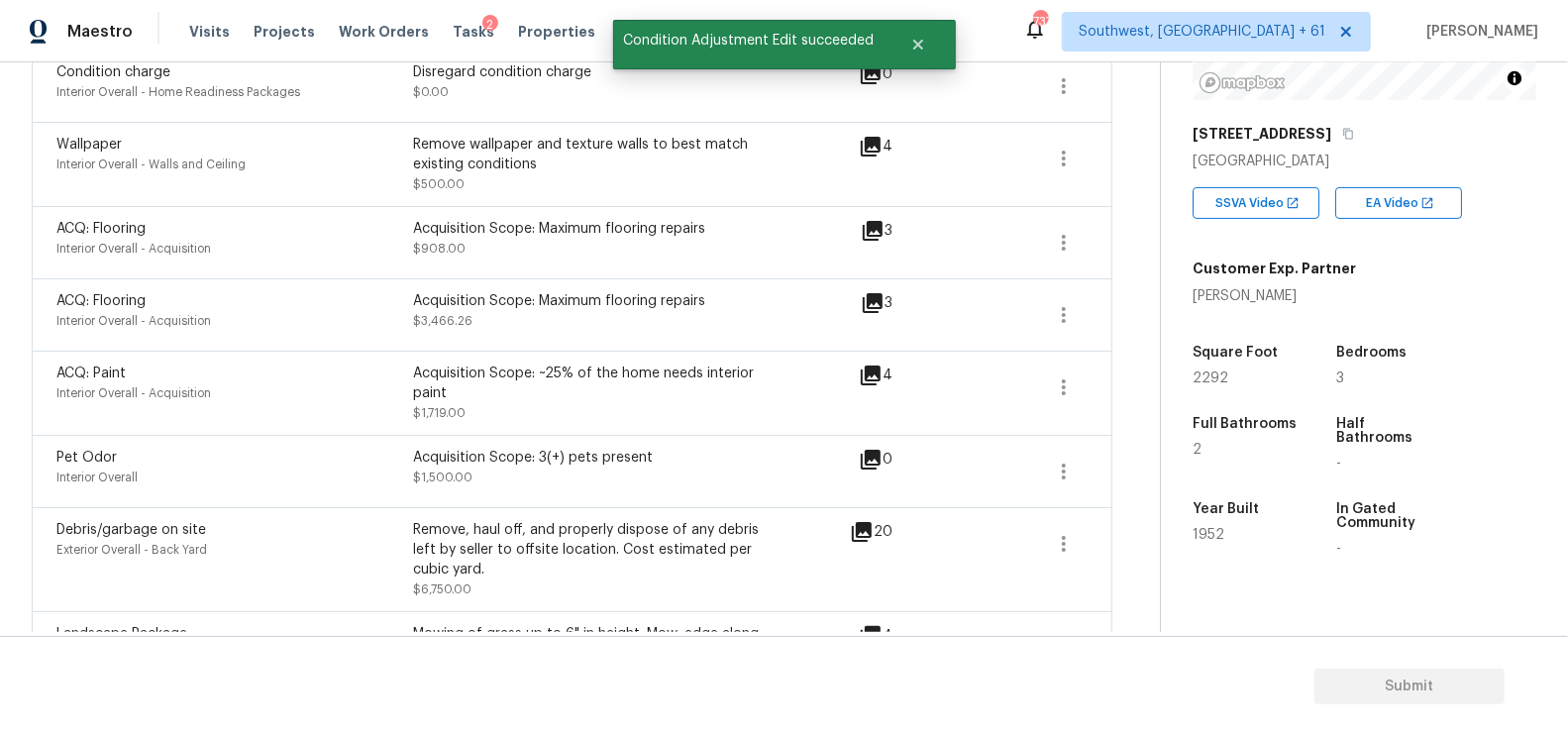
scroll to position [666, 0]
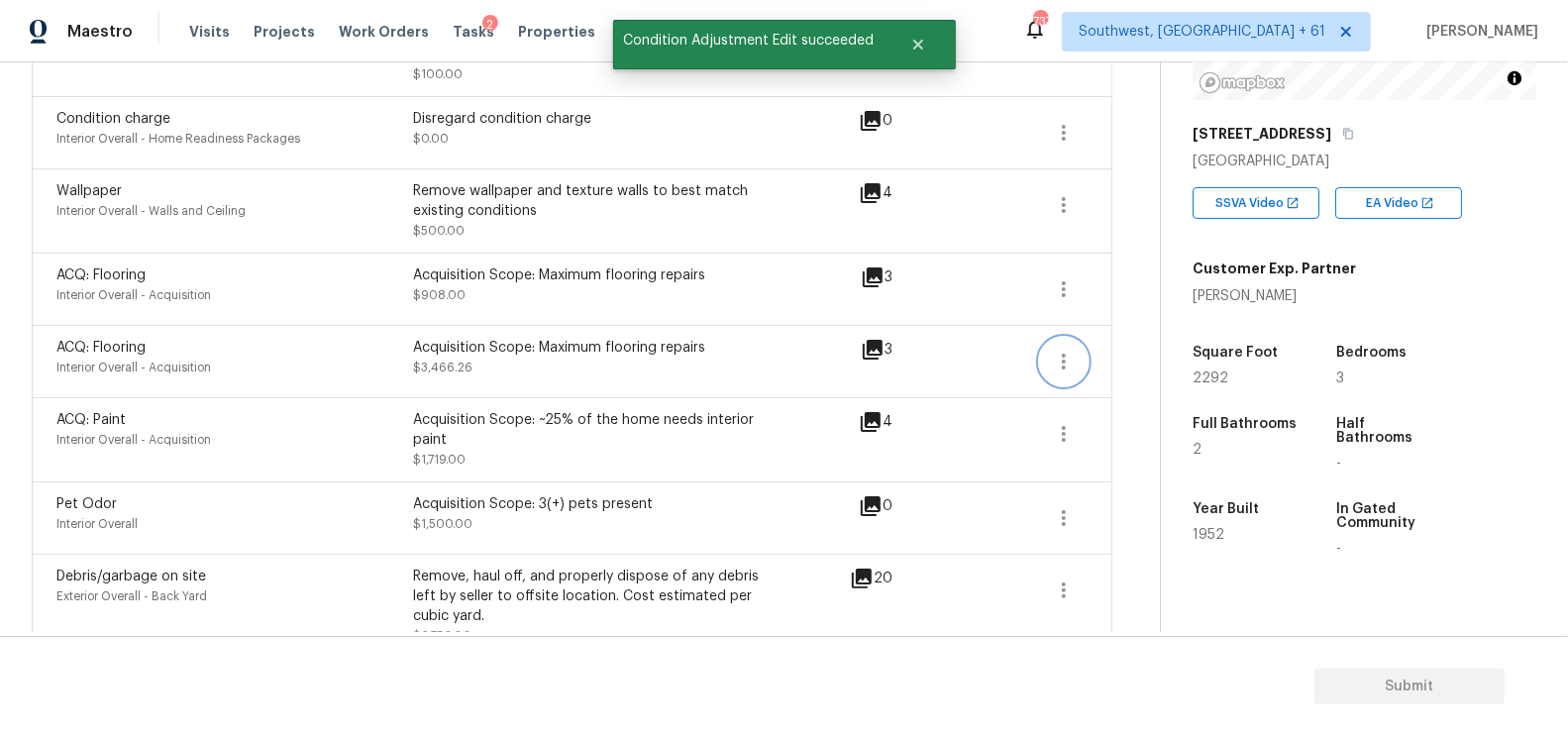
click at [1070, 350] on icon "button" at bounding box center [1064, 362] width 24 height 24
click at [1112, 336] on div "Edit" at bounding box center [1178, 335] width 155 height 20
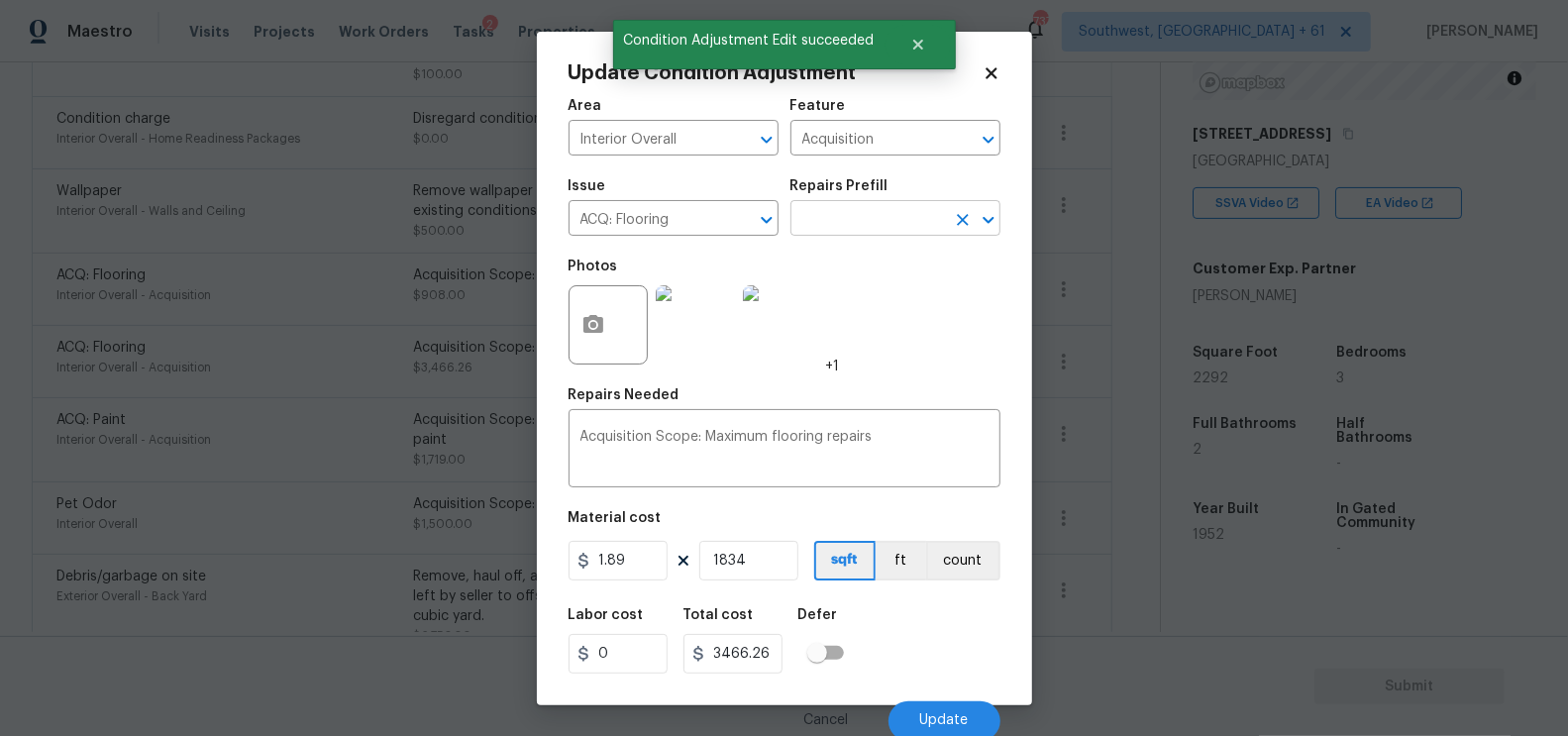
click at [867, 217] on input "text" at bounding box center [868, 220] width 155 height 31
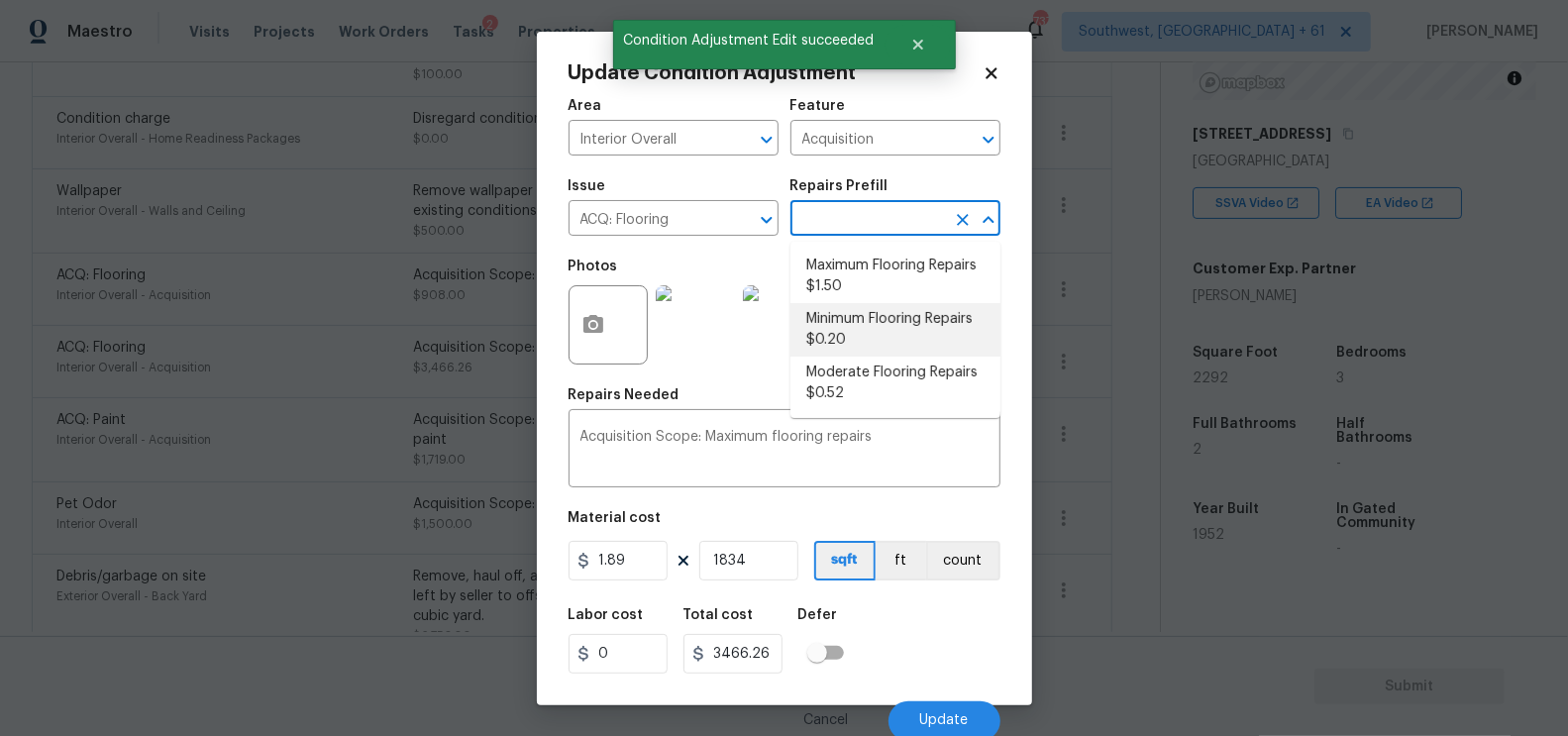
click at [854, 327] on li "Minimum Flooring Repairs $0.20" at bounding box center [895, 330] width 210 height 54
type textarea "Acquisition Scope: Minimum flooring repairs"
type input "0.2"
type input "366.8"
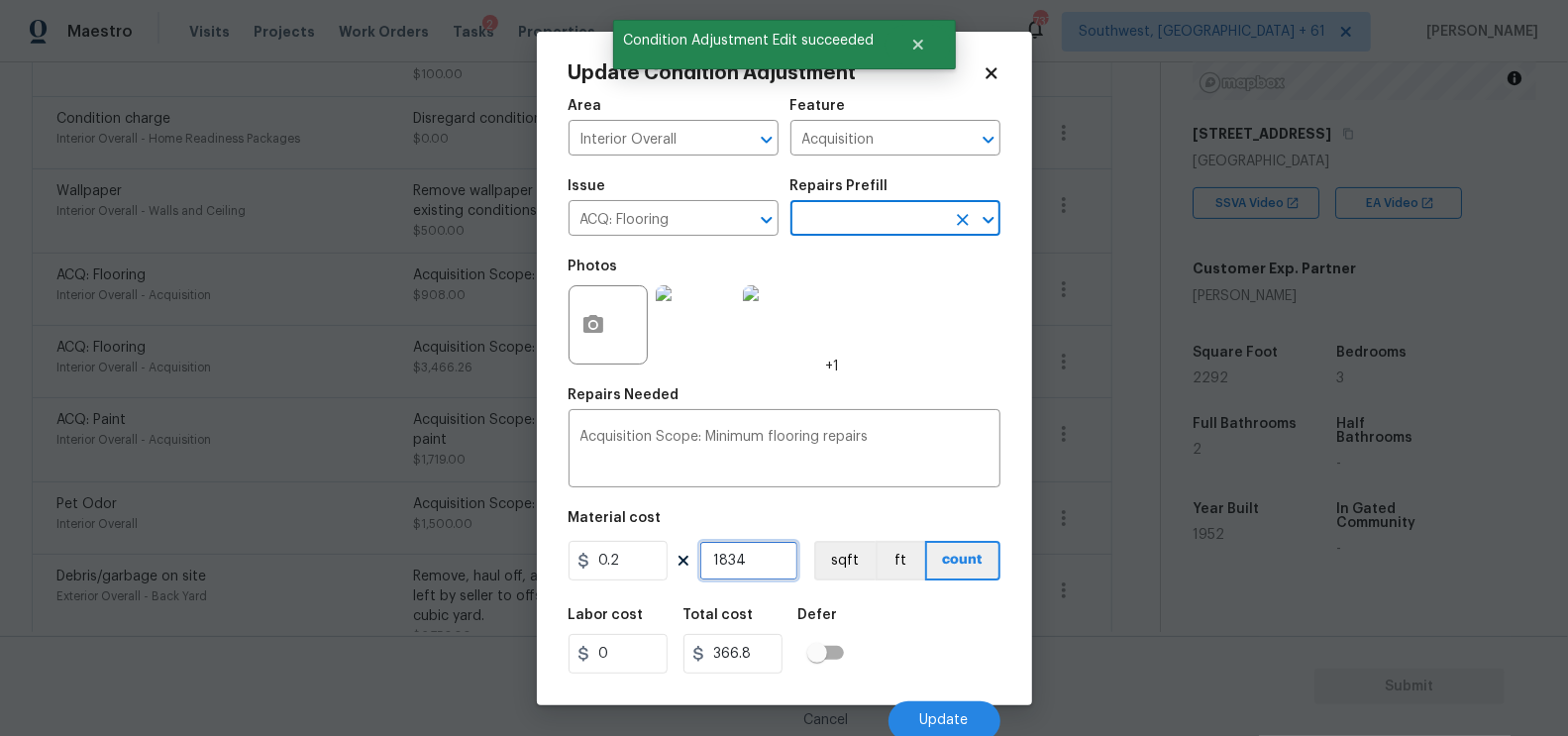
click at [757, 564] on input "1834" at bounding box center [749, 560] width 99 height 40
type input "183"
type input "36.6"
type input "18"
type input "3.6"
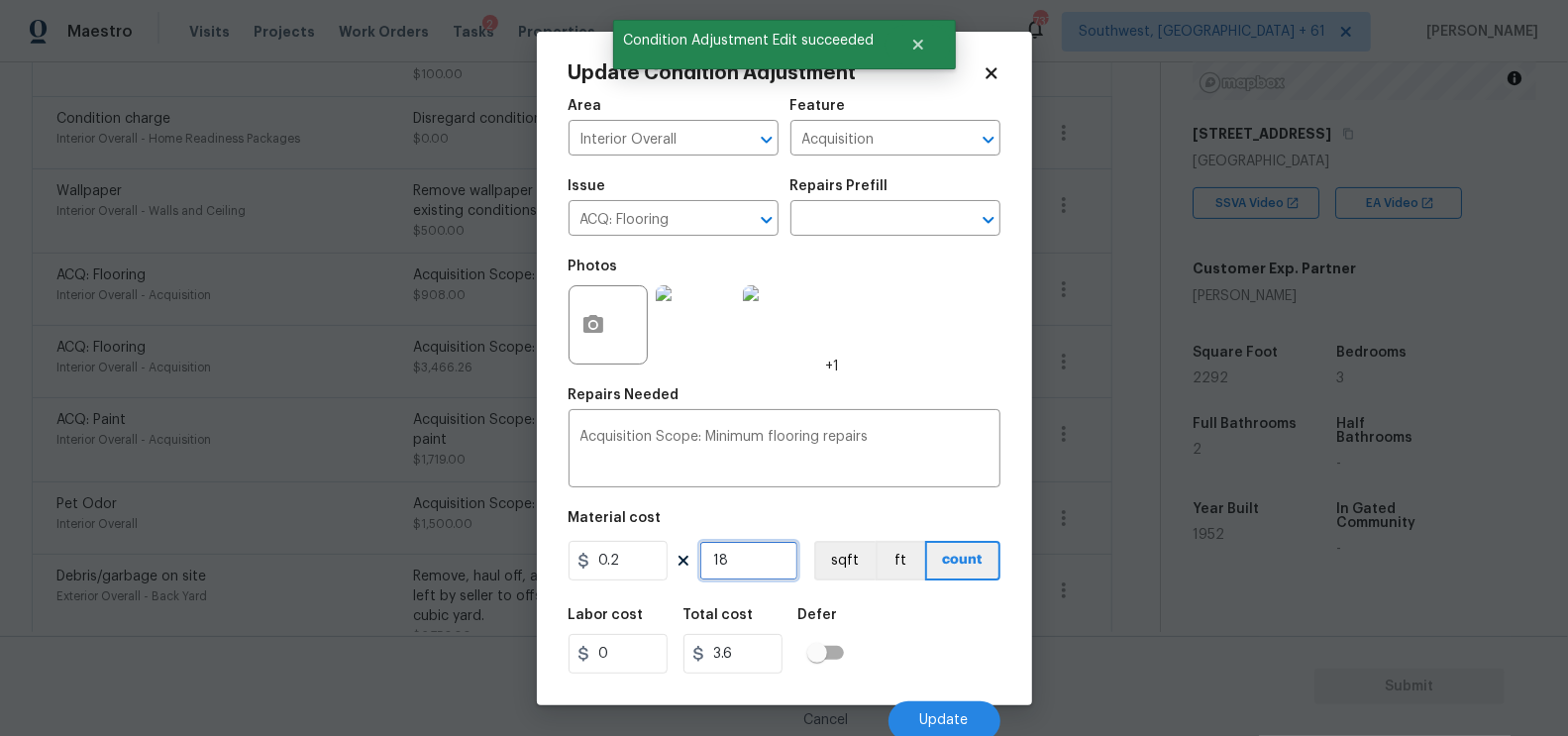
type input "1"
type input "0.2"
type input "0"
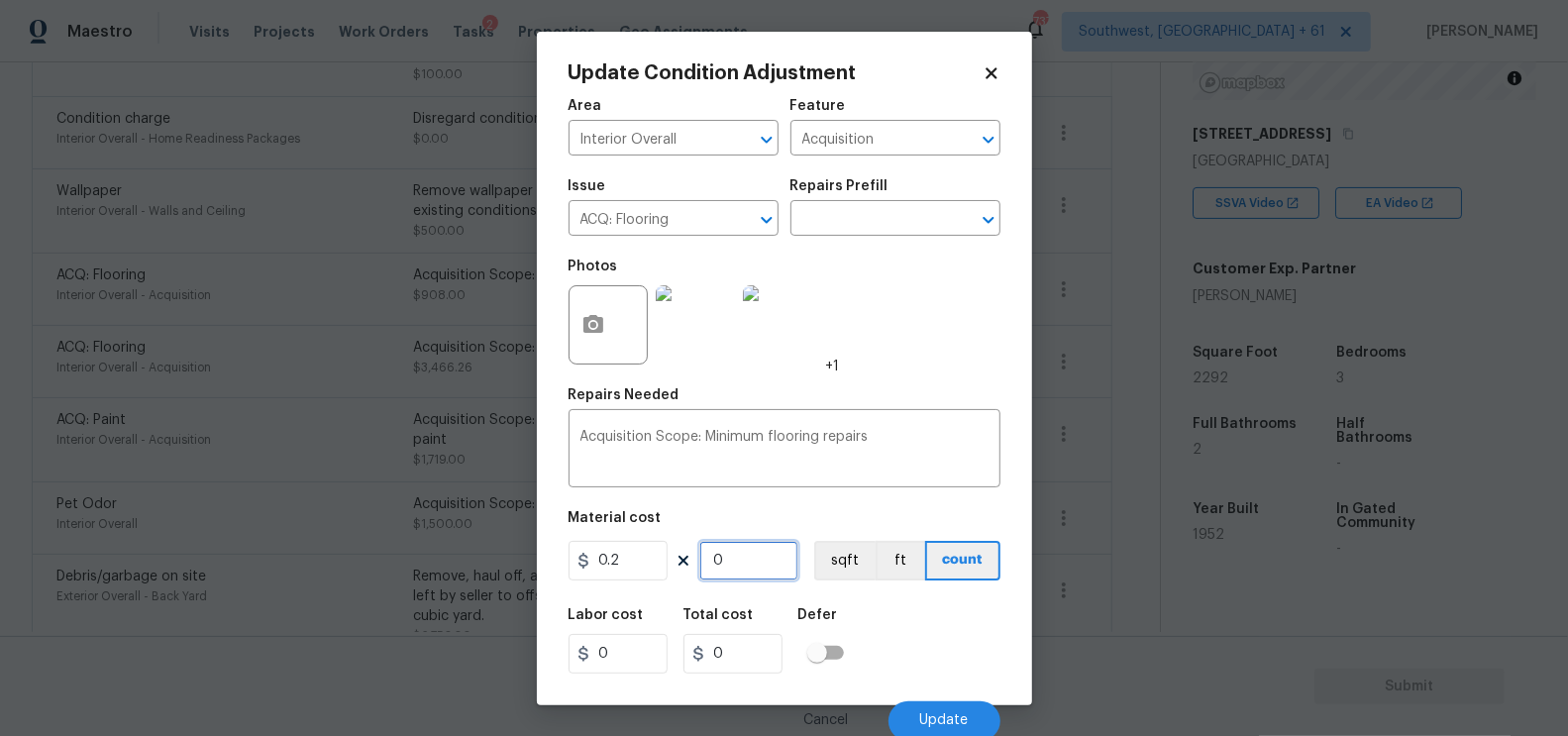
type input "2"
type input "0.4"
type input "22"
type input "4.4"
type input "229"
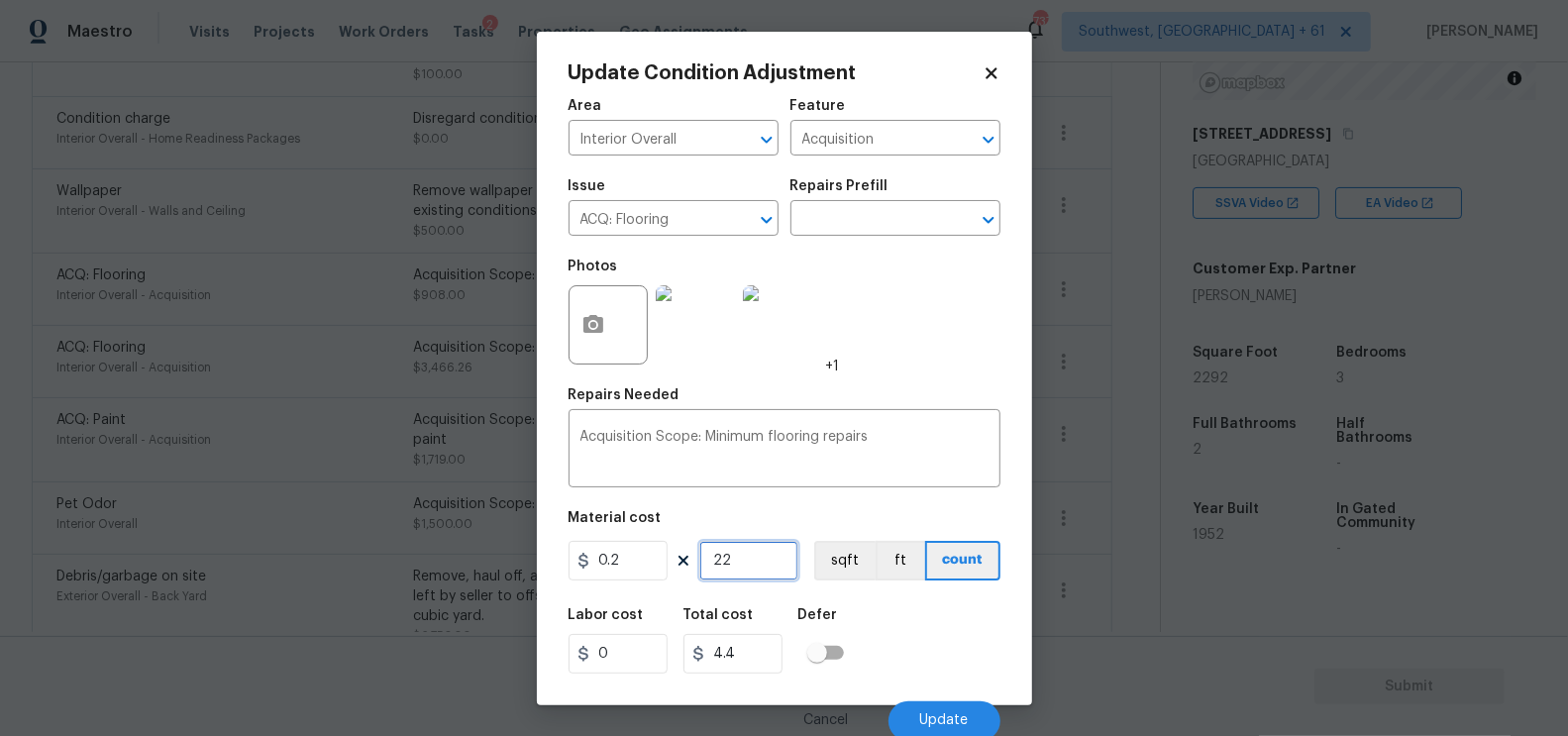
type input "45.8"
type input "2292"
type input "458.4"
type input "2292"
click at [771, 664] on input "458.4" at bounding box center [733, 654] width 99 height 40
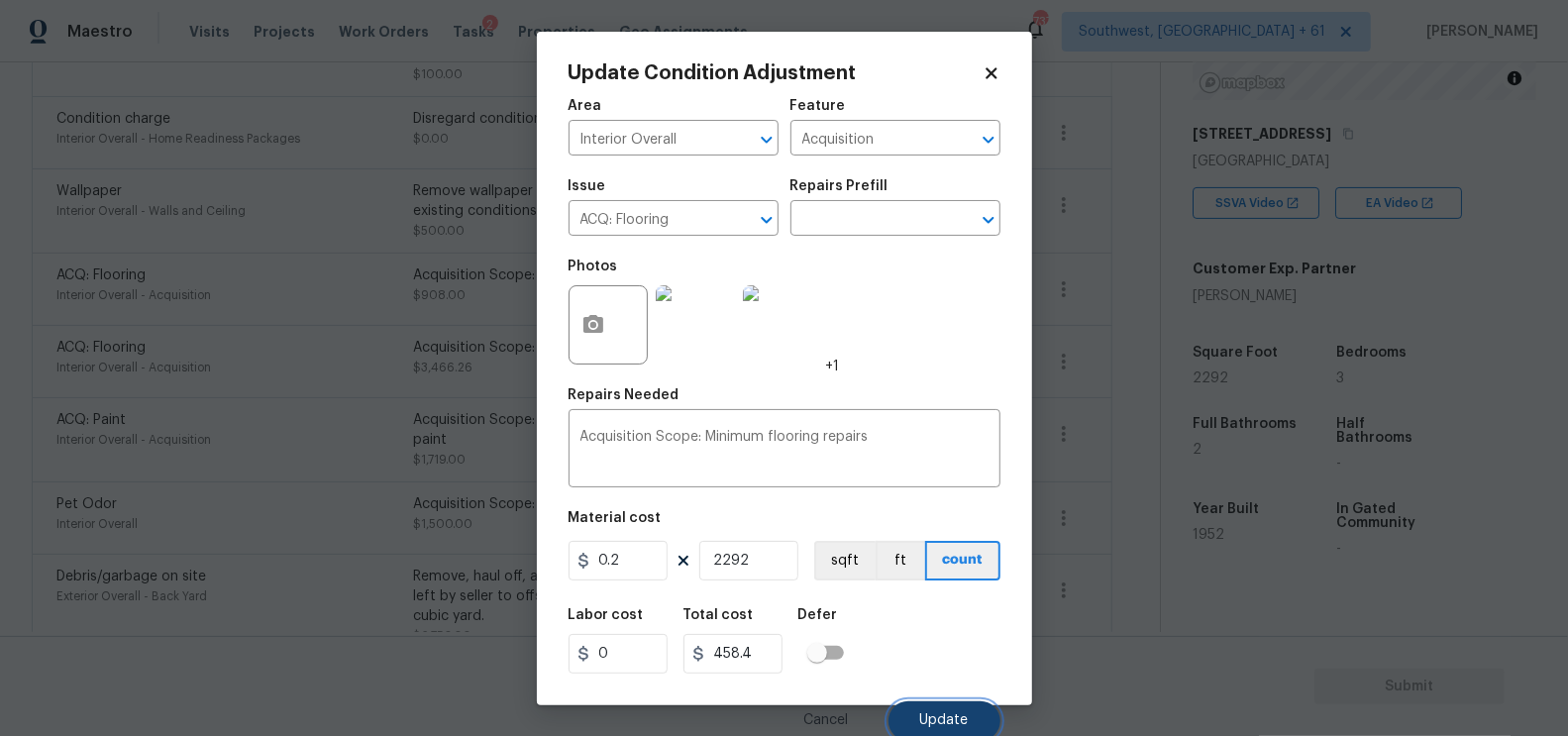
click at [941, 713] on button "Update" at bounding box center [944, 721] width 112 height 40
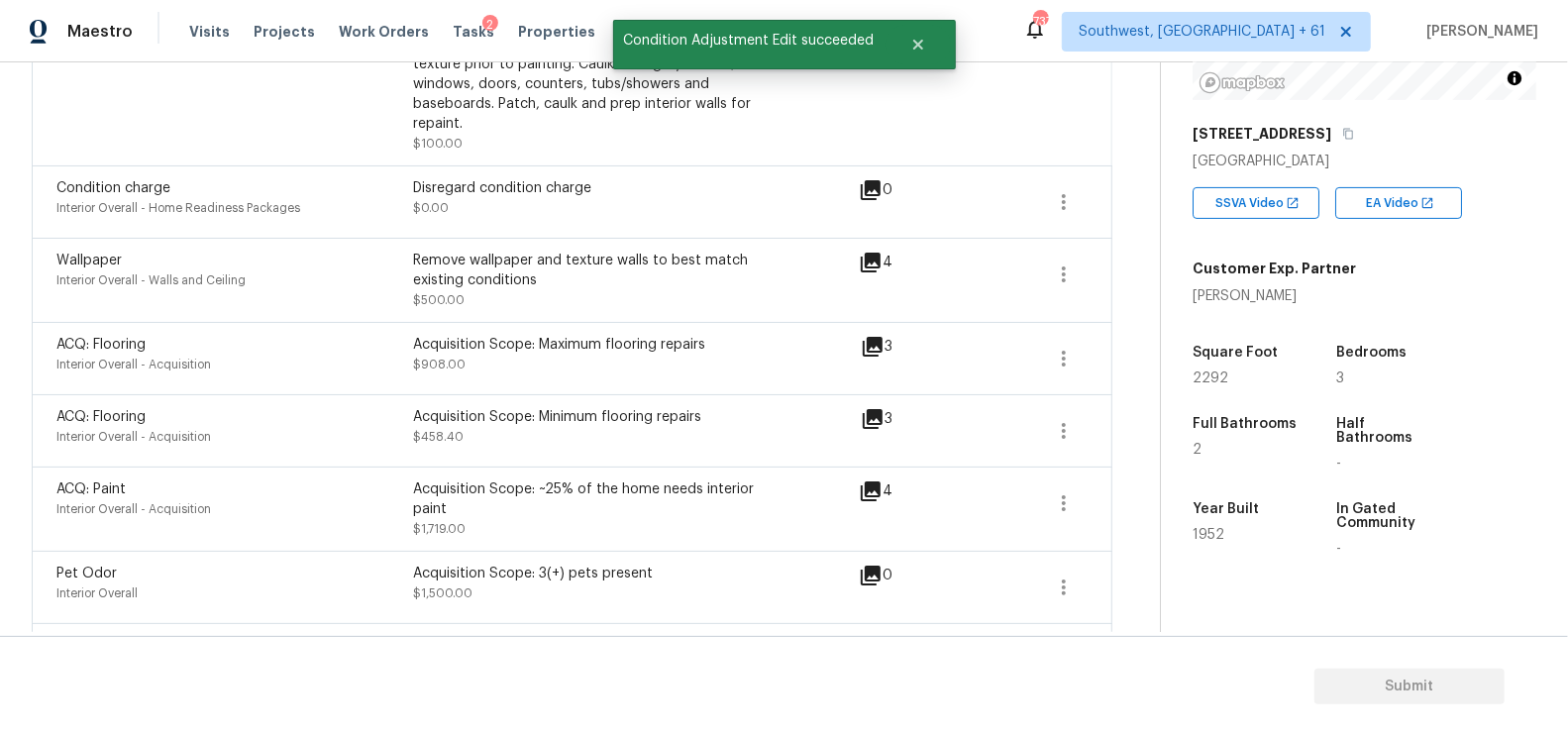
scroll to position [595, 0]
click at [1066, 353] on icon "button" at bounding box center [1064, 361] width 4 height 16
click at [1130, 328] on div "Edit" at bounding box center [1178, 335] width 155 height 20
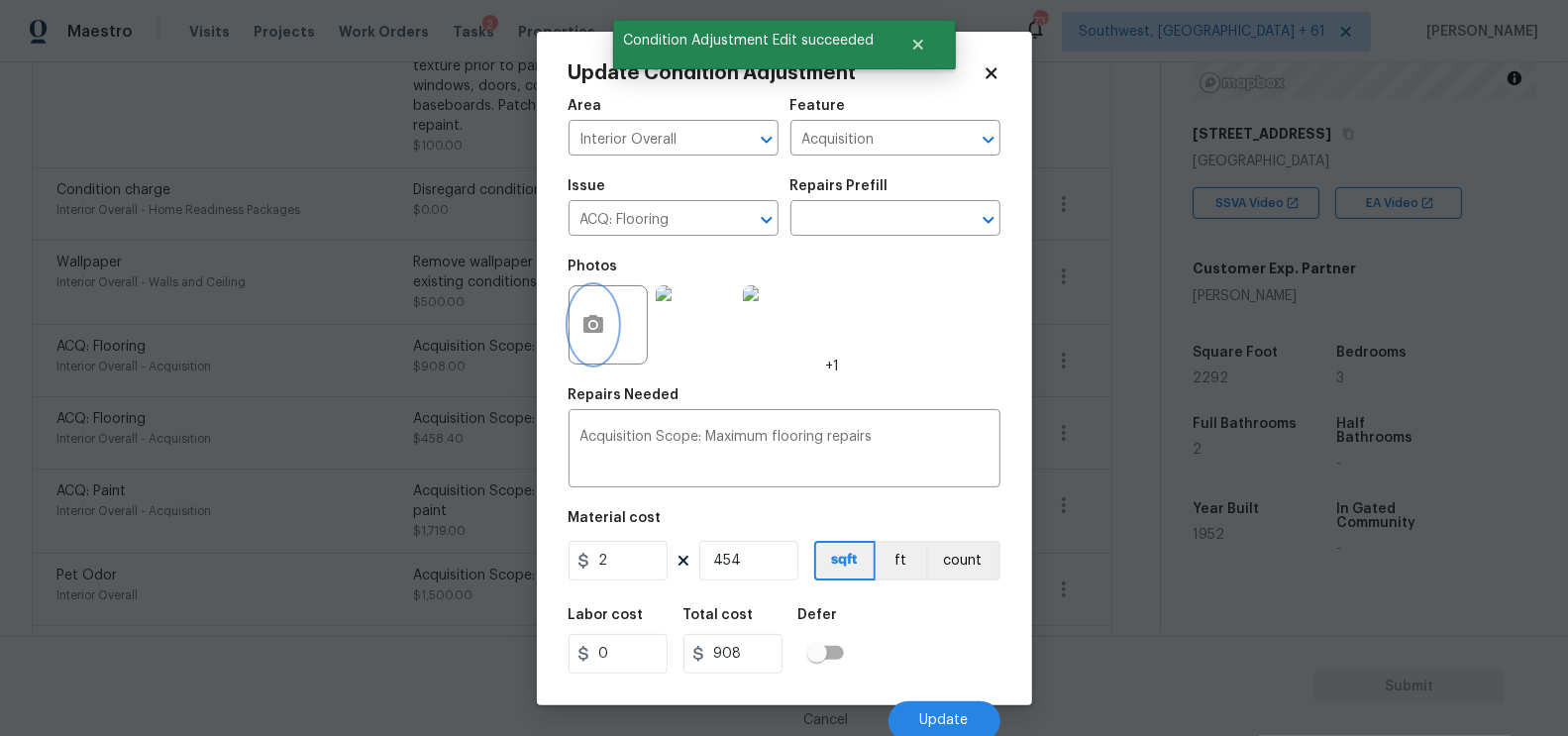
click at [604, 340] on button "button" at bounding box center [593, 325] width 48 height 77
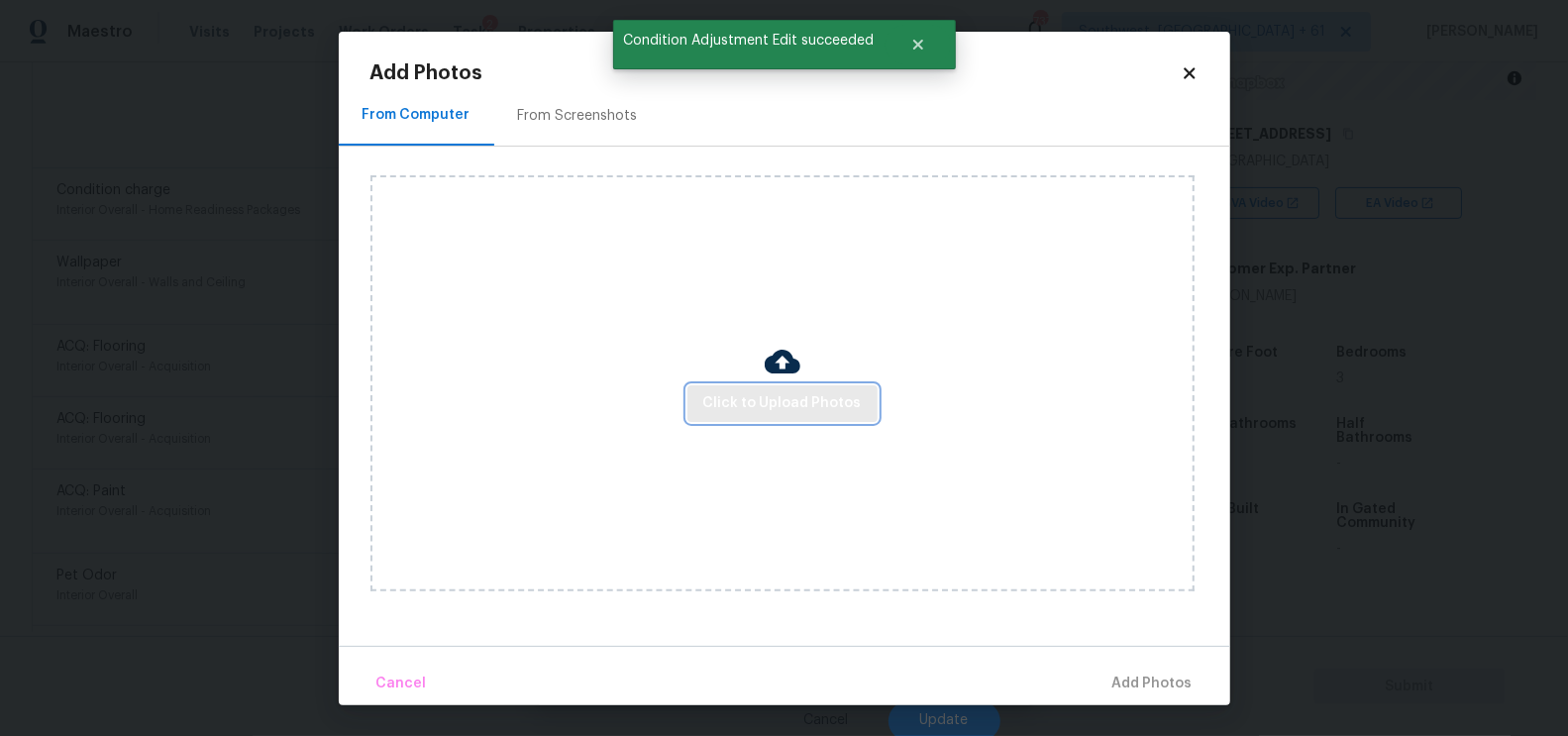
click at [741, 394] on span "Click to Upload Photos" at bounding box center [783, 403] width 159 height 25
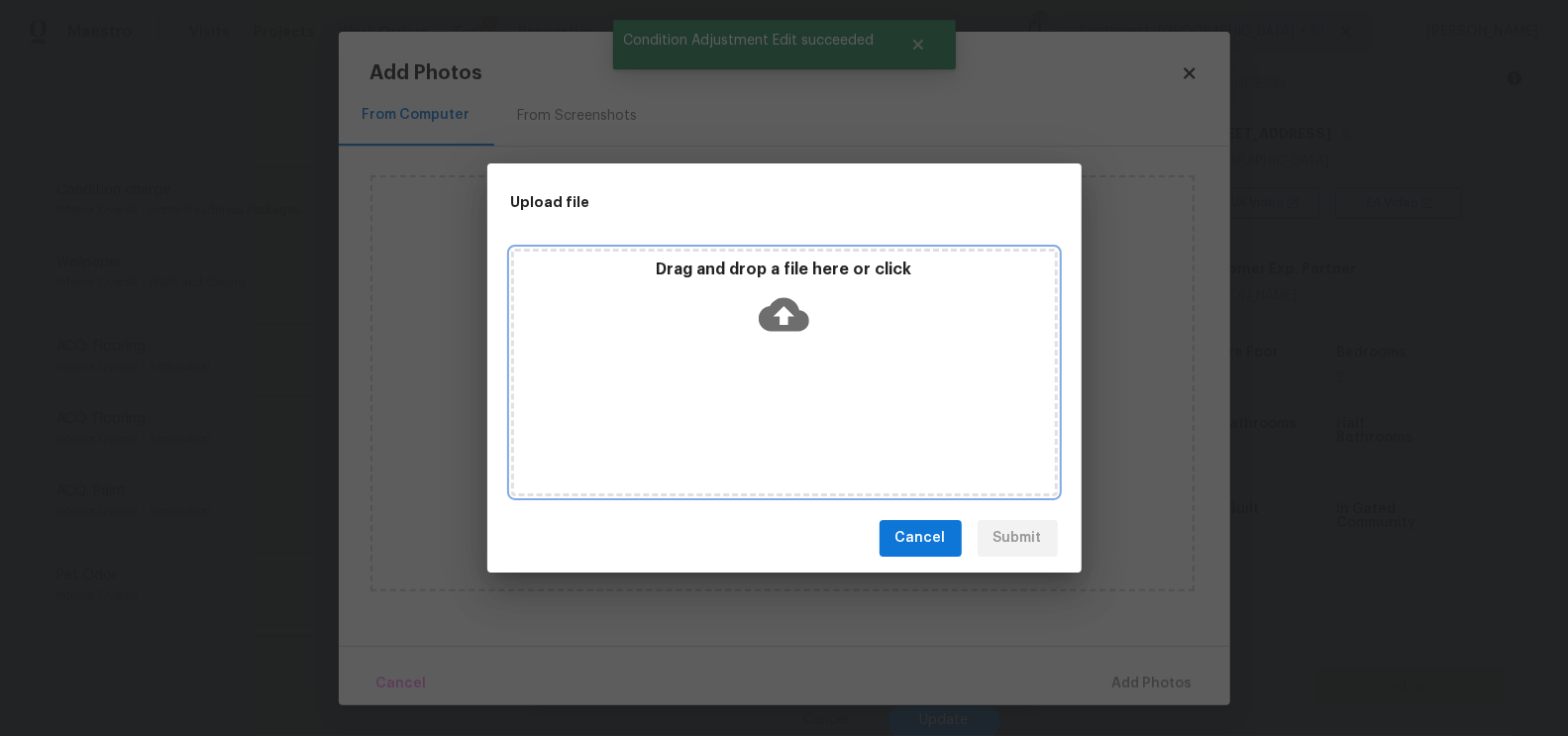
click at [808, 302] on icon at bounding box center [784, 314] width 51 height 51
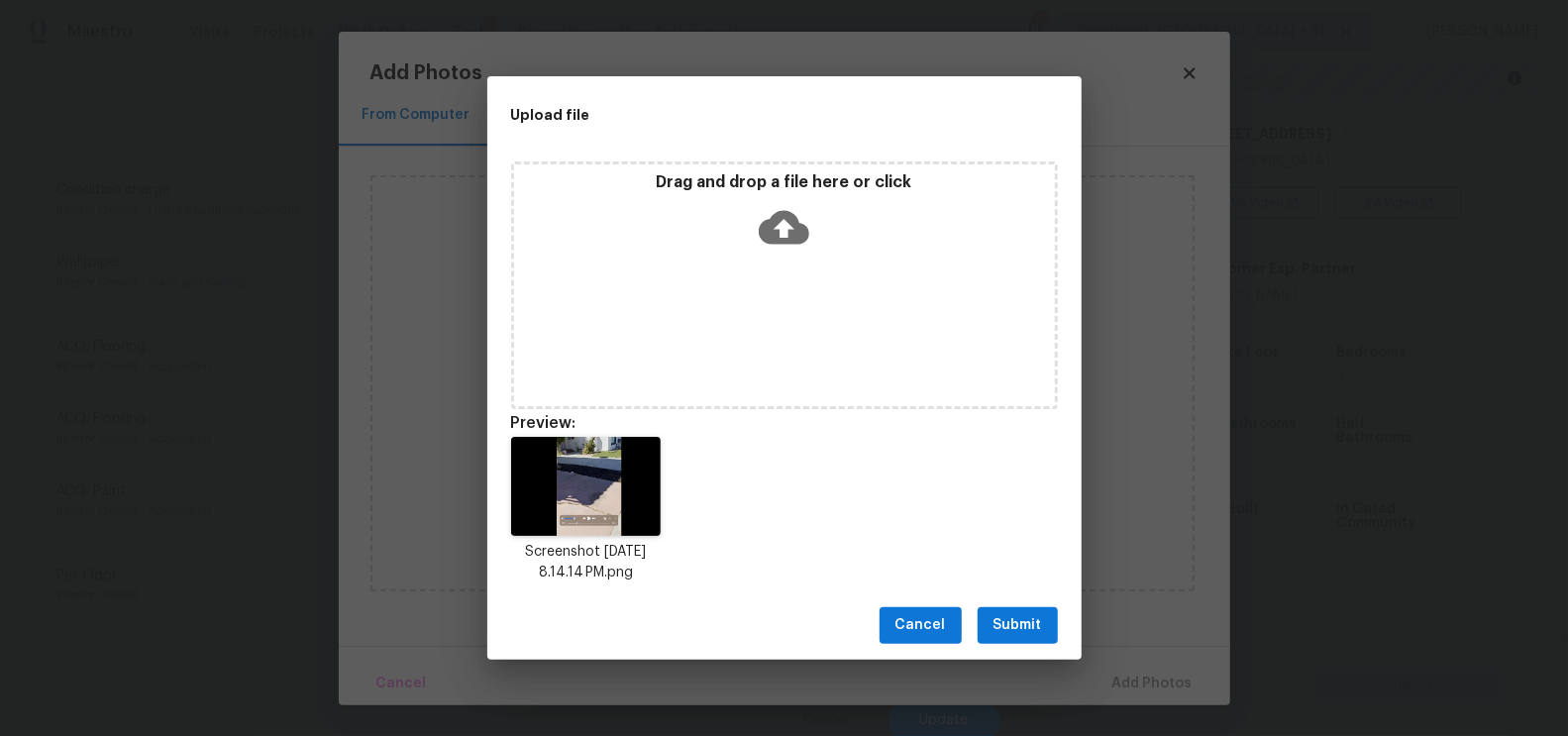
click at [1011, 614] on span "Submit" at bounding box center [1018, 625] width 49 height 25
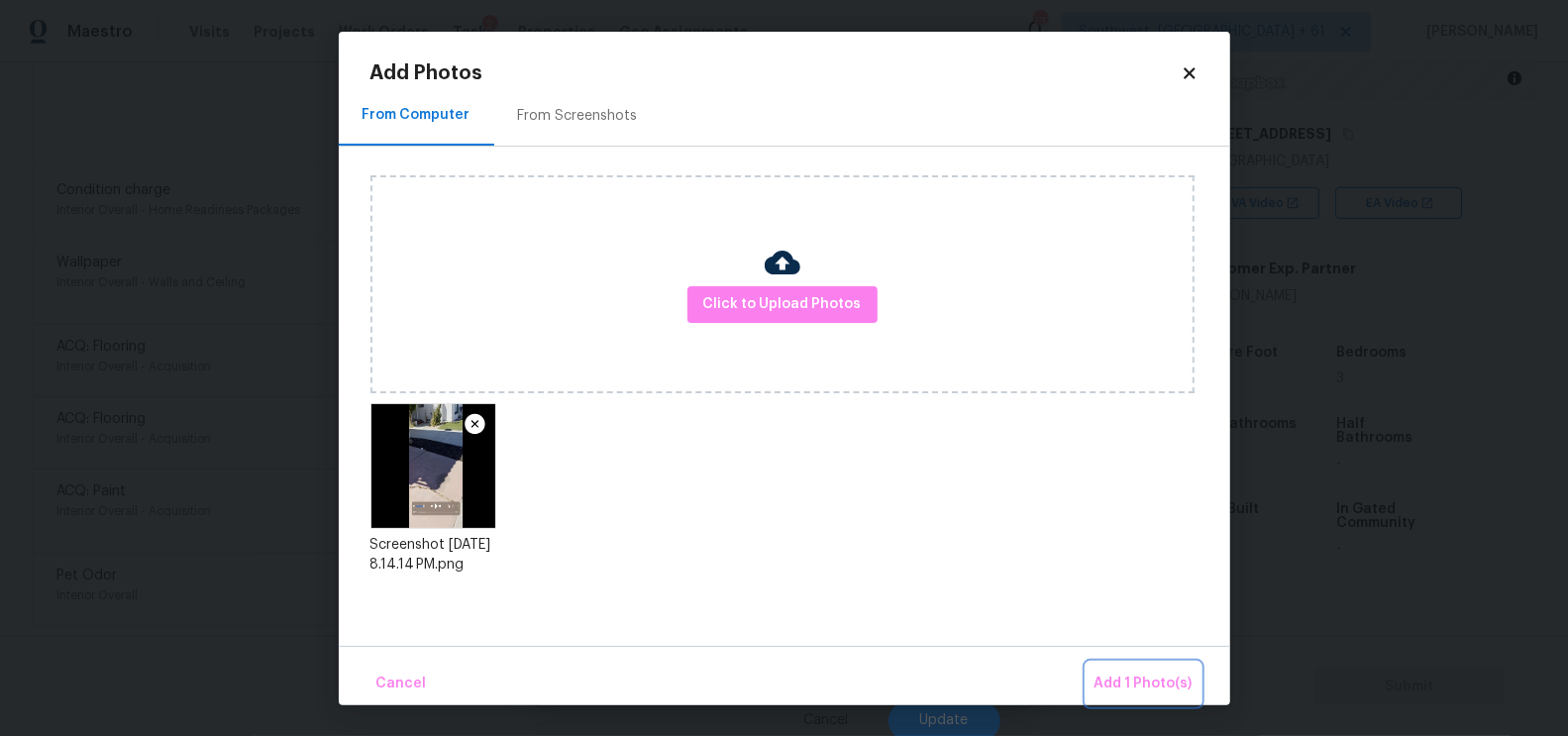
click at [1129, 692] on span "Add 1 Photo(s)" at bounding box center [1144, 683] width 98 height 25
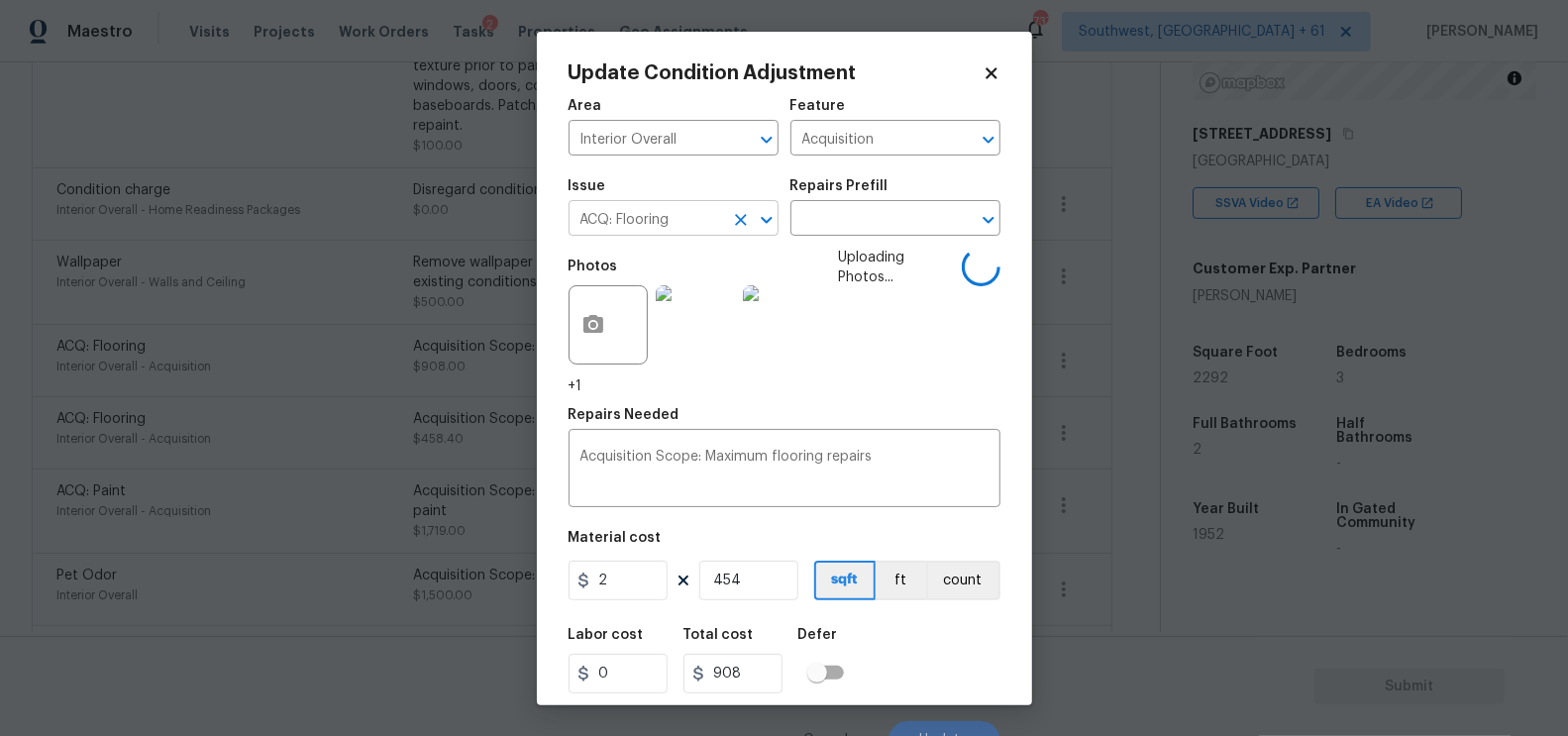
click at [648, 218] on input "ACQ: Flooring" at bounding box center [646, 220] width 155 height 31
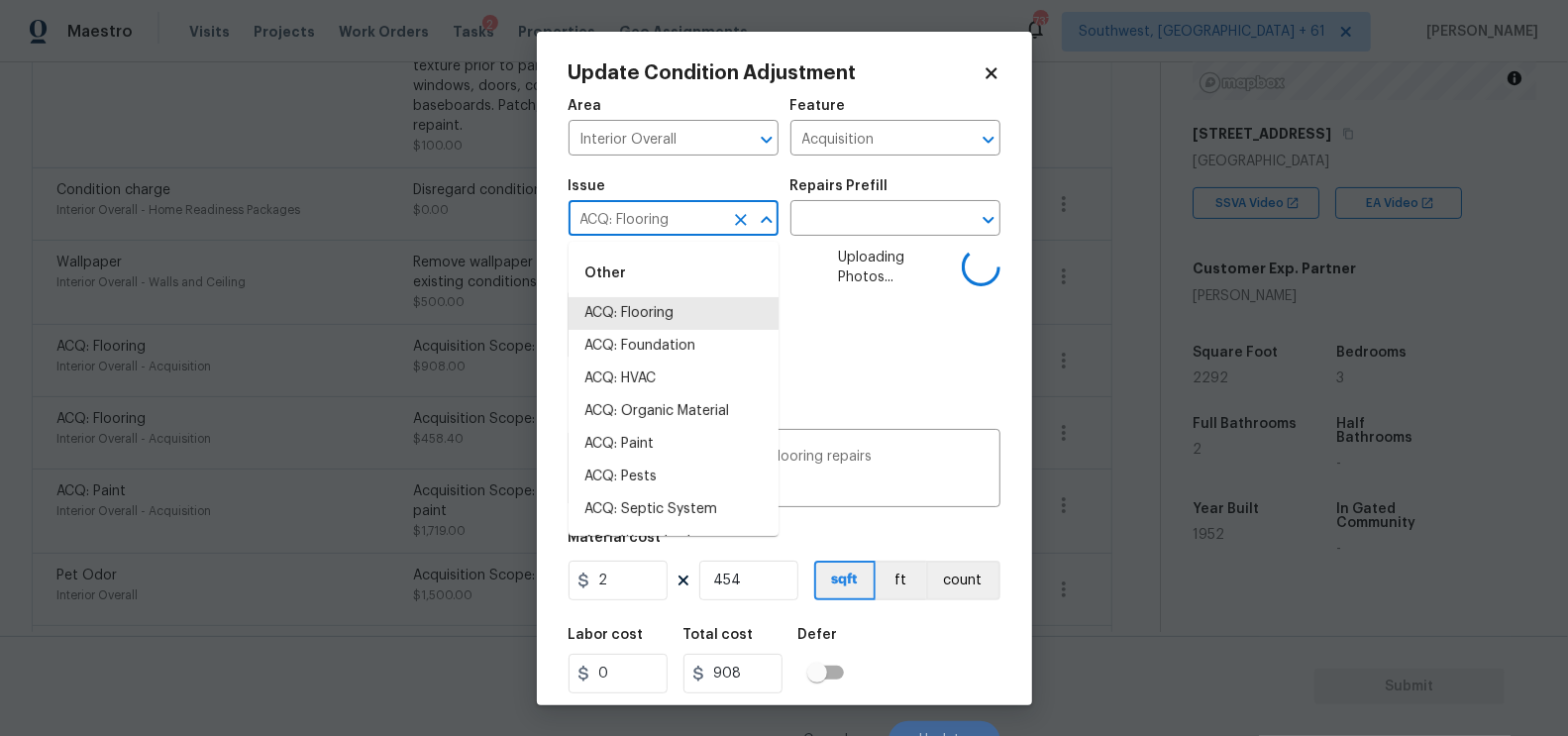
click at [648, 218] on input "ACQ: Flooring" at bounding box center [646, 220] width 155 height 31
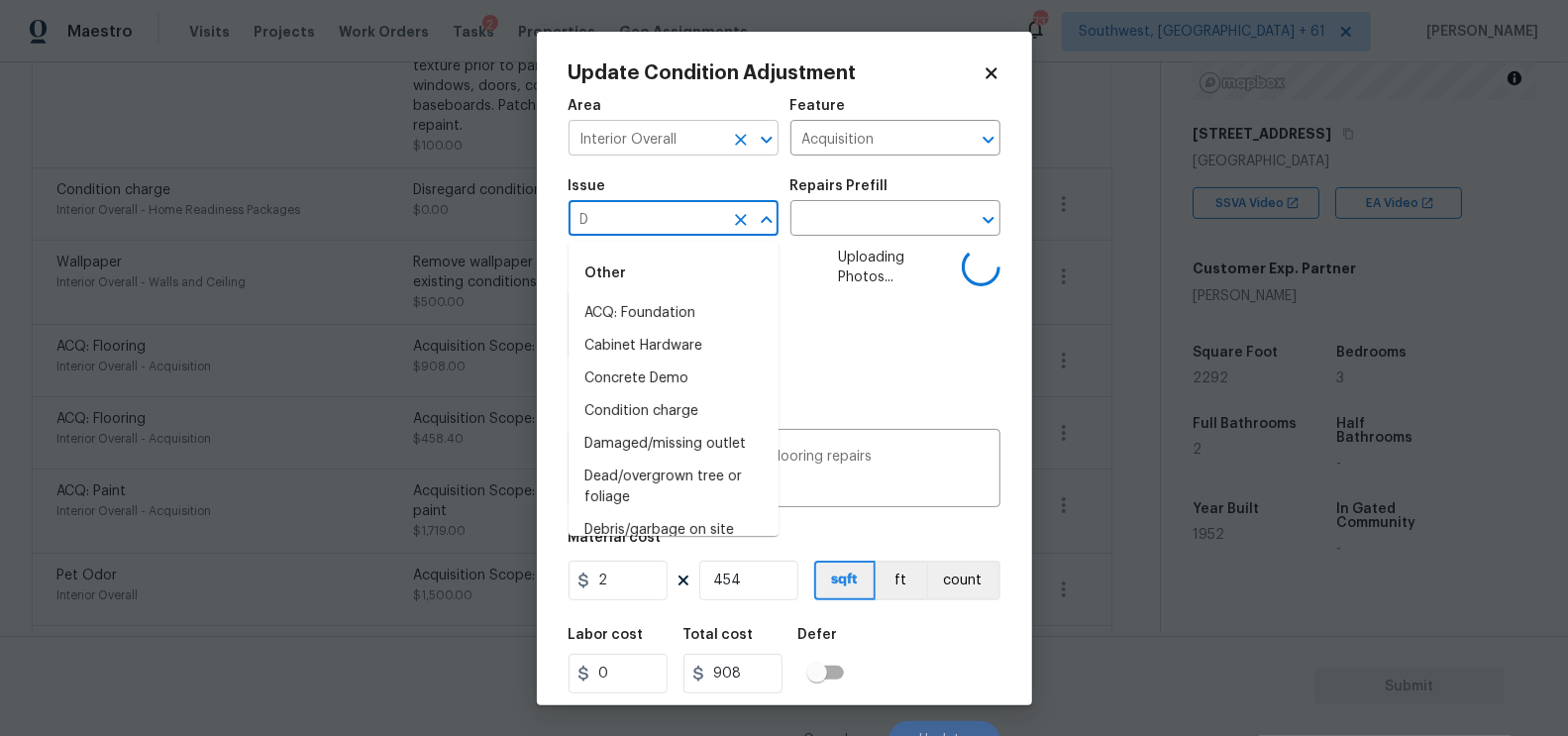
click at [672, 138] on input "Interior Overall" at bounding box center [646, 140] width 155 height 31
type input "ACQ: Flooring"
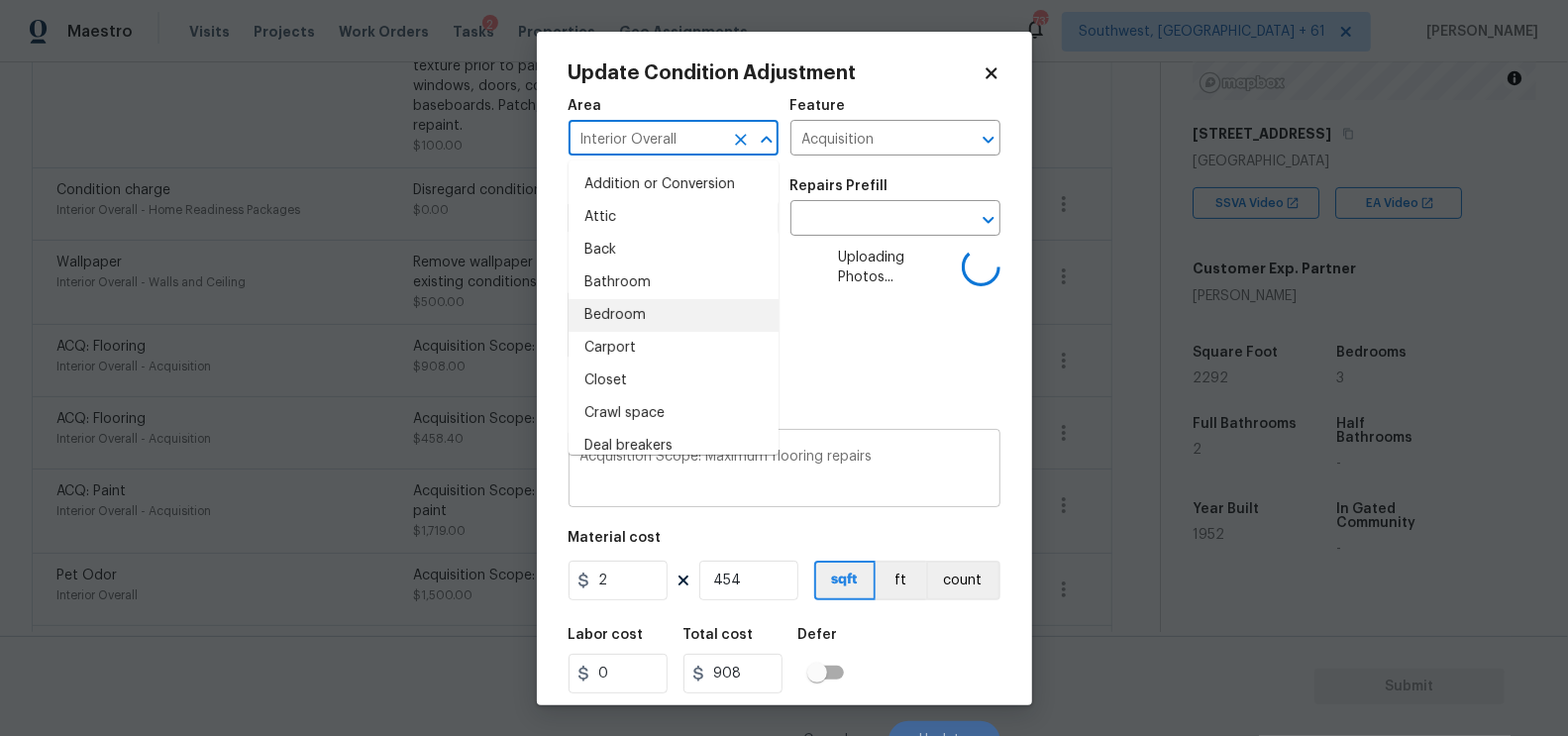
click at [841, 443] on div "Acquisition Scope: Maximum flooring repairs x ​" at bounding box center [784, 471] width 432 height 74
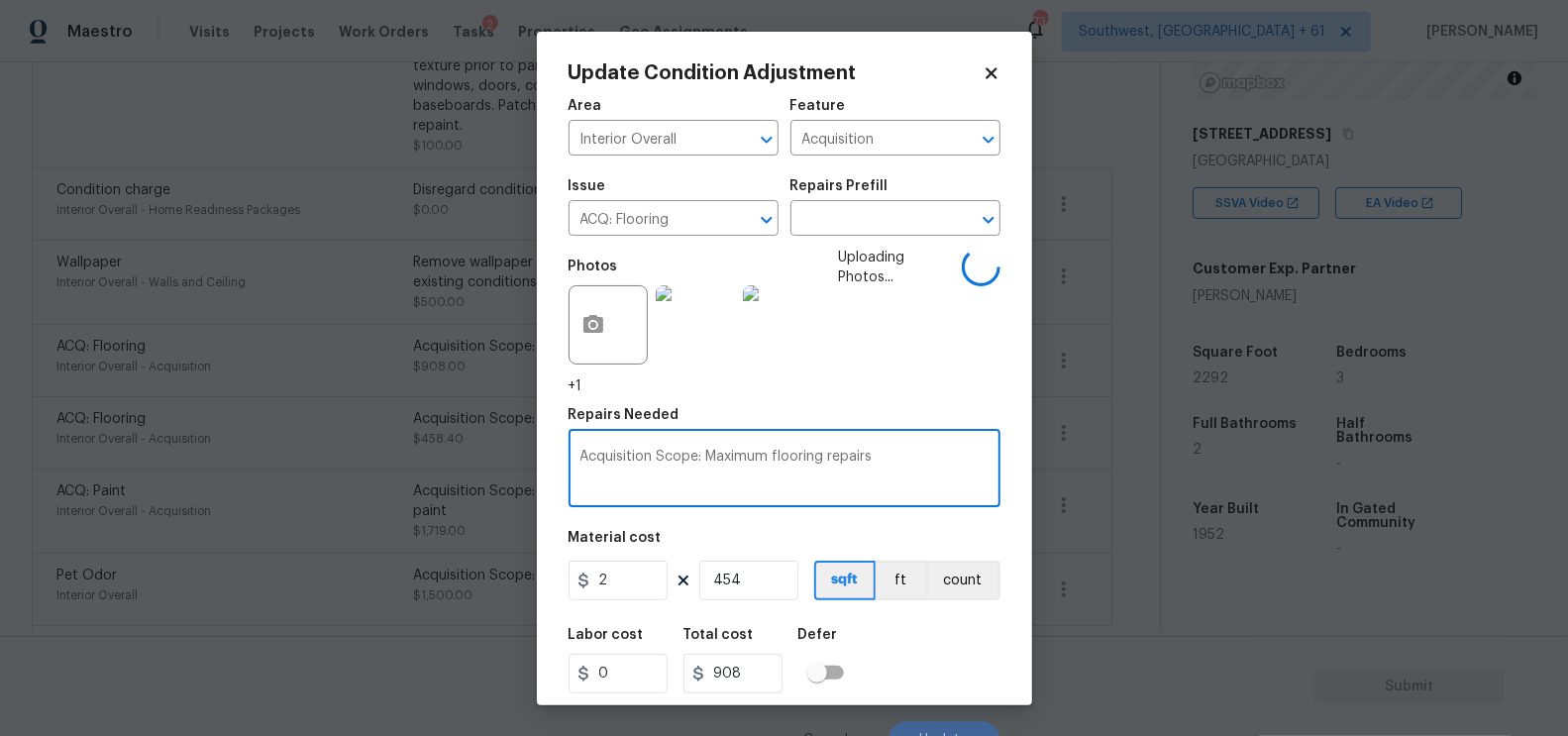
click at [841, 443] on div "Acquisition Scope: Maximum flooring repairs x ​" at bounding box center [784, 471] width 432 height 74
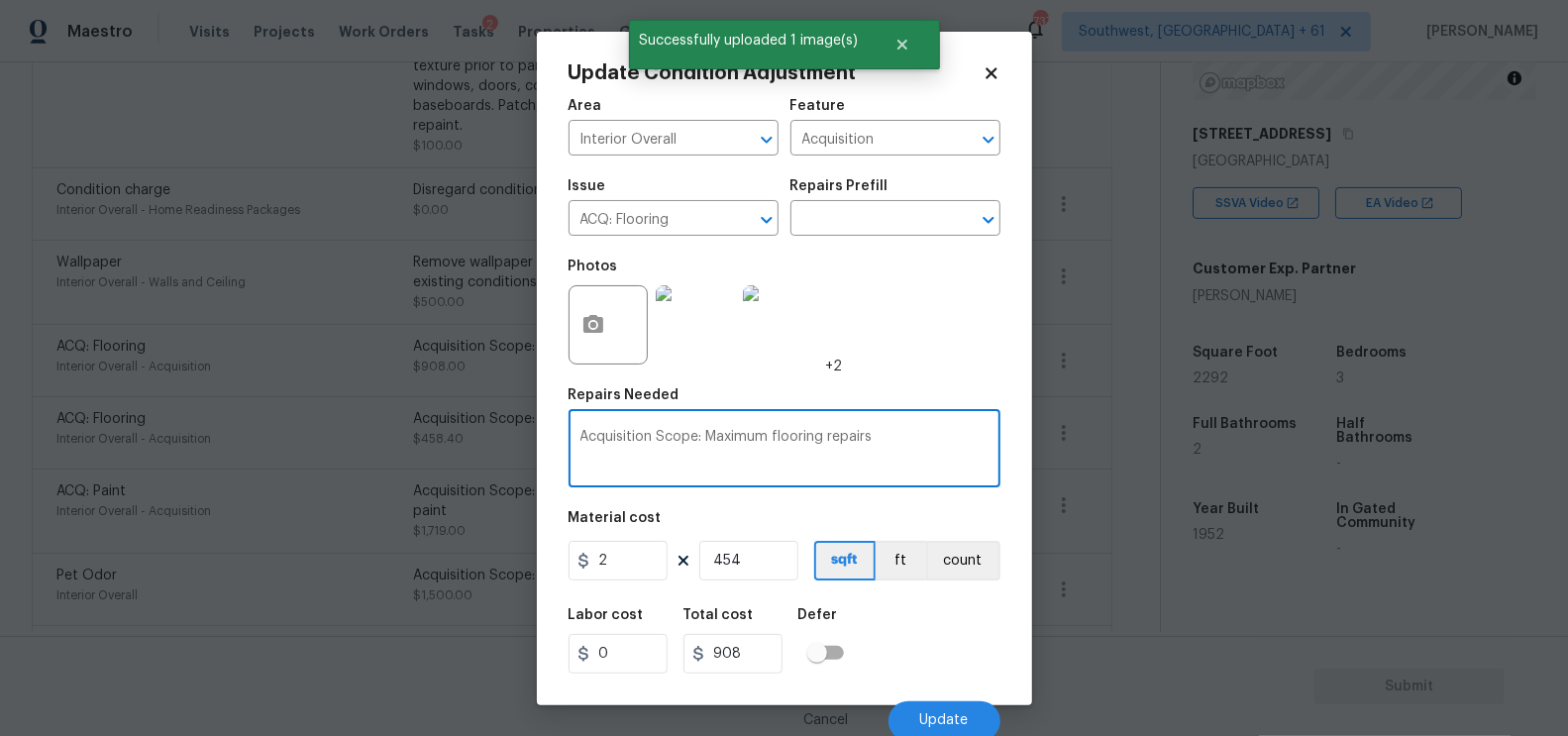
click at [741, 436] on textarea "Acquisition Scope: Maximum flooring repairs" at bounding box center [784, 451] width 408 height 42
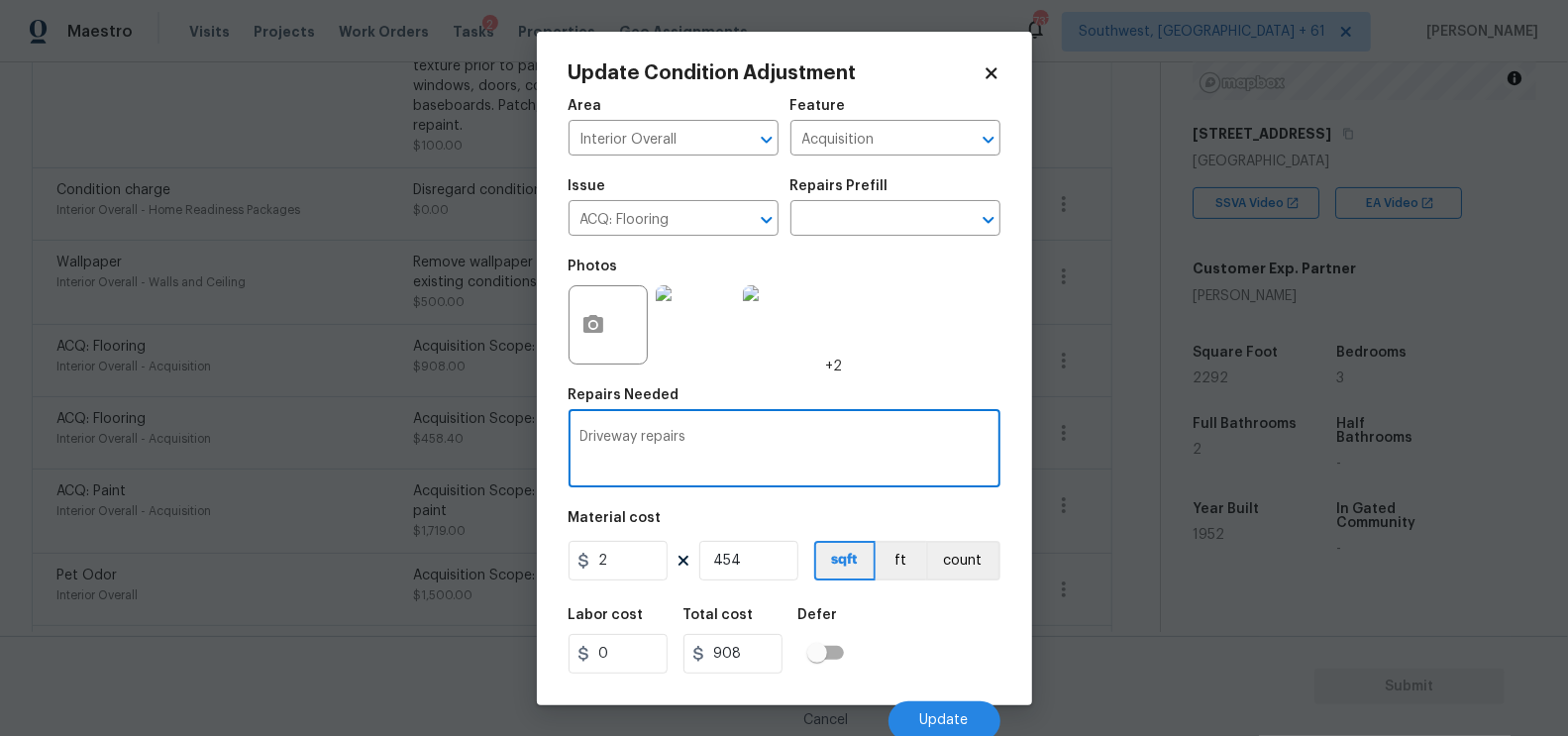
type textarea "Driveway repairs"
click at [641, 563] on input "2" at bounding box center [618, 560] width 99 height 40
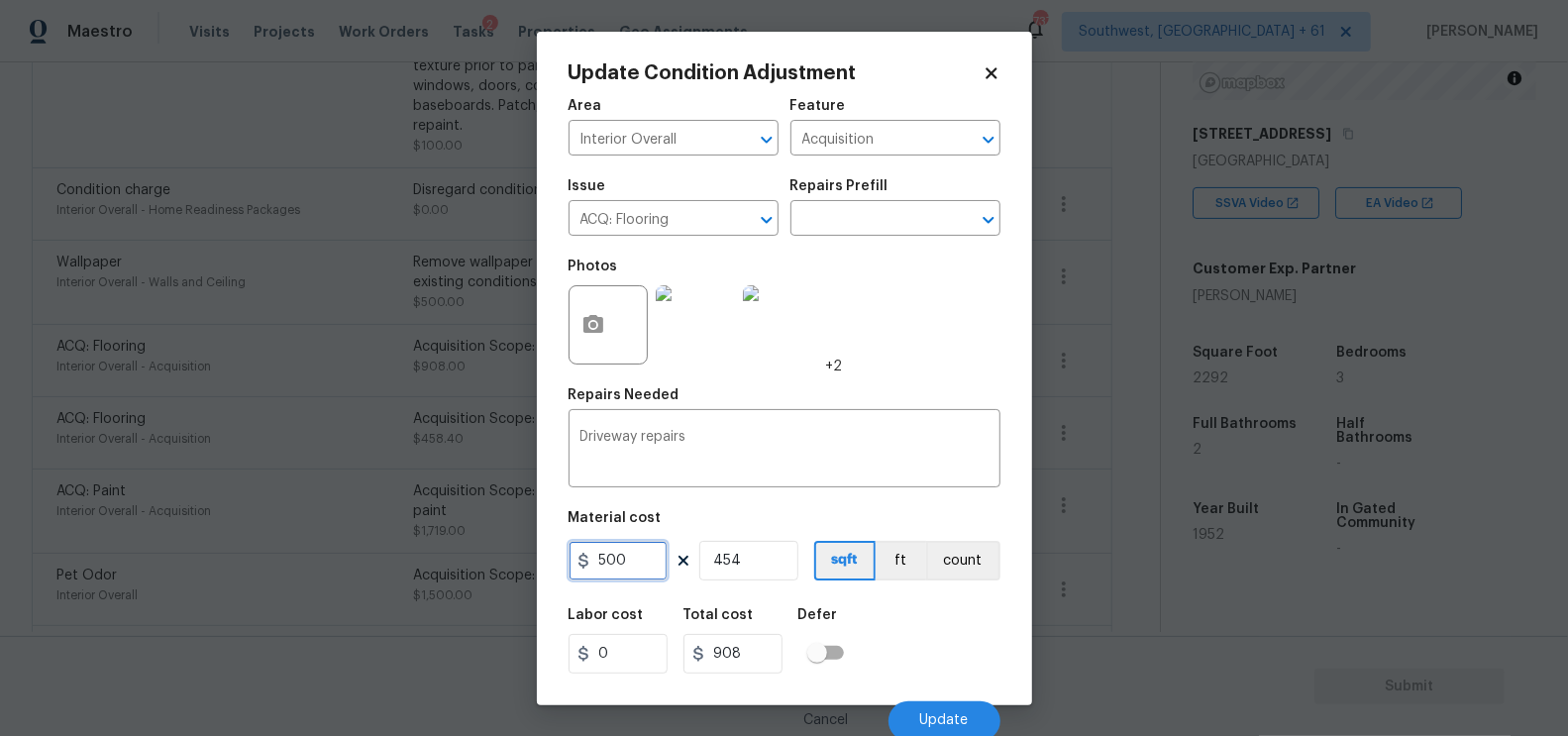
type input "500"
click at [761, 564] on input "454" at bounding box center [749, 560] width 99 height 40
type input "227000"
click at [761, 564] on input "454" at bounding box center [749, 560] width 99 height 40
type input "1"
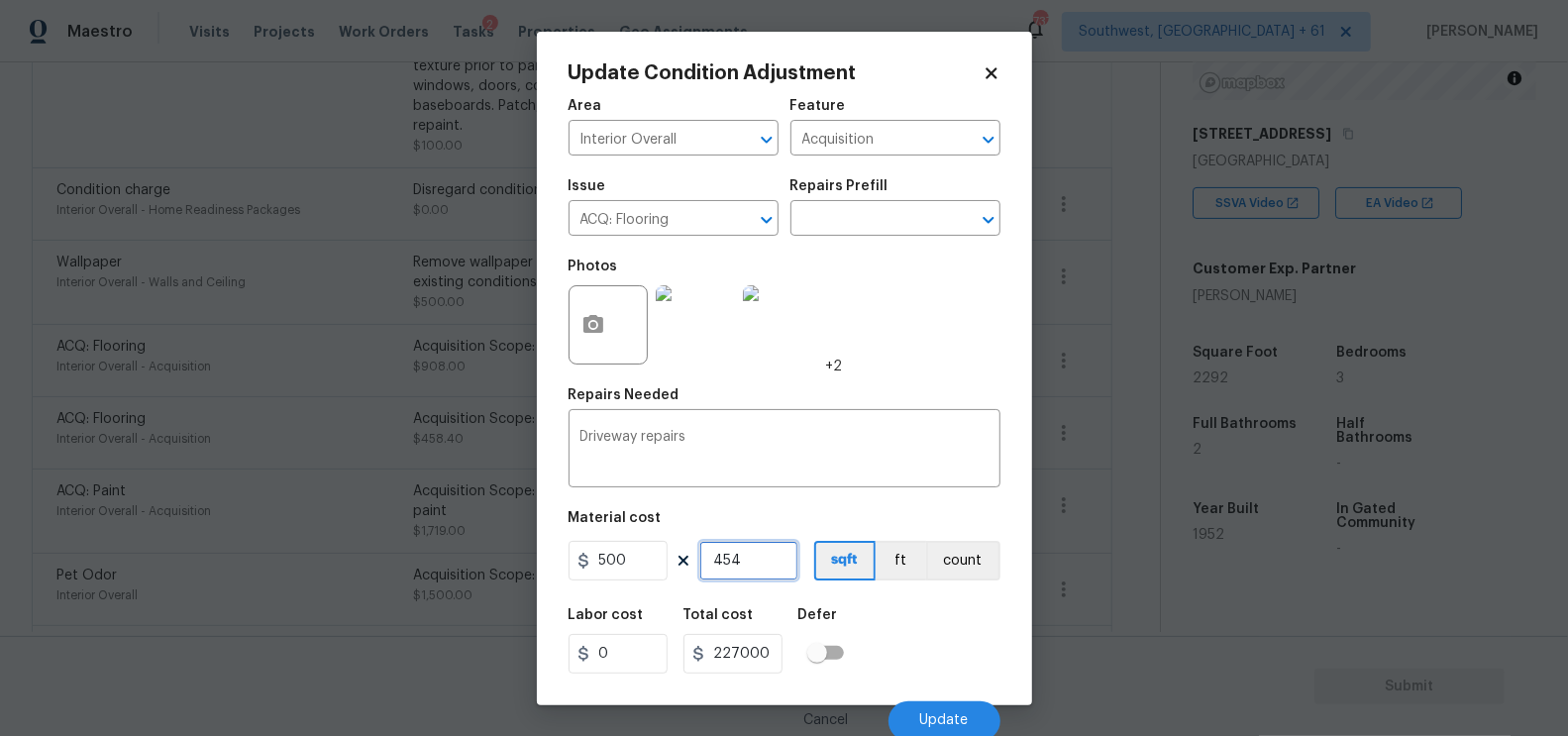
type input "500"
type input "1"
click at [770, 643] on input "500" at bounding box center [733, 654] width 99 height 40
click at [956, 708] on button "Update" at bounding box center [944, 721] width 112 height 40
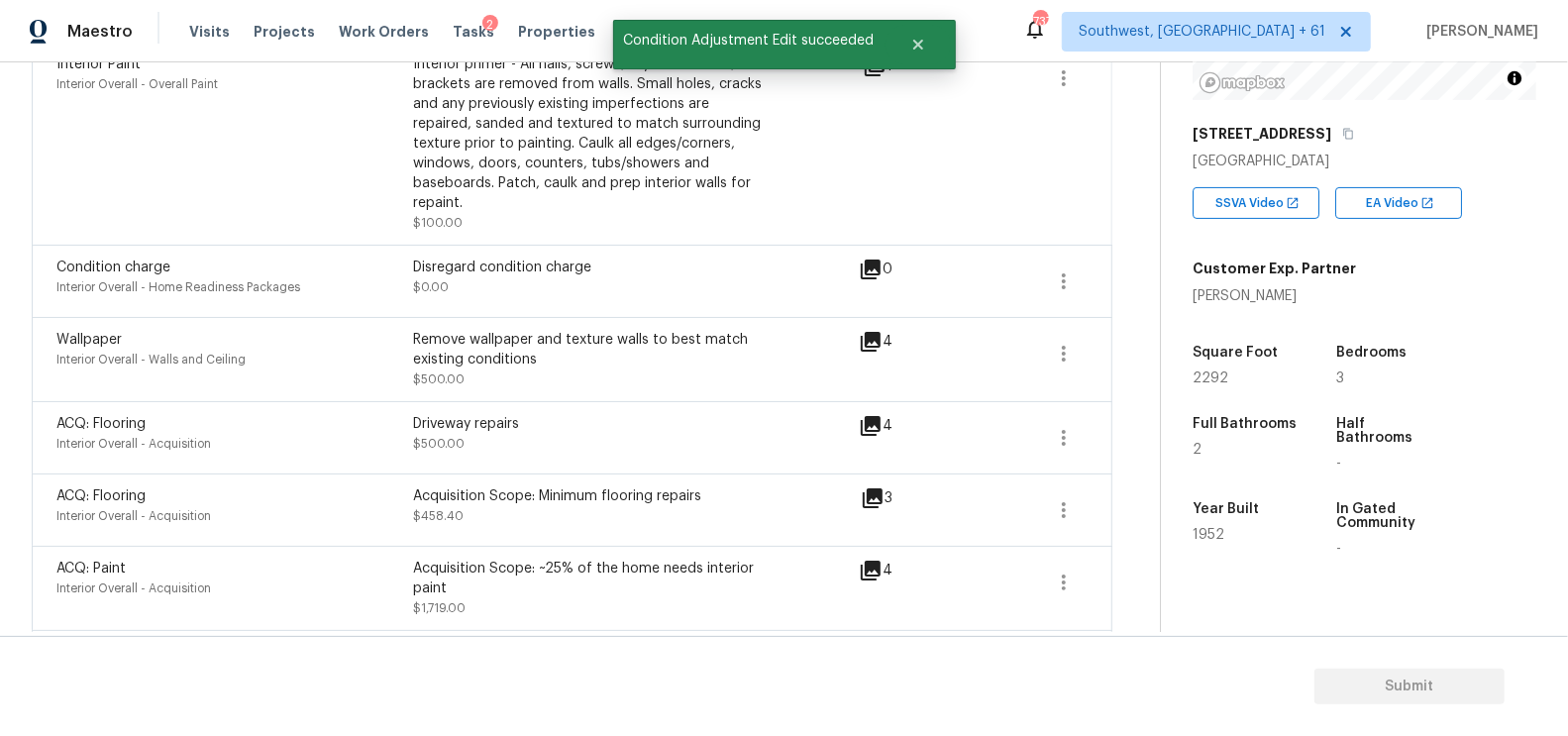
scroll to position [429, 0]
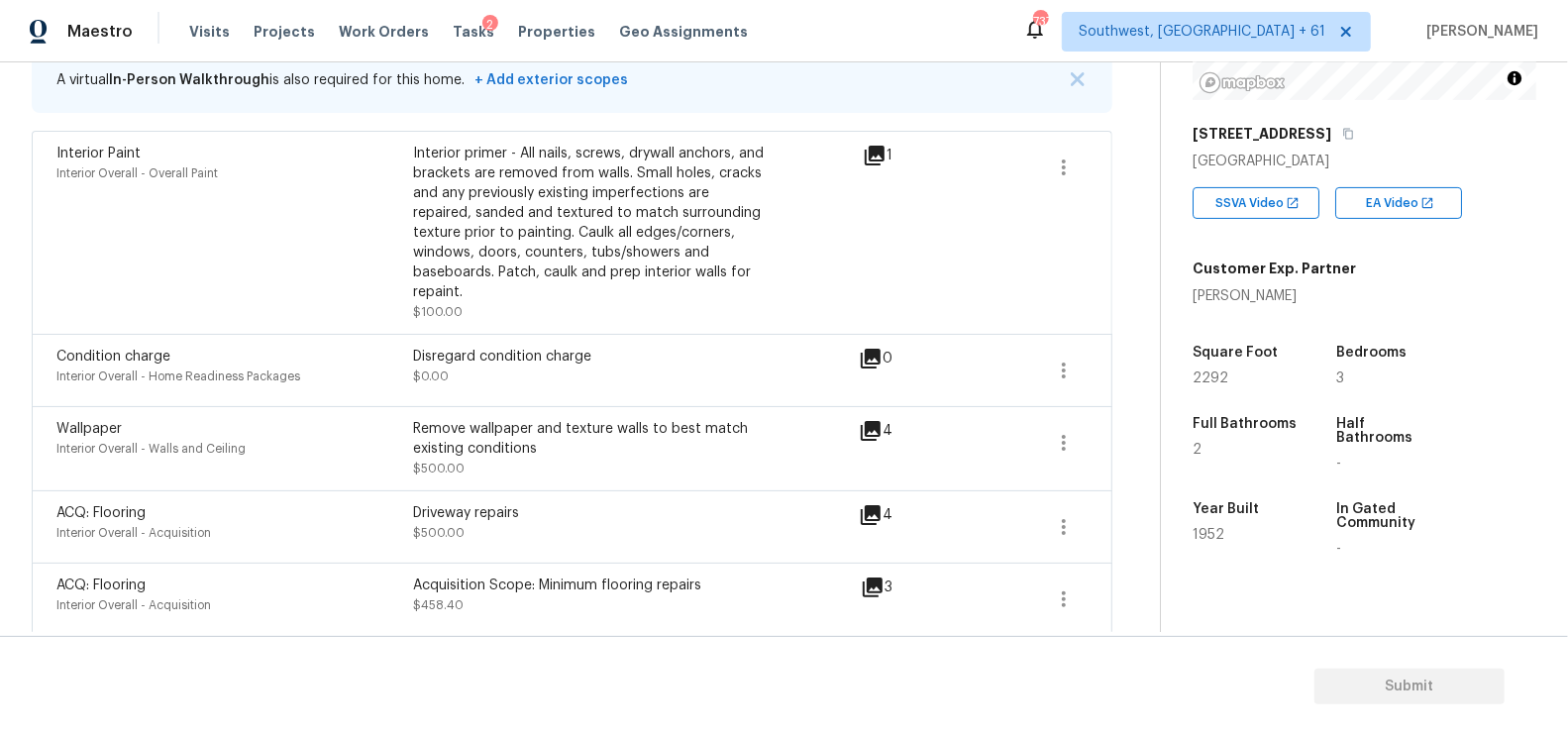
click at [891, 419] on div "4" at bounding box center [907, 431] width 97 height 24
click at [869, 421] on icon at bounding box center [870, 431] width 20 height 20
click at [1073, 431] on icon "button" at bounding box center [1064, 443] width 24 height 24
click at [1116, 428] on link "Edit" at bounding box center [1177, 417] width 168 height 30
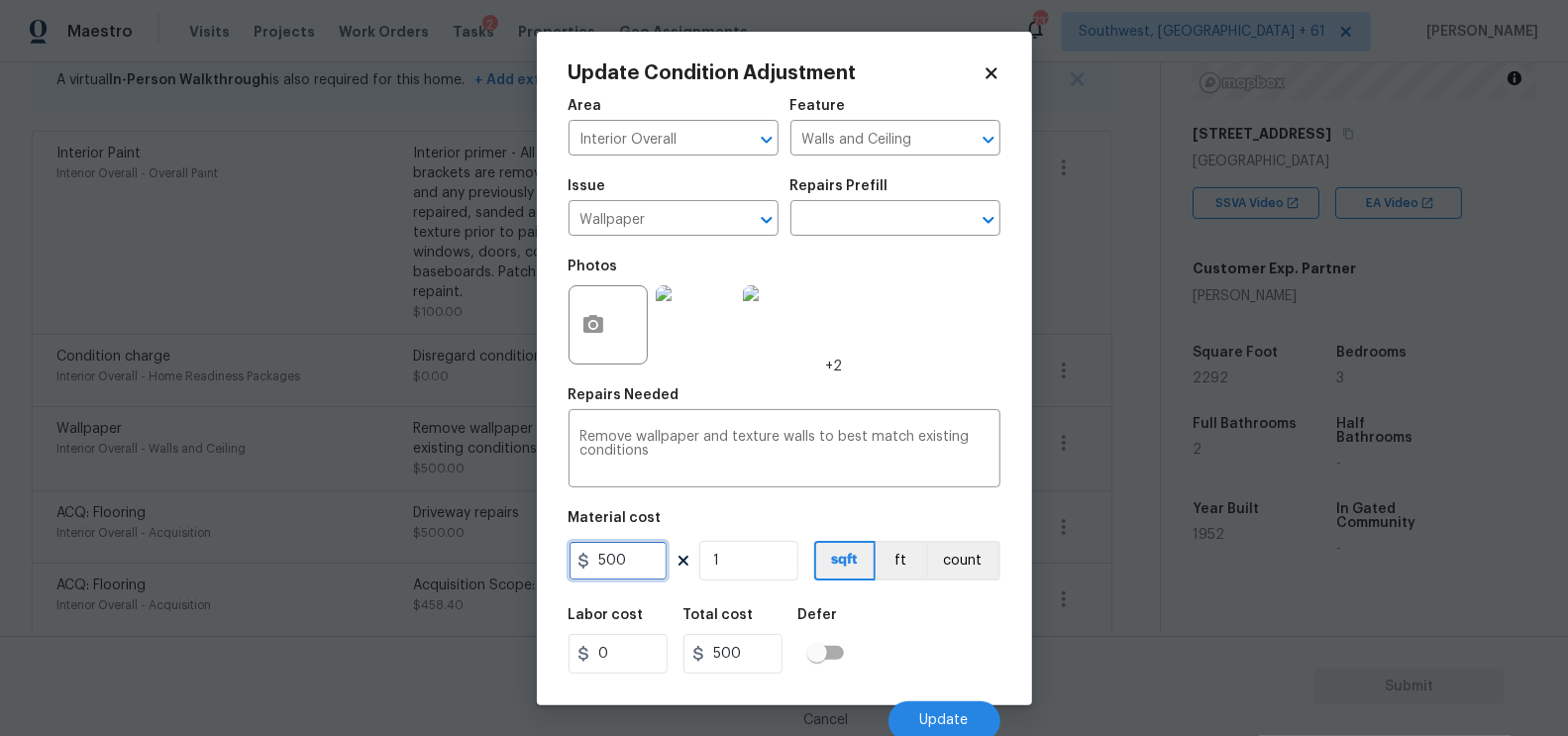
click at [624, 544] on input "500" at bounding box center [618, 560] width 99 height 40
type input "0"
click at [744, 653] on input "0" at bounding box center [733, 654] width 99 height 40
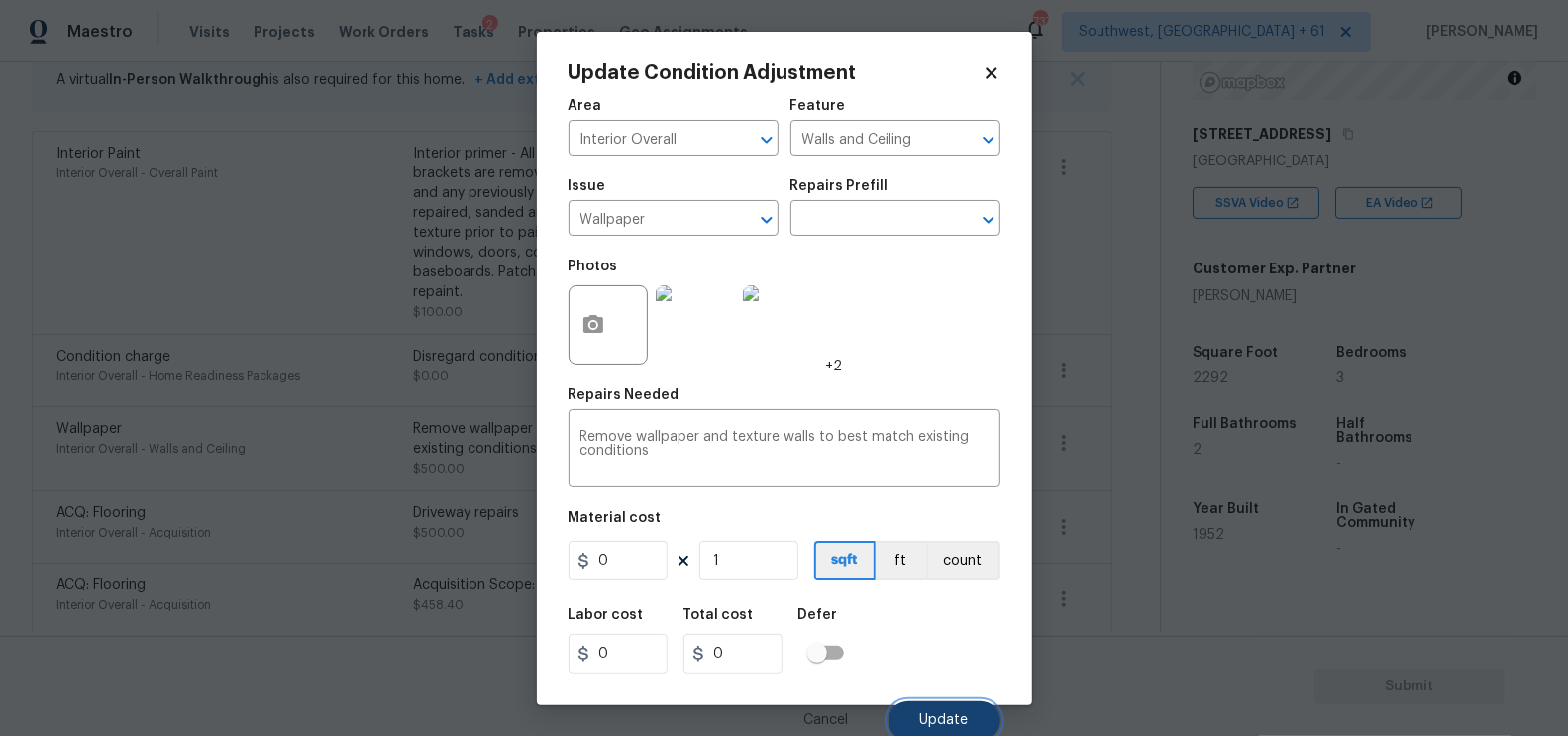
click at [927, 704] on button "Update" at bounding box center [944, 721] width 112 height 40
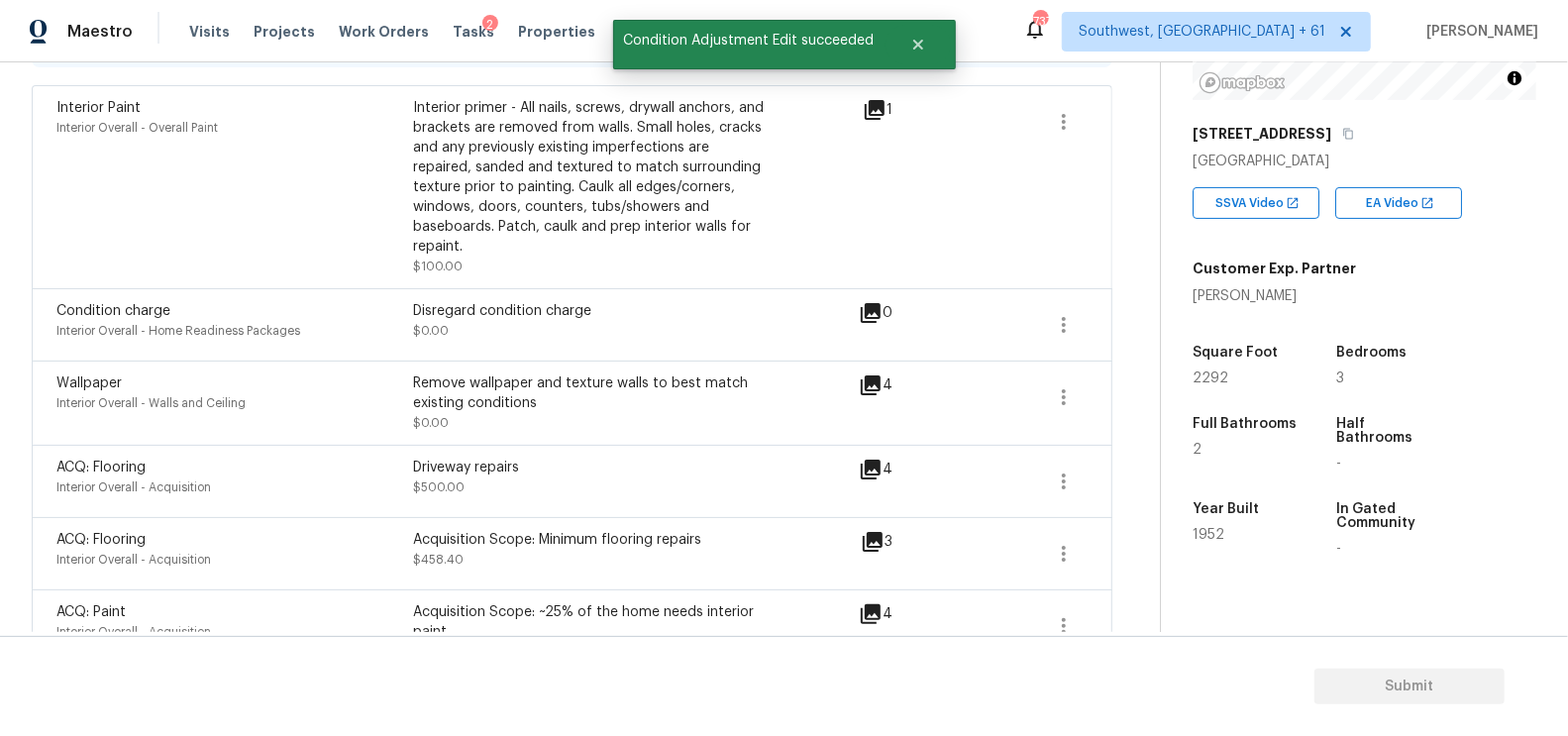
scroll to position [387, 0]
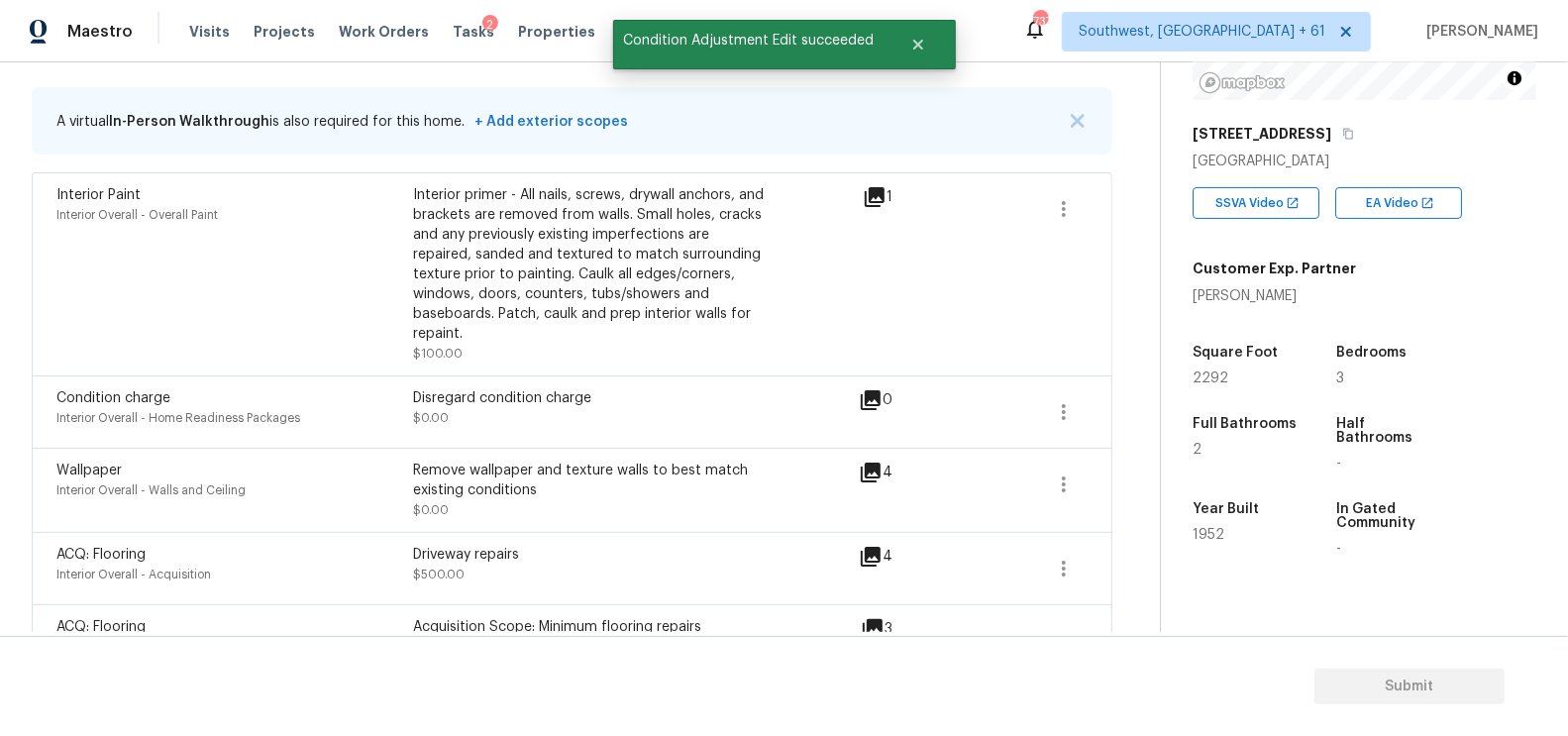
click at [1038, 220] on div "Interior Paint Interior Overall - Overall Paint Interior primer - All nails, sc…" at bounding box center [572, 273] width 1031 height 178
click at [1078, 209] on button "button" at bounding box center [1064, 209] width 48 height 48
click at [1145, 201] on div "Edit" at bounding box center [1178, 203] width 155 height 20
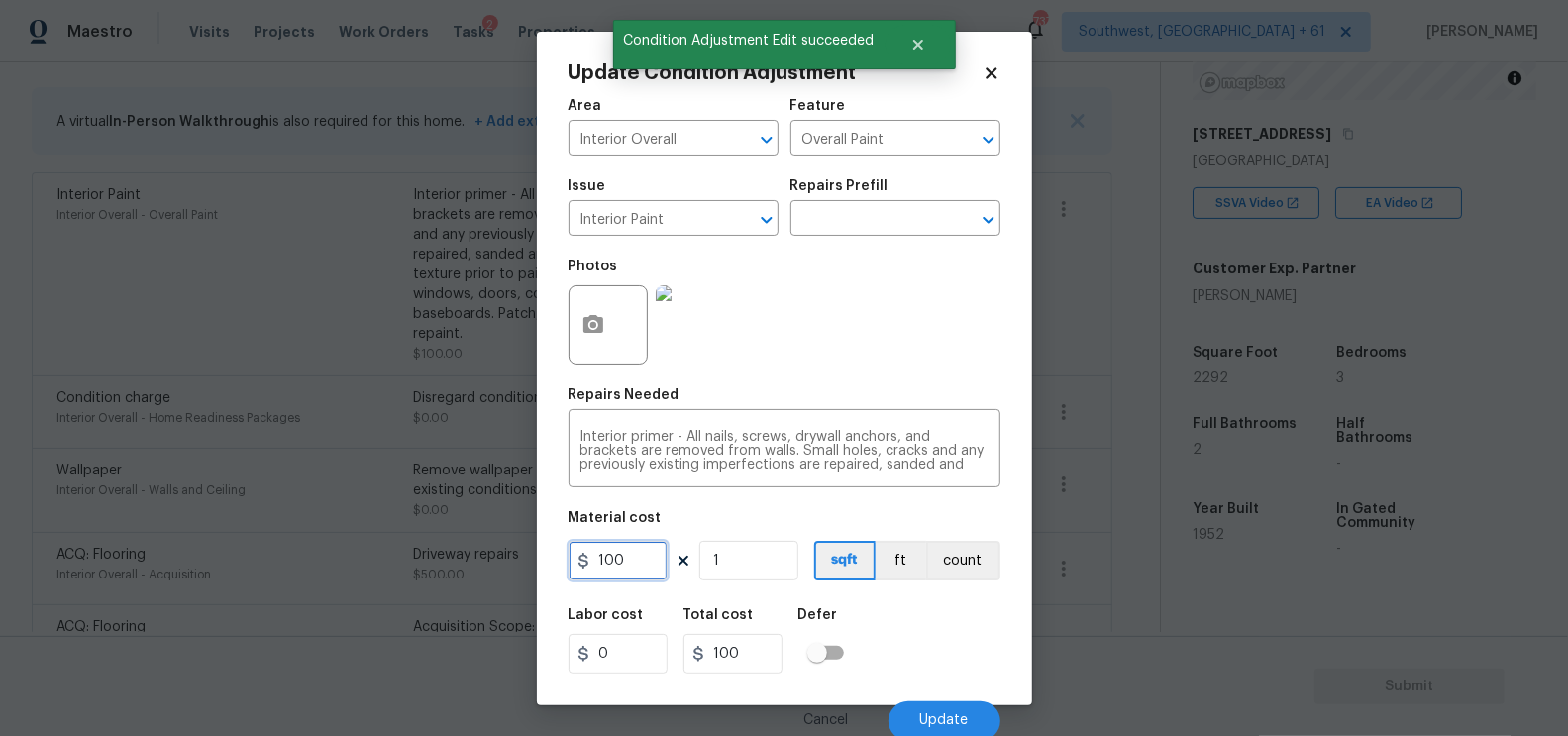
click at [623, 576] on input "100" at bounding box center [618, 560] width 99 height 40
click at [637, 559] on input "1000" at bounding box center [618, 560] width 99 height 40
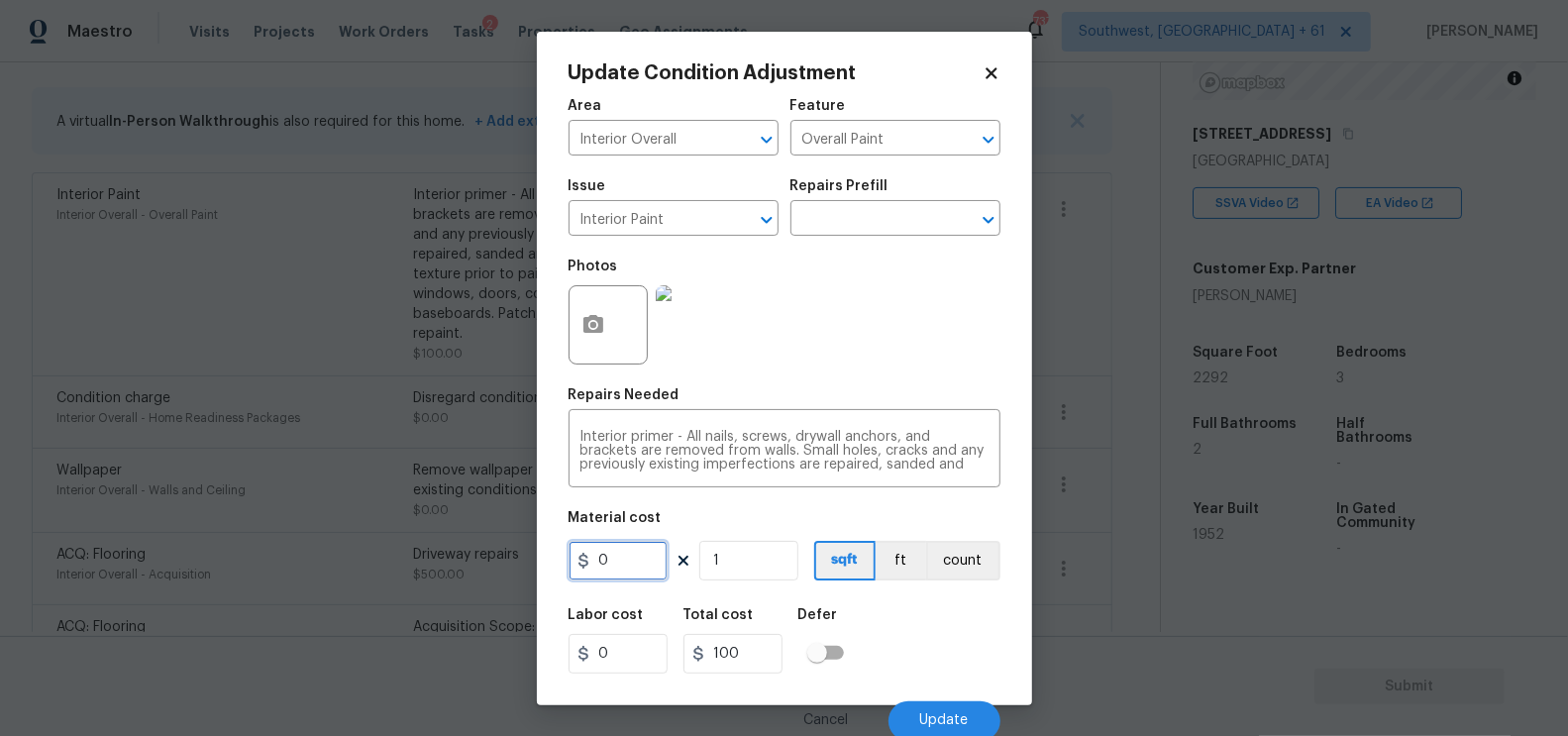
type input "0"
click at [762, 662] on input "0" at bounding box center [733, 654] width 99 height 40
click at [908, 707] on button "Update" at bounding box center [944, 721] width 112 height 40
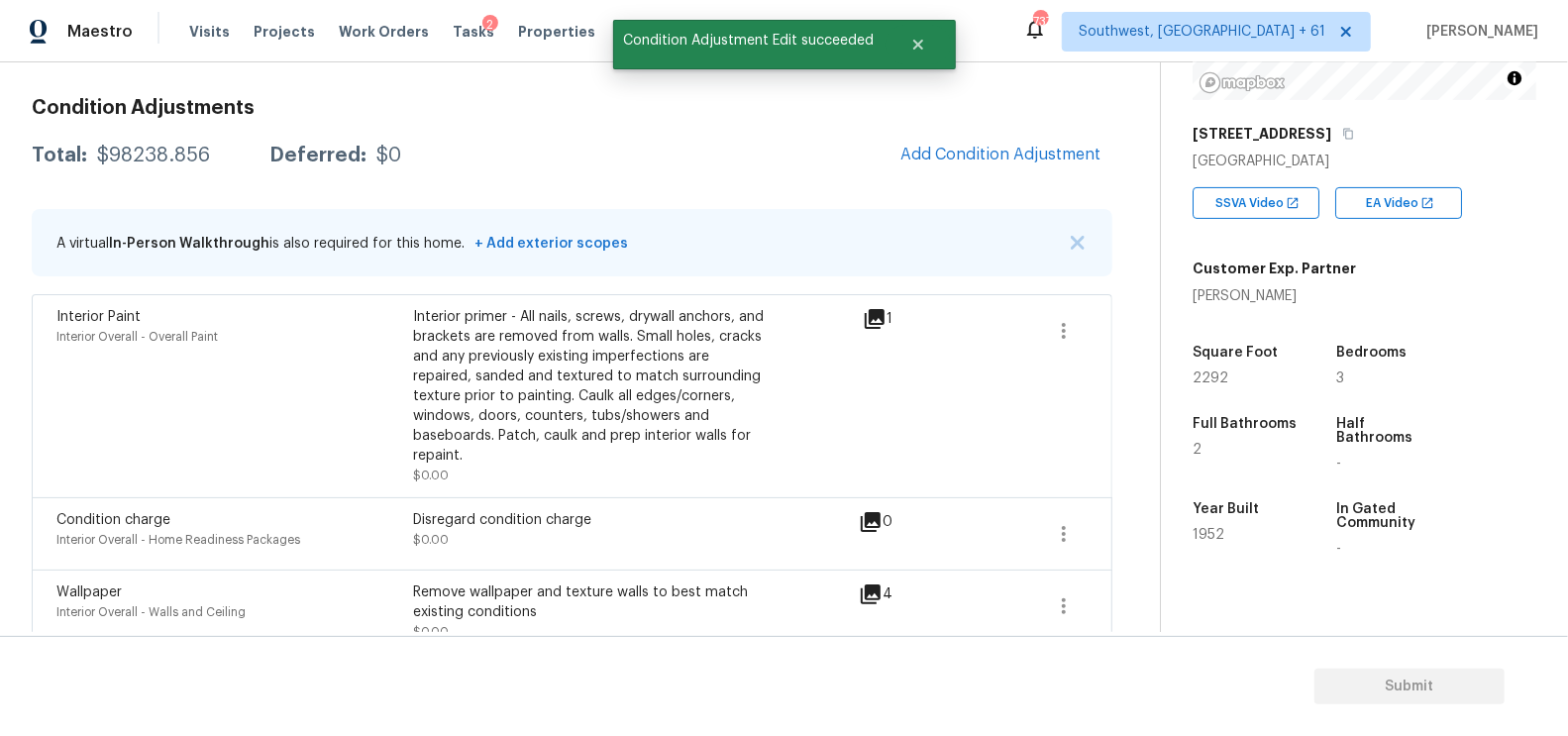
scroll to position [258, 0]
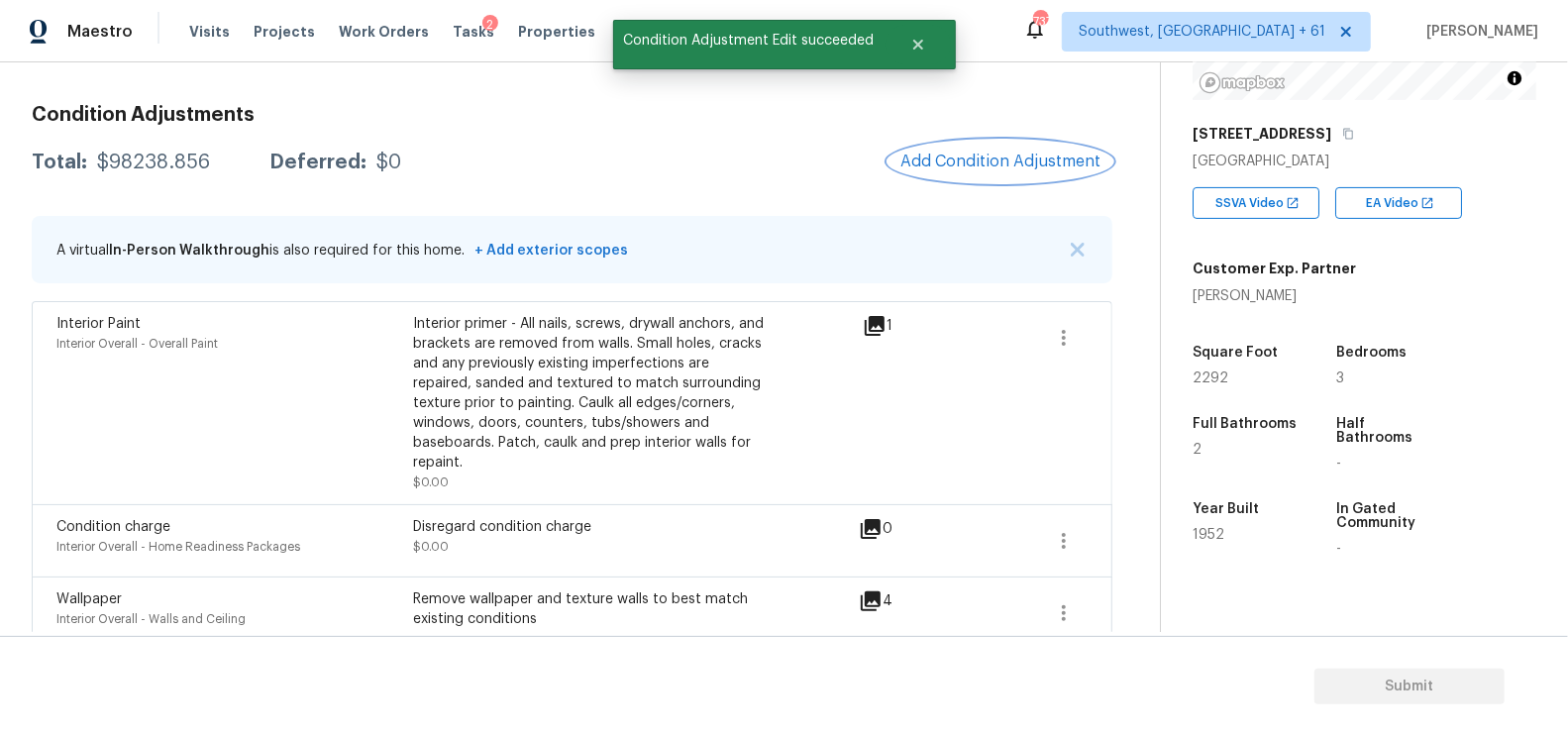
click at [988, 180] on button "Add Condition Adjustment" at bounding box center [1000, 162] width 224 height 42
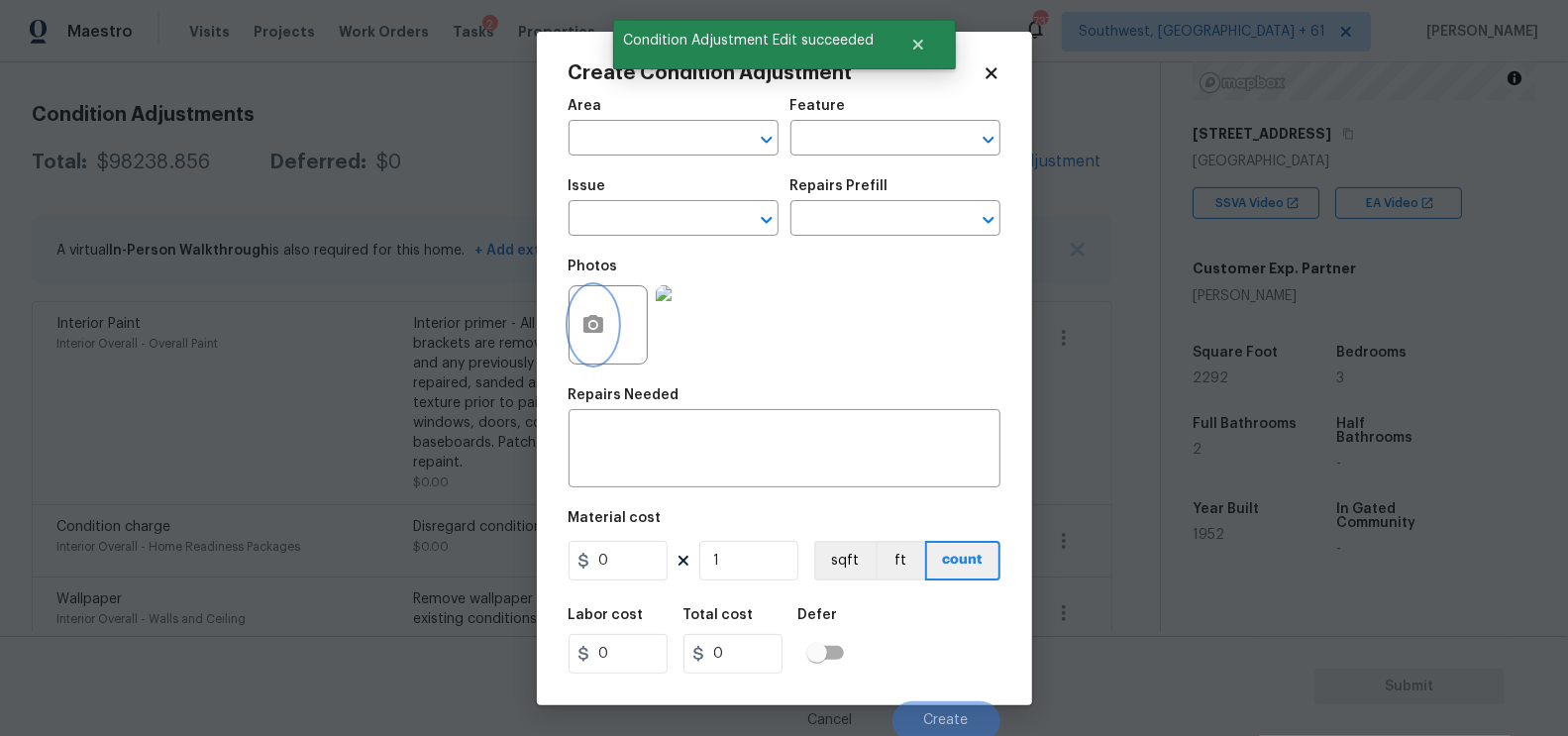
click at [577, 319] on button "button" at bounding box center [593, 325] width 48 height 77
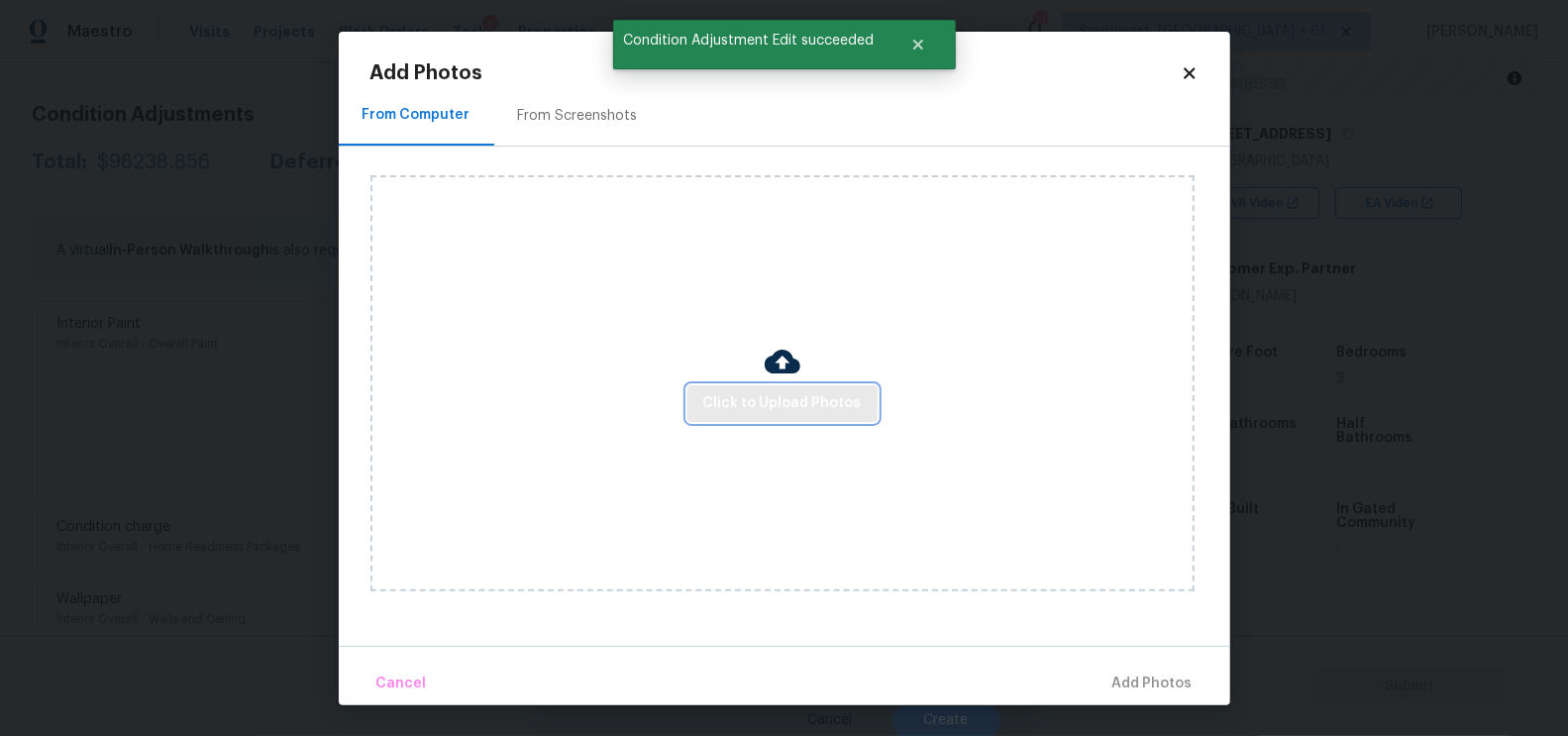
click at [744, 414] on span "Click to Upload Photos" at bounding box center [783, 403] width 159 height 25
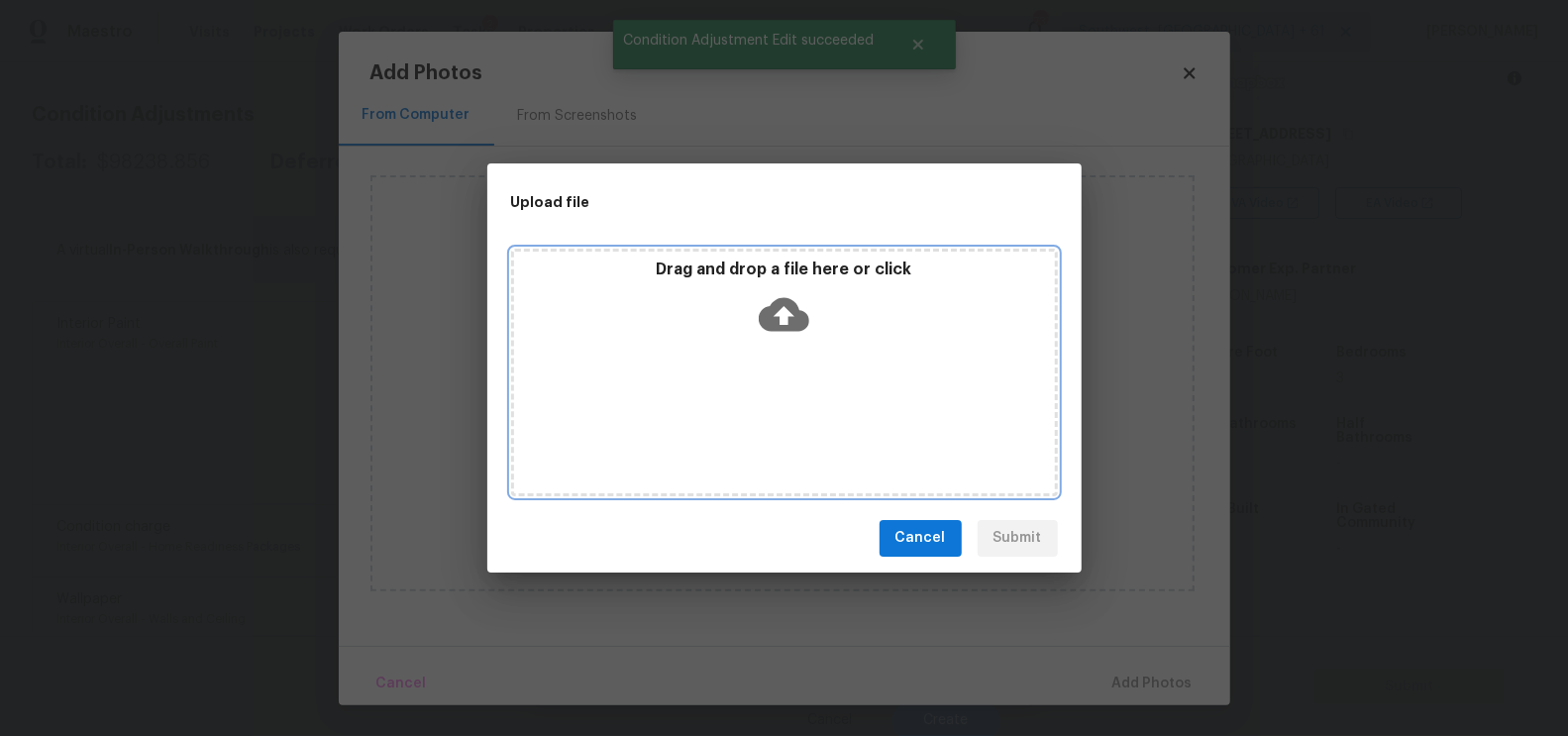
click at [782, 335] on icon at bounding box center [784, 314] width 51 height 51
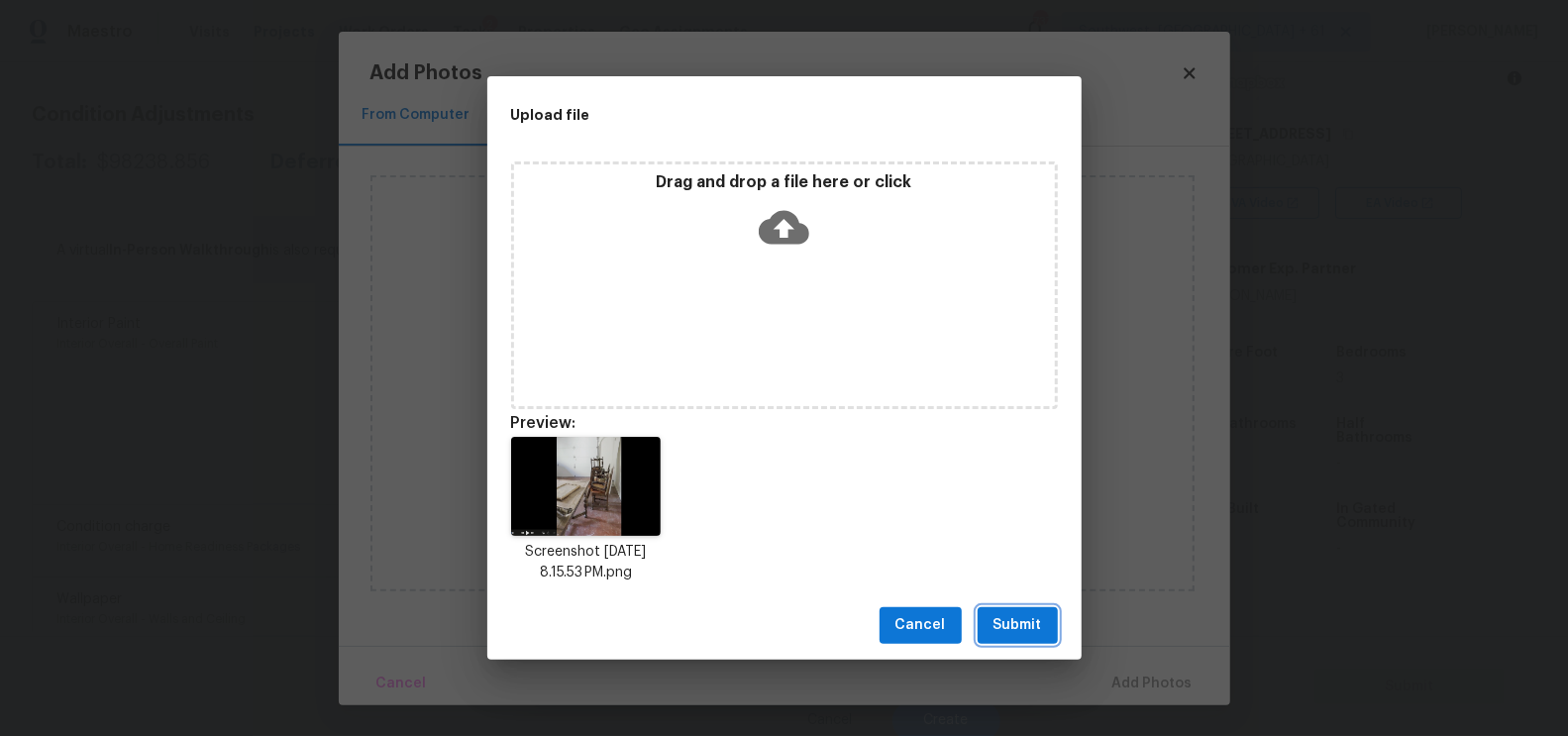
click at [1016, 630] on span "Submit" at bounding box center [1018, 625] width 49 height 25
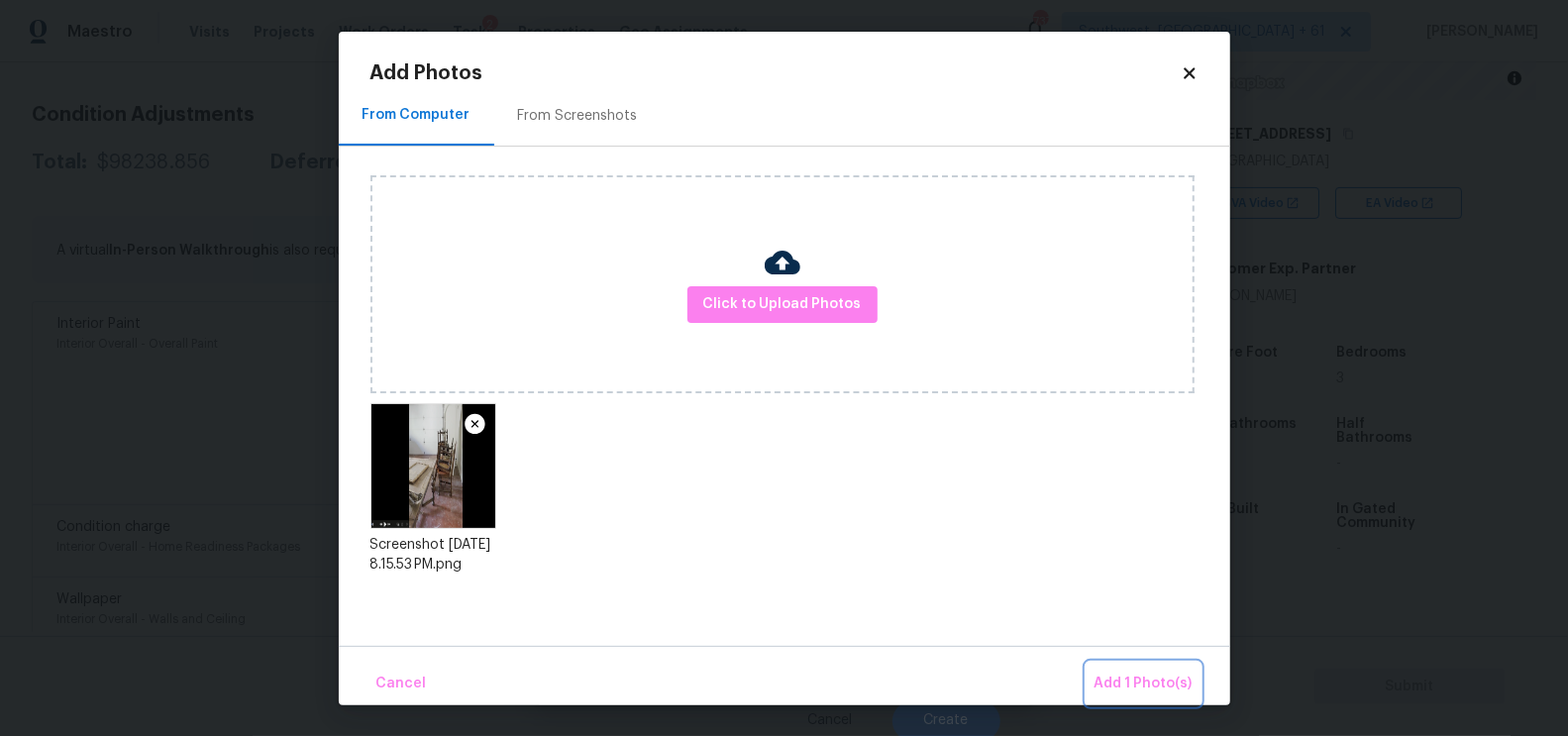
click at [1131, 676] on span "Add 1 Photo(s)" at bounding box center [1144, 683] width 98 height 25
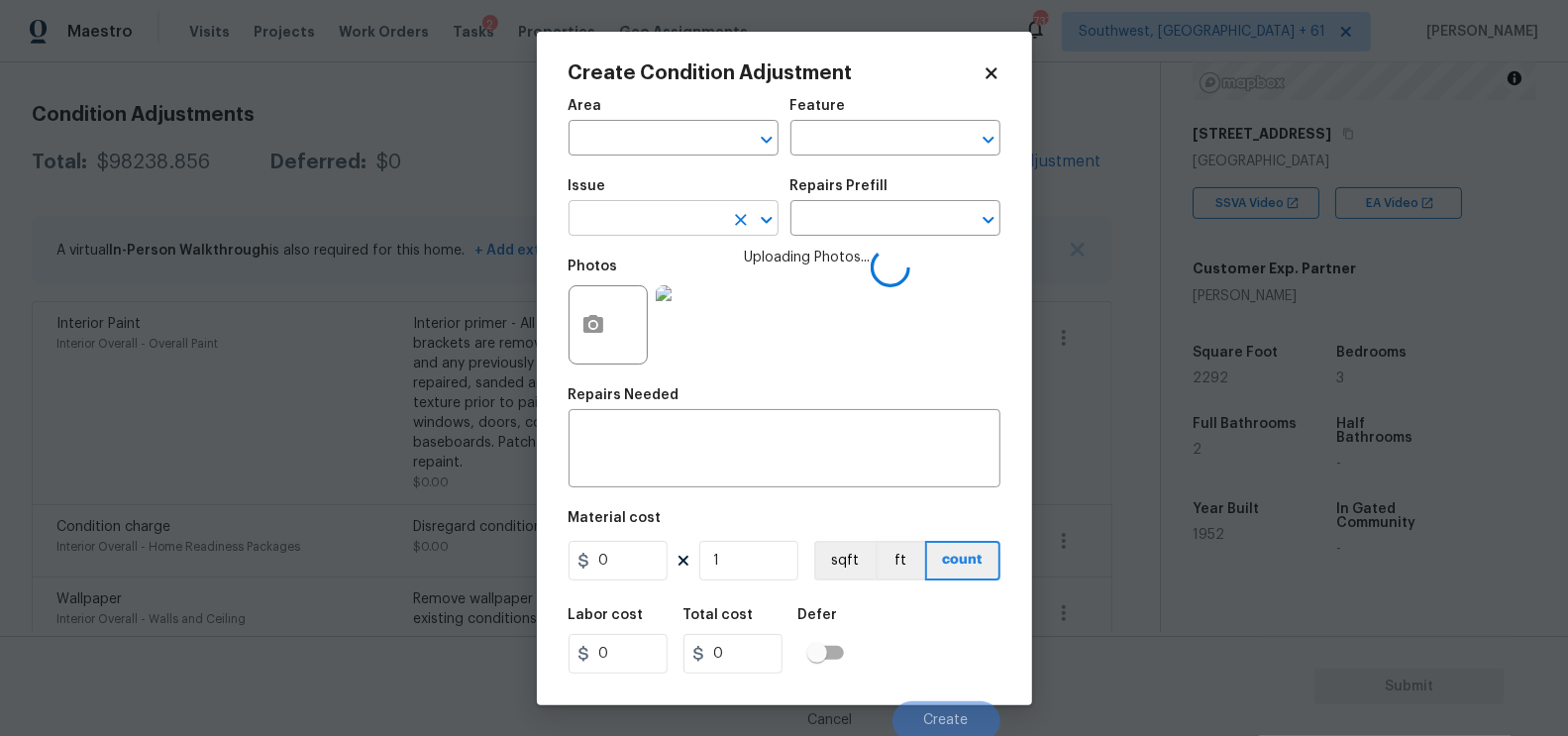
click at [656, 221] on input "text" at bounding box center [646, 220] width 155 height 31
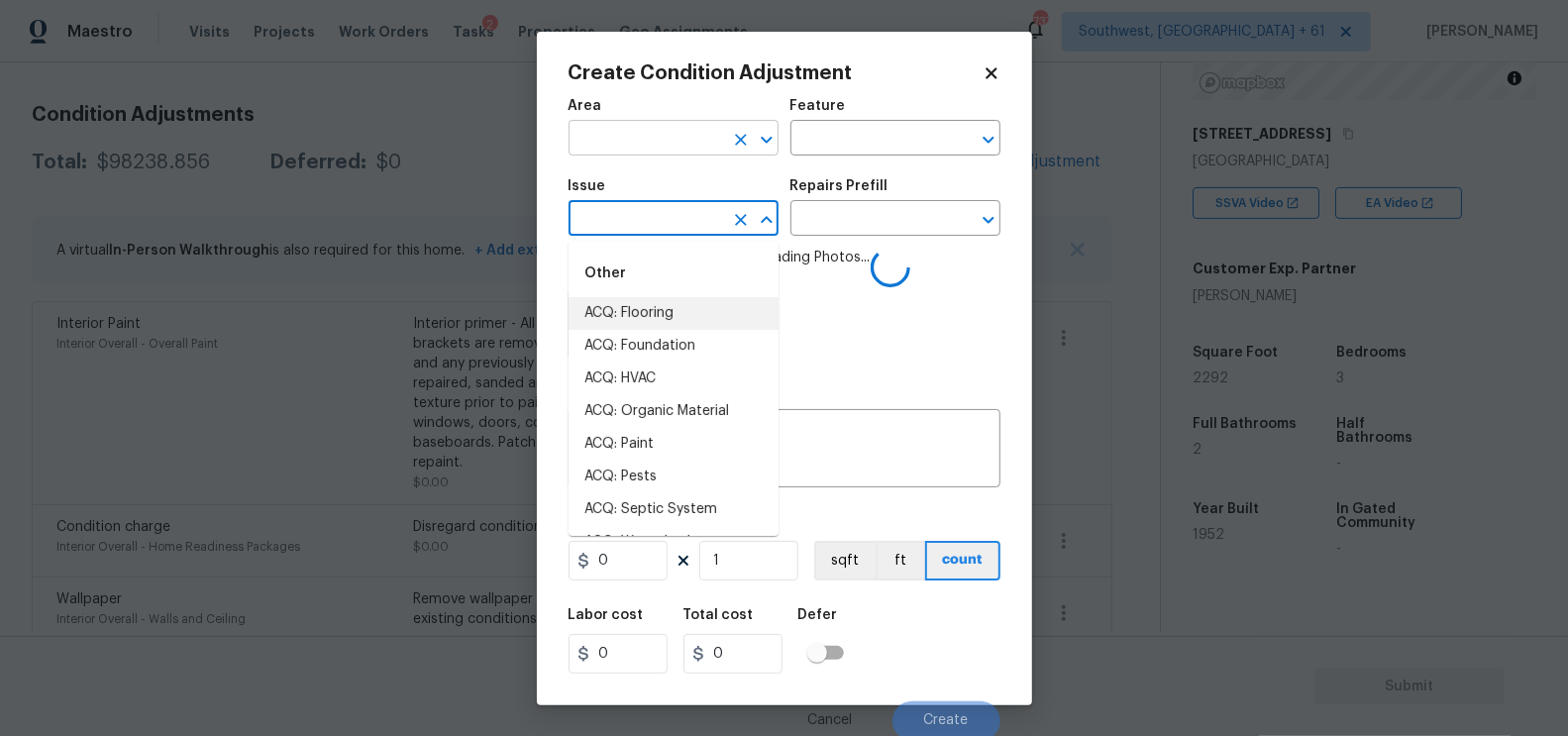
click at [681, 133] on input "text" at bounding box center [646, 140] width 155 height 31
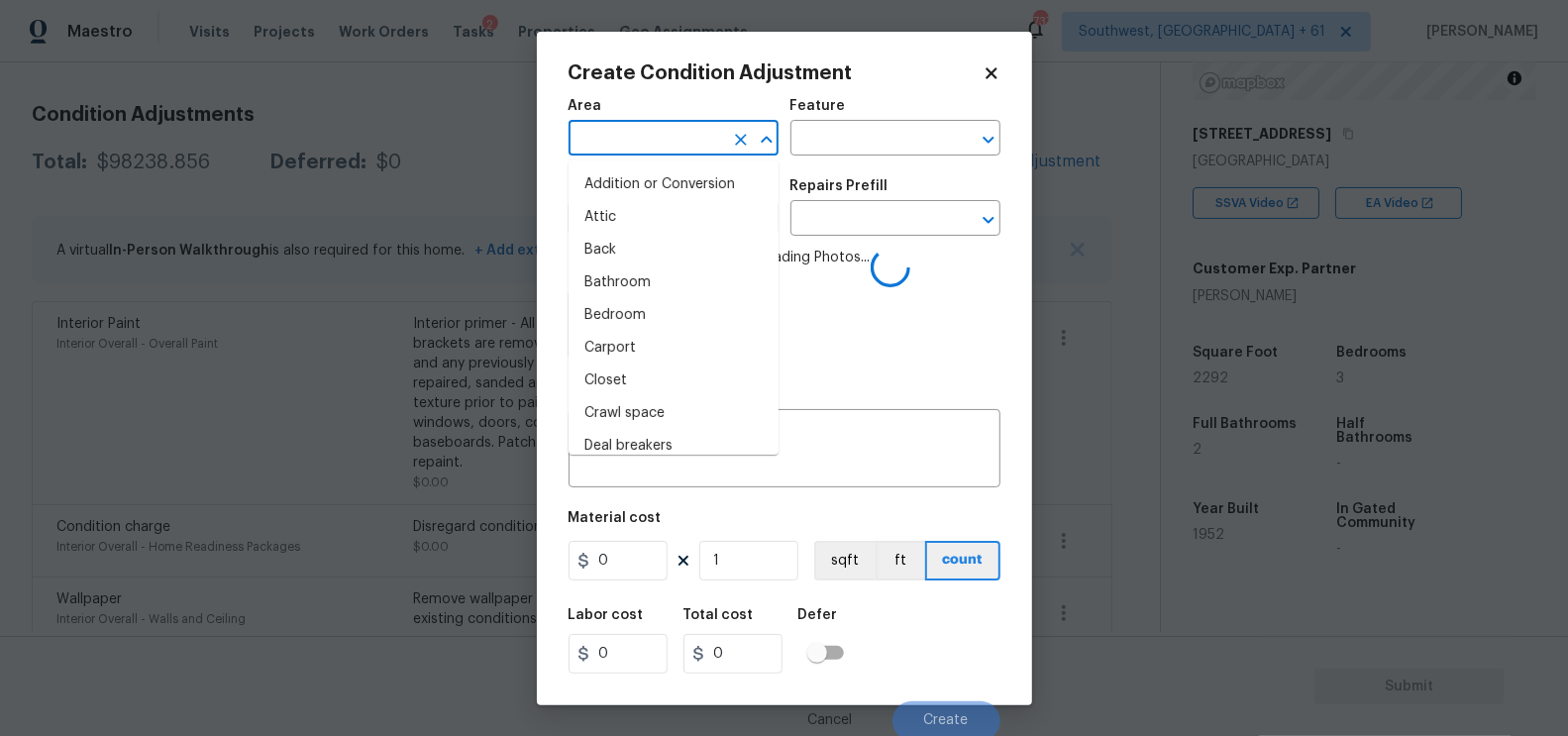
type input "i"
type input "nt"
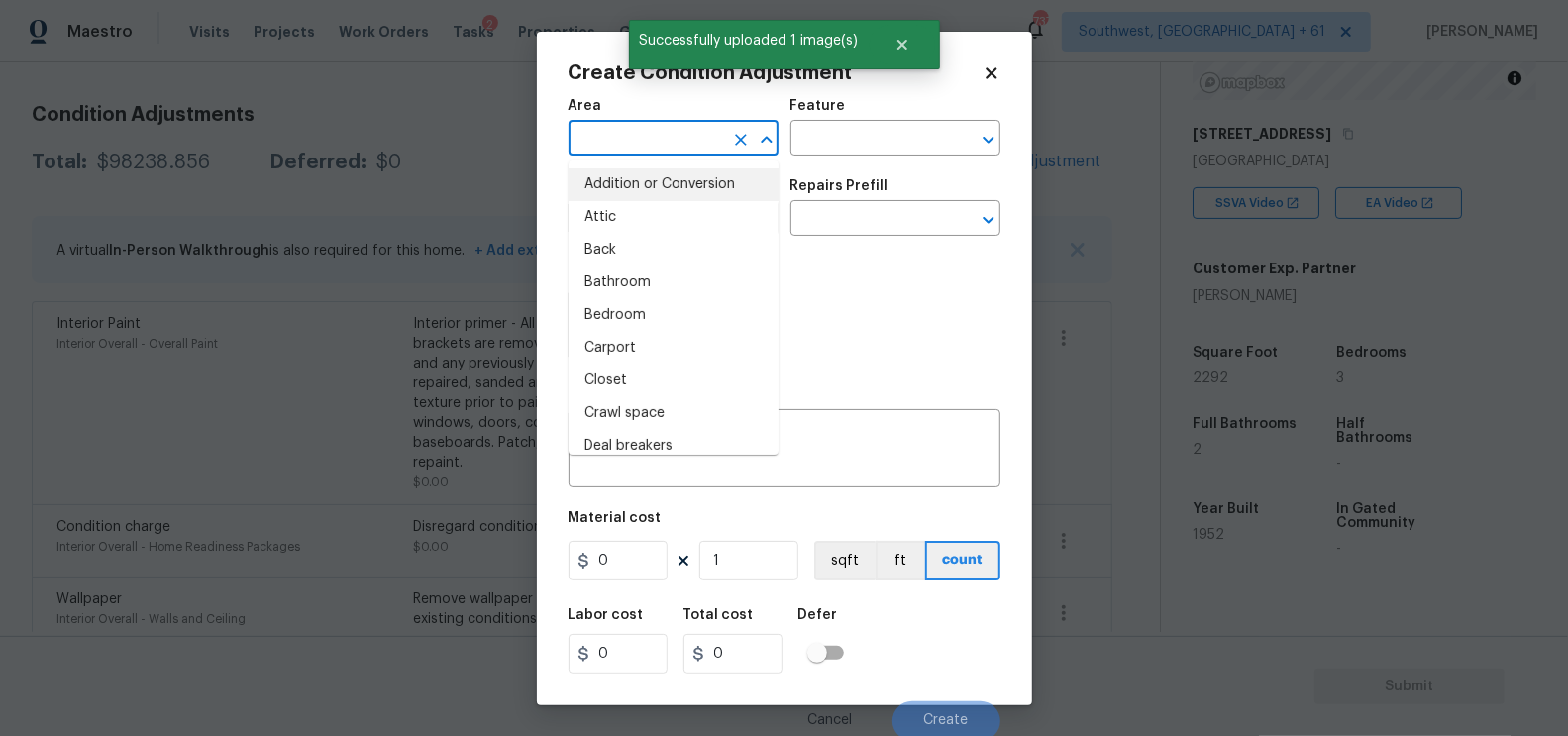
type input "i"
type input "t"
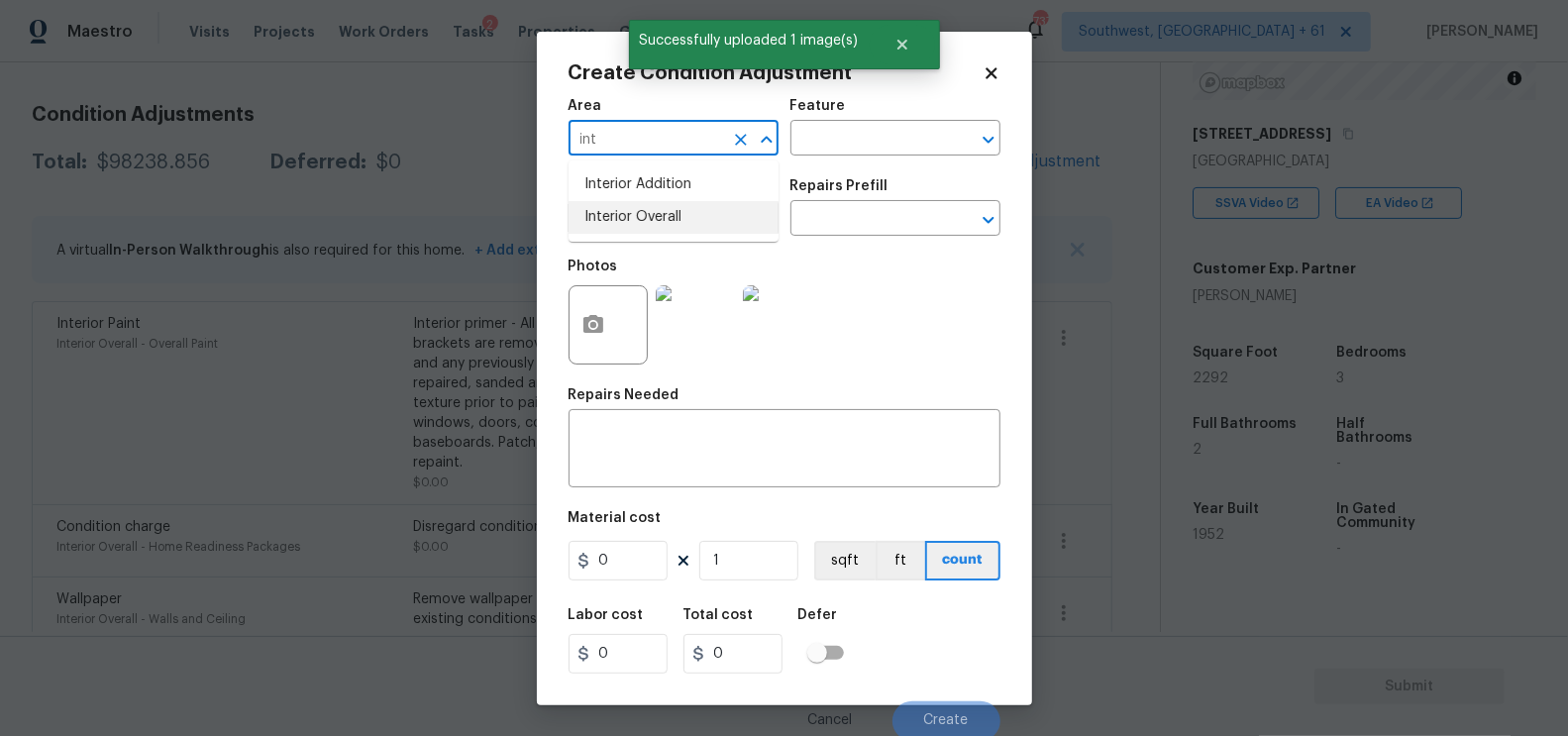
click at [667, 218] on li "Interior Overall" at bounding box center [673, 217] width 210 height 33
type input "Interior Overall"
click at [668, 474] on div "x ​" at bounding box center [784, 451] width 432 height 74
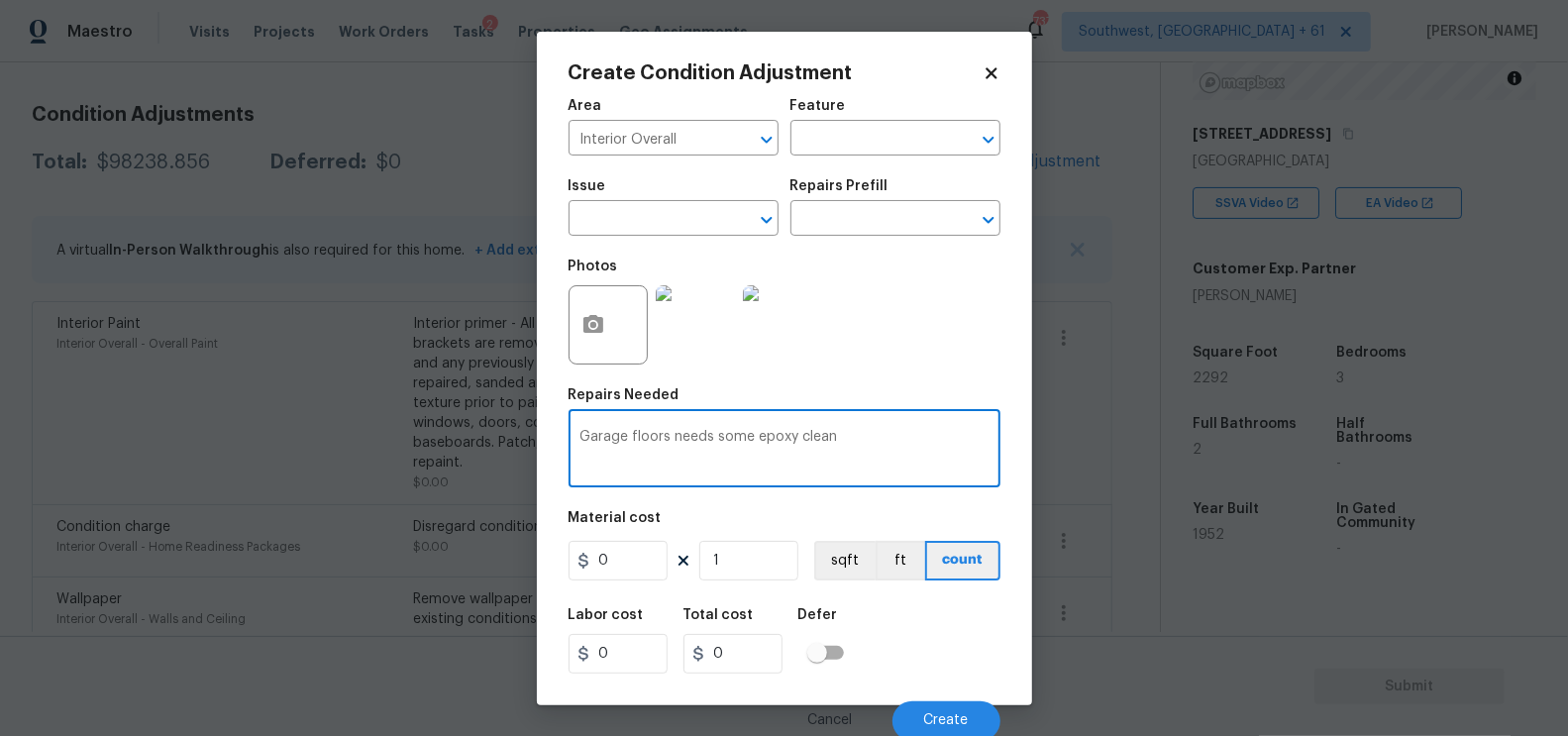
type textarea "Garage floors needs some epoxy clean"
click at [630, 563] on input "0" at bounding box center [618, 560] width 99 height 40
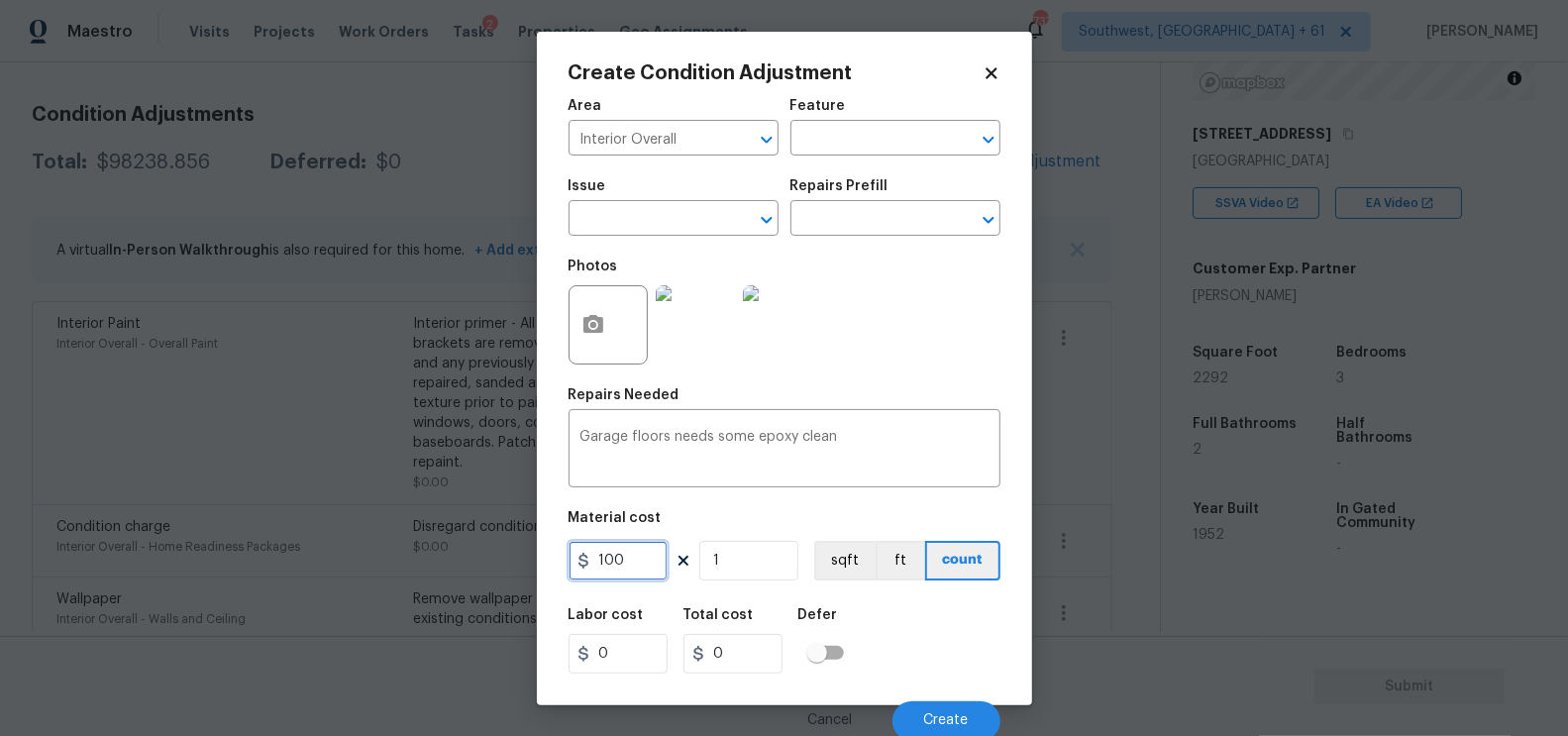
click at [621, 567] on input "100" at bounding box center [618, 560] width 99 height 40
type input "200"
click at [773, 650] on input "200" at bounding box center [733, 654] width 99 height 40
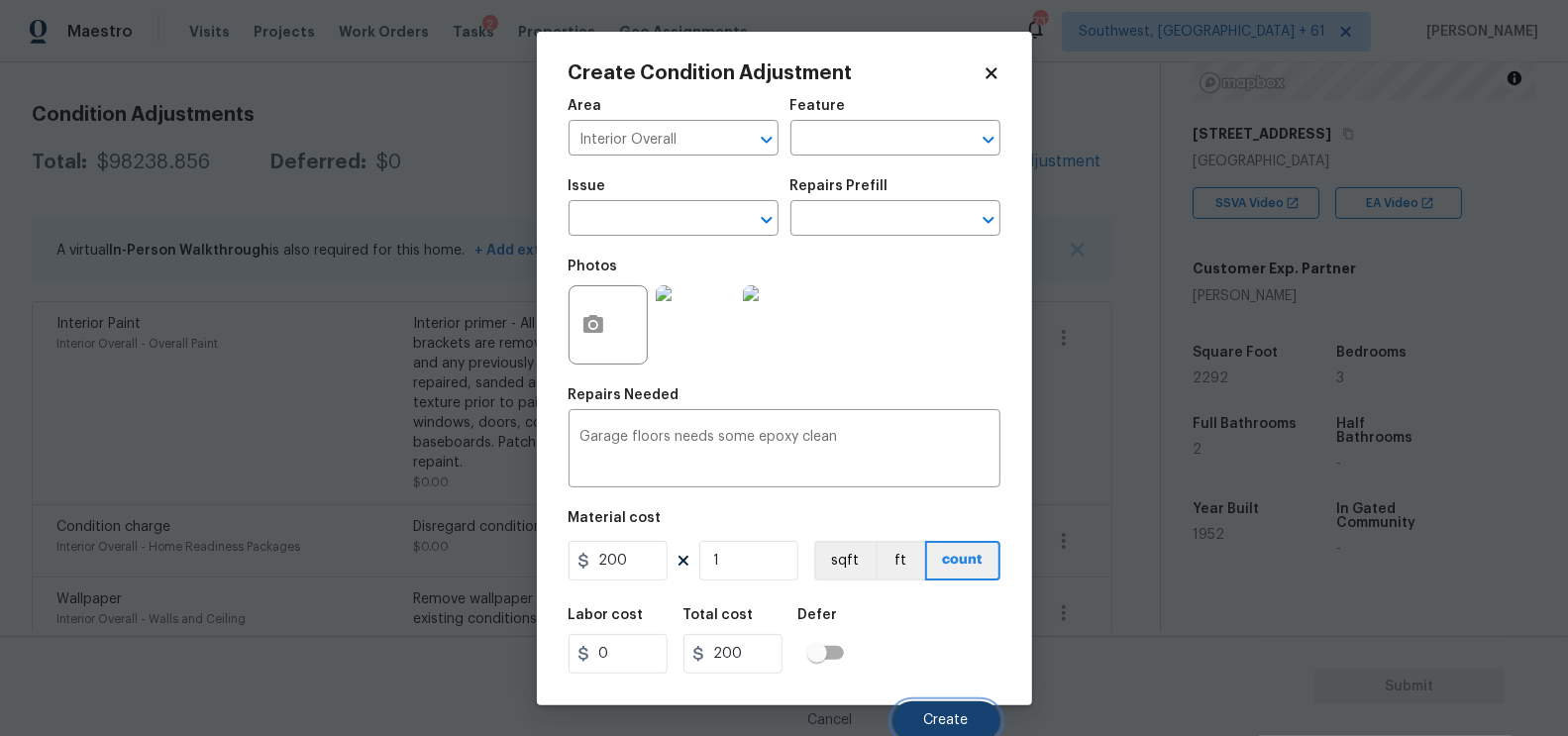
click at [933, 720] on span "Create" at bounding box center [946, 720] width 45 height 15
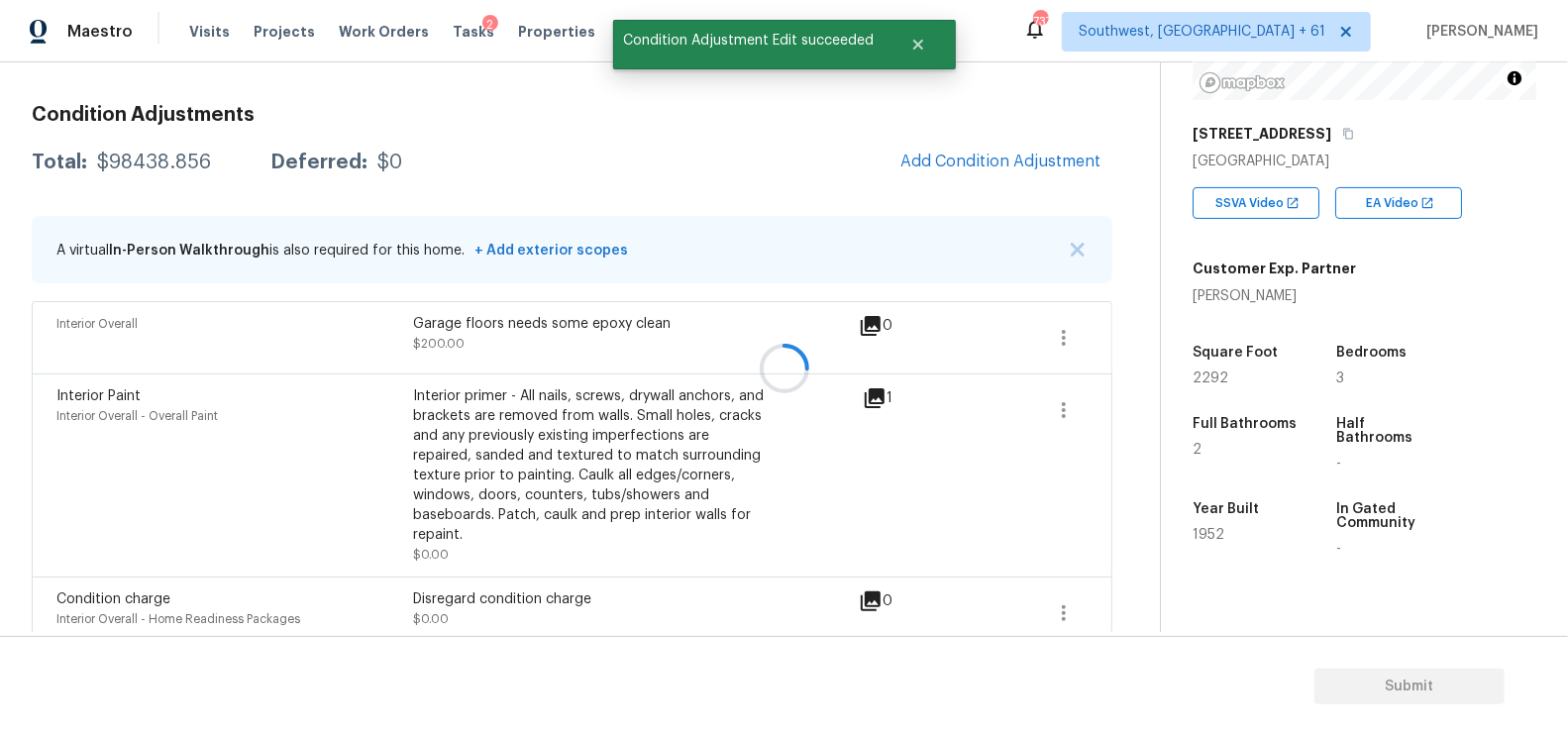
click at [962, 158] on div at bounding box center [784, 368] width 1568 height 736
click at [1008, 184] on div at bounding box center [784, 368] width 1568 height 736
click at [1013, 165] on span "Add Condition Adjustment" at bounding box center [1000, 162] width 200 height 18
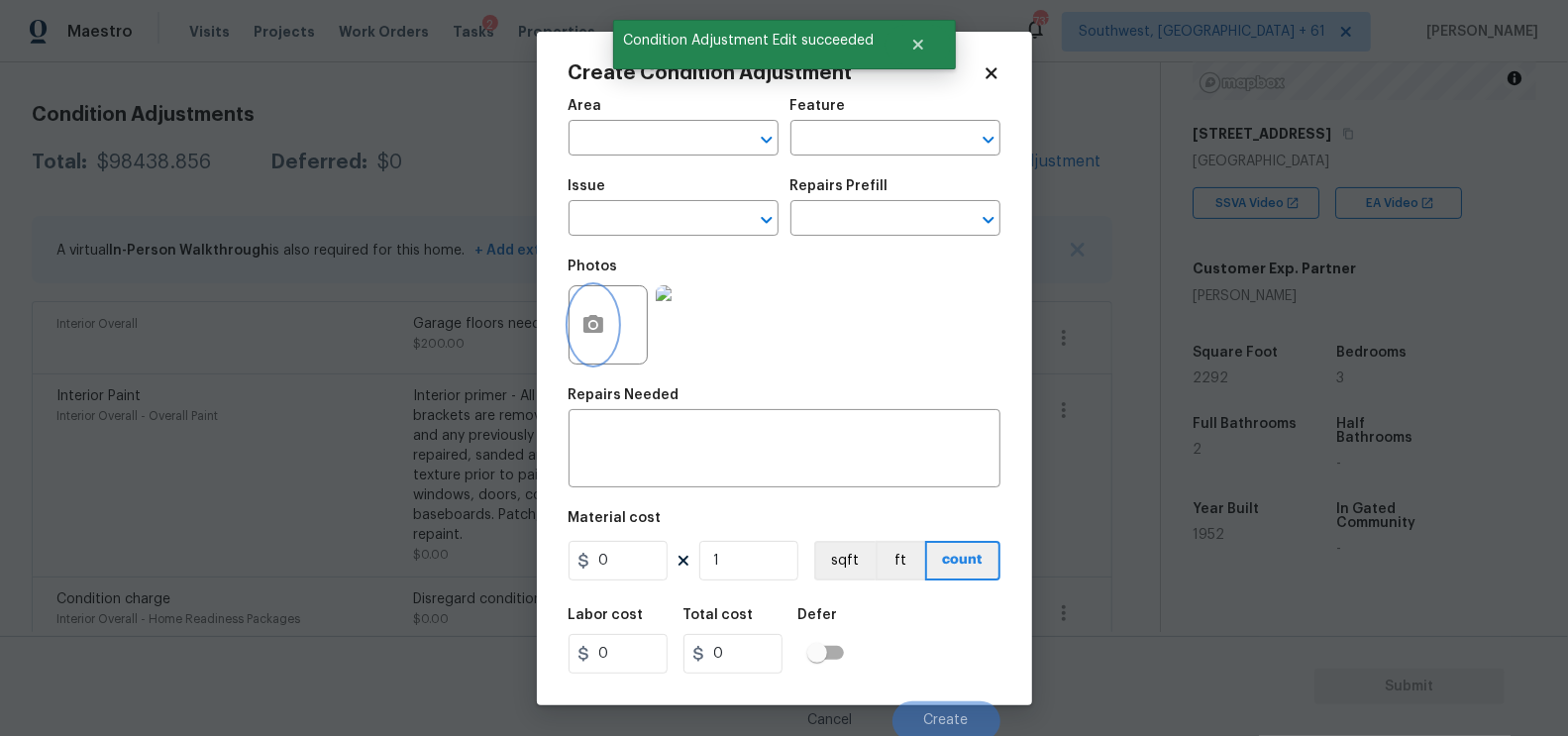
click at [609, 337] on button "button" at bounding box center [593, 325] width 48 height 77
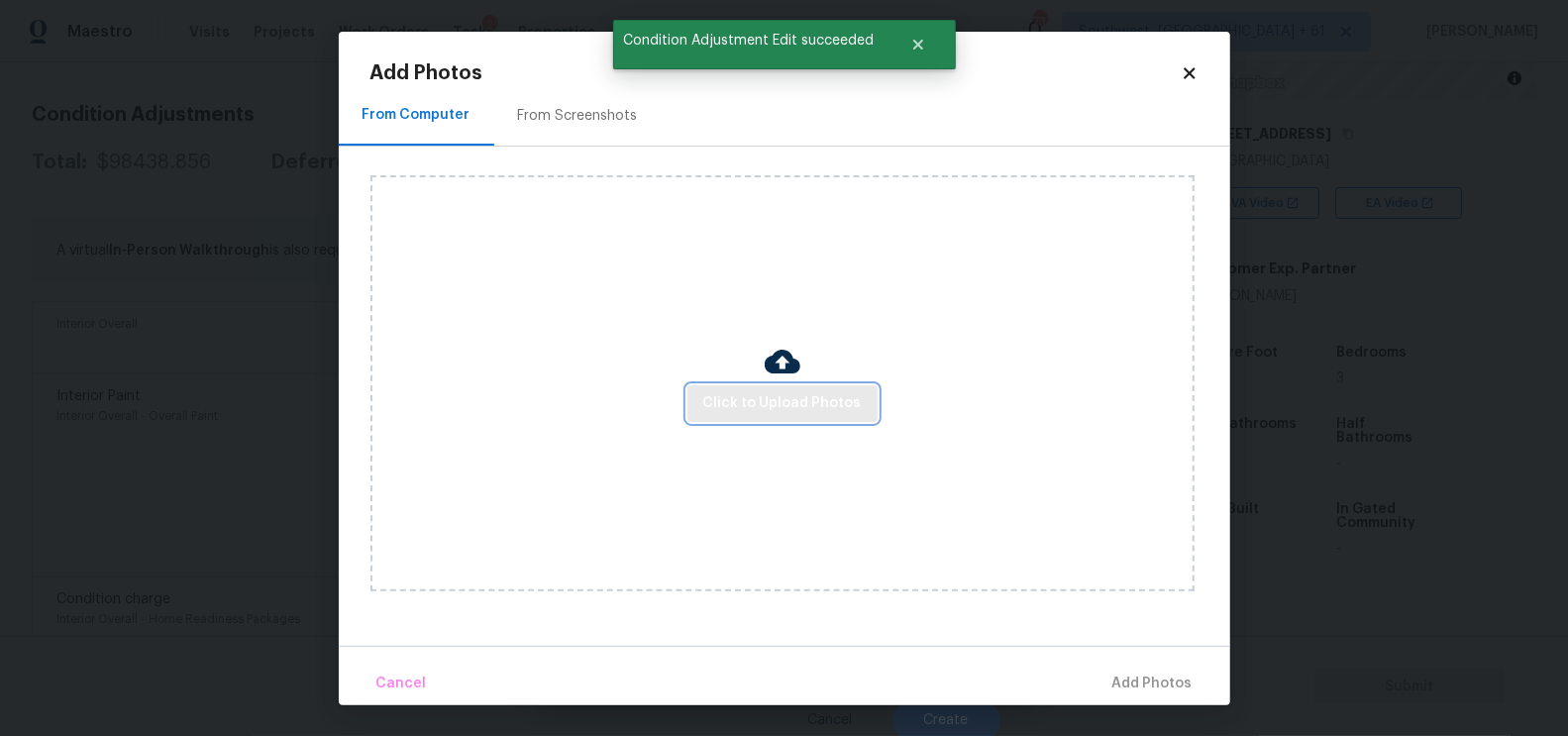
click at [761, 397] on span "Click to Upload Photos" at bounding box center [783, 403] width 159 height 25
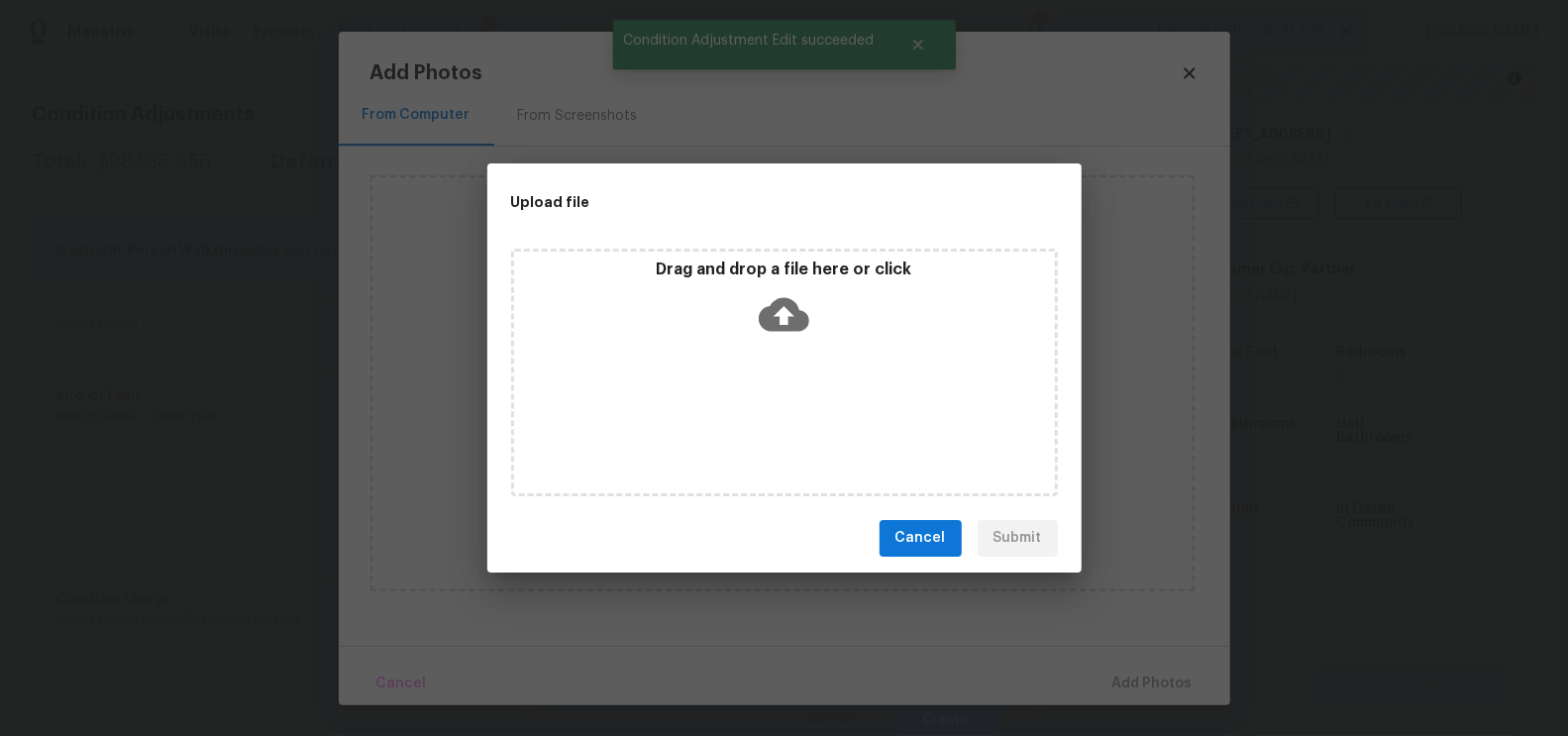
click at [787, 319] on icon at bounding box center [784, 314] width 51 height 51
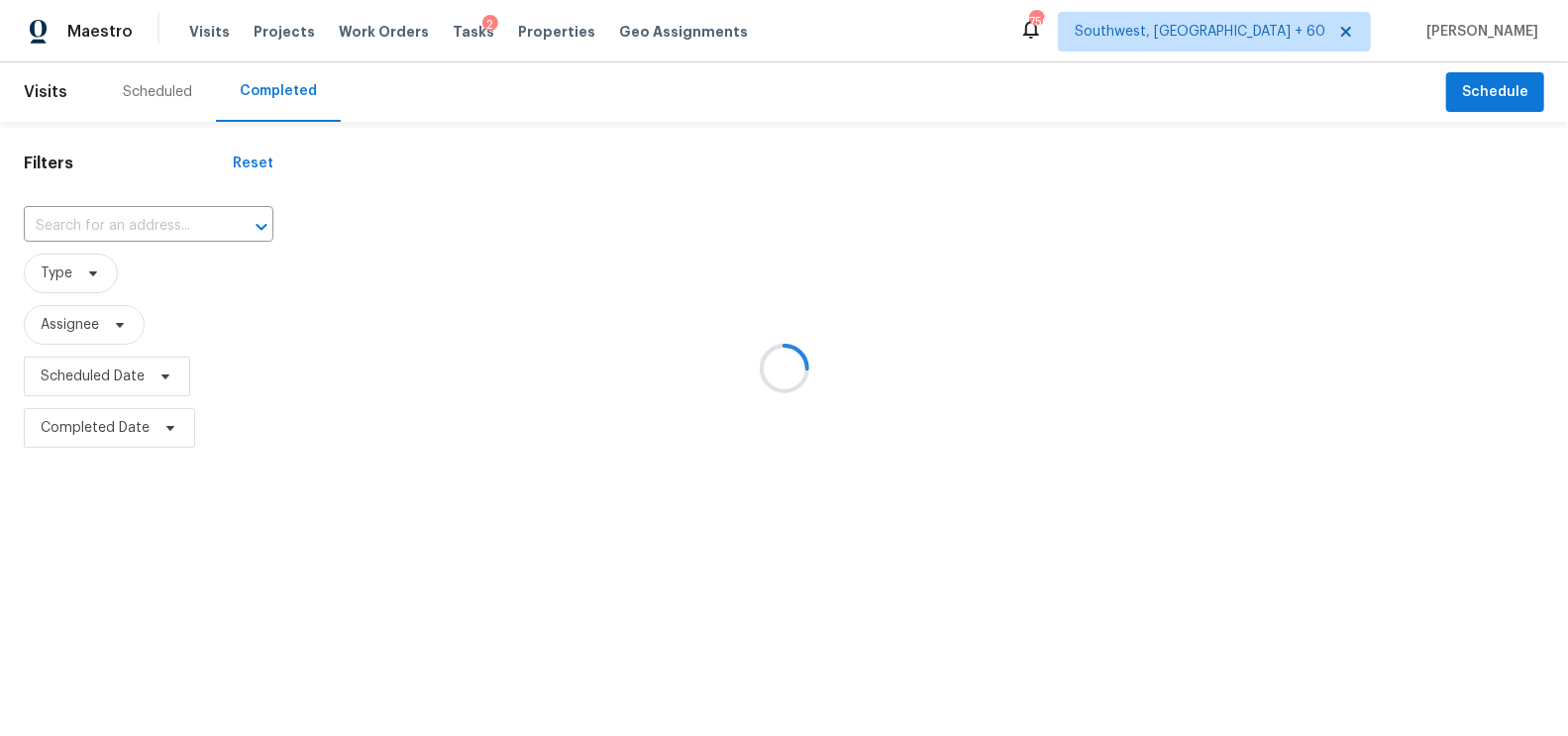
click at [120, 222] on div at bounding box center [784, 368] width 1568 height 736
click at [126, 222] on div at bounding box center [784, 368] width 1568 height 736
click at [135, 230] on div at bounding box center [784, 368] width 1568 height 736
click at [136, 213] on div at bounding box center [784, 368] width 1568 height 736
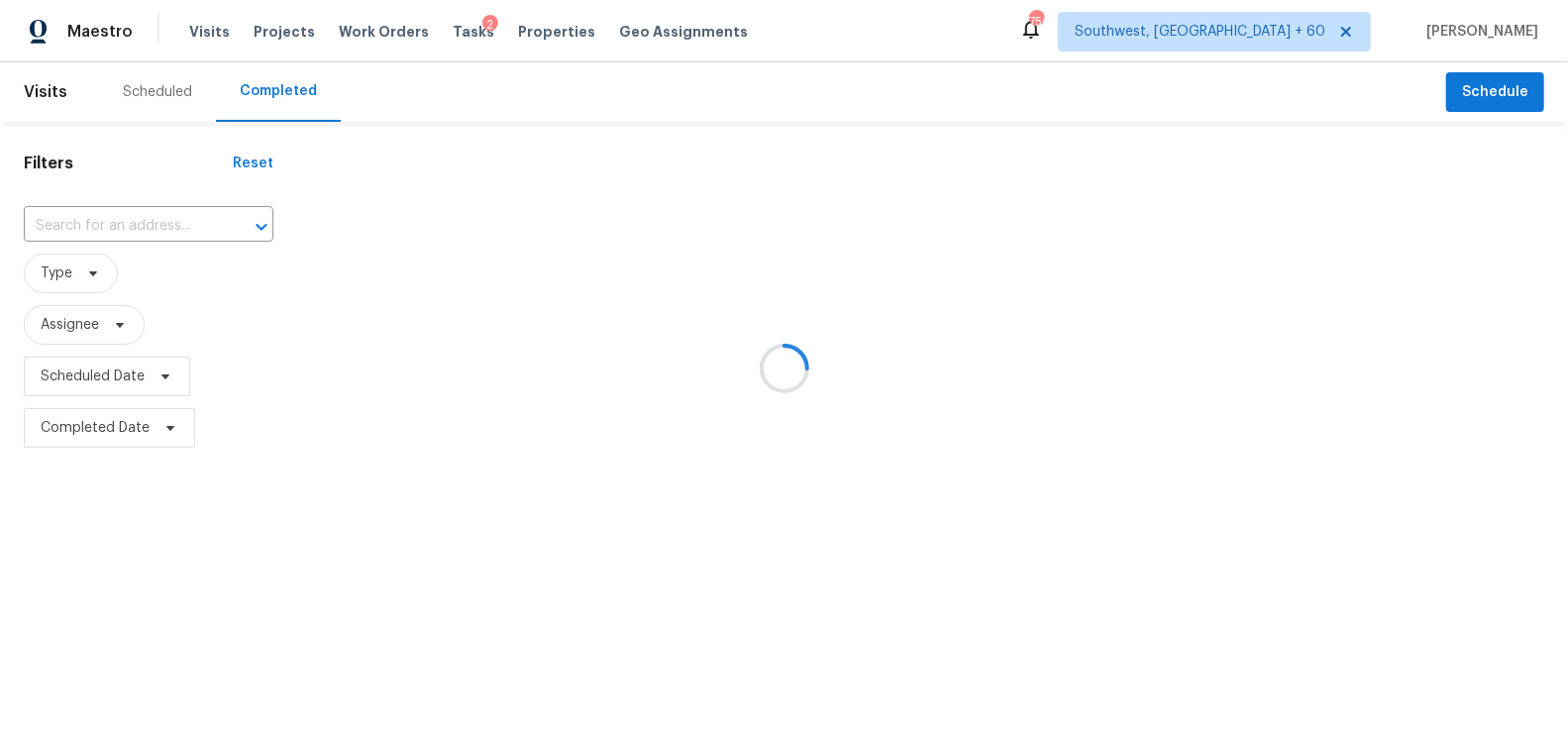
click at [132, 220] on div at bounding box center [784, 368] width 1568 height 736
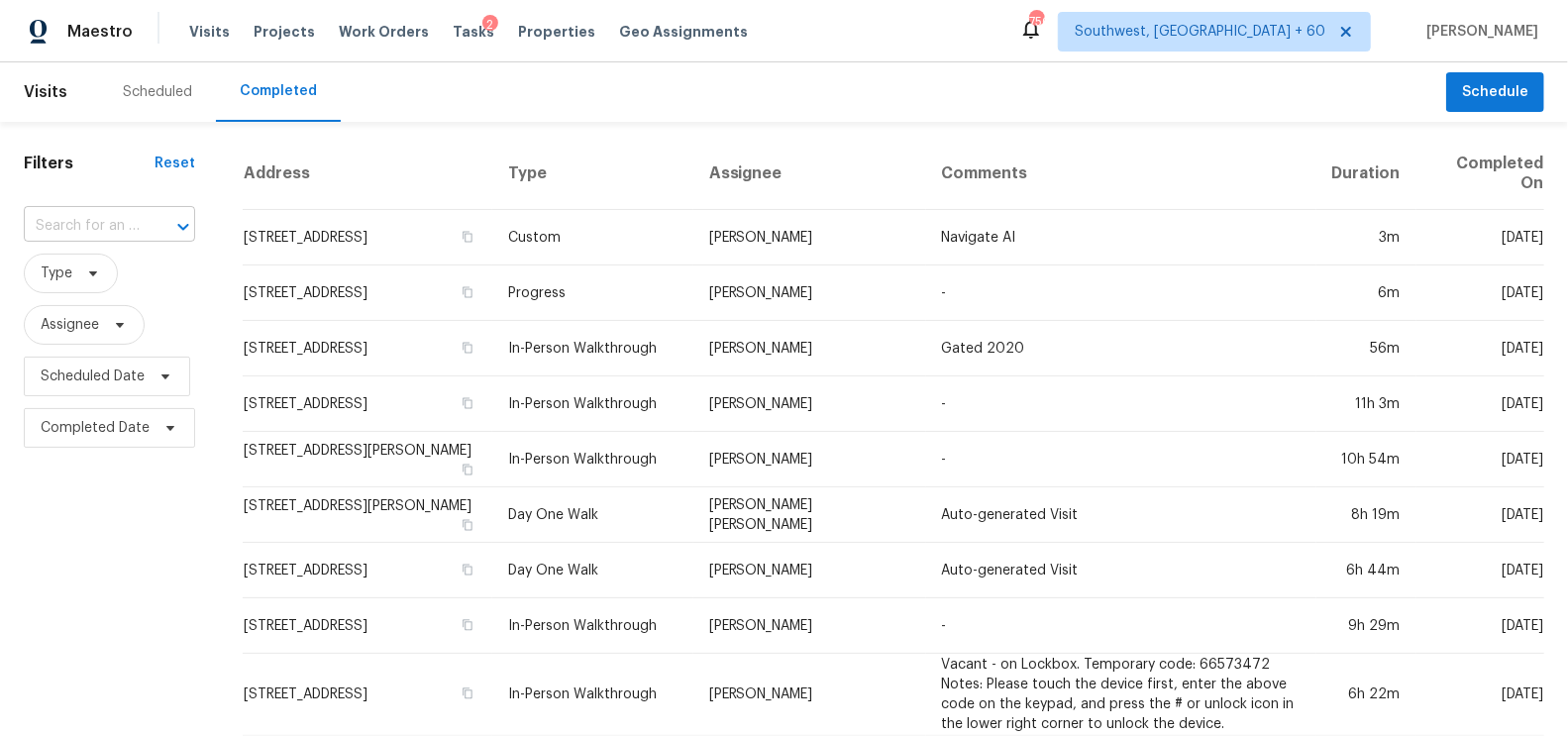
click at [107, 223] on input "text" at bounding box center [81, 225] width 116 height 31
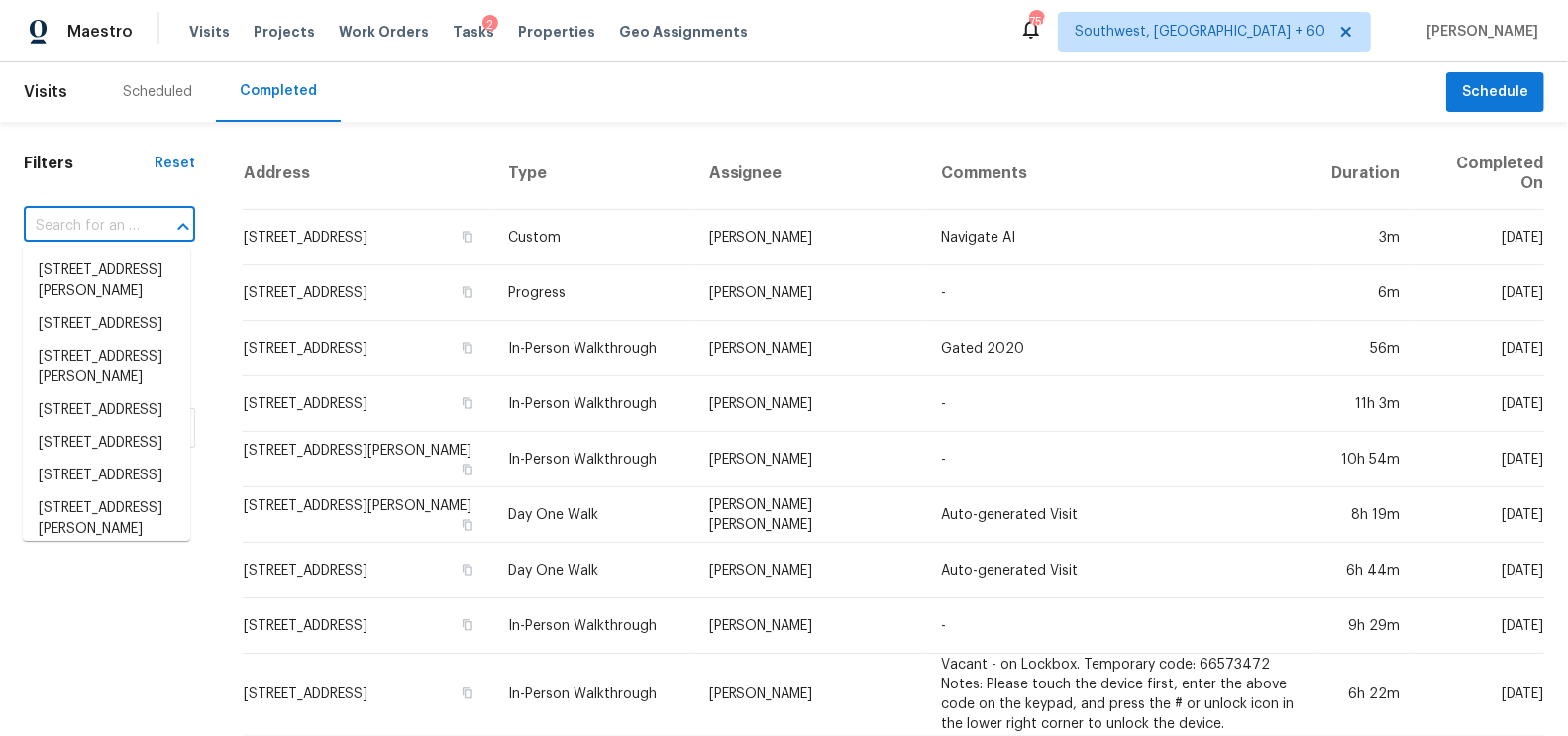
paste input "[STREET_ADDRESS]"
type input "[STREET_ADDRESS]"
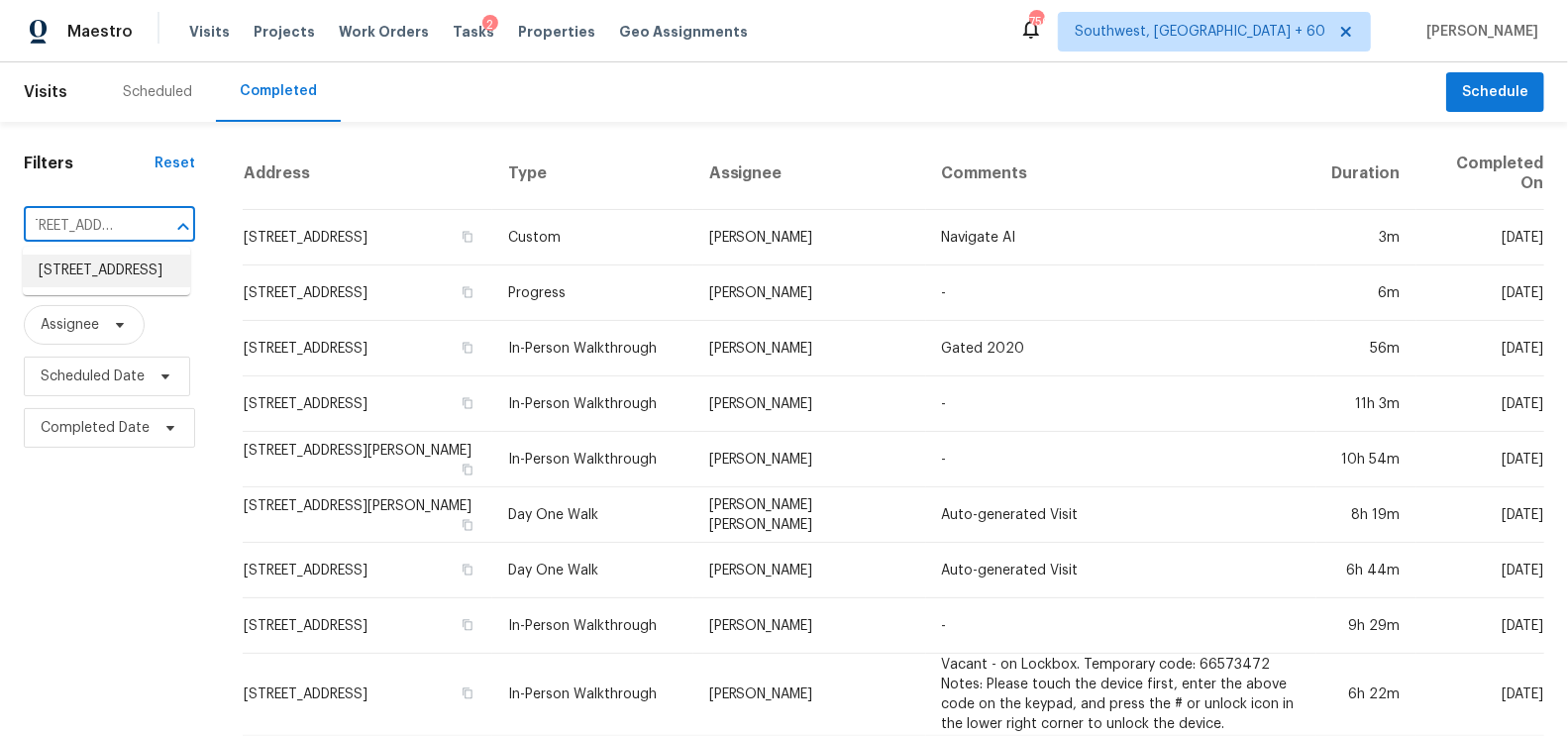
click at [107, 277] on li "[STREET_ADDRESS]" at bounding box center [106, 270] width 167 height 33
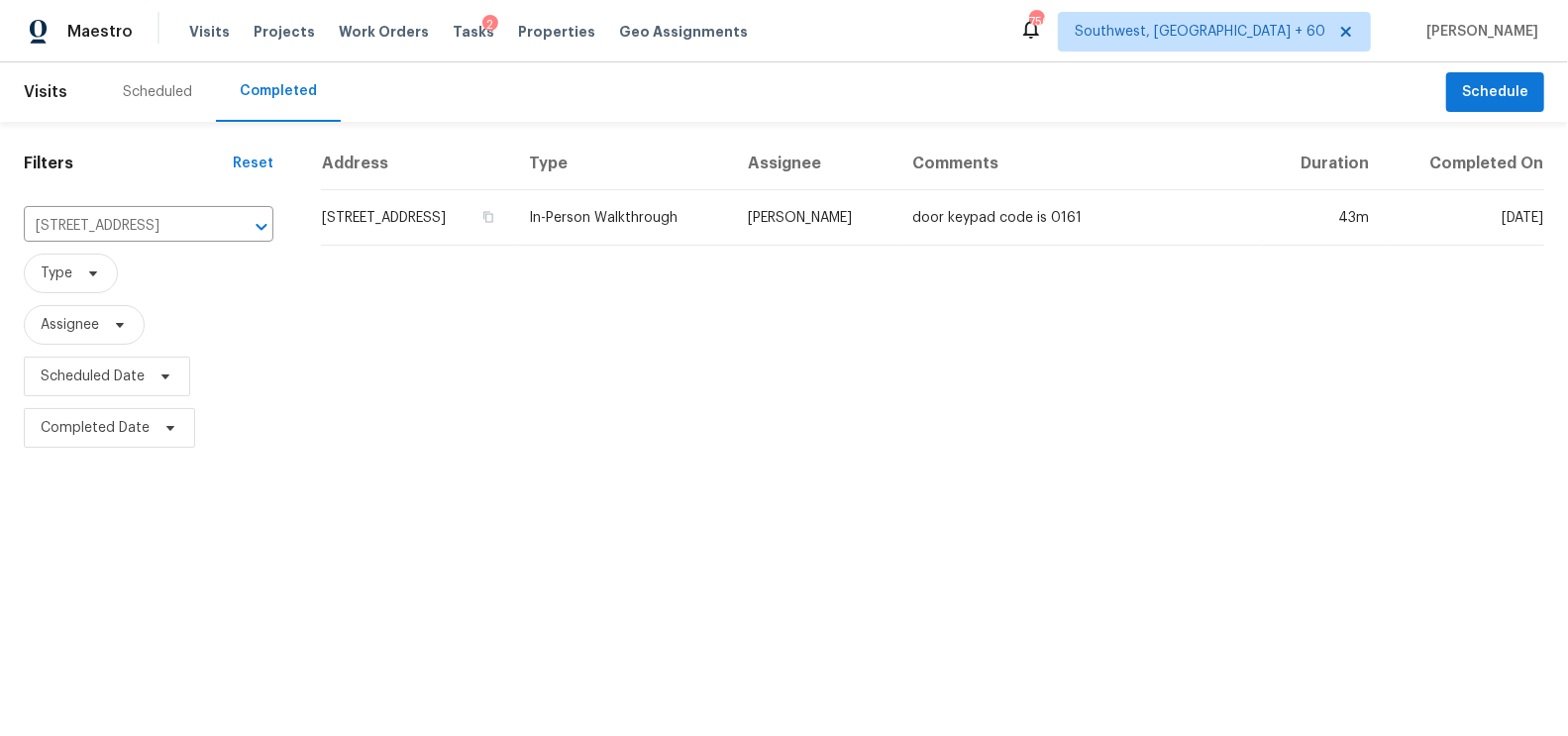
click at [408, 190] on td "[STREET_ADDRESS]" at bounding box center [416, 218] width 192 height 56
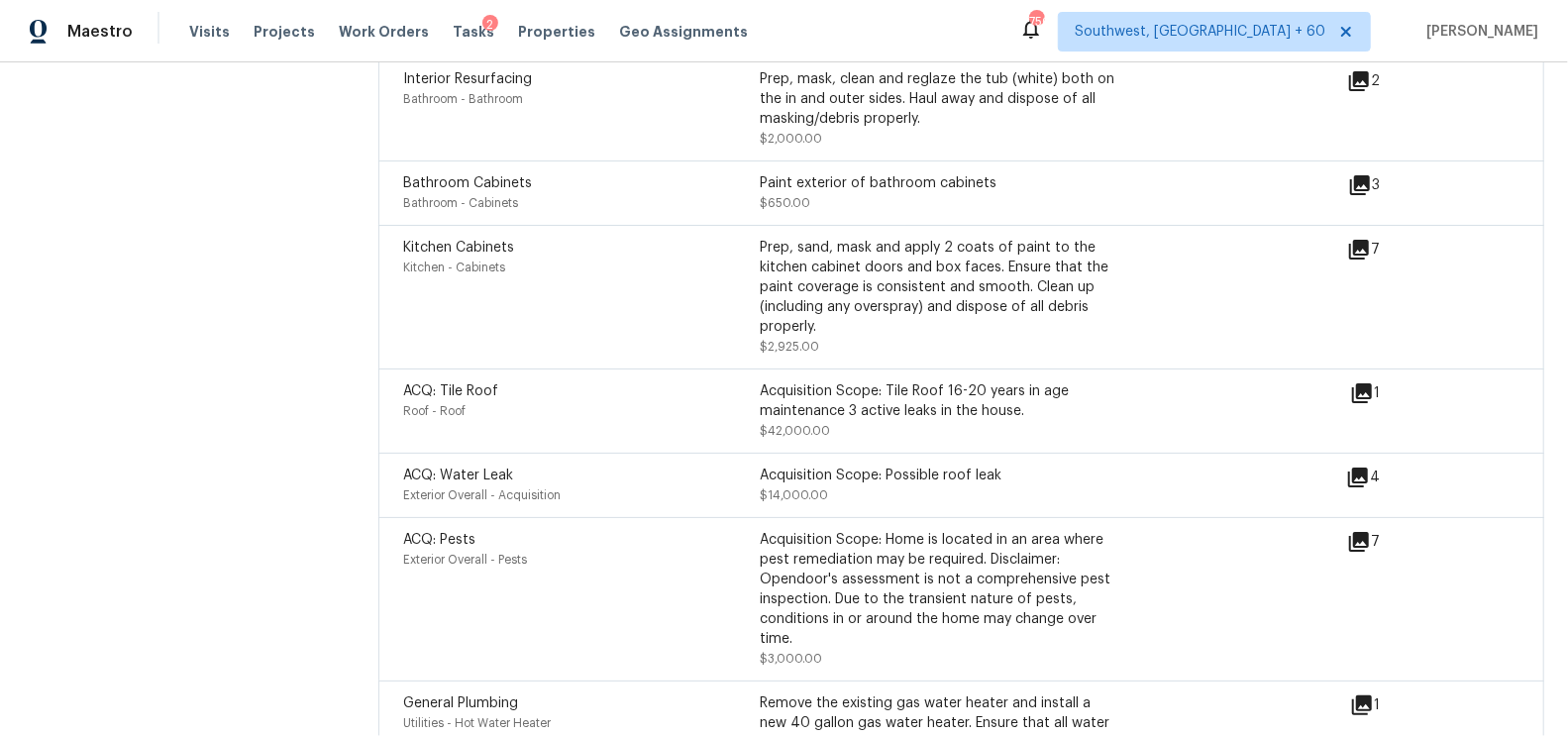
scroll to position [5627, 0]
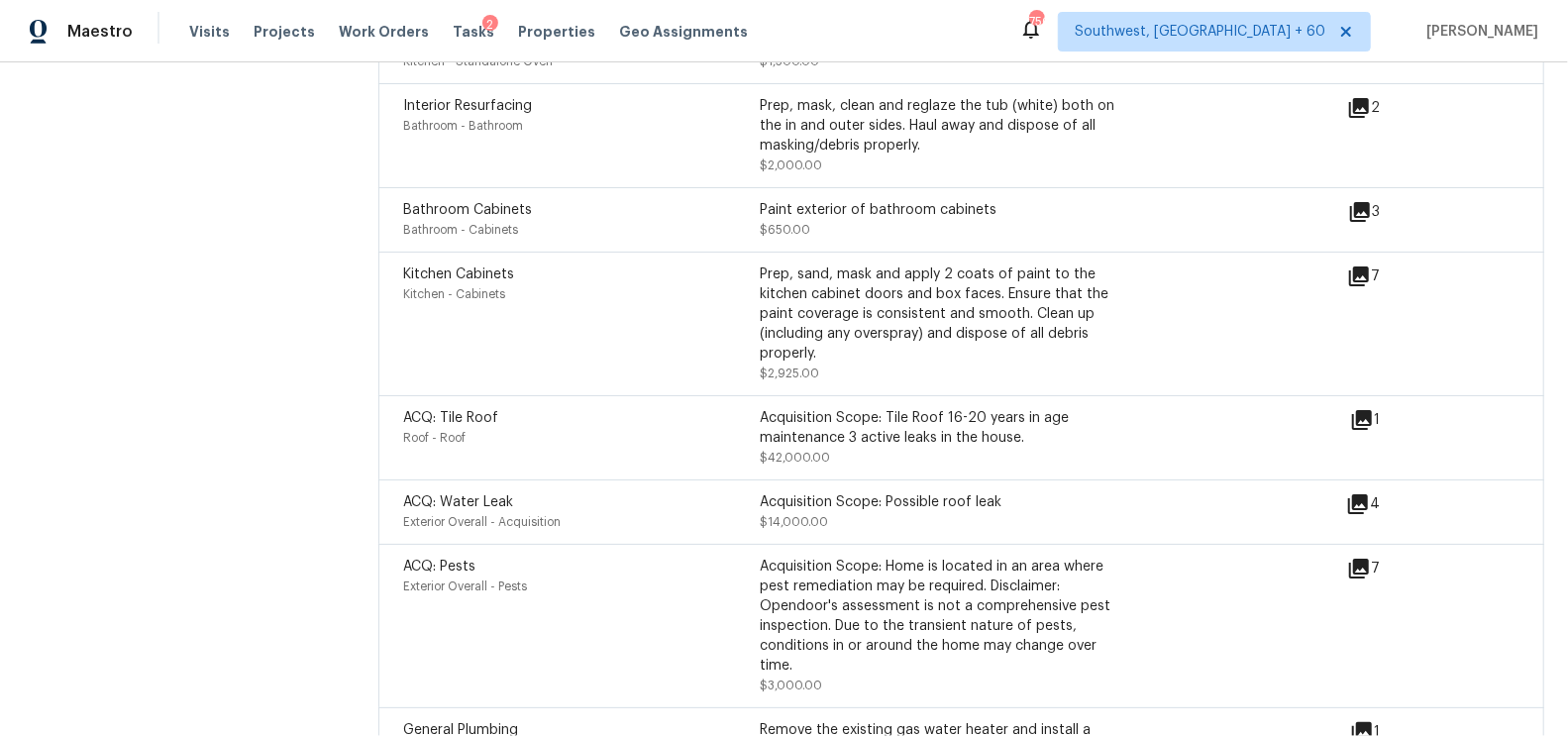
click at [1361, 494] on icon at bounding box center [1358, 504] width 20 height 20
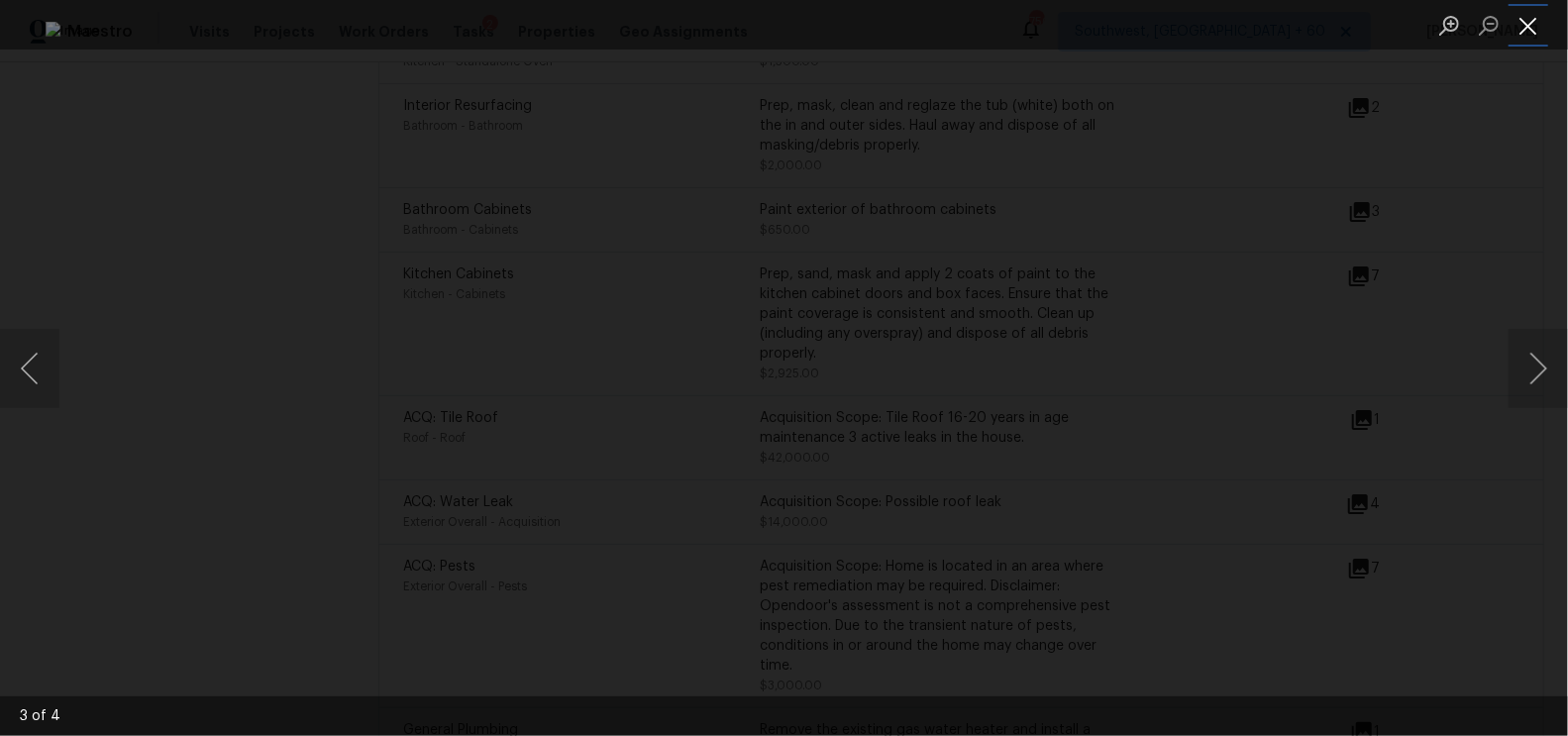
click at [1526, 30] on button "Close lightbox" at bounding box center [1528, 25] width 40 height 35
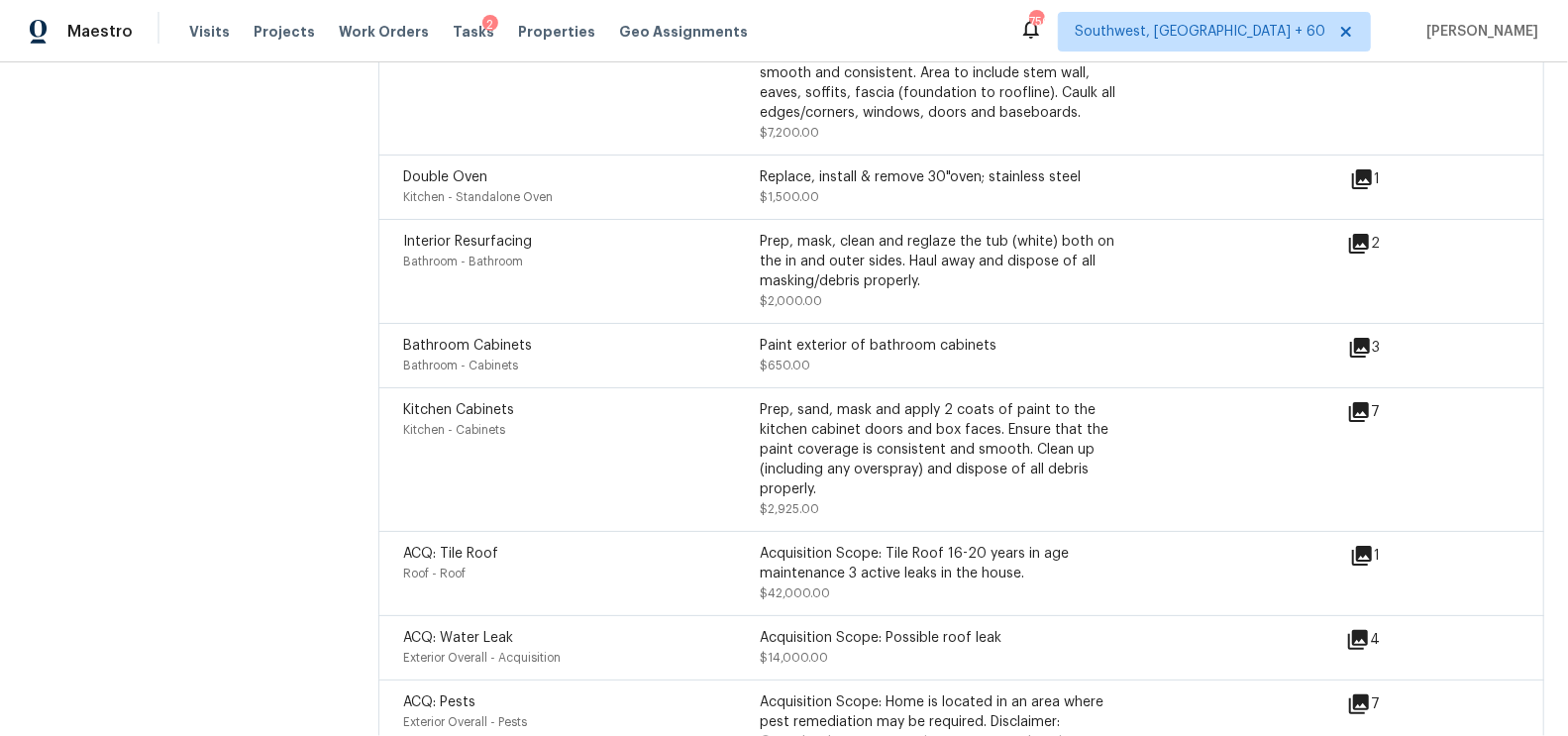
scroll to position [5481, 0]
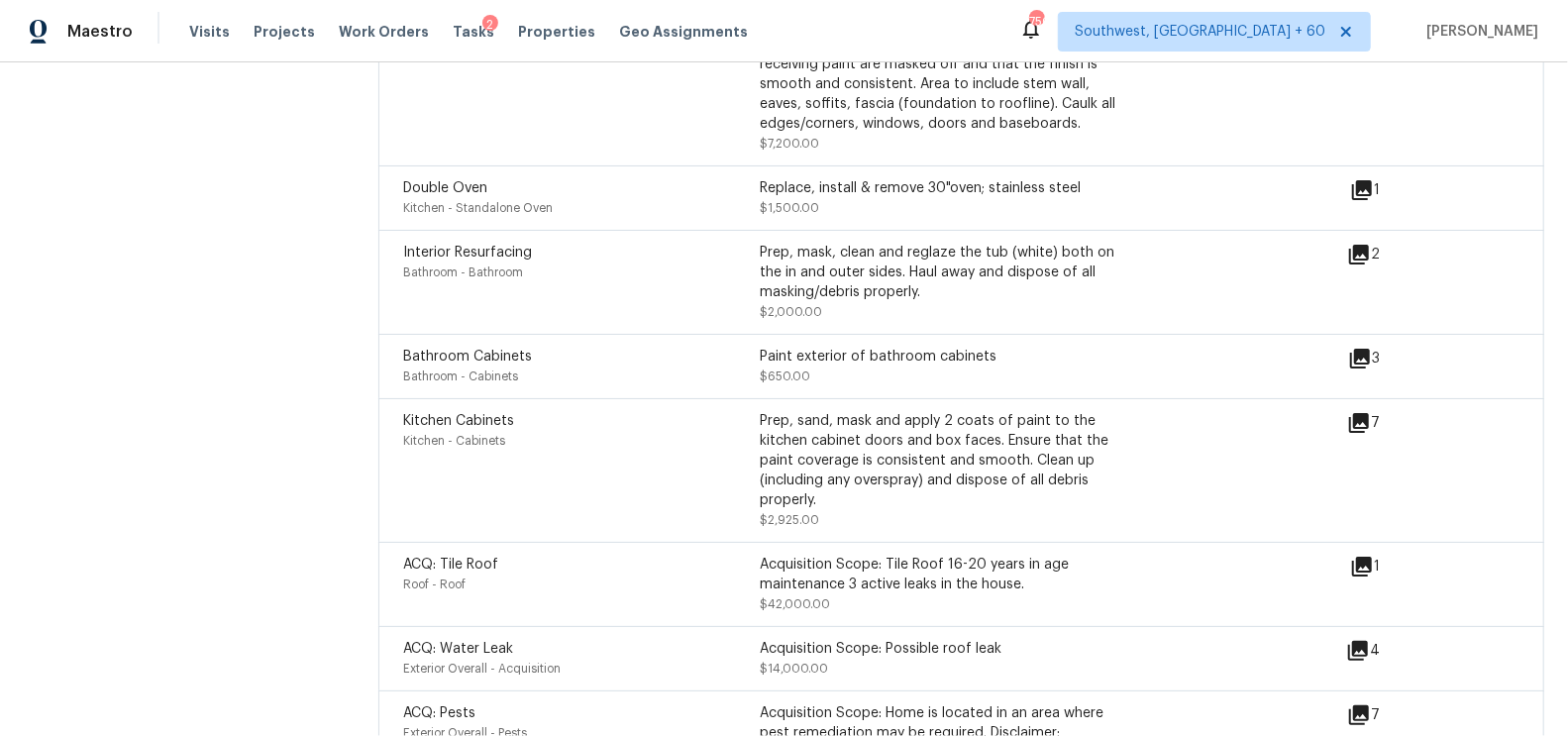
click at [1352, 413] on icon at bounding box center [1359, 423] width 20 height 20
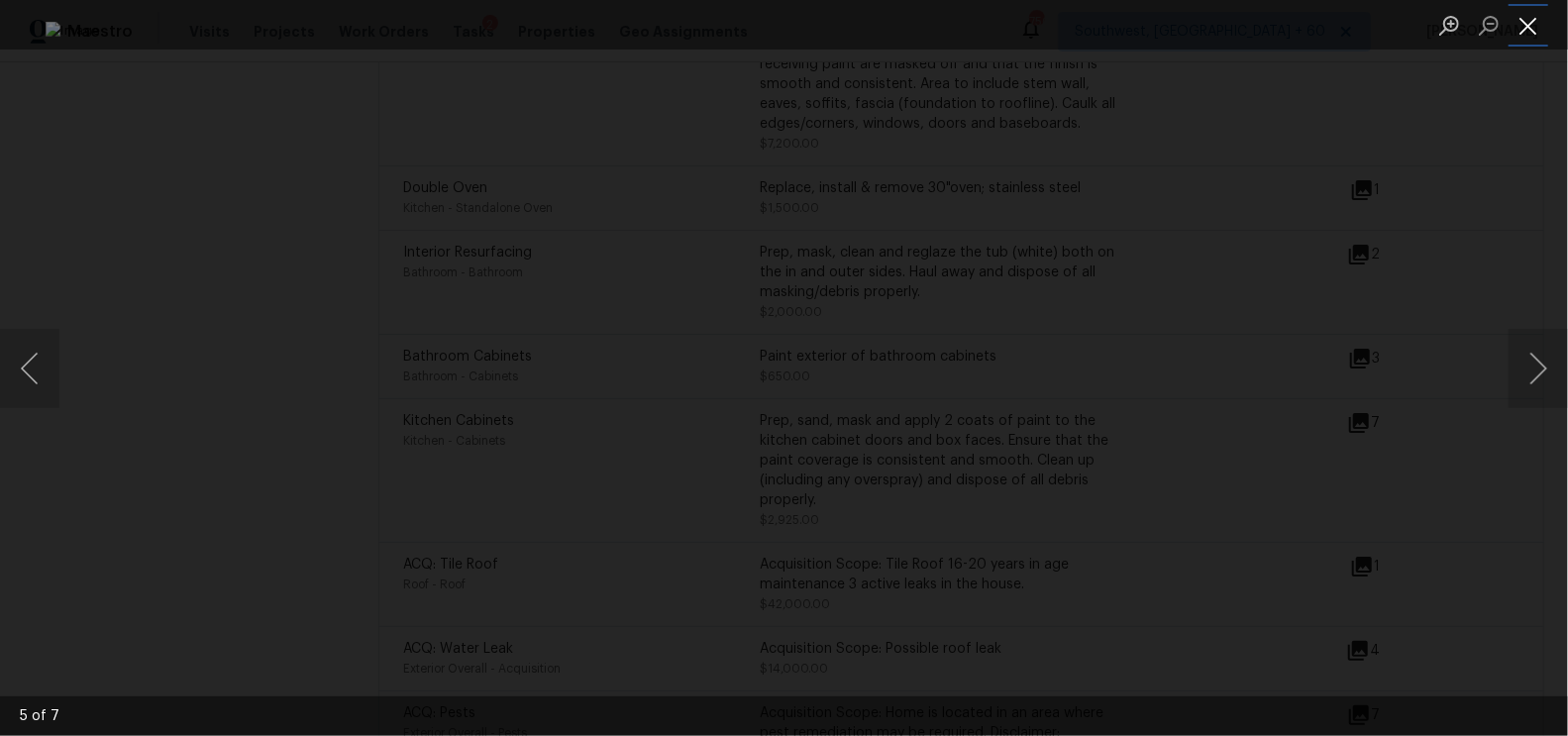
click at [1515, 27] on button "Close lightbox" at bounding box center [1528, 25] width 40 height 35
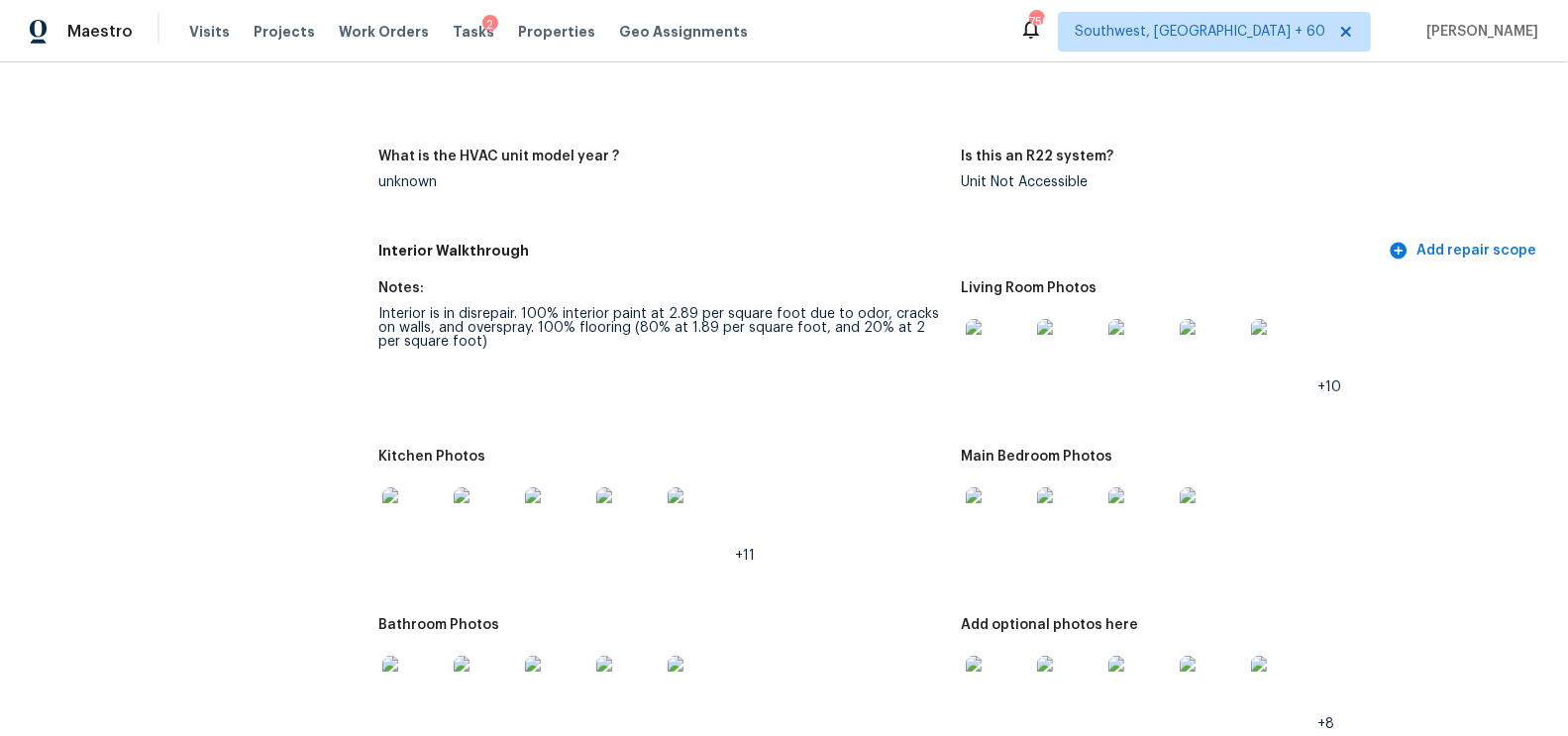
scroll to position [2063, 0]
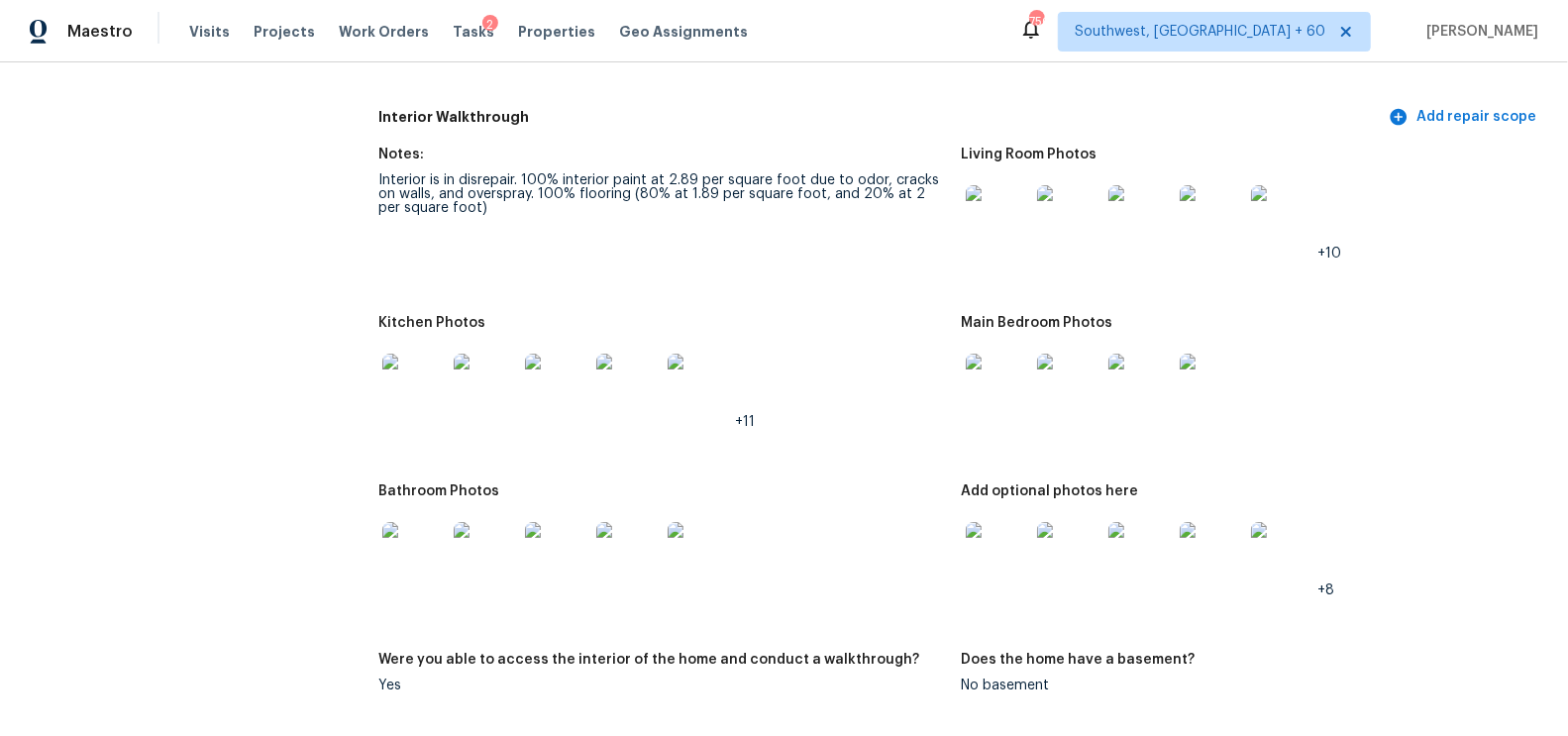
click at [1017, 211] on img at bounding box center [998, 217] width 64 height 64
click at [973, 382] on img at bounding box center [998, 385] width 64 height 64
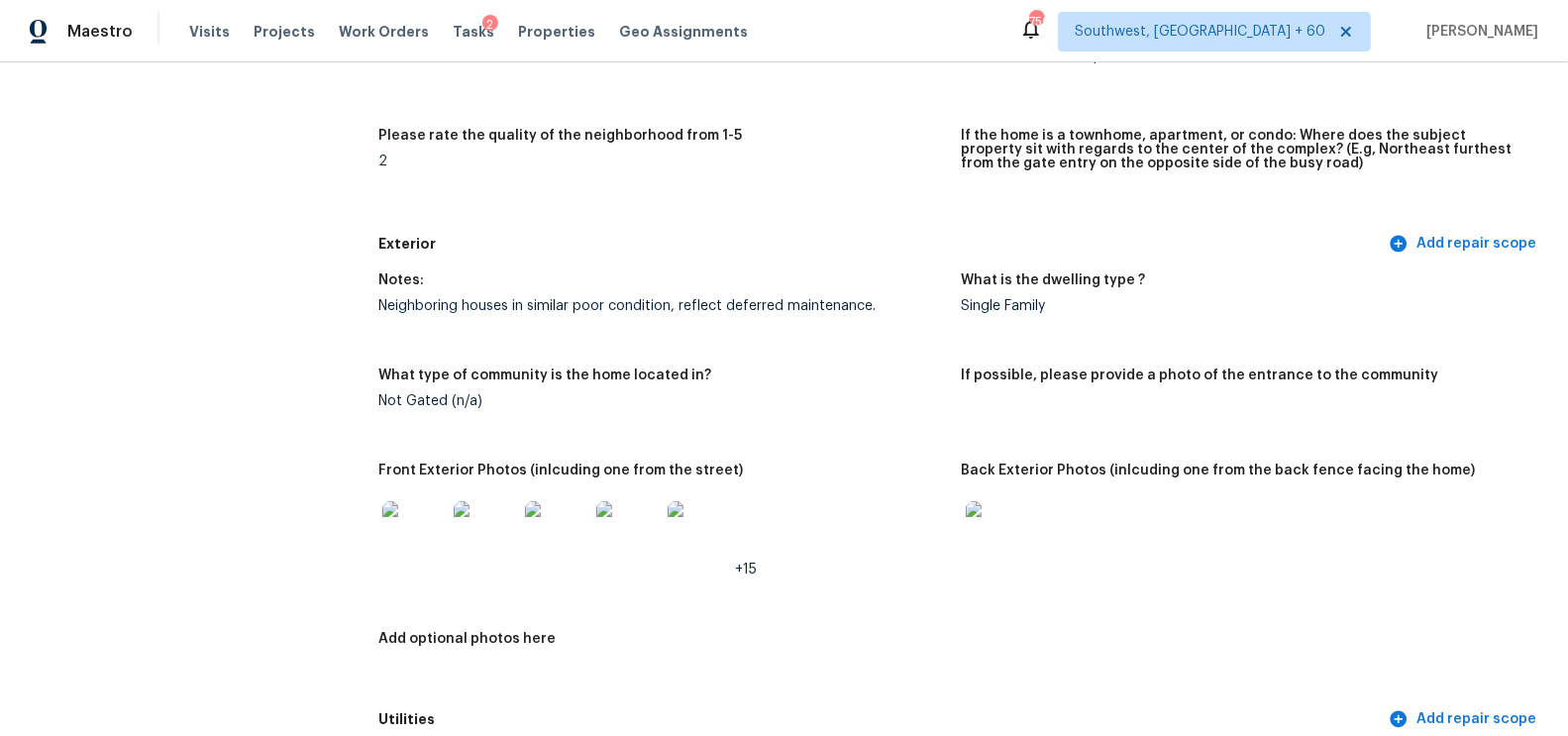
scroll to position [681, 0]
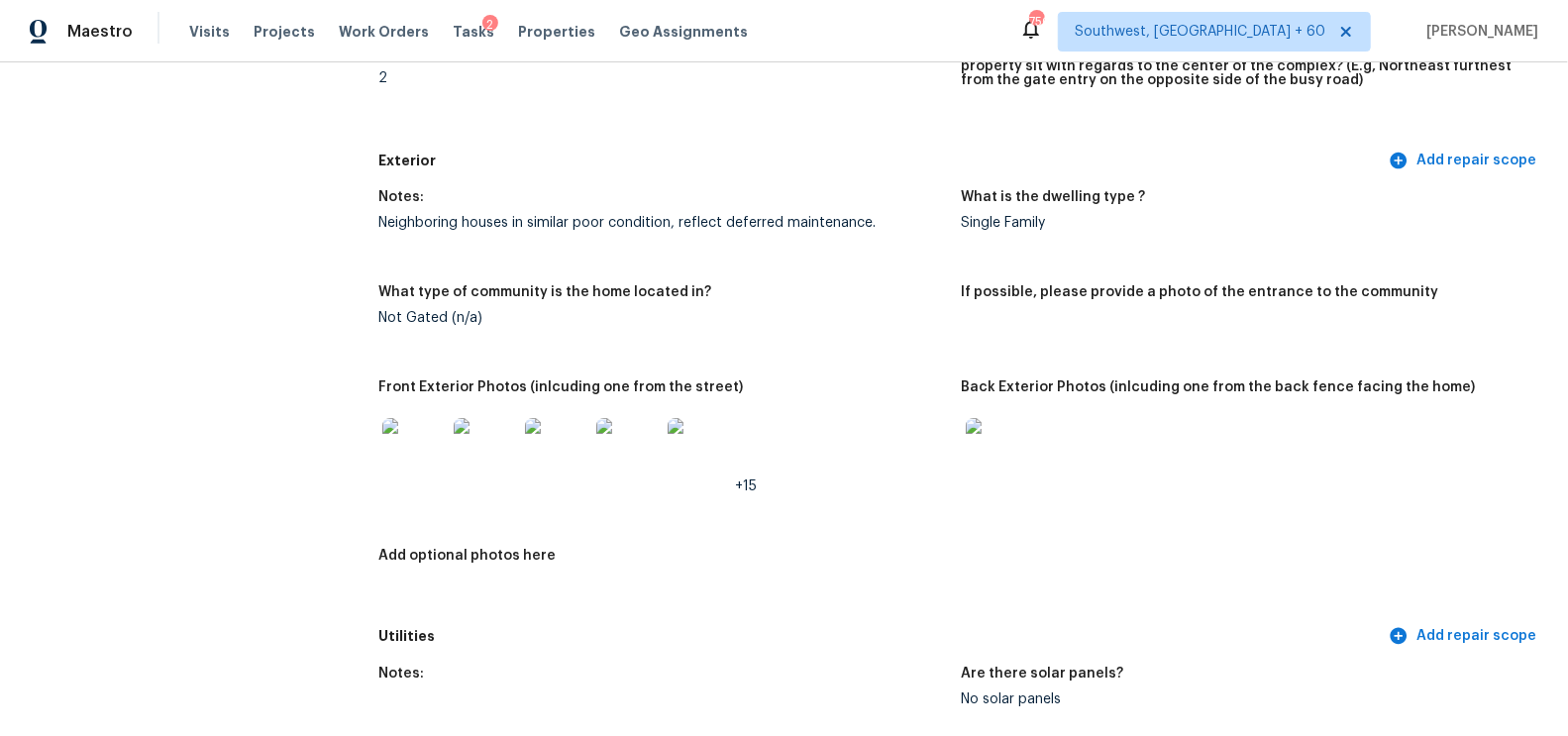
click at [408, 453] on img at bounding box center [414, 450] width 64 height 64
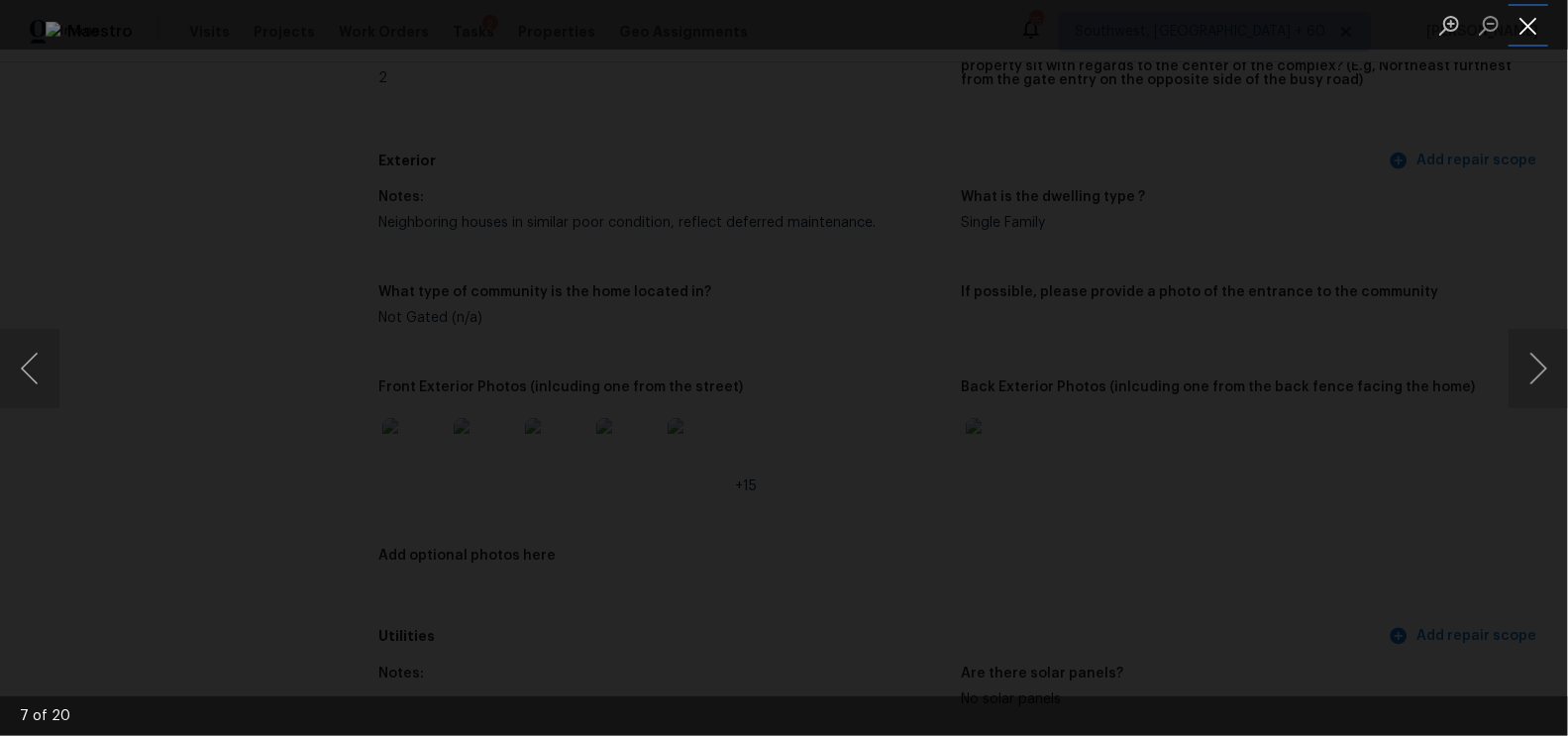
click at [1533, 26] on button "Close lightbox" at bounding box center [1528, 25] width 40 height 35
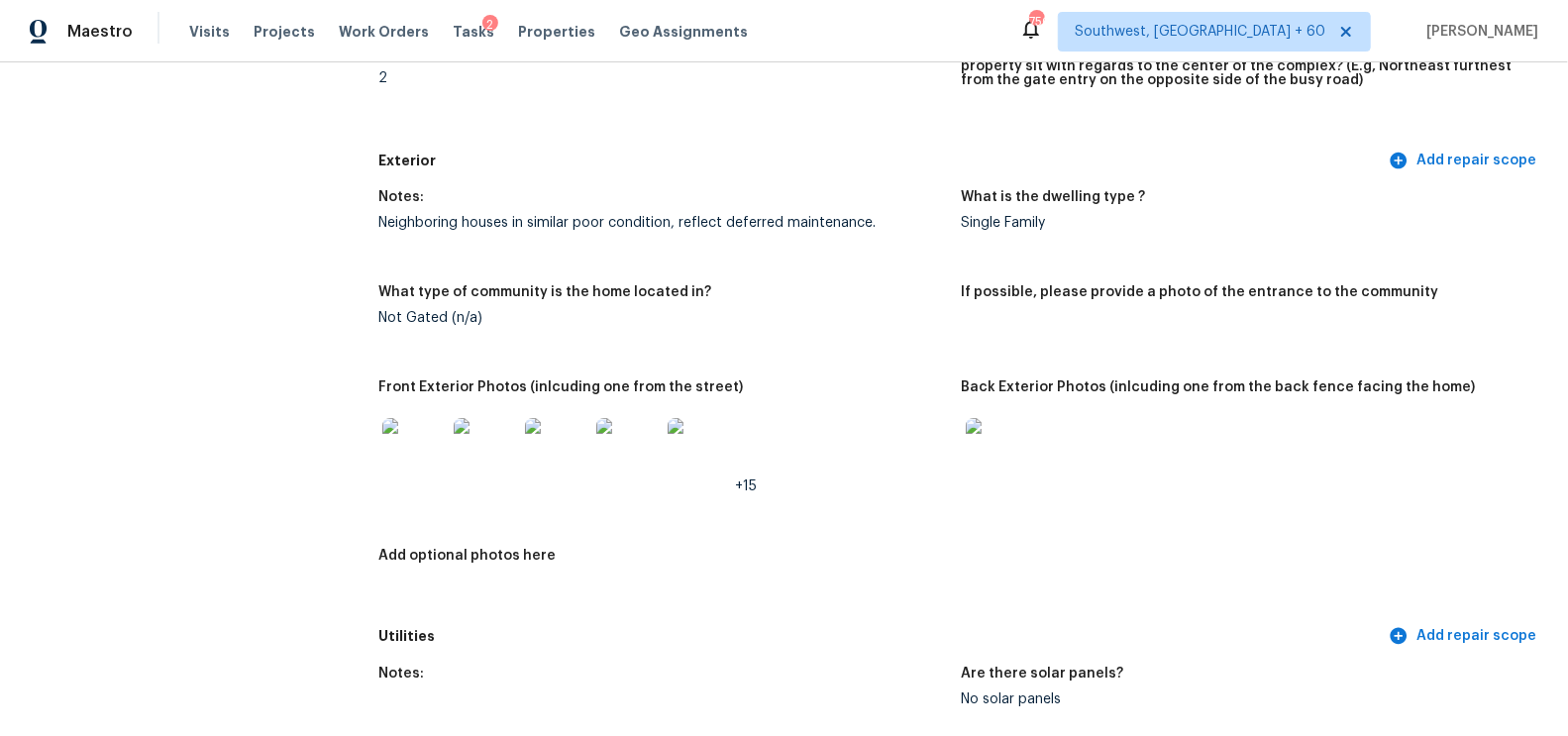
click at [419, 470] on img at bounding box center [414, 450] width 64 height 64
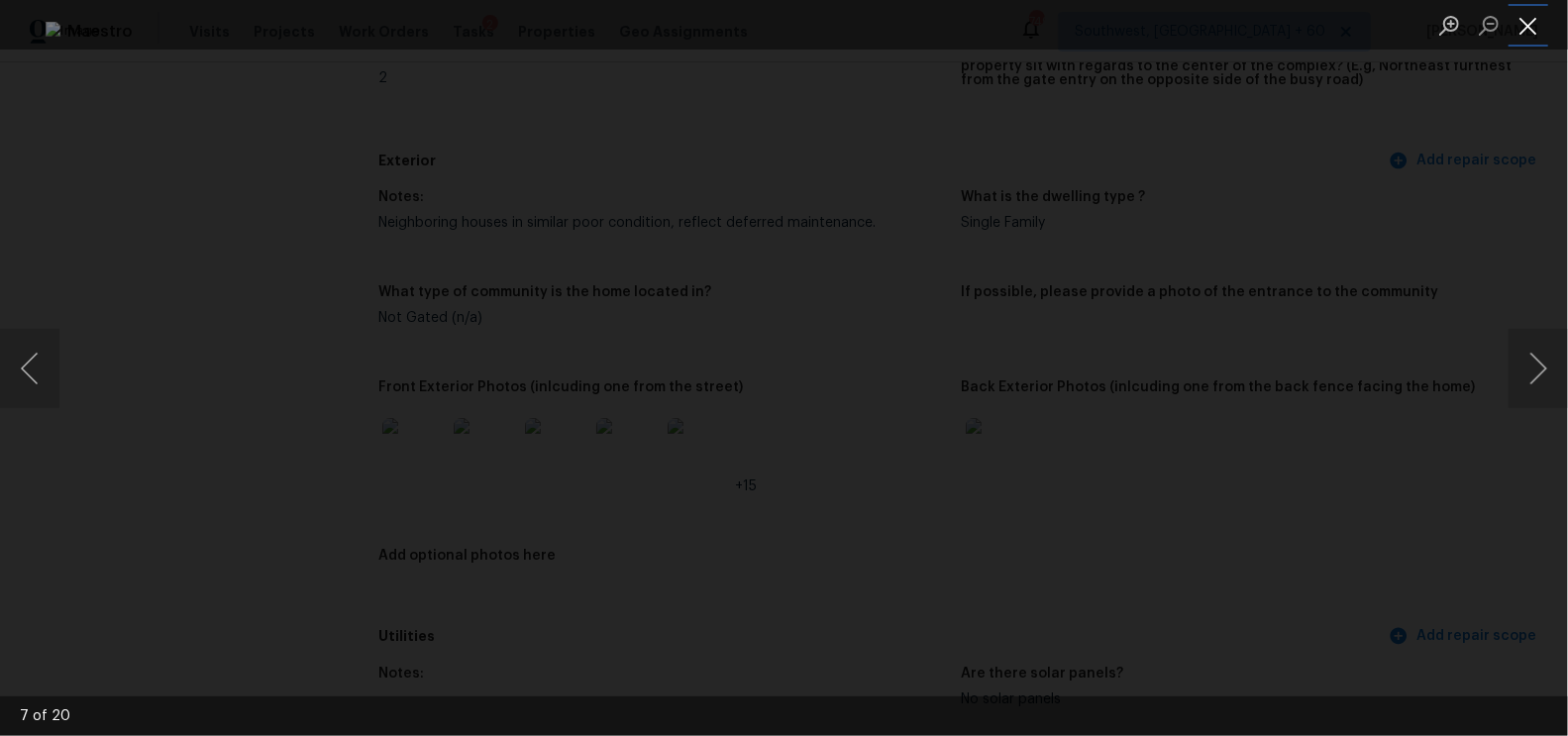
click at [1538, 28] on button "Close lightbox" at bounding box center [1528, 25] width 40 height 35
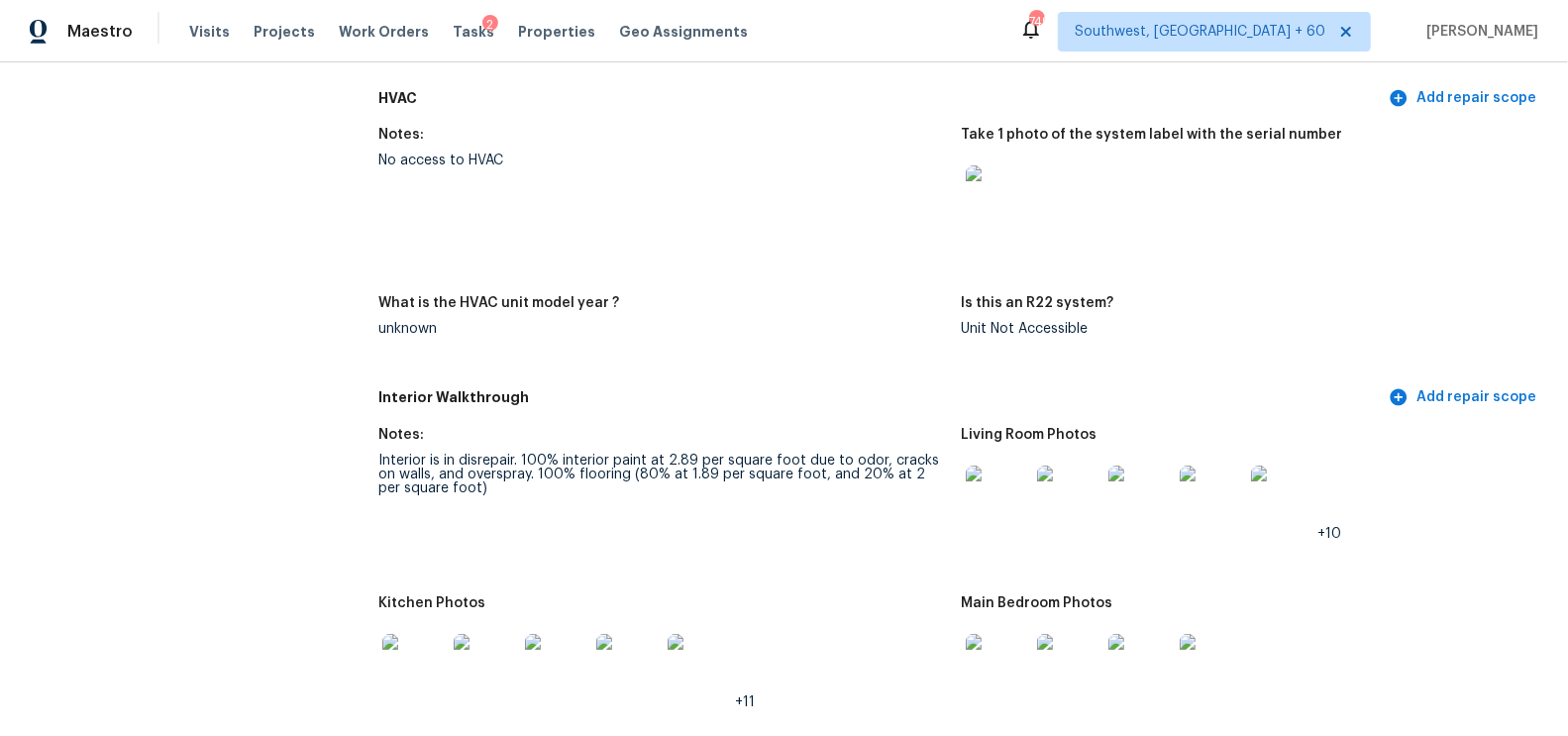
scroll to position [1794, 0]
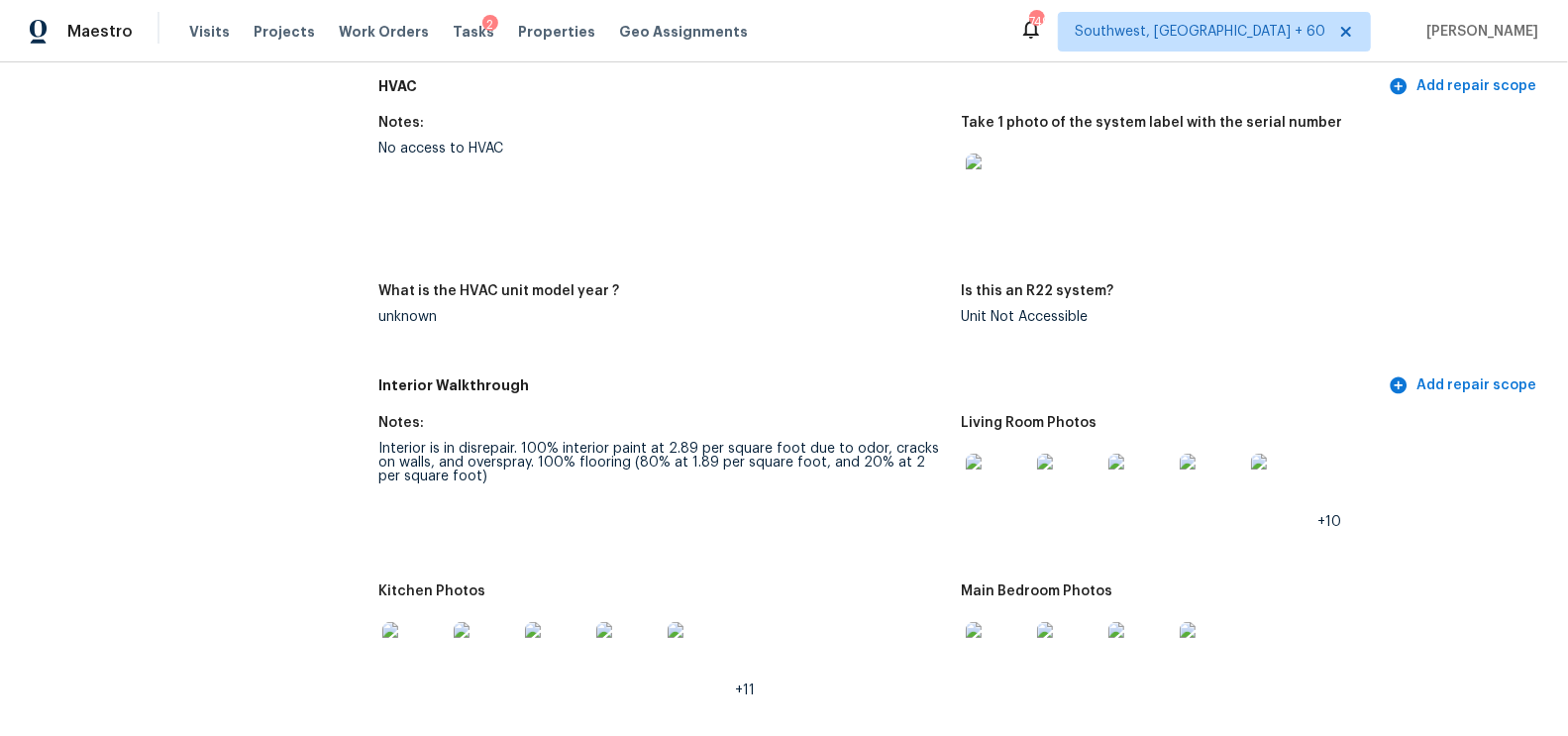
click at [400, 662] on img at bounding box center [414, 654] width 64 height 64
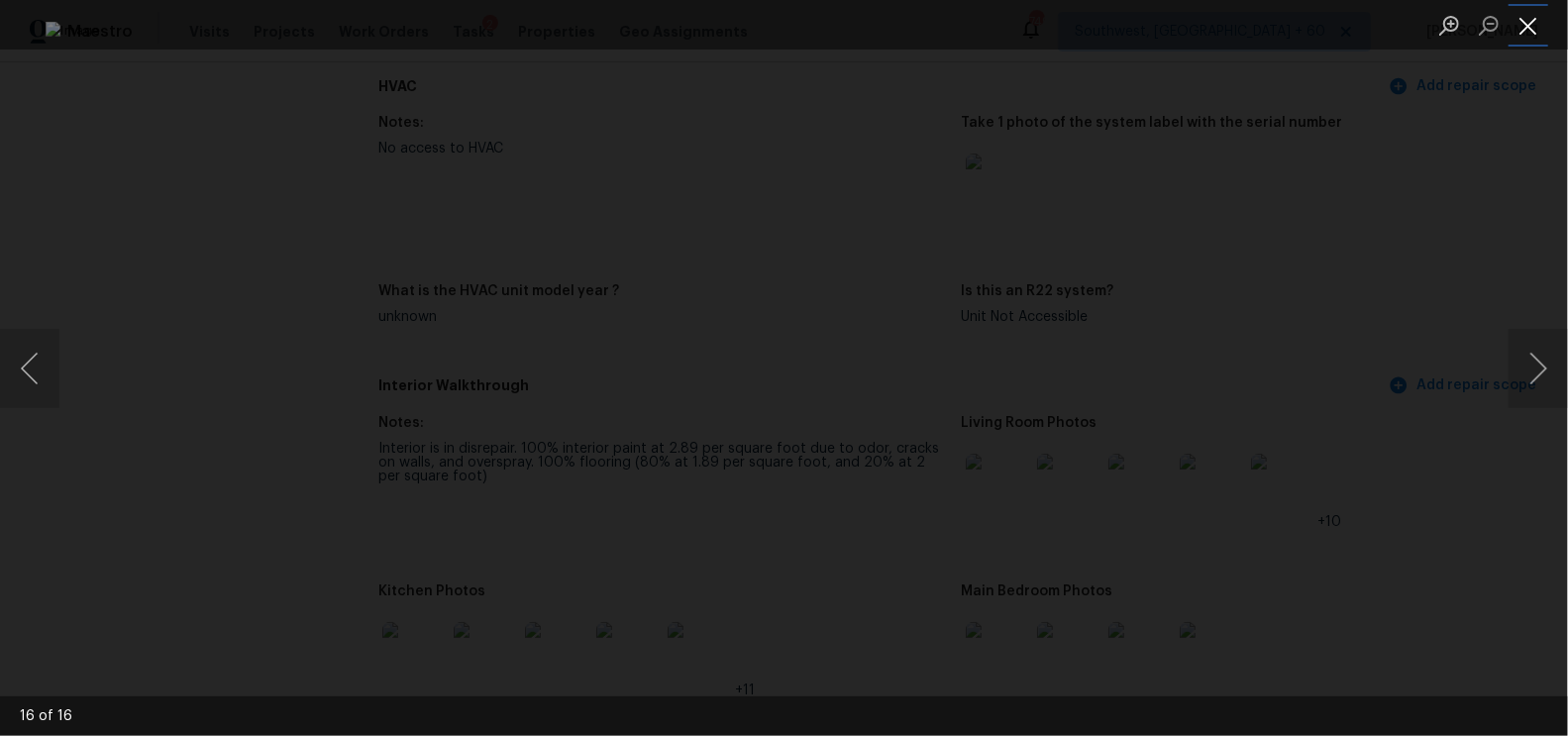
click at [1518, 32] on button "Close lightbox" at bounding box center [1528, 25] width 40 height 35
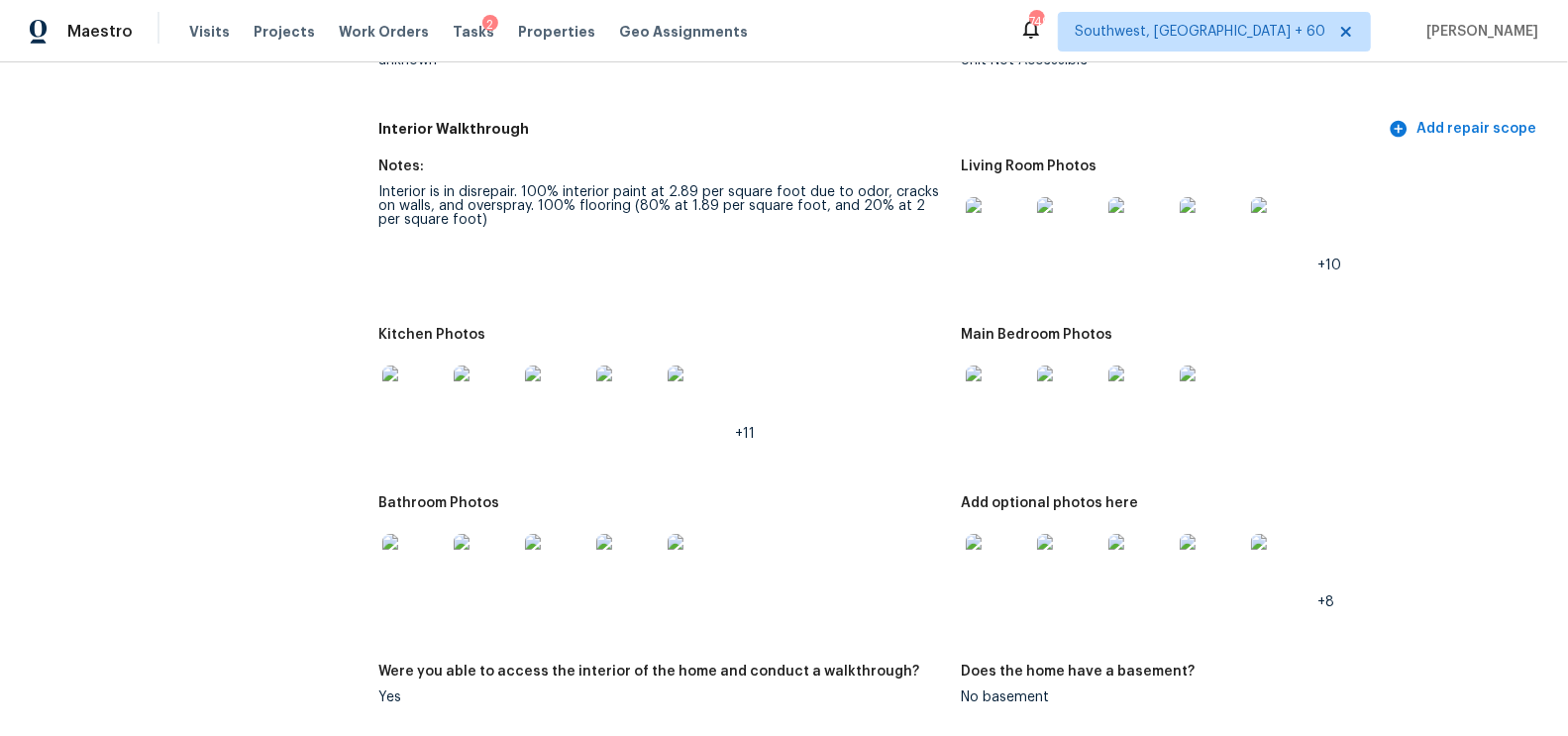
scroll to position [2058, 0]
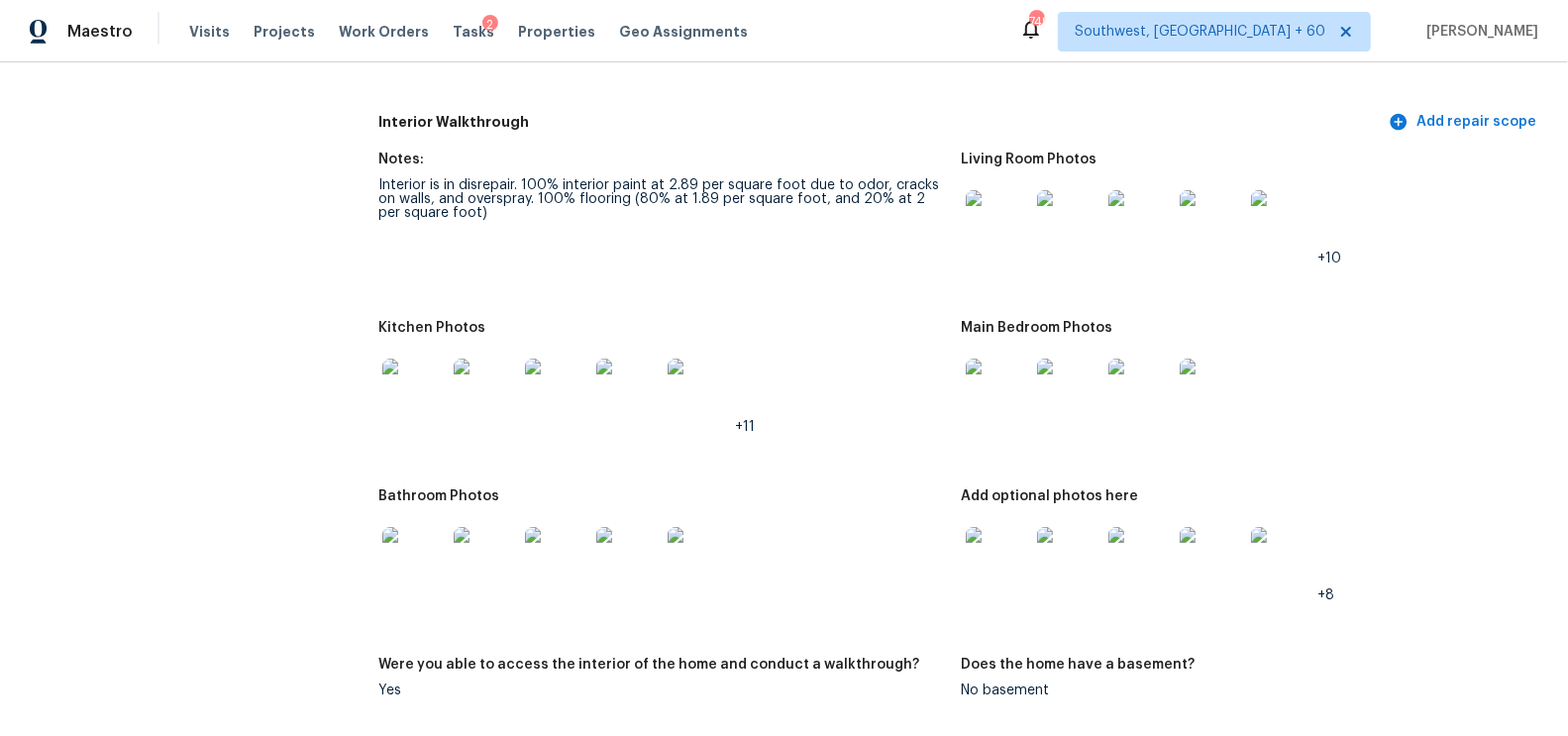
click at [395, 553] on img at bounding box center [414, 558] width 64 height 64
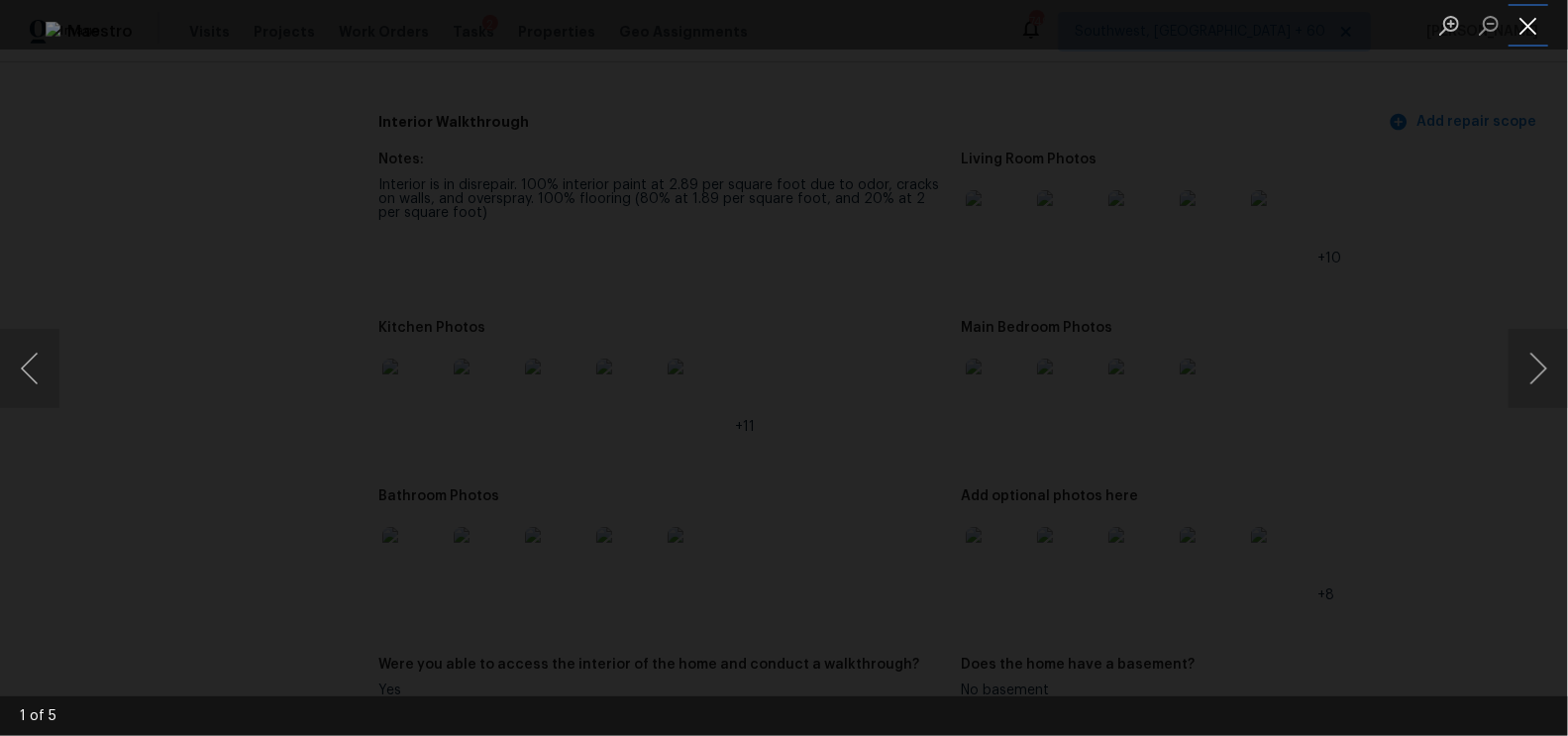
click at [1527, 30] on button "Close lightbox" at bounding box center [1528, 25] width 40 height 35
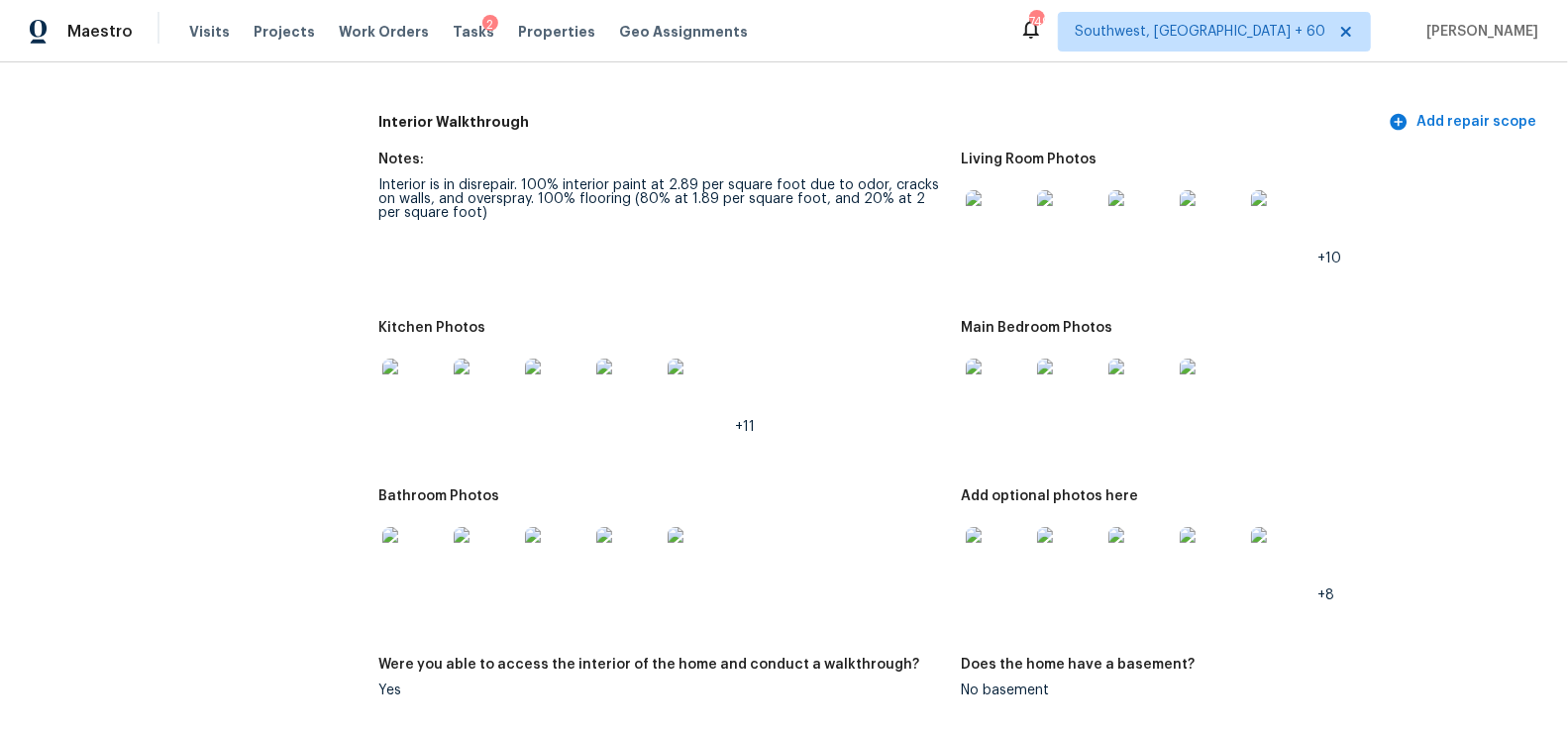
click at [971, 569] on img at bounding box center [998, 558] width 64 height 64
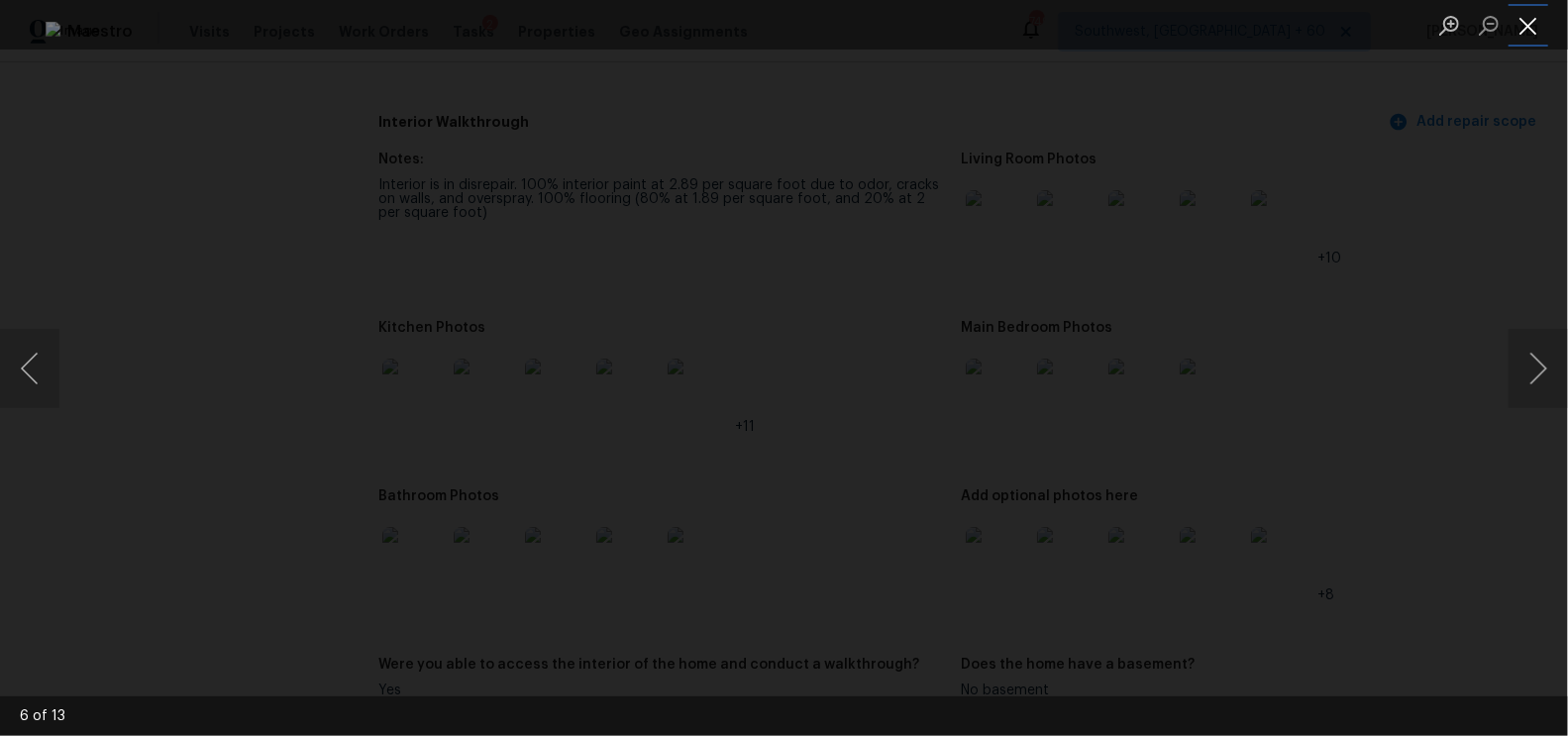
click at [1539, 25] on button "Close lightbox" at bounding box center [1528, 25] width 40 height 35
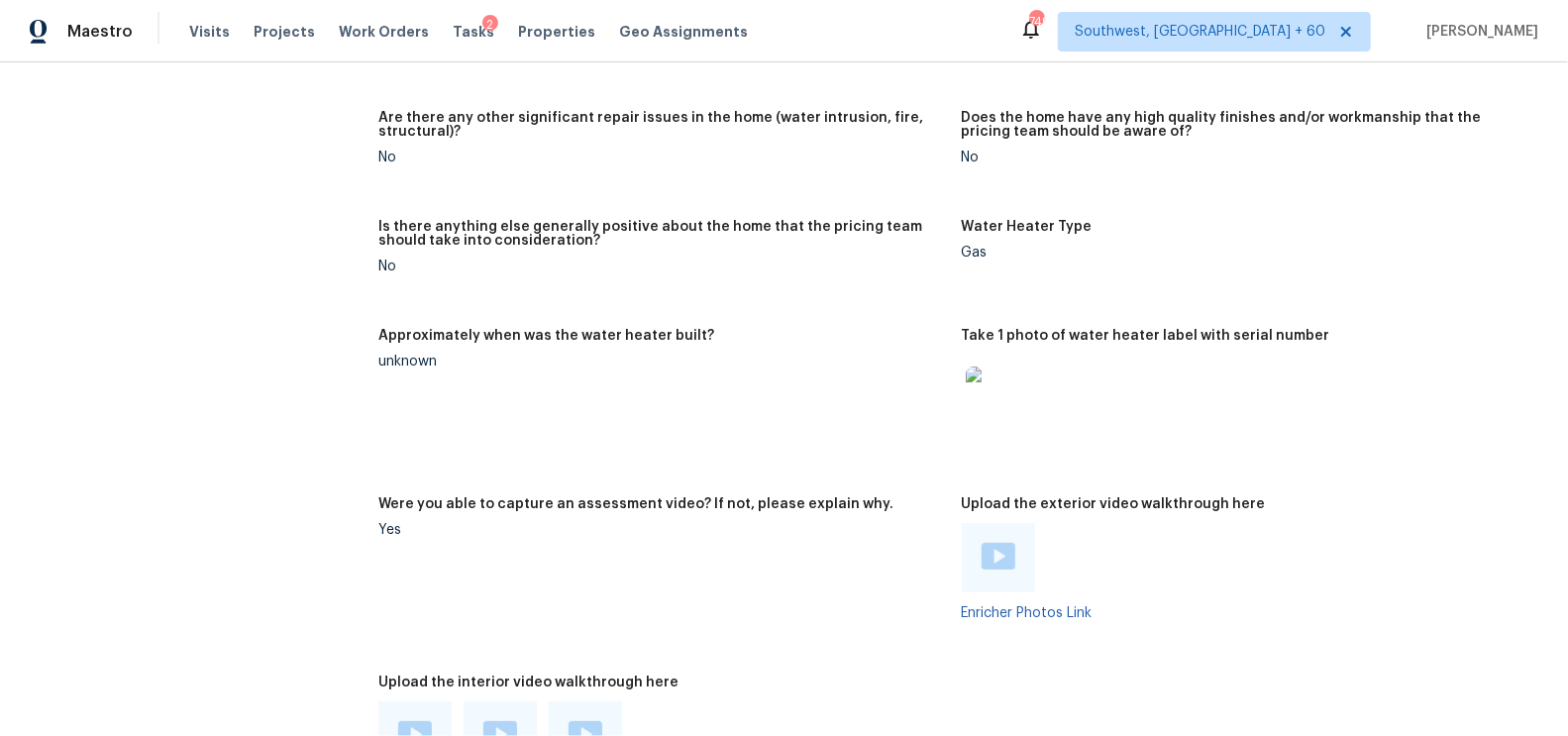
scroll to position [3577, 0]
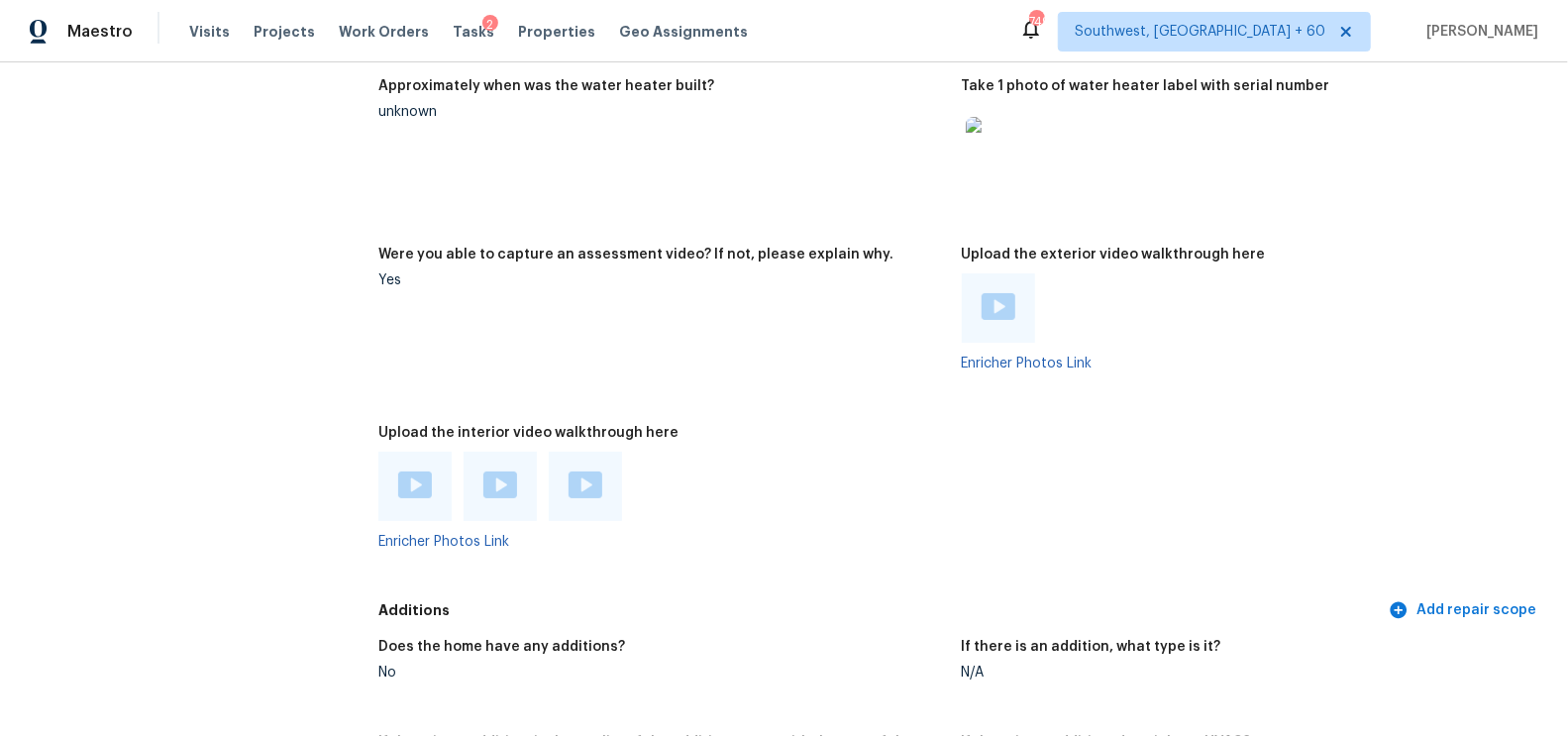
click at [421, 486] on img at bounding box center [415, 485] width 34 height 27
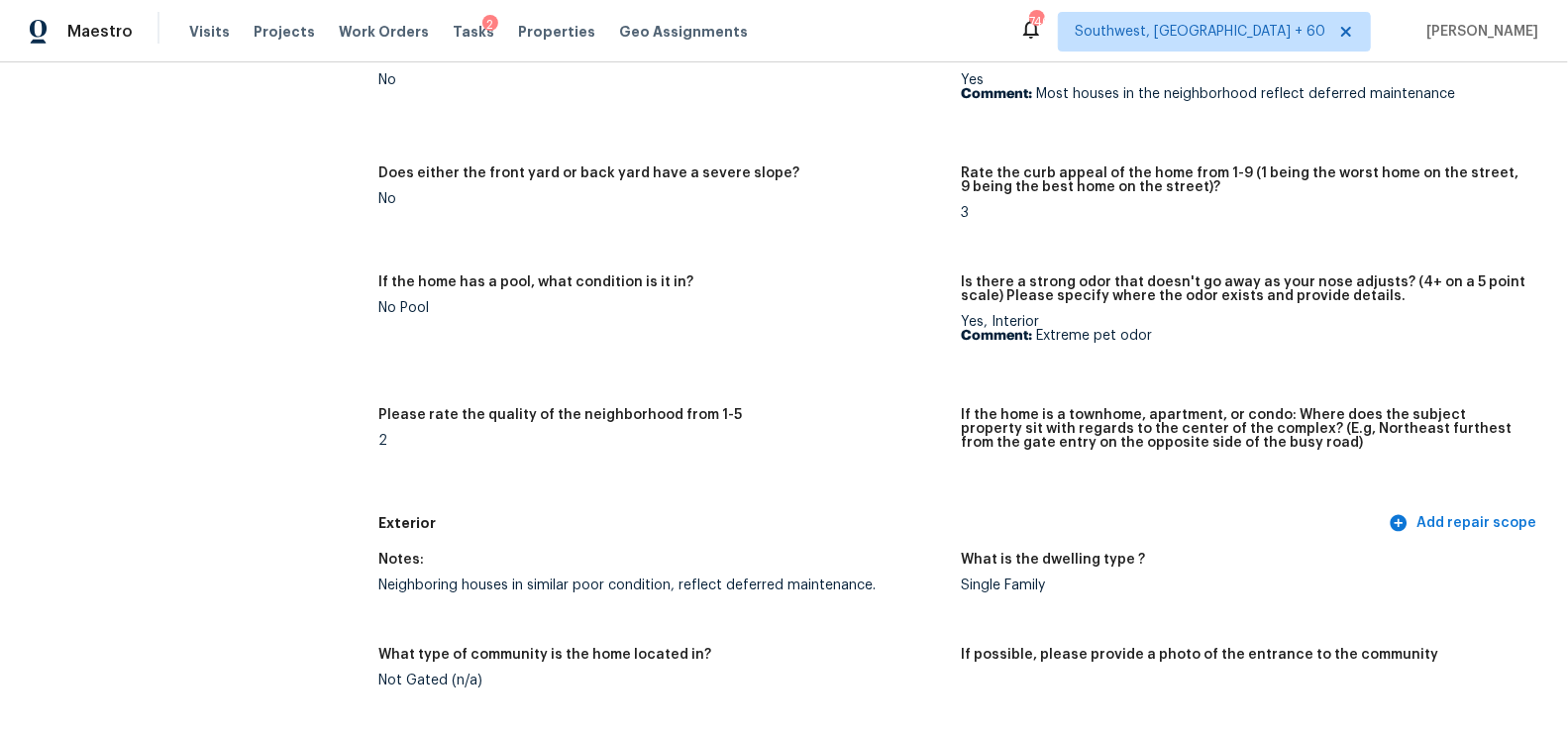
scroll to position [0, 0]
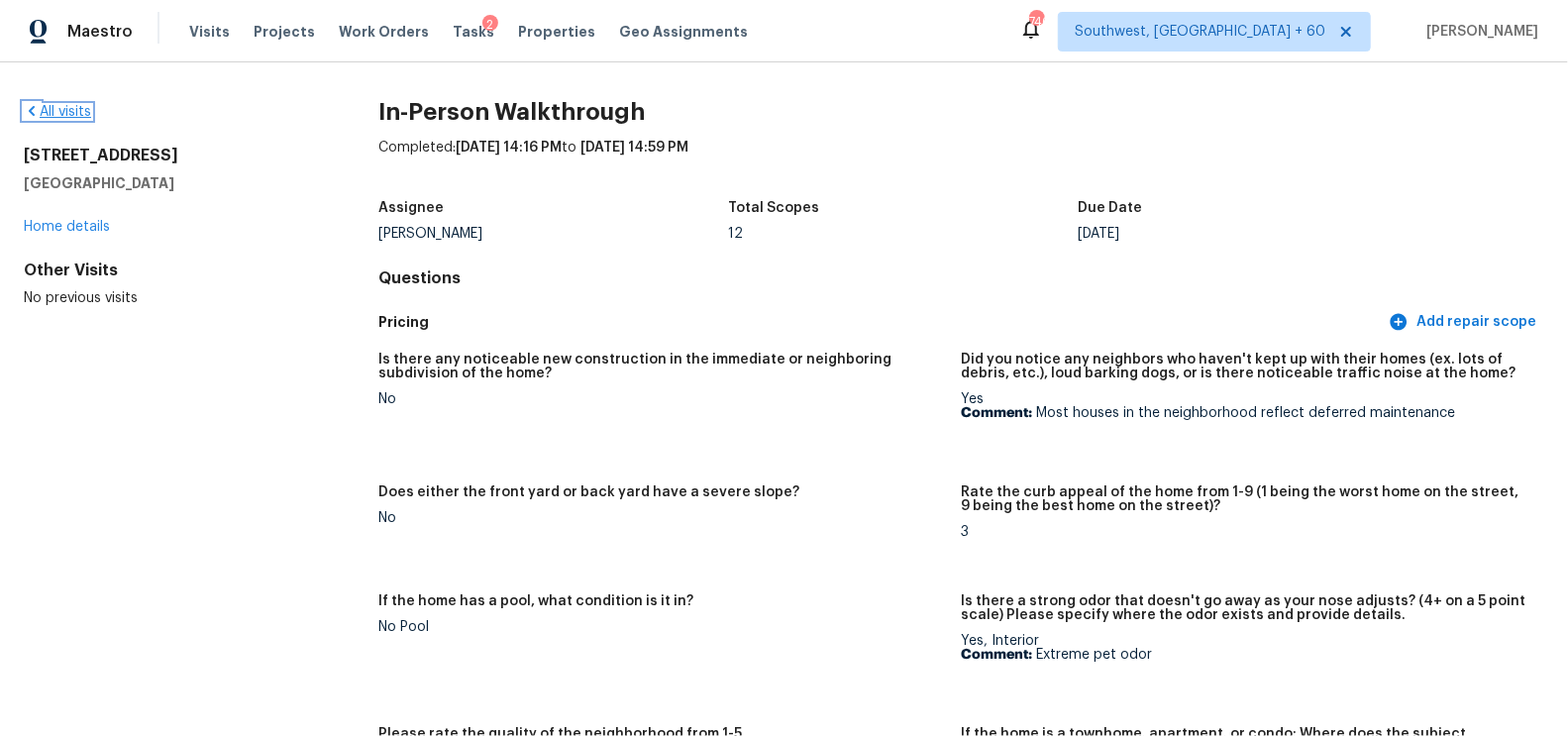
click at [60, 110] on link "All visits" at bounding box center [58, 112] width 68 height 14
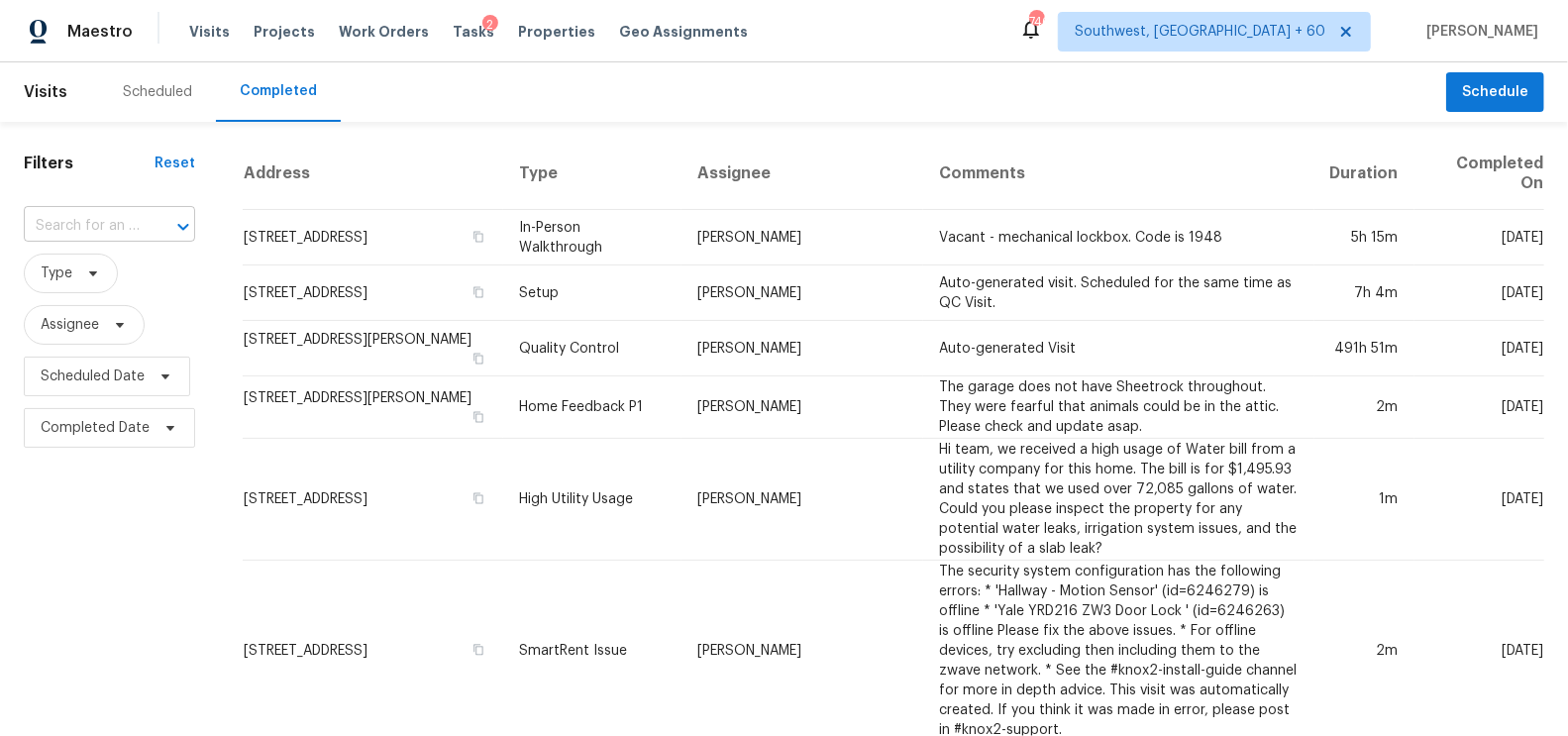
click at [86, 225] on input "text" at bounding box center [81, 225] width 116 height 31
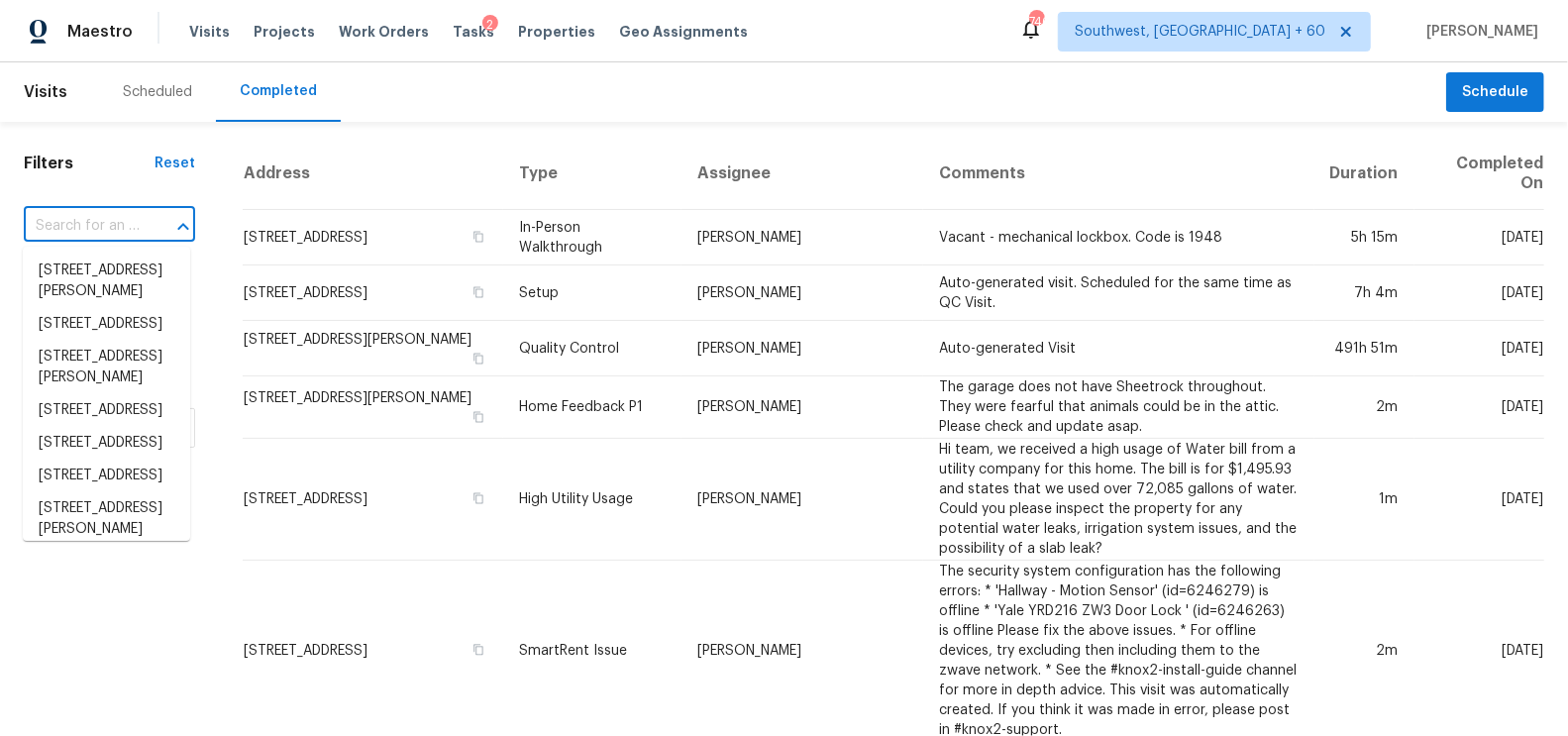
paste input "2541 W Park Ave, Chandler, AZ 85224"
type input "2541 W Park Ave, Chandler, AZ 85224"
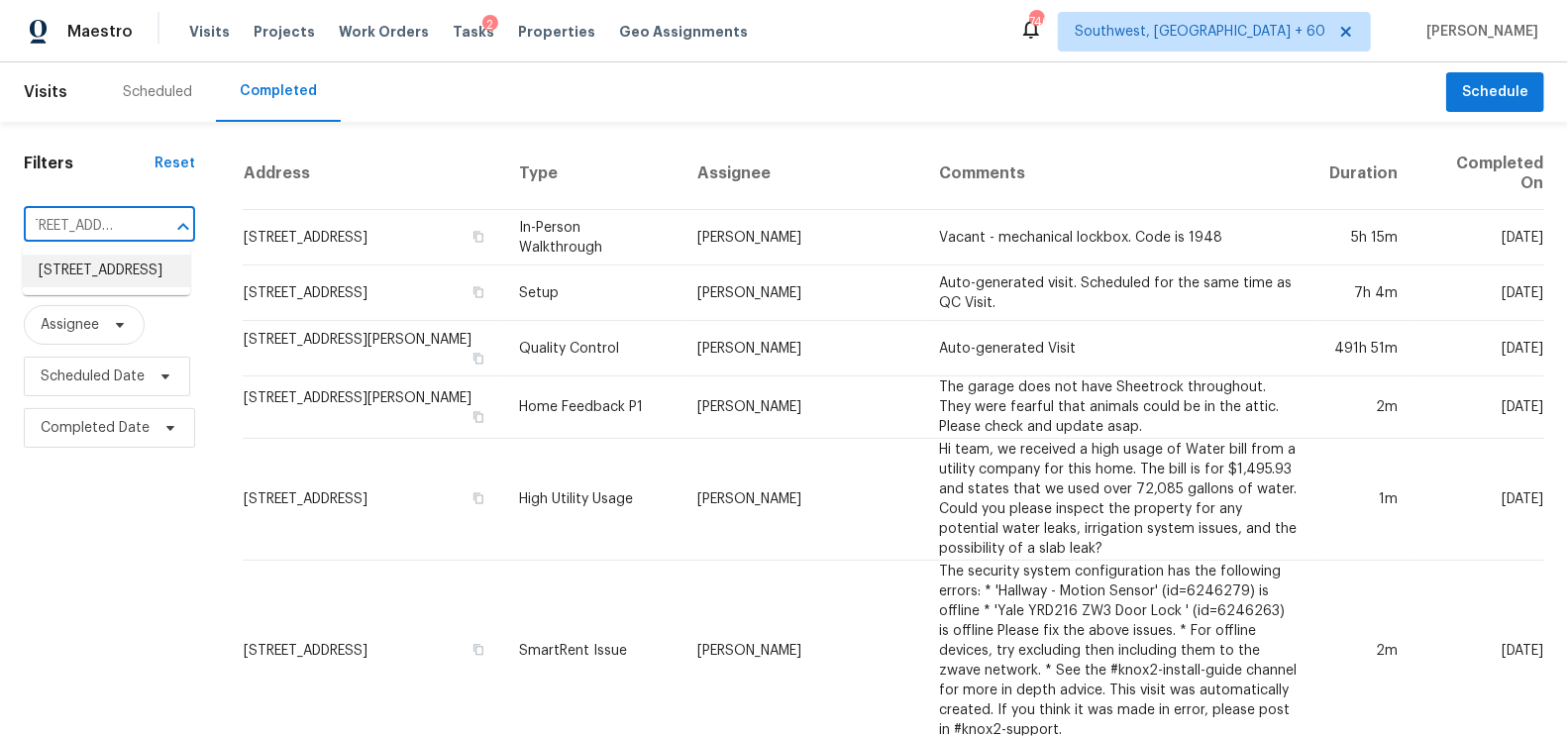
click at [159, 278] on li "2541 W Park Ave, Chandler, AZ 85224" at bounding box center [106, 270] width 167 height 33
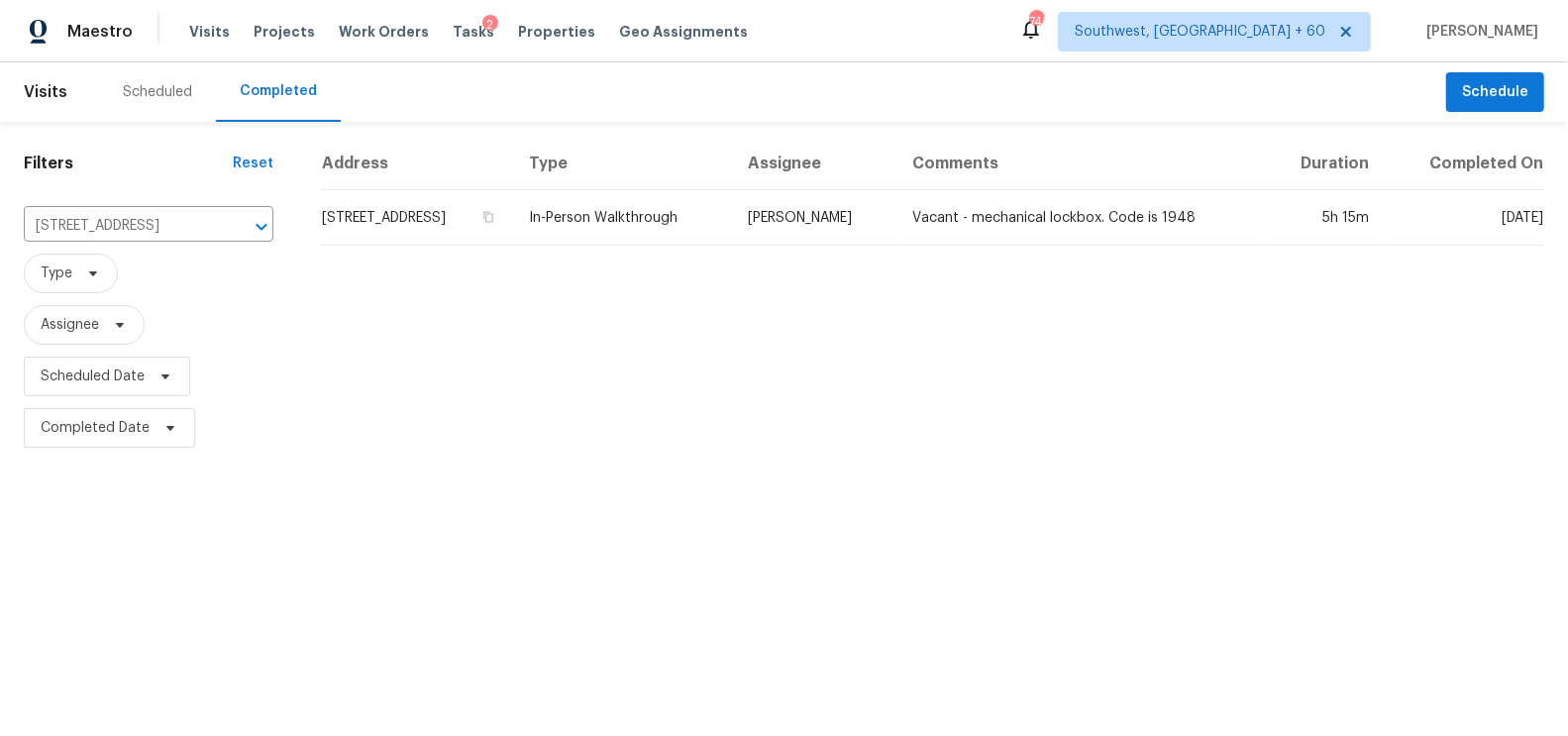
click at [433, 228] on td "2541 W Park Ave, Chandler, AZ 85224" at bounding box center [416, 218] width 192 height 56
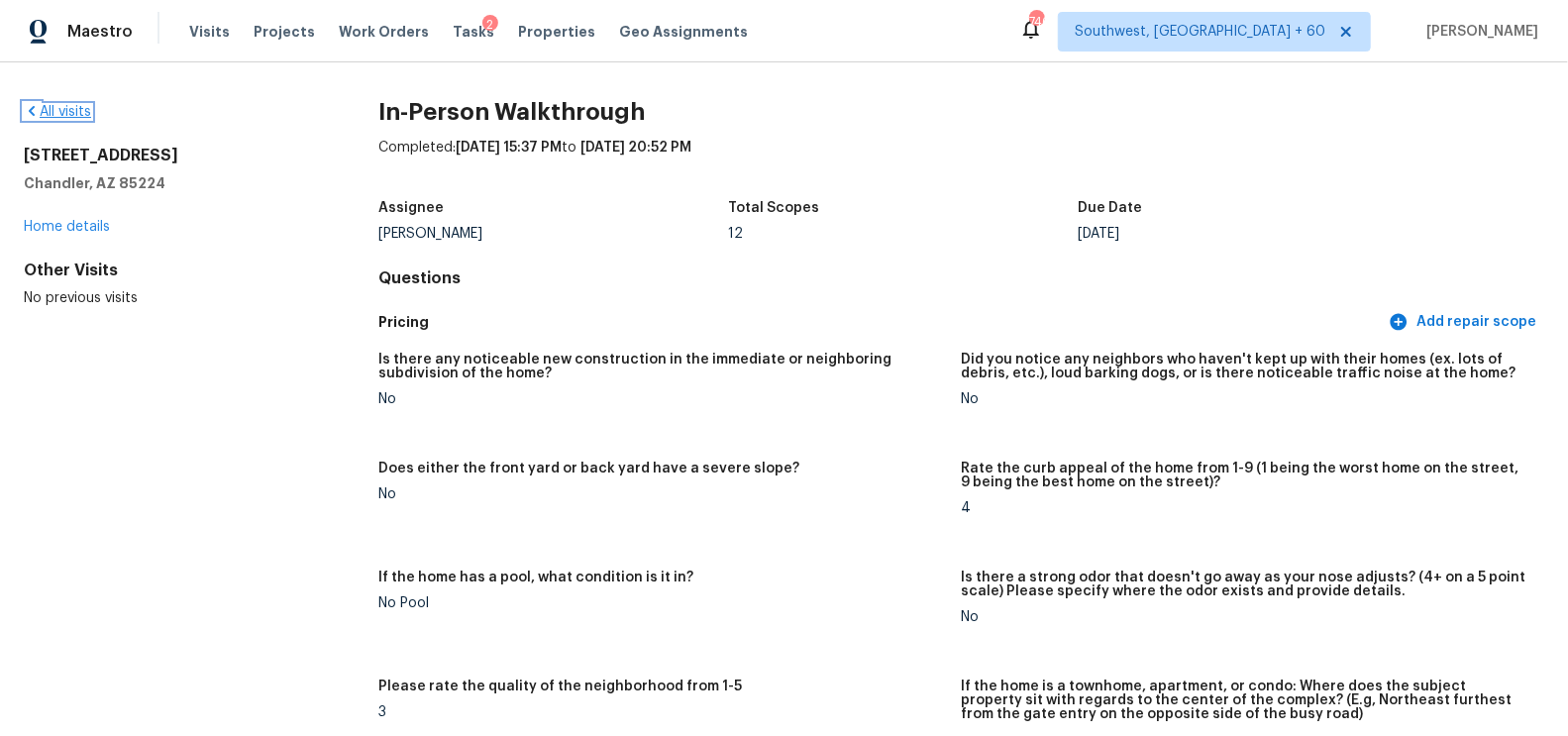
click at [75, 113] on link "All visits" at bounding box center [58, 112] width 68 height 14
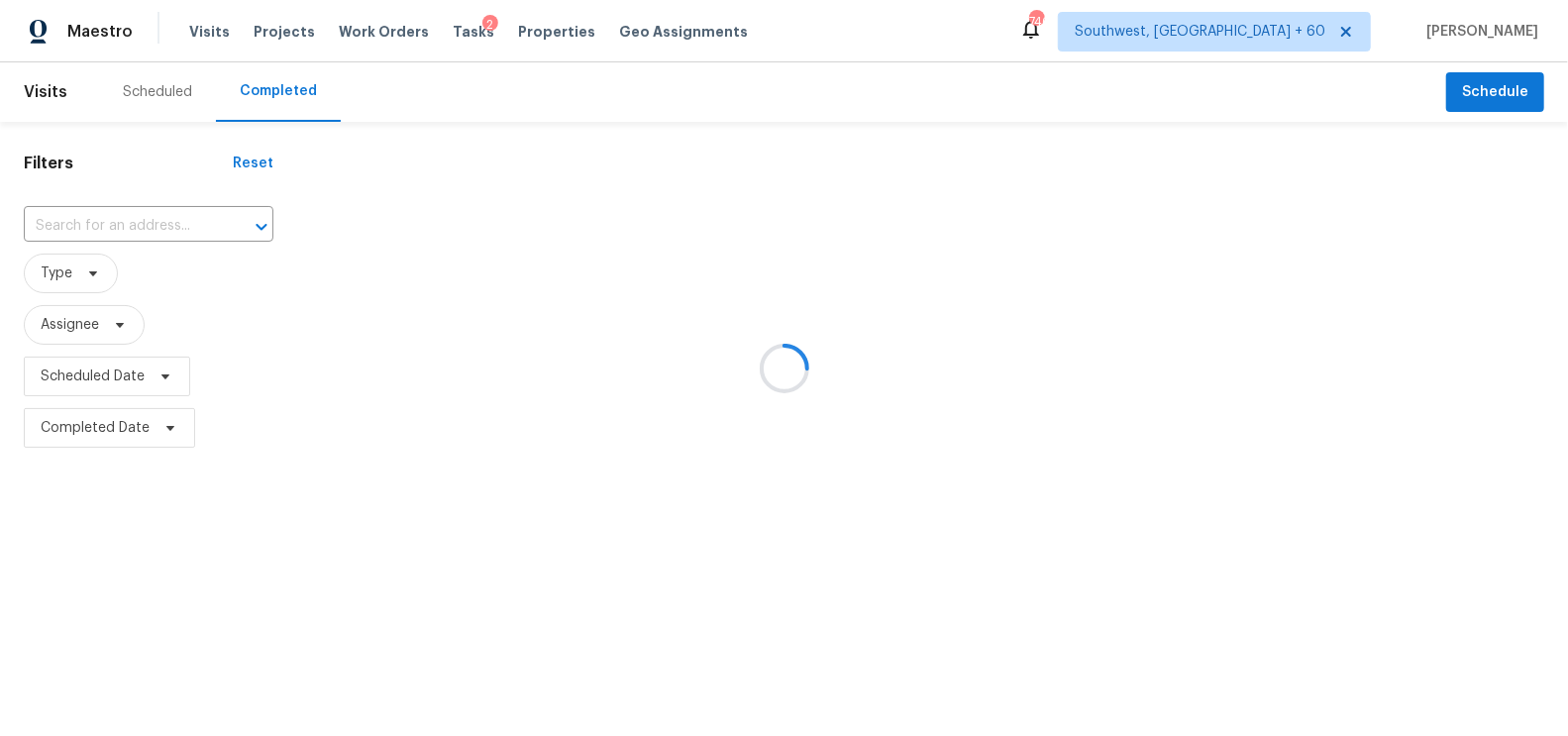
click at [131, 226] on div at bounding box center [784, 368] width 1568 height 736
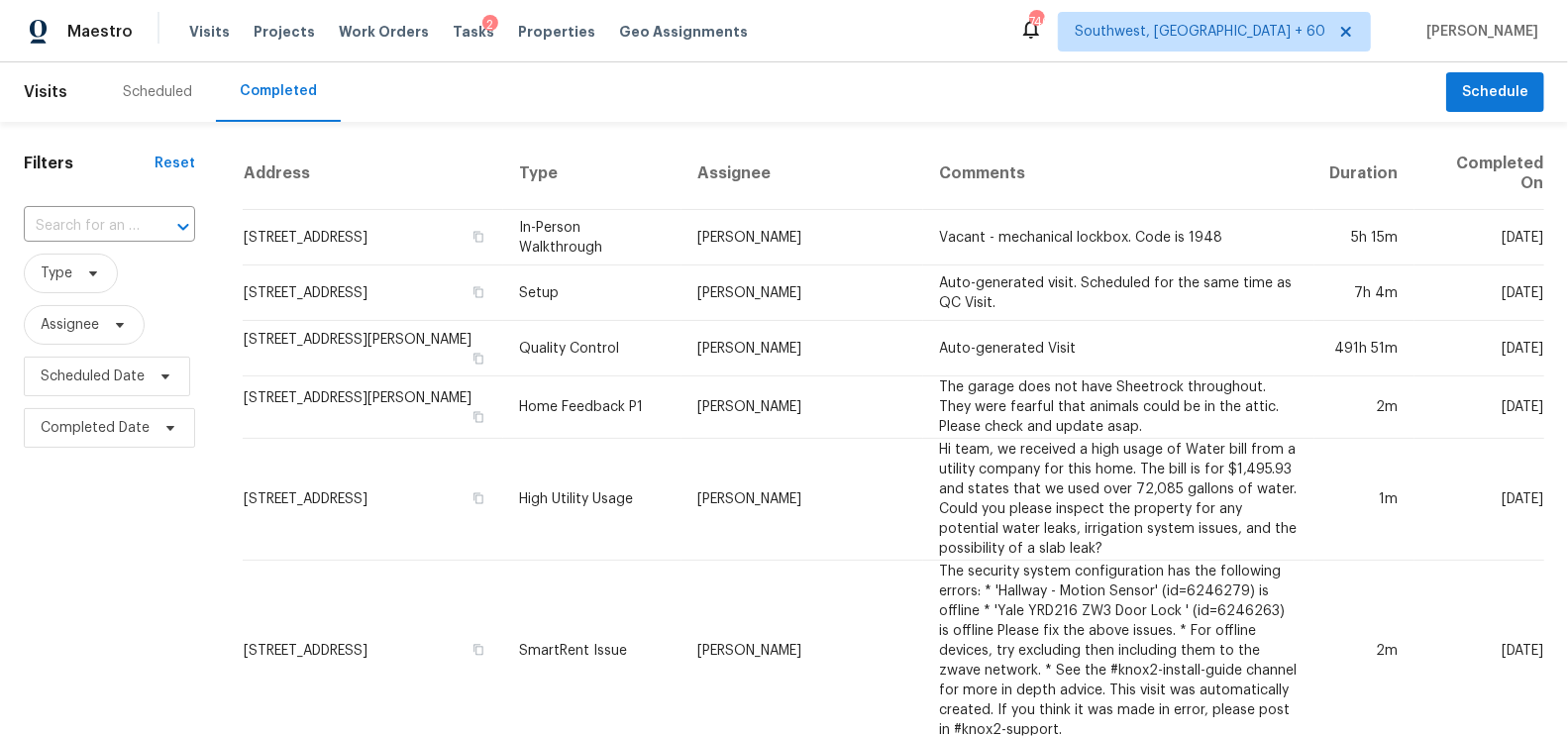
click at [131, 226] on input "text" at bounding box center [81, 225] width 116 height 31
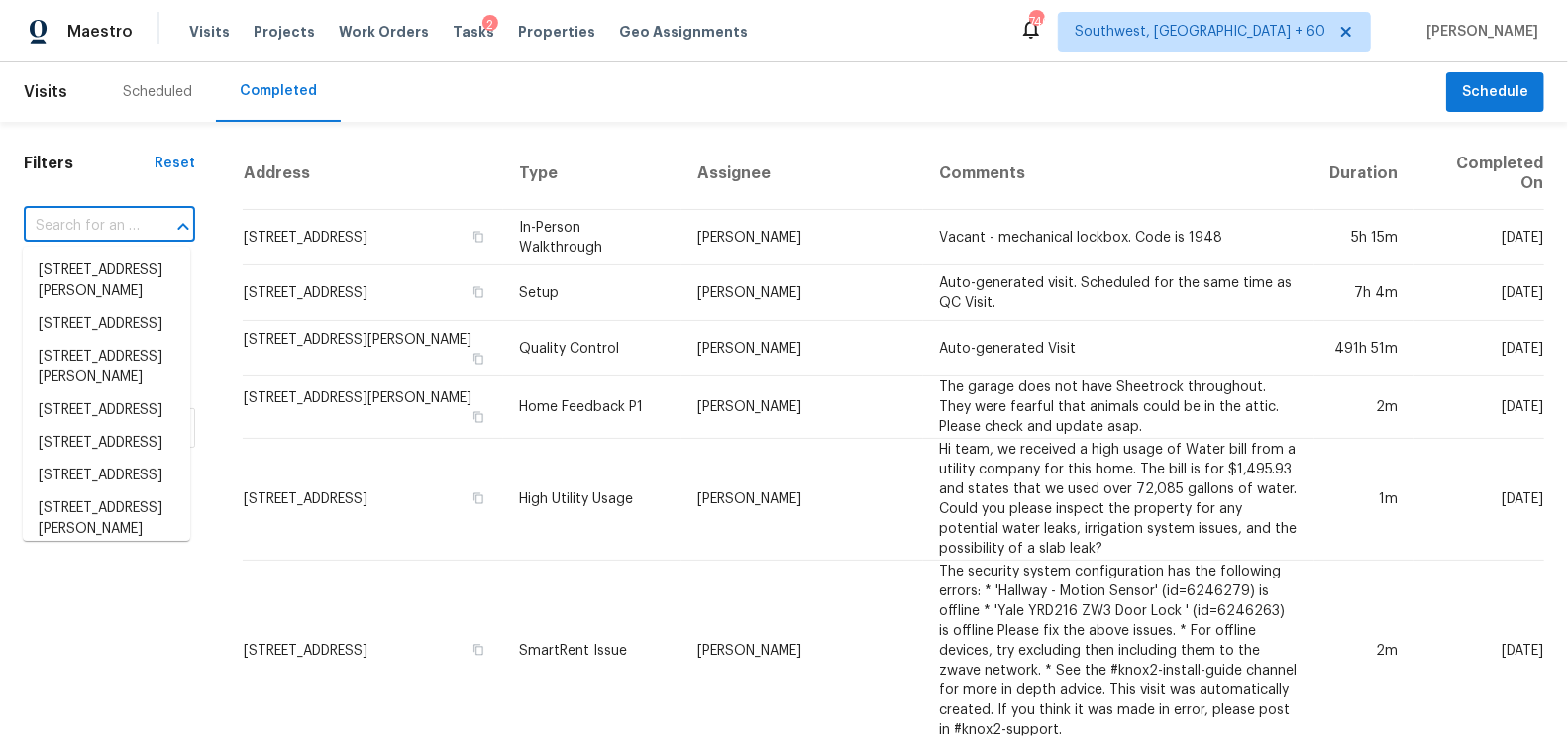
paste input "7623 William Bonney, San Antonio, TX 78254"
type input "7623 William Bonney, San Antonio, TX 78254"
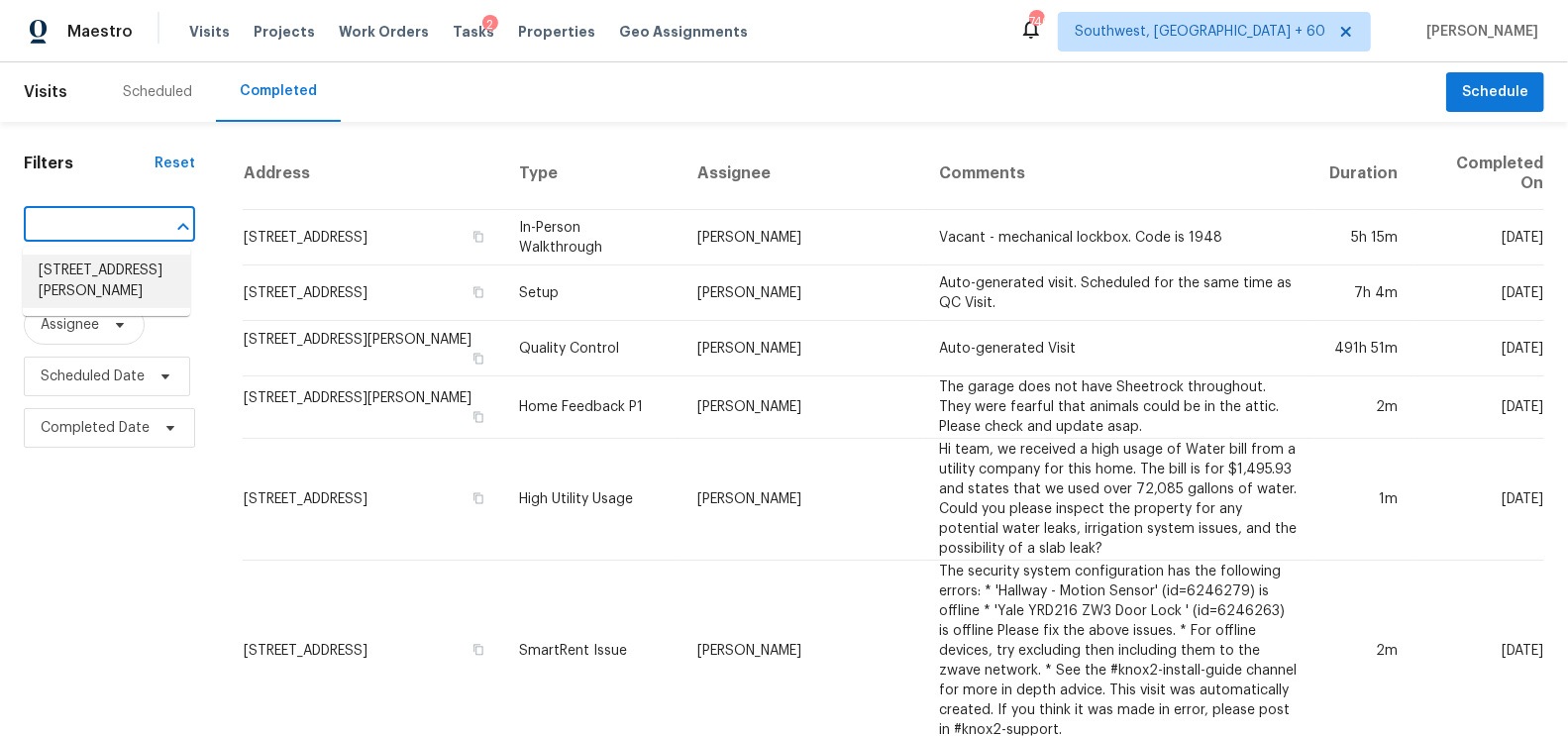
click at [113, 285] on li "7623 William Bonney, San Antonio, TX 78254" at bounding box center [106, 281] width 167 height 54
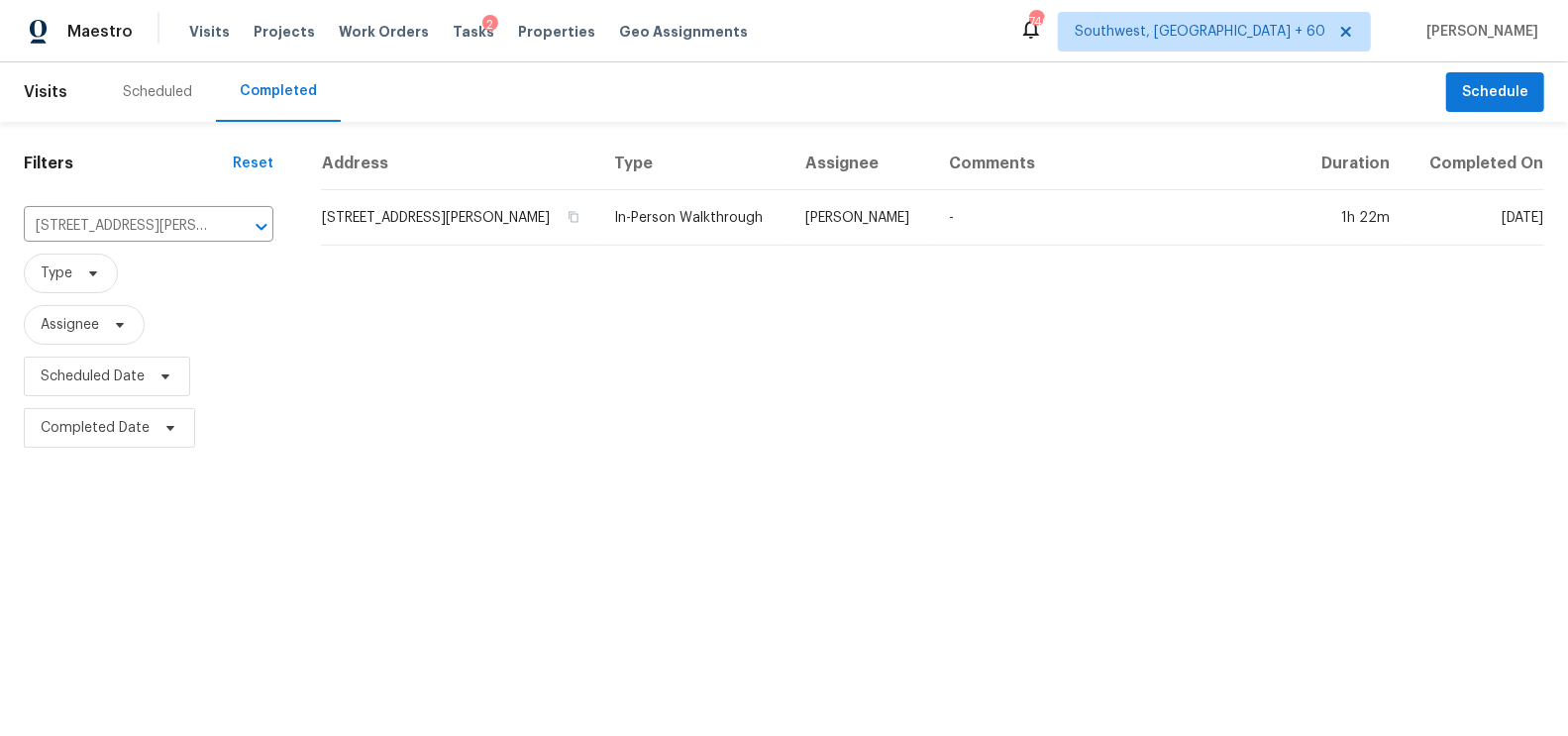
click at [400, 210] on td "7623 William Bonney, San Antonio, TX 78254" at bounding box center [459, 218] width 277 height 56
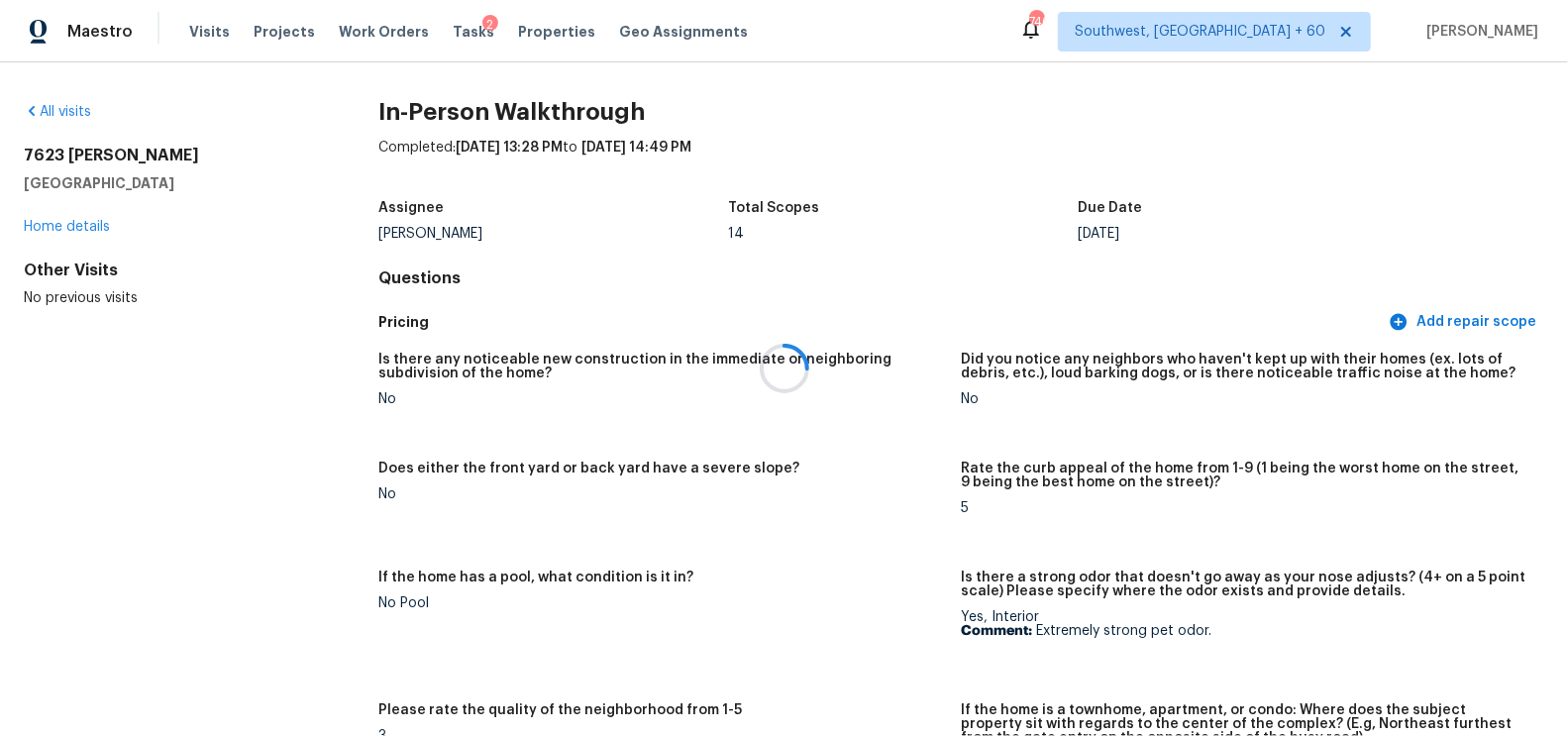
click at [805, 277] on div at bounding box center [784, 368] width 1568 height 736
click at [805, 276] on div at bounding box center [784, 368] width 1568 height 736
click at [76, 113] on link "All visits" at bounding box center [58, 112] width 68 height 14
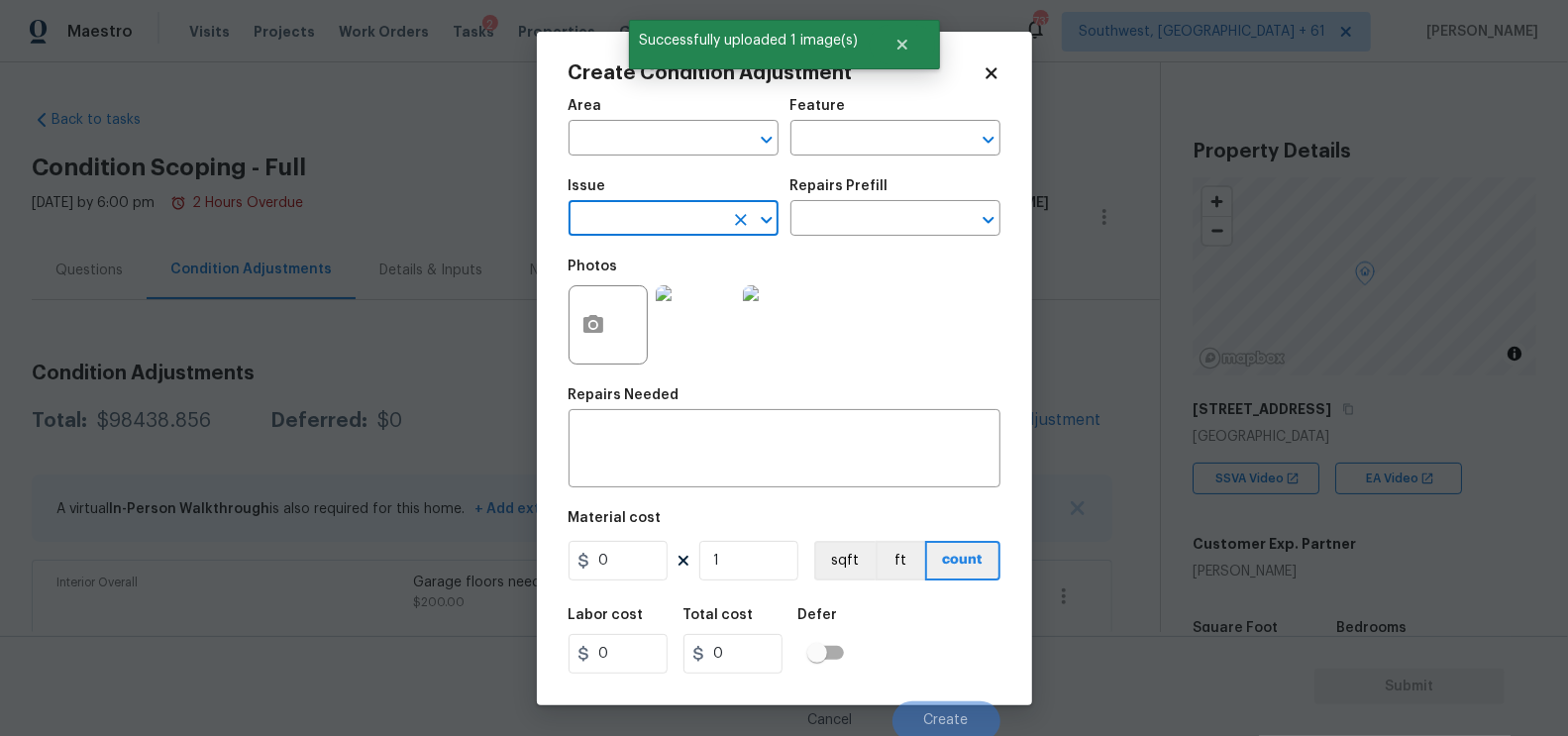
scroll to position [275, 0]
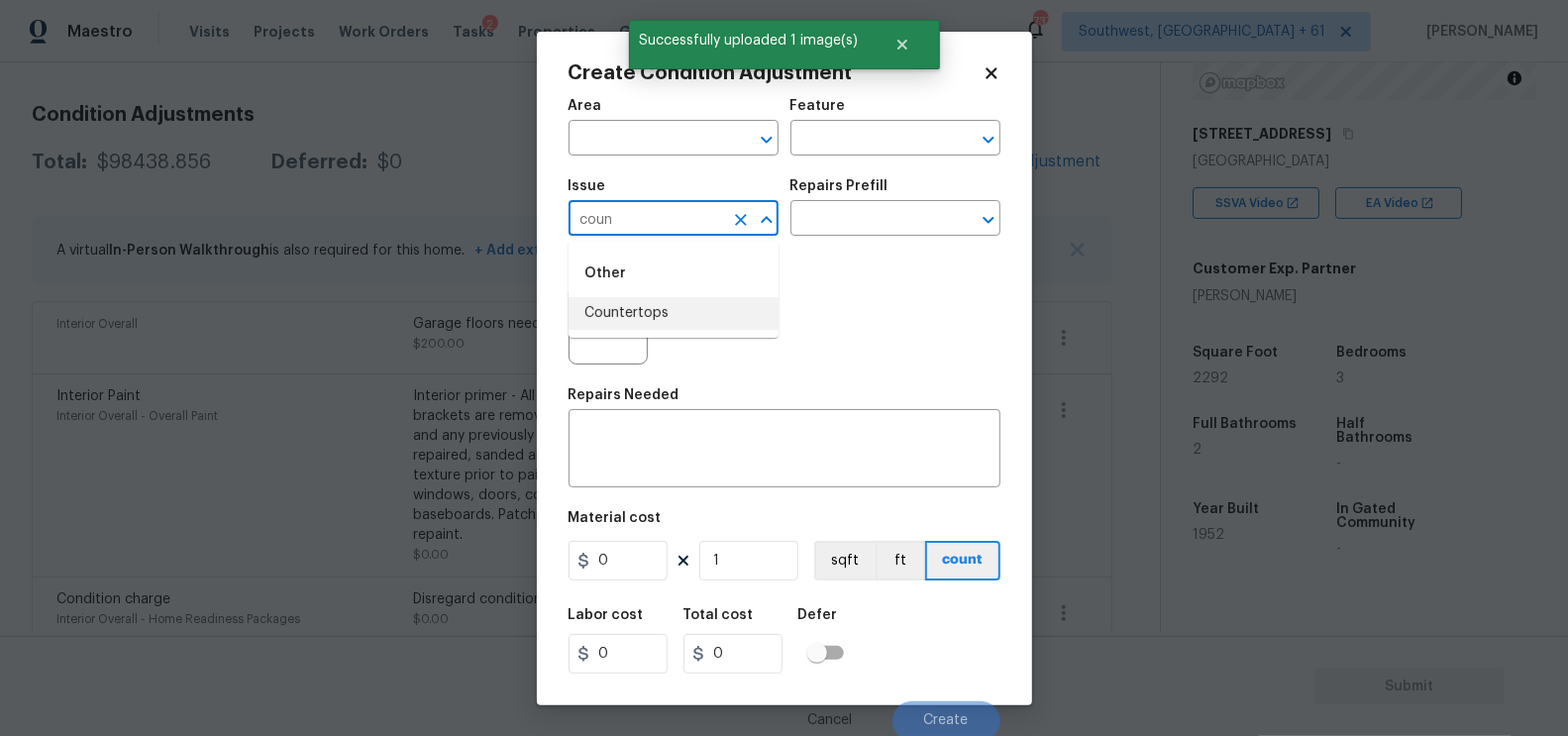
click at [676, 327] on li "Countertops" at bounding box center [673, 313] width 210 height 33
type input "Countertops"
click at [720, 497] on div "Area ​ Feature ​ Issue Countertops ​ Repairs Prefill ​ Photos Repairs Needed x …" at bounding box center [784, 414] width 432 height 654
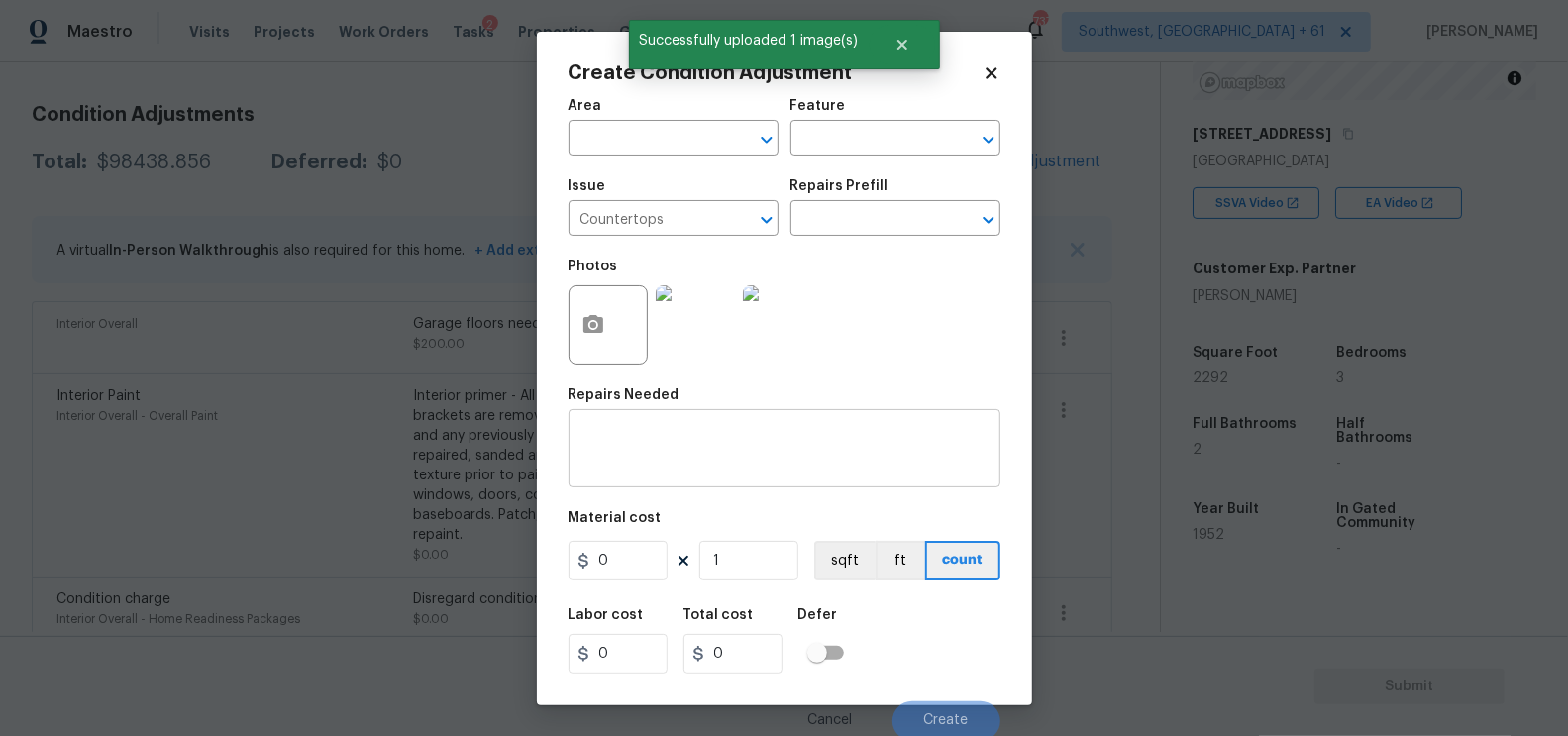
click at [719, 467] on textarea at bounding box center [784, 451] width 408 height 42
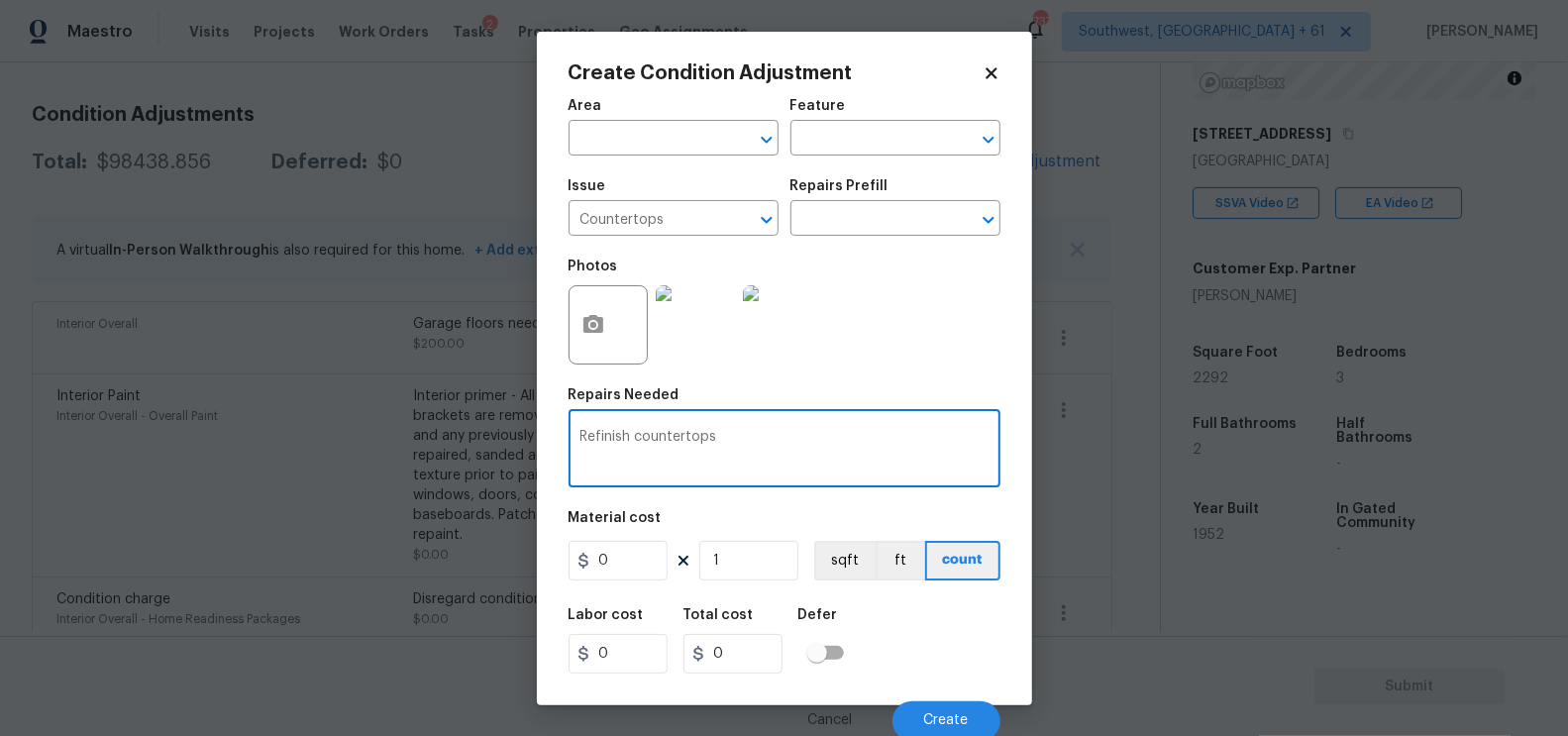
type textarea "Refinish countertops"
click at [639, 578] on input "0" at bounding box center [618, 560] width 99 height 40
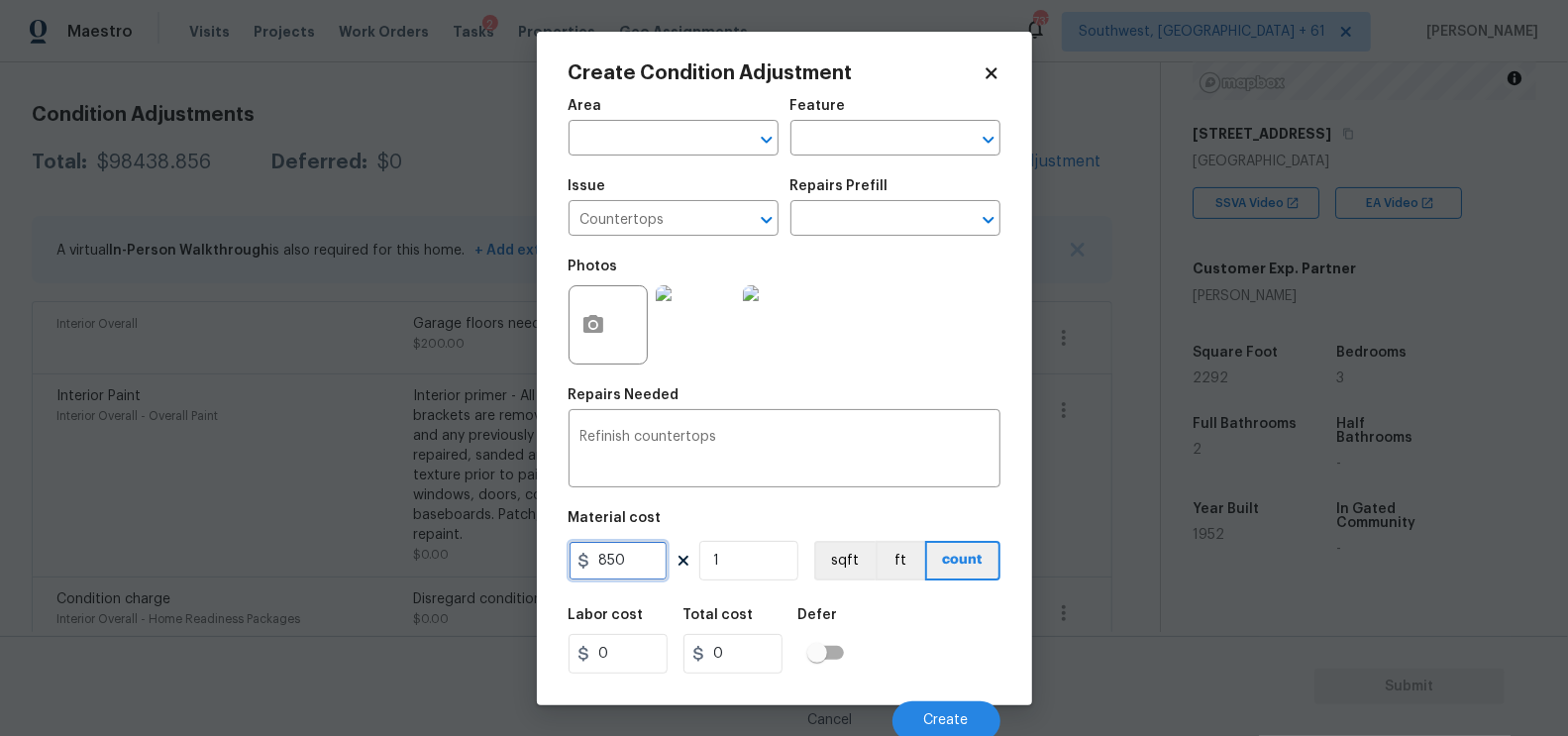
type input "850"
click at [750, 670] on input "850" at bounding box center [733, 654] width 99 height 40
click at [922, 713] on button "Create" at bounding box center [946, 721] width 108 height 40
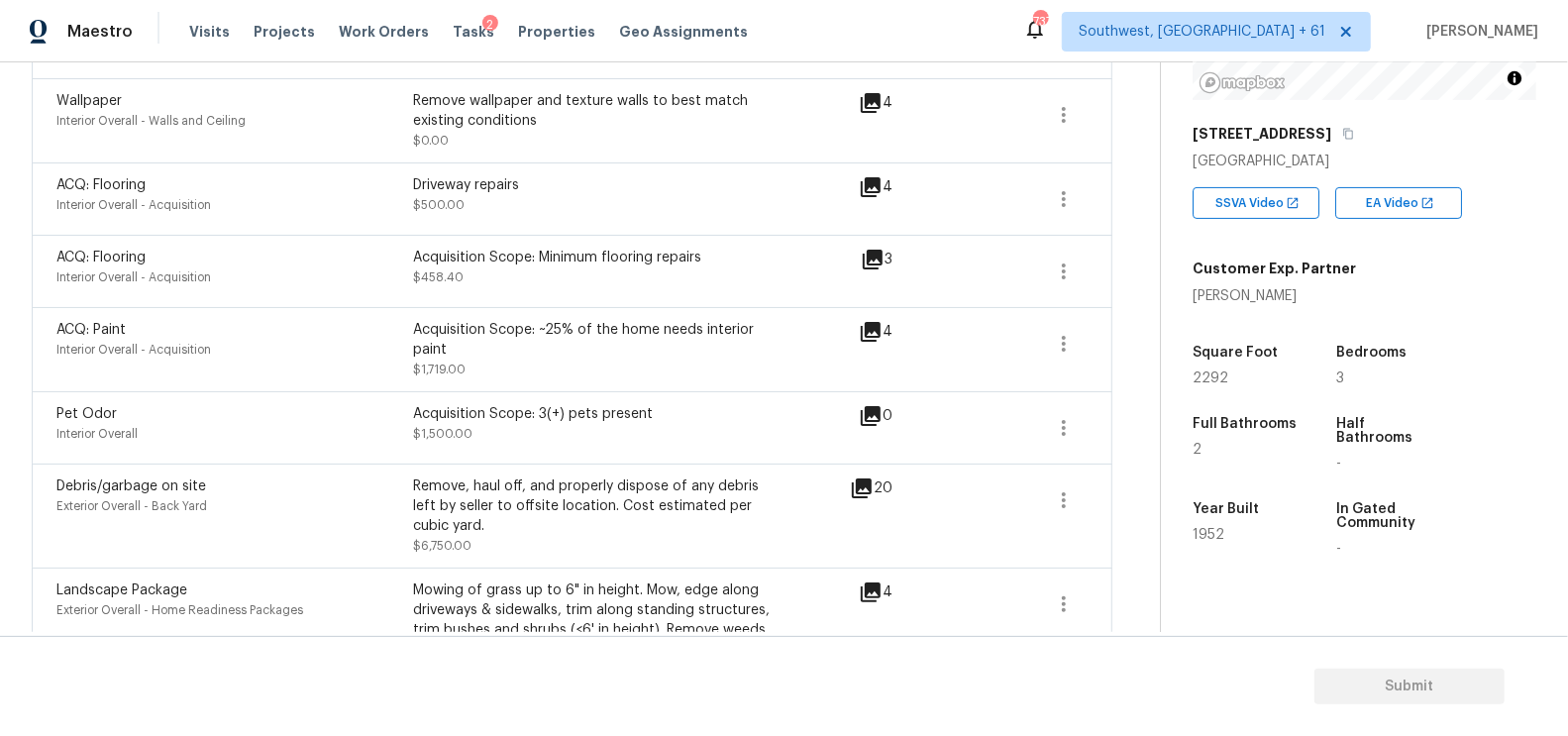
scroll to position [893, 0]
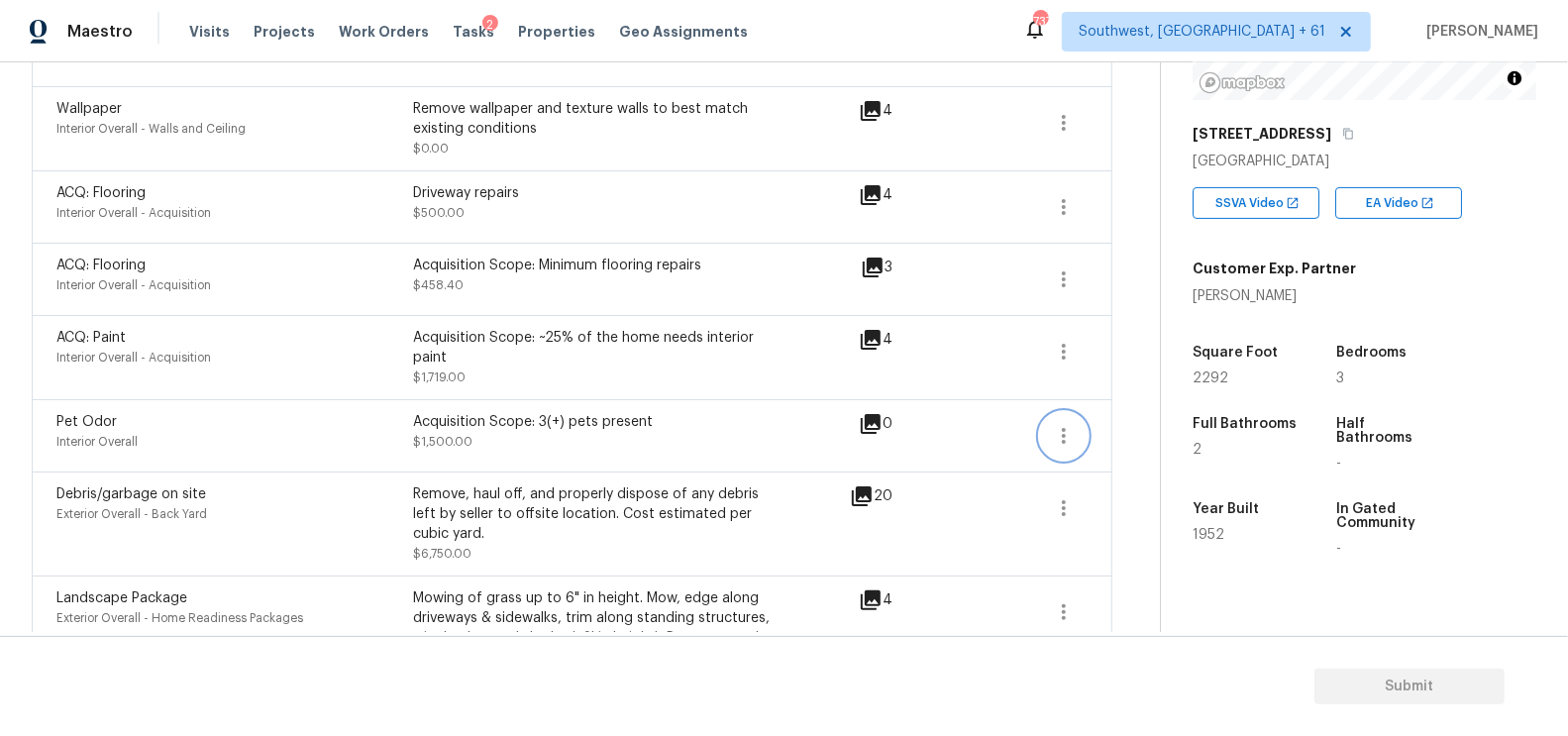
click at [1070, 424] on icon "button" at bounding box center [1064, 436] width 24 height 24
click at [1125, 409] on div "Edit" at bounding box center [1178, 409] width 155 height 20
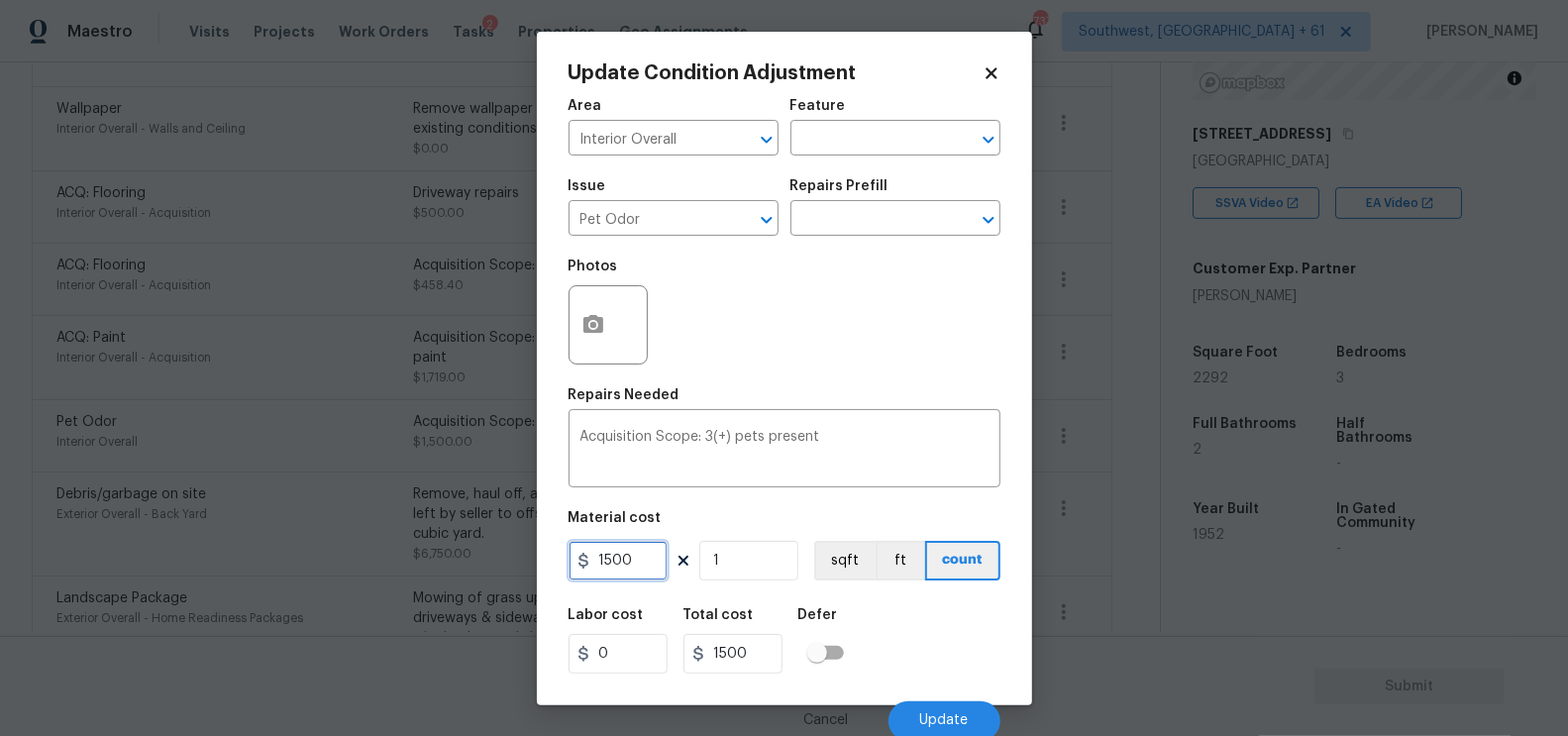
click at [629, 566] on input "1500" at bounding box center [618, 560] width 99 height 40
type input "1000"
click at [761, 655] on input "1500" at bounding box center [733, 654] width 99 height 40
type input "1000"
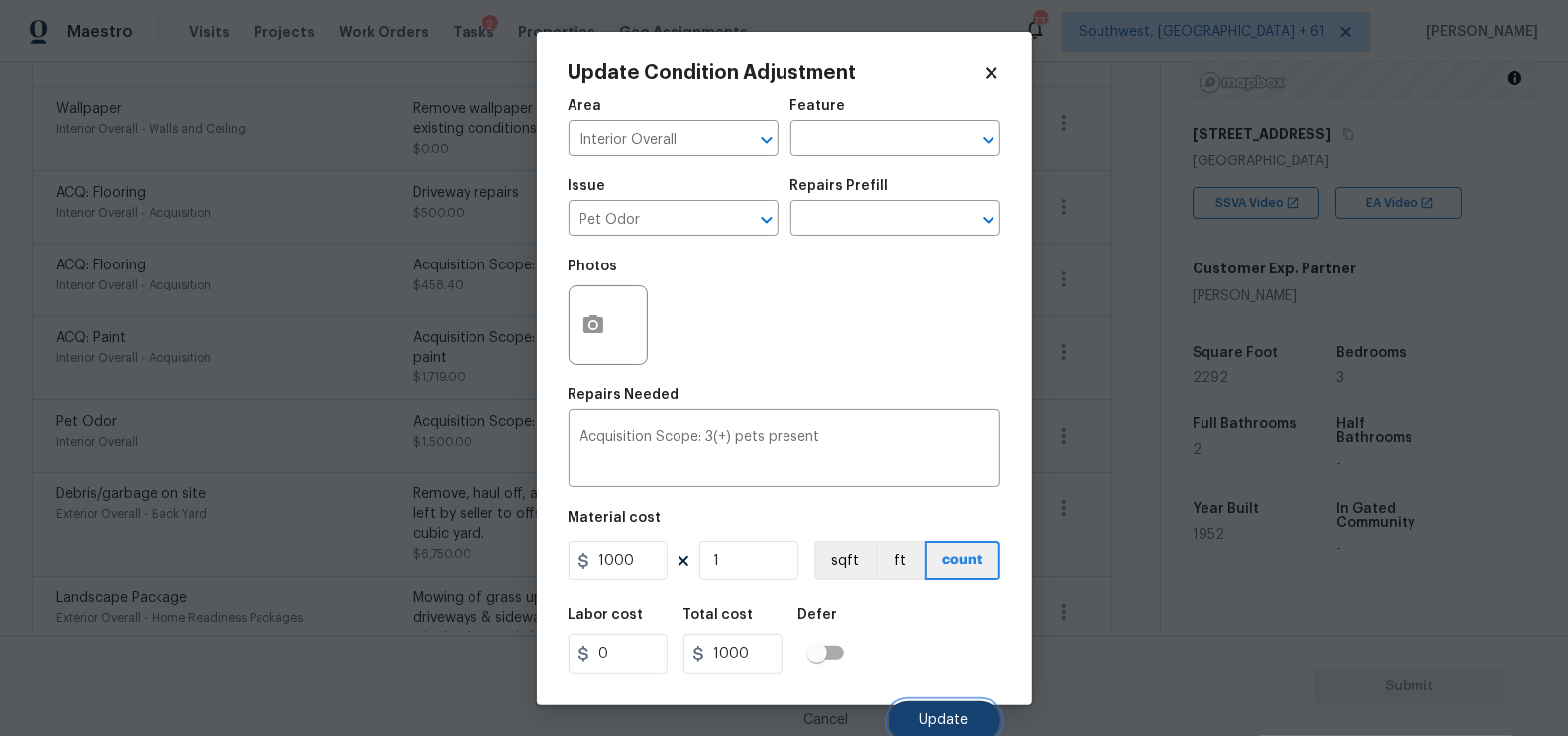
click at [935, 732] on button "Update" at bounding box center [944, 721] width 112 height 40
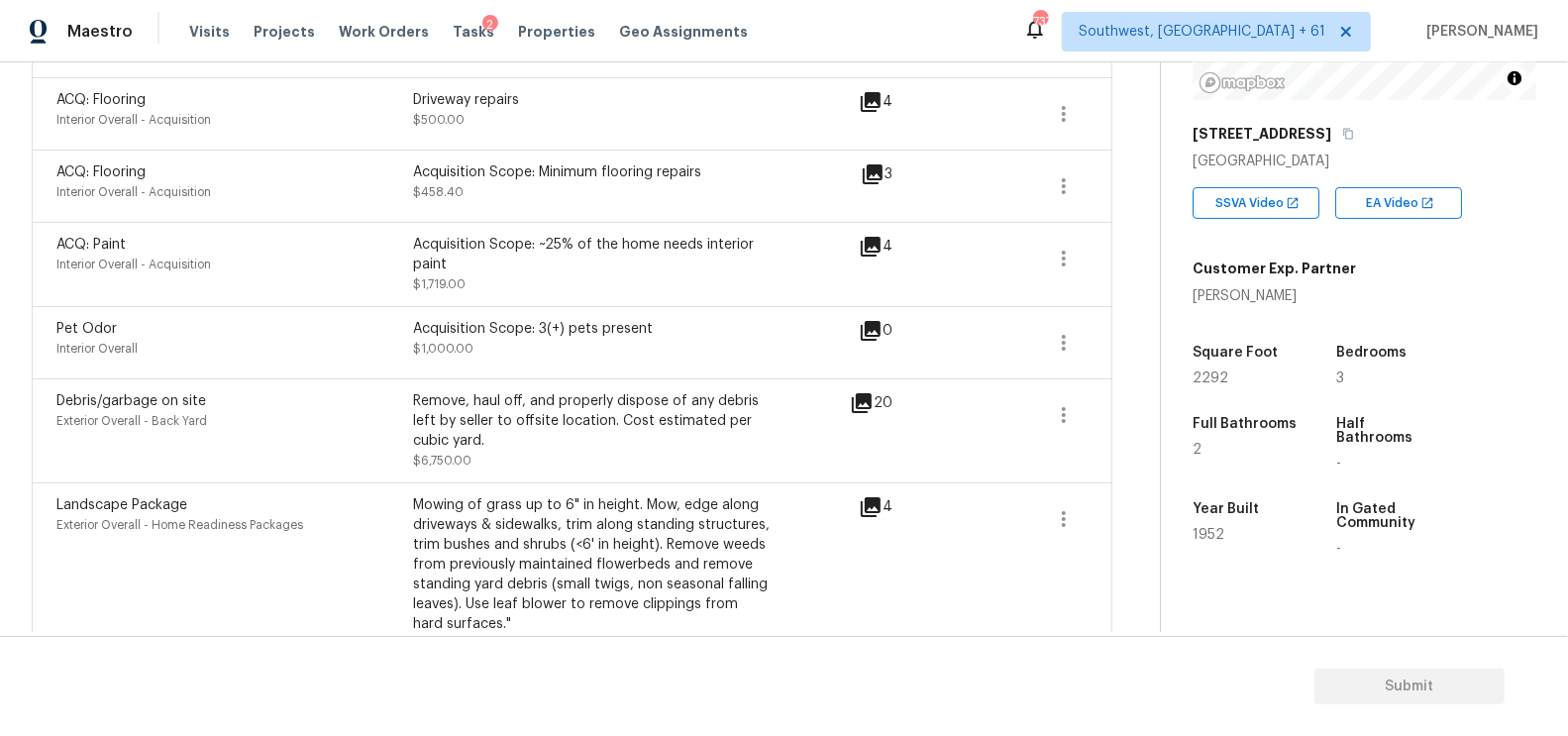
scroll to position [934, 0]
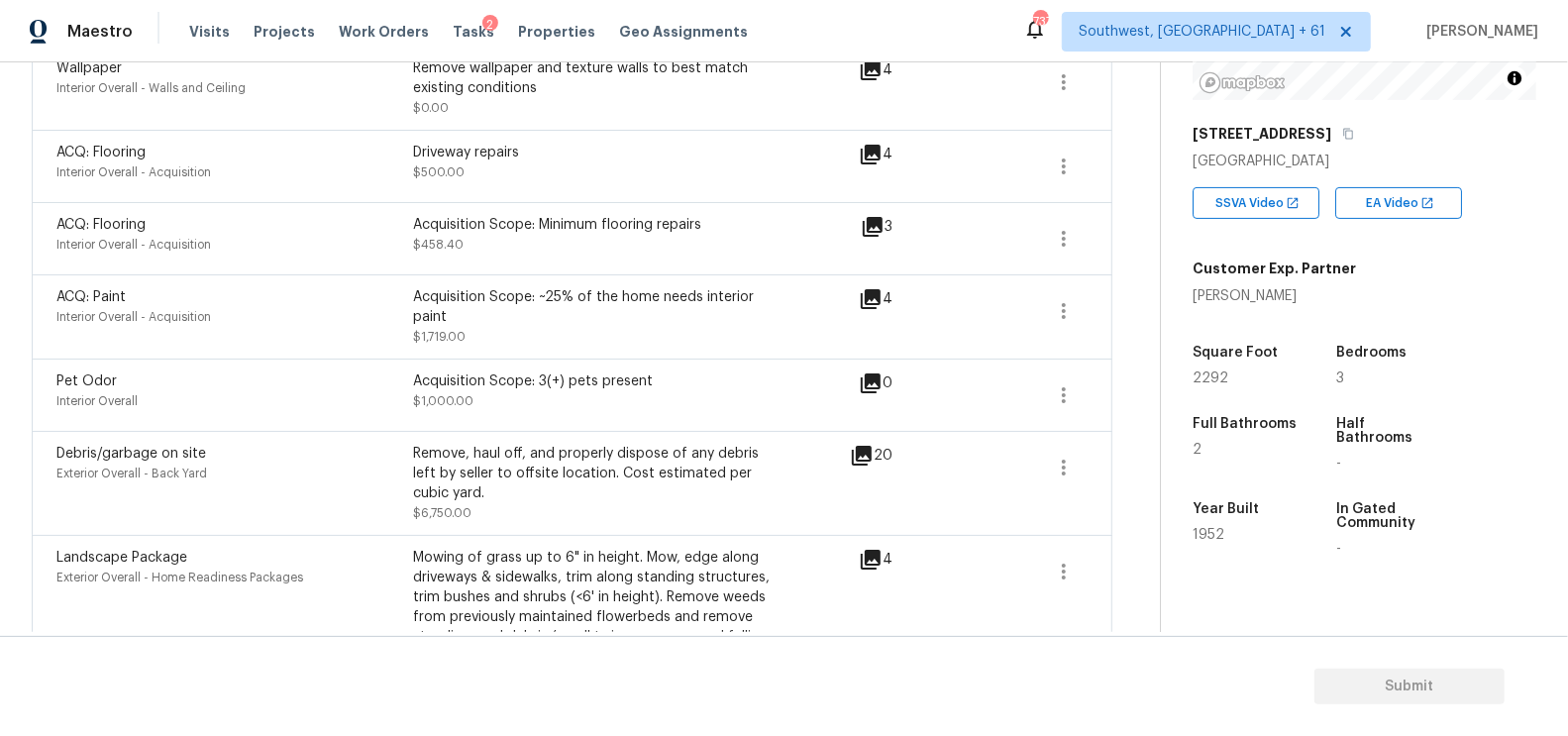
click at [850, 444] on div "Debris/garbage on site Exterior Overall - Back Yard Remove, haul off, and prope…" at bounding box center [453, 484] width 794 height 79
click at [862, 446] on icon at bounding box center [862, 456] width 20 height 20
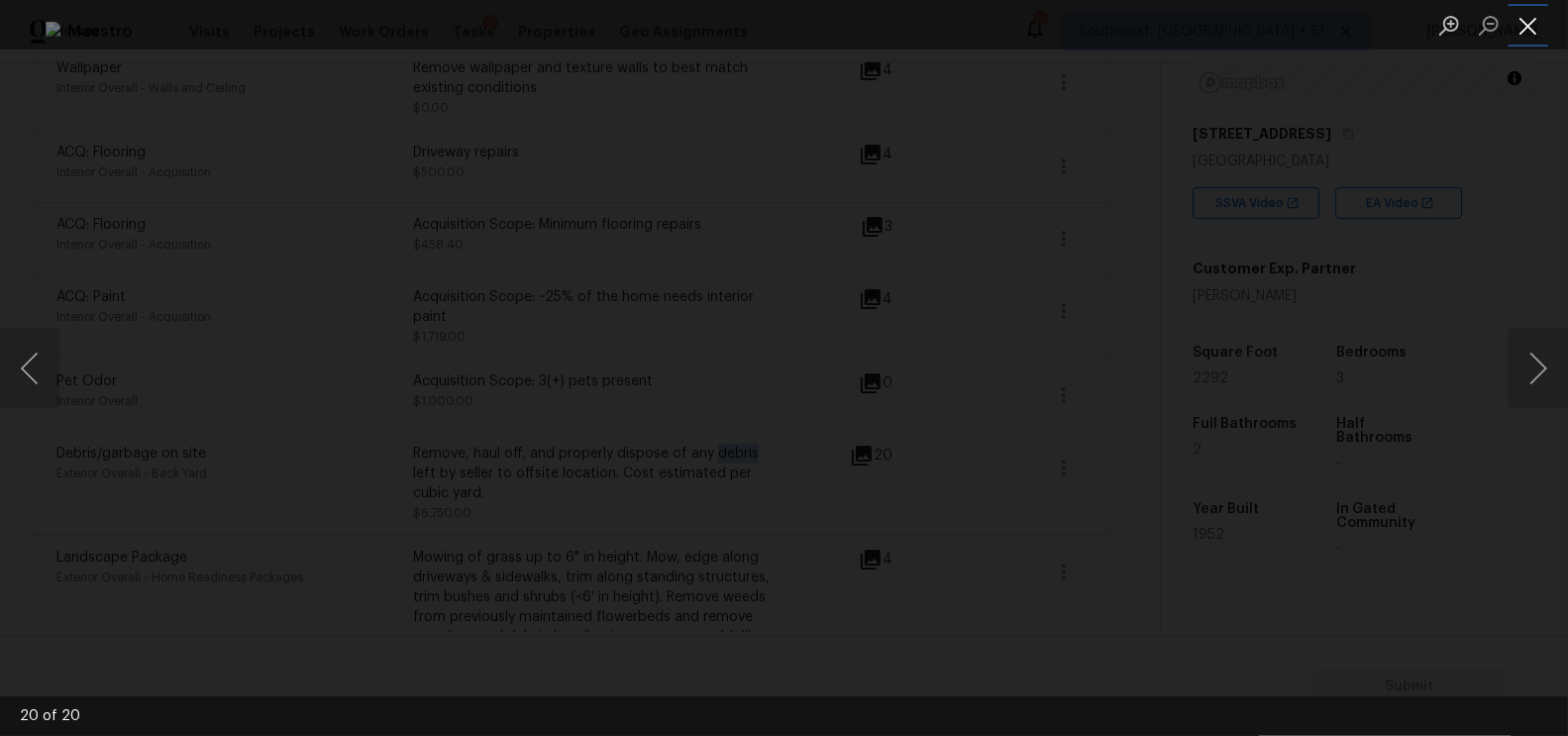
click at [1539, 31] on button "Close lightbox" at bounding box center [1528, 25] width 40 height 35
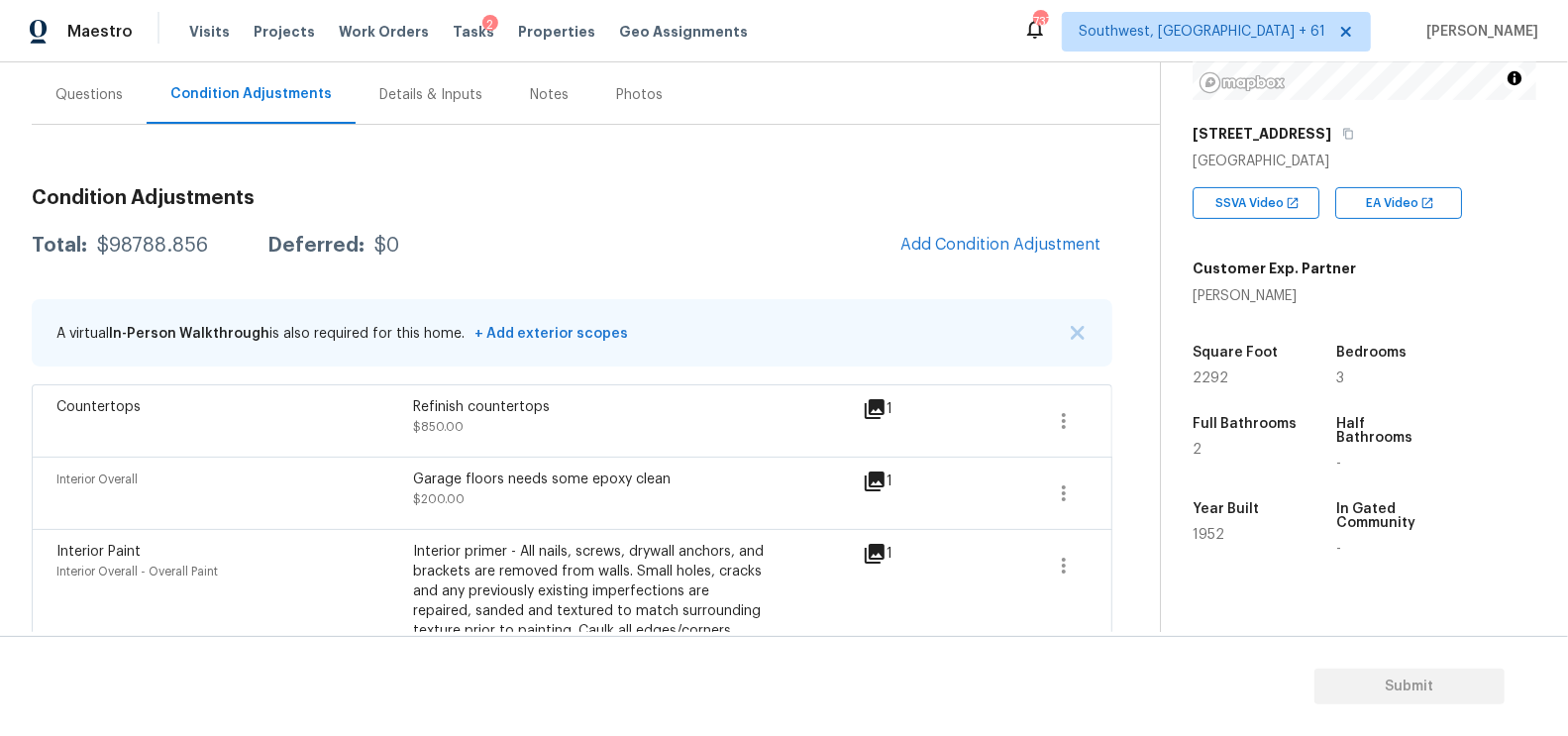
scroll to position [140, 0]
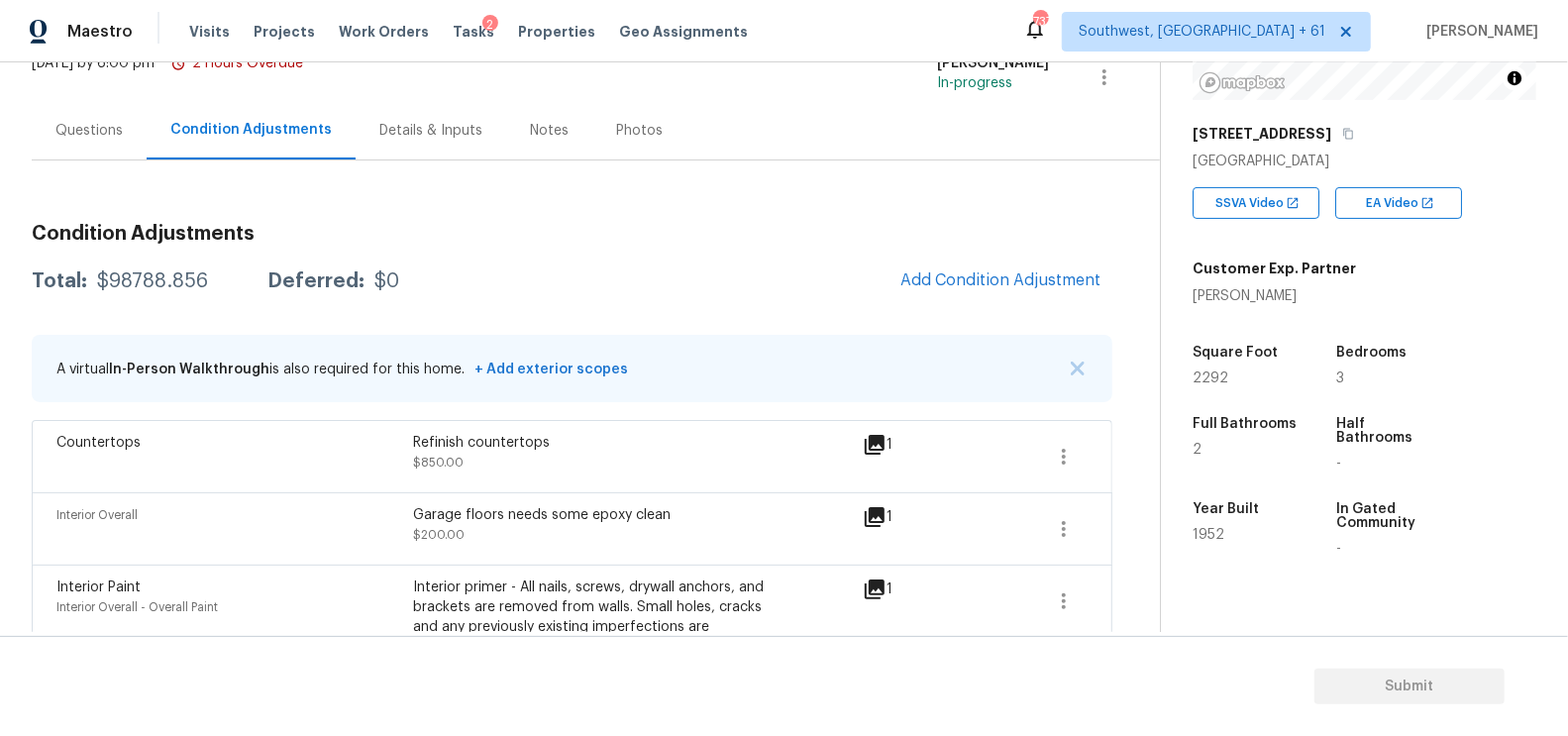
click at [193, 292] on div "Total: $98788.856 Deferred: $0 Add Condition Adjustment" at bounding box center [572, 281] width 1081 height 44
click at [170, 276] on div "$98788.856" at bounding box center [153, 281] width 111 height 20
copy div "98788.856"
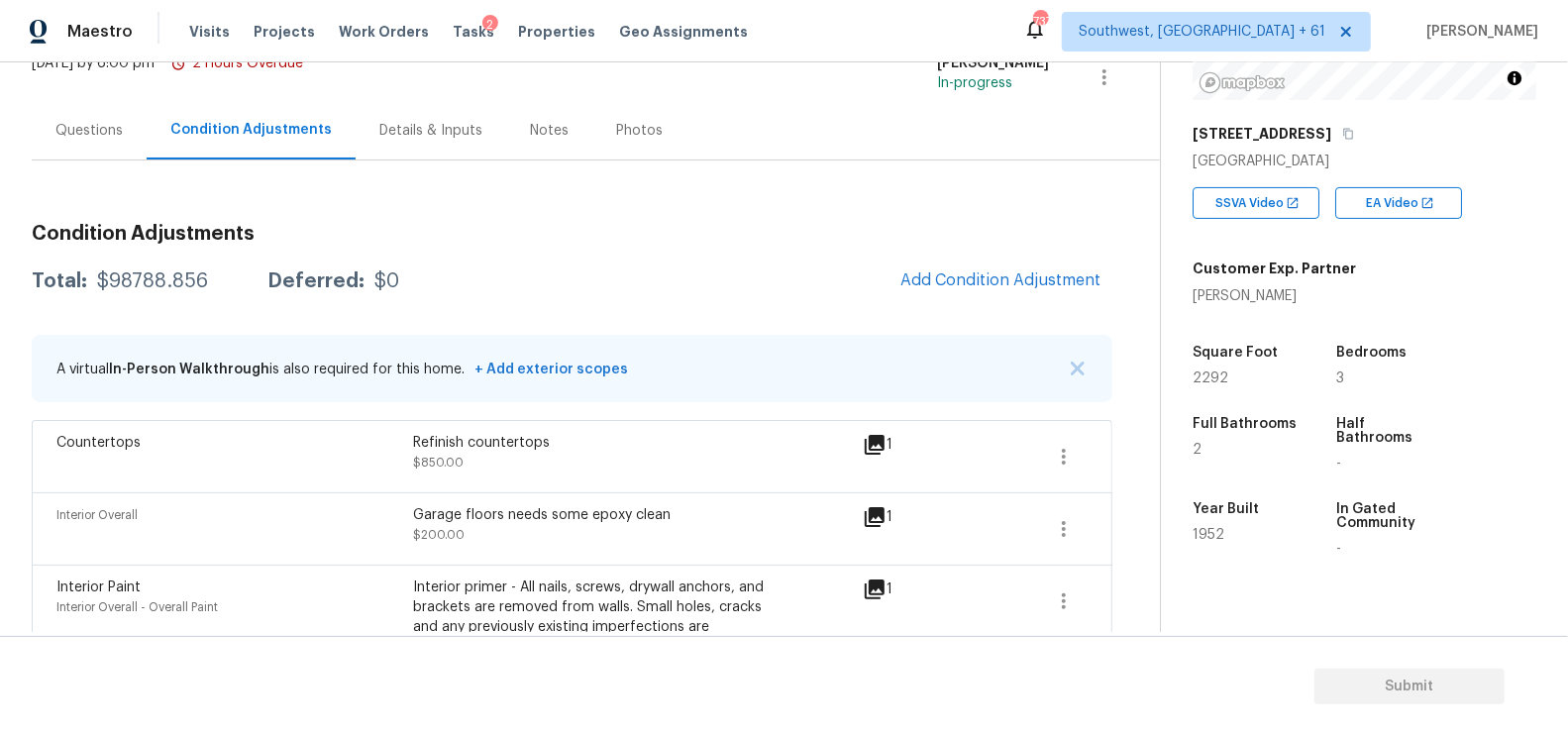
click at [97, 154] on div "Questions" at bounding box center [89, 130] width 115 height 59
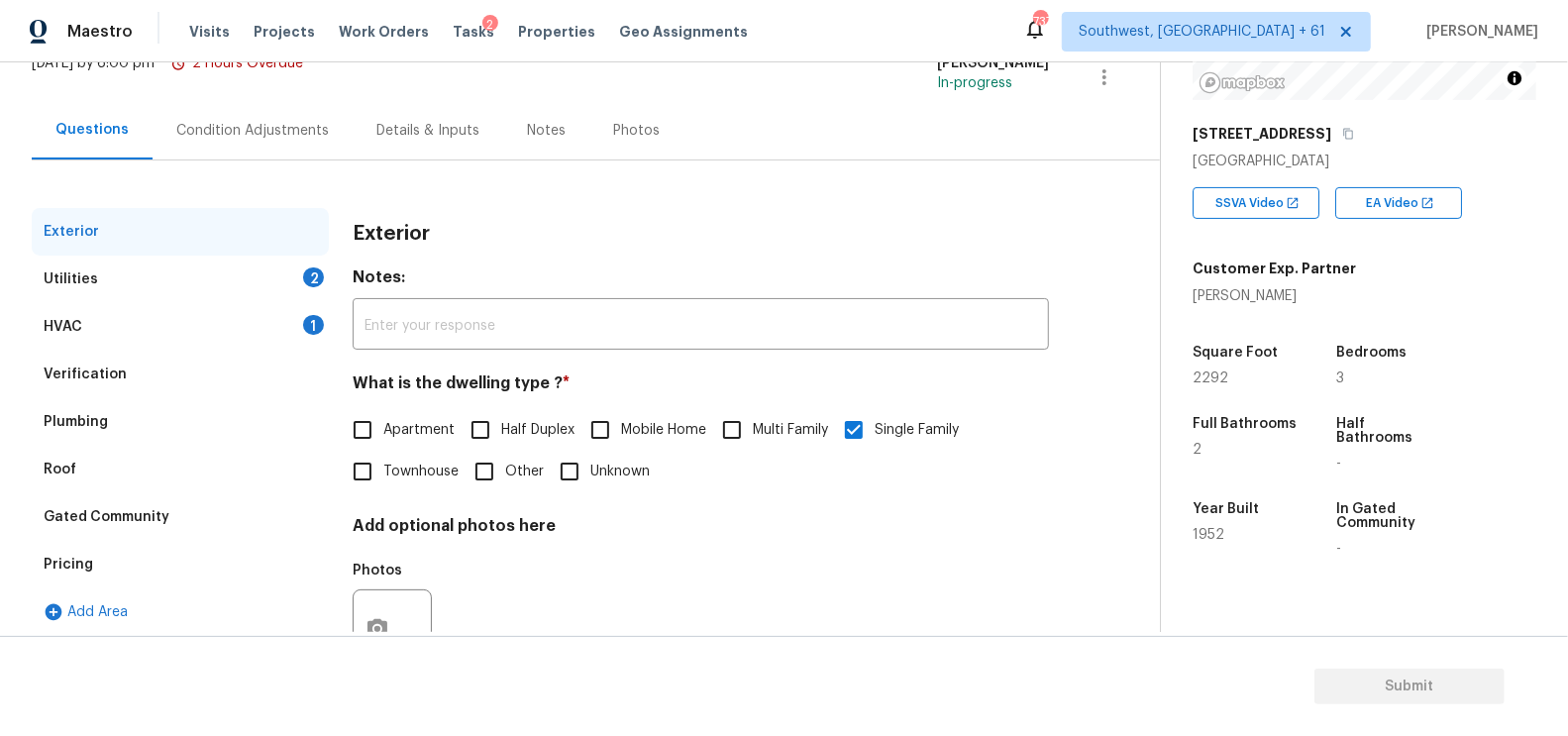
click at [128, 382] on div "Verification" at bounding box center [180, 374] width 297 height 48
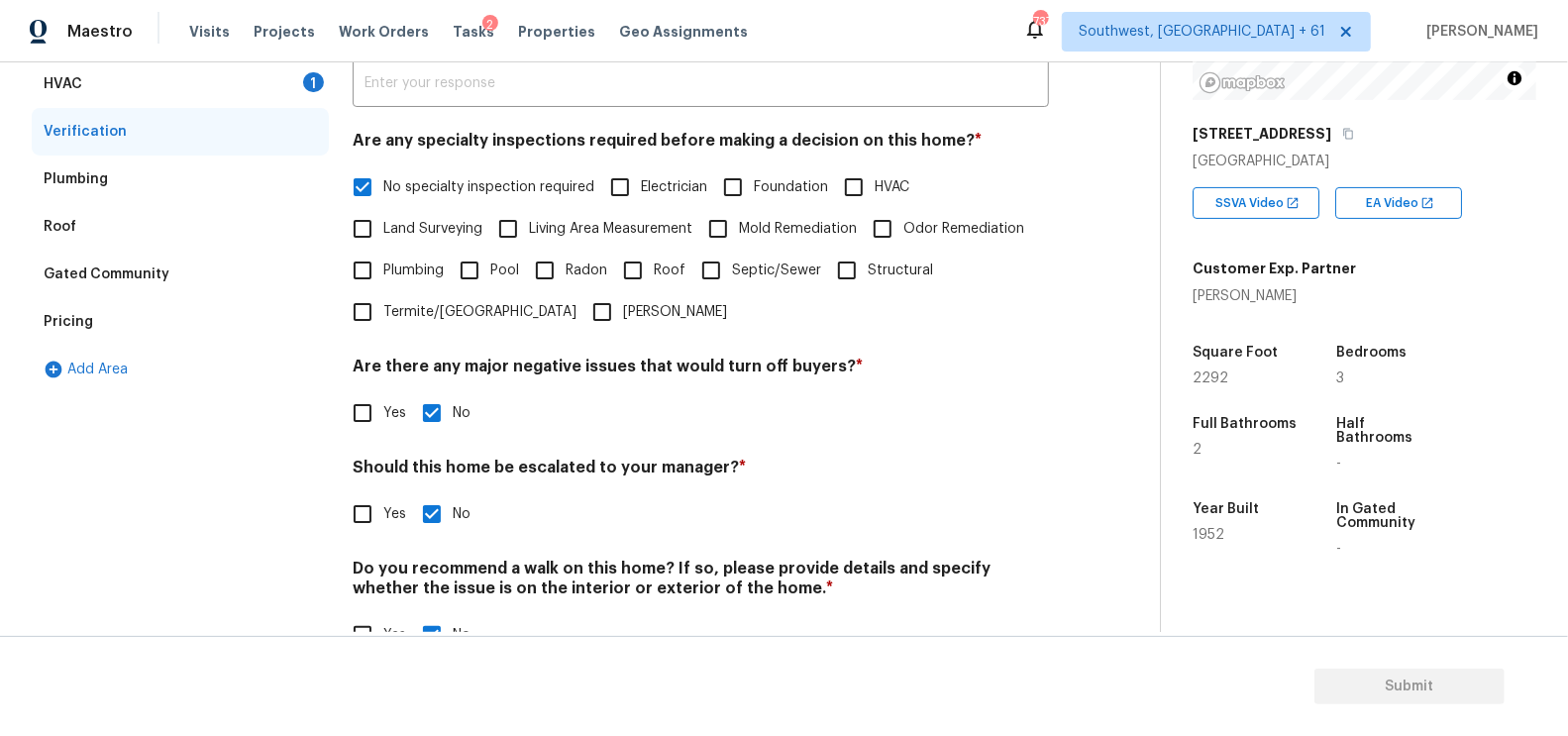
scroll to position [409, 0]
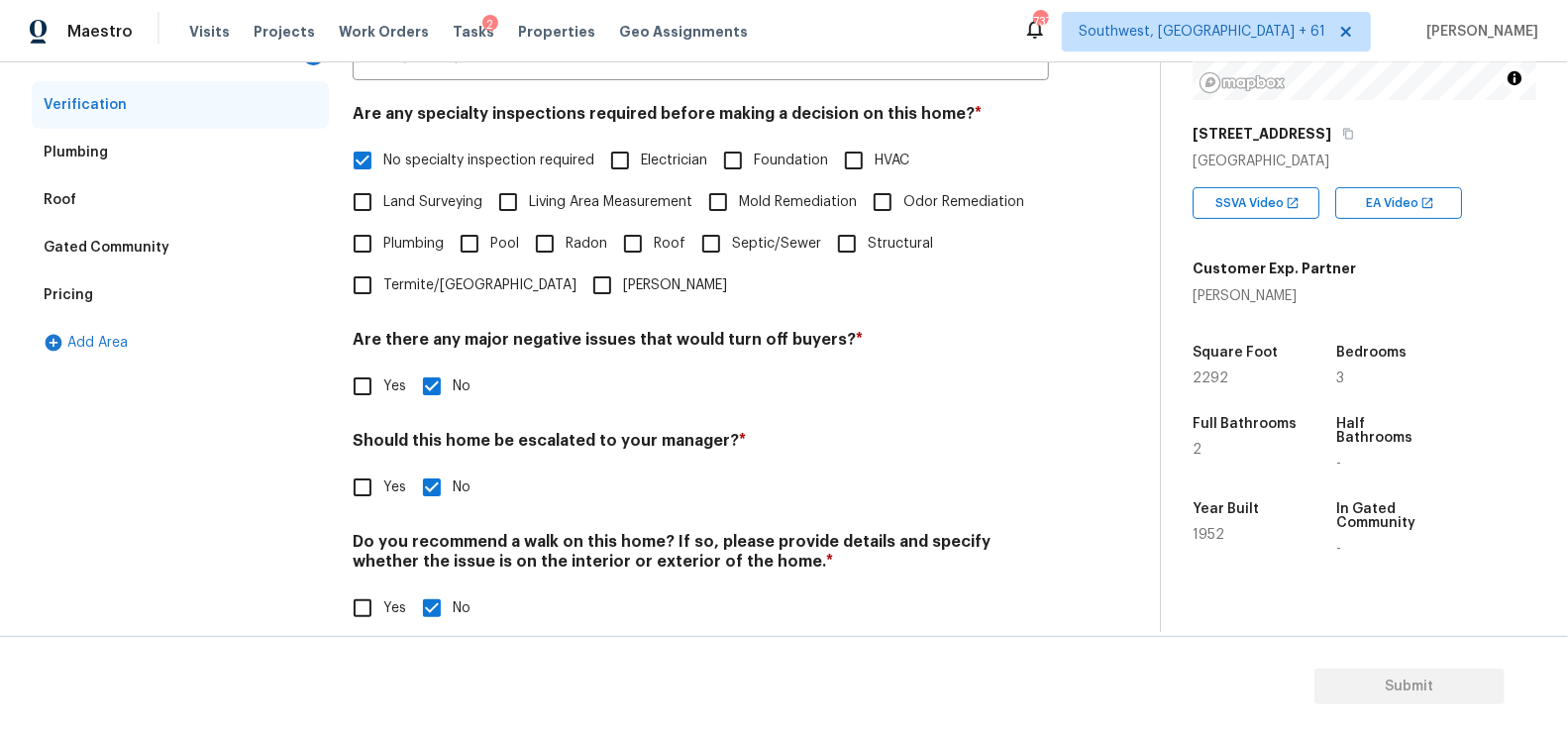
click at [368, 470] on input "Yes" at bounding box center [363, 488] width 42 height 42
checkbox input "true"
checkbox input "false"
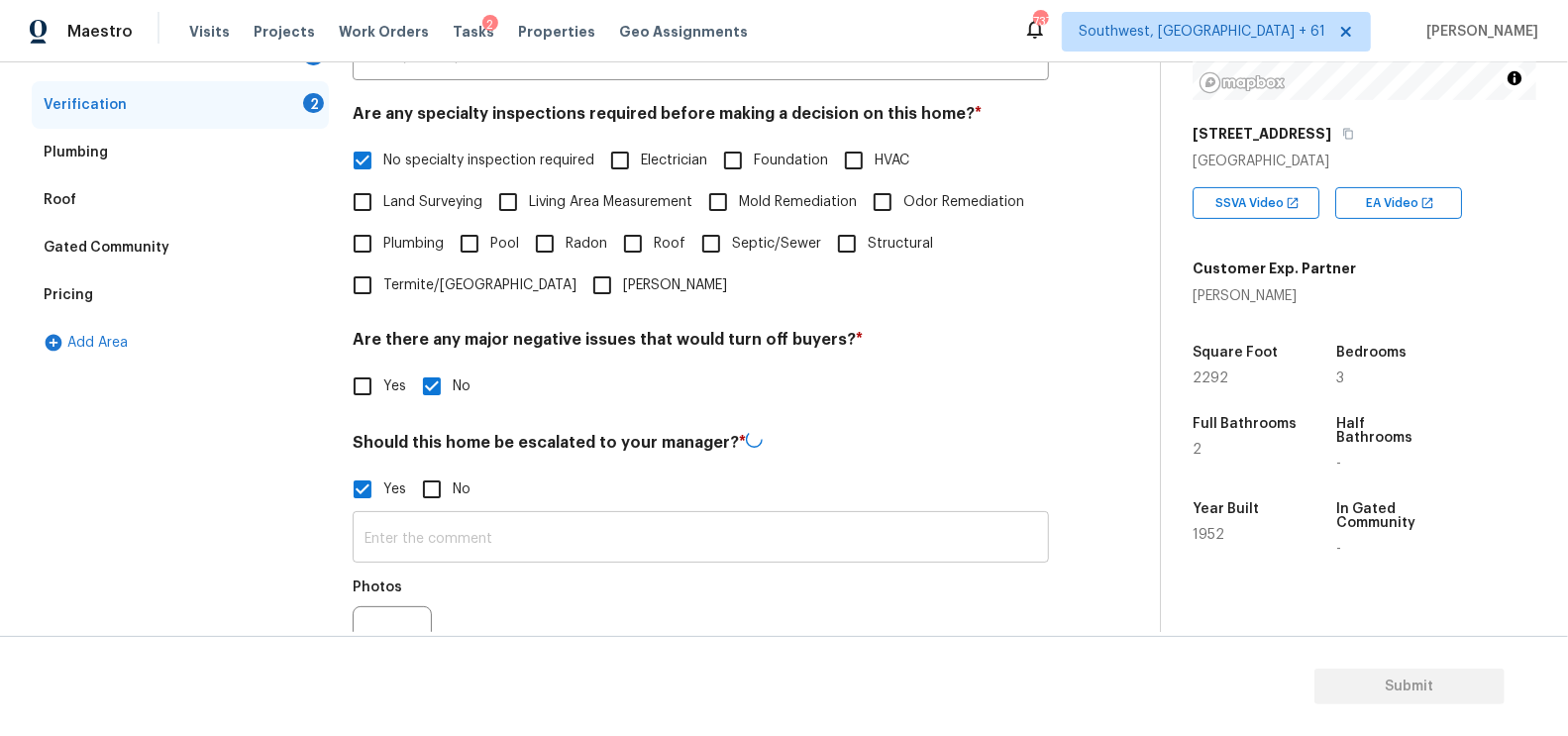
click at [437, 530] on input "text" at bounding box center [701, 538] width 697 height 47
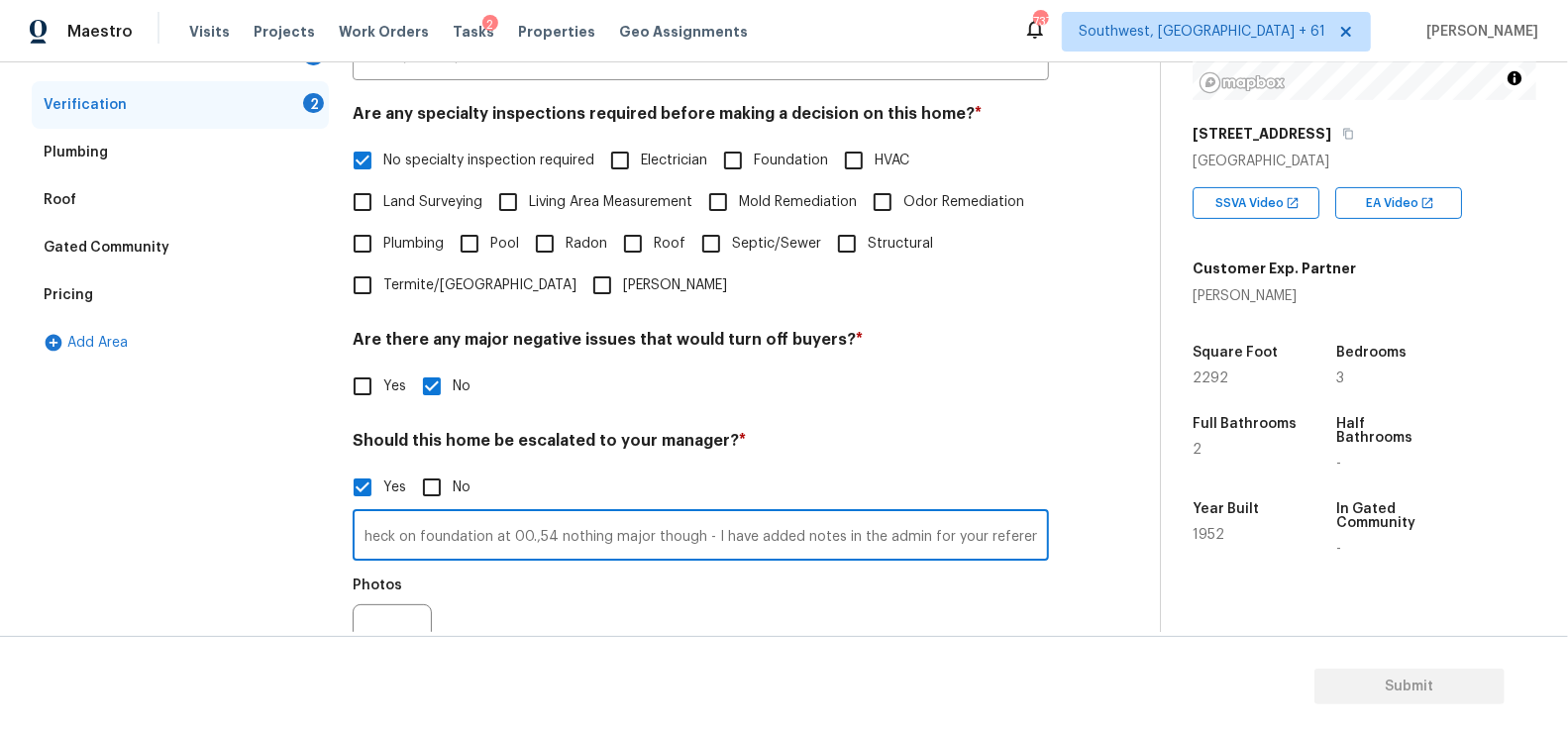
scroll to position [574, 0]
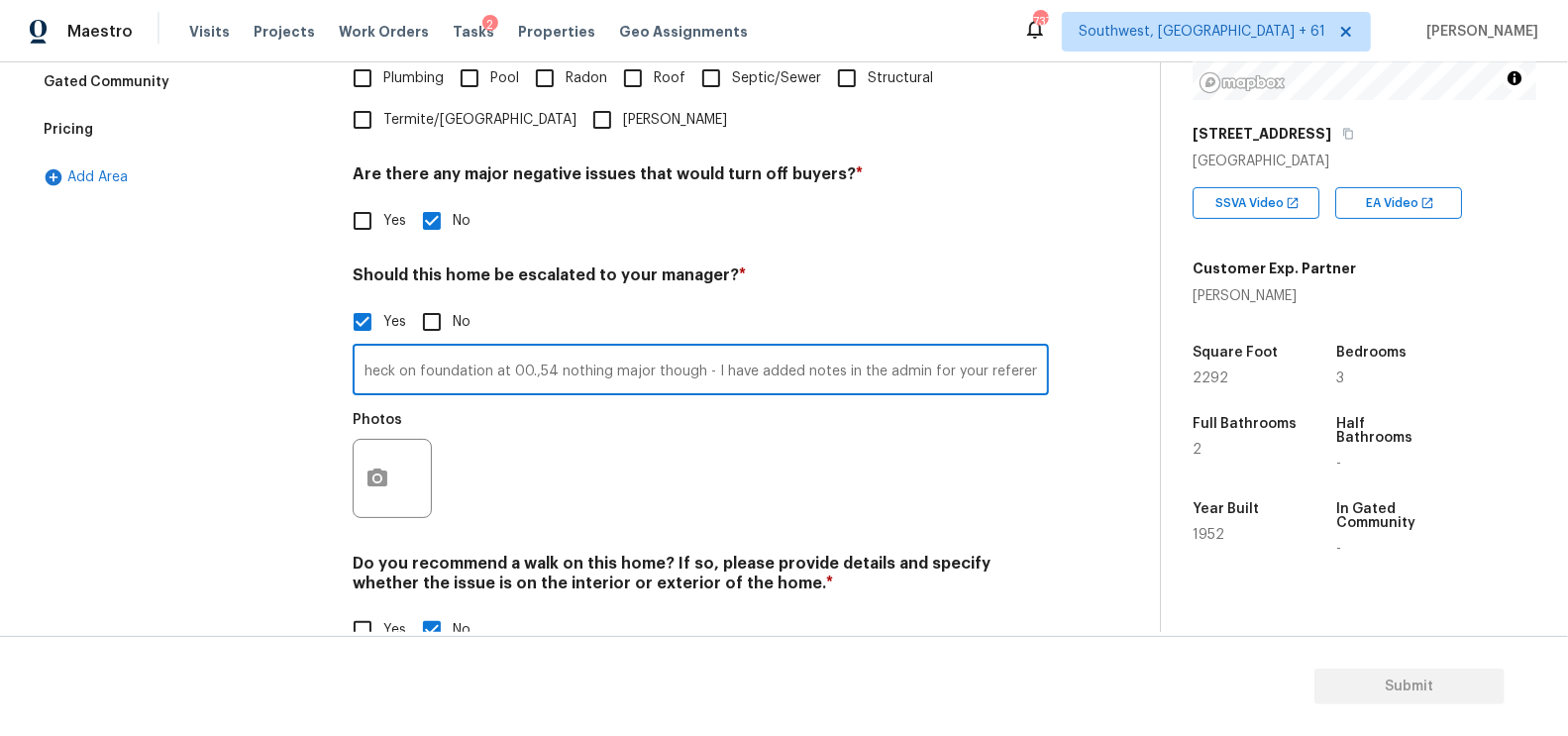
type input "Needs a check on foundation at 00.,54 nothing major though - I have added notes…"
click at [404, 515] on div at bounding box center [392, 479] width 79 height 79
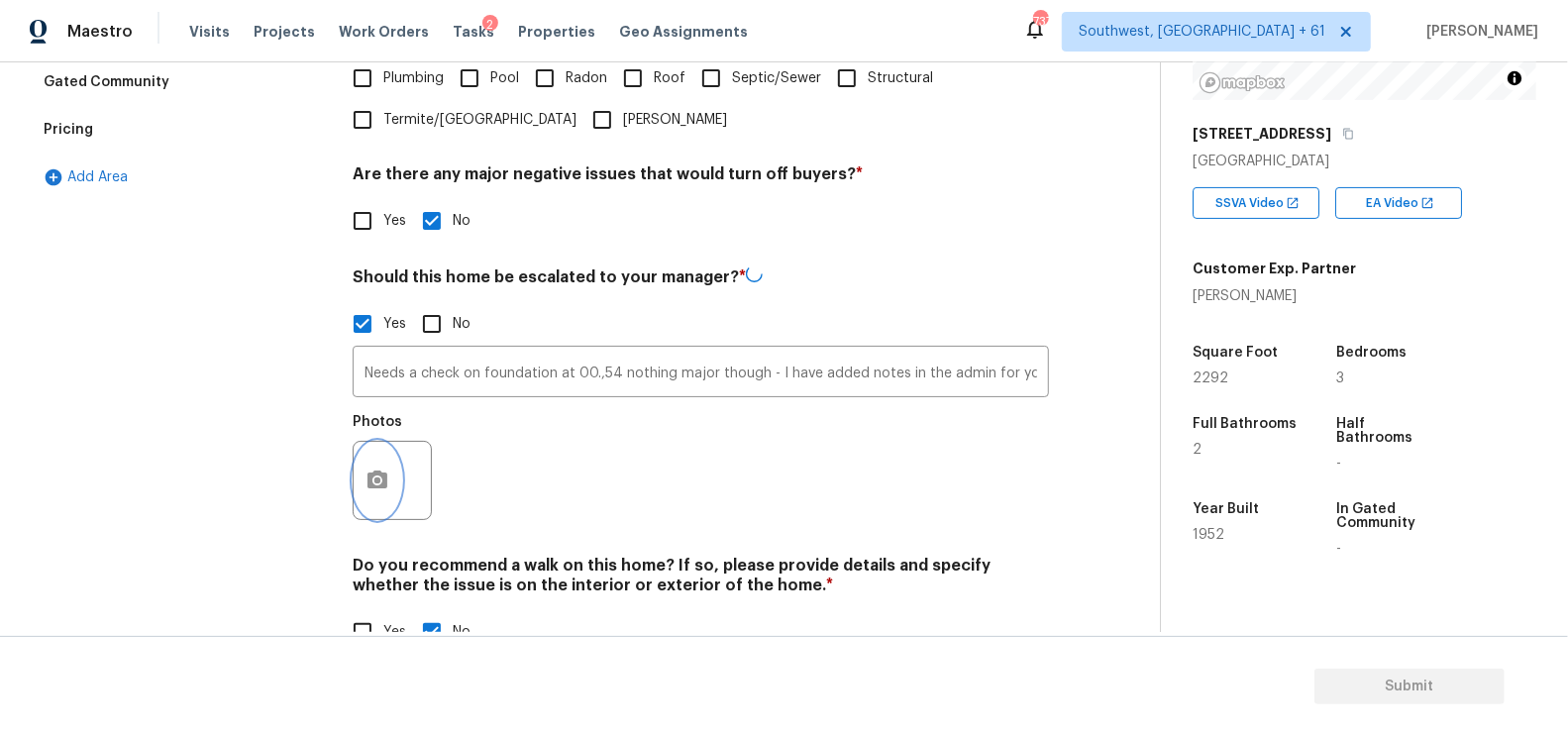
click at [390, 497] on button "button" at bounding box center [378, 481] width 48 height 77
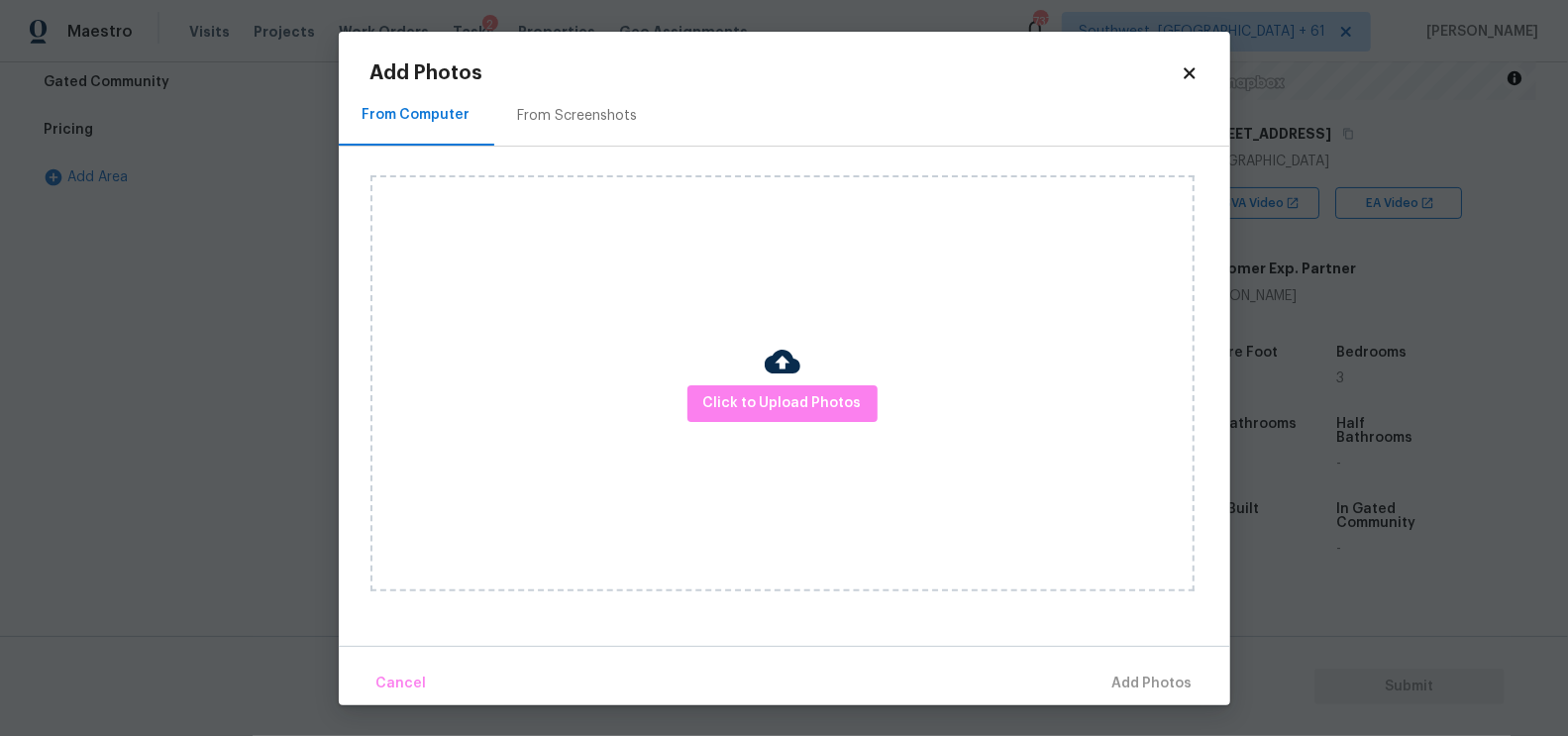
click at [796, 424] on div "Click to Upload Photos" at bounding box center [782, 382] width 824 height 416
click at [795, 403] on span "Click to Upload Photos" at bounding box center [783, 403] width 159 height 25
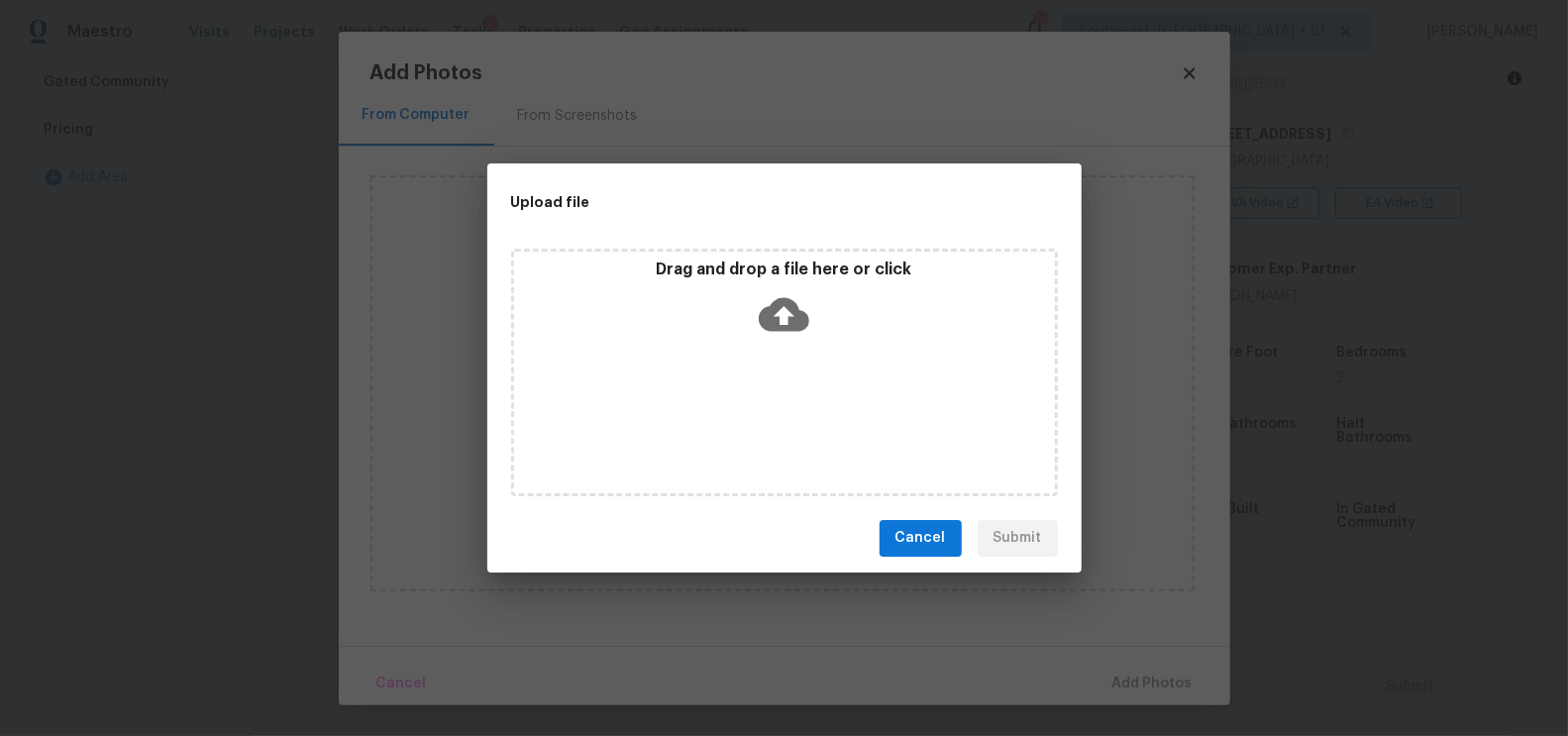
click at [785, 327] on icon at bounding box center [784, 314] width 51 height 34
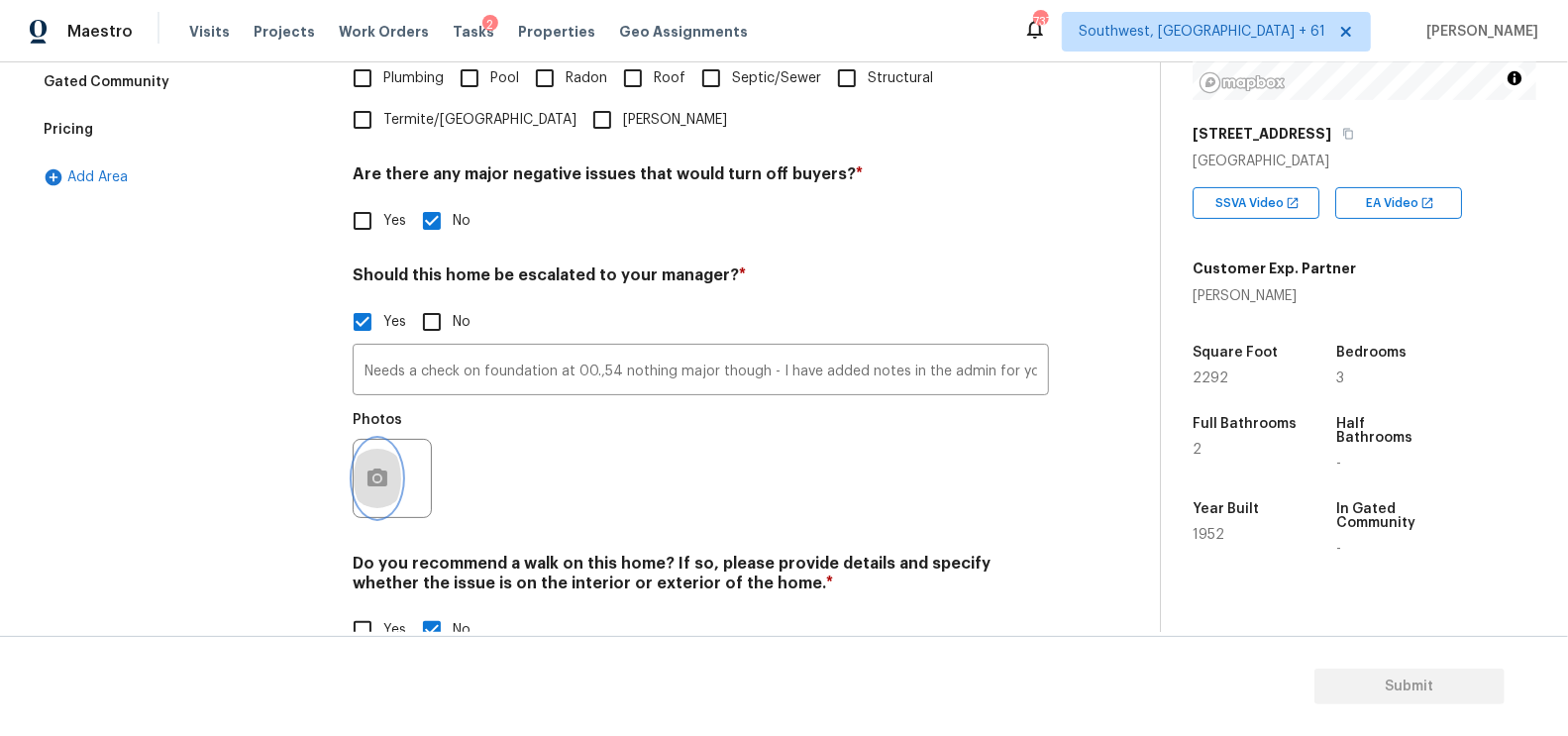
click at [381, 470] on icon "button" at bounding box center [378, 479] width 24 height 24
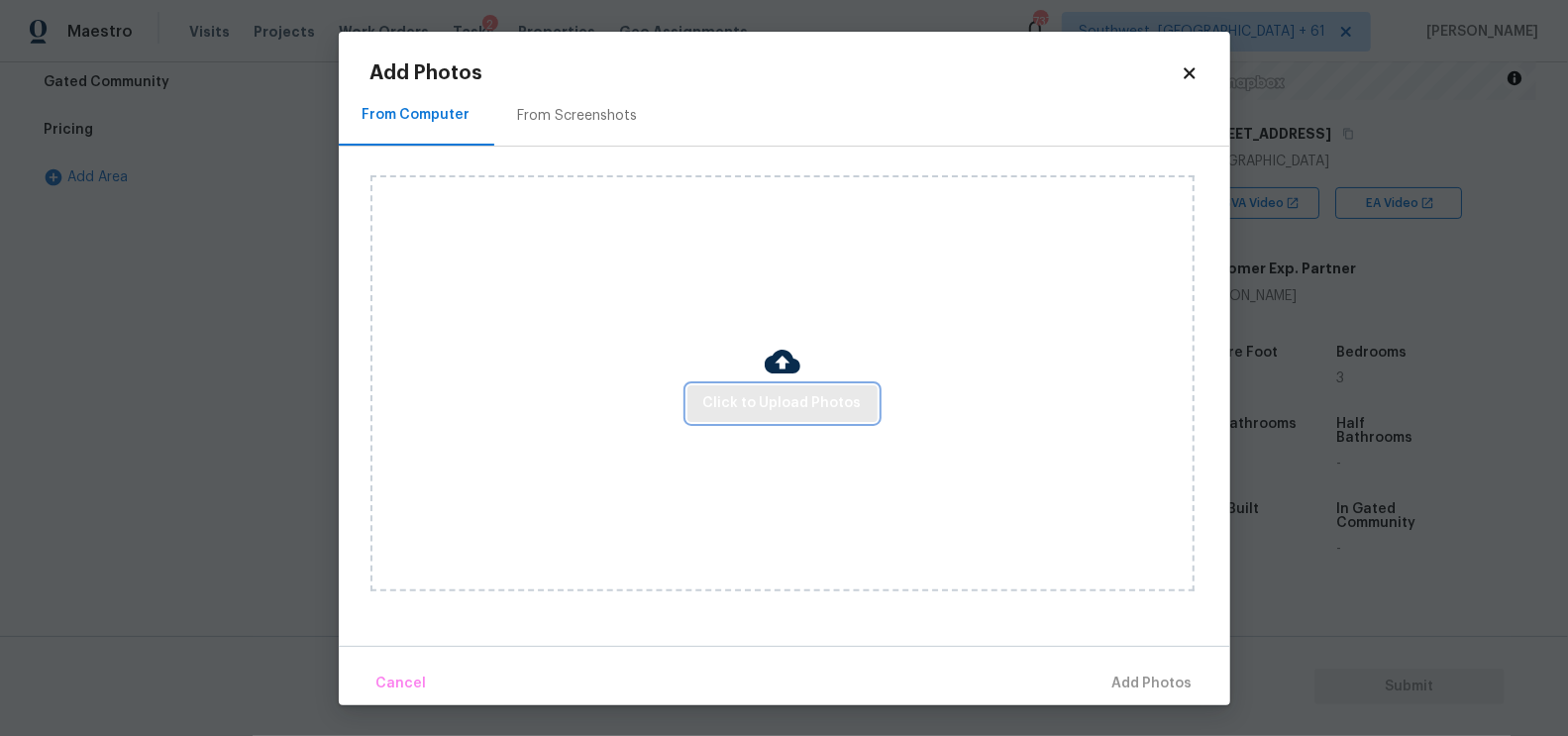
click at [767, 388] on button "Click to Upload Photos" at bounding box center [782, 403] width 190 height 37
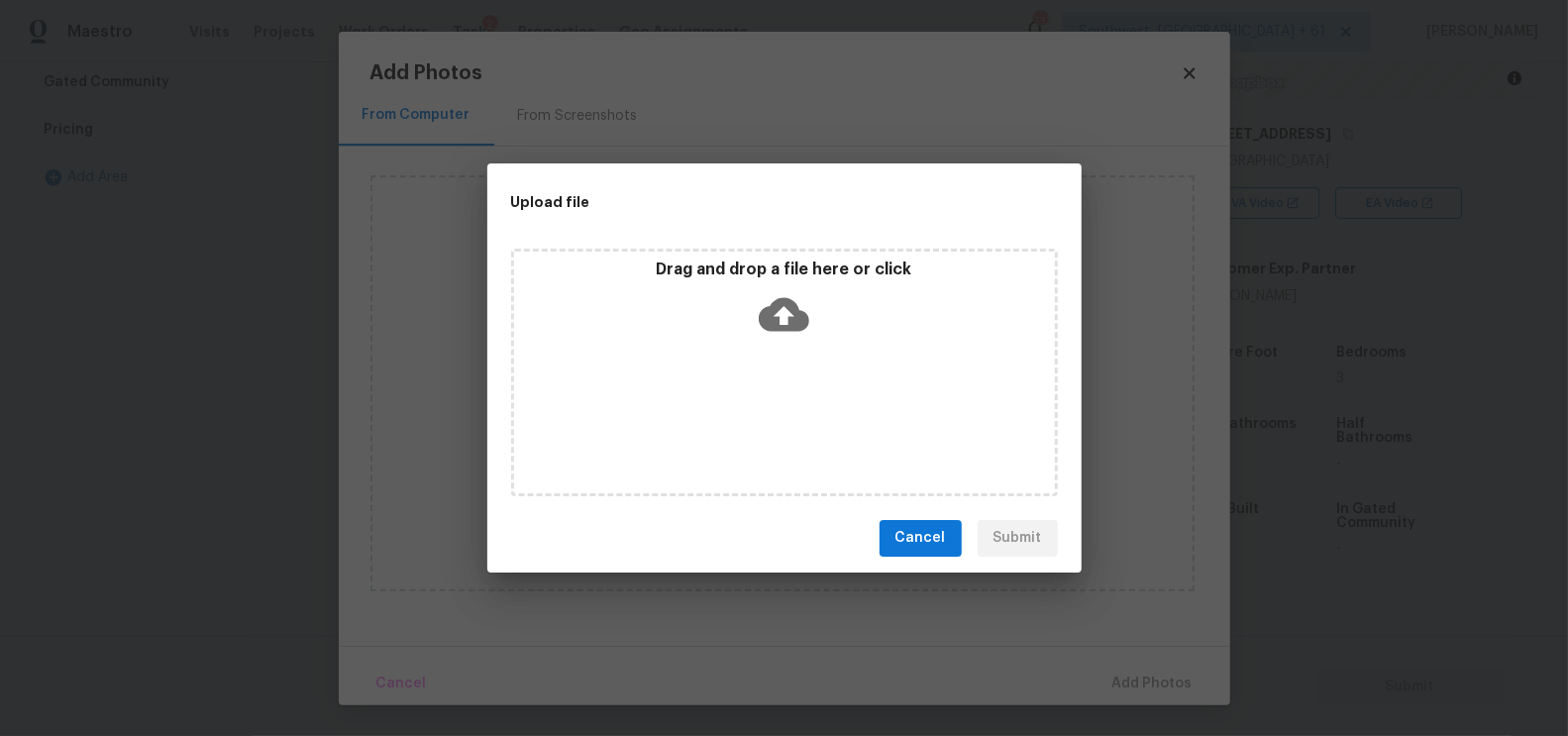
click at [794, 317] on icon at bounding box center [784, 314] width 51 height 34
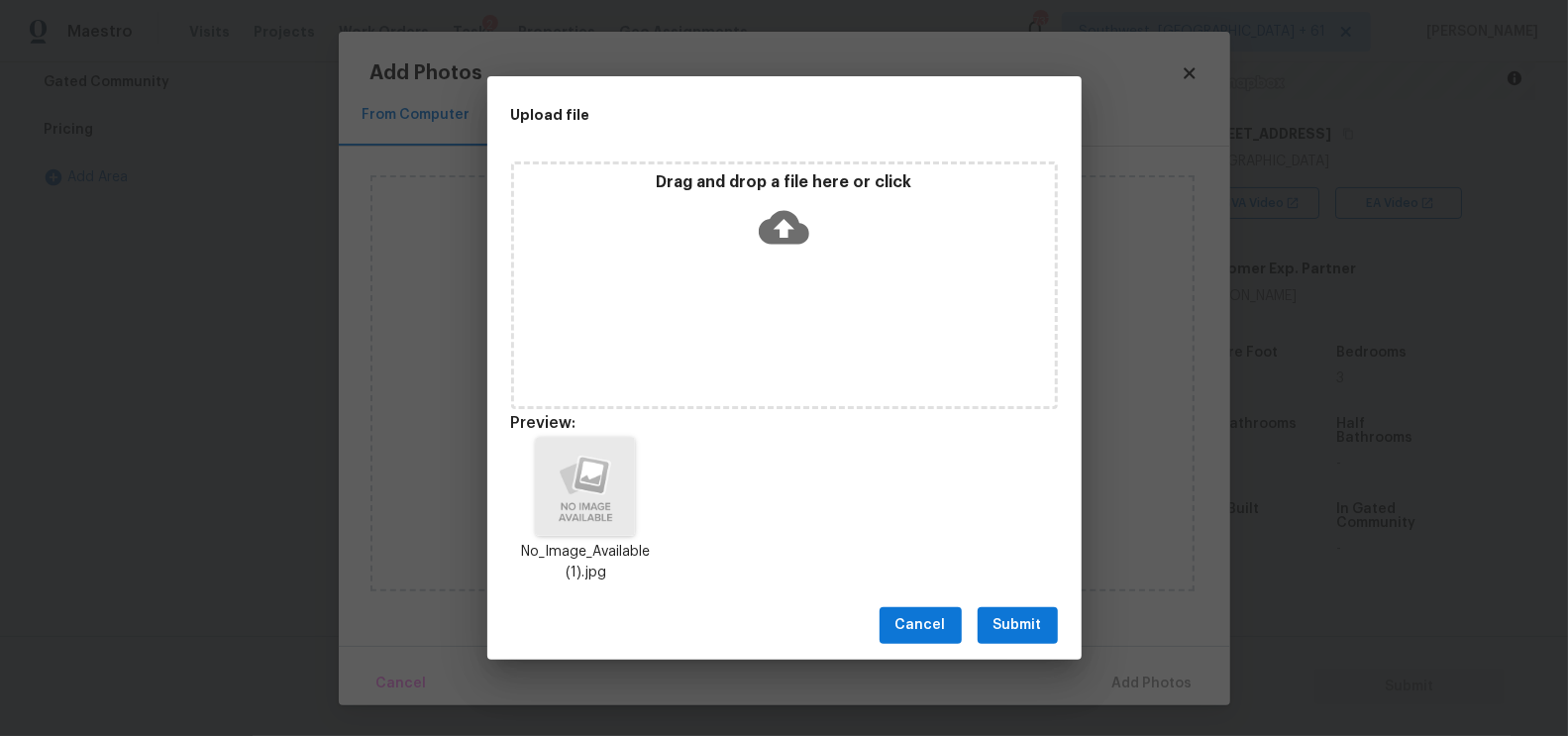
click at [1030, 636] on span "Submit" at bounding box center [1018, 625] width 49 height 25
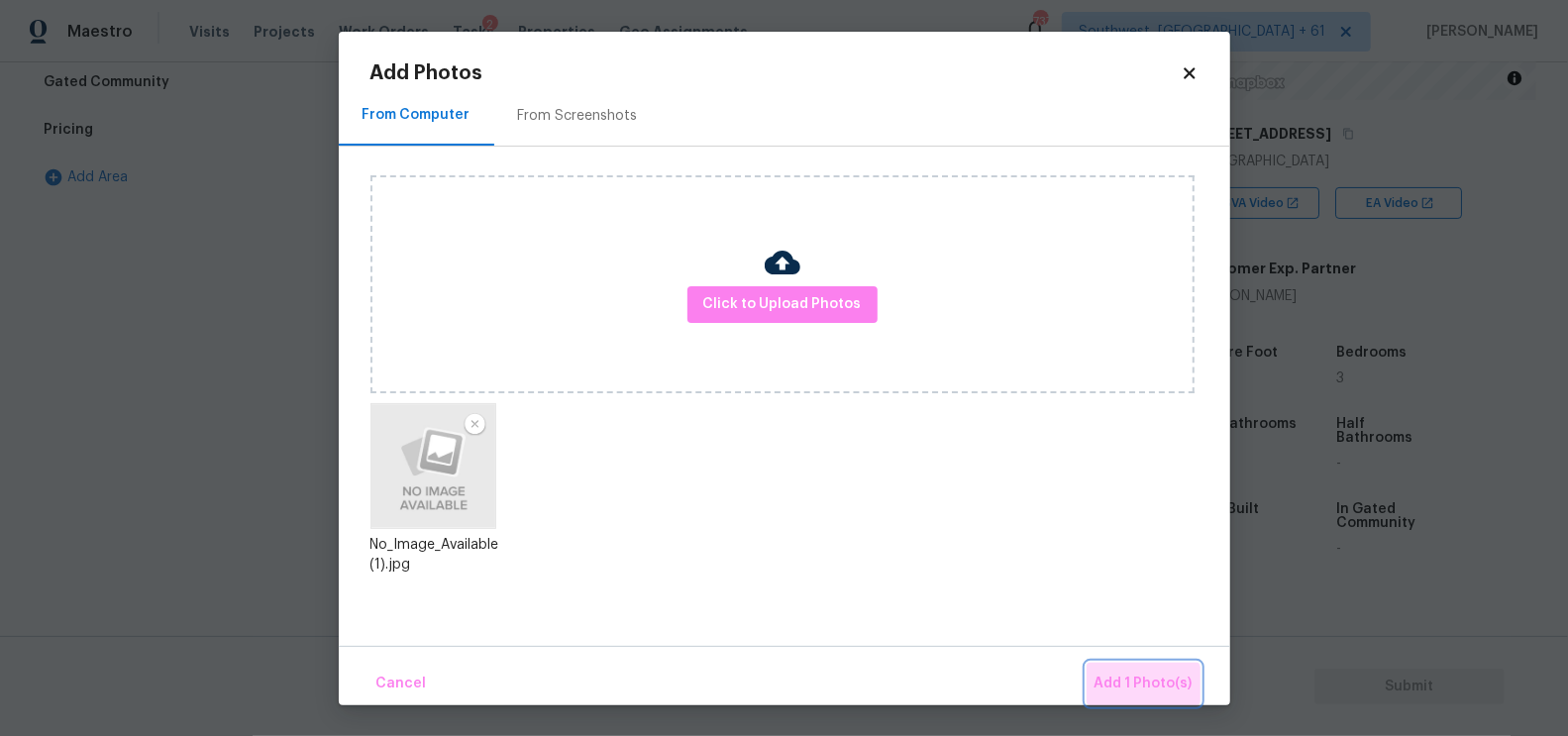
click at [1145, 690] on span "Add 1 Photo(s)" at bounding box center [1144, 683] width 98 height 25
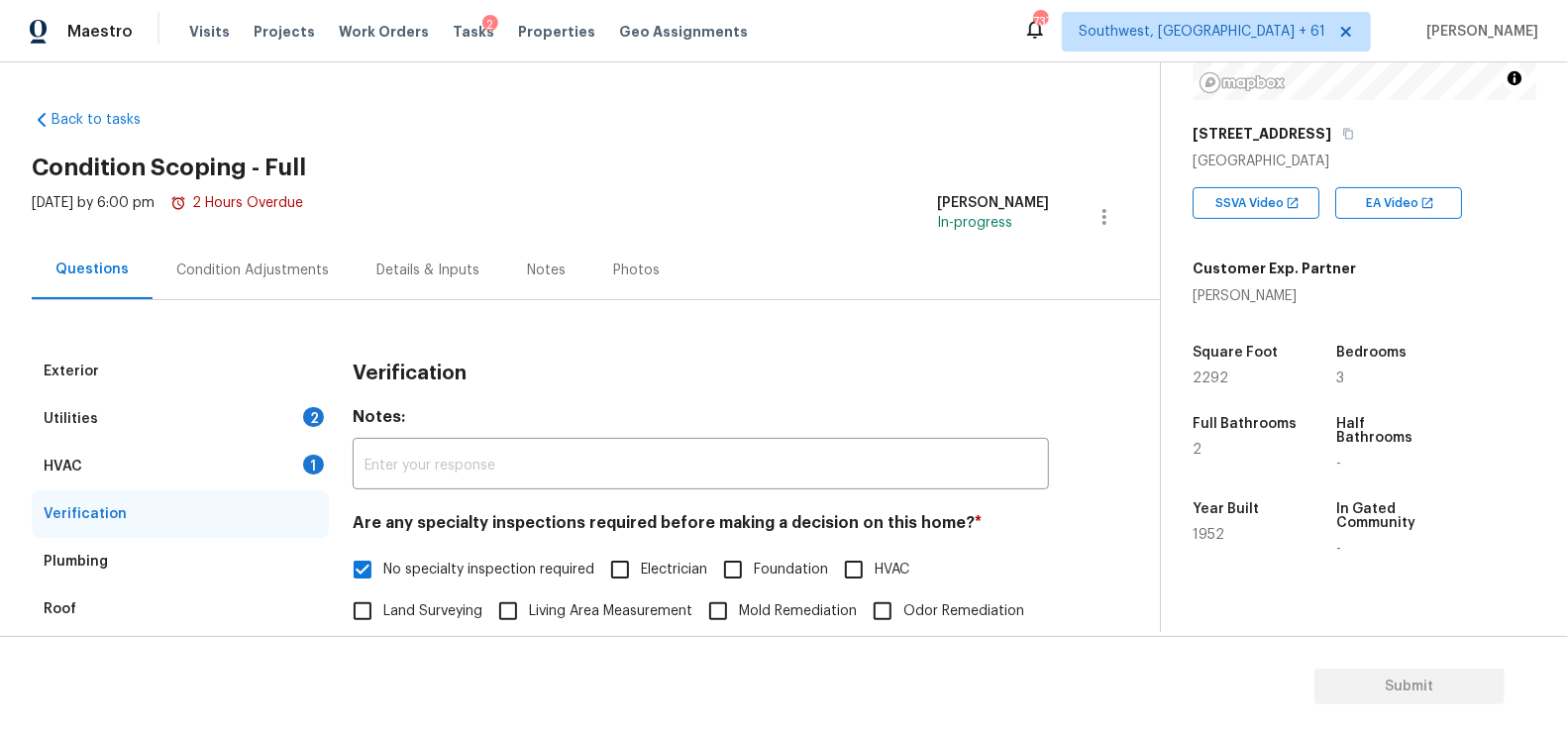
click at [228, 478] on div "HVAC 1" at bounding box center [180, 467] width 297 height 48
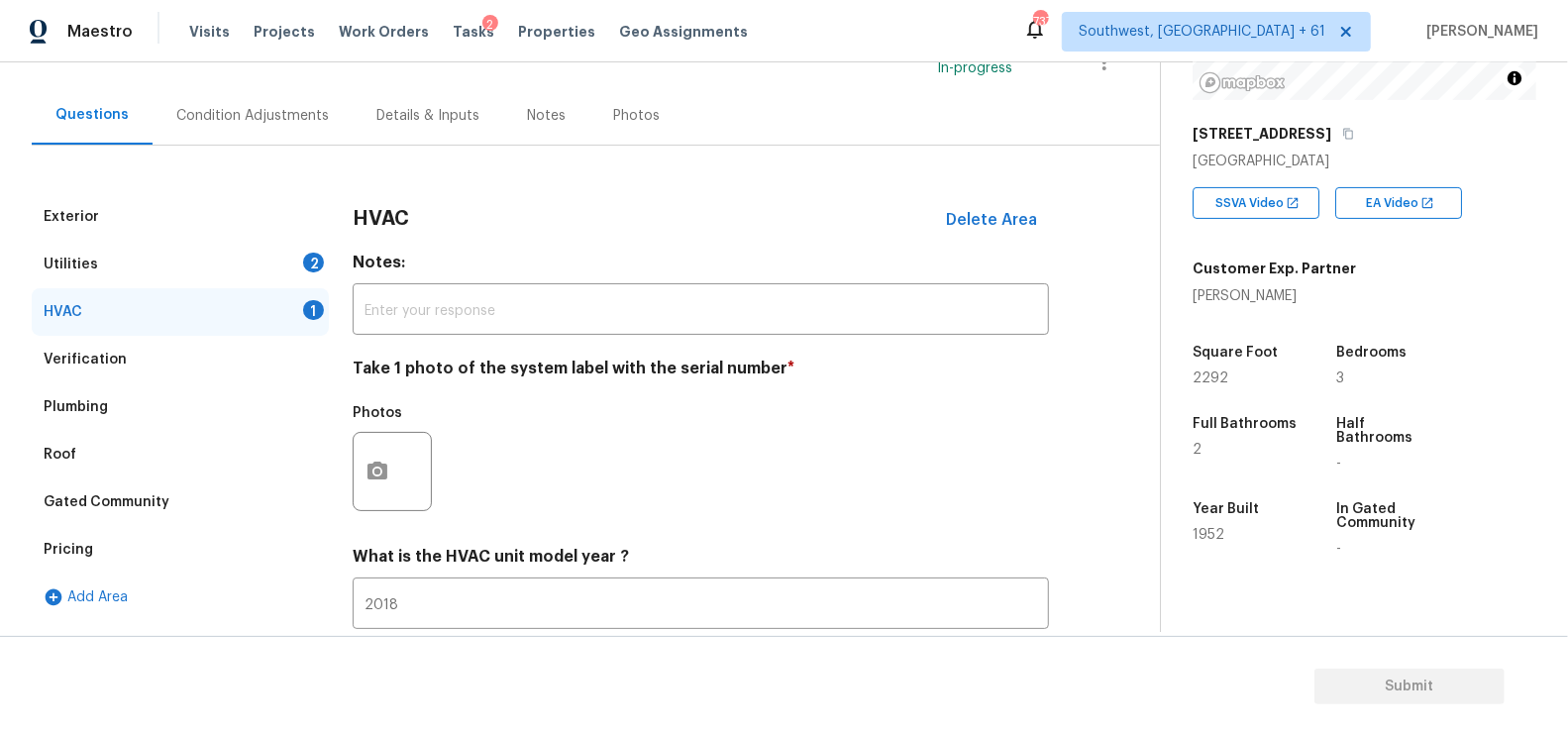
scroll to position [175, 0]
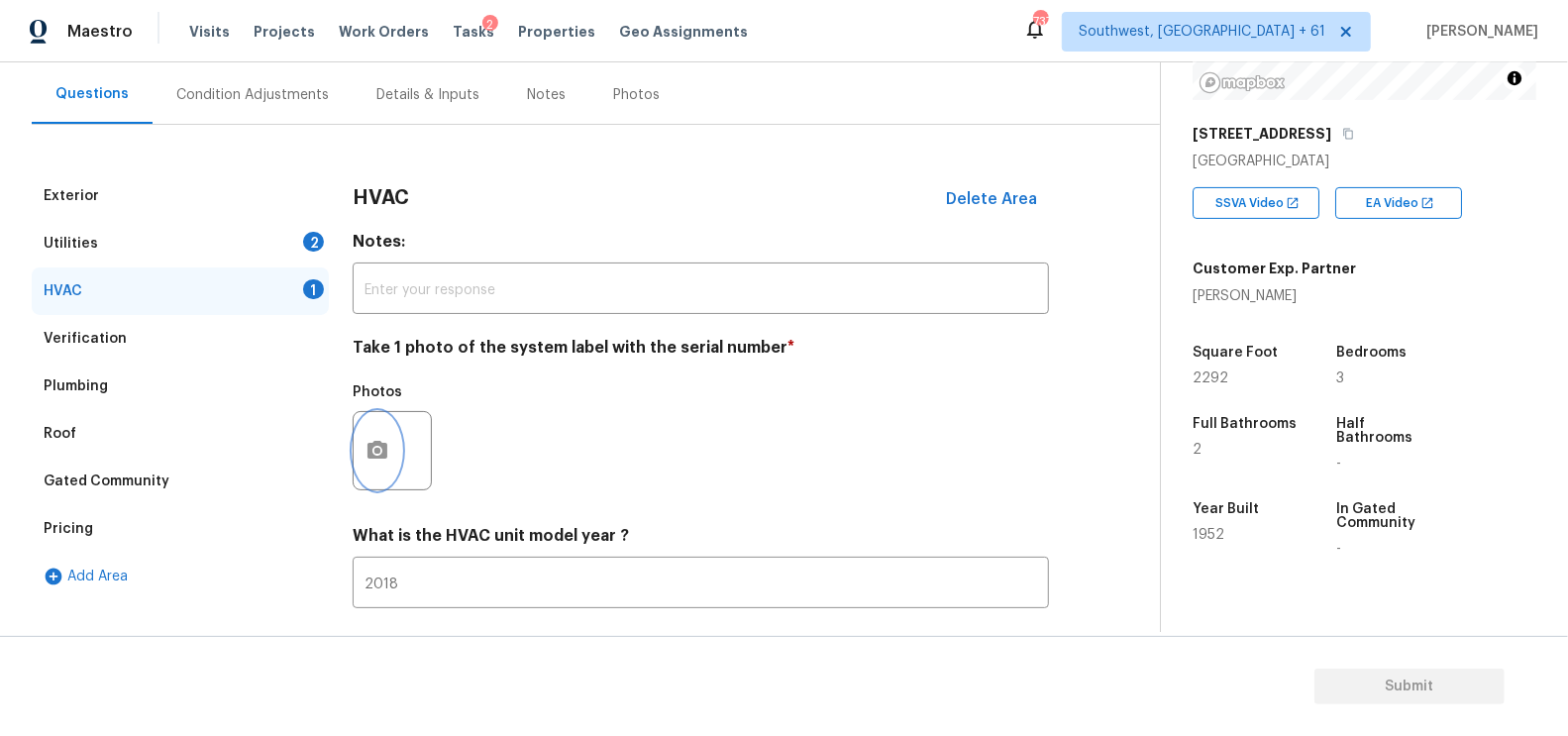
click at [378, 445] on icon "button" at bounding box center [378, 450] width 20 height 18
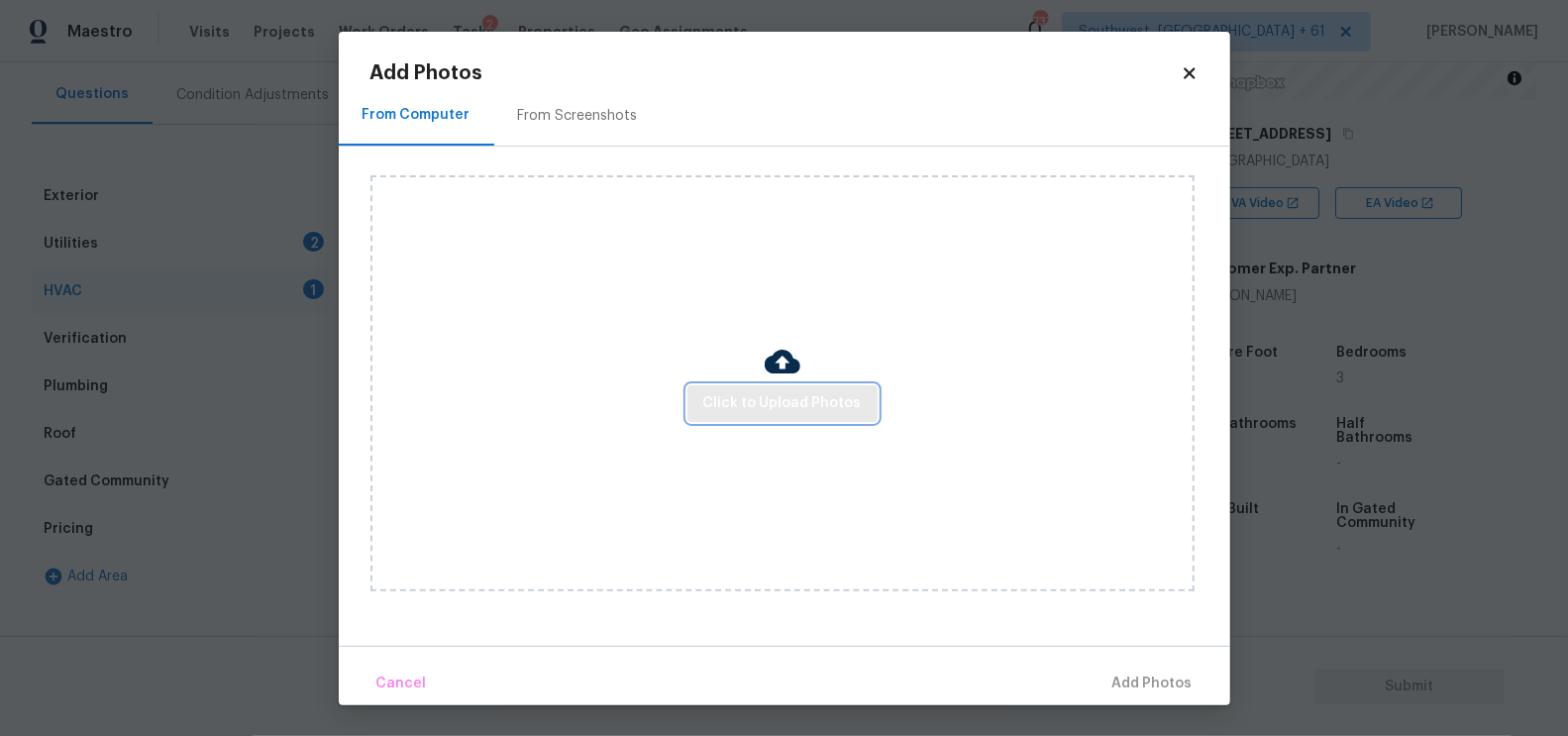
click at [762, 385] on button "Click to Upload Photos" at bounding box center [782, 403] width 190 height 37
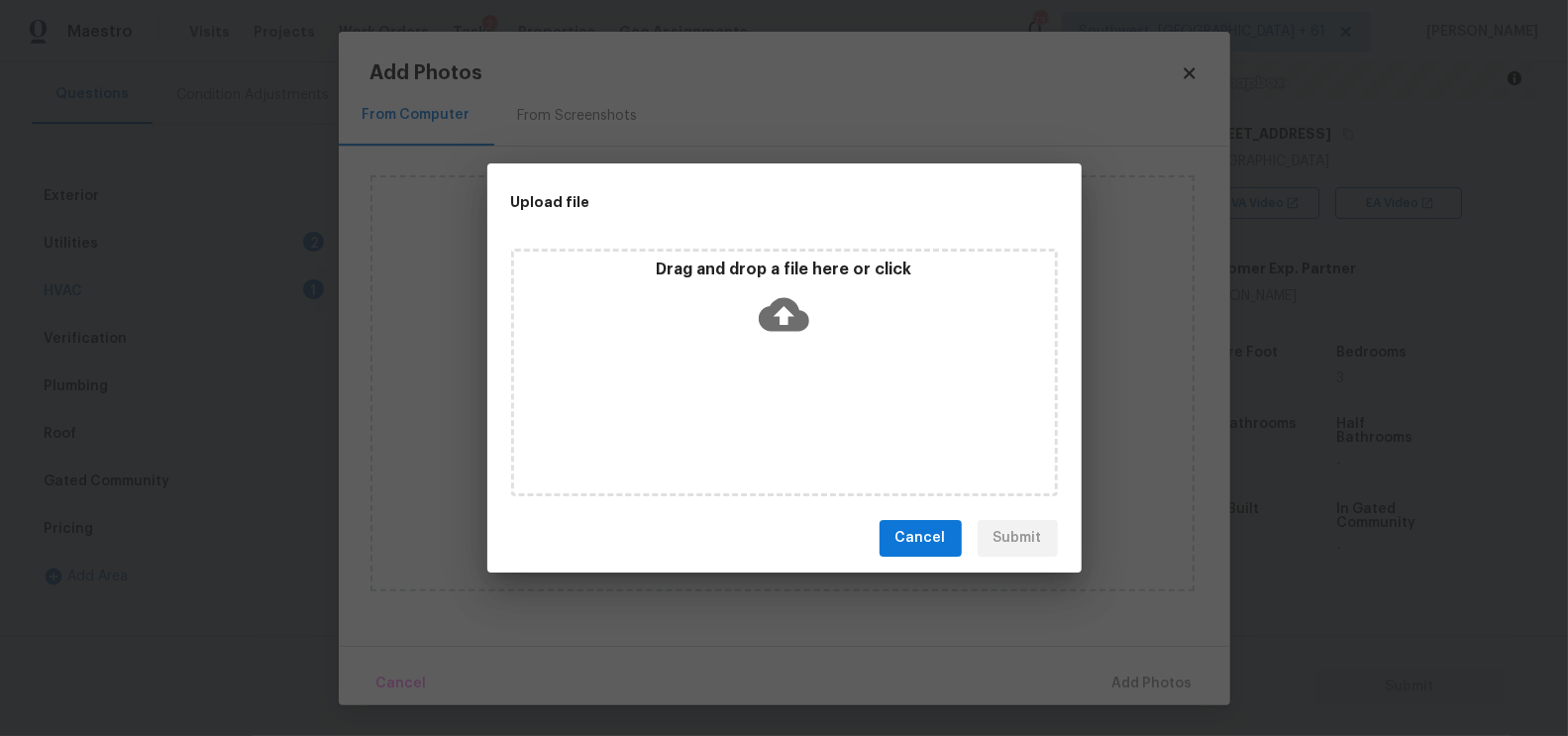
click at [770, 328] on icon at bounding box center [784, 314] width 51 height 34
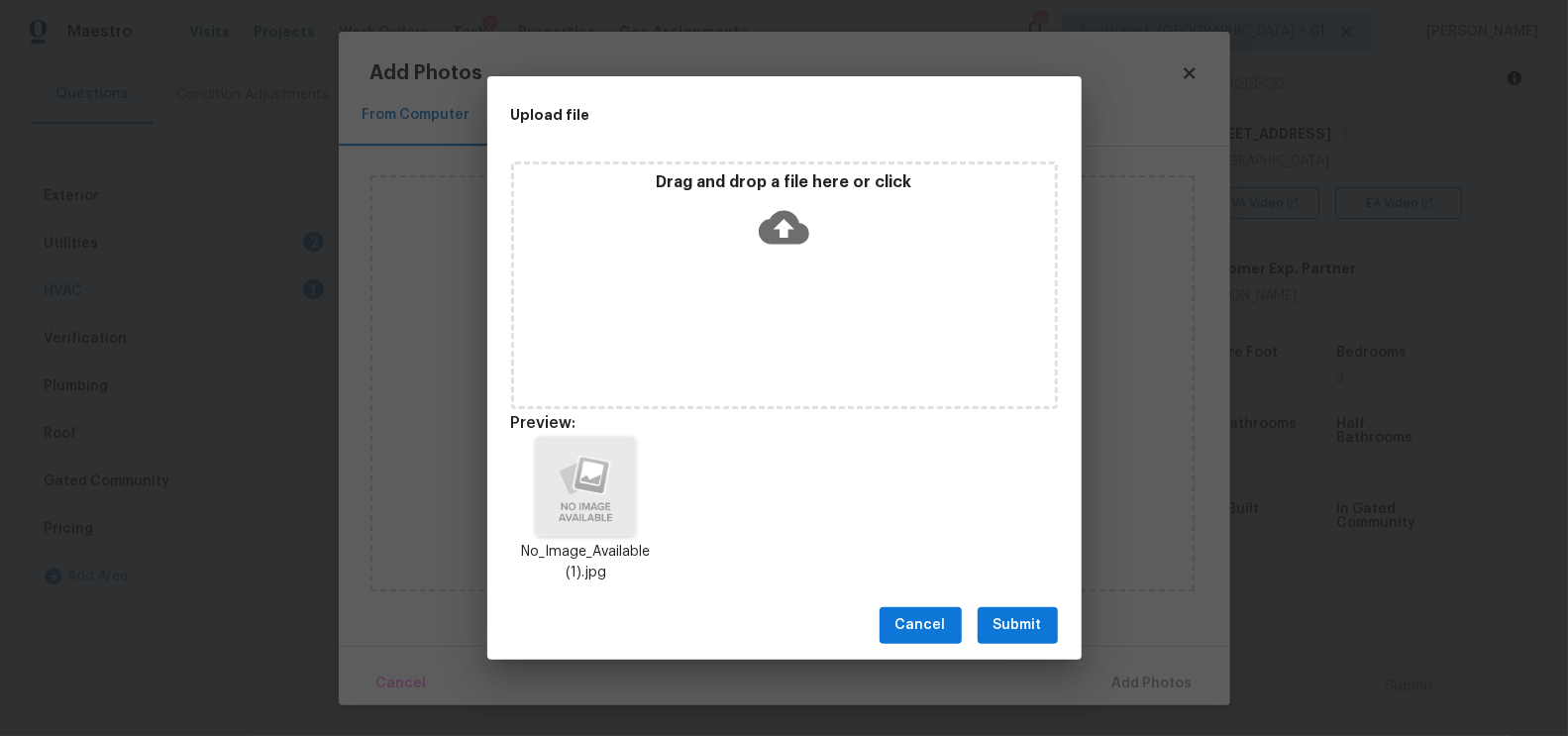
click at [998, 621] on span "Submit" at bounding box center [1018, 625] width 49 height 25
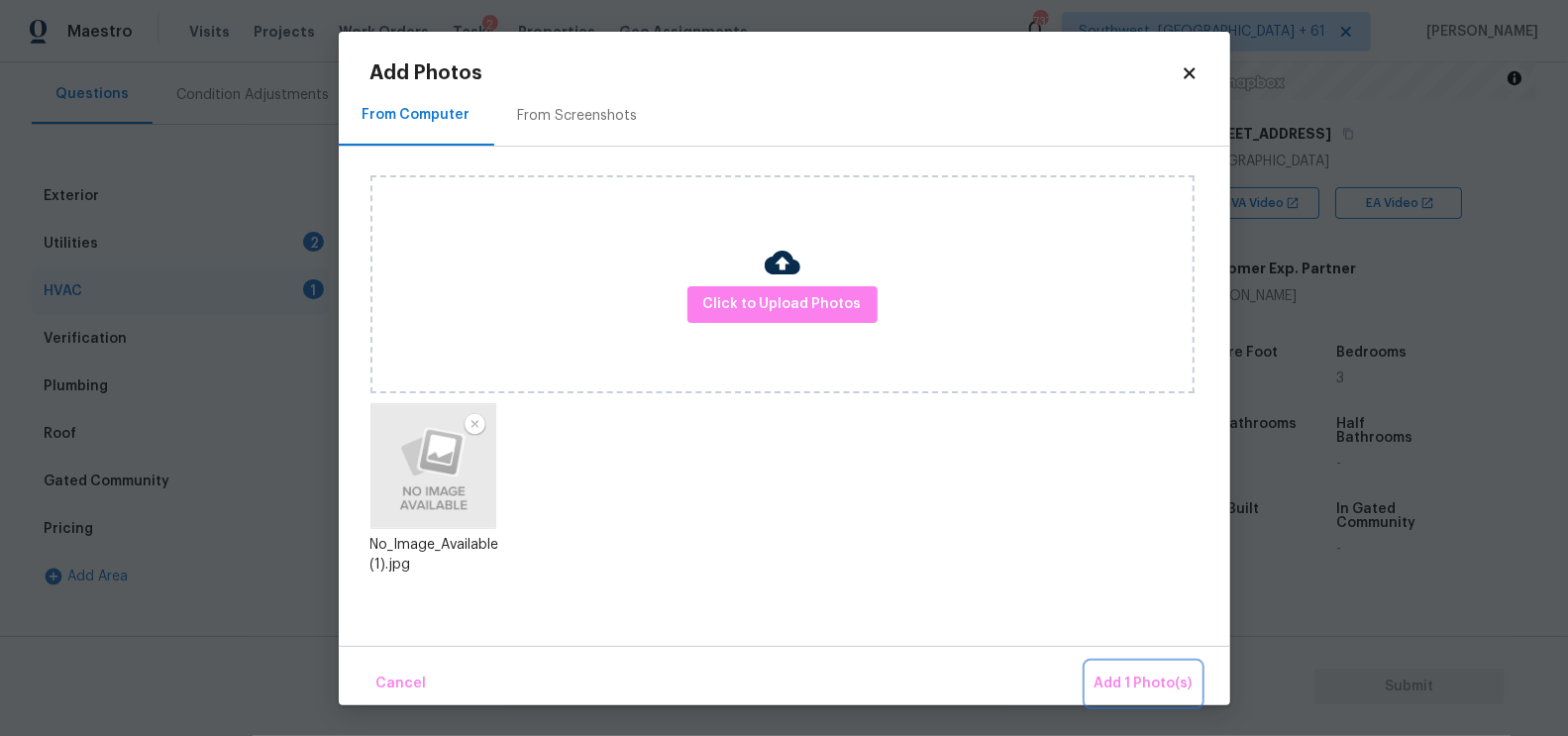
click at [1128, 668] on button "Add 1 Photo(s)" at bounding box center [1144, 683] width 114 height 43
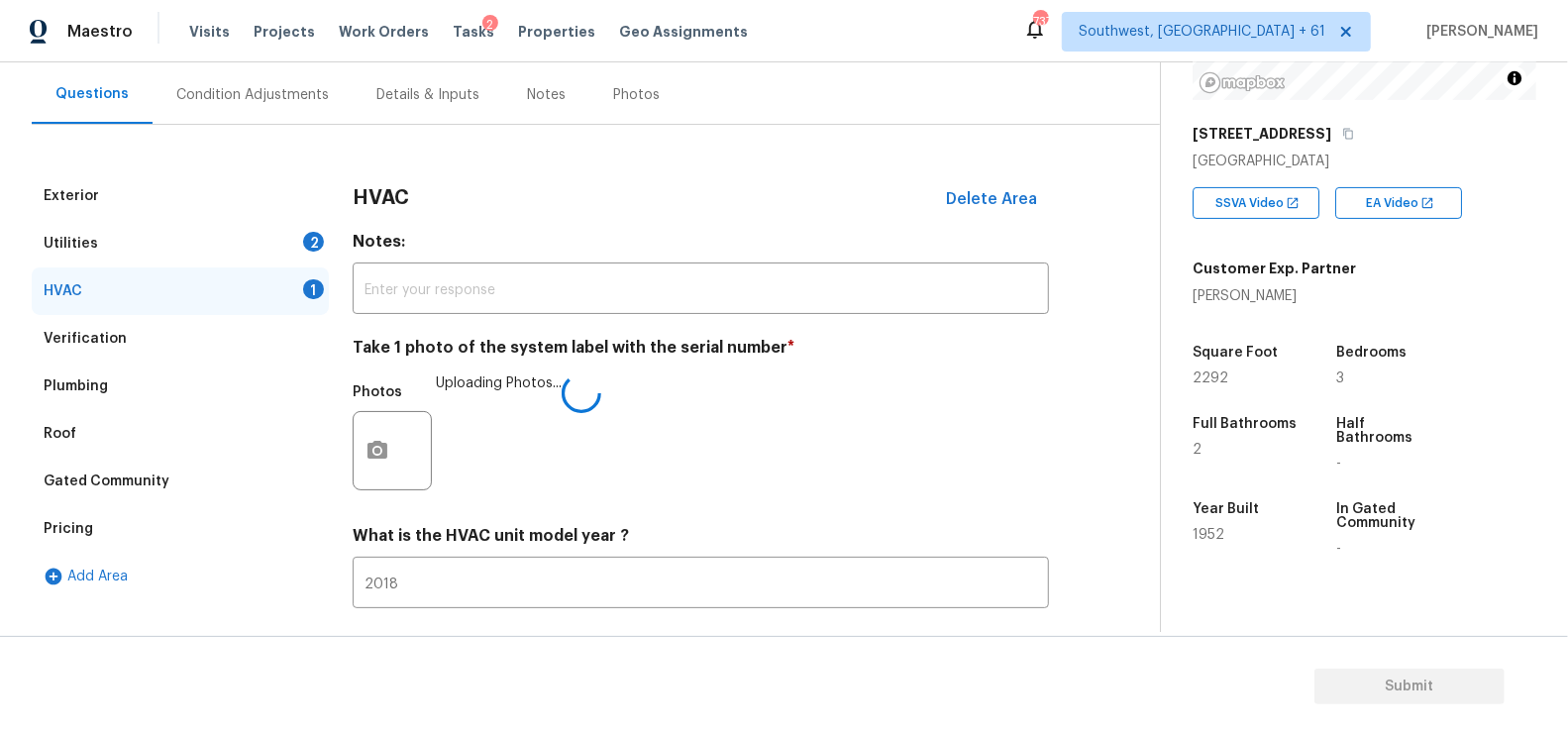
click at [270, 238] on div "Utilities 2" at bounding box center [180, 243] width 297 height 48
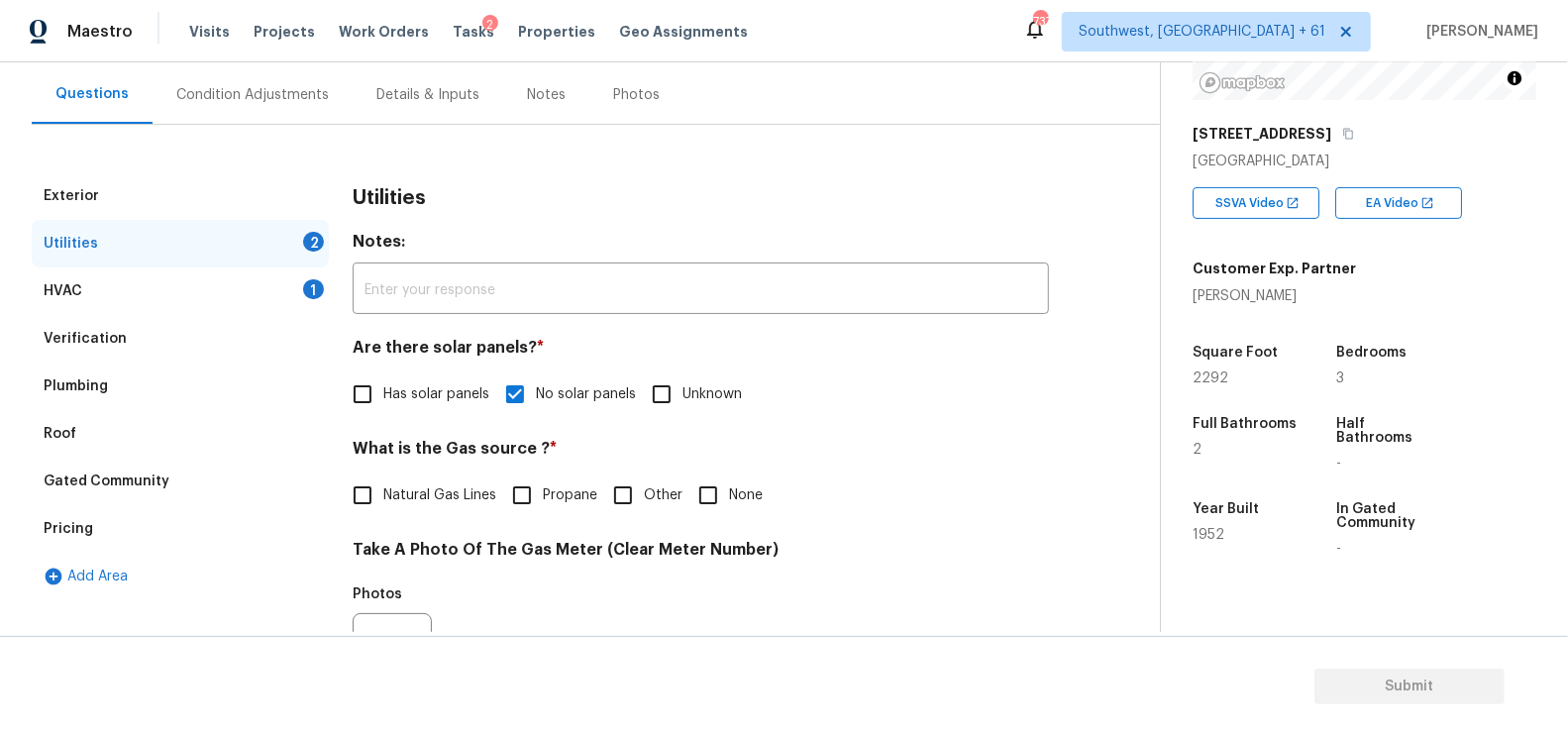
click at [287, 277] on div "HVAC 1" at bounding box center [180, 291] width 297 height 48
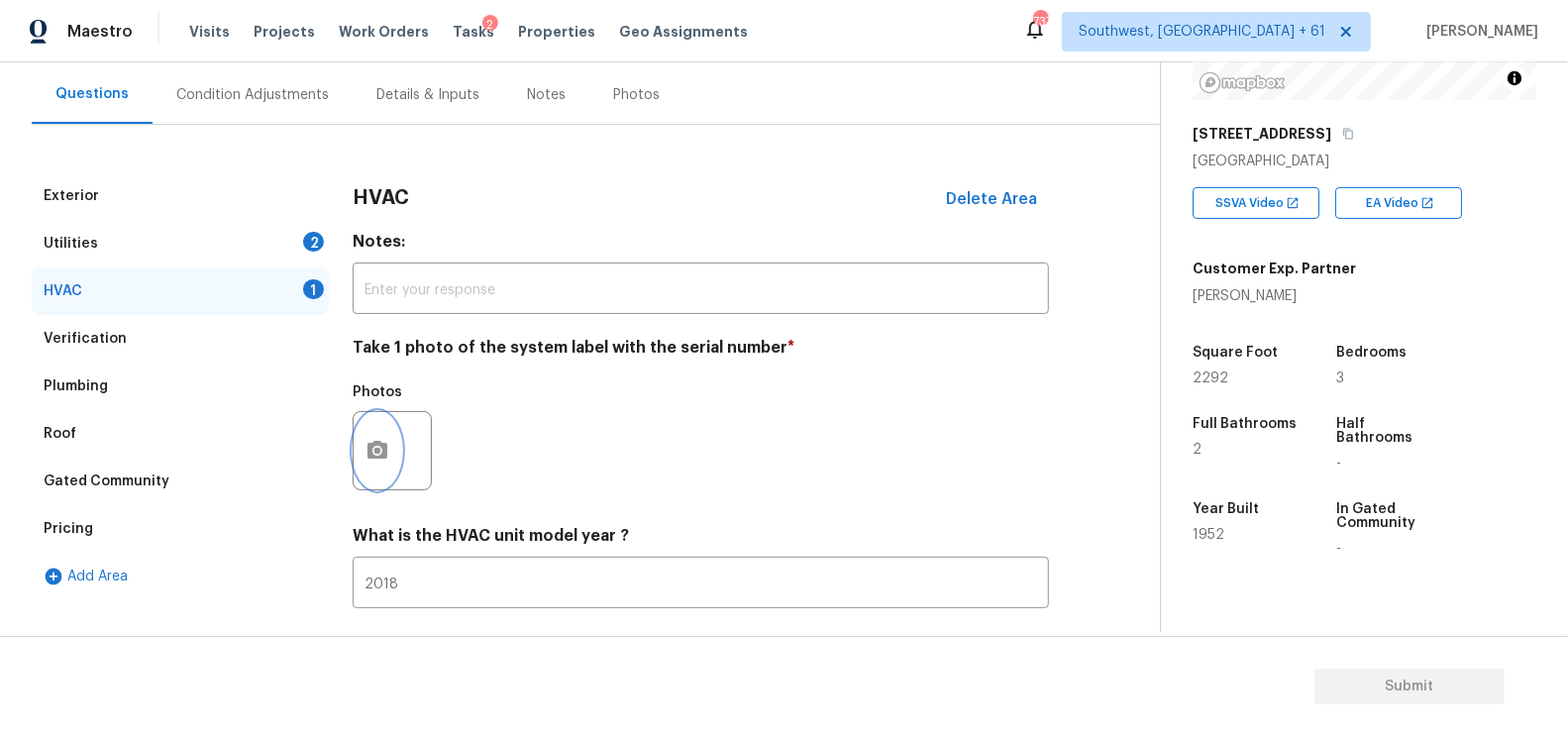
click at [393, 465] on button "button" at bounding box center [378, 451] width 48 height 77
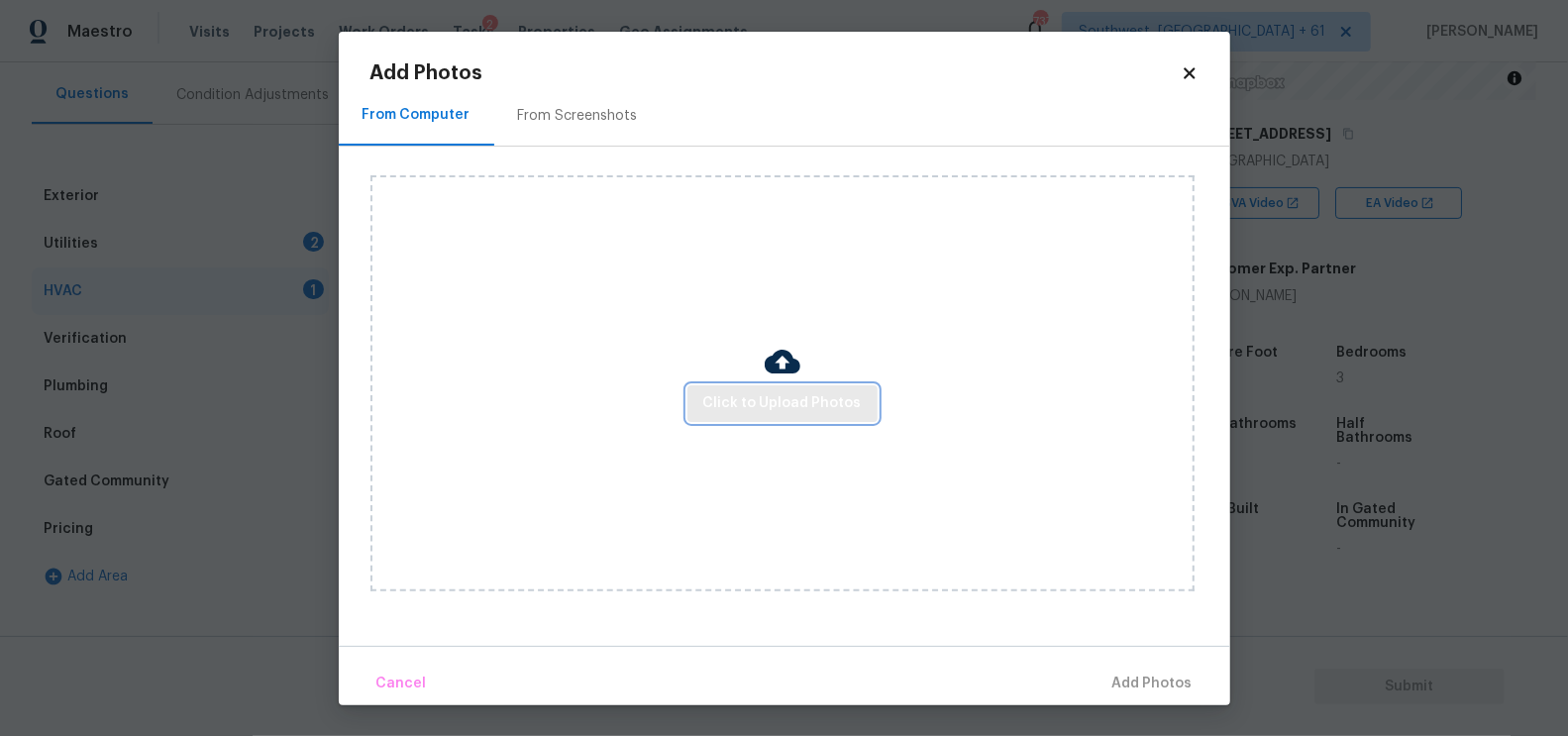
click at [769, 408] on span "Click to Upload Photos" at bounding box center [783, 403] width 159 height 25
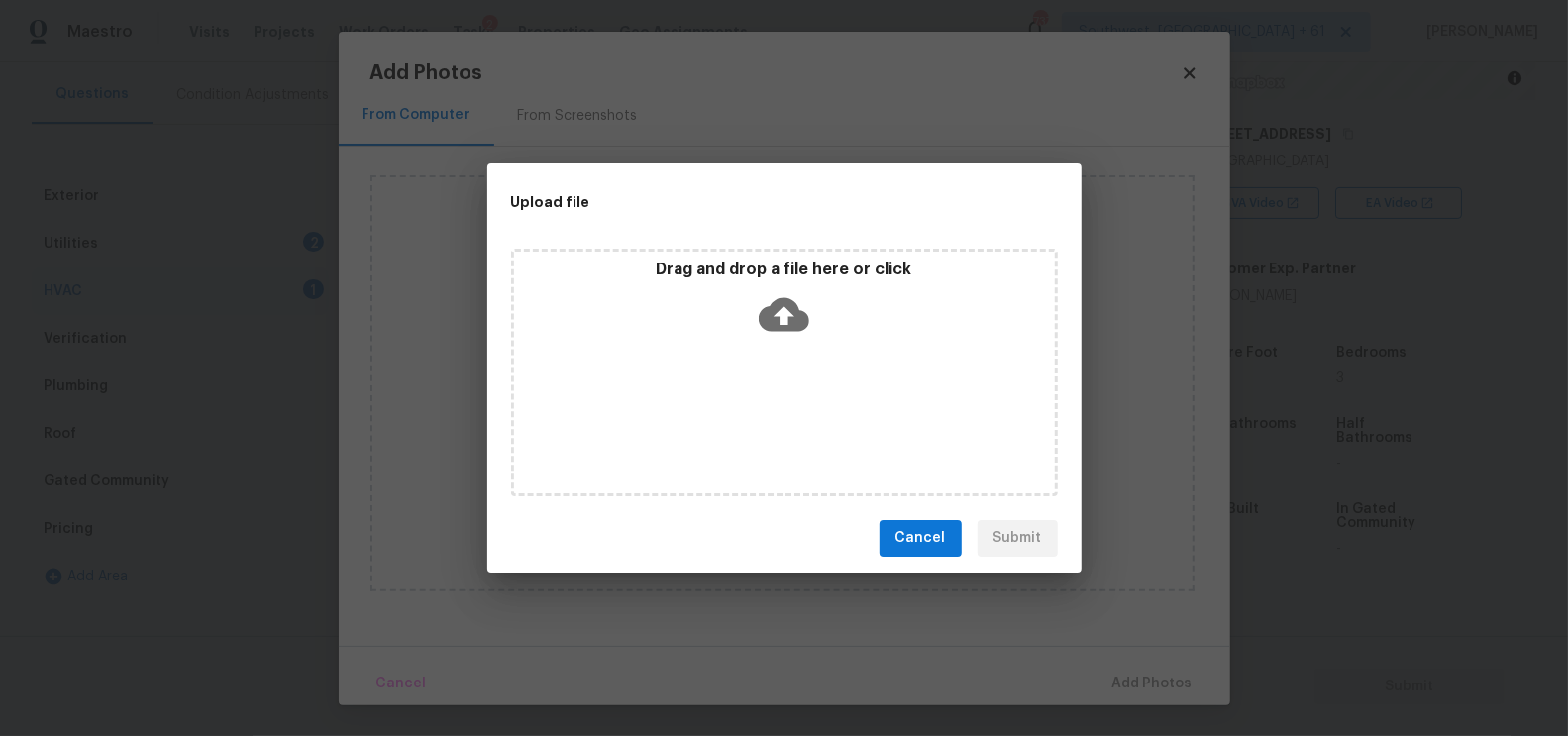
click at [793, 317] on icon at bounding box center [784, 314] width 51 height 34
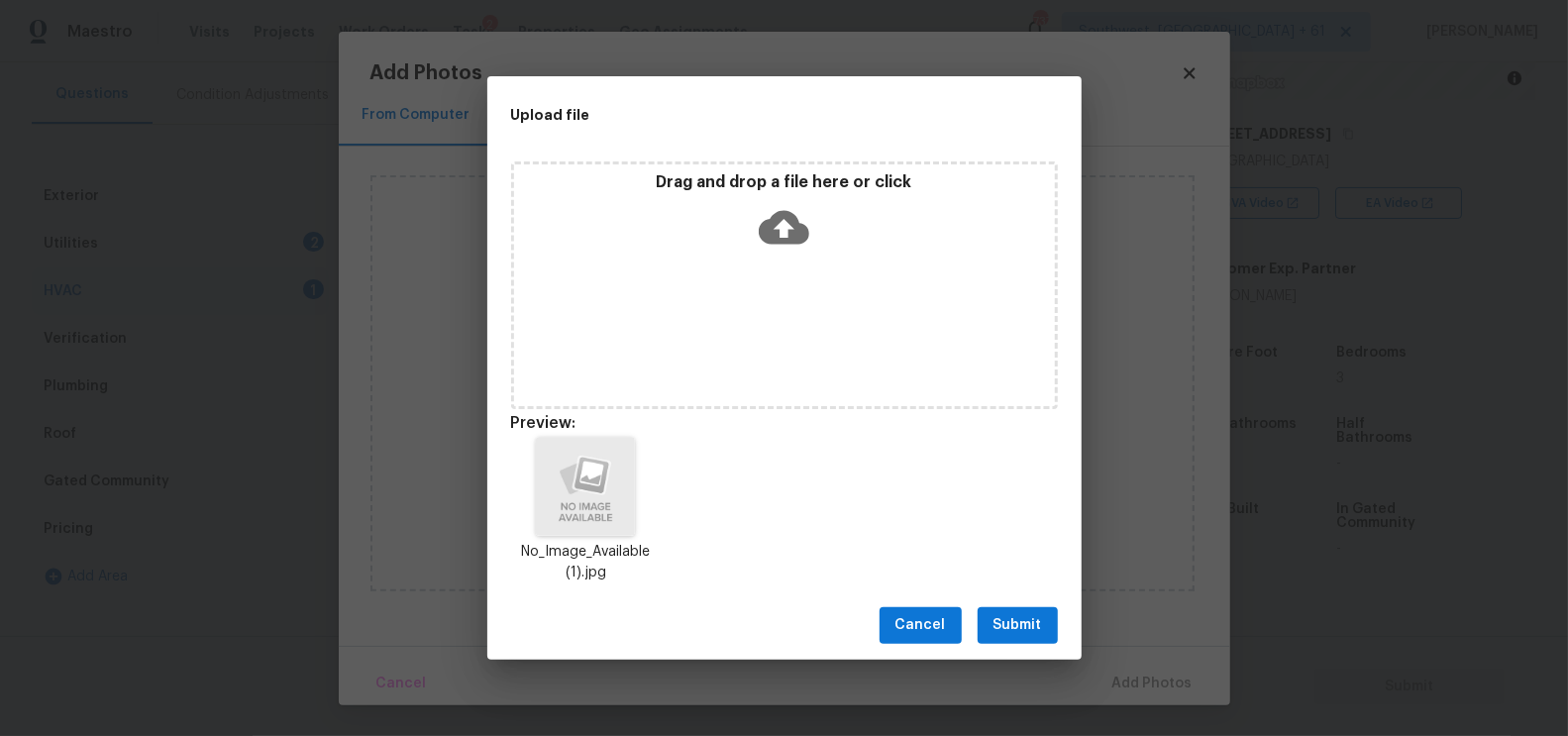
click at [1001, 617] on span "Submit" at bounding box center [1018, 625] width 49 height 25
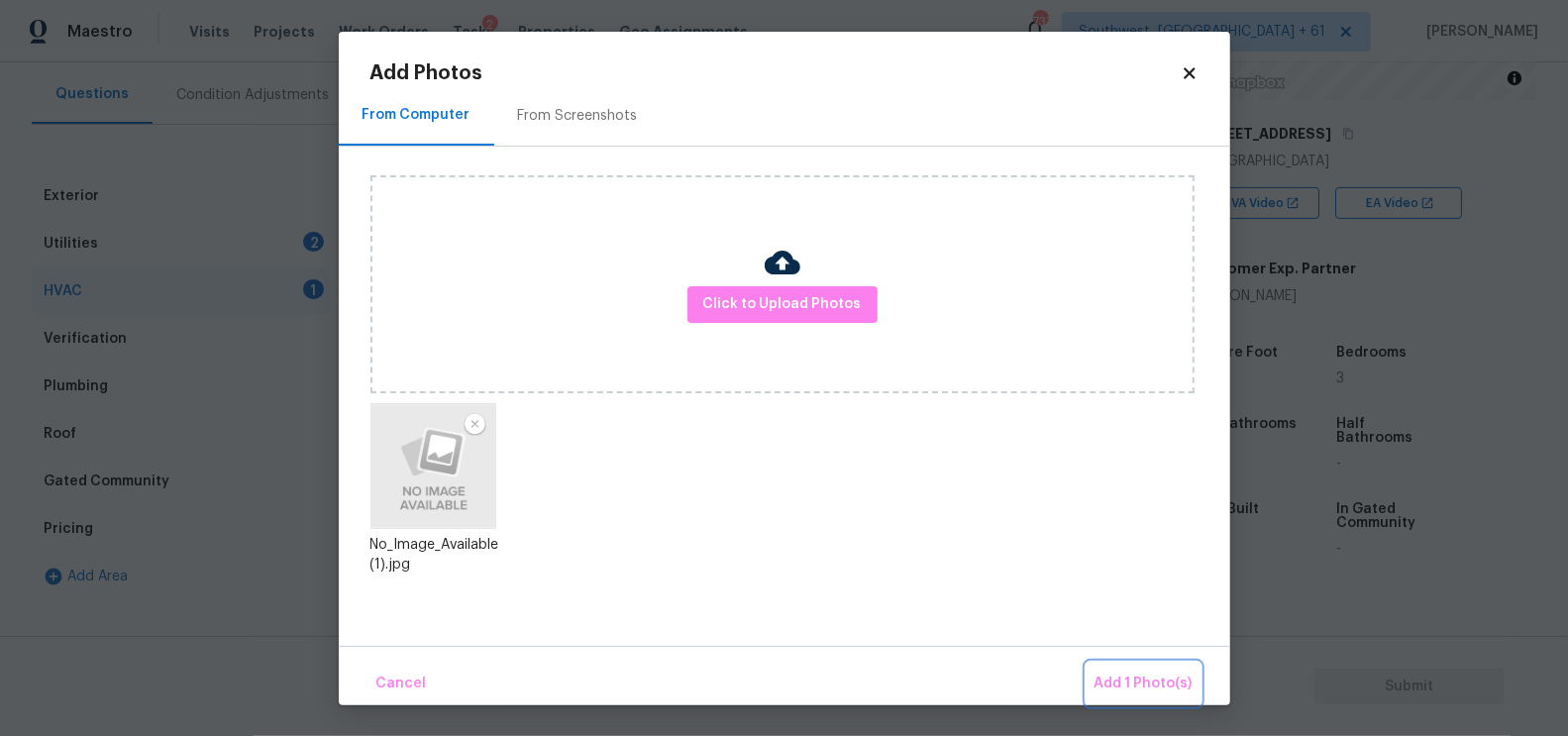
click at [1165, 681] on span "Add 1 Photo(s)" at bounding box center [1144, 683] width 98 height 25
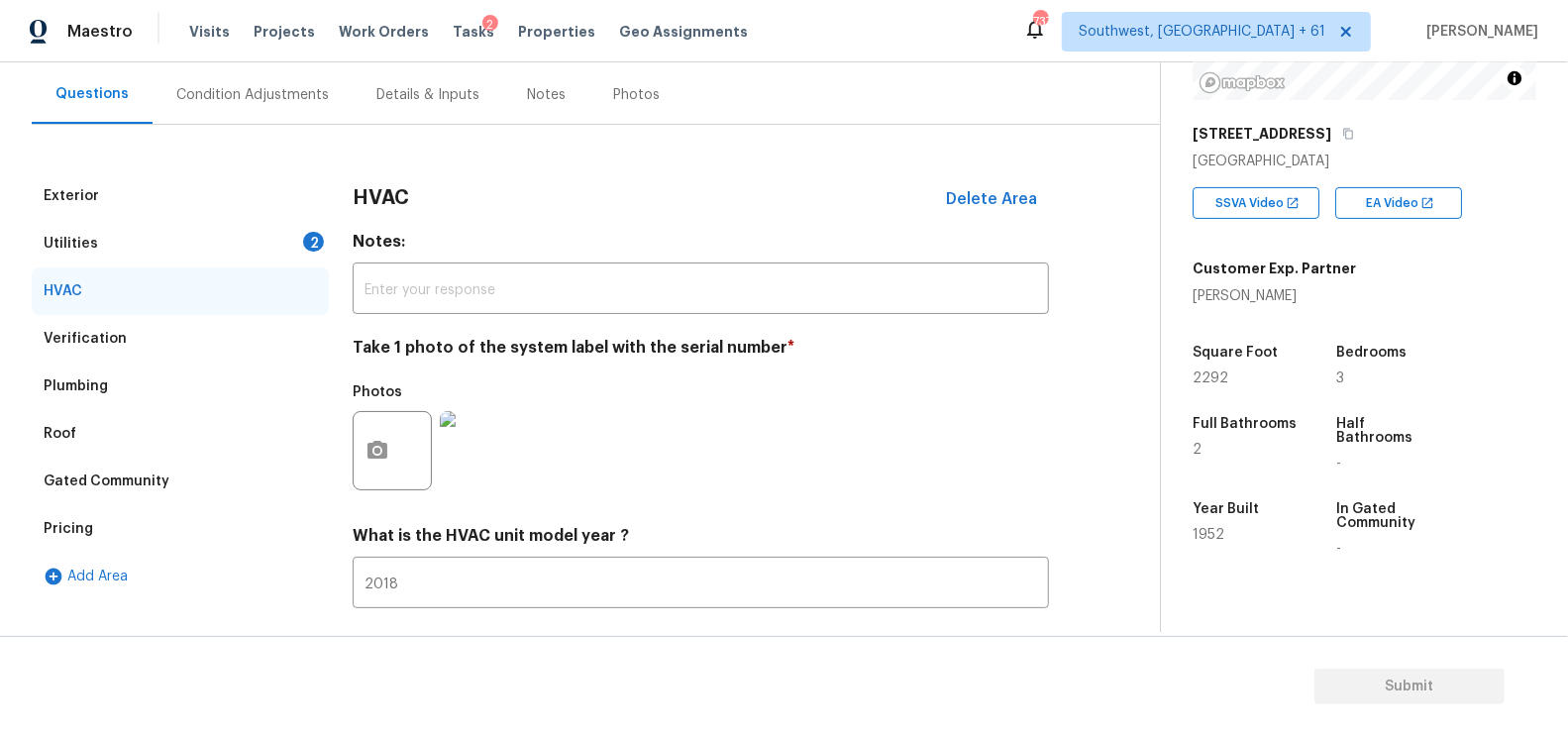
click at [267, 229] on div "Utilities 2" at bounding box center [180, 243] width 297 height 48
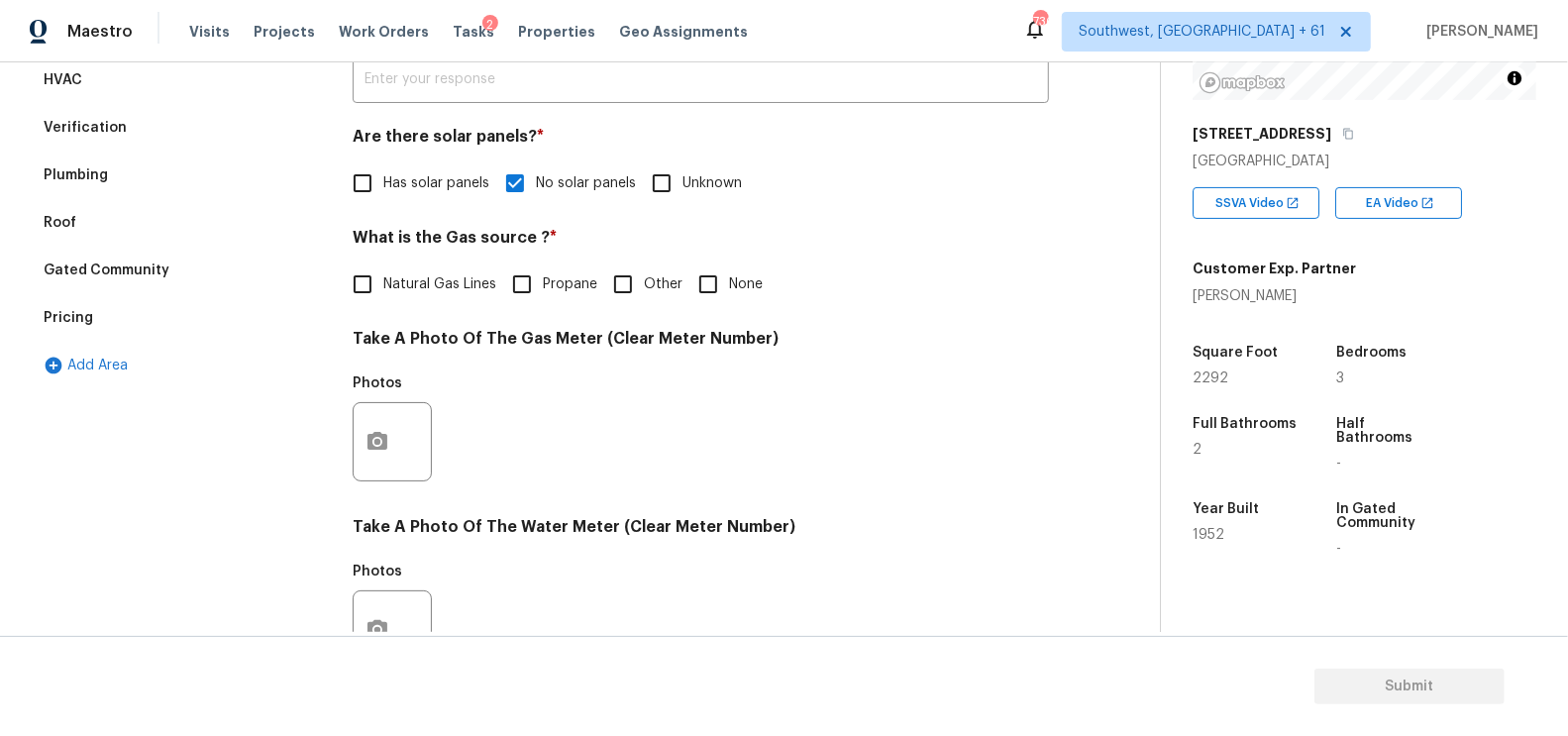
scroll to position [386, 0]
click at [710, 285] on input "None" at bounding box center [708, 284] width 42 height 42
checkbox input "true"
click at [382, 436] on icon "button" at bounding box center [378, 443] width 20 height 18
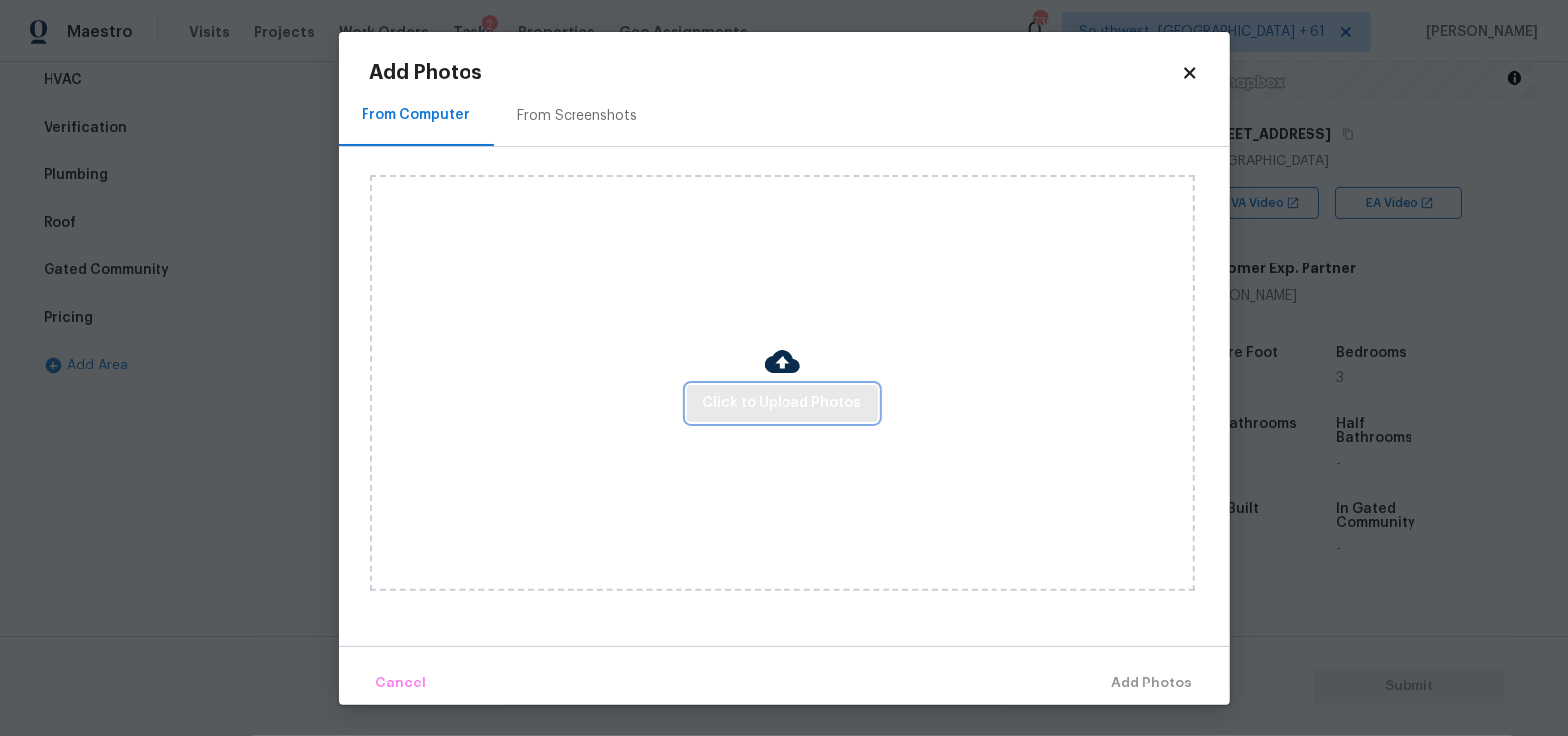
click at [750, 391] on span "Click to Upload Photos" at bounding box center [783, 403] width 159 height 25
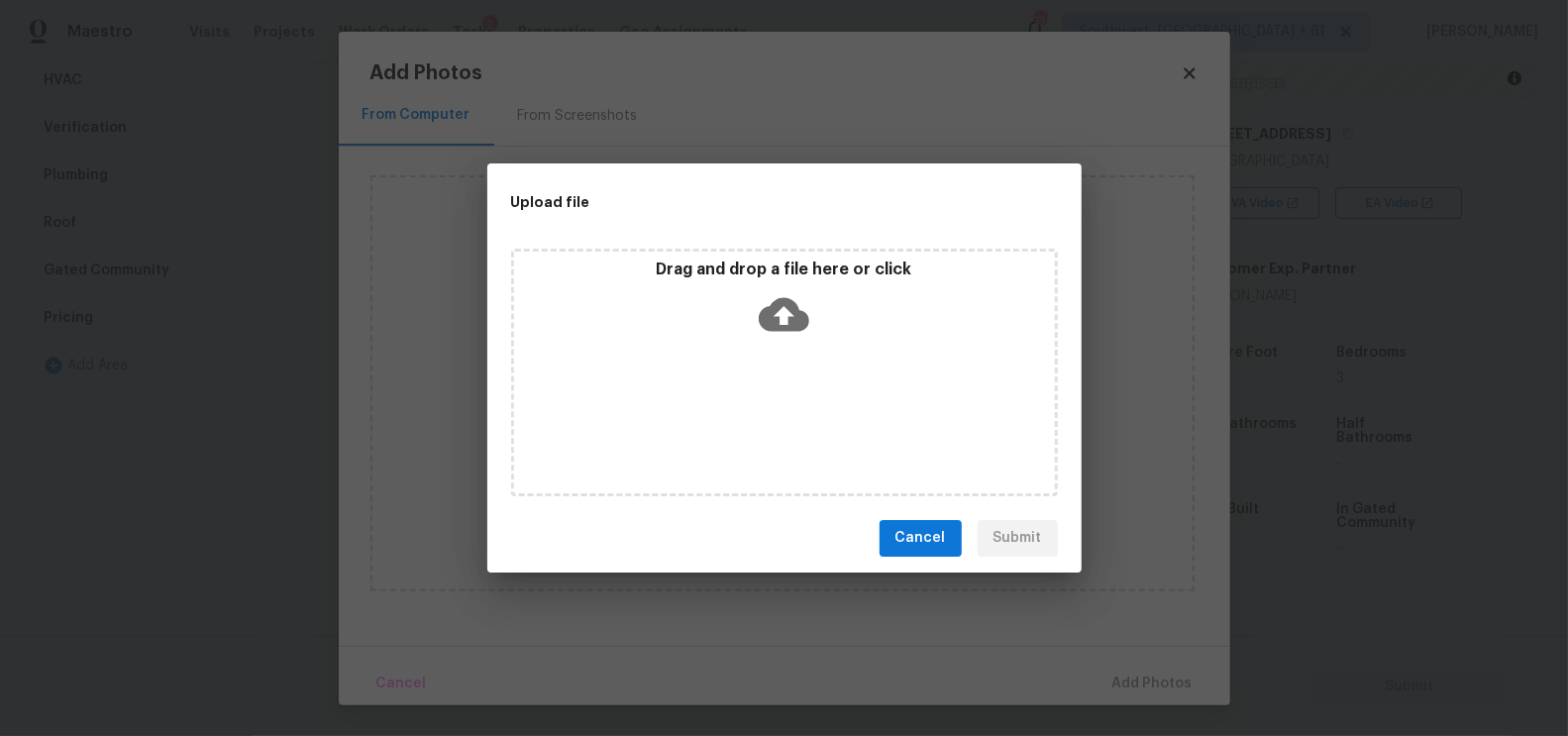
click at [787, 324] on icon at bounding box center [784, 314] width 51 height 34
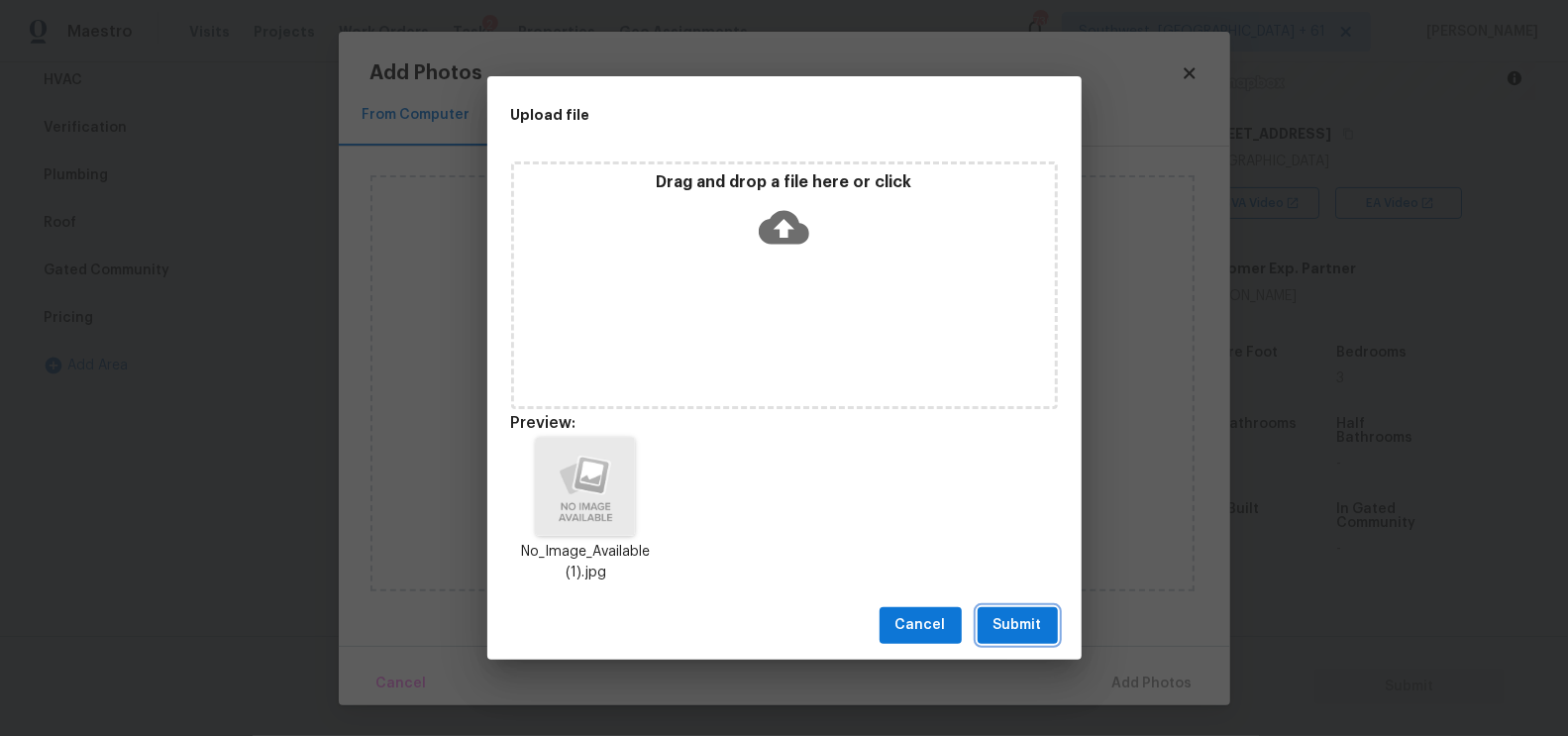
click at [1006, 635] on span "Submit" at bounding box center [1018, 625] width 49 height 25
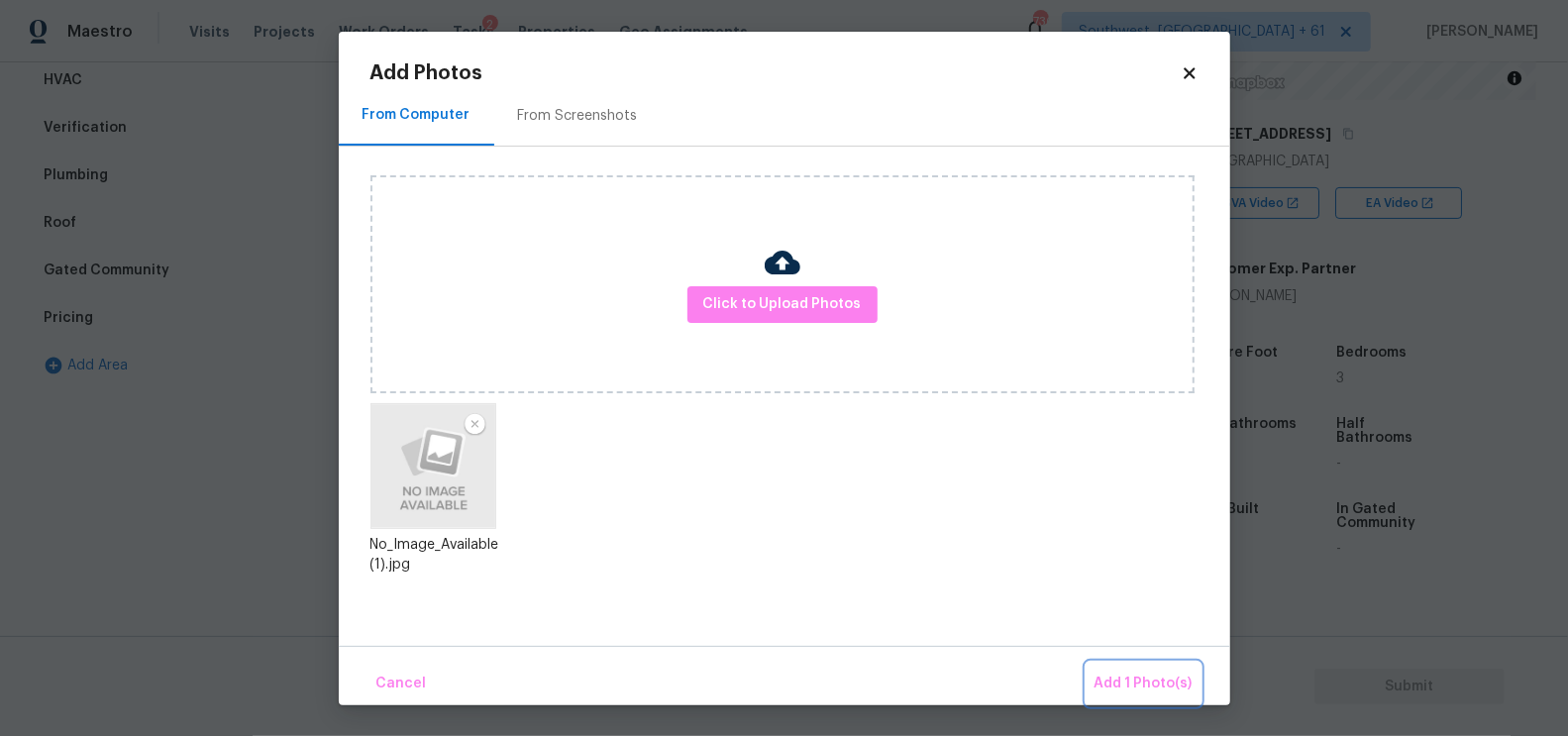
click at [1137, 689] on span "Add 1 Photo(s)" at bounding box center [1144, 683] width 98 height 25
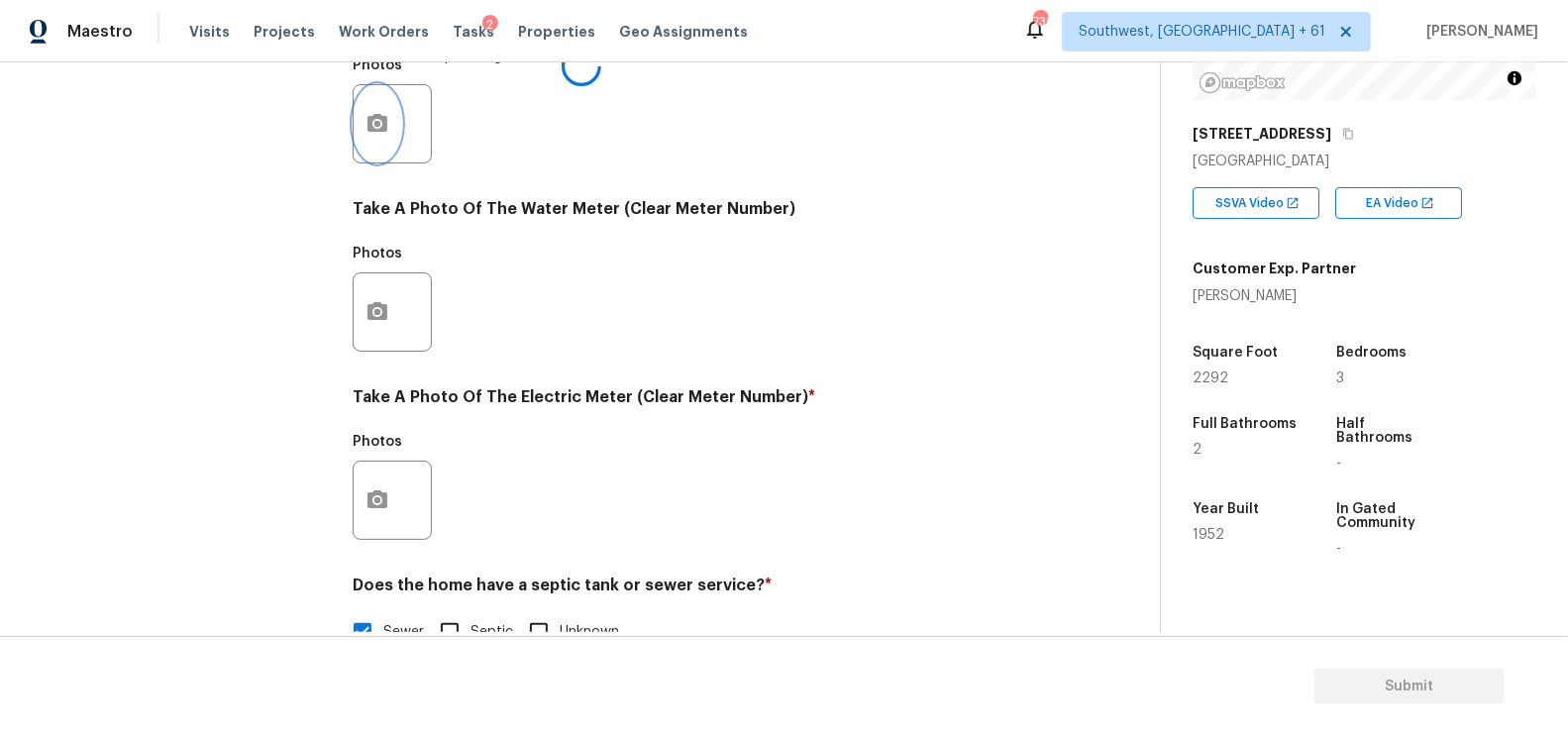
scroll to position [755, 0]
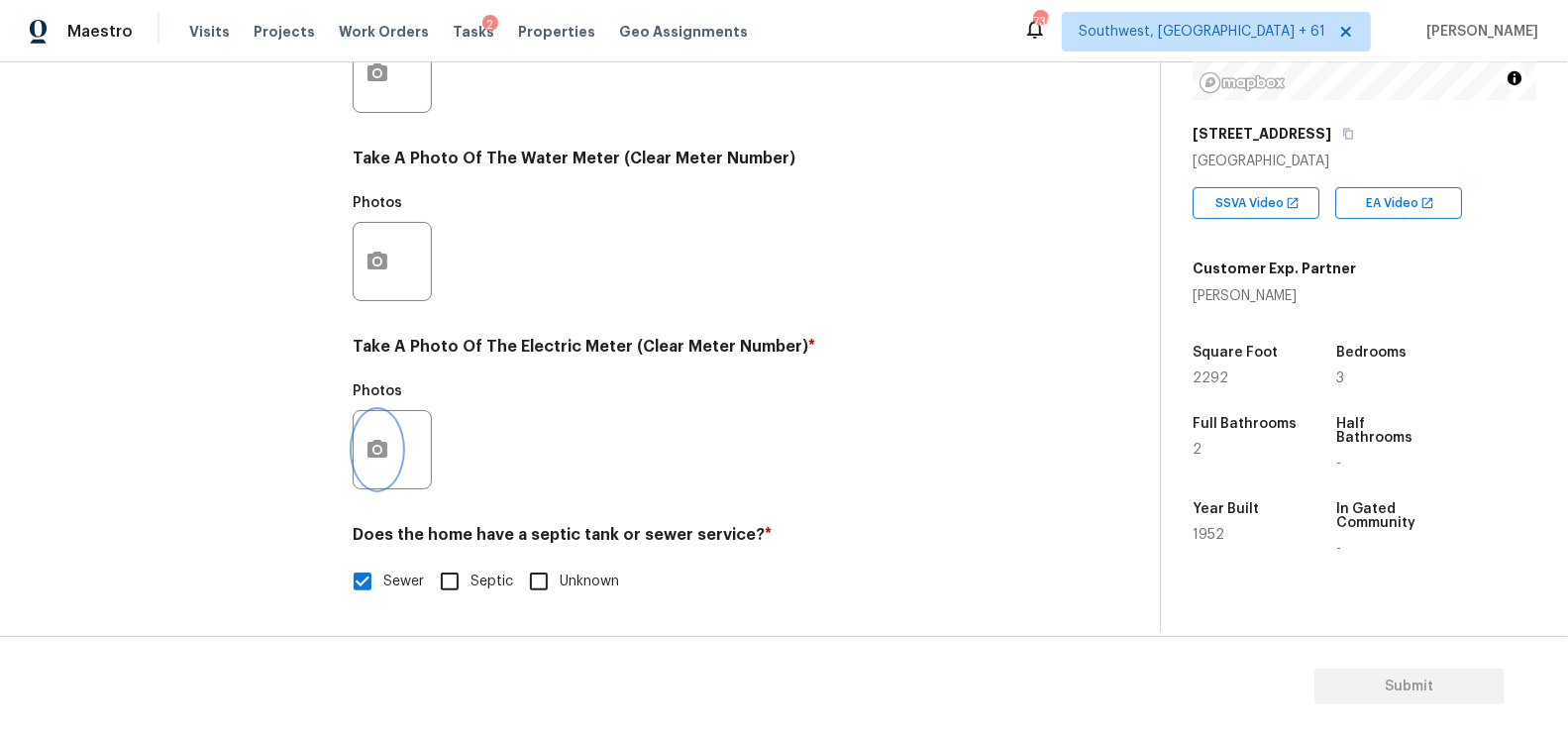
click at [378, 456] on icon "button" at bounding box center [378, 449] width 20 height 18
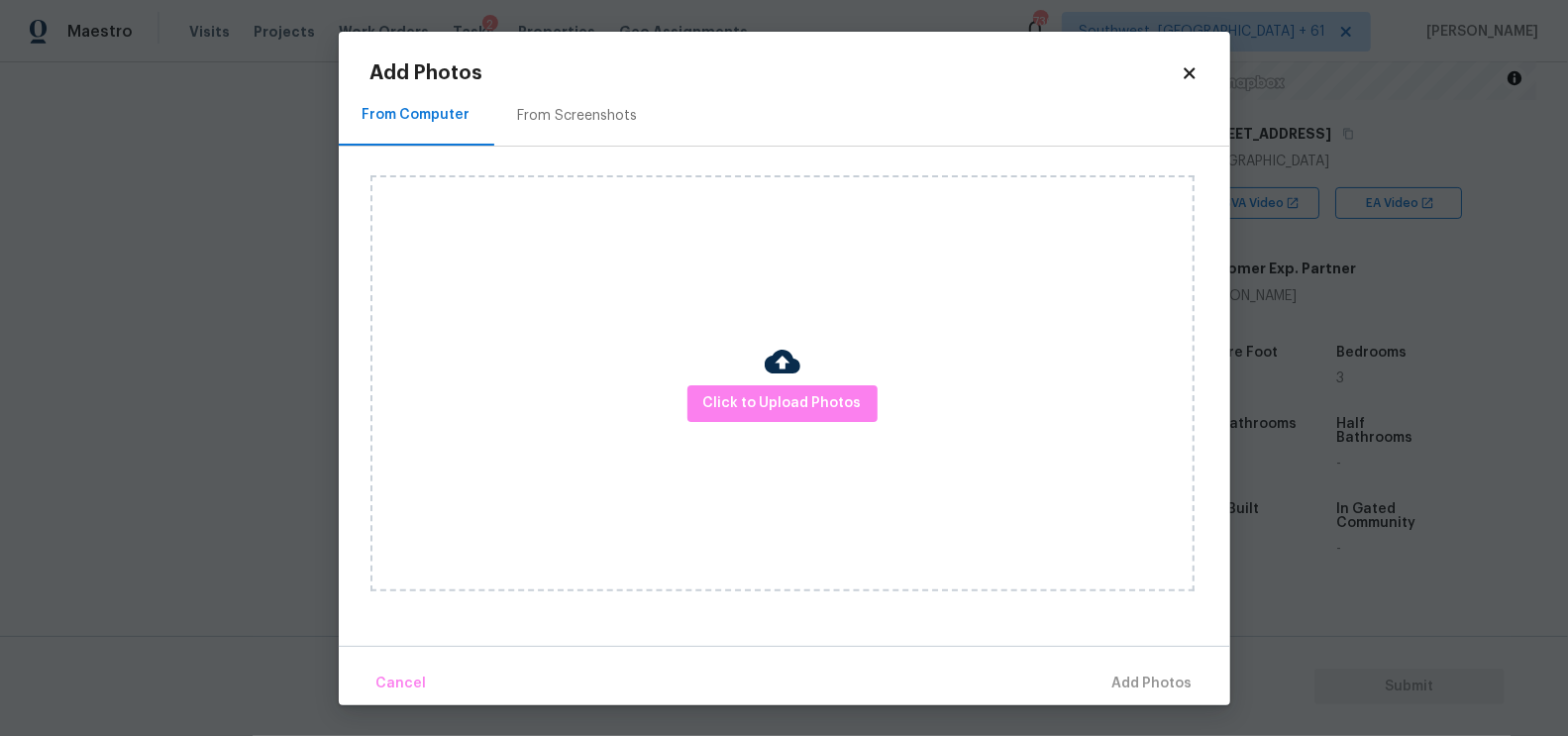
click at [706, 424] on div "Click to Upload Photos" at bounding box center [782, 382] width 824 height 416
click at [729, 411] on span "Click to Upload Photos" at bounding box center [783, 403] width 159 height 25
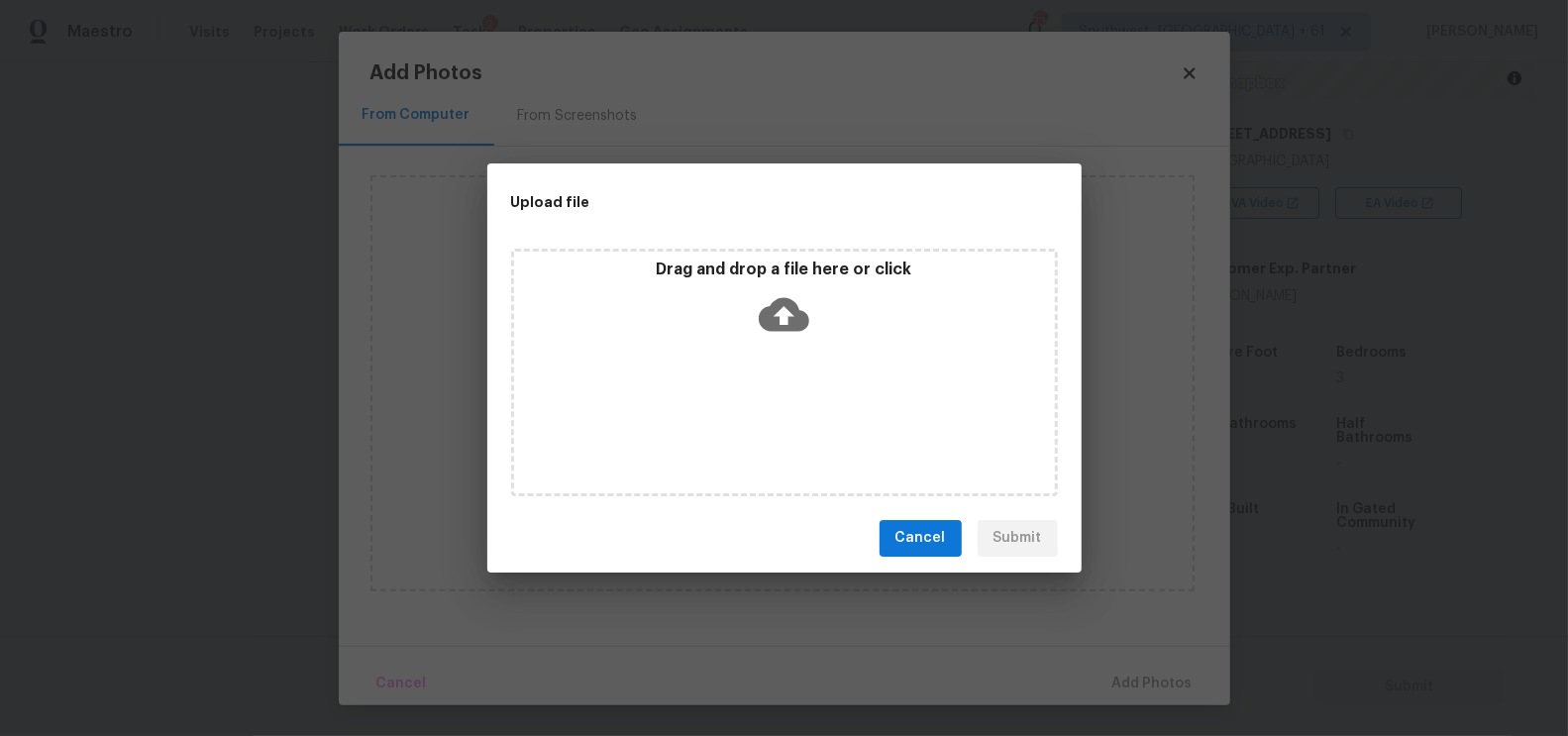
click at [785, 345] on div "Drag and drop a file here or click" at bounding box center [784, 371] width 547 height 247
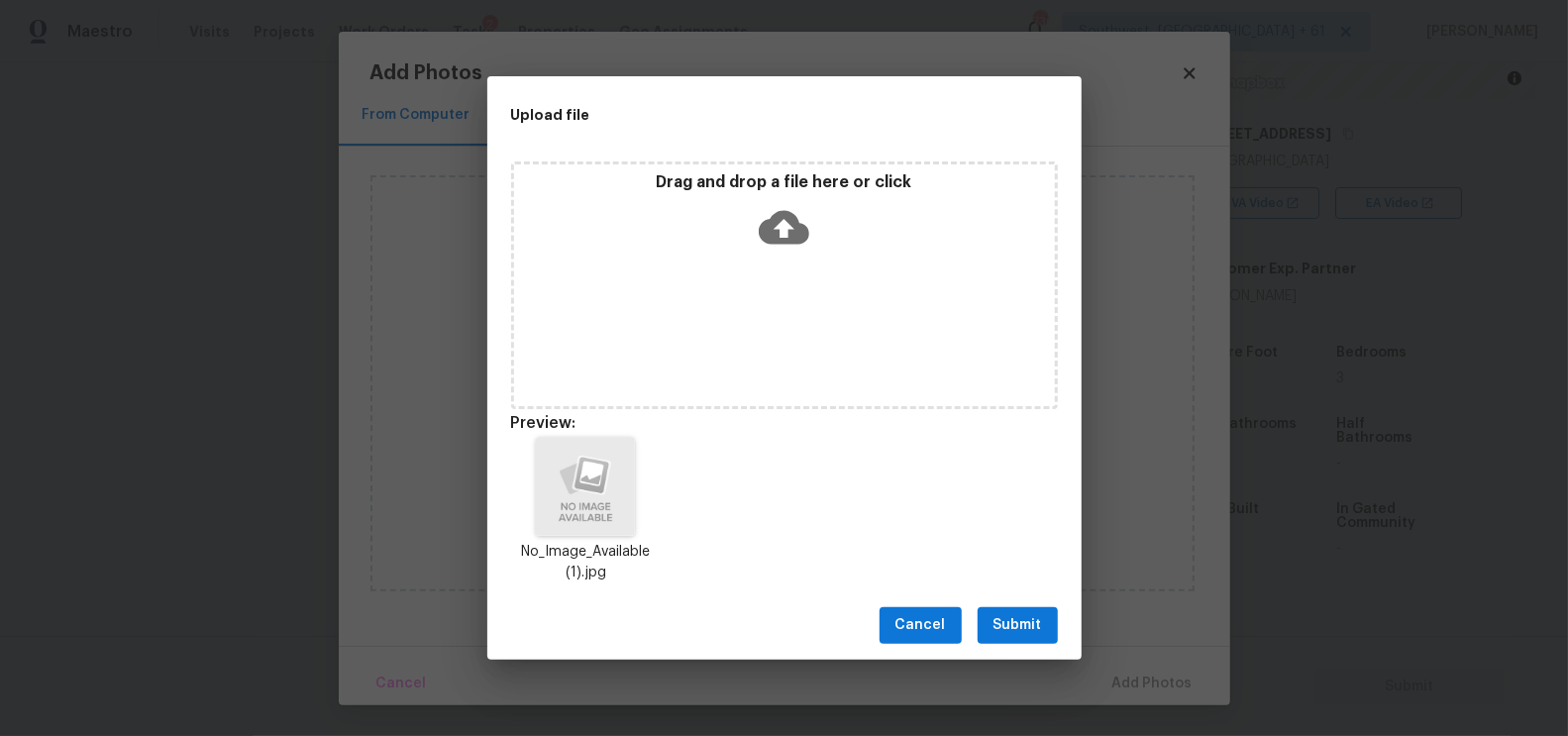
click at [1021, 625] on span "Submit" at bounding box center [1018, 625] width 49 height 25
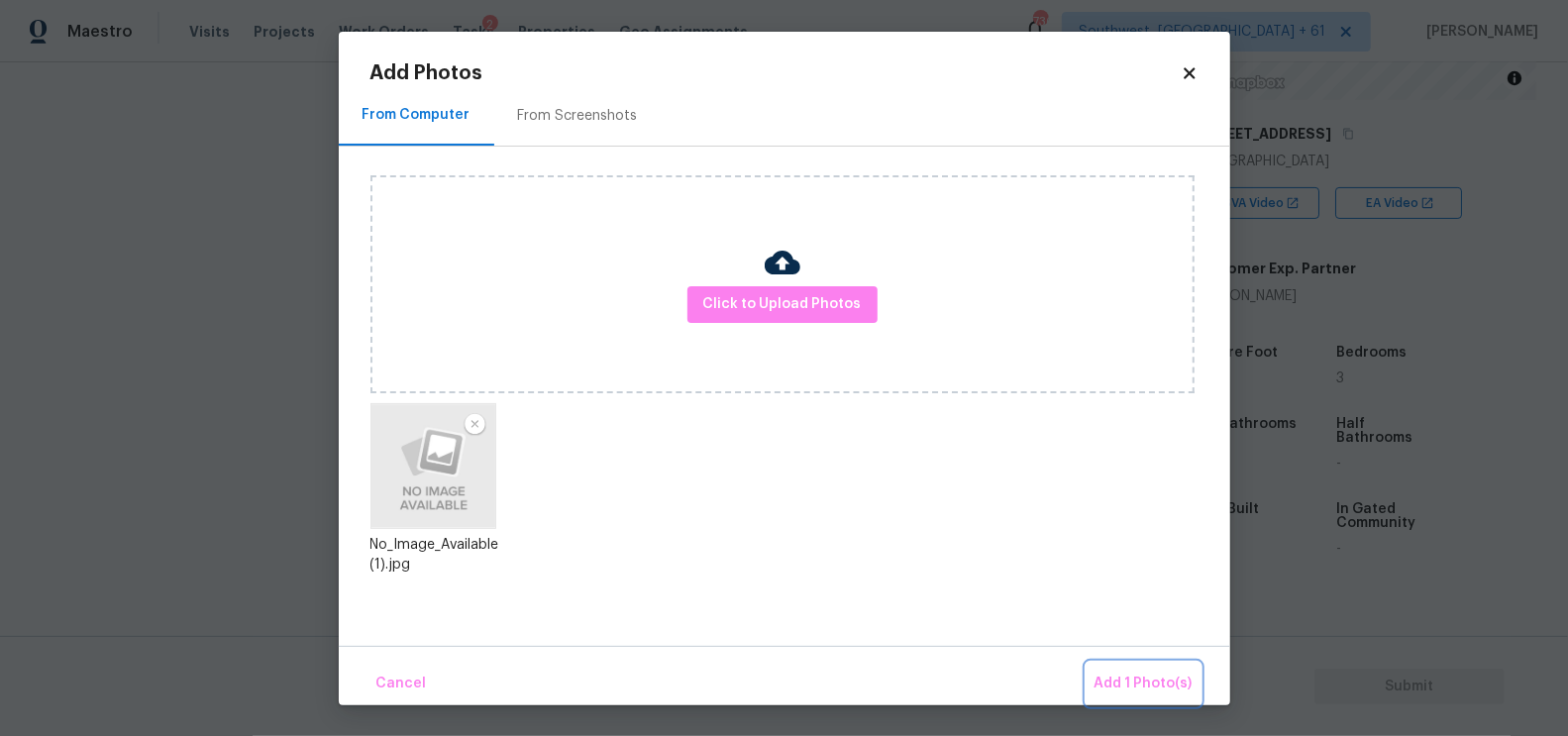
click at [1136, 675] on span "Add 1 Photo(s)" at bounding box center [1144, 683] width 98 height 25
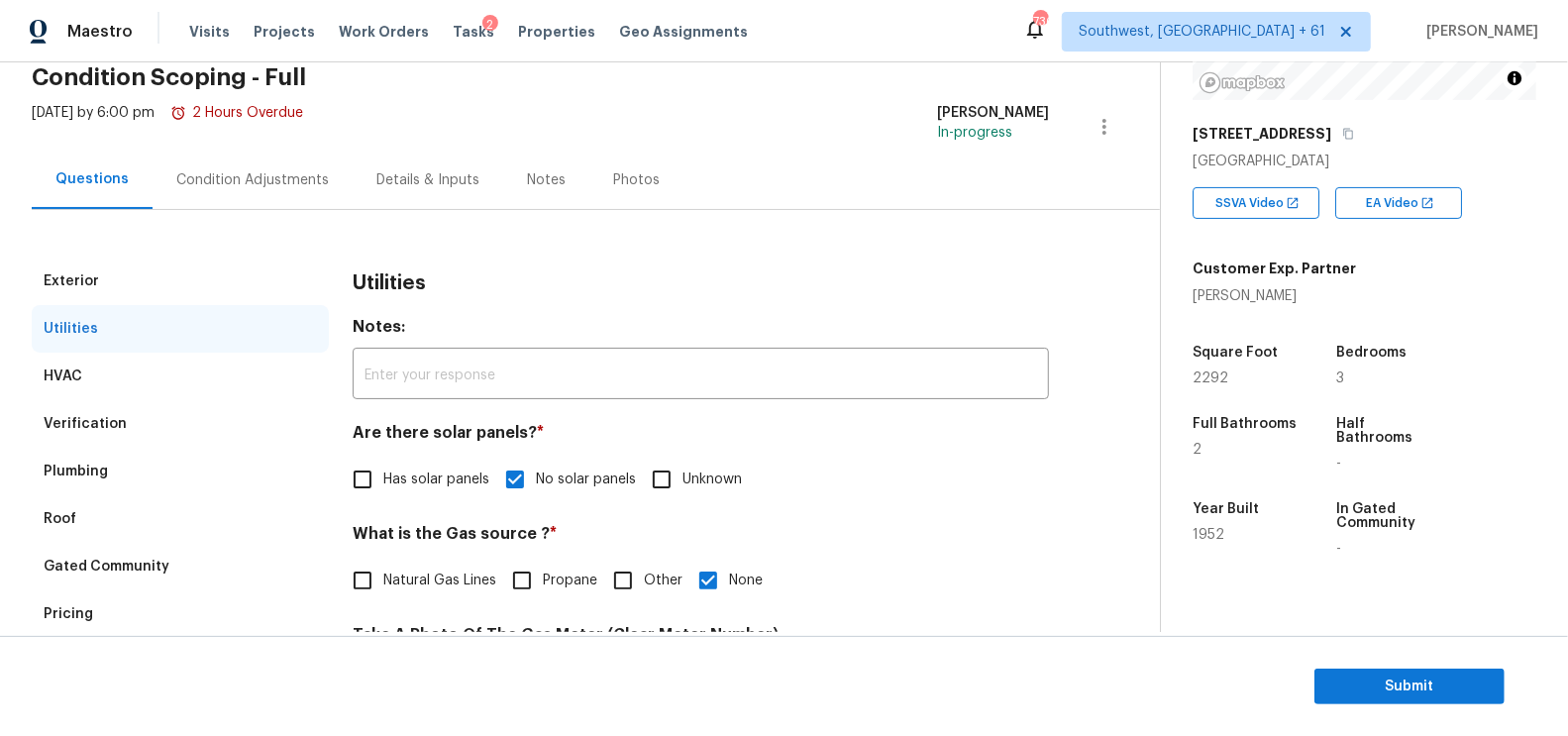
scroll to position [0, 0]
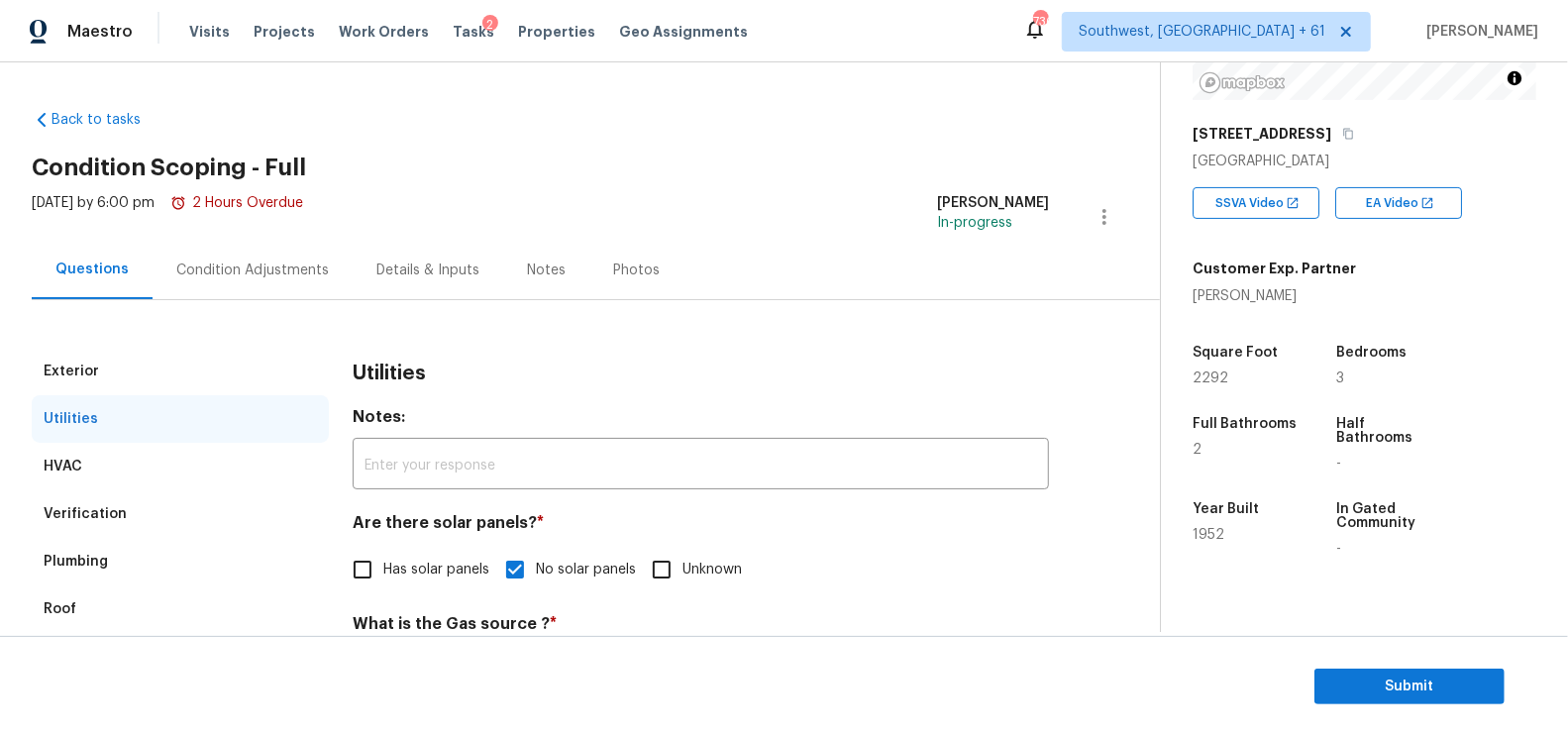
click at [276, 265] on div "Condition Adjustments" at bounding box center [252, 270] width 153 height 20
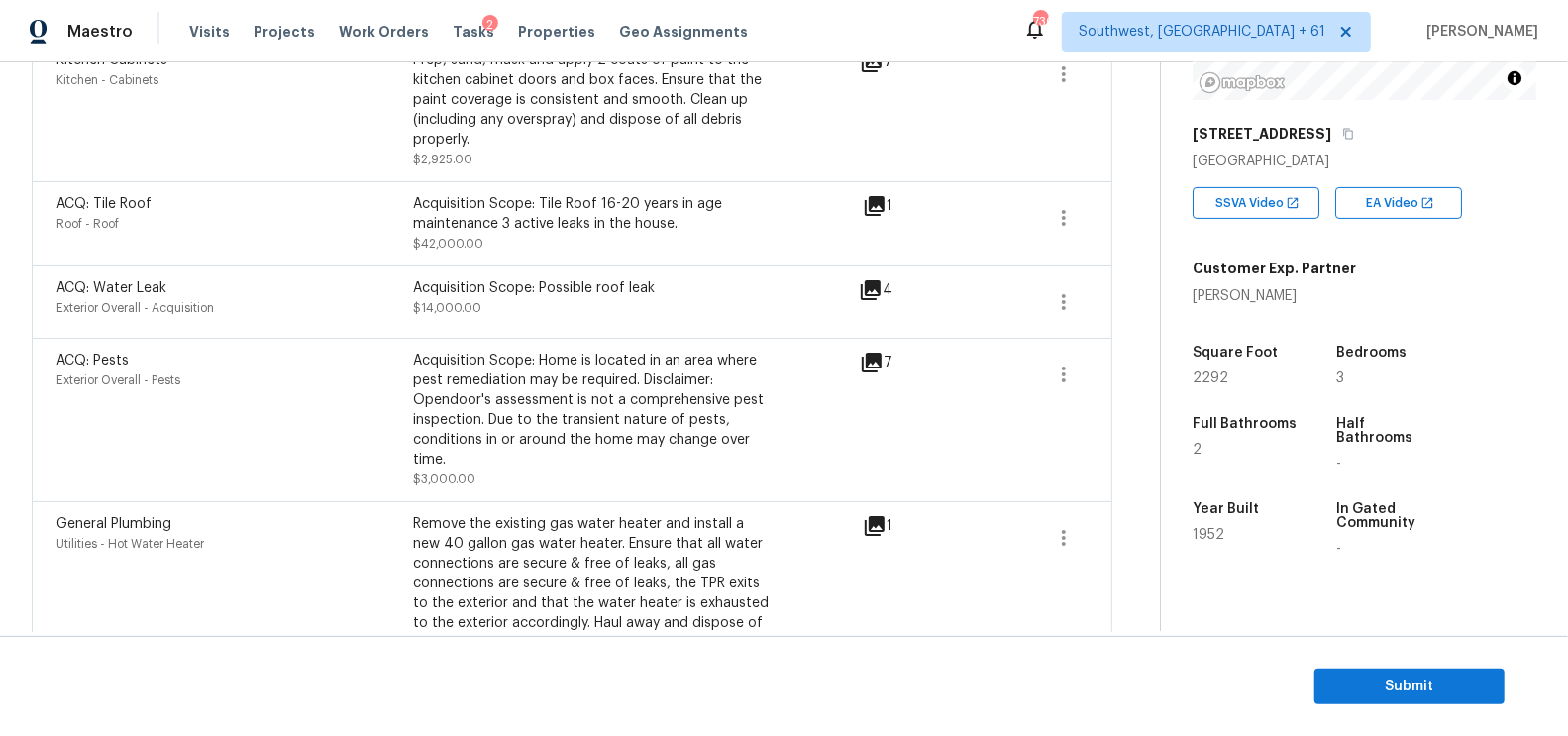
scroll to position [1982, 0]
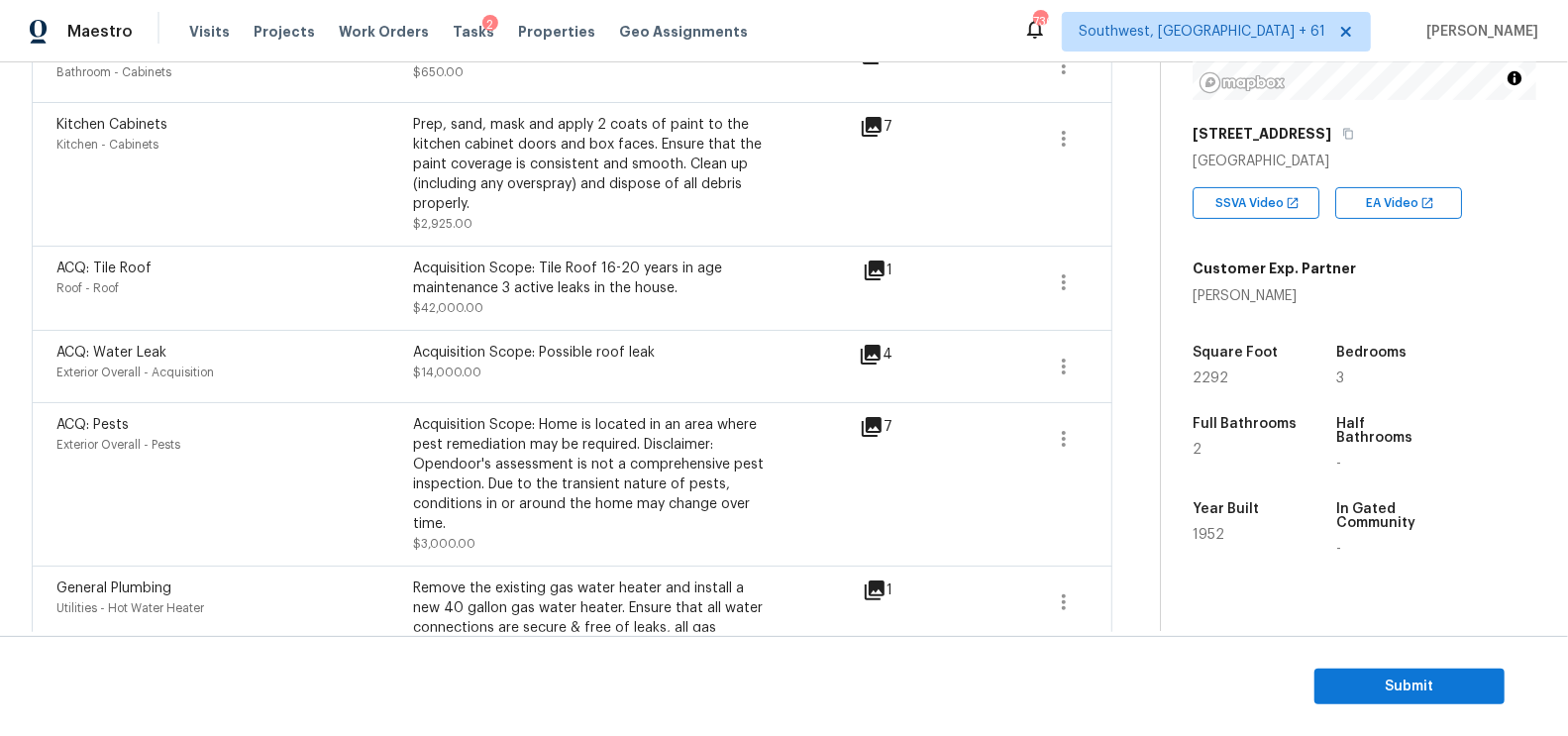
click at [876, 417] on icon at bounding box center [871, 427] width 20 height 20
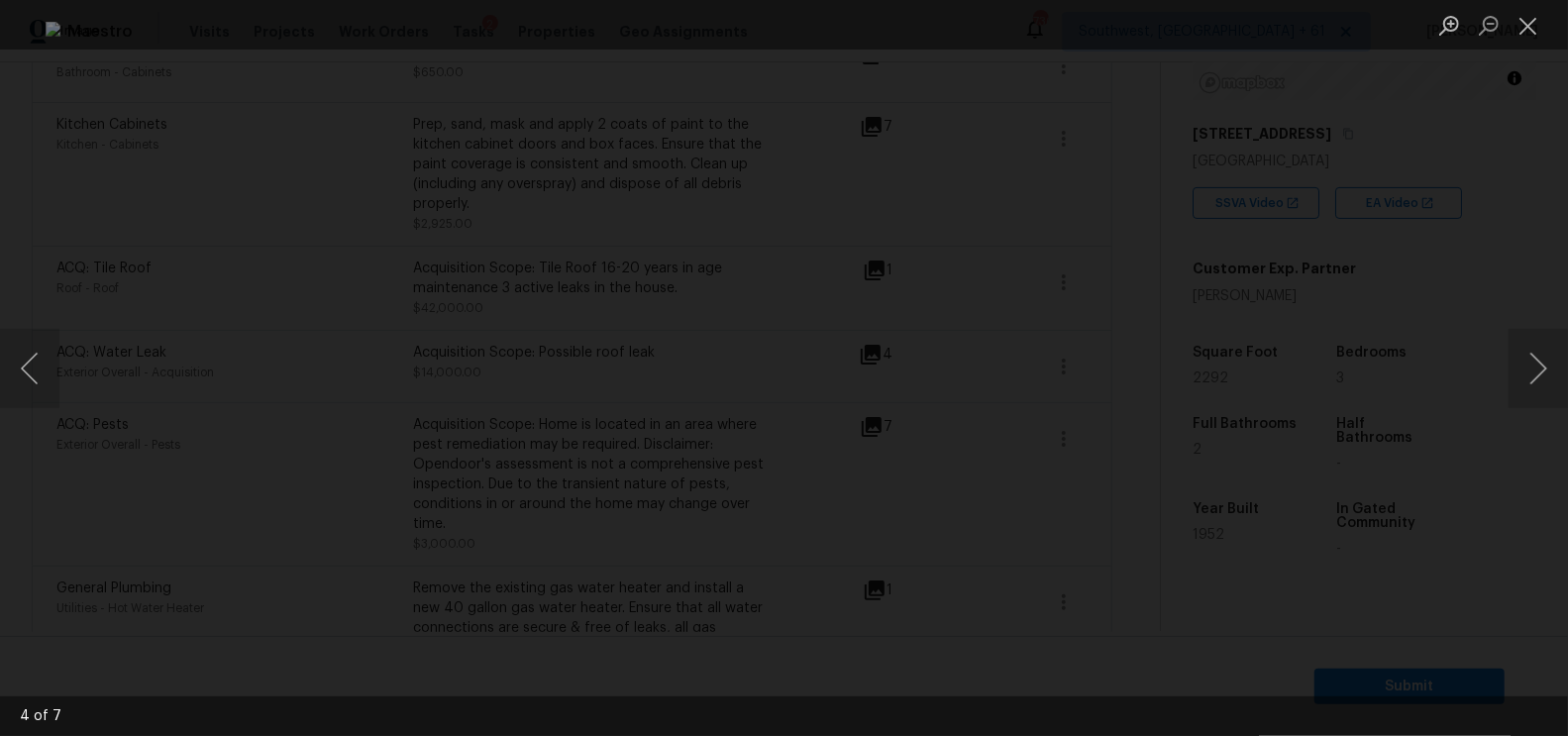
click at [1529, 3] on li "Lightbox" at bounding box center [1528, 25] width 40 height 50
click at [1538, 18] on button "Close lightbox" at bounding box center [1528, 25] width 40 height 35
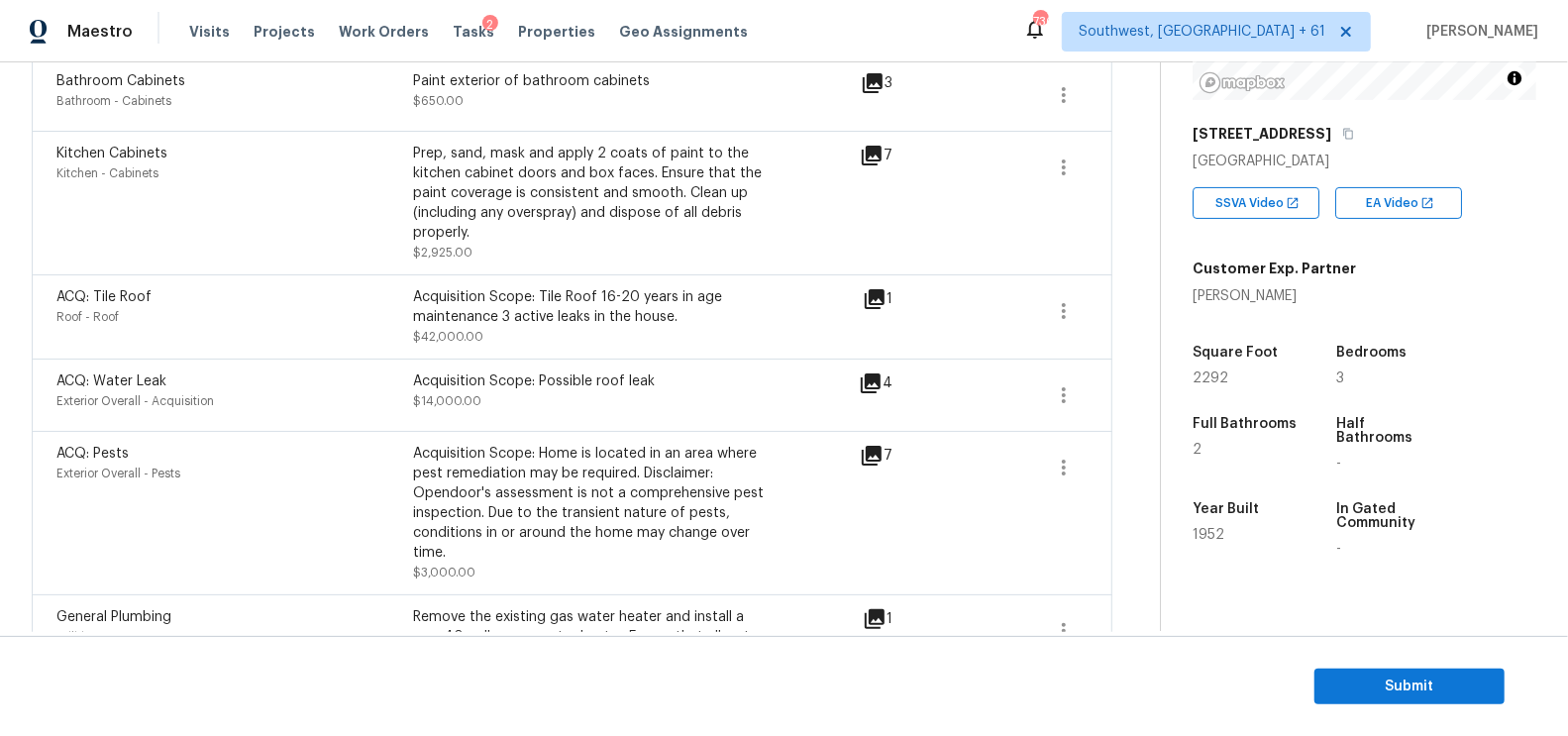
scroll to position [1939, 0]
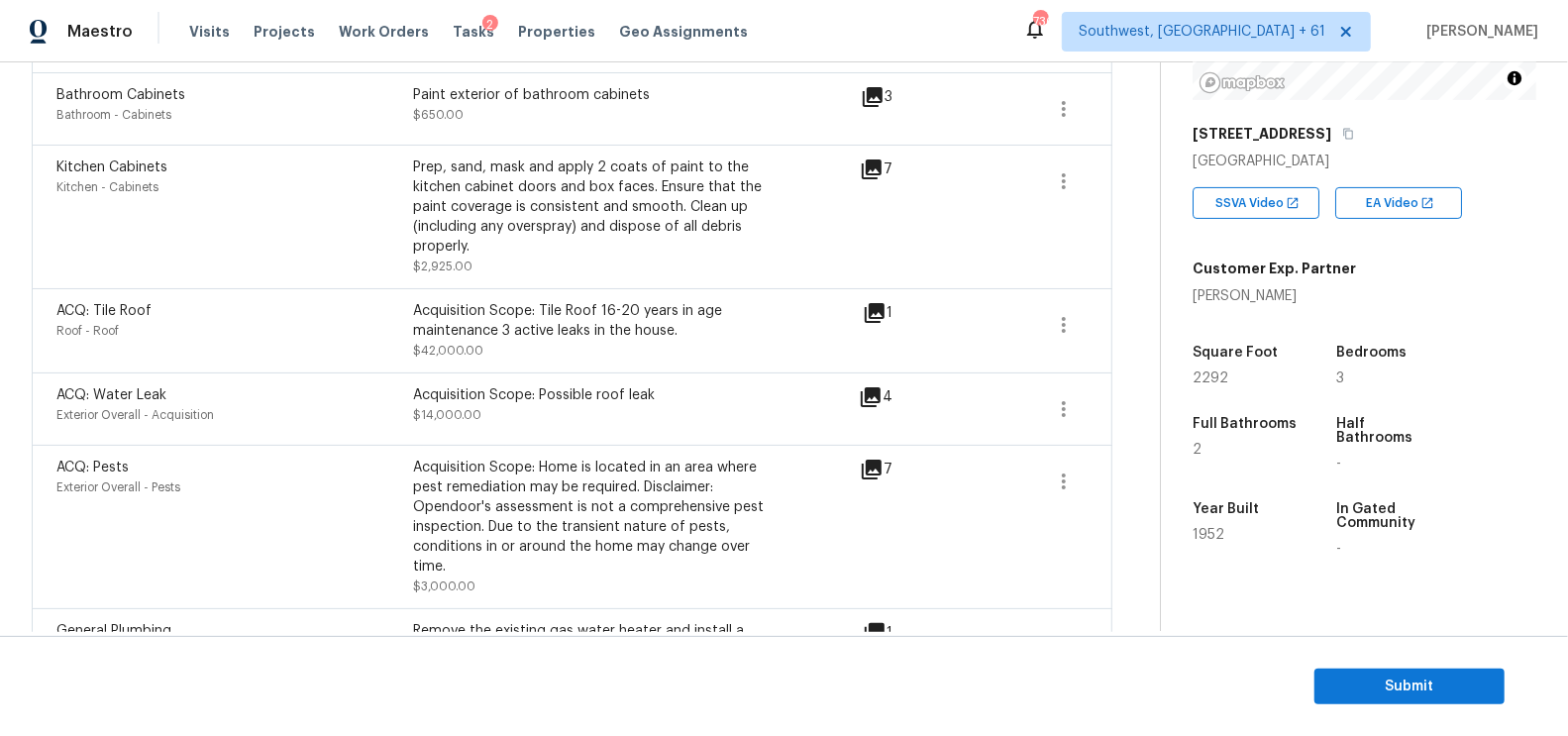
click at [876, 387] on icon at bounding box center [870, 397] width 20 height 20
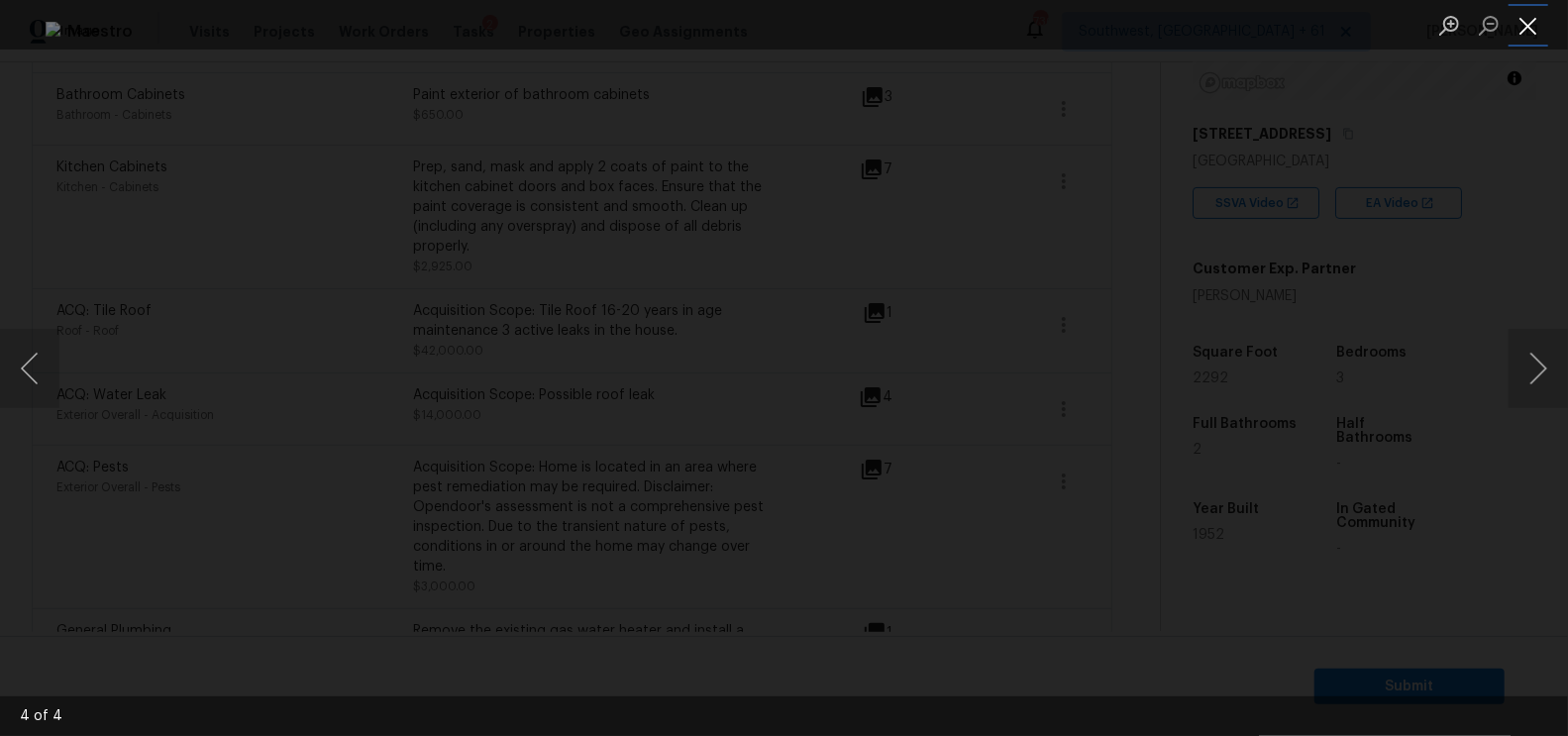
click at [1529, 32] on button "Close lightbox" at bounding box center [1528, 25] width 40 height 35
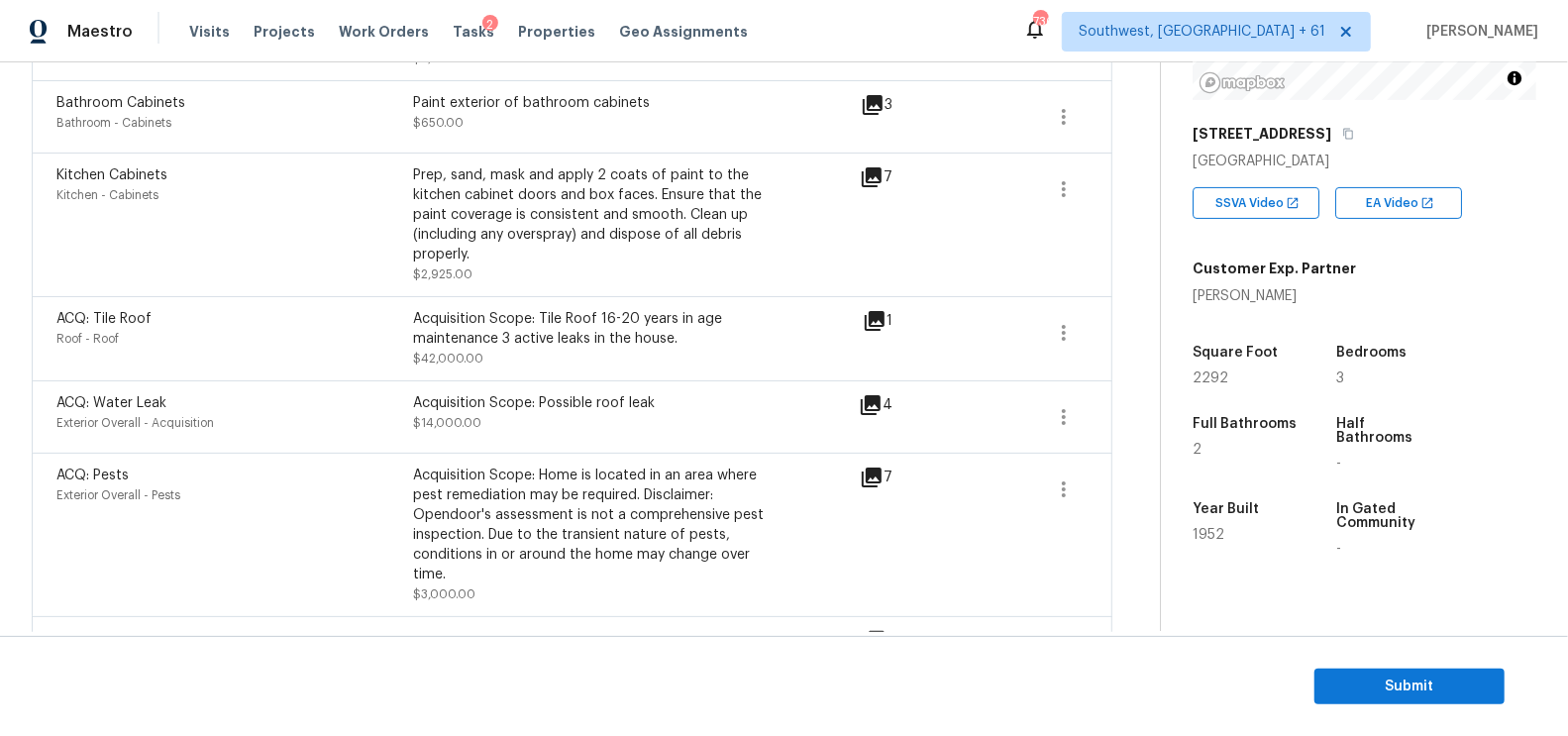
scroll to position [1929, 0]
click at [880, 397] on icon at bounding box center [870, 407] width 20 height 20
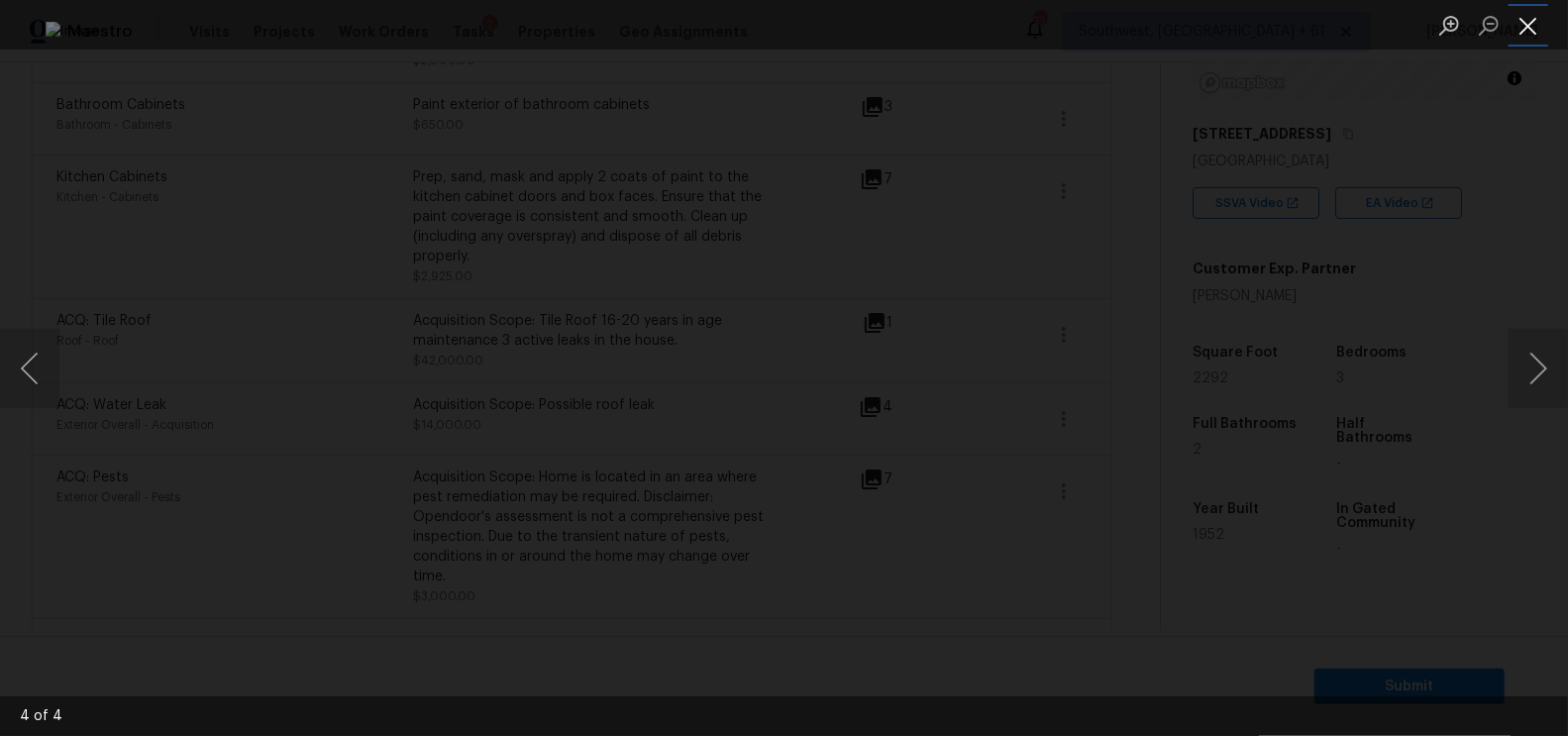
click at [1527, 14] on button "Close lightbox" at bounding box center [1528, 25] width 40 height 35
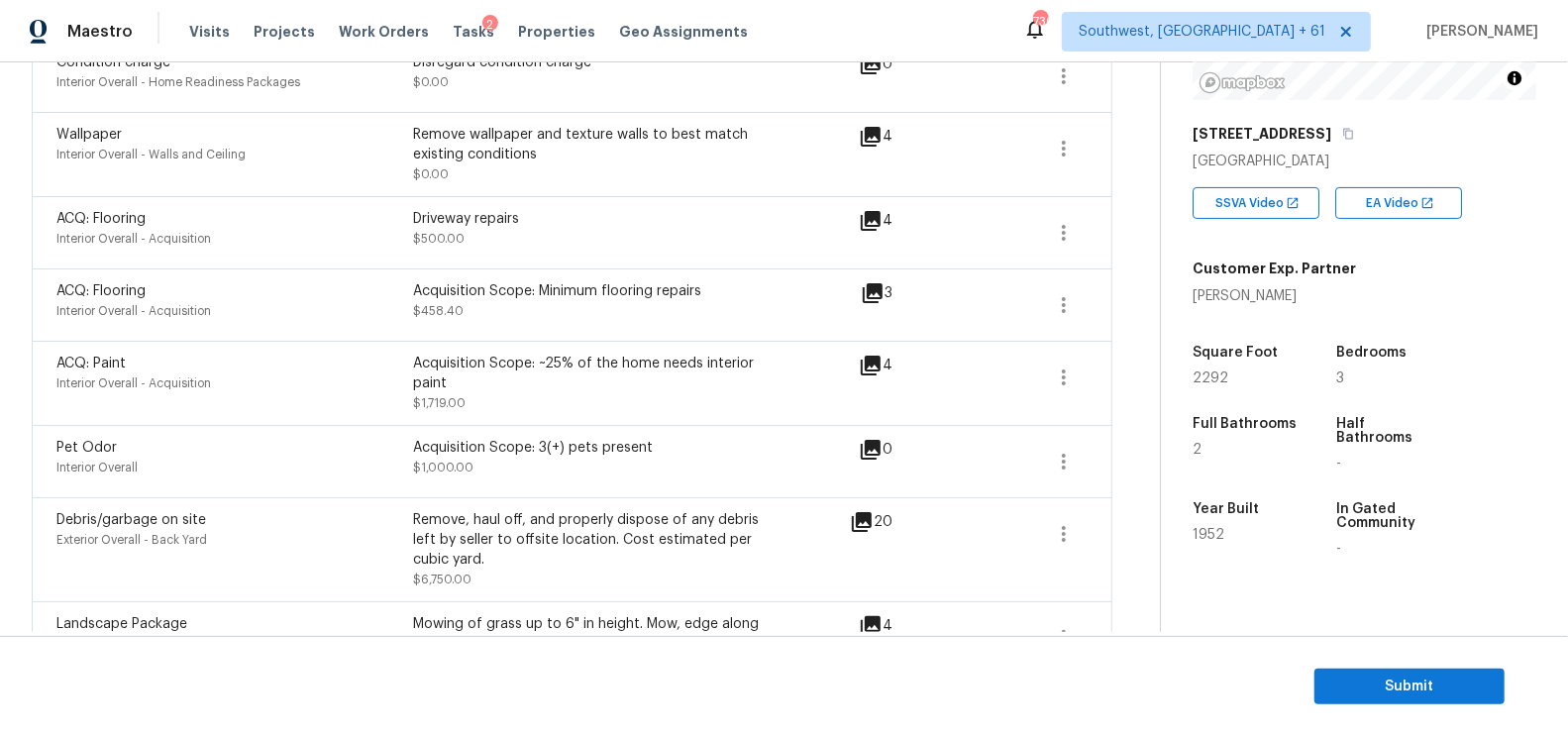
scroll to position [0, 0]
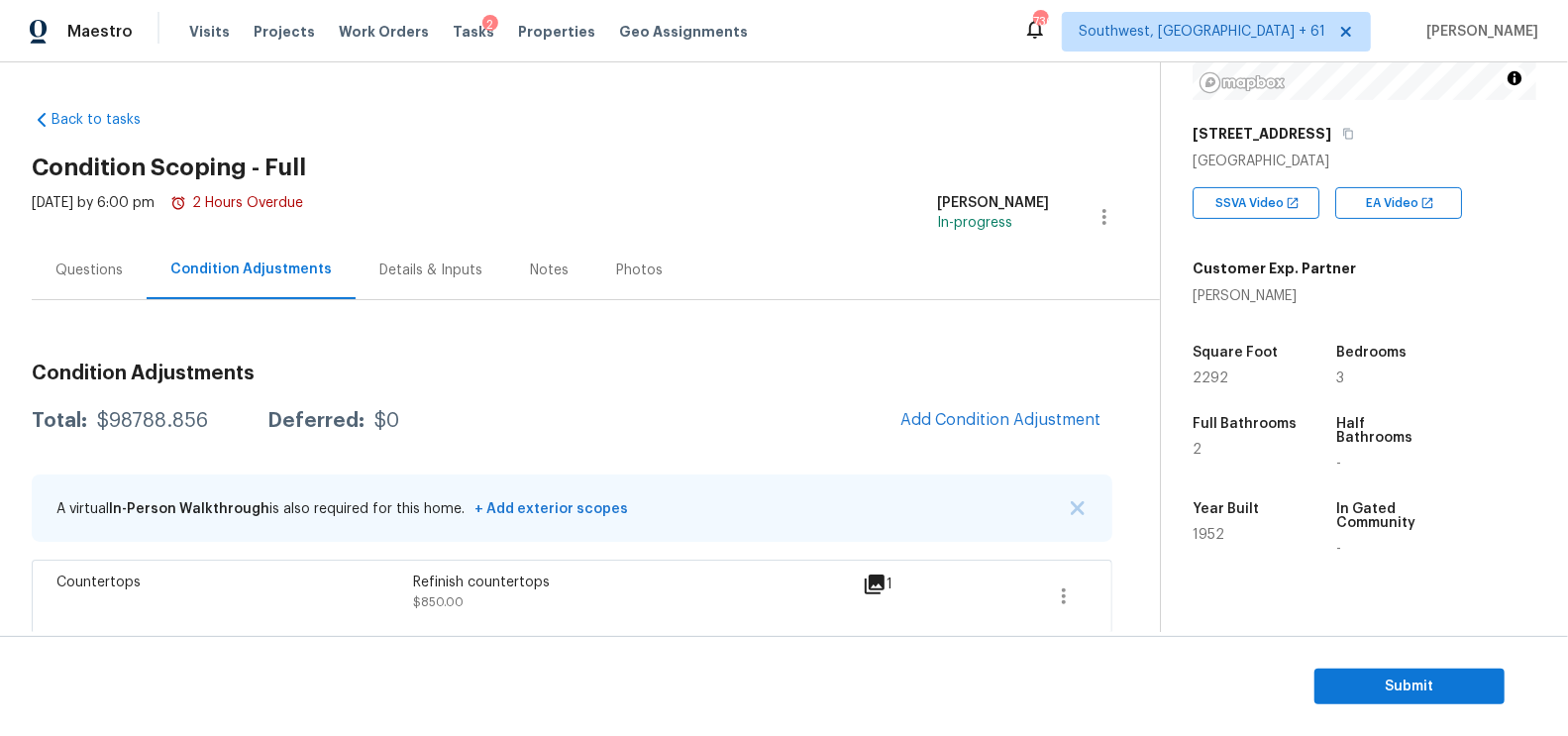
click at [54, 243] on div "Questions" at bounding box center [89, 269] width 115 height 59
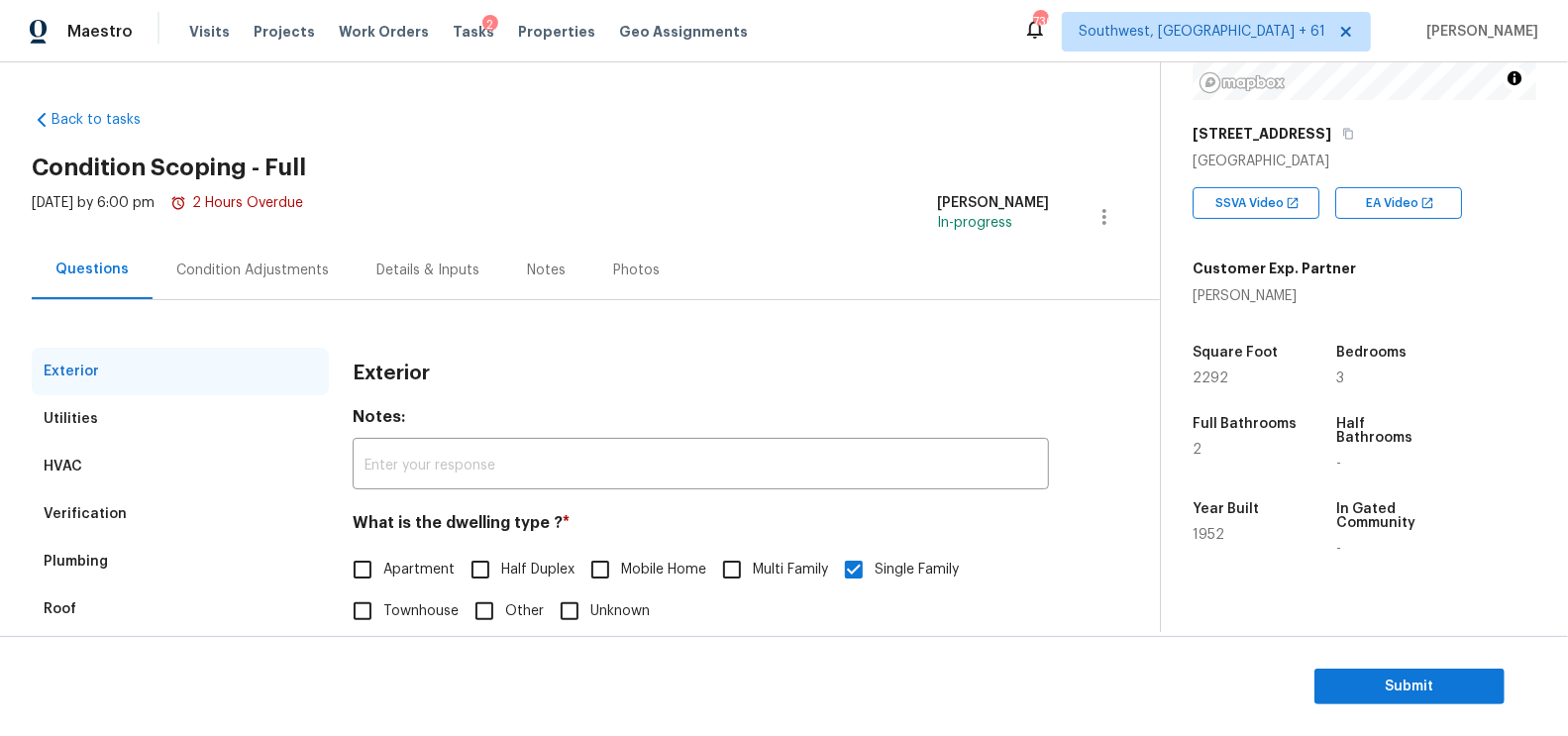
click at [116, 495] on div "Verification" at bounding box center [180, 514] width 297 height 48
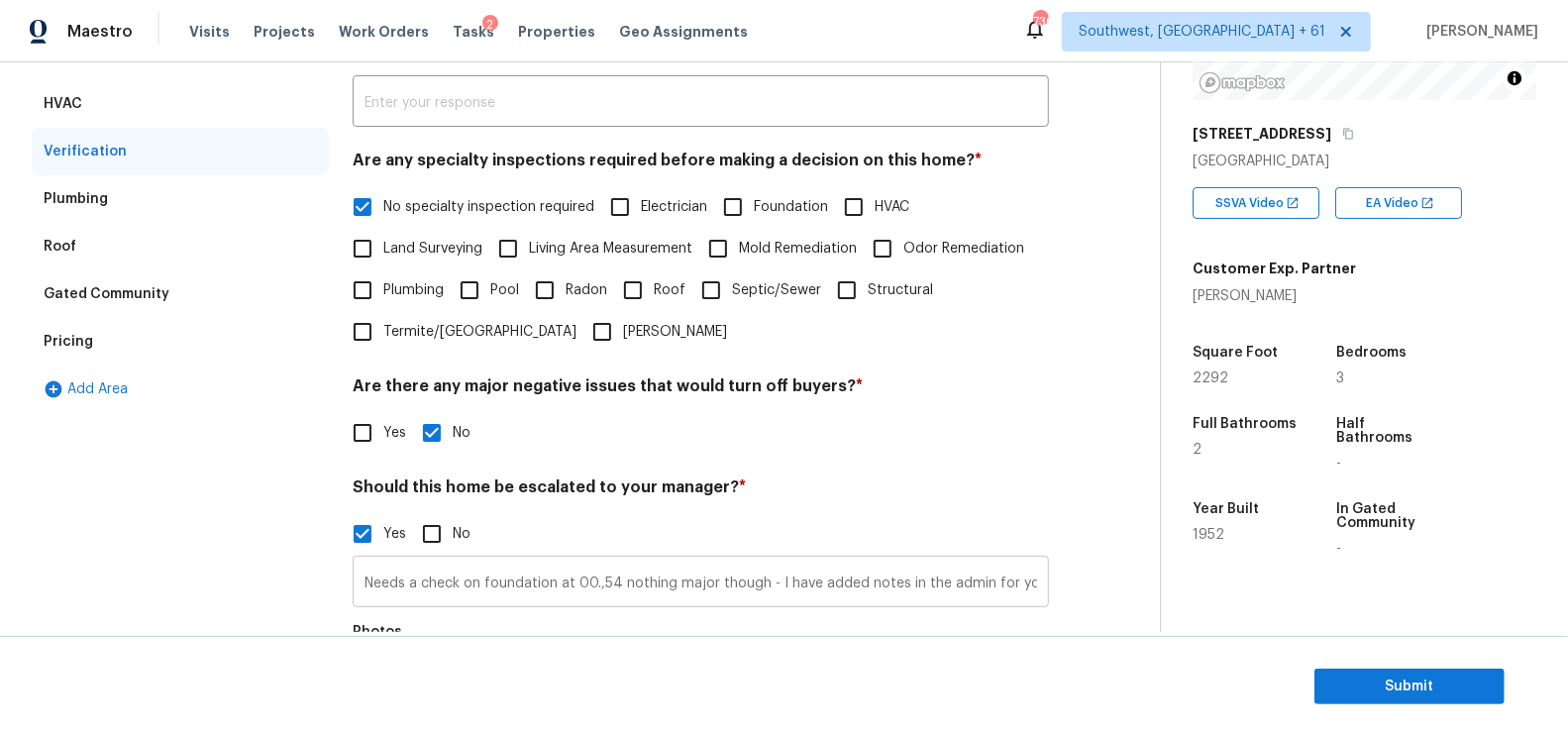
scroll to position [0, 64]
click at [1033, 584] on input "Needs a check on foundation at 00.,54 nothing major though - I have added notes…" at bounding box center [701, 583] width 697 height 47
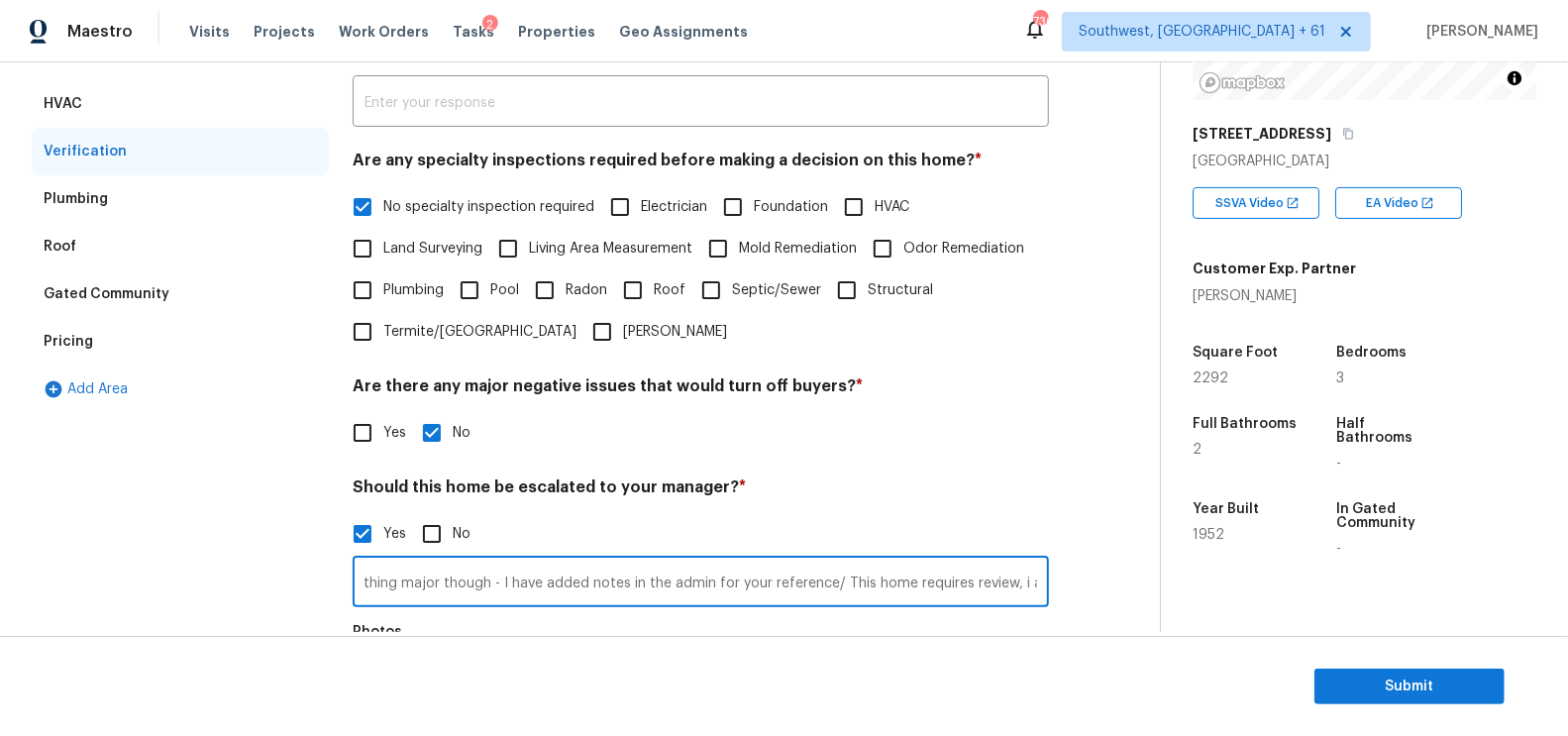
scroll to position [0, 0]
click at [1342, 131] on icon "button" at bounding box center [1348, 134] width 12 height 12
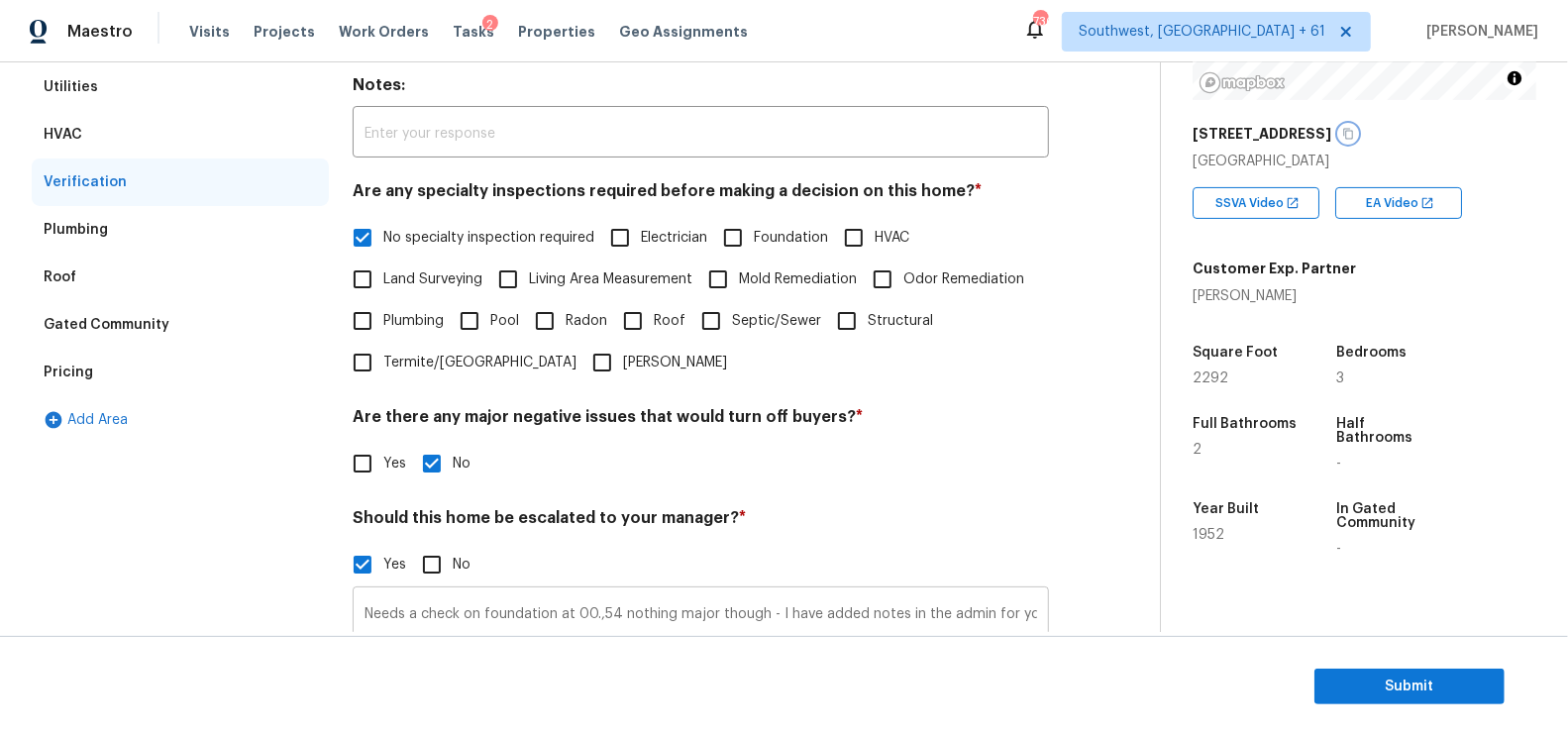
scroll to position [0, 280]
click at [1046, 611] on input "Needs a check on foundation at 00.,54 nothing major though - I have added notes…" at bounding box center [701, 614] width 697 height 47
type input "Needs a check on foundation at 00.,54 nothing major though - I have added notes…"
click at [1017, 518] on h4 "Should this home be escalated to your manager? *" at bounding box center [701, 521] width 697 height 28
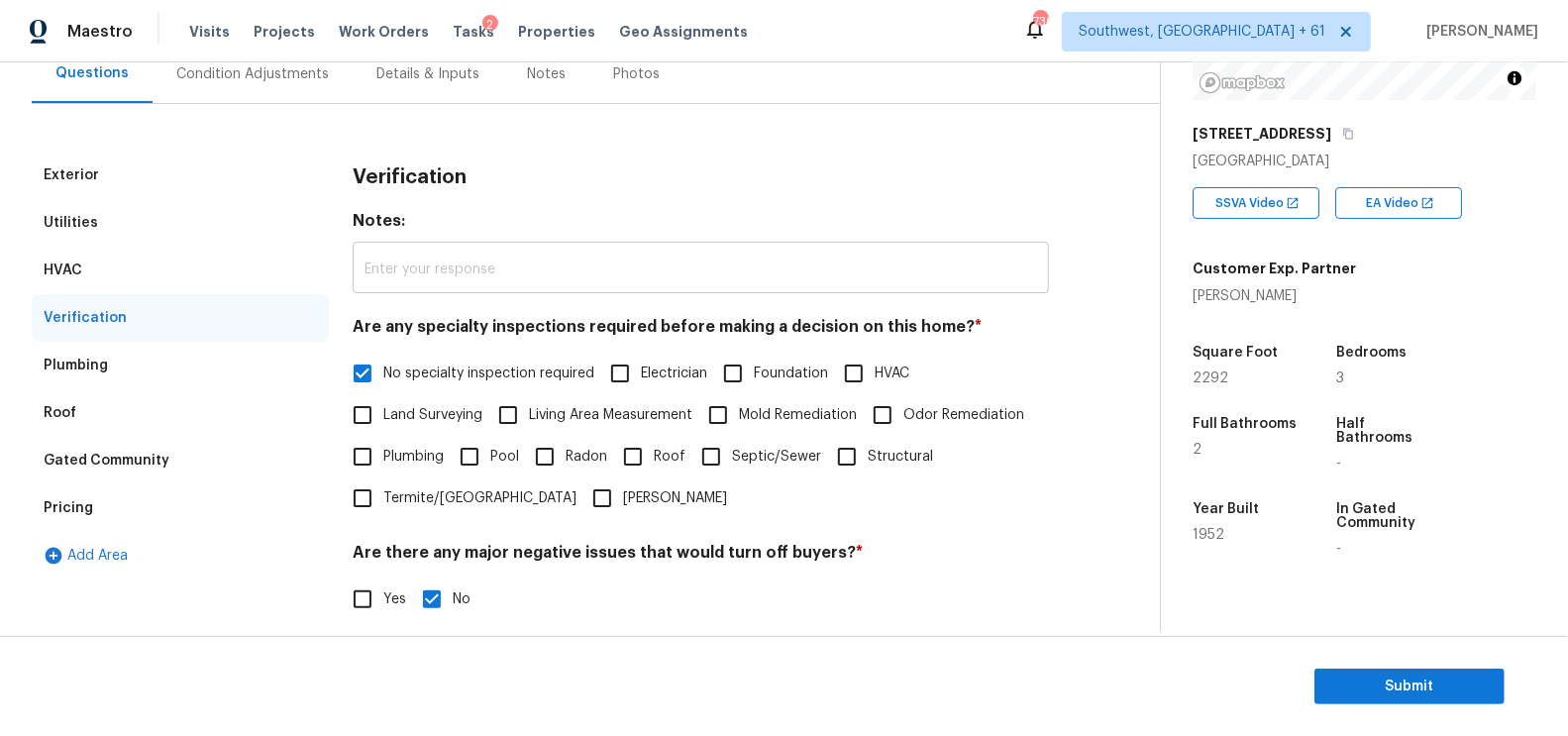
scroll to position [70, 0]
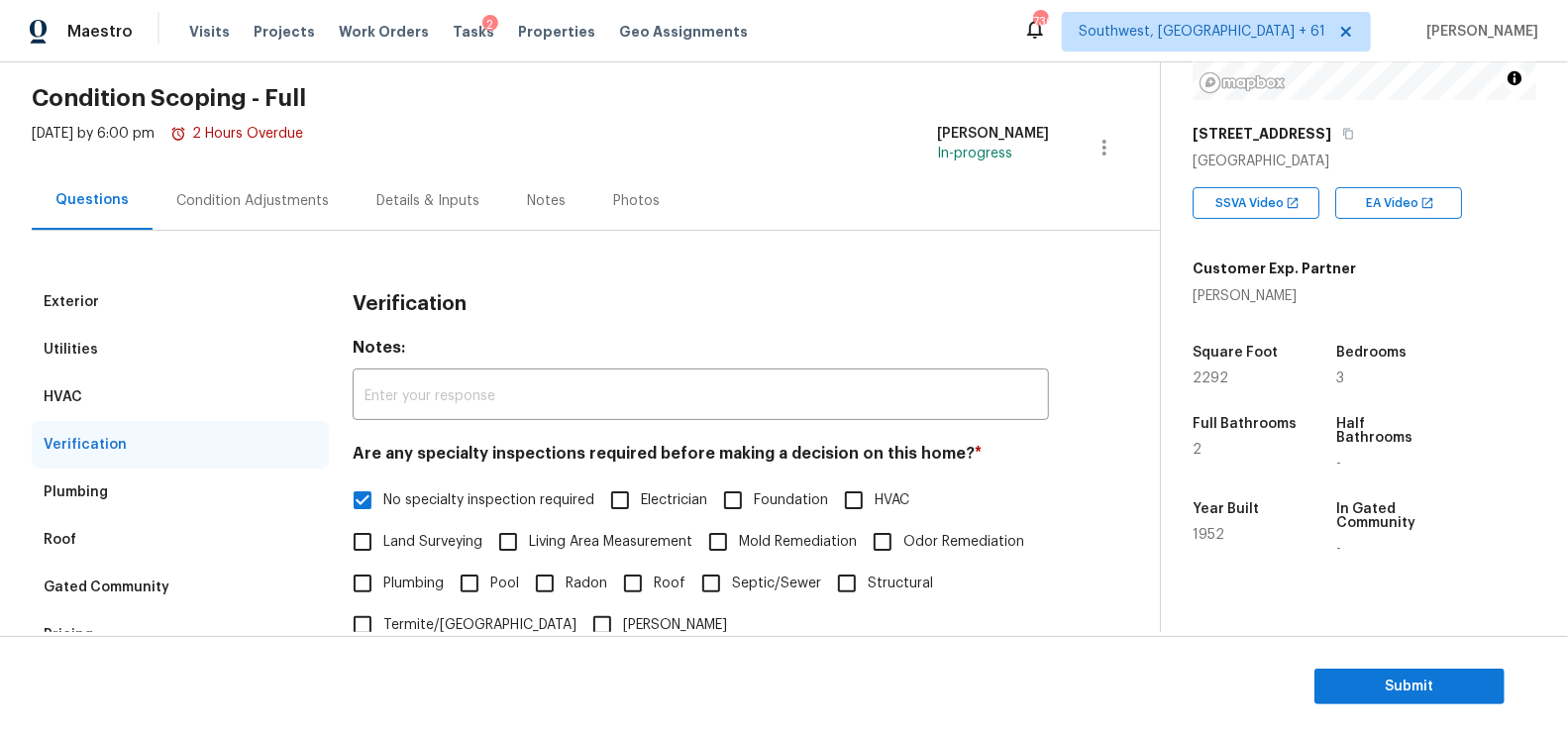
click at [239, 188] on div "Condition Adjustments" at bounding box center [252, 200] width 200 height 59
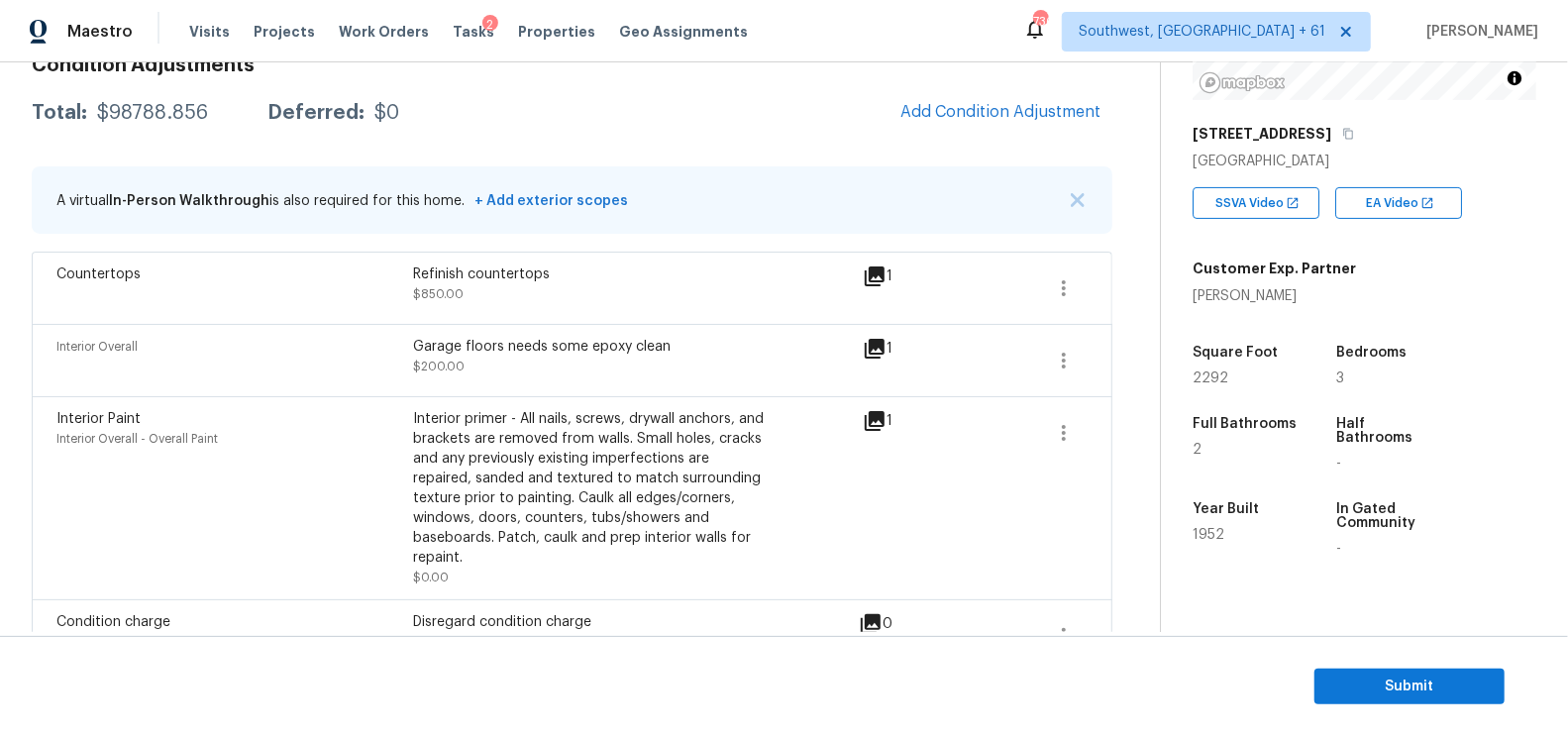
scroll to position [298, 0]
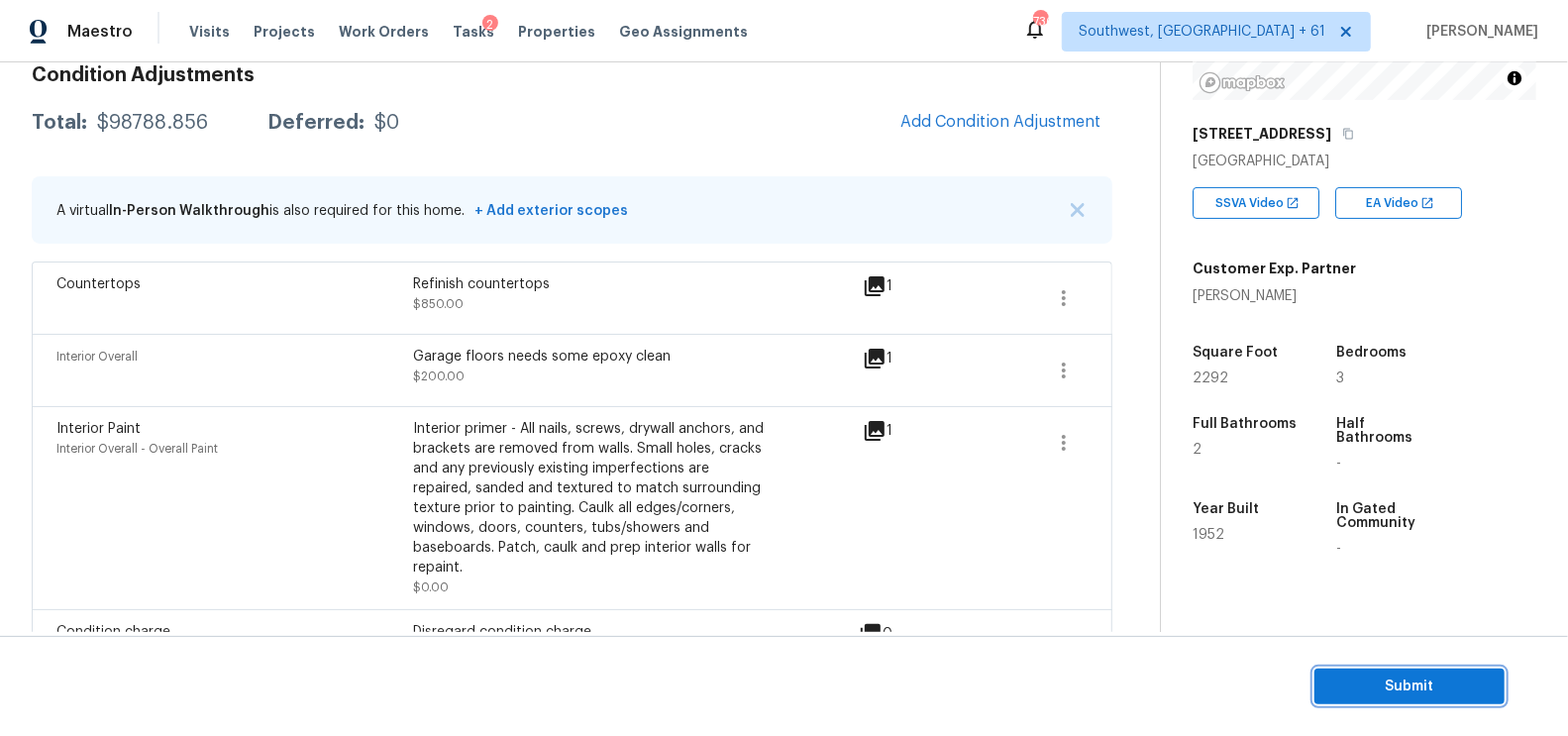
click at [1373, 670] on button "Submit" at bounding box center [1409, 686] width 190 height 37
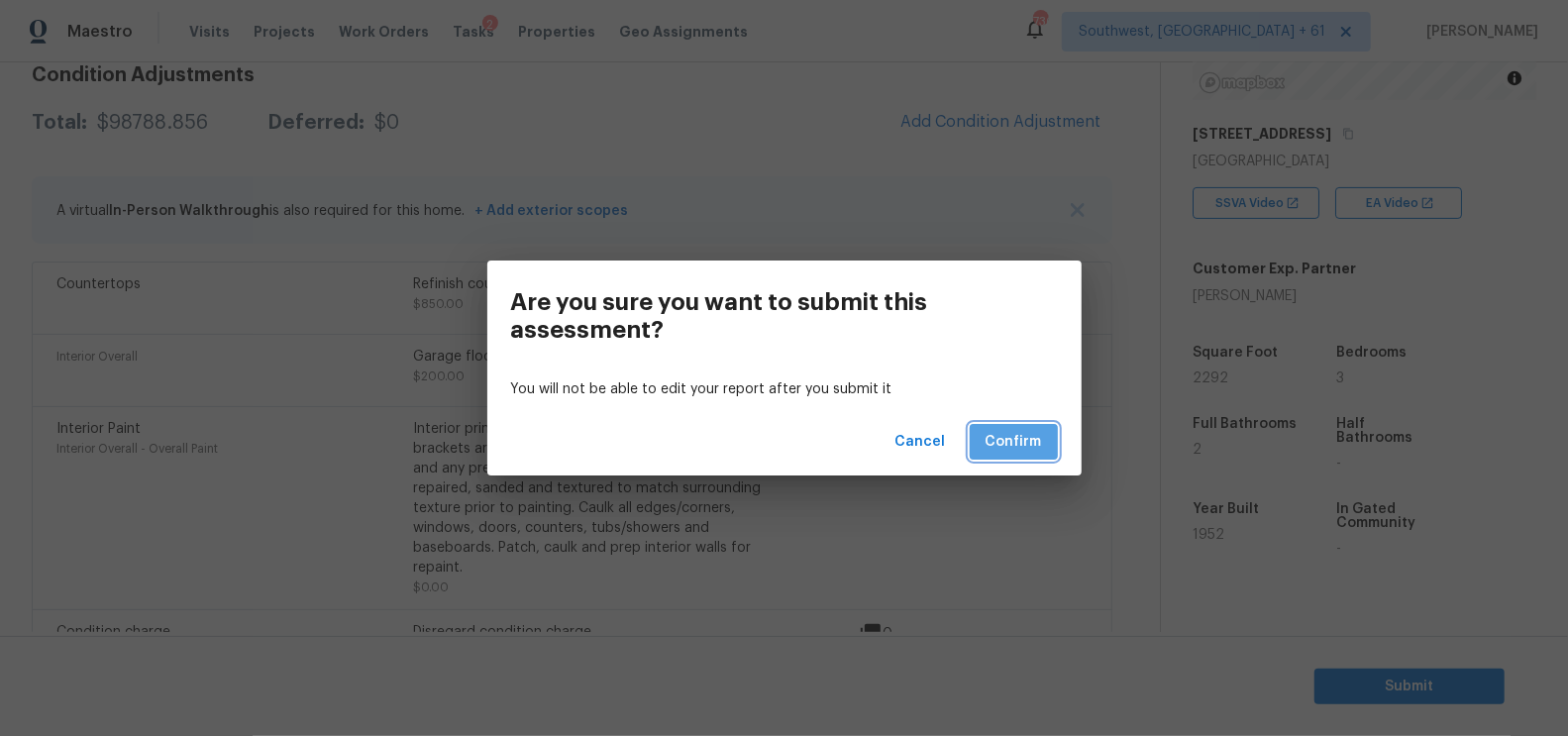
click at [1019, 451] on span "Confirm" at bounding box center [1014, 442] width 57 height 25
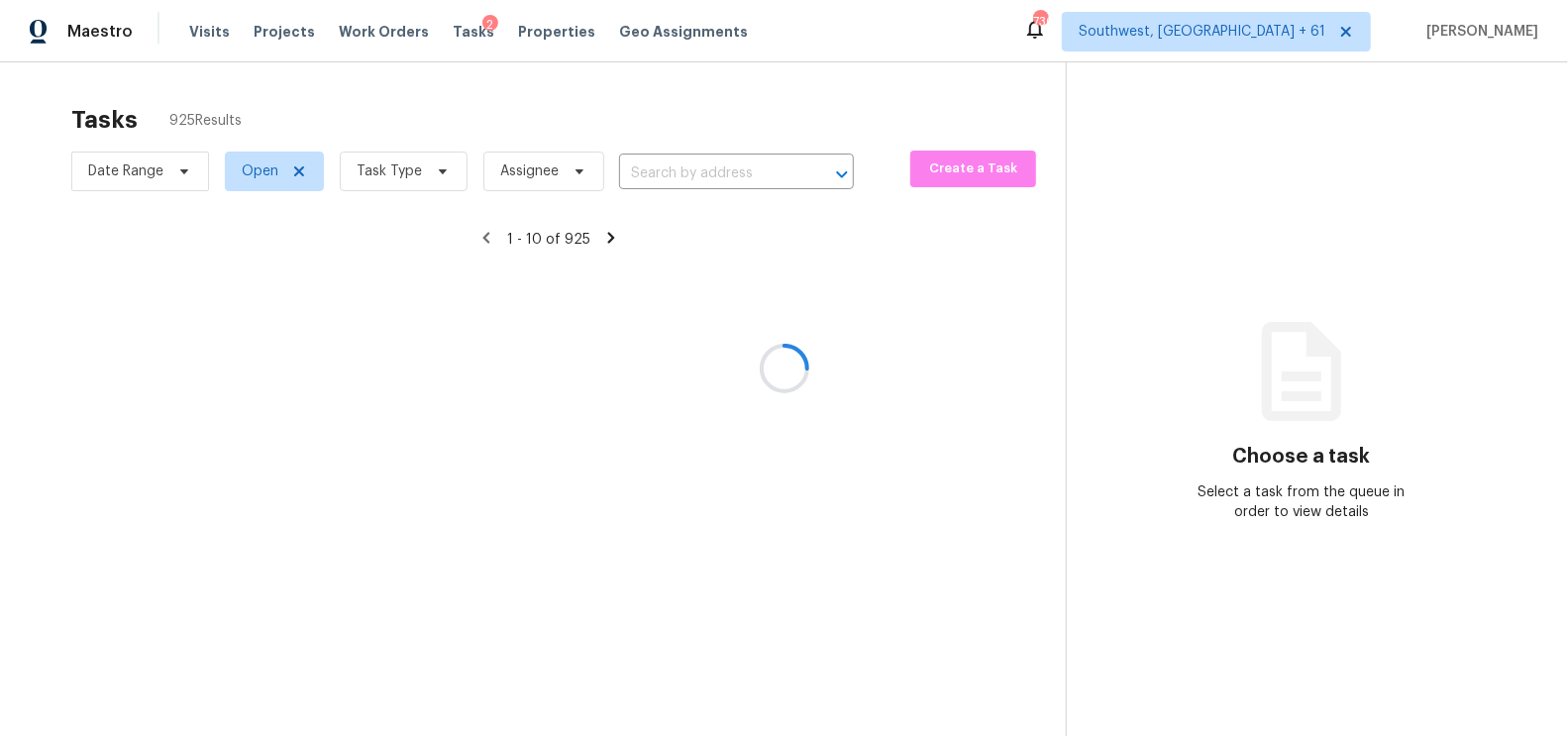
click at [659, 177] on div at bounding box center [784, 368] width 1568 height 736
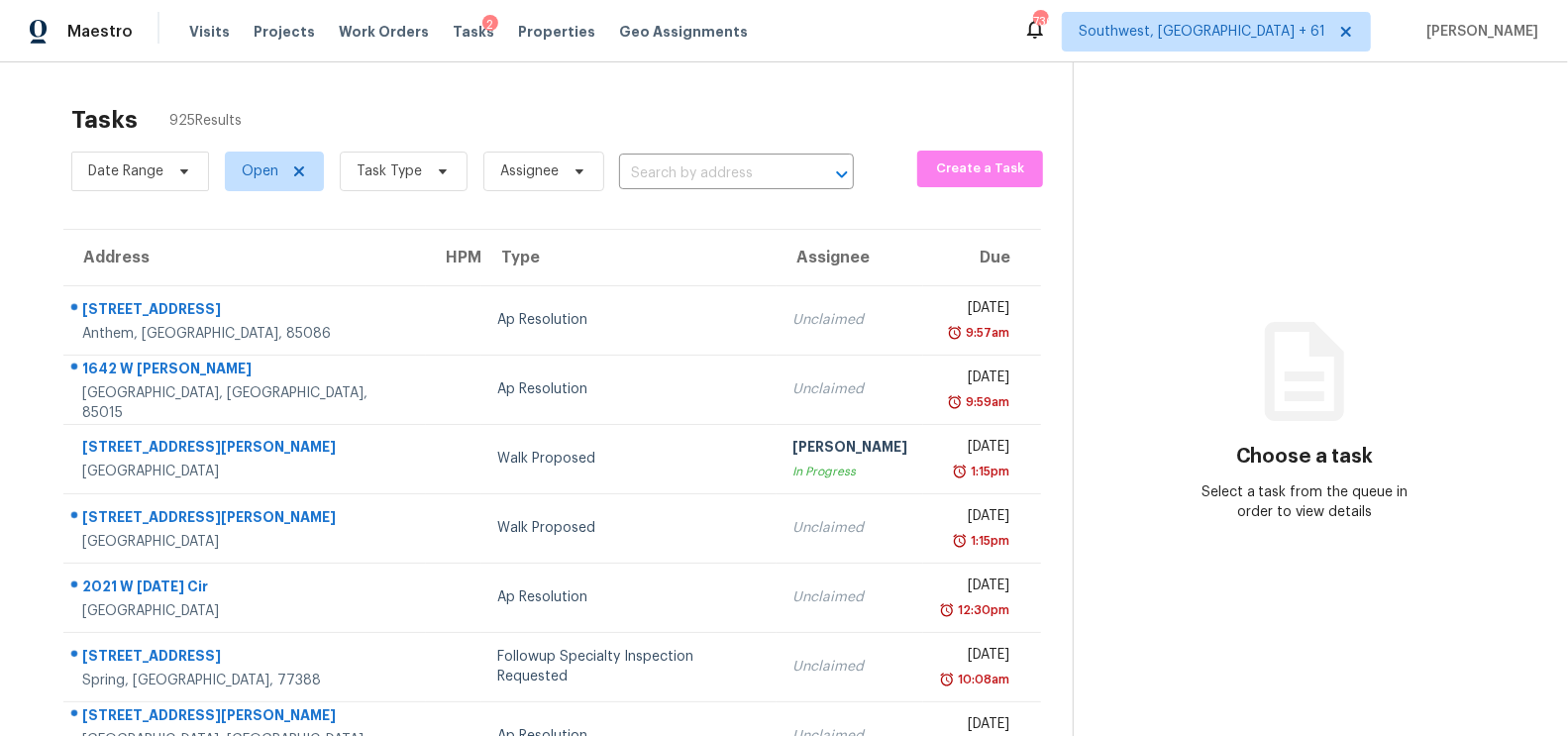
click at [695, 155] on div "Date Range Open Task Type Assignee ​" at bounding box center [463, 172] width 783 height 52
click at [763, 191] on div "Date Range Open Task Type Assignee ​" at bounding box center [463, 172] width 783 height 52
click at [752, 167] on input "text" at bounding box center [708, 174] width 179 height 31
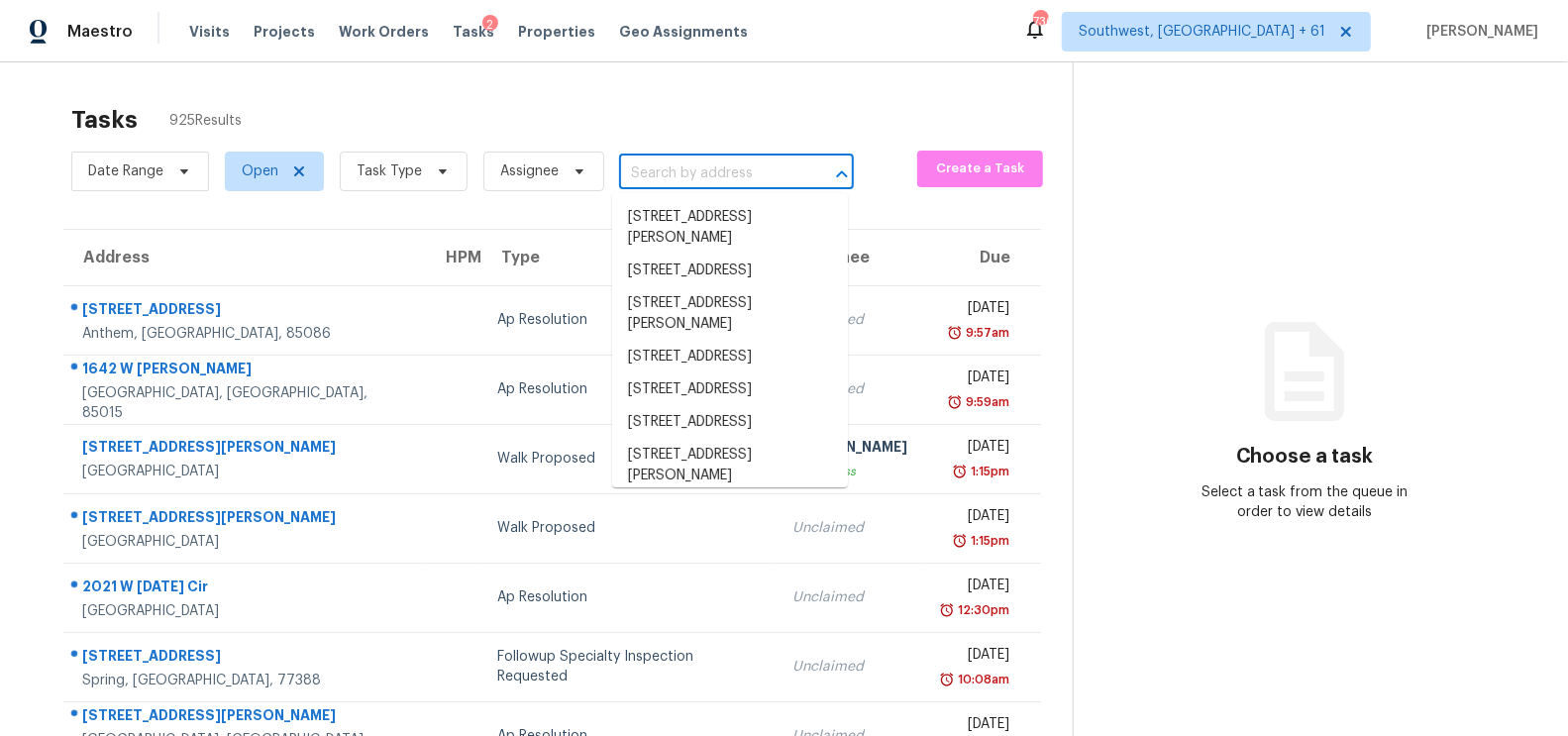
click at [752, 167] on input "text" at bounding box center [708, 174] width 179 height 31
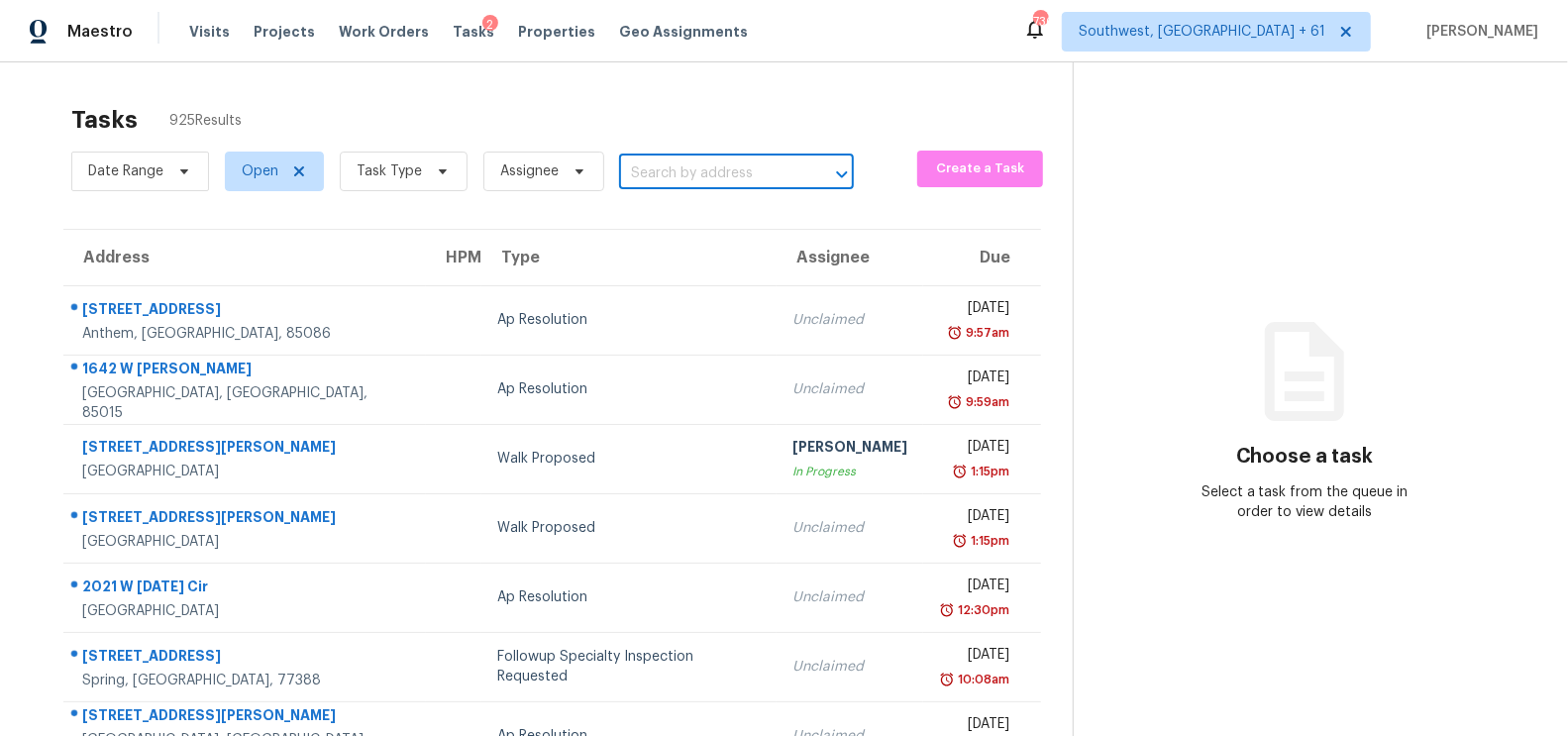
paste input "[STREET_ADDRESS]"
type input "[STREET_ADDRESS]"
click at [720, 218] on li "[STREET_ADDRESS]" at bounding box center [729, 217] width 235 height 33
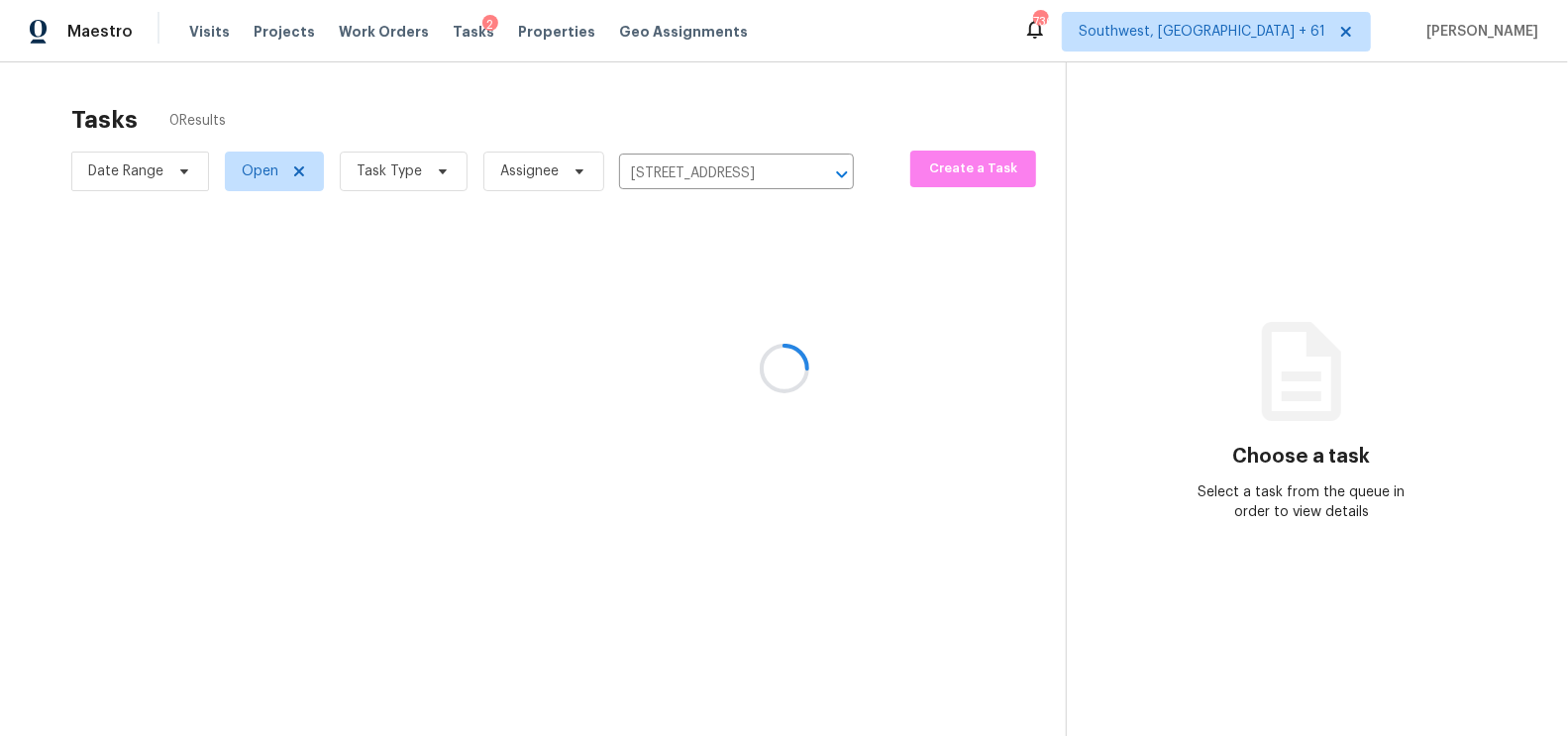
click at [716, 350] on div at bounding box center [784, 368] width 1568 height 736
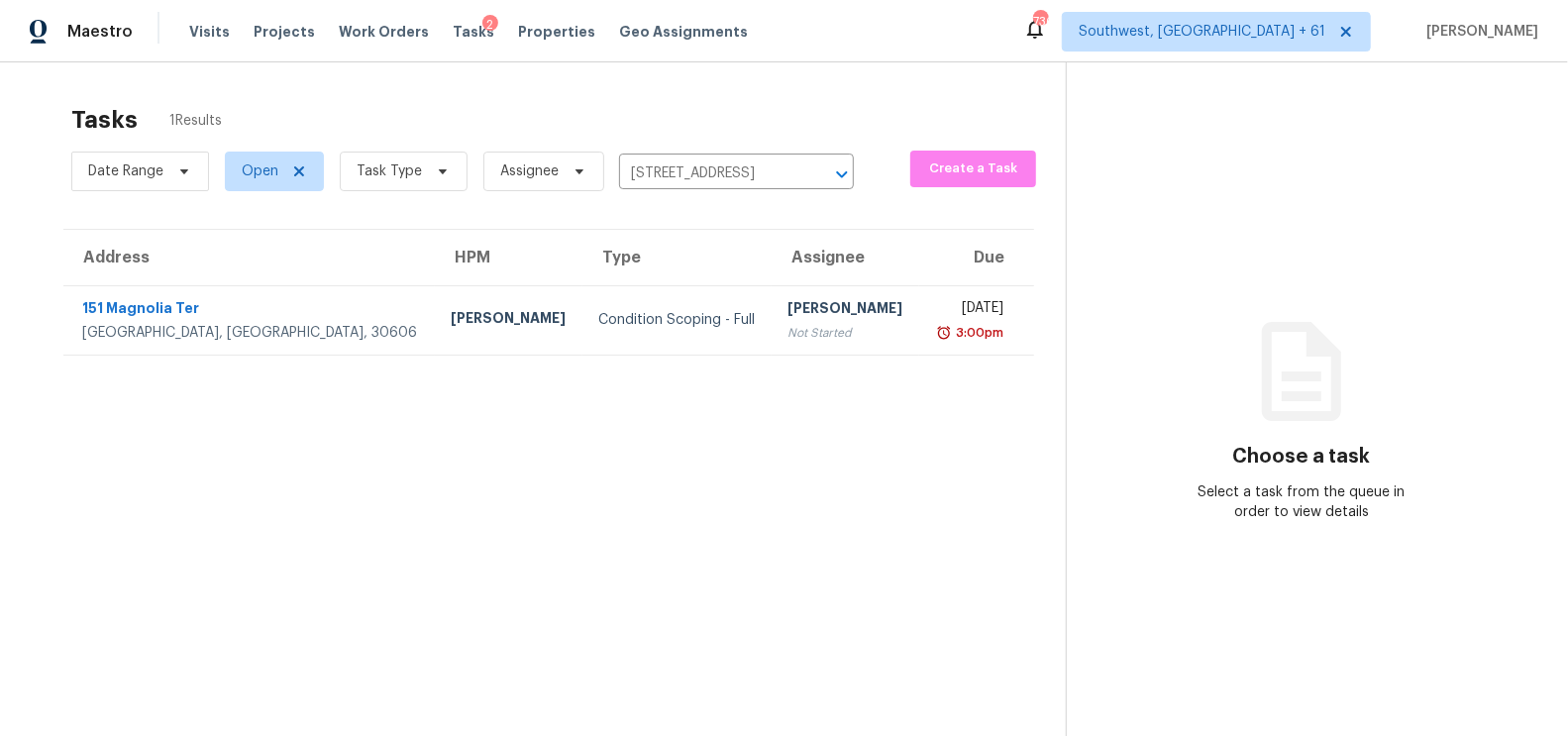
click at [772, 350] on td "[PERSON_NAME] Not Started" at bounding box center [846, 320] width 148 height 70
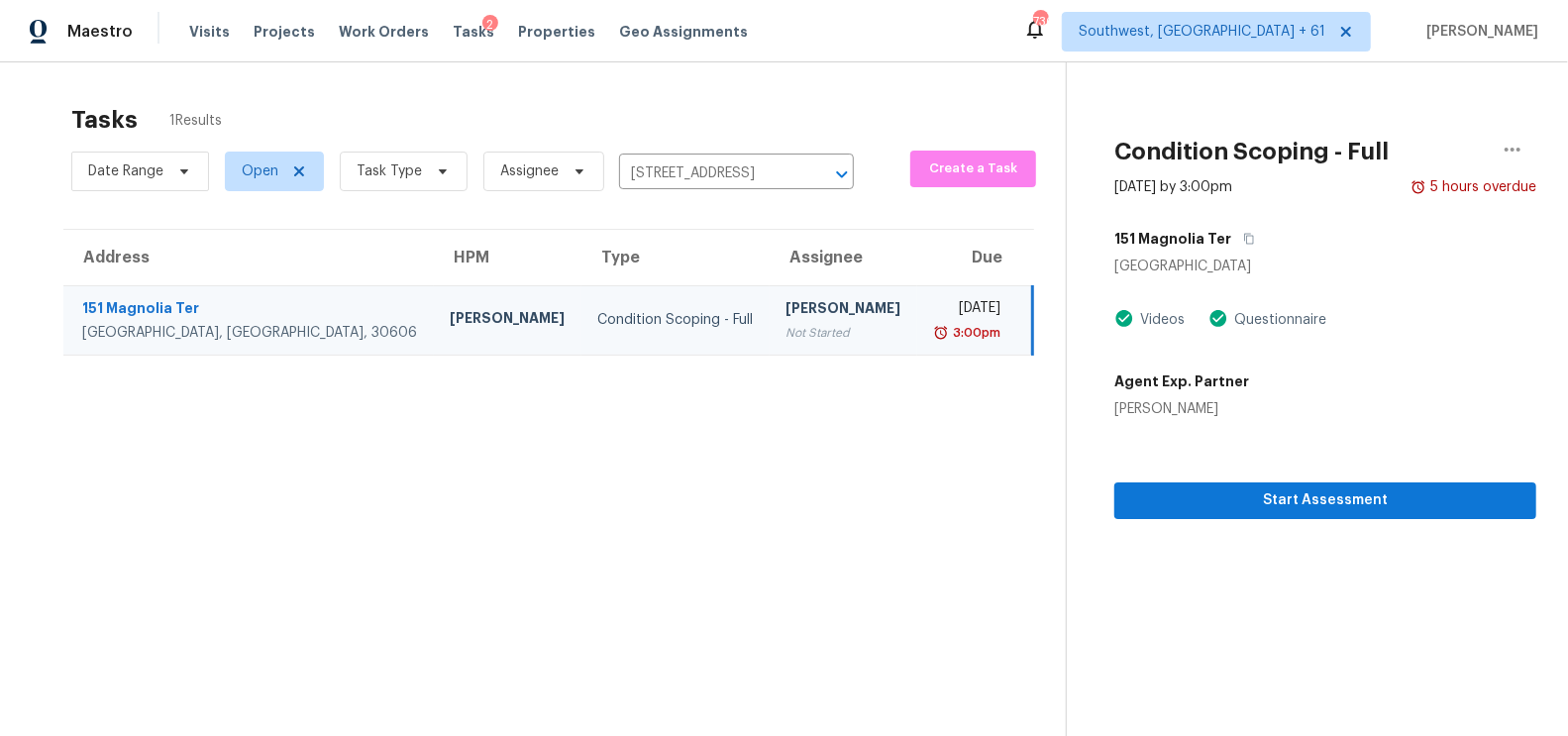
click at [1343, 520] on section "Condition Scoping - Full [DATE] by 3:00pm 5 hours overdue [STREET_ADDRESS] Vide…" at bounding box center [1302, 430] width 471 height 736
click at [1345, 510] on span "Start Assessment" at bounding box center [1325, 500] width 391 height 25
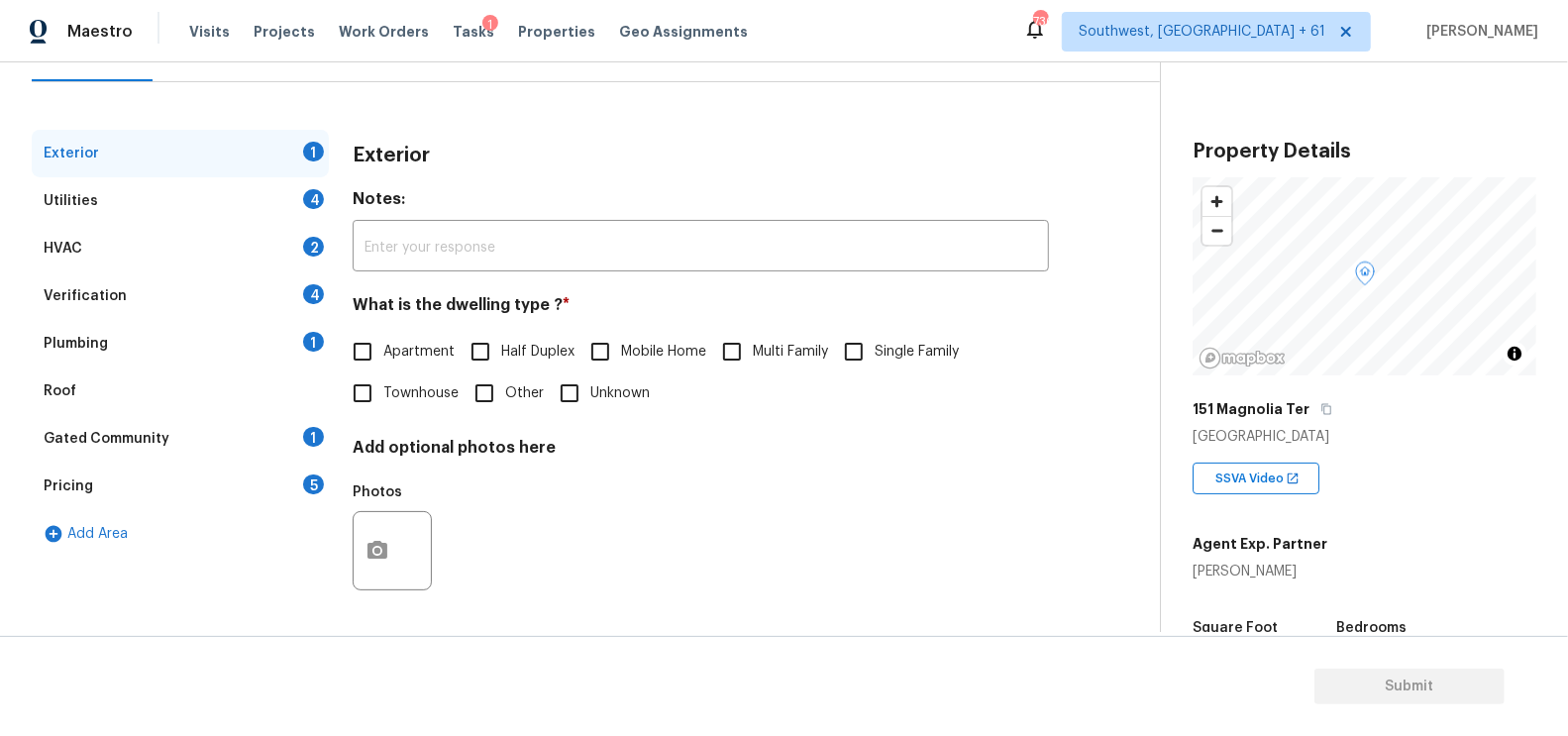
scroll to position [291, 0]
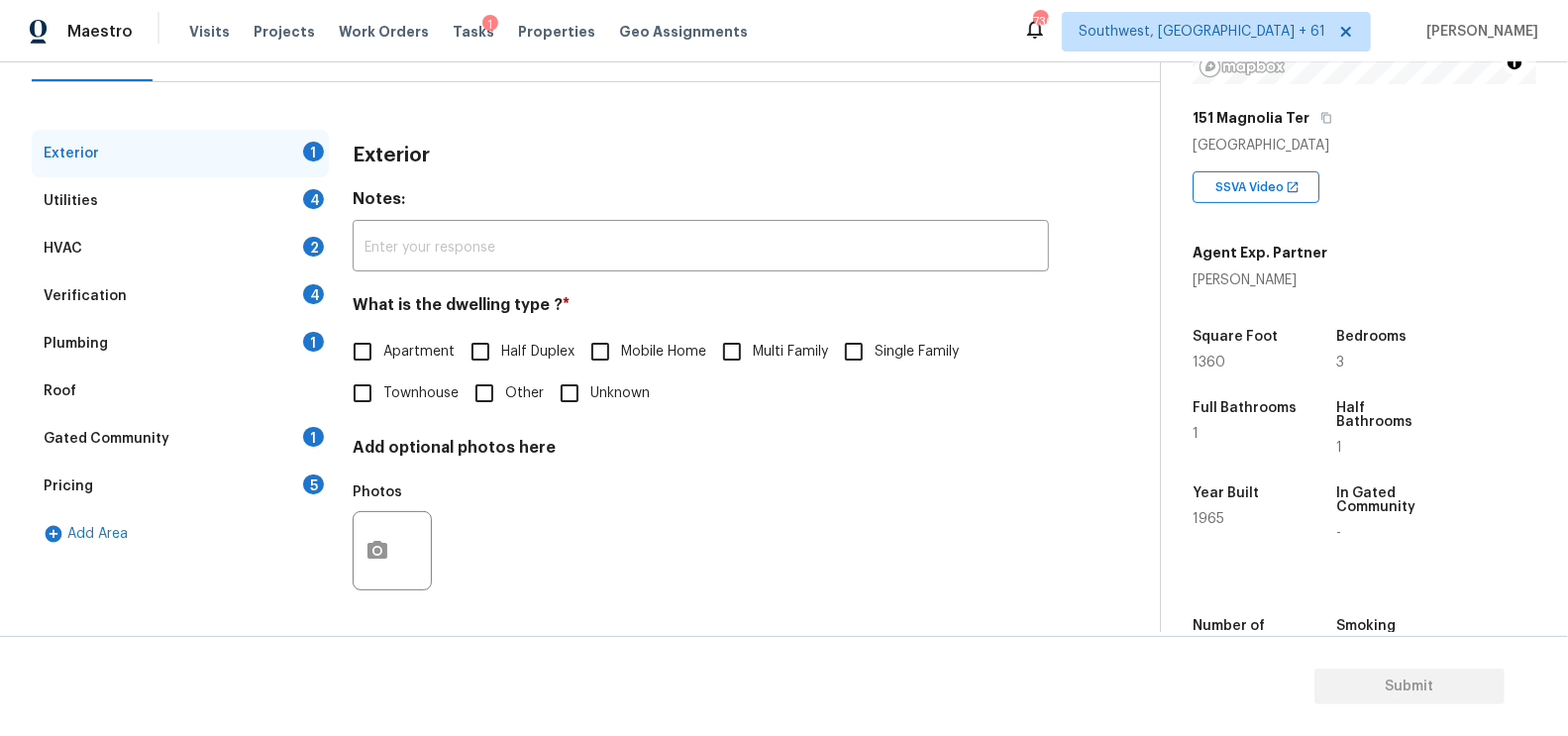
click at [882, 334] on label "Single Family" at bounding box center [895, 352] width 126 height 42
click at [874, 334] on input "Single Family" at bounding box center [854, 352] width 42 height 42
checkbox input "true"
click at [261, 166] on div "Exterior" at bounding box center [180, 154] width 297 height 48
click at [266, 184] on div "Utilities 4" at bounding box center [180, 201] width 297 height 48
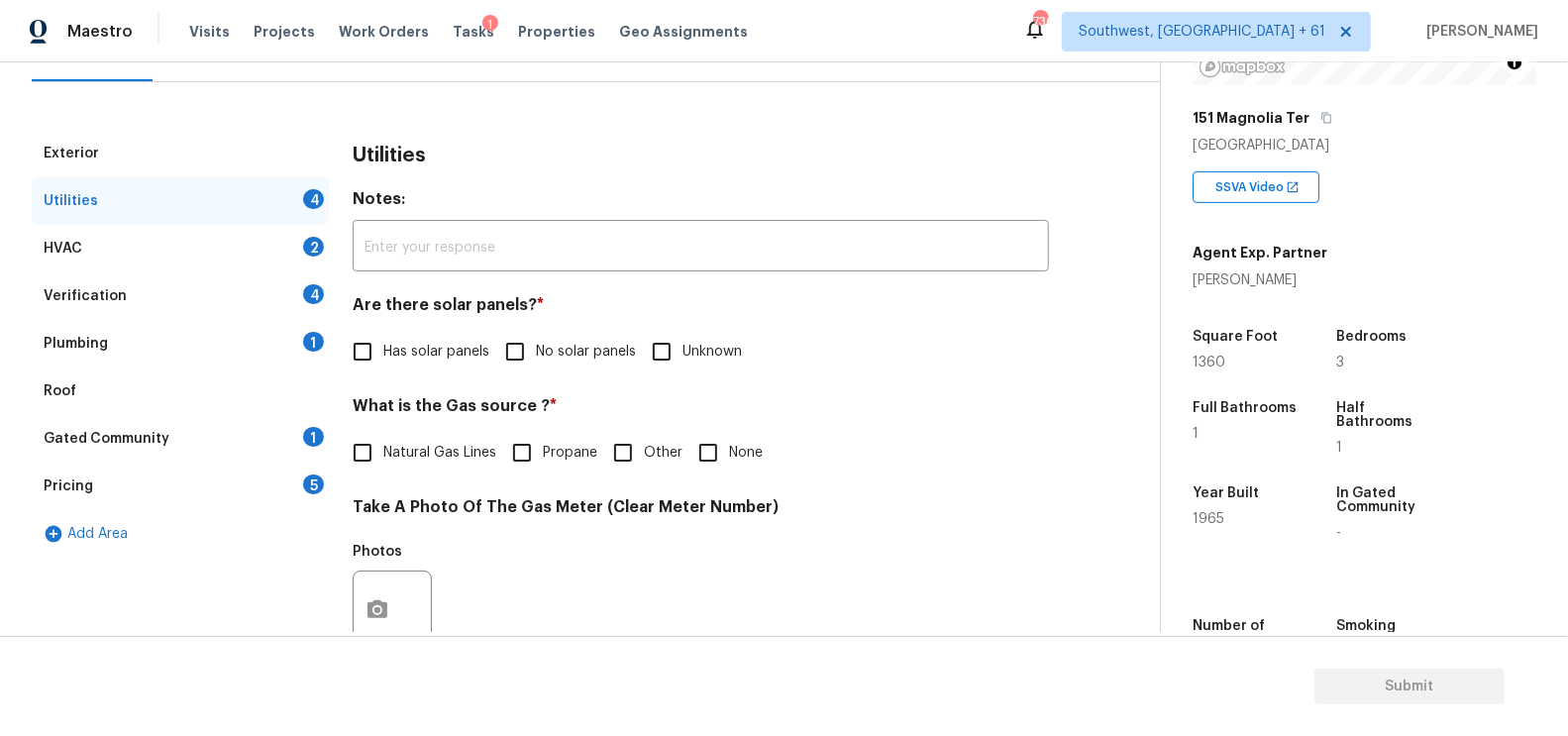
click at [494, 368] on input "No solar panels" at bounding box center [515, 352] width 42 height 42
checkbox input "true"
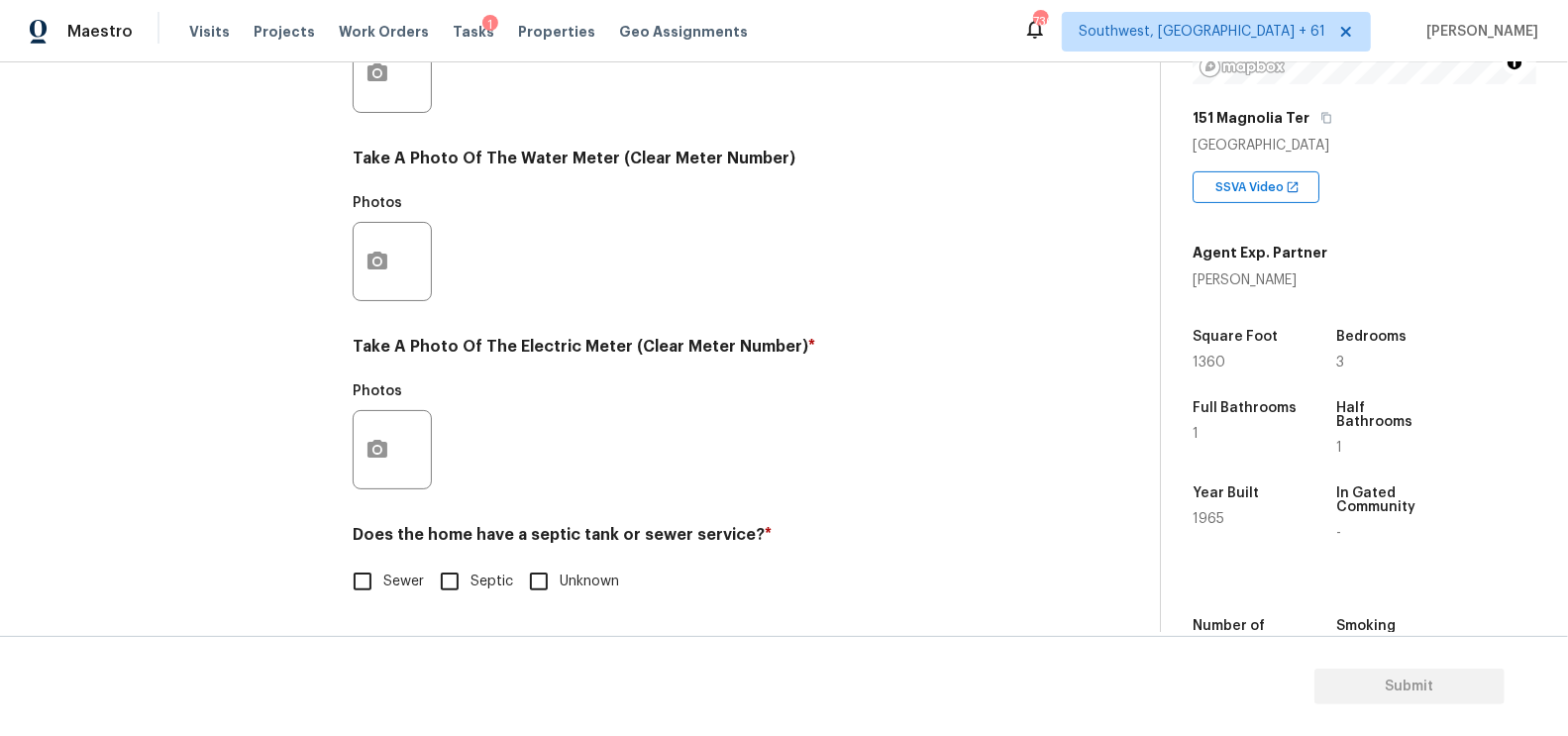
click at [386, 580] on span "Sewer" at bounding box center [403, 581] width 41 height 21
click at [384, 580] on input "Sewer" at bounding box center [363, 581] width 42 height 42
checkbox input "true"
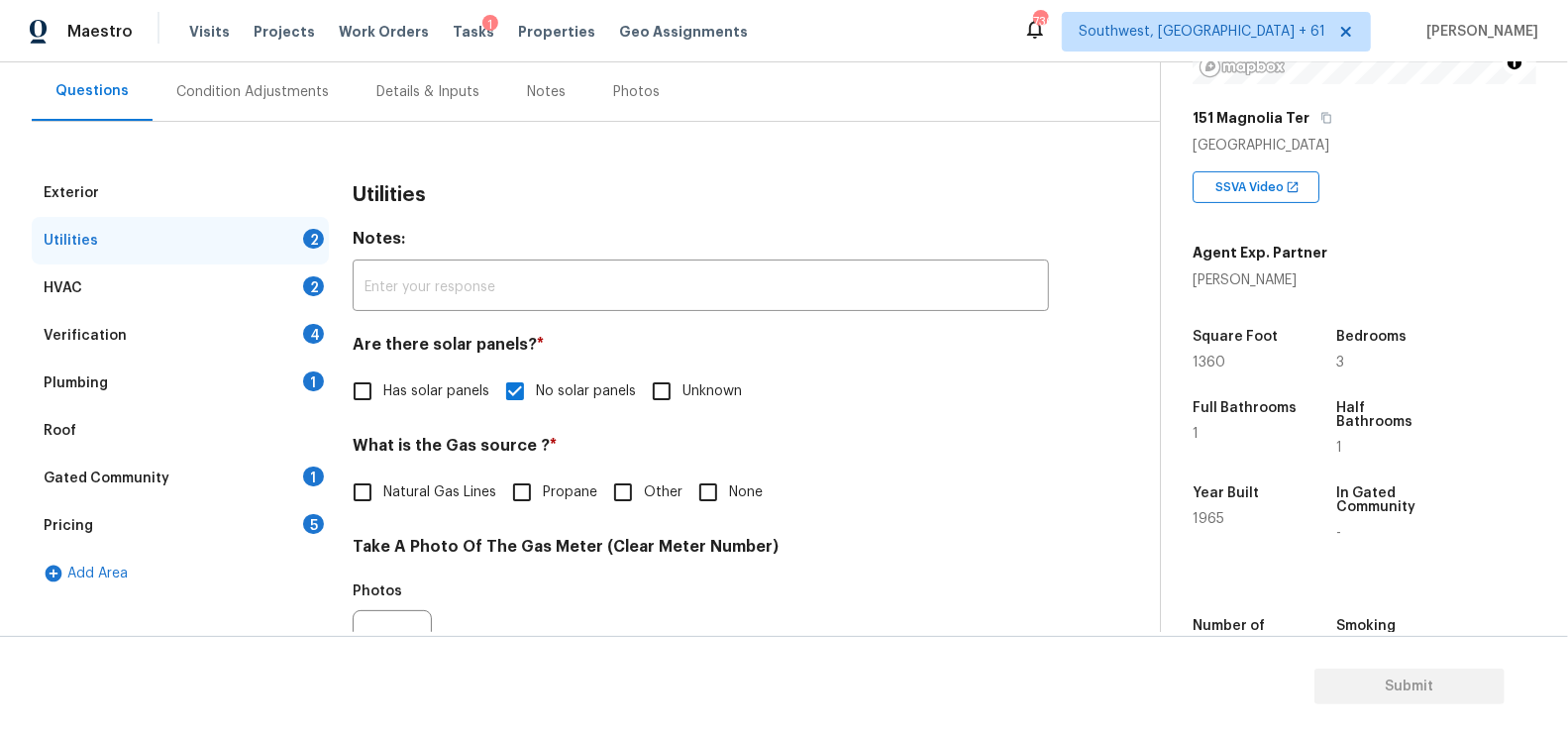
scroll to position [61, 0]
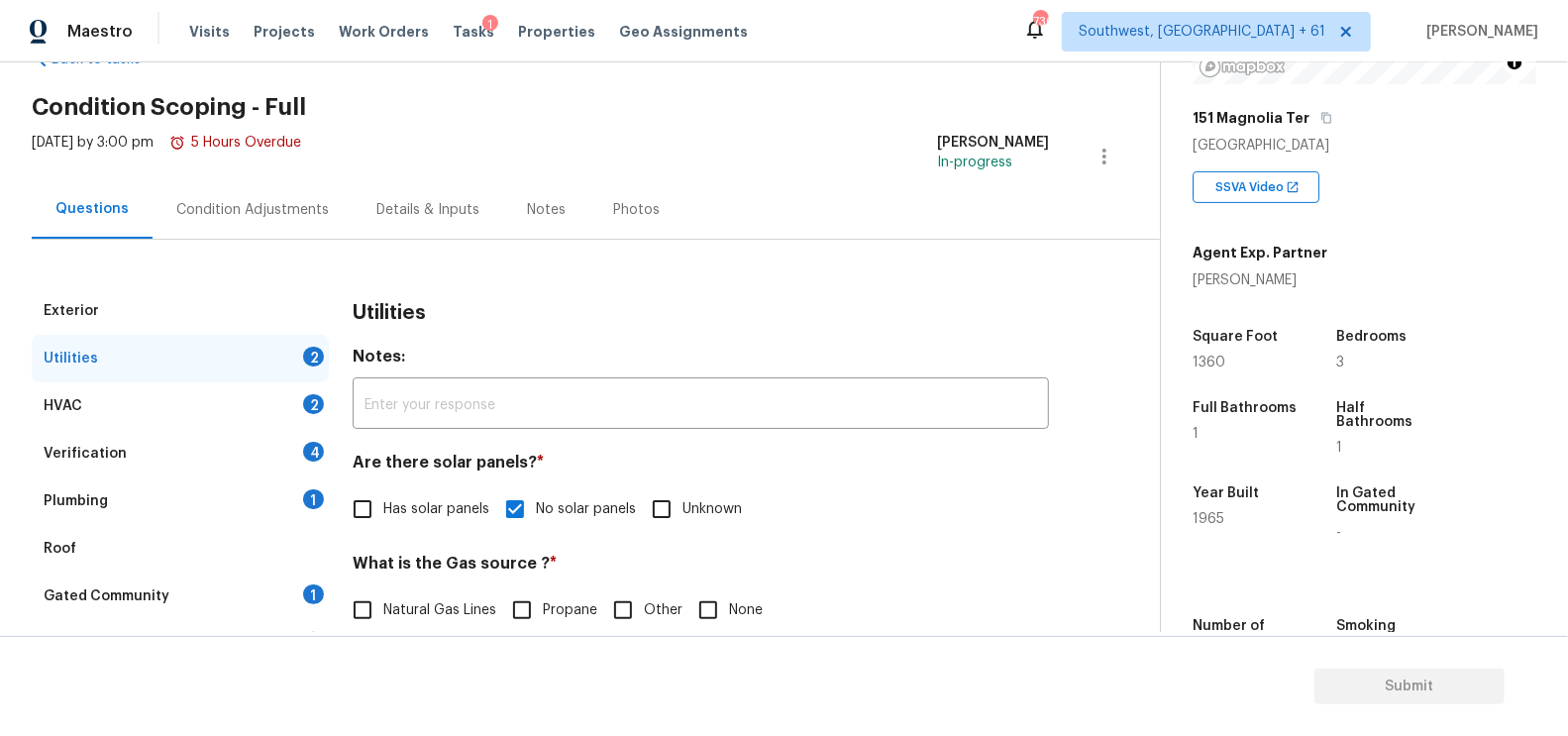
click at [230, 407] on div "HVAC 2" at bounding box center [180, 406] width 297 height 48
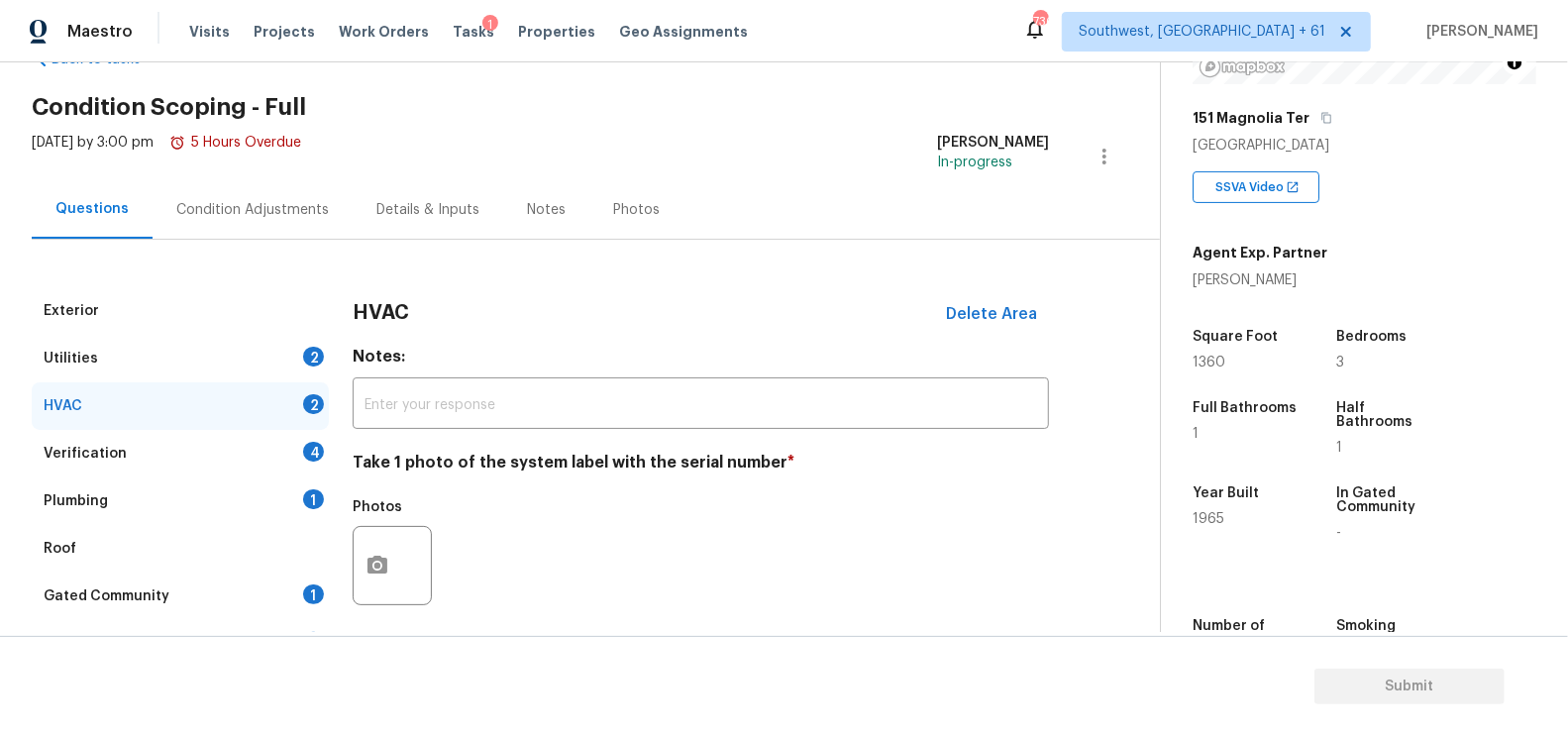
scroll to position [283, 0]
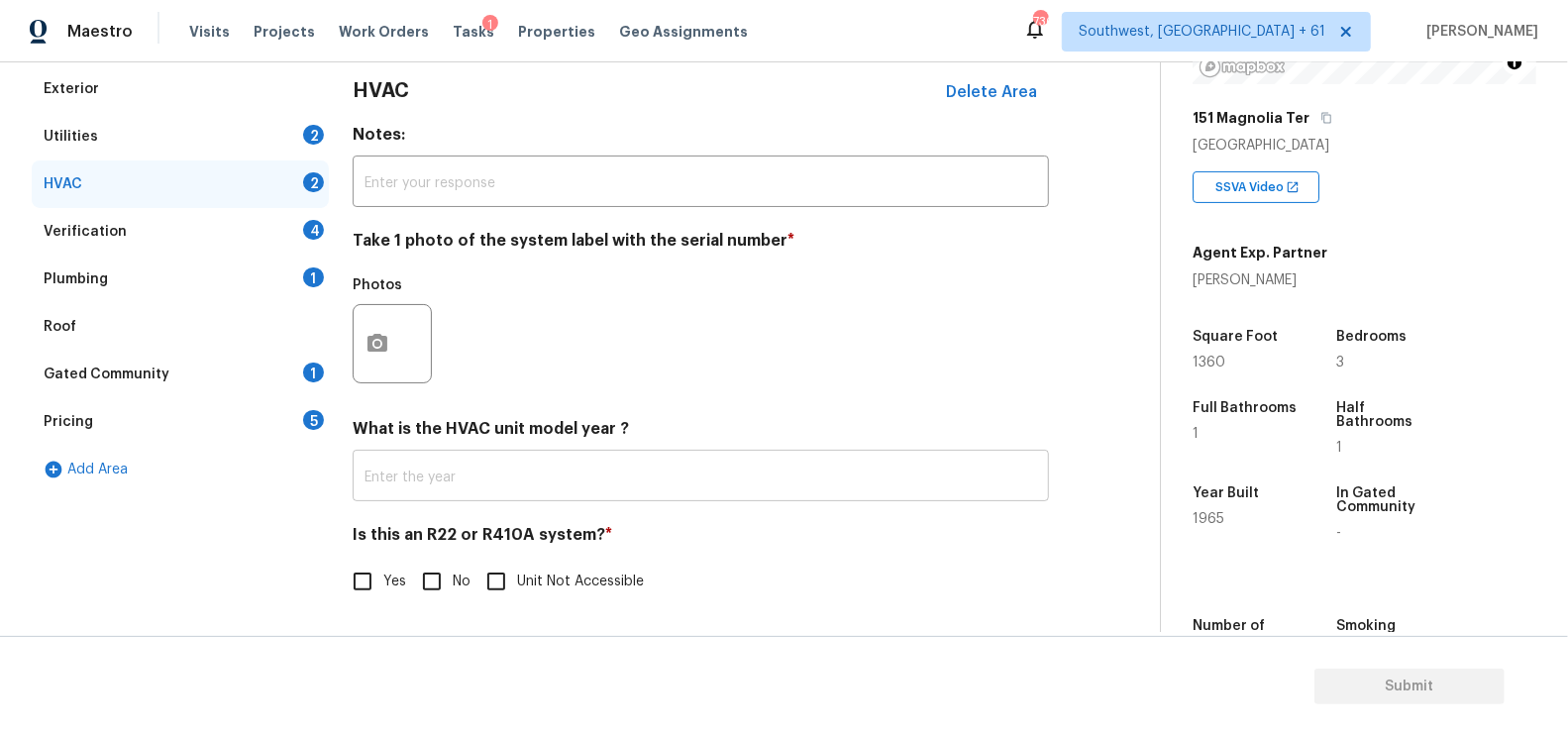
click at [508, 478] on input "text" at bounding box center [701, 478] width 697 height 47
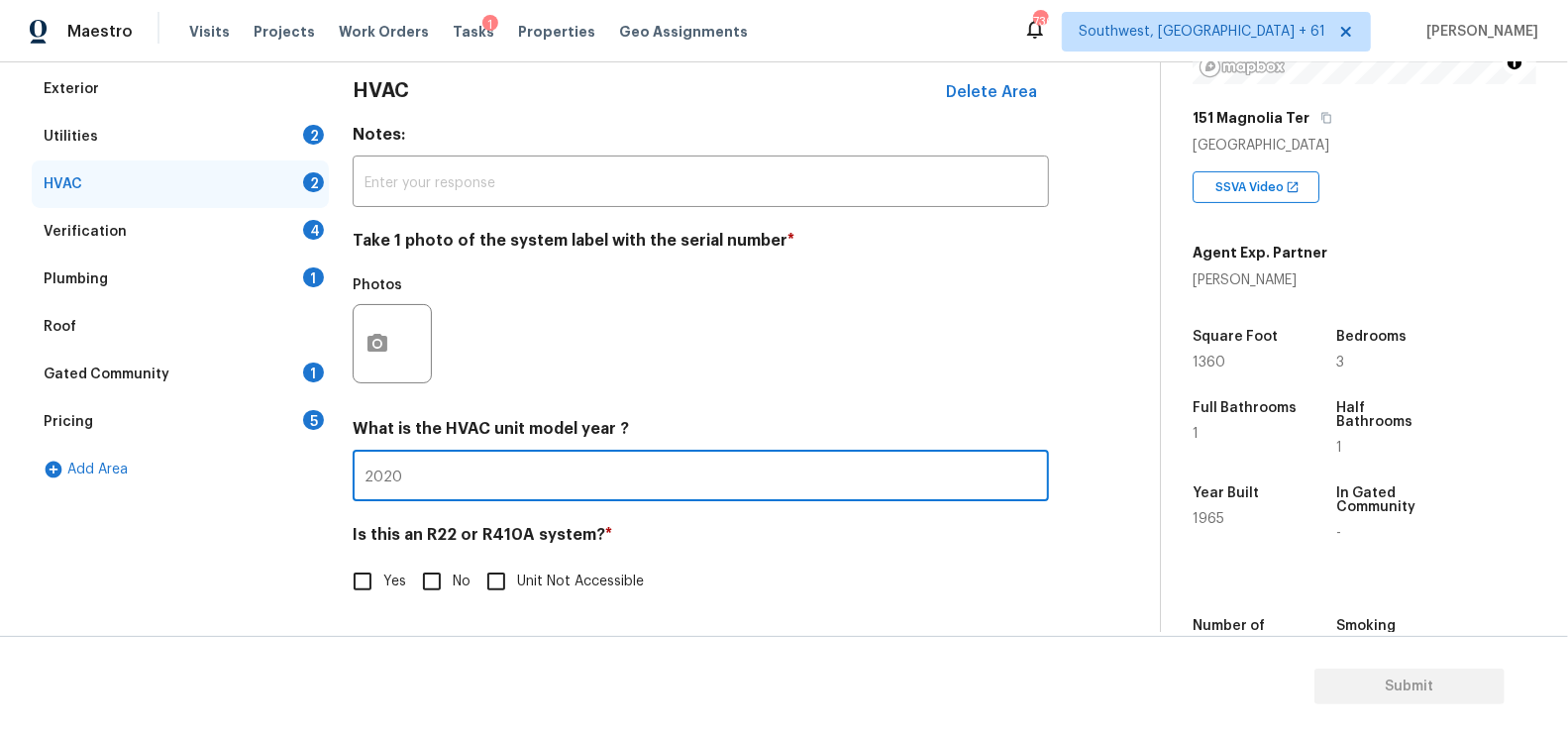
type input "2020"
click at [428, 574] on input "No" at bounding box center [432, 581] width 42 height 42
checkbox input "true"
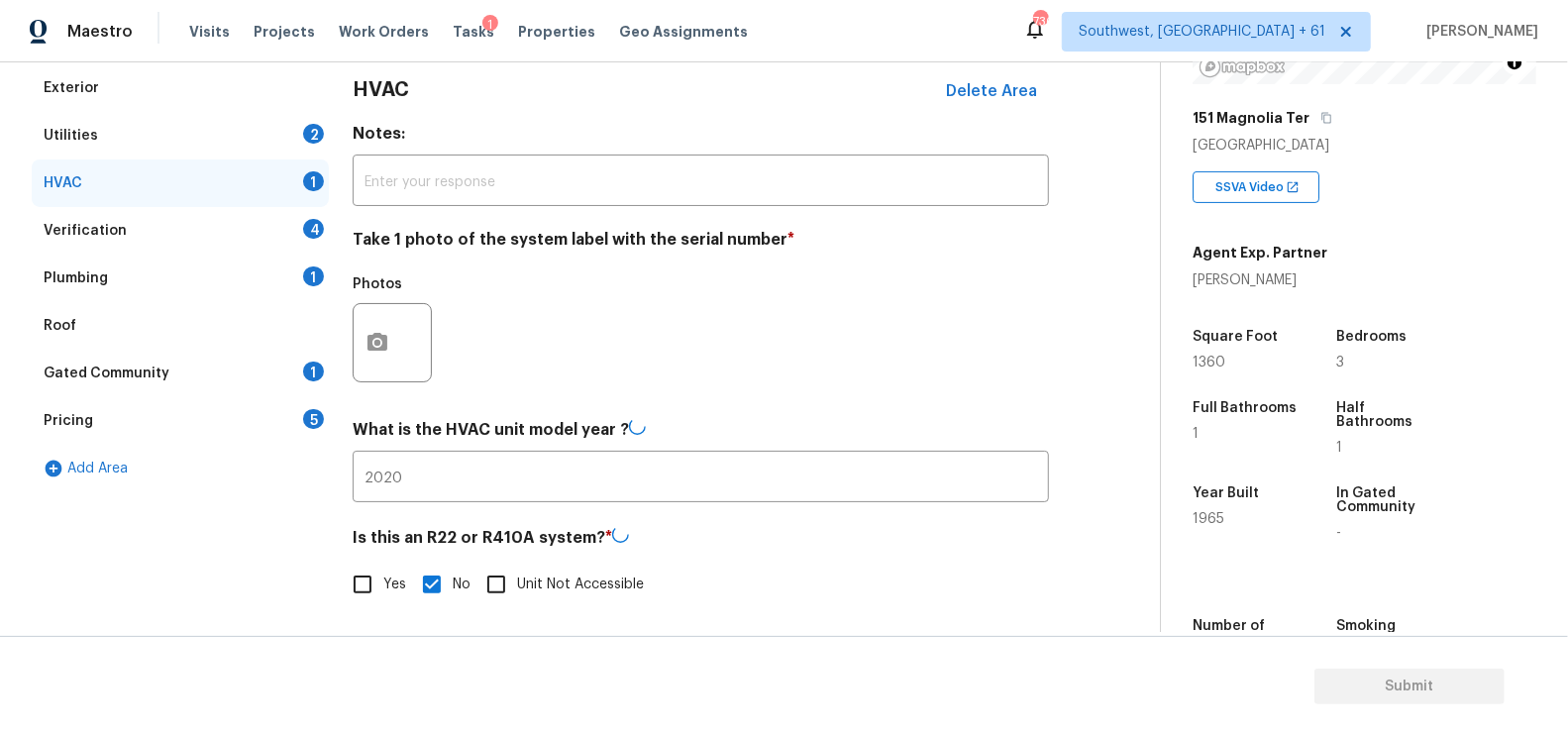
click at [281, 218] on div "Verification 4" at bounding box center [180, 230] width 297 height 48
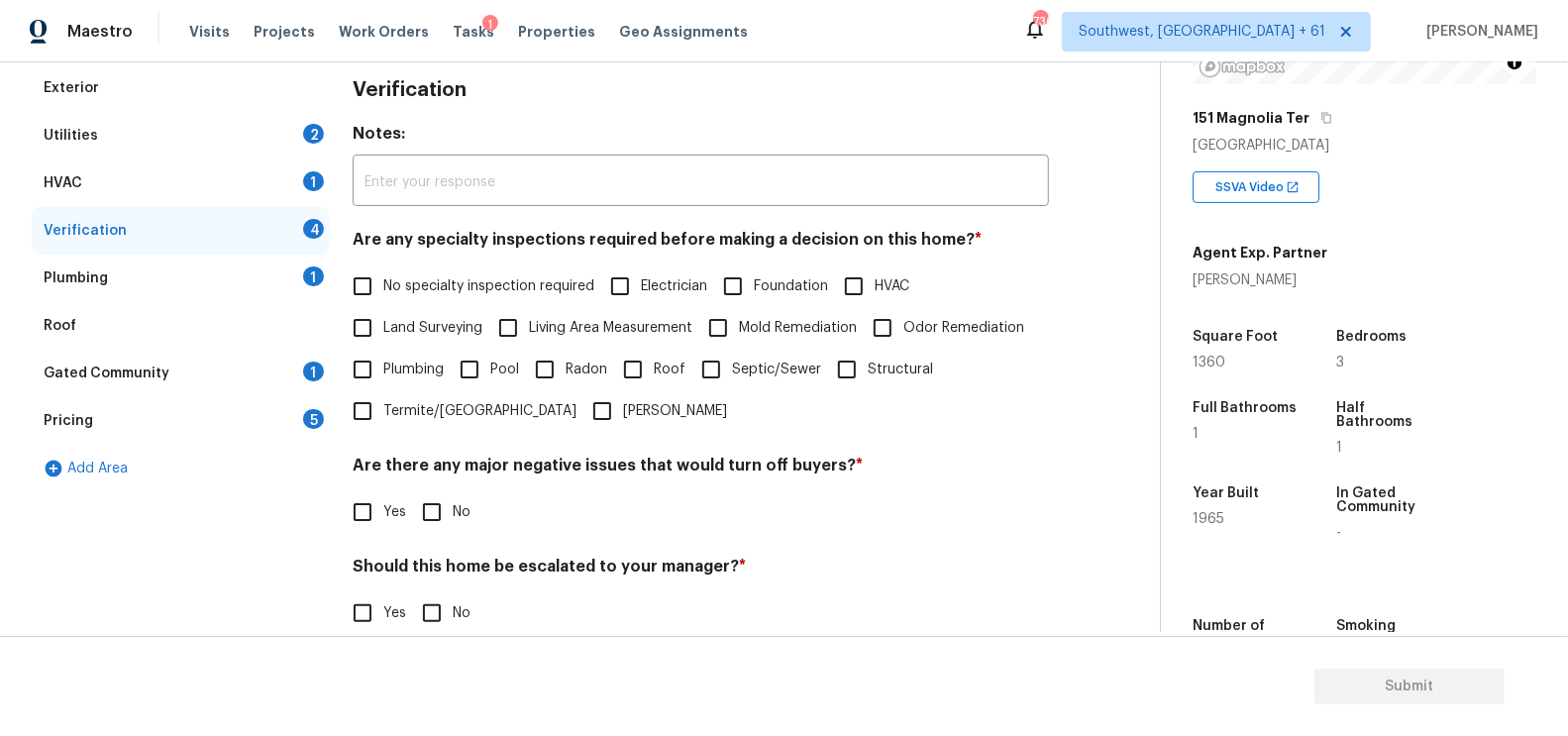
click at [433, 254] on h4 "Are any specialty inspections required before making a decision on this home? *" at bounding box center [701, 243] width 697 height 28
click at [431, 276] on span "No specialty inspection required" at bounding box center [489, 286] width 211 height 21
click at [384, 275] on input "No specialty inspection required" at bounding box center [363, 286] width 42 height 42
checkbox input "true"
click at [438, 518] on input "No" at bounding box center [432, 514] width 42 height 42
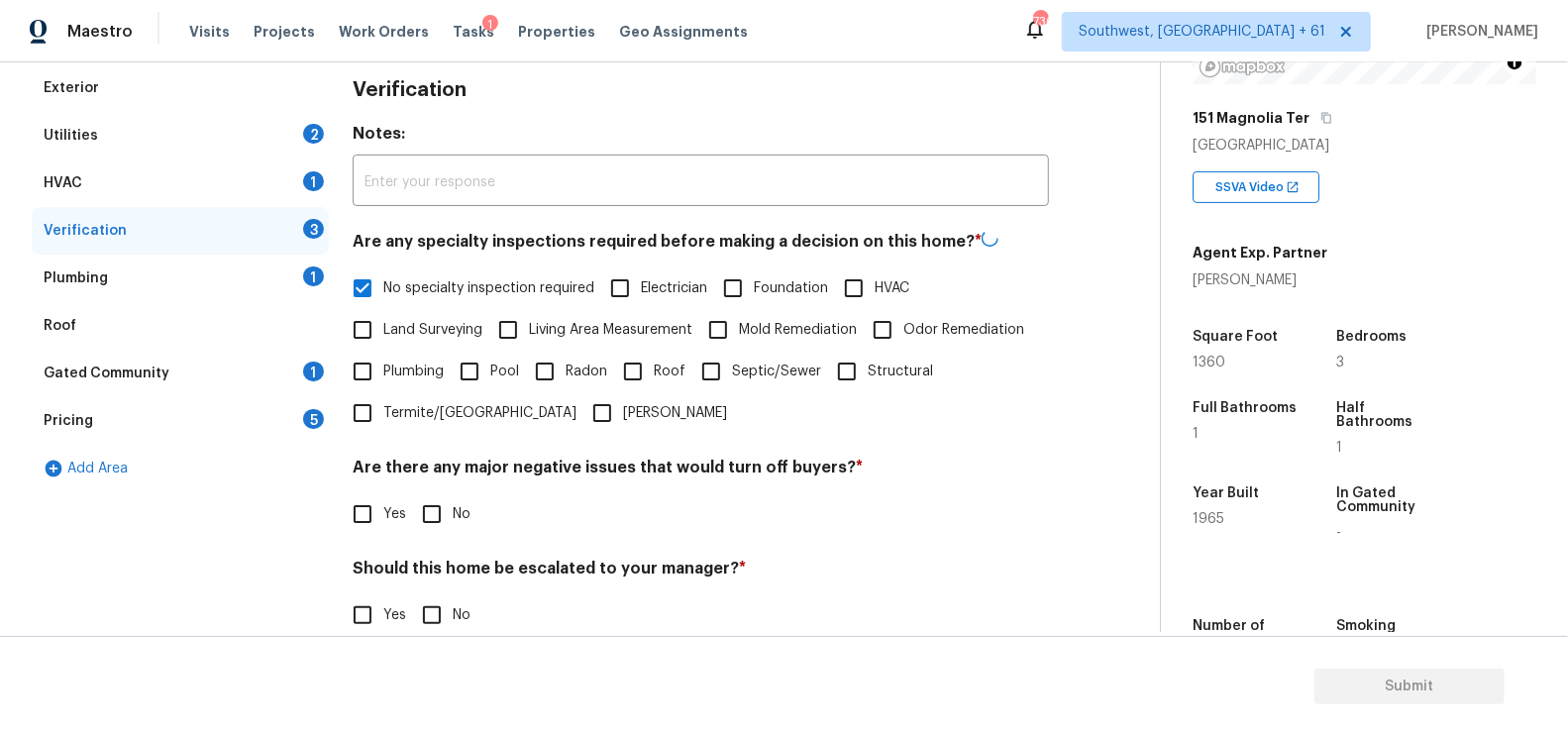
checkbox input "true"
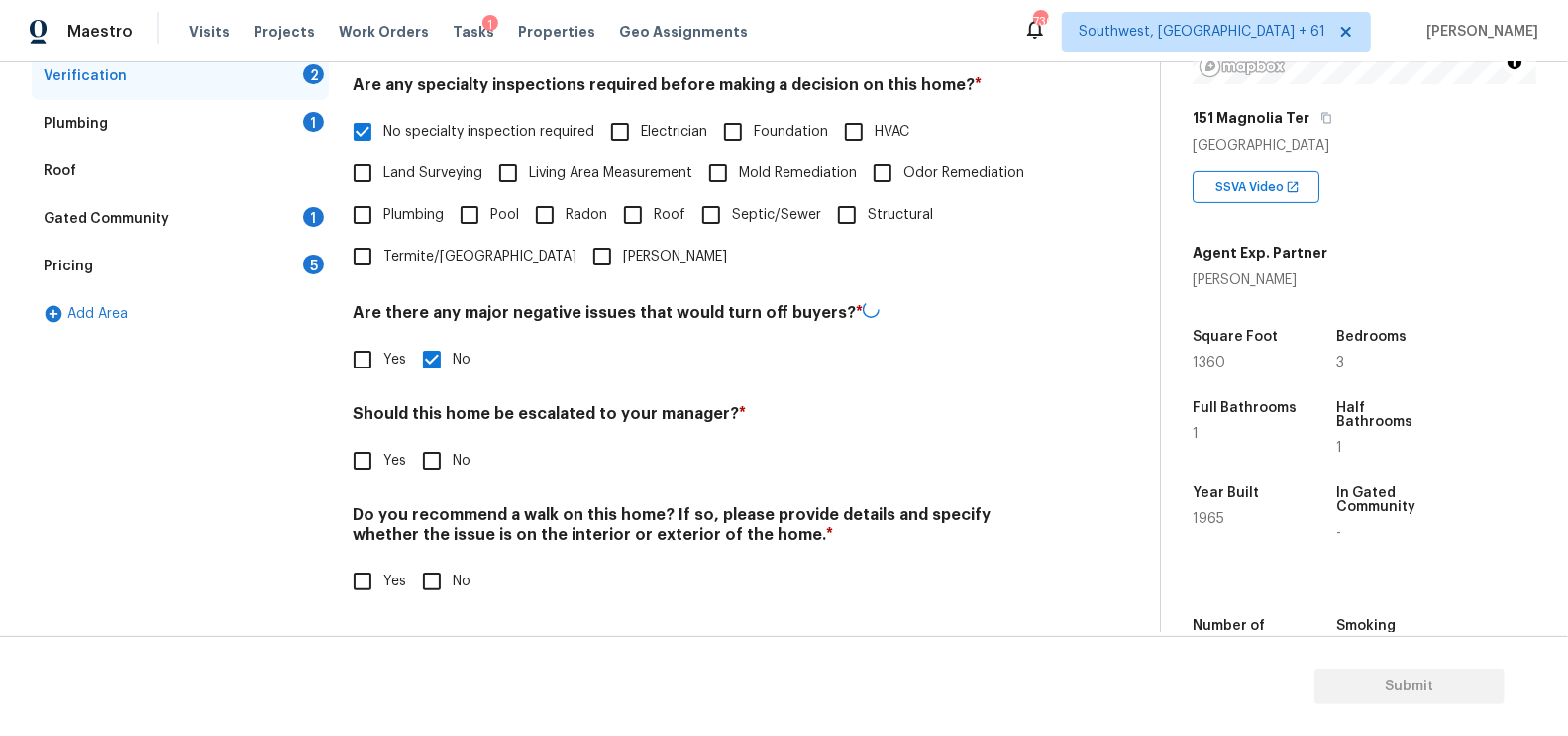
click at [436, 440] on input "No" at bounding box center [432, 461] width 42 height 42
checkbox input "true"
click at [432, 572] on input "No" at bounding box center [432, 581] width 42 height 42
checkbox input "true"
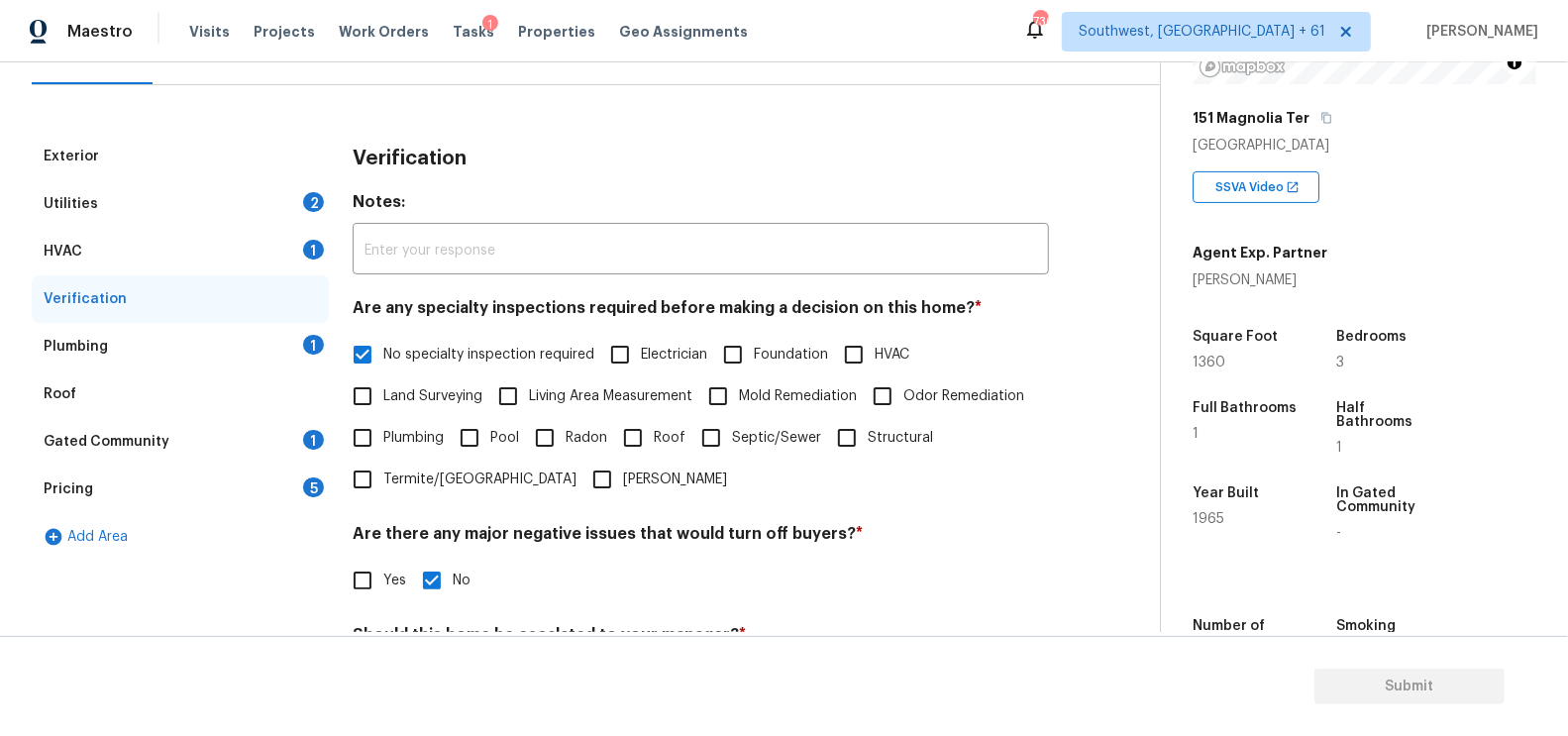
click at [310, 346] on div "1" at bounding box center [313, 345] width 21 height 20
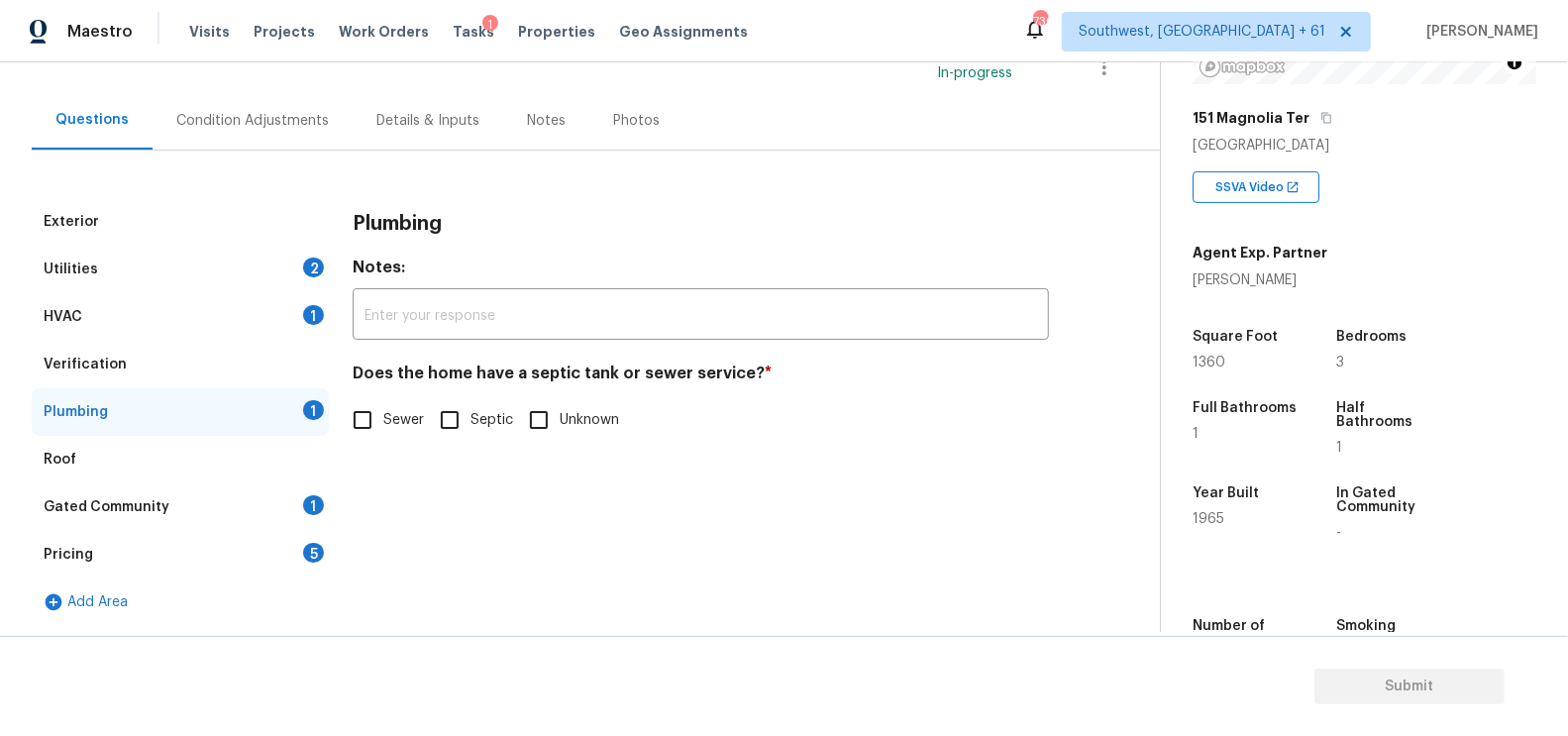
scroll to position [149, 0]
click at [381, 415] on input "Sewer" at bounding box center [363, 421] width 42 height 42
checkbox input "true"
click at [315, 488] on div "Gated Community 1" at bounding box center [180, 508] width 297 height 48
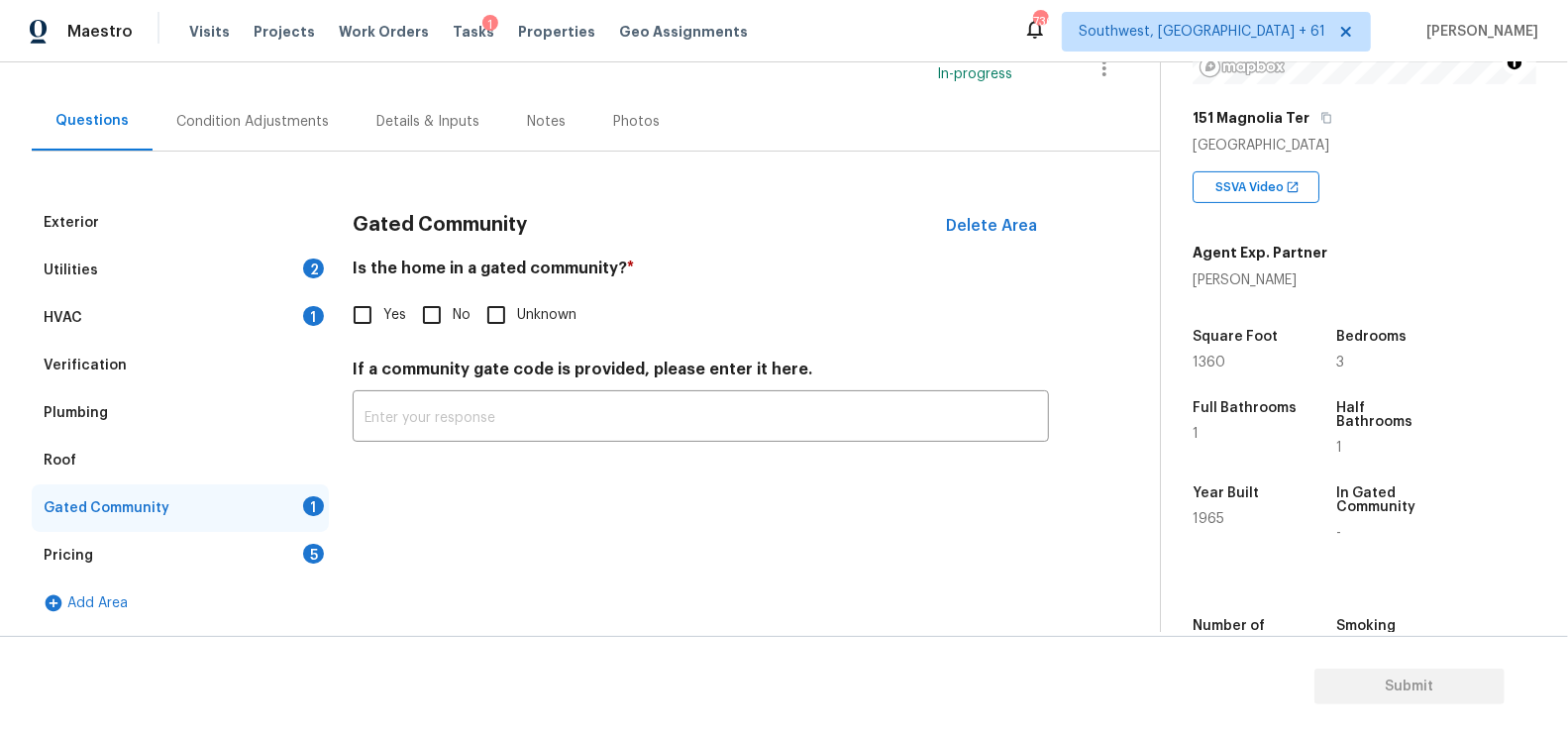
click at [447, 310] on input "No" at bounding box center [432, 315] width 42 height 42
checkbox input "true"
click at [292, 557] on div "Pricing 5" at bounding box center [180, 555] width 297 height 48
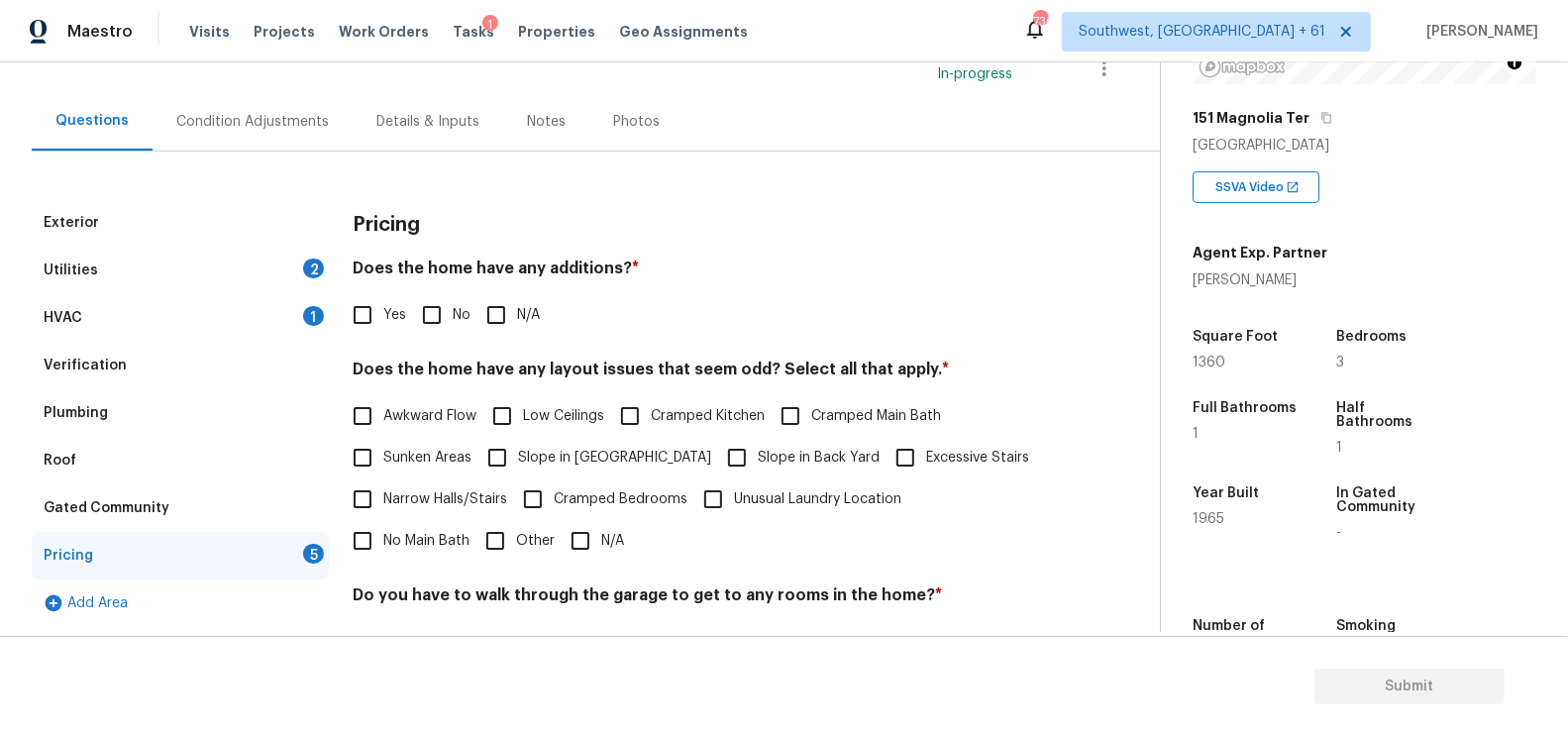
click at [406, 320] on div "Yes No N/A" at bounding box center [701, 315] width 697 height 42
click at [435, 320] on input "No" at bounding box center [432, 315] width 42 height 42
checkbox input "true"
click at [559, 533] on input "N/A" at bounding box center [580, 542] width 42 height 42
checkbox input "true"
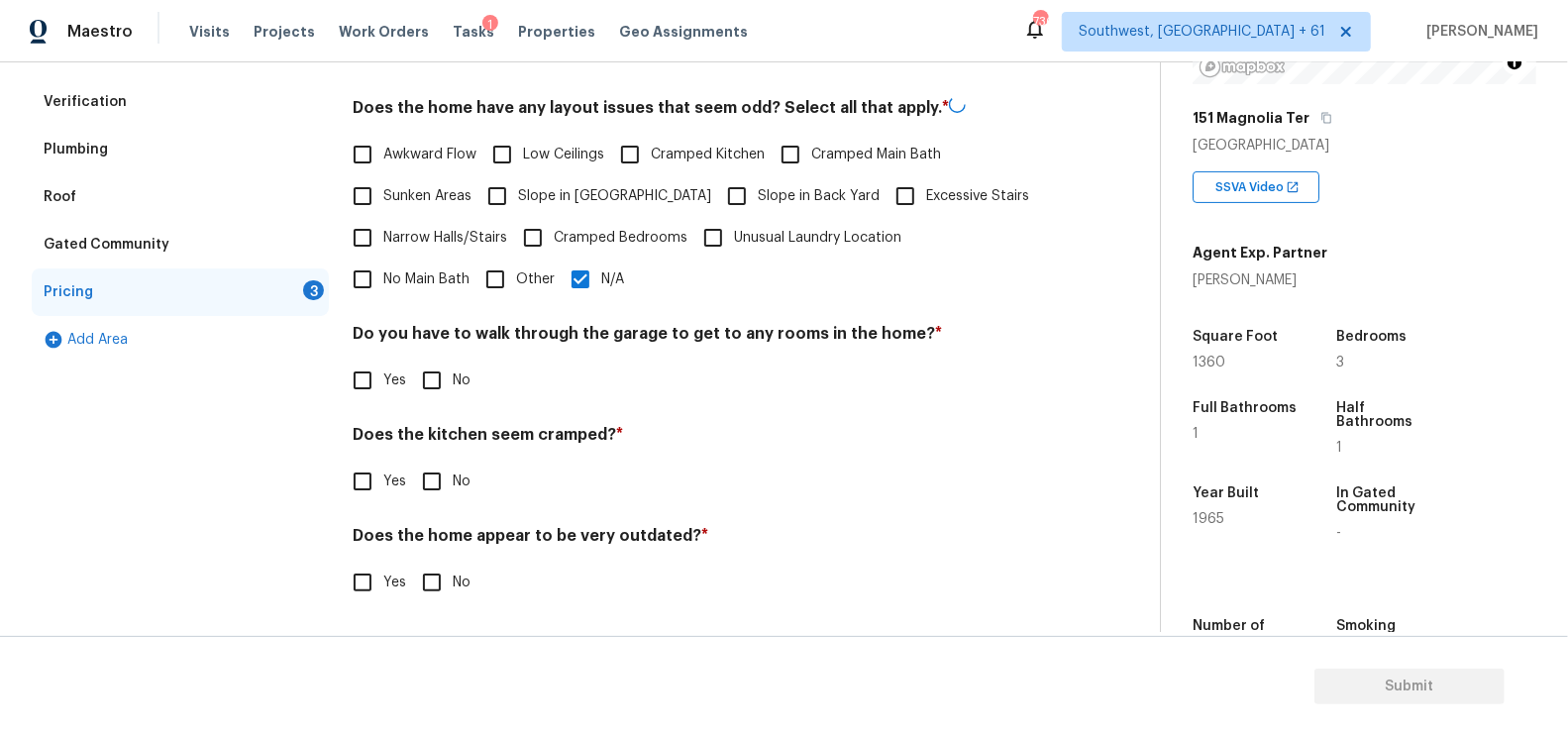
scroll to position [409, 0]
click at [438, 390] on input "No" at bounding box center [432, 381] width 42 height 42
checkbox input "true"
click at [438, 473] on input "No" at bounding box center [432, 485] width 42 height 42
checkbox input "true"
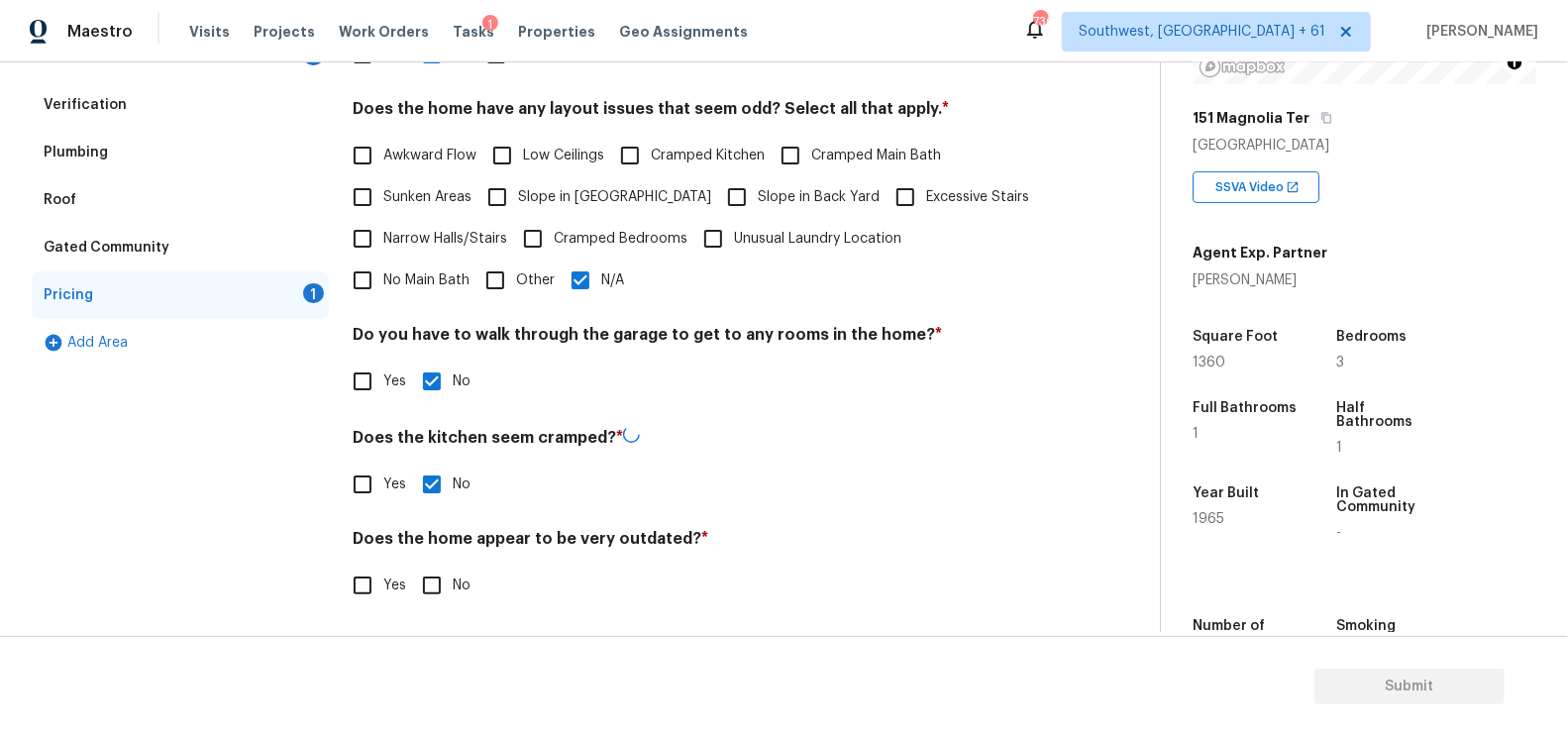
click at [440, 554] on div "Does the home appear to be very outdated? * Yes No" at bounding box center [701, 567] width 697 height 77
click at [437, 581] on input "No" at bounding box center [432, 583] width 42 height 42
checkbox input "true"
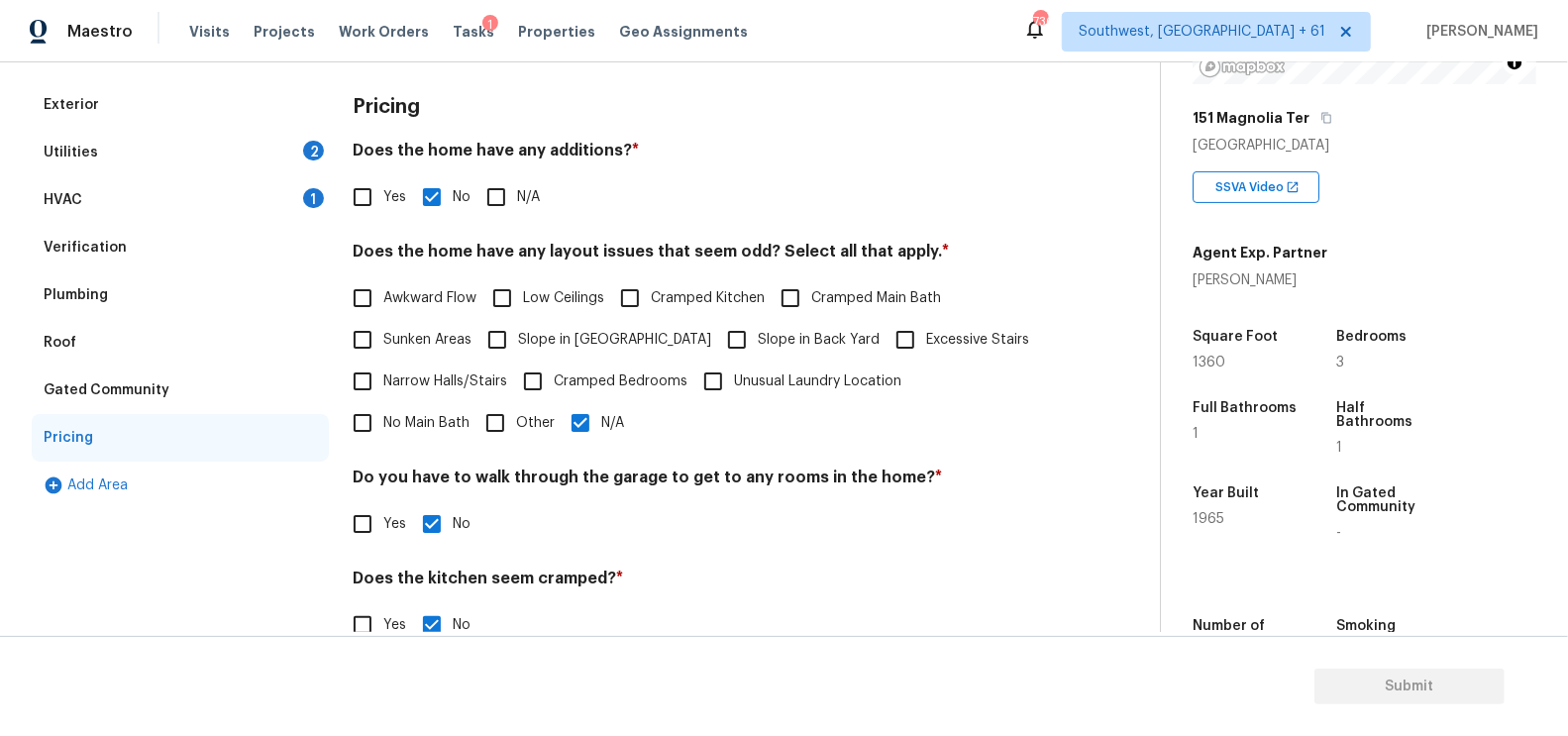
scroll to position [0, 0]
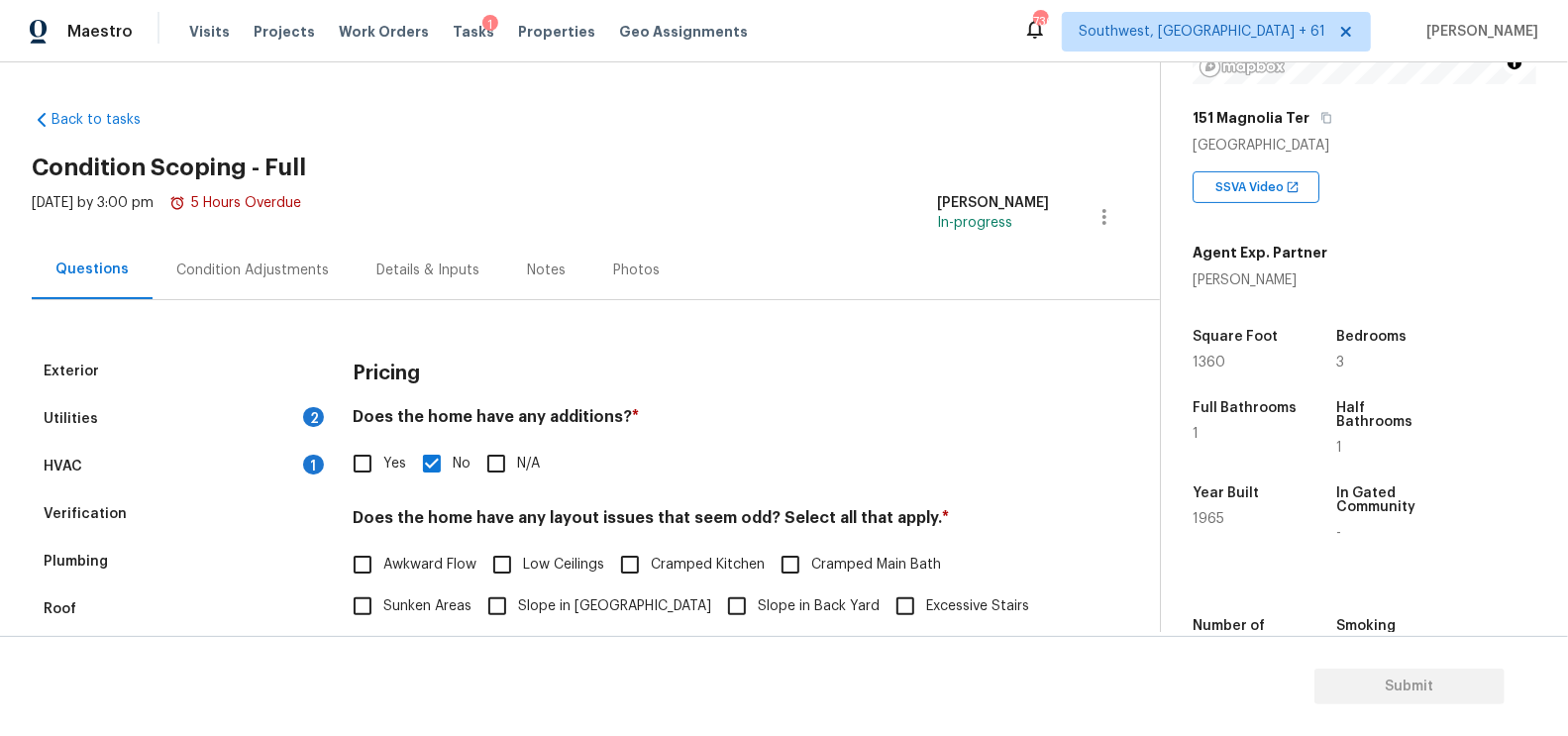
click at [300, 283] on div "Condition Adjustments" at bounding box center [252, 269] width 200 height 59
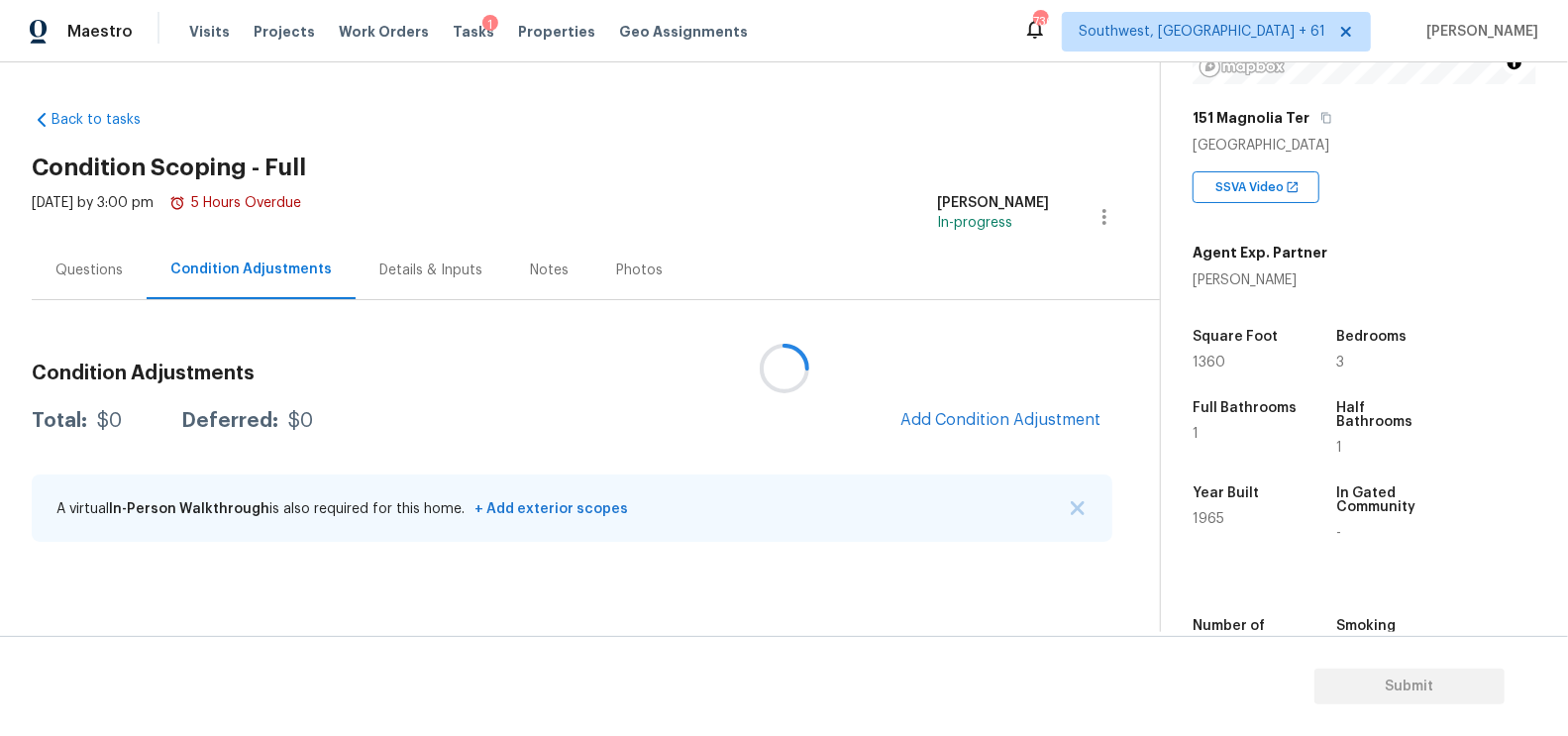
click at [994, 397] on div at bounding box center [784, 368] width 1568 height 736
click at [998, 417] on div at bounding box center [784, 368] width 1568 height 736
click at [1000, 416] on div at bounding box center [784, 368] width 1568 height 736
click at [970, 425] on span "Add Condition Adjustment" at bounding box center [1000, 420] width 200 height 18
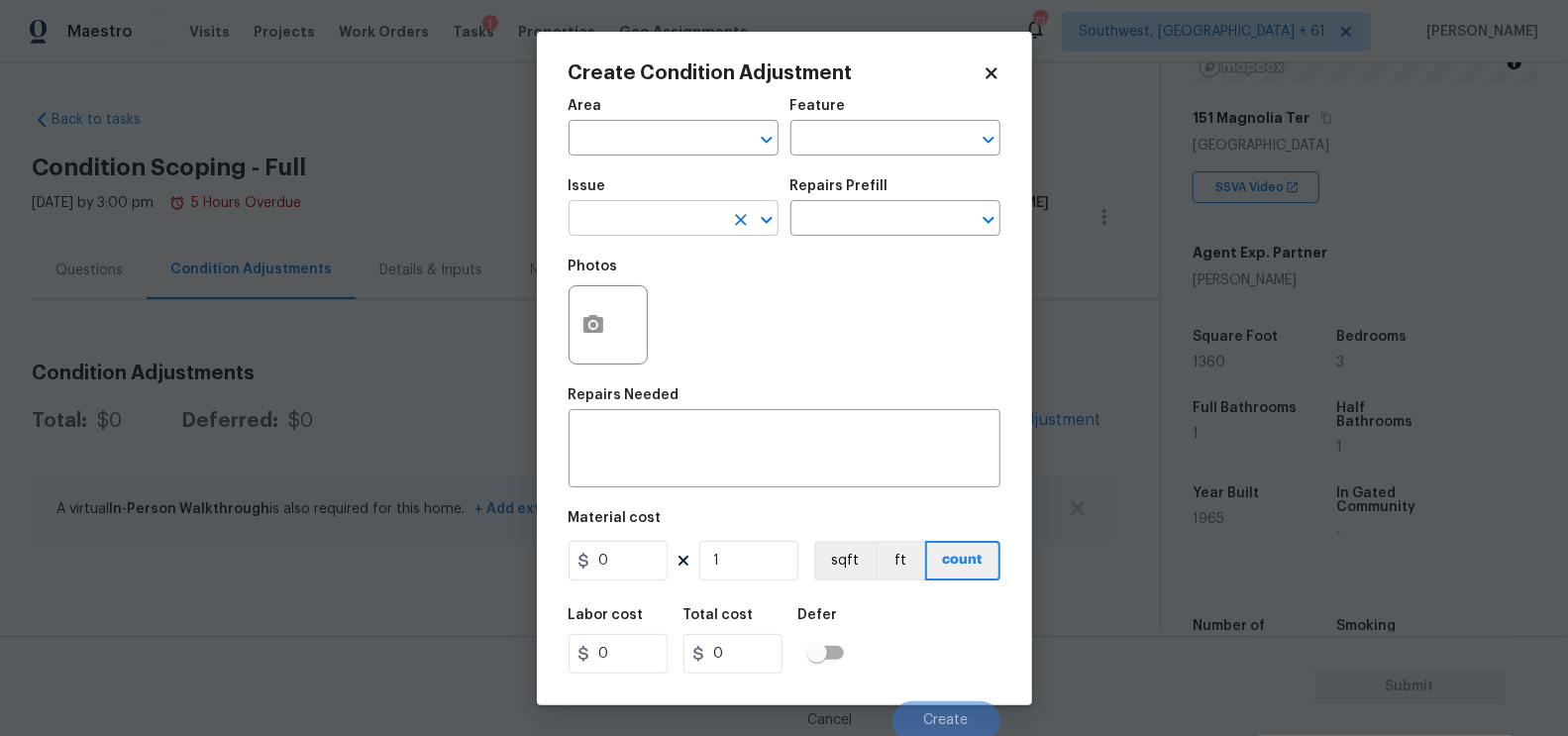
click at [609, 215] on input "text" at bounding box center [646, 220] width 155 height 31
click at [669, 306] on li "Landscape Package" at bounding box center [673, 313] width 210 height 33
type input "Landscape Package"
click at [854, 221] on input "text" at bounding box center [868, 220] width 155 height 31
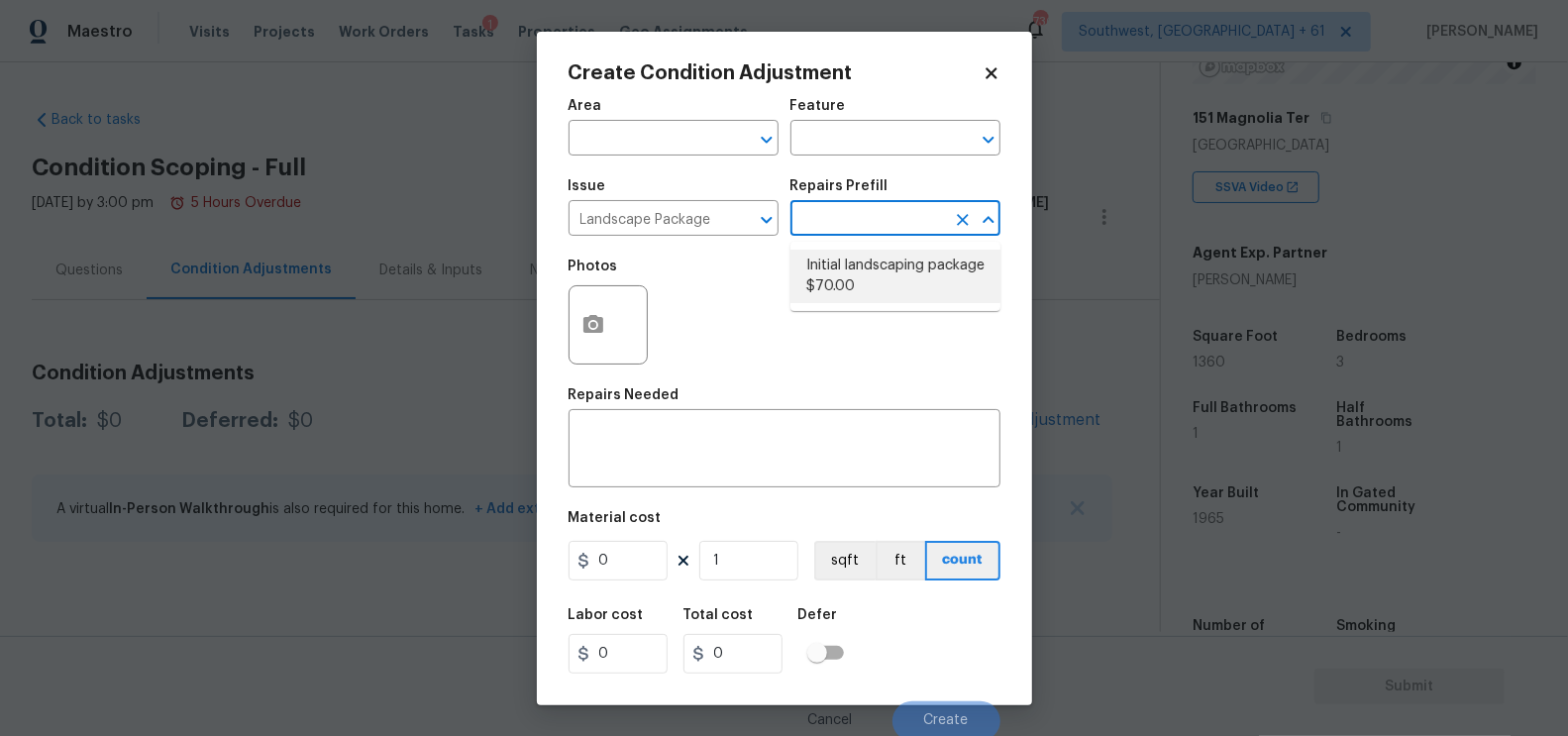
click at [855, 272] on li "Initial landscaping package $70.00" at bounding box center [895, 276] width 210 height 54
type input "Home Readiness Packages"
type textarea "Mowing of grass up to 6" in height. Mow, edge along driveways & sidewalks, trim…"
type input "70"
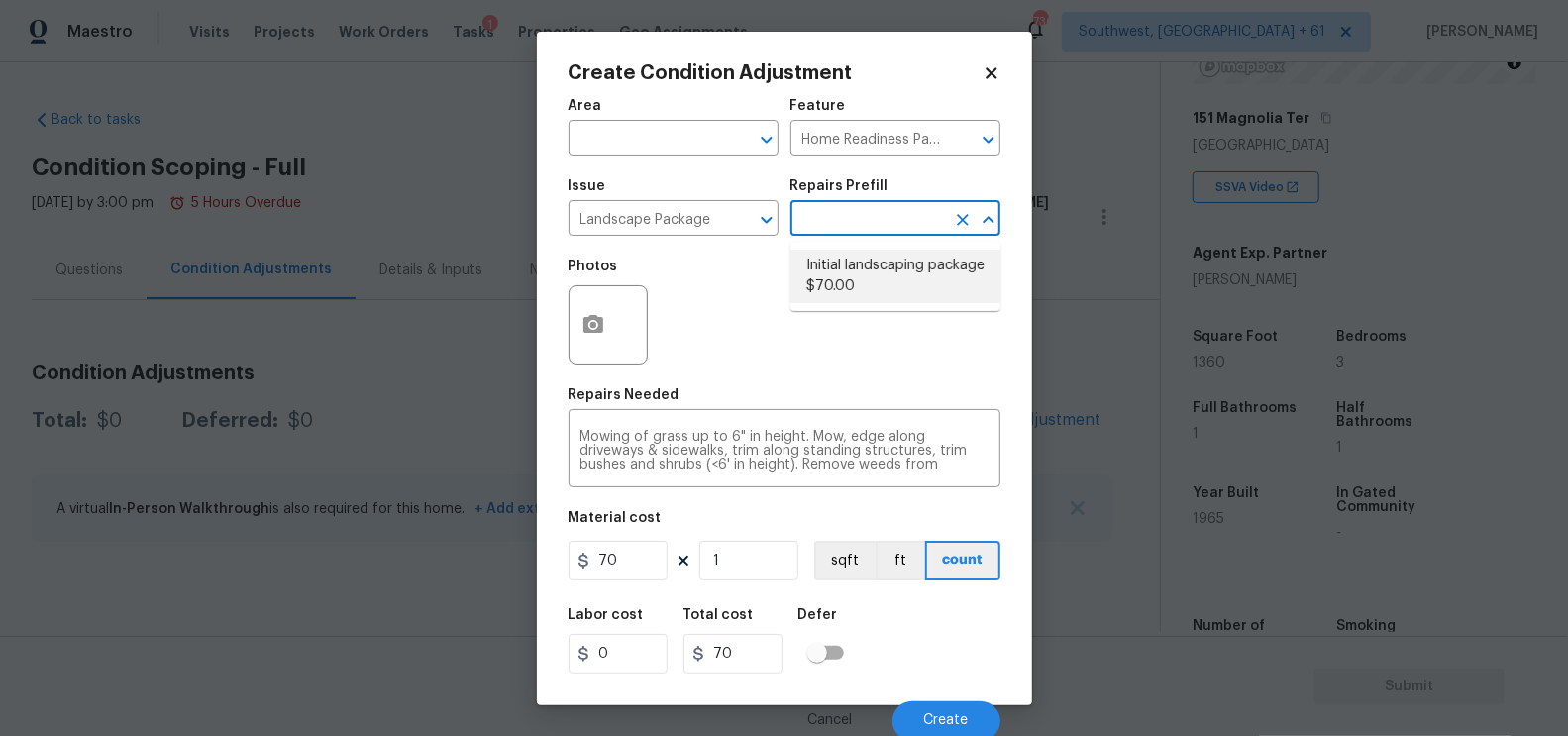
click at [837, 296] on li "Initial landscaping package $70.00" at bounding box center [895, 276] width 210 height 54
click at [613, 590] on div "Area ​ Feature Home Readiness Packages ​ Issue Landscape Package ​ Repairs Pref…" at bounding box center [784, 414] width 432 height 654
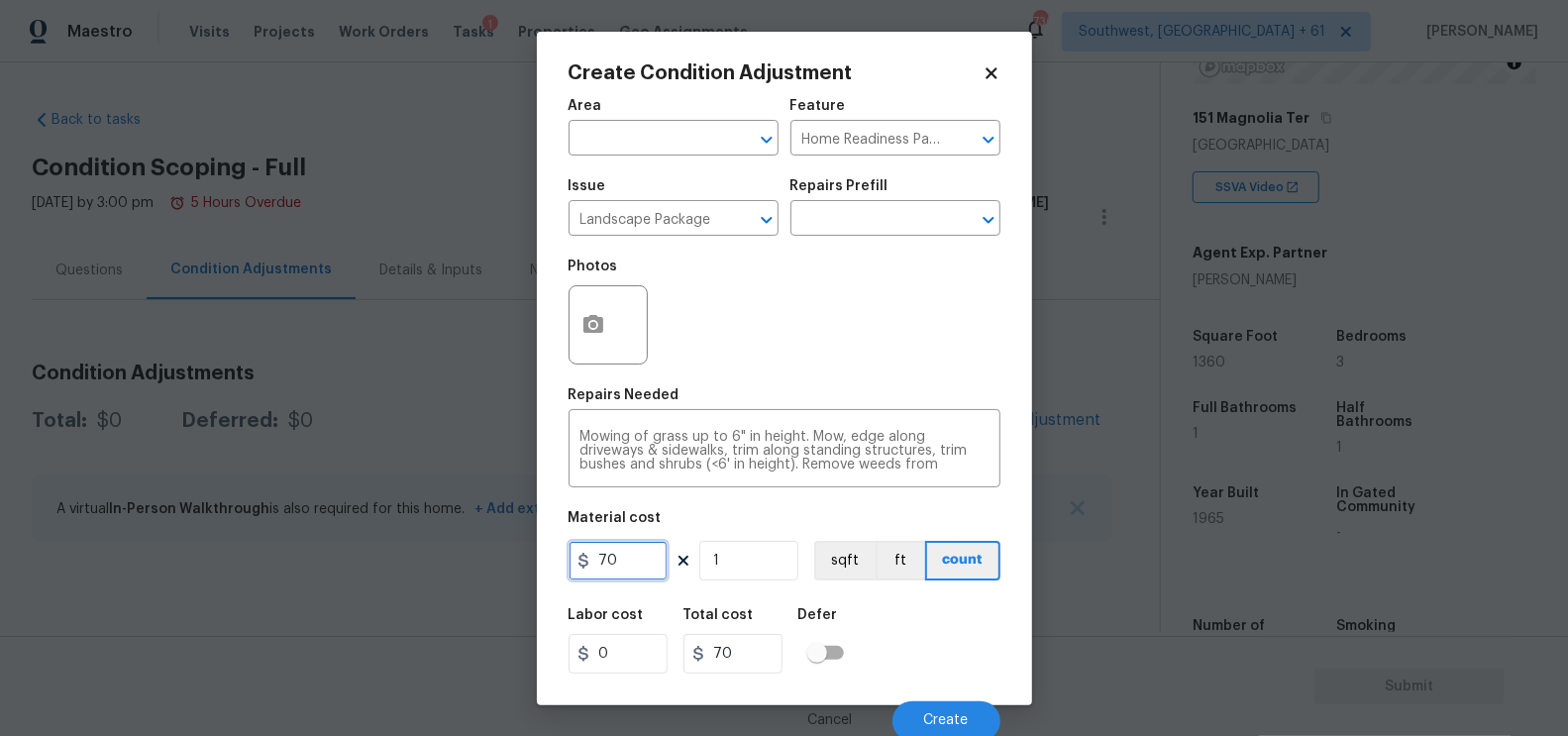
click at [633, 567] on input "70" at bounding box center [618, 560] width 99 height 40
type input "300"
click at [747, 643] on input "300" at bounding box center [733, 654] width 99 height 40
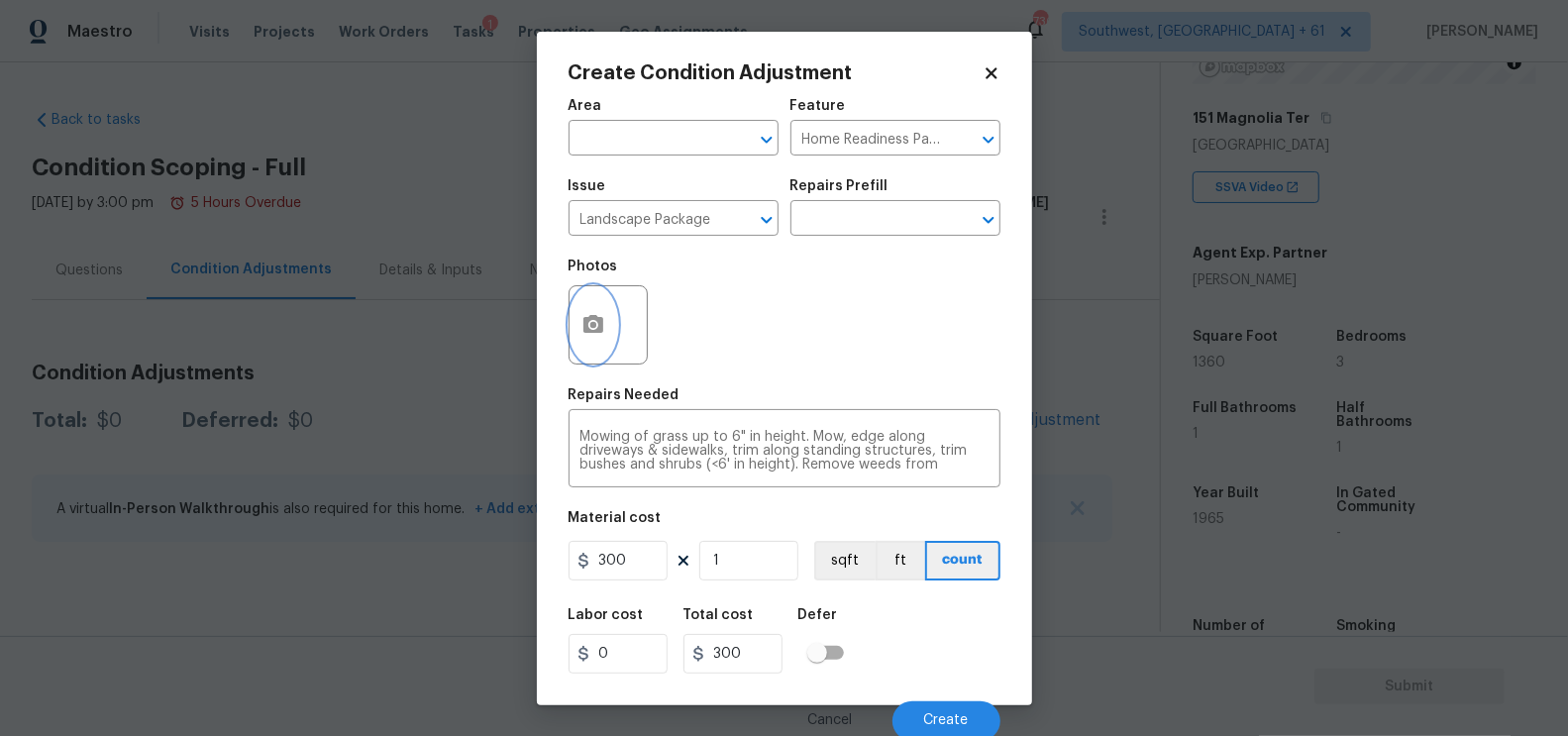
click at [585, 317] on icon "button" at bounding box center [593, 325] width 24 height 24
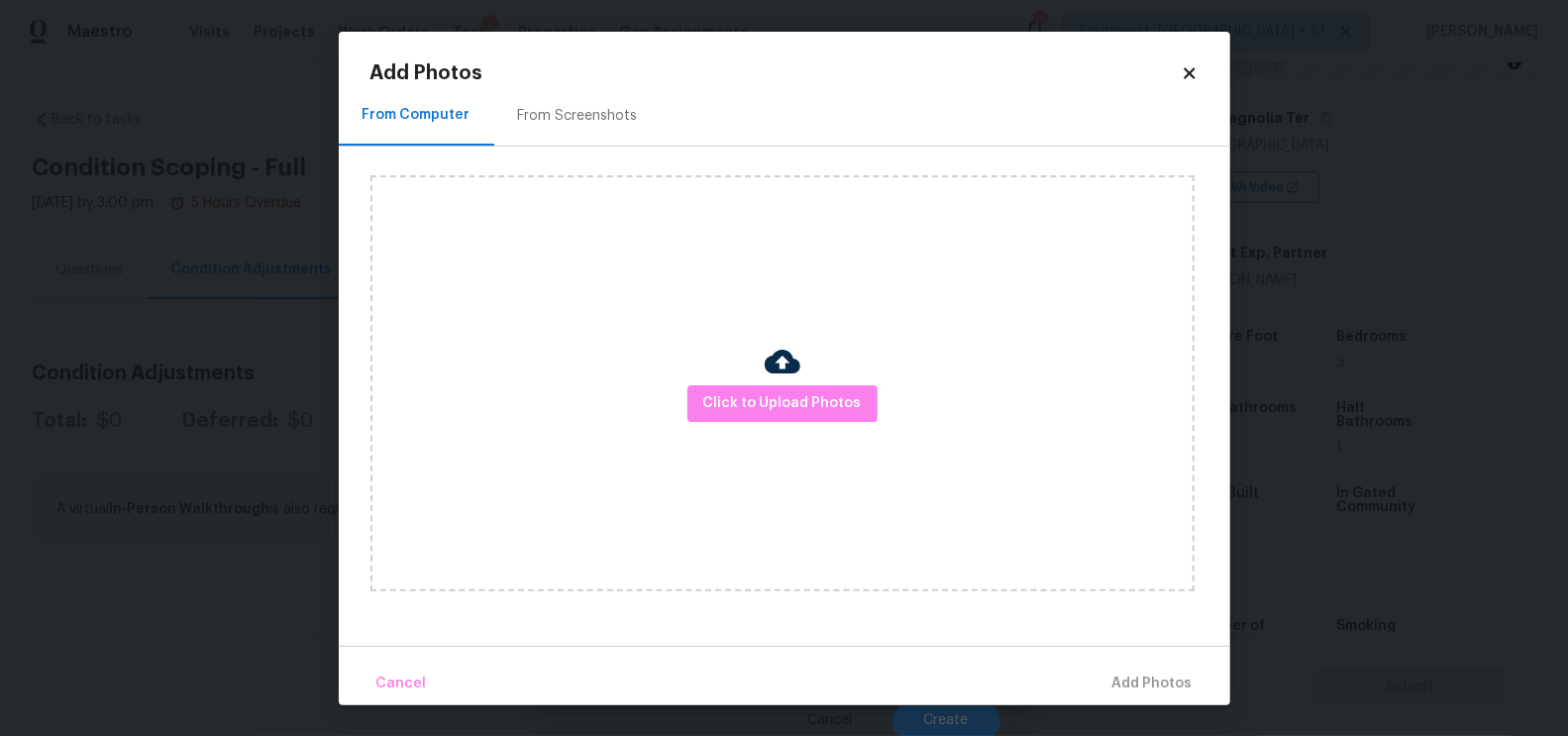
click at [598, 148] on div "Click to Upload Photos" at bounding box center [800, 383] width 860 height 474
click at [621, 113] on div "From Screenshots" at bounding box center [577, 116] width 120 height 20
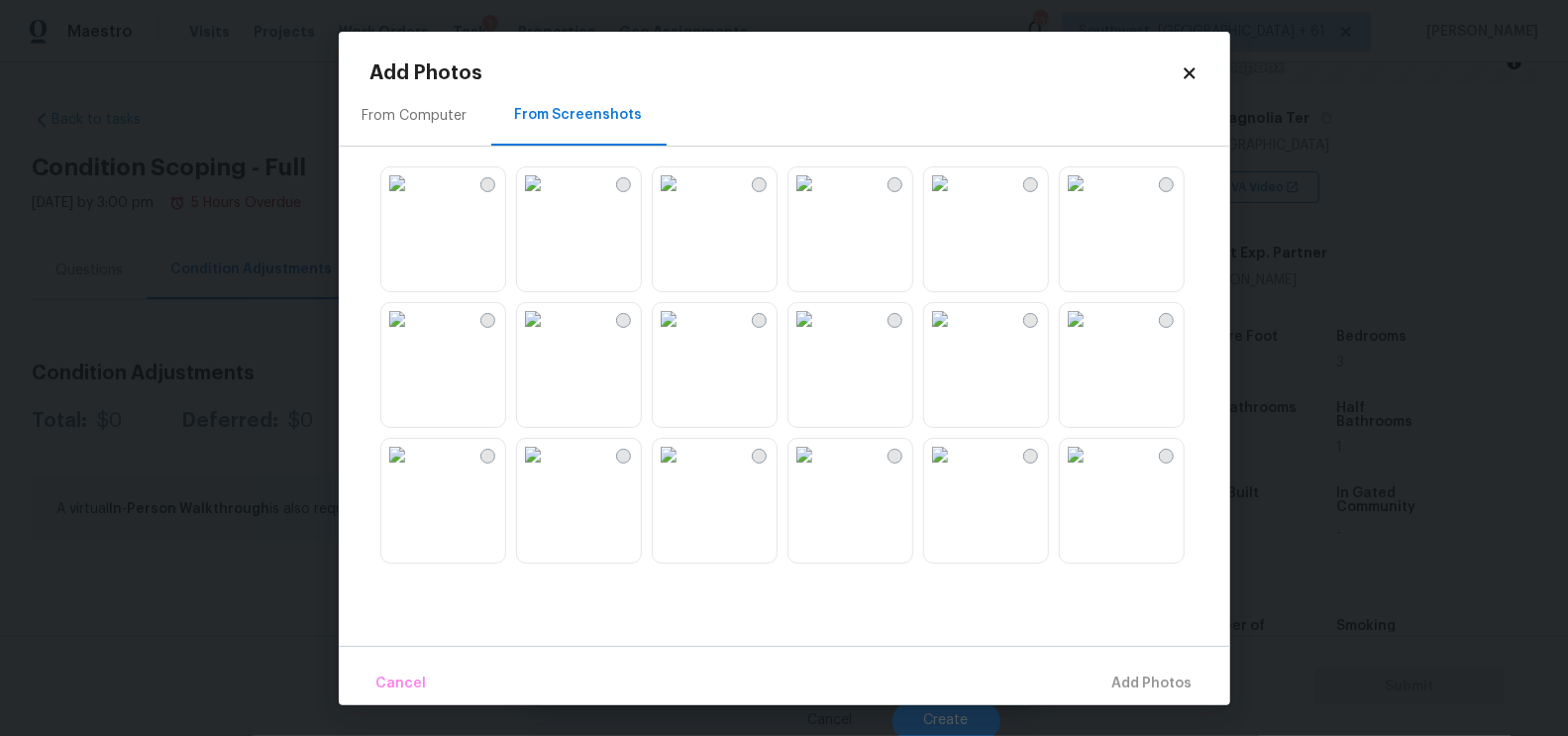
click at [820, 335] on img at bounding box center [805, 319] width 32 height 32
click at [1127, 668] on button "Add 1 Photo(s)" at bounding box center [1144, 683] width 114 height 43
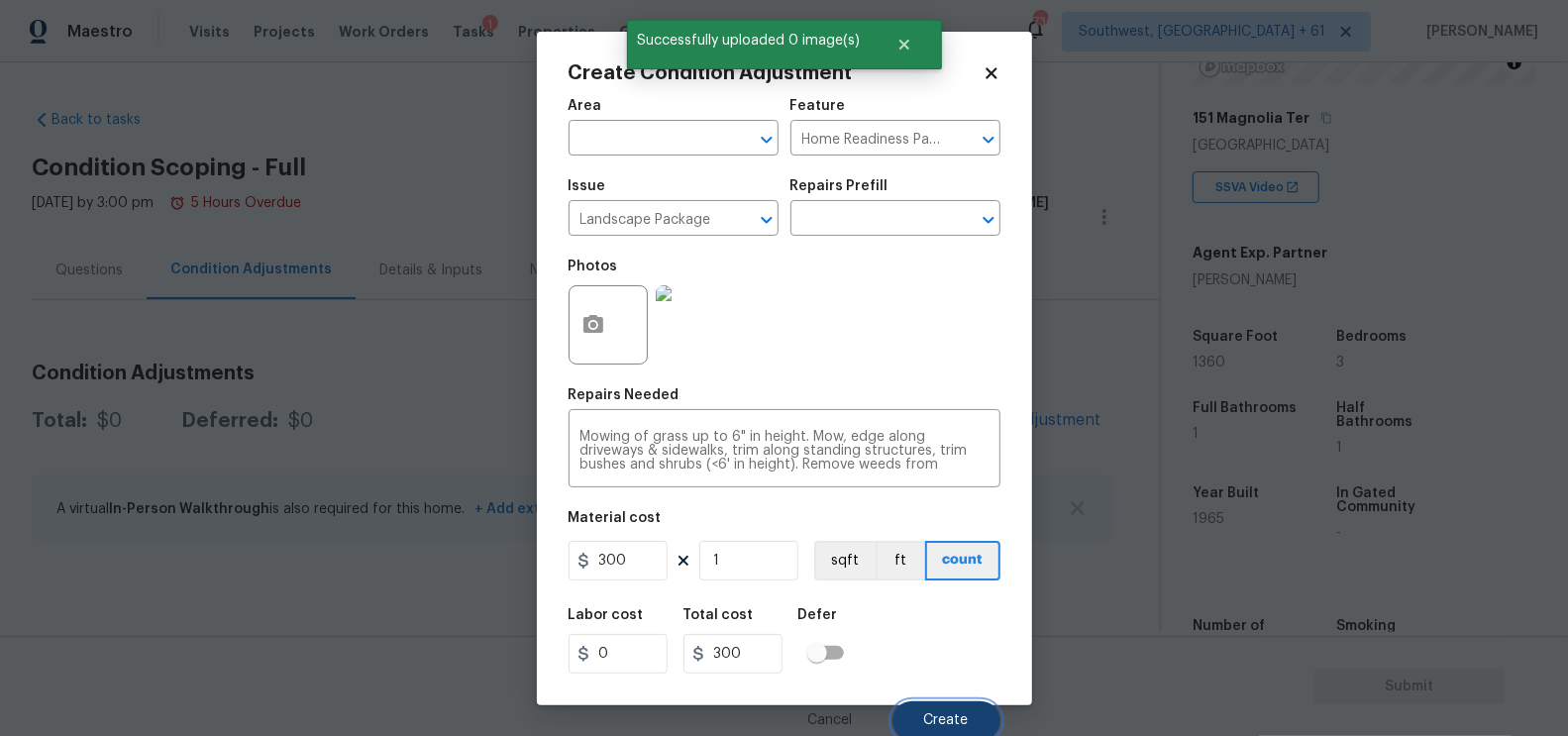
click at [936, 708] on button "Create" at bounding box center [946, 721] width 108 height 40
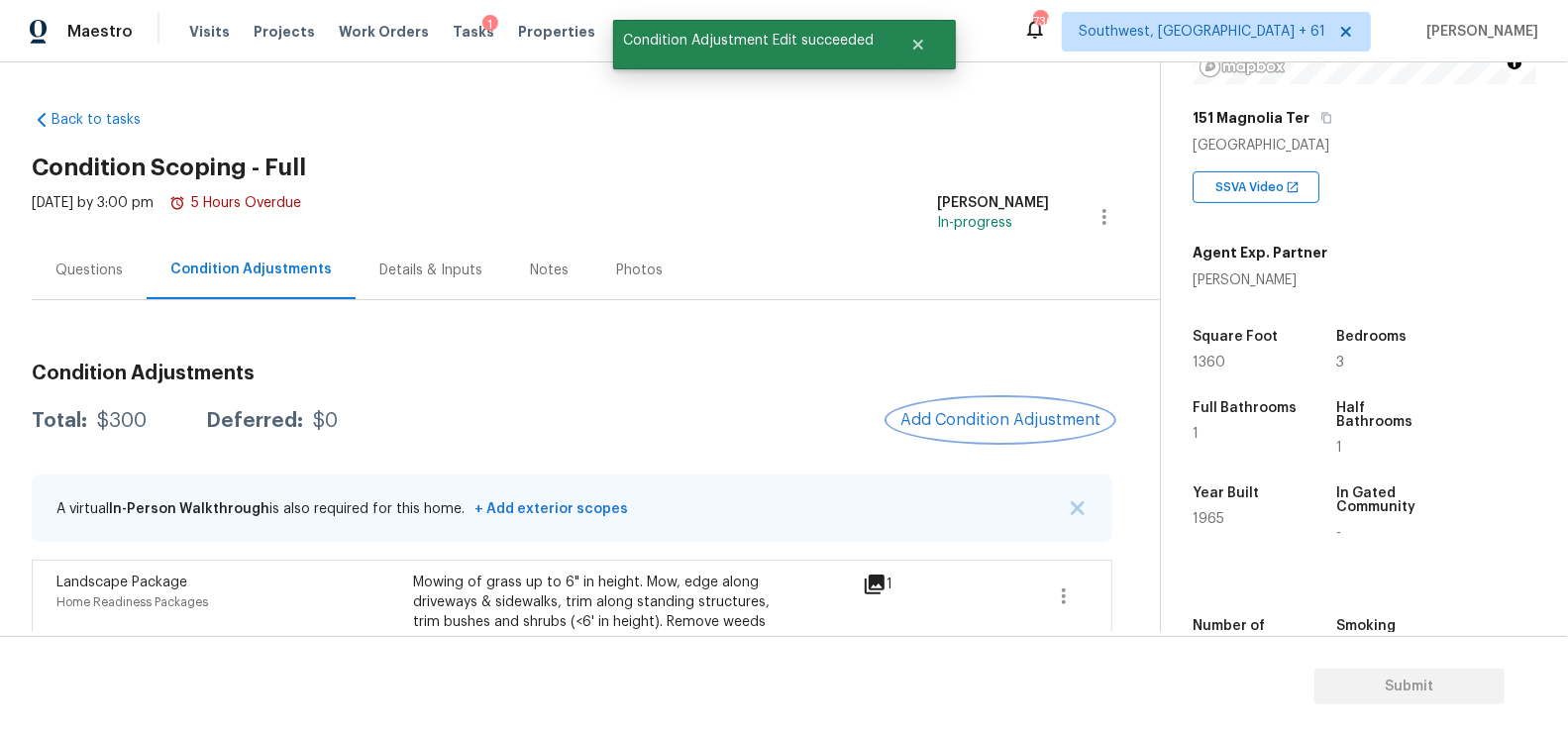
click at [994, 428] on span "Add Condition Adjustment" at bounding box center [1000, 420] width 200 height 18
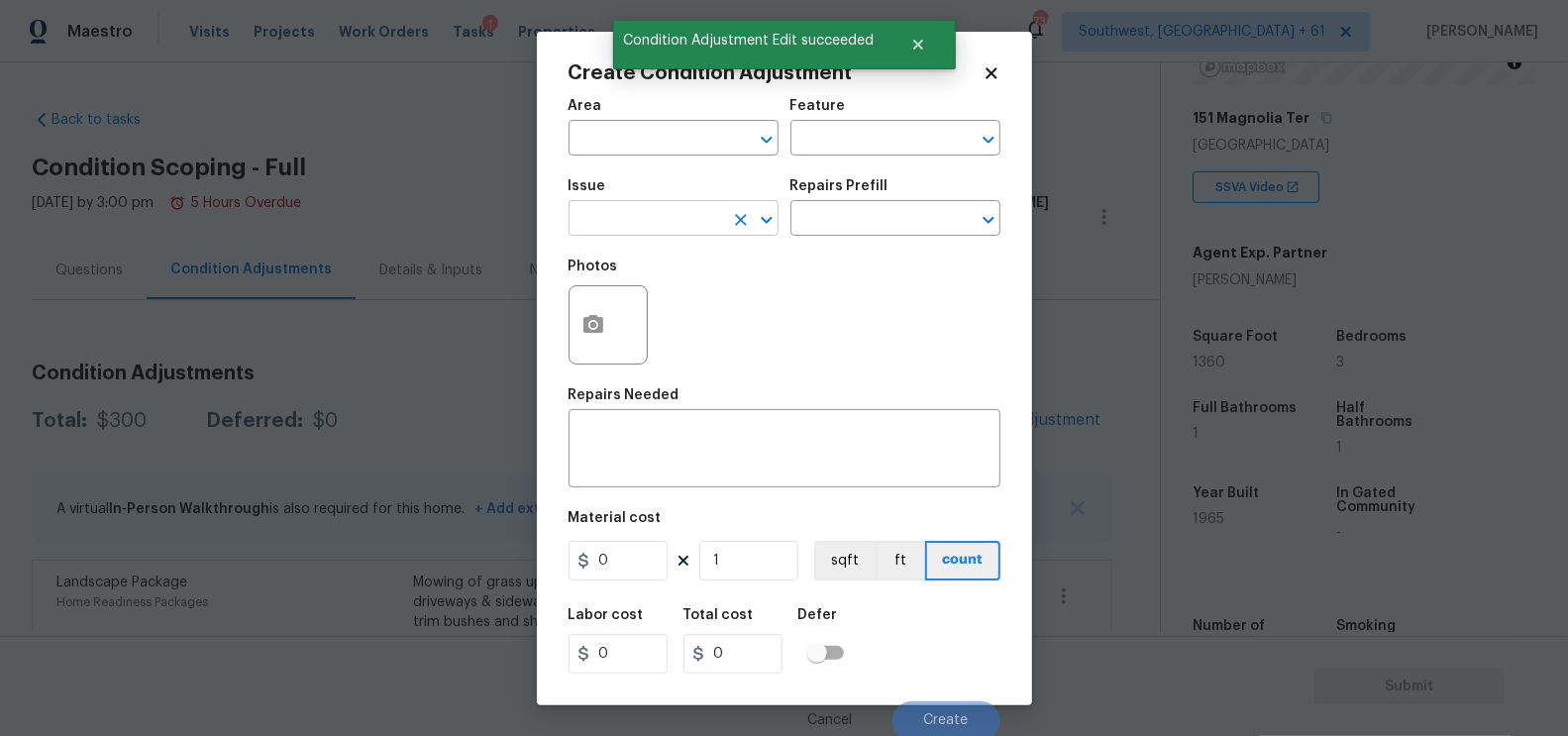
click at [666, 224] on input "text" at bounding box center [646, 220] width 155 height 31
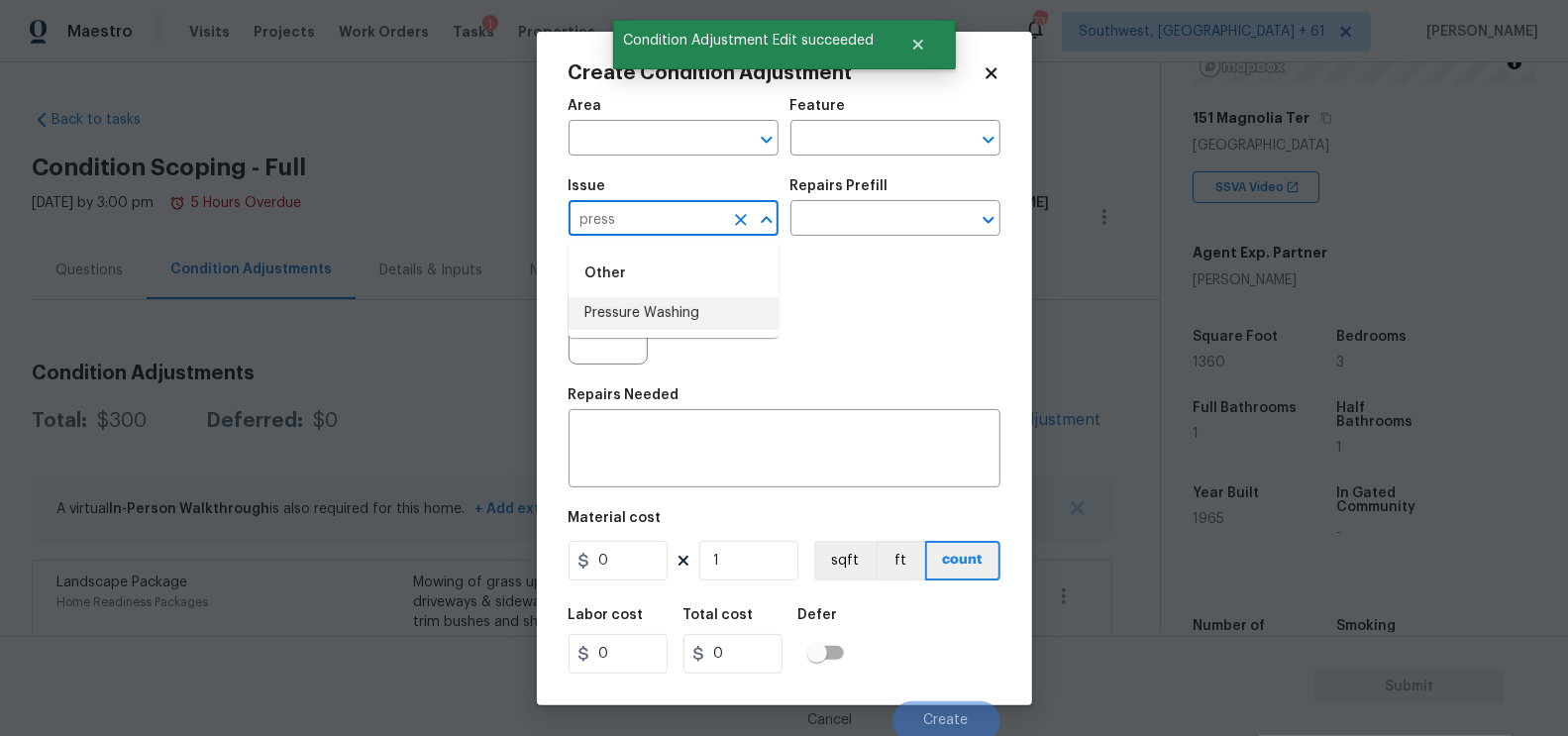
click at [671, 306] on li "Pressure Washing" at bounding box center [673, 313] width 210 height 33
type input "Pressure Washing"
click at [664, 444] on textarea at bounding box center [784, 451] width 408 height 42
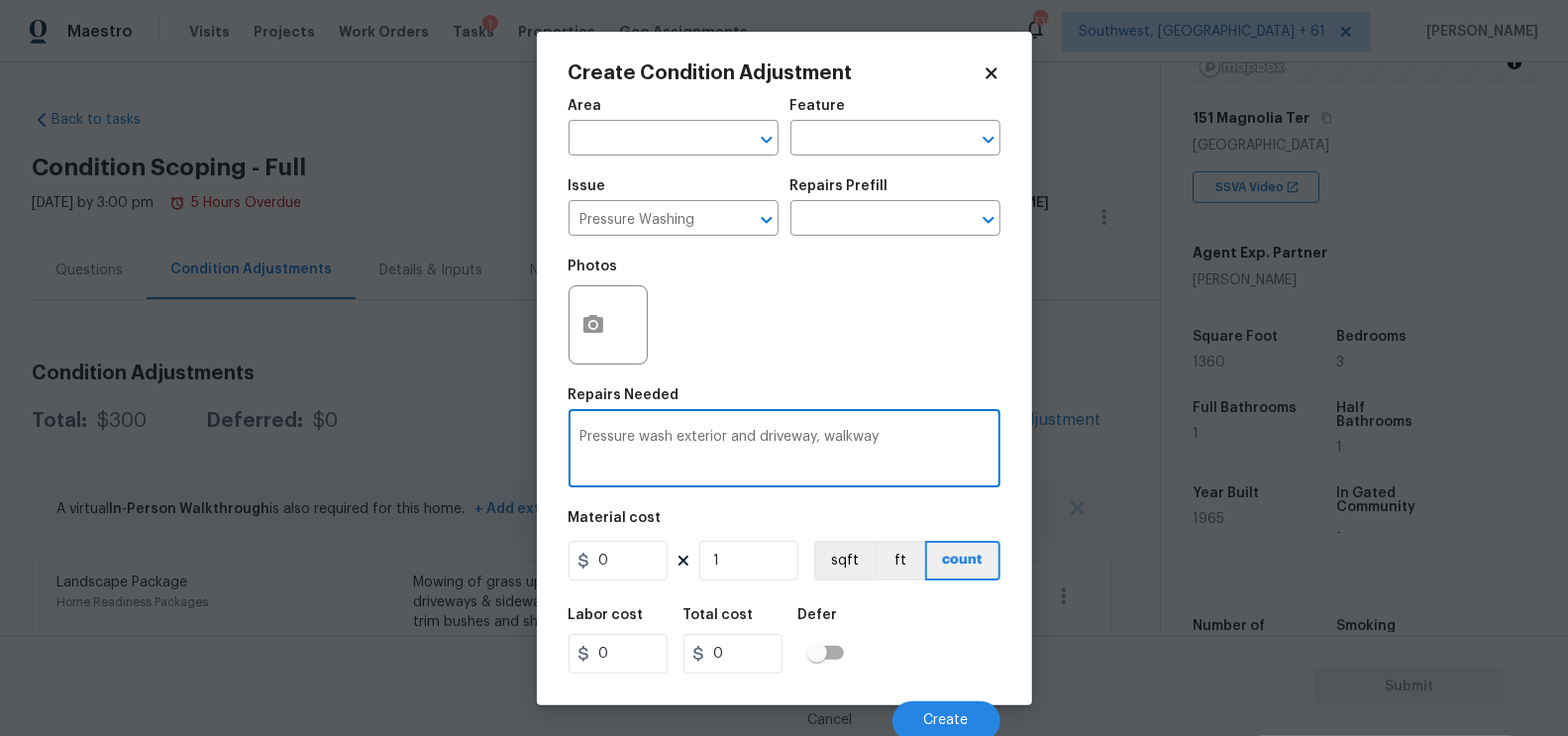
type textarea "Pressure wash exterior and driveway, walkway"
click at [653, 570] on input "0" at bounding box center [618, 560] width 99 height 40
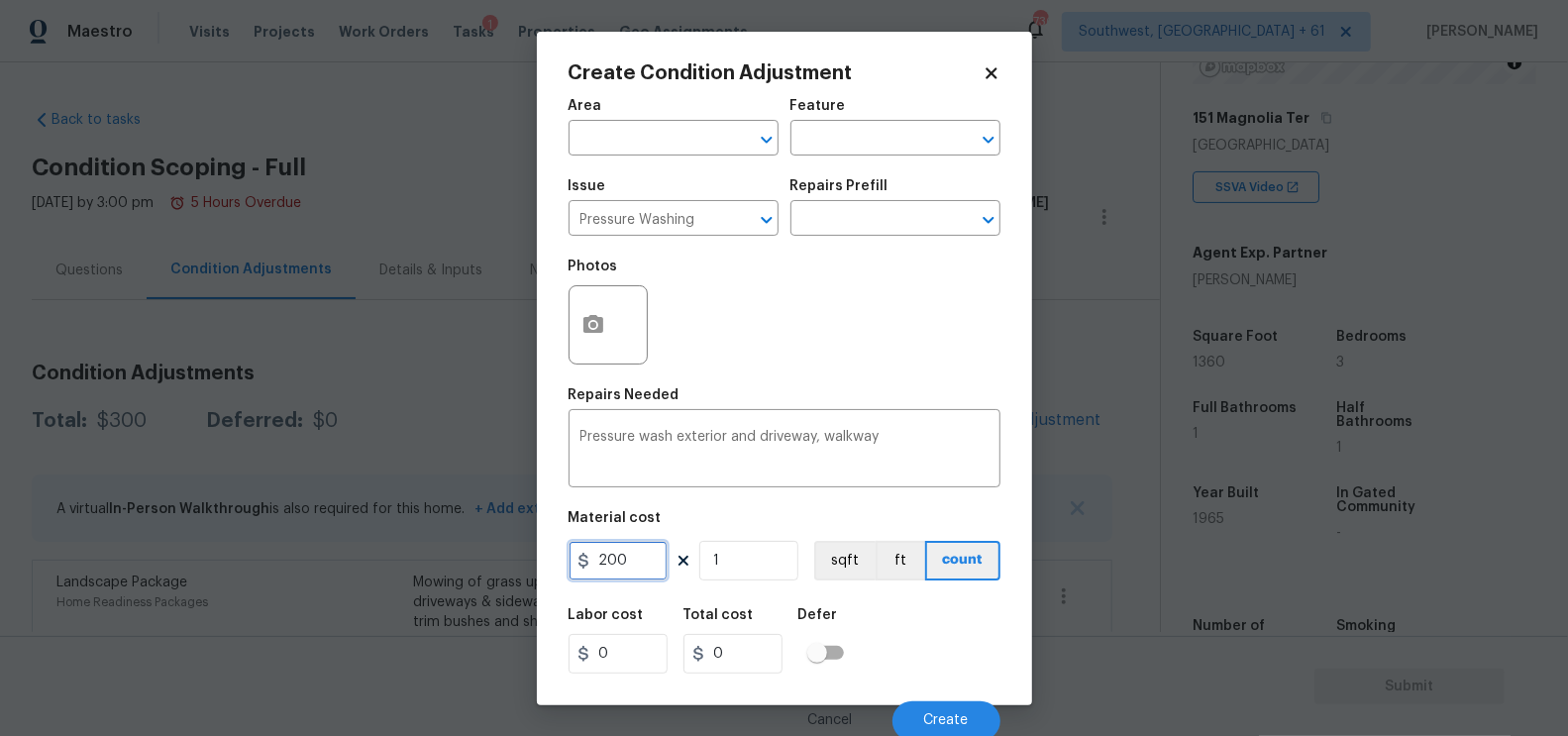
type input "200"
click at [707, 607] on div "Labor cost 0 Total cost 200 Defer" at bounding box center [784, 641] width 432 height 89
click at [613, 292] on div at bounding box center [608, 325] width 79 height 79
click at [599, 330] on icon "button" at bounding box center [593, 324] width 20 height 18
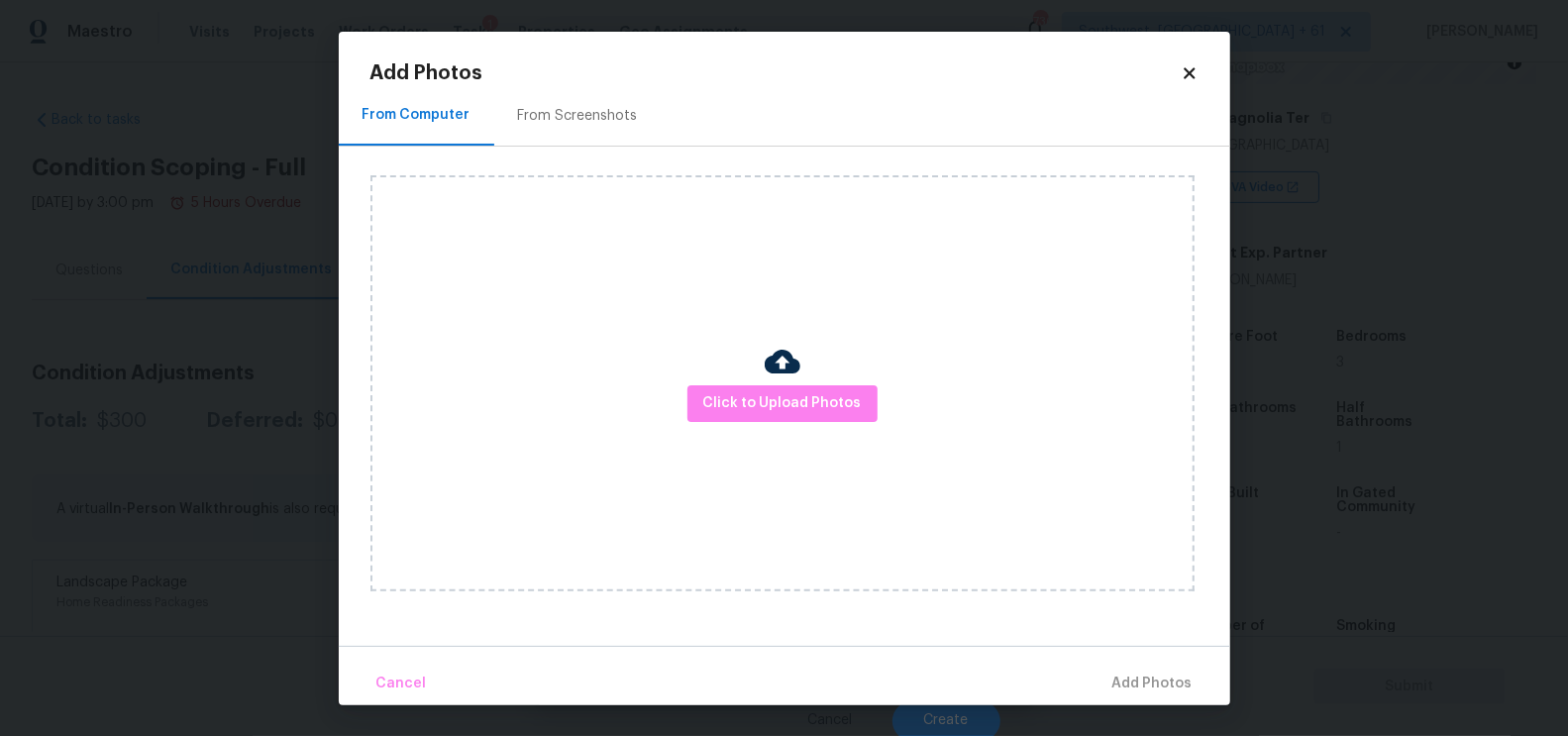
click at [593, 135] on div "From Screenshots" at bounding box center [577, 116] width 167 height 59
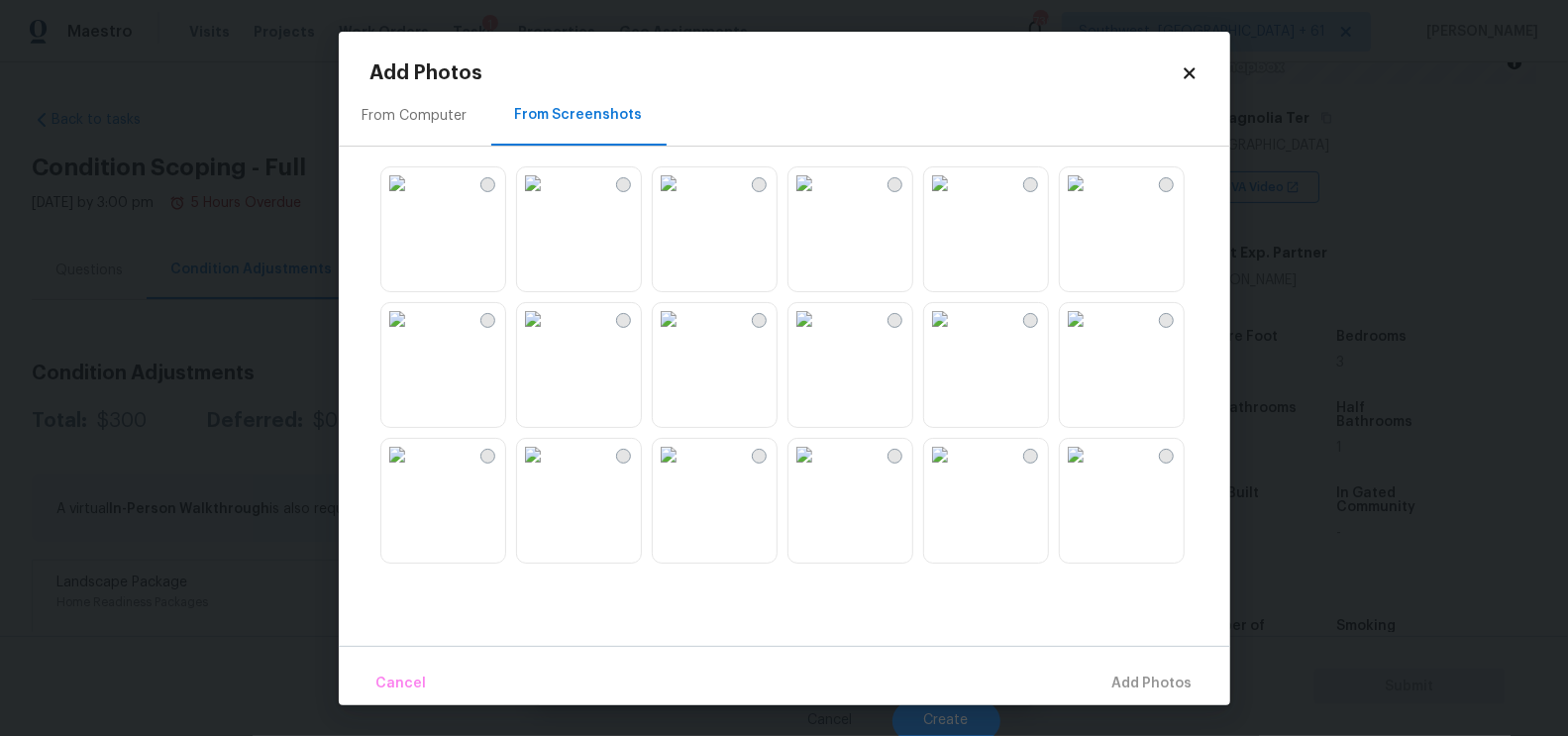
click at [685, 335] on img at bounding box center [669, 319] width 32 height 32
click at [1123, 661] on div "Cancel Add 1 Photo(s)" at bounding box center [784, 675] width 891 height 60
click at [1123, 674] on span "Add 1 Photo(s)" at bounding box center [1144, 683] width 98 height 25
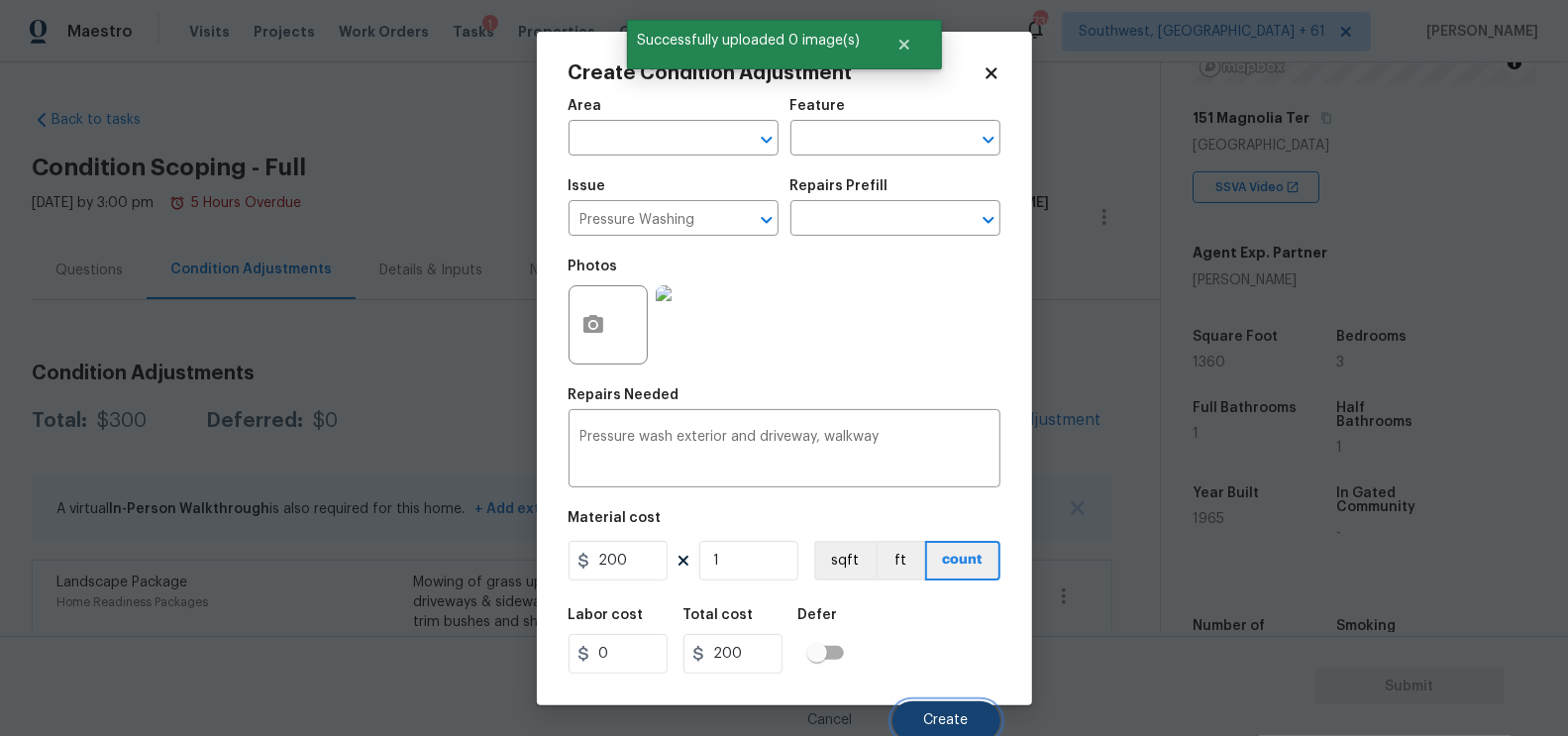
click at [950, 718] on span "Create" at bounding box center [946, 720] width 45 height 15
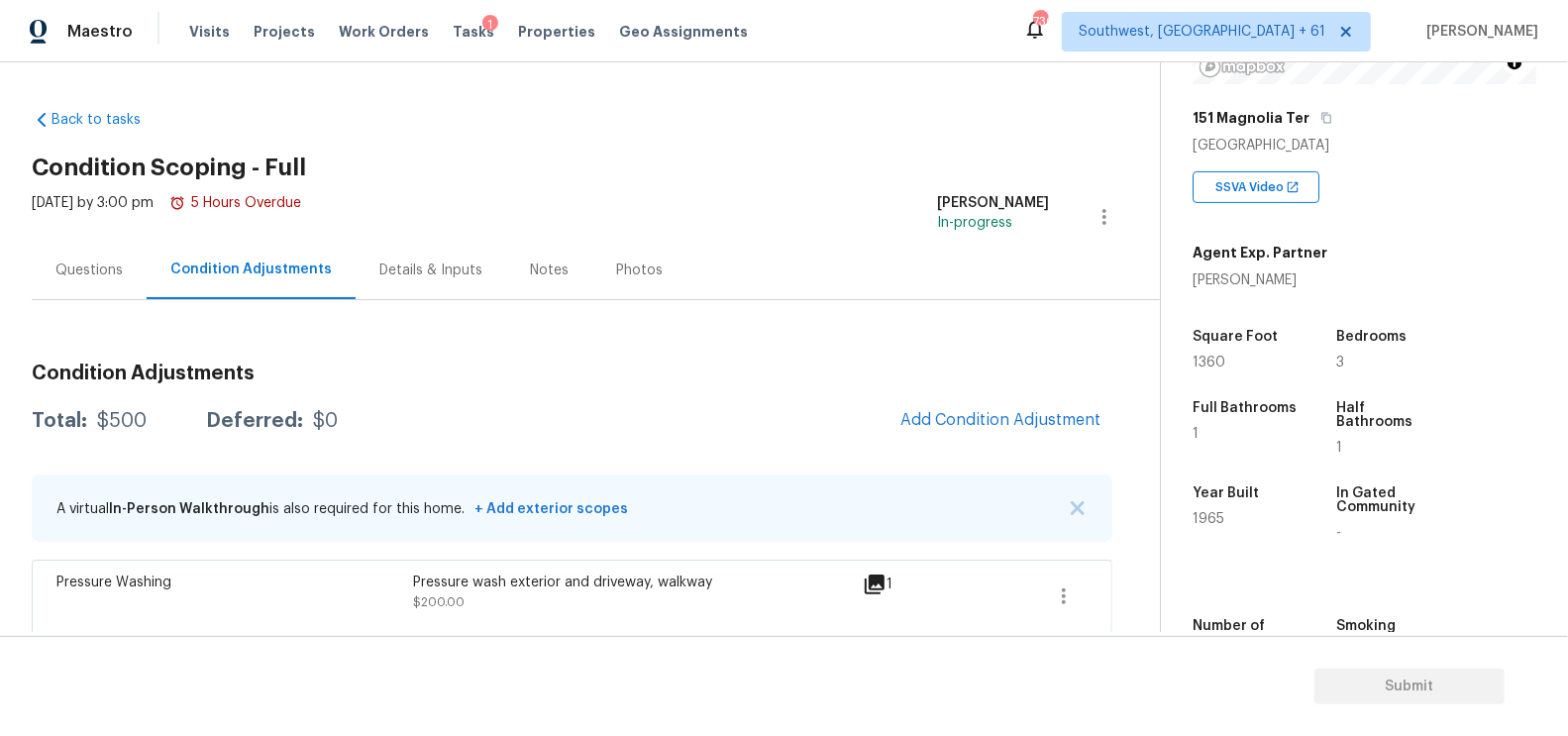
click at [60, 273] on div "Questions" at bounding box center [89, 270] width 68 height 20
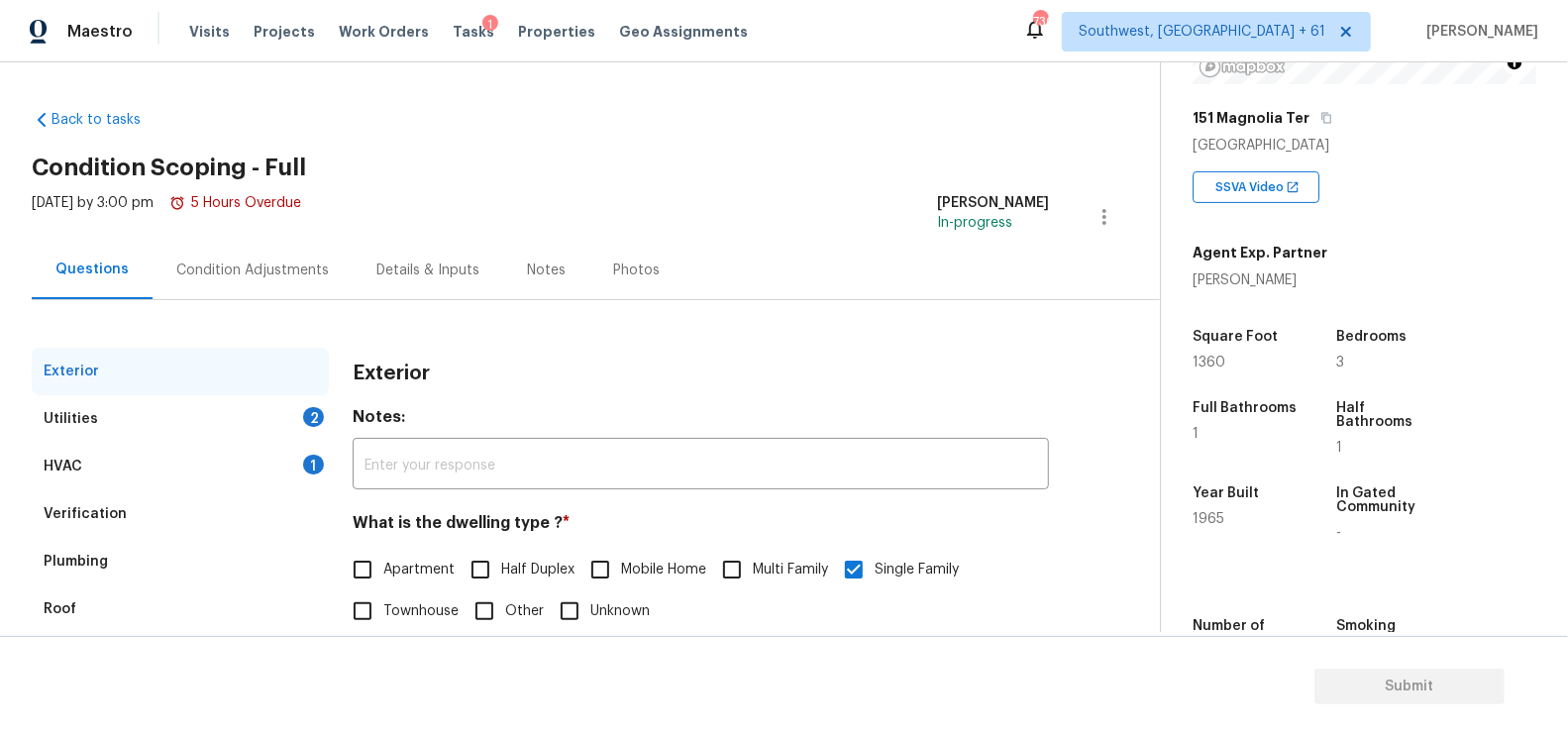
click at [122, 509] on div "Verification" at bounding box center [180, 514] width 297 height 48
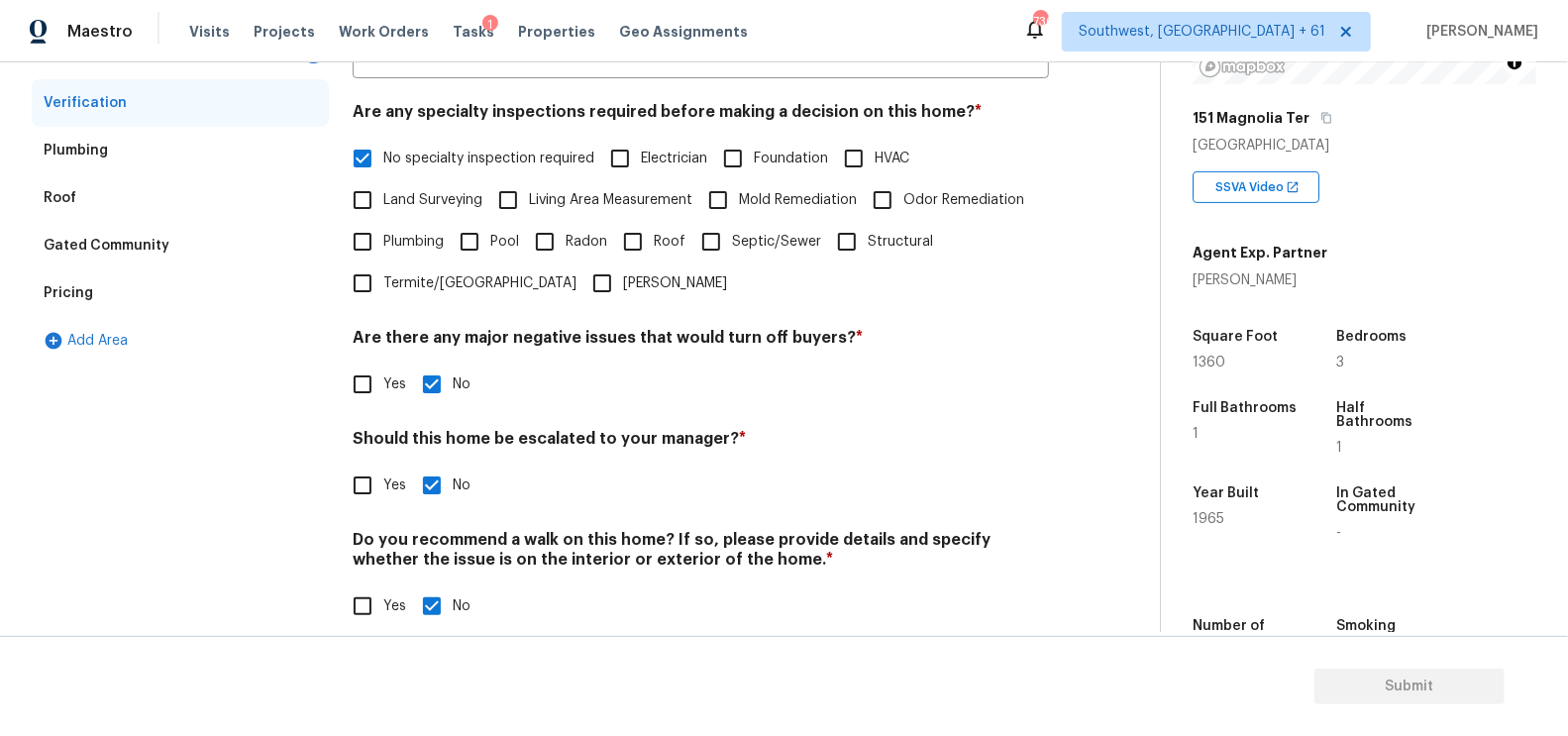
scroll to position [436, 0]
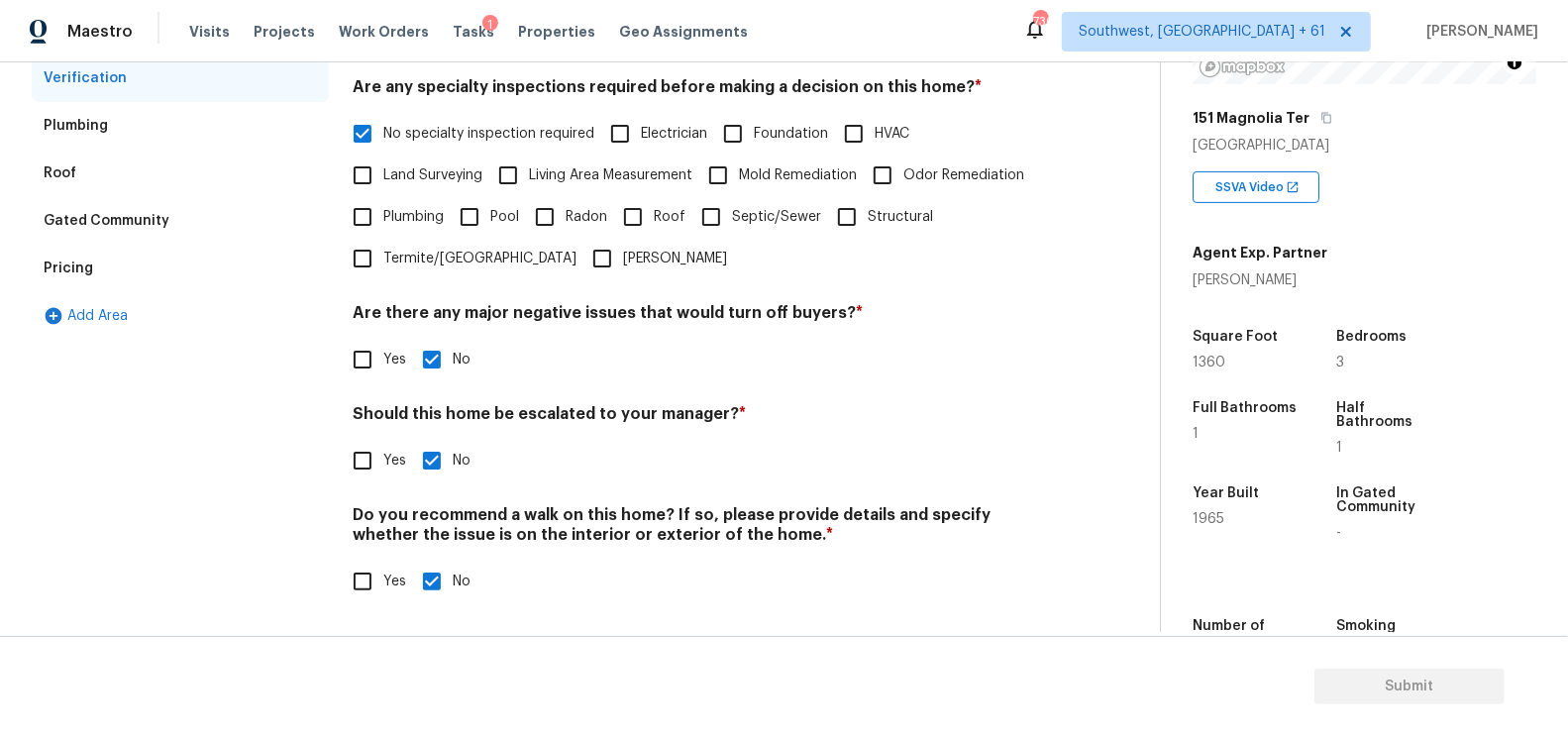
click at [388, 456] on span "Yes" at bounding box center [394, 461] width 23 height 21
click at [384, 456] on input "Yes" at bounding box center [363, 461] width 42 height 42
checkbox input "true"
checkbox input "false"
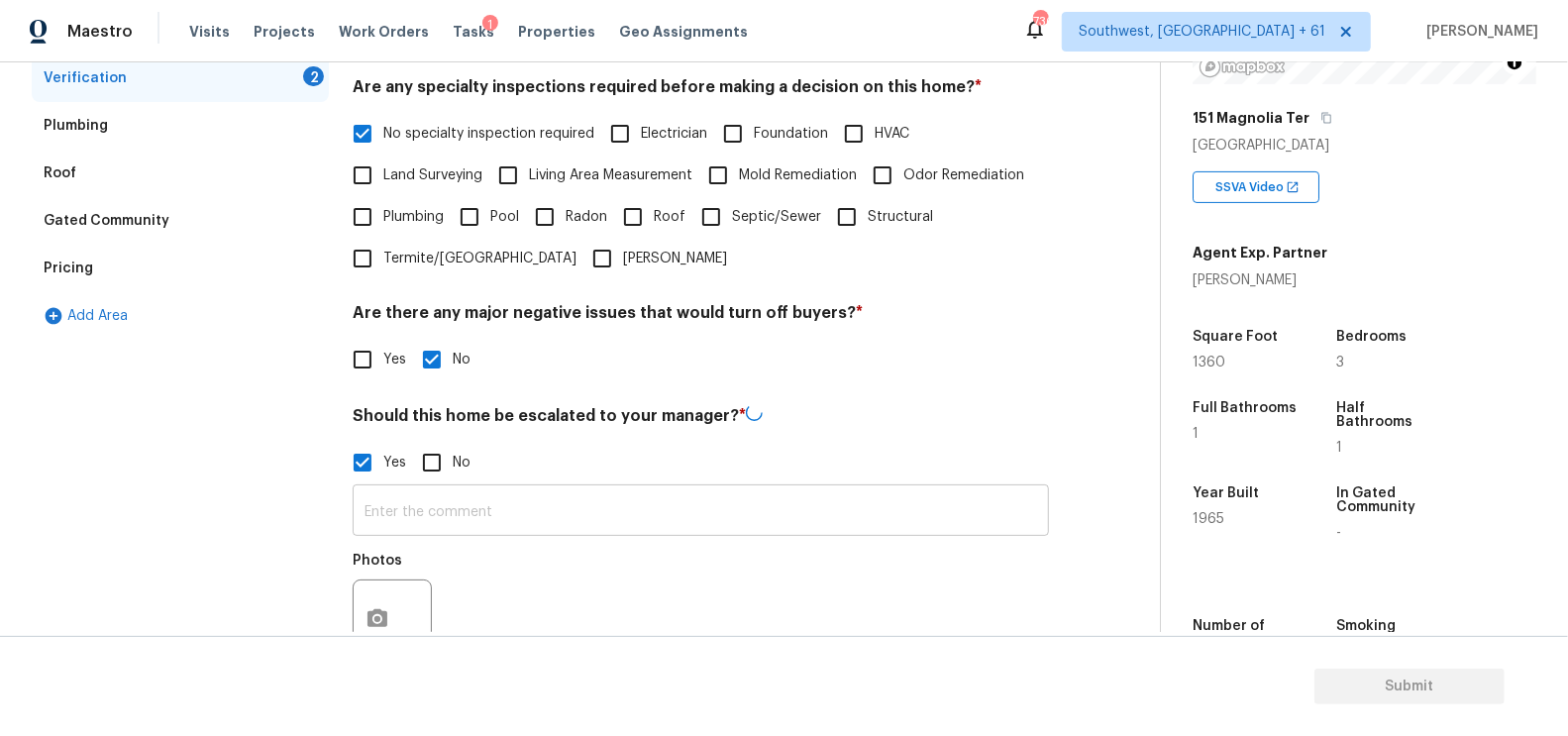
click at [424, 527] on input "text" at bounding box center [701, 512] width 697 height 47
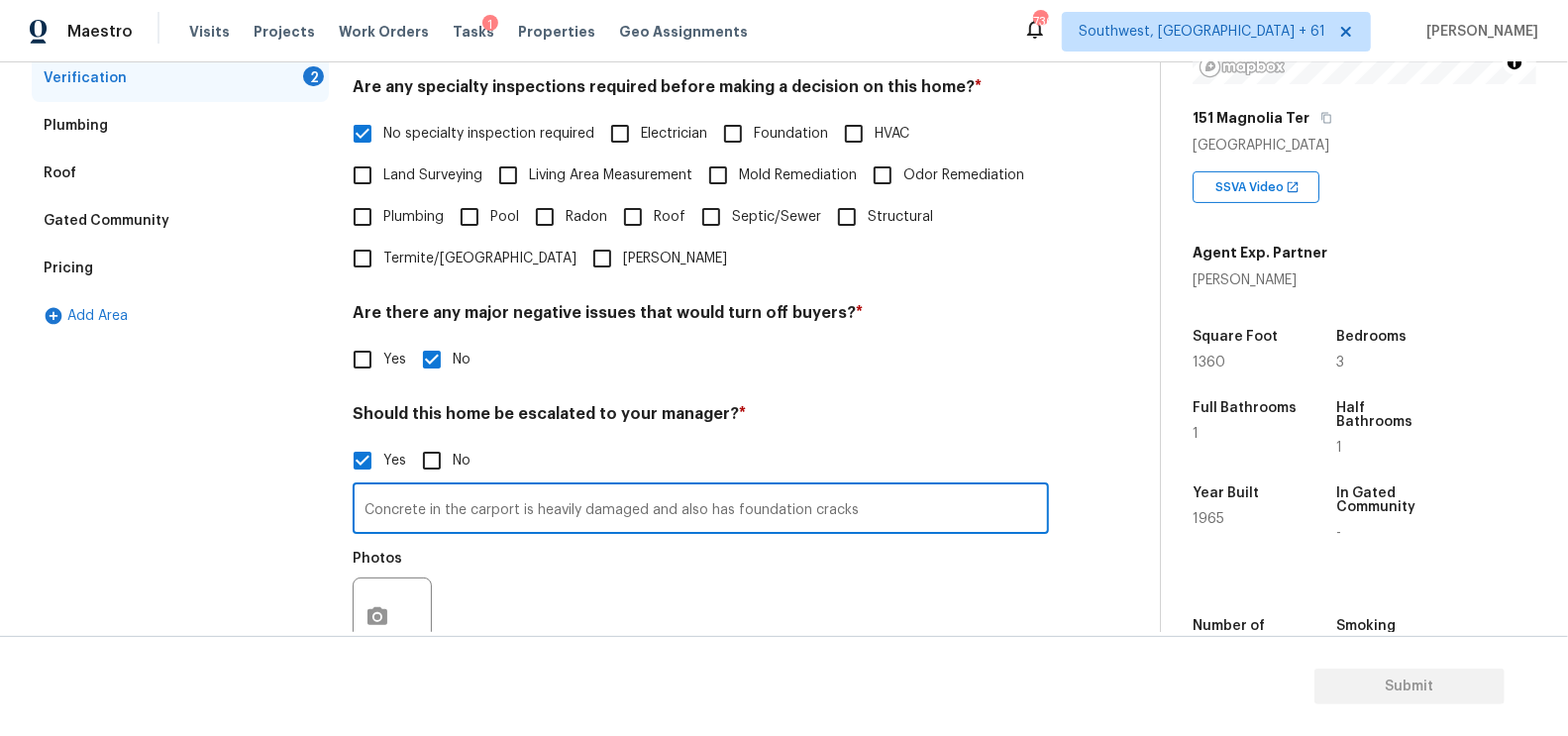
type input "Concrete in the carport is heavily damaged and also has foundation cracks"
click at [367, 604] on button "button" at bounding box center [378, 617] width 48 height 77
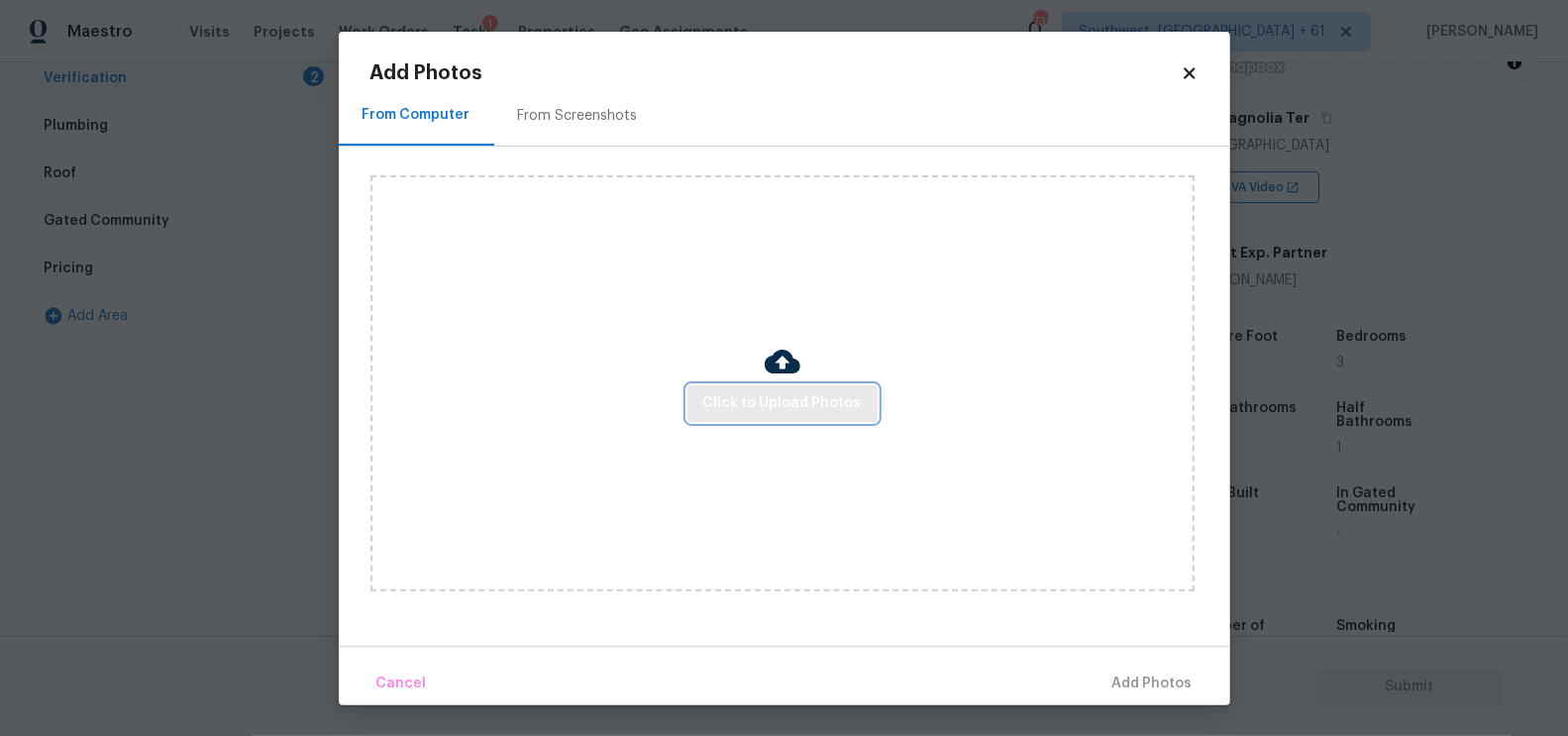
click at [770, 403] on span "Click to Upload Photos" at bounding box center [783, 403] width 159 height 25
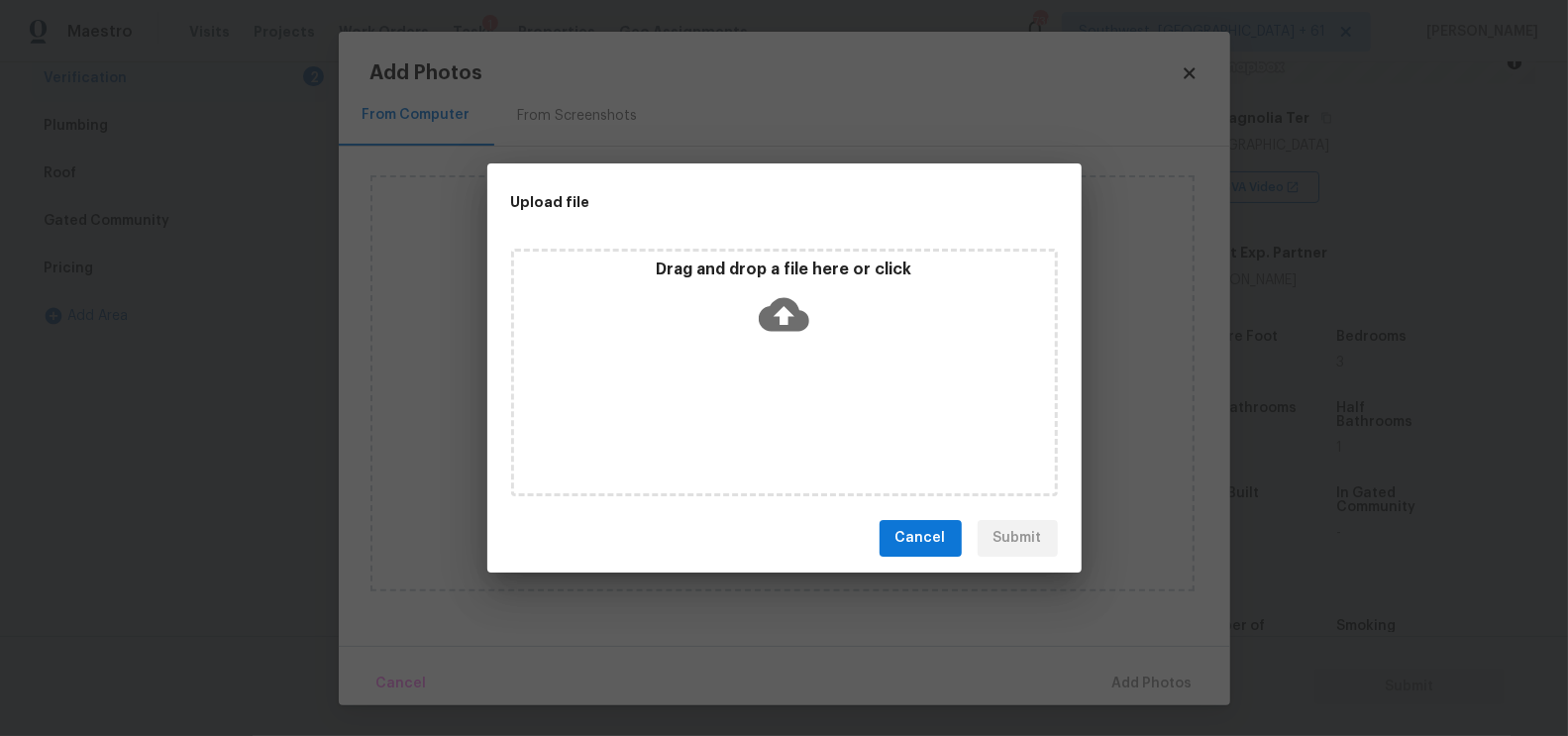
click at [790, 300] on icon at bounding box center [784, 314] width 51 height 34
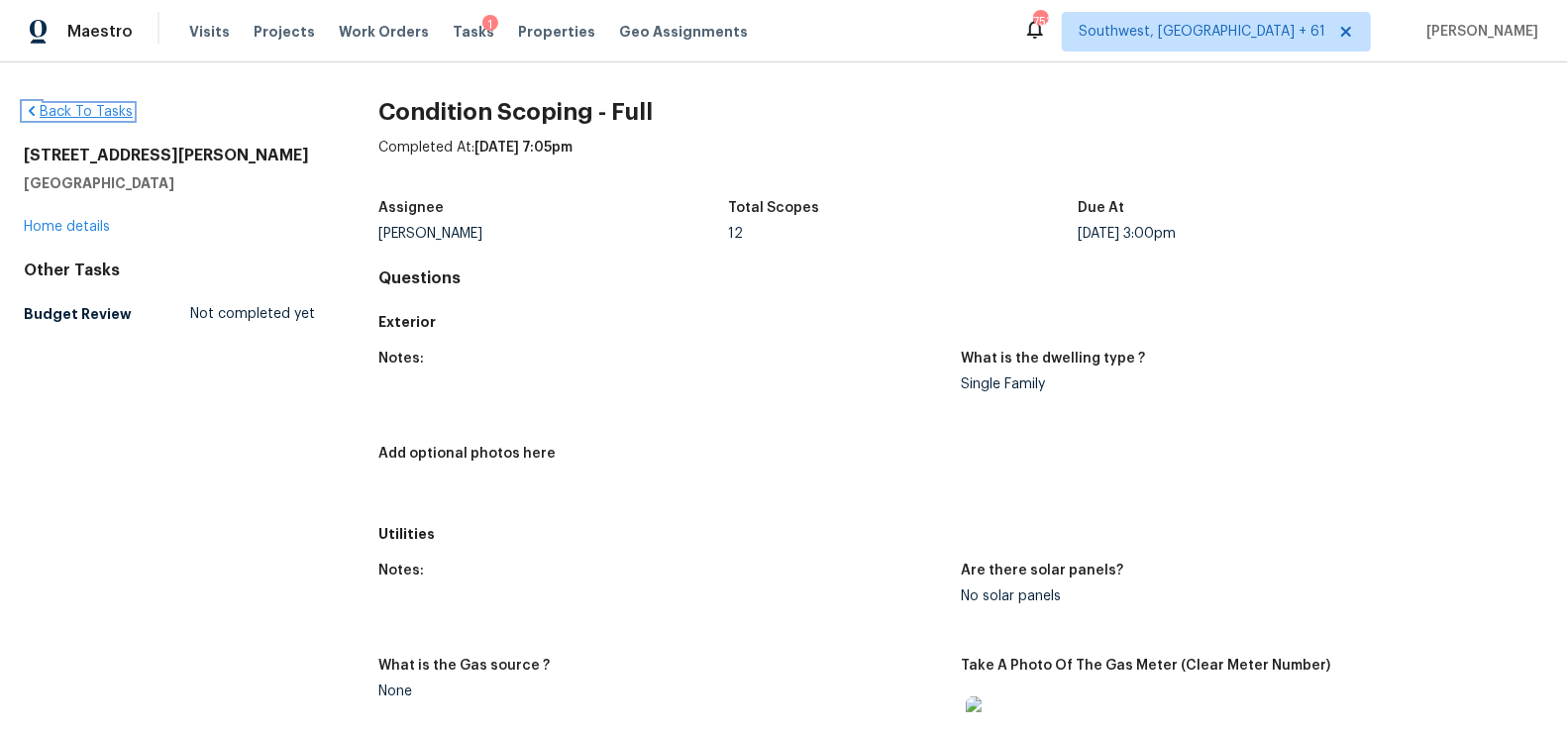
click at [107, 118] on link "Back To Tasks" at bounding box center [78, 112] width 109 height 14
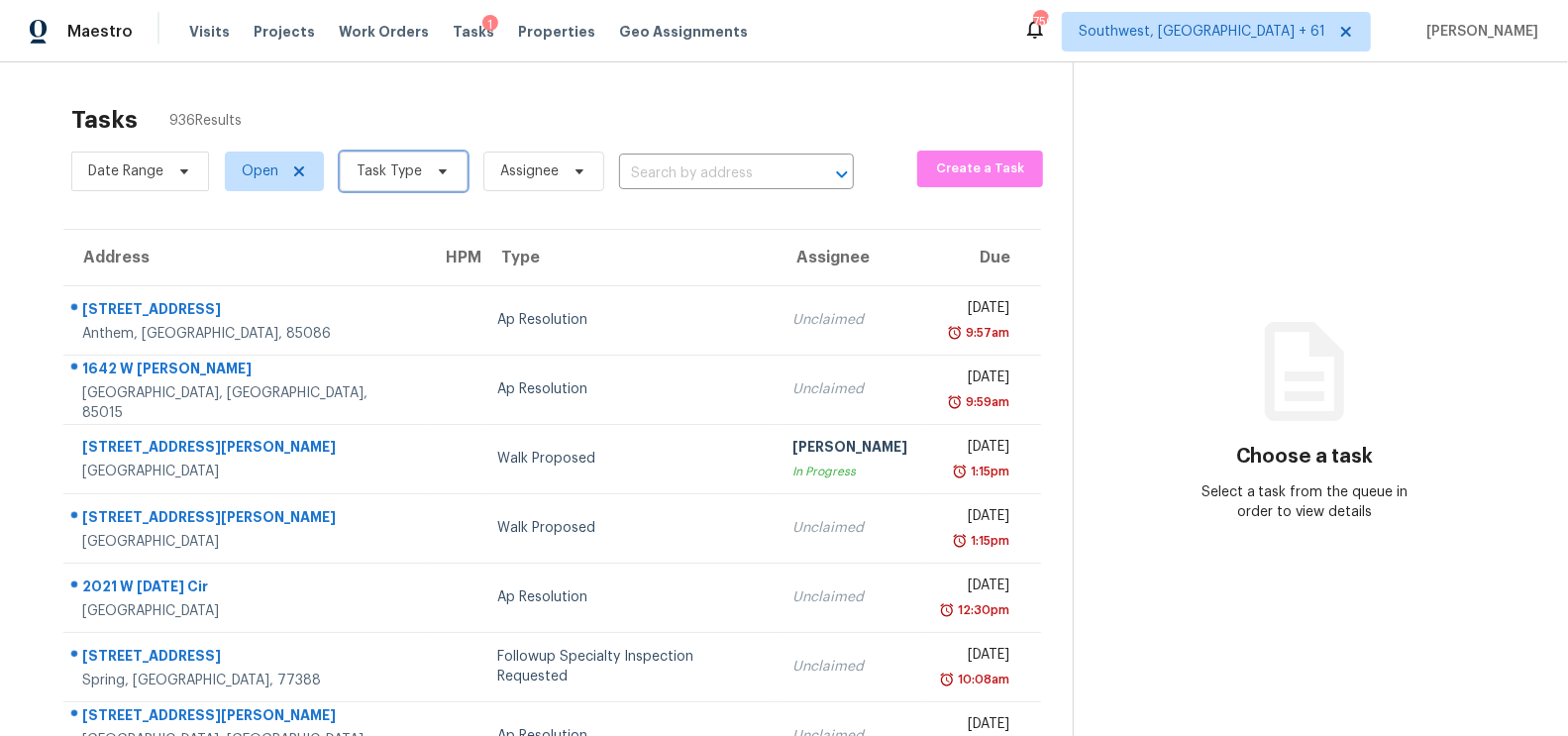
click at [440, 177] on icon at bounding box center [443, 171] width 16 height 16
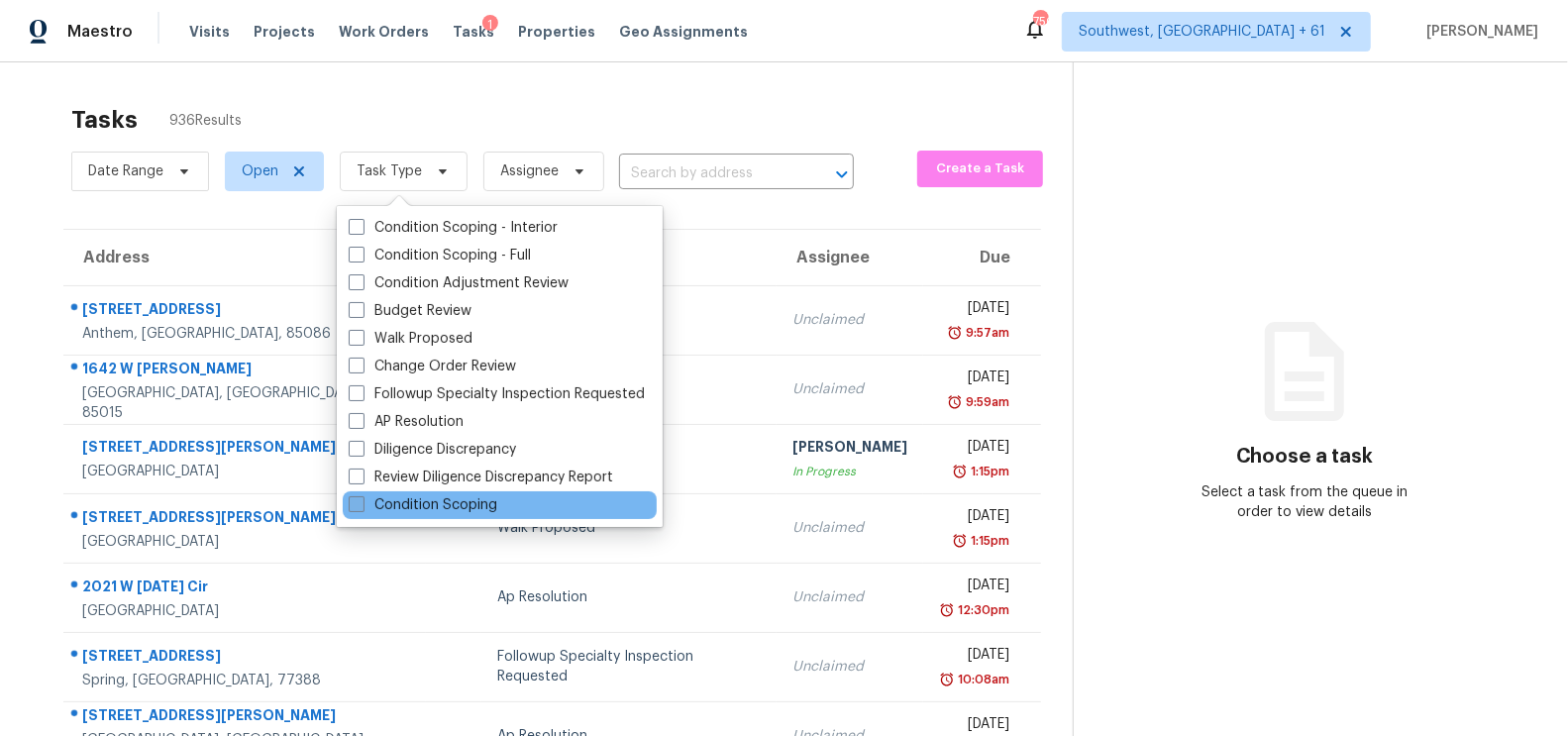
click at [480, 501] on label "Condition Scoping" at bounding box center [423, 505] width 149 height 20
click at [362, 501] on input "Condition Scoping" at bounding box center [355, 501] width 13 height 13
checkbox input "true"
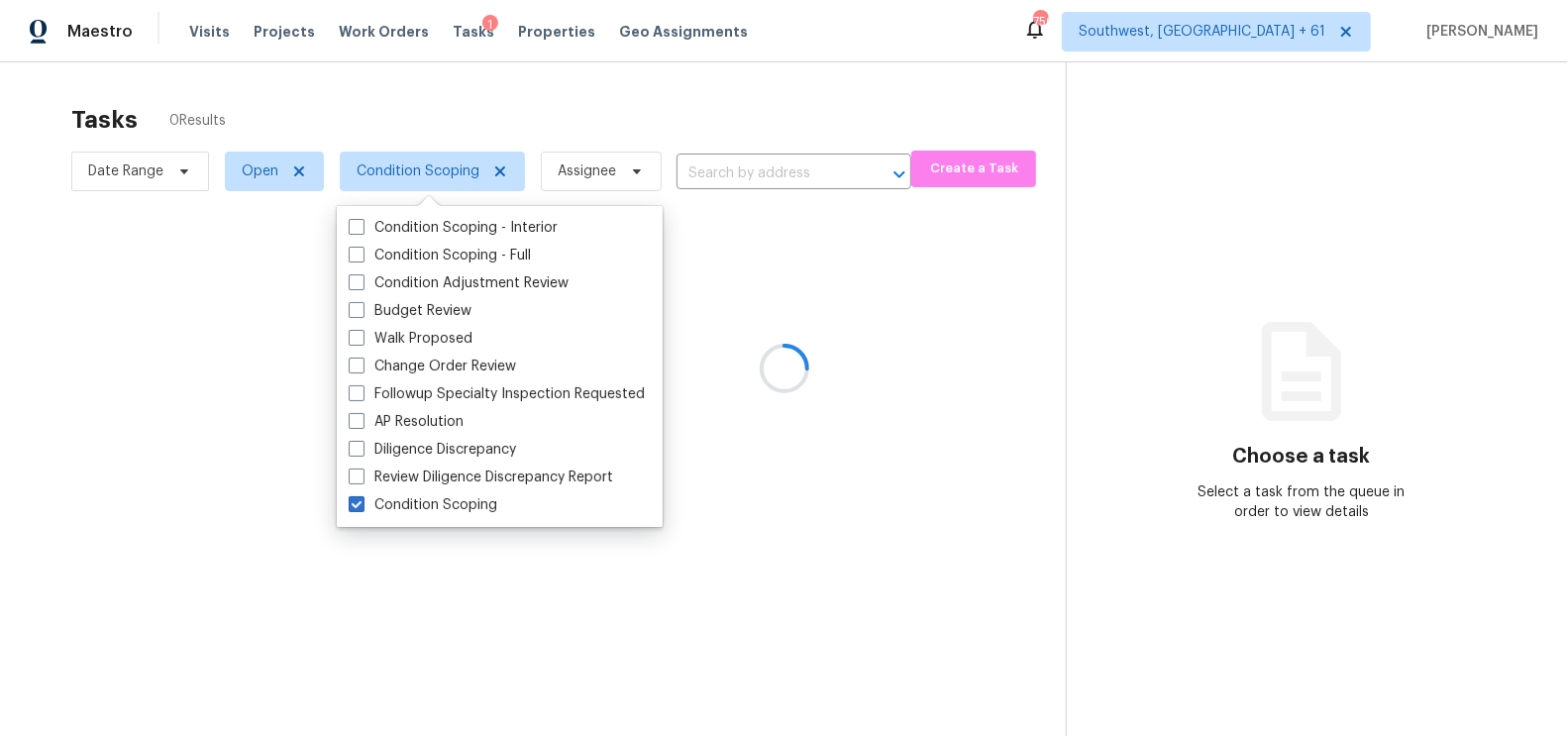
click at [711, 106] on div at bounding box center [784, 368] width 1568 height 736
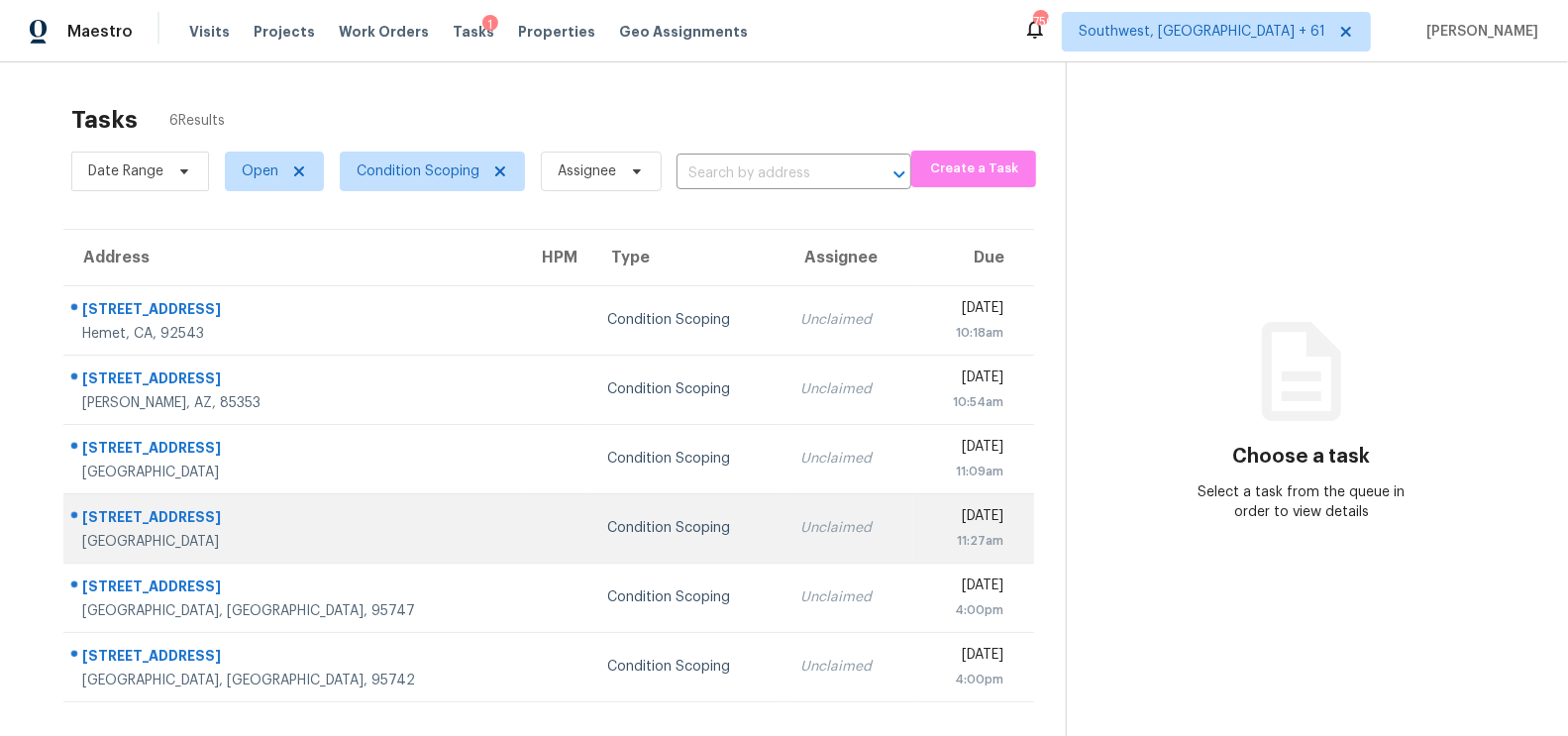
scroll to position [62, 0]
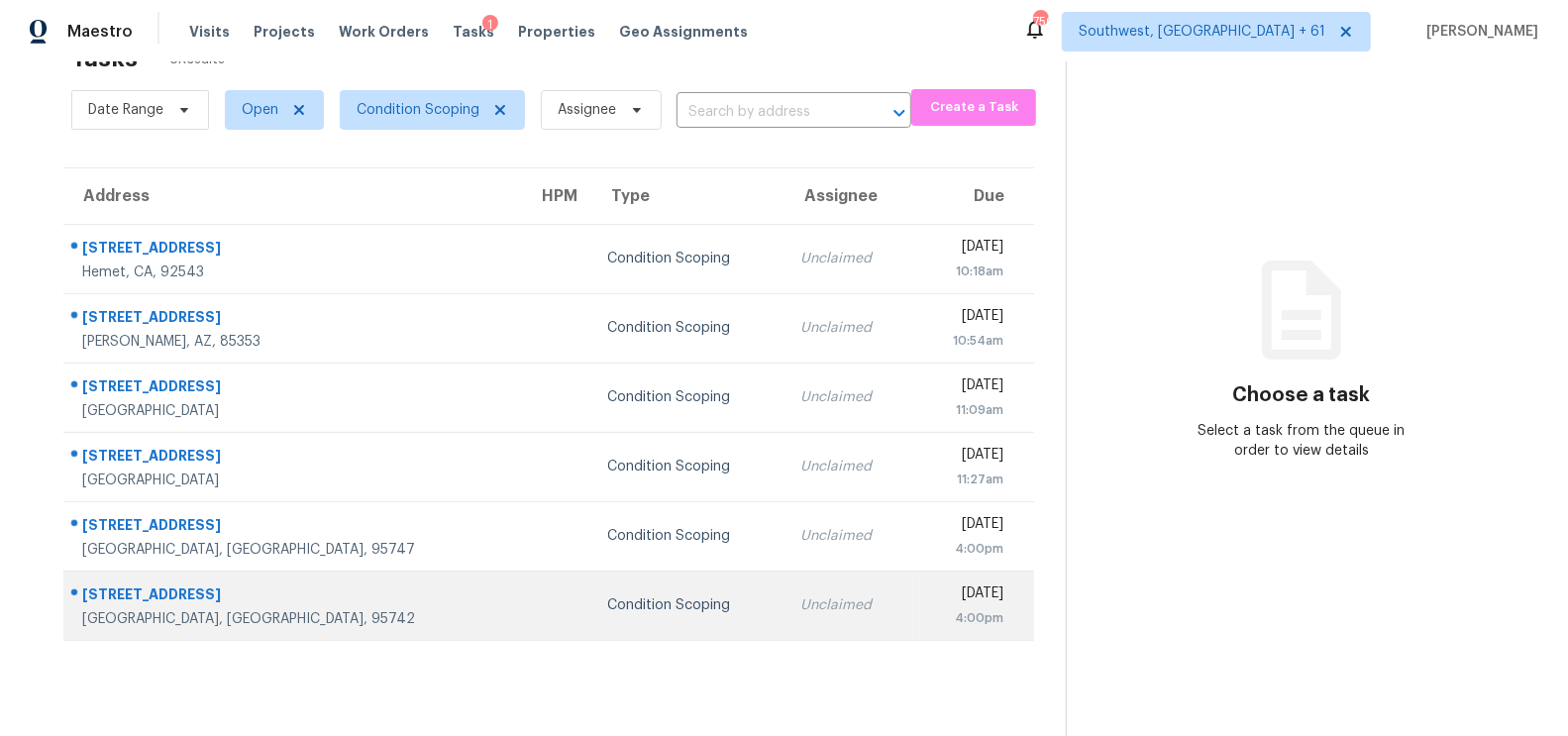
click at [800, 603] on div "Unclaimed" at bounding box center [849, 605] width 97 height 20
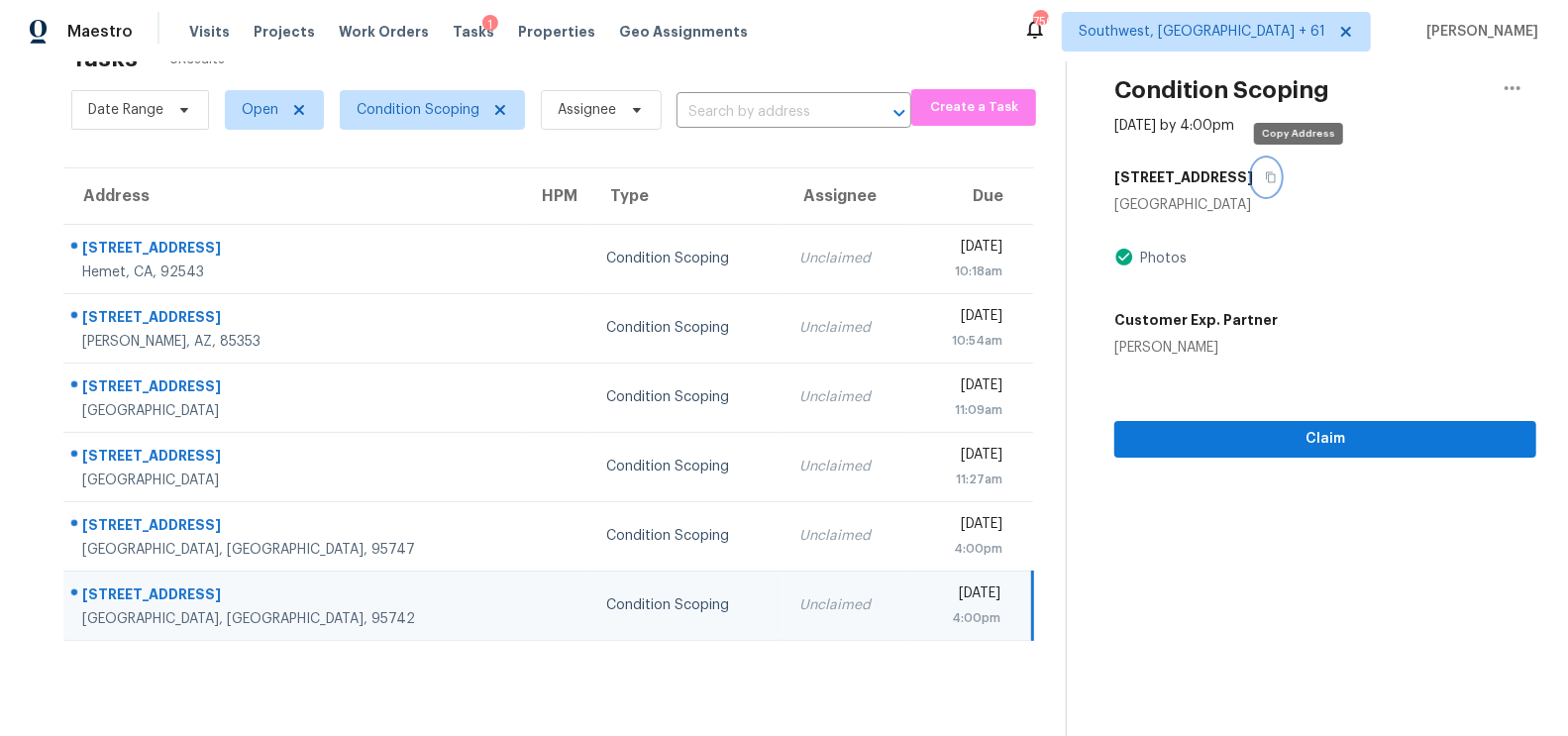
click at [1277, 178] on icon "button" at bounding box center [1271, 177] width 12 height 12
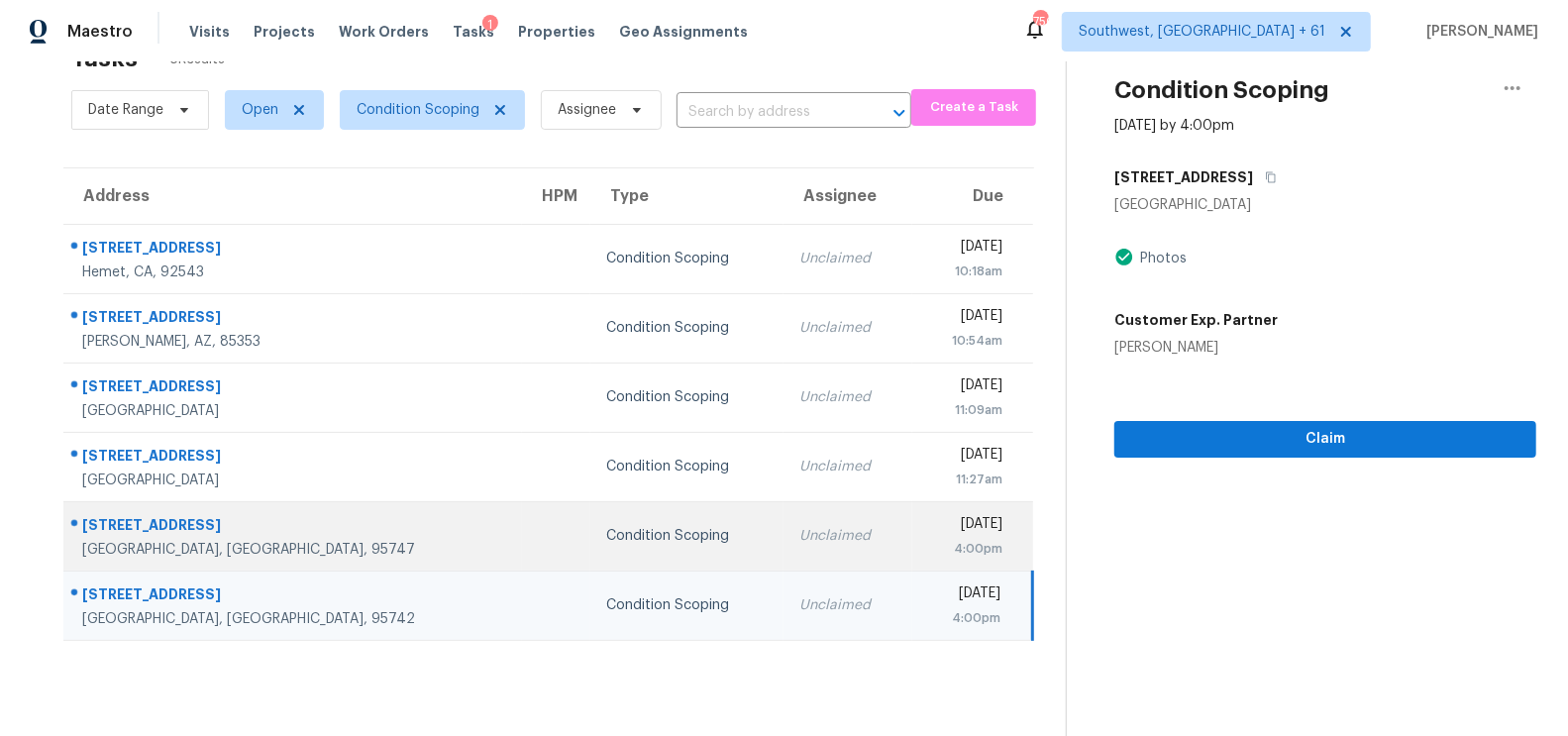
click at [928, 544] on div "4:00pm" at bounding box center [965, 548] width 75 height 20
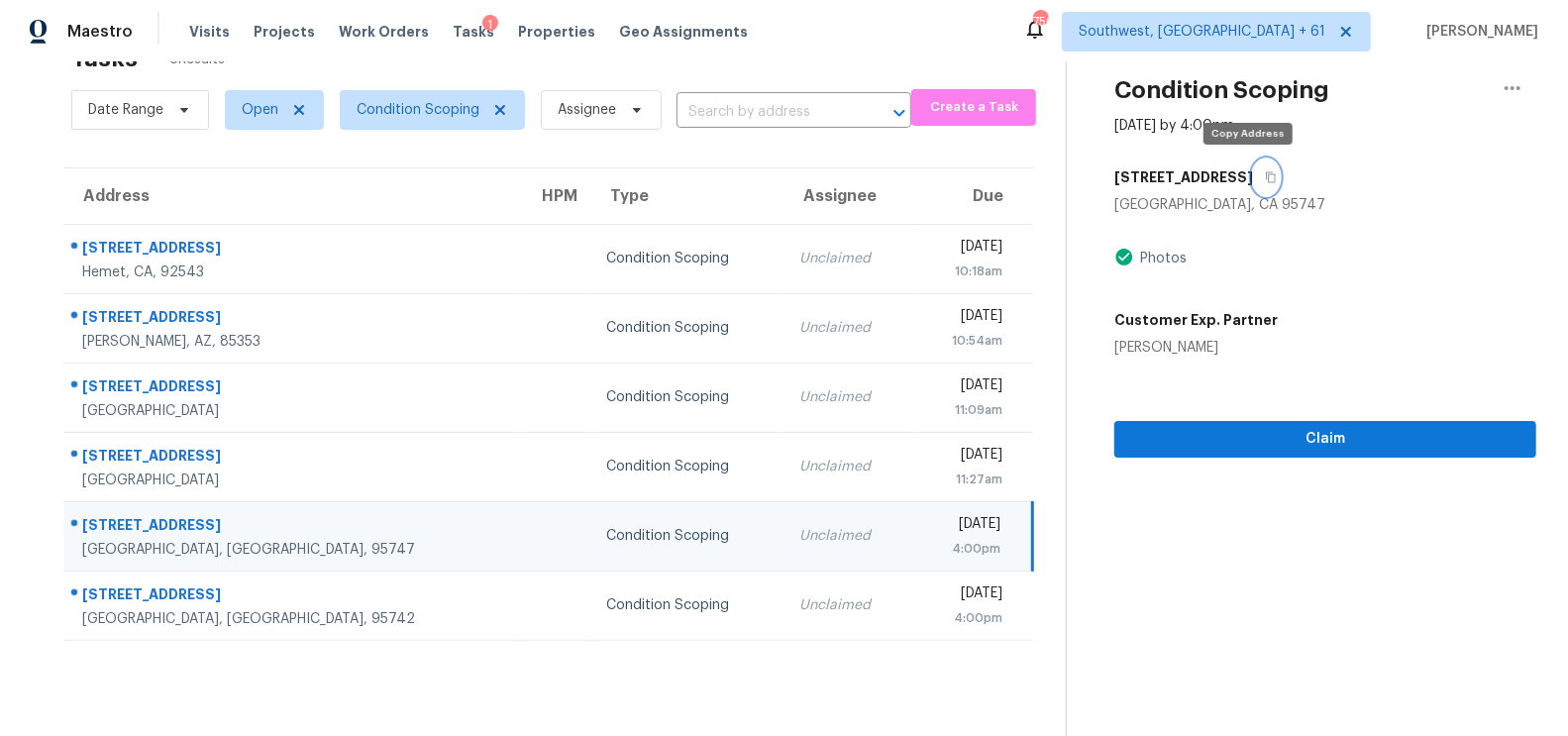
click at [1265, 176] on icon "button" at bounding box center [1271, 177] width 12 height 12
click at [928, 531] on div "[DATE]" at bounding box center [965, 525] width 74 height 25
click at [1265, 173] on icon "button" at bounding box center [1271, 177] width 12 height 12
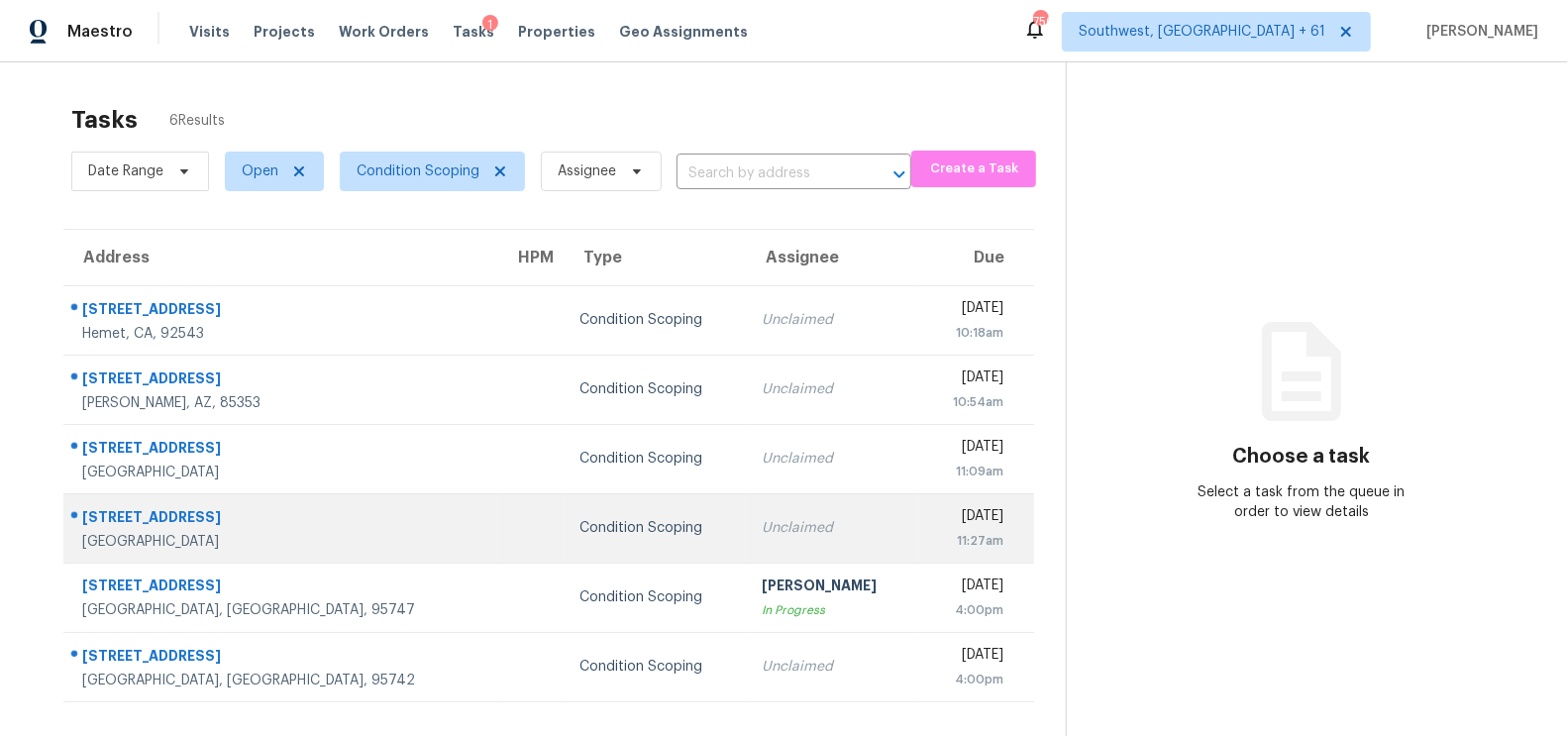
click at [774, 515] on td "Unclaimed" at bounding box center [833, 527] width 173 height 70
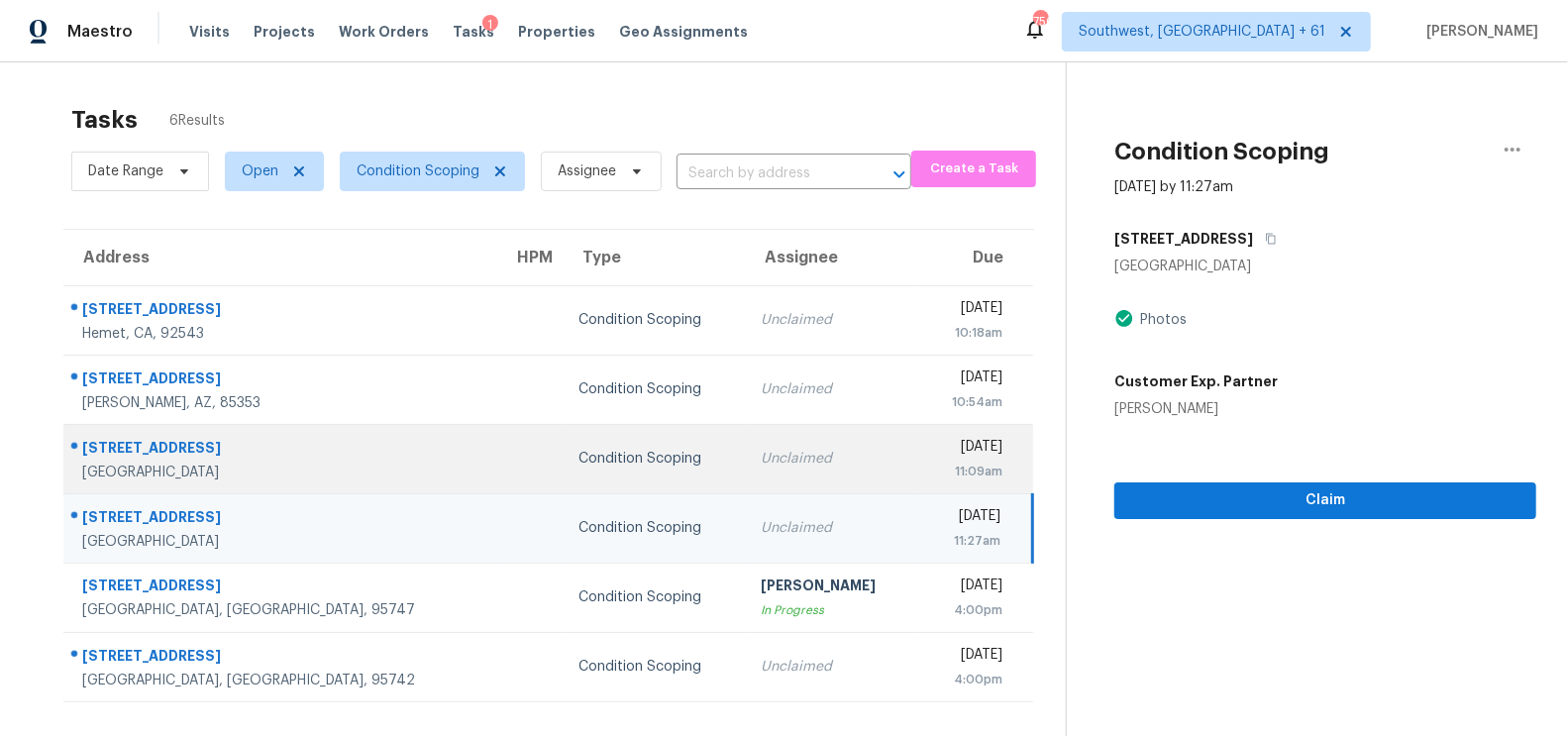
click at [934, 441] on div "[DATE]" at bounding box center [968, 449] width 69 height 25
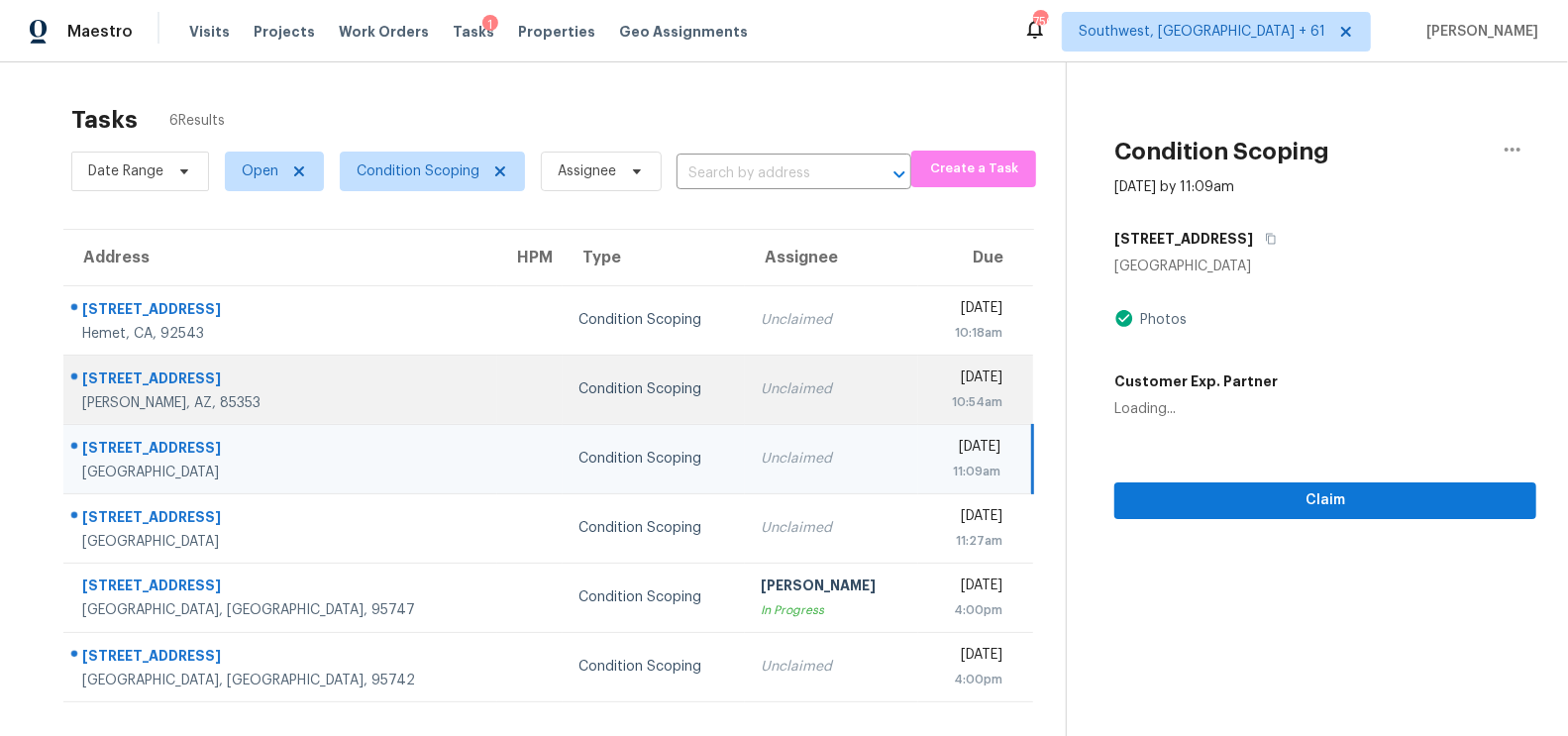
click at [934, 385] on div "[DATE]" at bounding box center [968, 379] width 69 height 25
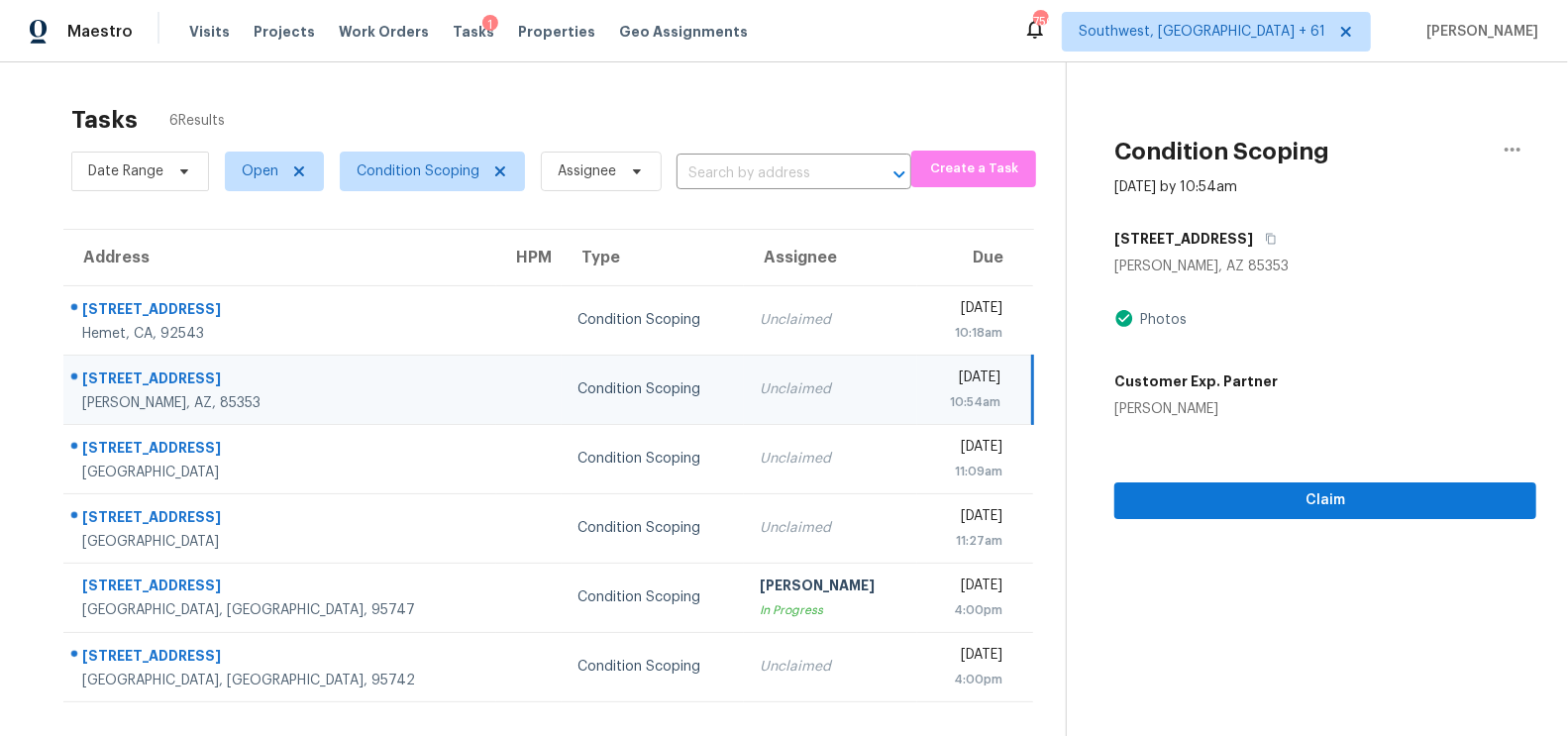
click at [1265, 233] on icon "button" at bounding box center [1271, 238] width 12 height 12
